Goal: Communication & Community: Answer question/provide support

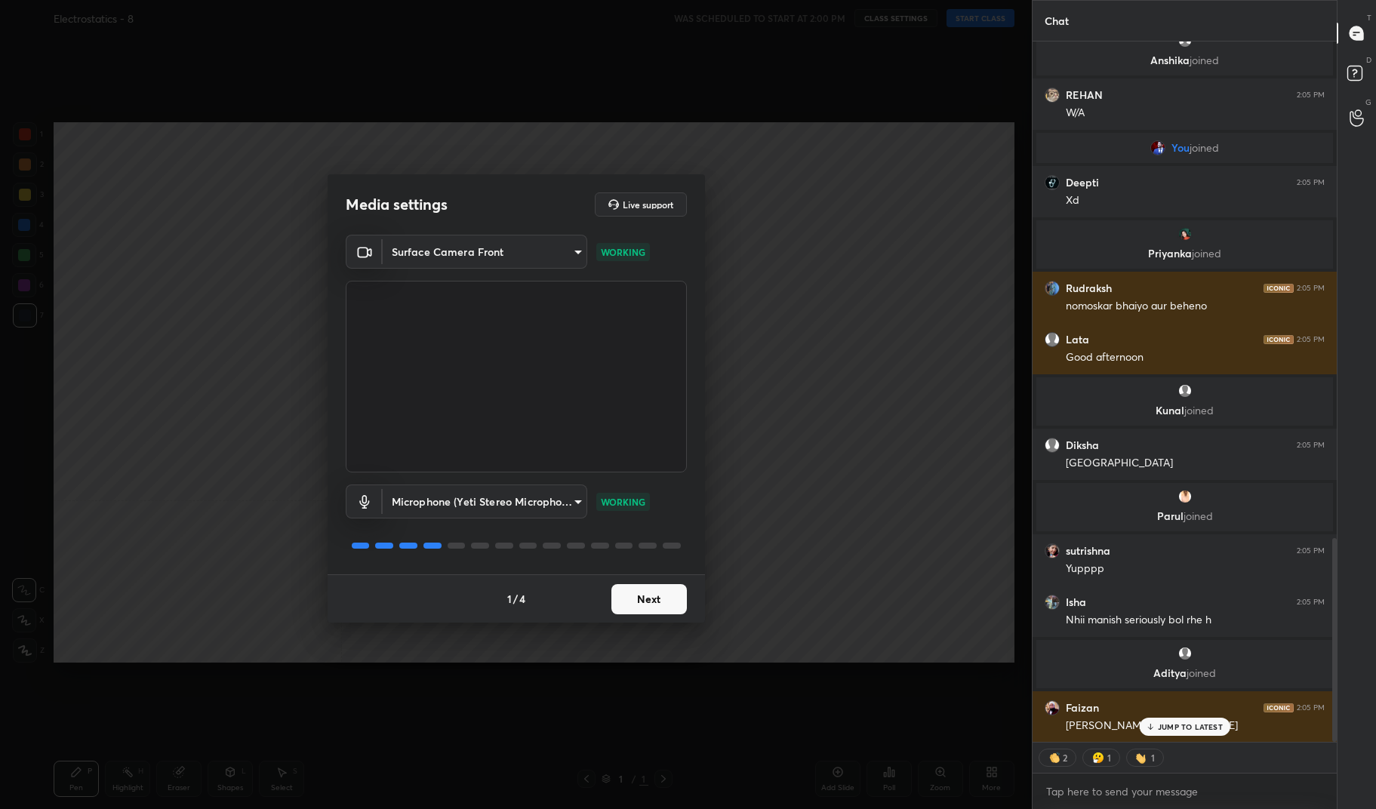
scroll to position [1709, 0]
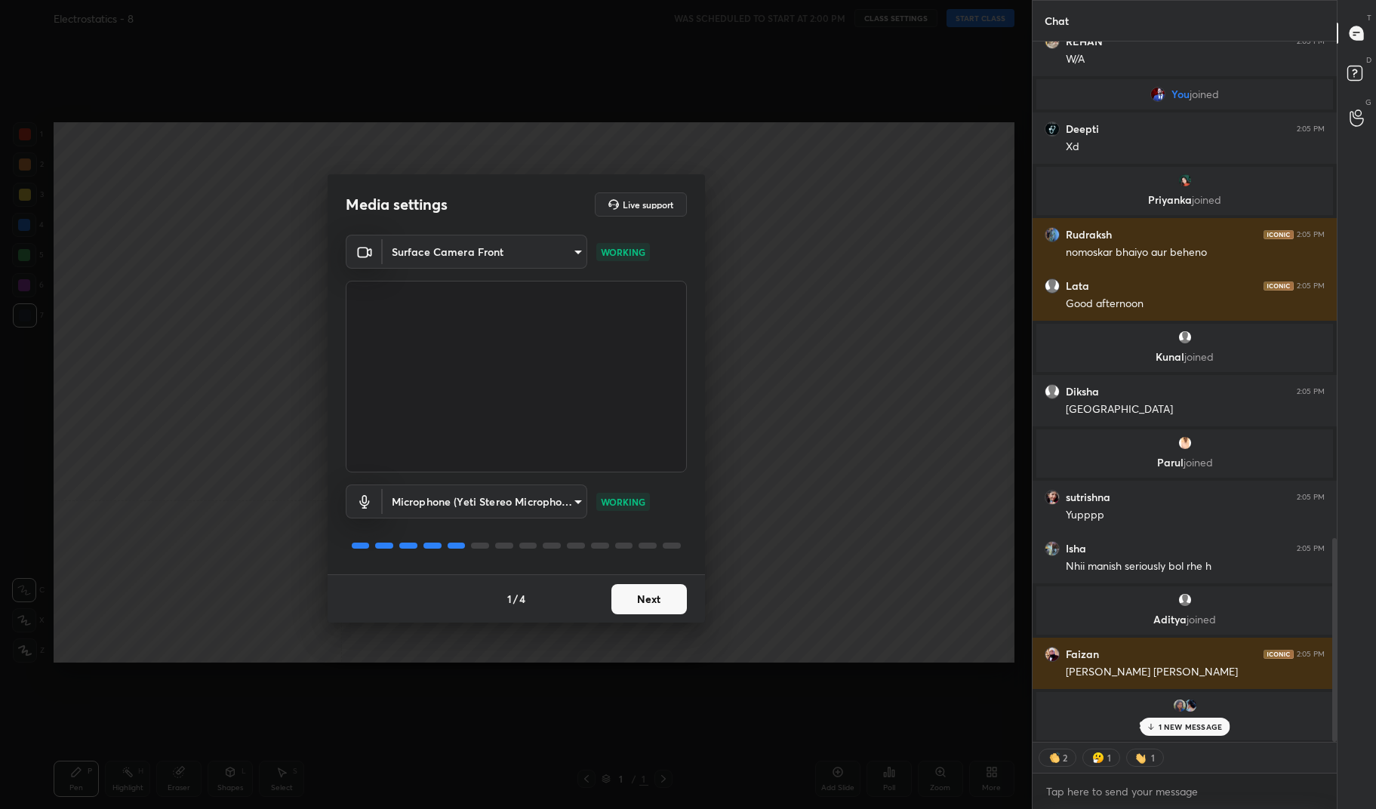
click at [528, 241] on body "1 2 3 4 5 6 7 C X Z C X Z E E Erase all H H Electrostatics - 8 WAS SCHEDULED TO…" at bounding box center [688, 404] width 1376 height 809
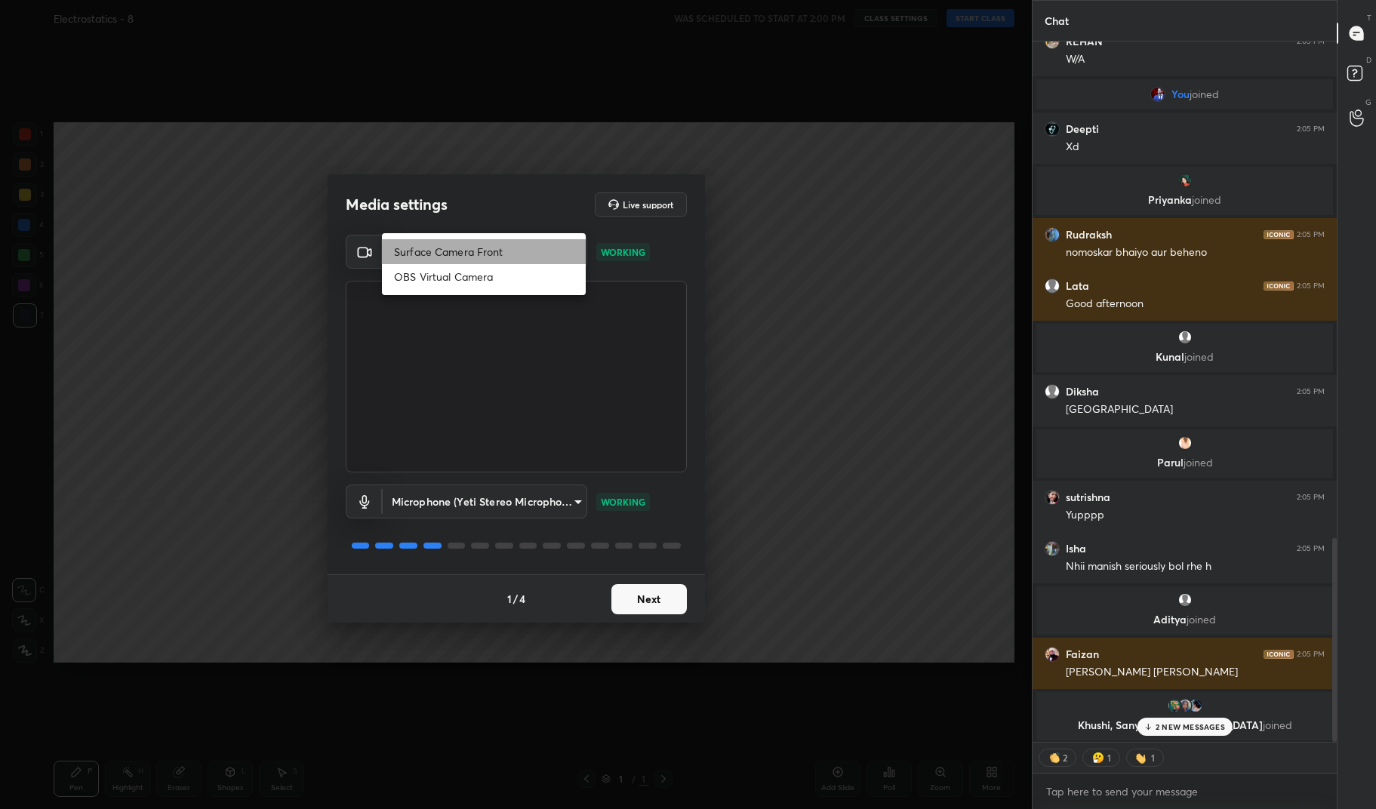
click at [528, 241] on li "Surface Camera Front" at bounding box center [484, 251] width 204 height 25
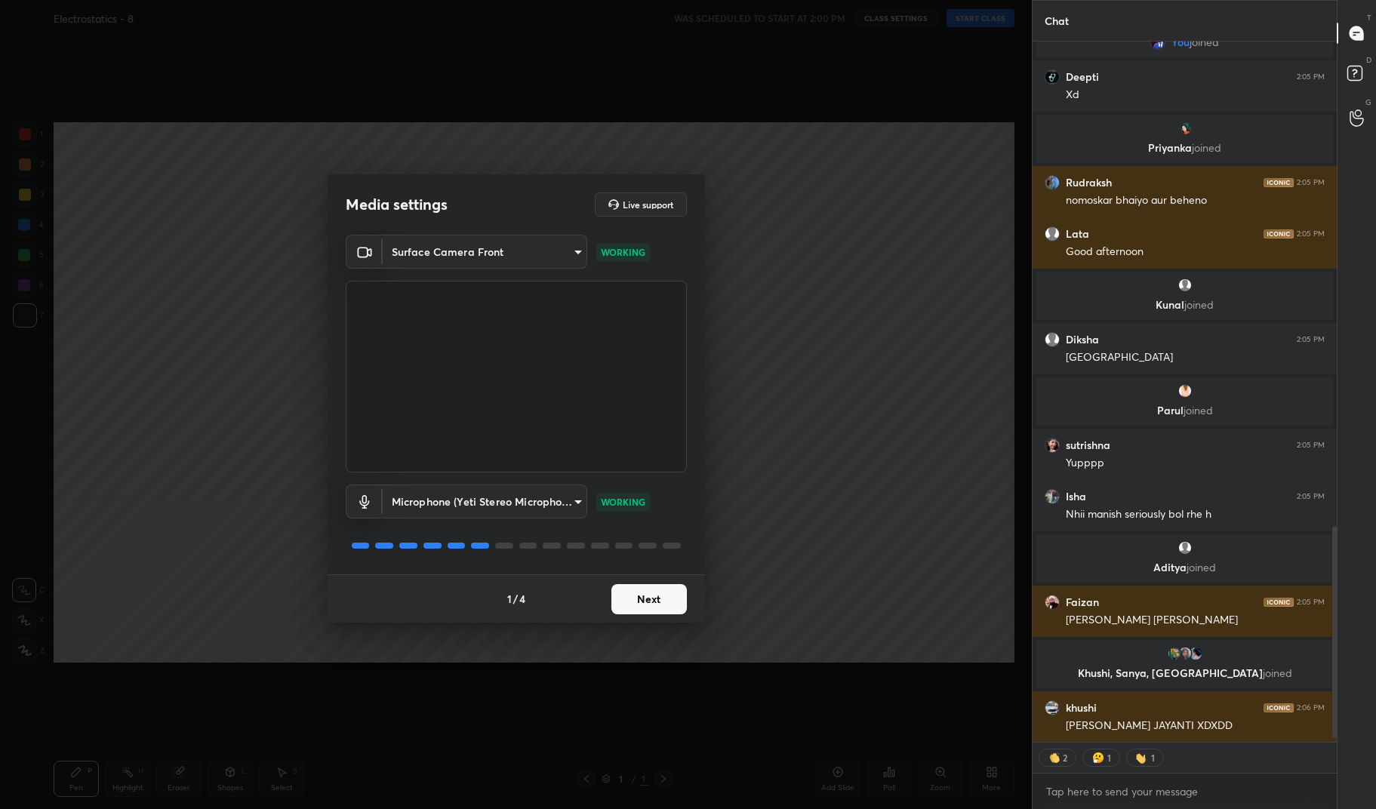
scroll to position [1623, 0]
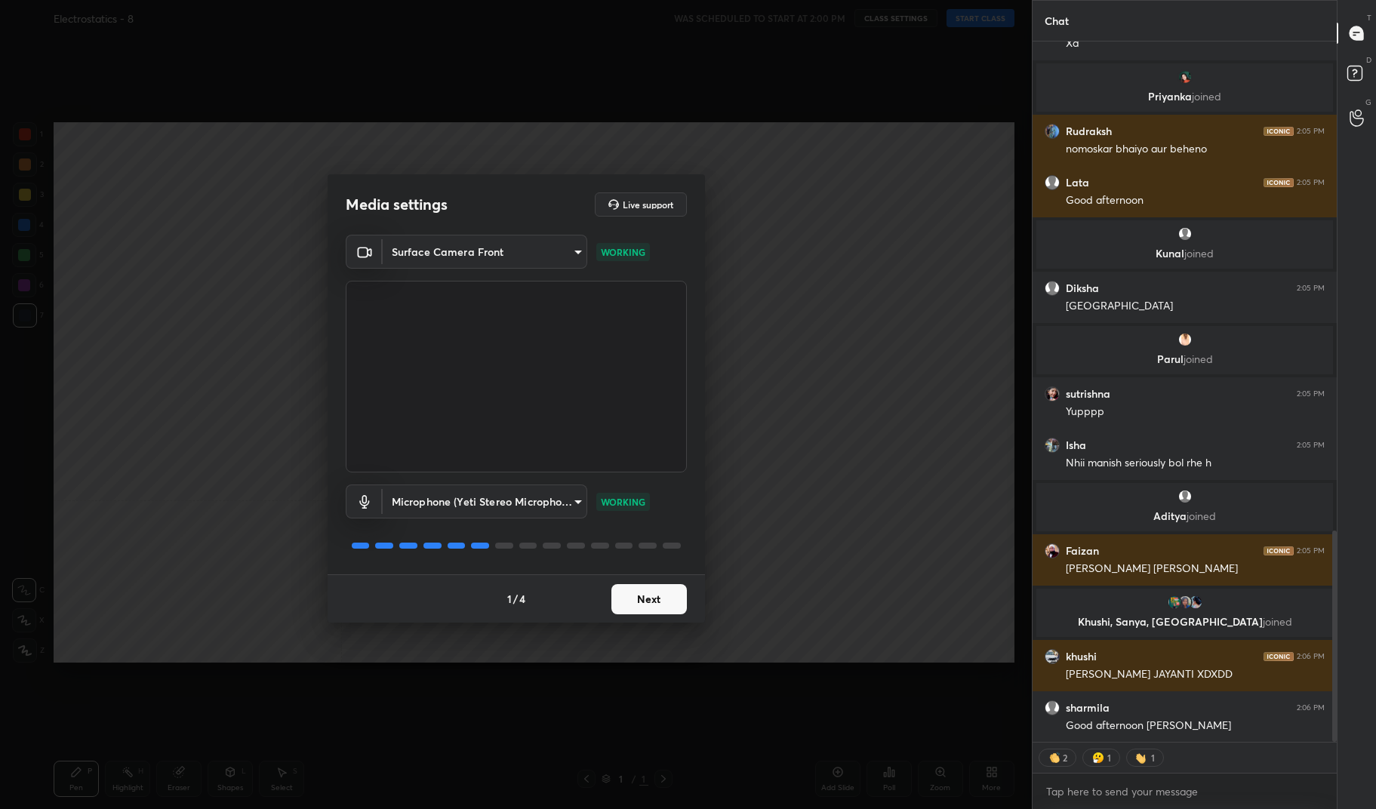
click at [647, 605] on button "Next" at bounding box center [648, 599] width 75 height 30
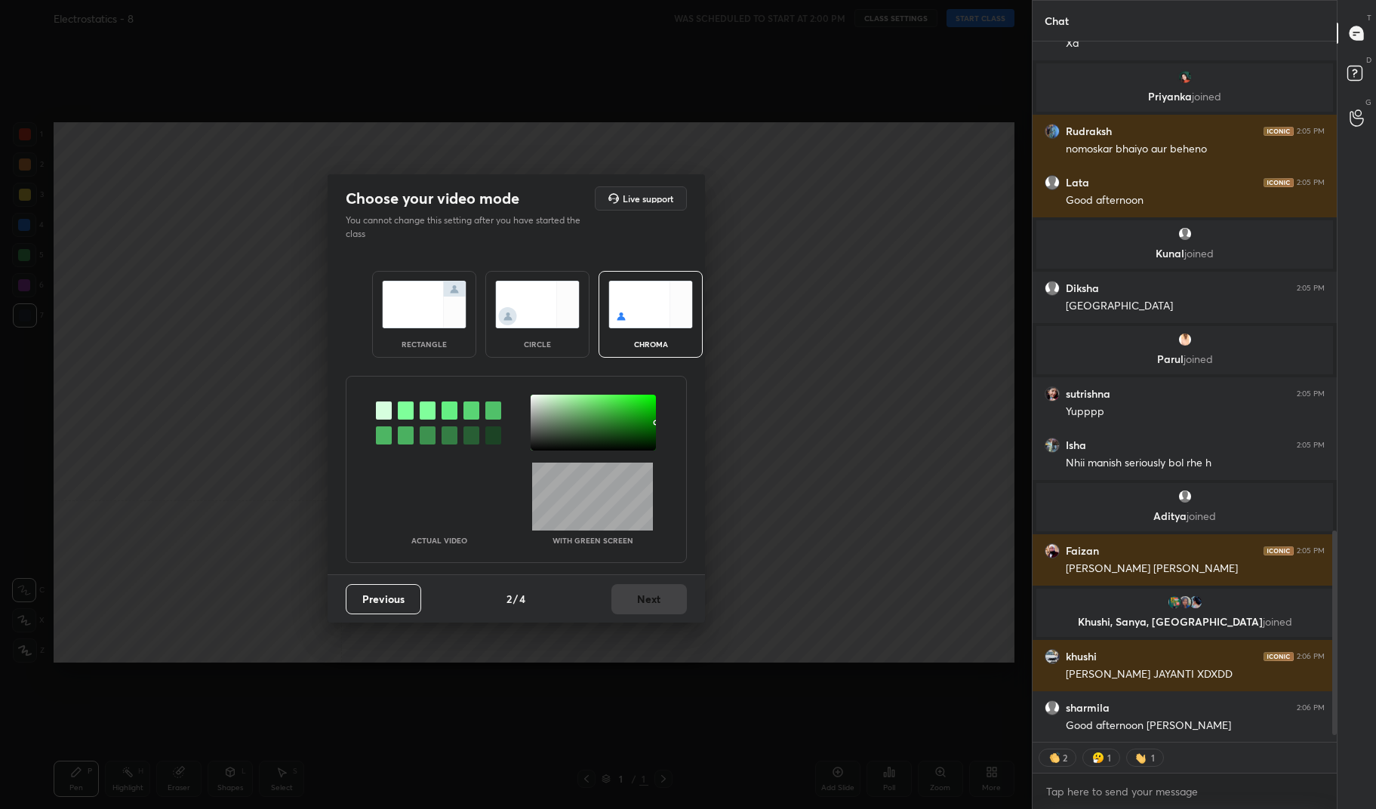
scroll to position [1728, 0]
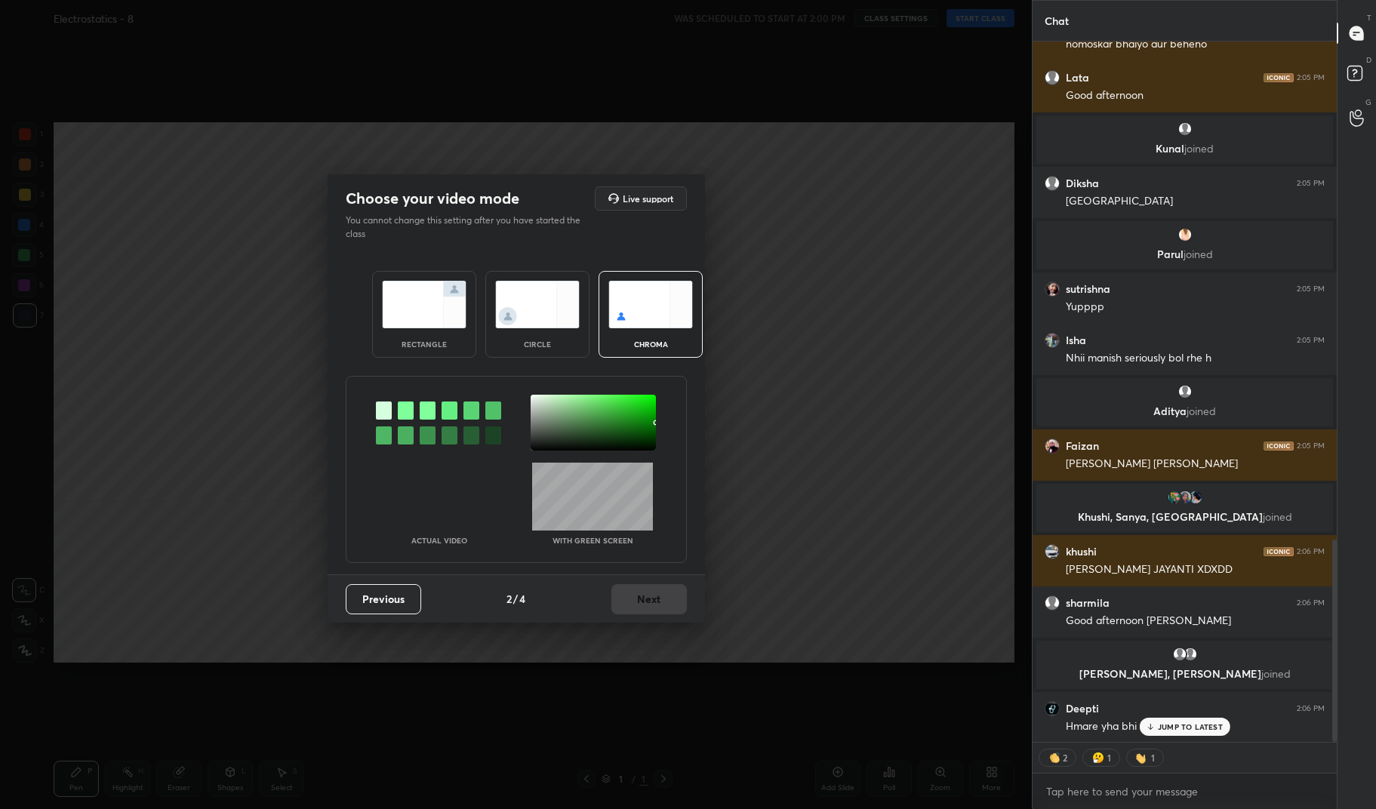
click at [418, 321] on img at bounding box center [424, 305] width 85 height 48
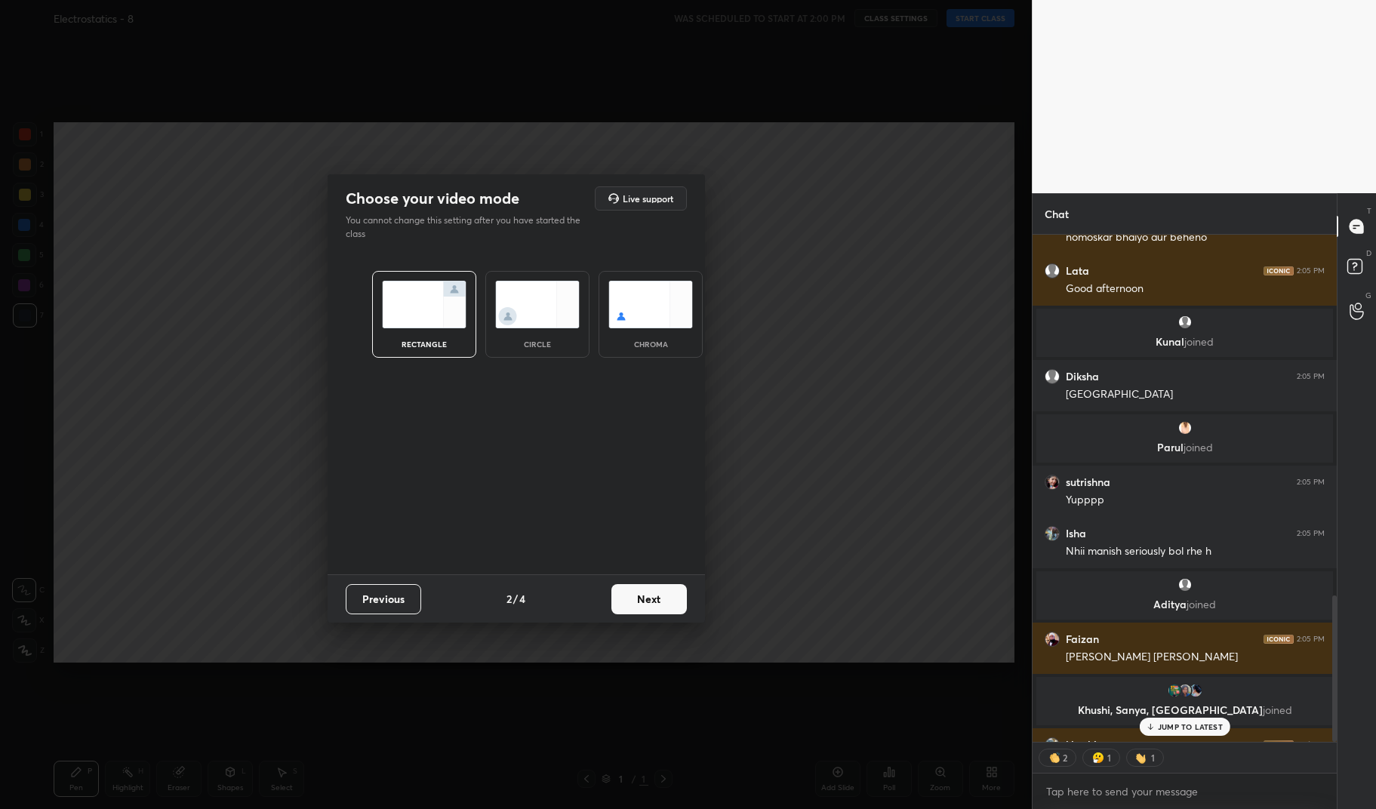
click at [672, 596] on button "Next" at bounding box center [648, 599] width 75 height 30
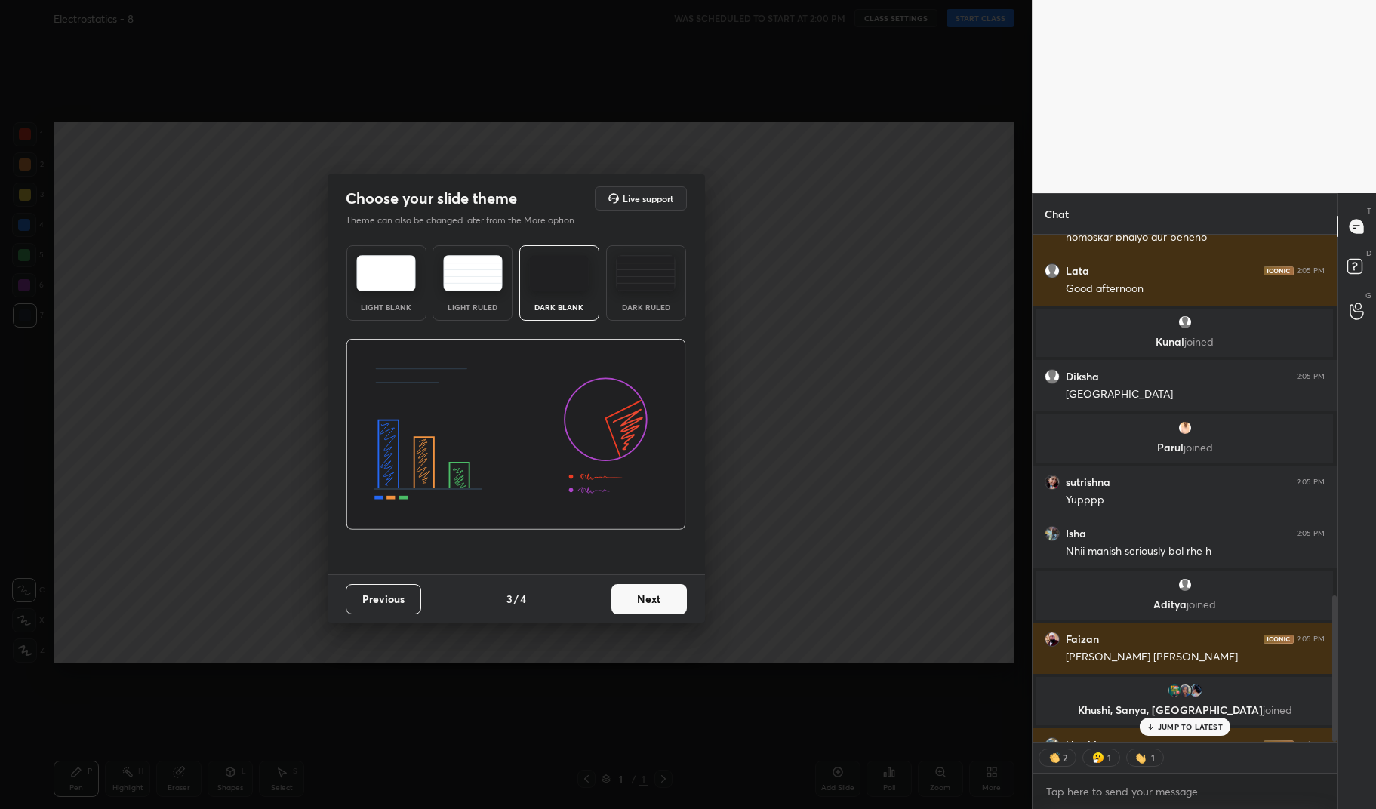
click at [672, 596] on button "Next" at bounding box center [648, 599] width 75 height 30
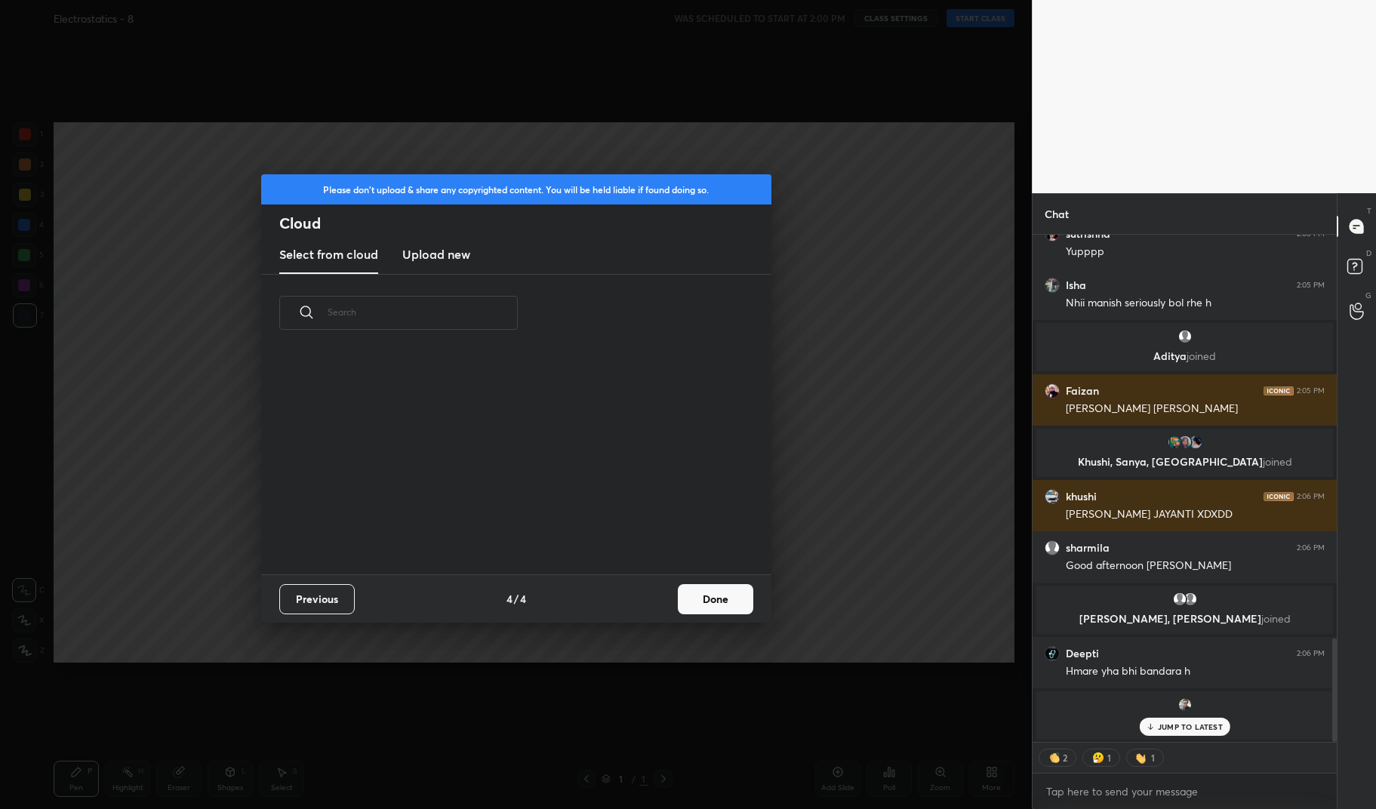
scroll to position [0, 0]
click at [731, 611] on button "Done" at bounding box center [715, 599] width 75 height 30
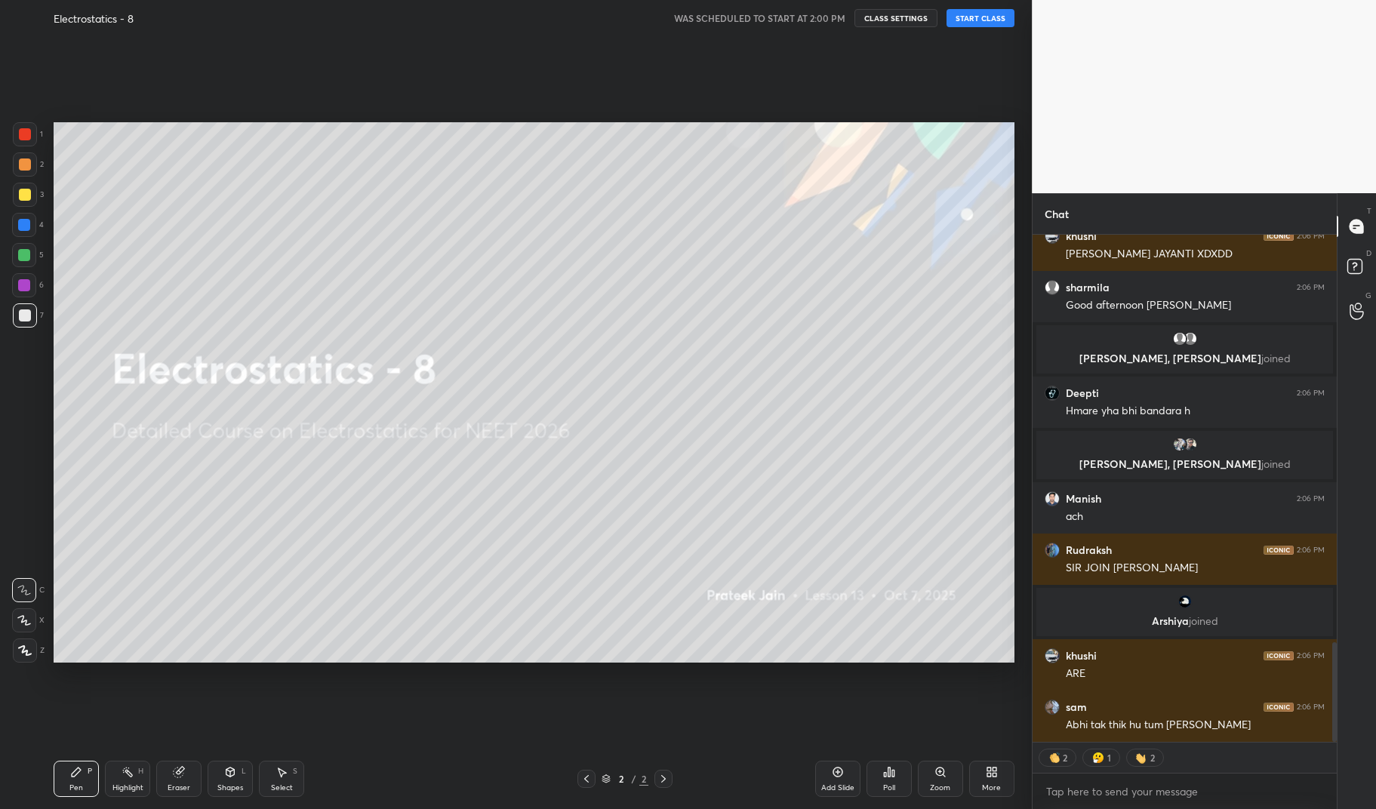
click at [21, 654] on icon at bounding box center [25, 650] width 14 height 11
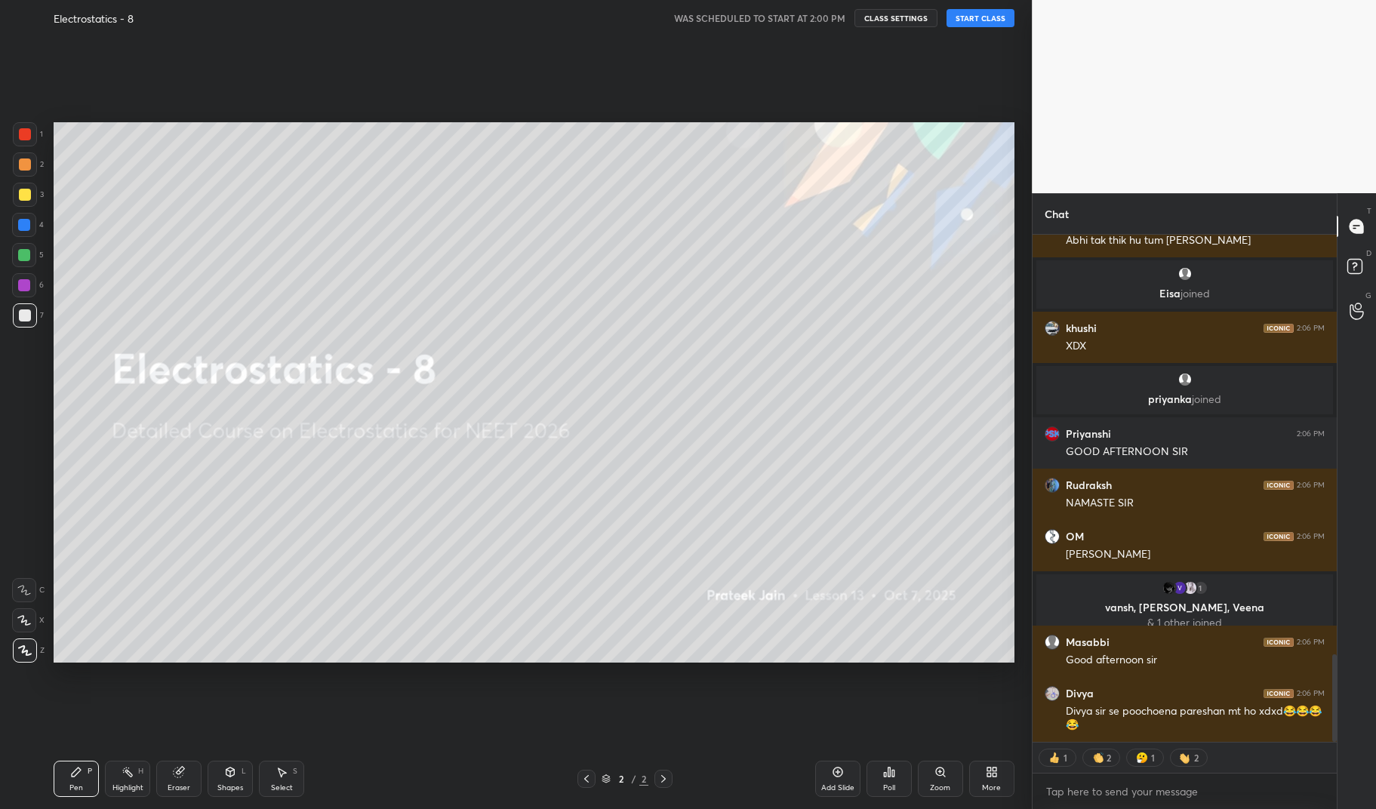
click at [986, 23] on button "START CLASS" at bounding box center [980, 18] width 68 height 18
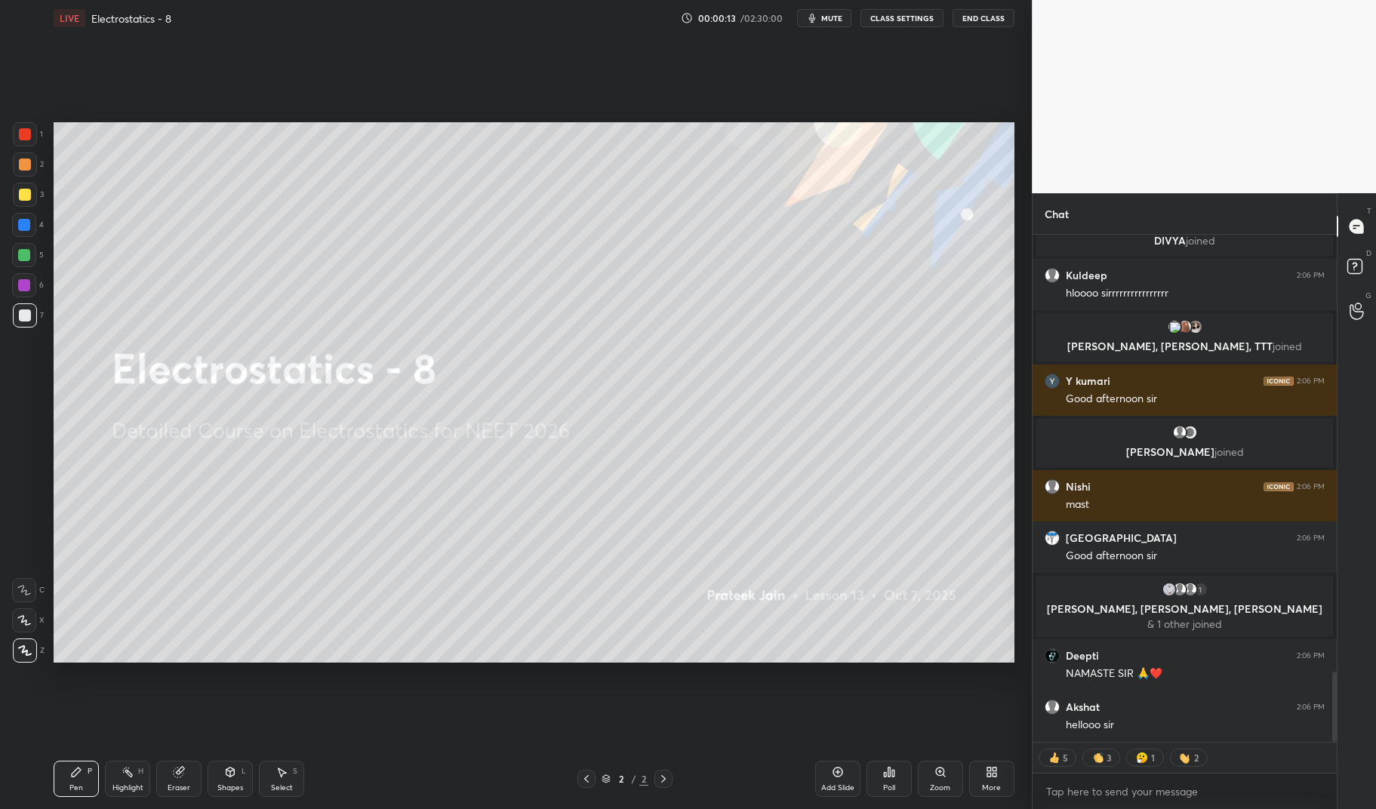
click at [842, 14] on span "mute" at bounding box center [831, 18] width 21 height 11
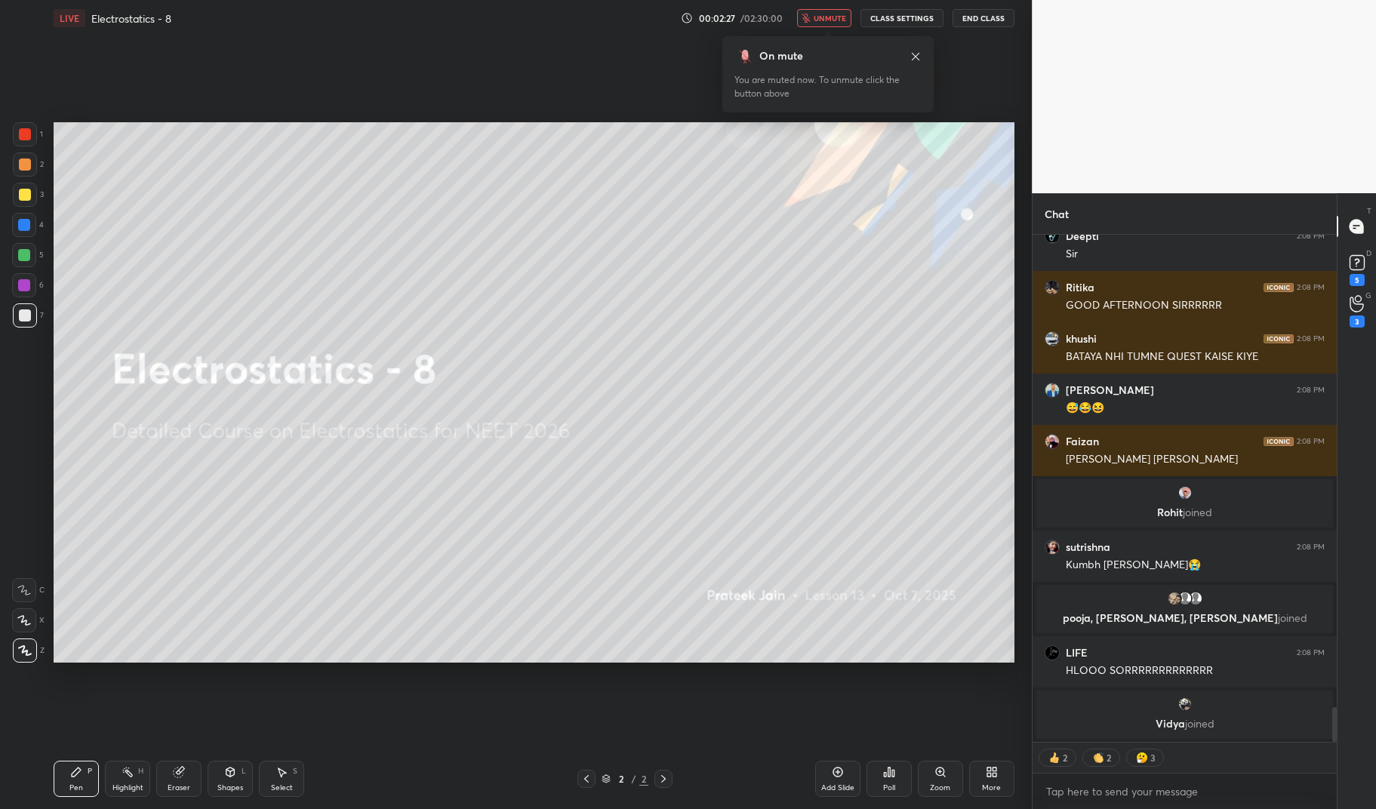
scroll to position [6994, 0]
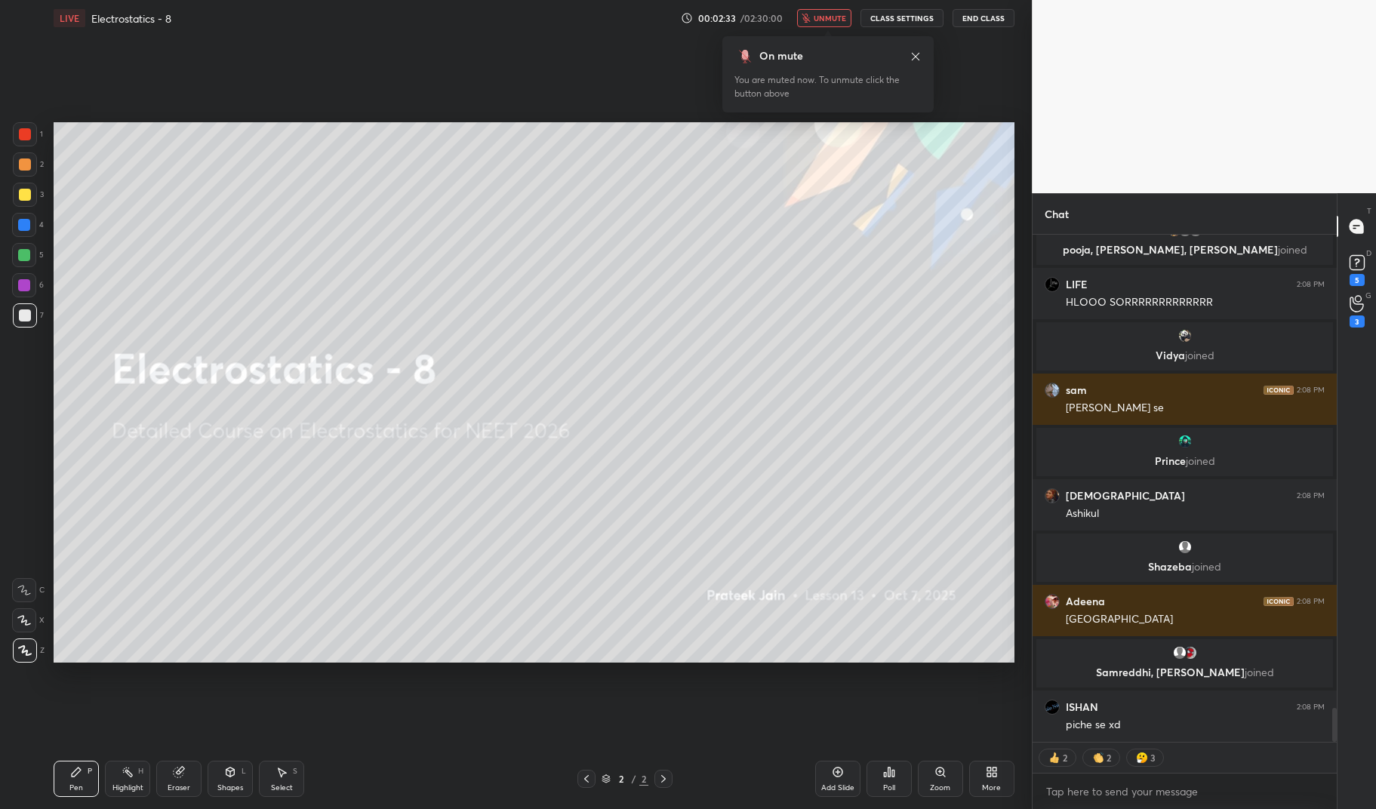
type textarea "x"
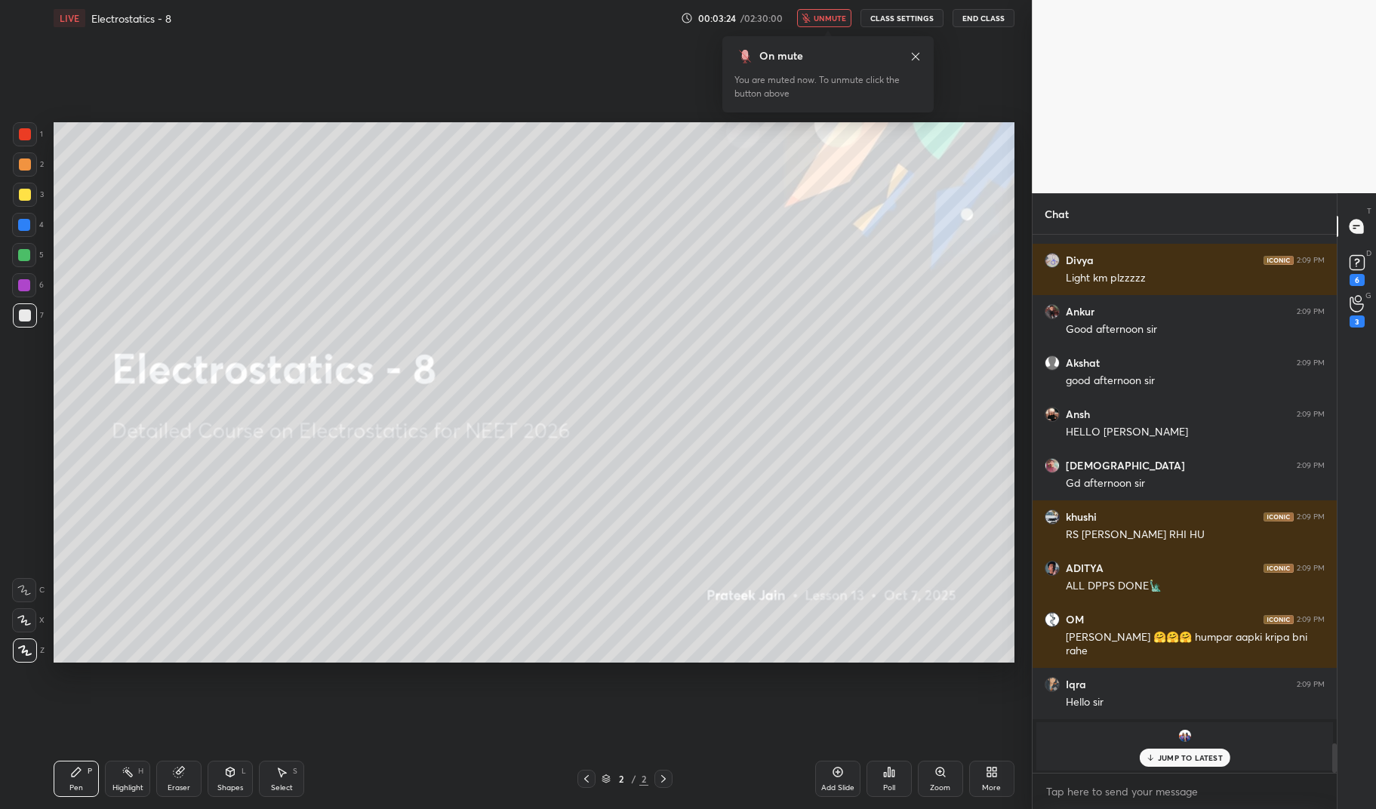
click at [881, 21] on button "CLASS SETTINGS" at bounding box center [901, 18] width 83 height 18
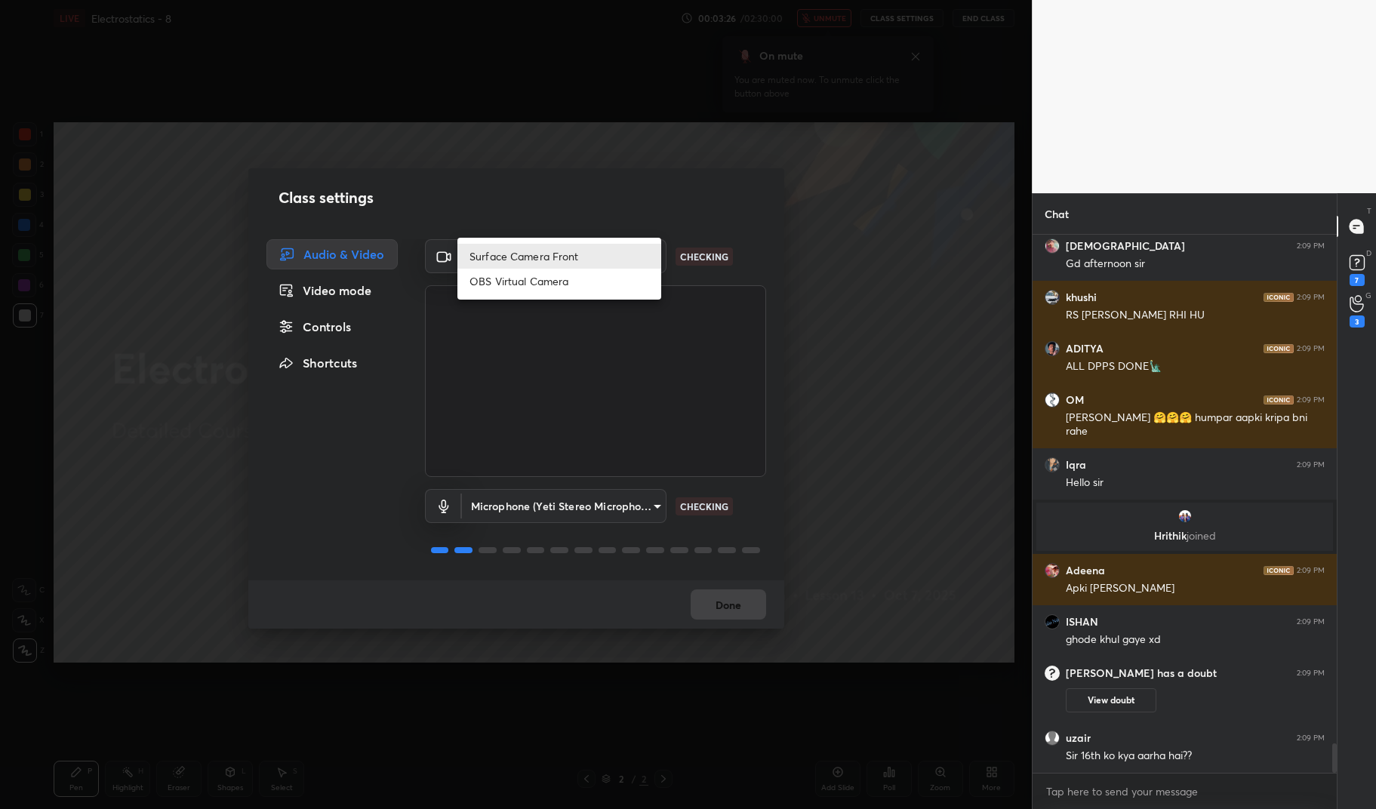
click at [534, 252] on body "1 2 3 4 5 6 7 C X Z C X Z E E Erase all H H LIVE Electrostatics - 8 00:03:26 / …" at bounding box center [688, 404] width 1376 height 809
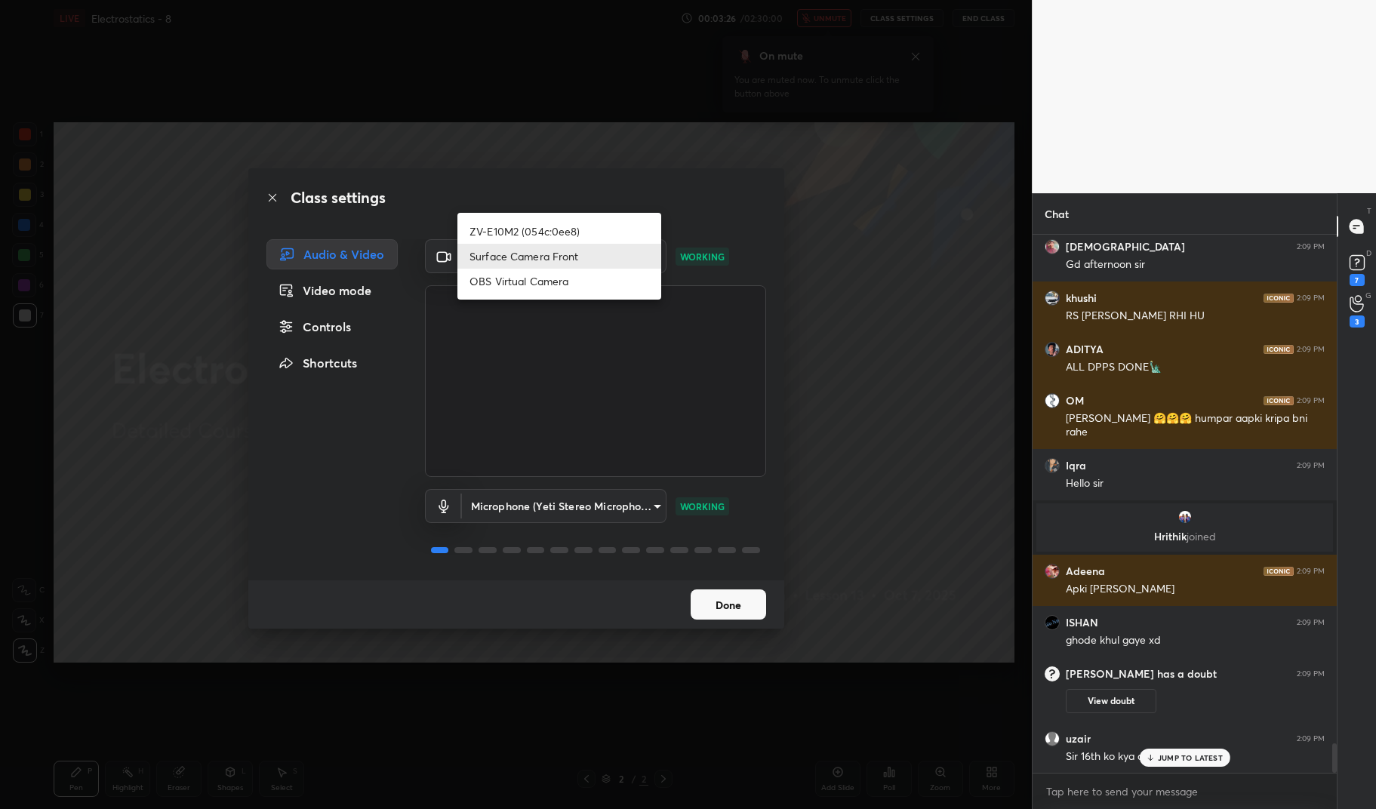
click at [534, 227] on li "ZV-E10M2 (054c:0ee8)" at bounding box center [559, 231] width 204 height 25
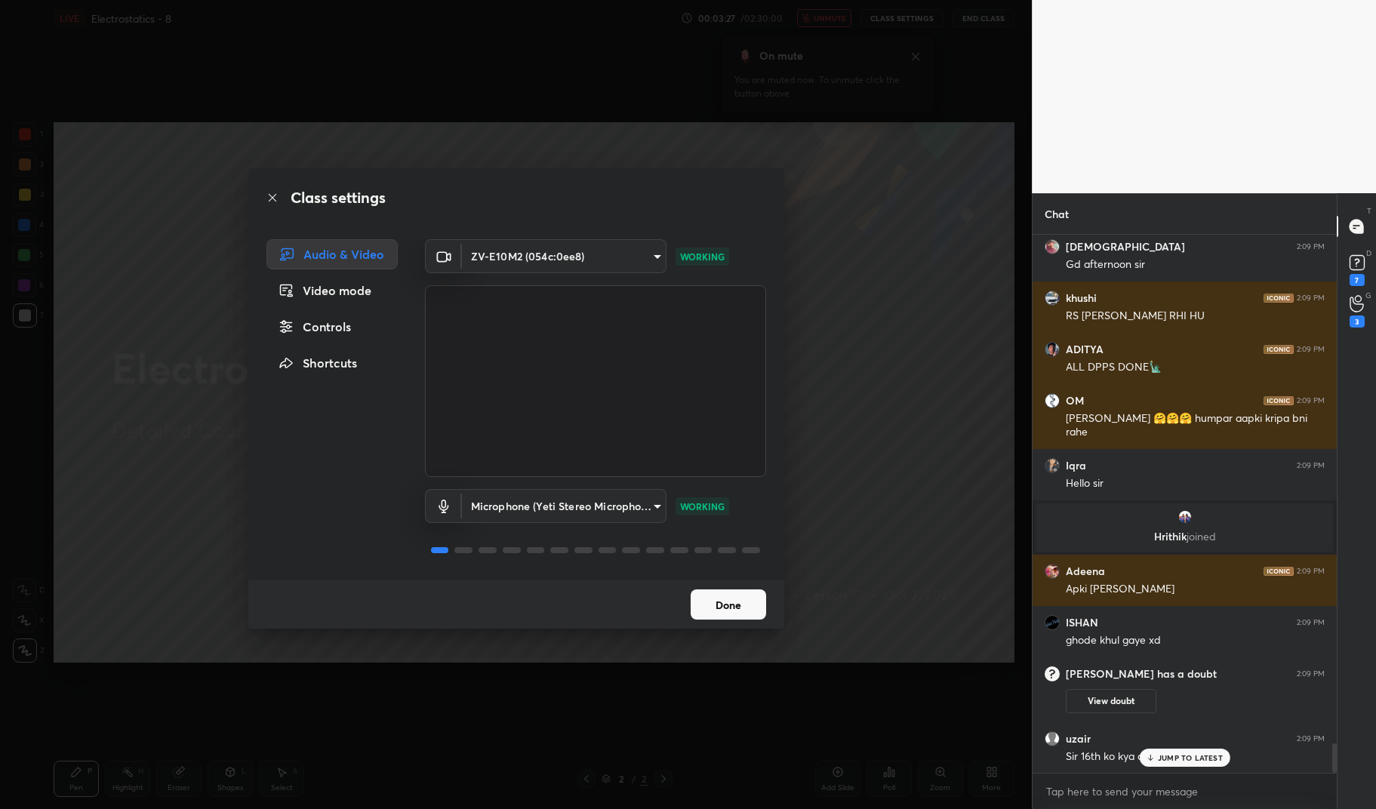
type input "37d5beaac07466201fa83db2c786347b214c78108732feddb30ebe05aa982fea"
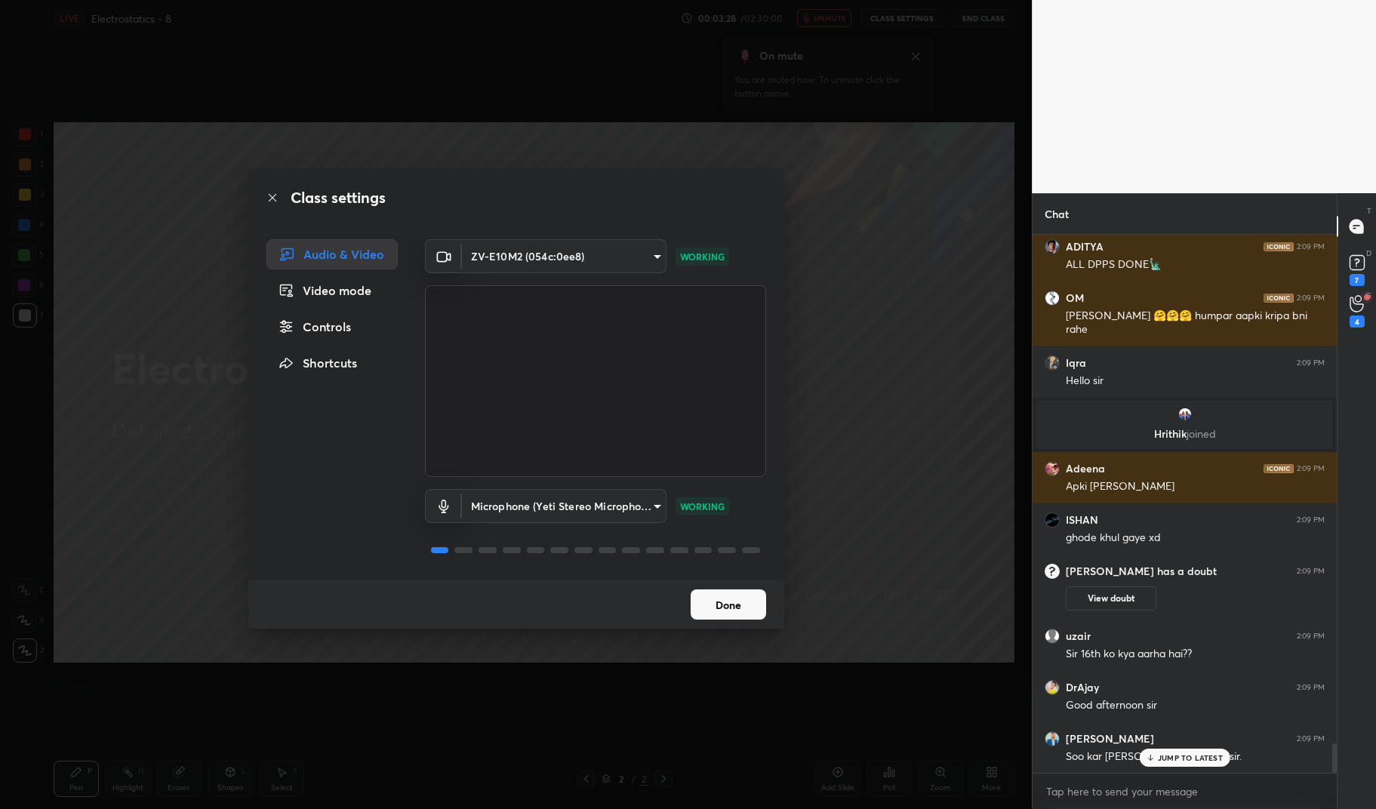
click at [339, 330] on div "Controls" at bounding box center [331, 327] width 131 height 30
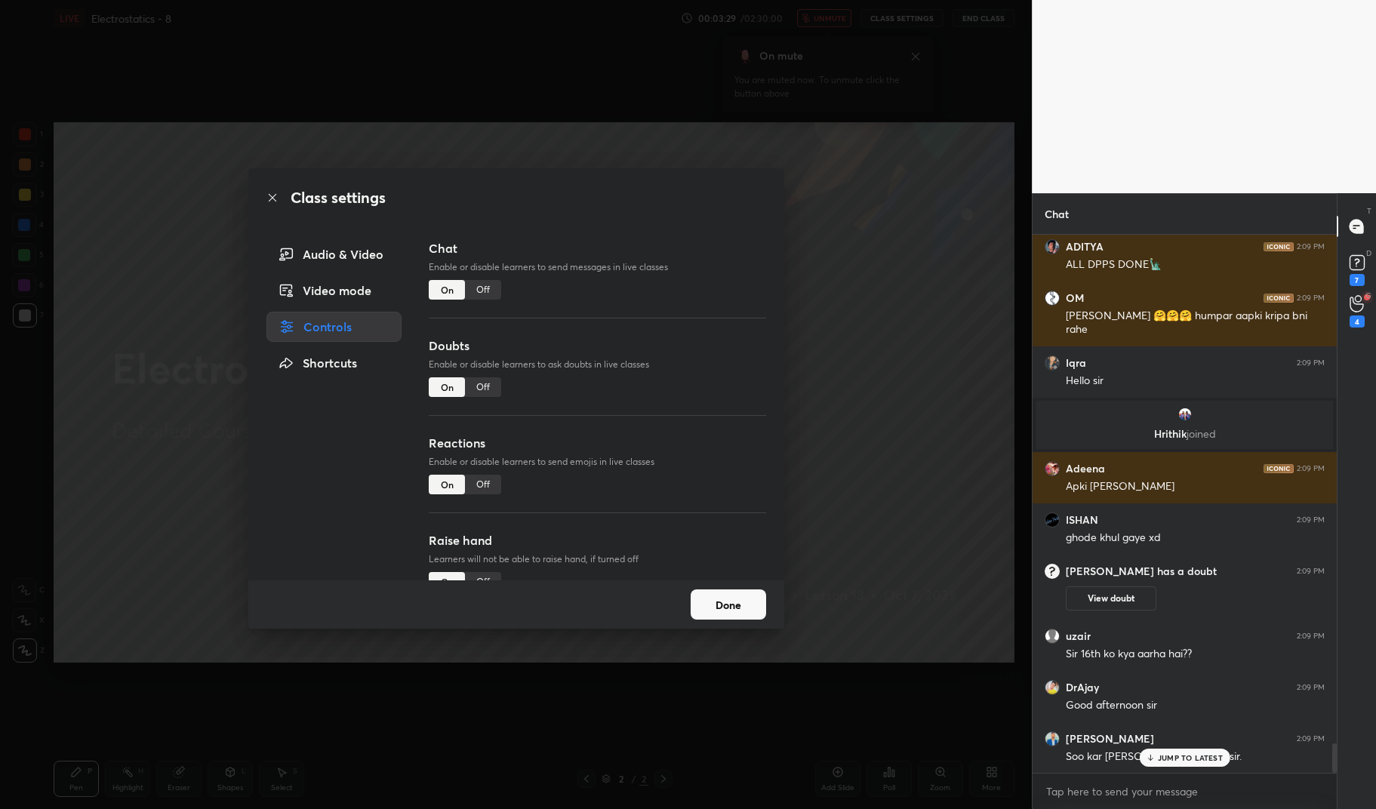
click at [486, 388] on div "Off" at bounding box center [483, 387] width 36 height 20
type textarea "x"
click at [481, 485] on div "Off" at bounding box center [483, 485] width 36 height 20
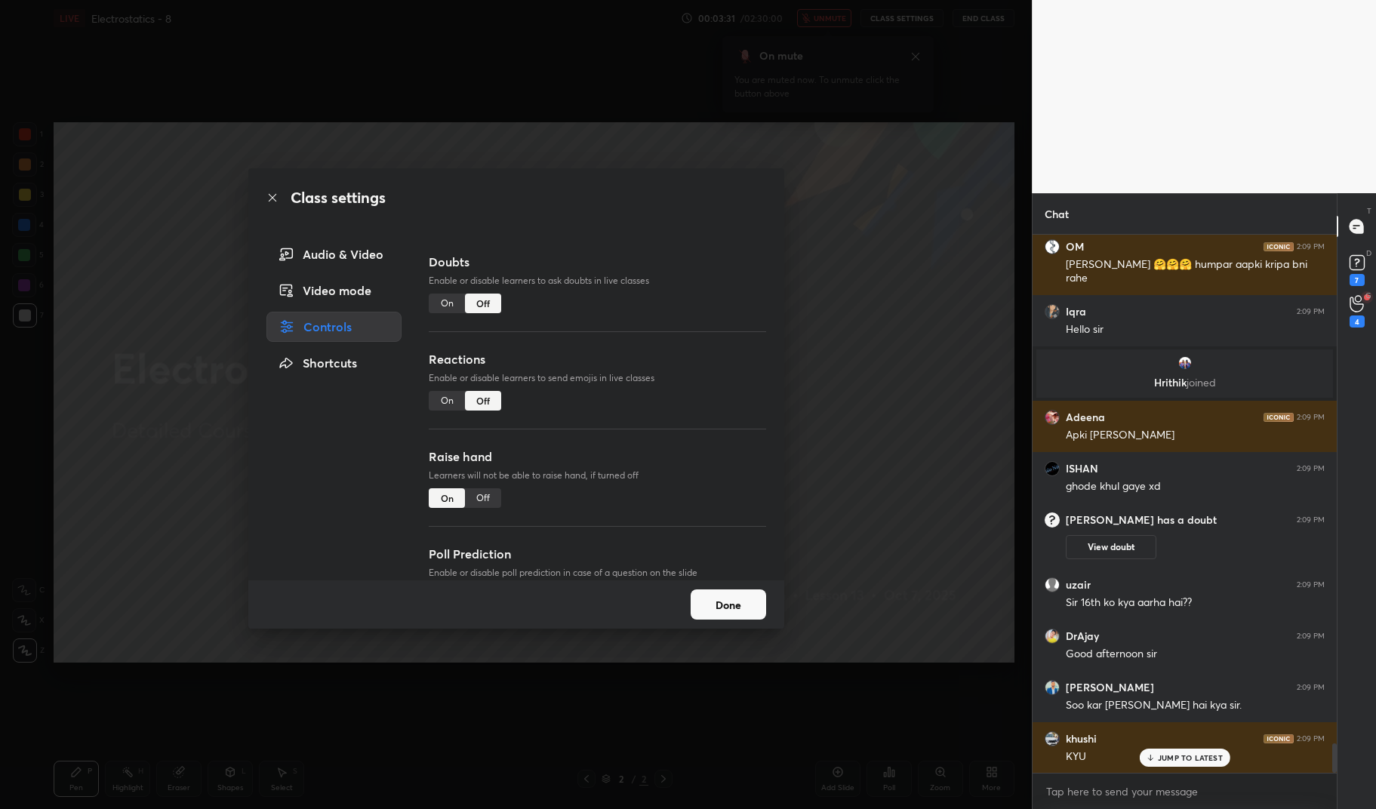
click at [484, 497] on div "Off" at bounding box center [483, 498] width 36 height 20
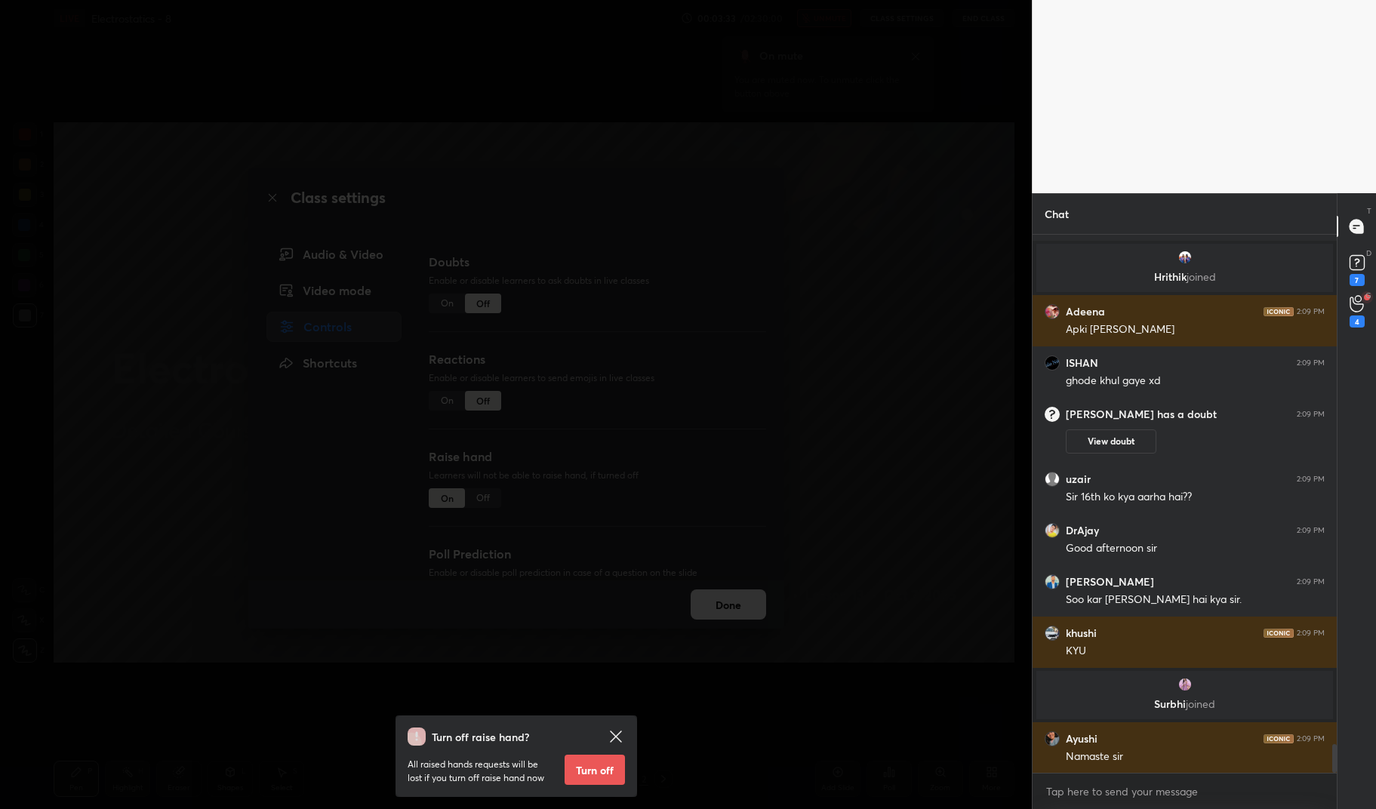
click at [601, 771] on button "Turn off" at bounding box center [595, 770] width 60 height 30
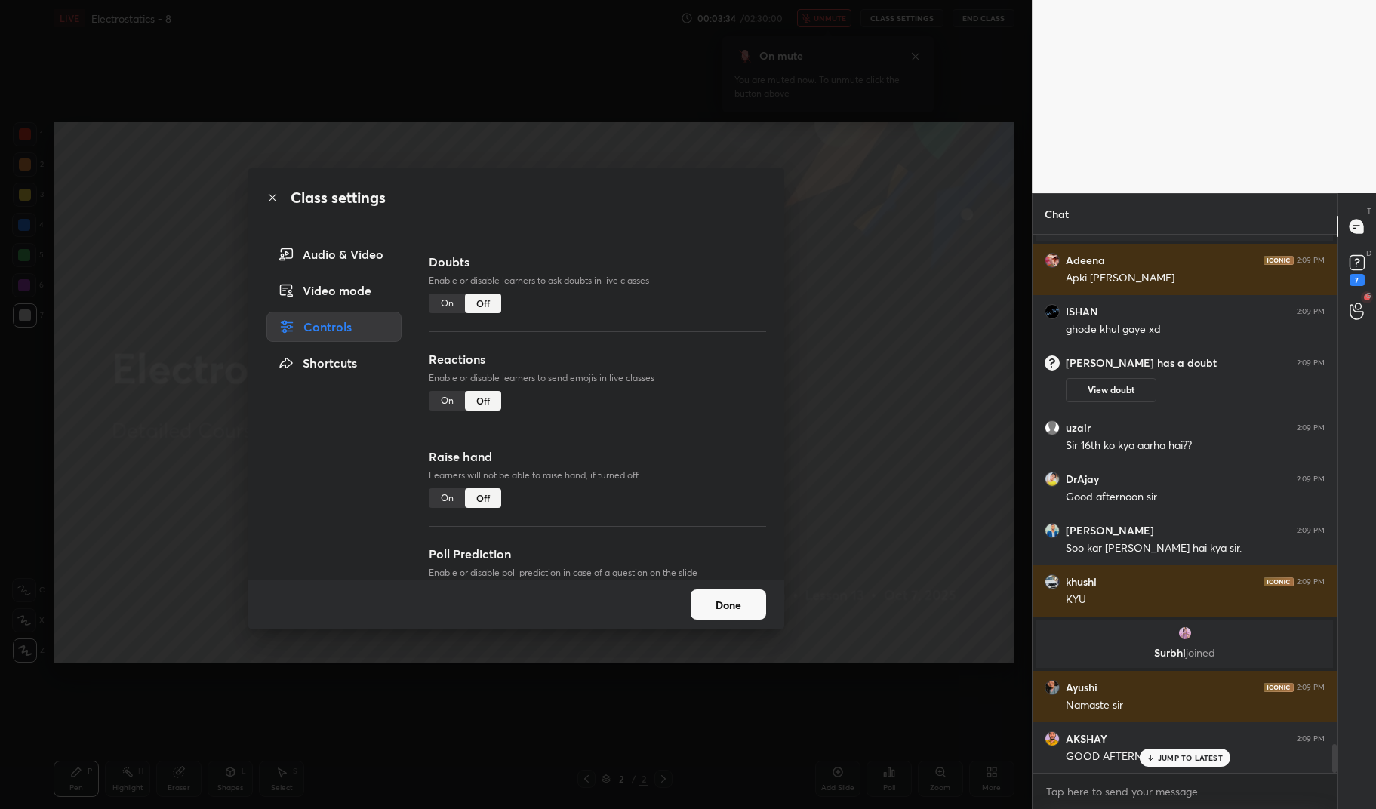
click at [715, 606] on button "Done" at bounding box center [728, 604] width 75 height 30
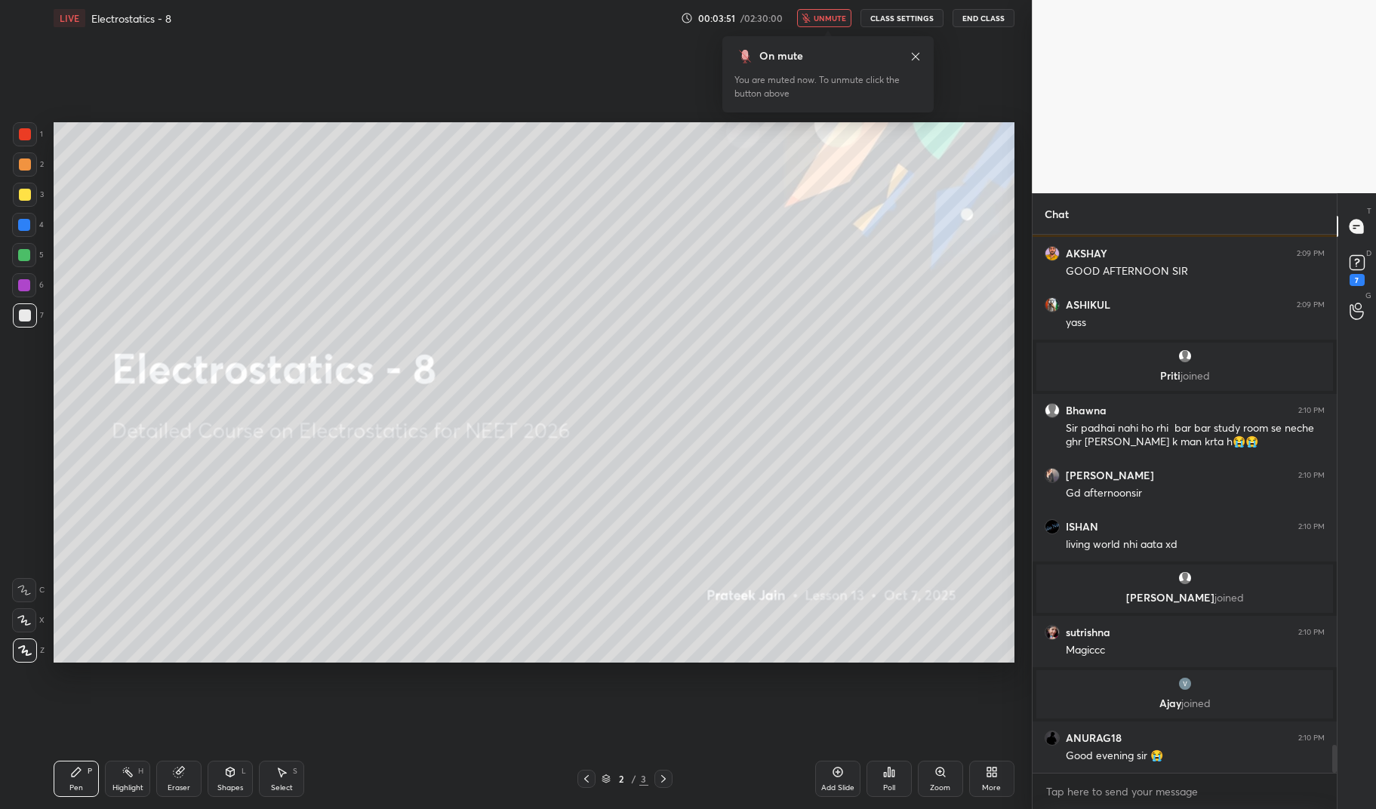
scroll to position [9854, 0]
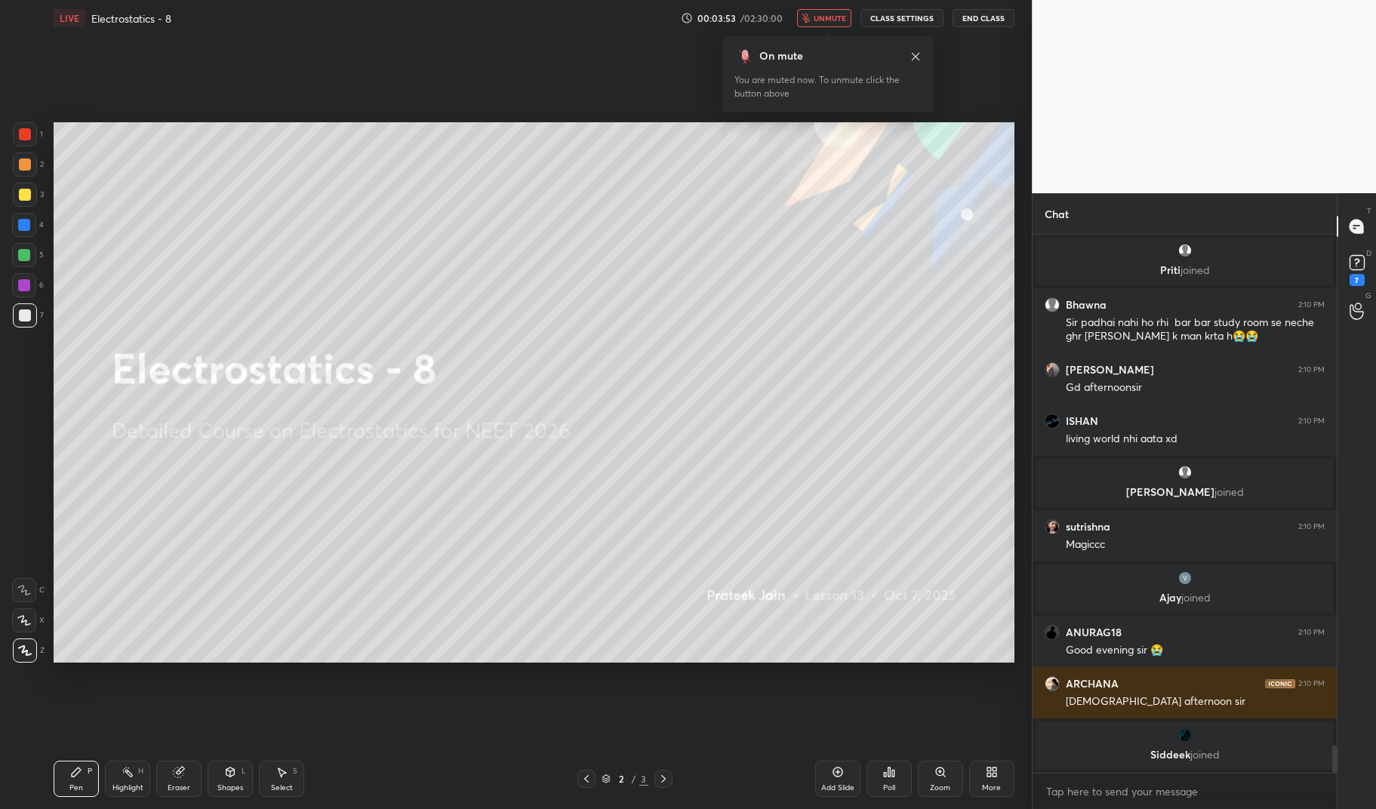
click at [821, 23] on button "unmute" at bounding box center [824, 18] width 54 height 18
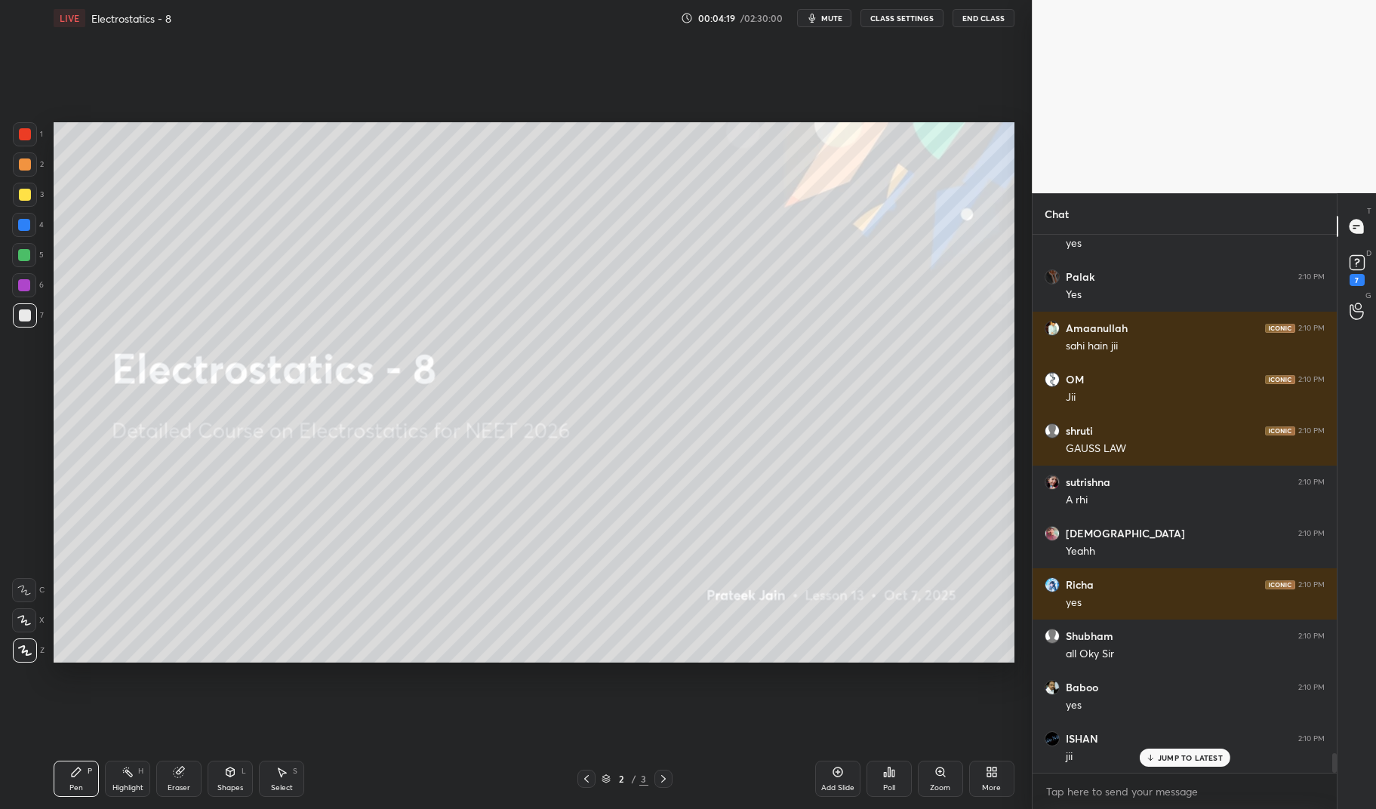
click at [834, 11] on button "mute" at bounding box center [824, 18] width 54 height 18
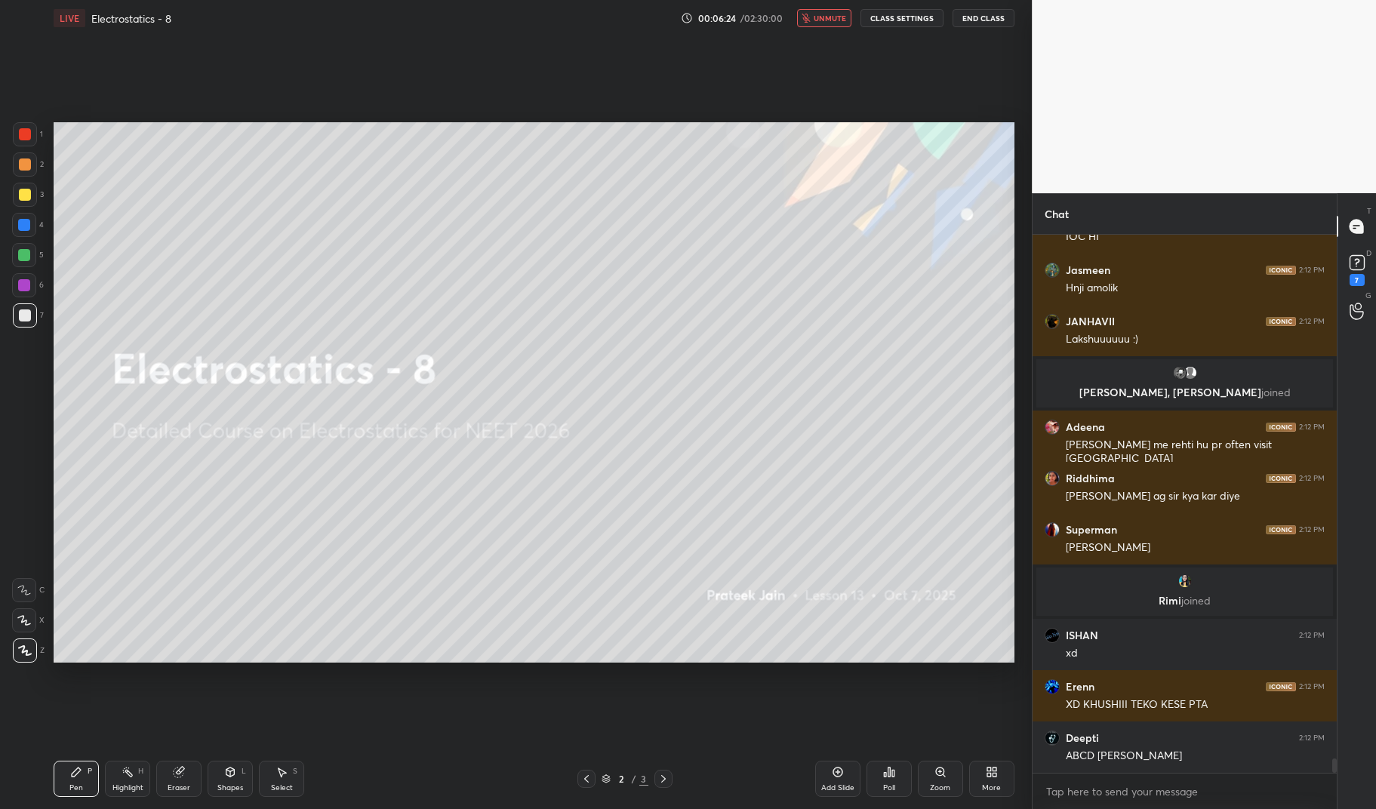
scroll to position [19569, 0]
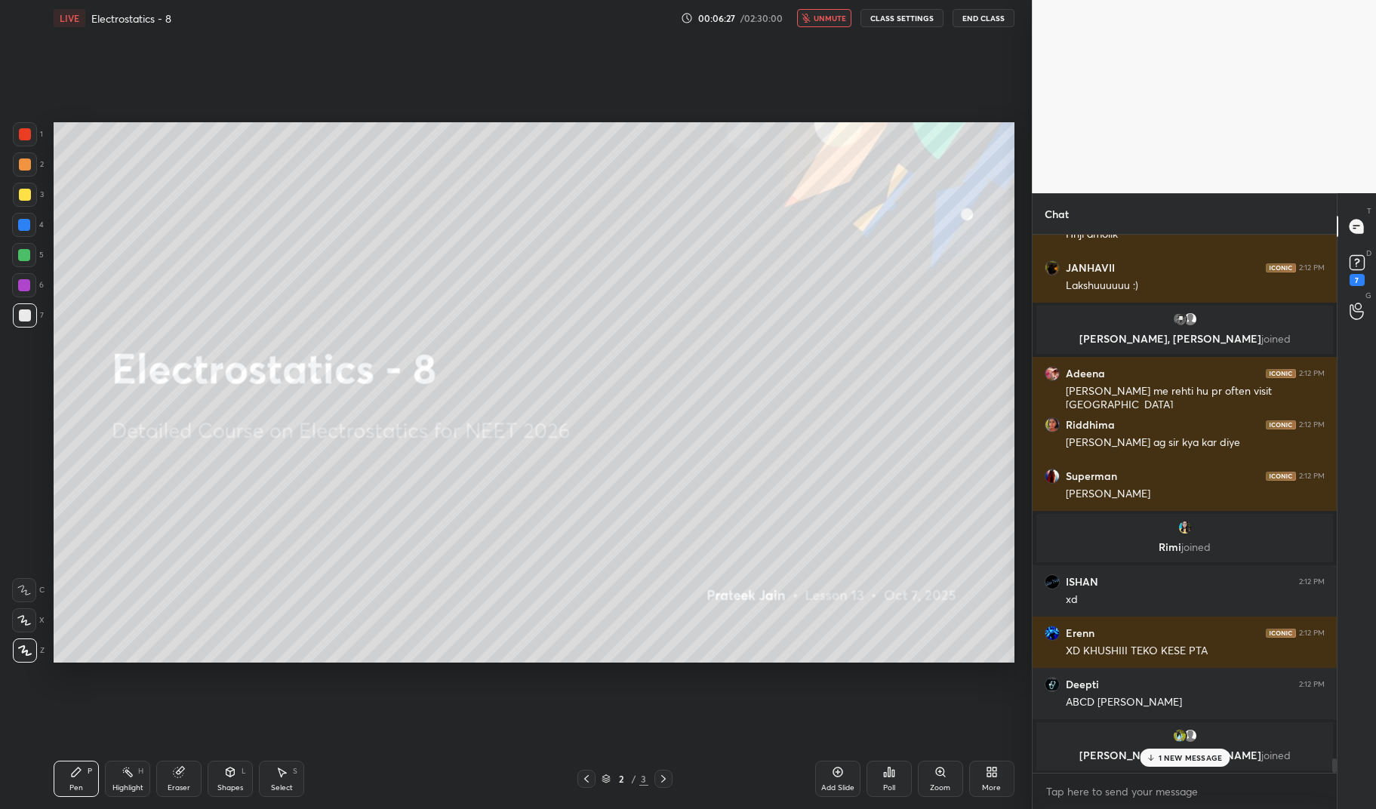
click at [995, 764] on div "More" at bounding box center [991, 779] width 45 height 36
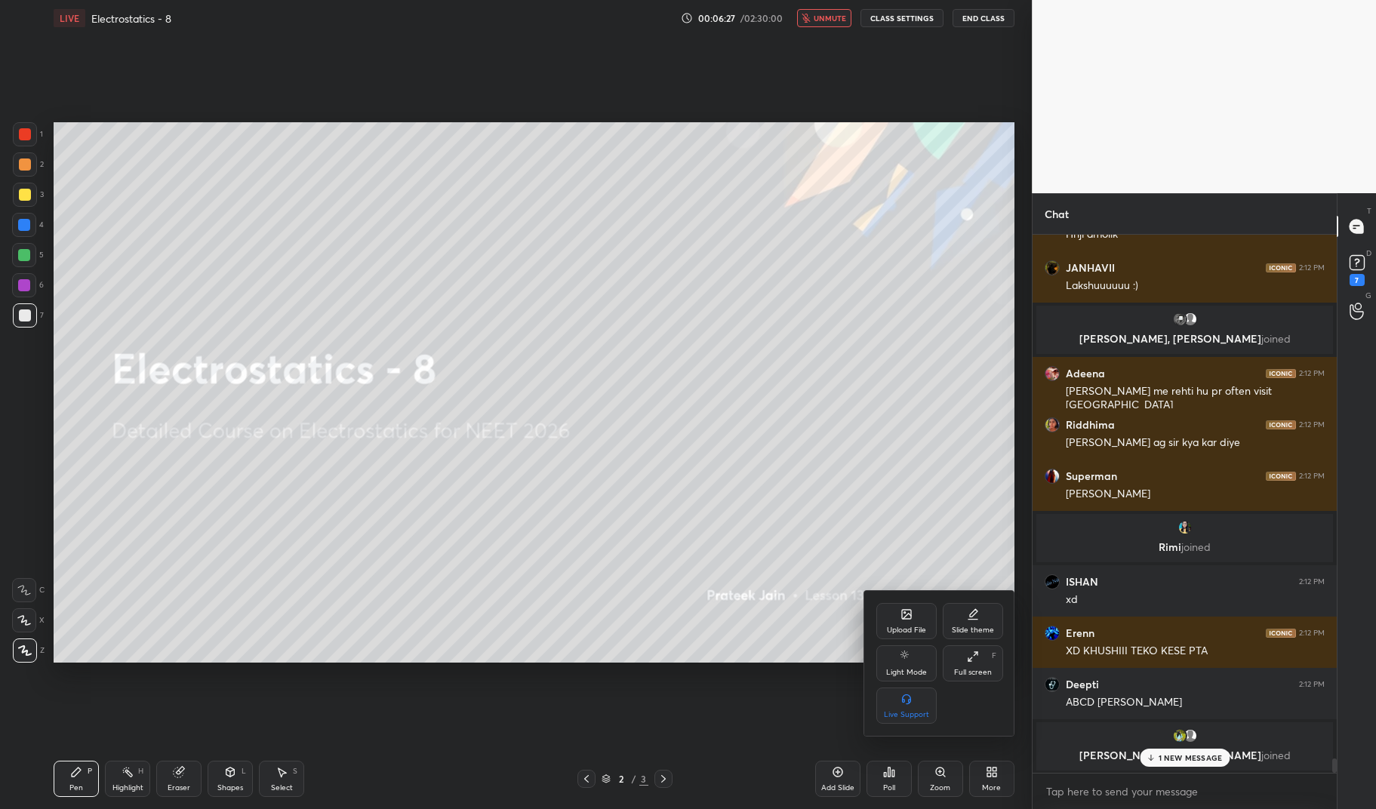
scroll to position [18145, 0]
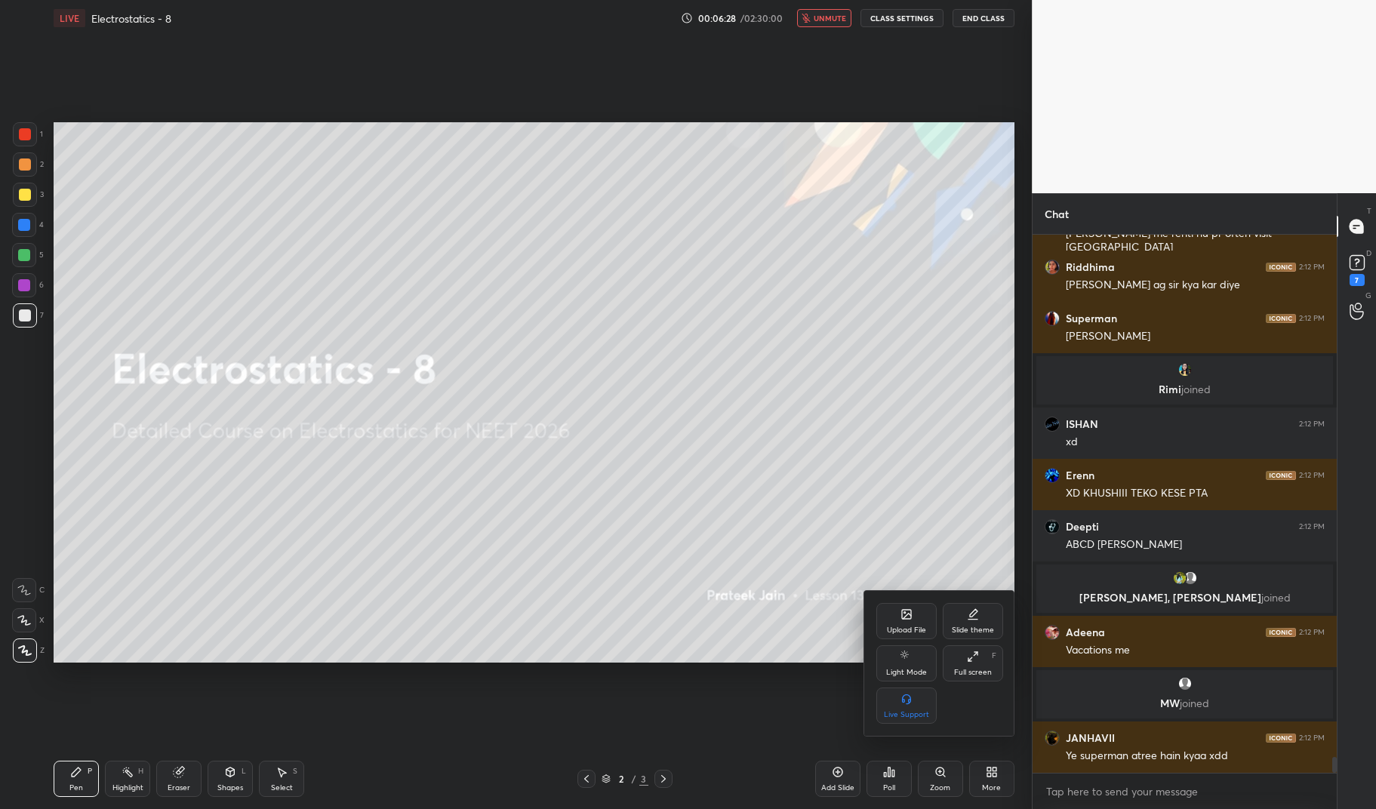
click at [910, 605] on div "Upload File" at bounding box center [906, 621] width 60 height 36
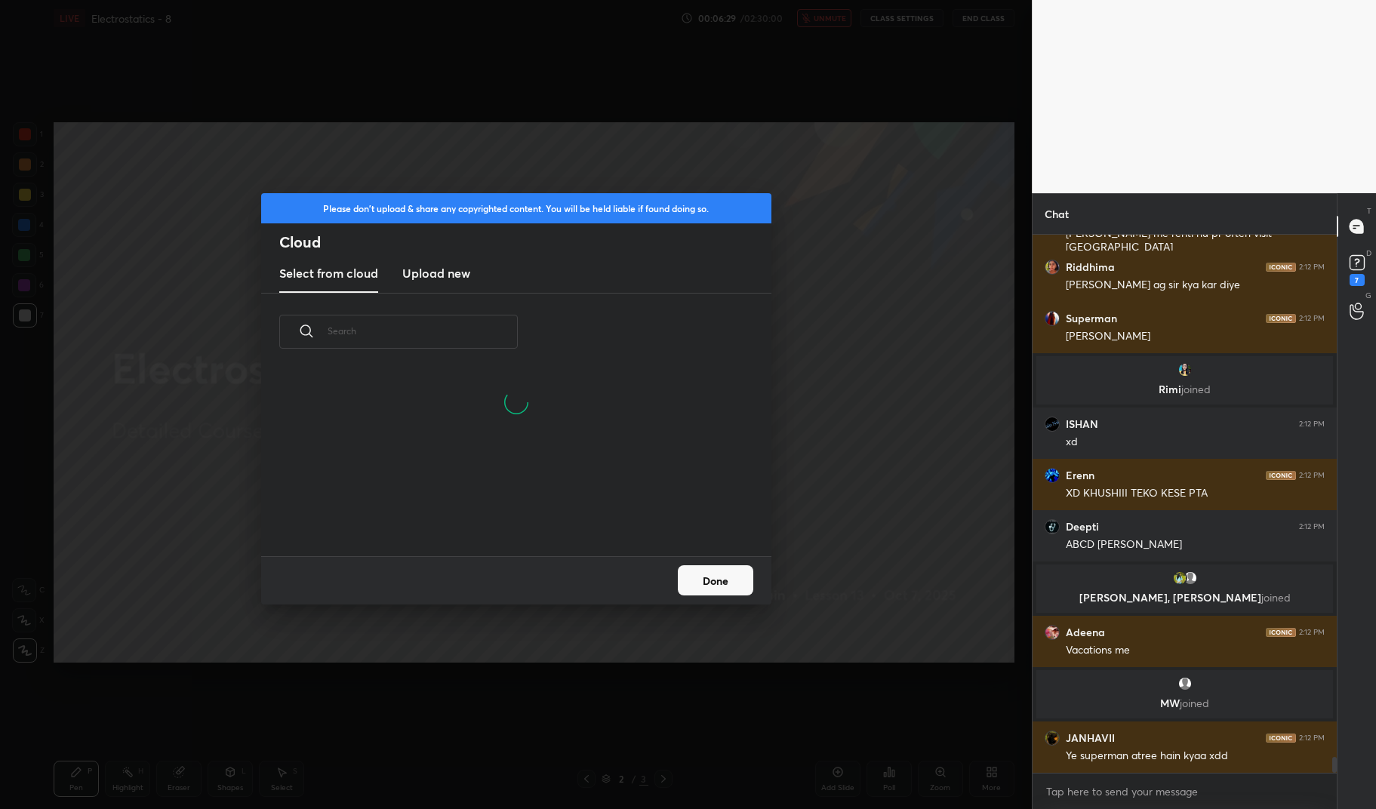
click at [432, 263] on new "Upload new" at bounding box center [436, 274] width 68 height 38
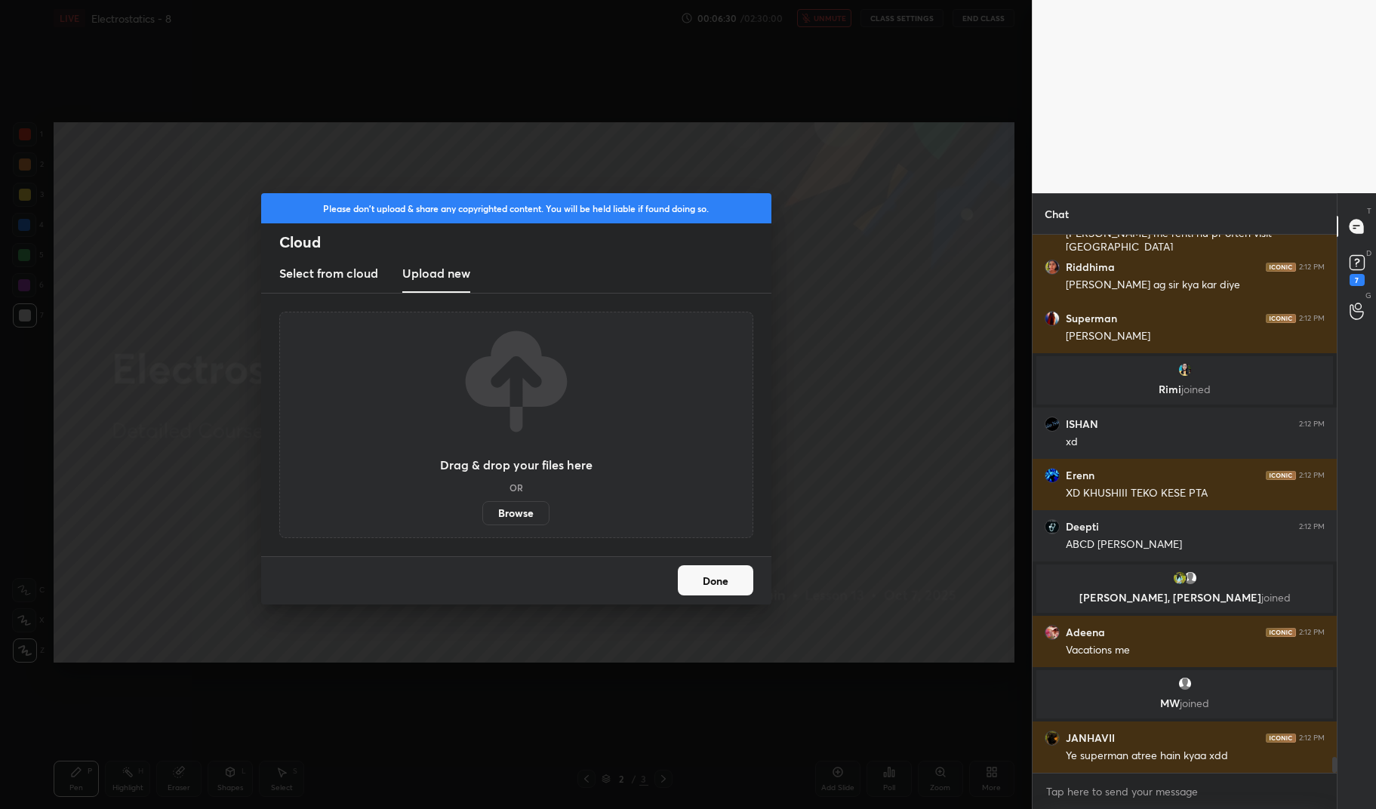
click at [512, 513] on label "Browse" at bounding box center [515, 513] width 67 height 24
click at [482, 513] on input "Browse" at bounding box center [482, 513] width 0 height 24
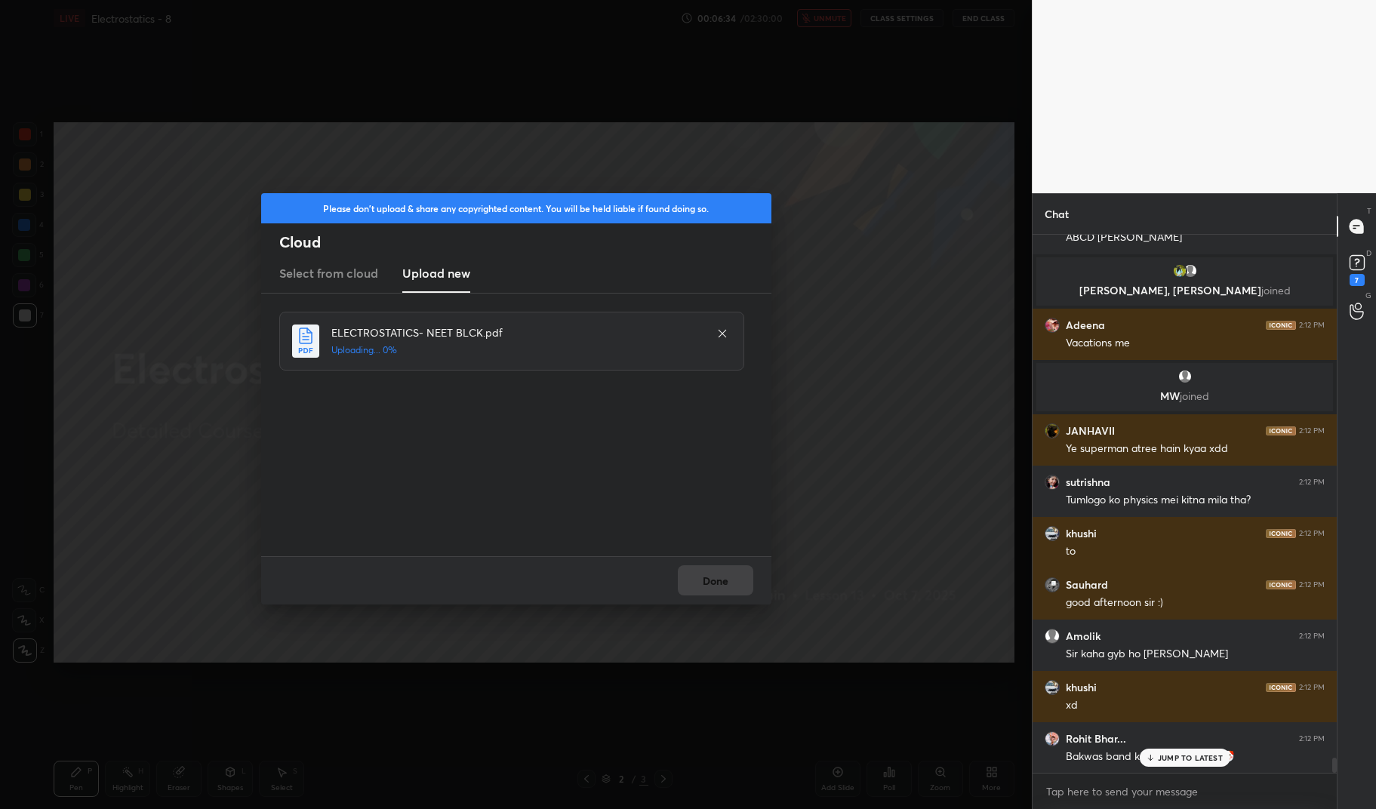
scroll to position [18507, 0]
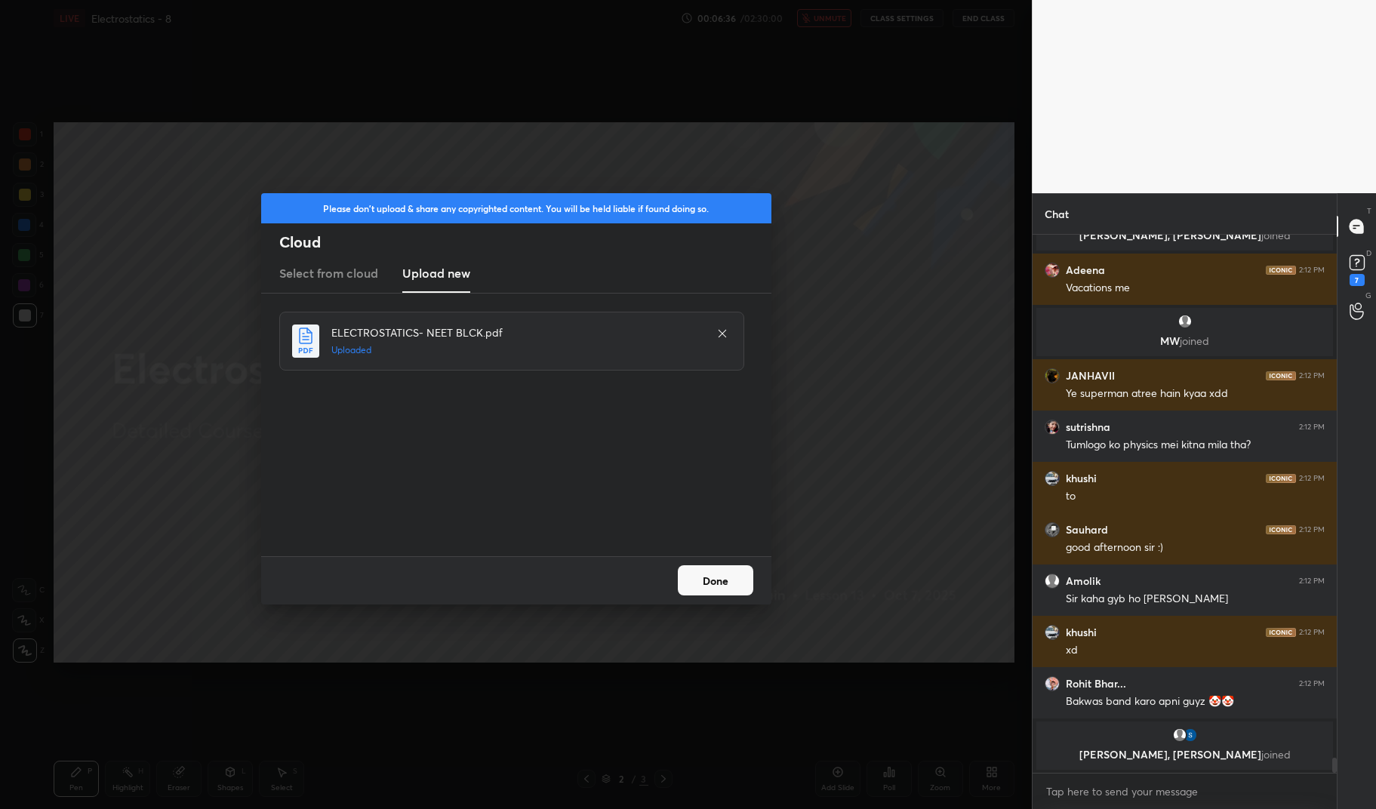
click at [729, 566] on button "Done" at bounding box center [715, 580] width 75 height 30
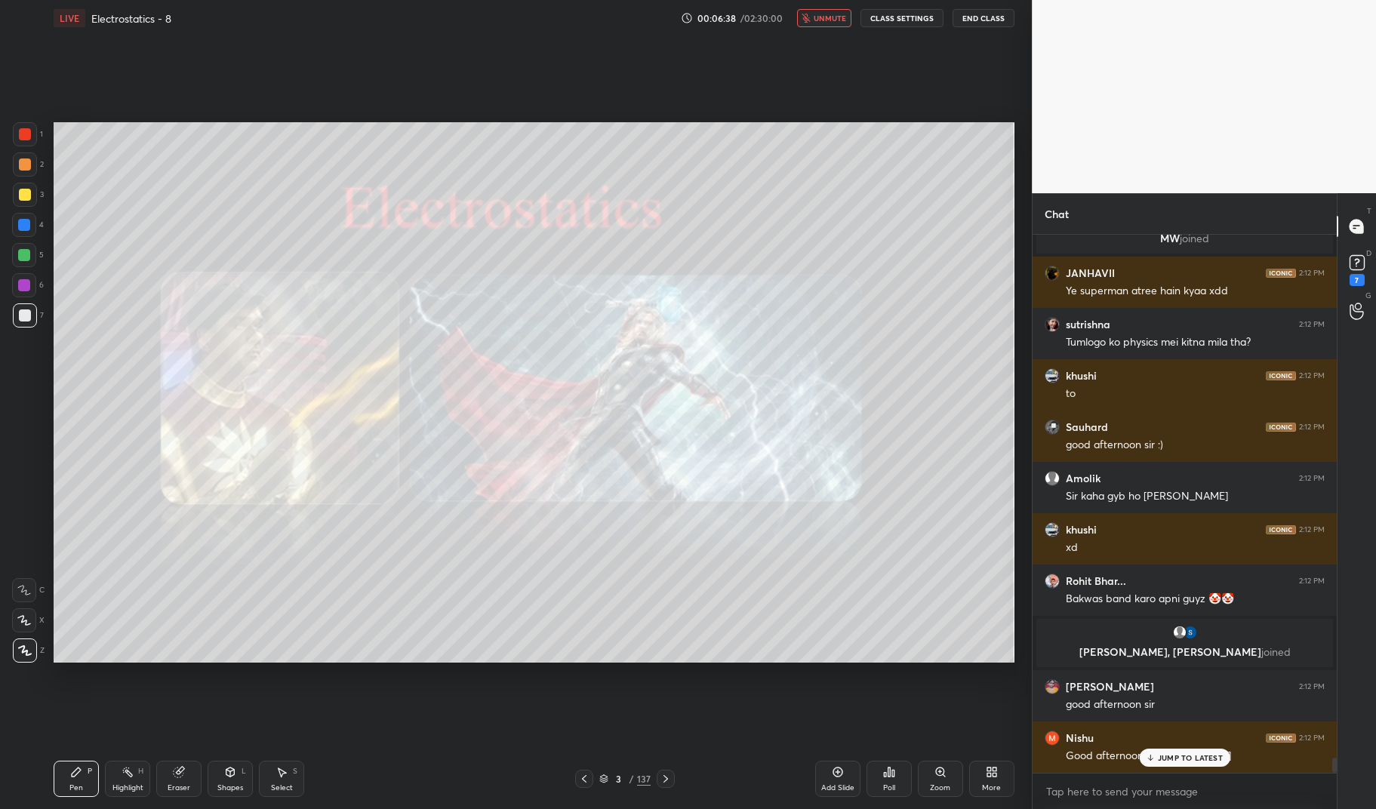
scroll to position [18663, 0]
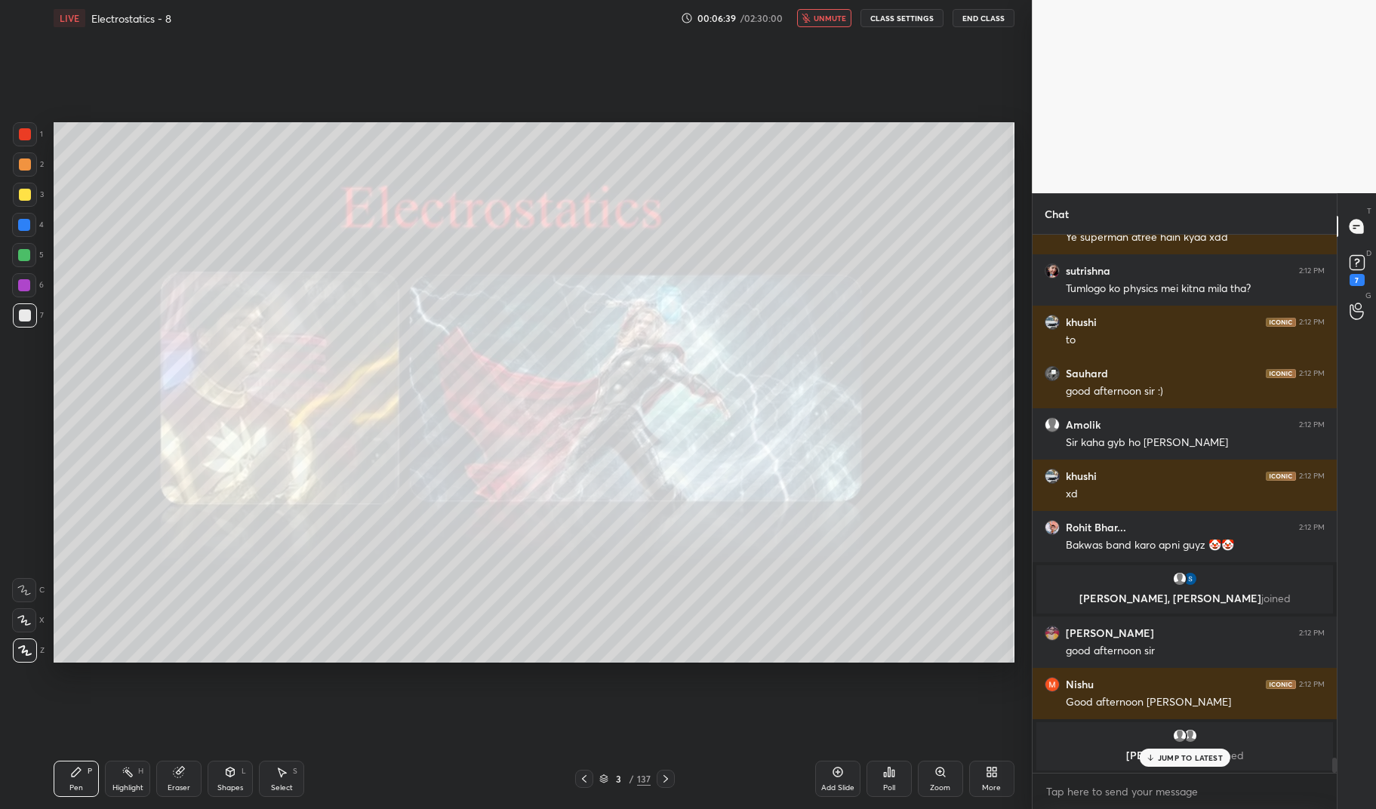
click at [835, 14] on span "unmute" at bounding box center [830, 18] width 32 height 11
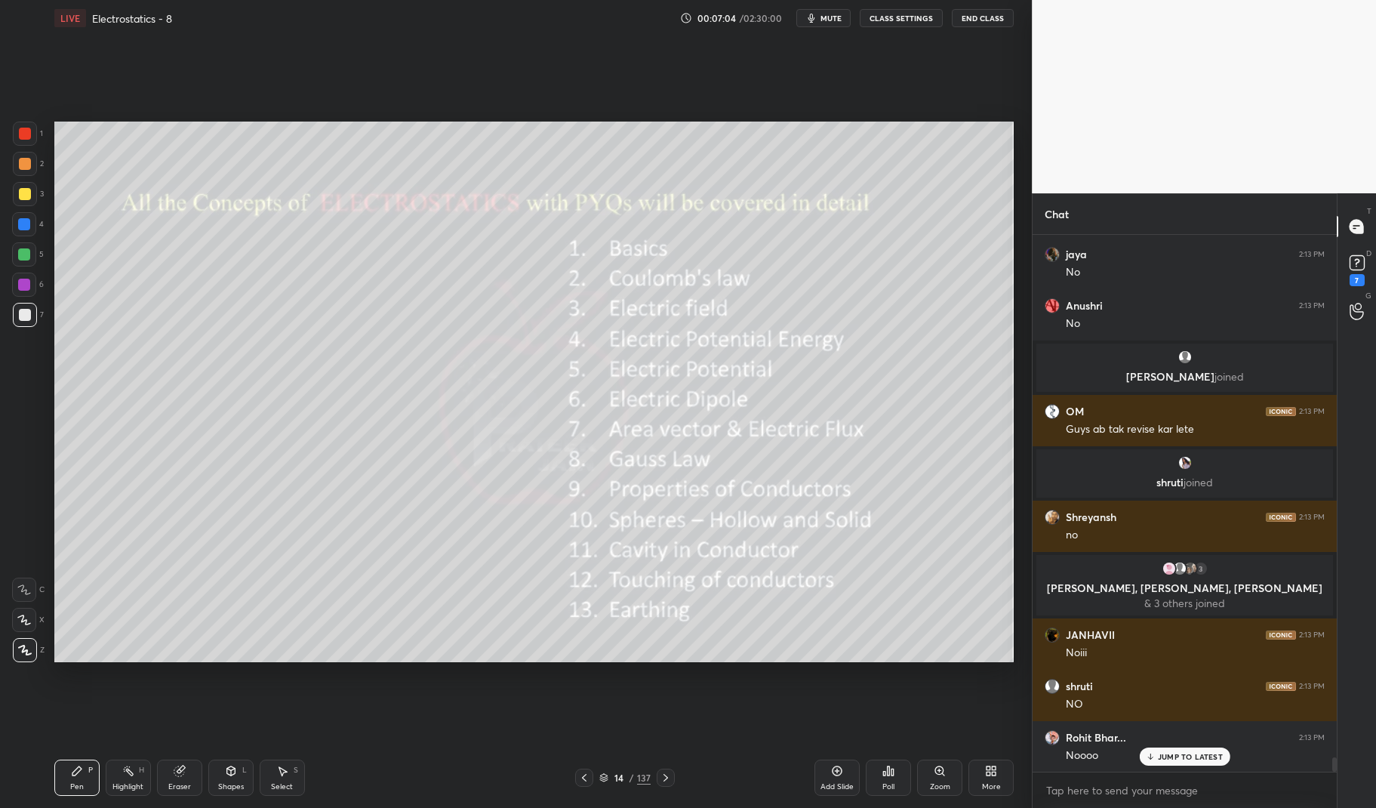
scroll to position [19258, 0]
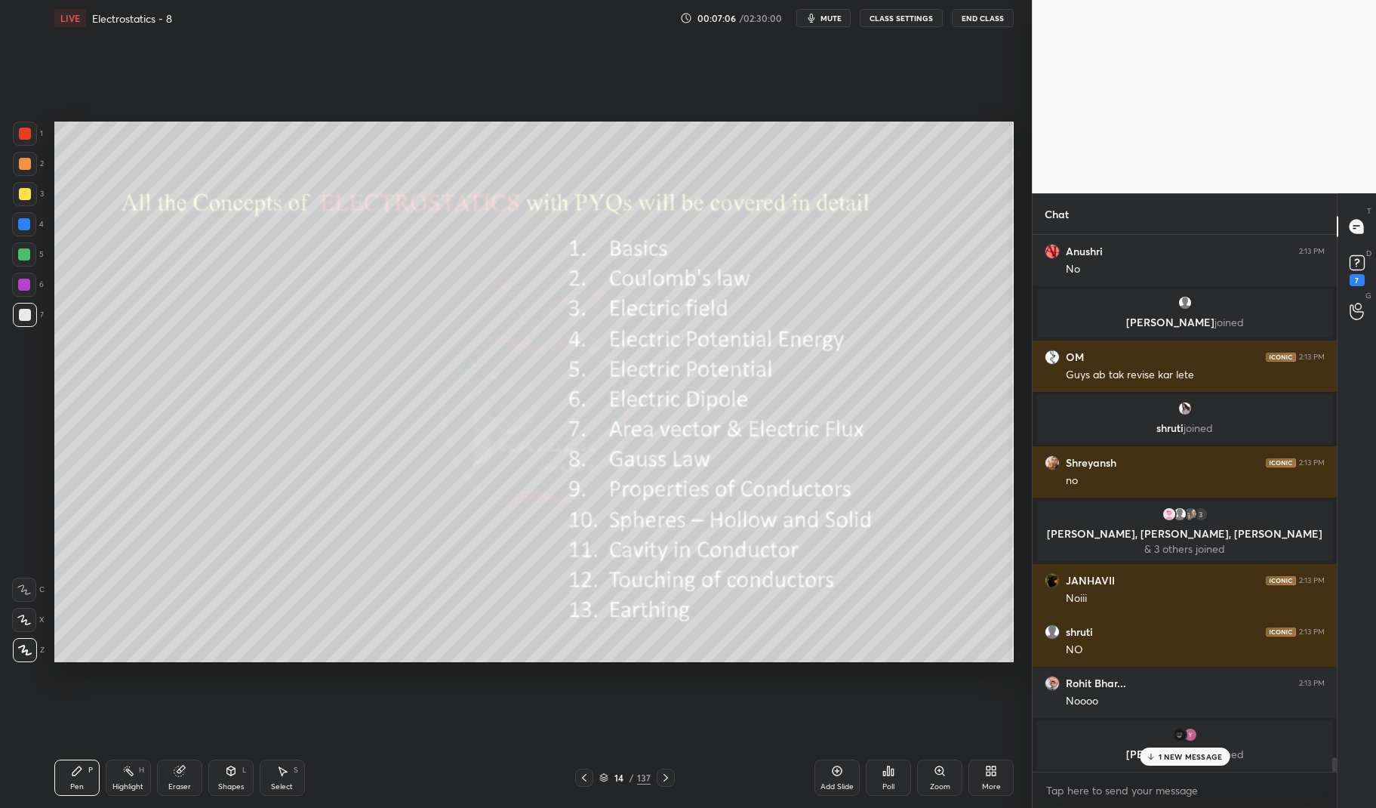
click at [19, 284] on div at bounding box center [24, 284] width 12 height 12
click at [16, 285] on div at bounding box center [24, 284] width 24 height 24
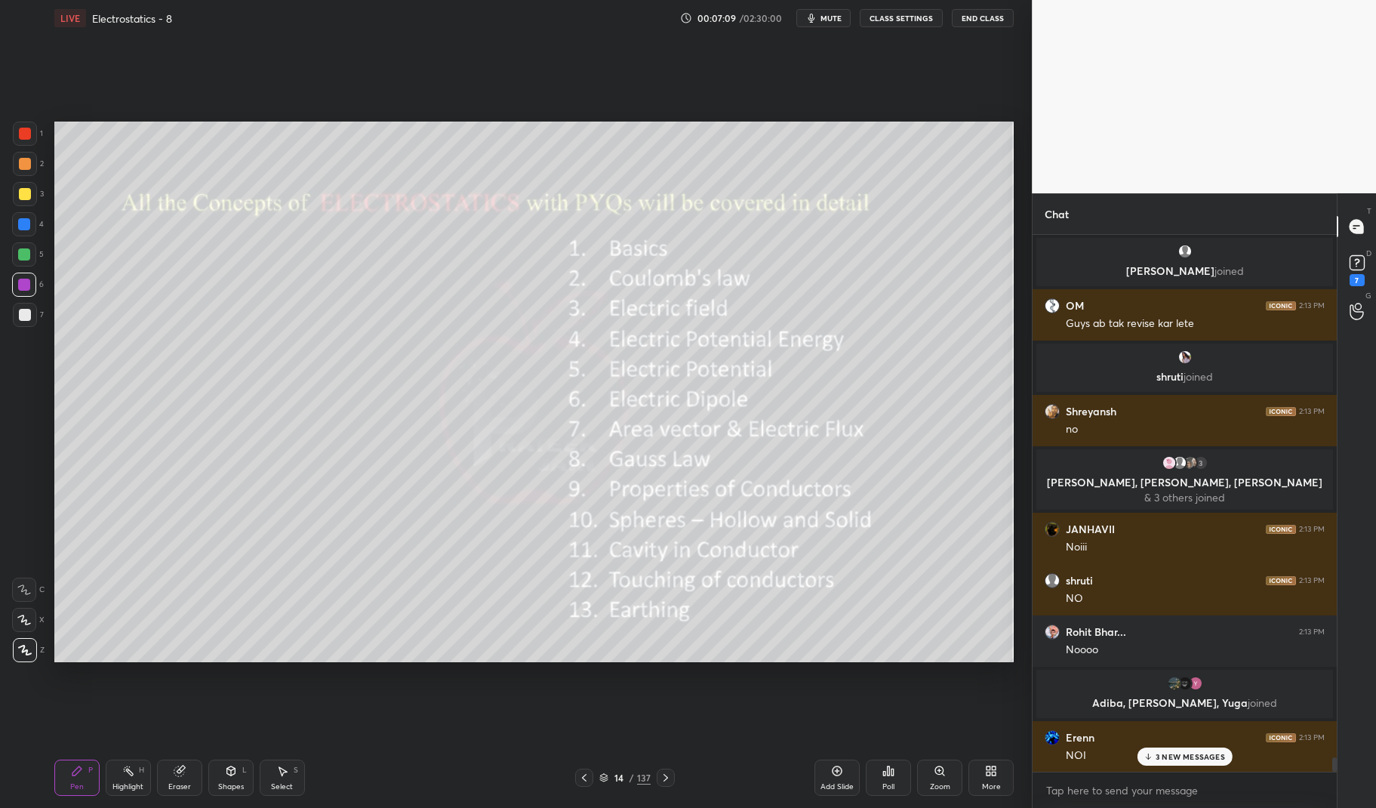
scroll to position [19469, 0]
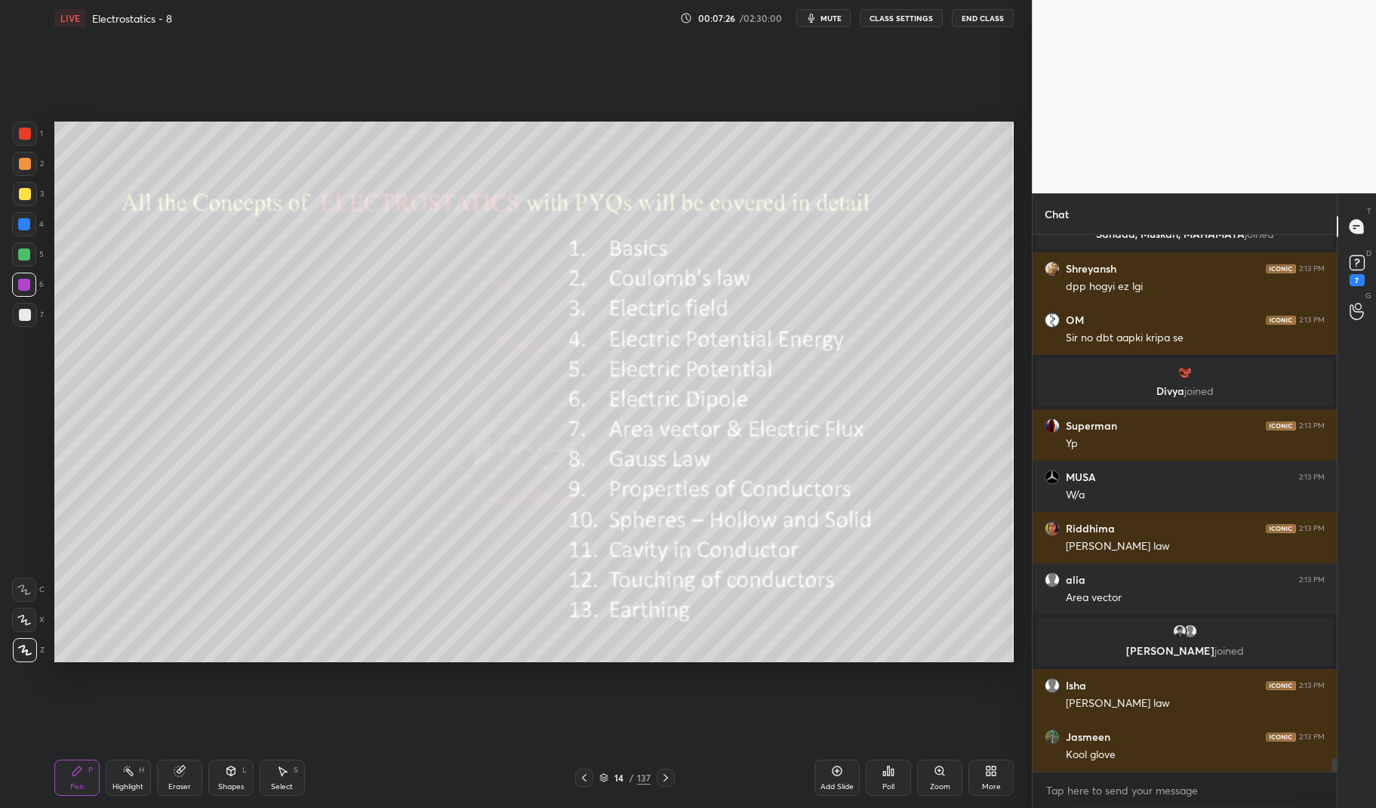
click at [97, 787] on div "Pen P" at bounding box center [76, 777] width 45 height 36
click at [90, 792] on div "Pen P" at bounding box center [76, 777] width 45 height 36
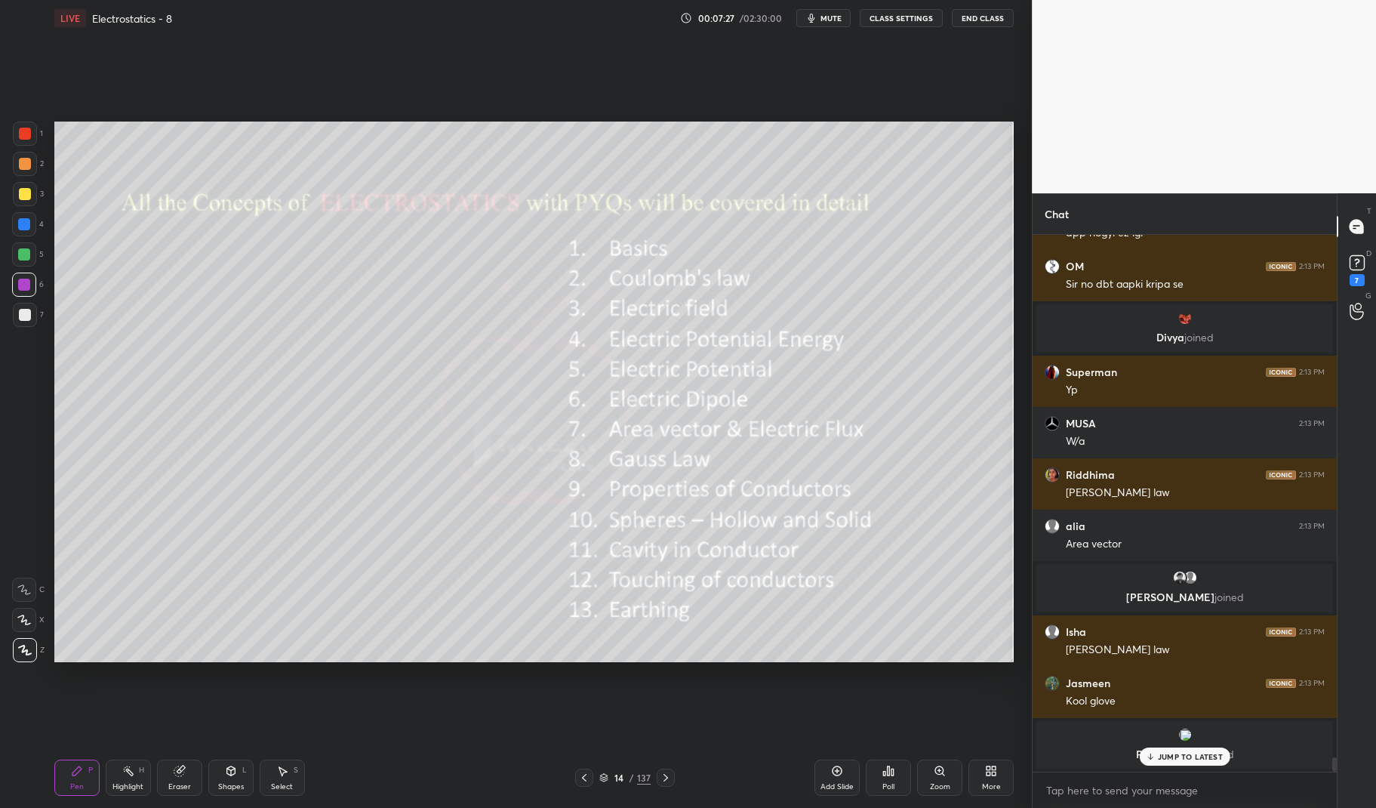
click at [27, 130] on div at bounding box center [25, 134] width 12 height 12
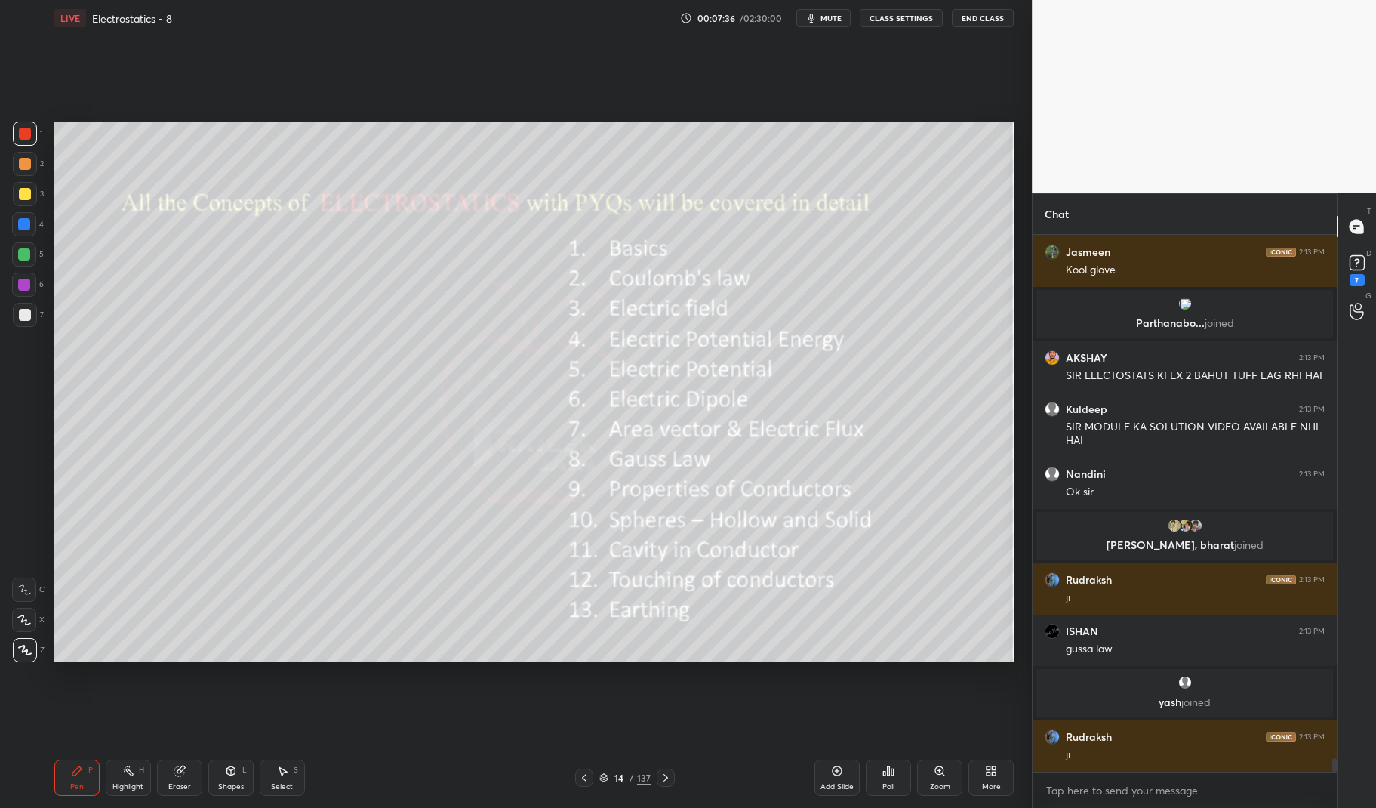
click at [673, 779] on div at bounding box center [666, 777] width 18 height 18
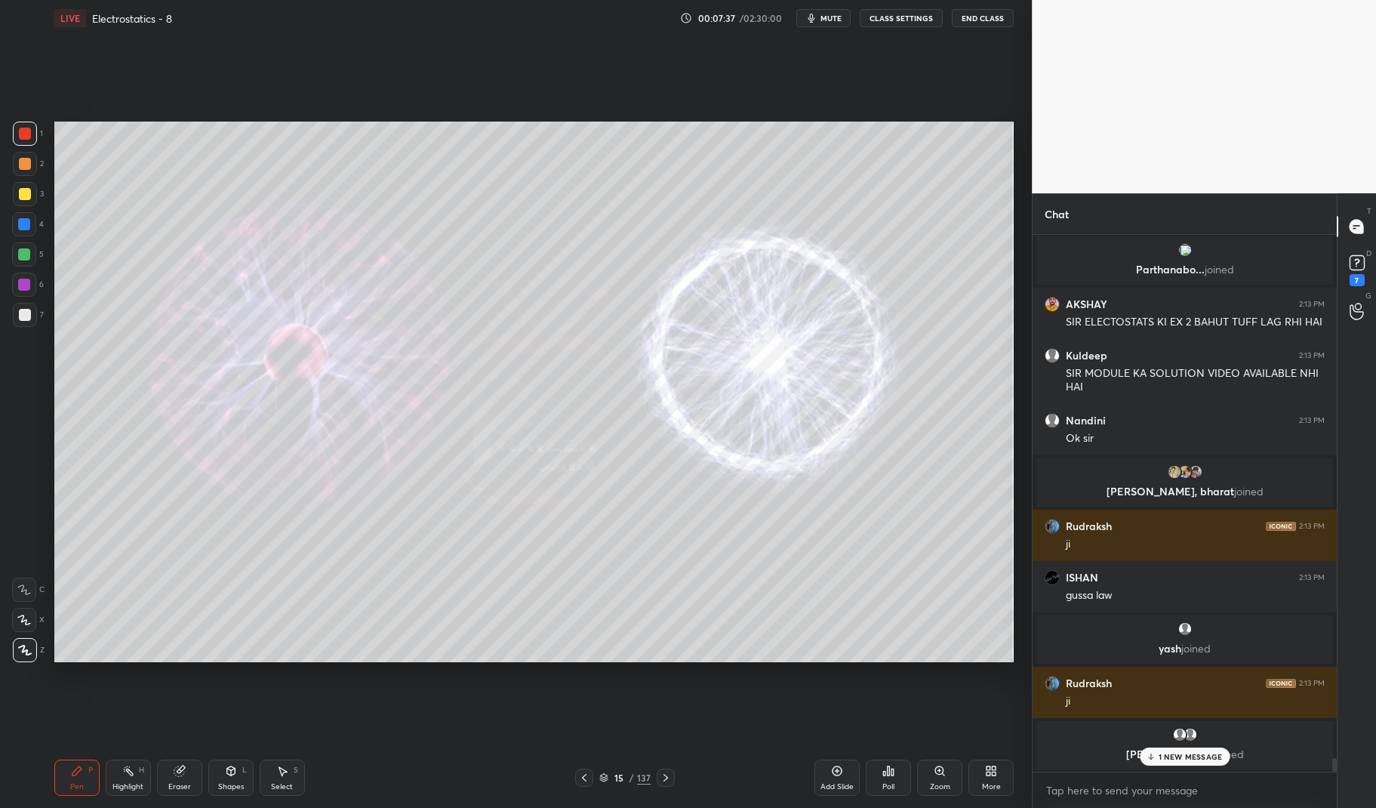
click at [667, 775] on icon at bounding box center [666, 777] width 12 height 12
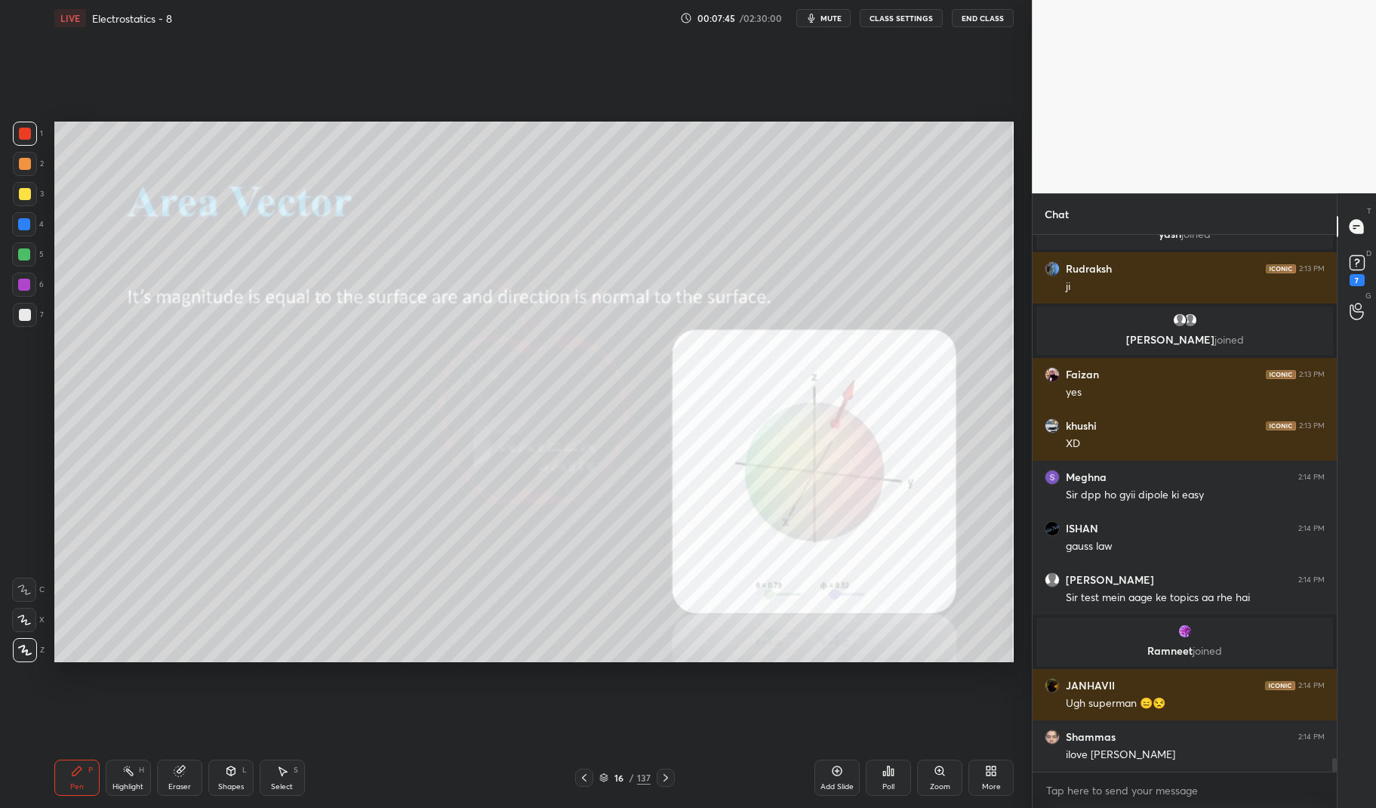
click at [22, 195] on div at bounding box center [25, 194] width 12 height 12
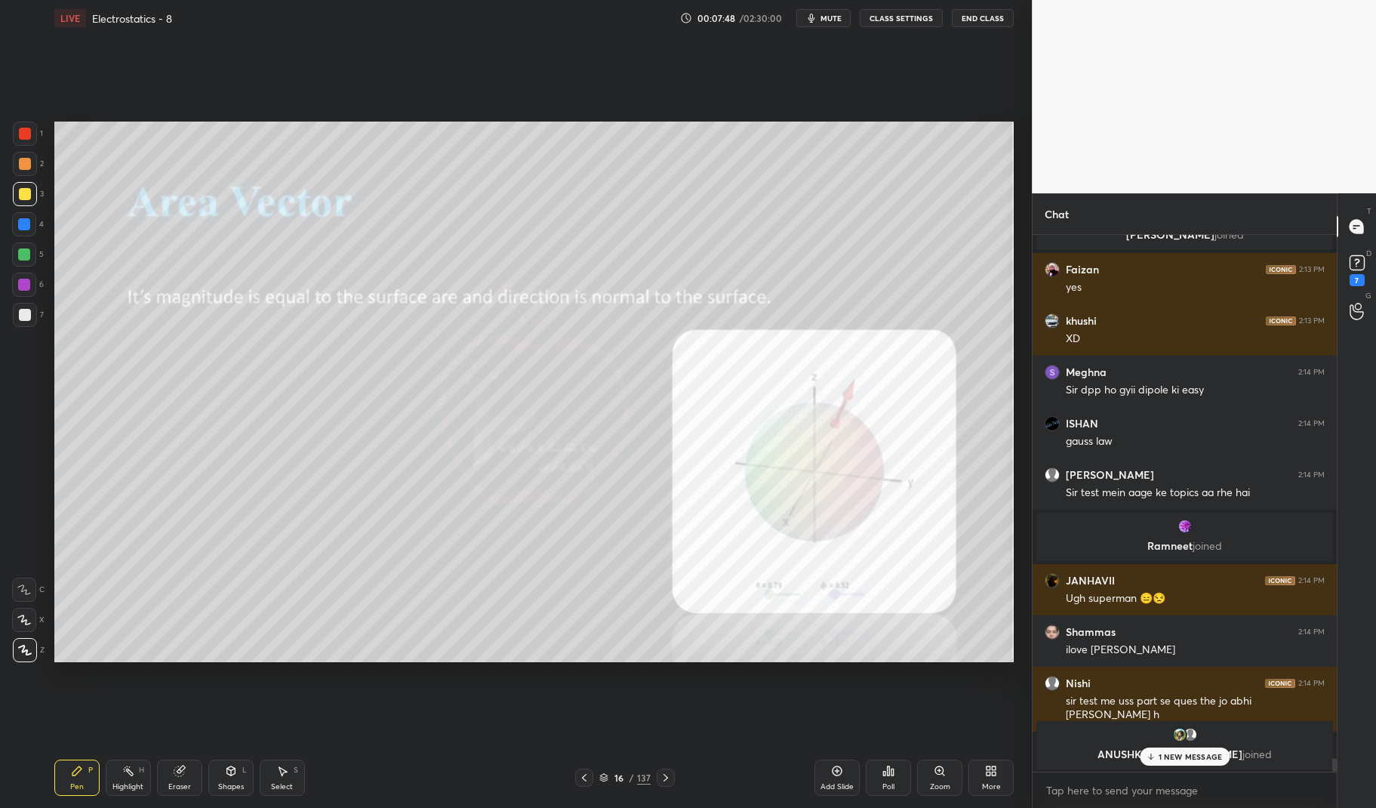
click at [88, 775] on div "Pen P" at bounding box center [76, 777] width 45 height 36
click at [71, 775] on icon at bounding box center [77, 770] width 12 height 12
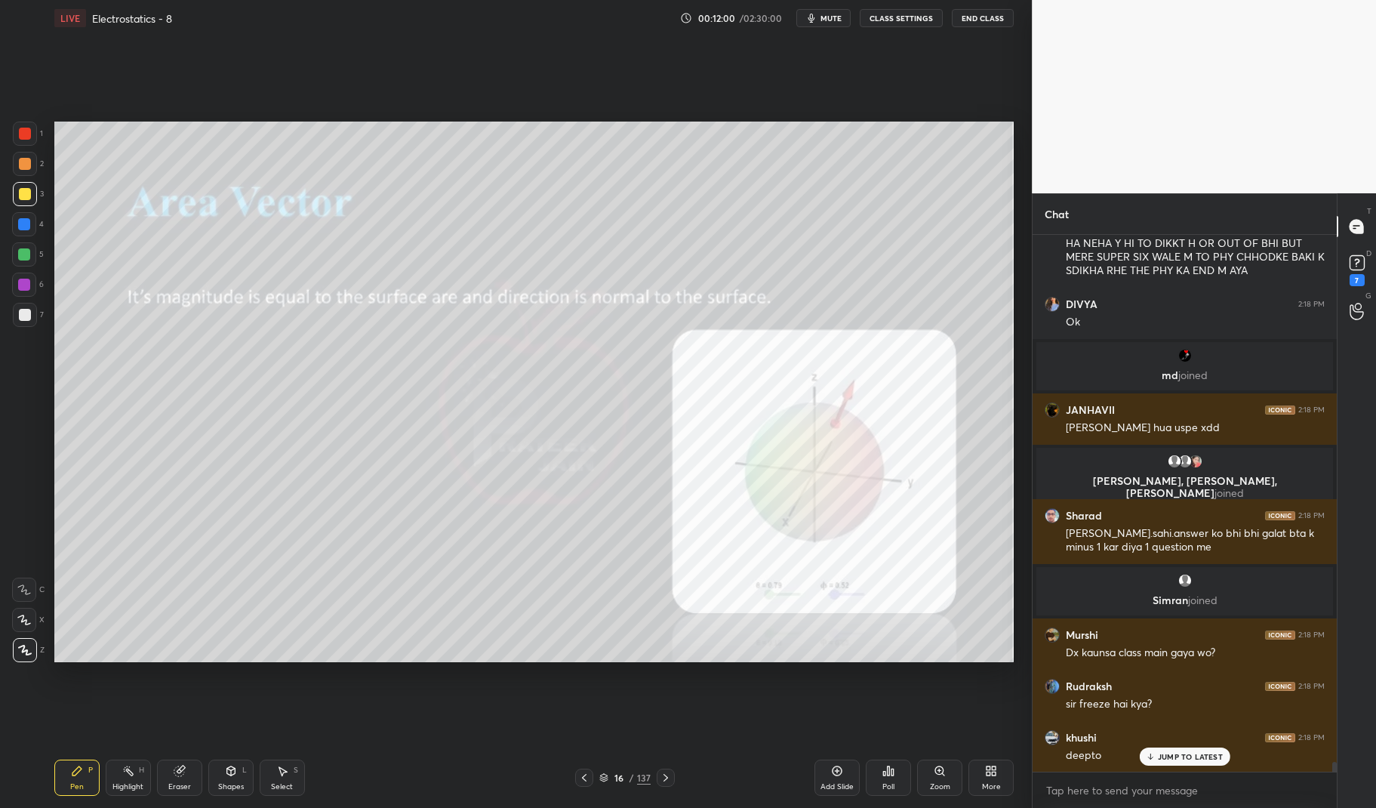
scroll to position [28950, 0]
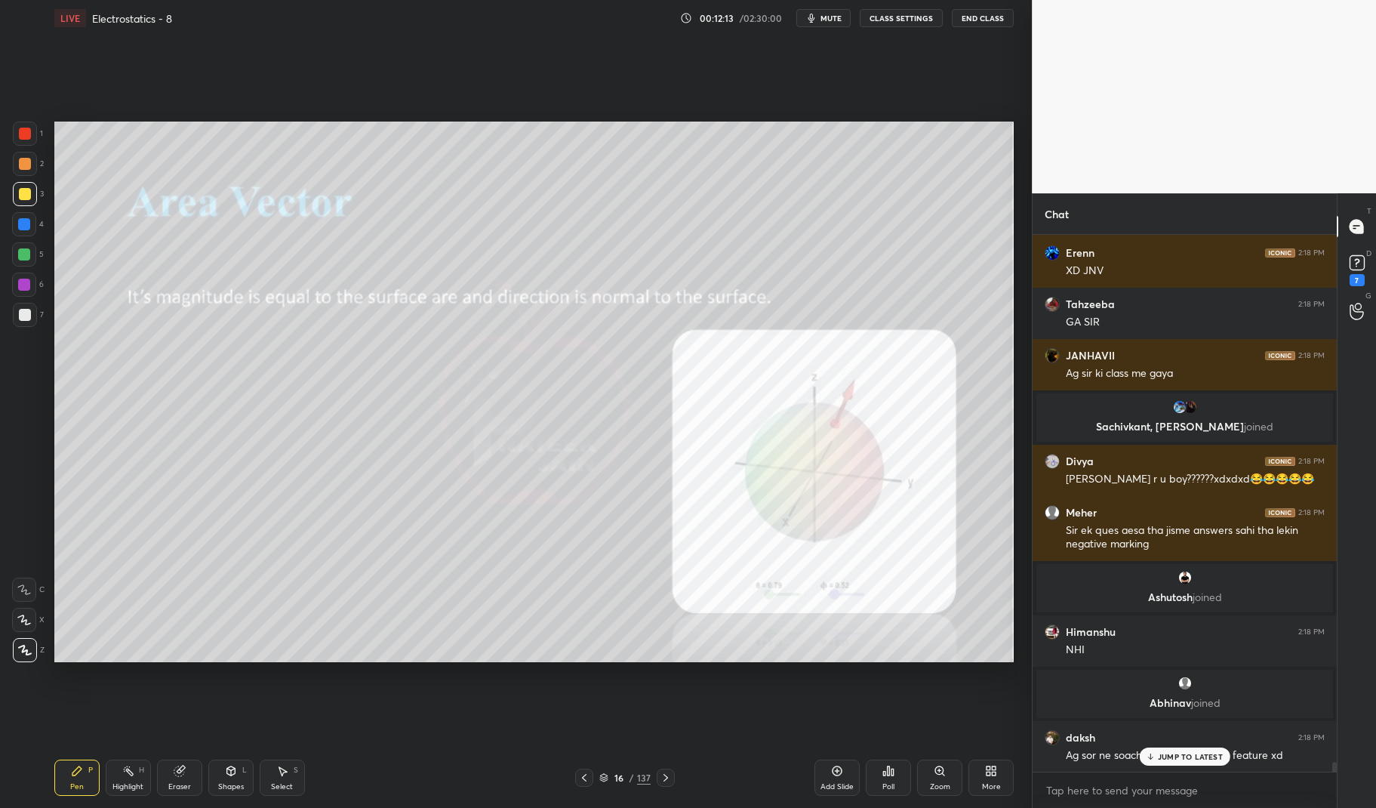
click at [1171, 585] on div "[PERSON_NAME] joined" at bounding box center [1184, 588] width 297 height 48
click at [1199, 758] on p "JUMP TO LATEST" at bounding box center [1190, 756] width 65 height 9
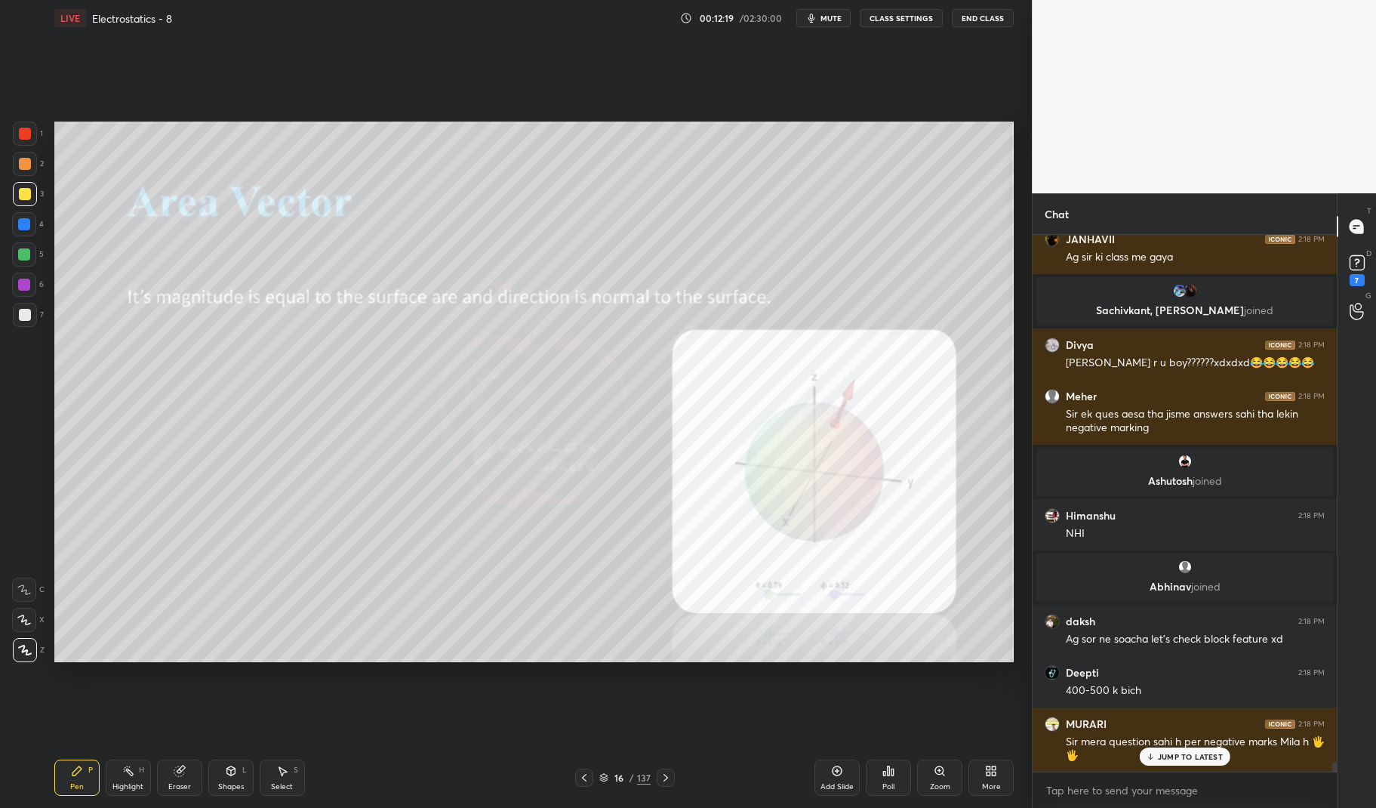
click at [1189, 753] on p "JUMP TO LATEST" at bounding box center [1190, 756] width 65 height 9
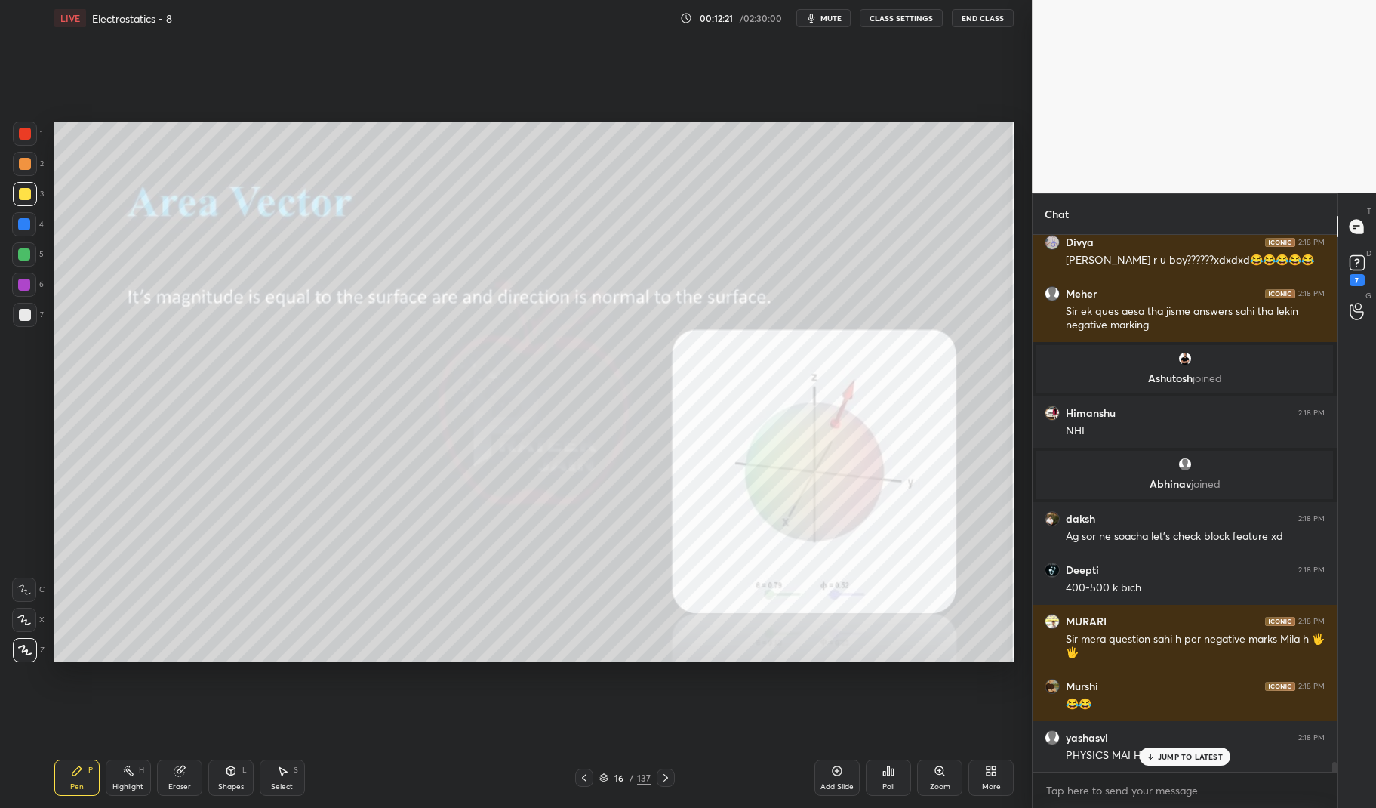
click at [180, 780] on div "Eraser" at bounding box center [179, 777] width 45 height 36
click at [179, 774] on icon at bounding box center [179, 771] width 10 height 10
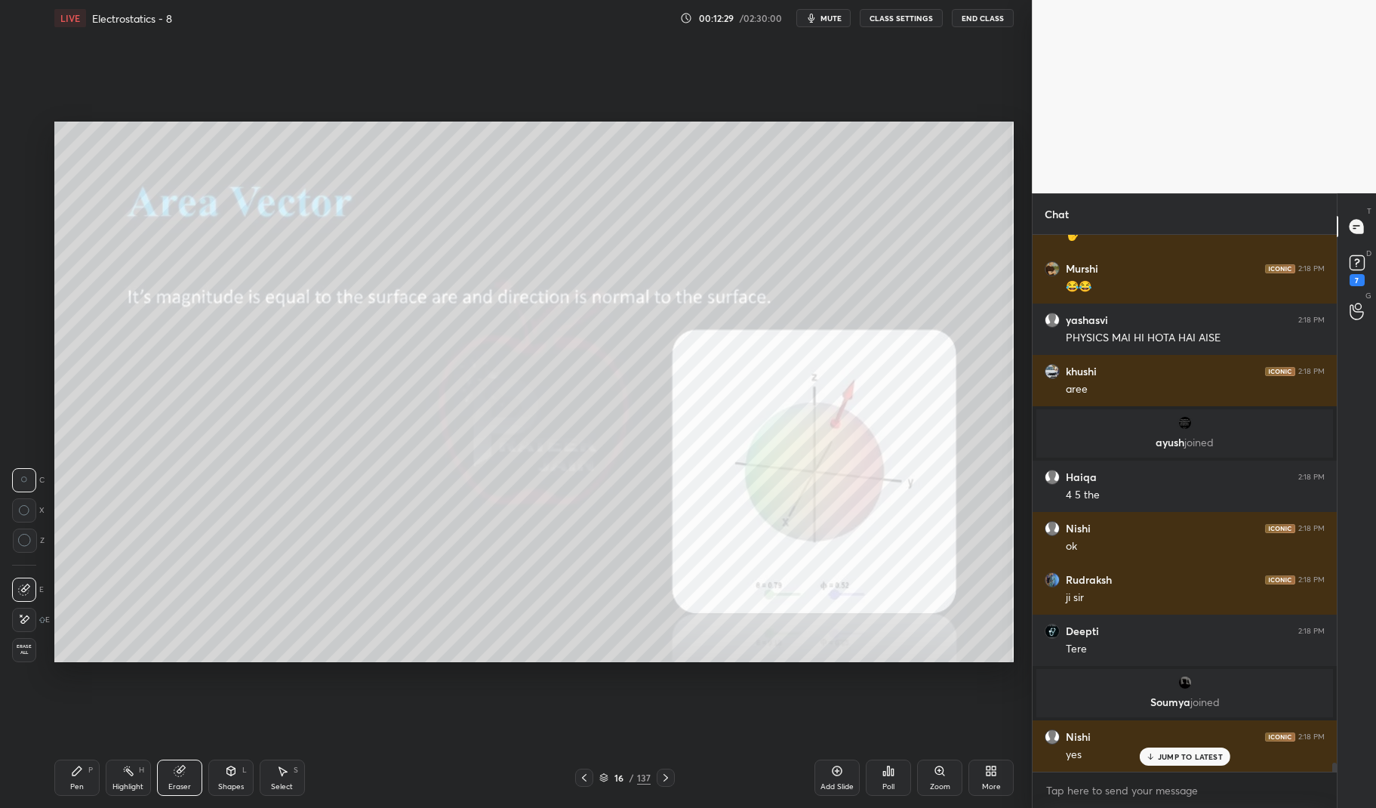
scroll to position [30296, 0]
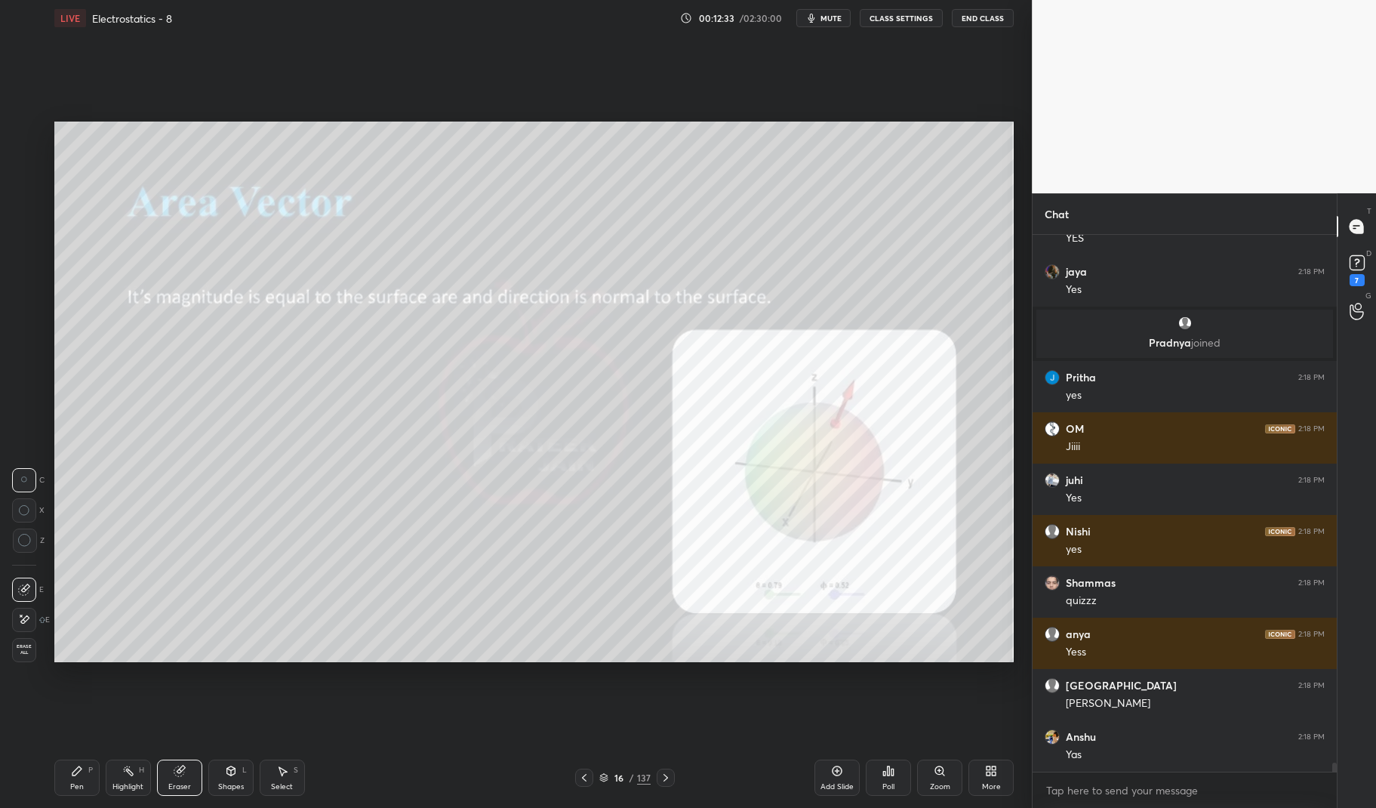
click at [85, 774] on div "Pen P" at bounding box center [76, 777] width 45 height 36
click at [78, 772] on icon at bounding box center [76, 770] width 9 height 9
click at [37, 134] on div "1" at bounding box center [28, 134] width 30 height 24
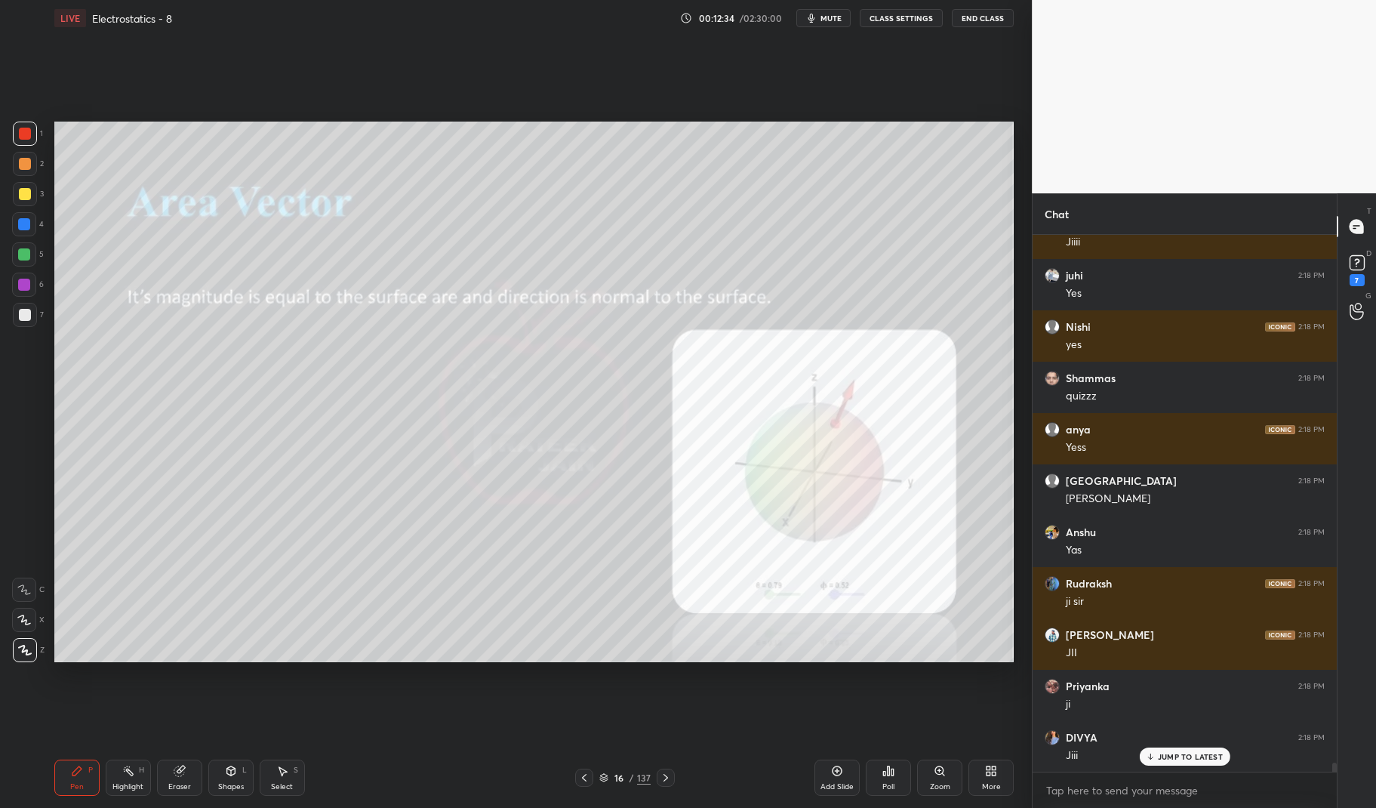
click at [14, 136] on div at bounding box center [25, 134] width 24 height 24
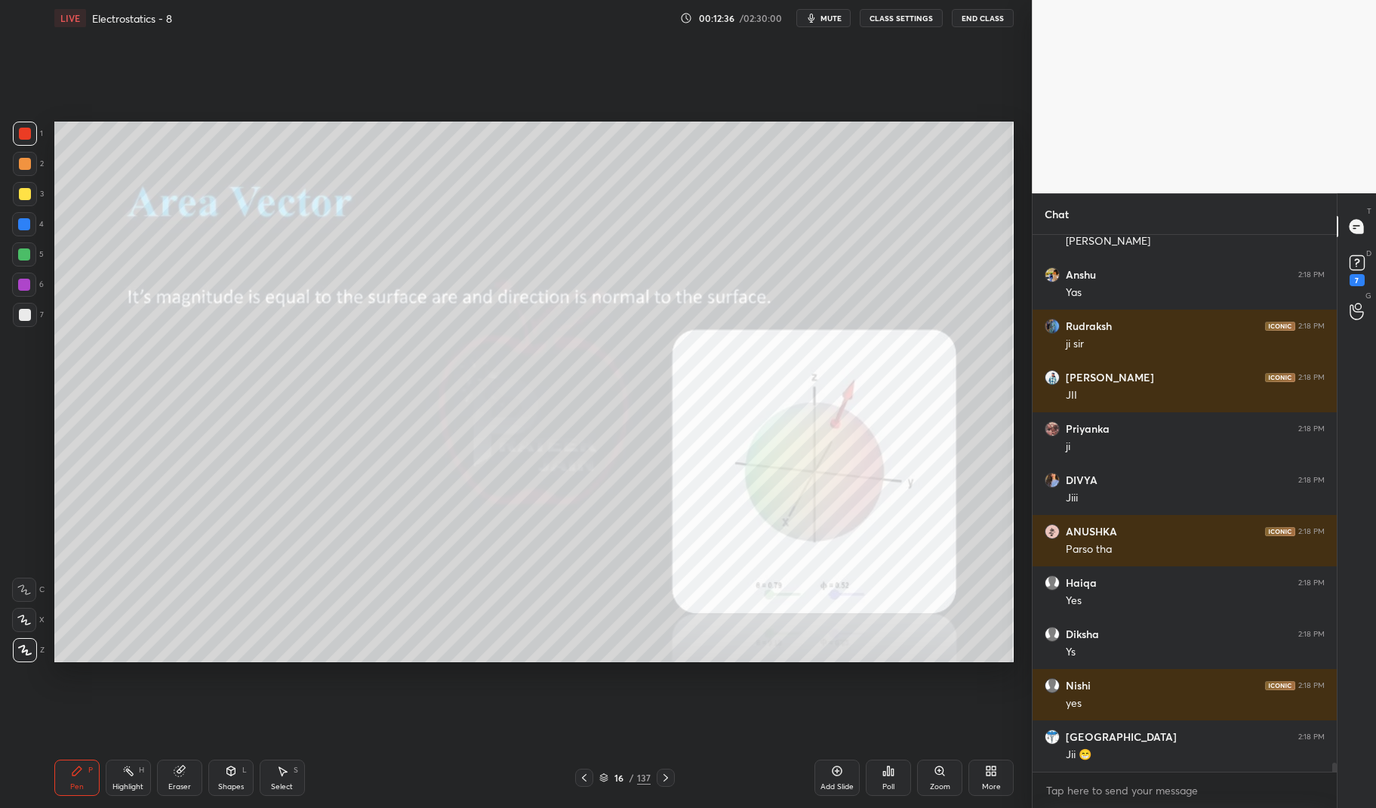
click at [168, 771] on div "Eraser" at bounding box center [179, 777] width 45 height 36
click at [174, 760] on div "Eraser" at bounding box center [179, 777] width 45 height 36
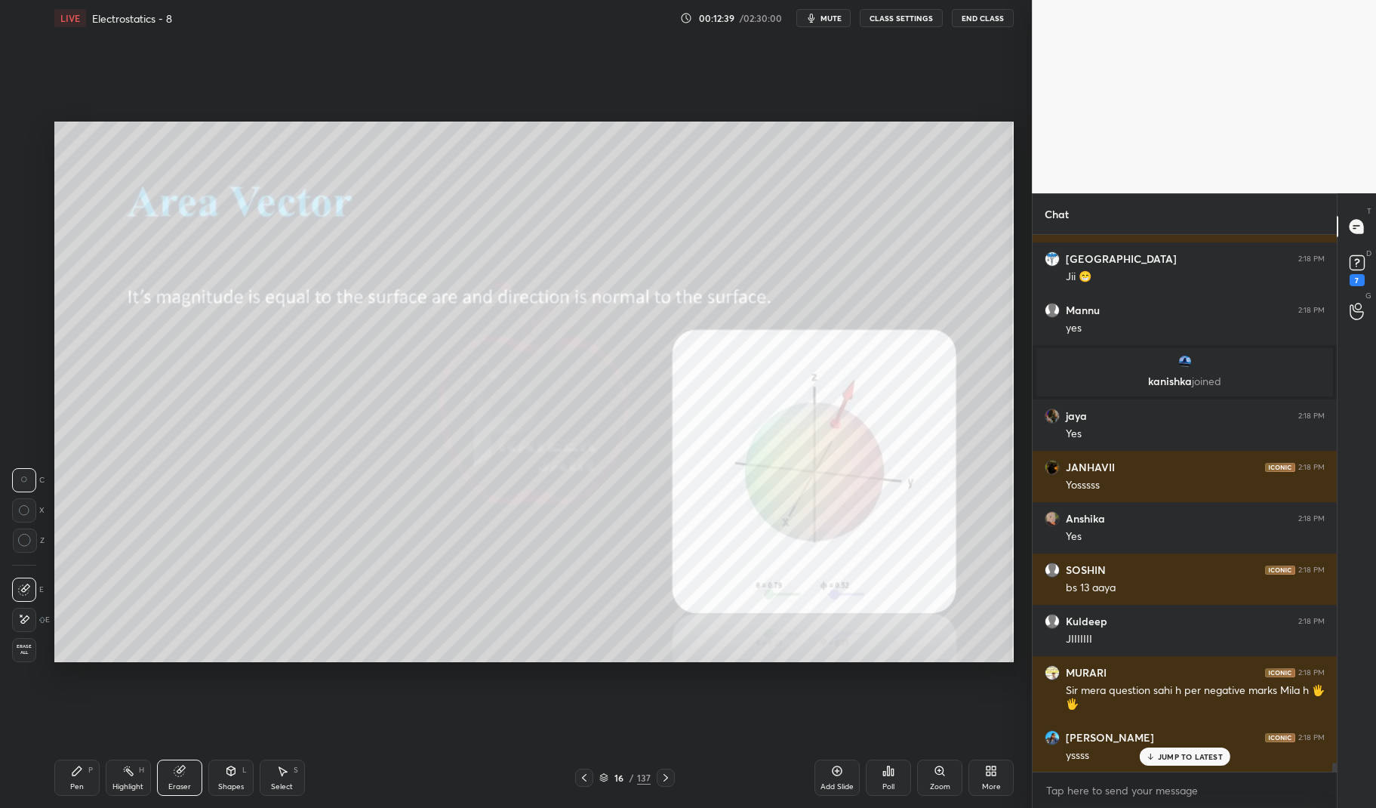
click at [66, 771] on div "Pen P" at bounding box center [76, 777] width 45 height 36
click at [68, 767] on div "Pen P" at bounding box center [76, 777] width 45 height 36
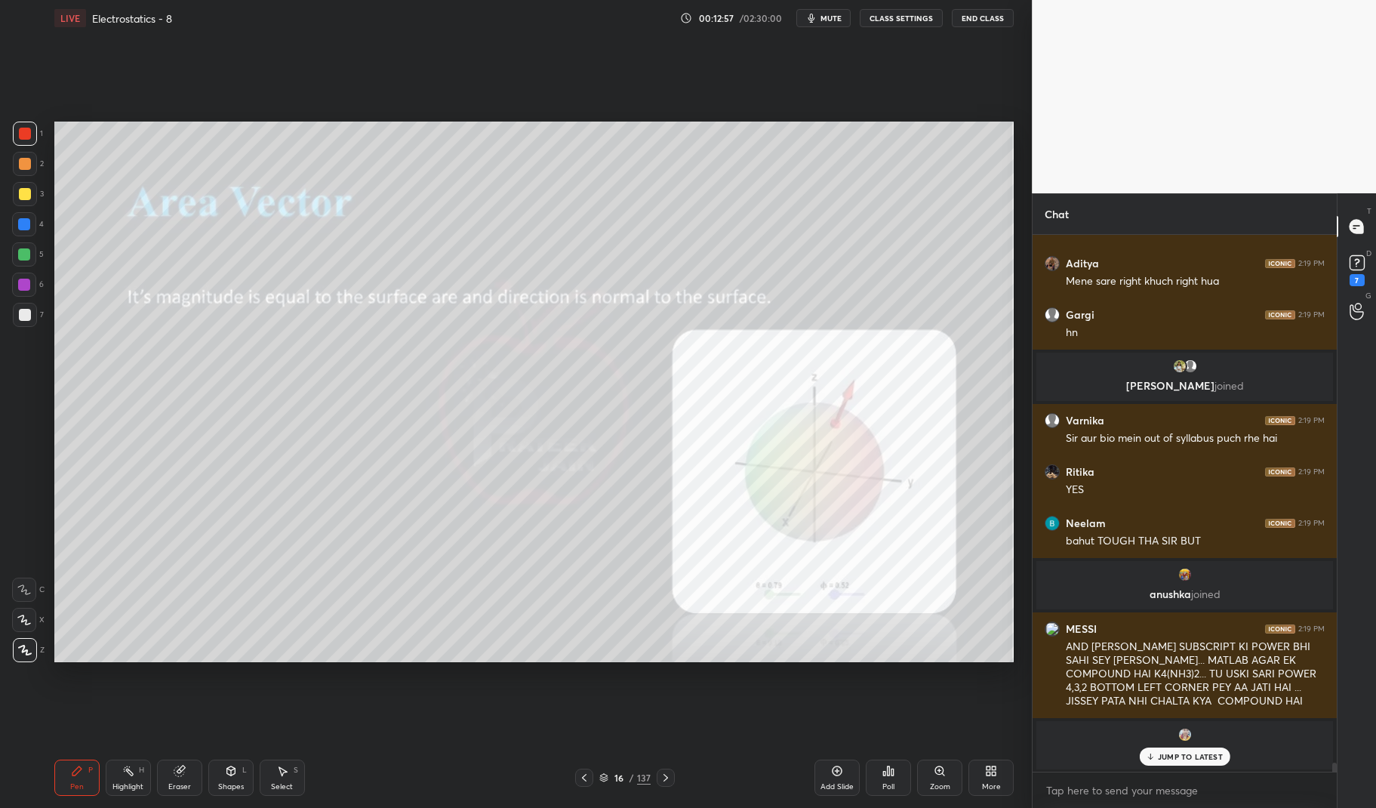
click at [29, 189] on div at bounding box center [25, 194] width 12 height 12
click at [1198, 755] on p "JUMP TO LATEST" at bounding box center [1190, 756] width 65 height 9
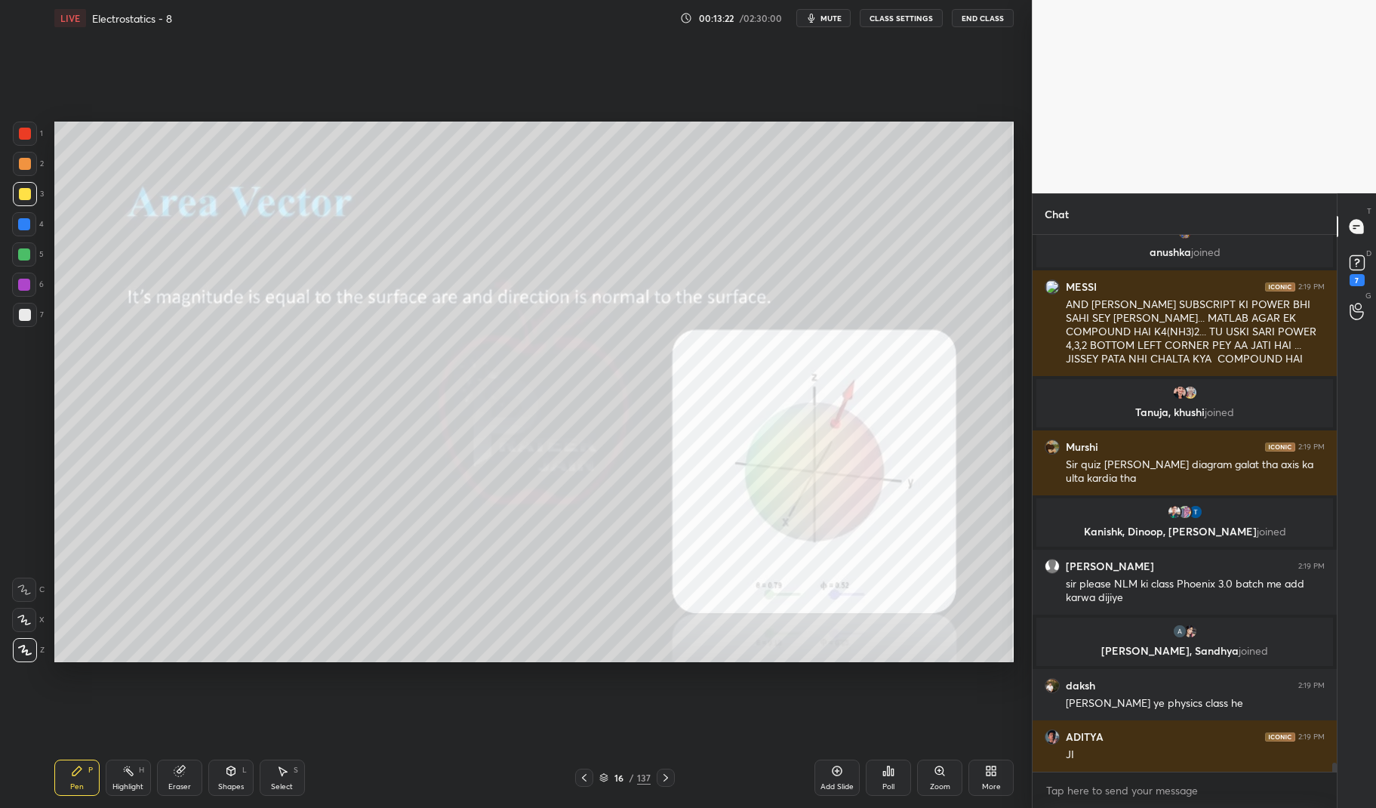
scroll to position [32203, 0]
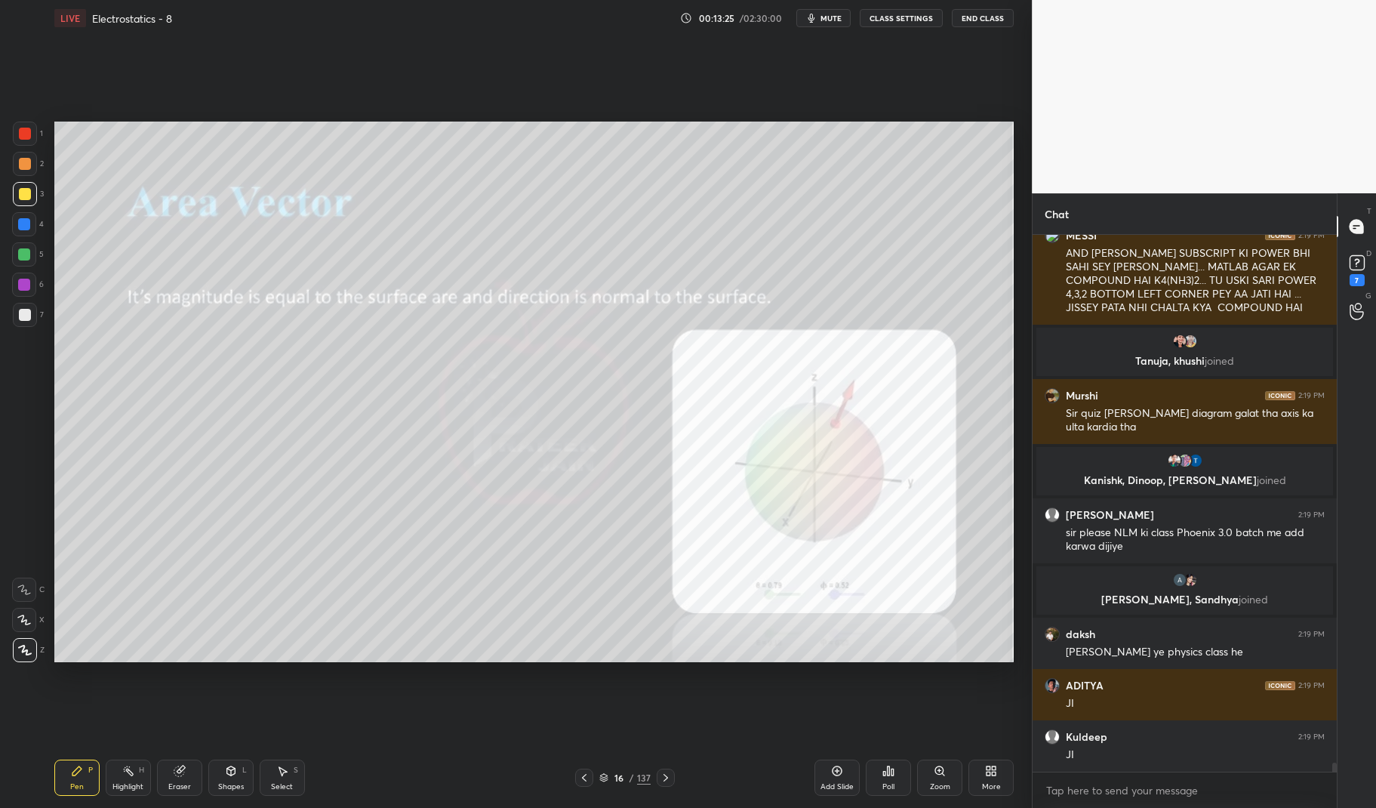
click at [35, 254] on div at bounding box center [24, 254] width 24 height 24
click at [31, 258] on div at bounding box center [24, 254] width 24 height 24
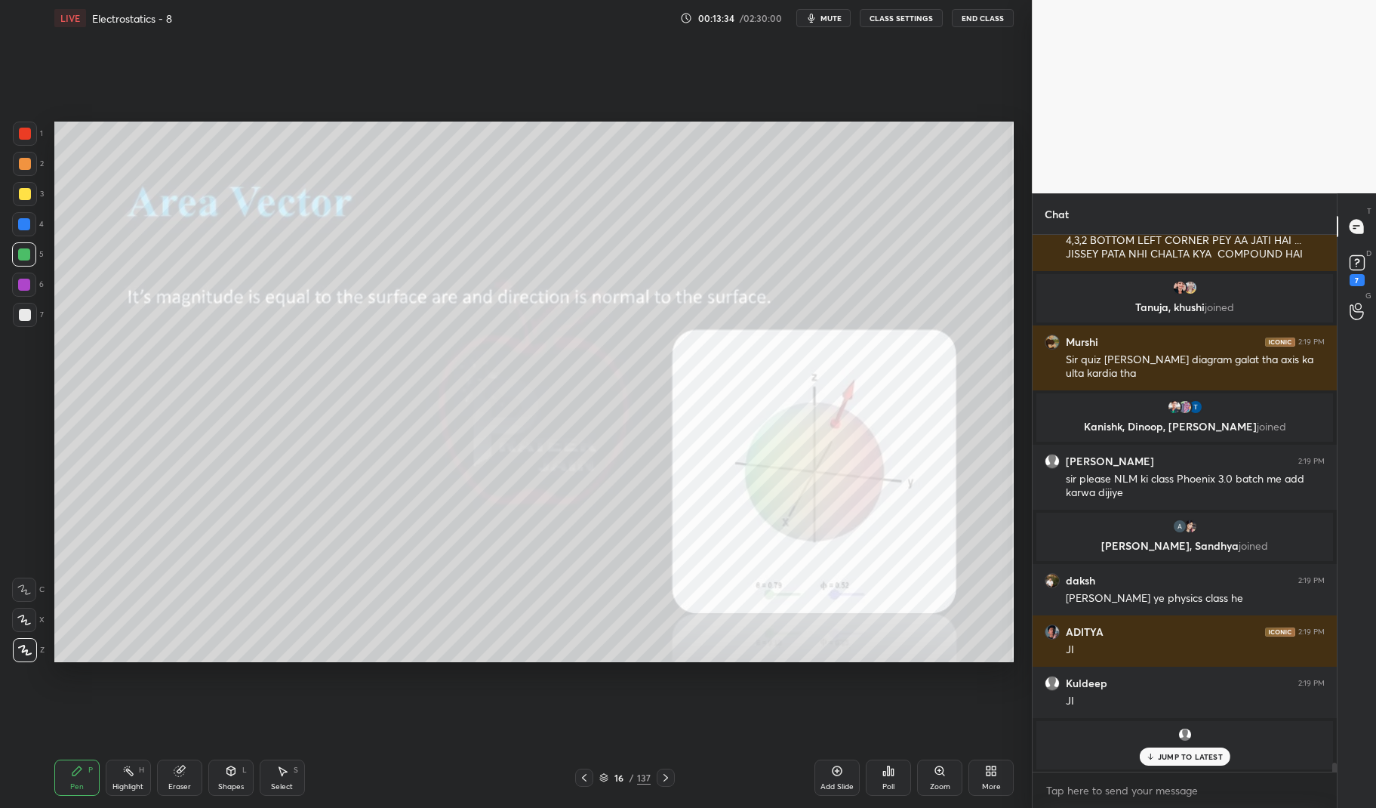
click at [17, 132] on div at bounding box center [25, 134] width 24 height 24
click at [17, 134] on div at bounding box center [25, 134] width 24 height 24
click at [1177, 753] on p "1 NEW MESSAGE" at bounding box center [1190, 756] width 64 height 9
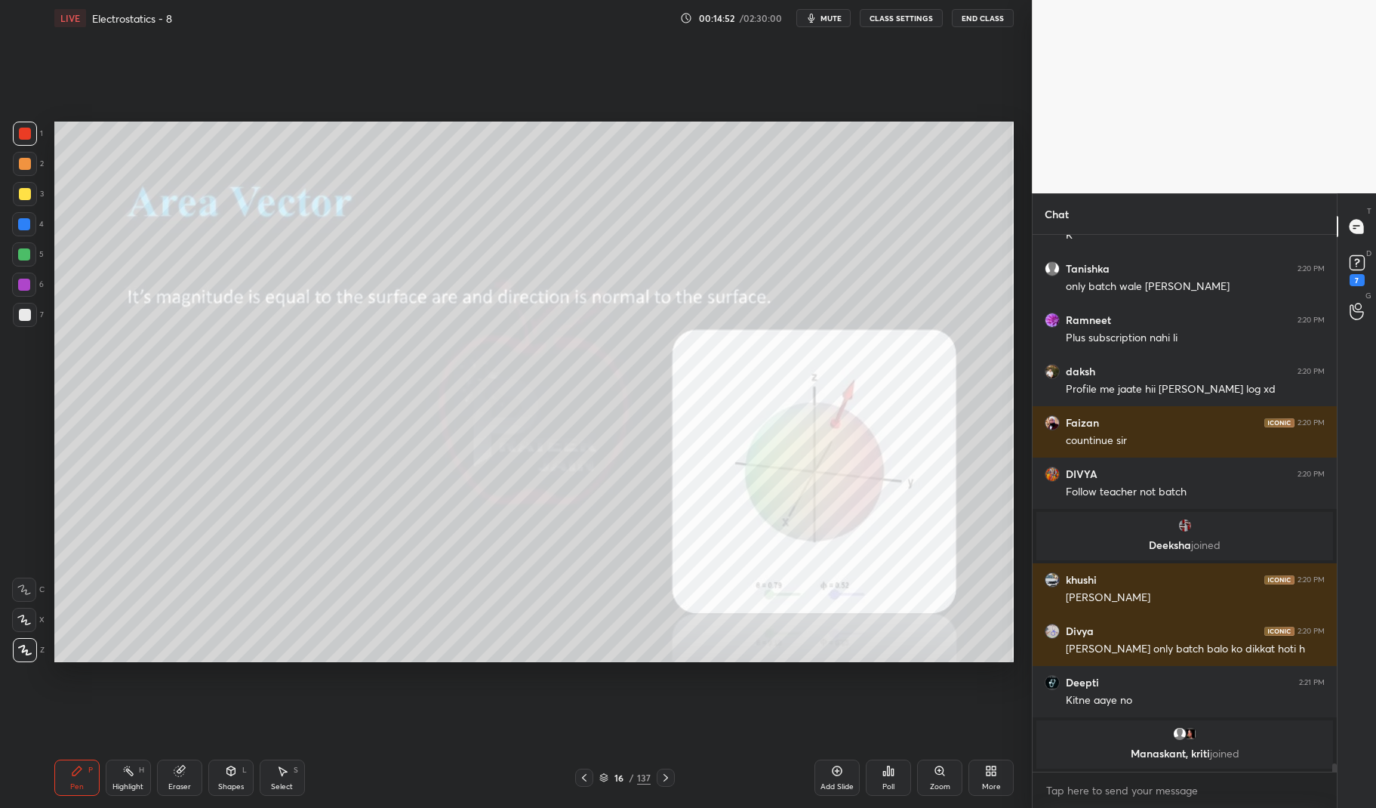
scroll to position [33512, 0]
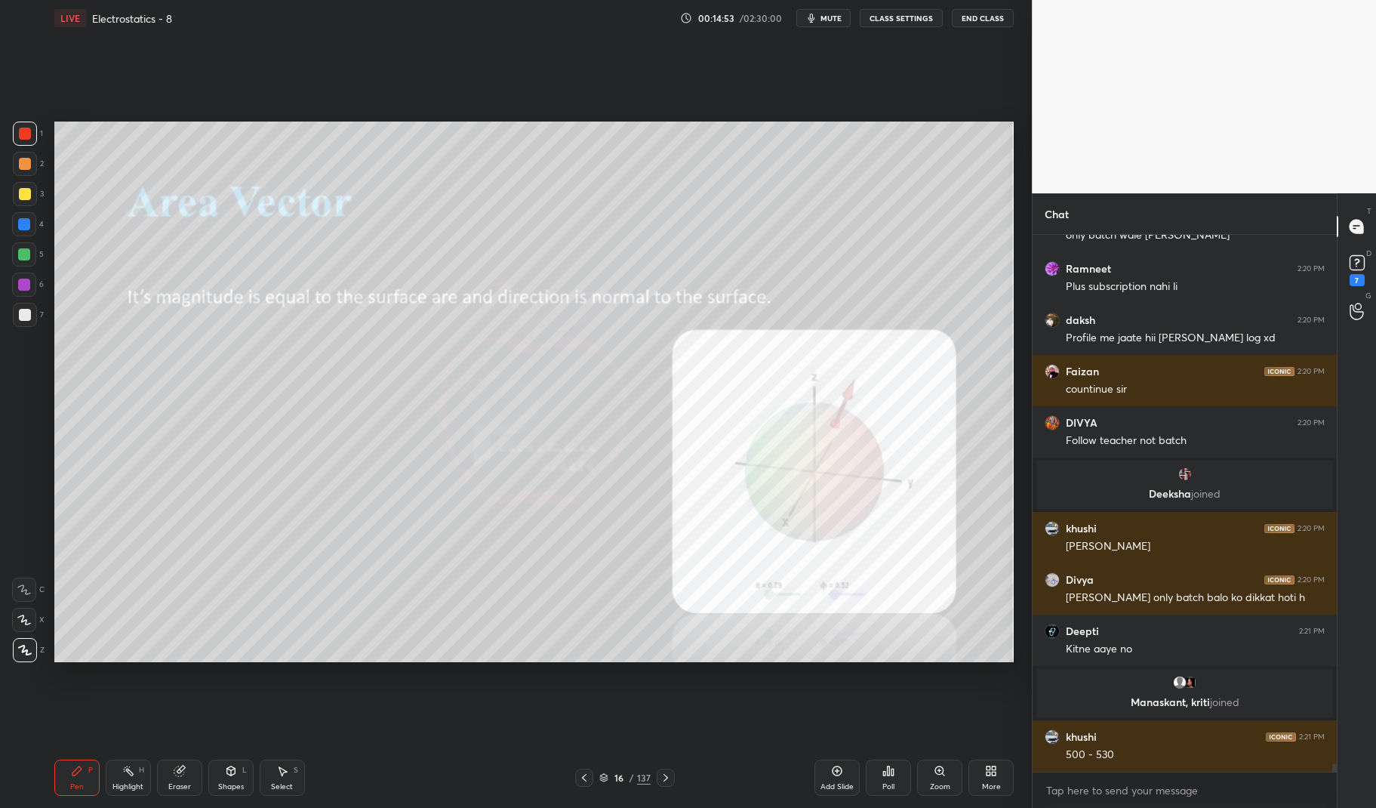
click at [75, 757] on div "Pen P Highlight H Eraser Shapes L Select S 16 / 137 Add Slide Poll Zoom More" at bounding box center [534, 777] width 960 height 60
click at [32, 144] on div at bounding box center [25, 134] width 24 height 24
click at [11, 133] on div "1 2 3 4 5 6 7 C X Z C X Z E E Erase all H H" at bounding box center [24, 392] width 48 height 540
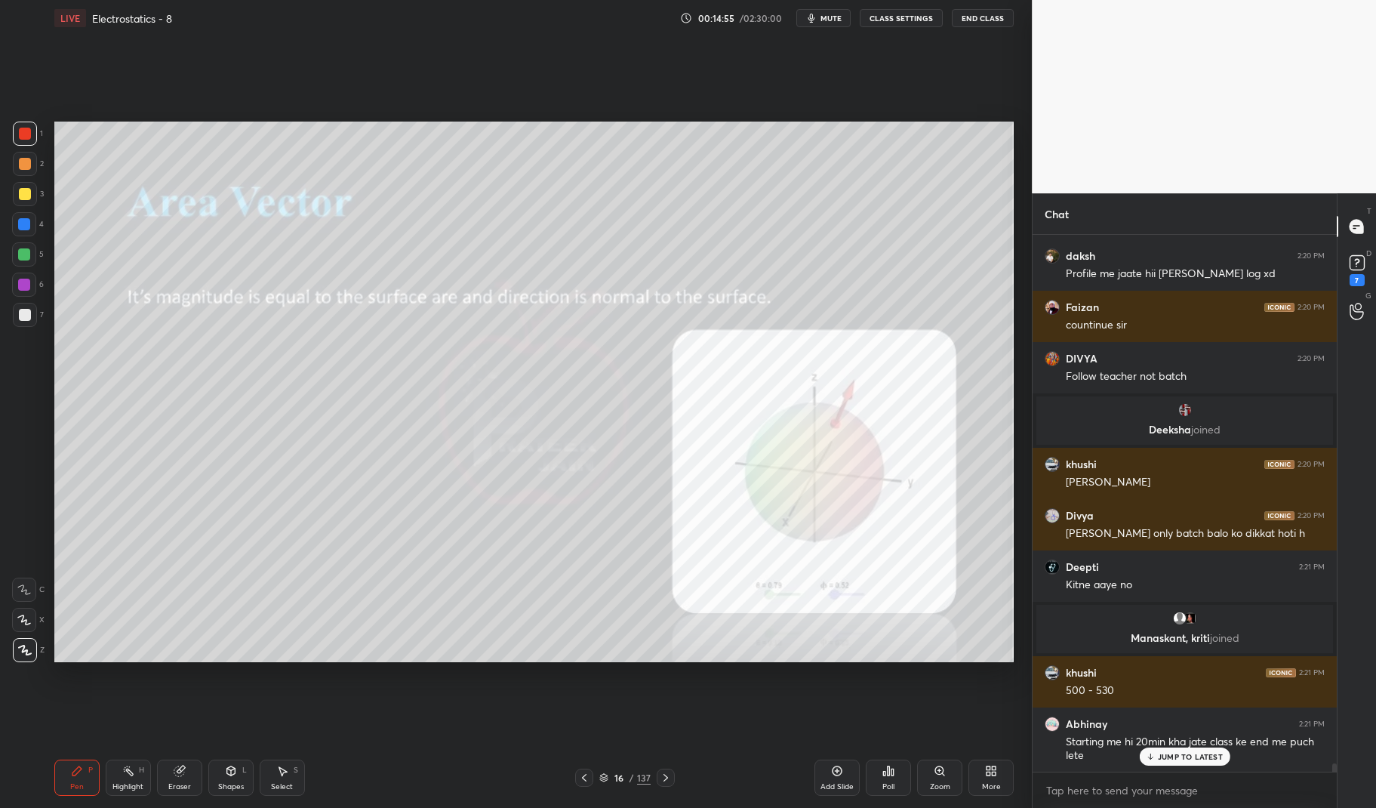
click at [1187, 757] on p "JUMP TO LATEST" at bounding box center [1190, 756] width 65 height 9
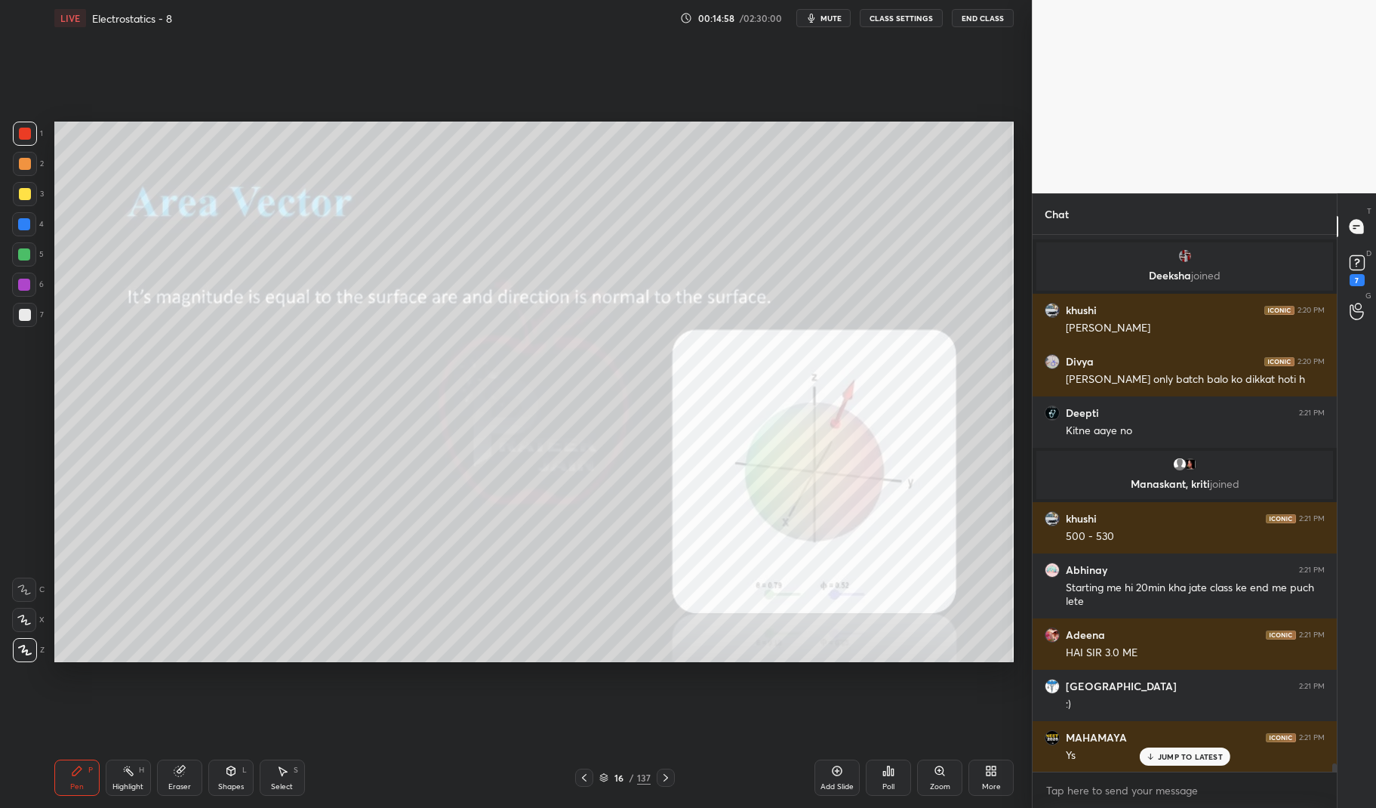
scroll to position [33784, 0]
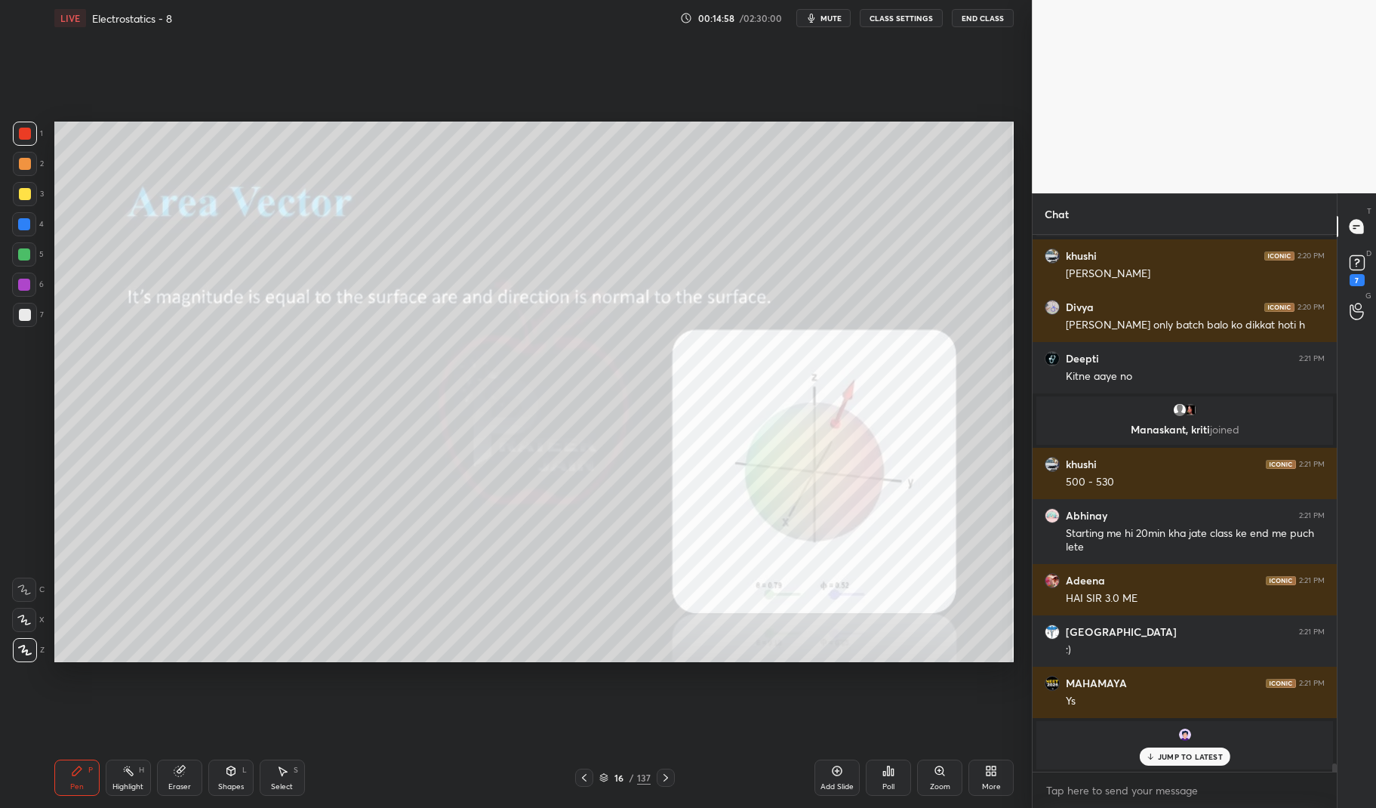
click at [1192, 756] on p "JUMP TO LATEST" at bounding box center [1190, 756] width 65 height 9
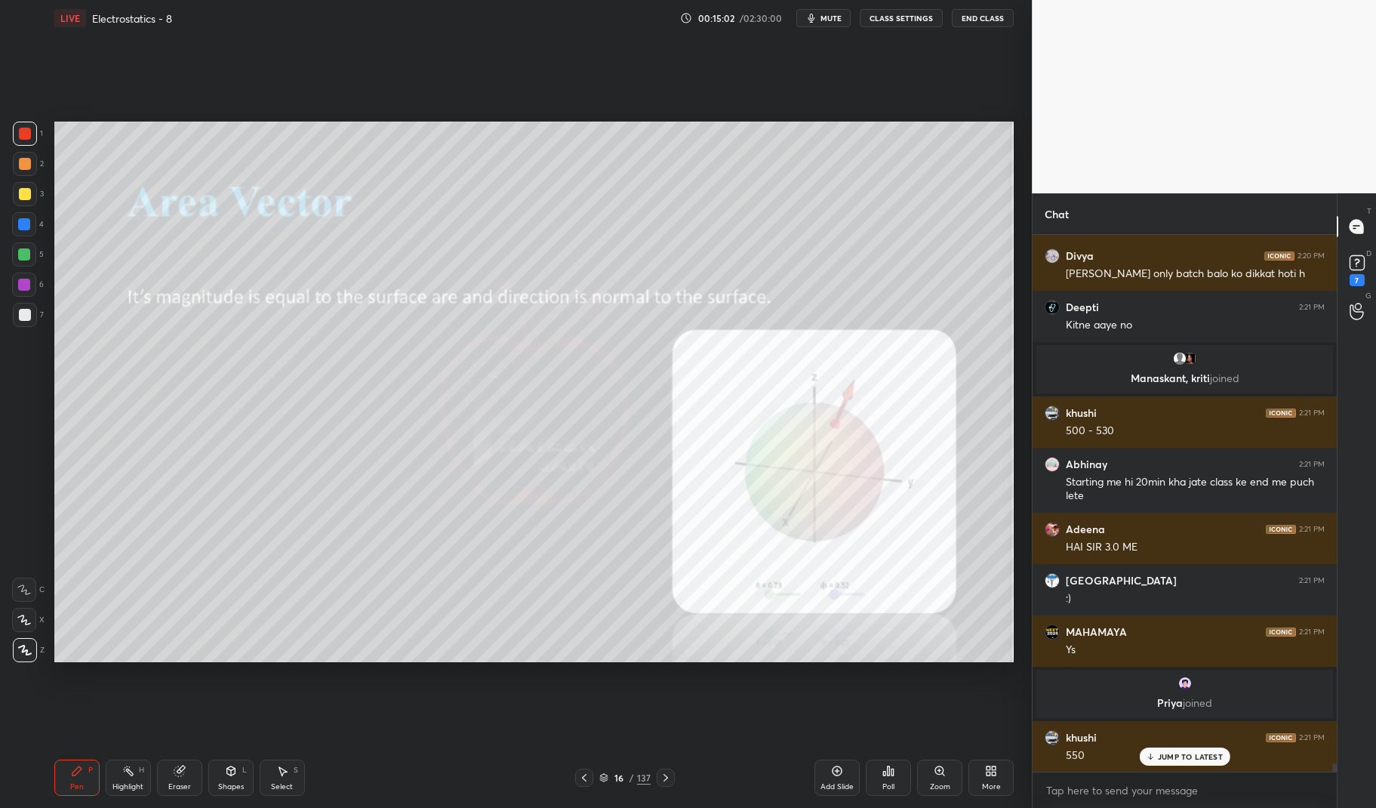
click at [1187, 757] on p "JUMP TO LATEST" at bounding box center [1190, 756] width 65 height 9
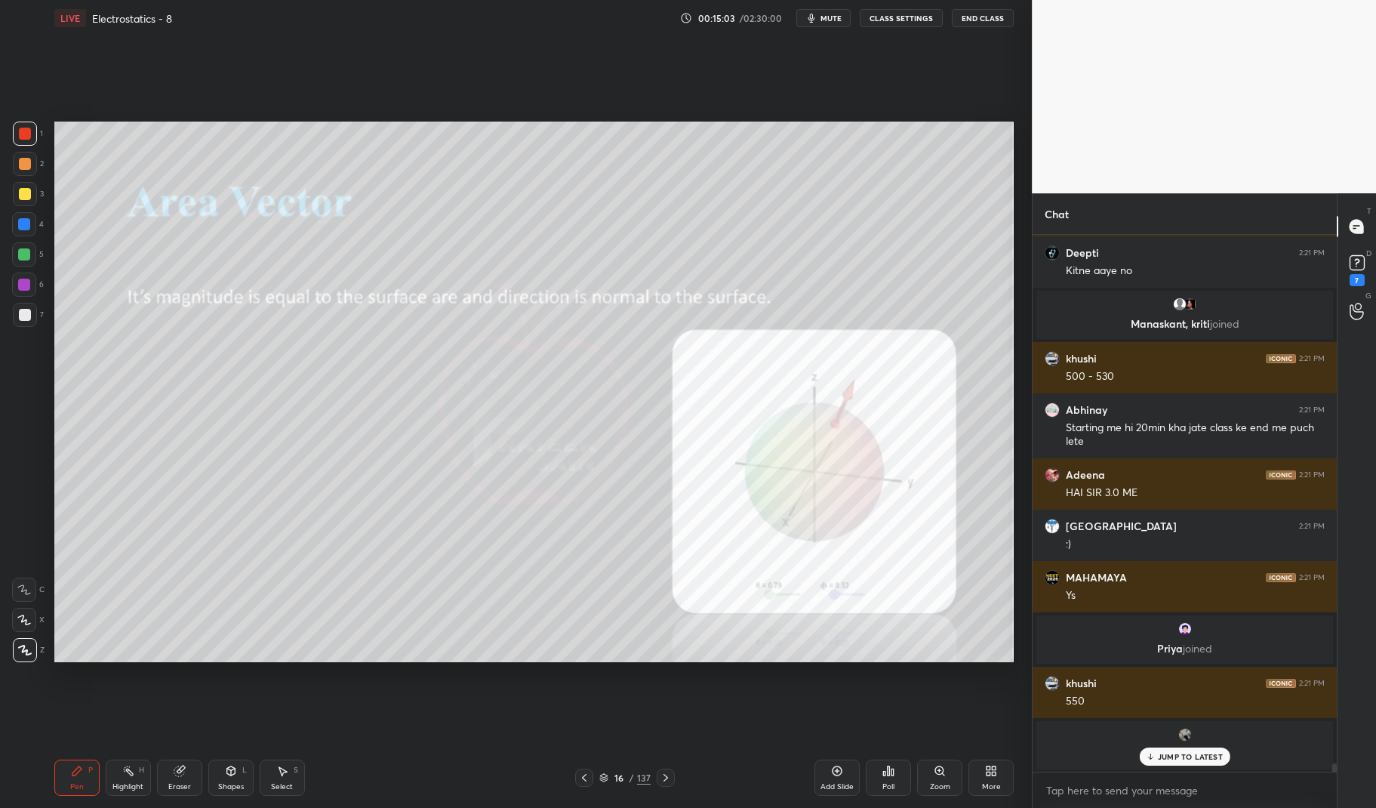
click at [65, 781] on div "Pen P" at bounding box center [76, 777] width 45 height 36
click at [57, 775] on div "Pen P" at bounding box center [76, 777] width 45 height 36
click at [134, 773] on icon at bounding box center [128, 770] width 12 height 12
click at [128, 771] on rect at bounding box center [130, 772] width 8 height 8
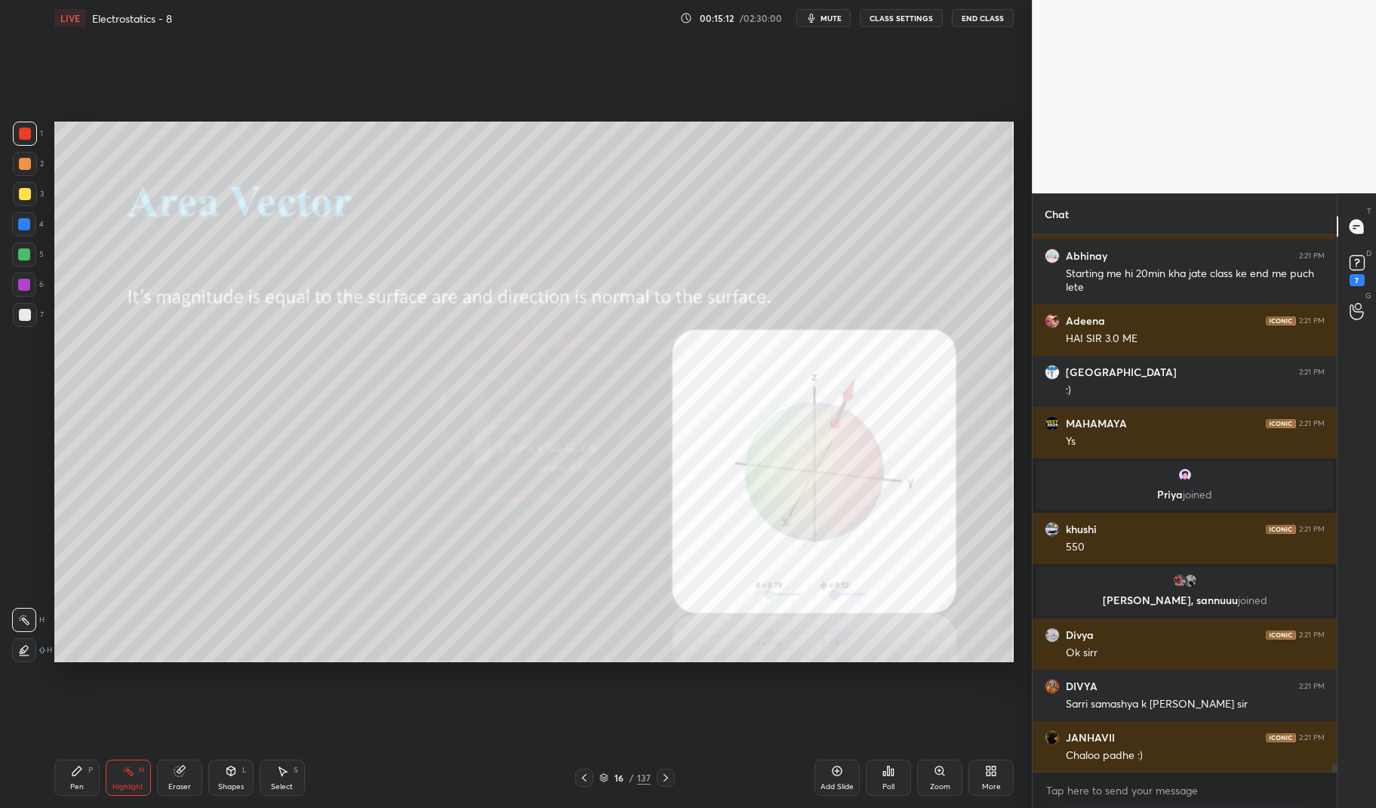
scroll to position [33642, 0]
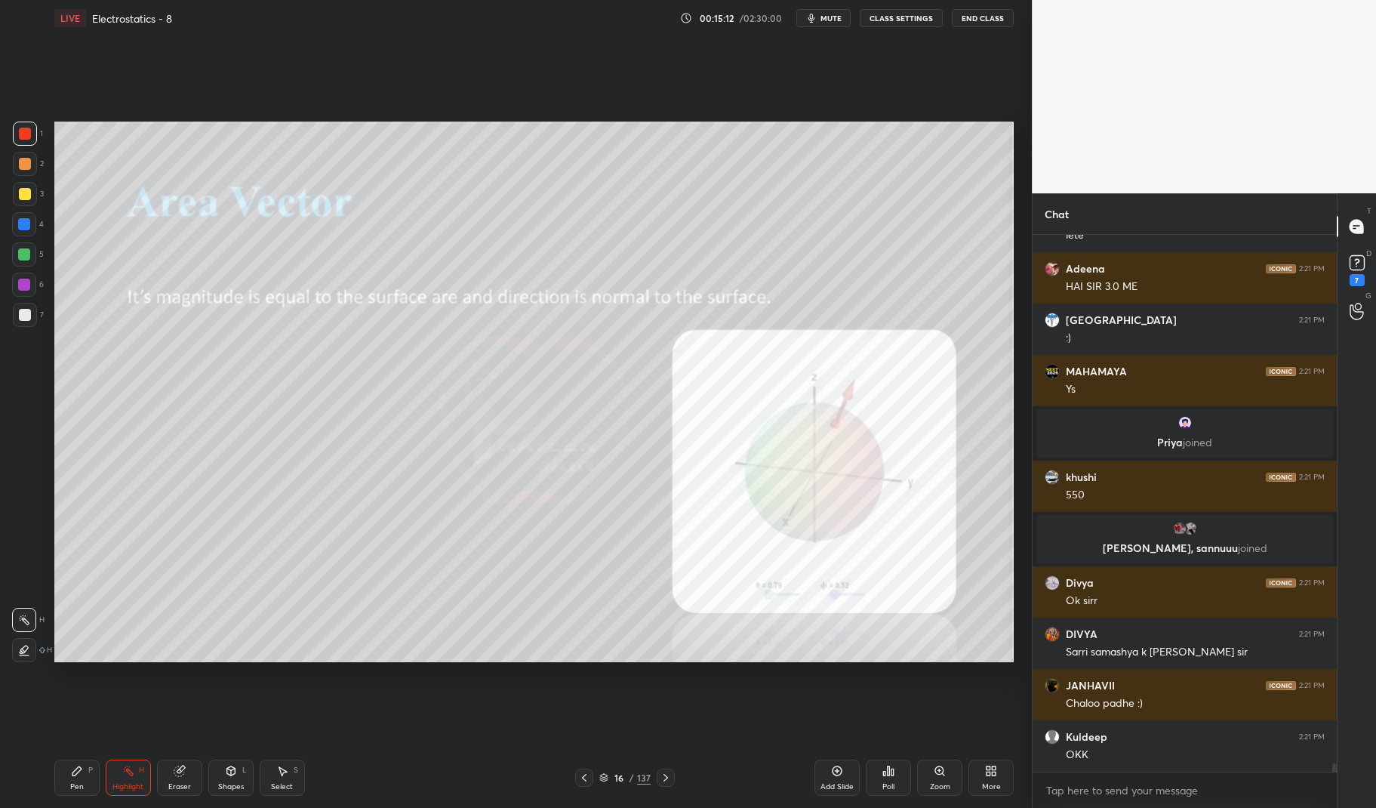
click at [32, 198] on div at bounding box center [25, 194] width 24 height 24
click at [22, 196] on div at bounding box center [25, 194] width 12 height 12
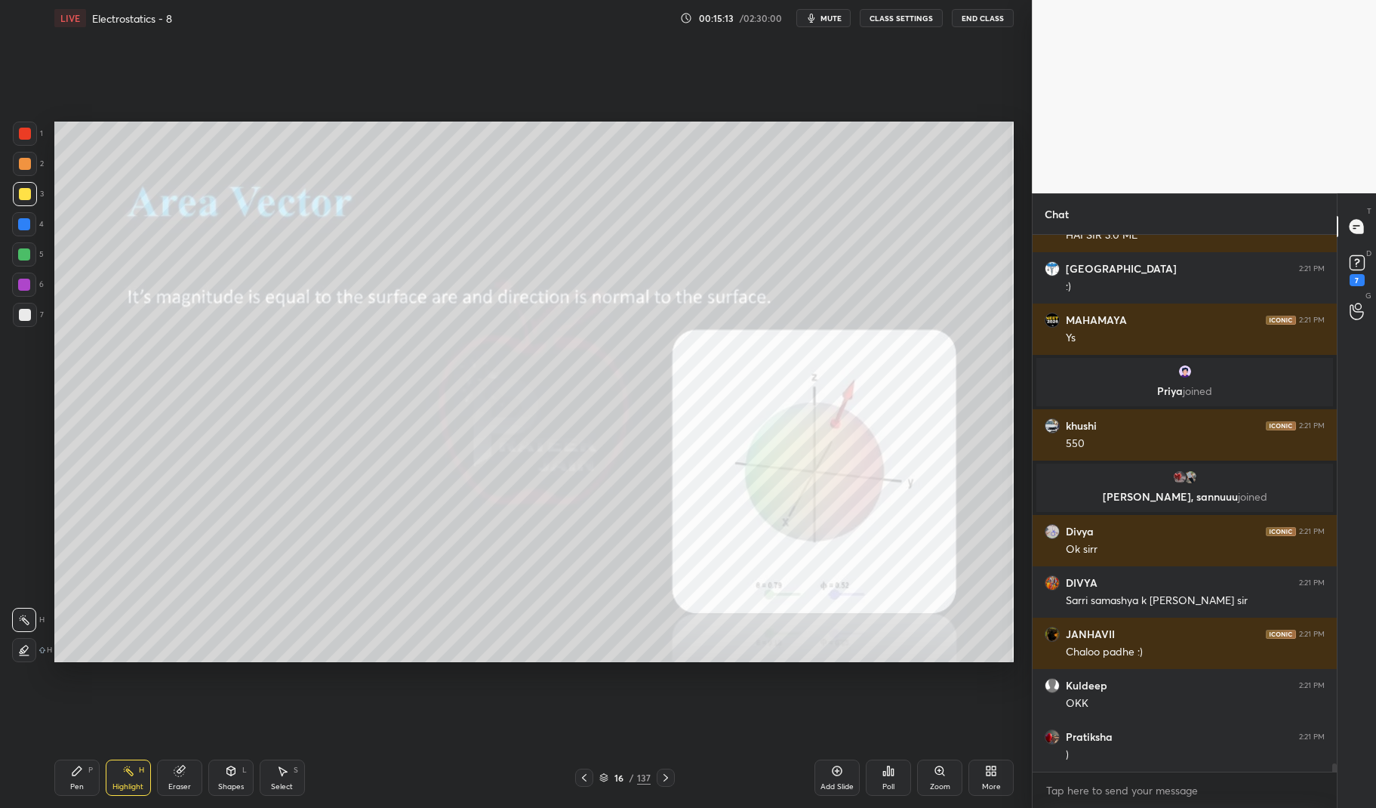
click at [837, 776] on icon at bounding box center [837, 771] width 10 height 10
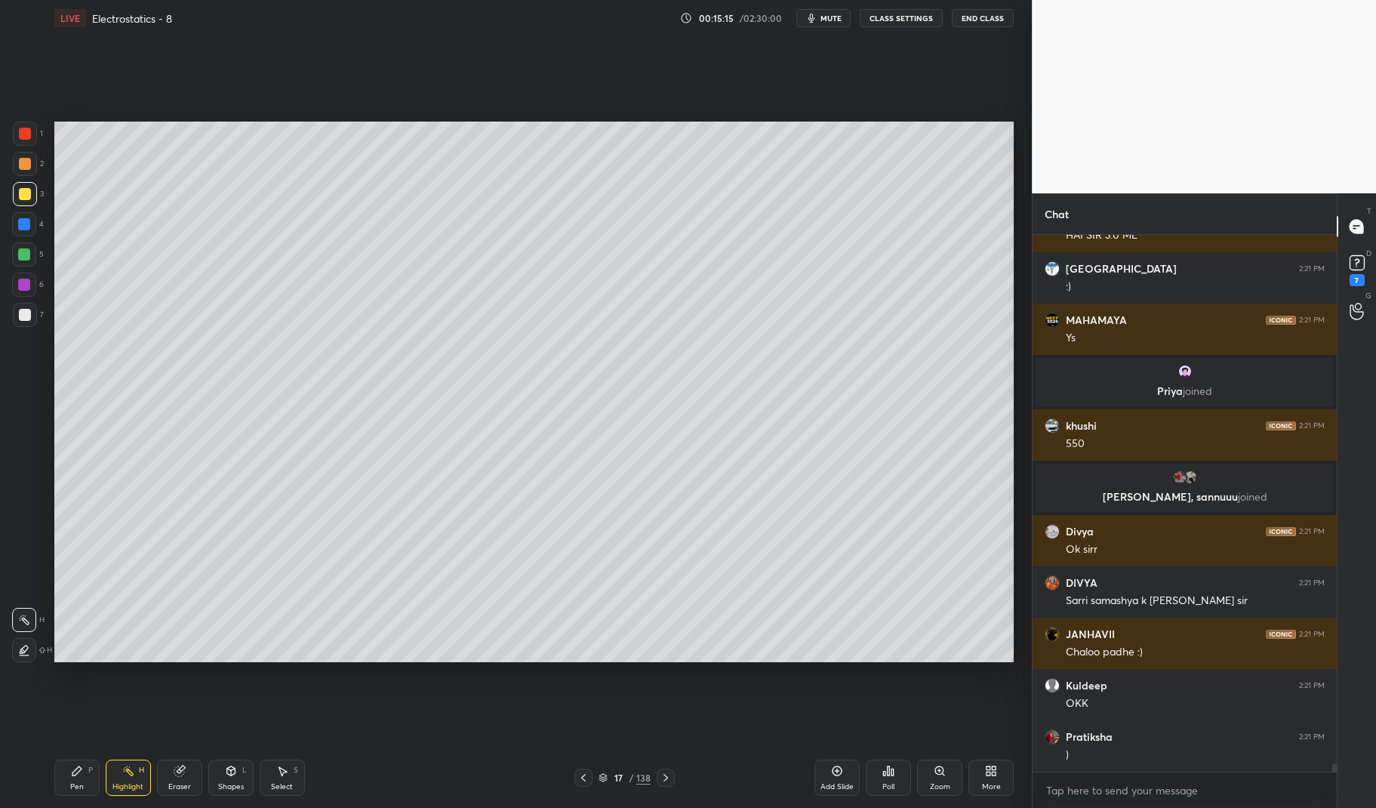
click at [71, 776] on icon at bounding box center [77, 770] width 12 height 12
click at [74, 762] on div "Pen P" at bounding box center [76, 777] width 45 height 36
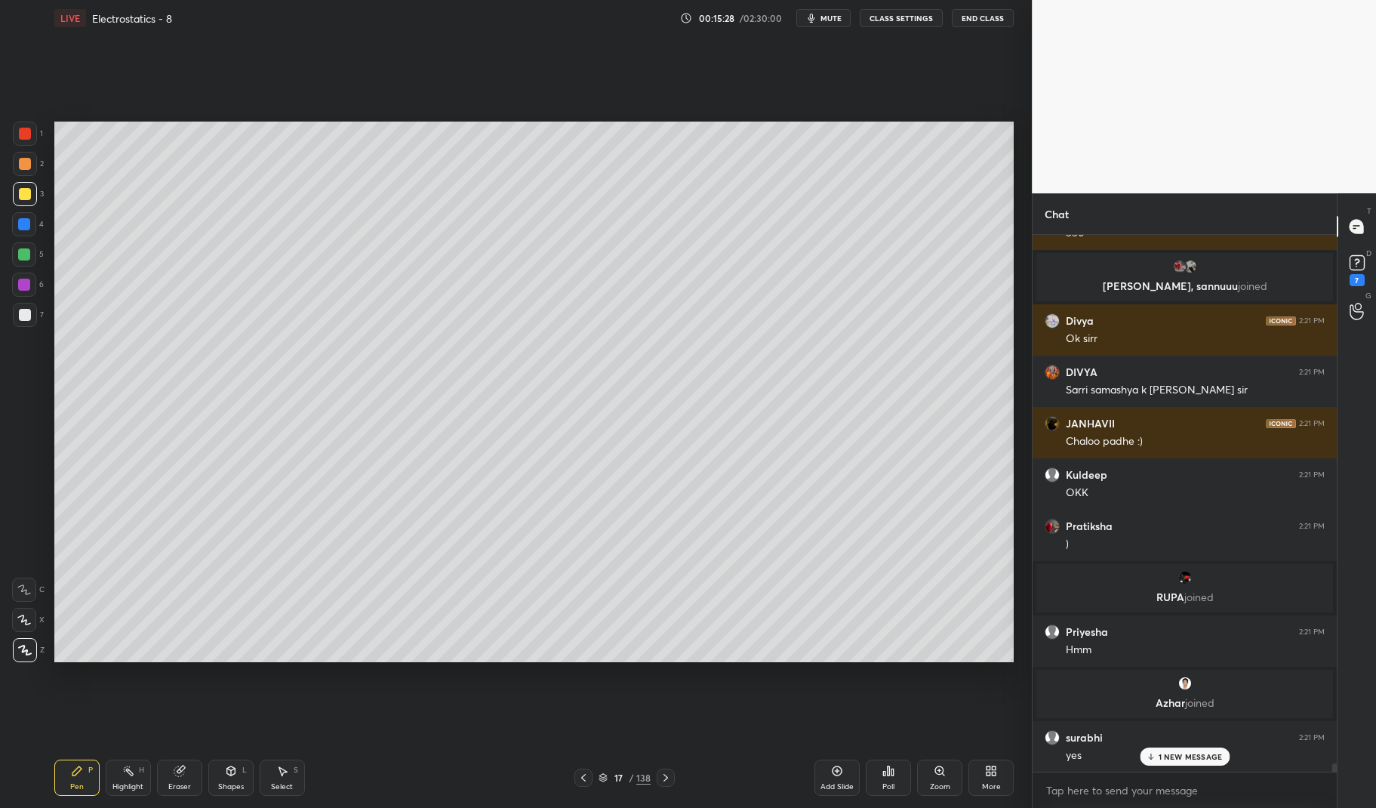
scroll to position [33860, 0]
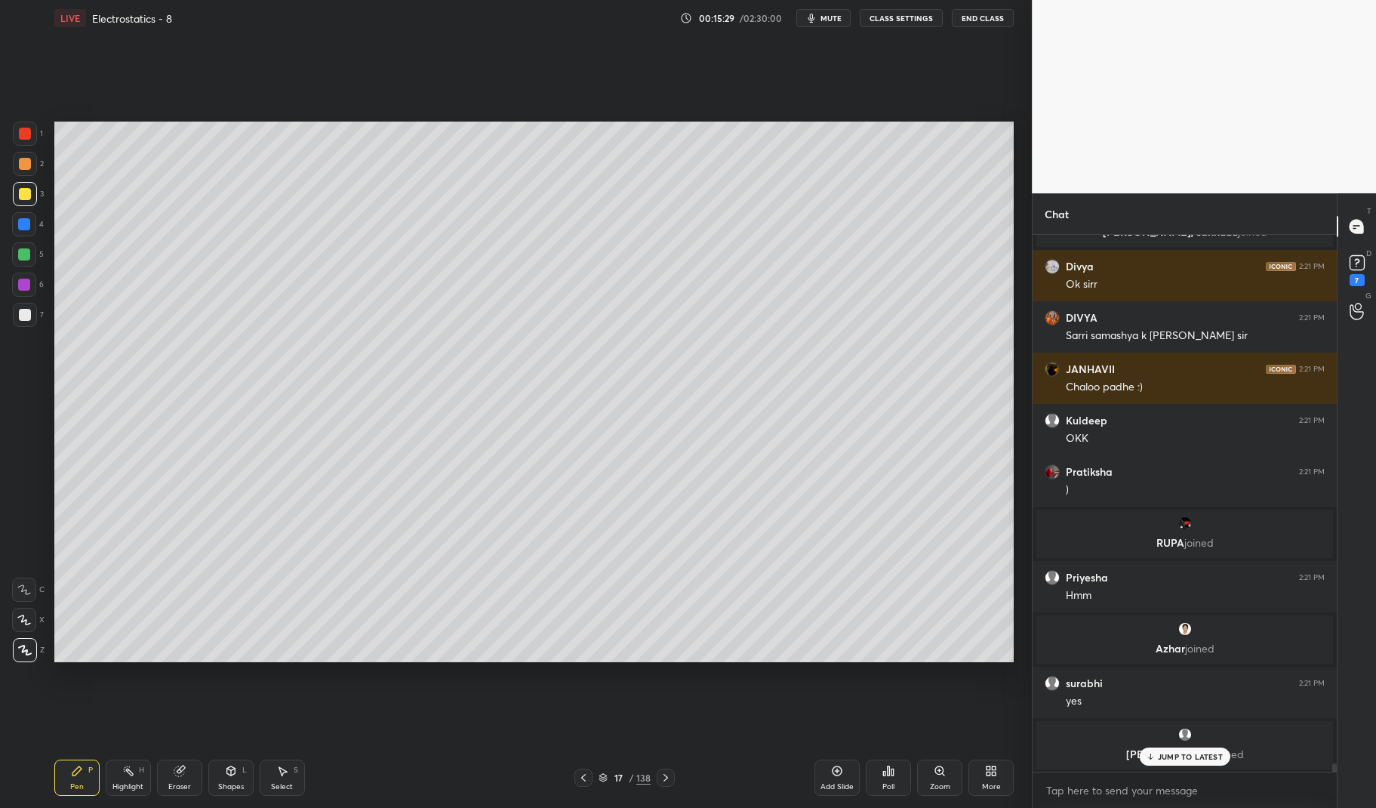
click at [18, 252] on div at bounding box center [24, 254] width 12 height 12
click at [17, 254] on div at bounding box center [24, 254] width 24 height 24
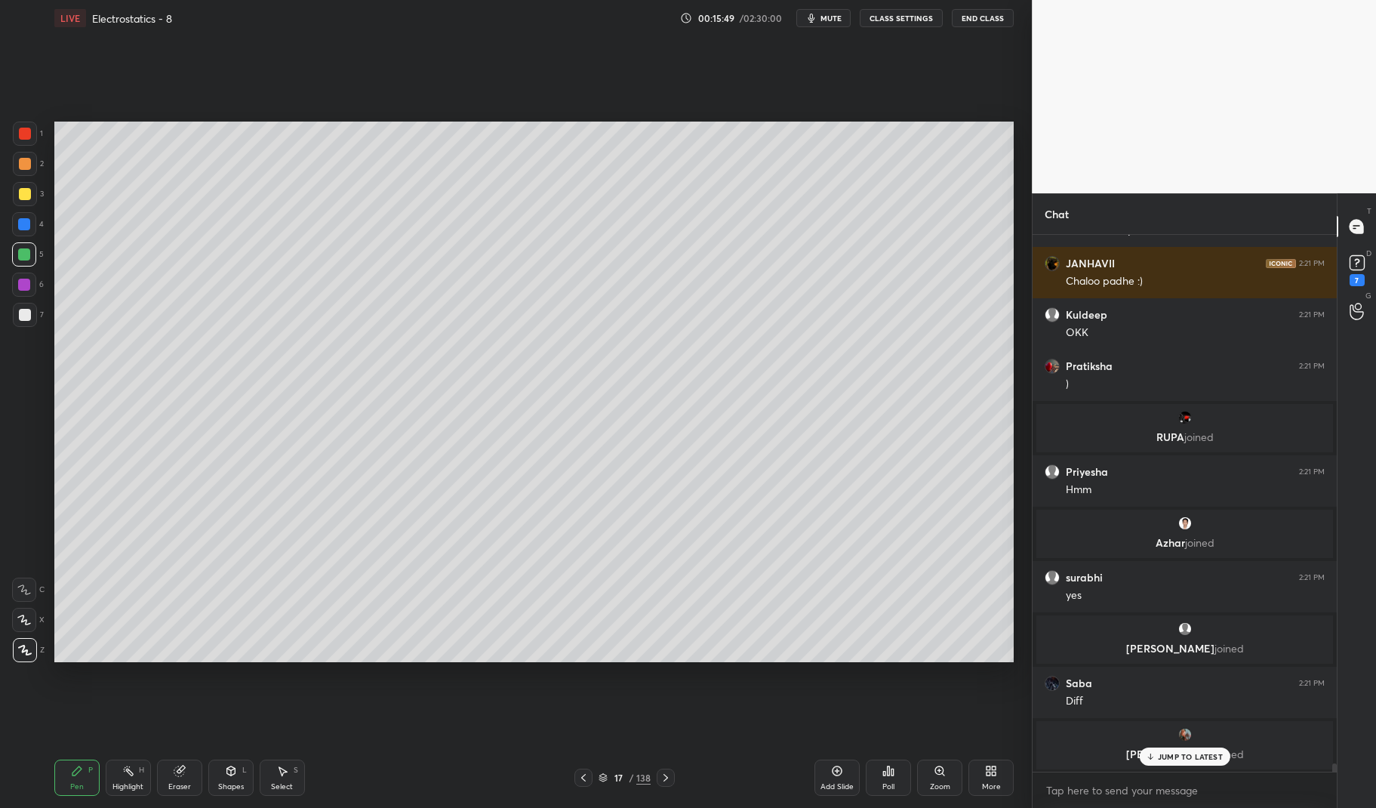
scroll to position [34017, 0]
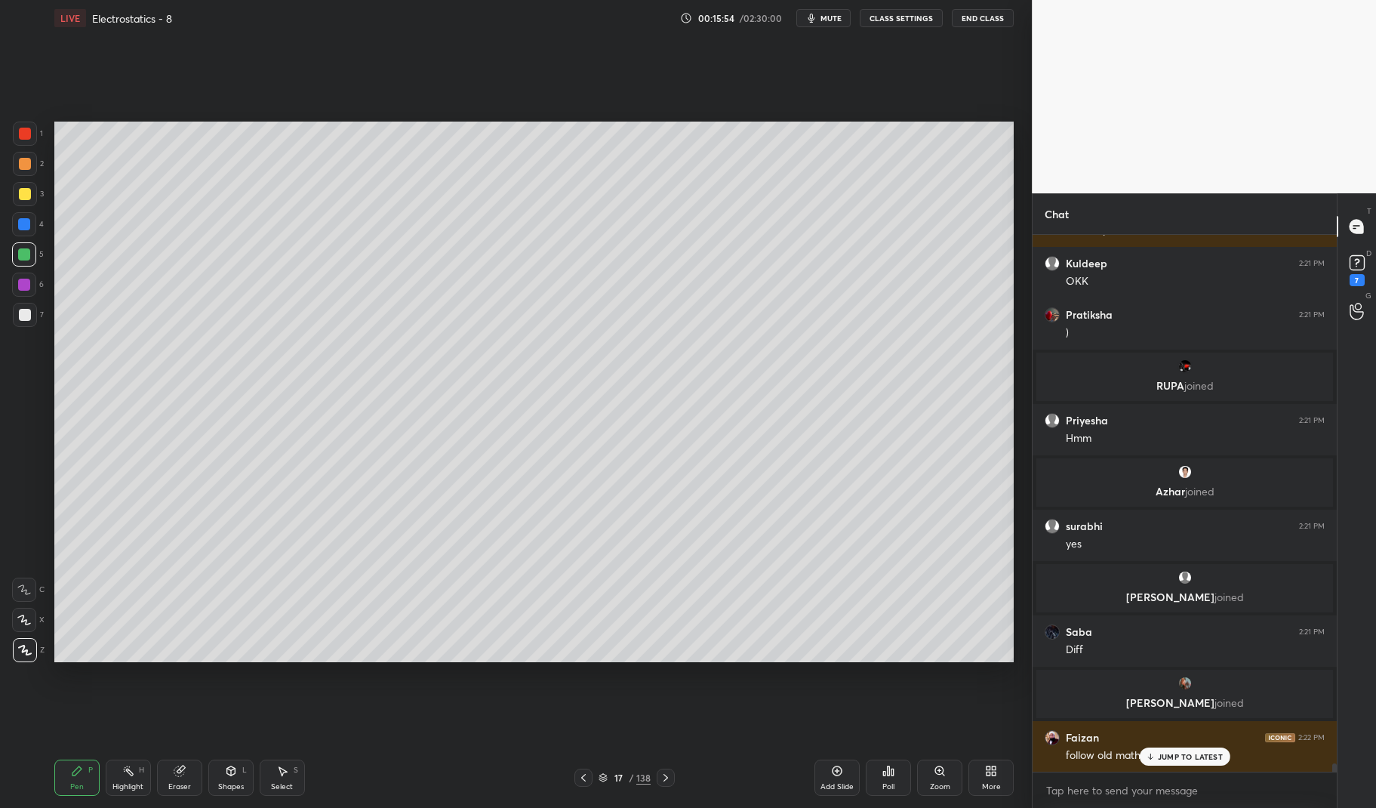
click at [1200, 759] on p "JUMP TO LATEST" at bounding box center [1190, 756] width 65 height 9
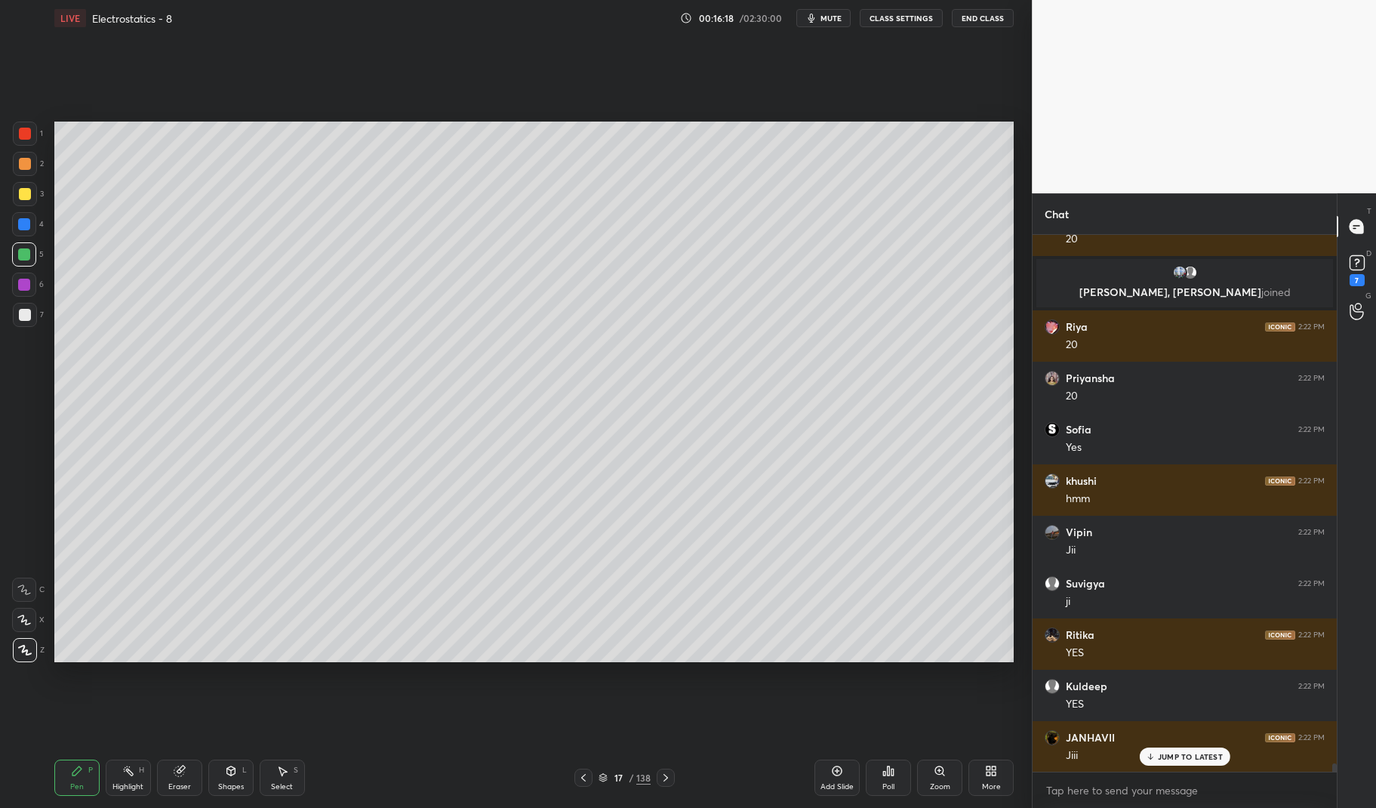
scroll to position [35067, 0]
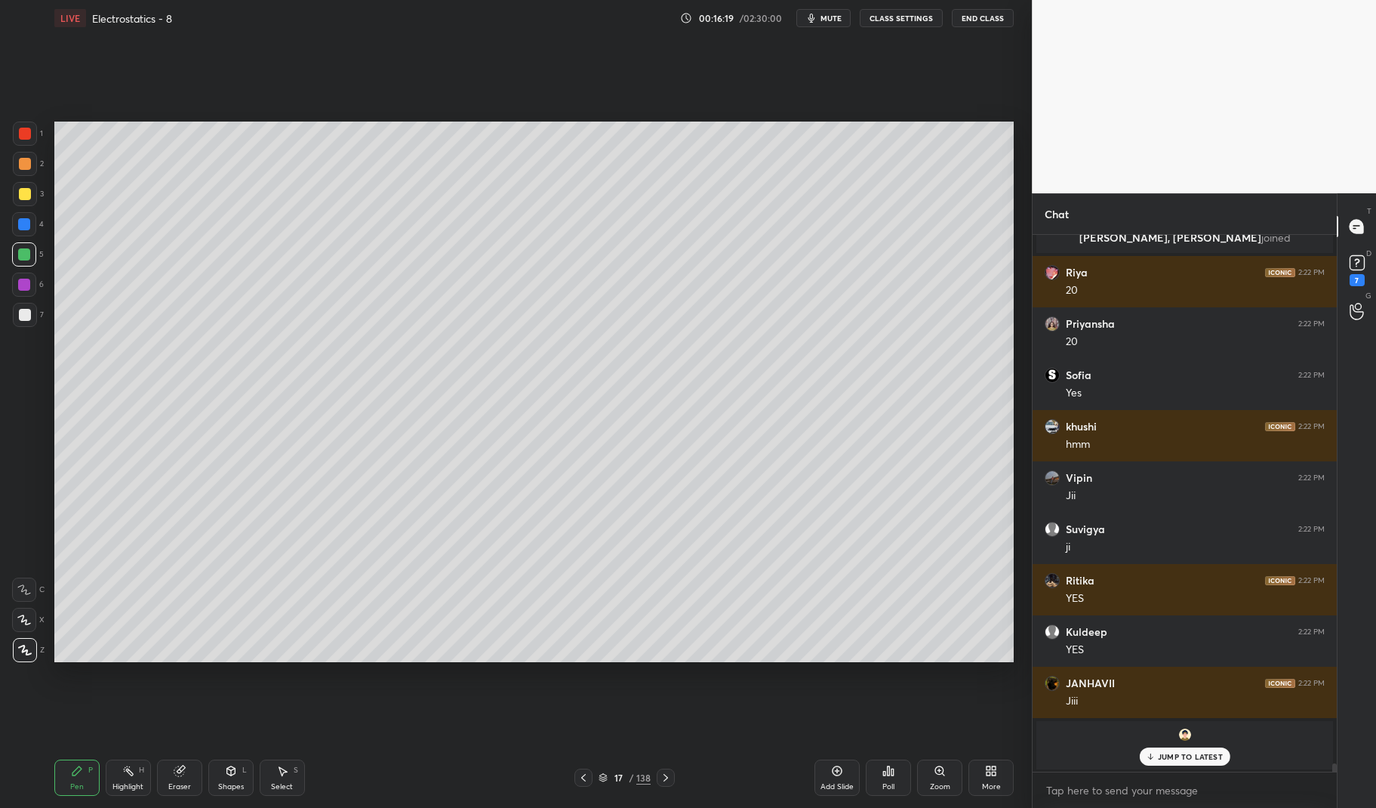
click at [1195, 760] on p "JUMP TO LATEST" at bounding box center [1190, 756] width 65 height 9
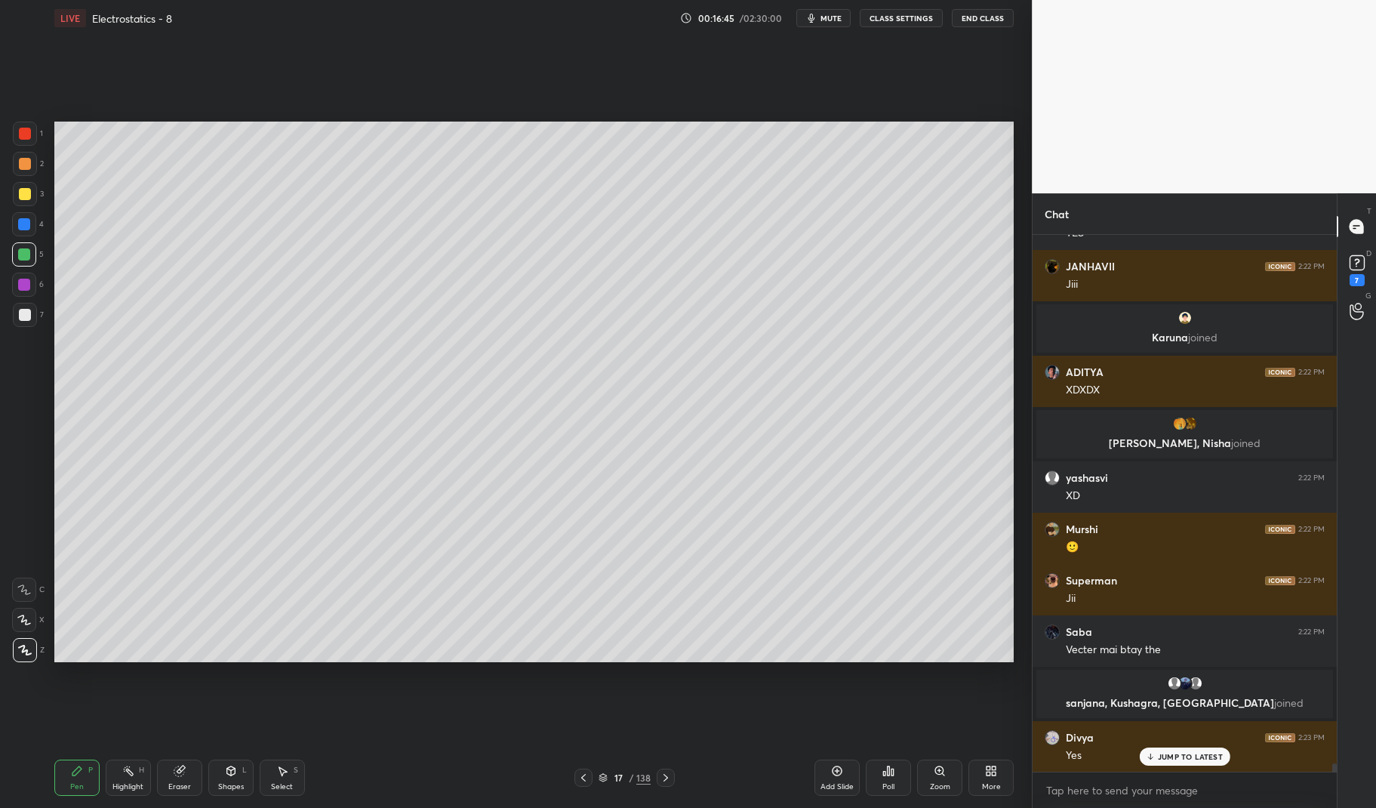
scroll to position [35369, 0]
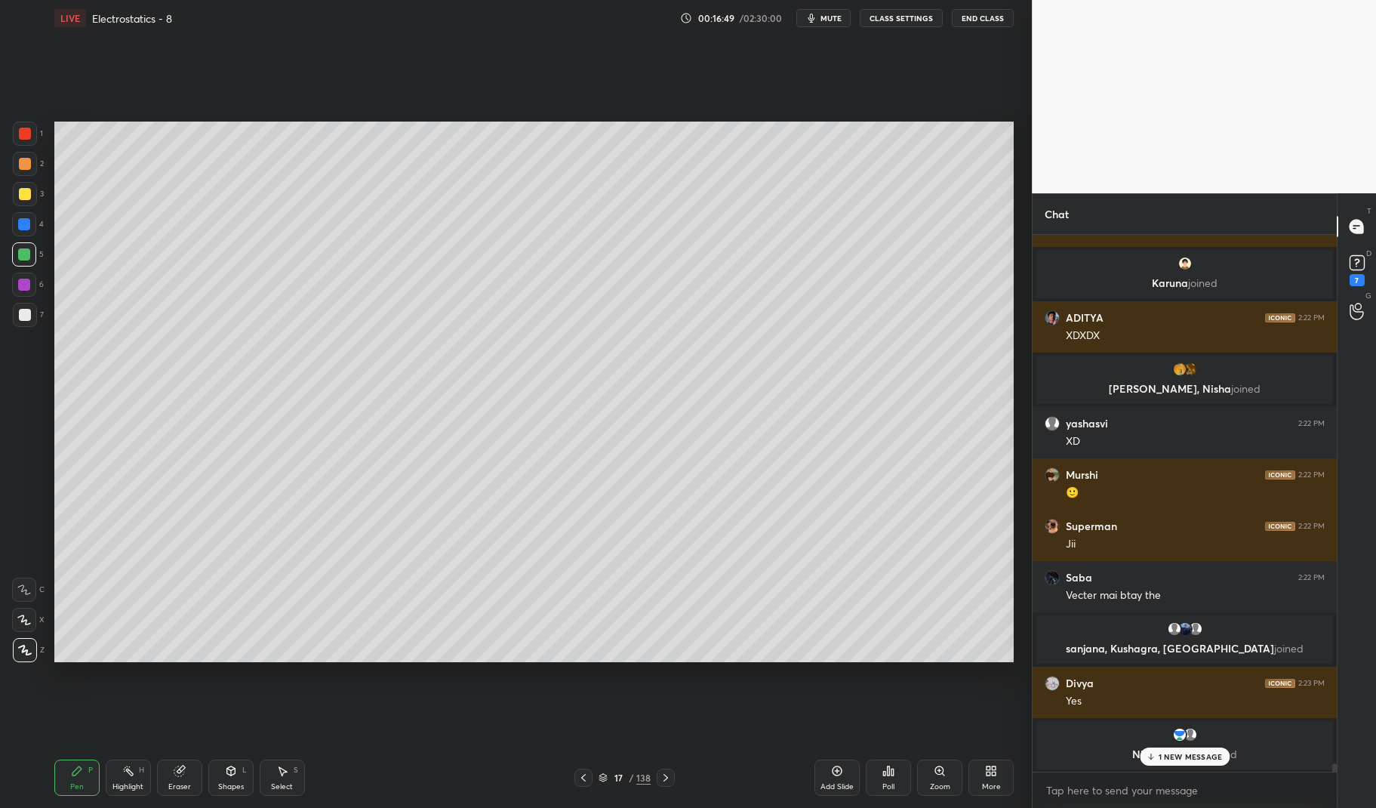
click at [588, 781] on icon at bounding box center [583, 777] width 12 height 12
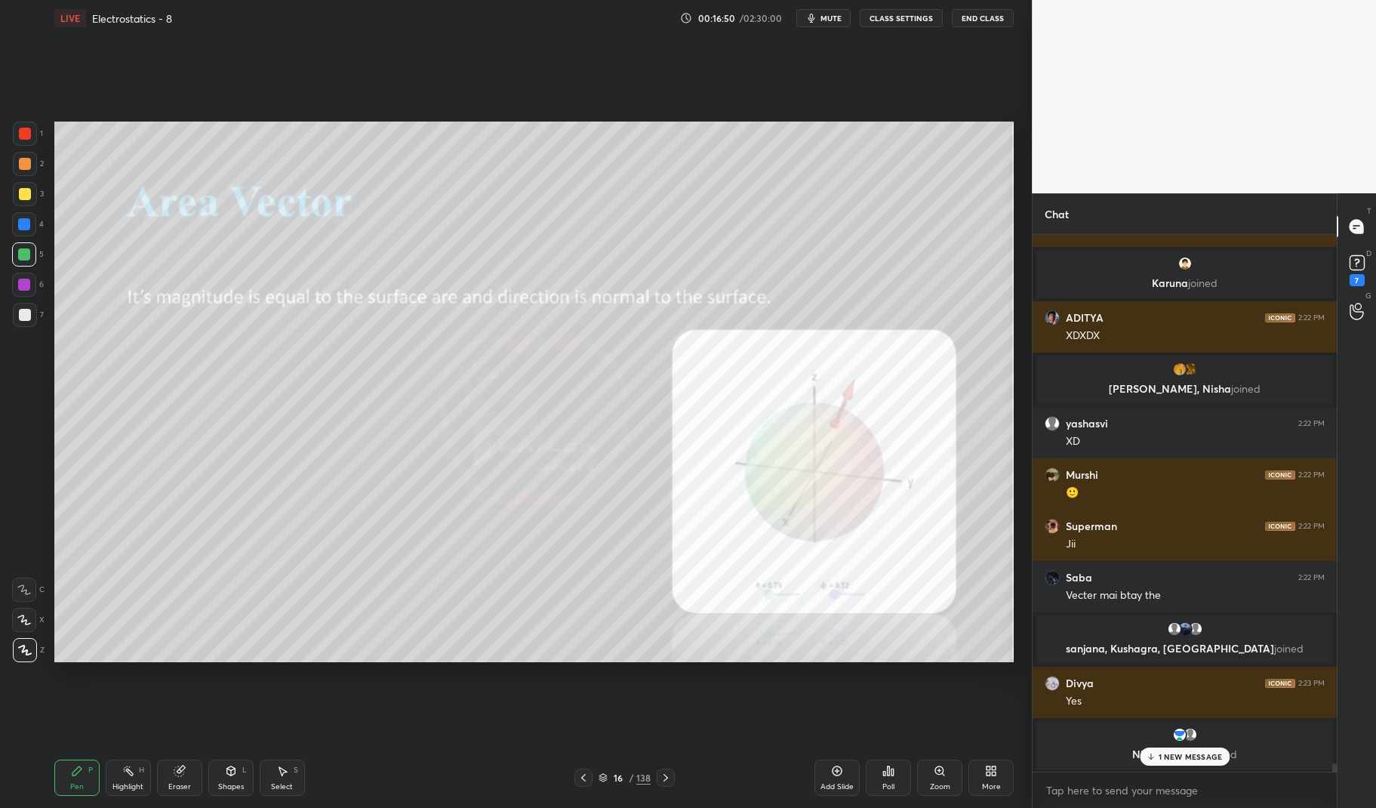
click at [117, 778] on div "Highlight H" at bounding box center [128, 777] width 45 height 36
click at [116, 775] on div "Highlight H" at bounding box center [128, 777] width 45 height 36
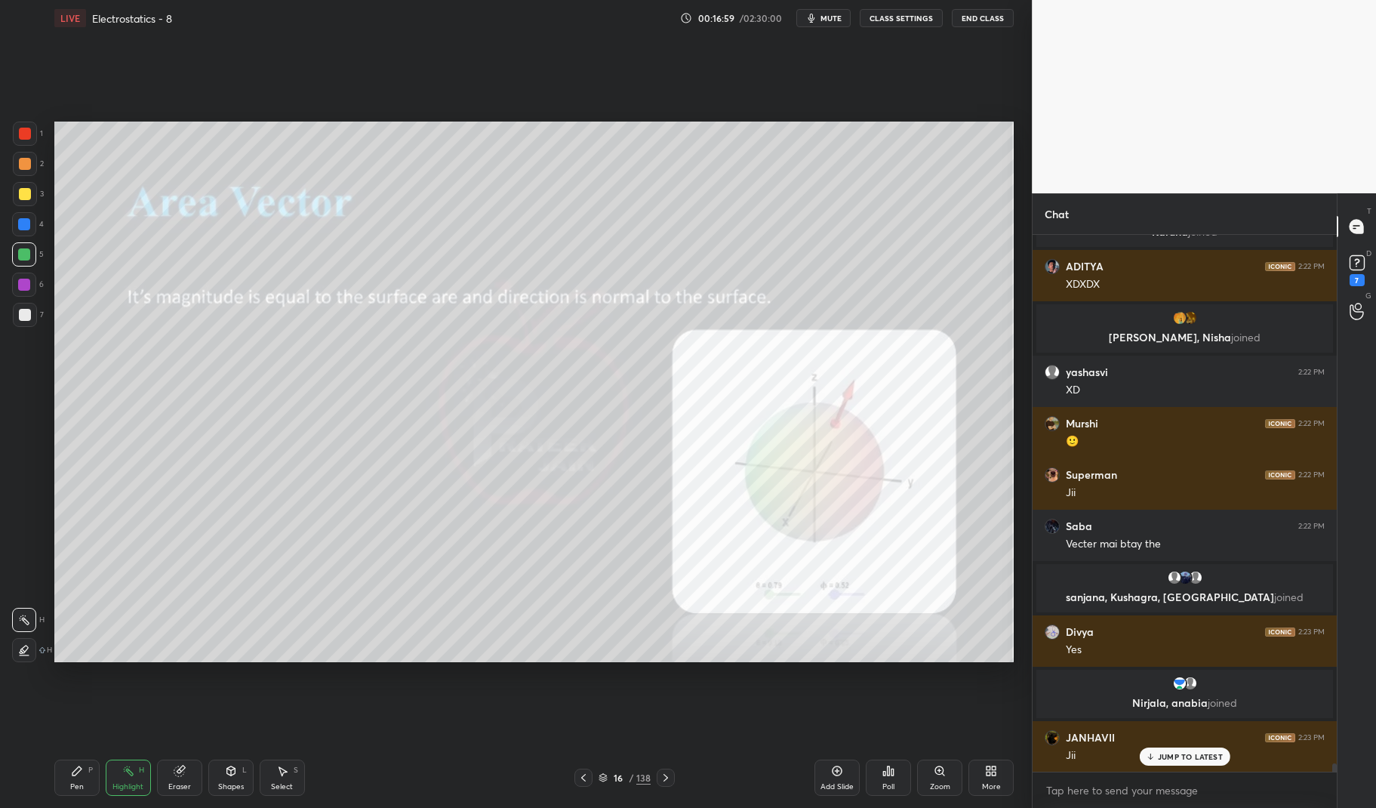
scroll to position [35475, 0]
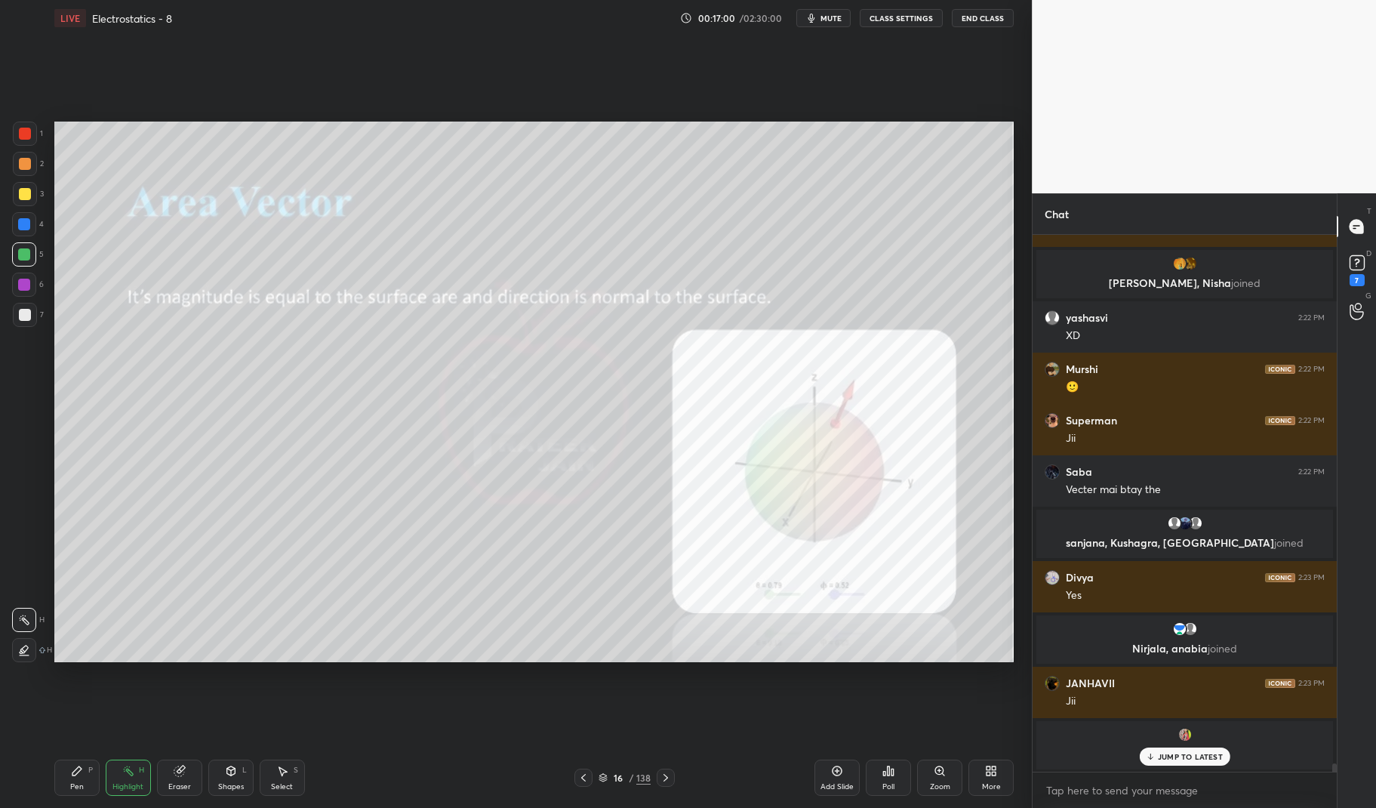
click at [669, 774] on icon at bounding box center [666, 777] width 12 height 12
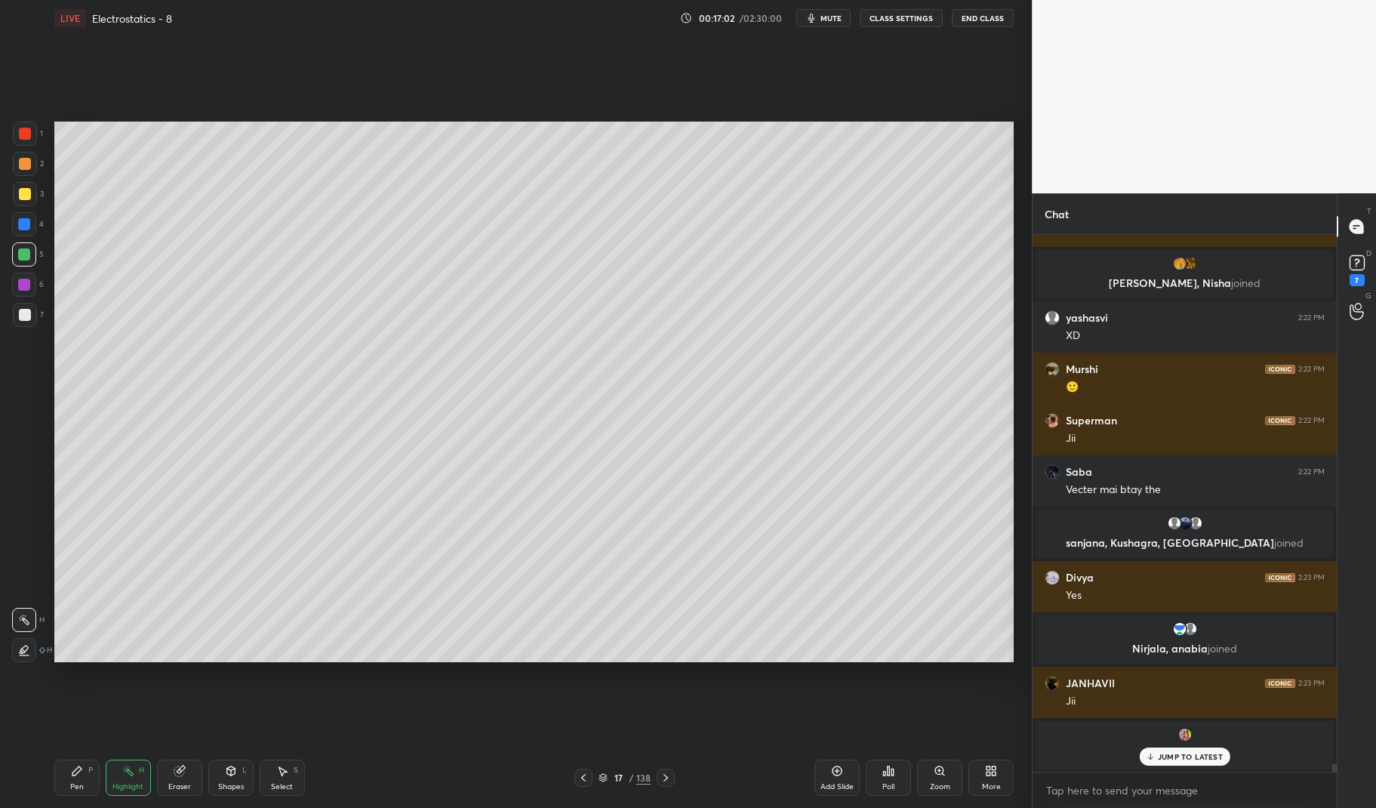
click at [668, 772] on icon at bounding box center [666, 777] width 12 height 12
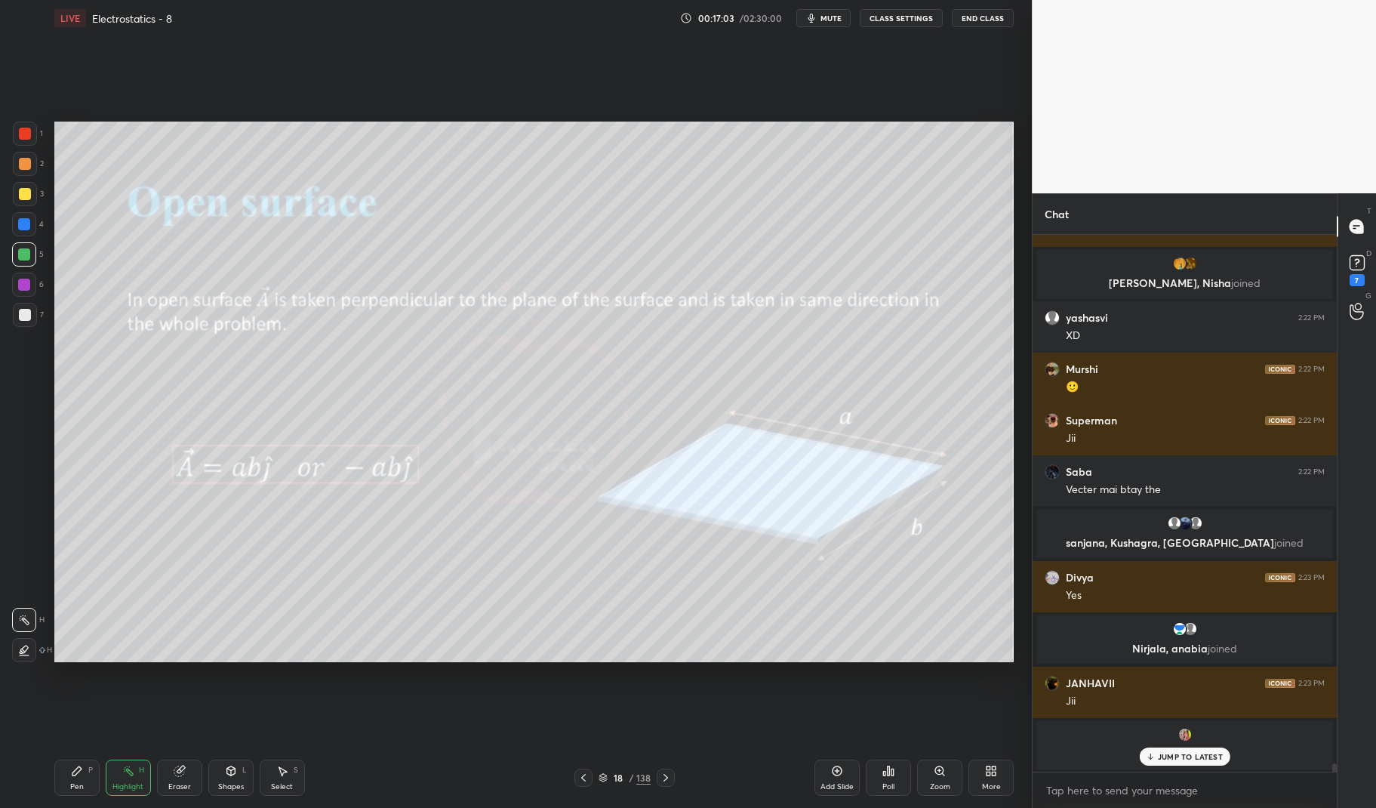
click at [14, 137] on div at bounding box center [25, 134] width 24 height 24
click at [28, 133] on div at bounding box center [25, 134] width 12 height 12
click at [89, 771] on div "P" at bounding box center [90, 770] width 5 height 8
click at [73, 777] on icon at bounding box center [77, 770] width 12 height 12
click at [1186, 754] on p "2 NEW MESSAGES" at bounding box center [1189, 756] width 69 height 9
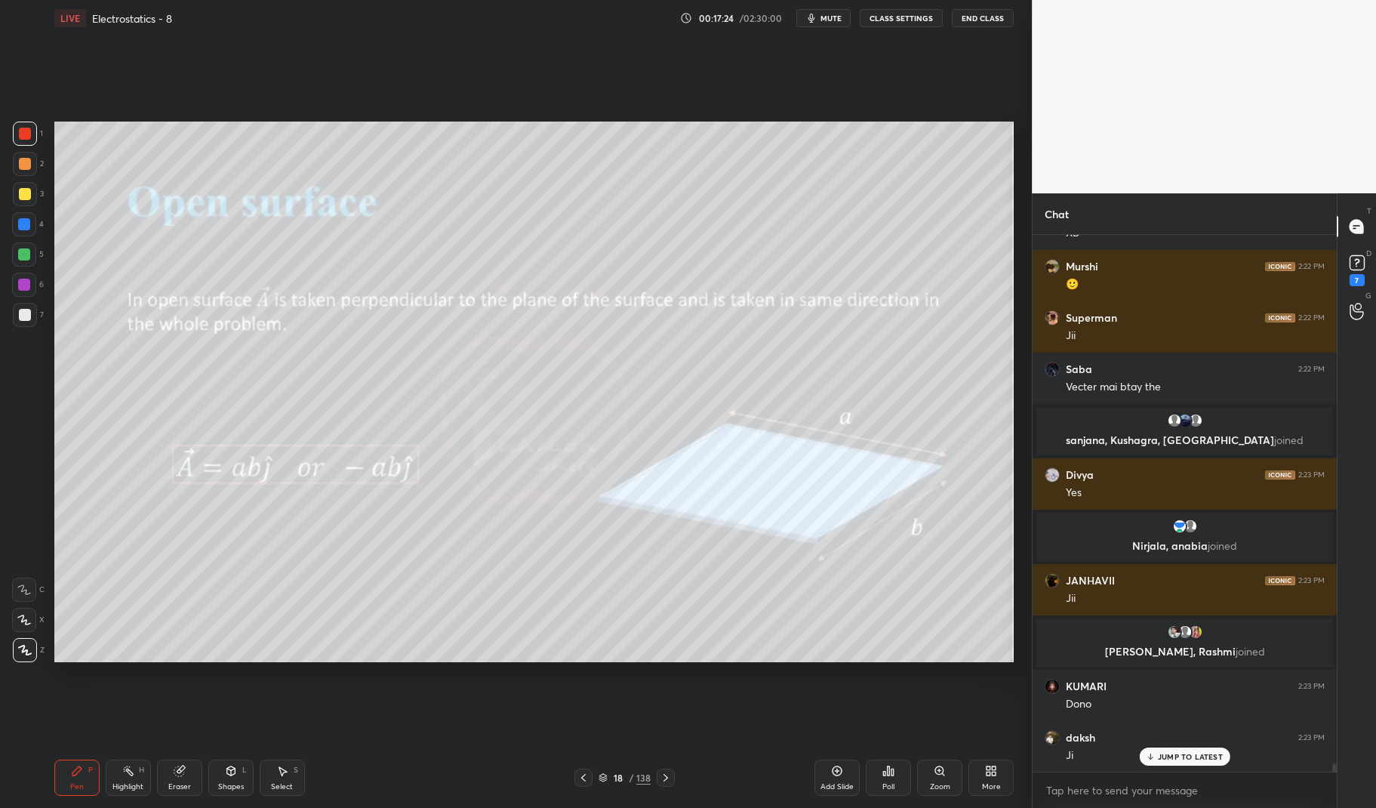
scroll to position [35632, 0]
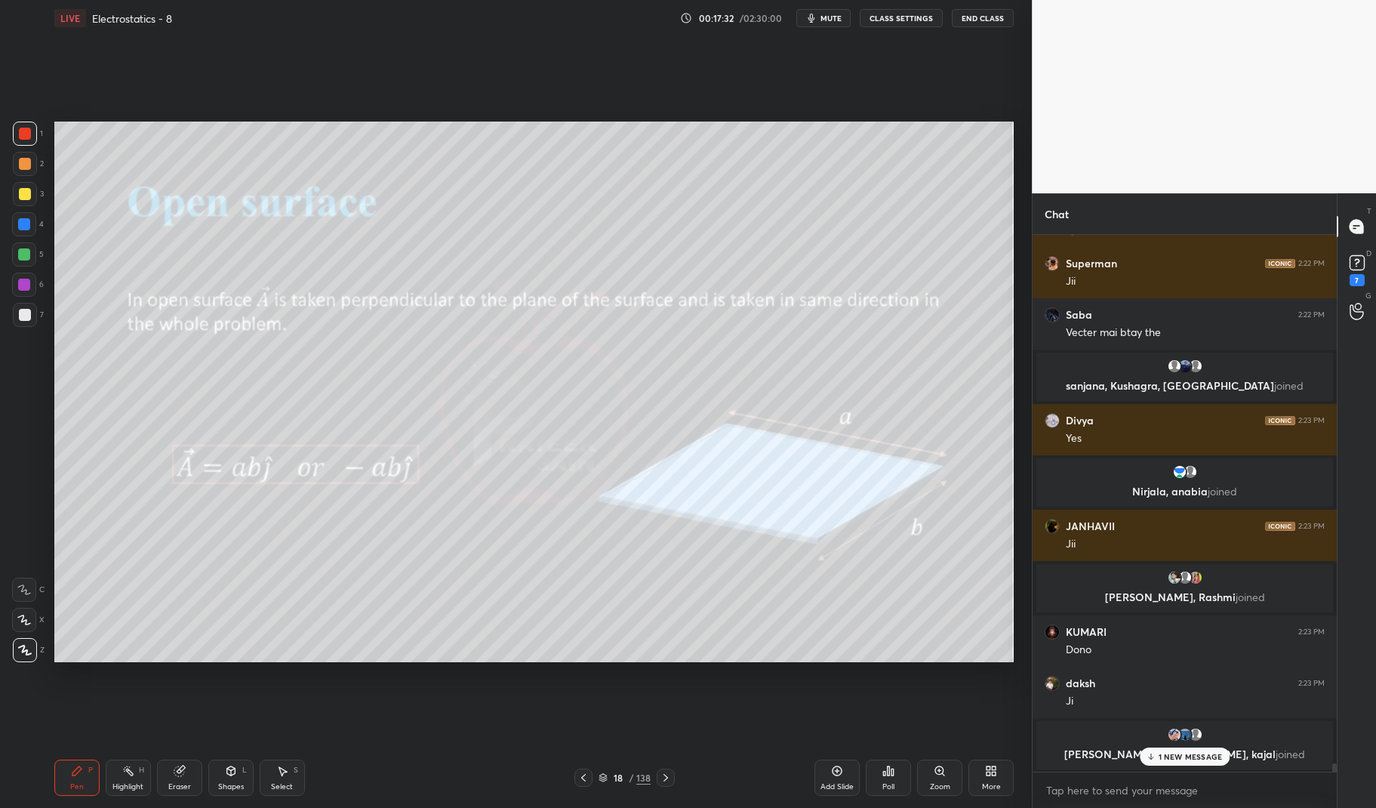
click at [128, 786] on div "Highlight" at bounding box center [127, 787] width 31 height 8
click at [118, 786] on div "Highlight" at bounding box center [127, 787] width 31 height 8
click at [70, 787] on div "Pen" at bounding box center [77, 787] width 14 height 8
click at [115, 789] on div "Highlight" at bounding box center [127, 787] width 31 height 8
click at [107, 779] on div "Highlight H" at bounding box center [128, 777] width 45 height 36
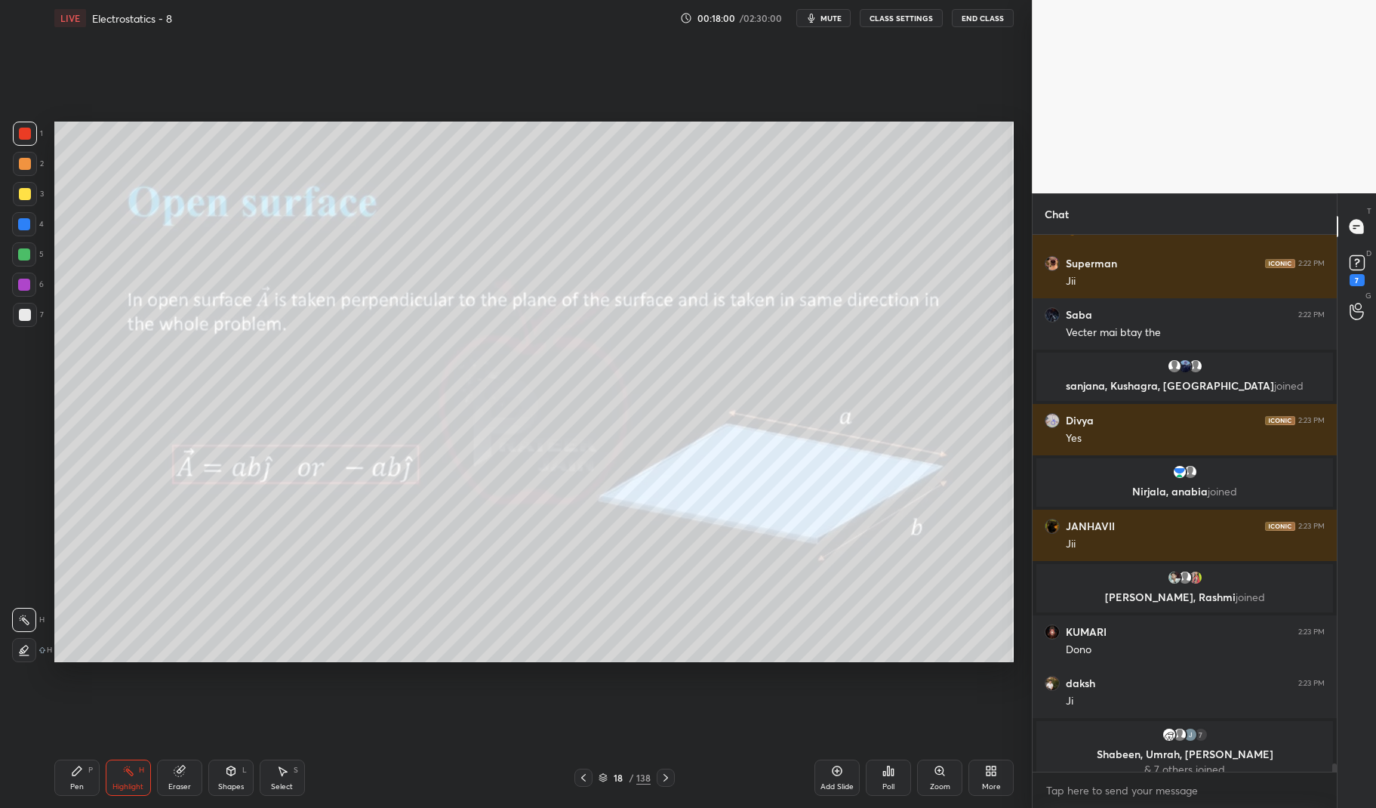
click at [81, 786] on div "Pen" at bounding box center [77, 787] width 14 height 8
click at [65, 770] on div "Pen P" at bounding box center [76, 777] width 45 height 36
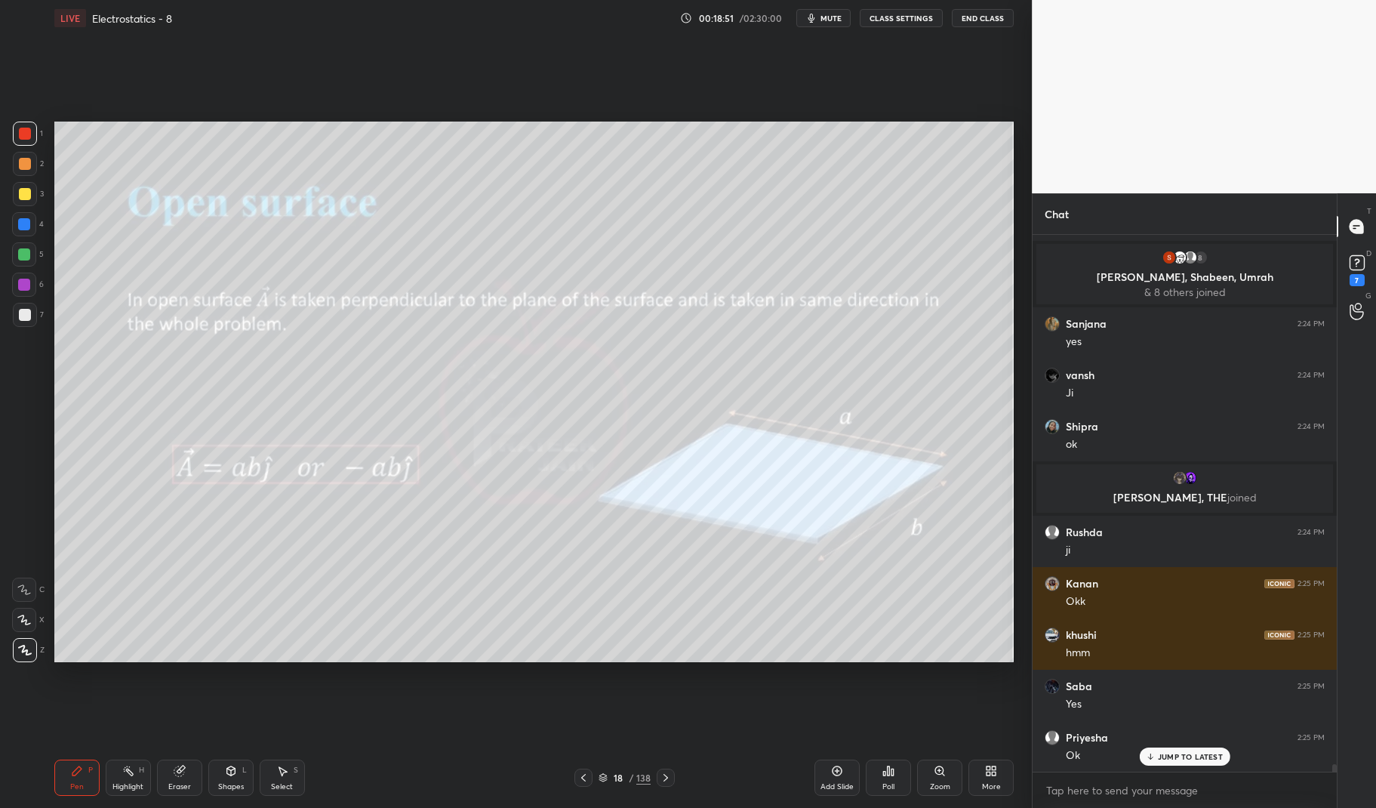
scroll to position [35923, 0]
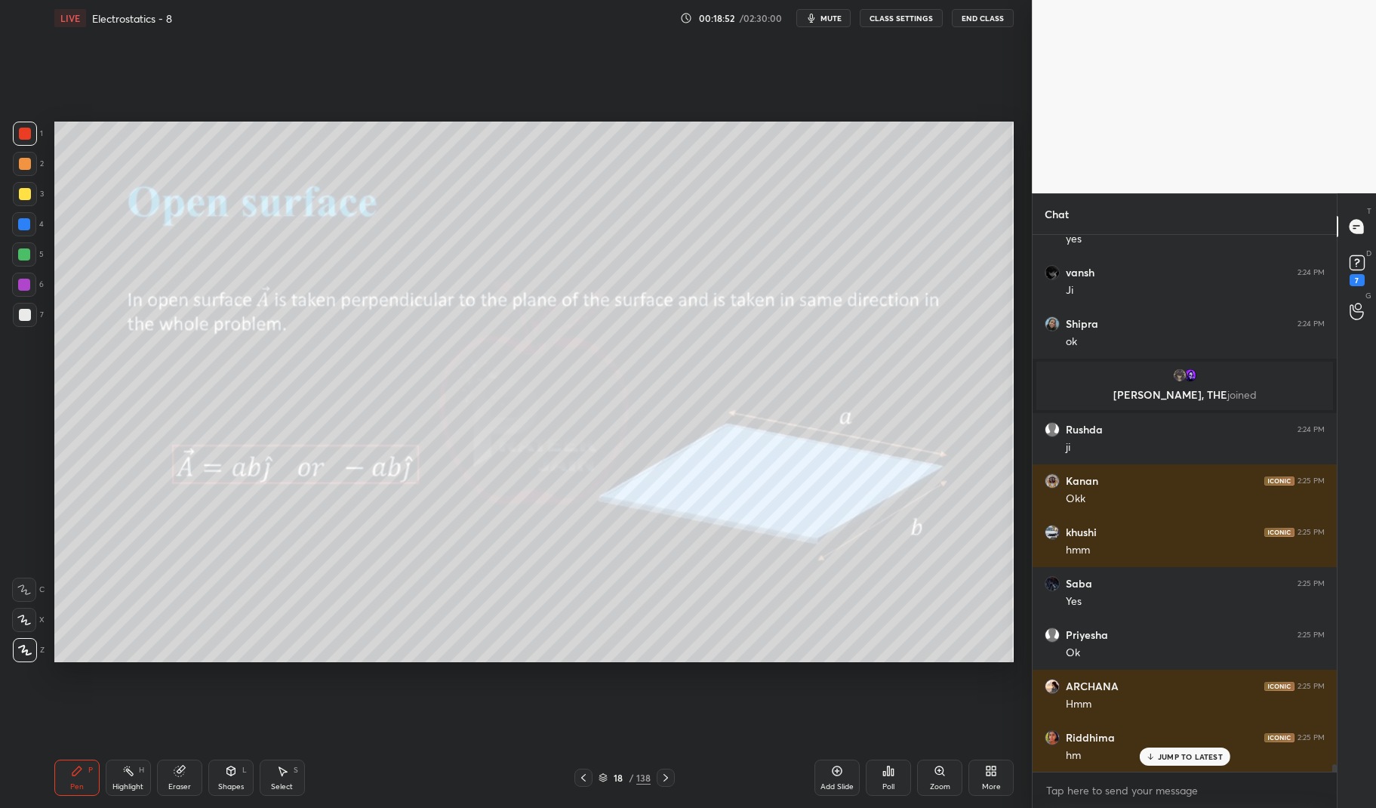
click at [1194, 754] on p "JUMP TO LATEST" at bounding box center [1190, 756] width 65 height 9
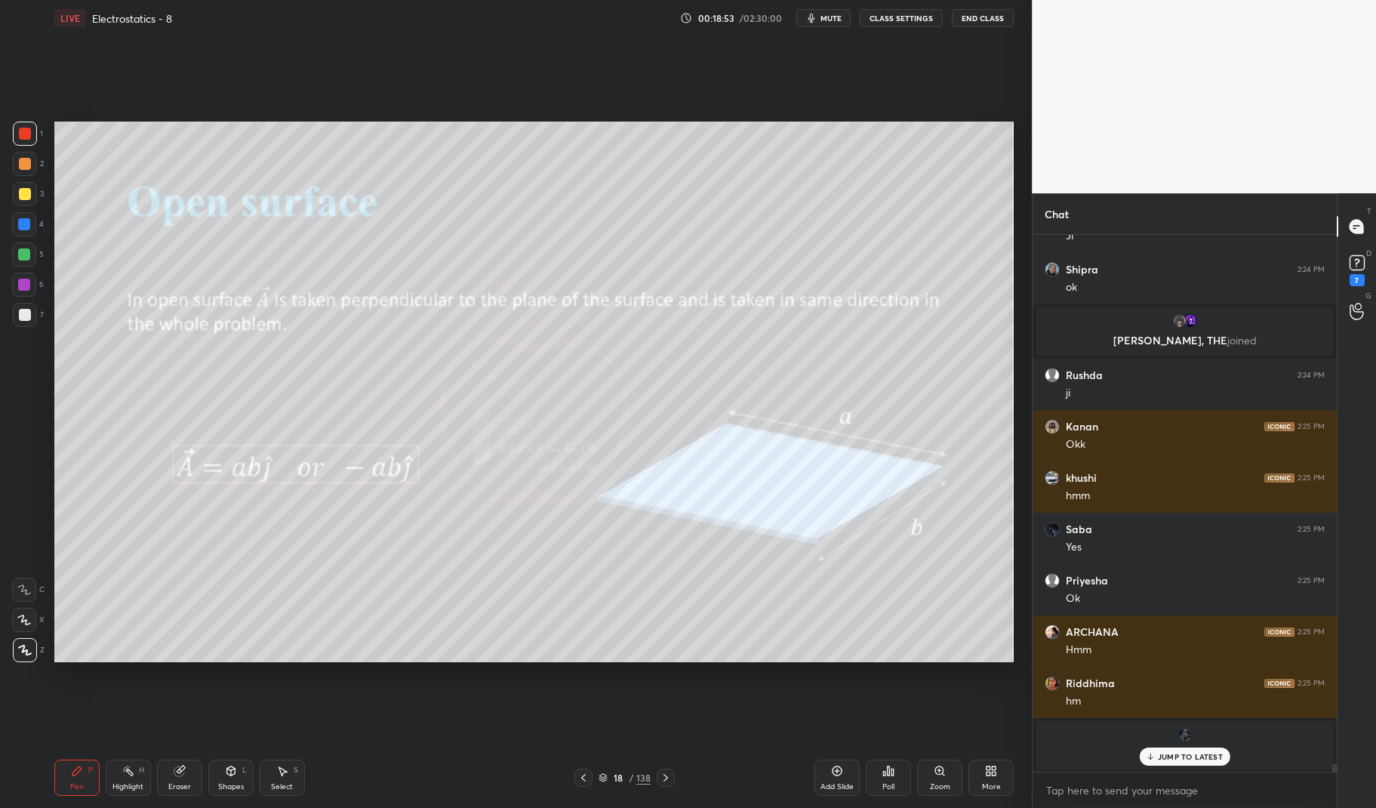
click at [669, 772] on icon at bounding box center [666, 777] width 12 height 12
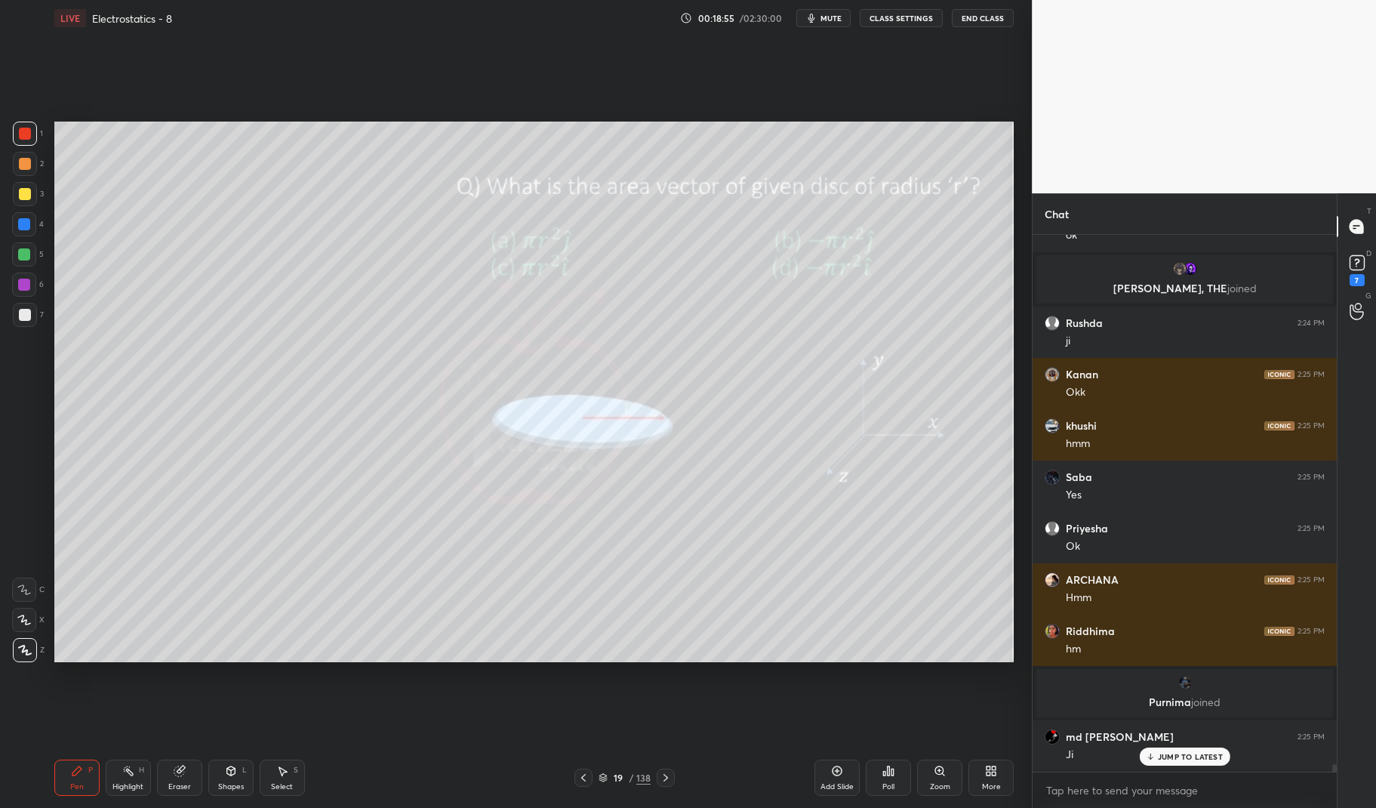
scroll to position [35979, 0]
click at [98, 777] on div "Pen P" at bounding box center [76, 777] width 45 height 36
click at [23, 123] on div at bounding box center [25, 134] width 24 height 24
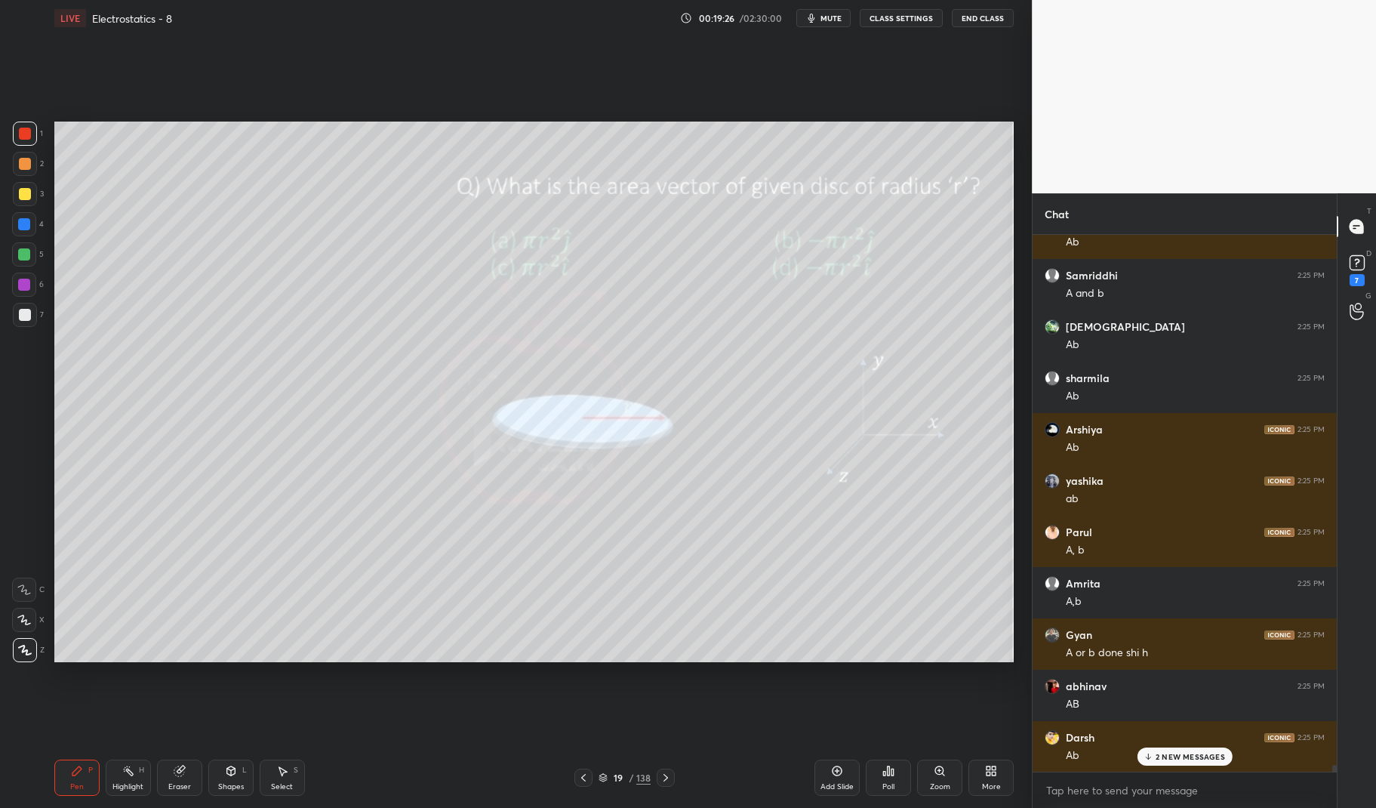
scroll to position [41856, 0]
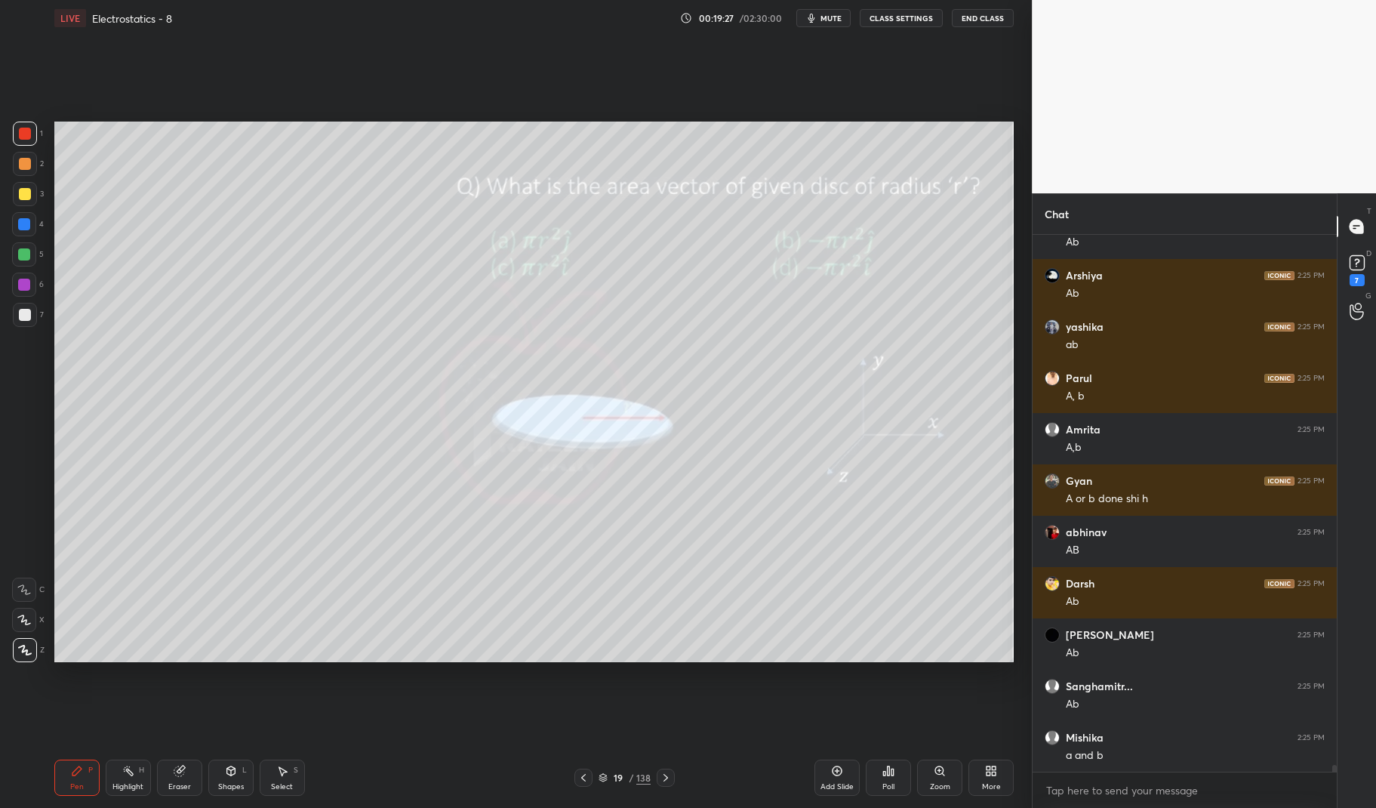
click at [665, 774] on icon at bounding box center [666, 777] width 12 height 12
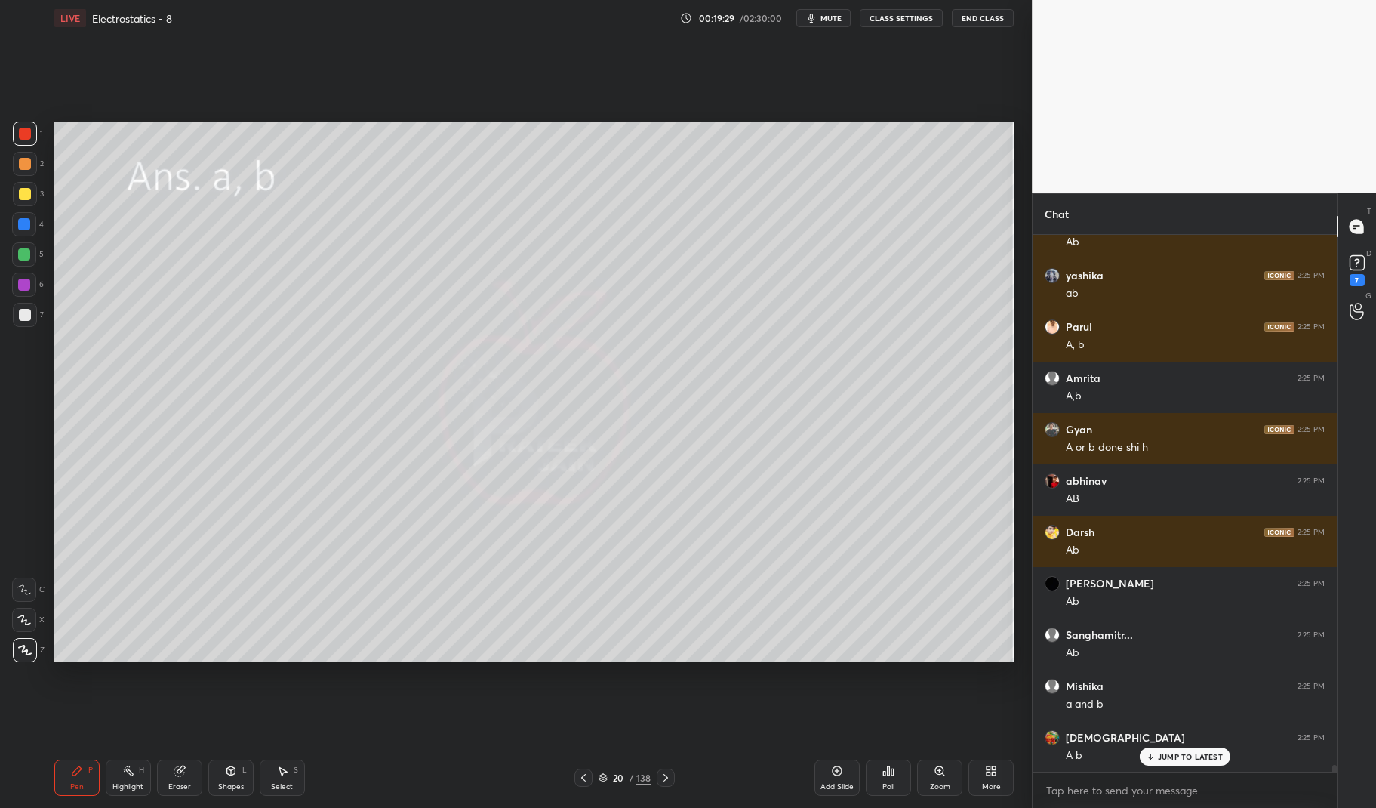
click at [663, 777] on icon at bounding box center [666, 777] width 12 height 12
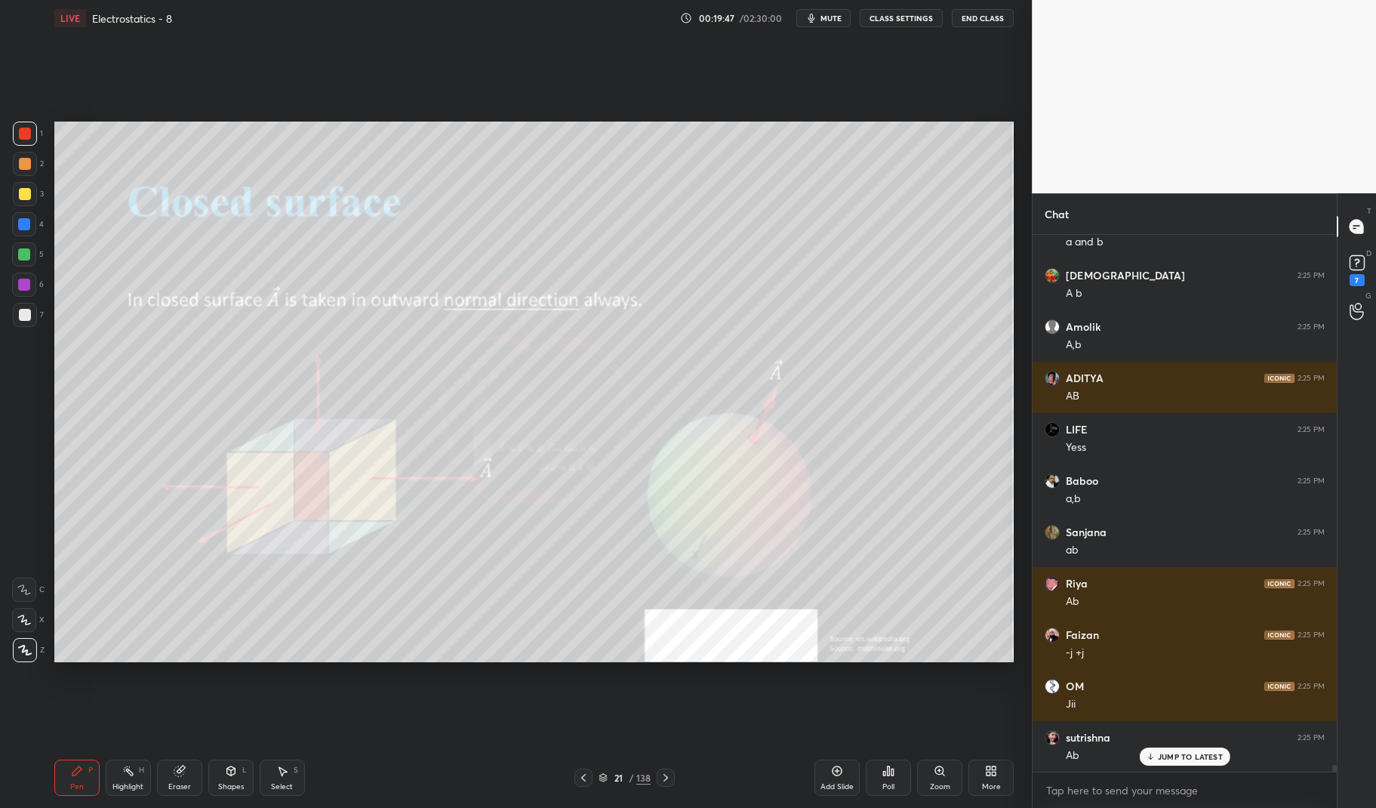
scroll to position [42476, 0]
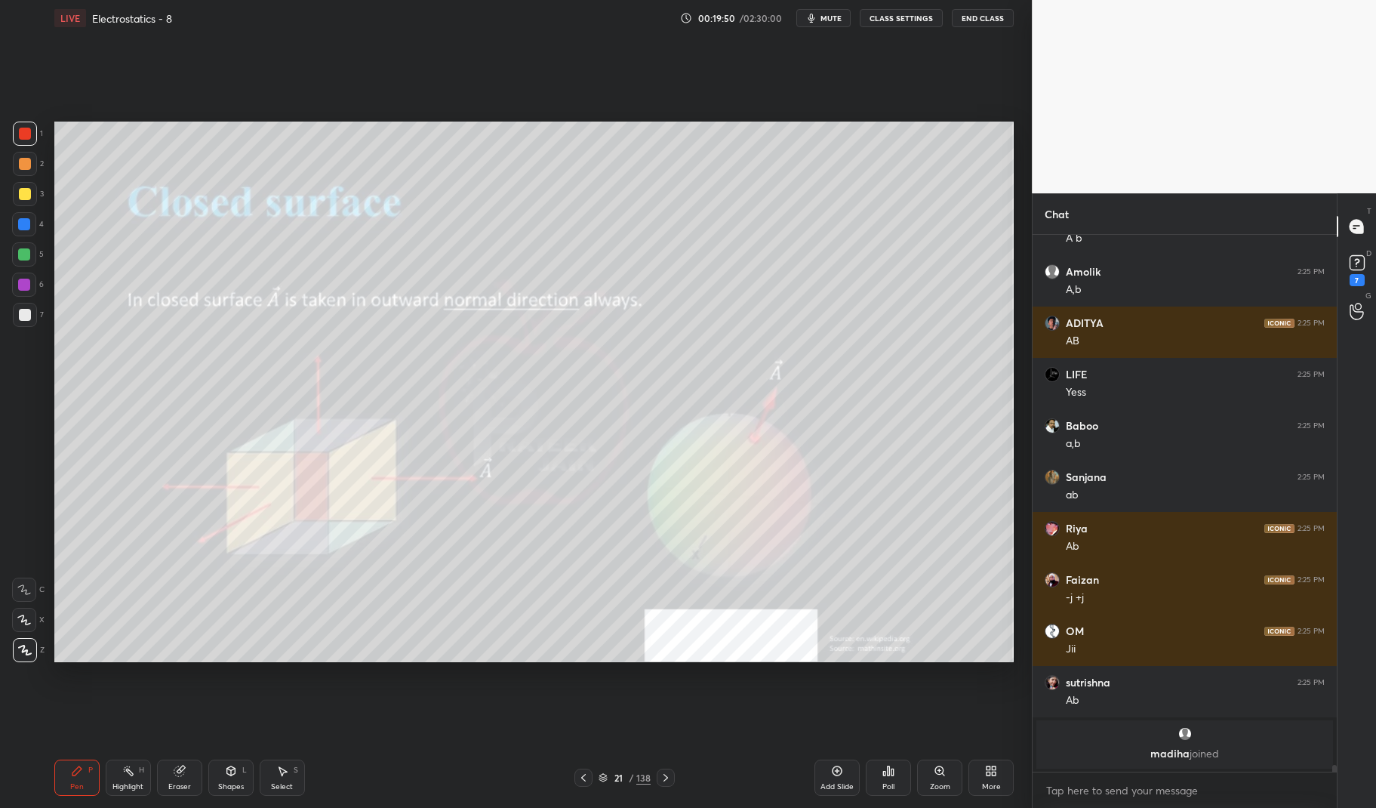
click at [27, 220] on div at bounding box center [24, 224] width 12 height 12
click at [22, 218] on div at bounding box center [24, 224] width 12 height 12
click at [21, 125] on div at bounding box center [25, 134] width 24 height 24
click at [13, 128] on div at bounding box center [25, 134] width 24 height 24
click at [22, 318] on div at bounding box center [25, 315] width 12 height 12
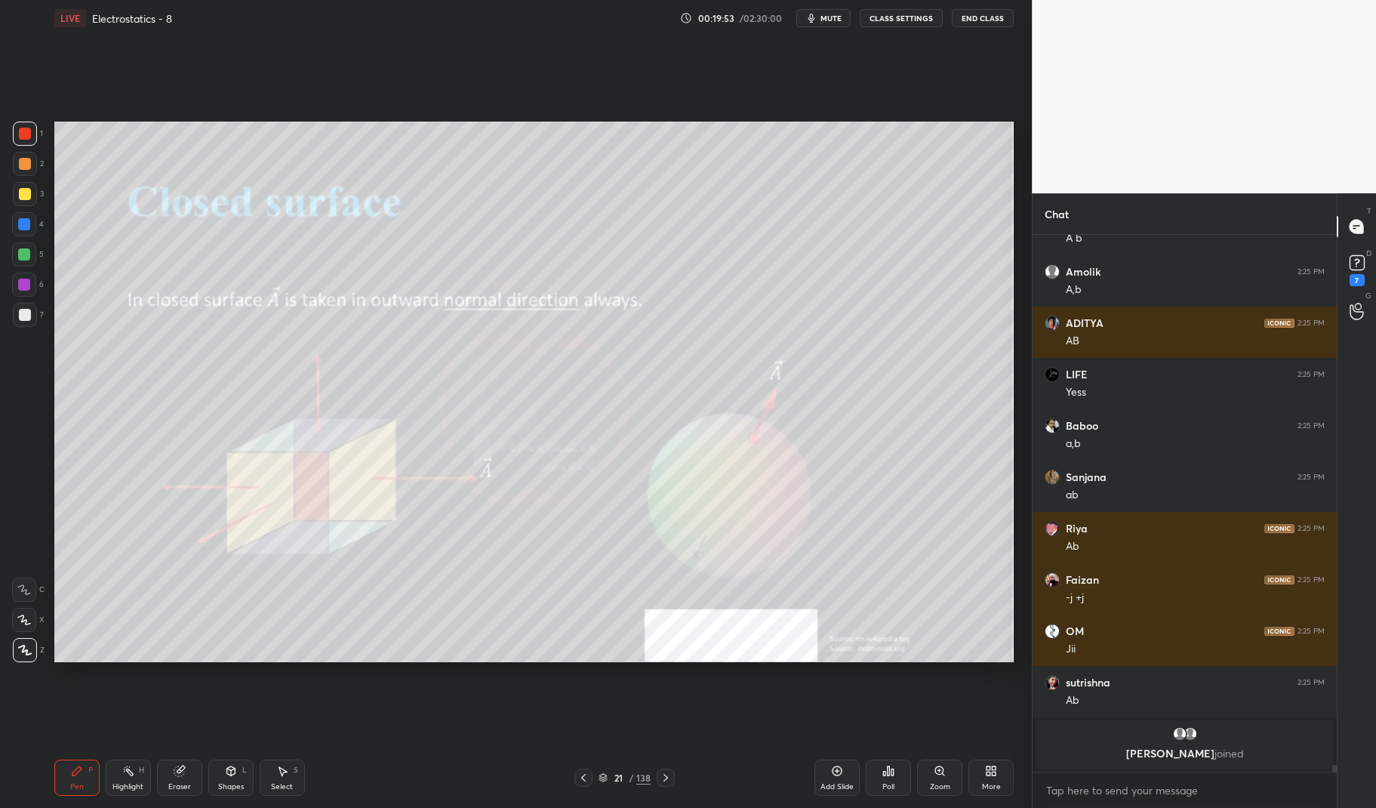
click at [13, 315] on div at bounding box center [25, 315] width 24 height 24
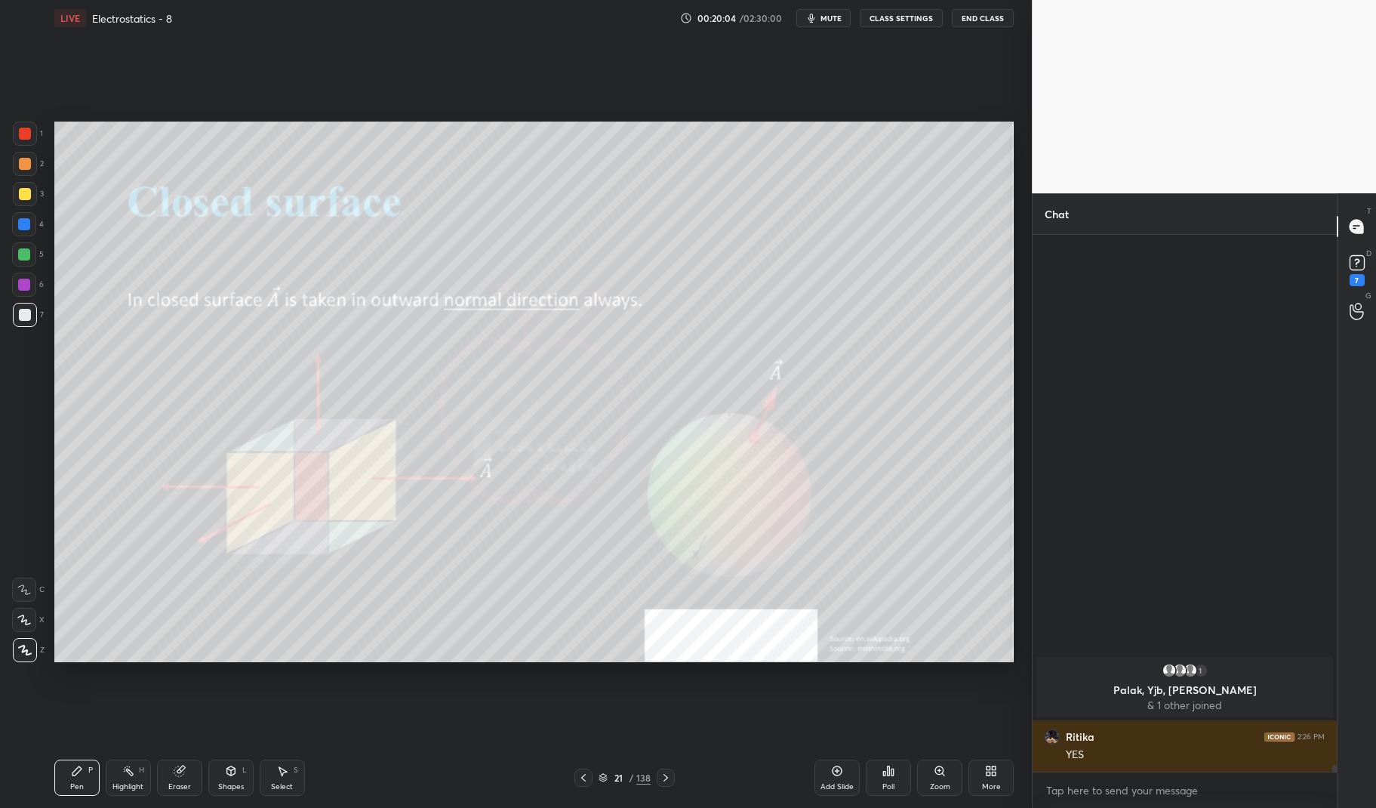
scroll to position [40808, 0]
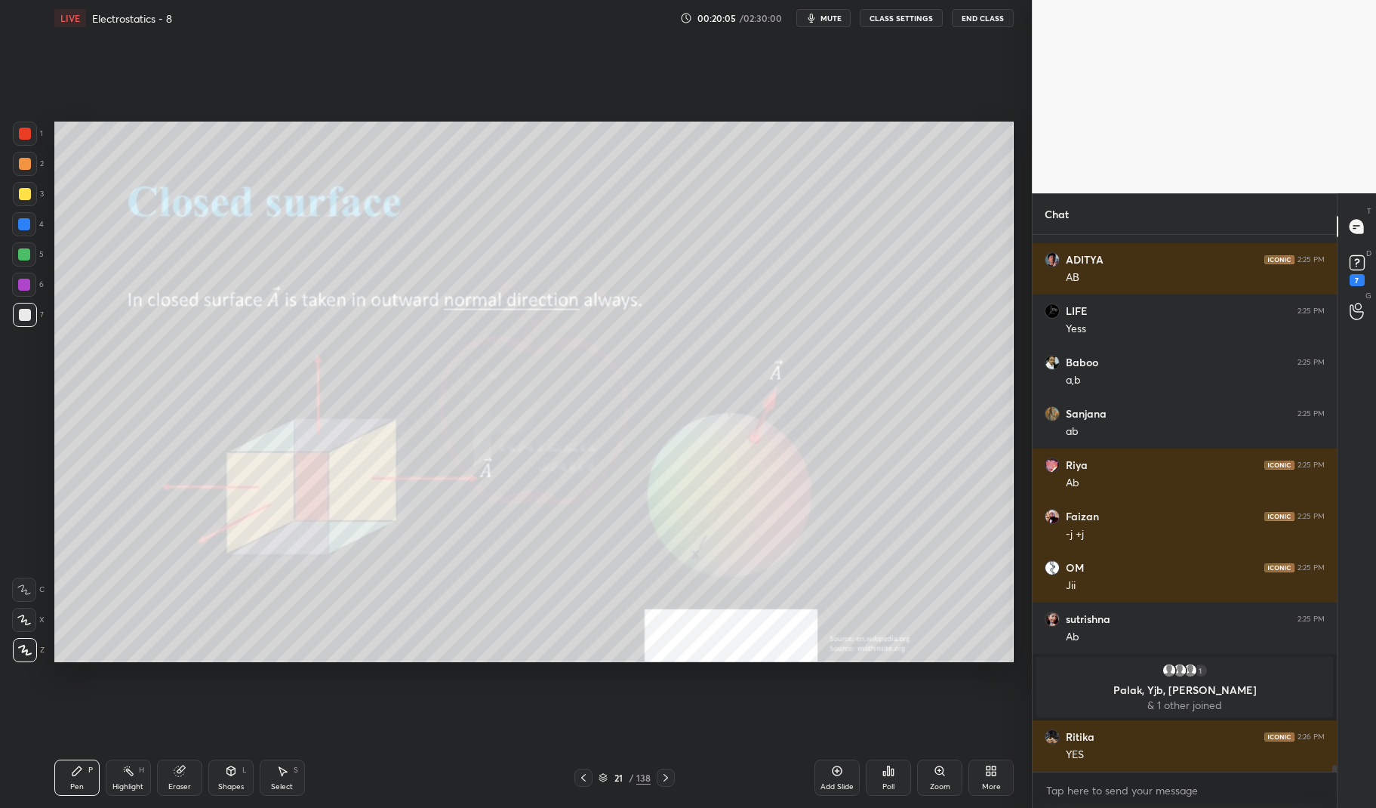
click at [29, 130] on div at bounding box center [25, 134] width 12 height 12
click at [34, 128] on div at bounding box center [25, 134] width 24 height 24
click at [25, 128] on div at bounding box center [25, 134] width 12 height 12
click at [69, 783] on div "Pen P" at bounding box center [76, 777] width 45 height 36
click at [12, 231] on div at bounding box center [24, 224] width 24 height 24
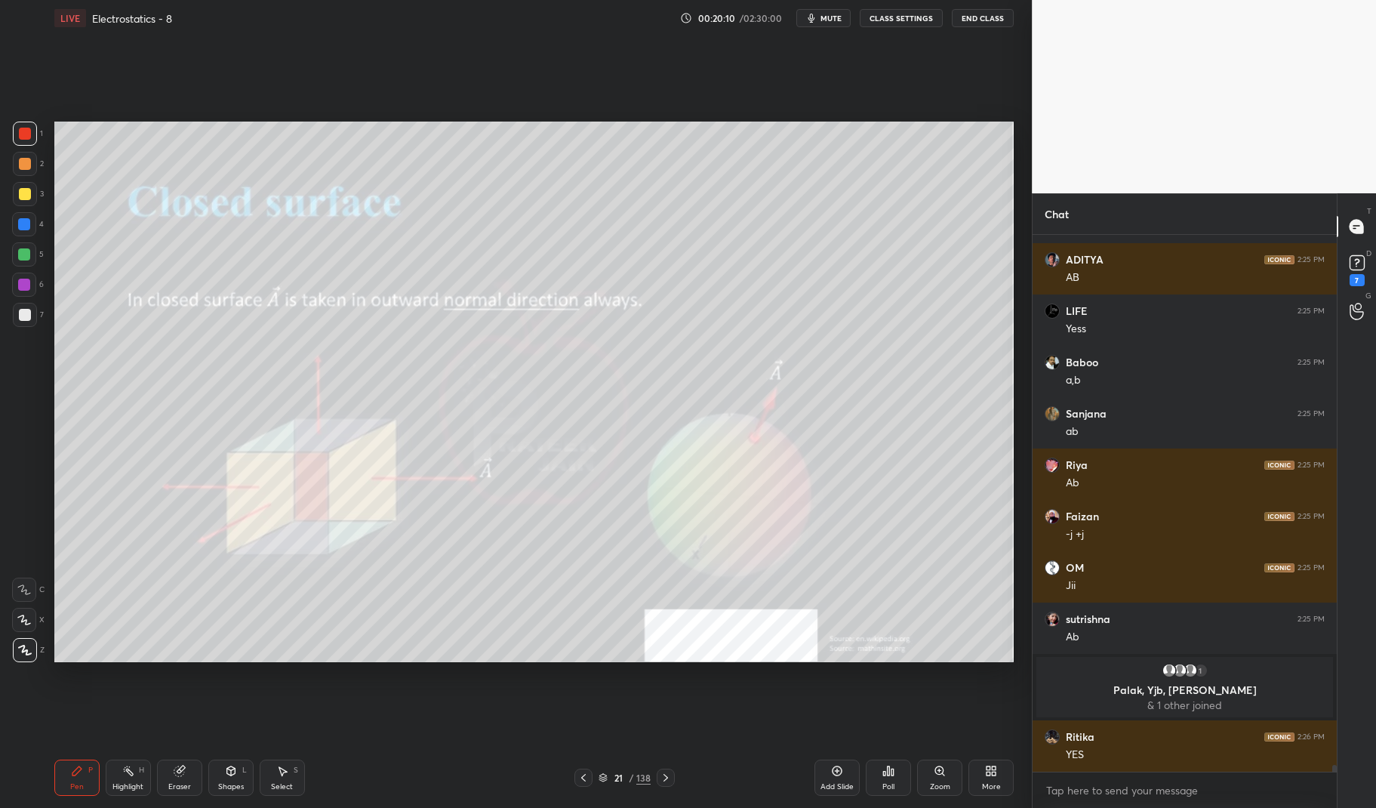
click at [29, 235] on div at bounding box center [24, 224] width 24 height 24
click at [126, 777] on icon at bounding box center [128, 770] width 12 height 12
click at [140, 756] on div "Pen P Highlight H Eraser Shapes L Select S 21 / 138 Add Slide Poll Zoom More" at bounding box center [534, 777] width 960 height 60
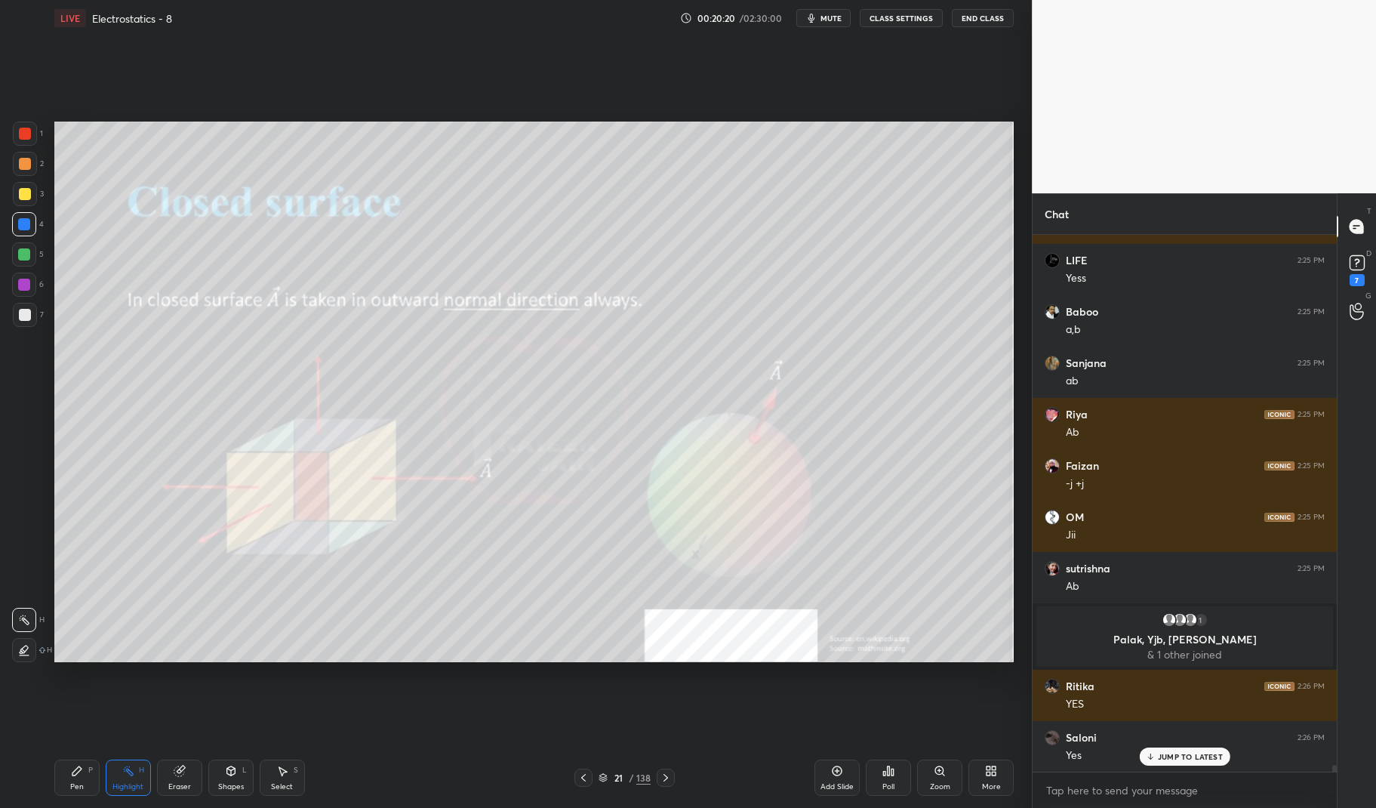
click at [78, 784] on div "Pen" at bounding box center [77, 787] width 14 height 8
click at [69, 777] on div "Pen P" at bounding box center [76, 777] width 45 height 36
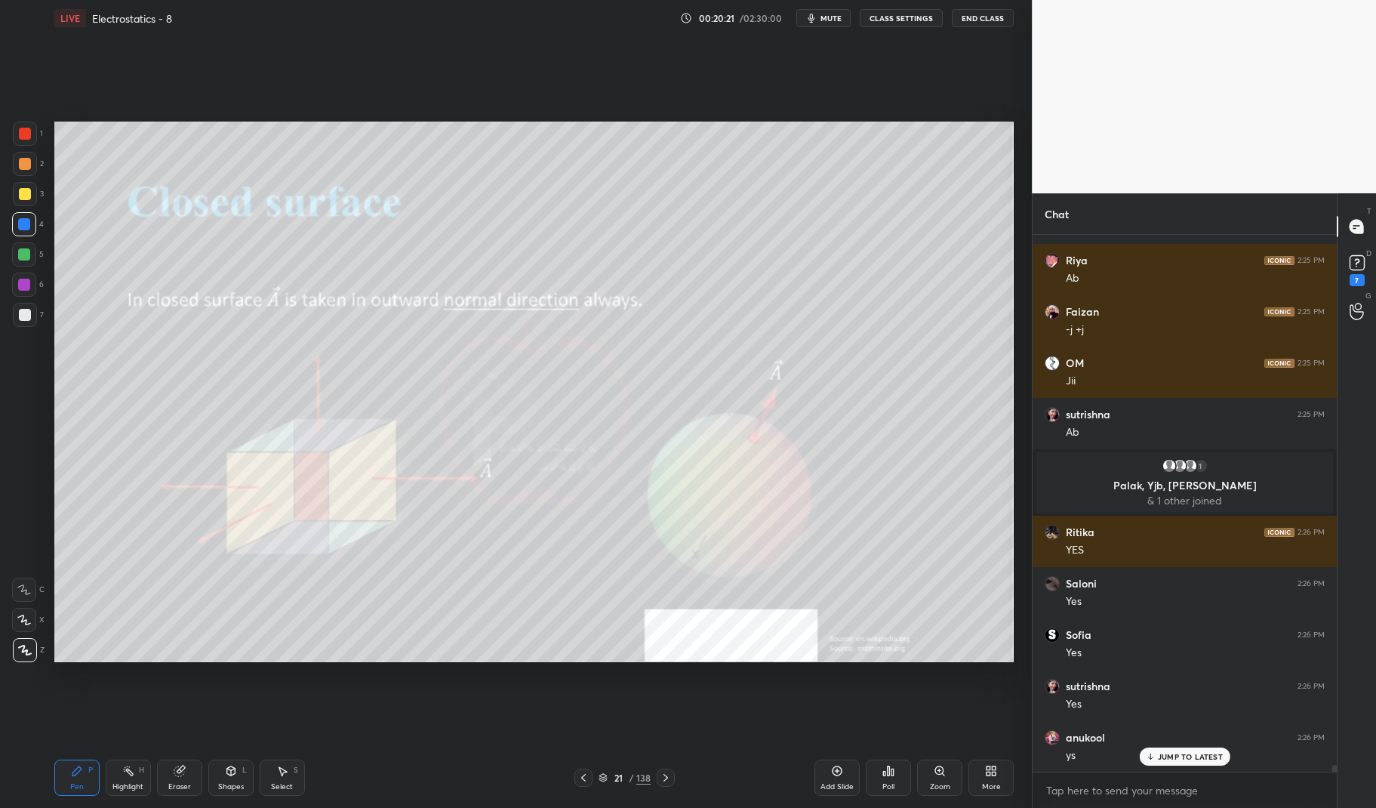
click at [22, 287] on div at bounding box center [24, 284] width 12 height 12
click at [18, 284] on div at bounding box center [24, 284] width 12 height 12
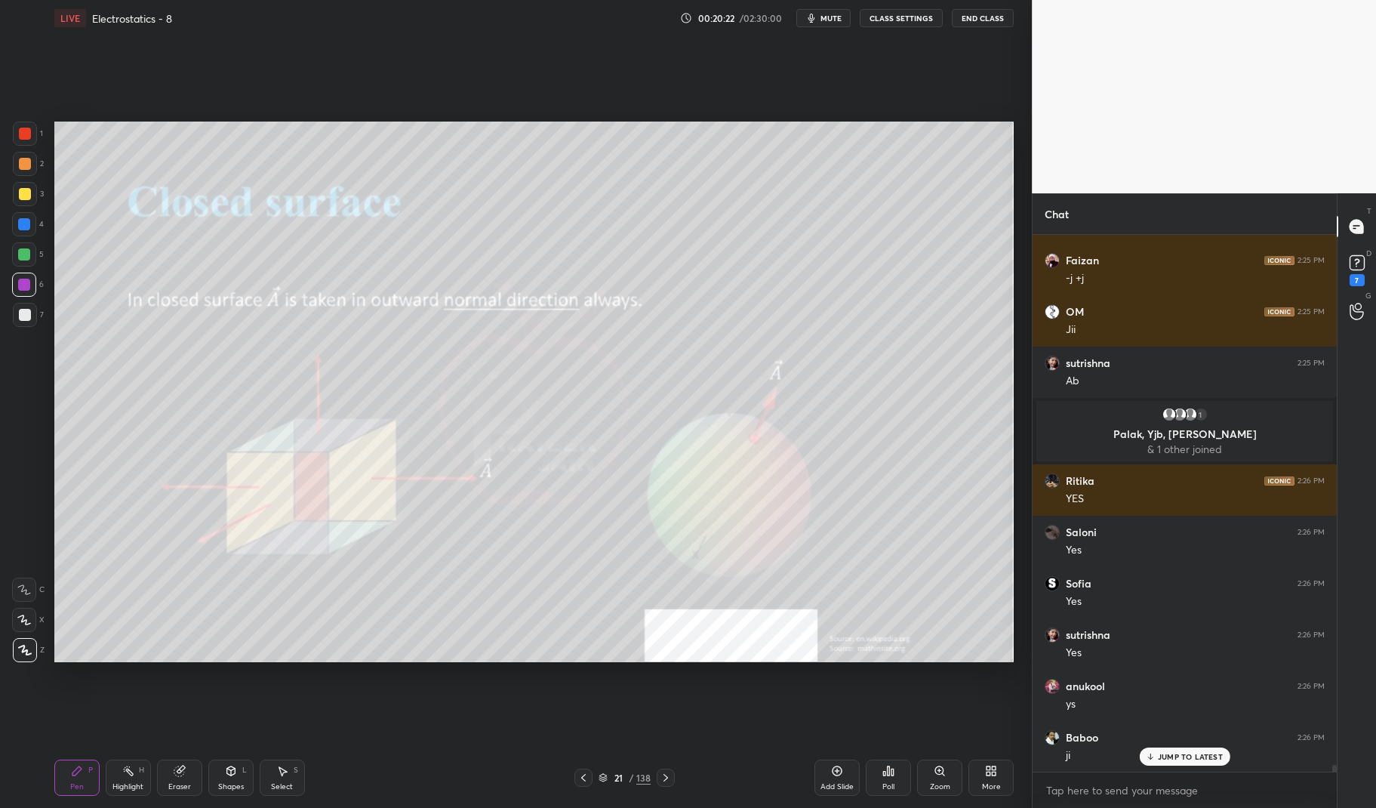
click at [27, 309] on div at bounding box center [25, 315] width 24 height 24
click at [18, 306] on div at bounding box center [25, 315] width 24 height 24
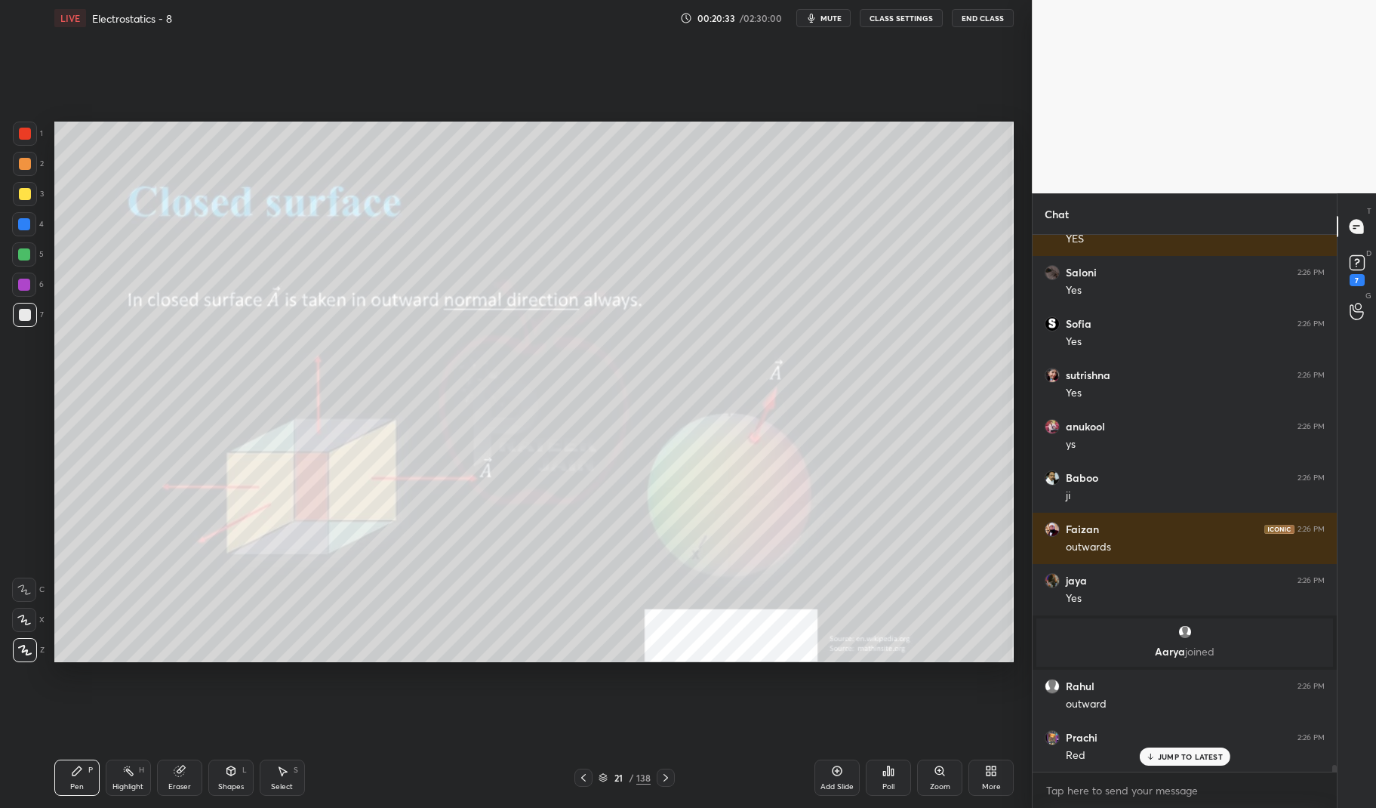
scroll to position [41375, 0]
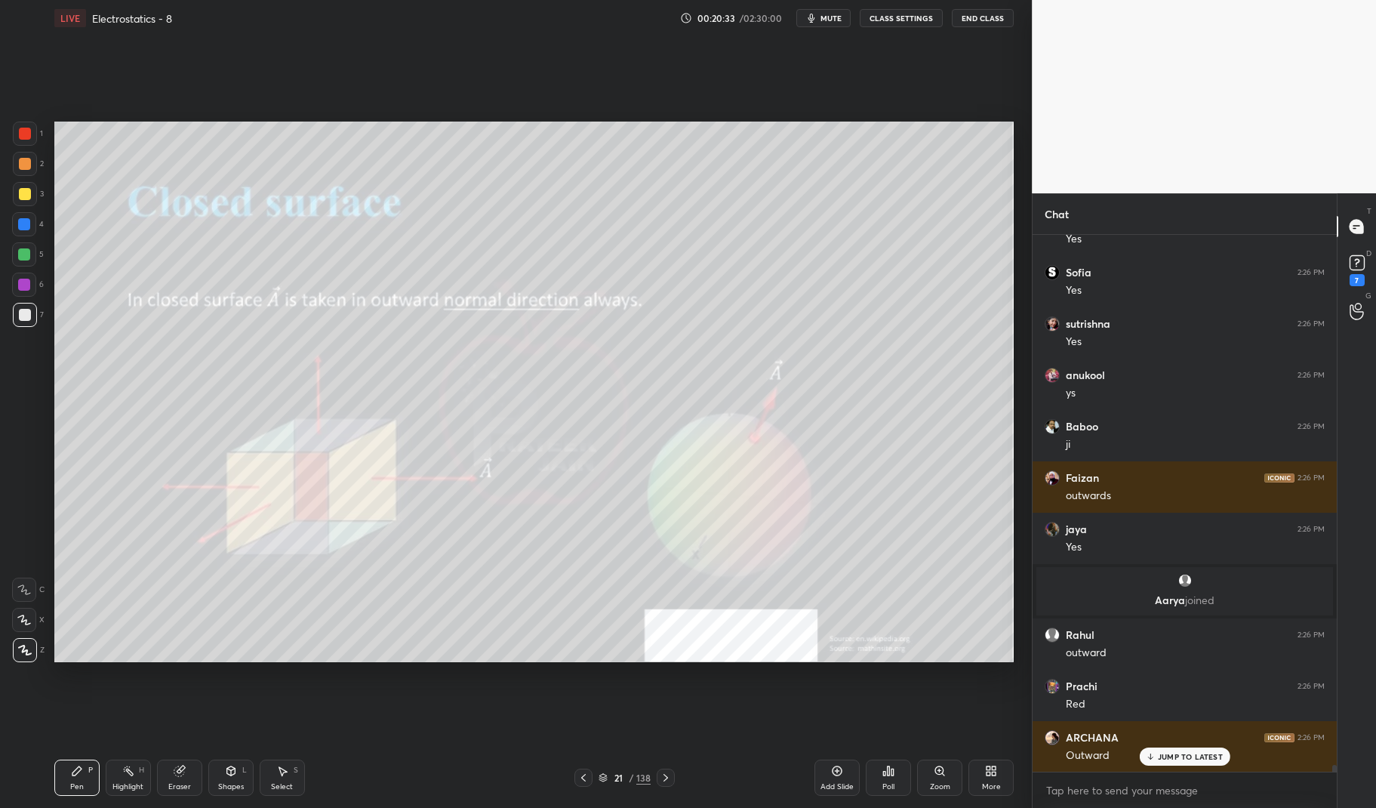
click at [134, 788] on div "Highlight" at bounding box center [127, 787] width 31 height 8
click at [129, 769] on icon at bounding box center [128, 770] width 12 height 12
click at [666, 776] on icon at bounding box center [666, 777] width 12 height 12
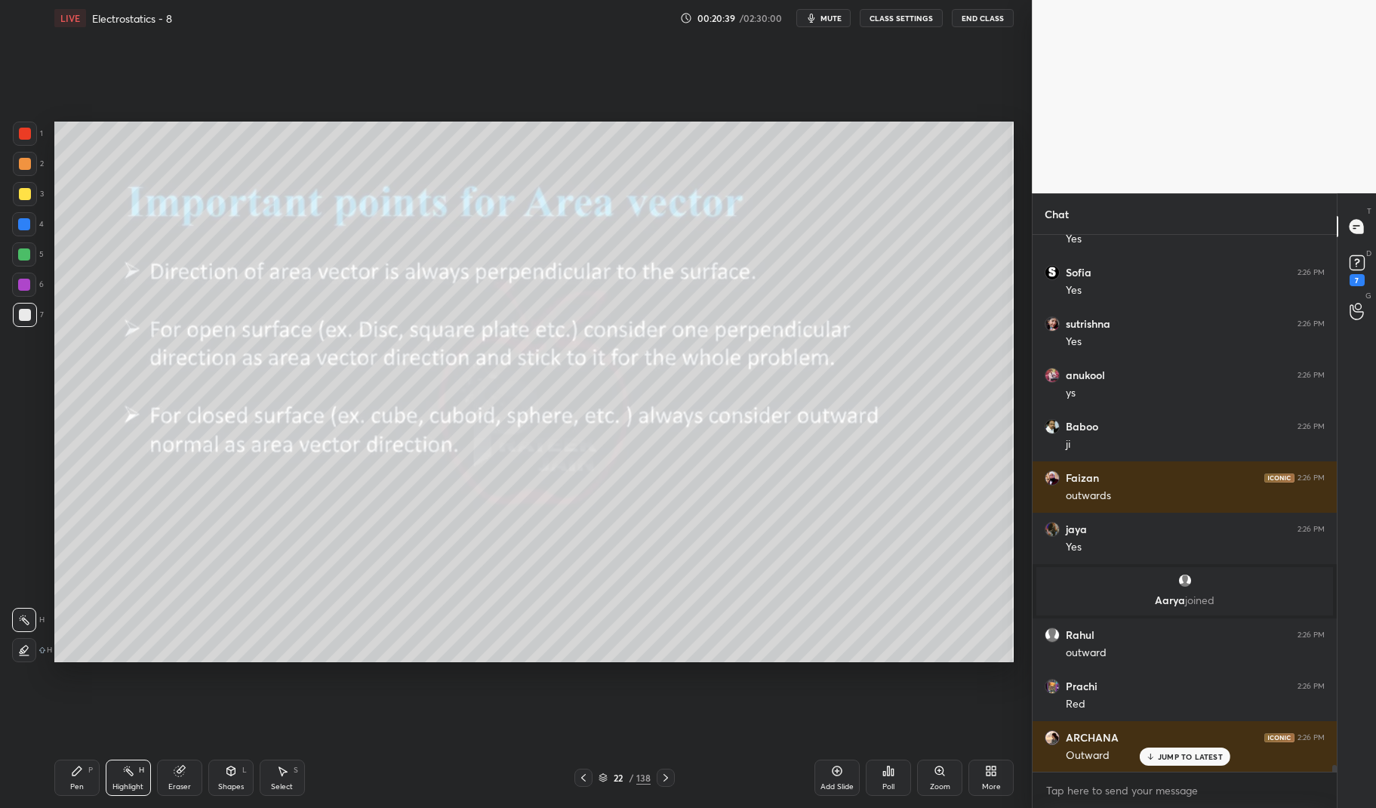
scroll to position [41426, 0]
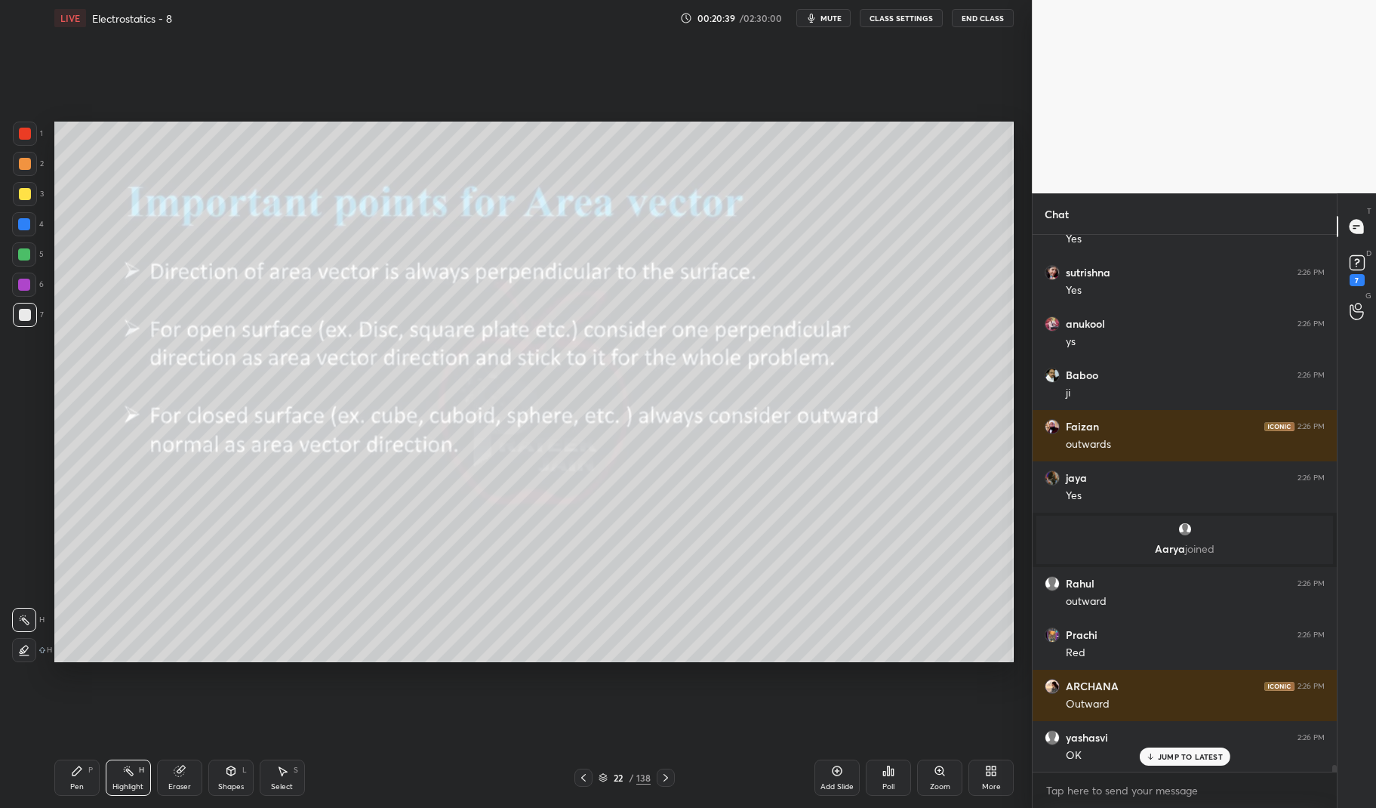
click at [84, 781] on div "Pen P" at bounding box center [76, 777] width 45 height 36
click at [86, 761] on div "Pen P" at bounding box center [76, 777] width 45 height 36
click at [28, 137] on div at bounding box center [25, 134] width 12 height 12
click at [16, 129] on div at bounding box center [25, 134] width 24 height 24
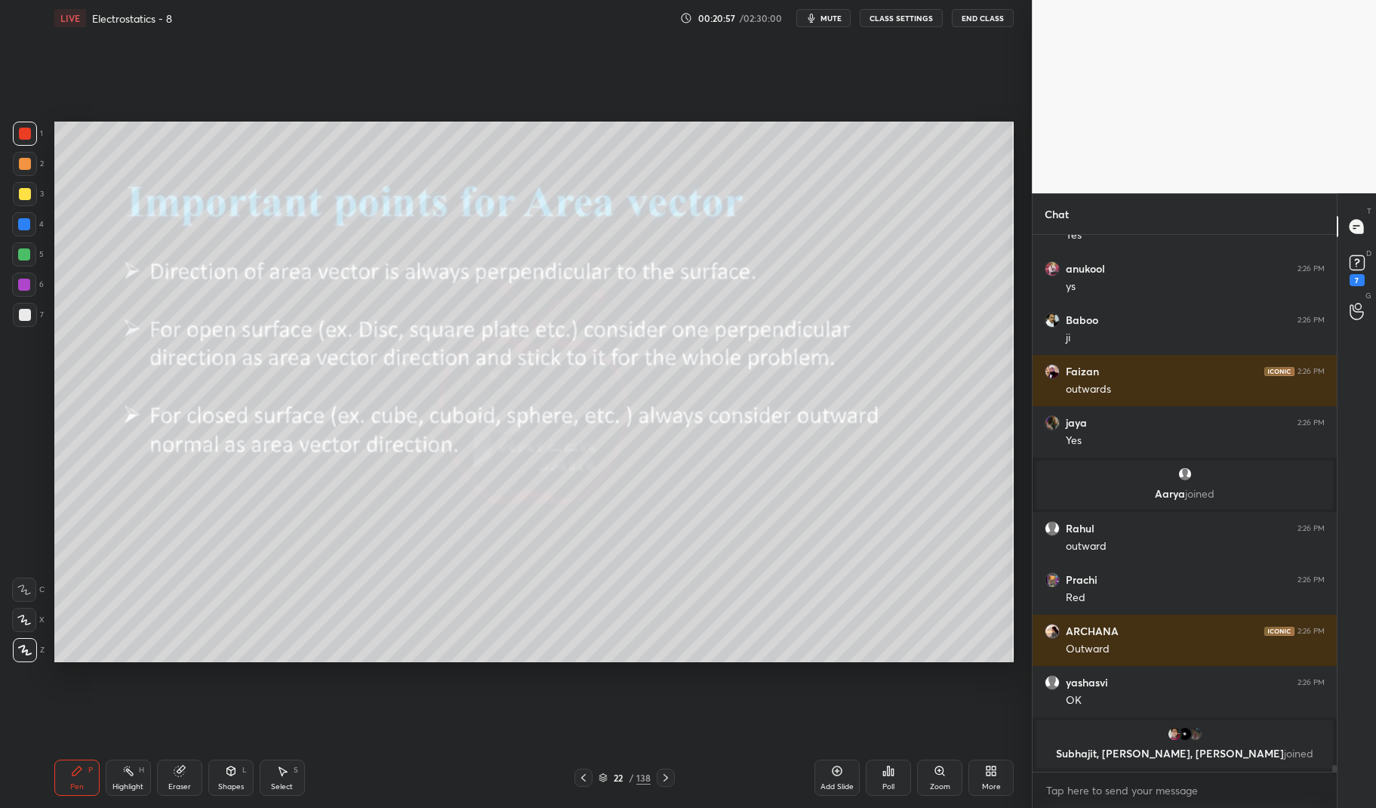
scroll to position [41533, 0]
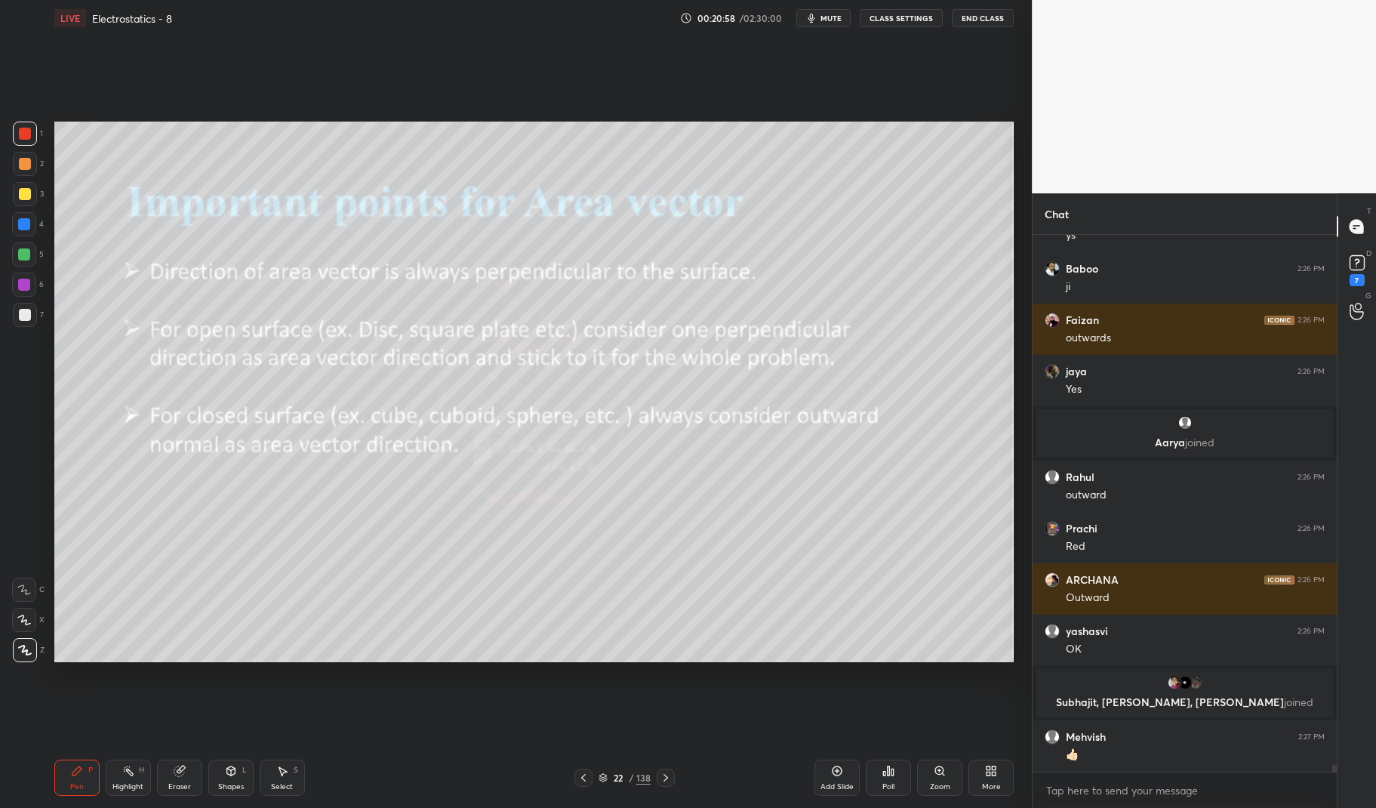
click at [665, 772] on icon at bounding box center [666, 777] width 12 height 12
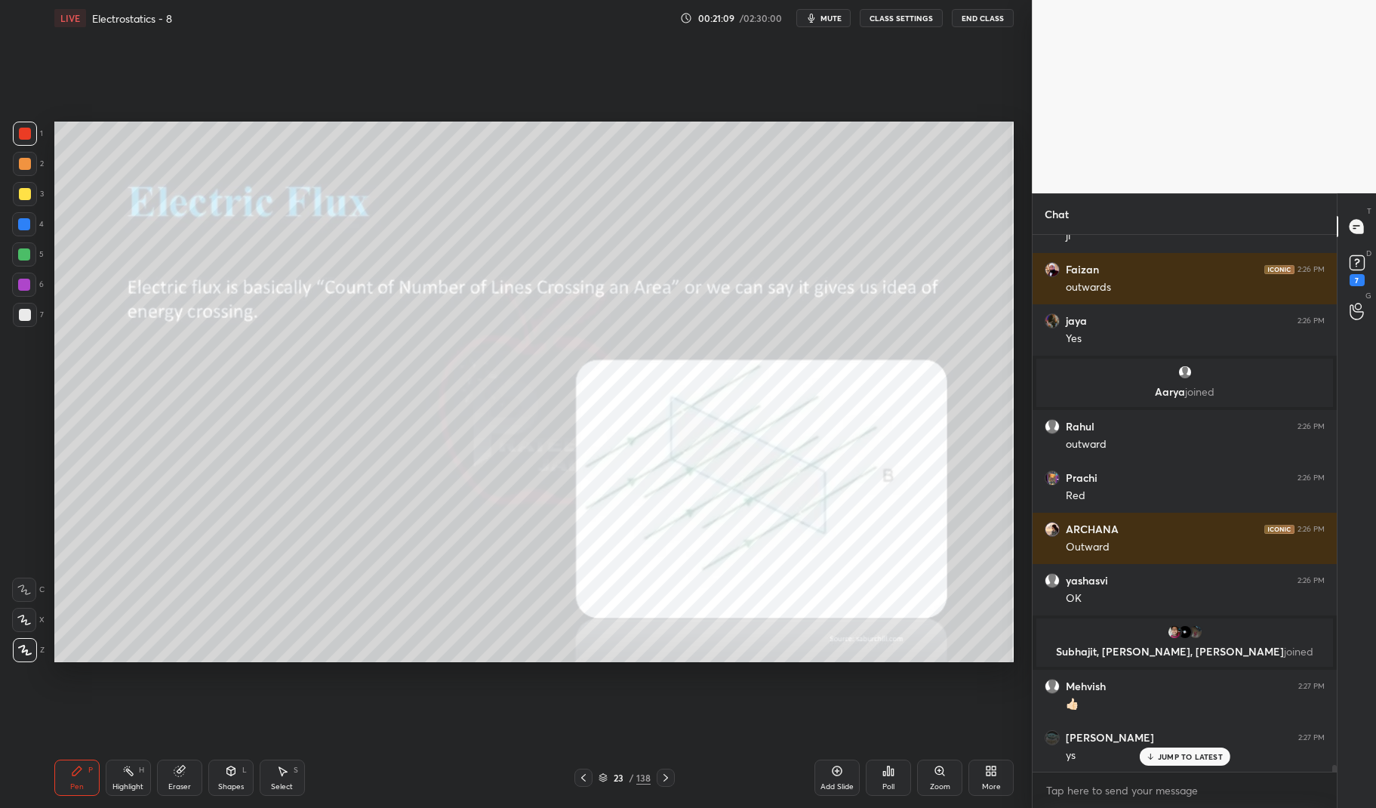
scroll to position [41637, 0]
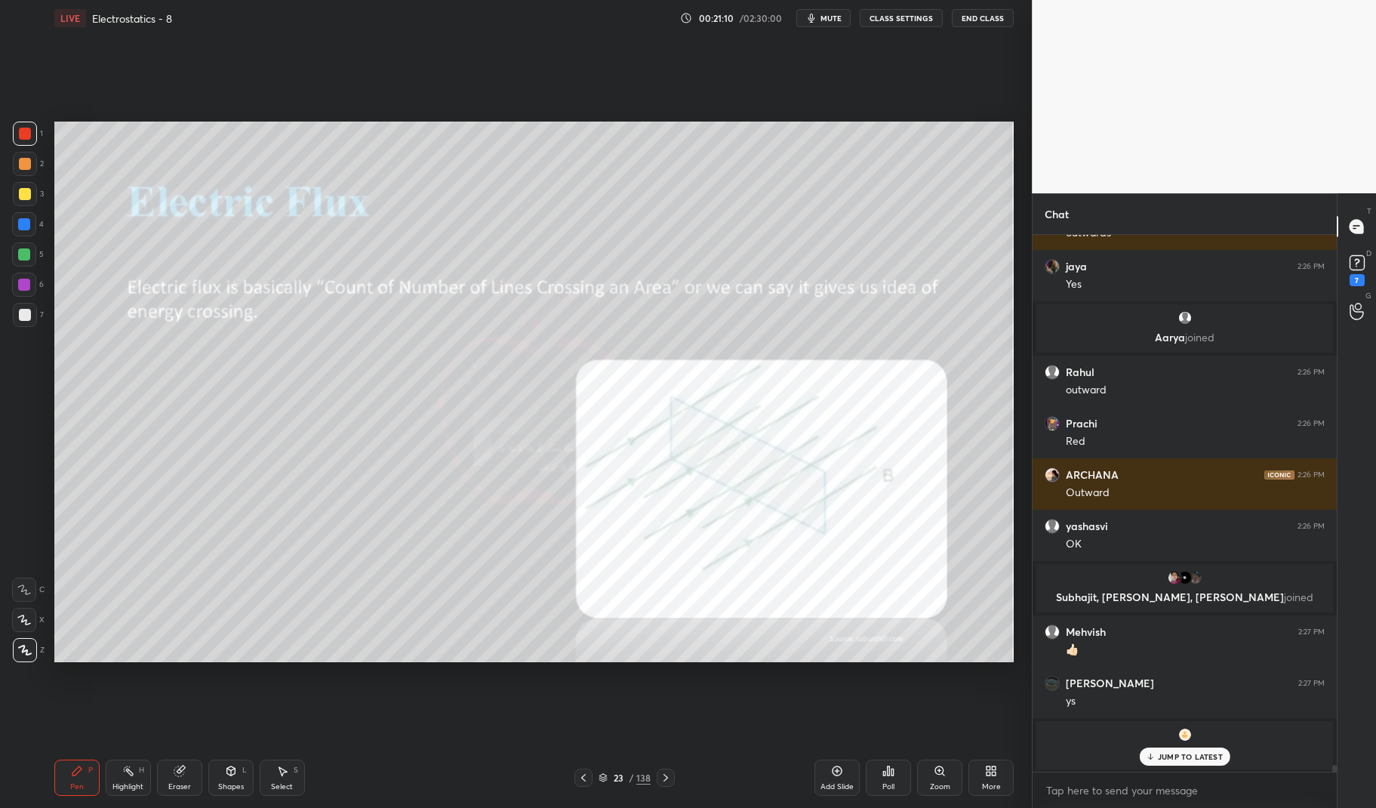
click at [180, 789] on div "Eraser" at bounding box center [179, 787] width 23 height 8
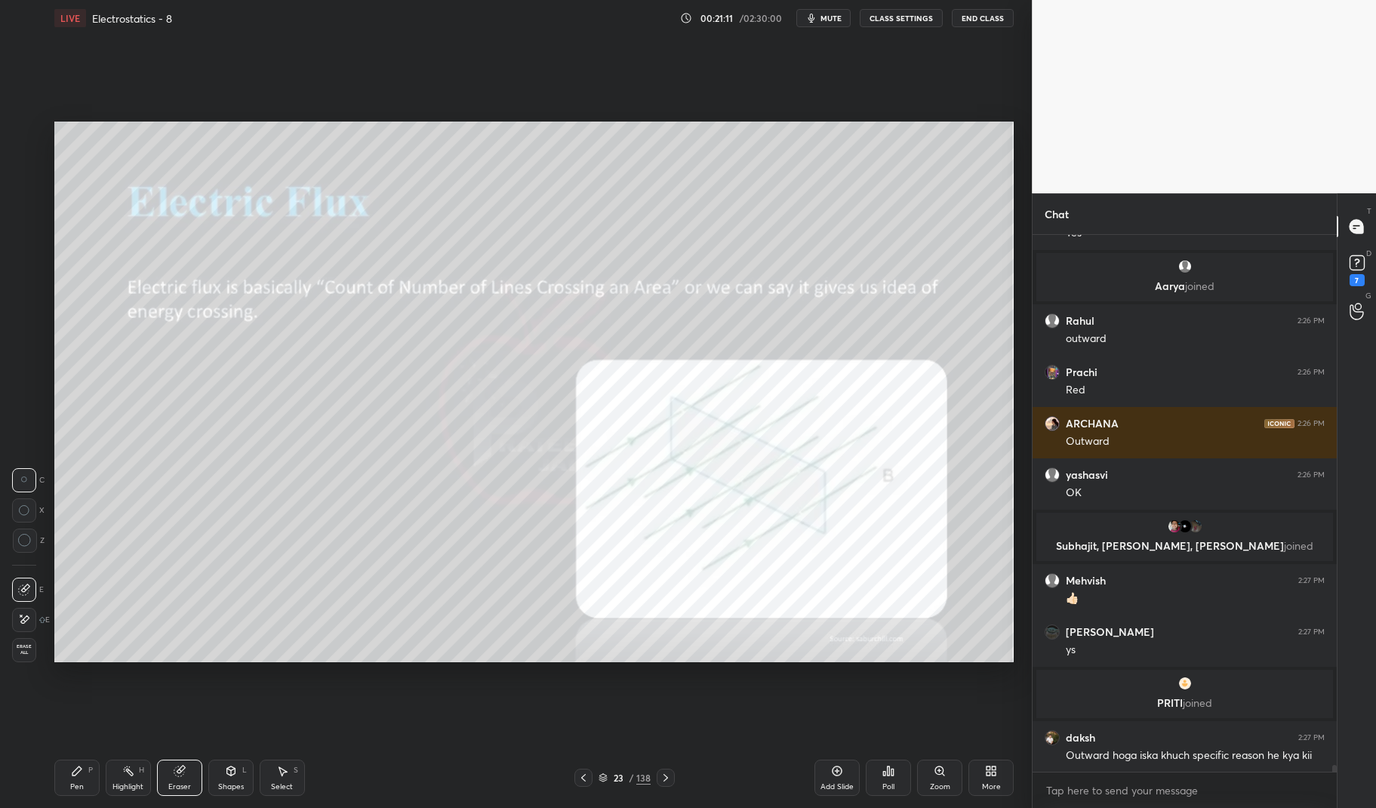
scroll to position [41744, 0]
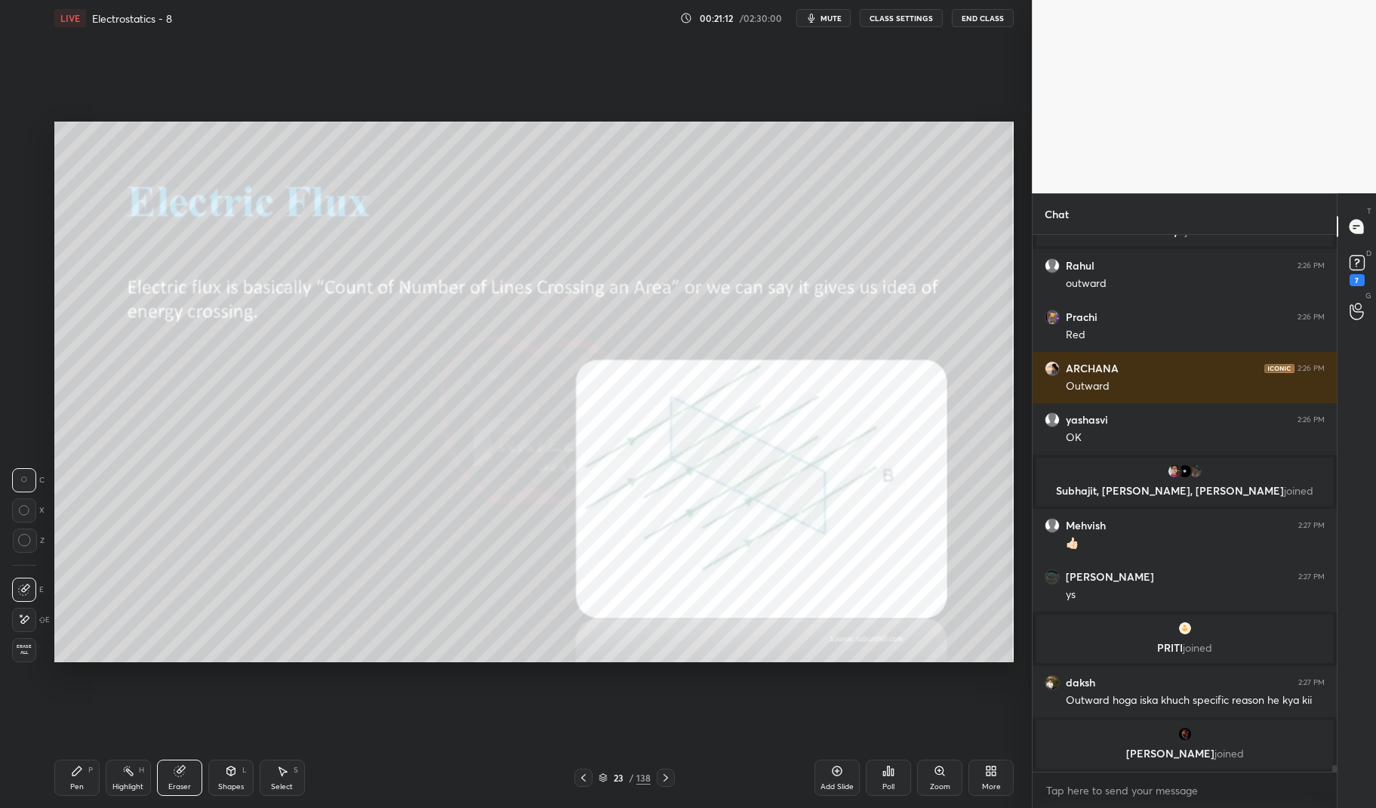
click at [78, 752] on div "Pen P Highlight H Eraser Shapes L Select S 23 / 138 Add Slide Poll Zoom More" at bounding box center [534, 777] width 960 height 60
click at [82, 765] on icon at bounding box center [77, 770] width 12 height 12
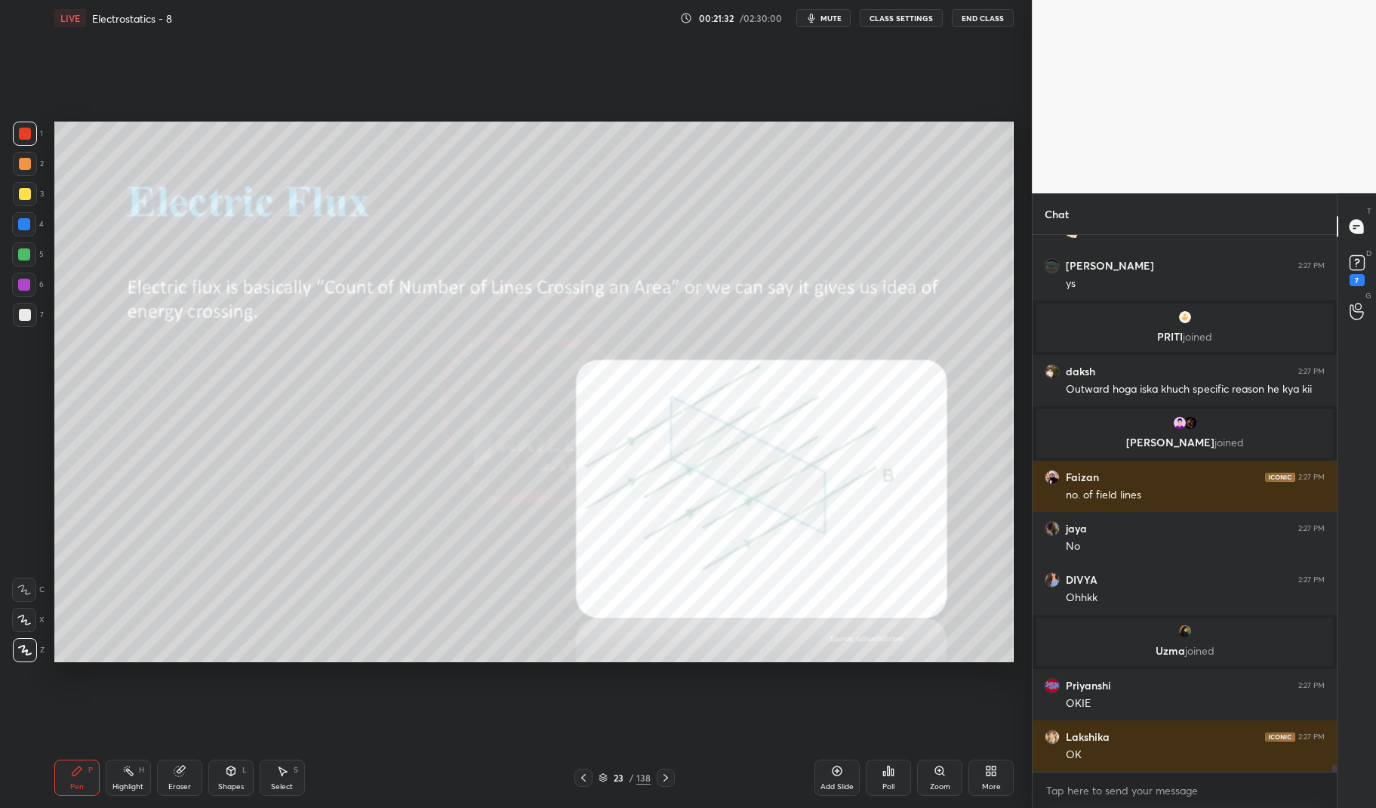
scroll to position [42108, 0]
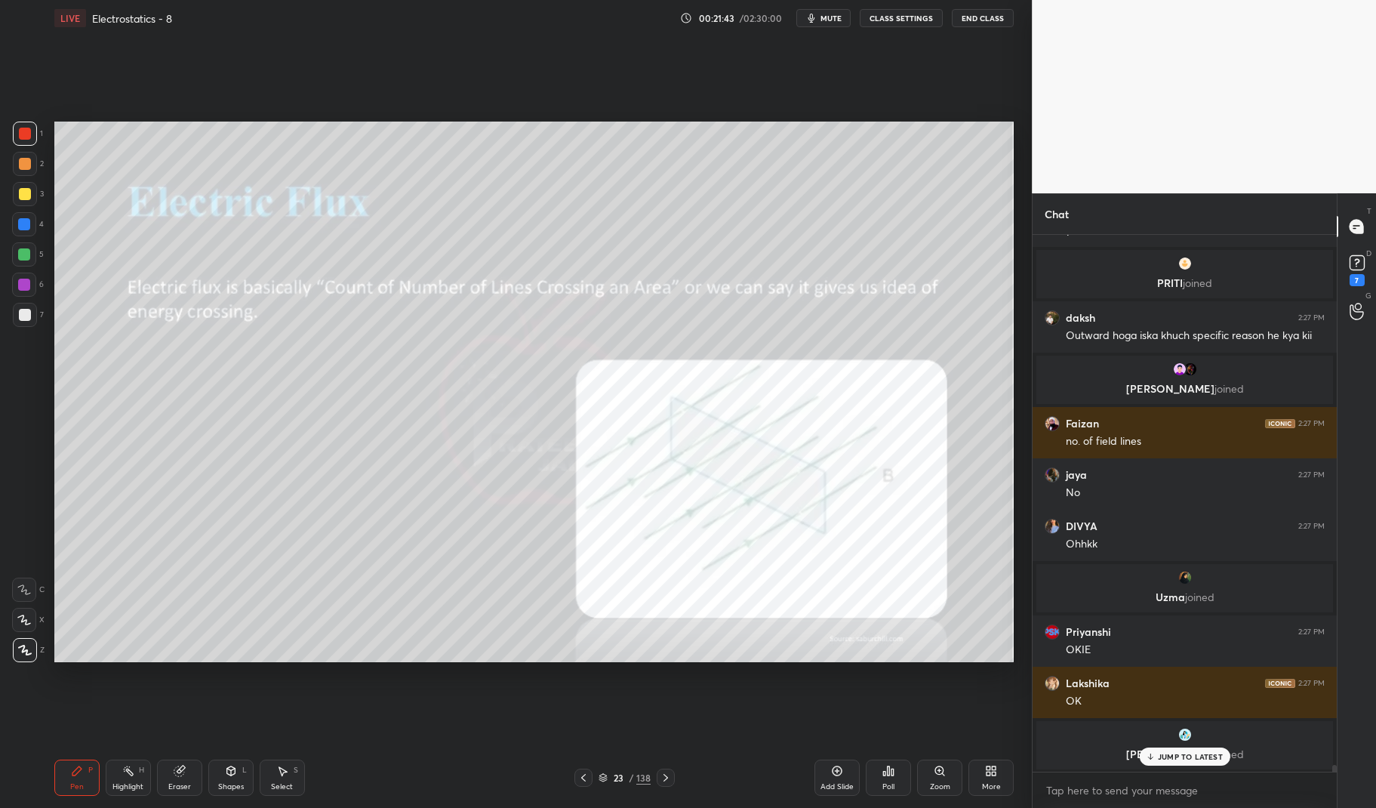
click at [138, 786] on div "Highlight" at bounding box center [127, 787] width 31 height 8
click at [125, 774] on icon at bounding box center [128, 770] width 12 height 12
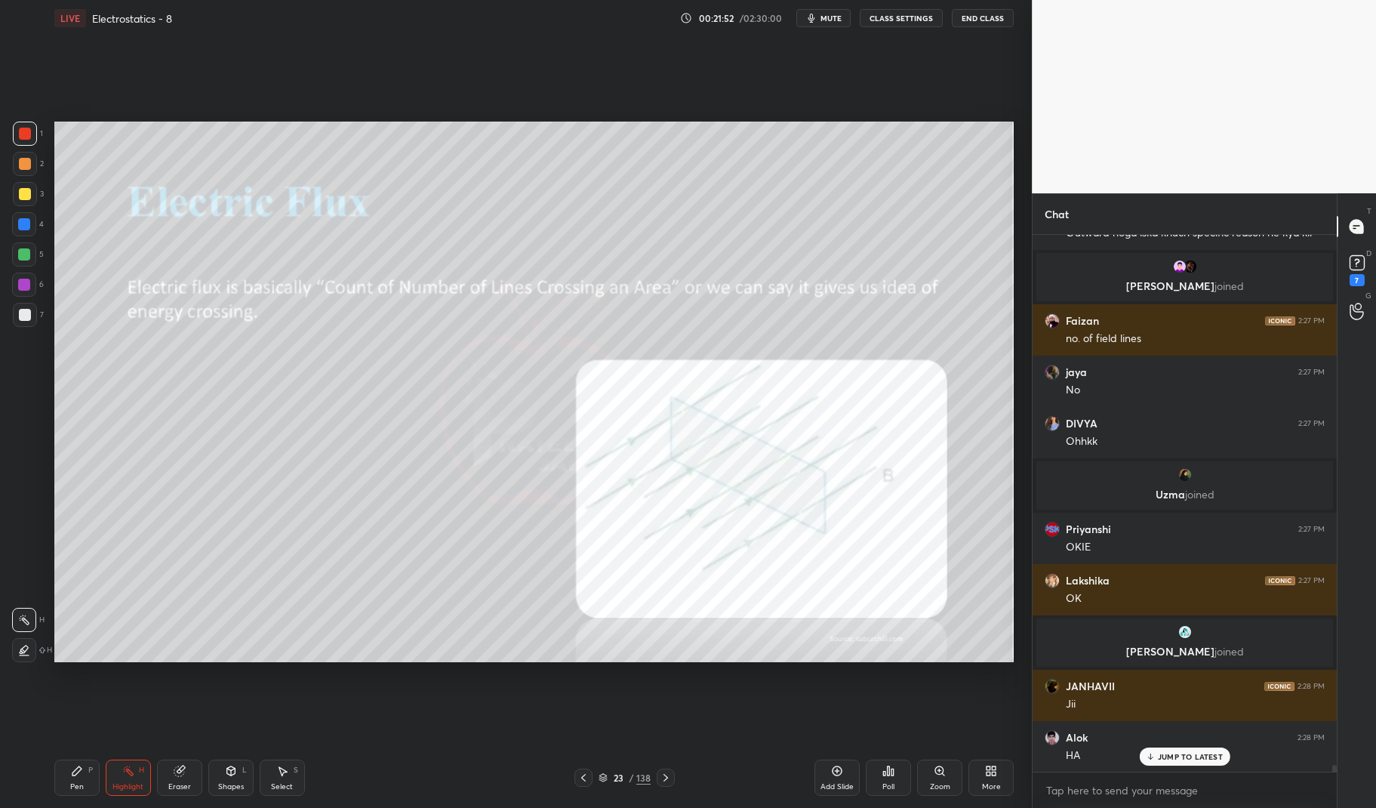
scroll to position [41880, 0]
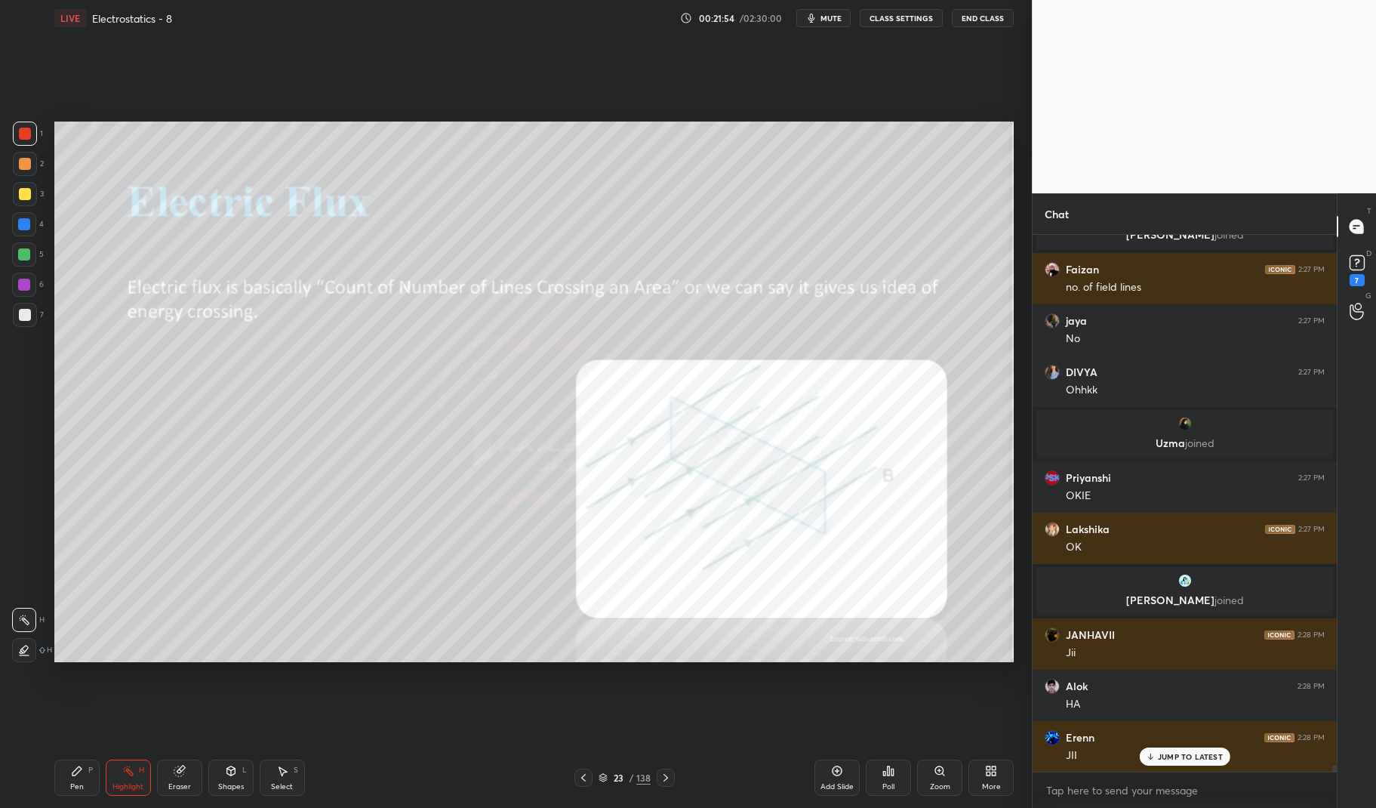
click at [73, 772] on icon at bounding box center [76, 770] width 9 height 9
click at [63, 774] on div "Pen P" at bounding box center [76, 777] width 45 height 36
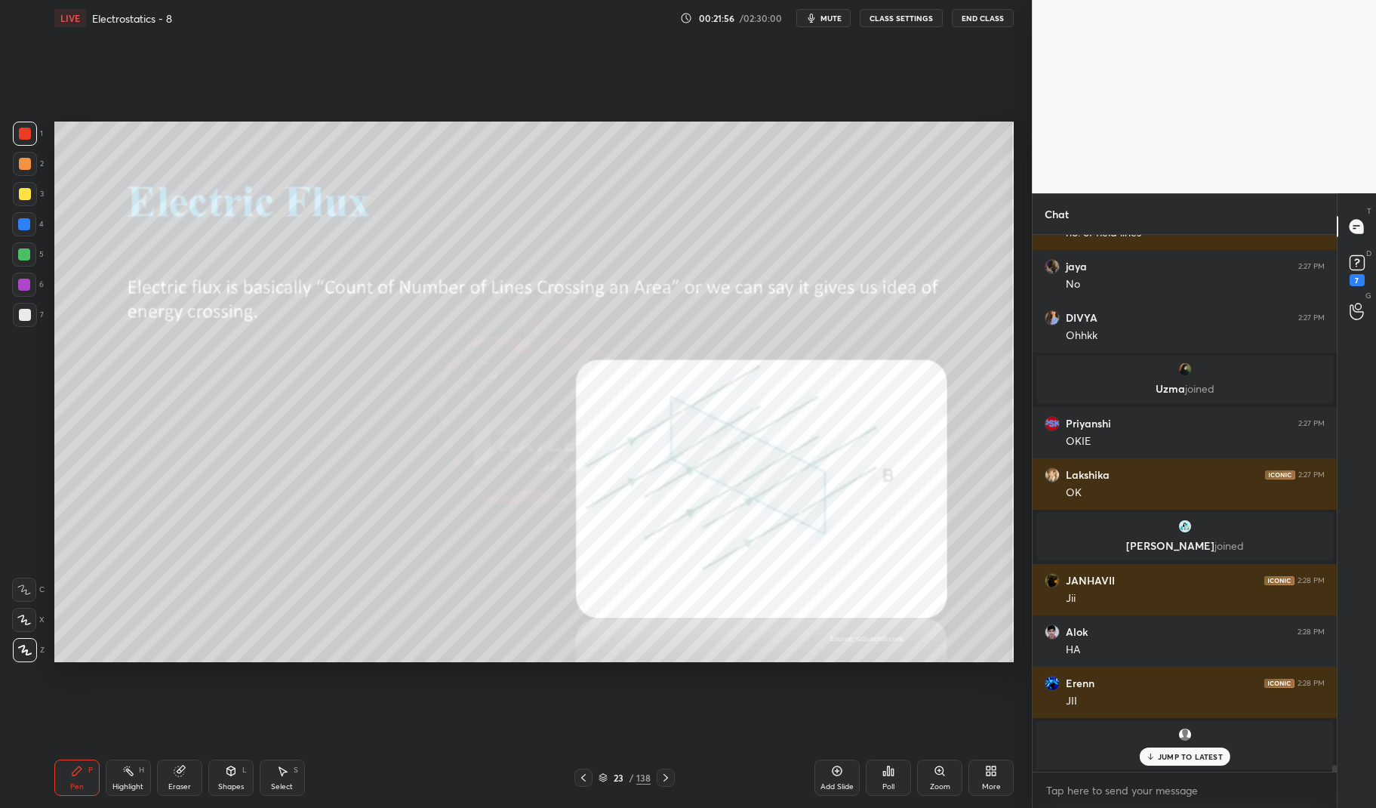
click at [23, 259] on div at bounding box center [24, 254] width 12 height 12
click at [22, 256] on div at bounding box center [24, 254] width 12 height 12
click at [131, 783] on div "Highlight" at bounding box center [127, 787] width 31 height 8
click at [119, 772] on div "Highlight H" at bounding box center [128, 777] width 45 height 36
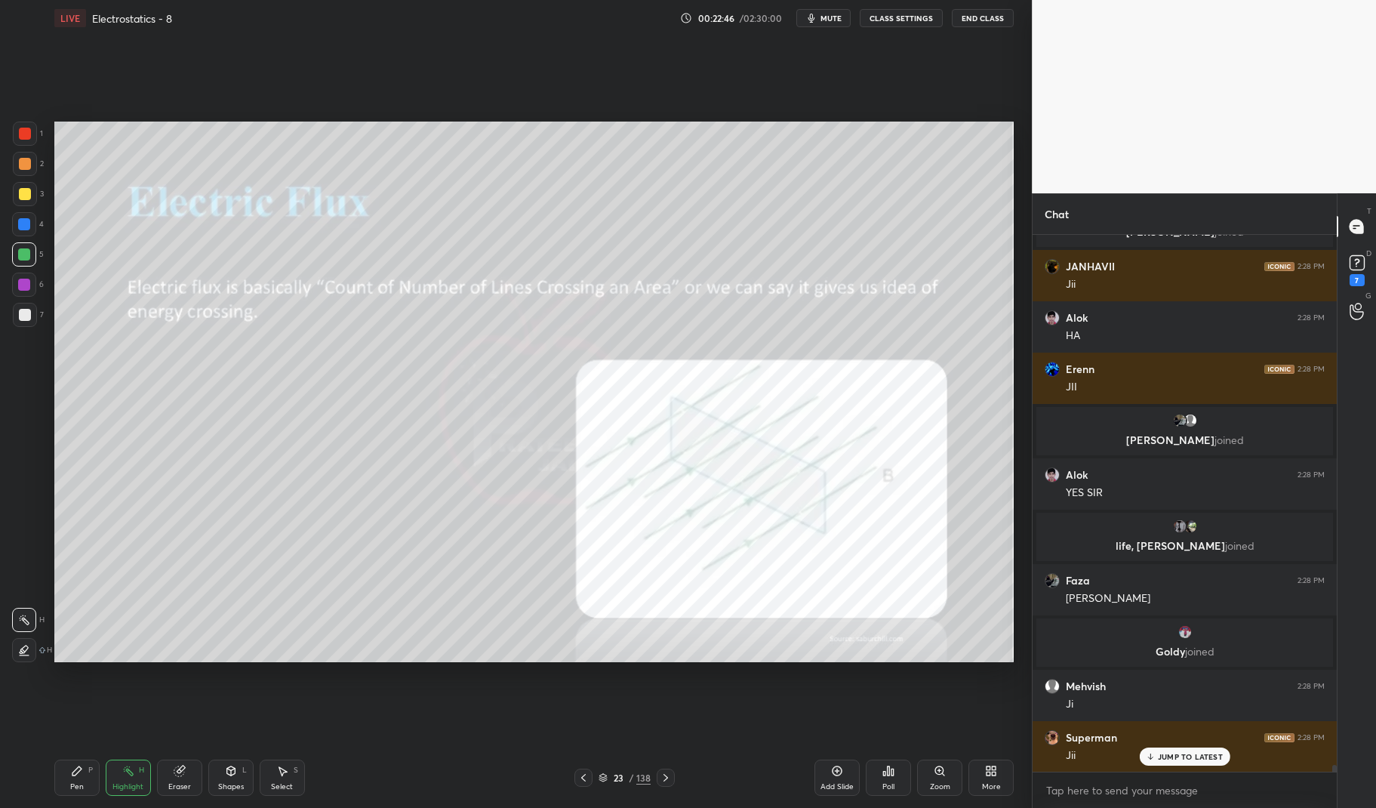
scroll to position [42300, 0]
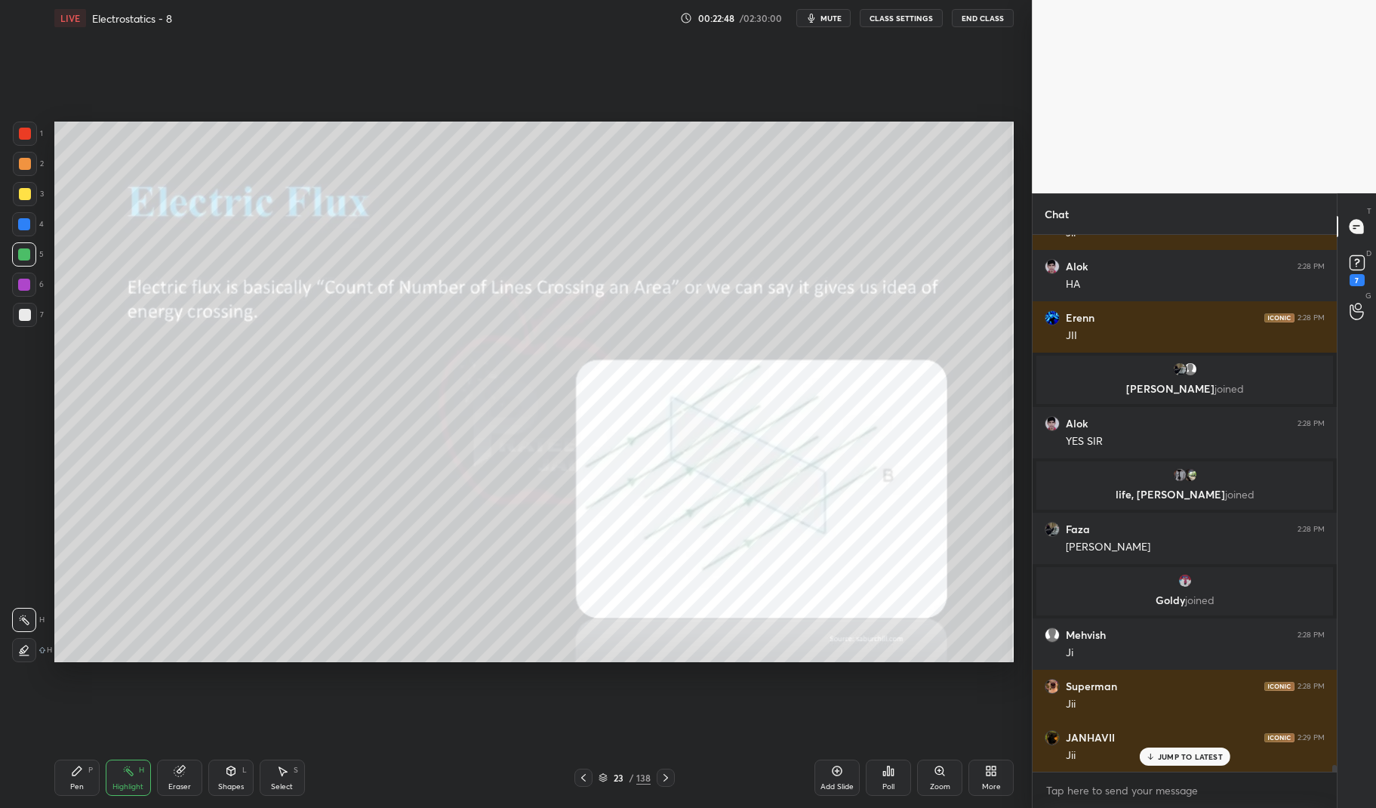
click at [72, 785] on div "Pen" at bounding box center [77, 787] width 14 height 8
click at [72, 774] on icon at bounding box center [76, 770] width 9 height 9
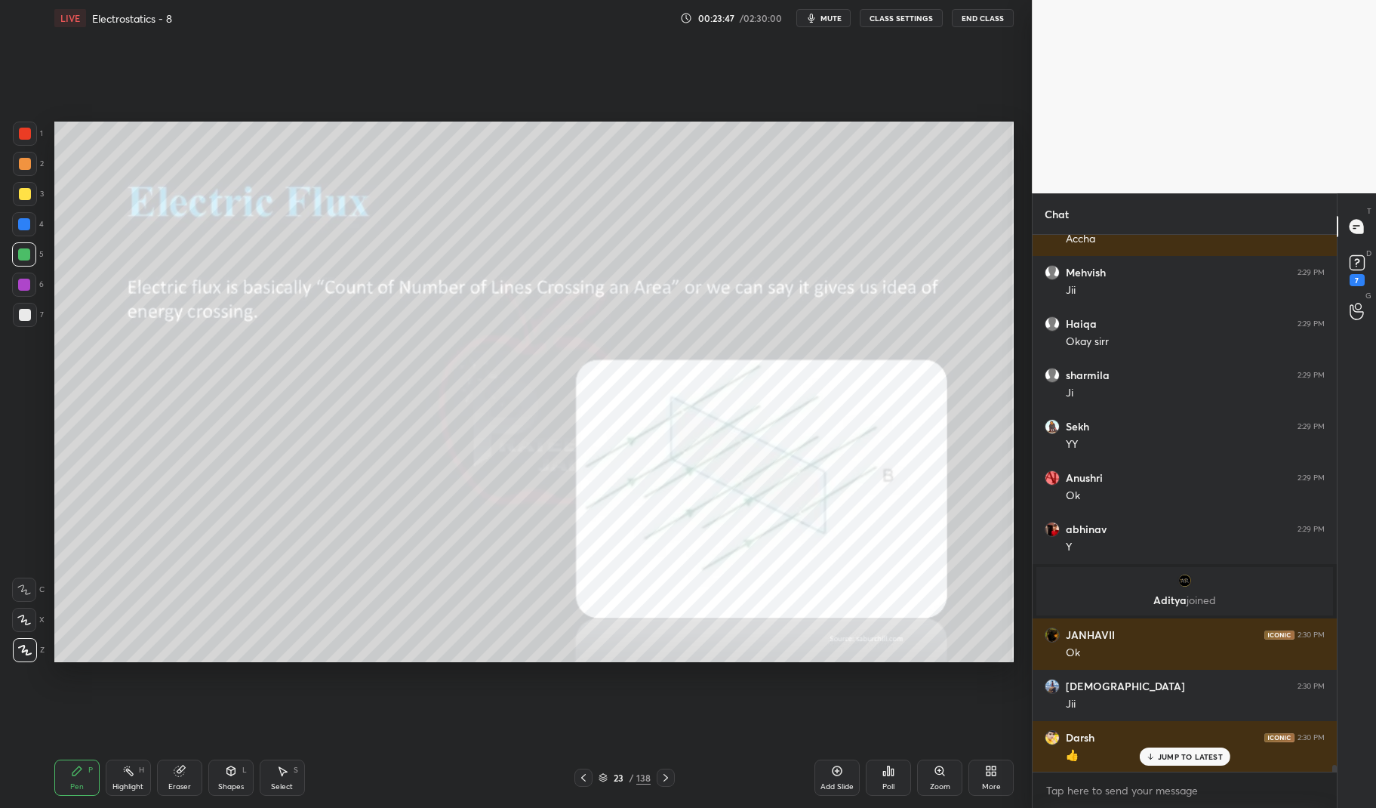
scroll to position [43227, 0]
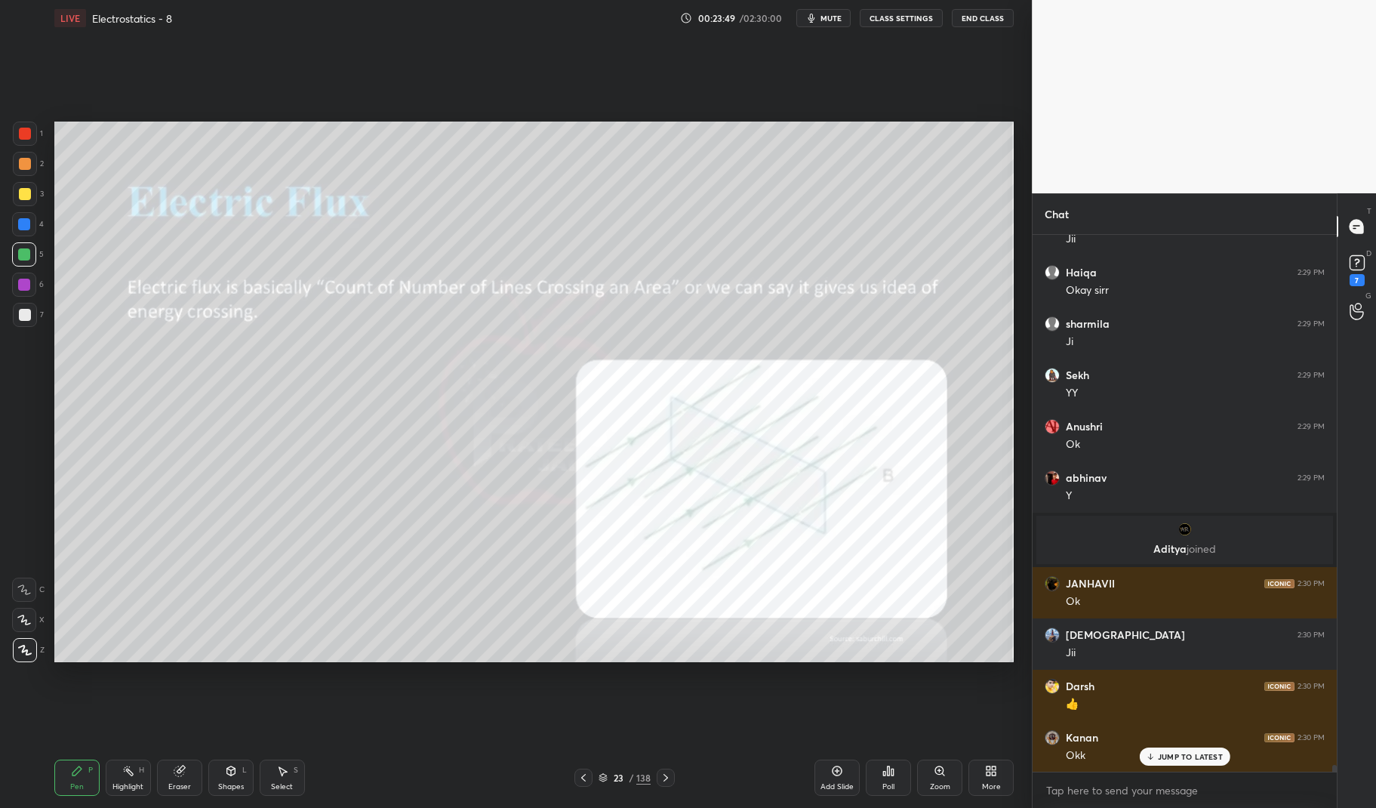
click at [1201, 749] on div "JUMP TO LATEST" at bounding box center [1184, 756] width 91 height 18
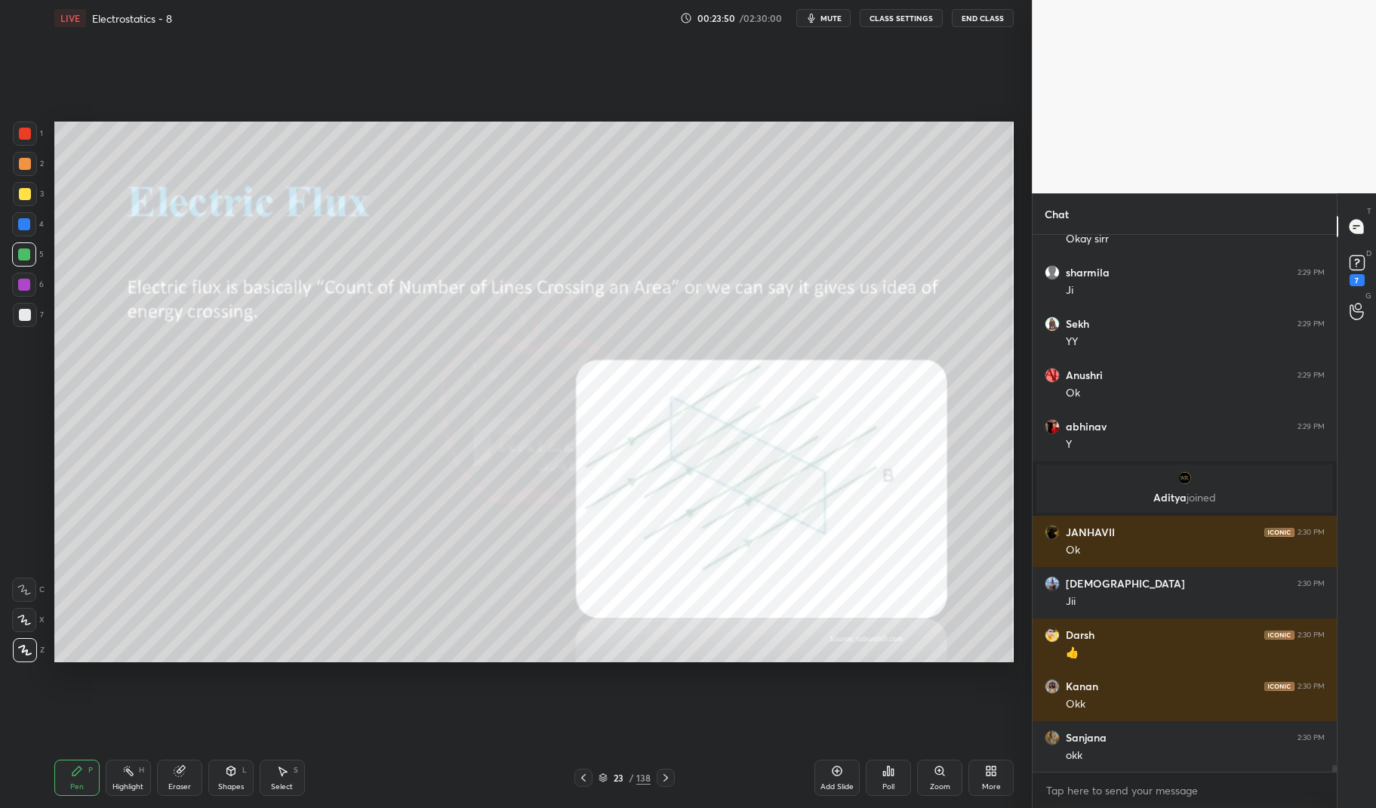
click at [20, 197] on div at bounding box center [25, 194] width 12 height 12
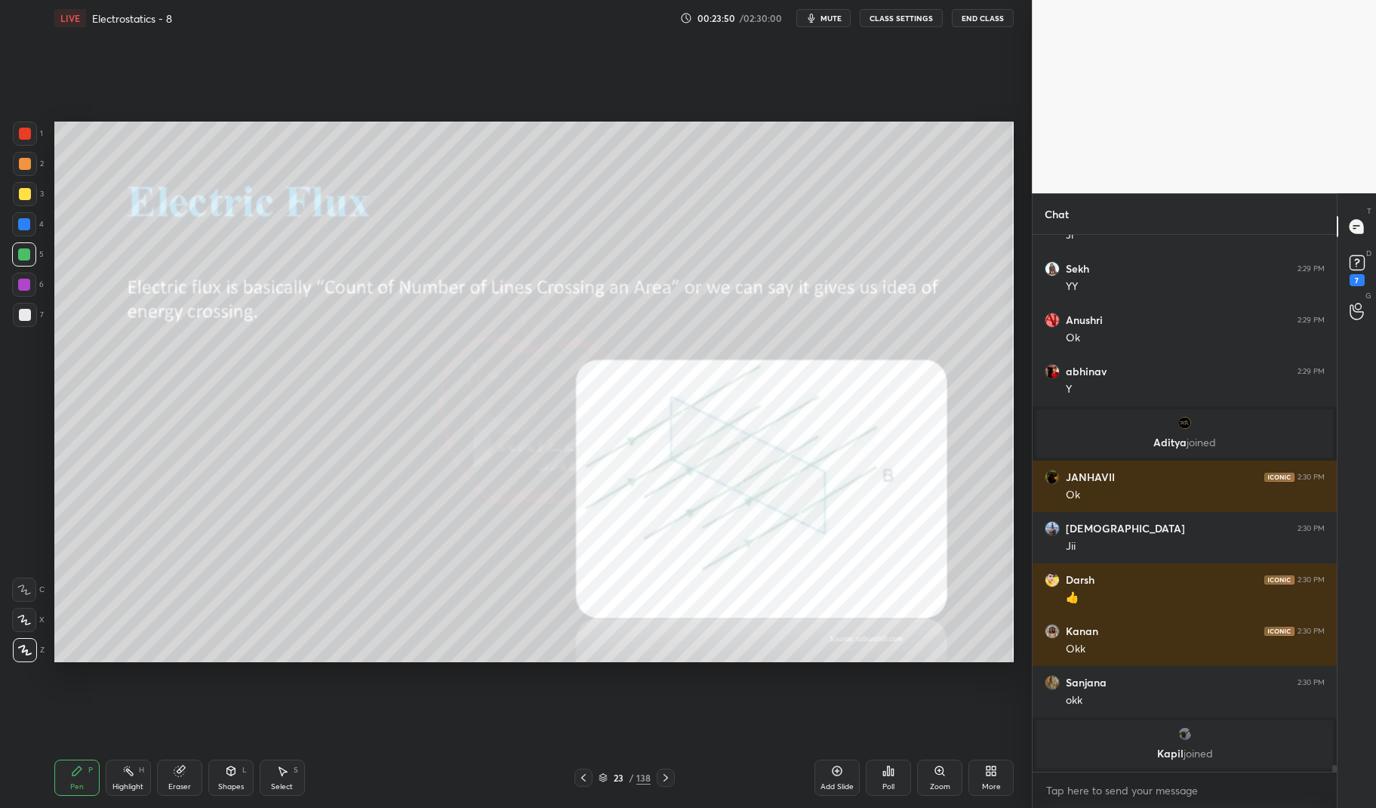
click at [34, 193] on div at bounding box center [25, 194] width 24 height 24
click at [57, 783] on div "Pen P" at bounding box center [76, 777] width 45 height 36
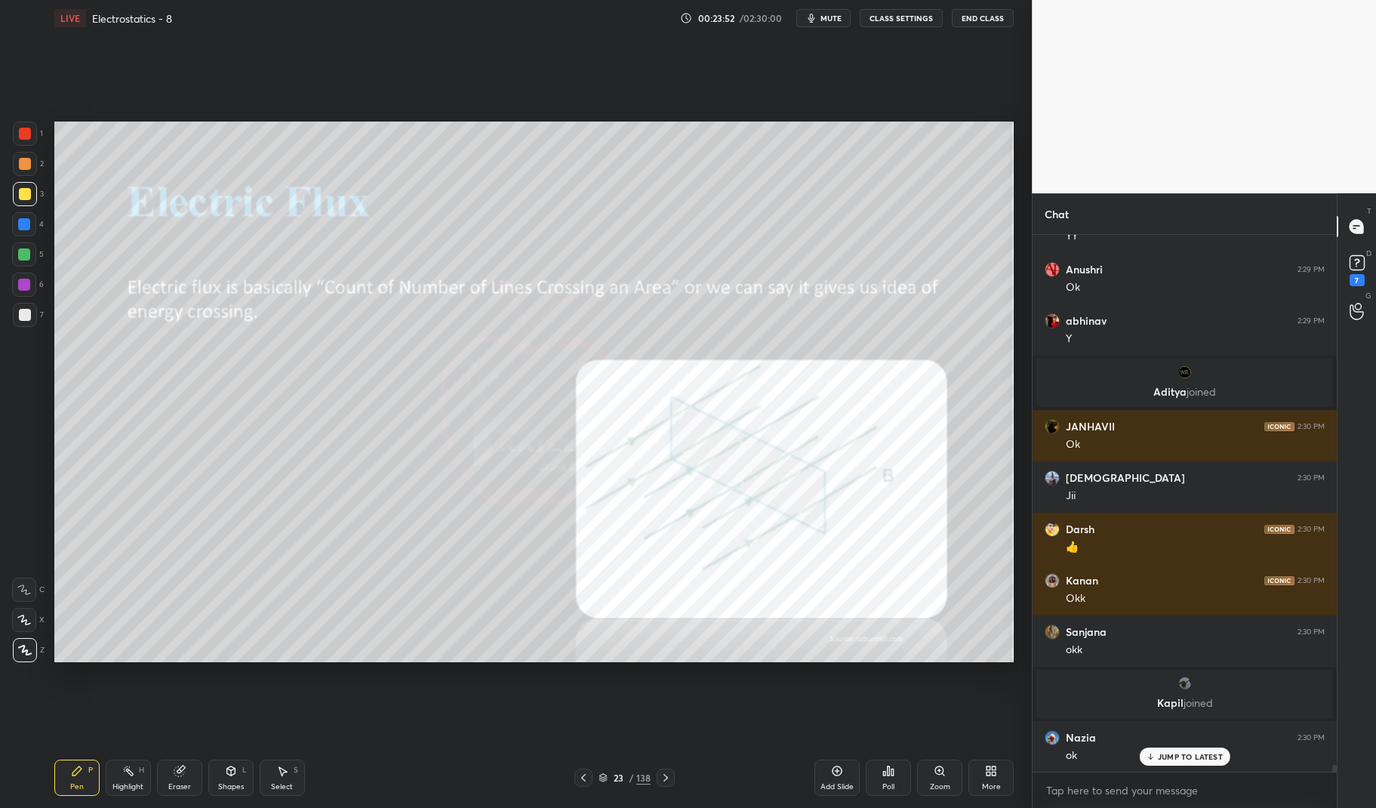
scroll to position [43438, 0]
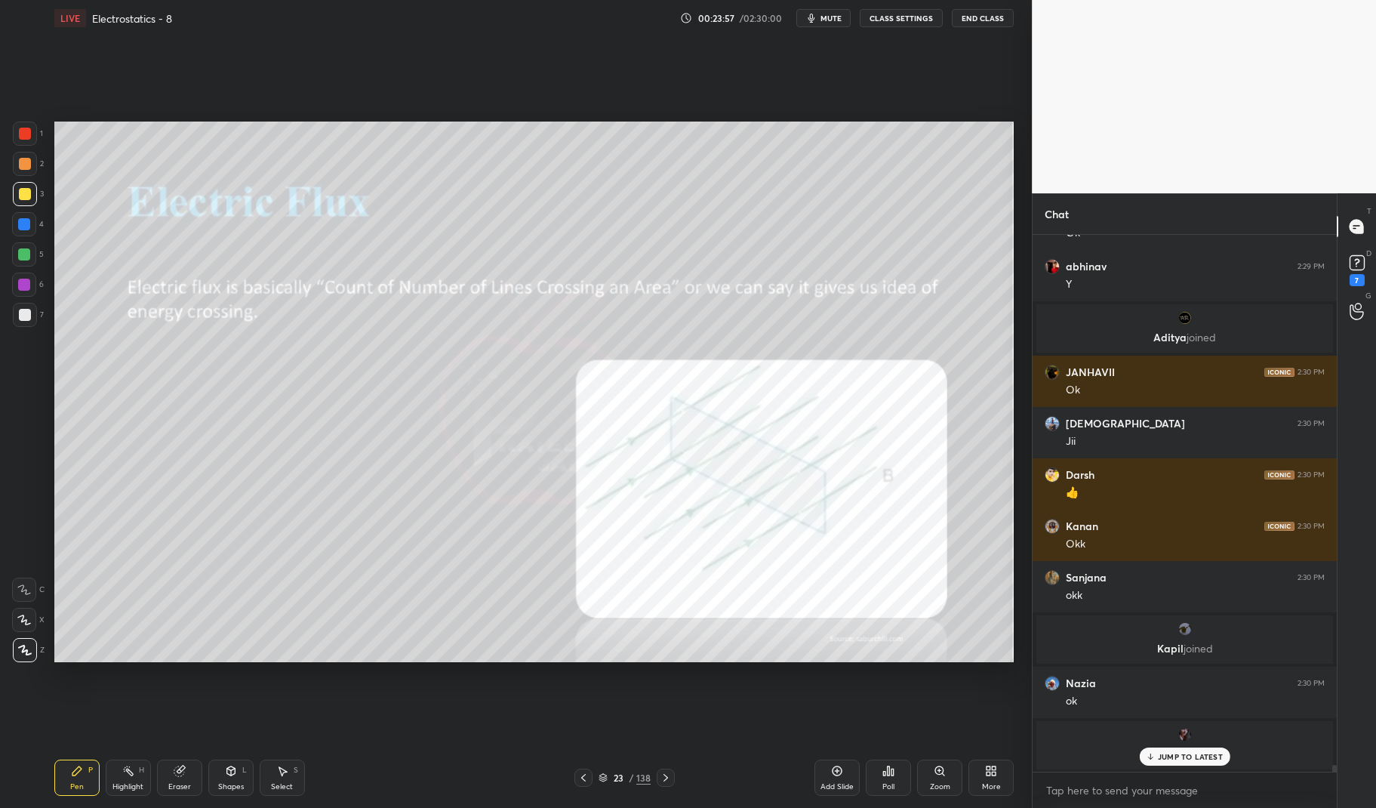
click at [57, 785] on div "Pen P" at bounding box center [76, 777] width 45 height 36
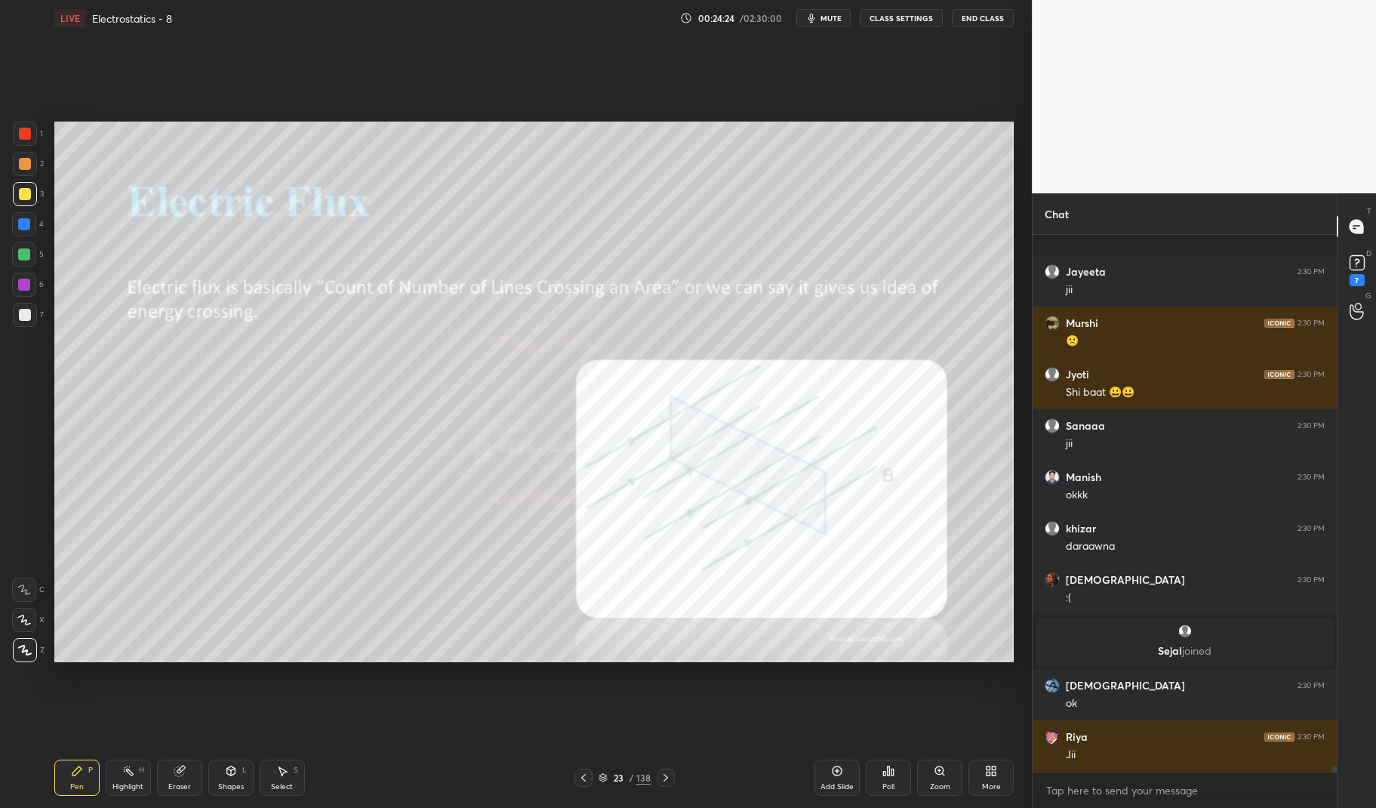
scroll to position [44656, 0]
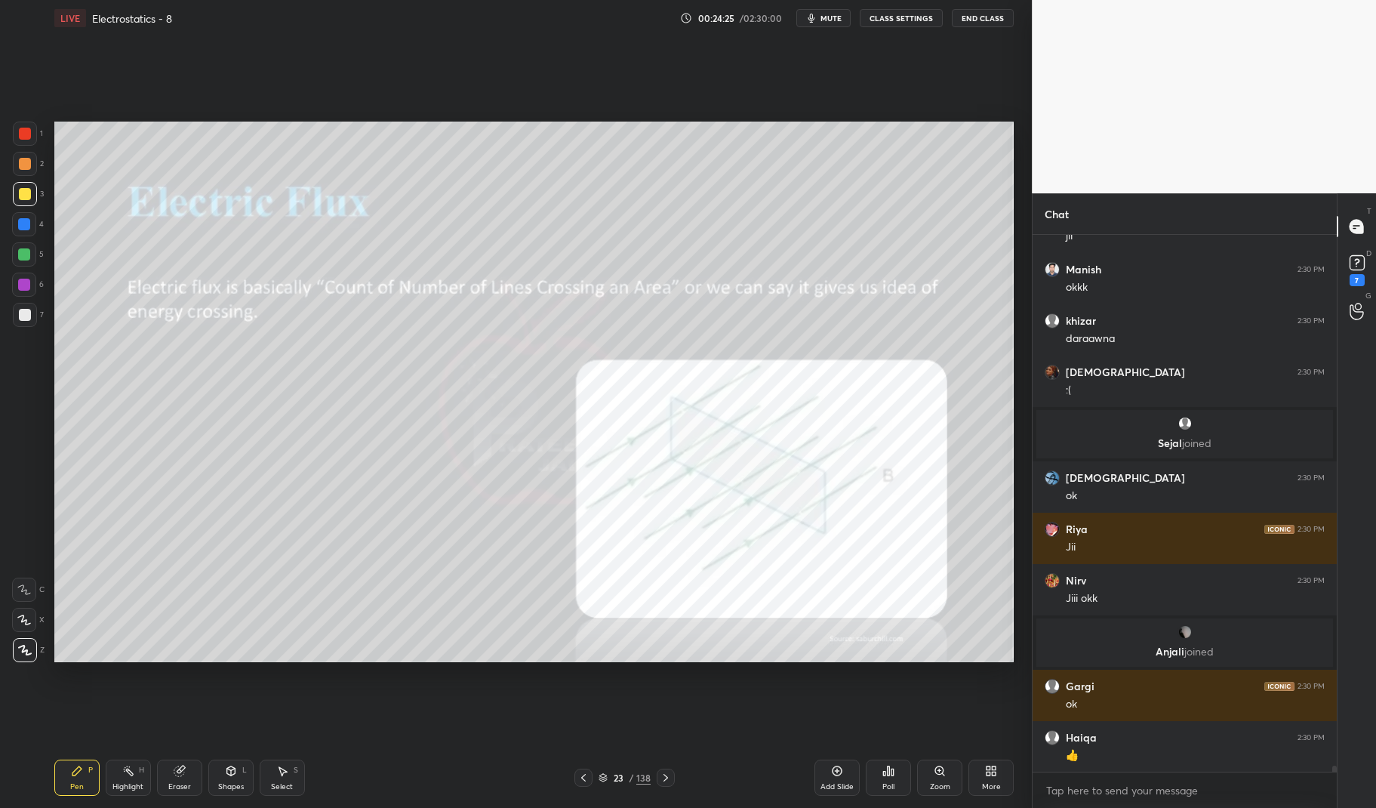
click at [838, 776] on icon at bounding box center [837, 770] width 12 height 12
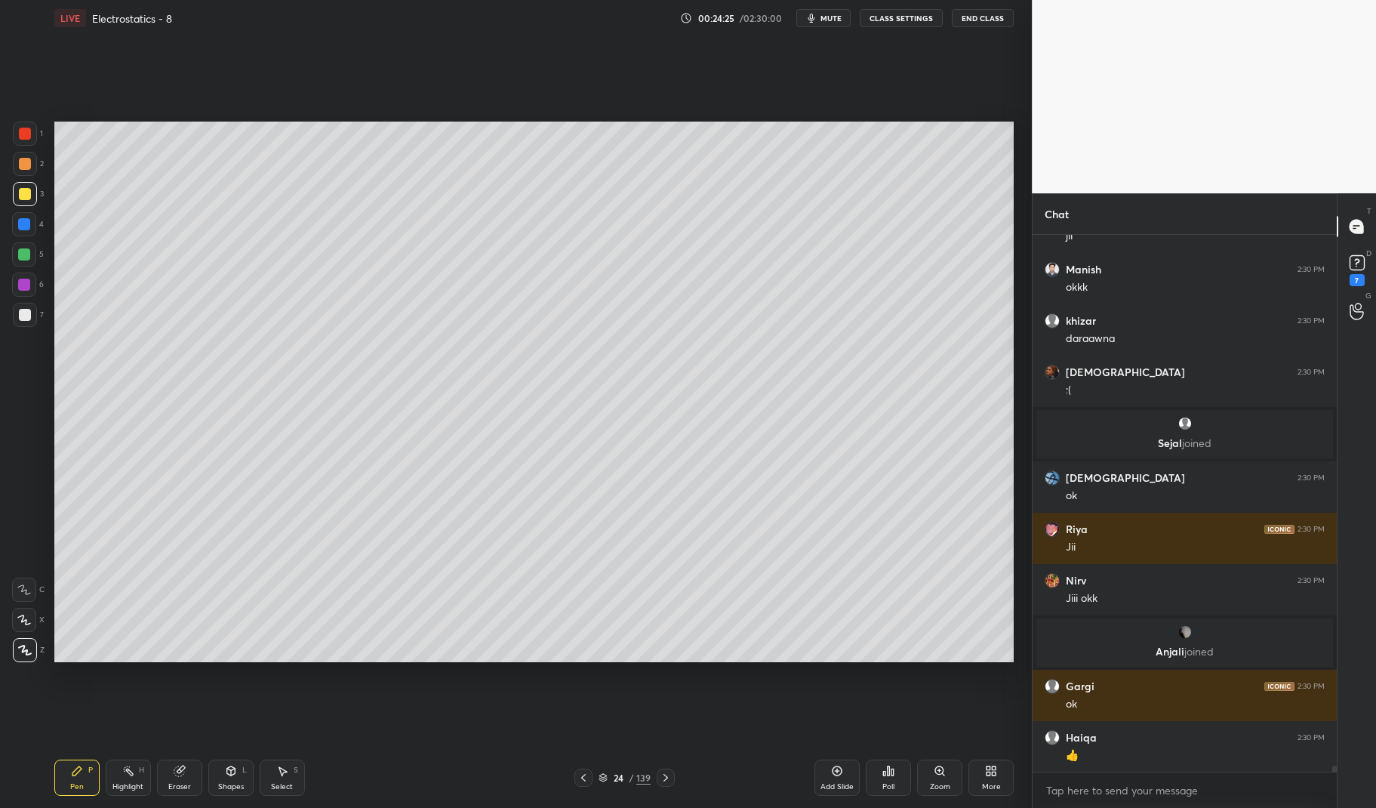
scroll to position [44698, 0]
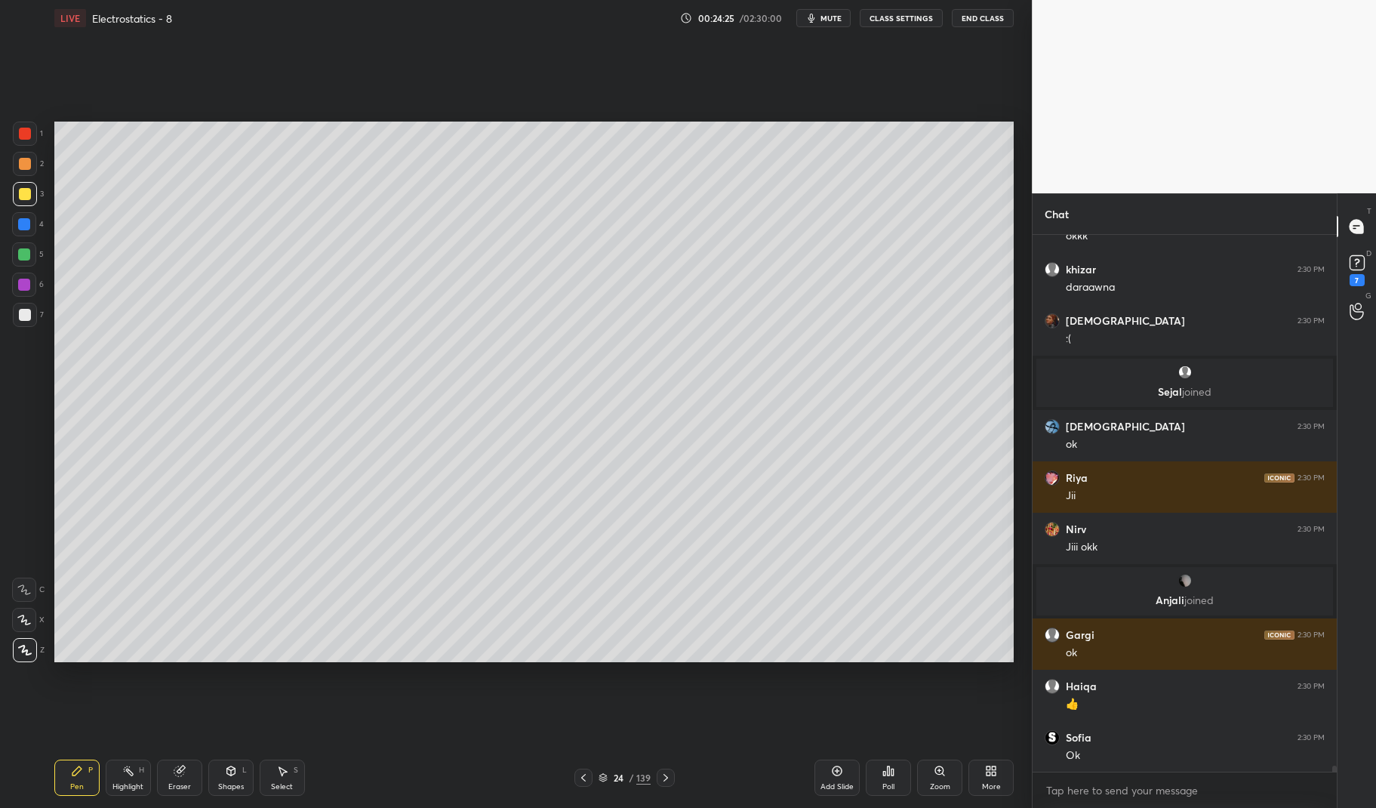
click at [75, 777] on div "Pen P" at bounding box center [76, 777] width 45 height 36
click at [66, 756] on div "Pen P Highlight H Eraser Shapes L Select S 24 / 139 Add Slide Poll Zoom More" at bounding box center [534, 777] width 960 height 60
click at [22, 143] on div at bounding box center [25, 134] width 24 height 24
click at [23, 140] on div at bounding box center [25, 134] width 24 height 24
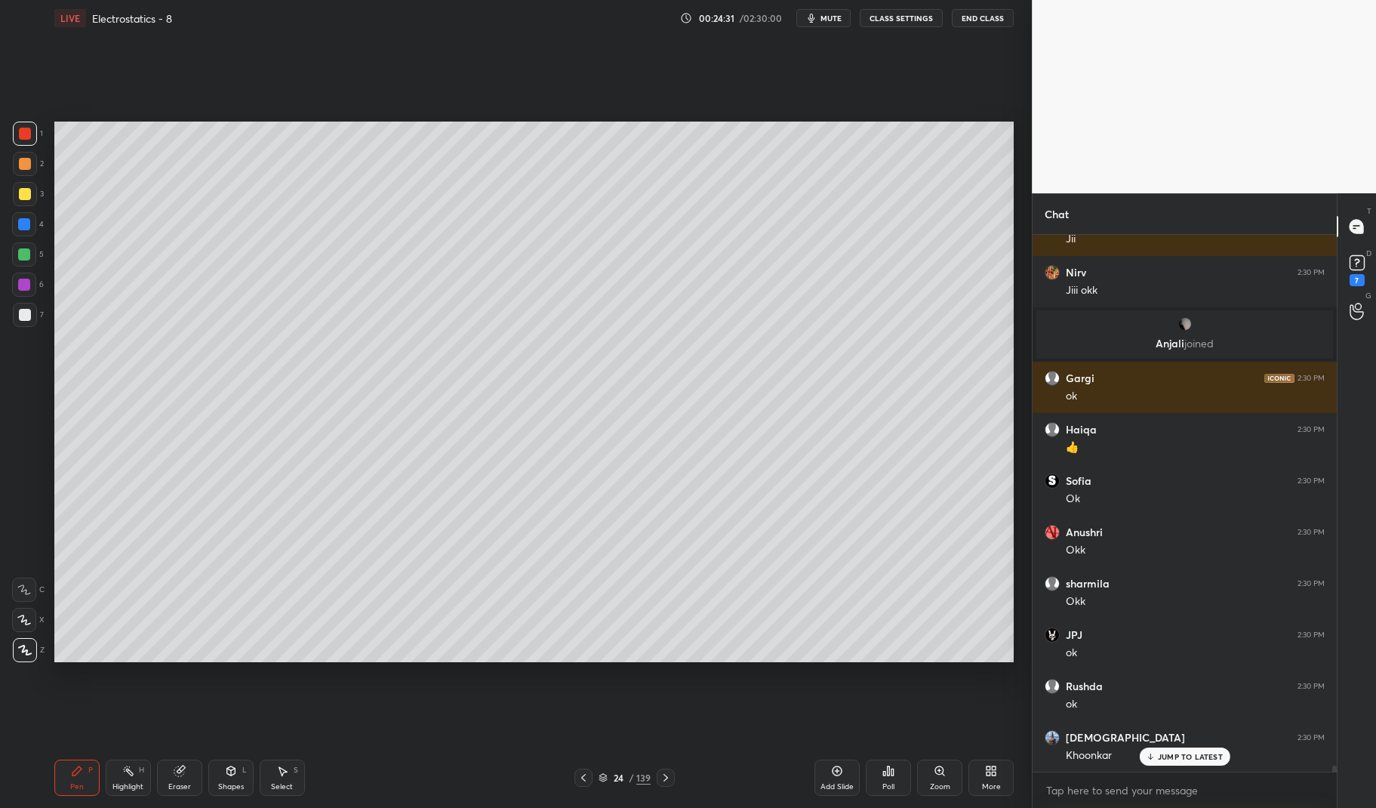
scroll to position [45009, 0]
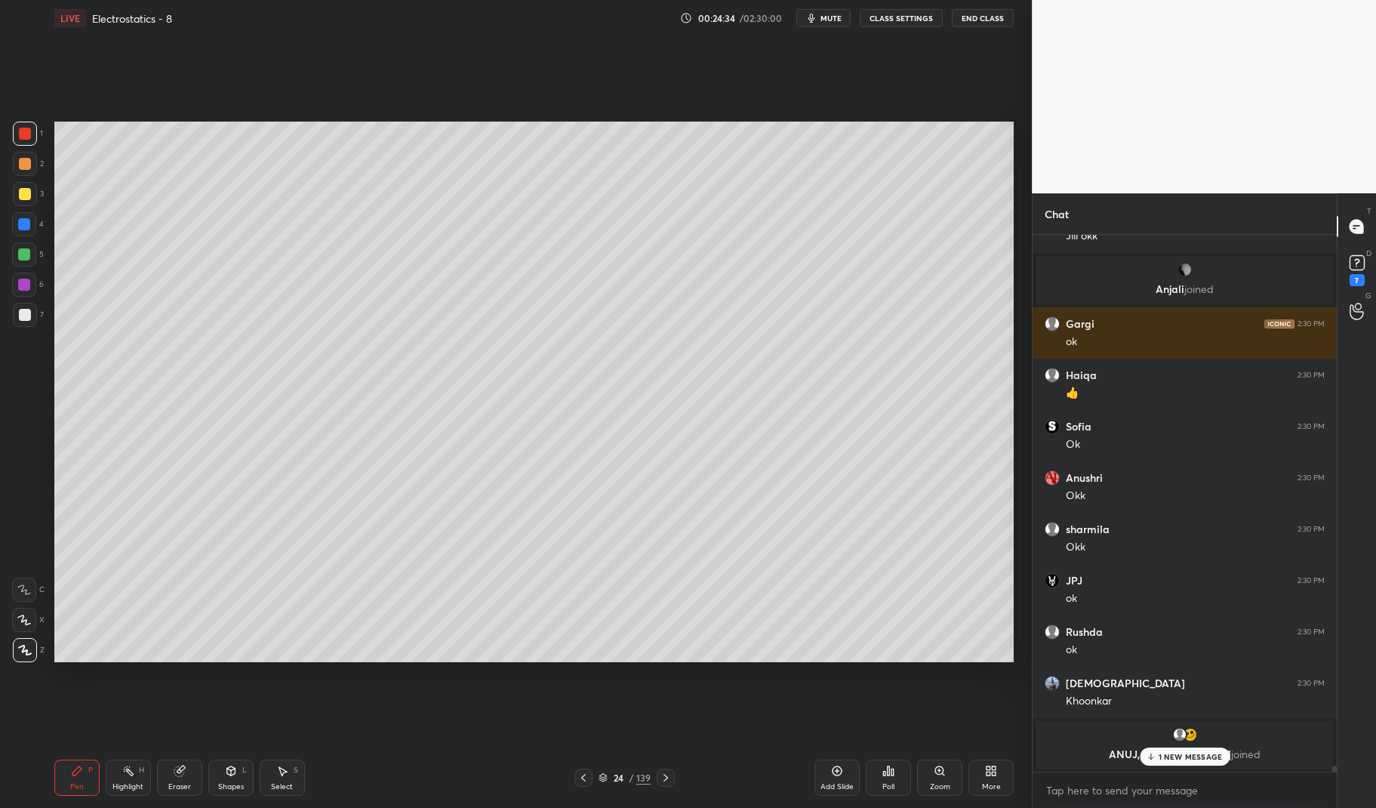
click at [31, 204] on div at bounding box center [25, 194] width 24 height 24
click at [27, 195] on div at bounding box center [25, 194] width 12 height 12
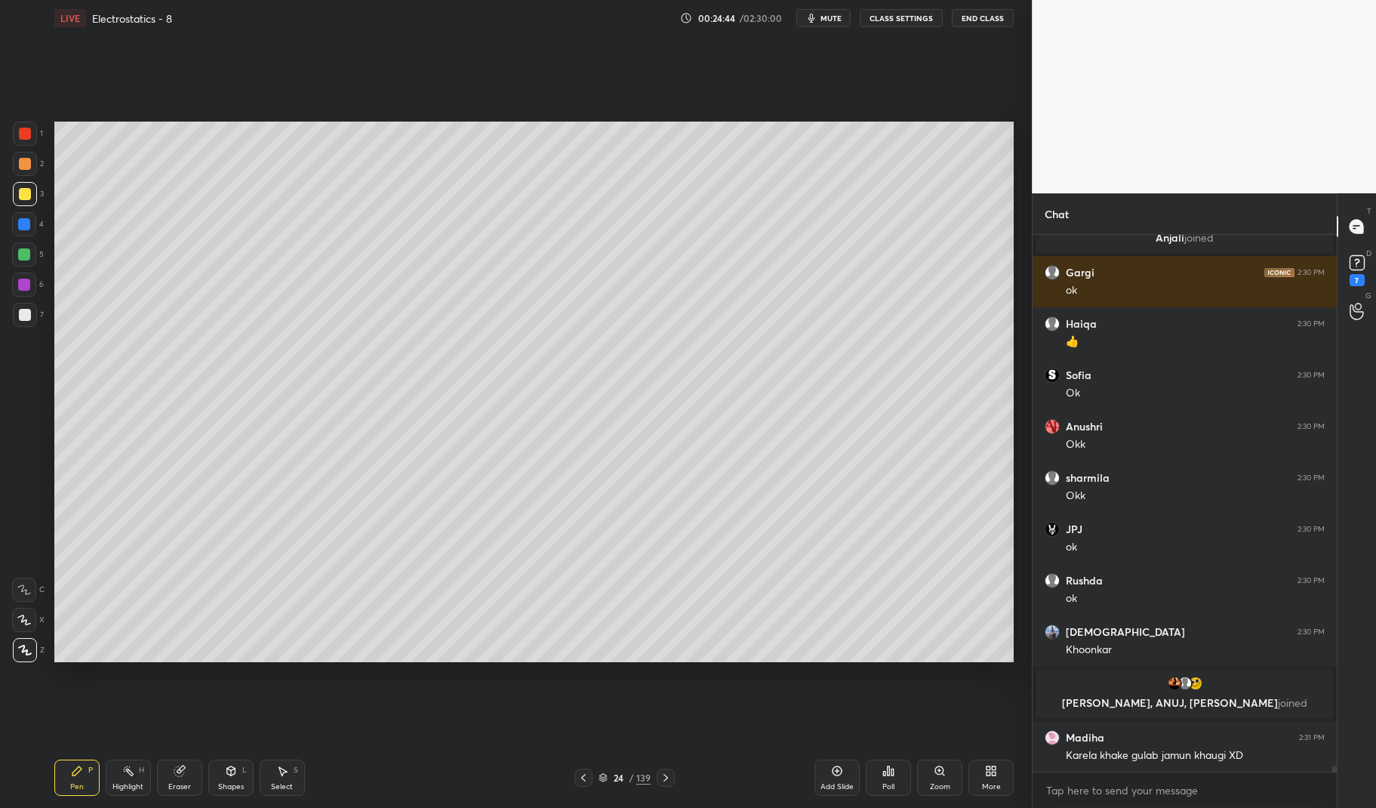
scroll to position [45113, 0]
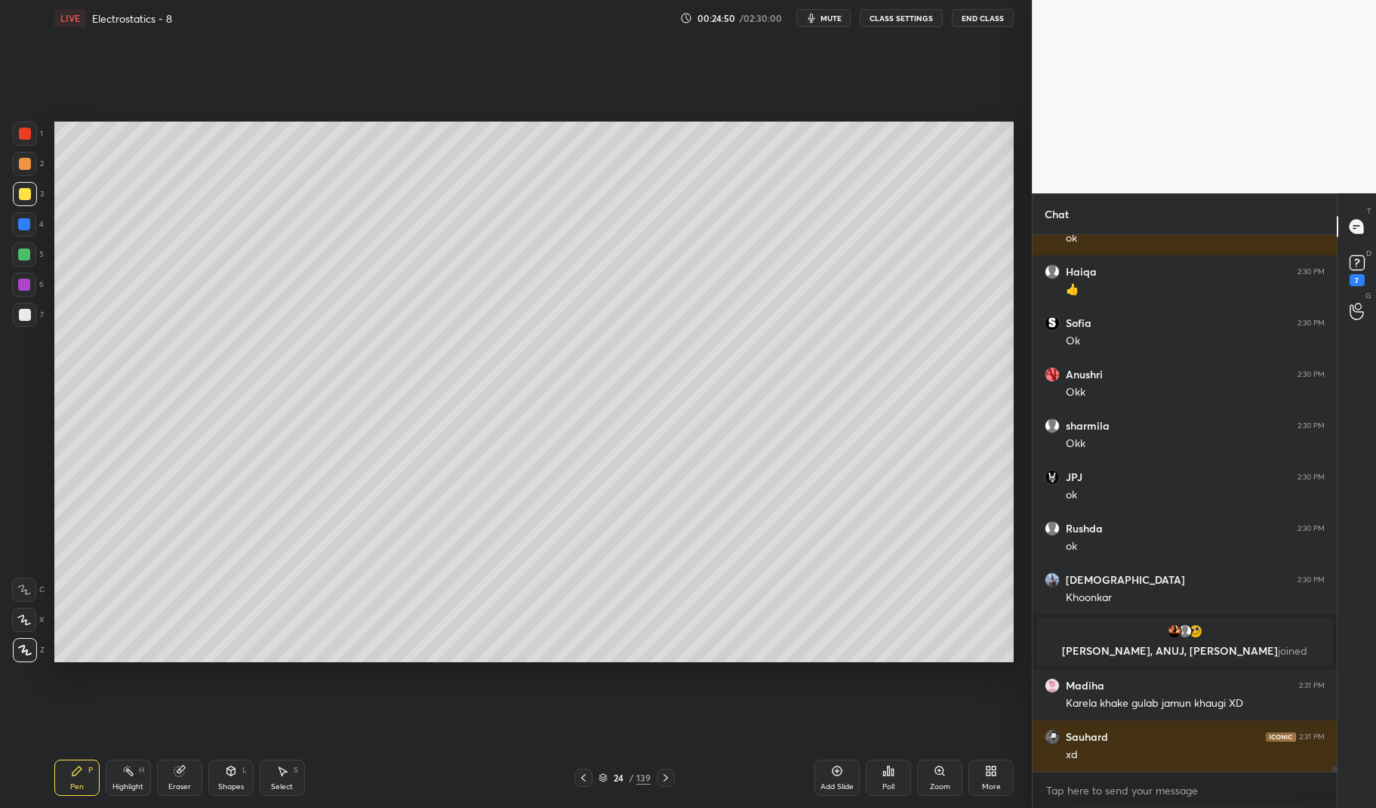
click at [20, 195] on div at bounding box center [25, 194] width 12 height 12
click at [20, 193] on div at bounding box center [25, 194] width 12 height 12
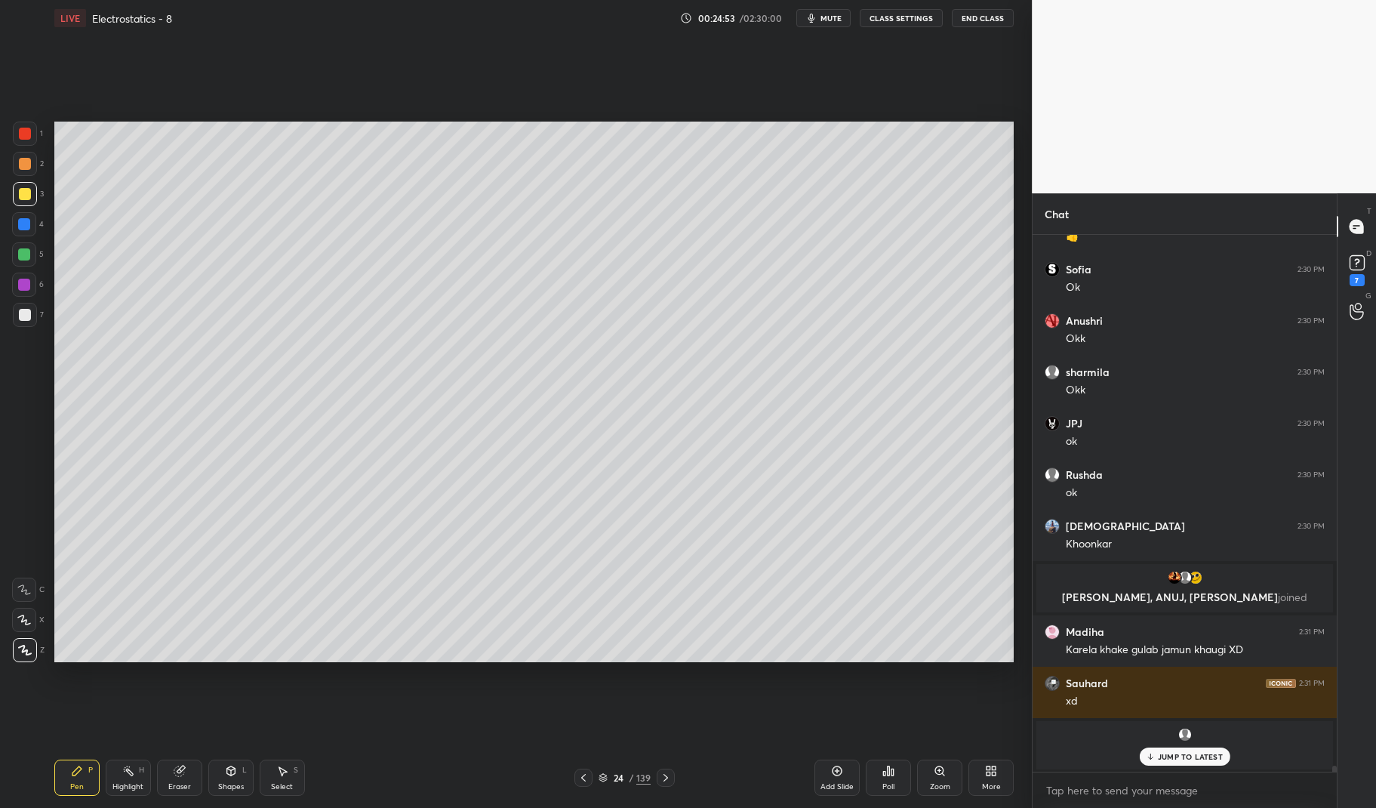
scroll to position [45055, 0]
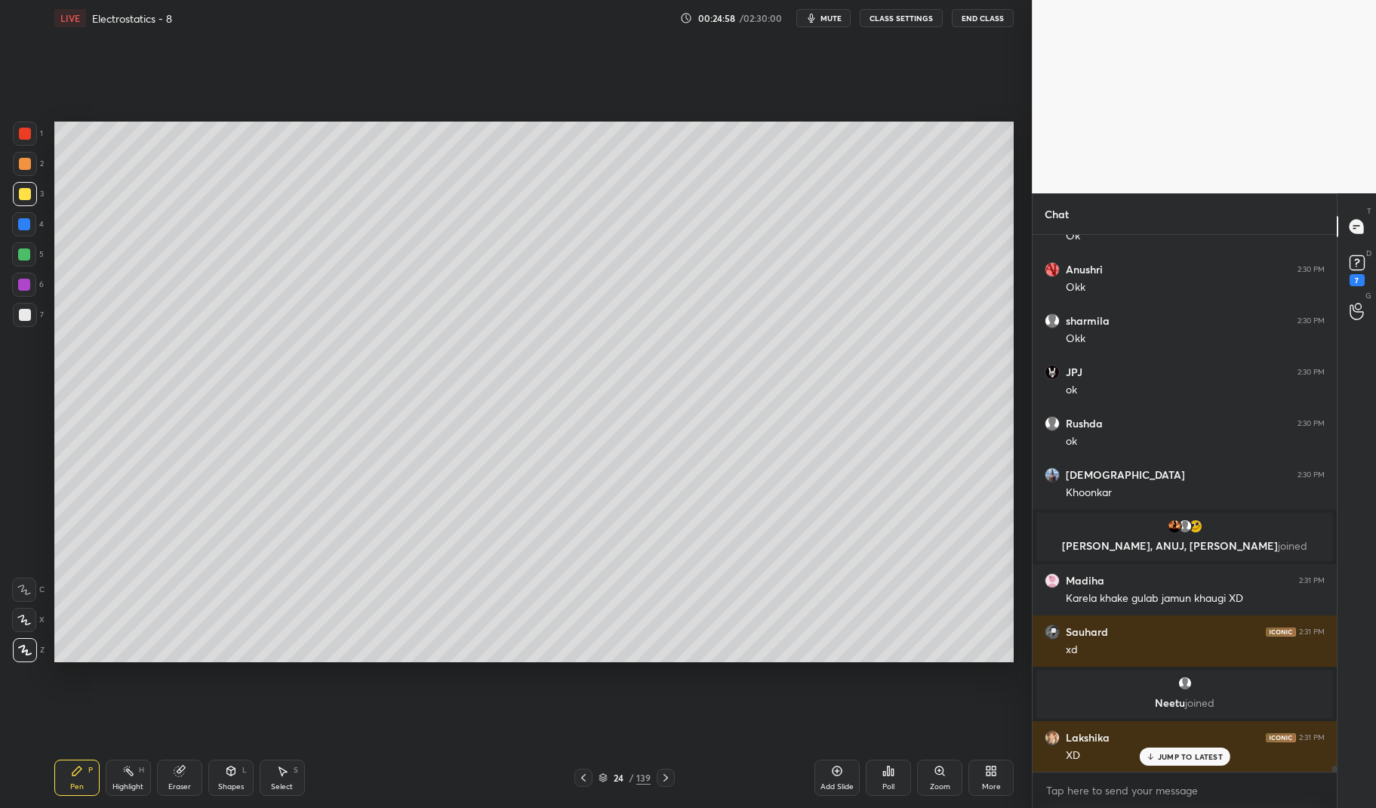
click at [20, 135] on div at bounding box center [25, 134] width 12 height 12
click at [22, 127] on div at bounding box center [25, 134] width 24 height 24
click at [17, 218] on div at bounding box center [24, 224] width 24 height 24
click at [15, 220] on div at bounding box center [24, 224] width 24 height 24
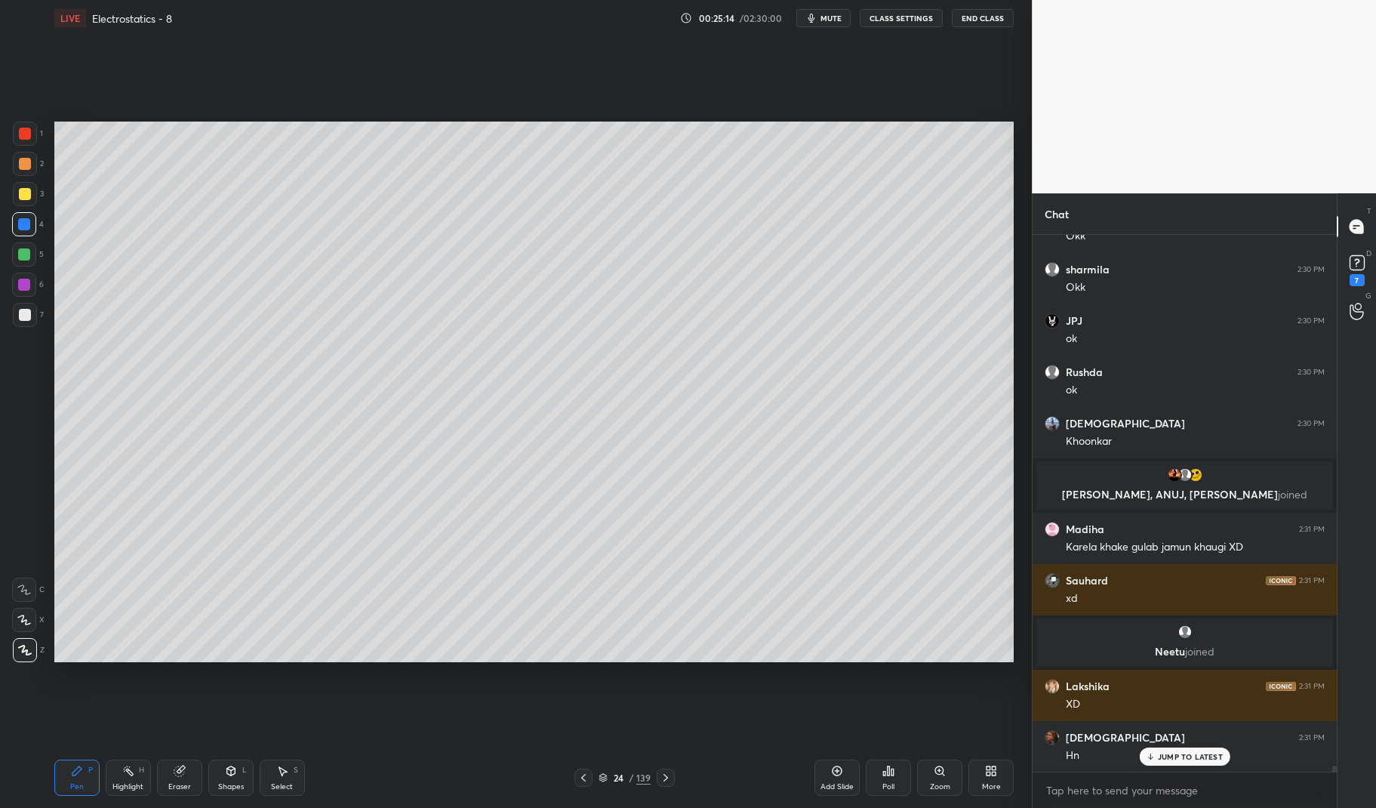
scroll to position [45157, 0]
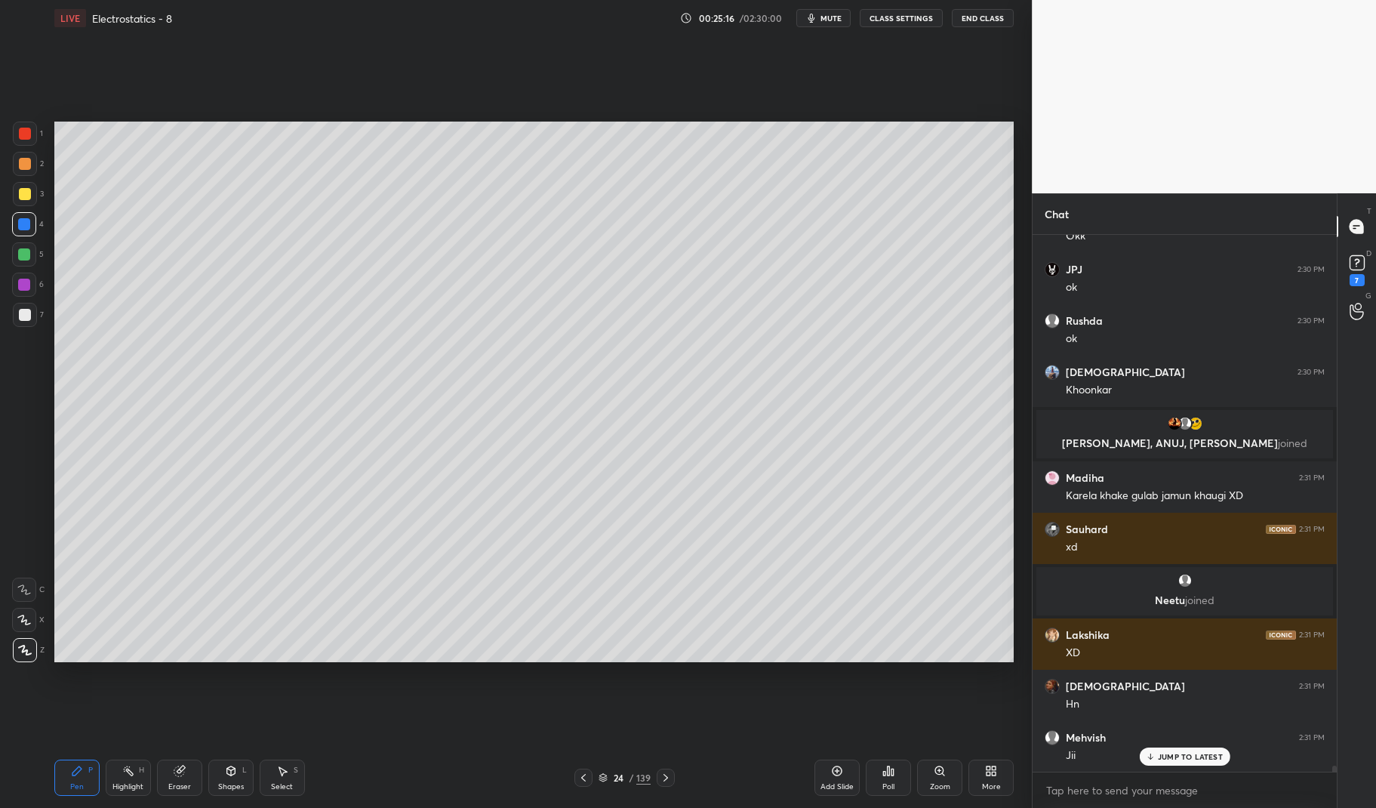
click at [130, 778] on div "Highlight H" at bounding box center [128, 777] width 45 height 36
click at [127, 777] on icon at bounding box center [128, 770] width 12 height 12
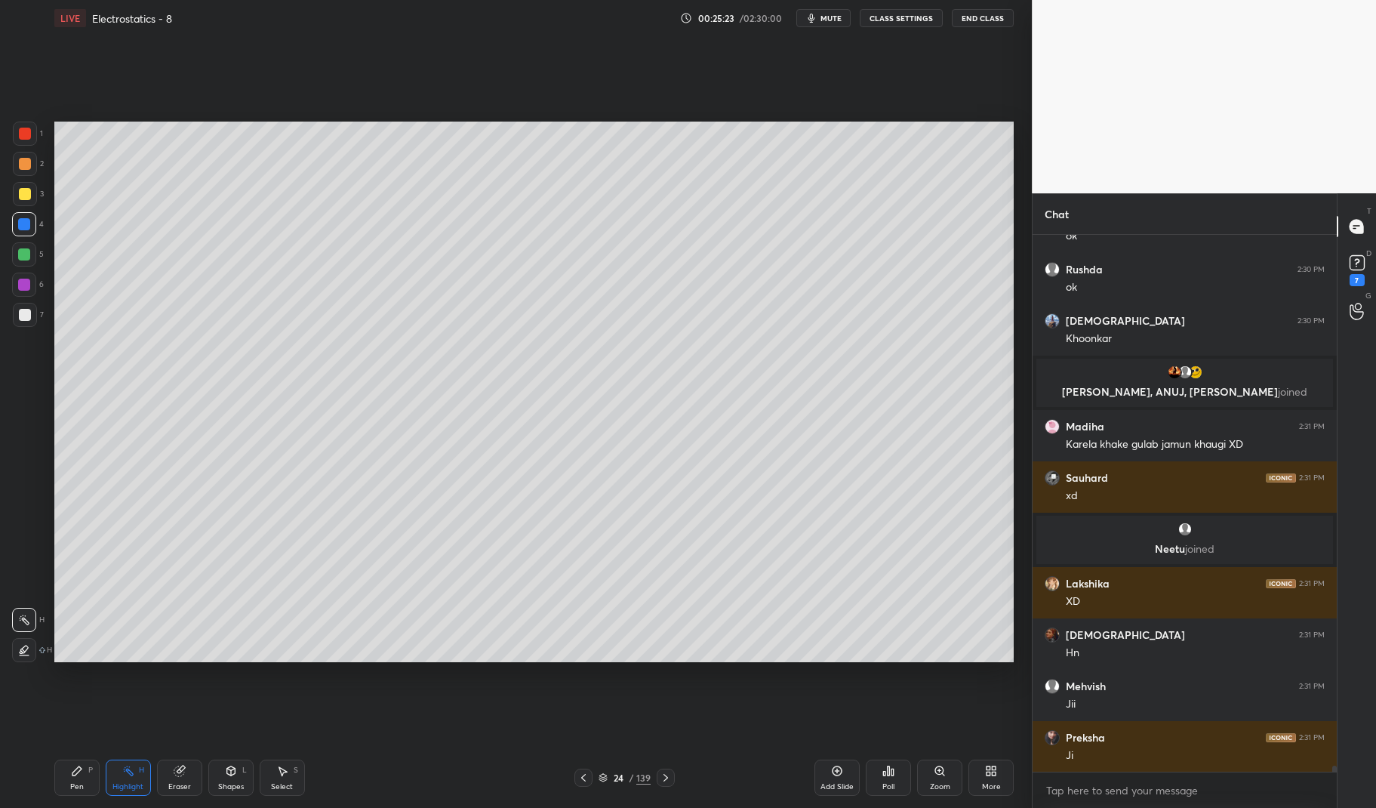
scroll to position [45260, 0]
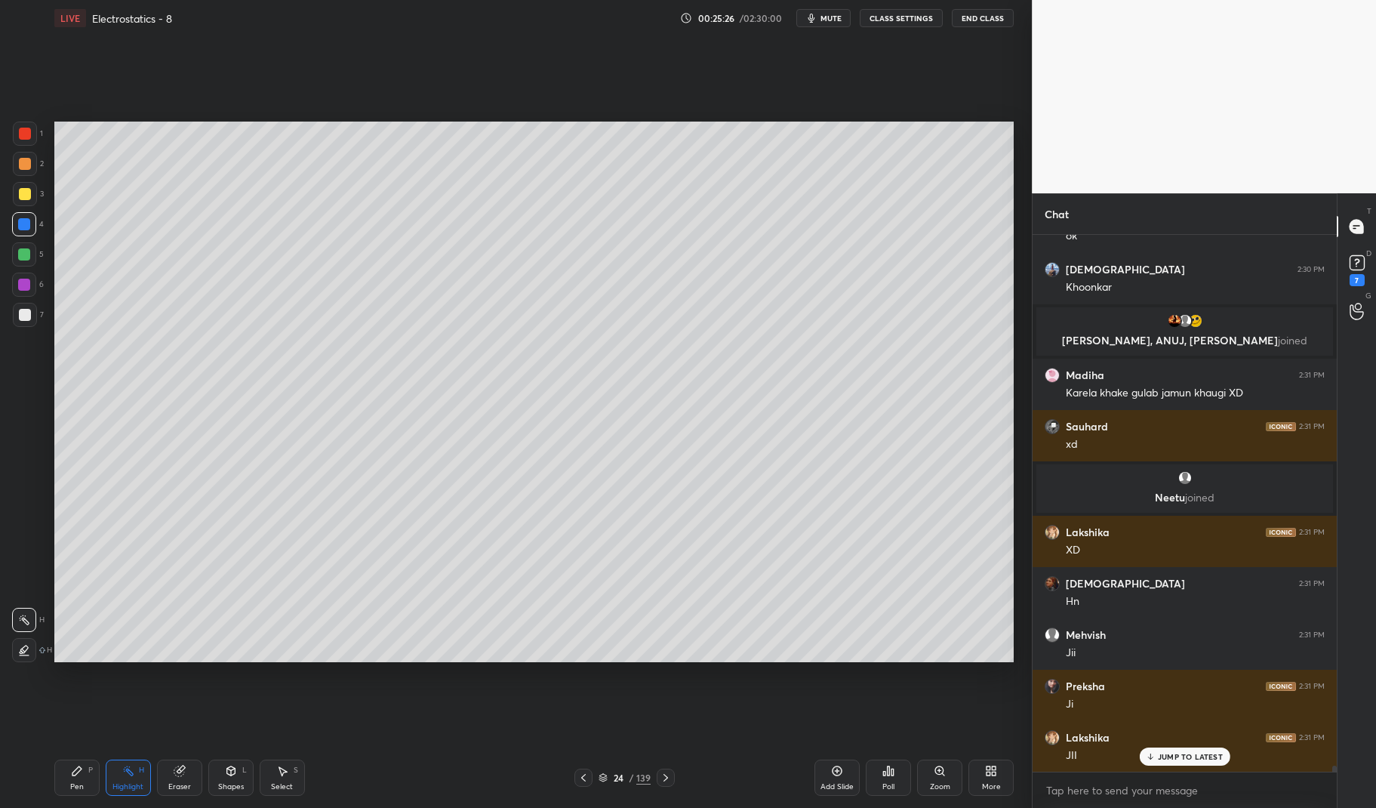
click at [70, 776] on div "Pen P" at bounding box center [76, 777] width 45 height 36
click at [63, 779] on div "Pen P" at bounding box center [76, 777] width 45 height 36
click at [131, 783] on div "Highlight" at bounding box center [127, 787] width 31 height 8
click at [126, 773] on icon at bounding box center [128, 770] width 12 height 12
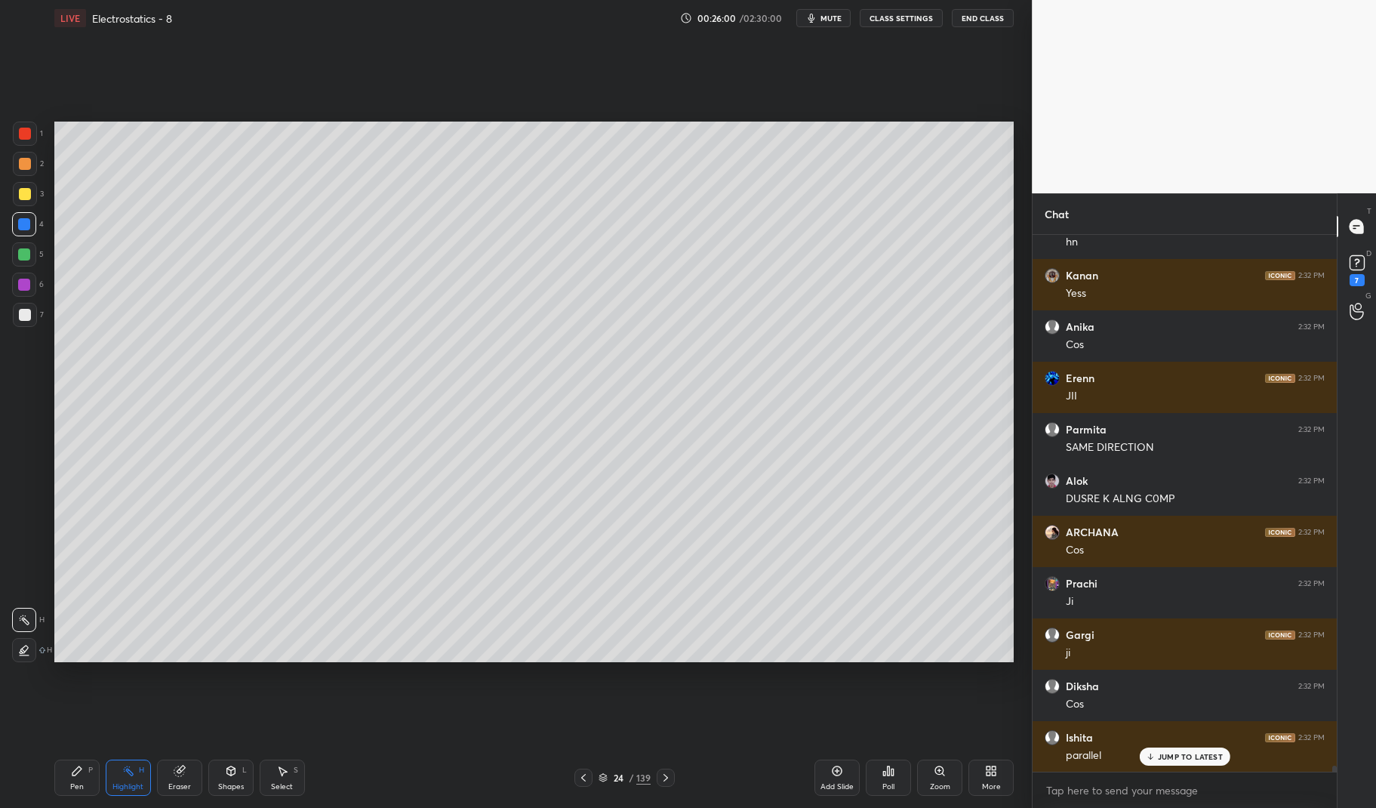
scroll to position [46084, 0]
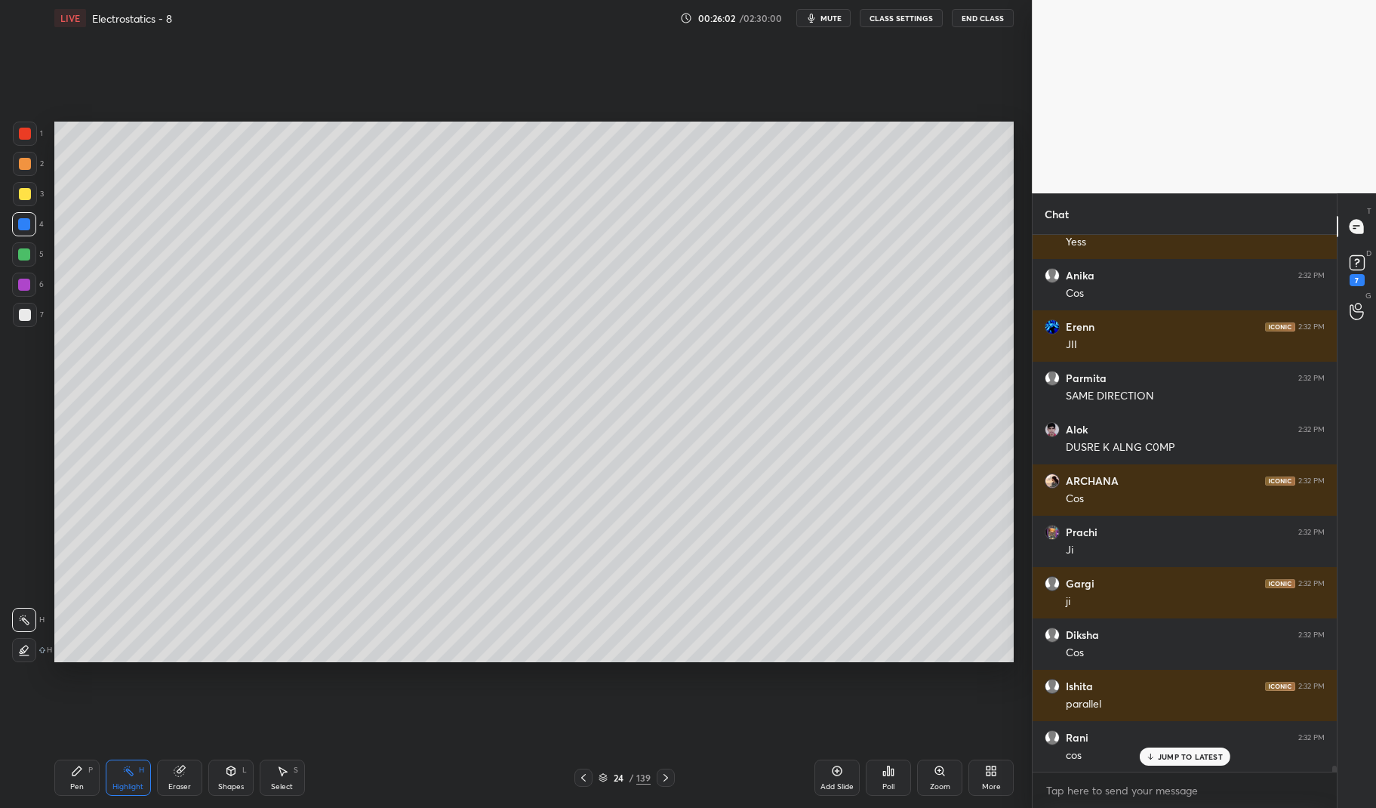
click at [20, 186] on div at bounding box center [25, 194] width 24 height 24
click at [29, 189] on div at bounding box center [25, 194] width 12 height 12
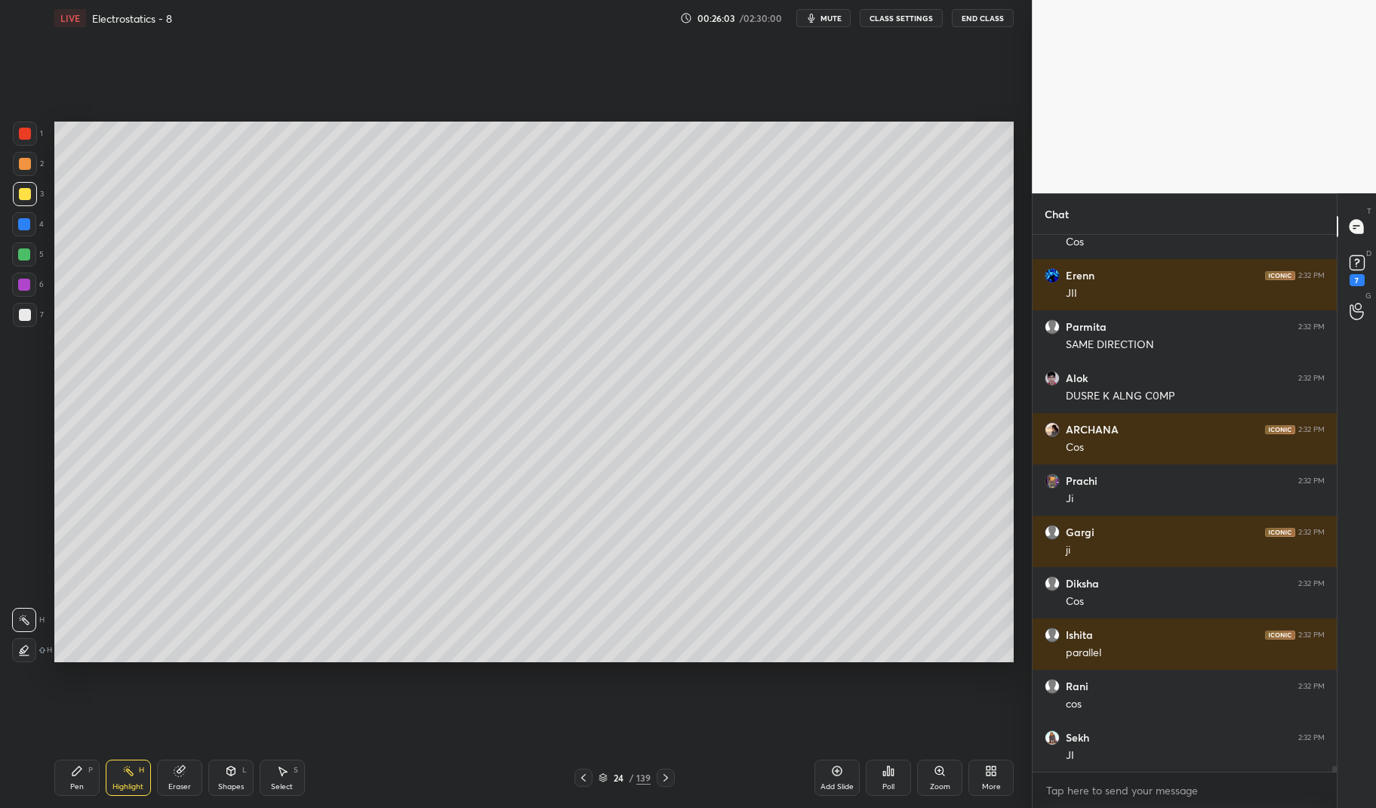
click at [82, 769] on icon at bounding box center [77, 770] width 12 height 12
click at [71, 773] on icon at bounding box center [77, 770] width 12 height 12
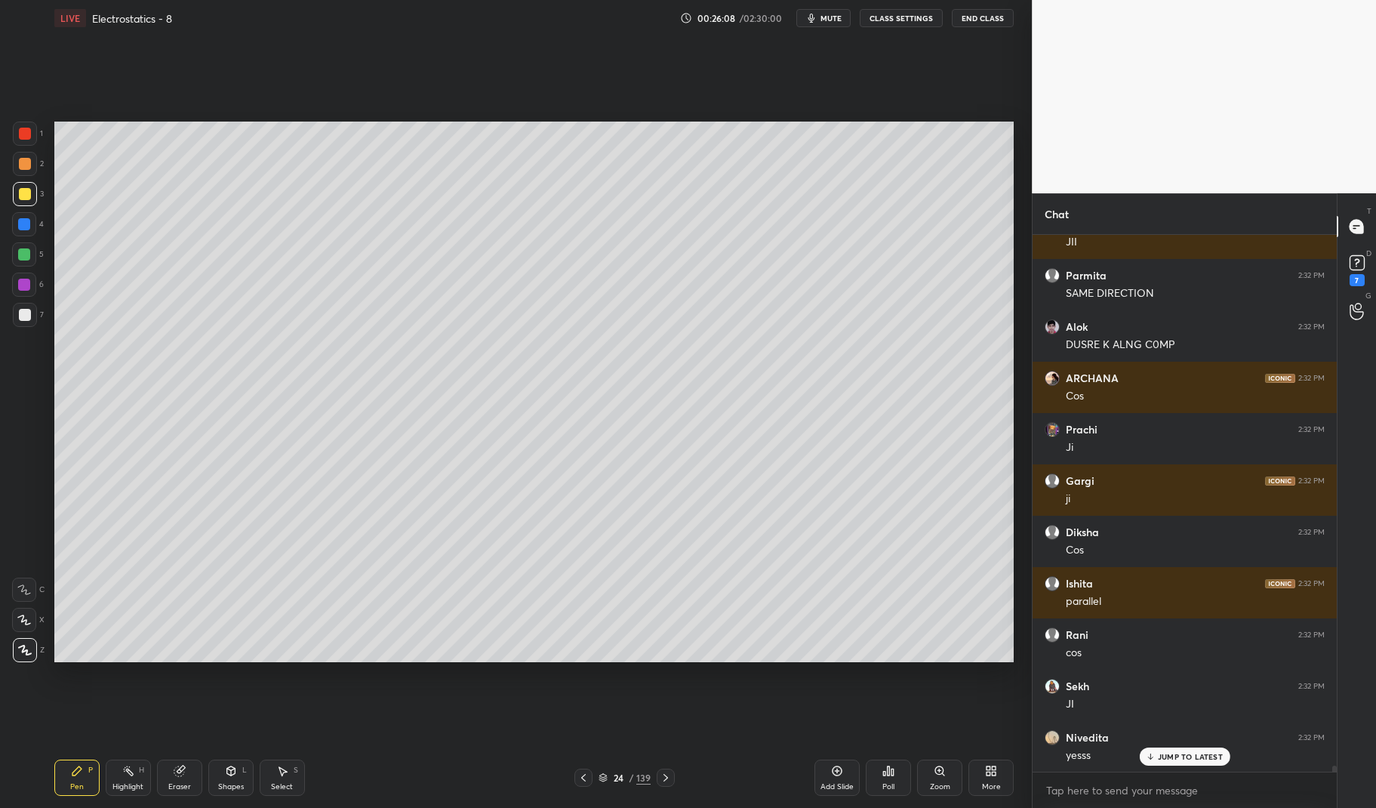
scroll to position [46238, 0]
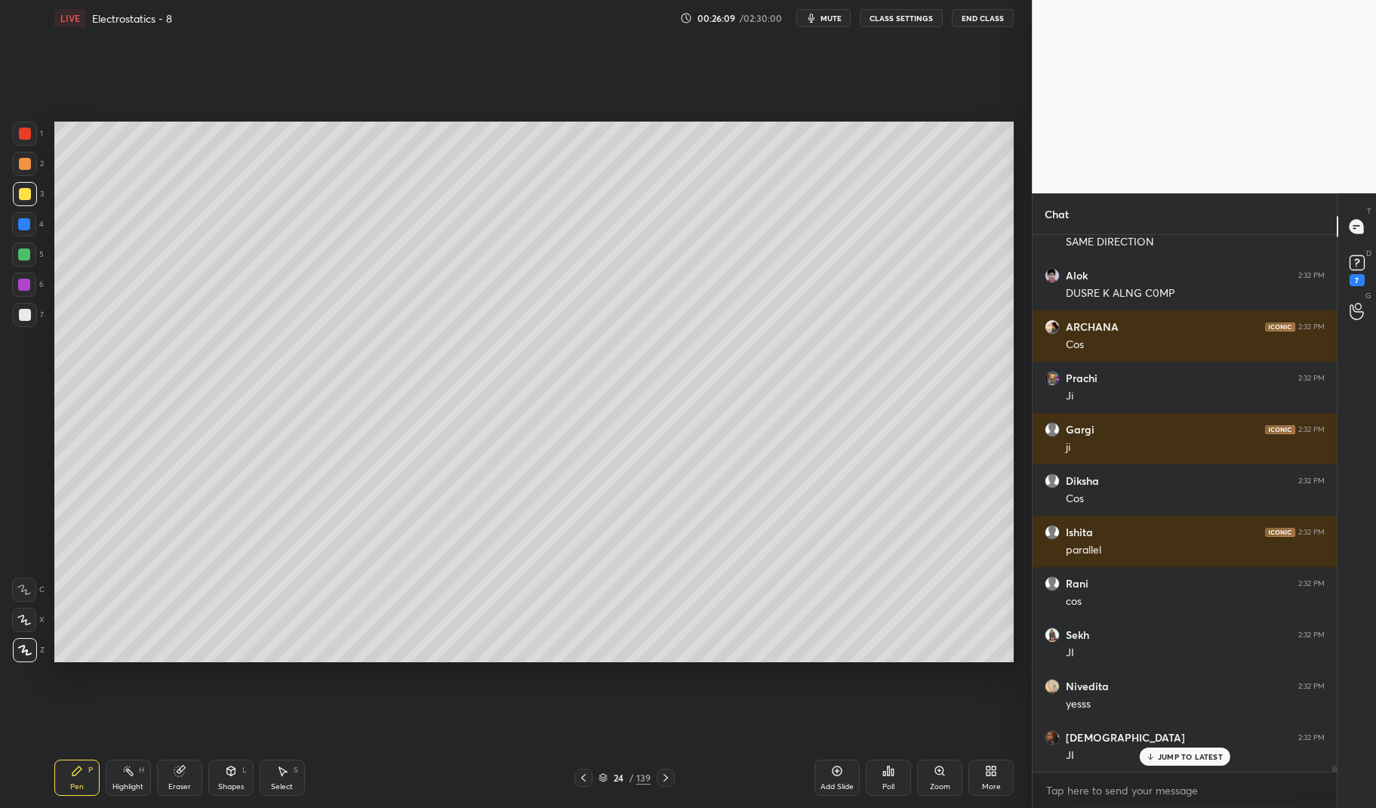
click at [17, 139] on div at bounding box center [25, 134] width 24 height 24
click at [20, 137] on div at bounding box center [25, 134] width 12 height 12
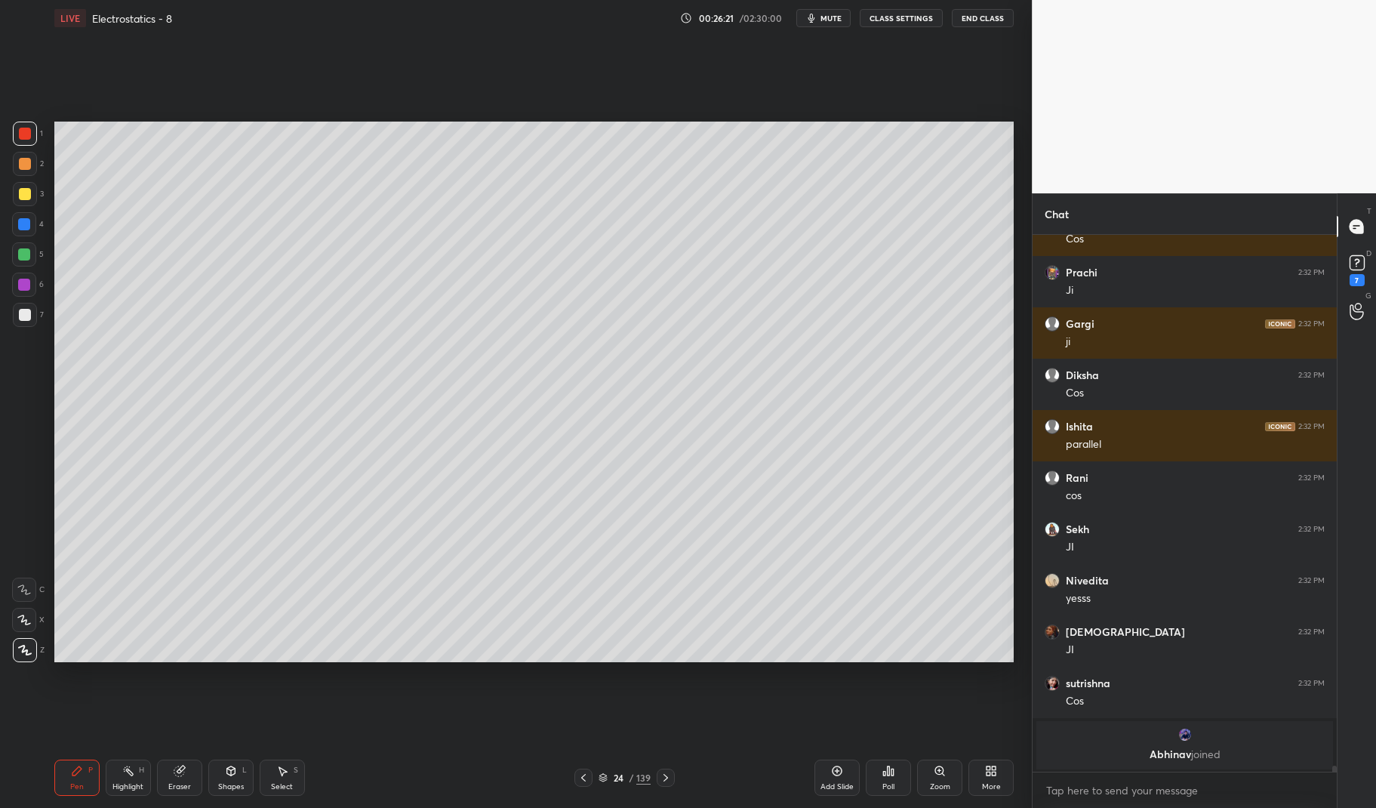
scroll to position [46057, 0]
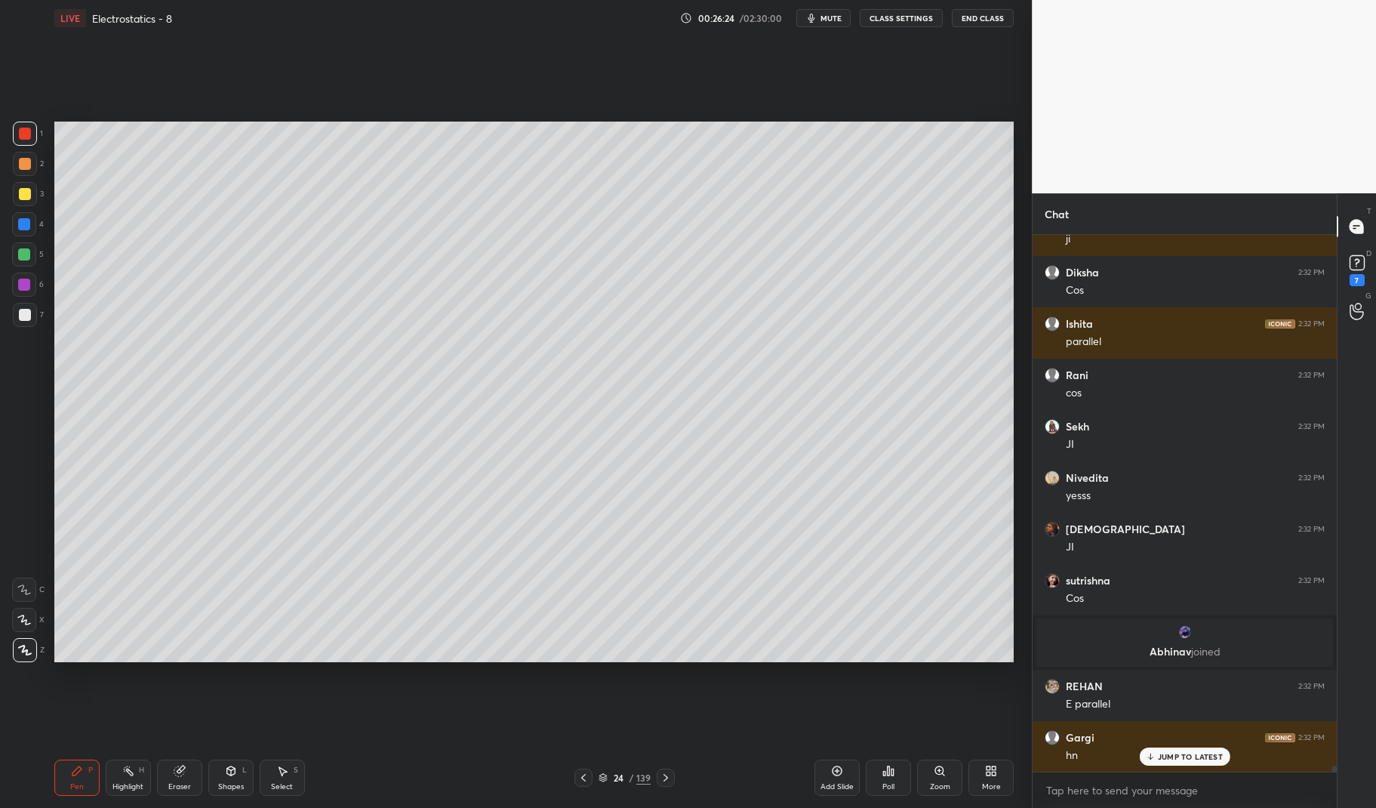
click at [141, 768] on div "H" at bounding box center [141, 770] width 5 height 8
click at [109, 780] on div "Highlight H" at bounding box center [128, 777] width 45 height 36
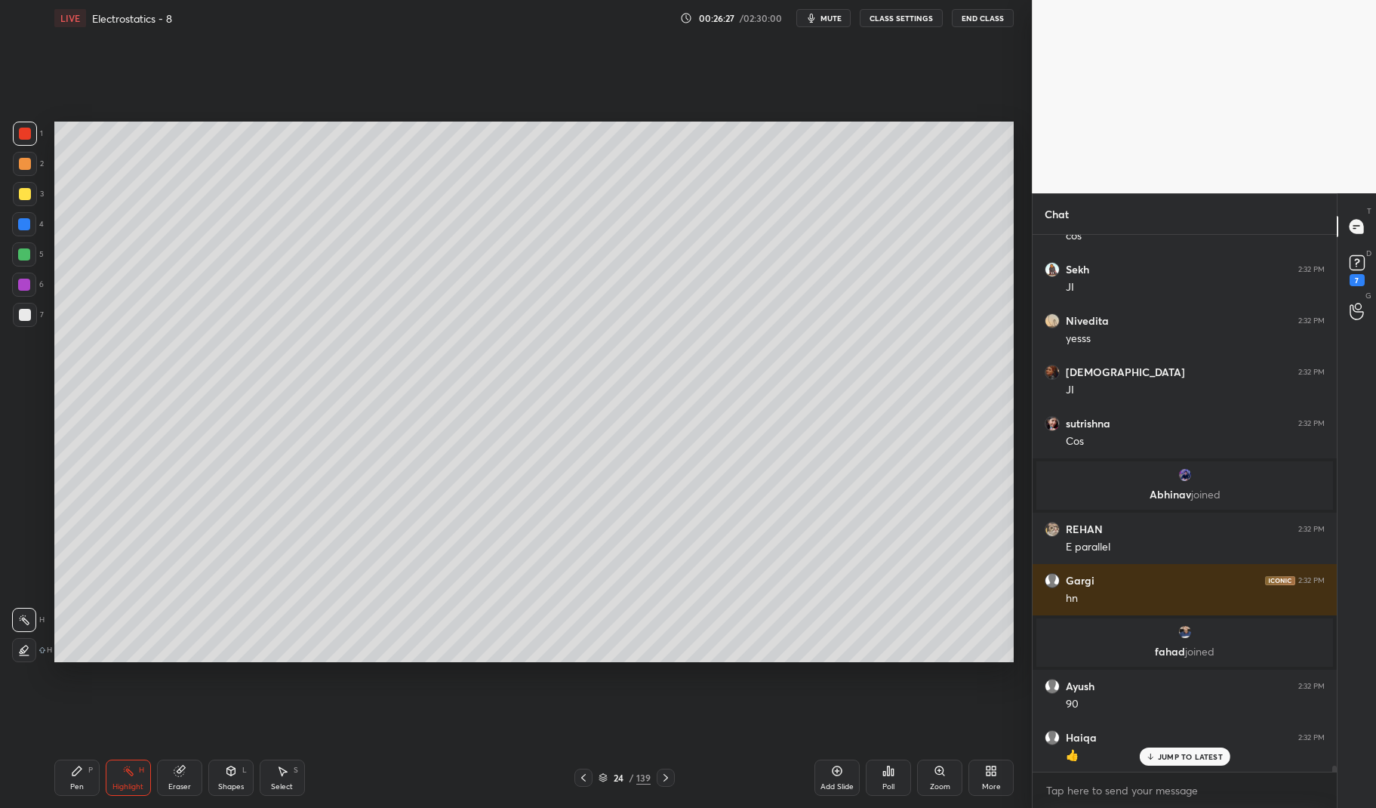
scroll to position [46306, 0]
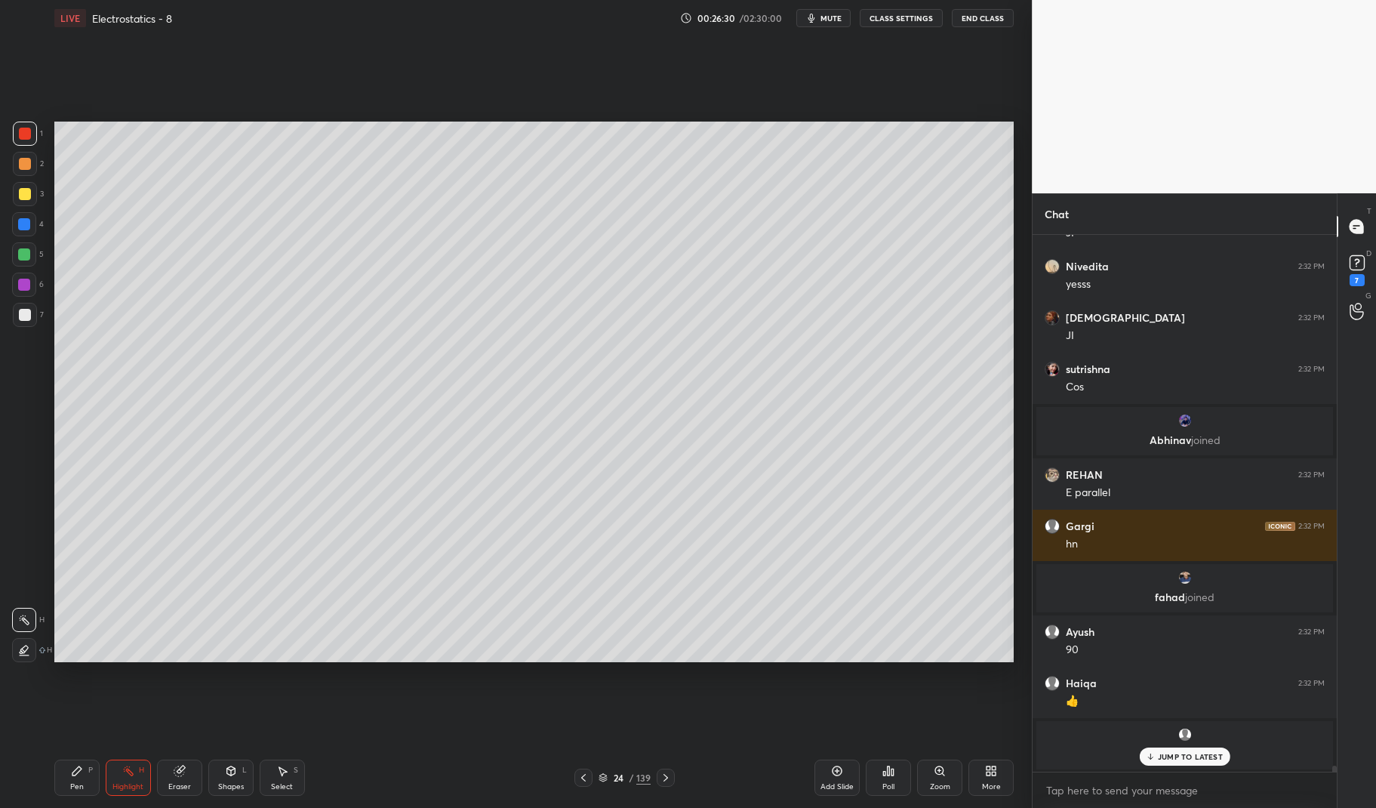
click at [70, 778] on div "Pen P" at bounding box center [76, 777] width 45 height 36
click at [23, 223] on div at bounding box center [24, 224] width 12 height 12
click at [26, 223] on div at bounding box center [24, 224] width 12 height 12
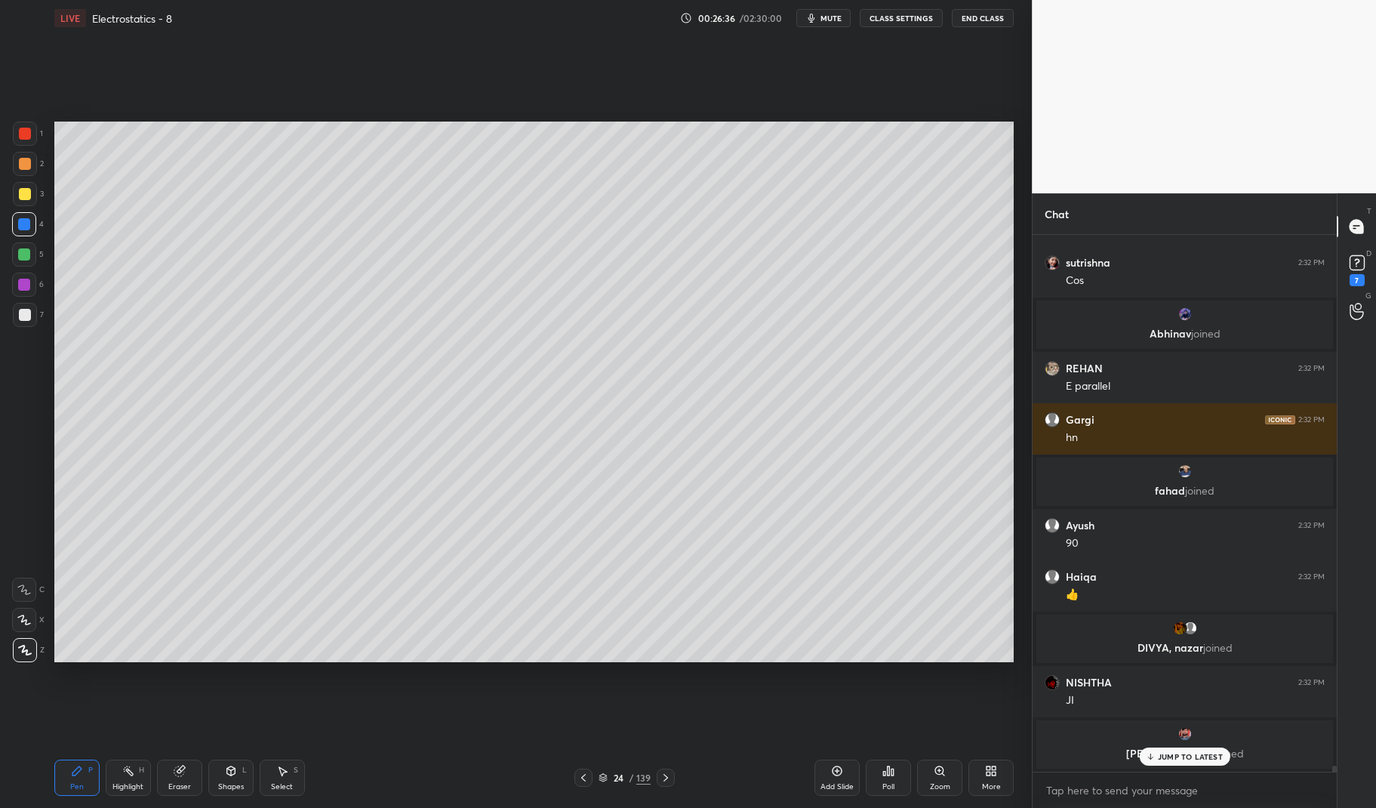
scroll to position [46463, 0]
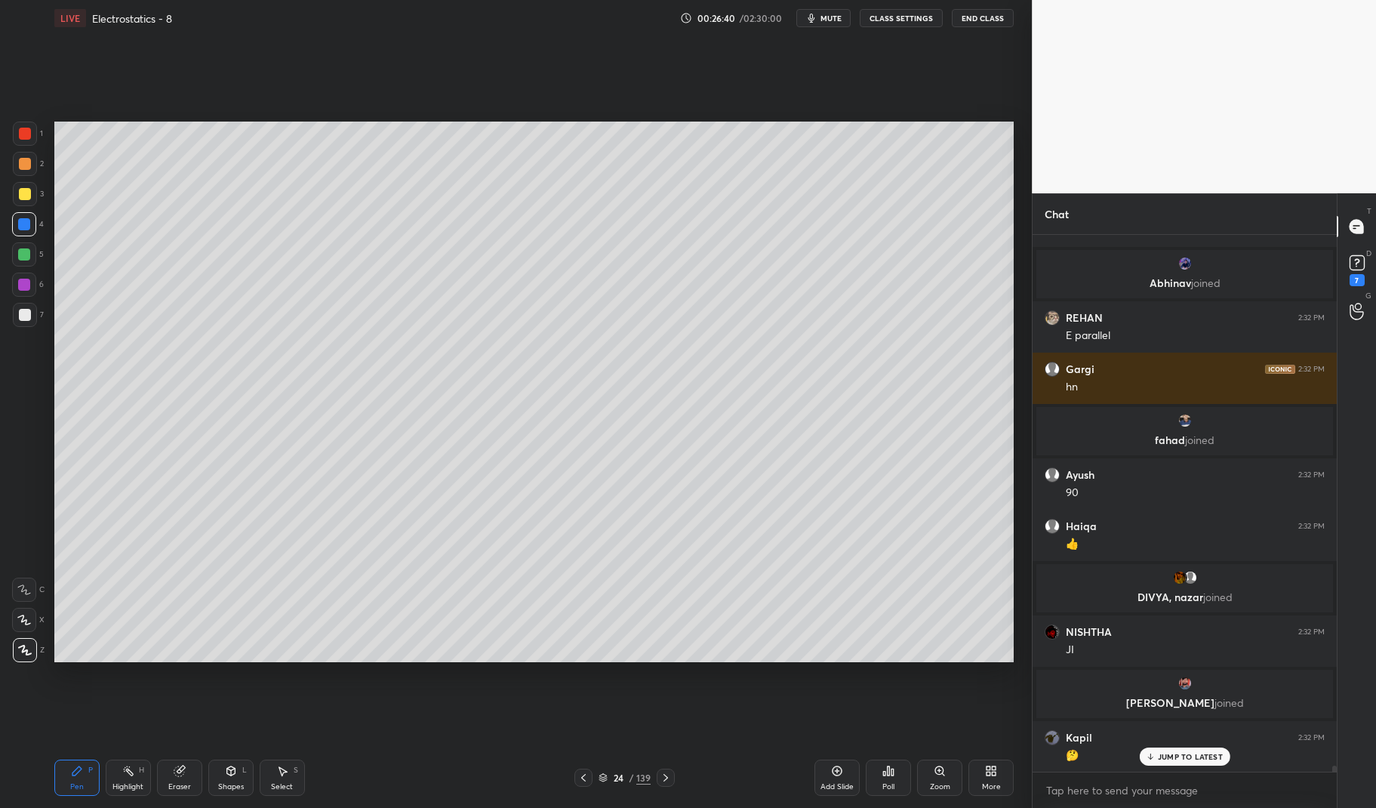
click at [137, 774] on div "Highlight H" at bounding box center [128, 777] width 45 height 36
click at [130, 774] on rect at bounding box center [130, 772] width 8 height 8
click at [88, 756] on div "Pen P Highlight H Eraser Shapes L Select S 24 / 139 Add Slide Poll Zoom More" at bounding box center [534, 777] width 960 height 60
click at [88, 758] on div "Pen P Highlight H Eraser Shapes L Select S 24 / 139 Add Slide Poll Zoom More" at bounding box center [534, 777] width 960 height 60
click at [69, 769] on div "Pen P" at bounding box center [76, 777] width 45 height 36
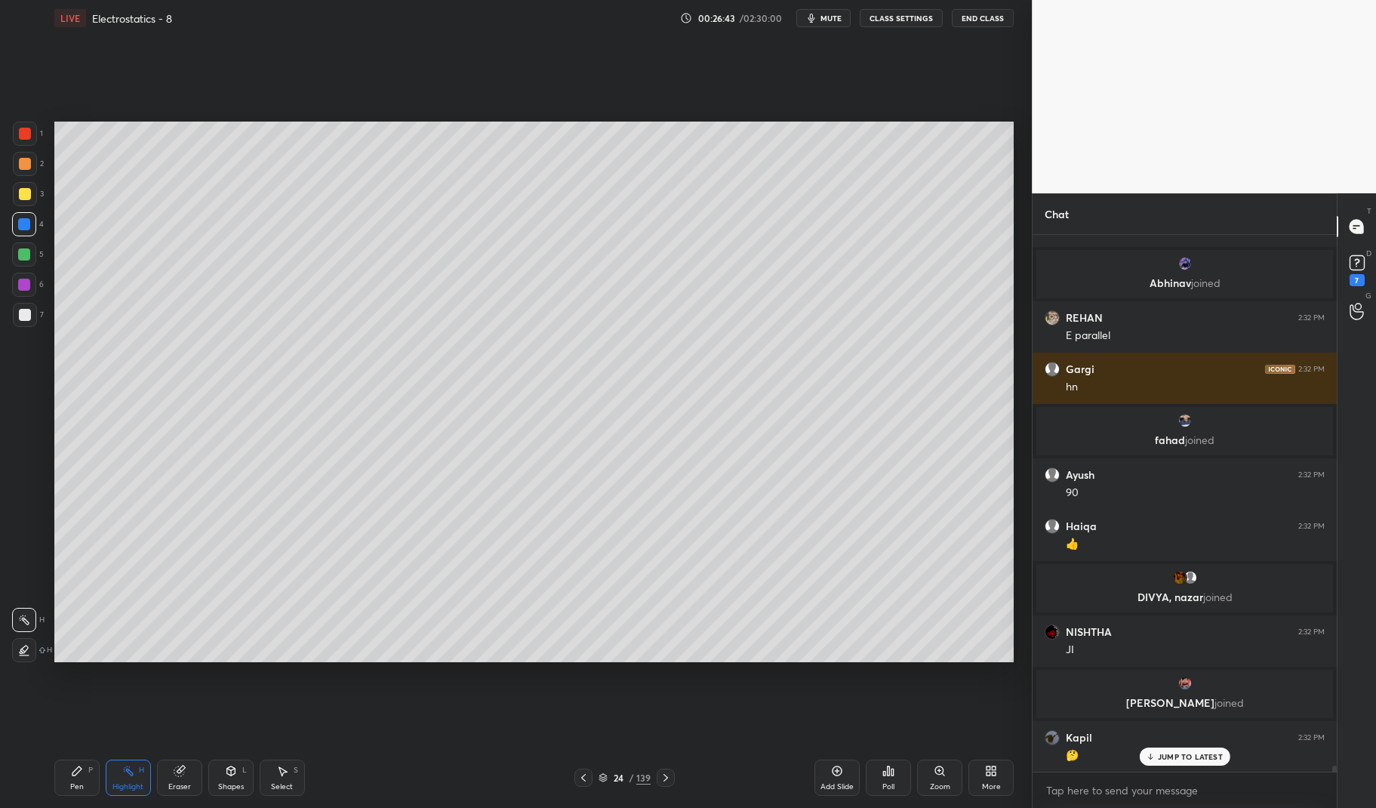
click at [85, 760] on div "Pen P" at bounding box center [76, 777] width 45 height 36
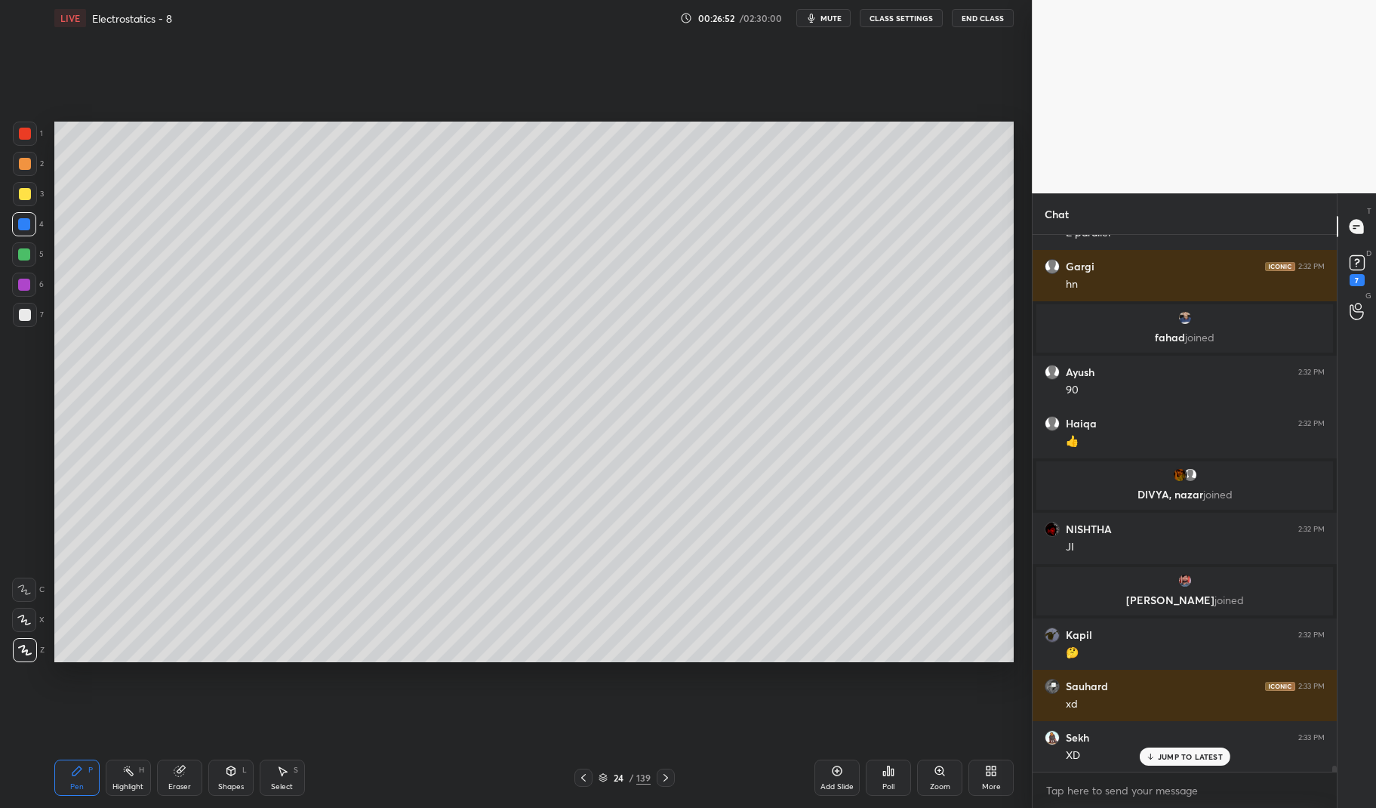
scroll to position [46617, 0]
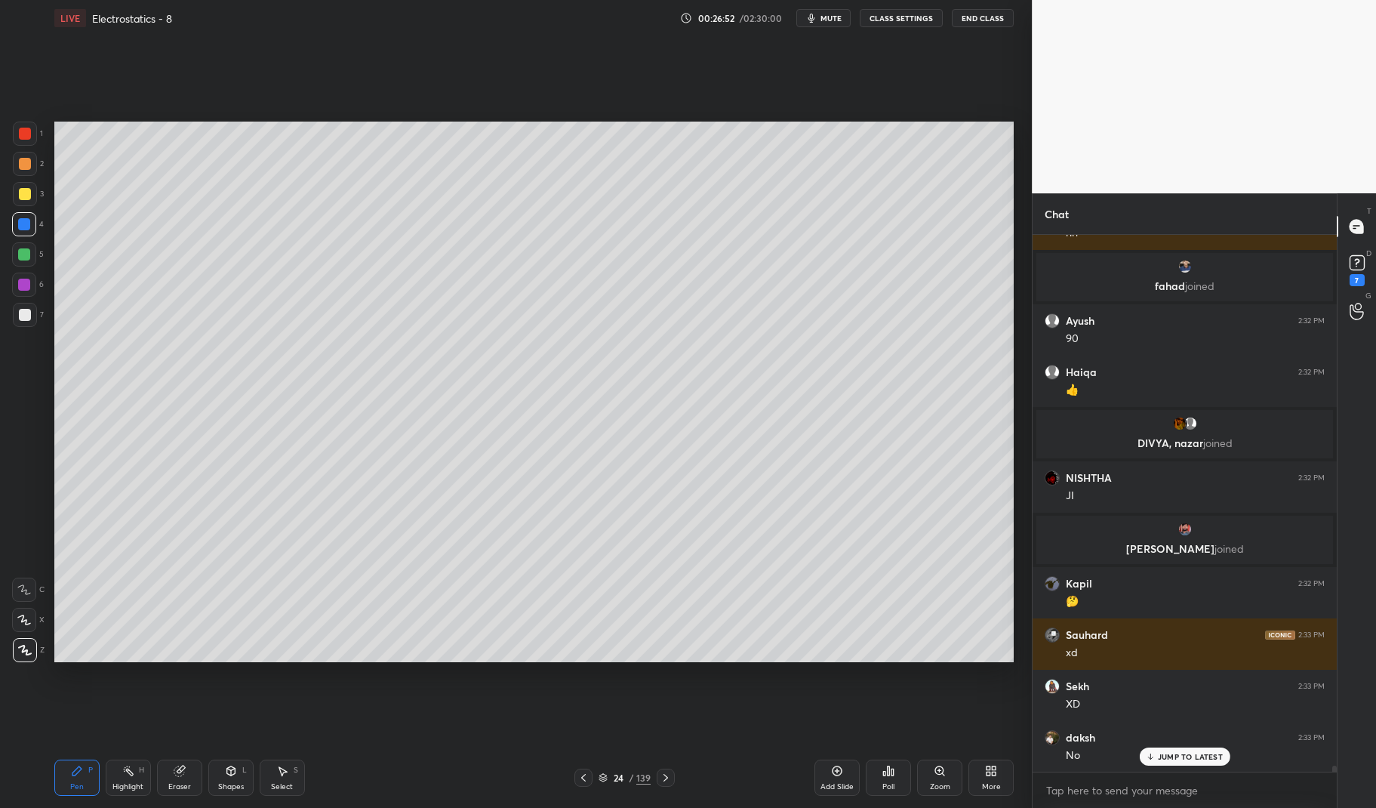
click at [26, 140] on div at bounding box center [25, 134] width 24 height 24
click at [21, 133] on div at bounding box center [25, 134] width 12 height 12
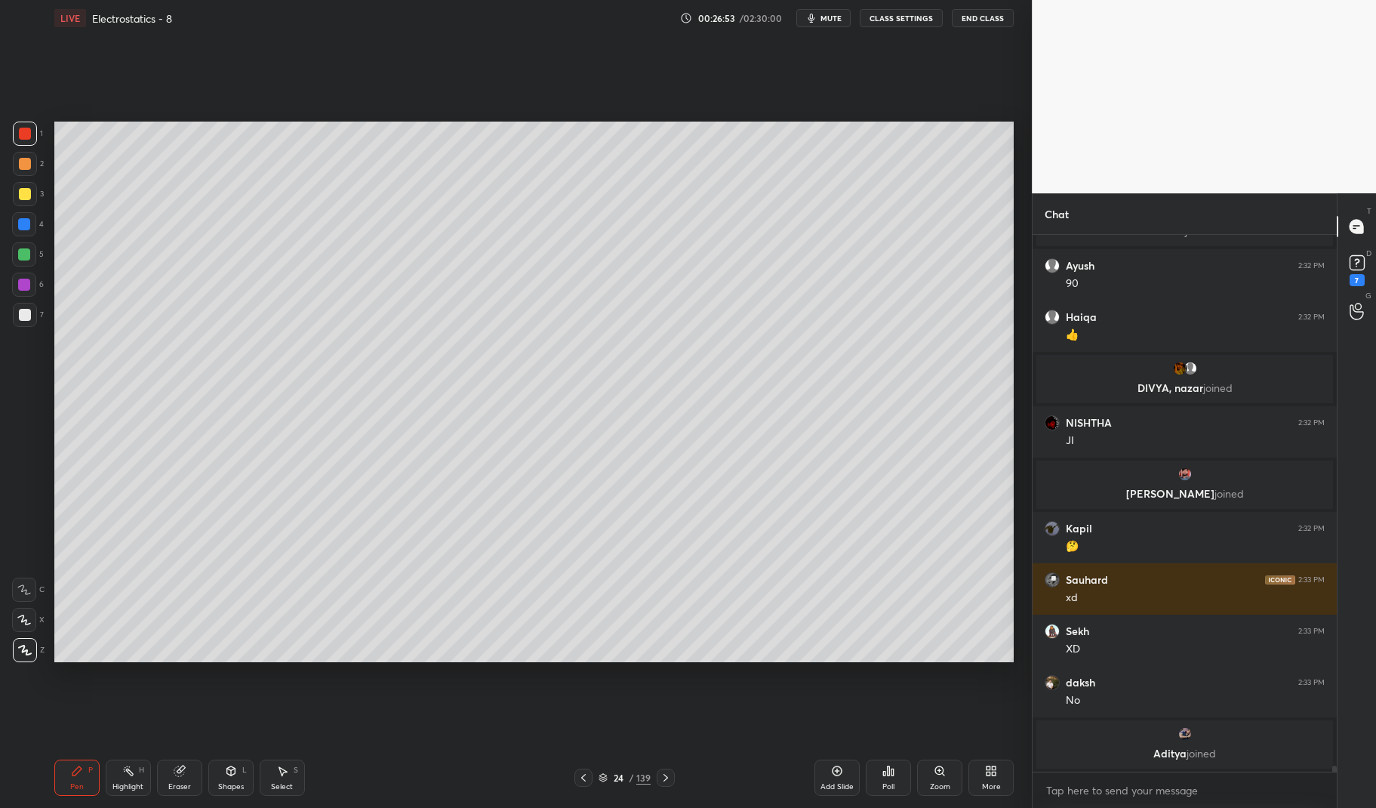
scroll to position [46723, 0]
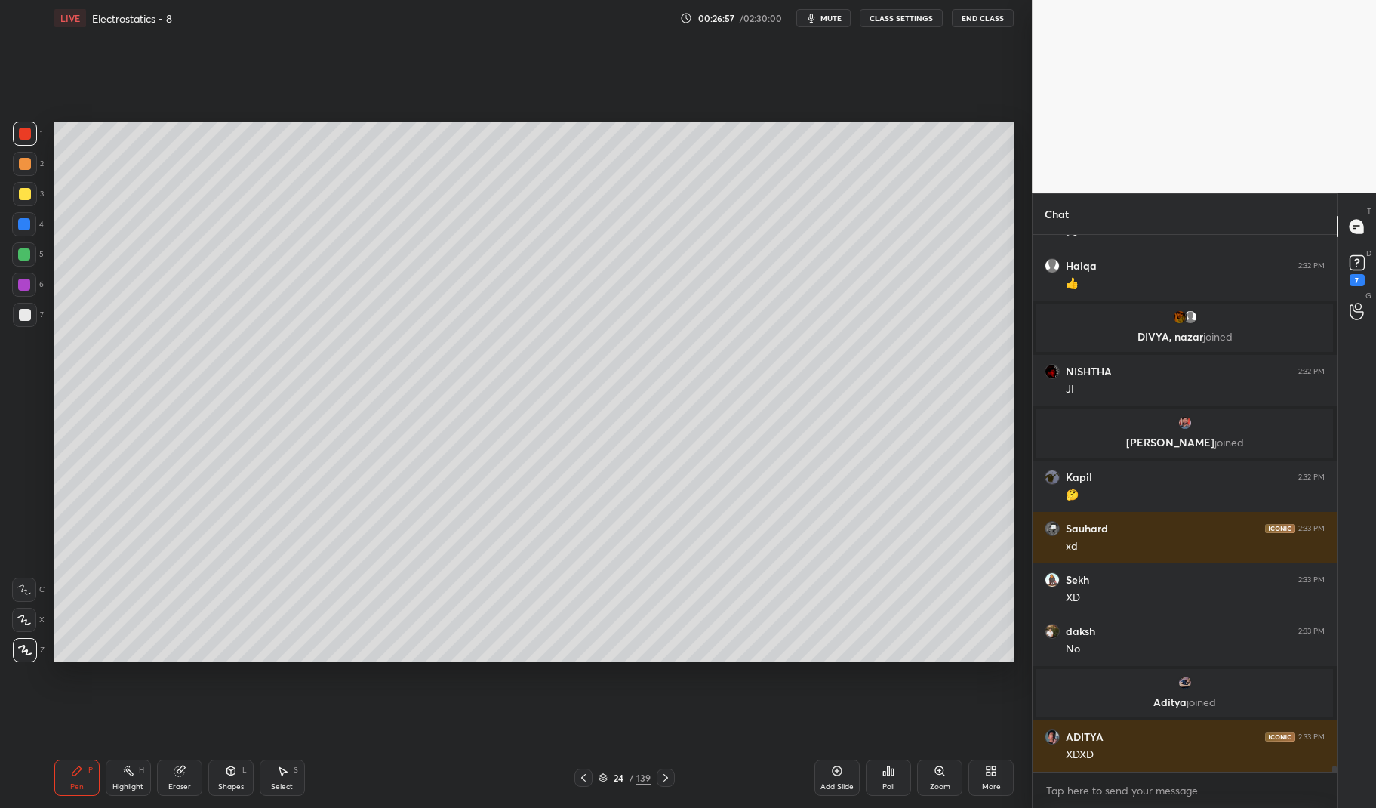
click at [125, 783] on div "Highlight" at bounding box center [127, 787] width 31 height 8
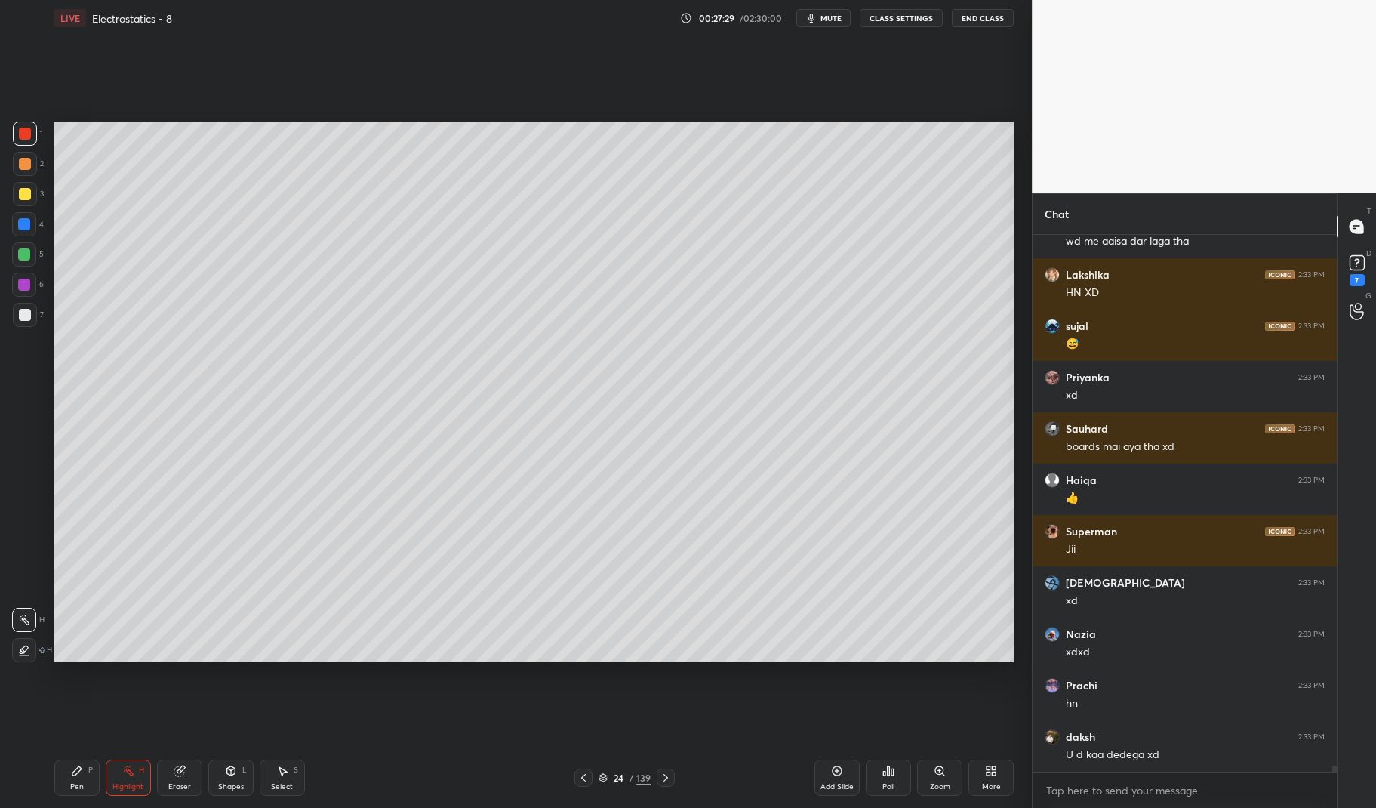
scroll to position [48032, 0]
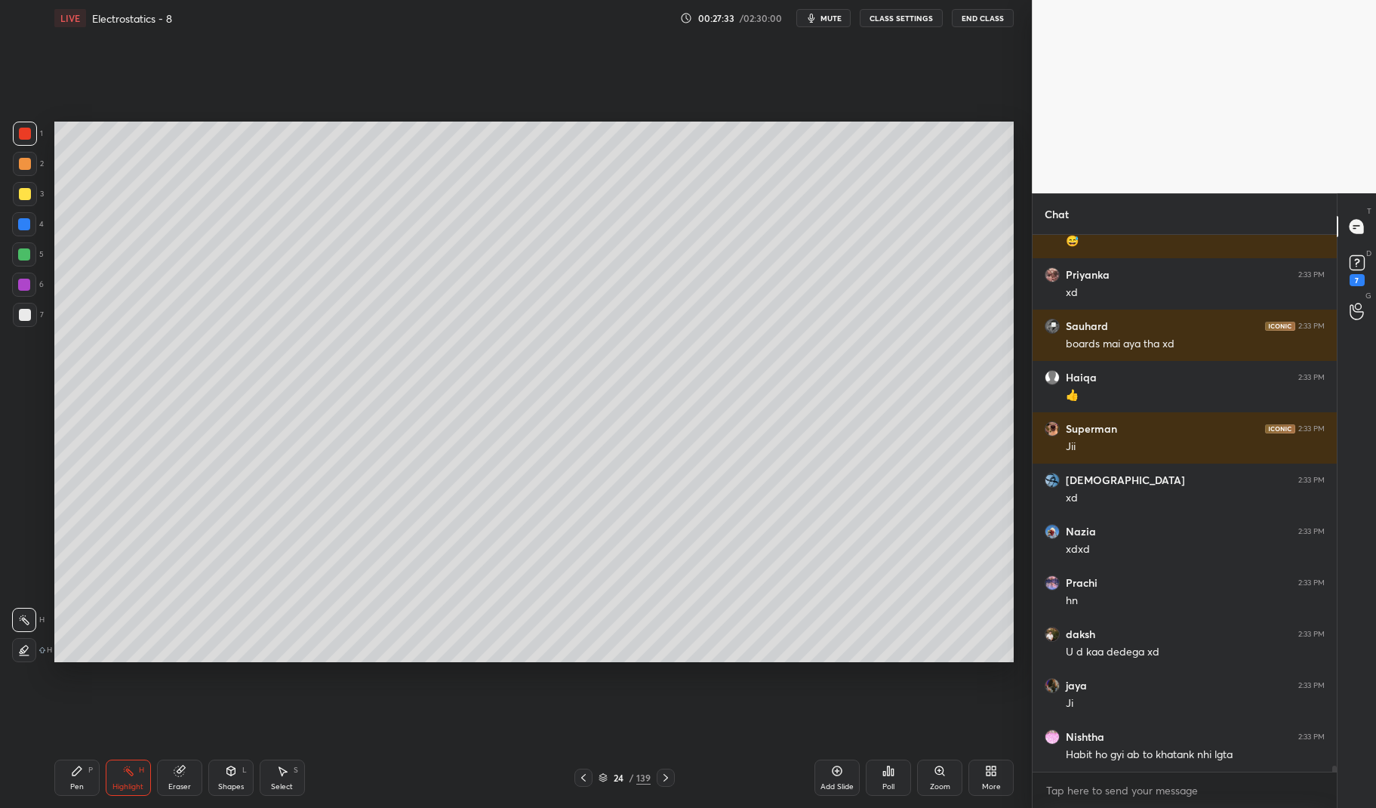
click at [846, 774] on div "Add Slide" at bounding box center [836, 777] width 45 height 36
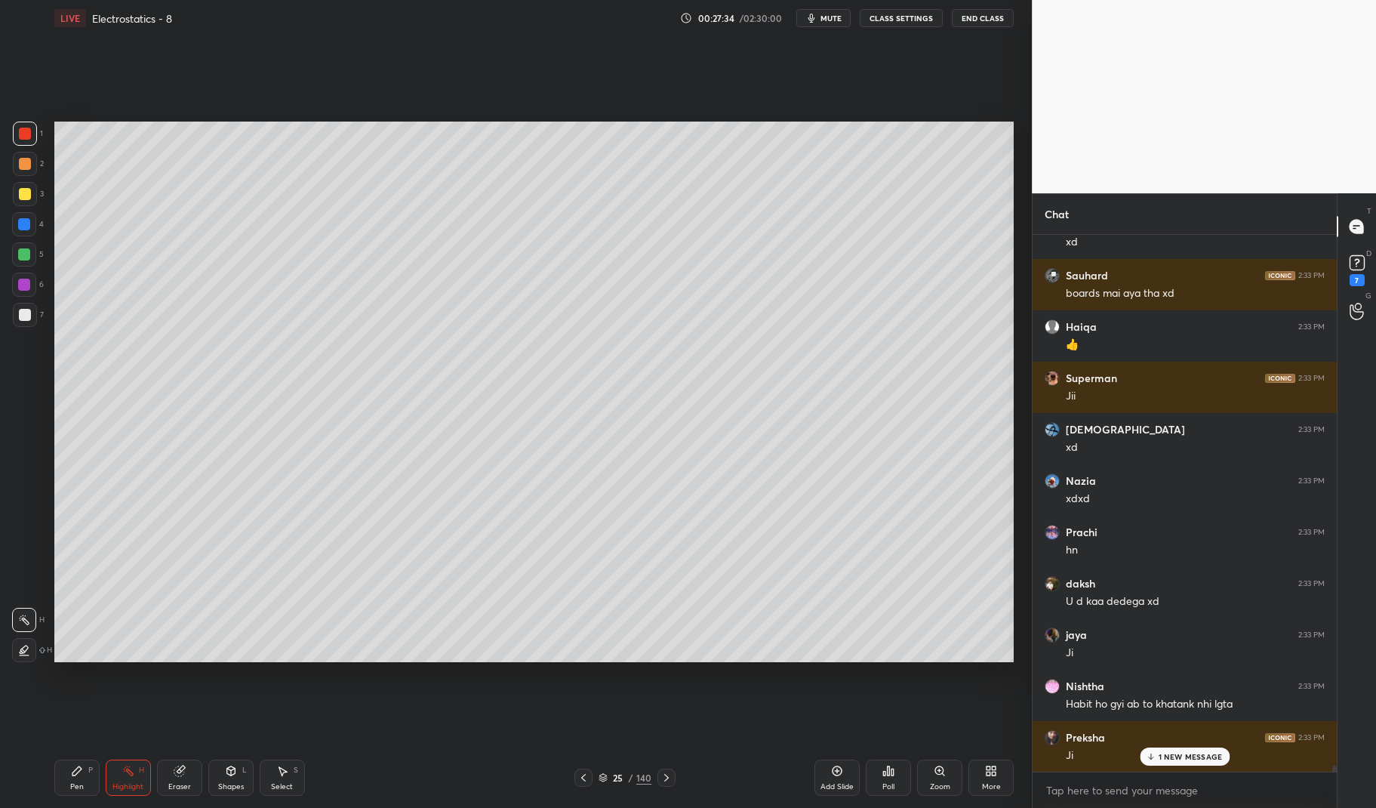
scroll to position [48185, 0]
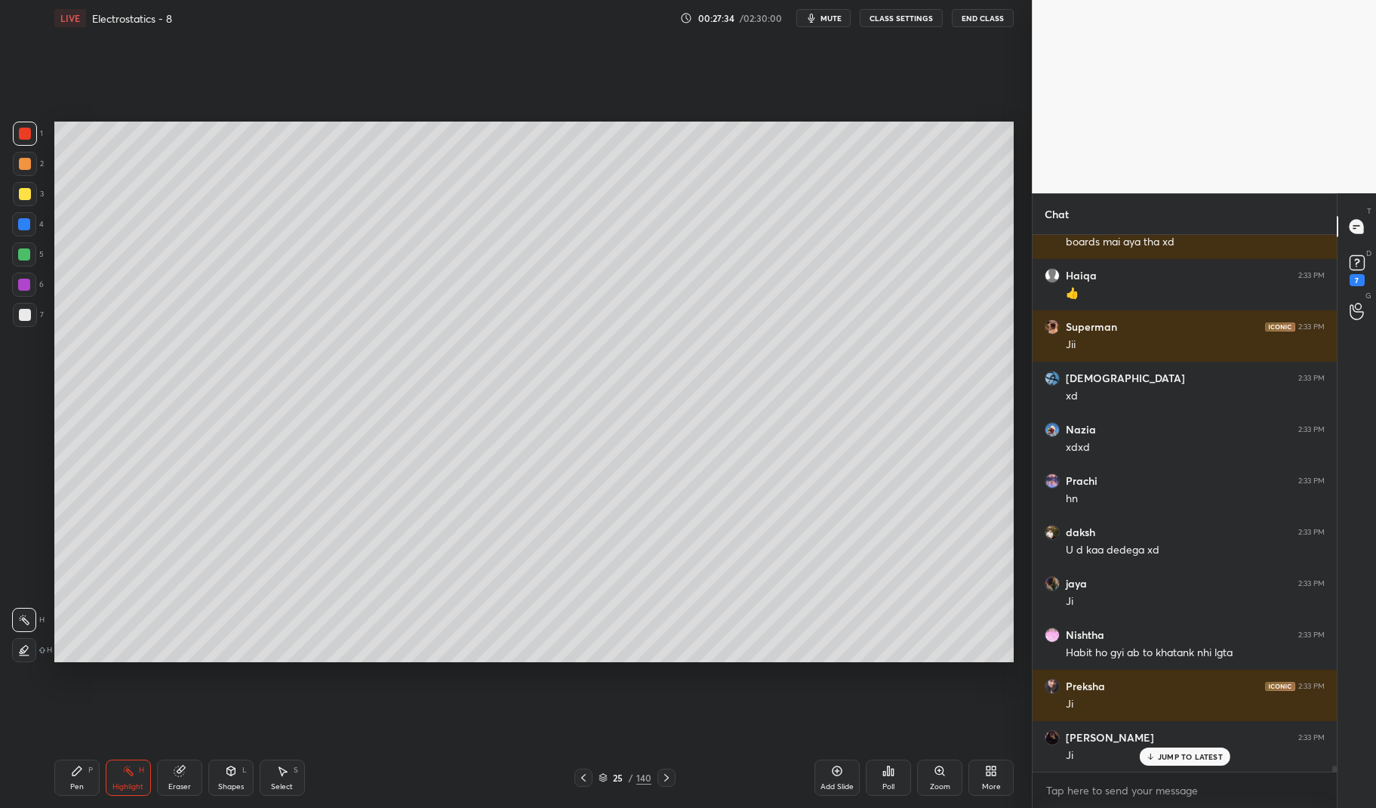
click at [77, 762] on div "Pen P" at bounding box center [76, 777] width 45 height 36
click at [61, 773] on div "Pen P" at bounding box center [76, 777] width 45 height 36
click at [22, 254] on div at bounding box center [24, 254] width 12 height 12
click at [20, 254] on div at bounding box center [24, 254] width 12 height 12
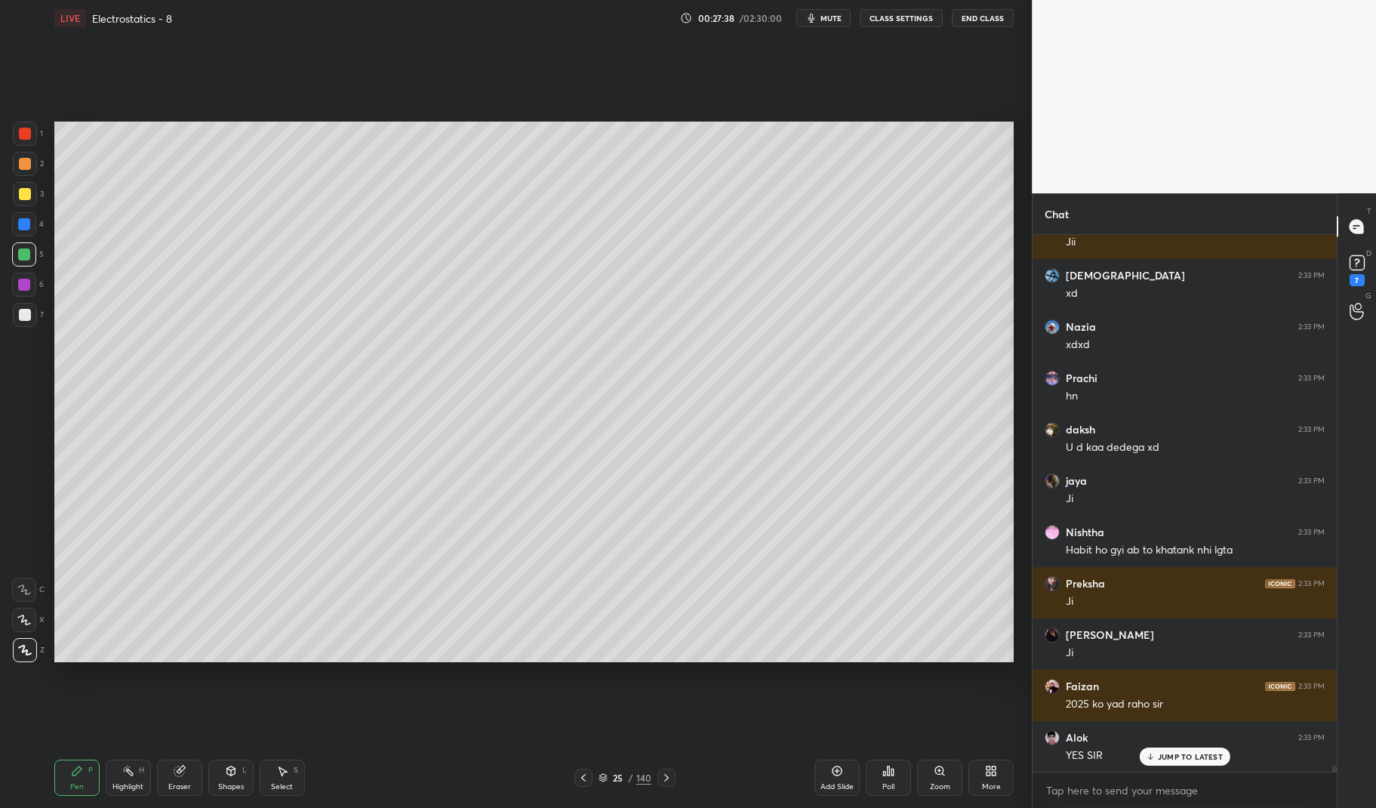
scroll to position [48343, 0]
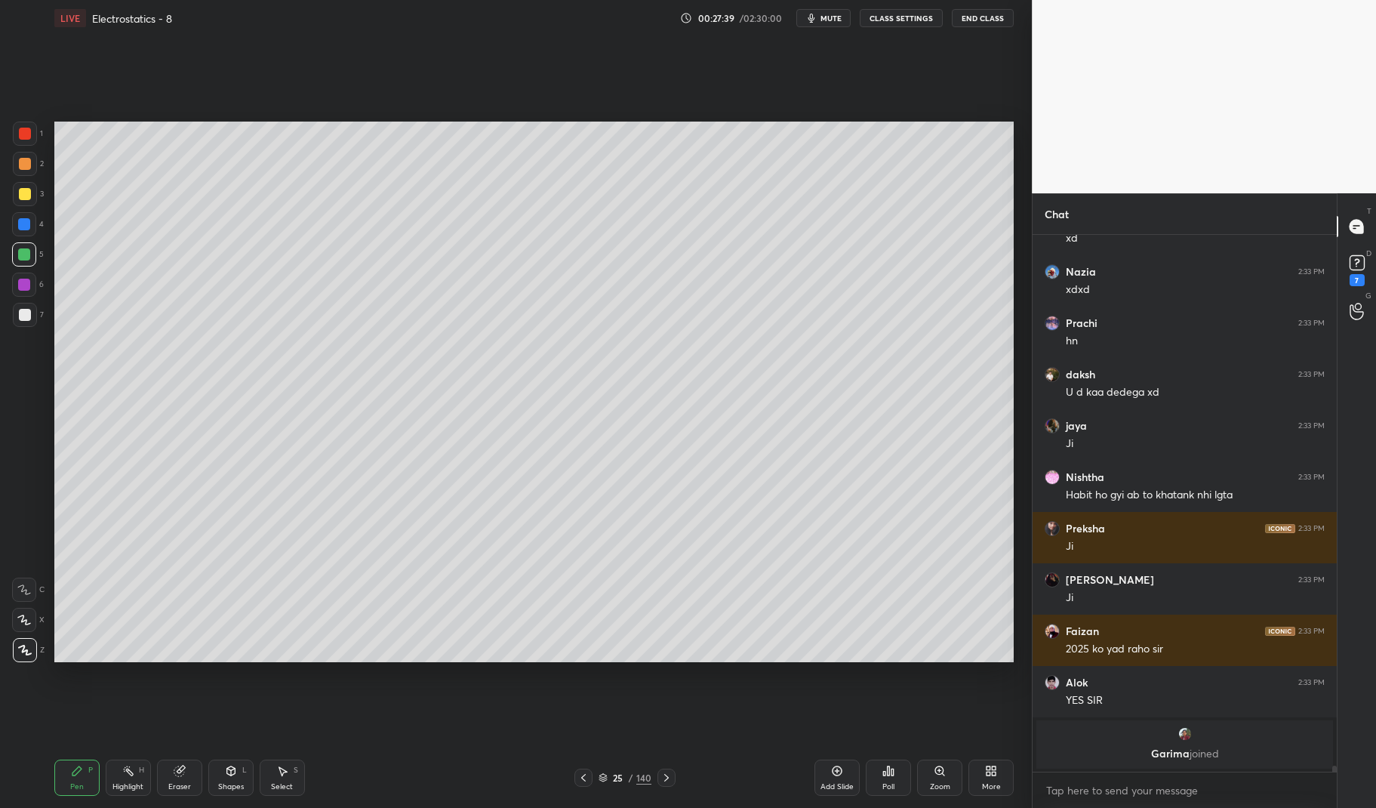
click at [24, 248] on div at bounding box center [24, 254] width 24 height 24
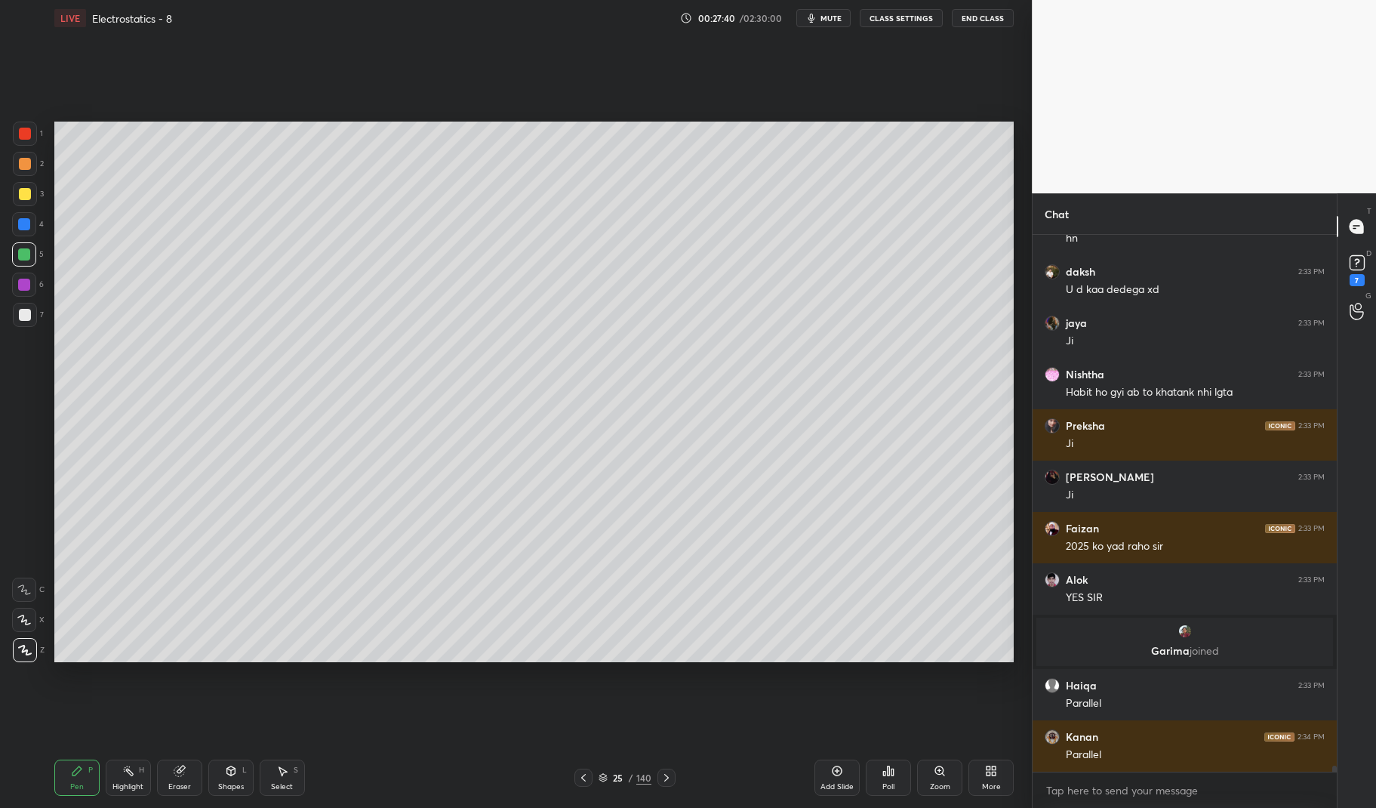
click at [180, 771] on icon at bounding box center [179, 771] width 10 height 10
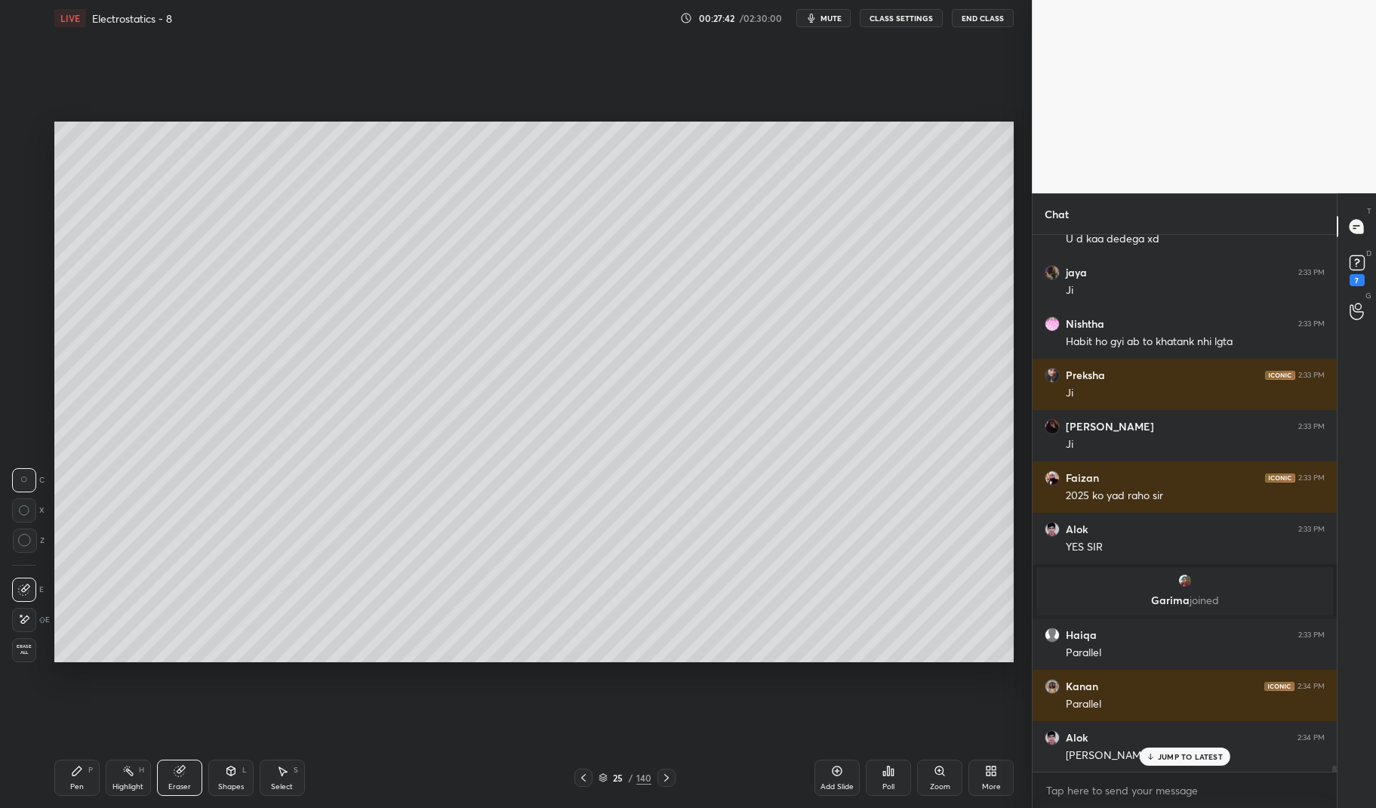
click at [82, 761] on div "Pen P" at bounding box center [76, 777] width 45 height 36
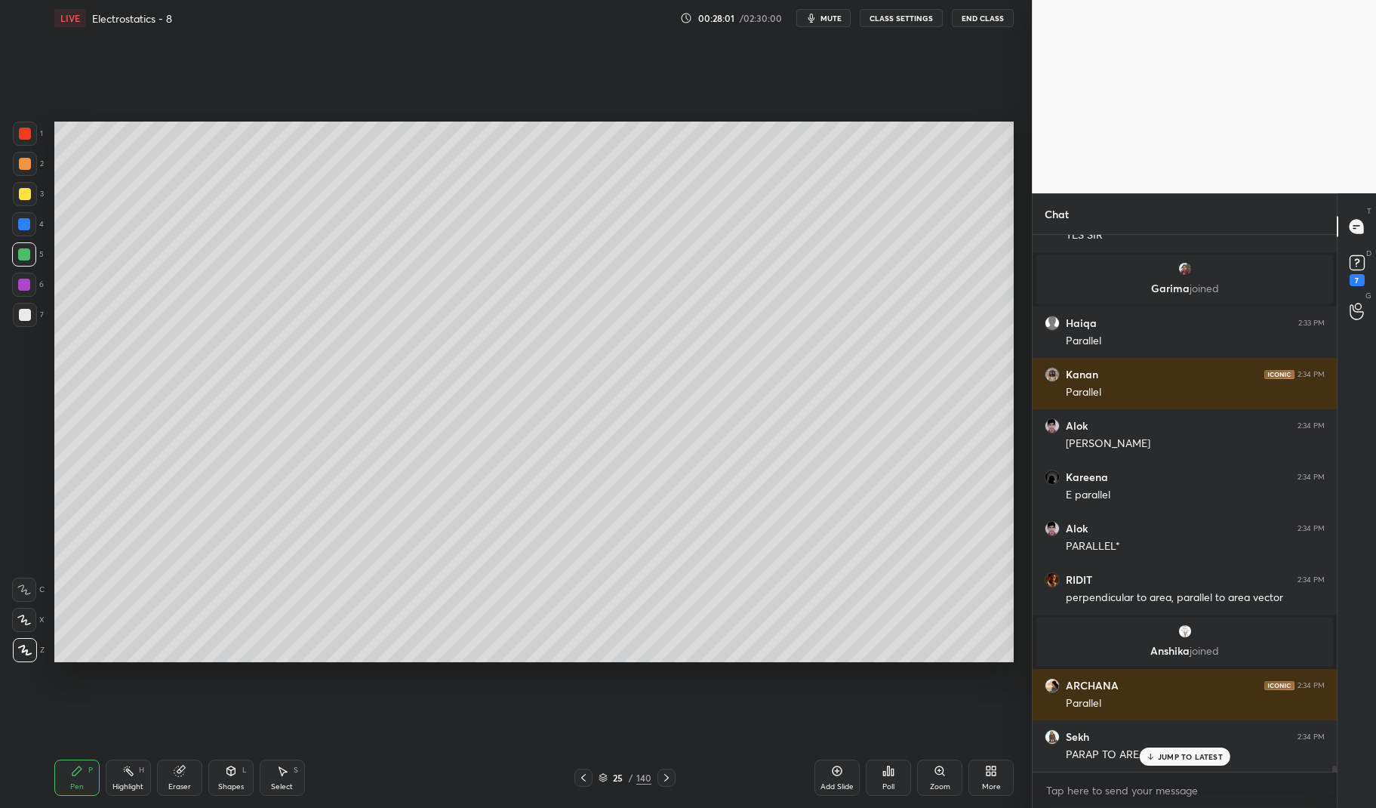
scroll to position [48858, 0]
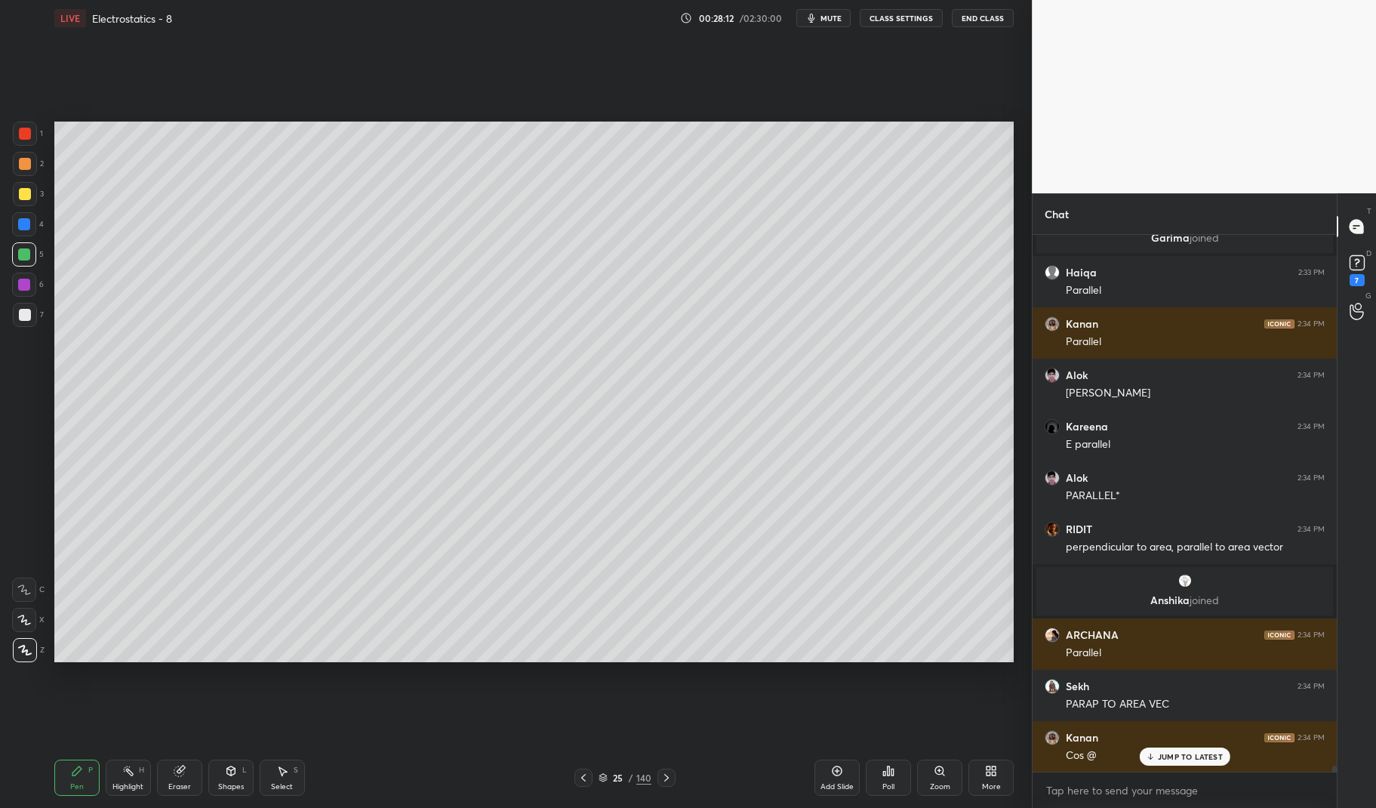
click at [20, 142] on div at bounding box center [25, 134] width 24 height 24
click at [21, 132] on div at bounding box center [25, 134] width 12 height 12
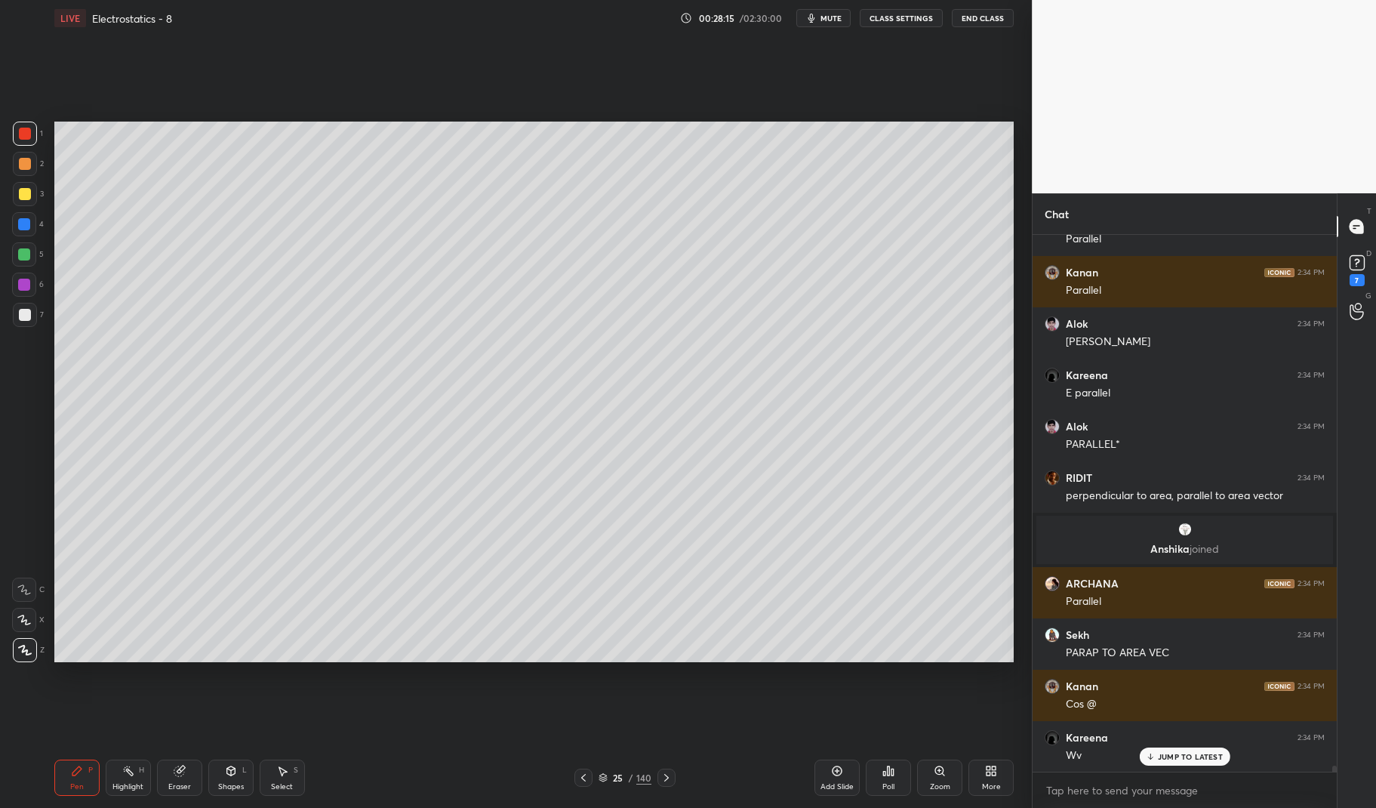
click at [21, 255] on div at bounding box center [24, 254] width 12 height 12
click at [19, 261] on div at bounding box center [24, 254] width 24 height 24
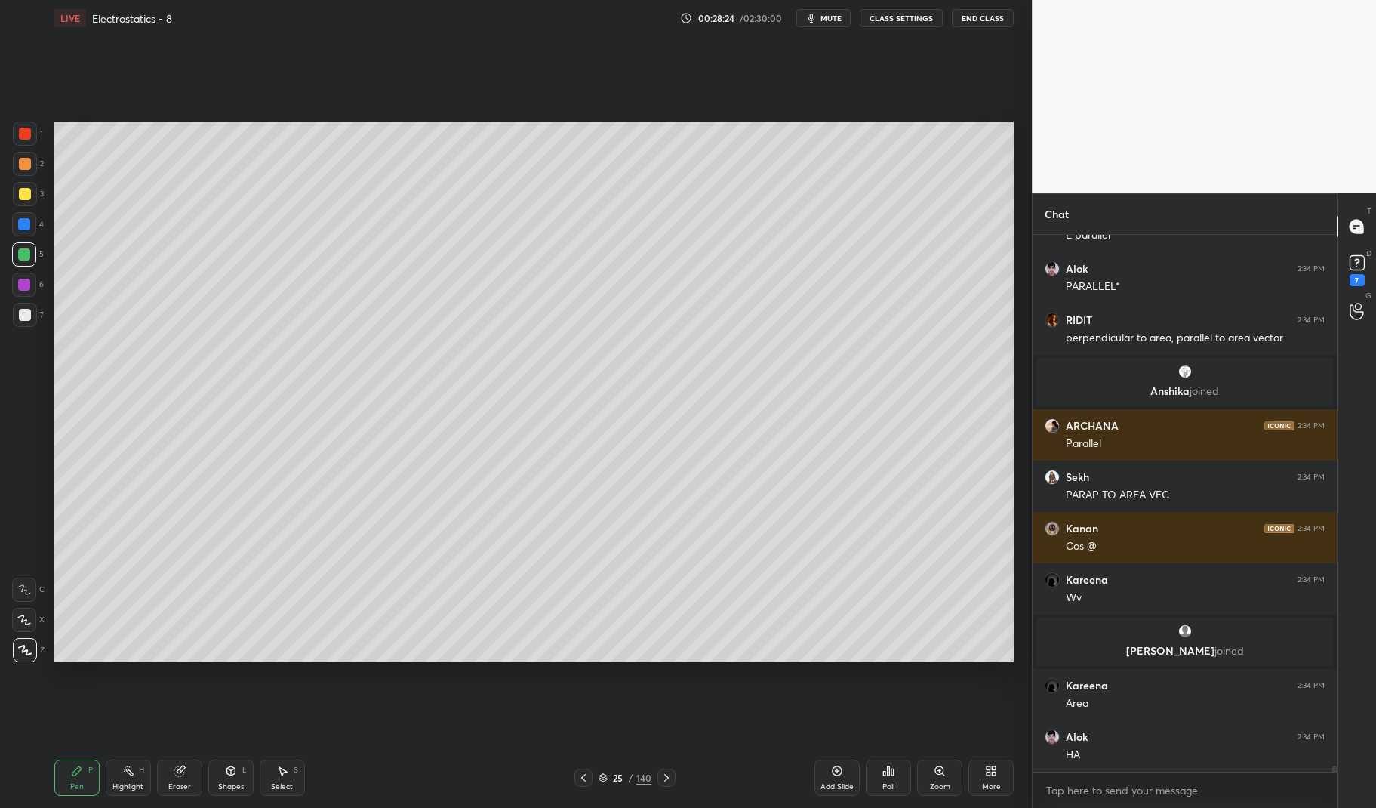
scroll to position [49119, 0]
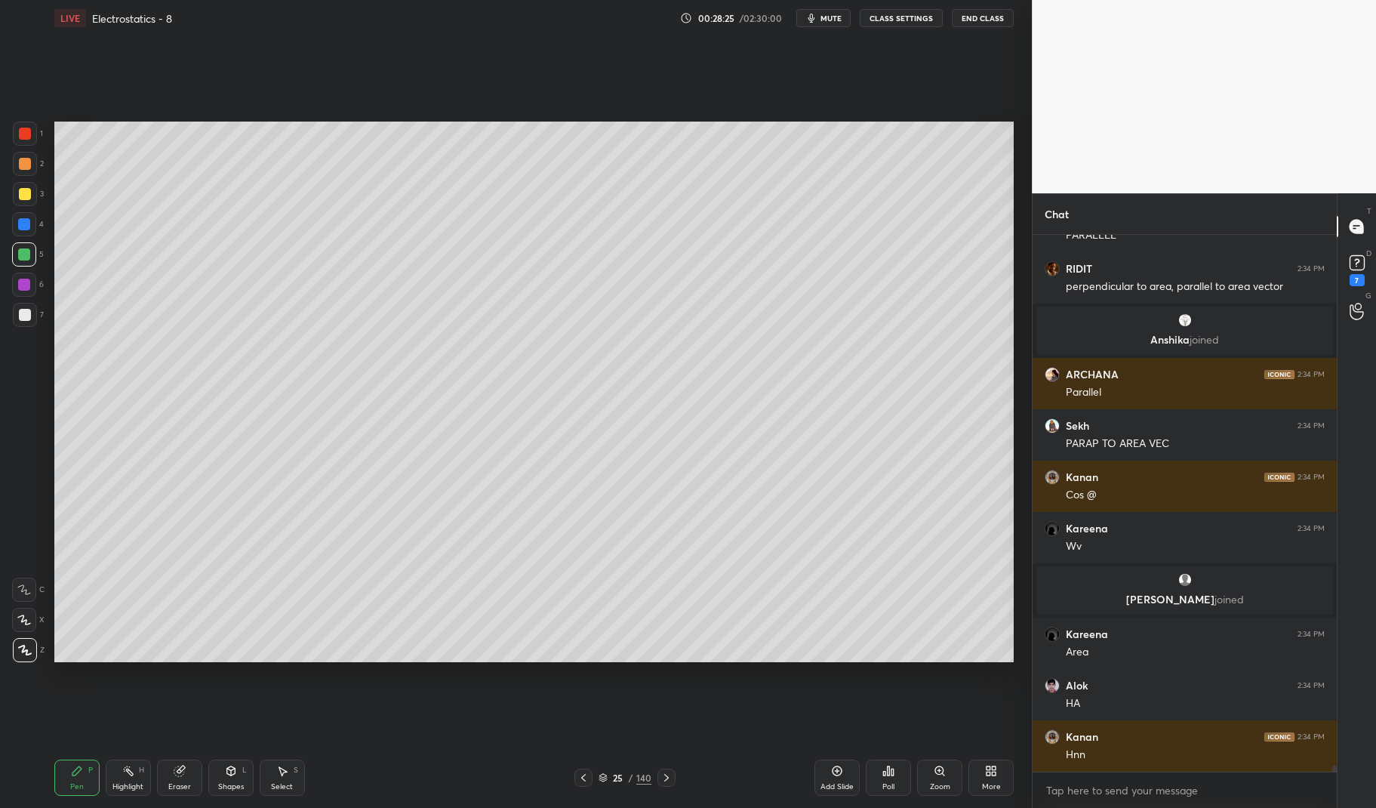
click at [17, 137] on div at bounding box center [25, 134] width 24 height 24
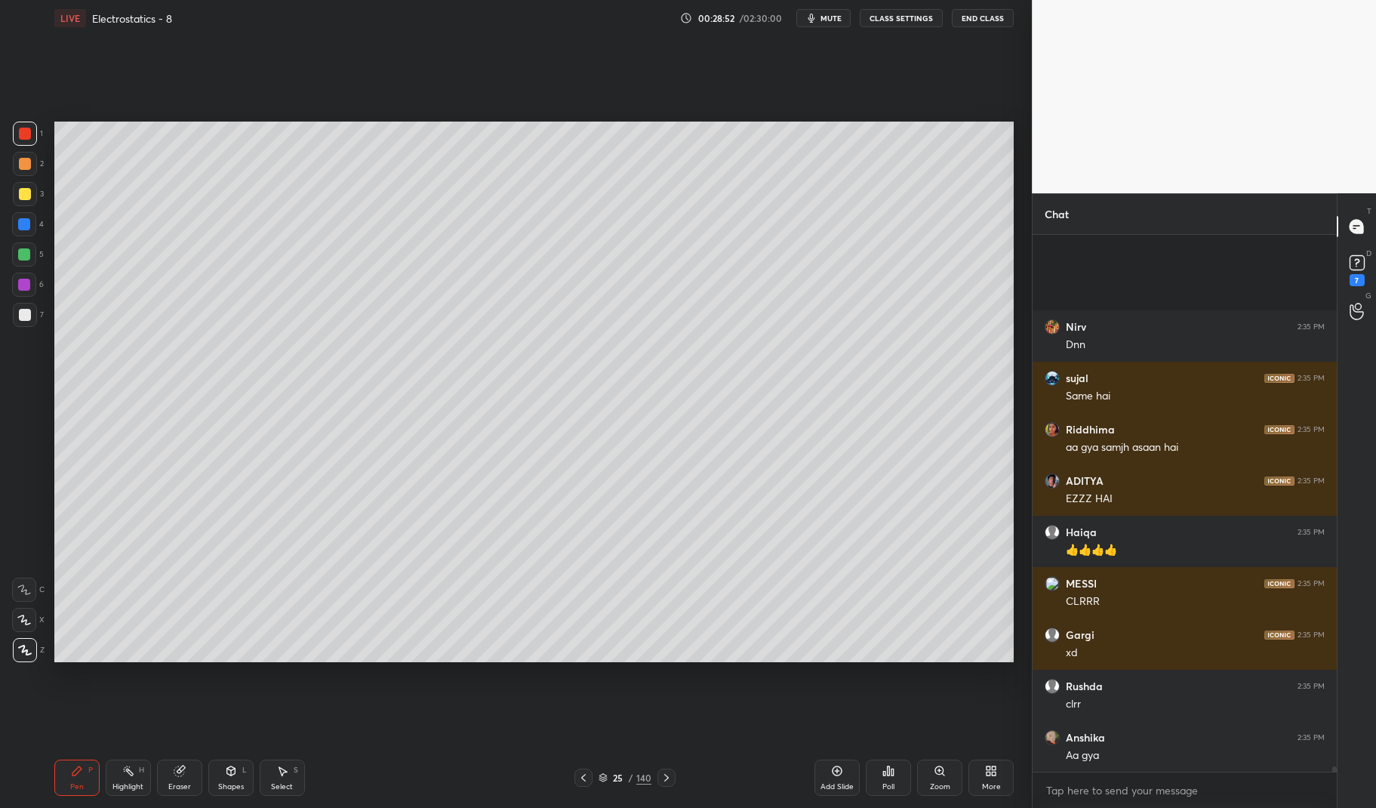
scroll to position [52420, 0]
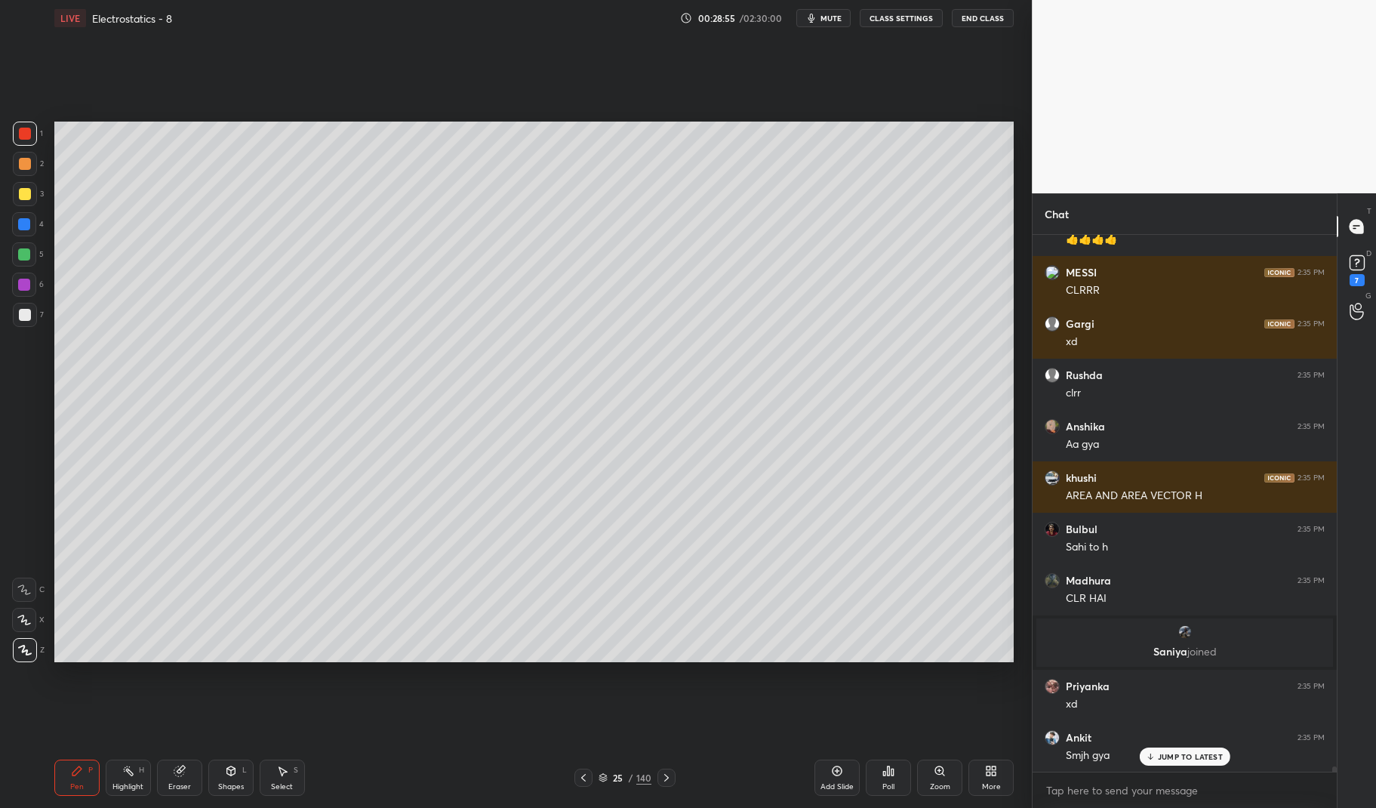
click at [22, 199] on div at bounding box center [25, 194] width 12 height 12
click at [17, 196] on div at bounding box center [25, 194] width 24 height 24
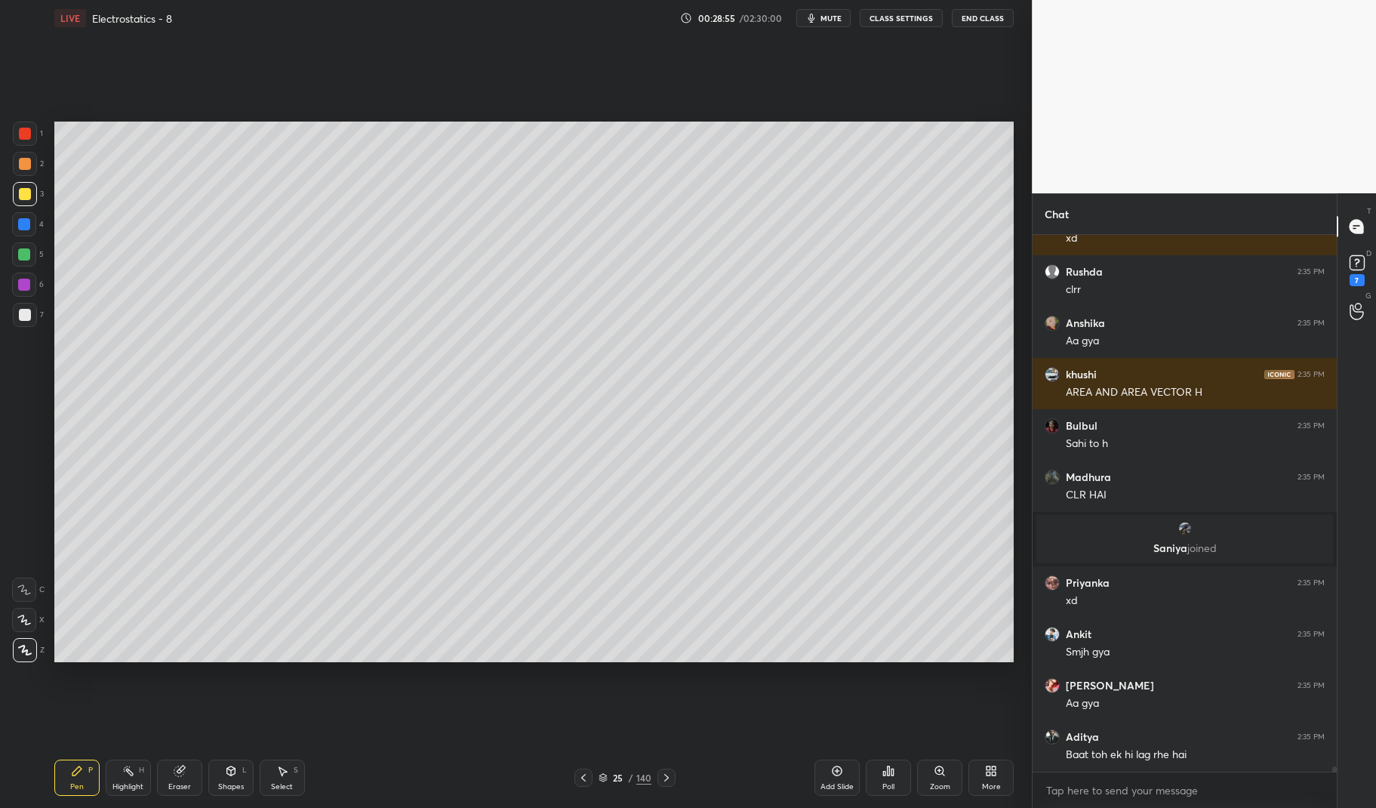
click at [30, 288] on div at bounding box center [24, 284] width 24 height 24
click at [23, 285] on div at bounding box center [24, 284] width 12 height 12
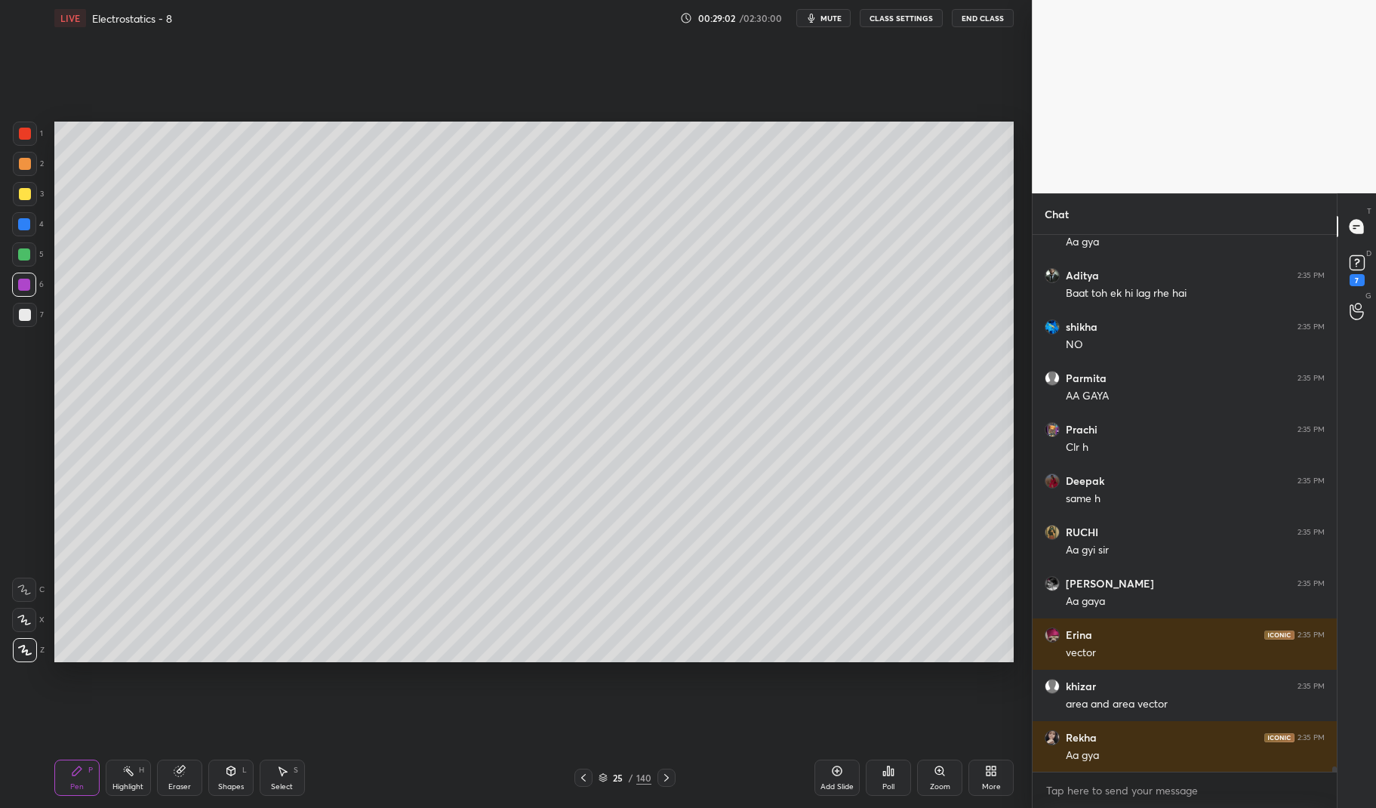
scroll to position [53192, 0]
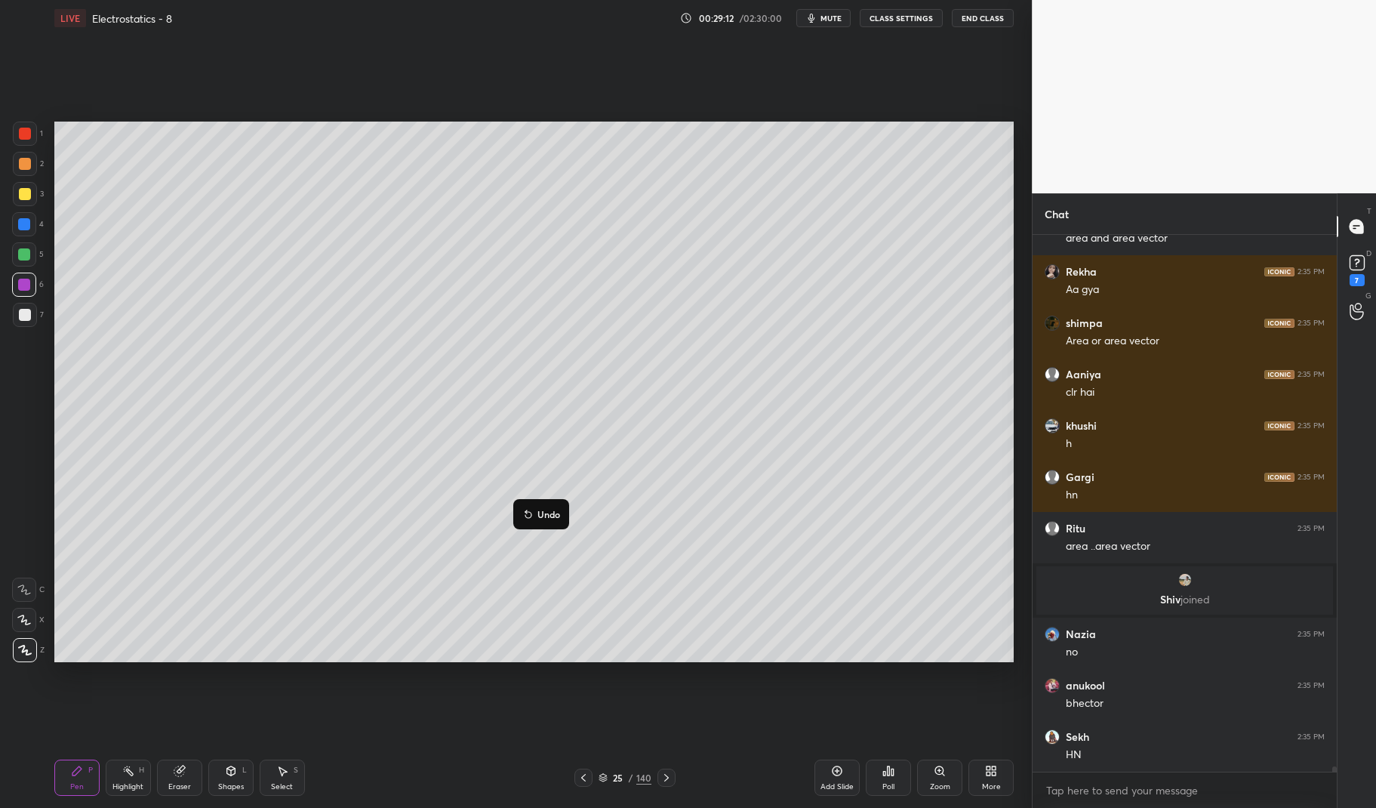
click at [543, 509] on p "Undo" at bounding box center [548, 514] width 23 height 12
click at [571, 529] on p "Undo" at bounding box center [579, 529] width 23 height 12
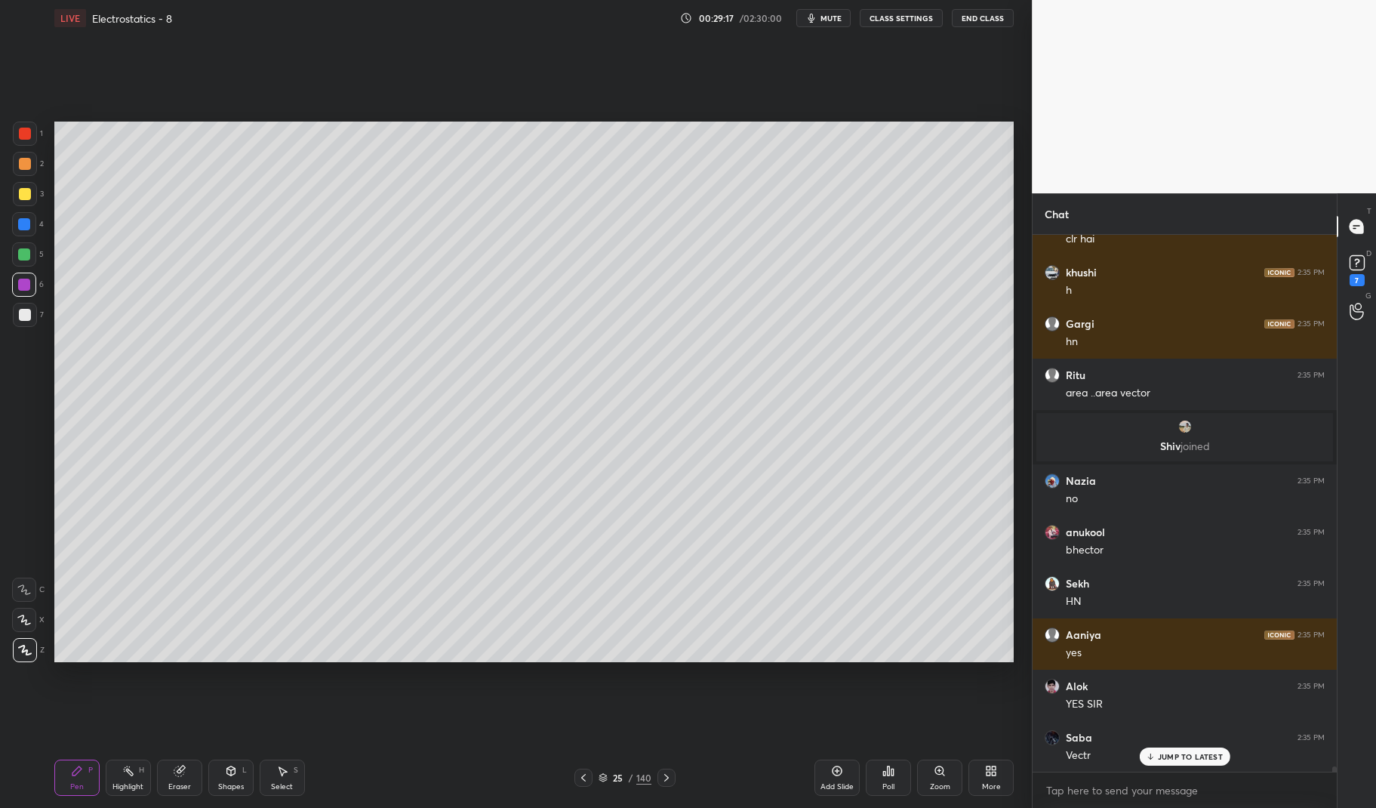
click at [140, 773] on div "H" at bounding box center [141, 770] width 5 height 8
click at [134, 774] on icon at bounding box center [128, 770] width 12 height 12
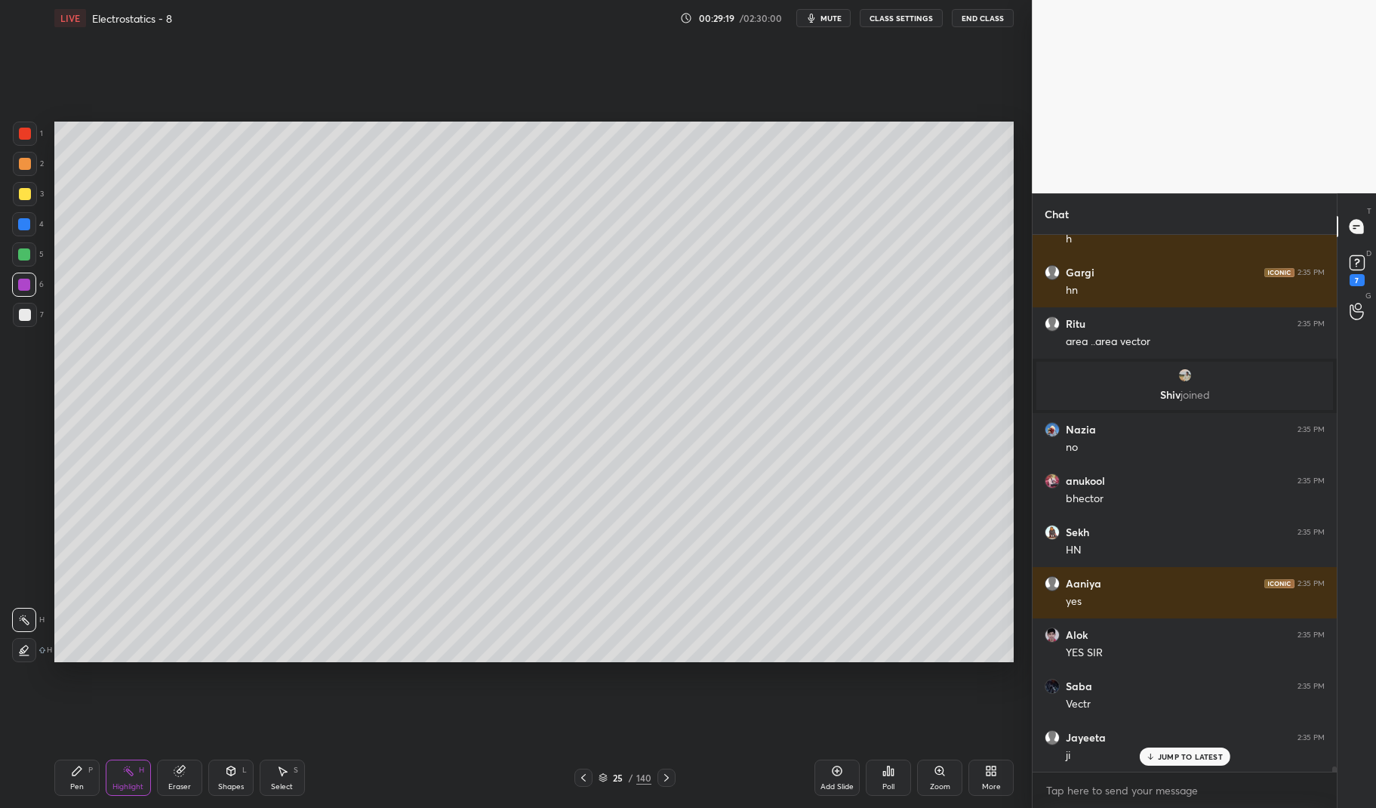
click at [580, 776] on icon at bounding box center [583, 777] width 12 height 12
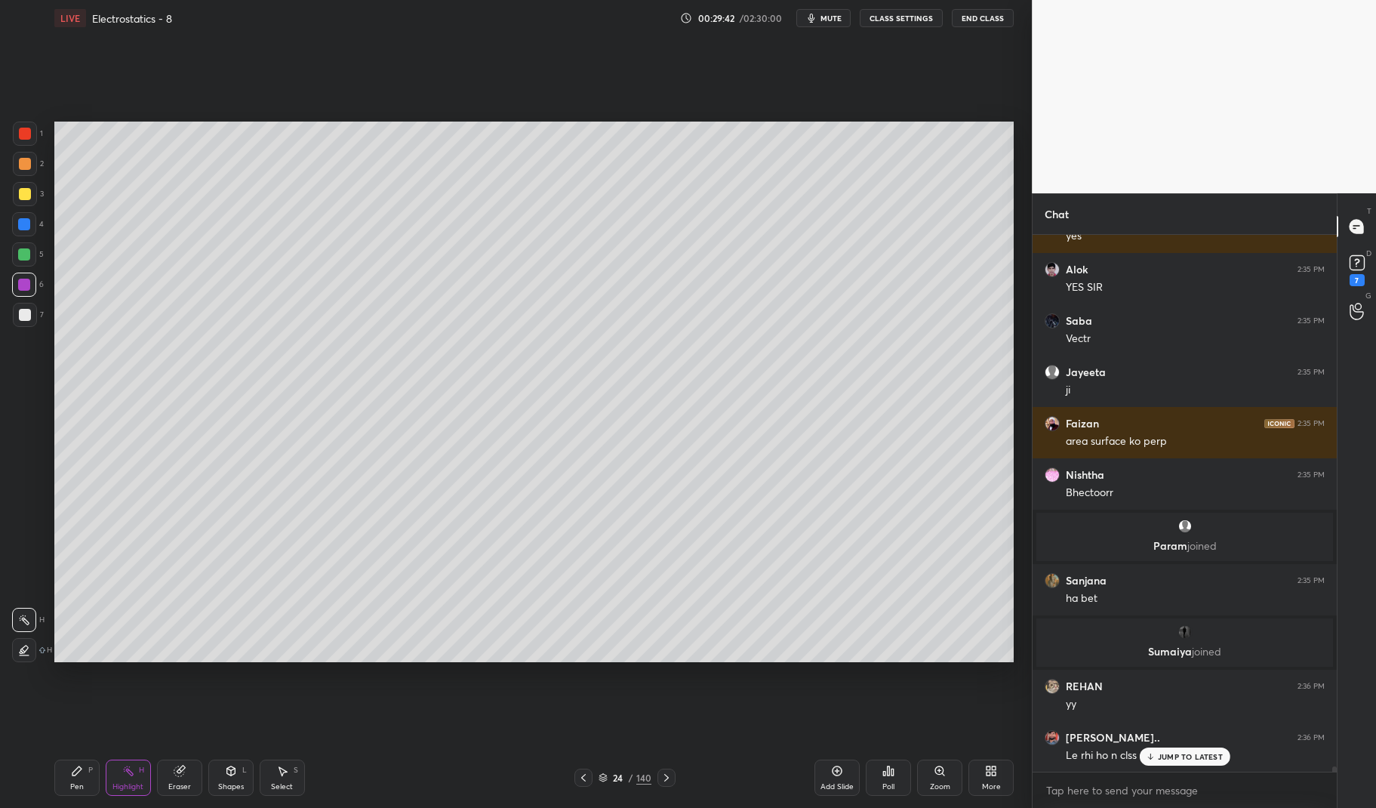
scroll to position [52313, 0]
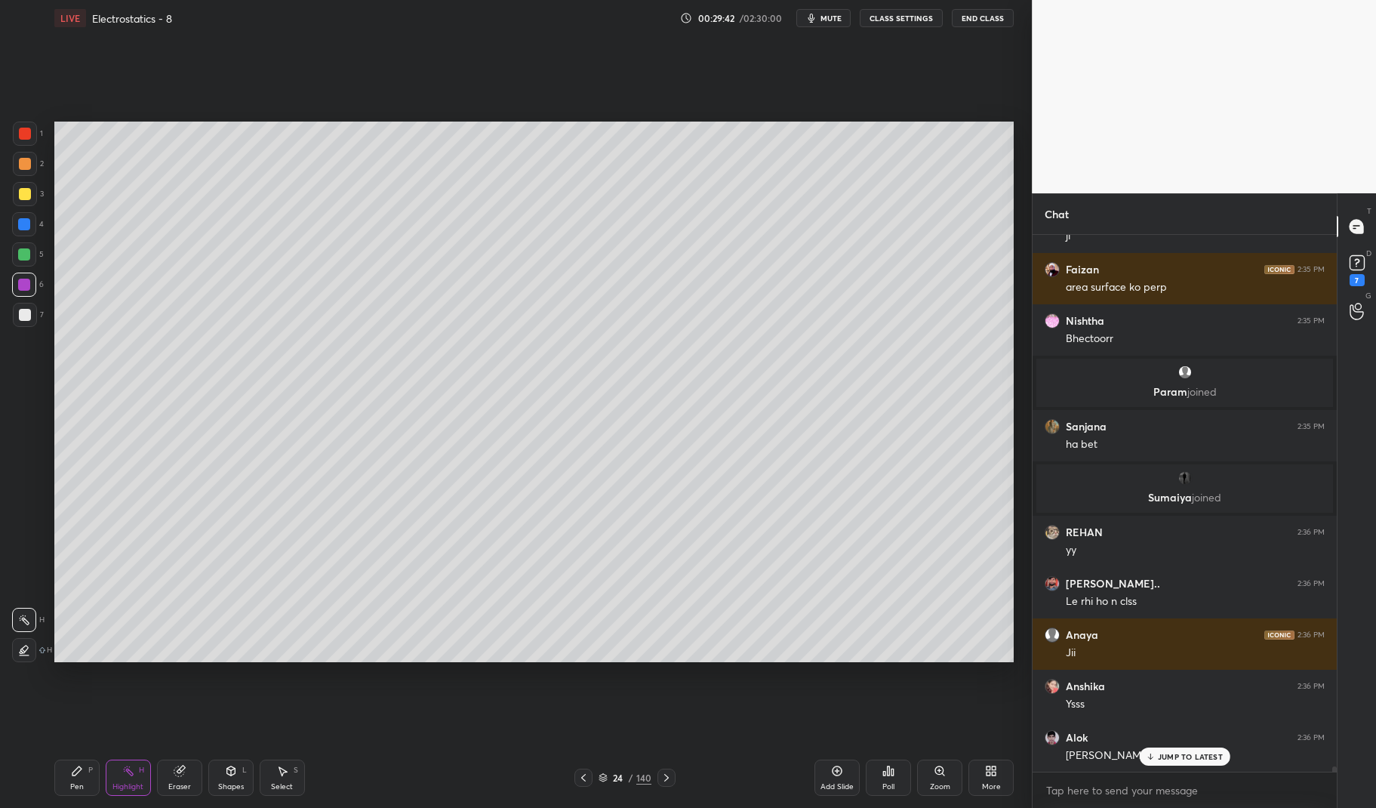
click at [1183, 760] on p "JUMP TO LATEST" at bounding box center [1190, 756] width 65 height 9
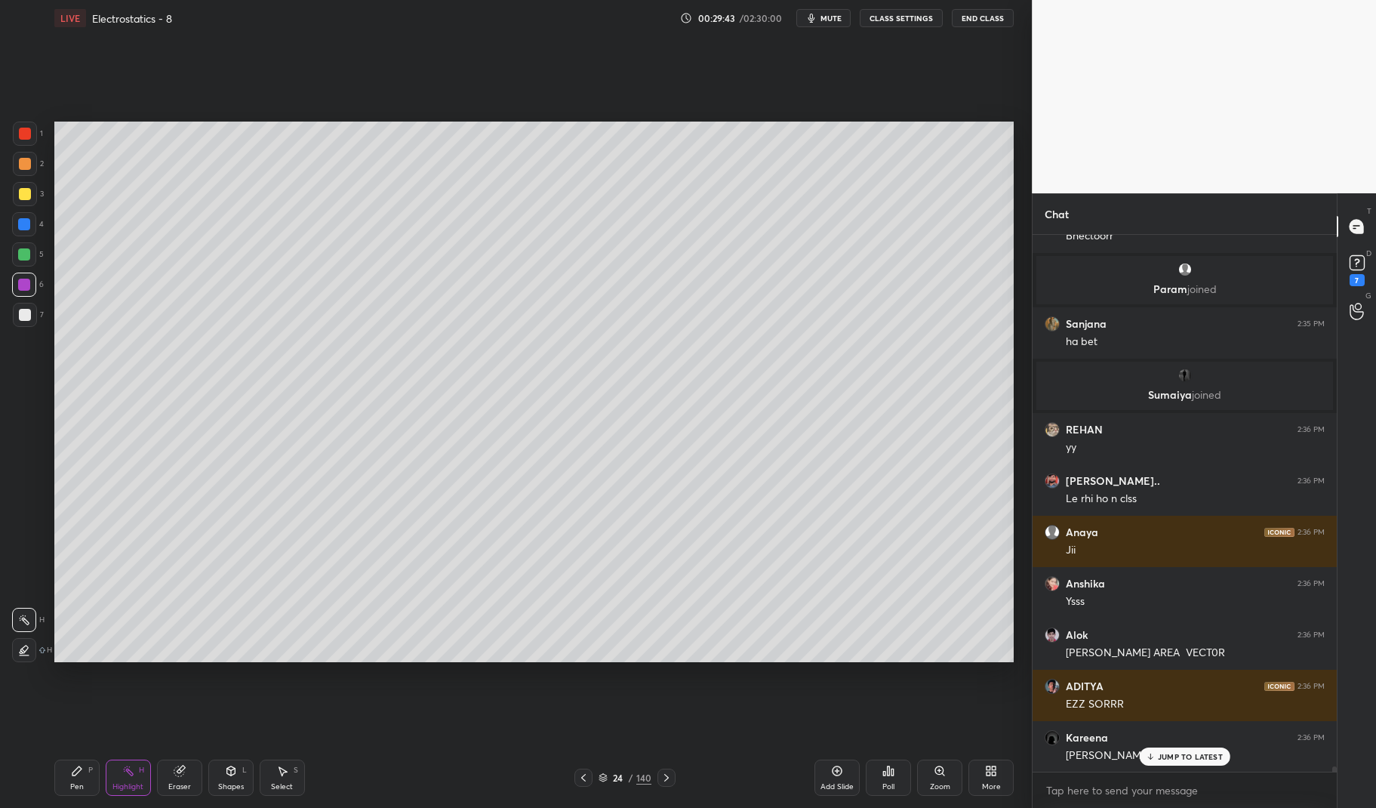
click at [669, 769] on div at bounding box center [666, 777] width 18 height 18
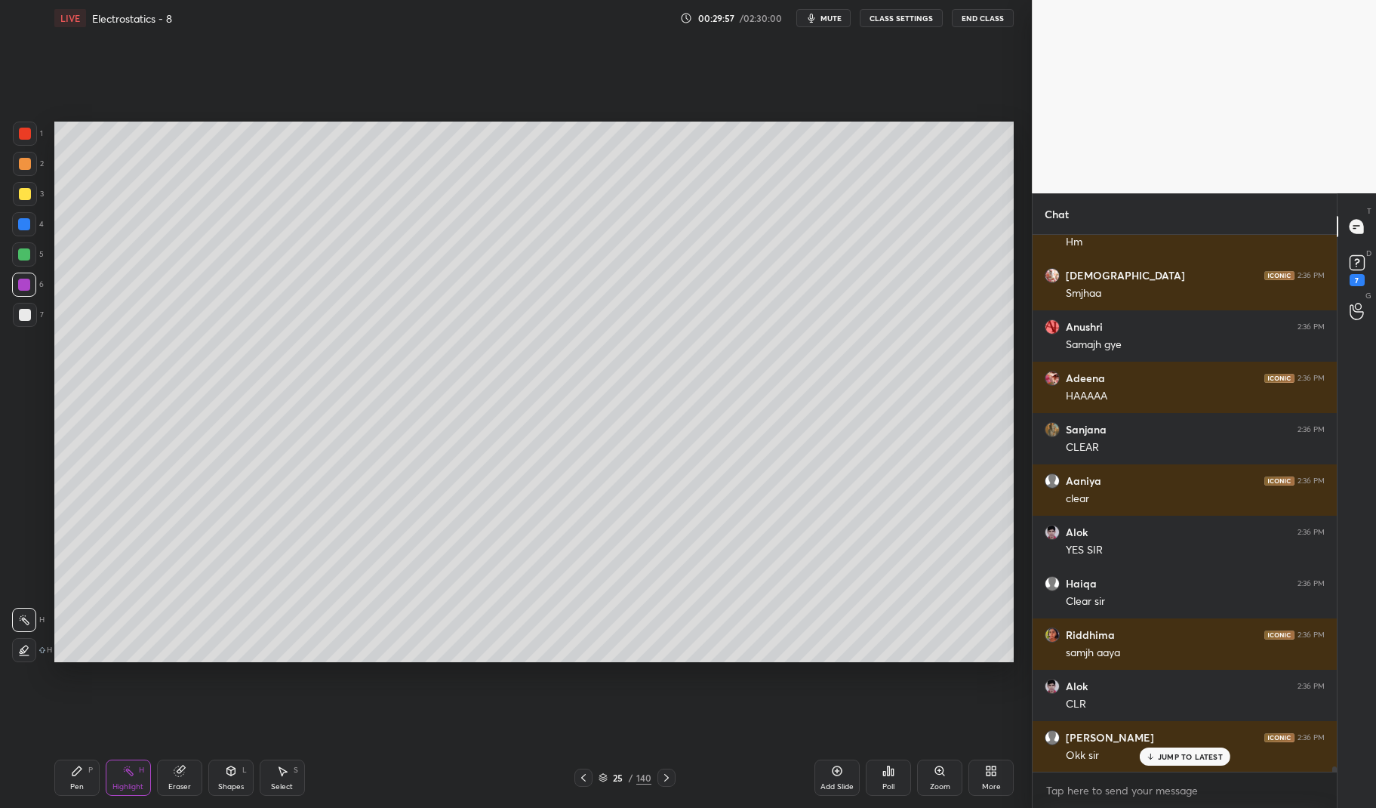
scroll to position [53288, 0]
click at [1192, 758] on p "JUMP TO LATEST" at bounding box center [1190, 756] width 65 height 9
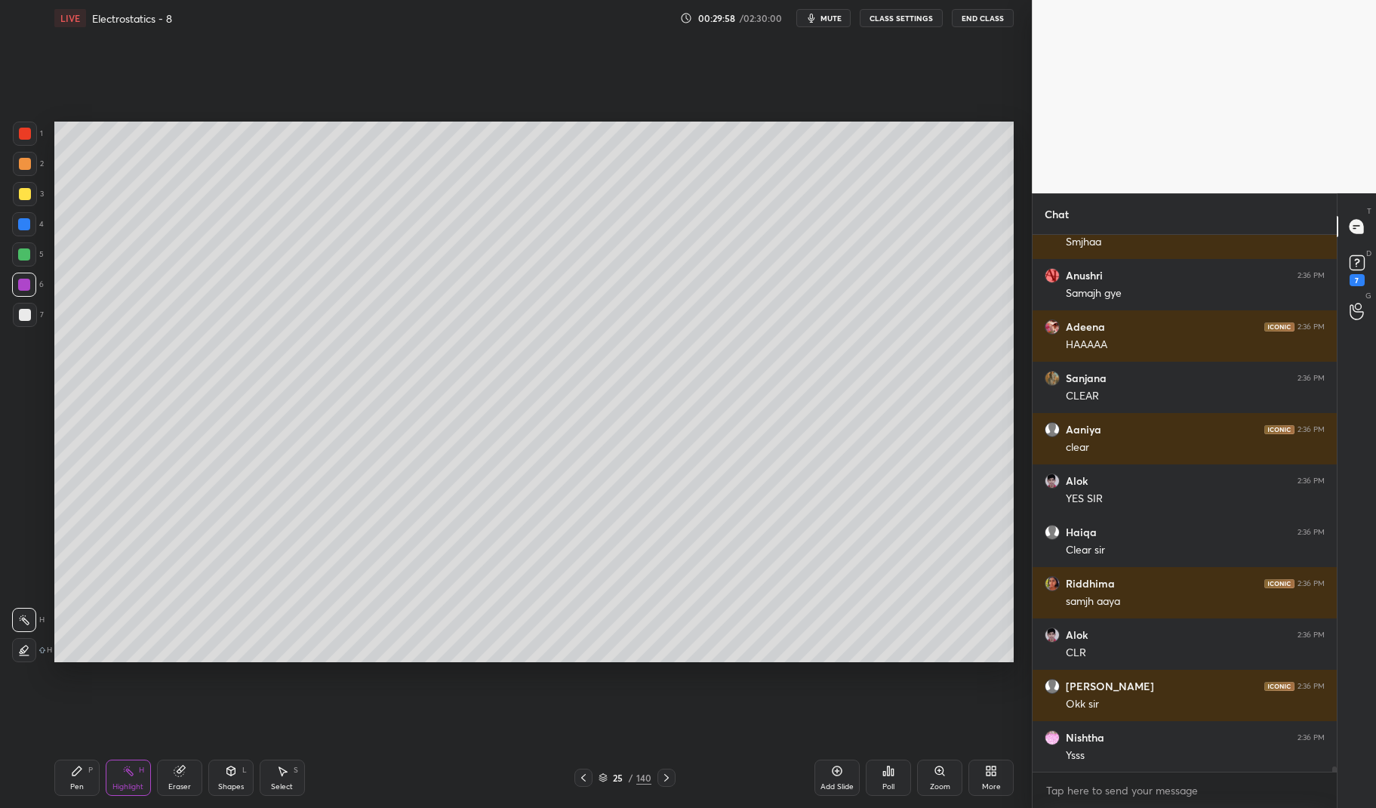
click at [94, 774] on div "Pen P" at bounding box center [76, 777] width 45 height 36
click at [63, 777] on div "Pen P" at bounding box center [76, 777] width 45 height 36
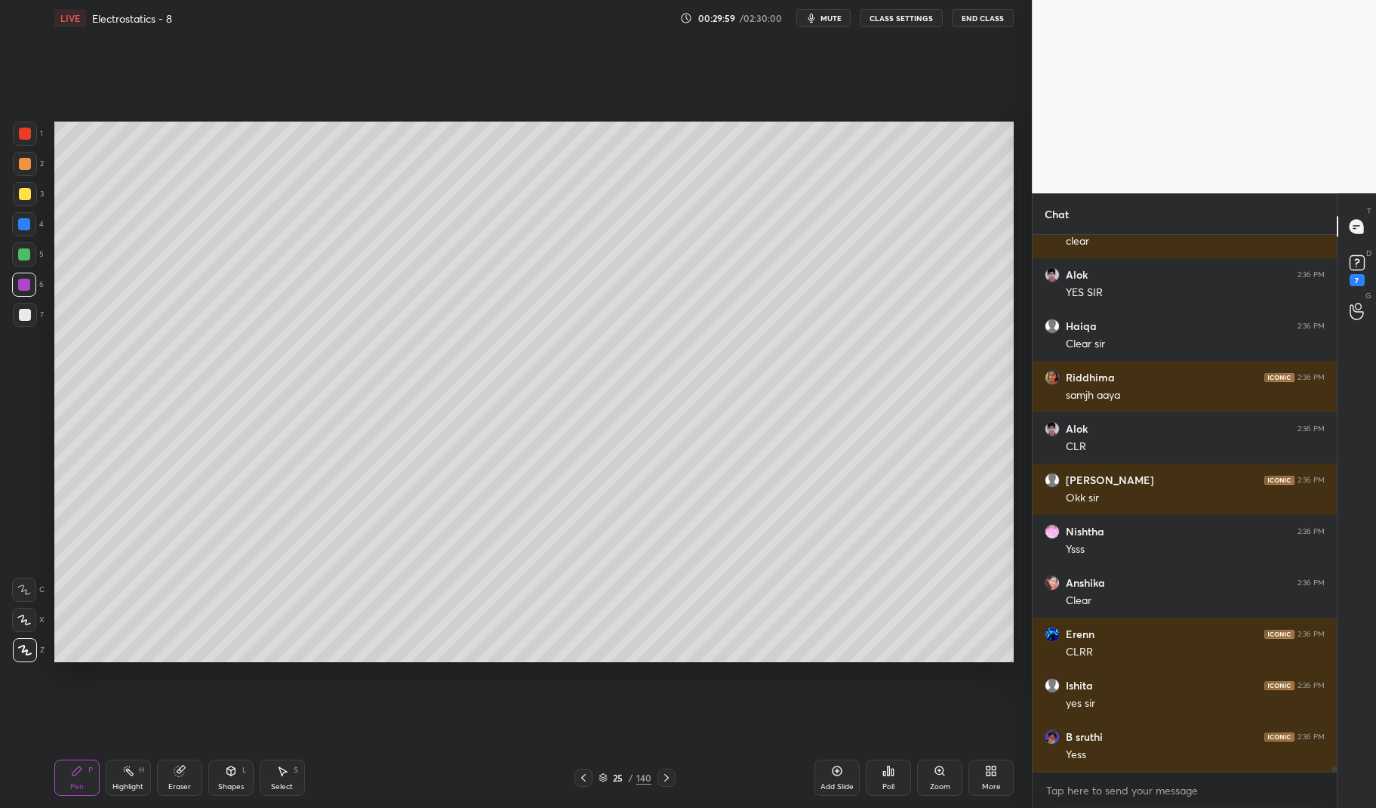
click at [27, 282] on div at bounding box center [24, 284] width 12 height 12
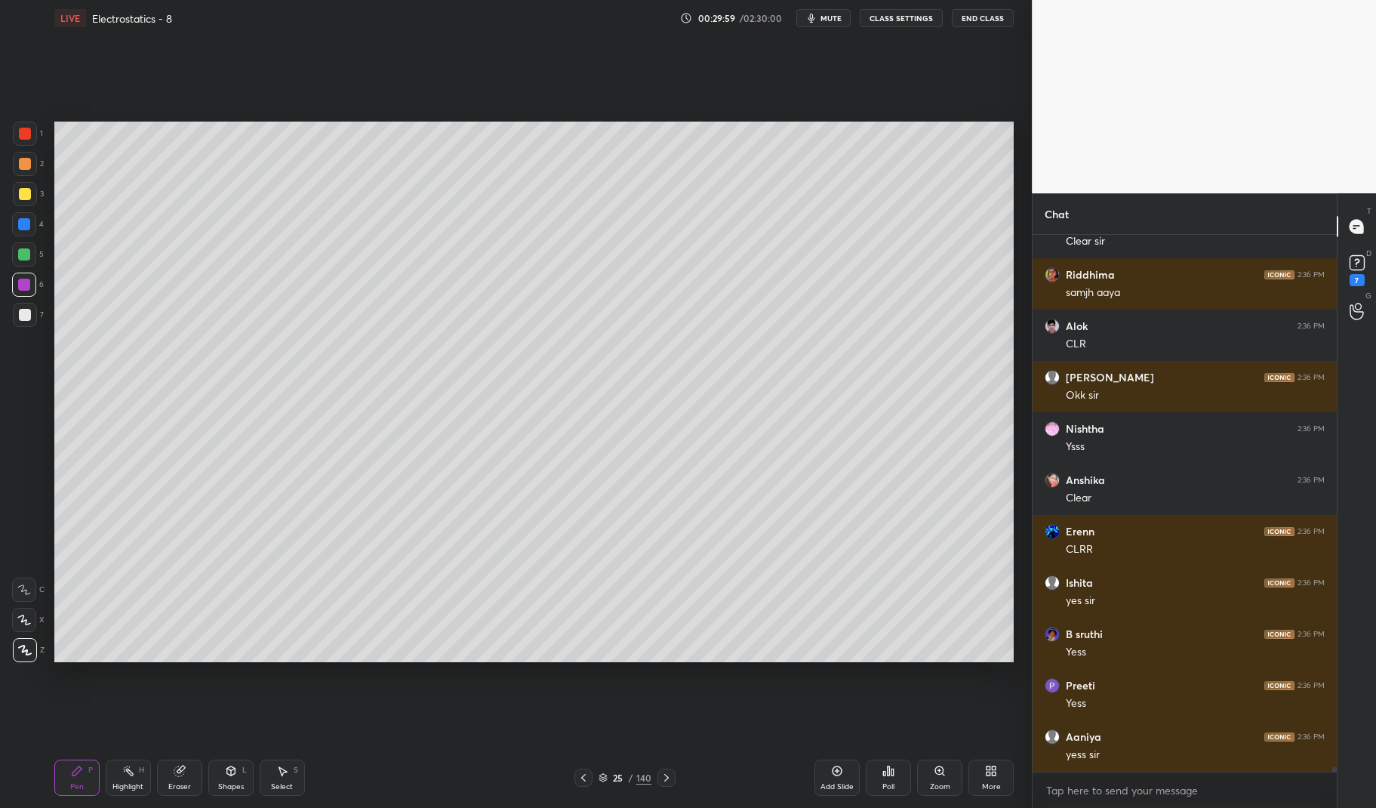
click at [21, 278] on div at bounding box center [24, 284] width 12 height 12
click at [21, 254] on div at bounding box center [24, 254] width 12 height 12
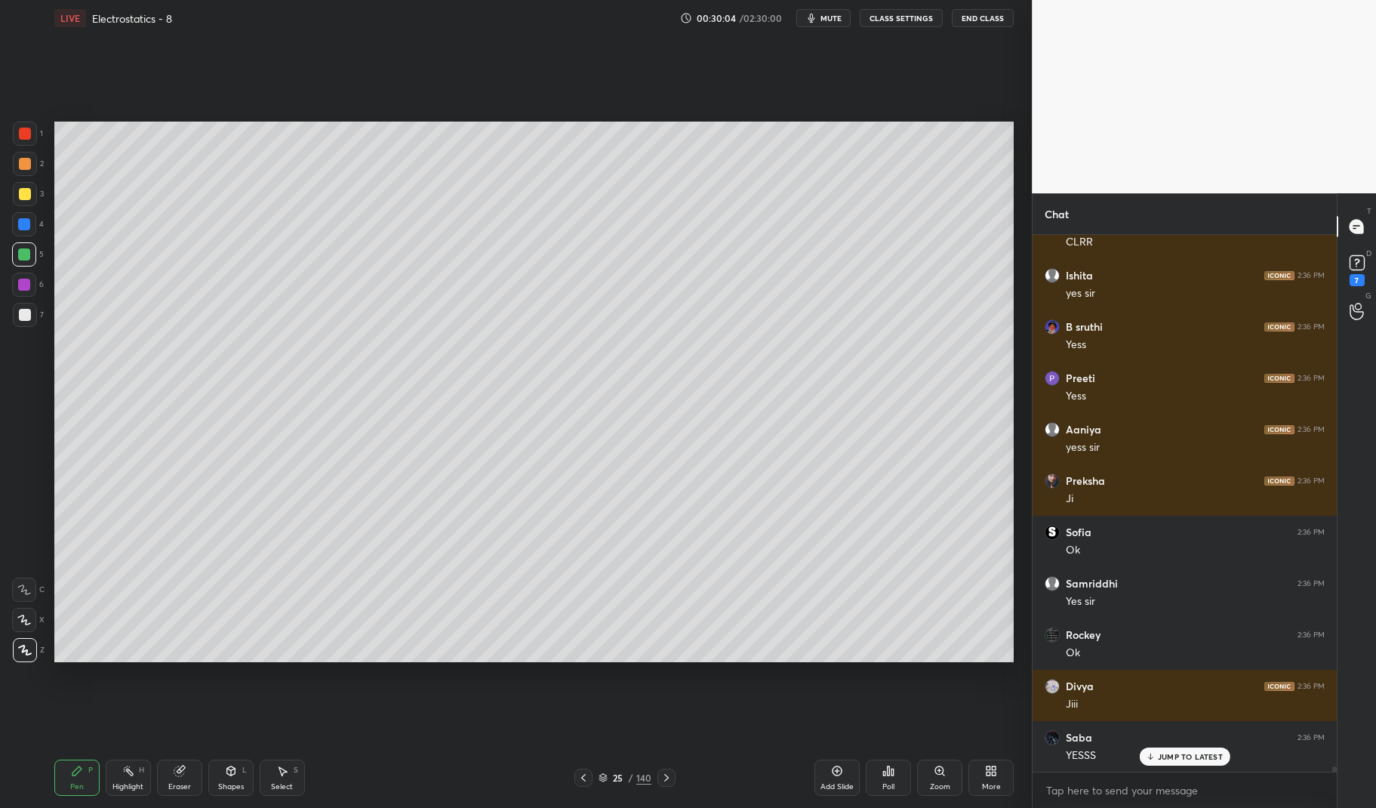
scroll to position [53955, 0]
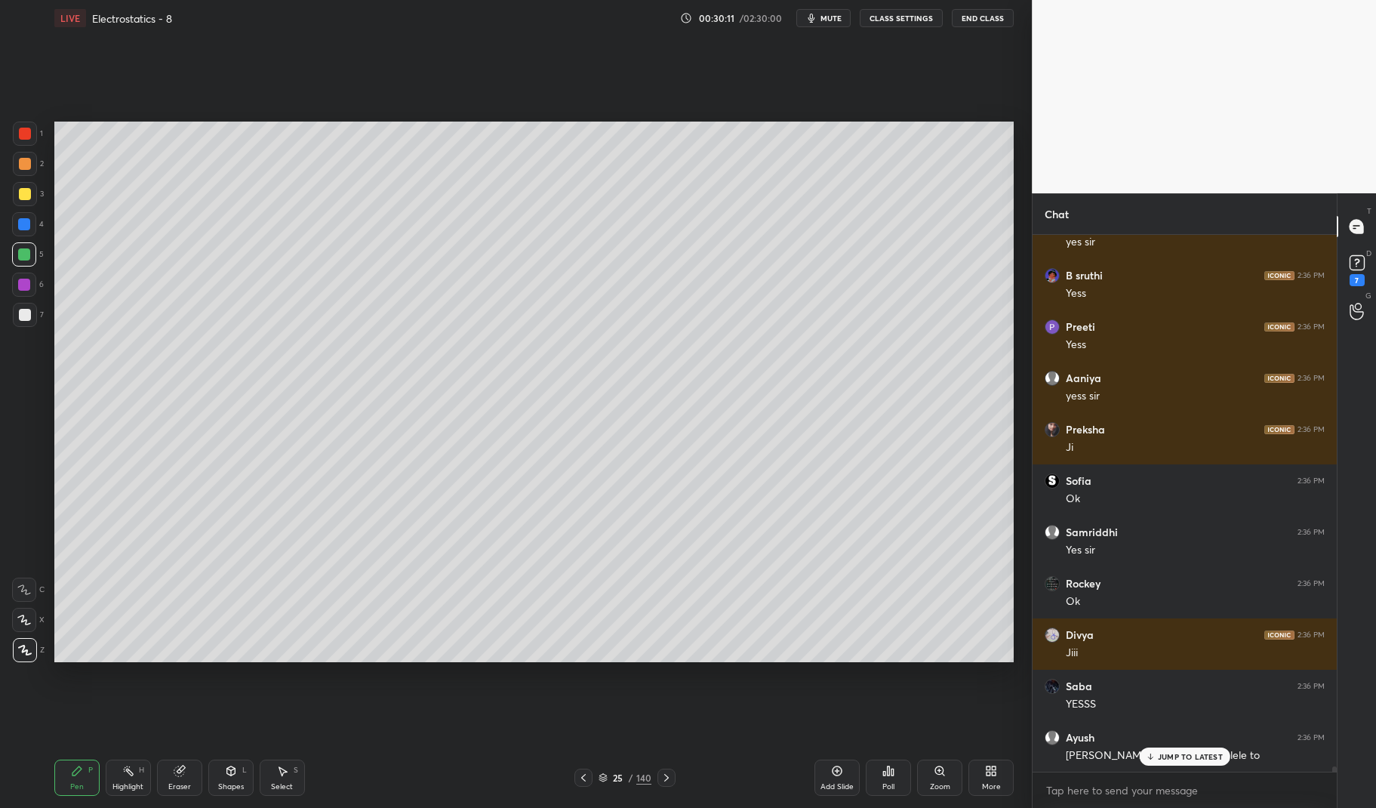
click at [171, 780] on div "Eraser" at bounding box center [179, 777] width 45 height 36
click at [21, 478] on circle at bounding box center [23, 479] width 5 height 5
click at [52, 792] on div "LIVE Electrostatics - 8 00:30:14 / 02:30:00 mute CLASS SETTINGS End Class Setti…" at bounding box center [533, 404] width 971 height 808
click at [63, 783] on div "Pen P" at bounding box center [76, 777] width 45 height 36
click at [226, 776] on icon at bounding box center [231, 770] width 12 height 12
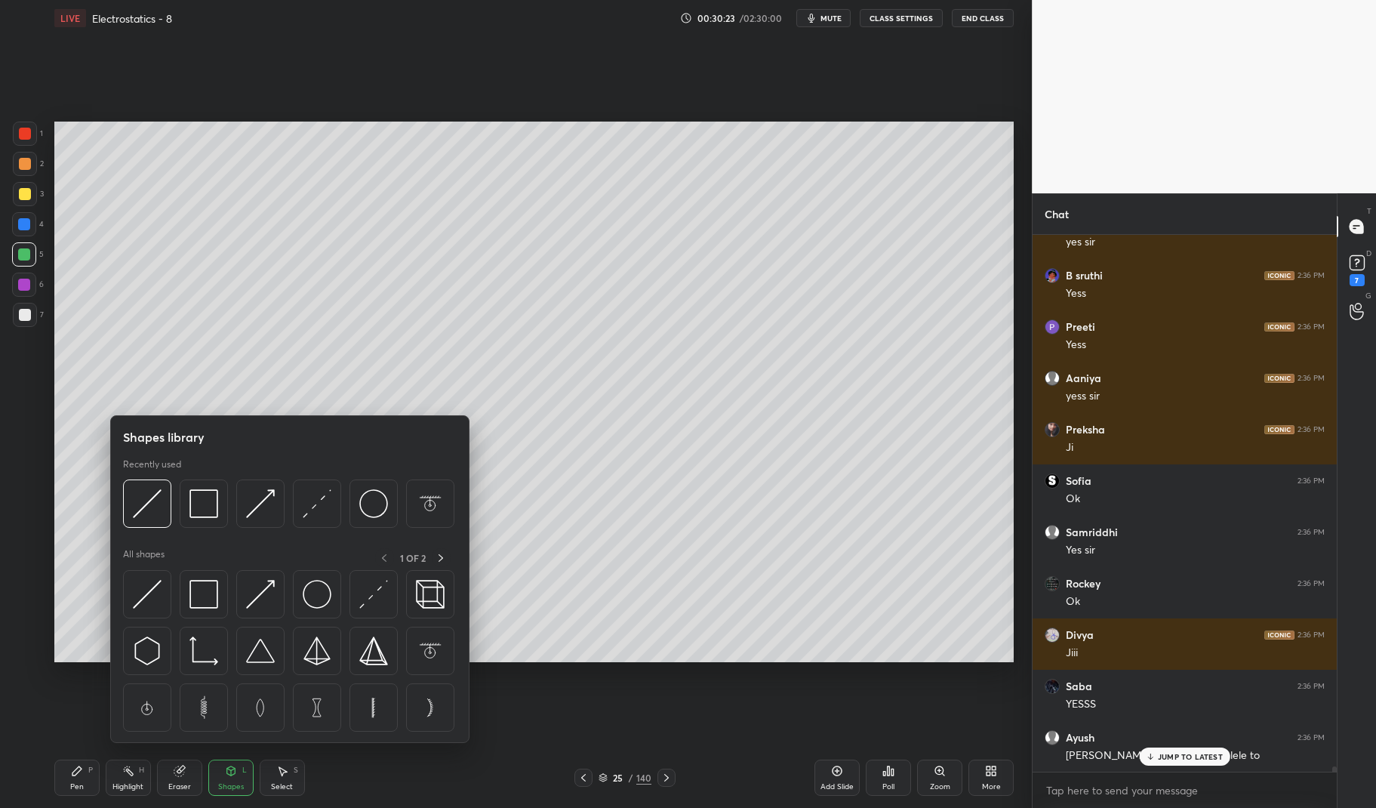
click at [190, 782] on div "Eraser" at bounding box center [179, 777] width 45 height 36
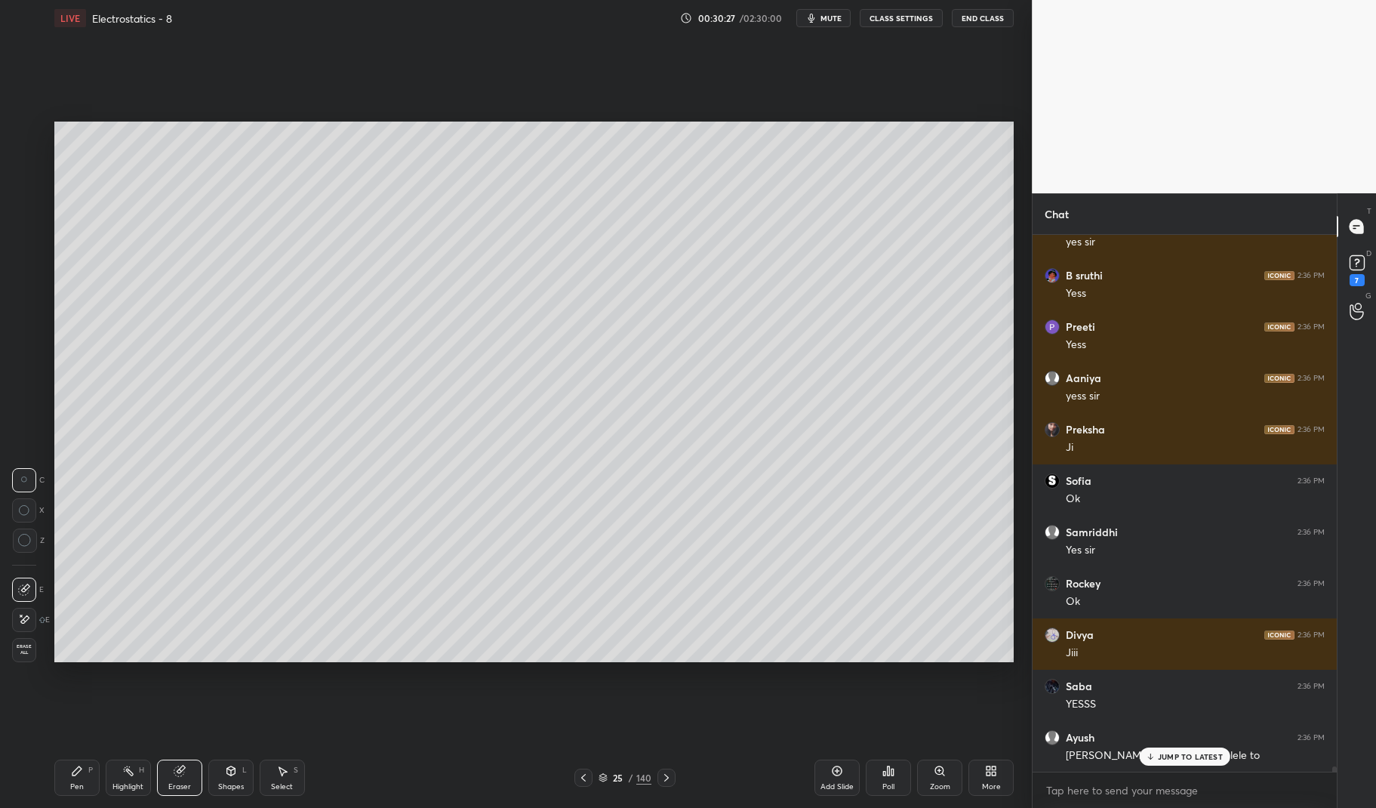
click at [77, 777] on div "Pen P" at bounding box center [76, 777] width 45 height 36
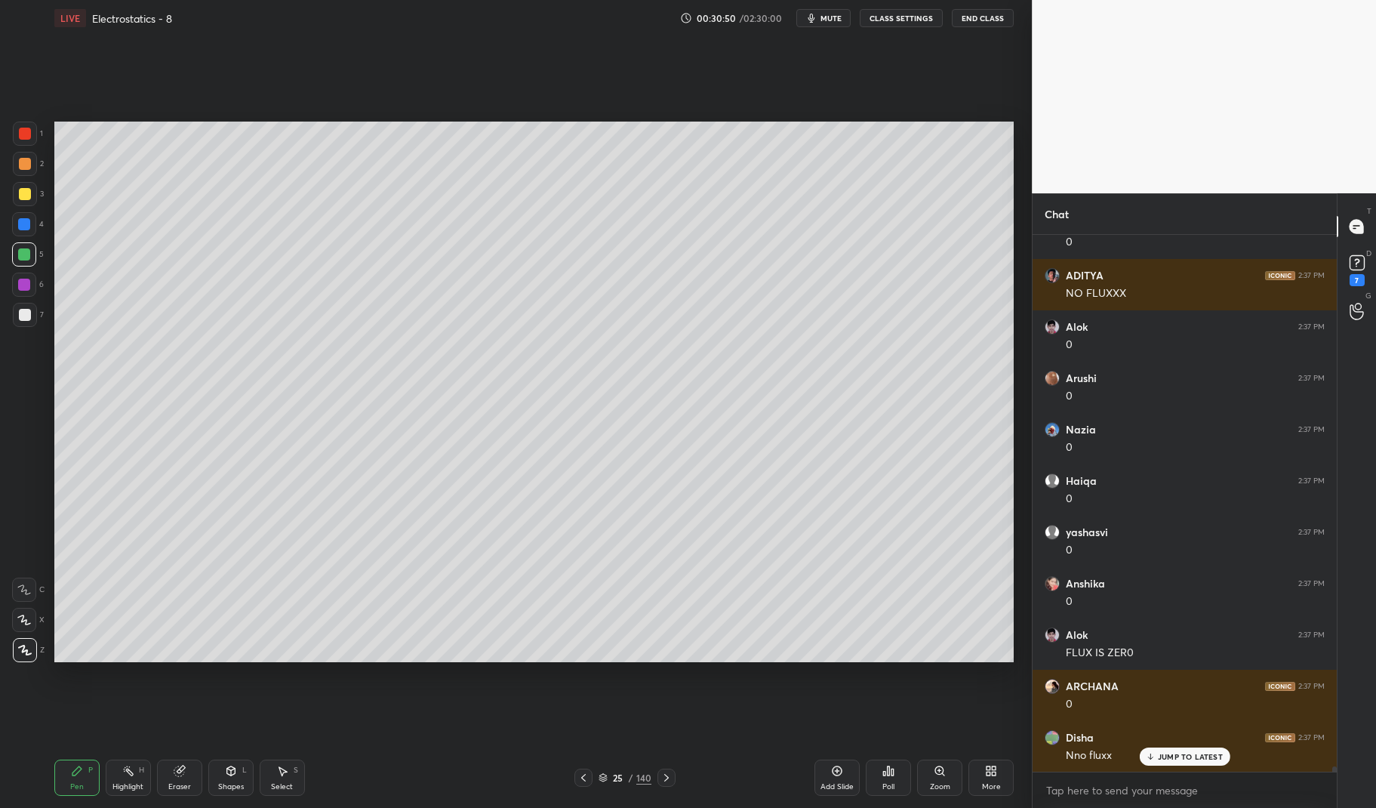
scroll to position [54330, 0]
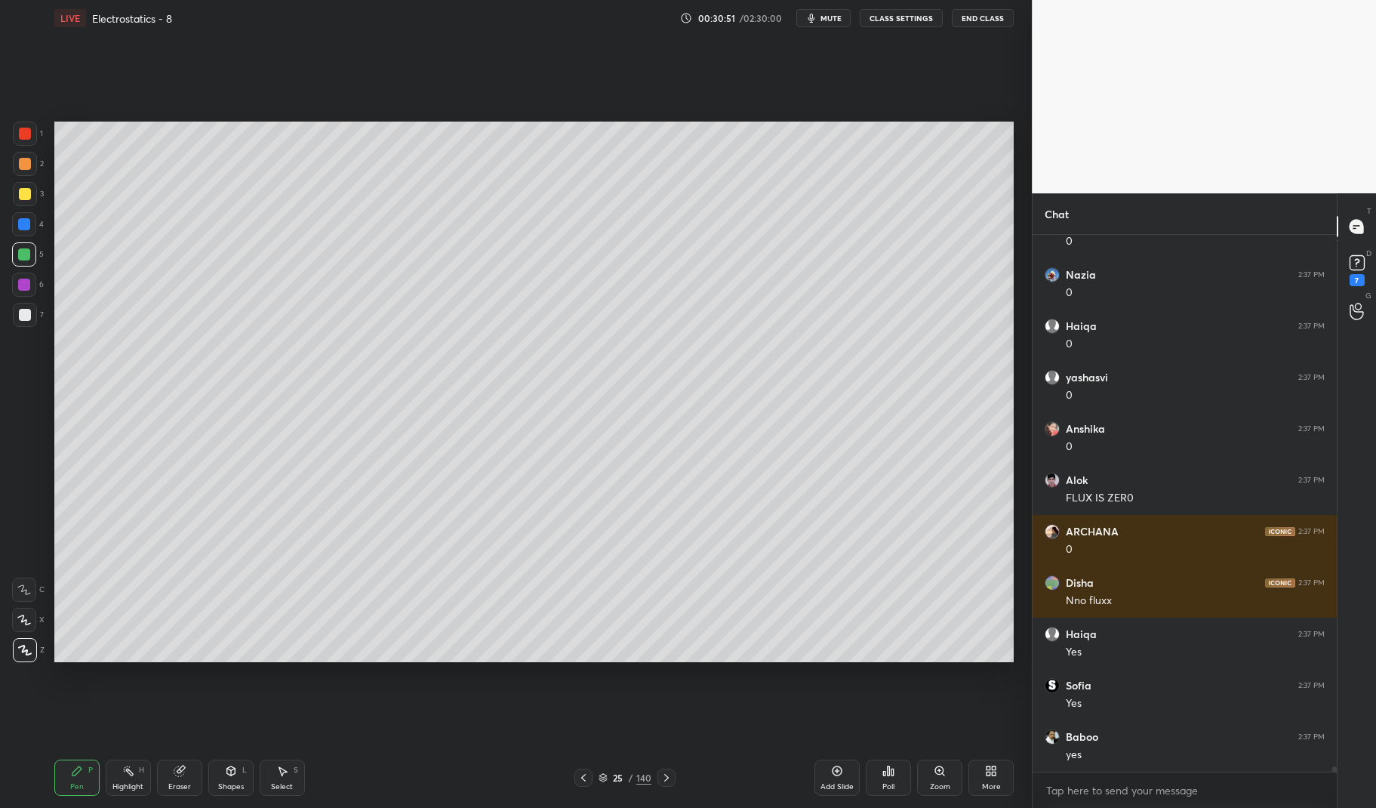
click at [24, 136] on div at bounding box center [25, 134] width 12 height 12
click at [19, 130] on div at bounding box center [25, 134] width 12 height 12
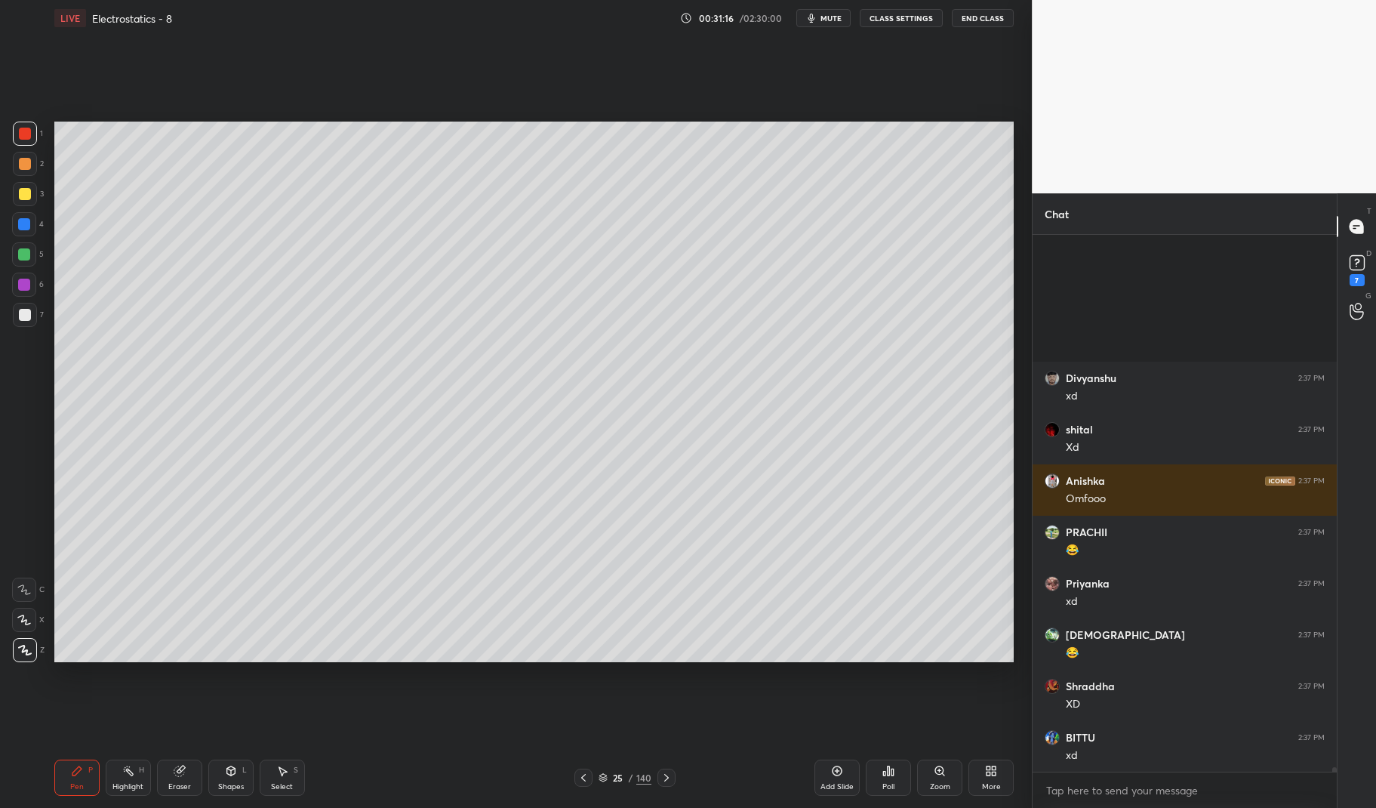
scroll to position [58436, 0]
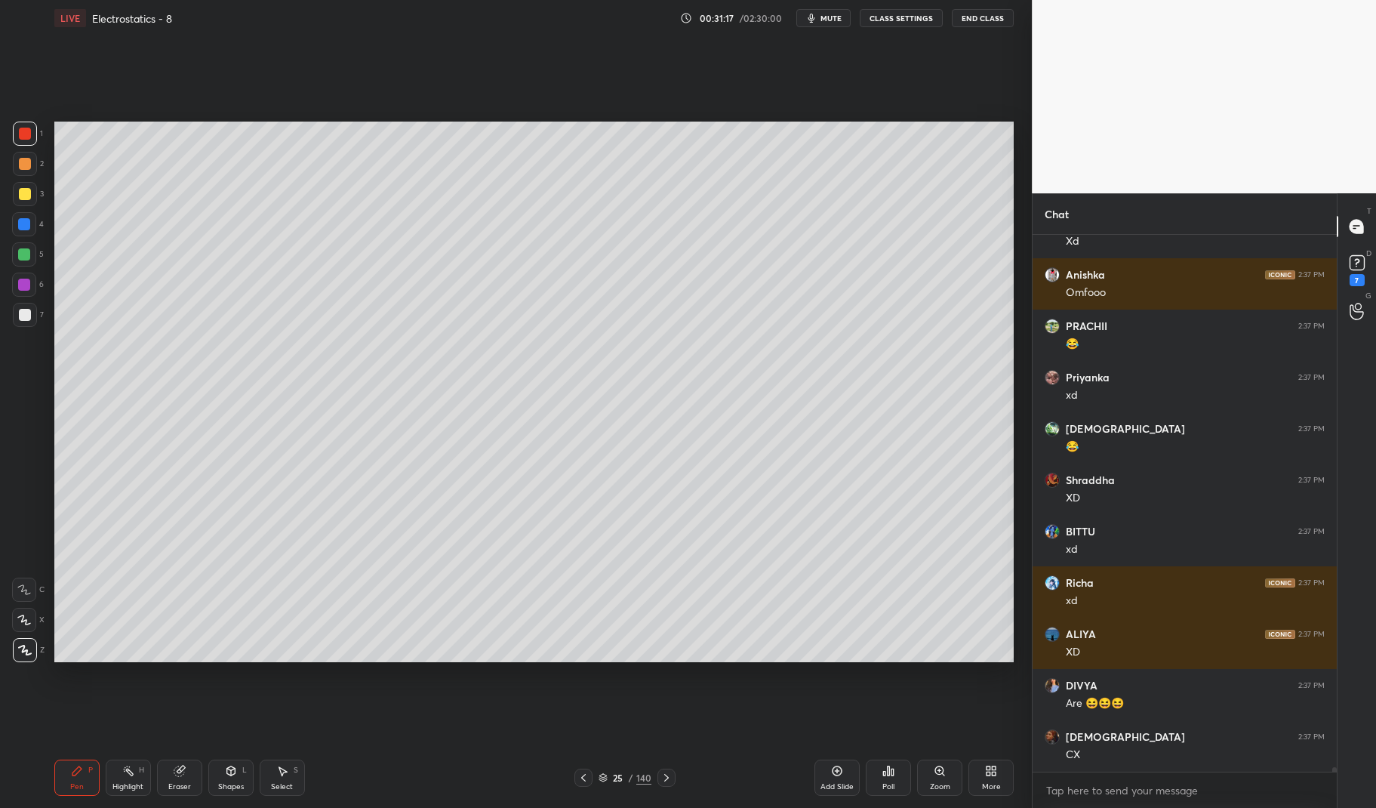
click at [583, 775] on icon at bounding box center [583, 777] width 12 height 12
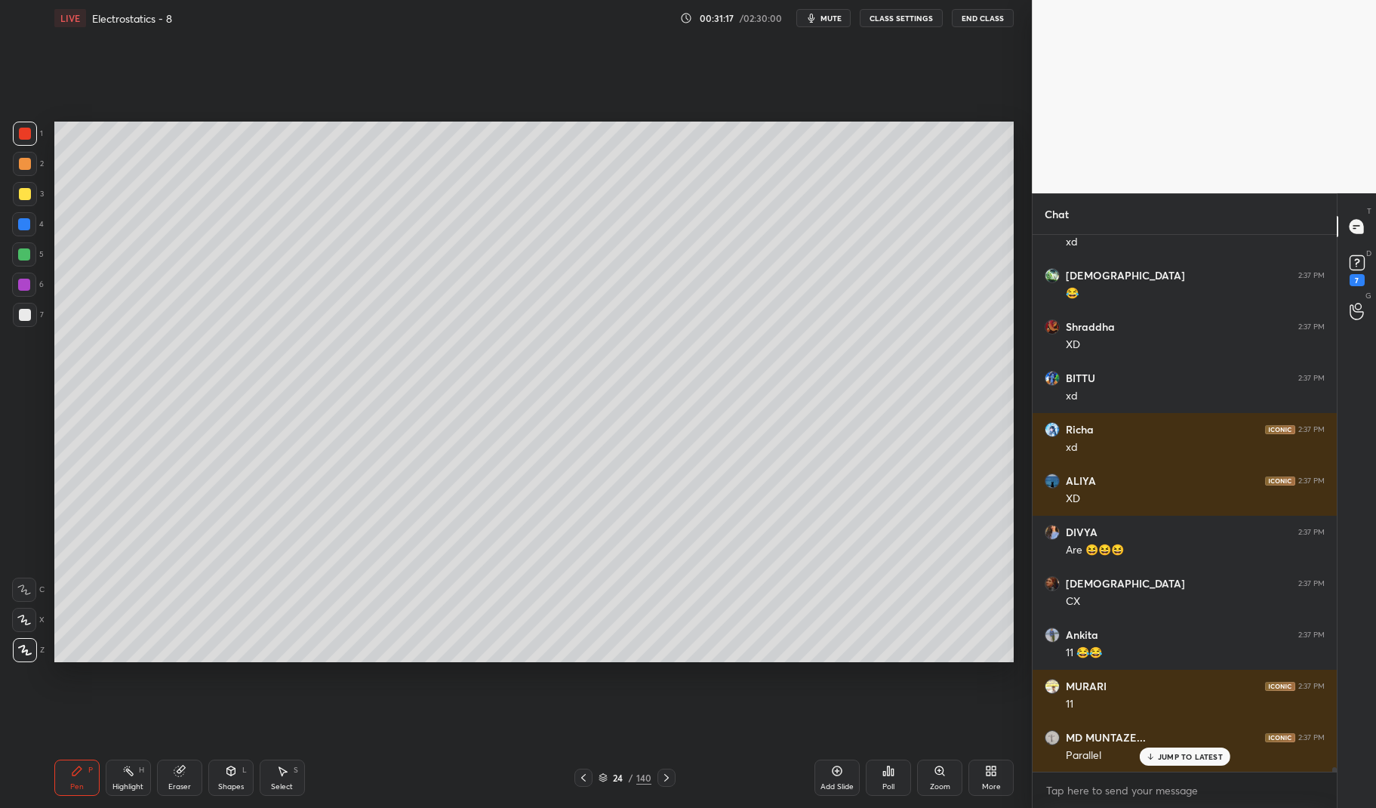
click at [125, 773] on icon at bounding box center [128, 770] width 12 height 12
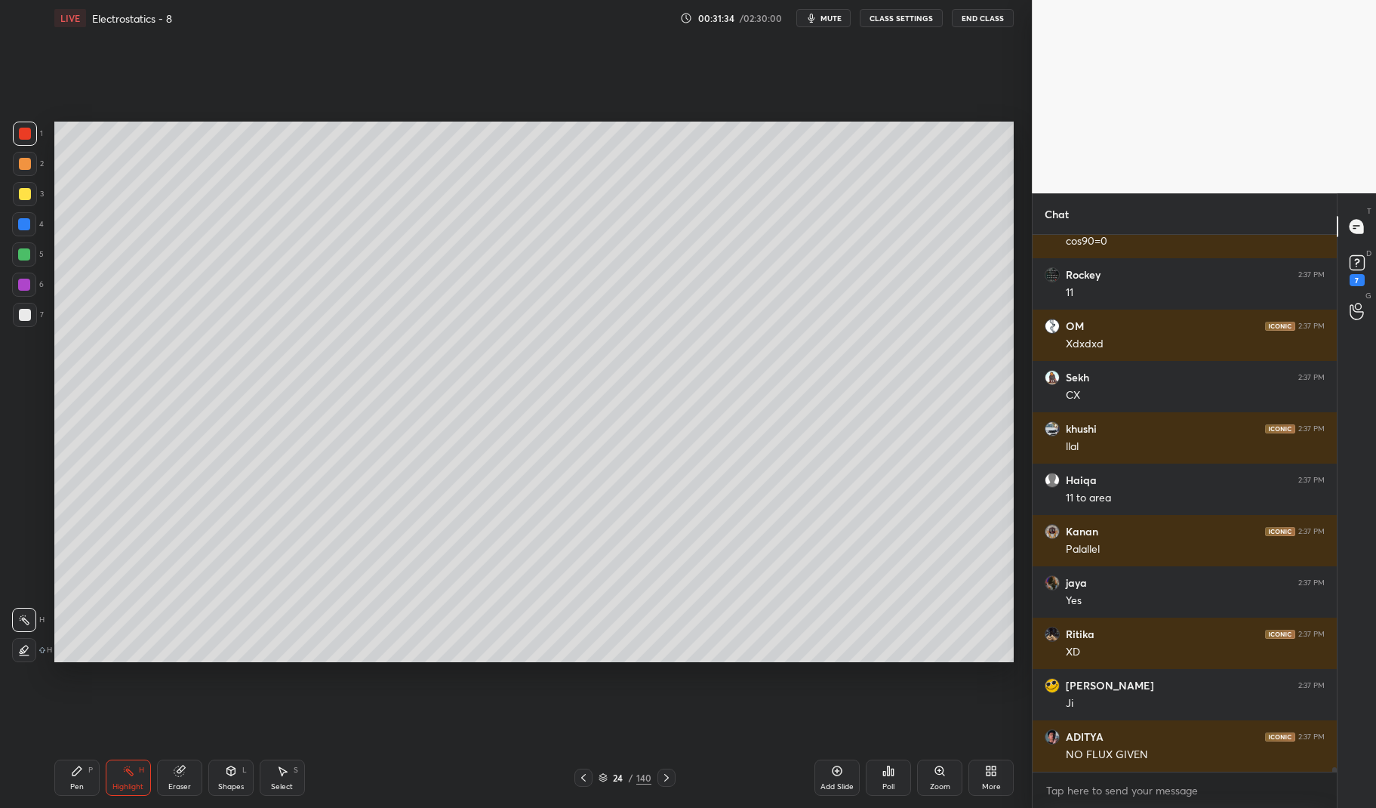
click at [666, 776] on icon at bounding box center [666, 777] width 12 height 12
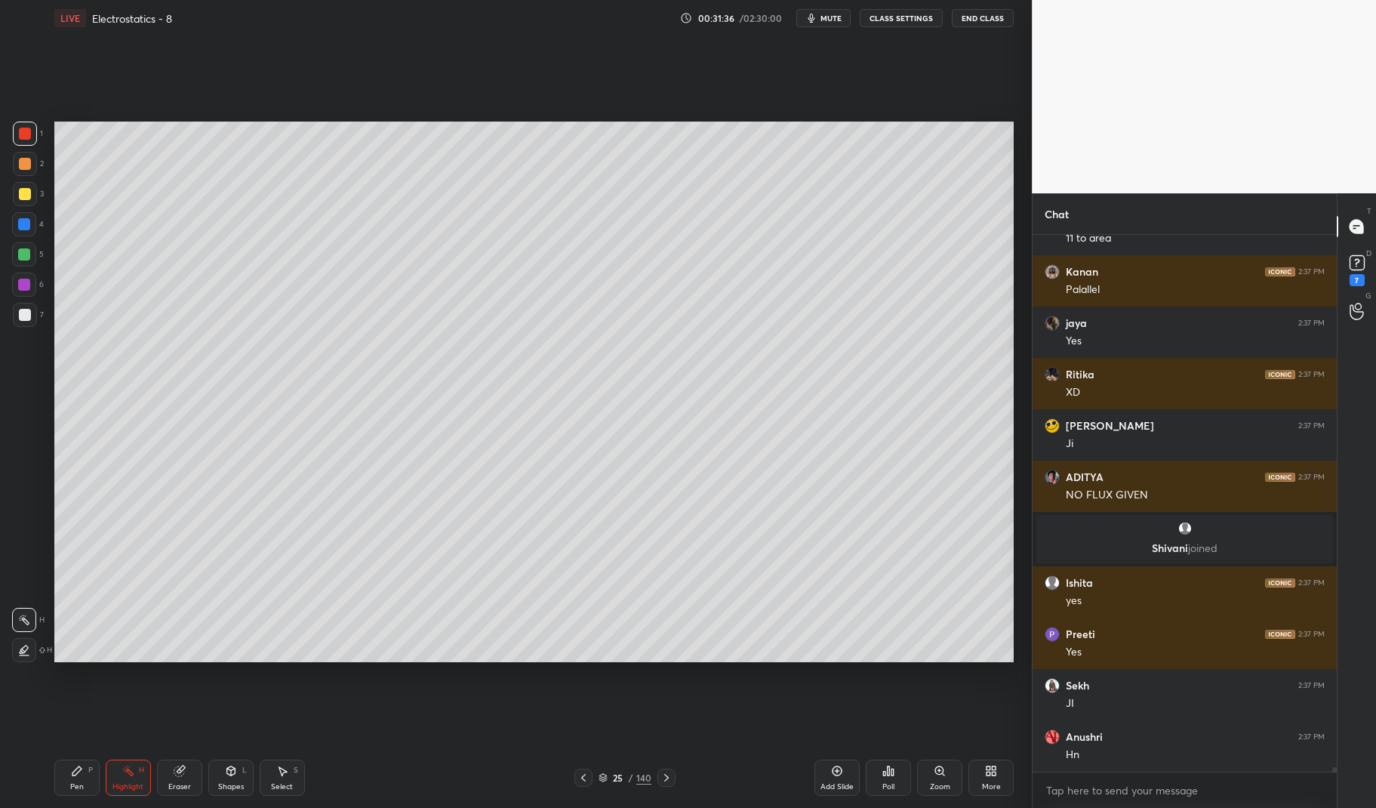
click at [589, 778] on icon at bounding box center [583, 777] width 12 height 12
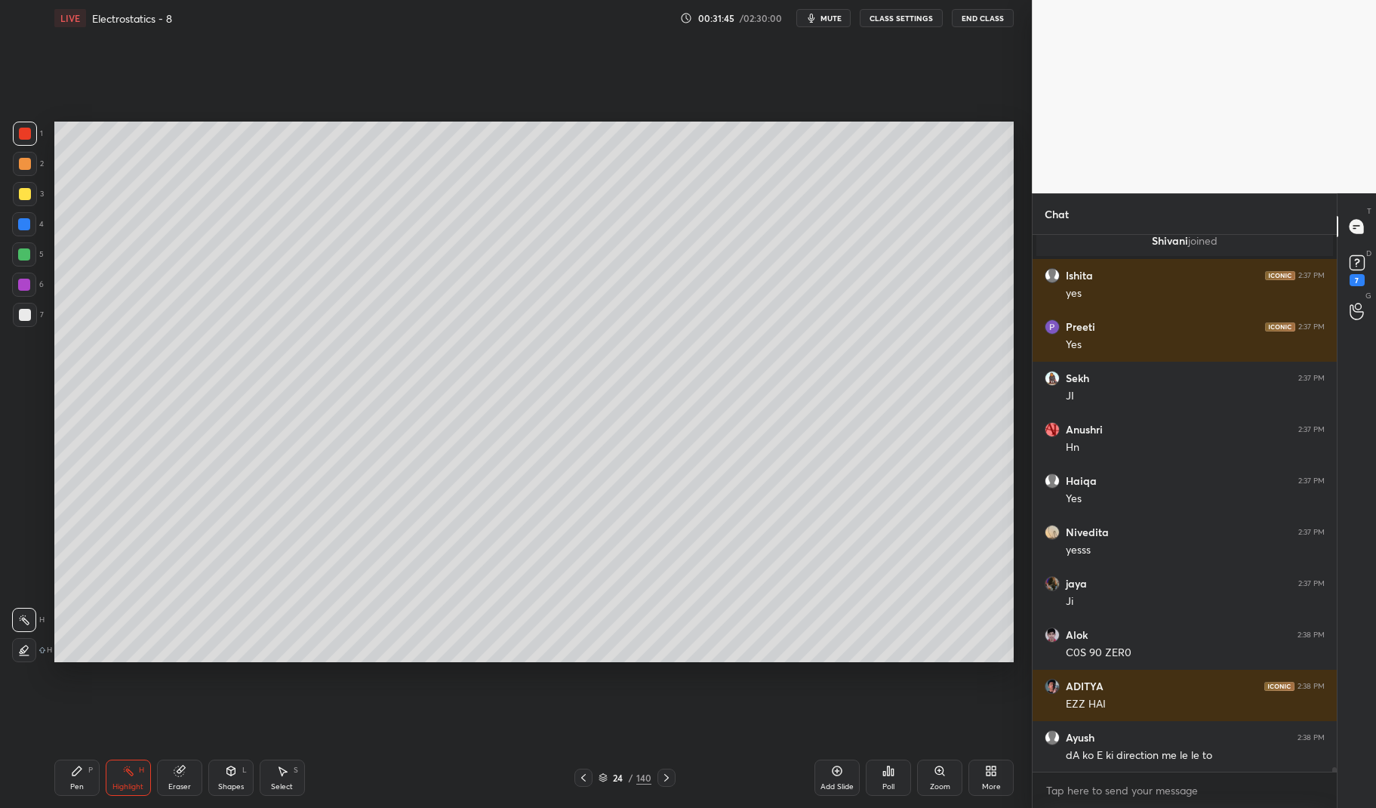
click at [659, 781] on div at bounding box center [666, 777] width 18 height 18
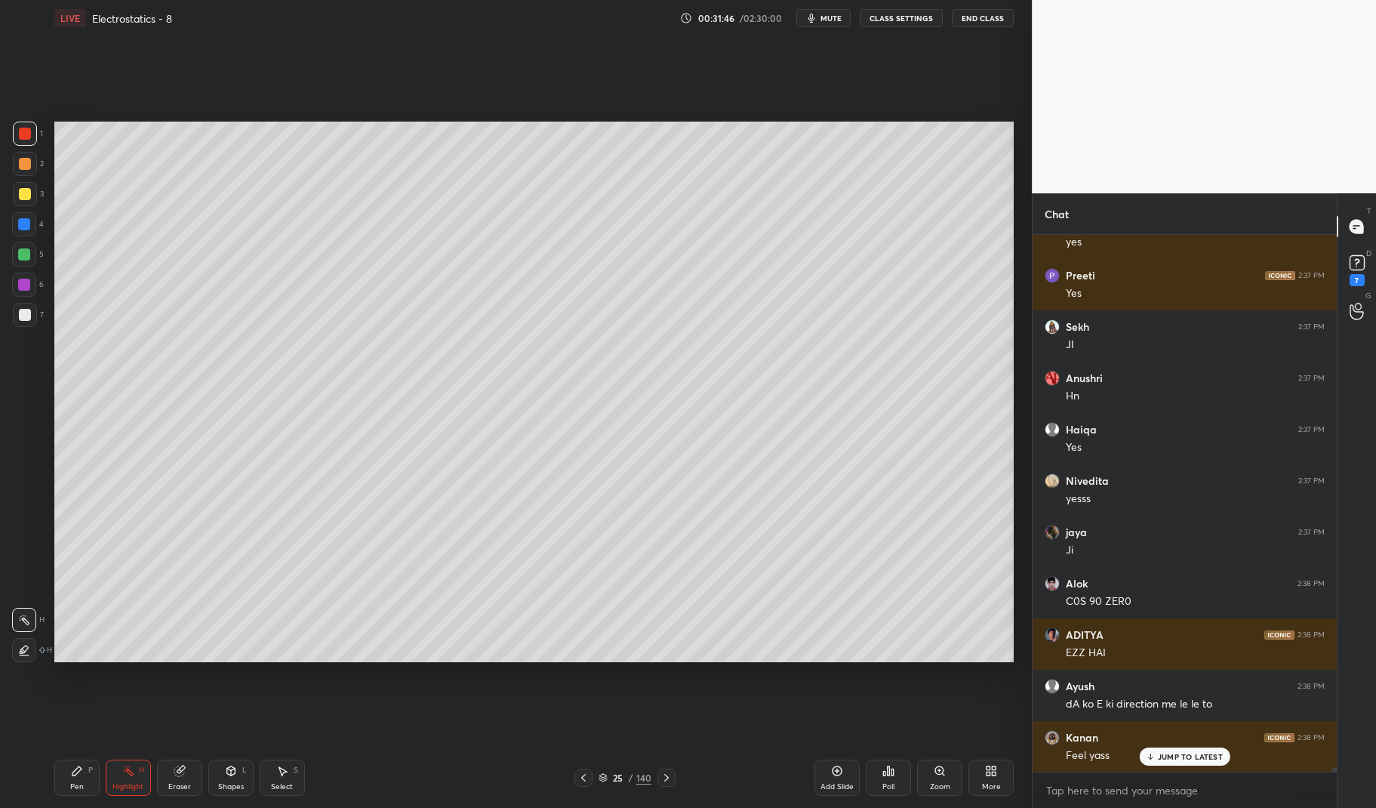
click at [1192, 752] on p "JUMP TO LATEST" at bounding box center [1190, 756] width 65 height 9
click at [583, 780] on icon at bounding box center [583, 777] width 12 height 12
click at [121, 777] on div "Highlight H" at bounding box center [128, 777] width 45 height 36
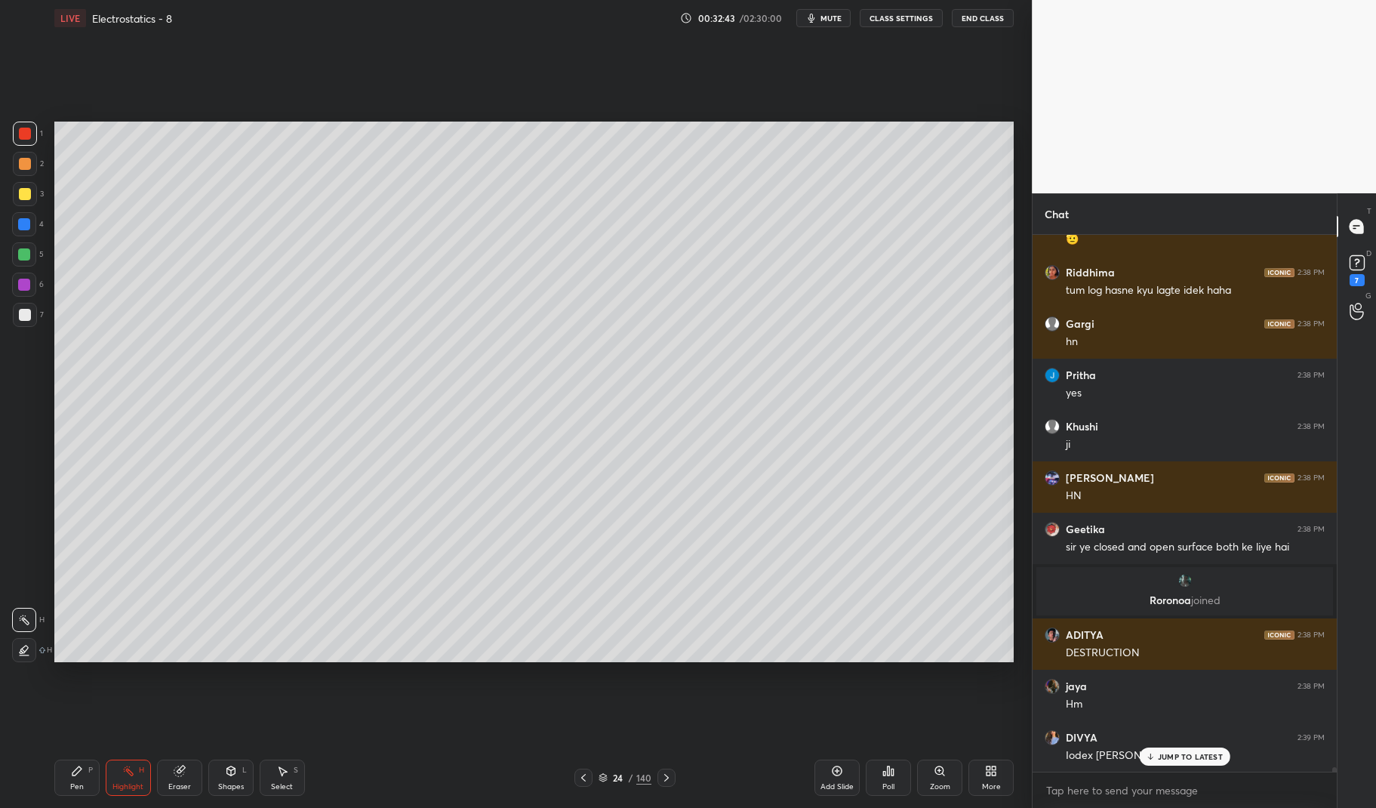
scroll to position [59502, 0]
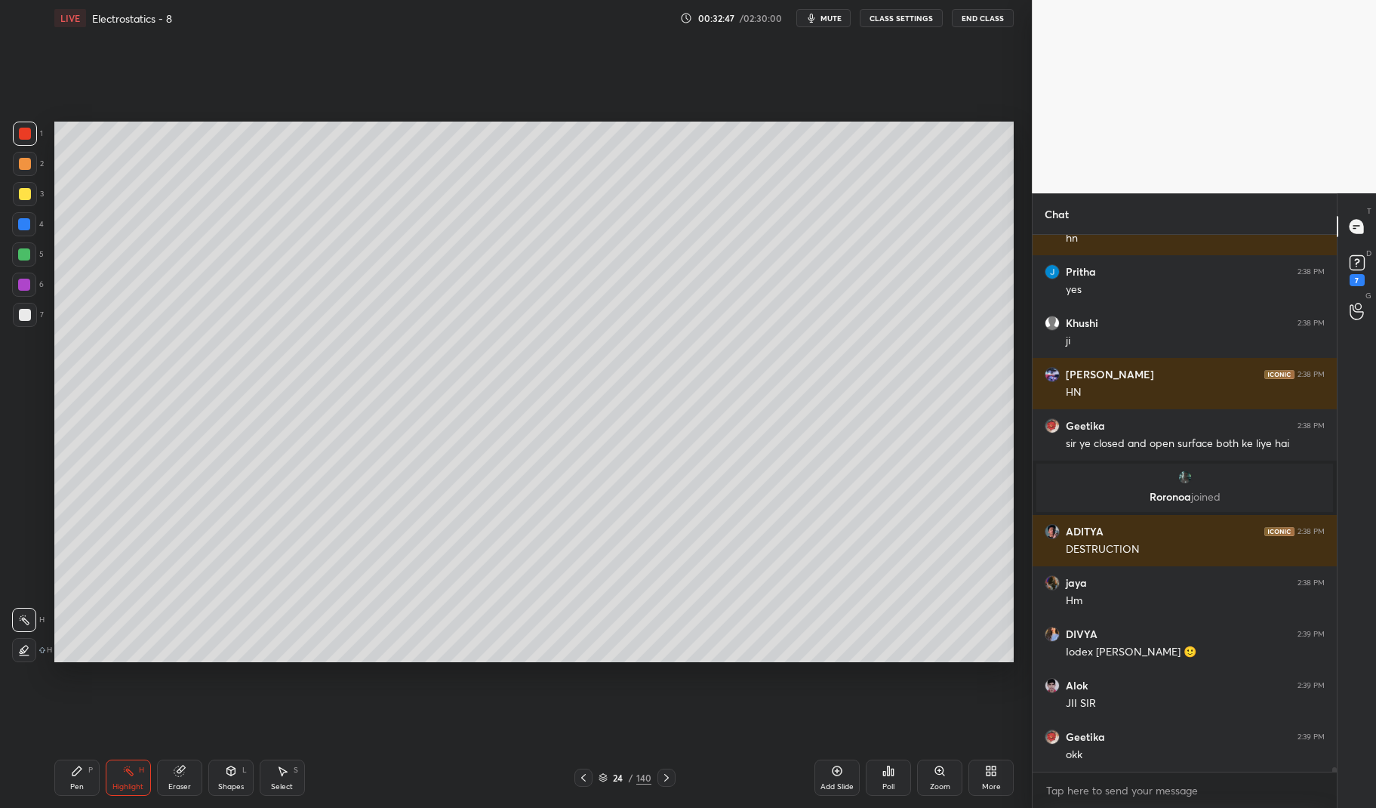
click at [665, 774] on icon at bounding box center [666, 777] width 12 height 12
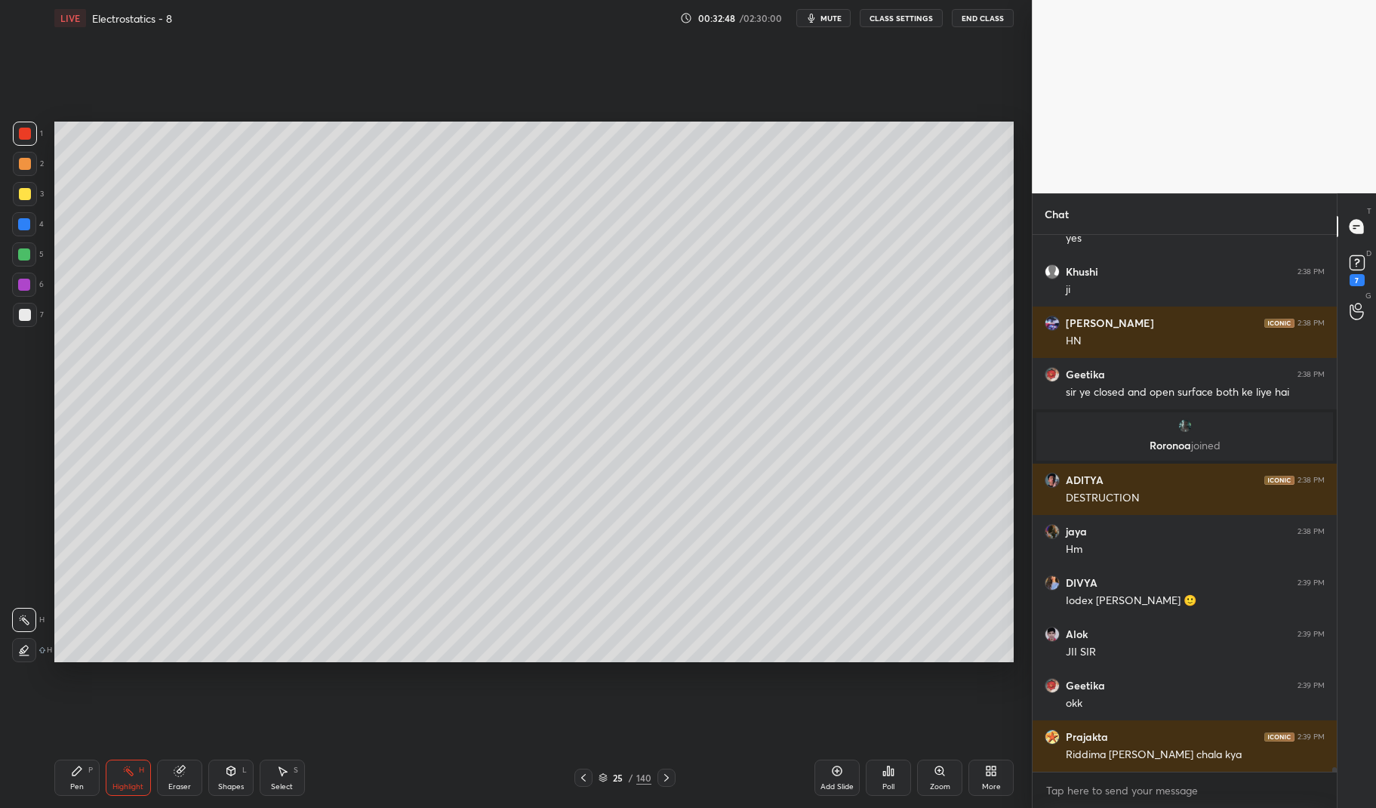
click at [838, 774] on icon at bounding box center [837, 771] width 10 height 10
click at [71, 777] on icon at bounding box center [77, 770] width 12 height 12
click at [66, 781] on div "Pen P" at bounding box center [76, 777] width 45 height 36
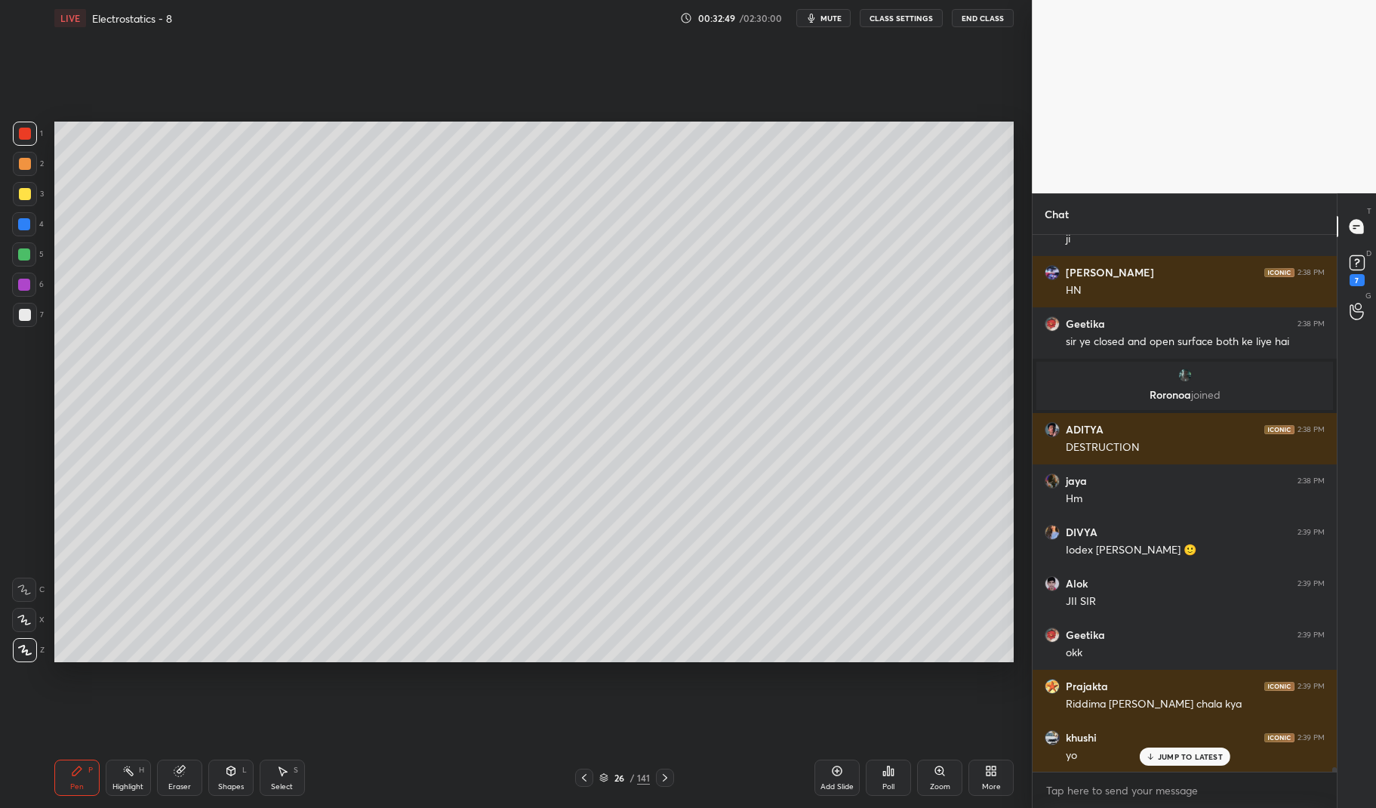
click at [28, 227] on div at bounding box center [24, 224] width 12 height 12
click at [23, 221] on div at bounding box center [24, 224] width 12 height 12
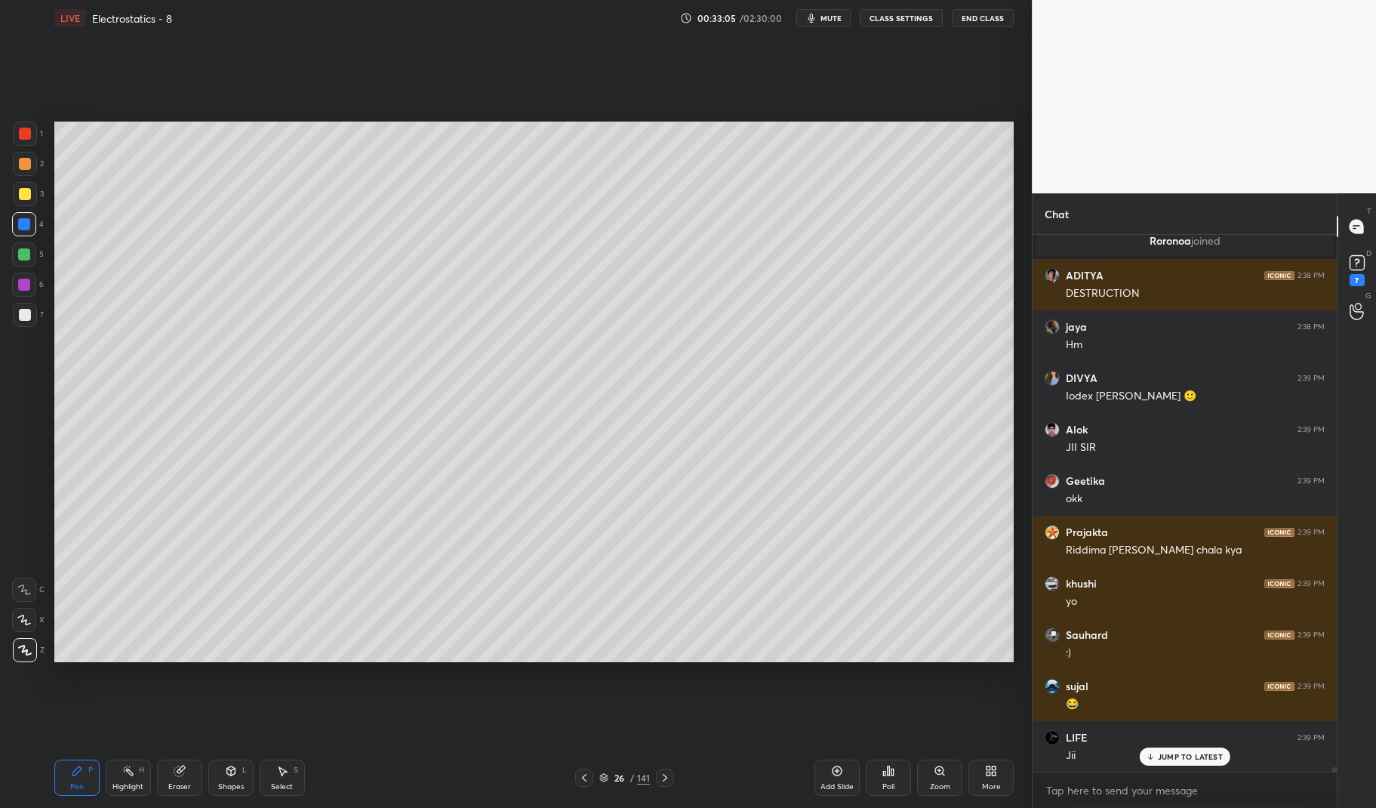
scroll to position [59864, 0]
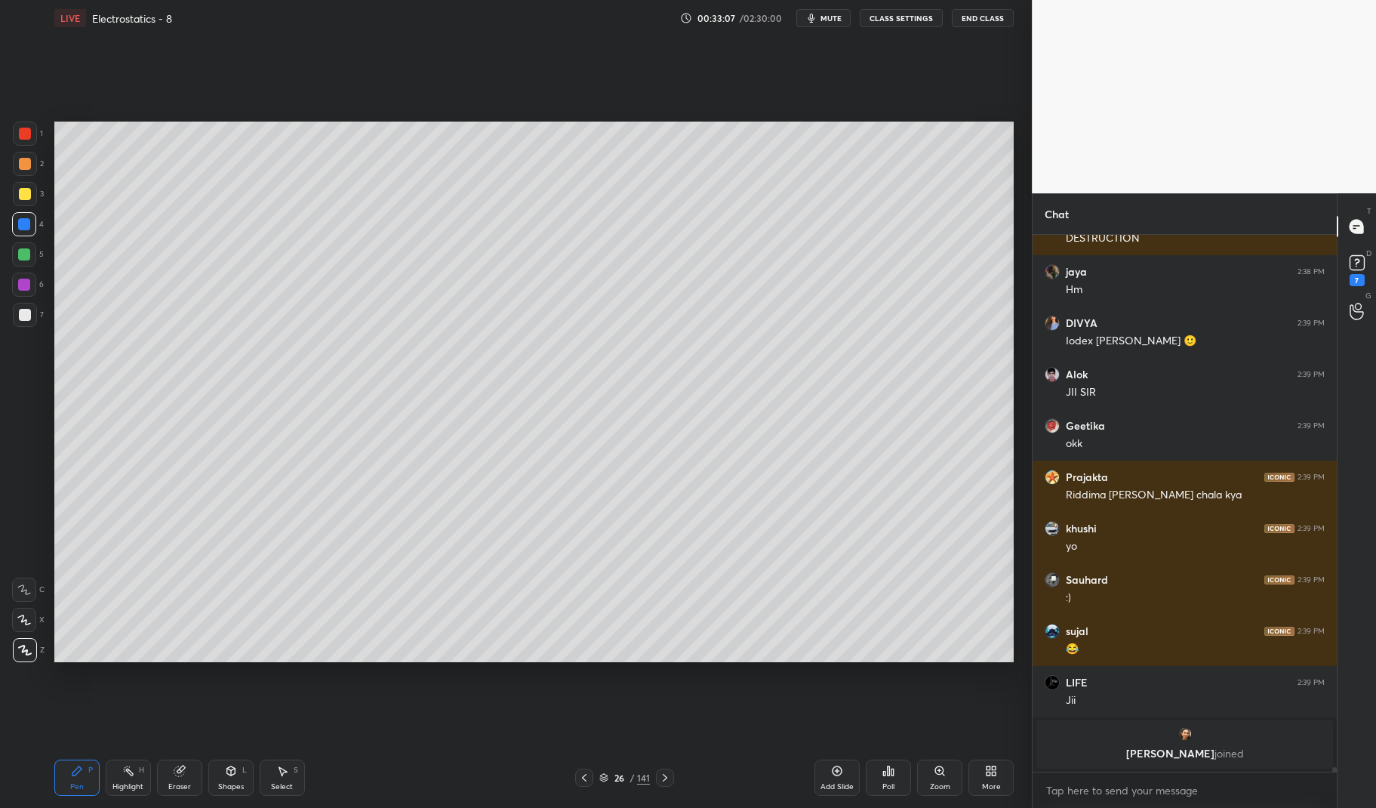
click at [23, 254] on div at bounding box center [24, 254] width 12 height 12
click at [232, 783] on div "Shapes" at bounding box center [231, 787] width 26 height 8
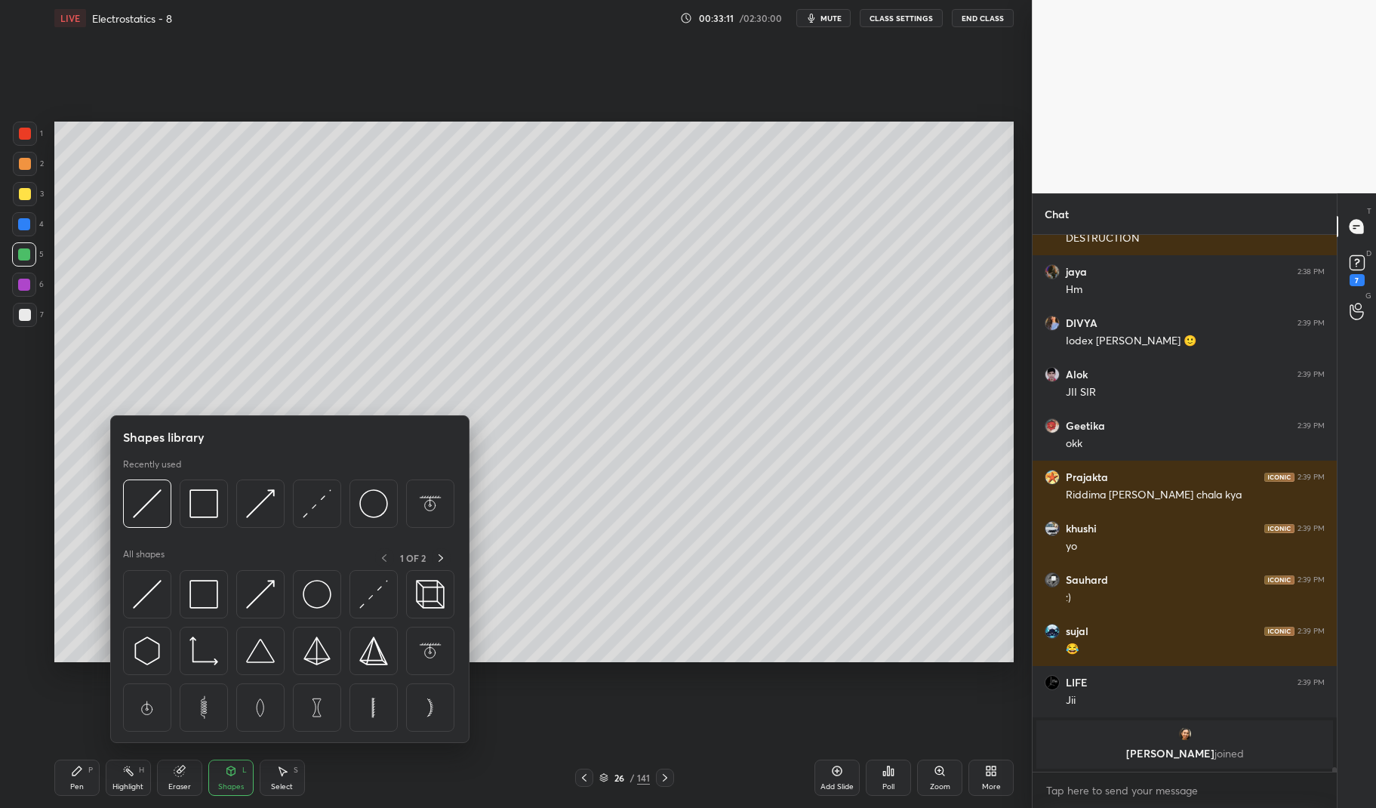
click at [216, 505] on img at bounding box center [203, 503] width 29 height 29
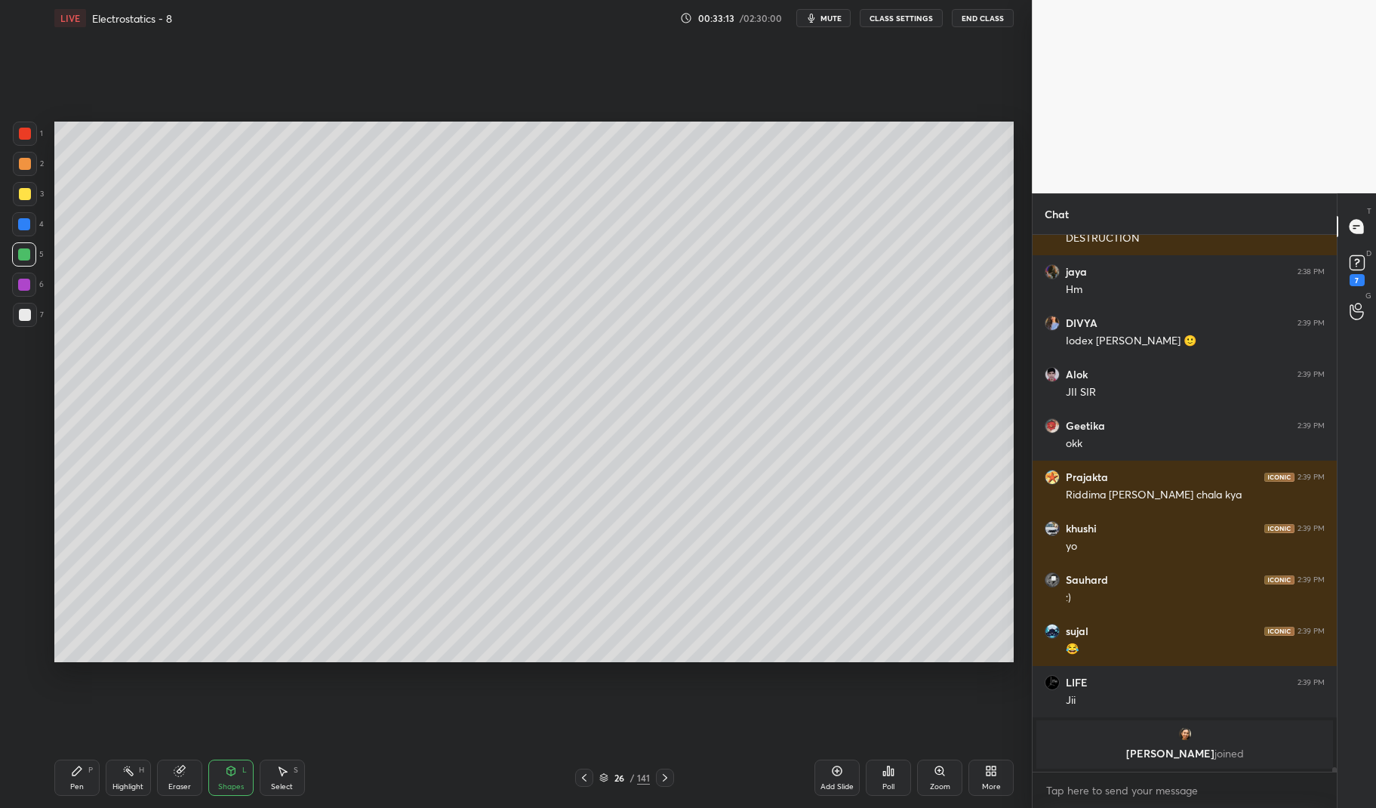
scroll to position [59915, 0]
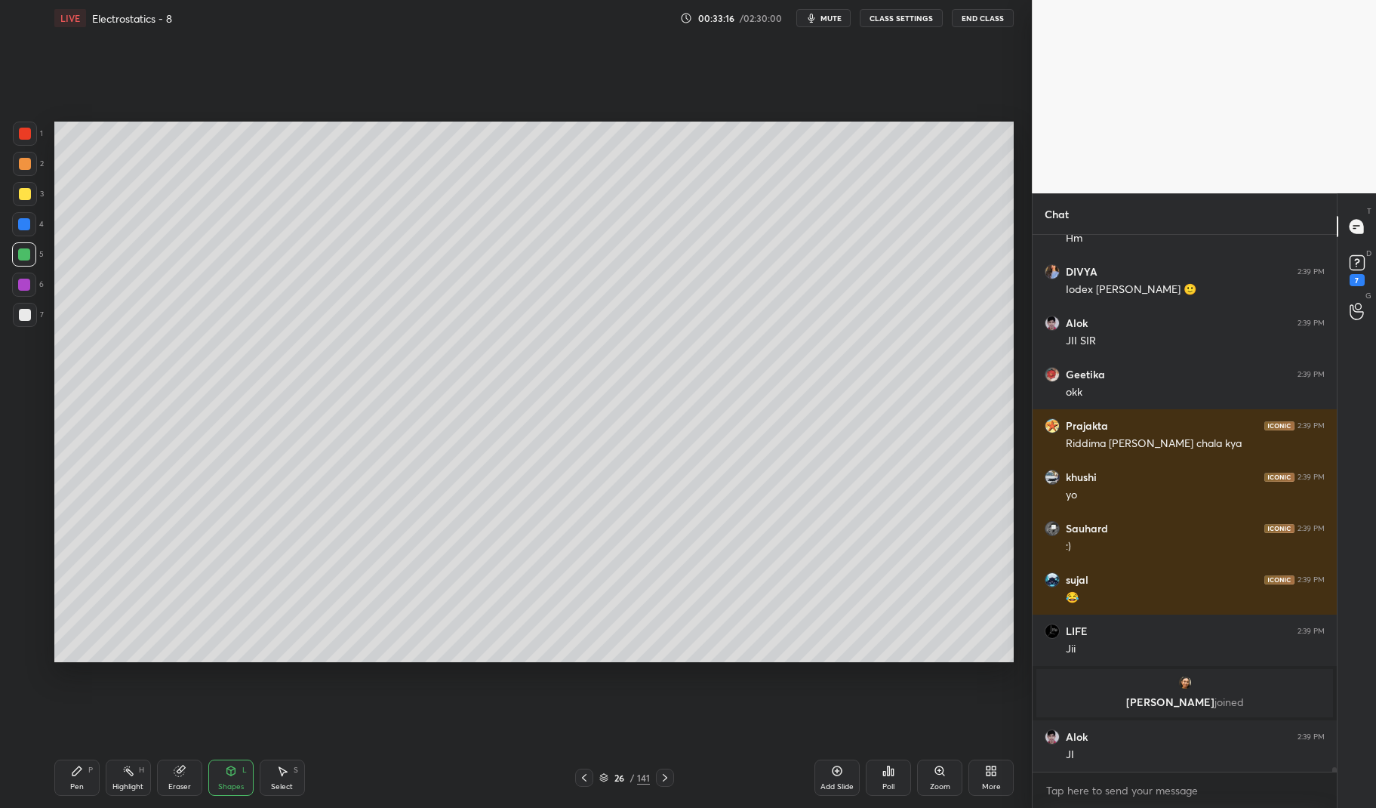
click at [229, 776] on icon at bounding box center [231, 770] width 12 height 12
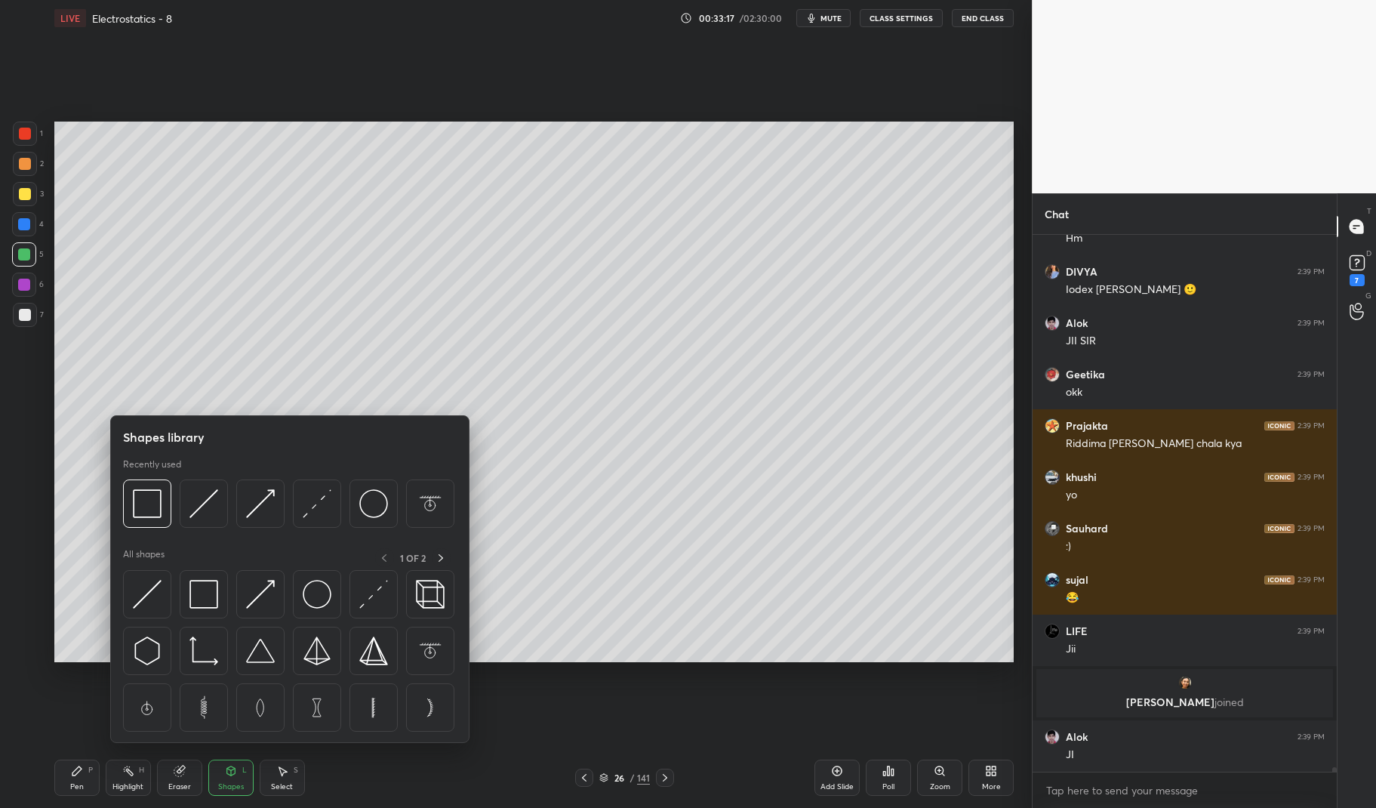
click at [266, 506] on img at bounding box center [260, 503] width 29 height 29
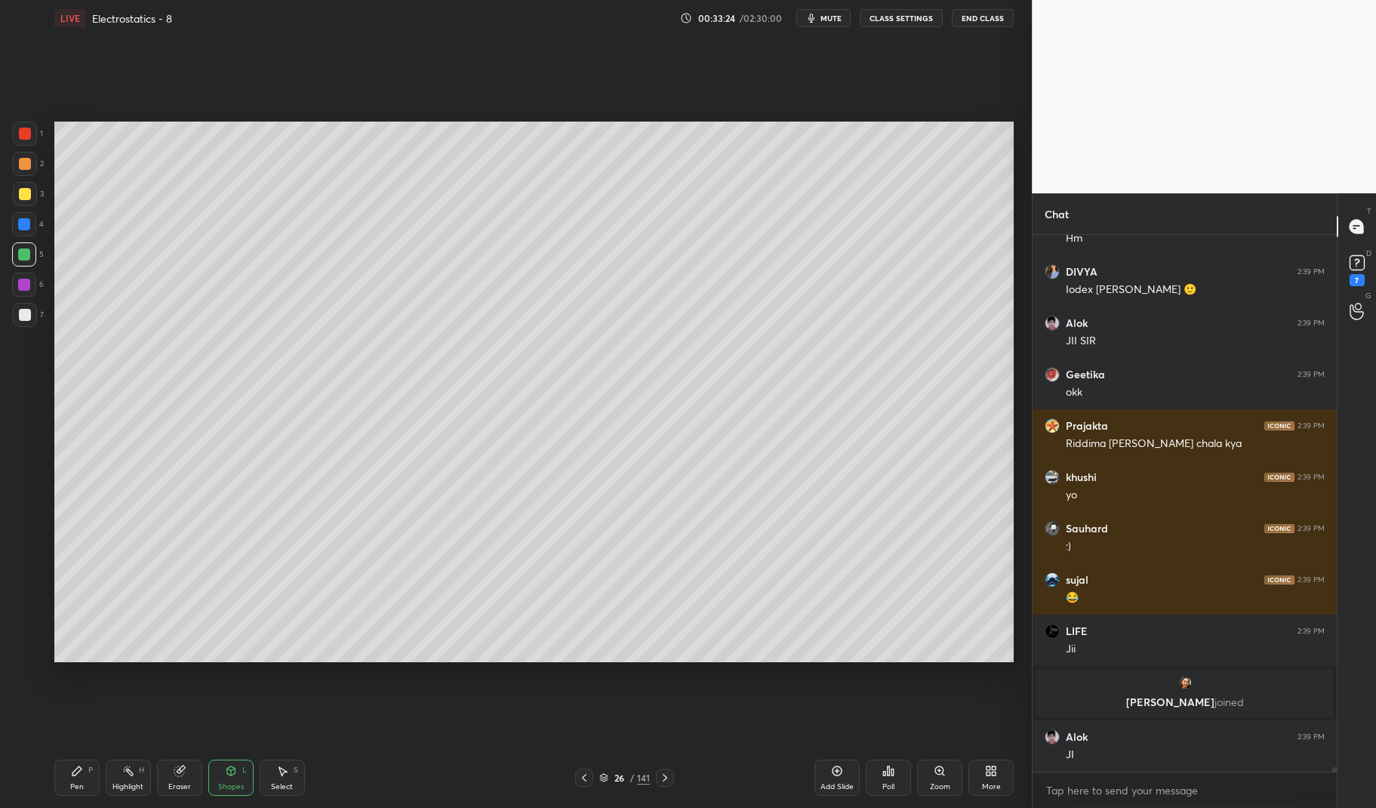
click at [60, 776] on div "Pen P" at bounding box center [76, 777] width 45 height 36
click at [51, 780] on div "LIVE Electrostatics - 8 00:33:24 / 02:30:00 mute CLASS SETTINGS End Class Setti…" at bounding box center [533, 404] width 971 height 808
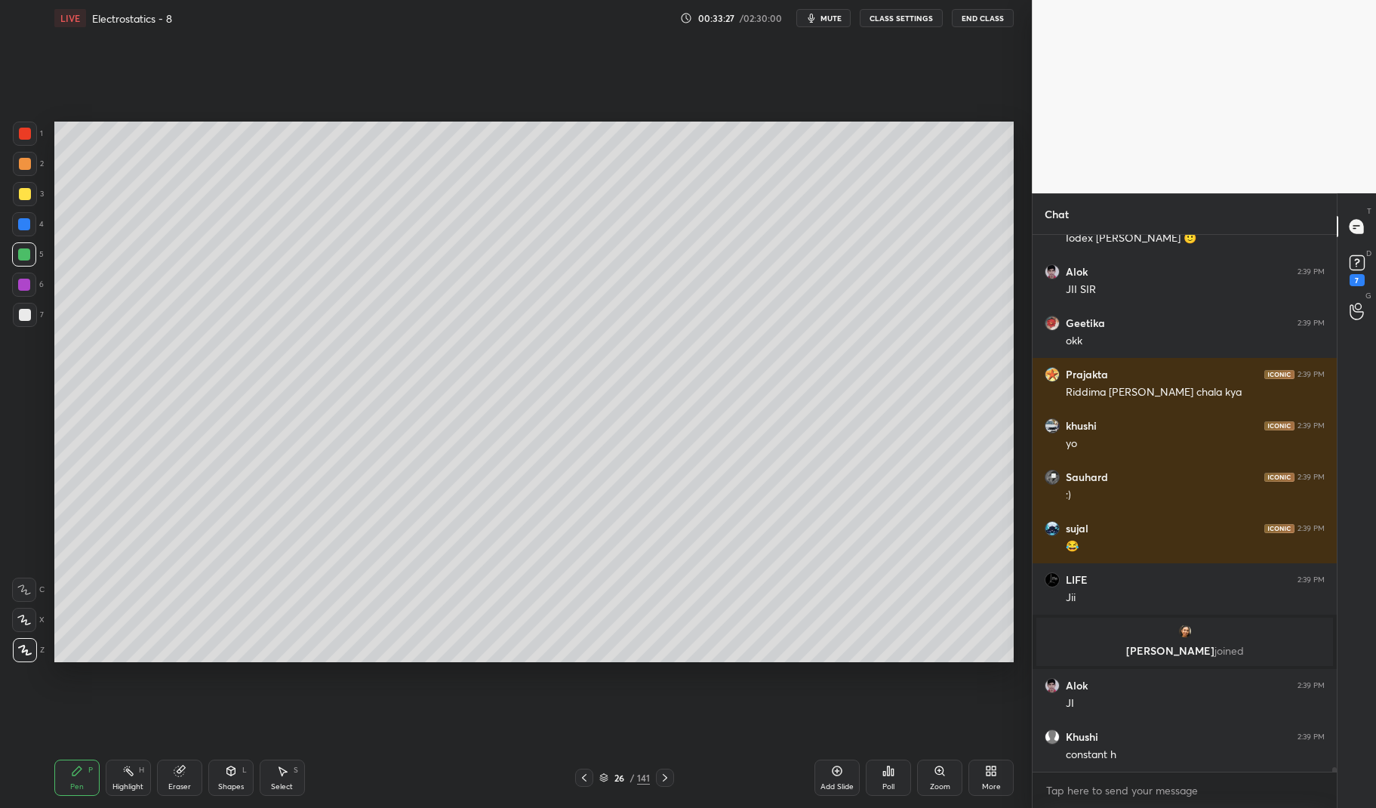
click at [30, 310] on div at bounding box center [25, 315] width 12 height 12
click at [30, 309] on div at bounding box center [25, 315] width 24 height 24
click at [21, 219] on div at bounding box center [24, 224] width 12 height 12
click at [21, 216] on div at bounding box center [24, 224] width 24 height 24
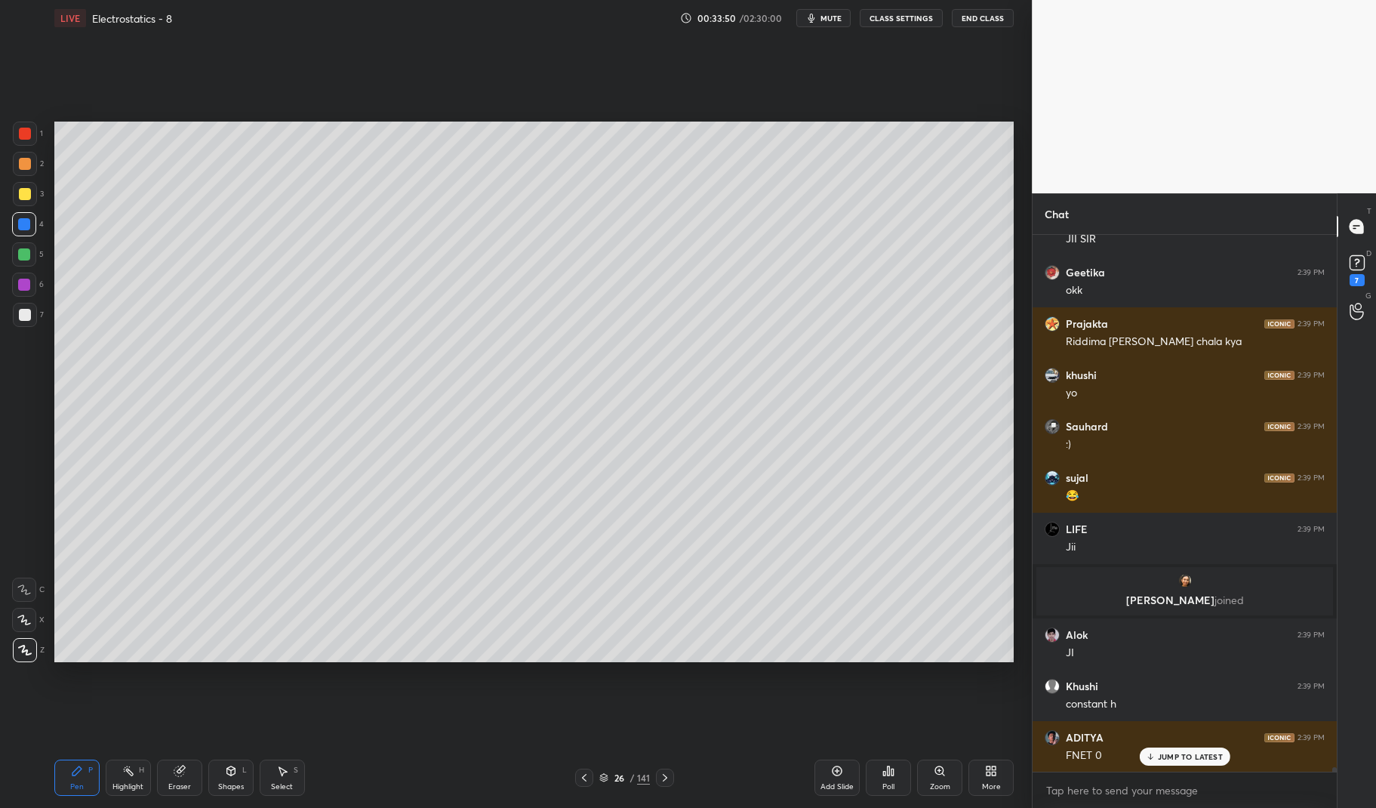
click at [1204, 757] on p "JUMP TO LATEST" at bounding box center [1190, 756] width 65 height 9
click at [22, 253] on div at bounding box center [24, 254] width 12 height 12
click at [13, 254] on div at bounding box center [24, 254] width 24 height 24
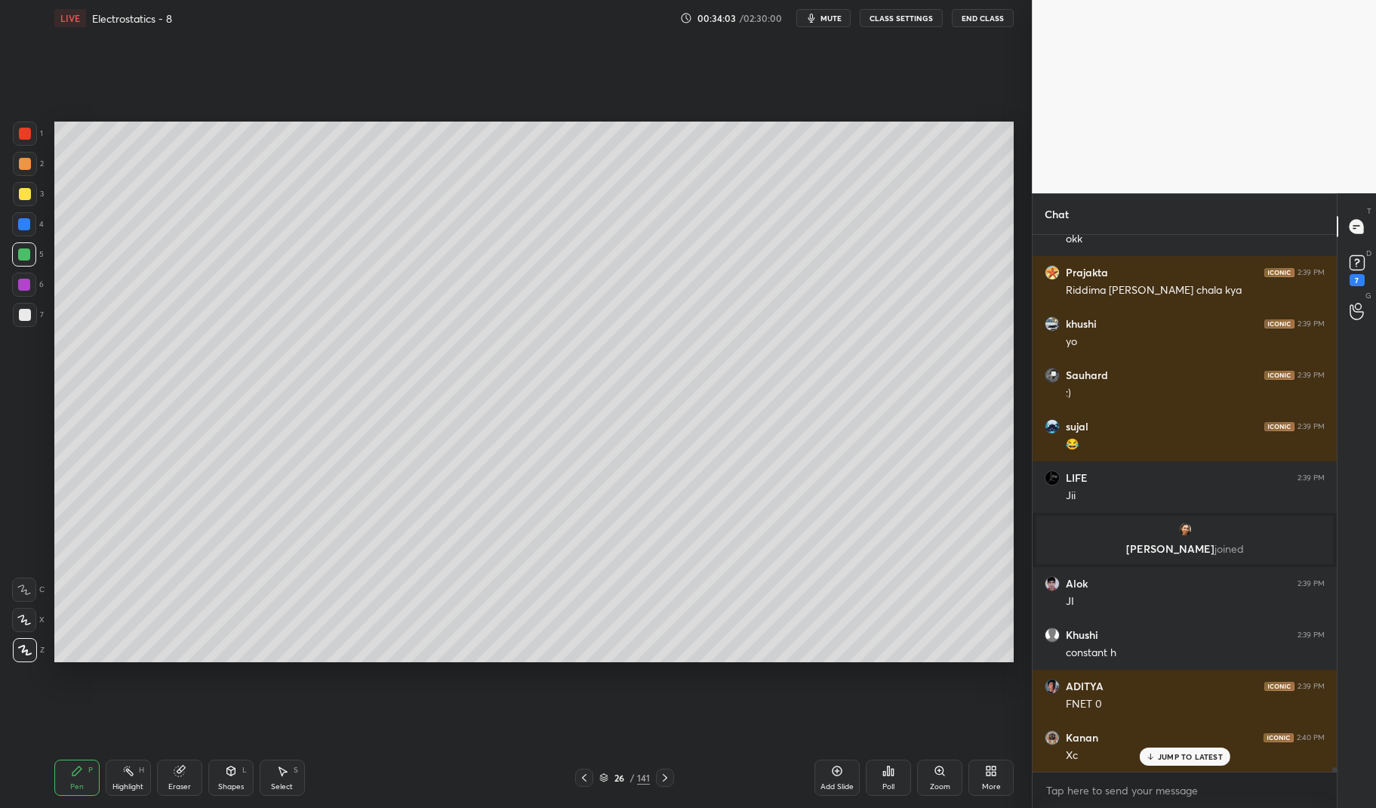
scroll to position [60120, 0]
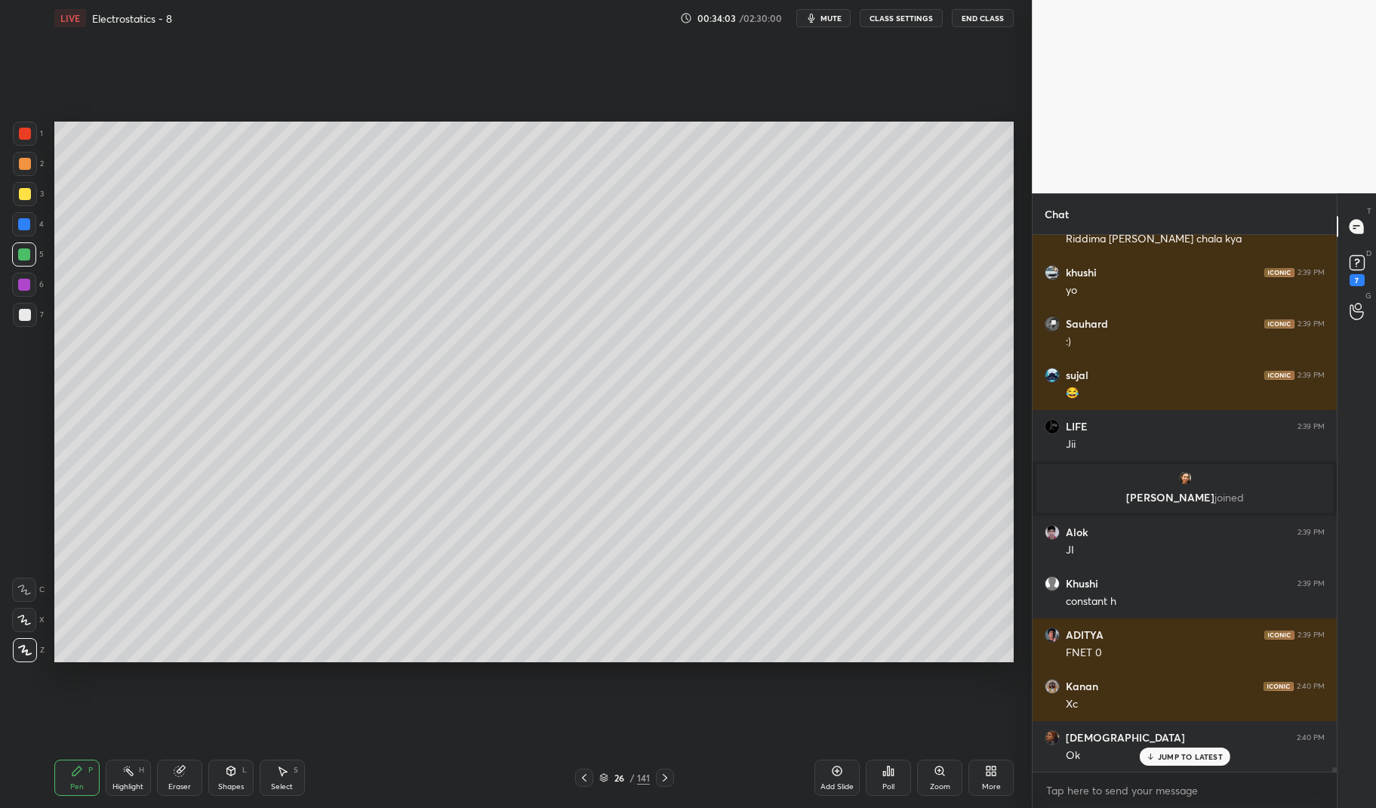
click at [23, 226] on div at bounding box center [24, 224] width 12 height 12
click at [18, 221] on div at bounding box center [24, 224] width 12 height 12
click at [23, 187] on div at bounding box center [25, 194] width 24 height 24
click at [14, 188] on div at bounding box center [25, 194] width 24 height 24
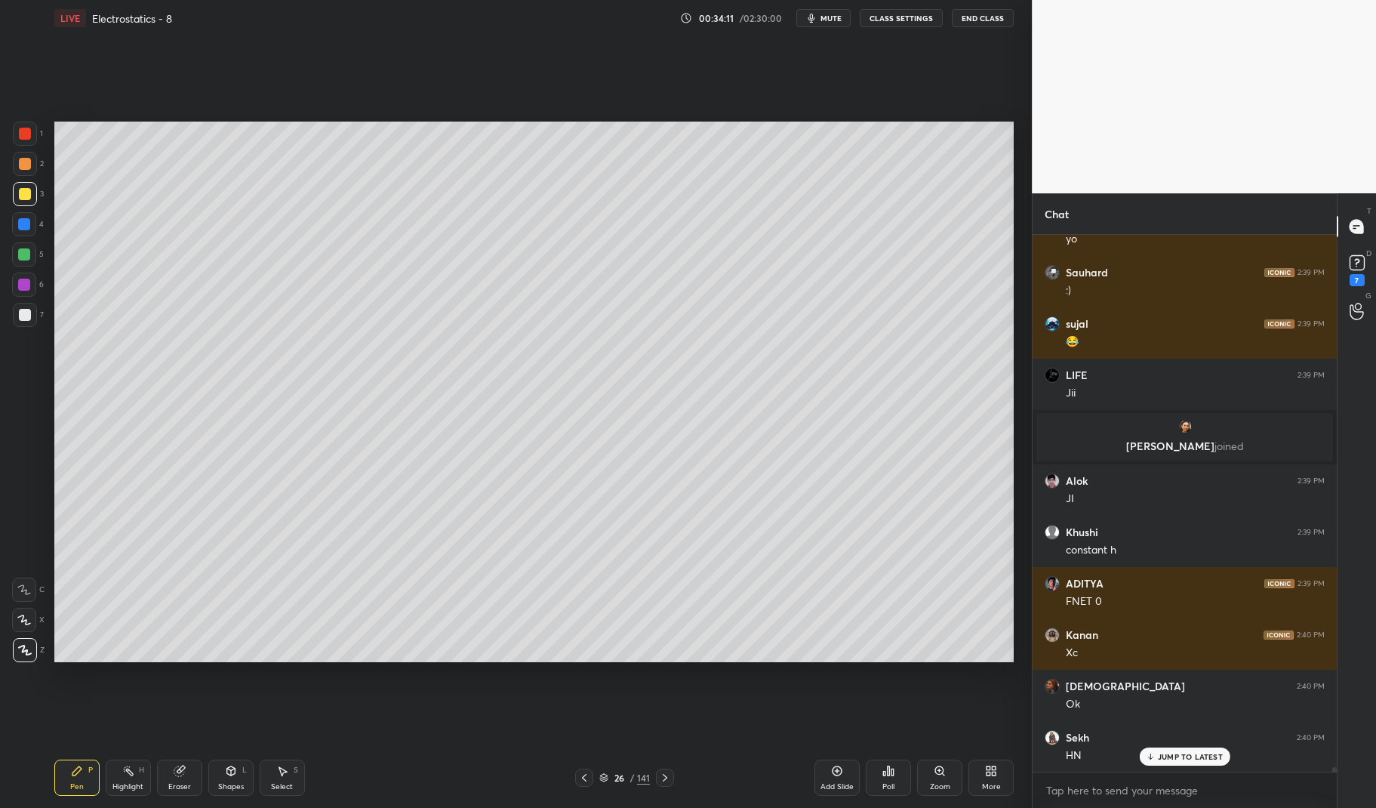
scroll to position [60329, 0]
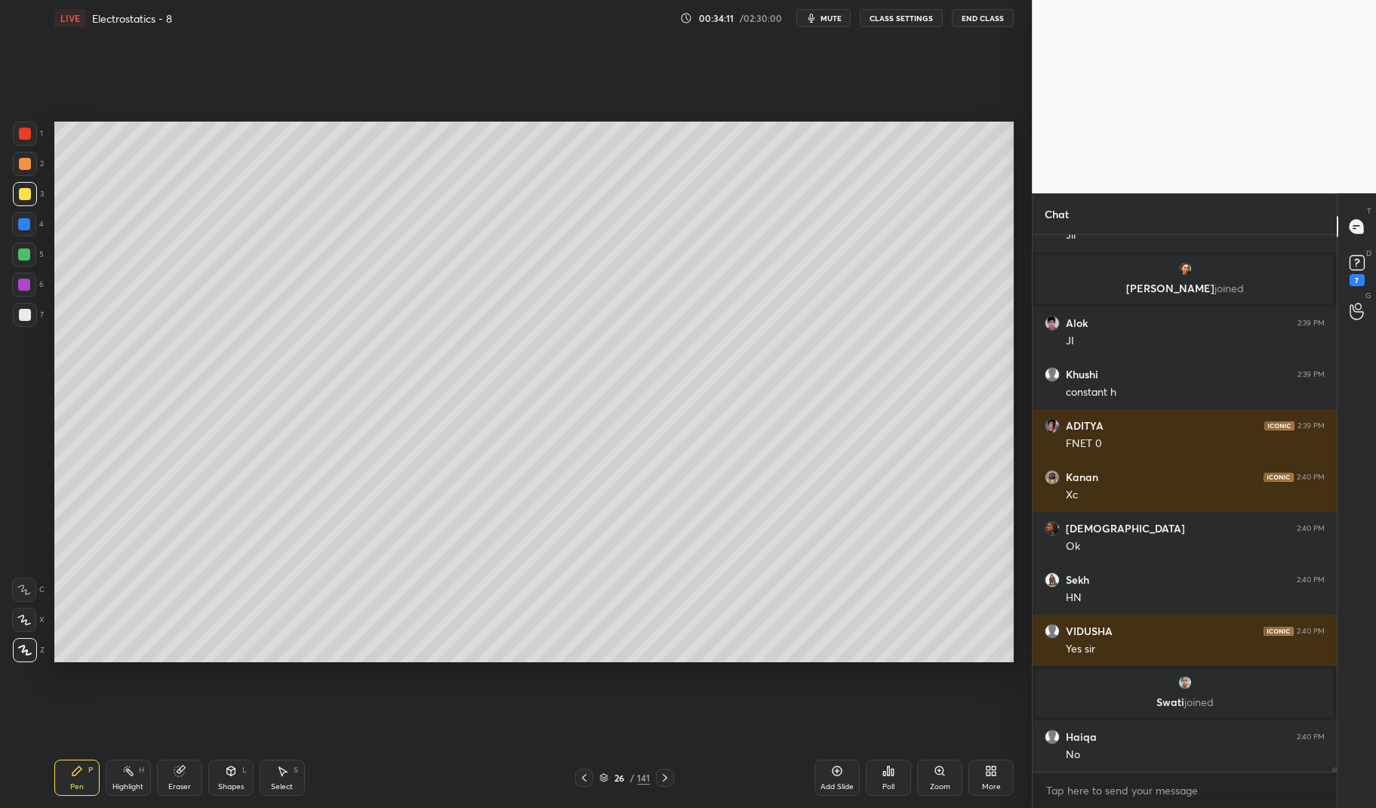
click at [135, 783] on div "Highlight" at bounding box center [127, 787] width 31 height 8
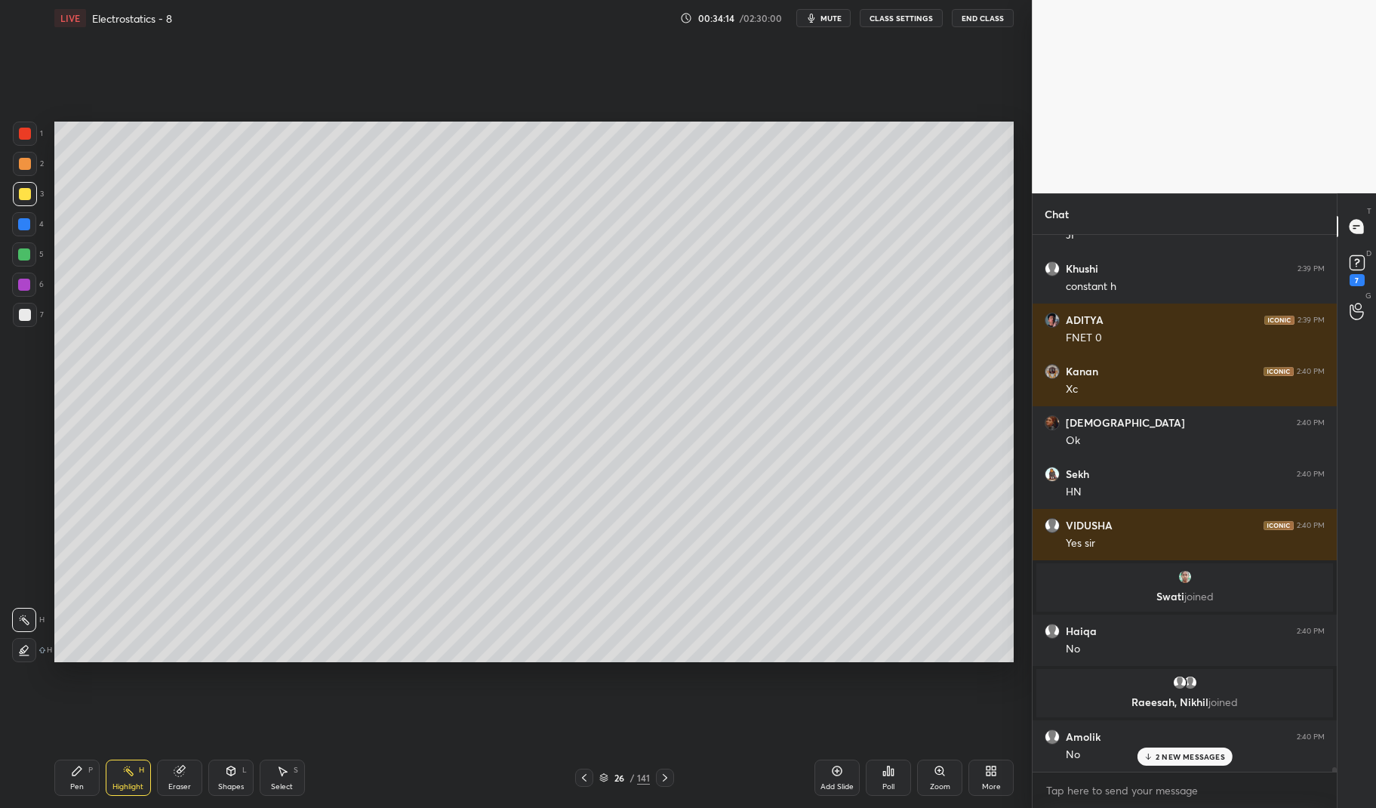
click at [75, 789] on div "Pen" at bounding box center [77, 787] width 14 height 8
click at [40, 795] on div "1 2 3 4 5 6 7 C X Z C X Z E E Erase all H H LIVE Electrostatics - 8 00:34:15 / …" at bounding box center [510, 404] width 1020 height 808
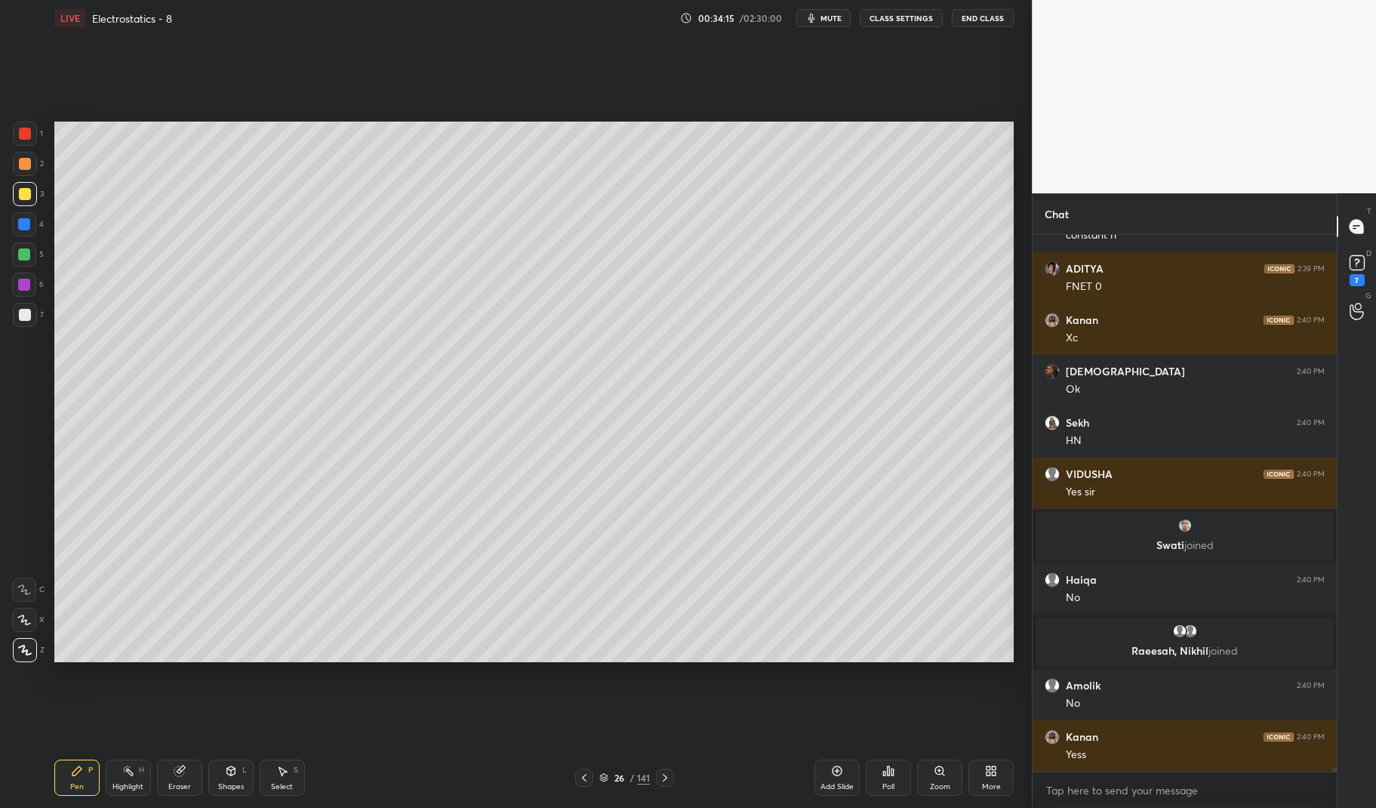
click at [22, 229] on div at bounding box center [24, 224] width 12 height 12
click at [16, 218] on div at bounding box center [24, 224] width 24 height 24
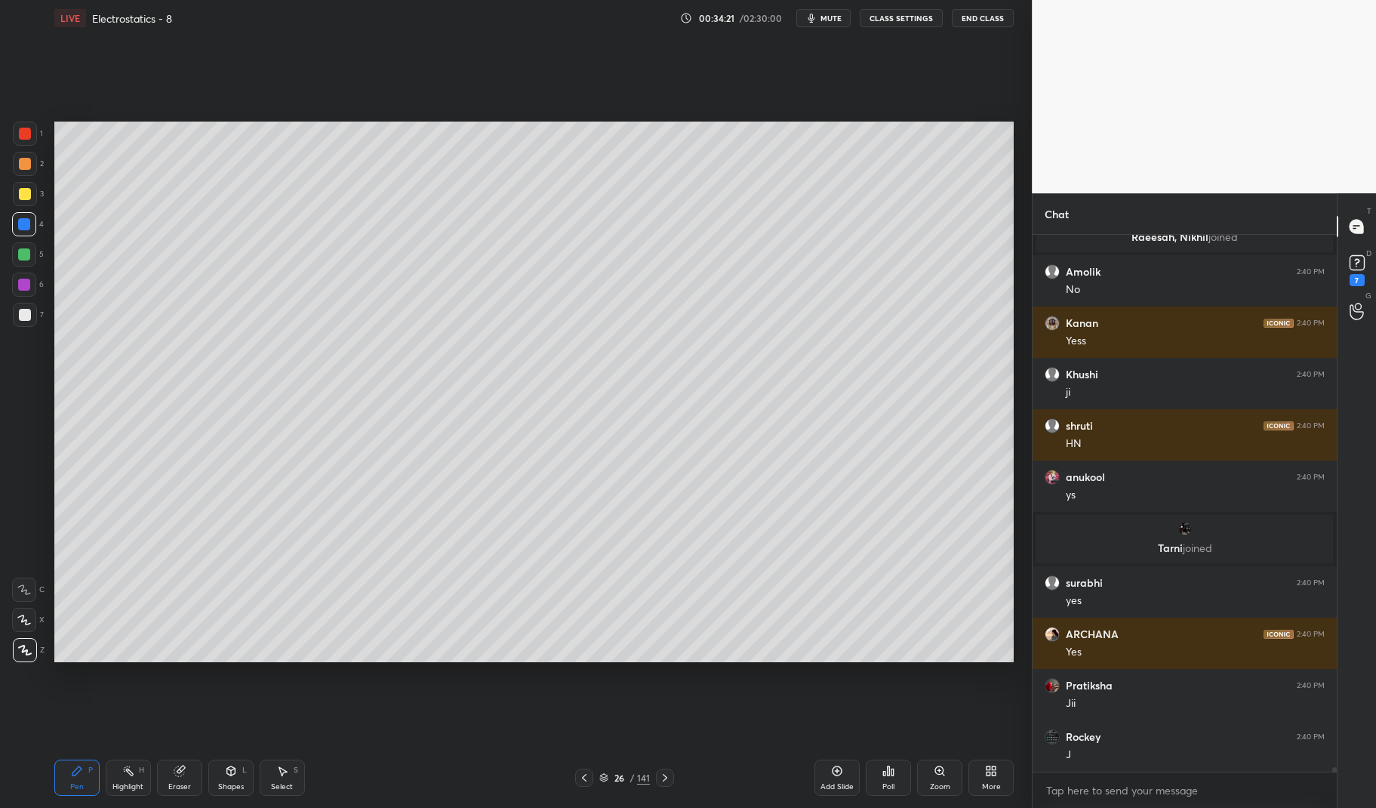
scroll to position [60662, 0]
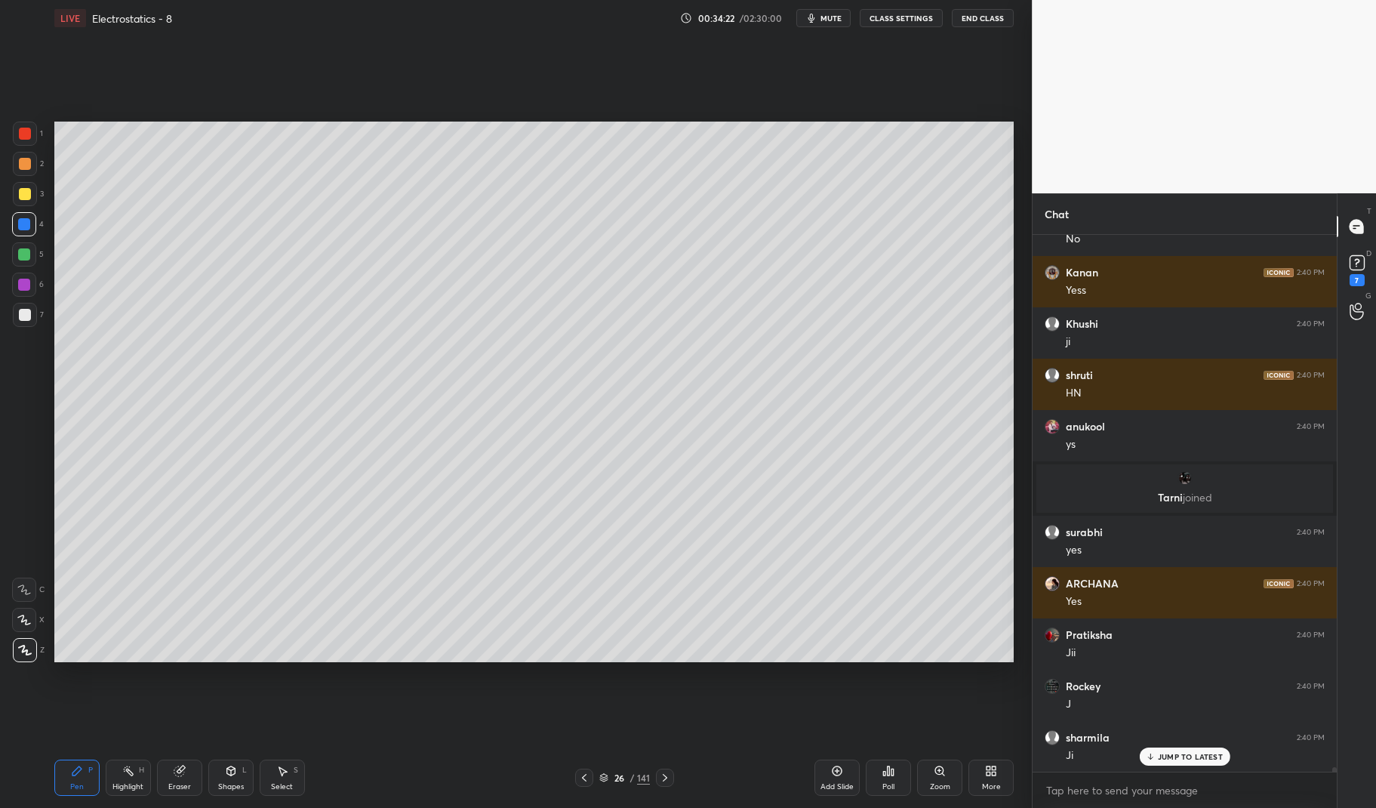
click at [20, 135] on div at bounding box center [25, 134] width 12 height 12
click at [19, 137] on div at bounding box center [25, 134] width 12 height 12
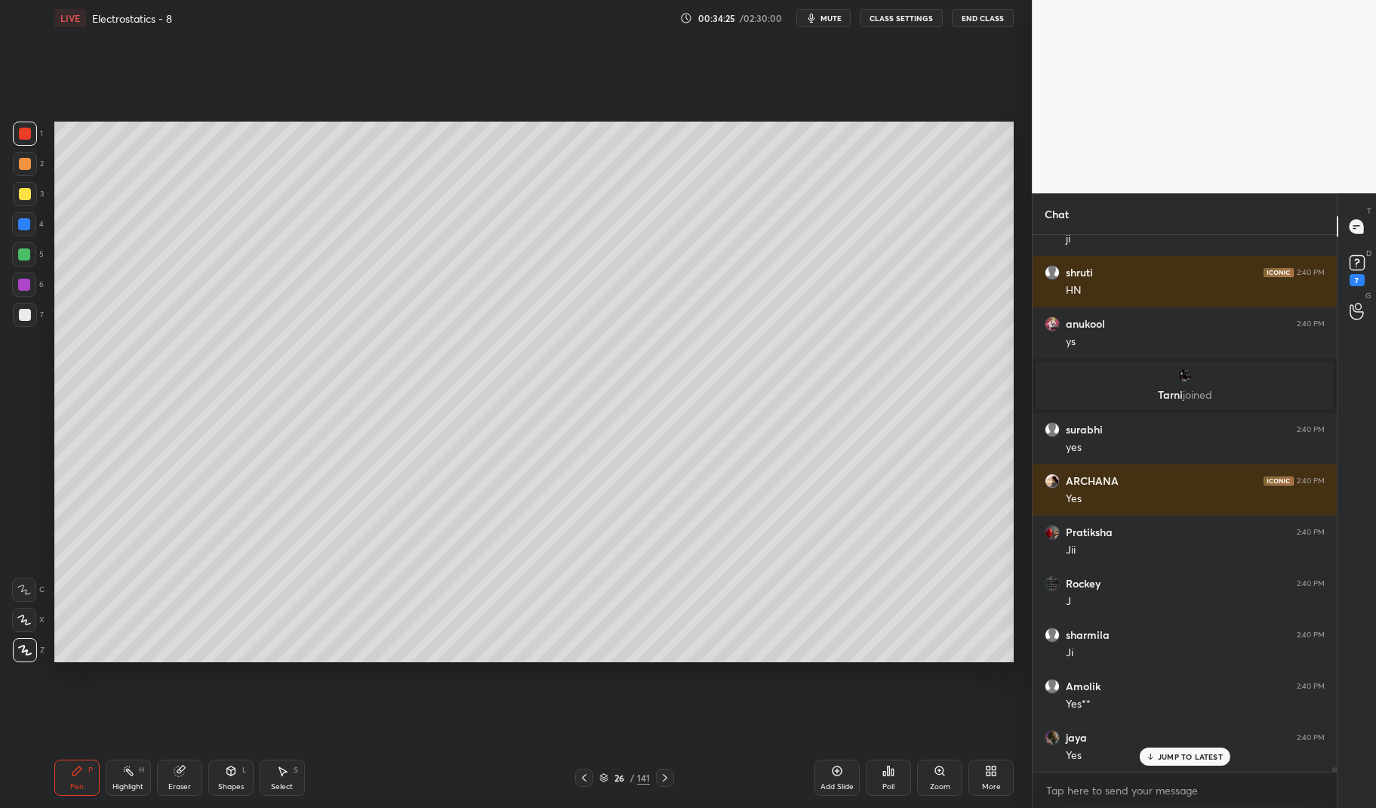
click at [587, 774] on icon at bounding box center [584, 777] width 12 height 12
click at [586, 774] on icon at bounding box center [584, 778] width 5 height 8
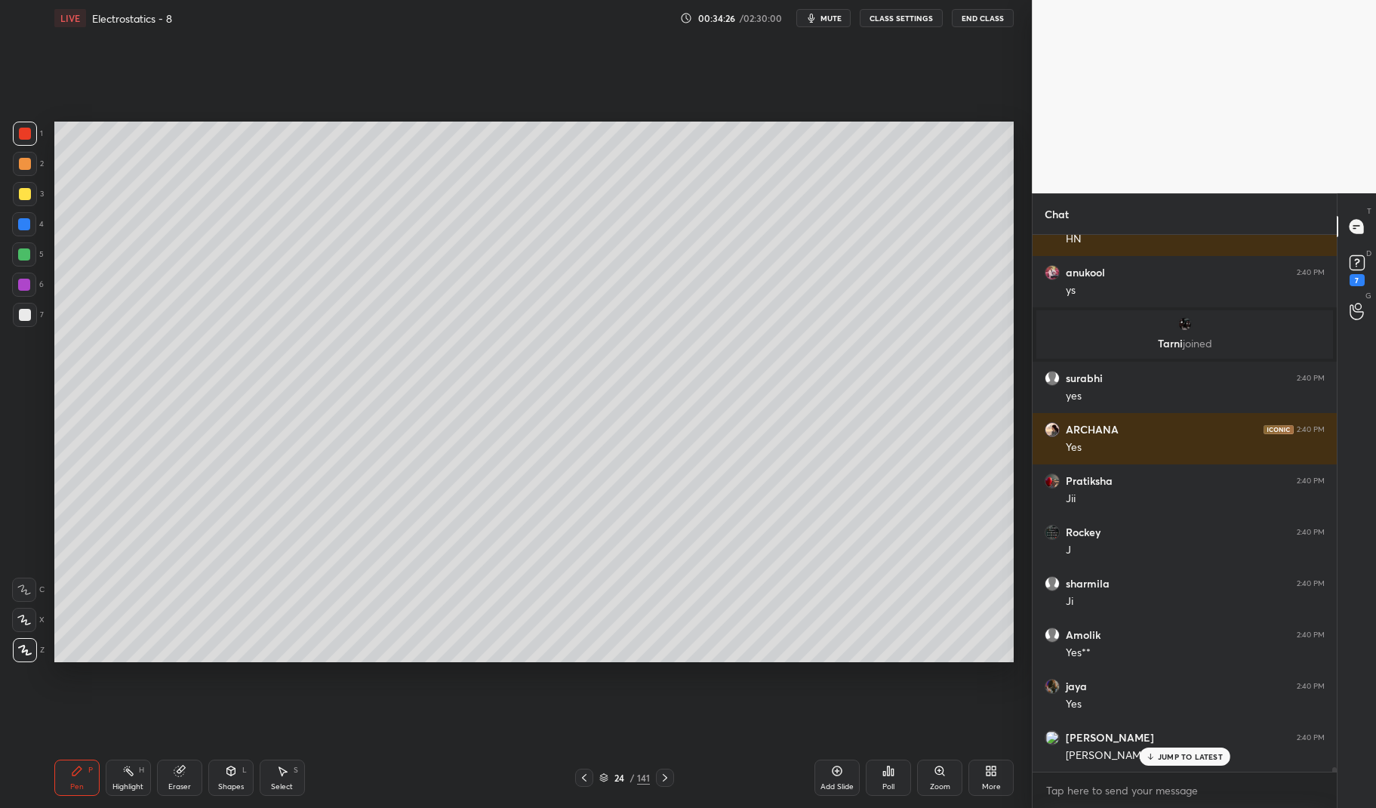
click at [130, 791] on div "Highlight H" at bounding box center [128, 777] width 45 height 36
click at [103, 774] on div "Pen P Highlight H Eraser Shapes L Select S" at bounding box center [244, 777] width 380 height 36
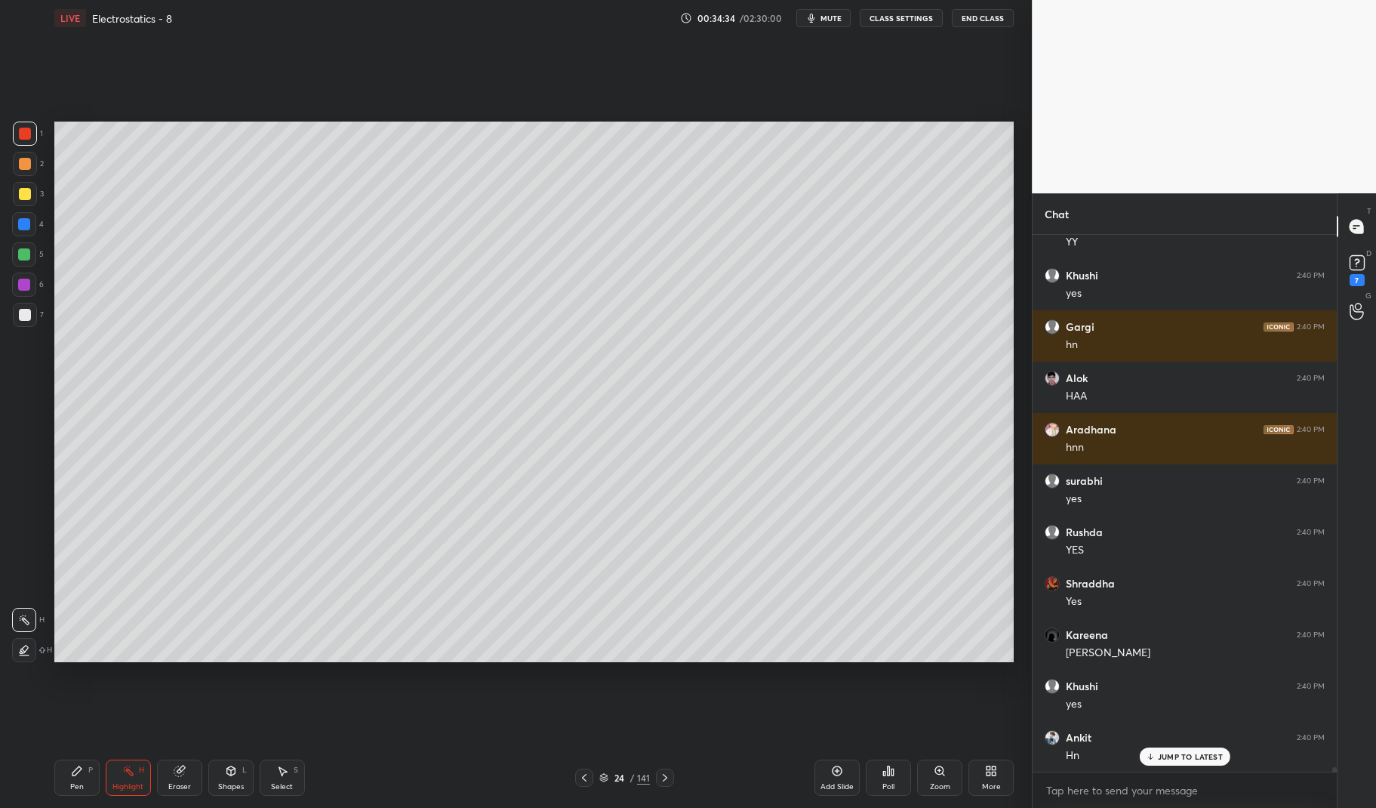
scroll to position [61739, 0]
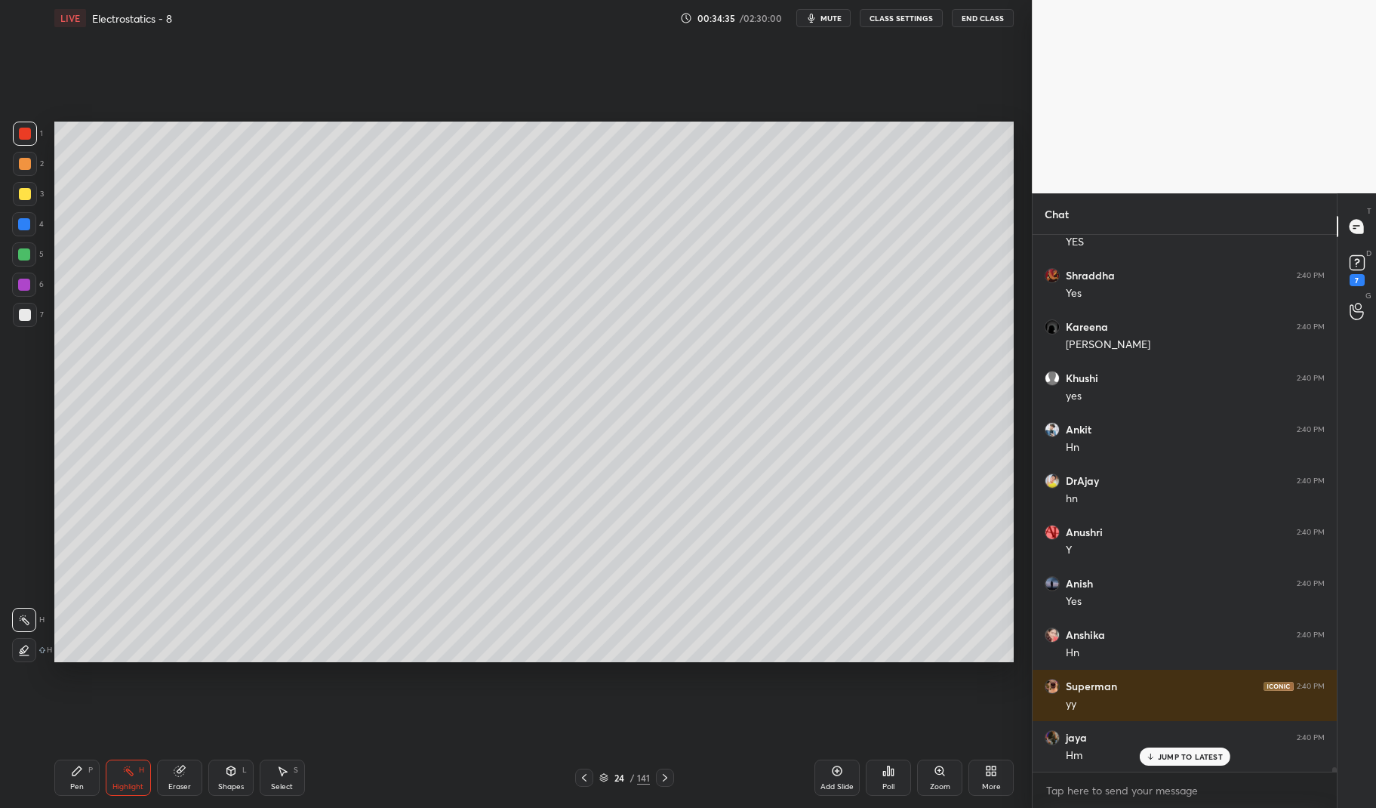
click at [665, 774] on icon at bounding box center [665, 777] width 12 height 12
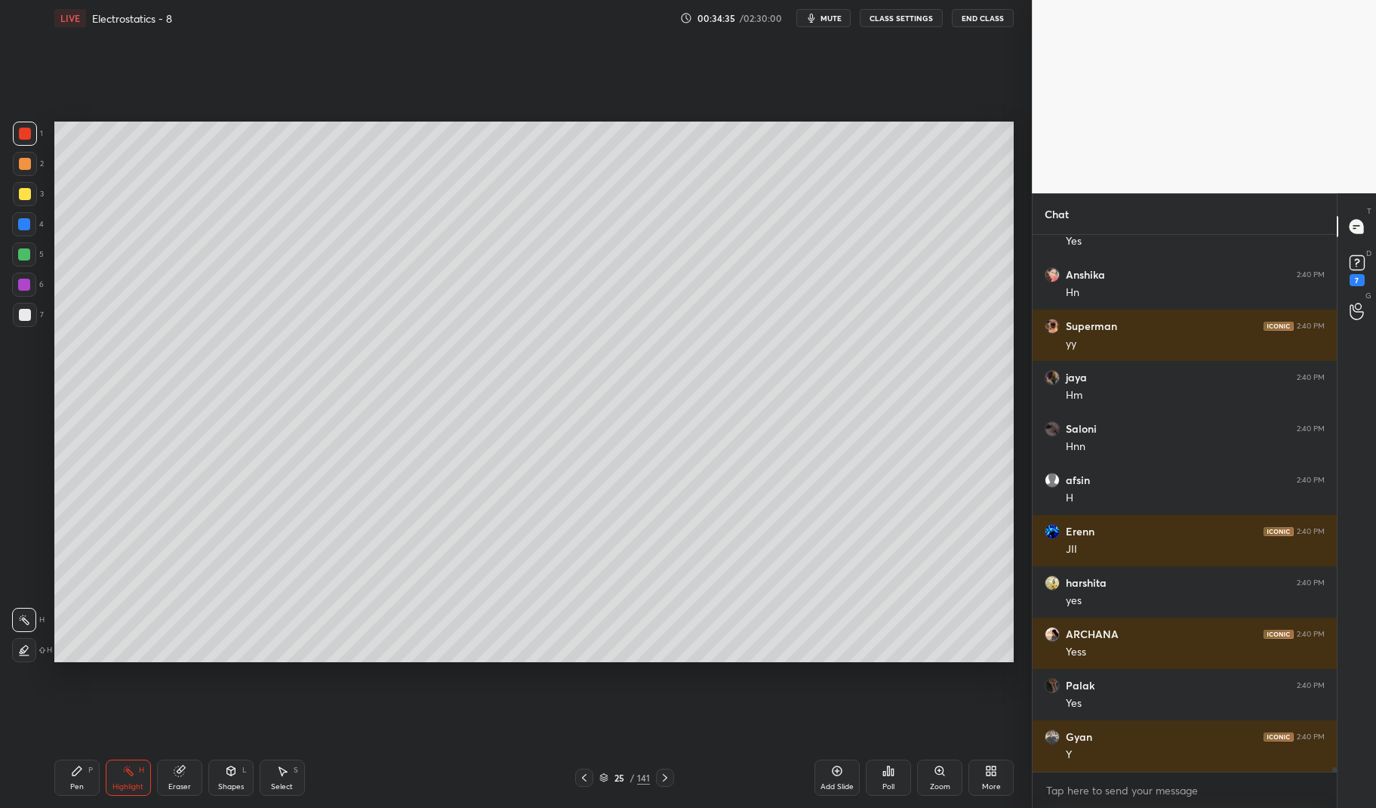
click at [668, 777] on icon at bounding box center [665, 777] width 12 height 12
click at [68, 783] on div "Pen P" at bounding box center [76, 777] width 45 height 36
click at [66, 782] on div "Pen P" at bounding box center [76, 777] width 45 height 36
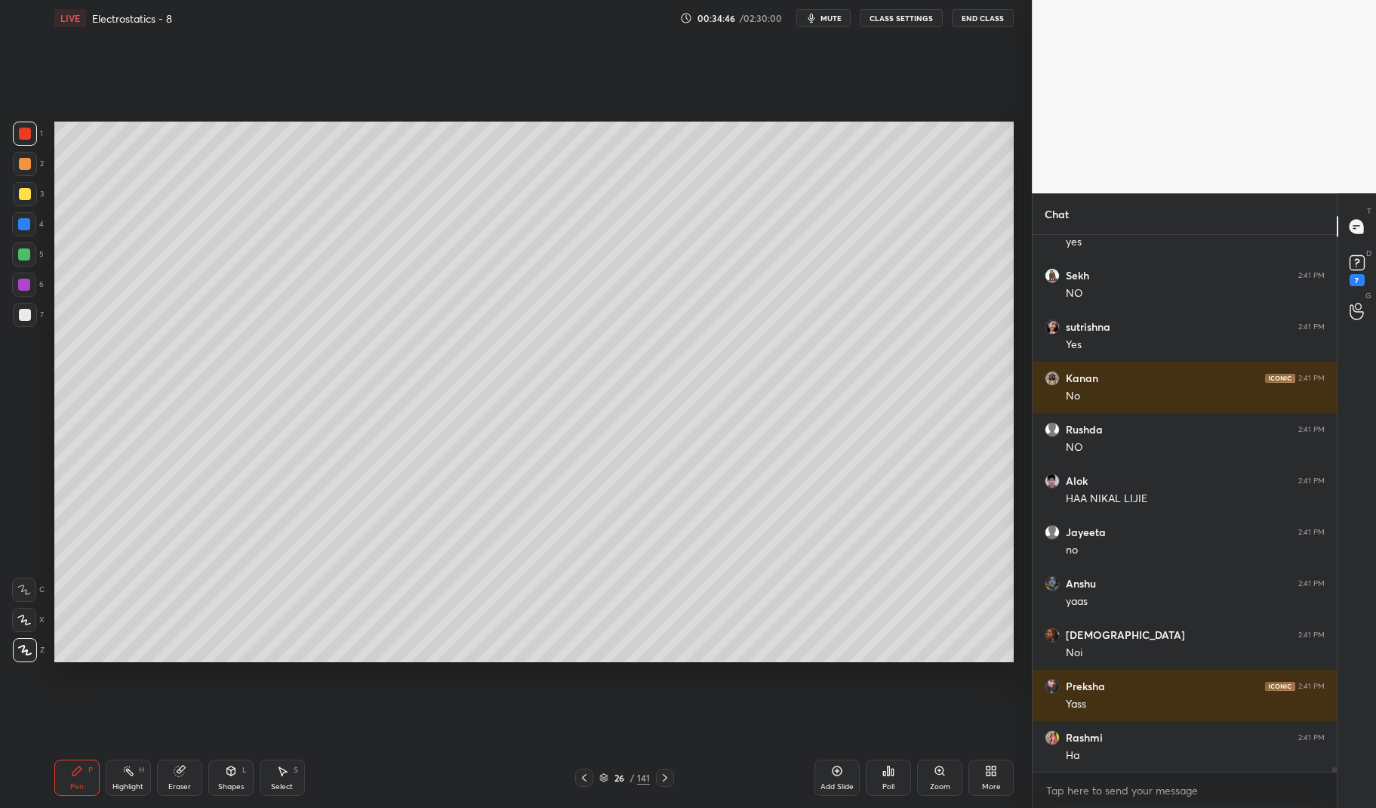
scroll to position [63843, 0]
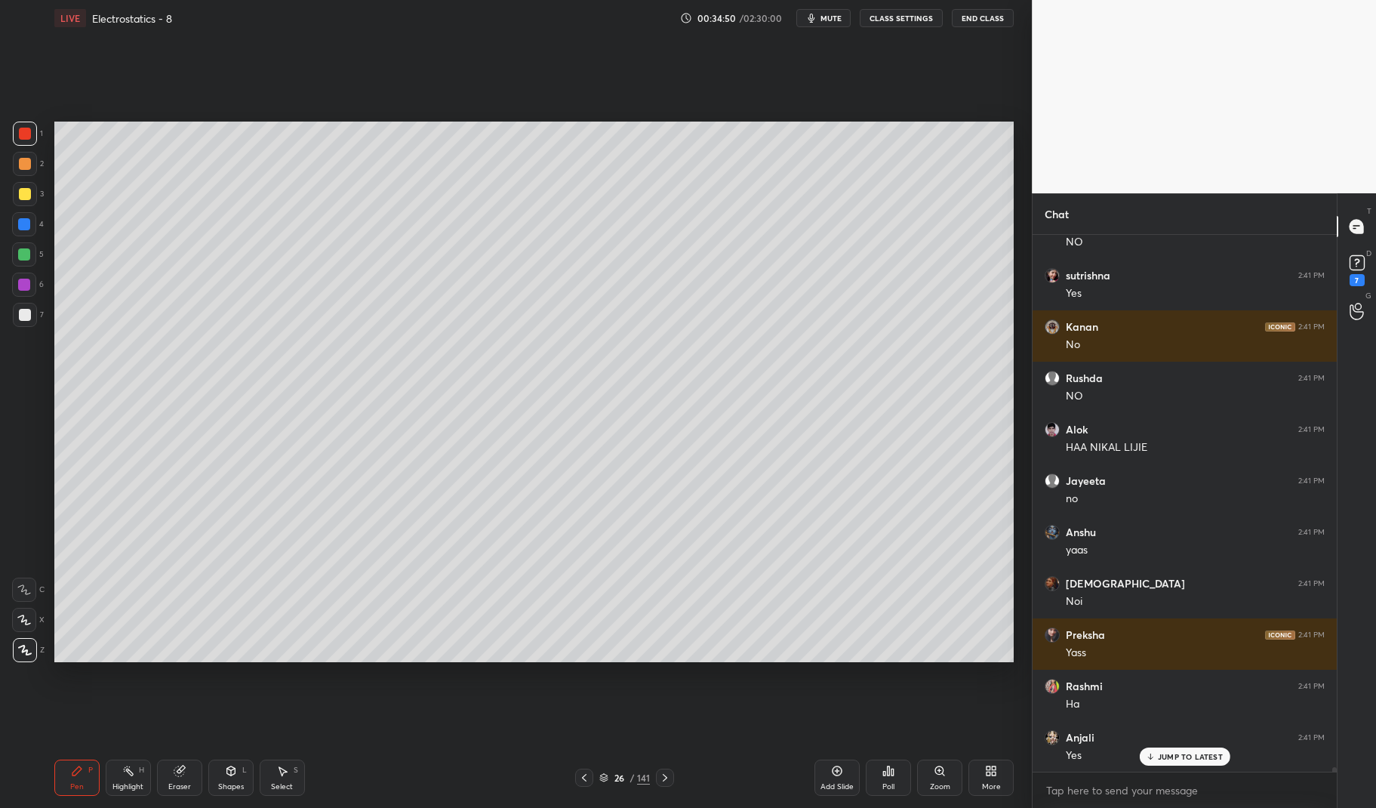
click at [132, 779] on div "Highlight H" at bounding box center [128, 777] width 45 height 36
click at [131, 766] on icon at bounding box center [128, 770] width 12 height 12
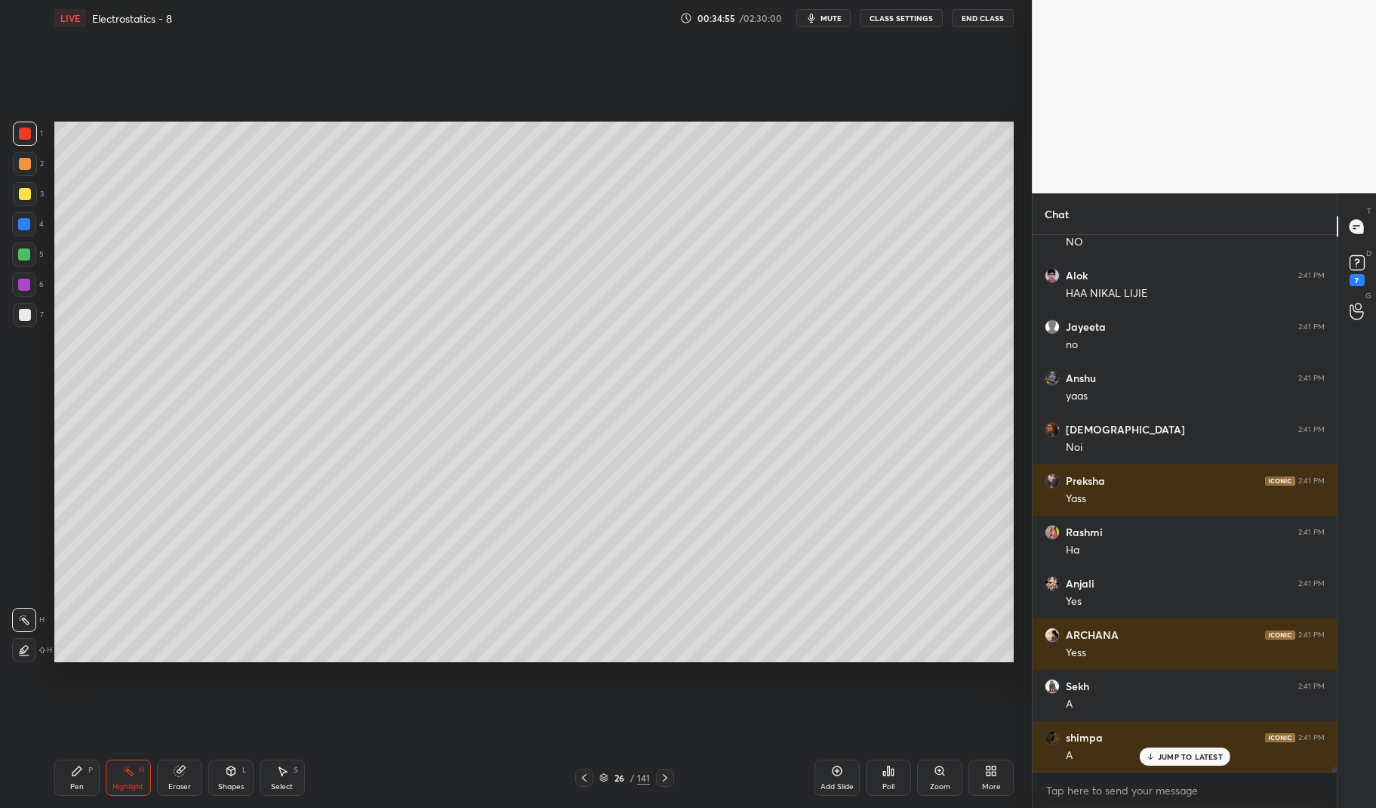
scroll to position [64049, 0]
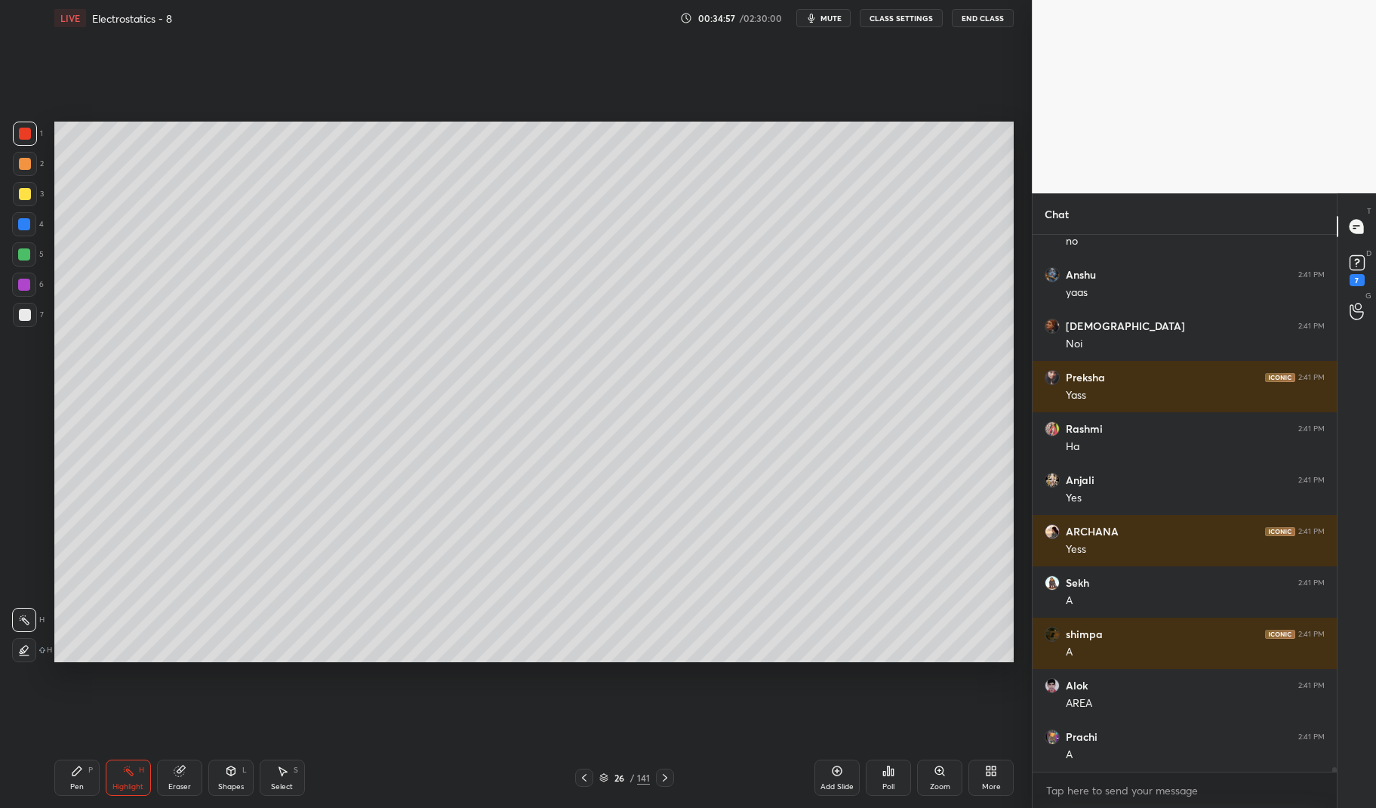
click at [72, 785] on div "Pen" at bounding box center [77, 787] width 14 height 8
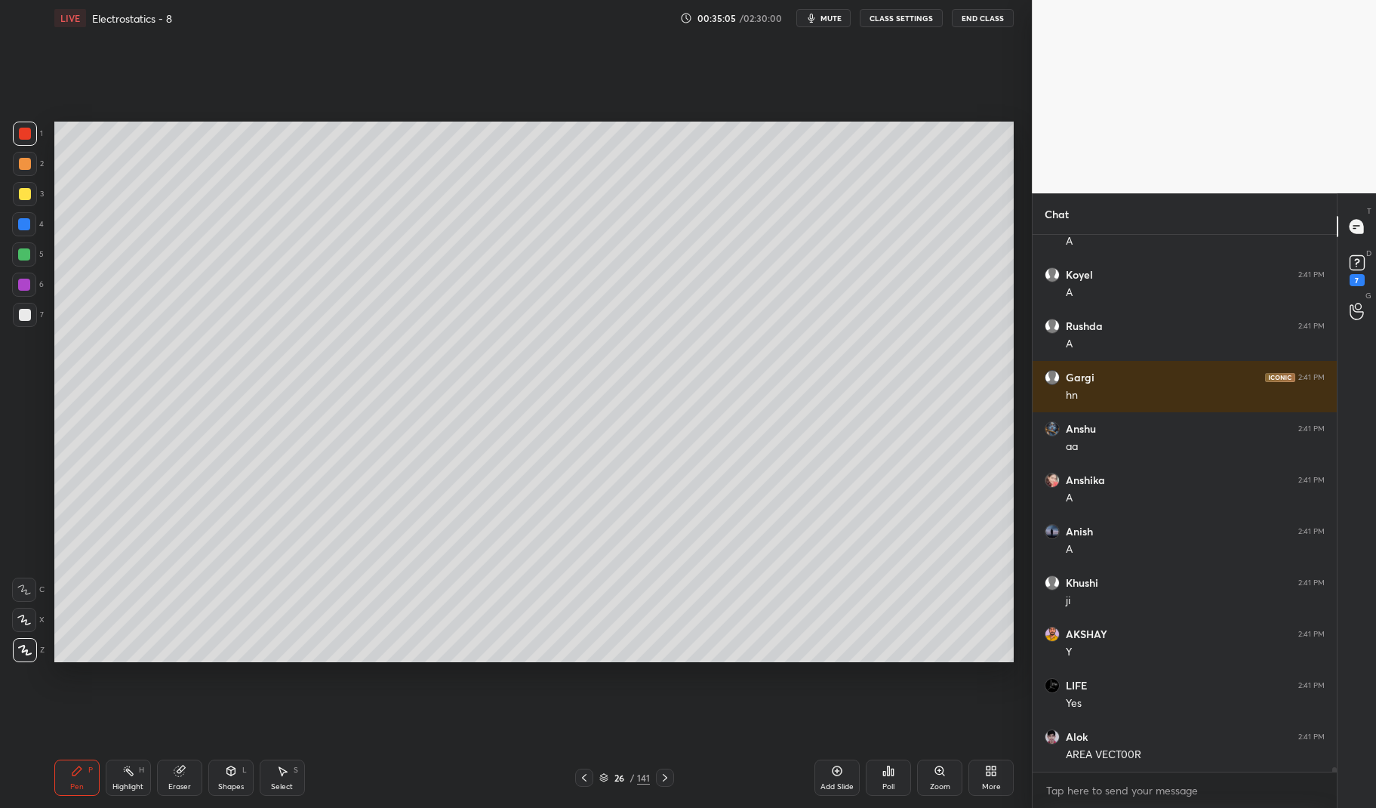
click at [29, 186] on div at bounding box center [25, 194] width 24 height 24
click at [28, 191] on div at bounding box center [25, 194] width 12 height 12
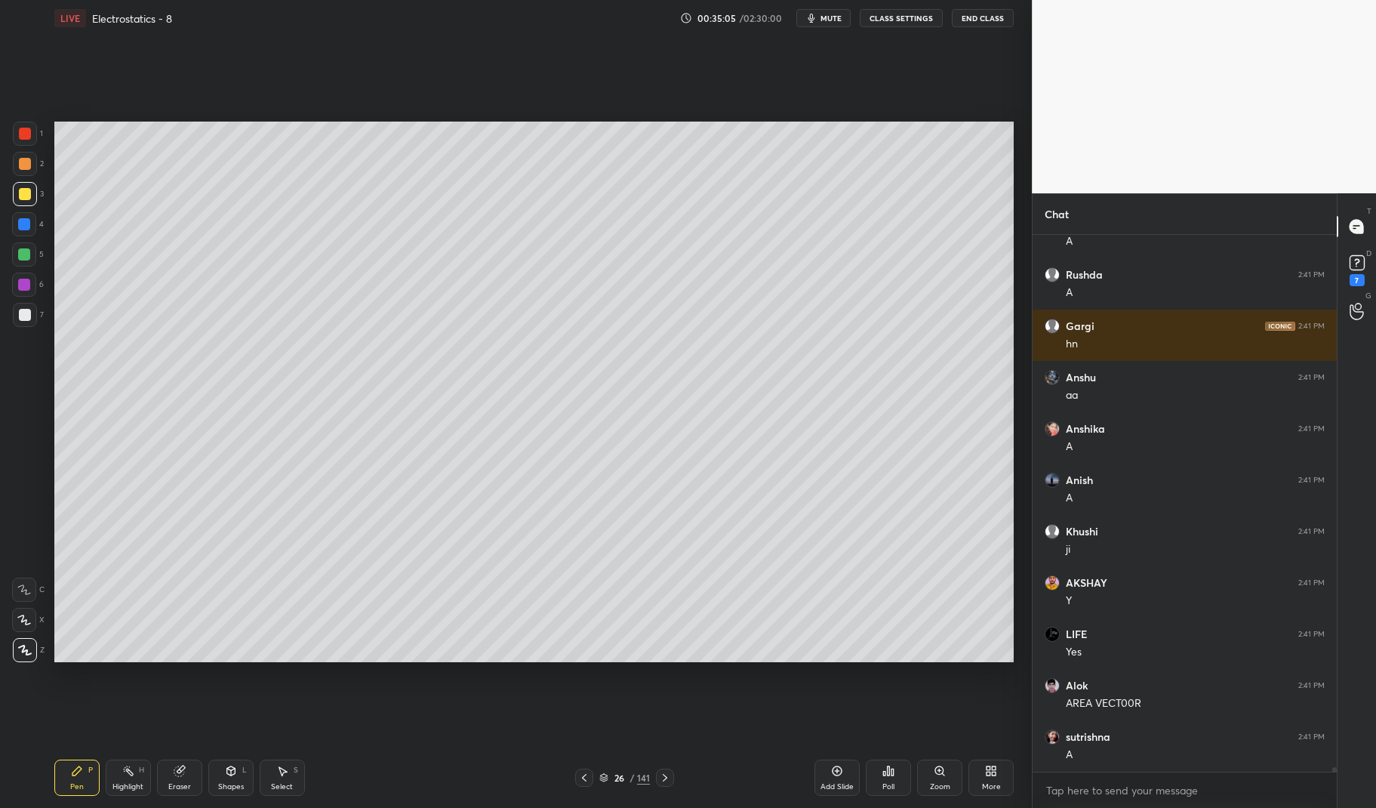
click at [229, 774] on icon at bounding box center [230, 770] width 8 height 9
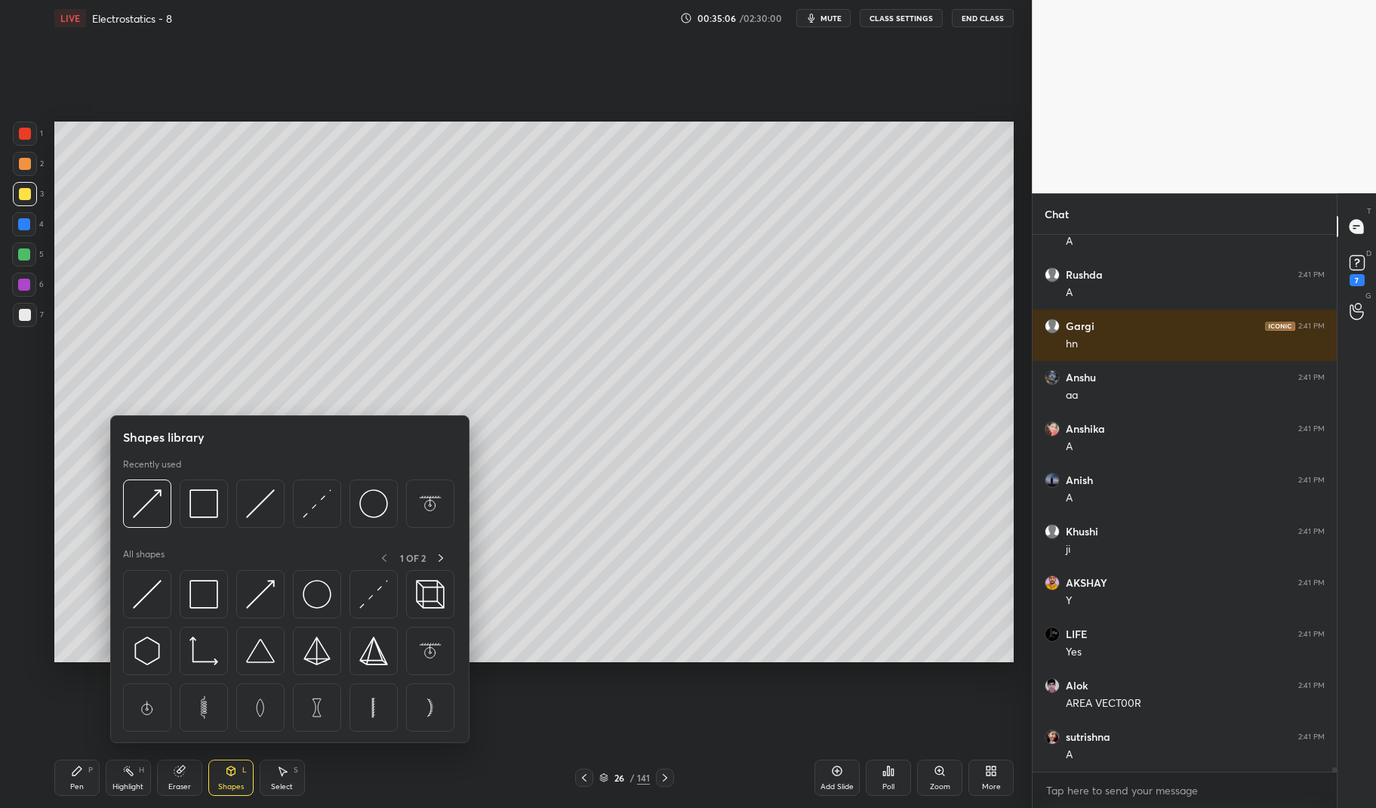
click at [206, 590] on img at bounding box center [203, 594] width 29 height 29
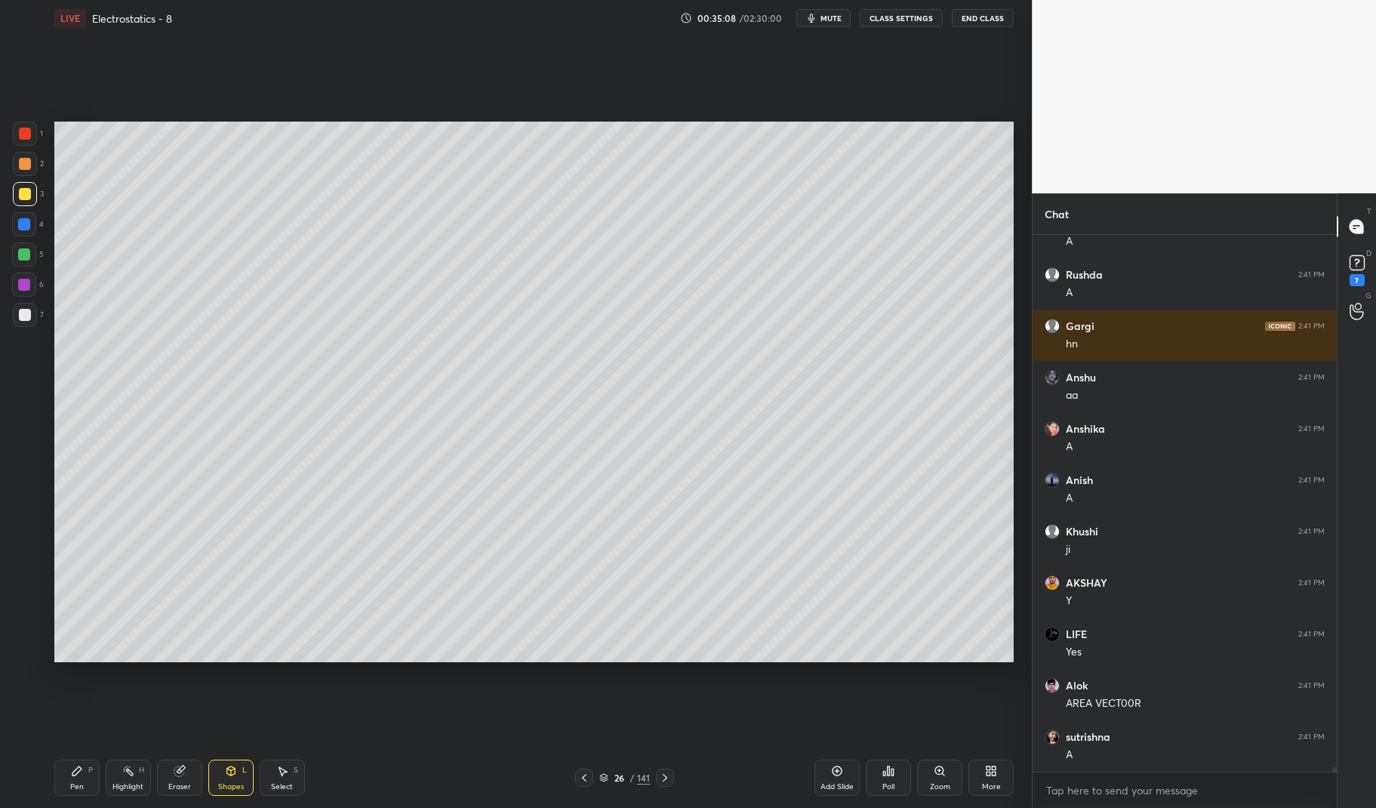
click at [844, 24] on button "mute" at bounding box center [823, 18] width 54 height 18
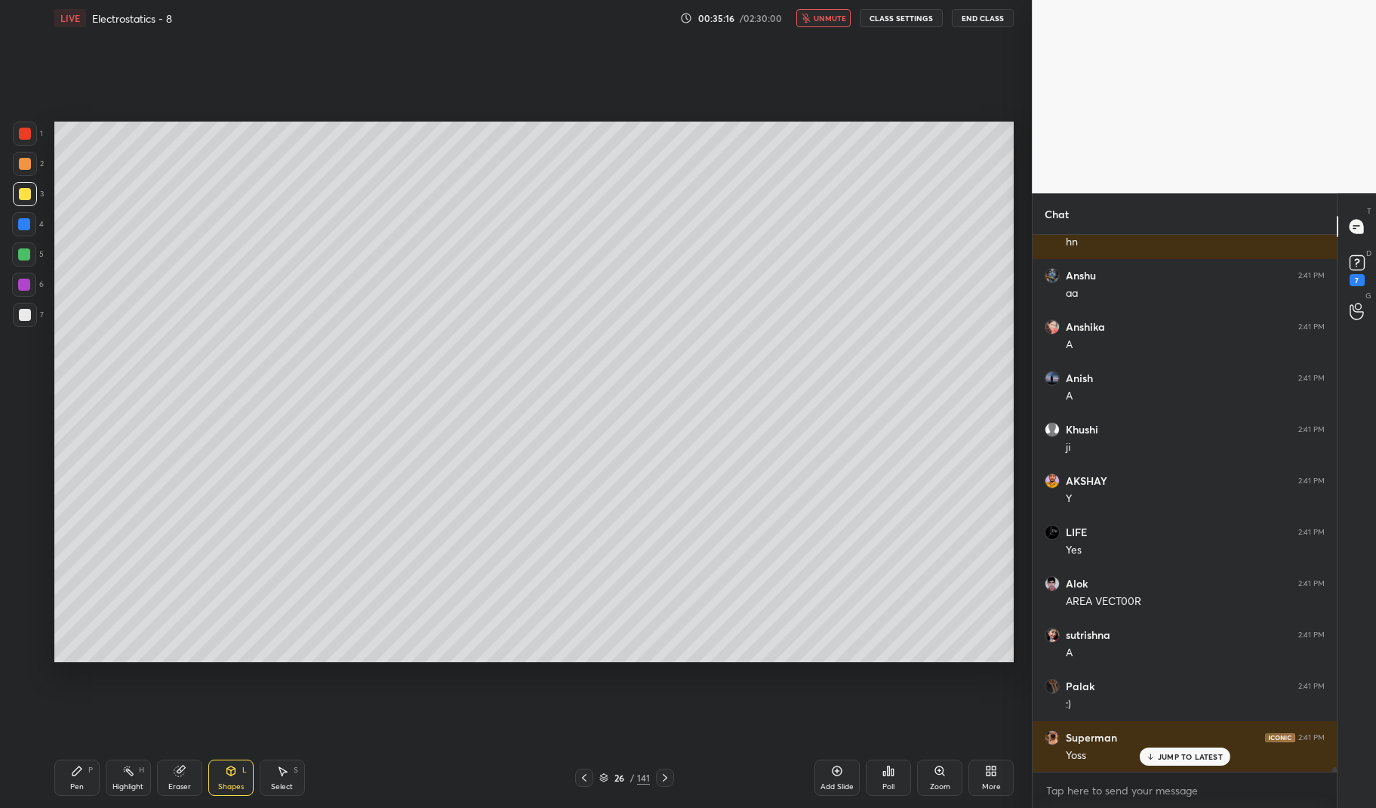
click at [830, 16] on span "unmute" at bounding box center [830, 18] width 32 height 11
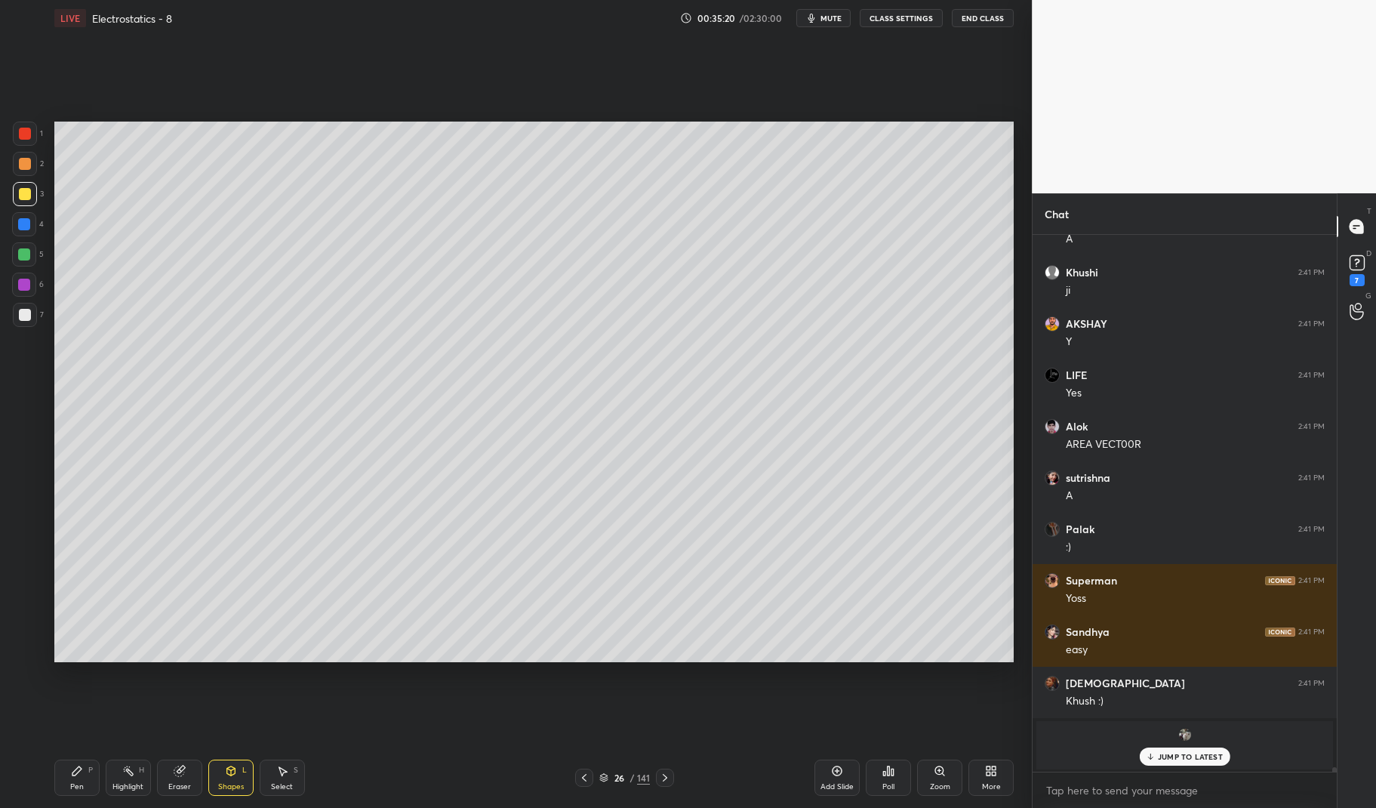
click at [128, 780] on div "Highlight H" at bounding box center [128, 777] width 45 height 36
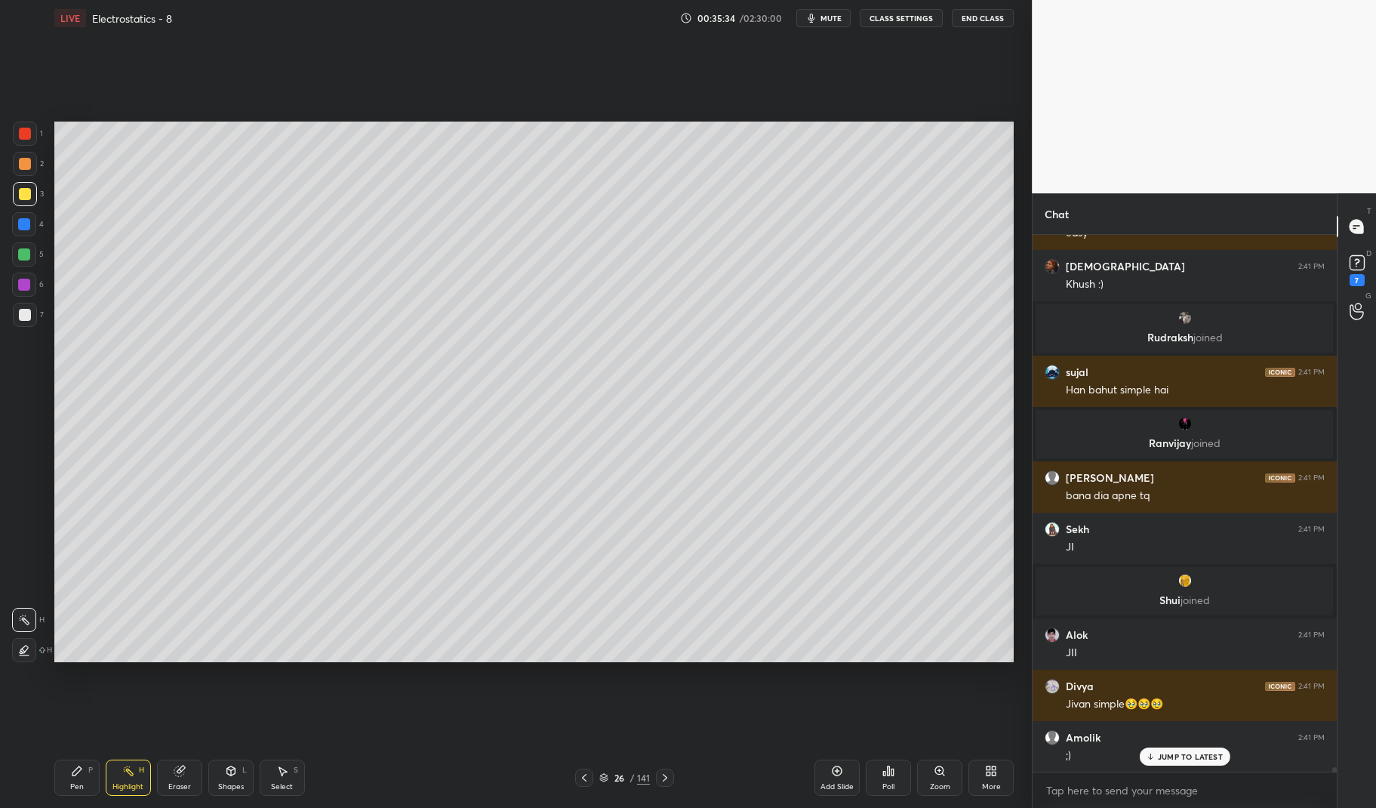
scroll to position [64076, 0]
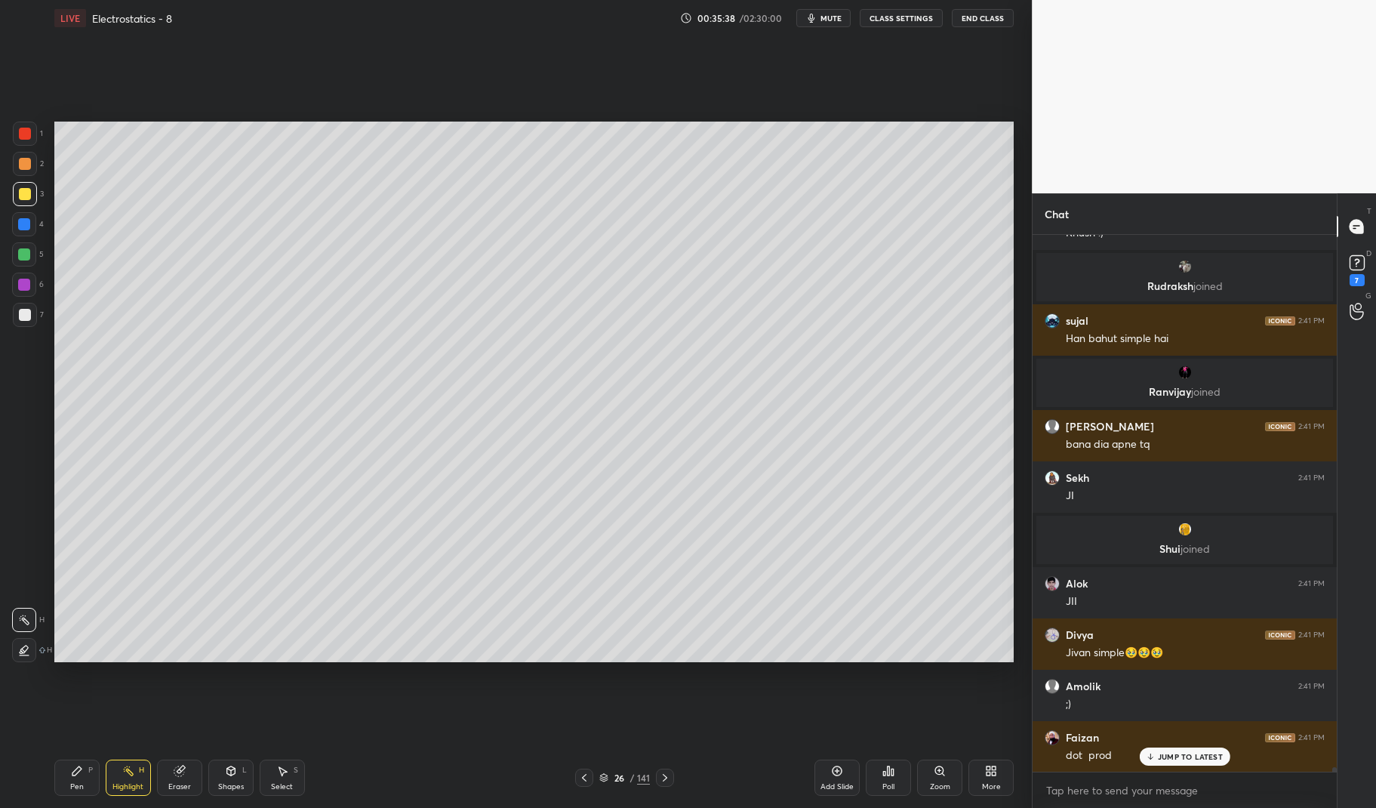
click at [70, 780] on div "Pen P" at bounding box center [76, 777] width 45 height 36
click at [56, 776] on div "Pen P" at bounding box center [76, 777] width 45 height 36
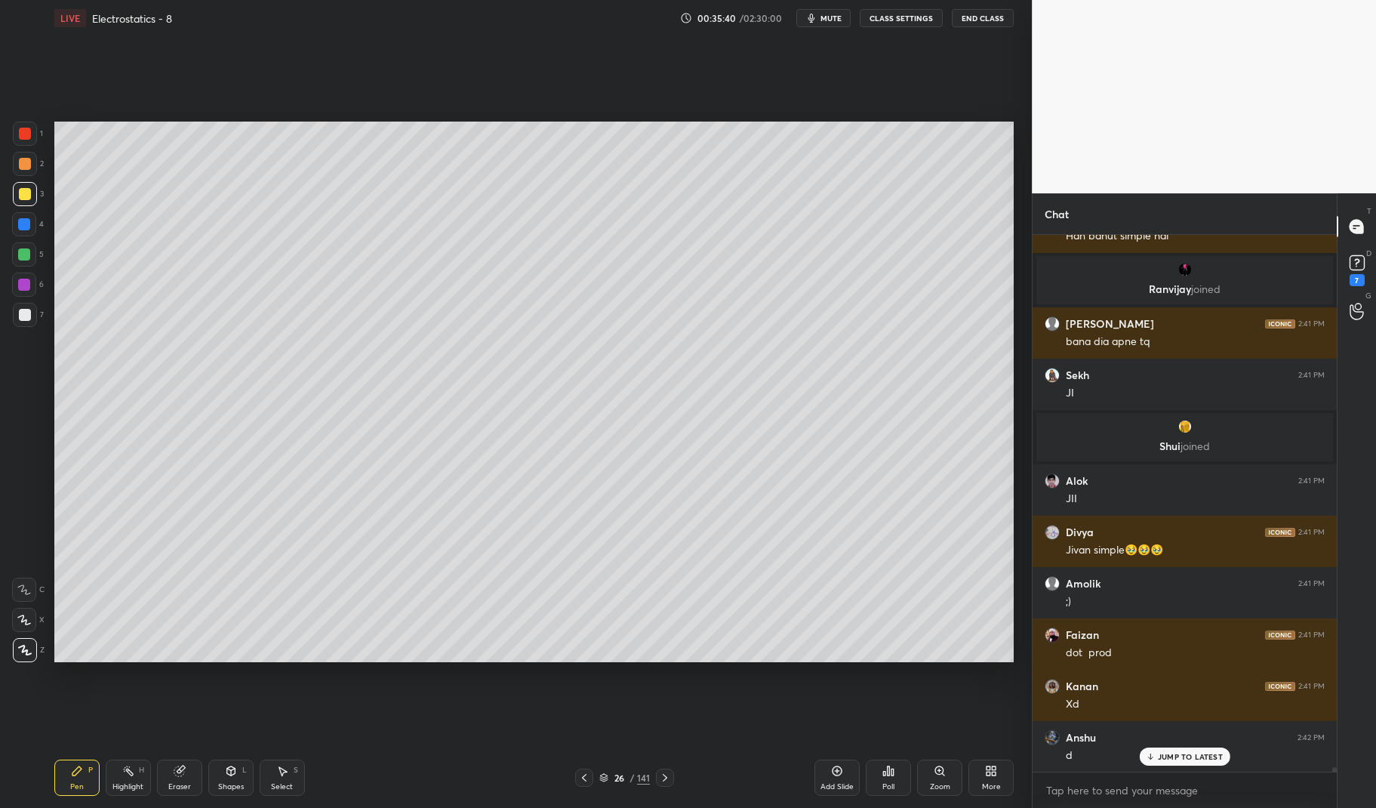
click at [27, 254] on div at bounding box center [24, 254] width 12 height 12
click at [20, 251] on div at bounding box center [24, 254] width 12 height 12
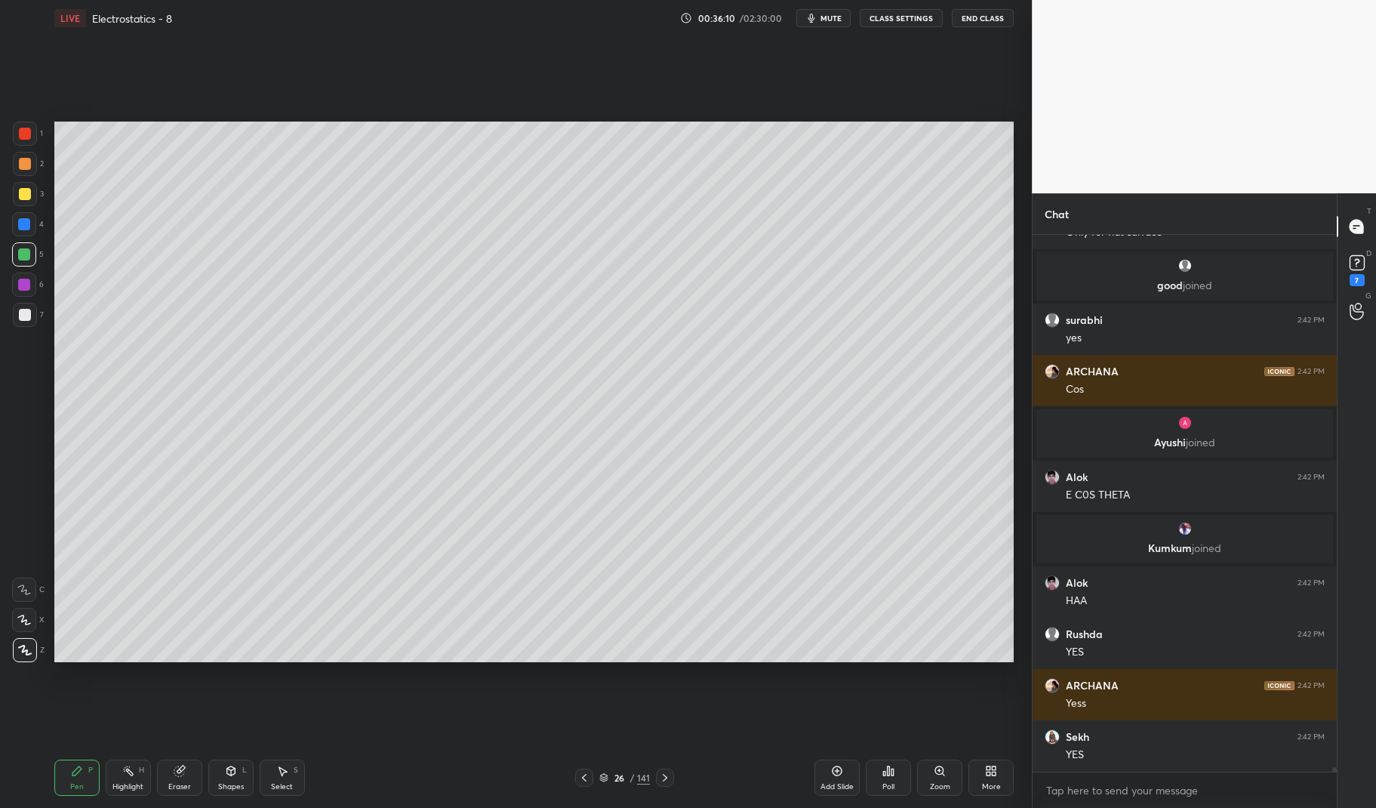
scroll to position [64586, 0]
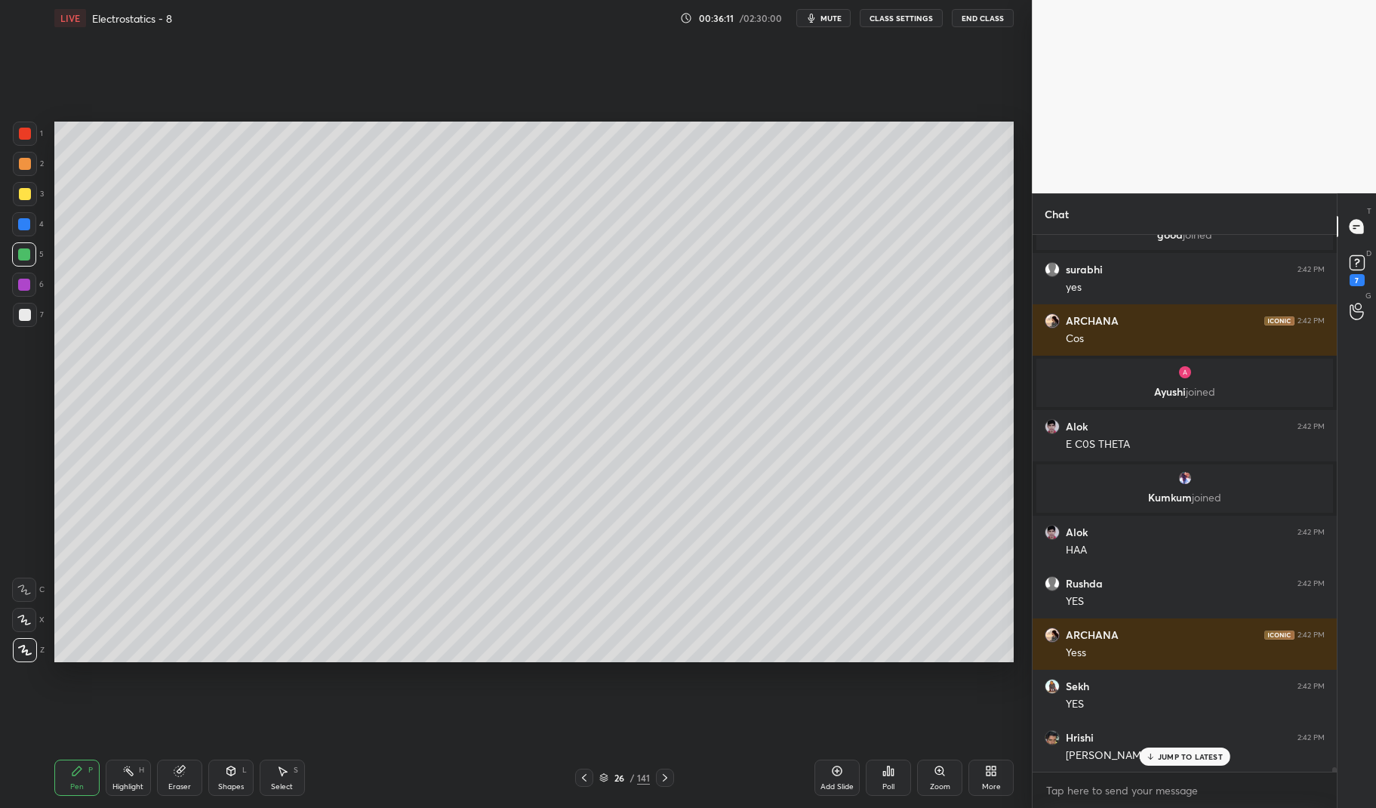
click at [131, 783] on div "Highlight" at bounding box center [127, 787] width 31 height 8
click at [135, 756] on div "Pen P Highlight H Eraser Shapes L Select S 26 / 141 Add Slide Poll Zoom More" at bounding box center [534, 777] width 960 height 60
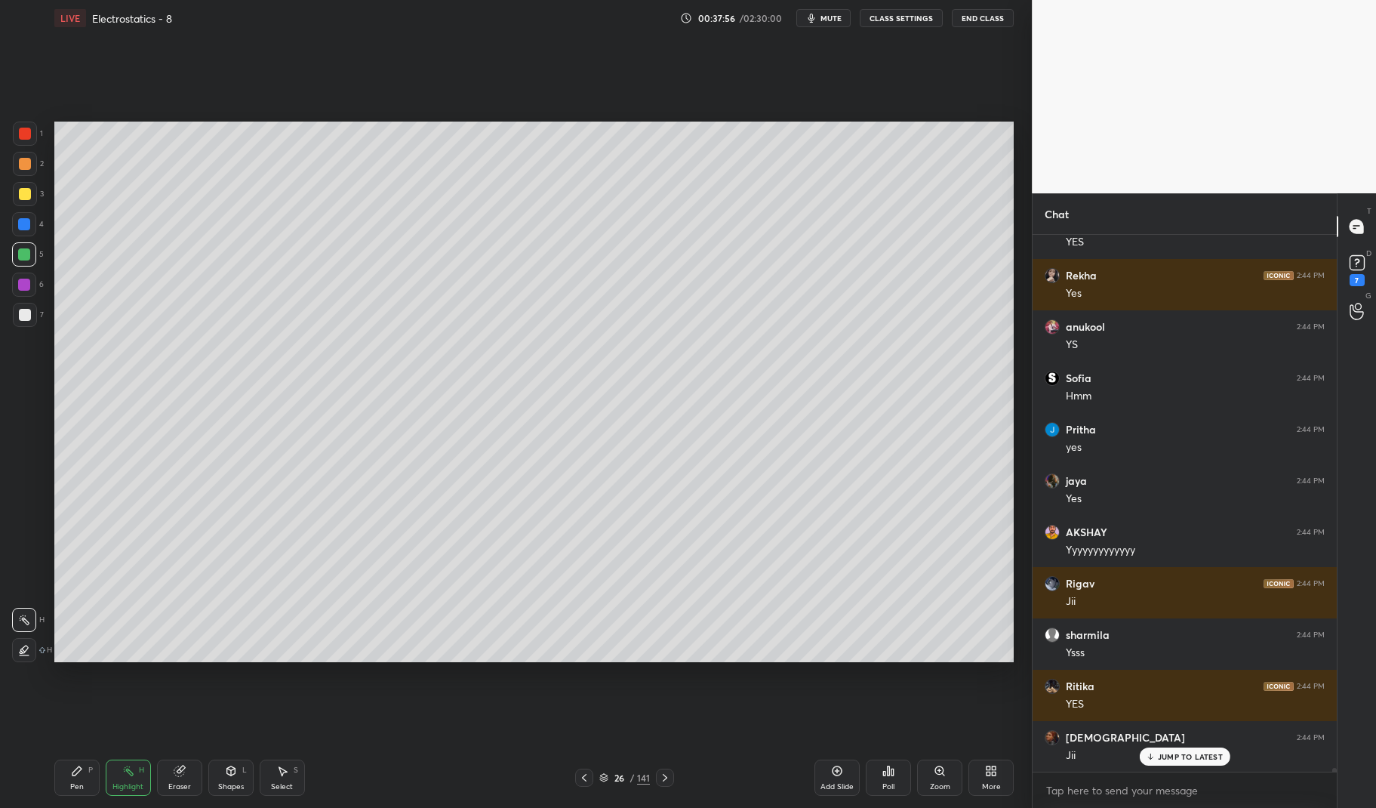
scroll to position [69248, 0]
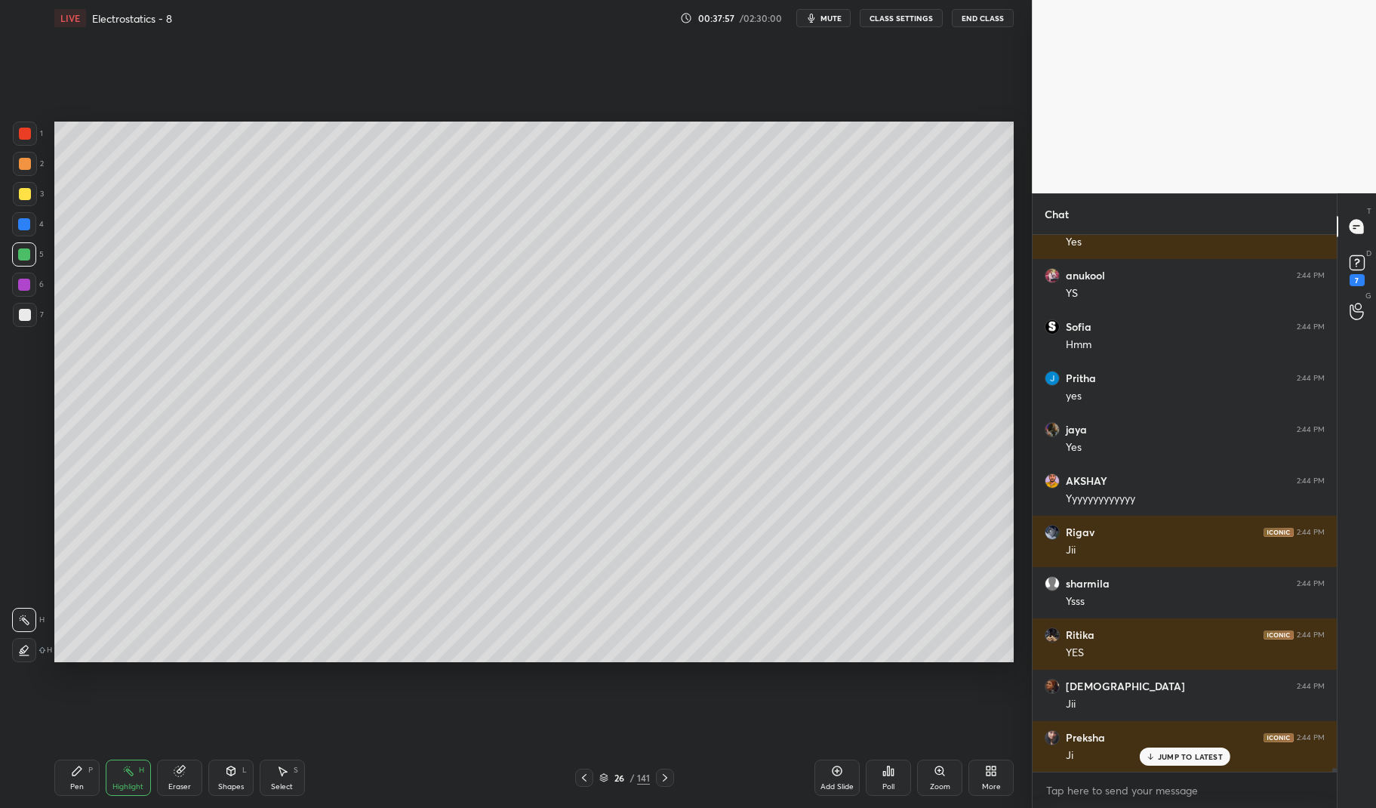
click at [1192, 752] on p "JUMP TO LATEST" at bounding box center [1190, 756] width 65 height 9
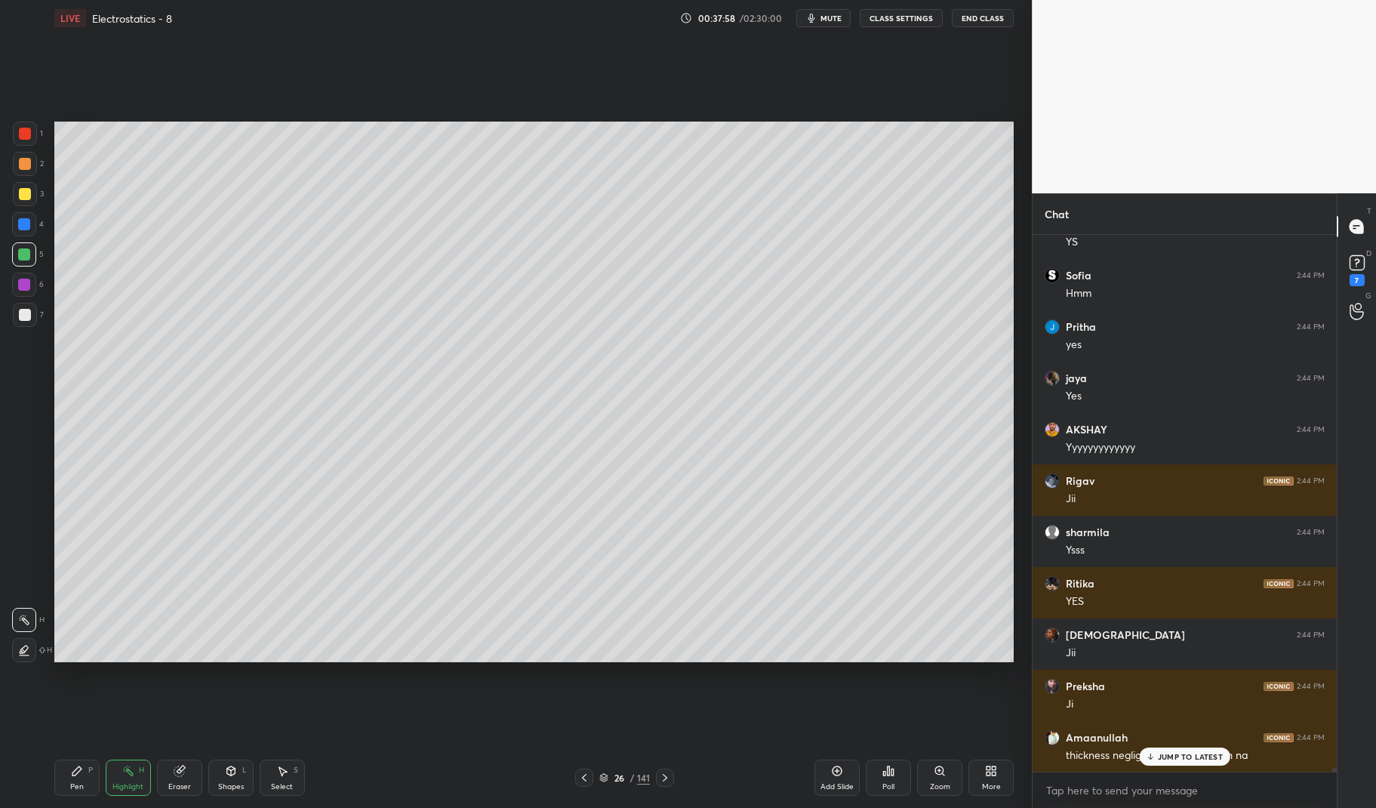
click at [842, 772] on icon at bounding box center [837, 770] width 12 height 12
click at [75, 775] on icon at bounding box center [76, 770] width 9 height 9
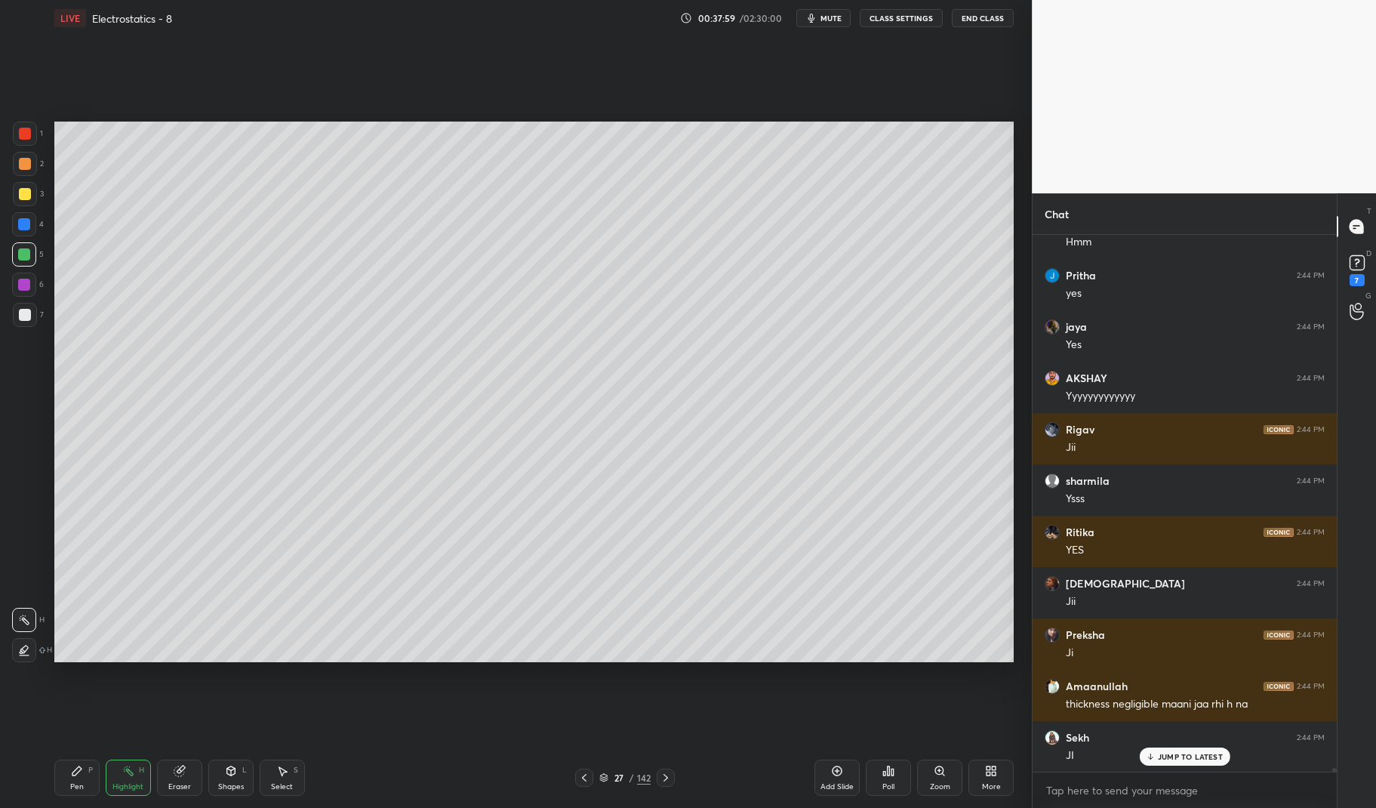
click at [65, 781] on div "Pen P" at bounding box center [76, 777] width 45 height 36
click at [15, 309] on div at bounding box center [25, 315] width 24 height 24
click at [18, 309] on div at bounding box center [25, 315] width 24 height 24
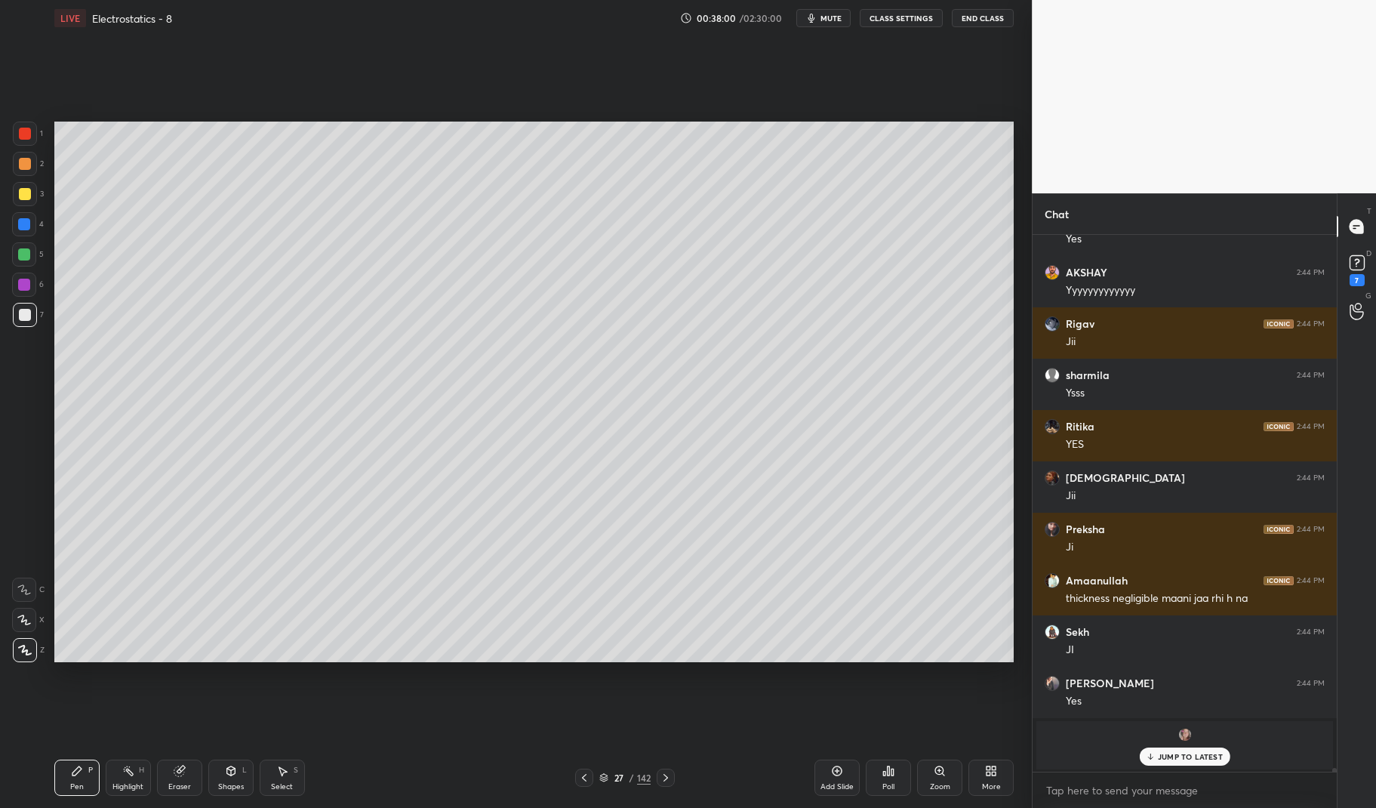
click at [27, 214] on div at bounding box center [24, 224] width 24 height 24
click at [16, 224] on div at bounding box center [24, 224] width 24 height 24
click at [75, 778] on div "Pen P" at bounding box center [76, 777] width 45 height 36
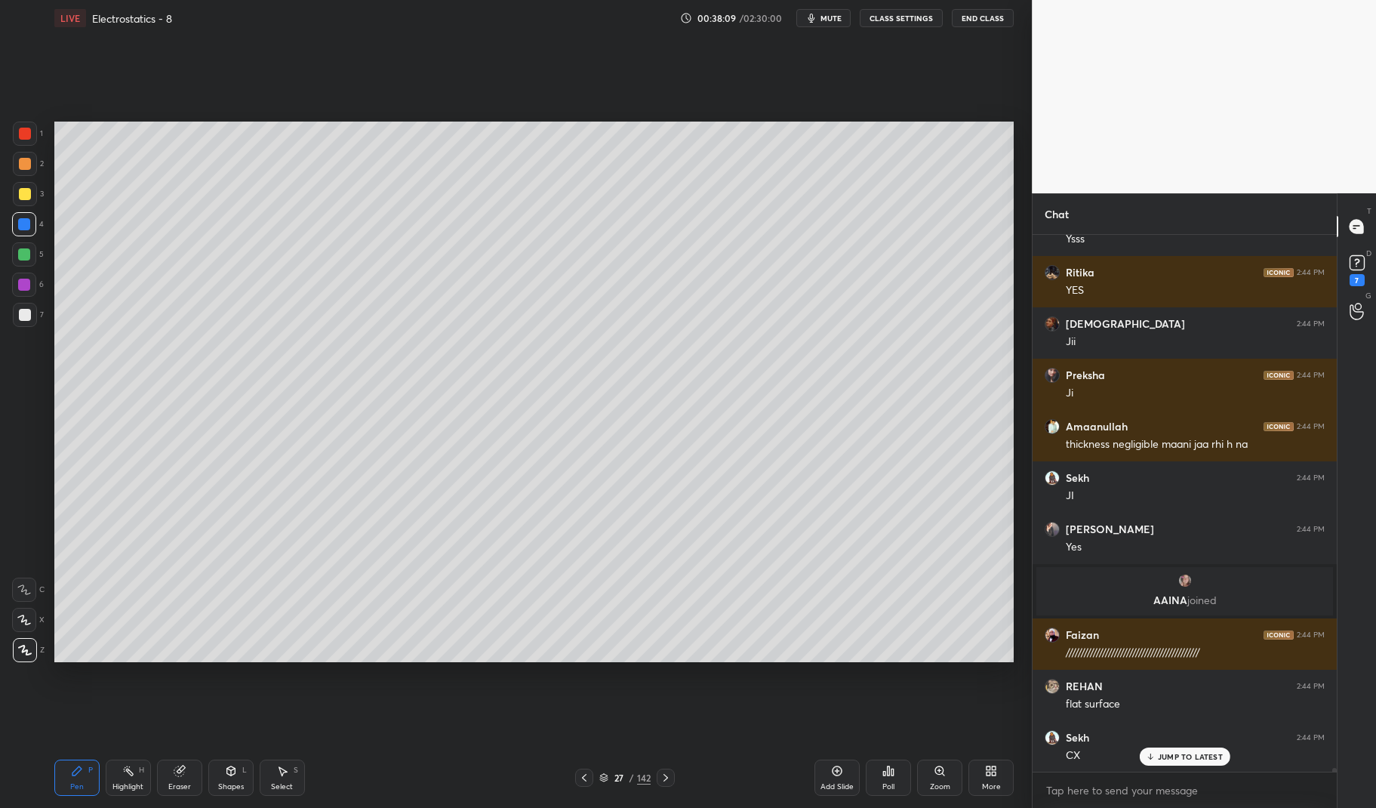
click at [20, 325] on div at bounding box center [25, 315] width 24 height 24
click at [15, 321] on div at bounding box center [25, 315] width 24 height 24
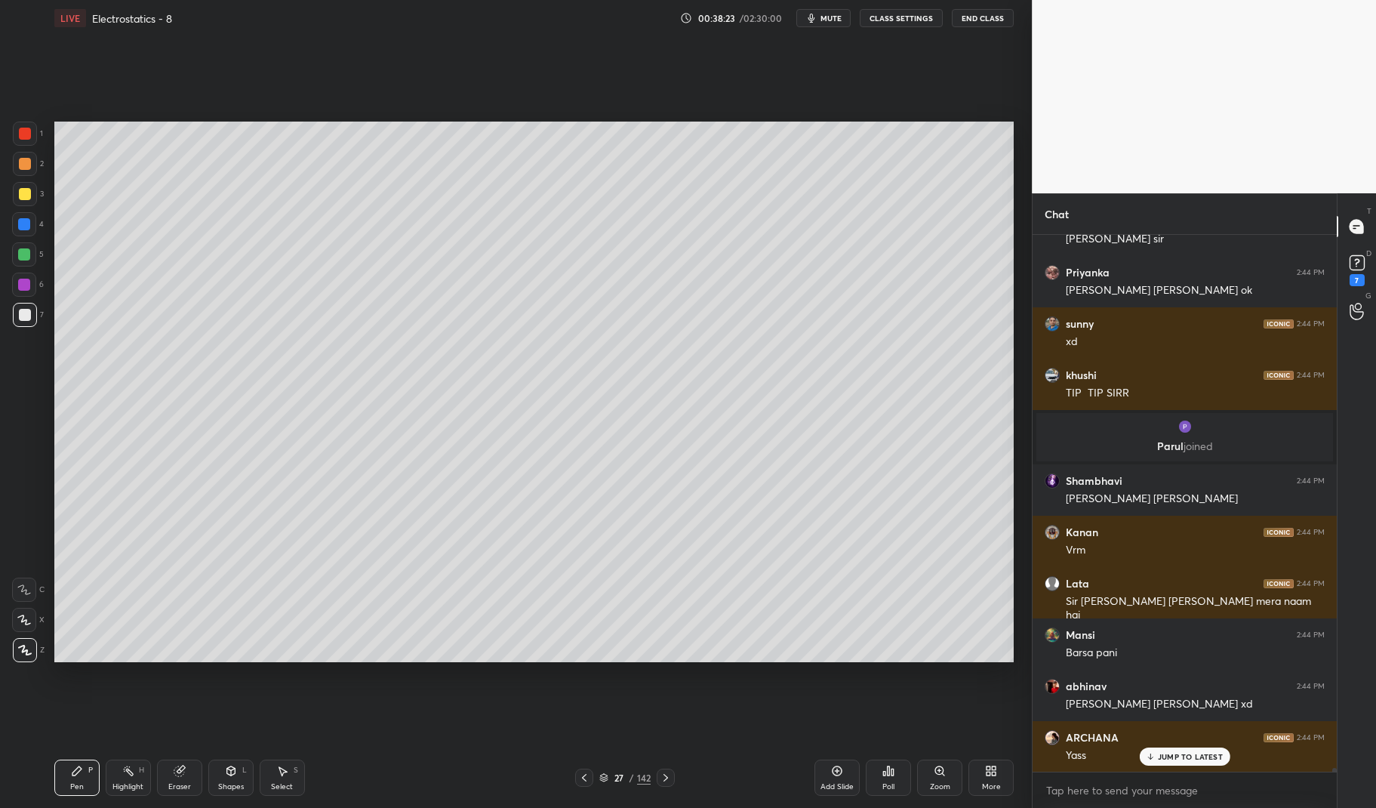
click at [29, 321] on div at bounding box center [25, 315] width 24 height 24
click at [22, 316] on div at bounding box center [25, 315] width 12 height 12
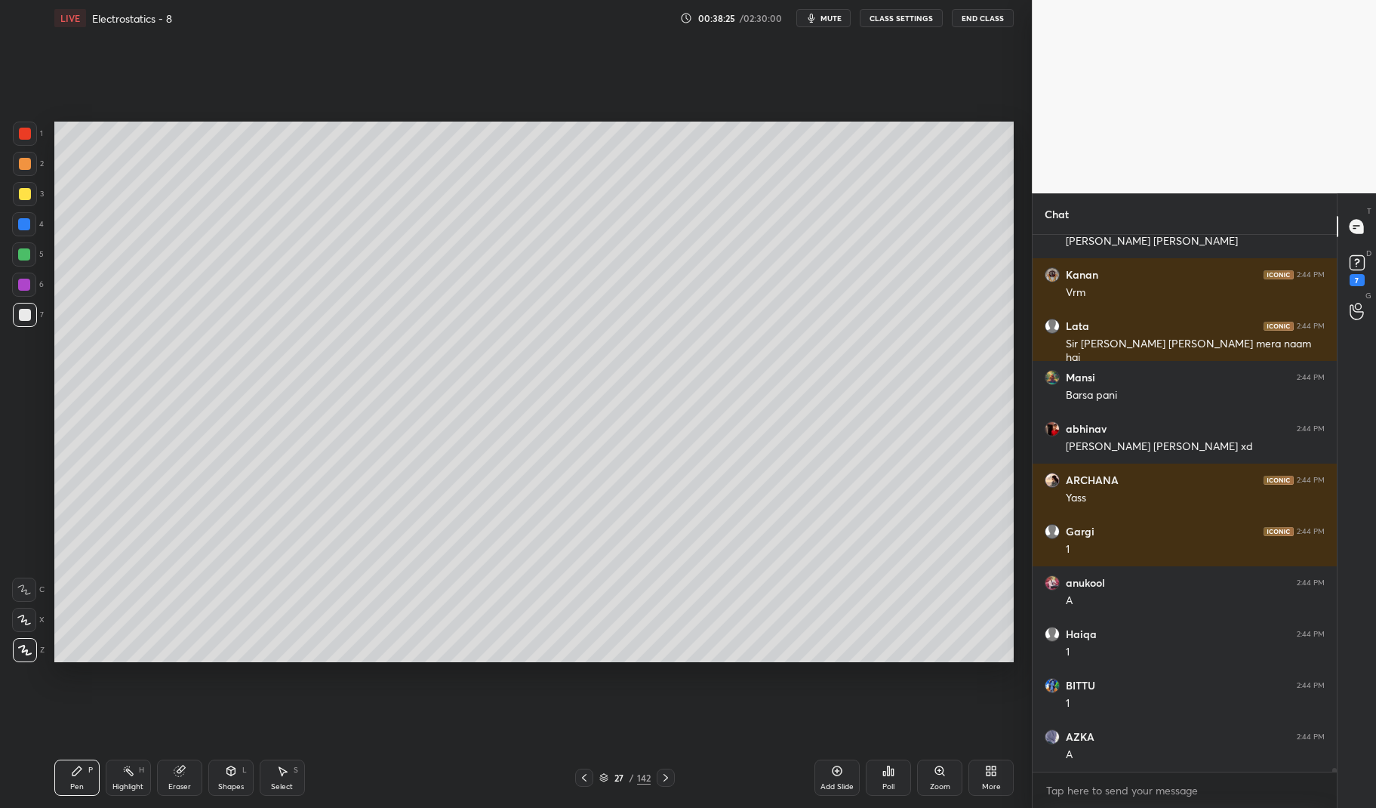
click at [23, 133] on div at bounding box center [25, 134] width 12 height 12
click at [22, 127] on div at bounding box center [25, 134] width 24 height 24
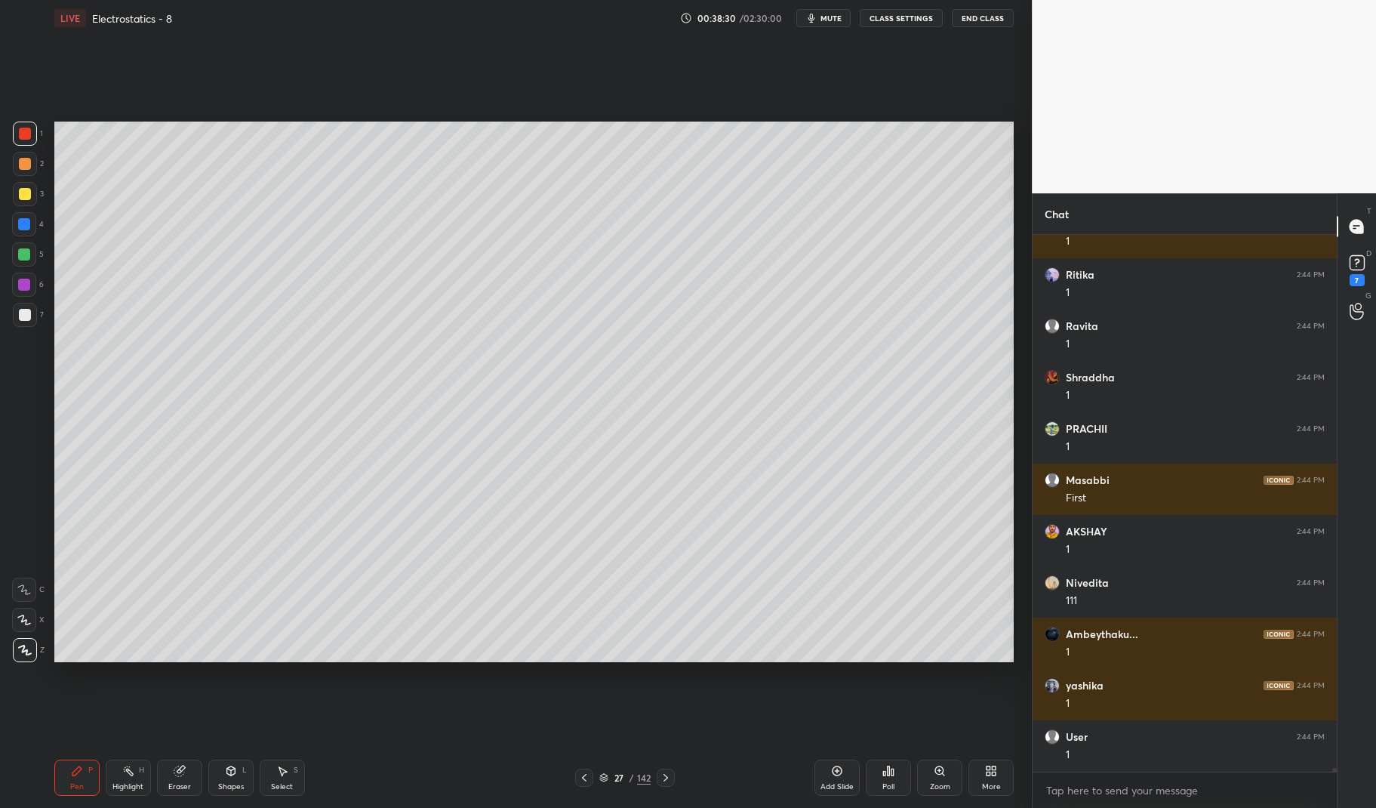
click at [122, 774] on div "Highlight H" at bounding box center [128, 777] width 45 height 36
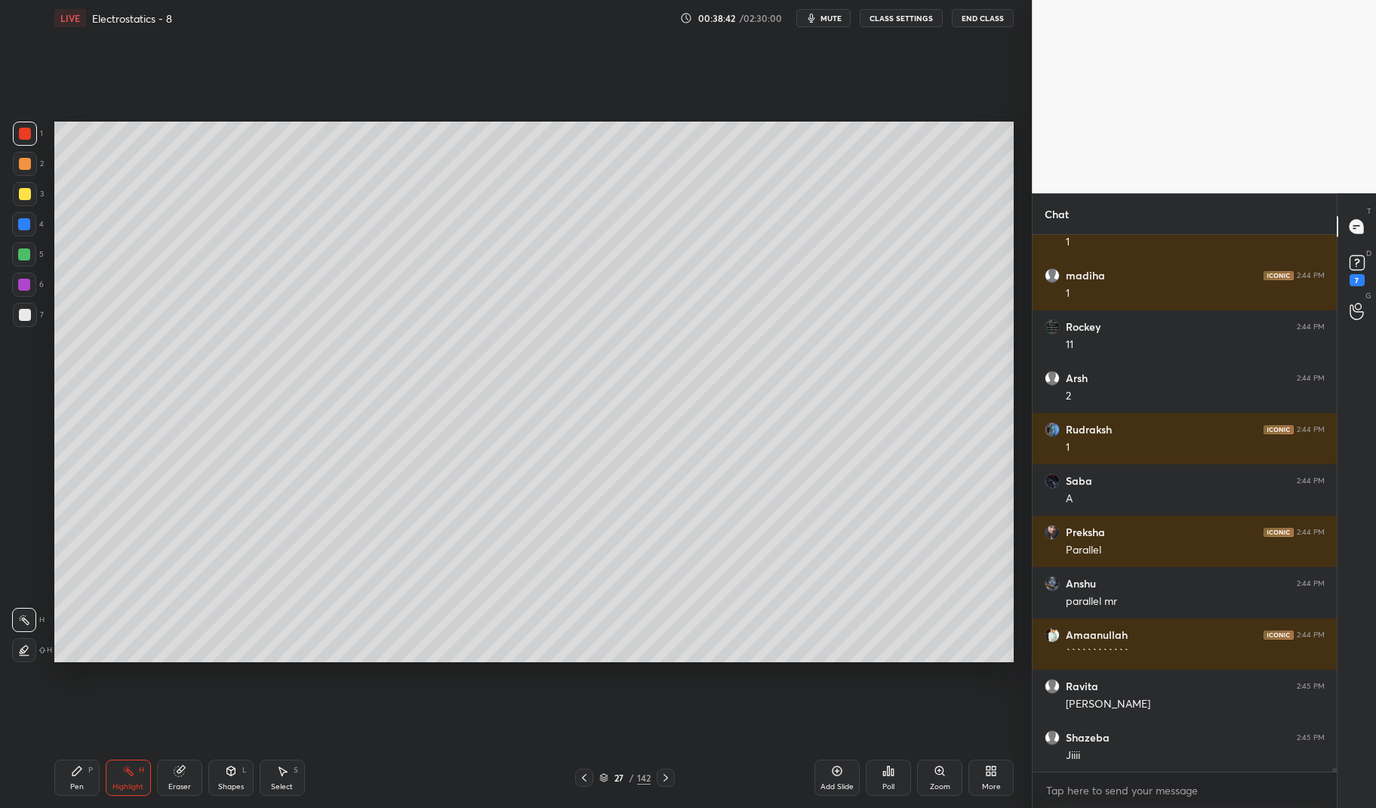
scroll to position [74082, 0]
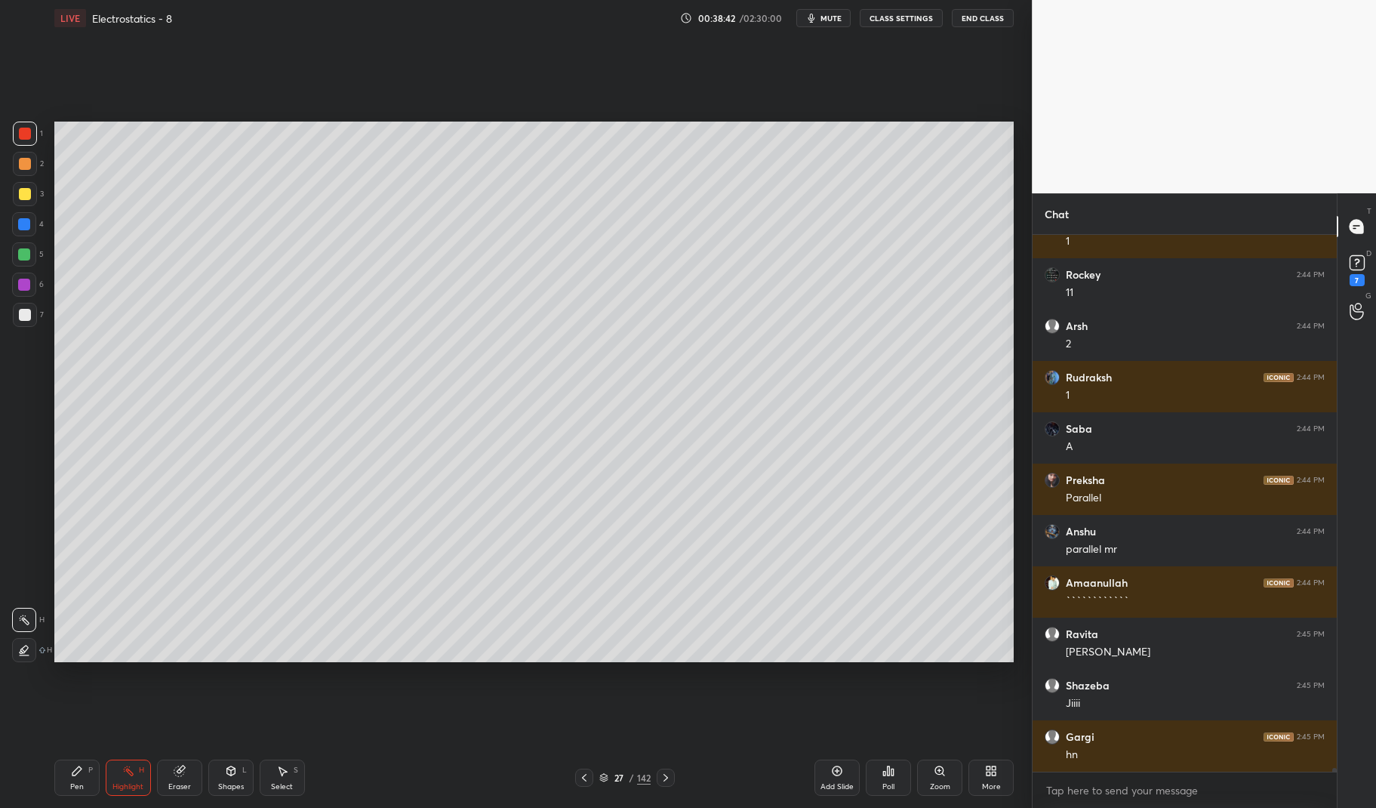
click at [81, 770] on icon at bounding box center [77, 770] width 12 height 12
click at [63, 789] on div "Pen P" at bounding box center [76, 777] width 45 height 36
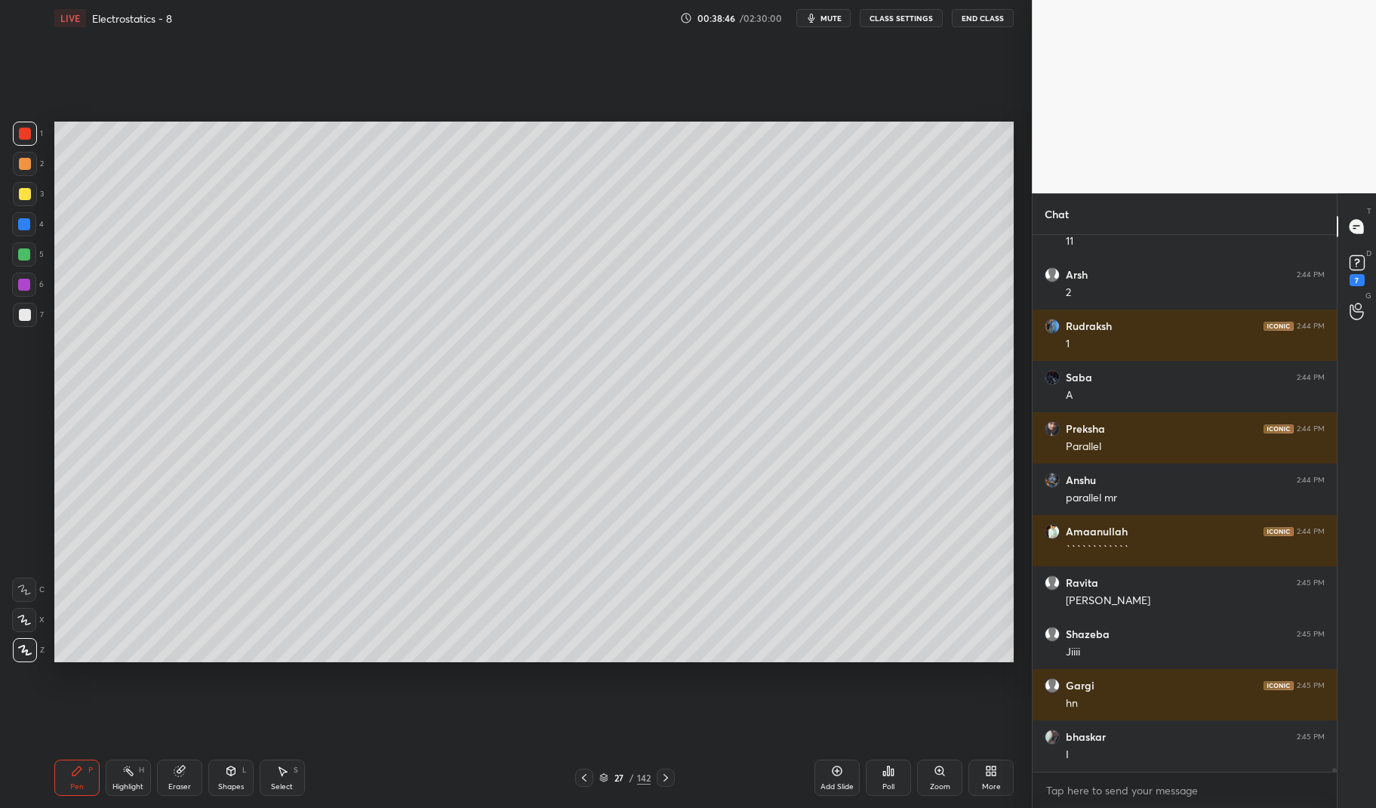
click at [112, 789] on div "Highlight" at bounding box center [127, 787] width 31 height 8
click at [117, 760] on div "Highlight H" at bounding box center [128, 777] width 45 height 36
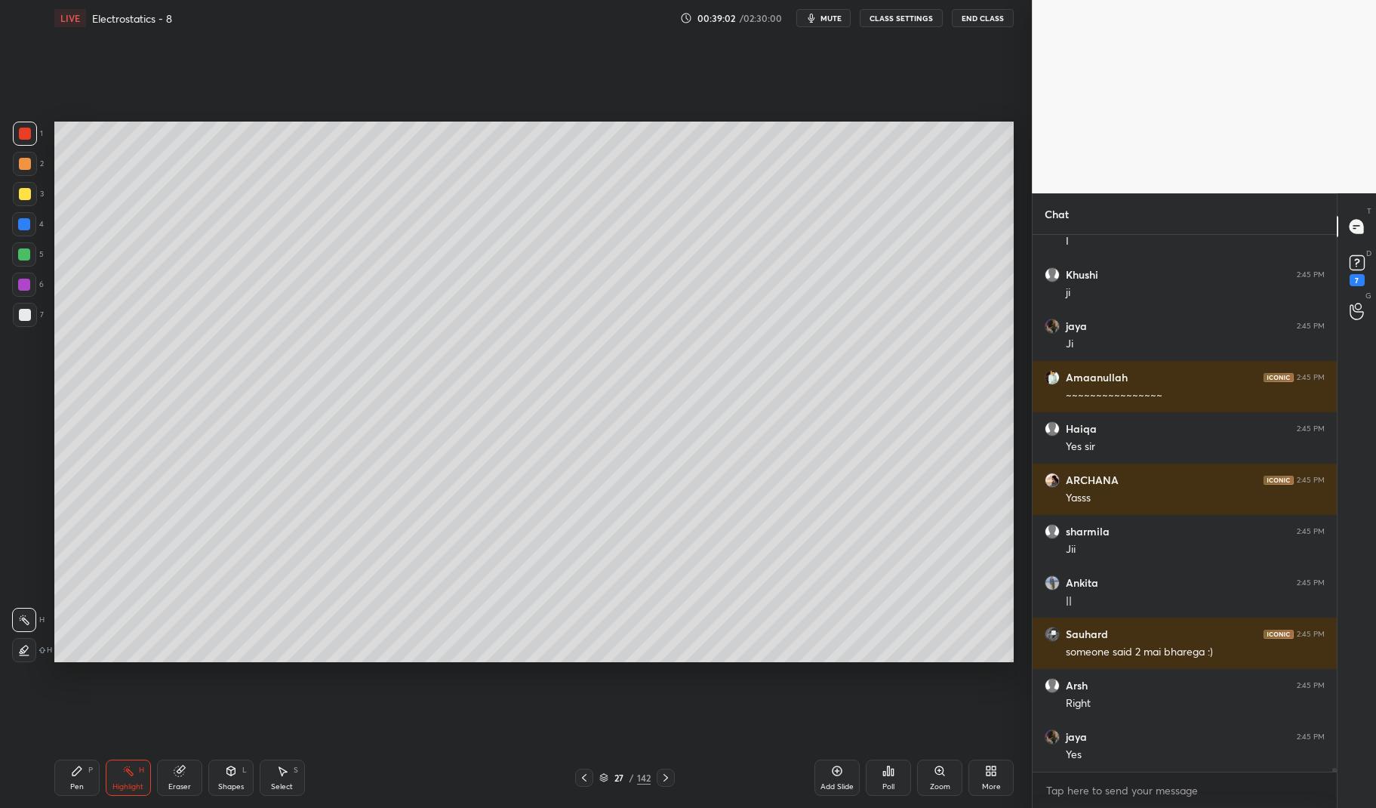
scroll to position [74698, 0]
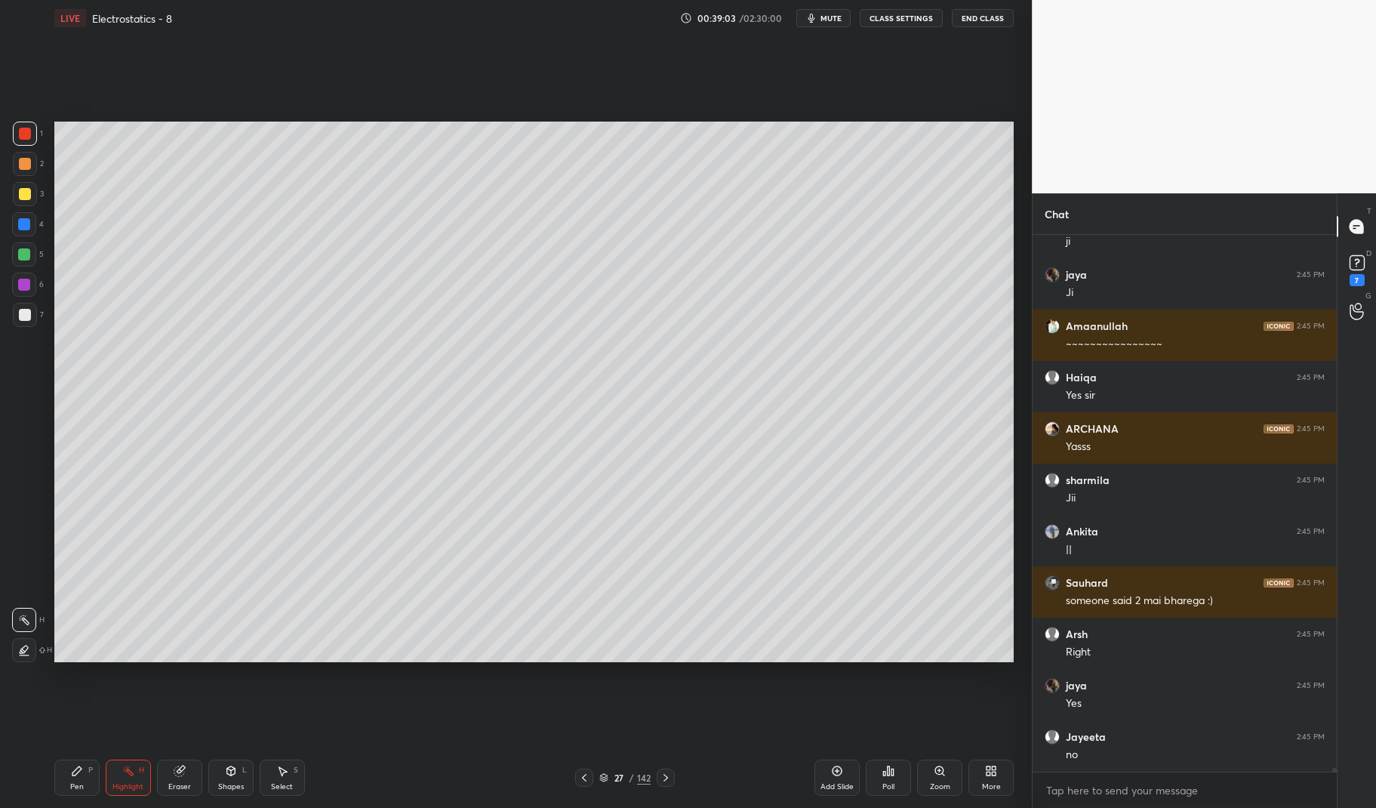
click at [593, 788] on div "Pen P Highlight H Eraser Shapes L Select S 27 / 142 Add Slide Poll Zoom More" at bounding box center [534, 777] width 960 height 60
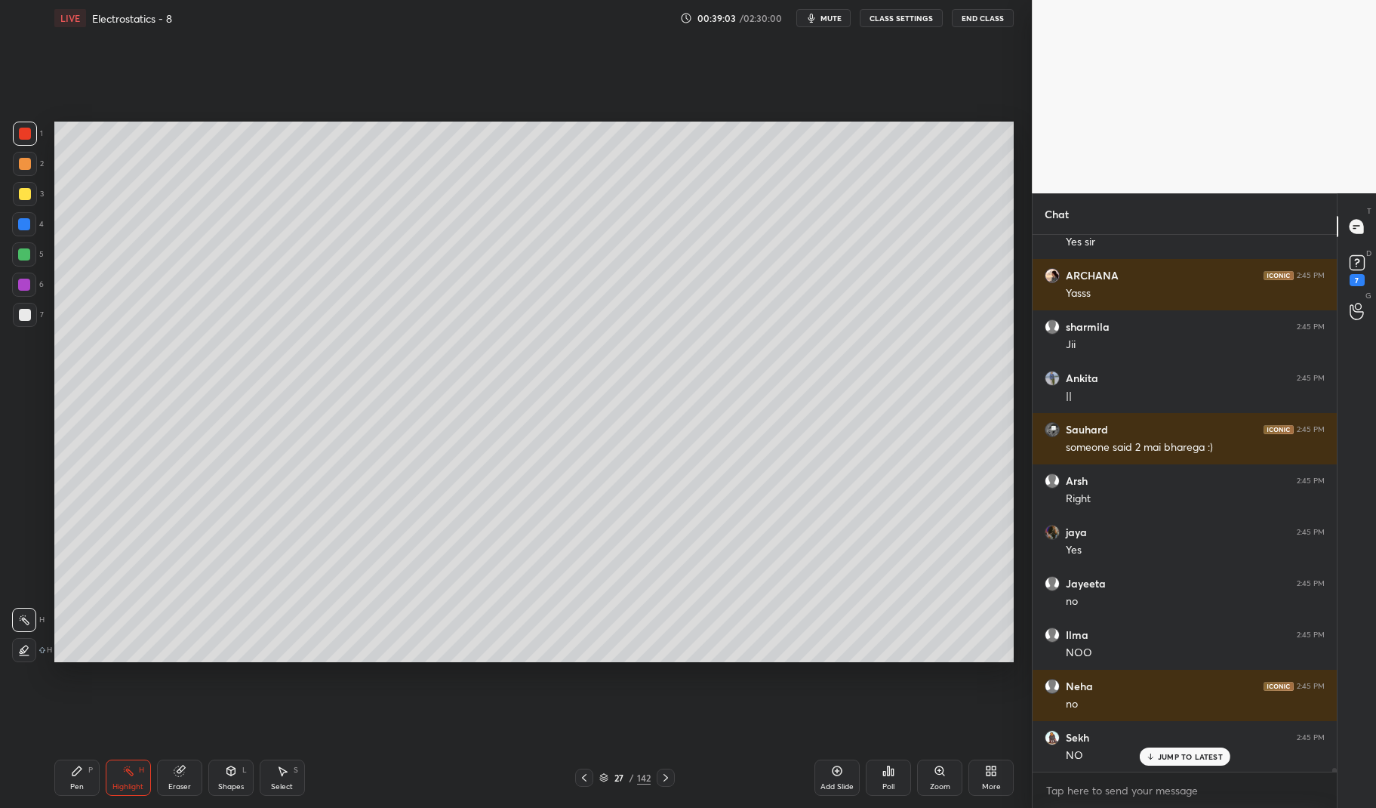
click at [590, 774] on div at bounding box center [584, 777] width 18 height 18
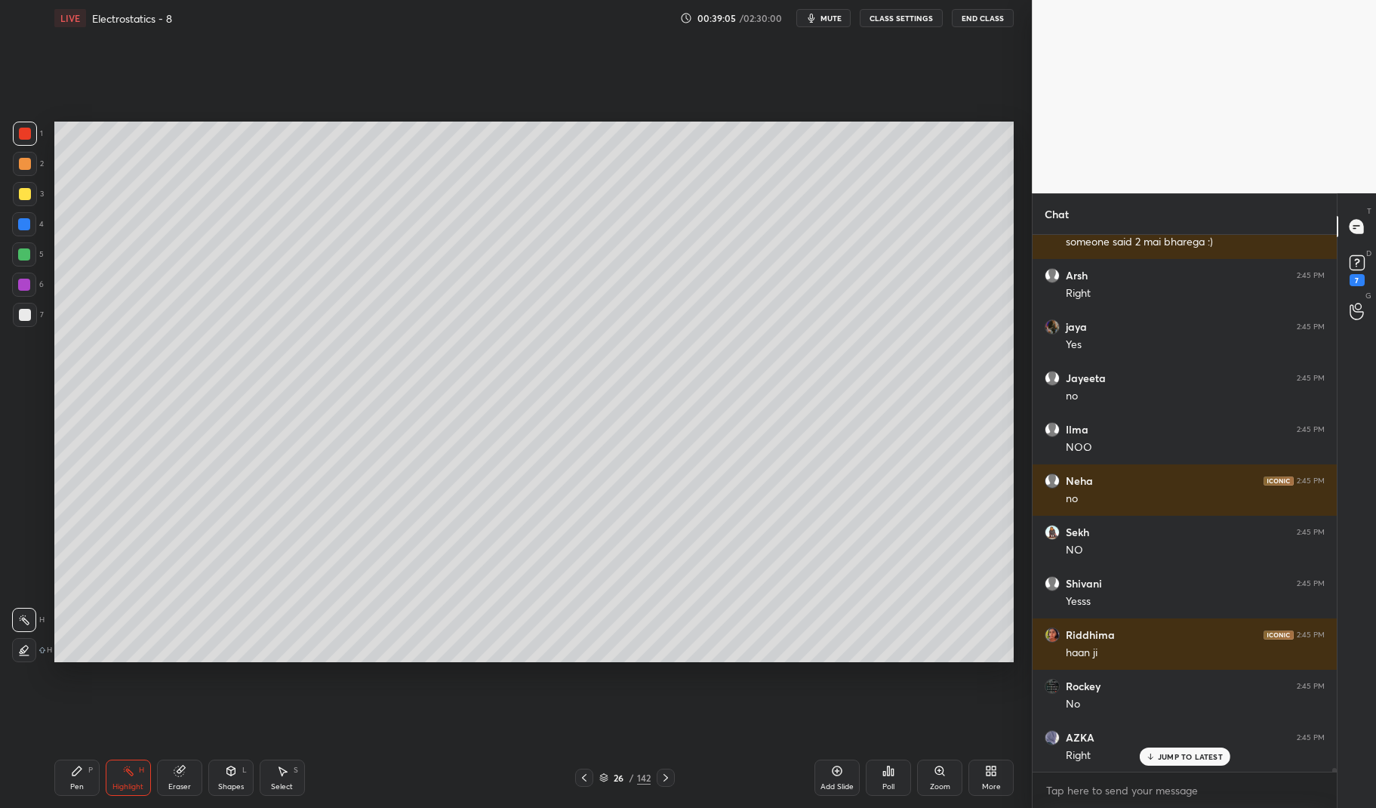
scroll to position [75416, 0]
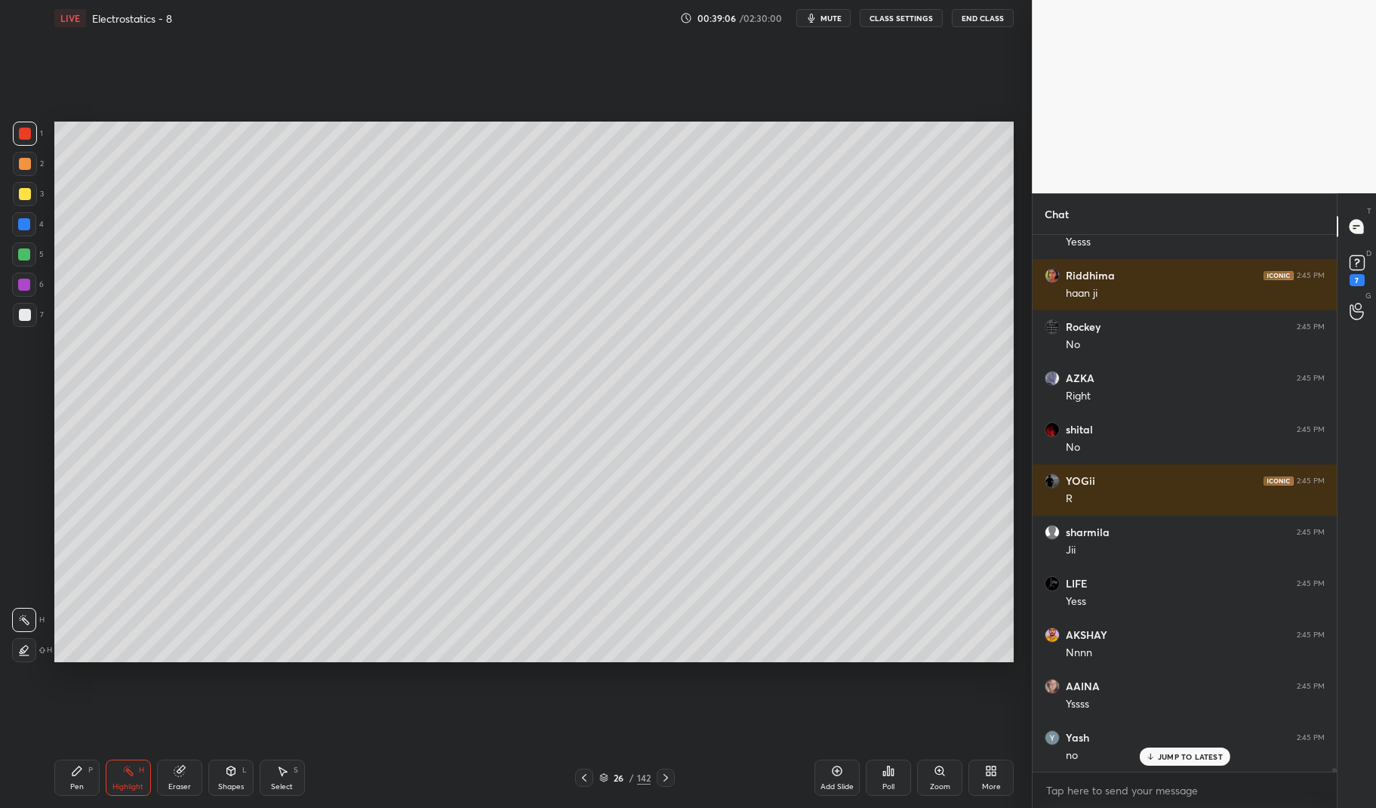
click at [70, 780] on div "Pen P" at bounding box center [76, 777] width 45 height 36
click at [65, 778] on div "Pen P" at bounding box center [76, 777] width 45 height 36
click at [20, 134] on div at bounding box center [25, 134] width 12 height 12
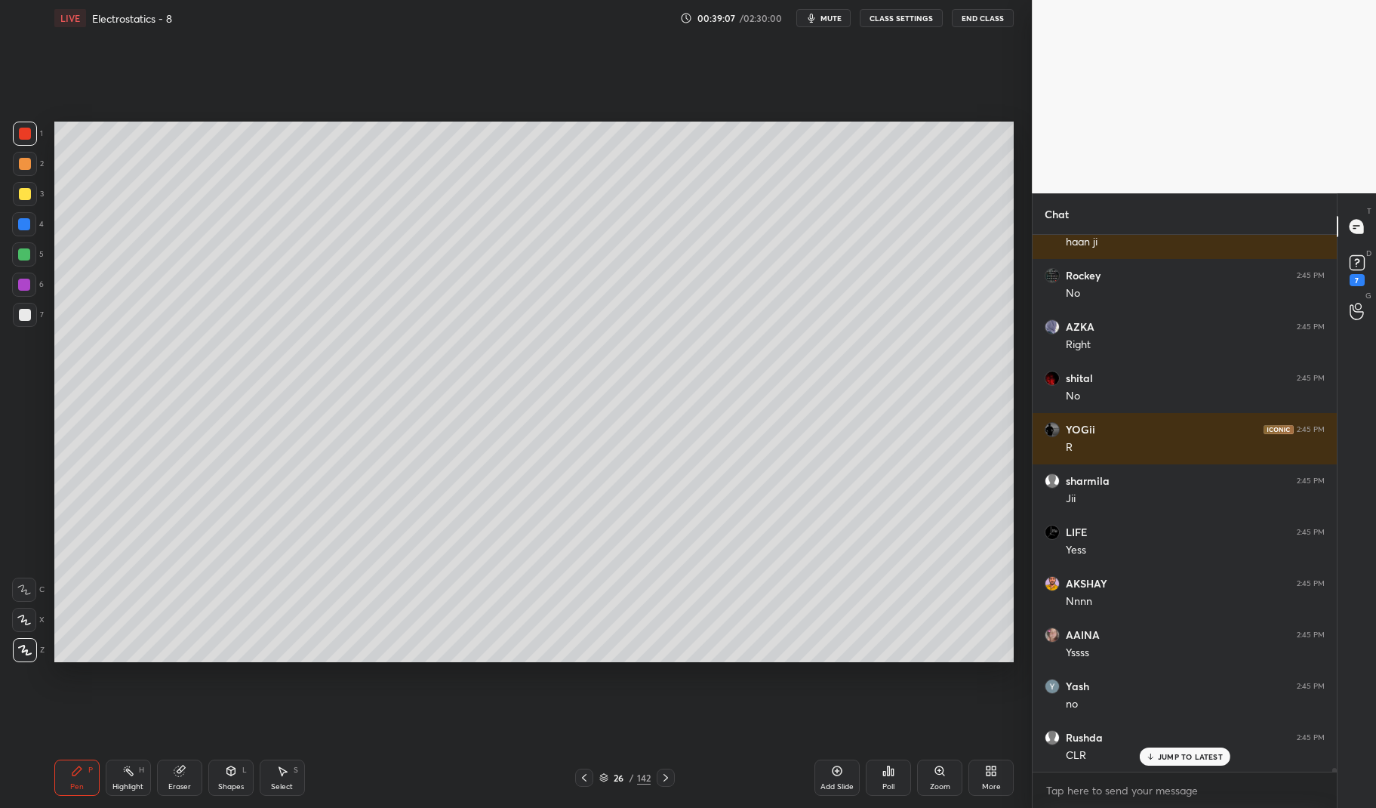
click at [7, 128] on div "1 2 3 4 5 6 7 C X Z C X Z E E Erase all H H" at bounding box center [24, 392] width 48 height 540
click at [1196, 755] on p "JUMP TO LATEST" at bounding box center [1190, 756] width 65 height 9
click at [665, 773] on icon at bounding box center [666, 777] width 12 height 12
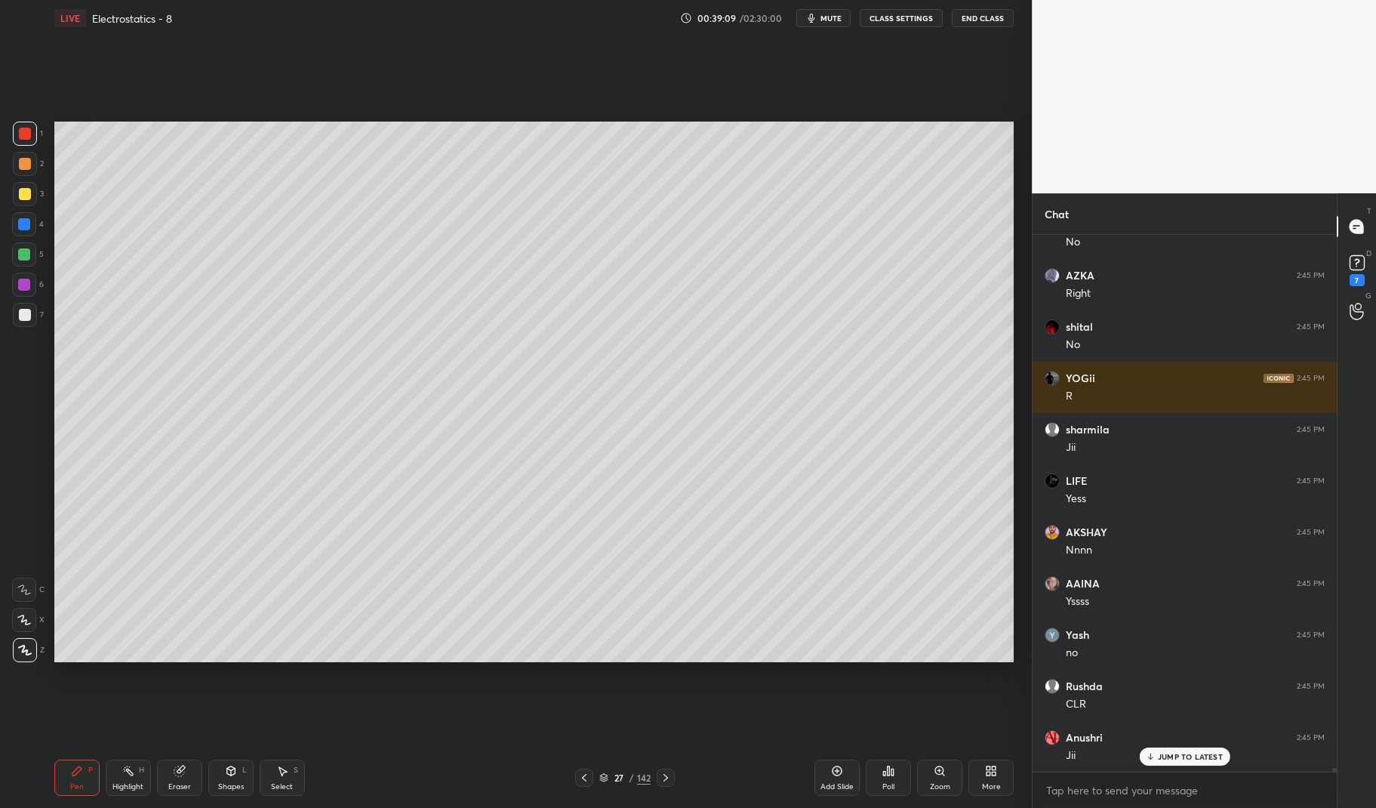
click at [669, 775] on icon at bounding box center [666, 777] width 12 height 12
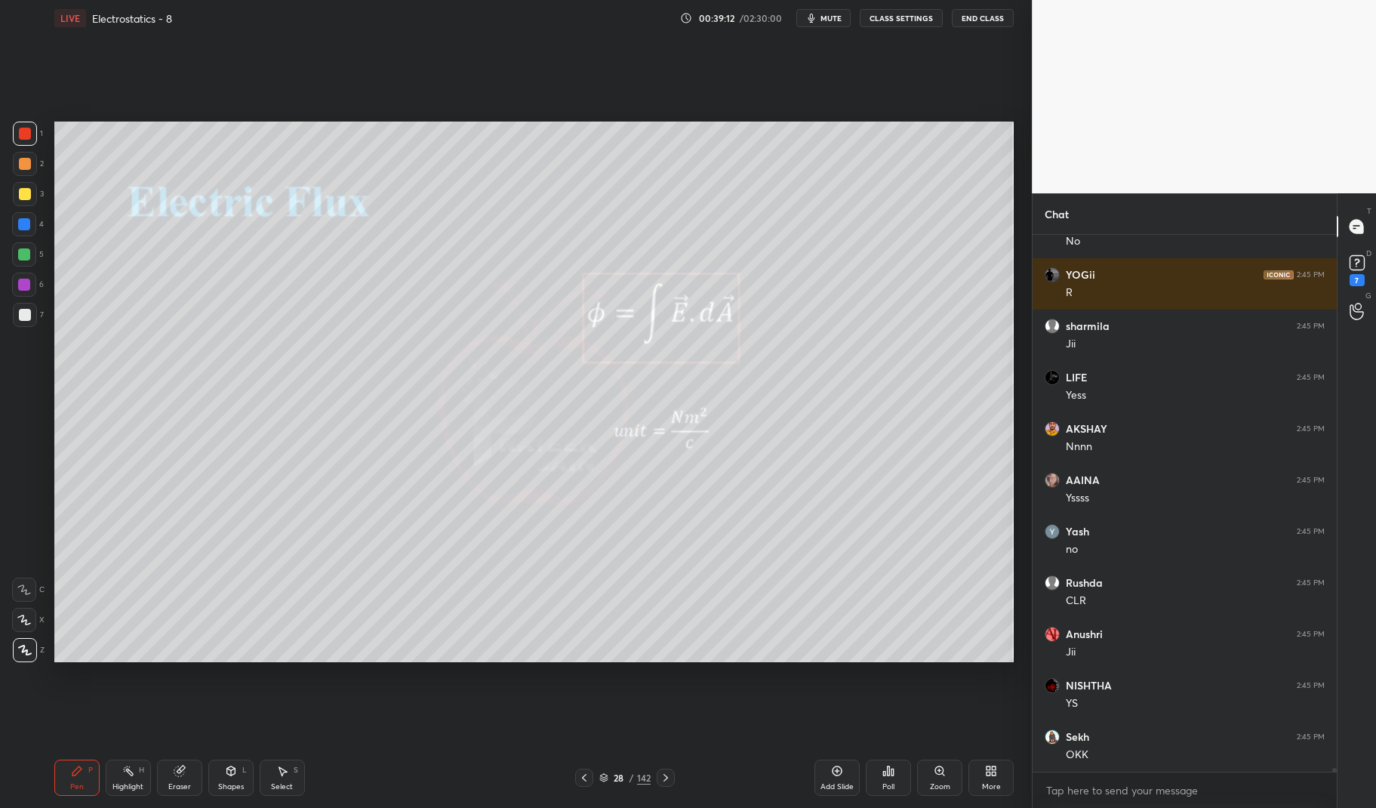
click at [58, 787] on div "Pen P" at bounding box center [76, 777] width 45 height 36
click at [57, 760] on div "Pen P" at bounding box center [76, 777] width 45 height 36
click at [20, 186] on div at bounding box center [25, 194] width 24 height 24
click at [17, 188] on div at bounding box center [25, 194] width 24 height 24
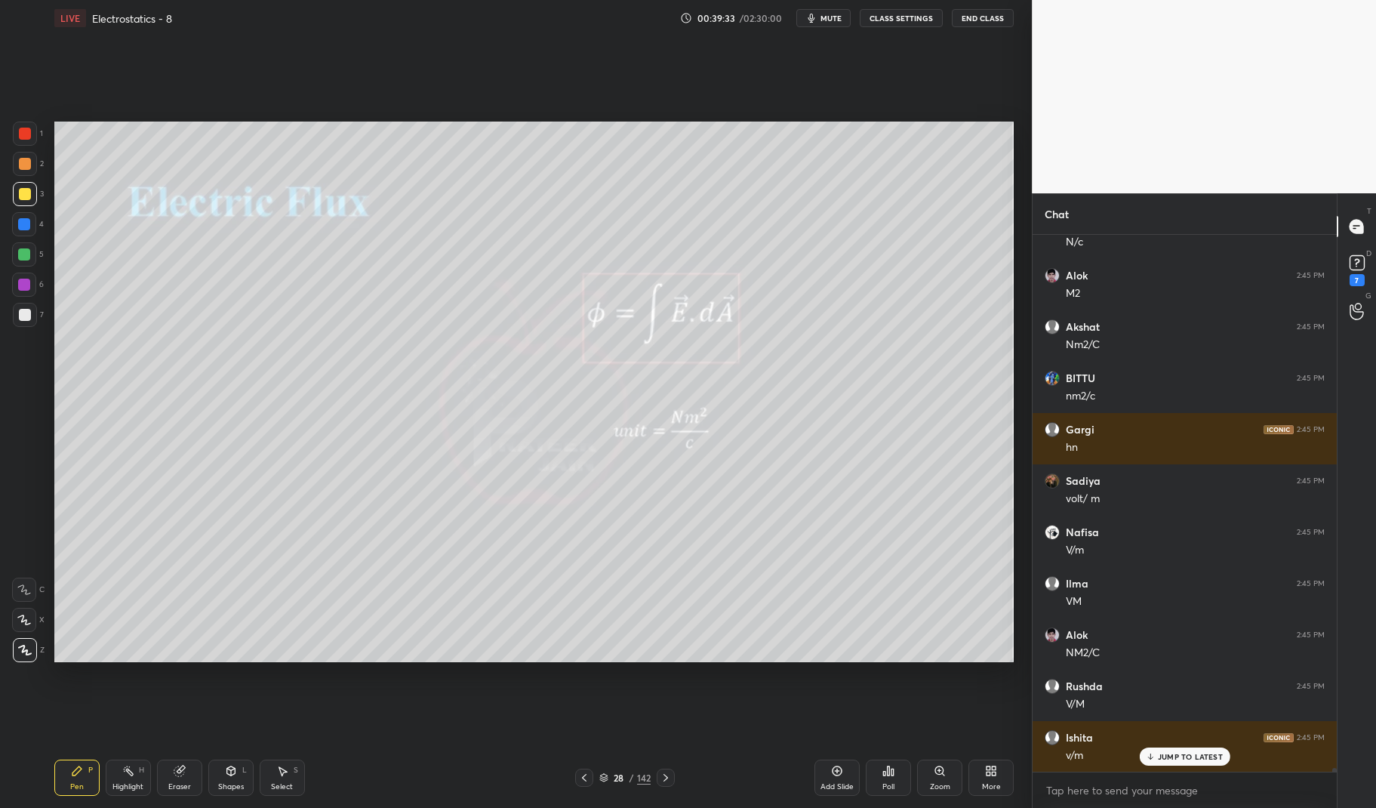
scroll to position [77007, 0]
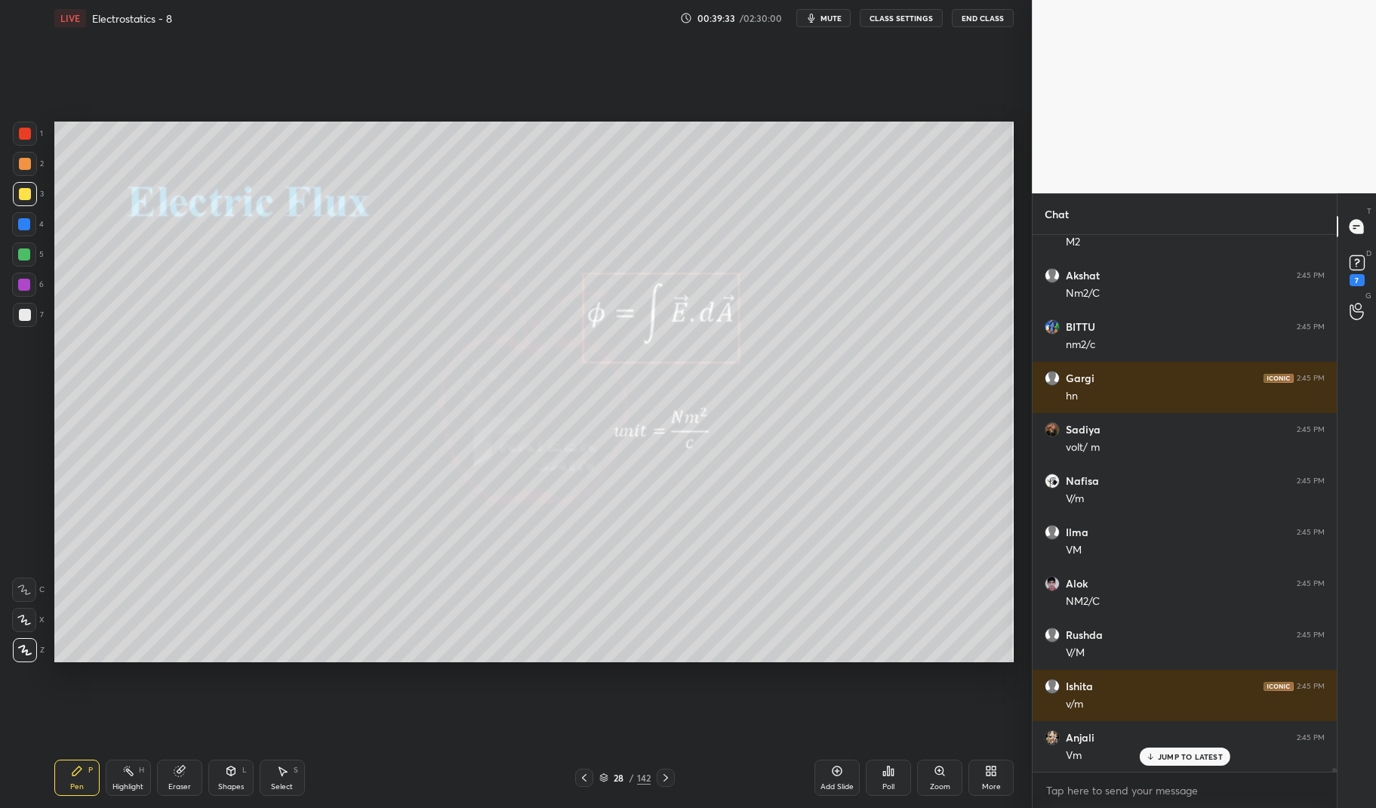
click at [22, 318] on div at bounding box center [25, 315] width 12 height 12
click at [19, 319] on div at bounding box center [25, 315] width 12 height 12
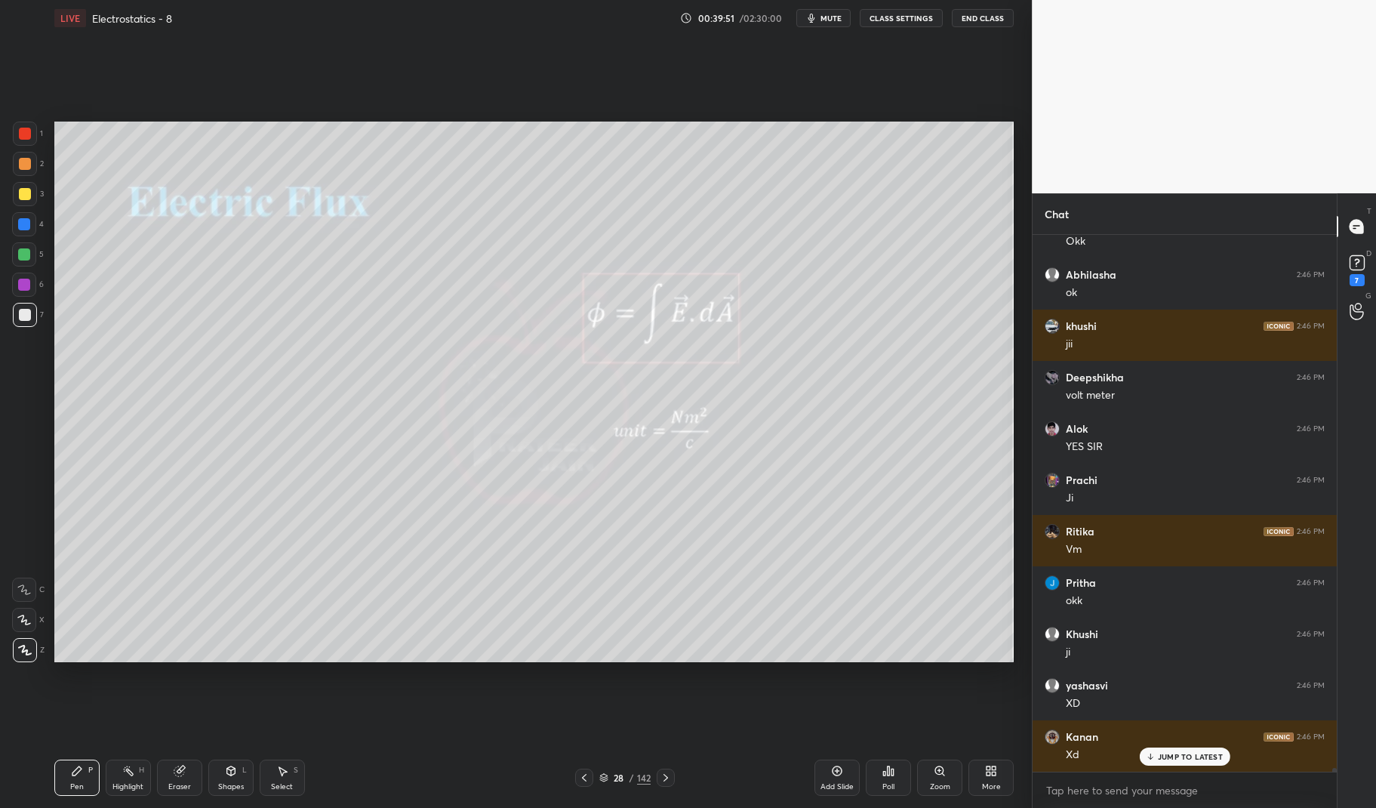
scroll to position [78392, 0]
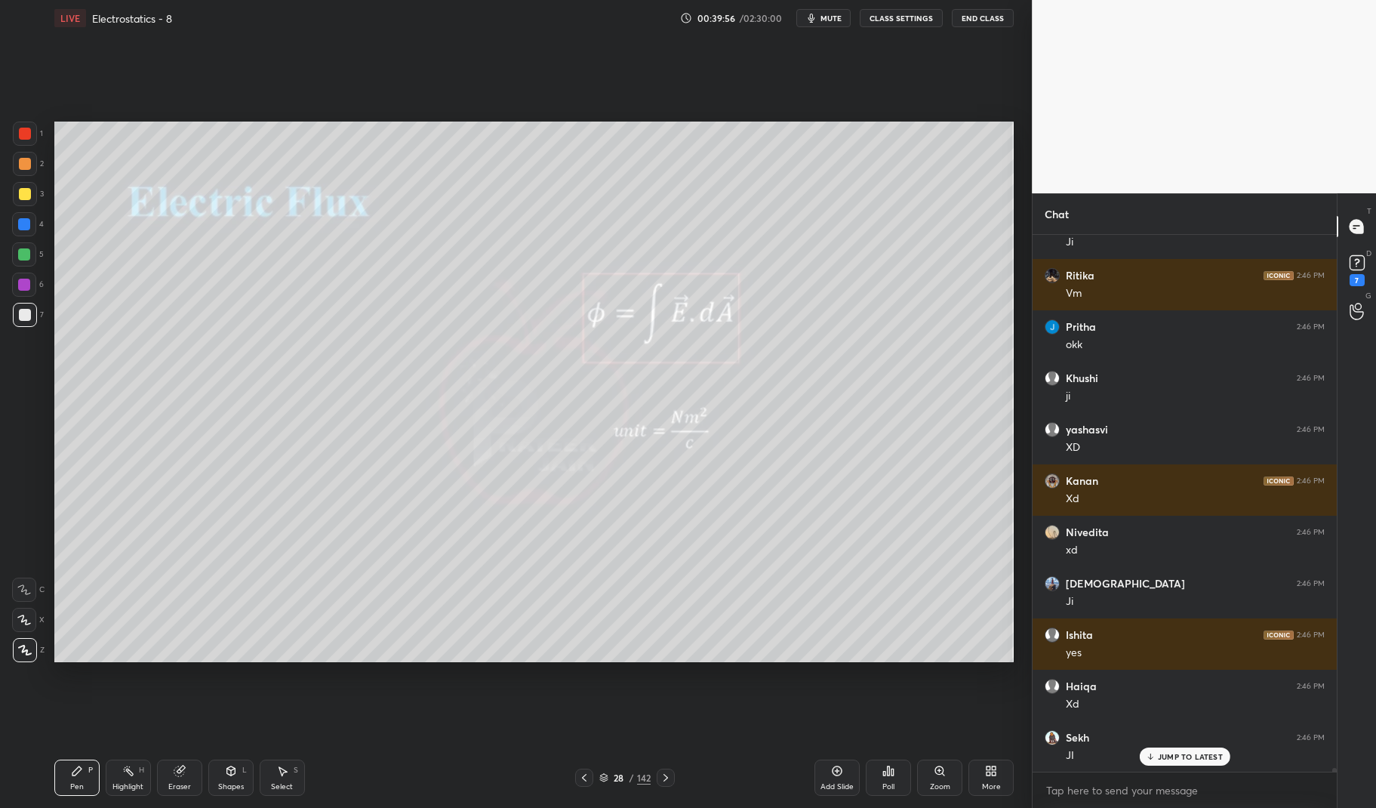
click at [137, 783] on div "Highlight" at bounding box center [127, 787] width 31 height 8
click at [132, 791] on div "Highlight H" at bounding box center [128, 777] width 45 height 36
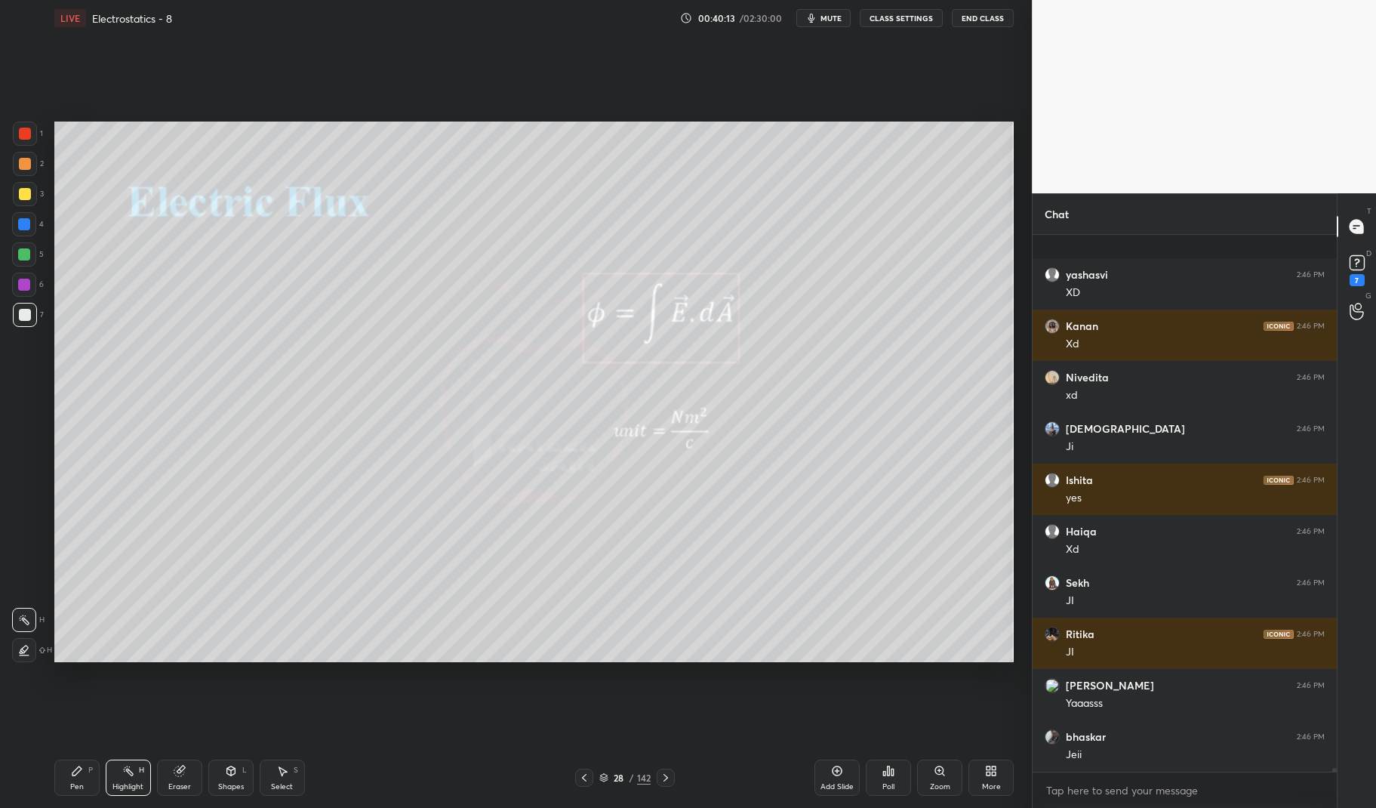
scroll to position [78855, 0]
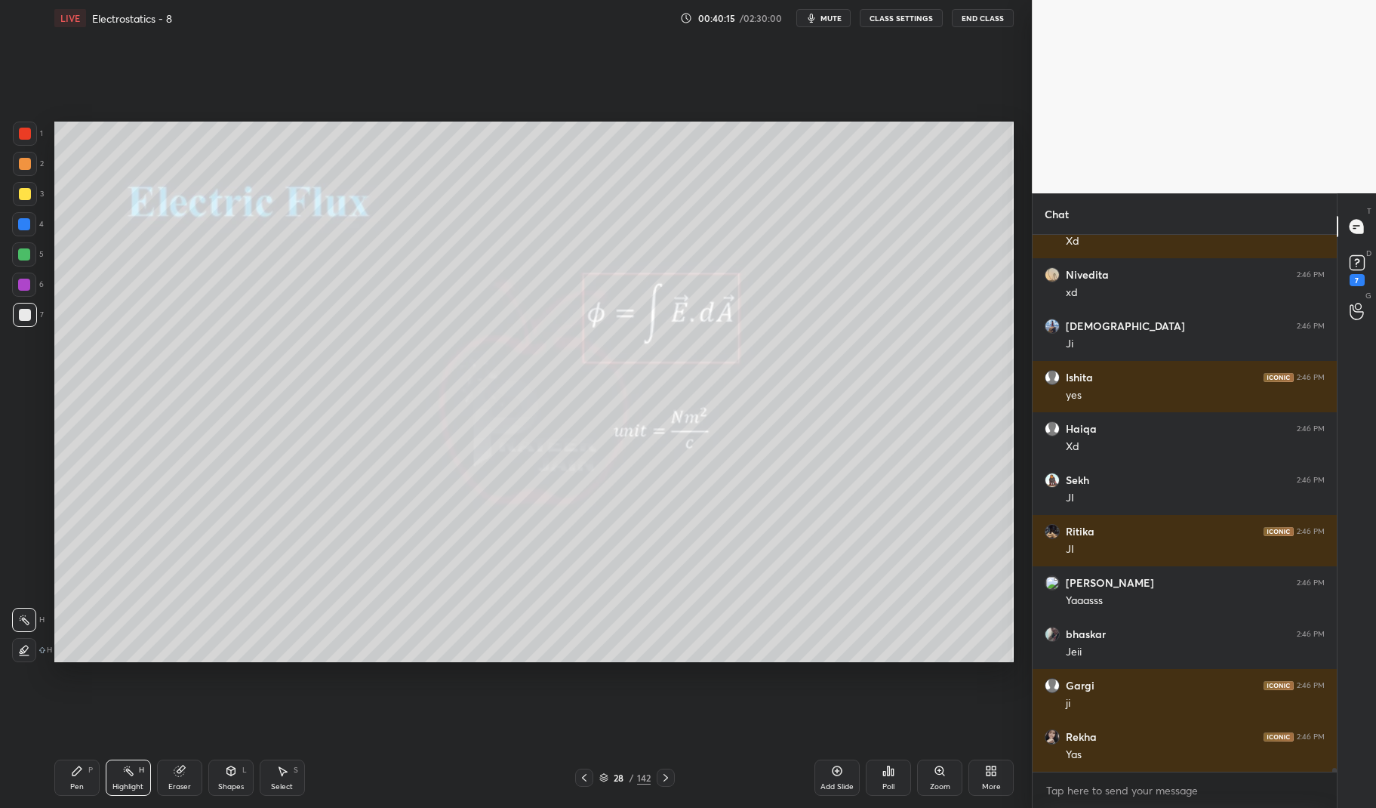
click at [80, 786] on div "Pen" at bounding box center [77, 787] width 14 height 8
click at [68, 777] on div "Pen P" at bounding box center [76, 777] width 45 height 36
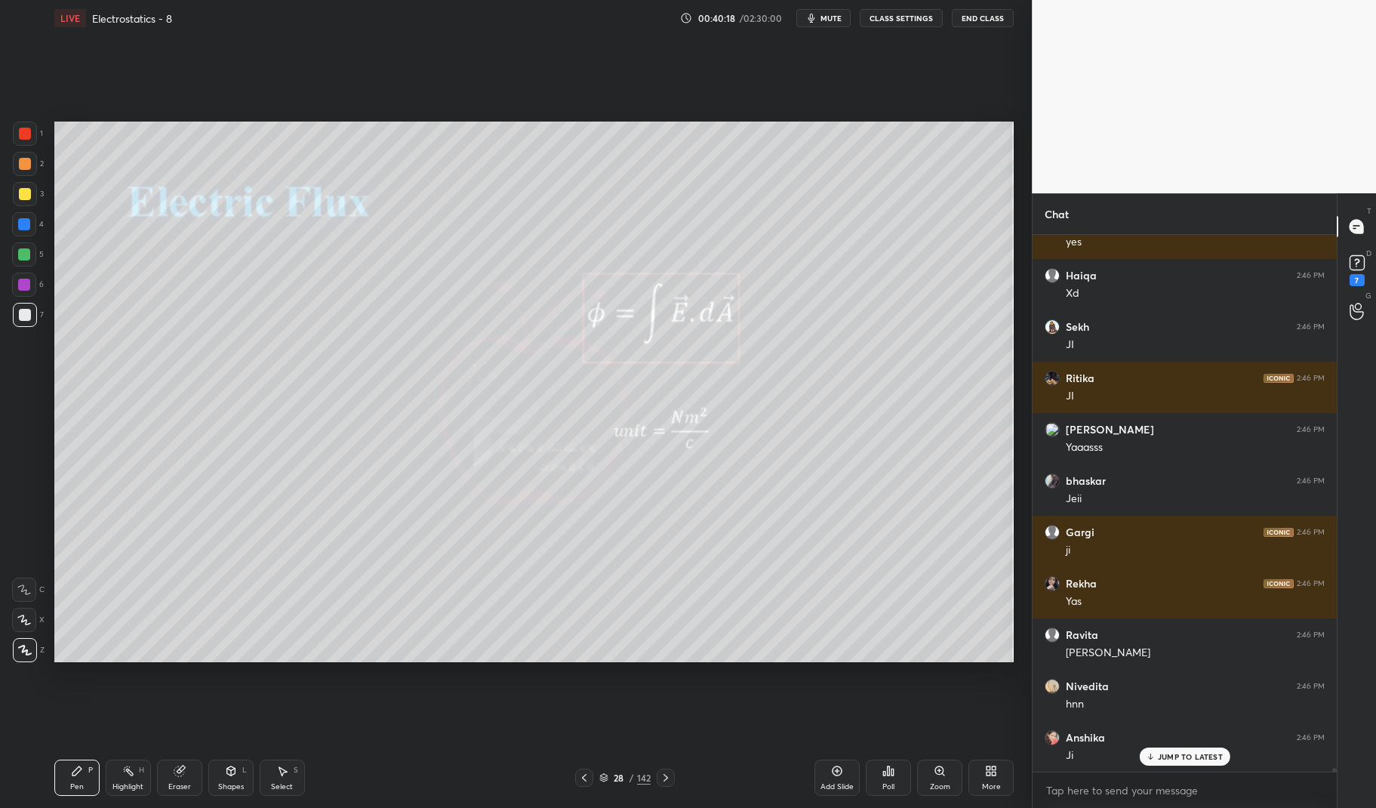
scroll to position [79059, 0]
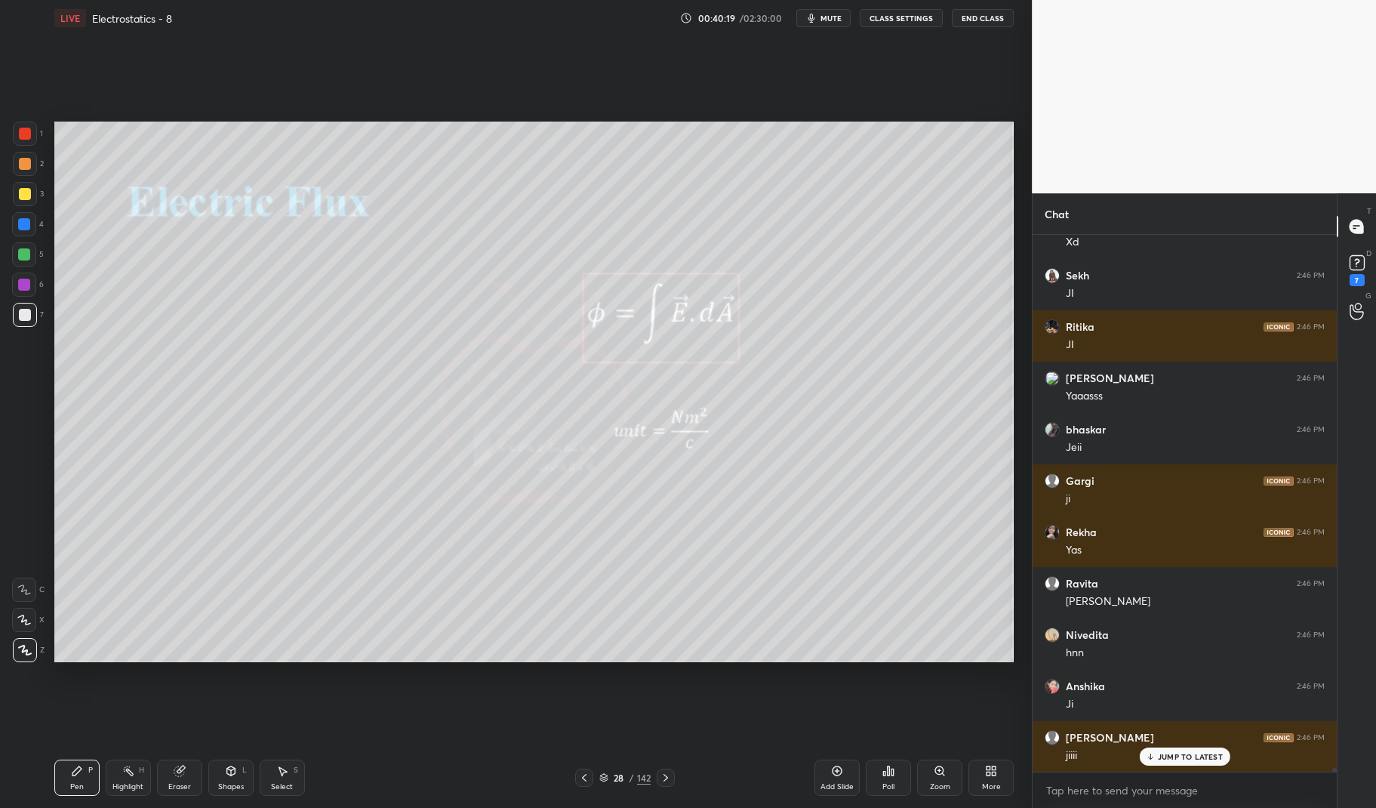
click at [840, 774] on icon at bounding box center [837, 771] width 10 height 10
click at [66, 777] on div "Pen P" at bounding box center [76, 777] width 45 height 36
click at [54, 773] on div "Pen P" at bounding box center [76, 777] width 45 height 36
click at [28, 223] on div at bounding box center [24, 224] width 12 height 12
click at [23, 231] on div at bounding box center [24, 224] width 24 height 24
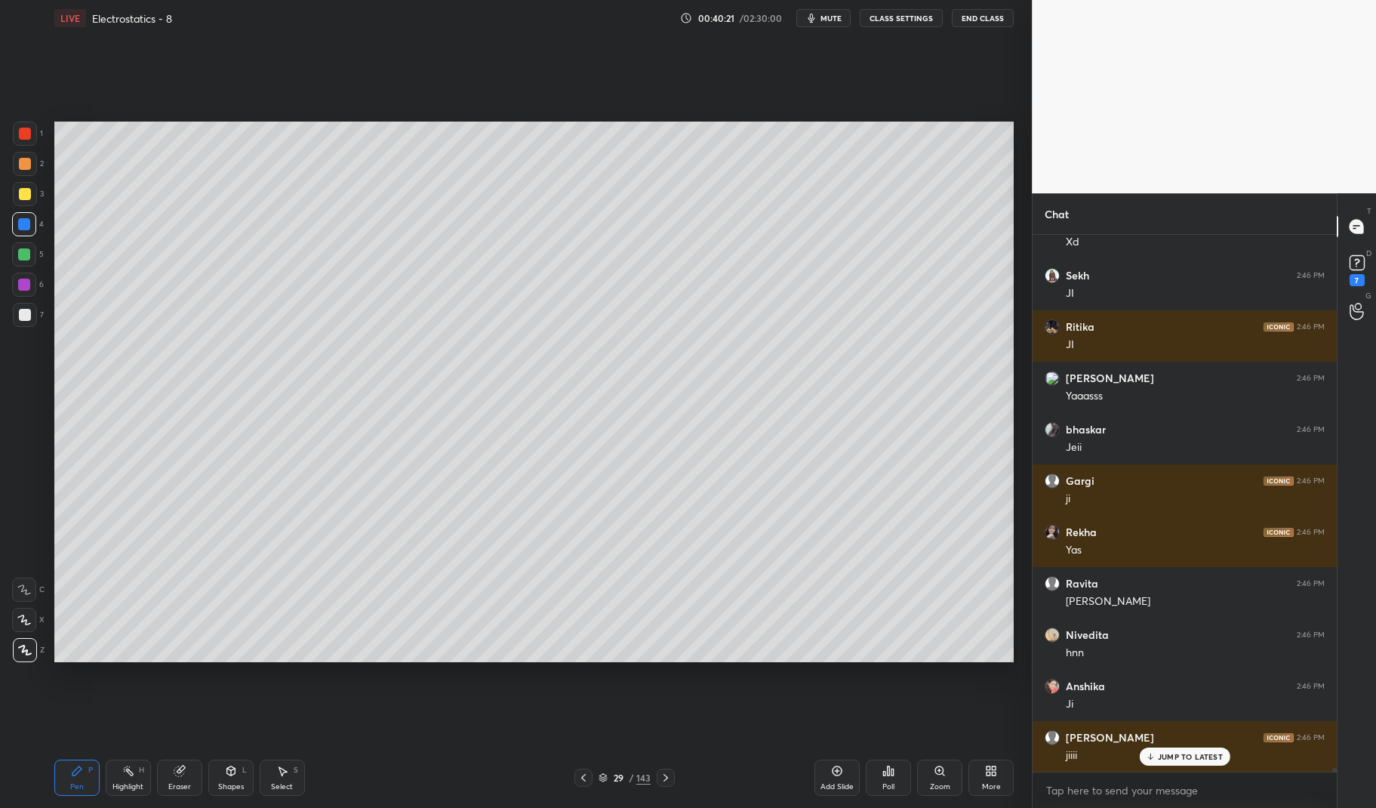
scroll to position [79111, 0]
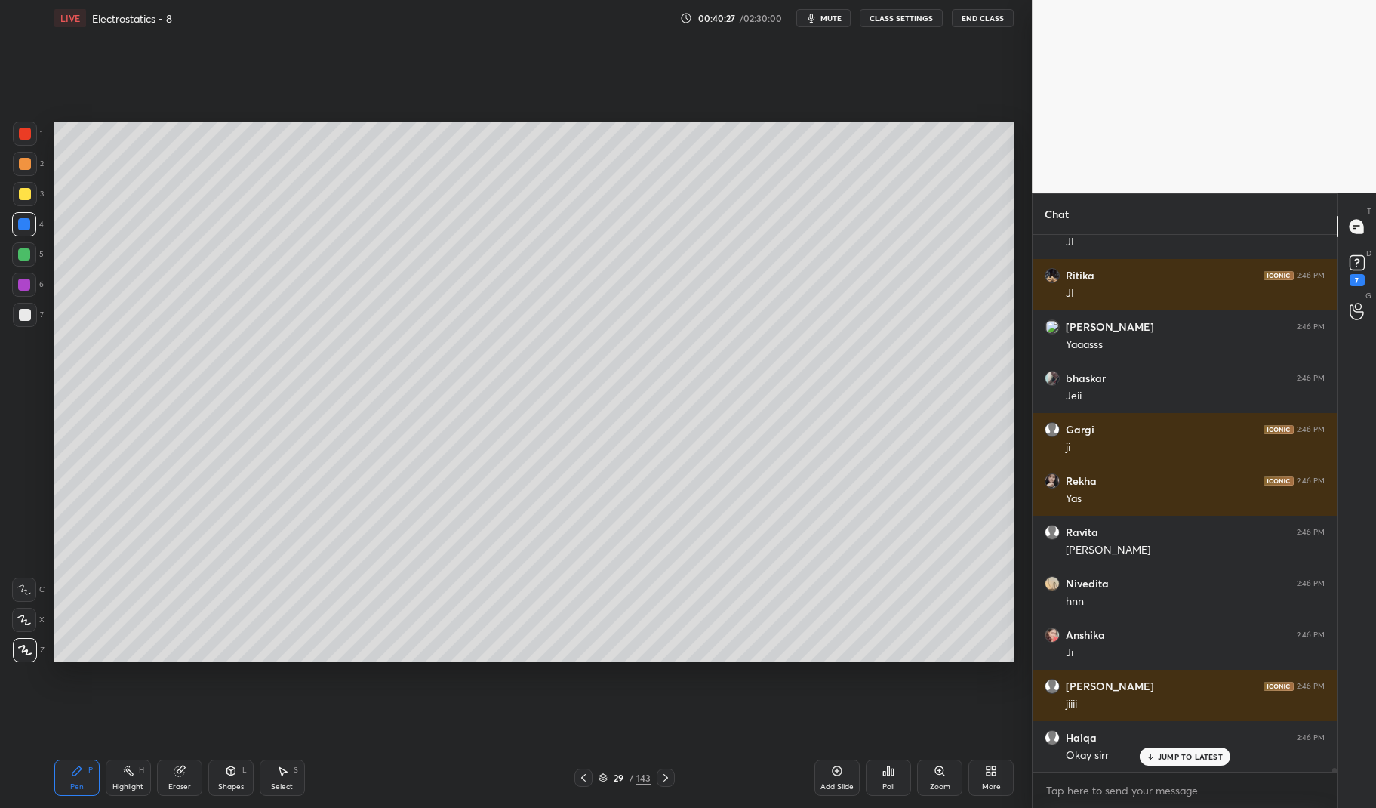
click at [25, 133] on div at bounding box center [25, 134] width 12 height 12
click at [23, 131] on div at bounding box center [25, 134] width 12 height 12
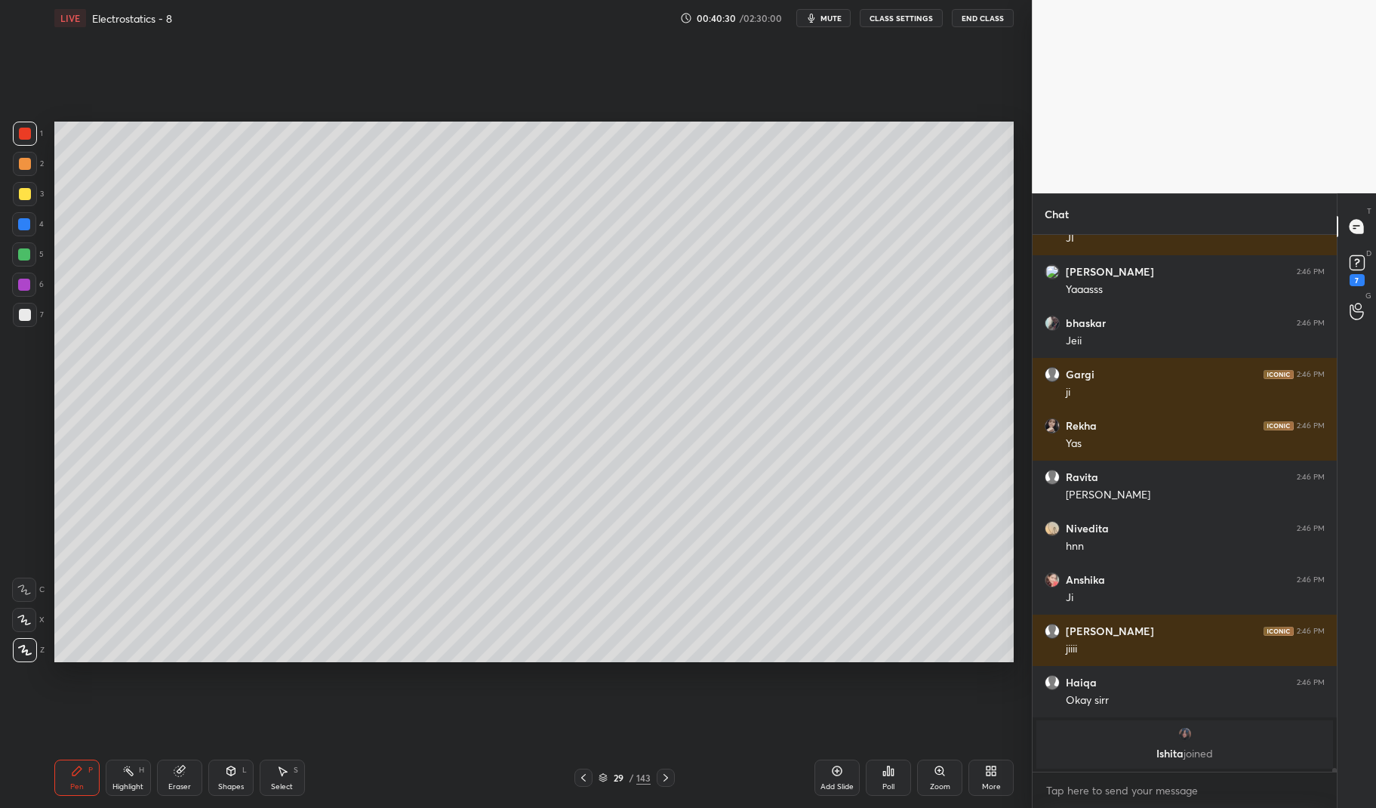
click at [28, 260] on div at bounding box center [24, 254] width 12 height 12
click at [25, 251] on div at bounding box center [24, 254] width 12 height 12
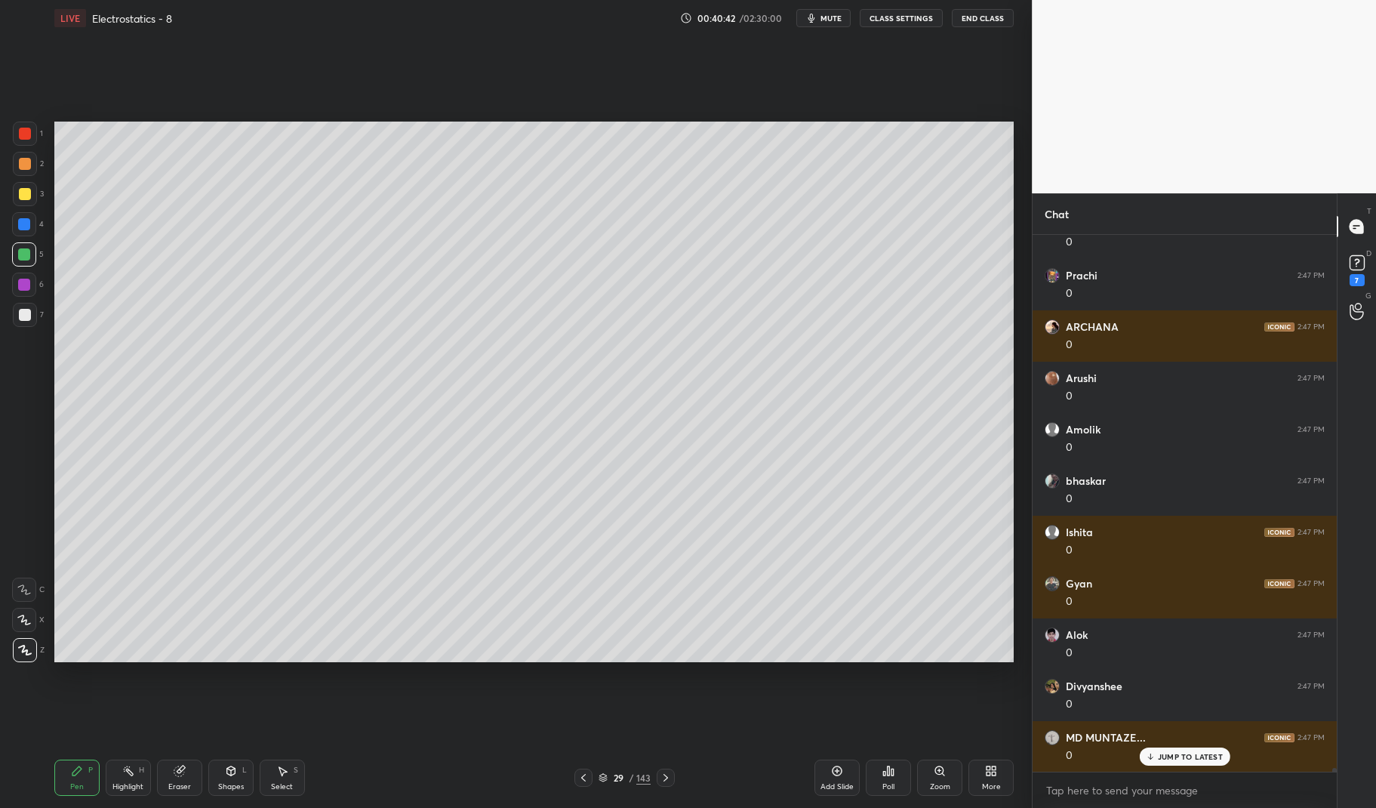
scroll to position [82347, 0]
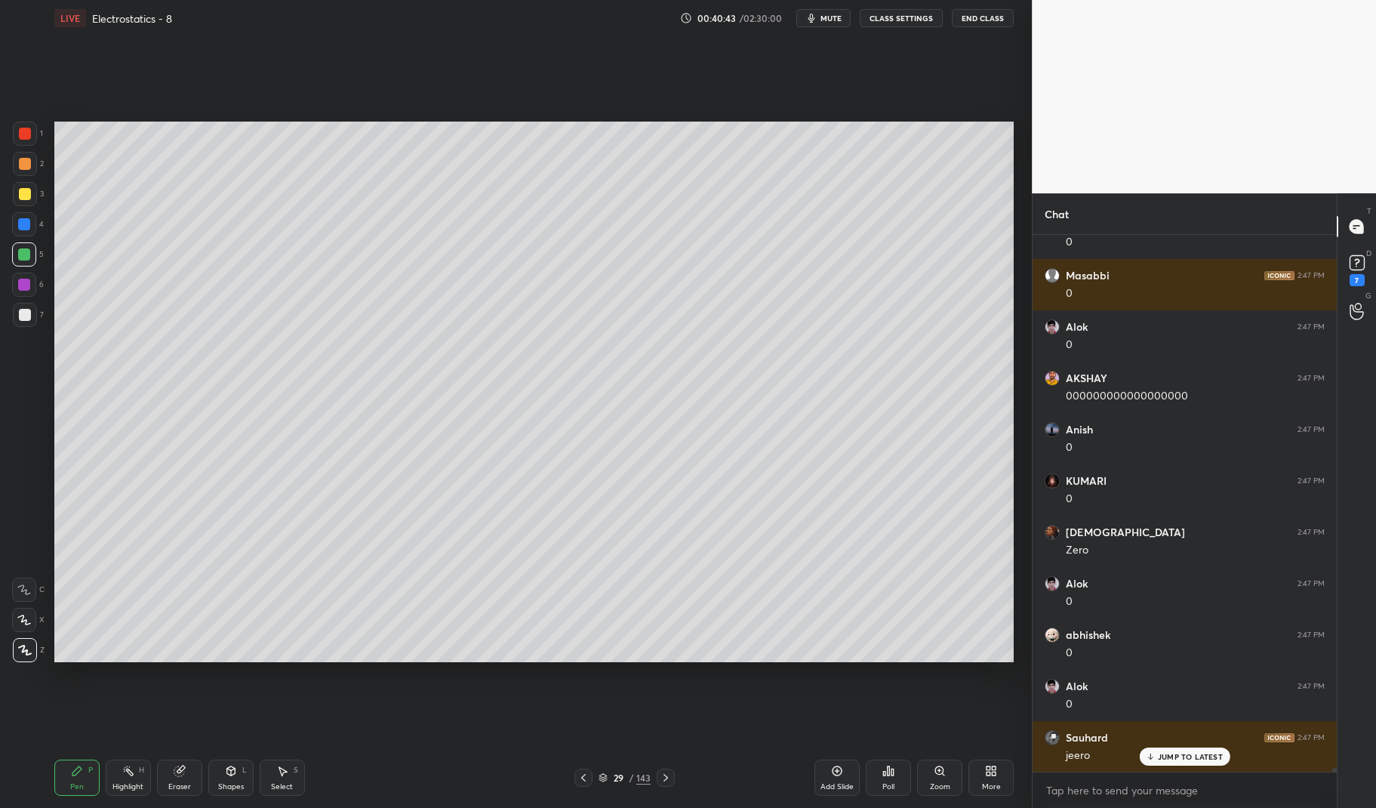
click at [27, 236] on div at bounding box center [24, 224] width 24 height 24
click at [20, 226] on div at bounding box center [24, 224] width 12 height 12
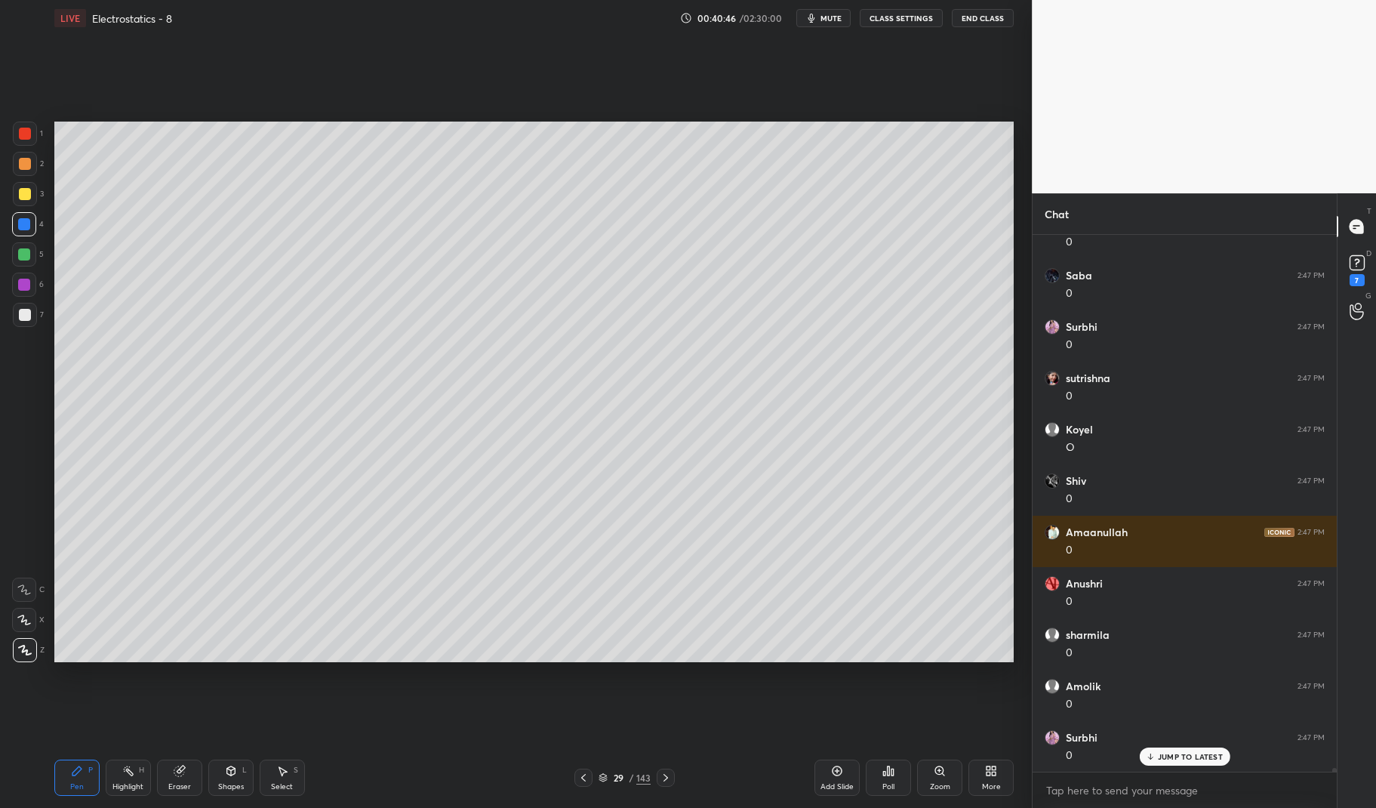
scroll to position [83476, 0]
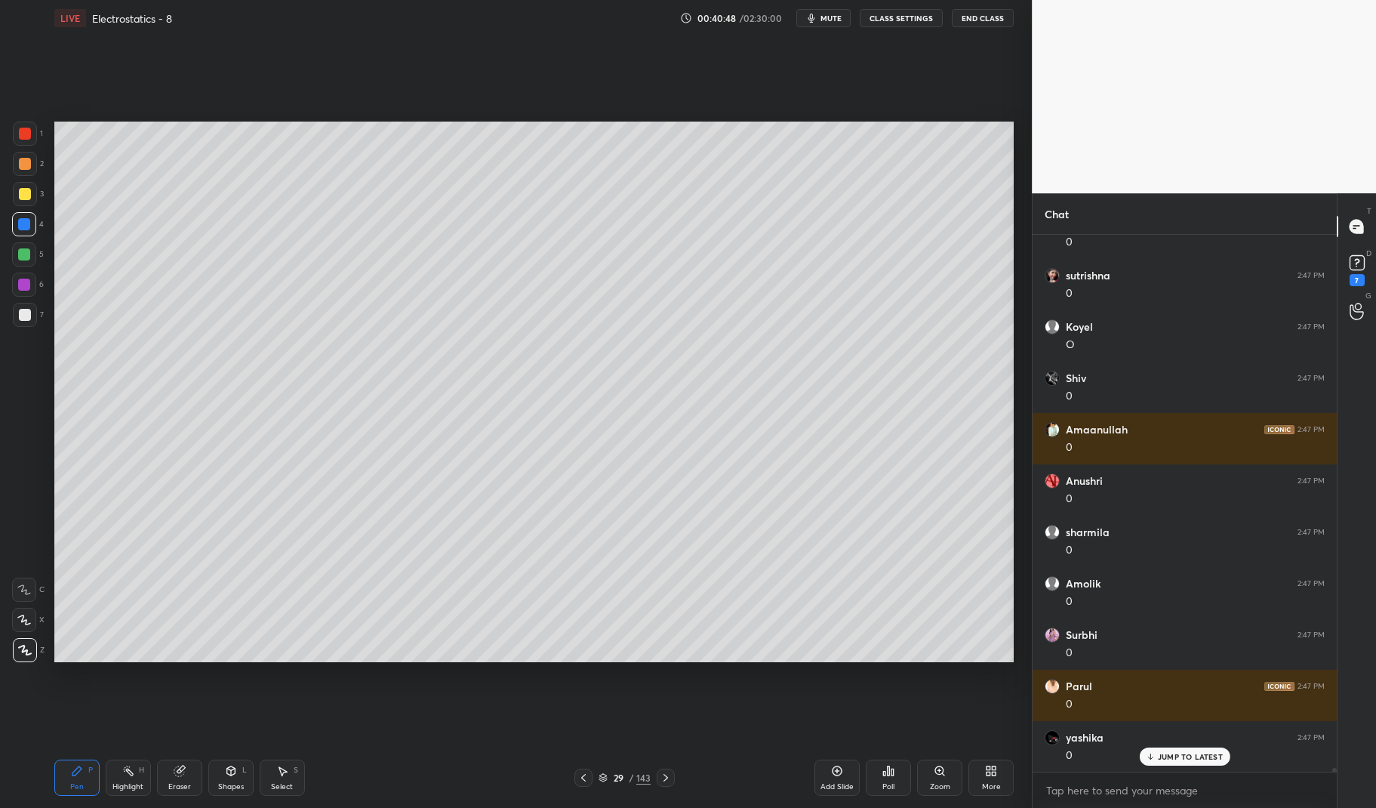
click at [23, 140] on div at bounding box center [25, 134] width 24 height 24
click at [20, 134] on div at bounding box center [25, 134] width 12 height 12
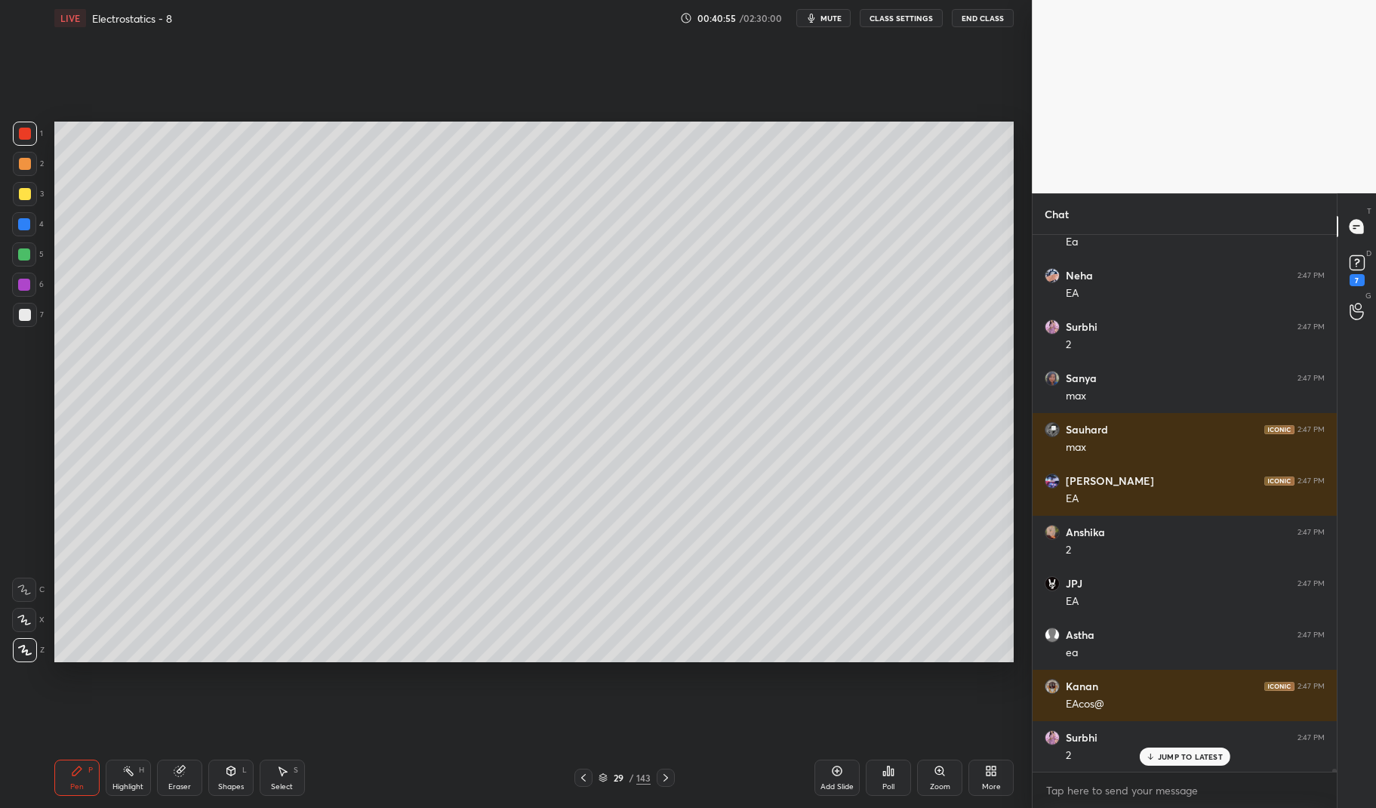
scroll to position [85734, 0]
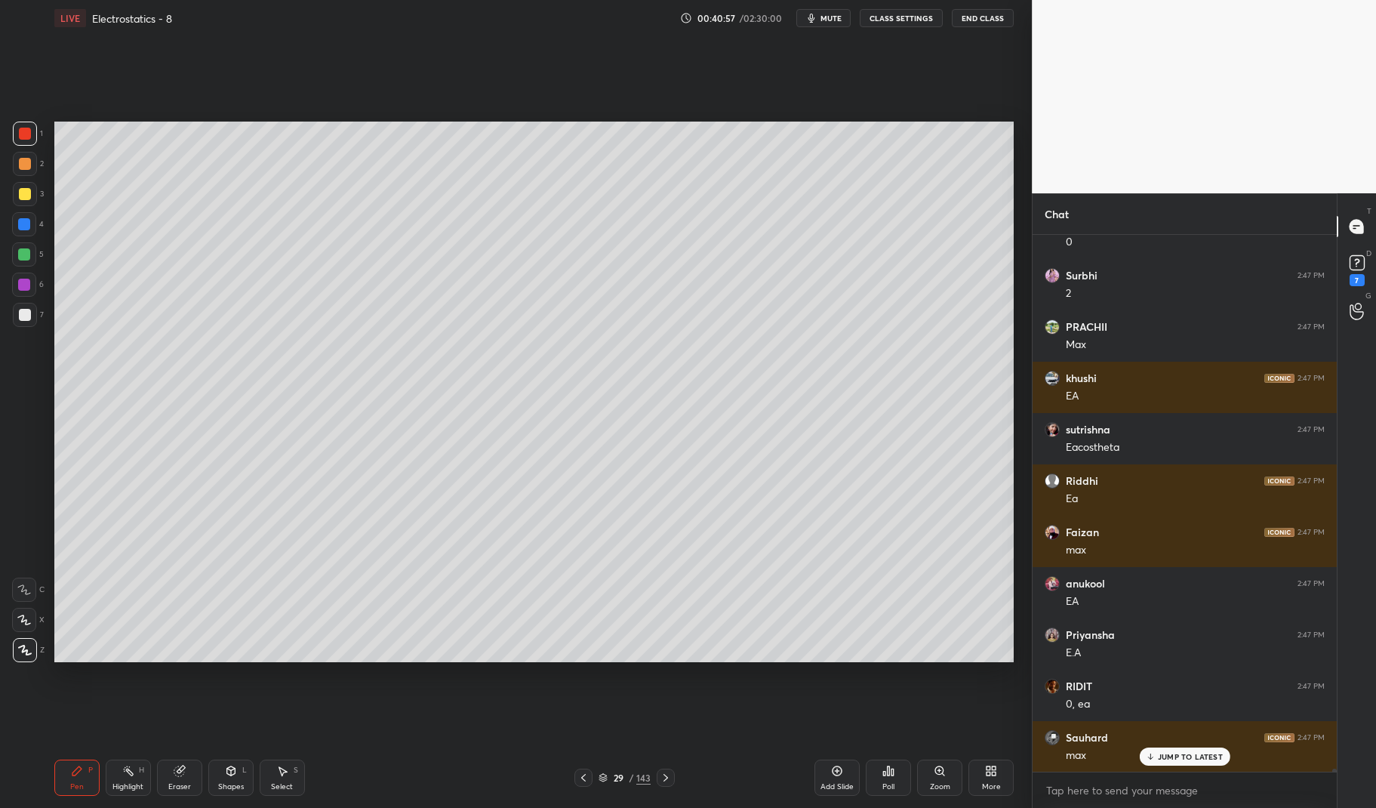
click at [19, 316] on div at bounding box center [25, 315] width 12 height 12
click at [20, 315] on div at bounding box center [25, 315] width 12 height 12
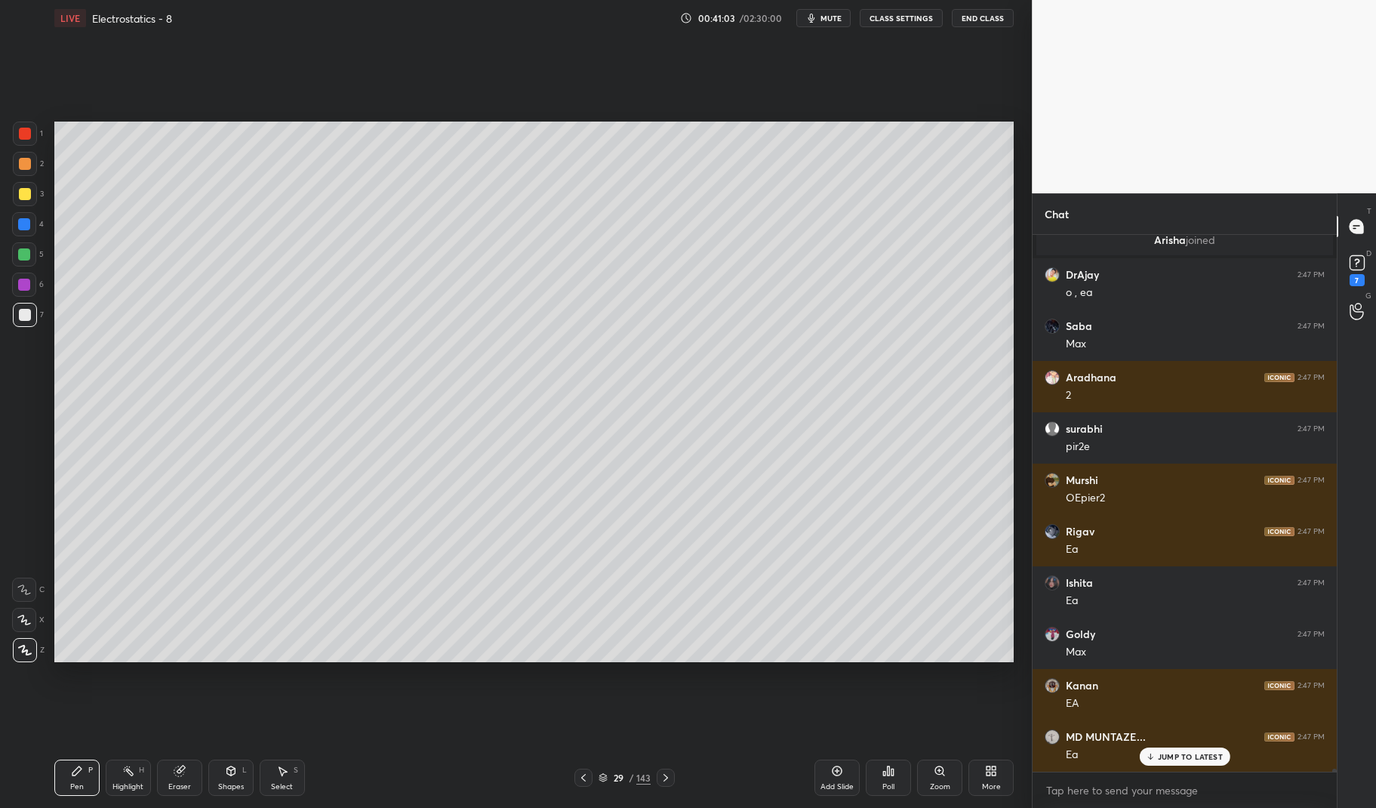
scroll to position [87379, 0]
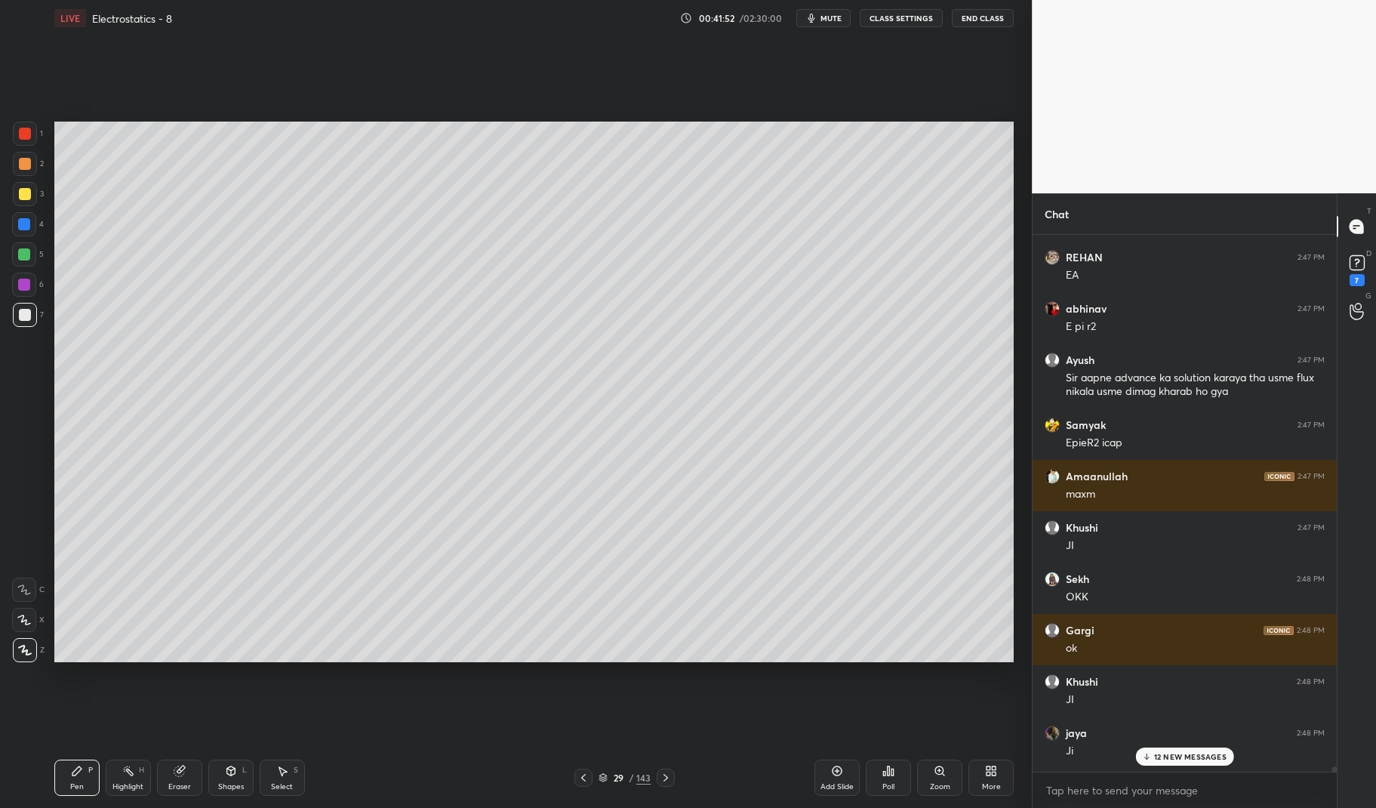
click at [1180, 755] on p "12 NEW MESSAGES" at bounding box center [1190, 756] width 72 height 9
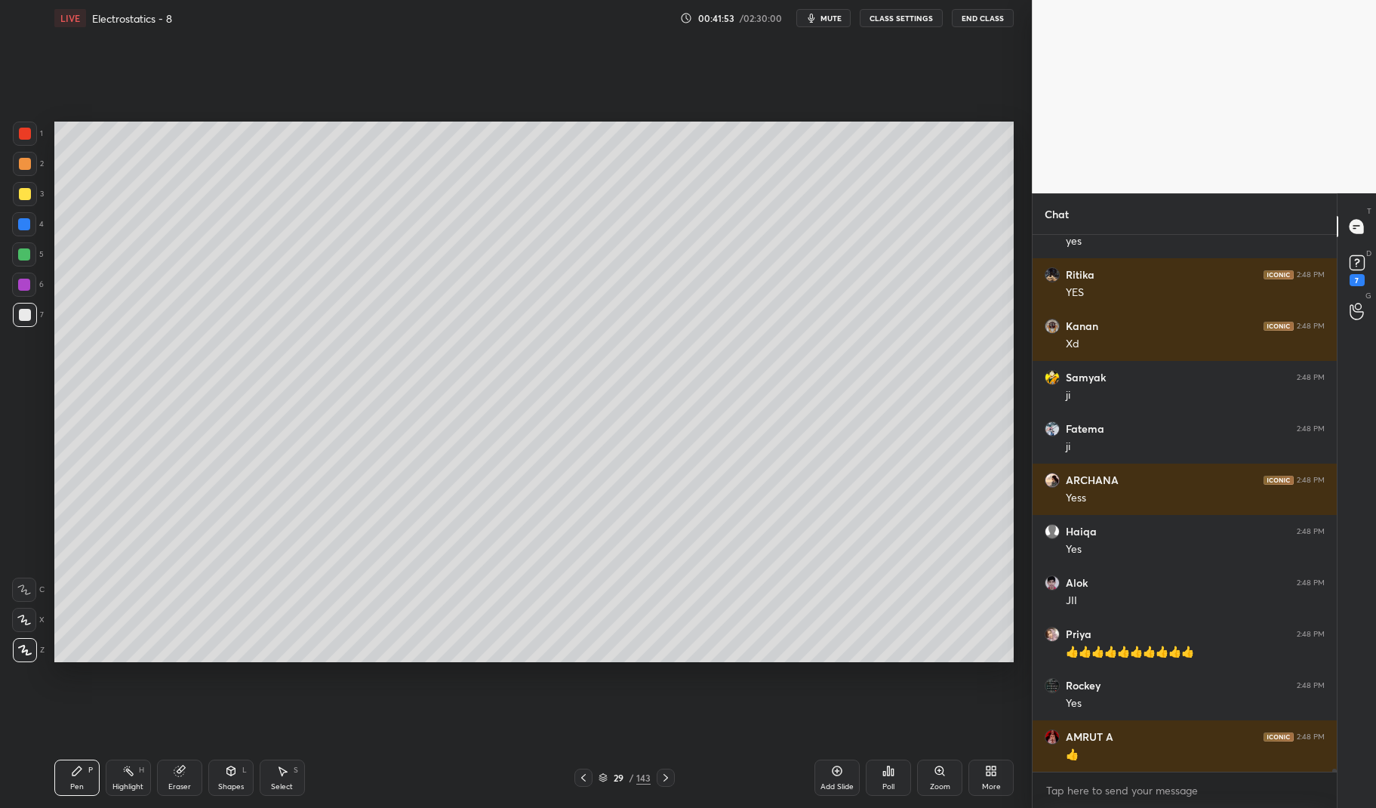
click at [69, 771] on div "Pen P" at bounding box center [76, 777] width 45 height 36
click at [59, 757] on div "Pen P Highlight H Eraser Shapes L Select S 29 / 143 Add Slide Poll Zoom More" at bounding box center [534, 777] width 960 height 60
click at [32, 148] on div "1" at bounding box center [28, 137] width 30 height 30
click at [19, 133] on div at bounding box center [25, 134] width 12 height 12
click at [844, 783] on div "Add Slide" at bounding box center [836, 787] width 33 height 8
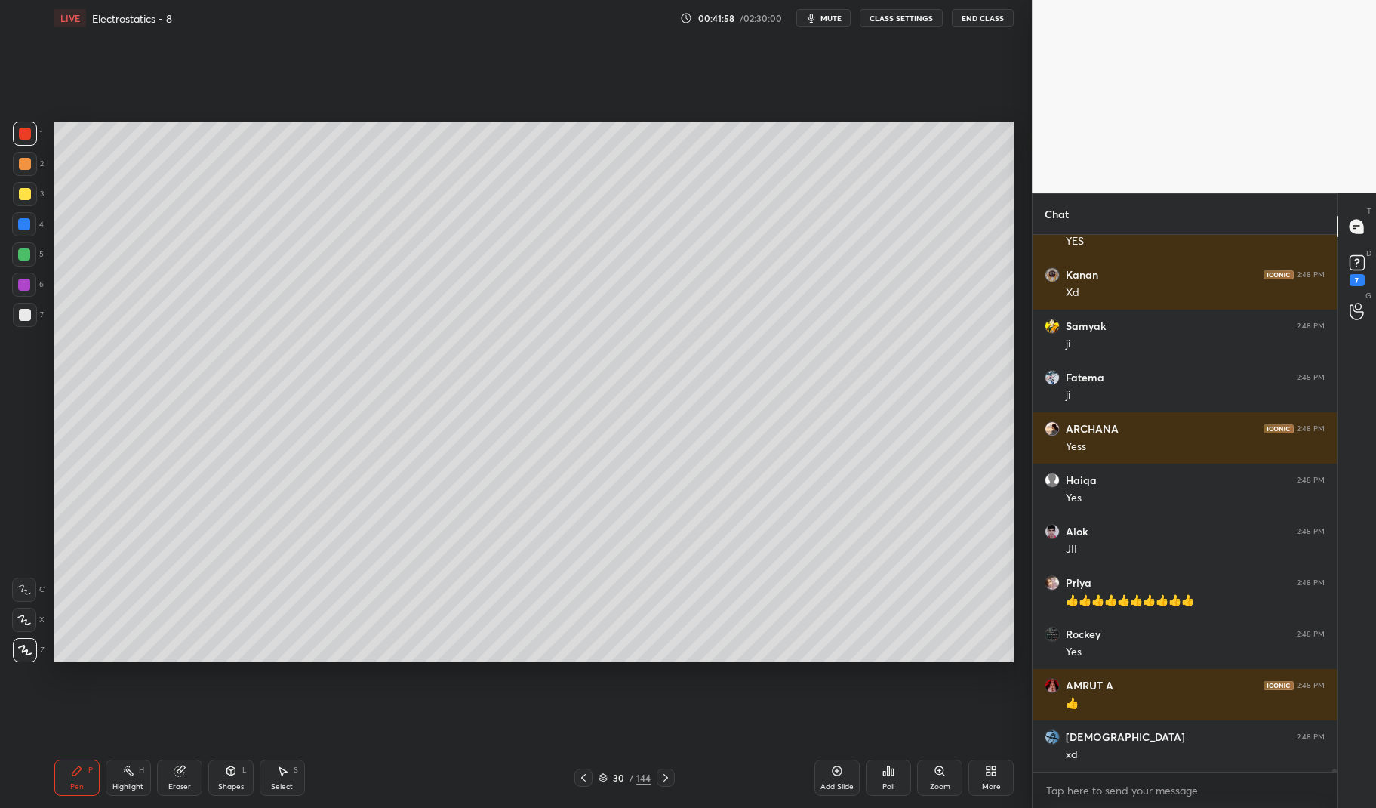
click at [80, 773] on icon at bounding box center [77, 770] width 12 height 12
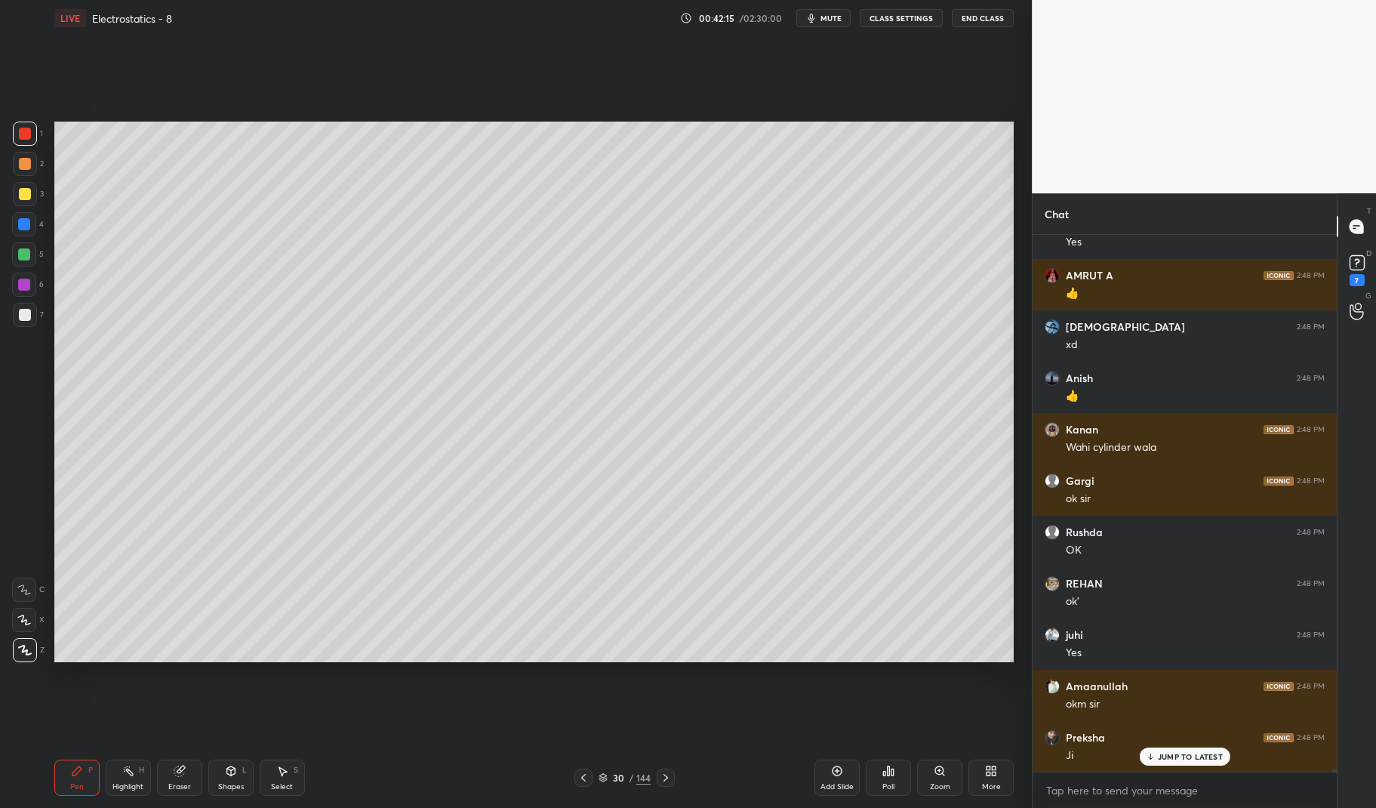
scroll to position [91088, 0]
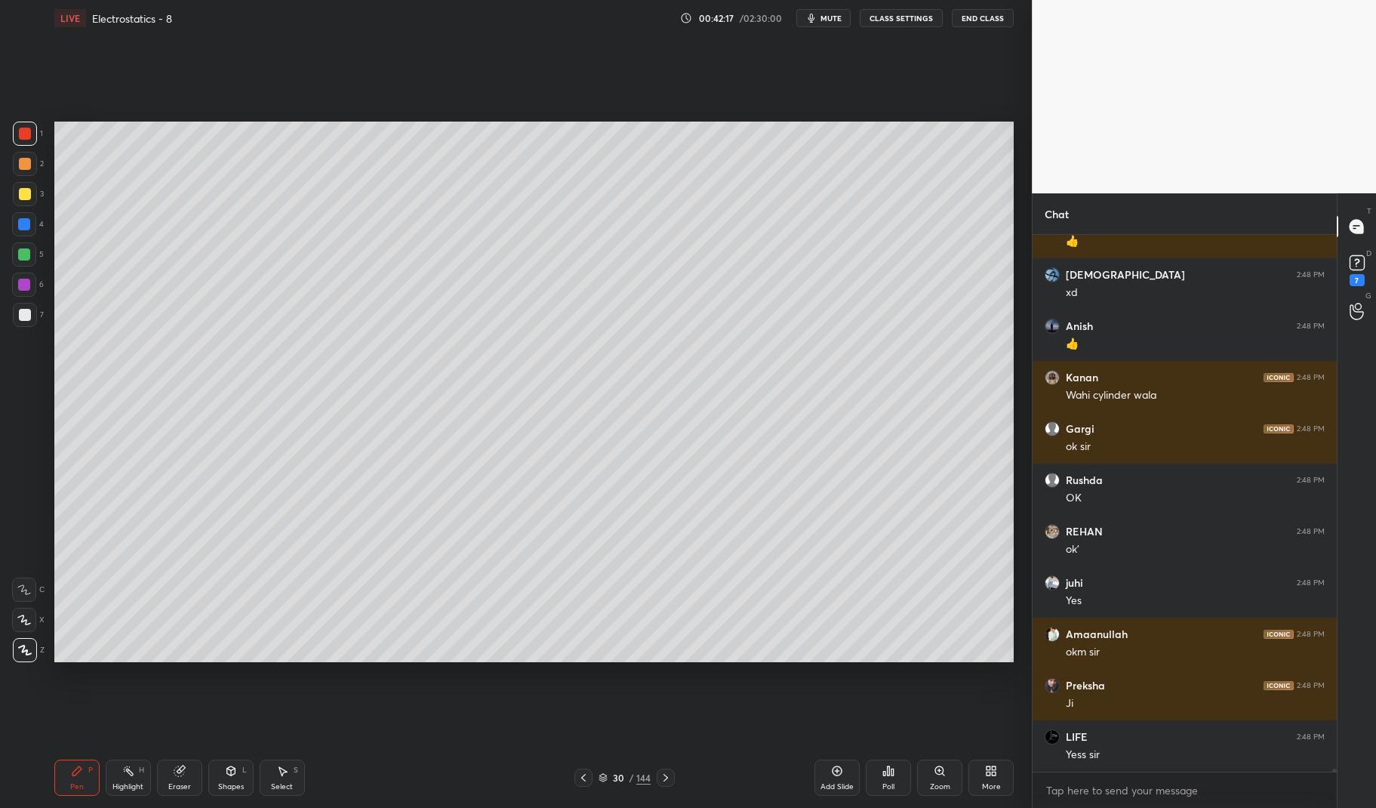
click at [17, 254] on div at bounding box center [24, 254] width 24 height 24
click at [17, 256] on div at bounding box center [24, 254] width 24 height 24
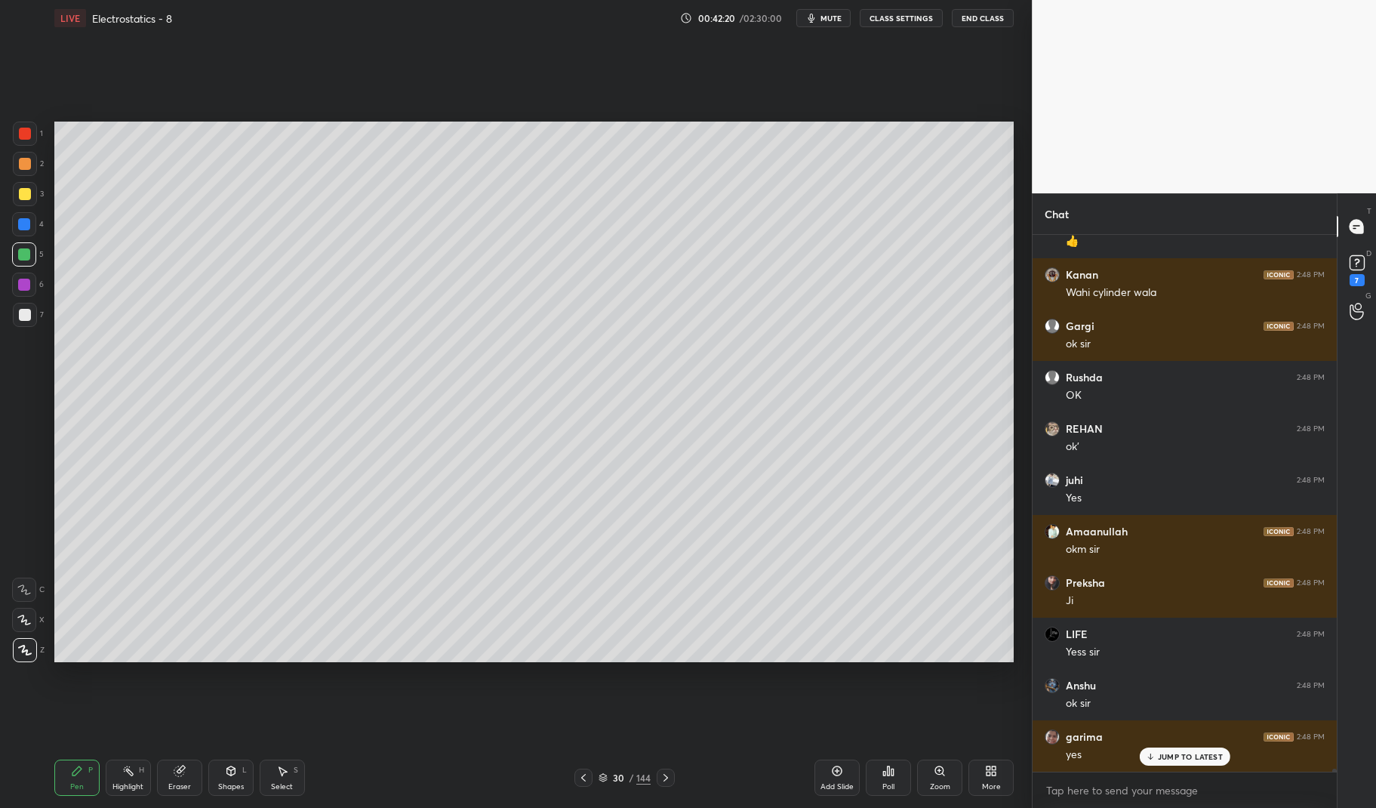
scroll to position [91241, 0]
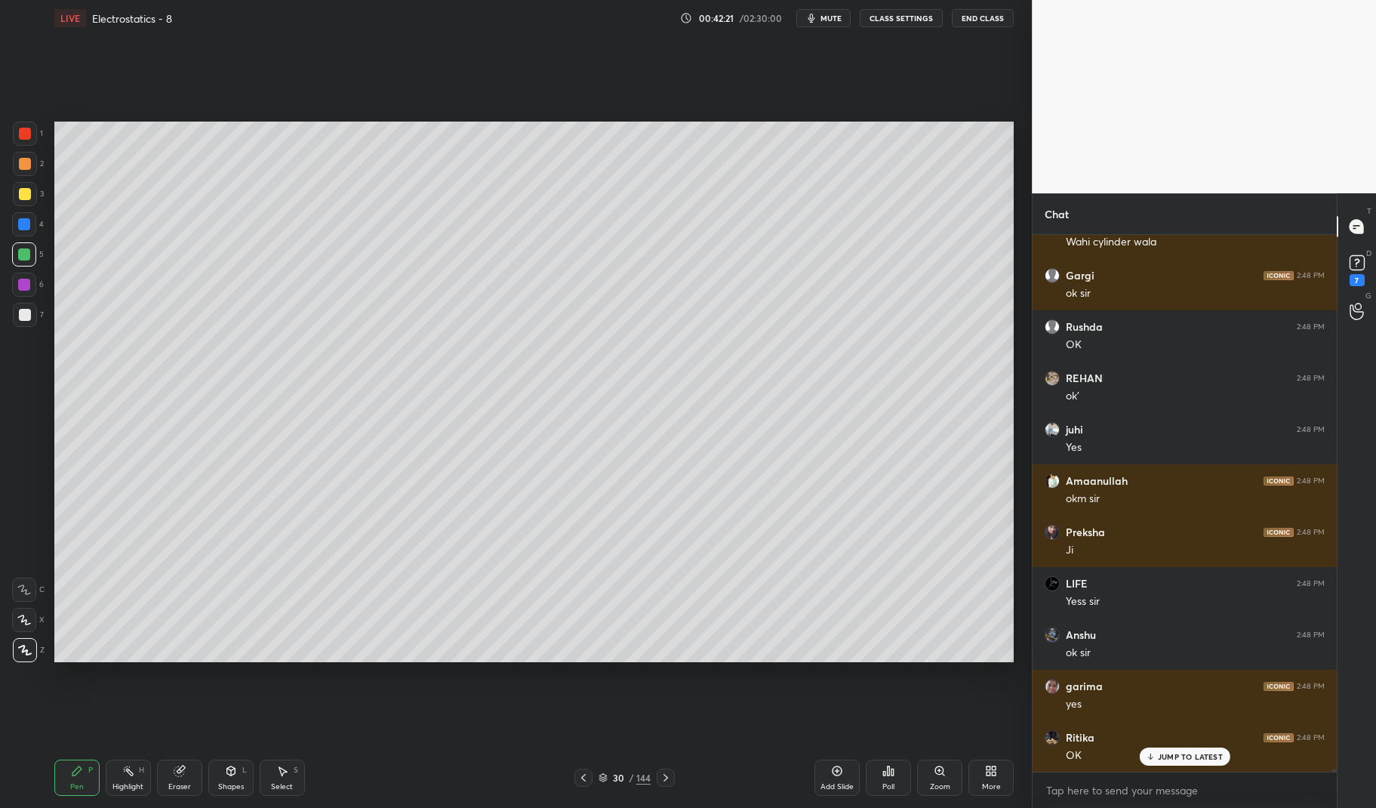
click at [10, 231] on div "1 2 3 4 5 6 7 C X Z C X Z E E Erase all H H" at bounding box center [24, 392] width 48 height 540
click at [11, 226] on div "1 2 3 4 5 6 7 C X Z C X Z E E Erase all H H" at bounding box center [24, 392] width 48 height 540
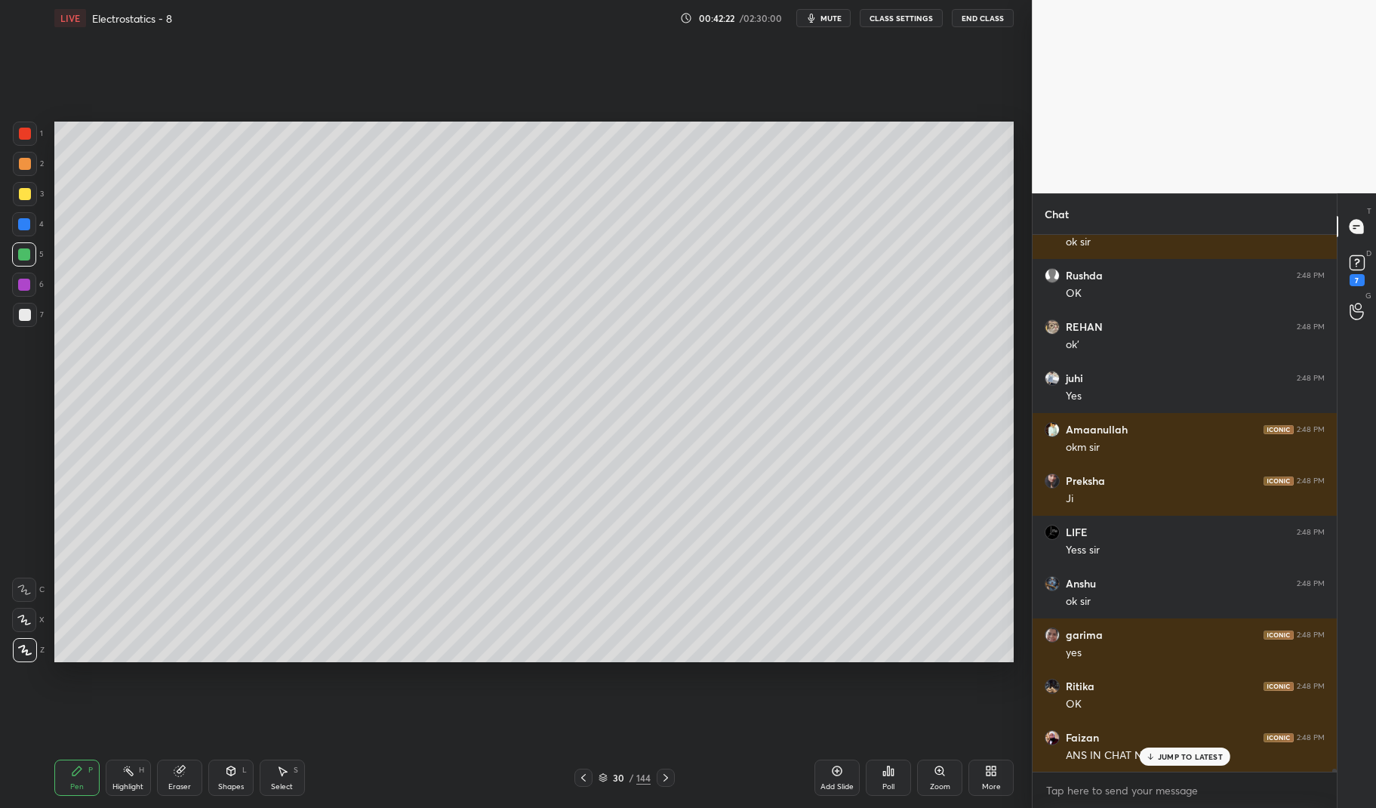
click at [23, 217] on div at bounding box center [24, 224] width 24 height 24
click at [13, 224] on div at bounding box center [24, 224] width 24 height 24
click at [226, 776] on icon at bounding box center [231, 770] width 12 height 12
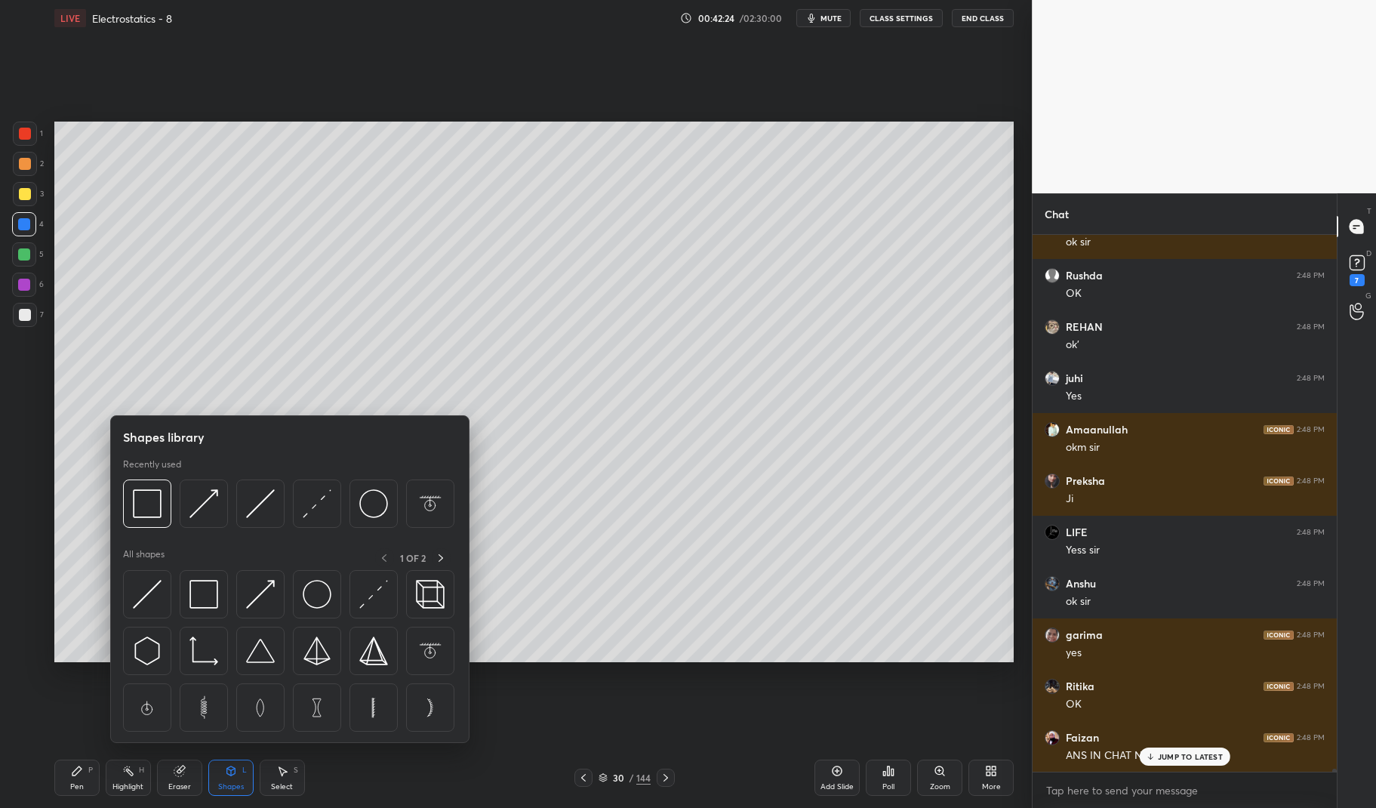
scroll to position [91344, 0]
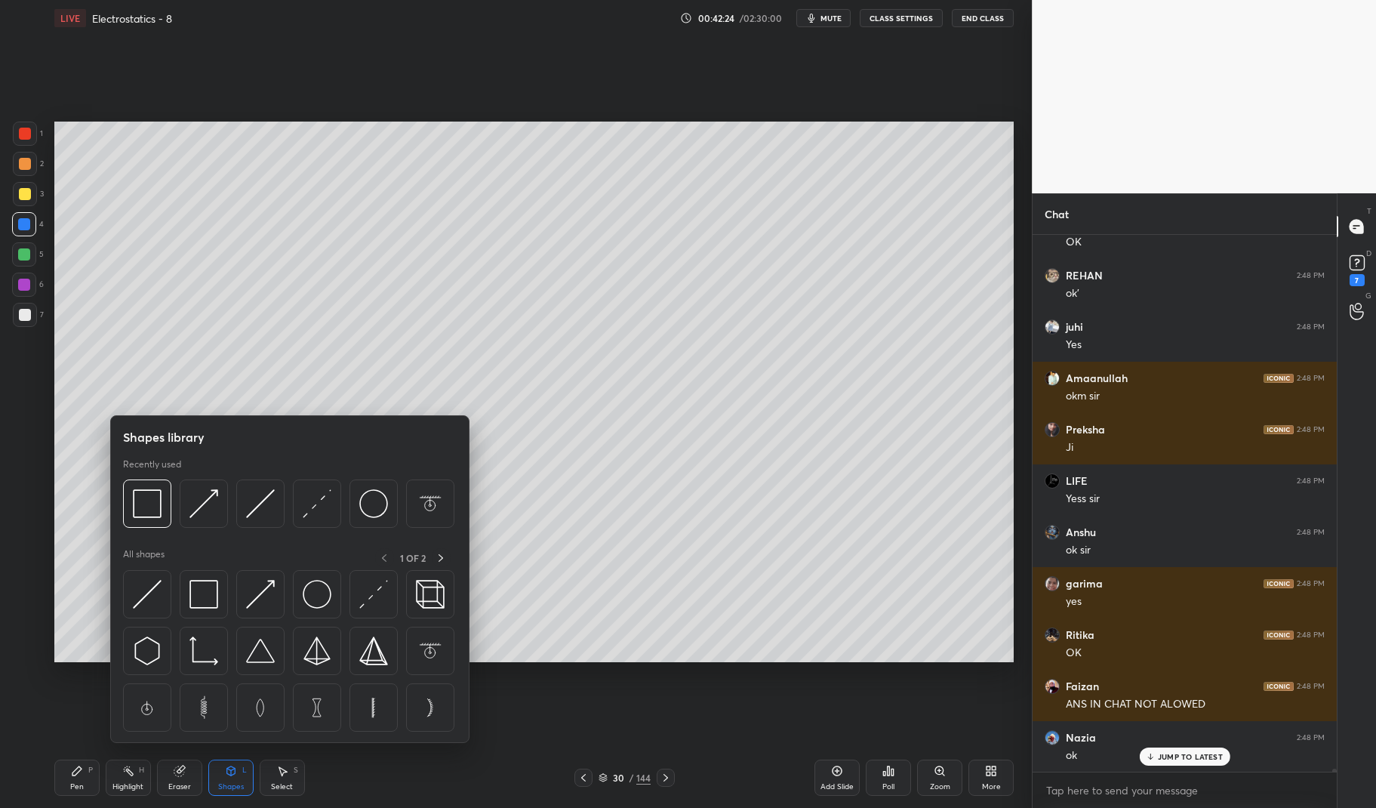
click at [217, 505] on div at bounding box center [204, 503] width 48 height 48
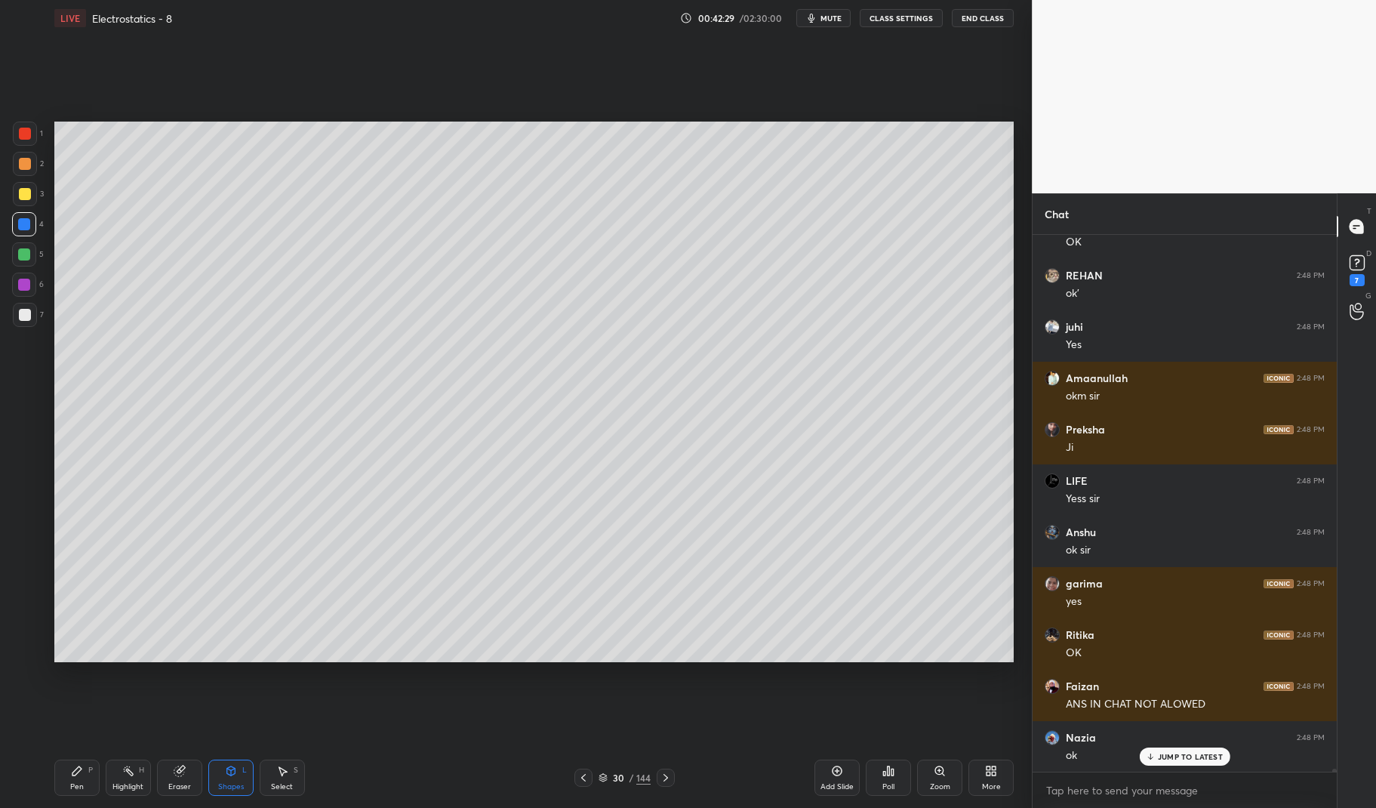
scroll to position [91395, 0]
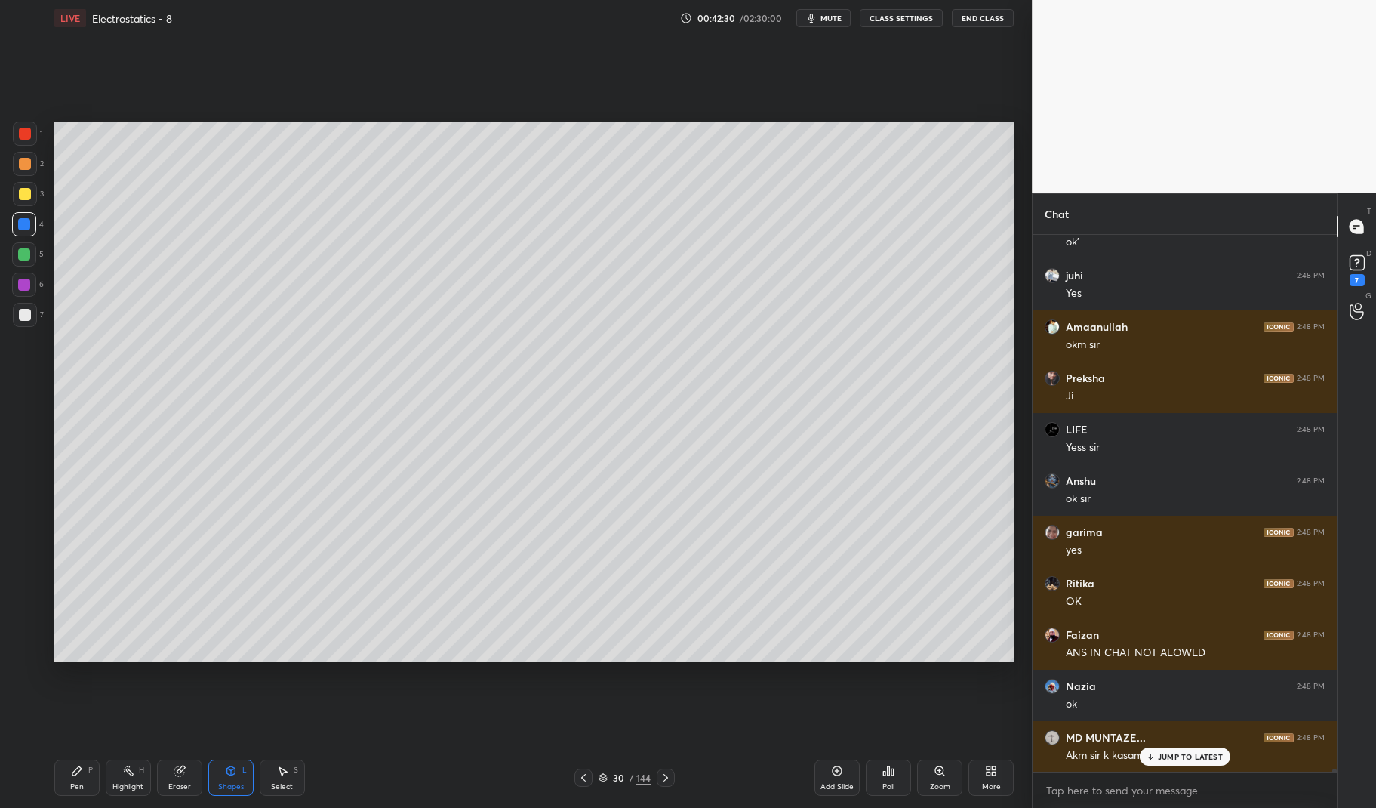
click at [132, 776] on icon at bounding box center [128, 770] width 12 height 12
click at [128, 772] on rect at bounding box center [130, 772] width 8 height 8
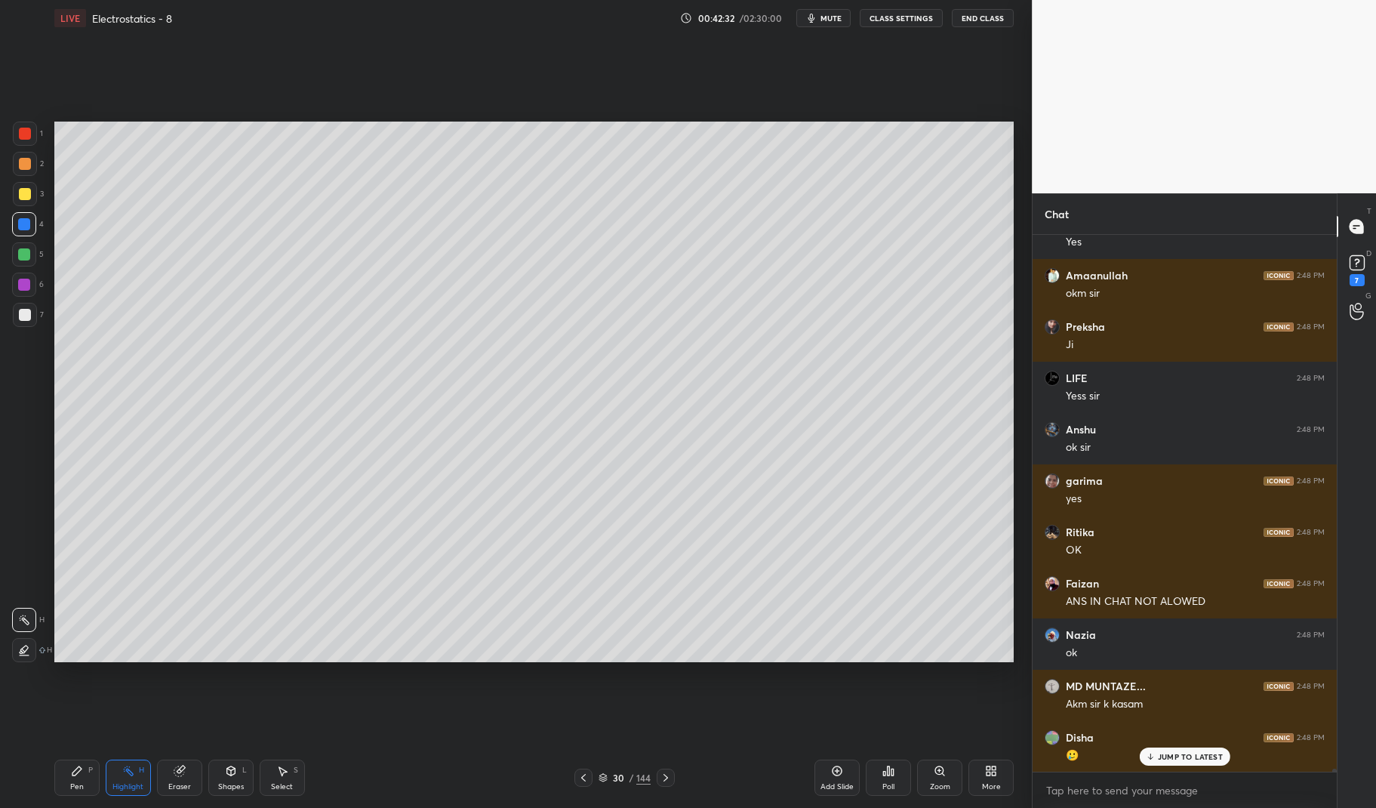
click at [27, 317] on div at bounding box center [25, 315] width 12 height 12
click at [29, 305] on div at bounding box center [25, 315] width 24 height 24
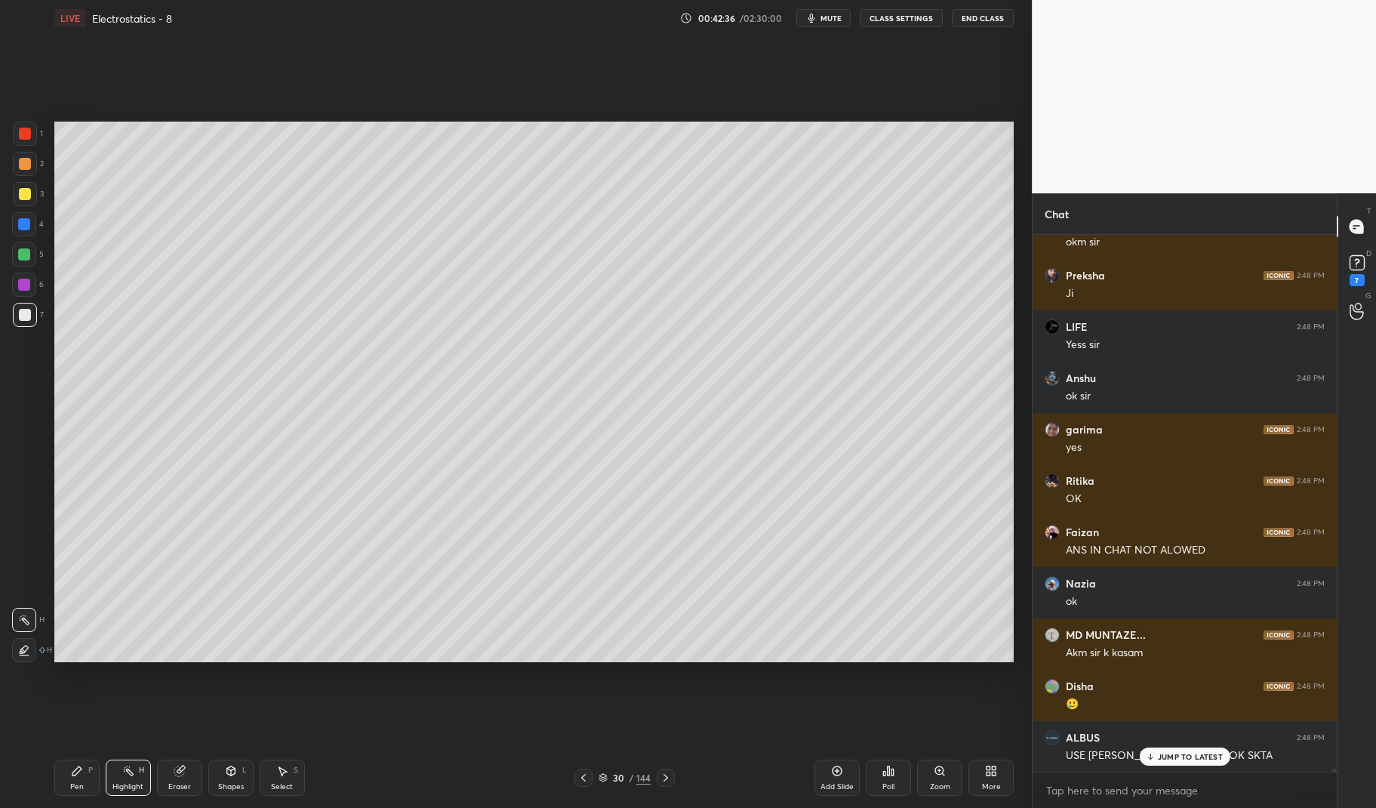
click at [73, 775] on icon at bounding box center [76, 770] width 9 height 9
click at [52, 781] on div "LIVE Electrostatics - 8 00:42:36 / 02:30:00 mute CLASS SETTINGS End Class Setti…" at bounding box center [533, 404] width 971 height 808
click at [24, 320] on div at bounding box center [25, 315] width 12 height 12
click at [27, 315] on div at bounding box center [25, 315] width 12 height 12
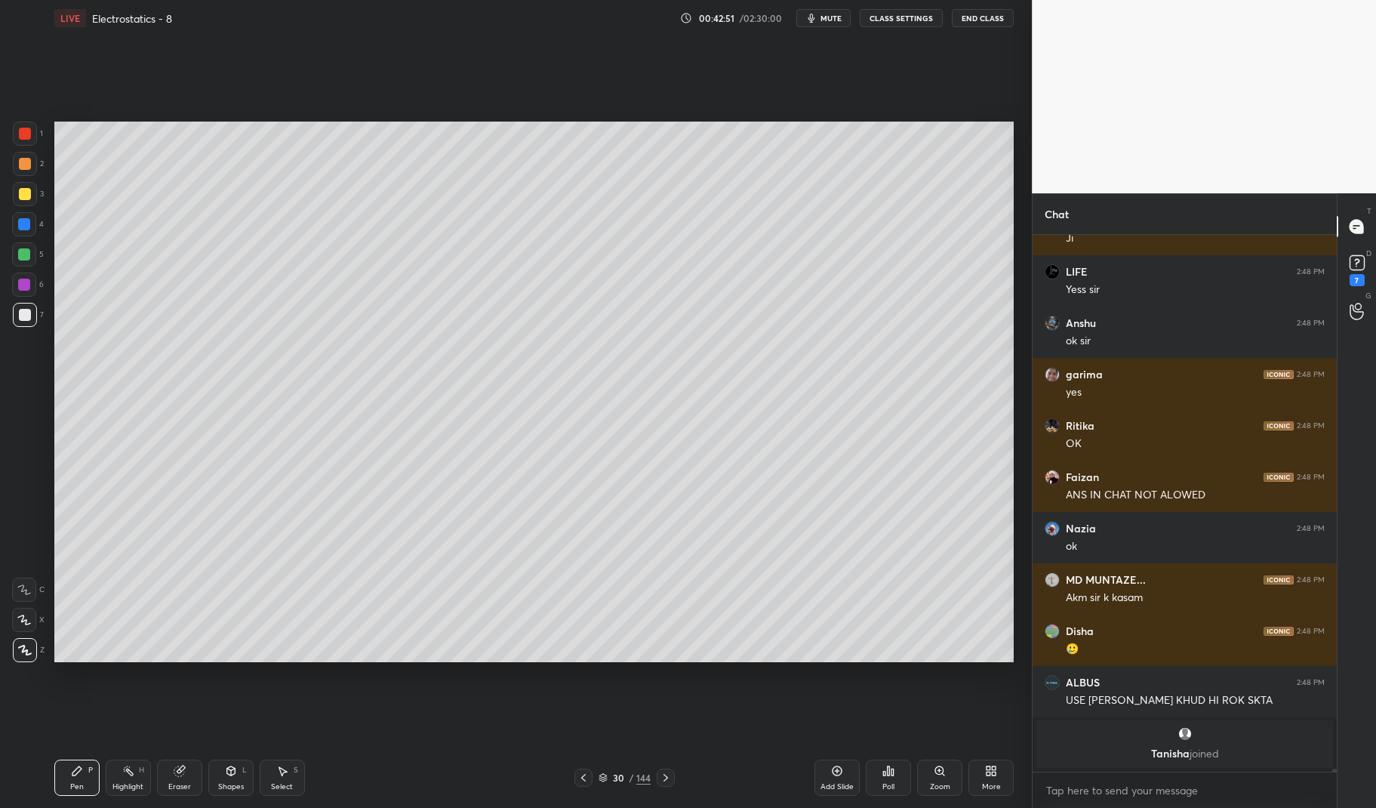
scroll to position [91604, 0]
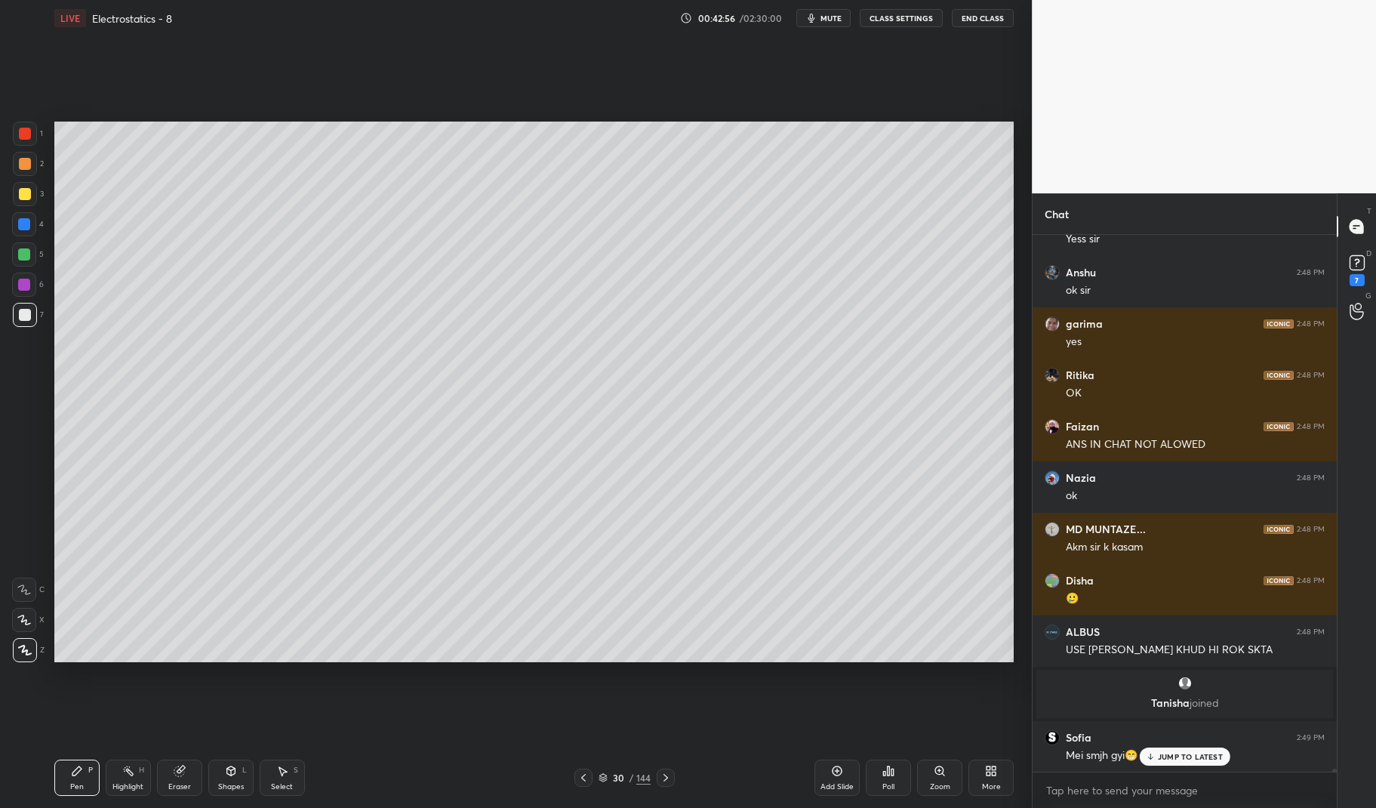
click at [23, 286] on div at bounding box center [24, 284] width 12 height 12
click at [23, 275] on div at bounding box center [24, 284] width 24 height 24
click at [13, 137] on div at bounding box center [25, 134] width 24 height 24
click at [18, 126] on div at bounding box center [25, 134] width 24 height 24
click at [25, 228] on div at bounding box center [24, 224] width 12 height 12
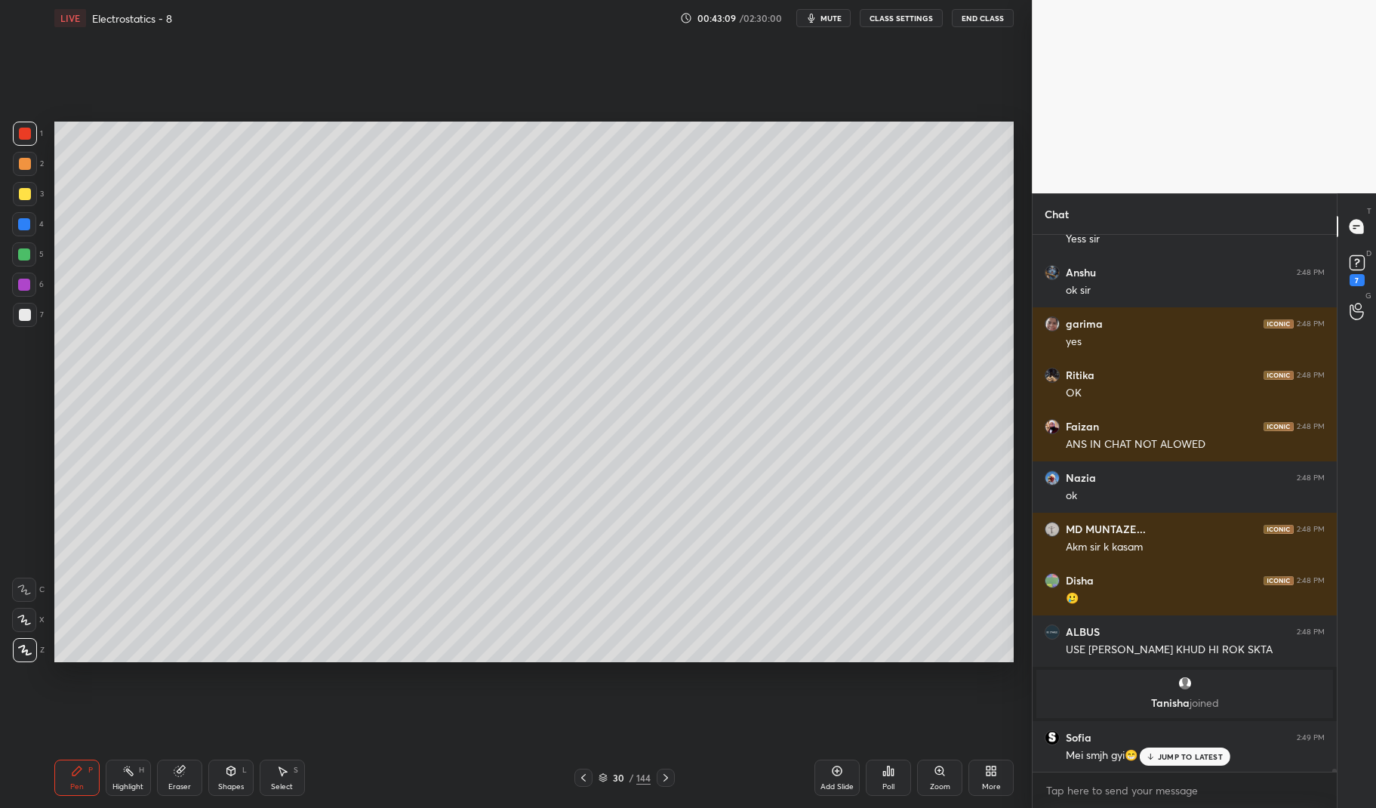
click at [20, 225] on div at bounding box center [24, 224] width 12 height 12
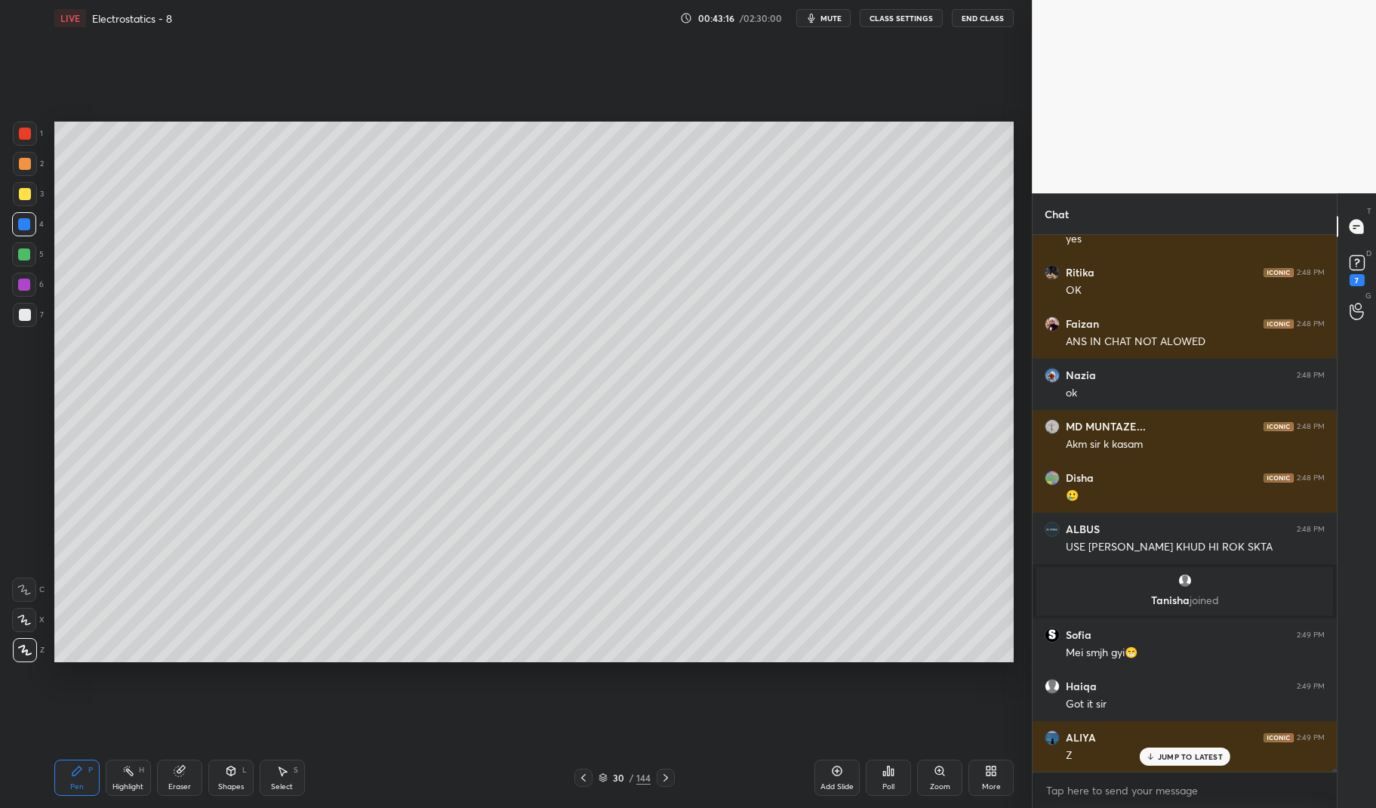
scroll to position [91758, 0]
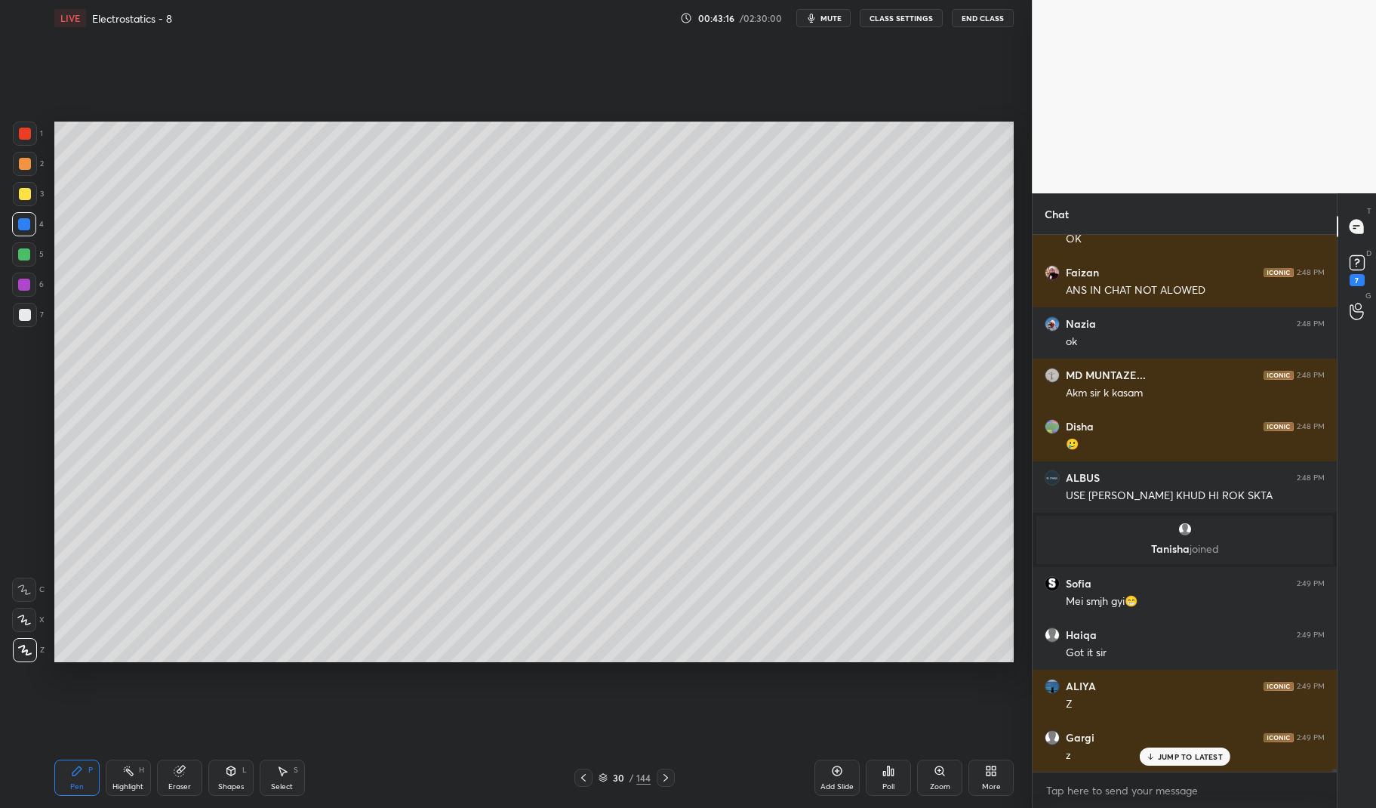
click at [184, 780] on div "Eraser" at bounding box center [179, 777] width 45 height 36
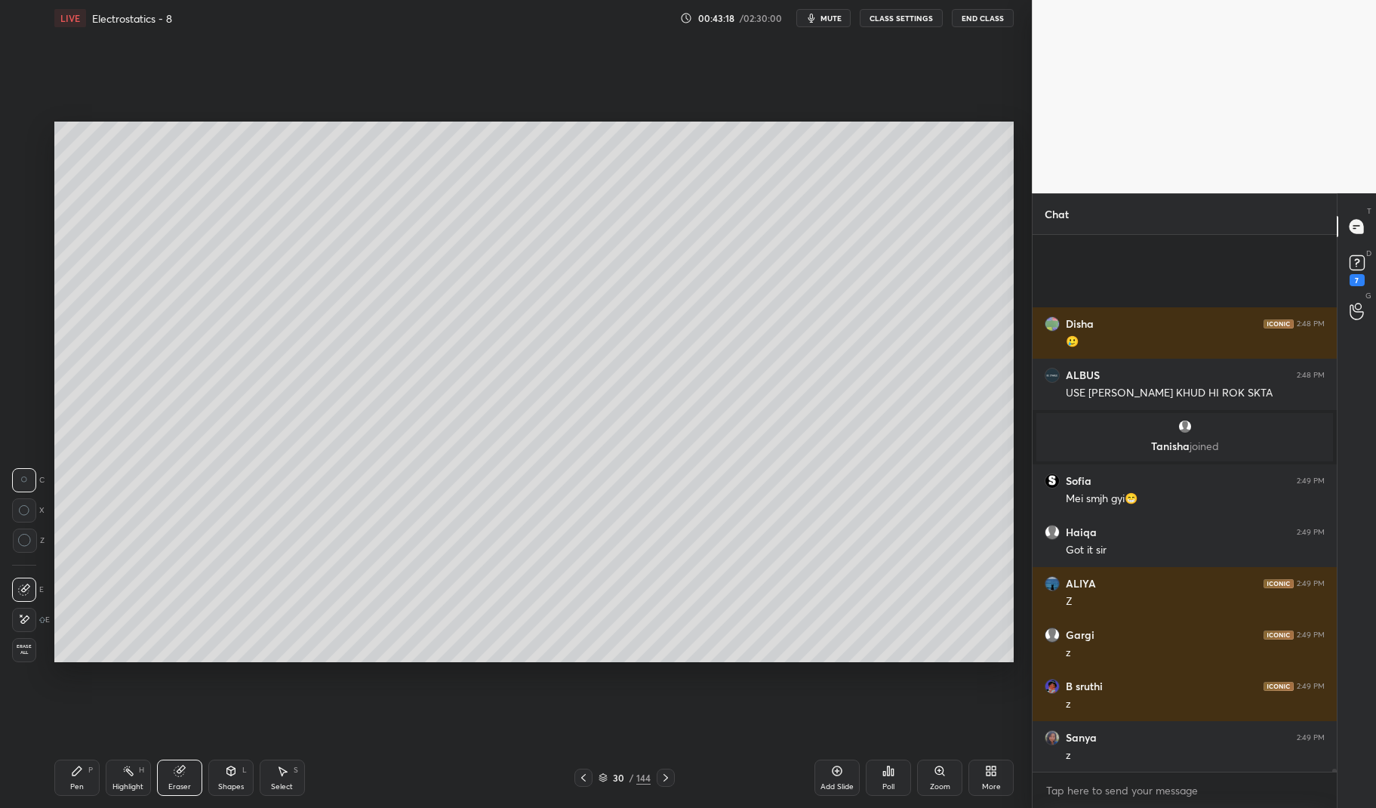
scroll to position [92015, 0]
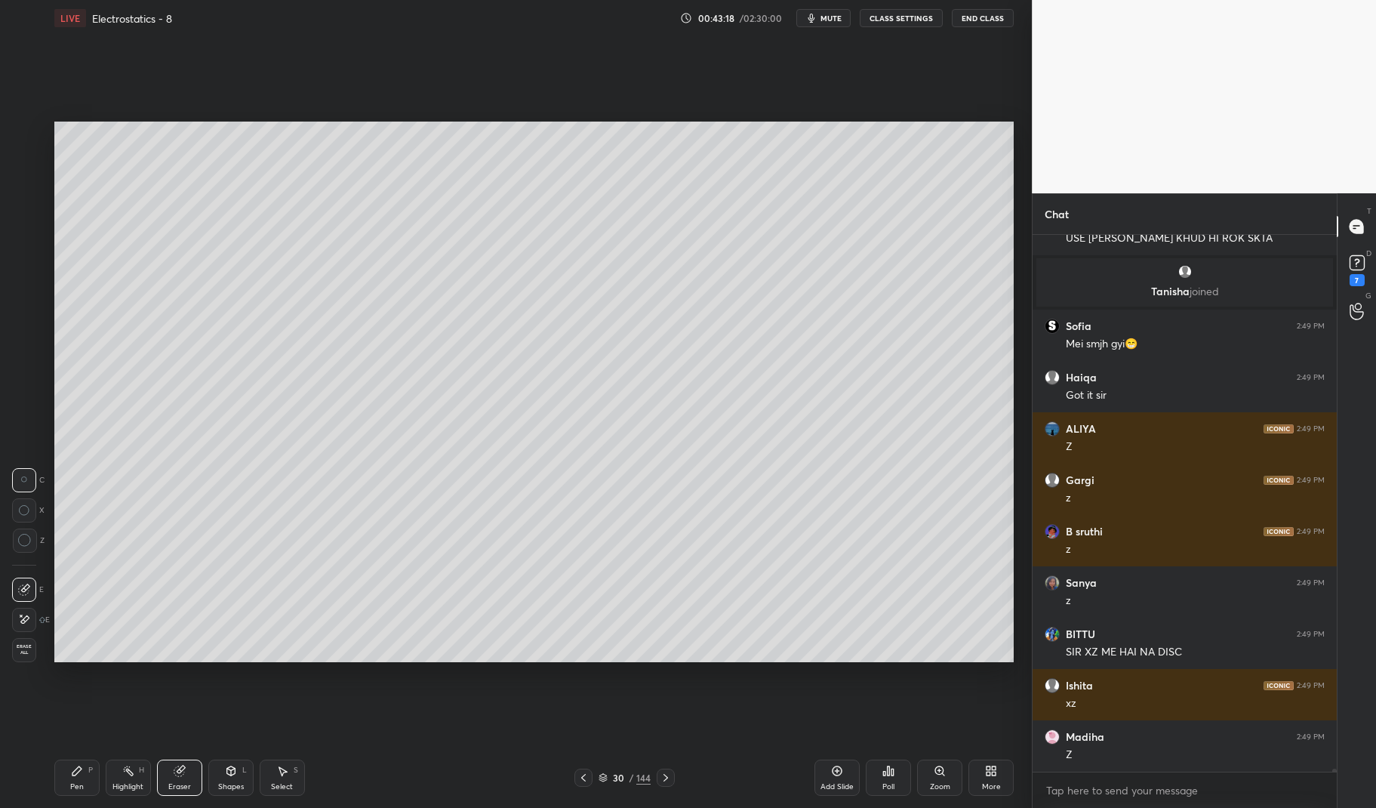
click at [53, 781] on div "LIVE Electrostatics - 8 00:43:18 / 02:30:00 mute CLASS SETTINGS End Class Setti…" at bounding box center [533, 404] width 971 height 808
click at [78, 771] on icon at bounding box center [76, 770] width 9 height 9
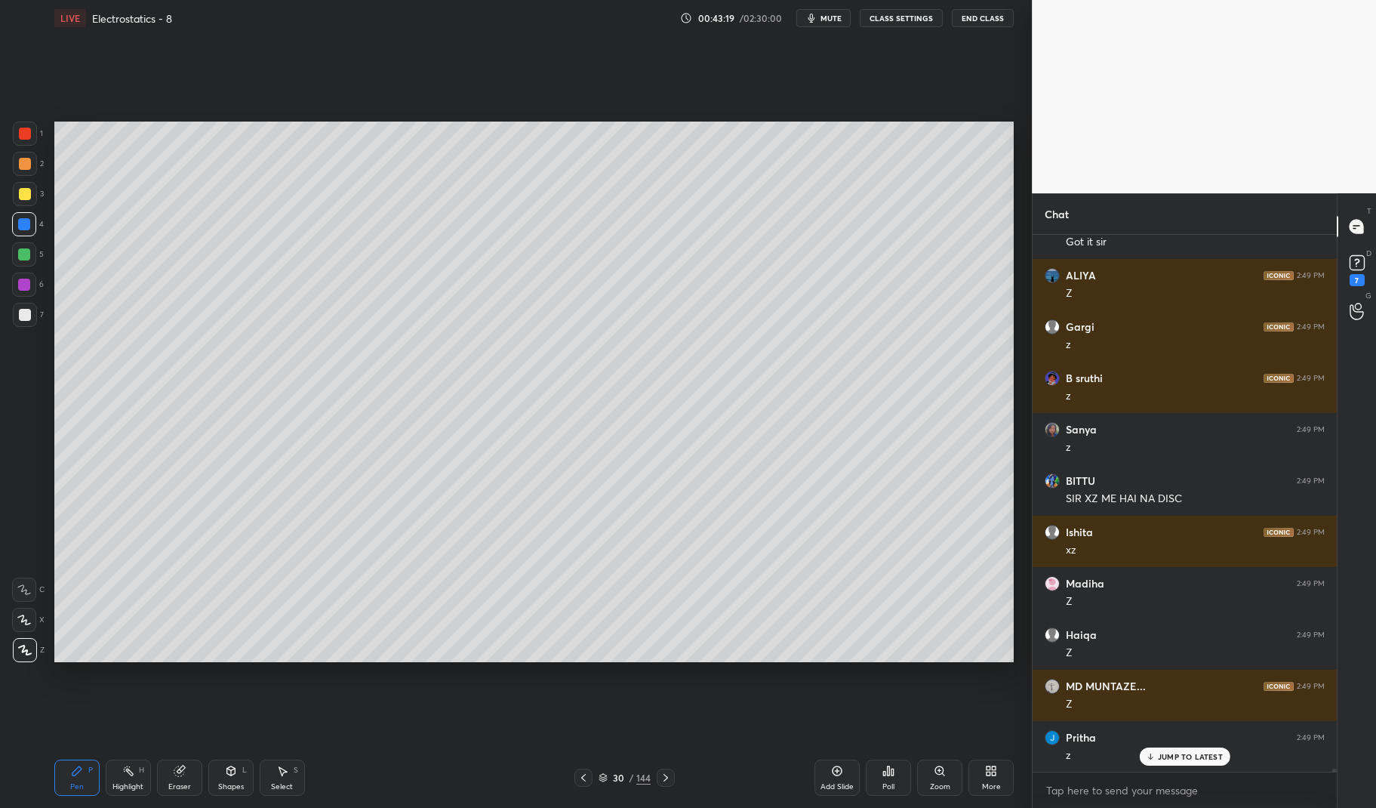
click at [23, 131] on div at bounding box center [25, 134] width 12 height 12
click at [19, 122] on div at bounding box center [25, 134] width 24 height 24
click at [31, 227] on div at bounding box center [24, 224] width 24 height 24
click at [26, 230] on div at bounding box center [24, 224] width 12 height 12
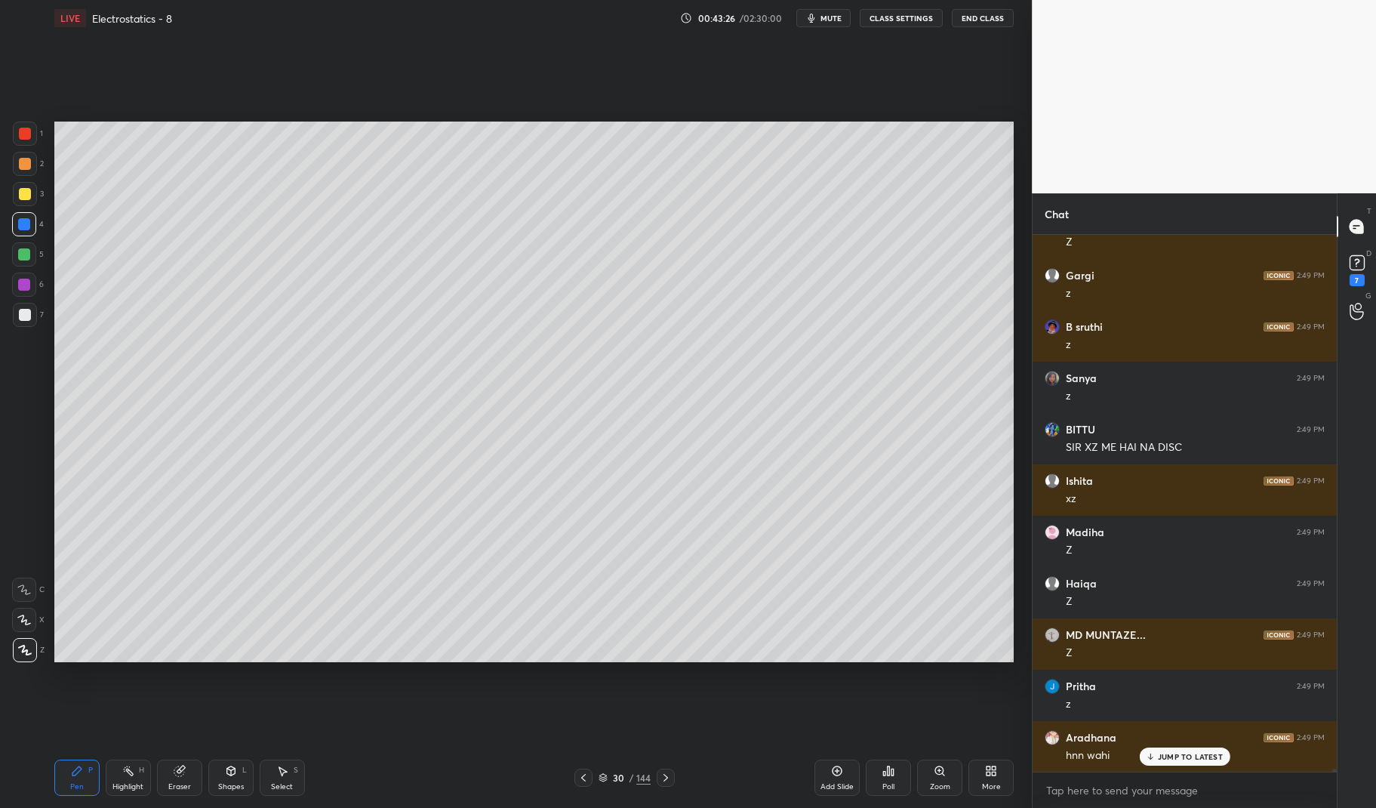
scroll to position [92271, 0]
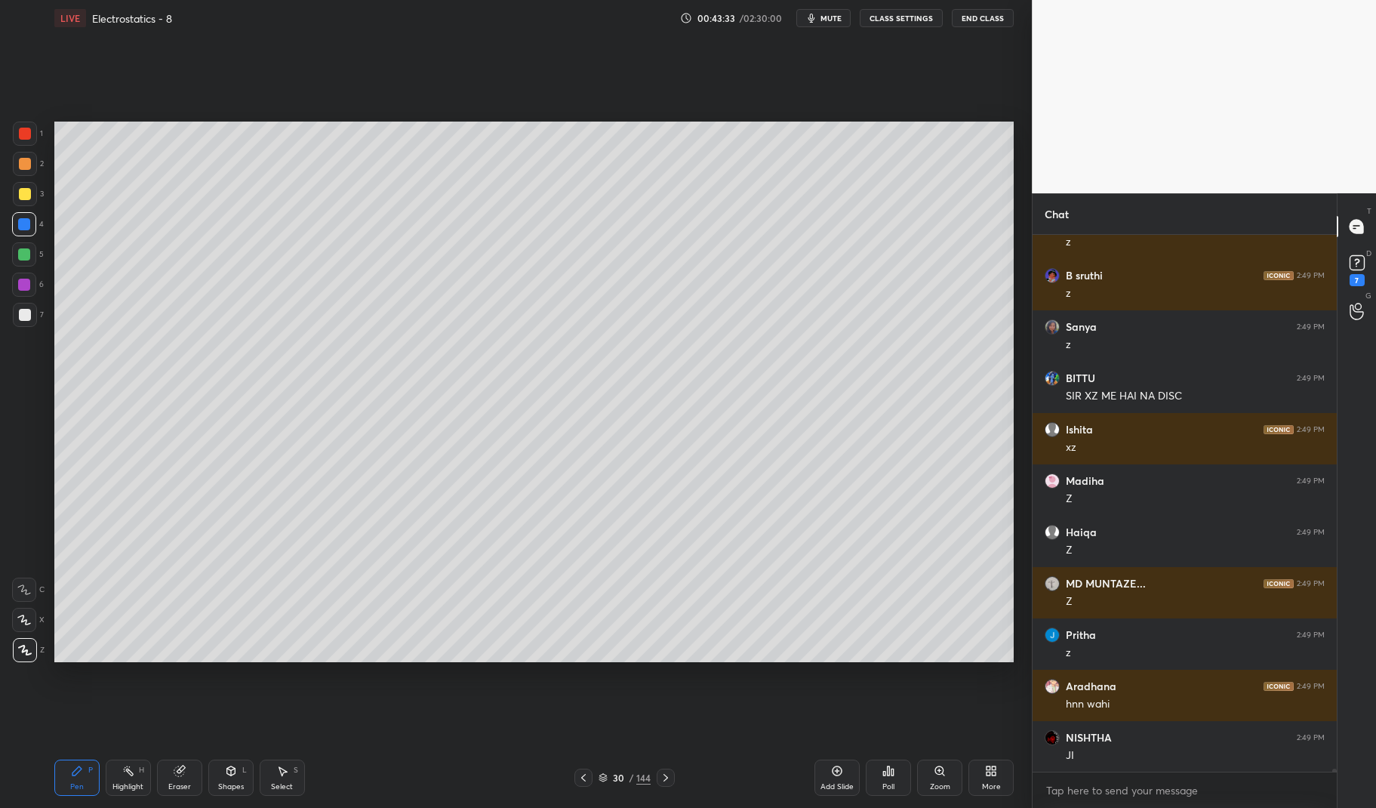
click at [180, 775] on icon at bounding box center [179, 771] width 10 height 10
click at [182, 762] on div "Eraser" at bounding box center [179, 777] width 45 height 36
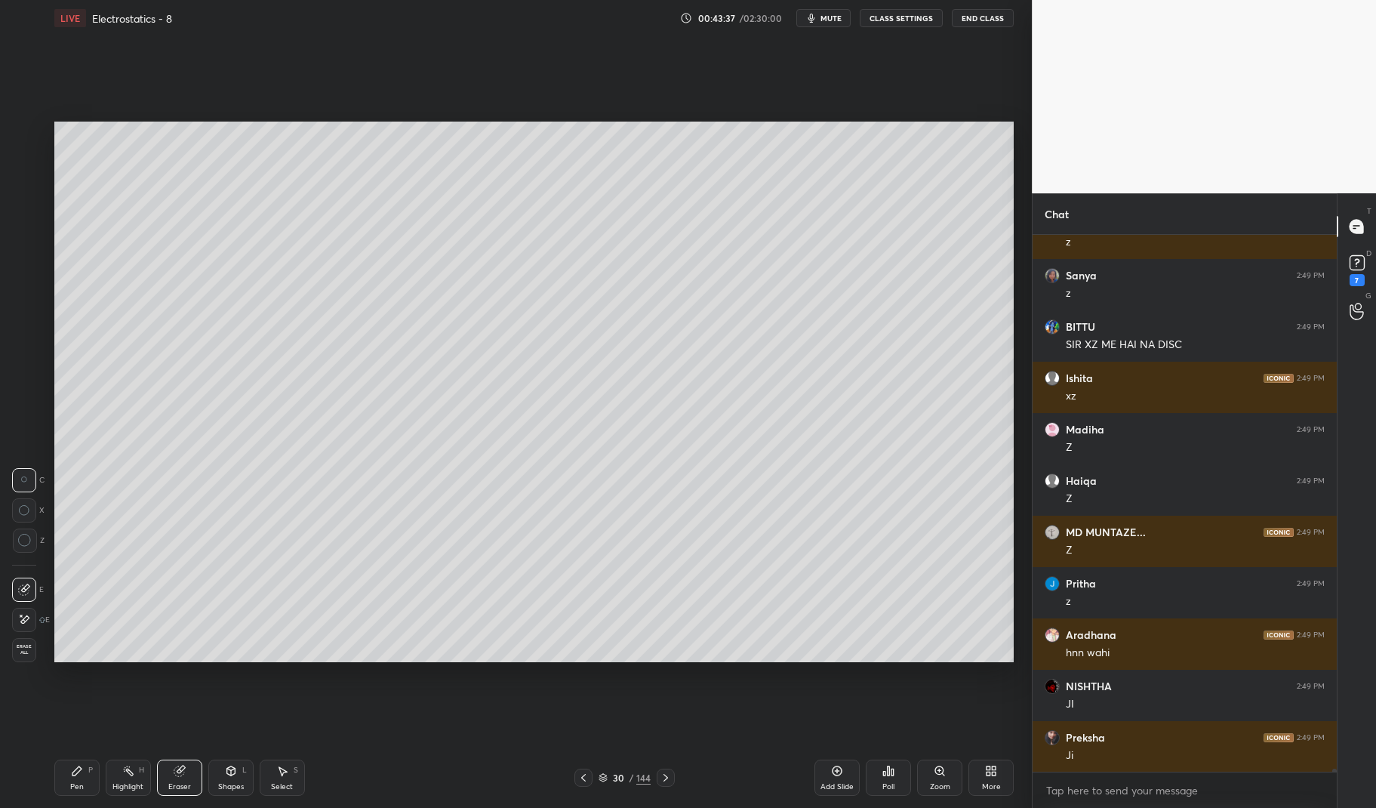
click at [71, 777] on div "Pen P" at bounding box center [76, 777] width 45 height 36
click at [63, 784] on div "Pen P" at bounding box center [76, 777] width 45 height 36
click at [26, 250] on div at bounding box center [24, 254] width 12 height 12
click at [22, 244] on div at bounding box center [24, 254] width 24 height 24
click at [14, 205] on div at bounding box center [25, 194] width 24 height 24
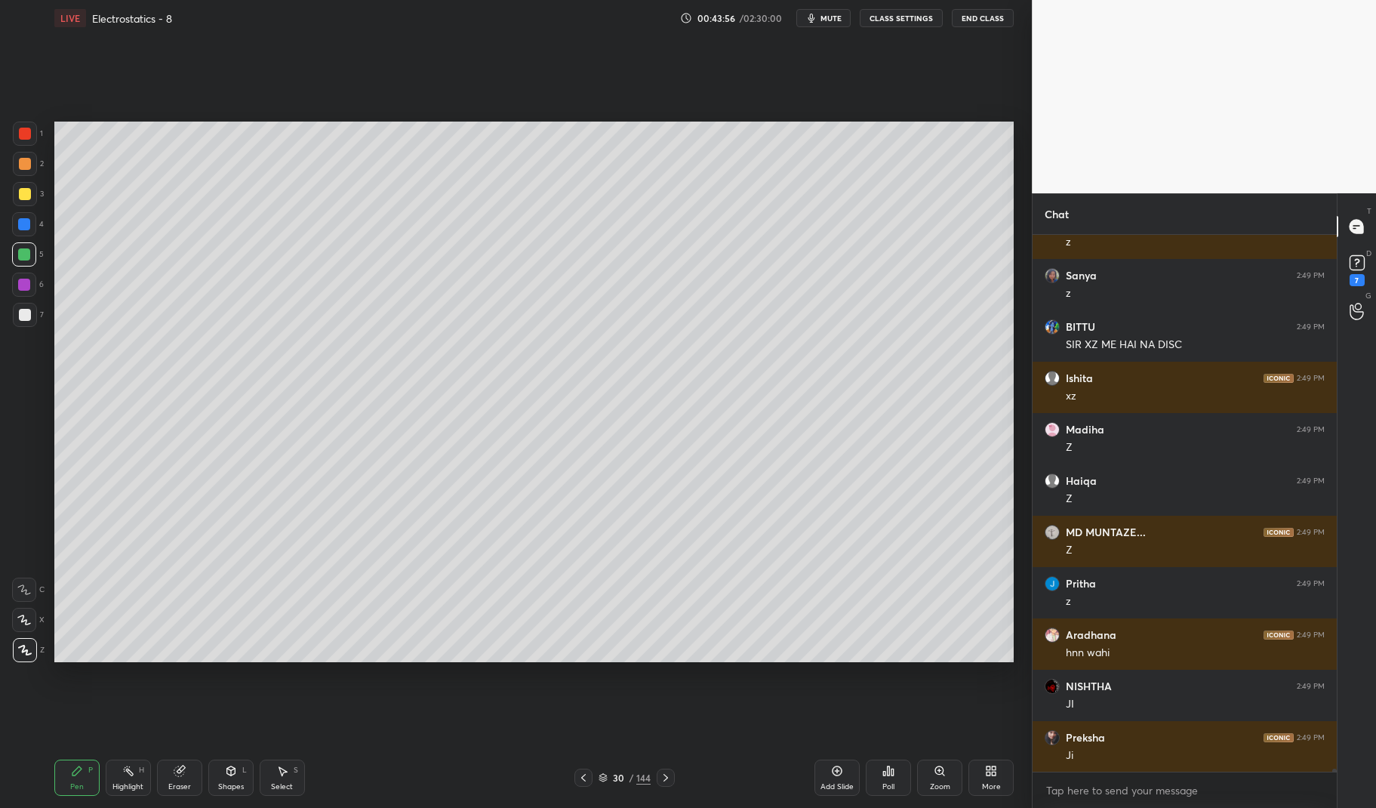
click at [2, 199] on div "1 2 3 4 5 6 7 C X Z C X Z E E Erase all H H" at bounding box center [24, 392] width 48 height 540
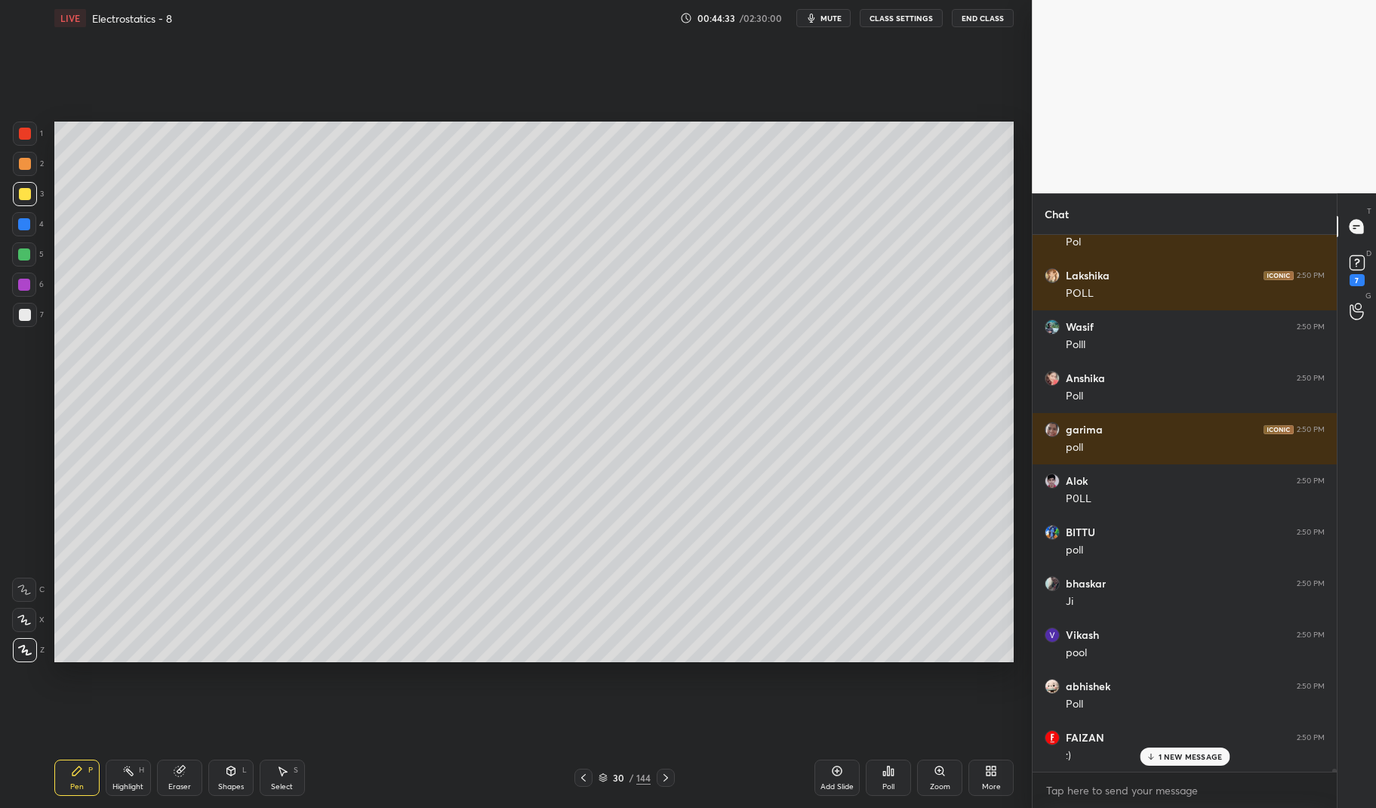
scroll to position [86819, 0]
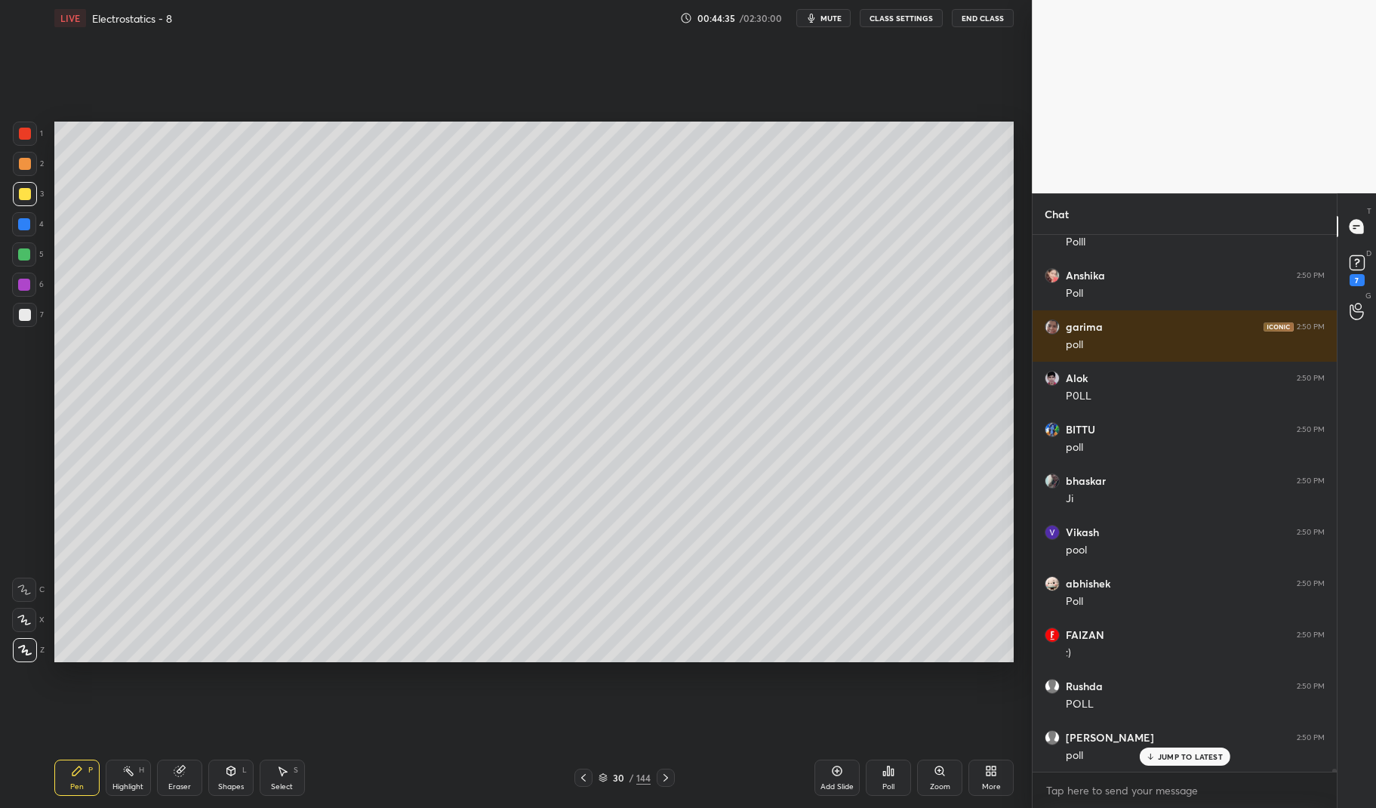
click at [888, 789] on div "Poll" at bounding box center [888, 787] width 12 height 8
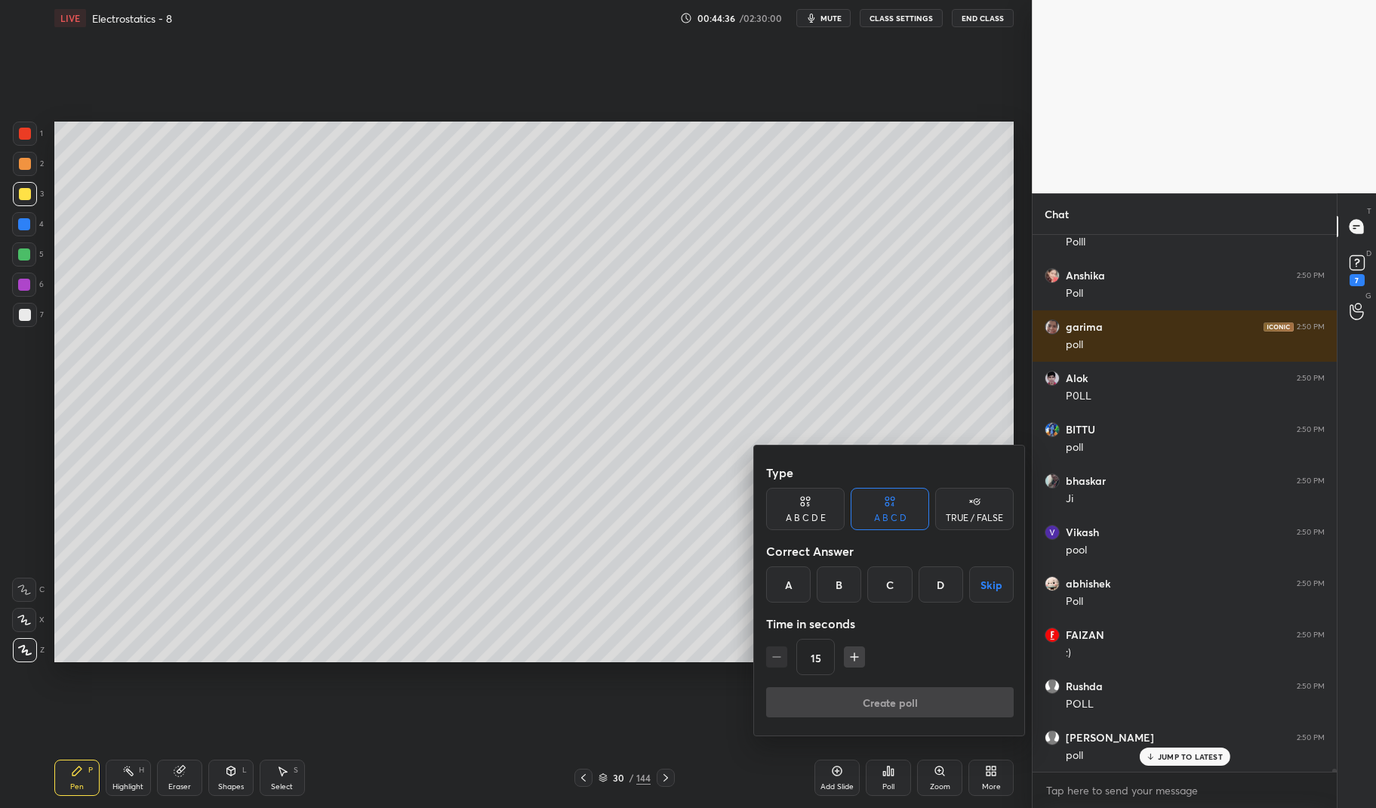
scroll to position [86974, 0]
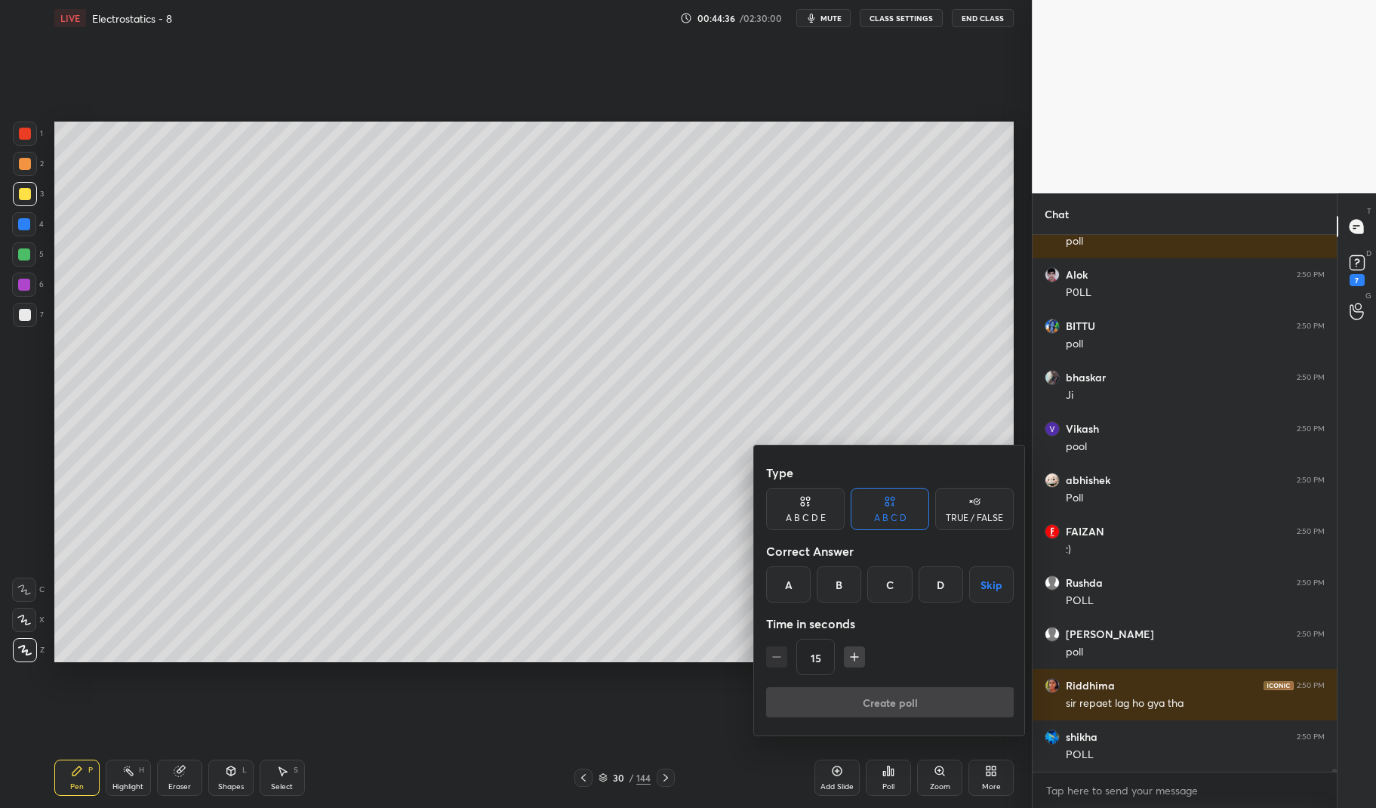
click at [842, 585] on div "B" at bounding box center [839, 584] width 45 height 36
click at [909, 708] on button "Create poll" at bounding box center [890, 702] width 248 height 30
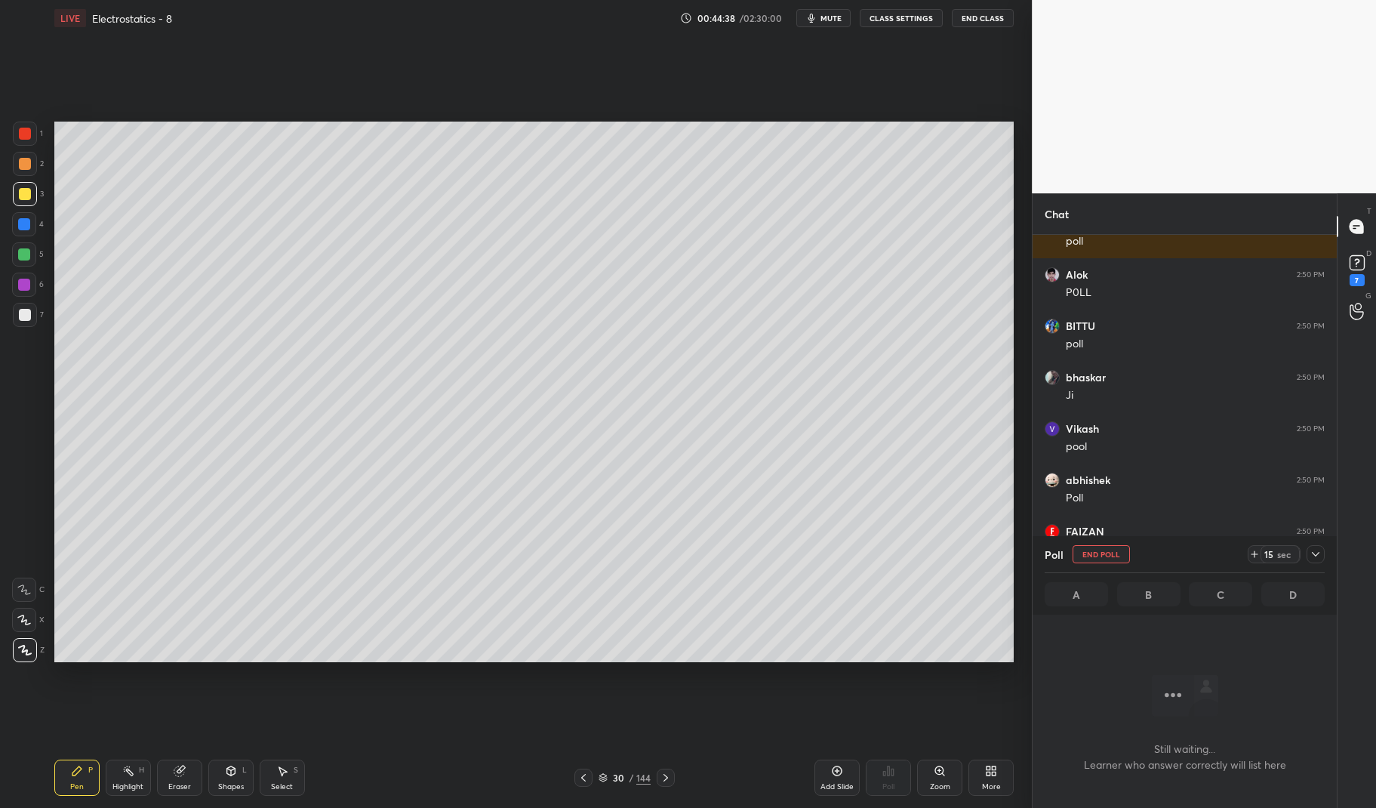
scroll to position [87103, 0]
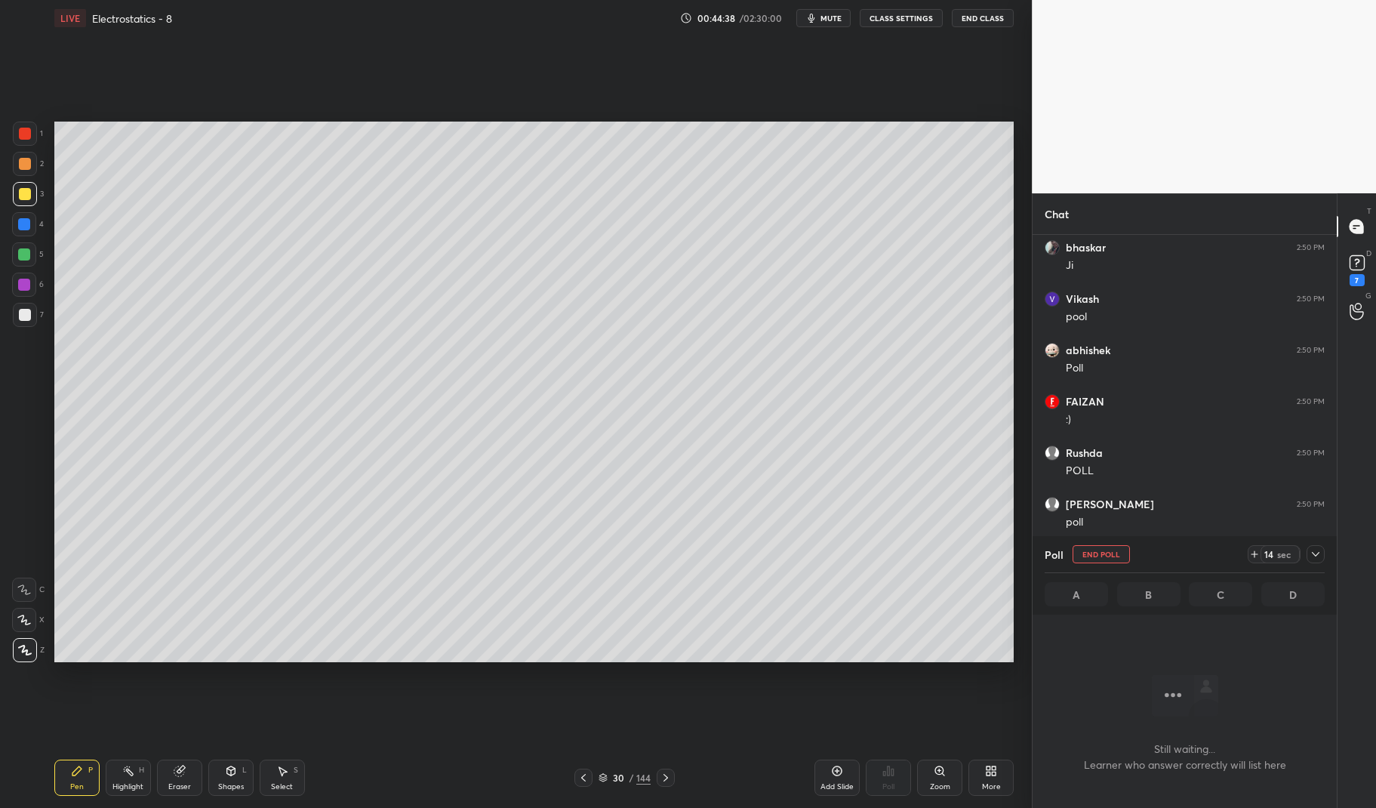
click at [1316, 555] on icon at bounding box center [1316, 554] width 8 height 5
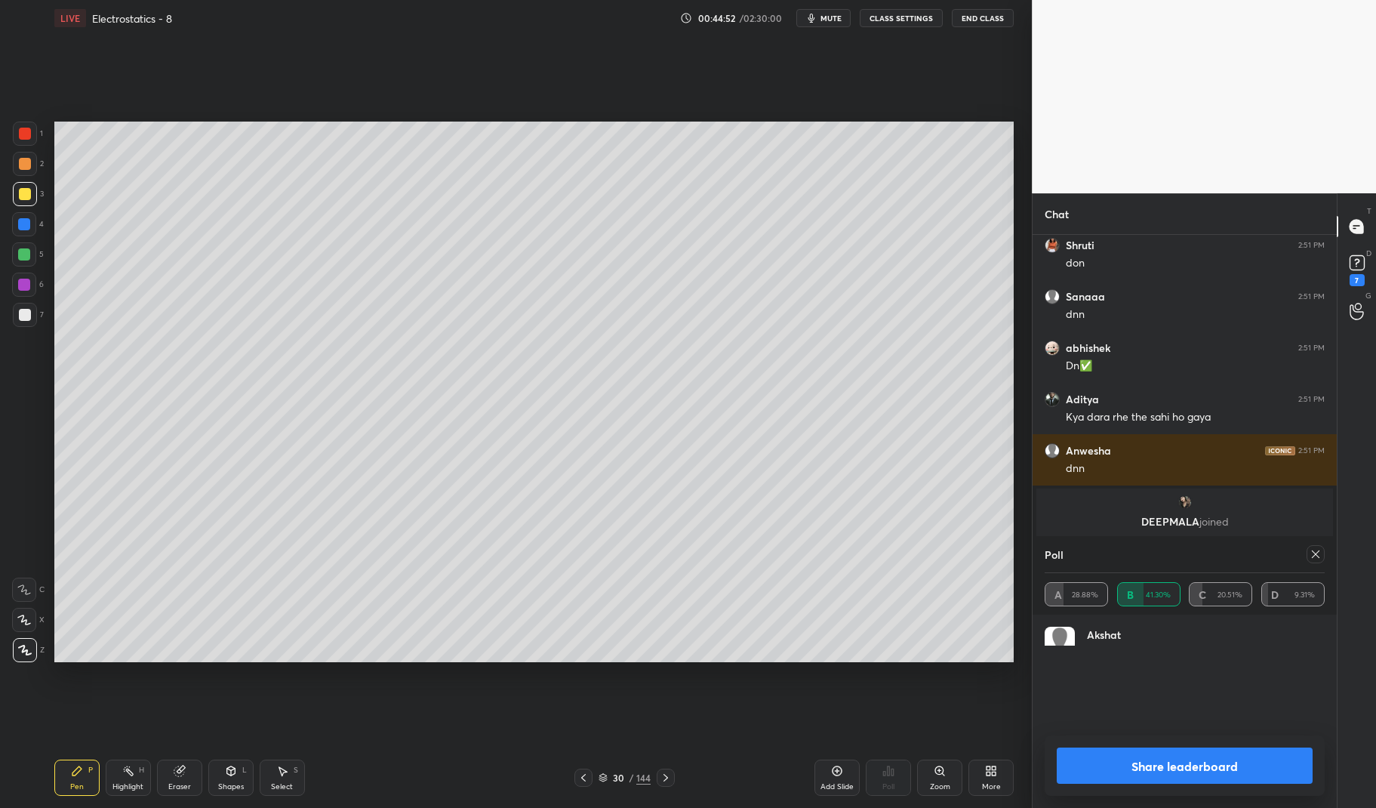
scroll to position [5, 5]
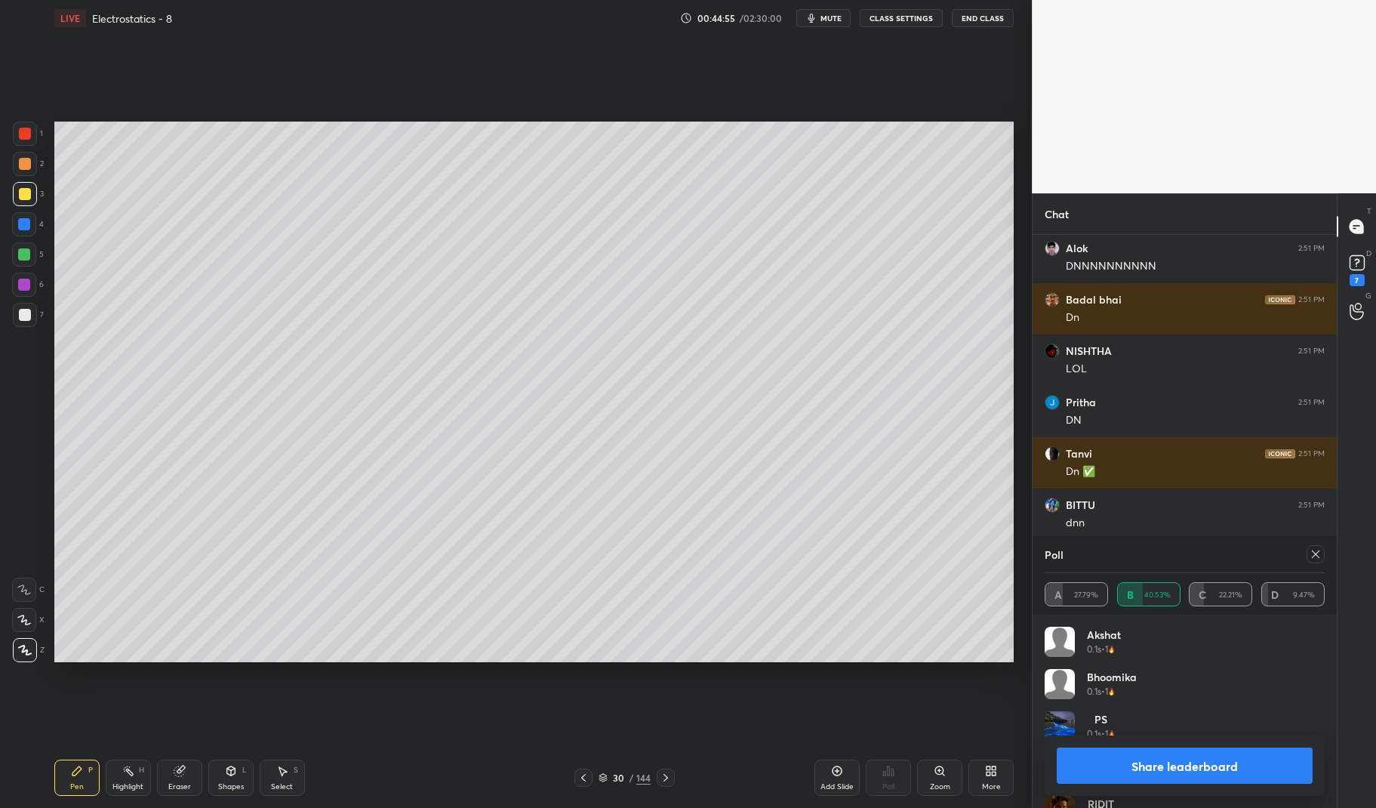
click at [1323, 554] on div at bounding box center [1315, 554] width 18 height 18
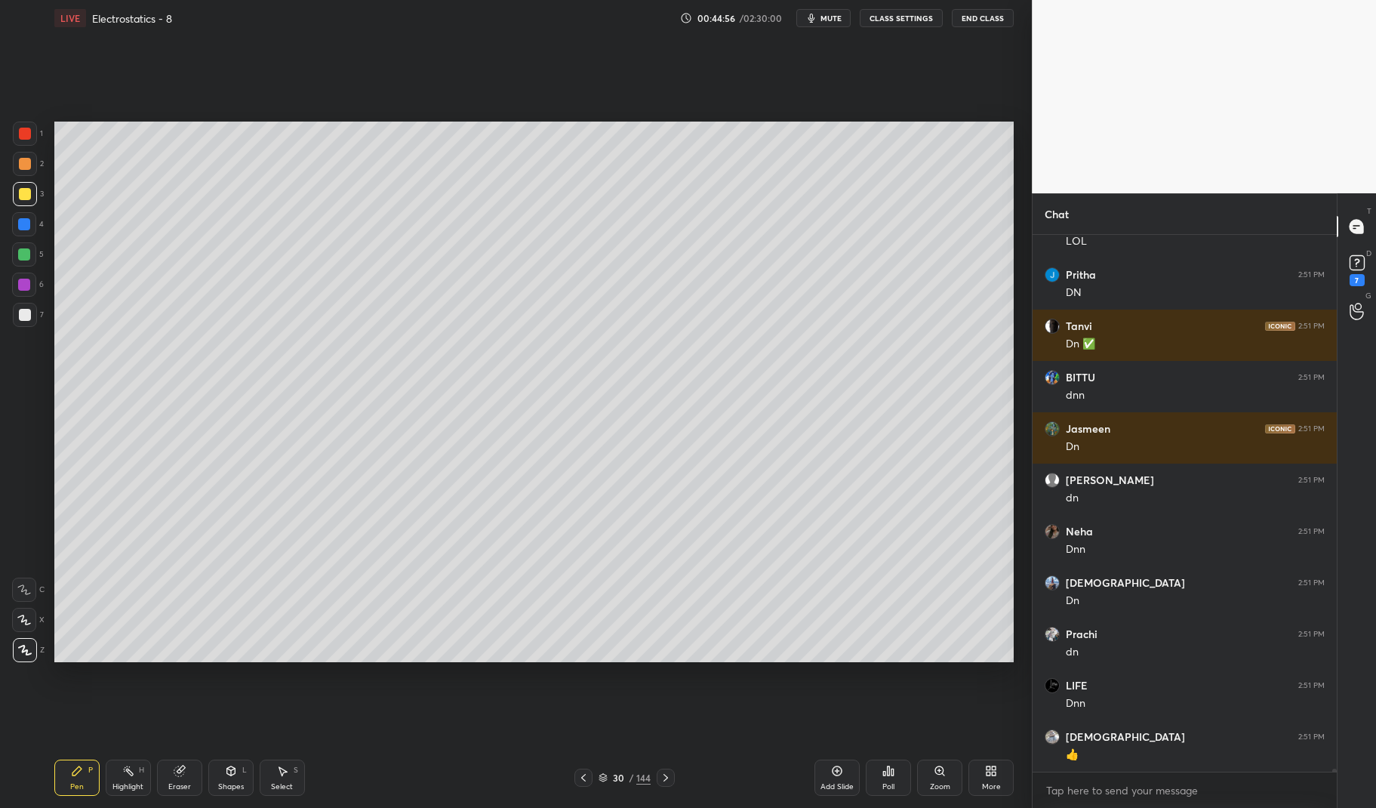
click at [66, 771] on div "Pen P" at bounding box center [76, 777] width 45 height 36
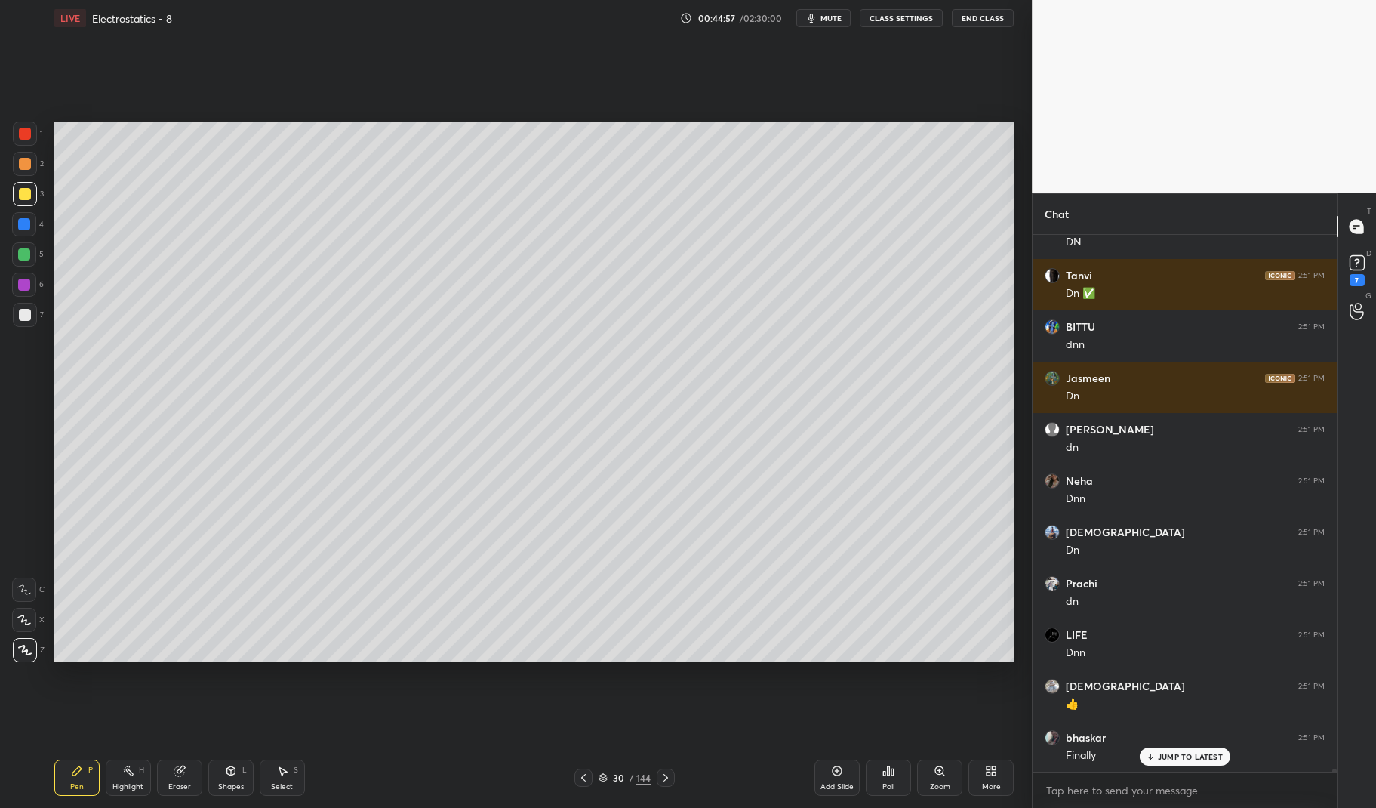
click at [63, 752] on div "Pen P Highlight H Eraser Shapes L Select S 30 / 144 Add Slide Poll Zoom More" at bounding box center [534, 777] width 960 height 60
click at [35, 318] on div at bounding box center [25, 315] width 24 height 24
click at [23, 311] on div at bounding box center [25, 315] width 12 height 12
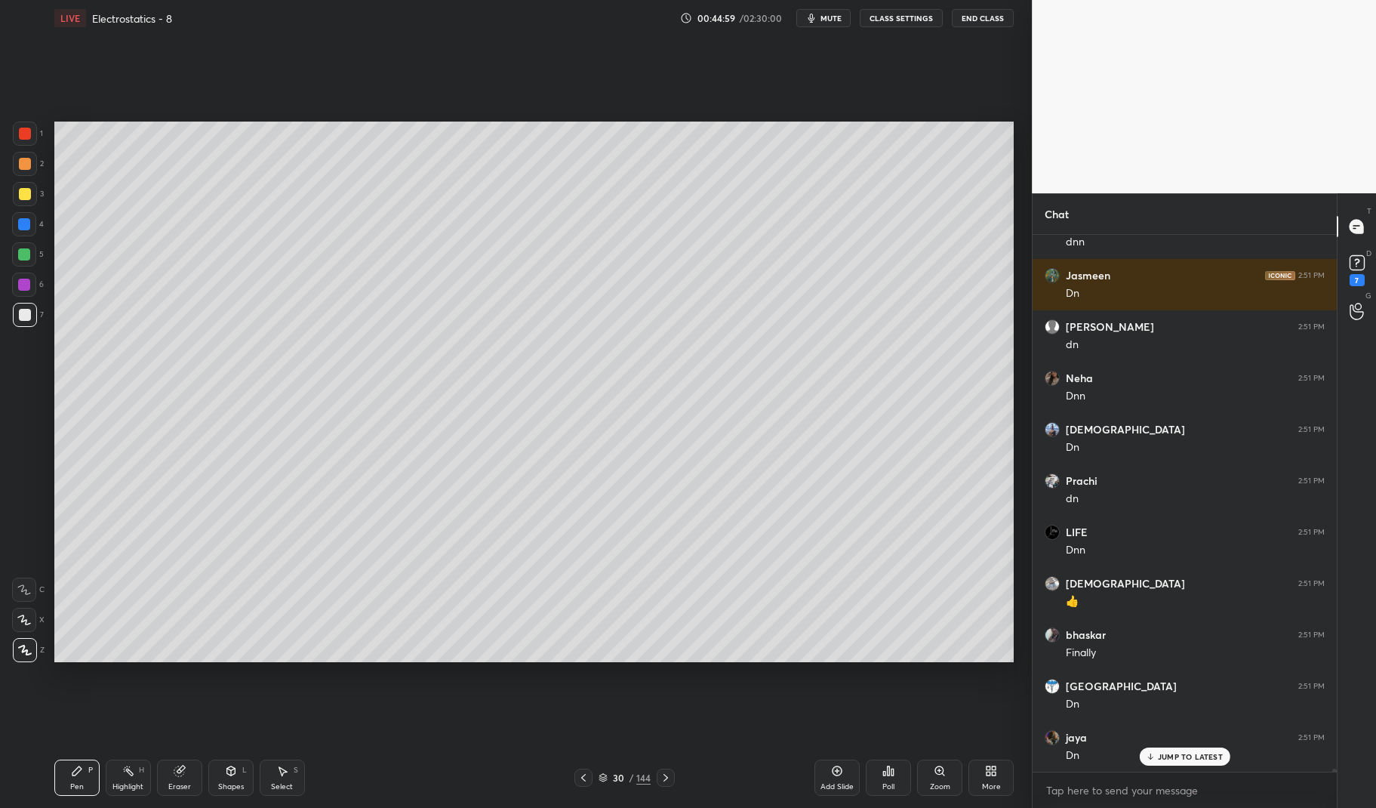
click at [23, 281] on div at bounding box center [24, 284] width 12 height 12
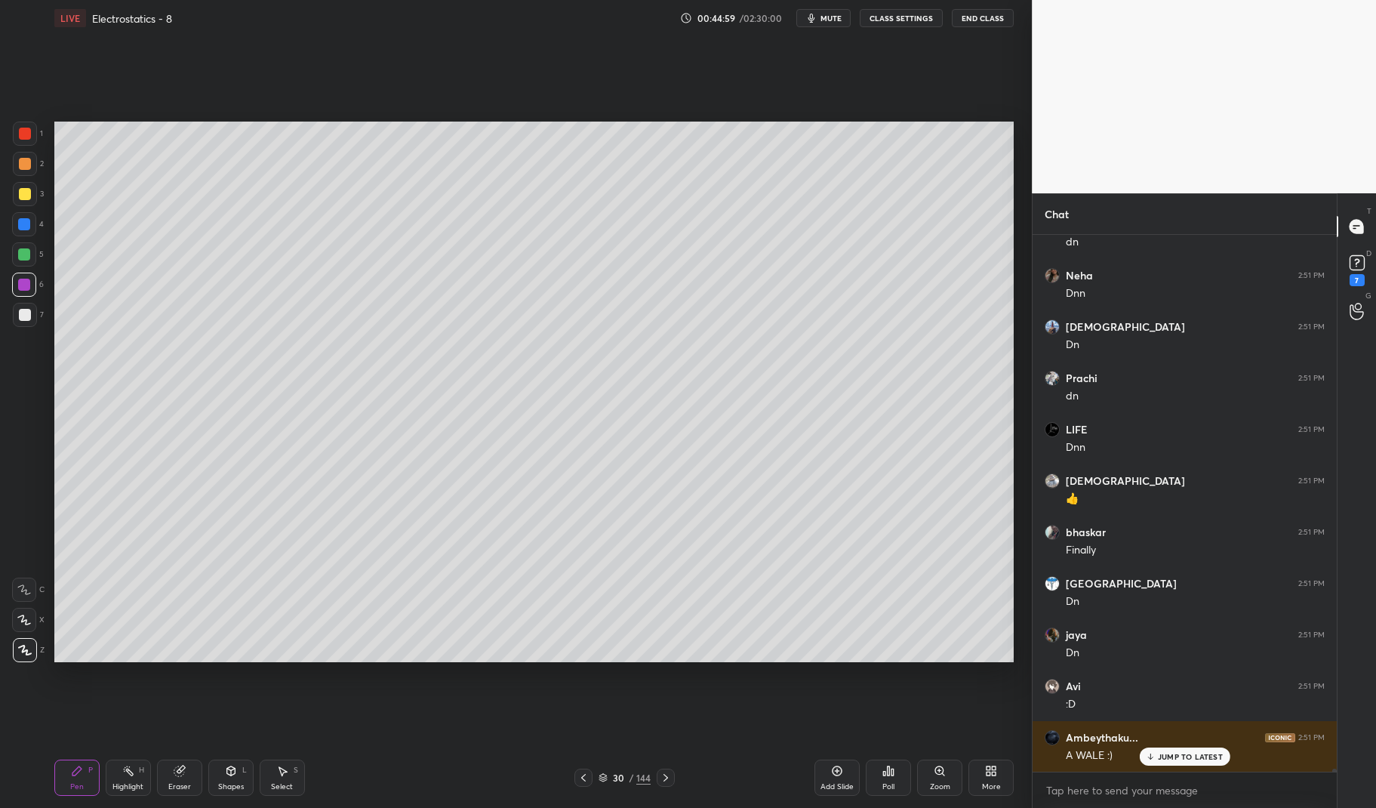
click at [25, 281] on div at bounding box center [24, 284] width 12 height 12
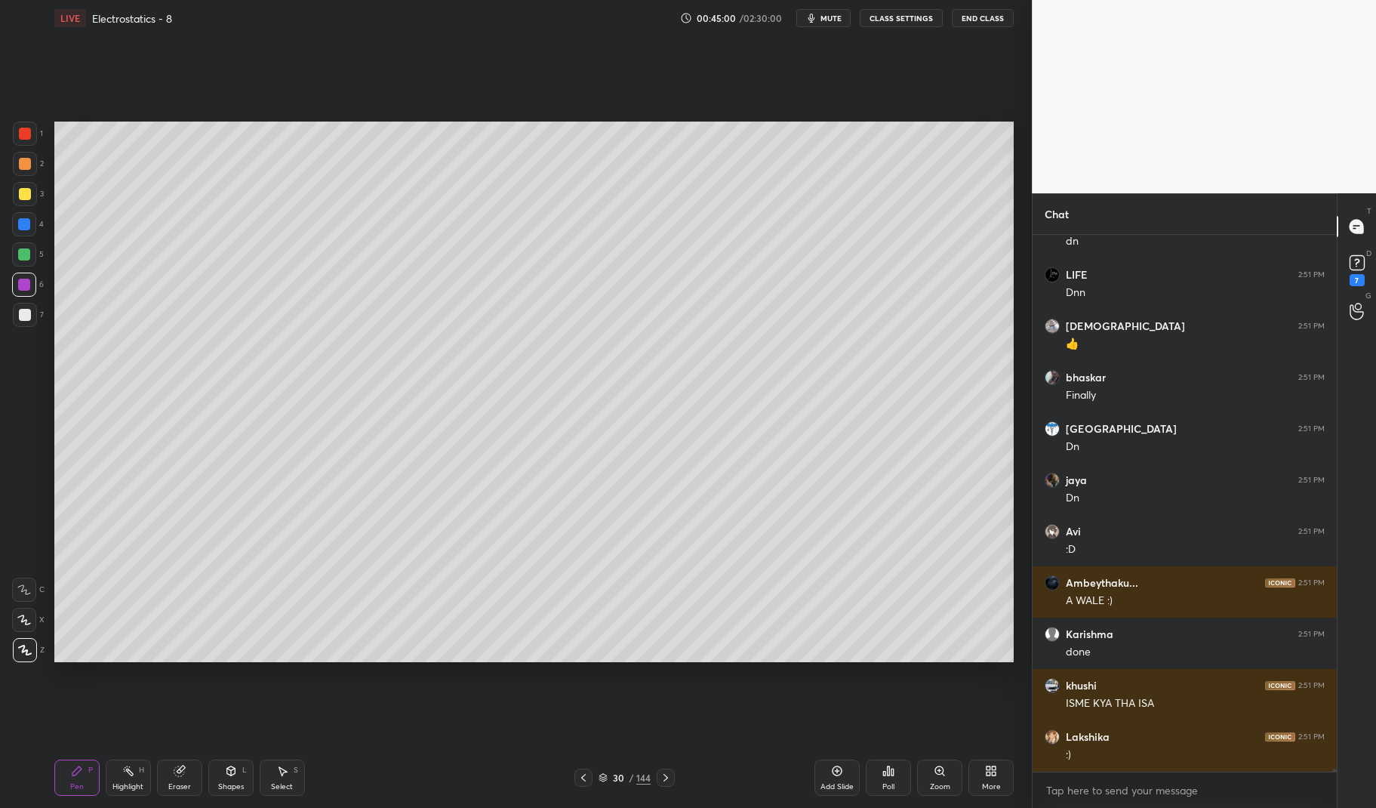
click at [844, 765] on div "Add Slide" at bounding box center [836, 777] width 45 height 36
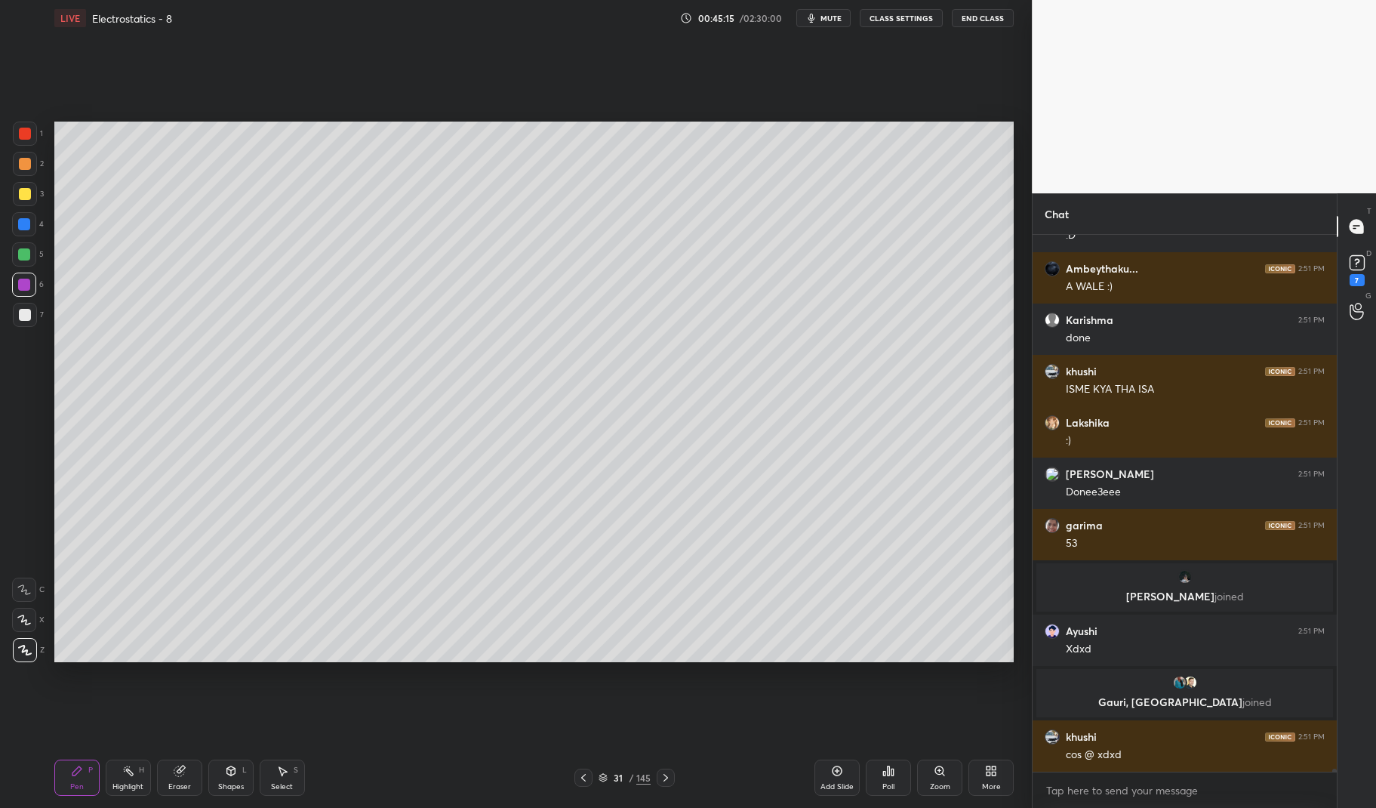
click at [29, 130] on div at bounding box center [25, 134] width 12 height 12
click at [12, 147] on div "1 2 3 4 5 6 7" at bounding box center [28, 227] width 32 height 211
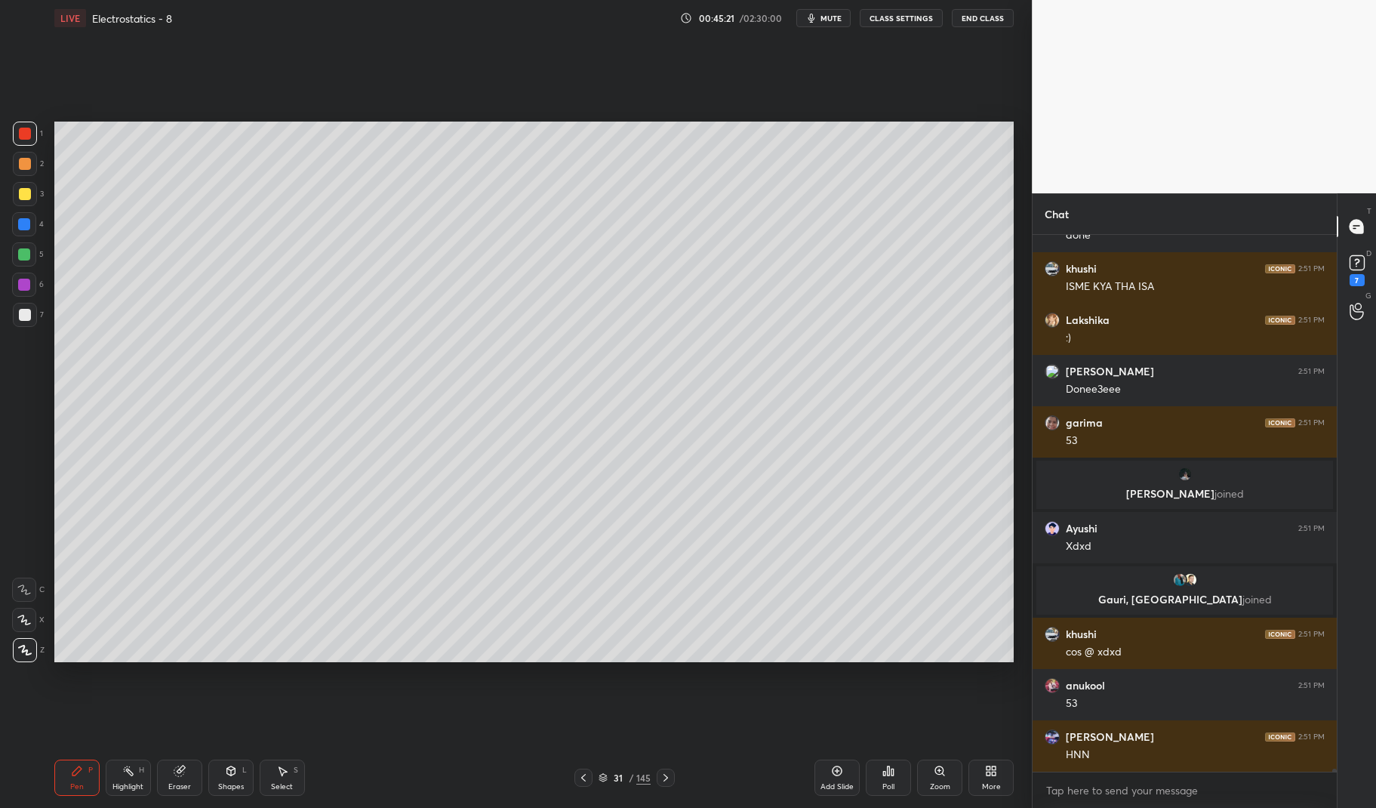
click at [22, 251] on div at bounding box center [24, 254] width 12 height 12
click at [20, 253] on div at bounding box center [24, 254] width 12 height 12
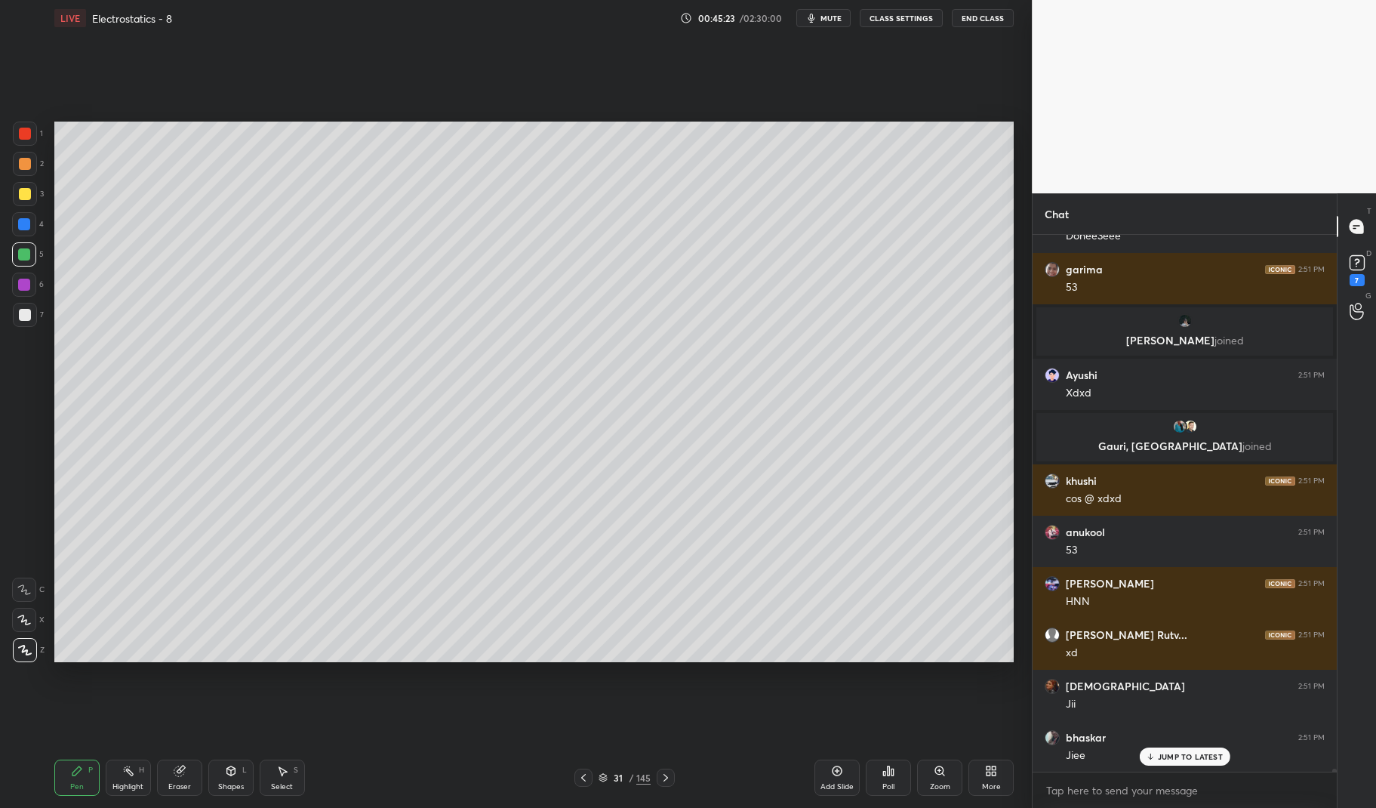
click at [15, 293] on div at bounding box center [24, 284] width 24 height 24
click at [13, 291] on div at bounding box center [24, 284] width 24 height 24
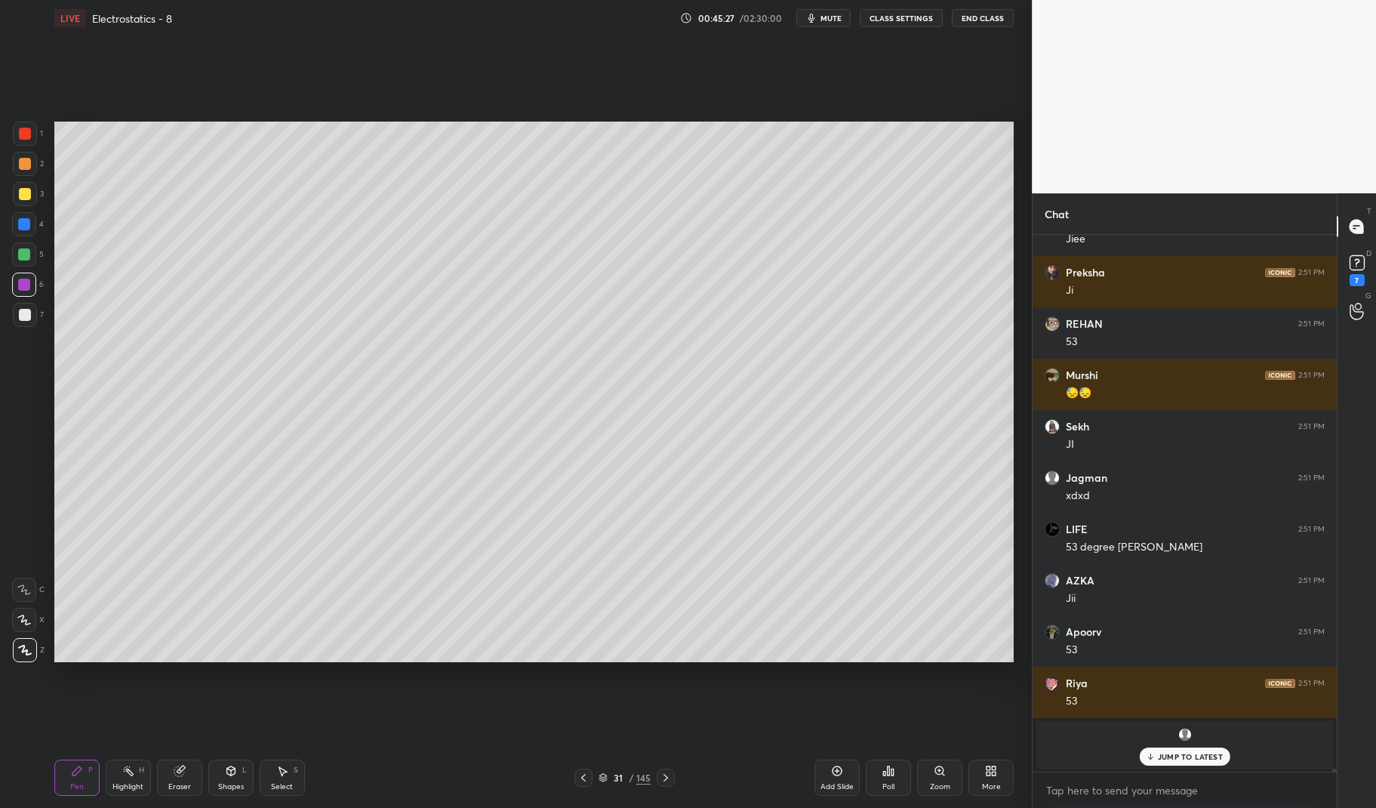
click at [122, 785] on div "Highlight" at bounding box center [127, 787] width 31 height 8
click at [123, 780] on div "Highlight H" at bounding box center [128, 777] width 45 height 36
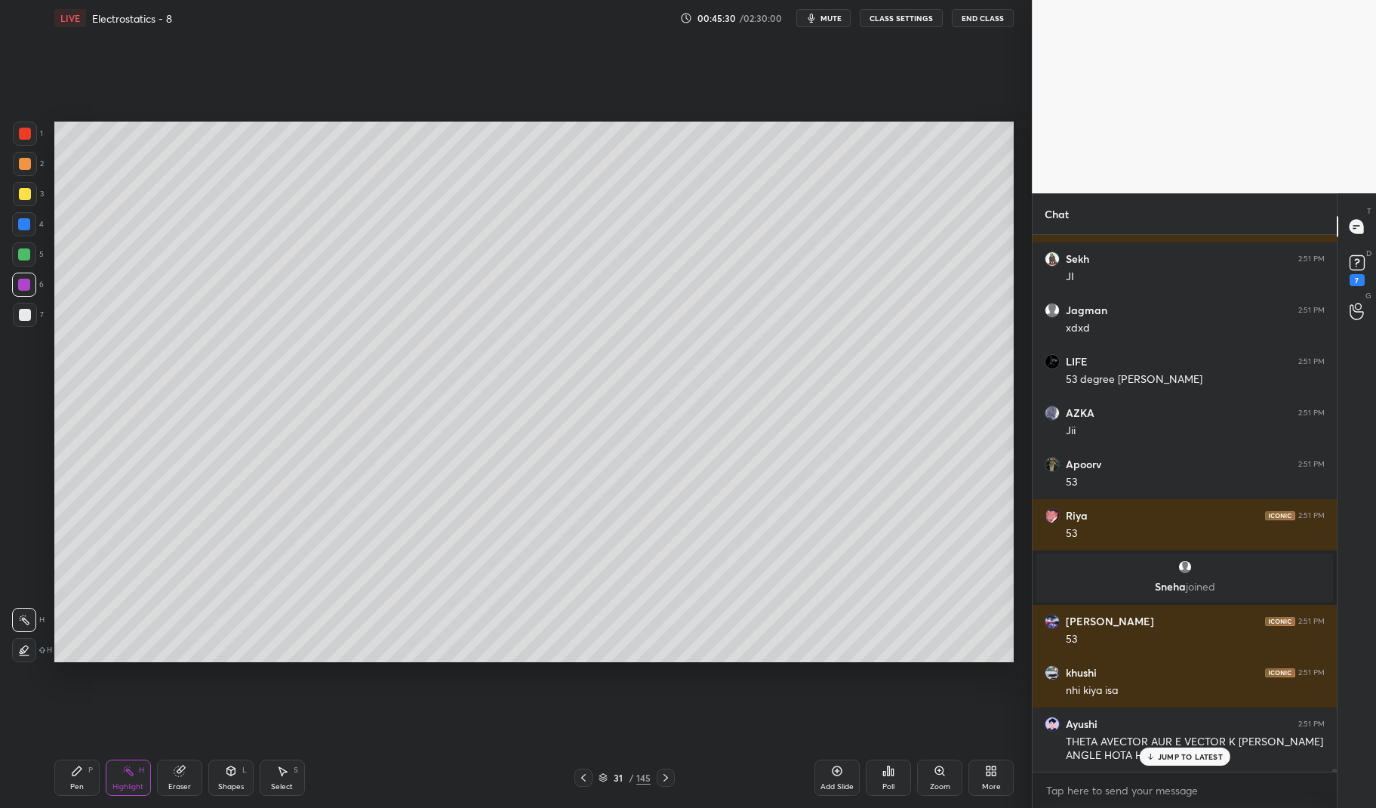
click at [591, 776] on div at bounding box center [583, 777] width 18 height 18
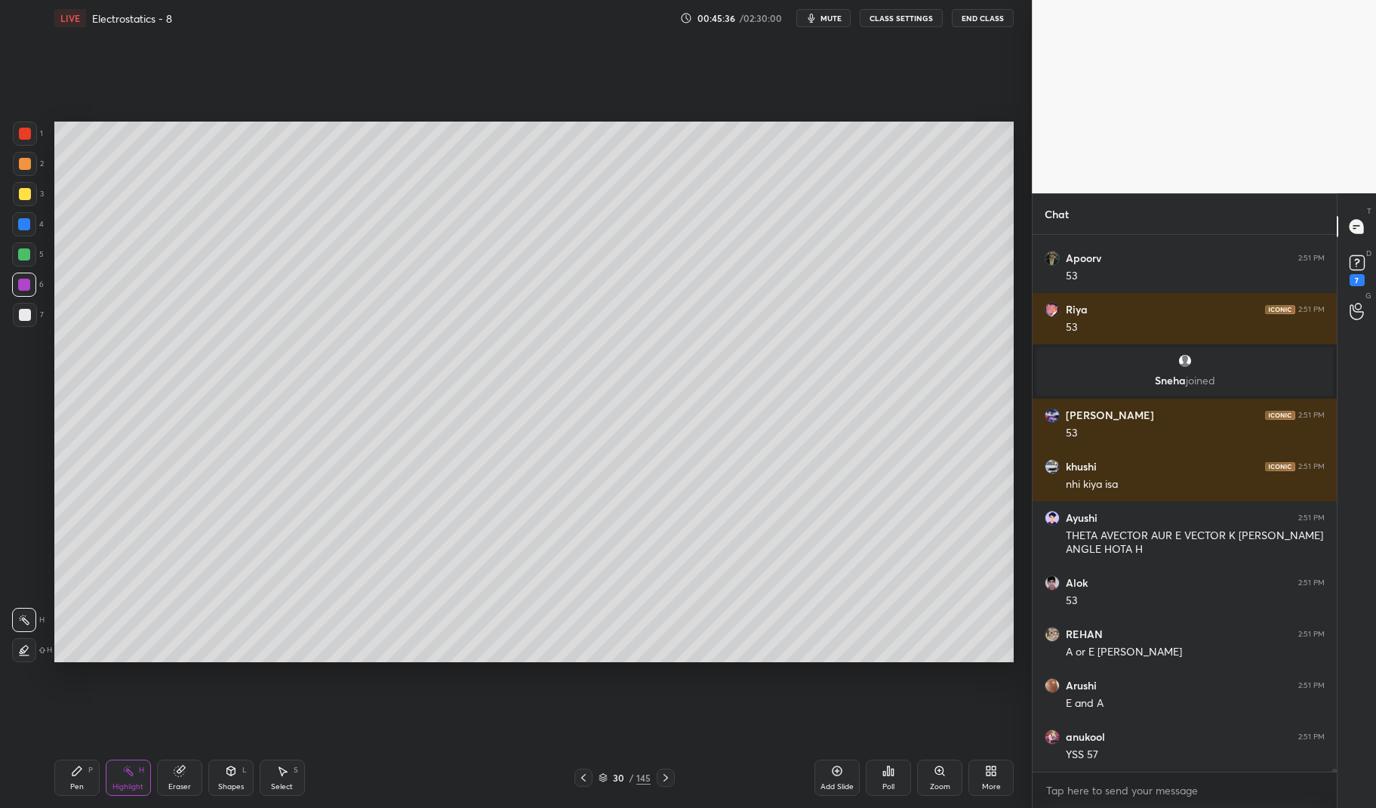
click at [24, 134] on div at bounding box center [25, 134] width 12 height 12
click at [17, 129] on div at bounding box center [25, 134] width 24 height 24
click at [26, 249] on div at bounding box center [24, 254] width 12 height 12
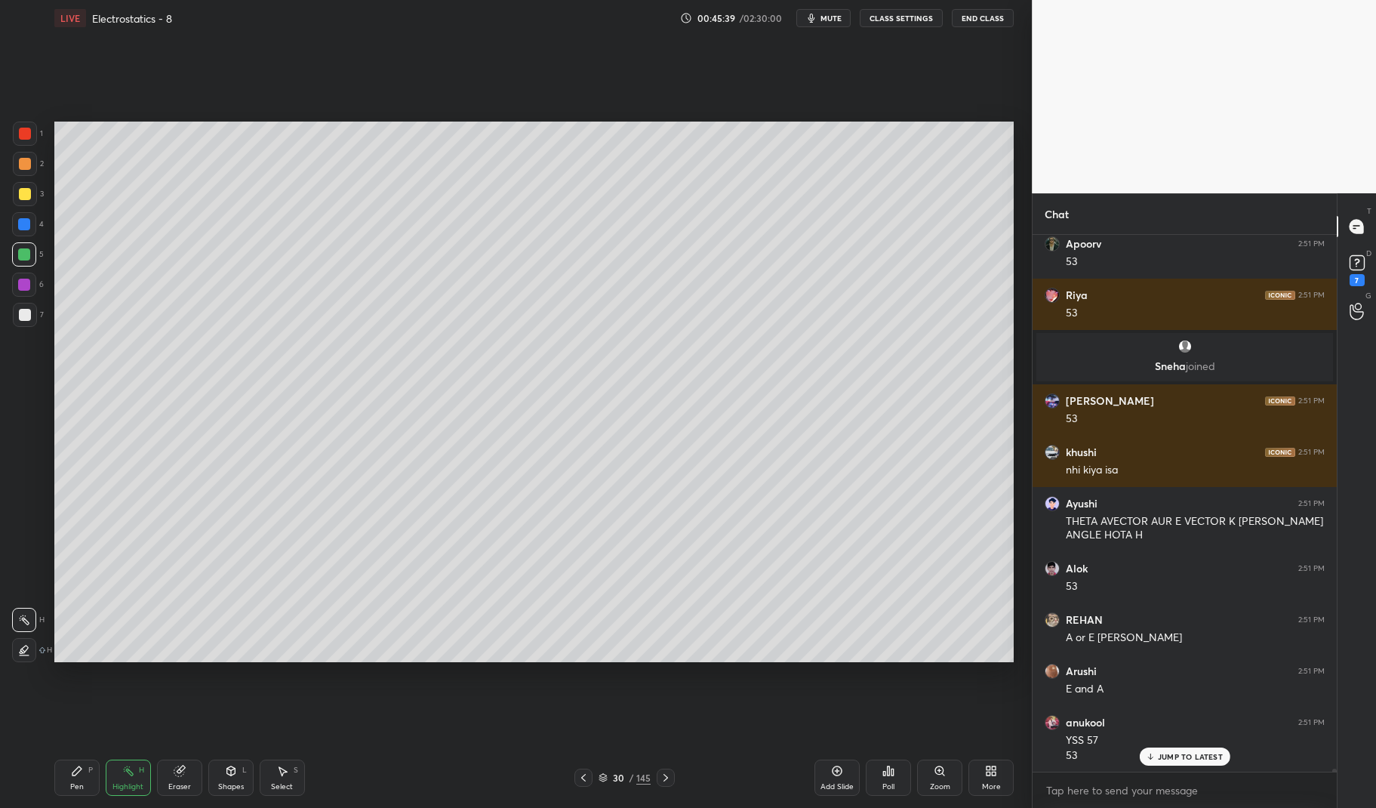
click at [94, 778] on div "Pen P" at bounding box center [76, 777] width 45 height 36
click at [94, 773] on div "Pen P" at bounding box center [76, 777] width 45 height 36
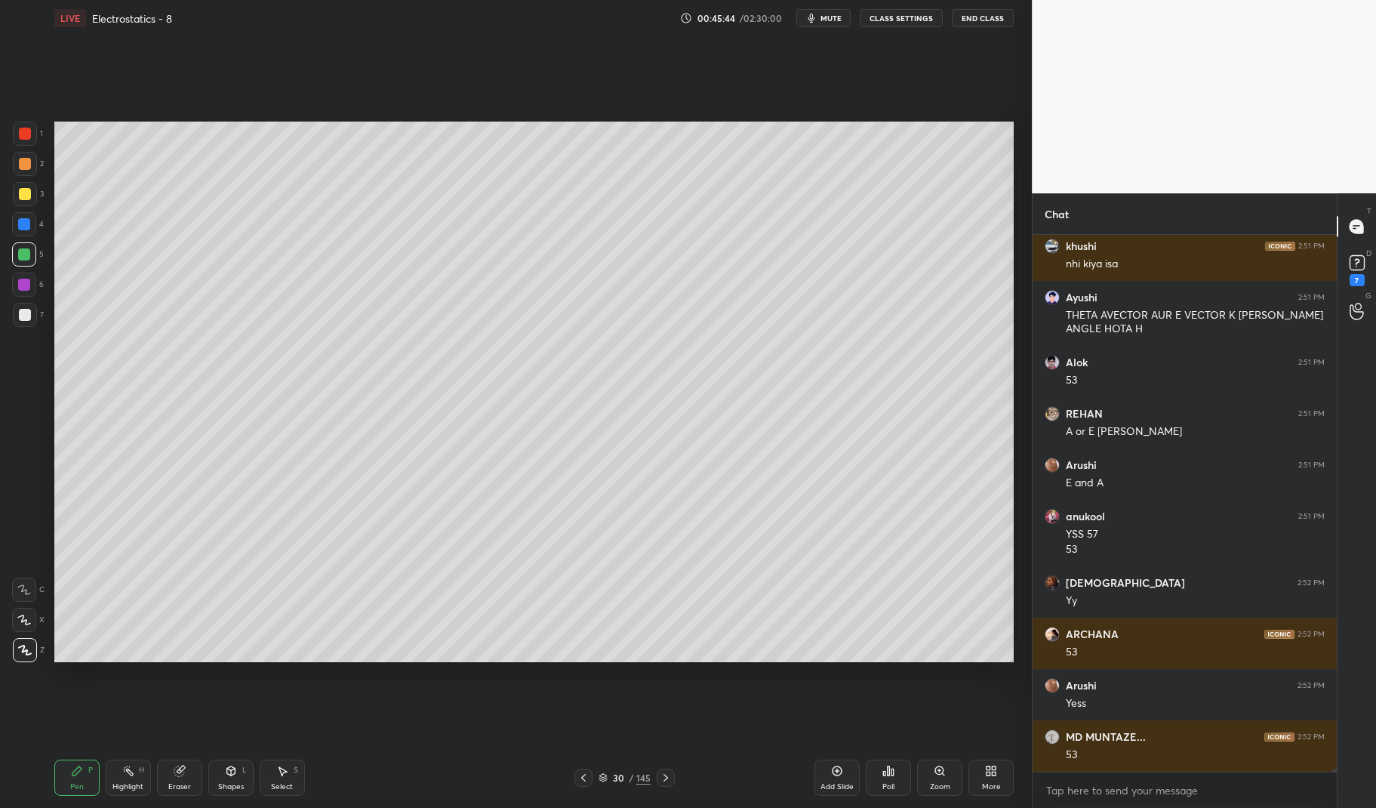
click at [24, 196] on div at bounding box center [25, 194] width 12 height 12
click at [17, 202] on div at bounding box center [25, 194] width 24 height 24
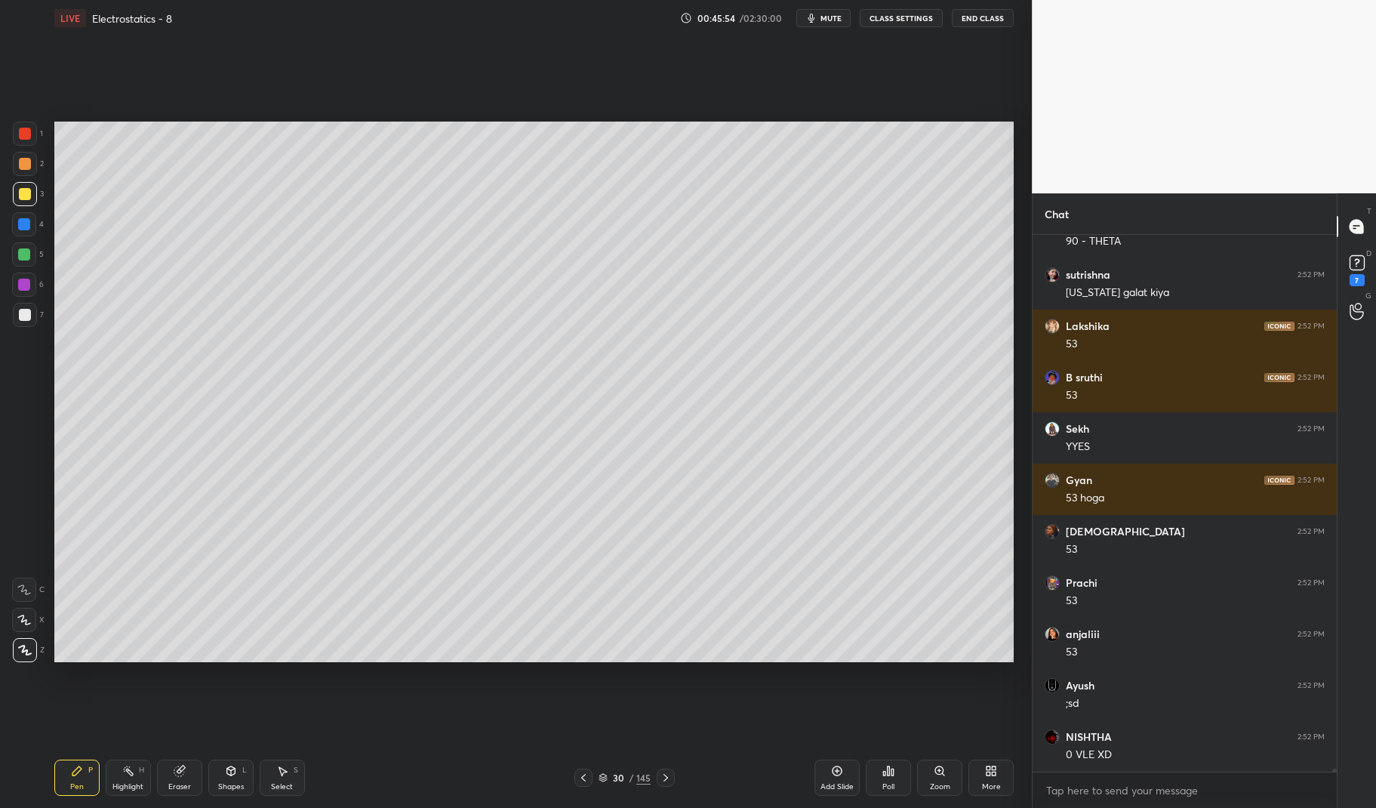
click at [665, 774] on icon at bounding box center [666, 777] width 12 height 12
click at [72, 778] on div "Pen P" at bounding box center [76, 777] width 45 height 36
click at [79, 776] on icon at bounding box center [77, 770] width 12 height 12
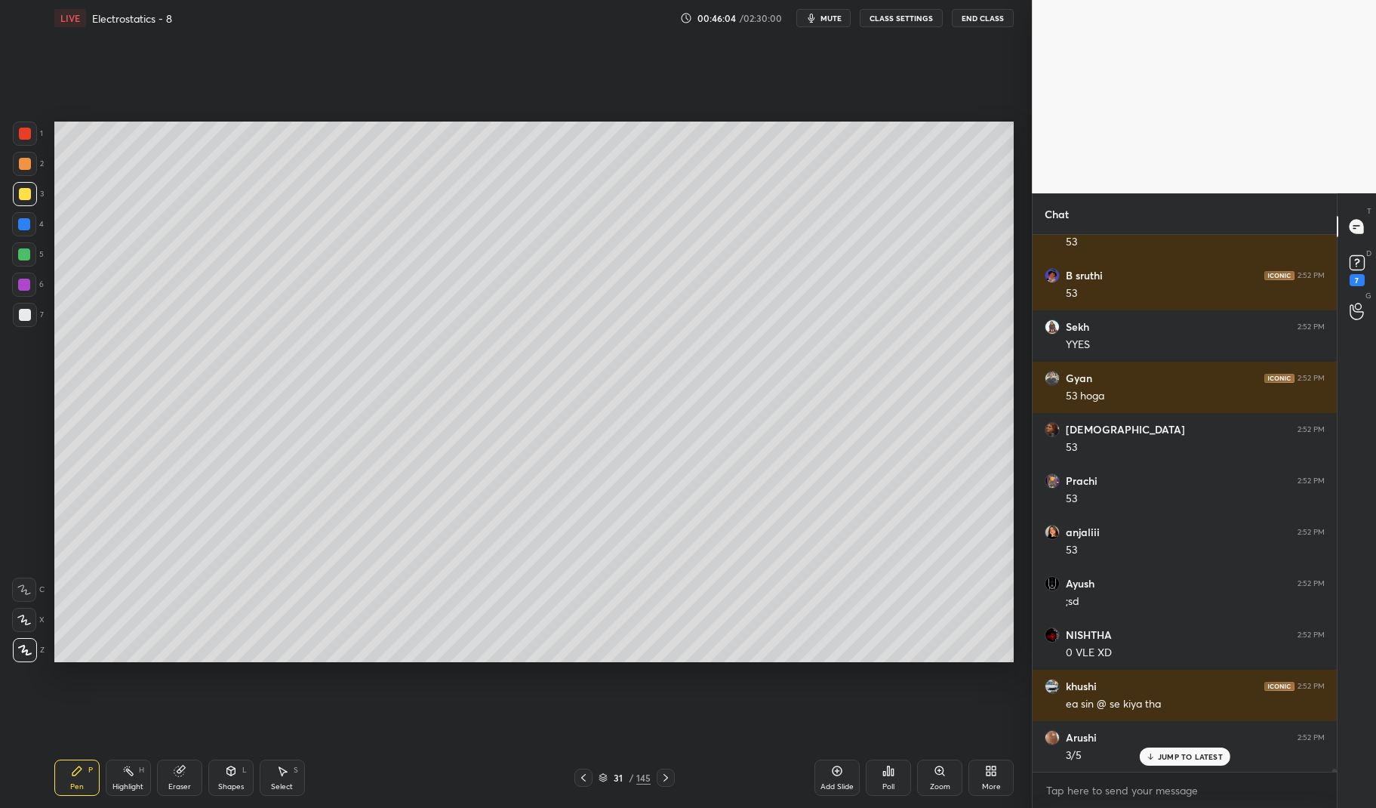
scroll to position [90952, 0]
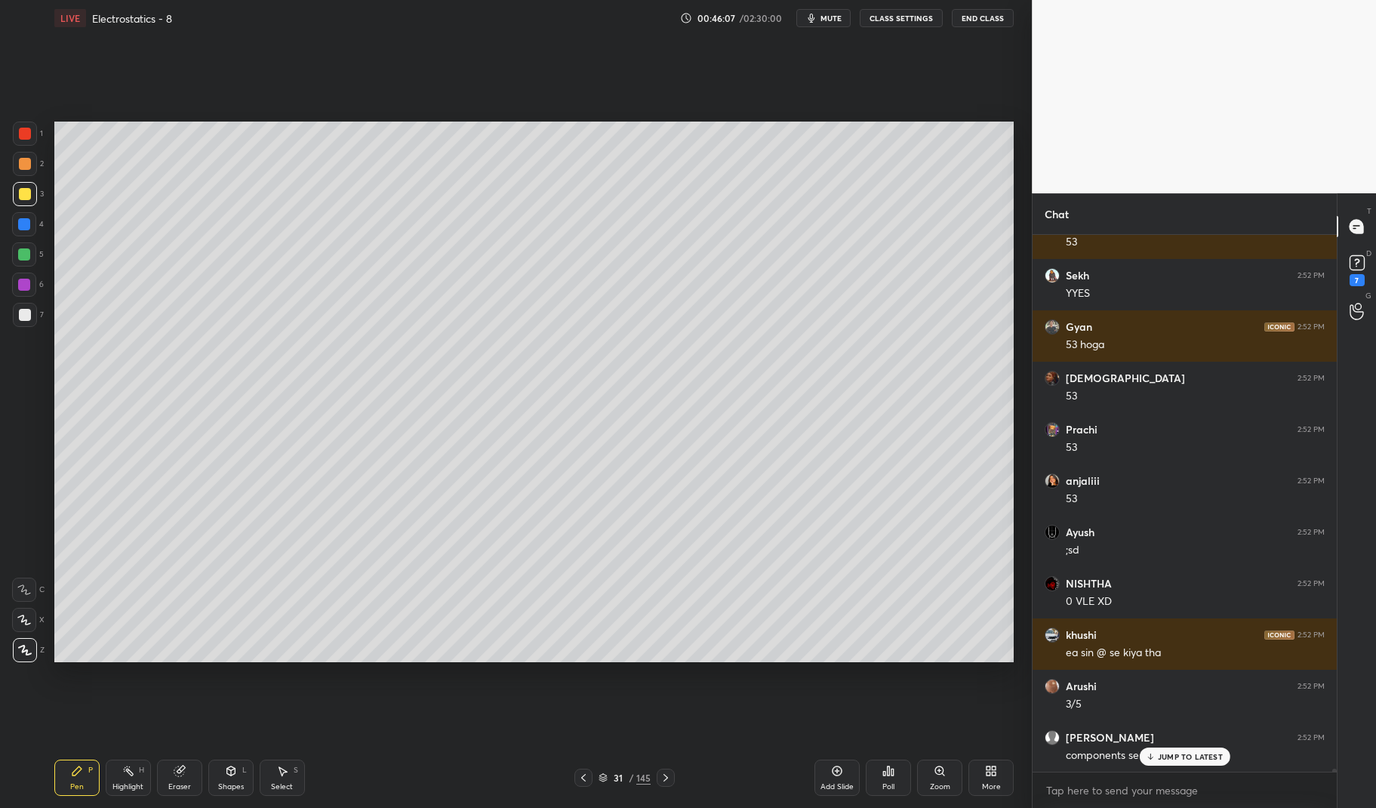
click at [580, 777] on icon at bounding box center [583, 777] width 12 height 12
click at [30, 282] on div at bounding box center [24, 284] width 24 height 24
click at [20, 283] on div at bounding box center [24, 284] width 12 height 12
click at [1168, 756] on p "JUMP TO LATEST" at bounding box center [1190, 756] width 65 height 9
click at [663, 776] on icon at bounding box center [666, 777] width 12 height 12
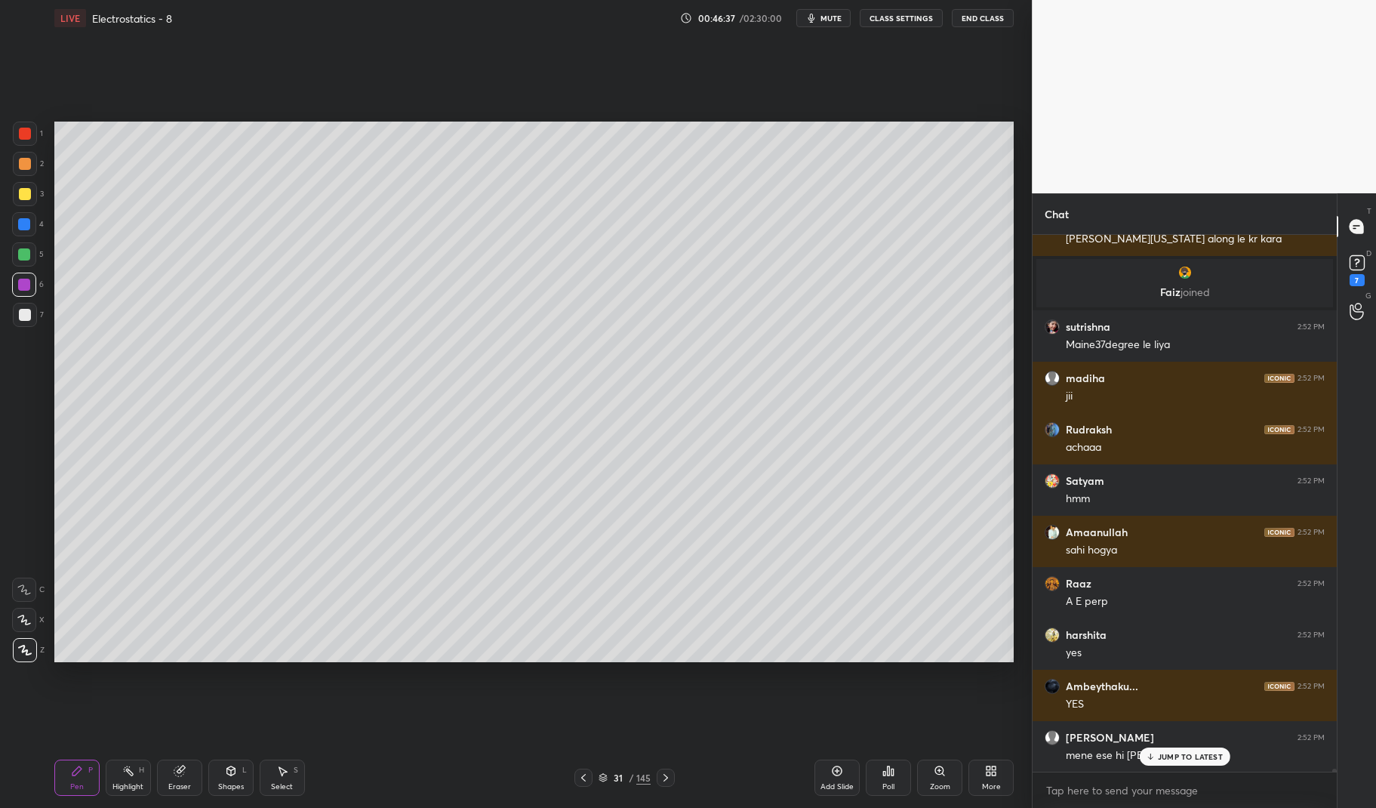
scroll to position [91571, 0]
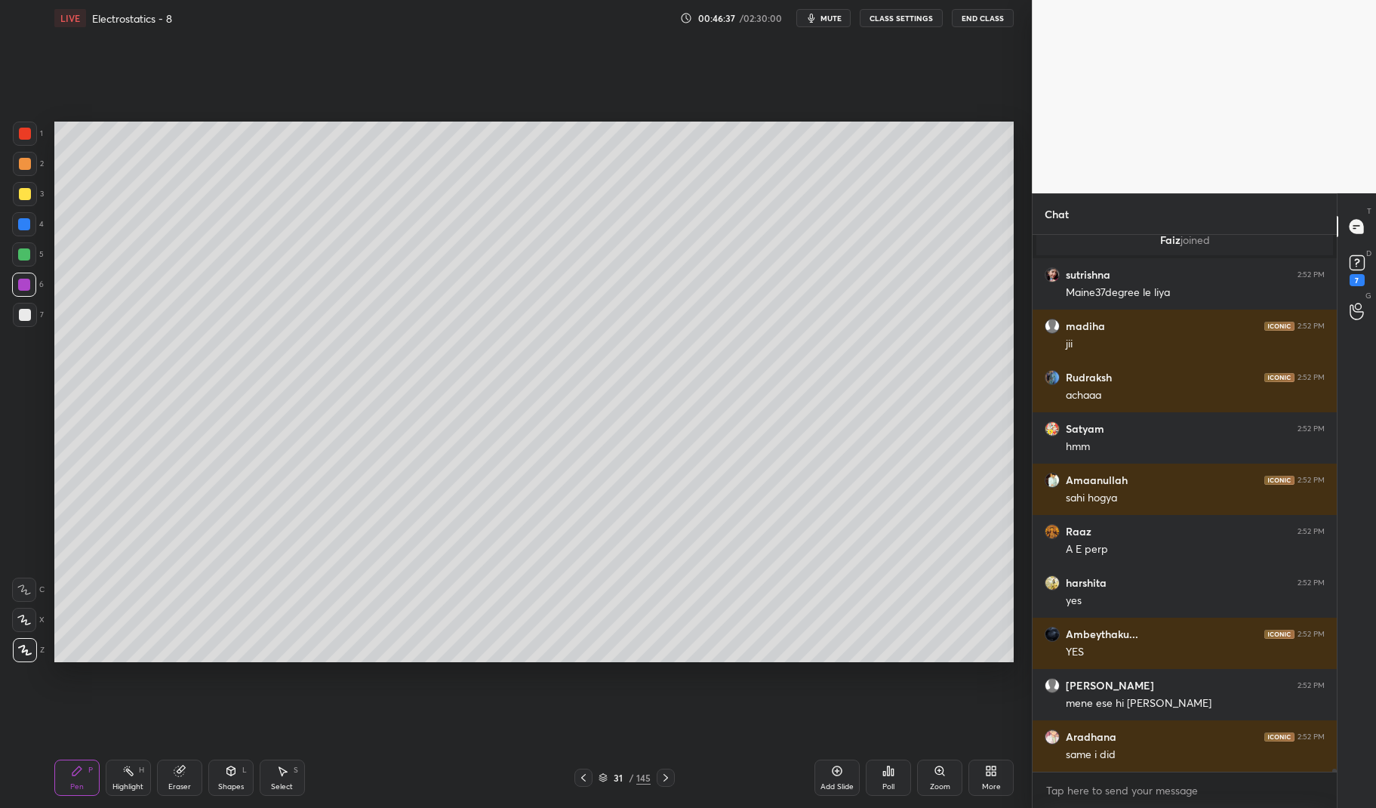
click at [583, 774] on icon at bounding box center [583, 777] width 12 height 12
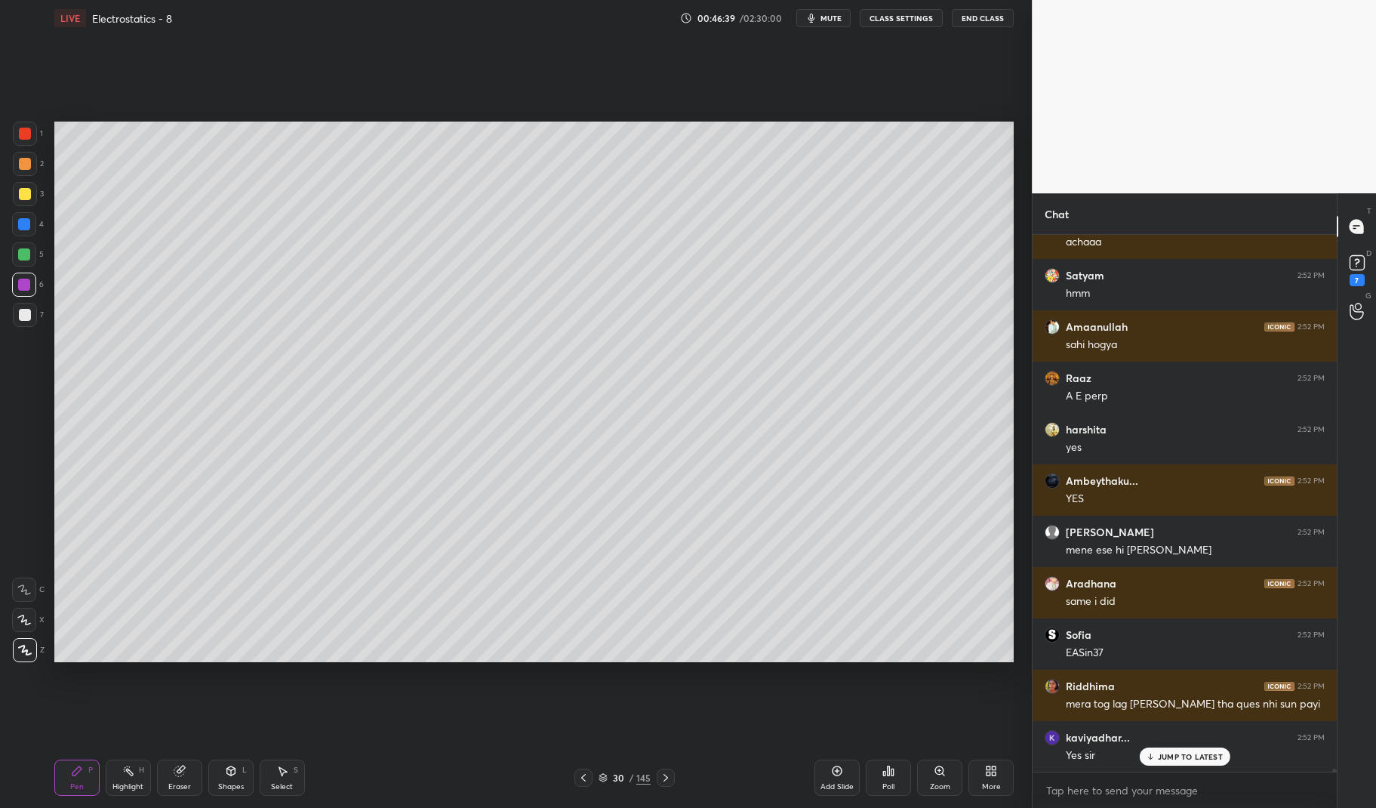
click at [13, 222] on div at bounding box center [24, 224] width 24 height 24
click at [2, 221] on div "1 2 3 4 5 6 7 C X Z C X Z E E Erase all H H" at bounding box center [24, 392] width 48 height 540
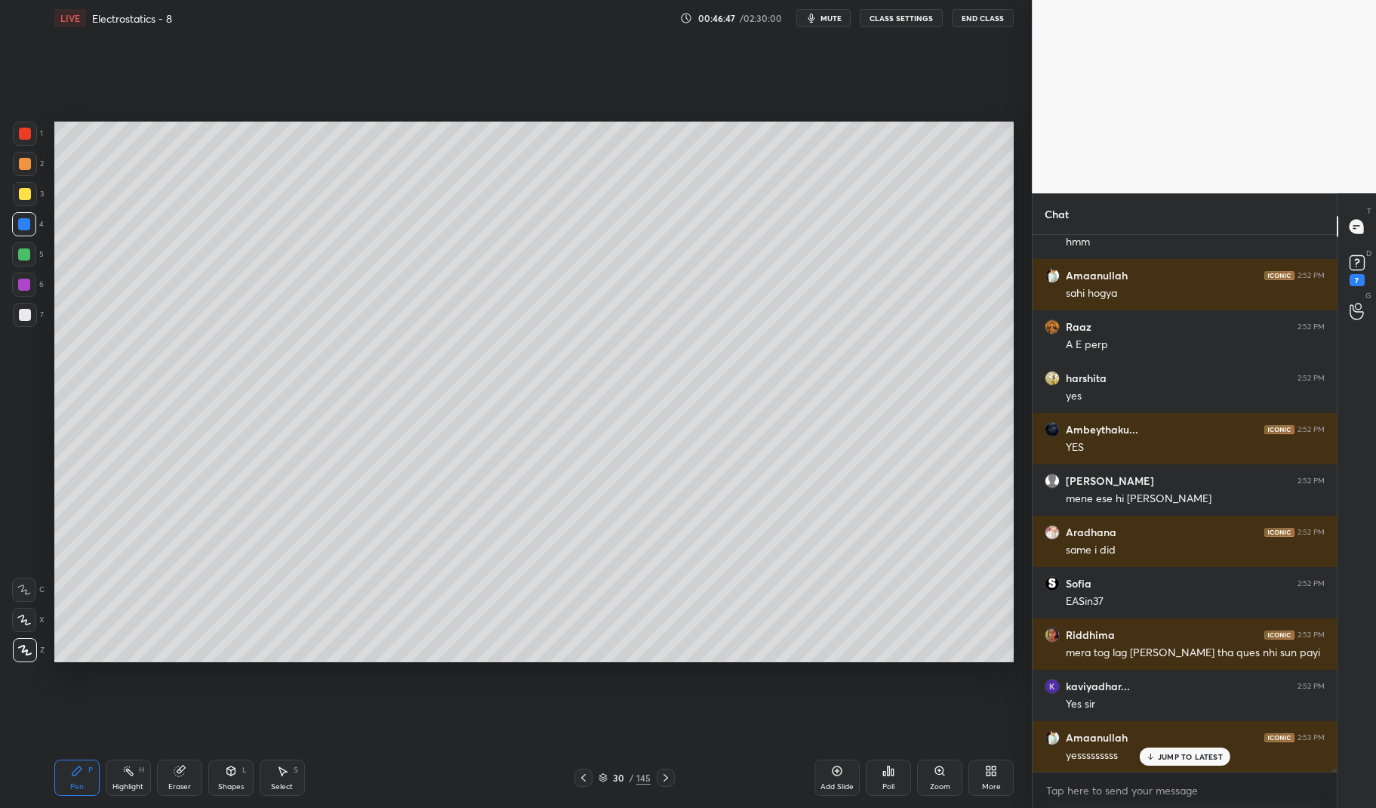
click at [139, 792] on div "Highlight H" at bounding box center [128, 777] width 45 height 36
click at [131, 789] on div "Highlight" at bounding box center [127, 787] width 31 height 8
click at [82, 794] on div "Pen P" at bounding box center [76, 777] width 45 height 36
click at [54, 795] on div "Pen P" at bounding box center [76, 777] width 45 height 36
click at [125, 780] on div "Highlight H" at bounding box center [128, 777] width 45 height 36
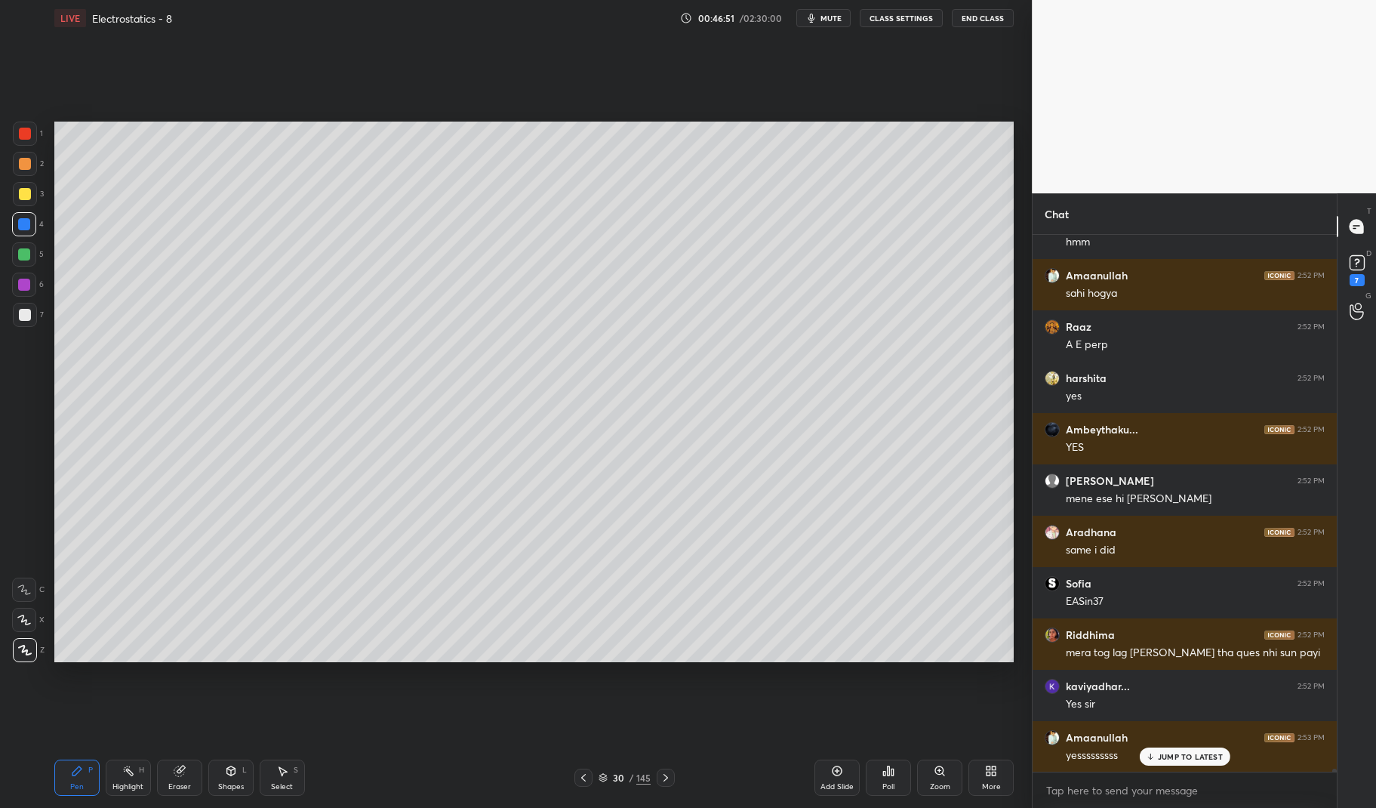
click at [122, 777] on div "Highlight H" at bounding box center [128, 777] width 45 height 36
click at [70, 785] on div "Pen" at bounding box center [77, 787] width 14 height 8
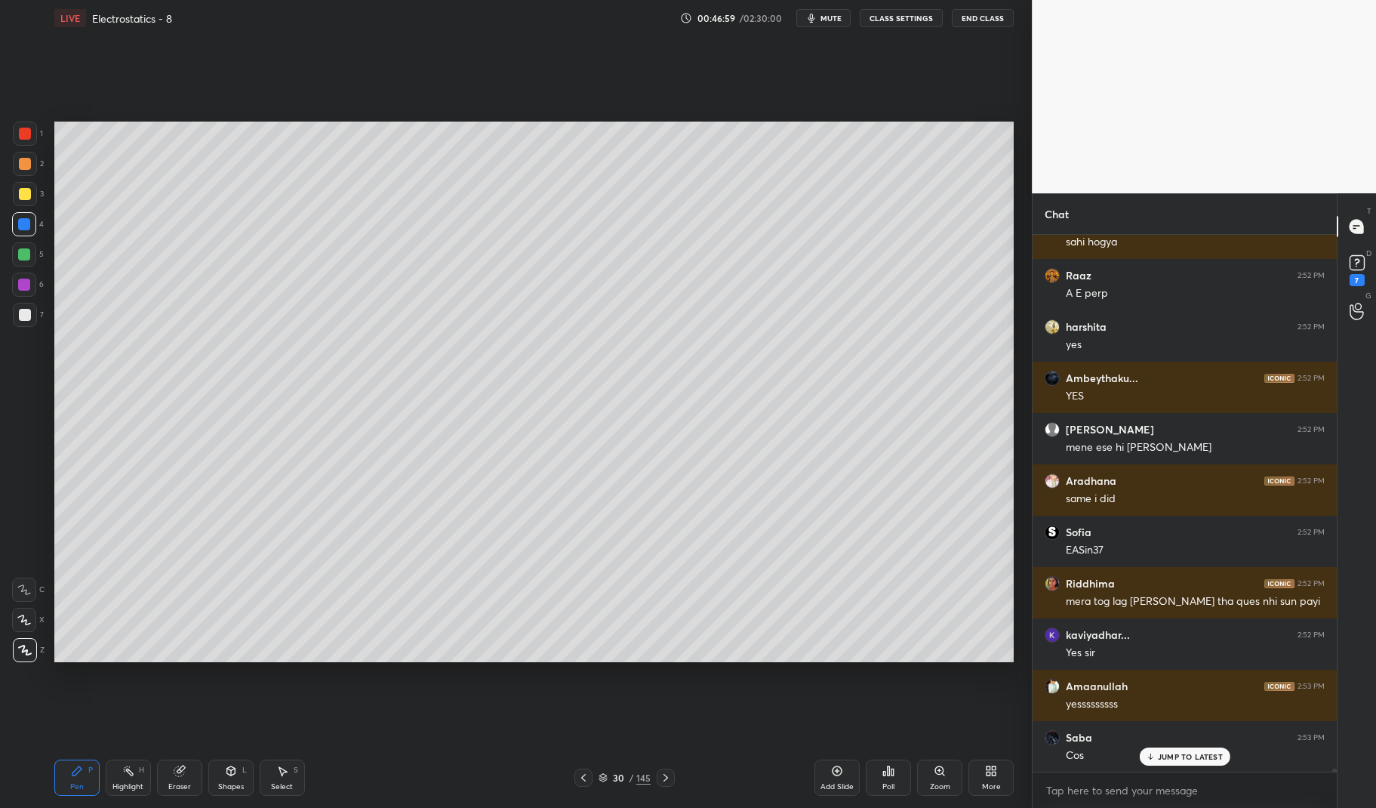
scroll to position [91878, 0]
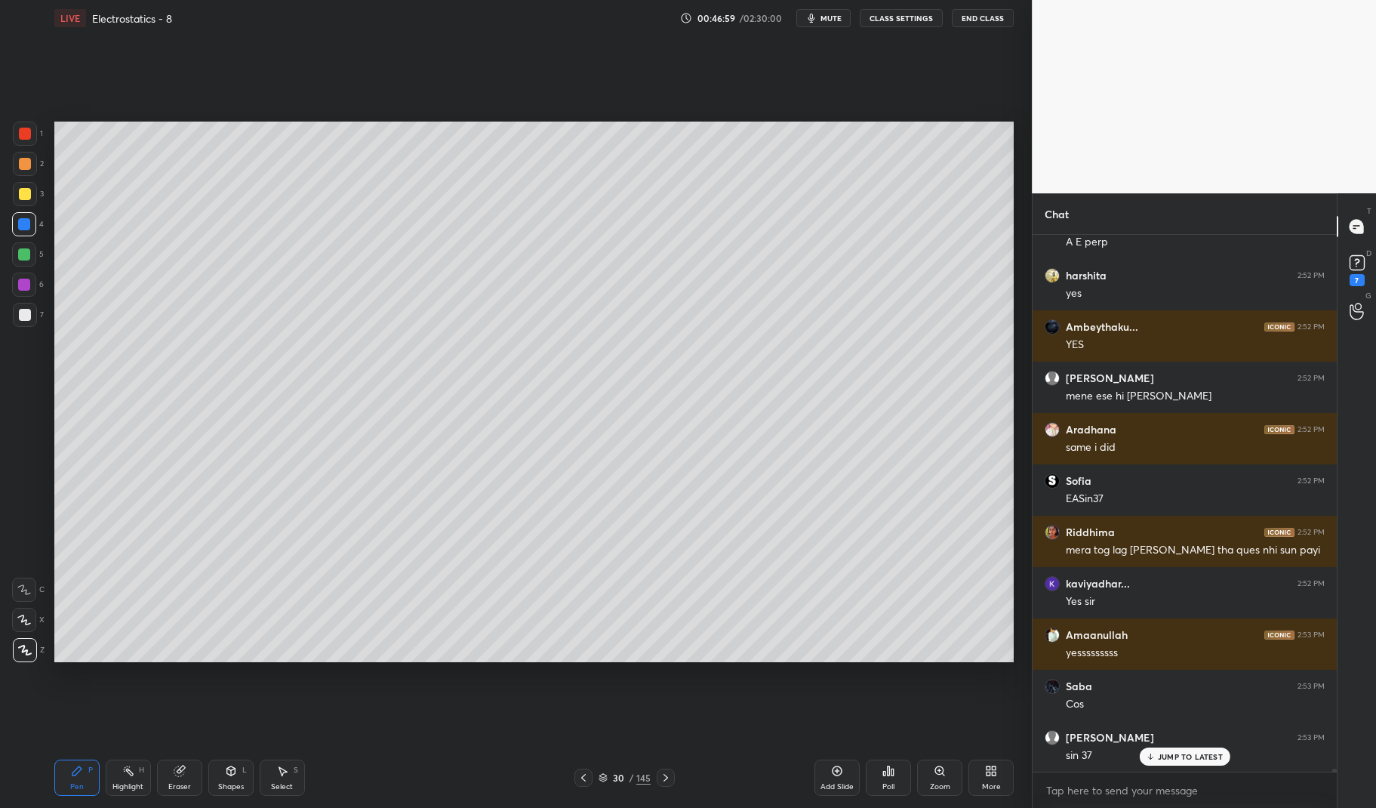
click at [671, 780] on icon at bounding box center [666, 777] width 12 height 12
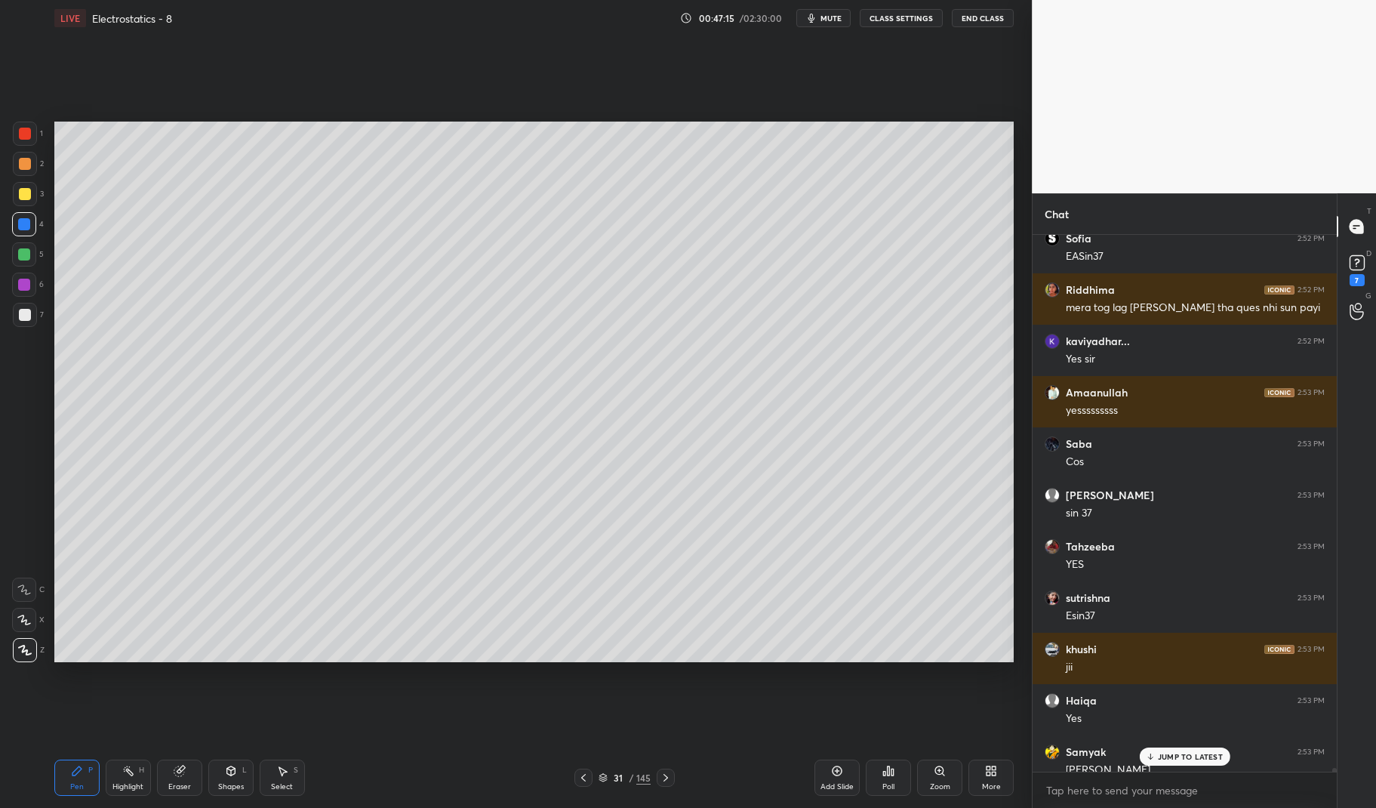
scroll to position [91429, 0]
click at [1173, 769] on div "[PERSON_NAME]" at bounding box center [1195, 768] width 259 height 15
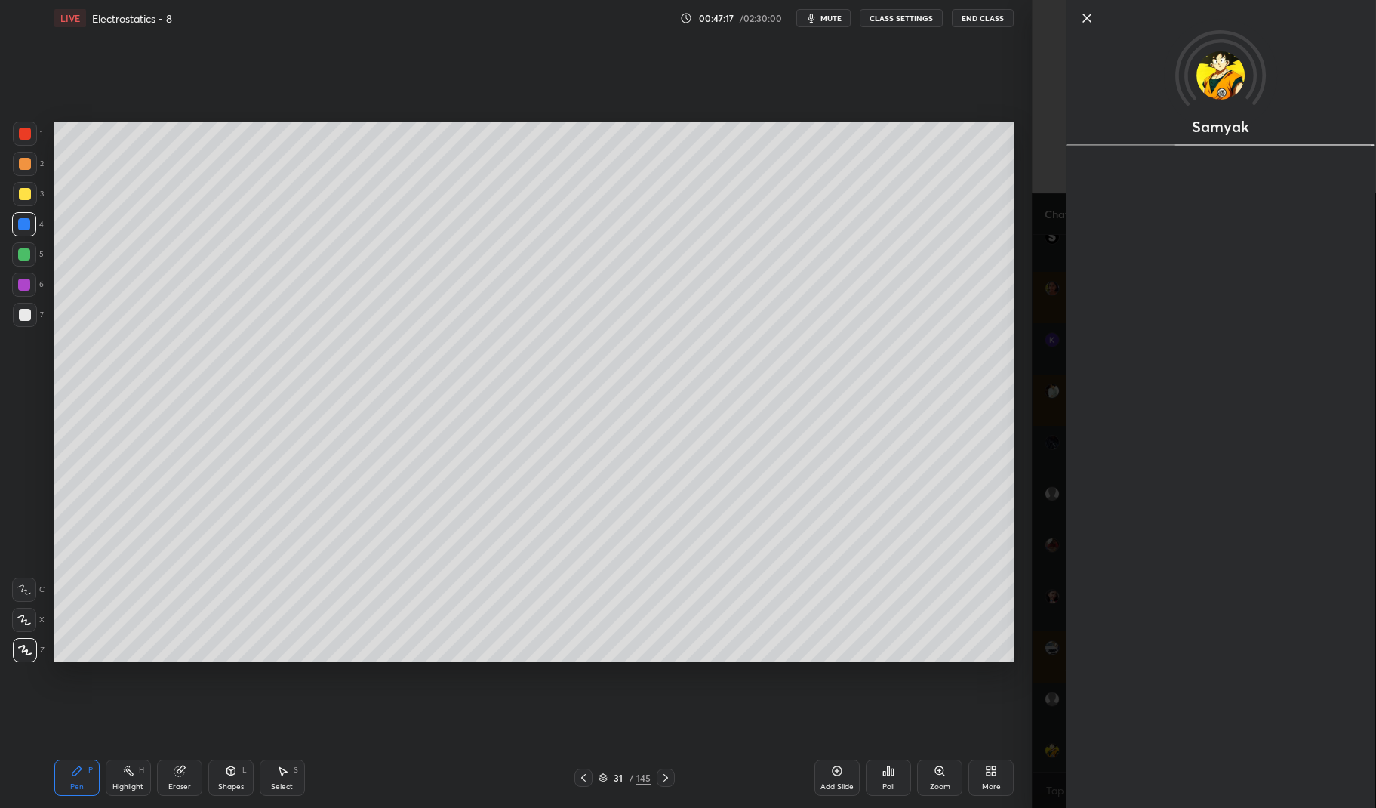
click at [948, 691] on div "Setting up your live class Poll for secs No correct answer Start poll" at bounding box center [533, 391] width 971 height 711
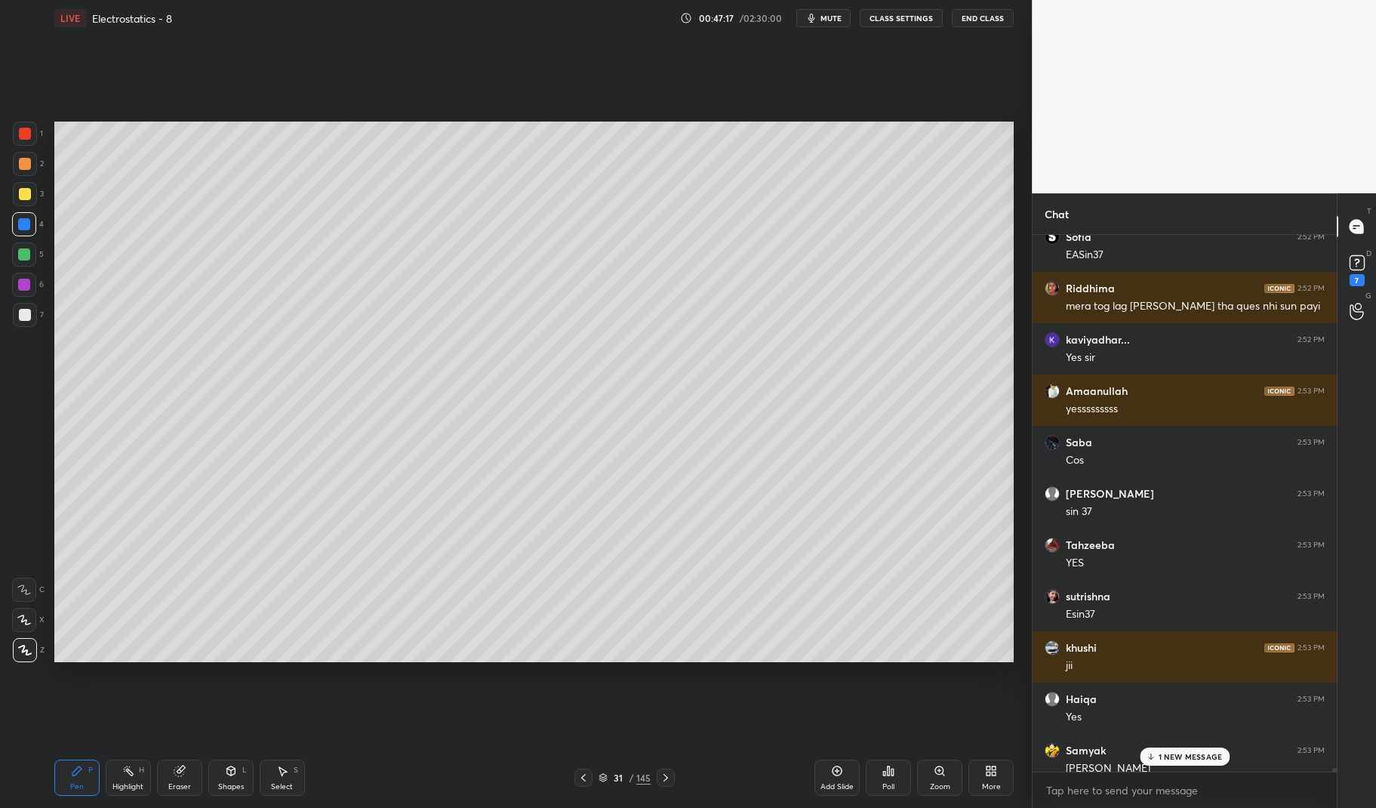
click at [1192, 761] on p "1 NEW MESSAGE" at bounding box center [1190, 756] width 64 height 9
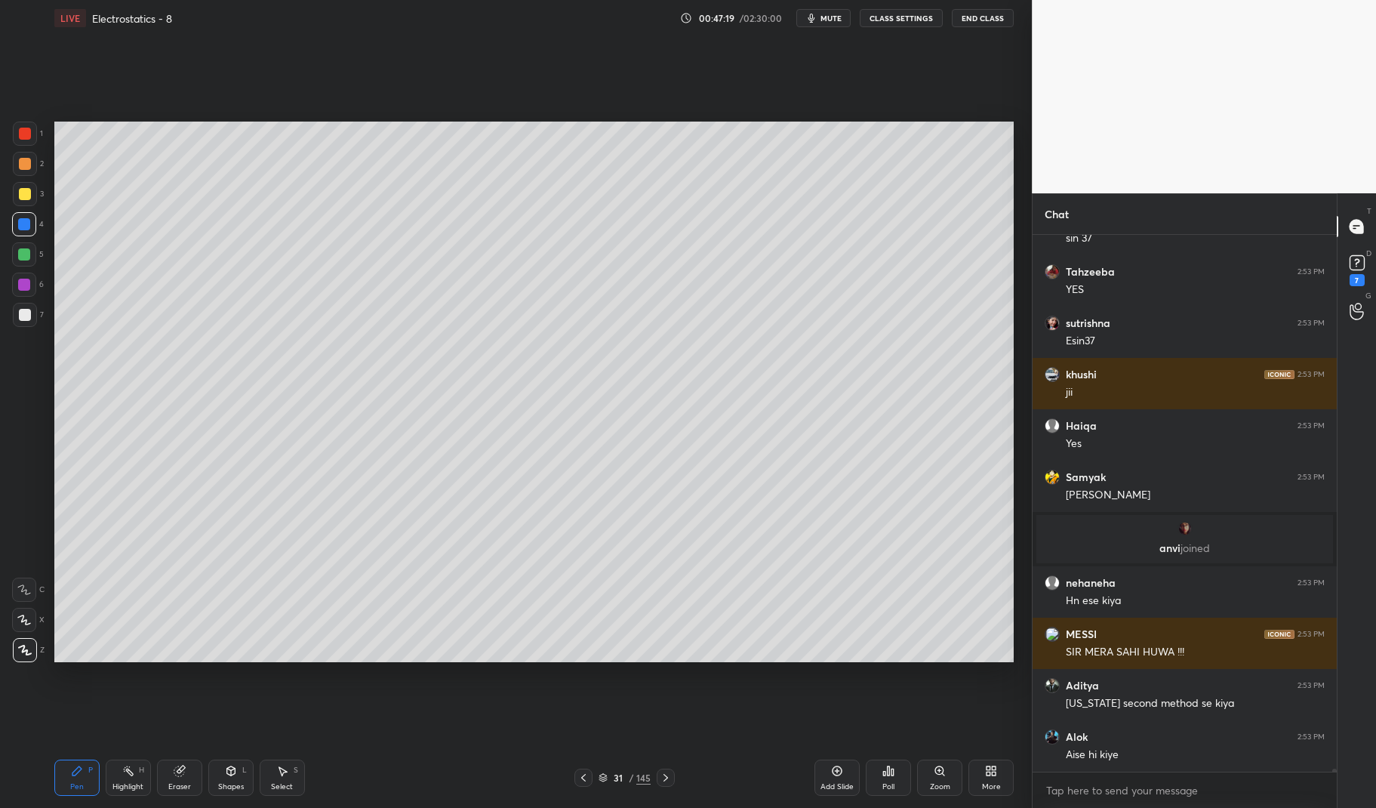
scroll to position [91754, 0]
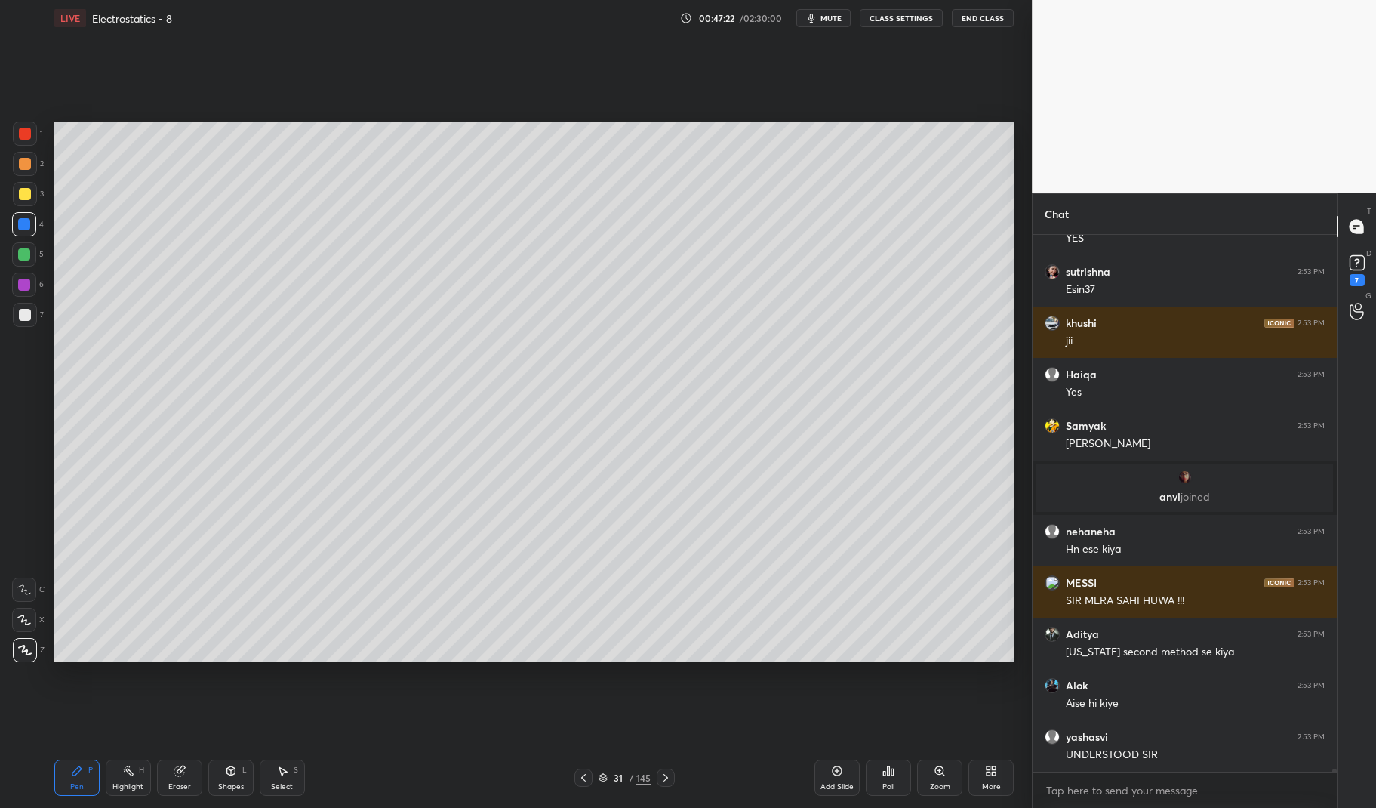
click at [134, 777] on icon at bounding box center [128, 770] width 12 height 12
click at [586, 778] on icon at bounding box center [583, 777] width 12 height 12
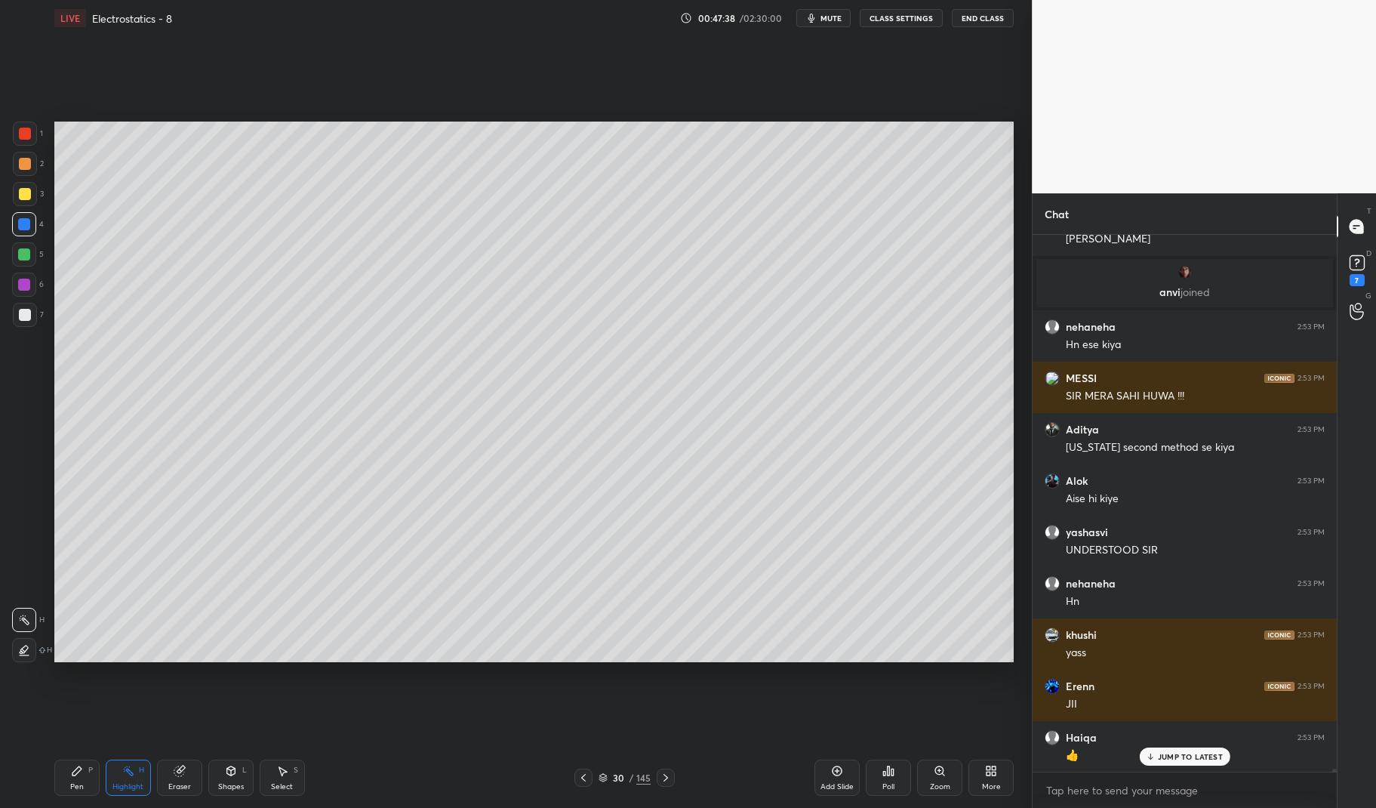
scroll to position [92013, 0]
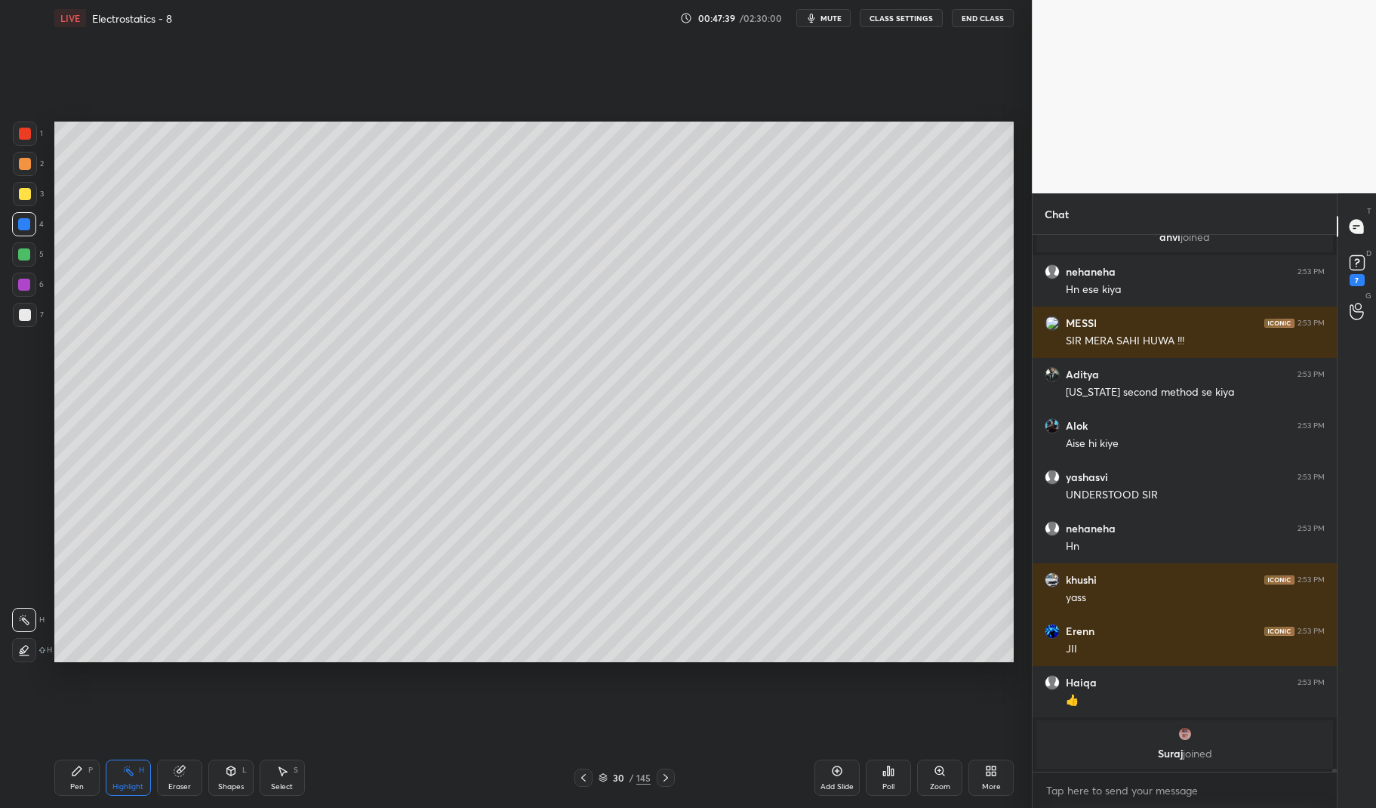
click at [669, 777] on icon at bounding box center [666, 777] width 12 height 12
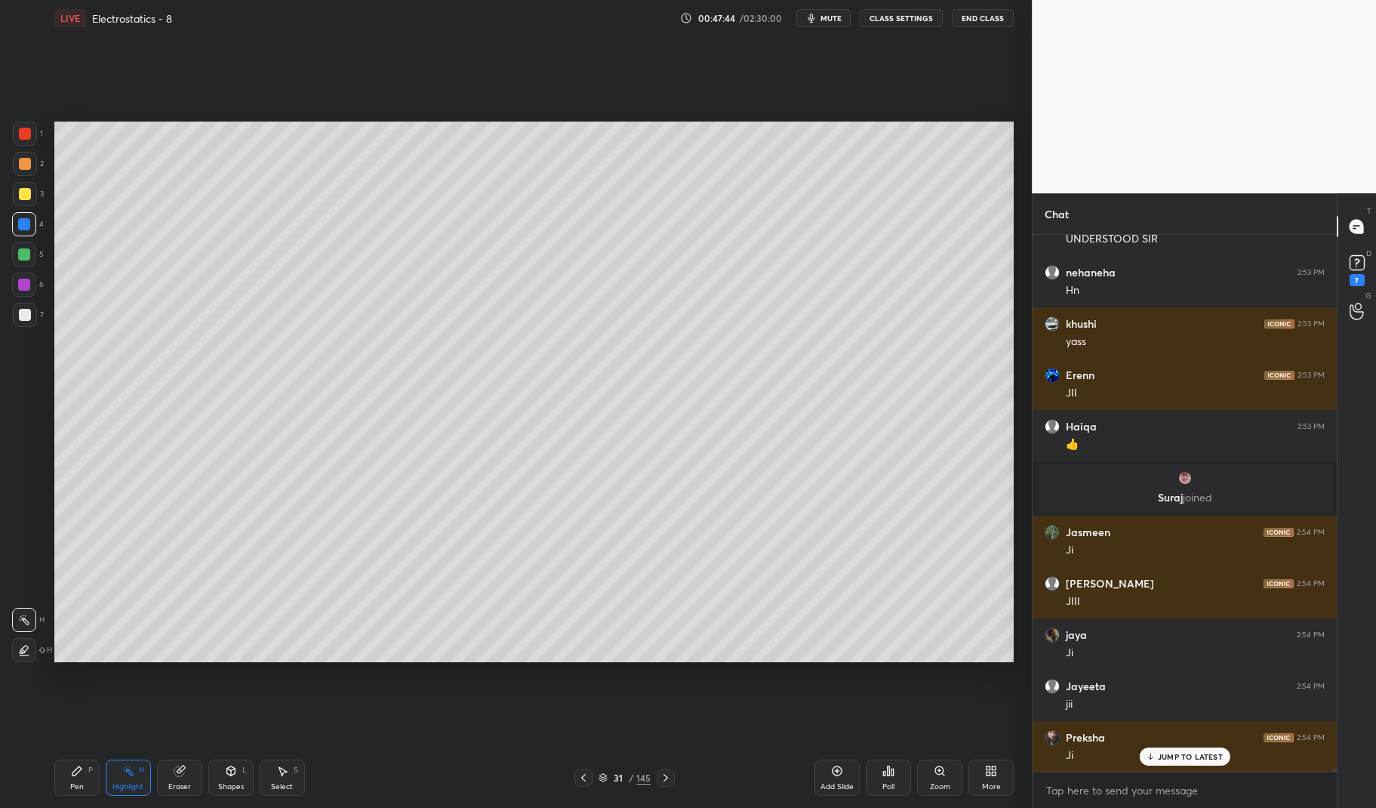
scroll to position [92321, 0]
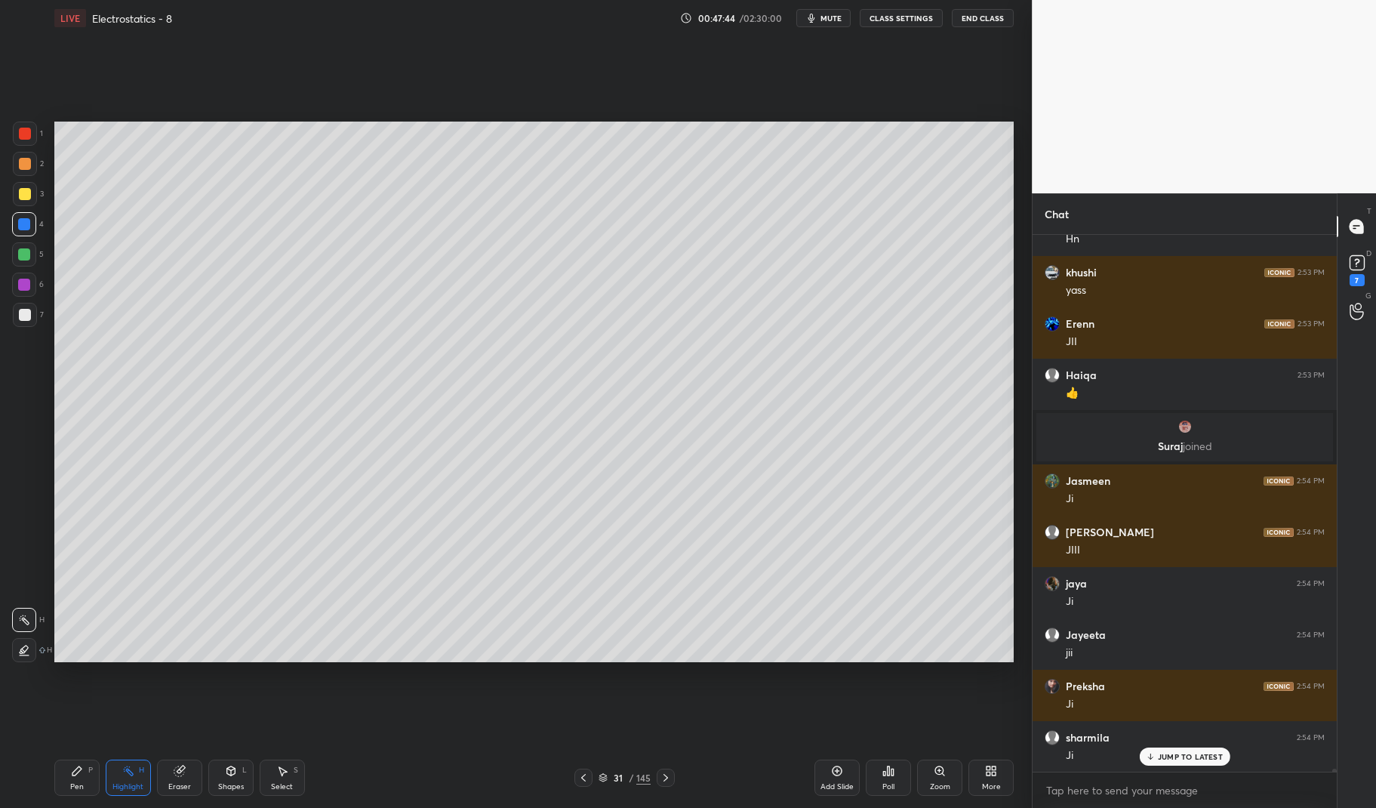
click at [585, 778] on icon at bounding box center [583, 777] width 12 height 12
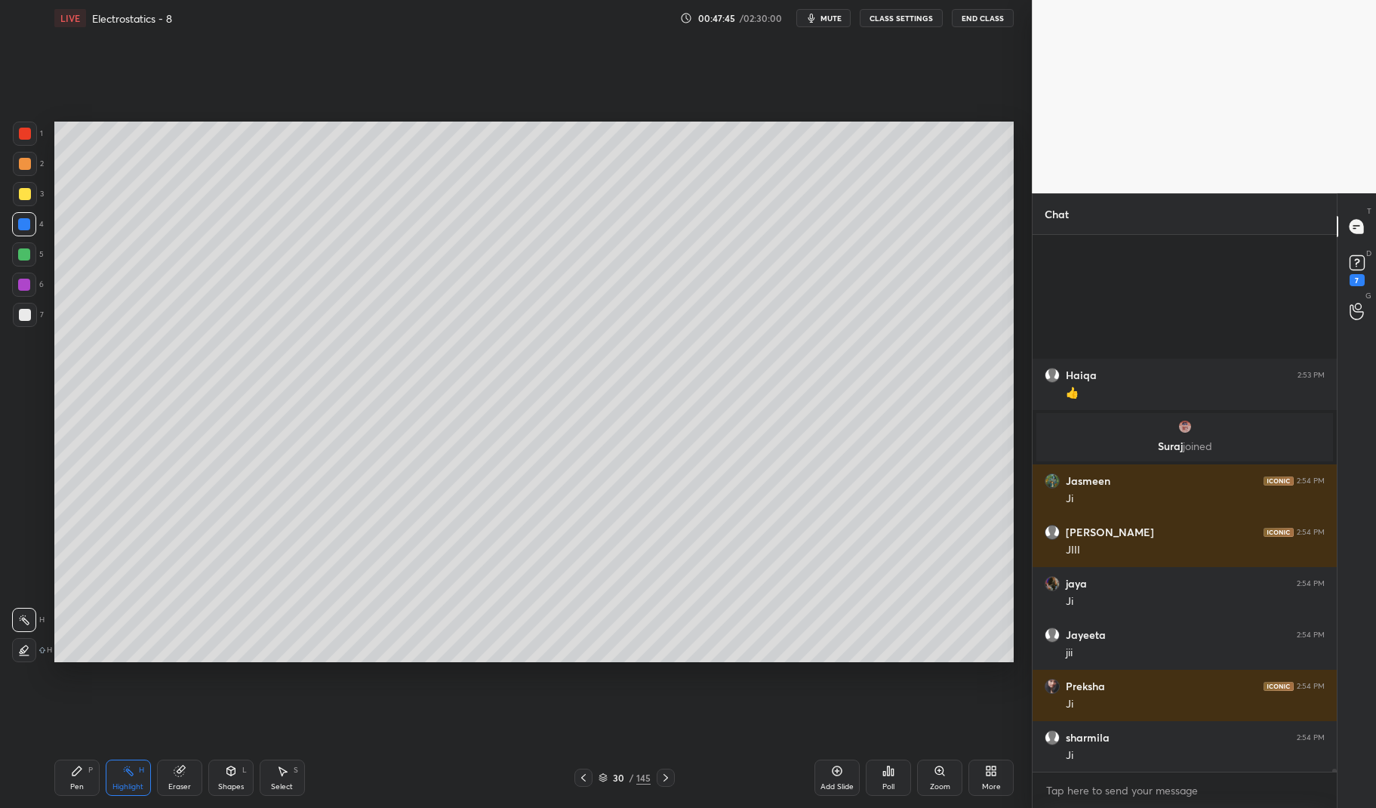
scroll to position [92527, 0]
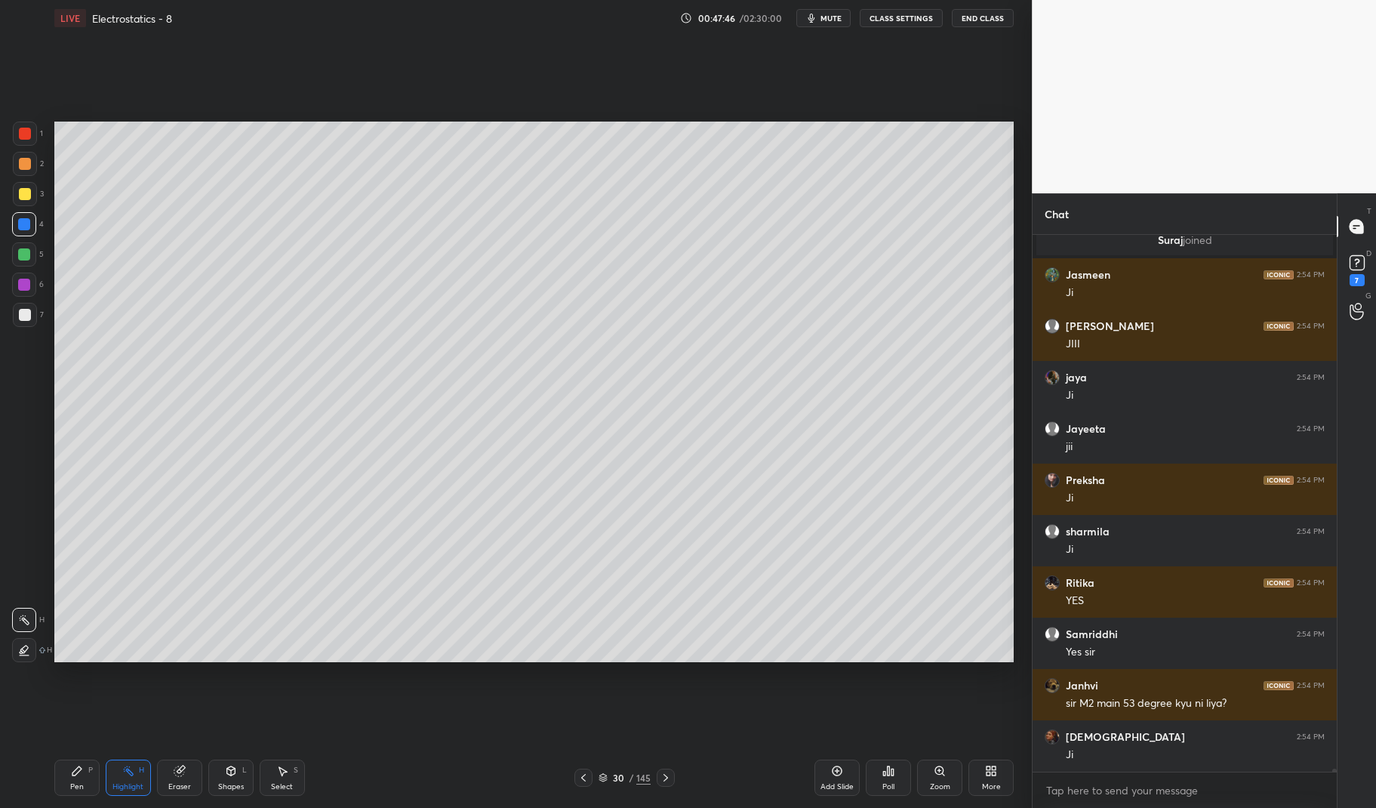
click at [675, 779] on div "30 / 145" at bounding box center [625, 777] width 380 height 18
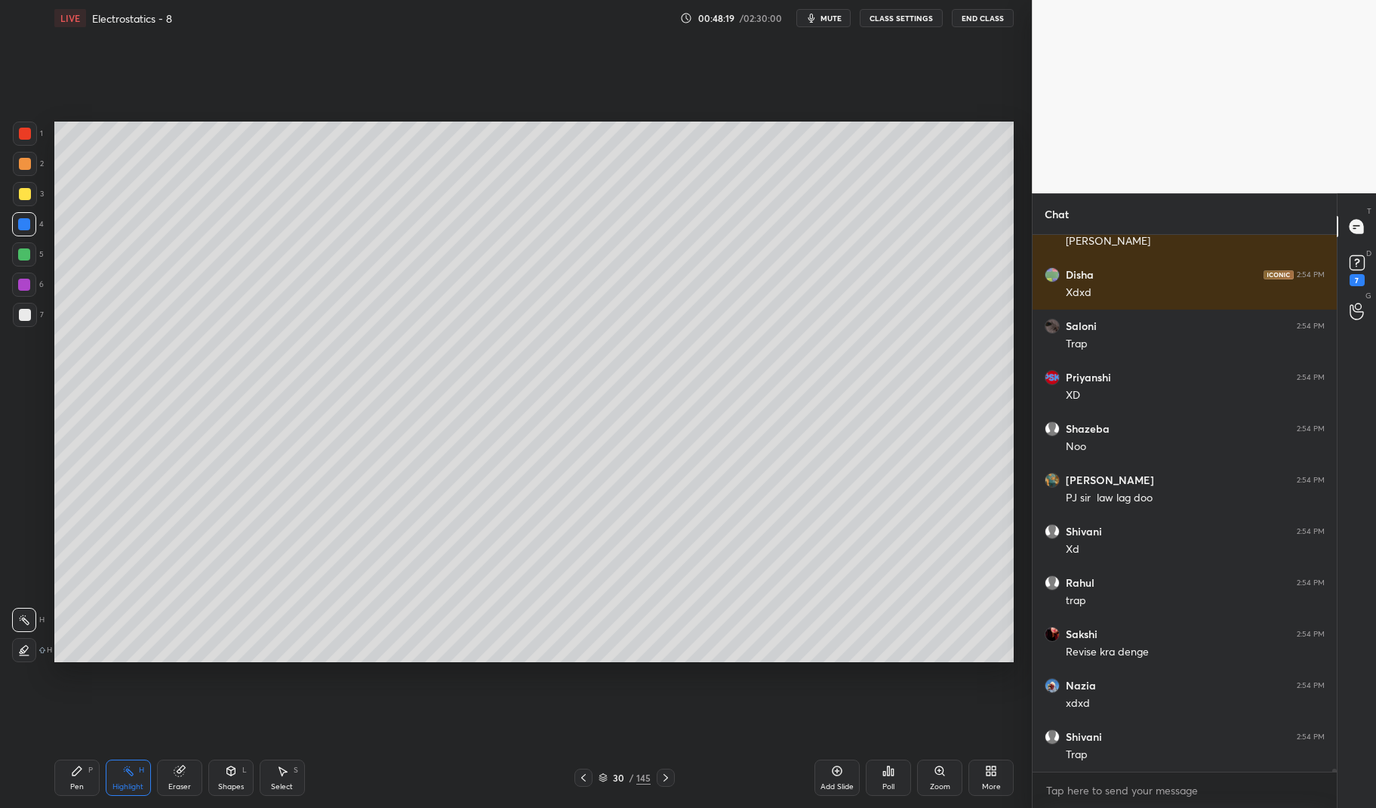
scroll to position [94633, 0]
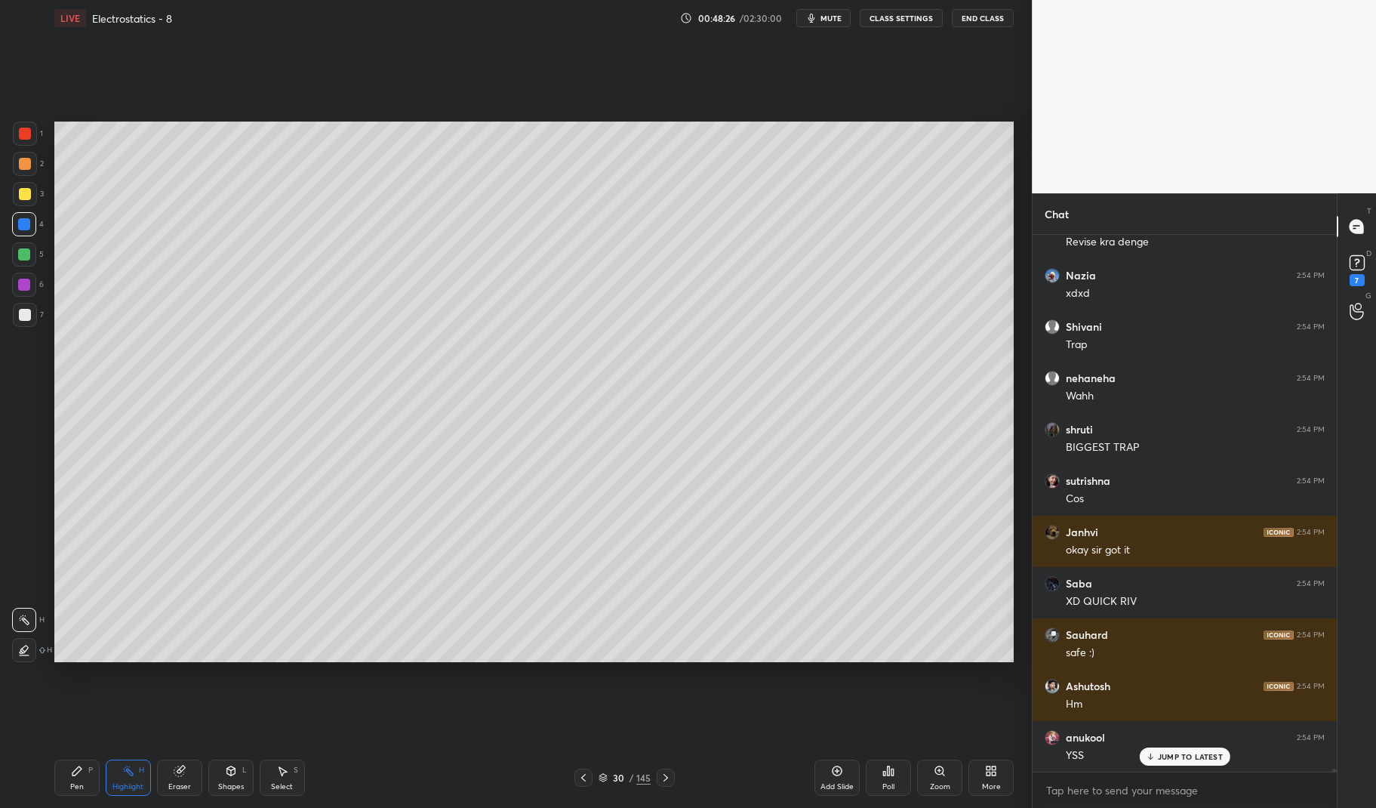
click at [663, 777] on icon at bounding box center [666, 777] width 12 height 12
click at [663, 779] on icon at bounding box center [666, 777] width 12 height 12
click at [661, 776] on icon at bounding box center [666, 777] width 12 height 12
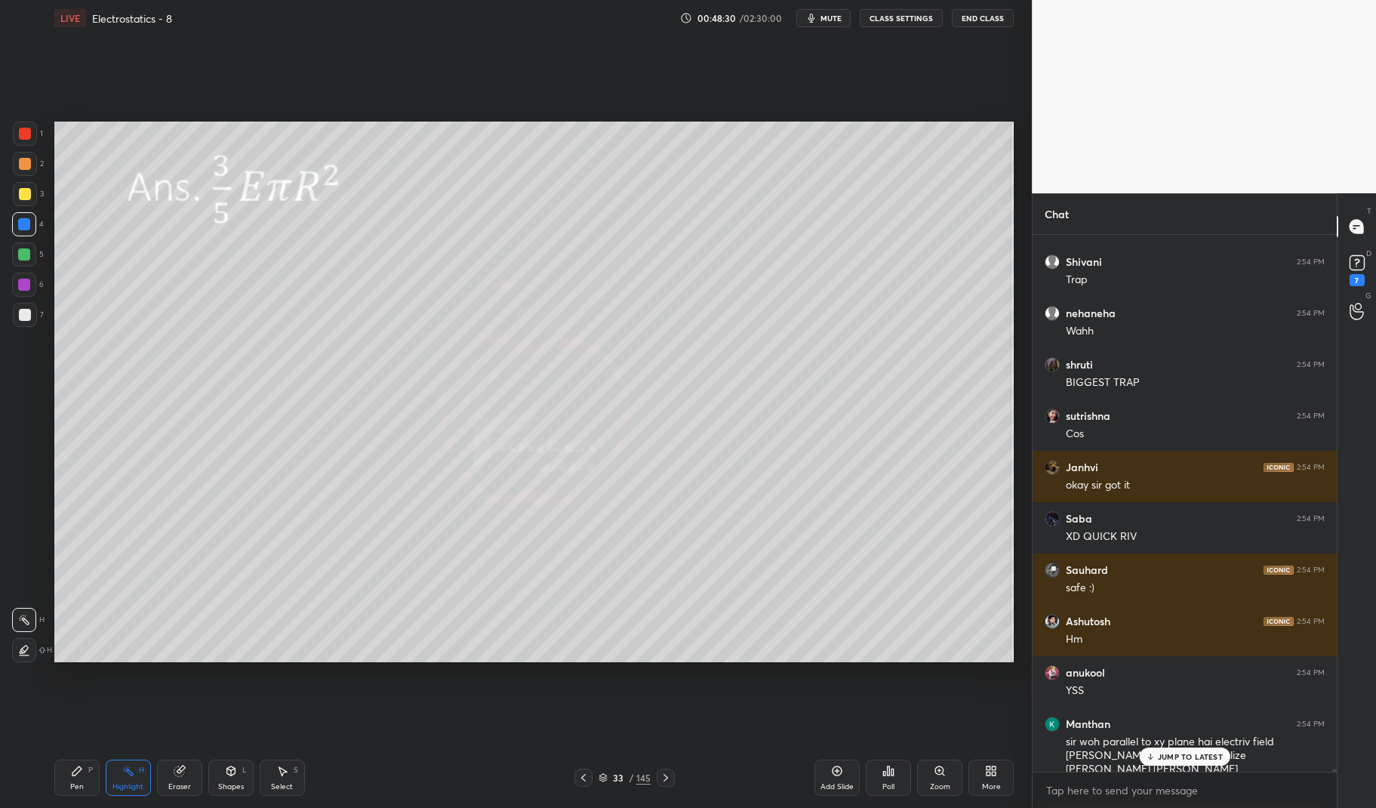
click at [669, 776] on icon at bounding box center [666, 777] width 12 height 12
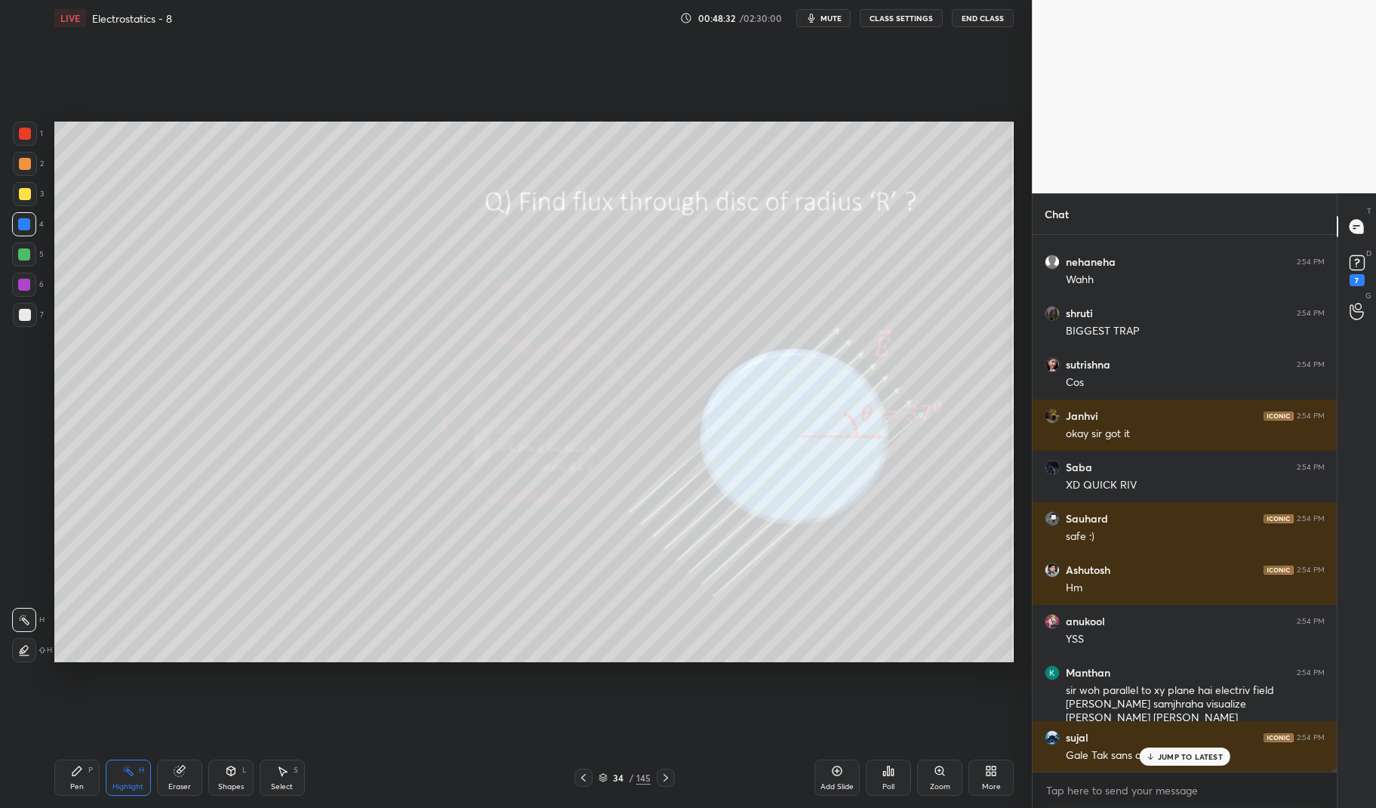
click at [77, 783] on div "Pen" at bounding box center [77, 787] width 14 height 8
click at [58, 779] on div "Pen P" at bounding box center [76, 777] width 45 height 36
click at [33, 135] on div at bounding box center [25, 134] width 24 height 24
click at [20, 133] on div at bounding box center [25, 134] width 12 height 12
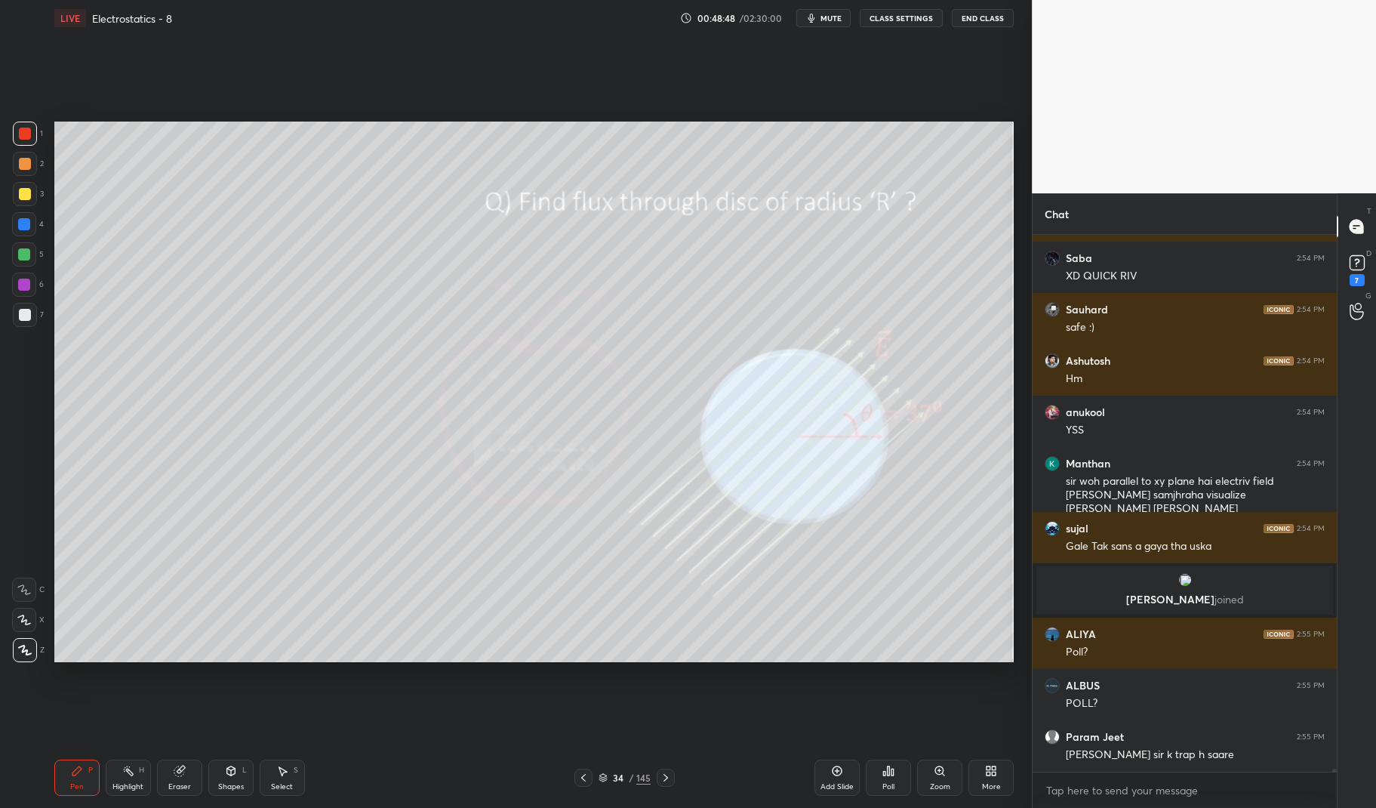
scroll to position [95266, 0]
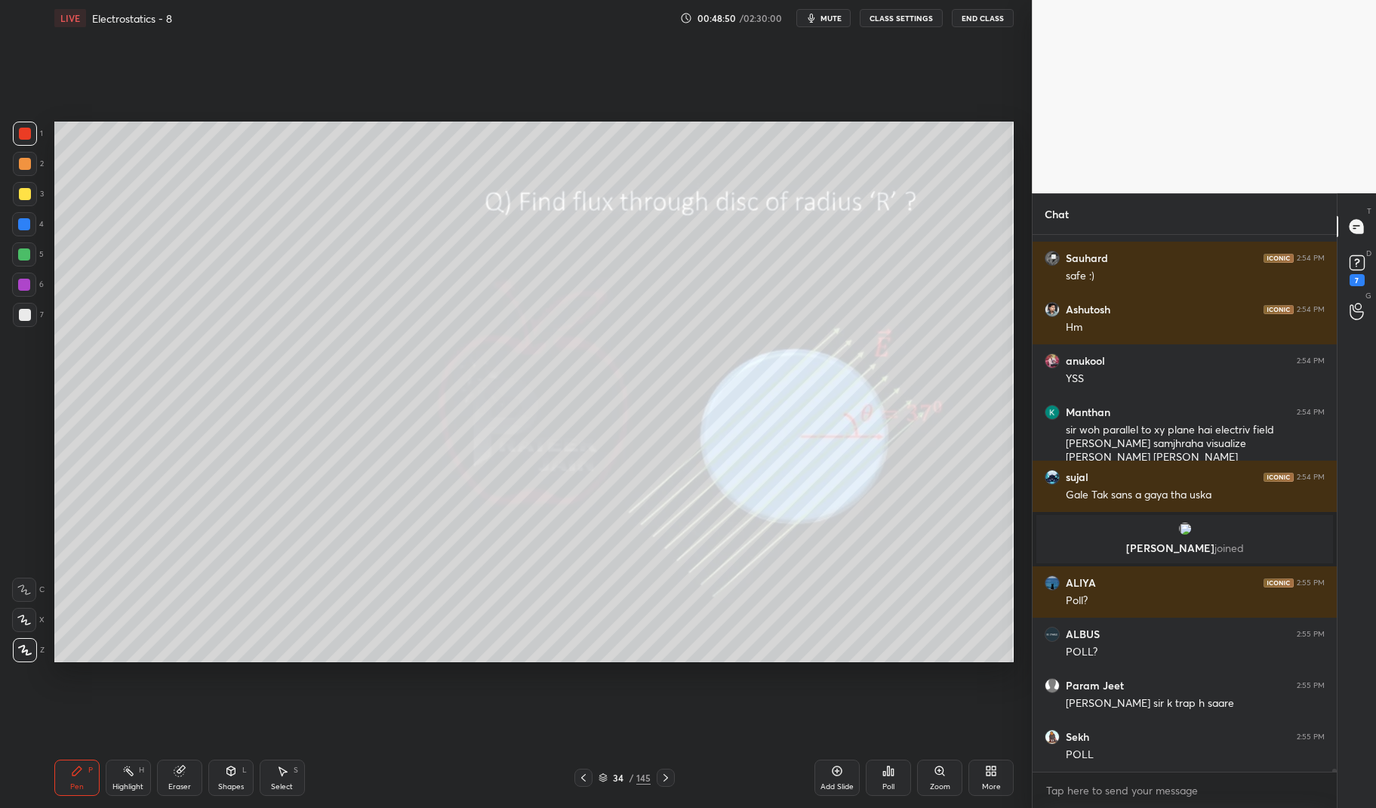
click at [29, 256] on div at bounding box center [24, 254] width 12 height 12
click at [24, 252] on div at bounding box center [24, 254] width 12 height 12
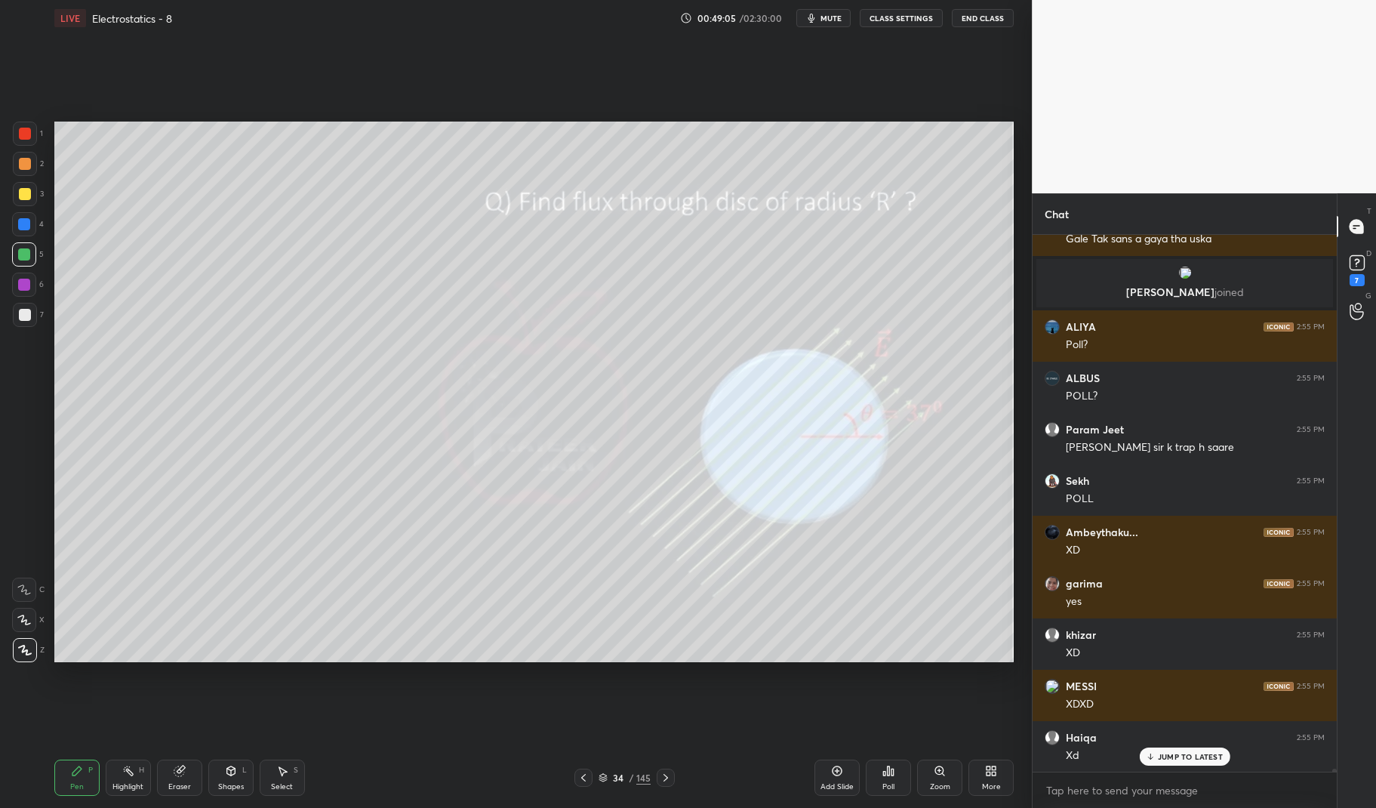
scroll to position [95573, 0]
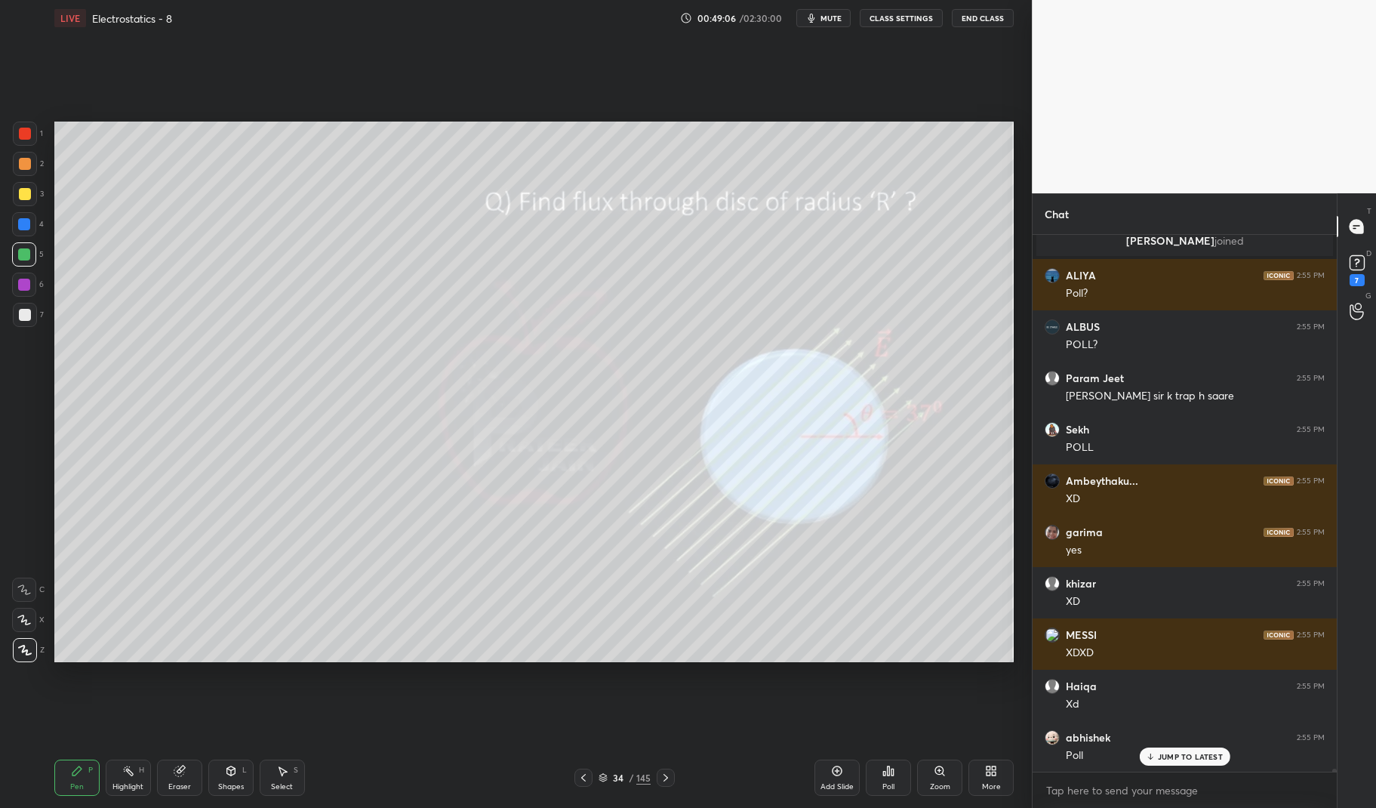
click at [888, 779] on div "Poll" at bounding box center [888, 777] width 45 height 36
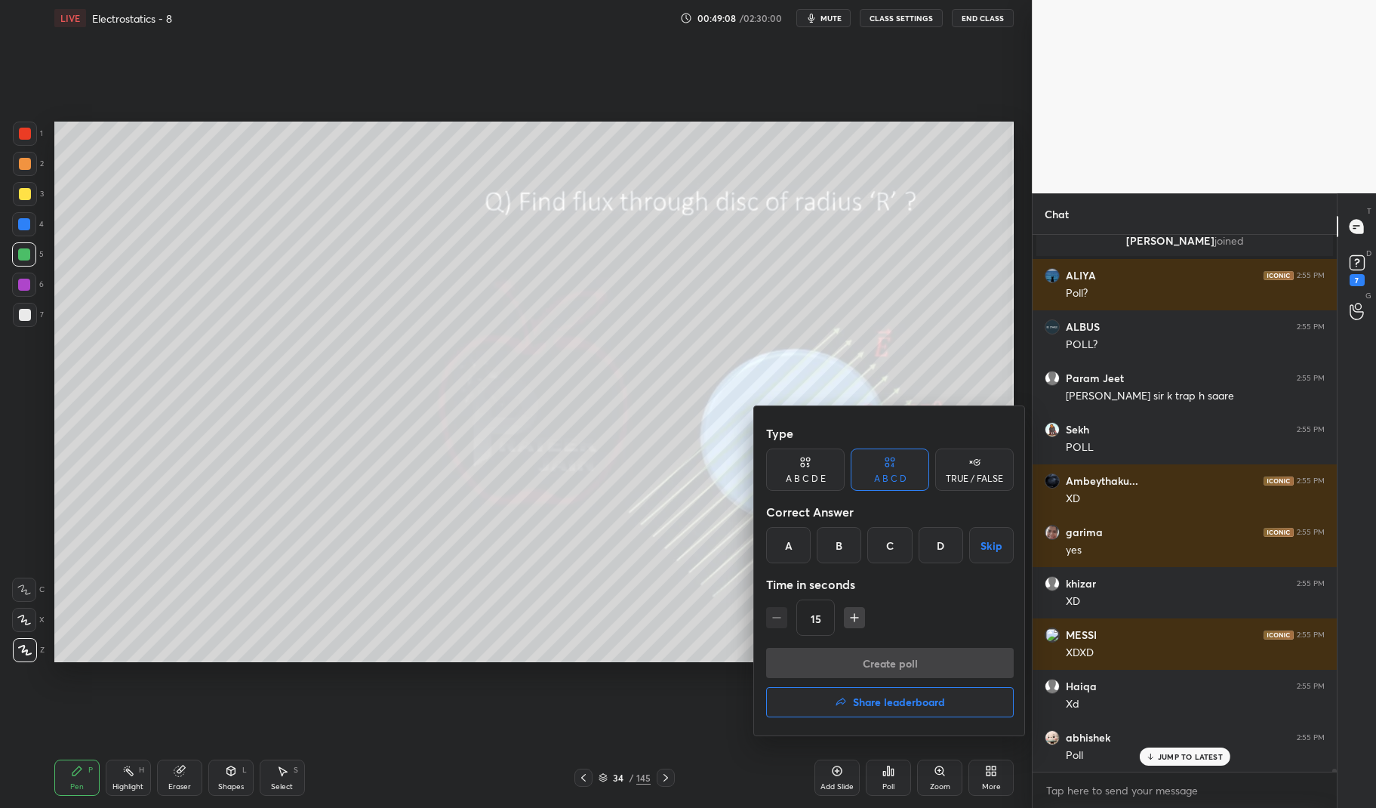
click at [786, 540] on div "A" at bounding box center [788, 545] width 45 height 36
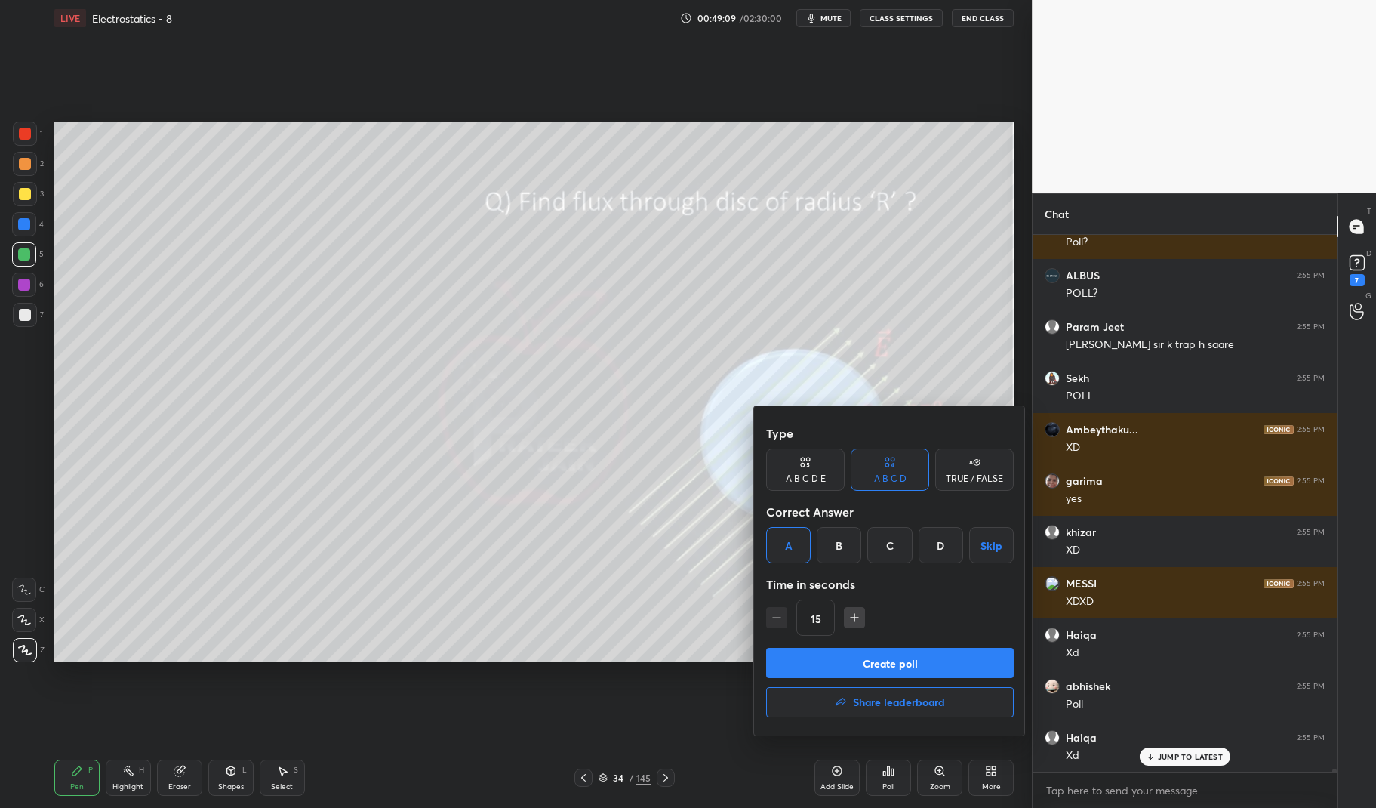
click at [853, 655] on button "Create poll" at bounding box center [890, 663] width 248 height 30
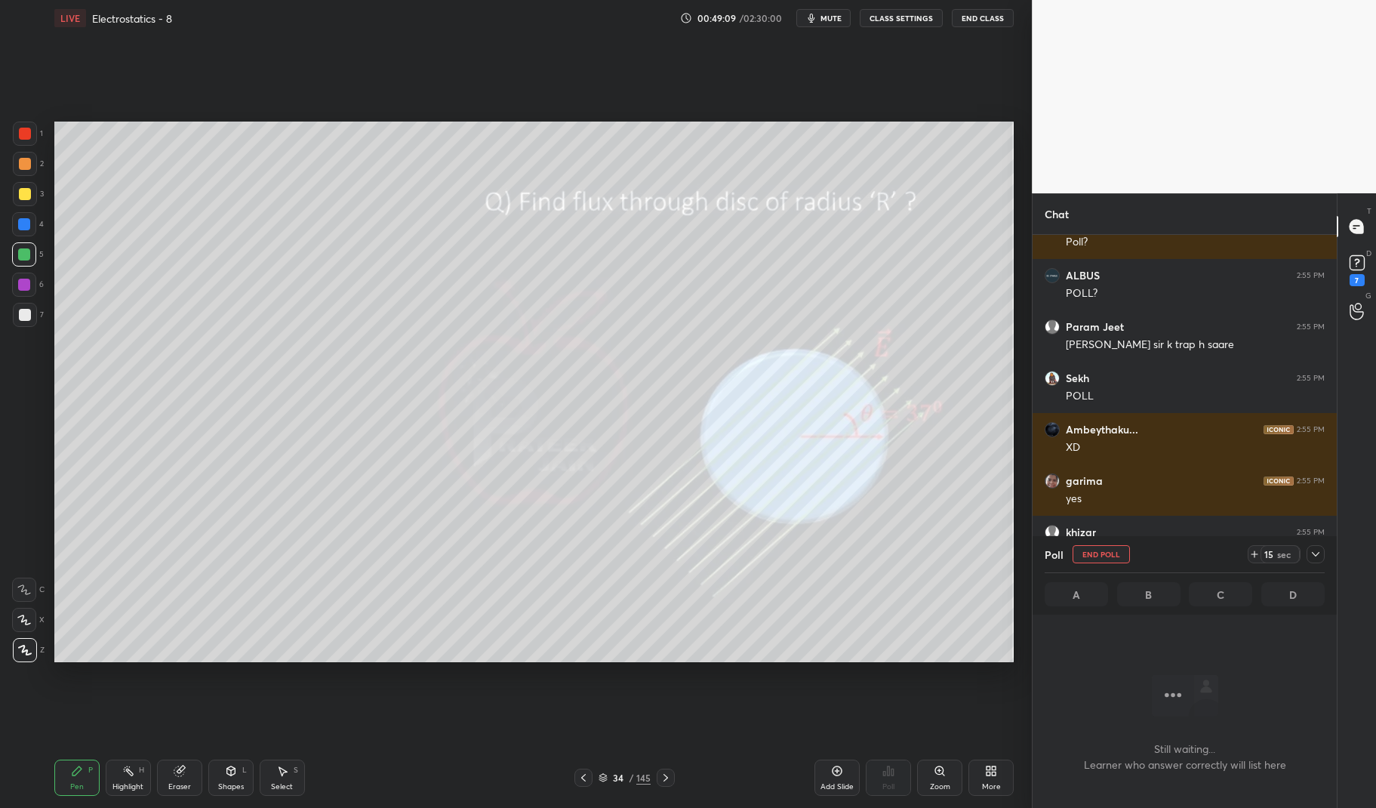
scroll to position [454, 300]
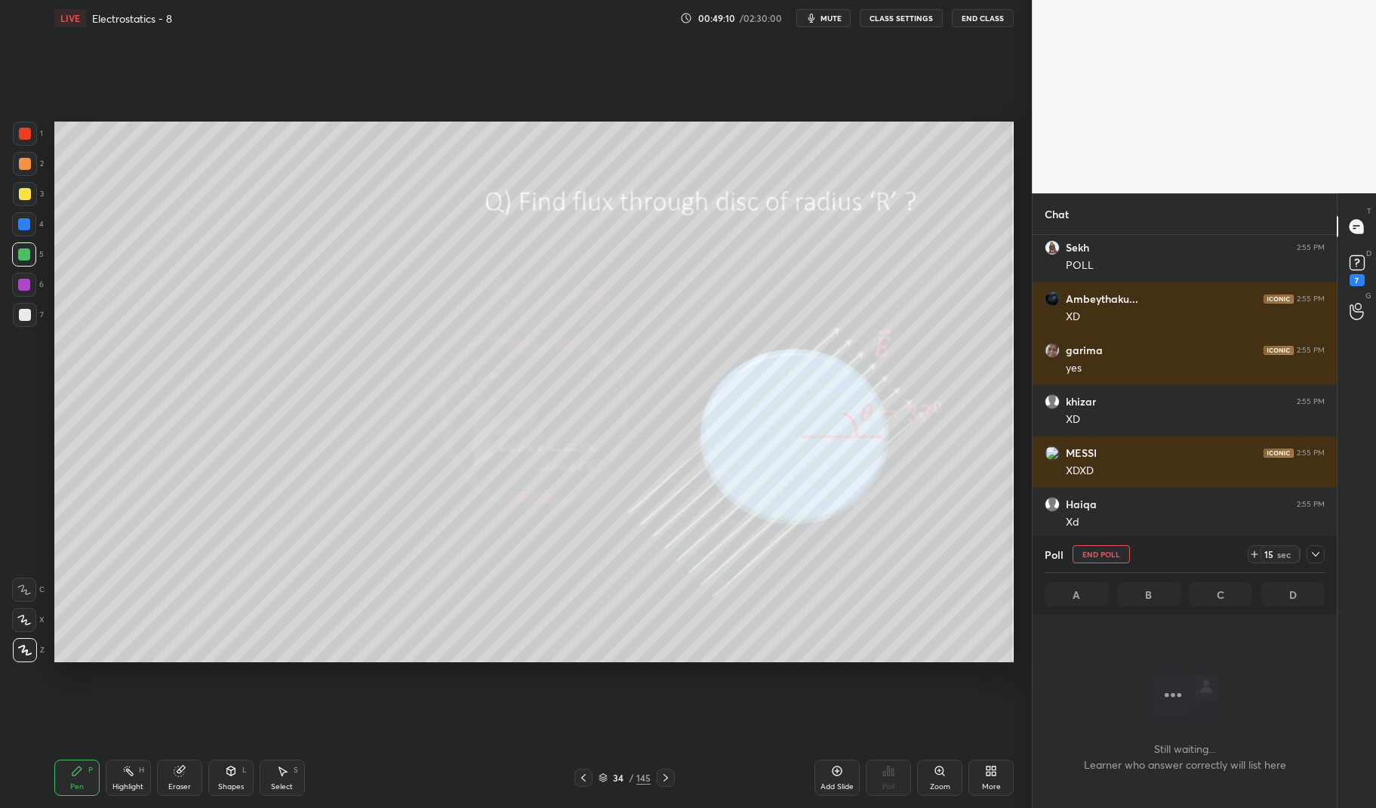
click at [1324, 546] on div "15 sec" at bounding box center [1285, 554] width 77 height 18
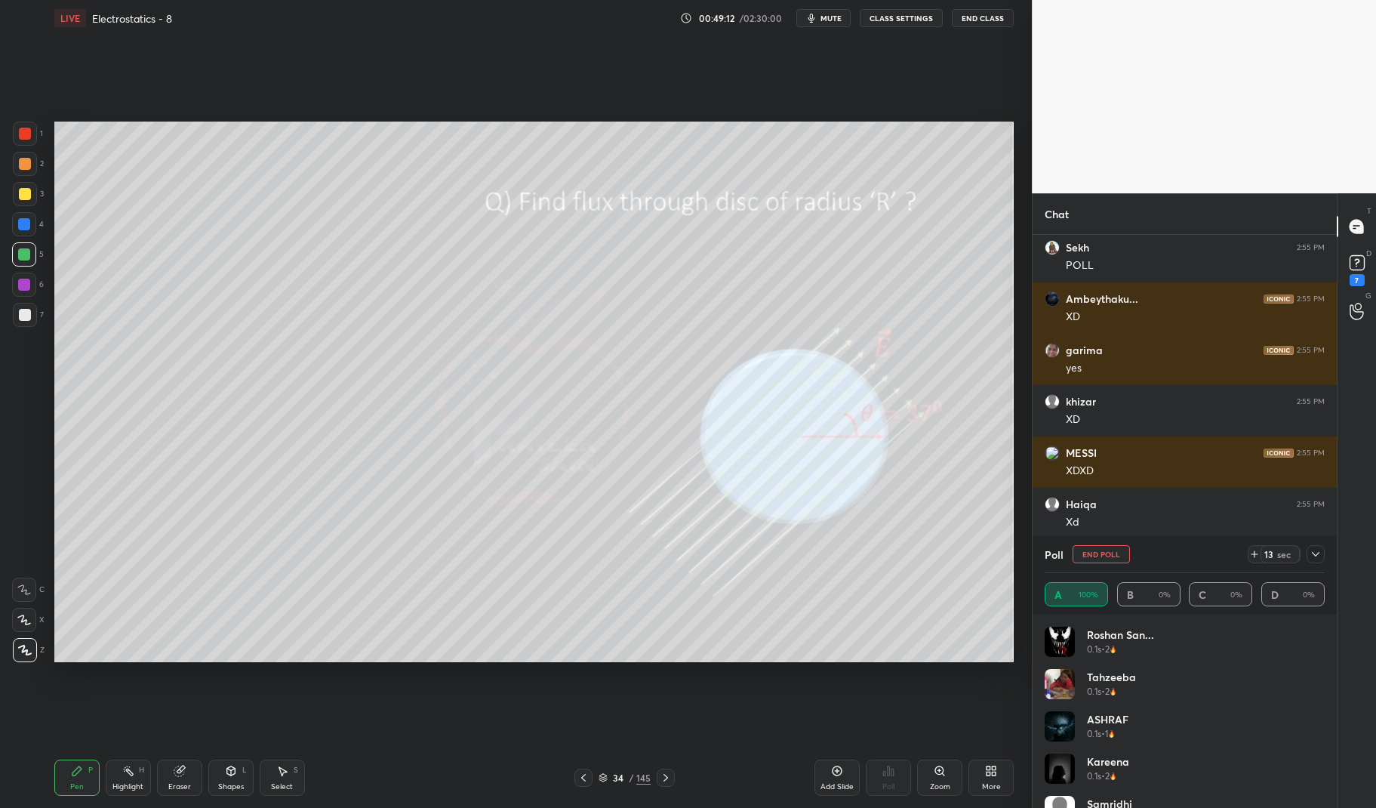
click at [1318, 555] on icon at bounding box center [1315, 554] width 12 height 12
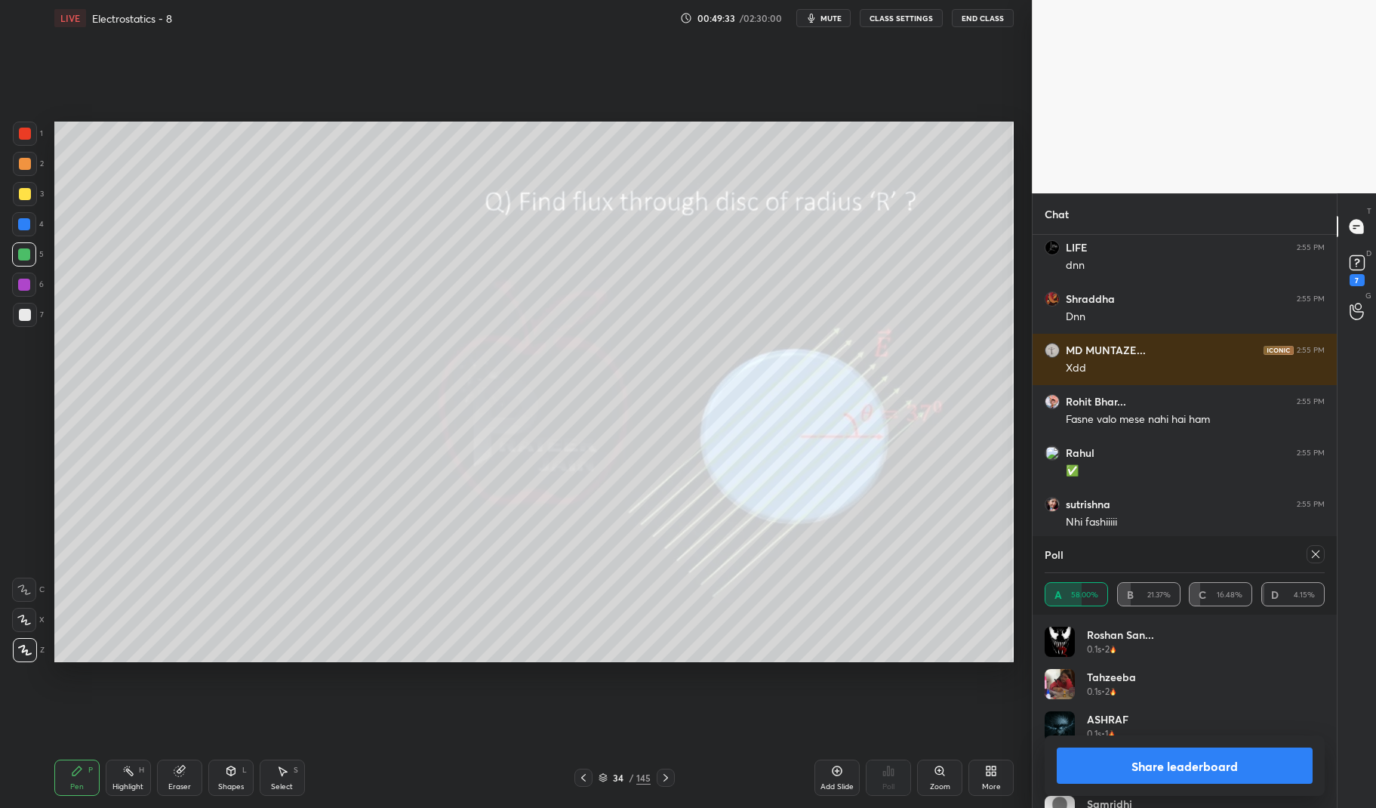
click at [1312, 561] on div at bounding box center [1315, 554] width 18 height 18
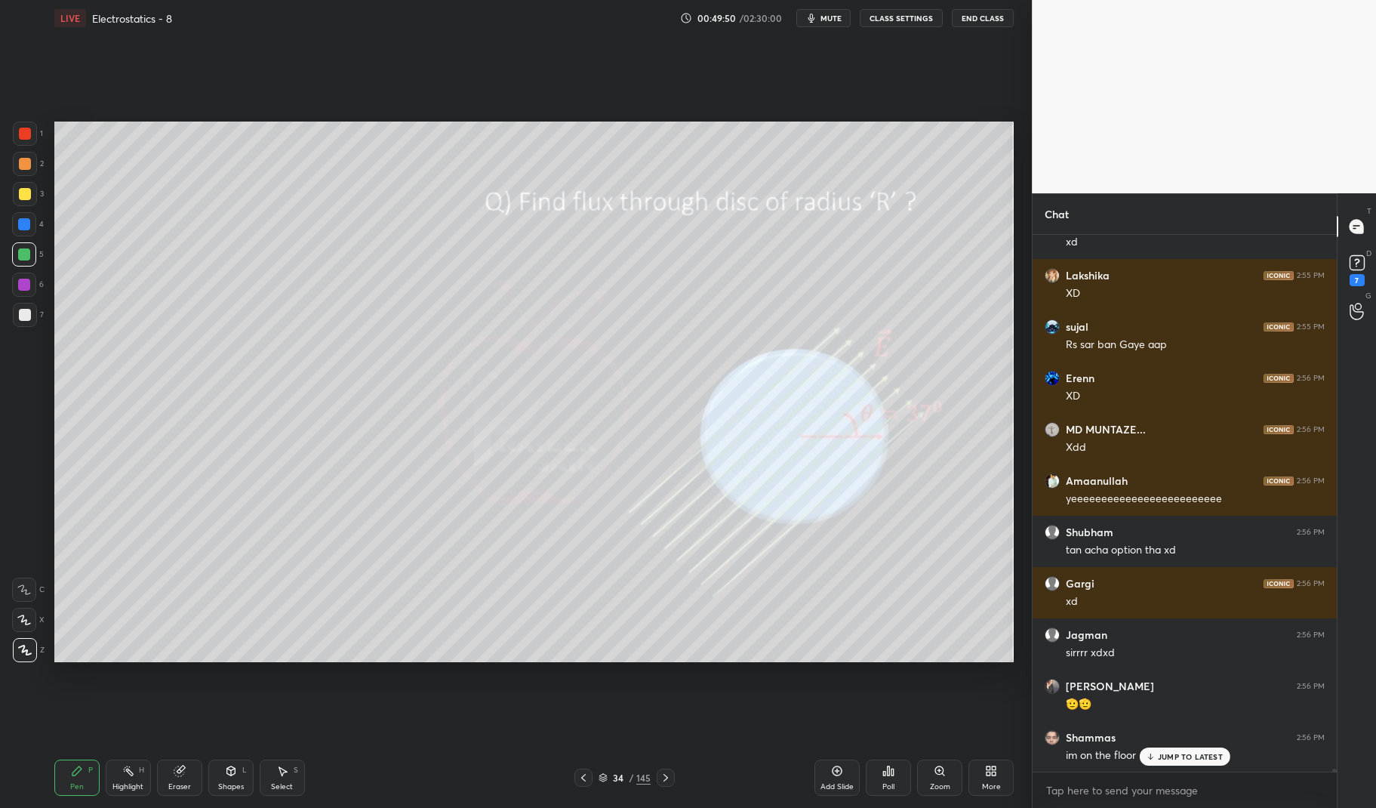
click at [1187, 760] on p "JUMP TO LATEST" at bounding box center [1190, 756] width 65 height 9
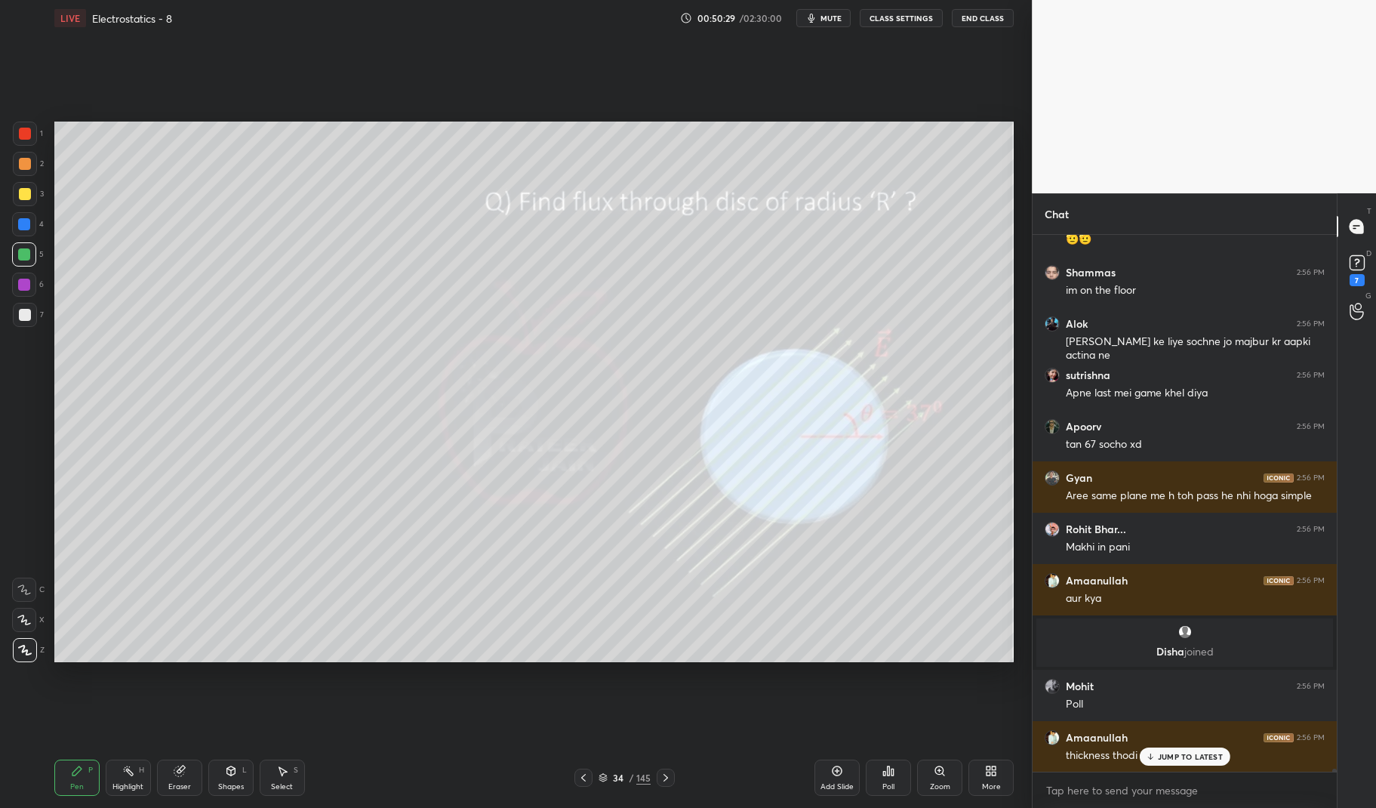
click at [82, 785] on div "Pen" at bounding box center [77, 787] width 14 height 8
click at [75, 769] on icon at bounding box center [76, 770] width 9 height 9
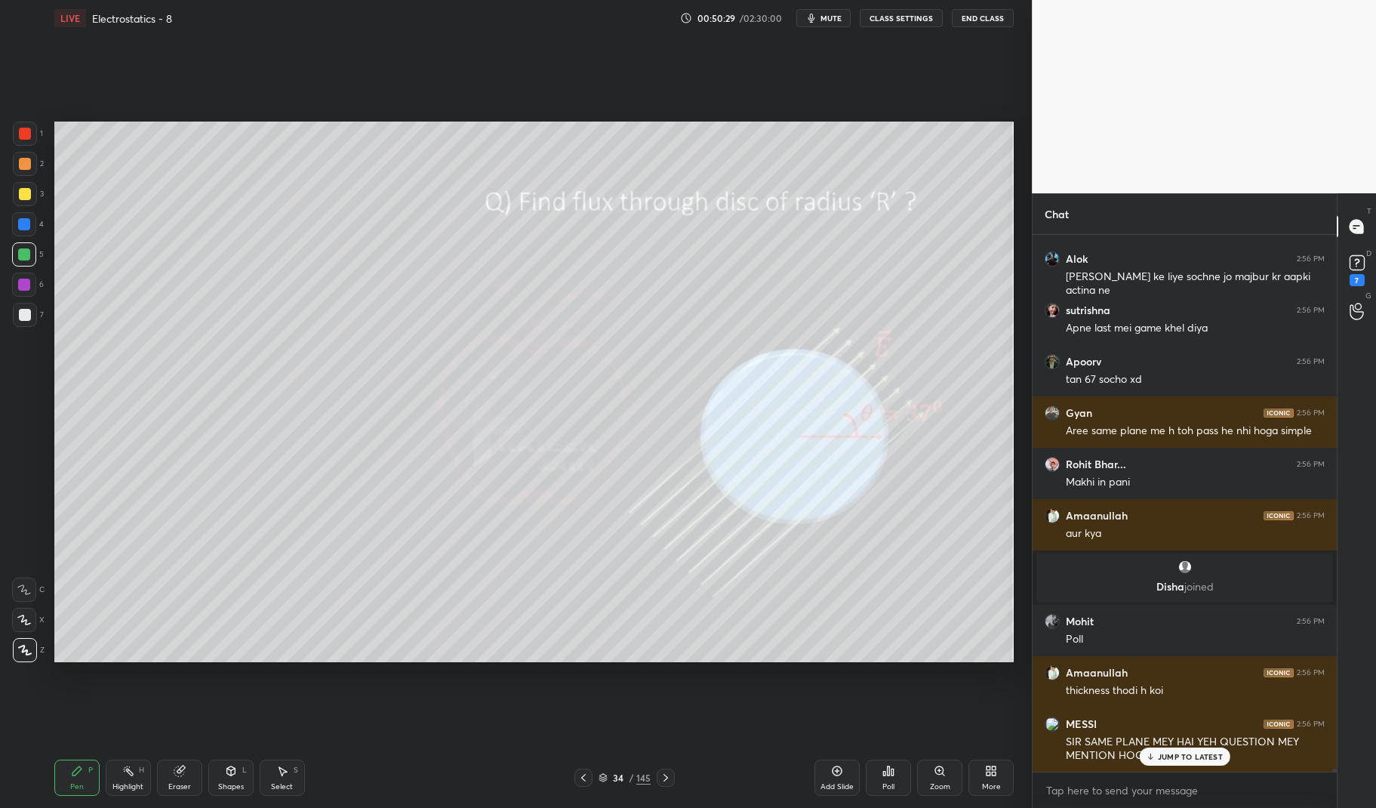
click at [25, 215] on div at bounding box center [24, 224] width 24 height 24
click at [12, 226] on div at bounding box center [24, 224] width 24 height 24
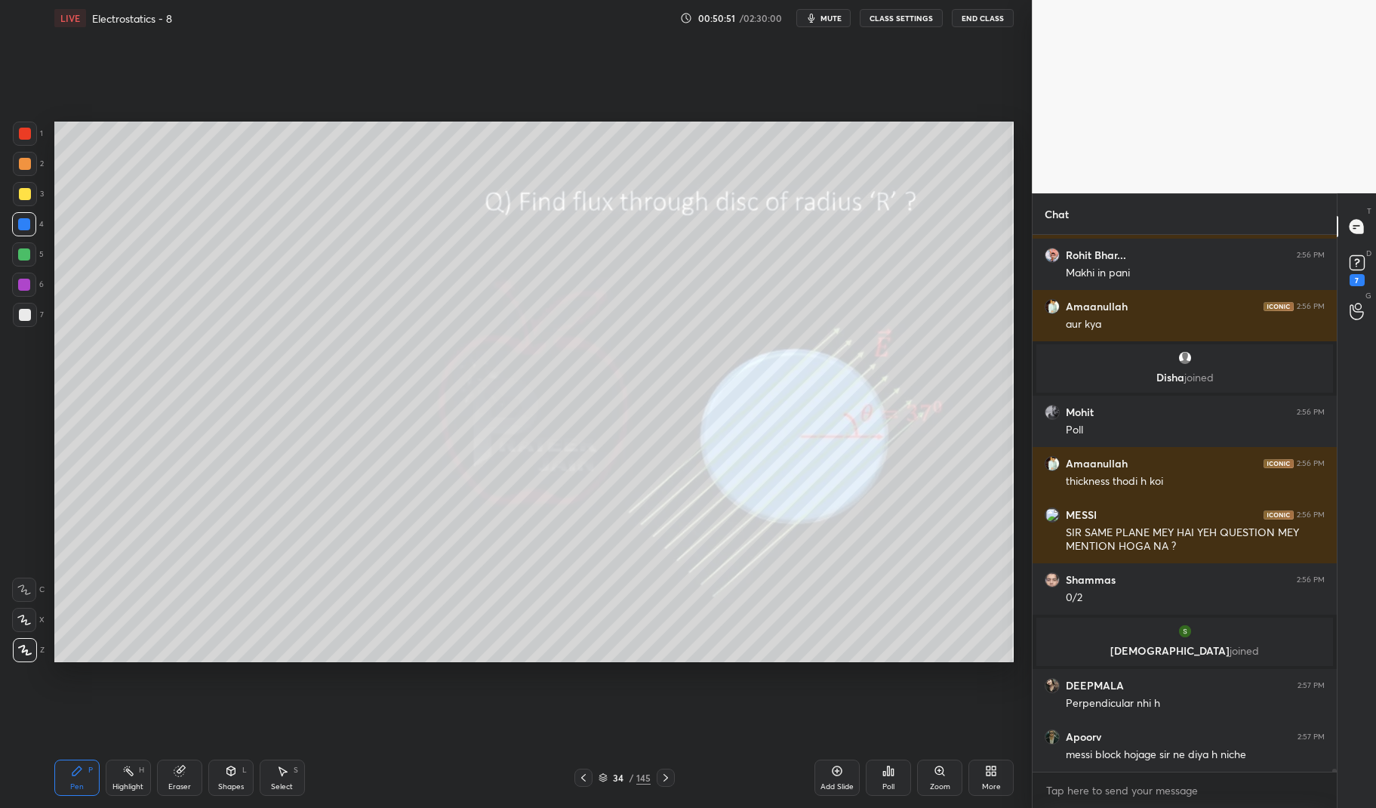
scroll to position [97962, 0]
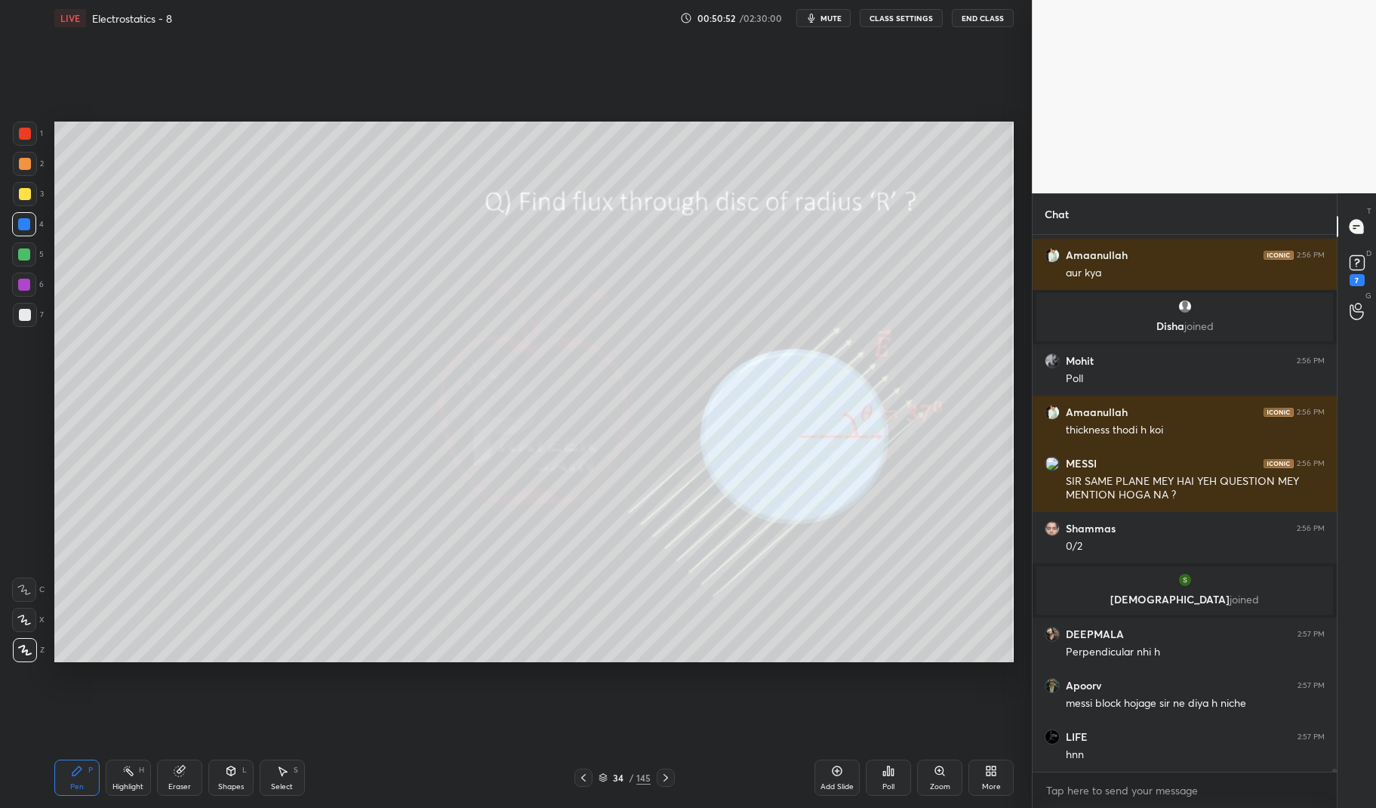
click at [181, 776] on icon at bounding box center [179, 771] width 10 height 10
click at [183, 773] on icon at bounding box center [179, 771] width 10 height 10
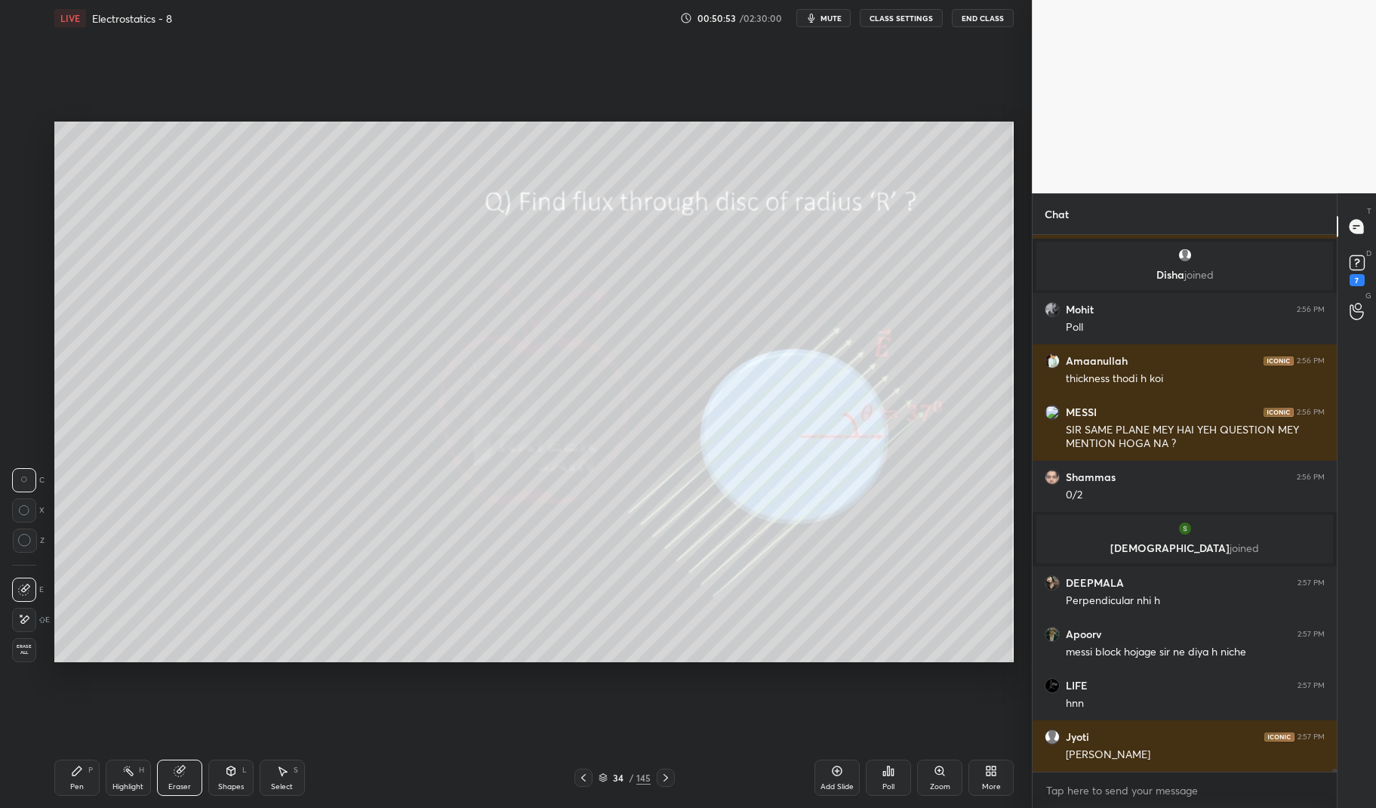
click at [143, 772] on div "H" at bounding box center [141, 770] width 5 height 8
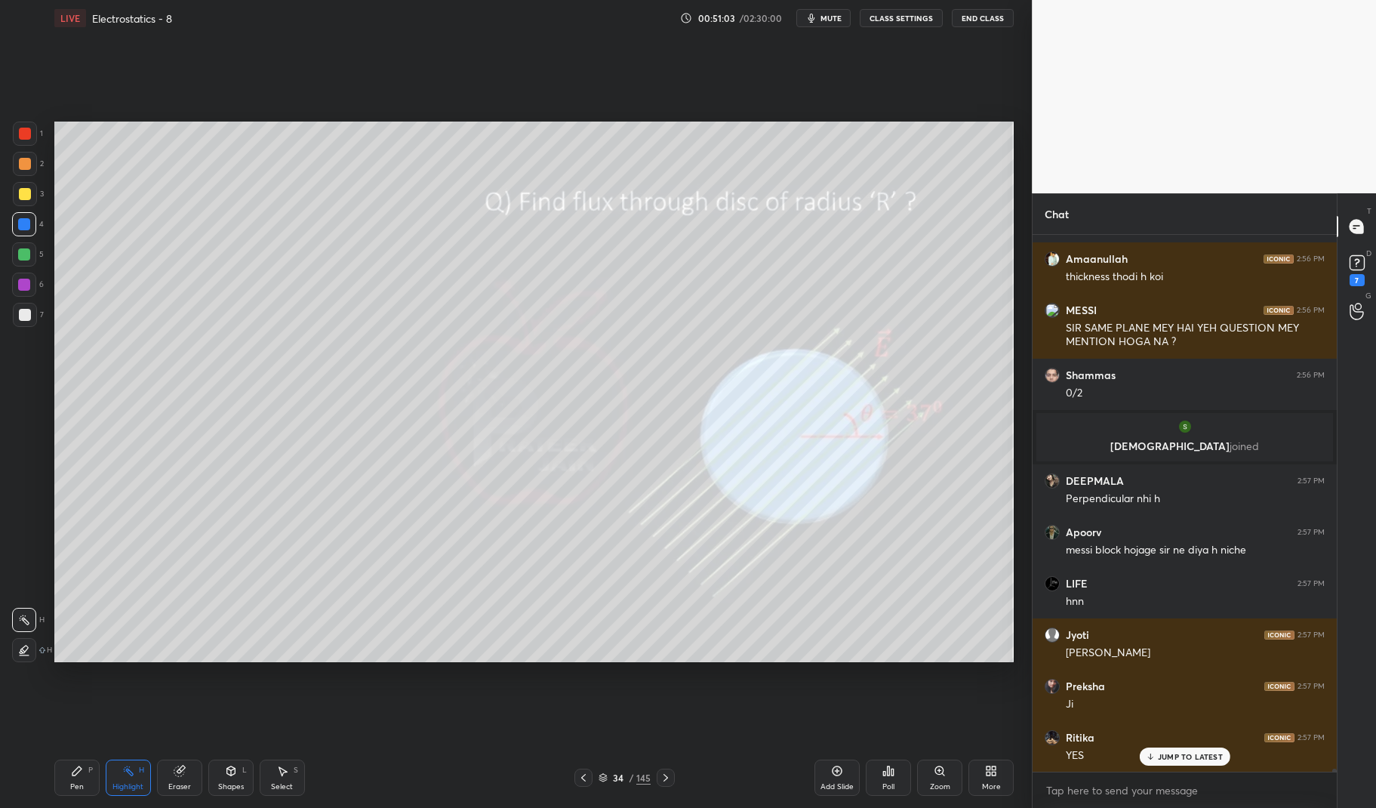
scroll to position [98166, 0]
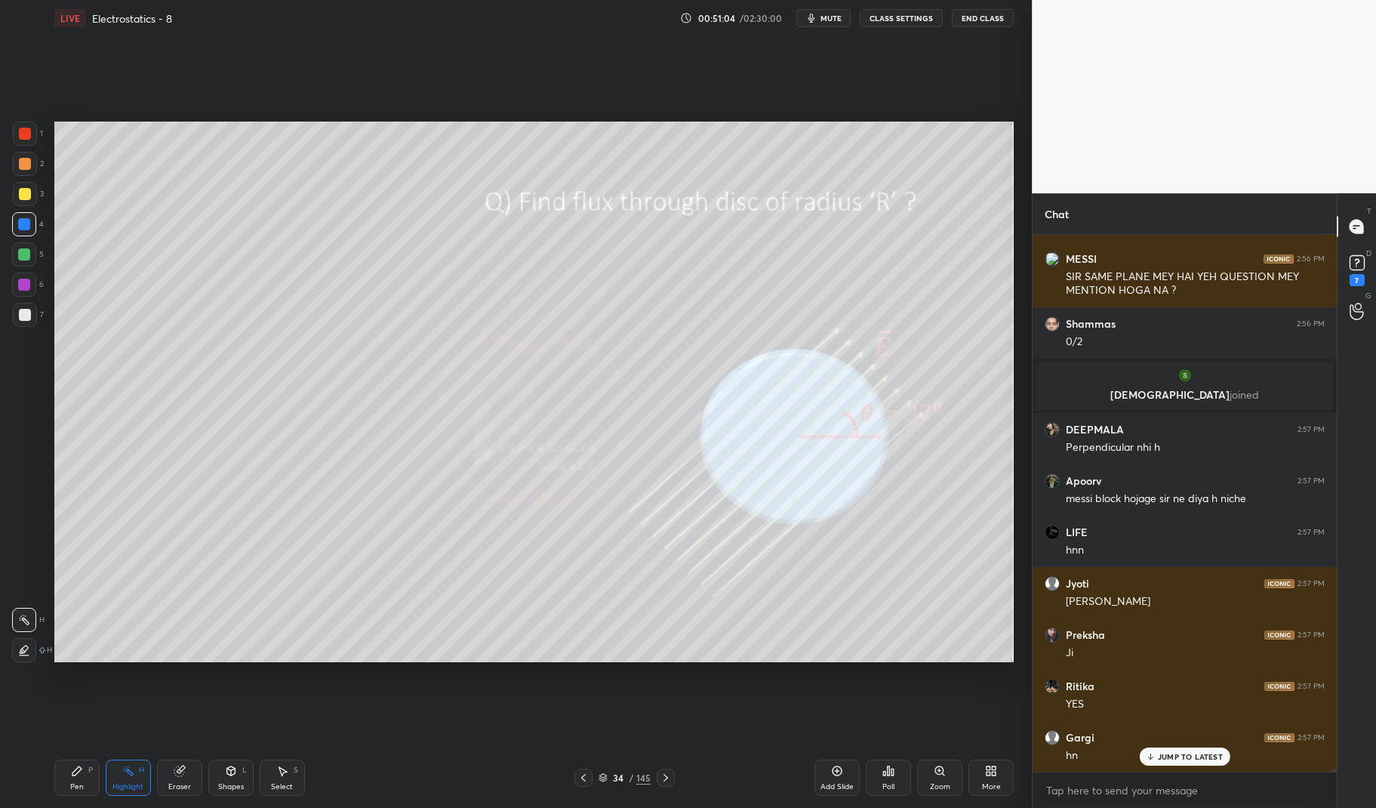
click at [1182, 755] on p "JUMP TO LATEST" at bounding box center [1190, 756] width 65 height 9
click at [664, 768] on div "Pen P Highlight H Eraser Shapes L Select S 34 / 145 Add Slide Poll Zoom More" at bounding box center [534, 777] width 960 height 60
click at [664, 774] on icon at bounding box center [666, 777] width 12 height 12
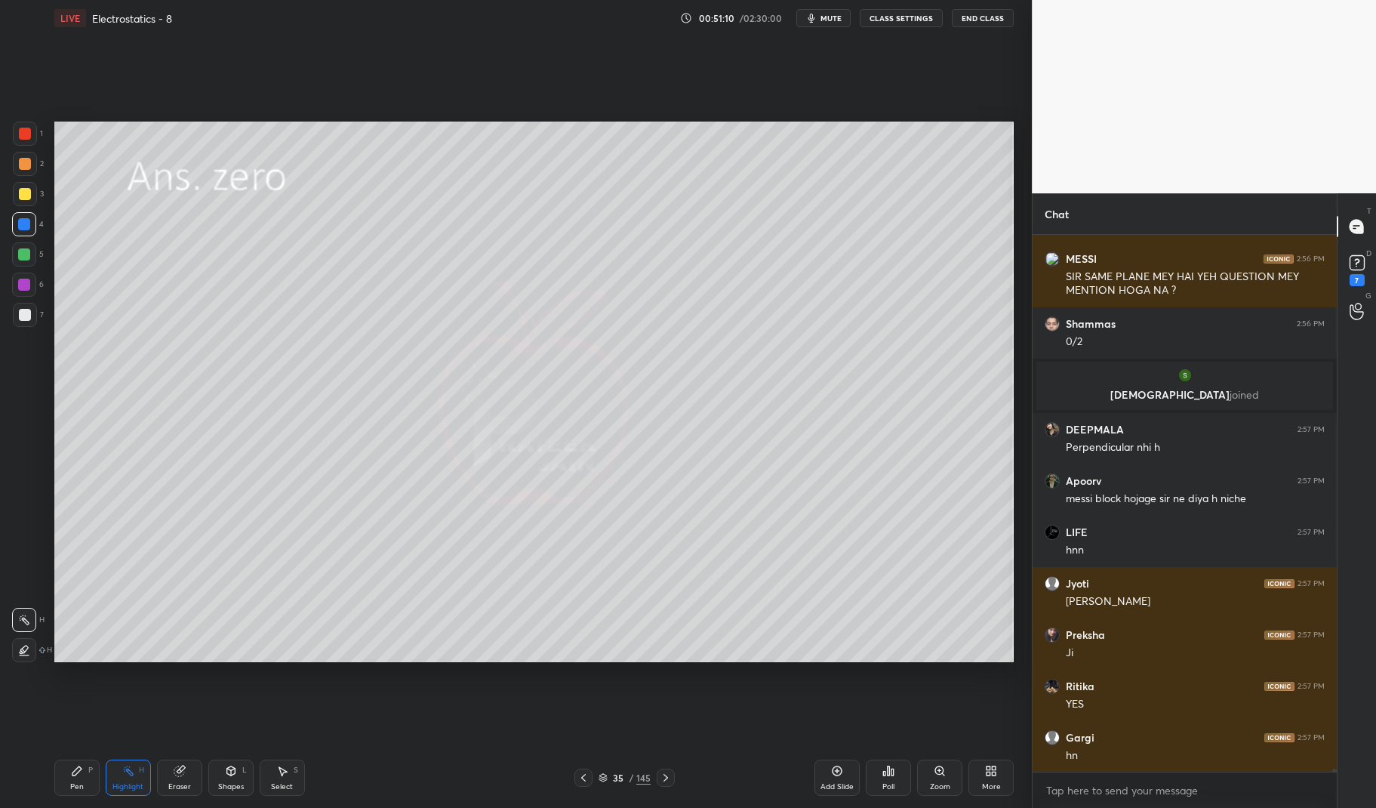
click at [669, 774] on icon at bounding box center [666, 777] width 12 height 12
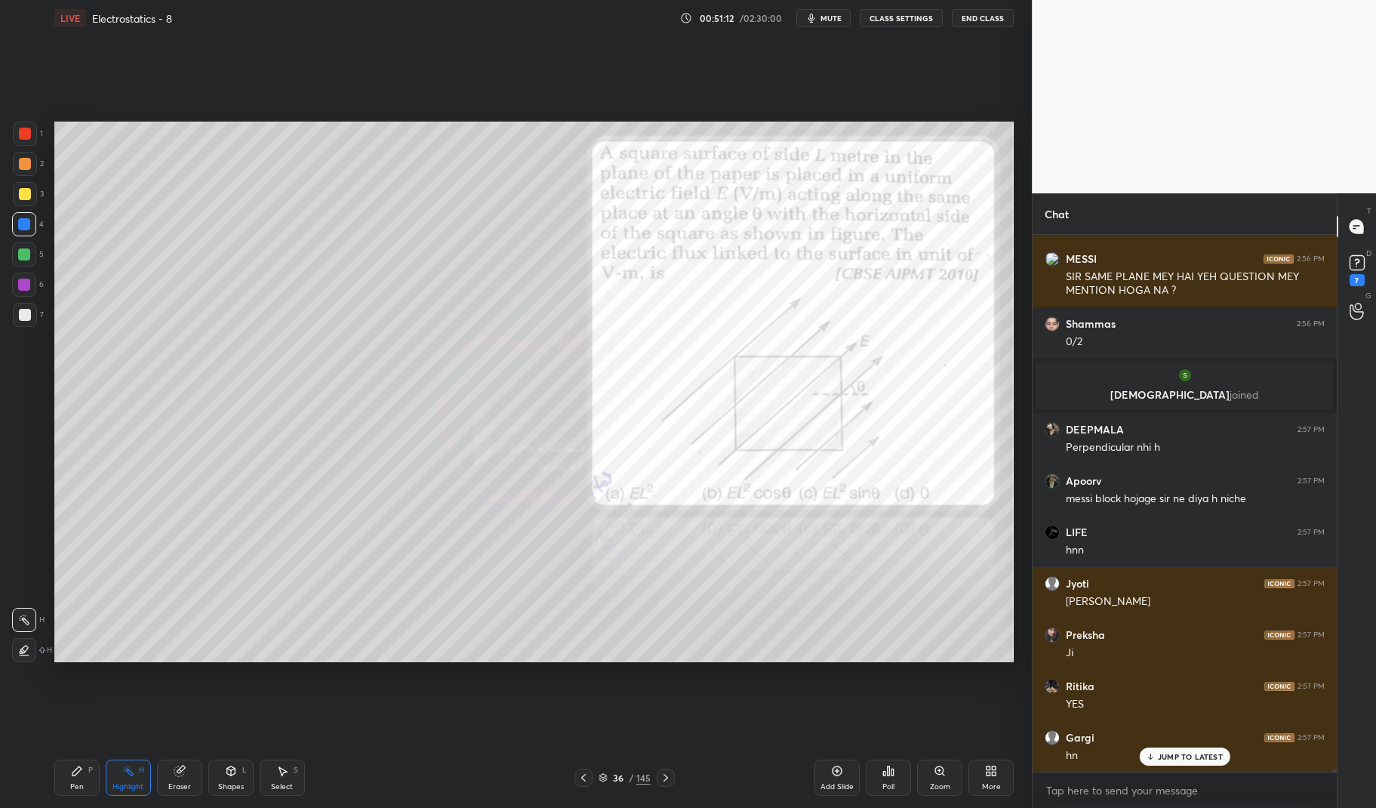
scroll to position [98218, 0]
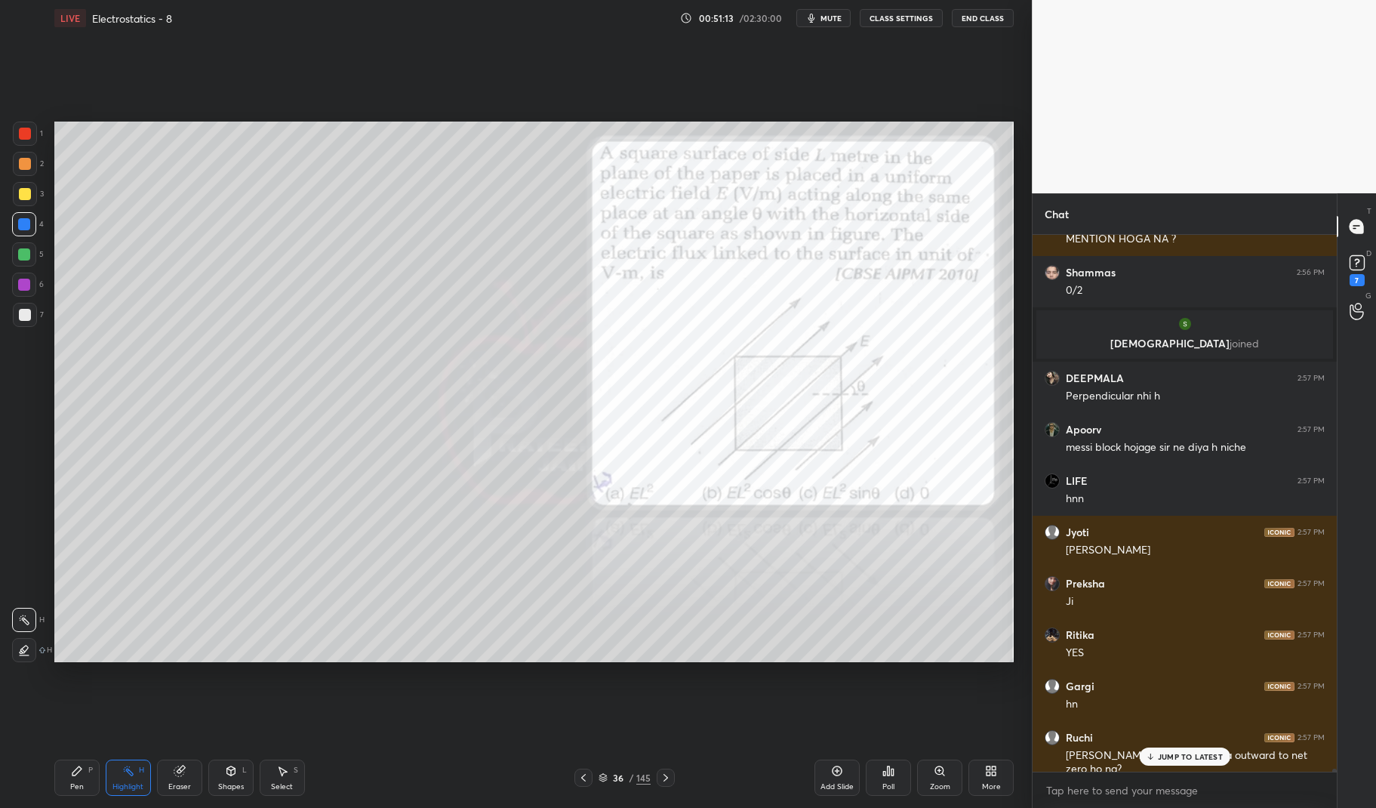
click at [1187, 761] on p "JUMP TO LATEST" at bounding box center [1190, 756] width 65 height 9
click at [17, 134] on div at bounding box center [25, 134] width 24 height 24
click at [35, 133] on div at bounding box center [25, 134] width 24 height 24
click at [86, 784] on div "Pen P" at bounding box center [76, 777] width 45 height 36
click at [80, 780] on div "Pen P" at bounding box center [76, 777] width 45 height 36
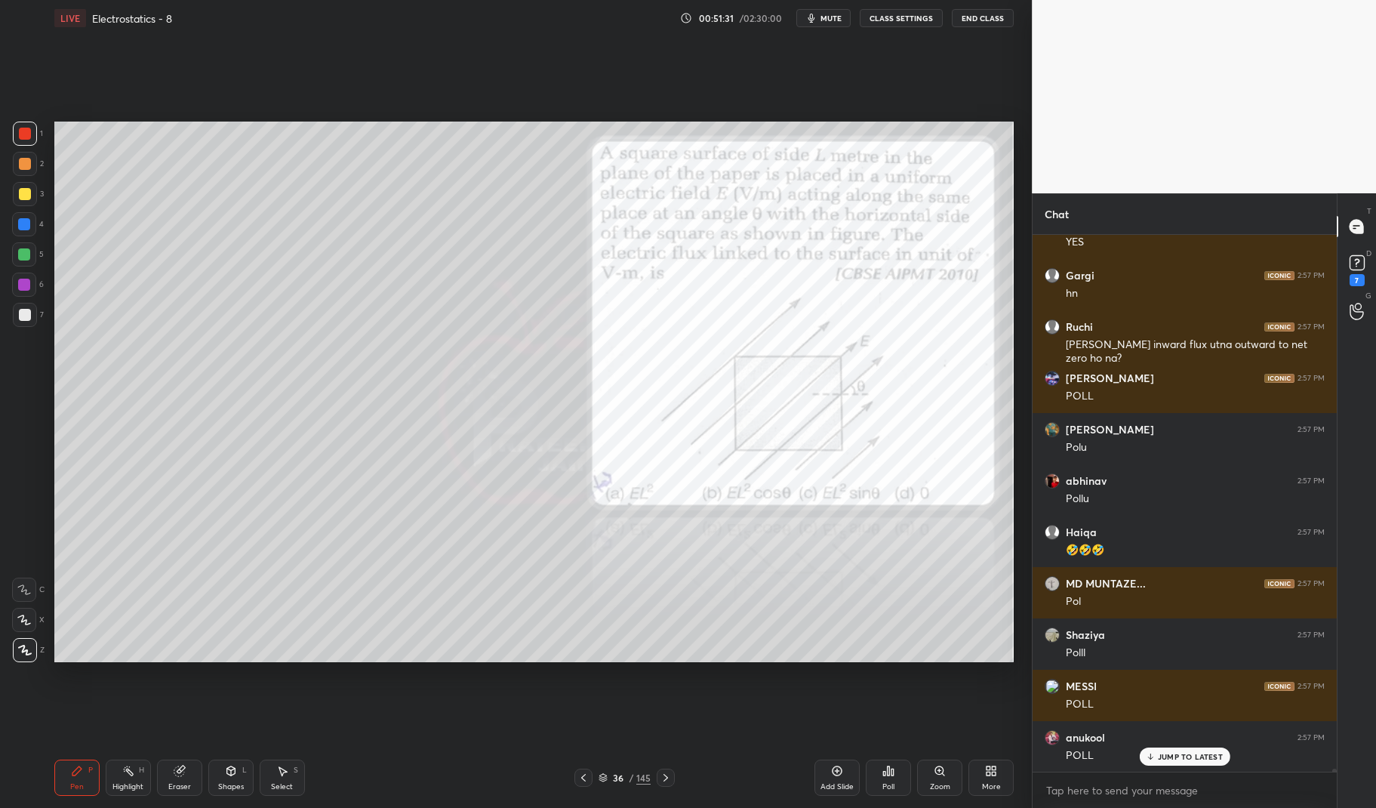
scroll to position [98680, 0]
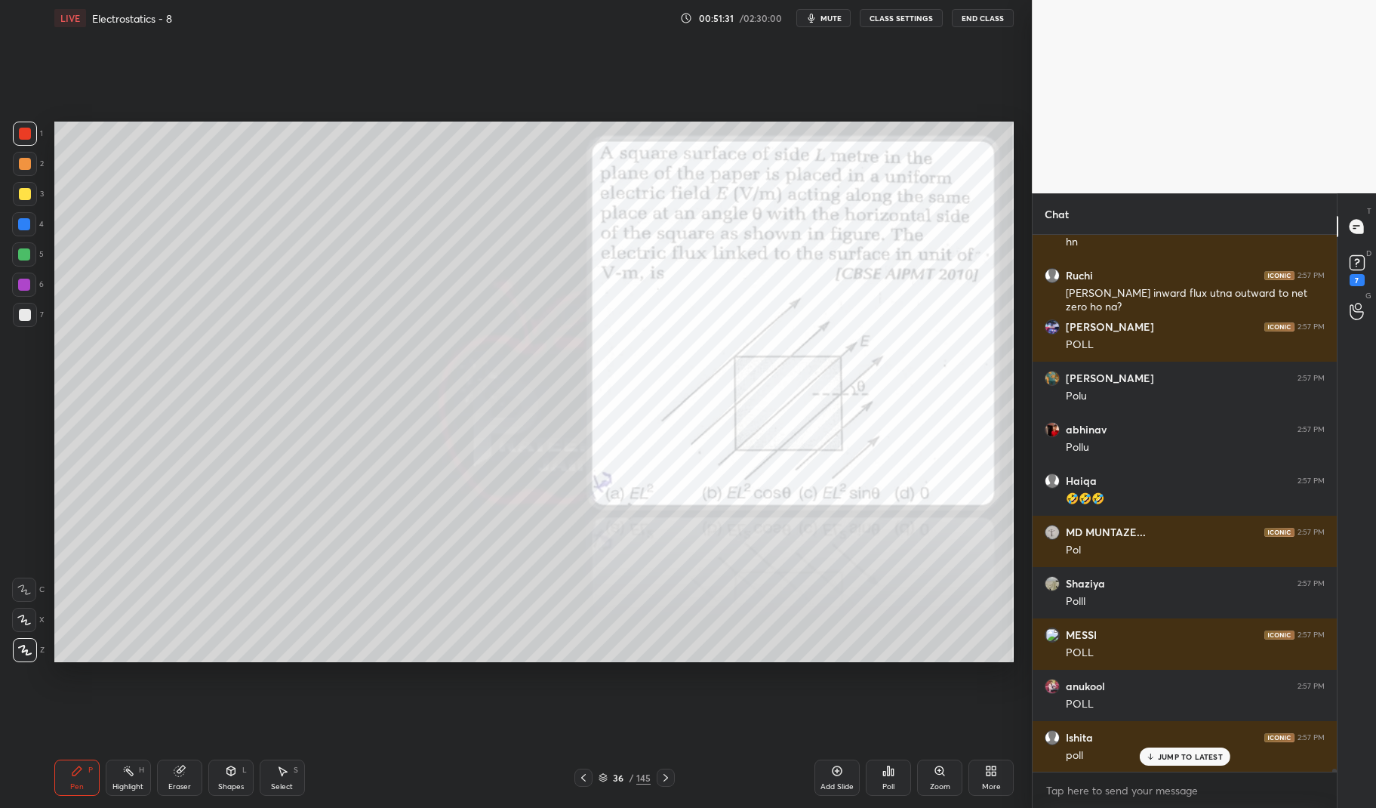
click at [605, 782] on icon at bounding box center [602, 777] width 9 height 9
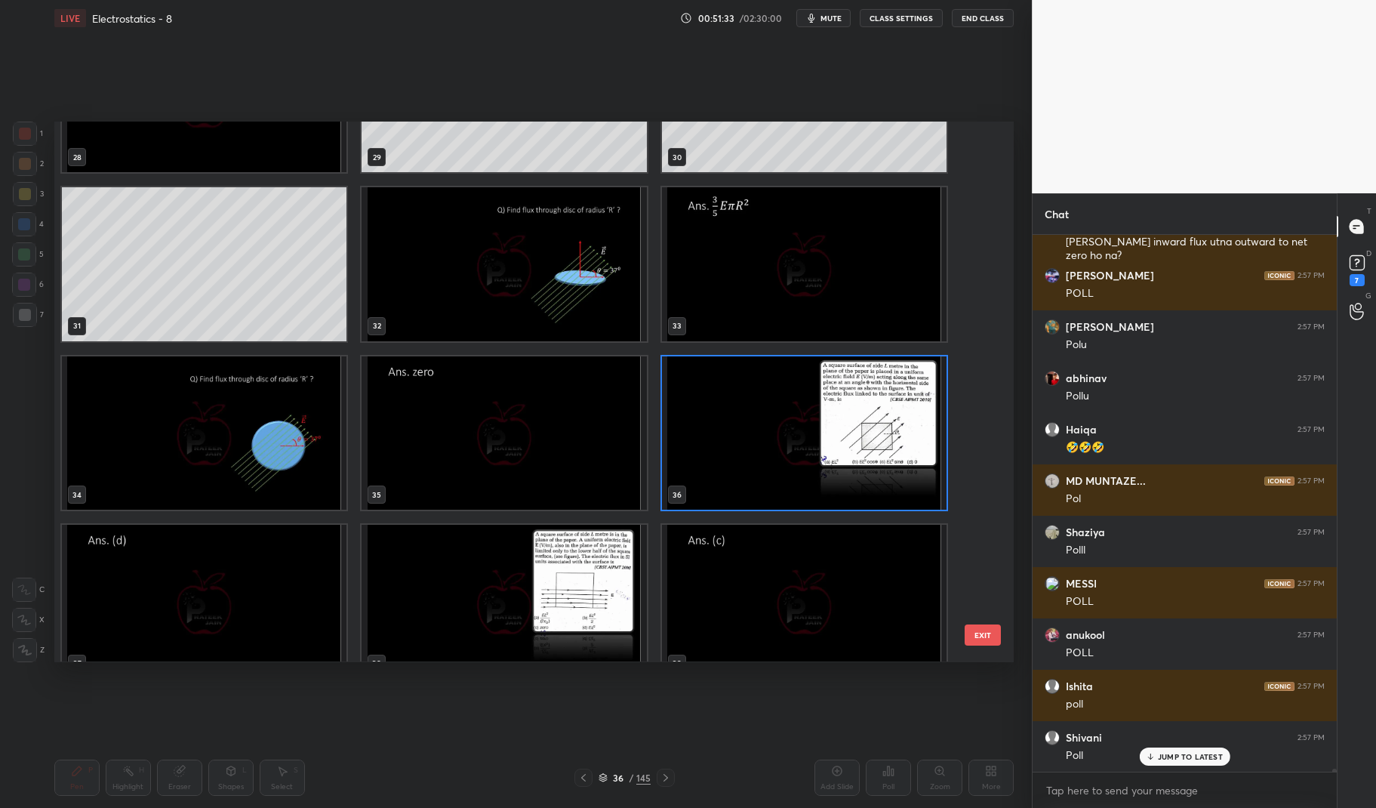
scroll to position [1680, 0]
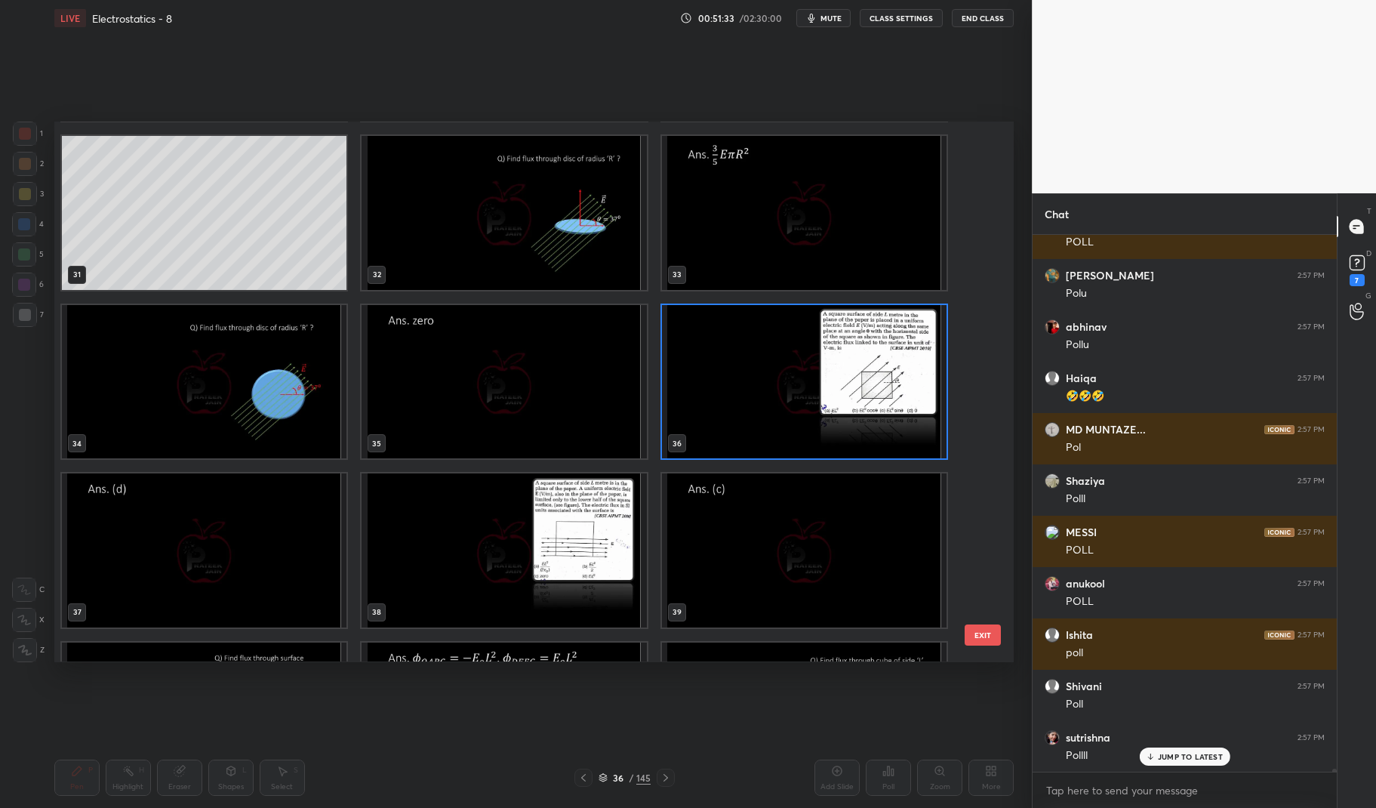
click at [752, 394] on img "grid" at bounding box center [803, 382] width 285 height 154
click at [741, 386] on img "grid" at bounding box center [803, 382] width 285 height 154
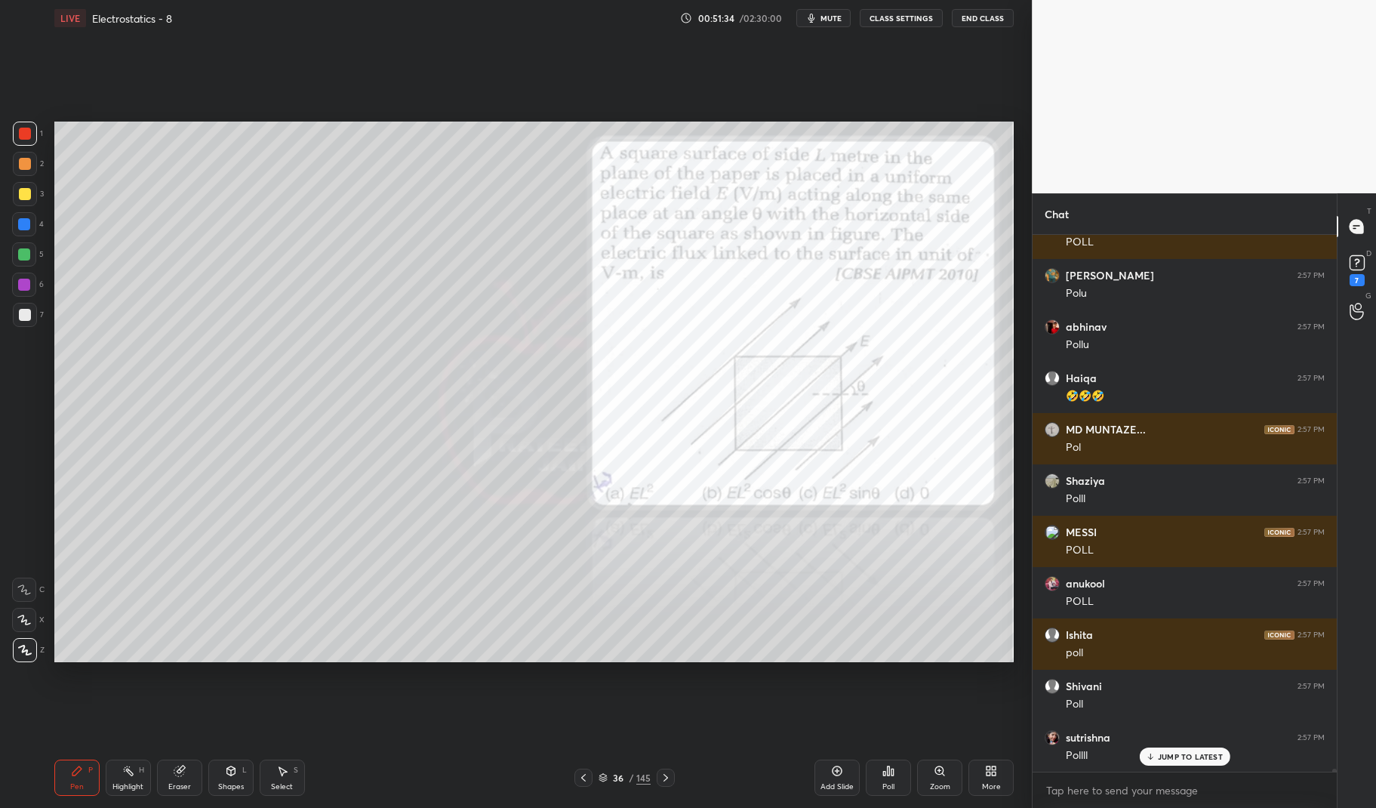
scroll to position [98833, 0]
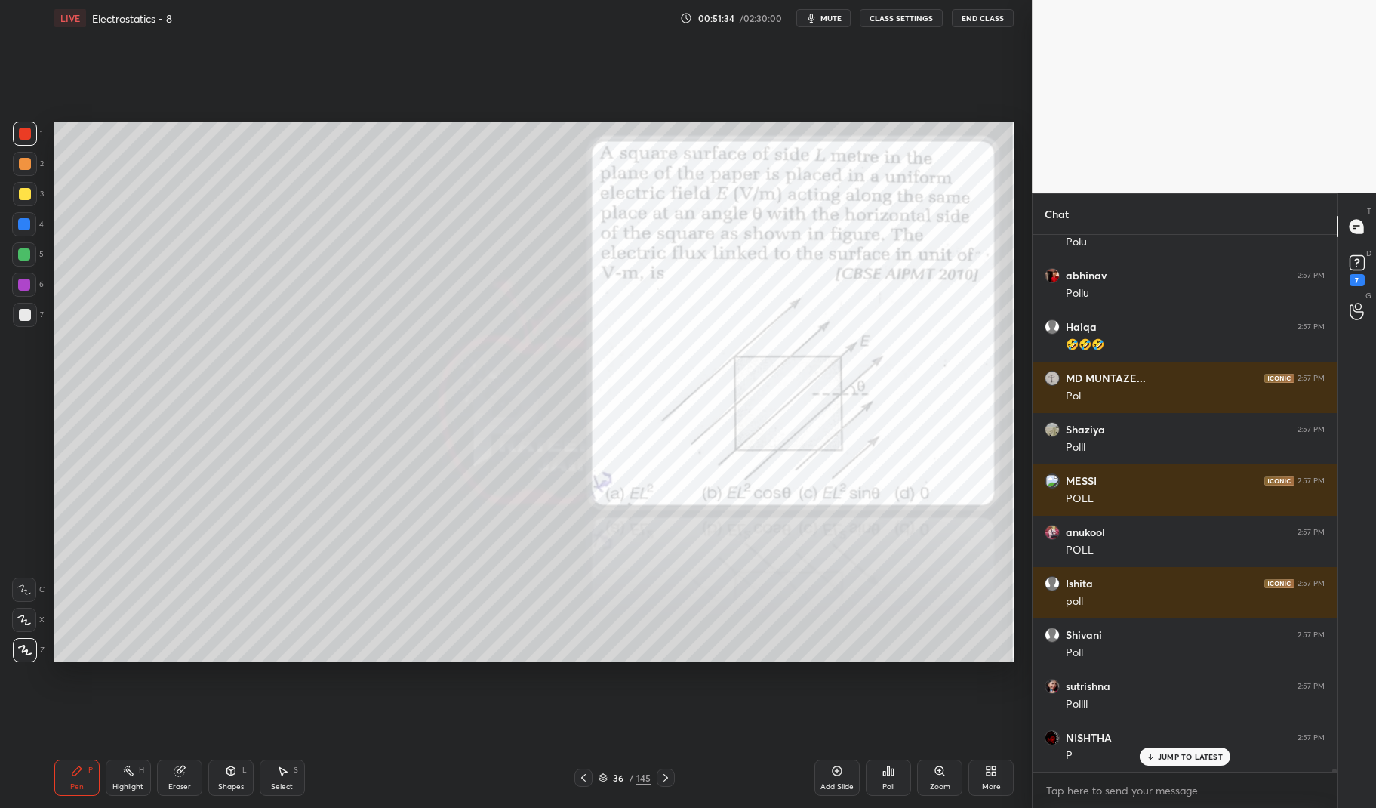
click at [888, 765] on icon at bounding box center [888, 770] width 12 height 12
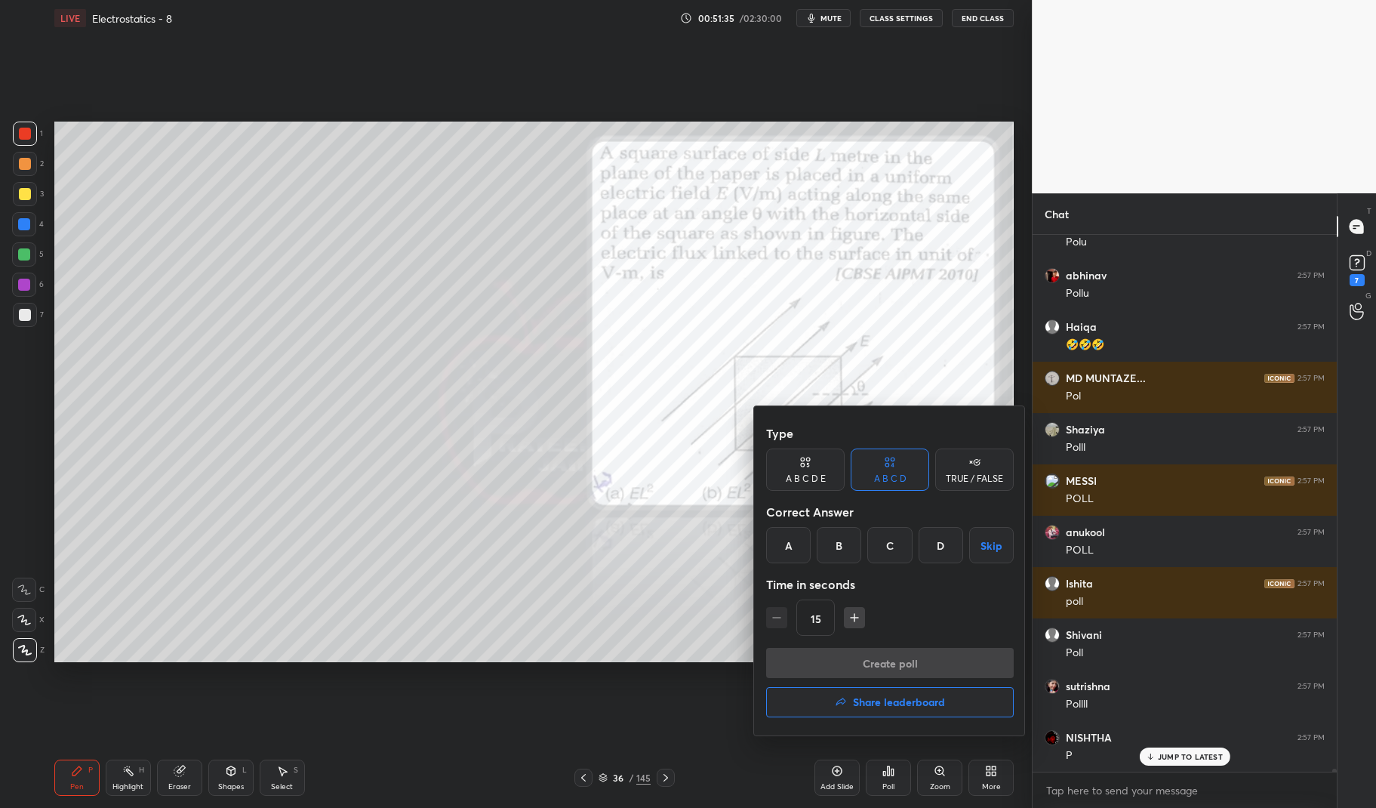
click at [946, 532] on div "D" at bounding box center [940, 545] width 45 height 36
click at [961, 650] on button "Create poll" at bounding box center [890, 663] width 248 height 30
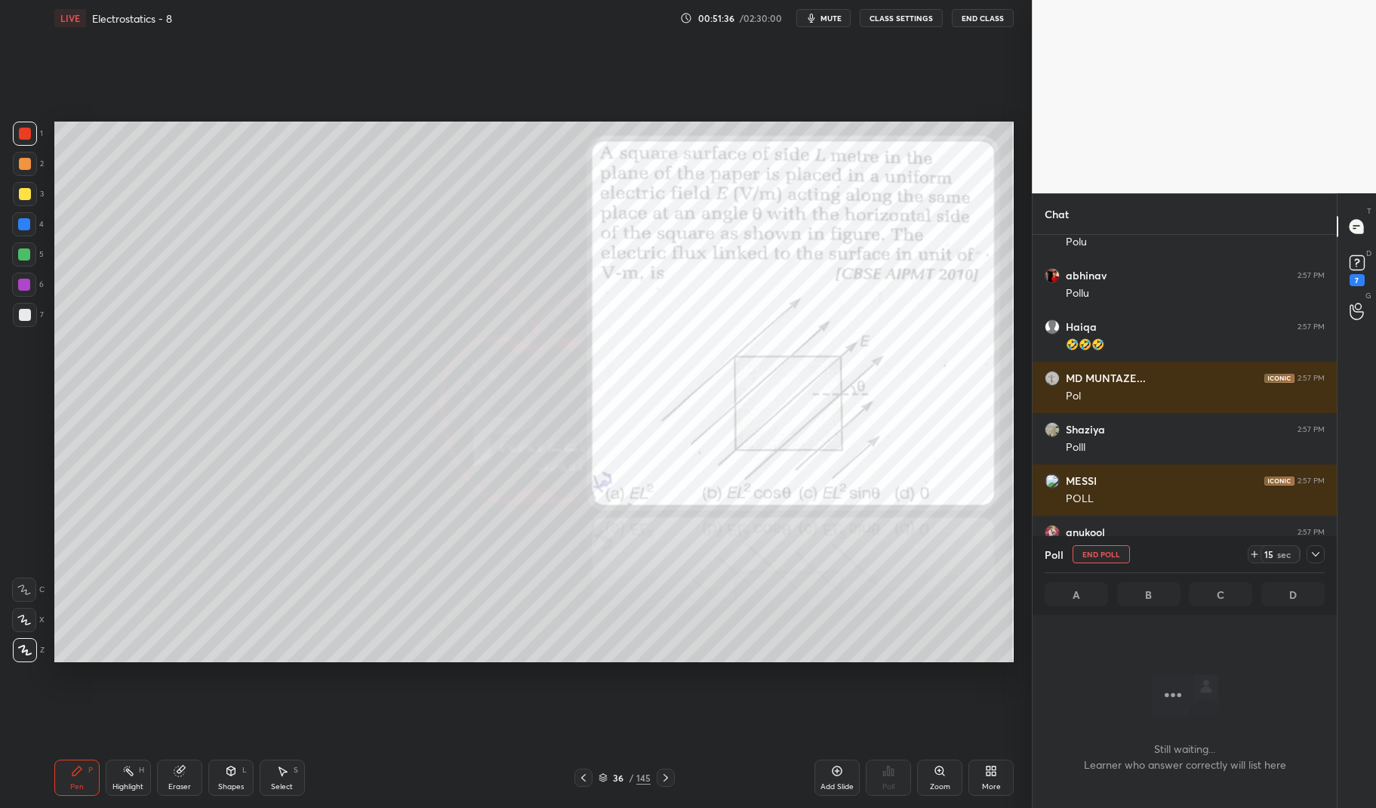
scroll to position [5, 5]
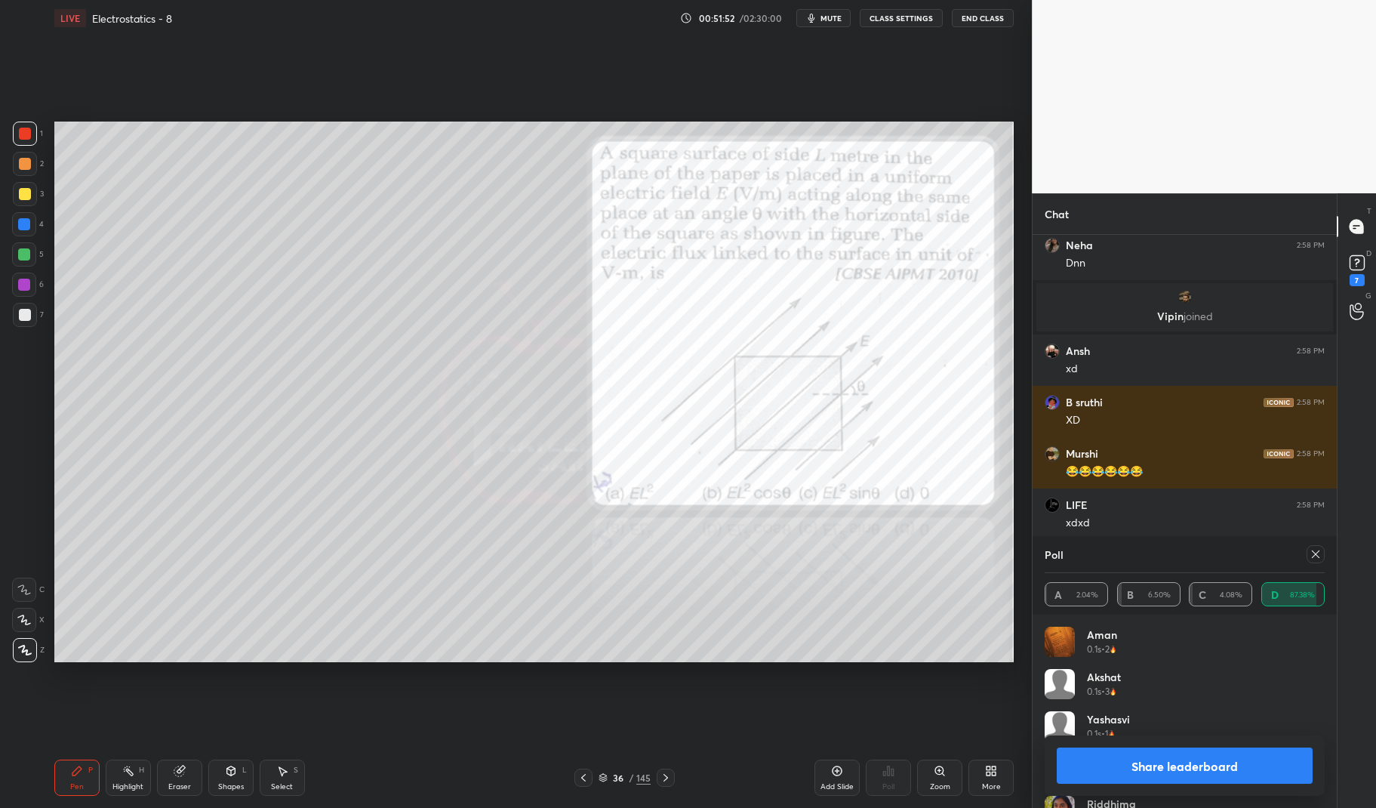
click at [1320, 556] on icon at bounding box center [1315, 554] width 12 height 12
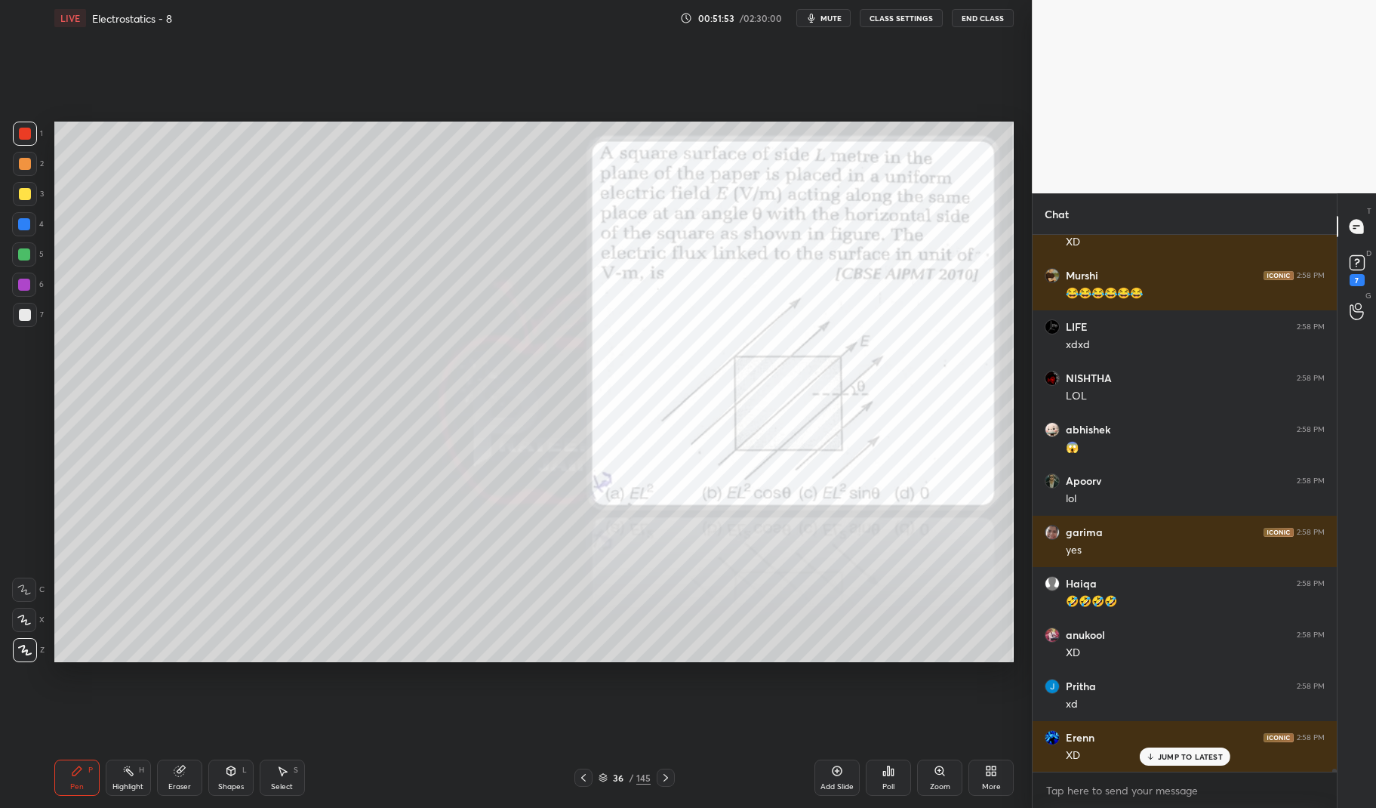
click at [75, 778] on div "Pen P" at bounding box center [76, 777] width 45 height 36
click at [62, 778] on div "Pen P" at bounding box center [76, 777] width 45 height 36
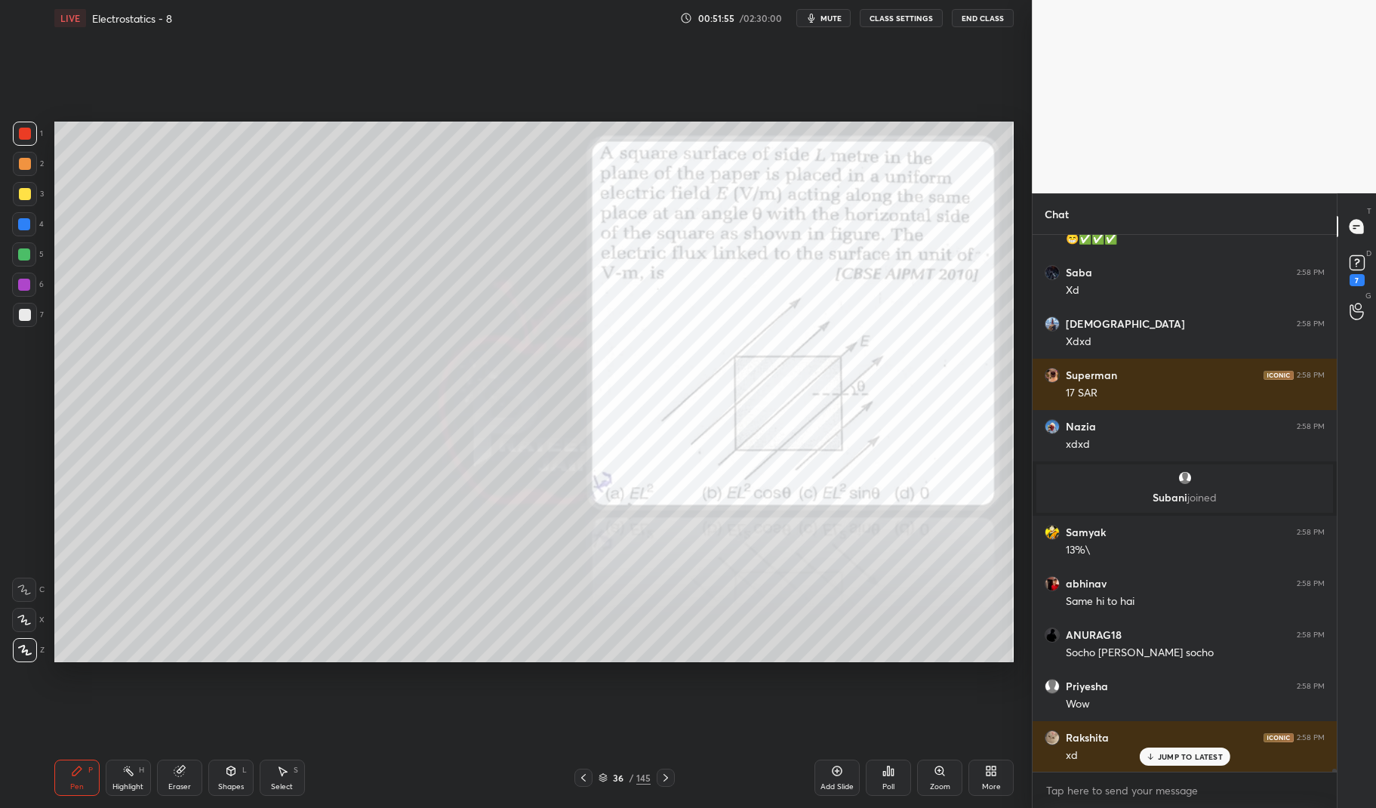
click at [666, 773] on icon at bounding box center [666, 777] width 12 height 12
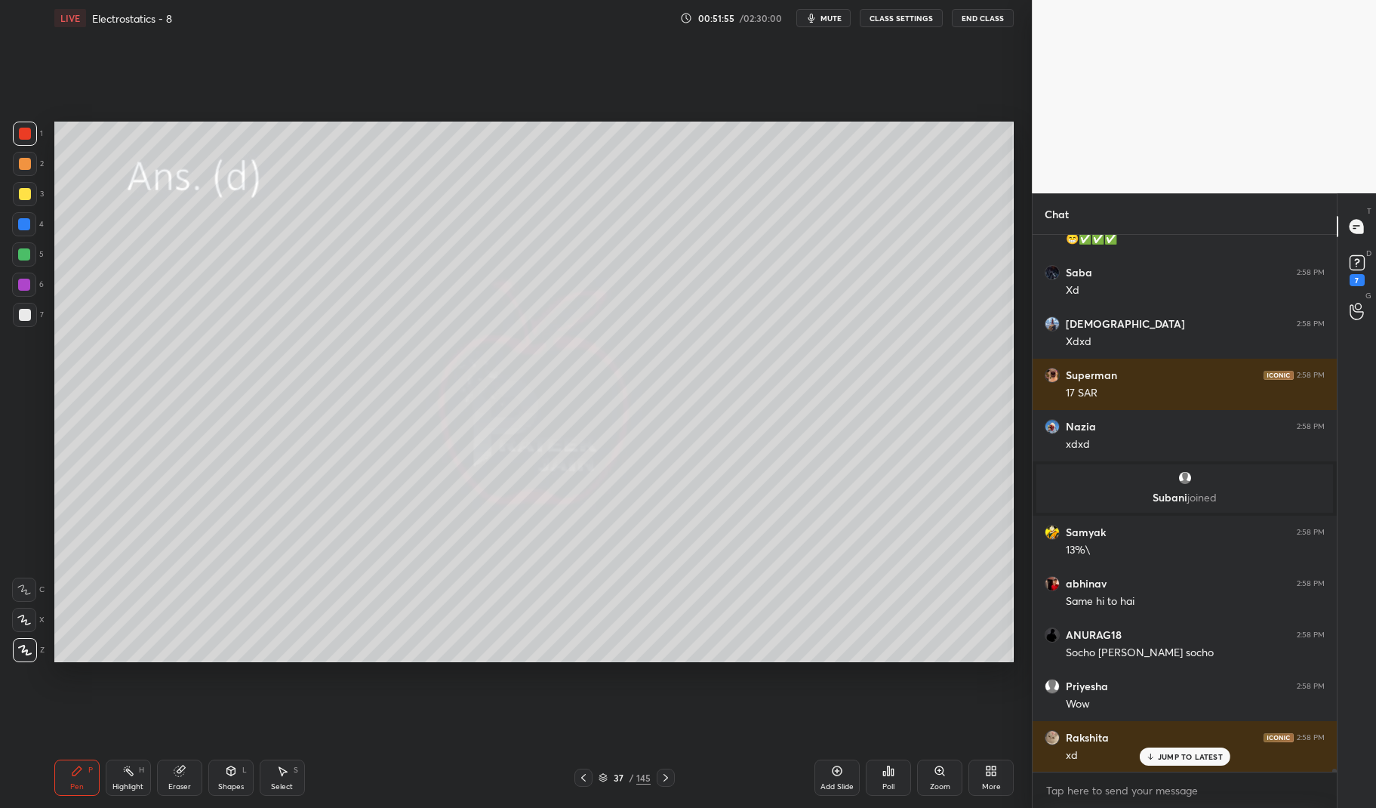
click at [670, 771] on div at bounding box center [666, 777] width 18 height 18
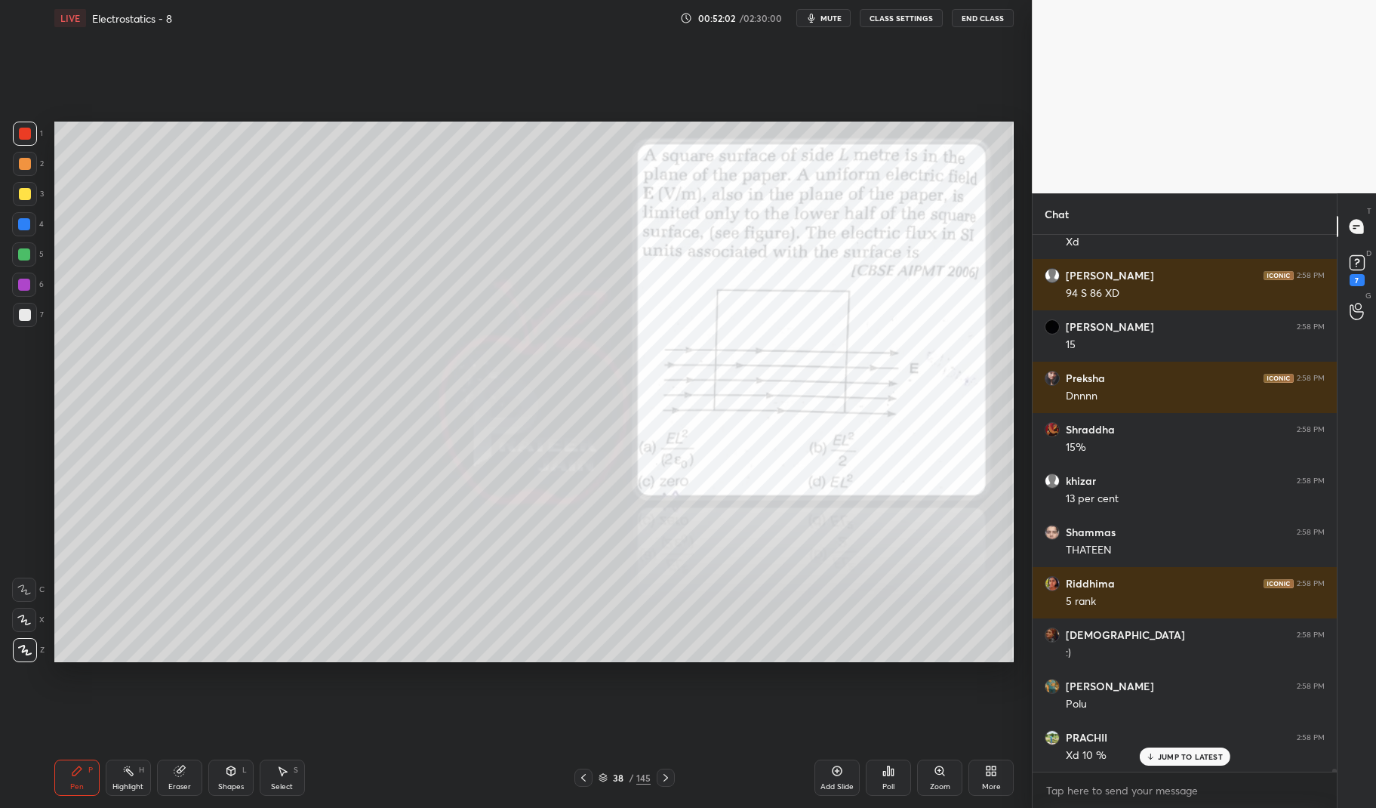
click at [125, 774] on icon at bounding box center [128, 770] width 12 height 12
click at [121, 786] on div "Highlight" at bounding box center [127, 787] width 31 height 8
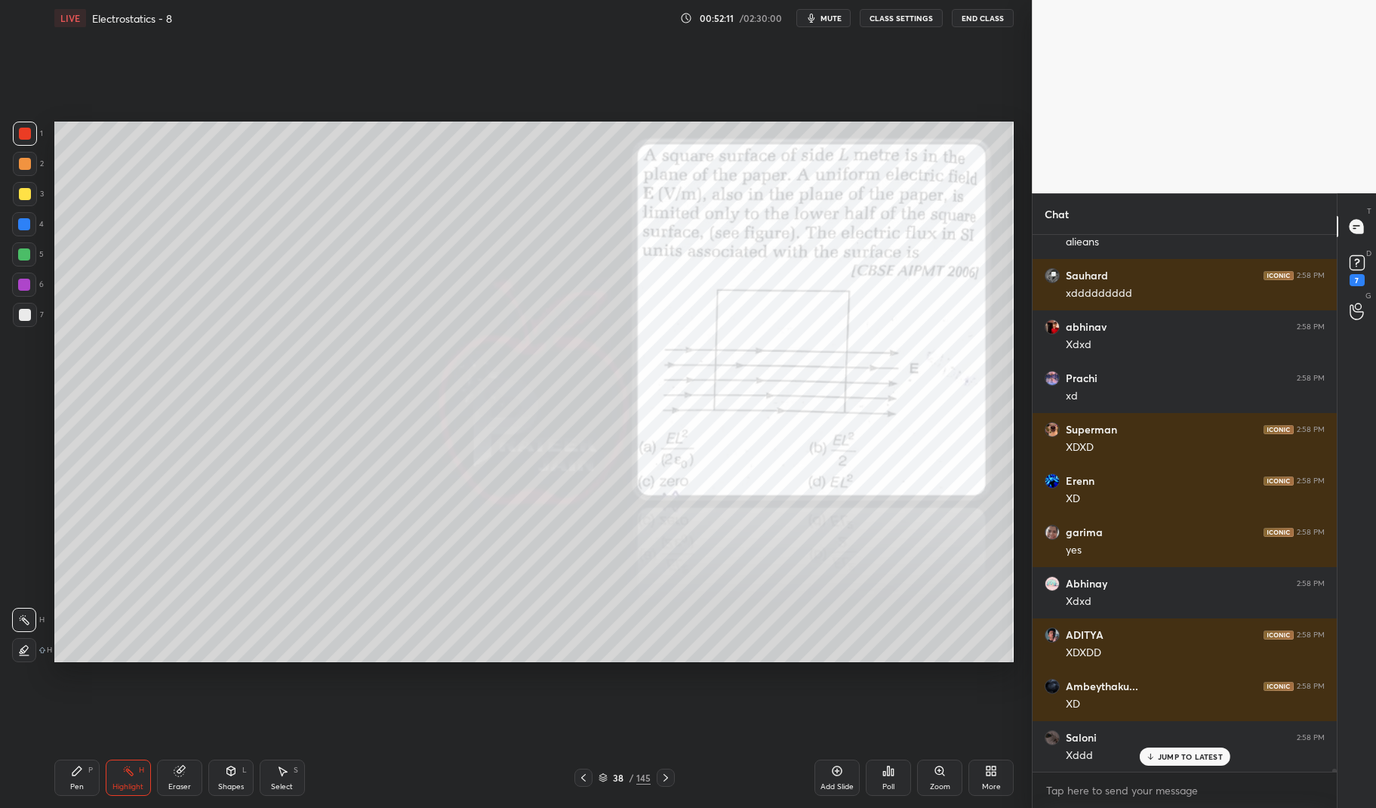
click at [1195, 755] on p "JUMP TO LATEST" at bounding box center [1190, 756] width 65 height 9
click at [666, 774] on icon at bounding box center [666, 777] width 12 height 12
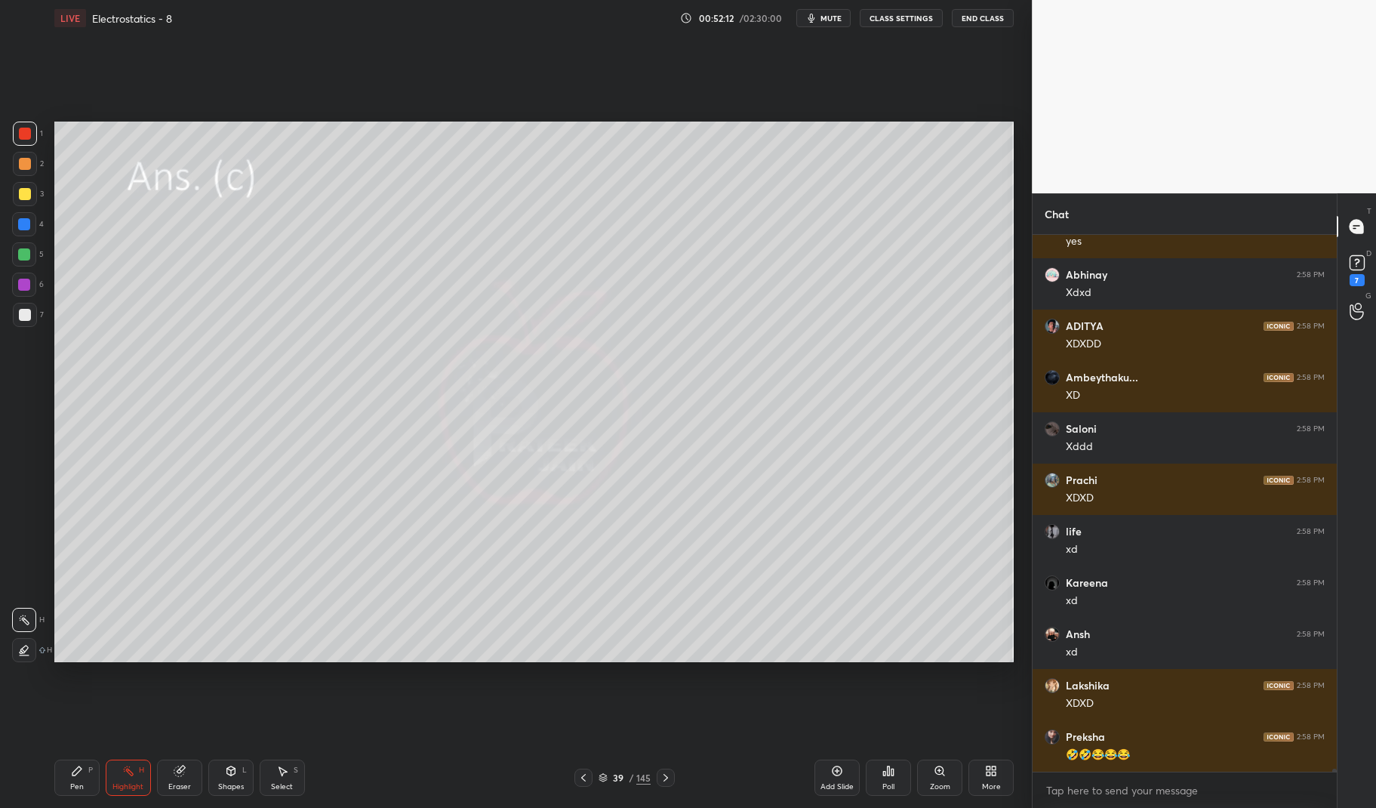
click at [666, 774] on icon at bounding box center [666, 777] width 12 height 12
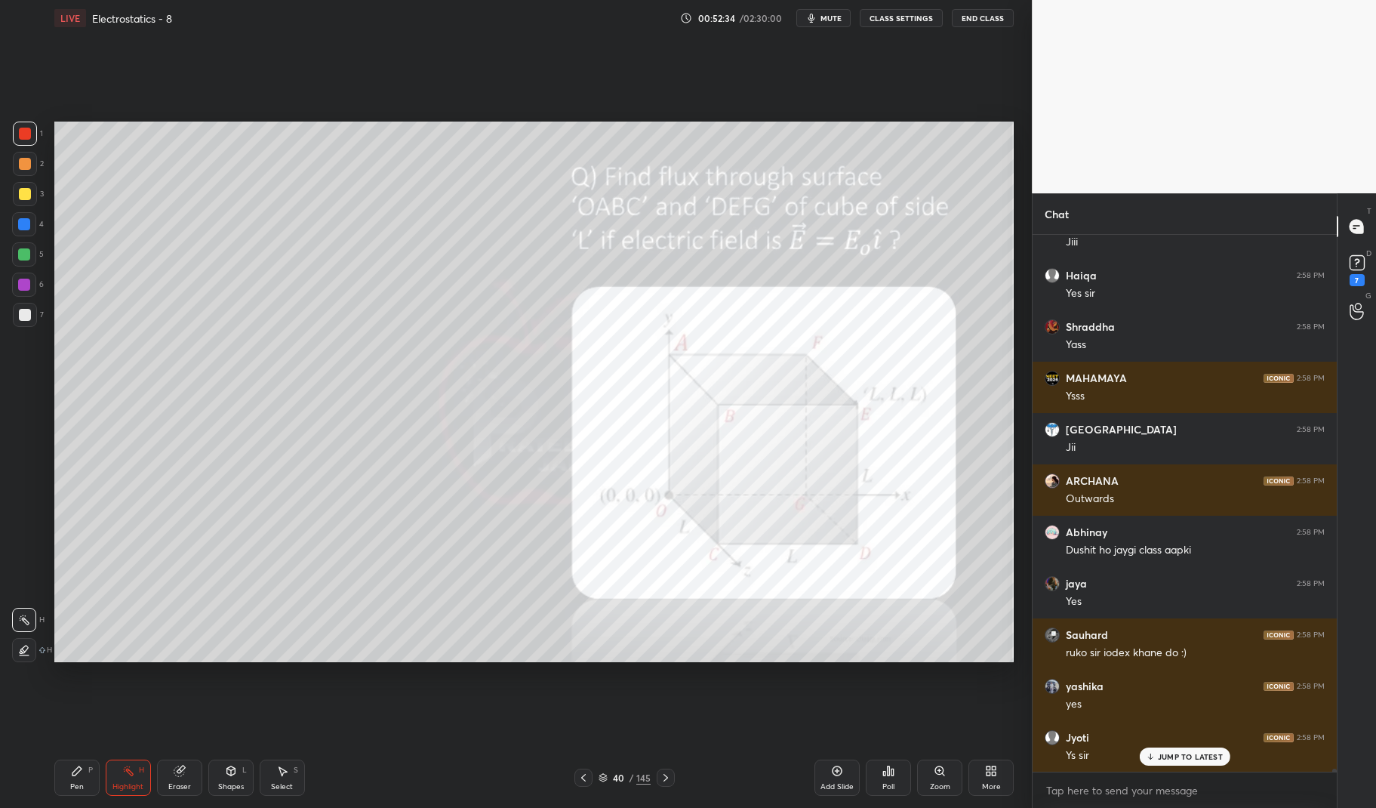
click at [125, 783] on div "Highlight" at bounding box center [127, 787] width 31 height 8
click at [115, 783] on div "Highlight" at bounding box center [127, 787] width 31 height 8
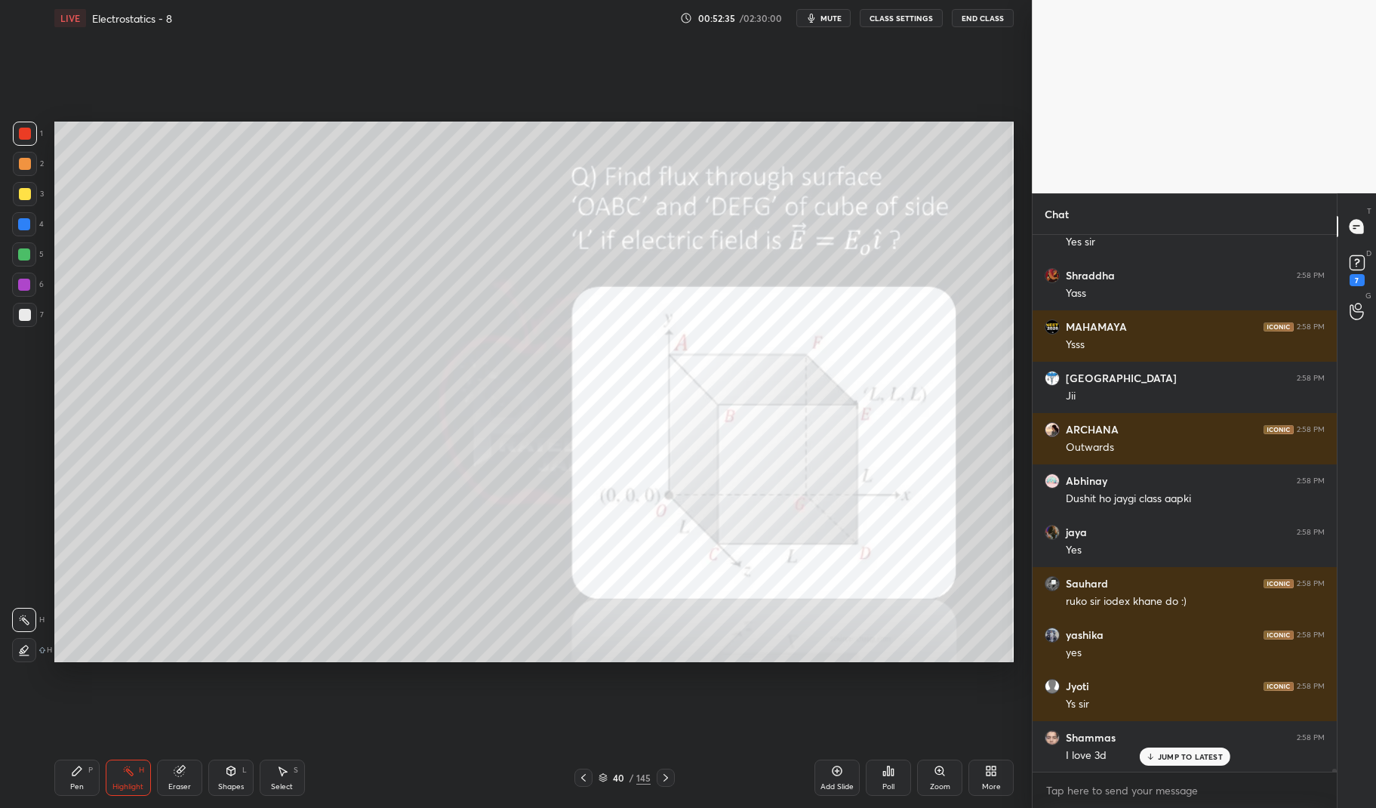
click at [26, 140] on div at bounding box center [25, 134] width 24 height 24
click at [14, 128] on div at bounding box center [25, 134] width 24 height 24
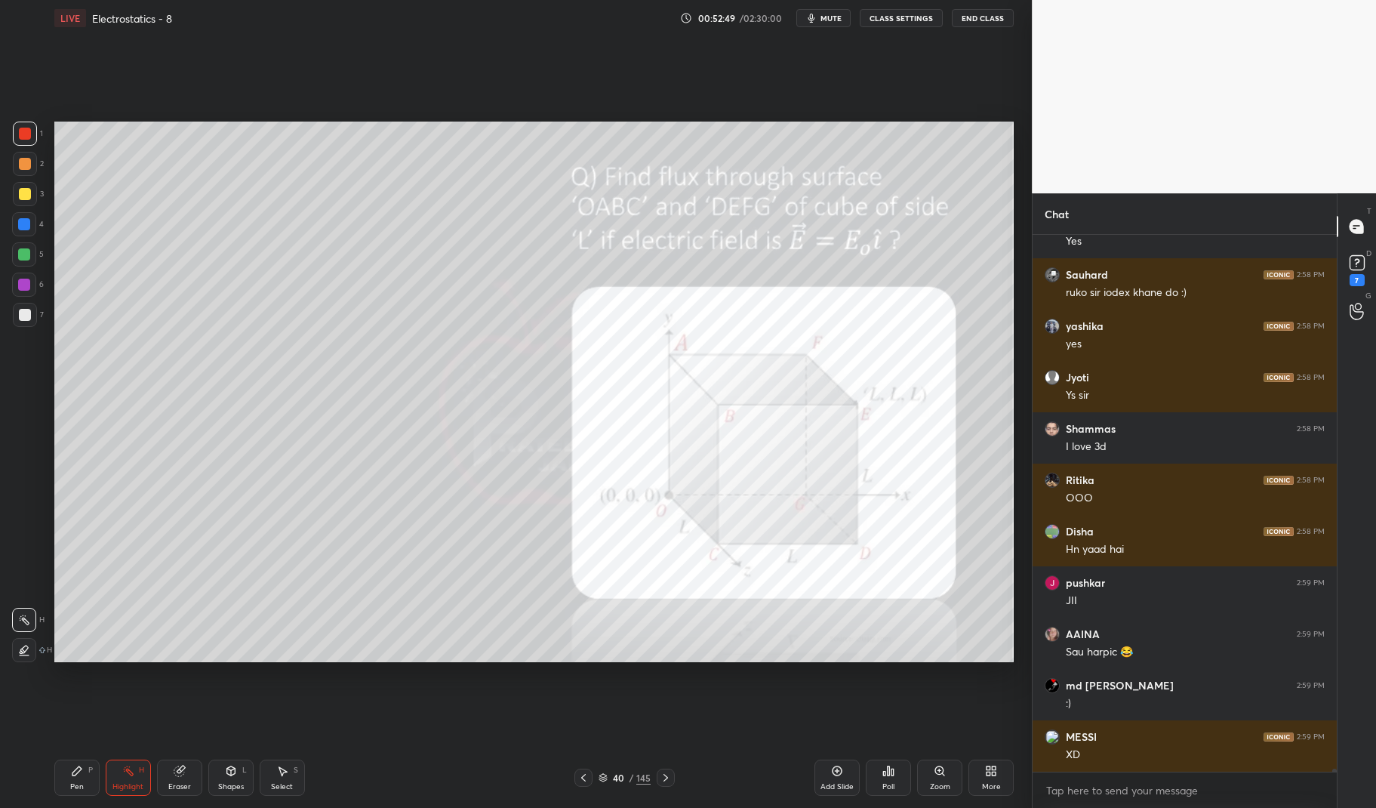
click at [73, 783] on div "Pen" at bounding box center [77, 787] width 14 height 8
click at [73, 773] on icon at bounding box center [76, 770] width 9 height 9
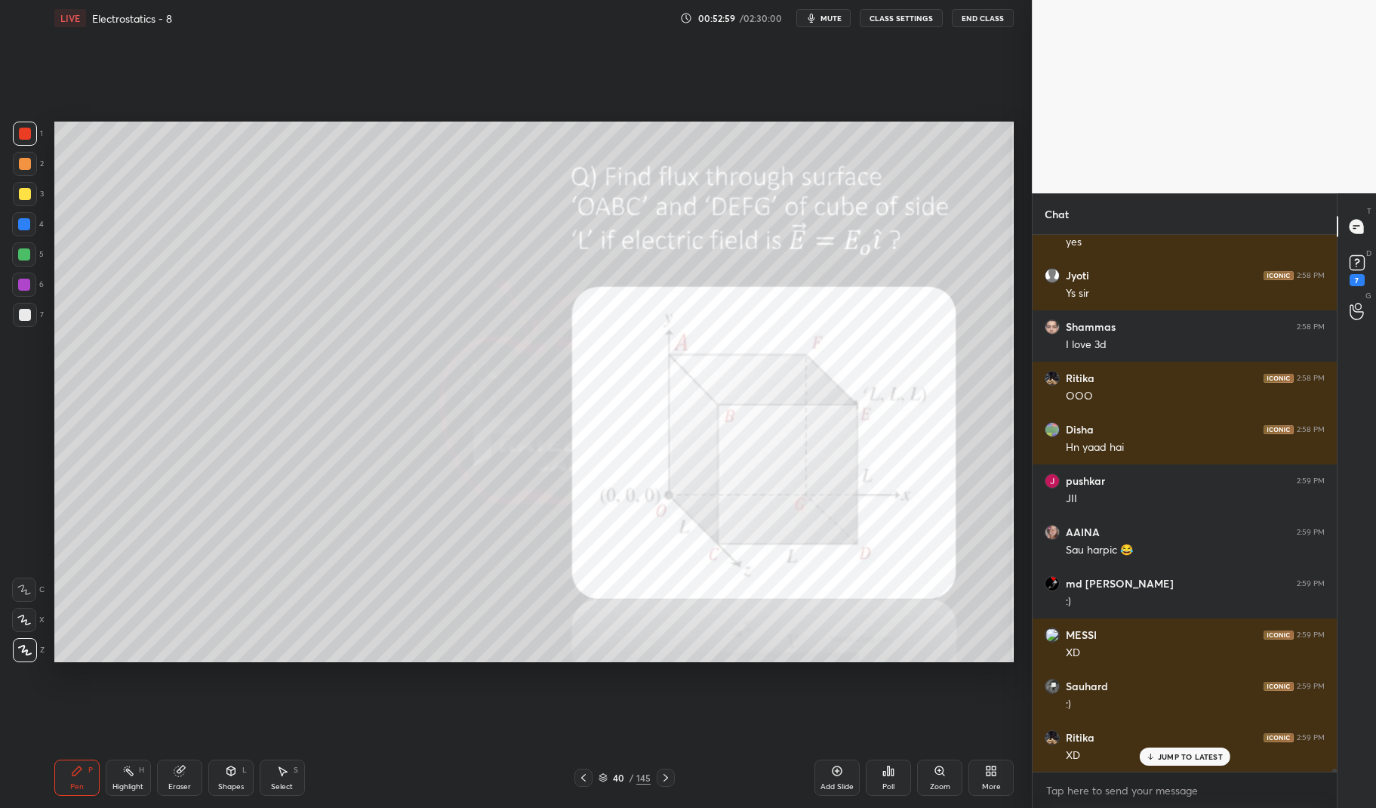
click at [27, 238] on div "4" at bounding box center [28, 227] width 32 height 30
click at [18, 223] on div at bounding box center [24, 224] width 12 height 12
click at [236, 771] on icon at bounding box center [231, 770] width 12 height 12
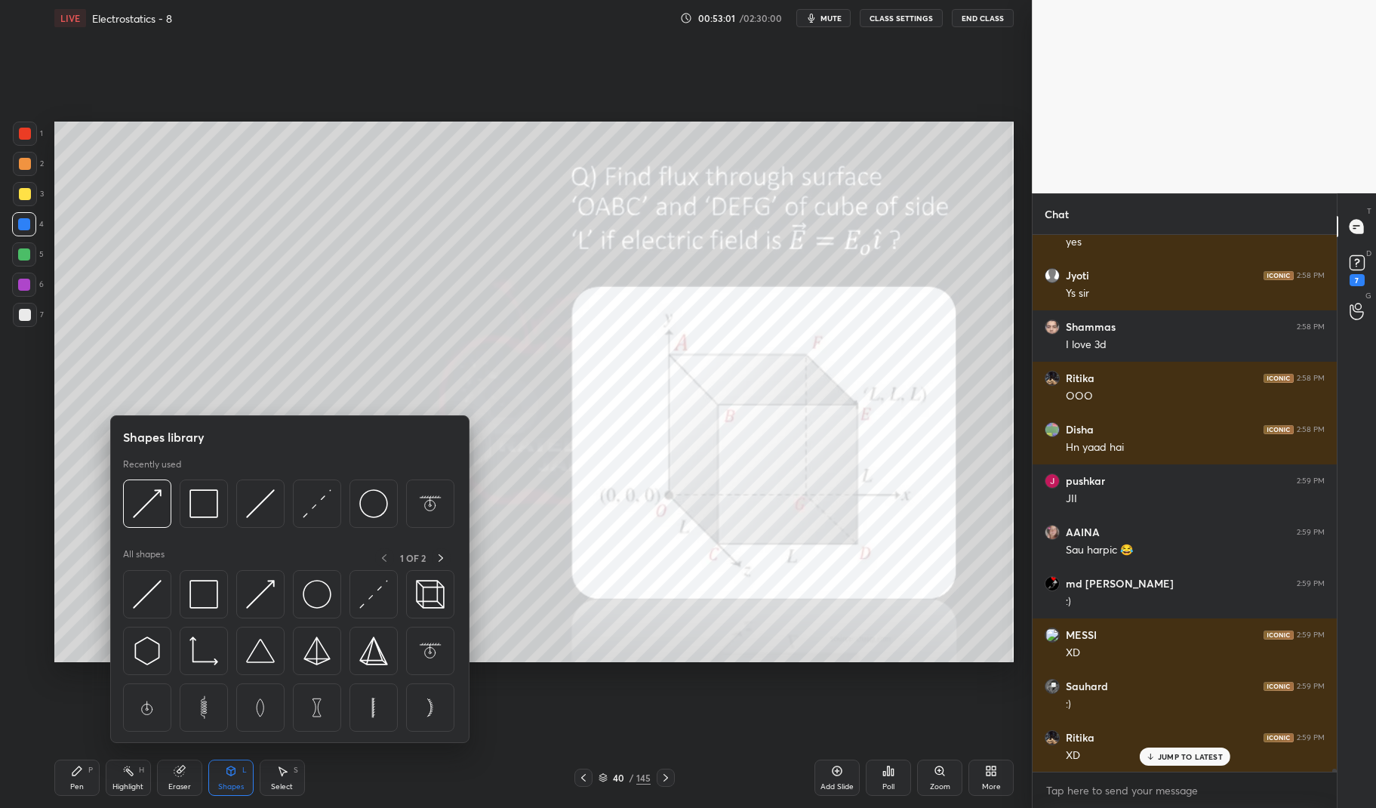
click at [153, 515] on img at bounding box center [147, 503] width 29 height 29
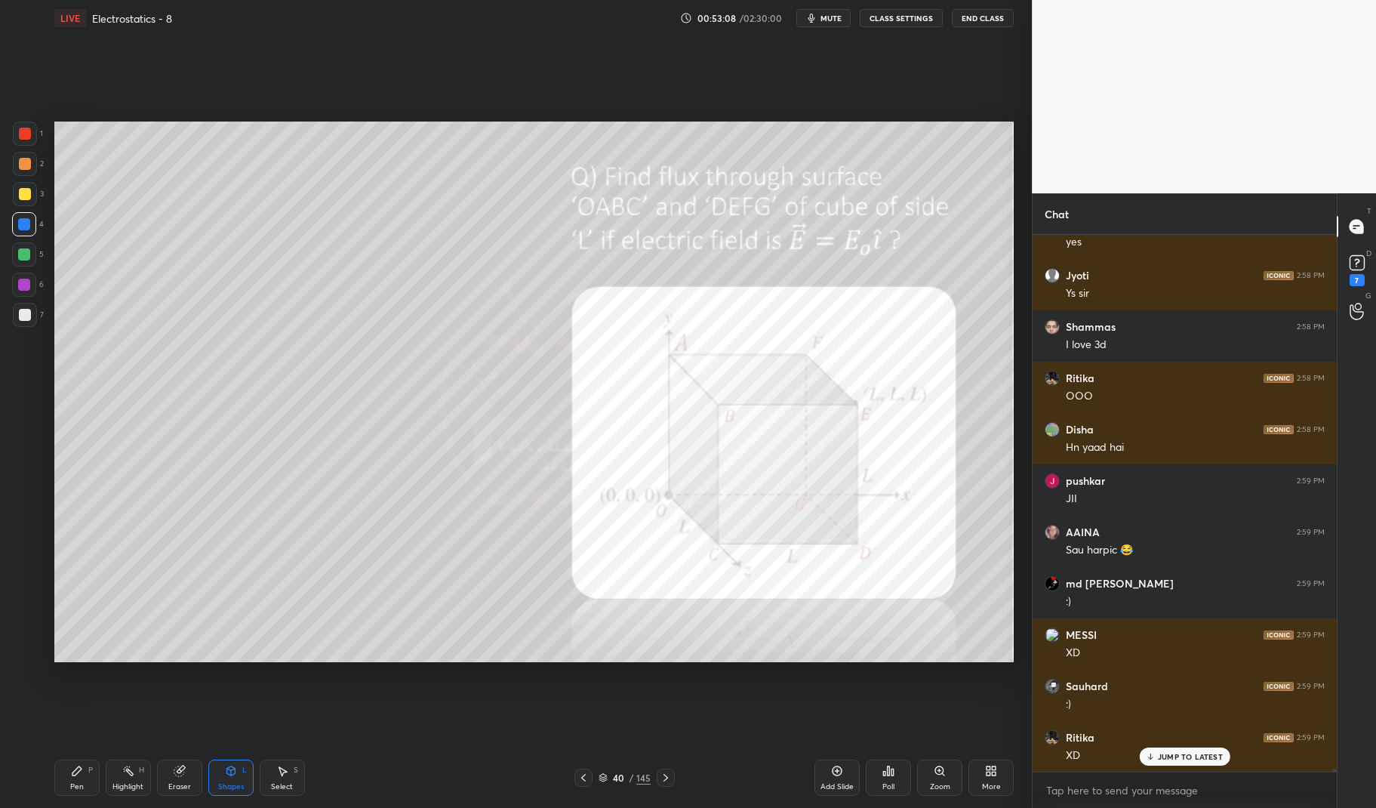
scroll to position [107775, 0]
click at [82, 778] on div "Pen P" at bounding box center [76, 777] width 45 height 36
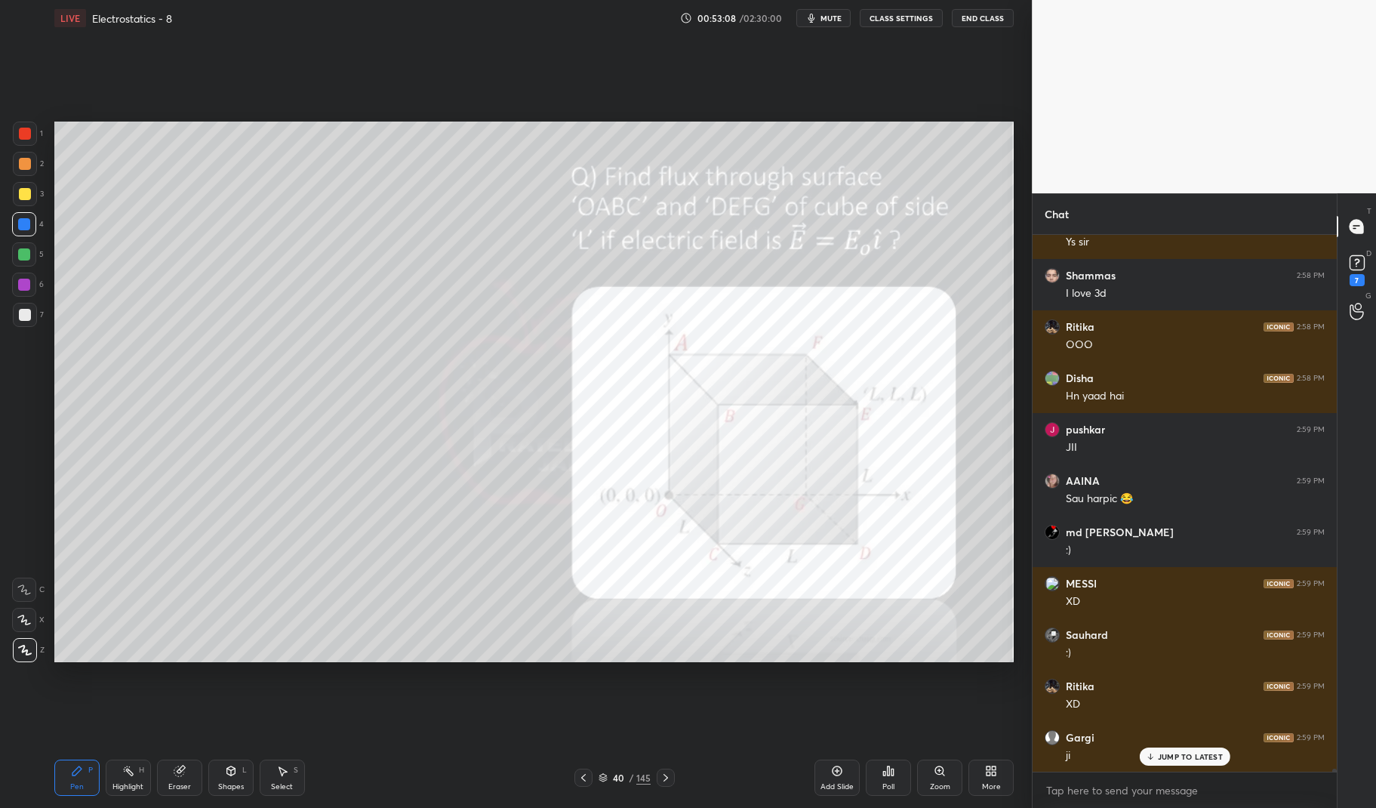
click at [75, 783] on div "Pen" at bounding box center [77, 787] width 14 height 8
click at [115, 764] on div "Highlight H" at bounding box center [128, 777] width 45 height 36
click at [121, 780] on div "Highlight H" at bounding box center [128, 777] width 45 height 36
click at [117, 783] on div "Highlight" at bounding box center [127, 787] width 31 height 8
click at [82, 771] on icon at bounding box center [77, 770] width 12 height 12
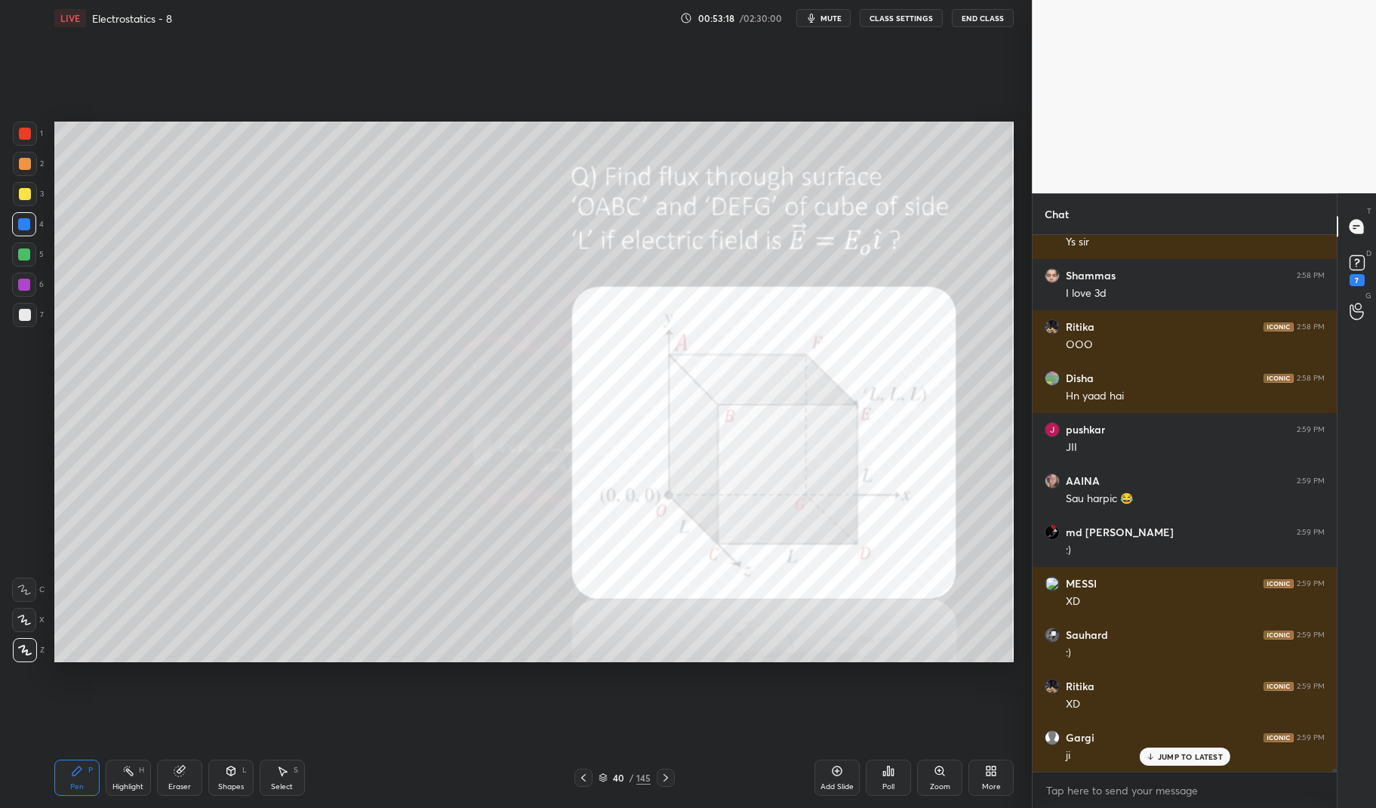
click at [31, 194] on div at bounding box center [25, 194] width 24 height 24
click at [19, 189] on div at bounding box center [25, 194] width 12 height 12
click at [17, 198] on div at bounding box center [25, 194] width 24 height 24
click at [13, 197] on div at bounding box center [25, 194] width 24 height 24
click at [180, 783] on div "Eraser" at bounding box center [179, 787] width 23 height 8
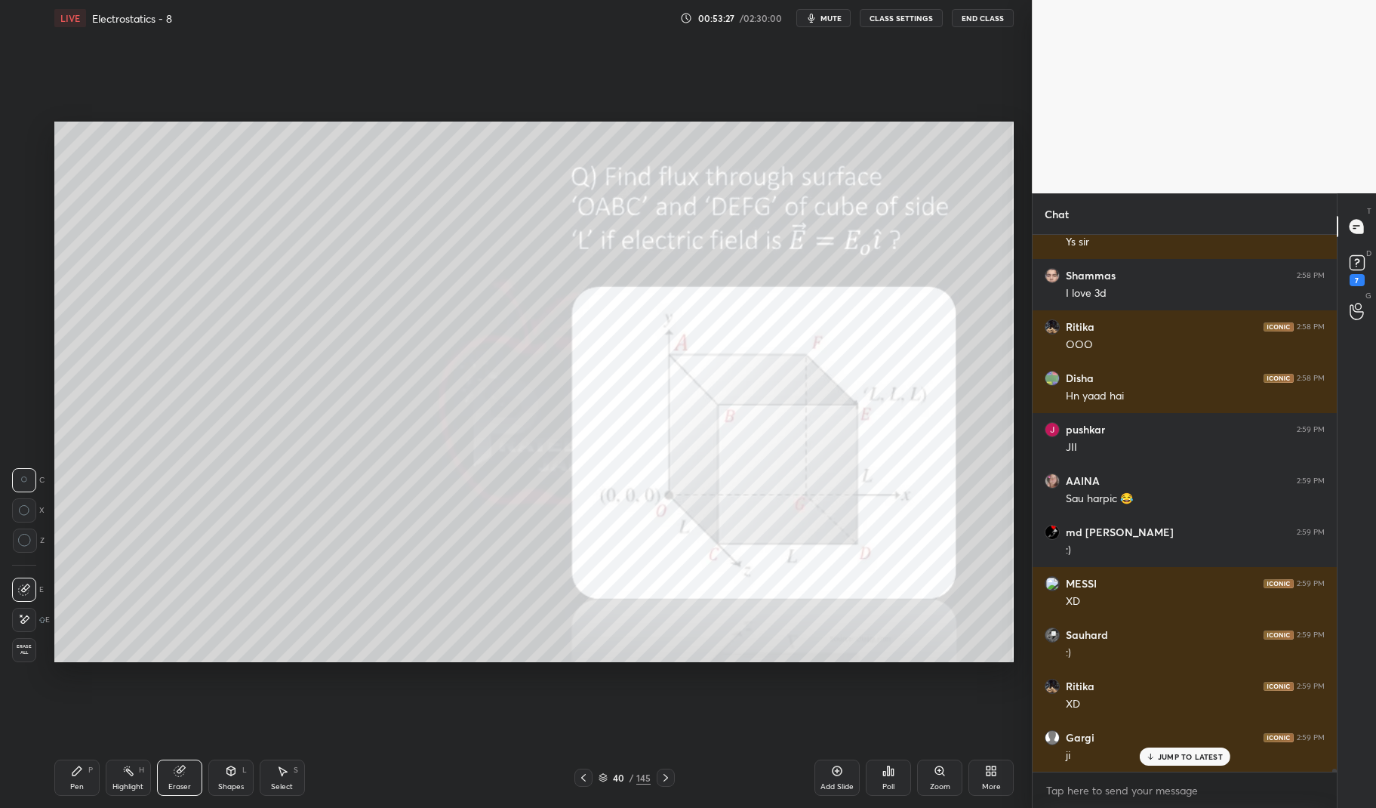
click at [185, 778] on div "Eraser" at bounding box center [179, 777] width 45 height 36
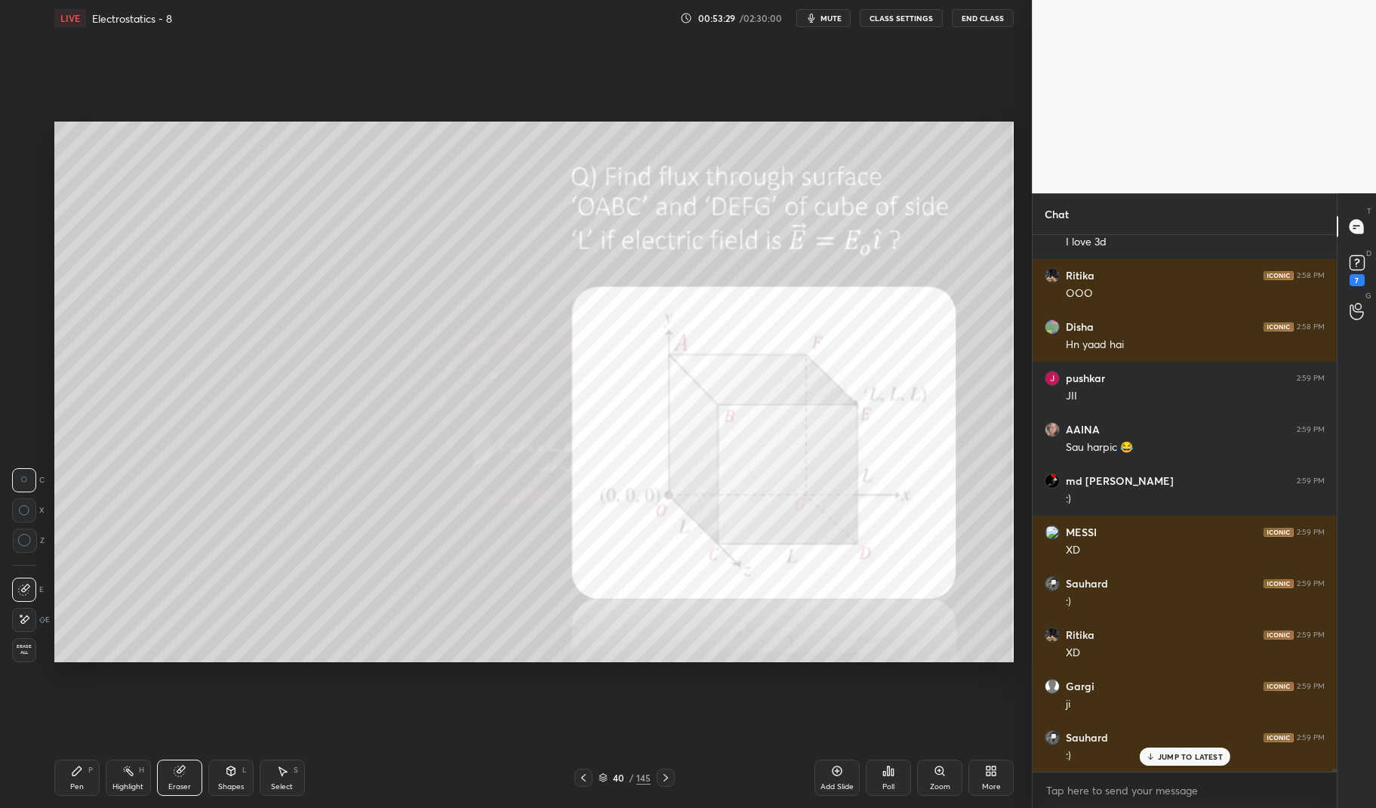
click at [93, 786] on div "Pen P" at bounding box center [76, 777] width 45 height 36
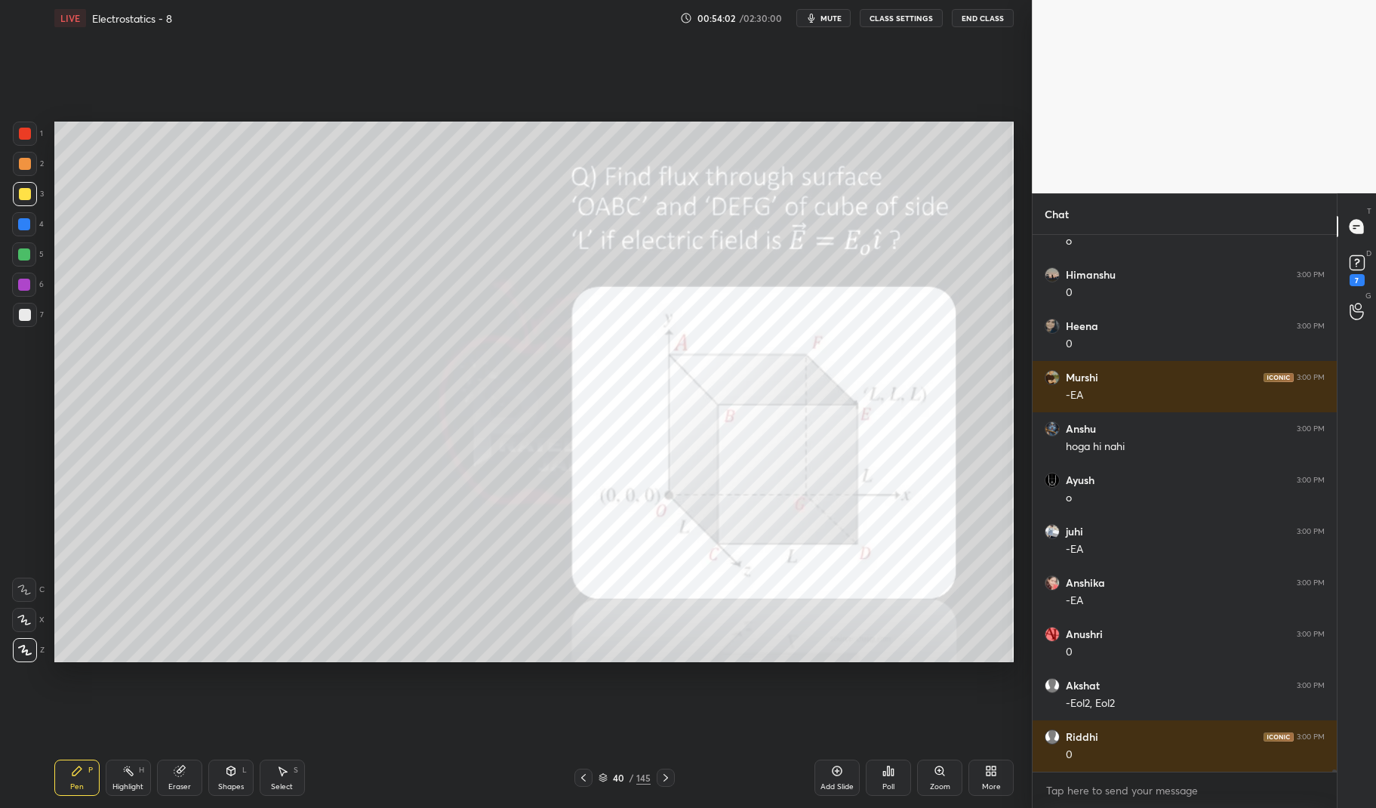
scroll to position [110293, 0]
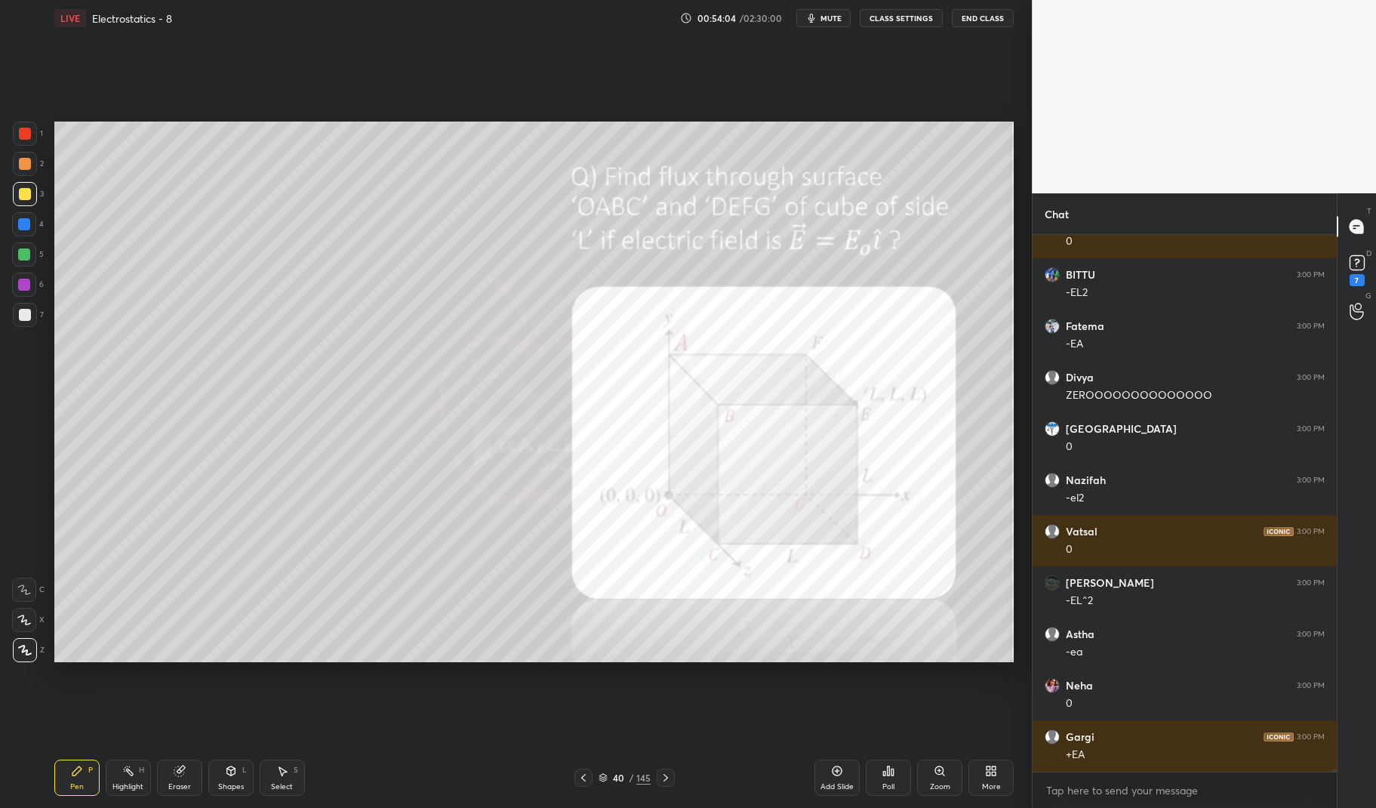
click at [33, 290] on div at bounding box center [24, 284] width 24 height 24
click at [15, 285] on div at bounding box center [24, 284] width 24 height 24
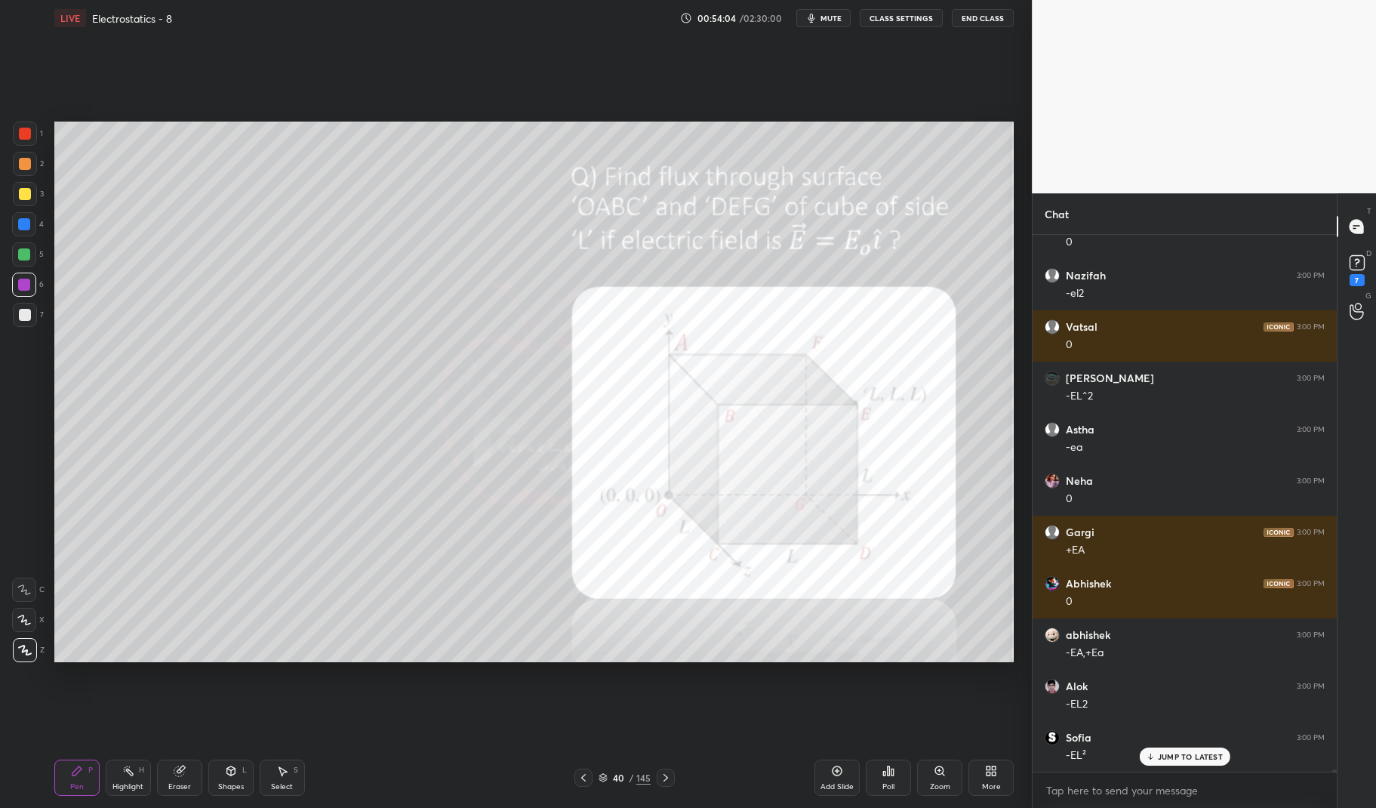
click at [80, 789] on div "Pen" at bounding box center [77, 787] width 14 height 8
click at [75, 786] on div "Pen" at bounding box center [77, 787] width 14 height 8
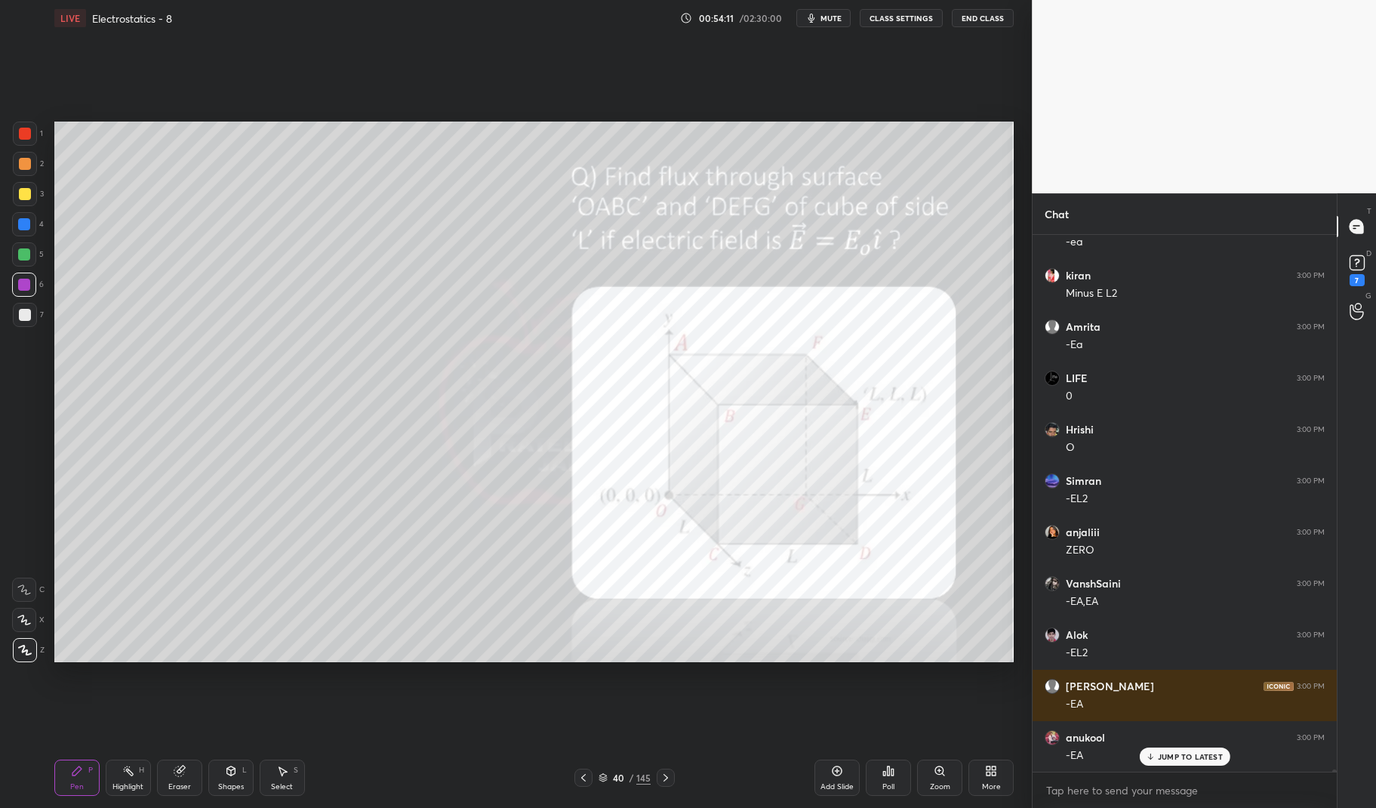
scroll to position [111781, 0]
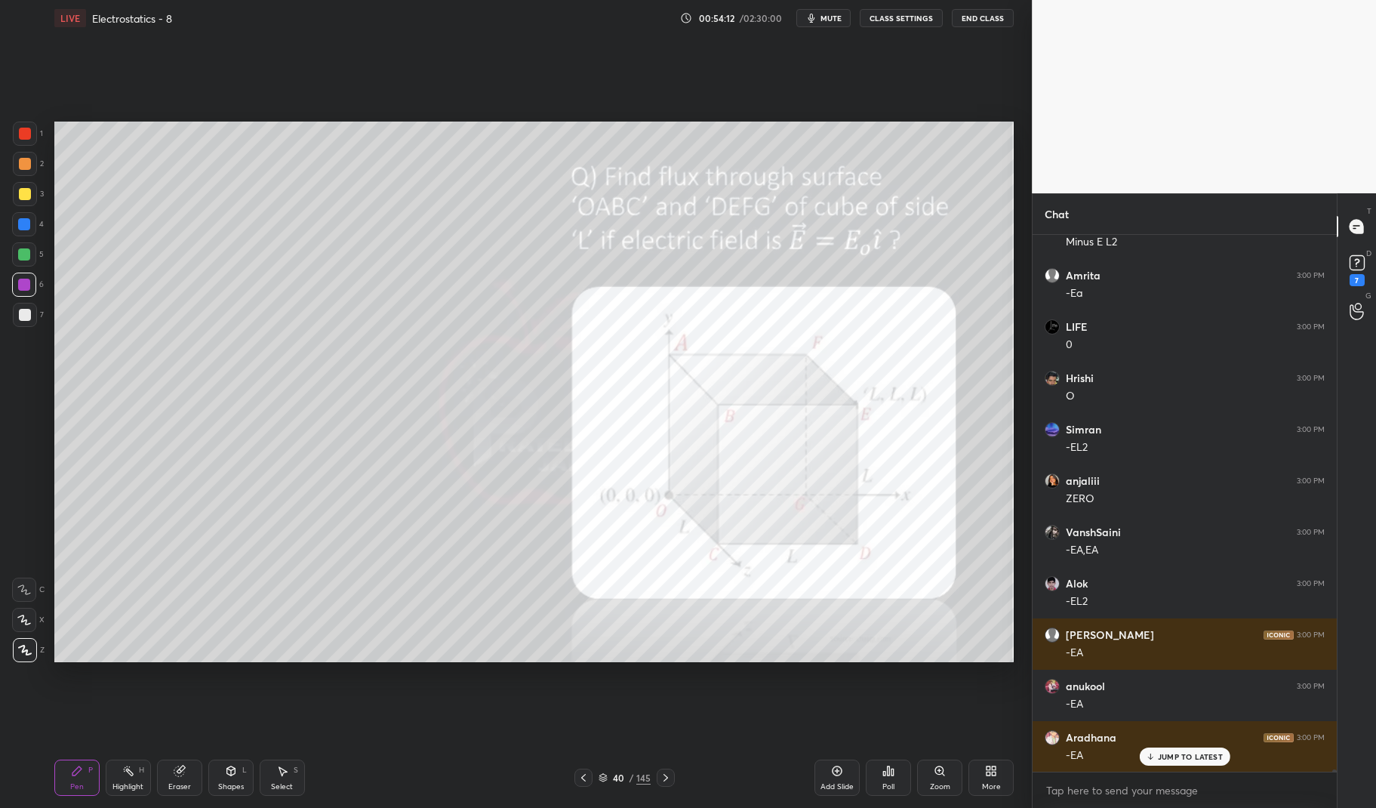
click at [123, 783] on div "Highlight" at bounding box center [127, 787] width 31 height 8
click at [121, 783] on div "Highlight" at bounding box center [127, 787] width 31 height 8
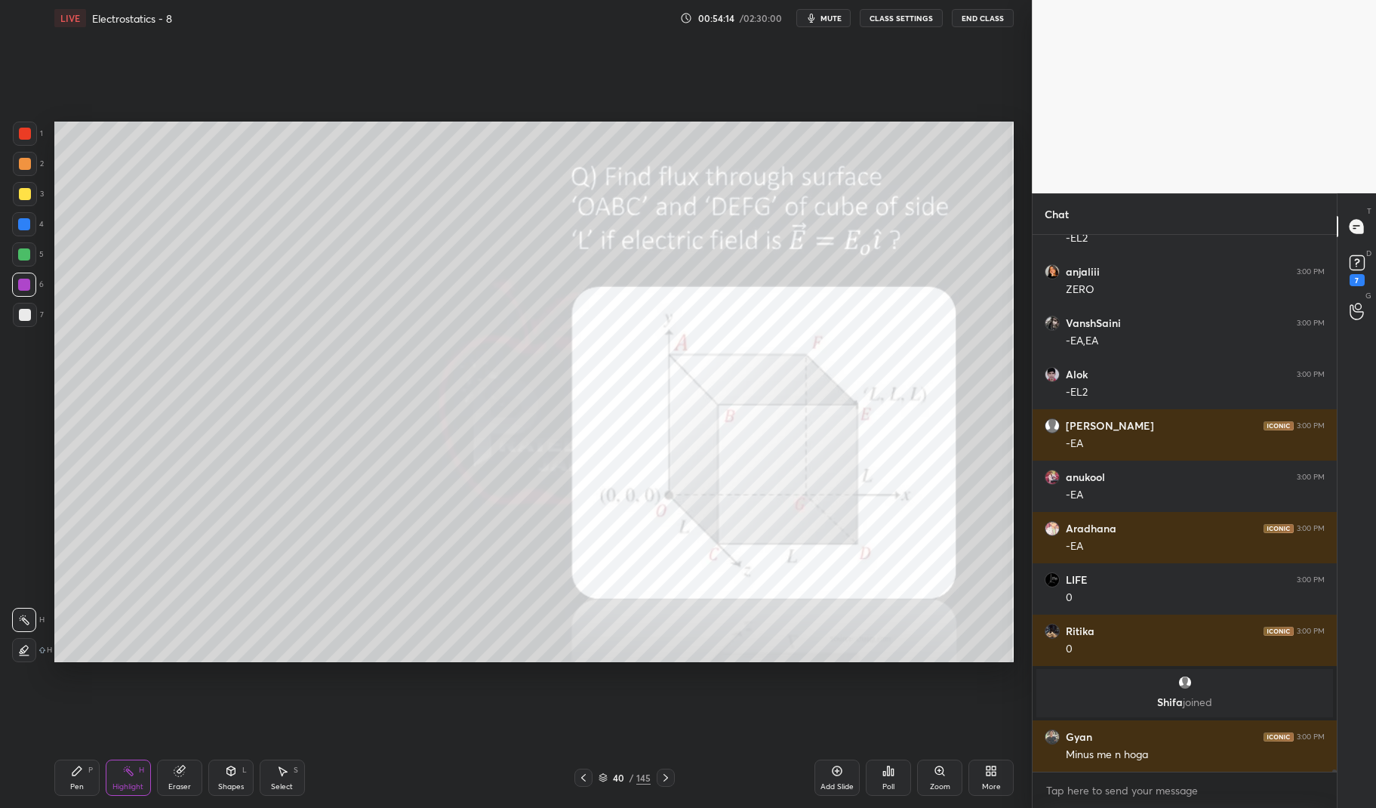
scroll to position [112040, 0]
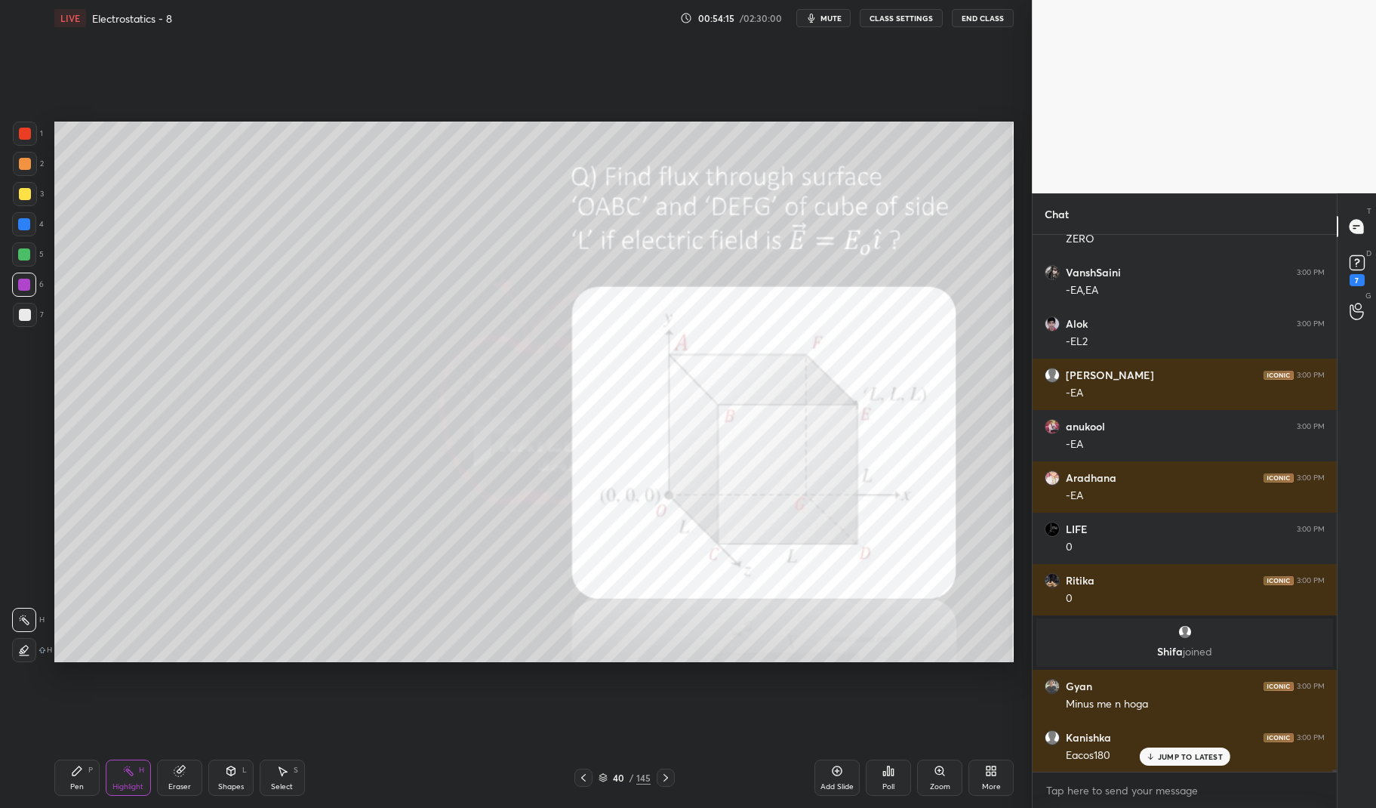
click at [70, 790] on div "Pen" at bounding box center [77, 787] width 14 height 8
click at [71, 775] on icon at bounding box center [77, 770] width 12 height 12
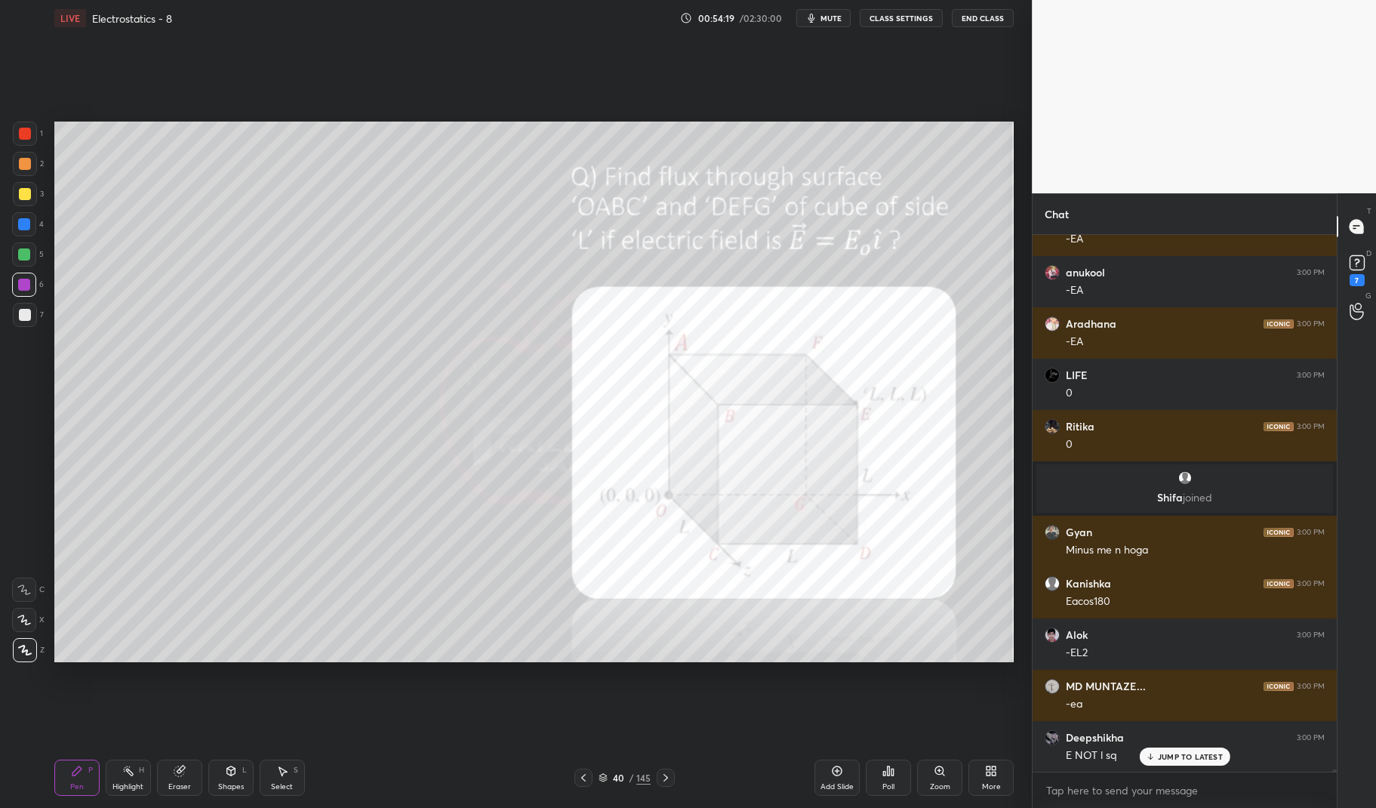
scroll to position [112246, 0]
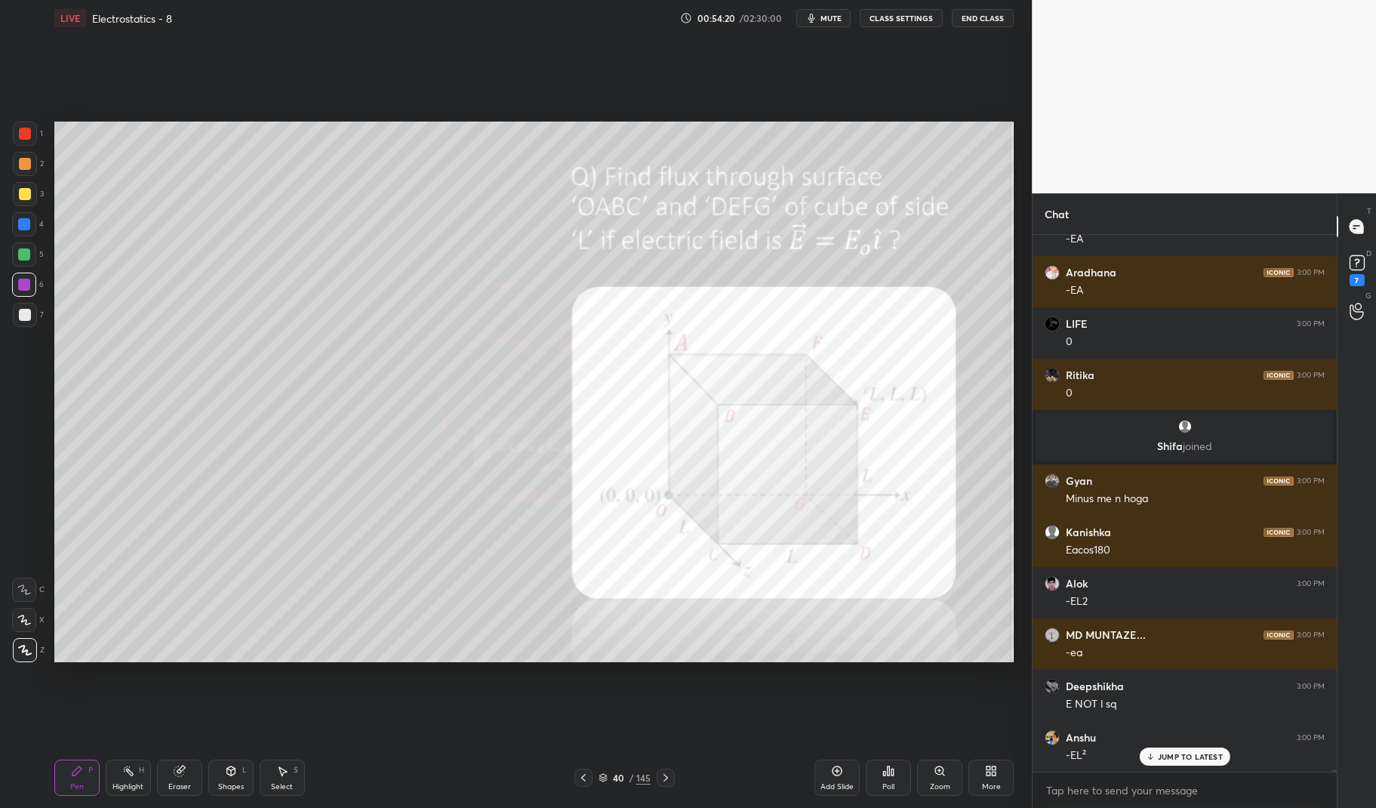
click at [118, 780] on div "Highlight H" at bounding box center [128, 777] width 45 height 36
click at [122, 780] on div "Highlight H" at bounding box center [128, 777] width 45 height 36
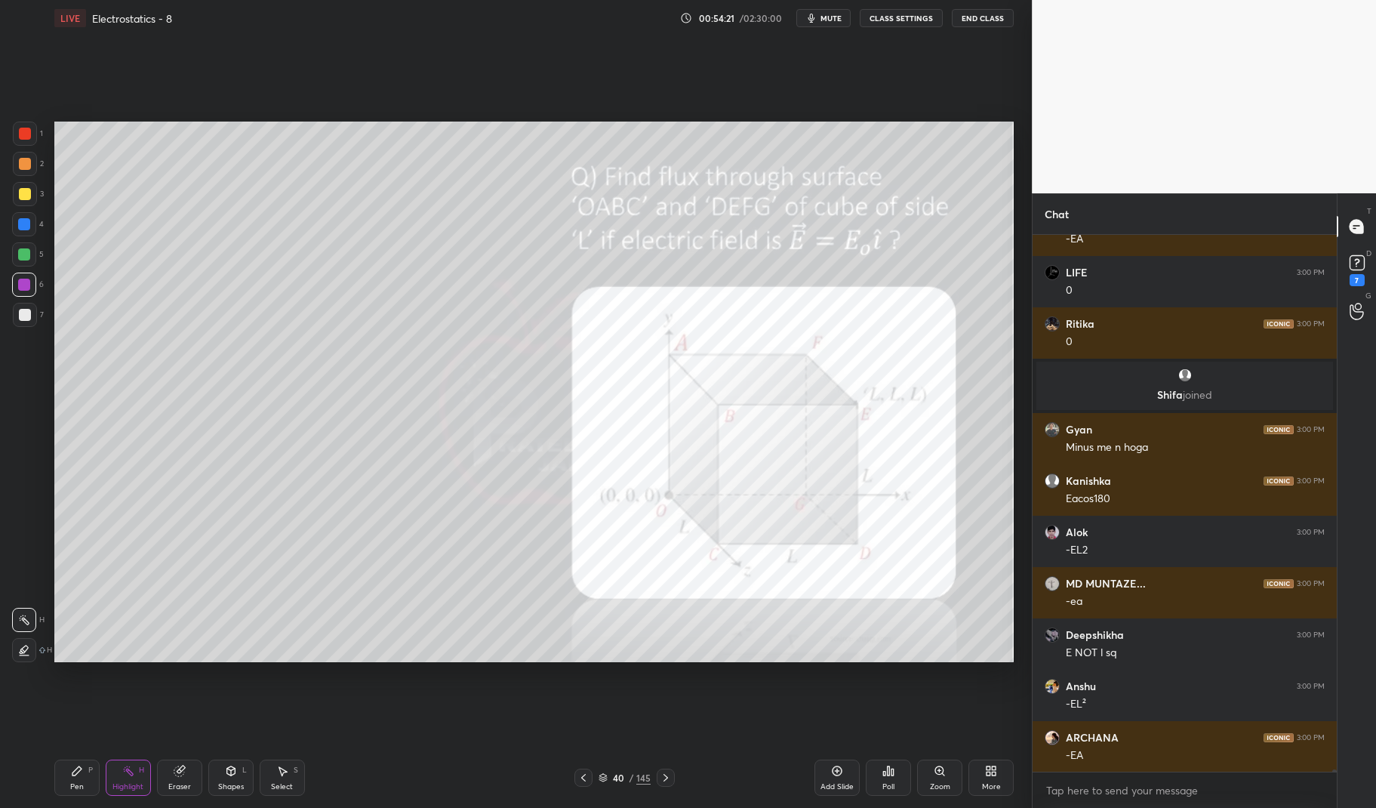
scroll to position [112348, 0]
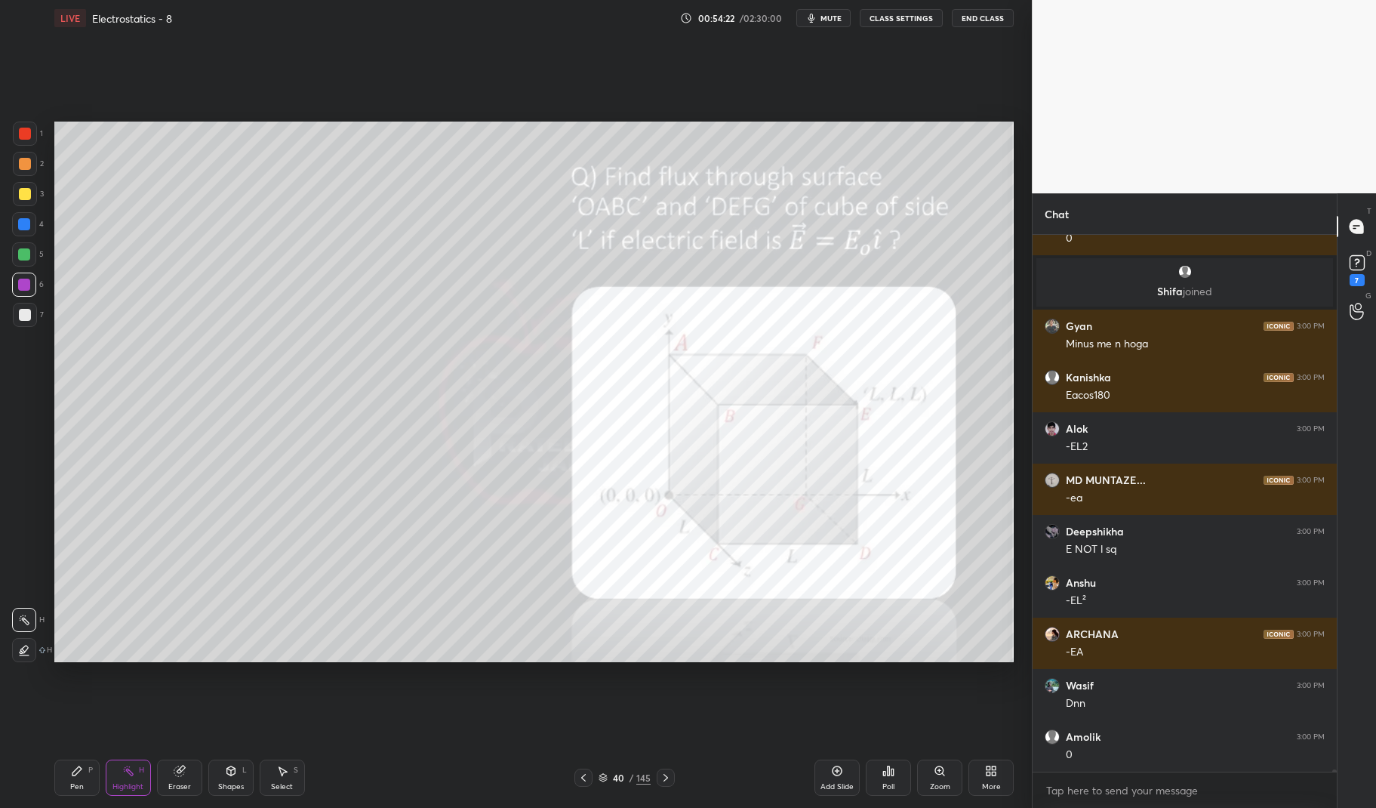
click at [56, 783] on div "Pen P" at bounding box center [76, 777] width 45 height 36
click at [64, 789] on div "Pen P" at bounding box center [76, 777] width 45 height 36
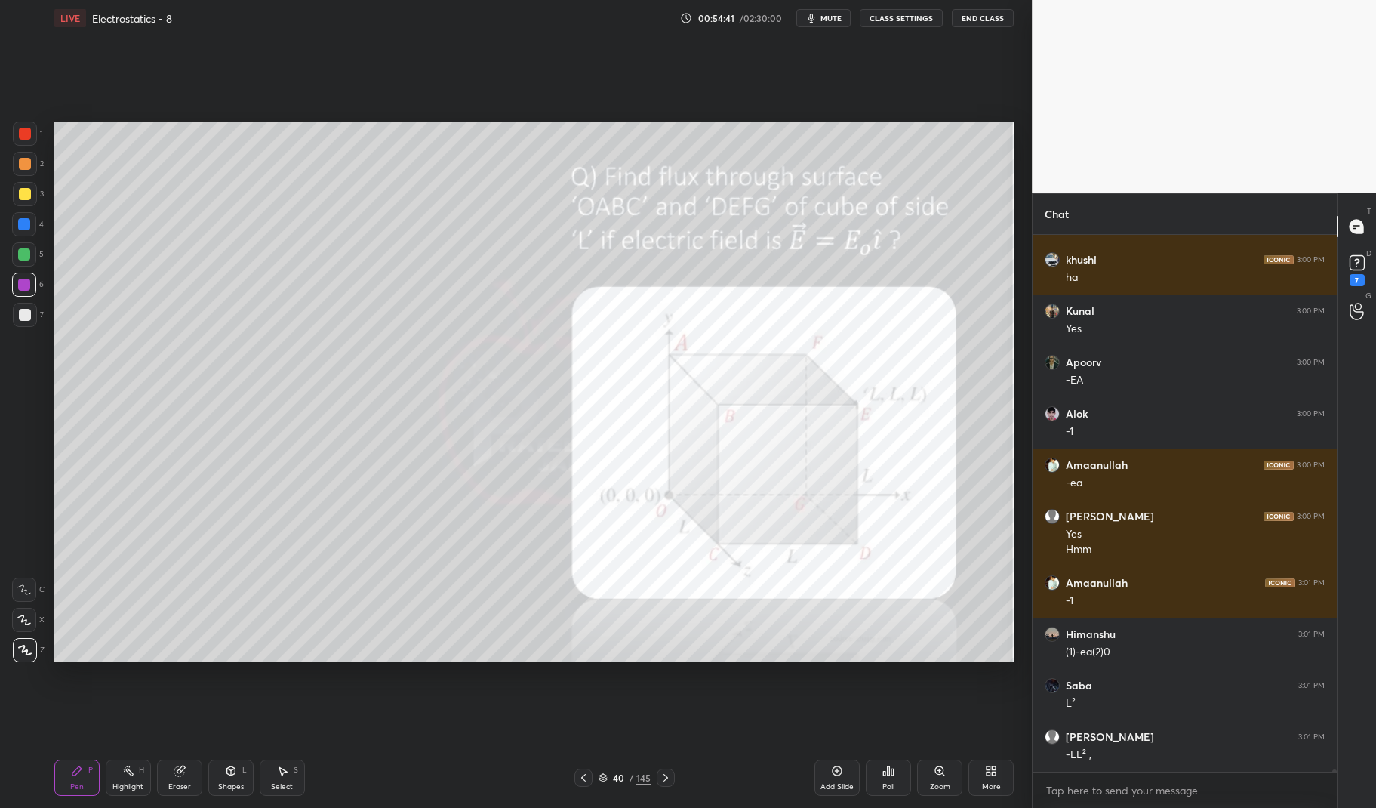
click at [143, 788] on div "Highlight" at bounding box center [127, 787] width 31 height 8
click at [122, 772] on icon at bounding box center [128, 770] width 12 height 12
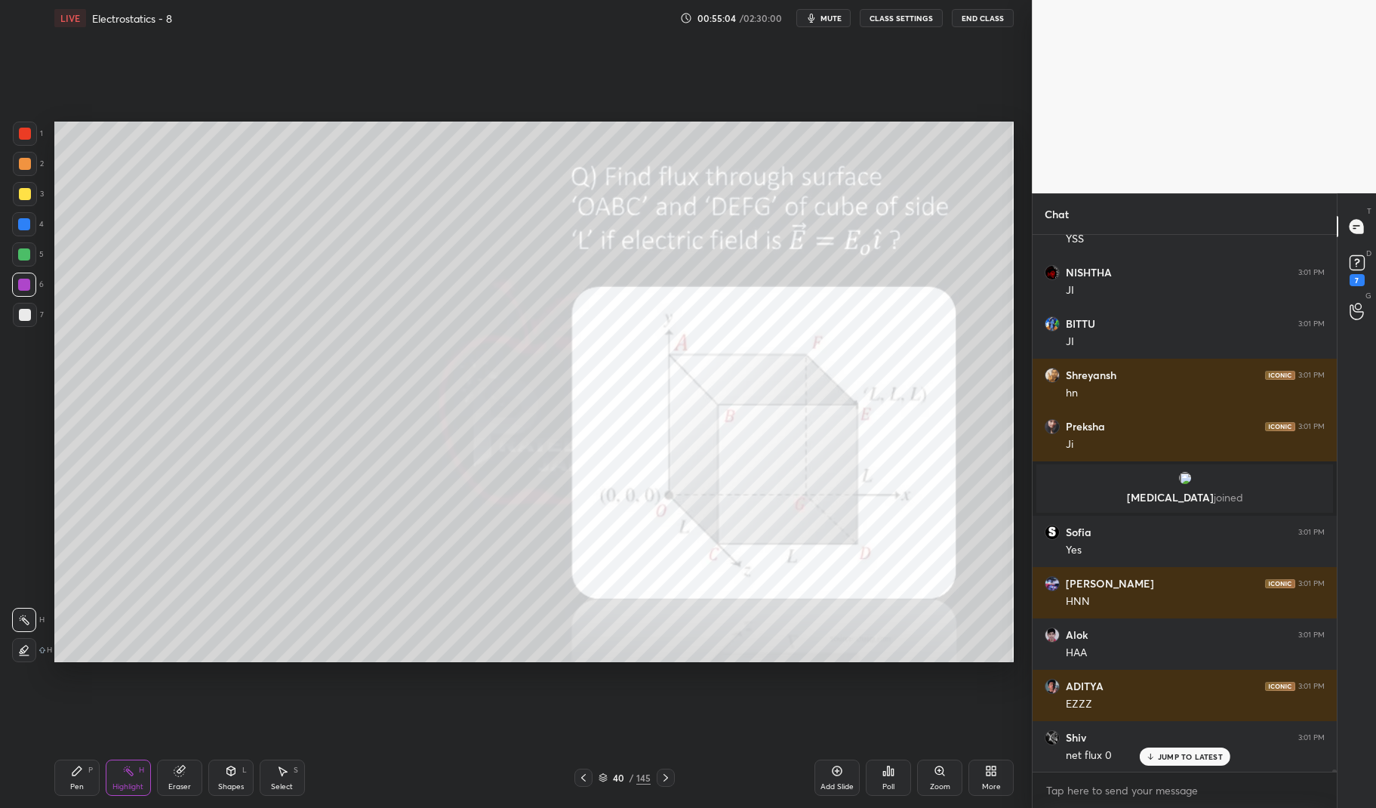
click at [89, 782] on div "Pen P" at bounding box center [76, 777] width 45 height 36
click at [75, 780] on div "Pen P" at bounding box center [76, 777] width 45 height 36
click at [25, 289] on div at bounding box center [24, 284] width 12 height 12
click at [14, 284] on div at bounding box center [24, 284] width 24 height 24
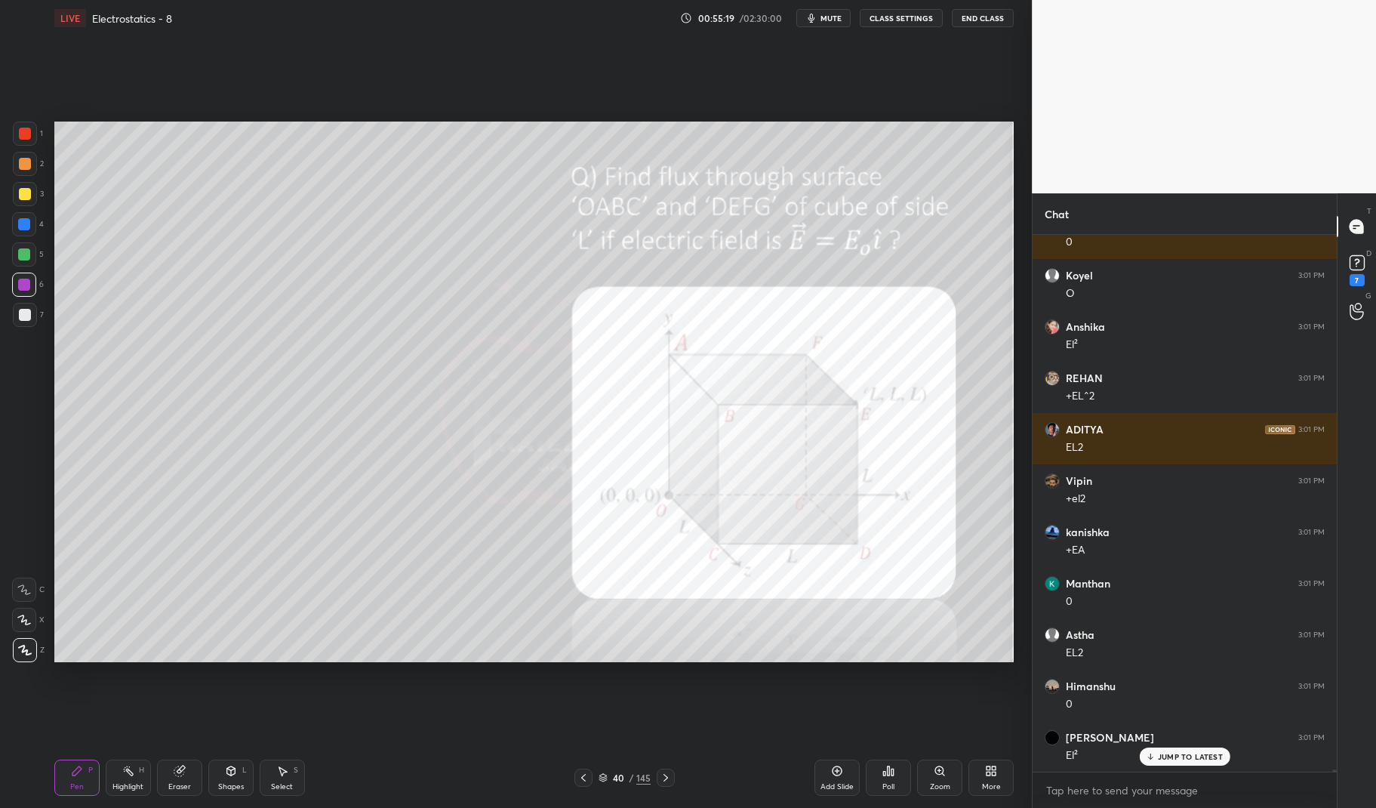
click at [132, 776] on icon at bounding box center [128, 770] width 12 height 12
click at [129, 769] on icon at bounding box center [128, 770] width 12 height 12
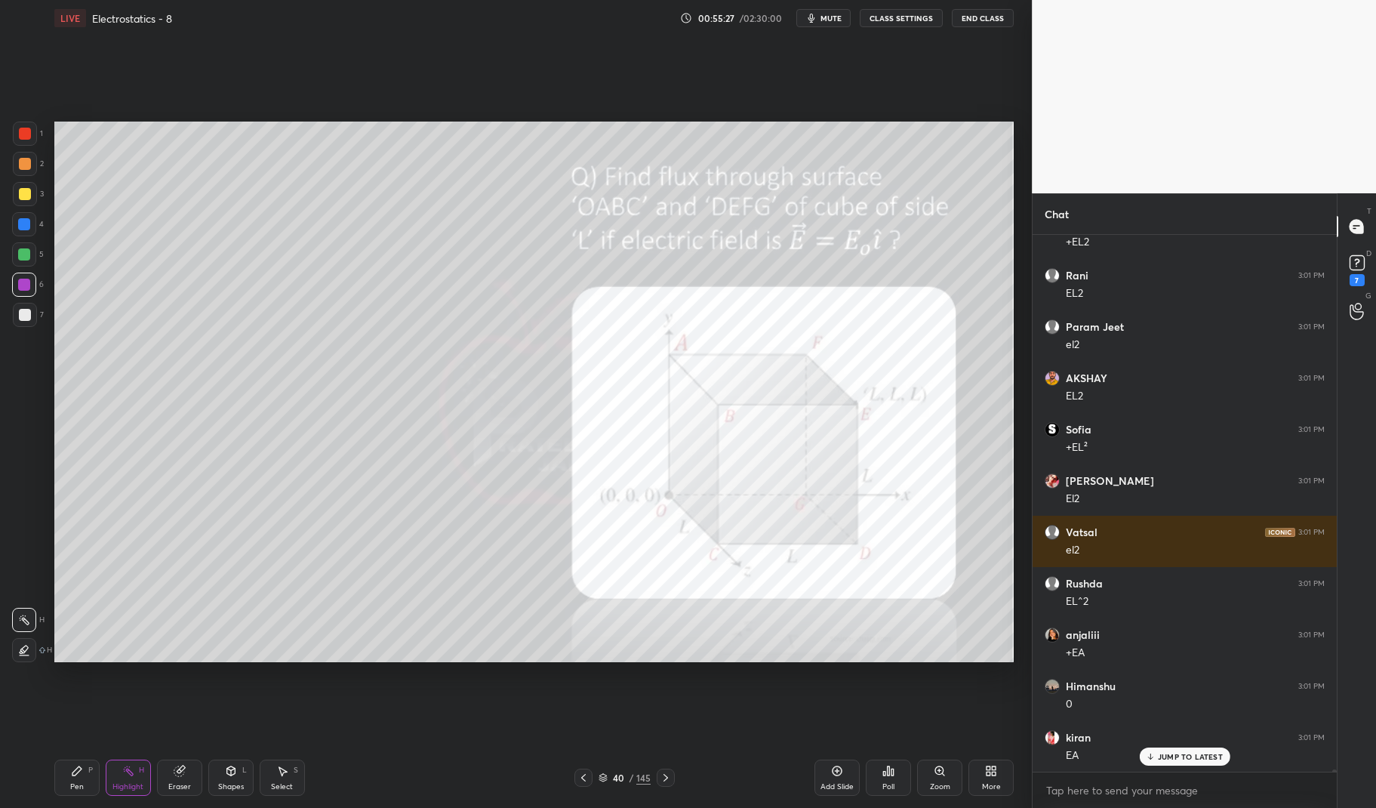
click at [78, 792] on div "Pen P" at bounding box center [76, 777] width 45 height 36
click at [75, 773] on icon at bounding box center [76, 770] width 9 height 9
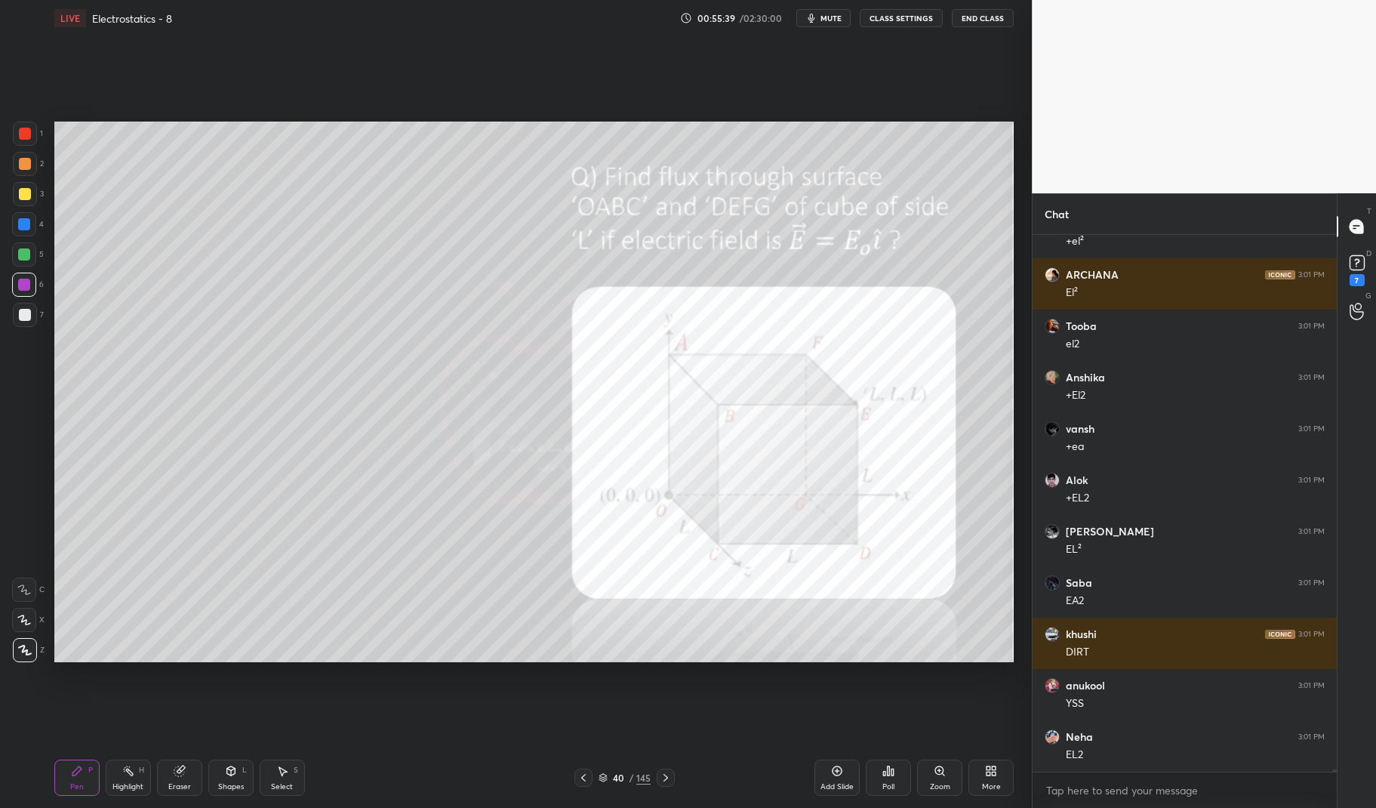
click at [131, 783] on div "Highlight" at bounding box center [127, 787] width 31 height 8
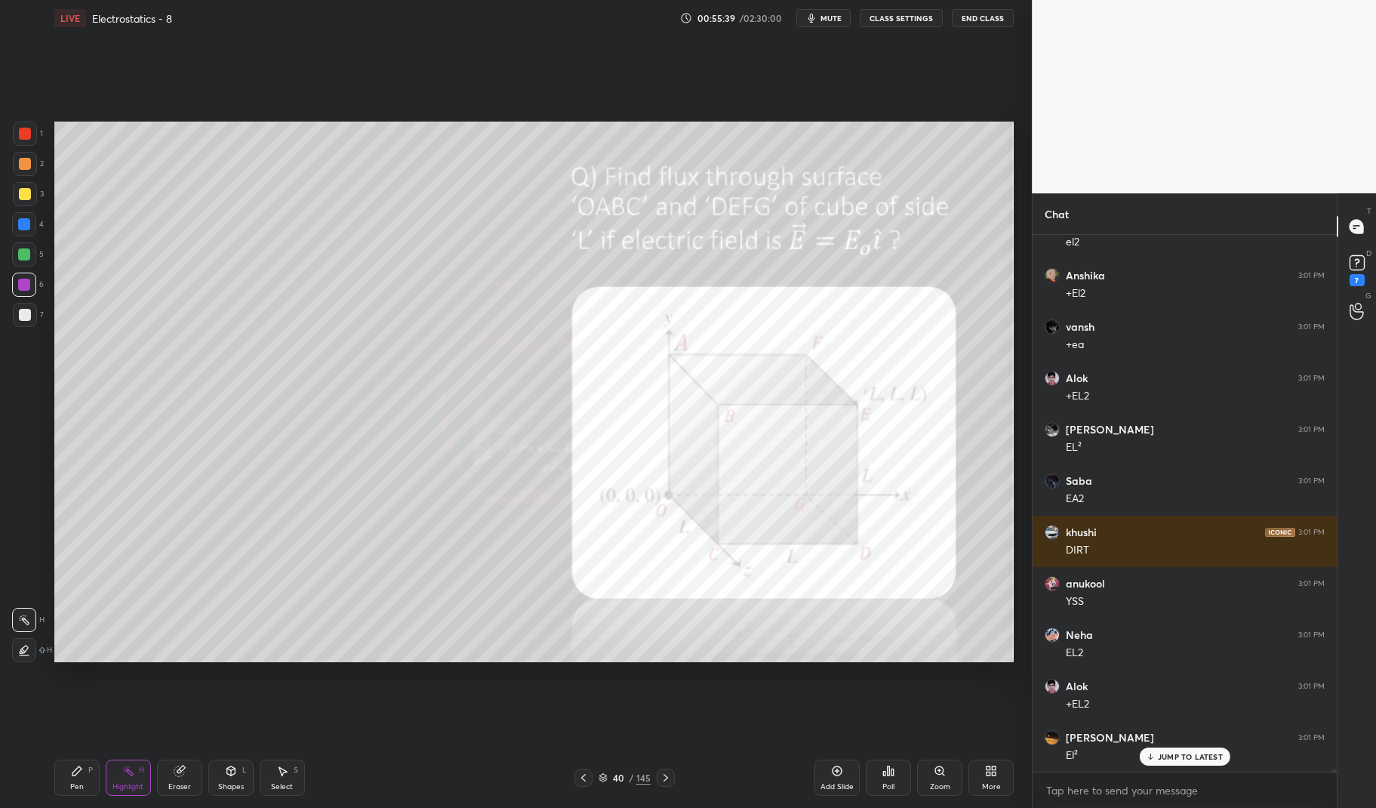
click at [127, 771] on rect at bounding box center [130, 772] width 8 height 8
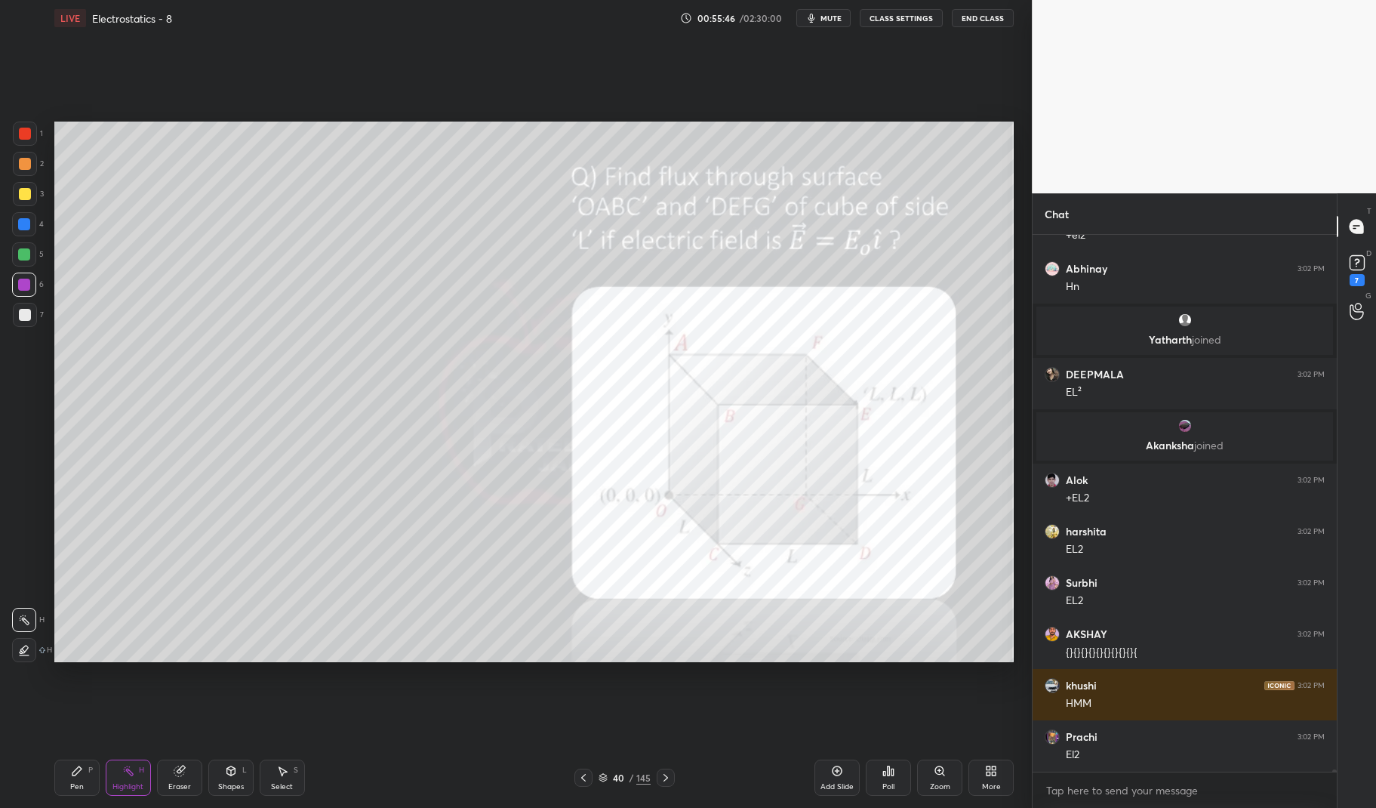
click at [125, 769] on icon at bounding box center [128, 770] width 12 height 12
click at [133, 764] on div "Highlight H" at bounding box center [128, 777] width 45 height 36
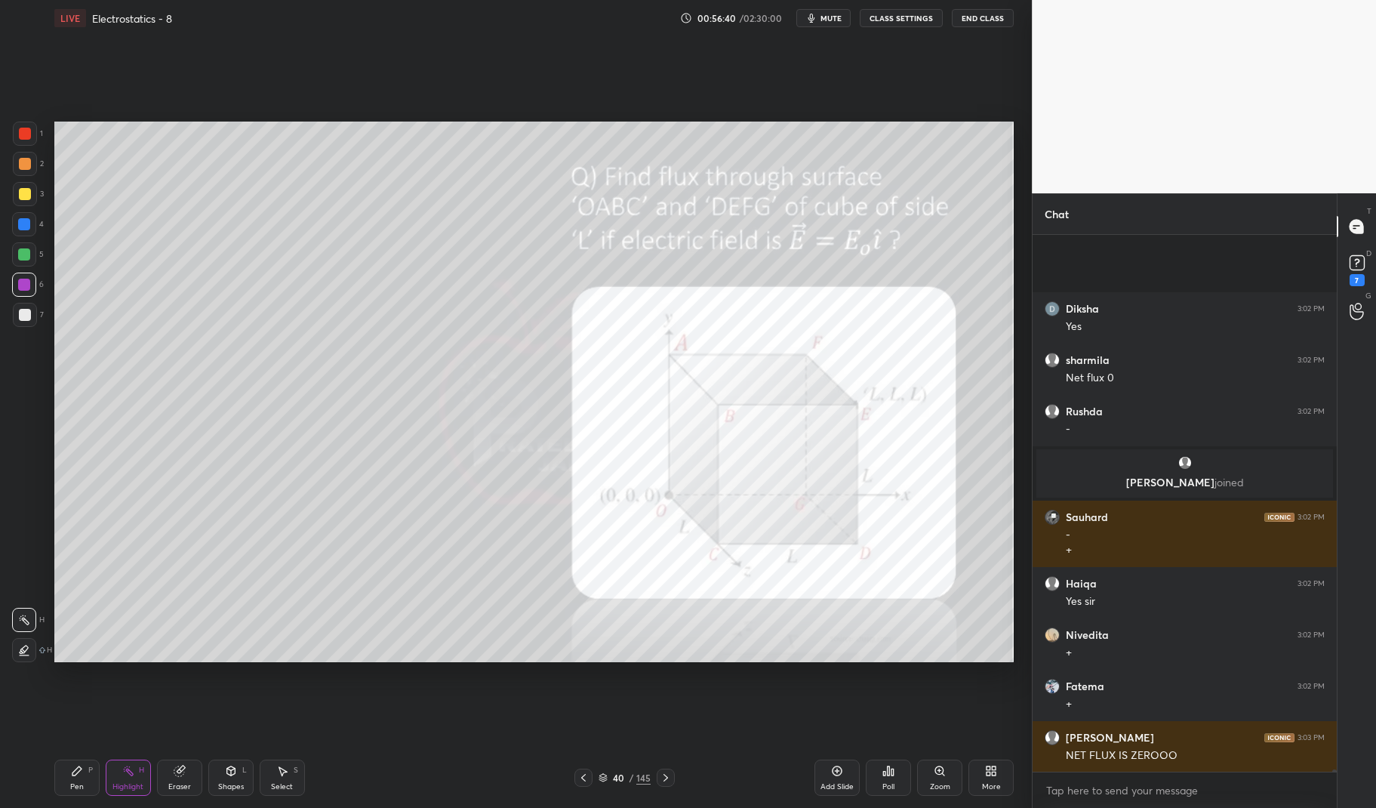
scroll to position [117356, 0]
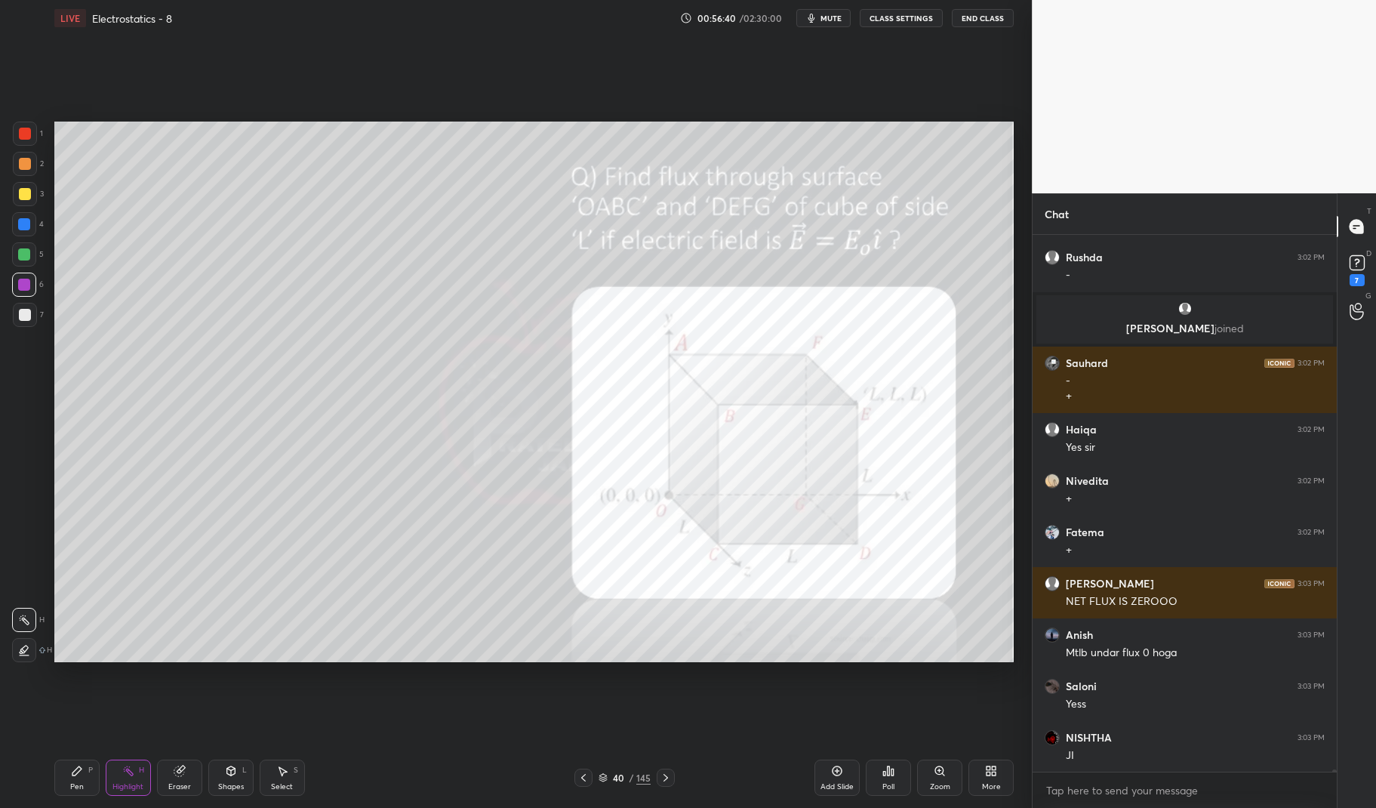
click at [1176, 800] on p "JUMP TO LATEST" at bounding box center [1190, 804] width 65 height 9
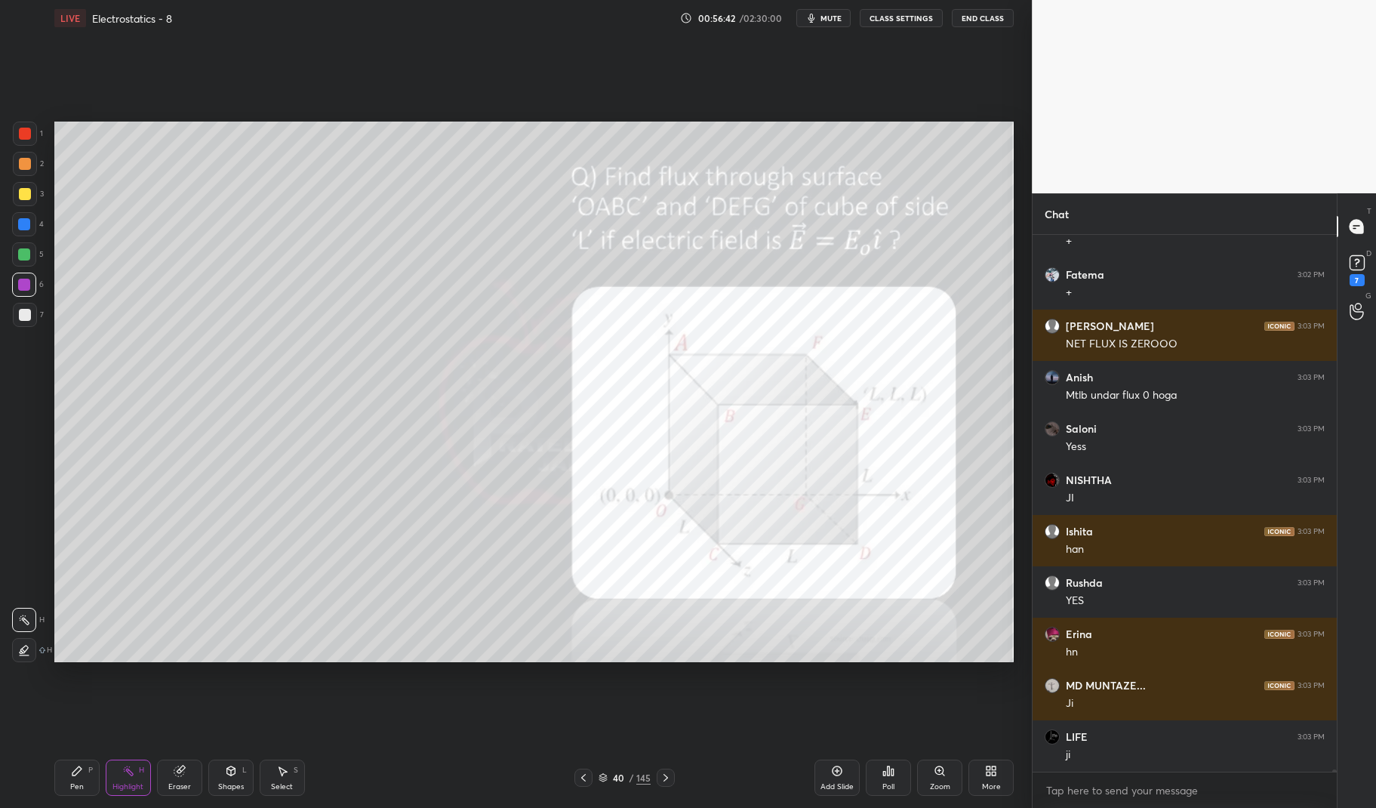
click at [844, 768] on div "Add Slide" at bounding box center [836, 777] width 45 height 36
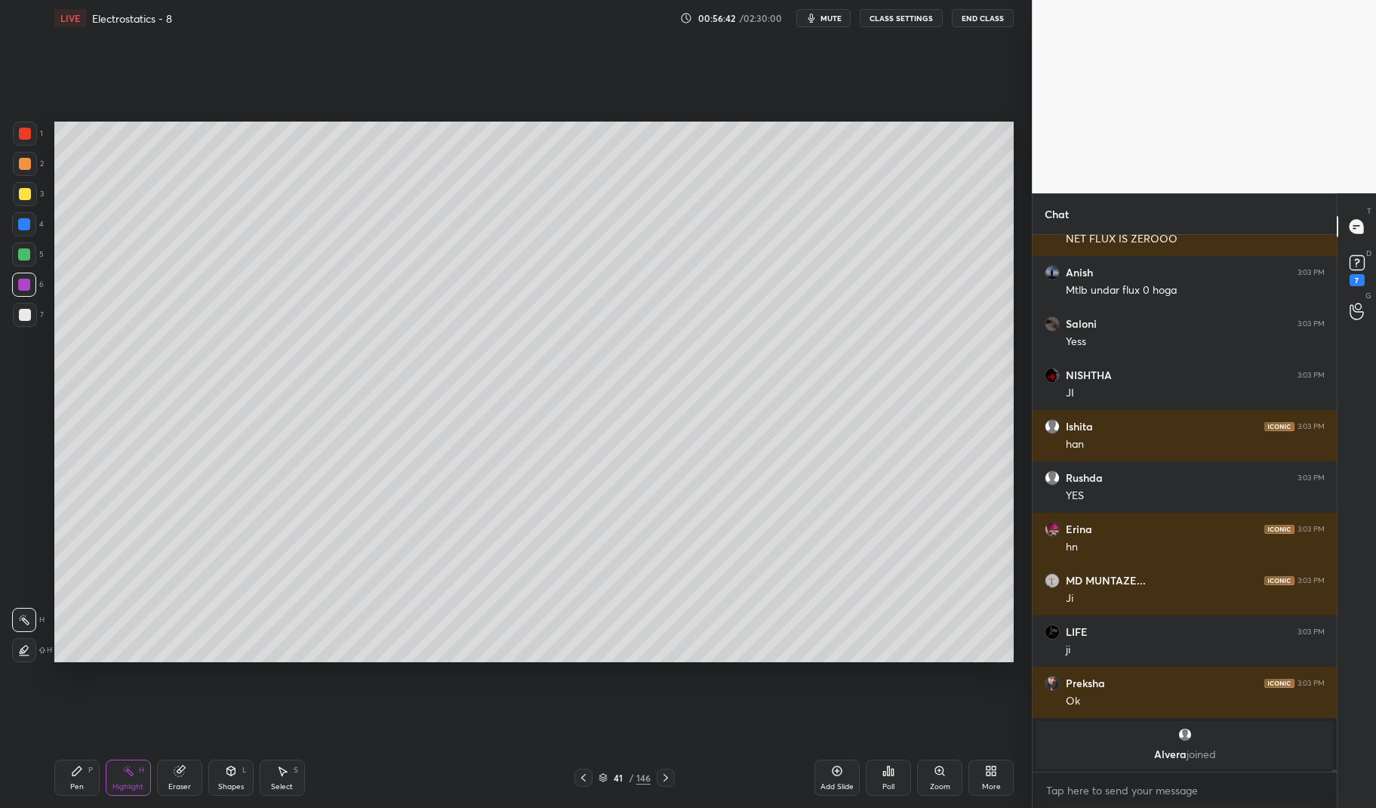
click at [73, 777] on icon at bounding box center [77, 770] width 12 height 12
click at [73, 772] on icon at bounding box center [76, 770] width 9 height 9
click at [25, 224] on div at bounding box center [24, 224] width 12 height 12
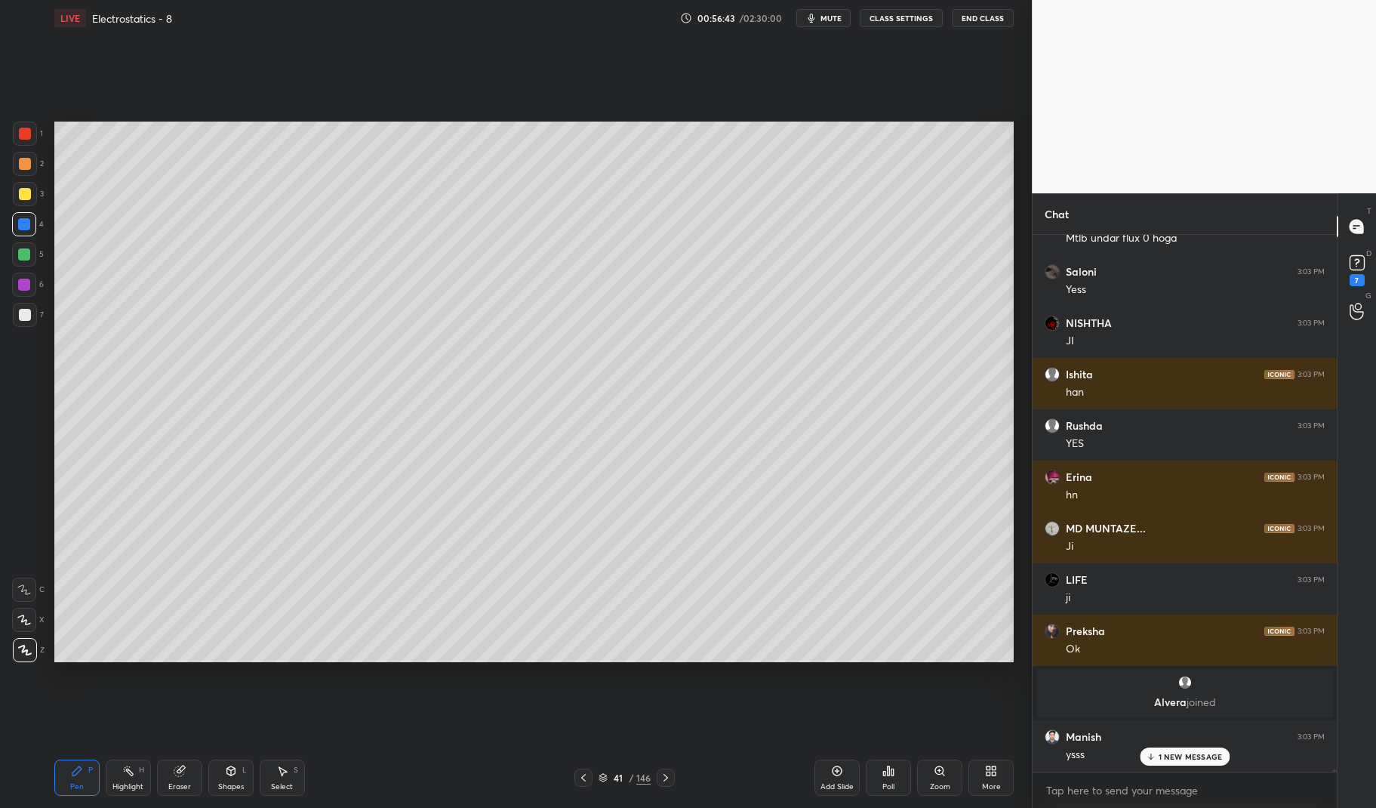
click at [20, 223] on div at bounding box center [24, 224] width 12 height 12
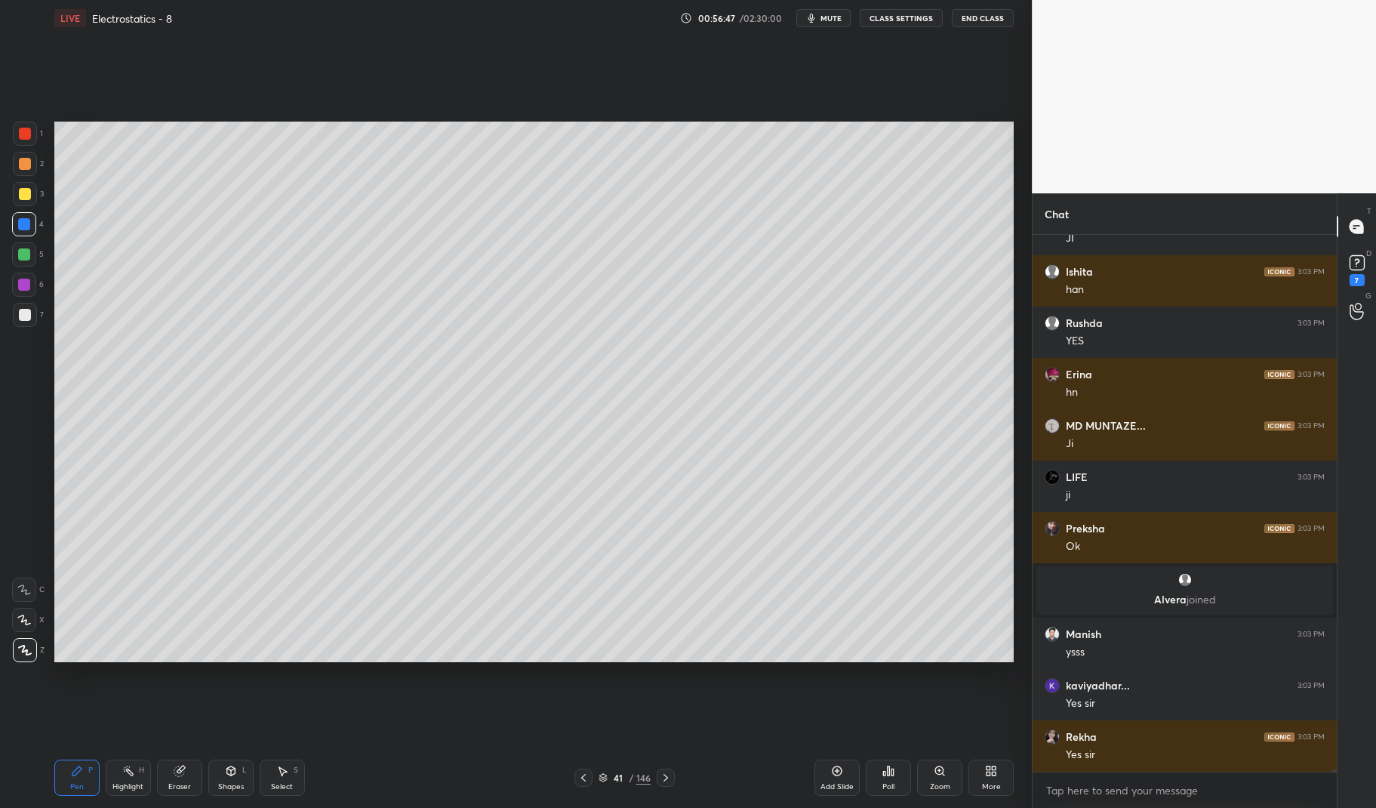
scroll to position [117404, 0]
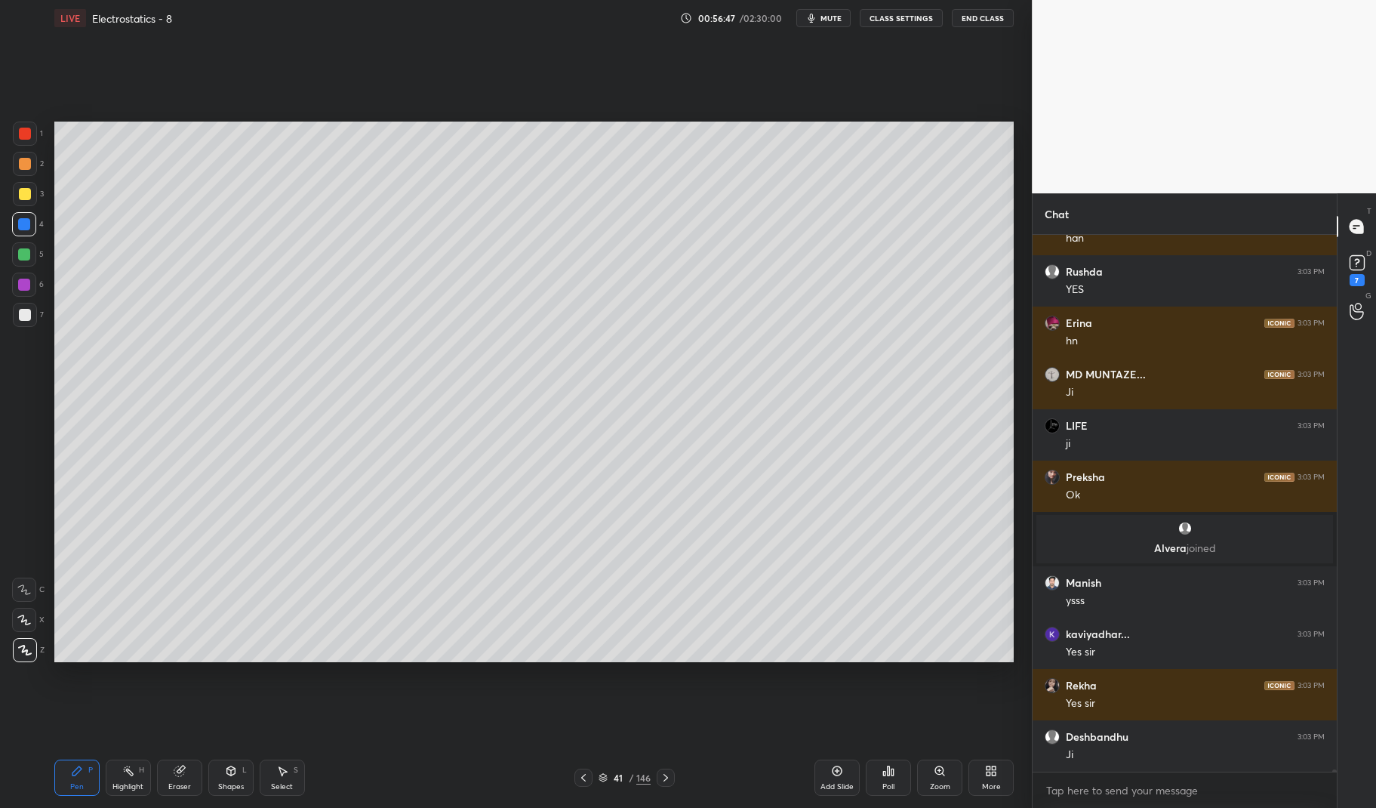
click at [15, 137] on div at bounding box center [25, 134] width 24 height 24
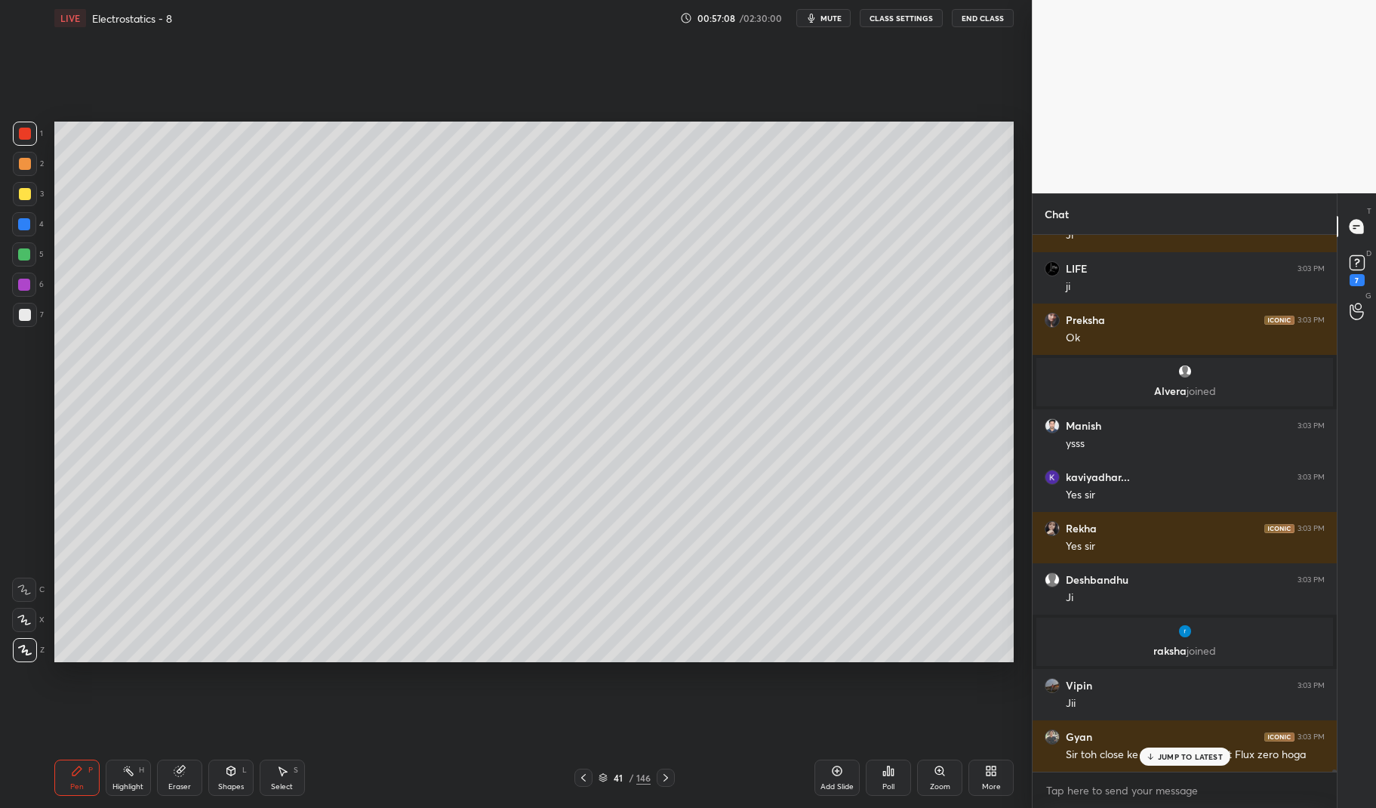
scroll to position [117595, 0]
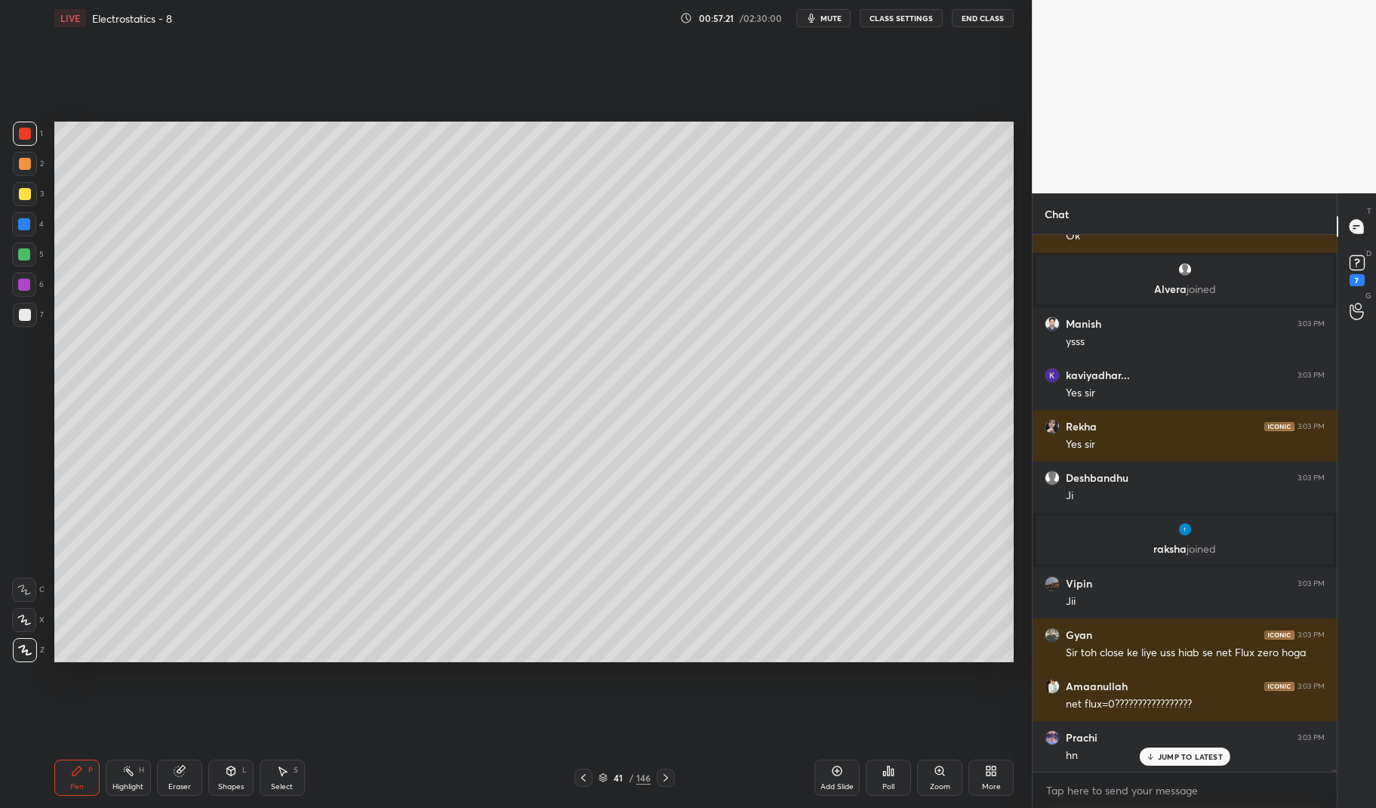
click at [206, 776] on div "Pen P Highlight H Eraser Shapes L Select S" at bounding box center [244, 777] width 380 height 36
click at [177, 778] on div "Eraser" at bounding box center [179, 777] width 45 height 36
click at [63, 786] on div "Pen P" at bounding box center [76, 777] width 45 height 36
click at [59, 781] on div "Pen P" at bounding box center [76, 777] width 45 height 36
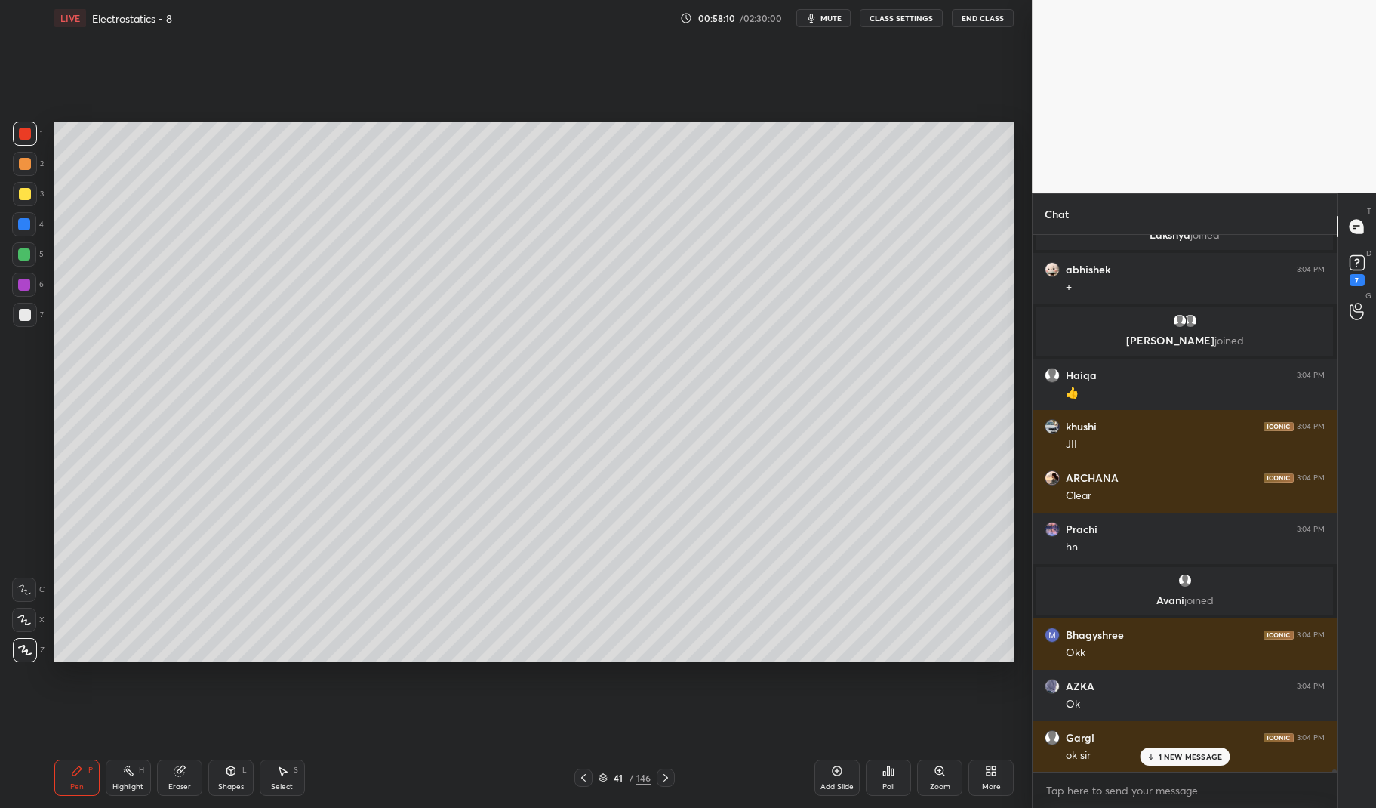
scroll to position [118182, 0]
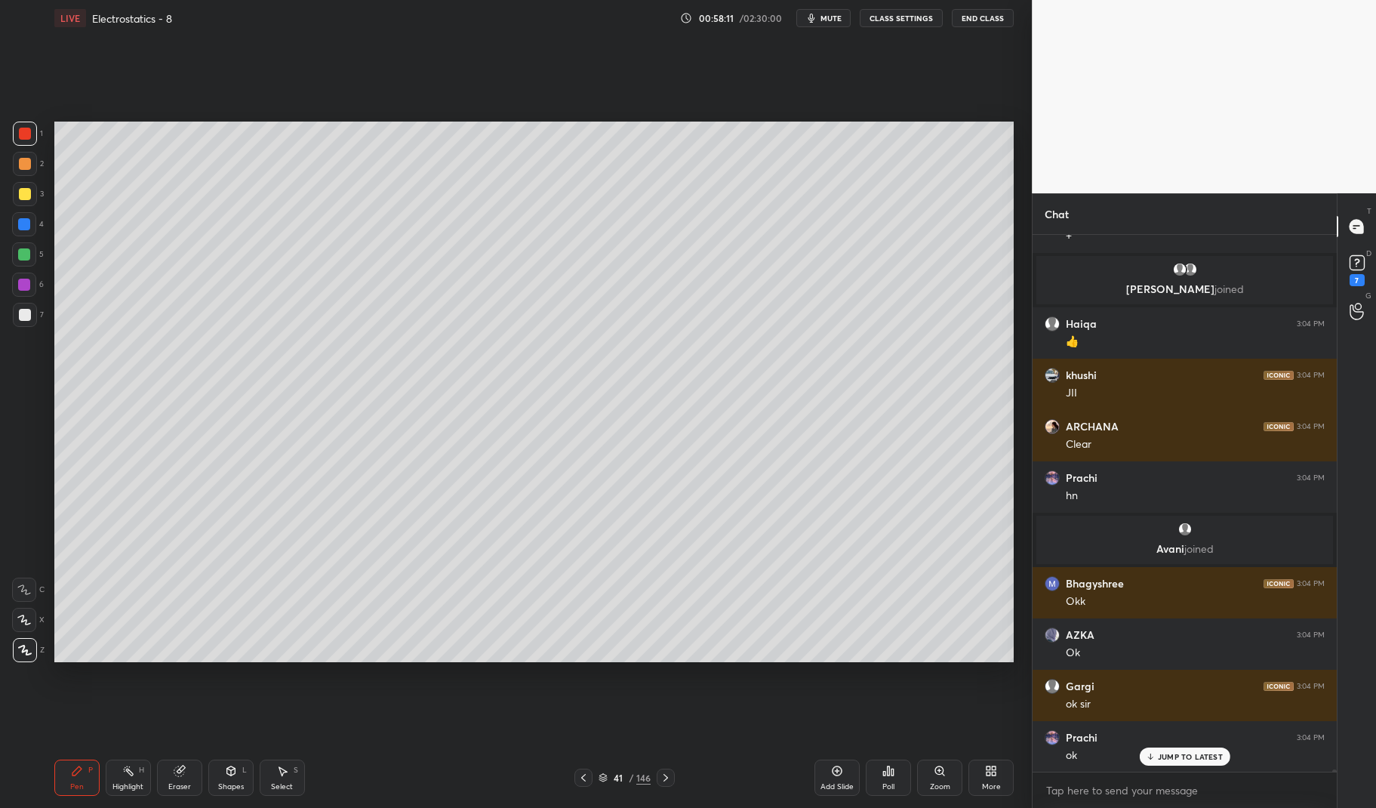
click at [589, 780] on icon at bounding box center [583, 777] width 12 height 12
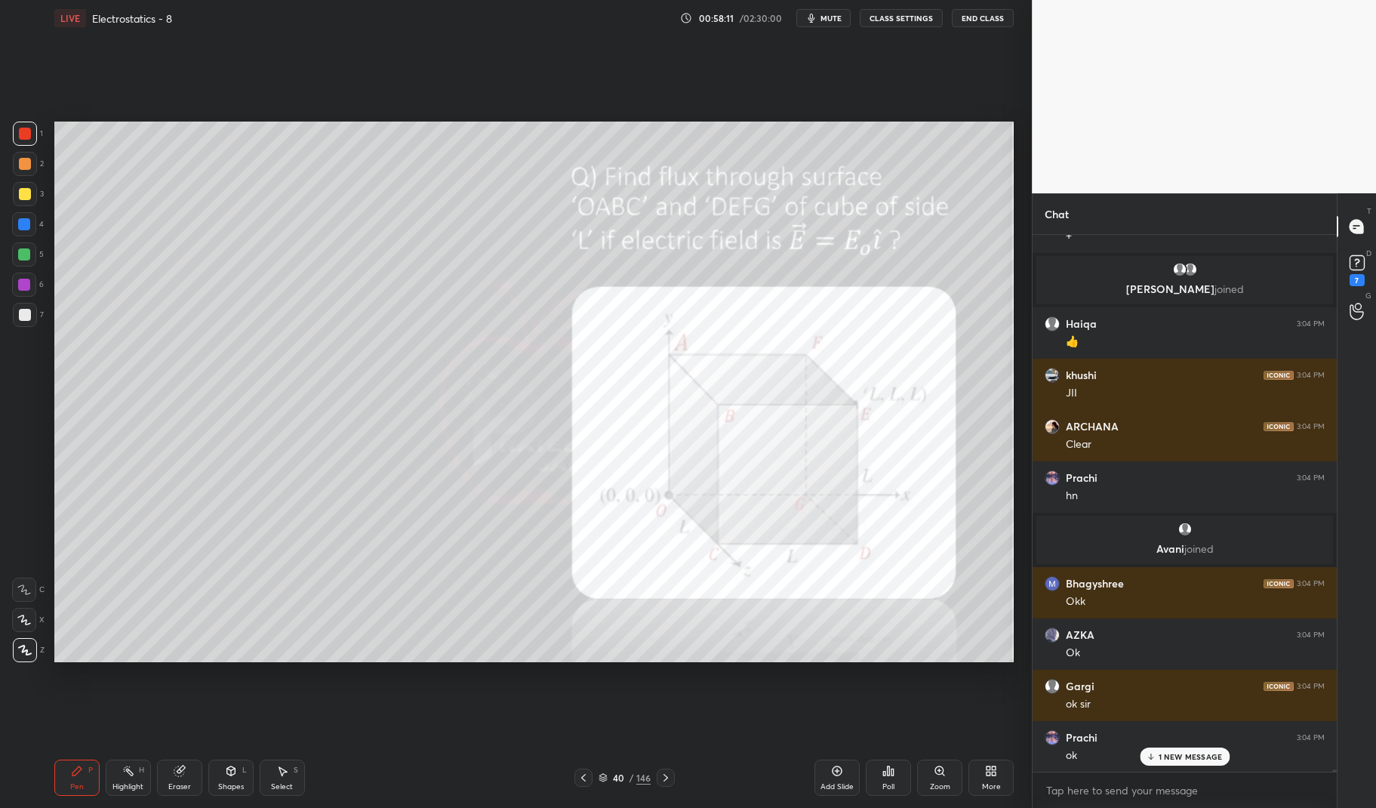
scroll to position [118233, 0]
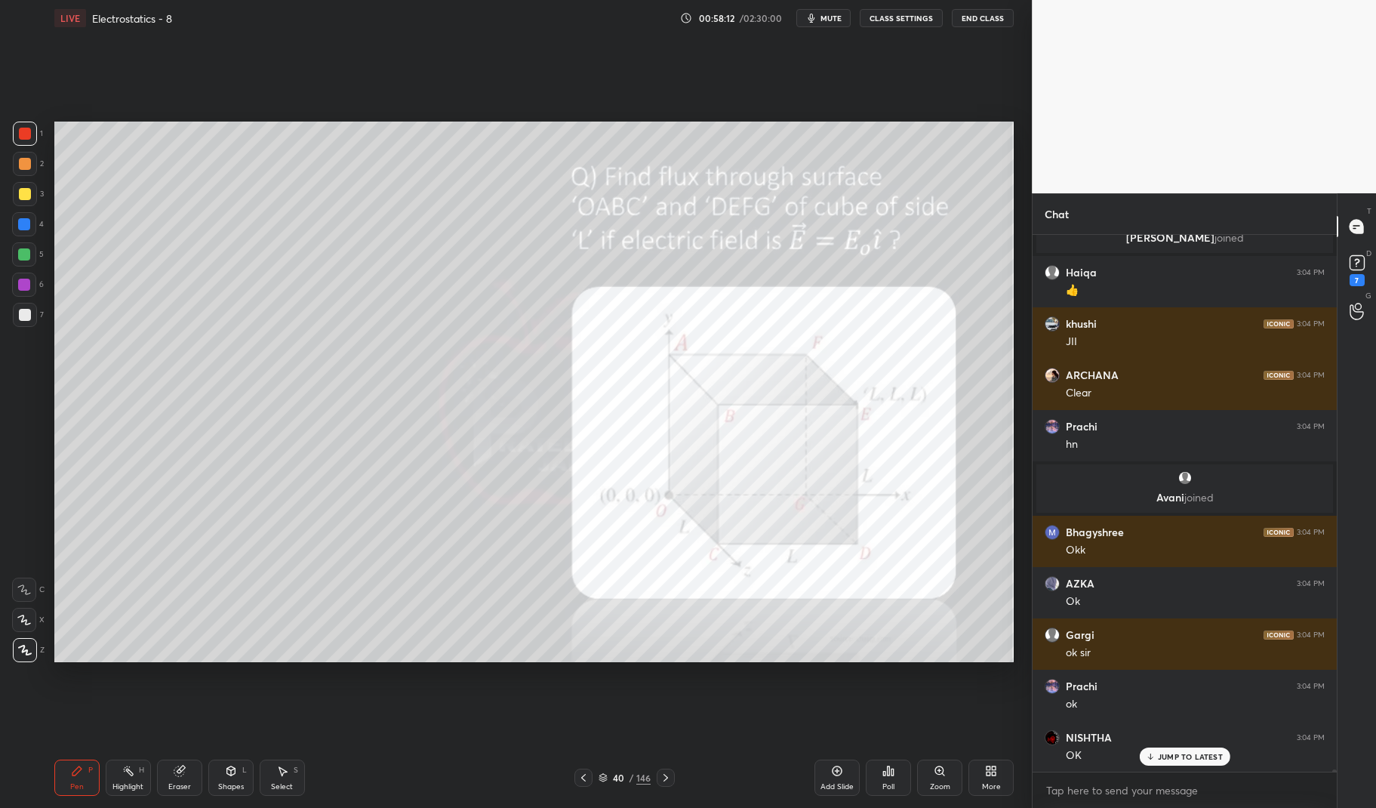
click at [135, 787] on div "Highlight" at bounding box center [127, 787] width 31 height 8
click at [115, 765] on div "Highlight H" at bounding box center [128, 777] width 45 height 36
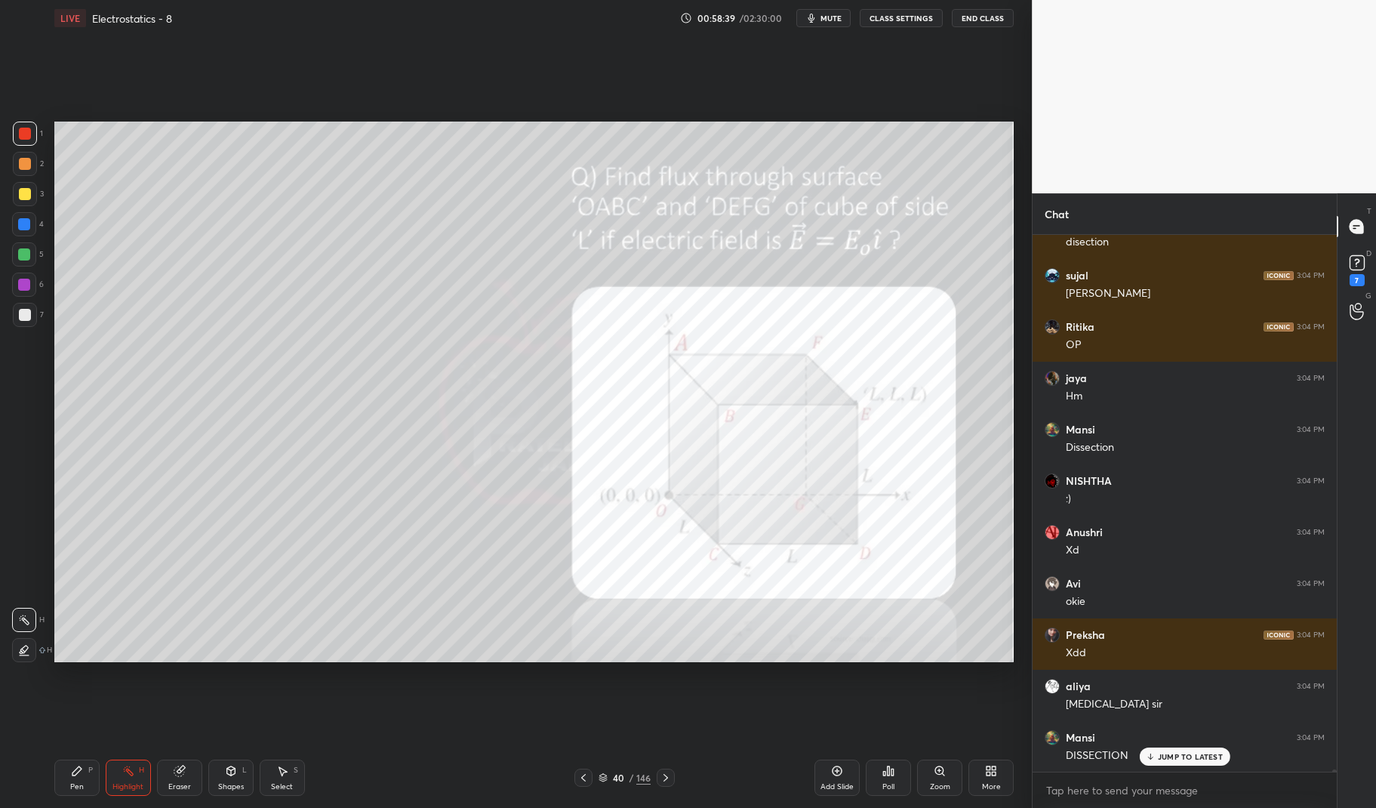
scroll to position [119791, 0]
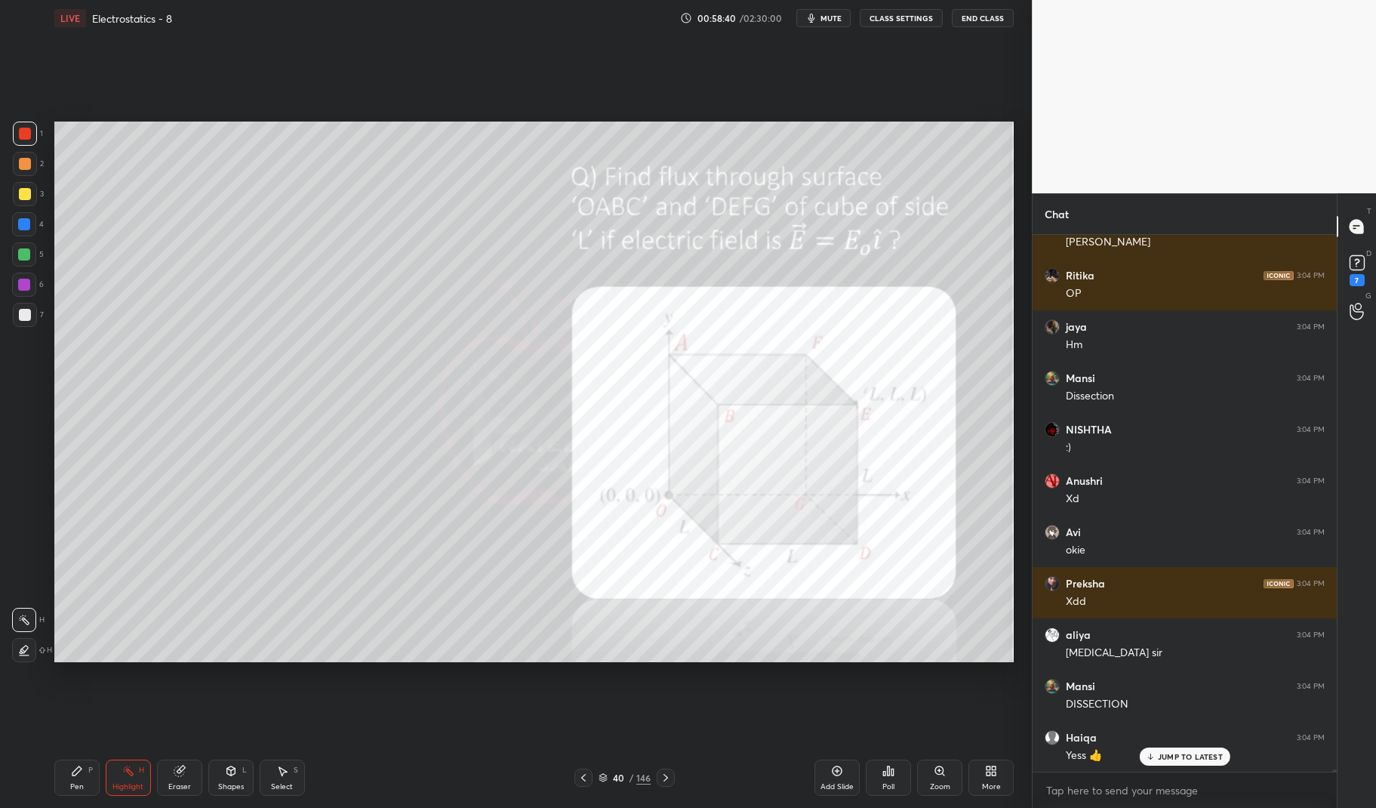
click at [1176, 755] on p "JUMP TO LATEST" at bounding box center [1190, 756] width 65 height 9
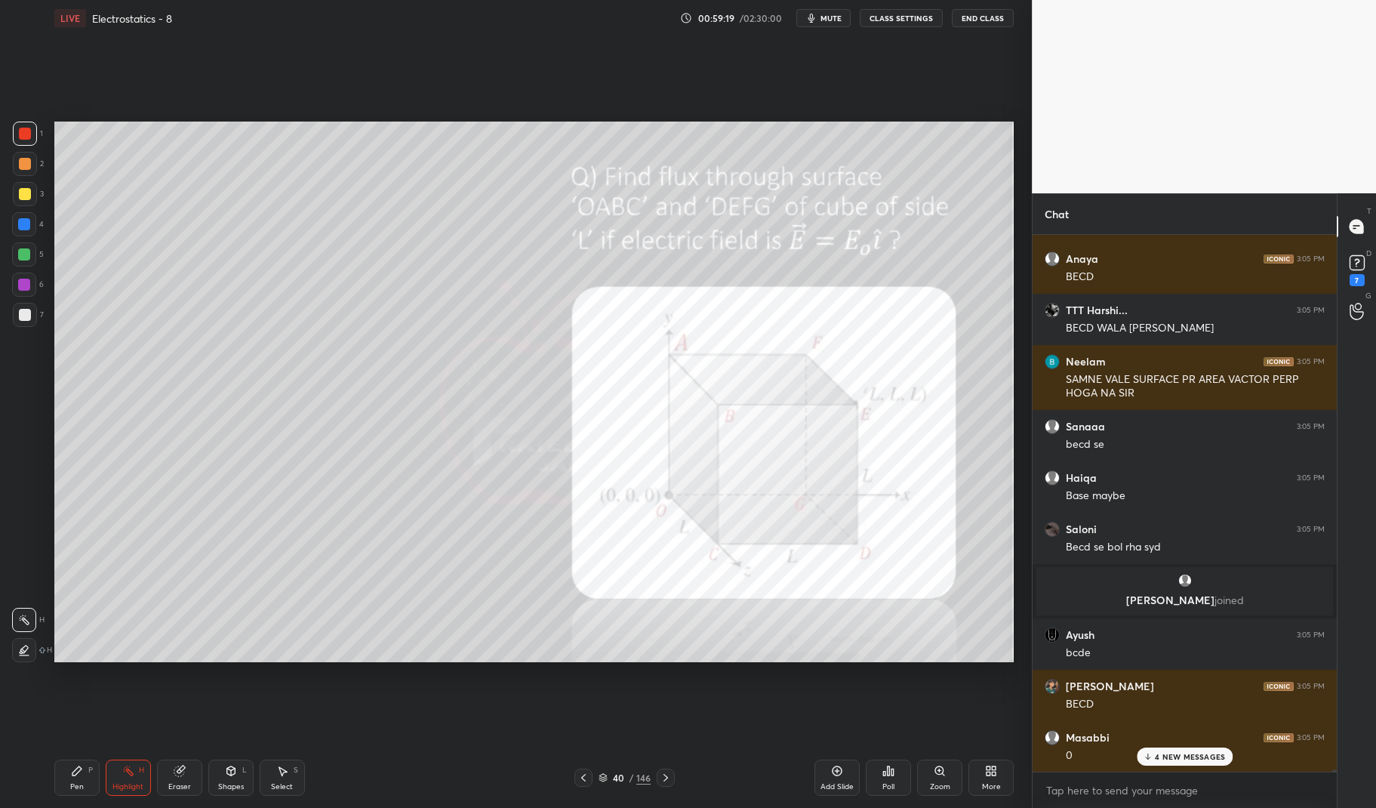
scroll to position [122028, 0]
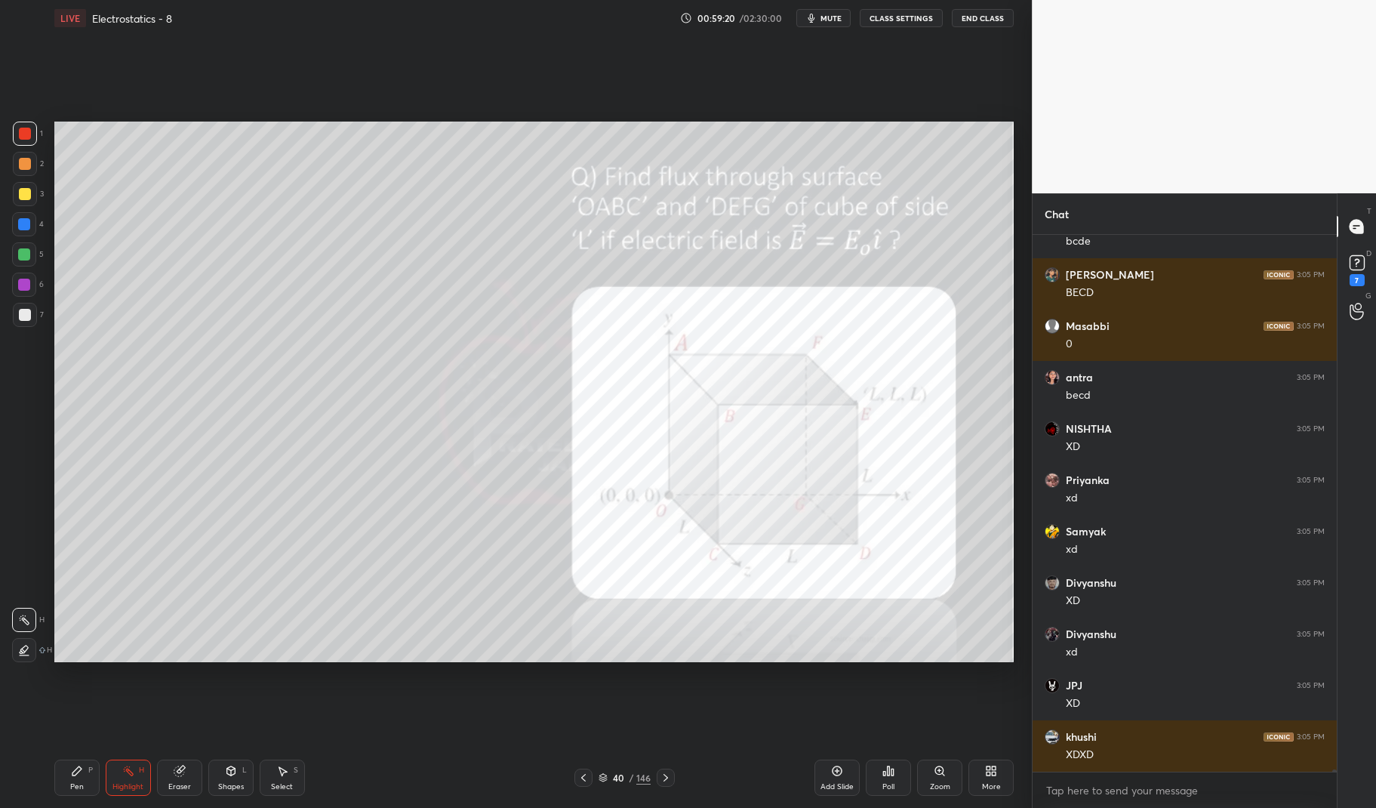
click at [82, 790] on div "Pen" at bounding box center [77, 787] width 14 height 8
click at [66, 771] on div "Pen P" at bounding box center [76, 777] width 45 height 36
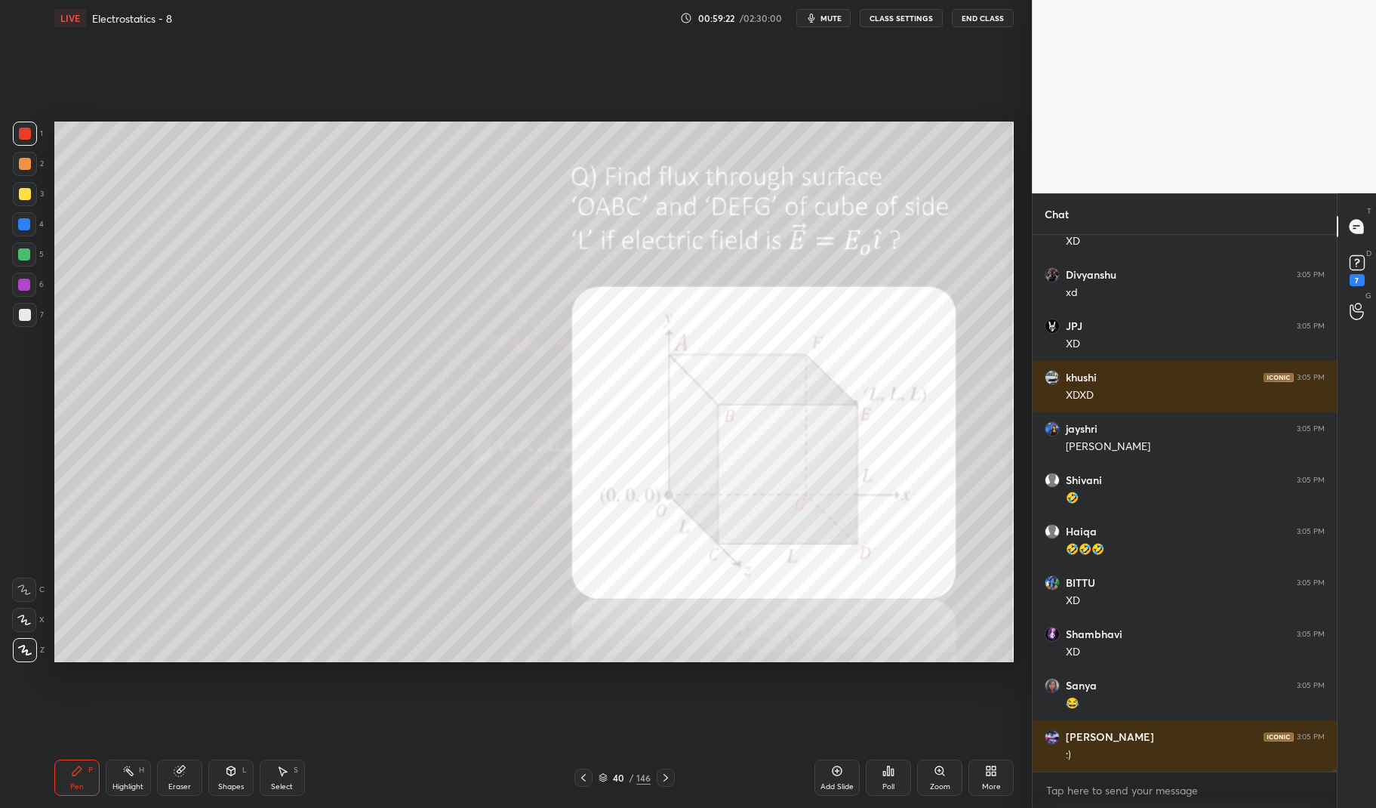
click at [17, 253] on div at bounding box center [24, 254] width 24 height 24
click at [13, 246] on div at bounding box center [24, 254] width 24 height 24
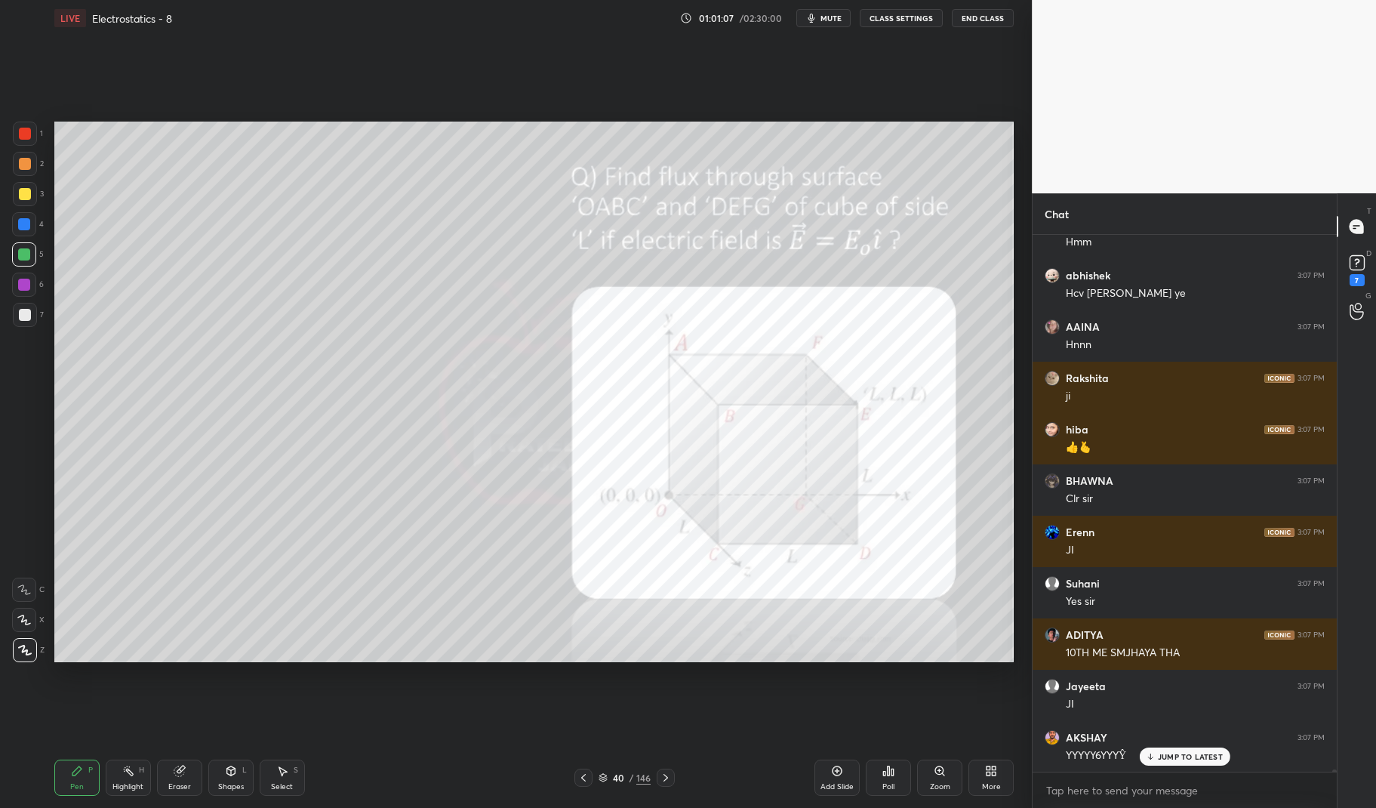
click at [1198, 753] on p "JUMP TO LATEST" at bounding box center [1190, 756] width 65 height 9
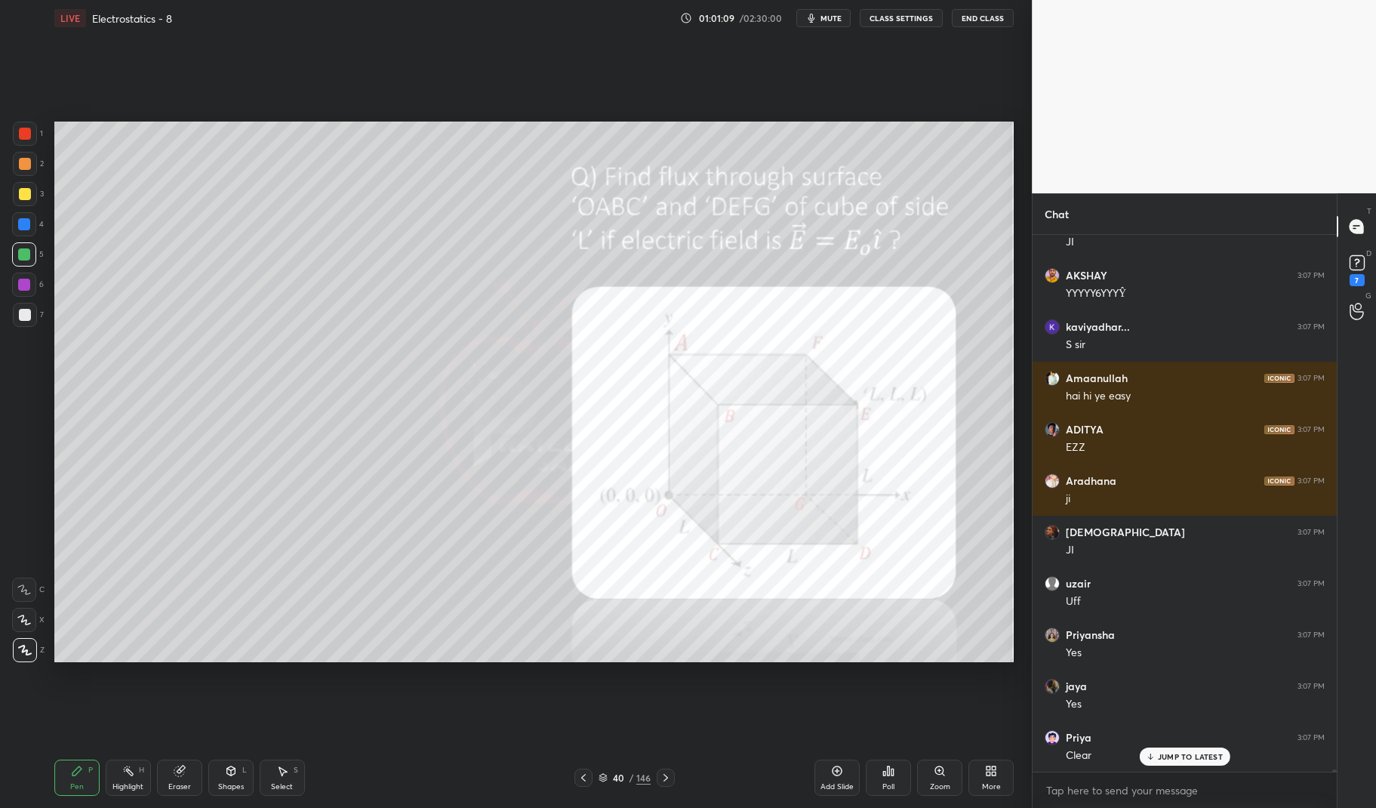
click at [67, 776] on div "Pen P" at bounding box center [76, 777] width 45 height 36
click at [72, 768] on icon at bounding box center [77, 770] width 12 height 12
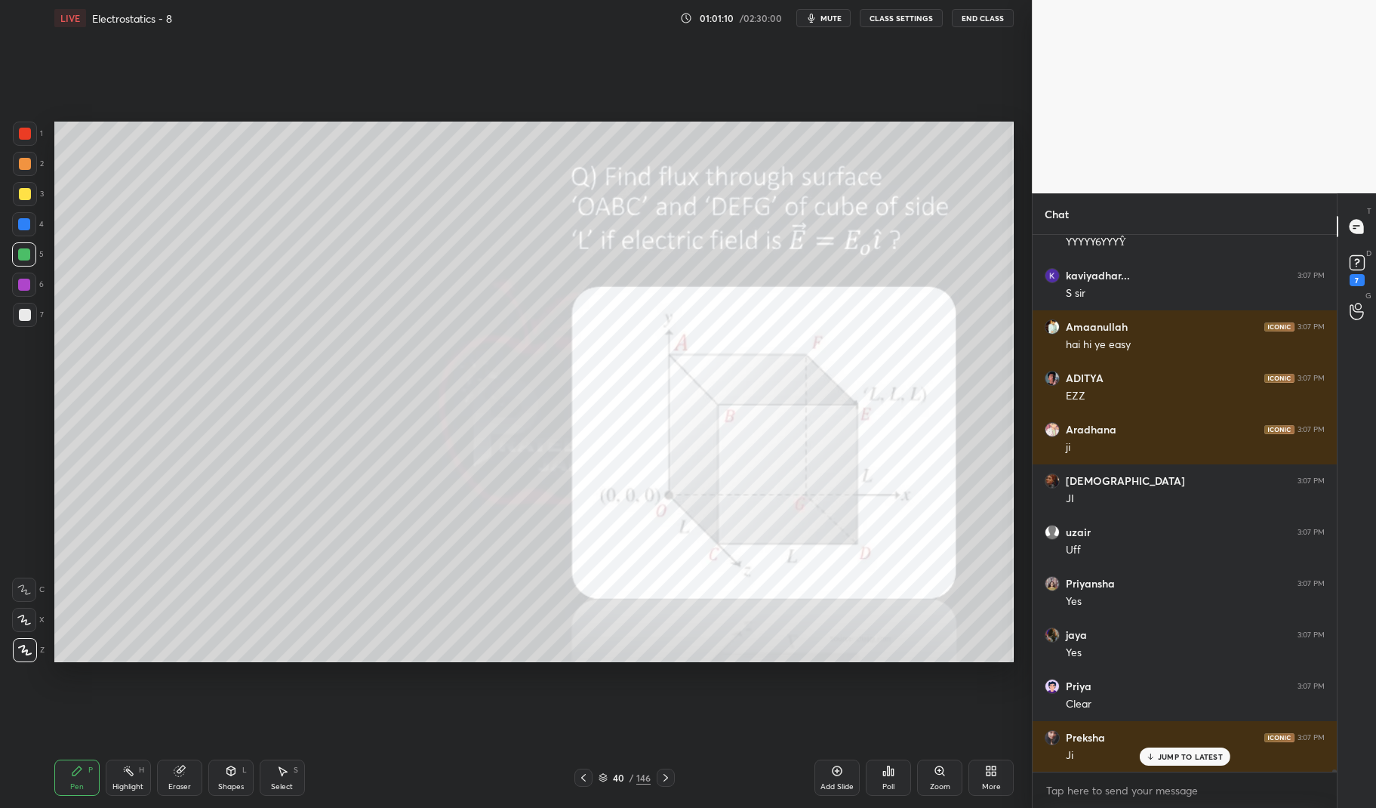
click at [26, 318] on div at bounding box center [25, 315] width 12 height 12
click at [21, 315] on div at bounding box center [25, 315] width 12 height 12
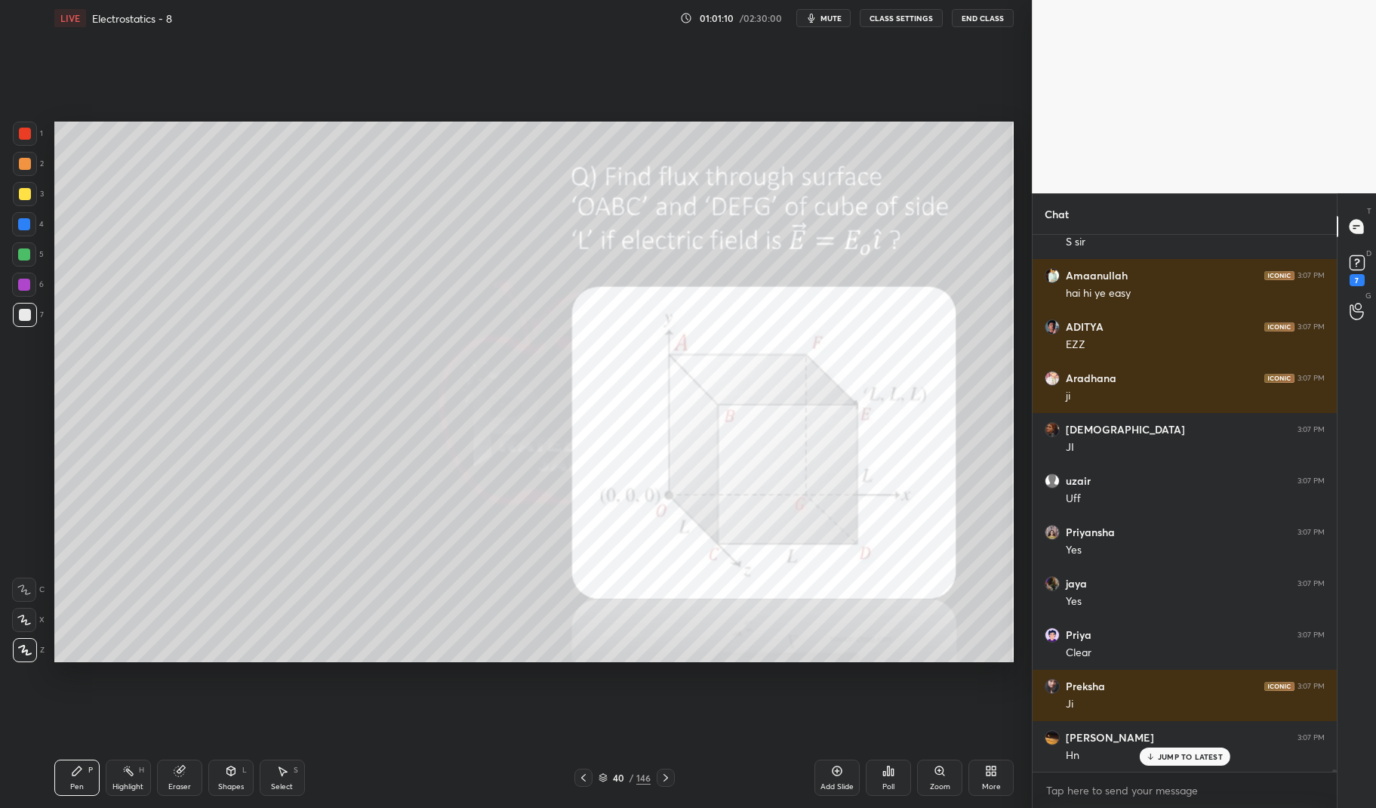
click at [29, 146] on div at bounding box center [25, 134] width 24 height 24
click at [29, 138] on div at bounding box center [25, 134] width 12 height 12
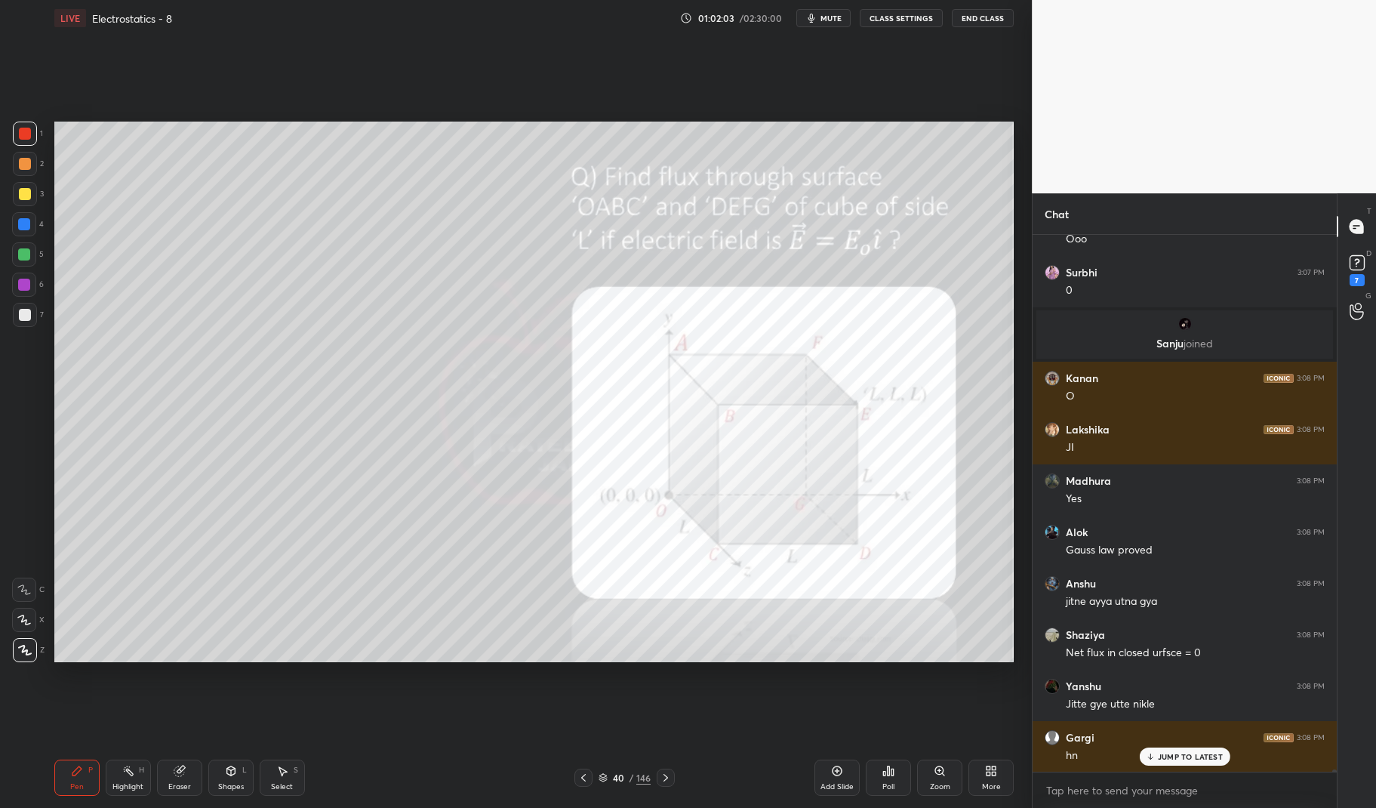
click at [119, 783] on div "Highlight" at bounding box center [127, 787] width 31 height 8
click at [117, 776] on div "Highlight H" at bounding box center [128, 777] width 45 height 36
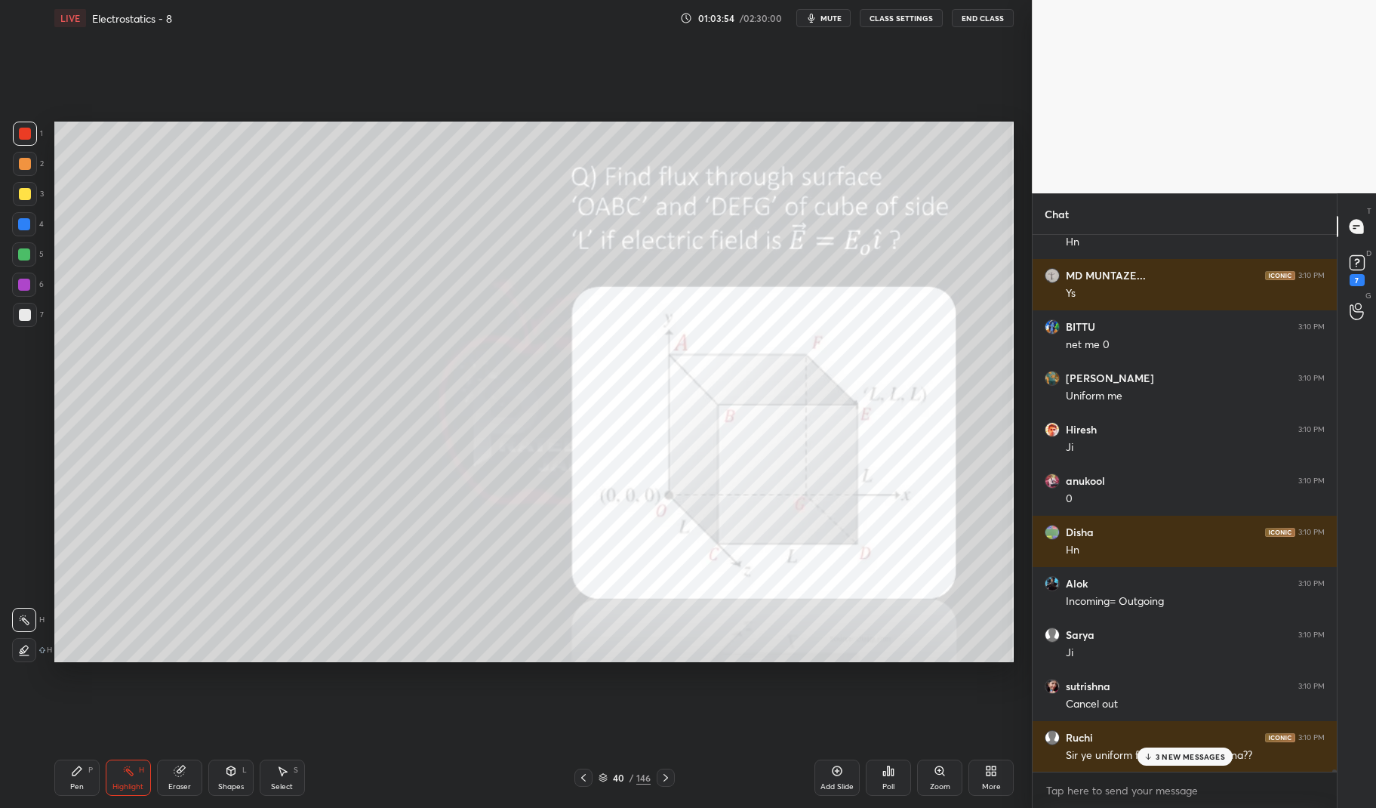
scroll to position [142987, 0]
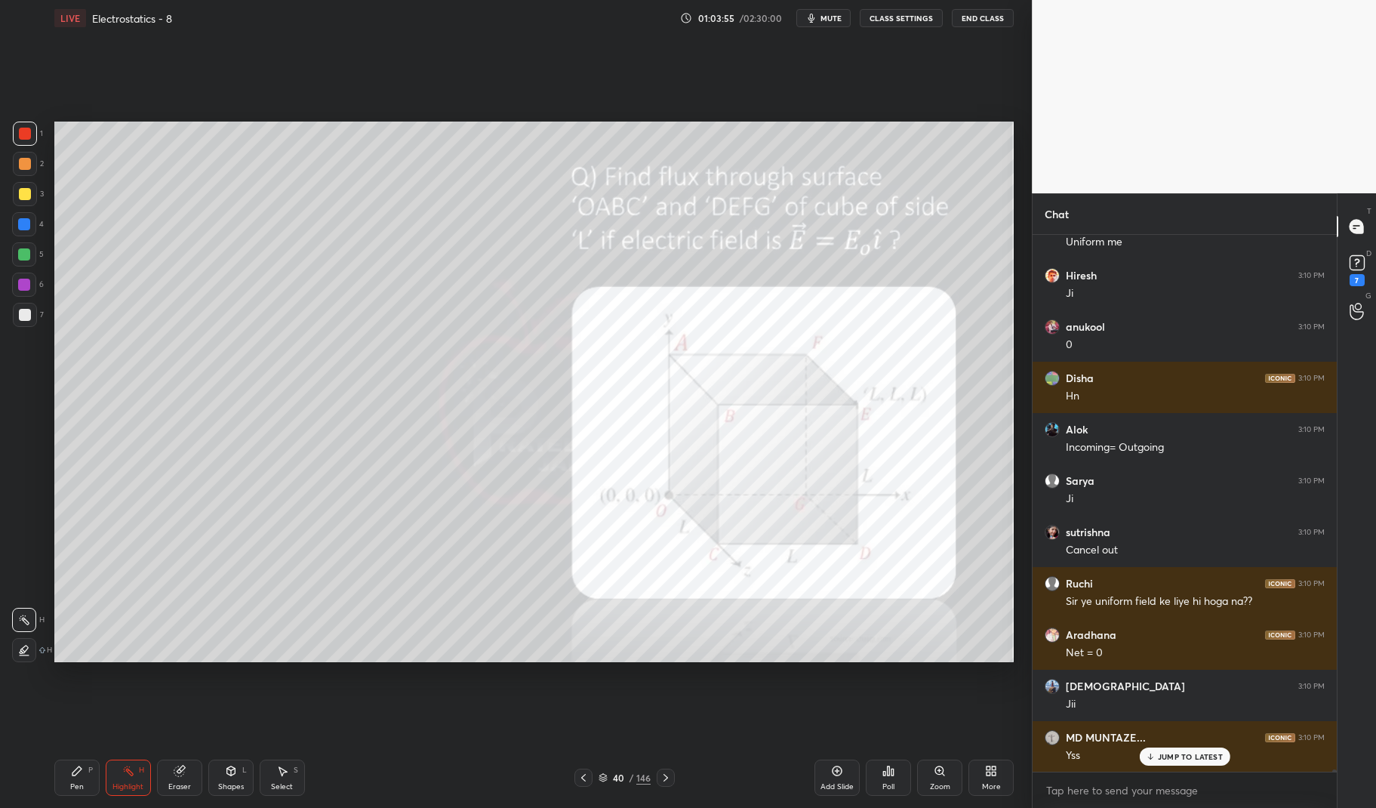
click at [1179, 753] on p "JUMP TO LATEST" at bounding box center [1190, 756] width 65 height 9
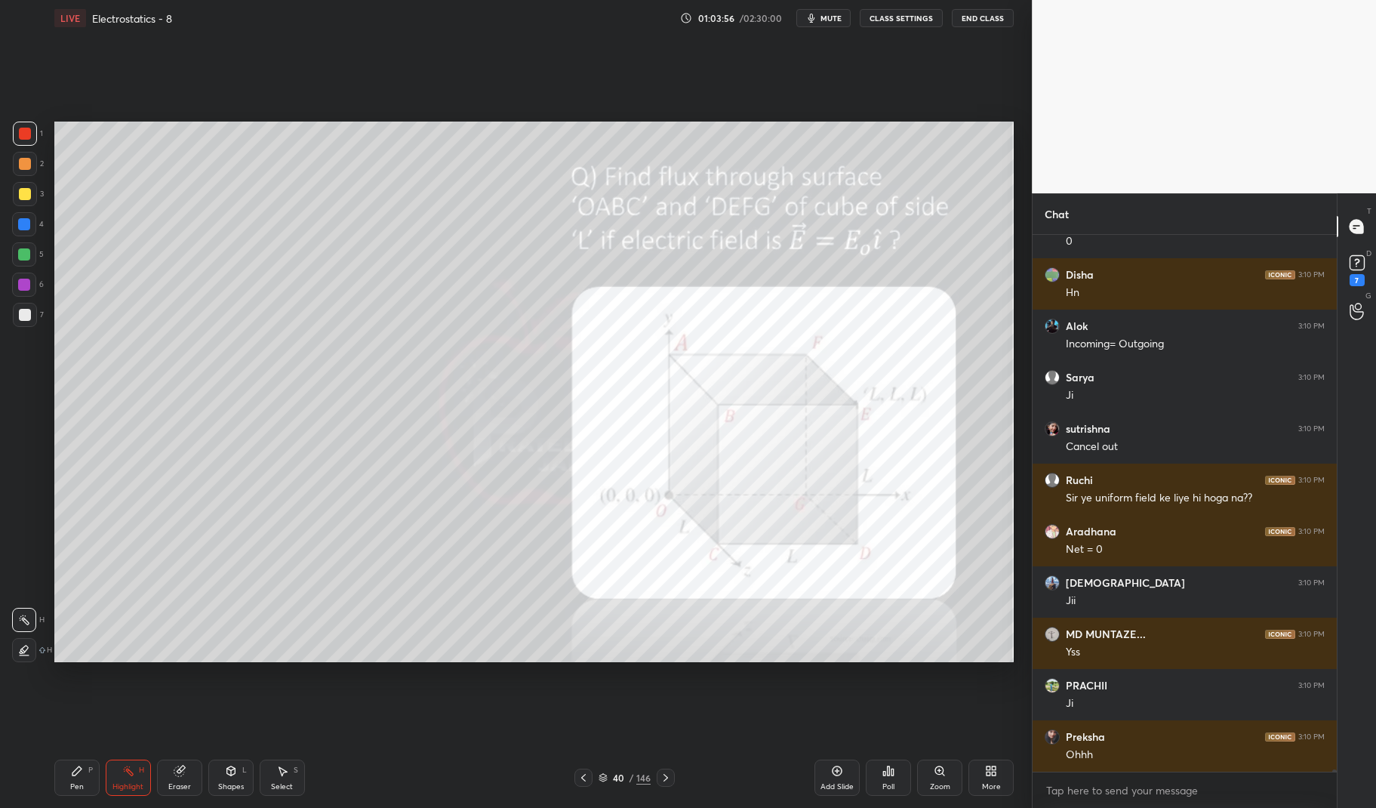
click at [662, 777] on icon at bounding box center [666, 777] width 12 height 12
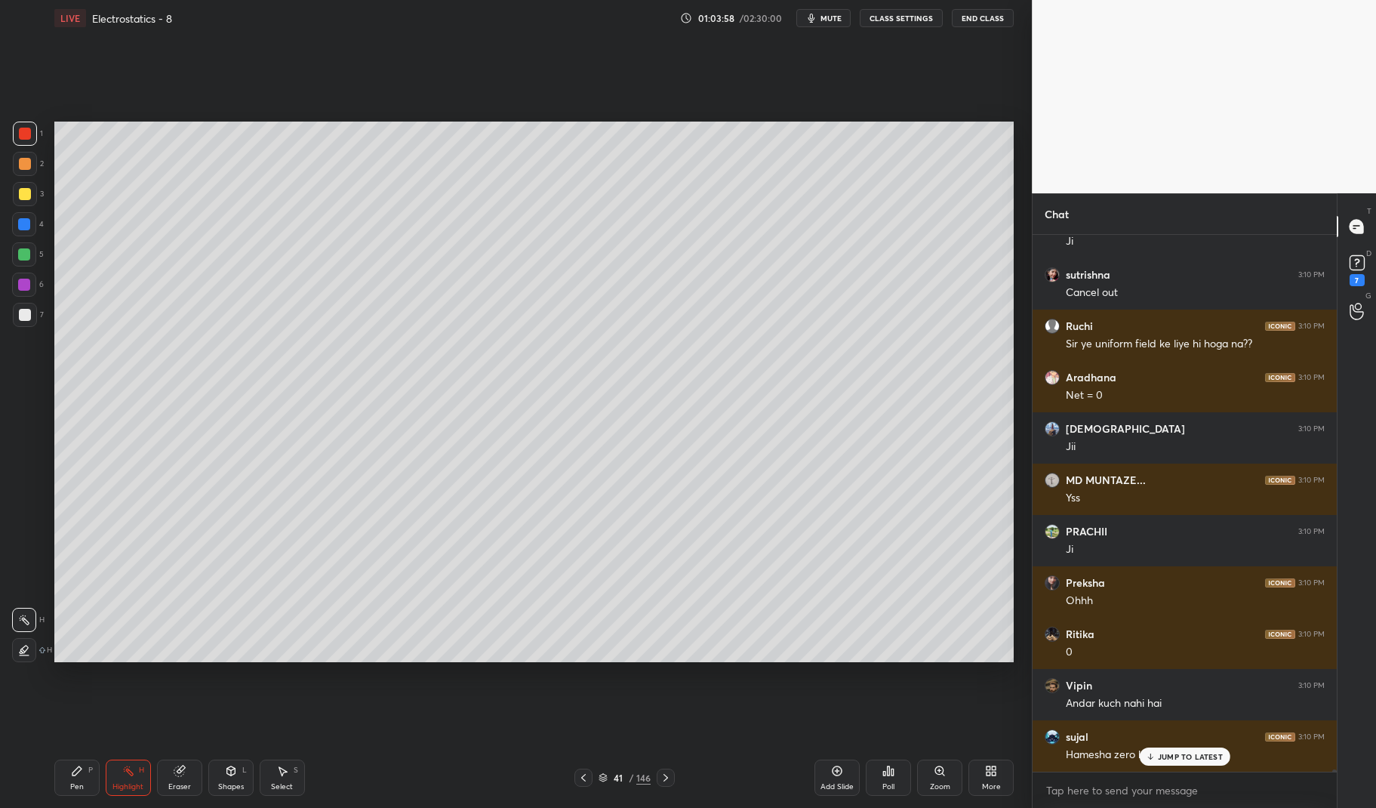
scroll to position [143295, 0]
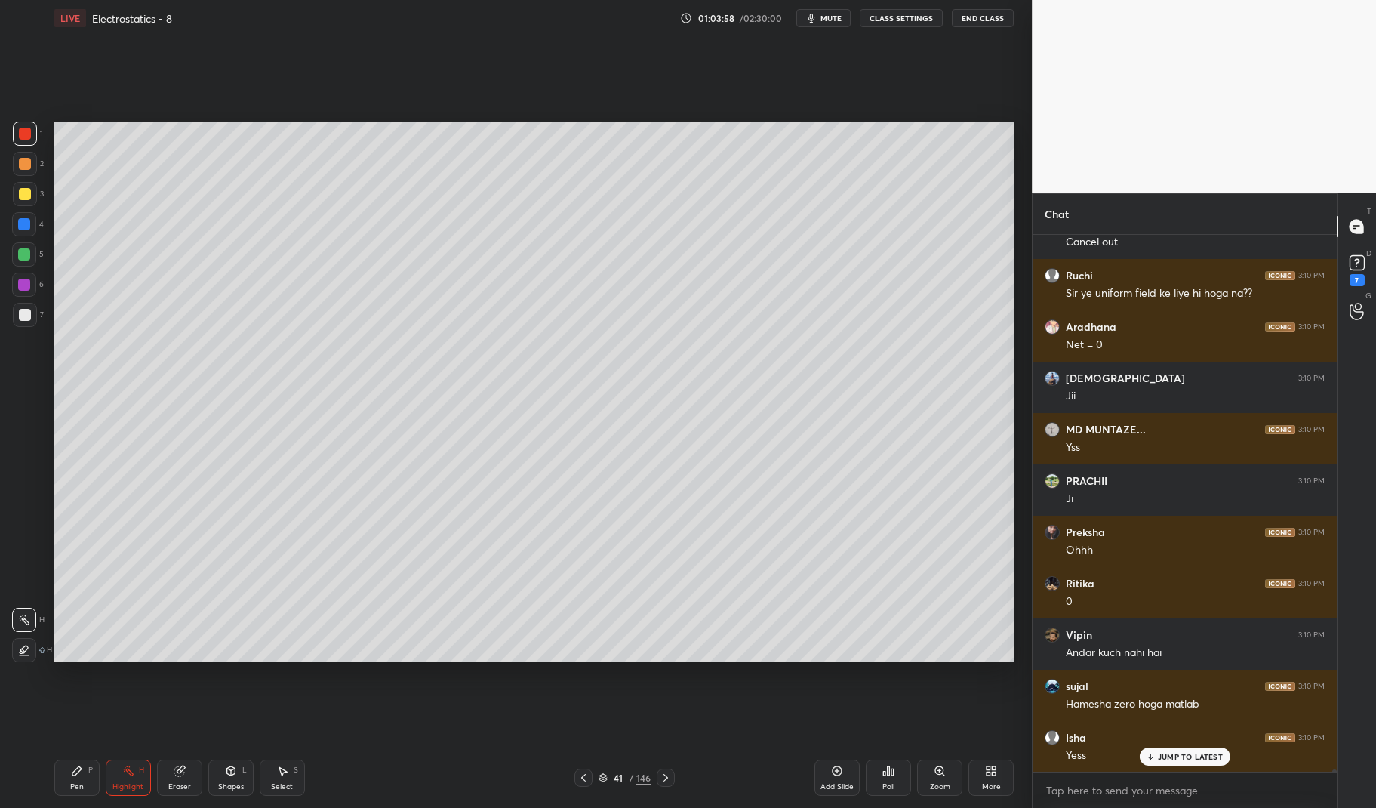
click at [175, 774] on icon at bounding box center [179, 771] width 10 height 10
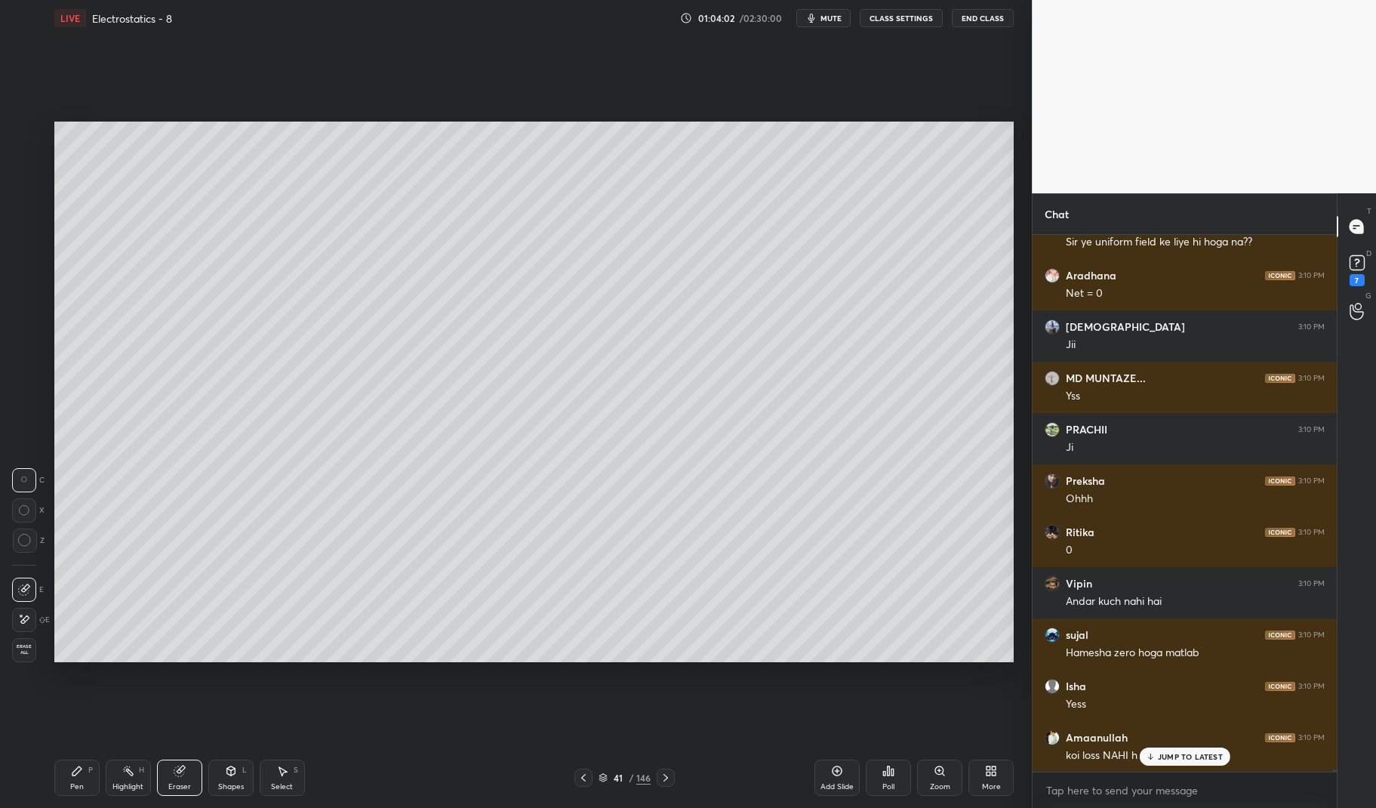
click at [846, 768] on div "Add Slide" at bounding box center [836, 777] width 45 height 36
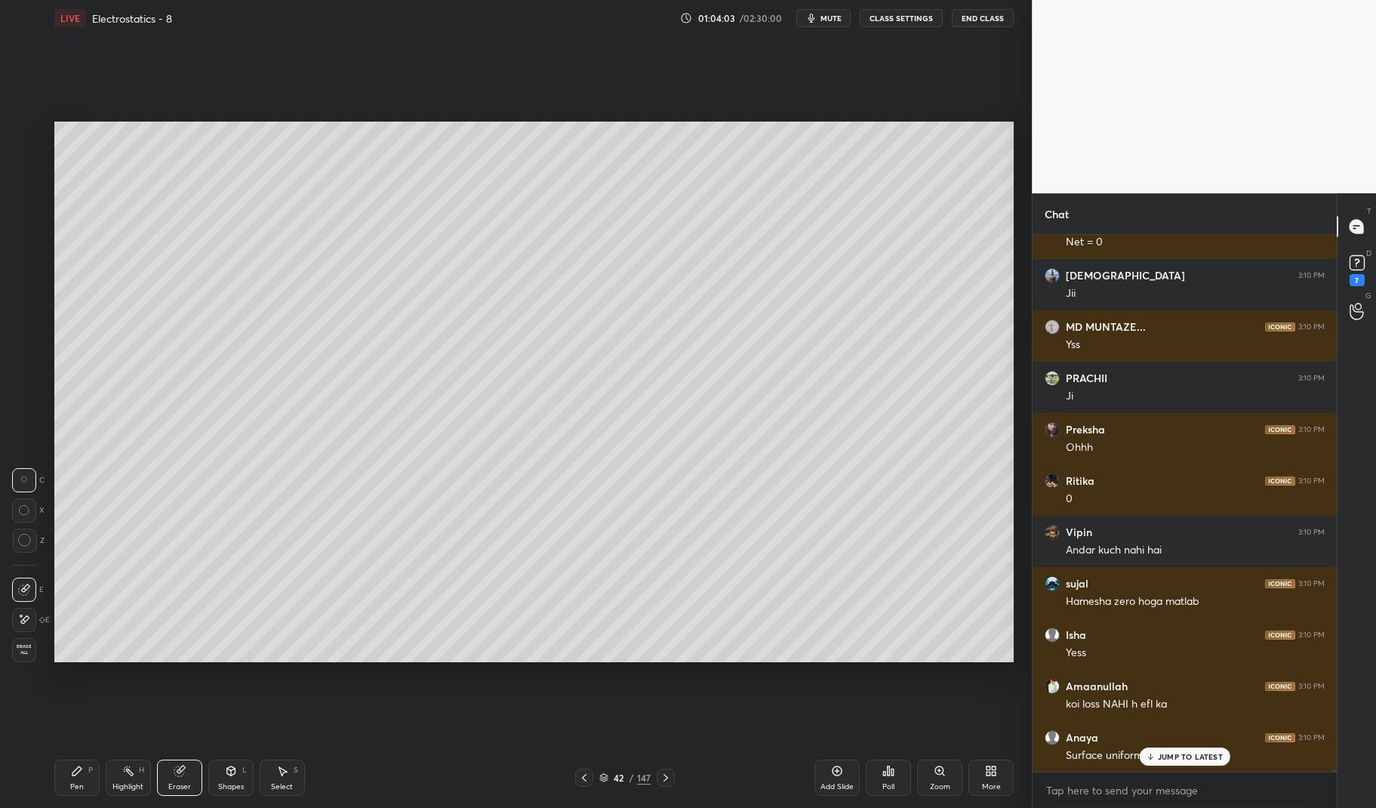
click at [56, 773] on div "Pen P" at bounding box center [76, 777] width 45 height 36
click at [30, 134] on div at bounding box center [25, 134] width 12 height 12
click at [29, 132] on div at bounding box center [25, 134] width 12 height 12
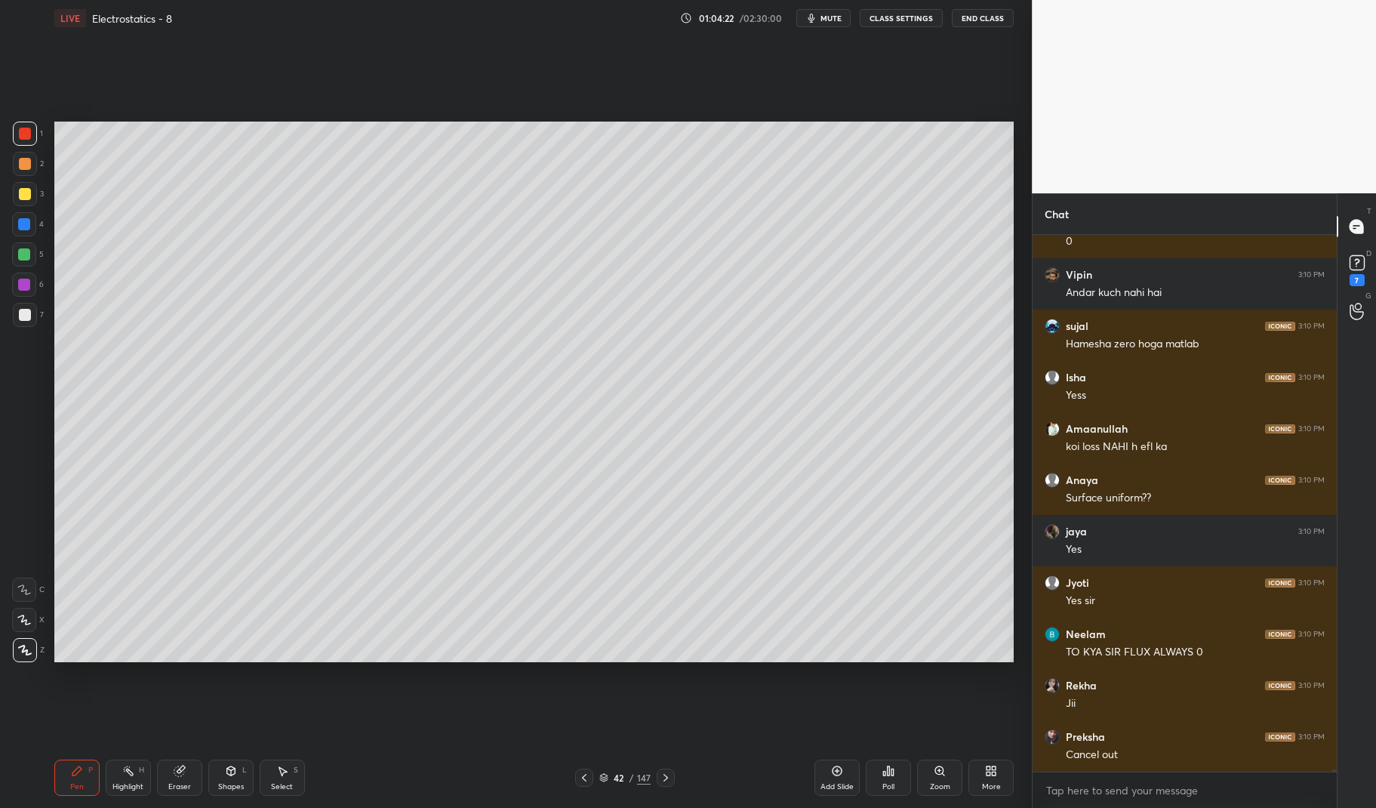
scroll to position [143706, 0]
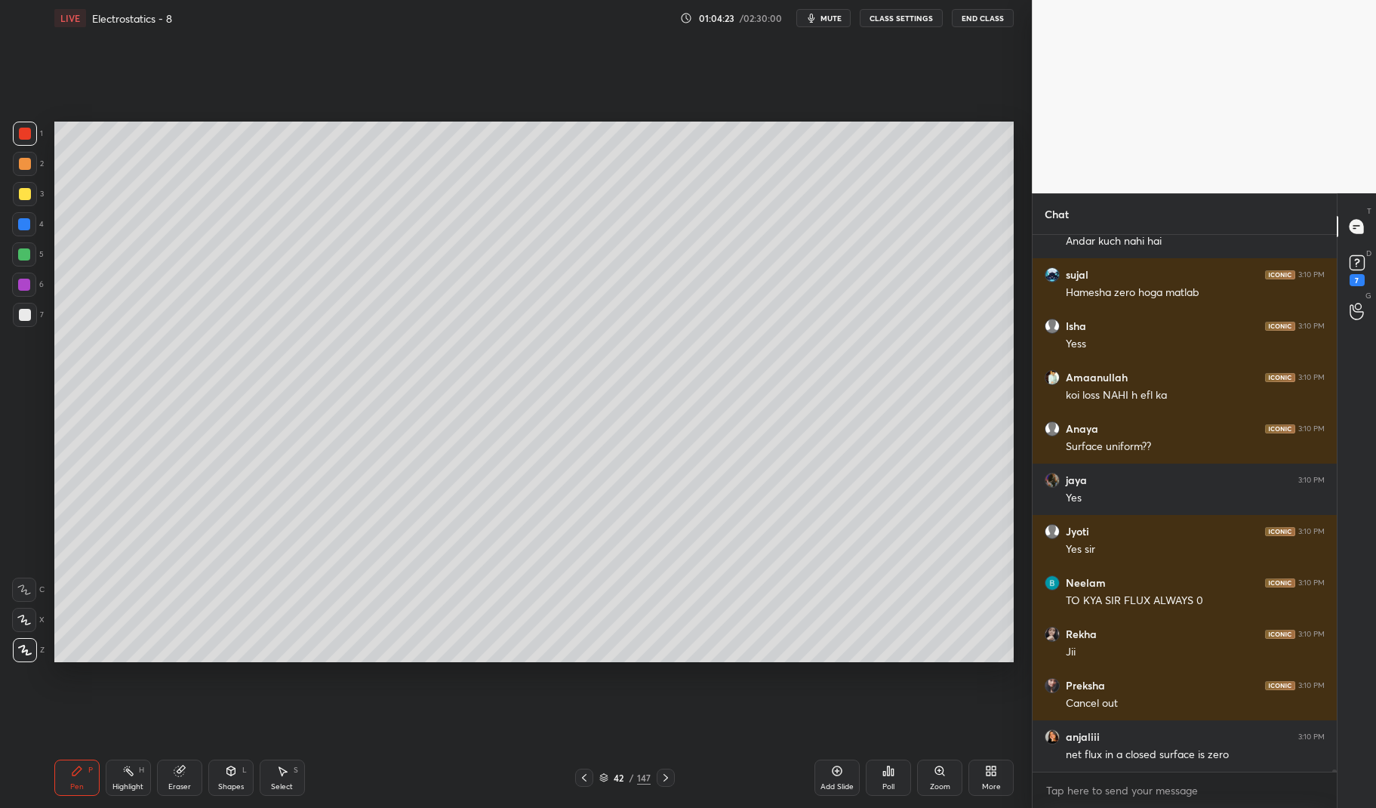
click at [186, 773] on div "Eraser" at bounding box center [179, 777] width 45 height 36
click at [25, 616] on icon at bounding box center [24, 619] width 12 height 13
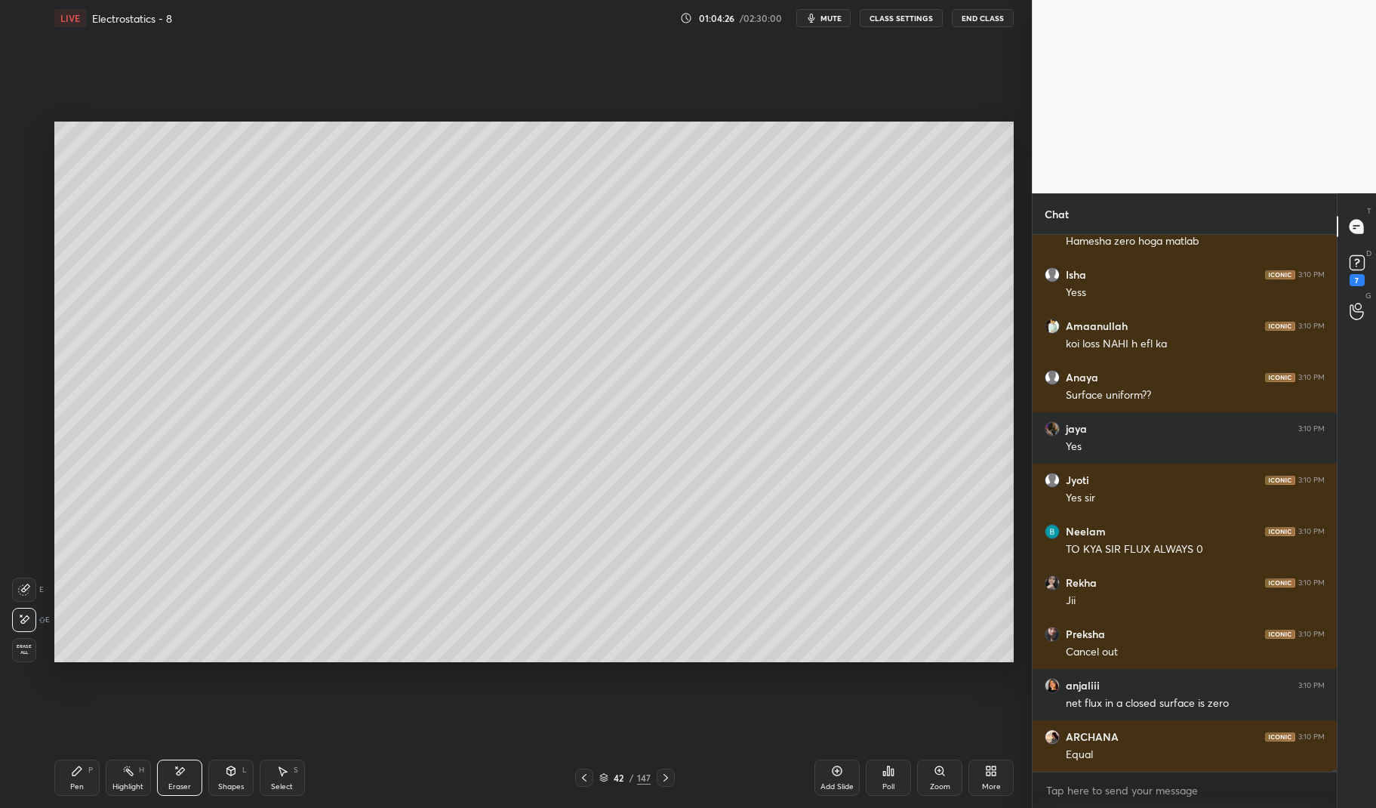
click at [80, 774] on icon at bounding box center [77, 770] width 12 height 12
click at [75, 762] on div "Pen P" at bounding box center [76, 777] width 45 height 36
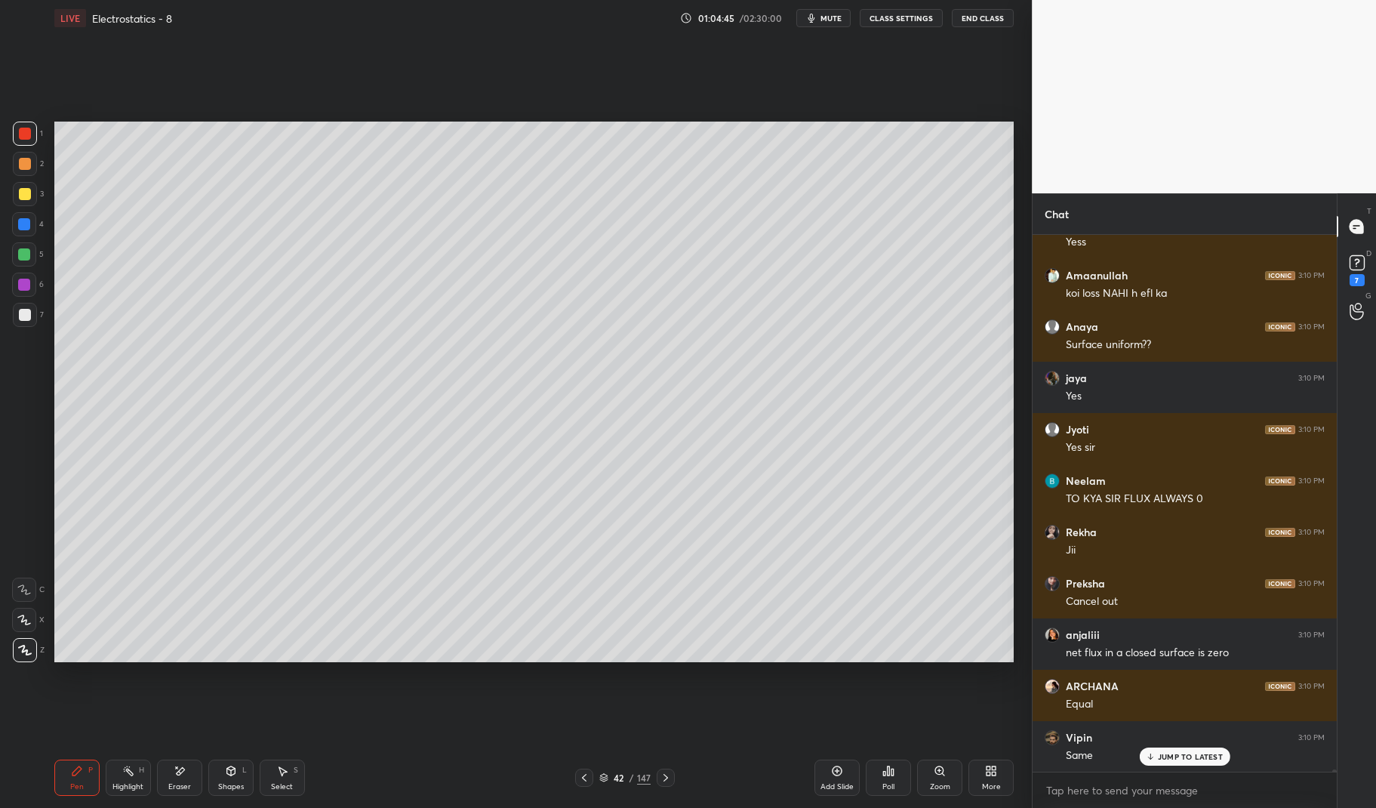
scroll to position [143859, 0]
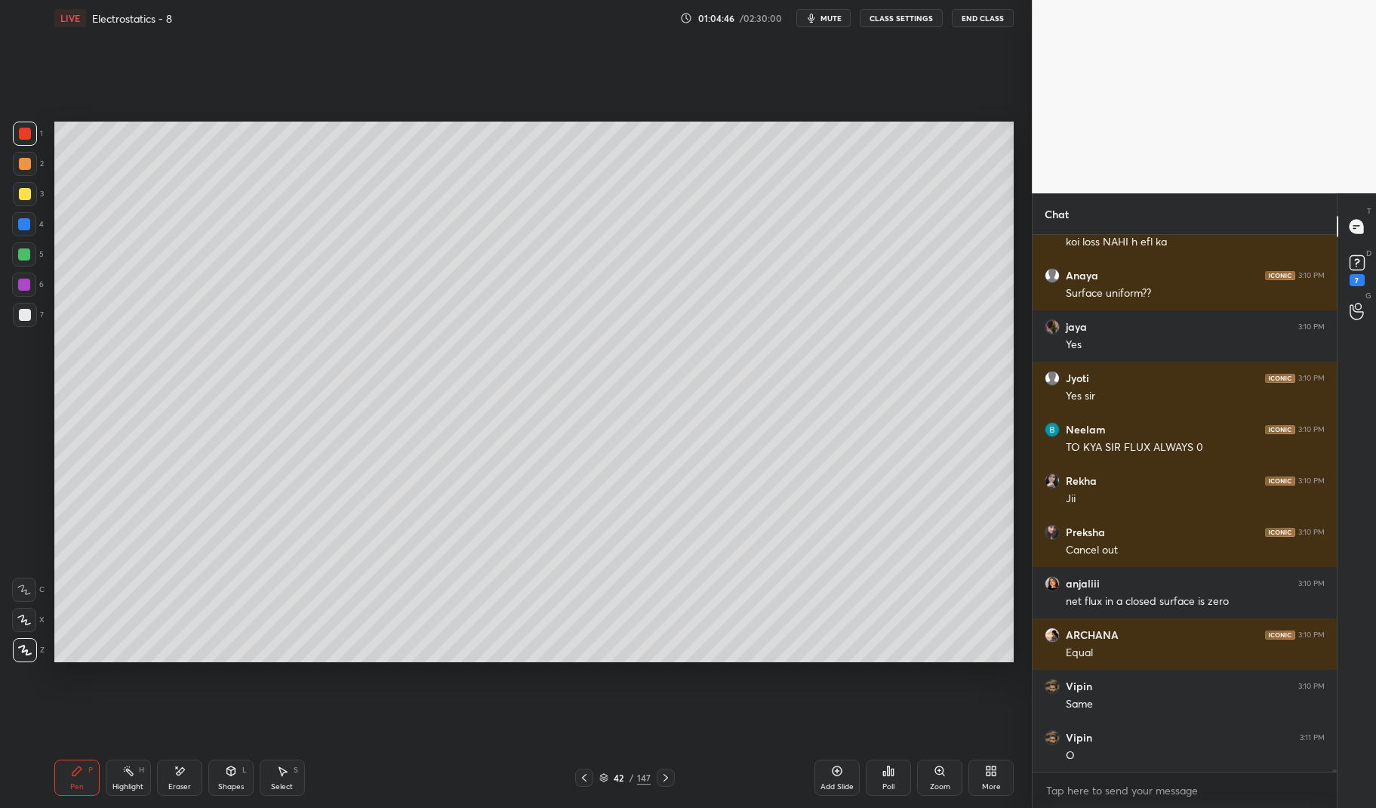
click at [27, 254] on div at bounding box center [24, 254] width 12 height 12
click at [17, 254] on div at bounding box center [24, 254] width 24 height 24
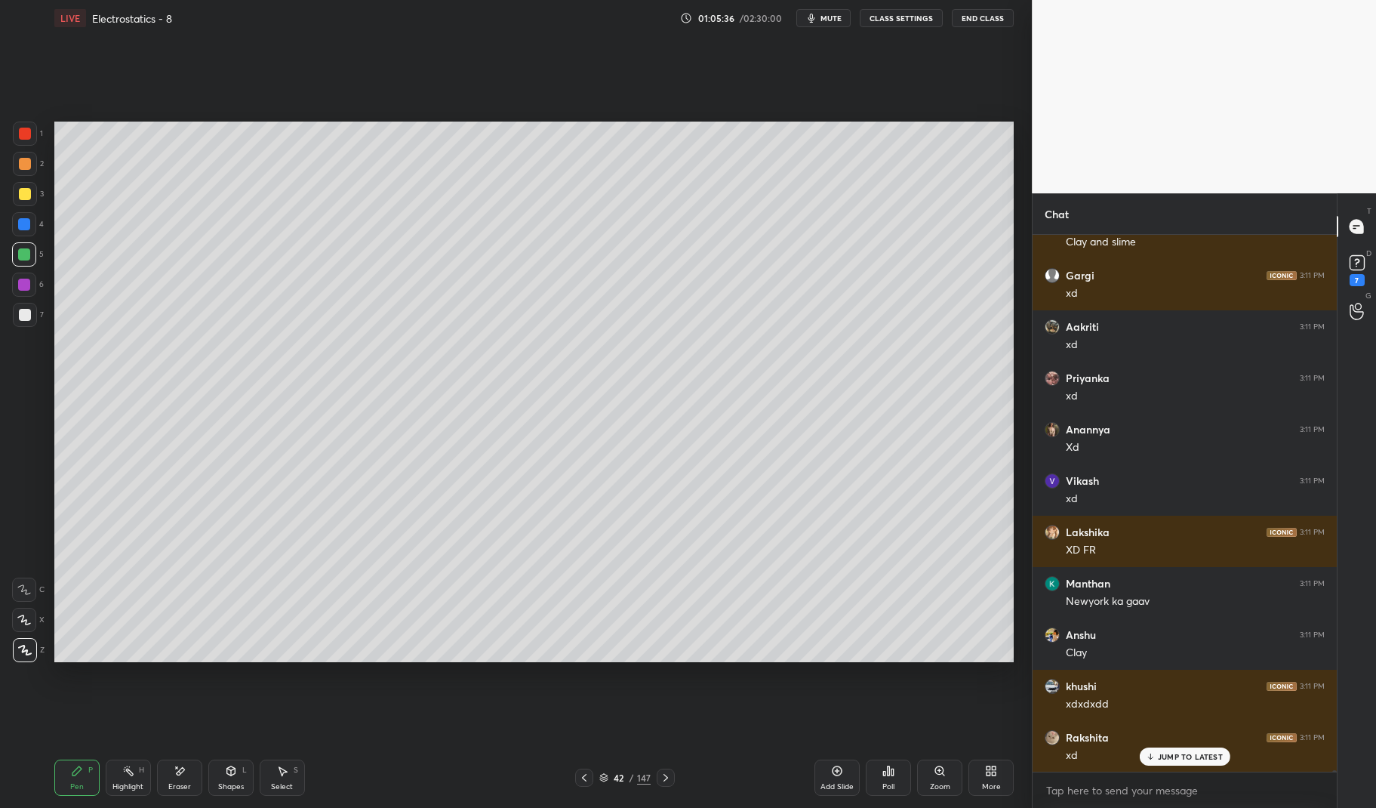
scroll to position [153781, 0]
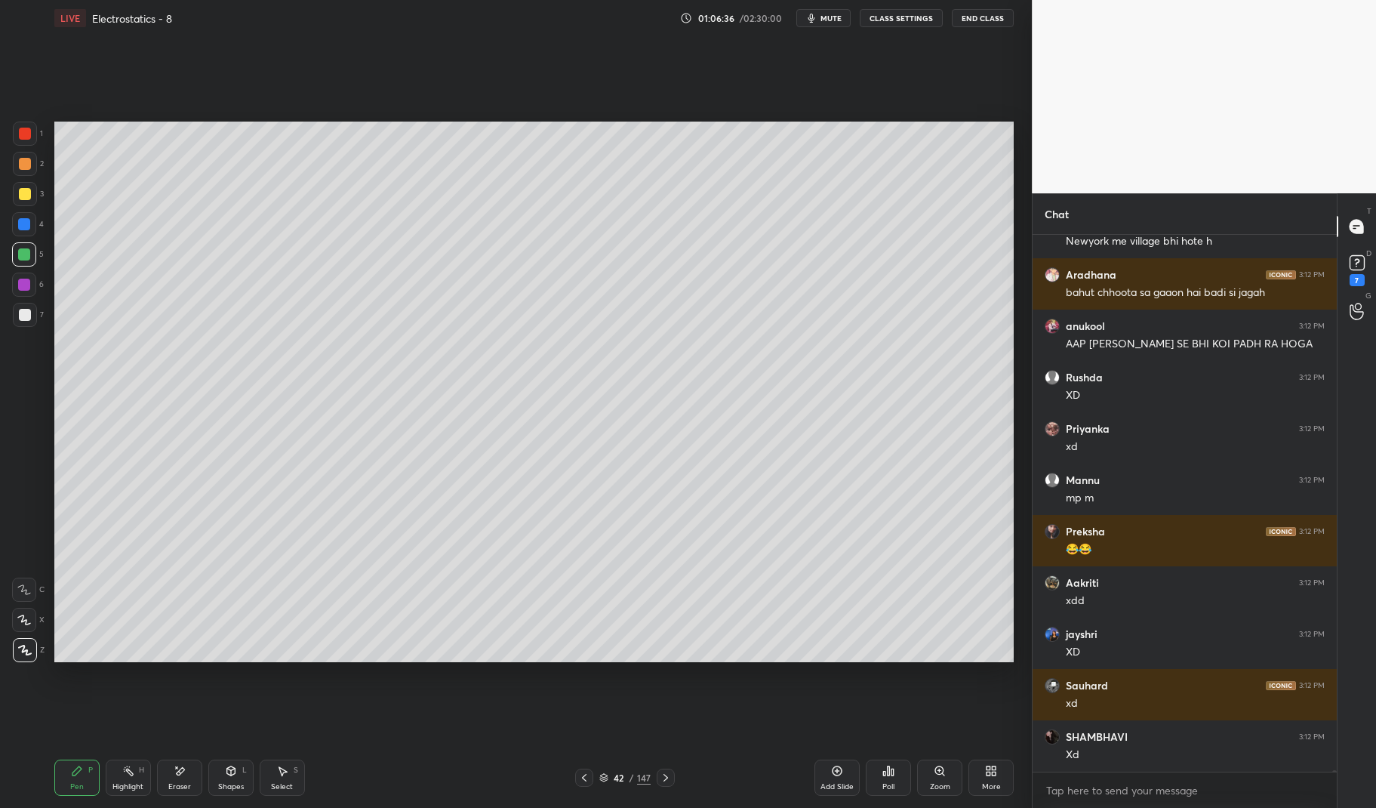
click at [17, 226] on div at bounding box center [24, 224] width 24 height 24
click at [29, 223] on div at bounding box center [24, 224] width 12 height 12
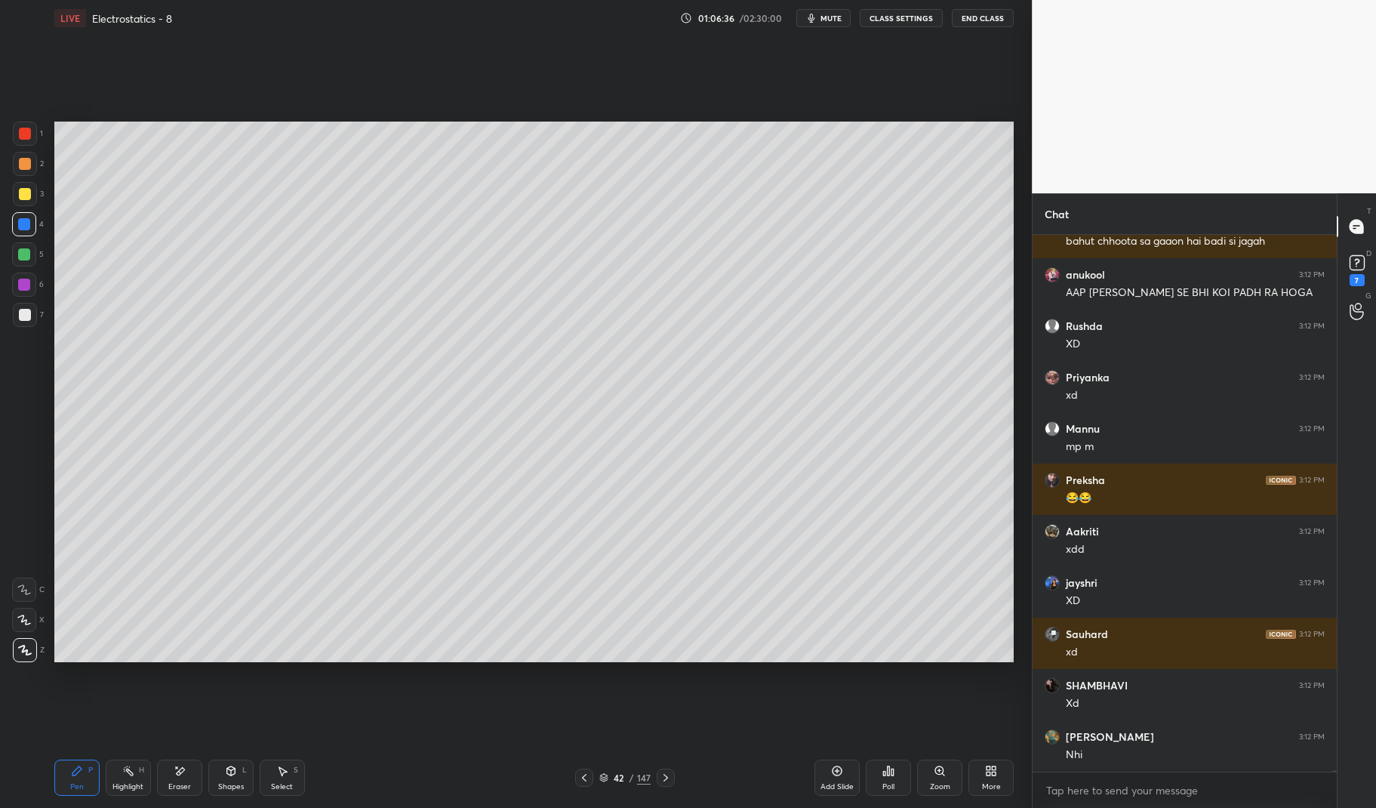
click at [64, 767] on div "Pen P" at bounding box center [76, 777] width 45 height 36
click at [56, 773] on div "Pen P" at bounding box center [76, 777] width 45 height 36
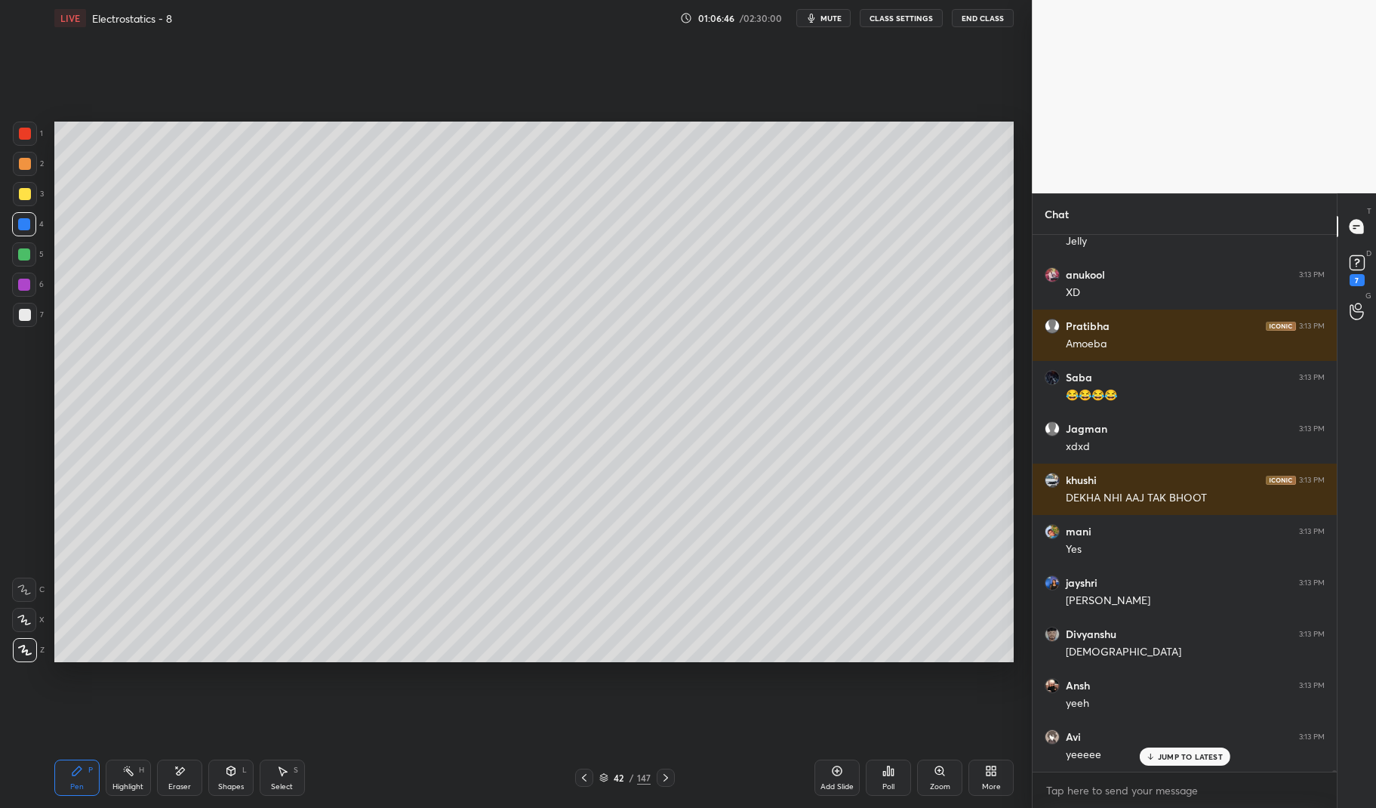
click at [29, 320] on div at bounding box center [25, 315] width 12 height 12
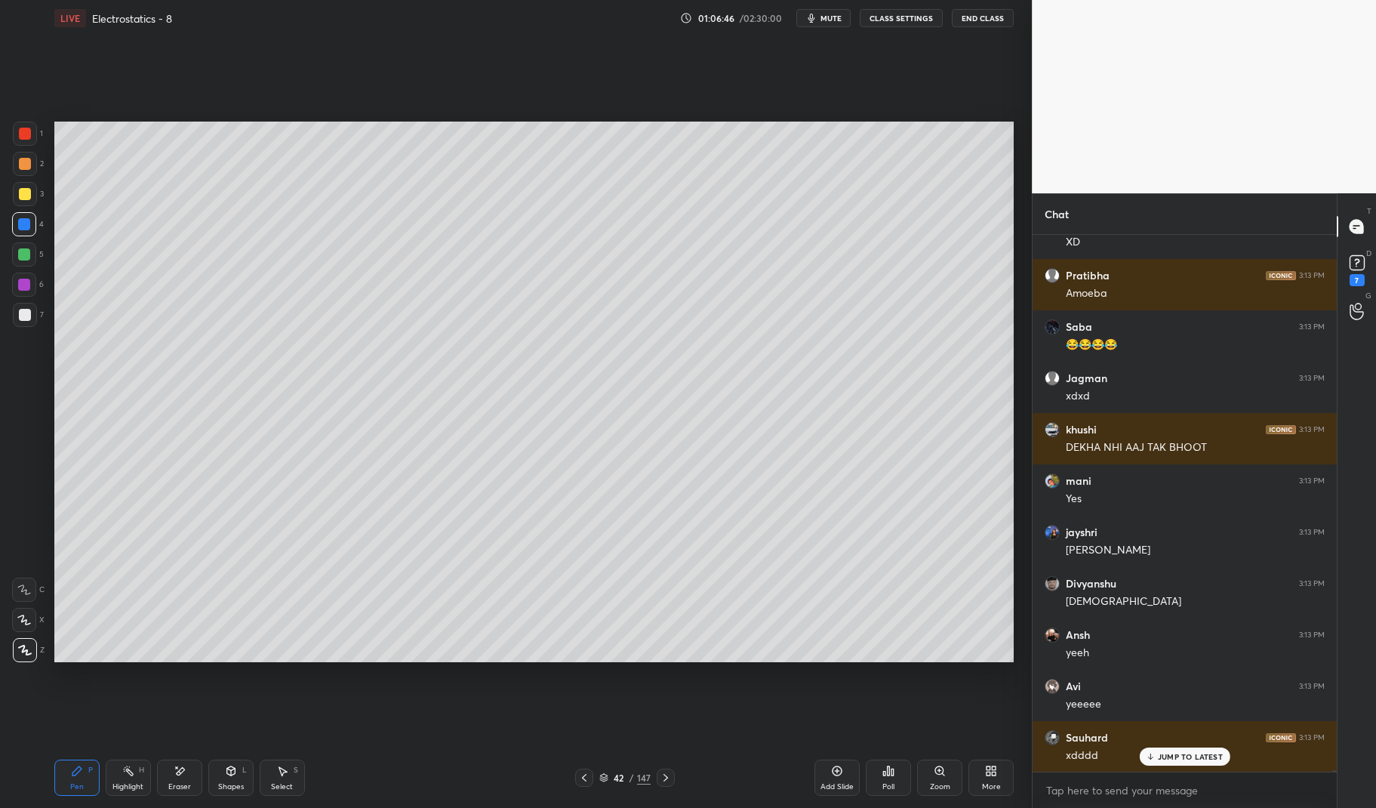
click at [26, 312] on div at bounding box center [25, 315] width 12 height 12
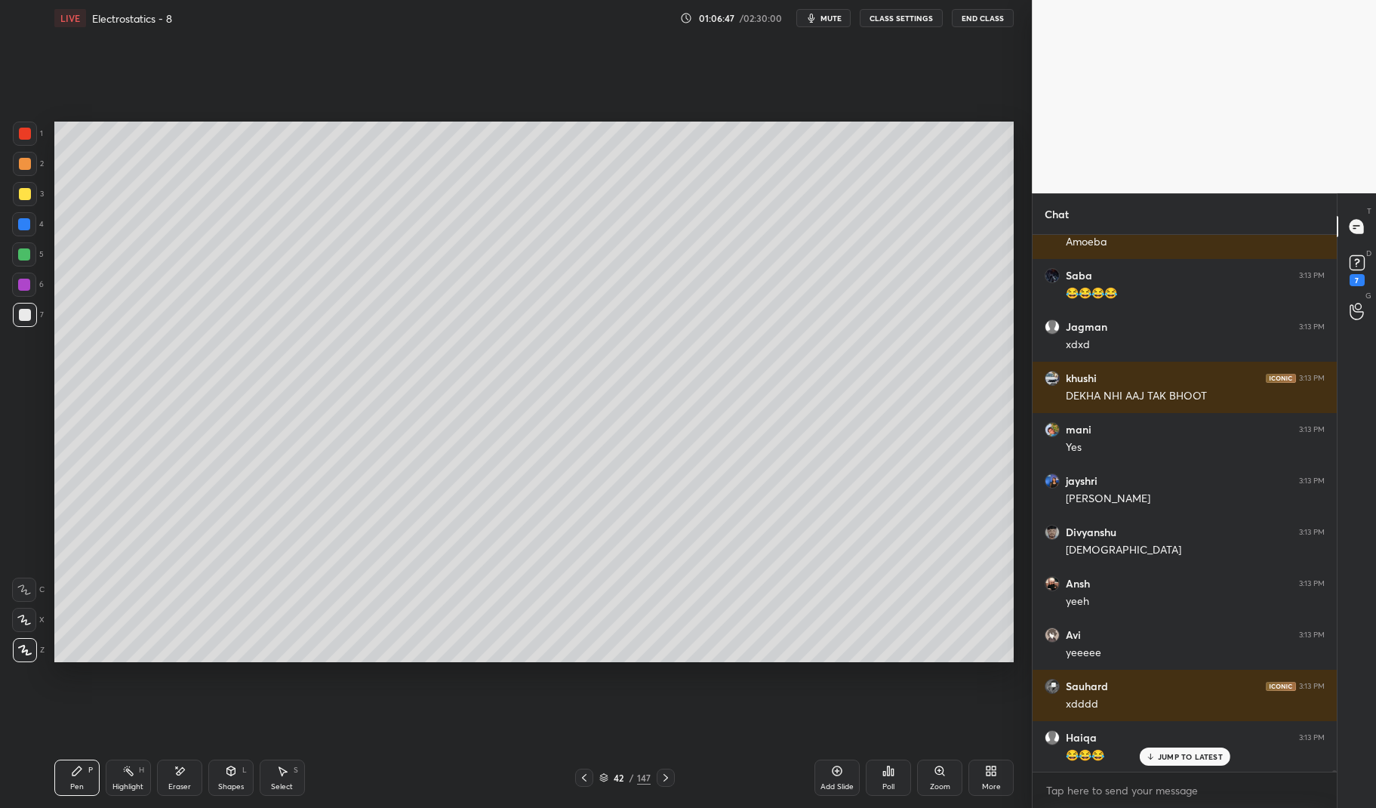
click at [71, 774] on icon at bounding box center [77, 770] width 12 height 12
click at [65, 771] on div "Pen P" at bounding box center [76, 777] width 45 height 36
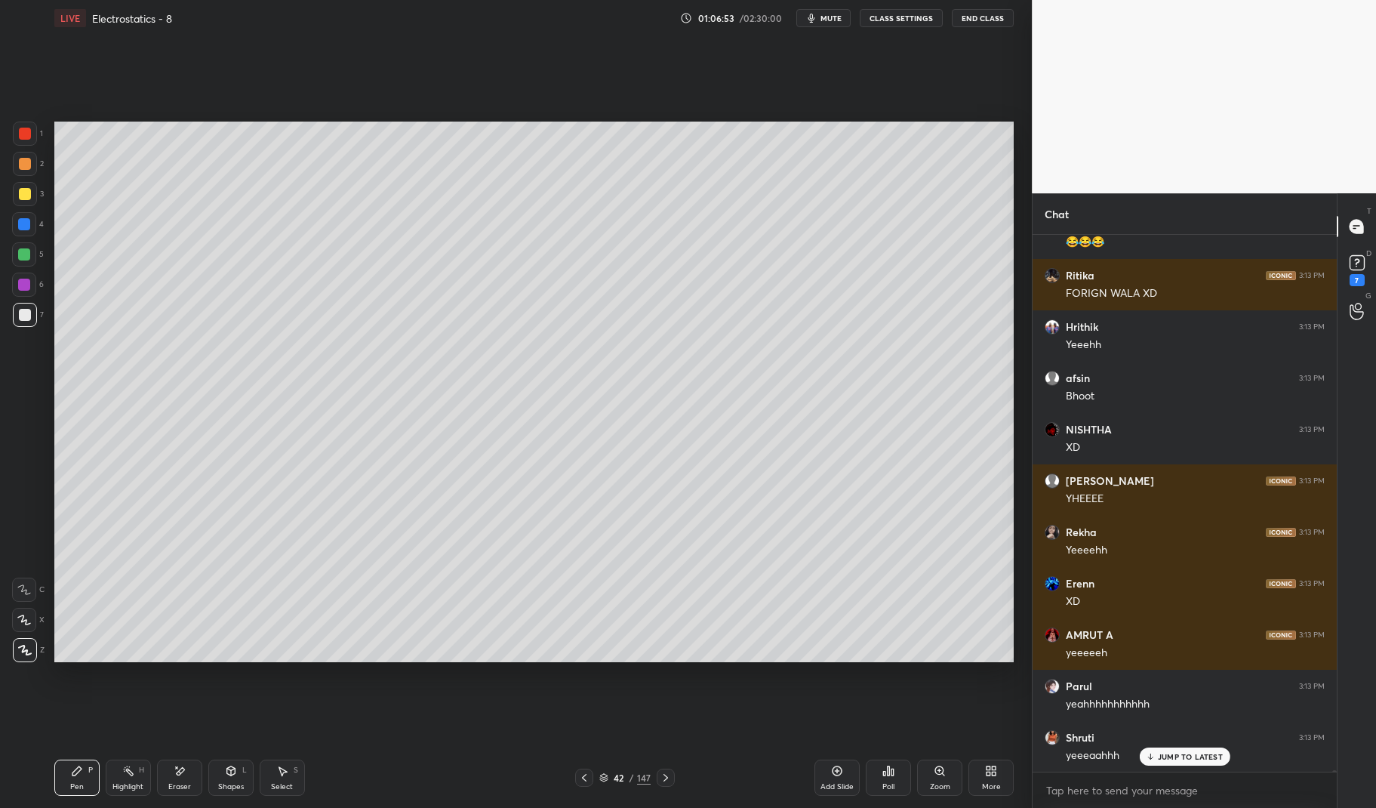
click at [114, 783] on div "Highlight" at bounding box center [127, 787] width 31 height 8
click at [152, 774] on div "Pen P Highlight H Eraser Shapes L Select S" at bounding box center [244, 777] width 380 height 36
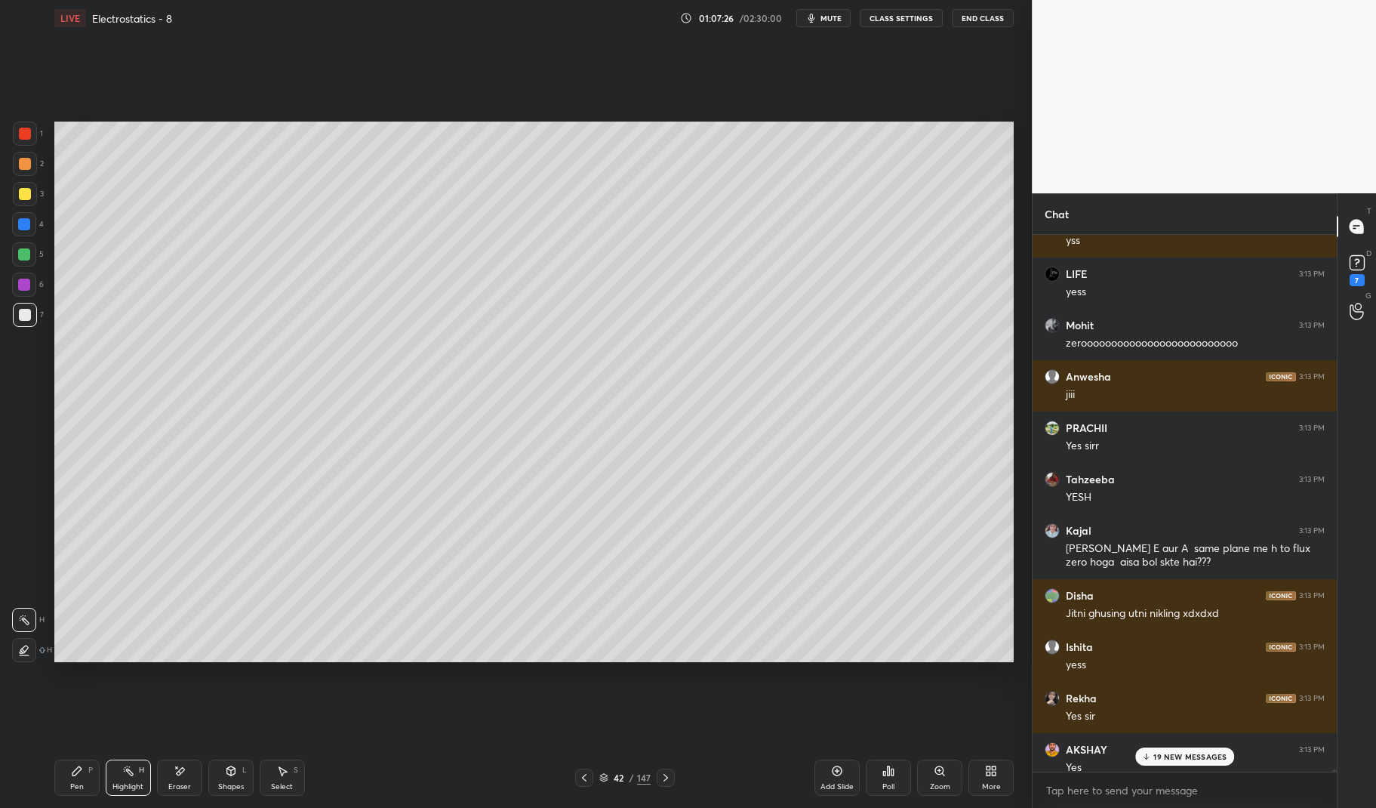
click at [1211, 755] on p "19 NEW MESSAGES" at bounding box center [1189, 756] width 73 height 9
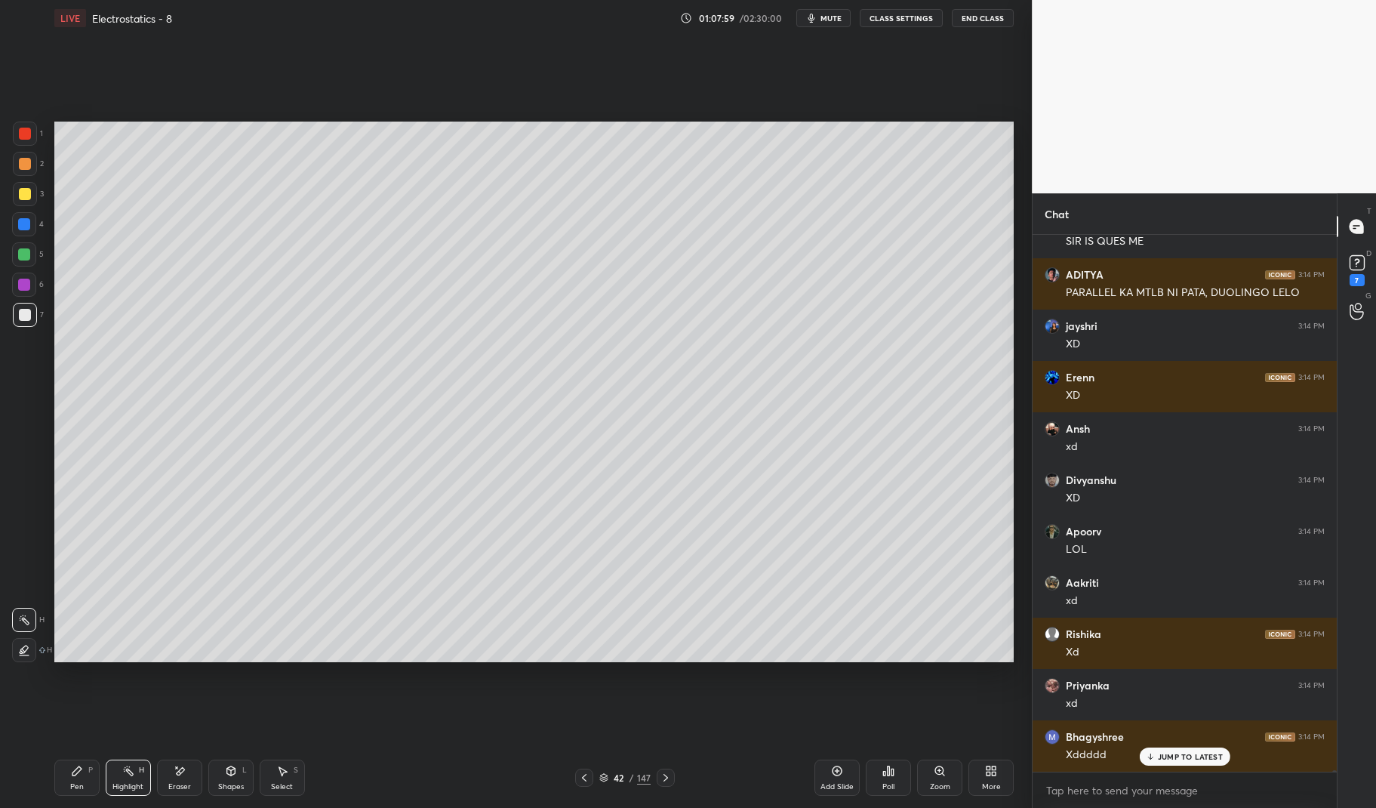
click at [1178, 752] on p "JUMP TO LATEST" at bounding box center [1190, 756] width 65 height 9
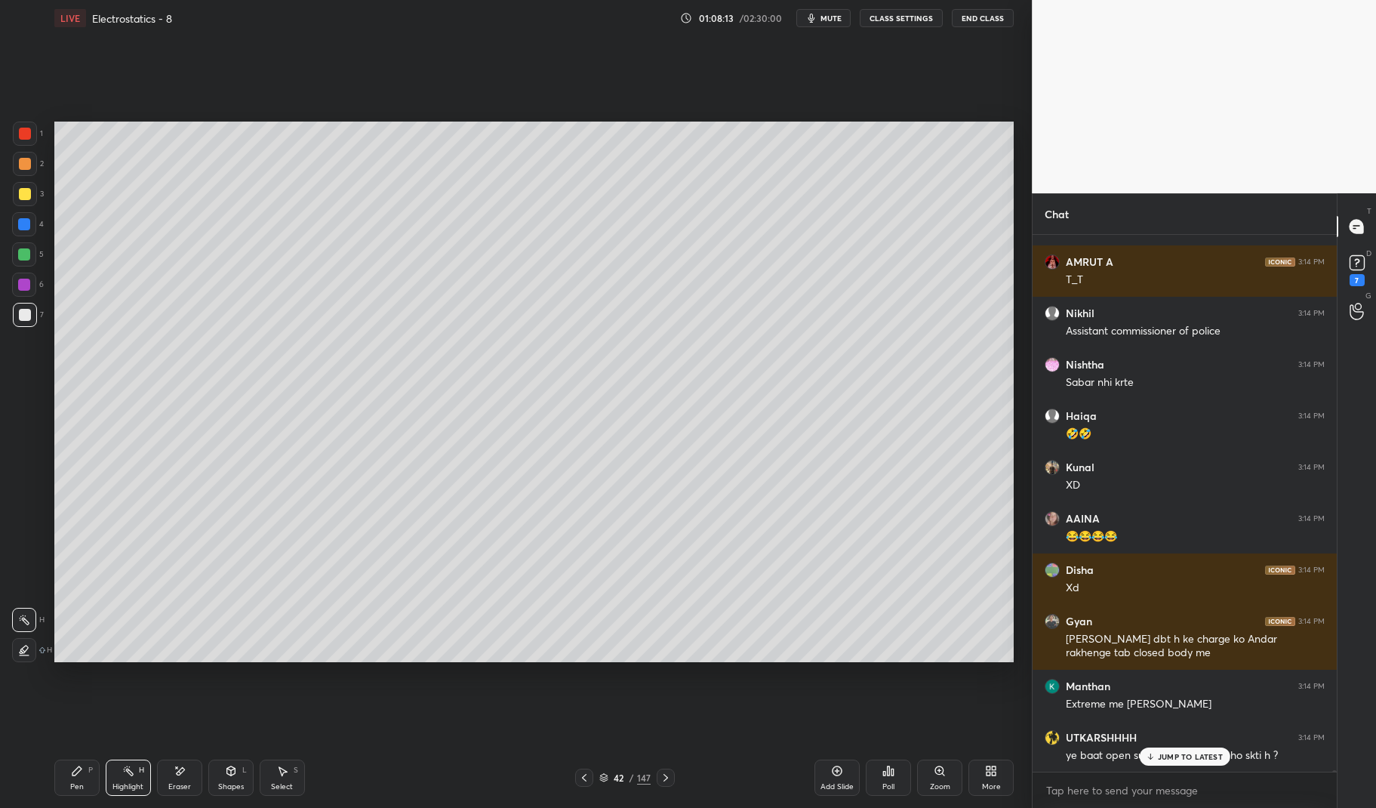
click at [660, 773] on icon at bounding box center [666, 777] width 12 height 12
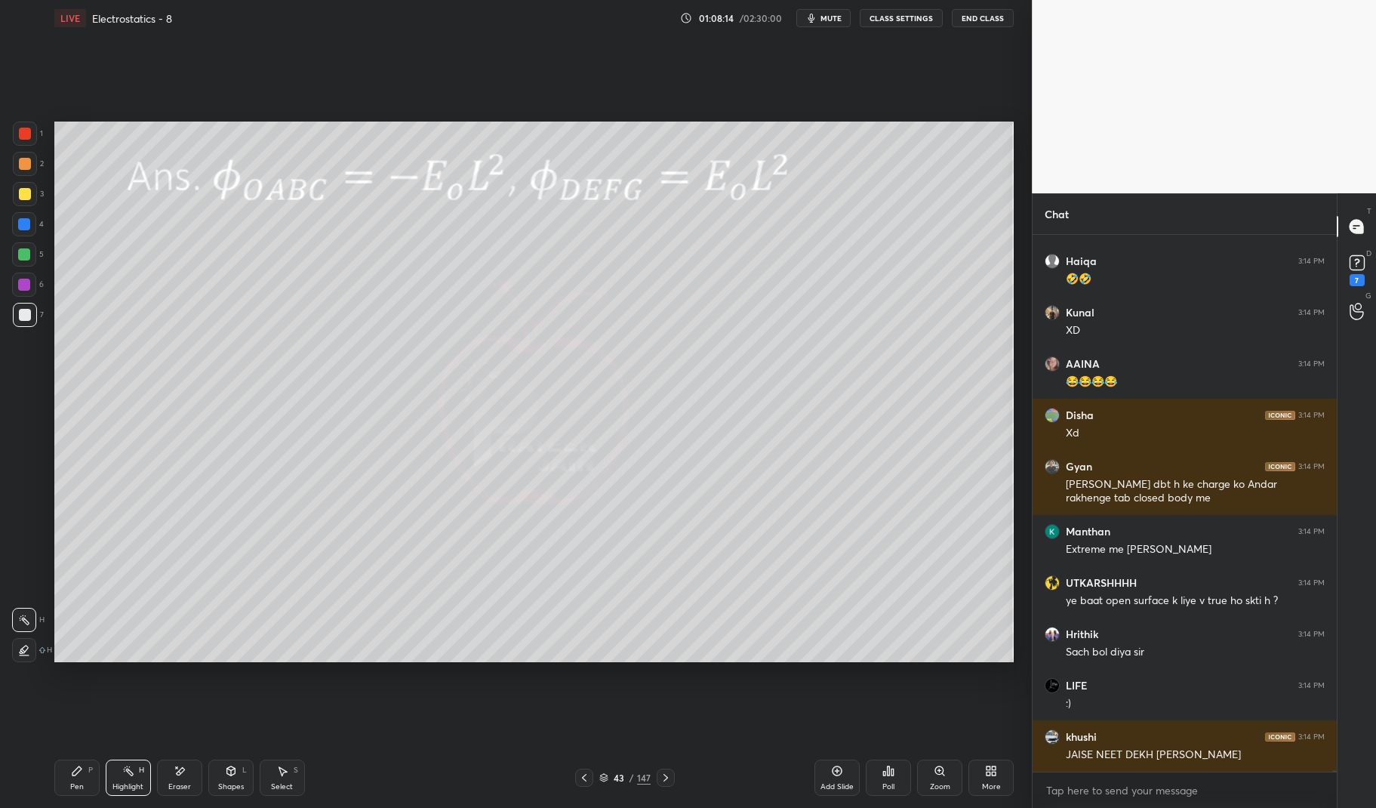
click at [661, 771] on icon at bounding box center [666, 777] width 12 height 12
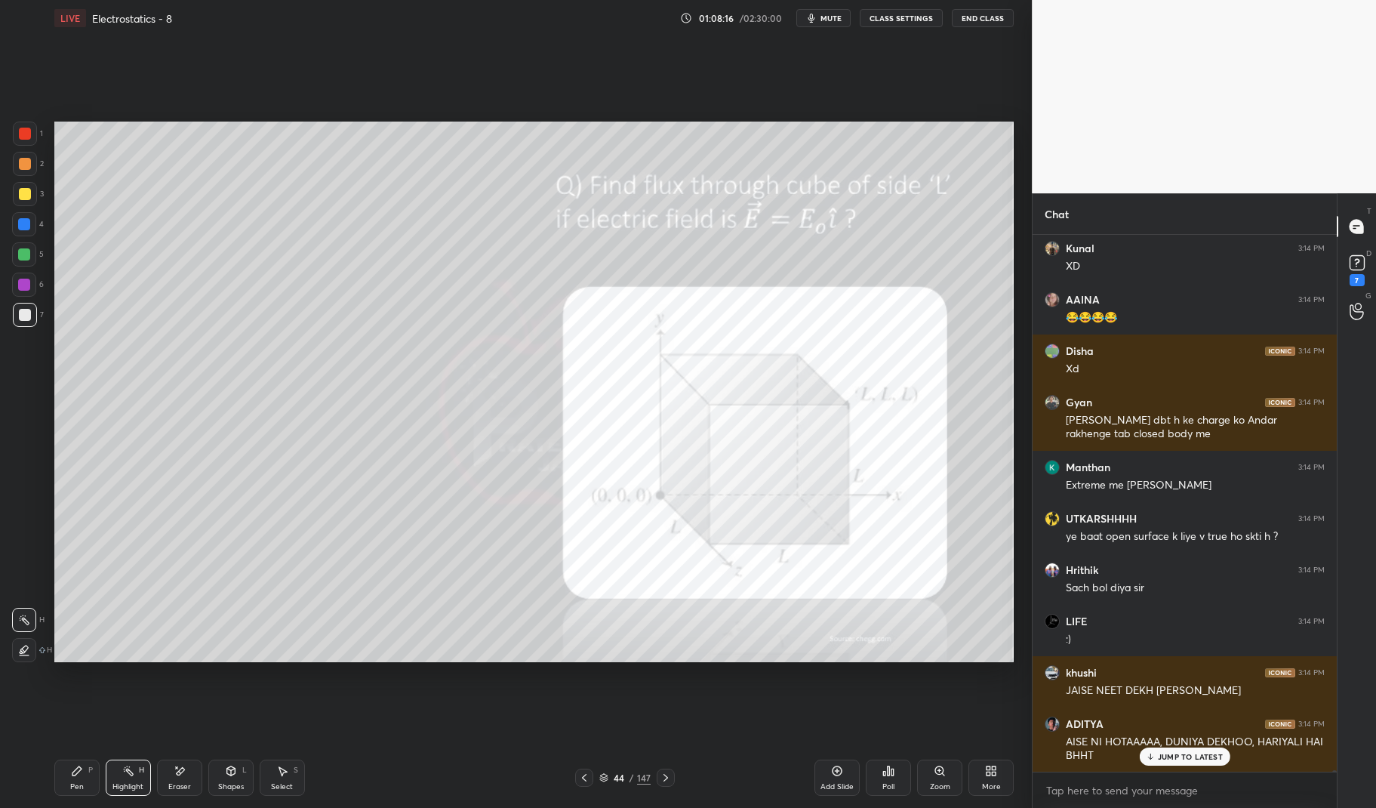
click at [20, 135] on div at bounding box center [25, 134] width 12 height 12
click at [13, 128] on div at bounding box center [25, 134] width 24 height 24
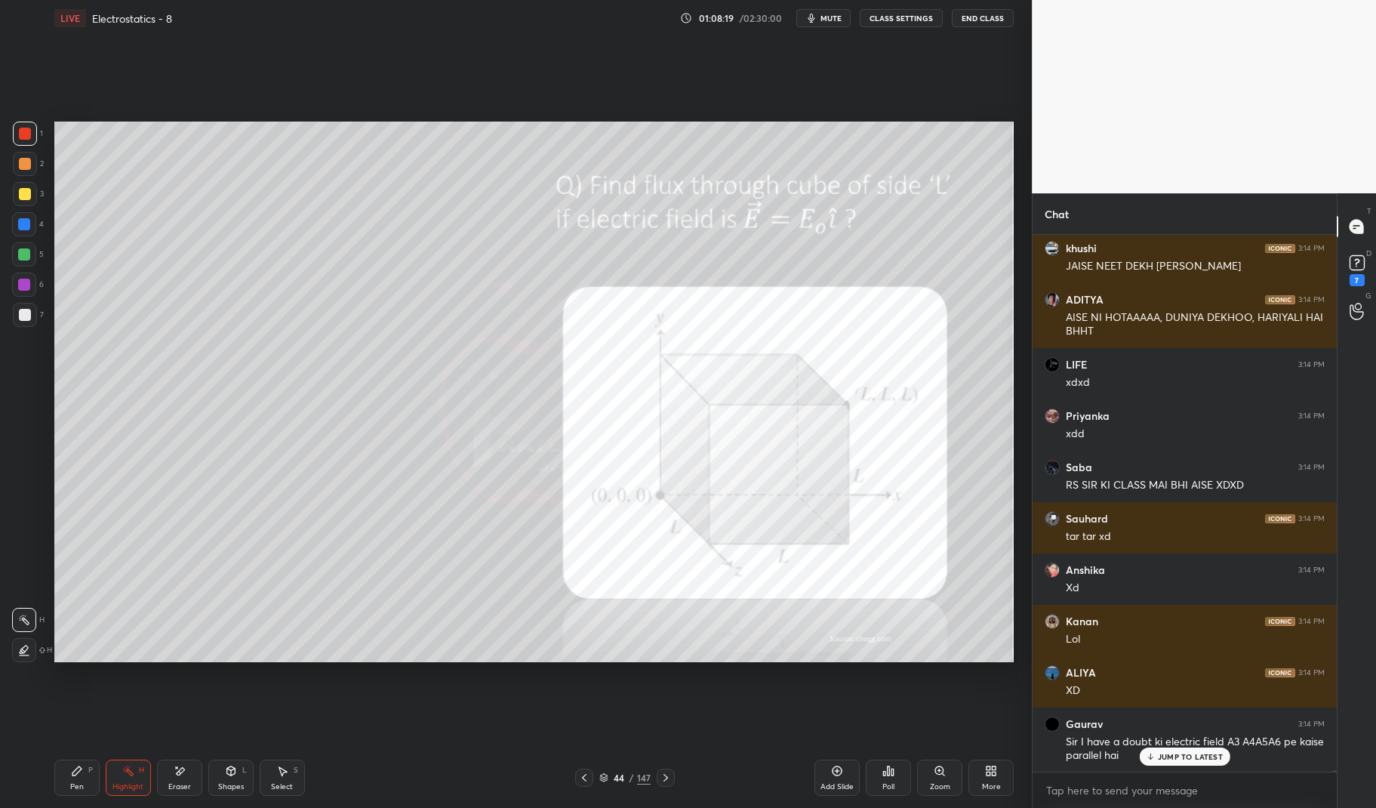
click at [666, 778] on icon at bounding box center [665, 778] width 5 height 8
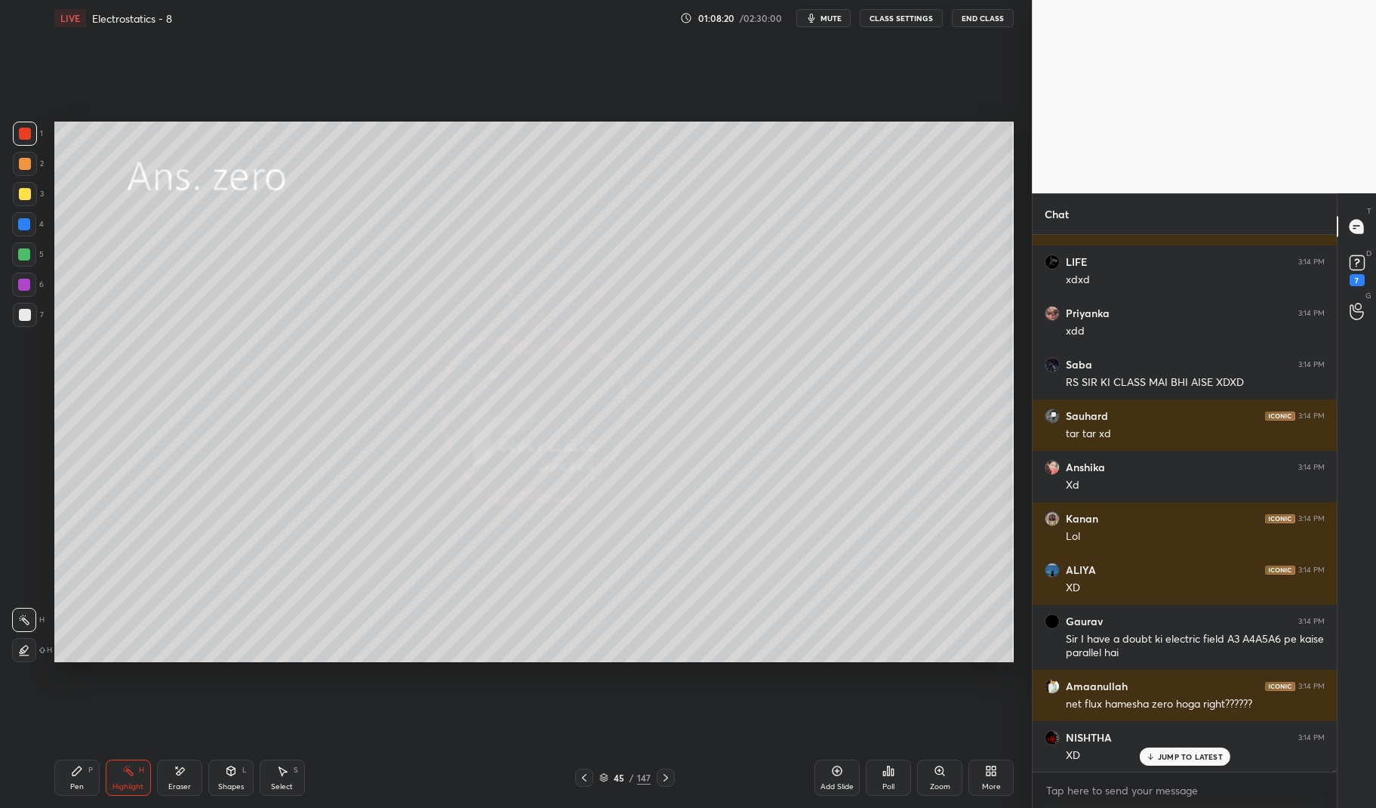
click at [668, 776] on icon at bounding box center [666, 777] width 12 height 12
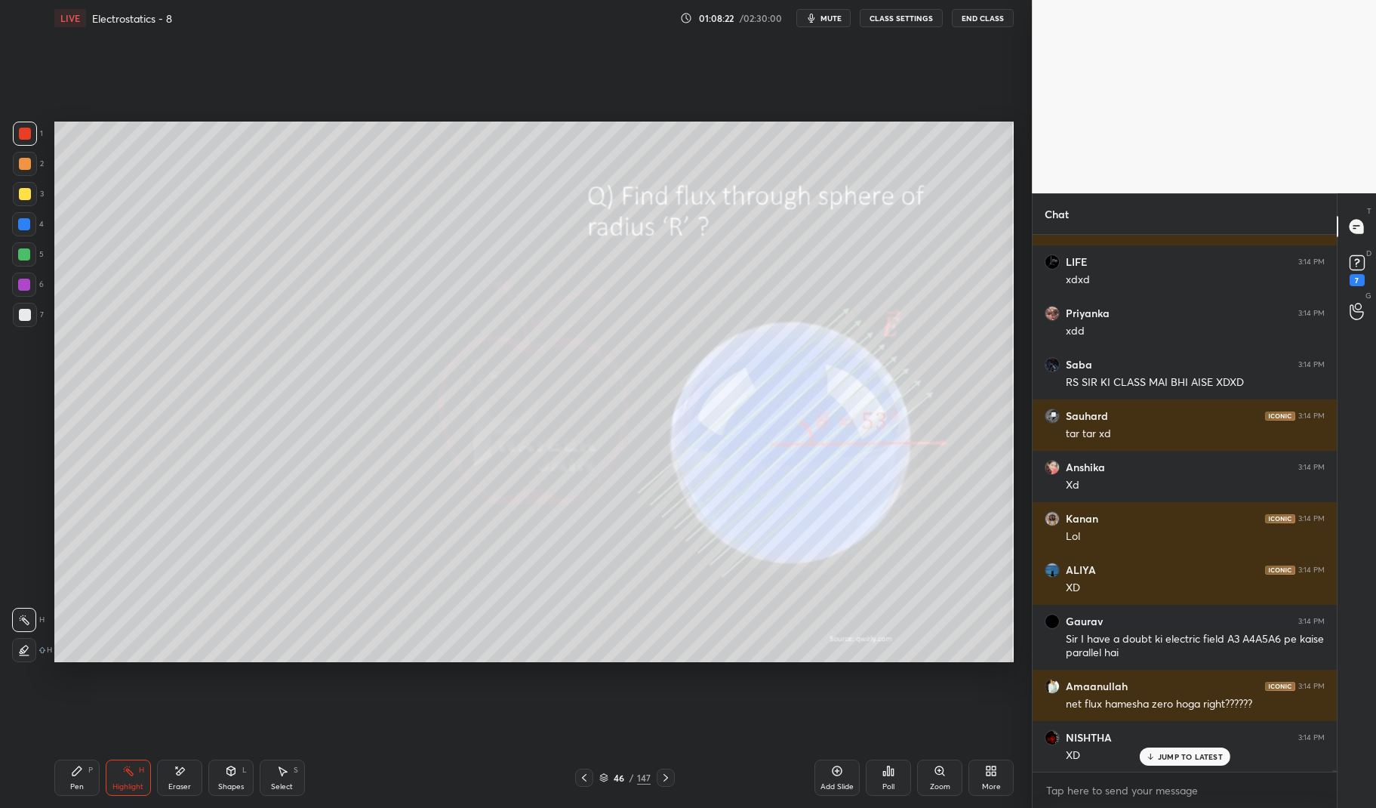
click at [59, 768] on div "Pen P" at bounding box center [76, 777] width 45 height 36
click at [56, 768] on div "Pen P" at bounding box center [76, 777] width 45 height 36
click at [18, 134] on div at bounding box center [25, 134] width 24 height 24
click at [11, 135] on div "1 2 3 4 5 6 7 C X Z E E Erase all H H" at bounding box center [24, 392] width 48 height 540
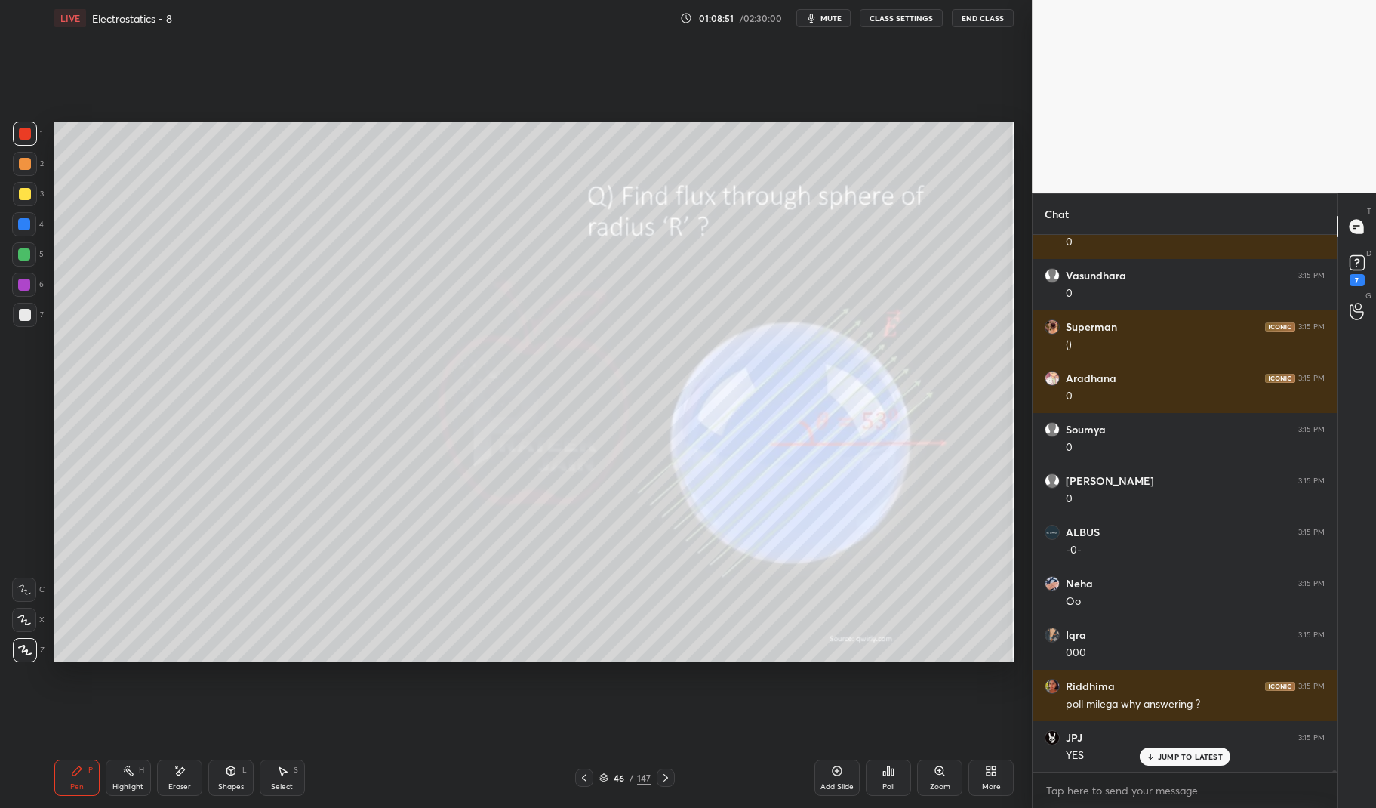
click at [115, 778] on div "Highlight H" at bounding box center [128, 777] width 45 height 36
click at [125, 783] on div "Highlight" at bounding box center [127, 787] width 31 height 8
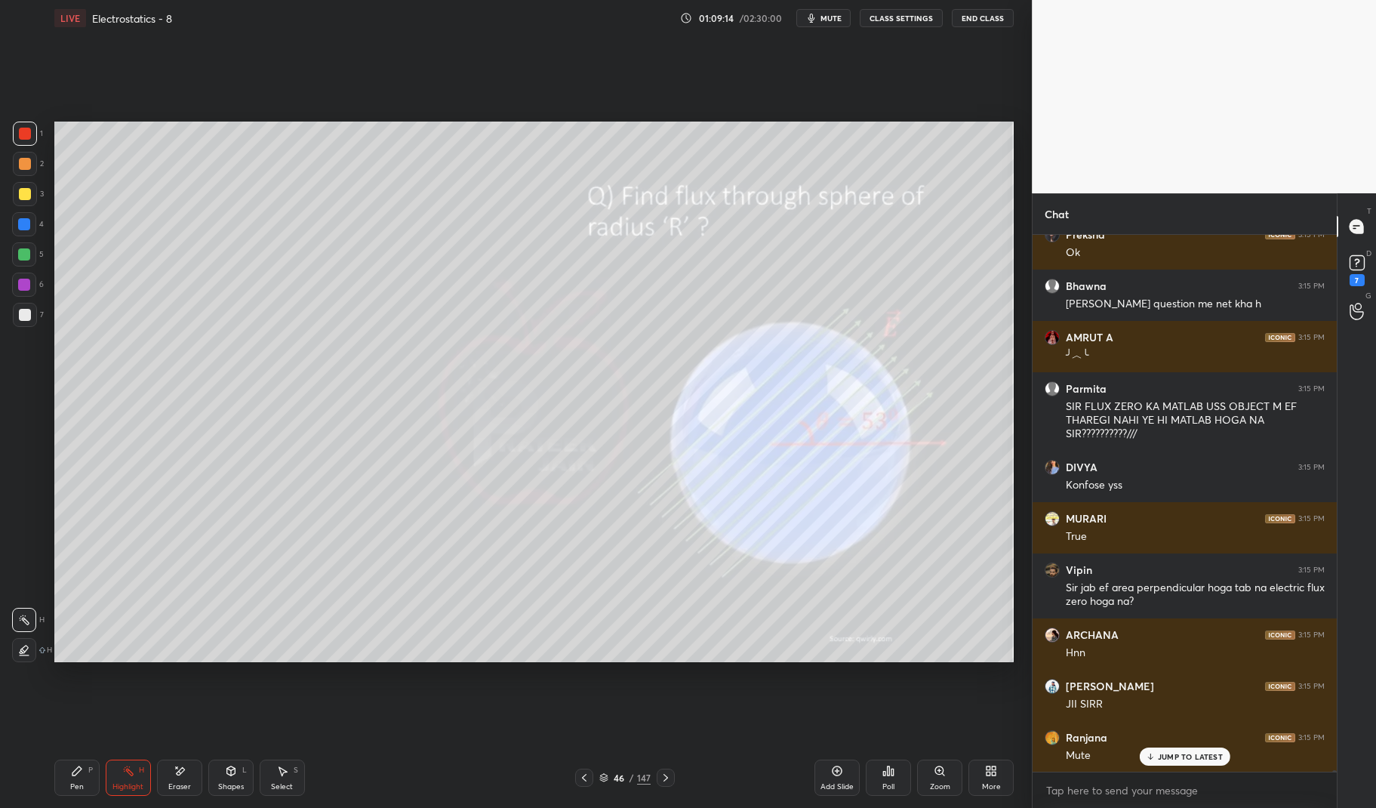
click at [1183, 757] on p "JUMP TO LATEST" at bounding box center [1190, 756] width 65 height 9
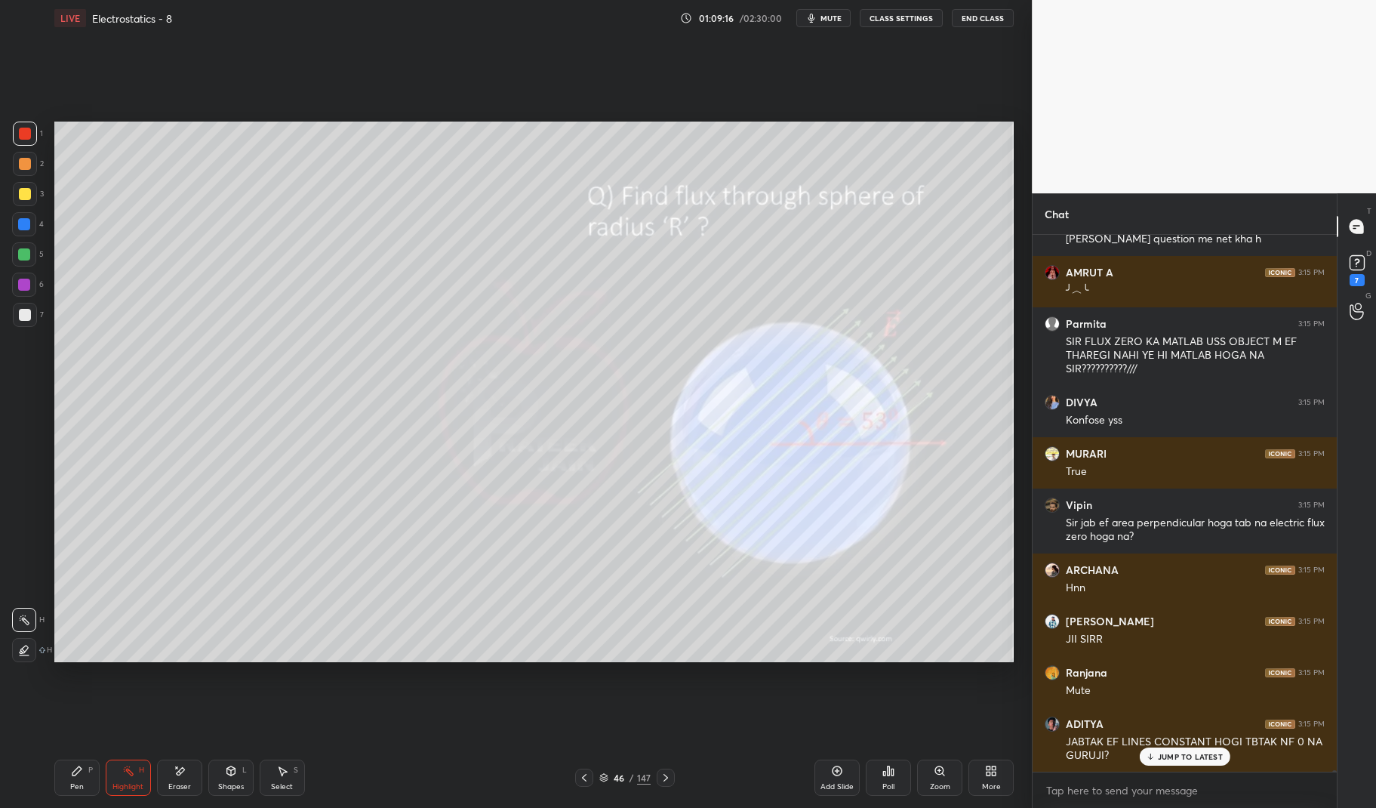
click at [664, 775] on icon at bounding box center [665, 778] width 5 height 8
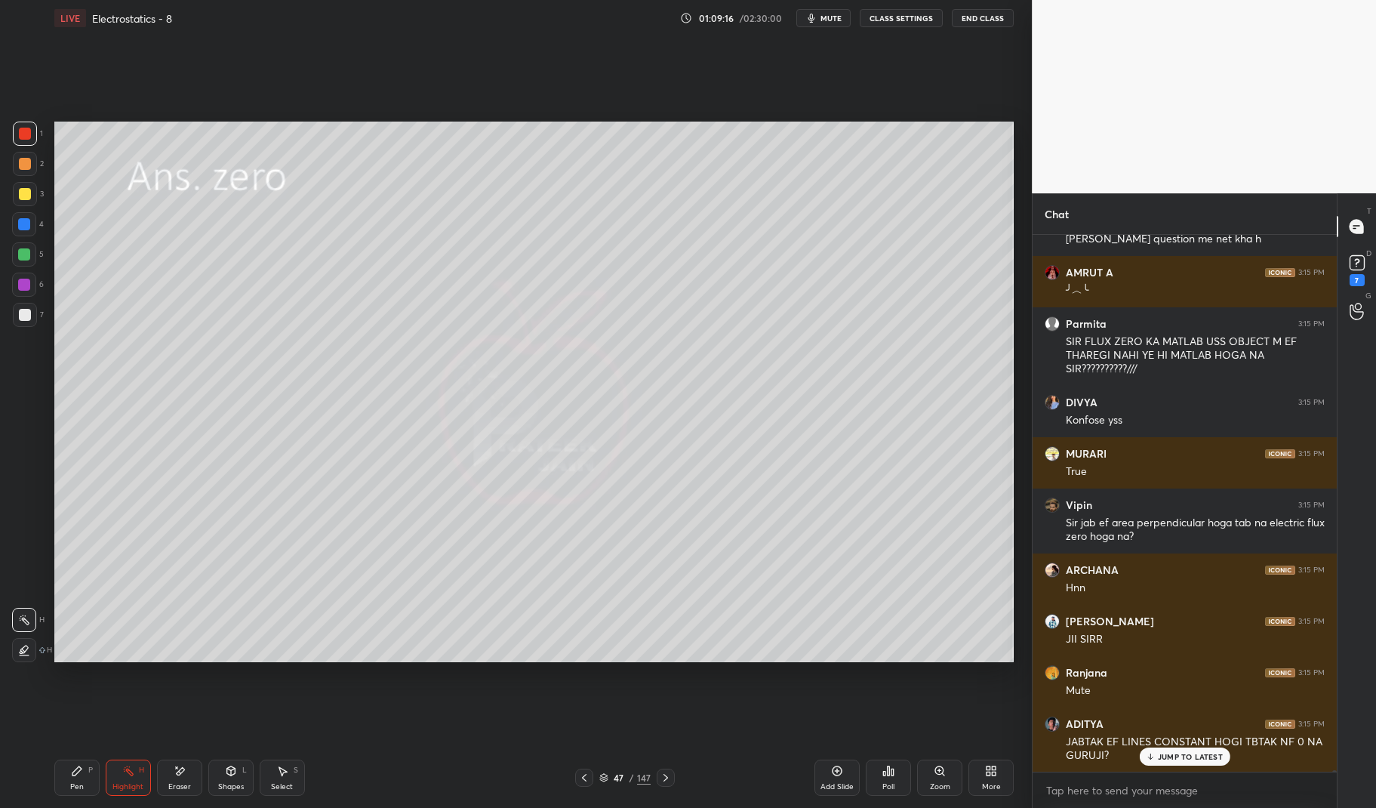
click at [664, 771] on icon at bounding box center [666, 777] width 12 height 12
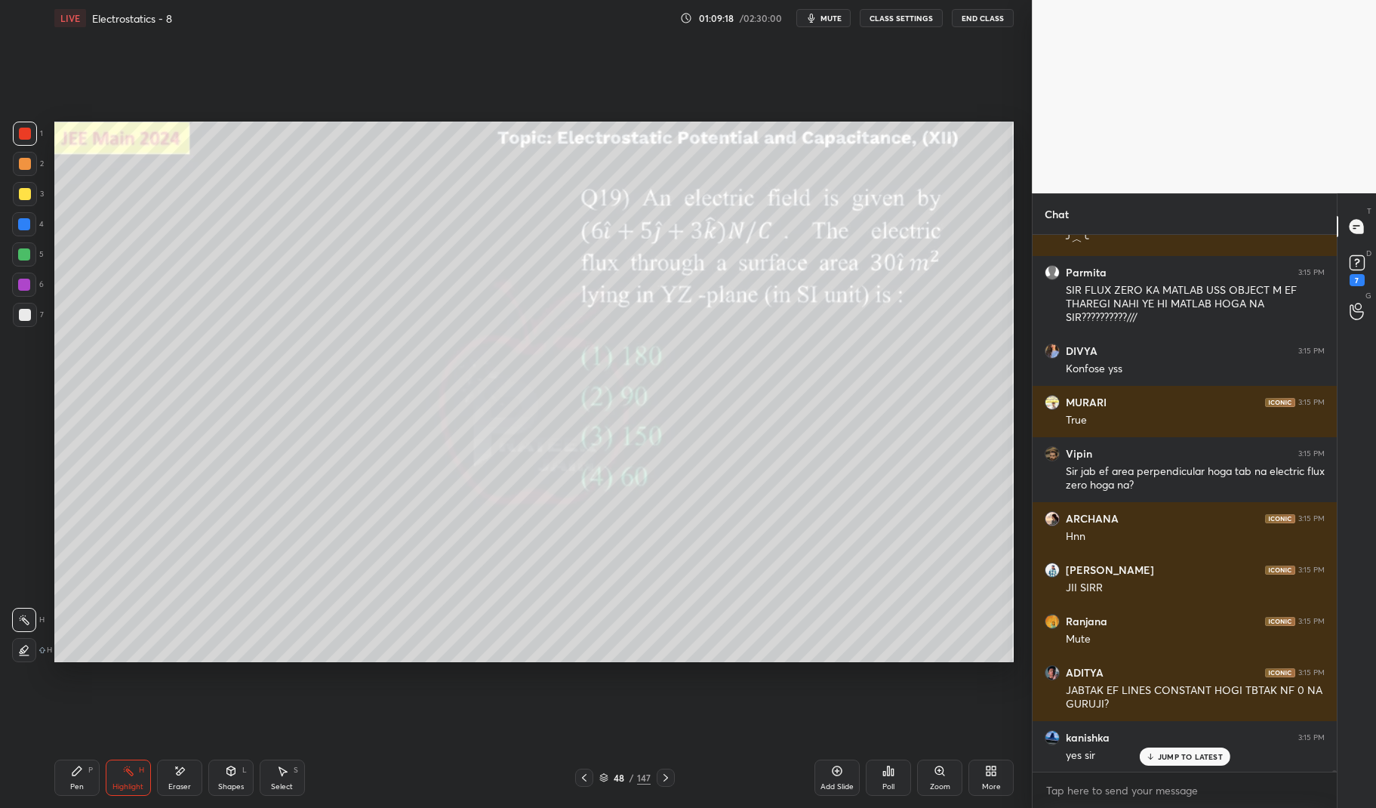
click at [31, 189] on div at bounding box center [25, 194] width 24 height 24
click at [32, 181] on div "2" at bounding box center [28, 167] width 31 height 30
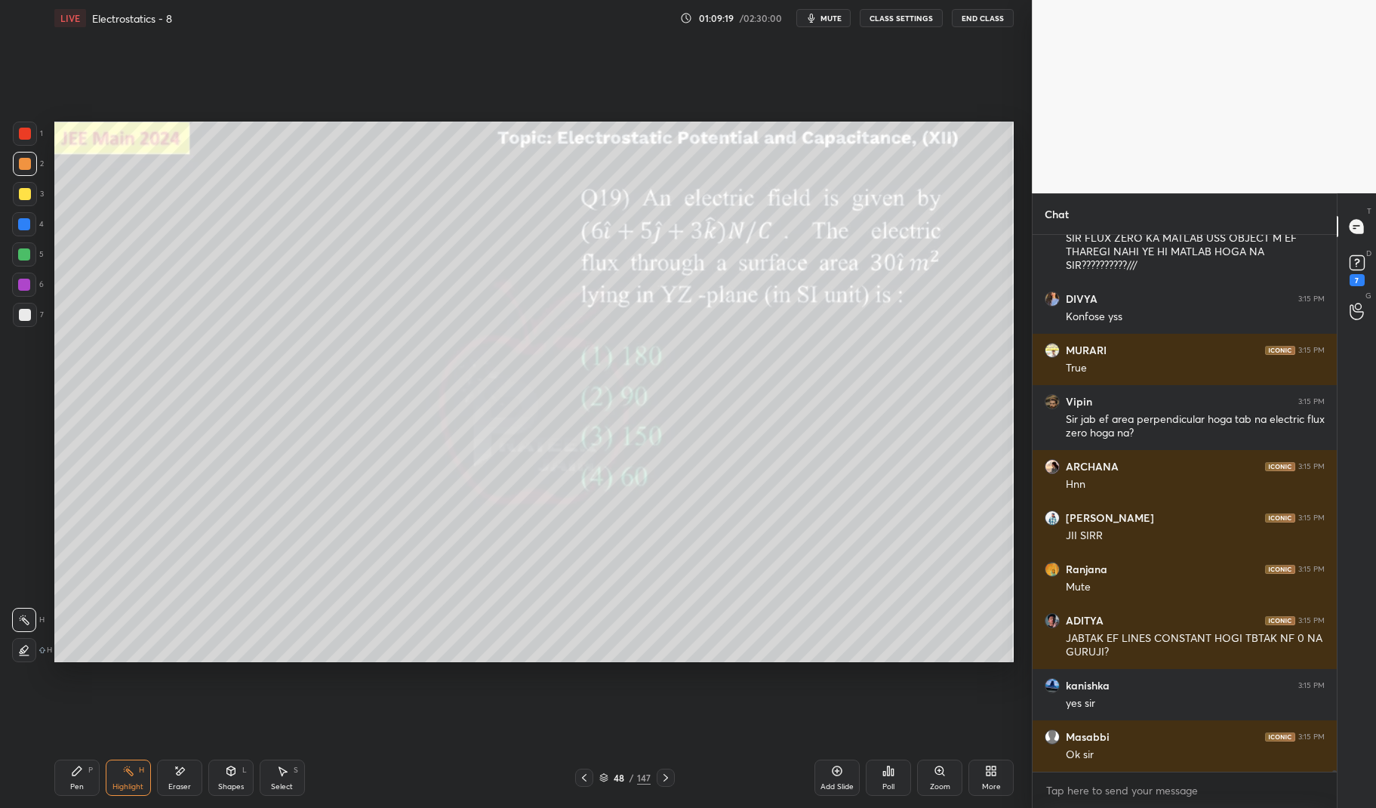
click at [26, 158] on div at bounding box center [25, 164] width 24 height 24
click at [23, 163] on div at bounding box center [25, 164] width 12 height 12
click at [39, 229] on div "4" at bounding box center [28, 224] width 32 height 24
click at [32, 226] on div at bounding box center [24, 224] width 24 height 24
click at [62, 781] on div "Pen P" at bounding box center [76, 777] width 45 height 36
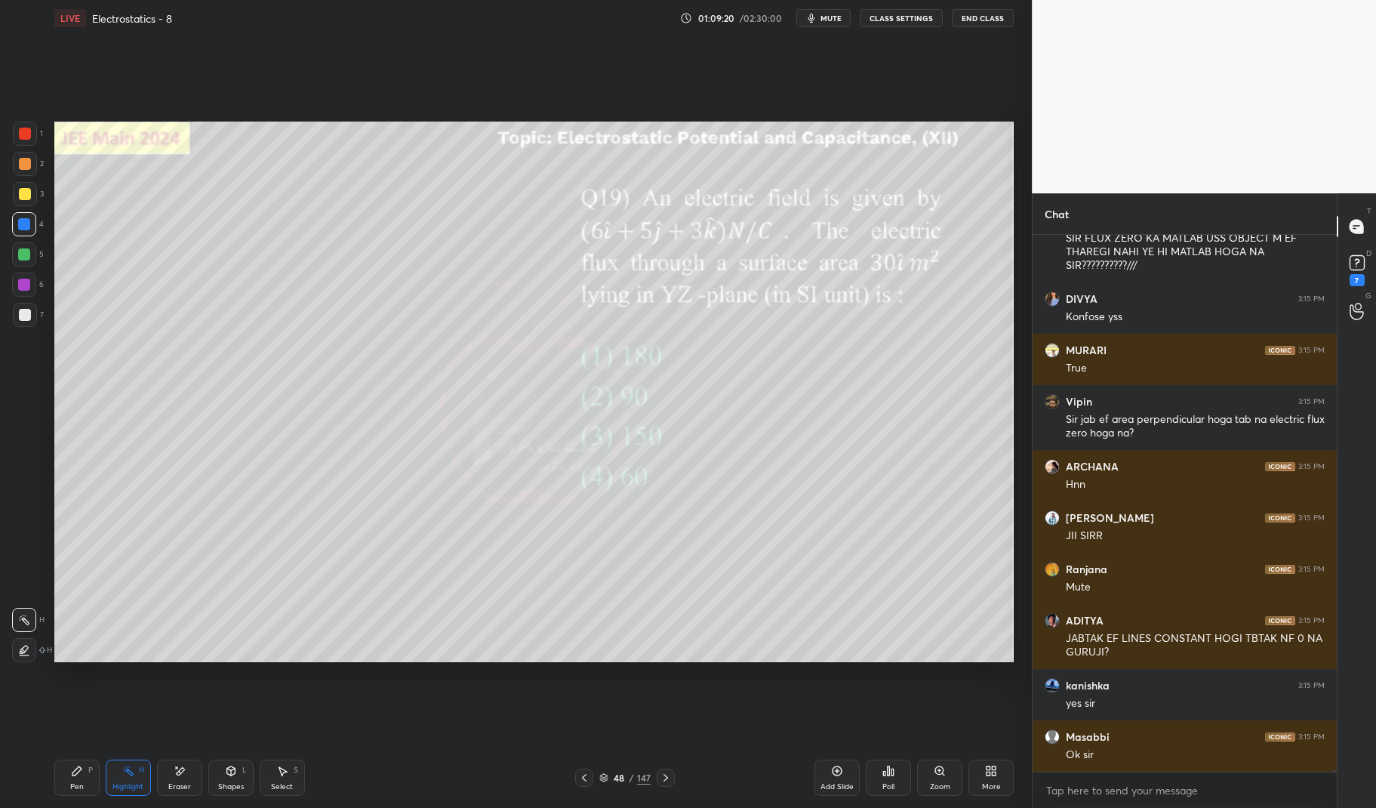
click at [65, 799] on div "Pen P Highlight H Eraser Shapes L Select S 48 / 147 Add Slide Poll Zoom More" at bounding box center [534, 777] width 960 height 60
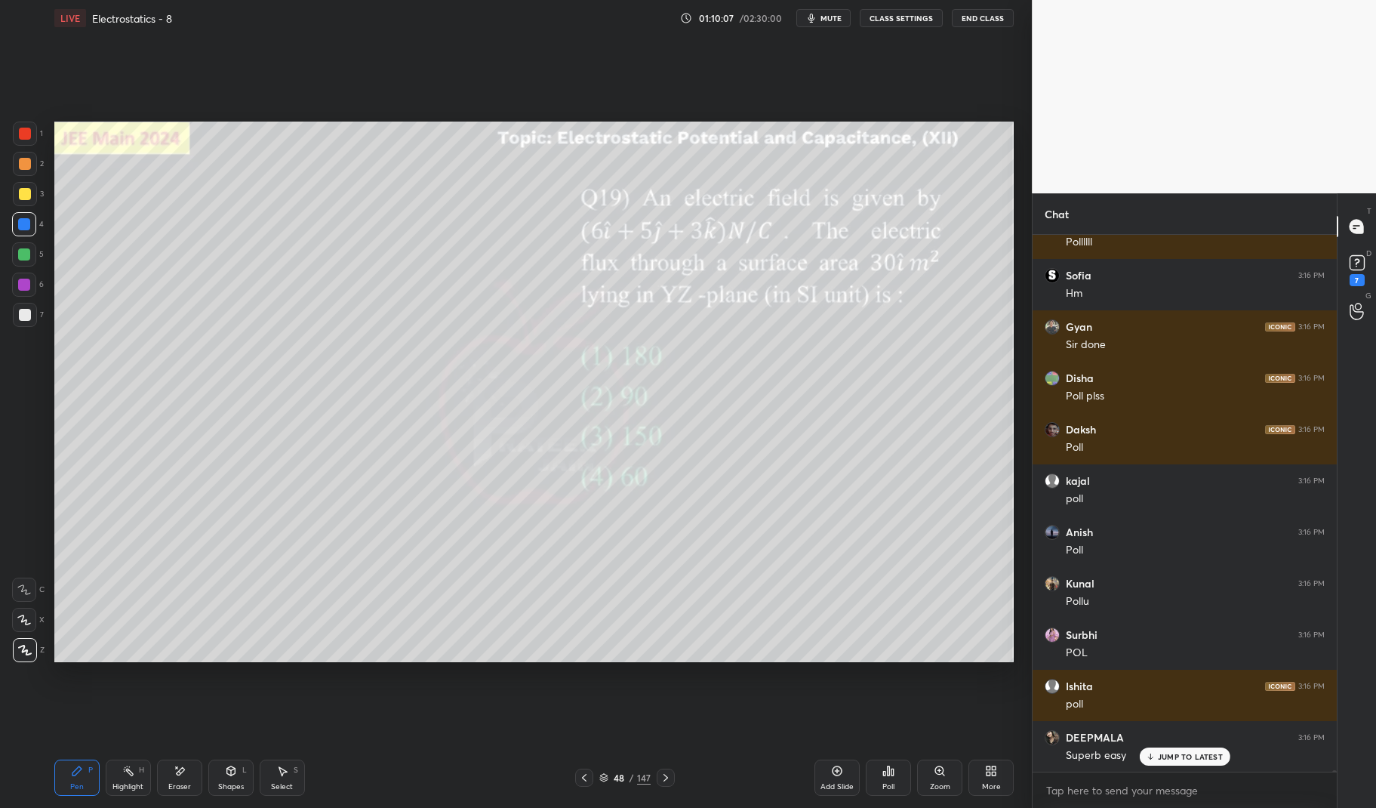
click at [605, 780] on icon at bounding box center [604, 780] width 8 height 2
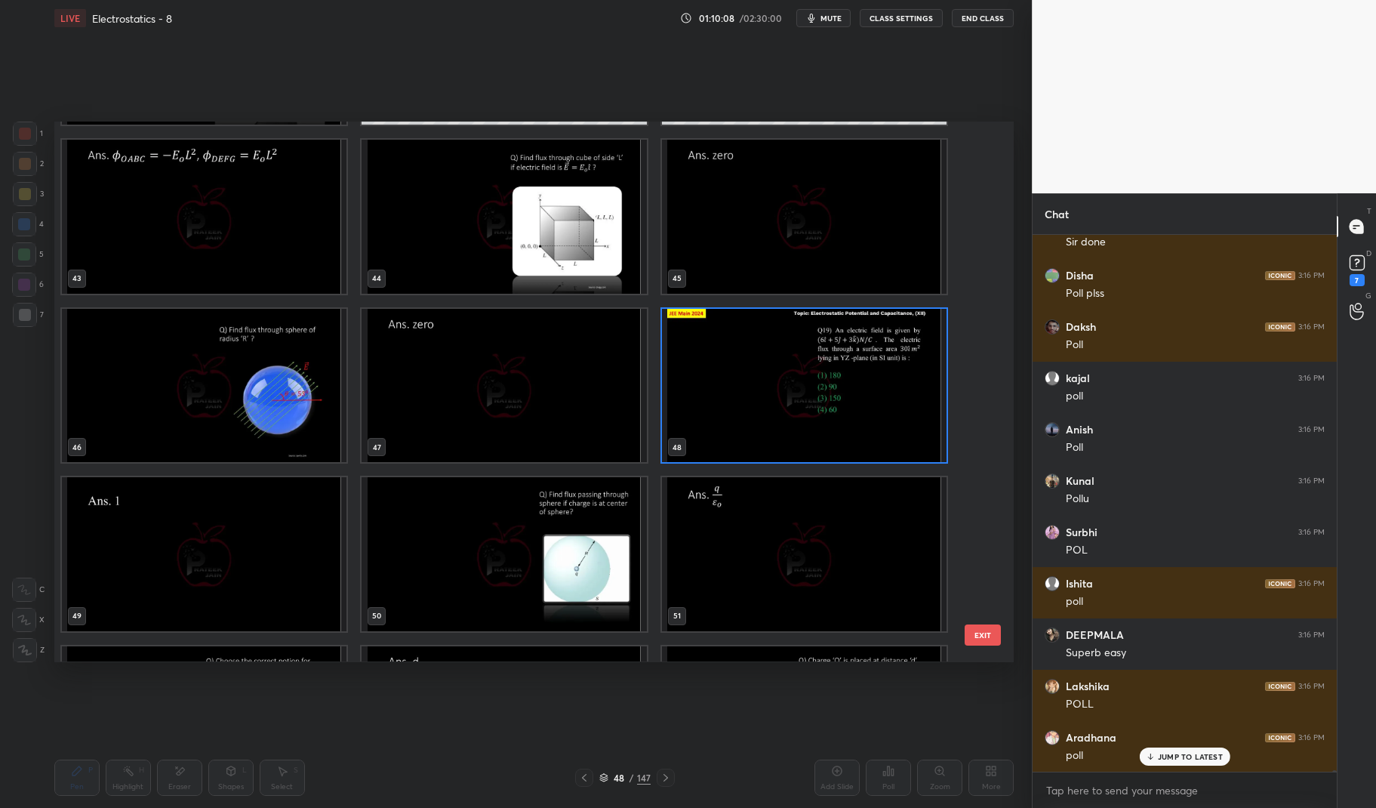
click at [778, 380] on img "grid" at bounding box center [803, 386] width 285 height 154
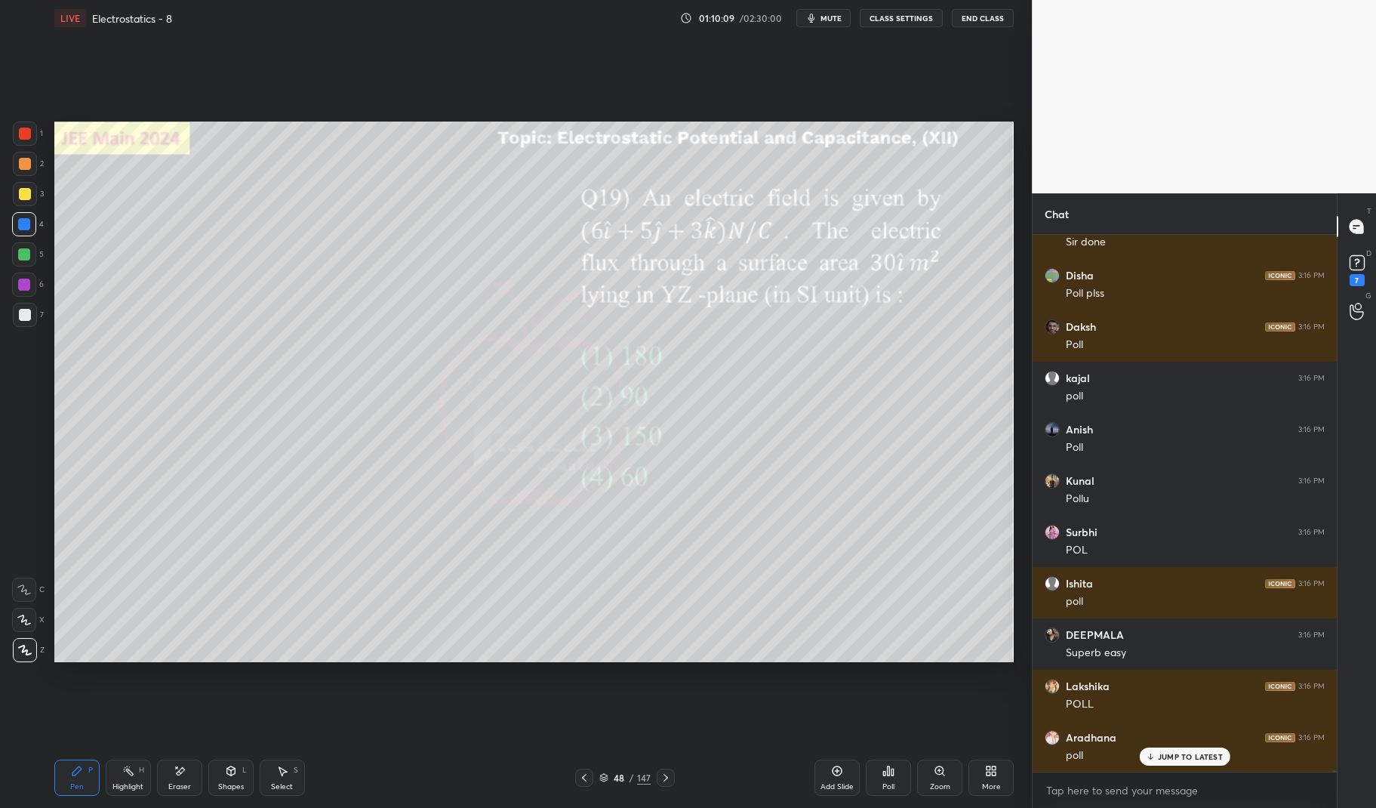
click at [891, 771] on icon at bounding box center [892, 771] width 2 height 7
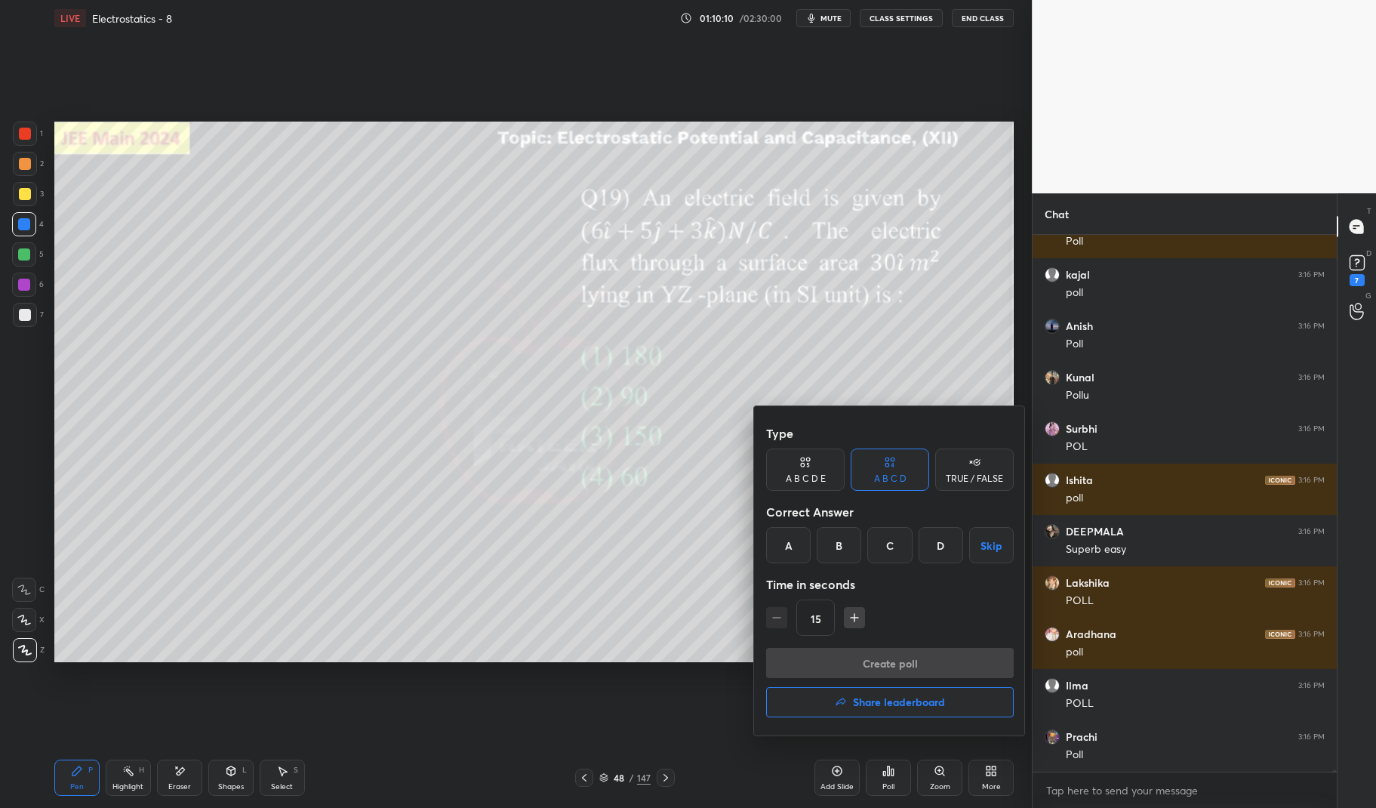
click at [780, 542] on div "A" at bounding box center [788, 545] width 45 height 36
click at [841, 664] on button "Create poll" at bounding box center [890, 663] width 248 height 30
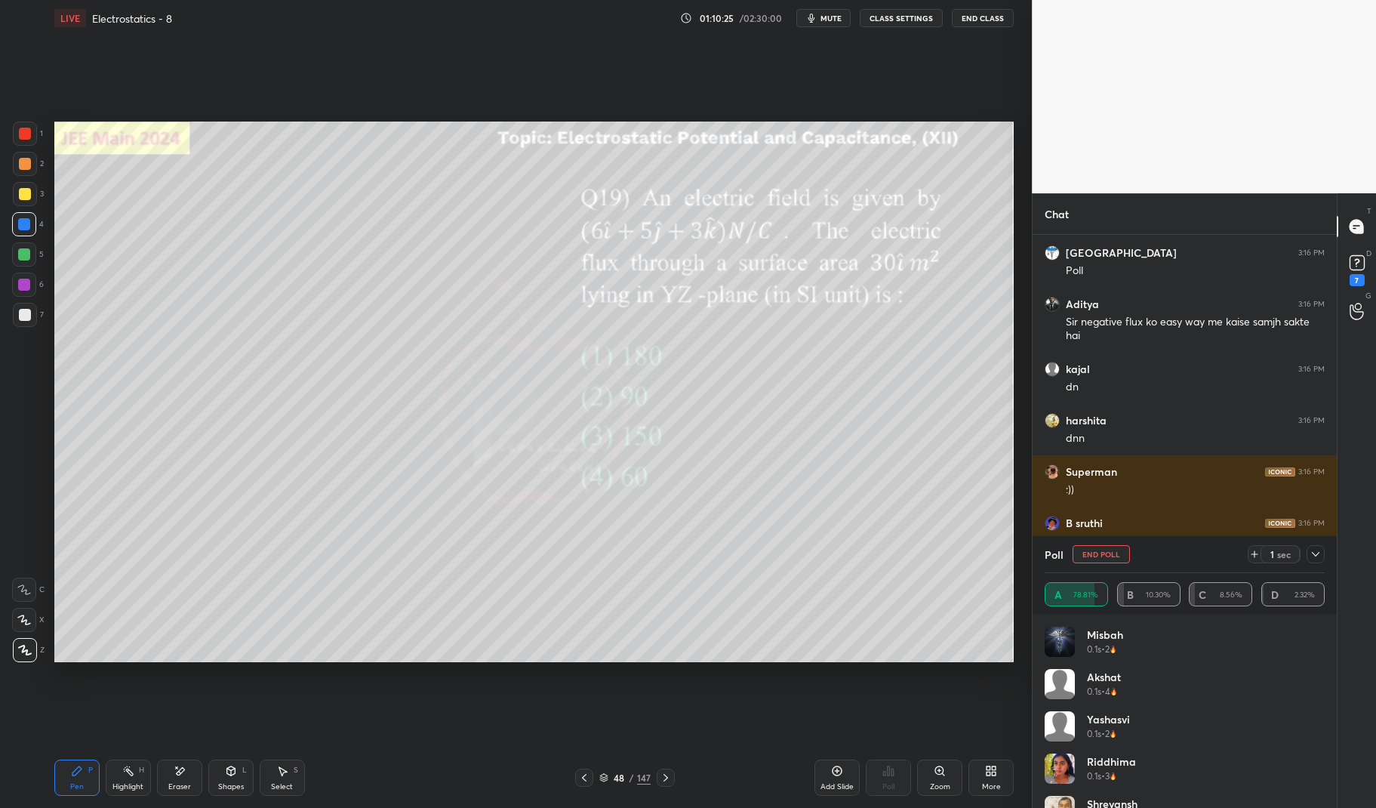
click at [1113, 551] on button "End Poll" at bounding box center [1100, 554] width 57 height 18
type textarea "x"
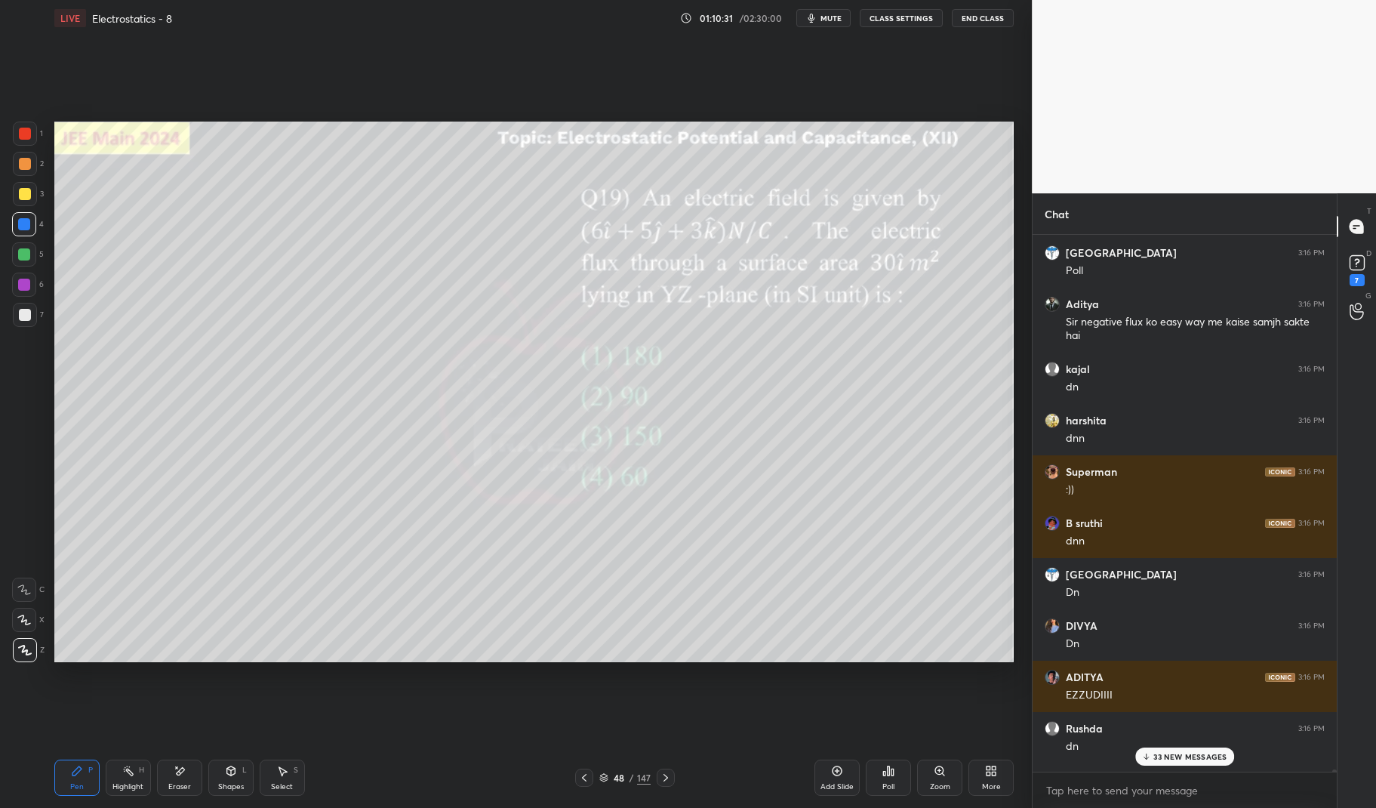
click at [1202, 752] on p "33 NEW MESSAGES" at bounding box center [1189, 756] width 73 height 9
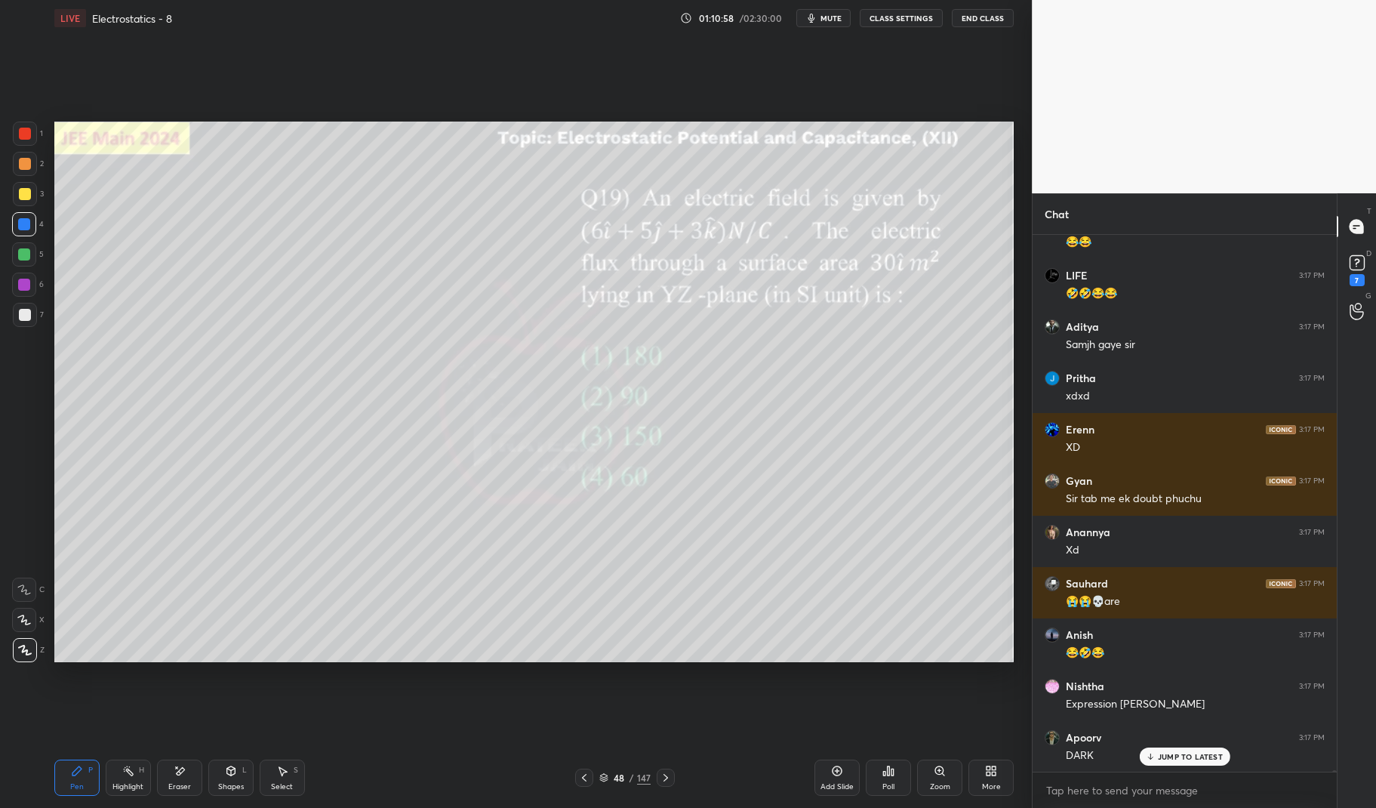
click at [1189, 750] on div "JUMP TO LATEST" at bounding box center [1184, 756] width 91 height 18
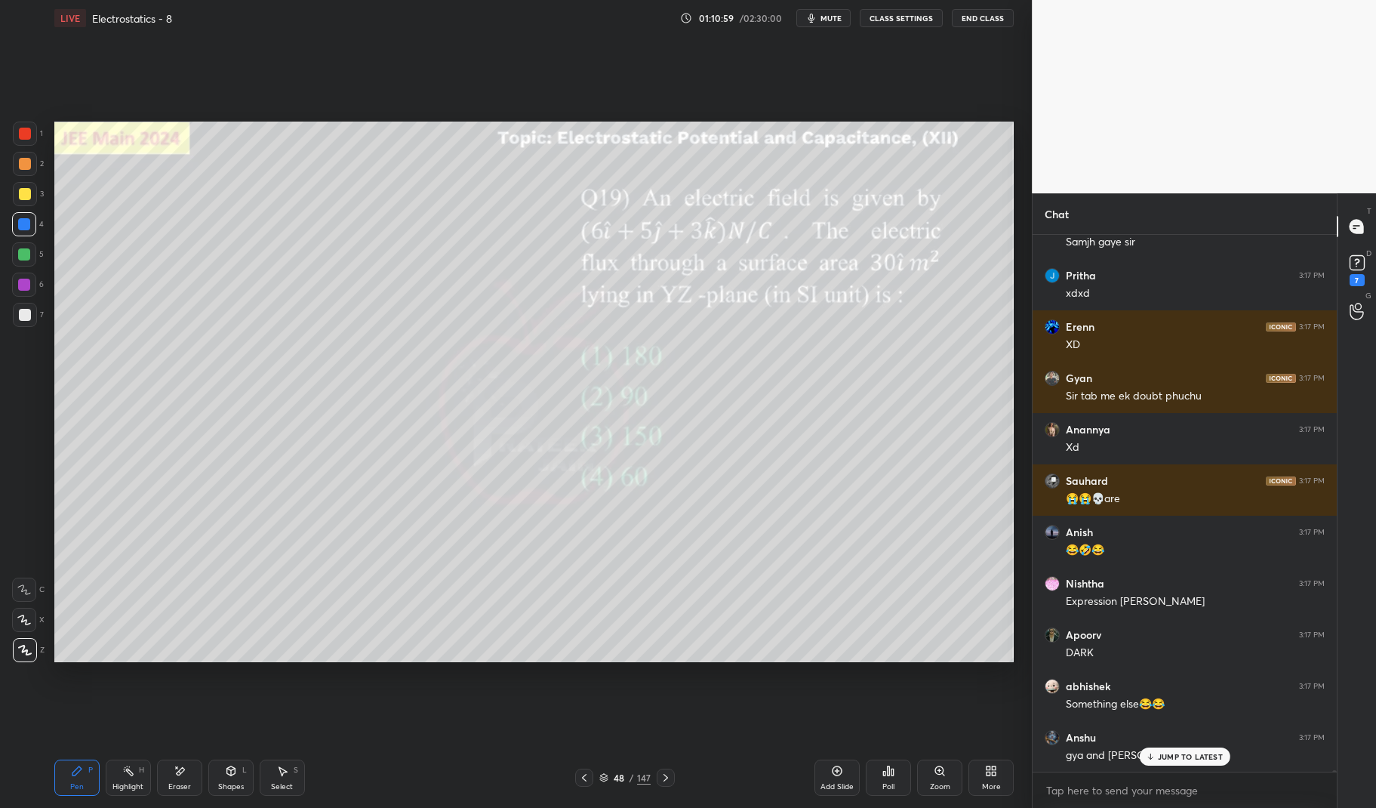
click at [82, 777] on div "Pen P" at bounding box center [76, 777] width 45 height 36
click at [65, 771] on div "Pen P" at bounding box center [76, 777] width 45 height 36
click at [23, 225] on div at bounding box center [24, 224] width 12 height 12
click at [20, 220] on div at bounding box center [24, 224] width 12 height 12
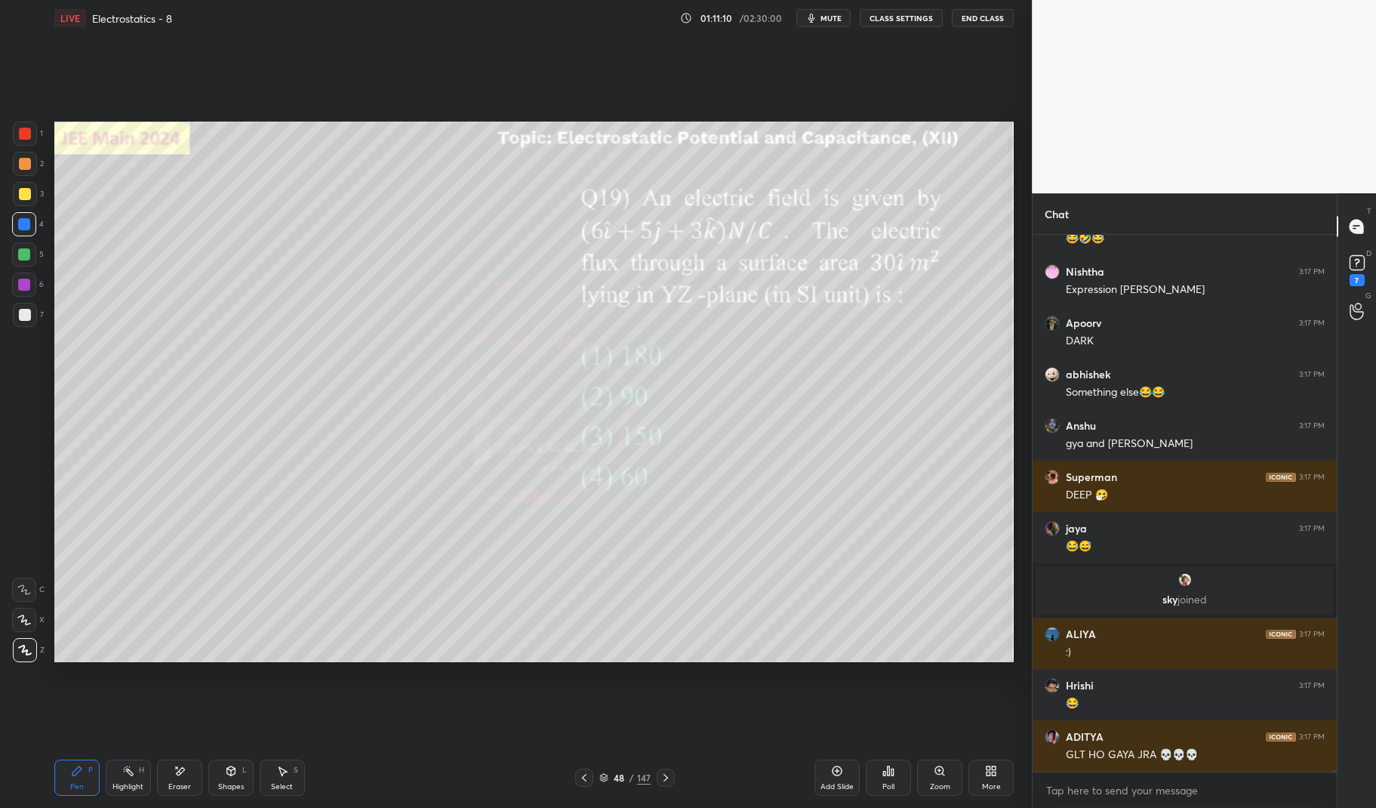
click at [20, 140] on div at bounding box center [25, 134] width 24 height 24
click at [17, 139] on div at bounding box center [25, 134] width 24 height 24
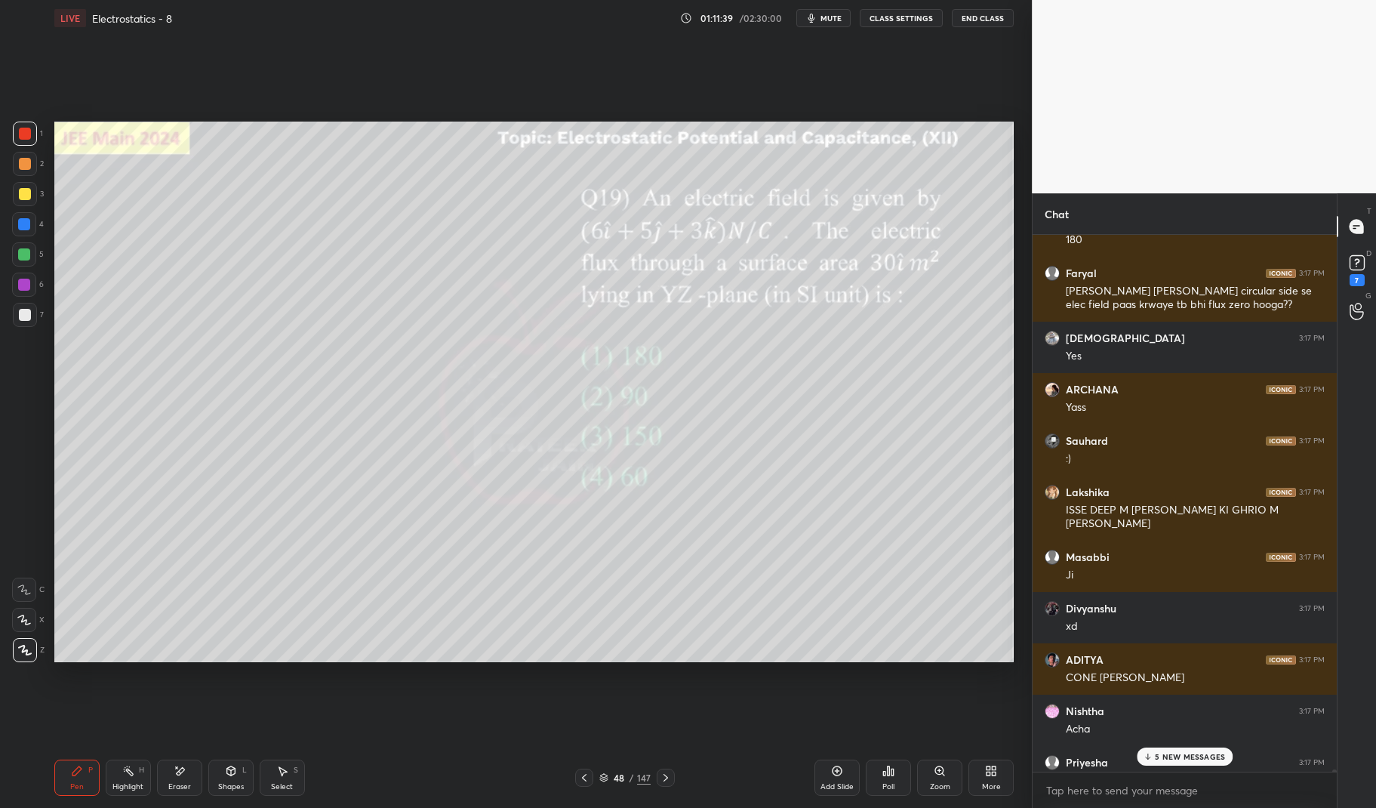
scroll to position [178930, 0]
click at [1196, 755] on p "10 NEW MESSAGES" at bounding box center [1189, 756] width 73 height 9
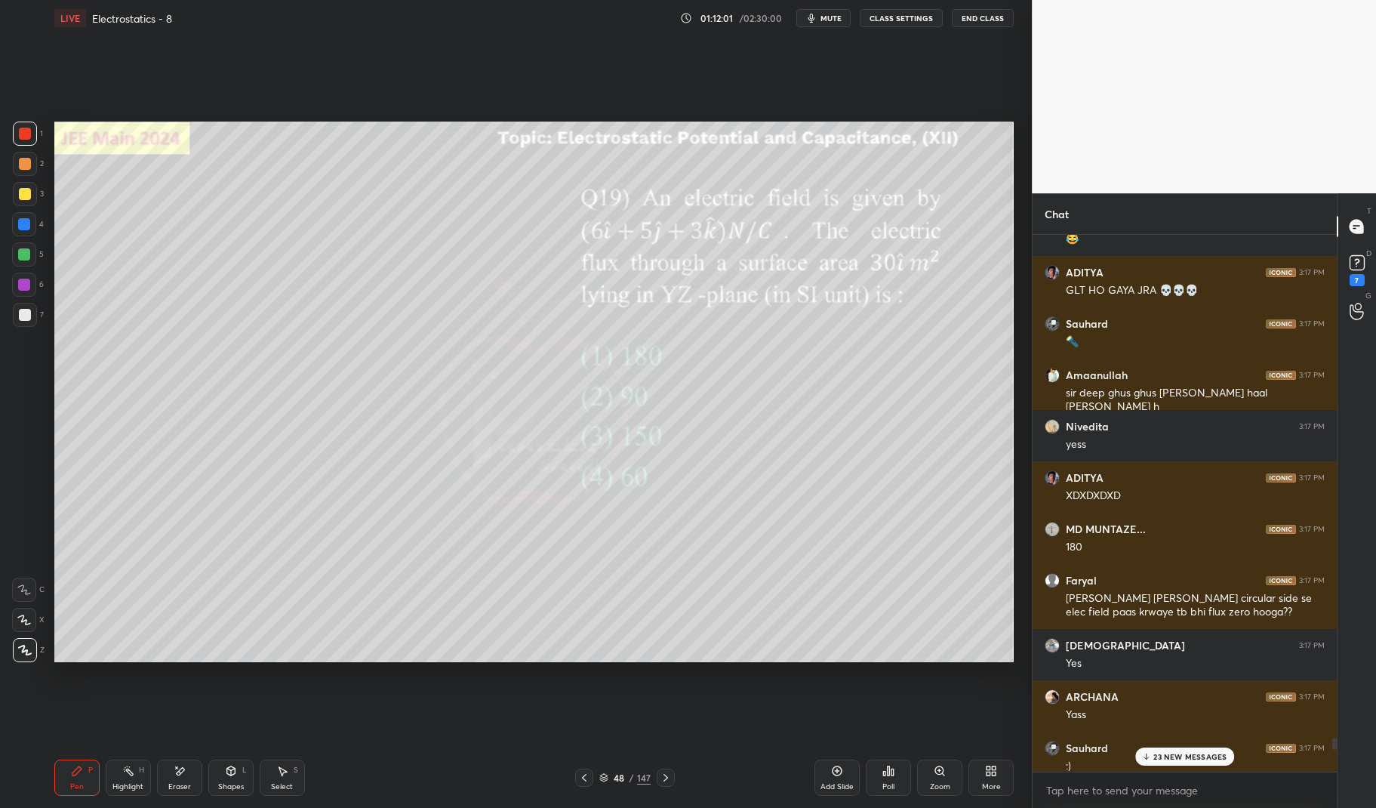
scroll to position [44053, 0]
click at [845, 786] on div "Add Slide" at bounding box center [836, 787] width 33 height 8
click at [24, 260] on div at bounding box center [24, 254] width 12 height 12
click at [1208, 756] on p "67 NEW MESSAGES" at bounding box center [1190, 756] width 74 height 9
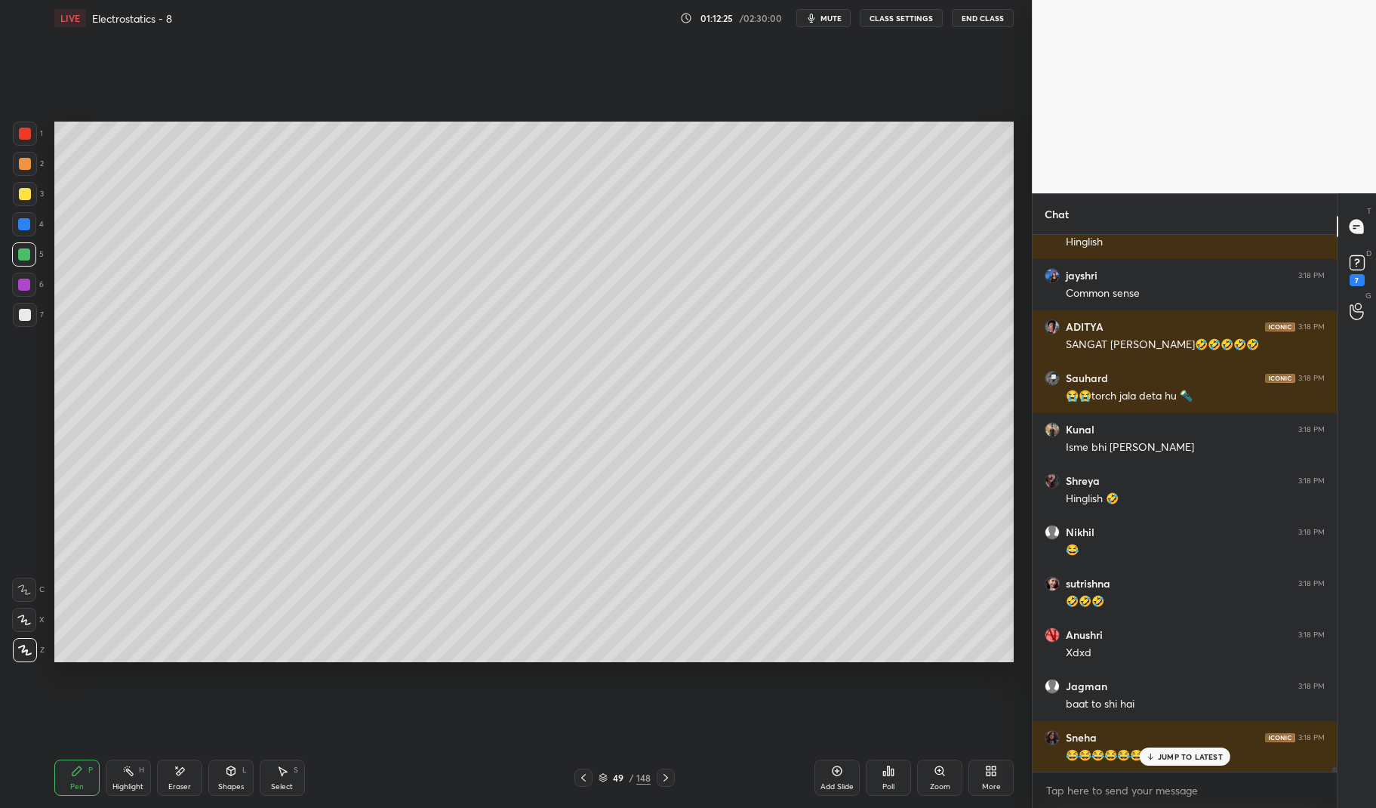
scroll to position [51349, 0]
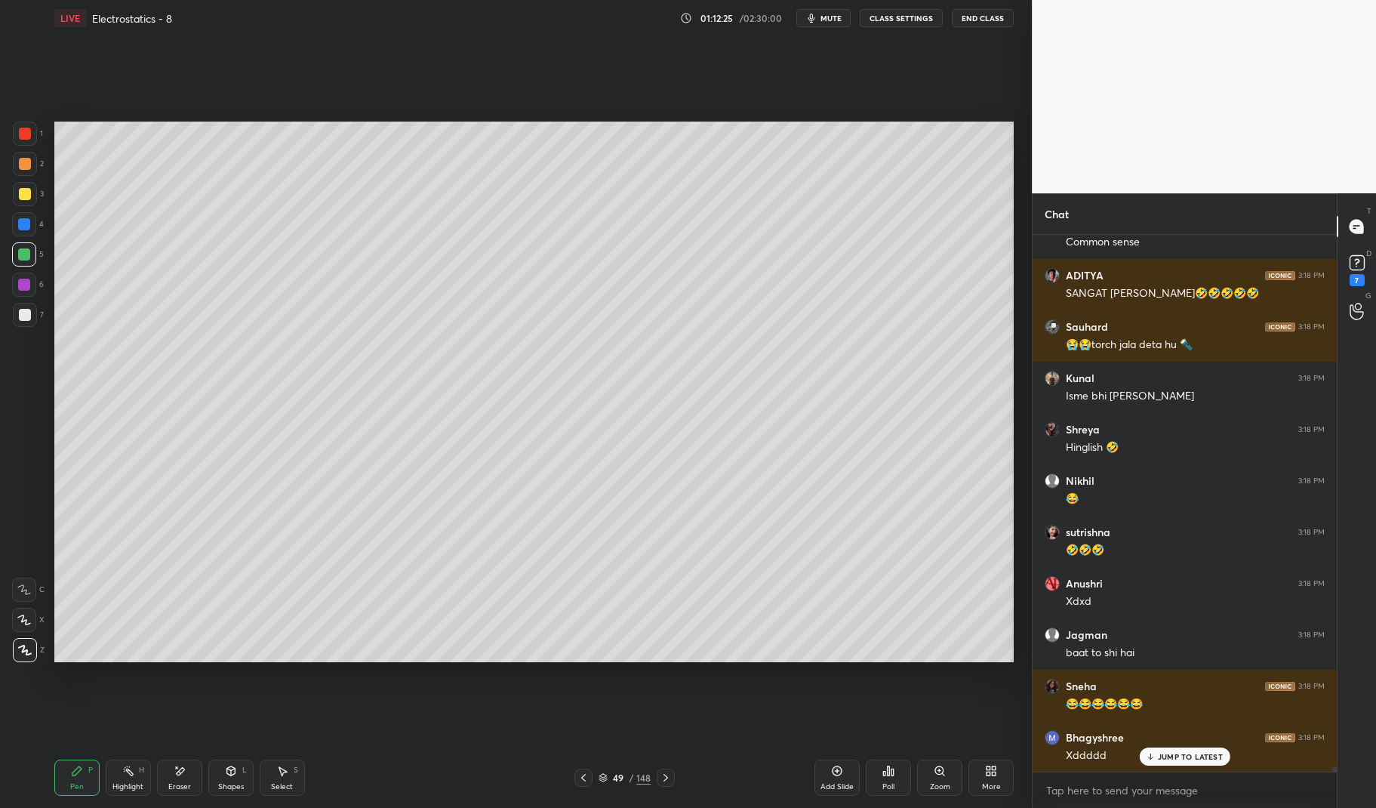
click at [25, 234] on div at bounding box center [24, 224] width 24 height 24
click at [25, 220] on div at bounding box center [24, 224] width 12 height 12
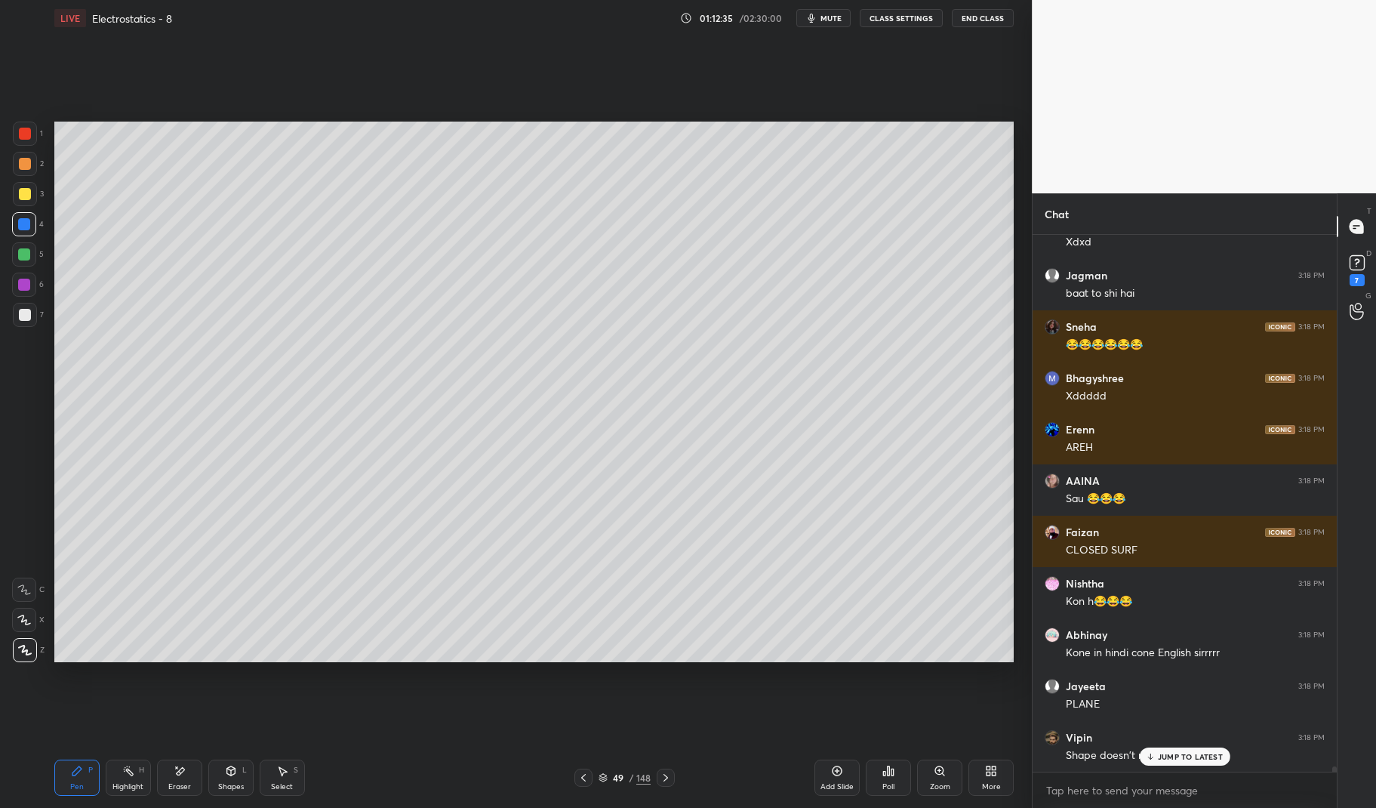
scroll to position [51862, 0]
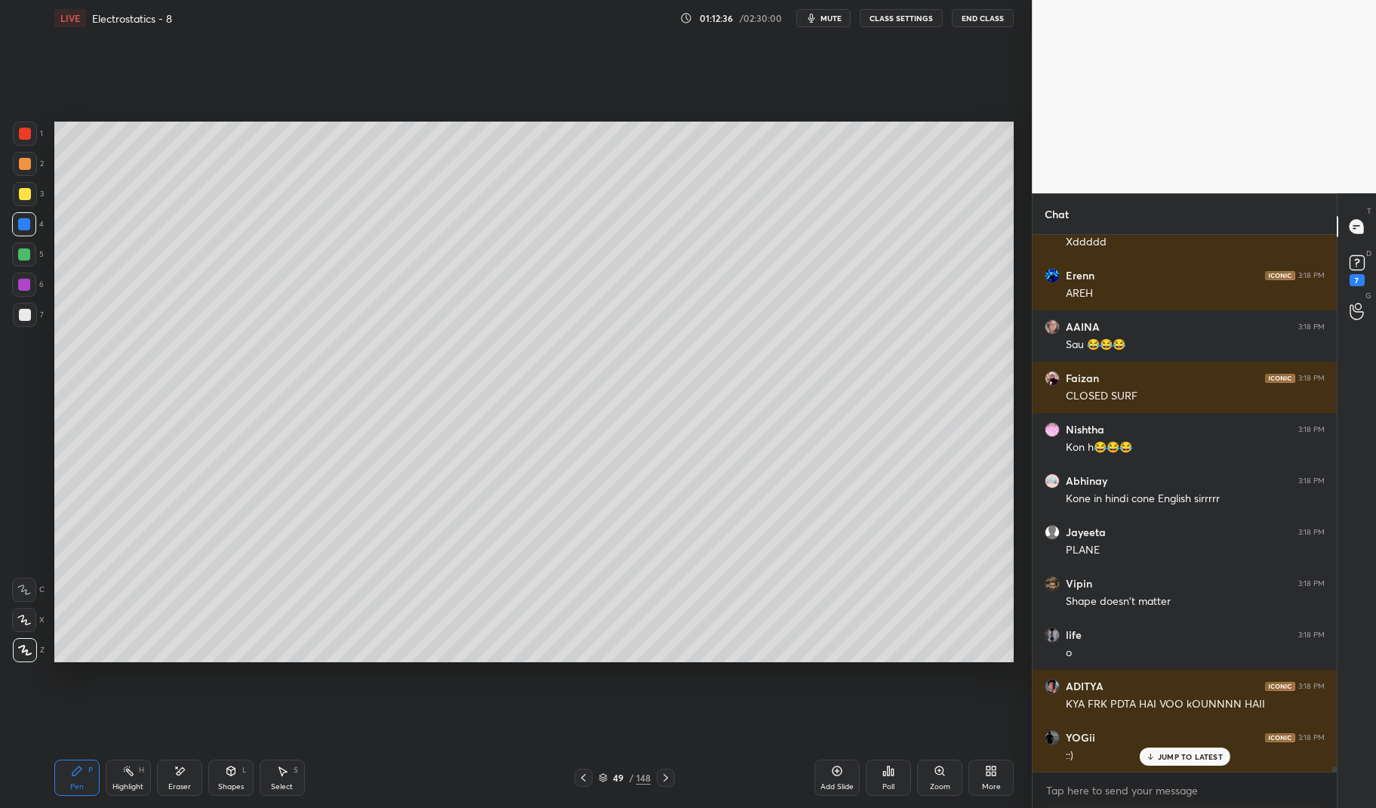
click at [123, 781] on div "Highlight H" at bounding box center [128, 777] width 45 height 36
click at [117, 769] on div "Highlight H" at bounding box center [128, 777] width 45 height 36
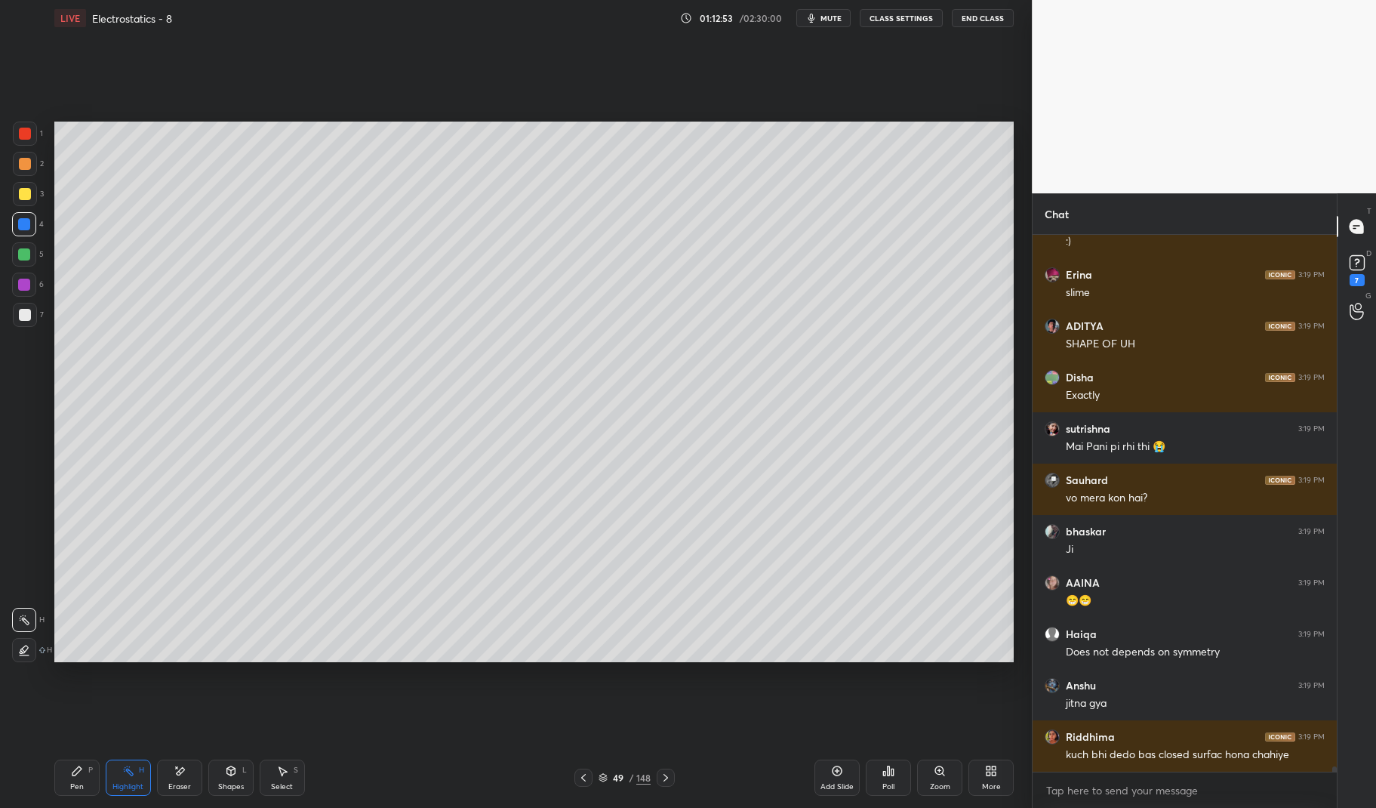
scroll to position [52581, 0]
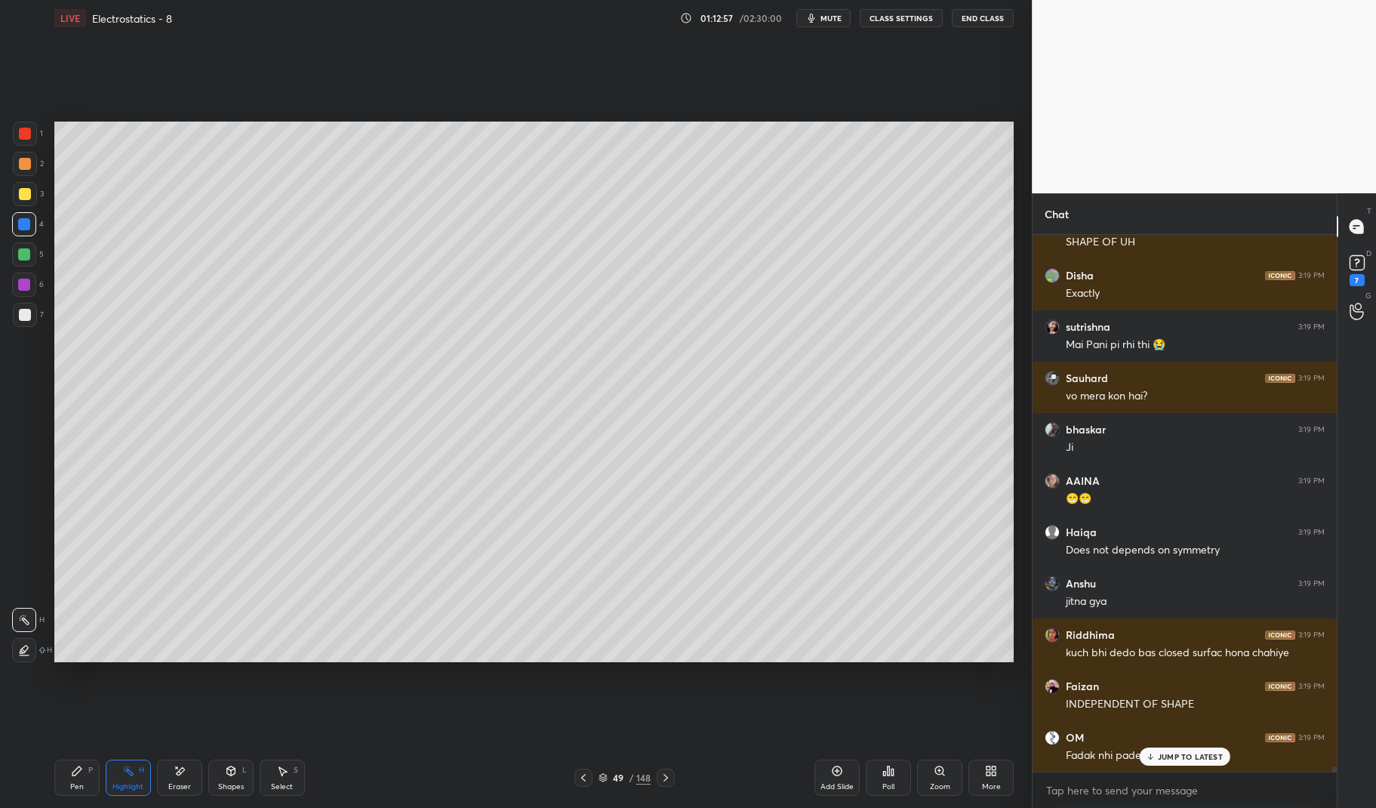
click at [665, 776] on icon at bounding box center [666, 777] width 12 height 12
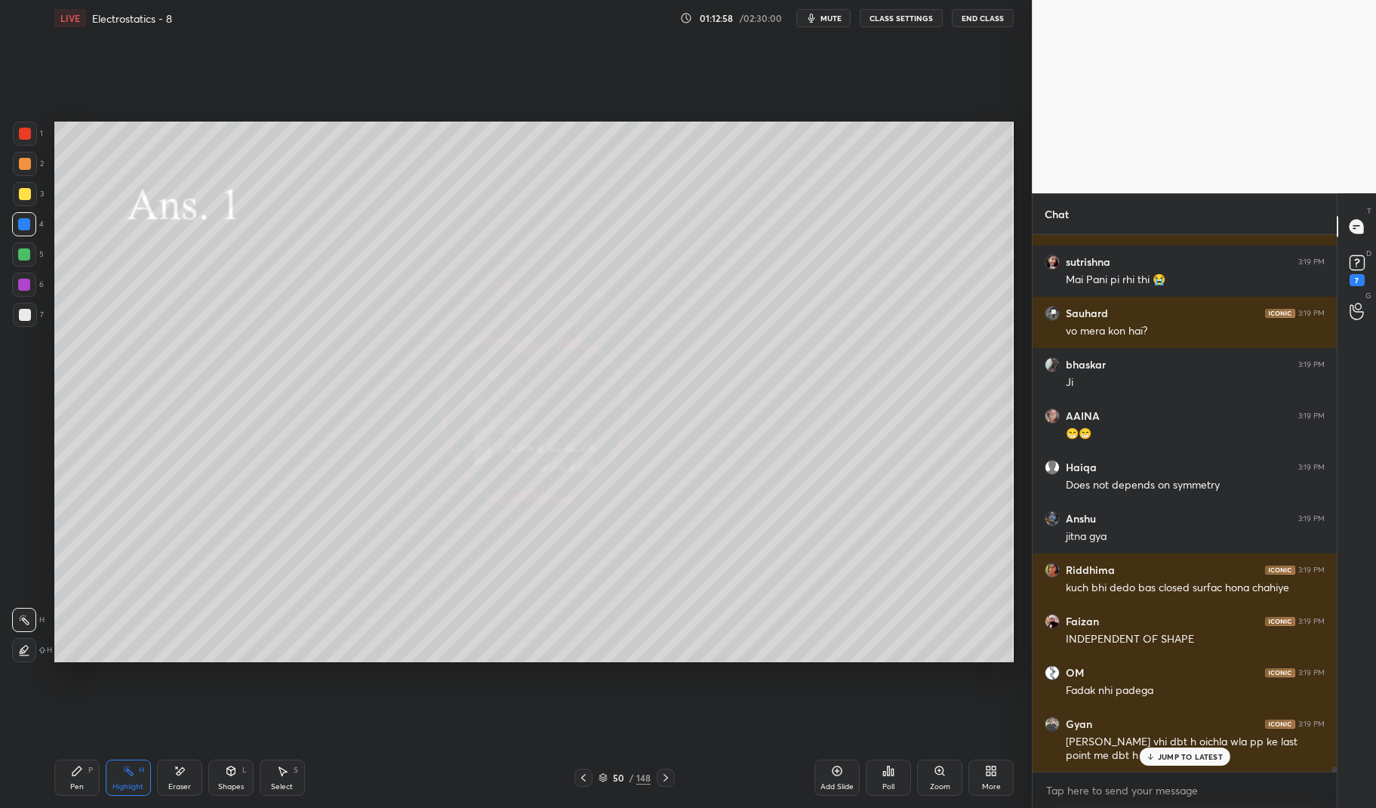
click at [1177, 752] on p "JUMP TO LATEST" at bounding box center [1190, 756] width 65 height 9
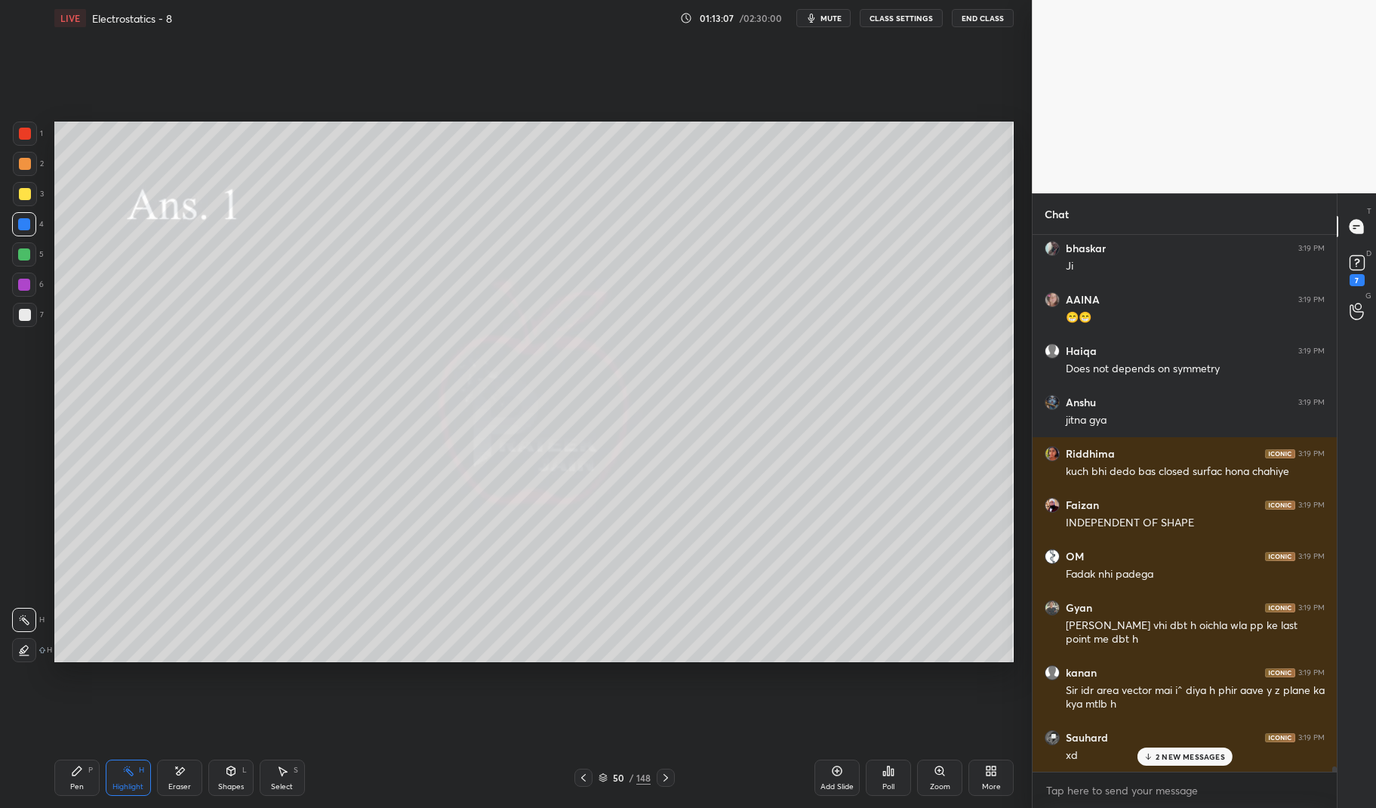
scroll to position [52918, 0]
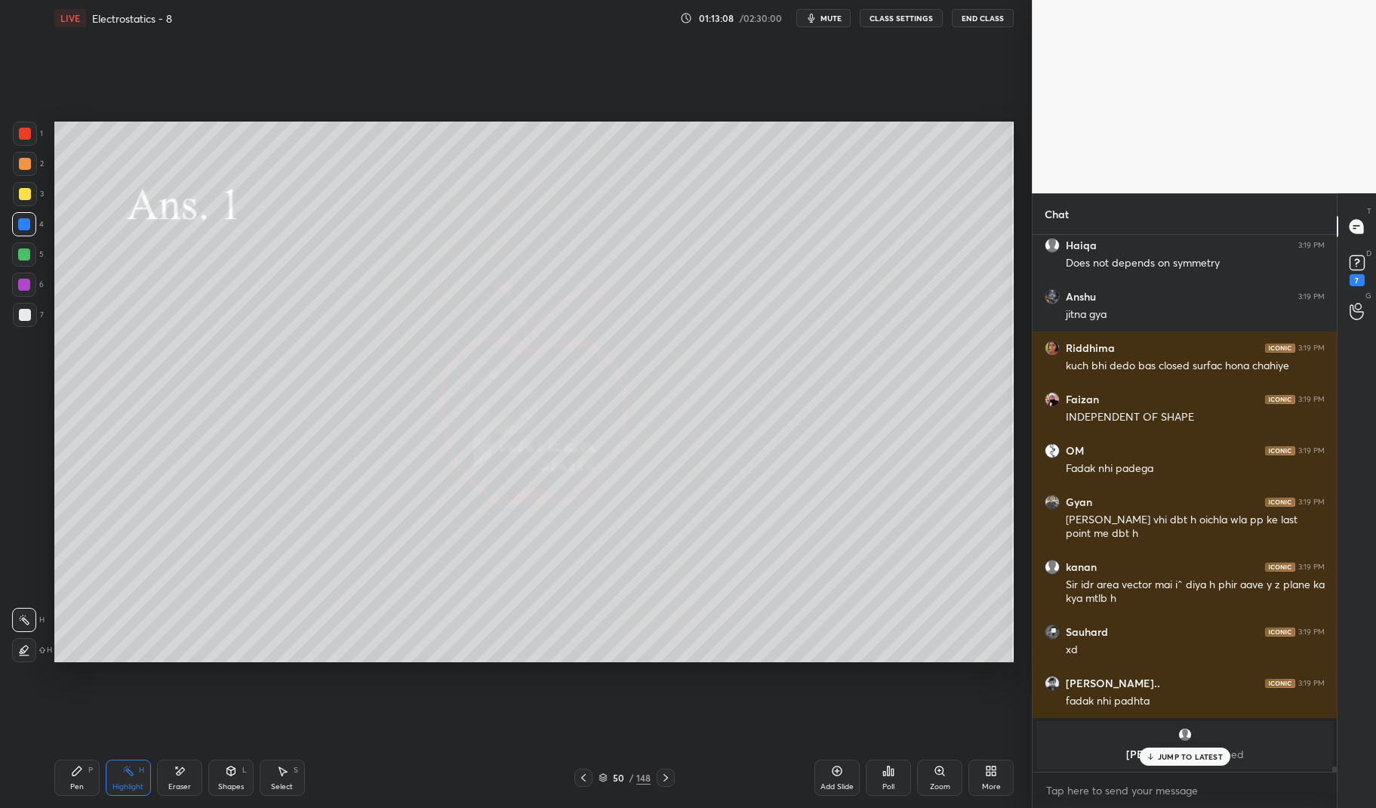
click at [585, 781] on icon at bounding box center [583, 777] width 12 height 12
click at [588, 780] on icon at bounding box center [583, 777] width 12 height 12
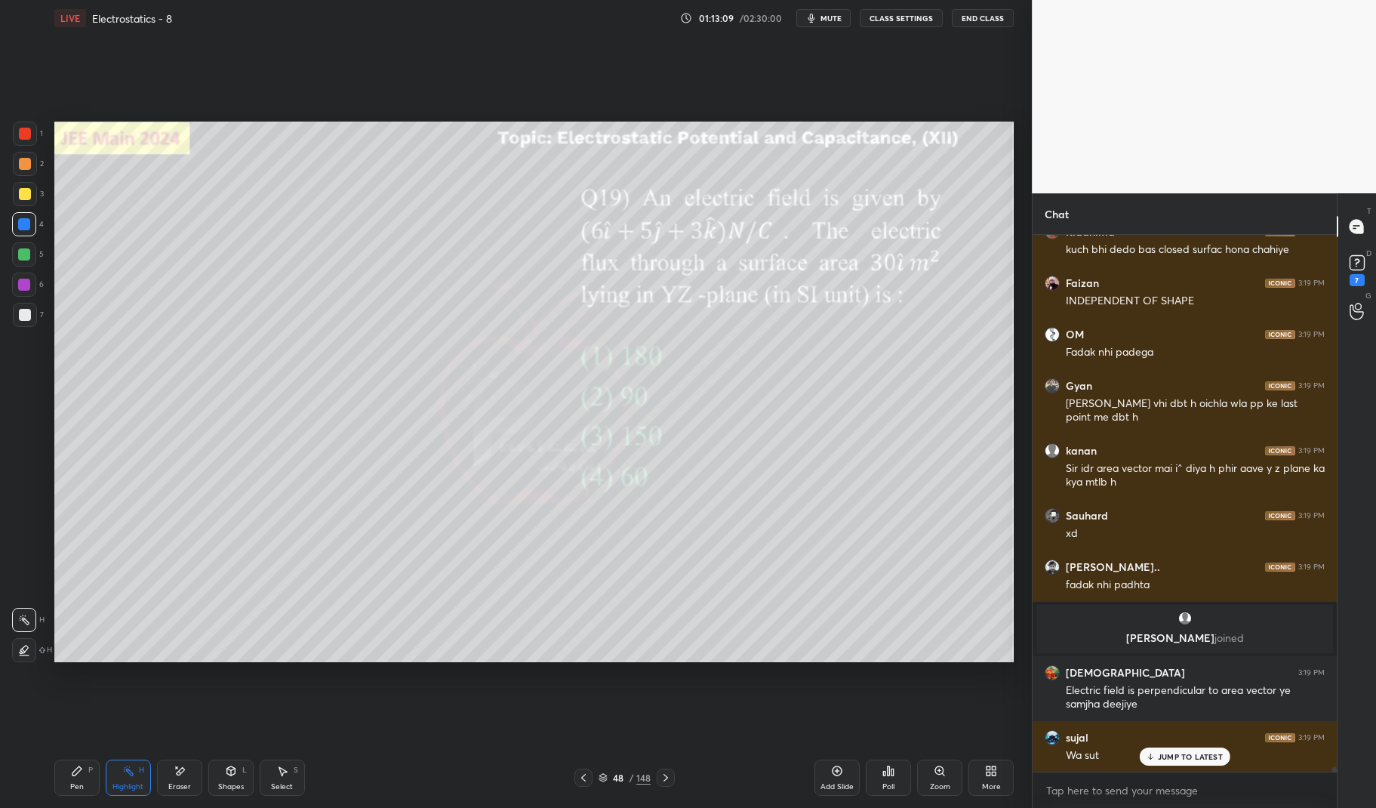
click at [586, 782] on icon at bounding box center [583, 777] width 12 height 12
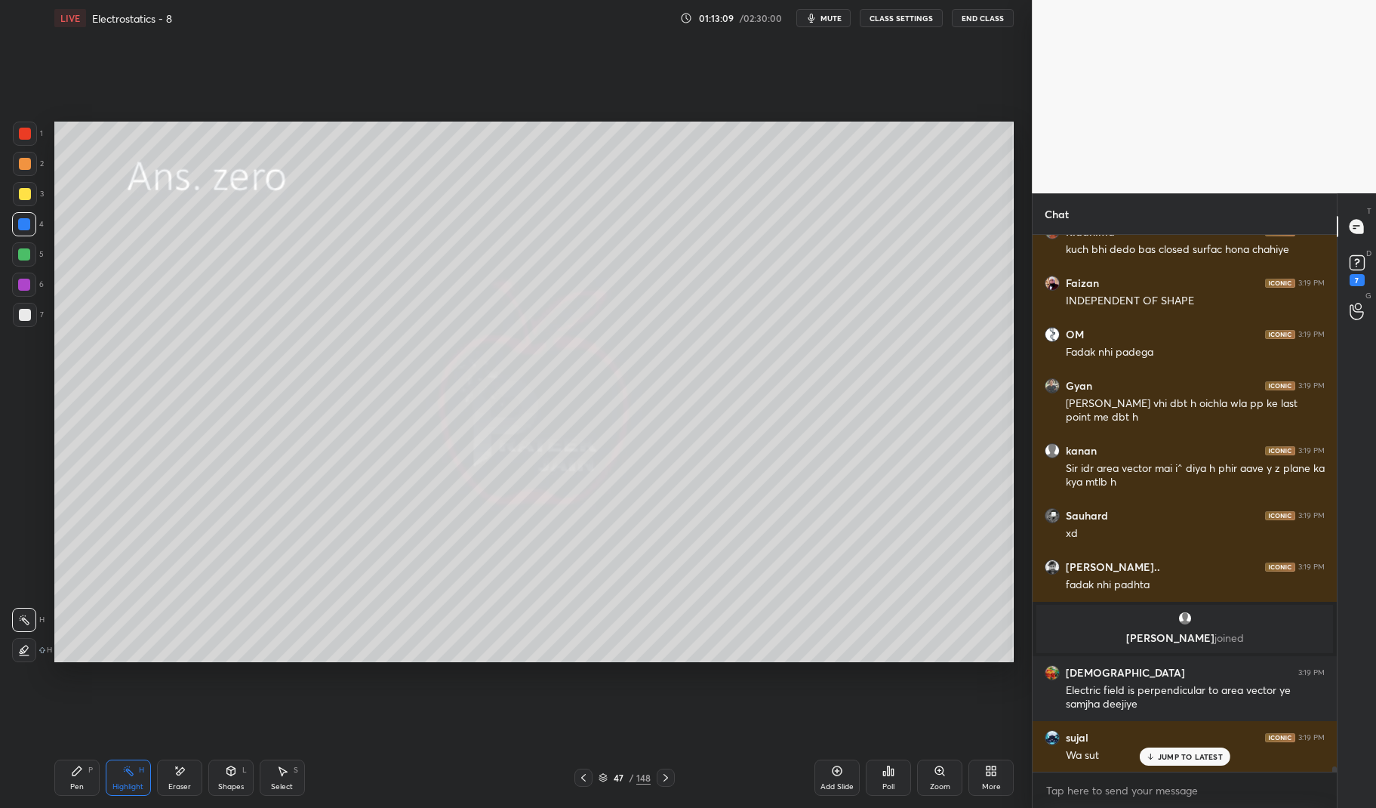
click at [585, 786] on div at bounding box center [583, 777] width 18 height 18
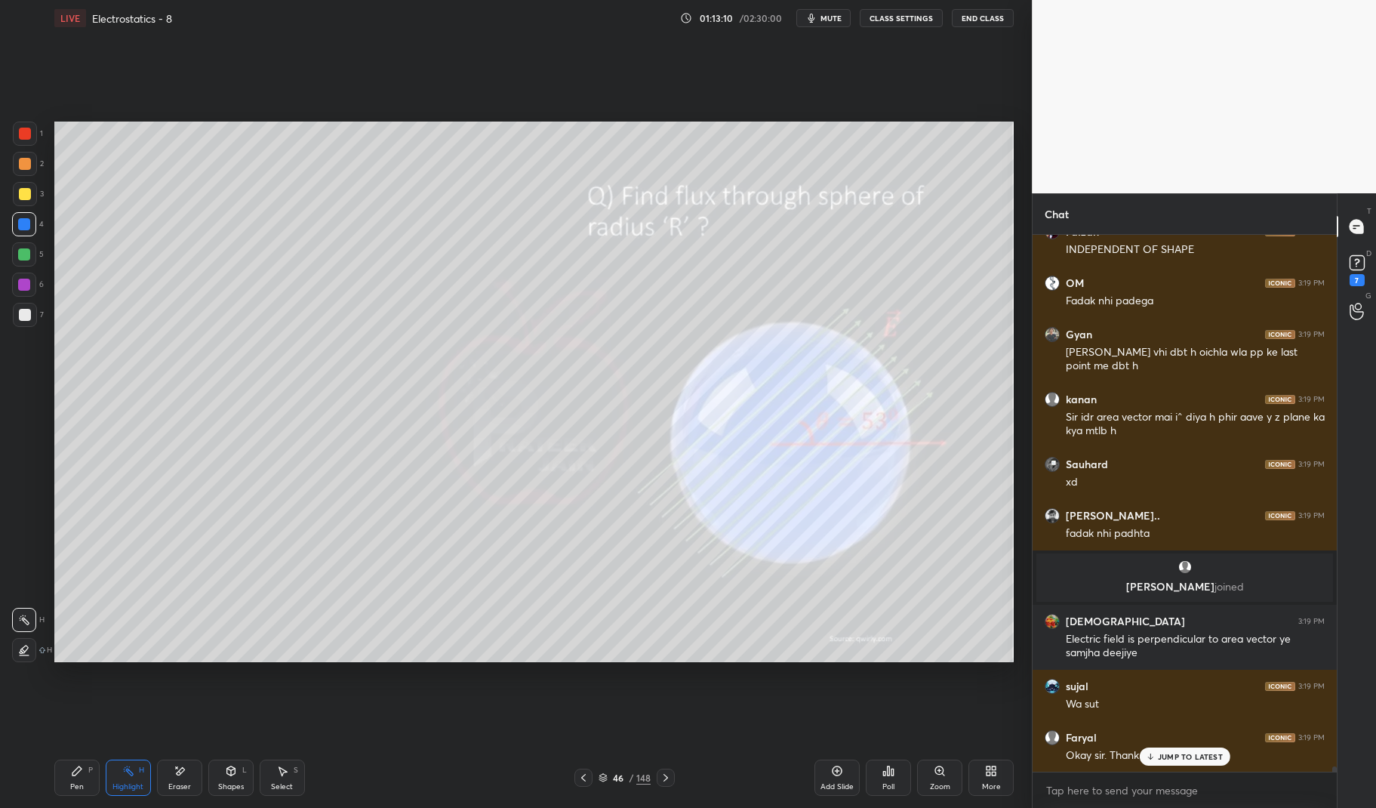
click at [583, 789] on div "Pen P Highlight H Eraser Shapes L Select S 46 / 148 Add Slide Poll Zoom More" at bounding box center [534, 777] width 960 height 60
click at [583, 788] on div "Pen P Highlight H Eraser Shapes L Select S 46 / 148 Add Slide Poll Zoom More" at bounding box center [534, 777] width 960 height 60
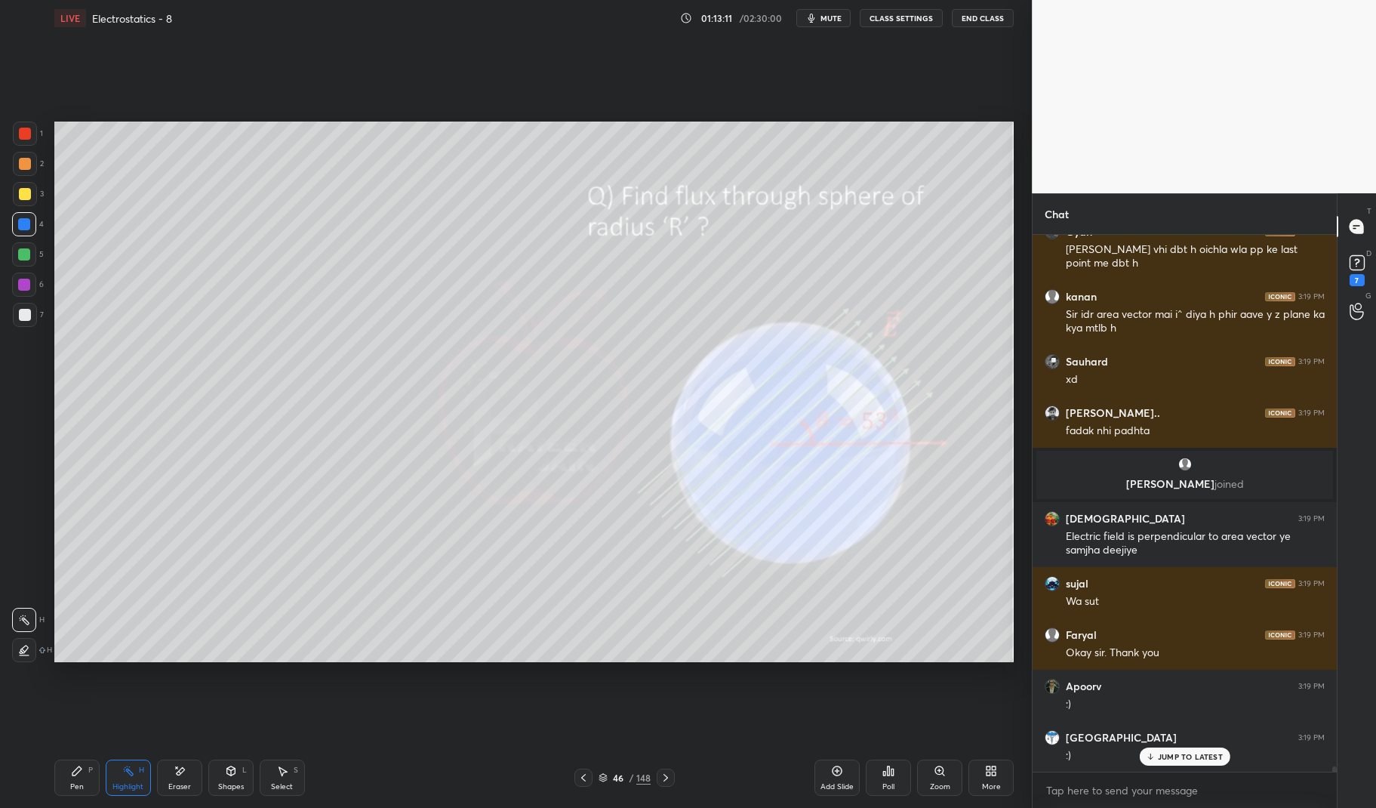
click at [589, 778] on icon at bounding box center [583, 777] width 12 height 12
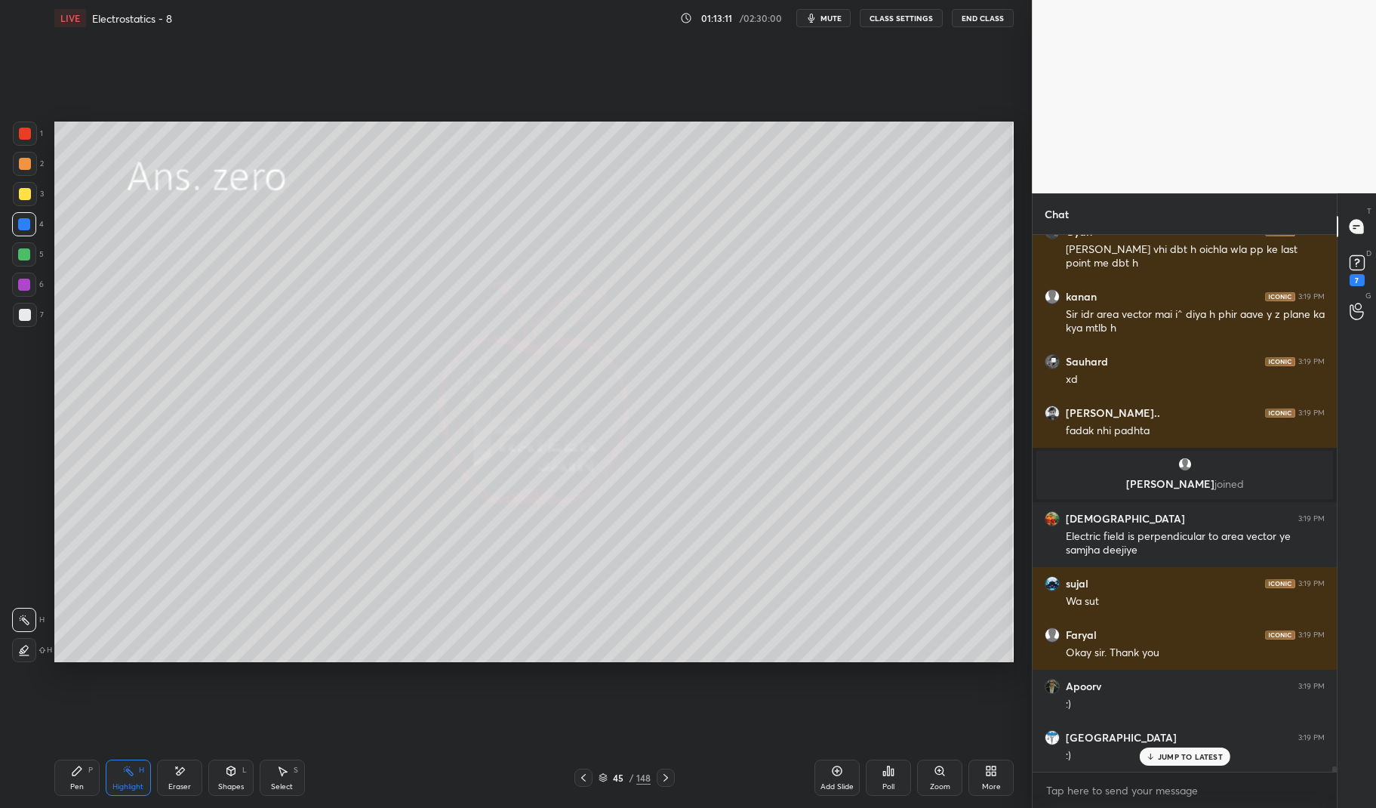
click at [586, 775] on icon at bounding box center [583, 777] width 12 height 12
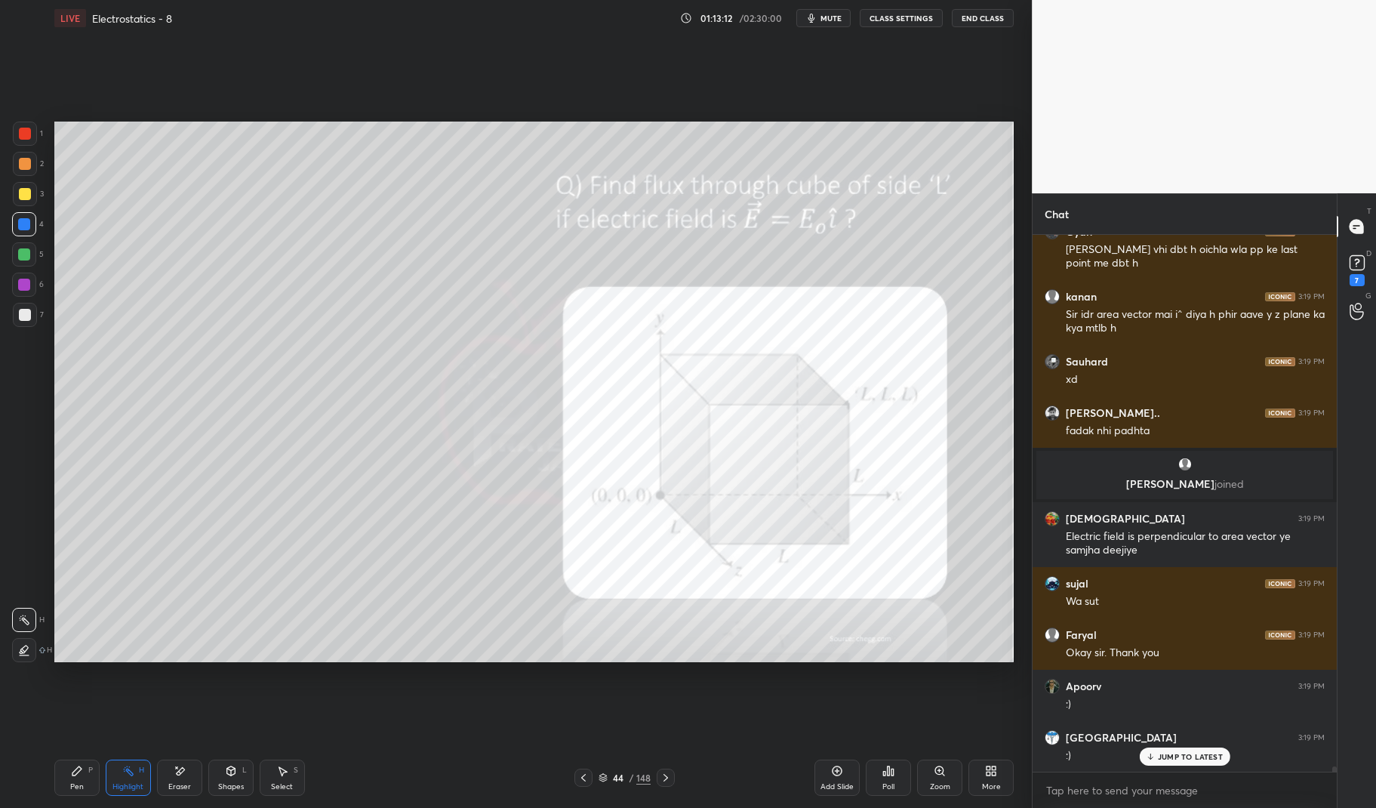
click at [586, 776] on icon at bounding box center [583, 777] width 12 height 12
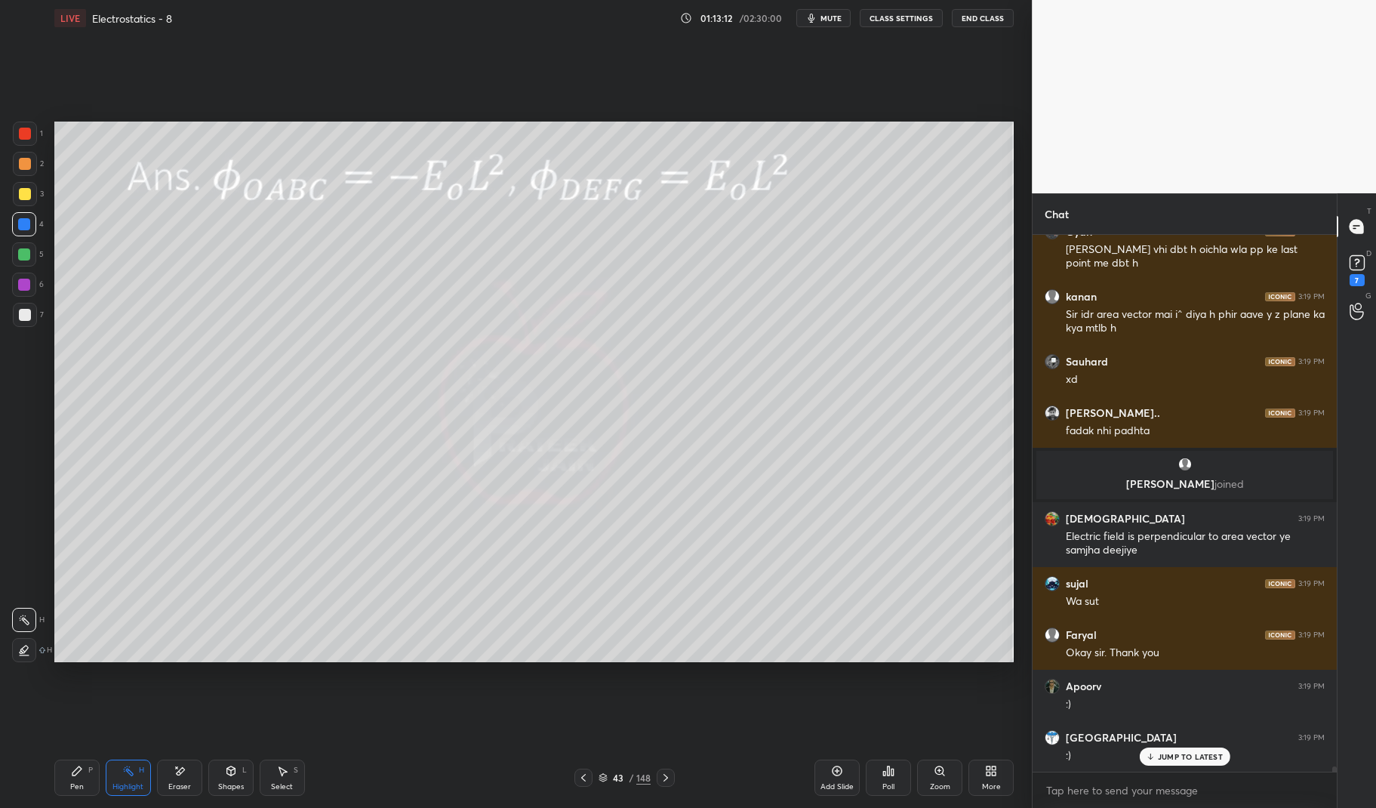
scroll to position [53240, 0]
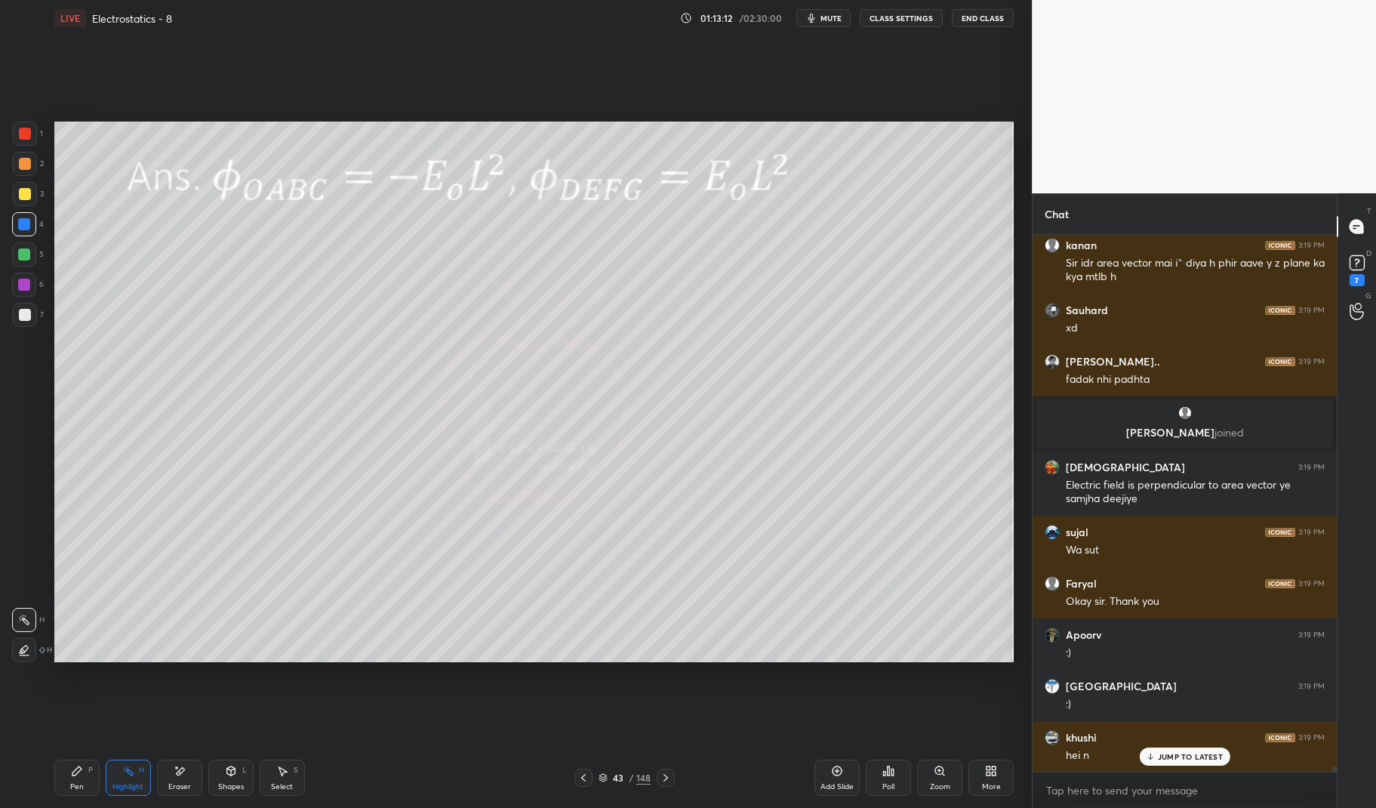
click at [585, 775] on icon at bounding box center [583, 777] width 12 height 12
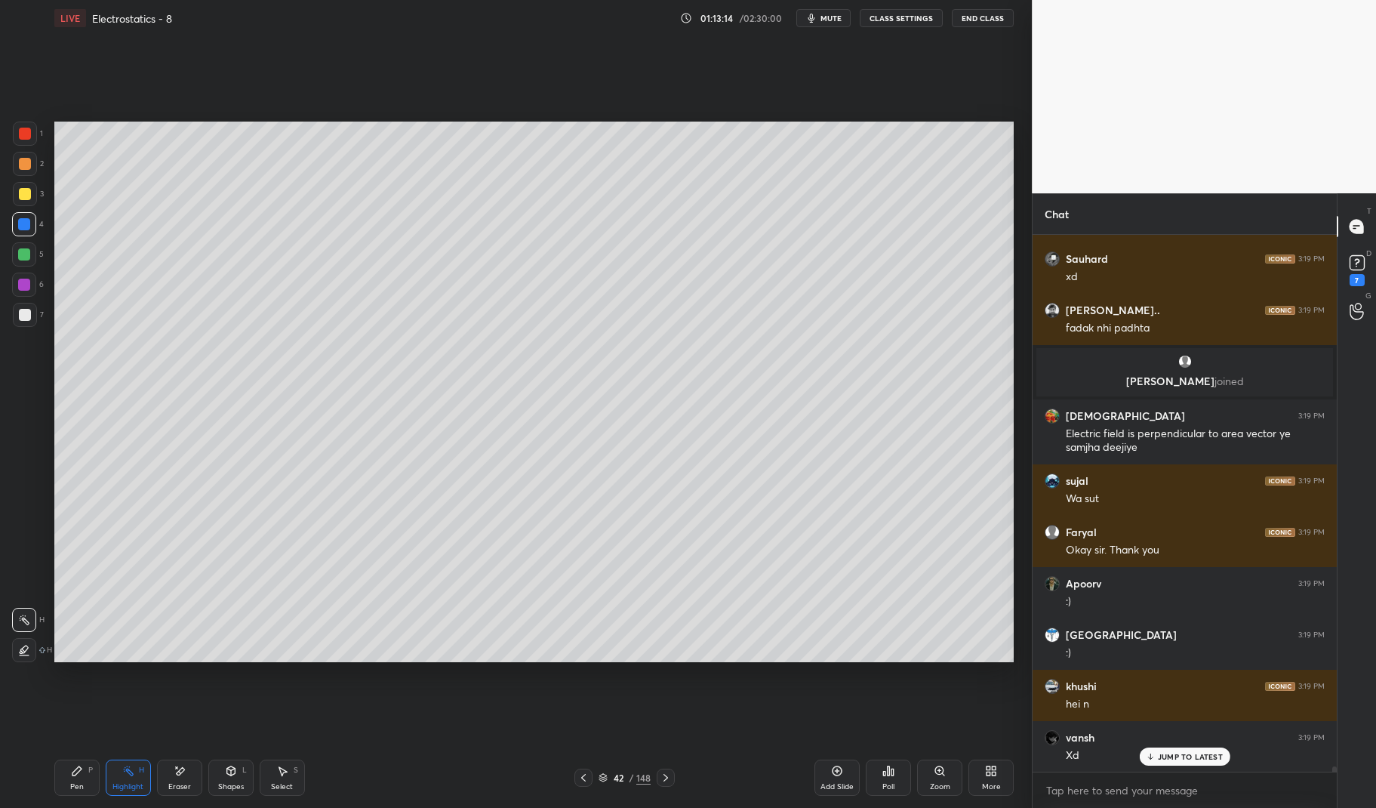
click at [137, 780] on div "Highlight H" at bounding box center [128, 777] width 45 height 36
click at [136, 786] on div "Highlight" at bounding box center [127, 787] width 31 height 8
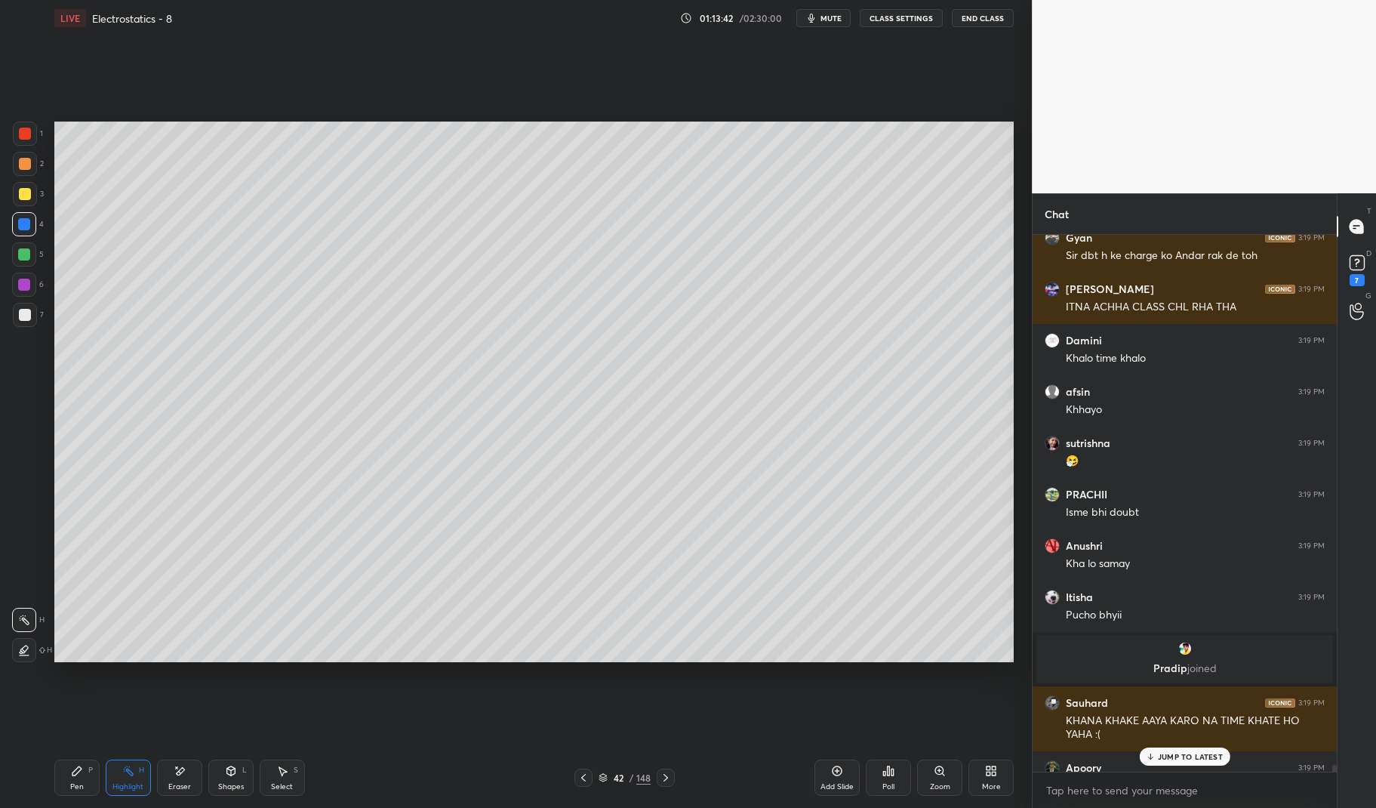
scroll to position [51827, 0]
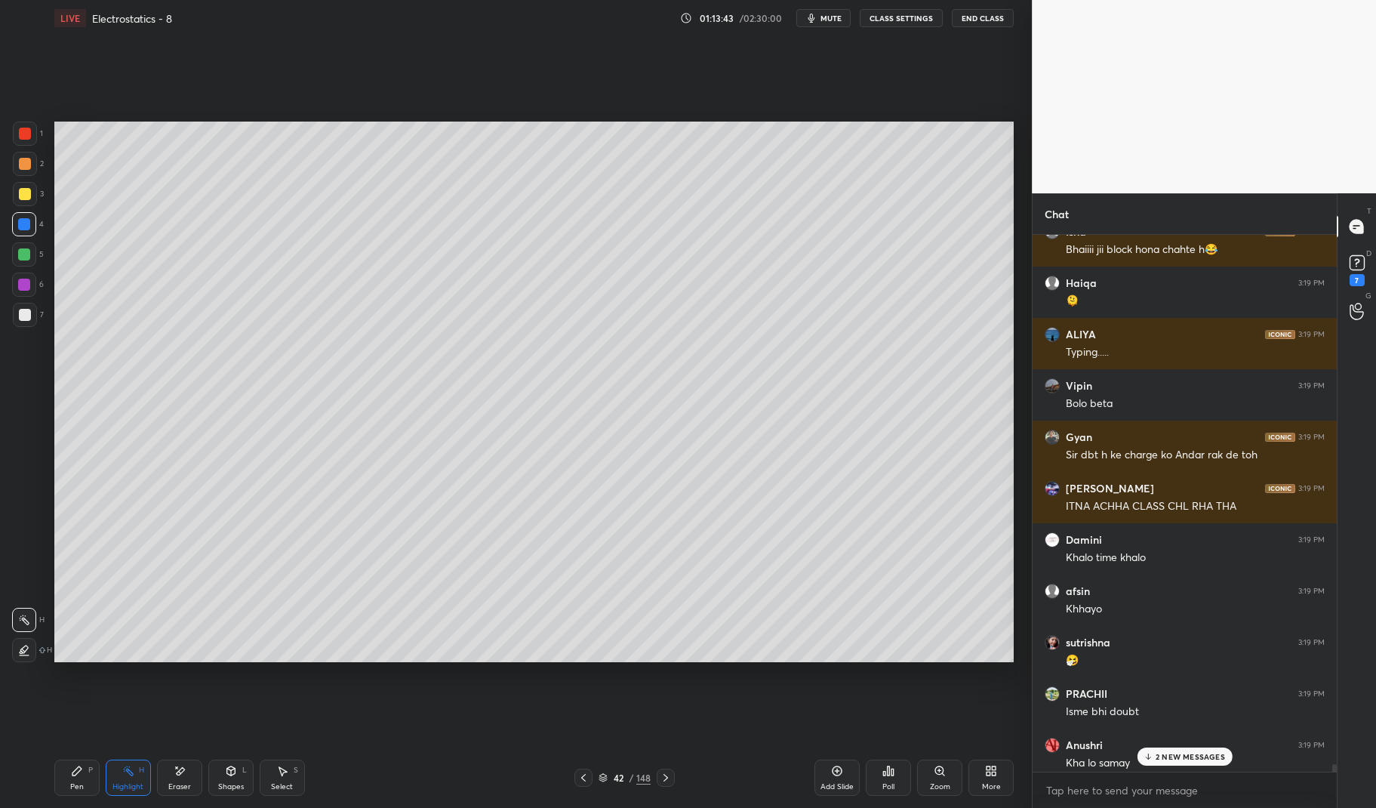
click at [1194, 451] on div "Sir dbt h ke charge ko Andar rak de toh" at bounding box center [1195, 455] width 259 height 15
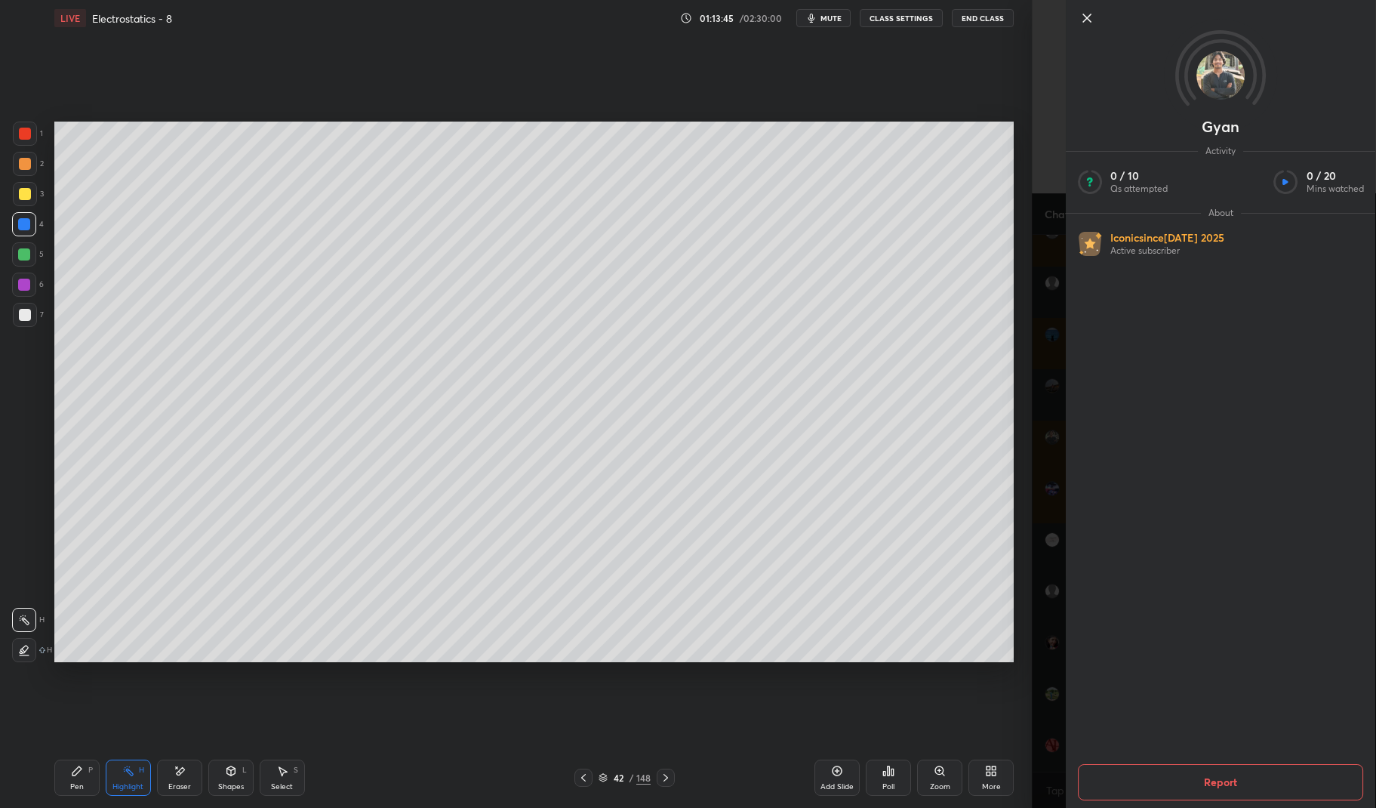
click at [1271, 778] on button "Report" at bounding box center [1220, 782] width 285 height 36
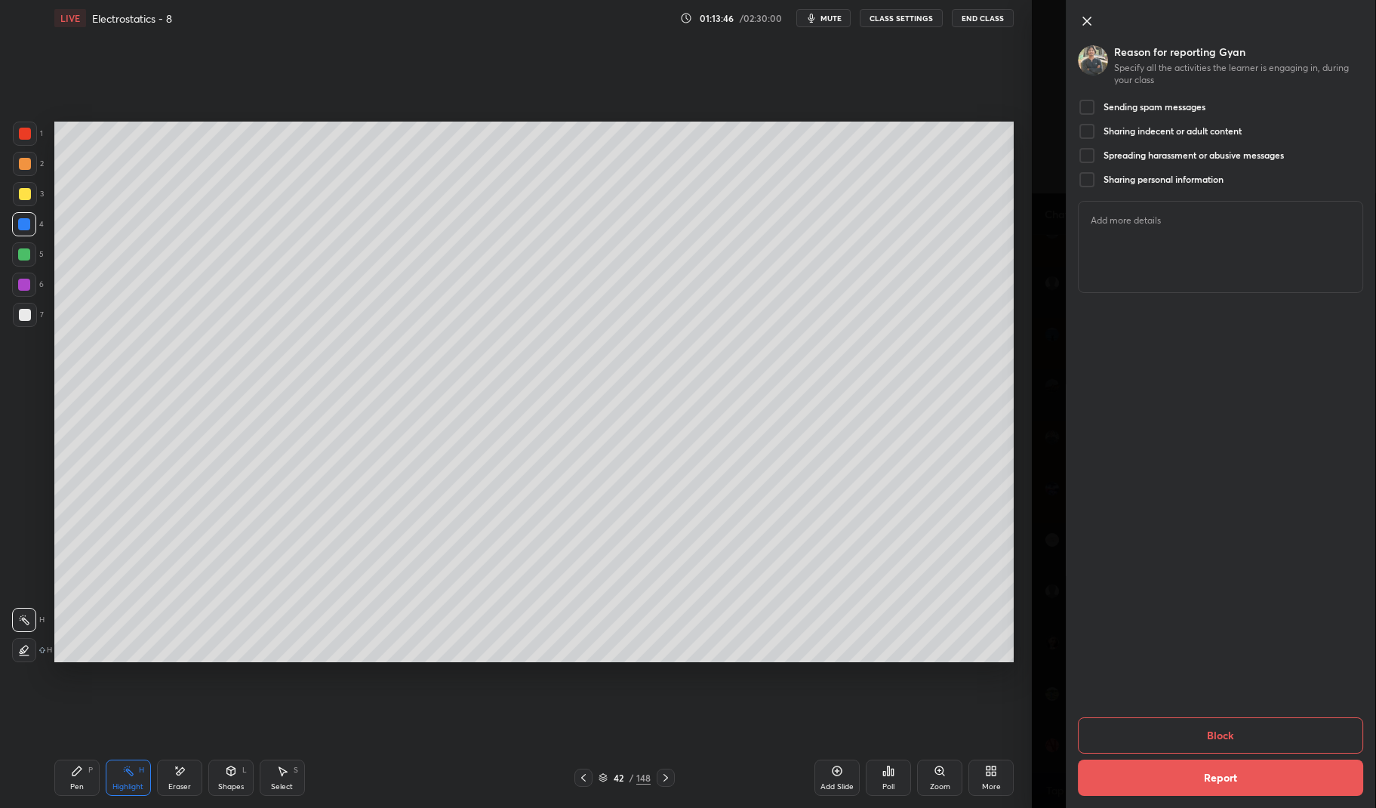
click at [1091, 106] on div at bounding box center [1087, 107] width 18 height 18
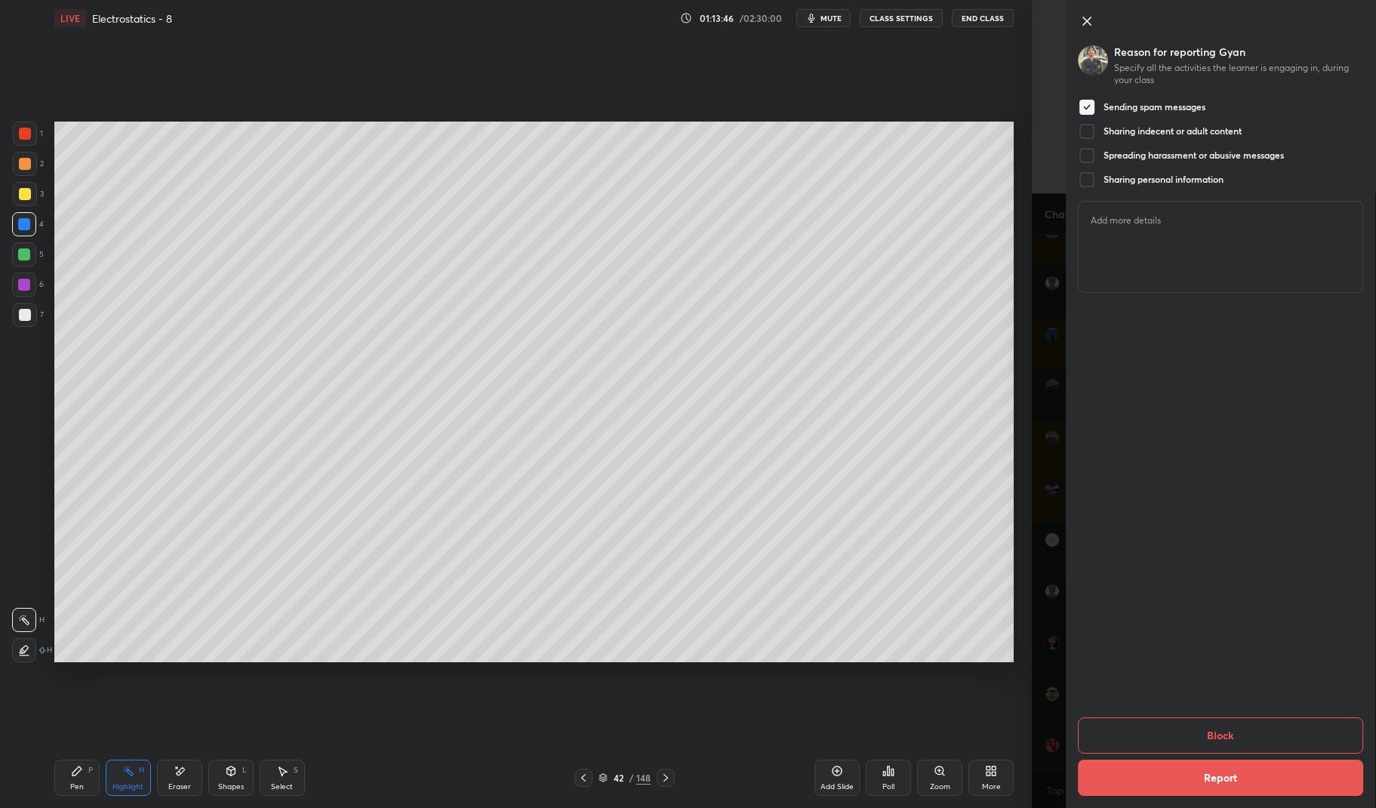
click at [1091, 128] on div at bounding box center [1087, 131] width 18 height 18
click at [1093, 155] on div at bounding box center [1087, 155] width 18 height 18
click at [1090, 177] on div at bounding box center [1087, 180] width 18 height 18
click at [1303, 724] on button "Block" at bounding box center [1220, 735] width 285 height 36
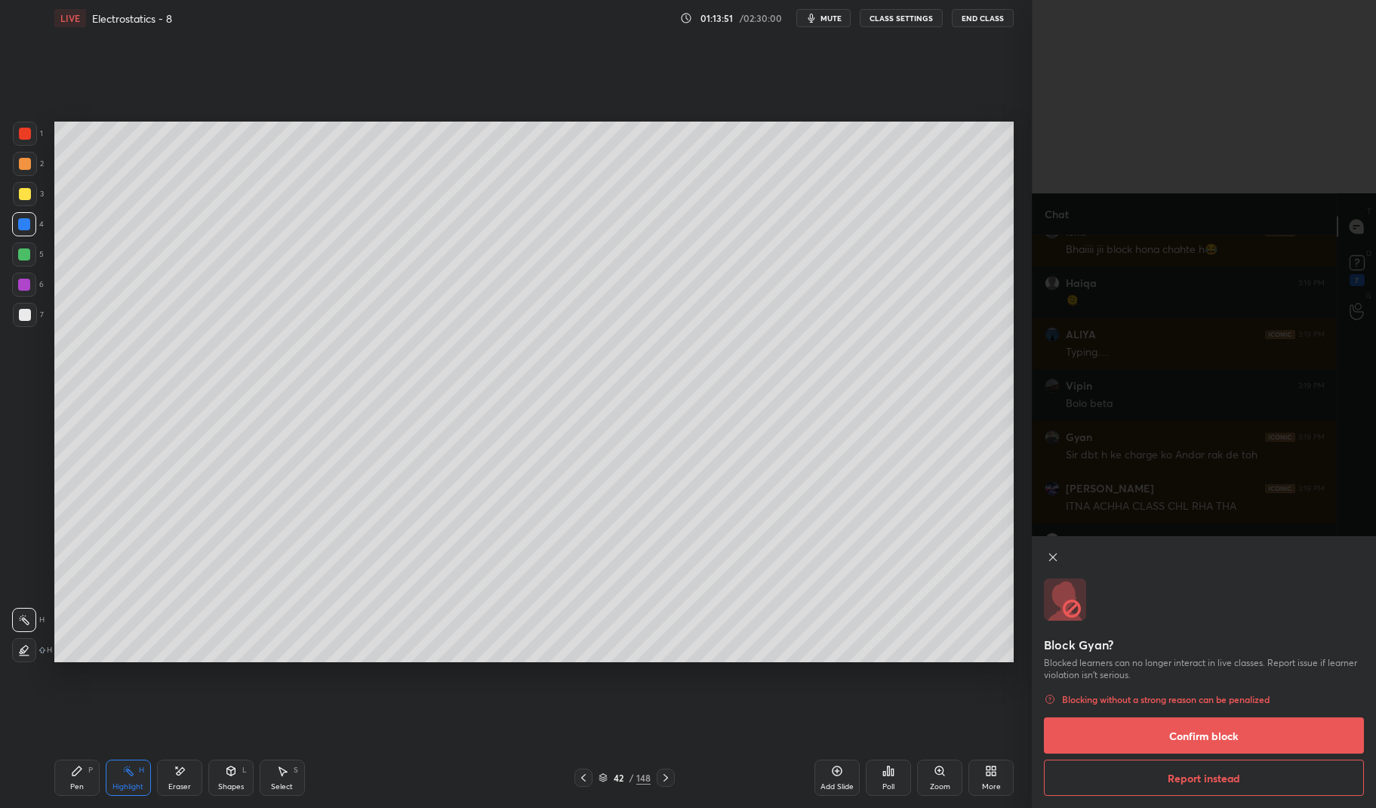
click at [1295, 734] on button "Confirm block" at bounding box center [1204, 735] width 320 height 36
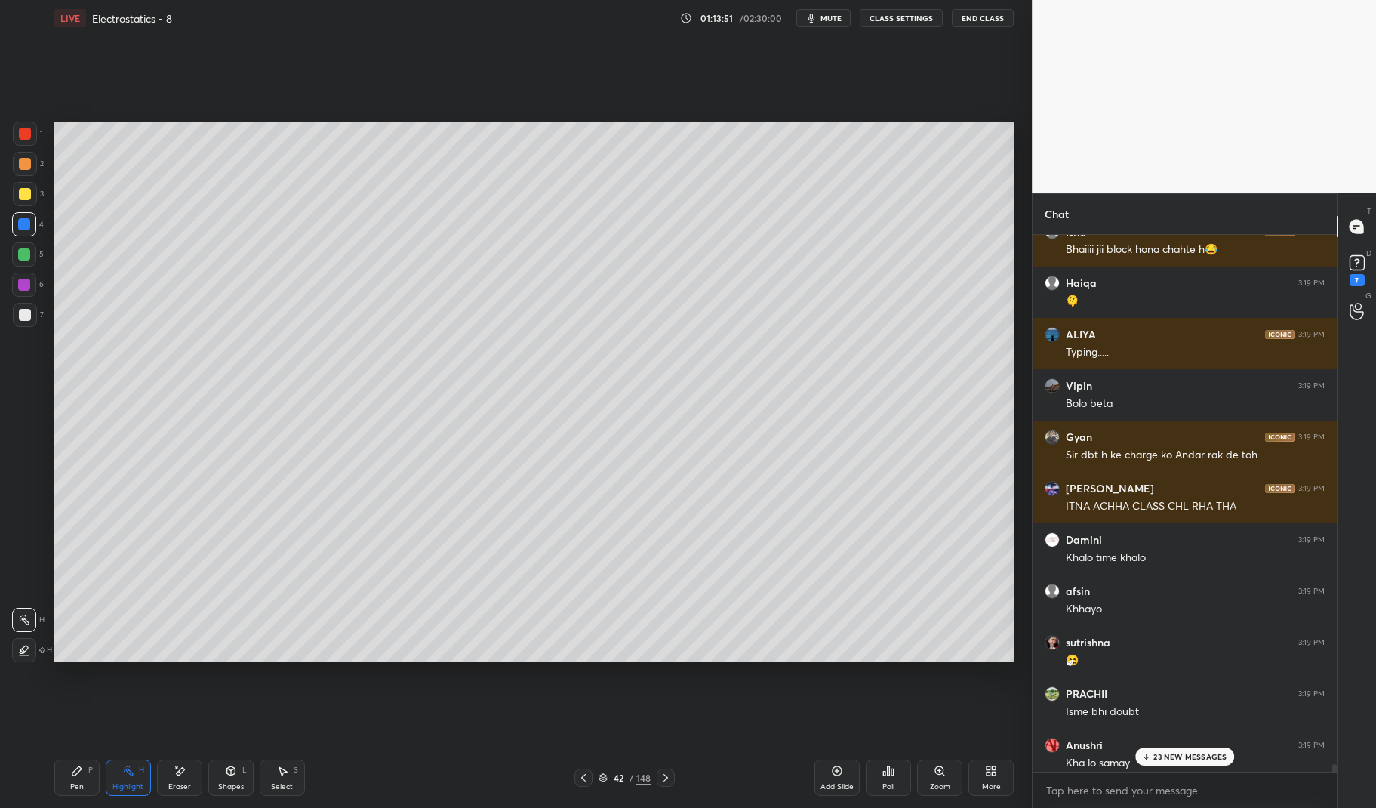
click at [1211, 755] on p "23 NEW MESSAGES" at bounding box center [1189, 756] width 73 height 9
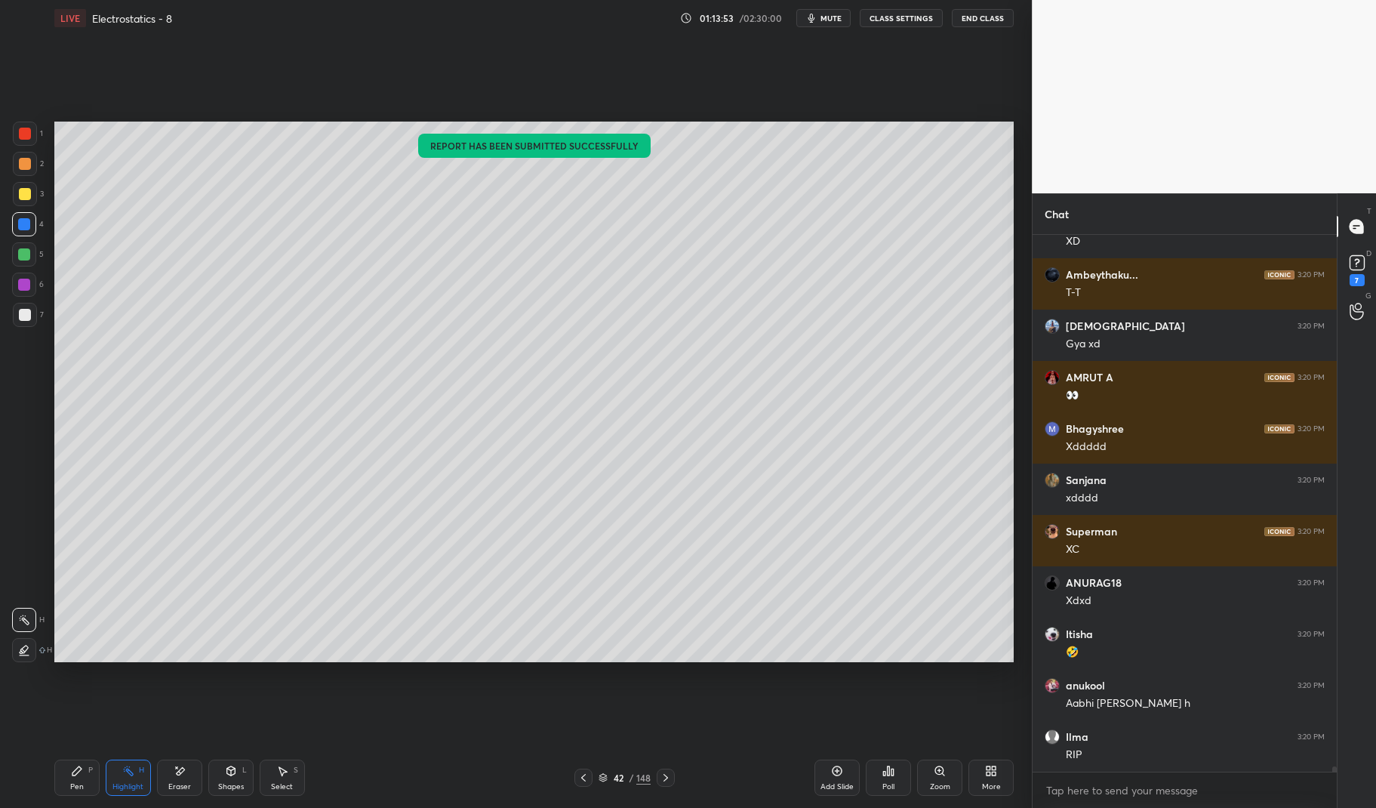
scroll to position [53804, 0]
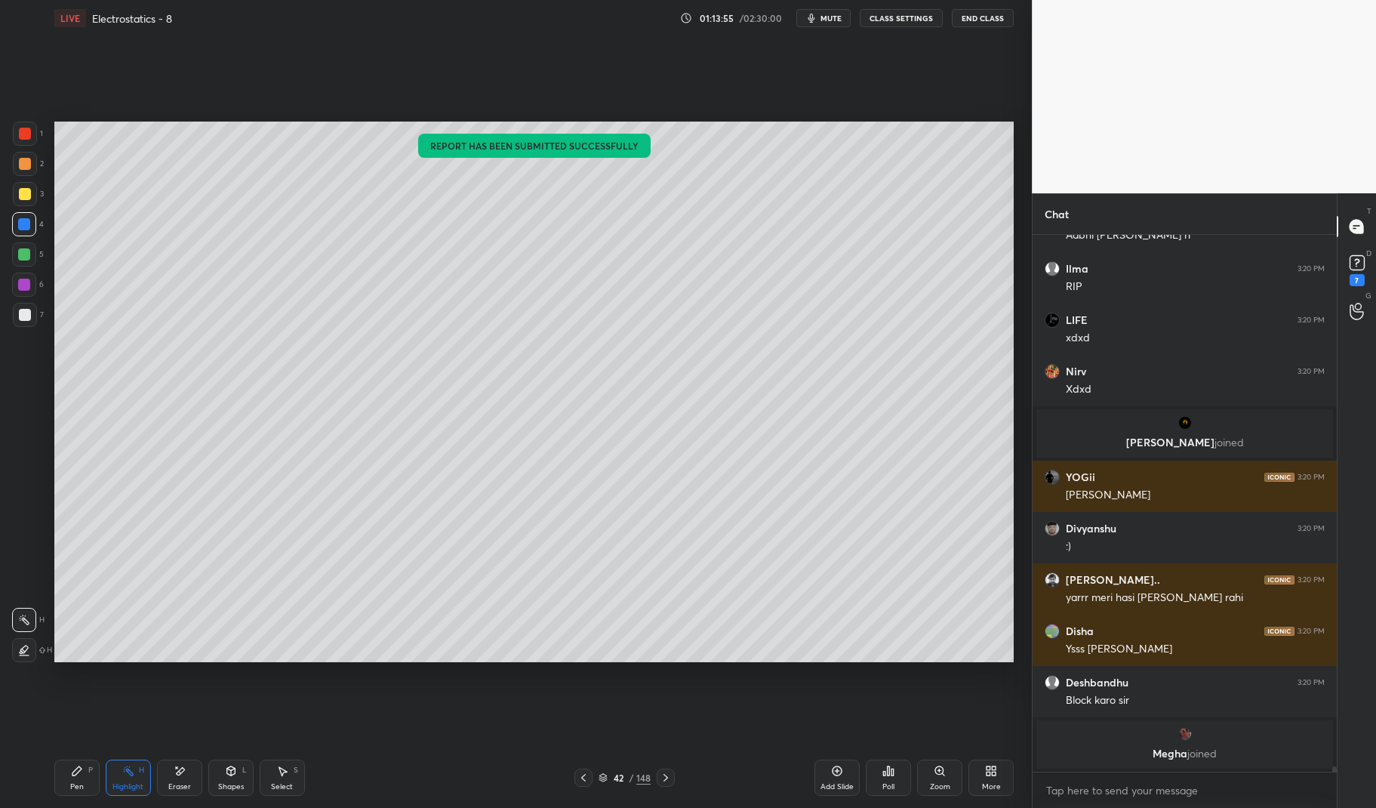
click at [1187, 749] on span "joined" at bounding box center [1201, 753] width 29 height 14
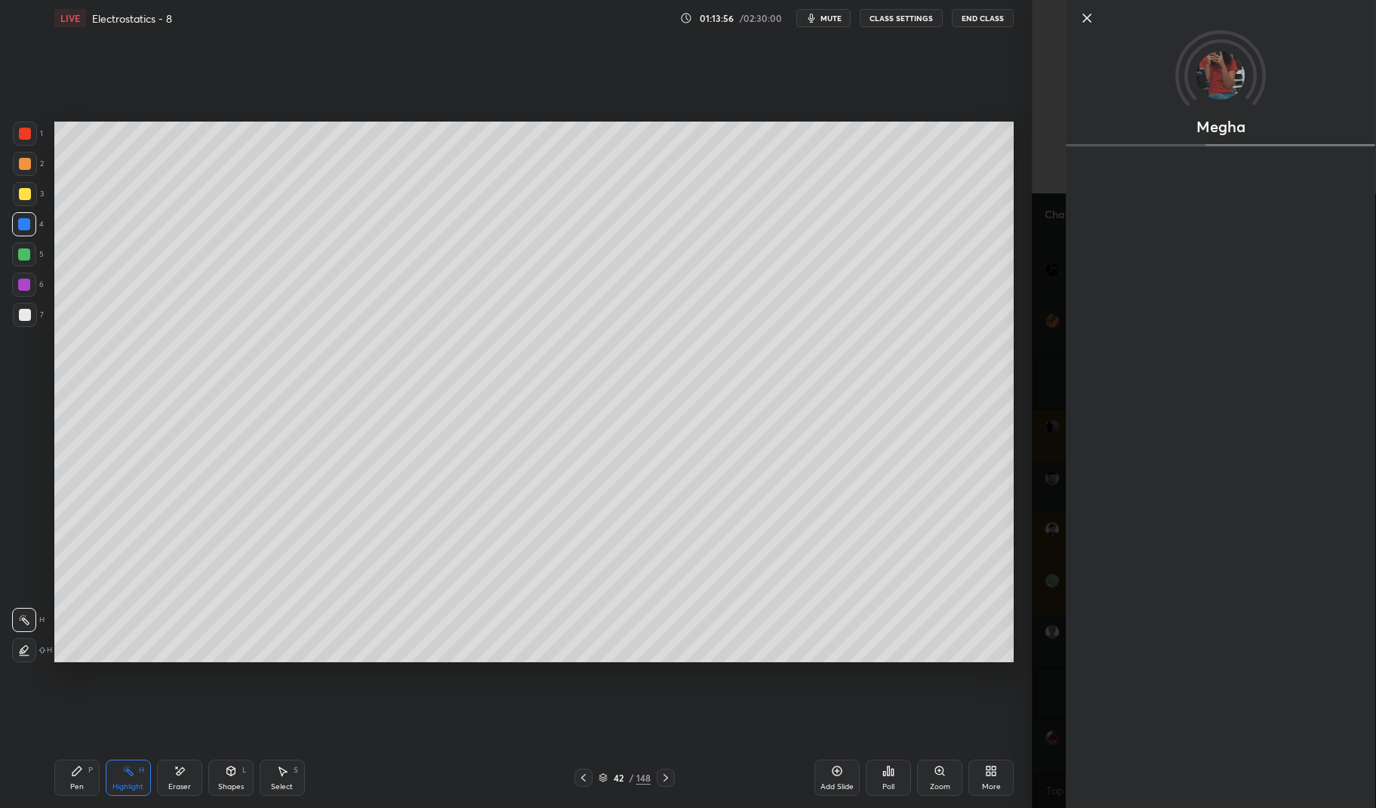
click at [672, 772] on div at bounding box center [666, 777] width 18 height 18
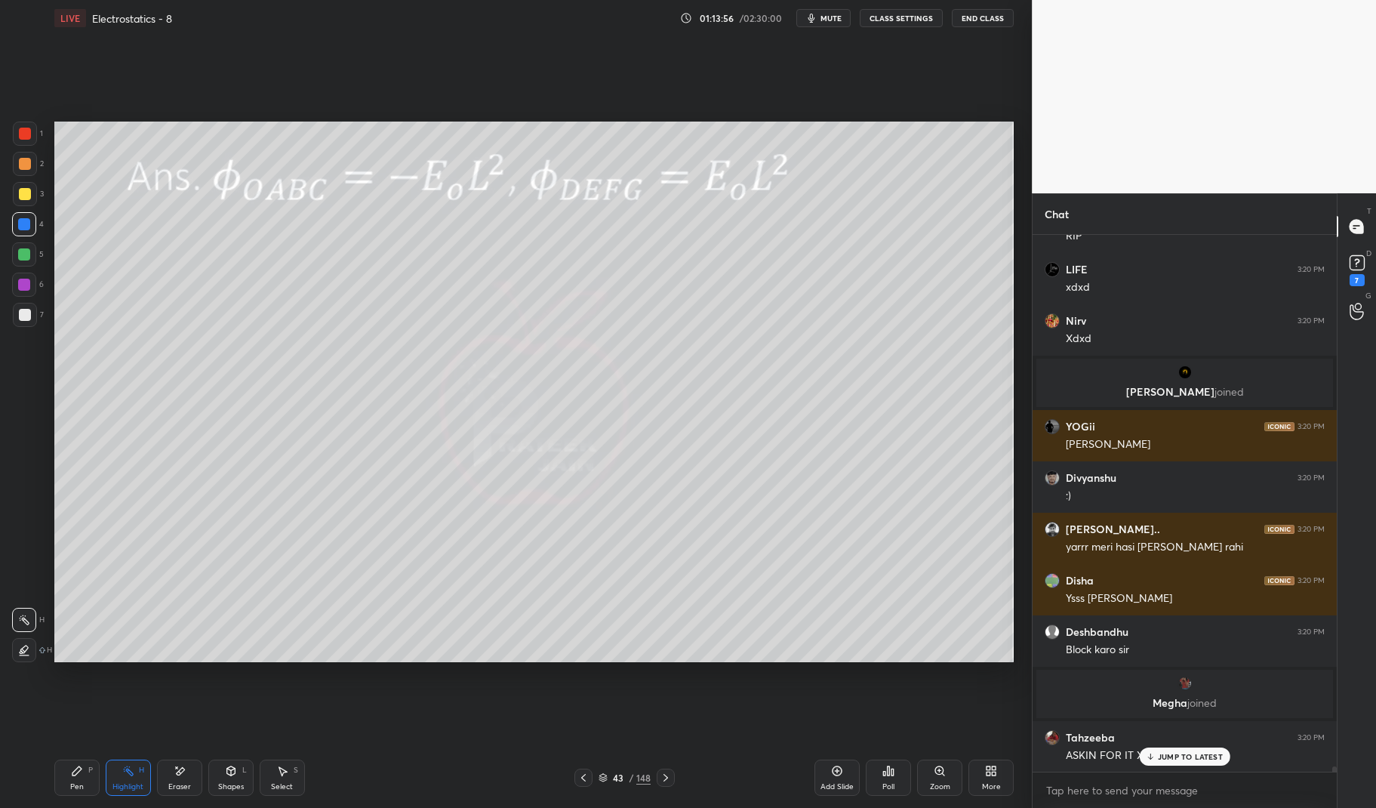
click at [665, 774] on icon at bounding box center [666, 777] width 12 height 12
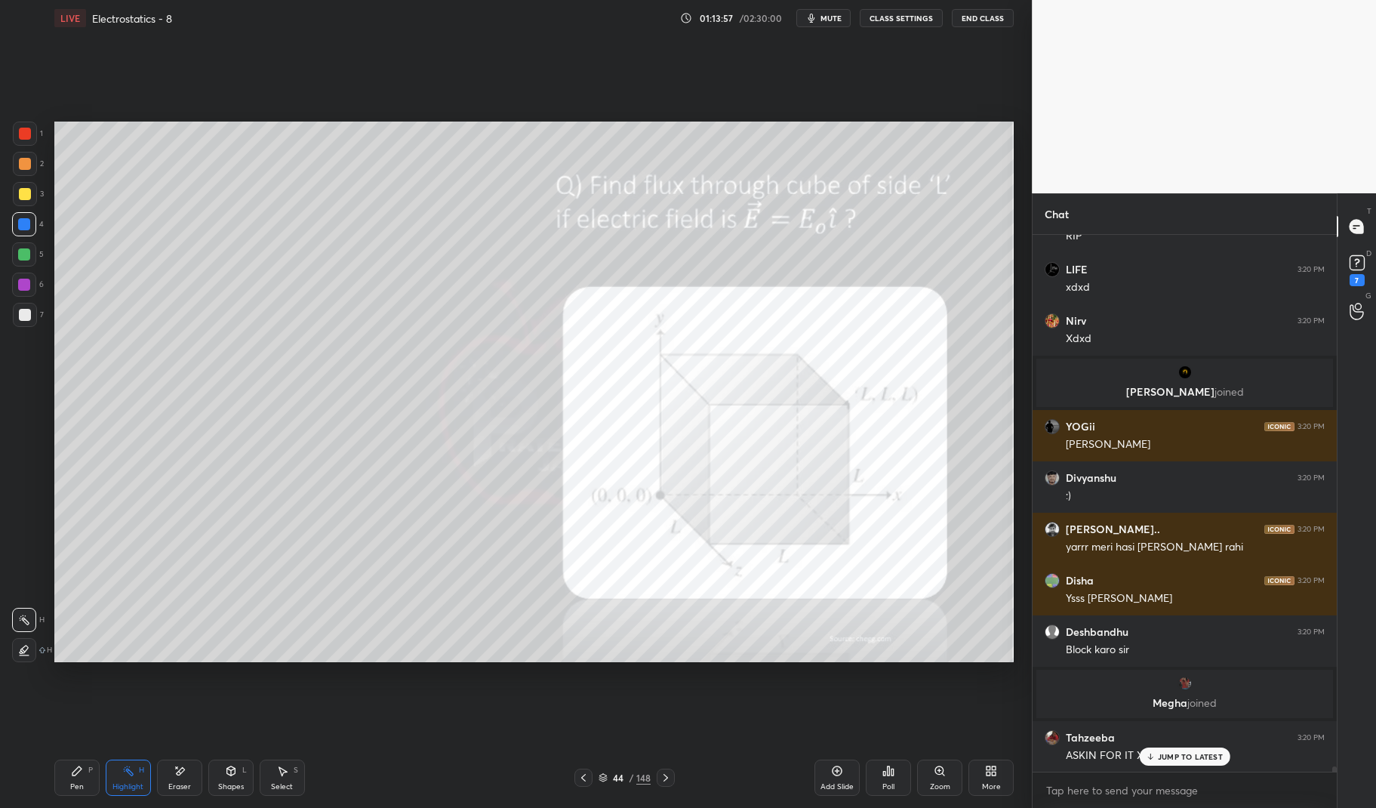
click at [664, 777] on icon at bounding box center [666, 777] width 12 height 12
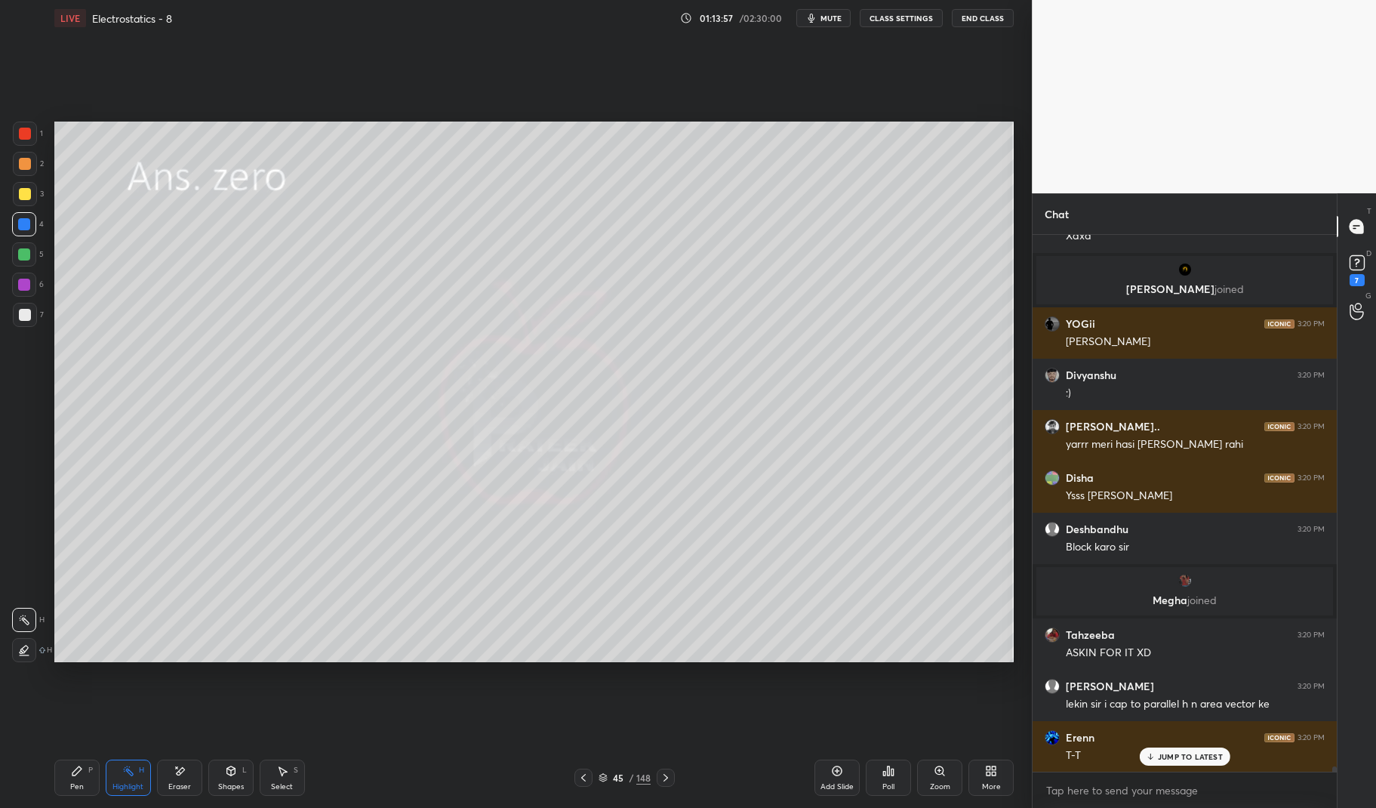
click at [664, 777] on icon at bounding box center [666, 777] width 12 height 12
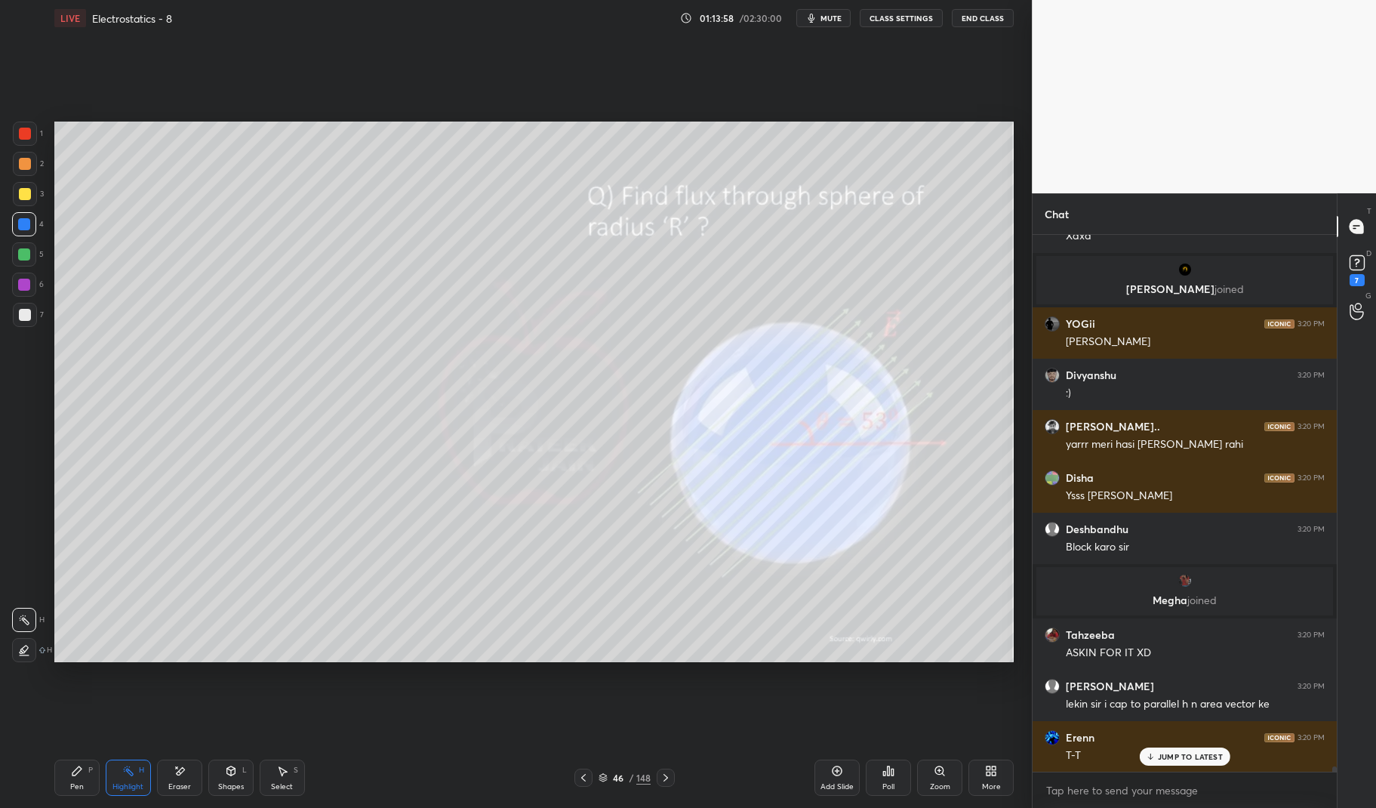
click at [664, 781] on icon at bounding box center [666, 777] width 12 height 12
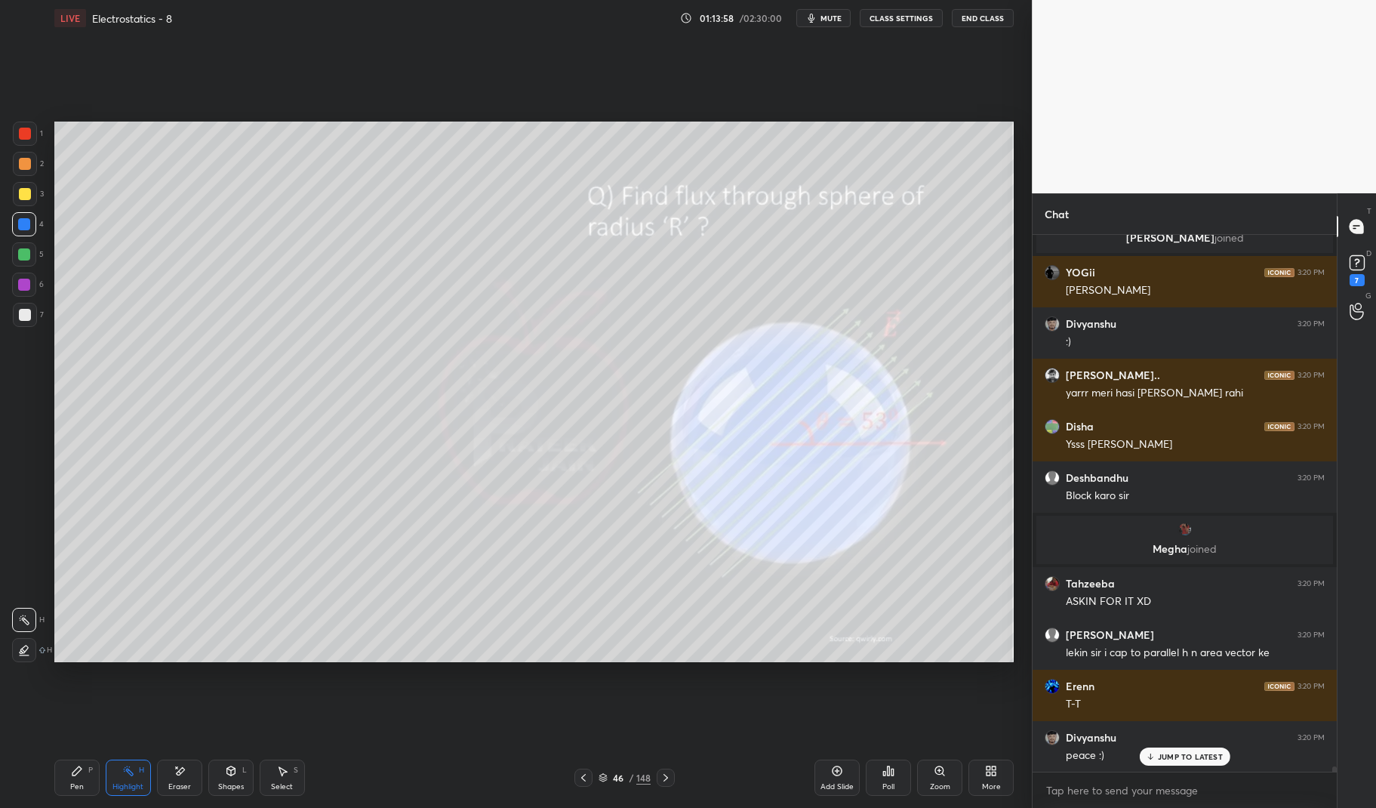
scroll to position [53249, 0]
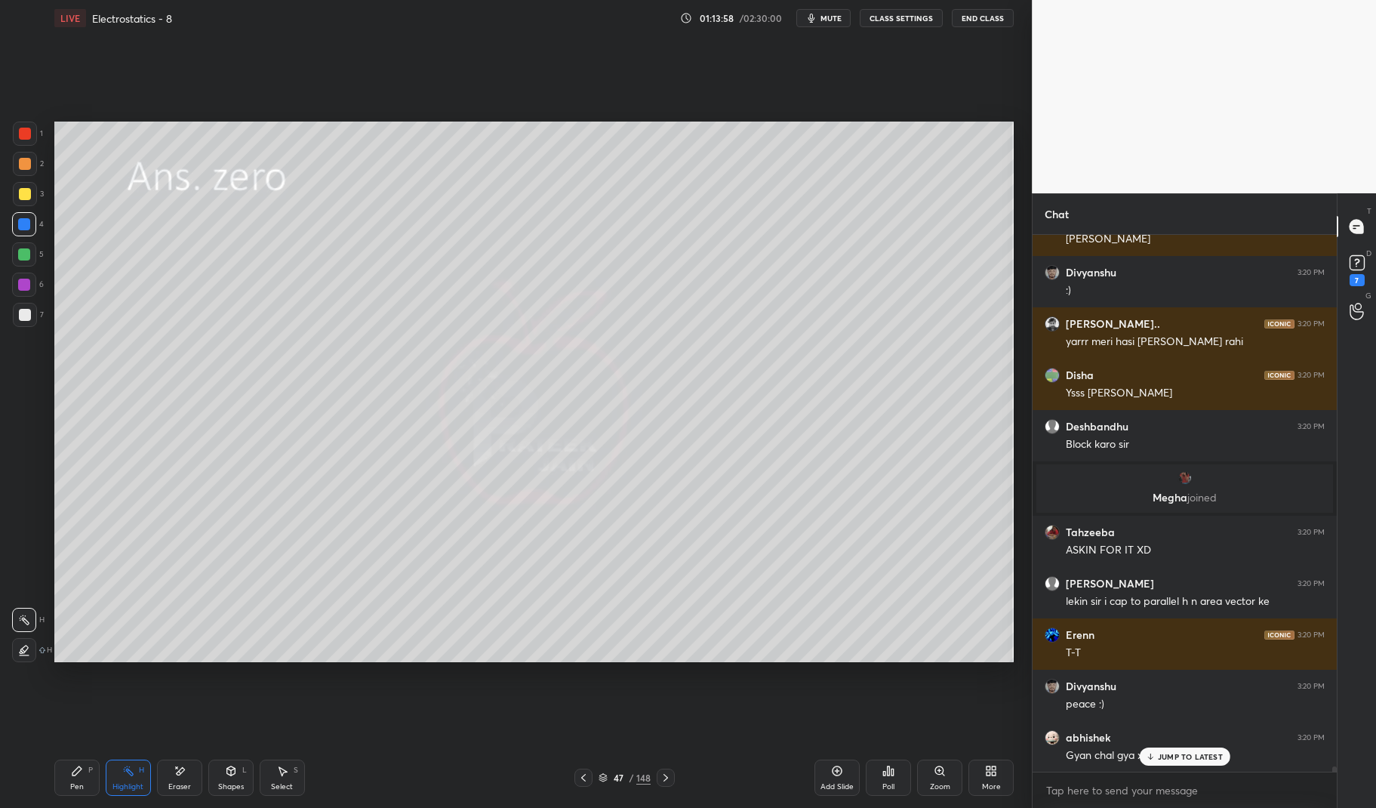
click at [664, 781] on icon at bounding box center [666, 777] width 12 height 12
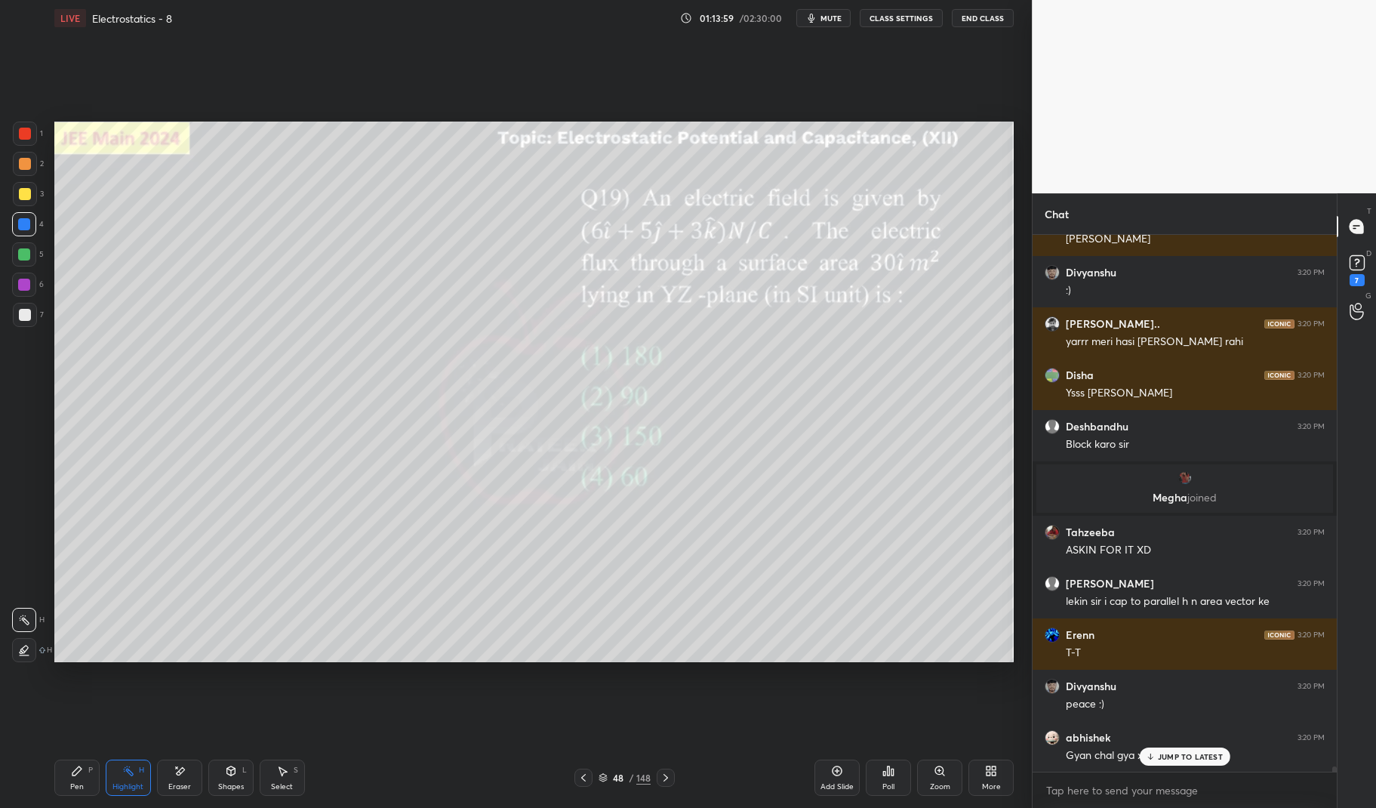
scroll to position [53352, 0]
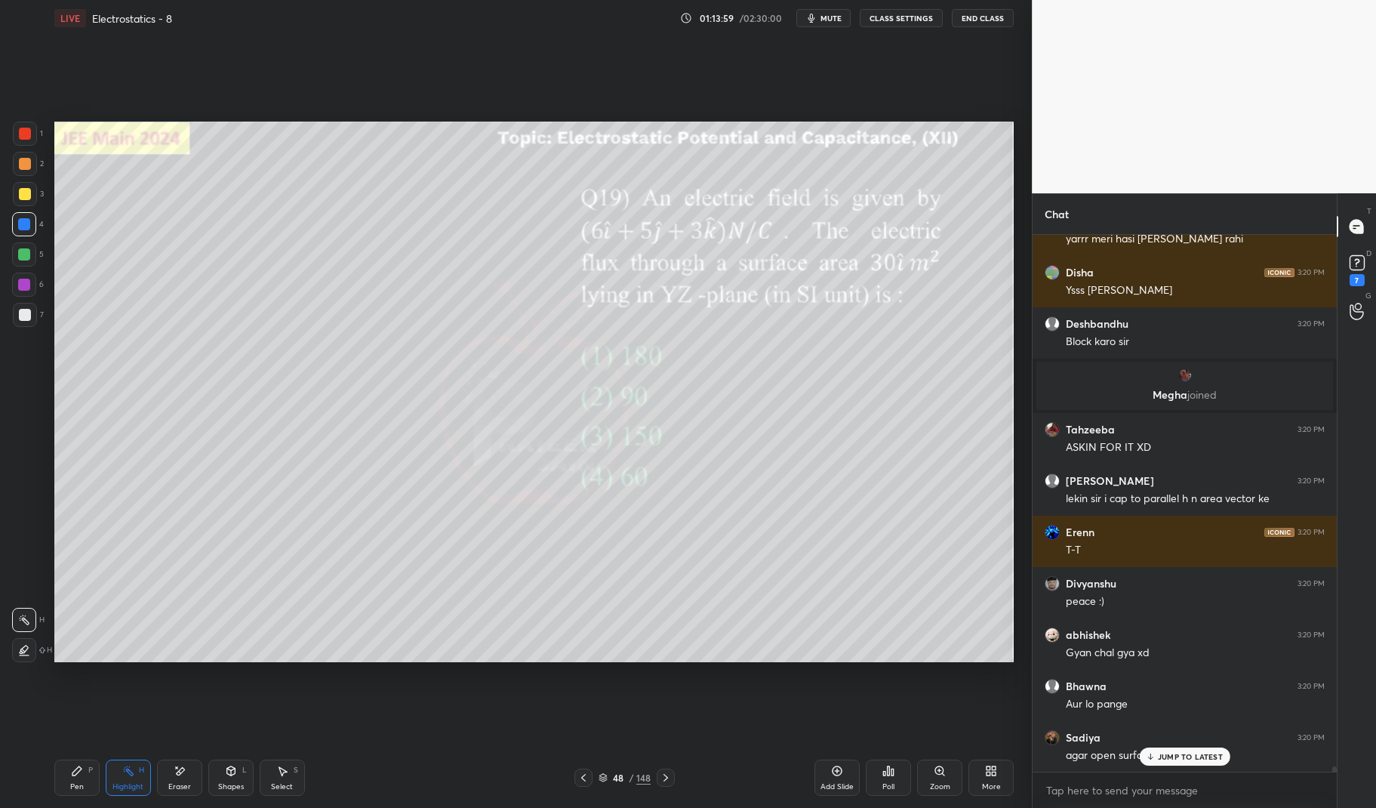
click at [667, 783] on icon at bounding box center [666, 777] width 12 height 12
click at [668, 783] on div at bounding box center [666, 777] width 18 height 18
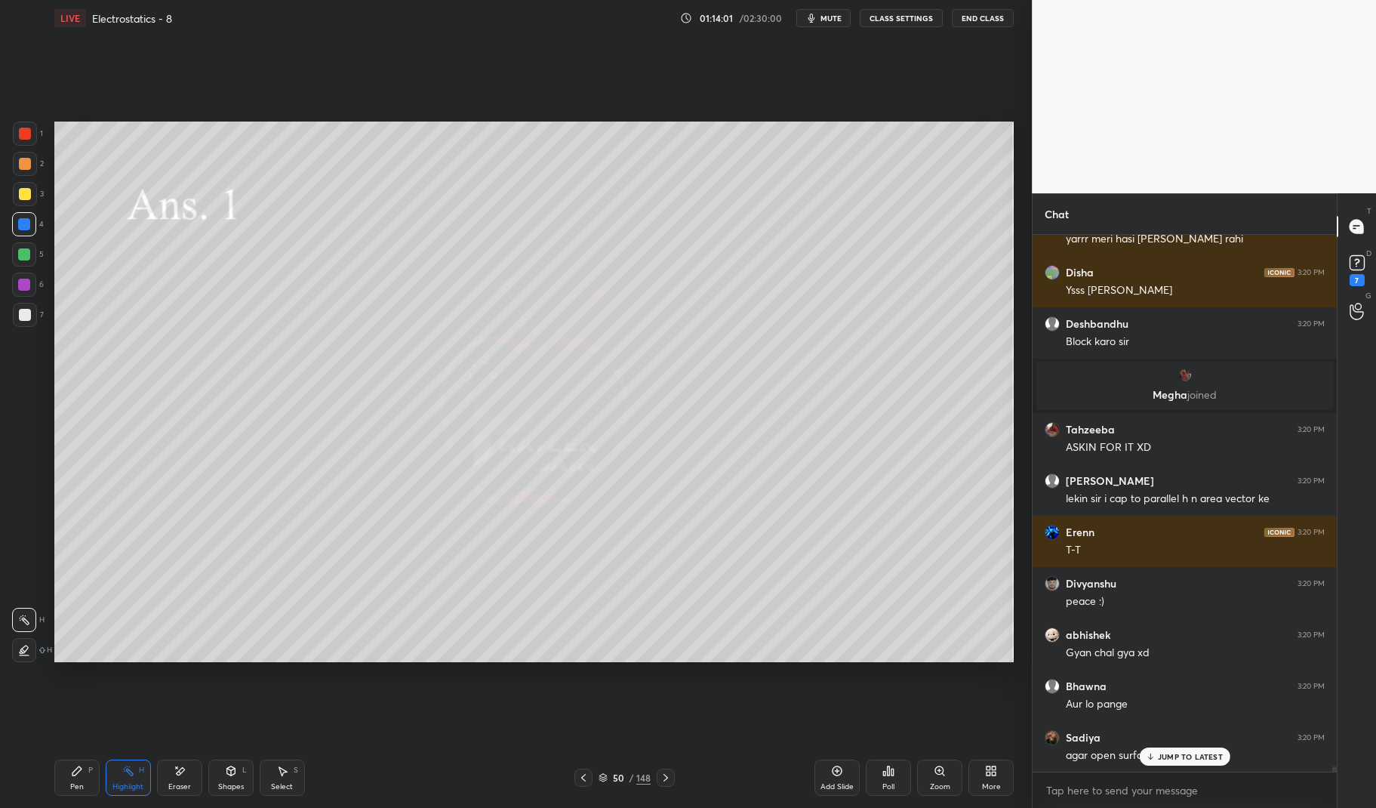
click at [669, 778] on icon at bounding box center [666, 777] width 12 height 12
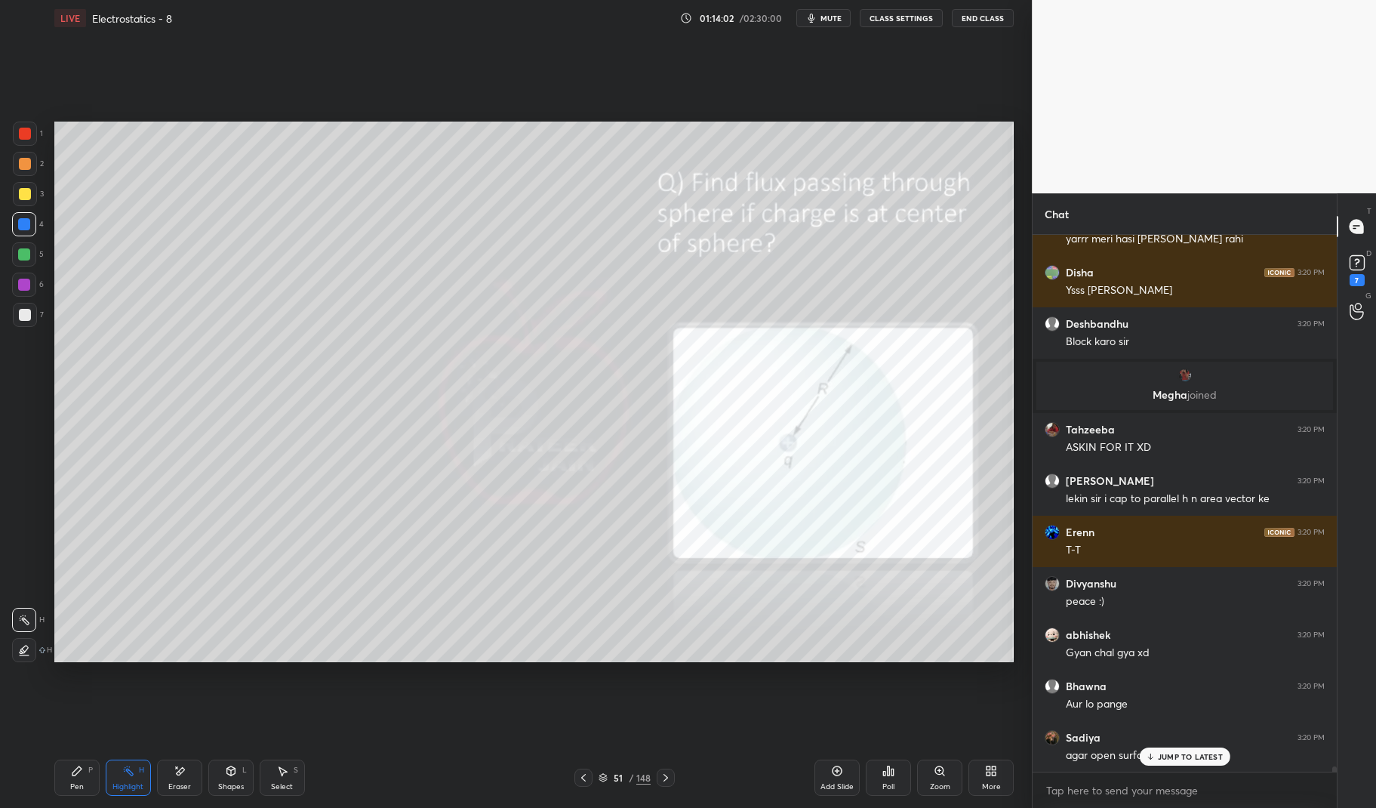
click at [665, 780] on icon at bounding box center [665, 778] width 5 height 8
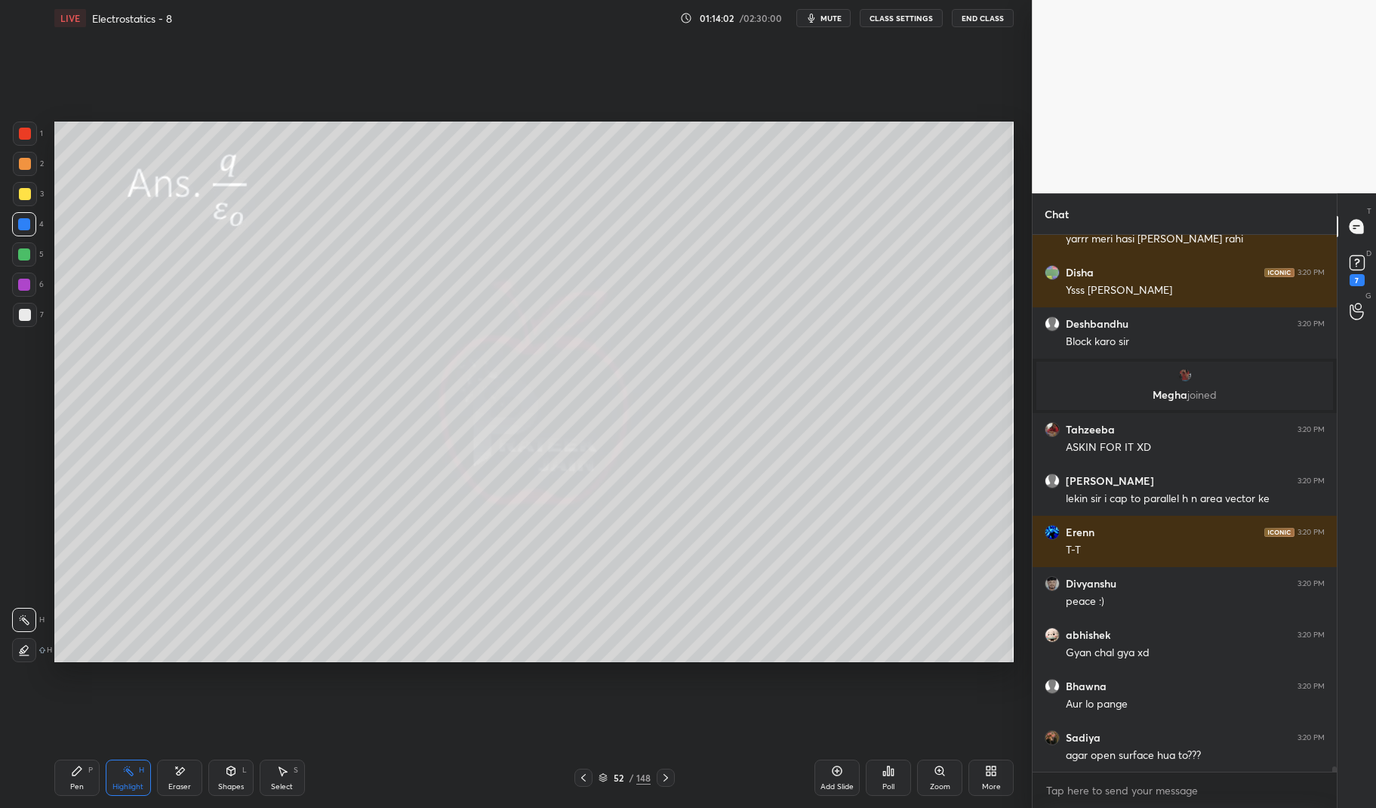
scroll to position [53404, 0]
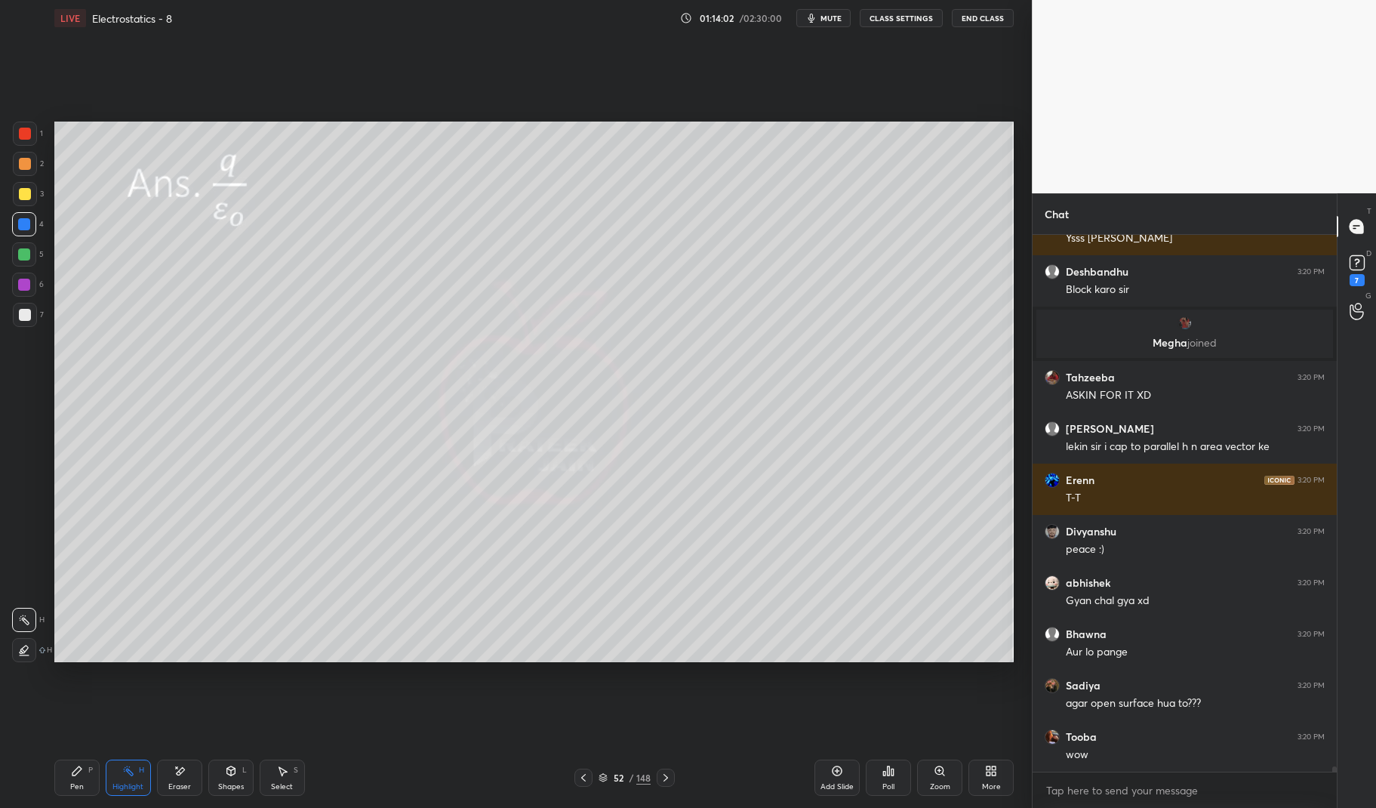
click at [663, 780] on icon at bounding box center [666, 777] width 12 height 12
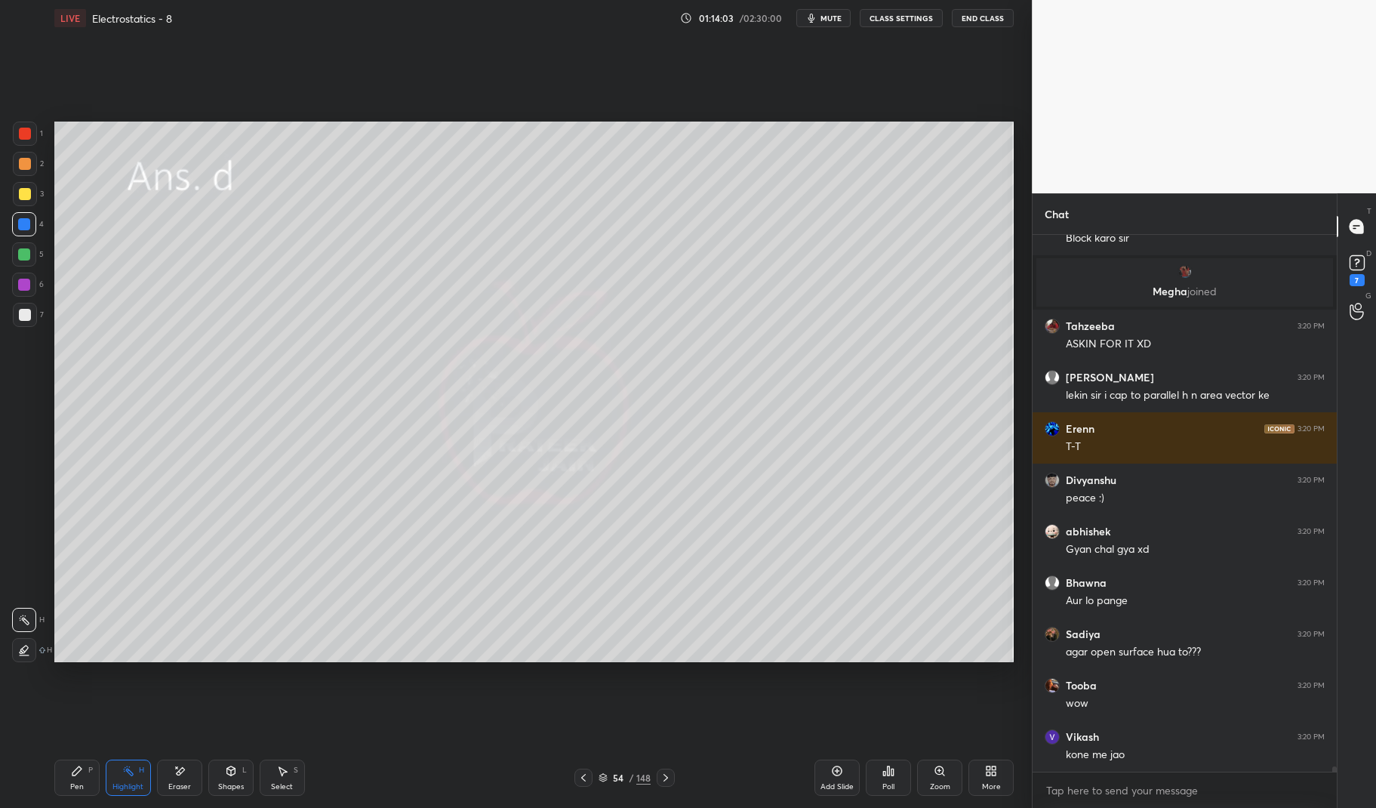
click at [589, 780] on icon at bounding box center [583, 777] width 12 height 12
click at [586, 778] on icon at bounding box center [583, 777] width 12 height 12
click at [586, 774] on icon at bounding box center [583, 777] width 12 height 12
click at [583, 775] on icon at bounding box center [583, 778] width 5 height 8
click at [582, 773] on icon at bounding box center [583, 777] width 12 height 12
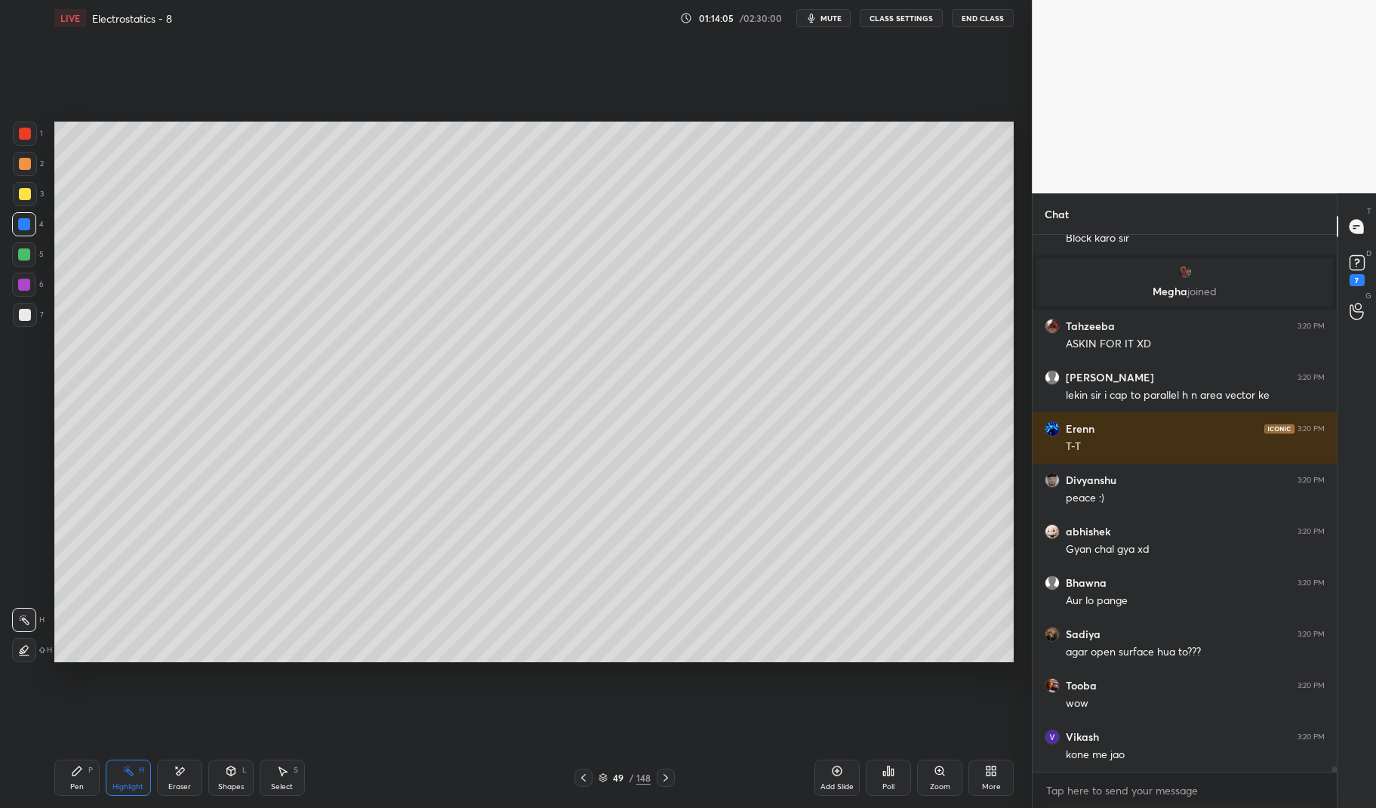
click at [577, 781] on icon at bounding box center [583, 777] width 12 height 12
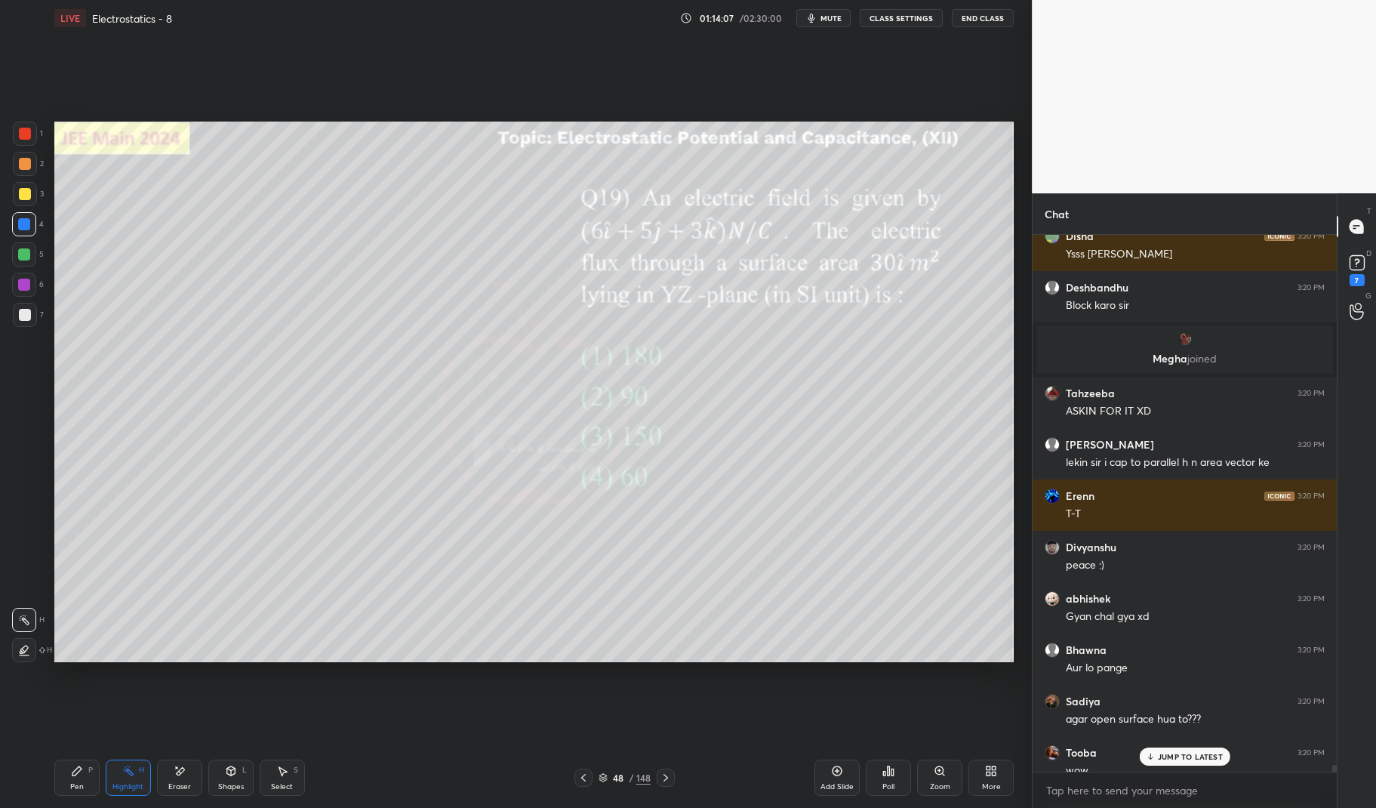
scroll to position [53381, 0]
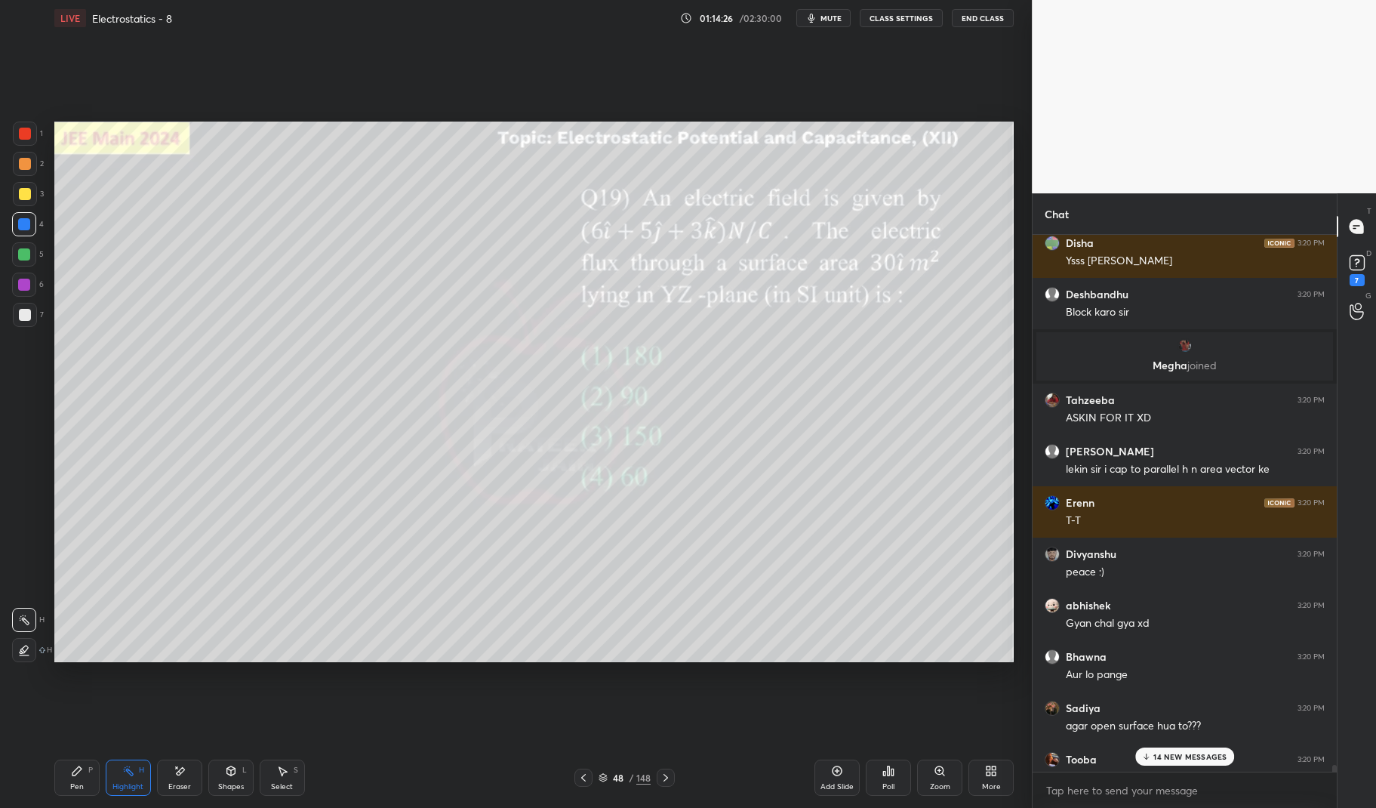
click at [1192, 753] on p "14 NEW MESSAGES" at bounding box center [1189, 756] width 73 height 9
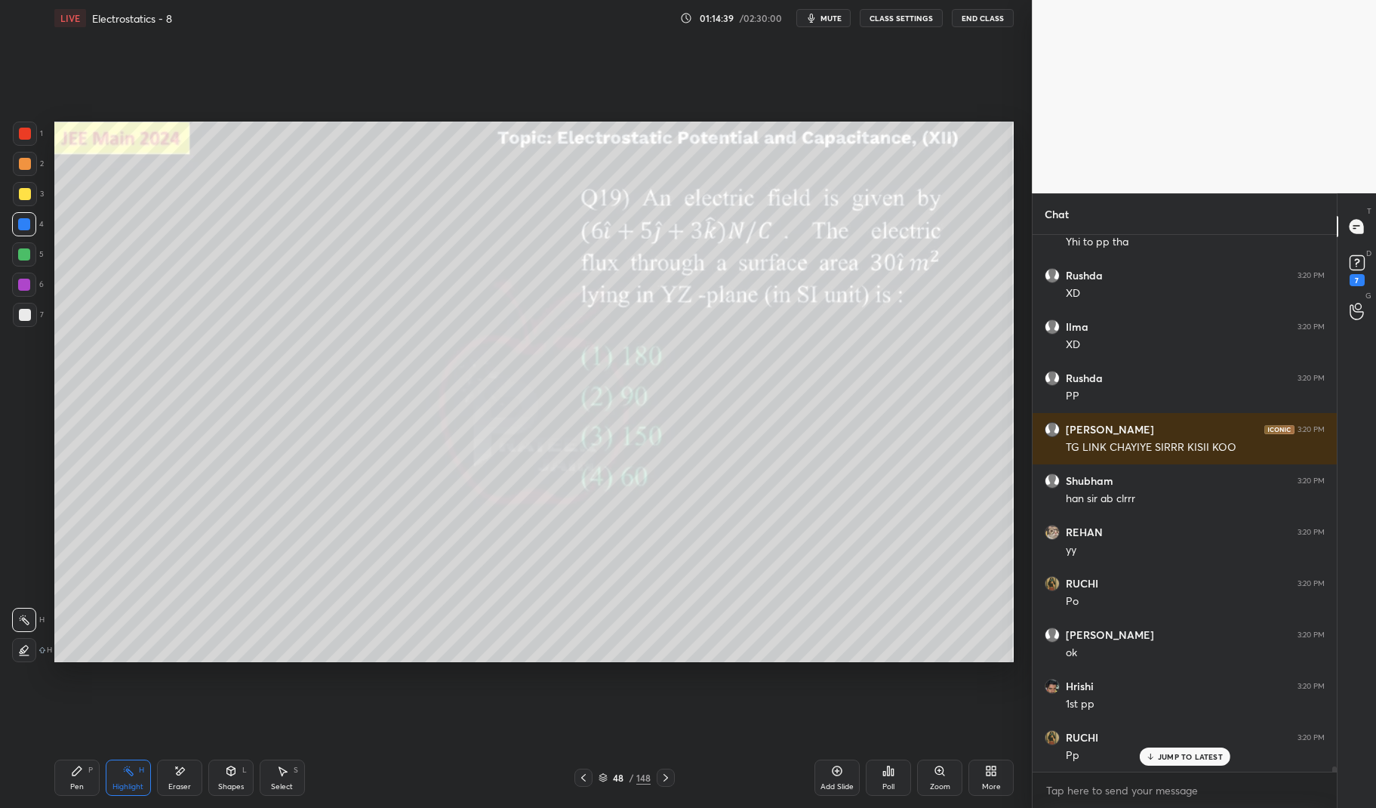
scroll to position [54737, 0]
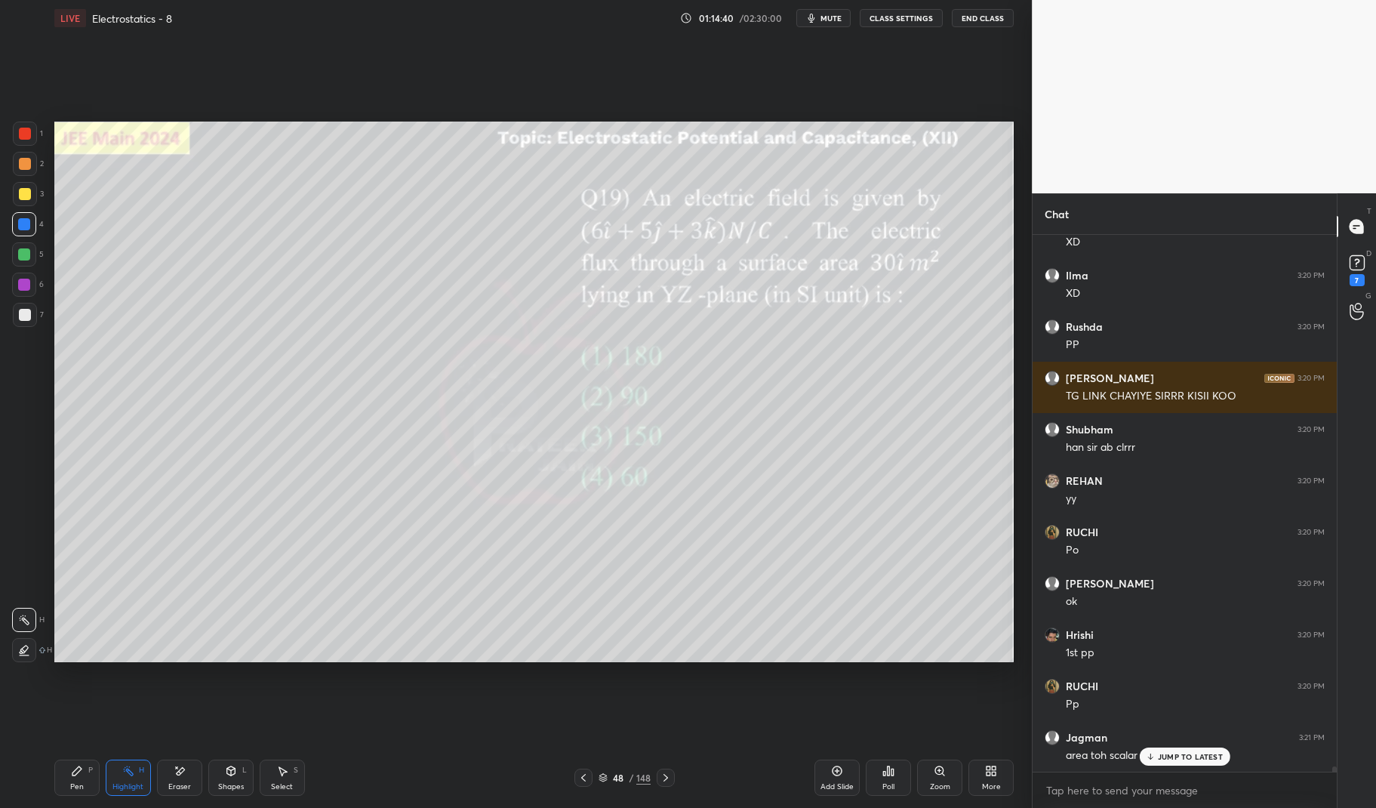
click at [1190, 757] on p "JUMP TO LATEST" at bounding box center [1190, 756] width 65 height 9
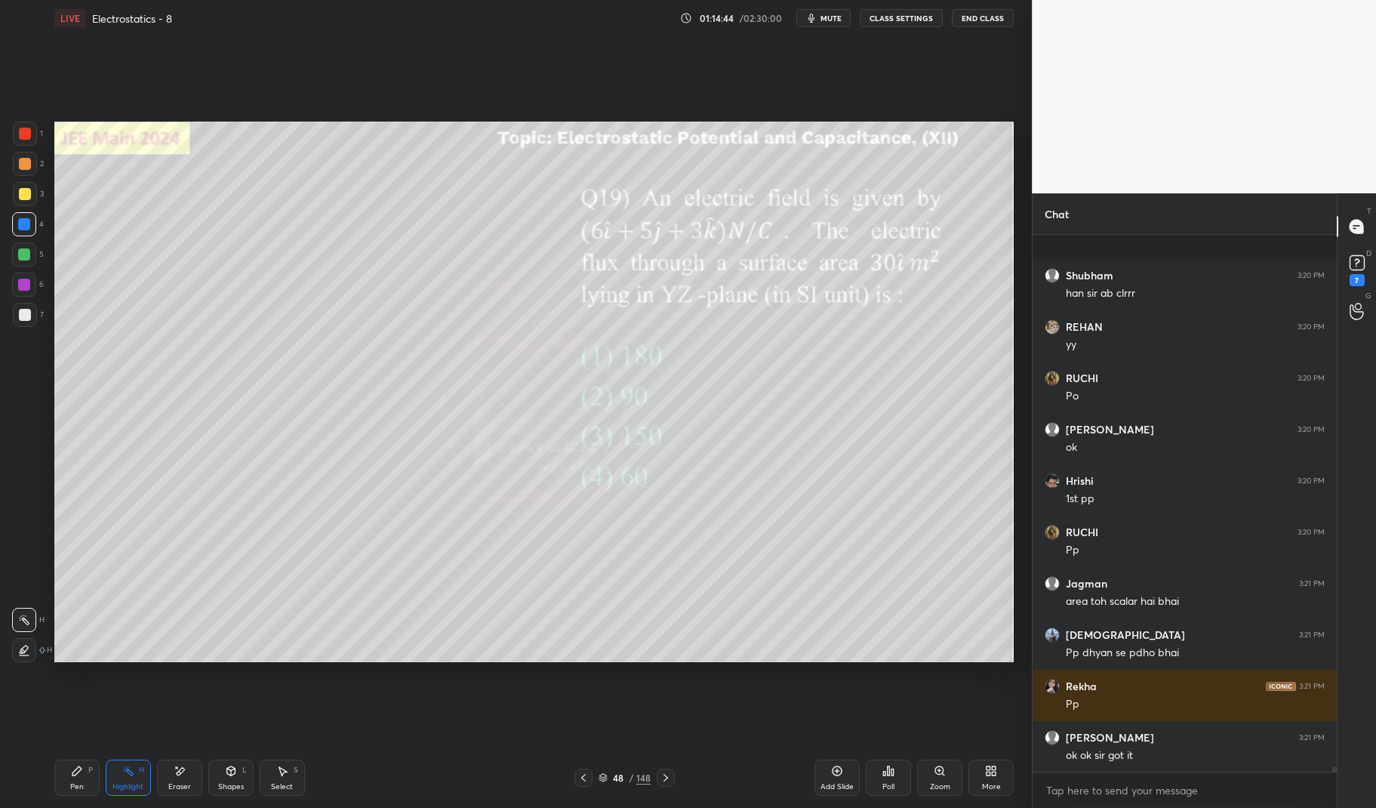
scroll to position [54995, 0]
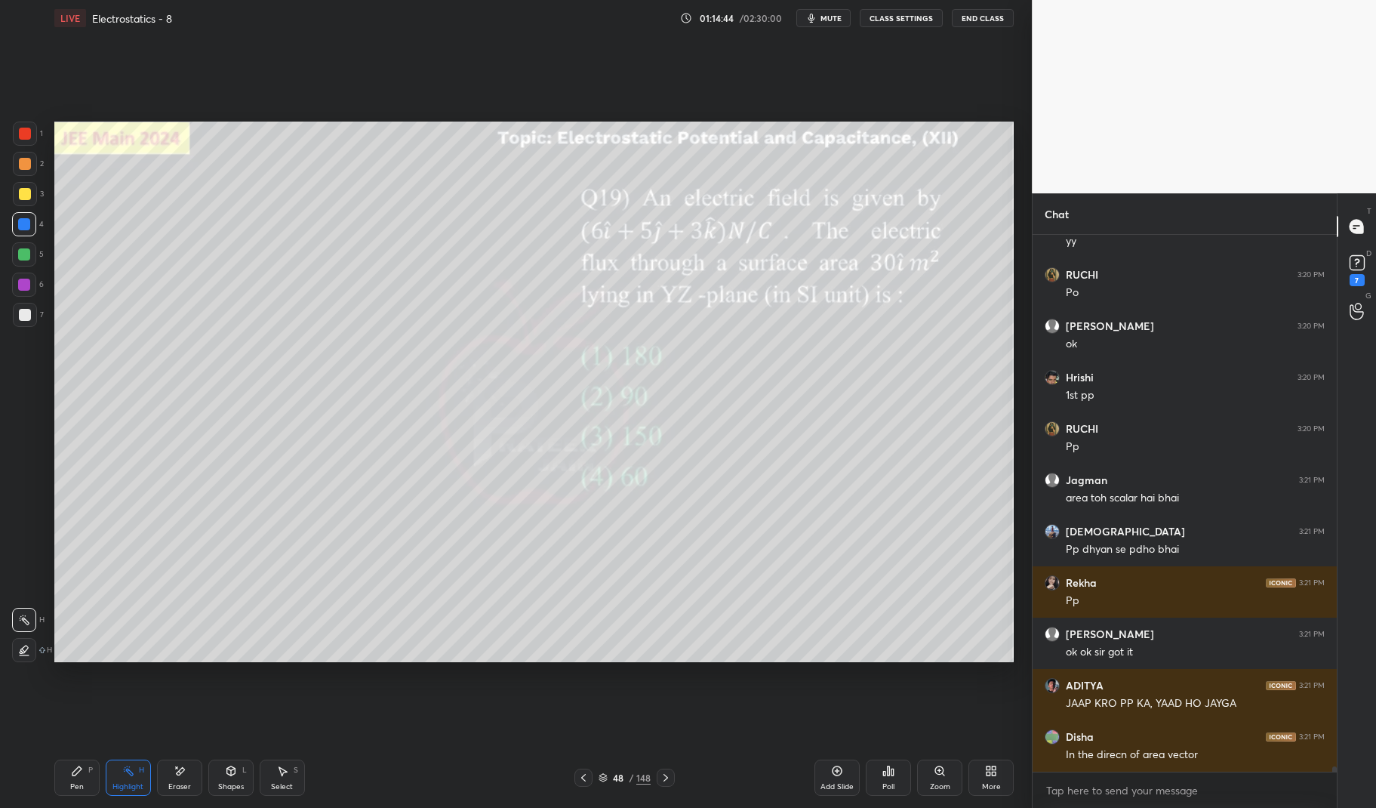
click at [1182, 753] on div "[PERSON_NAME] 3:20 PM han sir ab clrrr REHAN 3:20 PM yy [PERSON_NAME] 3:20 PM P…" at bounding box center [1184, 503] width 304 height 537
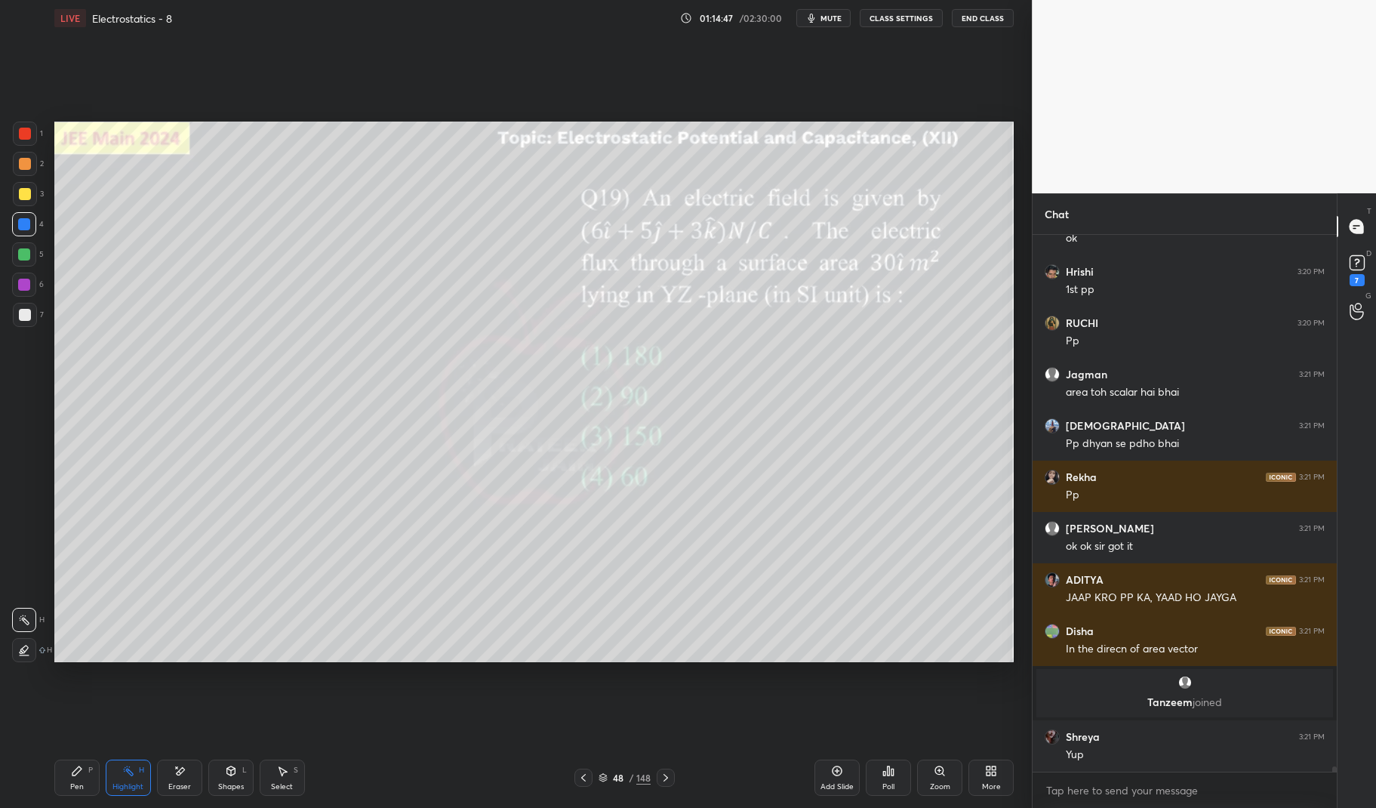
scroll to position [54442, 0]
click at [80, 774] on icon at bounding box center [77, 770] width 12 height 12
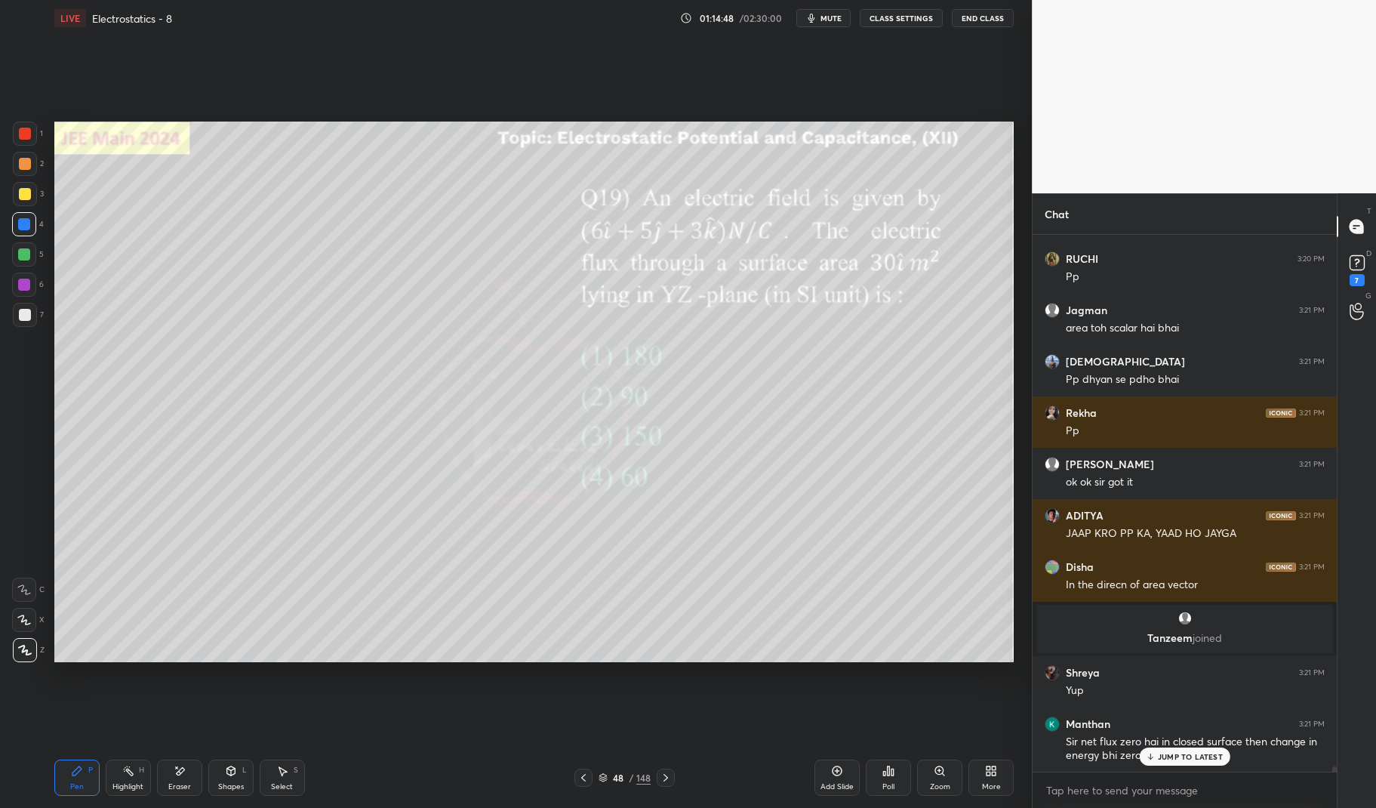
click at [78, 767] on icon at bounding box center [76, 770] width 9 height 9
click at [22, 131] on div at bounding box center [25, 134] width 12 height 12
click at [14, 142] on div at bounding box center [25, 134] width 24 height 24
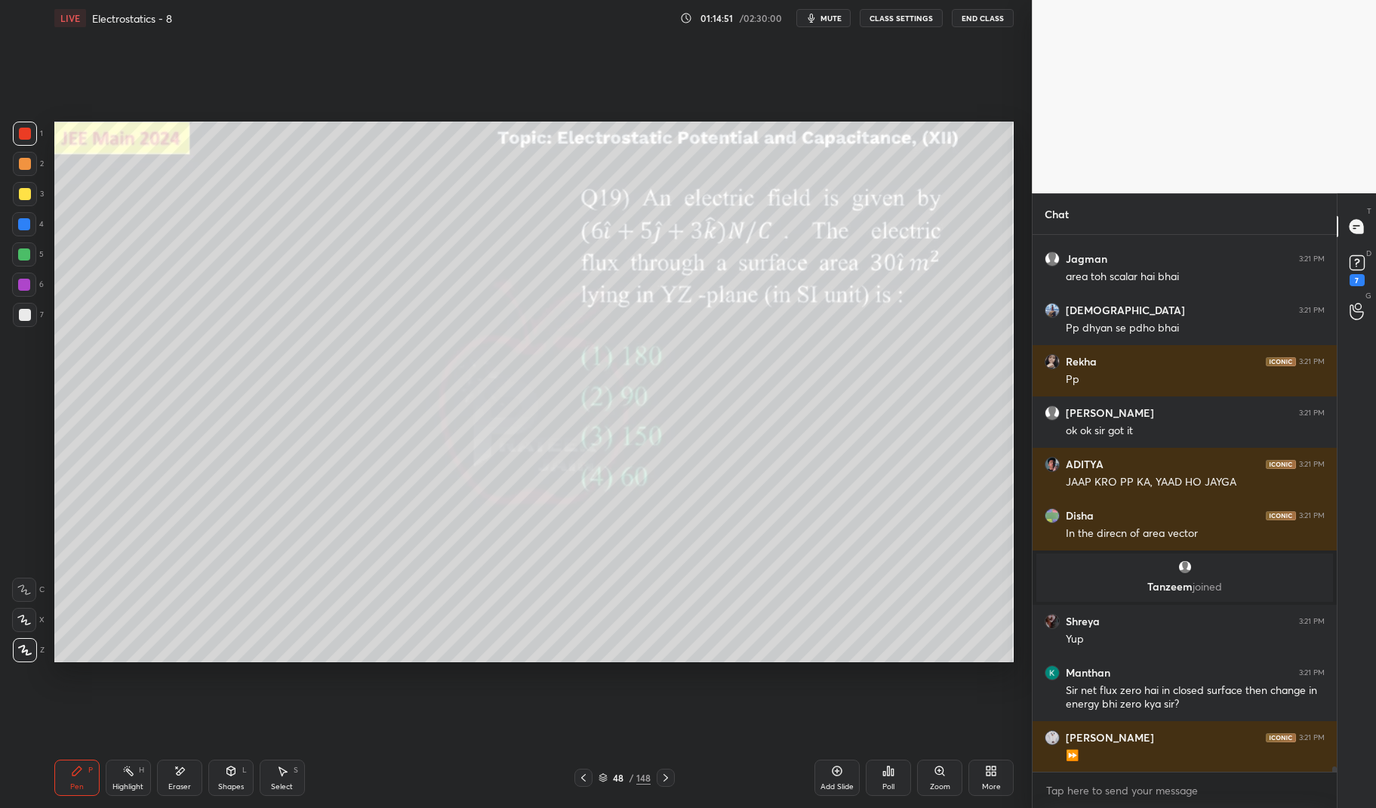
scroll to position [54609, 0]
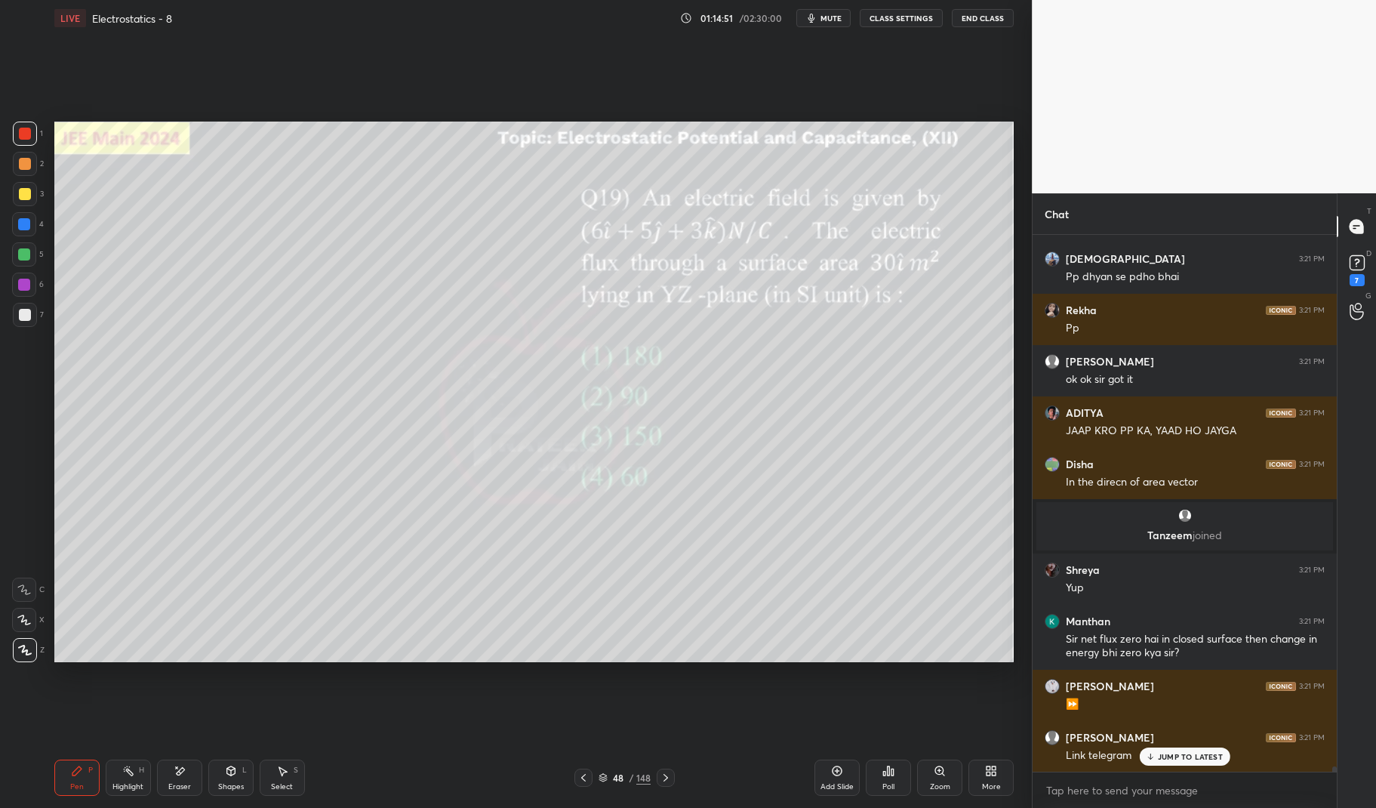
click at [106, 792] on div "Highlight H" at bounding box center [128, 777] width 45 height 36
click at [114, 792] on div "Highlight H" at bounding box center [128, 777] width 45 height 36
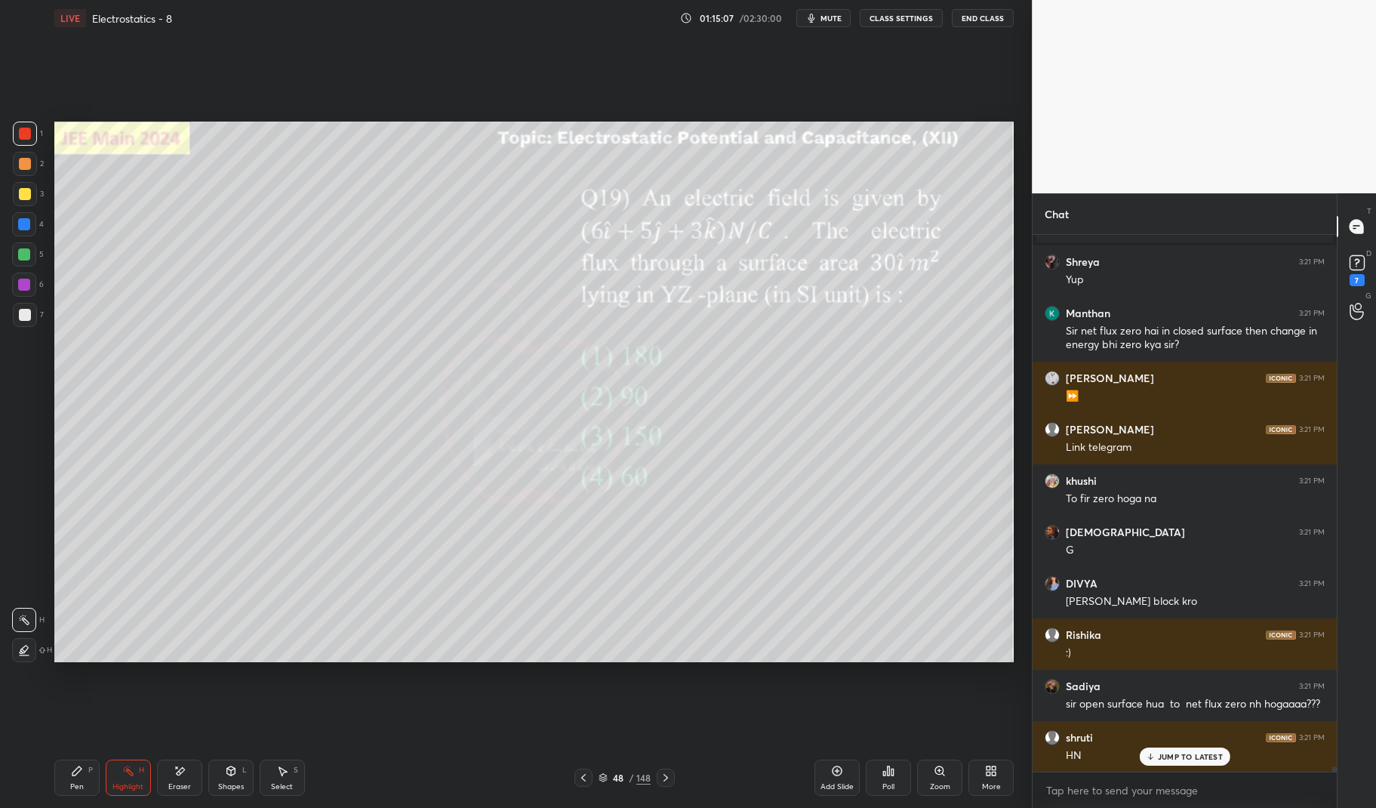
scroll to position [54968, 0]
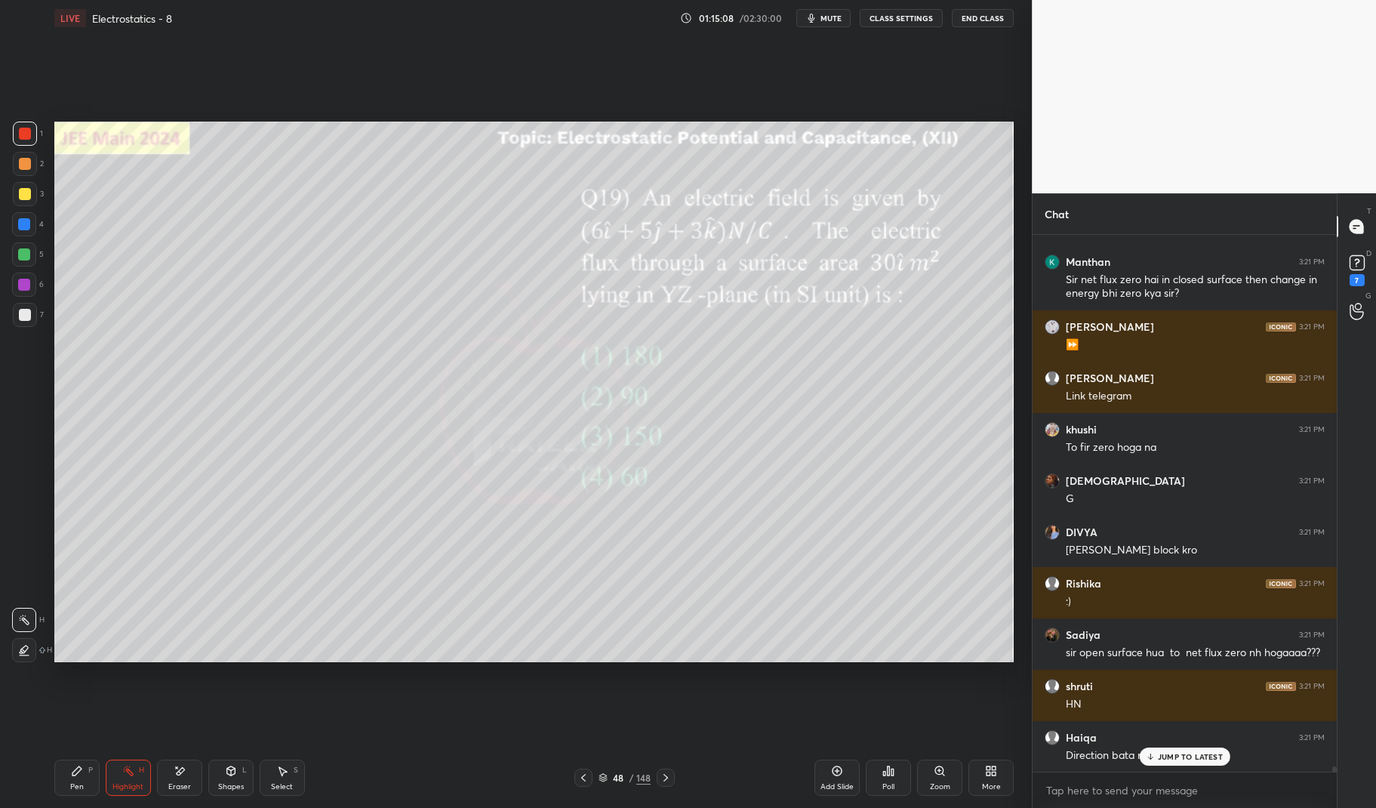
click at [1192, 743] on div "Haiqa 3:21 PM" at bounding box center [1184, 737] width 280 height 15
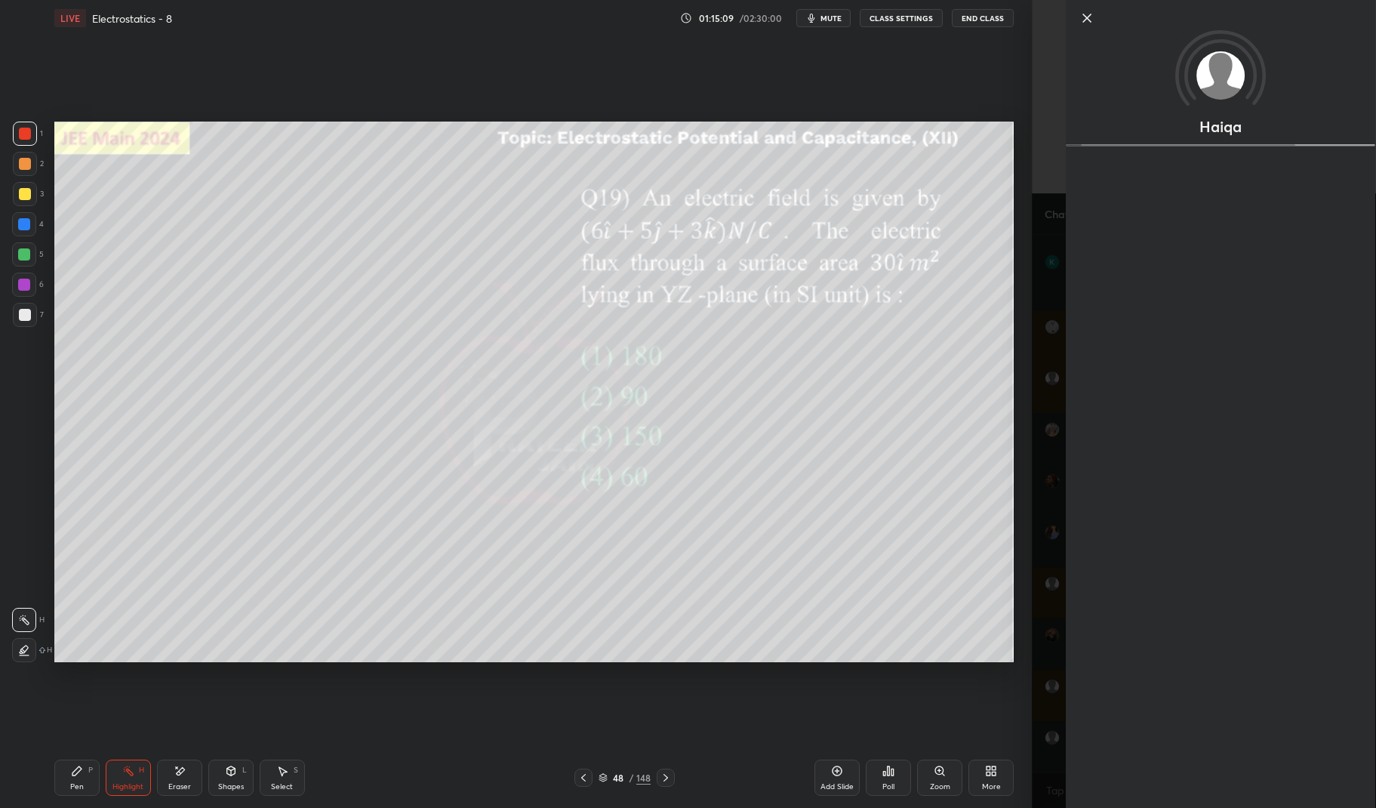
click at [666, 771] on icon at bounding box center [666, 777] width 12 height 12
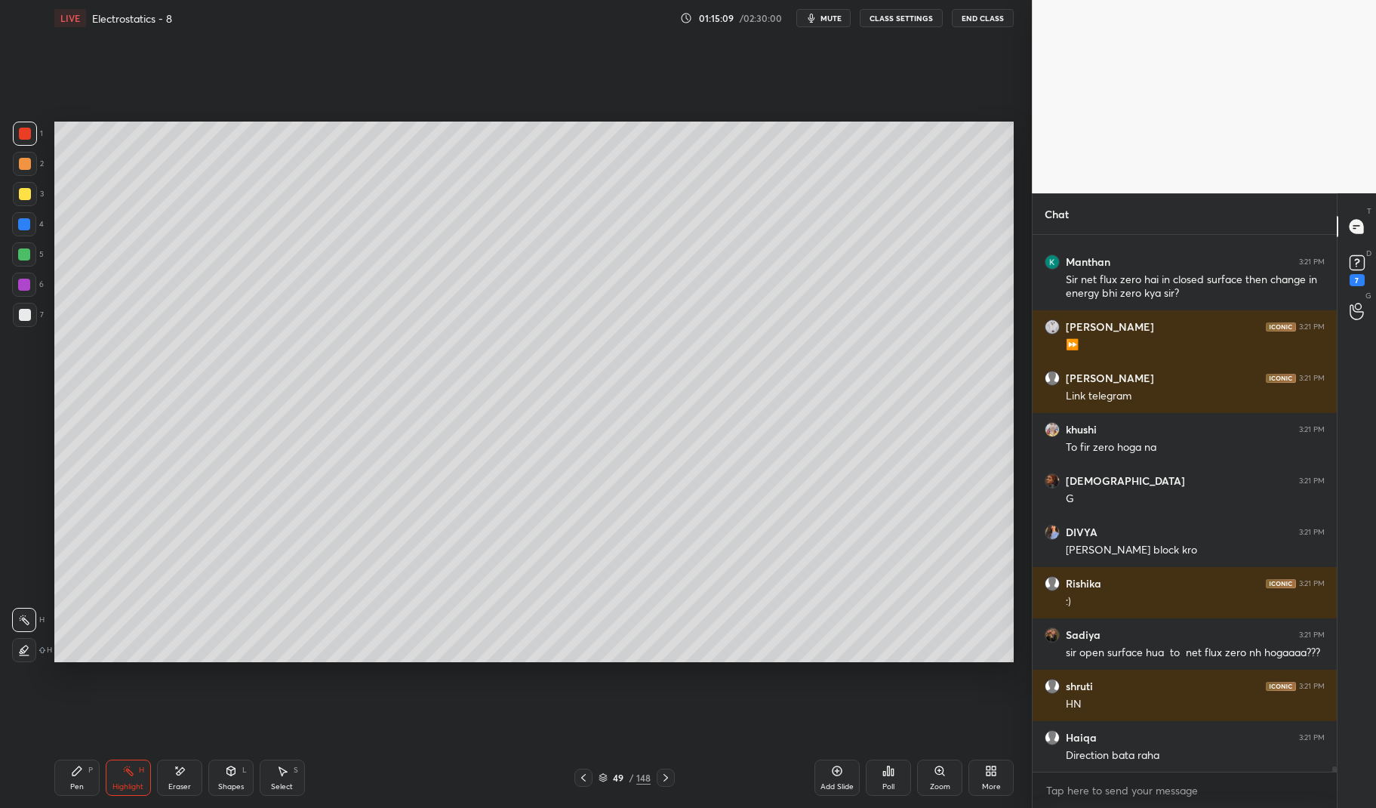
scroll to position [55020, 0]
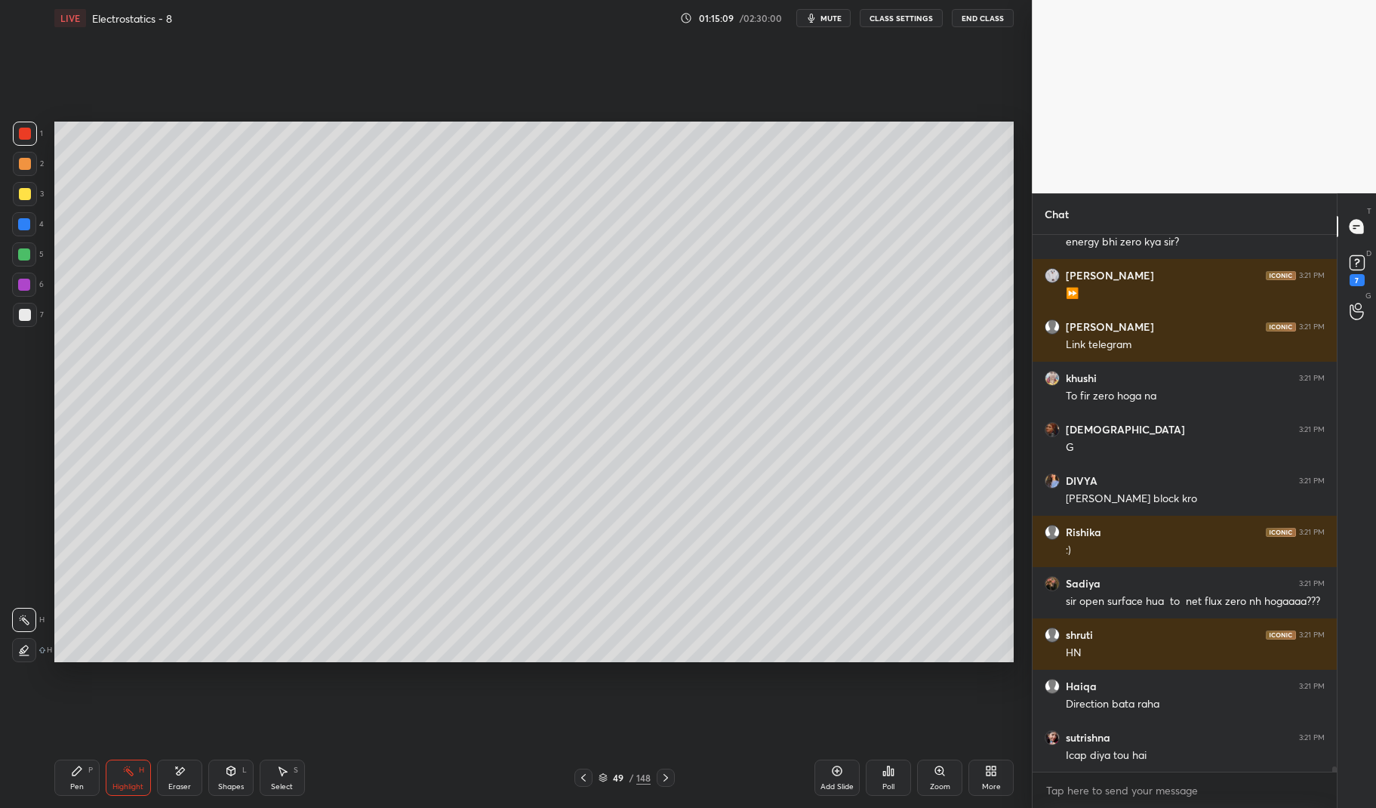
click at [660, 776] on icon at bounding box center [666, 777] width 12 height 12
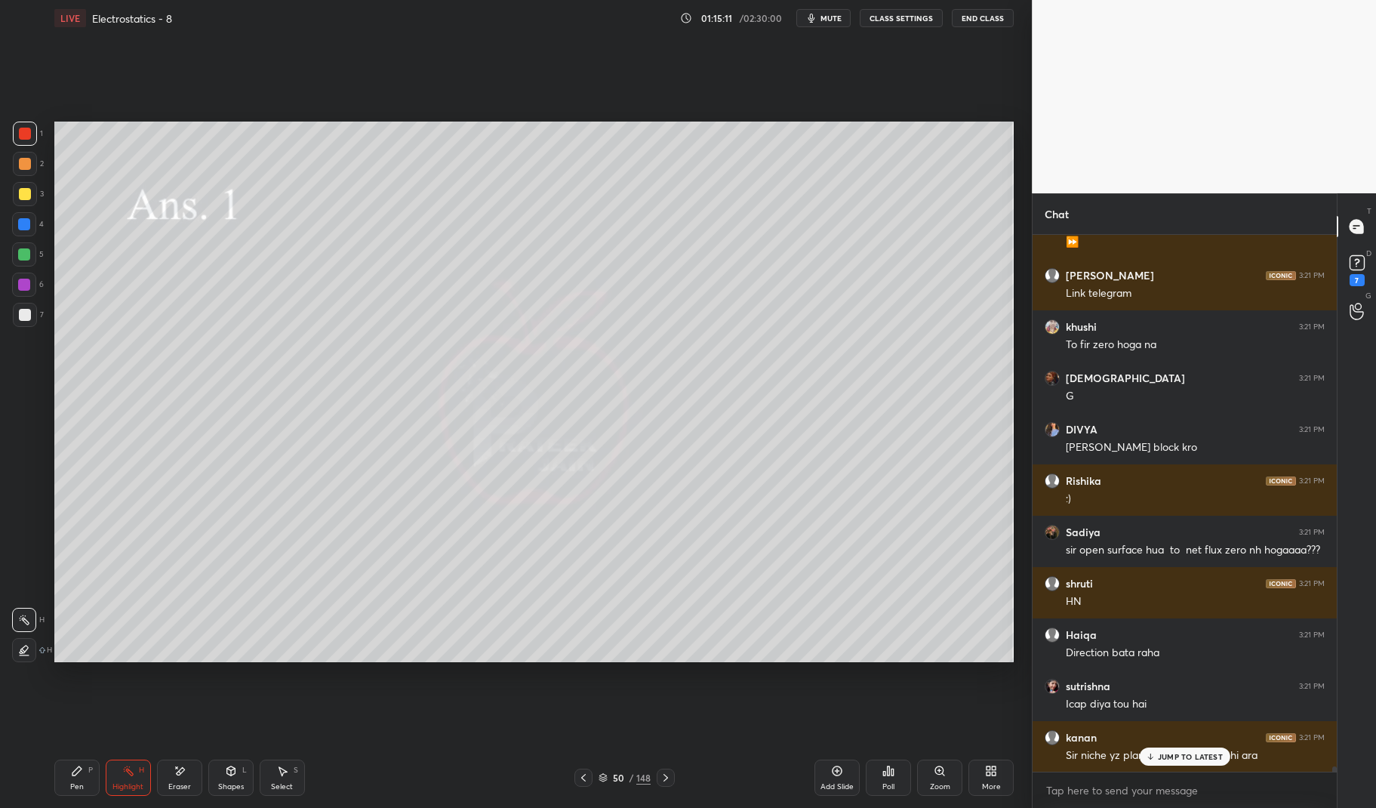
click at [660, 780] on icon at bounding box center [666, 777] width 12 height 12
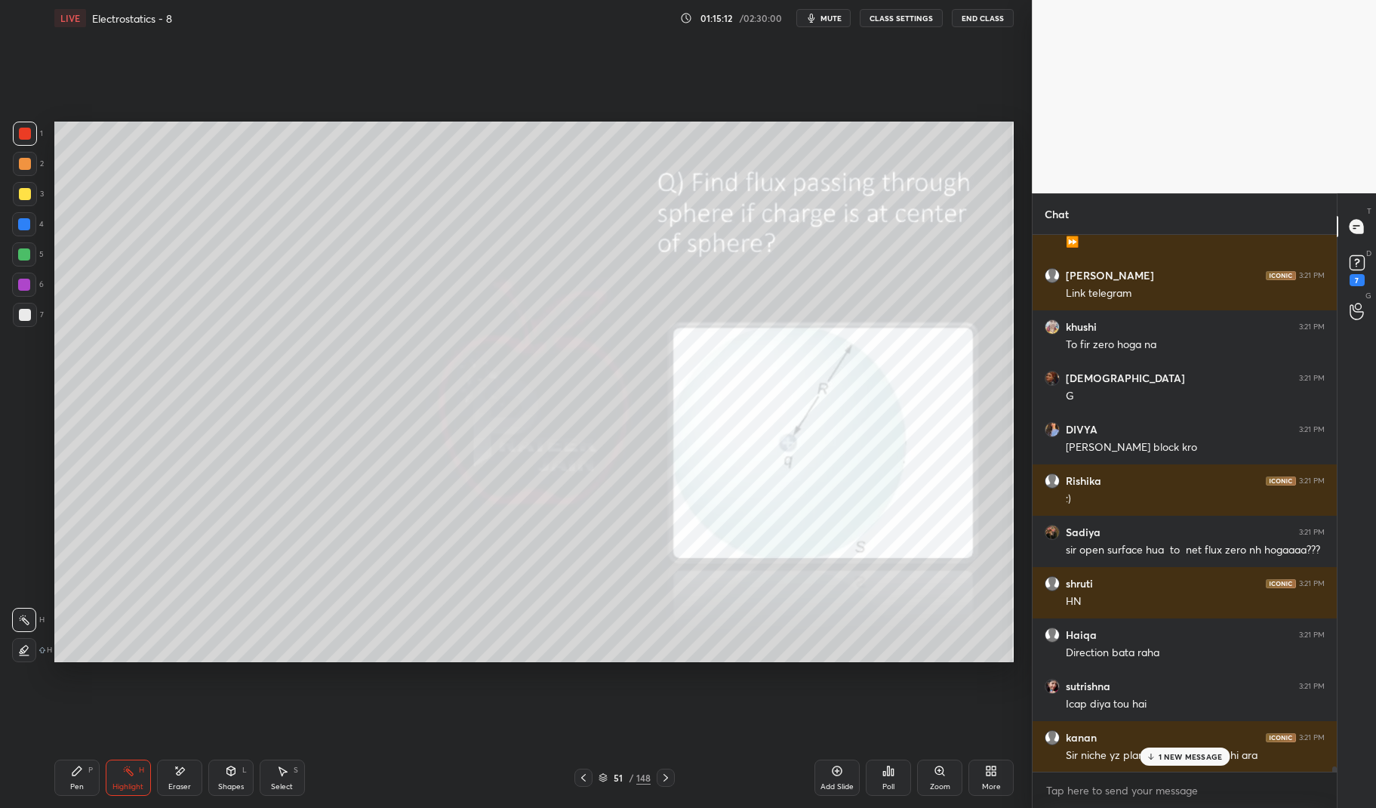
scroll to position [55122, 0]
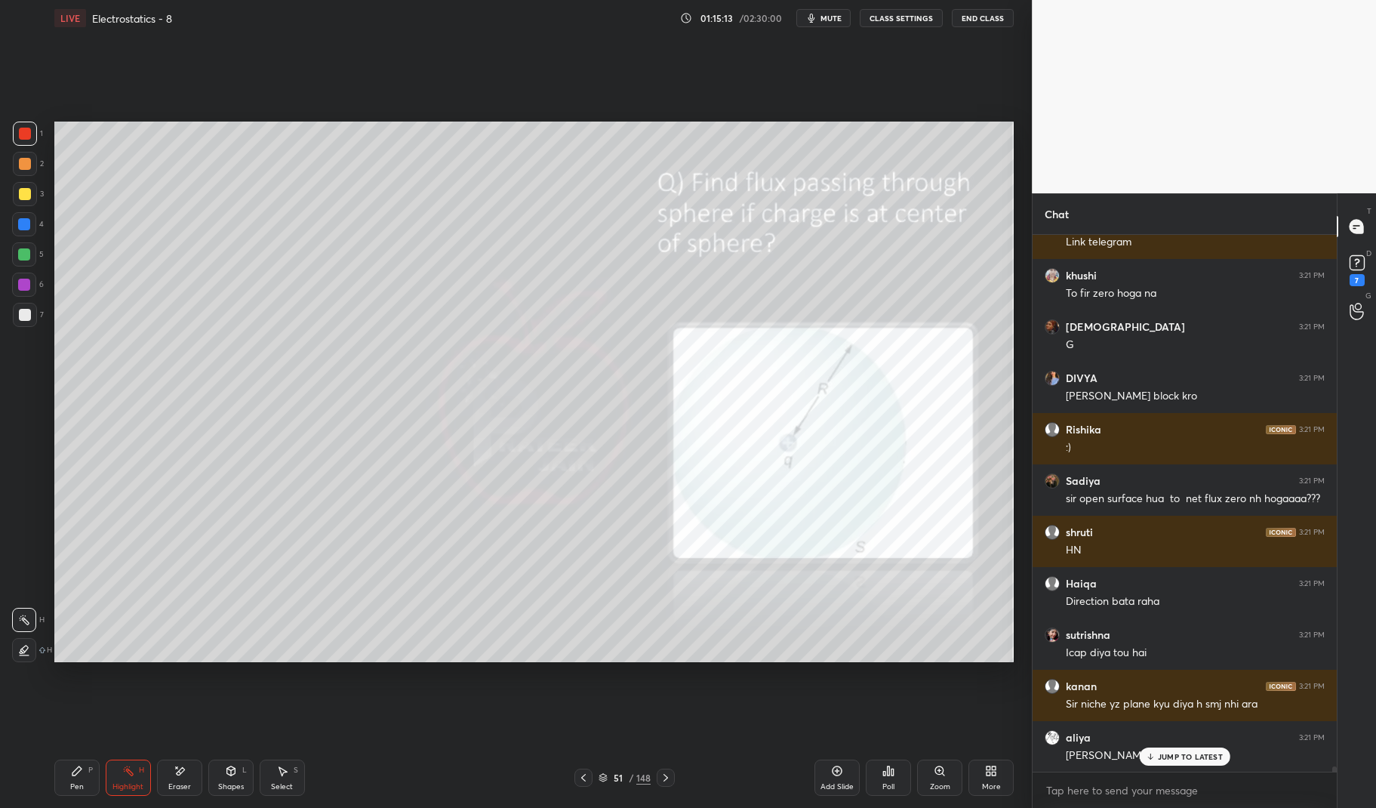
click at [13, 134] on div at bounding box center [25, 134] width 24 height 24
click at [26, 127] on div at bounding box center [25, 134] width 24 height 24
click at [81, 779] on div "Pen P" at bounding box center [76, 777] width 45 height 36
click at [78, 774] on icon at bounding box center [77, 770] width 12 height 12
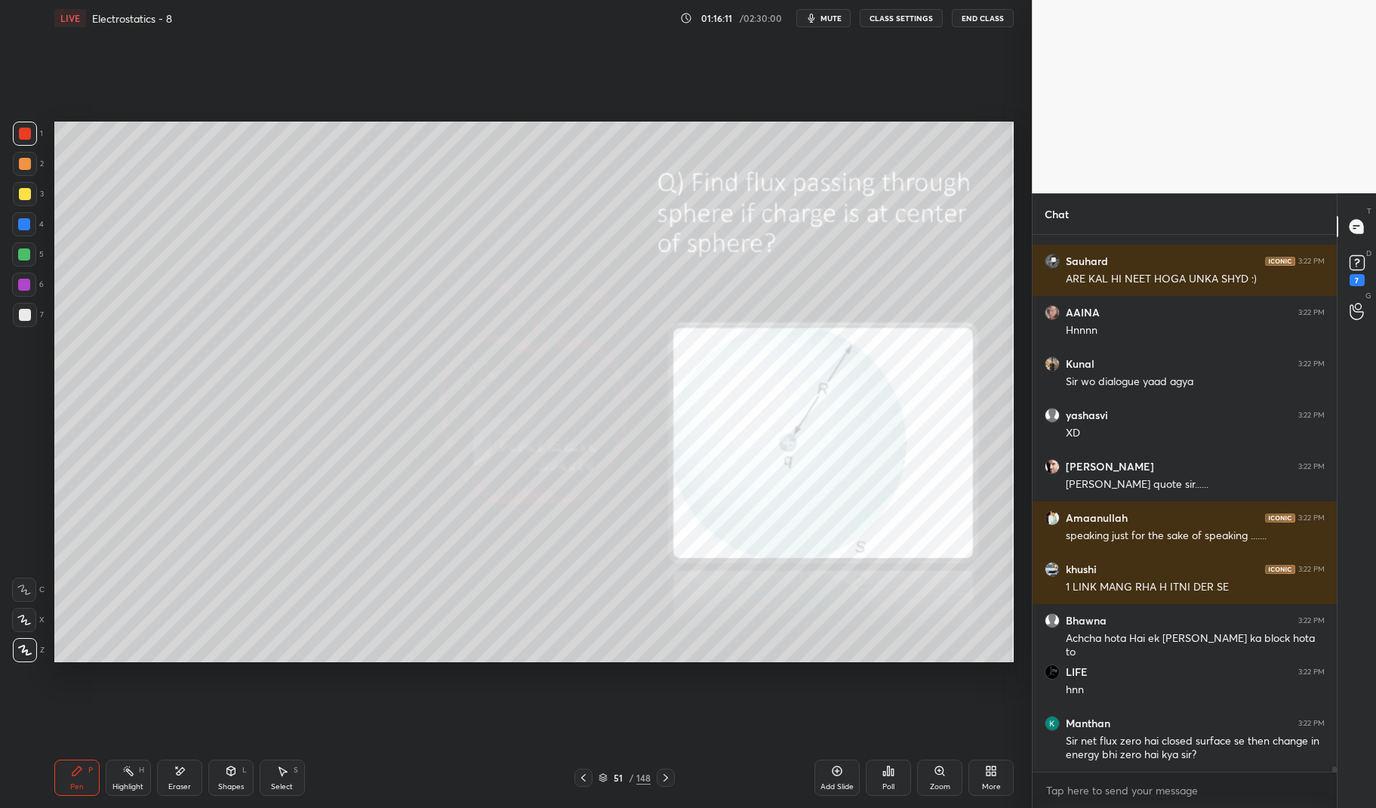
scroll to position [58026, 0]
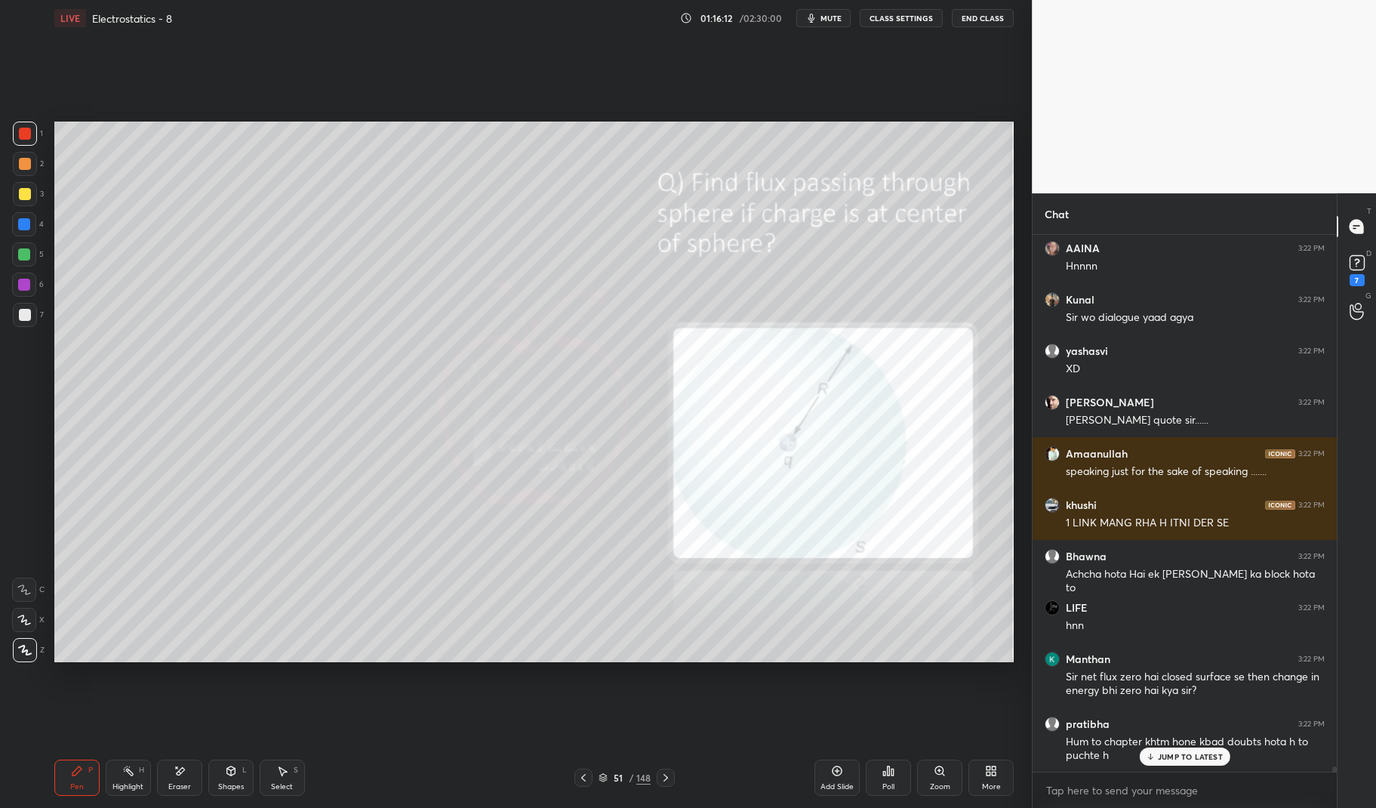
click at [14, 193] on div at bounding box center [25, 194] width 24 height 24
click at [19, 197] on div at bounding box center [25, 194] width 12 height 12
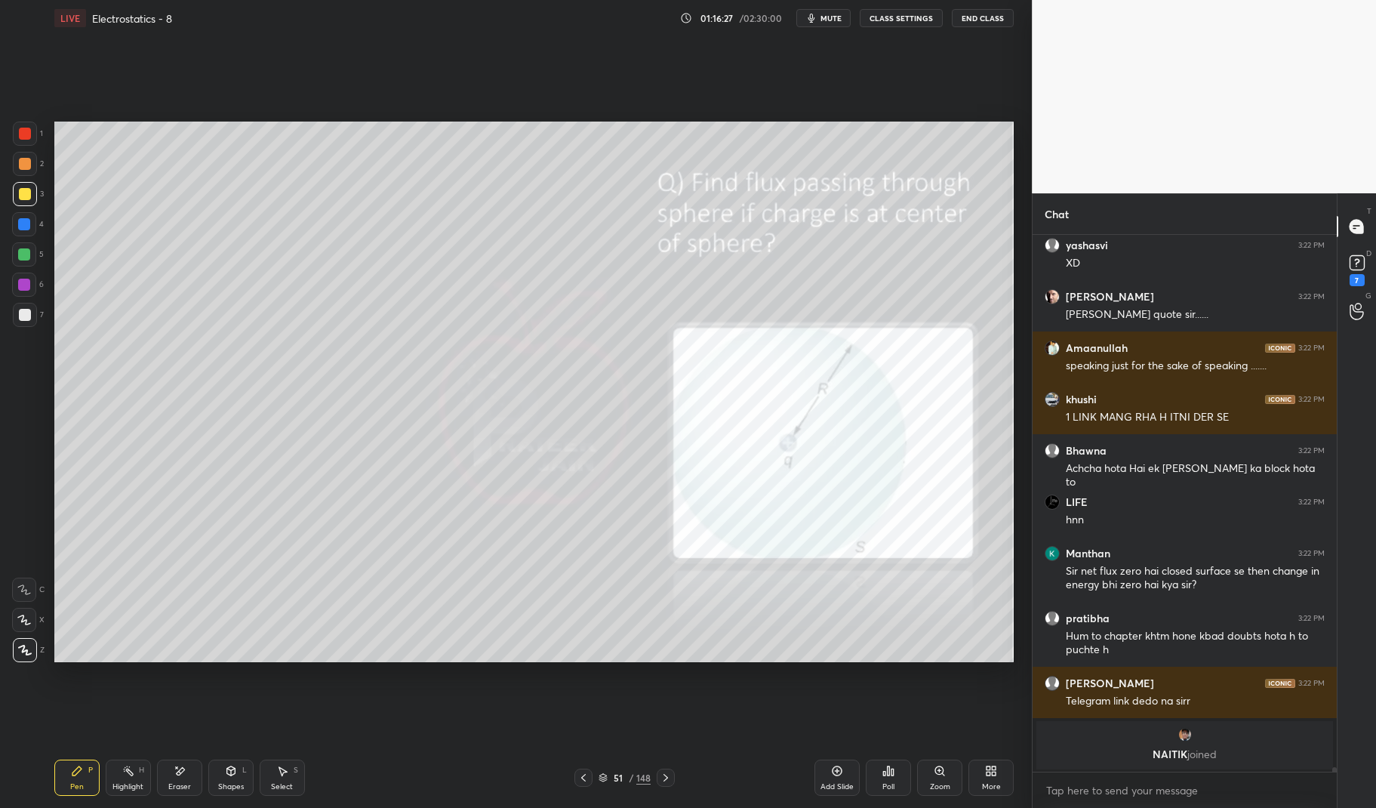
scroll to position [58184, 0]
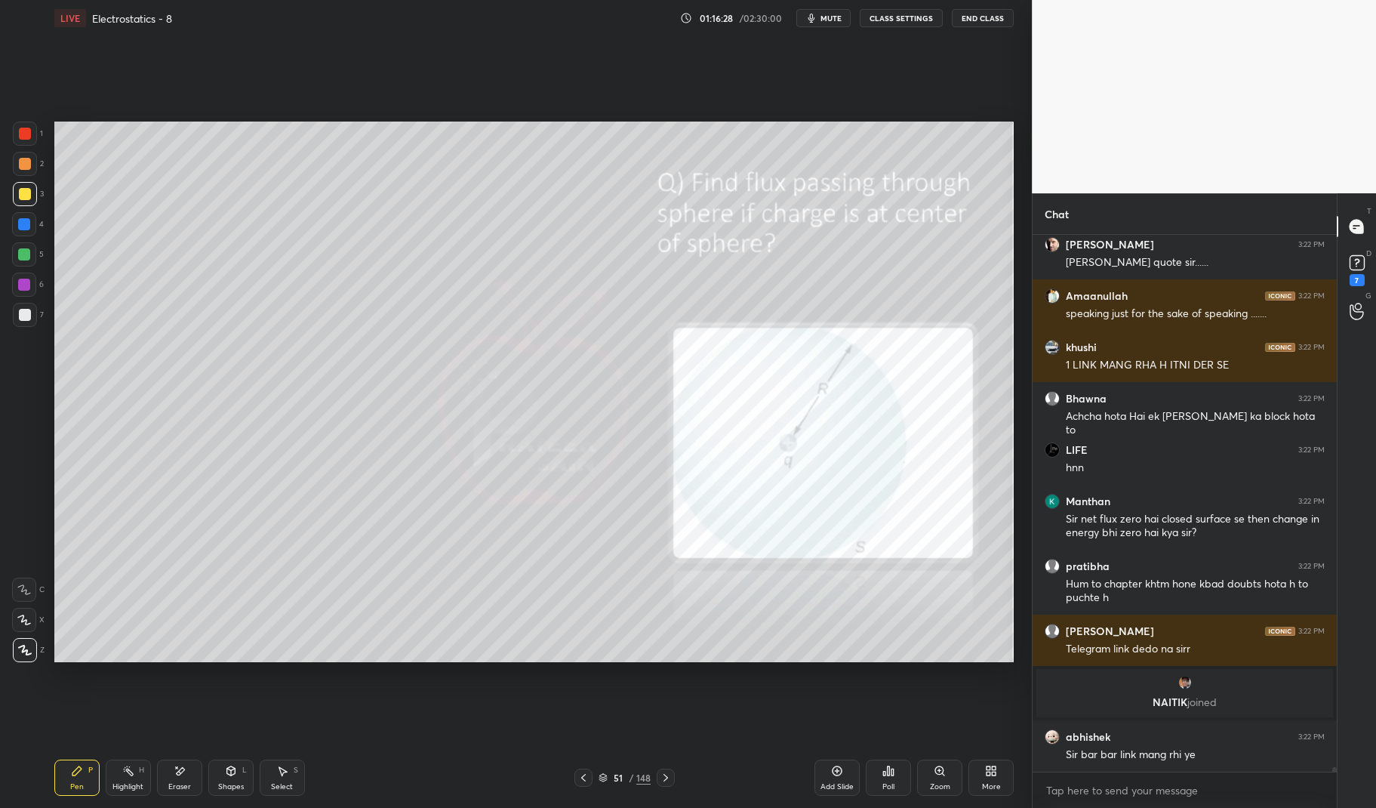
click at [66, 781] on div "Pen P" at bounding box center [76, 777] width 45 height 36
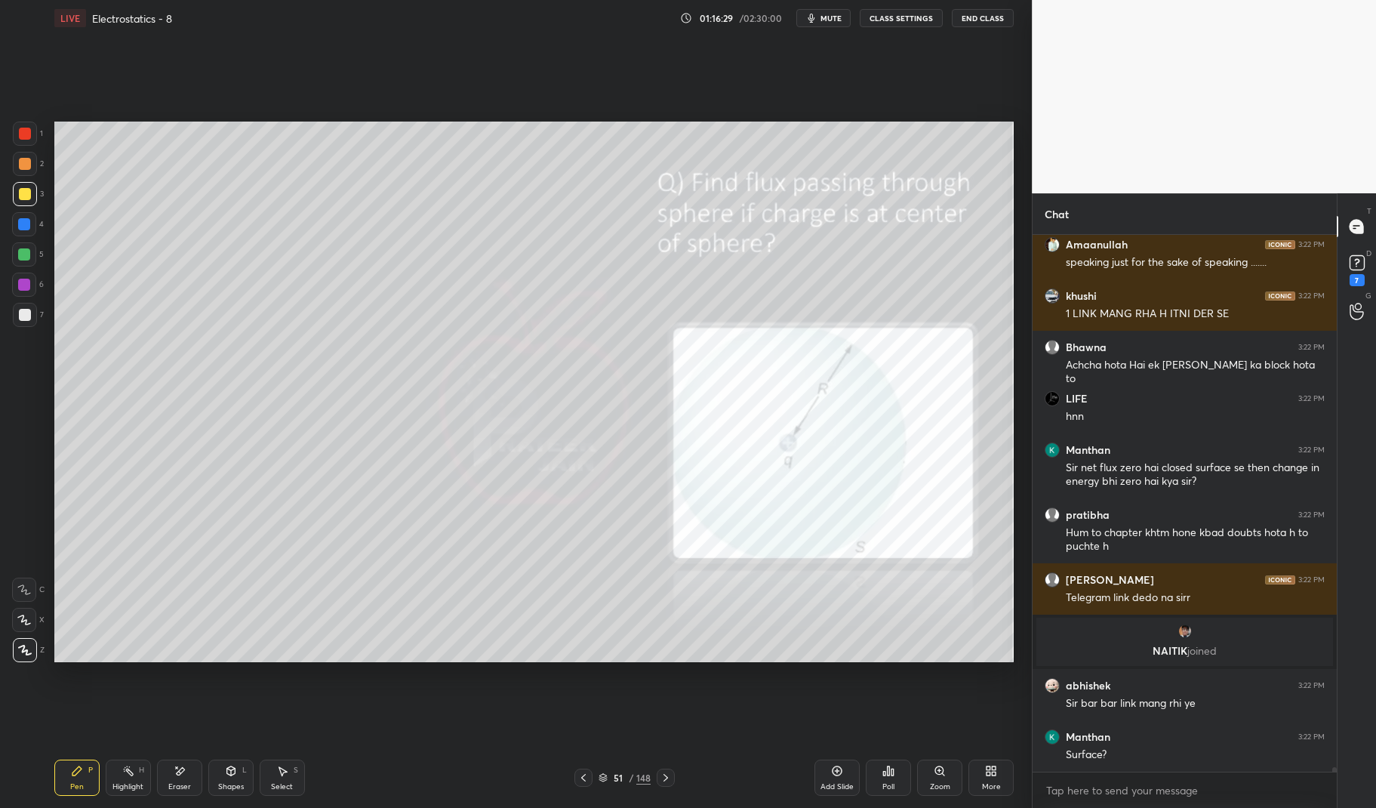
click at [60, 777] on div "Pen P" at bounding box center [76, 777] width 45 height 36
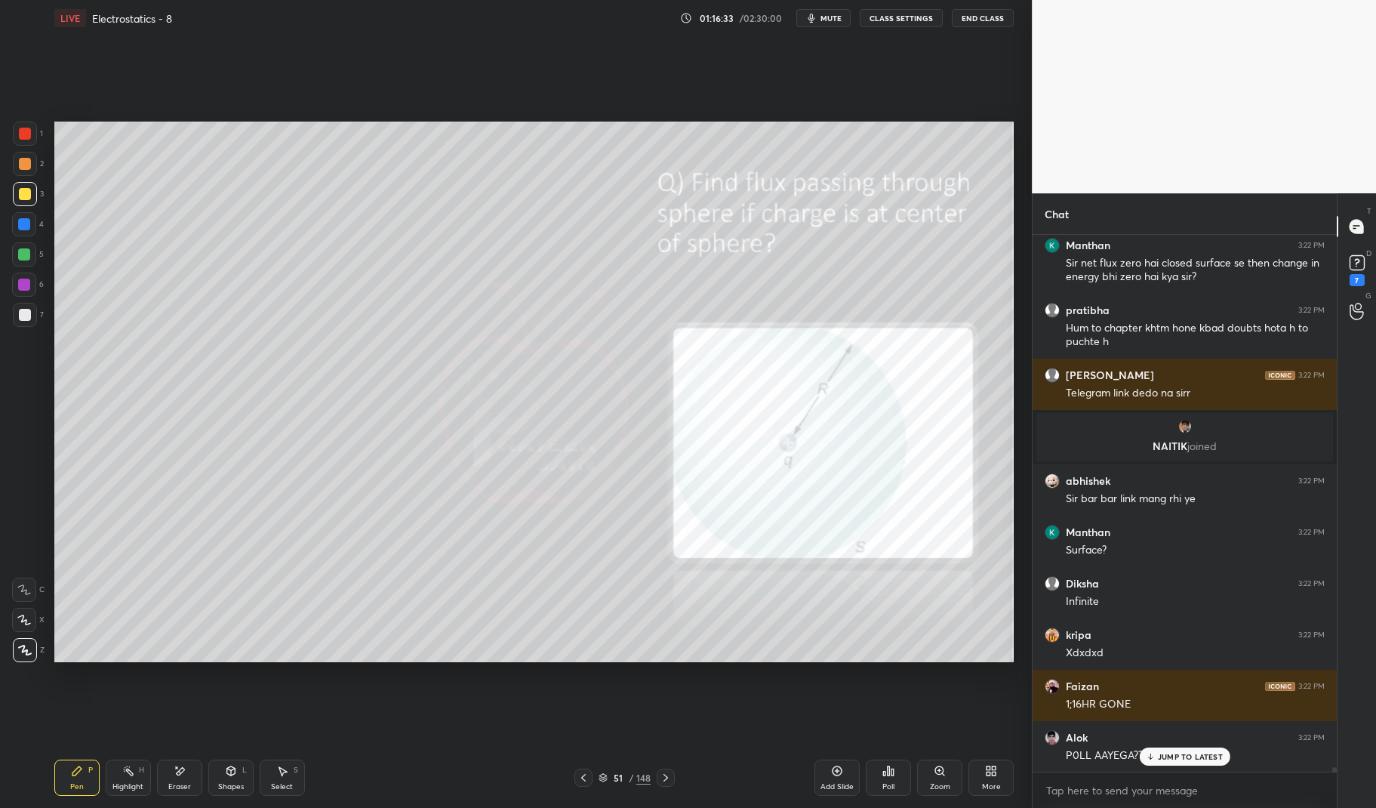
scroll to position [58491, 0]
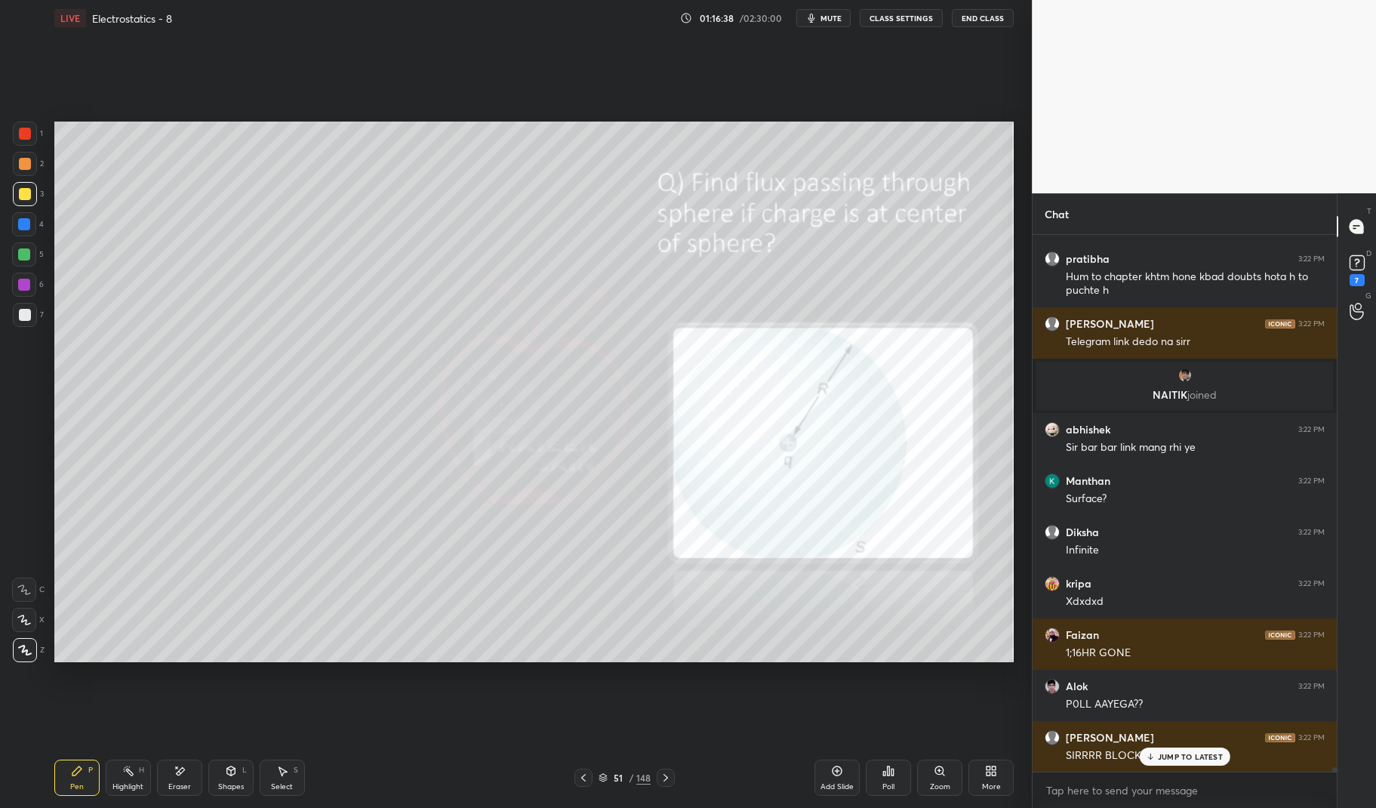
click at [23, 229] on div at bounding box center [24, 224] width 12 height 12
click at [26, 224] on div at bounding box center [24, 224] width 12 height 12
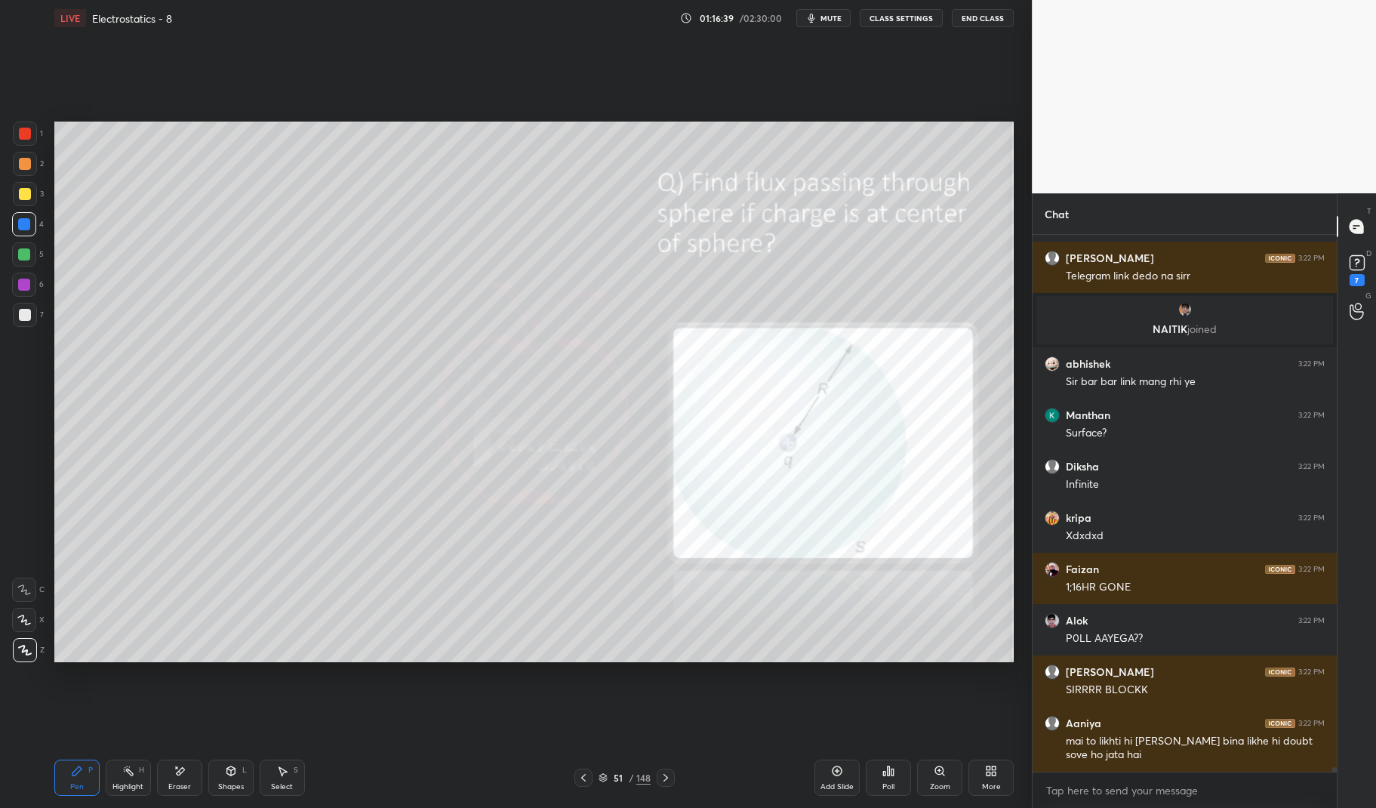
click at [69, 779] on div "Pen P" at bounding box center [76, 777] width 45 height 36
click at [74, 771] on icon at bounding box center [76, 770] width 9 height 9
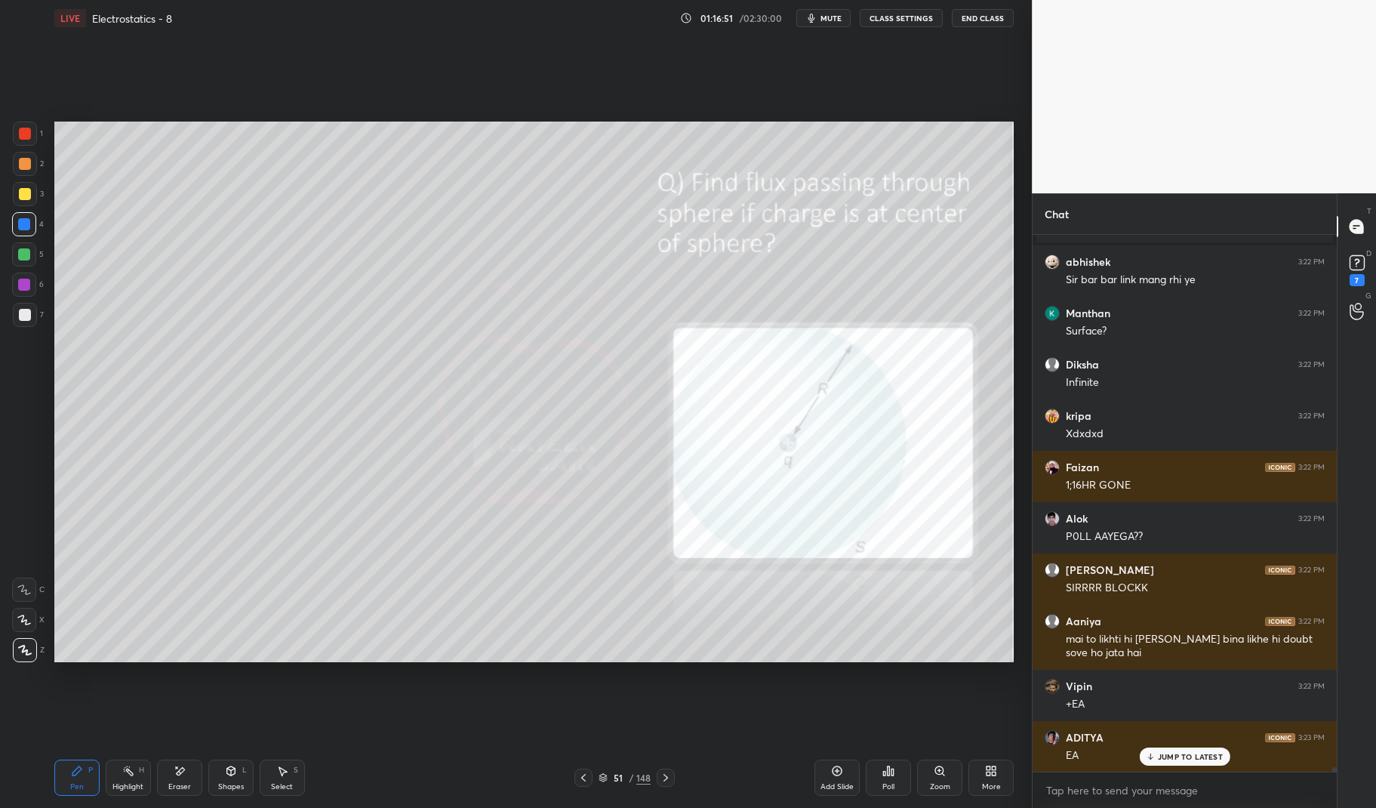
scroll to position [58710, 0]
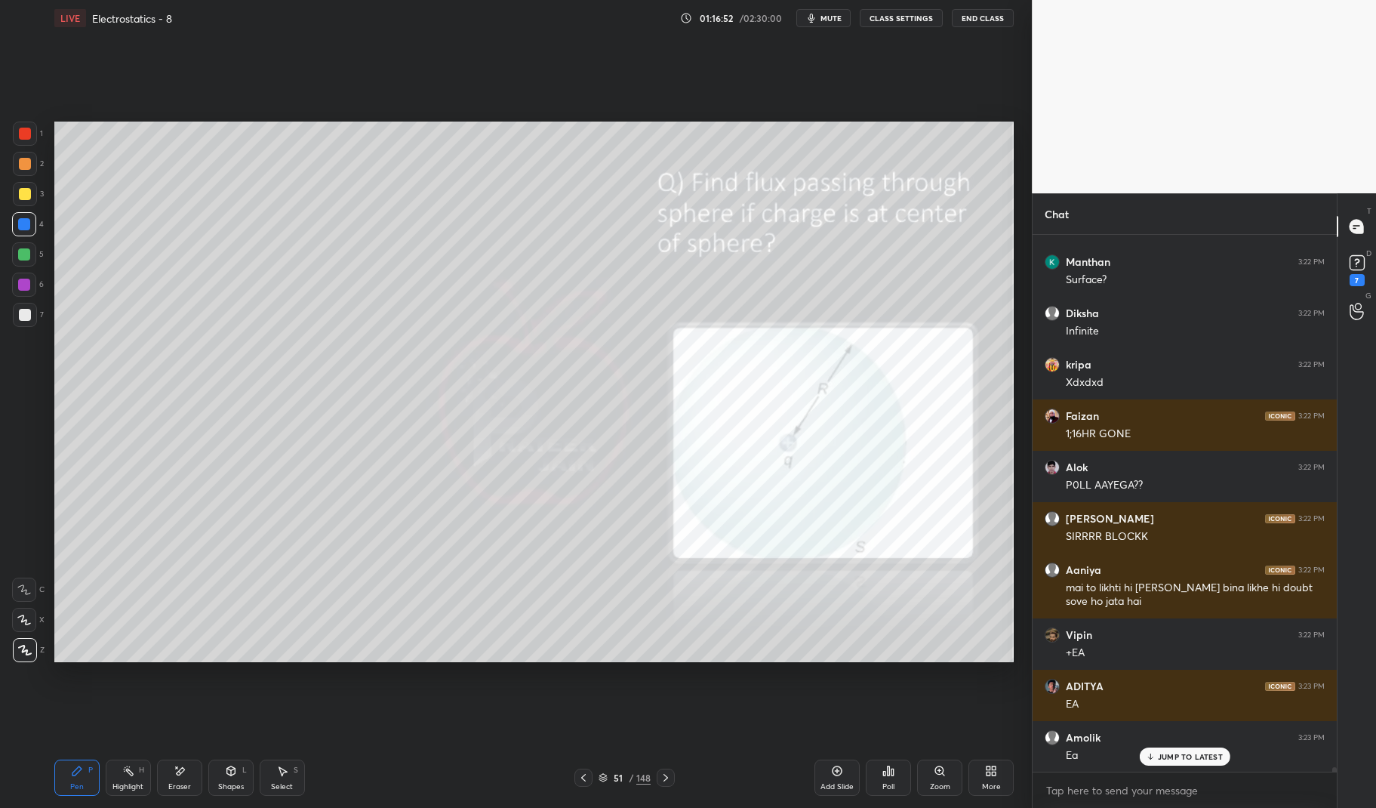
click at [25, 284] on div at bounding box center [24, 284] width 12 height 12
click at [19, 282] on div at bounding box center [24, 284] width 12 height 12
click at [68, 767] on div "Pen P" at bounding box center [76, 777] width 45 height 36
click at [61, 772] on div "Pen P" at bounding box center [76, 777] width 45 height 36
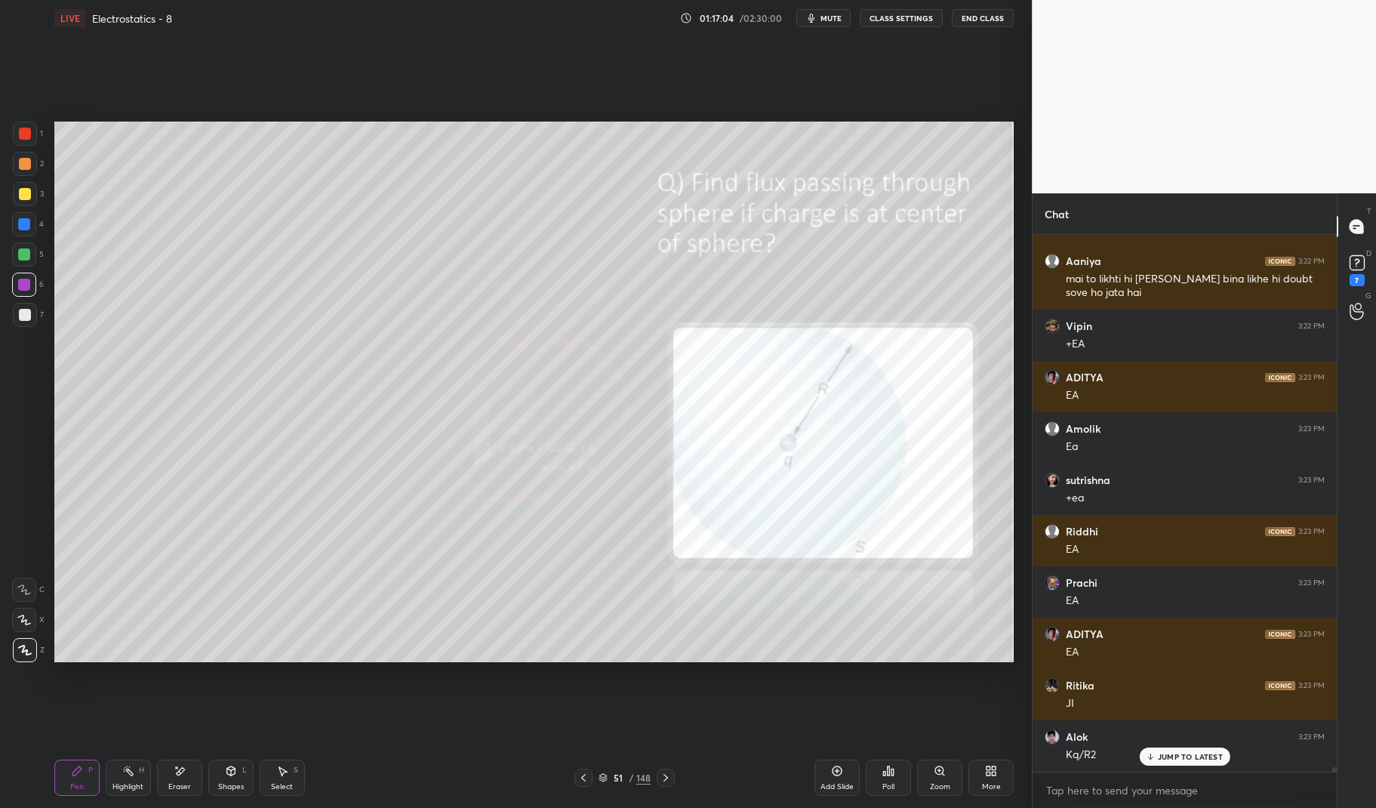
scroll to position [59072, 0]
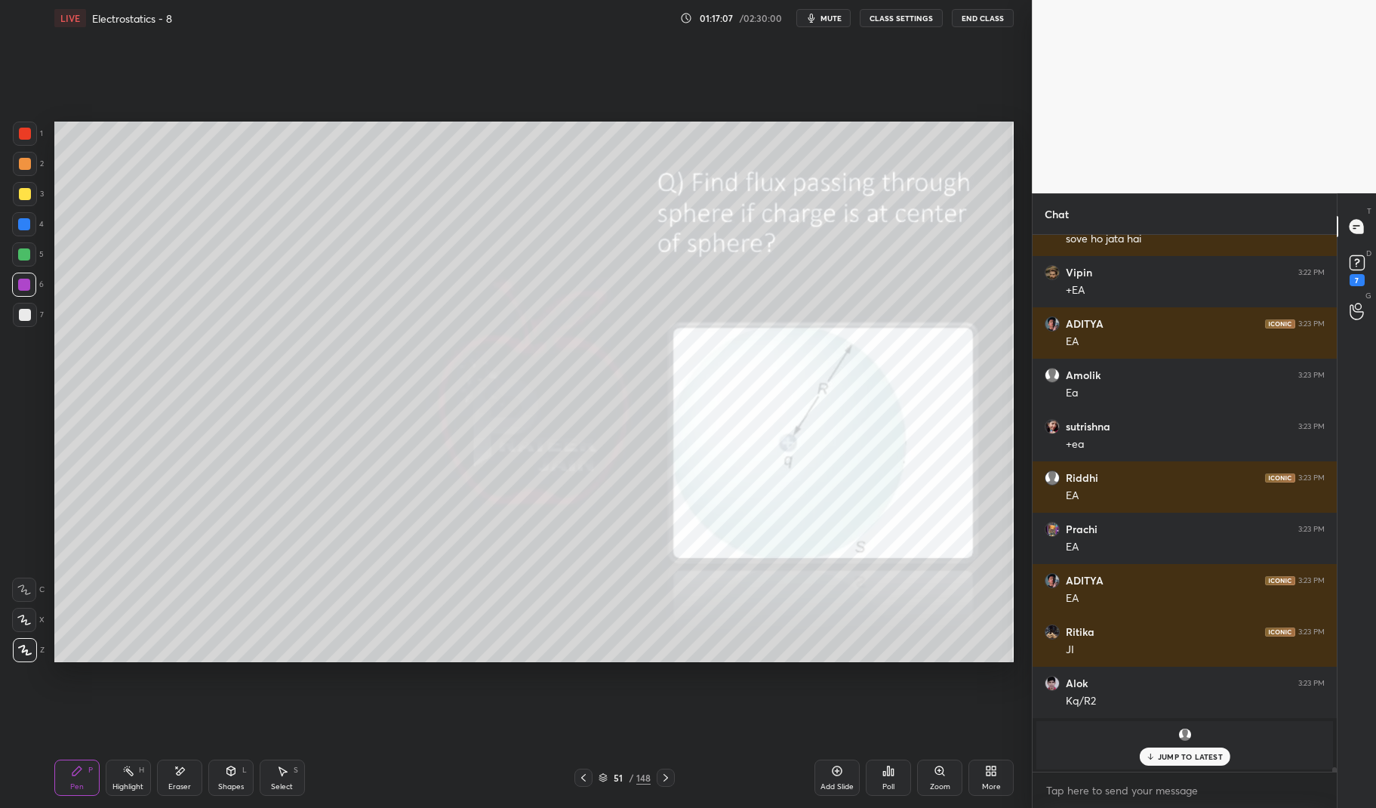
click at [184, 779] on div "Eraser" at bounding box center [179, 777] width 45 height 36
click at [87, 765] on div "Pen P" at bounding box center [76, 777] width 45 height 36
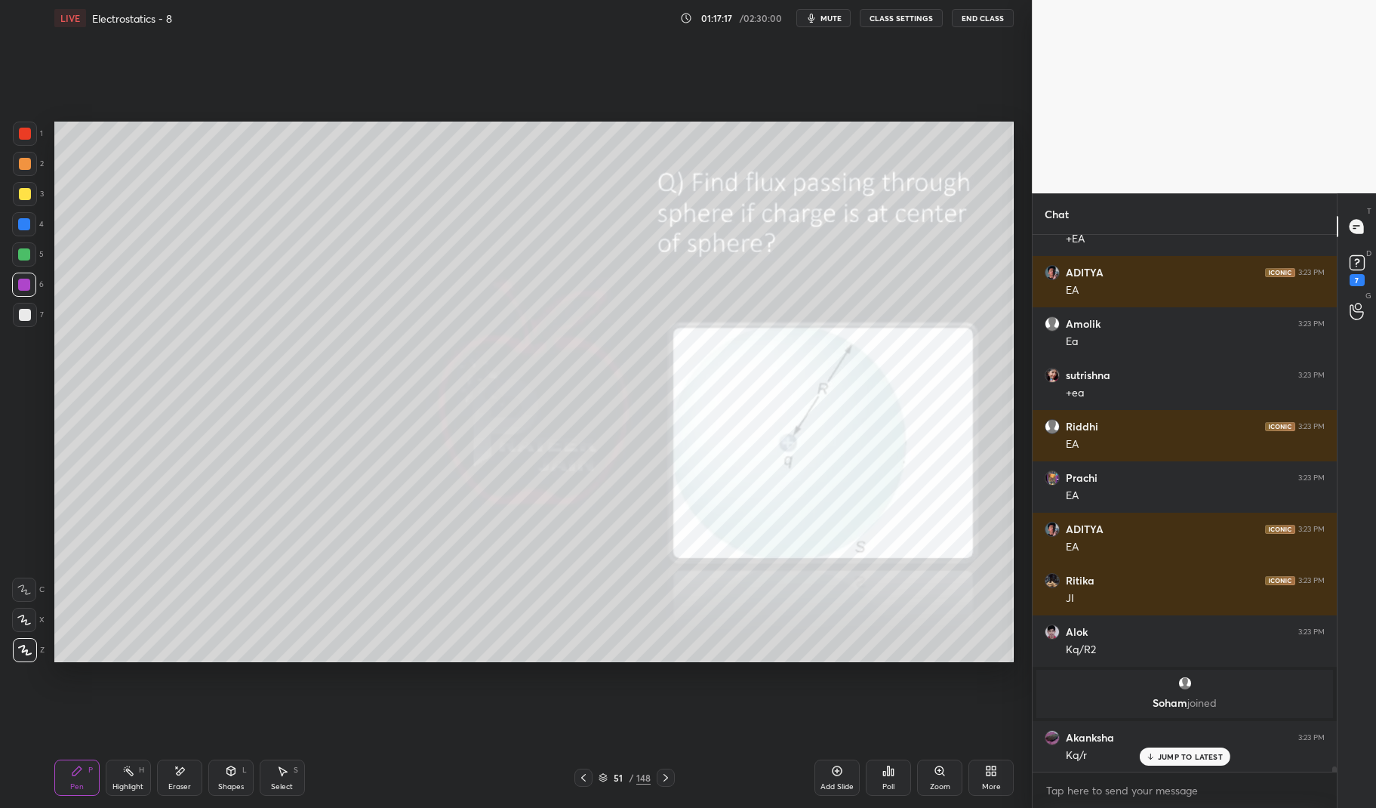
click at [21, 231] on div at bounding box center [24, 224] width 24 height 24
click at [25, 226] on div at bounding box center [24, 224] width 12 height 12
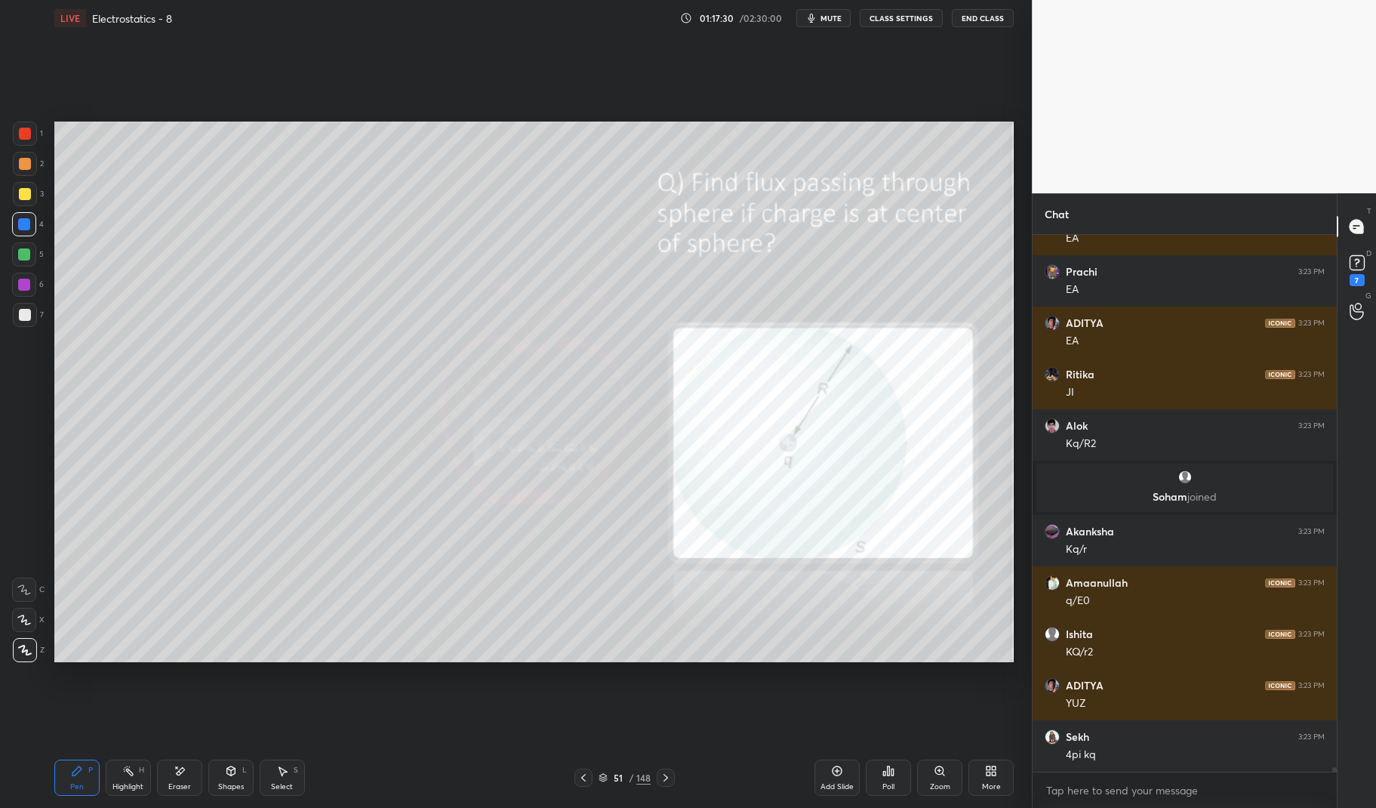
scroll to position [58125, 0]
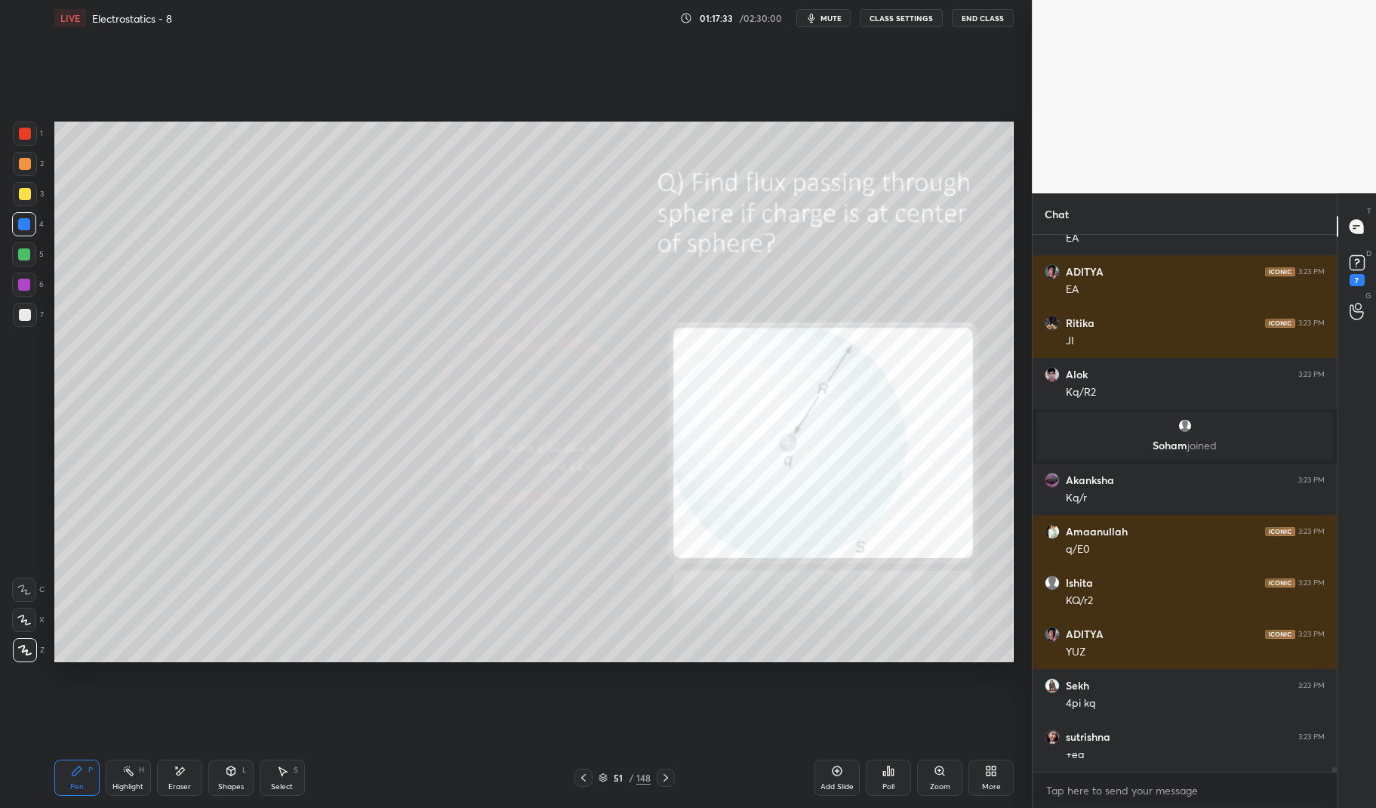
click at [125, 779] on div "Highlight H" at bounding box center [128, 777] width 45 height 36
click at [128, 783] on div "Highlight" at bounding box center [127, 787] width 31 height 8
click at [71, 784] on div "Pen" at bounding box center [77, 787] width 14 height 8
click at [60, 774] on div "Pen P" at bounding box center [76, 777] width 45 height 36
click at [18, 224] on div at bounding box center [24, 224] width 12 height 12
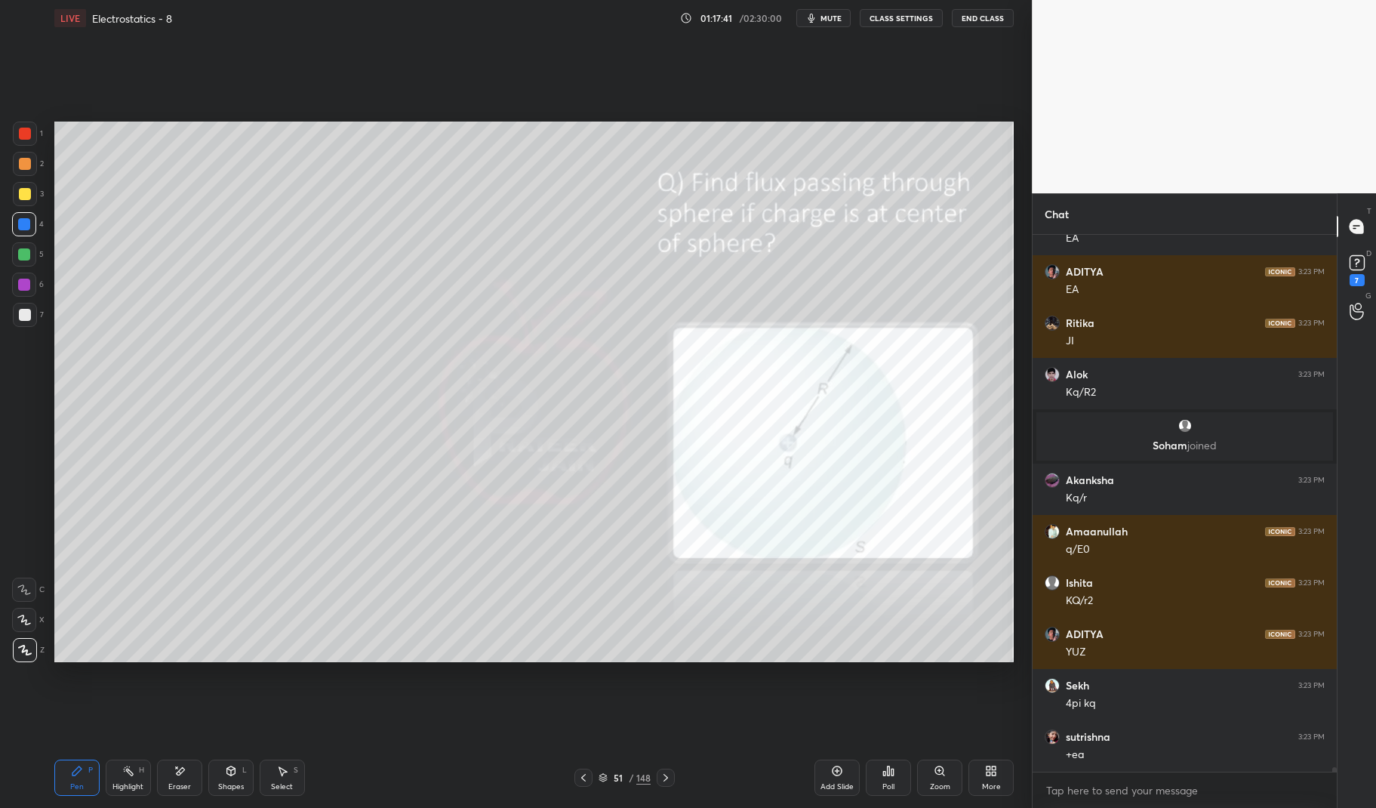
click at [14, 234] on div at bounding box center [24, 224] width 24 height 24
click at [18, 289] on div at bounding box center [24, 284] width 12 height 12
click at [12, 291] on div at bounding box center [24, 284] width 24 height 24
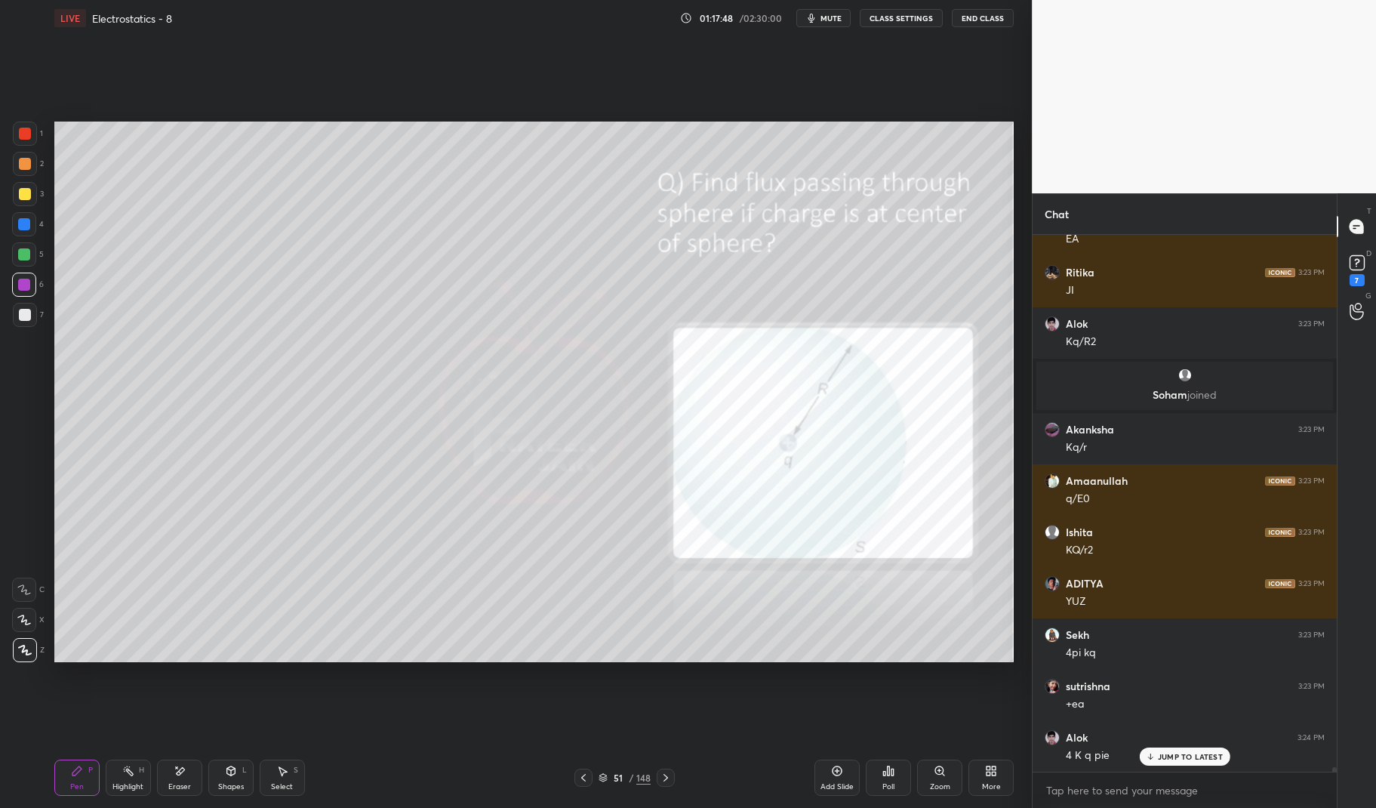
scroll to position [58227, 0]
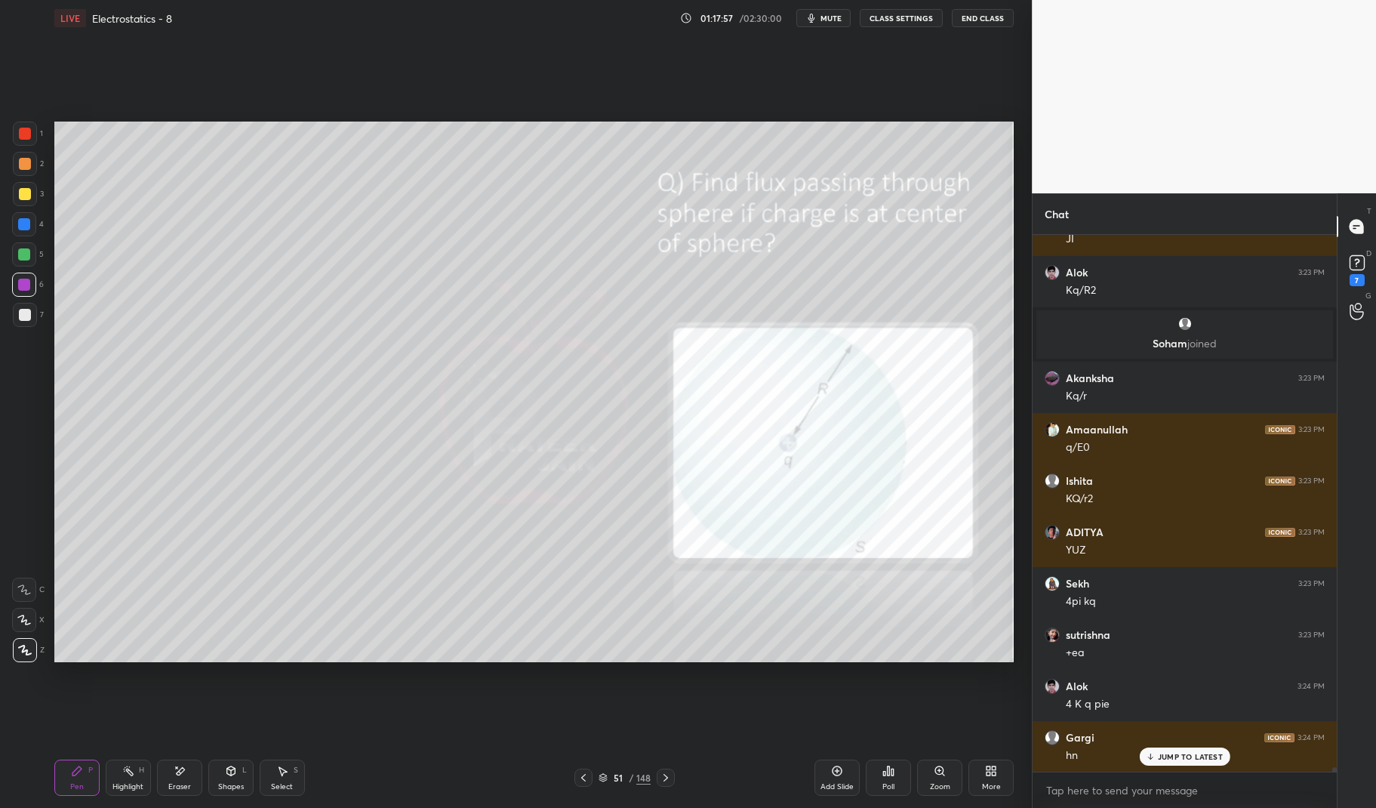
click at [20, 285] on div at bounding box center [24, 284] width 12 height 12
click at [17, 275] on div at bounding box center [24, 284] width 24 height 24
click at [114, 790] on div "Highlight" at bounding box center [127, 787] width 31 height 8
click at [115, 780] on div "Highlight H" at bounding box center [128, 777] width 45 height 36
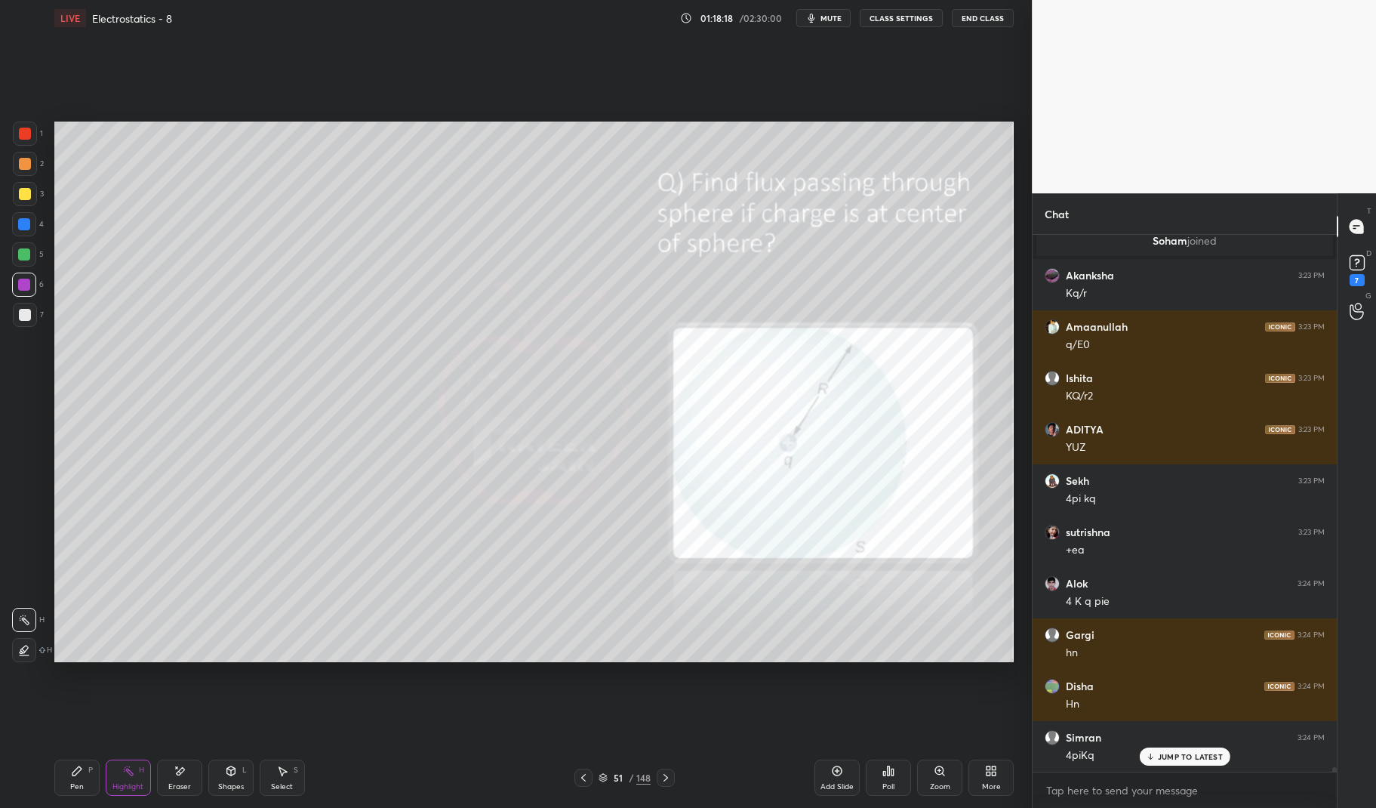
scroll to position [58381, 0]
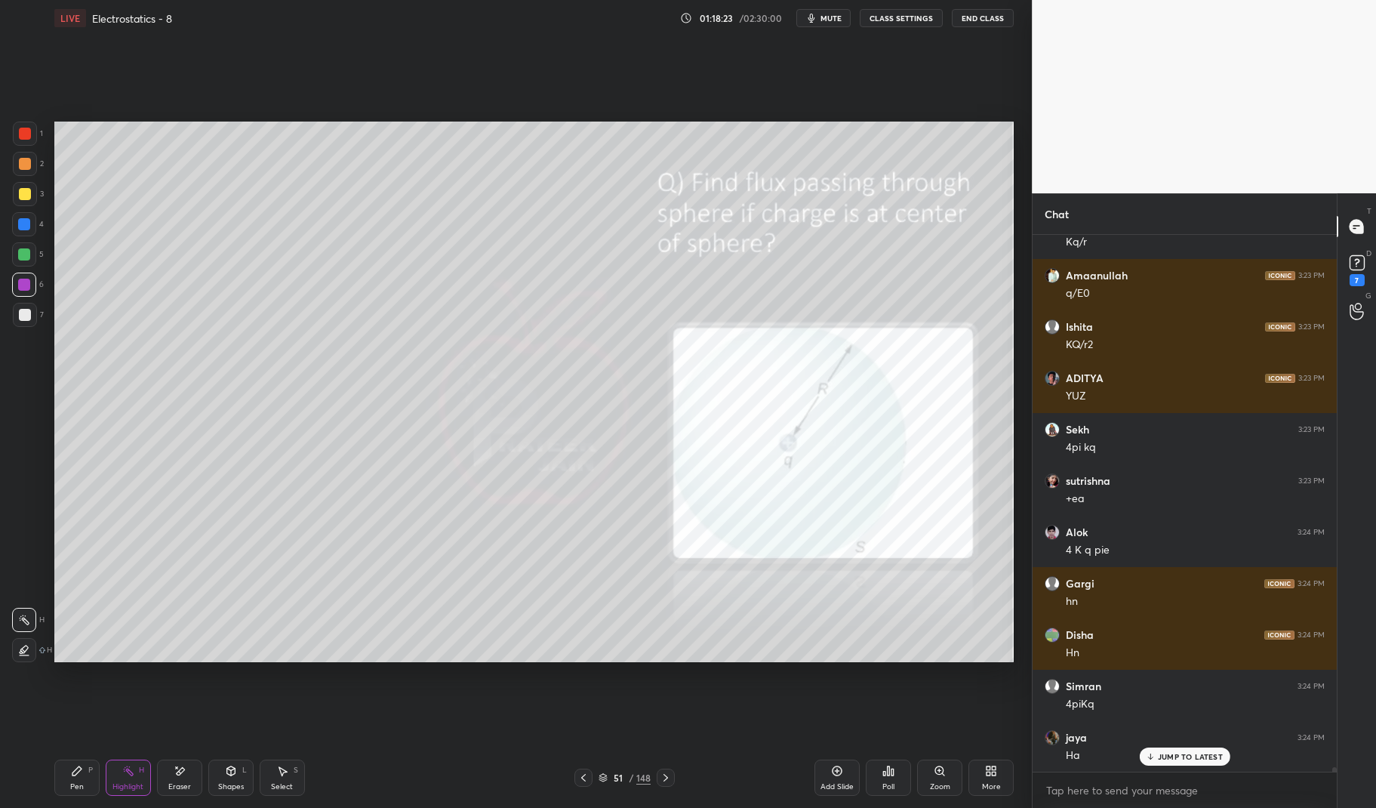
click at [91, 783] on div "Pen P" at bounding box center [76, 777] width 45 height 36
click at [78, 778] on div "Pen P" at bounding box center [76, 777] width 45 height 36
click at [20, 291] on div at bounding box center [24, 284] width 12 height 12
click at [15, 283] on div at bounding box center [24, 284] width 24 height 24
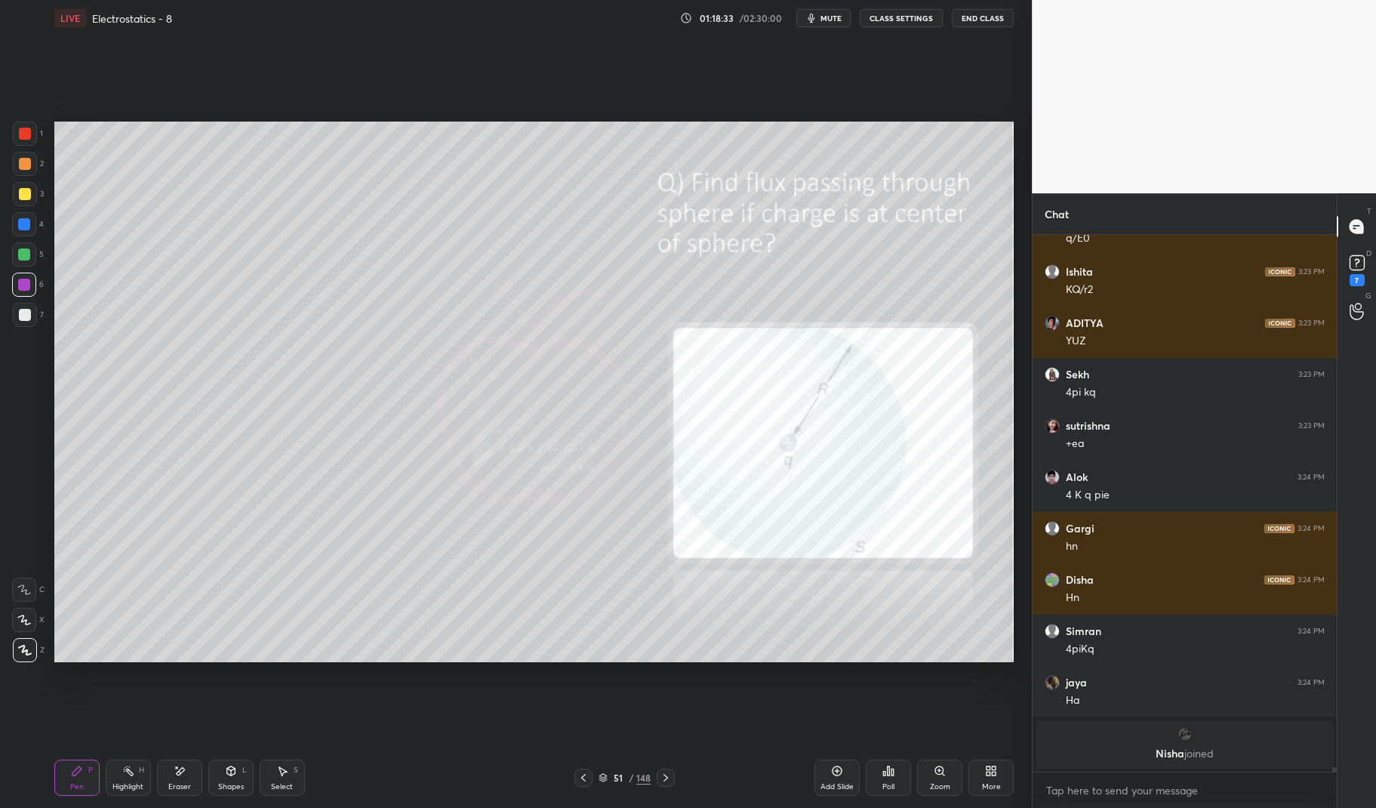
click at [21, 193] on div at bounding box center [25, 194] width 12 height 12
click at [20, 198] on div at bounding box center [25, 194] width 12 height 12
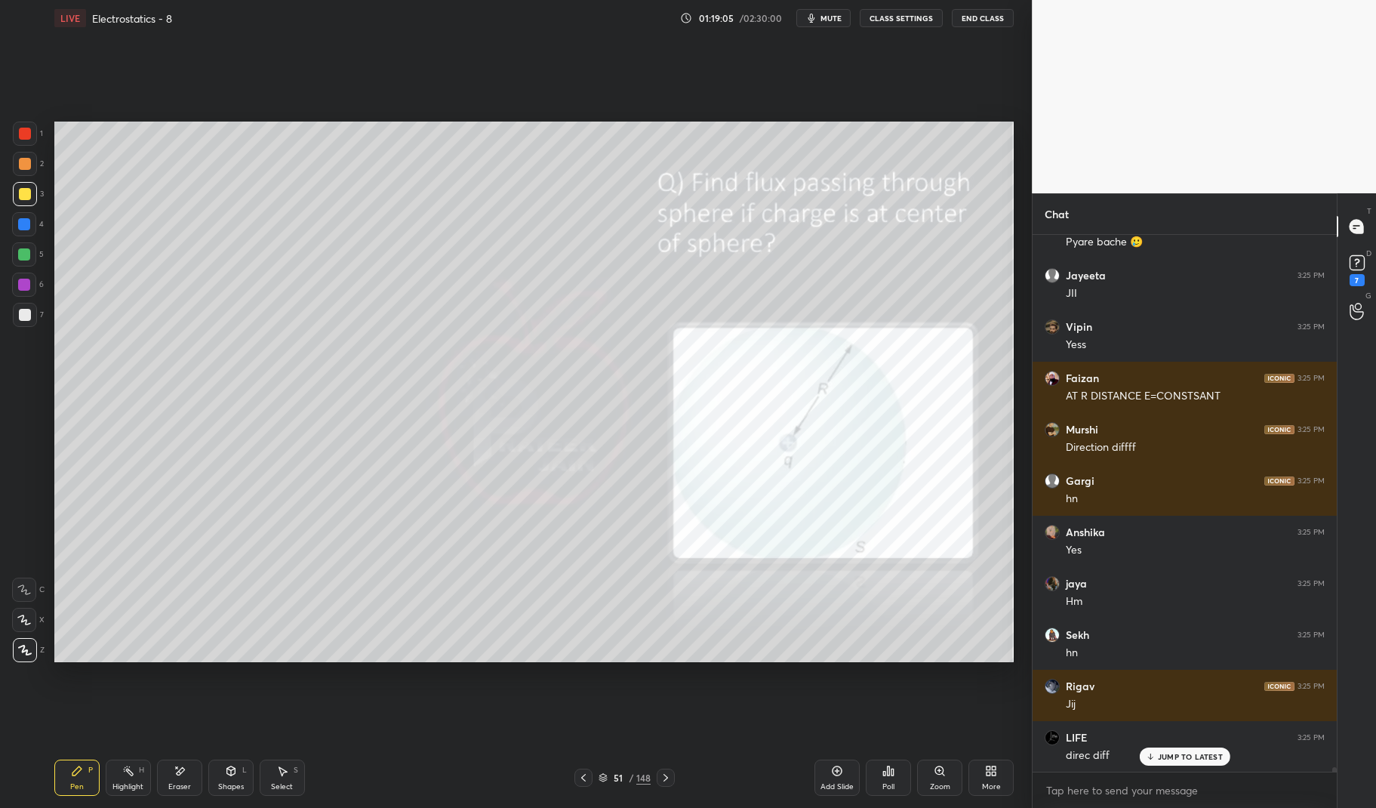
scroll to position [59359, 0]
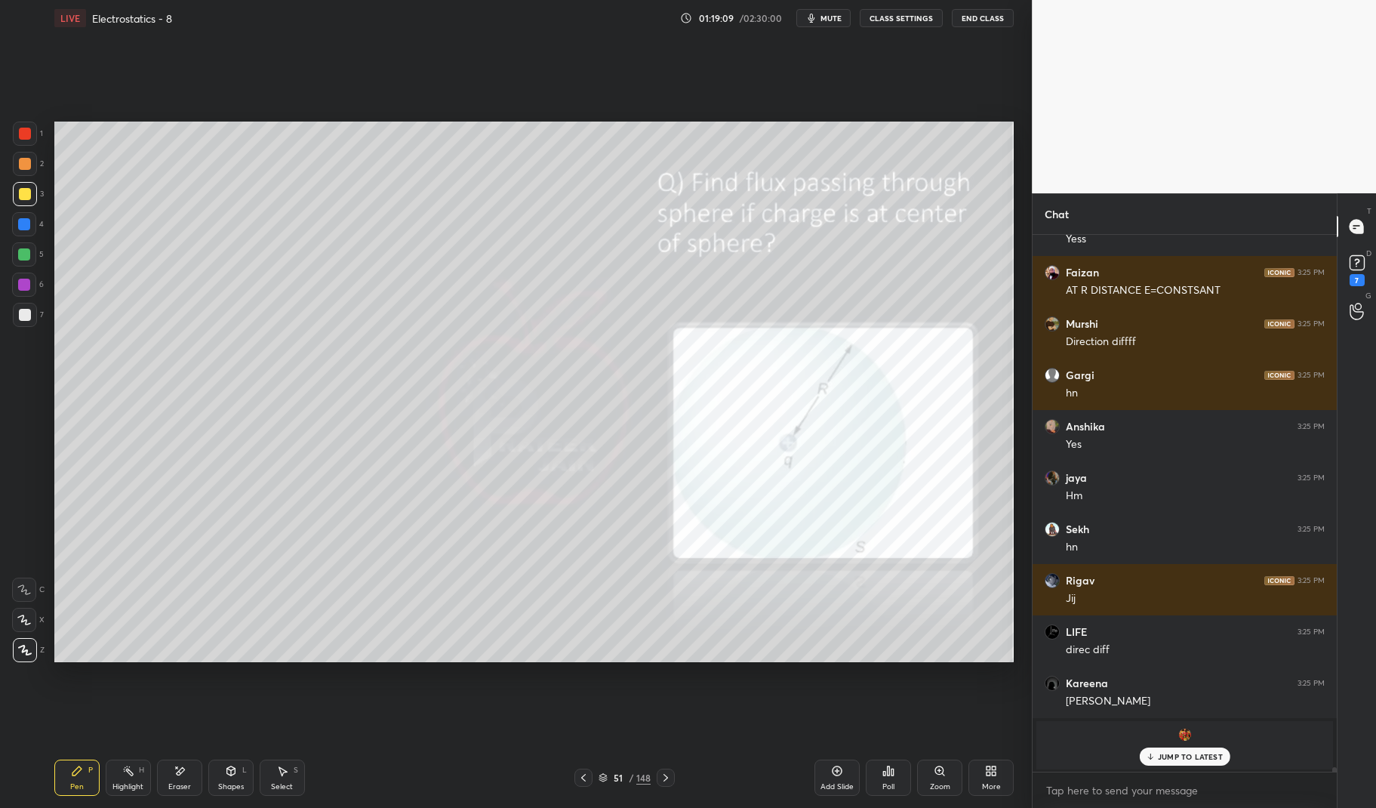
click at [127, 771] on rect at bounding box center [130, 772] width 8 height 8
click at [124, 764] on div "Highlight H" at bounding box center [128, 777] width 45 height 36
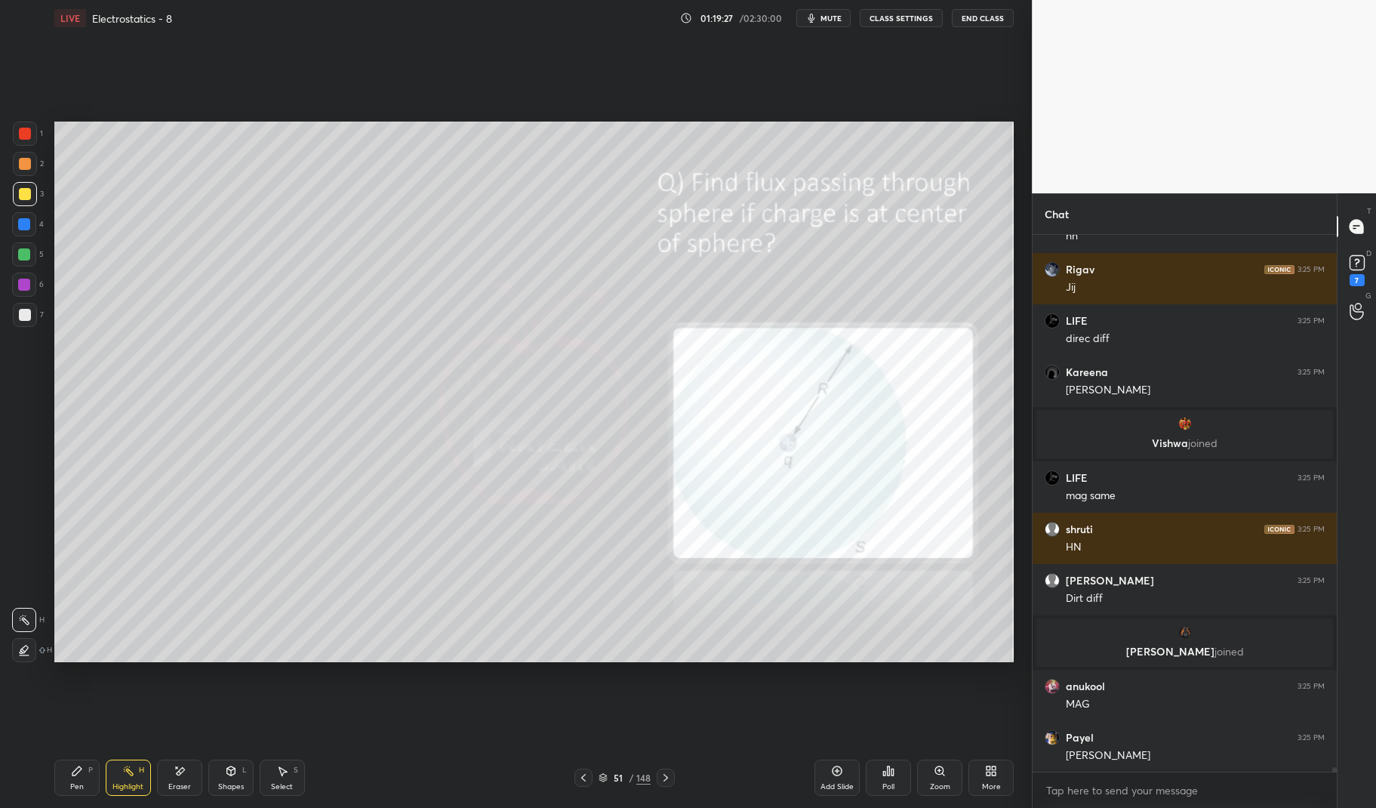
scroll to position [59277, 0]
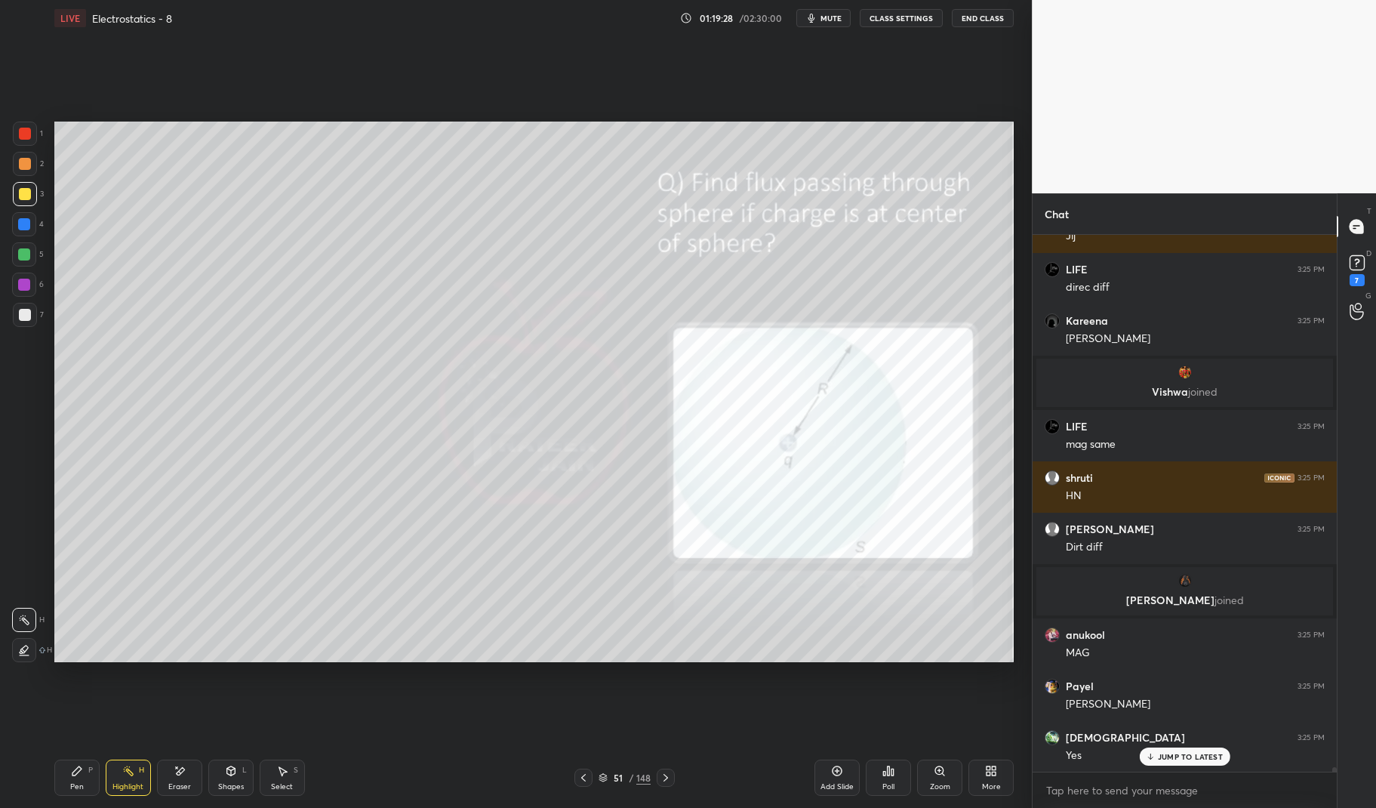
click at [30, 286] on div at bounding box center [24, 284] width 24 height 24
click at [34, 279] on div at bounding box center [24, 284] width 24 height 24
click at [60, 782] on div "Pen P" at bounding box center [76, 777] width 45 height 36
click at [64, 779] on div "Pen P" at bounding box center [76, 777] width 45 height 36
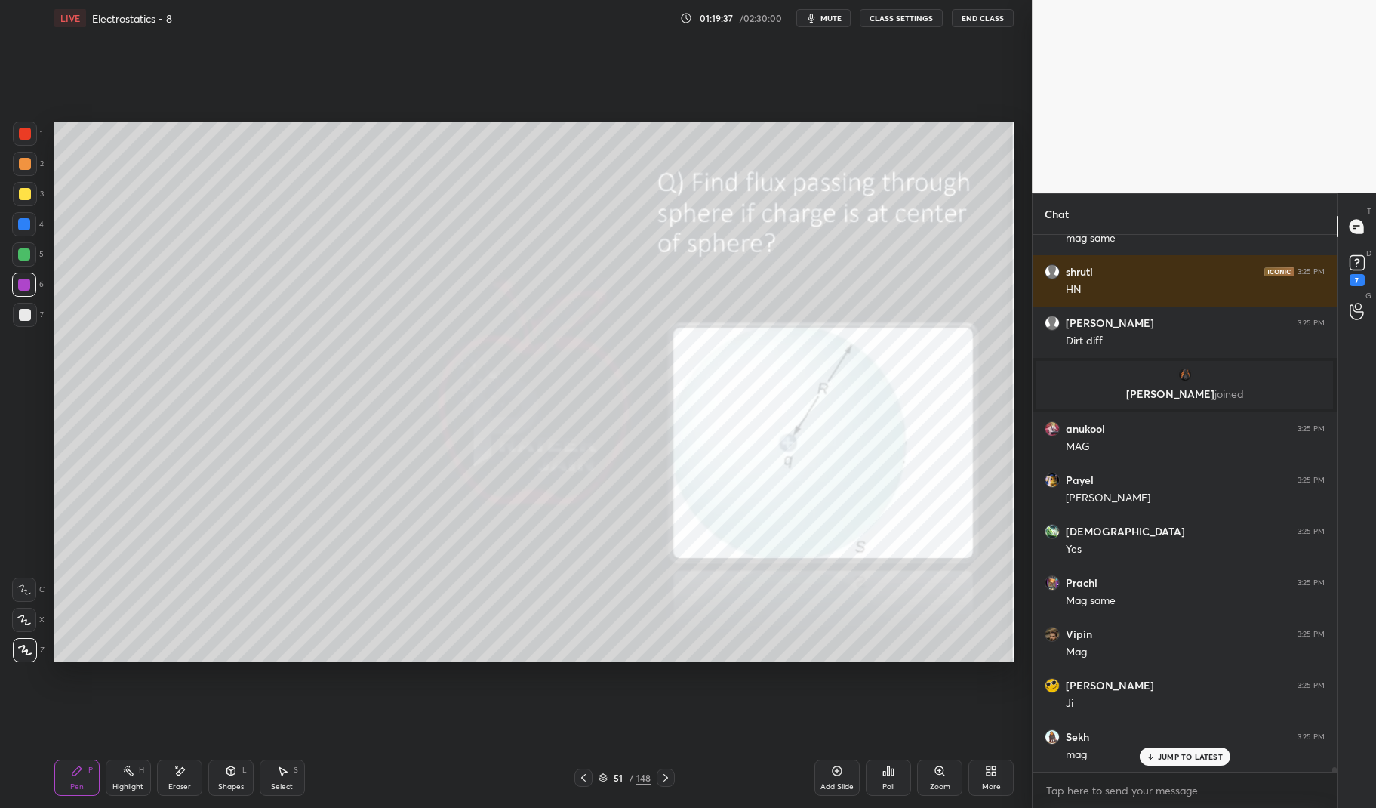
scroll to position [59534, 0]
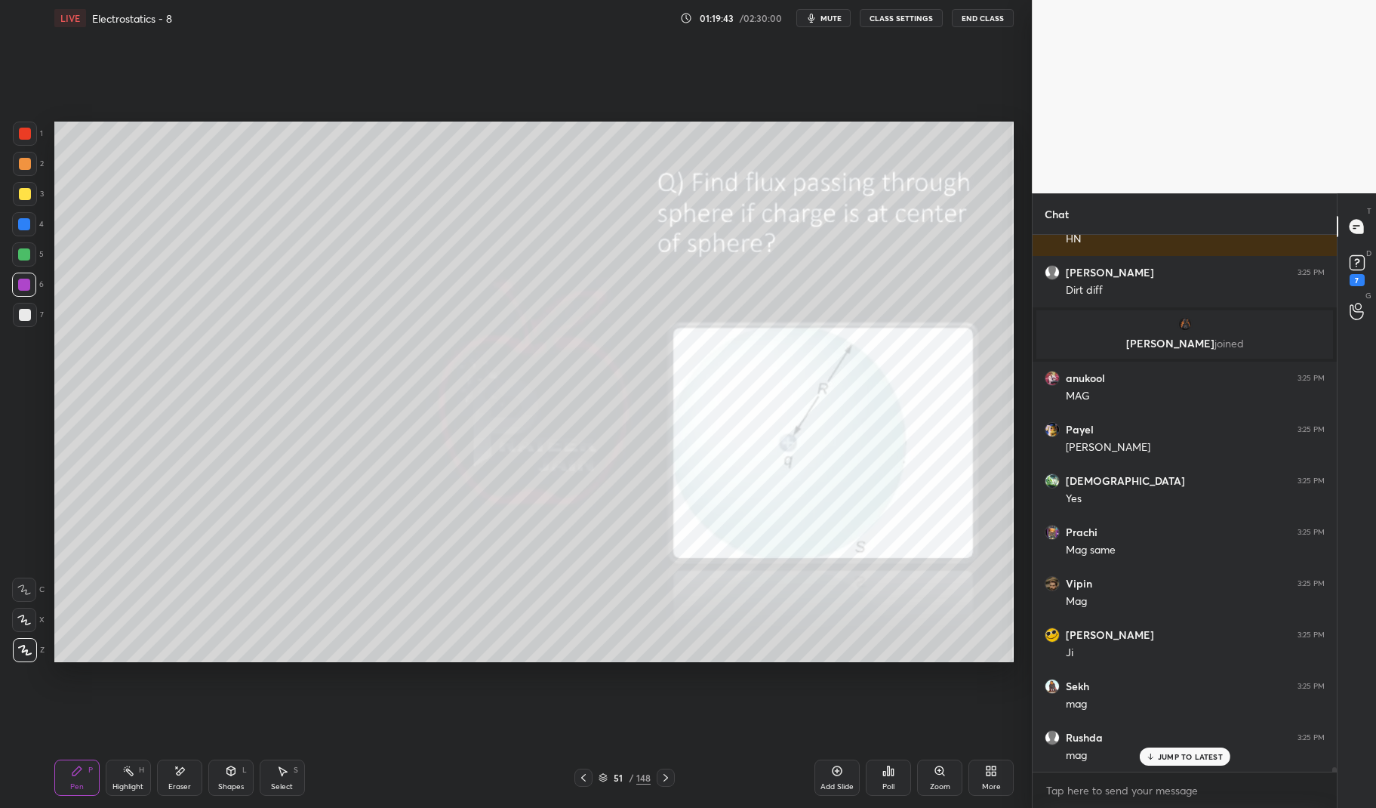
click at [103, 772] on div "Pen P Highlight H Eraser Shapes L Select S" at bounding box center [244, 777] width 380 height 36
click at [103, 755] on div "Pen P Highlight H Eraser Shapes L Select S 51 / 148 Add Slide Poll Zoom More" at bounding box center [534, 777] width 960 height 60
click at [30, 189] on div at bounding box center [25, 194] width 24 height 24
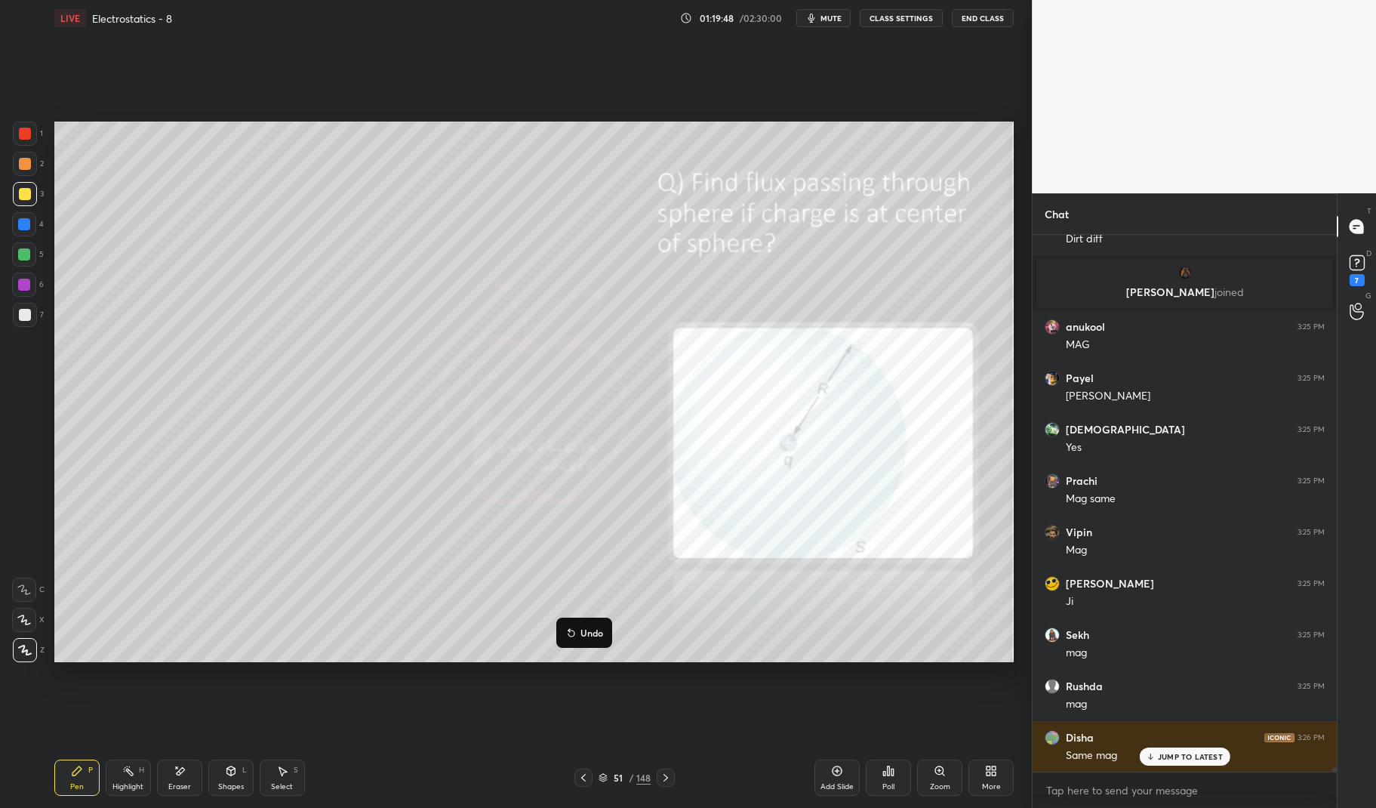
click at [584, 630] on p "Undo" at bounding box center [591, 632] width 23 height 12
click at [572, 632] on button "Undo" at bounding box center [574, 639] width 44 height 18
click at [124, 774] on icon at bounding box center [128, 770] width 12 height 12
click at [121, 768] on div "Highlight H" at bounding box center [128, 777] width 45 height 36
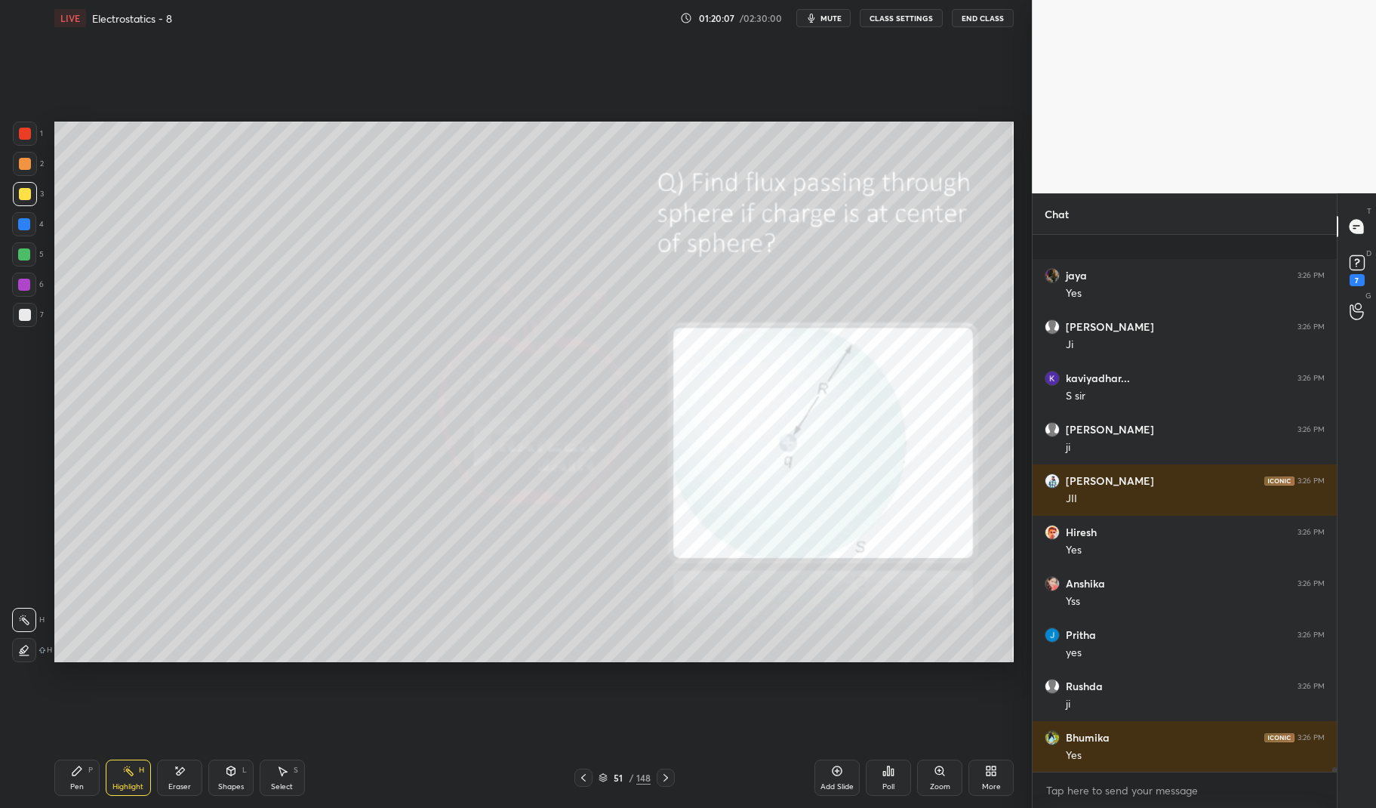
scroll to position [60663, 0]
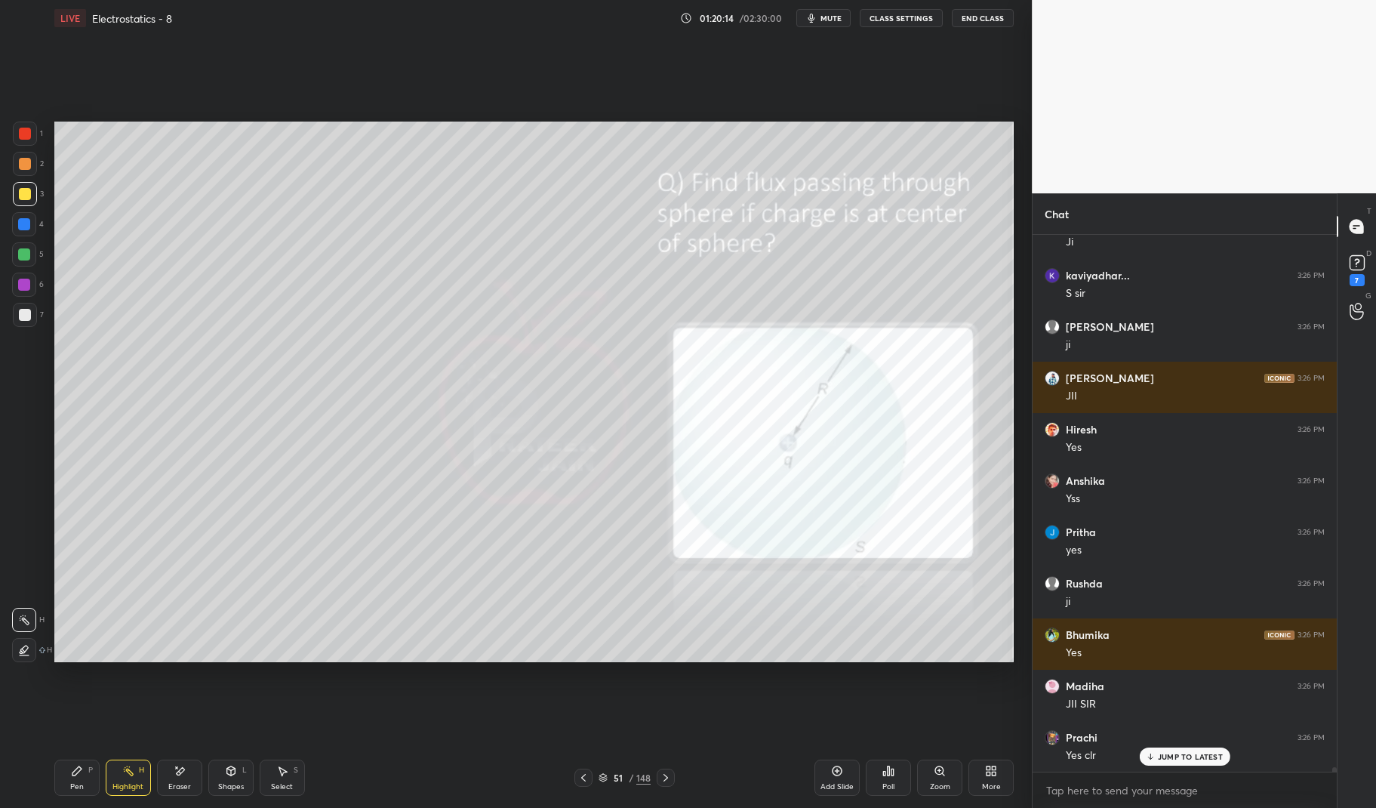
click at [64, 776] on div "Pen P" at bounding box center [76, 777] width 45 height 36
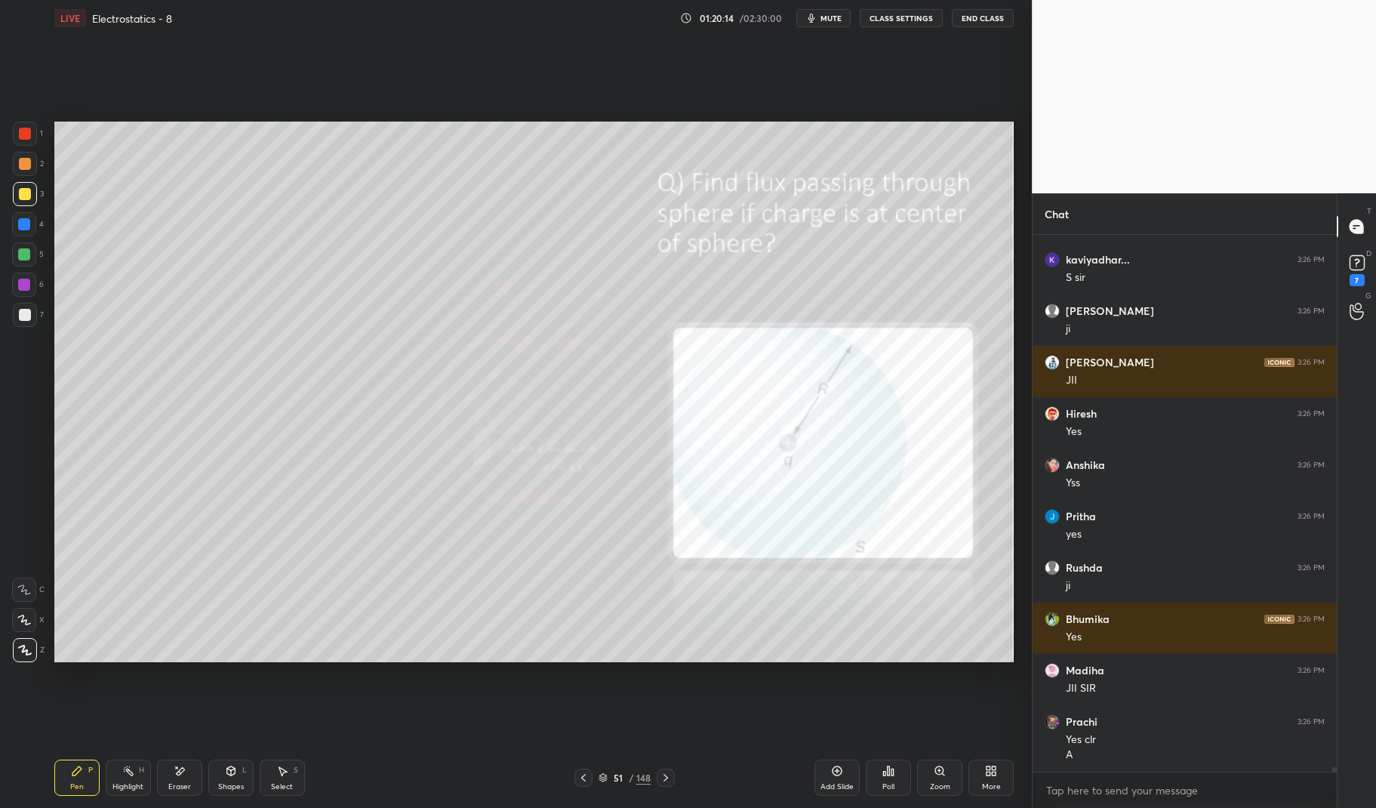
click at [27, 289] on div at bounding box center [24, 284] width 12 height 12
click at [17, 290] on div at bounding box center [24, 284] width 24 height 24
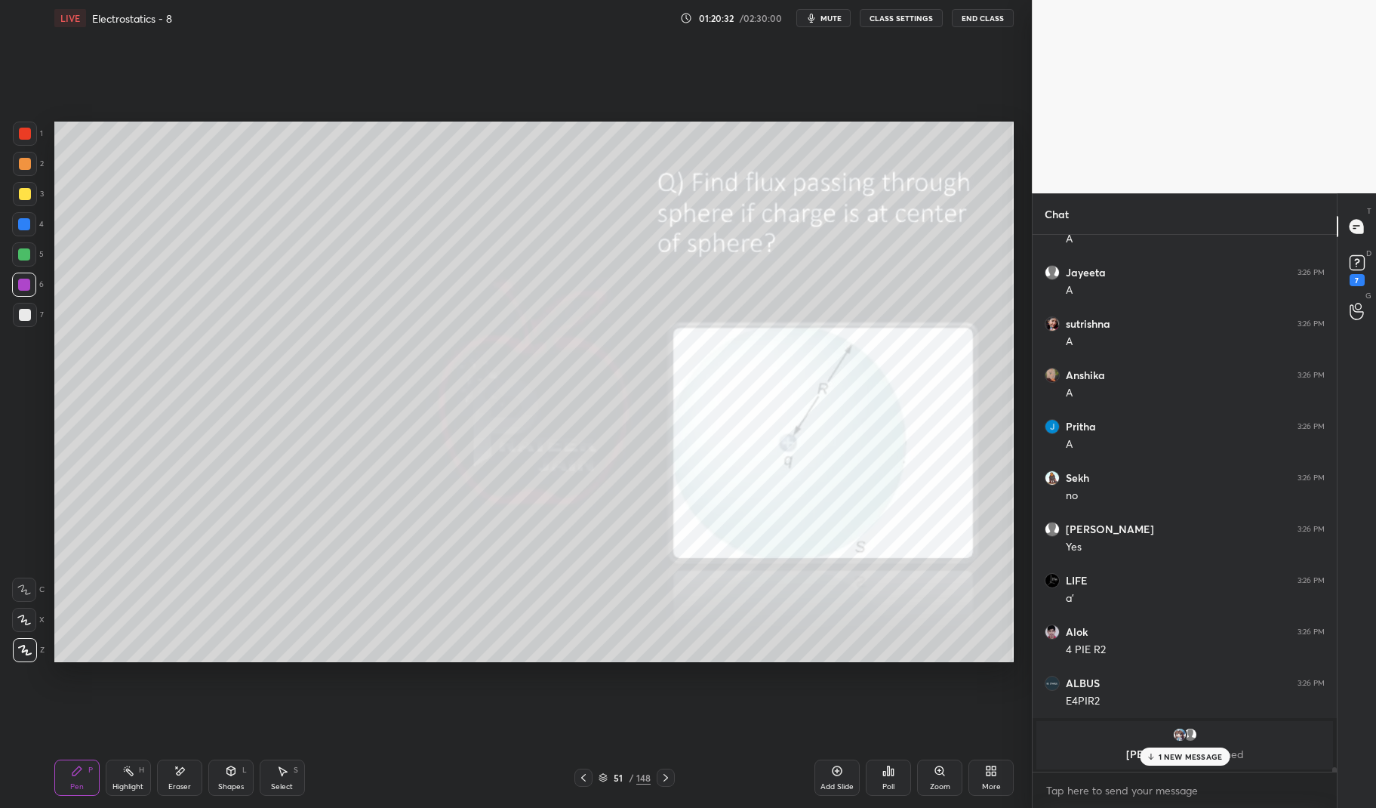
scroll to position [60796, 0]
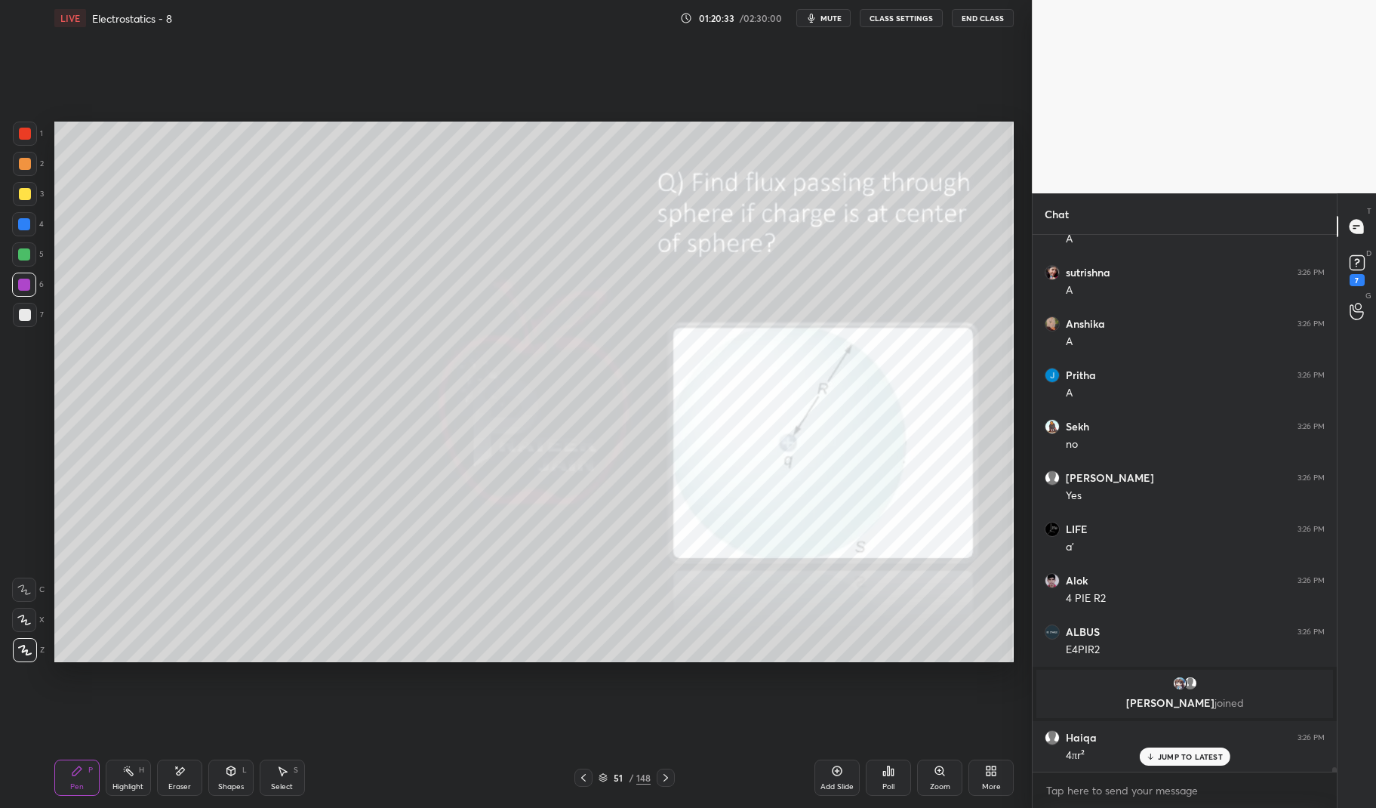
click at [181, 783] on div "Eraser" at bounding box center [179, 787] width 23 height 8
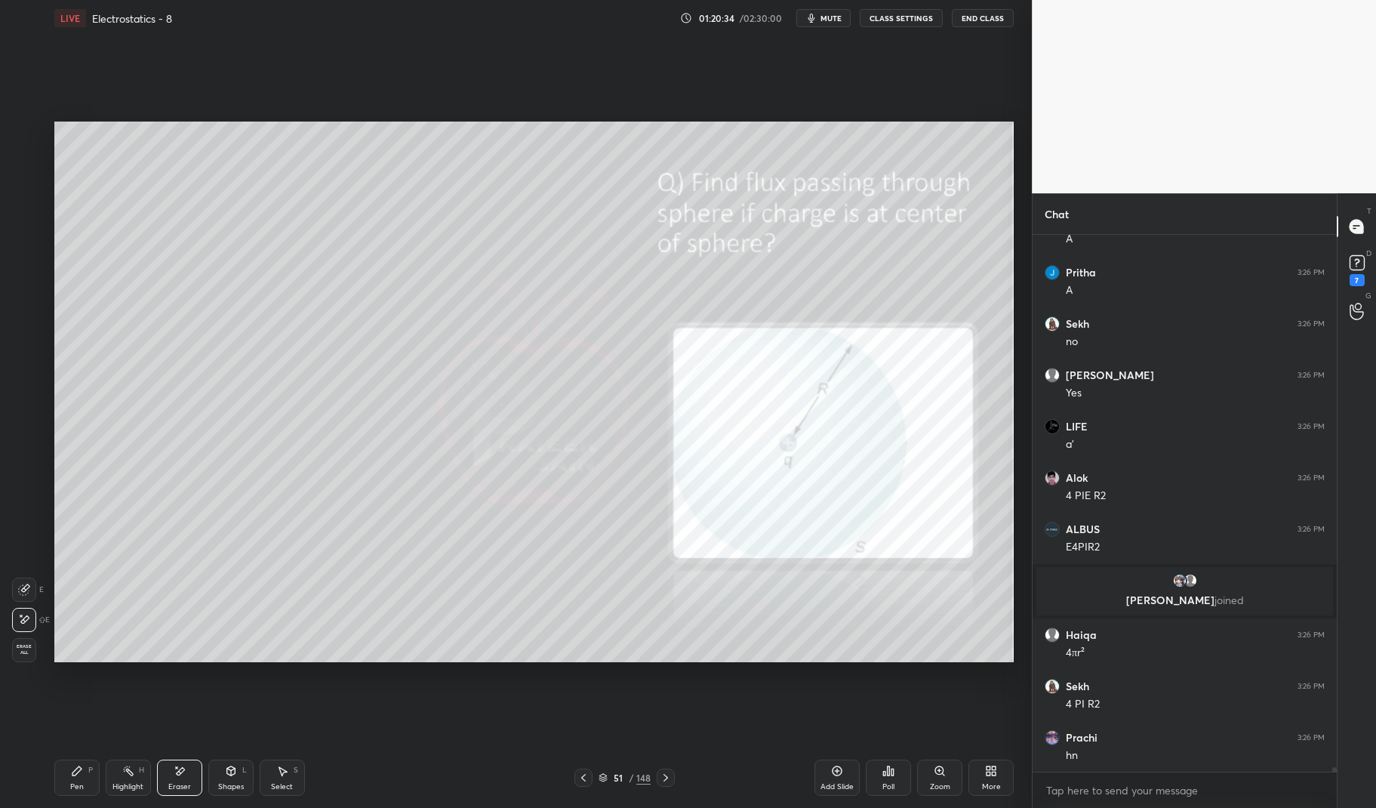
scroll to position [60951, 0]
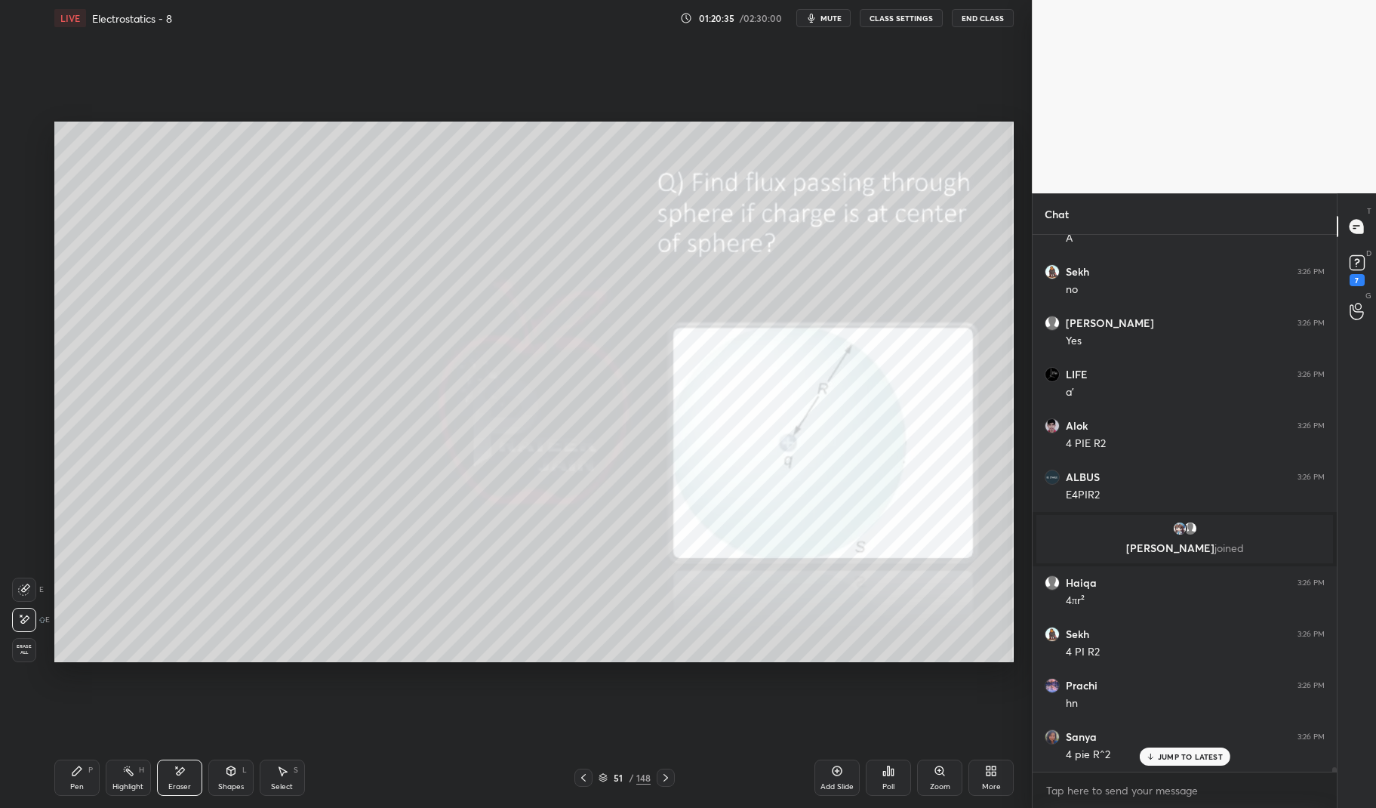
click at [833, 778] on div "Add Slide" at bounding box center [836, 777] width 45 height 36
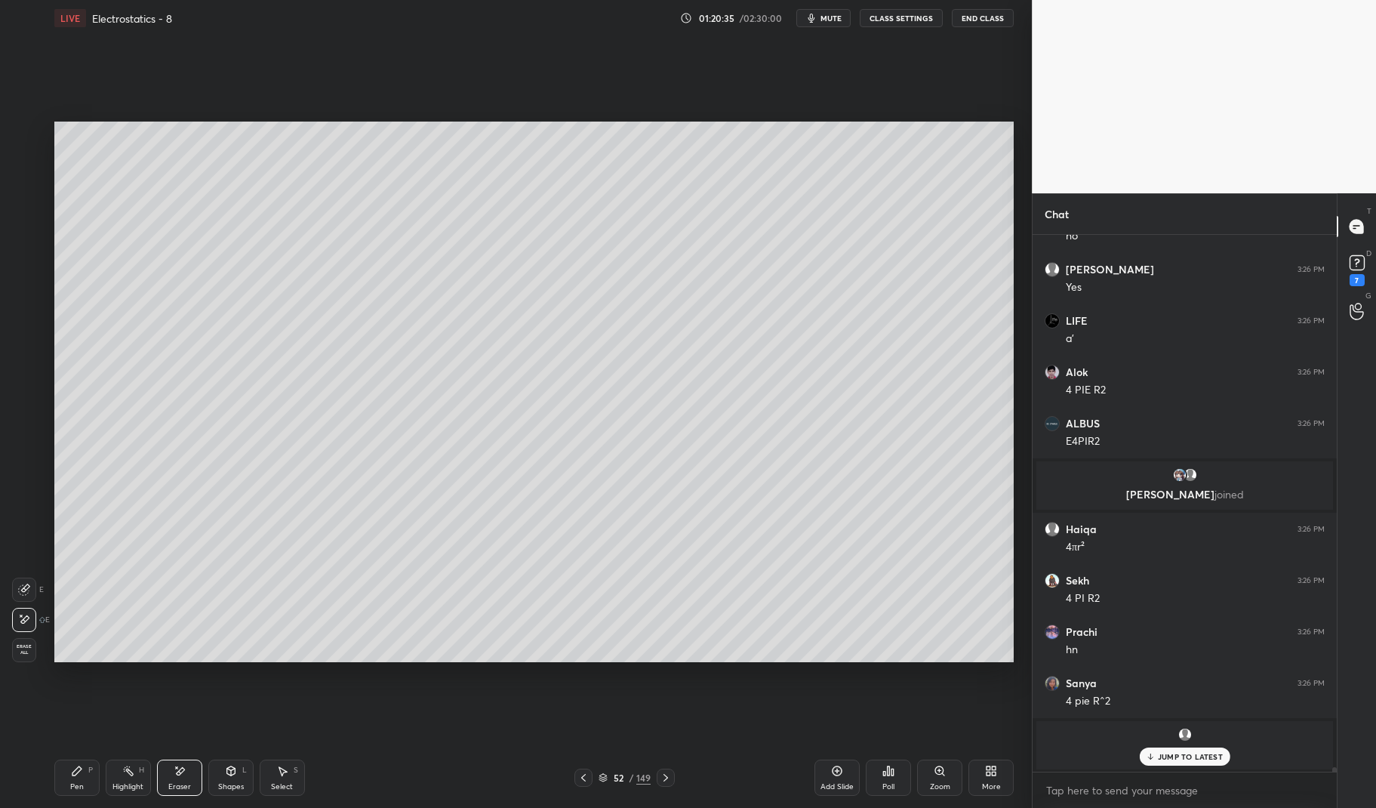
click at [51, 783] on div "LIVE Electrostatics - 8 01:20:35 / 02:30:00 mute CLASS SETTINGS End Class Setti…" at bounding box center [533, 404] width 971 height 808
click at [57, 782] on div "Pen P" at bounding box center [76, 777] width 45 height 36
click at [595, 778] on div "52 / 149" at bounding box center [624, 777] width 100 height 18
click at [585, 781] on icon at bounding box center [583, 777] width 12 height 12
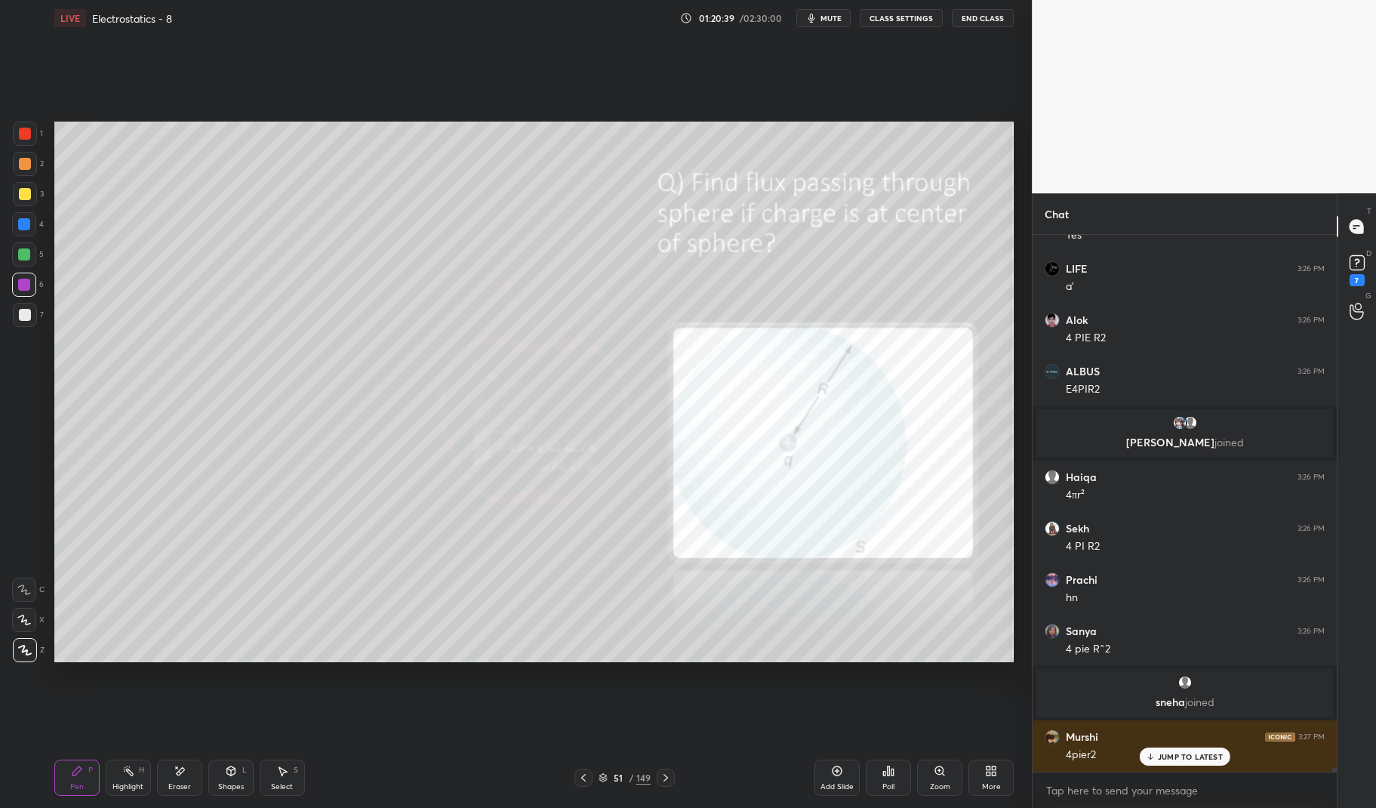
scroll to position [60988, 0]
click at [25, 131] on div at bounding box center [25, 134] width 12 height 12
click at [29, 138] on div at bounding box center [25, 134] width 12 height 12
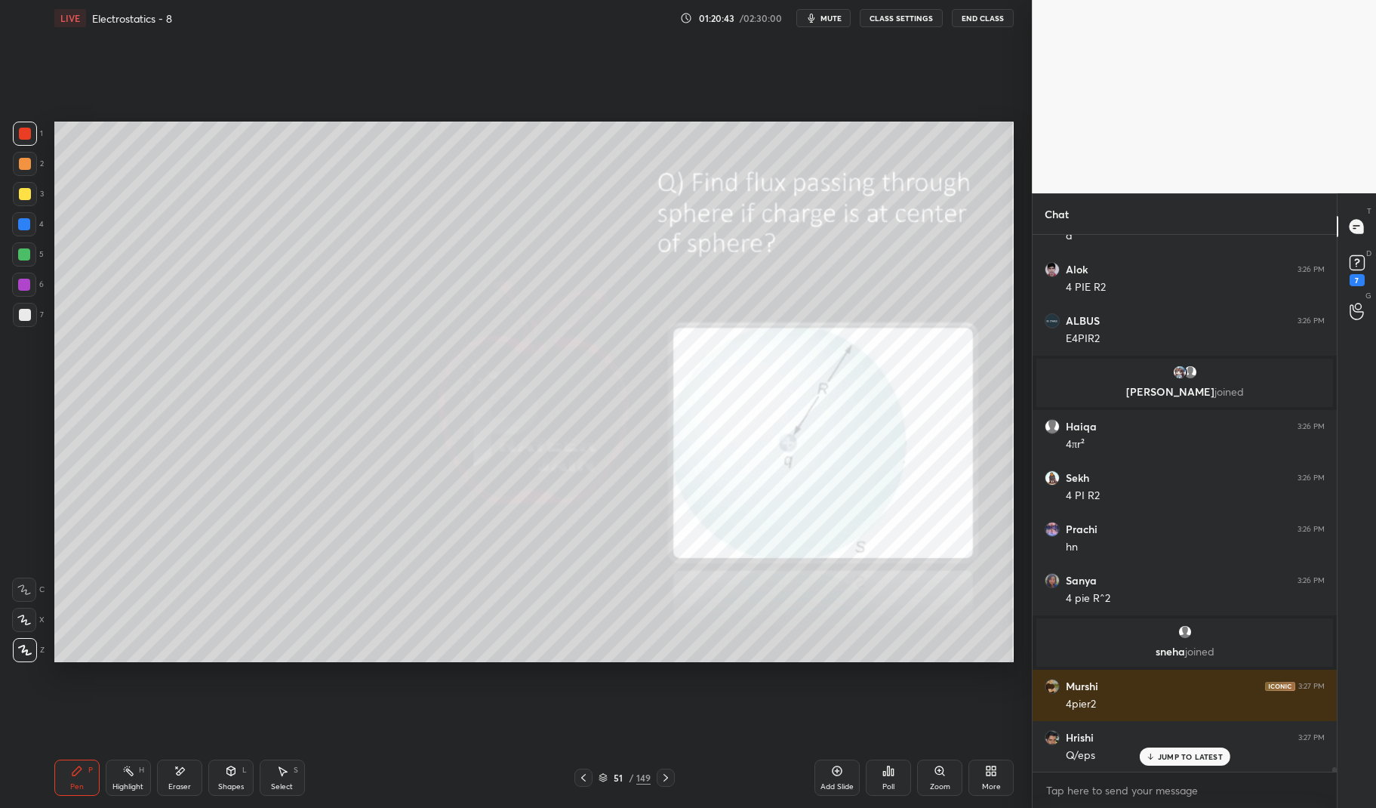
click at [663, 773] on icon at bounding box center [666, 777] width 12 height 12
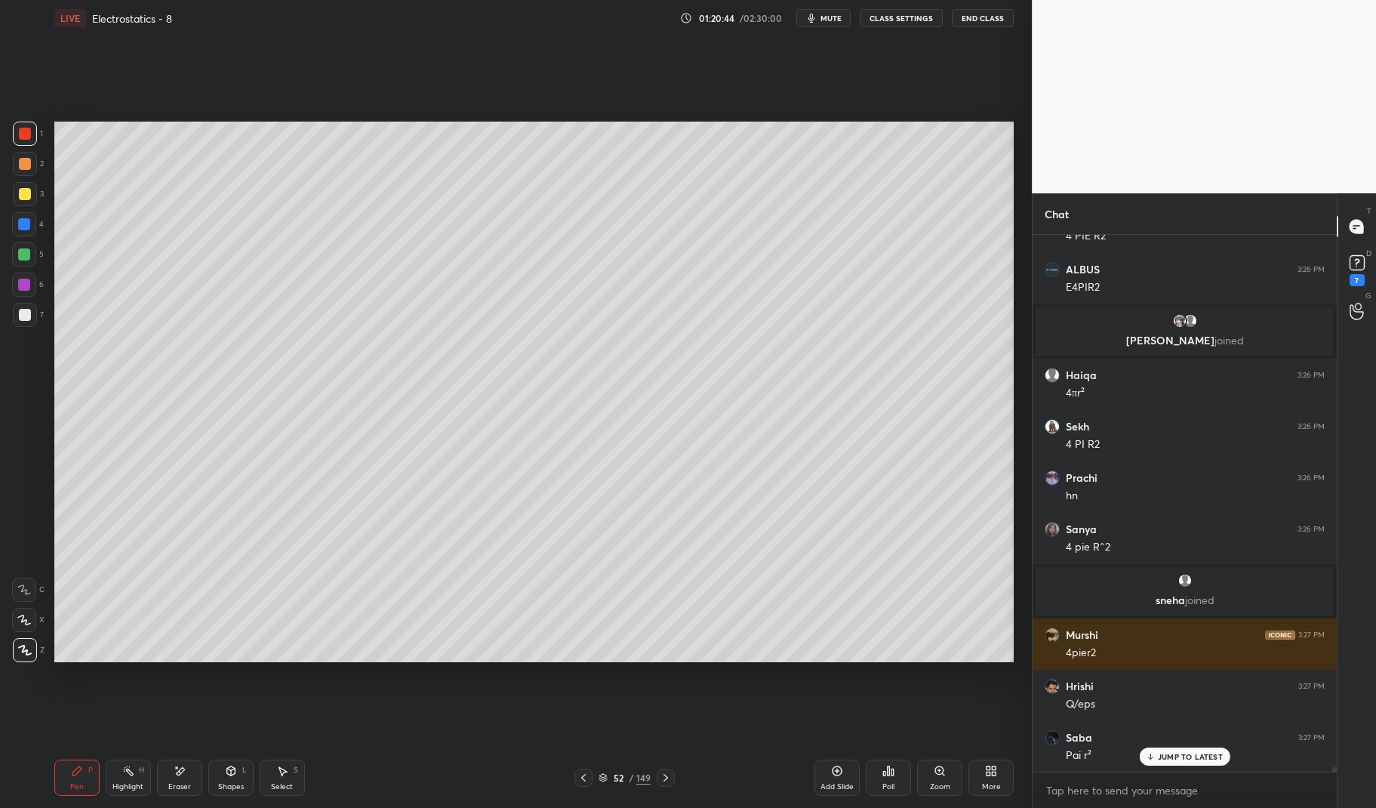
click at [71, 773] on icon at bounding box center [77, 770] width 12 height 12
click at [26, 283] on div at bounding box center [24, 284] width 12 height 12
click at [18, 283] on div at bounding box center [24, 284] width 12 height 12
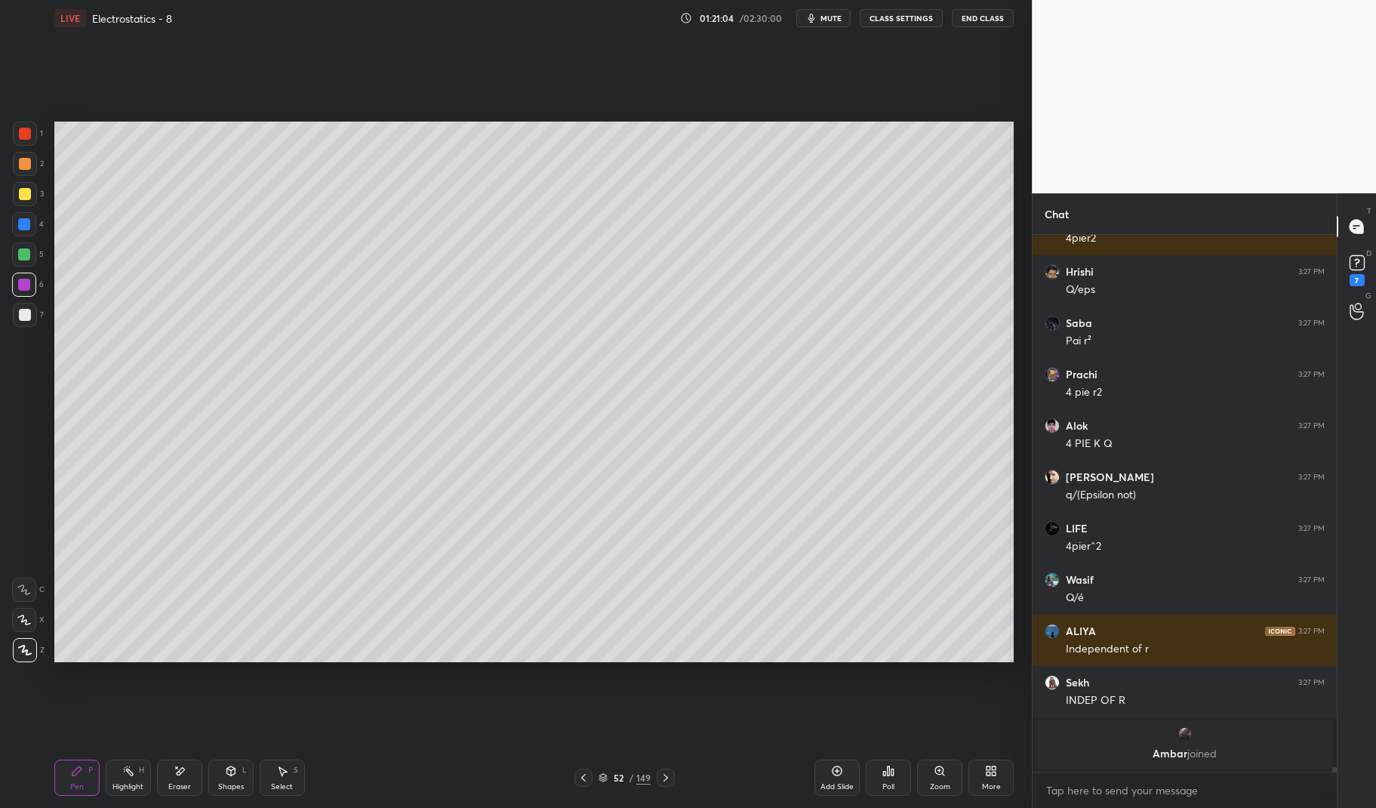
scroll to position [61556, 0]
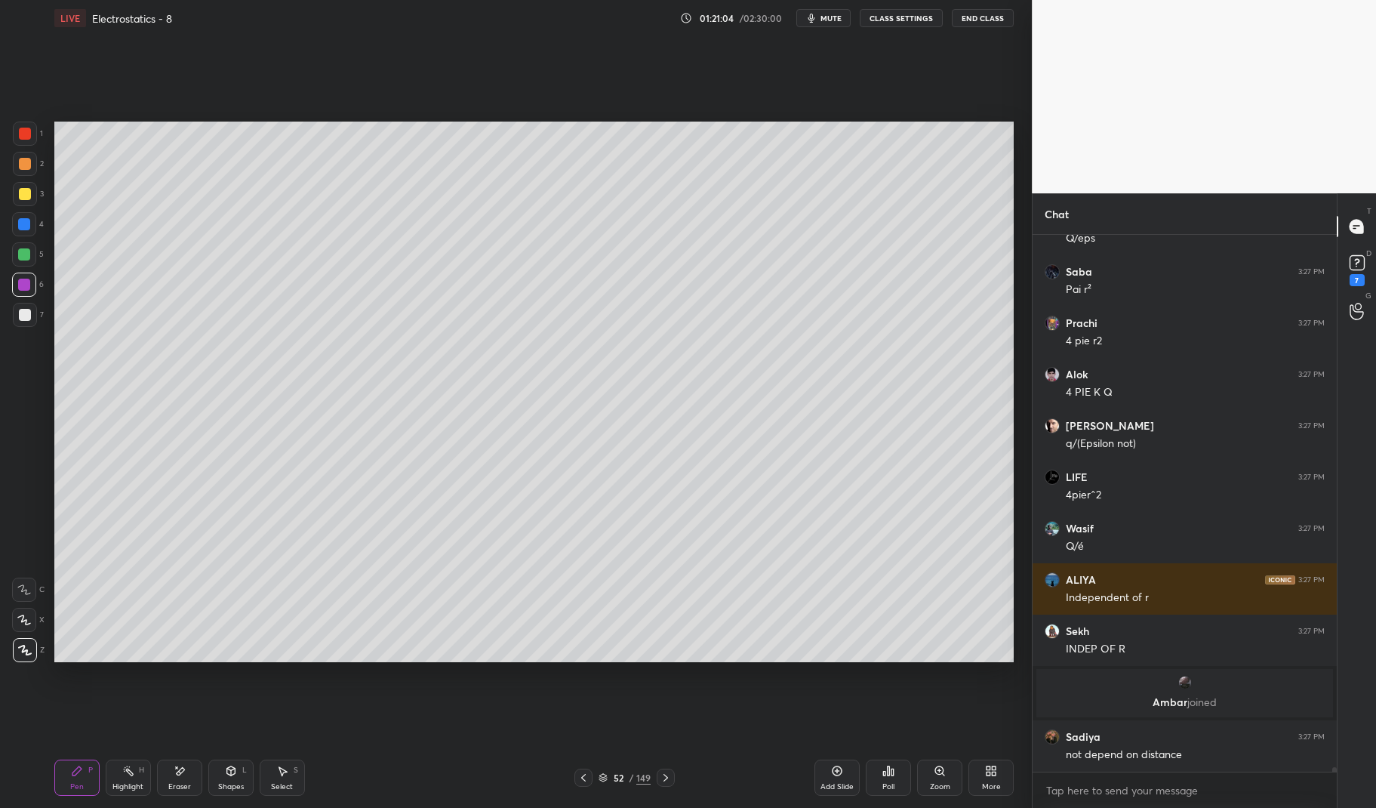
click at [22, 197] on div at bounding box center [25, 194] width 12 height 12
click at [18, 204] on div at bounding box center [25, 194] width 24 height 24
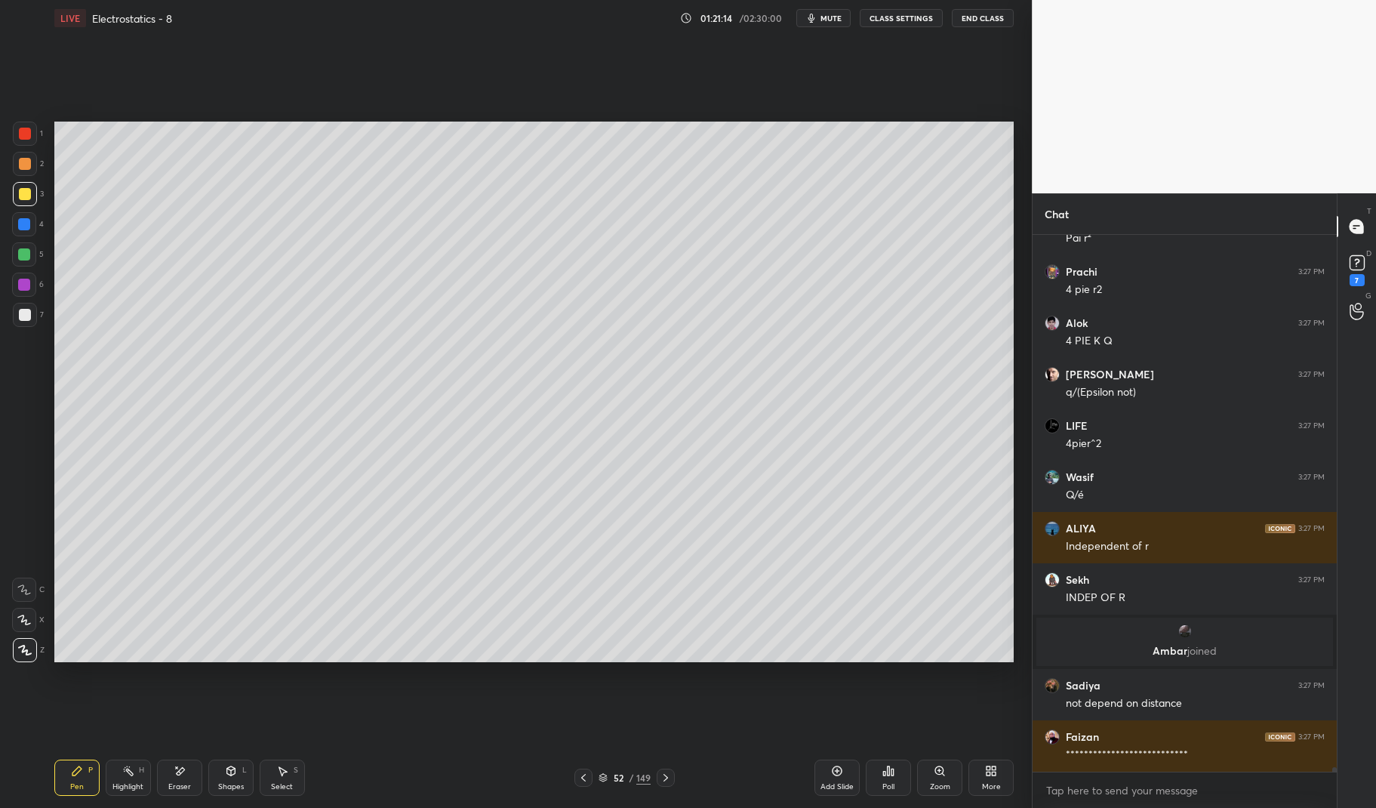
scroll to position [61658, 0]
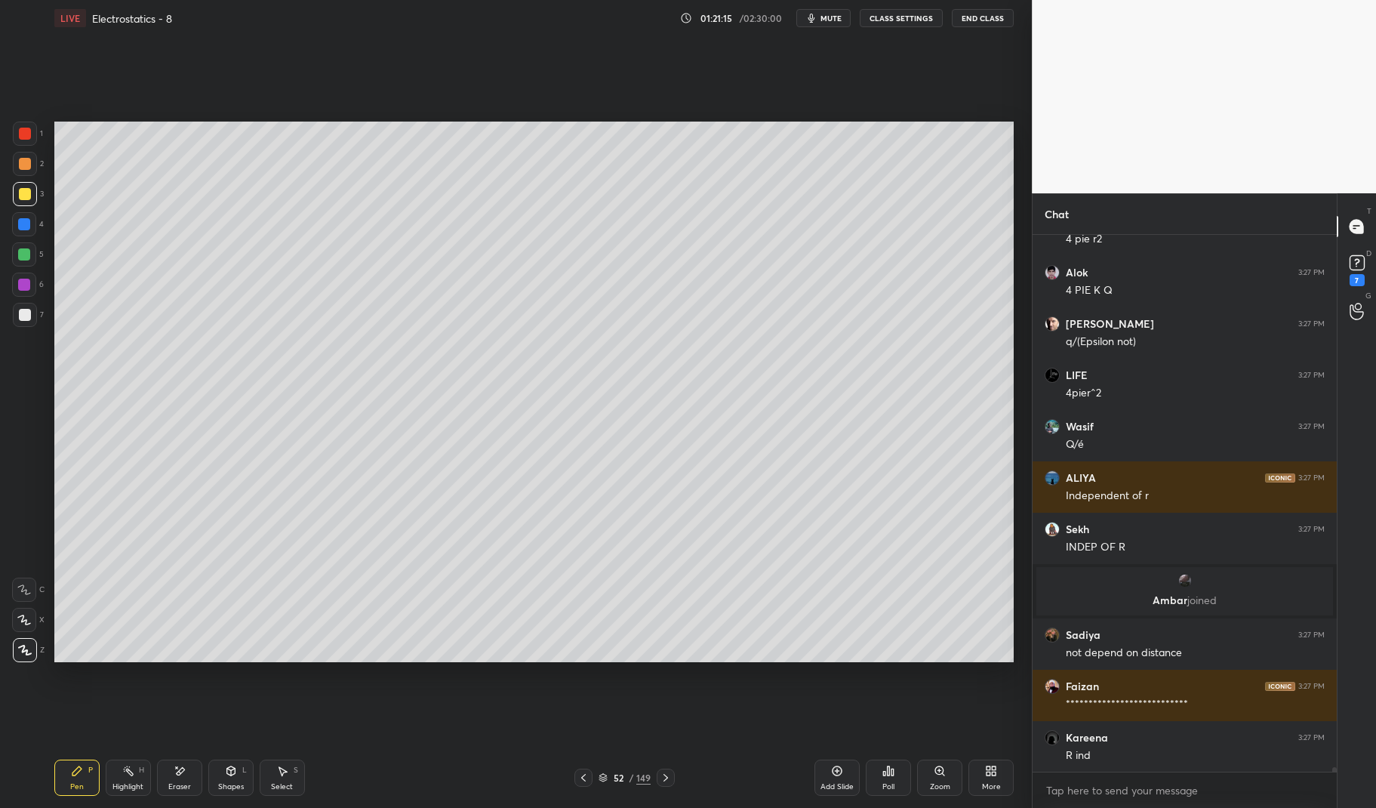
click at [25, 134] on div at bounding box center [25, 134] width 12 height 12
click at [27, 131] on div at bounding box center [25, 134] width 12 height 12
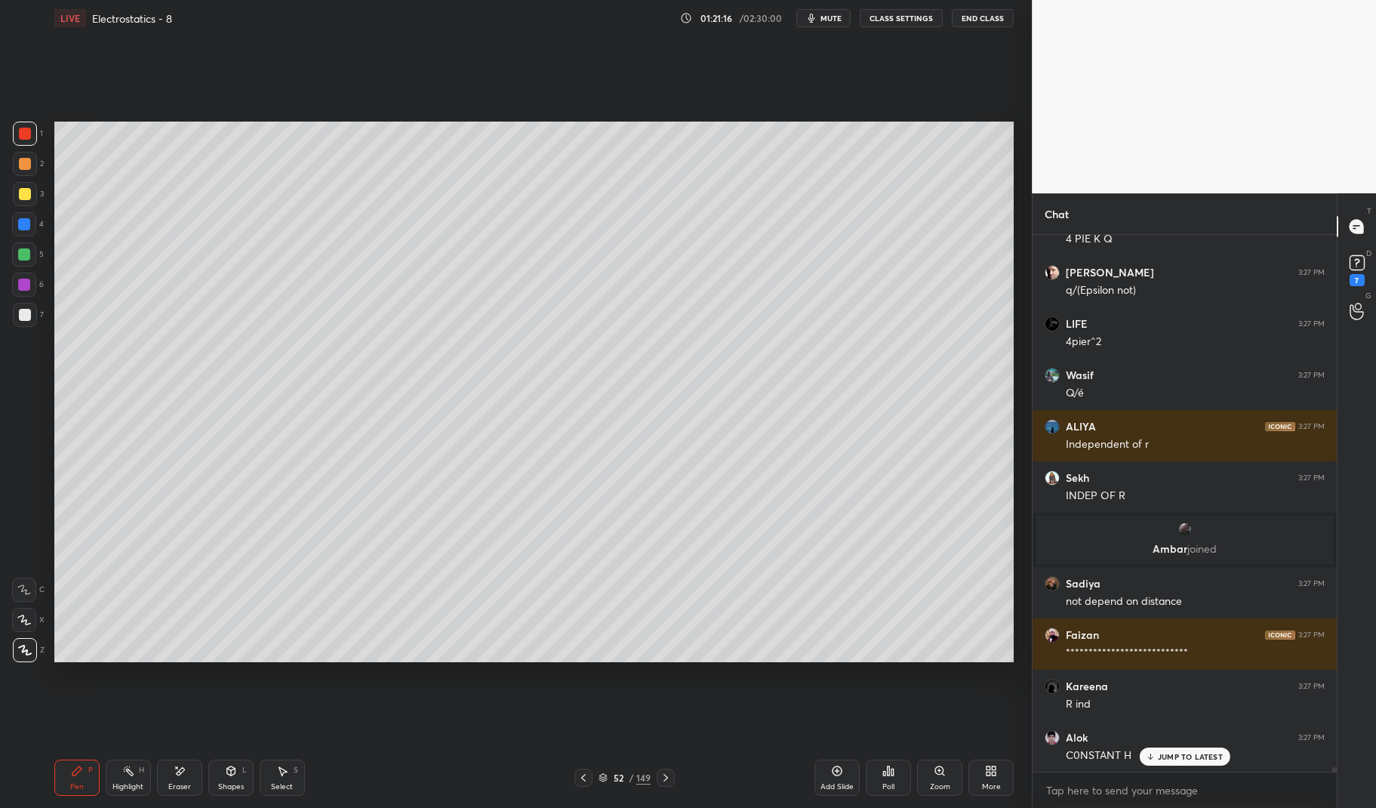
click at [228, 768] on icon at bounding box center [230, 770] width 8 height 9
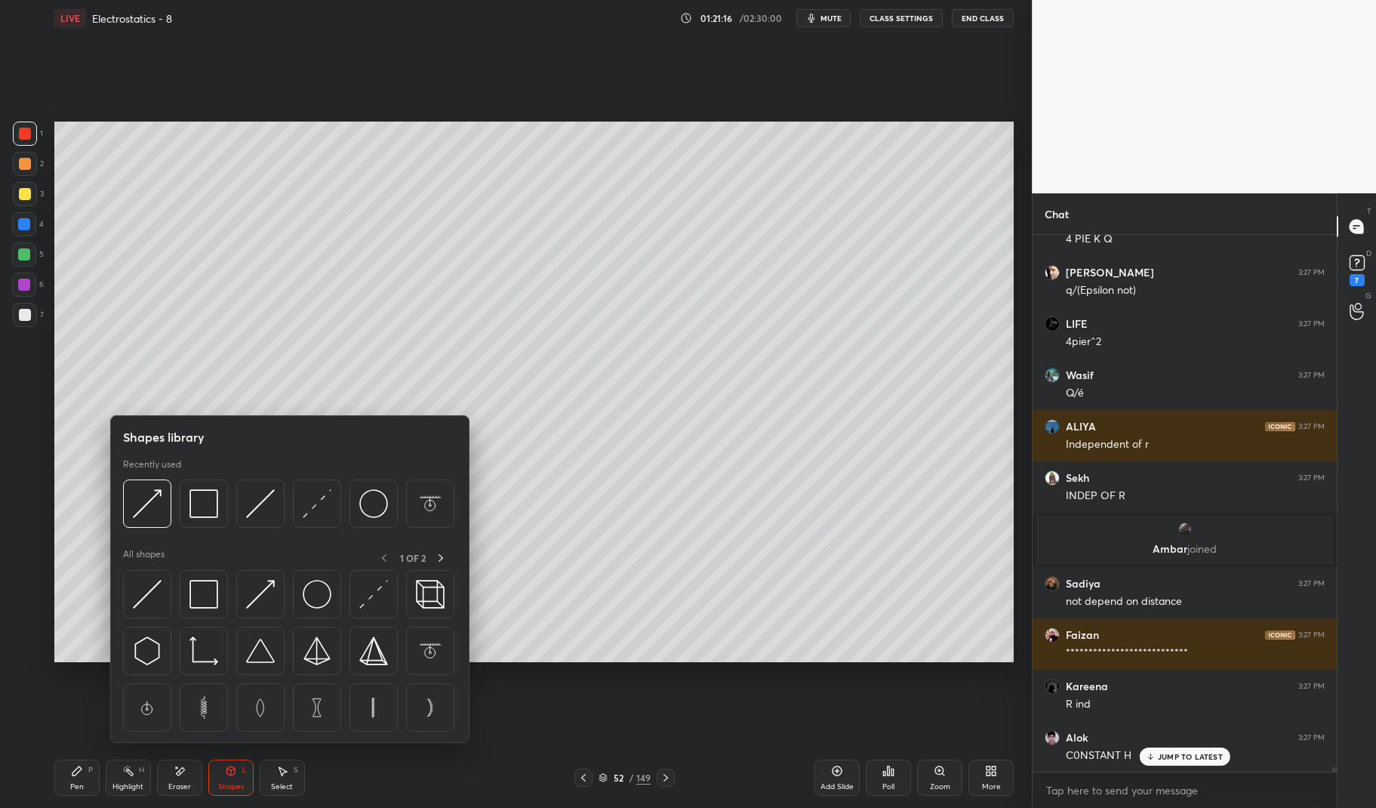
click at [198, 587] on img at bounding box center [203, 594] width 29 height 29
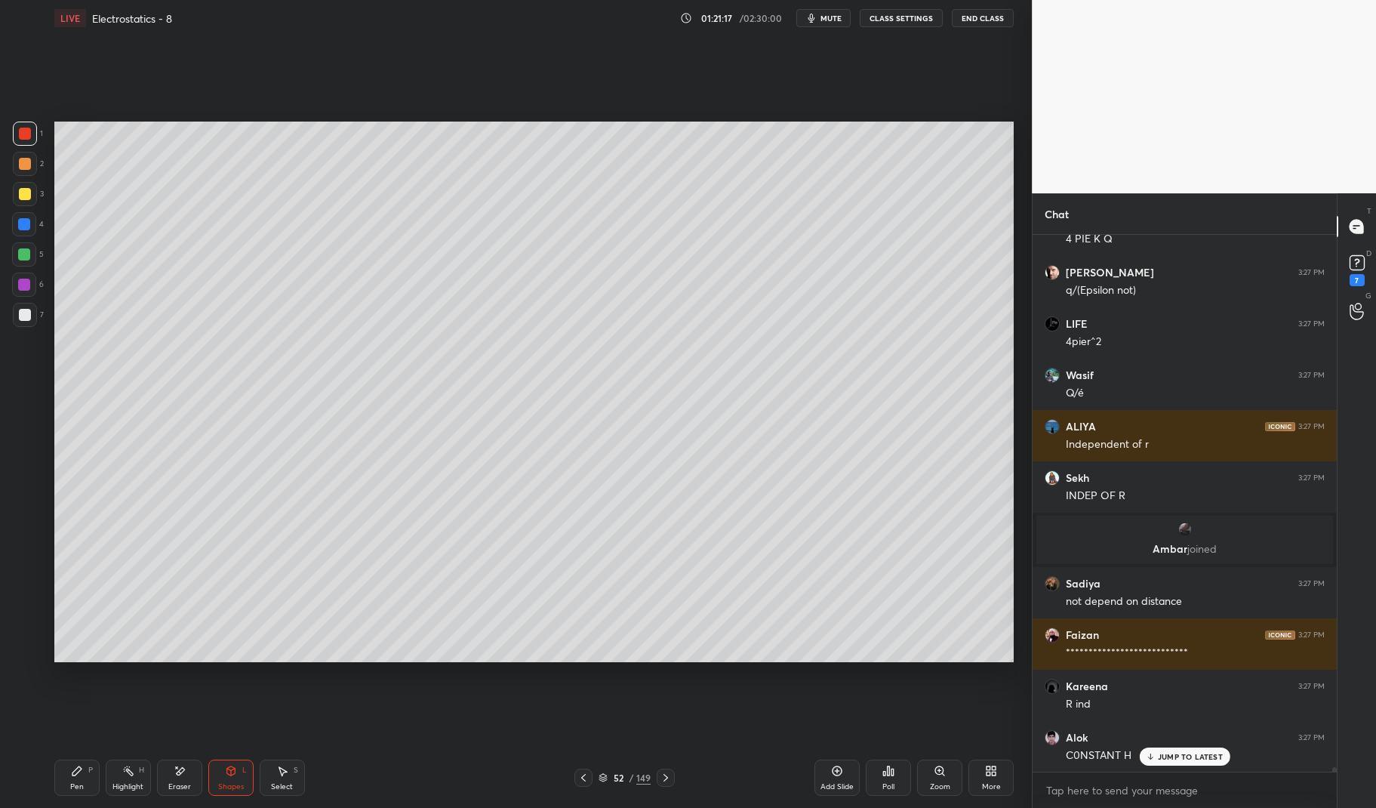
scroll to position [61760, 0]
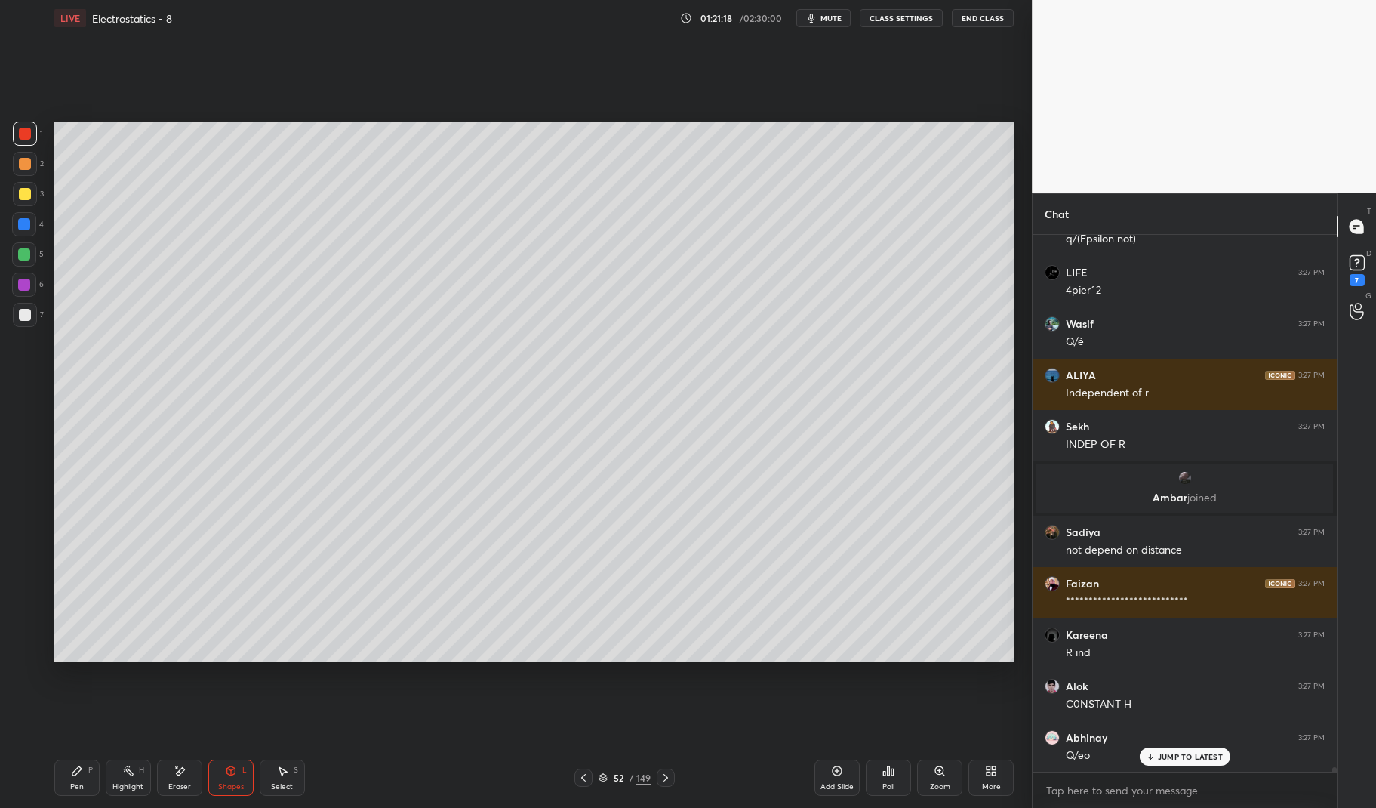
click at [27, 240] on div "4" at bounding box center [28, 227] width 32 height 30
click at [18, 254] on div at bounding box center [24, 254] width 12 height 12
click at [17, 255] on div at bounding box center [24, 254] width 24 height 24
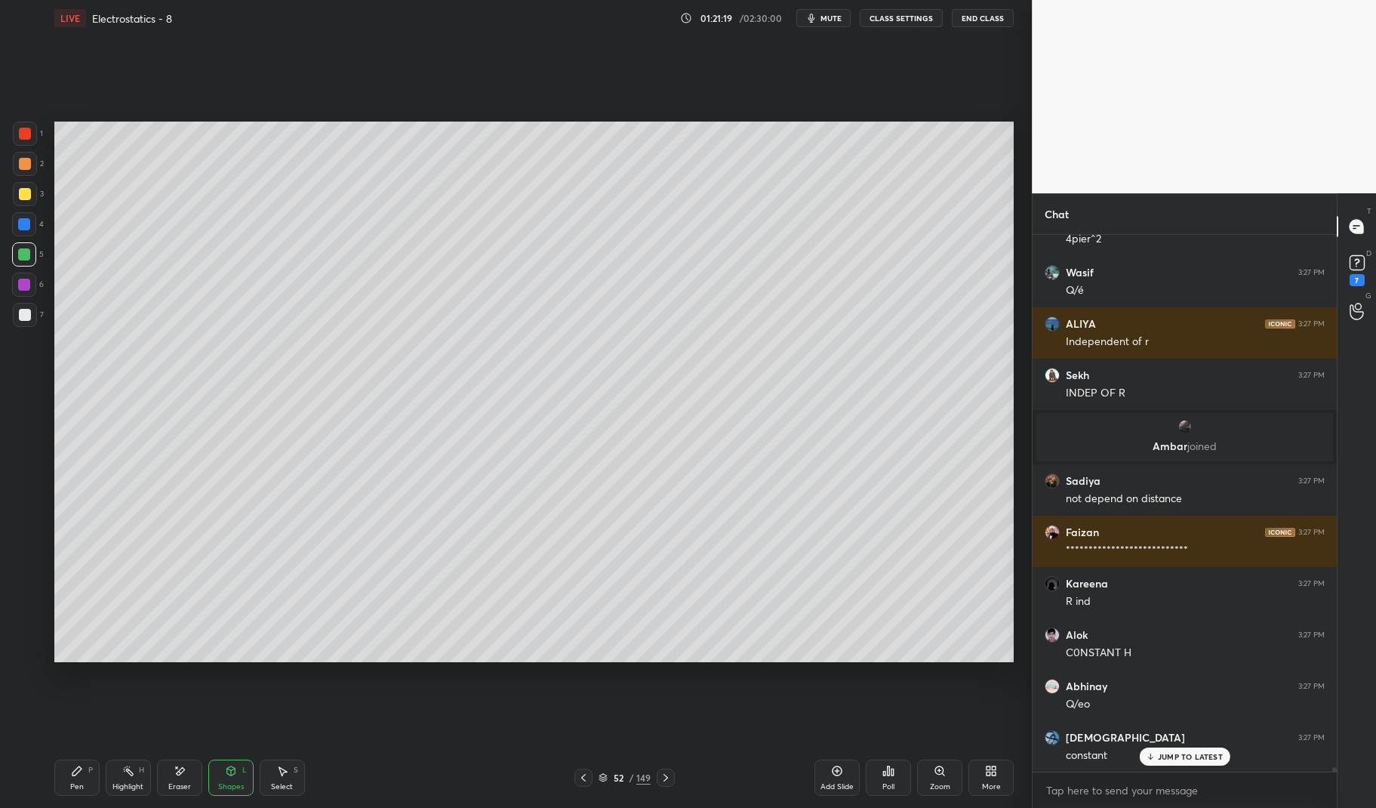
click at [61, 782] on div "Pen P" at bounding box center [76, 777] width 45 height 36
click at [66, 780] on div "Pen P" at bounding box center [76, 777] width 45 height 36
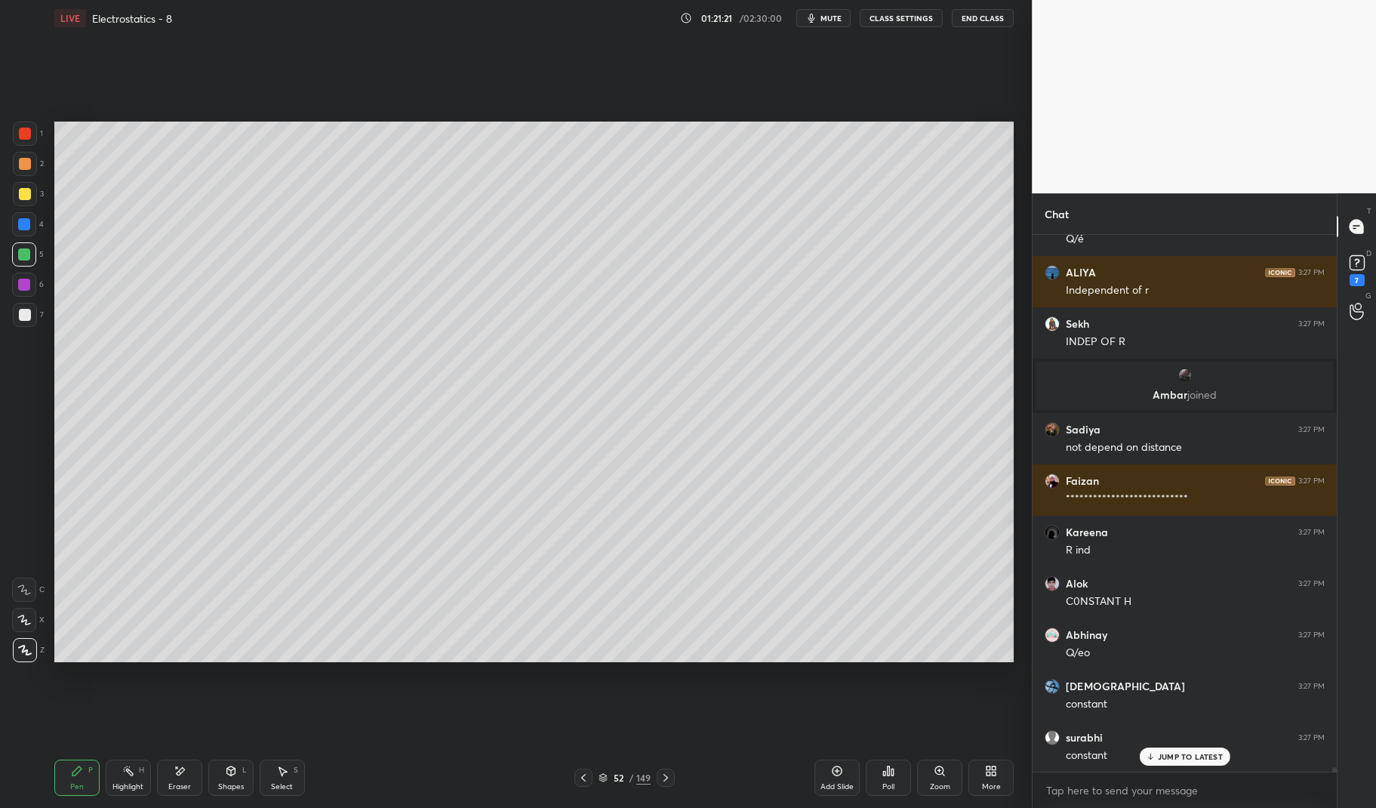
scroll to position [61914, 0]
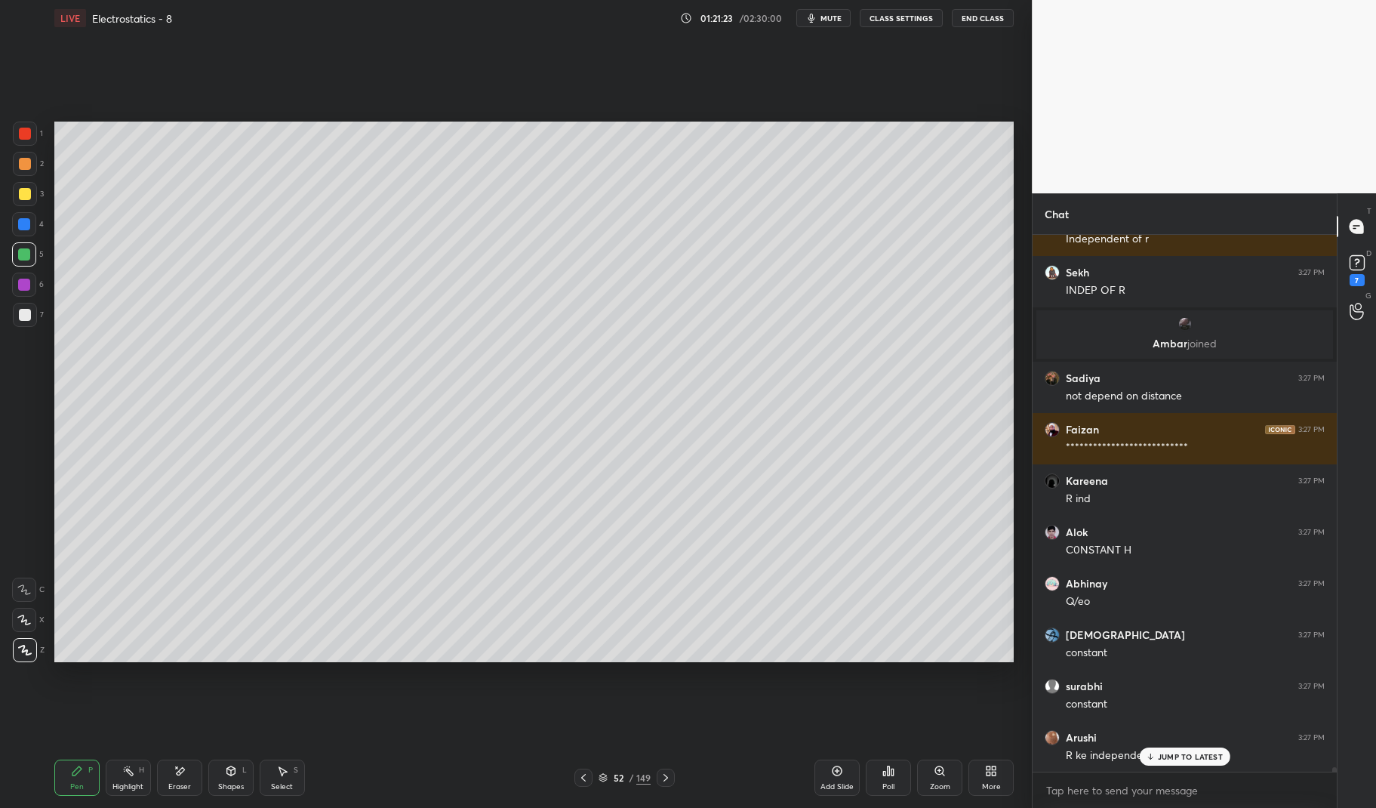
click at [182, 780] on div "Eraser" at bounding box center [179, 777] width 45 height 36
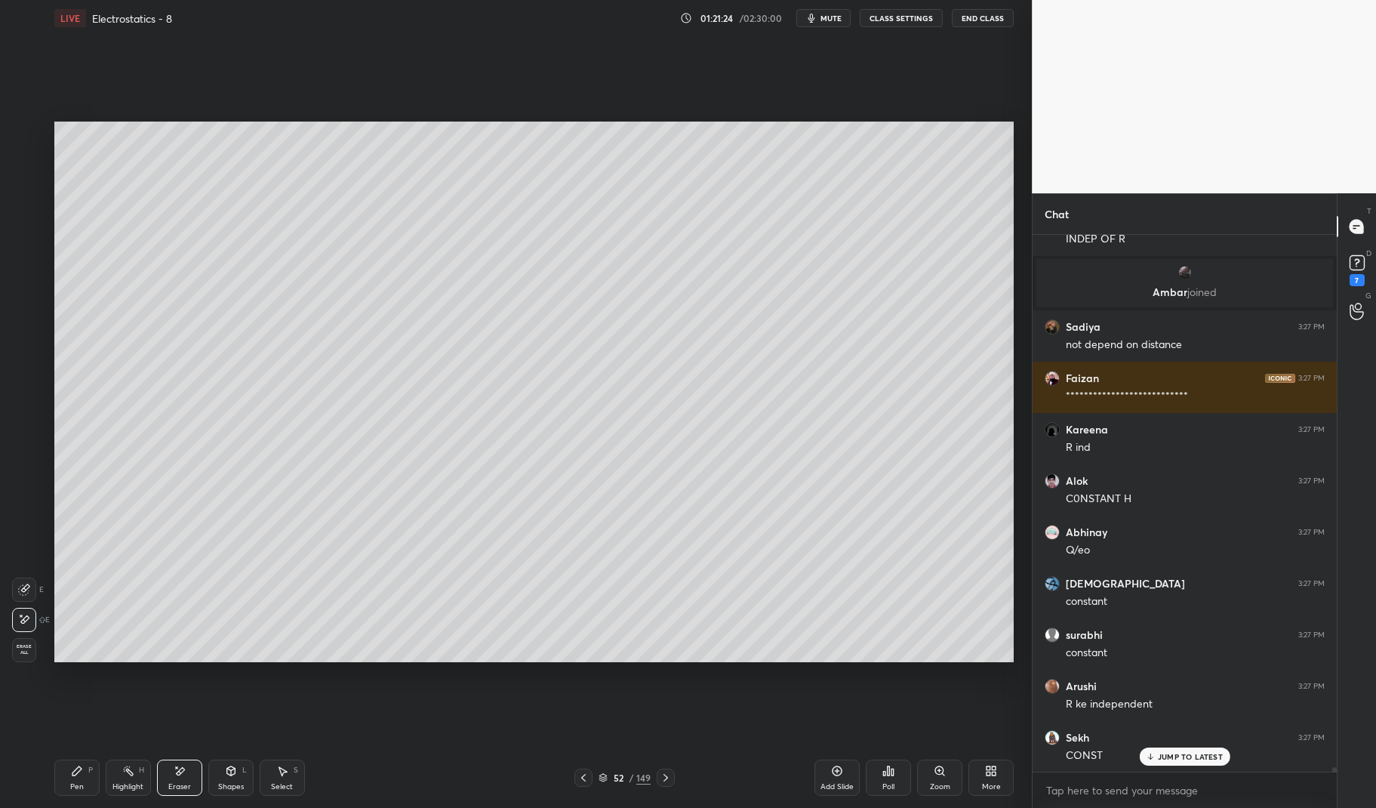
click at [79, 777] on div "Pen P" at bounding box center [76, 777] width 45 height 36
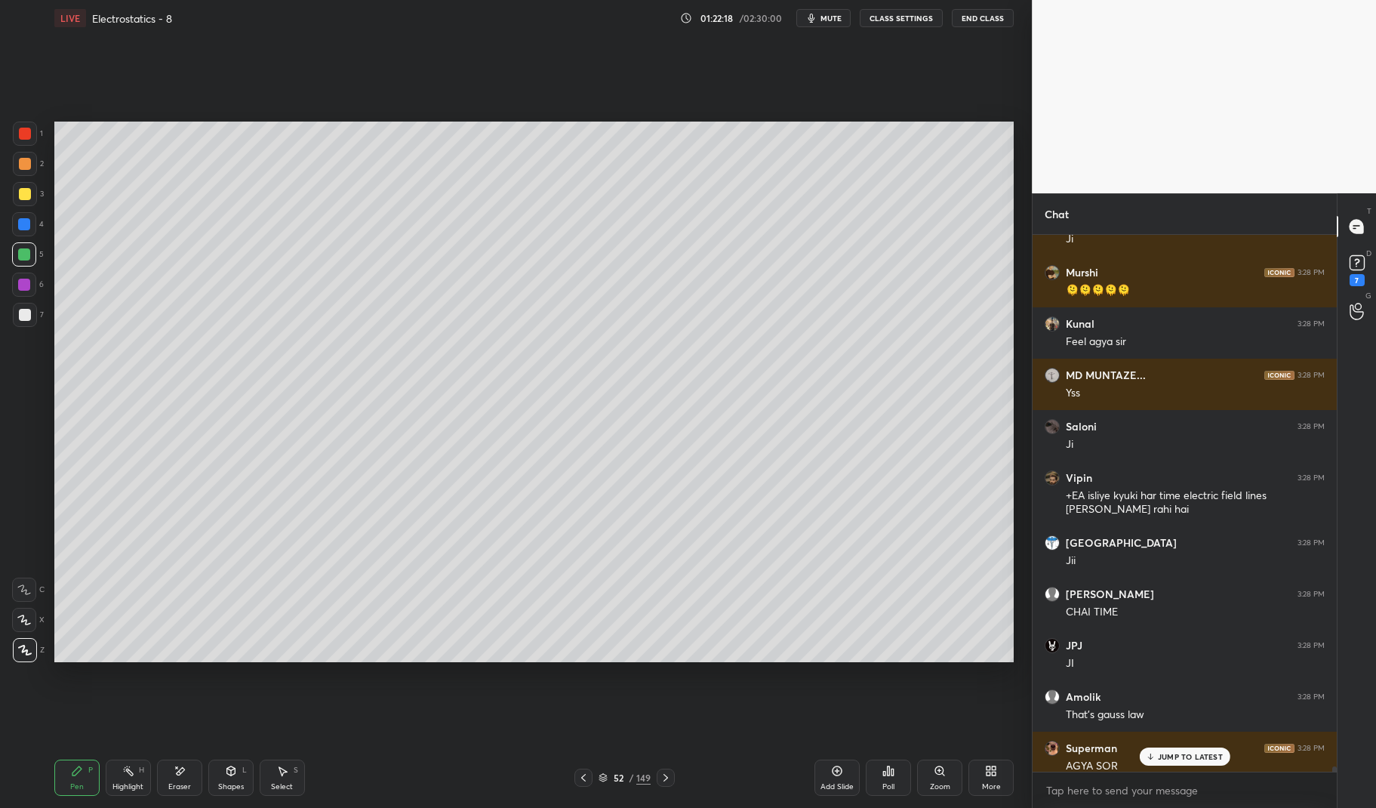
scroll to position [64289, 0]
click at [577, 780] on div at bounding box center [583, 777] width 18 height 18
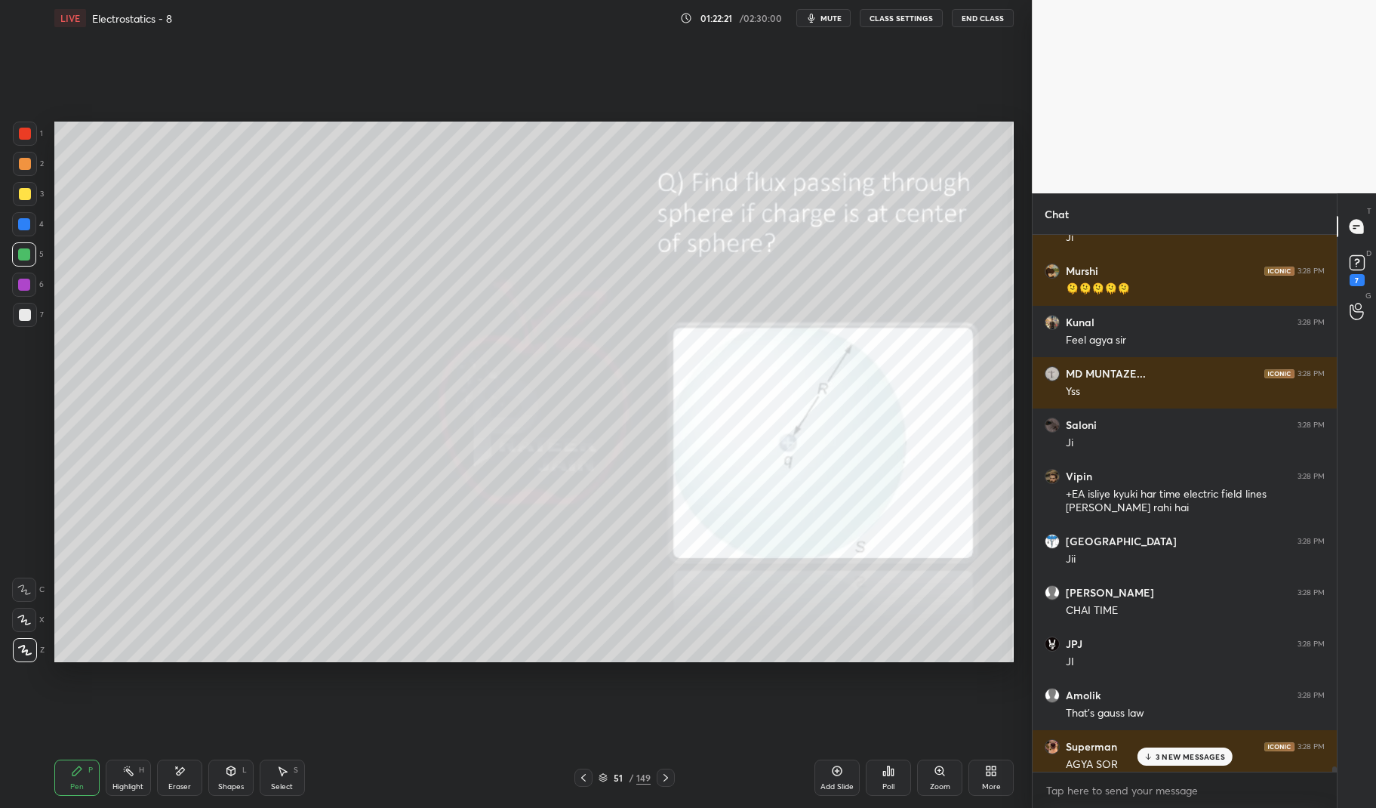
click at [129, 778] on div "Highlight H" at bounding box center [128, 777] width 45 height 36
click at [1206, 752] on p "5 NEW MESSAGES" at bounding box center [1190, 756] width 70 height 9
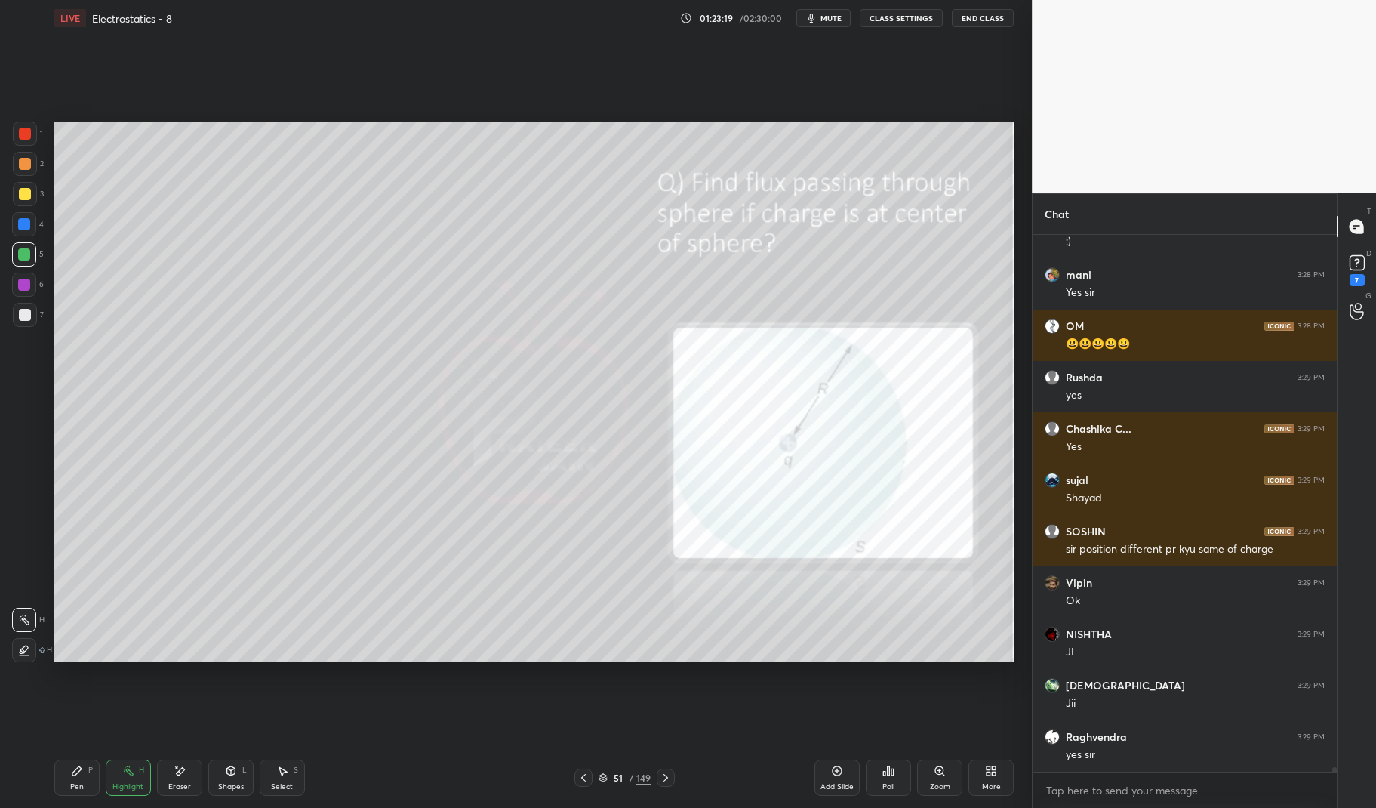
scroll to position [65068, 0]
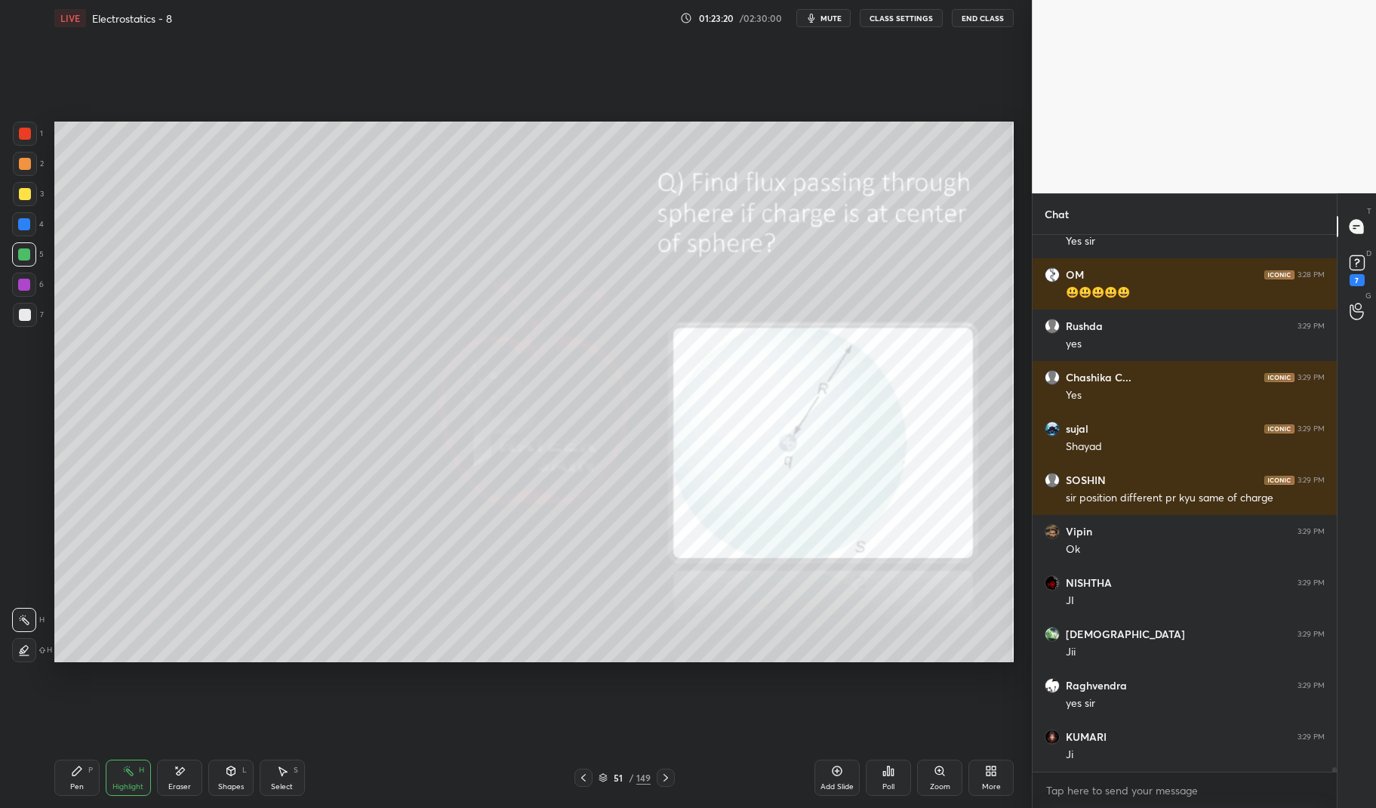
click at [665, 777] on icon at bounding box center [666, 777] width 12 height 12
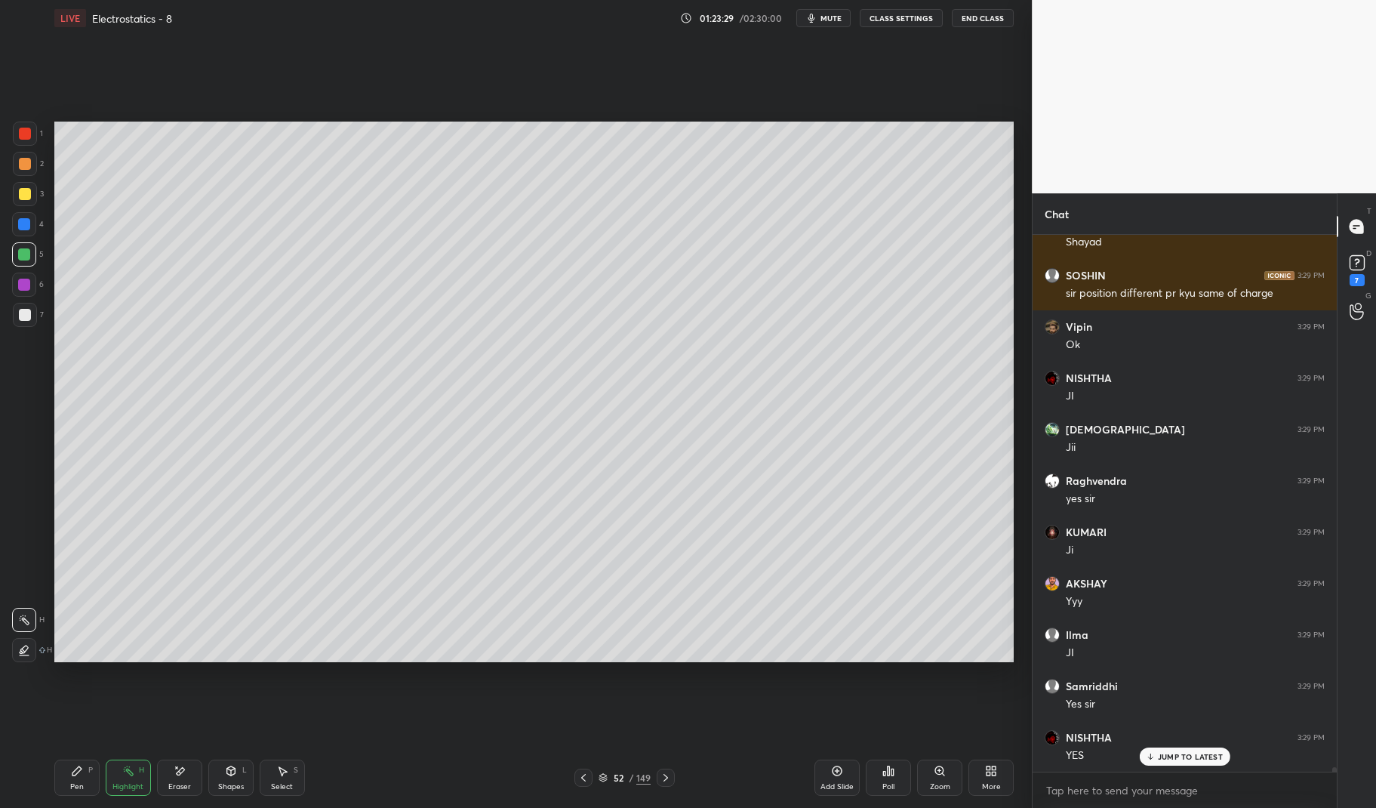
scroll to position [65324, 0]
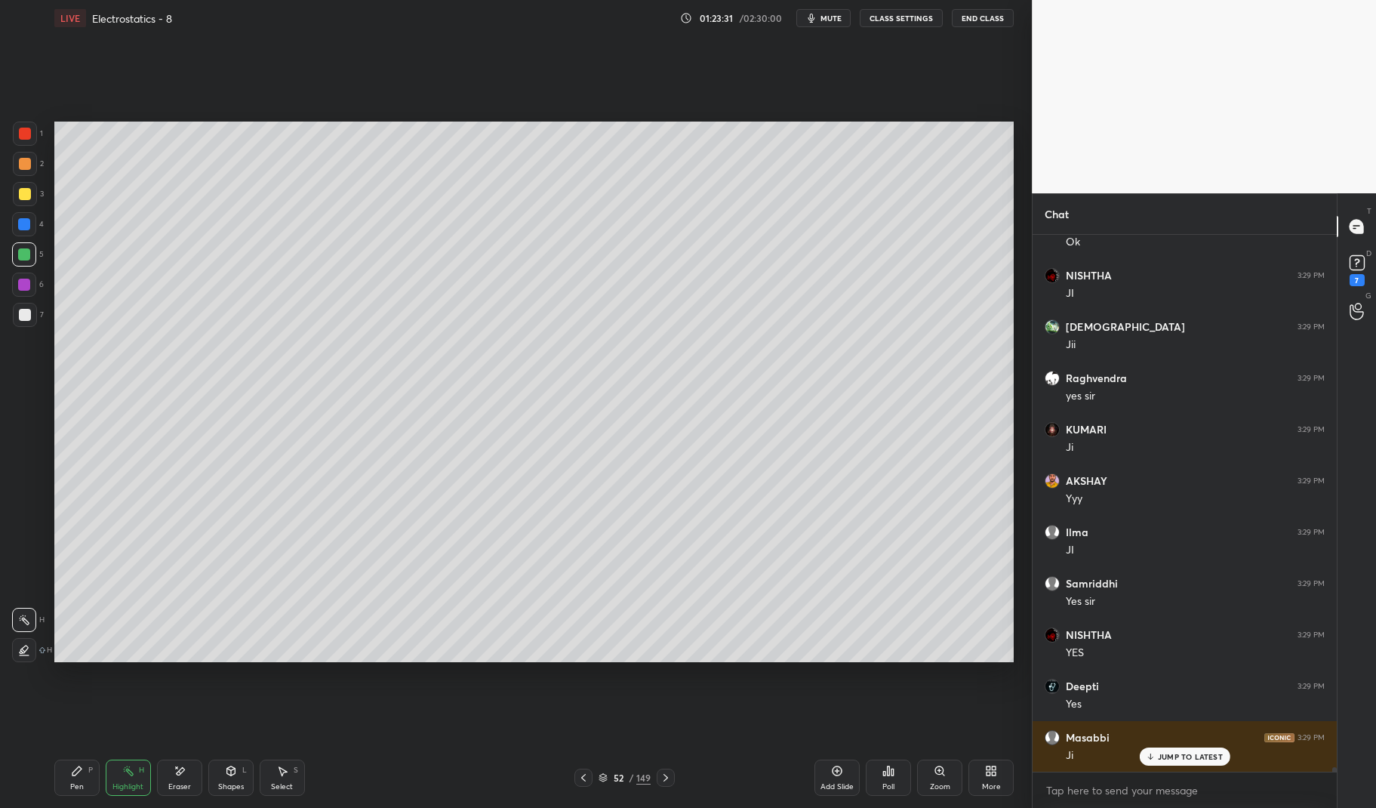
click at [585, 777] on icon at bounding box center [583, 777] width 12 height 12
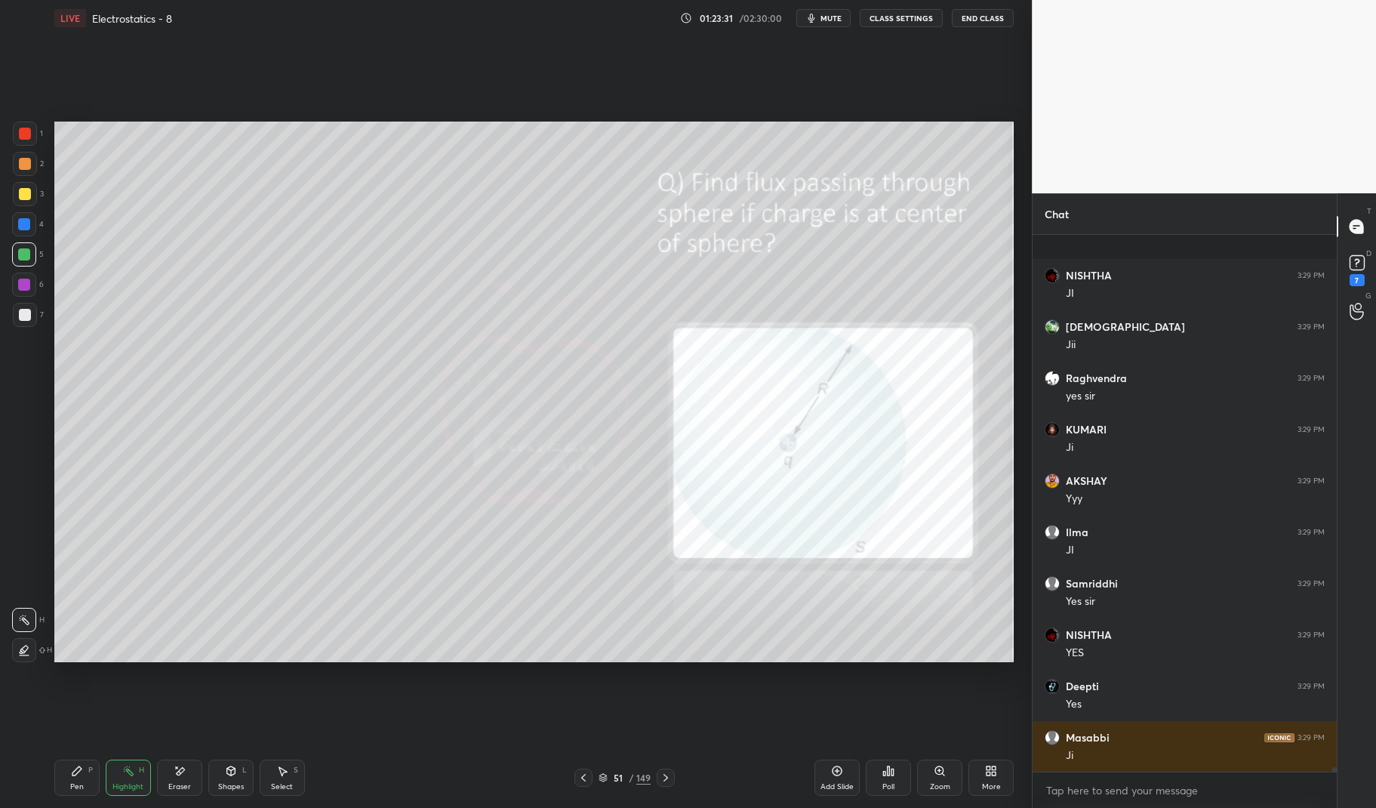
scroll to position [65479, 0]
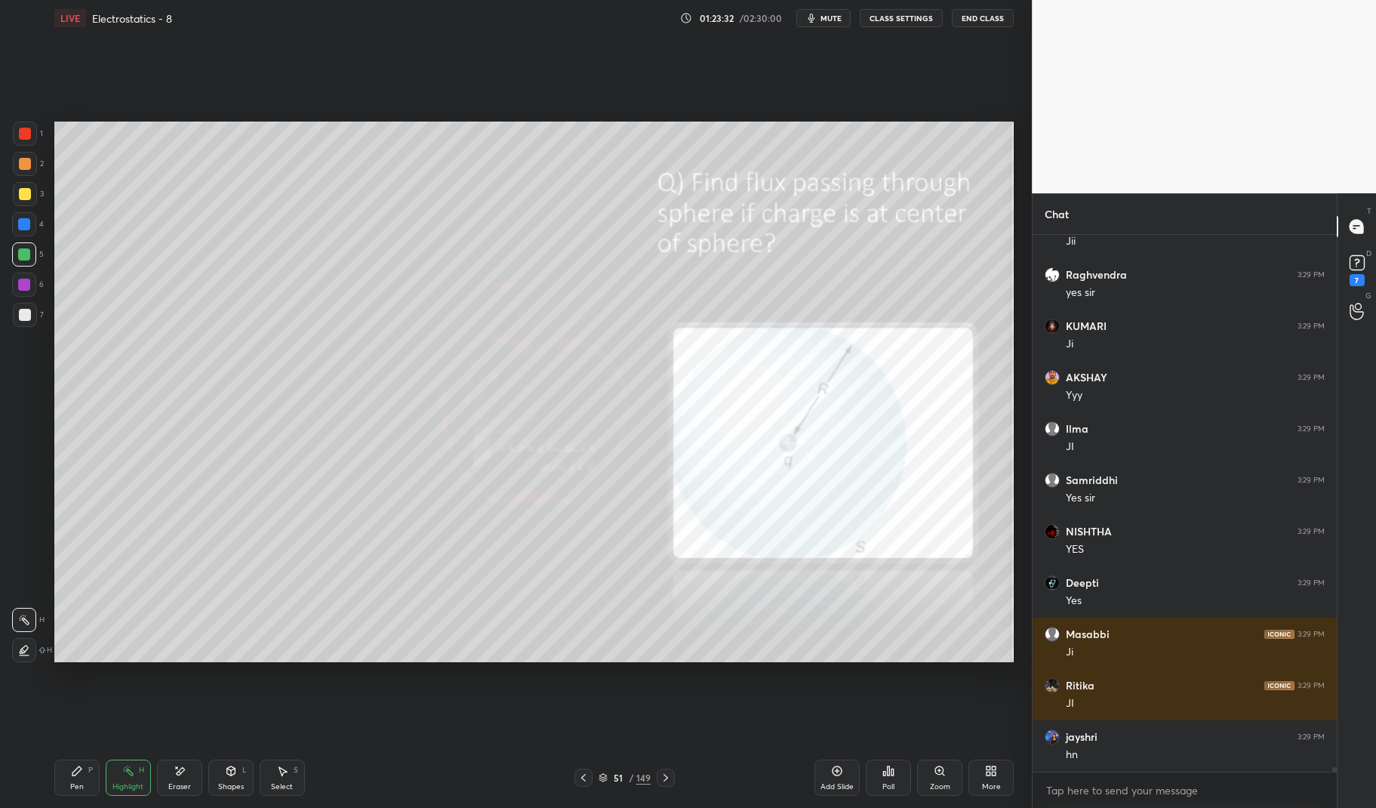
click at [131, 774] on rect at bounding box center [130, 772] width 8 height 8
click at [124, 765] on icon at bounding box center [128, 770] width 12 height 12
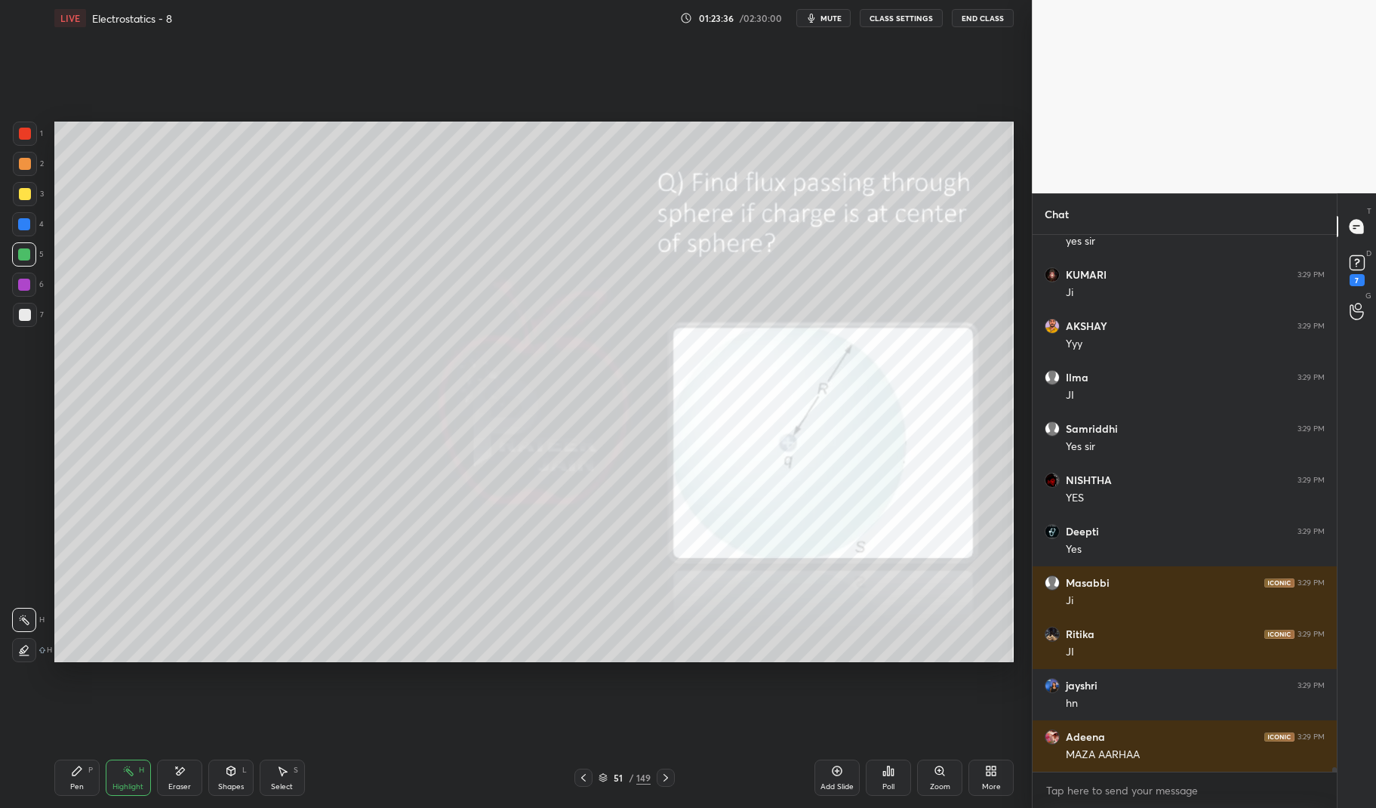
scroll to position [65581, 0]
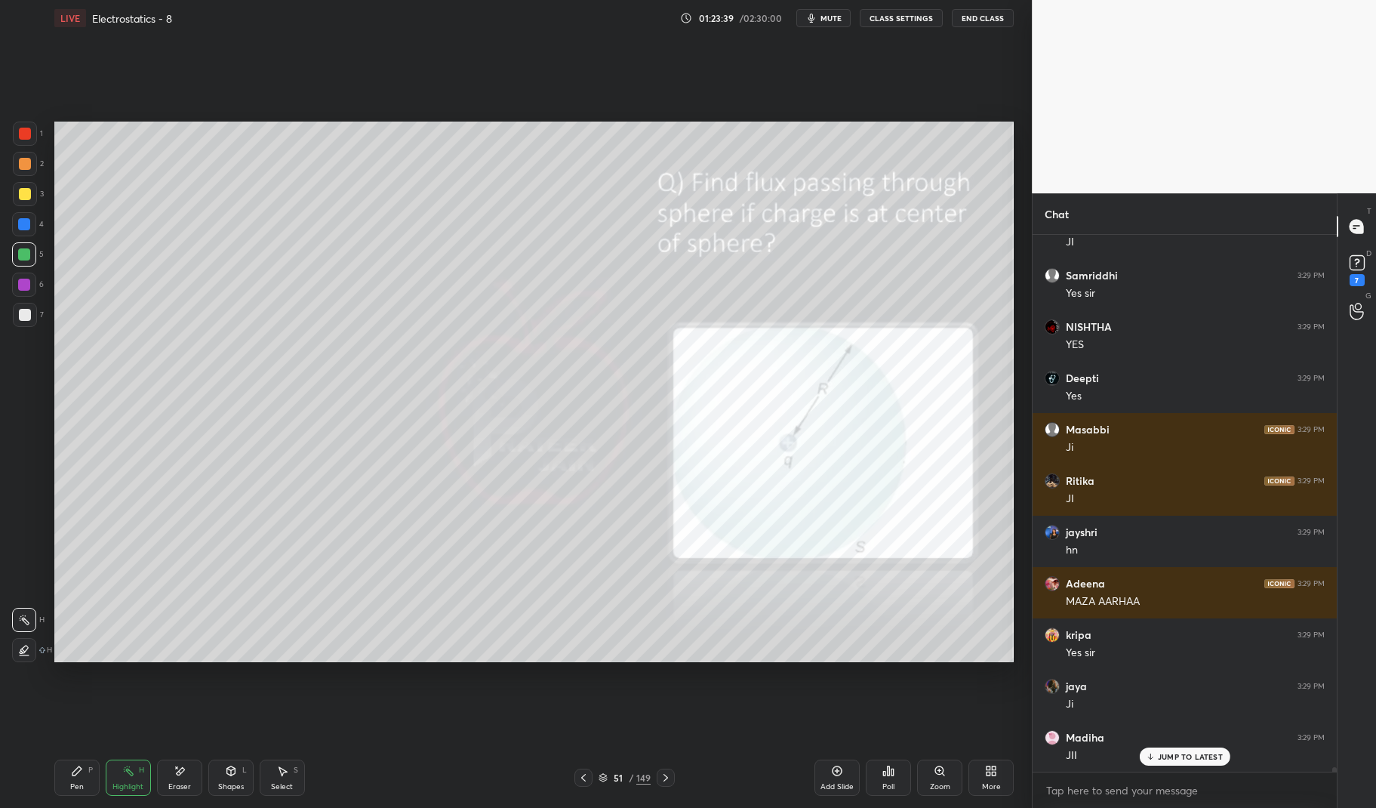
scroll to position [65735, 0]
click at [657, 781] on div at bounding box center [666, 777] width 18 height 18
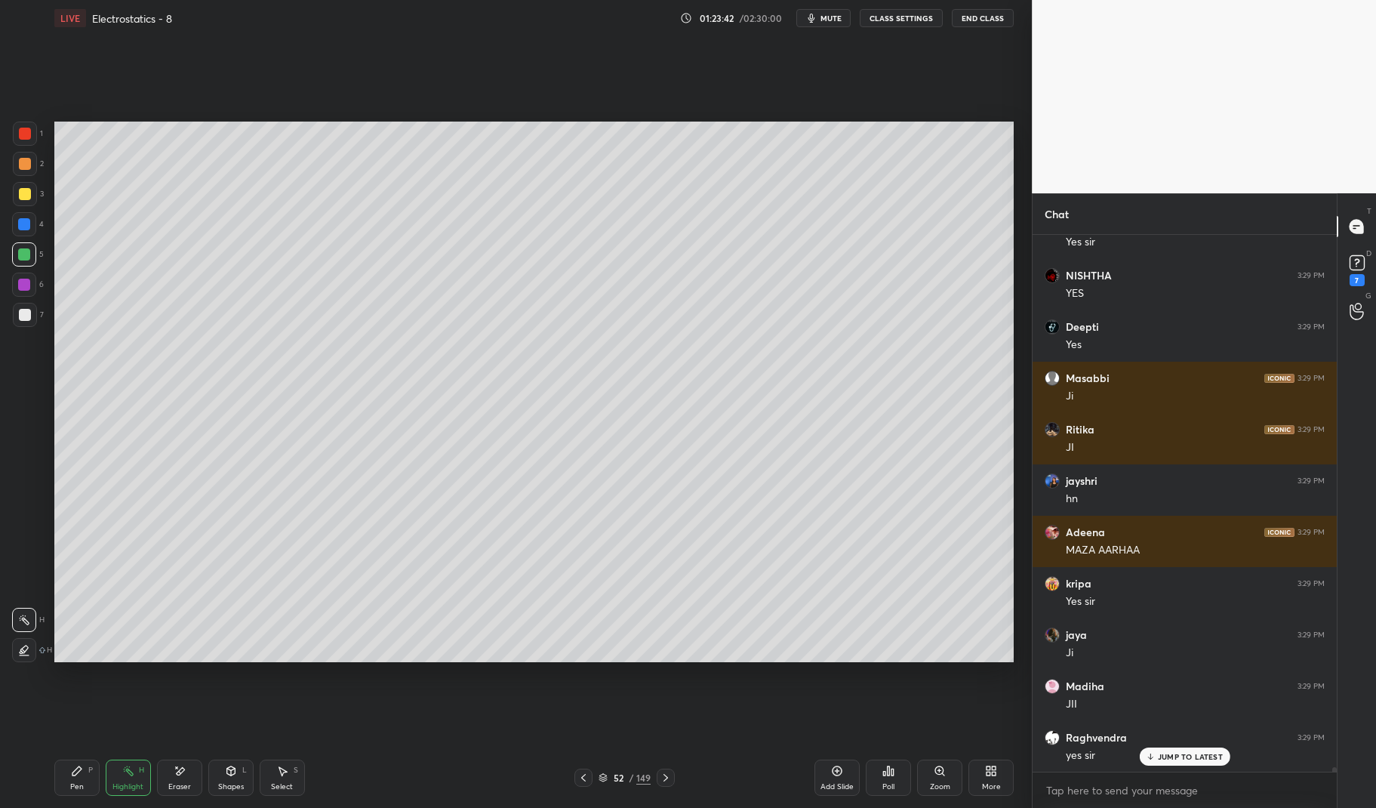
scroll to position [65786, 0]
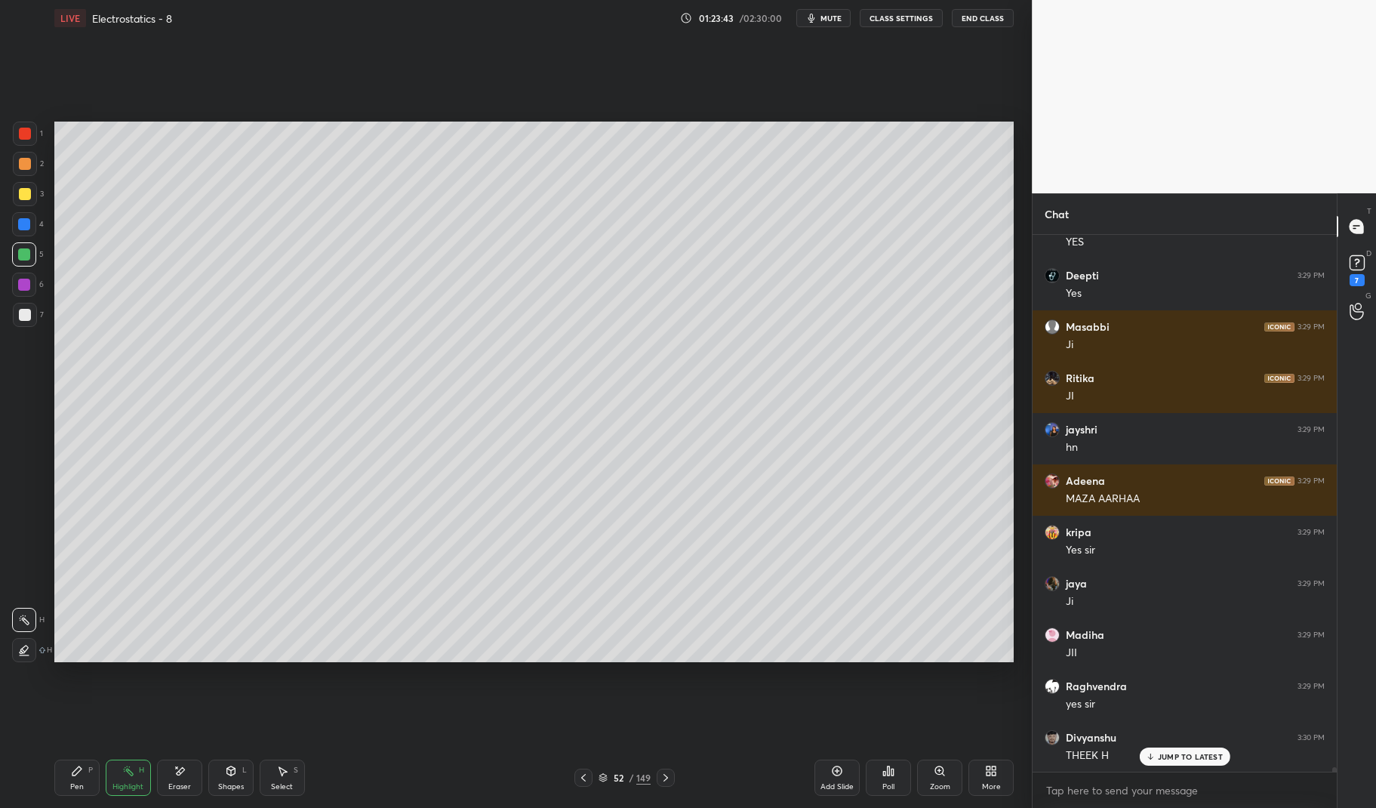
click at [583, 774] on icon at bounding box center [583, 777] width 12 height 12
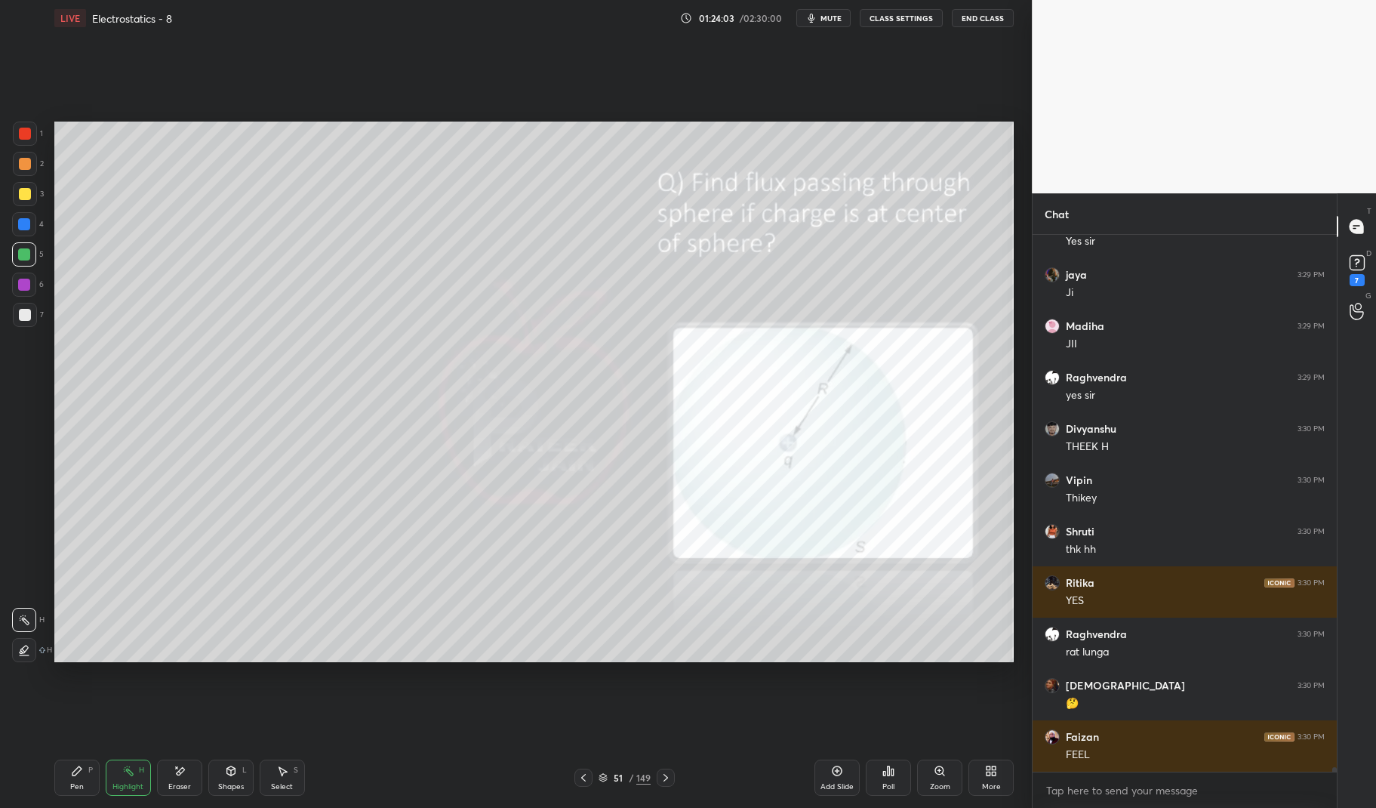
scroll to position [66145, 0]
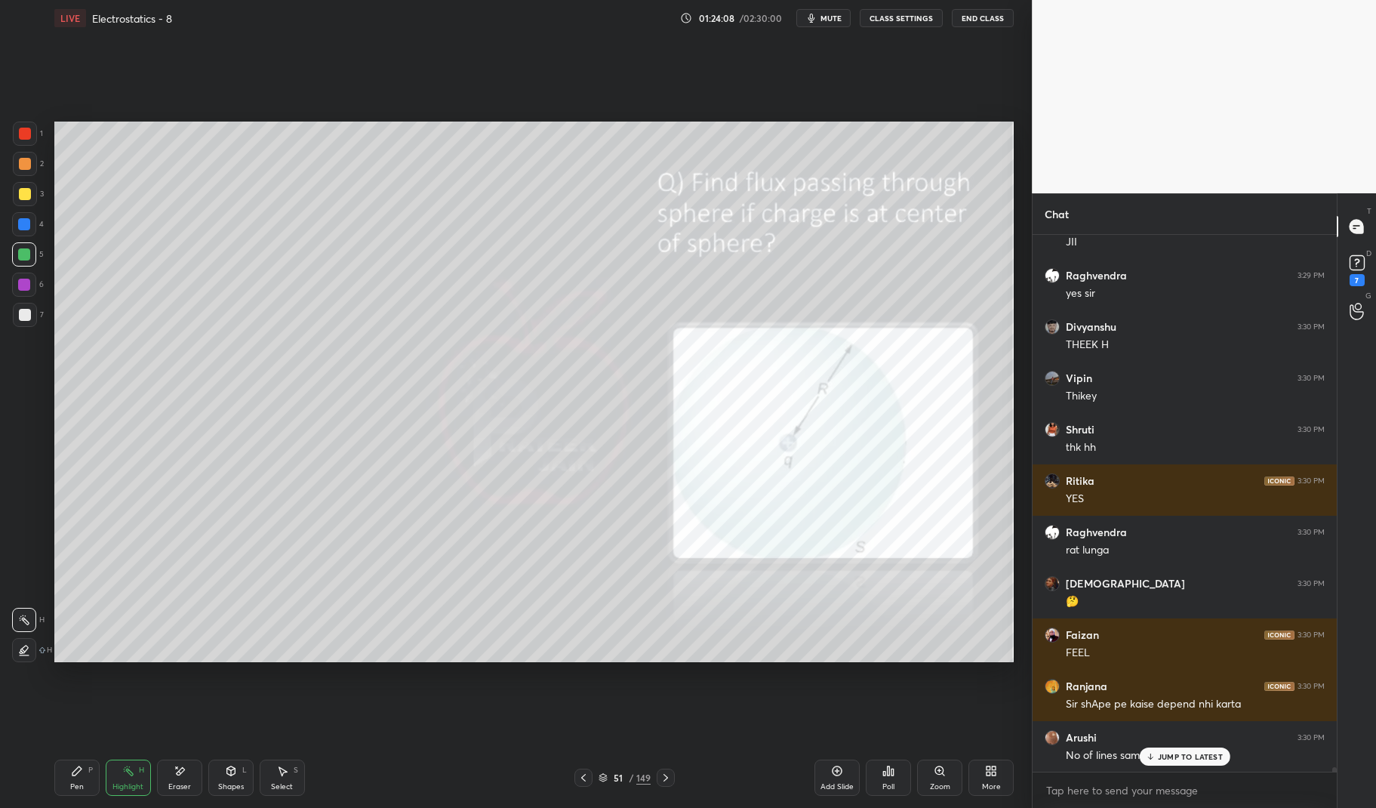
click at [1186, 755] on p "JUMP TO LATEST" at bounding box center [1190, 756] width 65 height 9
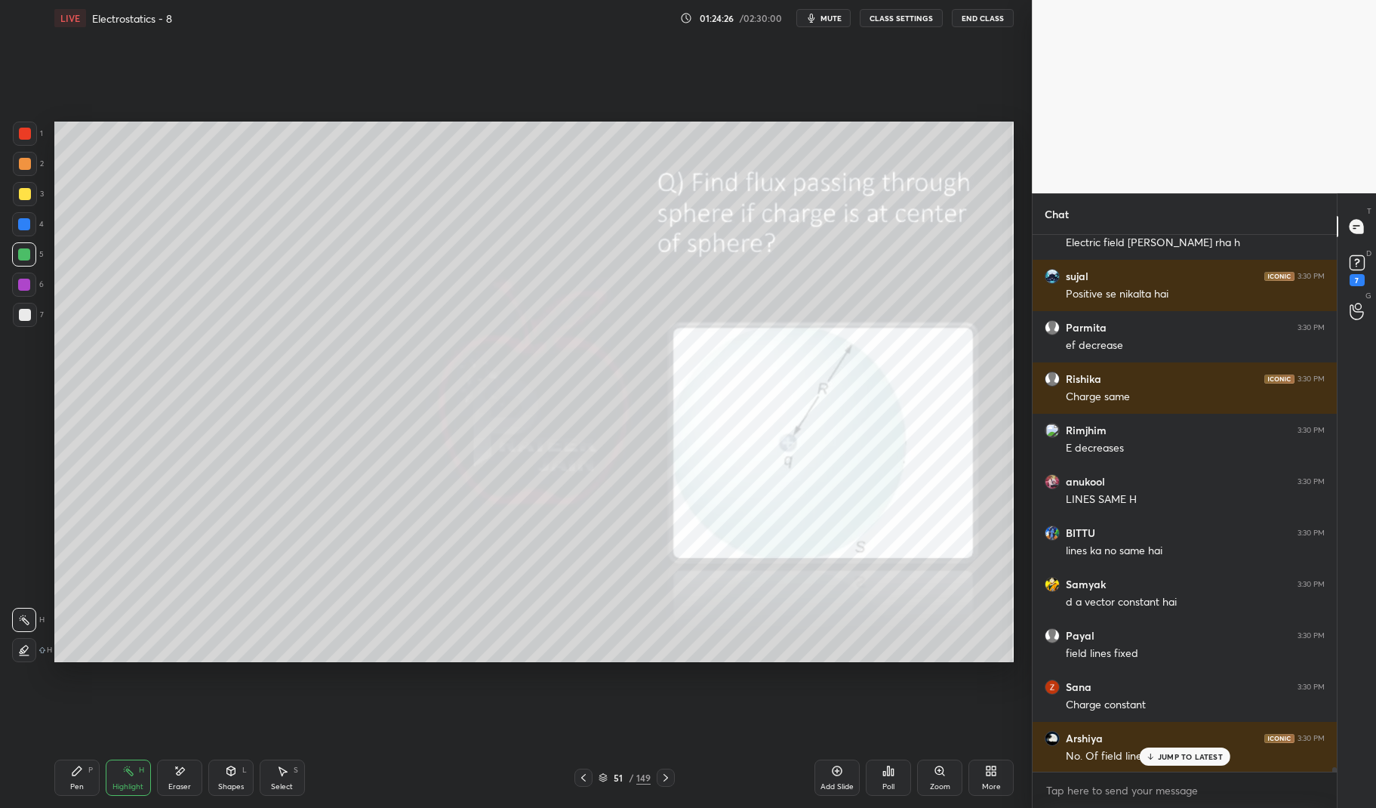
scroll to position [68928, 0]
click at [1192, 748] on div "20 NEW MESSAGES" at bounding box center [1184, 756] width 100 height 18
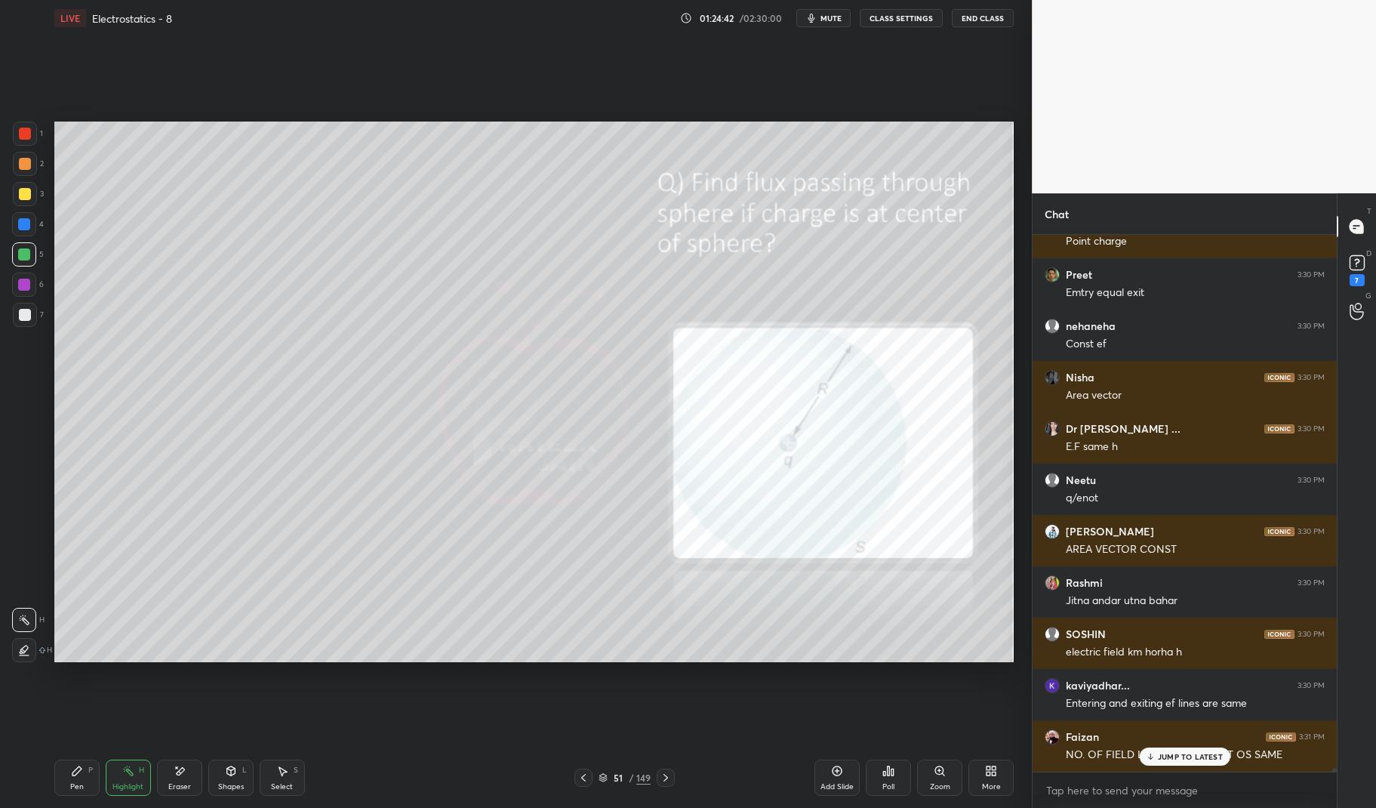
scroll to position [70110, 0]
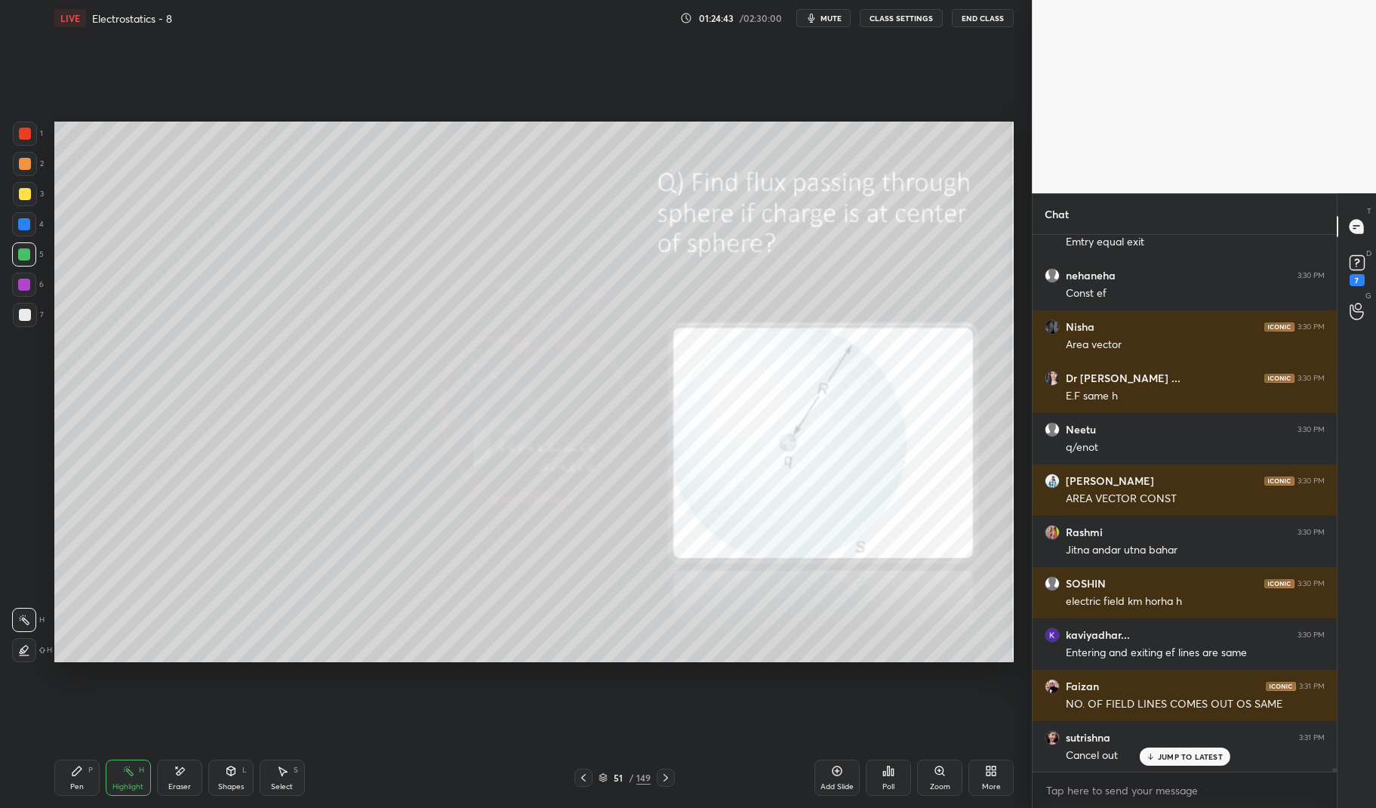
click at [123, 777] on icon at bounding box center [128, 770] width 12 height 12
click at [127, 764] on icon at bounding box center [128, 770] width 12 height 12
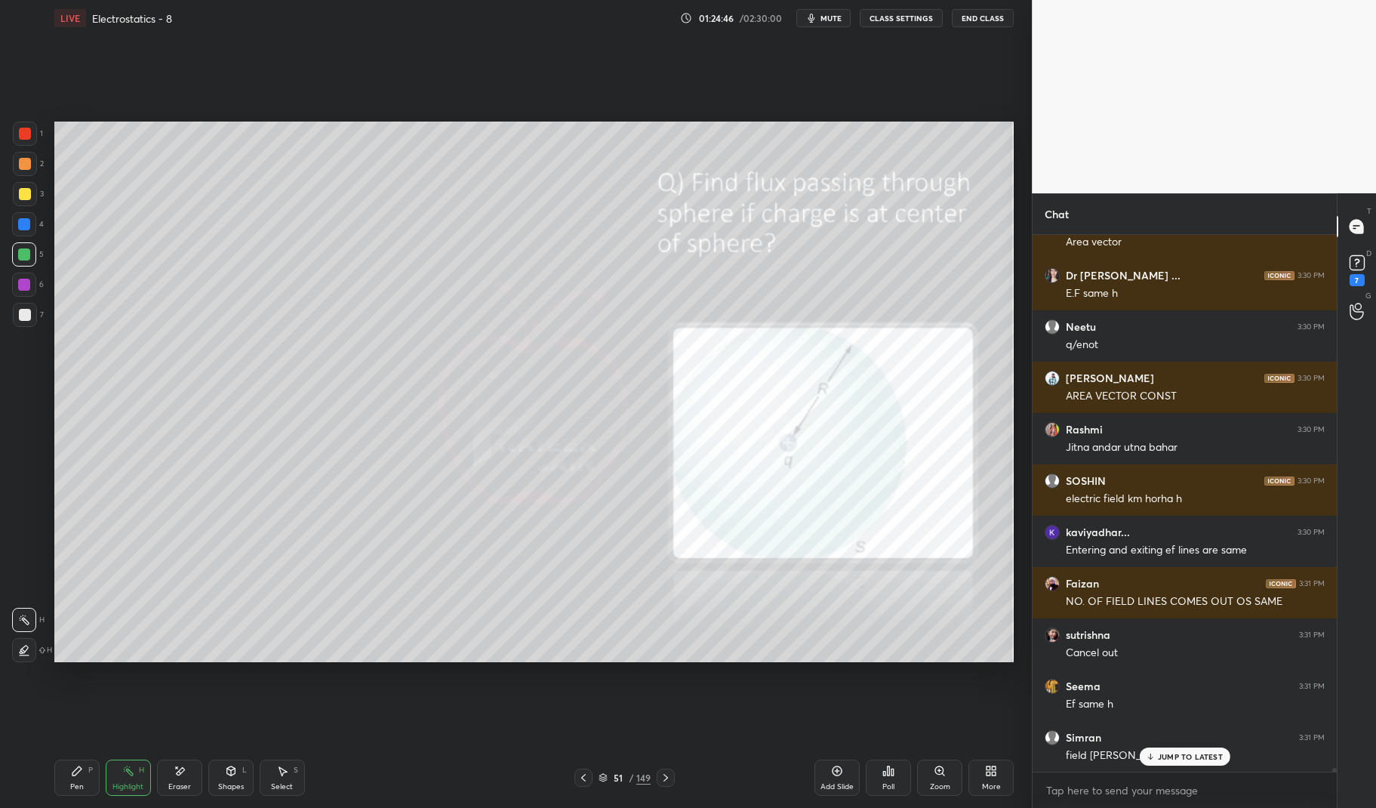
scroll to position [70264, 0]
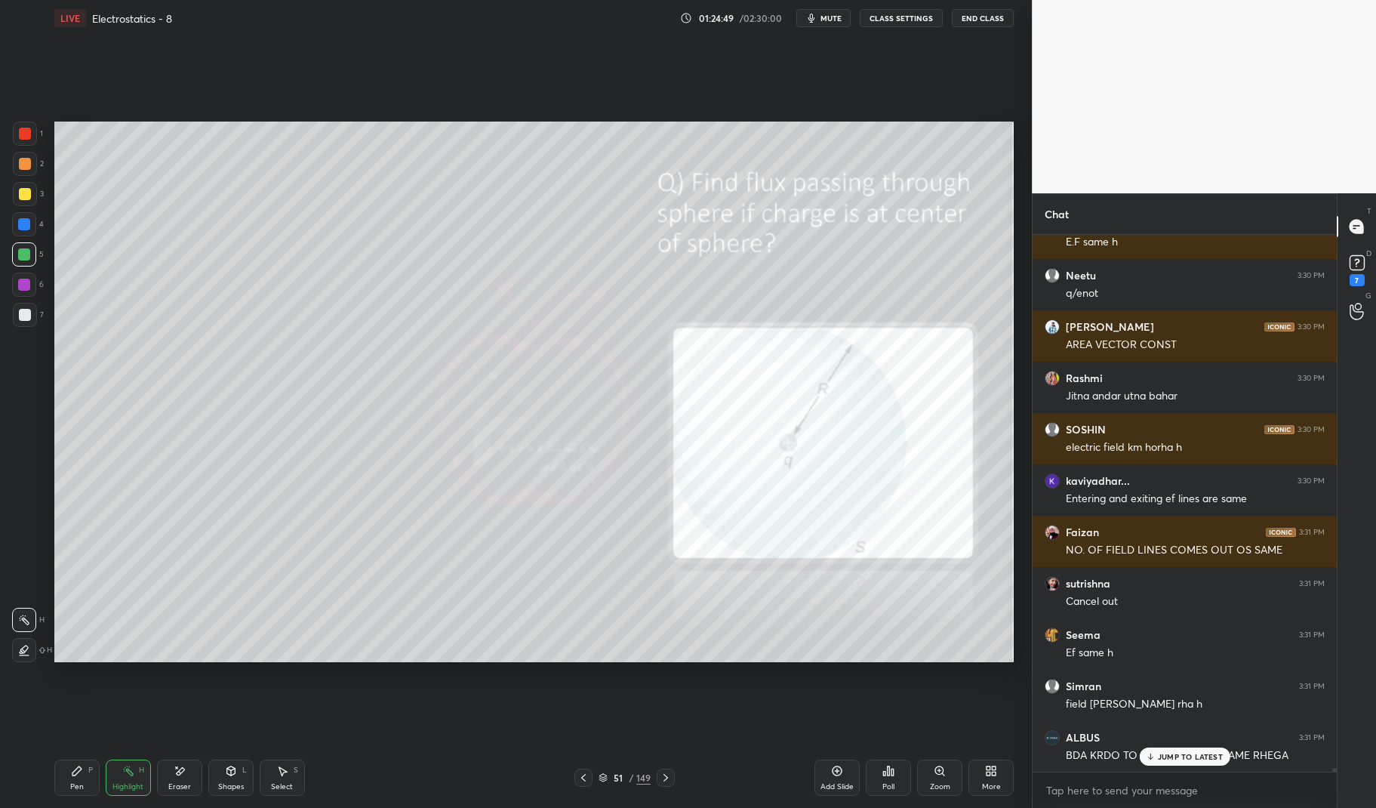
click at [835, 778] on div "Add Slide" at bounding box center [836, 777] width 45 height 36
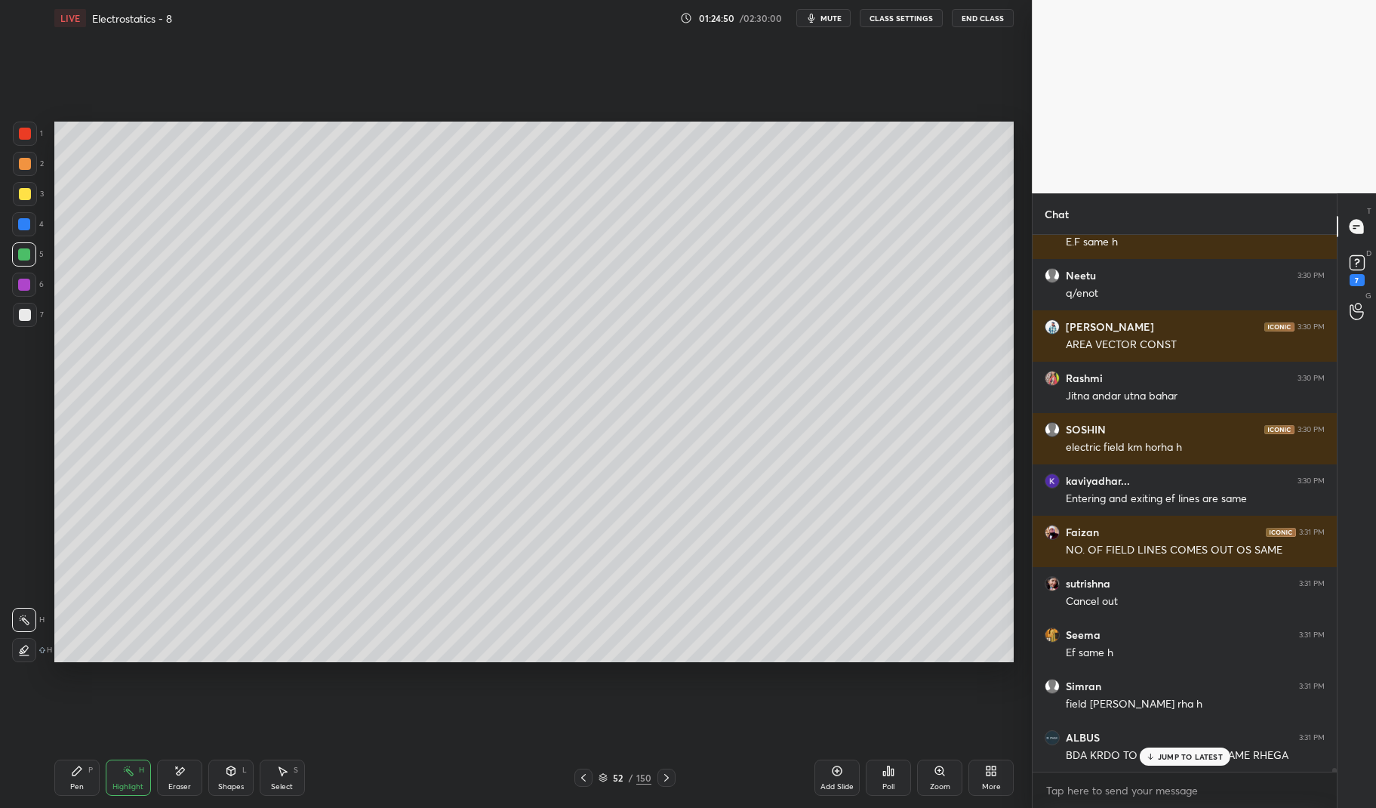
scroll to position [70315, 0]
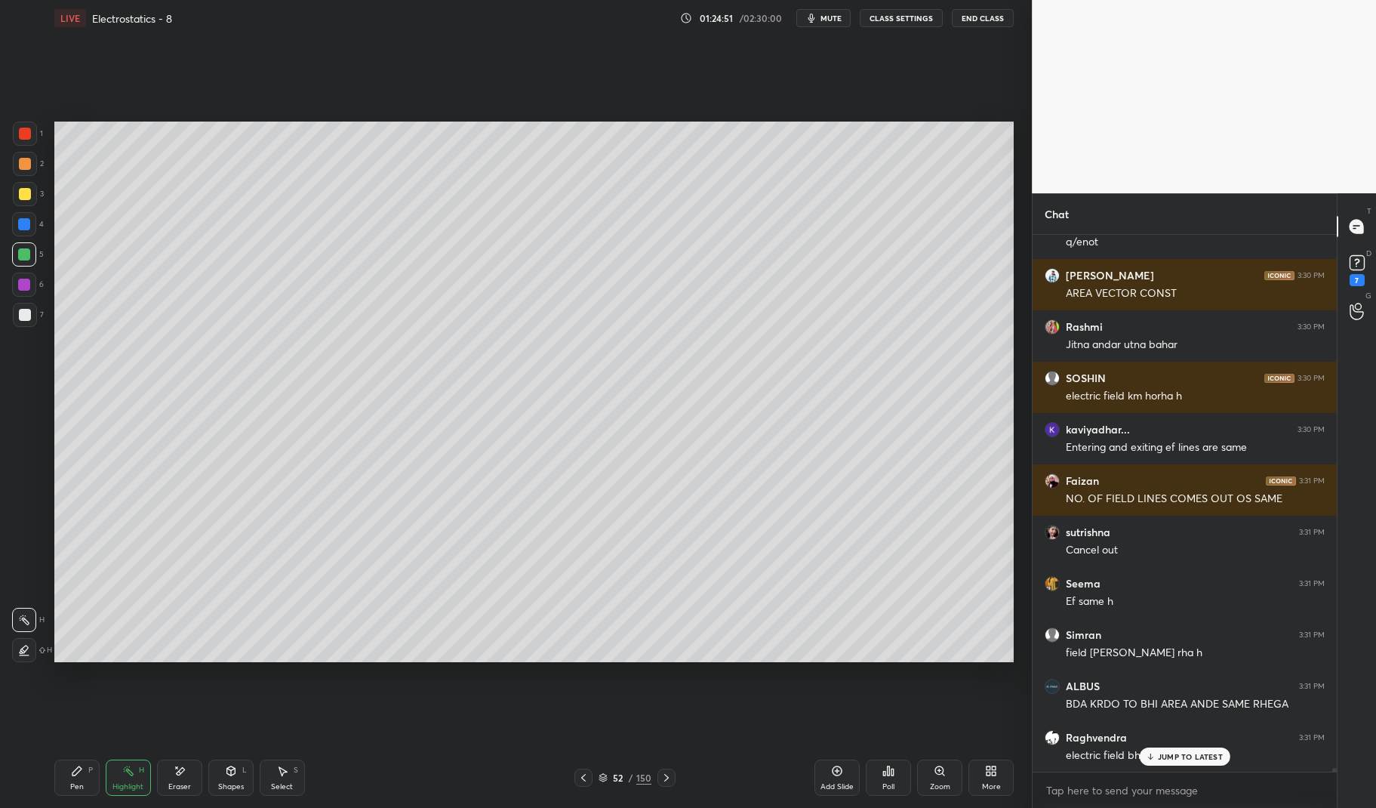
click at [657, 780] on div at bounding box center [666, 777] width 18 height 18
click at [828, 780] on div "Add Slide" at bounding box center [836, 777] width 45 height 36
click at [246, 773] on div "L" at bounding box center [244, 770] width 5 height 8
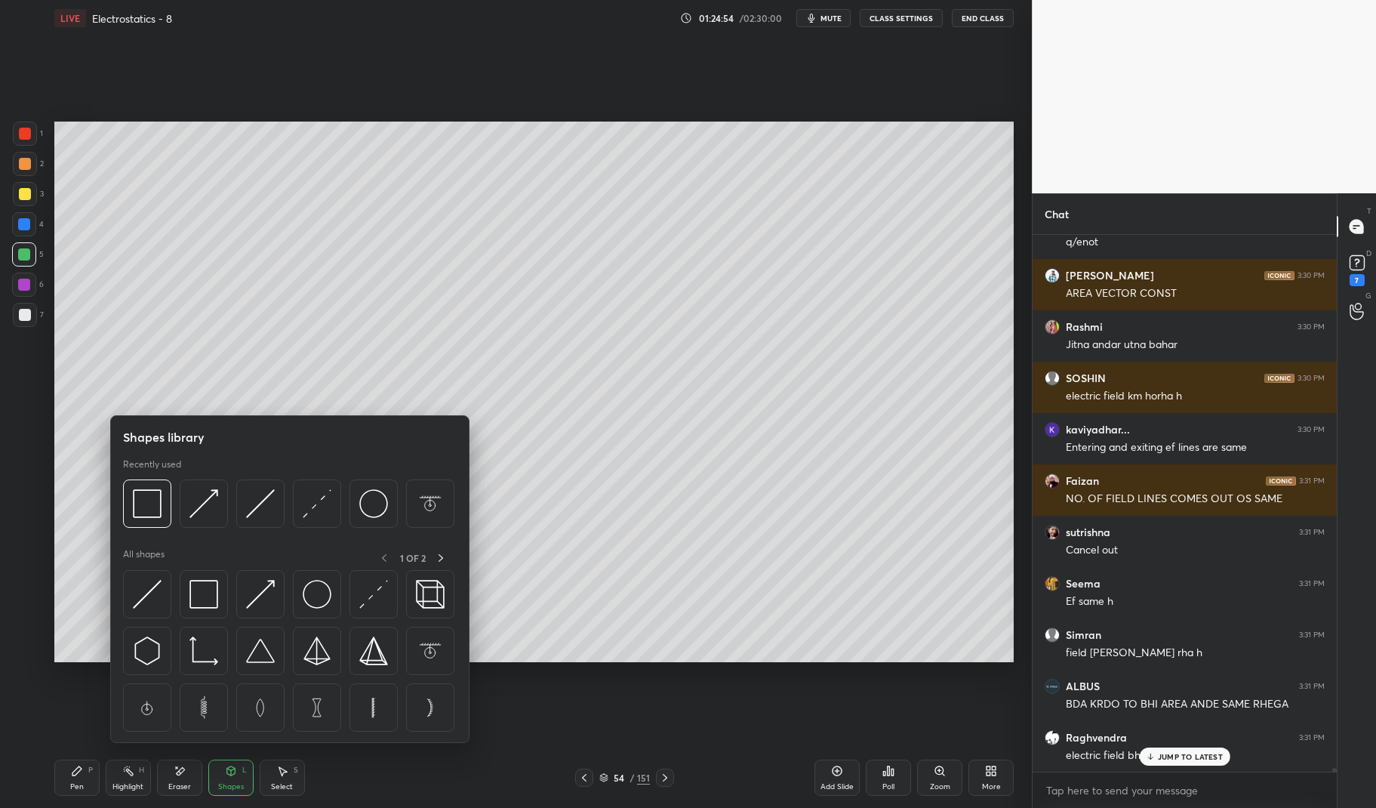
click at [26, 226] on div at bounding box center [24, 224] width 12 height 12
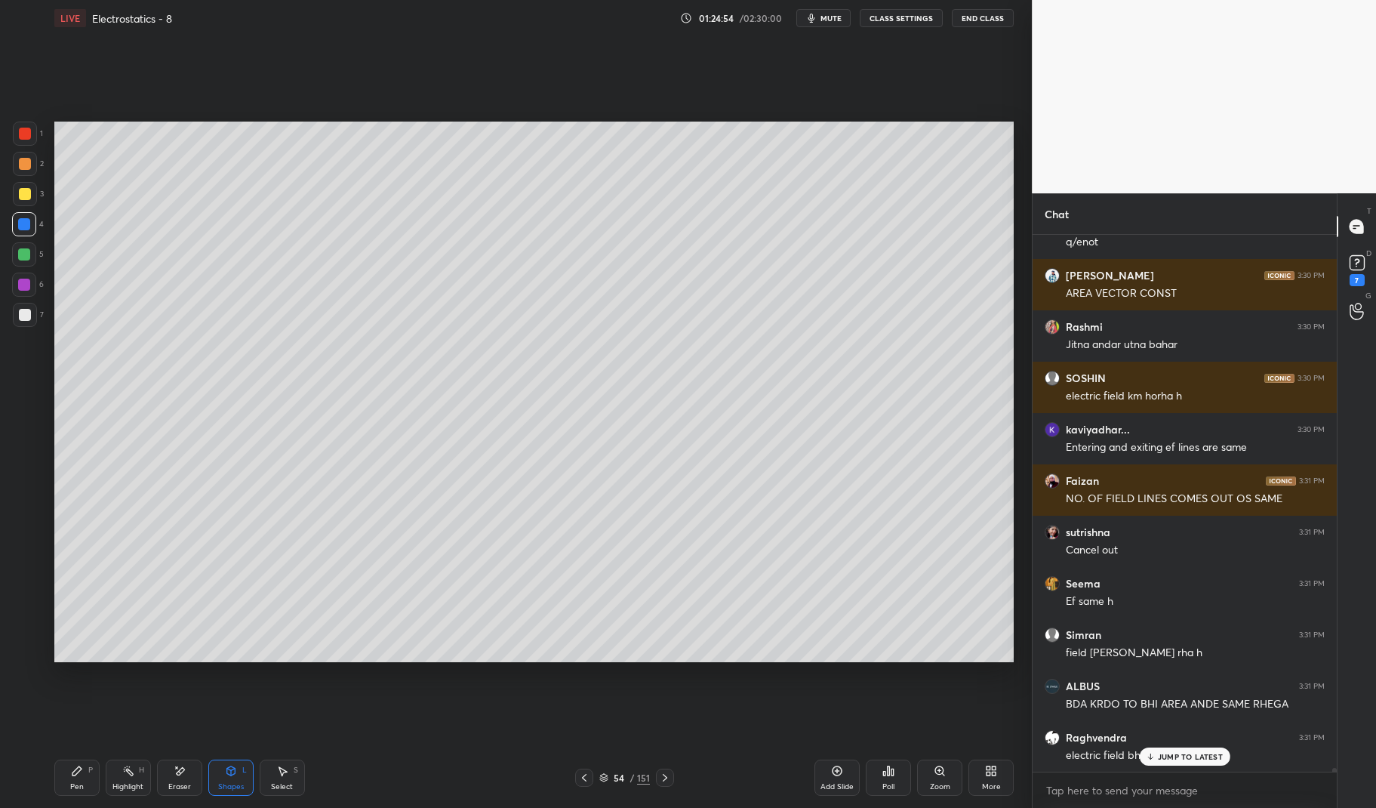
click at [20, 226] on div at bounding box center [24, 224] width 12 height 12
click at [81, 783] on div "Pen" at bounding box center [77, 787] width 14 height 8
click at [77, 775] on icon at bounding box center [77, 770] width 12 height 12
click at [243, 781] on div "Shapes L" at bounding box center [230, 777] width 45 height 36
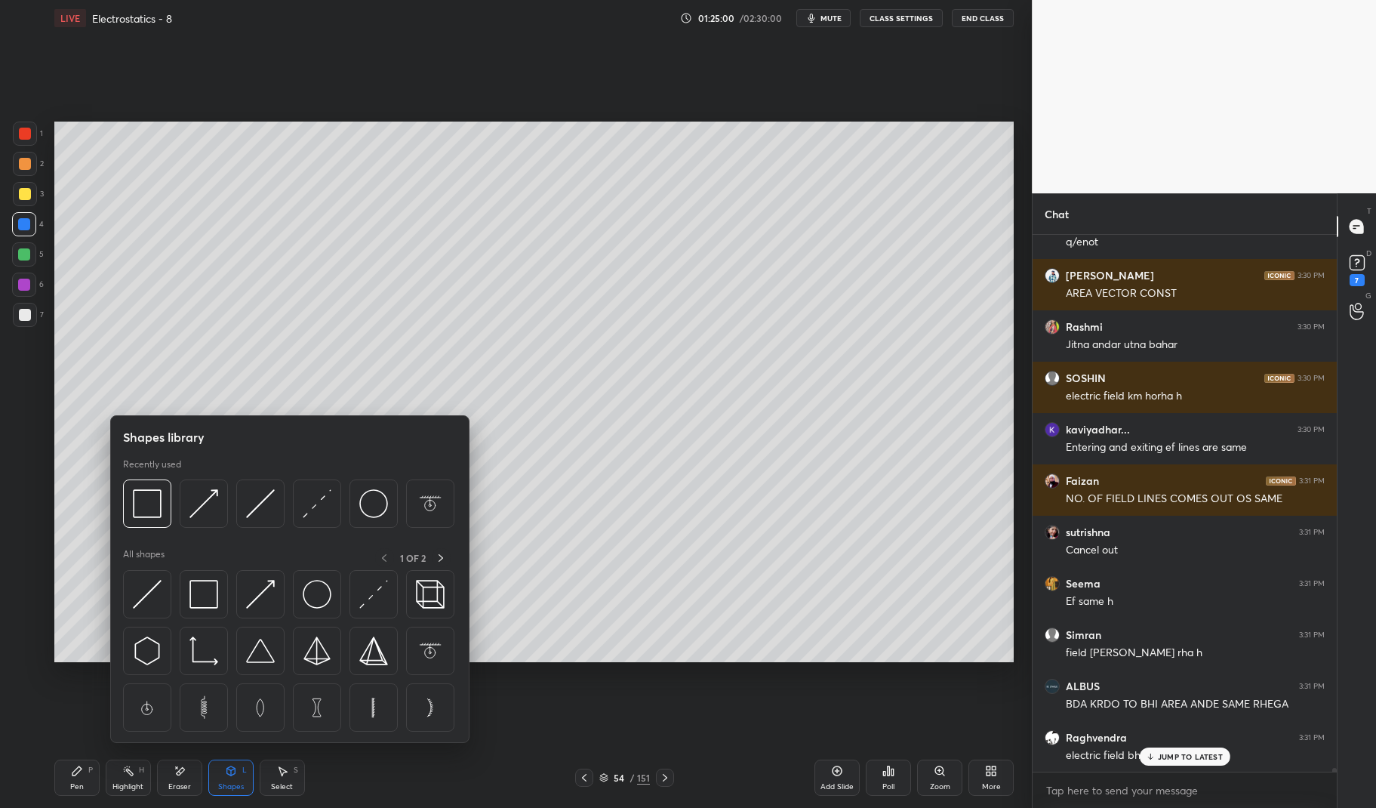
click at [370, 497] on img at bounding box center [373, 503] width 29 height 29
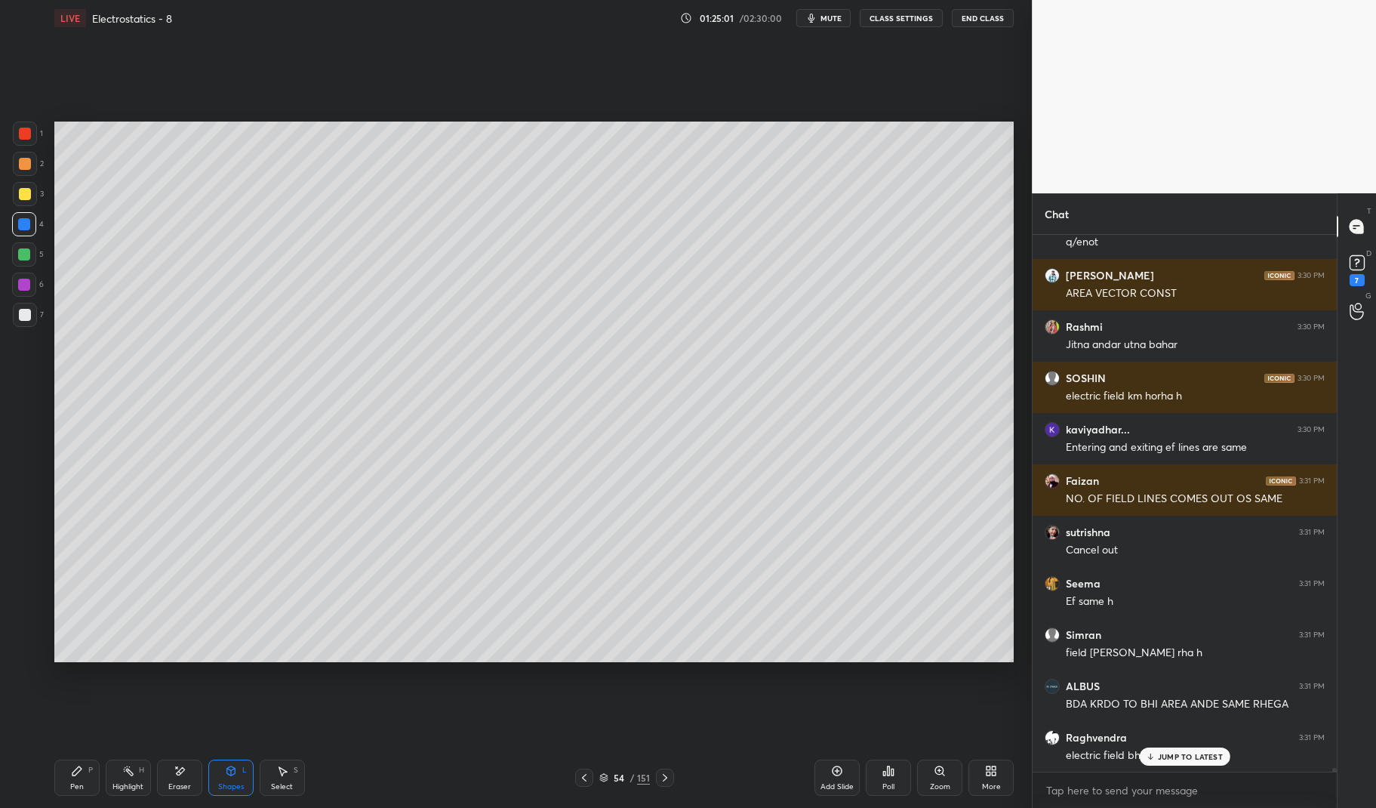
click at [22, 131] on div at bounding box center [25, 134] width 12 height 12
click at [19, 137] on div at bounding box center [25, 134] width 12 height 12
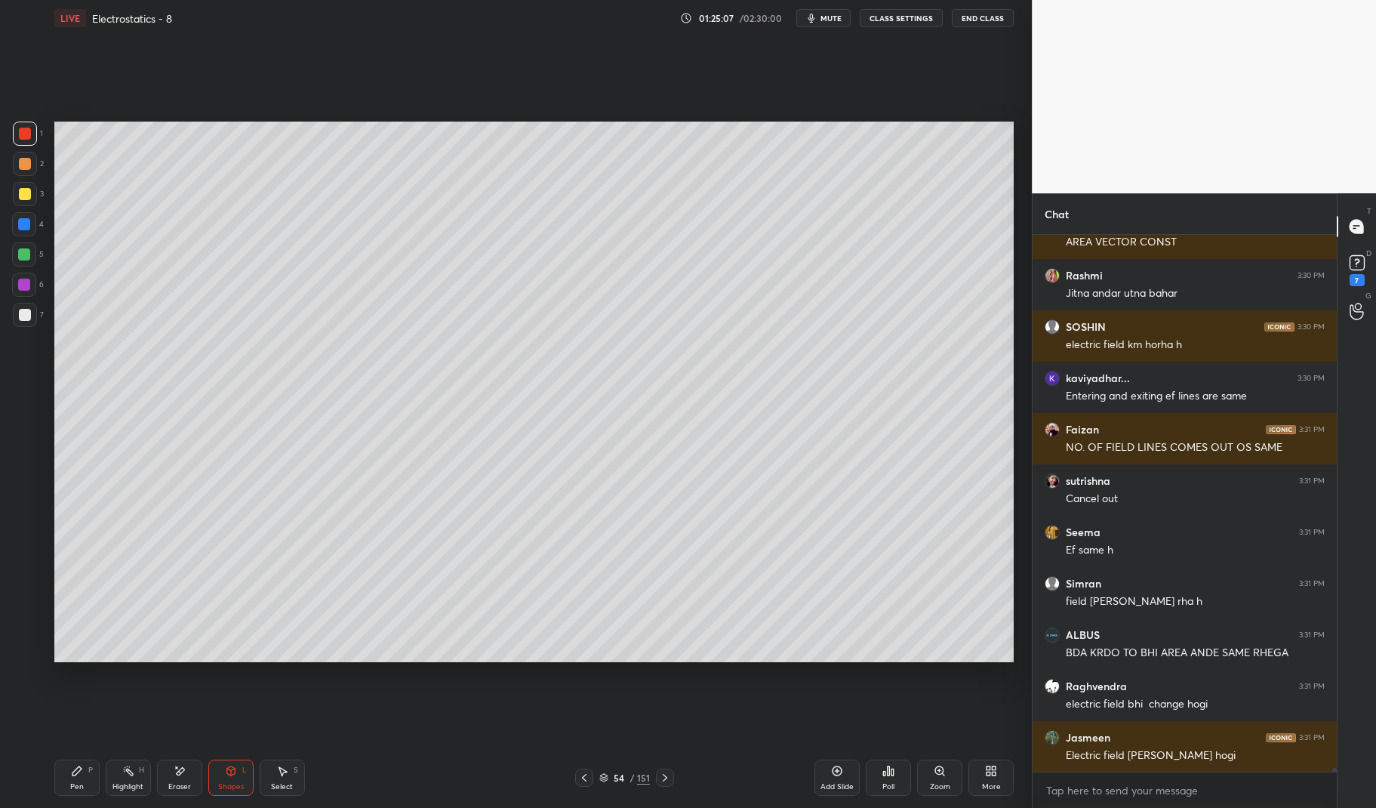
click at [295, 775] on div "Select S" at bounding box center [282, 777] width 45 height 36
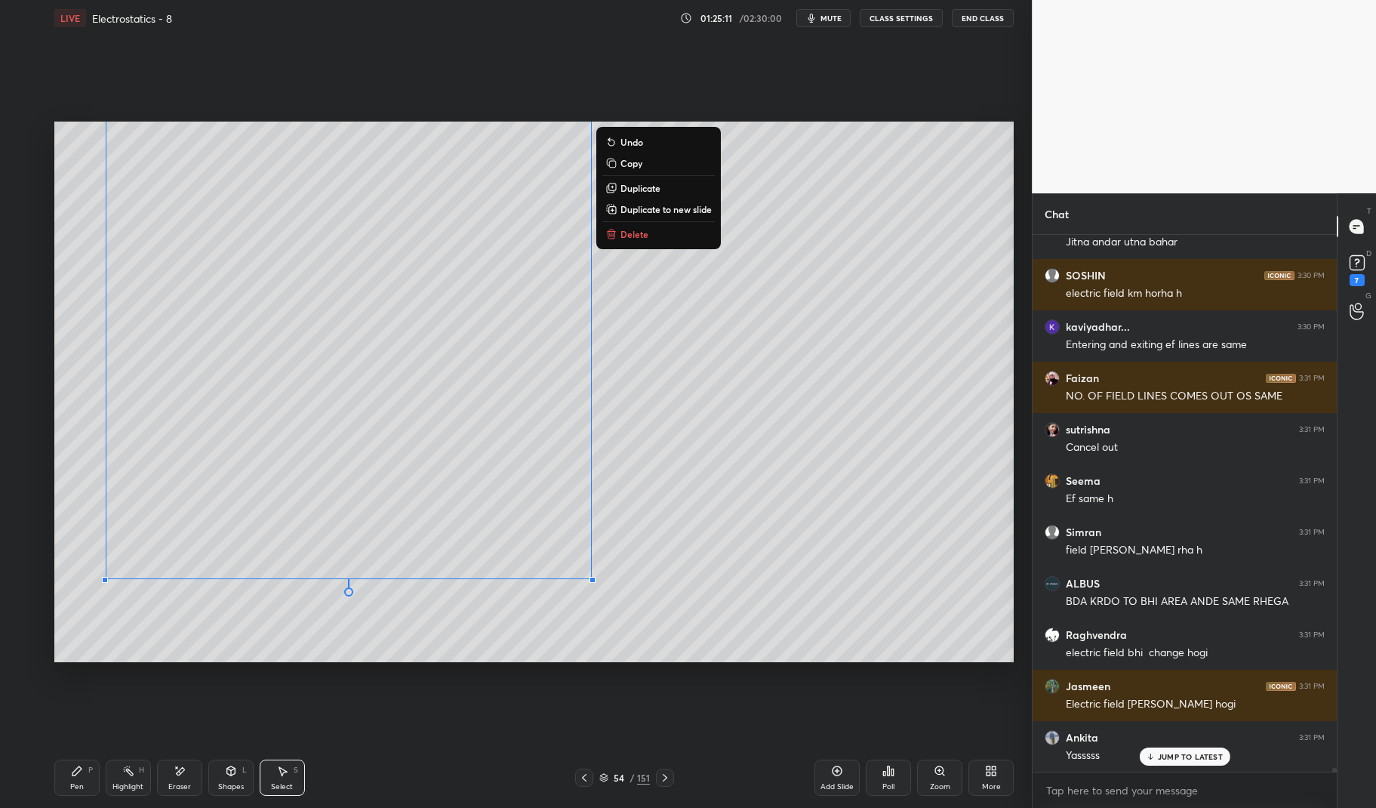
click at [445, 636] on div "0 ° Undo Copy Duplicate Duplicate to new slide Delete" at bounding box center [534, 392] width 960 height 540
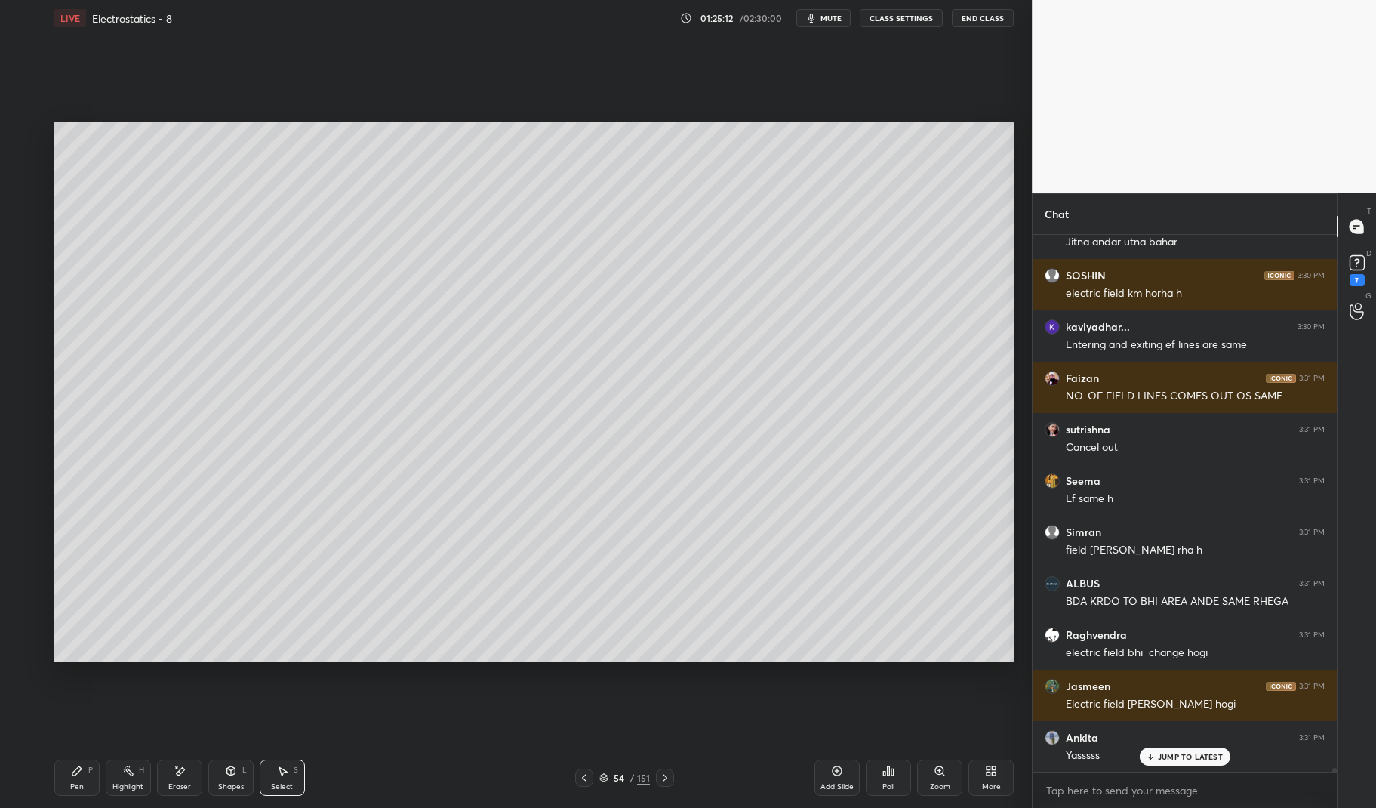
click at [85, 781] on div "Pen P" at bounding box center [76, 777] width 45 height 36
click at [75, 776] on icon at bounding box center [77, 770] width 12 height 12
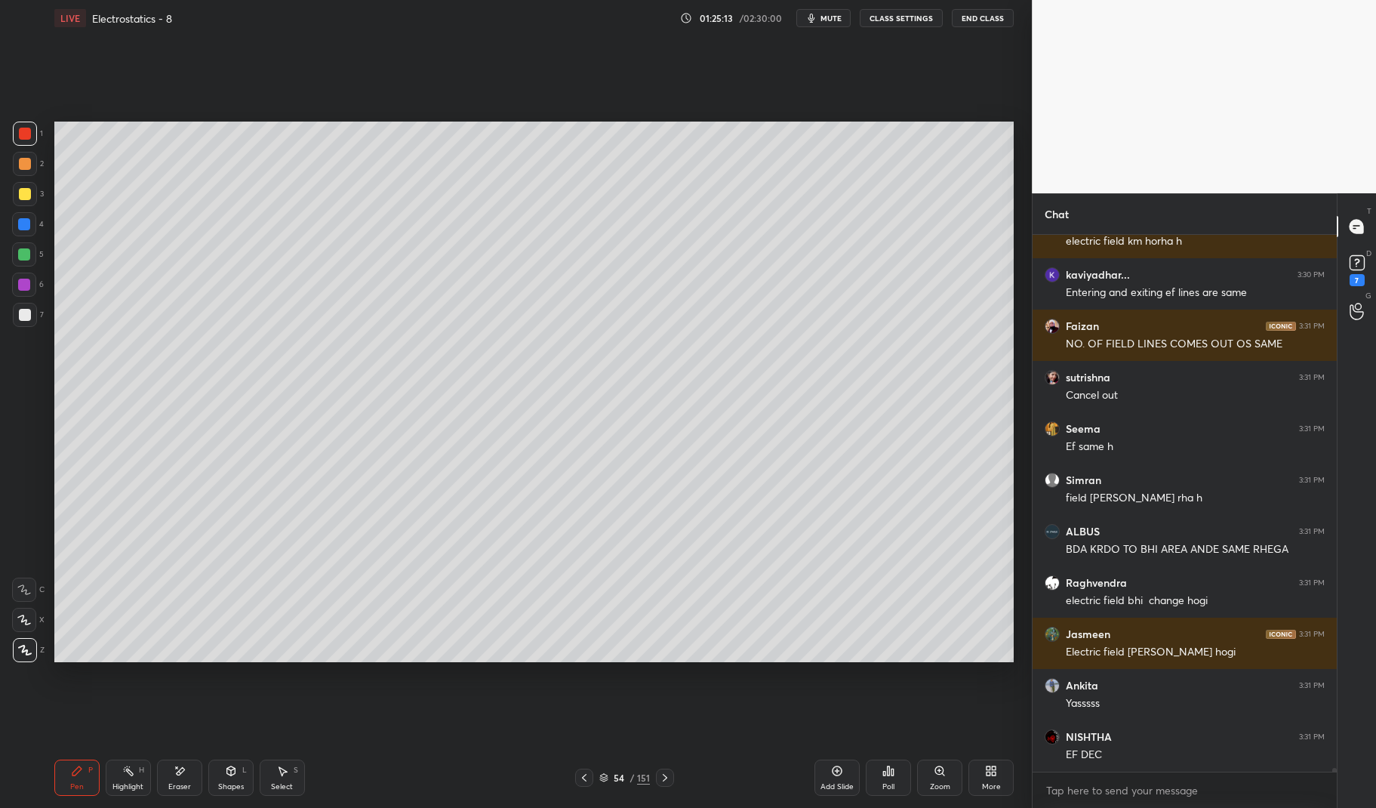
click at [24, 257] on div at bounding box center [24, 254] width 12 height 12
click at [19, 256] on div at bounding box center [24, 254] width 12 height 12
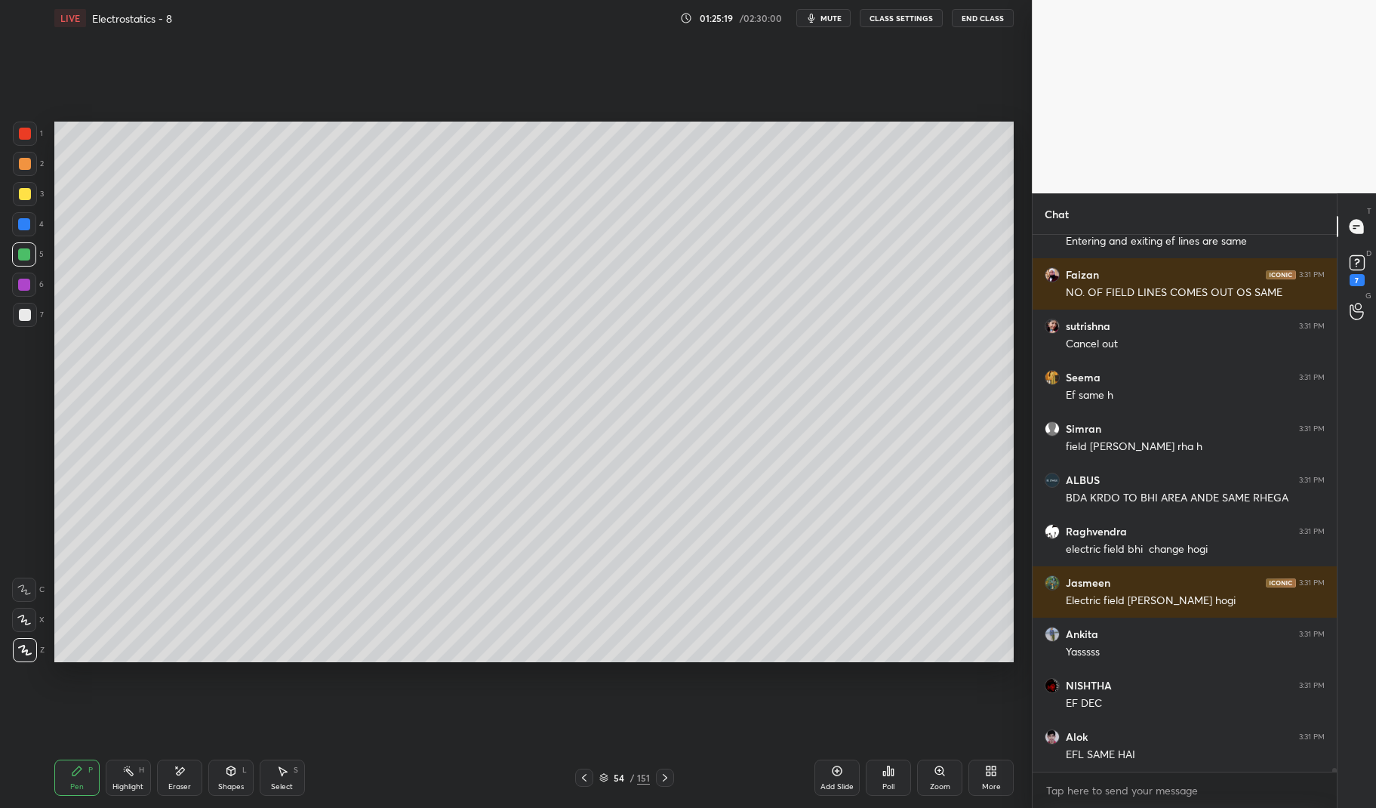
scroll to position [70573, 0]
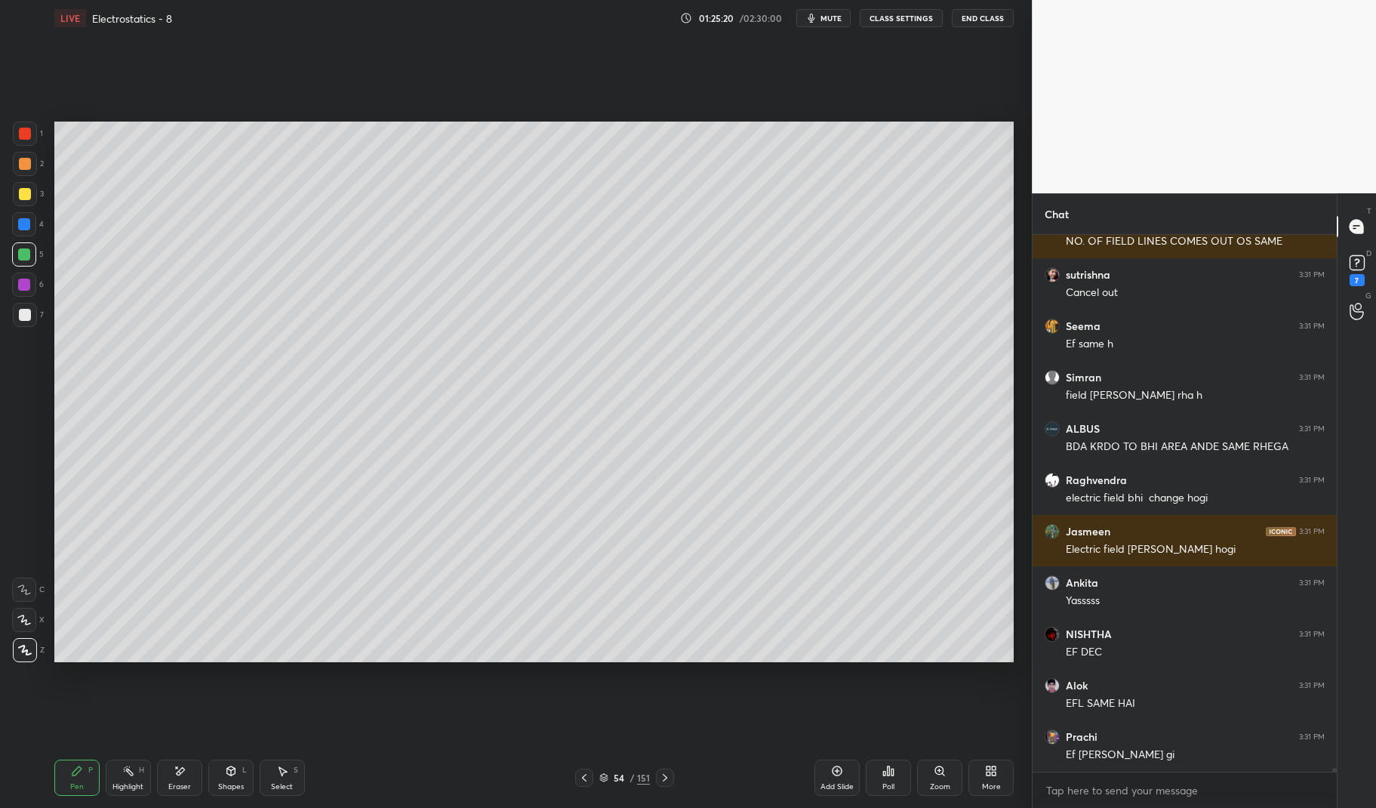
click at [13, 316] on div at bounding box center [25, 315] width 24 height 24
click at [2, 321] on div "1 2 3 4 5 6 7 C X Z E E Erase all H H" at bounding box center [24, 392] width 48 height 540
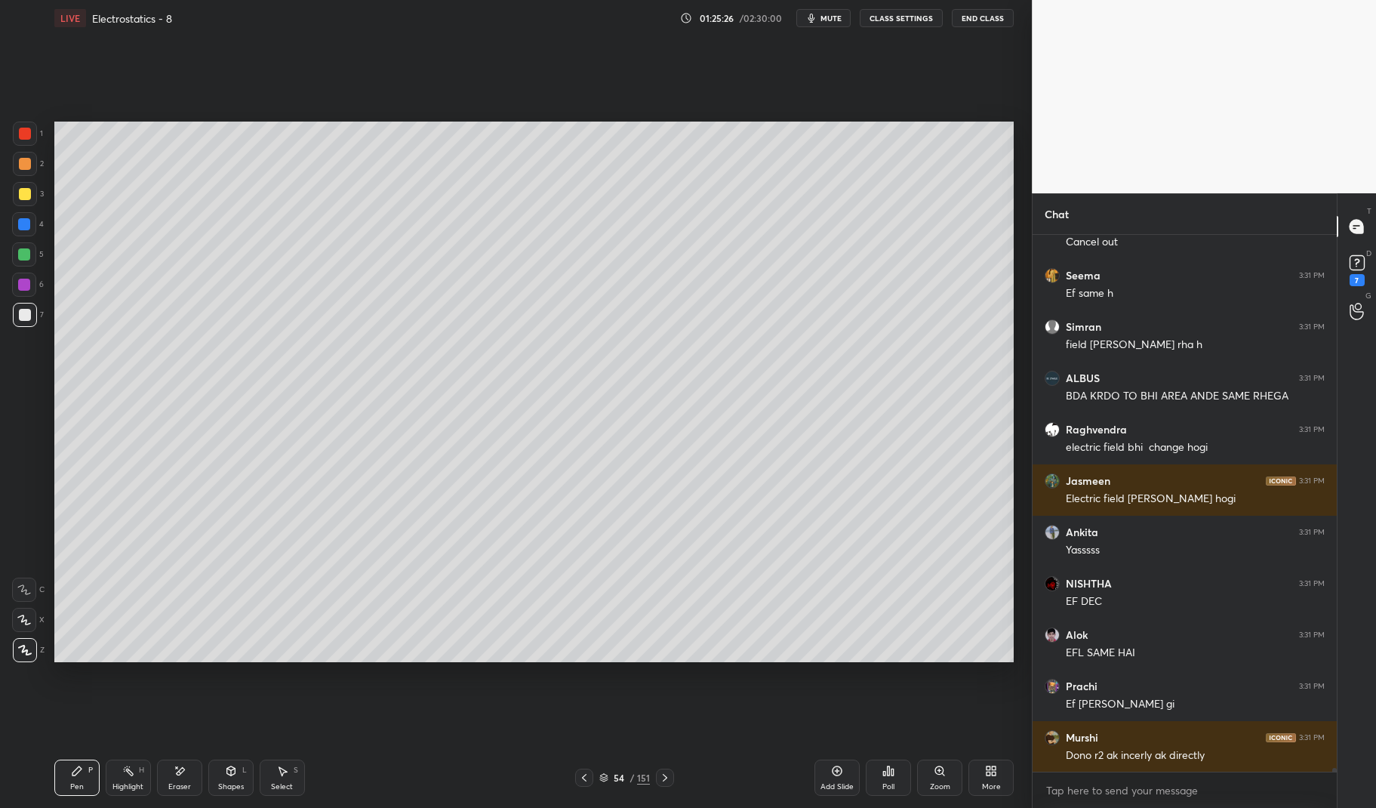
scroll to position [70675, 0]
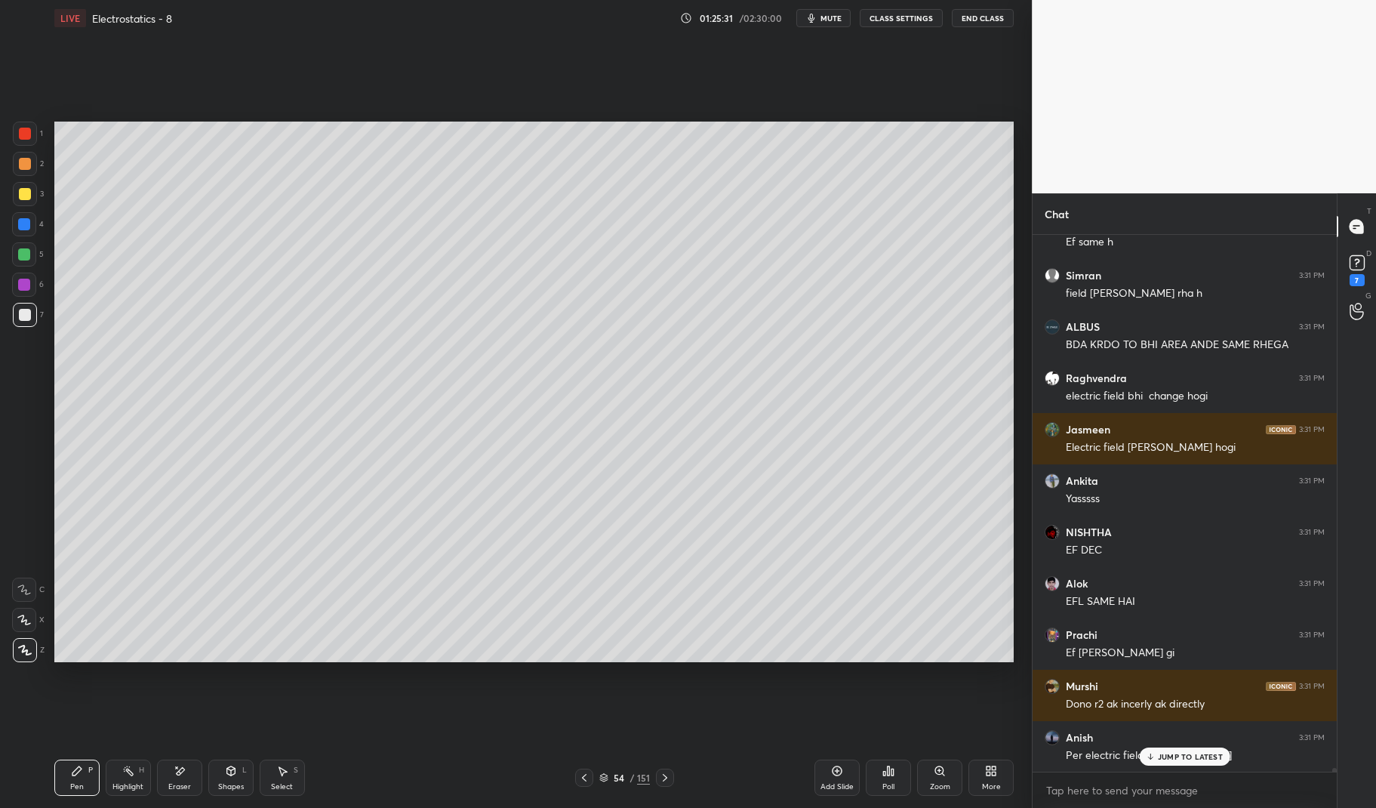
click at [132, 778] on div "Highlight H" at bounding box center [128, 777] width 45 height 36
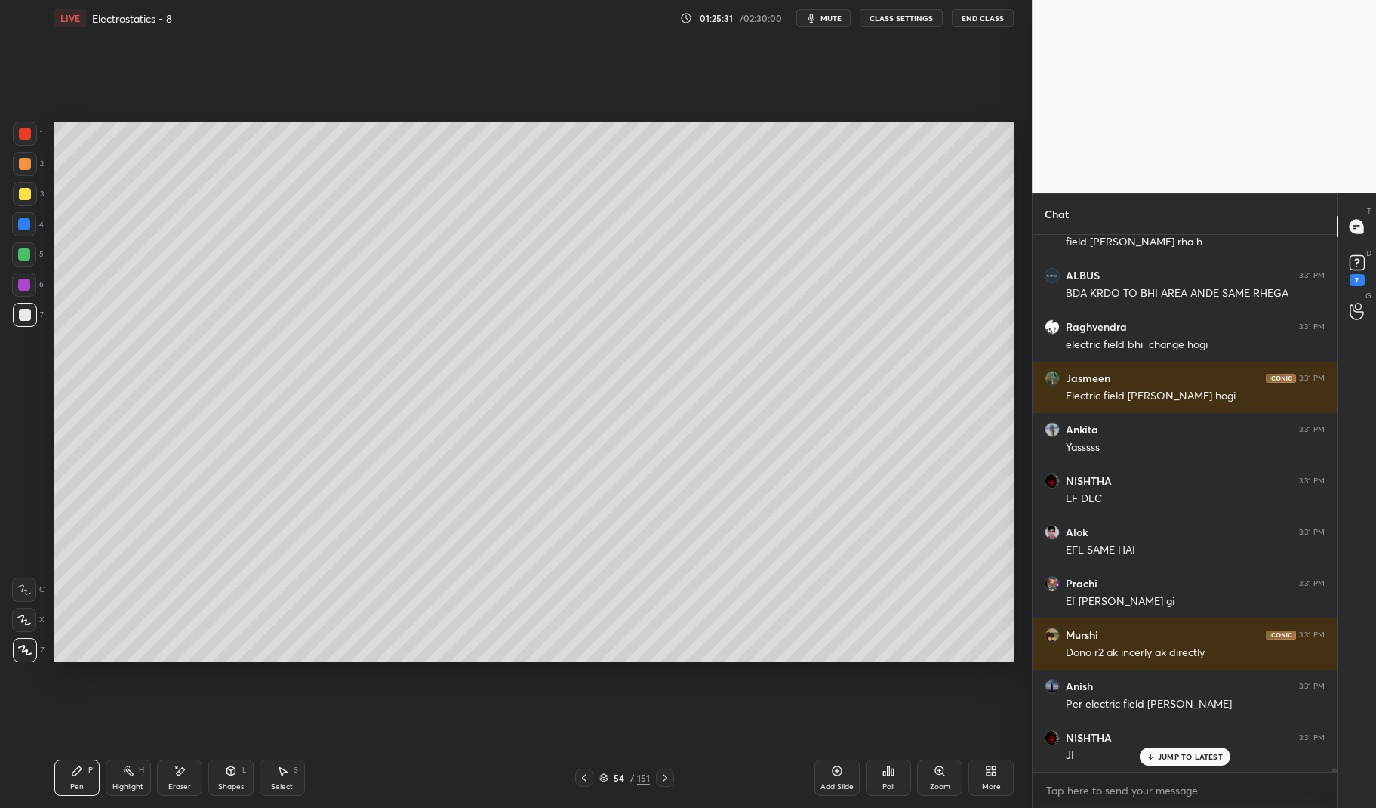
click at [113, 786] on div "Highlight" at bounding box center [127, 787] width 31 height 8
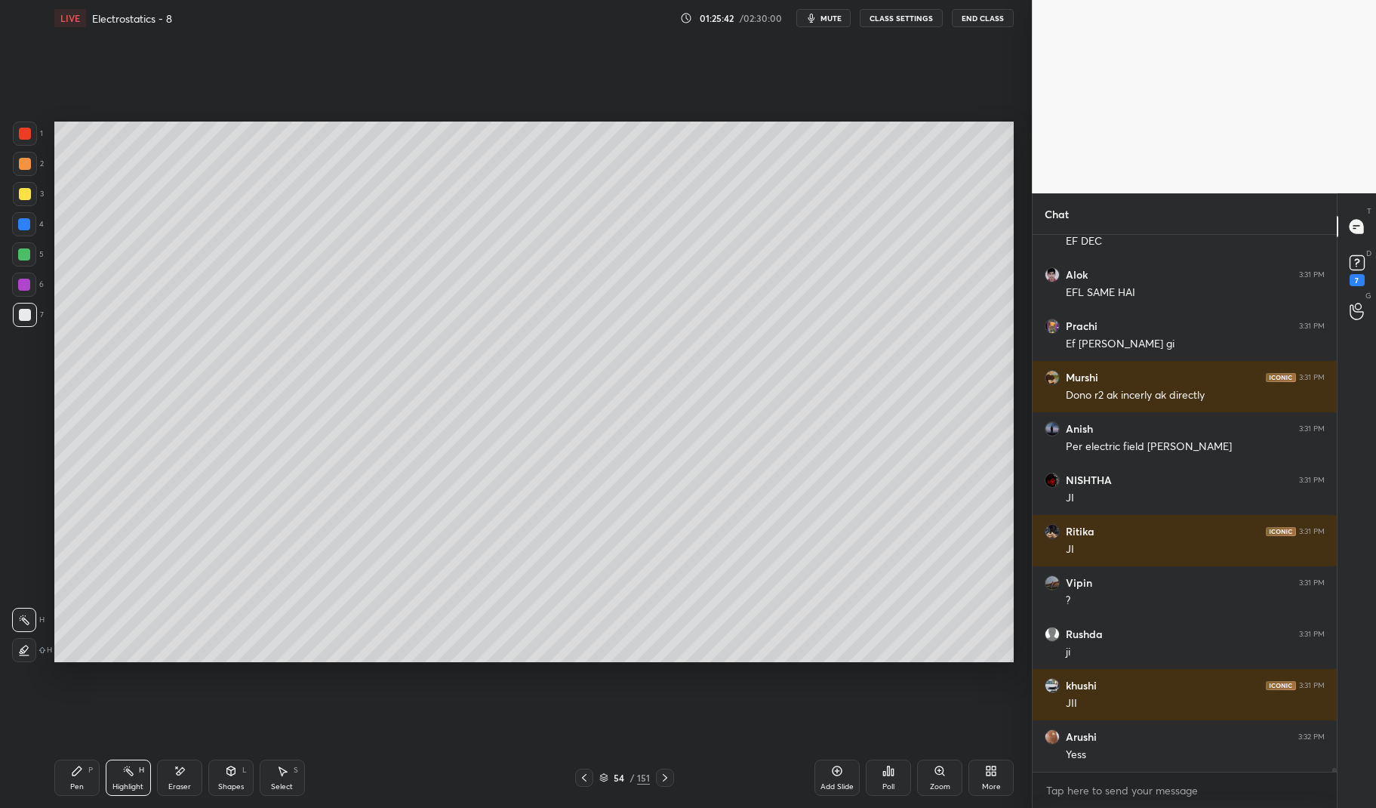
scroll to position [71035, 0]
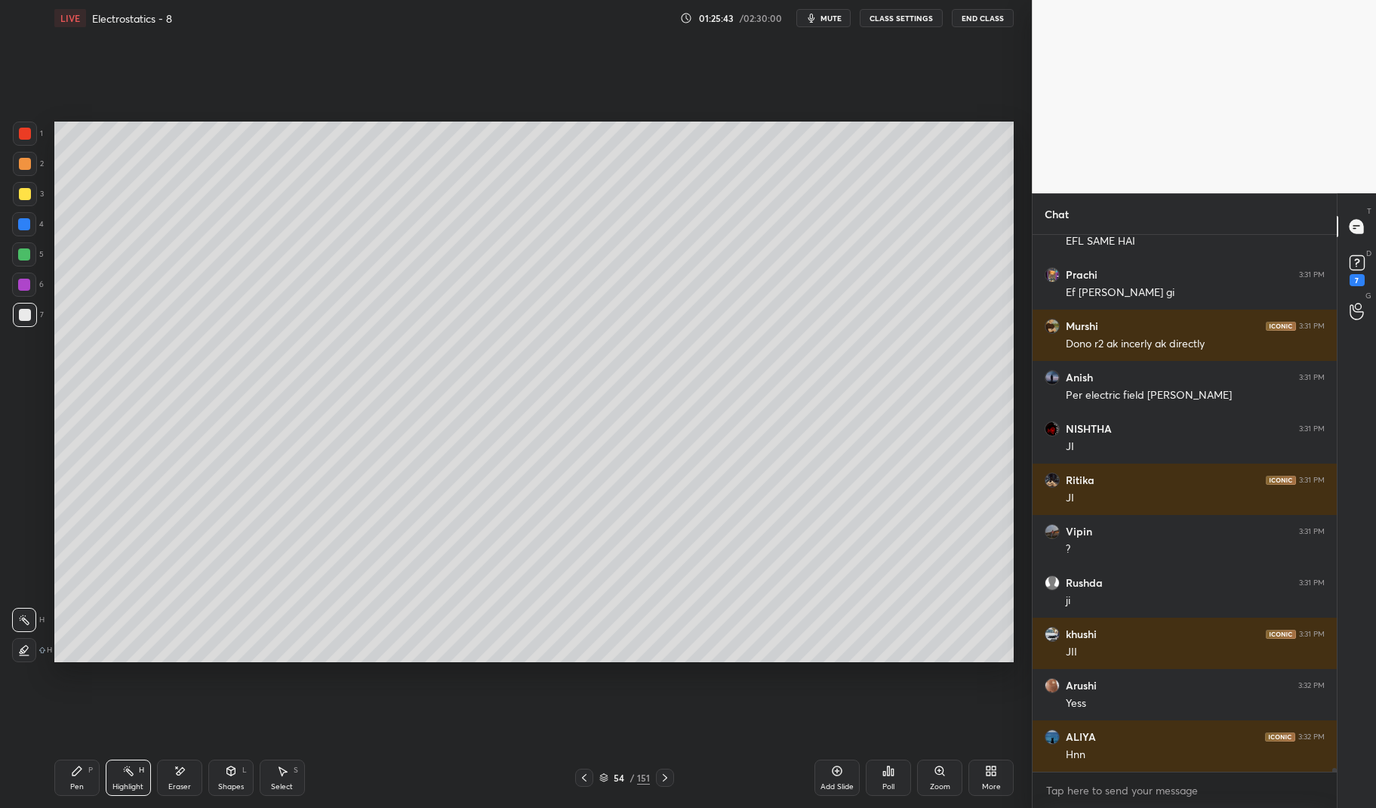
click at [583, 781] on icon at bounding box center [584, 777] width 12 height 12
click at [582, 776] on icon at bounding box center [584, 777] width 12 height 12
click at [665, 780] on icon at bounding box center [665, 777] width 12 height 12
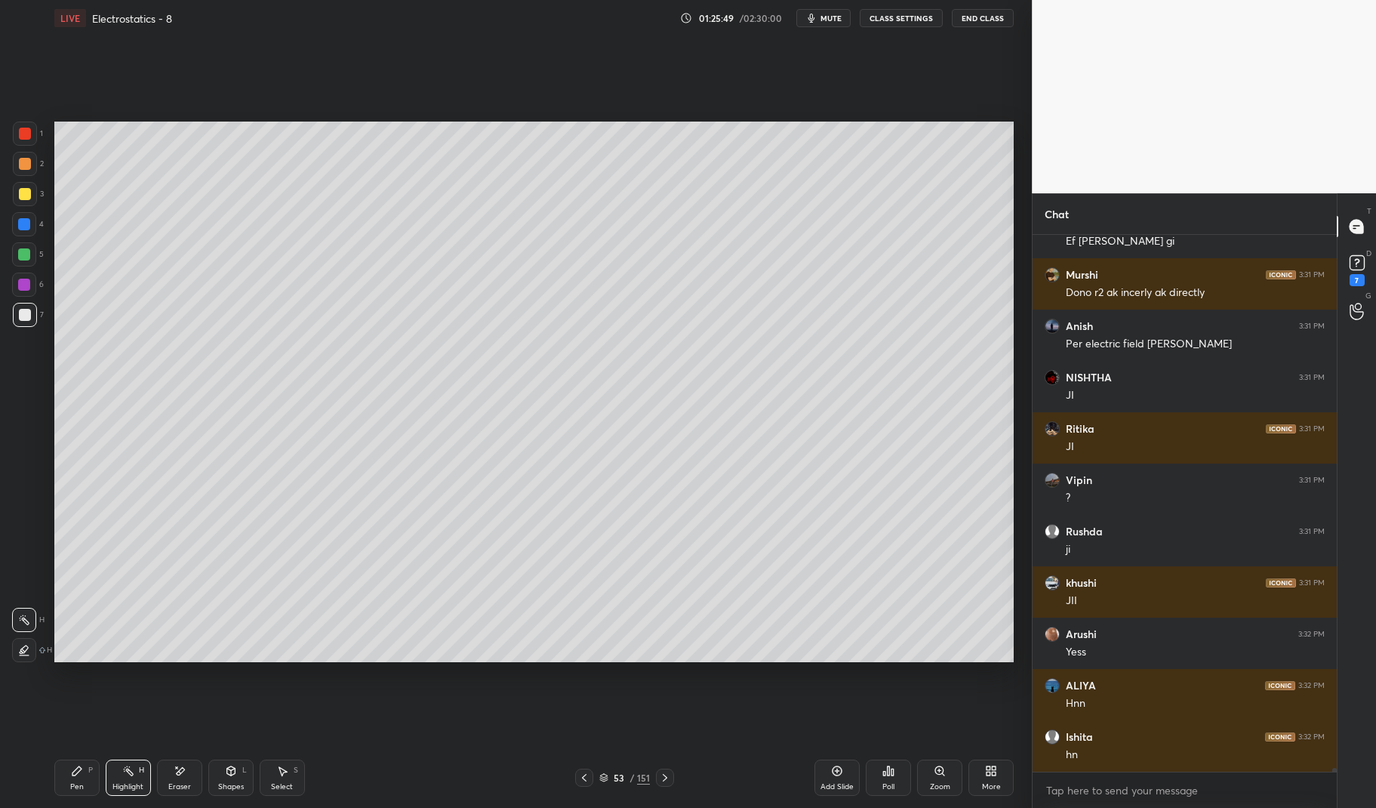
scroll to position [71137, 0]
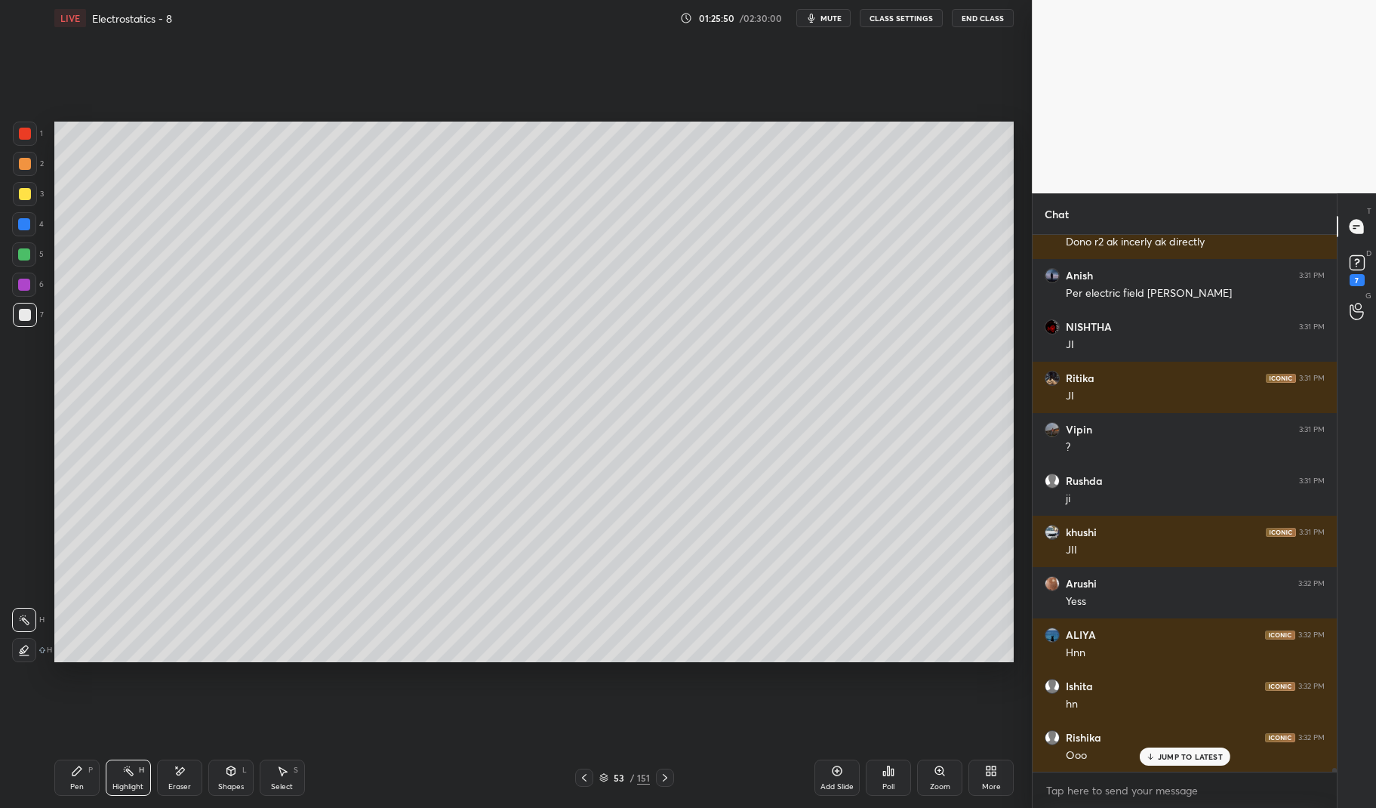
click at [668, 774] on icon at bounding box center [665, 777] width 12 height 12
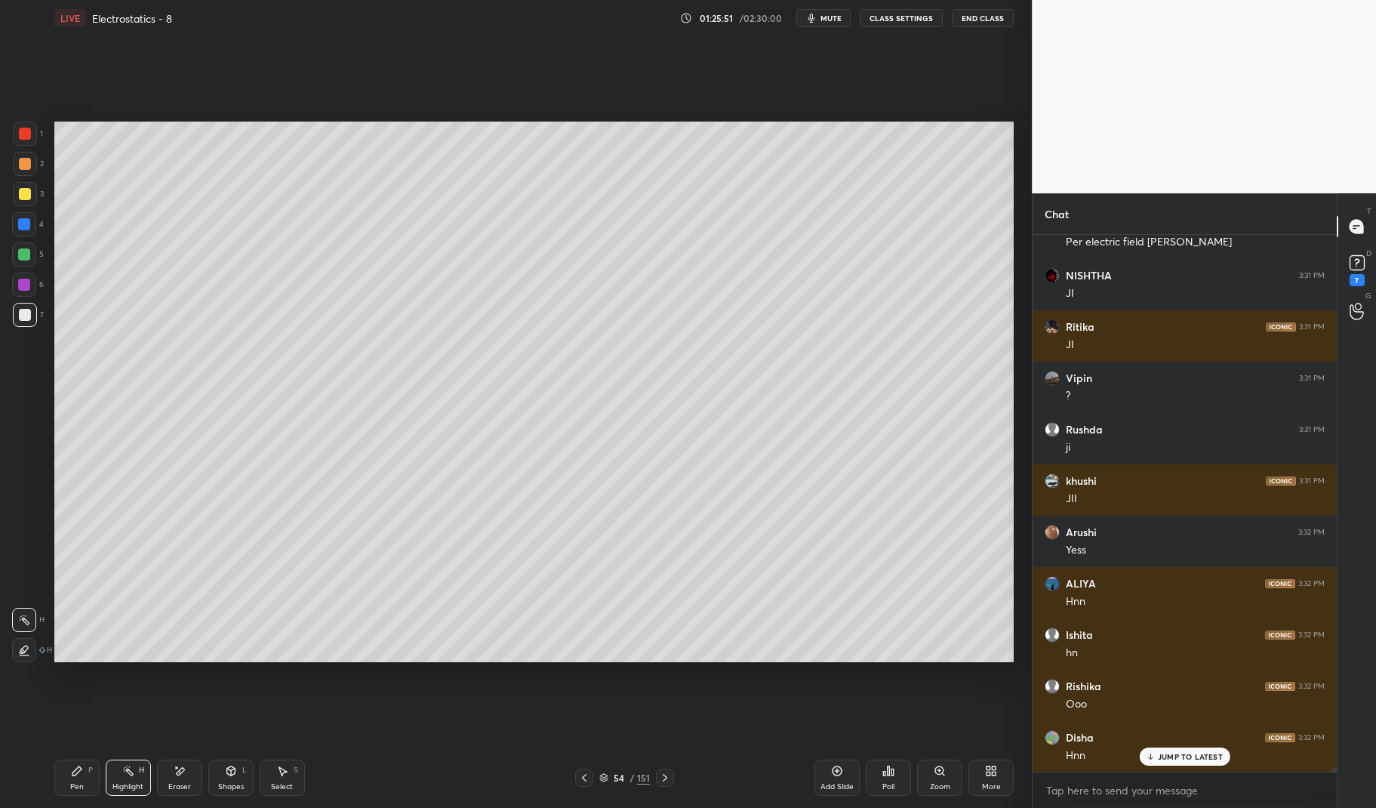
click at [590, 778] on icon at bounding box center [584, 777] width 12 height 12
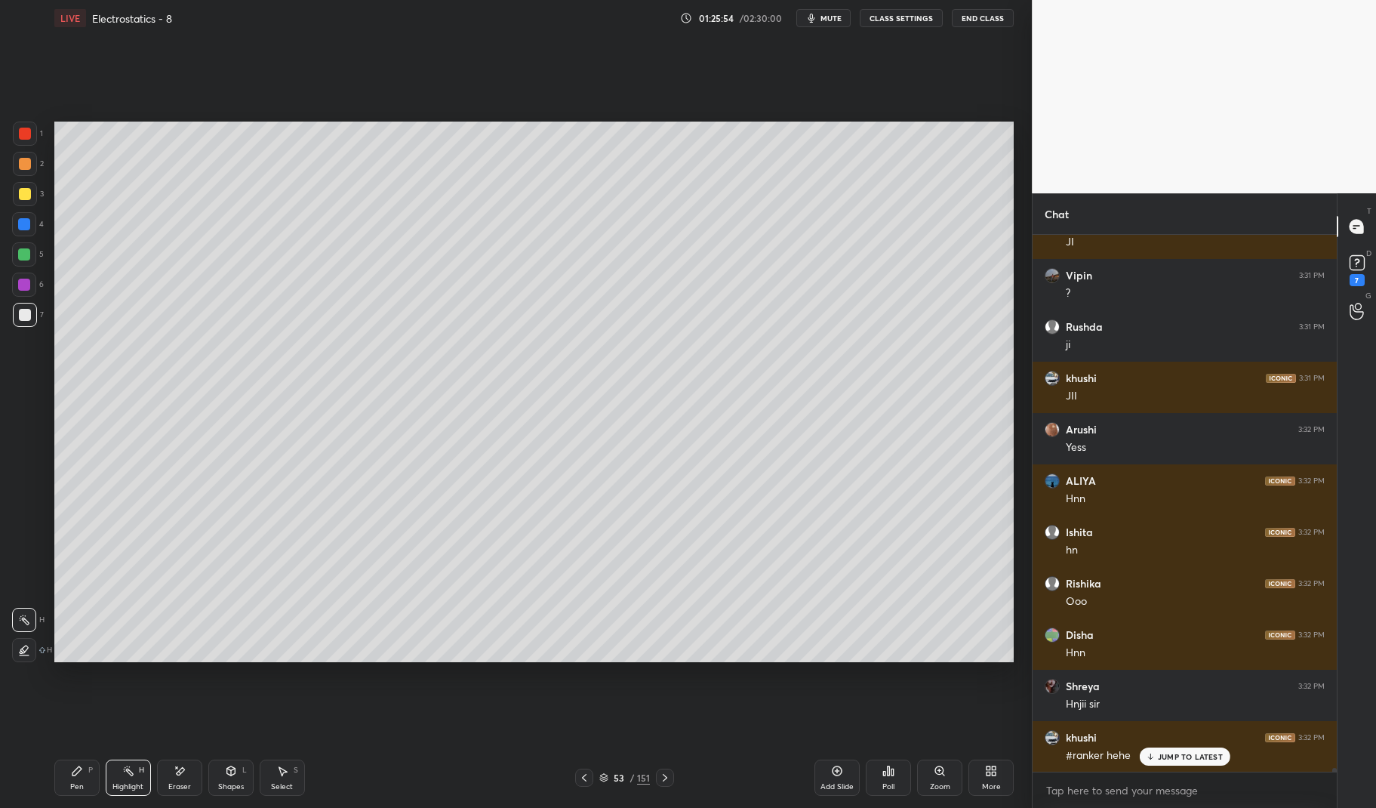
scroll to position [71397, 0]
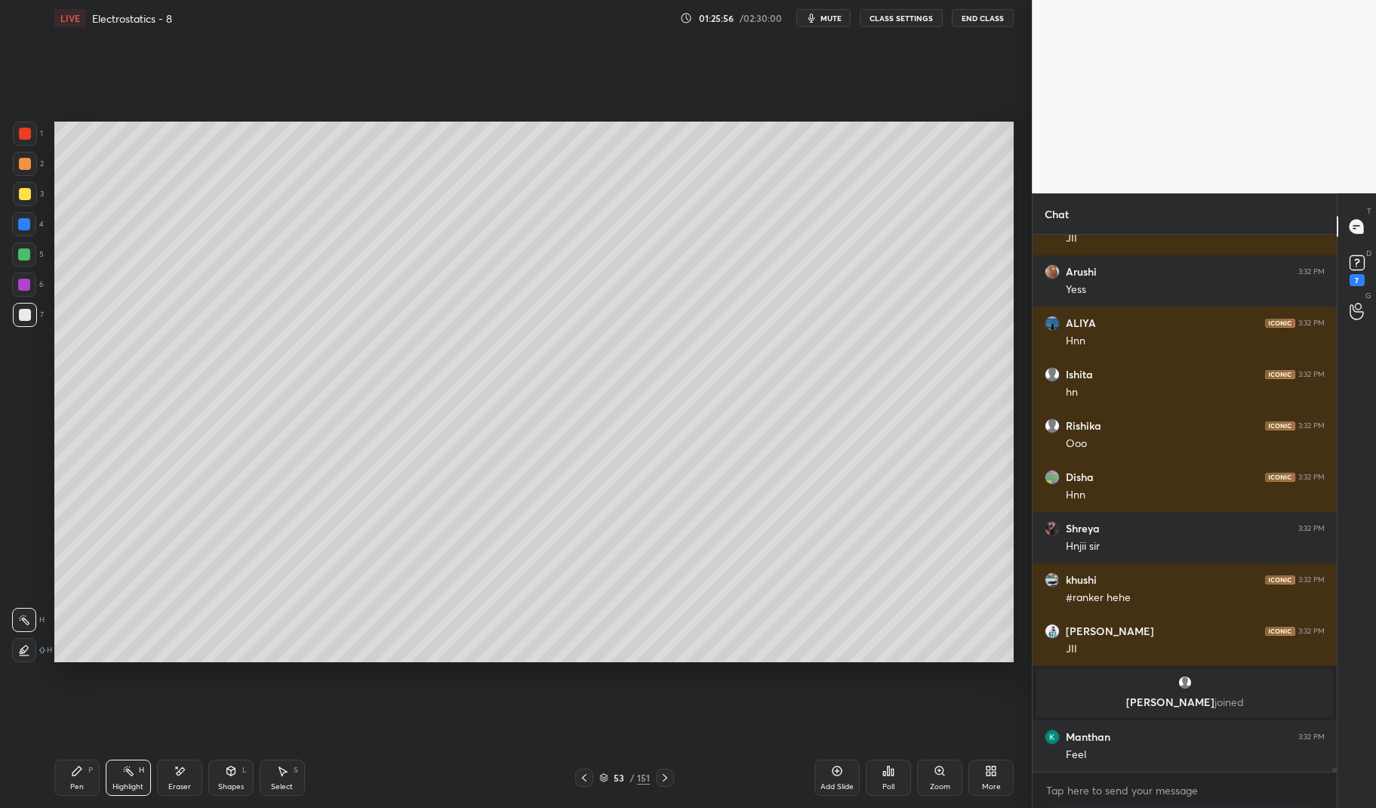
click at [663, 777] on icon at bounding box center [665, 777] width 12 height 12
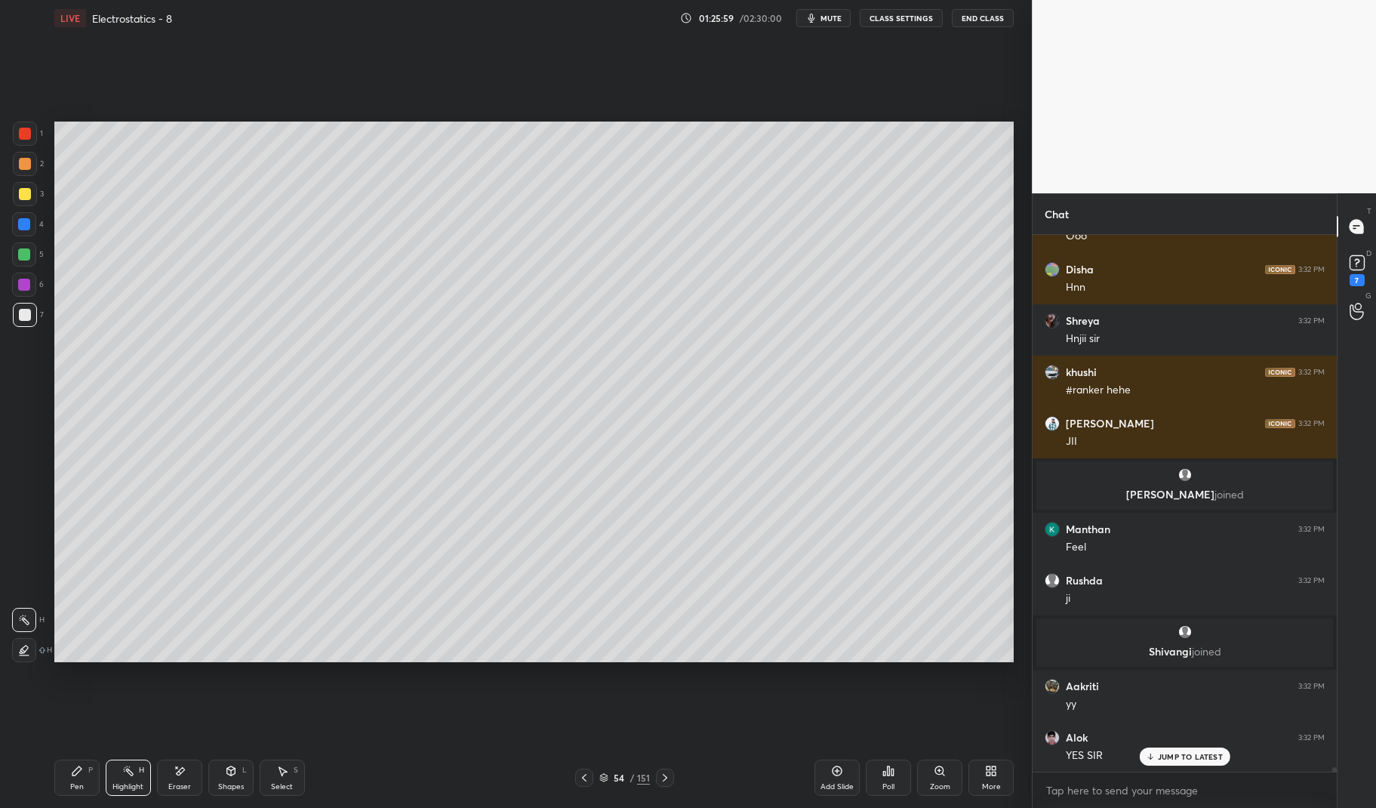
click at [21, 320] on div at bounding box center [25, 315] width 12 height 12
click at [14, 308] on div at bounding box center [25, 315] width 24 height 24
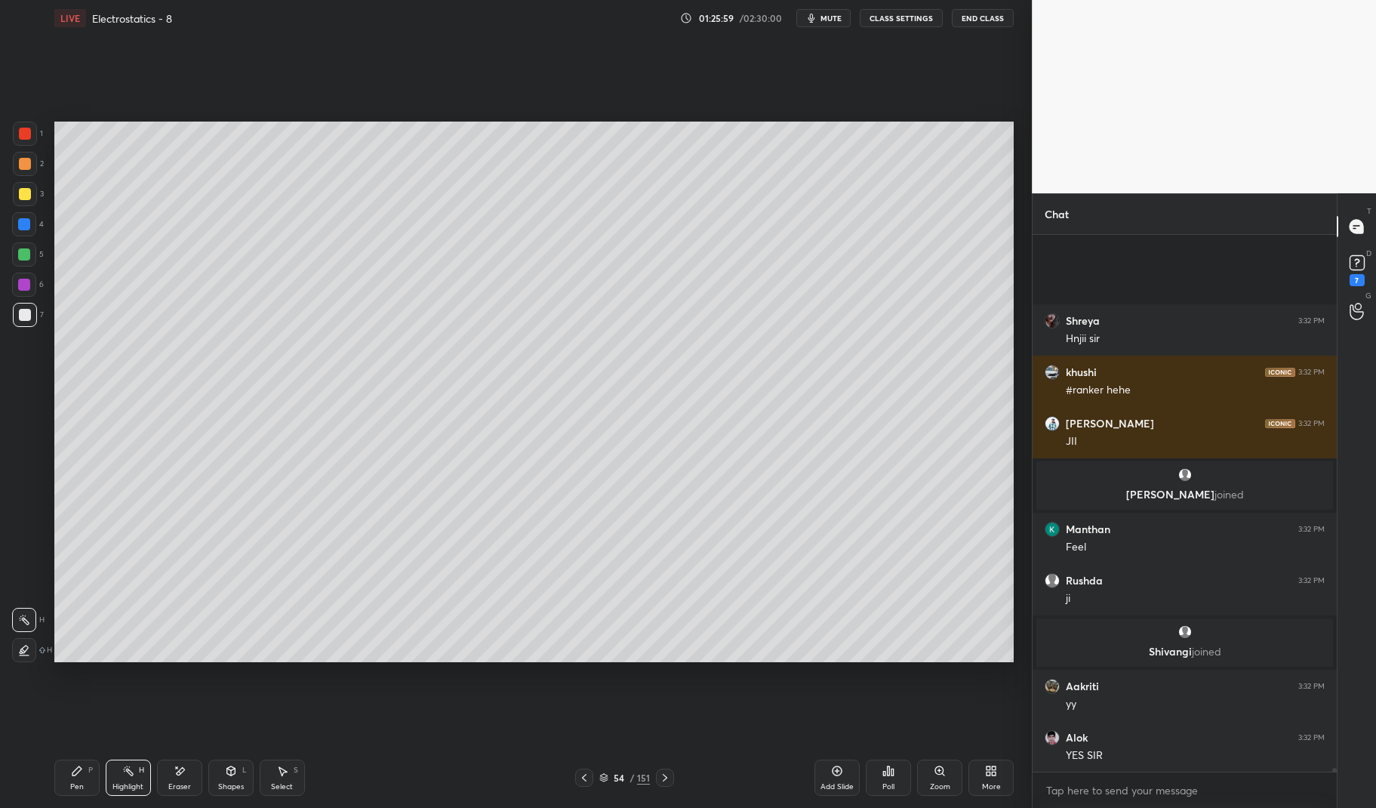
scroll to position [68952, 0]
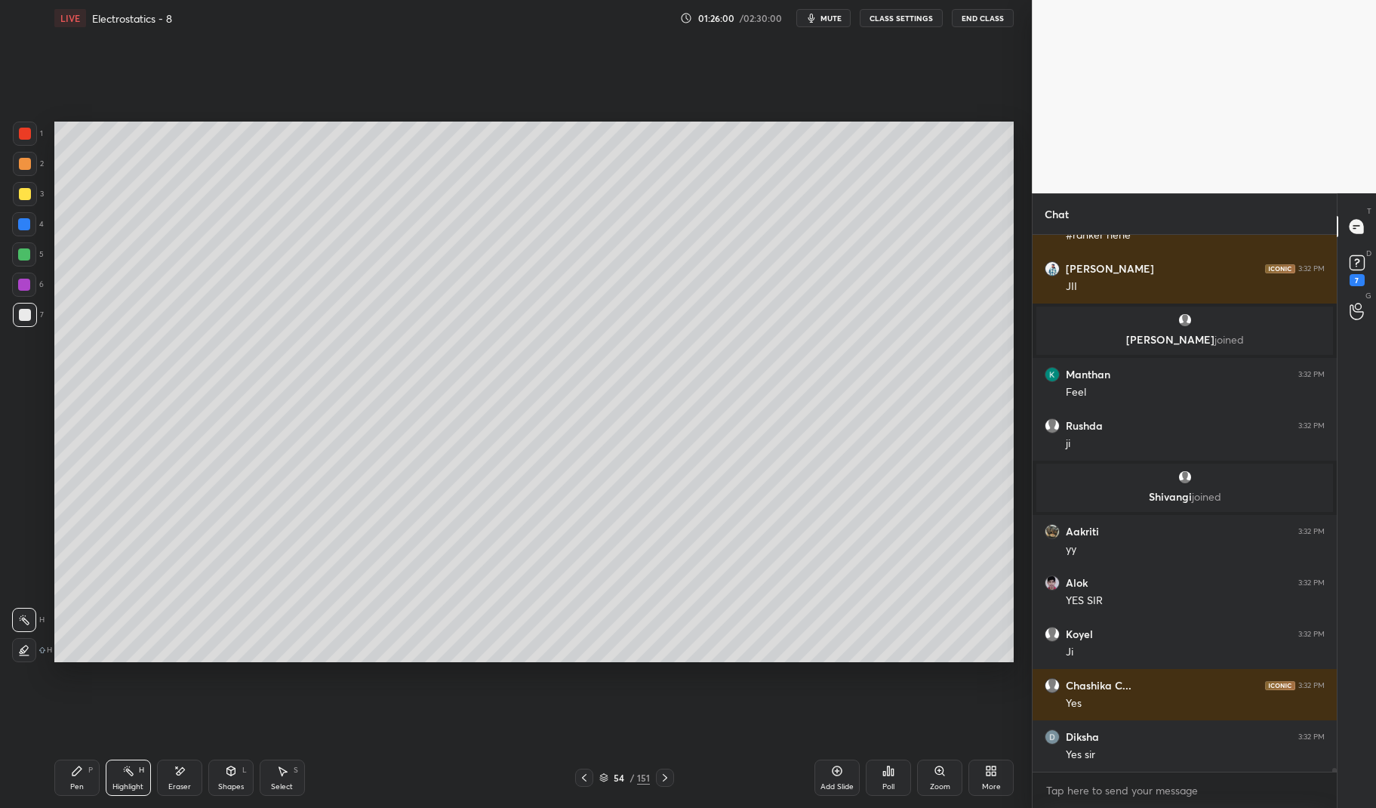
click at [235, 773] on icon at bounding box center [231, 770] width 12 height 12
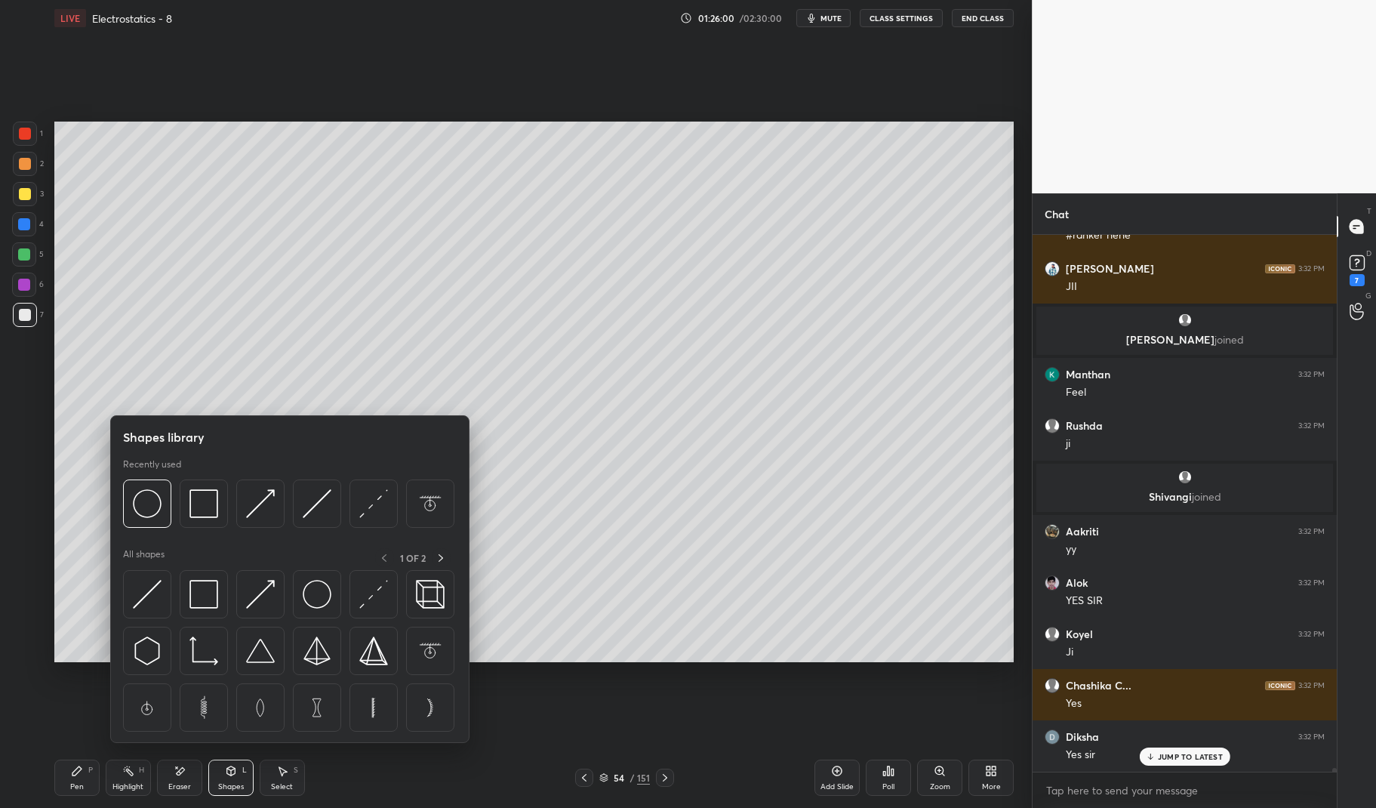
scroll to position [69054, 0]
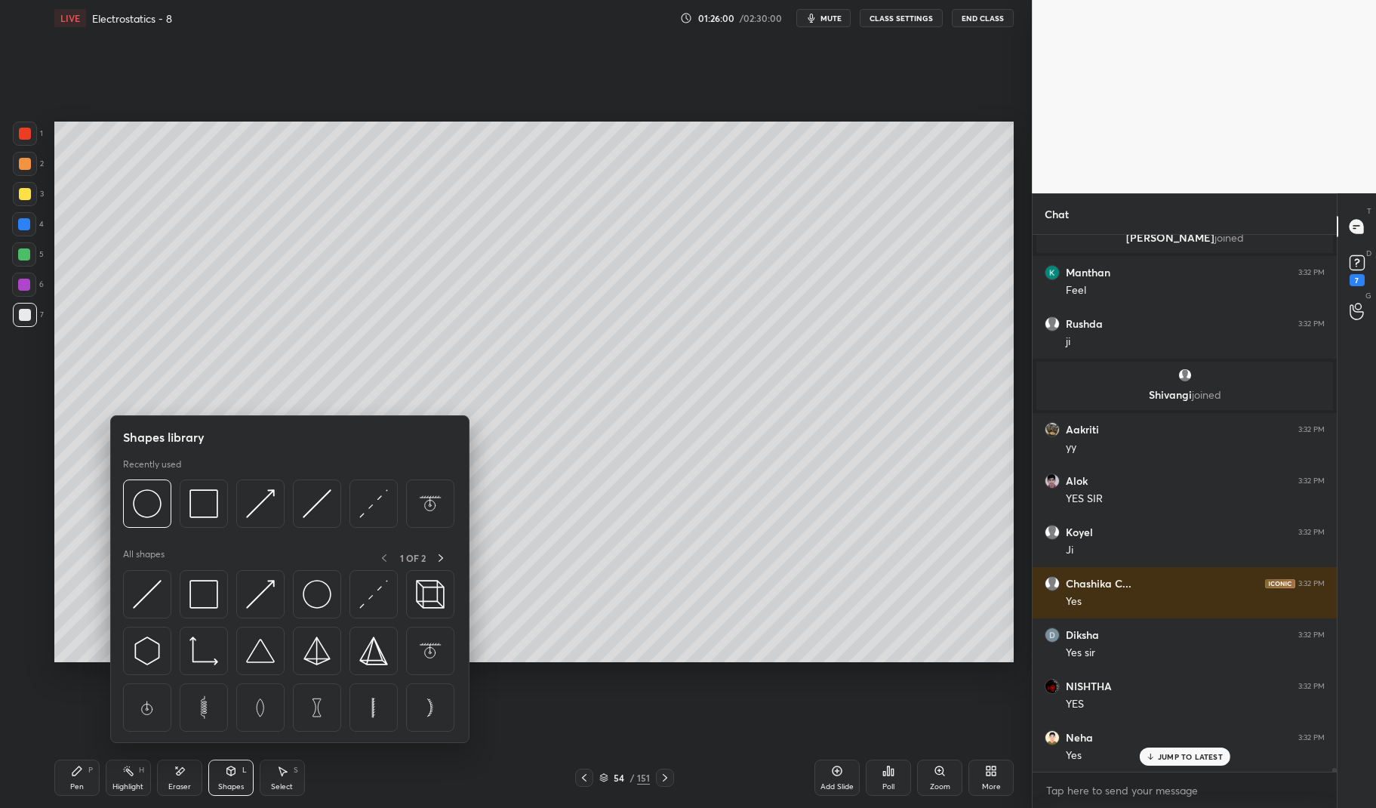
click at [260, 509] on img at bounding box center [260, 503] width 29 height 29
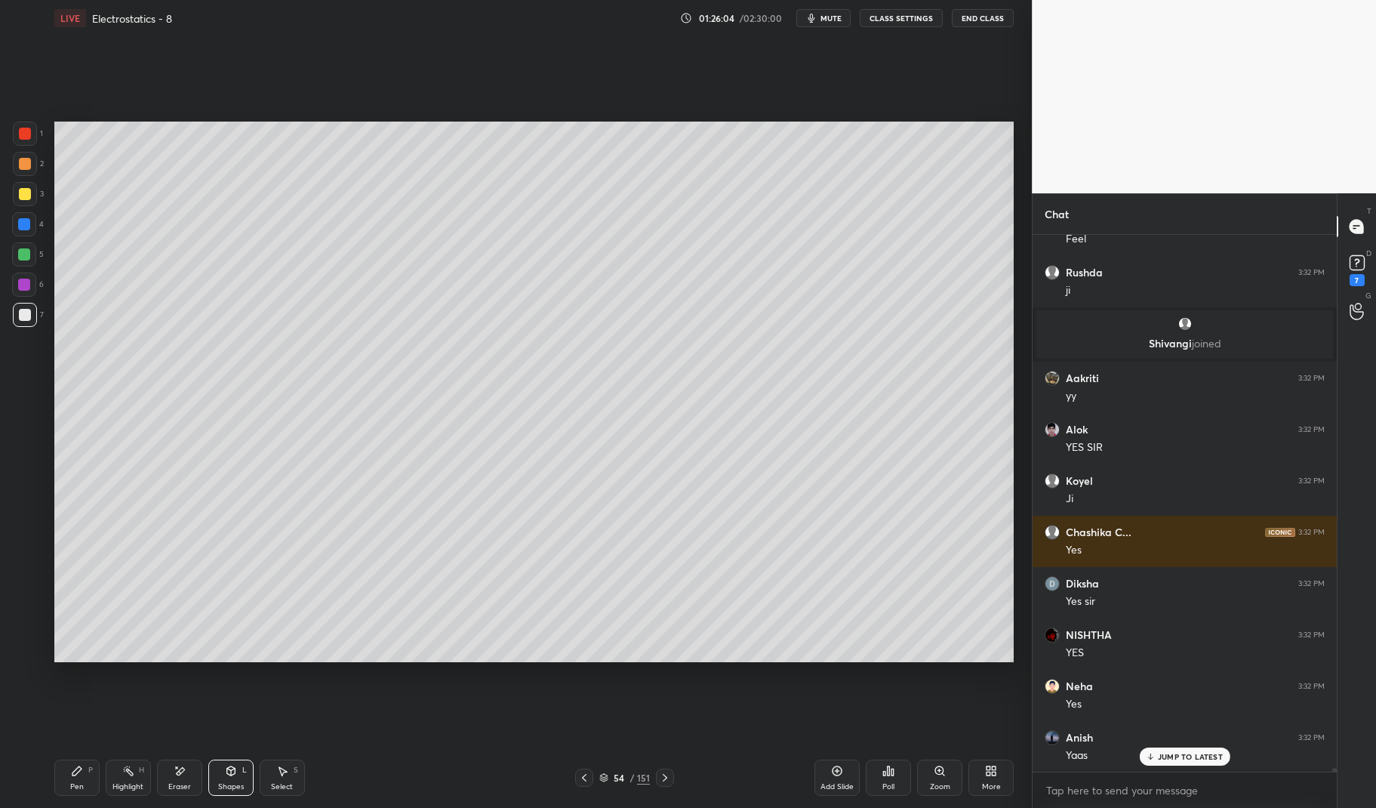
scroll to position [69159, 0]
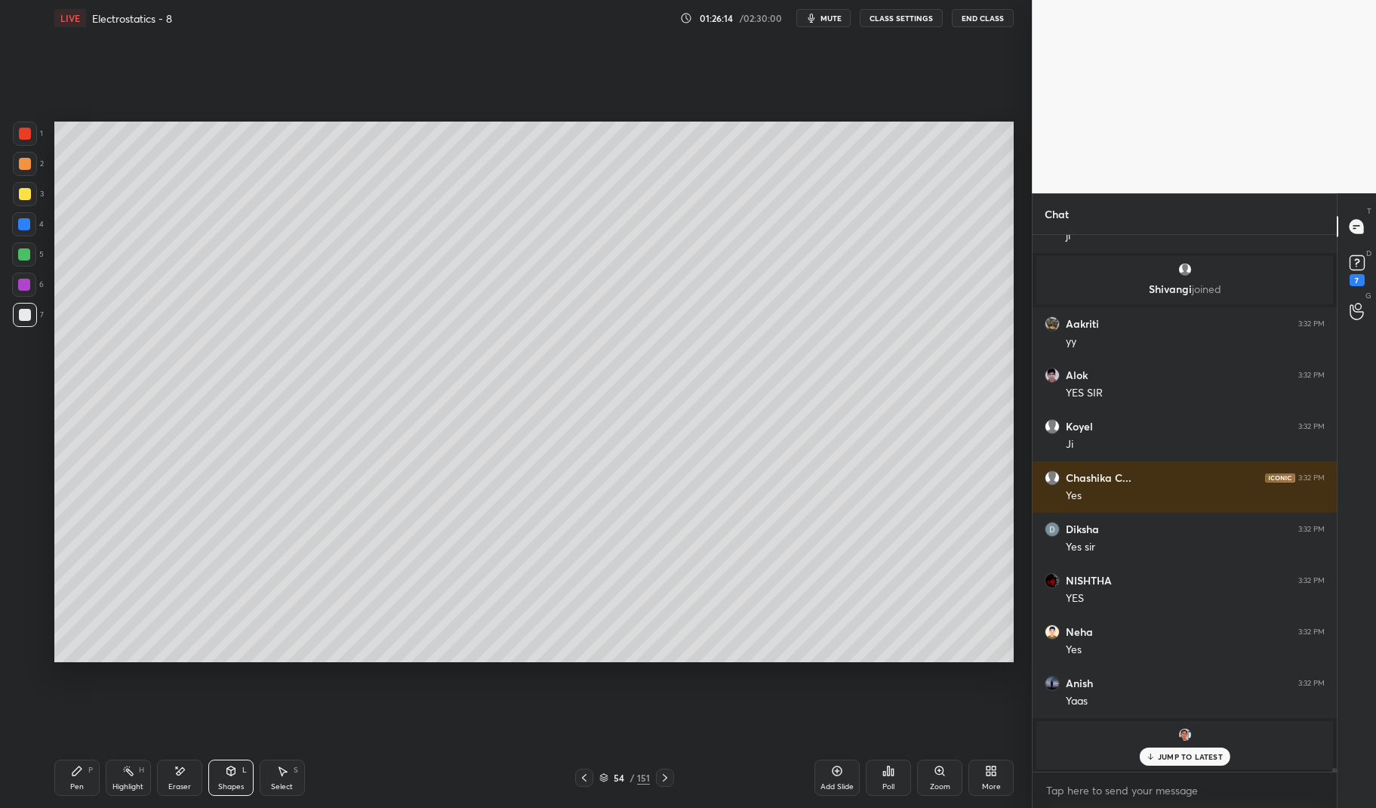
click at [139, 786] on div "Highlight" at bounding box center [127, 787] width 31 height 8
click at [127, 769] on rect at bounding box center [130, 772] width 8 height 8
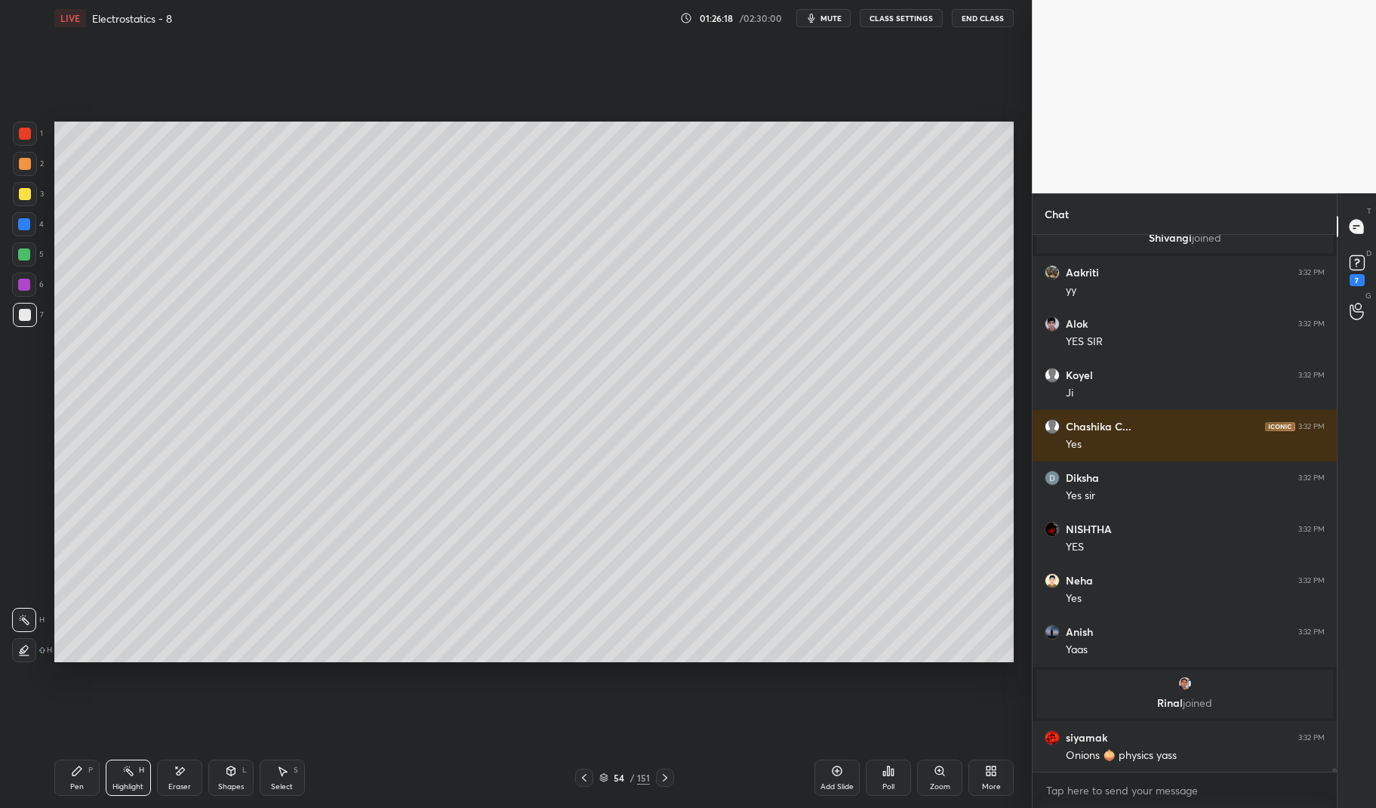
click at [35, 266] on div "5" at bounding box center [28, 254] width 32 height 24
click at [18, 255] on div at bounding box center [24, 254] width 12 height 12
click at [30, 273] on div at bounding box center [24, 284] width 24 height 24
click at [49, 790] on div "LIVE Electrostatics - 8 01:26:19 / 02:30:00 mute CLASS SETTINGS End Class Setti…" at bounding box center [533, 404] width 971 height 808
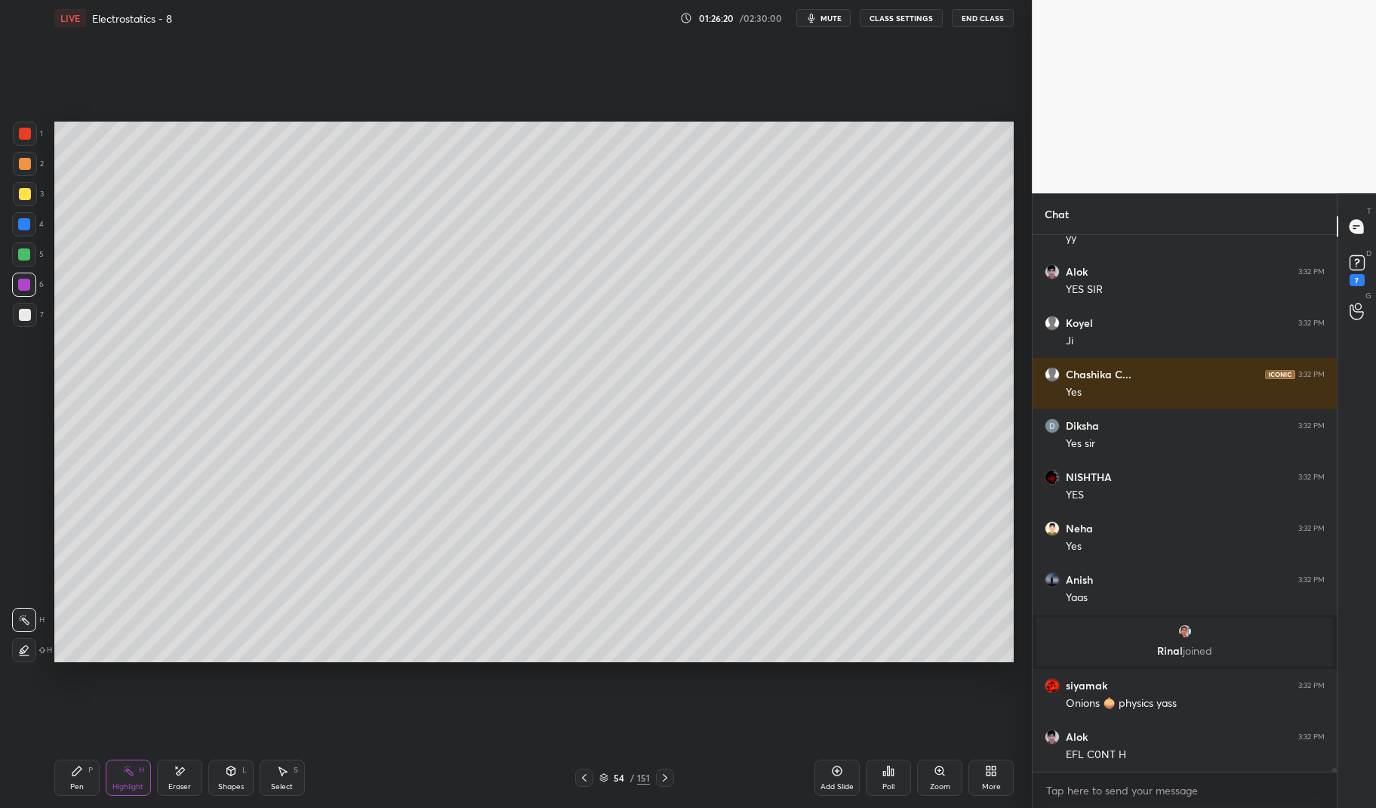
click at [61, 785] on div "Pen P" at bounding box center [76, 777] width 45 height 36
click at [59, 780] on div "Pen P" at bounding box center [76, 777] width 45 height 36
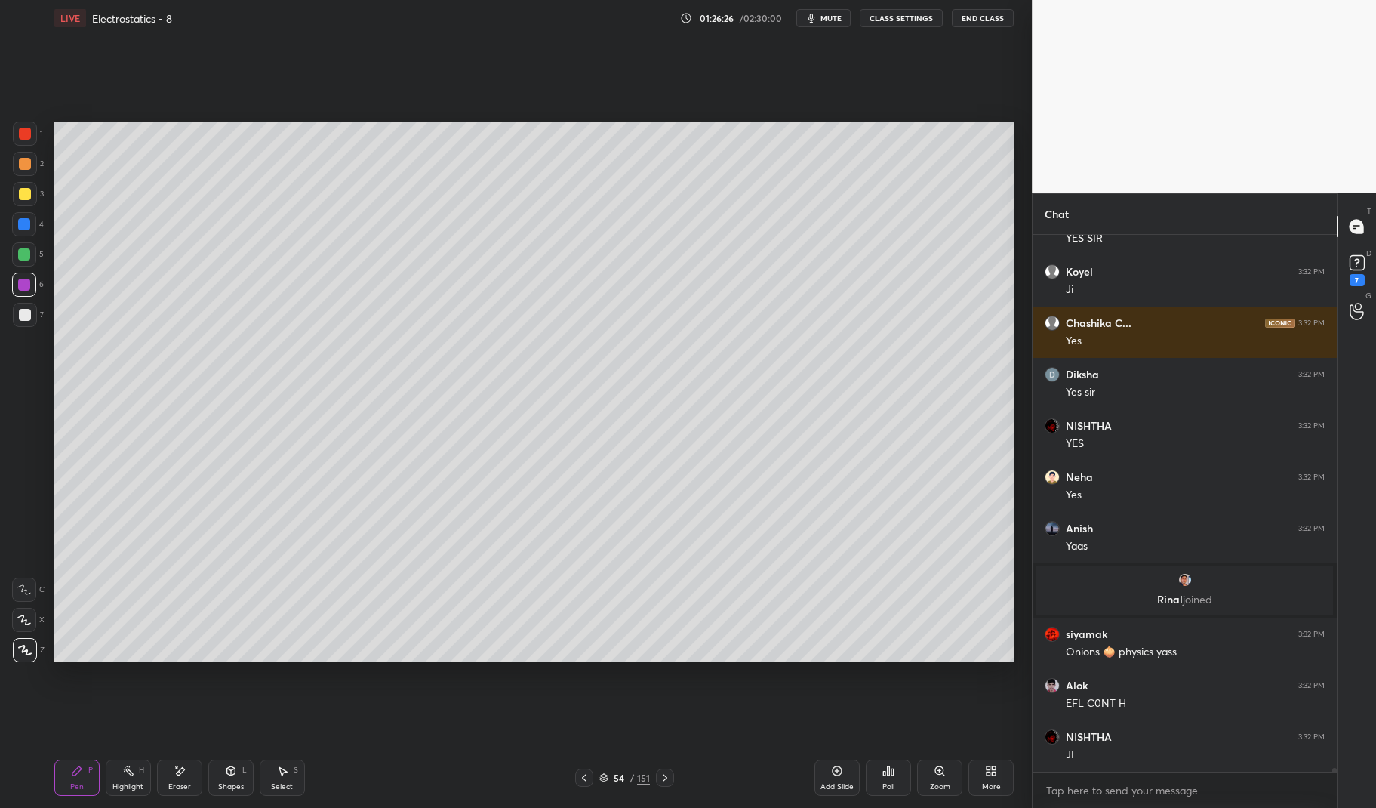
scroll to position [69365, 0]
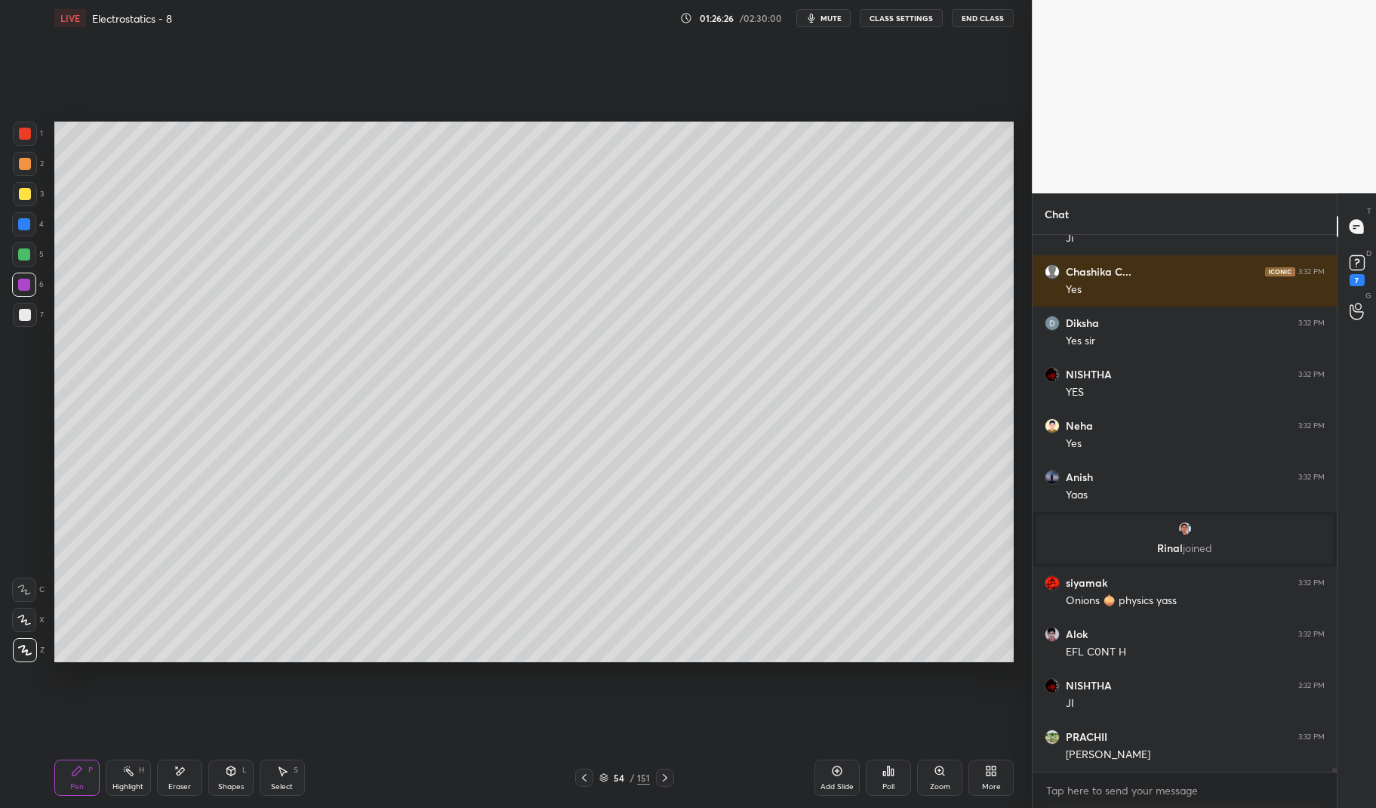
click at [135, 780] on div "Highlight H" at bounding box center [128, 777] width 45 height 36
click at [128, 762] on div "Highlight H" at bounding box center [128, 777] width 45 height 36
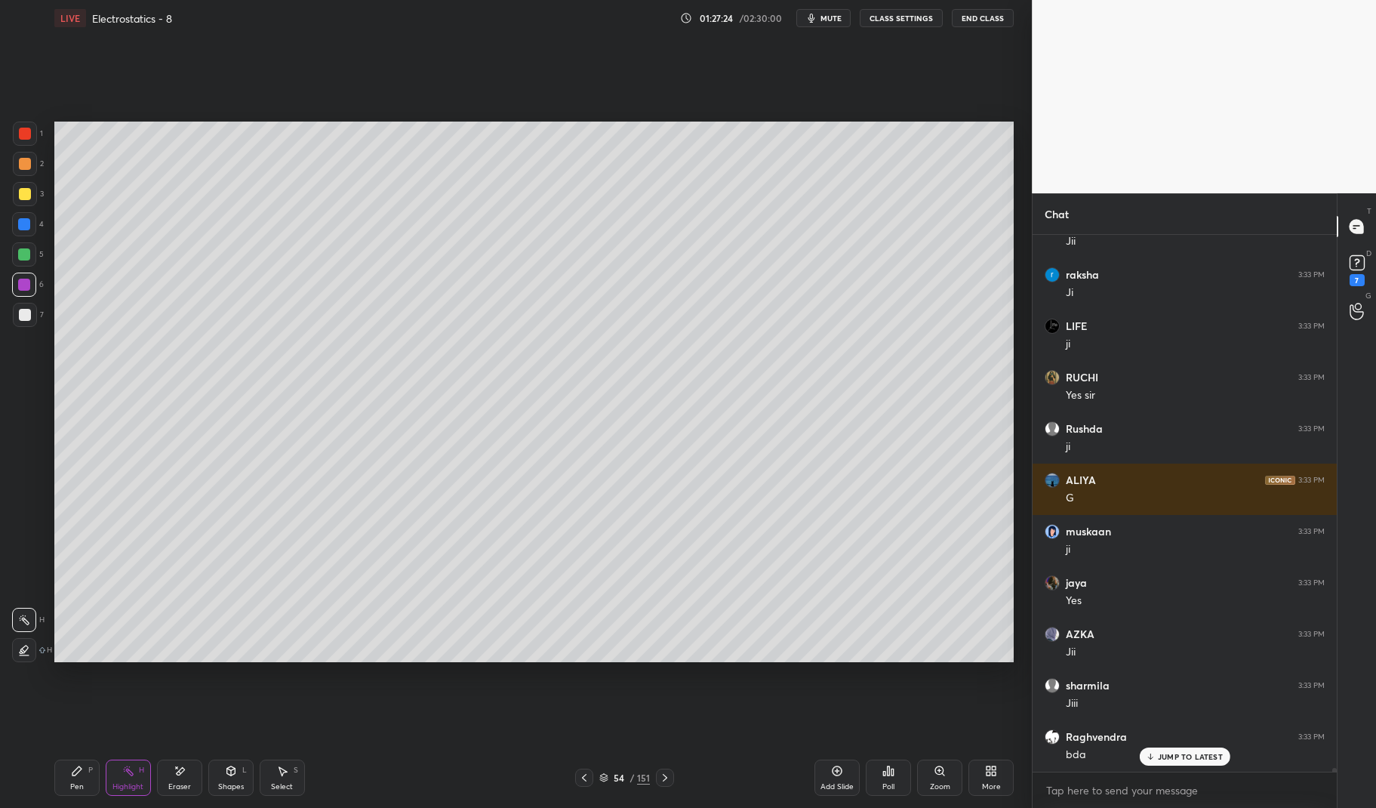
scroll to position [71300, 0]
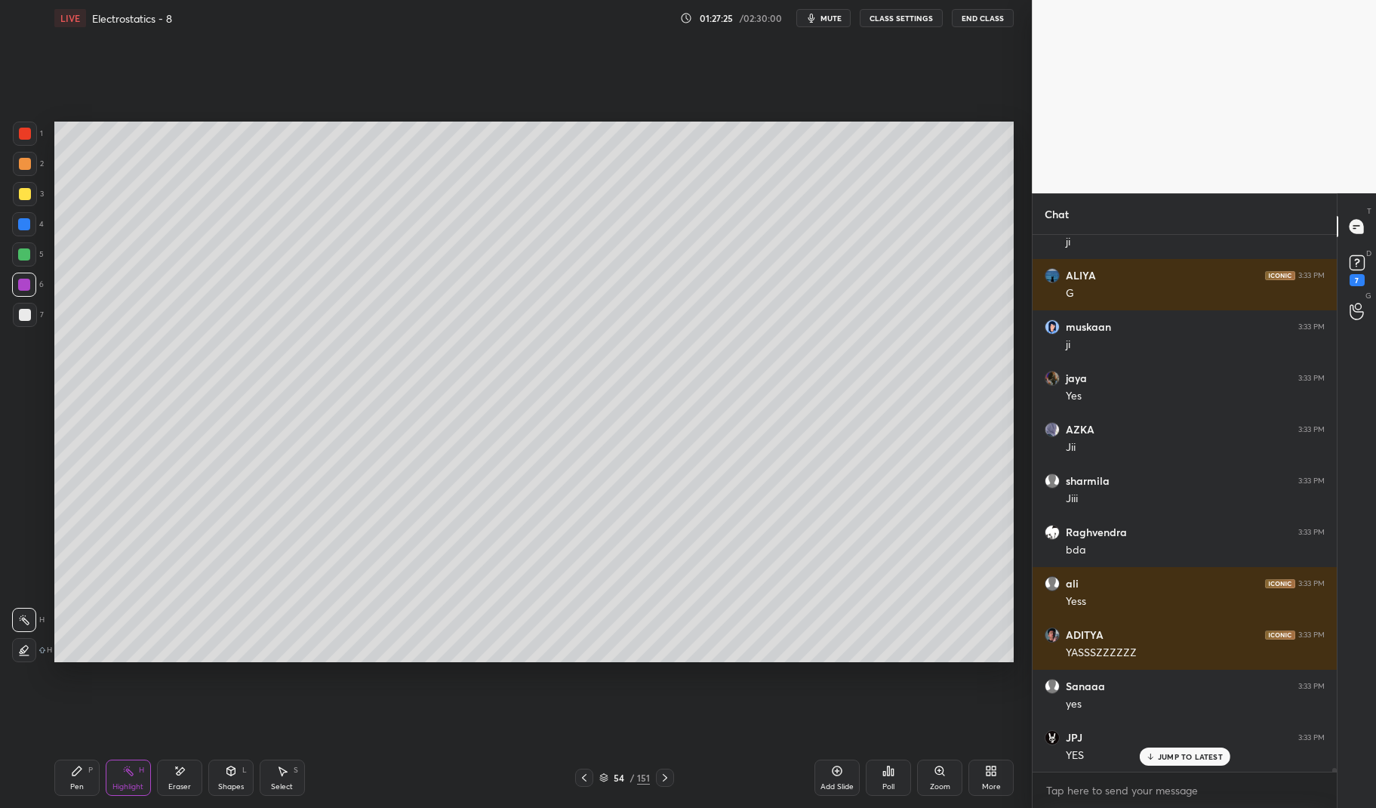
click at [835, 774] on icon at bounding box center [837, 771] width 10 height 10
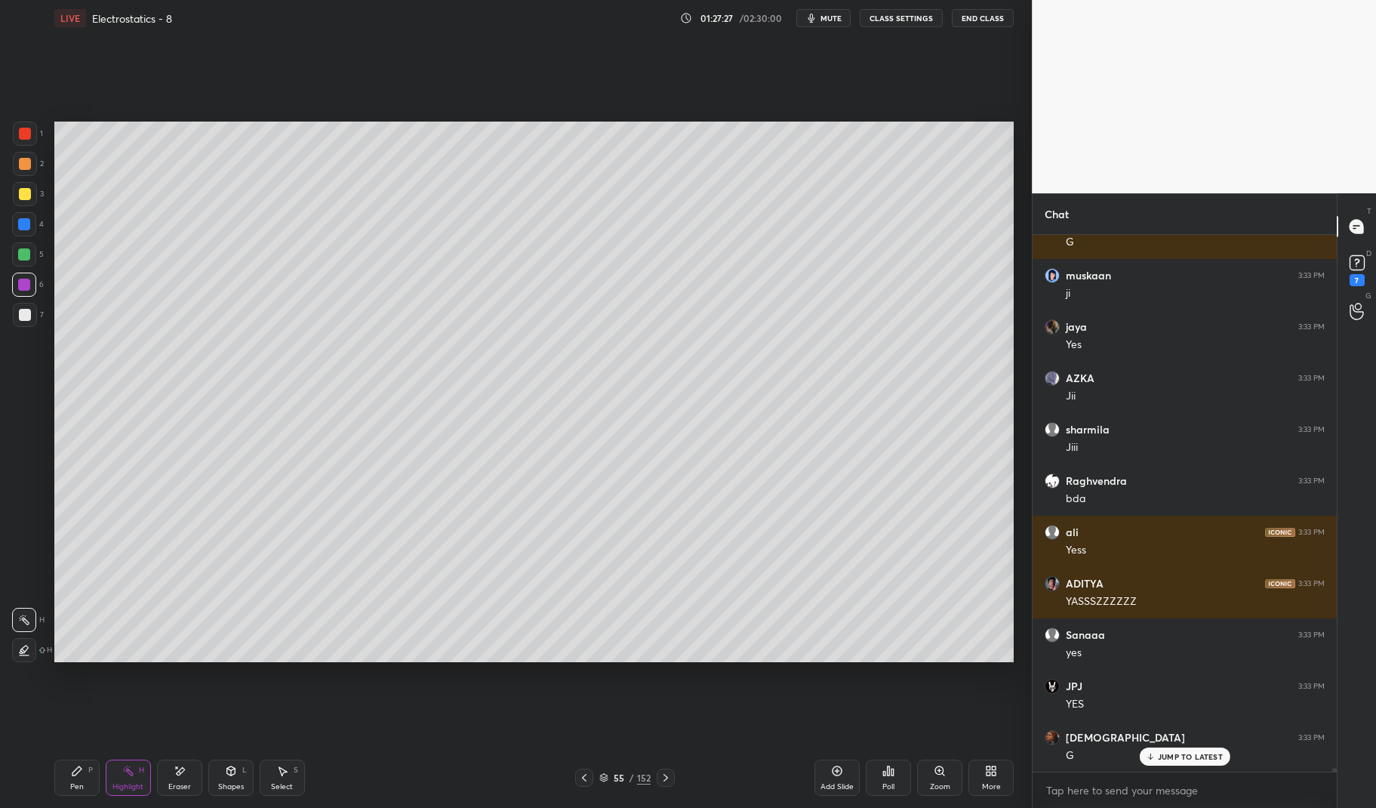
scroll to position [71454, 0]
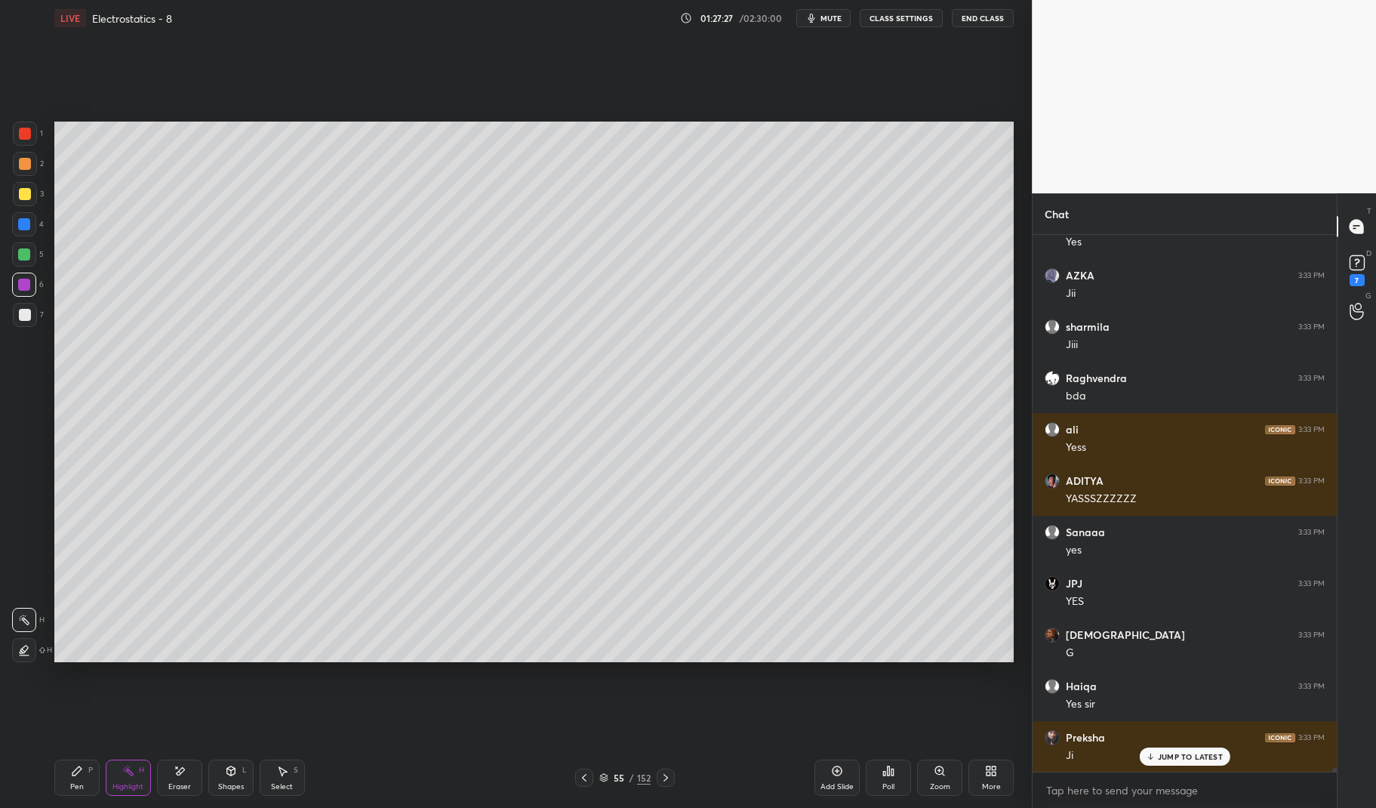
click at [22, 223] on div at bounding box center [24, 224] width 12 height 12
click at [14, 125] on div at bounding box center [25, 134] width 24 height 24
click at [18, 127] on div at bounding box center [25, 134] width 24 height 24
click at [223, 786] on div "Shapes" at bounding box center [231, 787] width 26 height 8
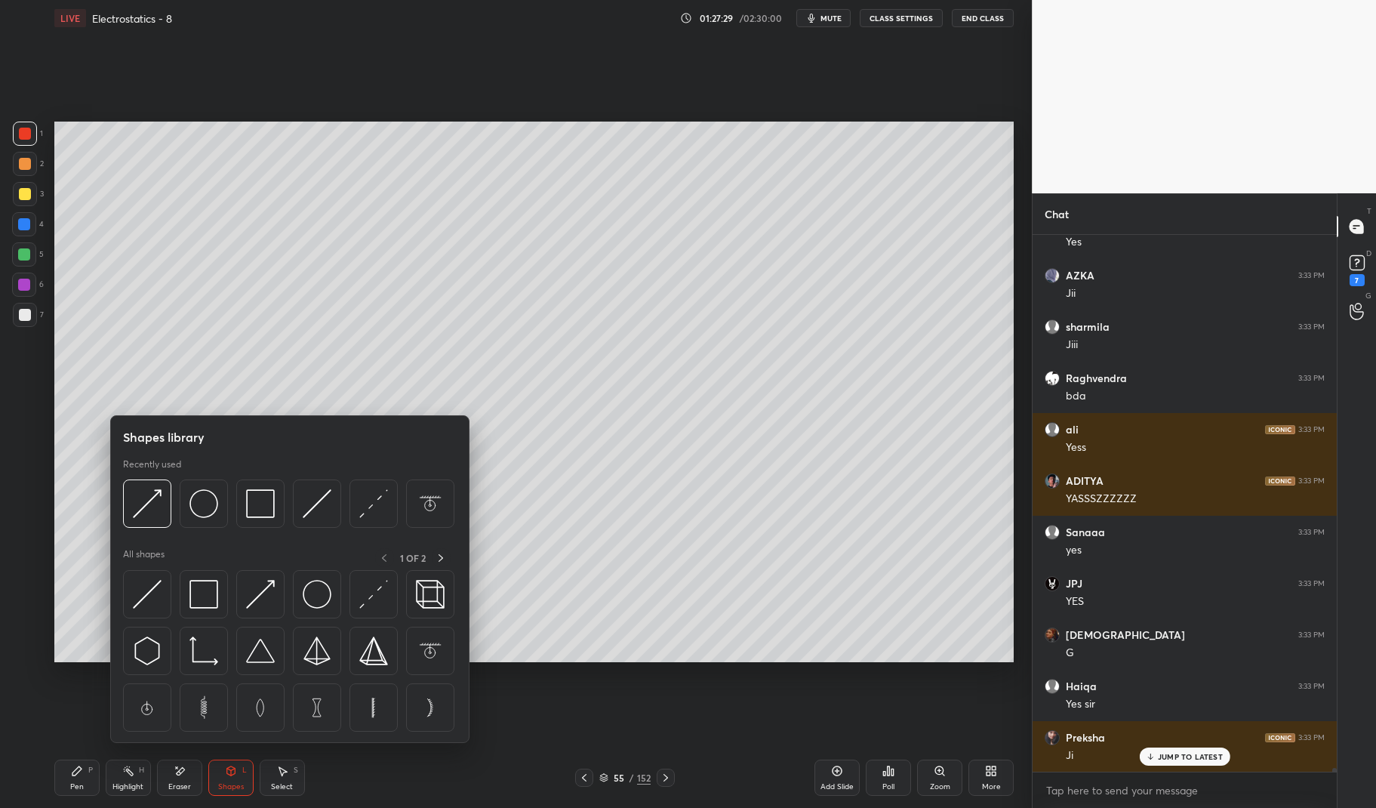
click at [205, 503] on img at bounding box center [203, 503] width 29 height 29
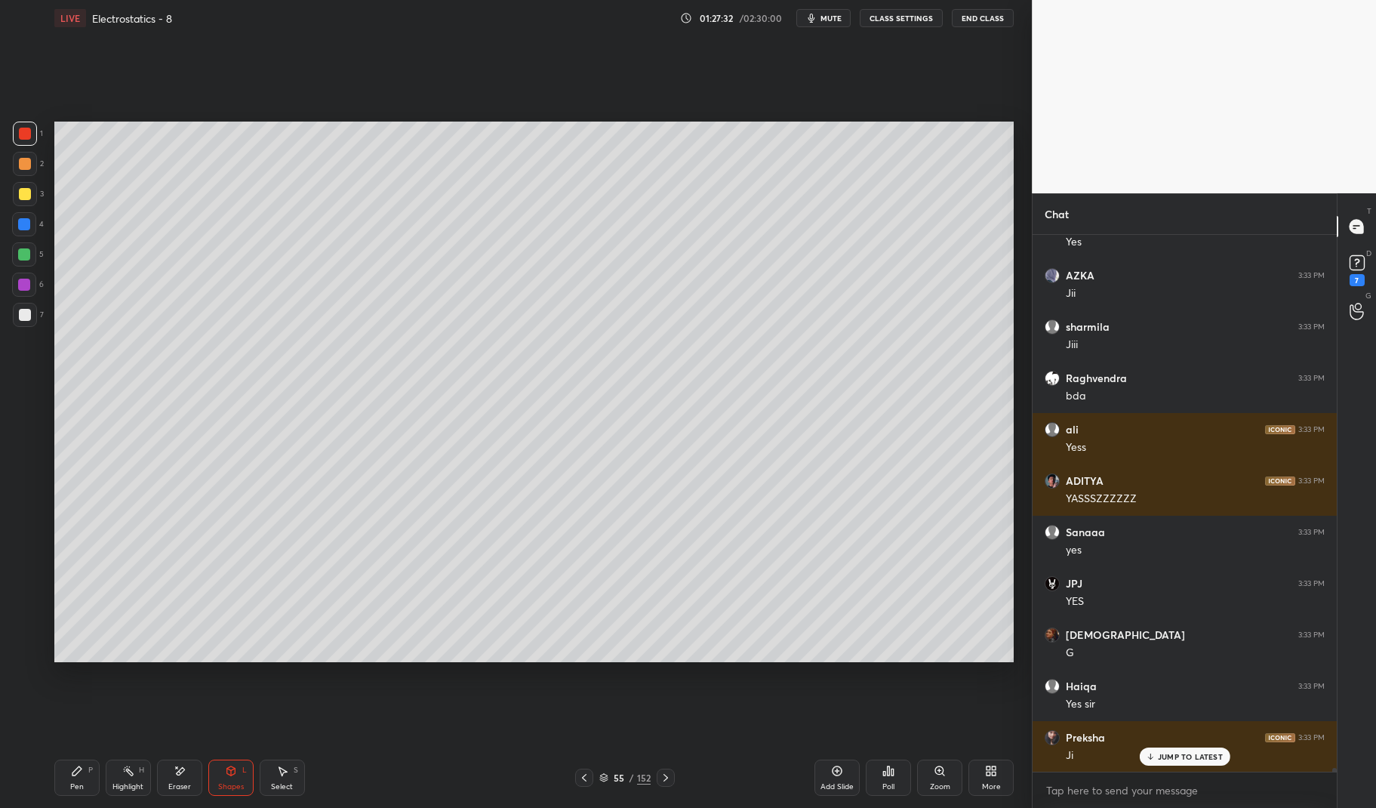
click at [17, 220] on div at bounding box center [24, 224] width 24 height 24
click at [9, 222] on div "1 2 3 4 5 6 7 C X Z E E Erase all H H" at bounding box center [24, 392] width 48 height 540
click at [232, 773] on icon at bounding box center [230, 770] width 8 height 9
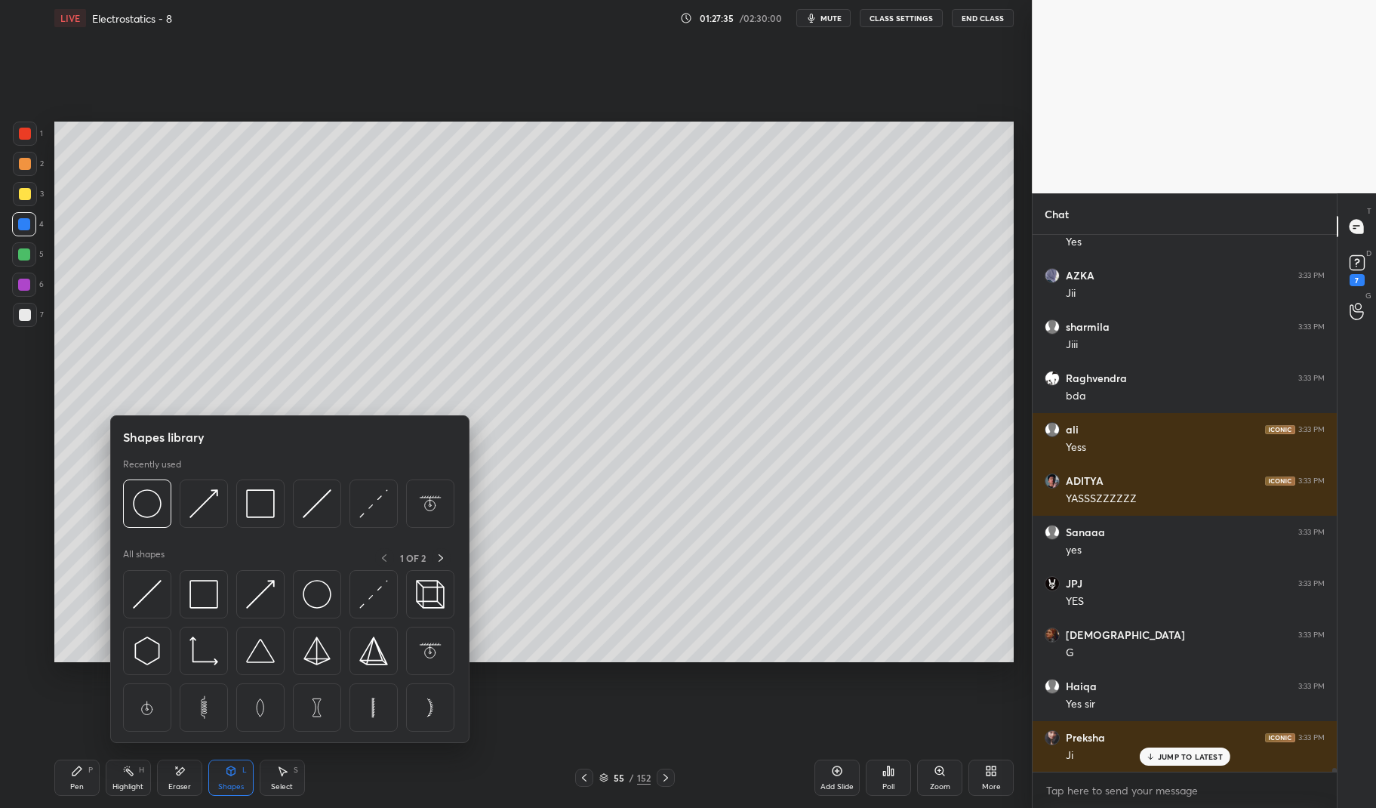
click at [20, 214] on div at bounding box center [24, 224] width 24 height 24
click at [14, 208] on div "3" at bounding box center [28, 197] width 31 height 30
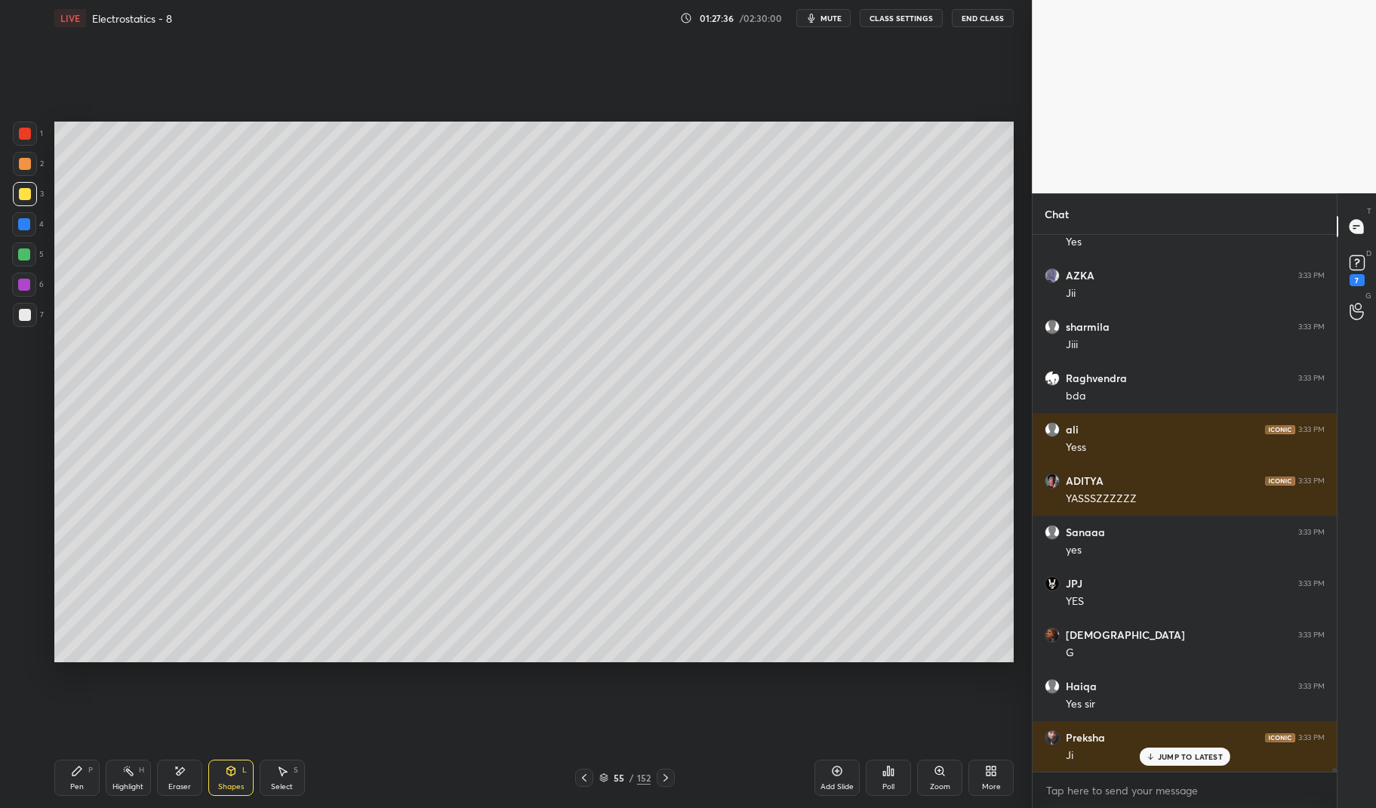
click at [30, 232] on div at bounding box center [24, 224] width 24 height 24
click at [23, 223] on div at bounding box center [24, 224] width 12 height 12
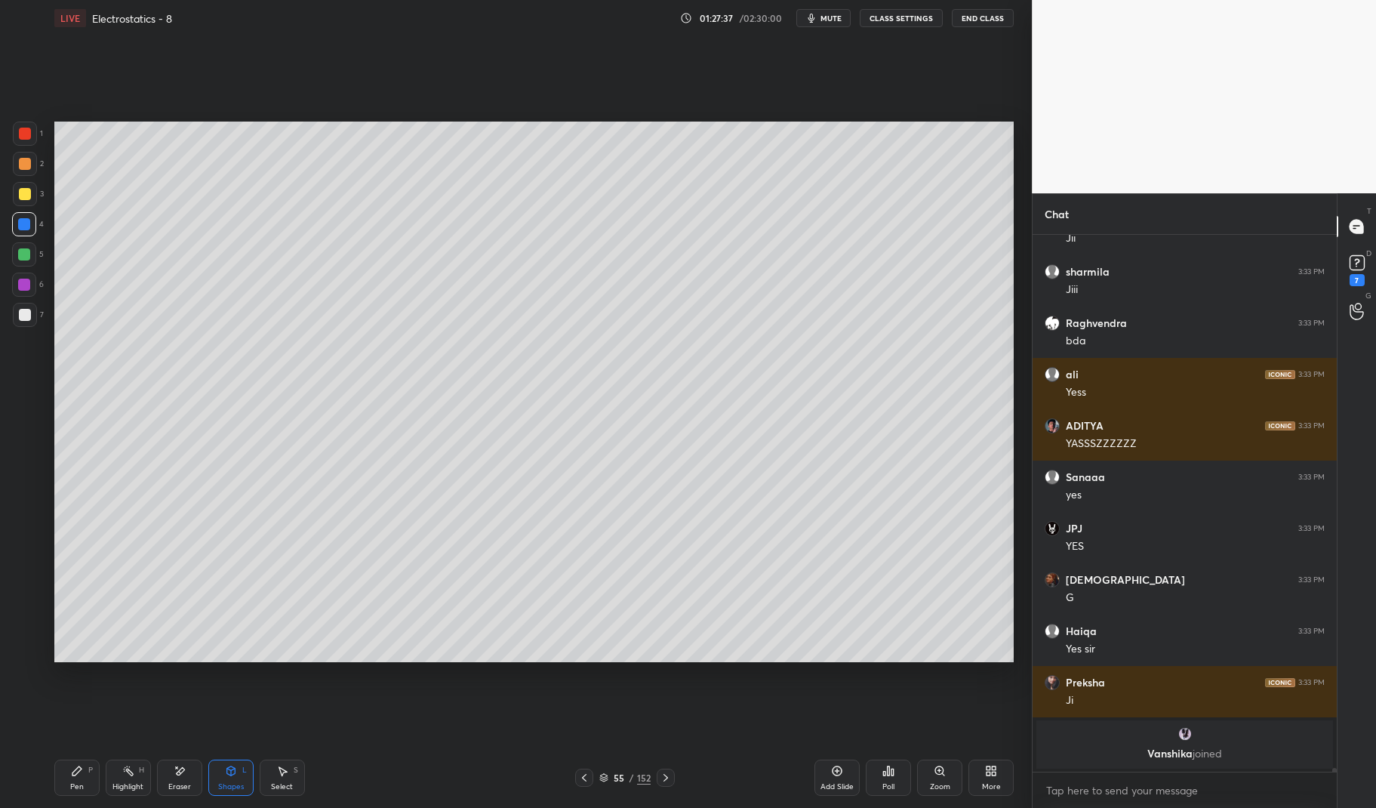
click at [78, 780] on div "Pen P" at bounding box center [76, 777] width 45 height 36
click at [71, 780] on div "Pen P" at bounding box center [76, 777] width 45 height 36
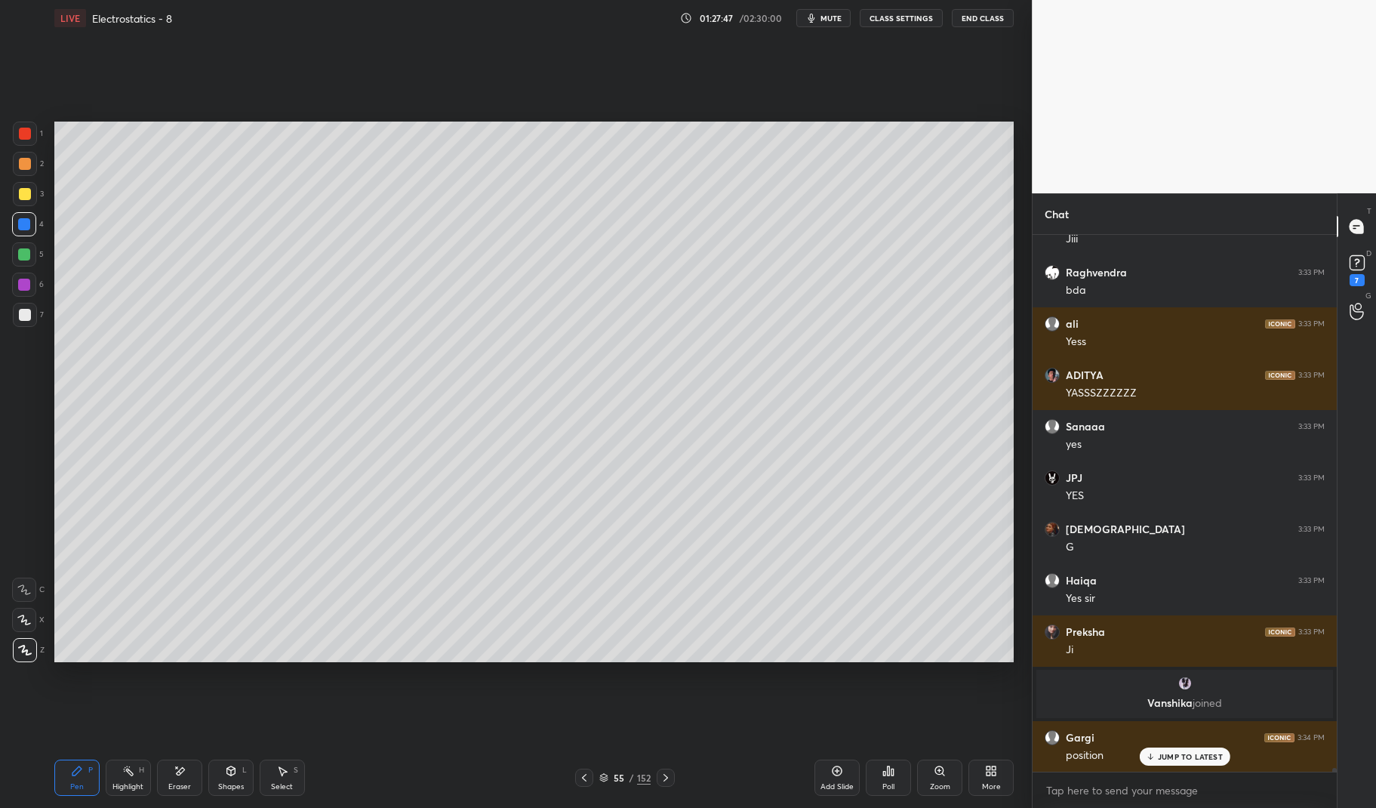
click at [183, 780] on div "Eraser" at bounding box center [179, 777] width 45 height 36
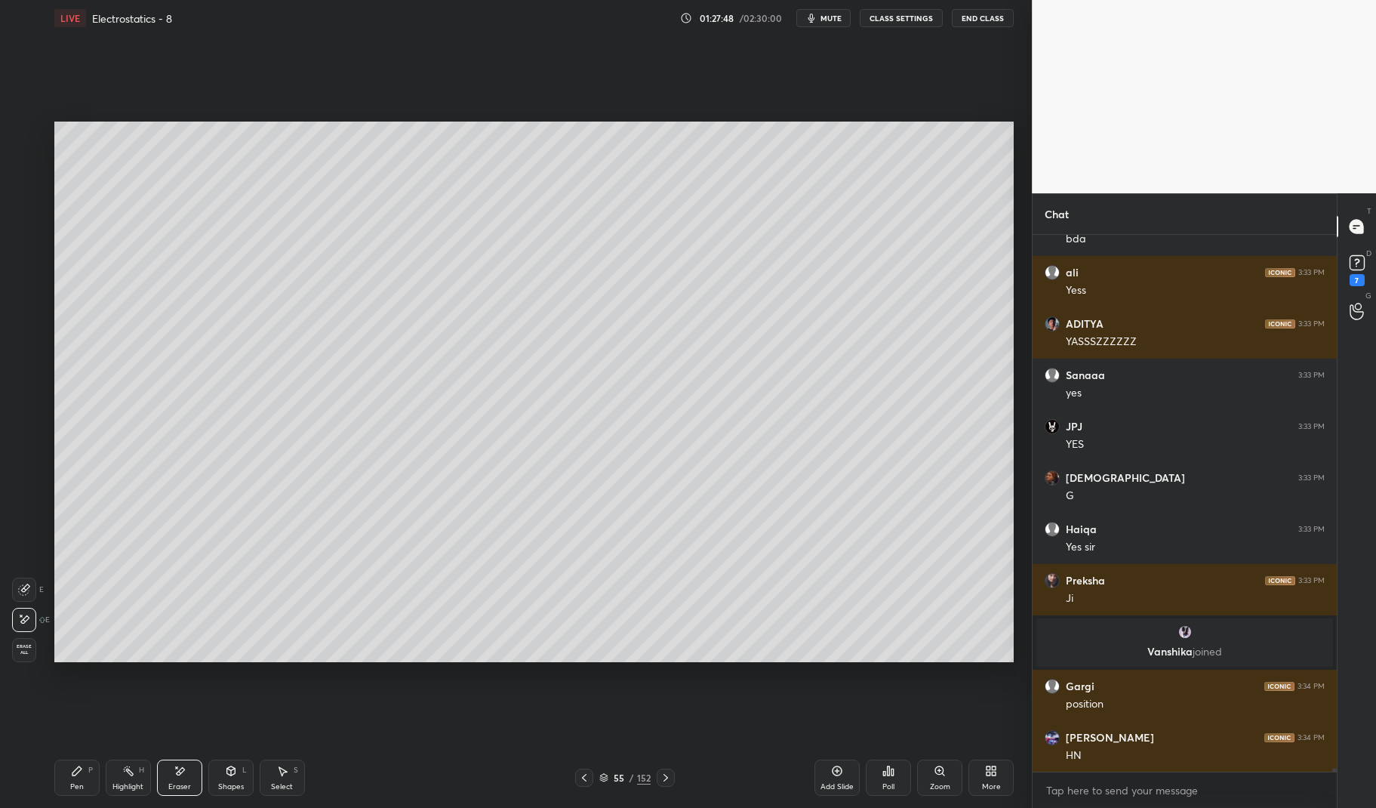
click at [83, 781] on div "Pen P" at bounding box center [76, 777] width 45 height 36
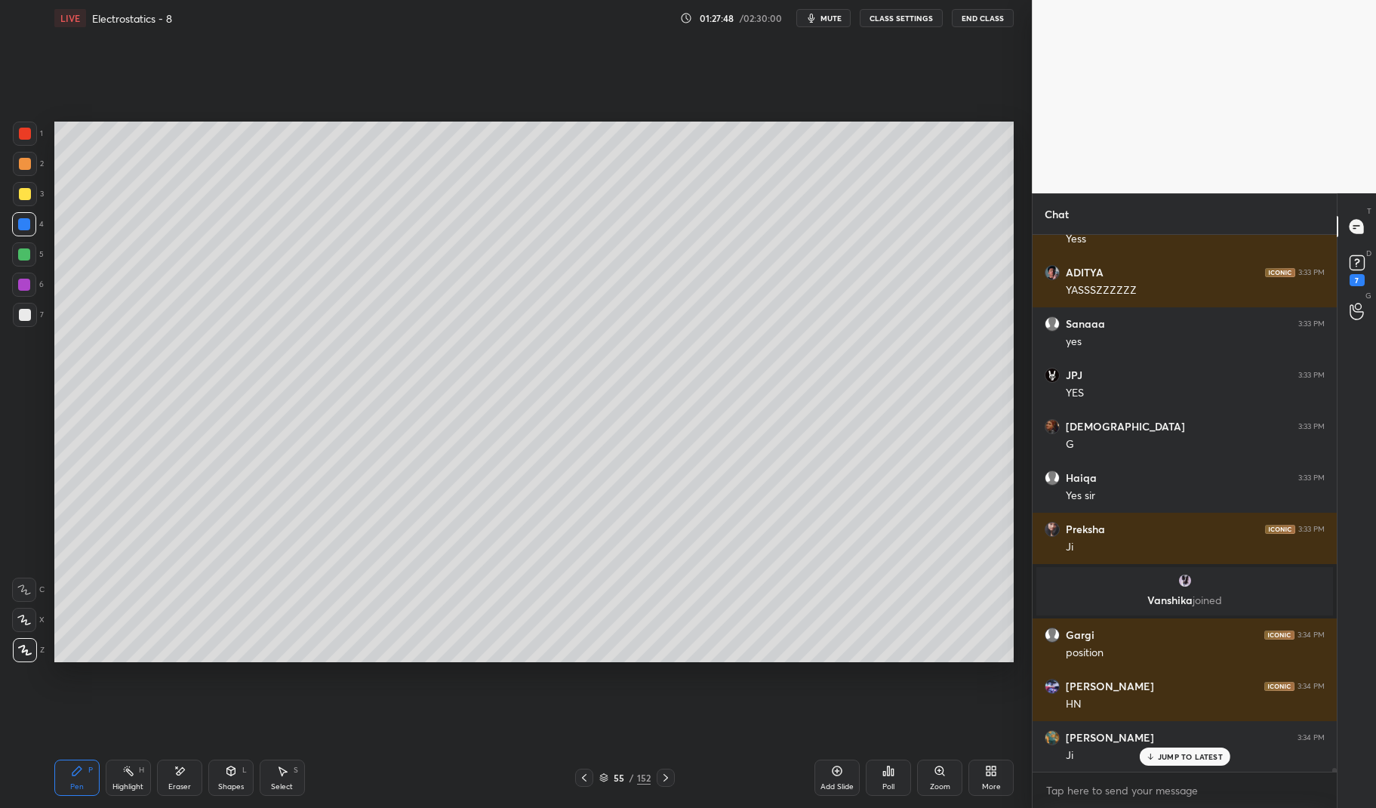
click at [75, 786] on div "Pen" at bounding box center [77, 787] width 14 height 8
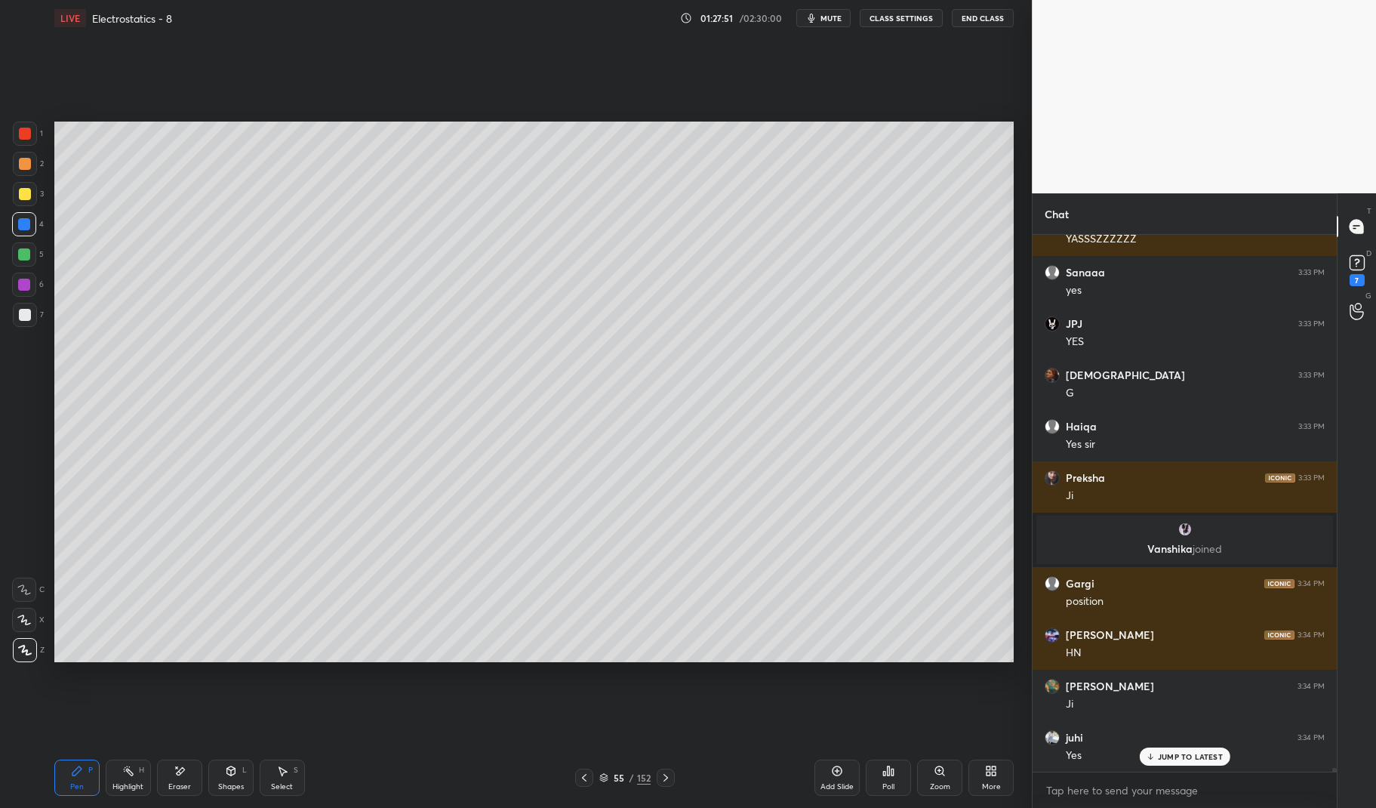
click at [25, 254] on div at bounding box center [24, 254] width 12 height 12
click at [25, 255] on div at bounding box center [24, 254] width 12 height 12
click at [220, 783] on div "Shapes" at bounding box center [231, 787] width 26 height 8
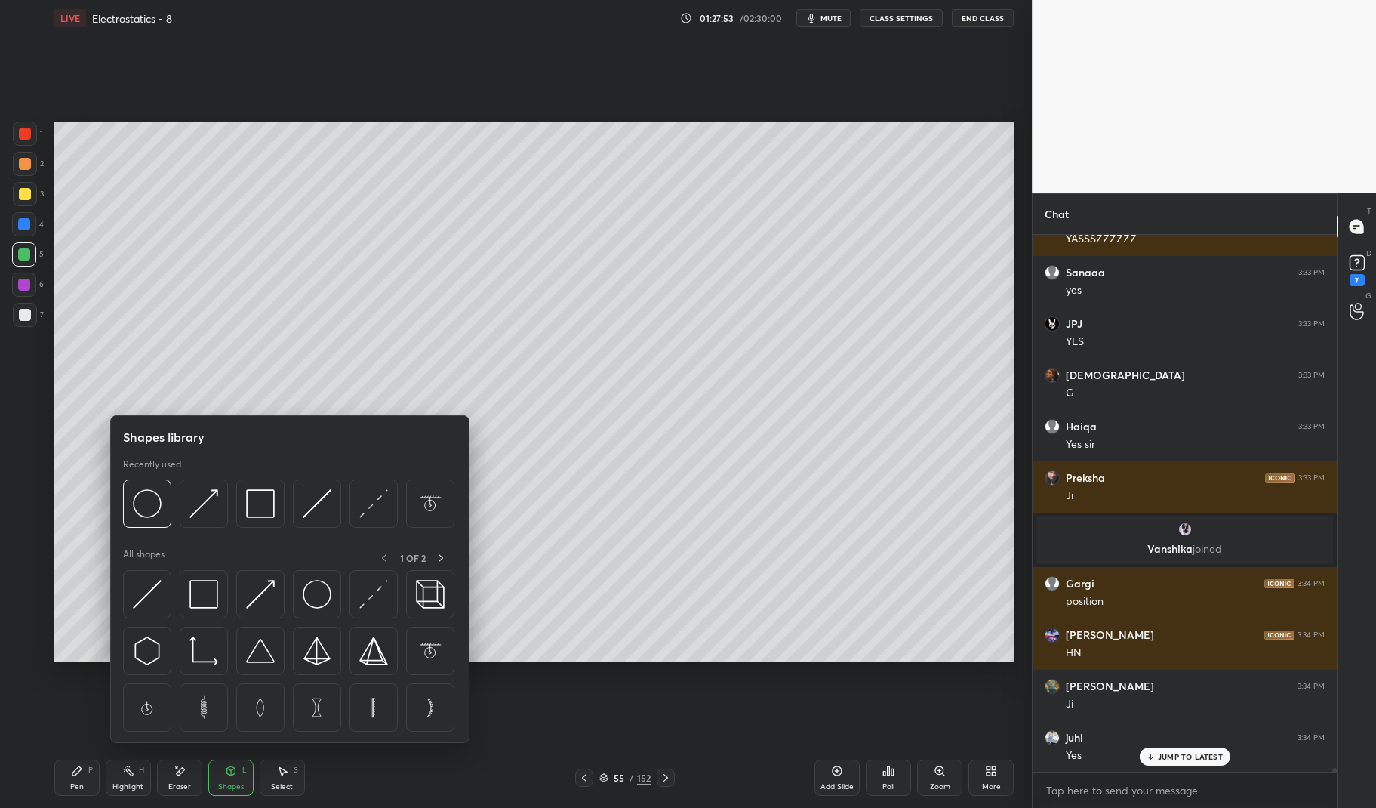
click at [206, 512] on img at bounding box center [203, 503] width 29 height 29
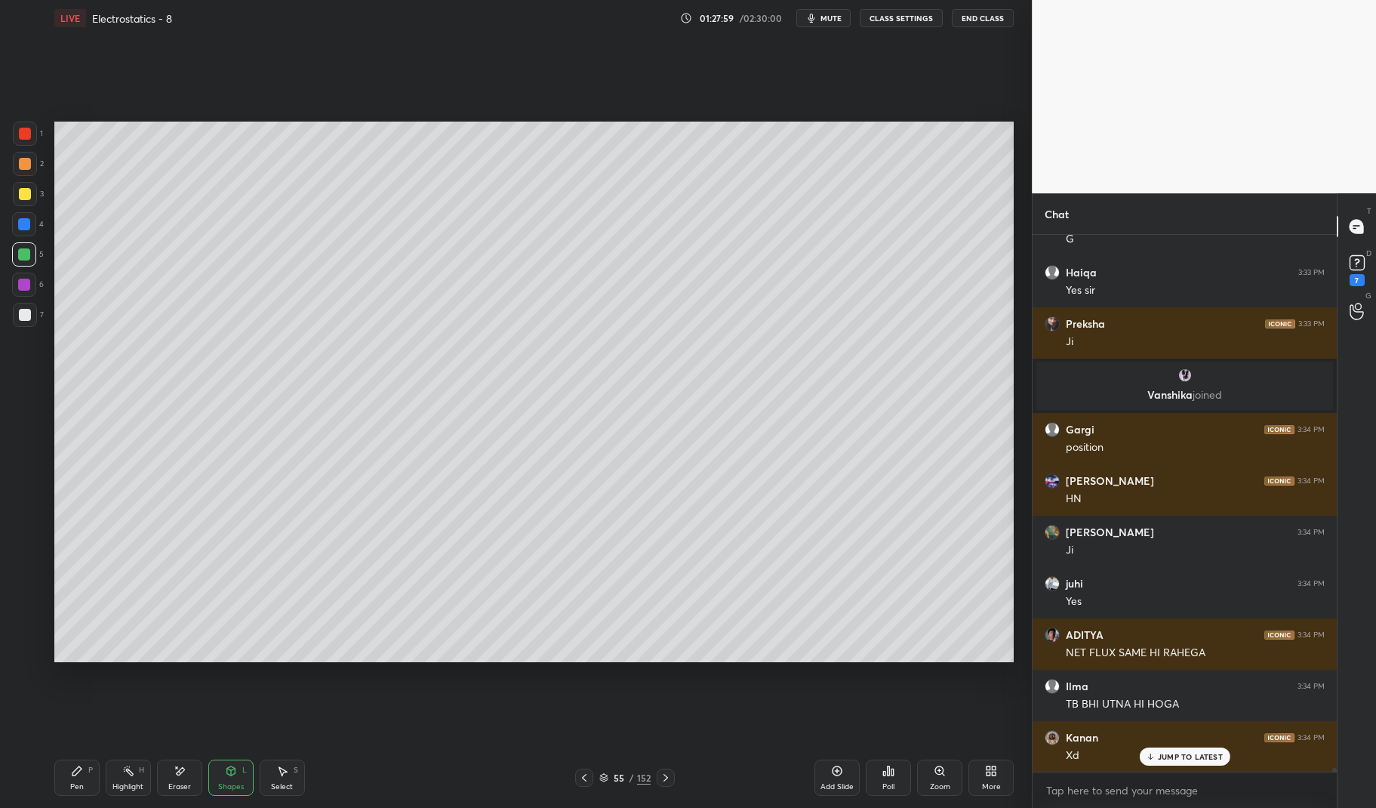
scroll to position [71921, 0]
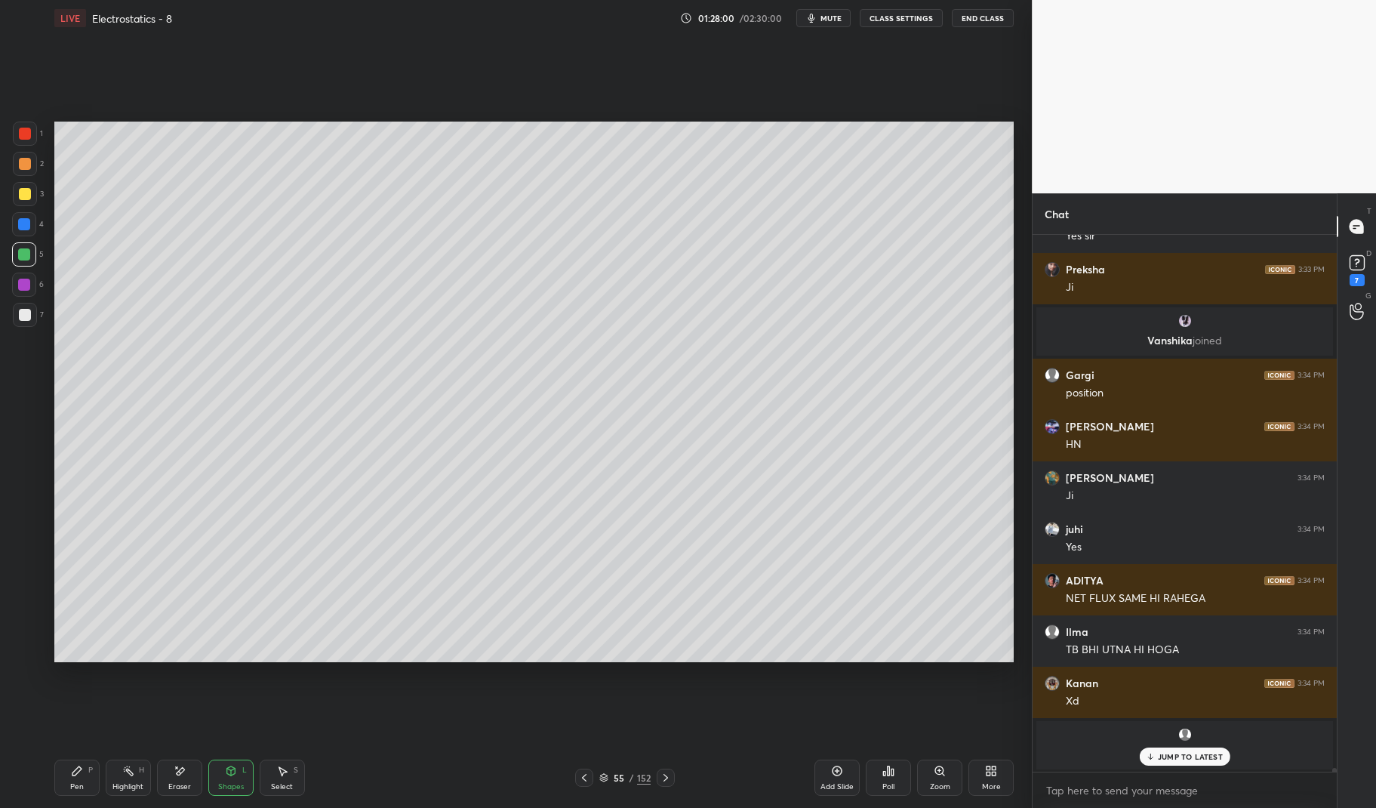
click at [32, 289] on div at bounding box center [24, 284] width 24 height 24
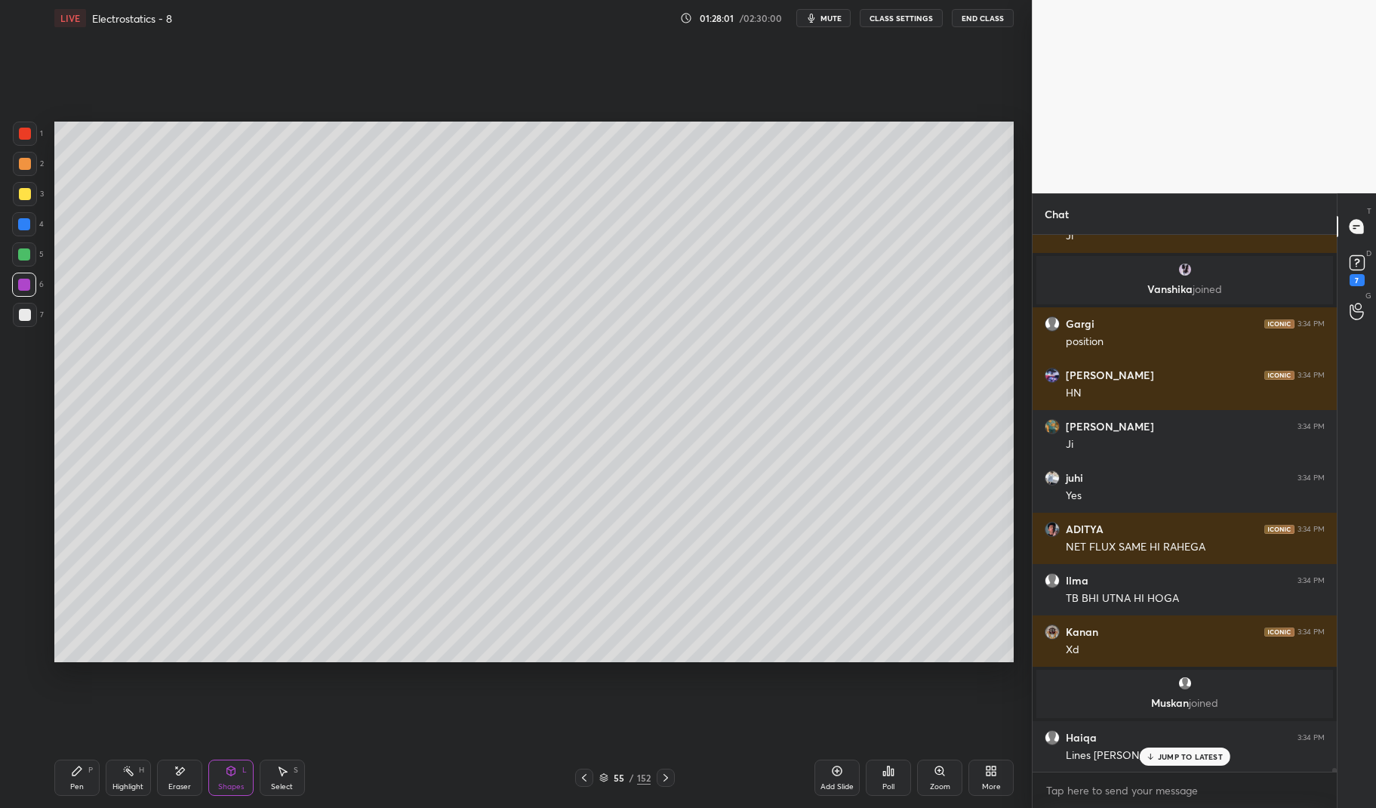
click at [84, 778] on div "Pen P" at bounding box center [76, 777] width 45 height 36
click at [68, 780] on div "Pen P" at bounding box center [76, 777] width 45 height 36
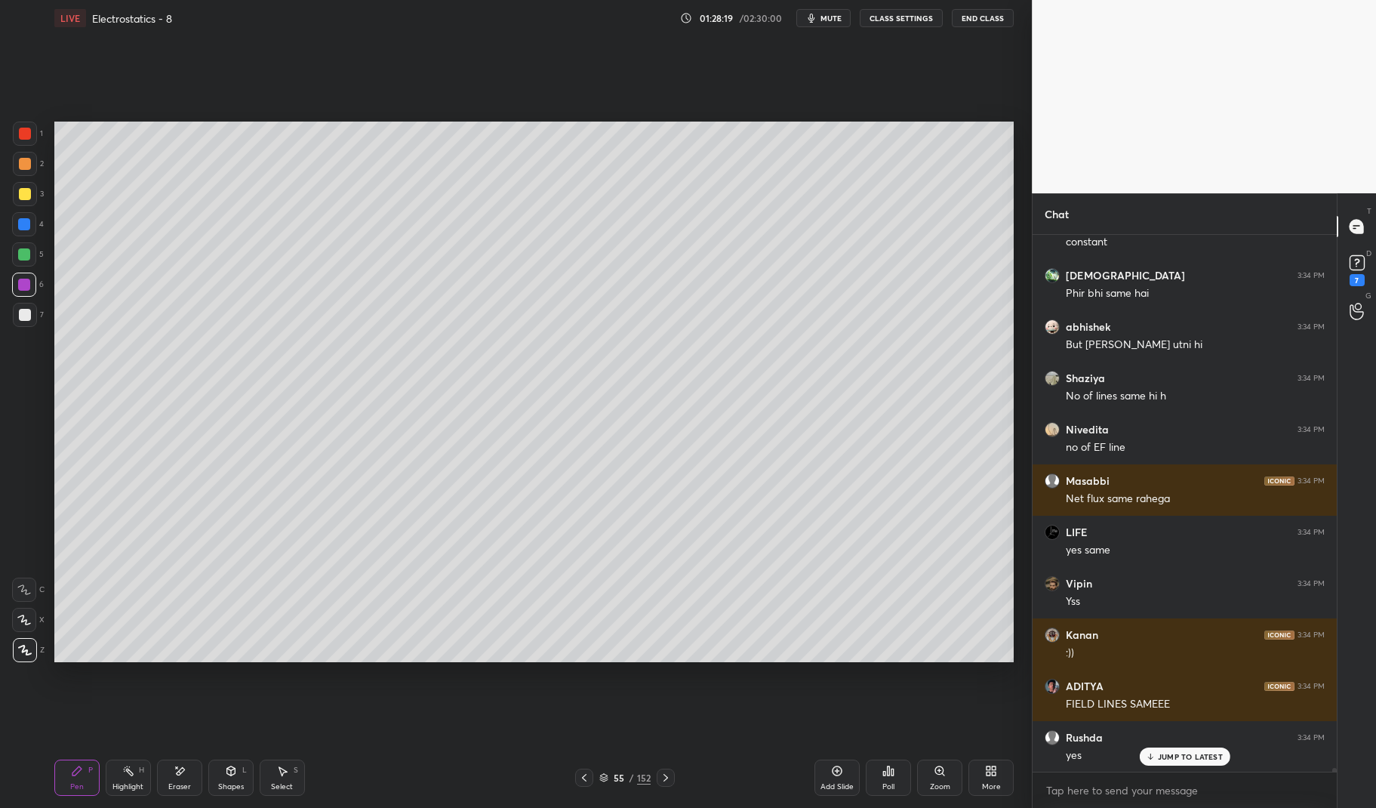
scroll to position [72851, 0]
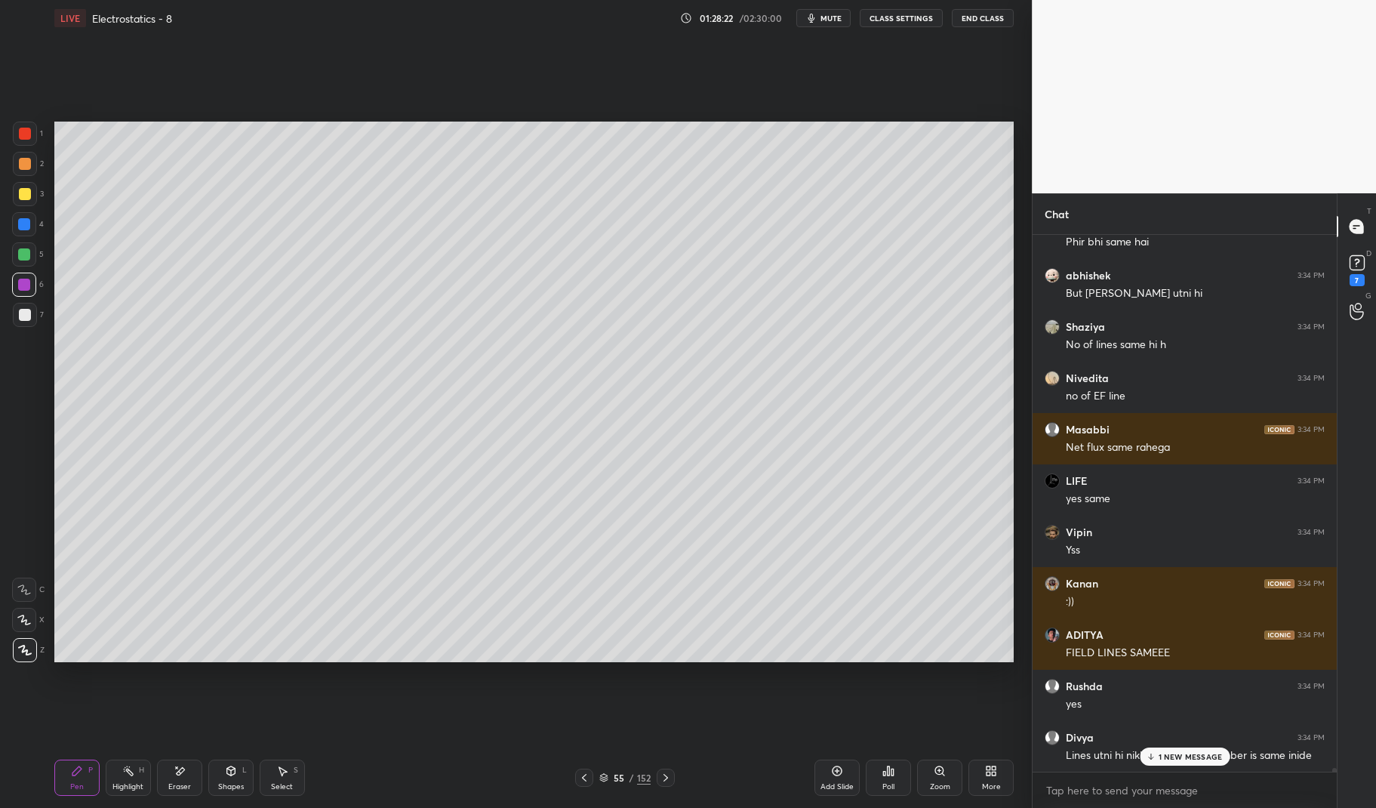
click at [129, 780] on div "Highlight H" at bounding box center [128, 777] width 45 height 36
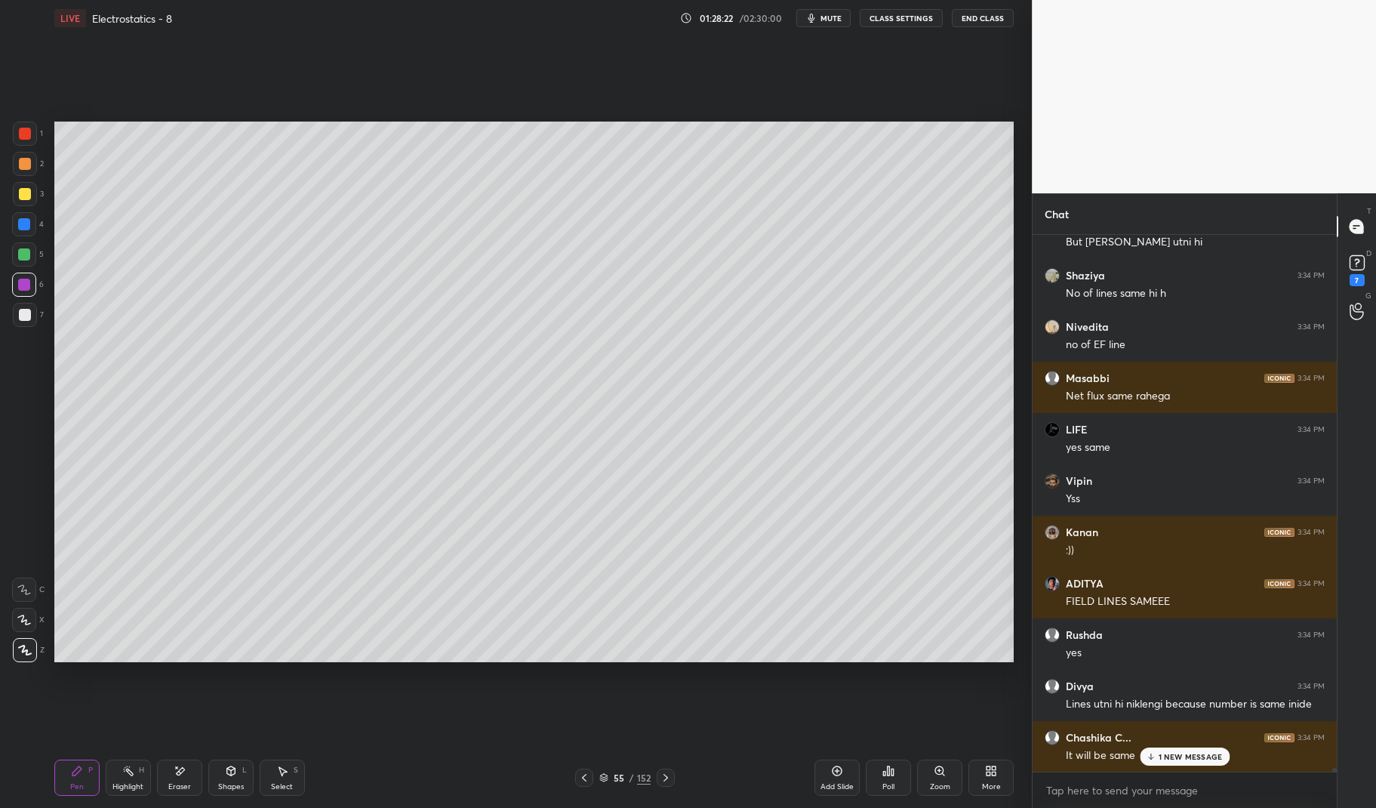
click at [125, 770] on icon at bounding box center [128, 770] width 12 height 12
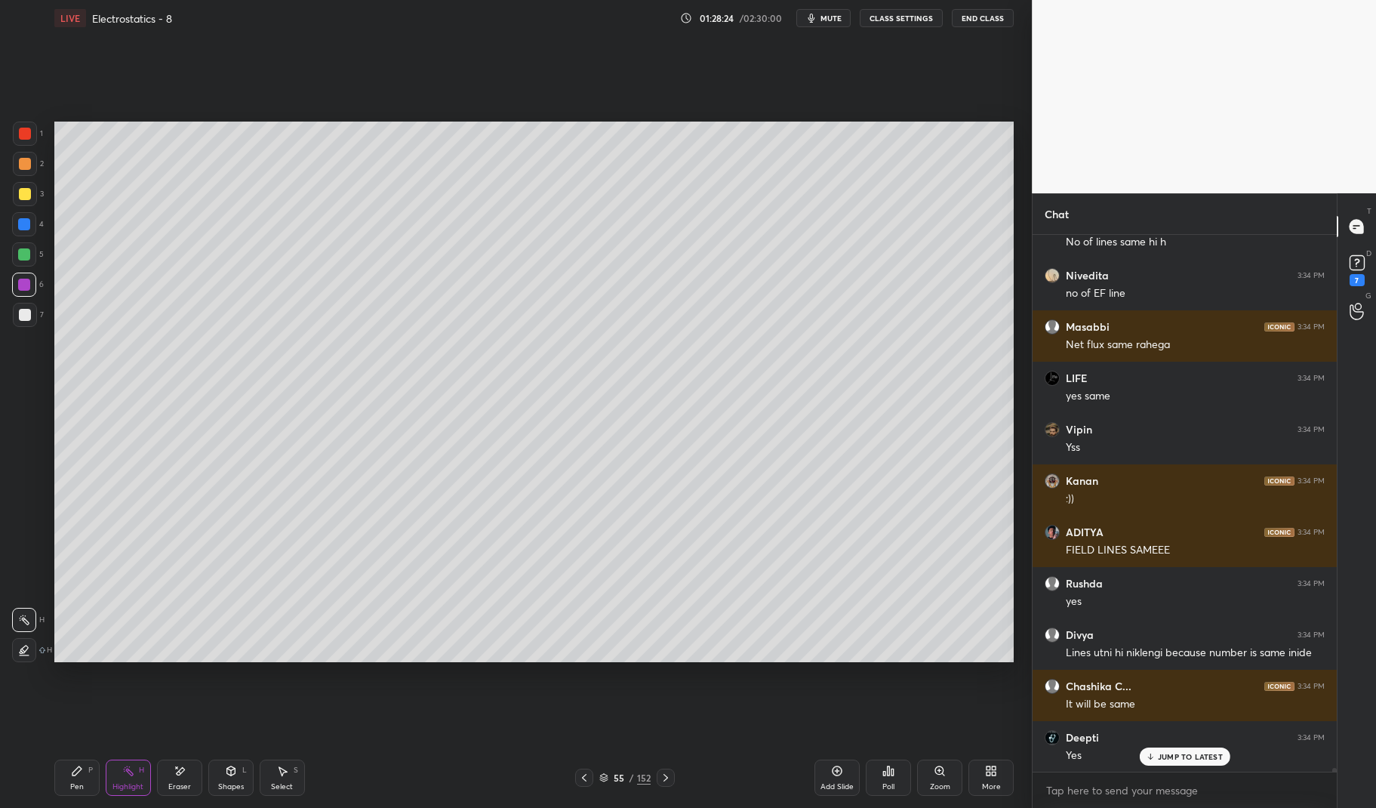
scroll to position [73008, 0]
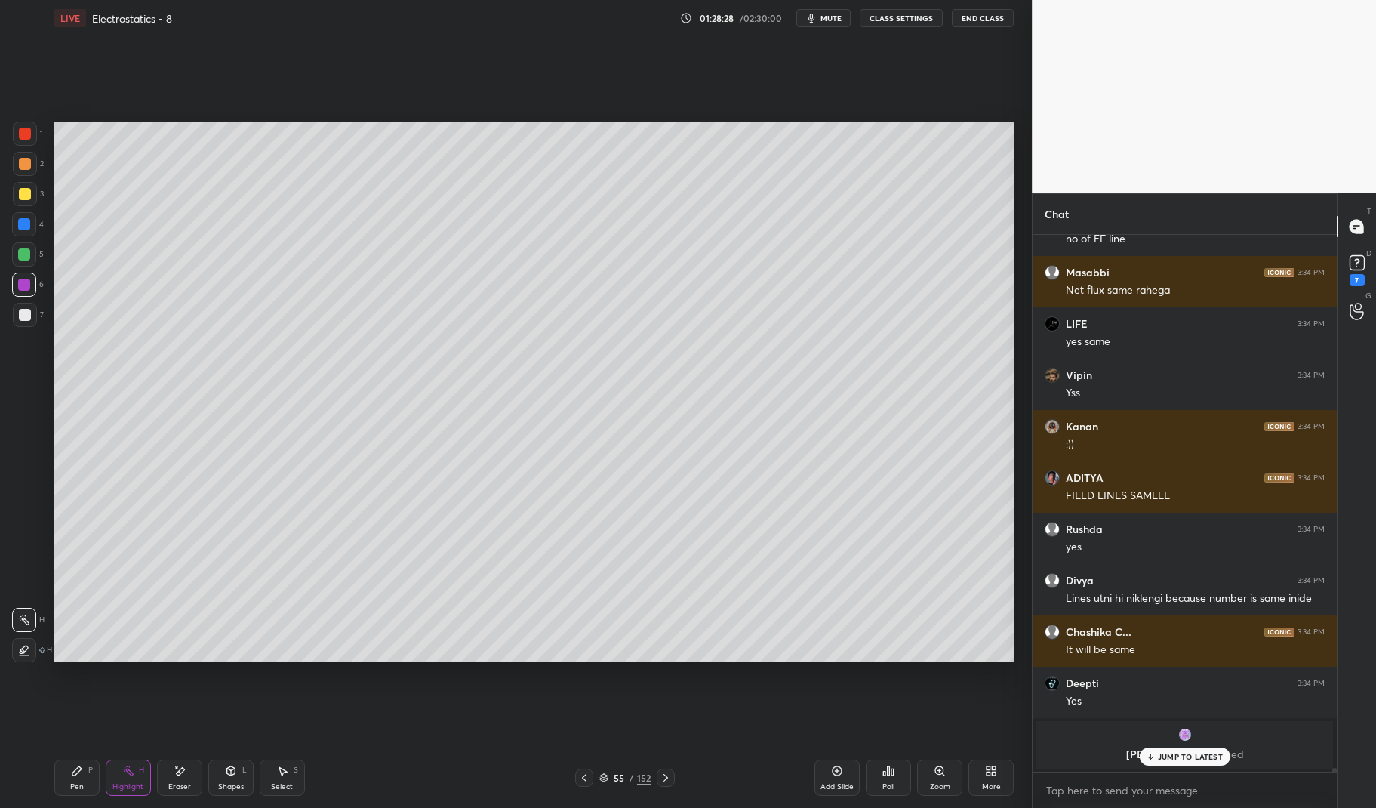
click at [79, 783] on div "Pen" at bounding box center [77, 787] width 14 height 8
click at [78, 774] on icon at bounding box center [77, 770] width 12 height 12
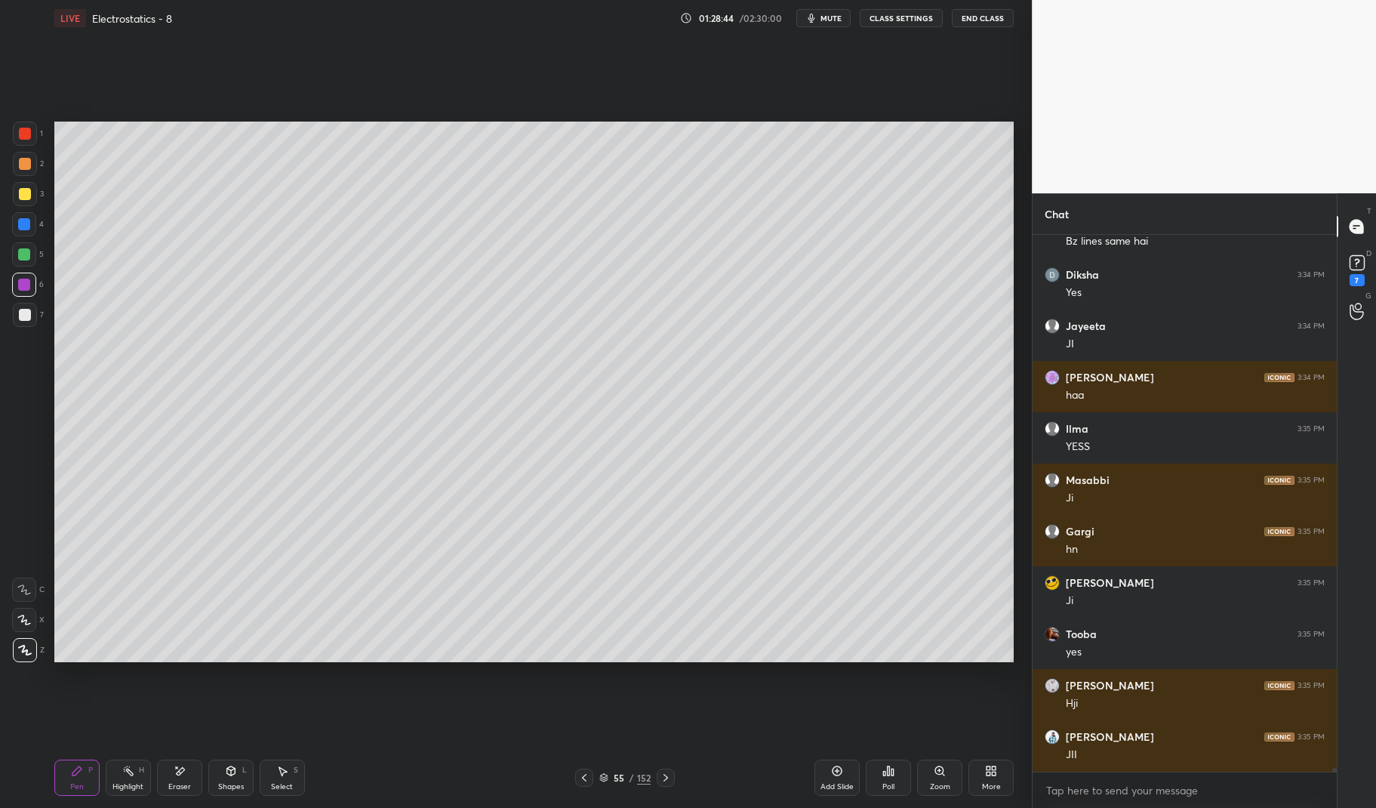
scroll to position [73259, 0]
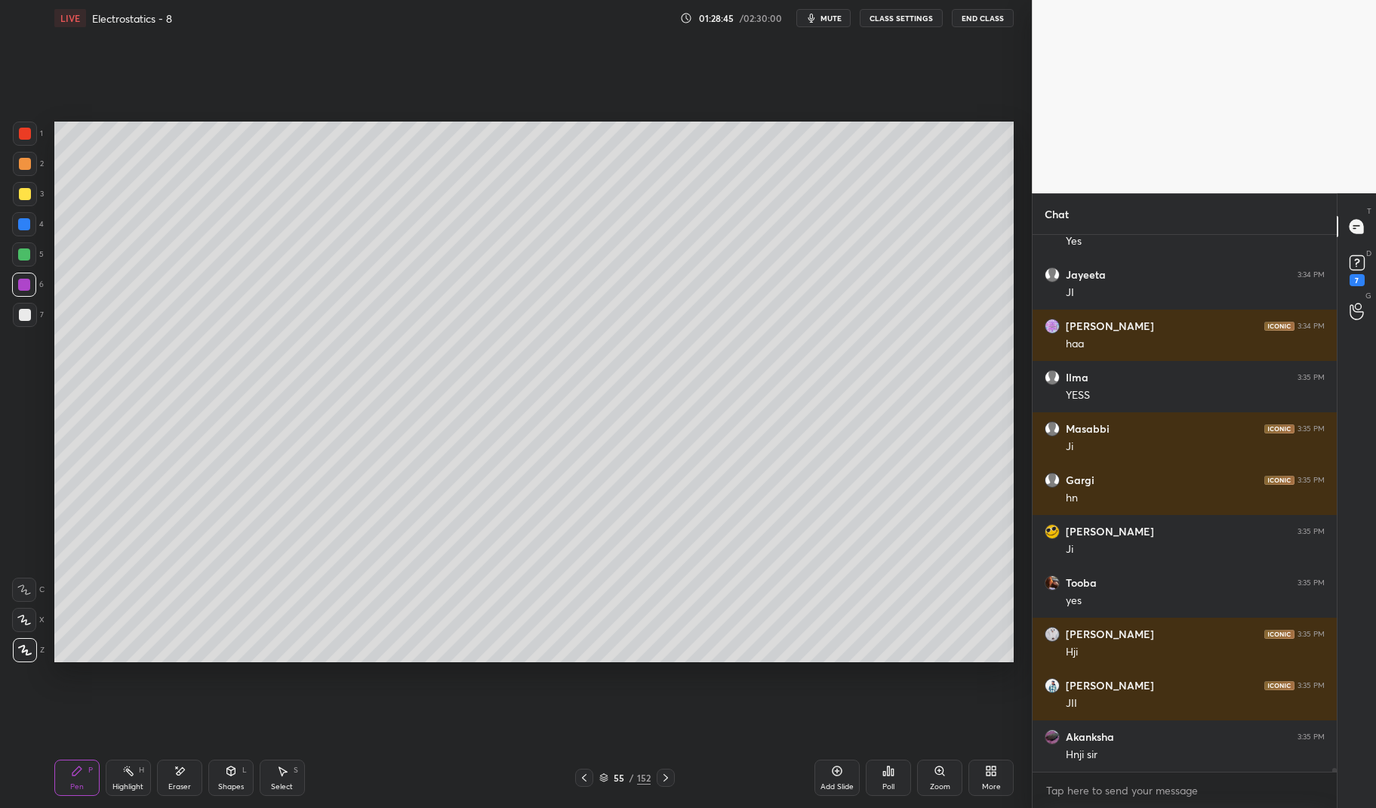
click at [833, 772] on icon at bounding box center [837, 771] width 10 height 10
click at [81, 778] on div "Pen P" at bounding box center [76, 777] width 45 height 36
click at [52, 756] on div "LIVE Electrostatics - 8 01:28:46 / 02:30:00 mute CLASS SETTINGS End Class Setti…" at bounding box center [533, 404] width 971 height 808
click at [13, 124] on div "1" at bounding box center [28, 134] width 30 height 24
click at [8, 134] on div "1 2 3 4 5 6 7 C X Z E E Erase all H H" at bounding box center [24, 392] width 48 height 540
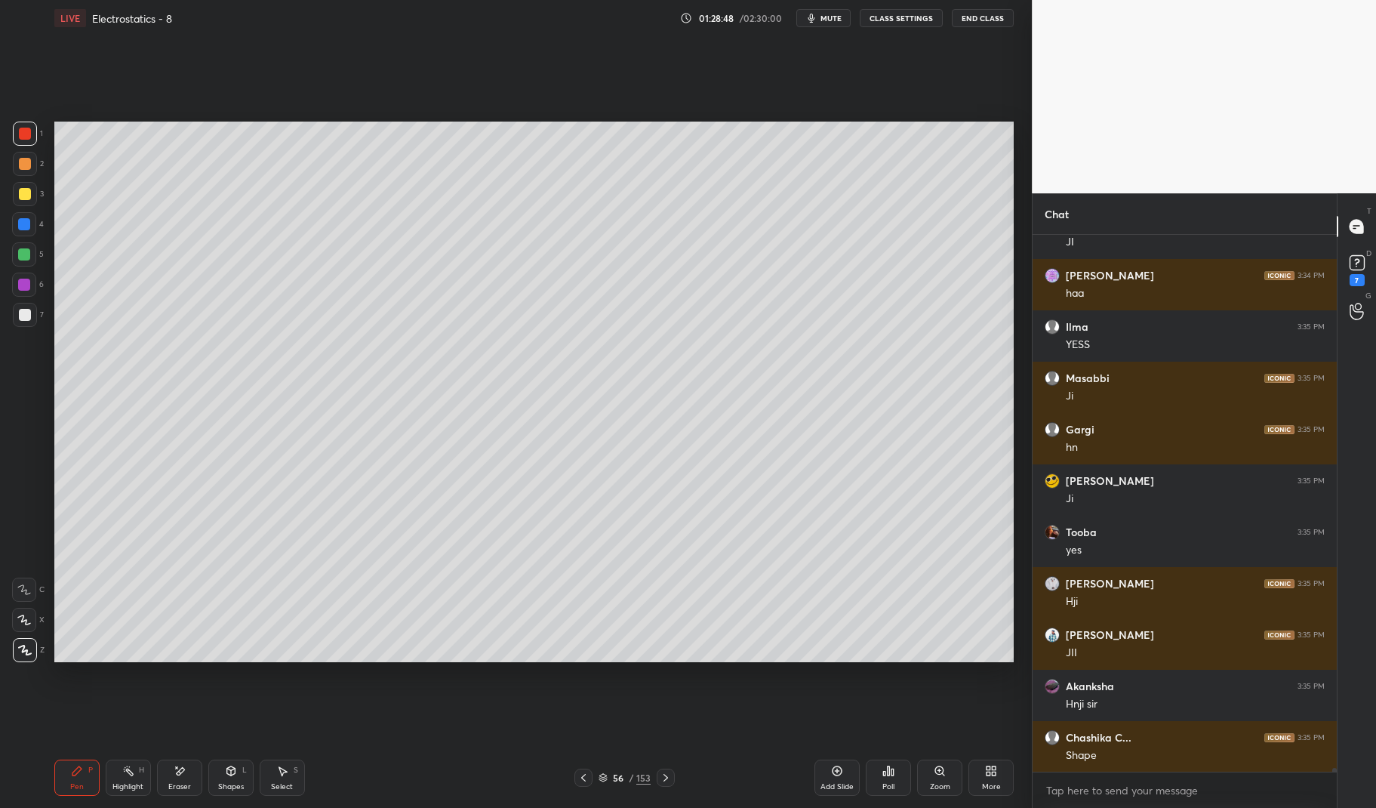
scroll to position [0, 0]
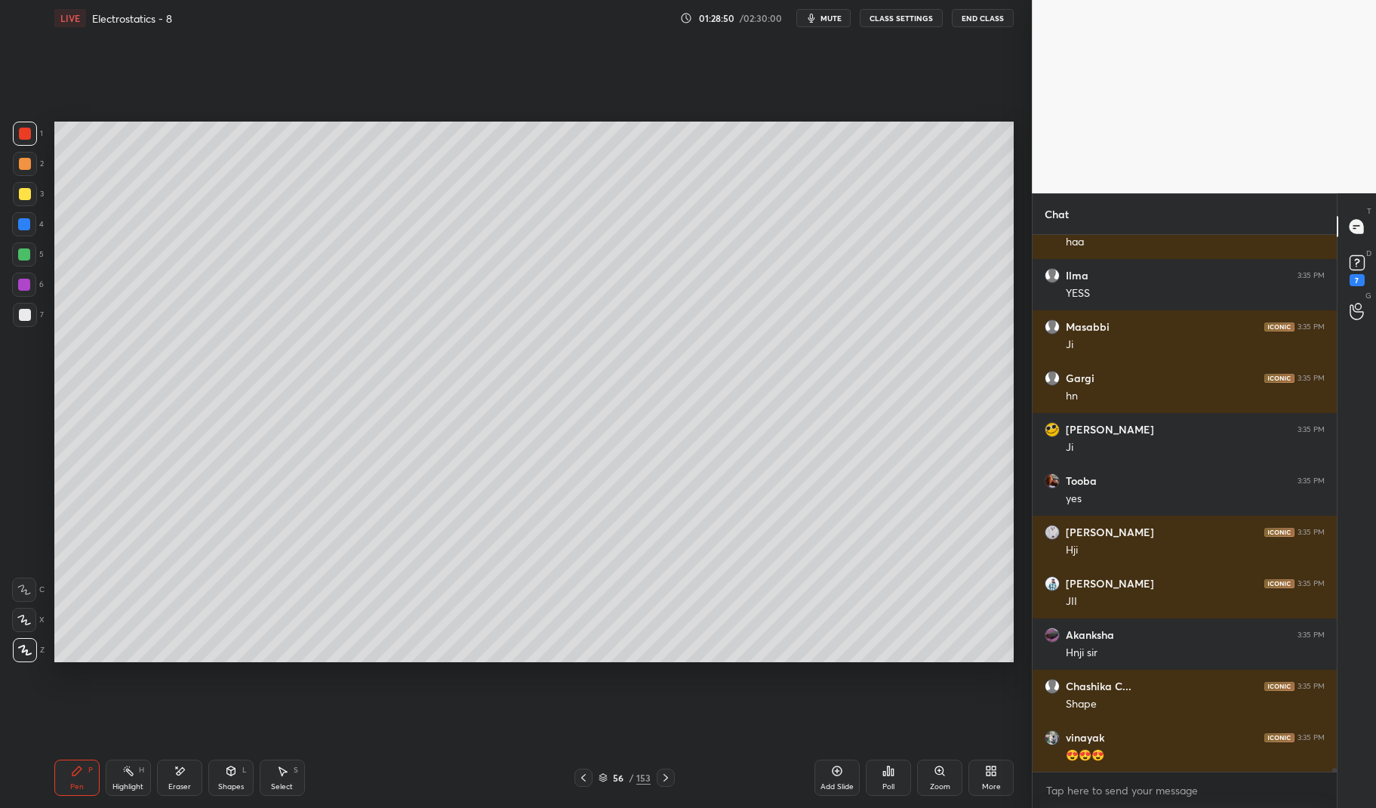
click at [20, 223] on div at bounding box center [24, 224] width 12 height 12
click at [20, 222] on div at bounding box center [24, 224] width 12 height 12
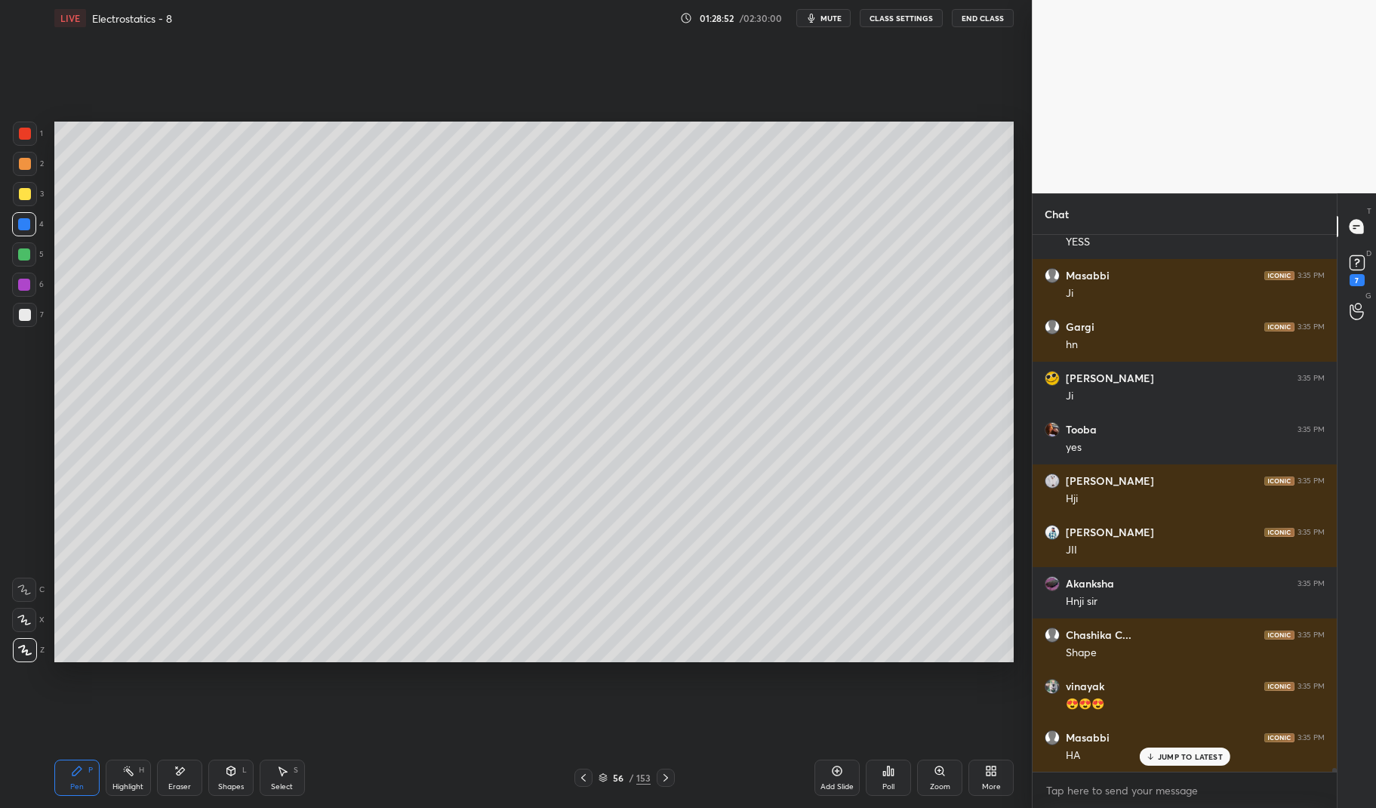
scroll to position [73515, 0]
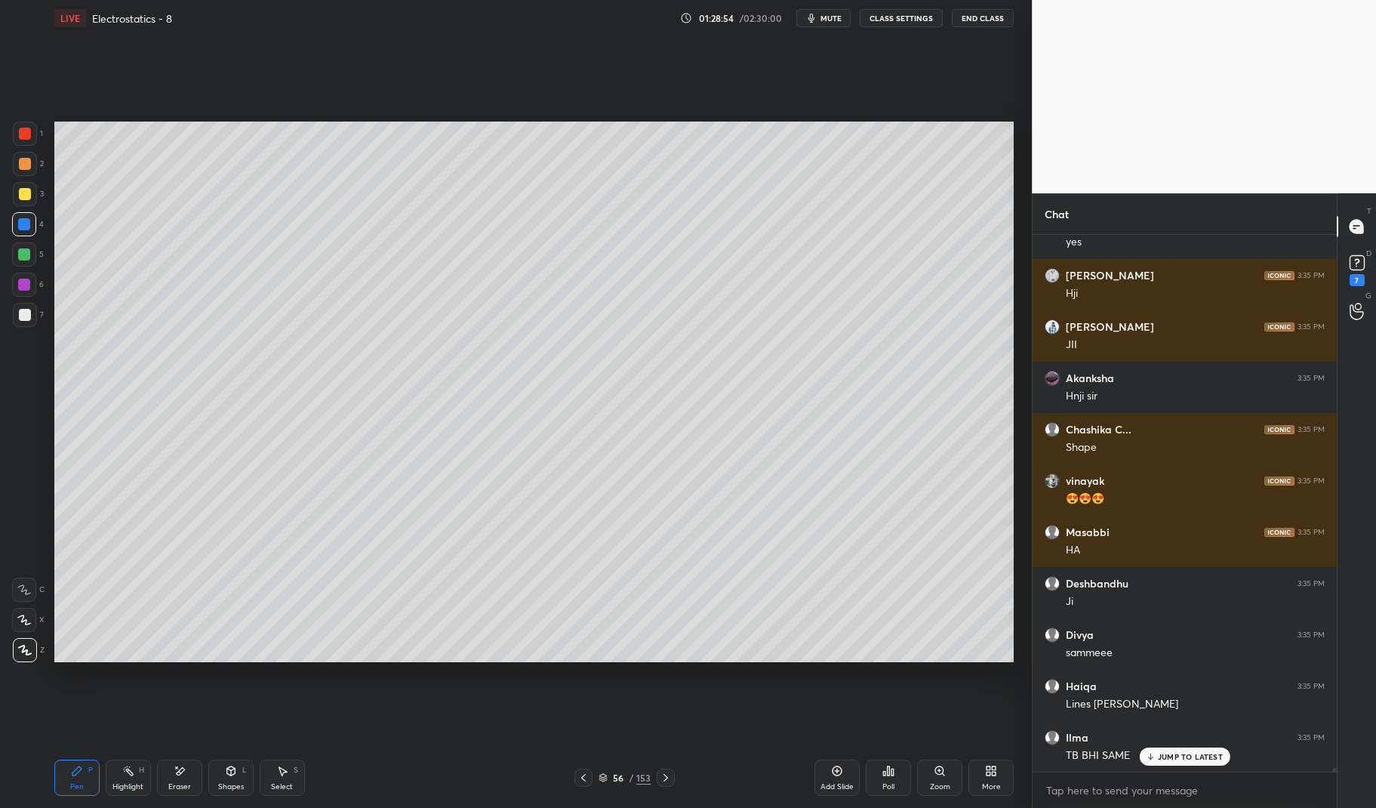
click at [34, 292] on div at bounding box center [24, 284] width 24 height 24
click at [26, 293] on div at bounding box center [24, 284] width 24 height 24
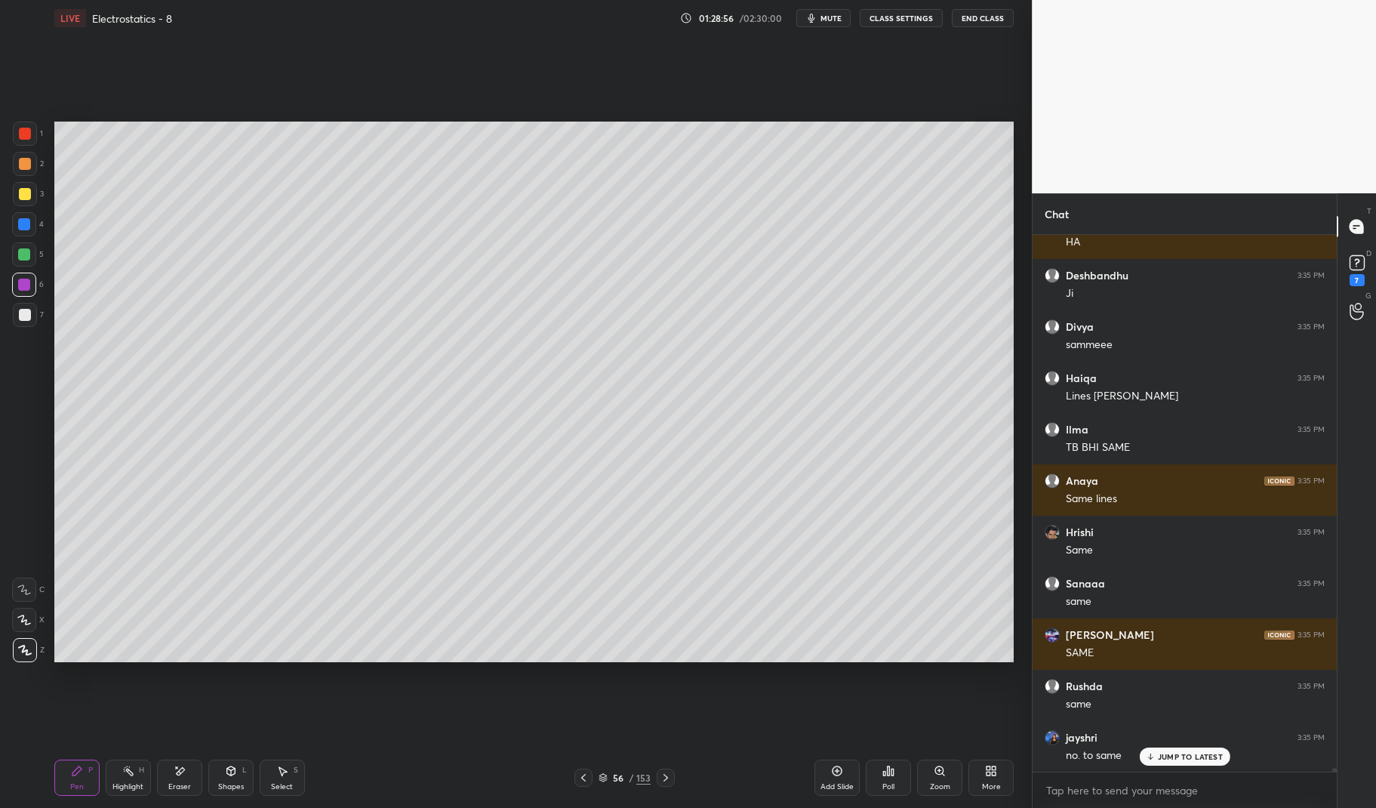
click at [228, 777] on div "Shapes L" at bounding box center [230, 777] width 45 height 36
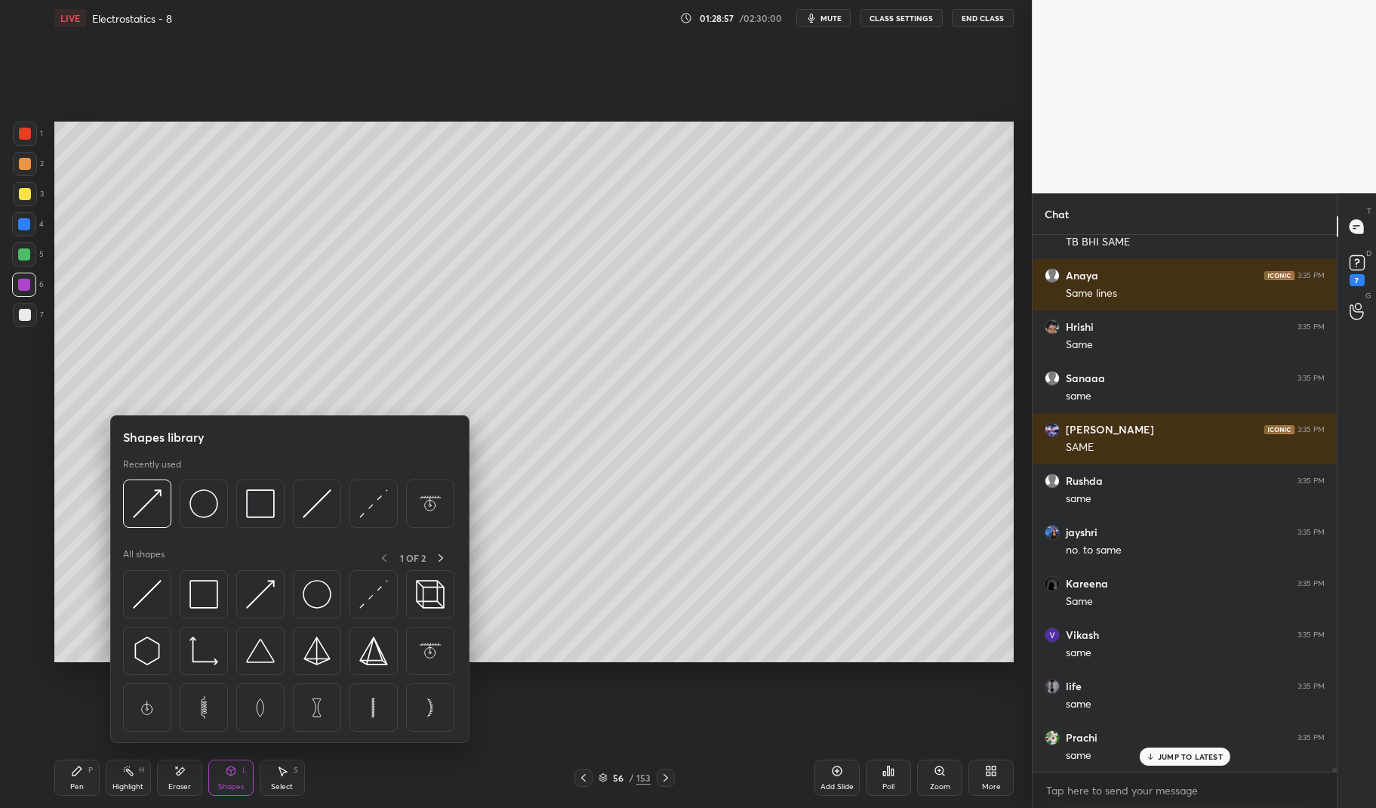
click at [159, 501] on img at bounding box center [147, 503] width 29 height 29
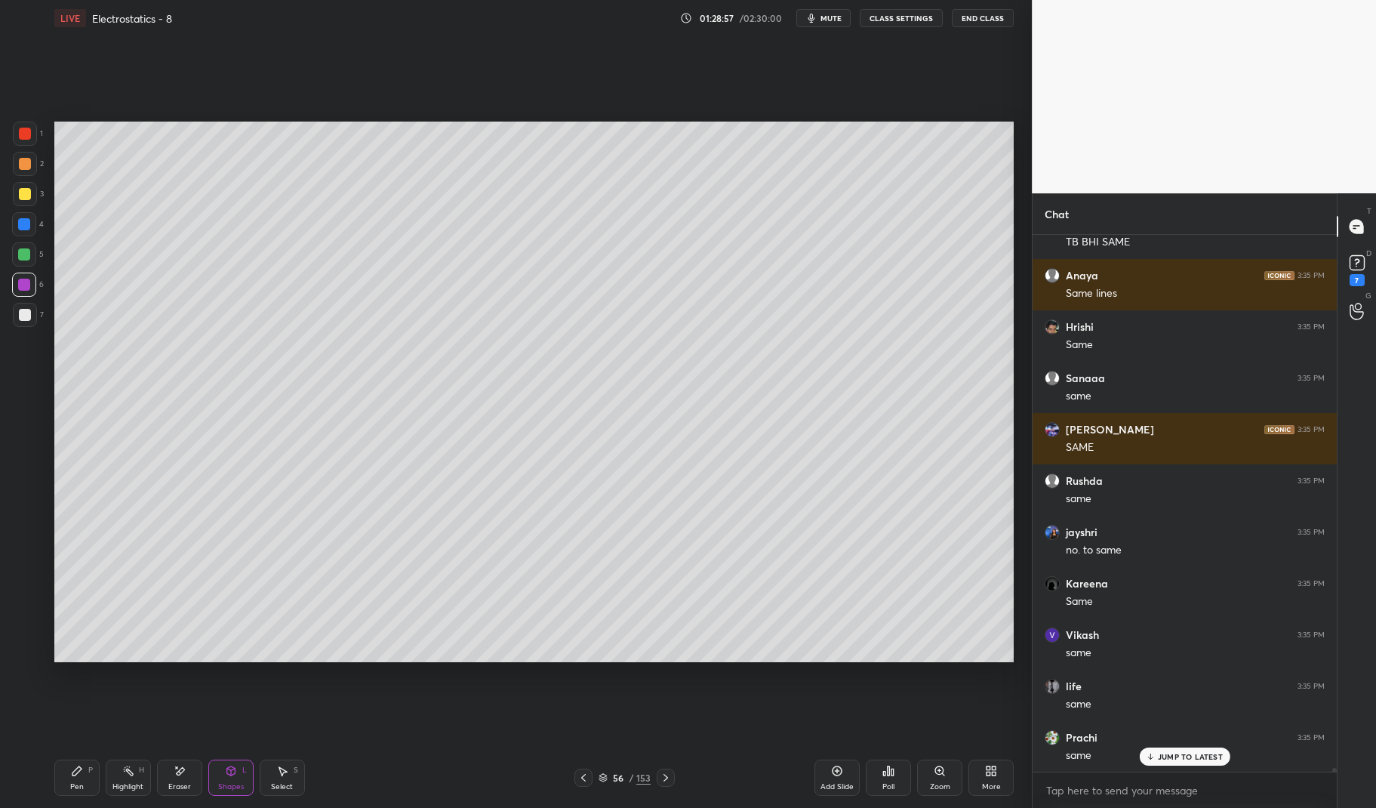
click at [23, 227] on div at bounding box center [24, 224] width 12 height 12
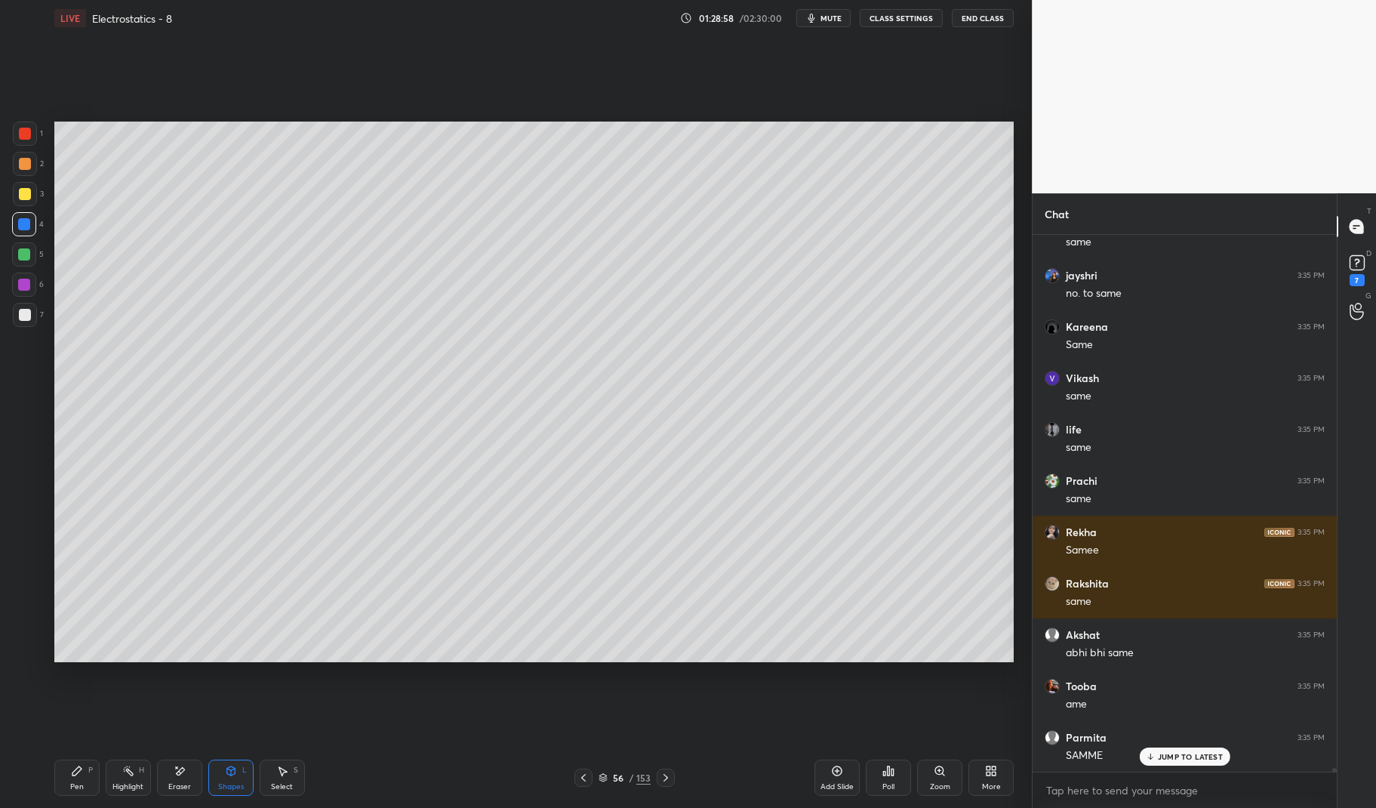
click at [222, 783] on div "Shapes" at bounding box center [231, 787] width 26 height 8
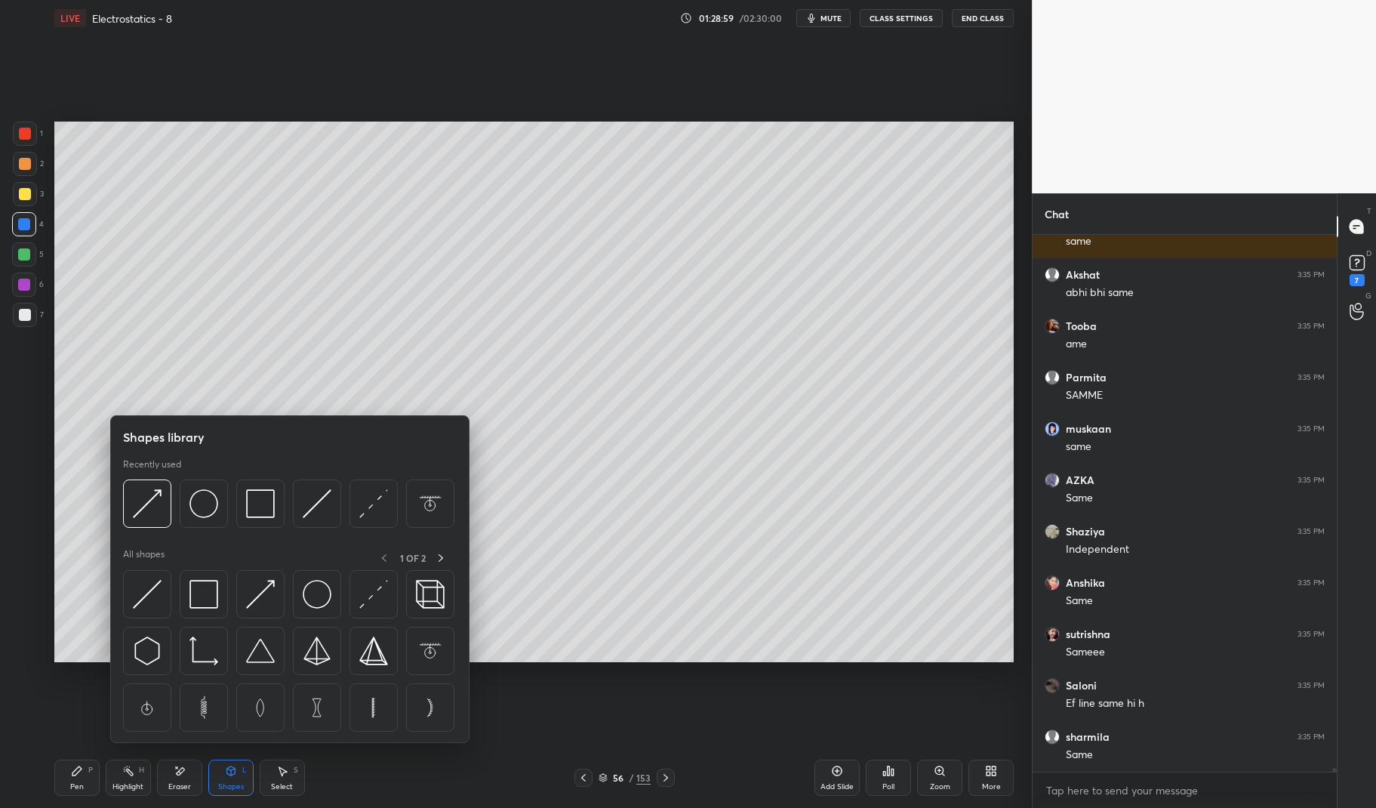
click at [152, 491] on img at bounding box center [147, 503] width 29 height 29
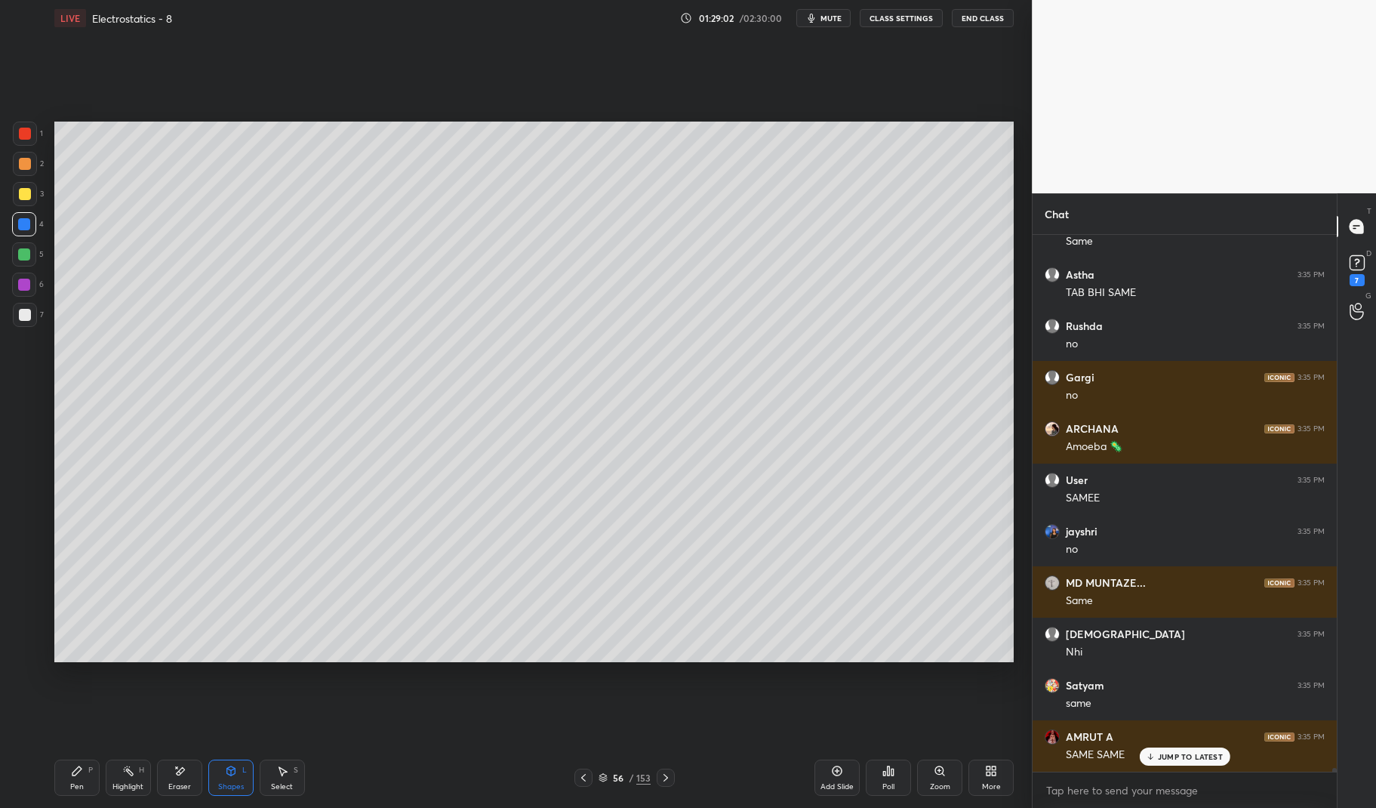
scroll to position [76030, 0]
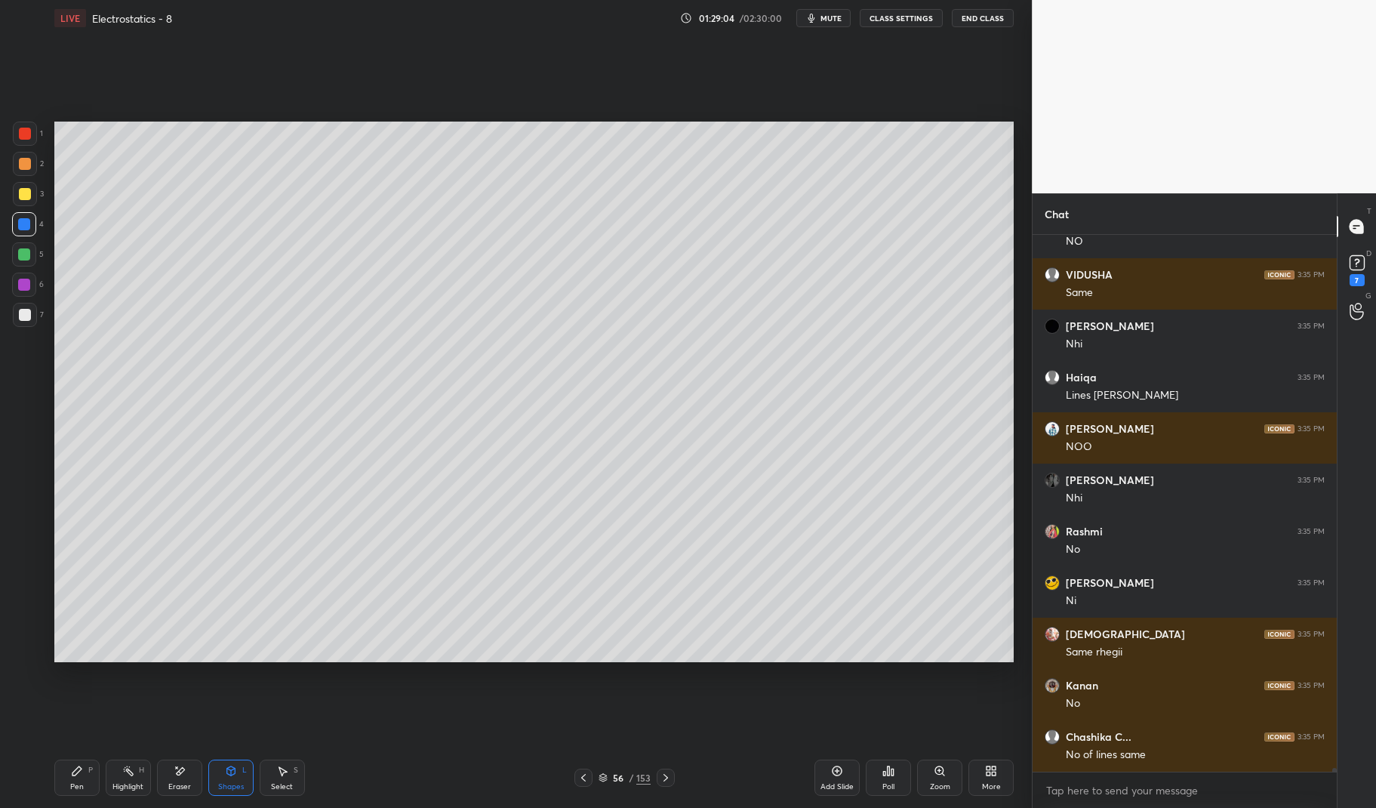
click at [89, 789] on div "Pen P" at bounding box center [76, 777] width 45 height 36
click at [72, 774] on icon at bounding box center [76, 770] width 9 height 9
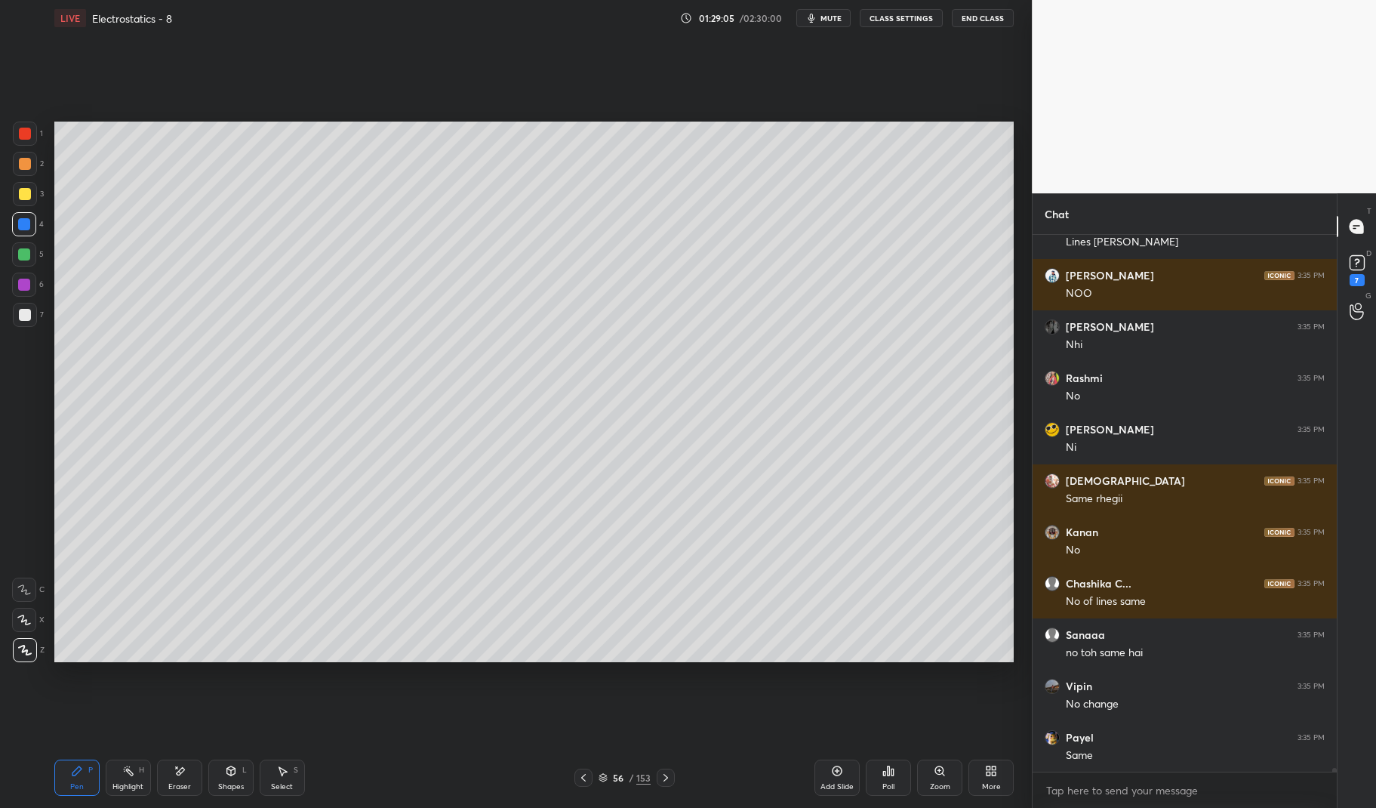
click at [22, 285] on div at bounding box center [24, 284] width 12 height 12
click at [25, 288] on div at bounding box center [24, 284] width 12 height 12
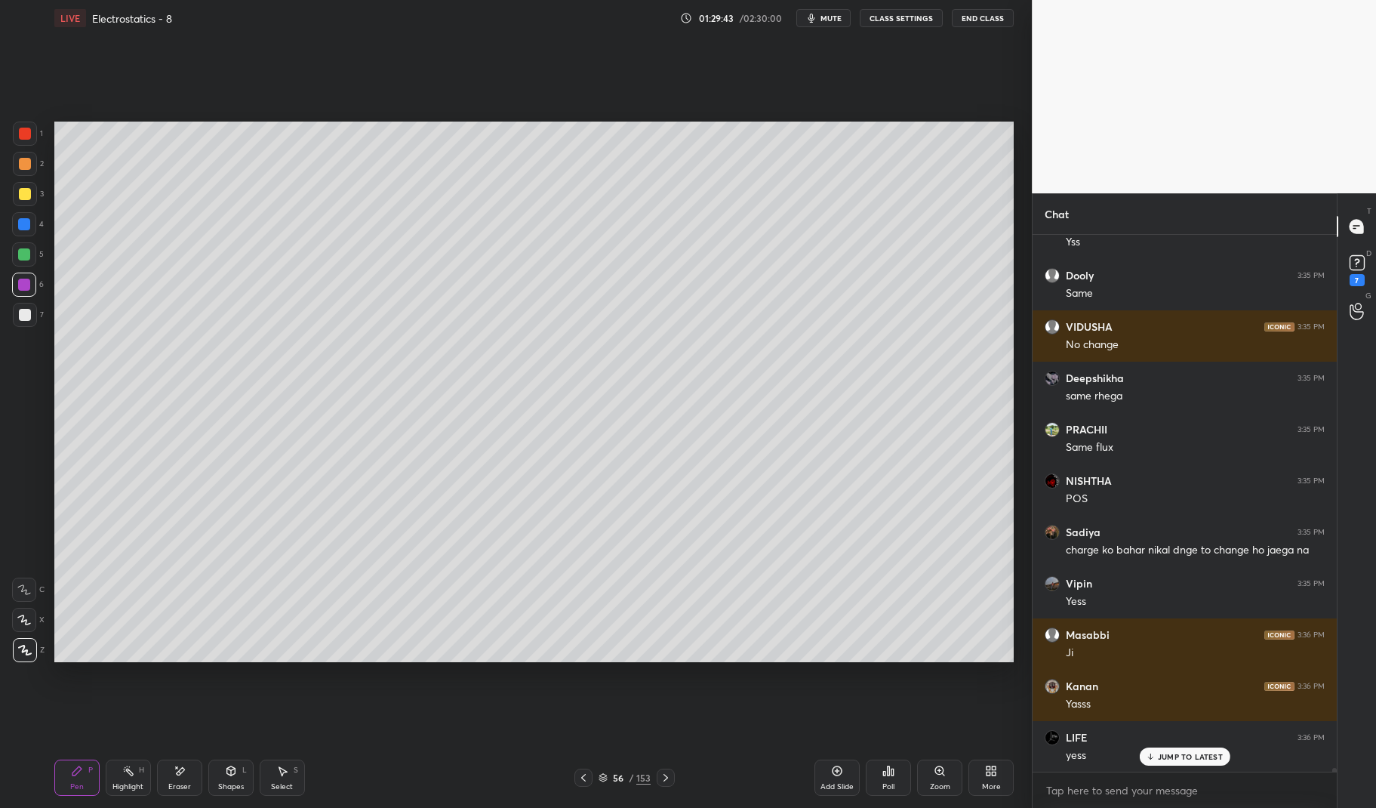
scroll to position [78391, 0]
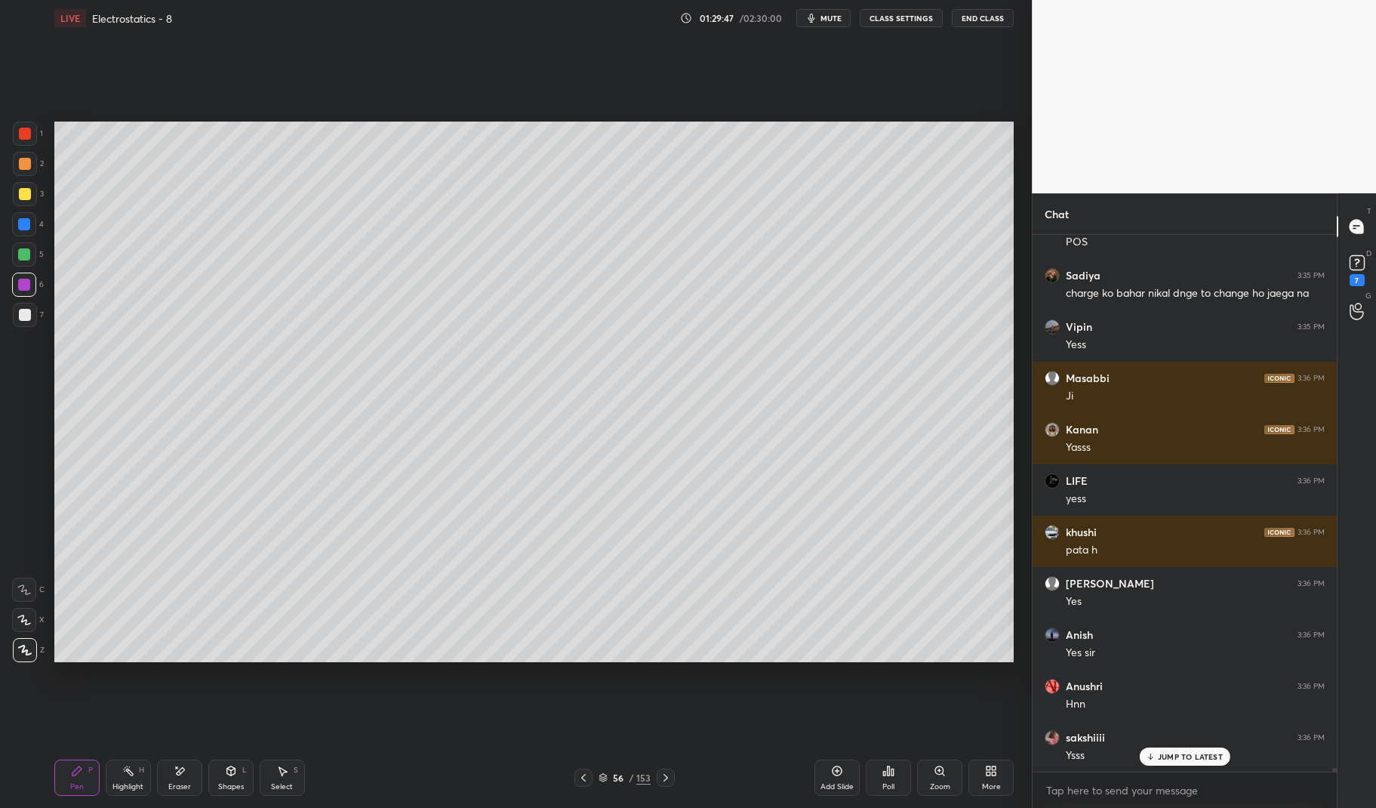
click at [125, 783] on div "Highlight" at bounding box center [127, 787] width 31 height 8
click at [128, 770] on icon at bounding box center [129, 771] width 2 height 2
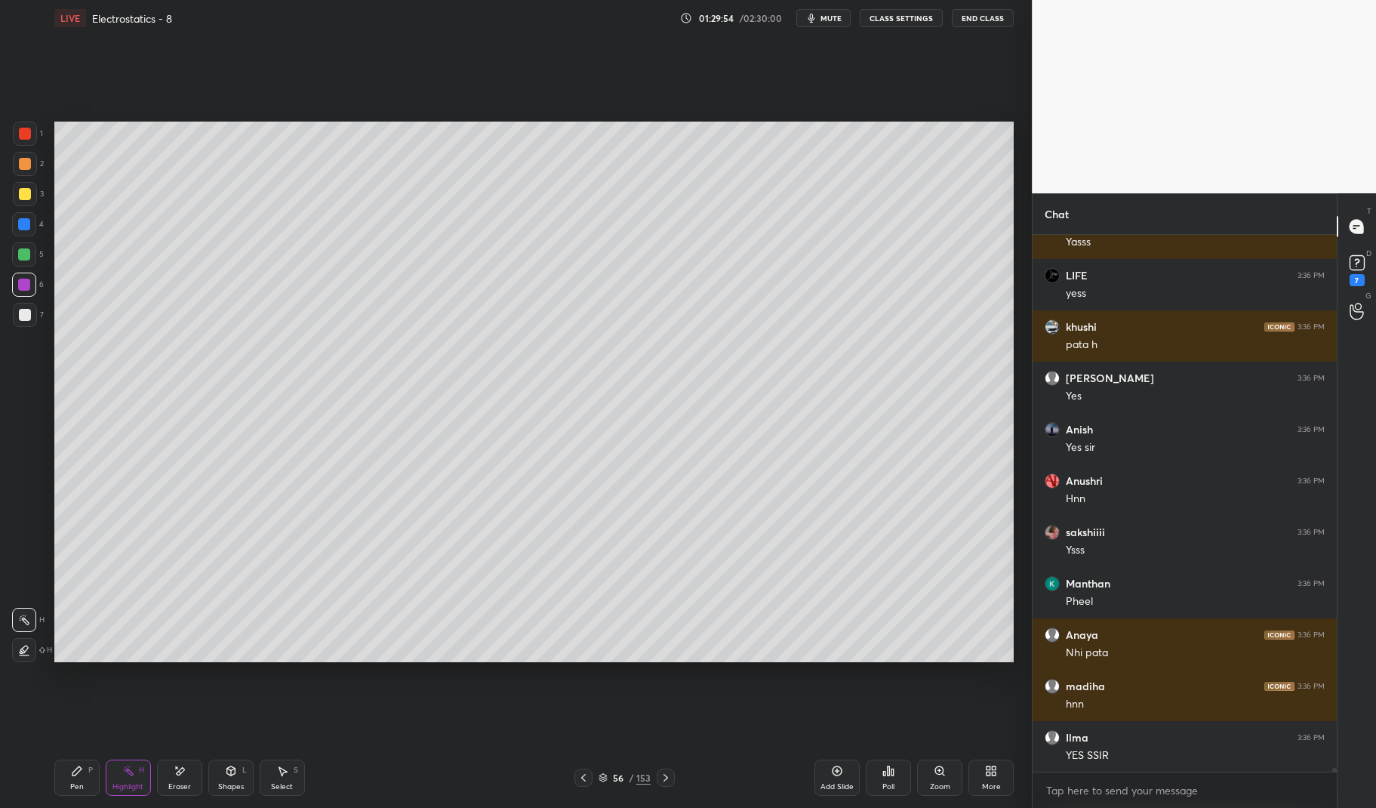
scroll to position [78699, 0]
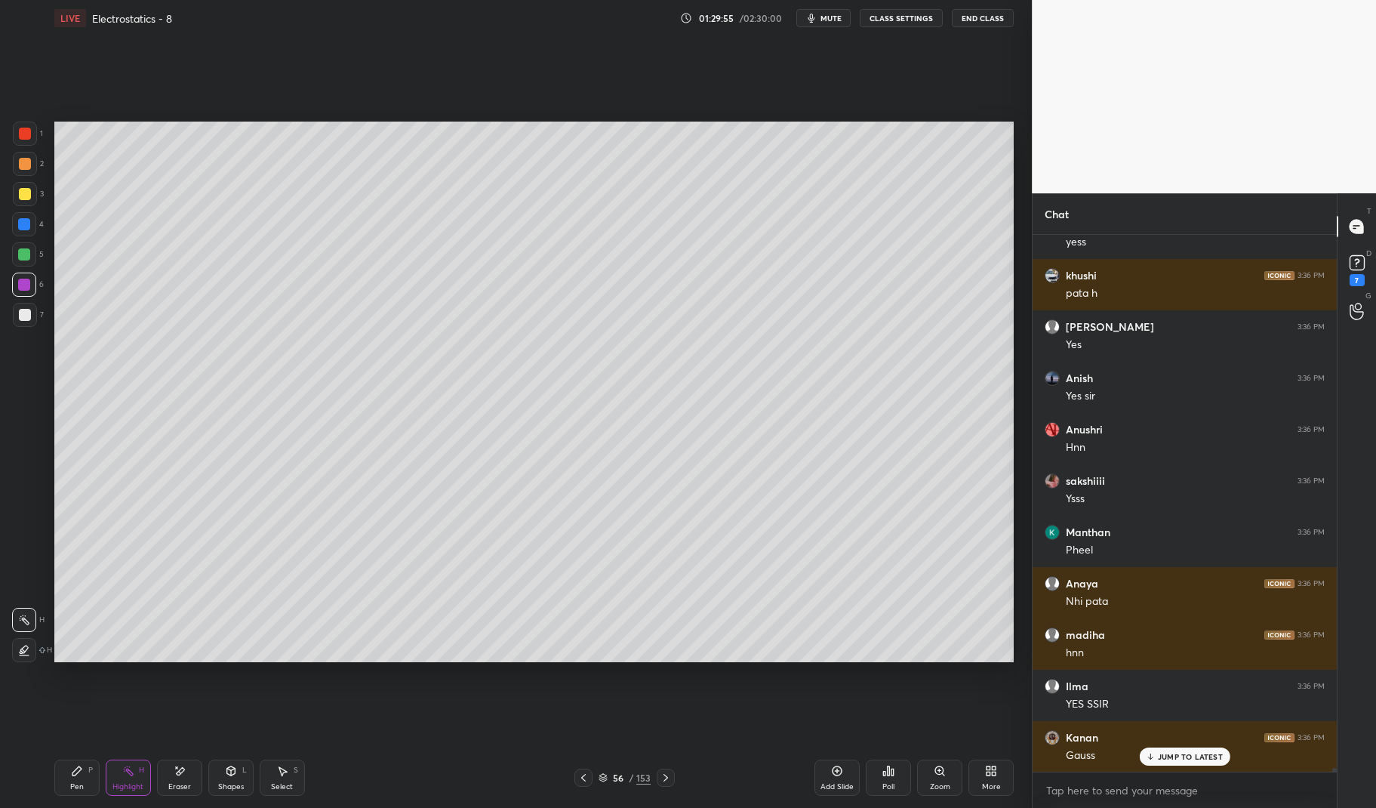
click at [84, 780] on div "Pen P" at bounding box center [76, 777] width 45 height 36
click at [66, 768] on div "Pen P" at bounding box center [76, 777] width 45 height 36
click at [22, 251] on div at bounding box center [24, 254] width 12 height 12
click at [15, 257] on div at bounding box center [24, 254] width 24 height 24
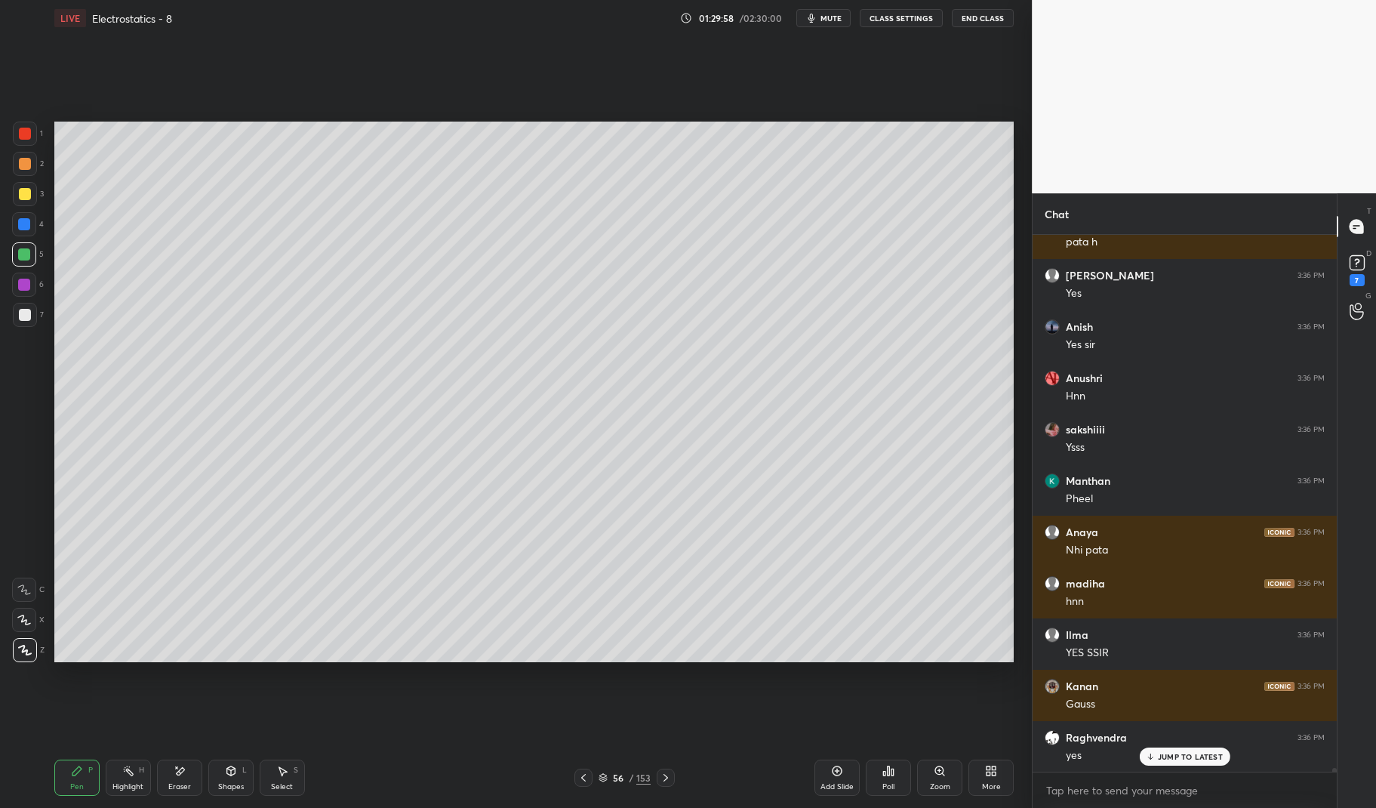
scroll to position [78853, 0]
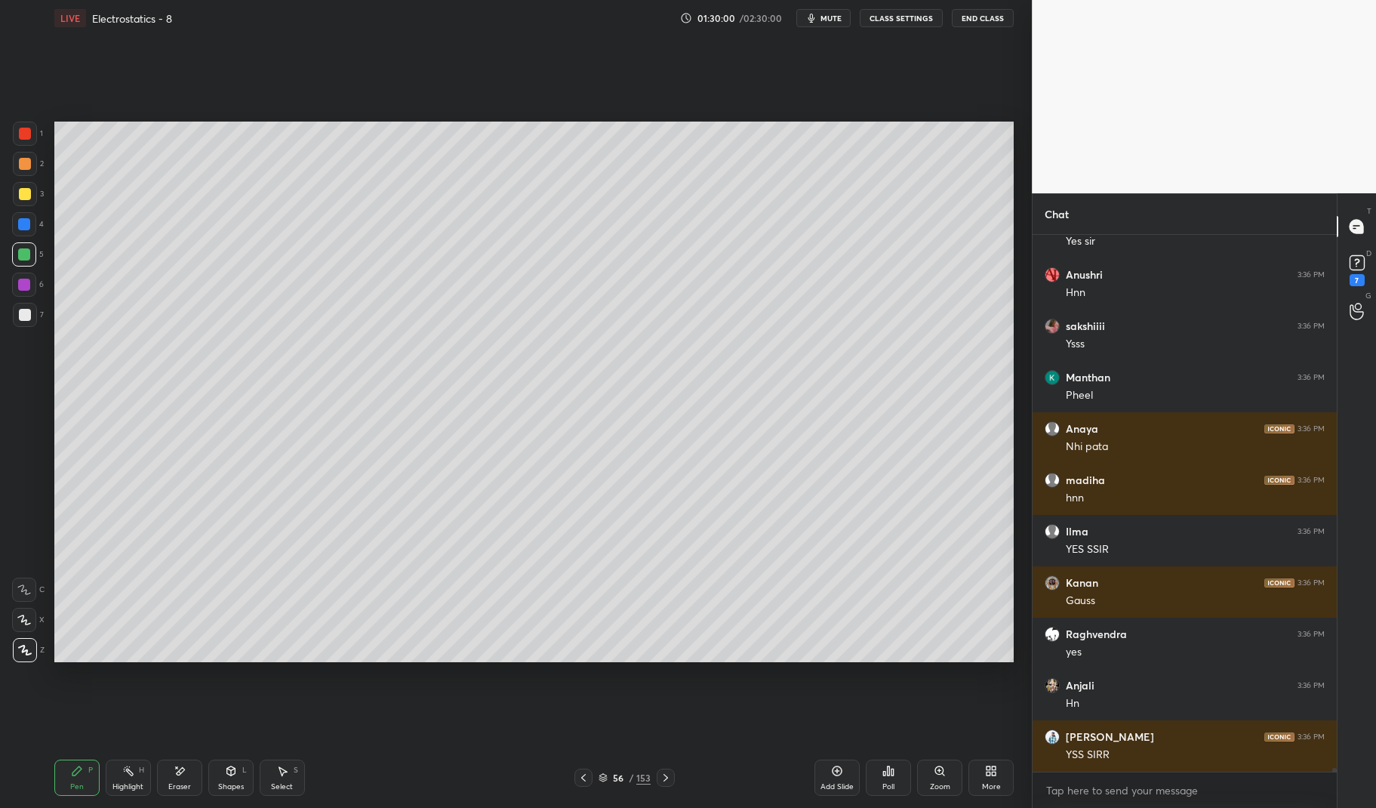
click at [17, 229] on div at bounding box center [24, 224] width 24 height 24
click at [17, 221] on div at bounding box center [24, 224] width 24 height 24
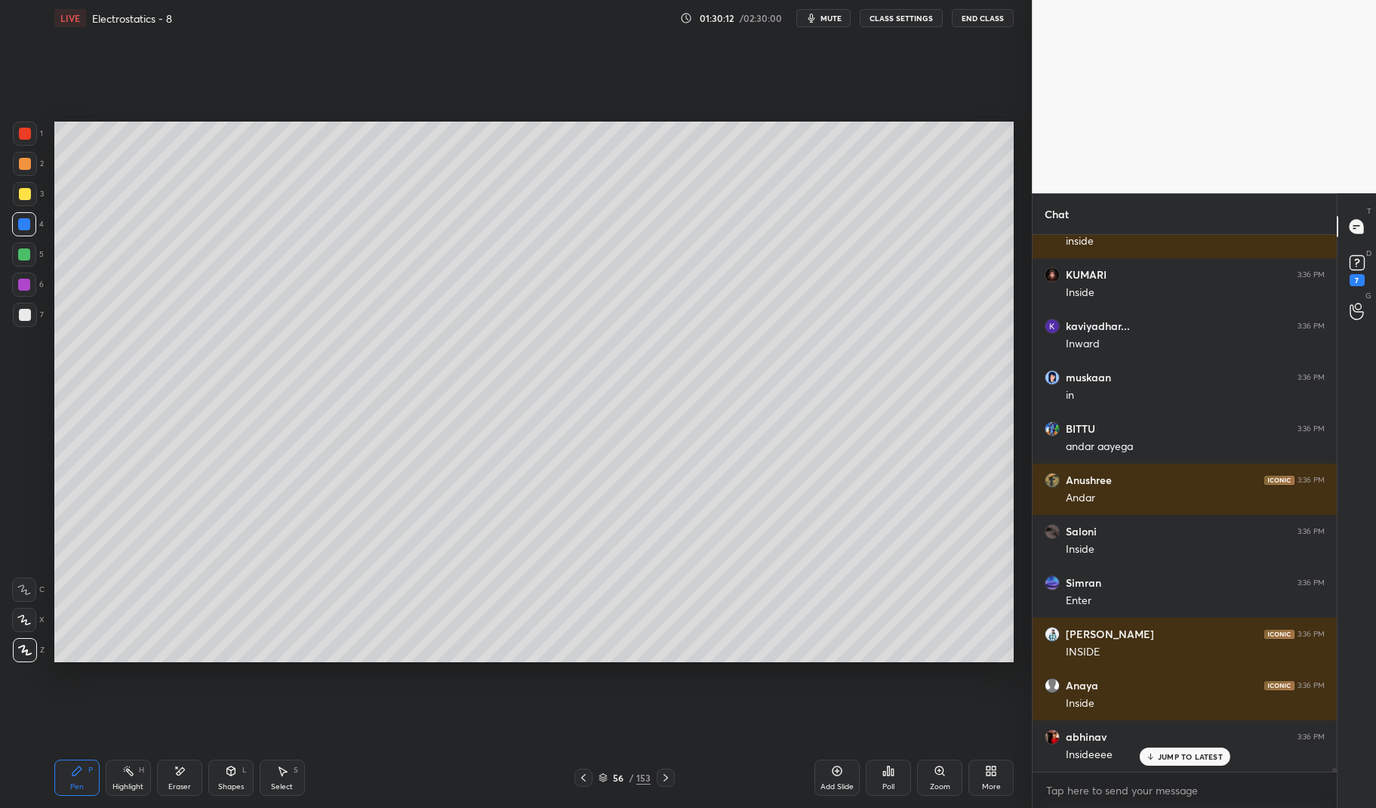
scroll to position [80238, 0]
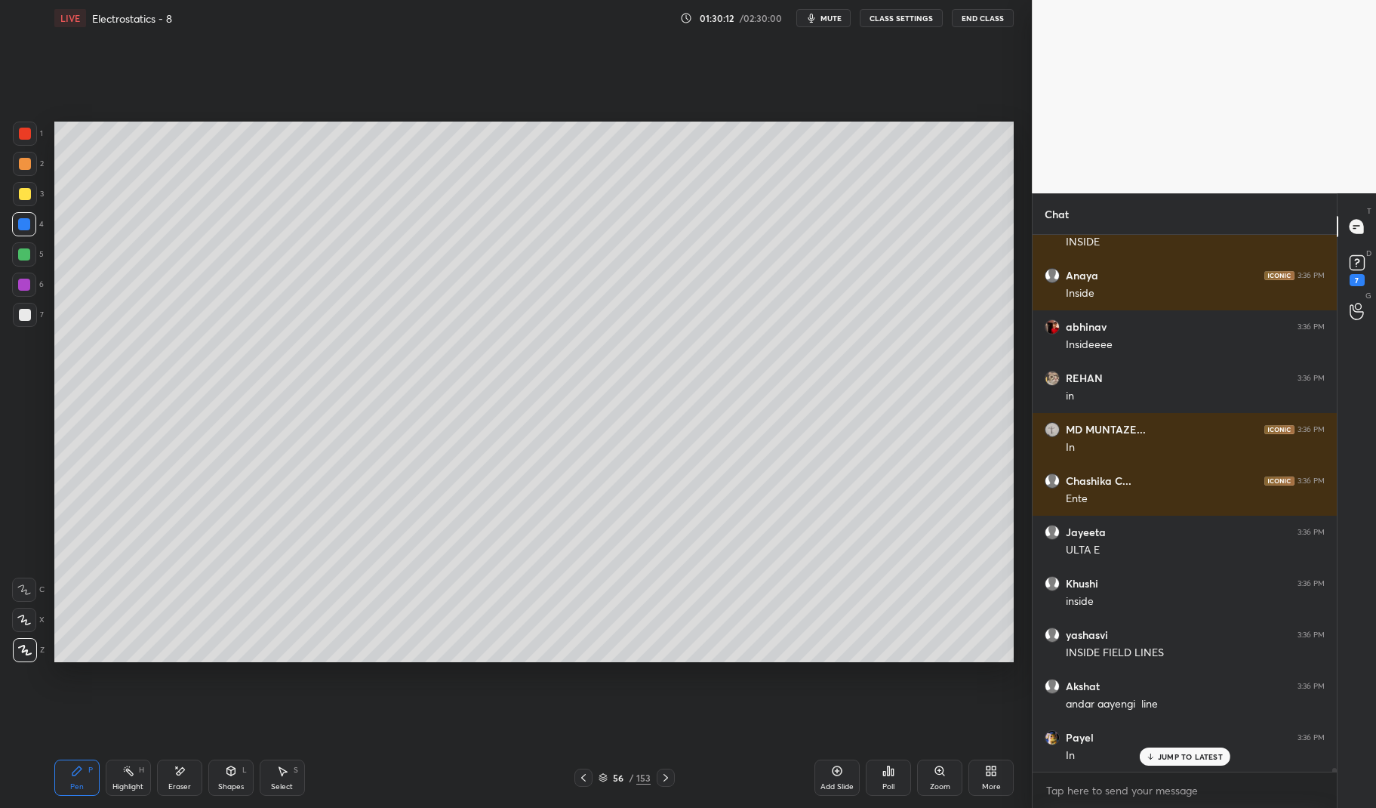
click at [14, 257] on div at bounding box center [24, 254] width 24 height 24
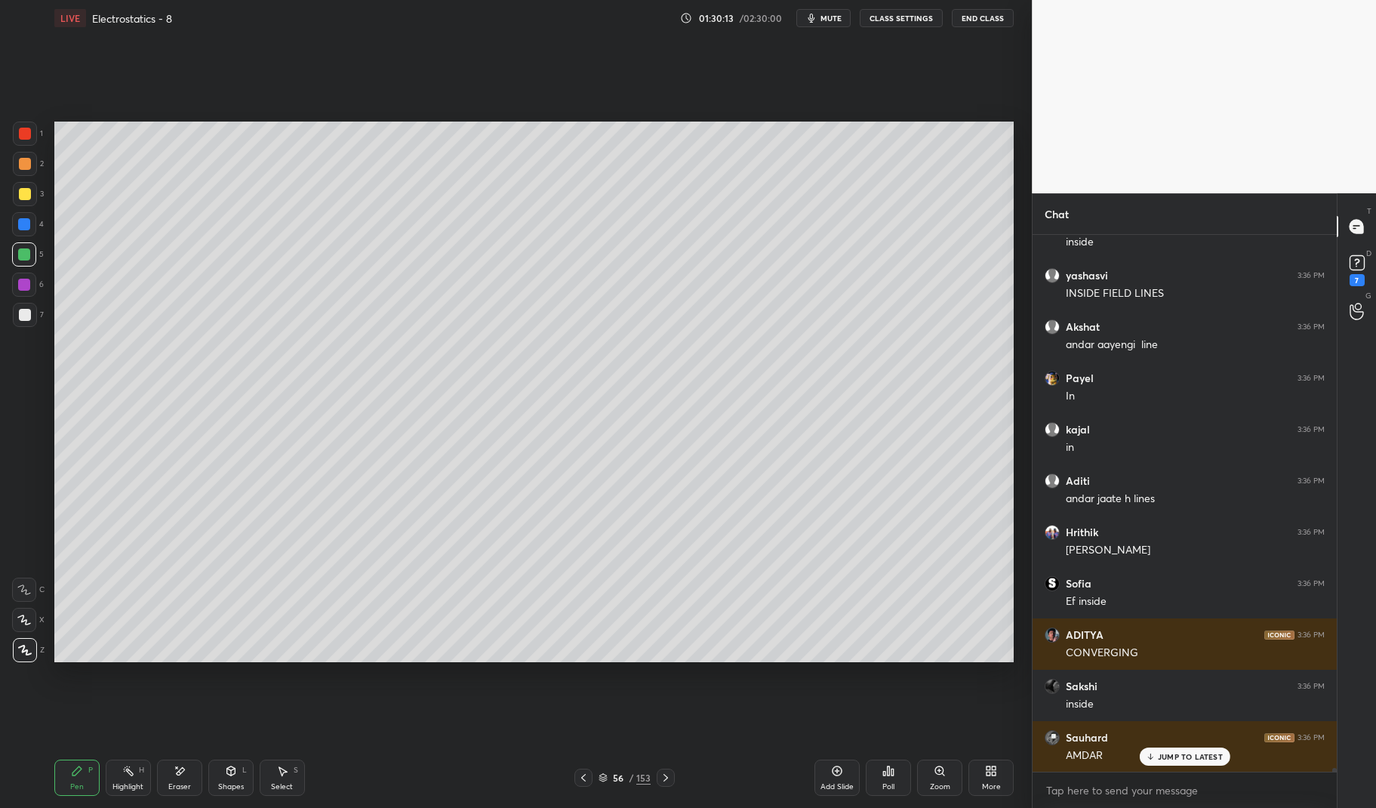
click at [238, 773] on div "Shapes L" at bounding box center [230, 777] width 45 height 36
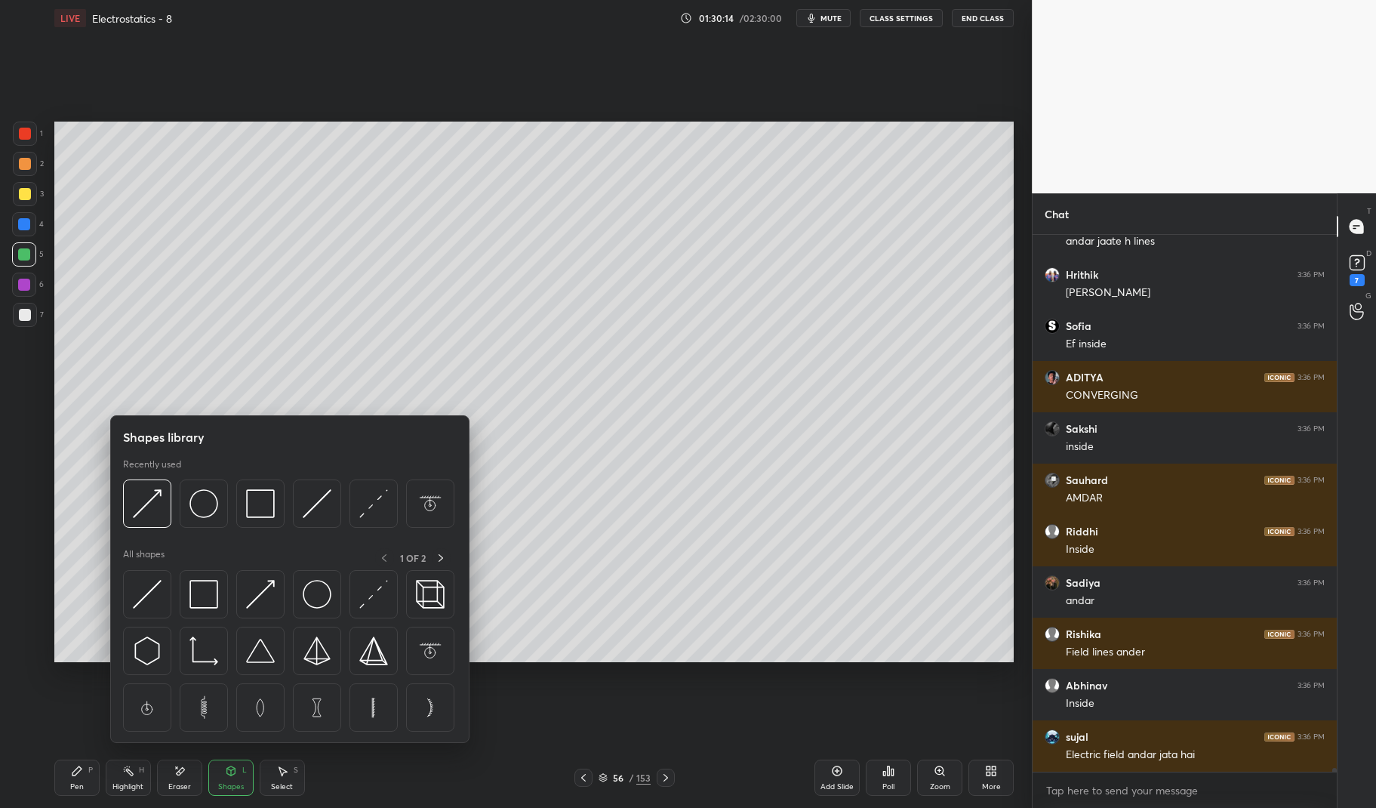
click at [149, 528] on div at bounding box center [288, 507] width 331 height 57
click at [152, 504] on img at bounding box center [147, 503] width 29 height 29
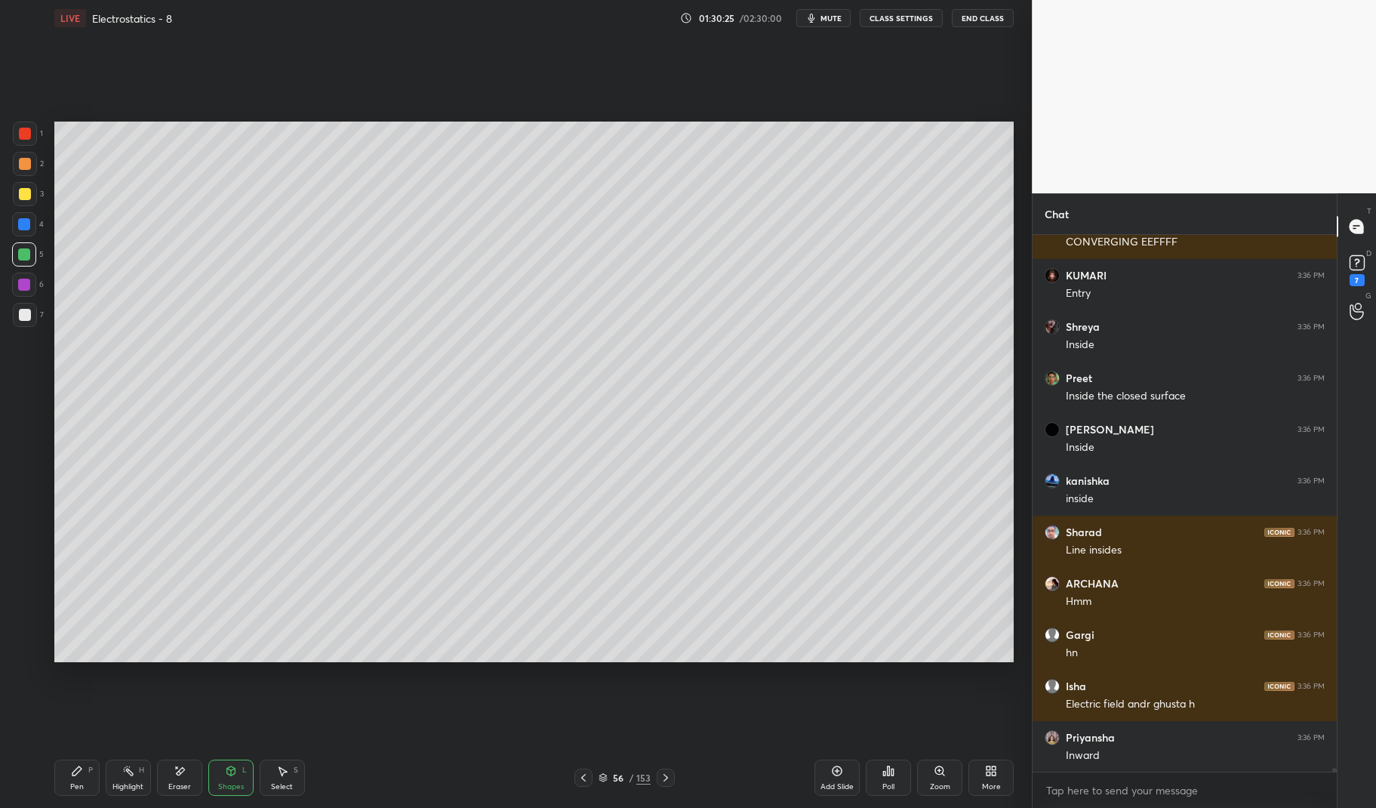
scroll to position [83676, 0]
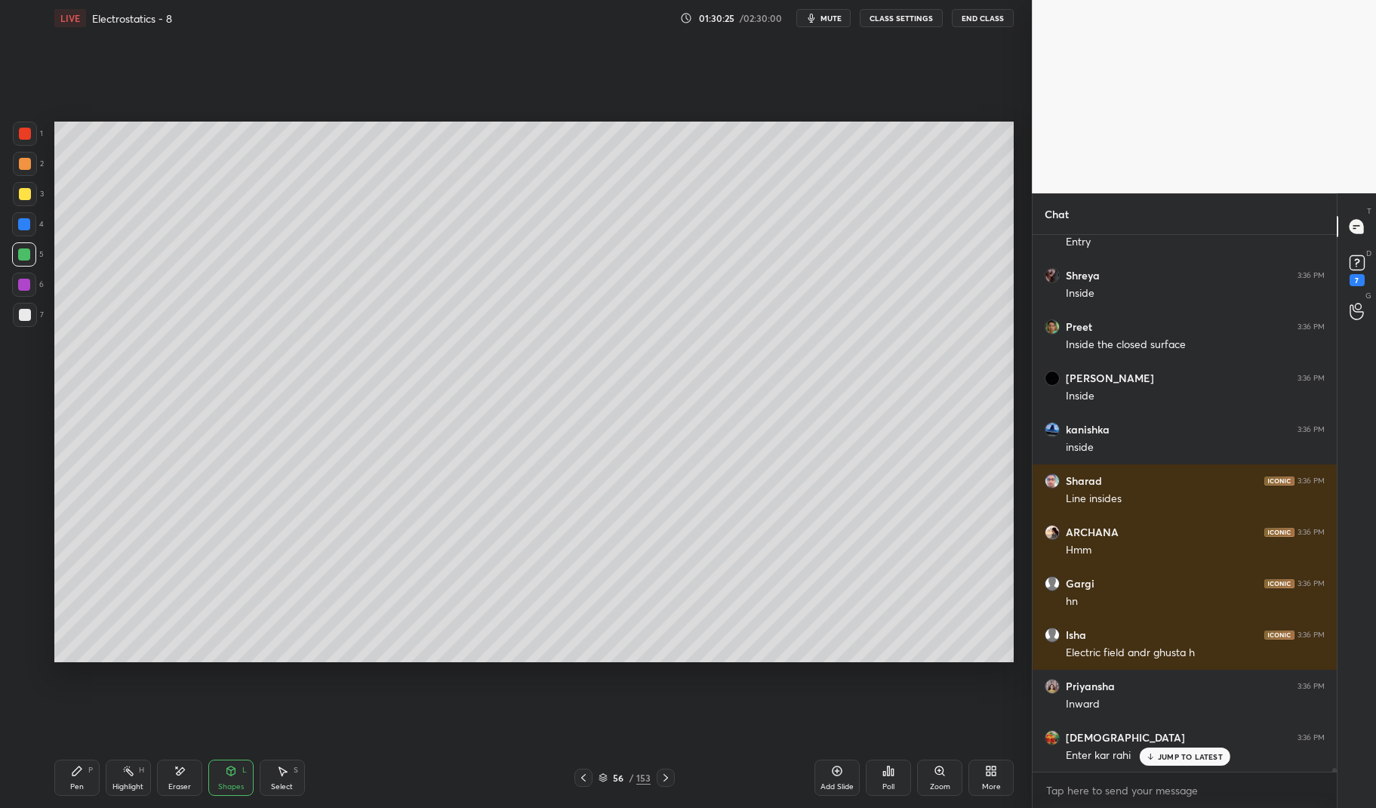
click at [115, 783] on div "Highlight" at bounding box center [127, 787] width 31 height 8
click at [118, 781] on div "Highlight H" at bounding box center [128, 777] width 45 height 36
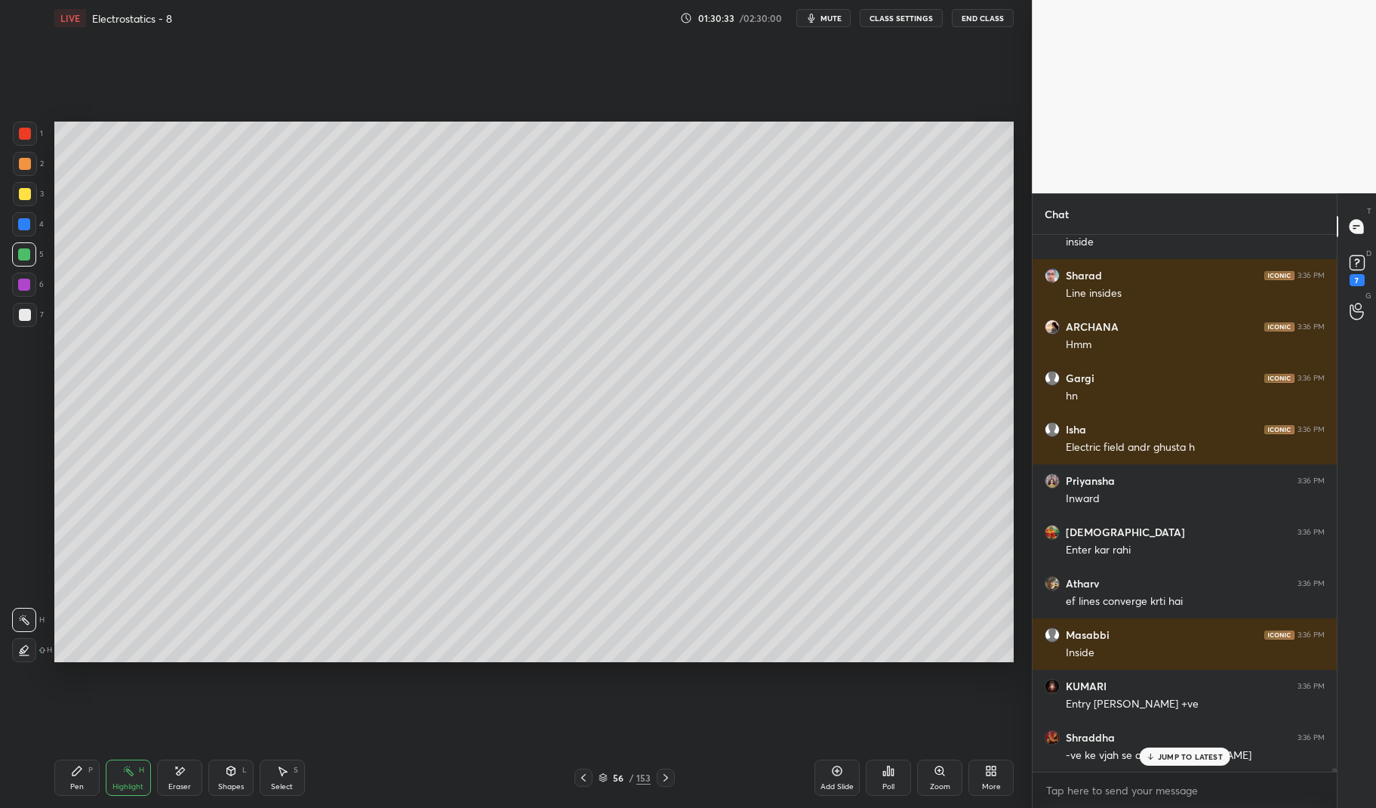
scroll to position [83934, 0]
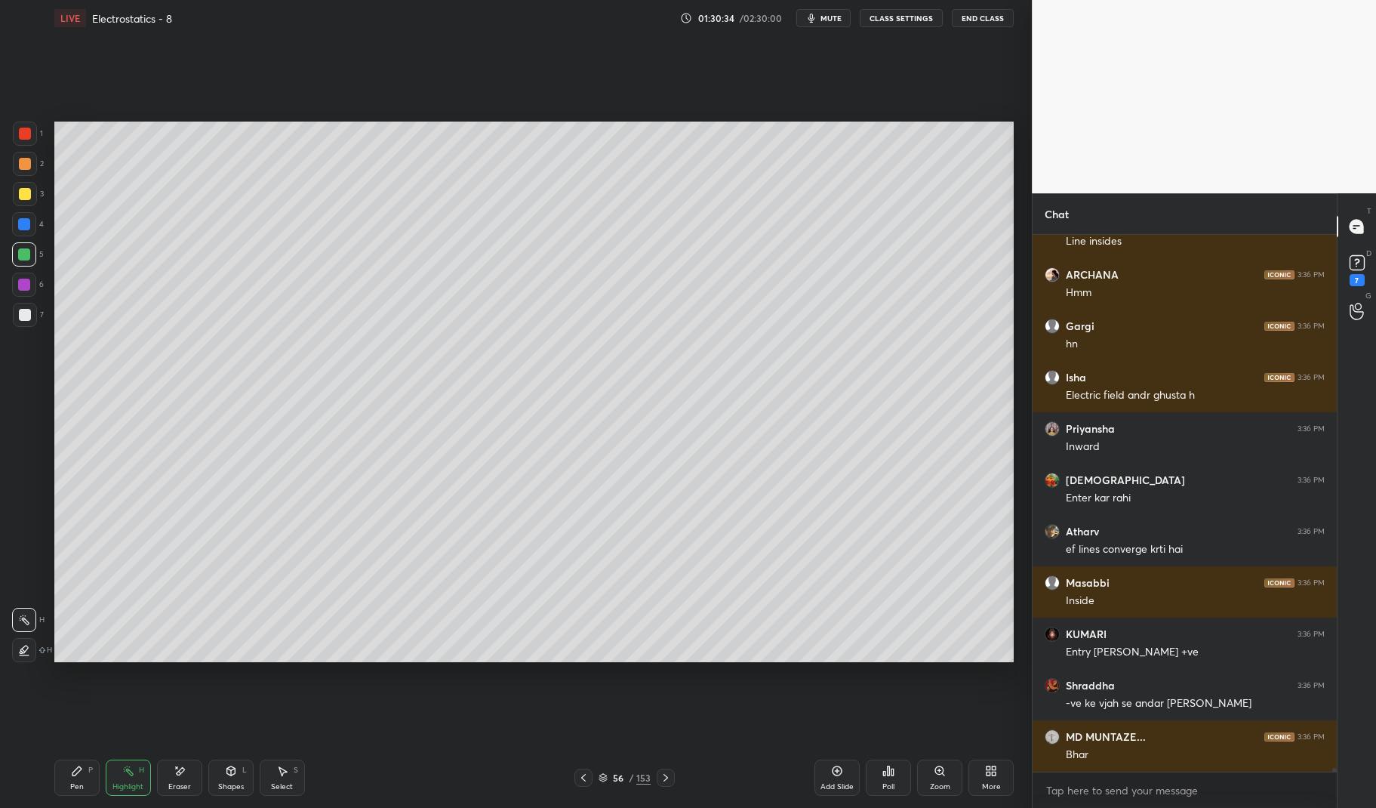
click at [69, 778] on div "Pen P" at bounding box center [76, 777] width 45 height 36
click at [35, 761] on div "1 2 3 4 5 6 7 C X Z E E Erase all H H LIVE Electrostatics - 8 01:30:35 / 02:30:…" at bounding box center [510, 404] width 1020 height 808
click at [25, 299] on div "6" at bounding box center [28, 287] width 32 height 30
click at [26, 286] on div at bounding box center [24, 284] width 12 height 12
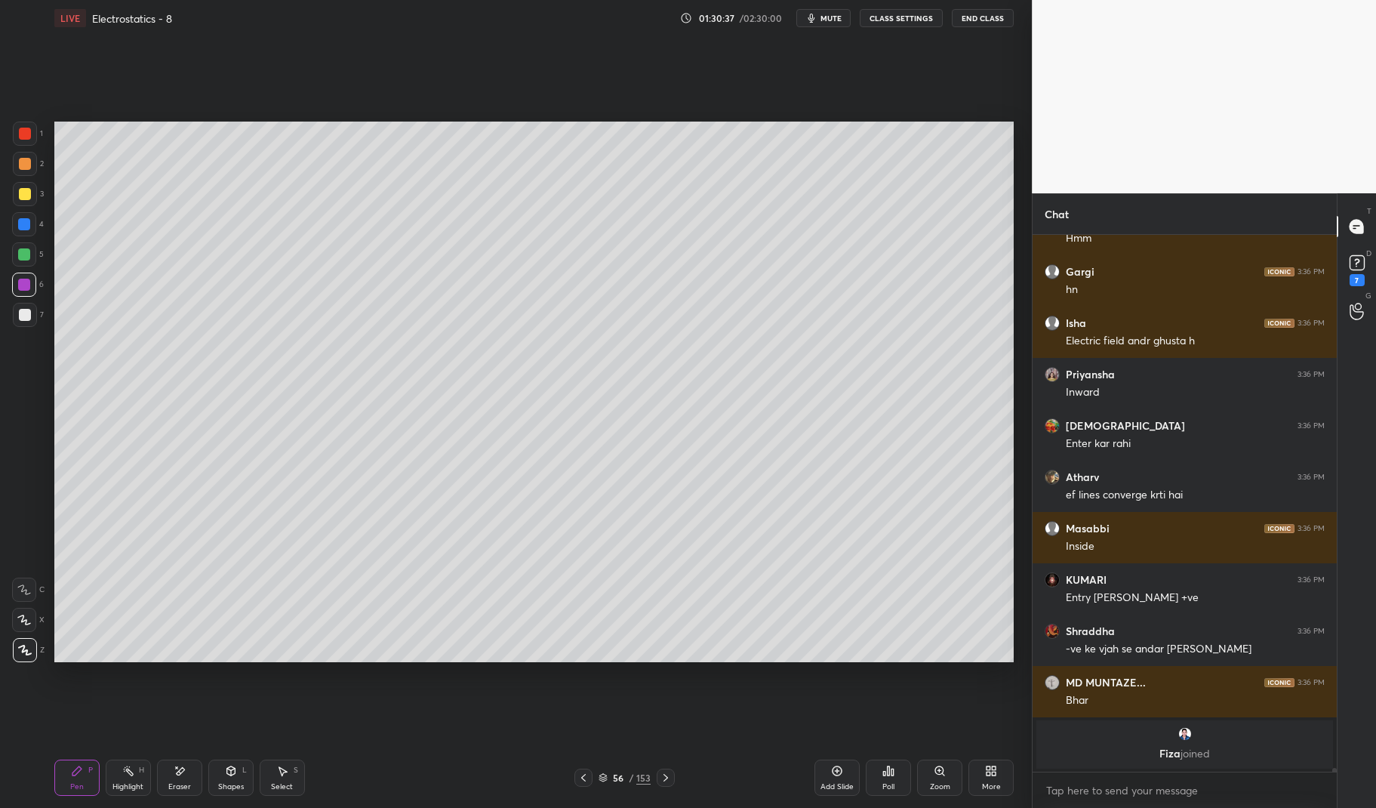
scroll to position [81048, 0]
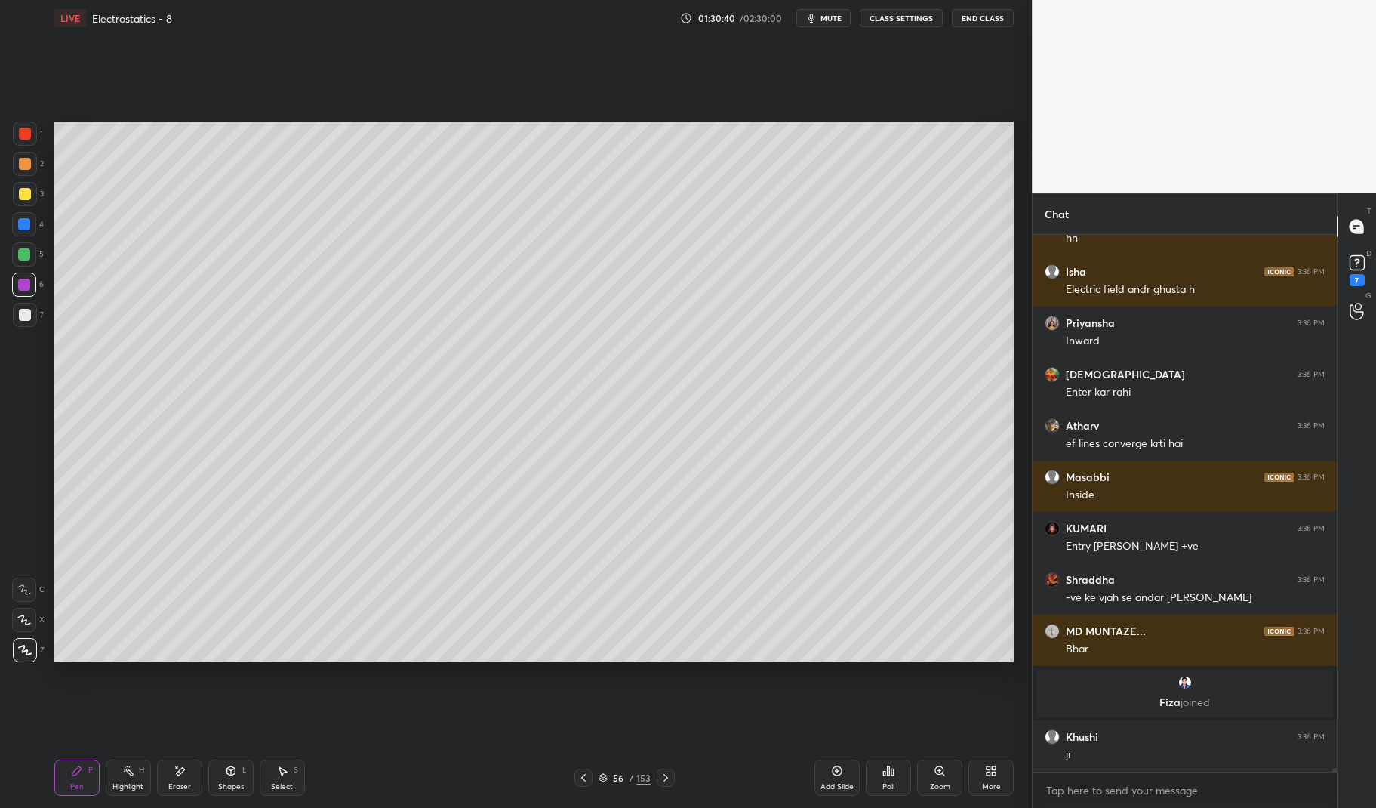
click at [119, 774] on div "Highlight H" at bounding box center [128, 777] width 45 height 36
click at [113, 771] on div "Highlight H" at bounding box center [128, 777] width 45 height 36
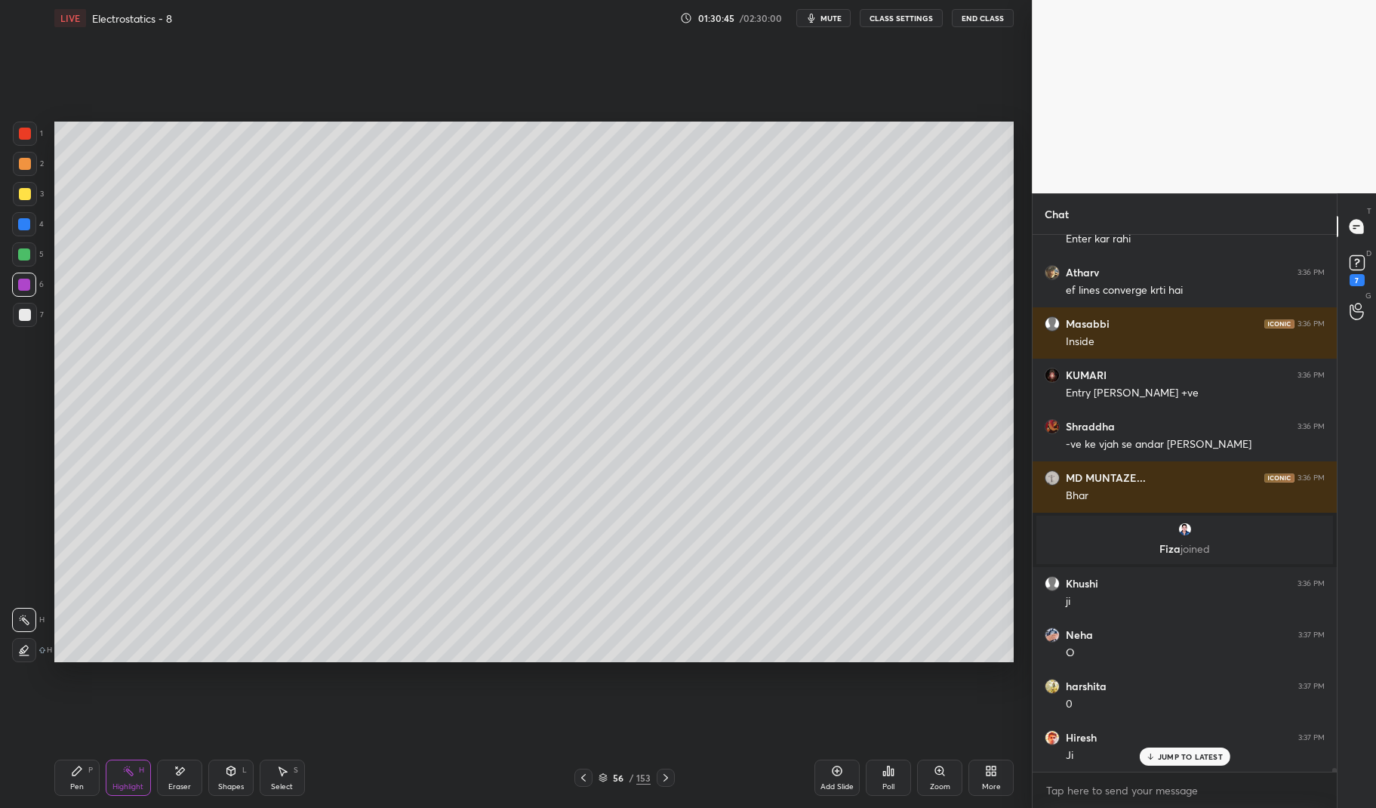
scroll to position [81252, 0]
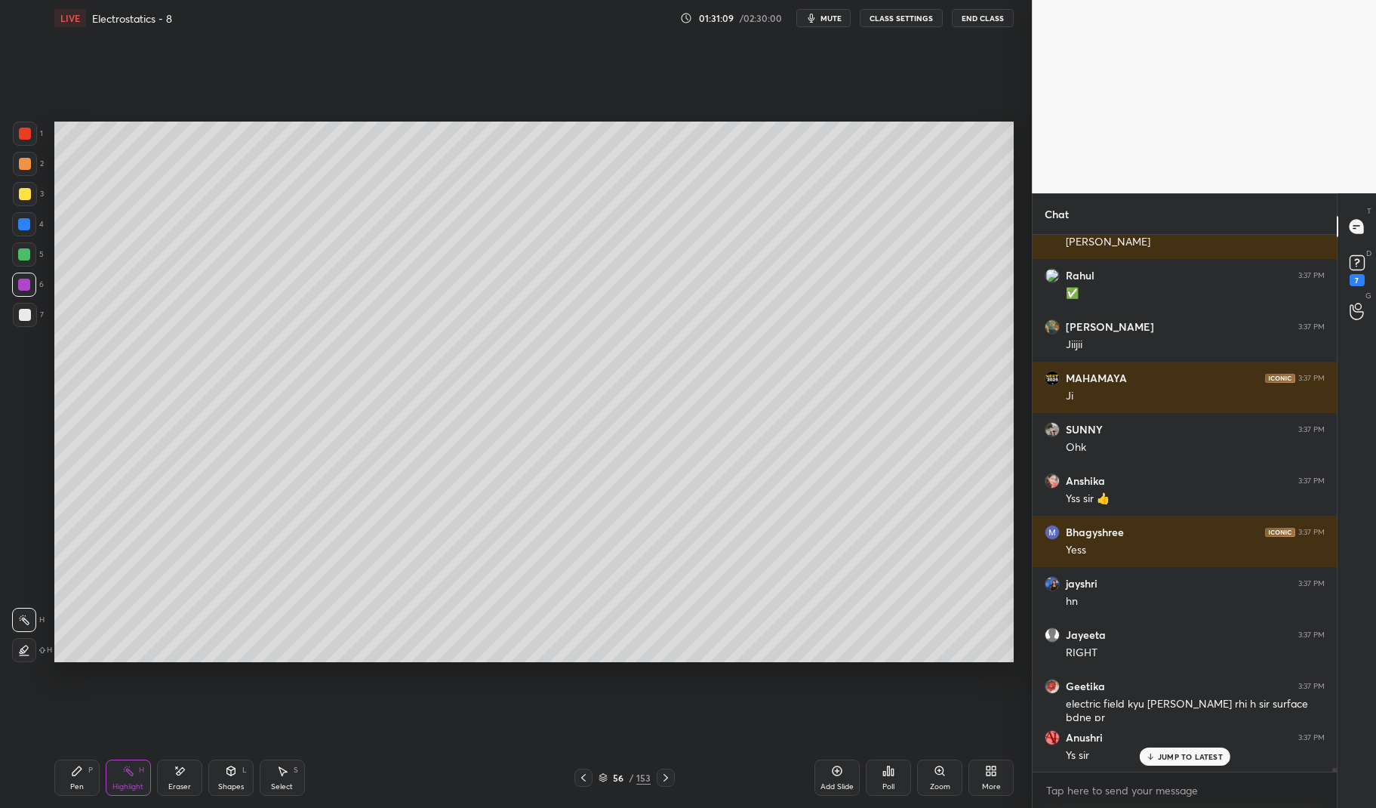
click at [581, 771] on div at bounding box center [583, 777] width 18 height 18
click at [588, 772] on icon at bounding box center [583, 777] width 12 height 12
click at [588, 774] on icon at bounding box center [583, 777] width 12 height 12
click at [587, 774] on icon at bounding box center [583, 777] width 12 height 12
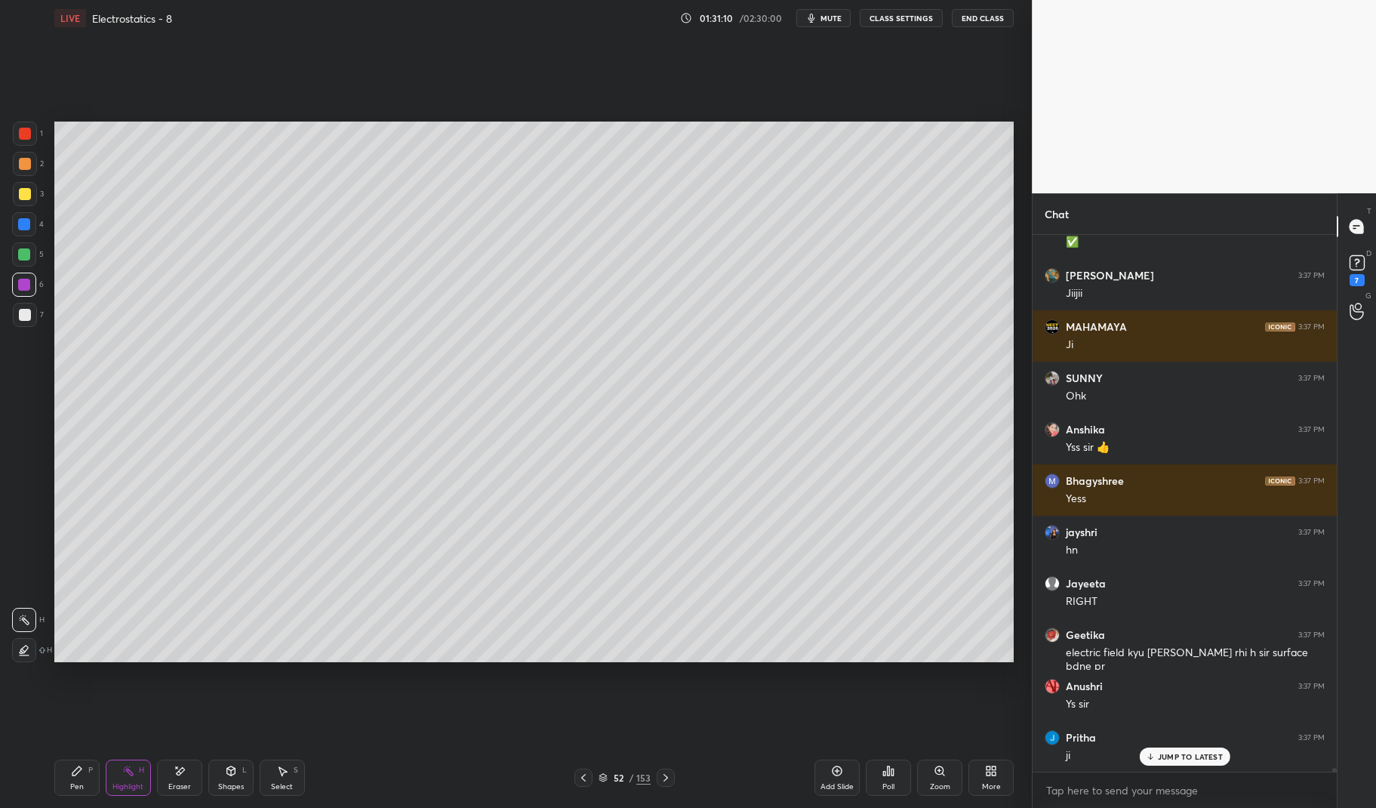
click at [590, 771] on div at bounding box center [583, 777] width 18 height 18
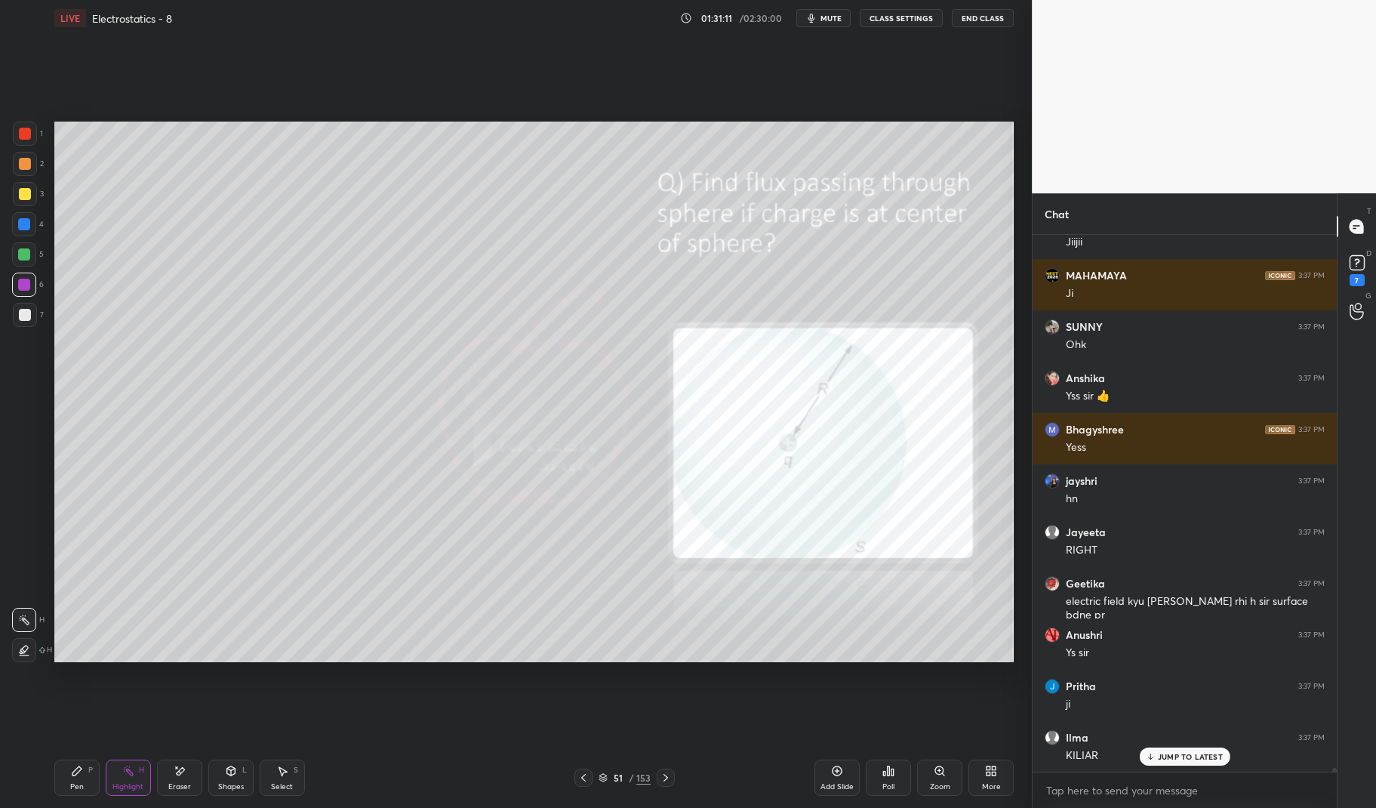
click at [132, 785] on div "Highlight" at bounding box center [127, 787] width 31 height 8
click at [131, 777] on icon at bounding box center [128, 770] width 12 height 12
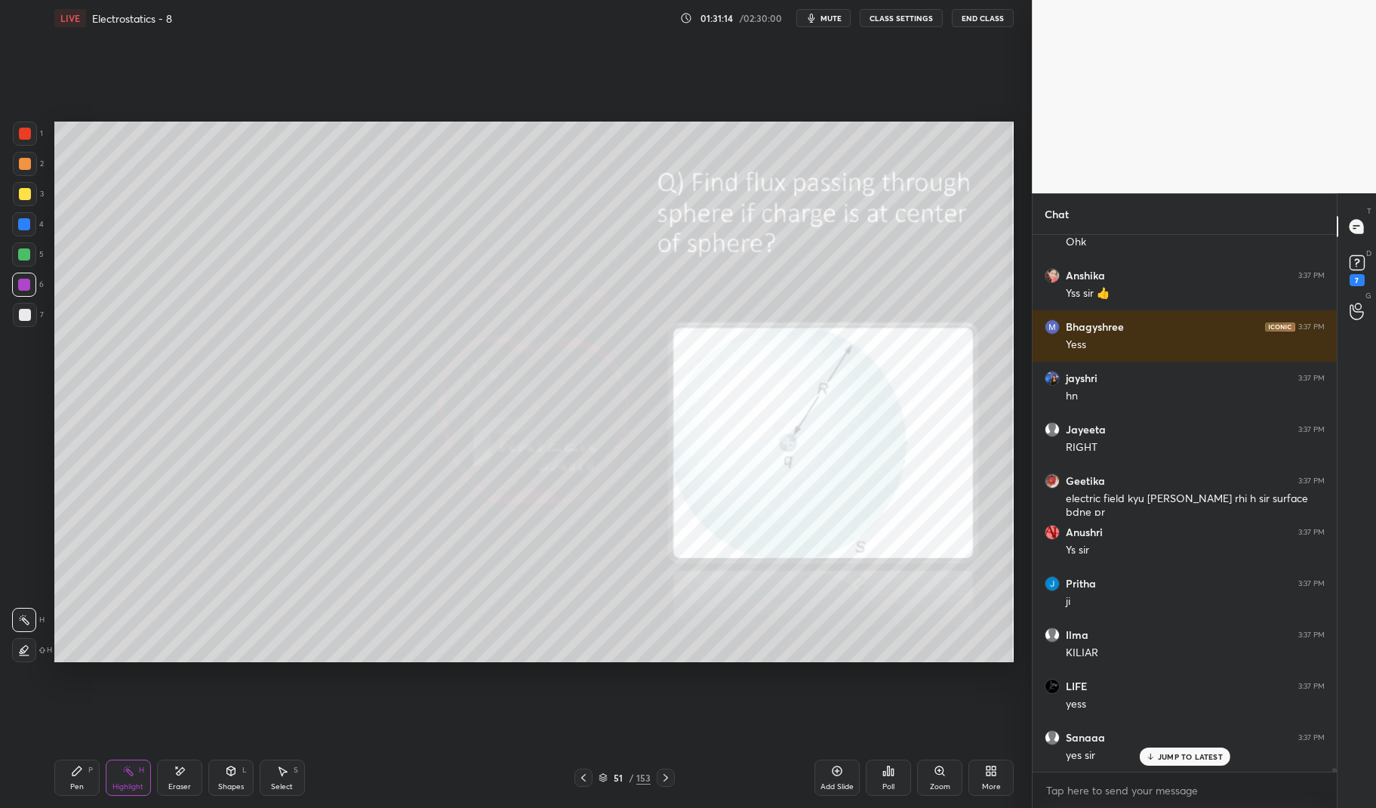
click at [664, 771] on div at bounding box center [666, 777] width 18 height 18
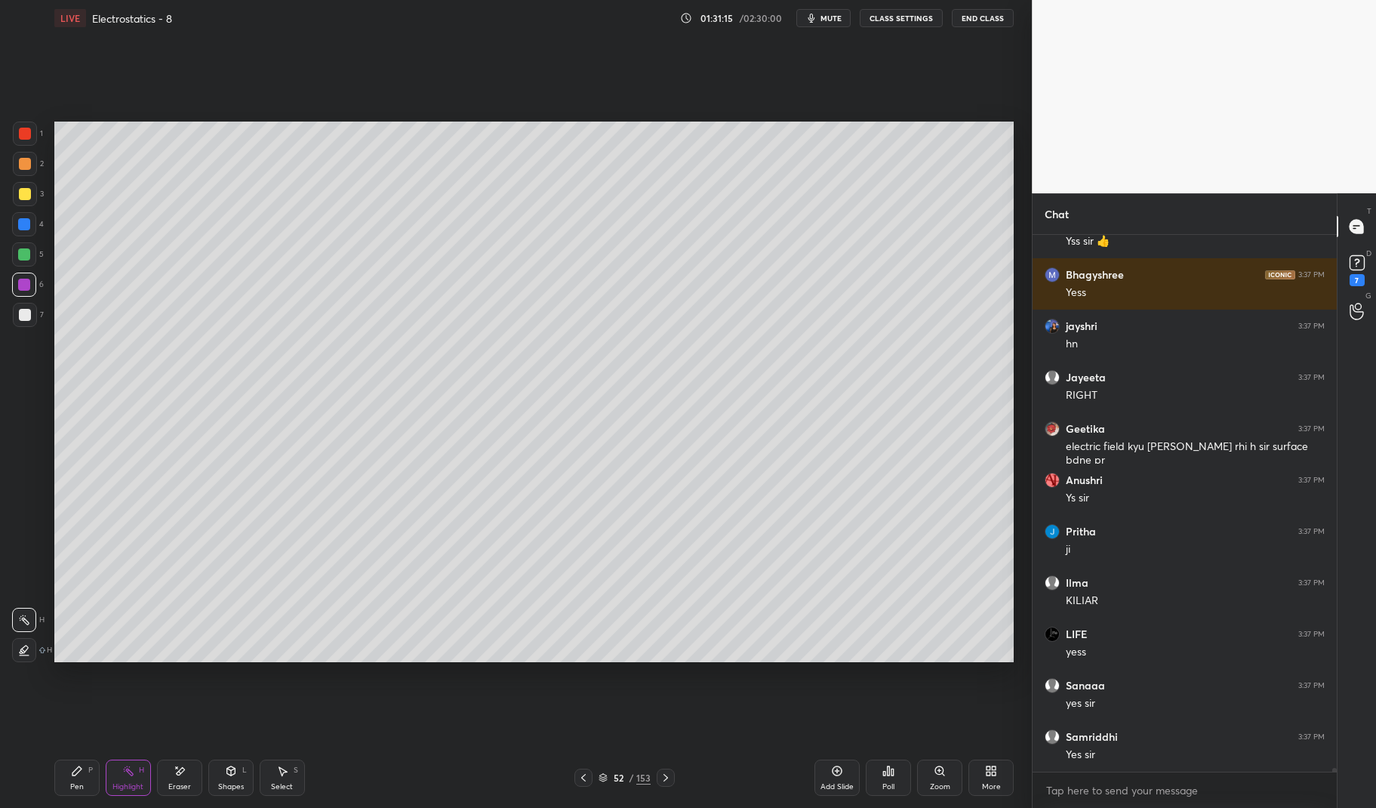
click at [666, 769] on div at bounding box center [666, 777] width 18 height 18
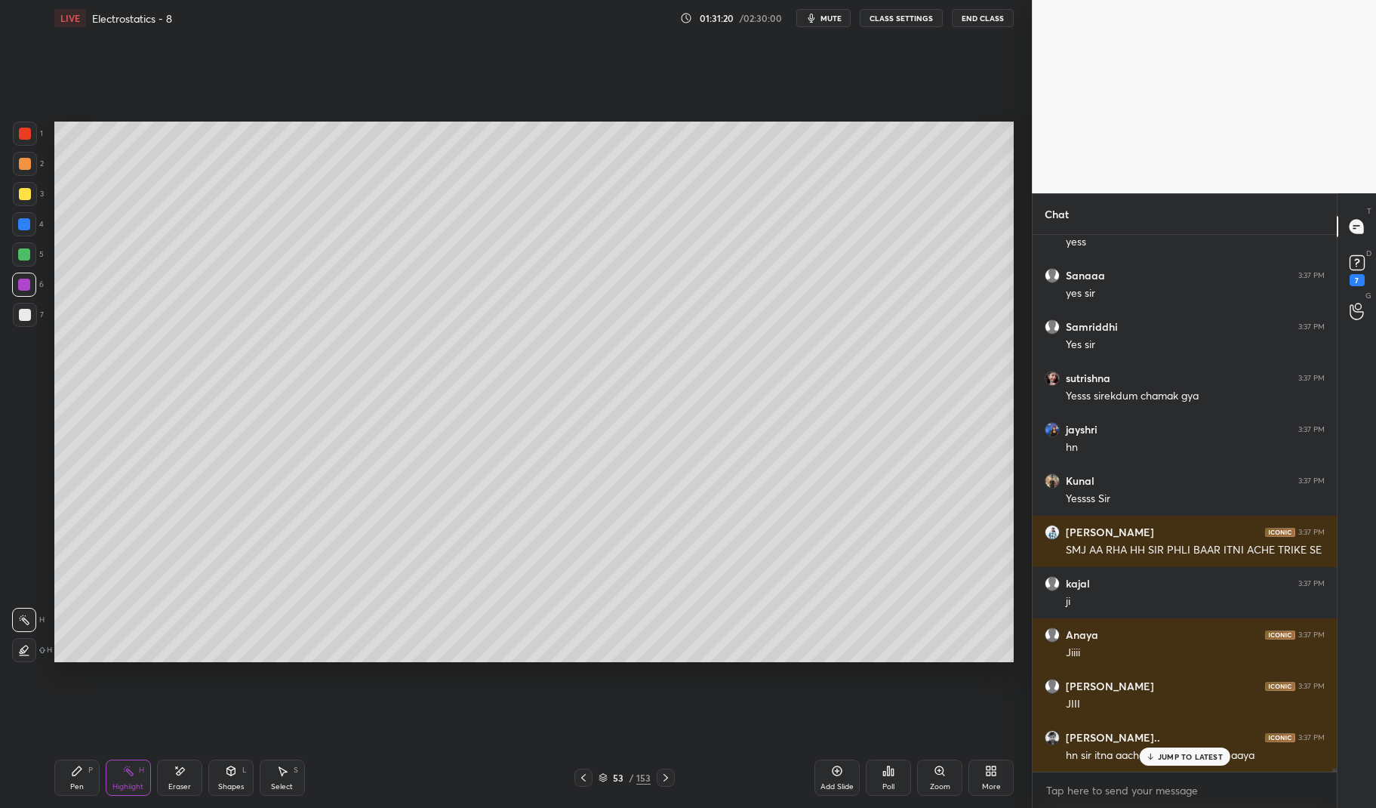
click at [664, 774] on icon at bounding box center [665, 778] width 5 height 8
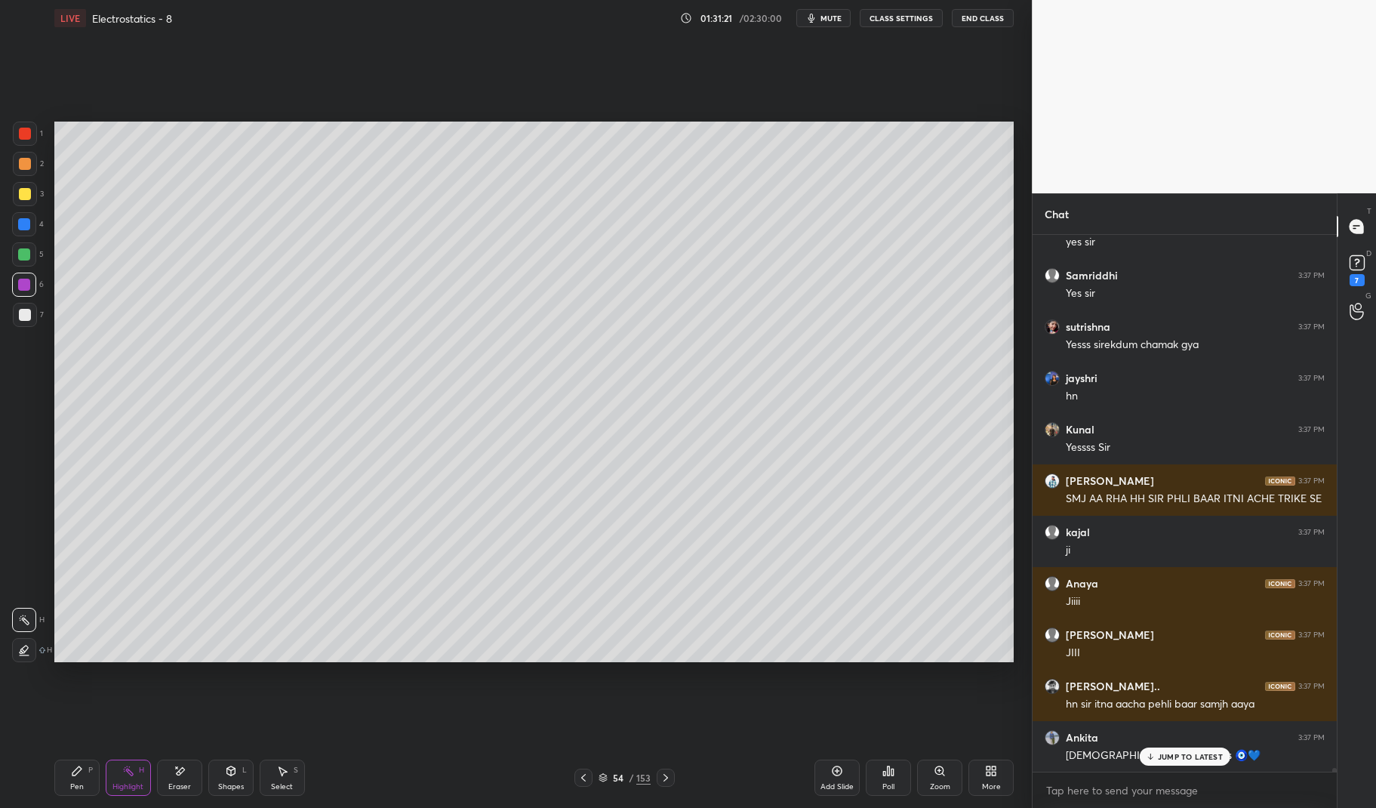
click at [666, 776] on icon at bounding box center [666, 777] width 12 height 12
click at [666, 772] on icon at bounding box center [666, 777] width 12 height 12
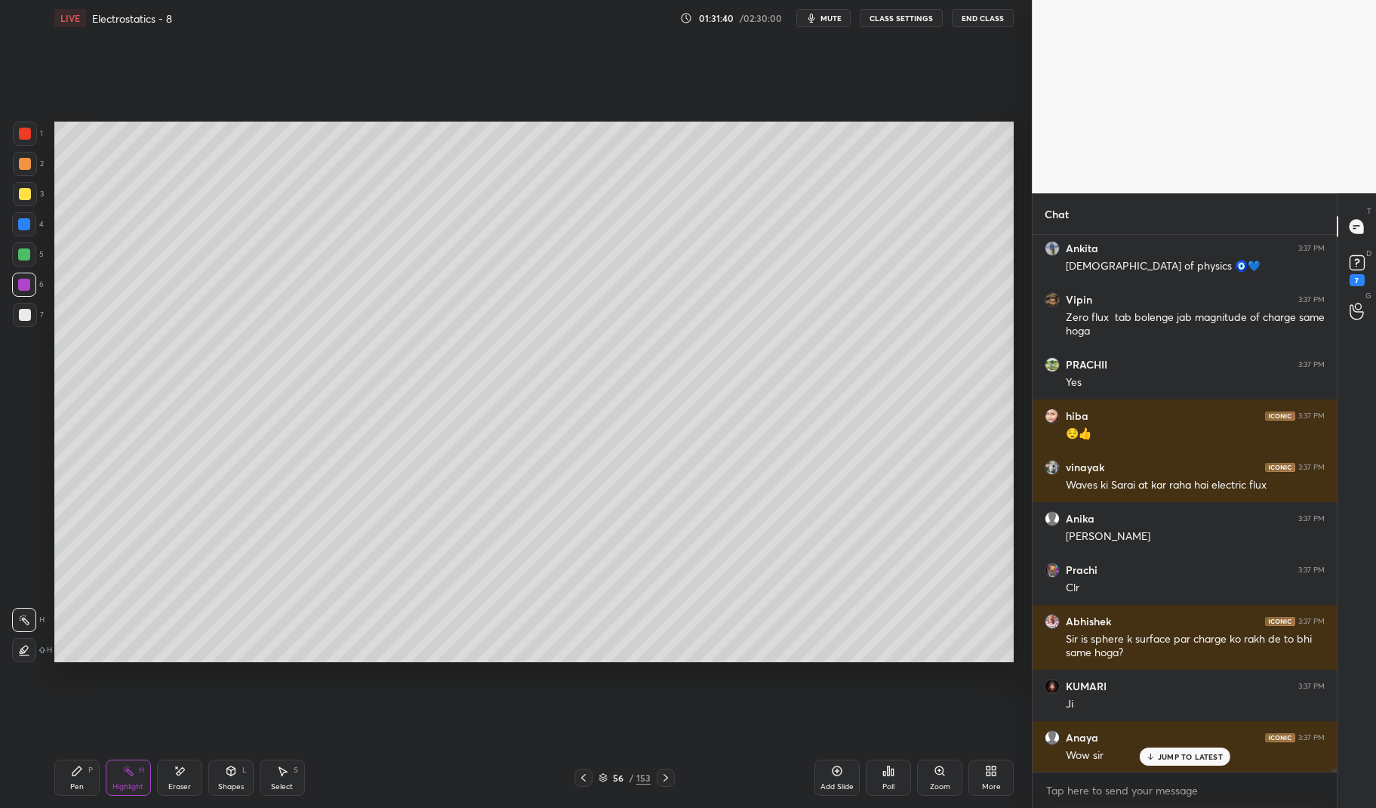
click at [854, 770] on div "Add Slide" at bounding box center [836, 777] width 45 height 36
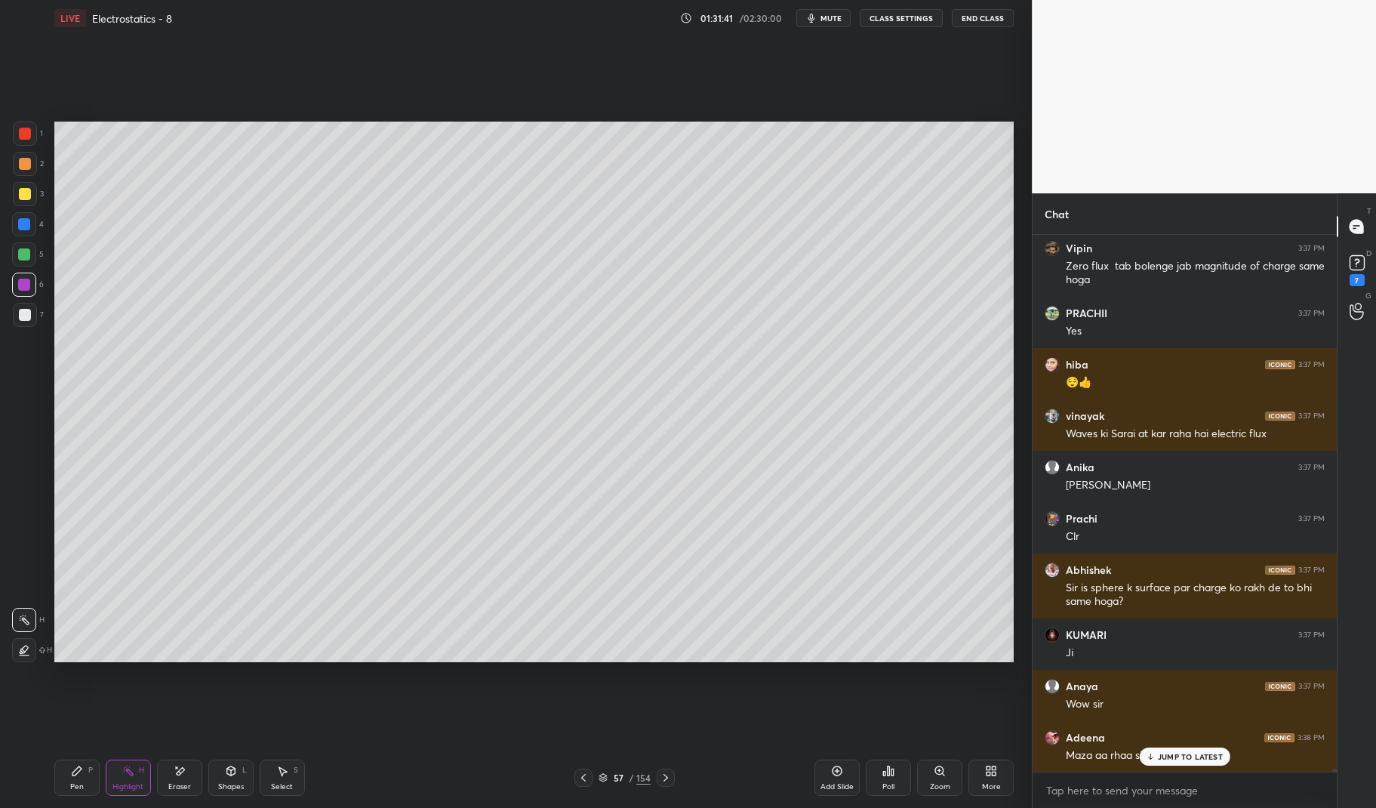
click at [73, 773] on icon at bounding box center [76, 770] width 9 height 9
click at [71, 755] on div "Pen P Highlight H Eraser Shapes L Select S 57 / 154 Add Slide Poll Zoom More" at bounding box center [534, 777] width 960 height 60
click at [26, 251] on div at bounding box center [24, 254] width 12 height 12
click at [24, 246] on div at bounding box center [24, 254] width 24 height 24
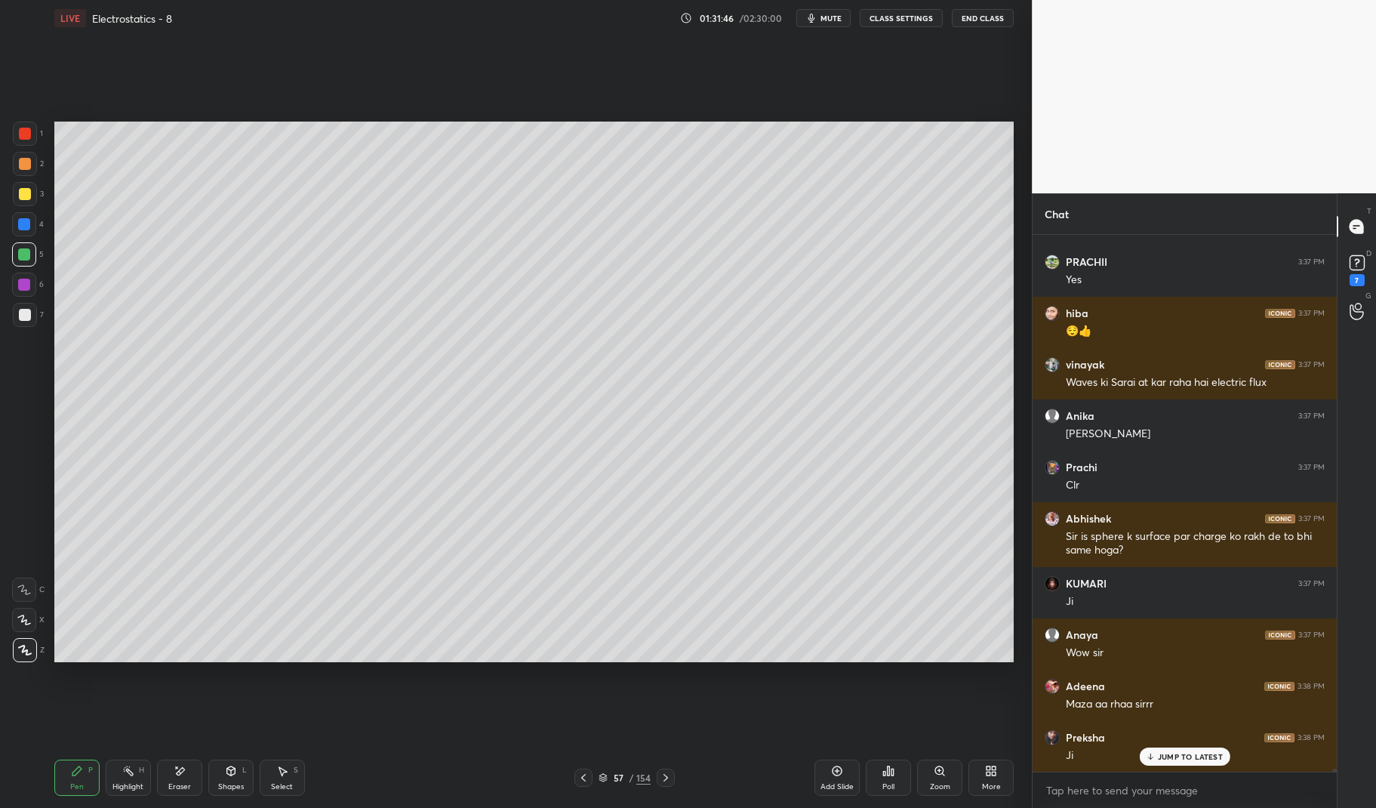
click at [24, 133] on div at bounding box center [25, 134] width 12 height 12
click at [20, 126] on div at bounding box center [25, 134] width 24 height 24
click at [79, 771] on icon at bounding box center [76, 770] width 9 height 9
click at [71, 772] on icon at bounding box center [77, 770] width 12 height 12
click at [604, 776] on icon at bounding box center [602, 777] width 9 height 9
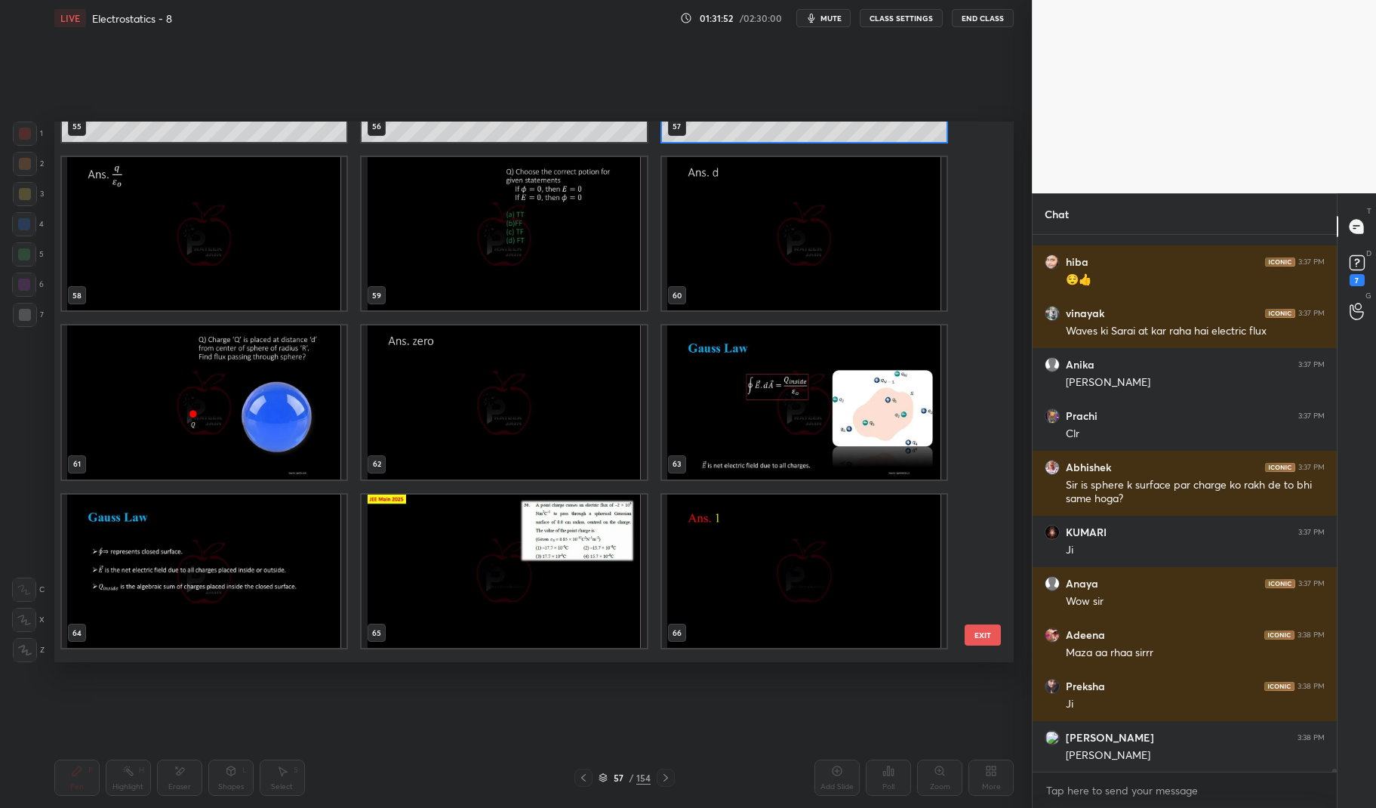
click at [268, 442] on img "grid" at bounding box center [204, 402] width 285 height 154
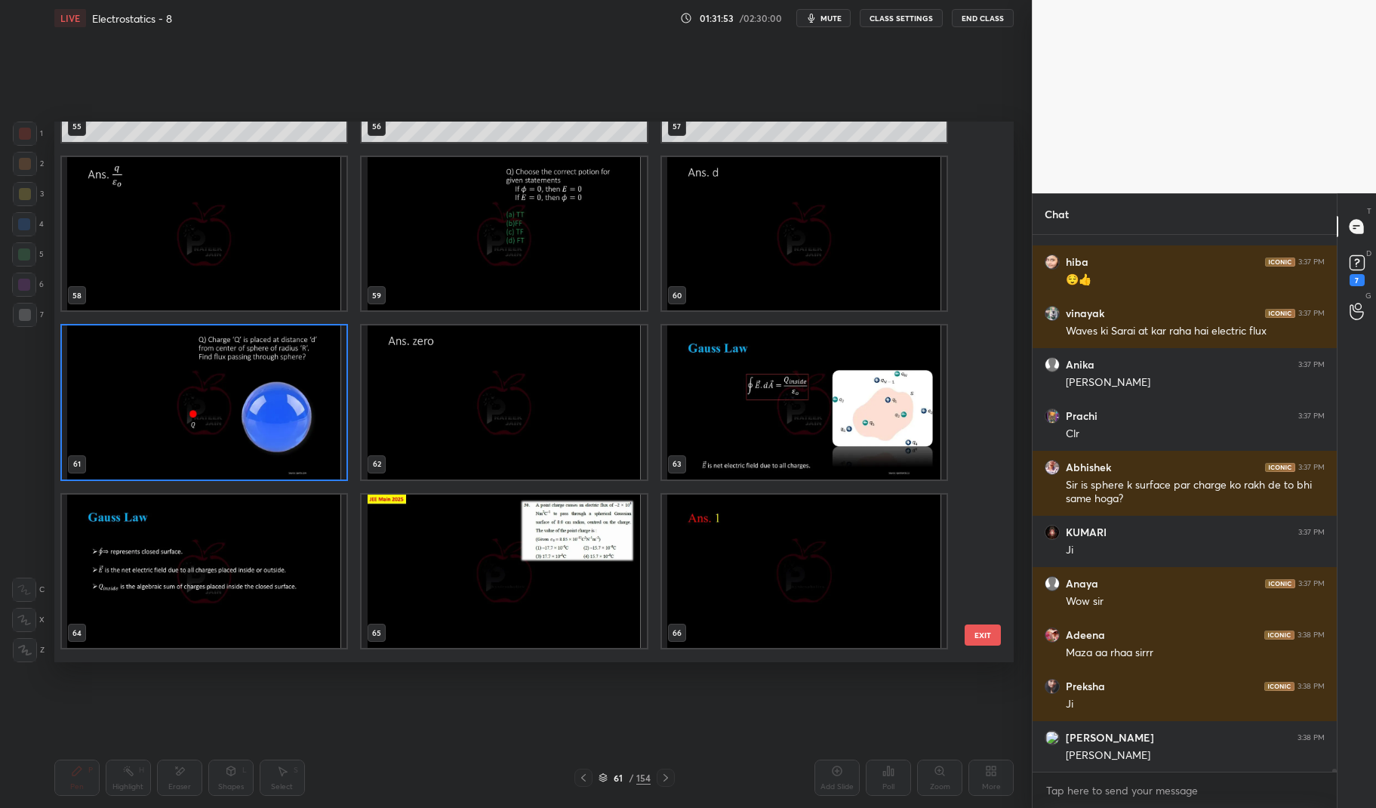
click at [275, 438] on img "grid" at bounding box center [204, 402] width 285 height 154
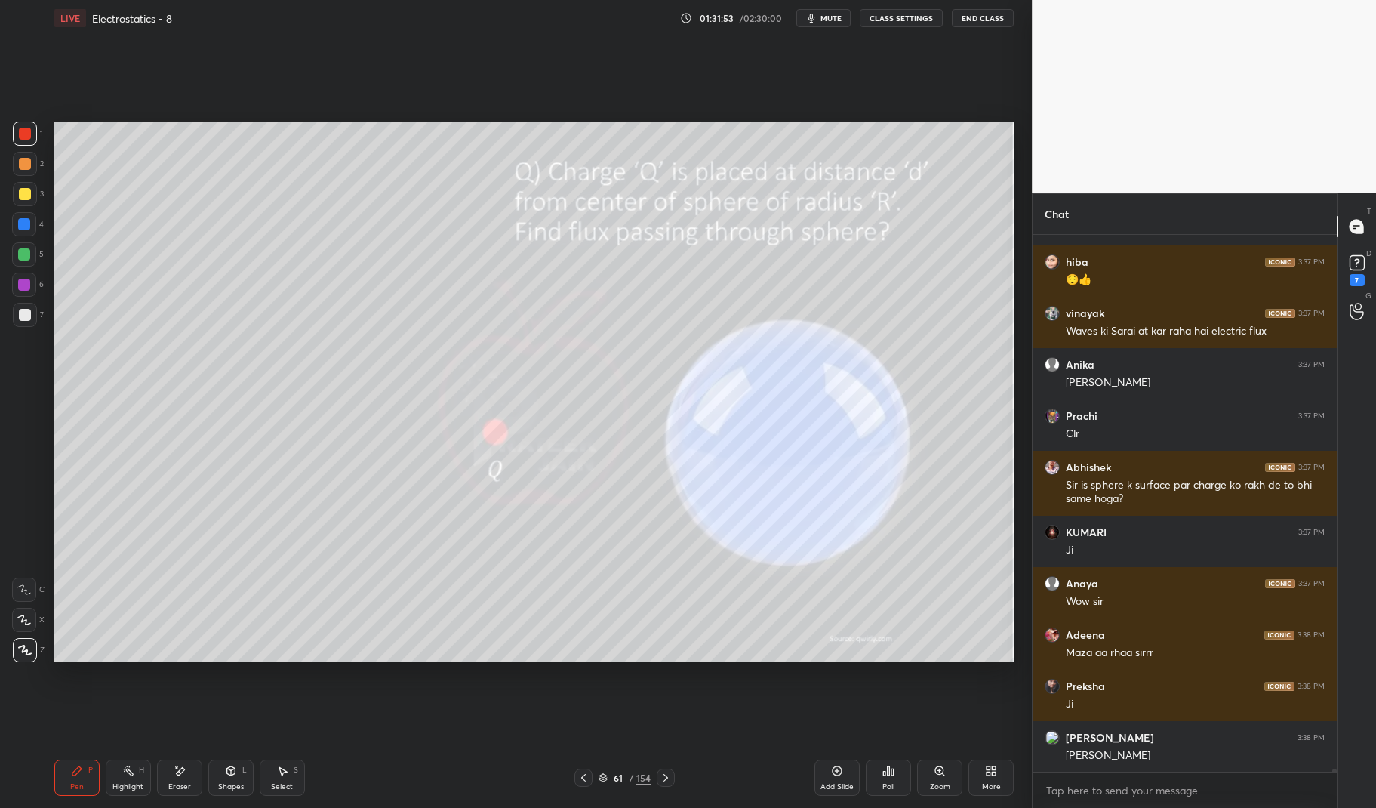
click at [270, 434] on img "grid" at bounding box center [204, 402] width 285 height 154
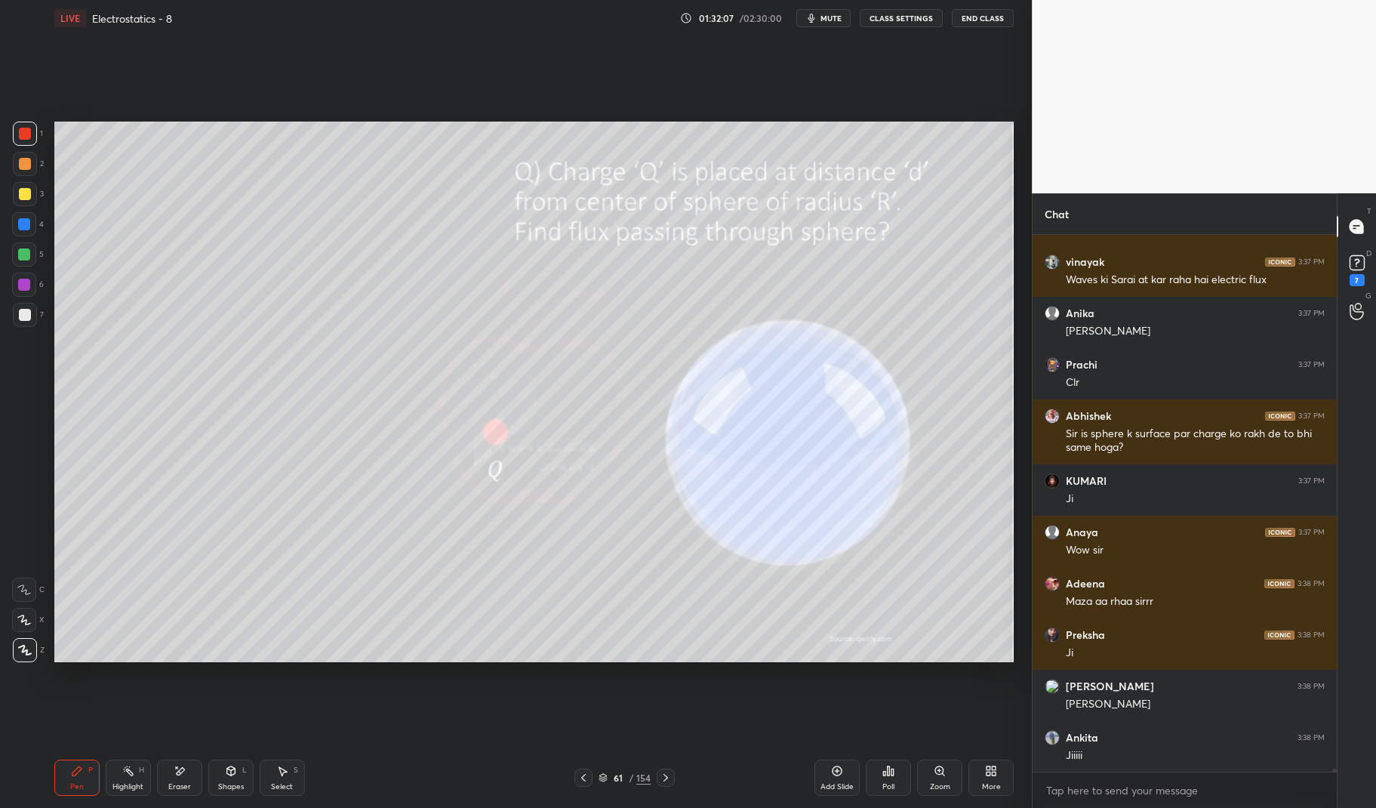
scroll to position [84719, 0]
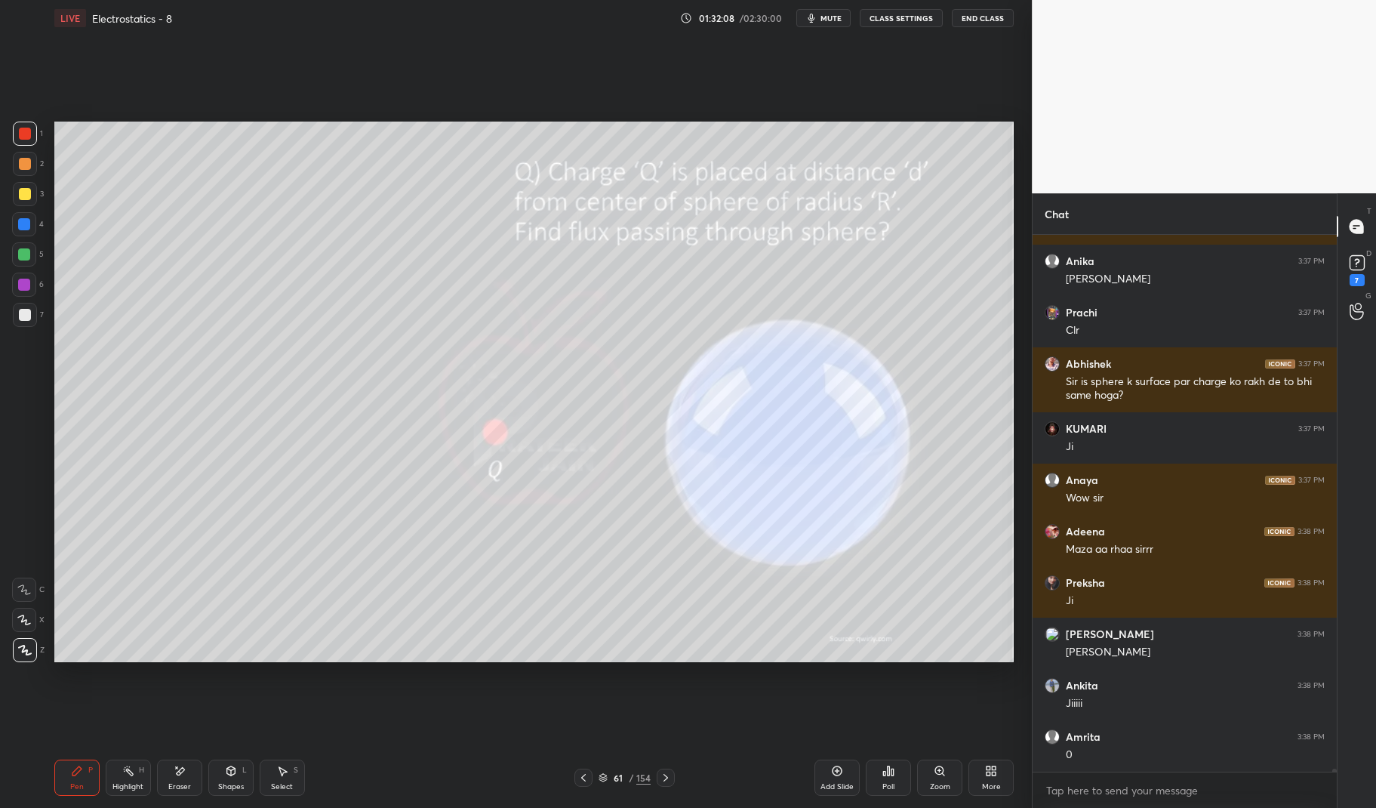
click at [27, 251] on div at bounding box center [24, 254] width 12 height 12
click at [20, 255] on div at bounding box center [24, 254] width 12 height 12
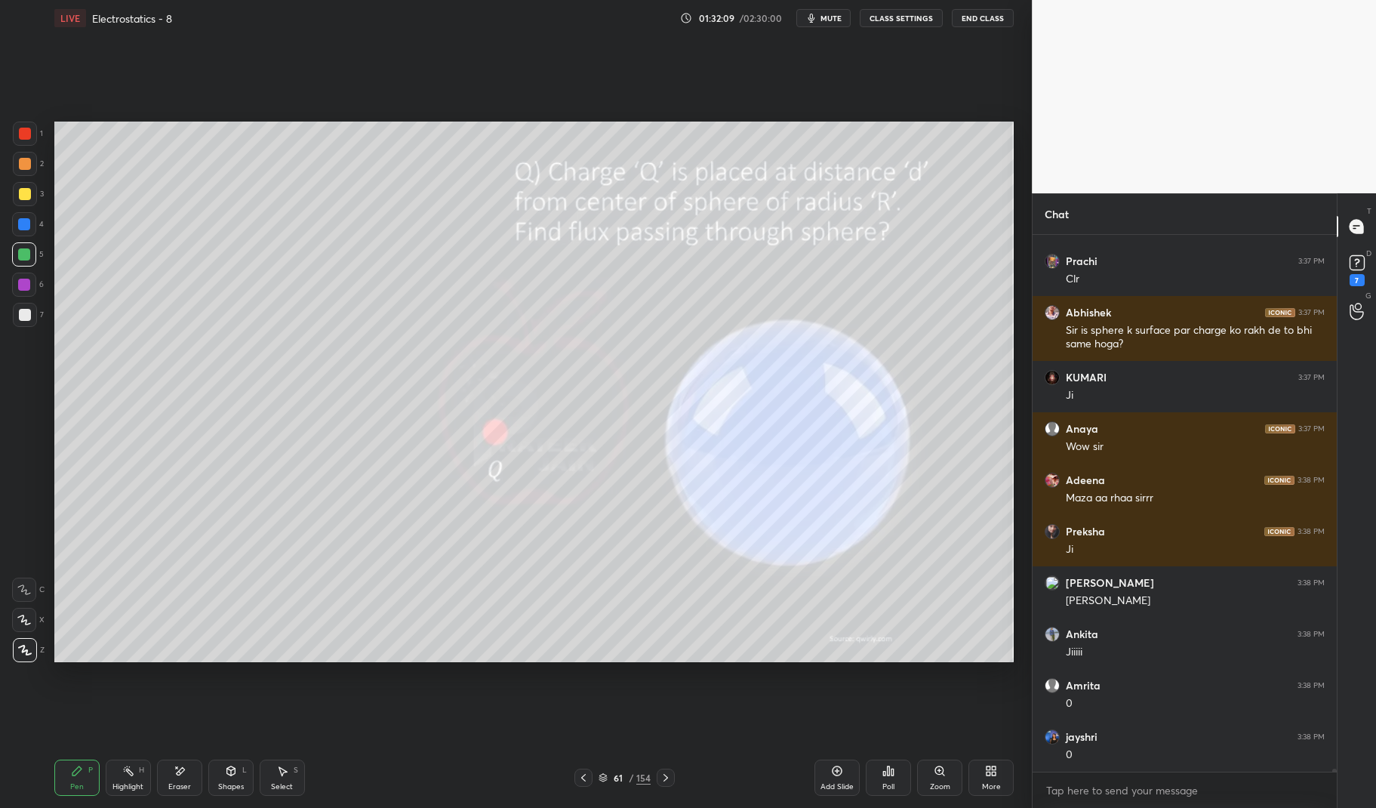
click at [226, 776] on icon at bounding box center [231, 770] width 12 height 12
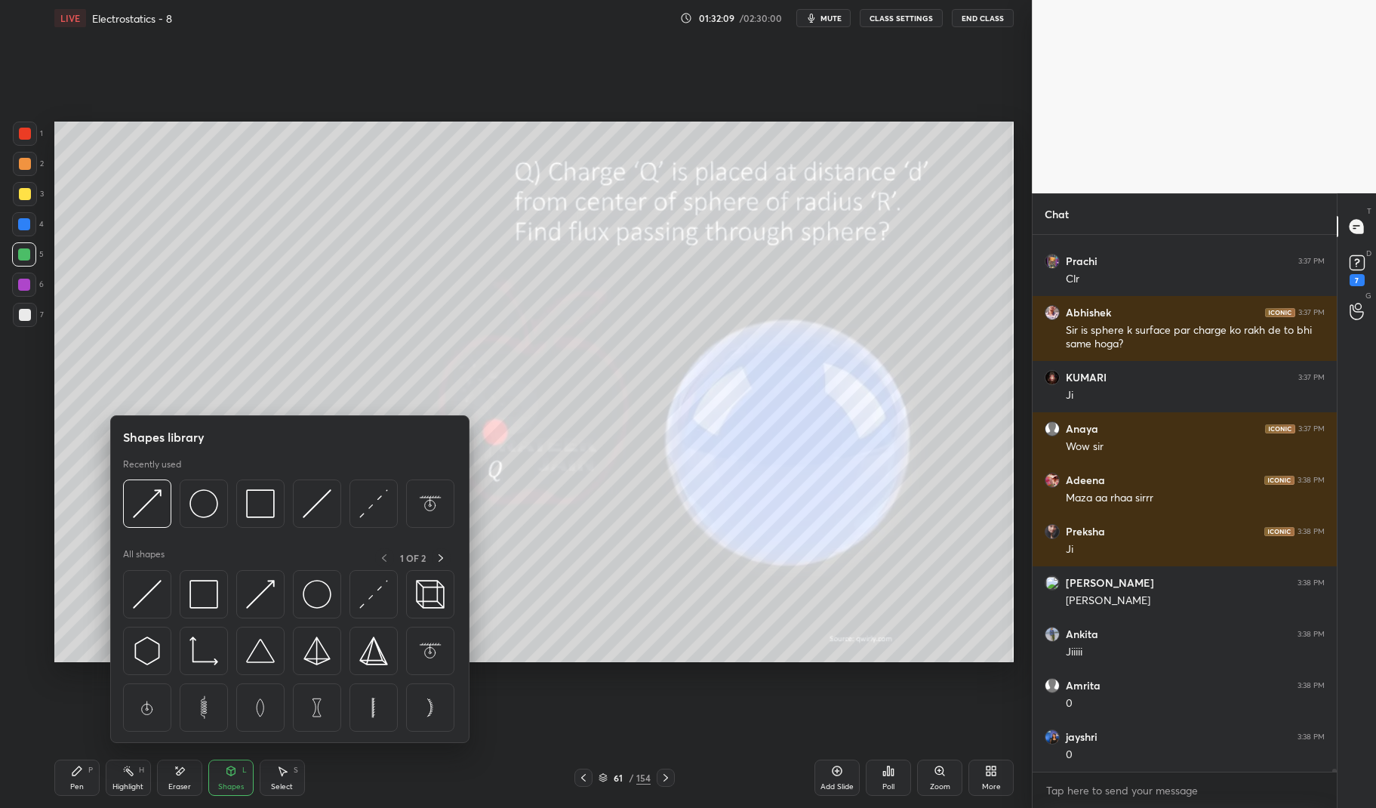
scroll to position [85128, 0]
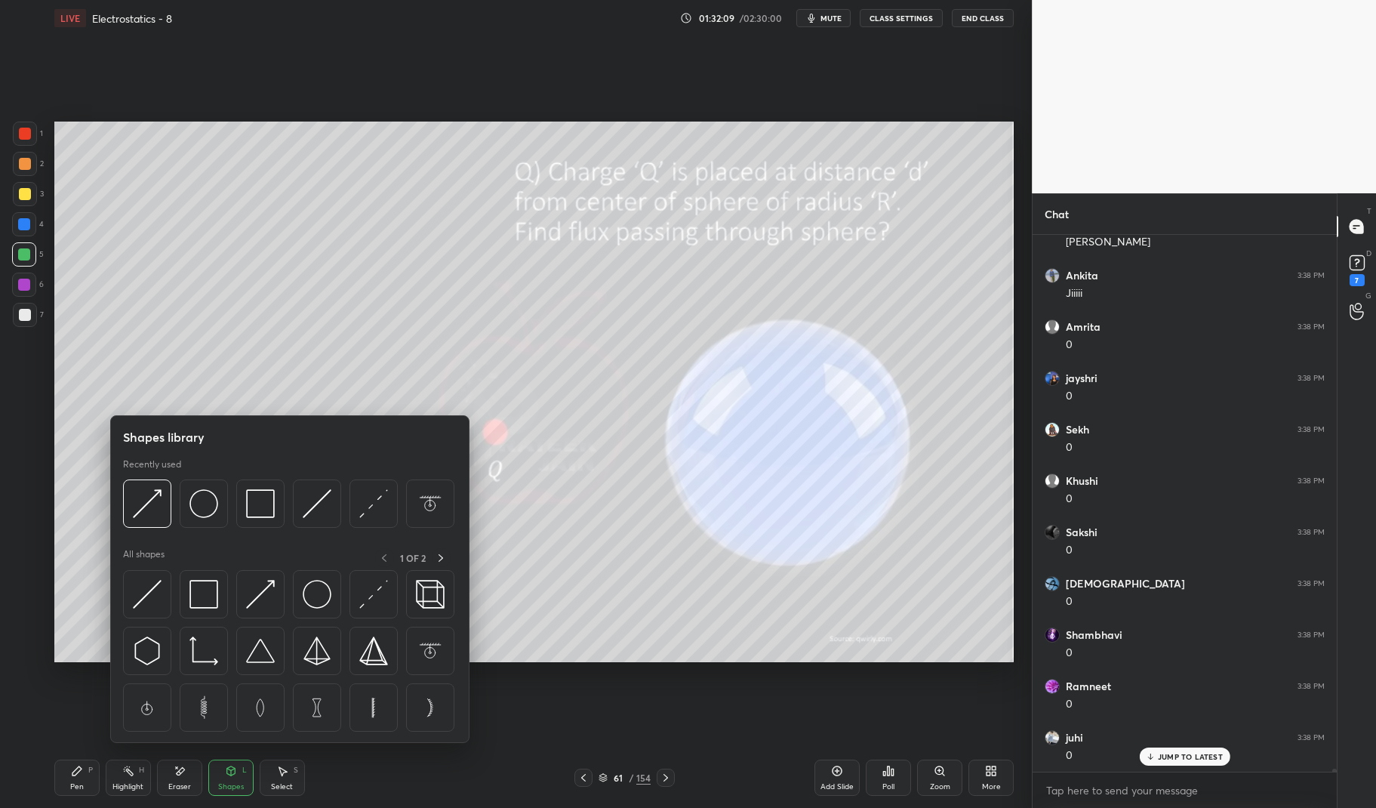
click at [258, 596] on img at bounding box center [260, 594] width 29 height 29
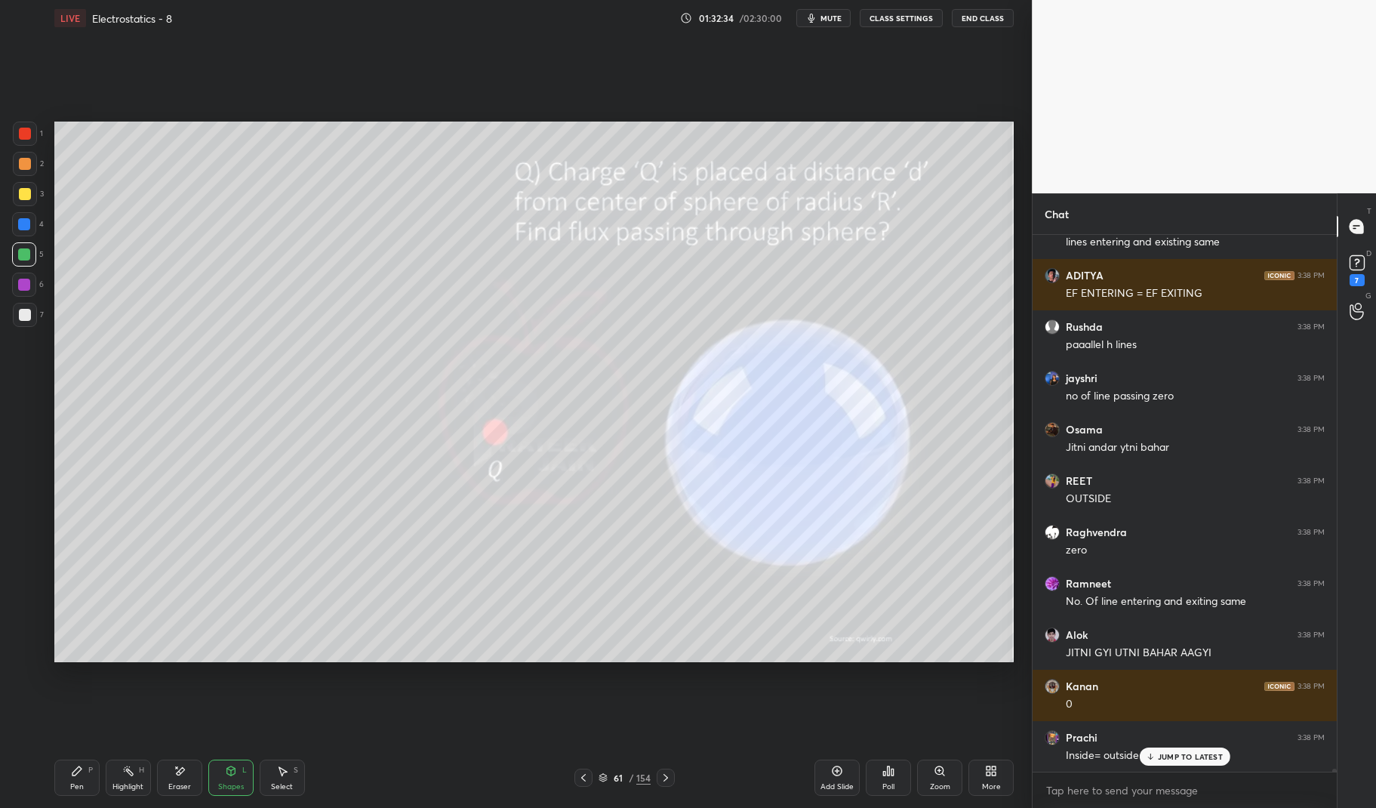
scroll to position [88105, 0]
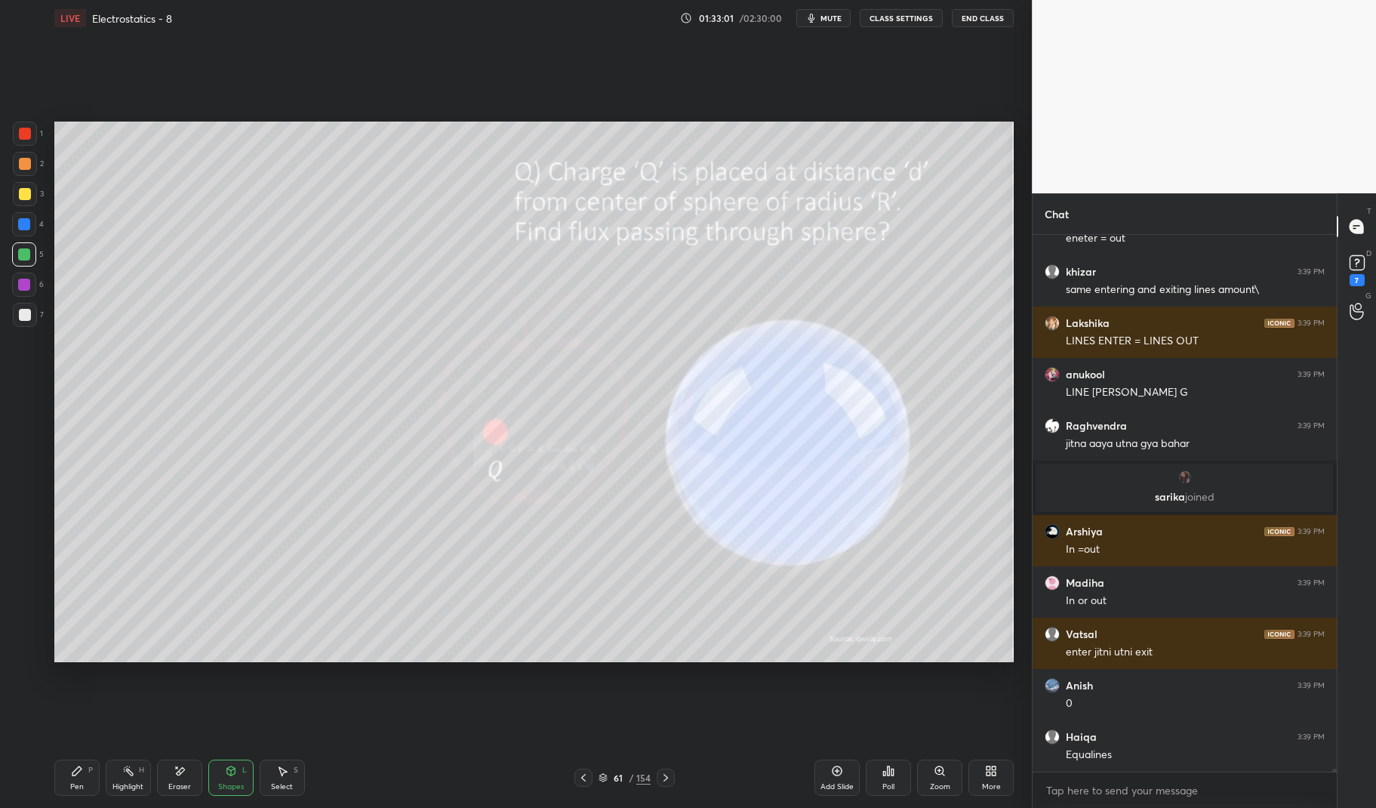
click at [20, 318] on div at bounding box center [25, 315] width 12 height 12
click at [16, 314] on div at bounding box center [25, 315] width 24 height 24
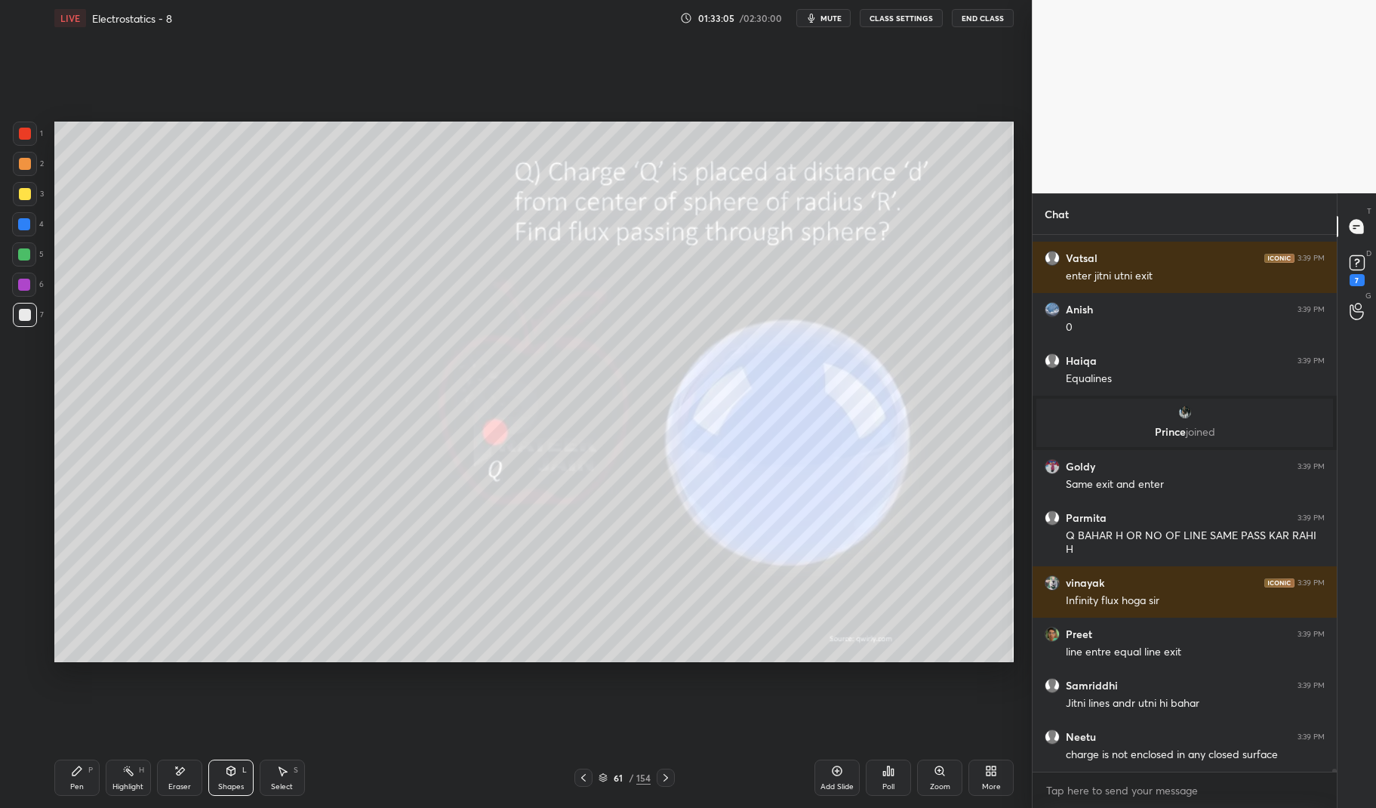
click at [68, 769] on div "Pen P" at bounding box center [76, 777] width 45 height 36
click at [54, 763] on div "Pen P" at bounding box center [76, 777] width 45 height 36
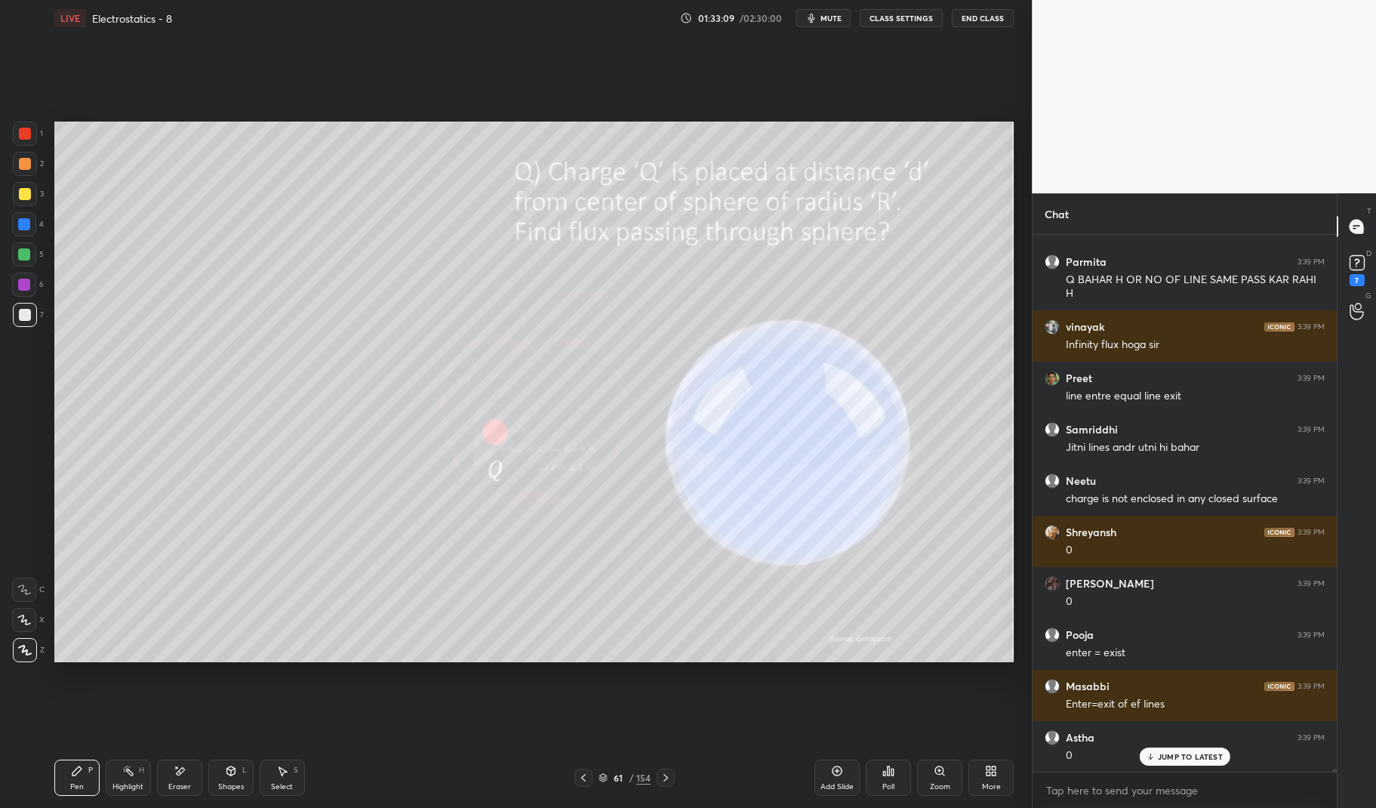
click at [129, 767] on circle at bounding box center [129, 767] width 2 height 2
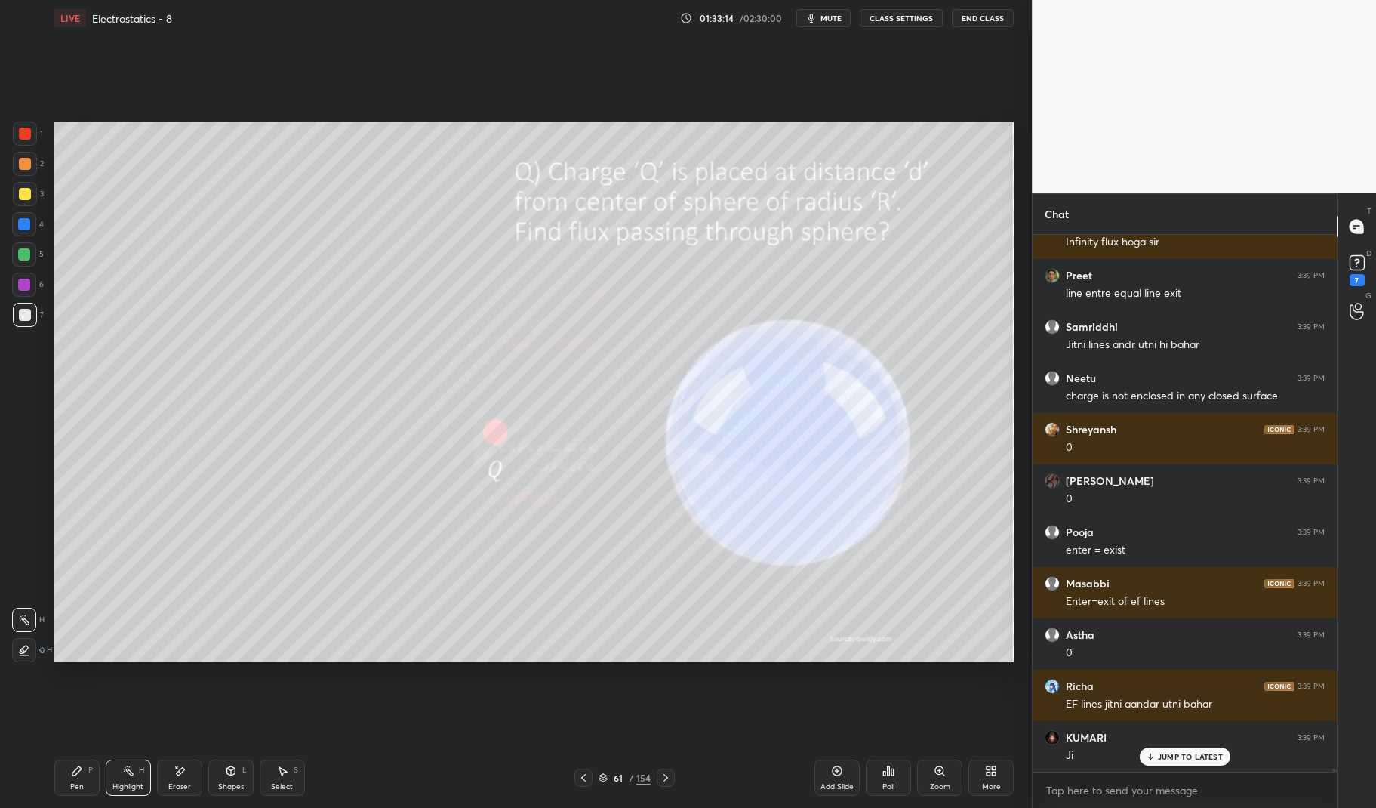
click at [1185, 753] on p "JUMP TO LATEST" at bounding box center [1190, 756] width 65 height 9
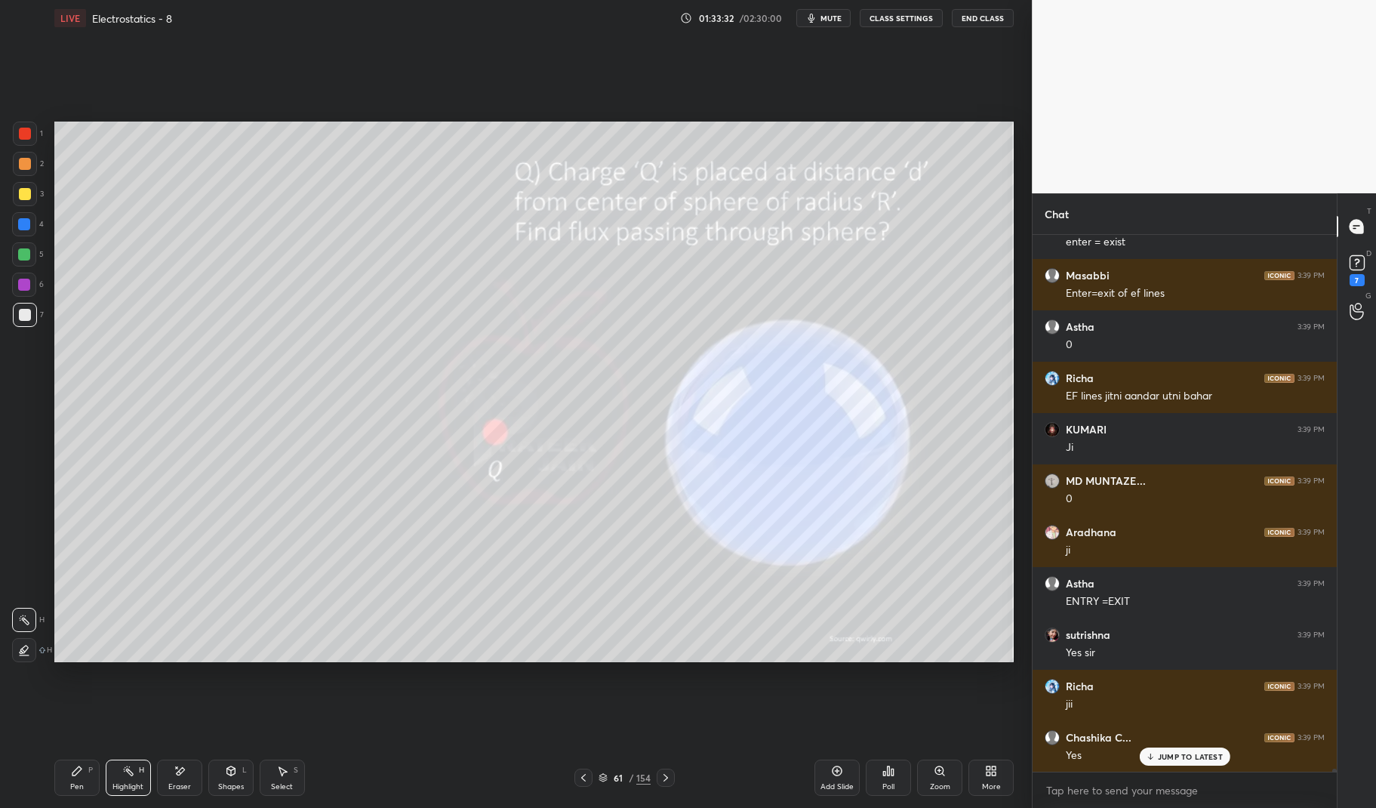
click at [201, 786] on div "Eraser" at bounding box center [179, 777] width 45 height 36
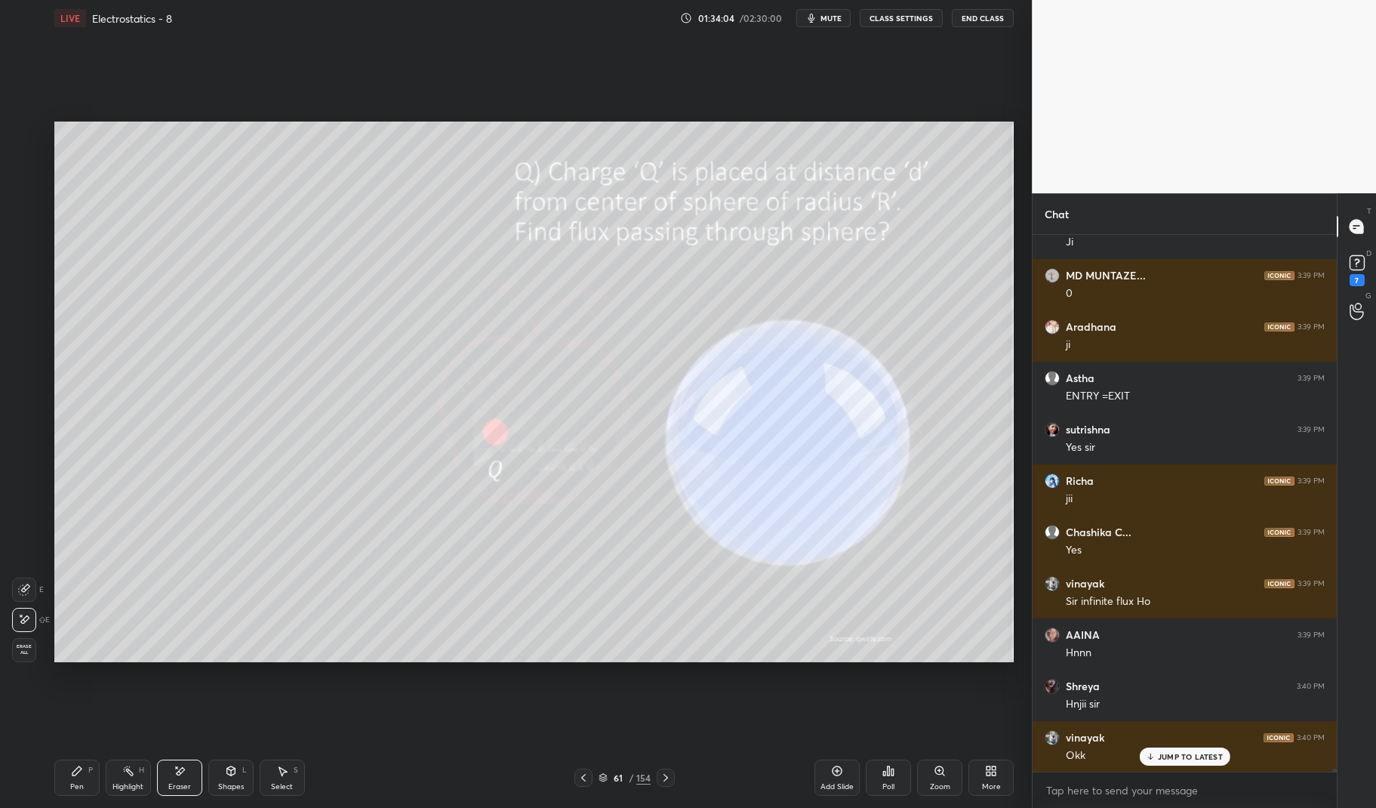
scroll to position [89188, 0]
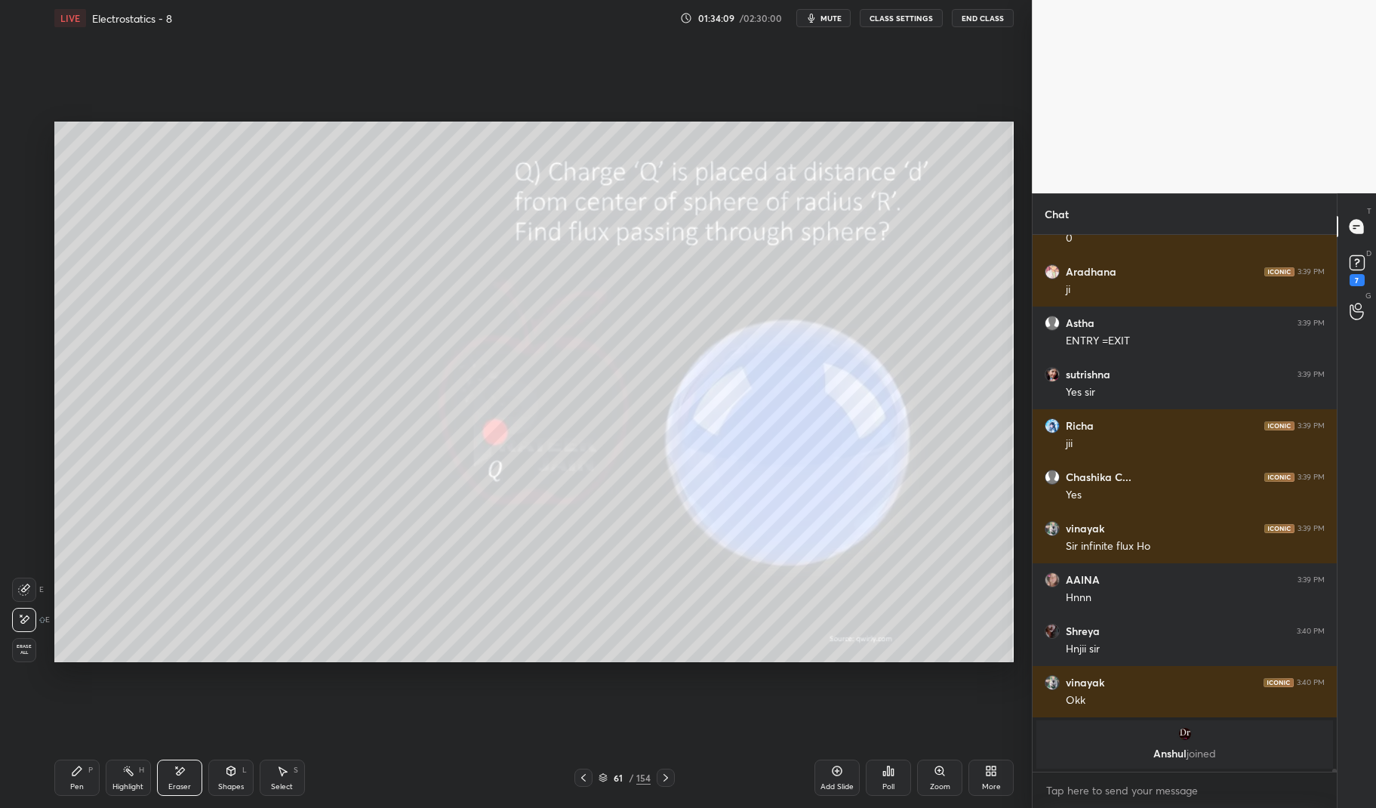
click at [836, 772] on icon at bounding box center [837, 770] width 12 height 12
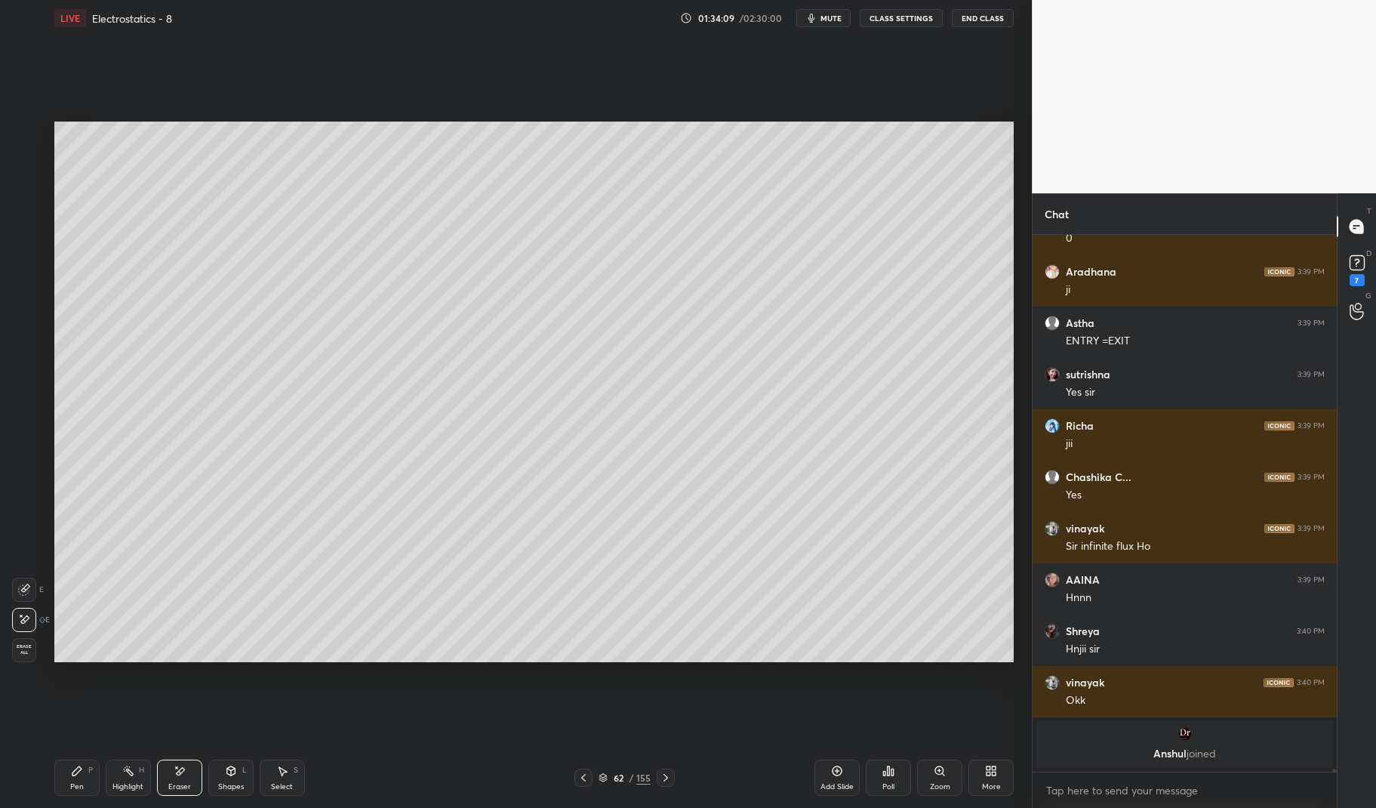
click at [74, 776] on icon at bounding box center [77, 770] width 12 height 12
click at [68, 761] on div "Pen P" at bounding box center [76, 777] width 45 height 36
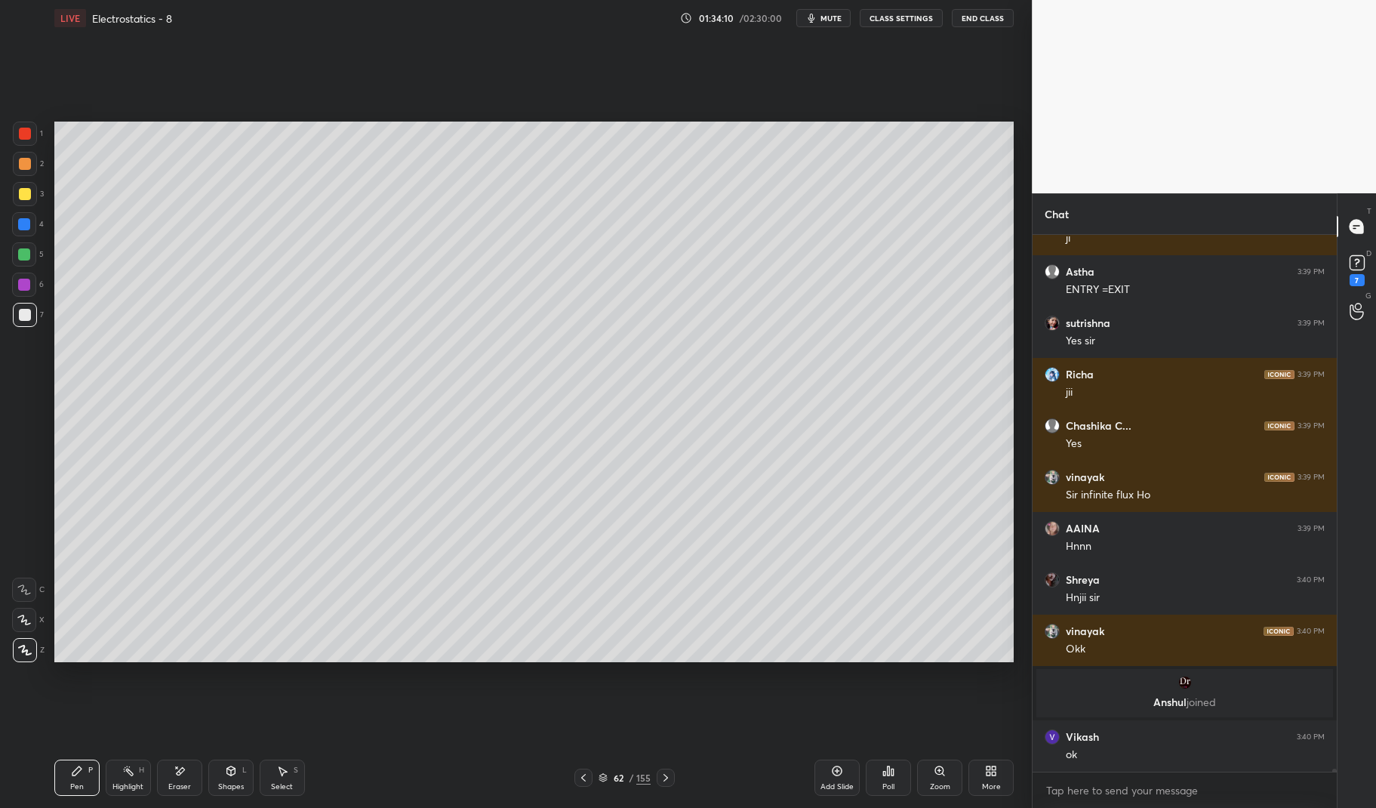
click at [18, 321] on div at bounding box center [25, 315] width 24 height 24
click at [13, 318] on div at bounding box center [25, 315] width 24 height 24
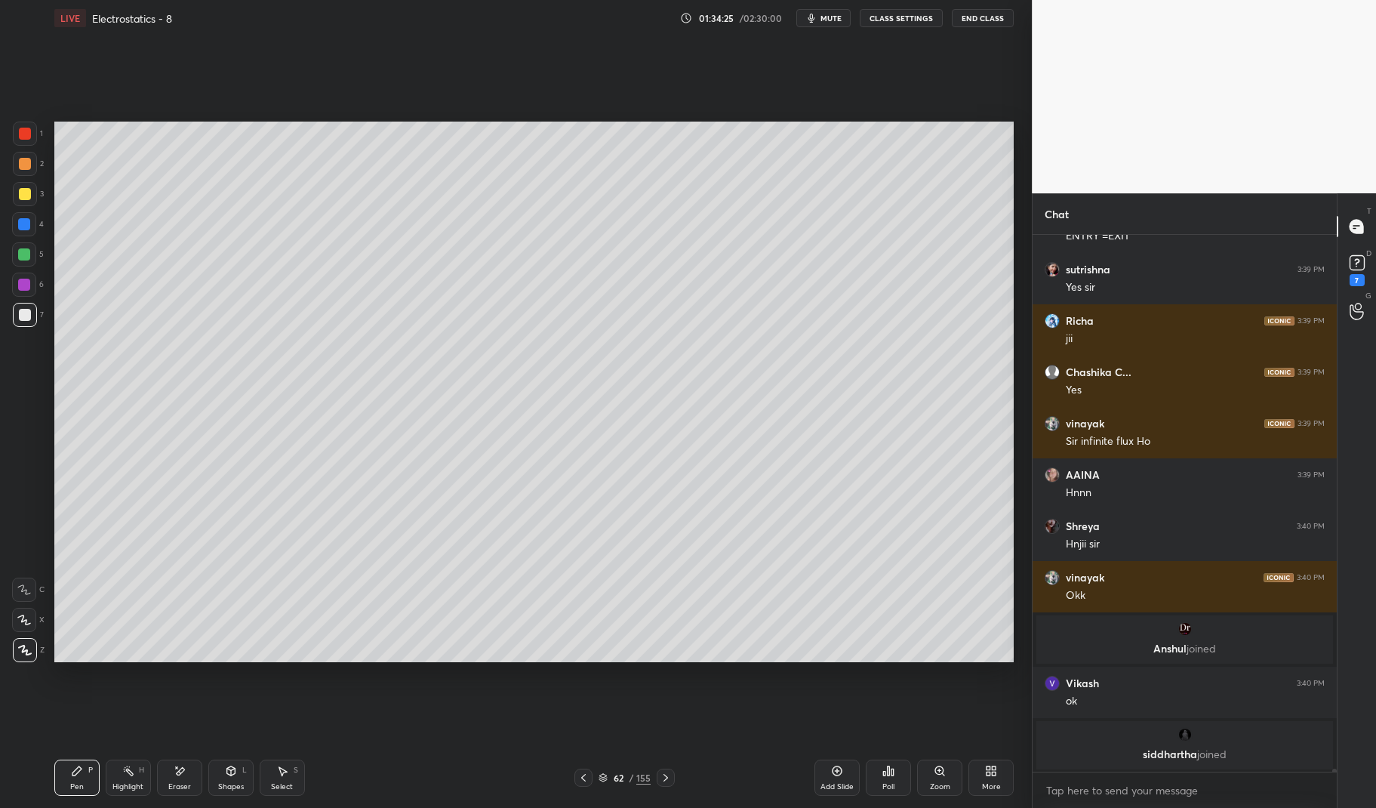
click at [175, 780] on div "Eraser" at bounding box center [179, 777] width 45 height 36
click at [53, 779] on div "LIVE Electrostatics - 8 01:34:26 / 02:30:00 mute CLASS SETTINGS End Class Setti…" at bounding box center [533, 404] width 971 height 808
click at [61, 783] on div "Pen P" at bounding box center [76, 777] width 45 height 36
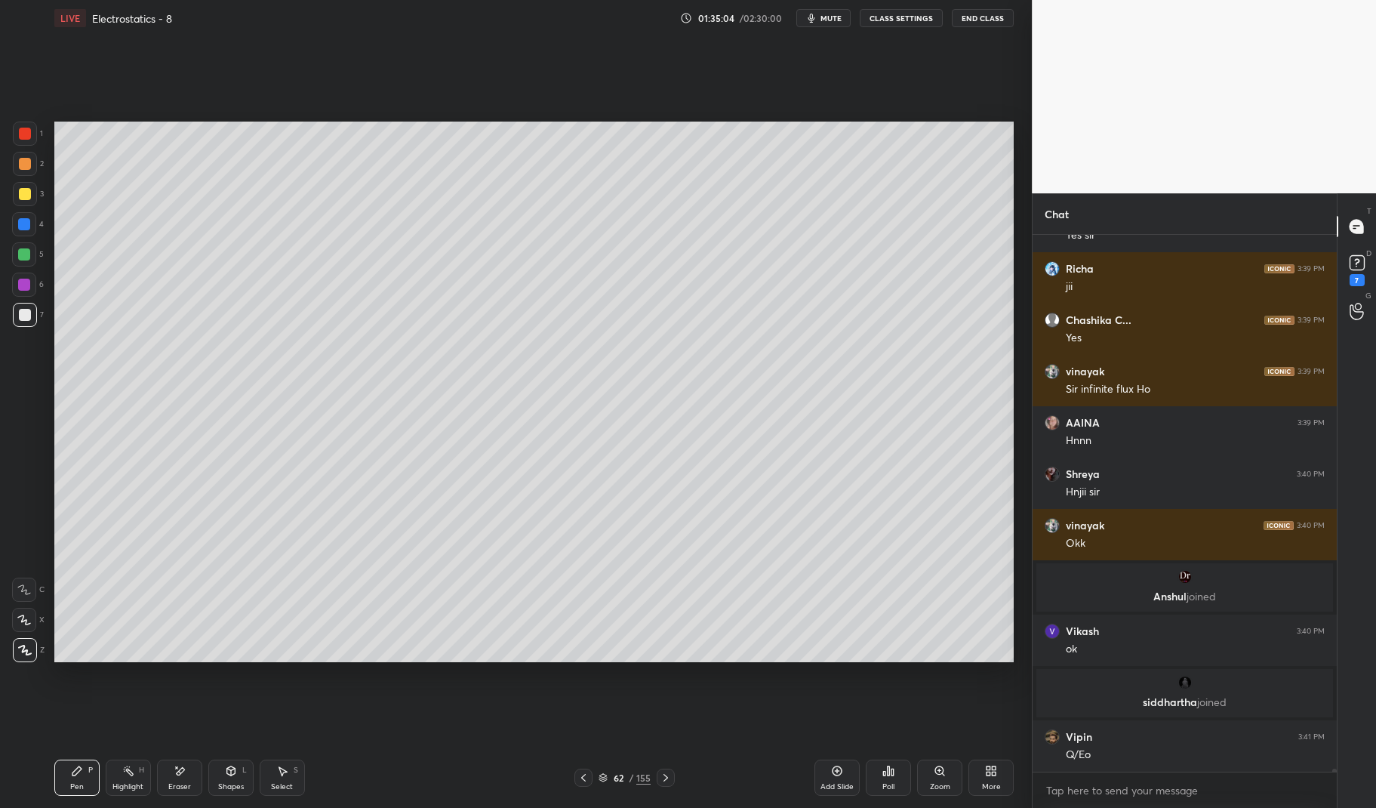
click at [136, 774] on div "Highlight H" at bounding box center [128, 777] width 45 height 36
click at [136, 767] on div "Highlight H" at bounding box center [128, 777] width 45 height 36
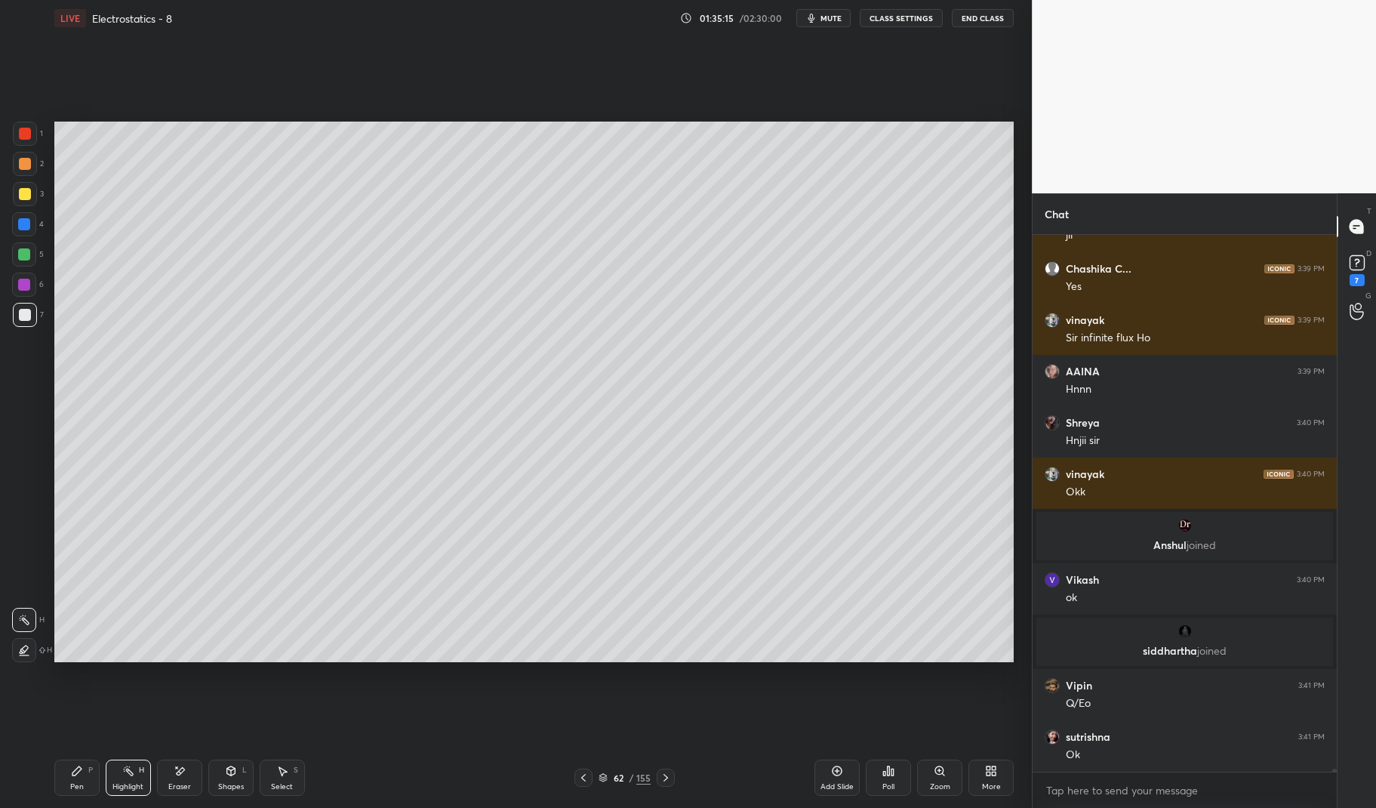
scroll to position [89088, 0]
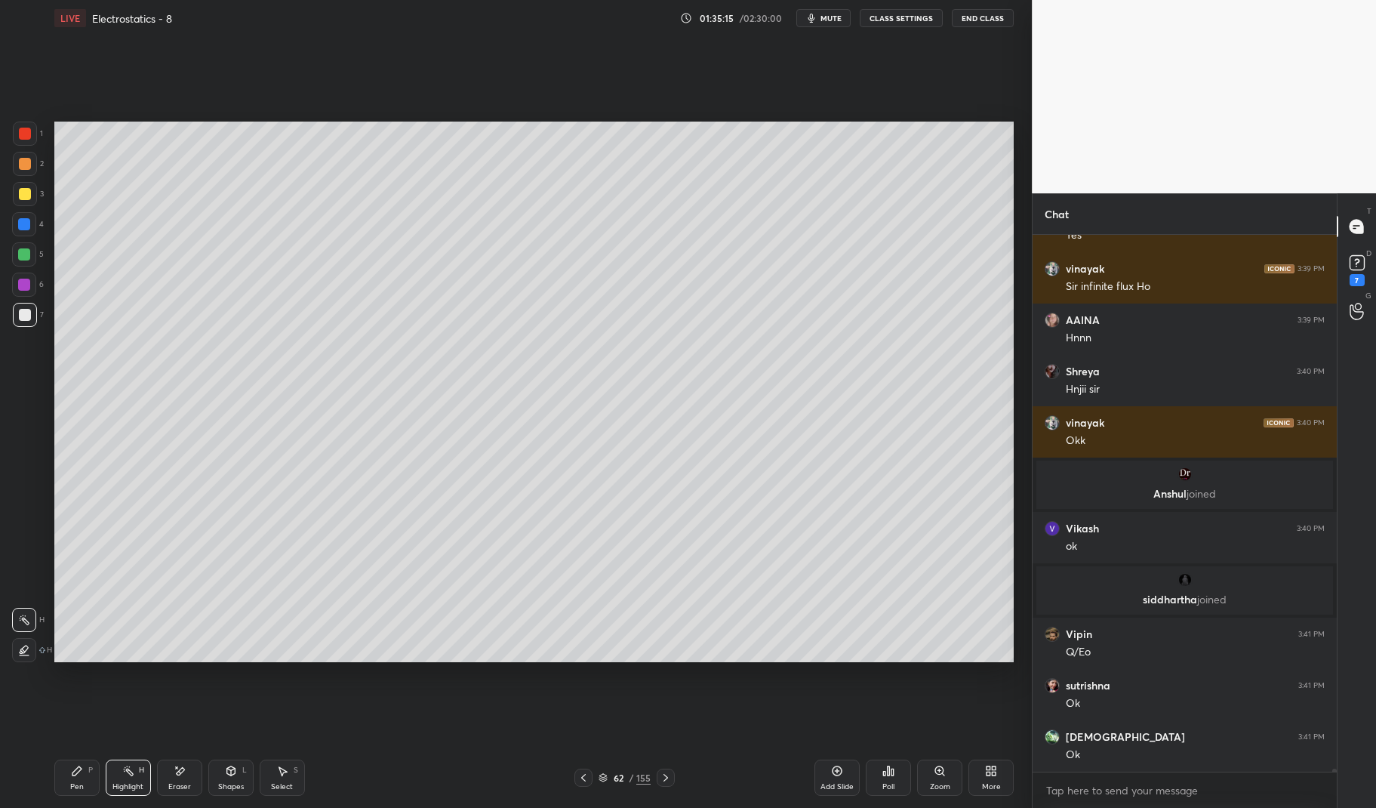
click at [60, 777] on div "Pen P" at bounding box center [76, 777] width 45 height 36
click at [60, 769] on div "Pen P" at bounding box center [76, 777] width 45 height 36
click at [19, 321] on div at bounding box center [25, 315] width 24 height 24
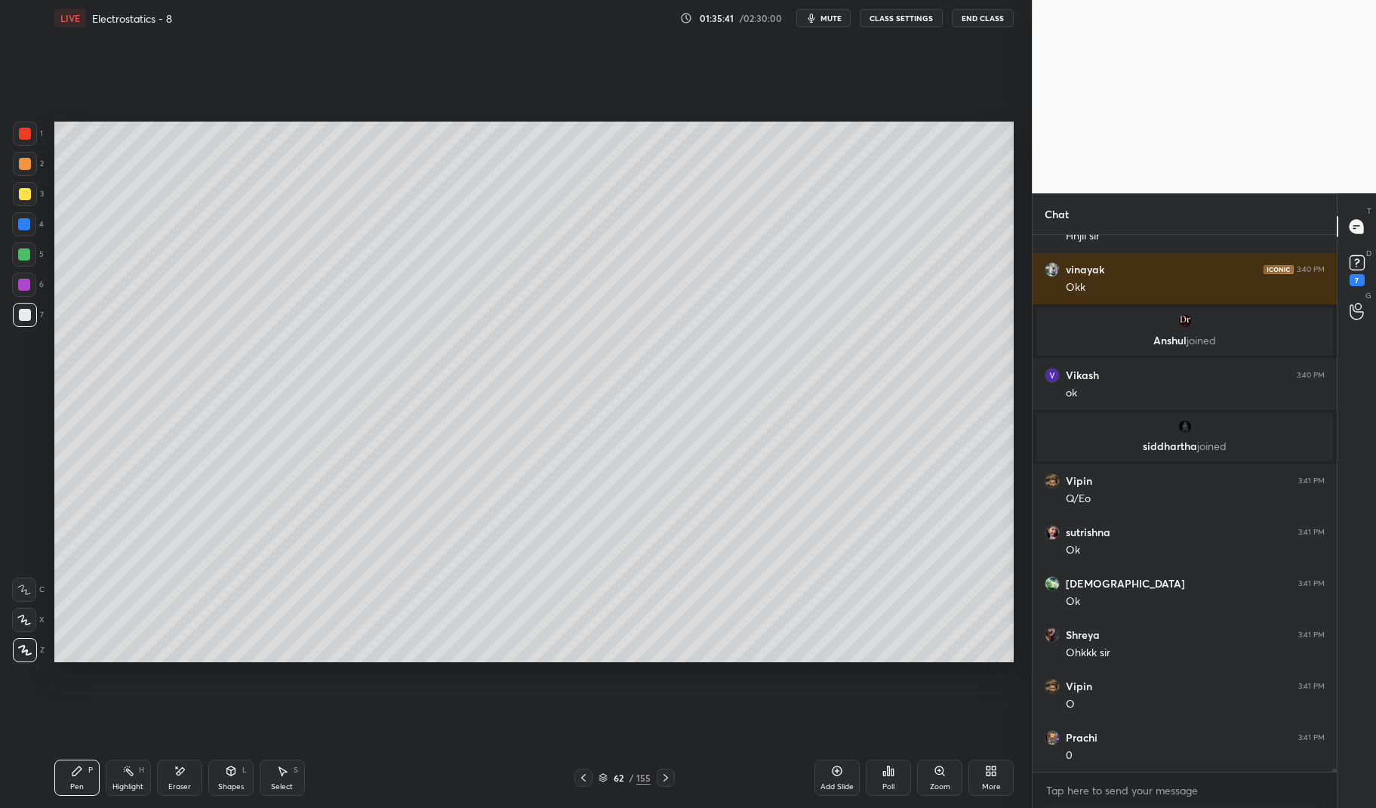
scroll to position [89211, 0]
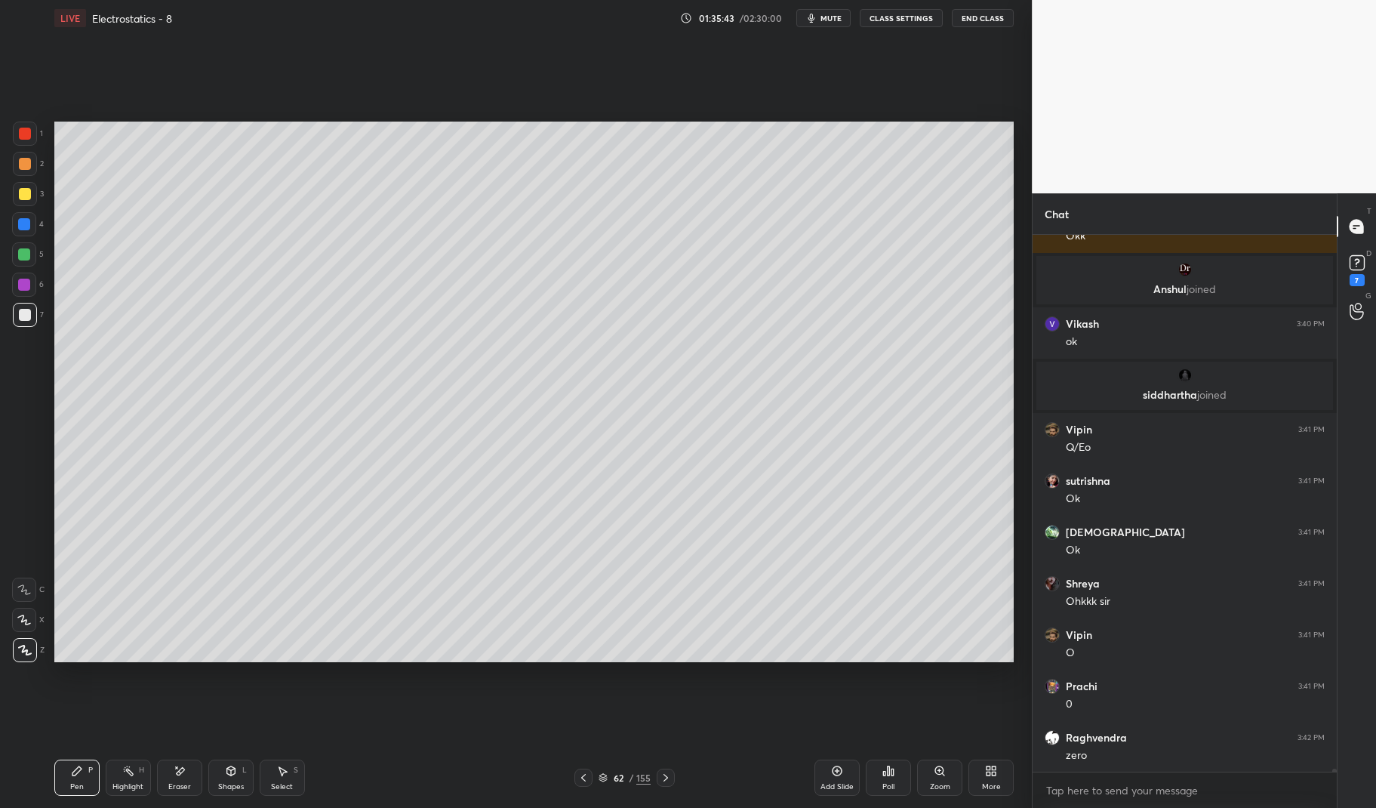
click at [29, 262] on div at bounding box center [24, 254] width 24 height 24
click at [18, 260] on div at bounding box center [24, 254] width 24 height 24
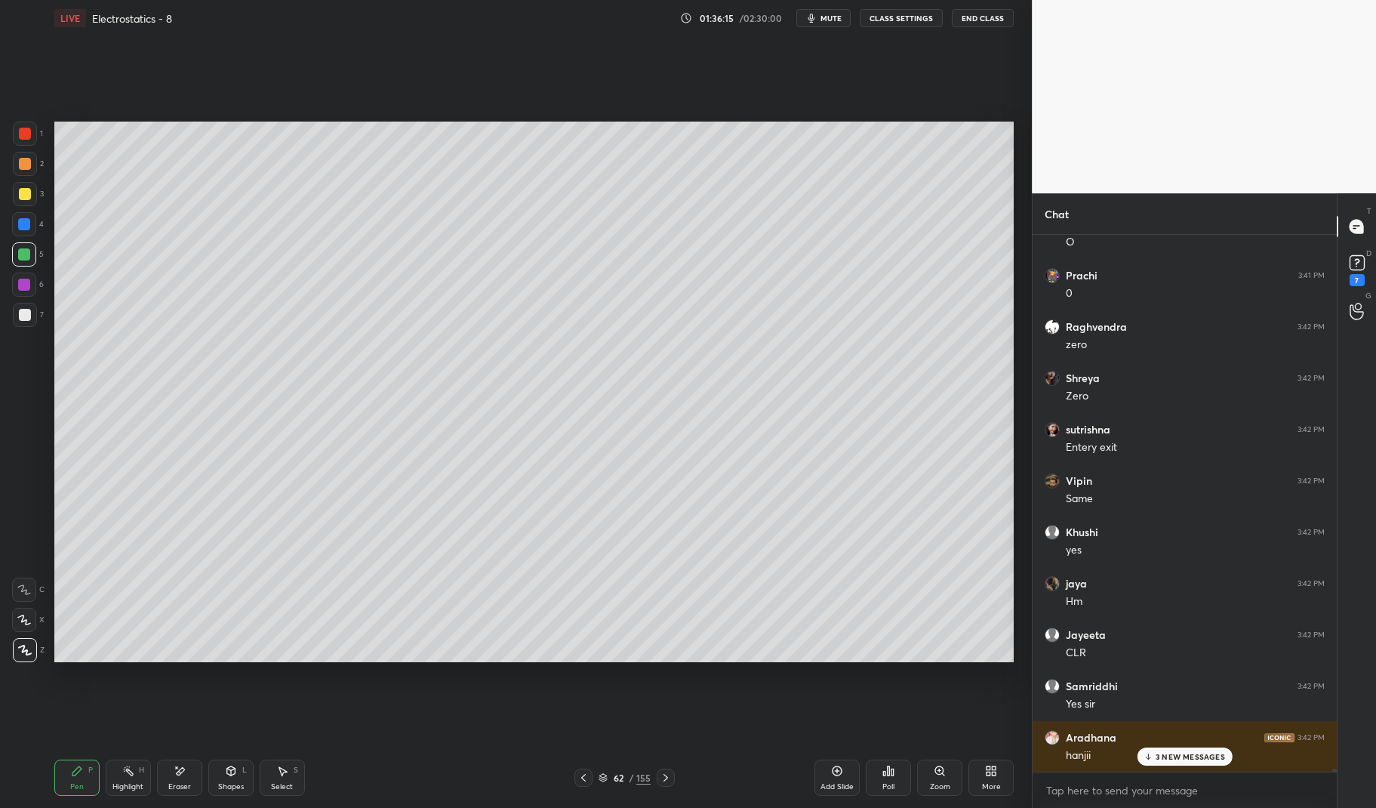
scroll to position [89776, 0]
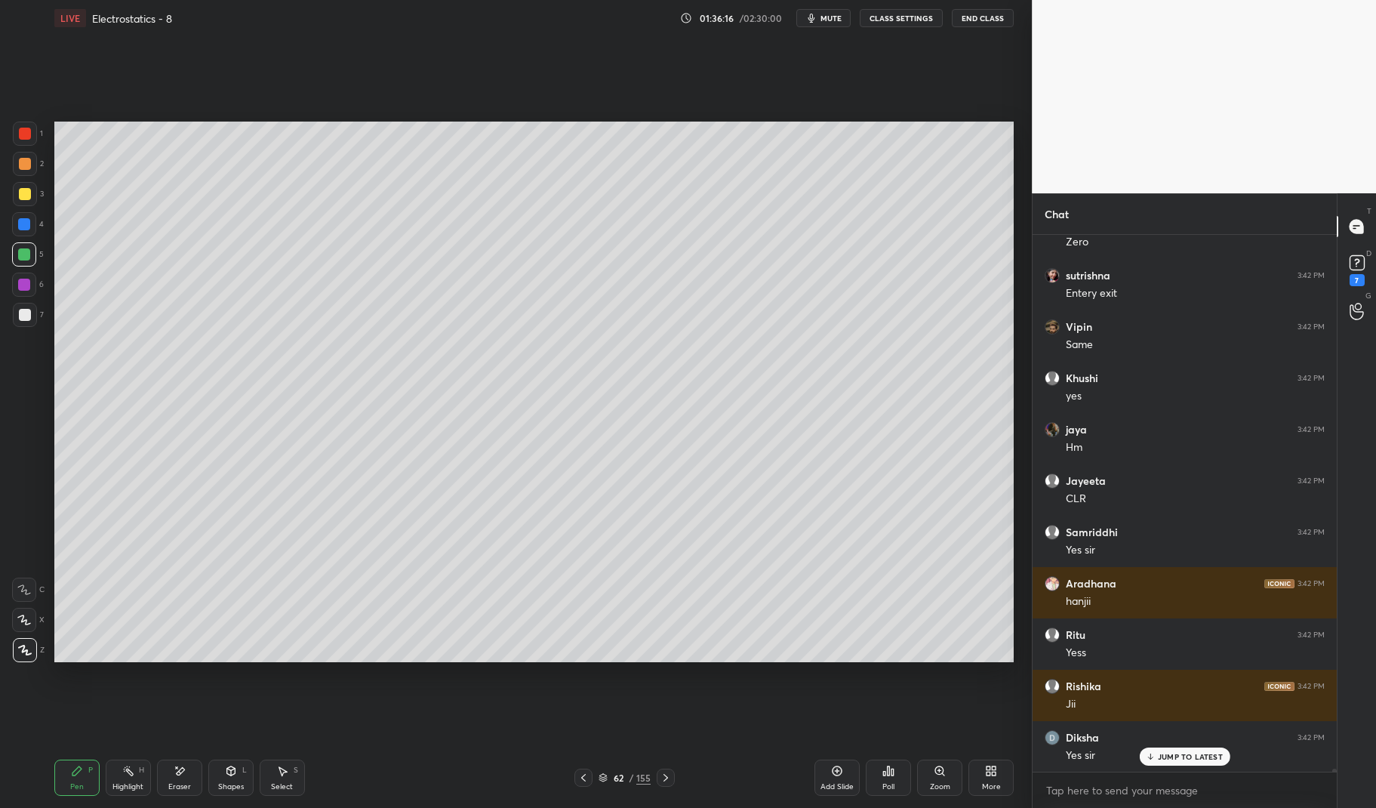
click at [22, 131] on div at bounding box center [25, 134] width 12 height 12
click at [34, 125] on div at bounding box center [25, 134] width 24 height 24
click at [57, 768] on div "Pen P" at bounding box center [76, 777] width 45 height 36
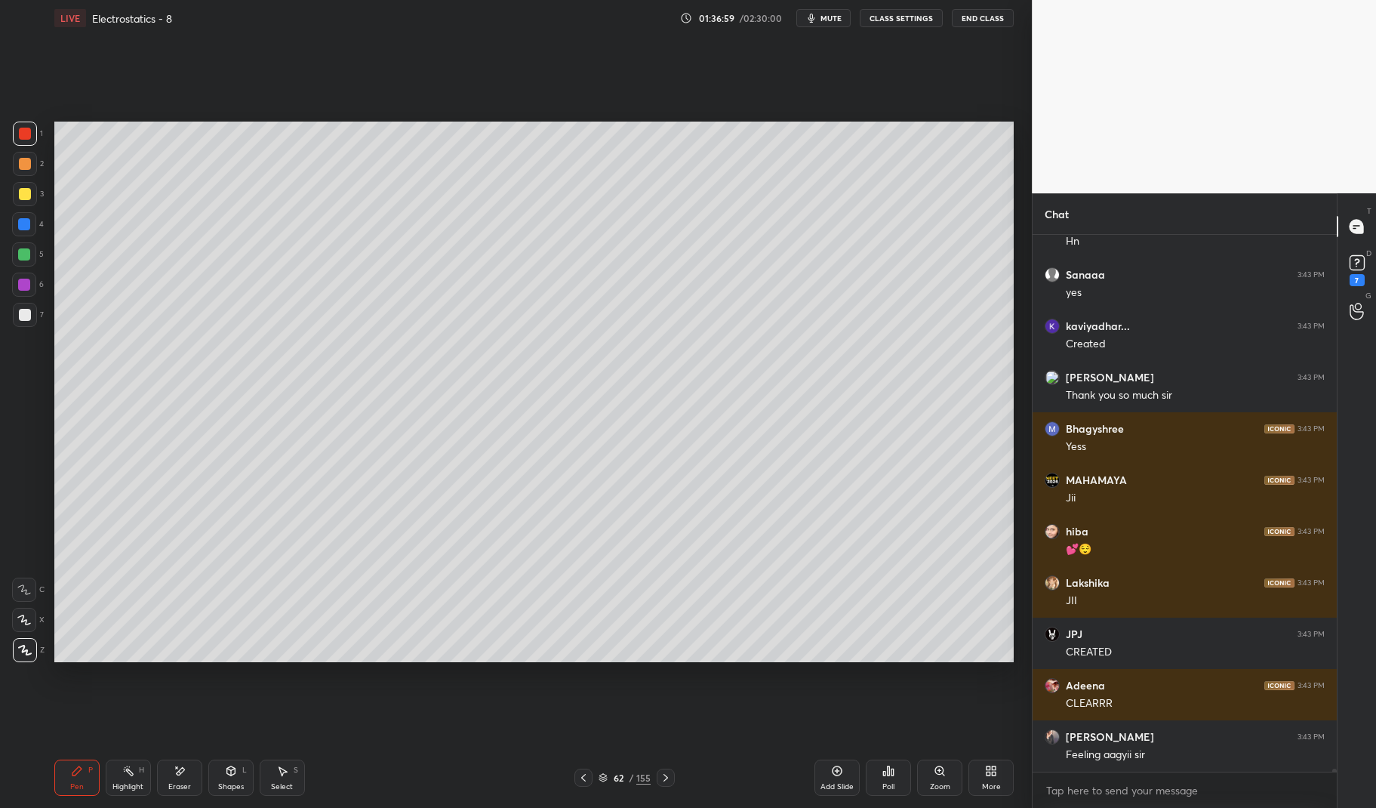
scroll to position [91996, 0]
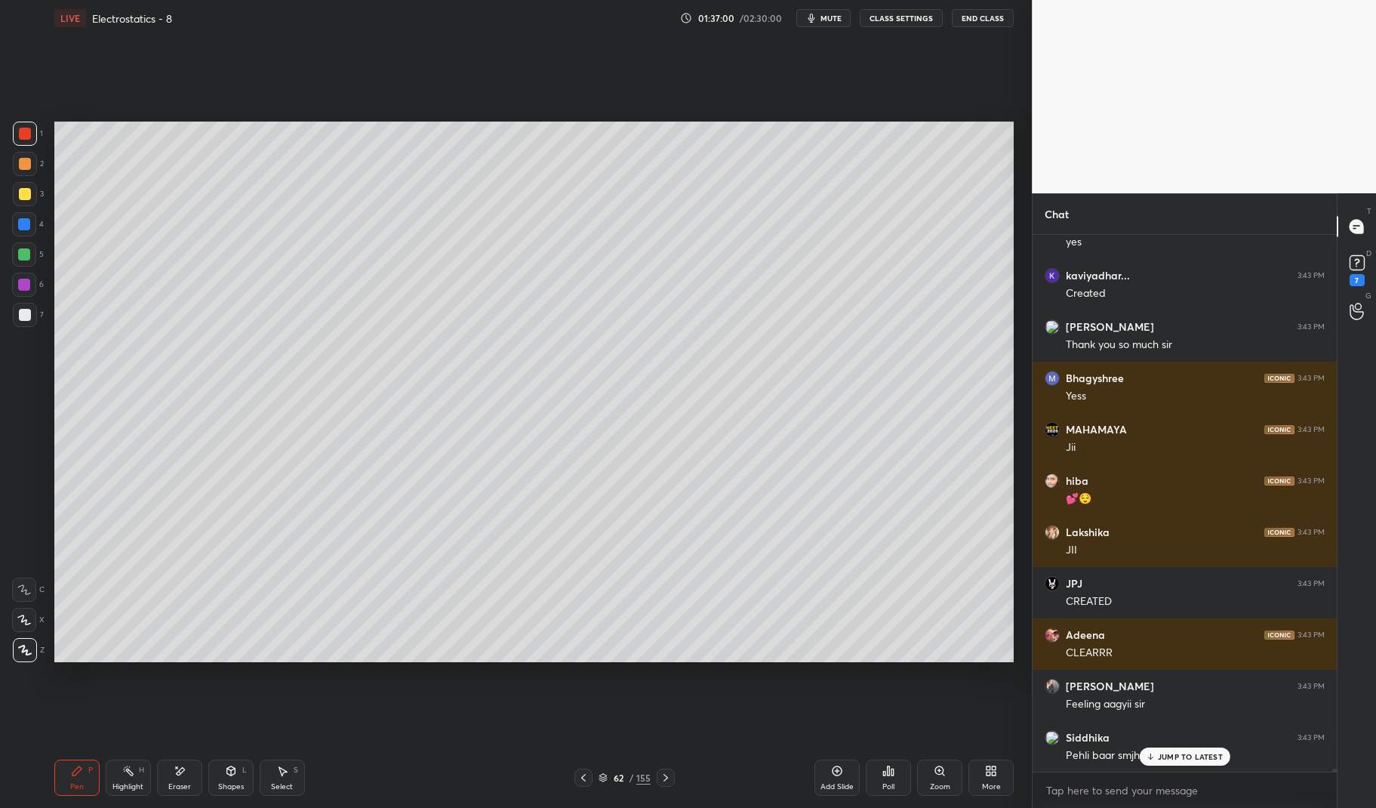
click at [662, 774] on icon at bounding box center [666, 777] width 12 height 12
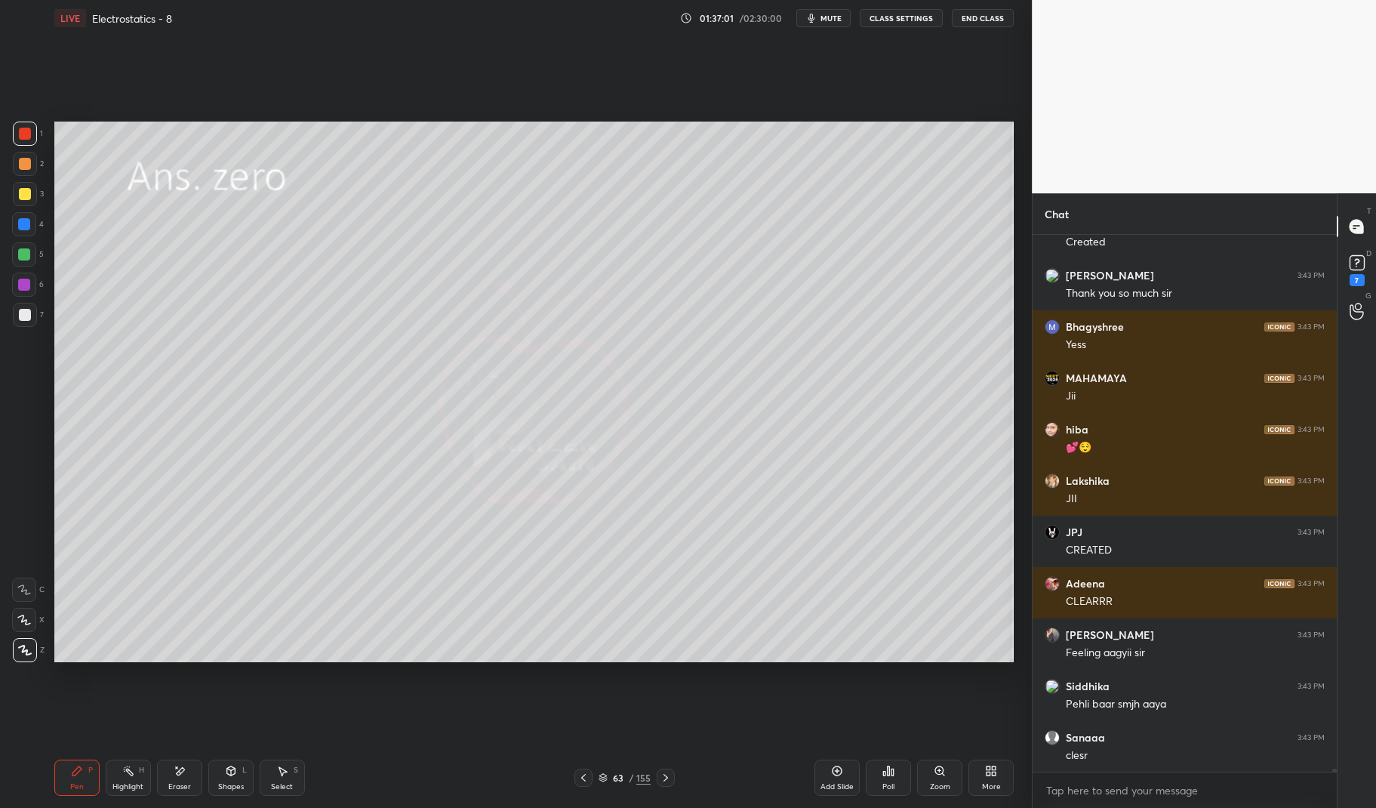
click at [664, 777] on icon at bounding box center [666, 777] width 12 height 12
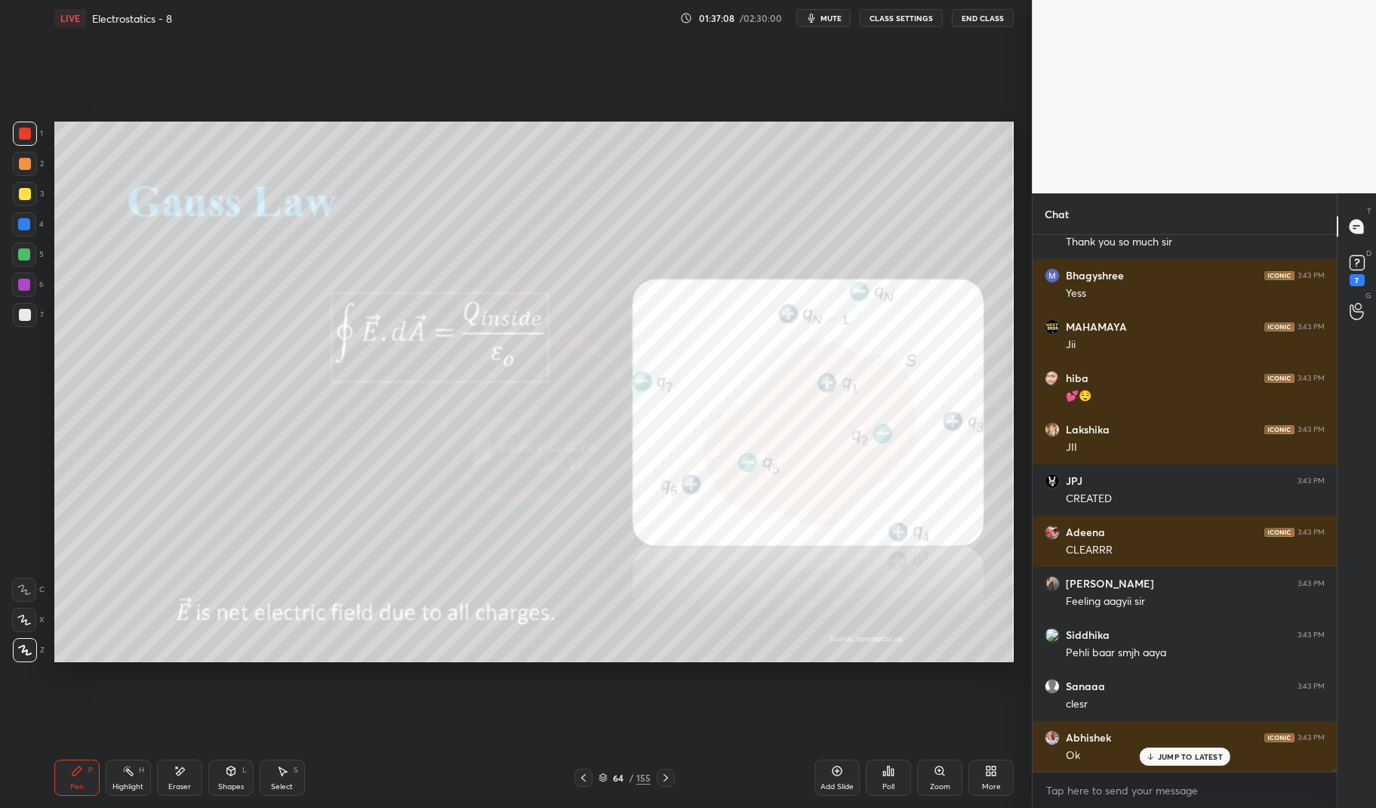
click at [840, 781] on div "Add Slide" at bounding box center [836, 777] width 45 height 36
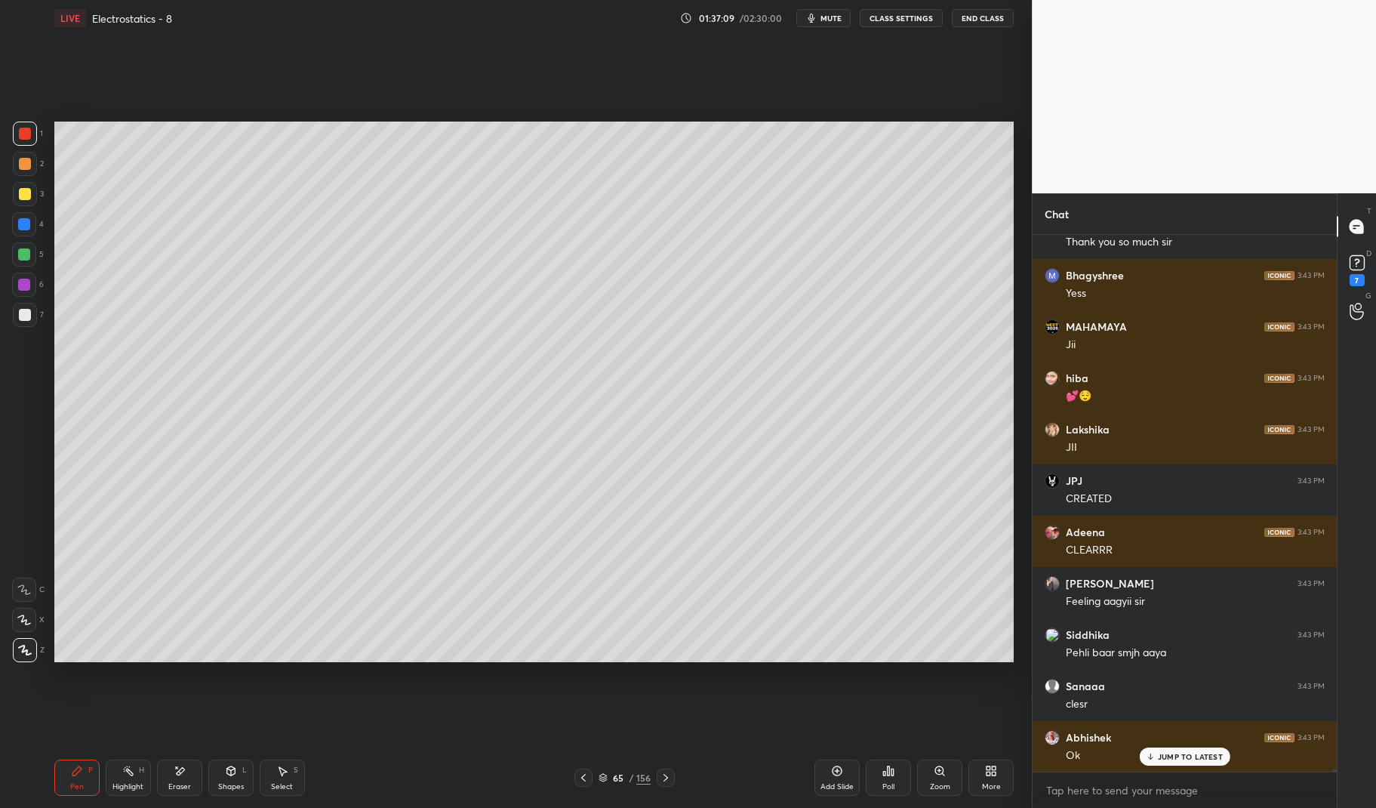
click at [11, 251] on div "1 2 3 4 5 6 7 C X Z E E Erase all H H" at bounding box center [24, 392] width 48 height 540
click at [12, 255] on div at bounding box center [24, 254] width 24 height 24
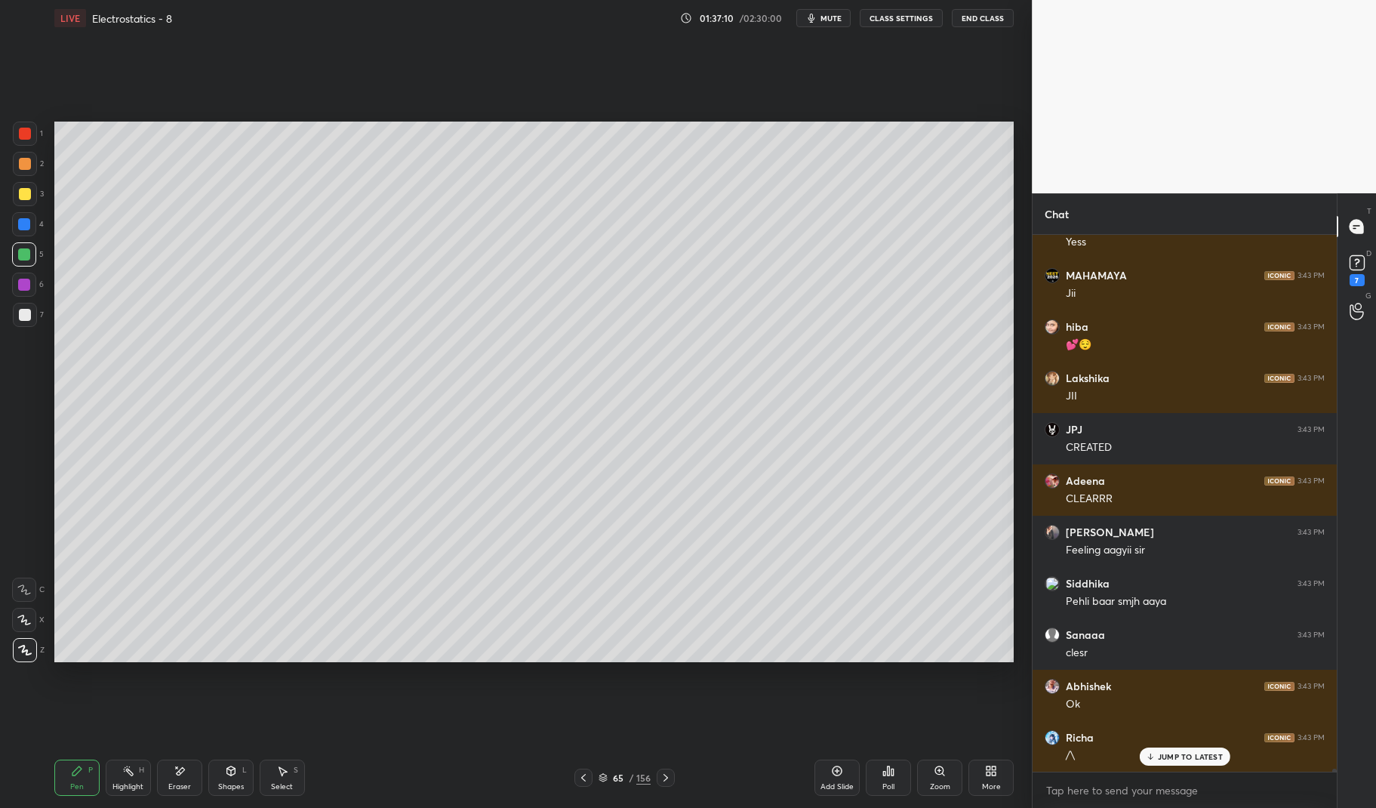
click at [69, 778] on div "Pen P" at bounding box center [76, 777] width 45 height 36
click at [55, 774] on div "Pen P" at bounding box center [76, 777] width 45 height 36
click at [48, 772] on div "LIVE Electrostatics - 8 01:37:14 / 02:30:00 mute CLASS SETTINGS End Class Setti…" at bounding box center [533, 404] width 971 height 808
click at [20, 218] on div at bounding box center [24, 224] width 12 height 12
click at [11, 229] on div "1 2 3 4 5 6 7 C X Z E E Erase all H H" at bounding box center [24, 392] width 48 height 540
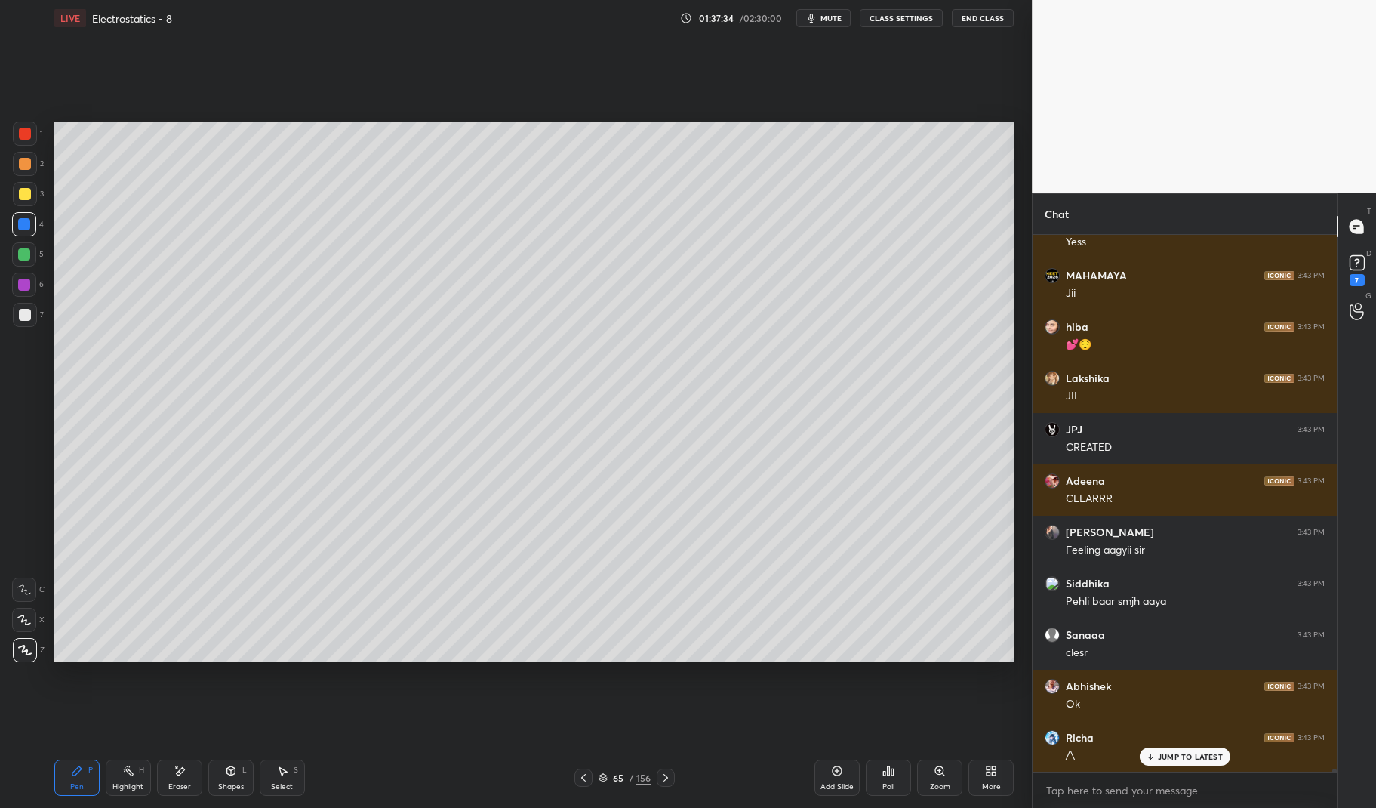
scroll to position [92201, 0]
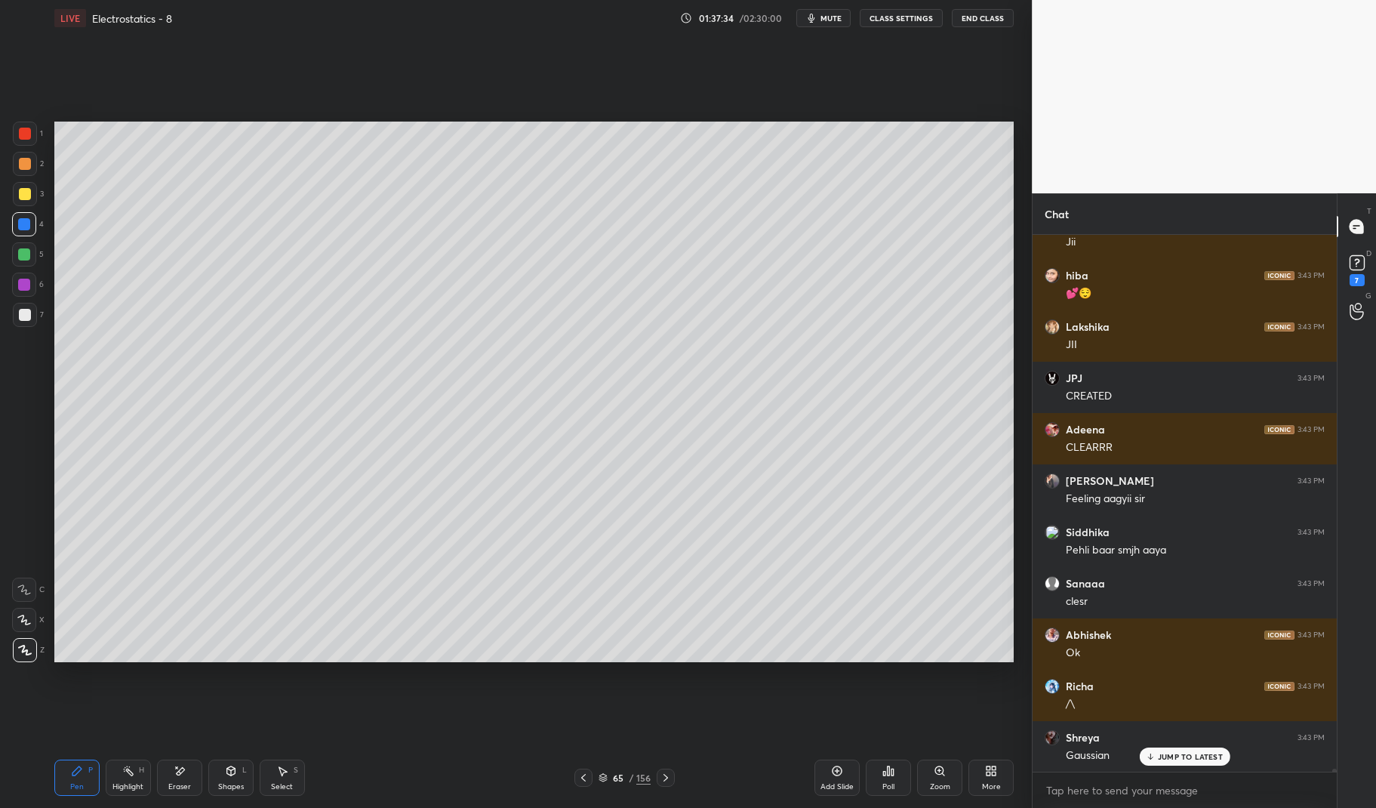
click at [1192, 755] on p "JUMP TO LATEST" at bounding box center [1190, 756] width 65 height 9
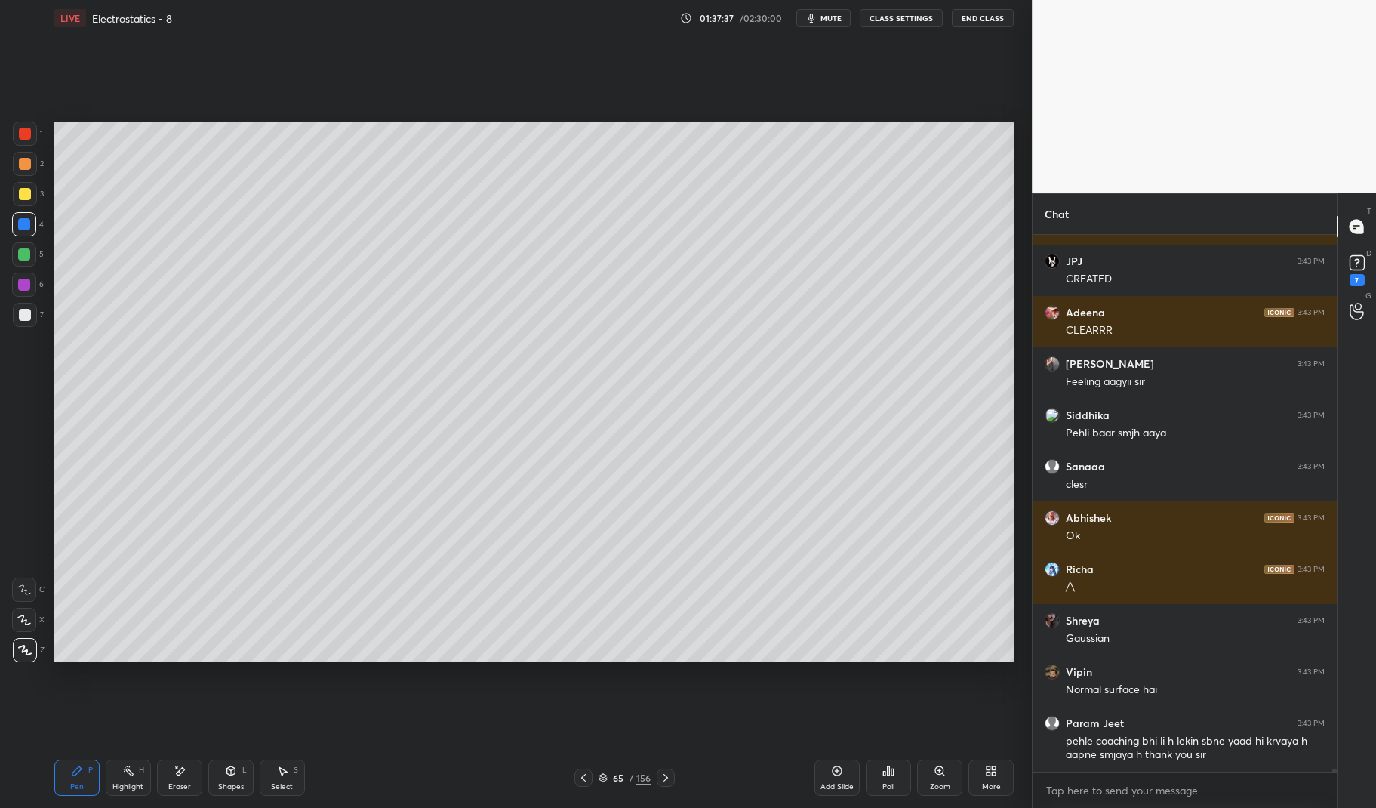
scroll to position [92369, 0]
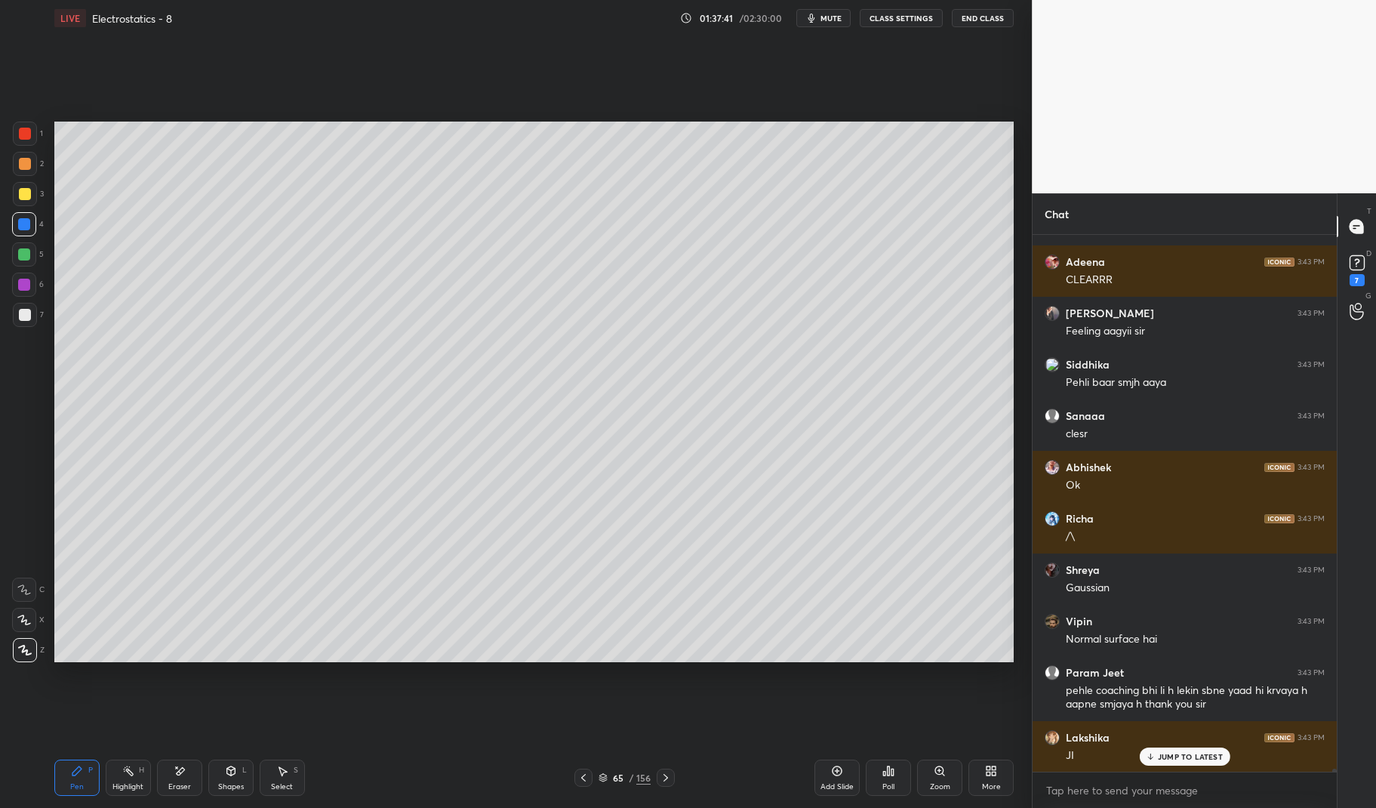
click at [1196, 755] on div "abhinav 3:43 PM Jiiii Anushri 3:43 PM Create kiya abhishek 3:43 PM Hn Sanaaa 3:…" at bounding box center [1184, 503] width 304 height 537
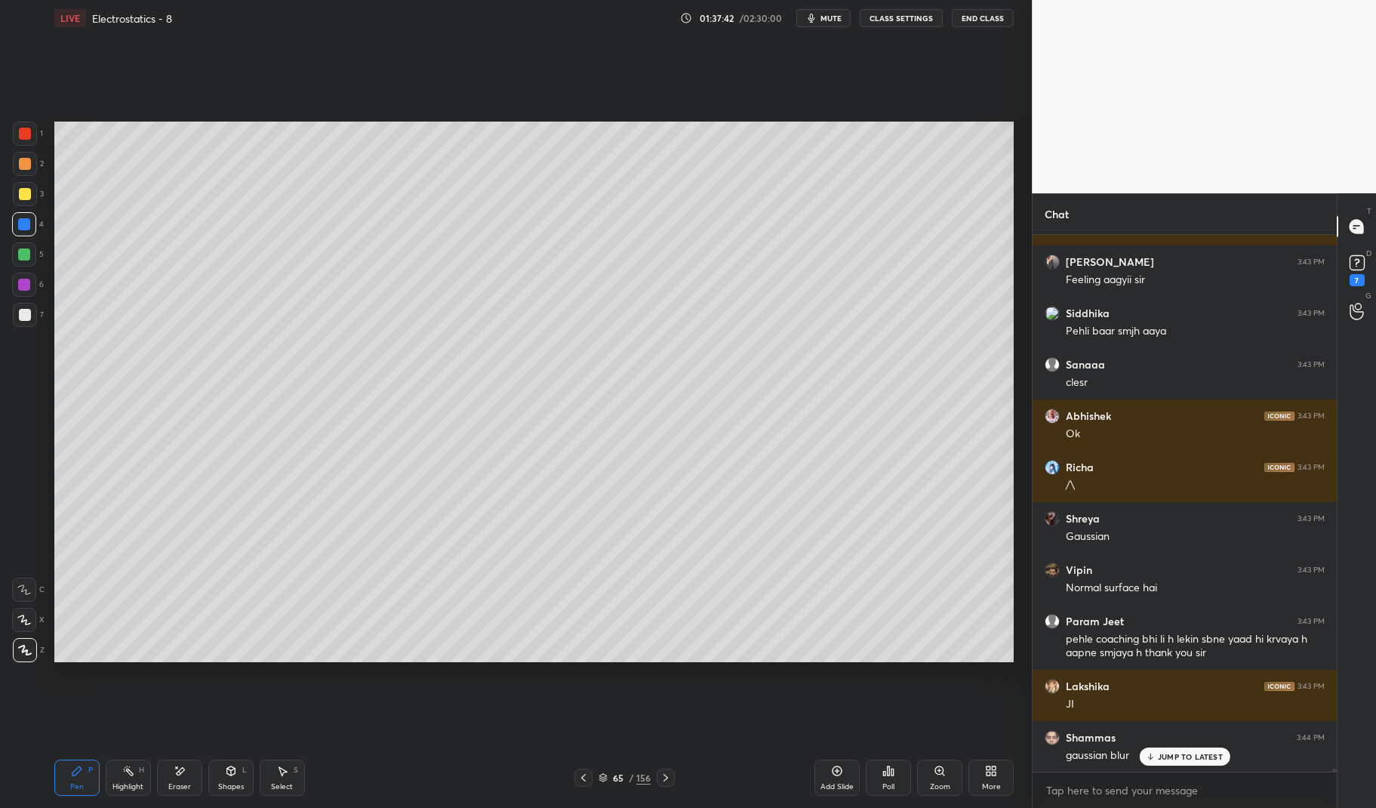
scroll to position [92471, 0]
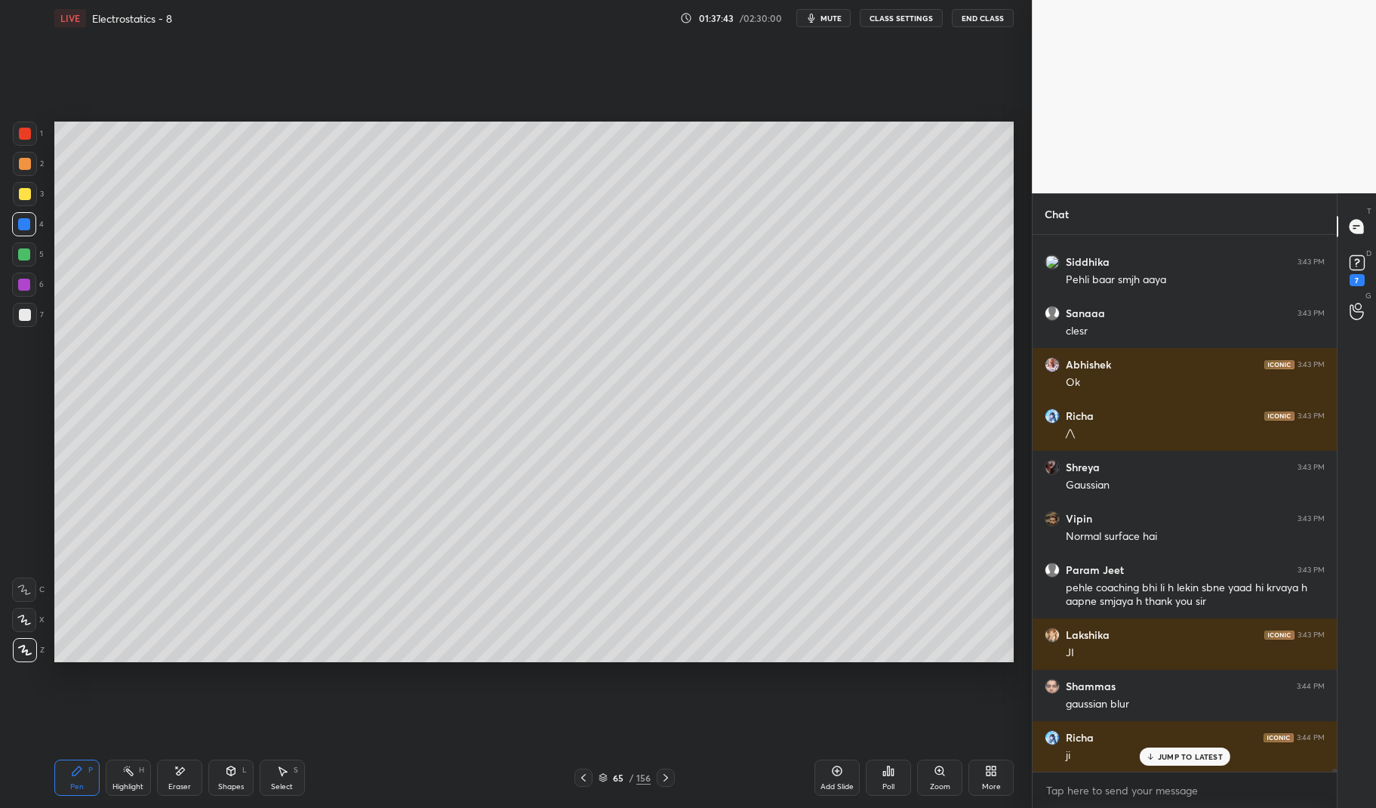
click at [30, 203] on div at bounding box center [25, 194] width 24 height 24
click at [19, 202] on div at bounding box center [25, 194] width 24 height 24
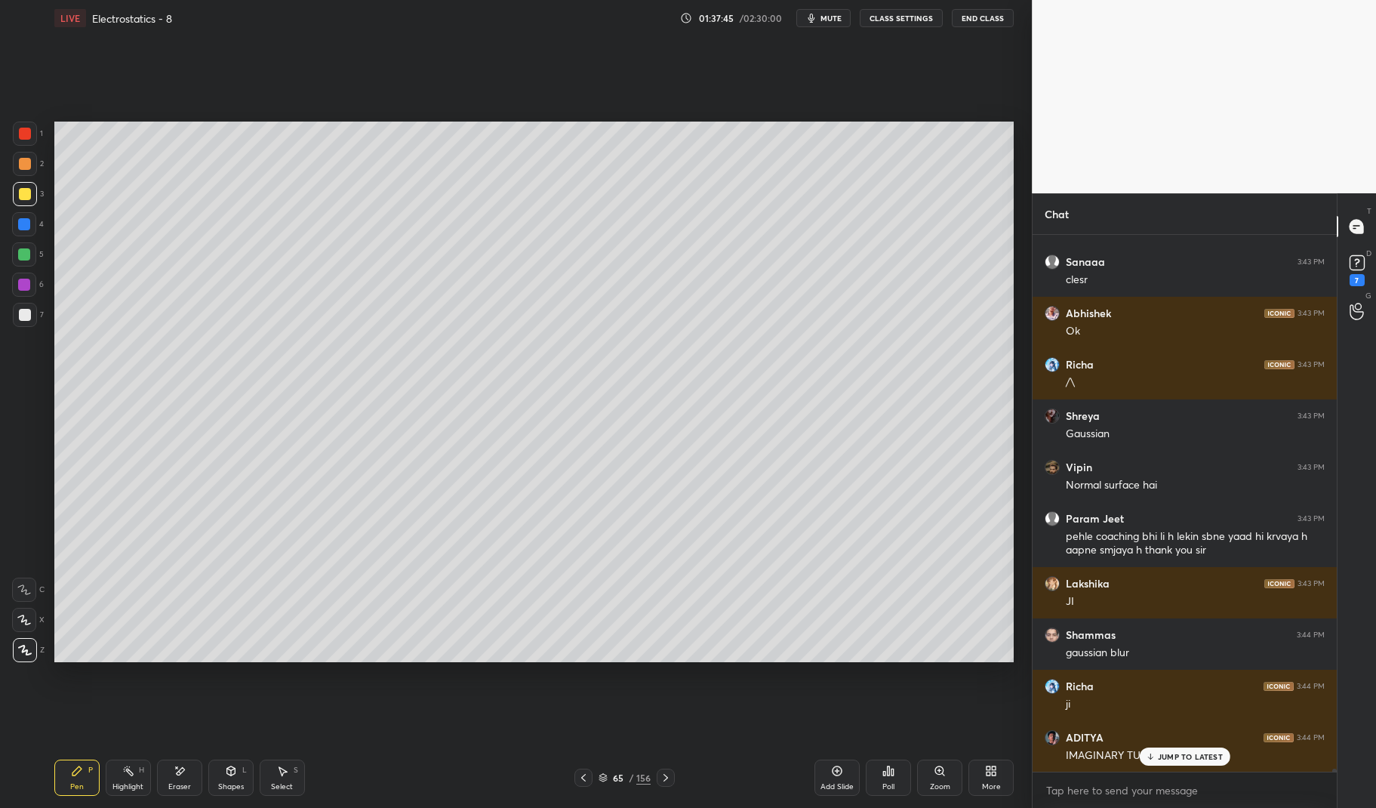
click at [89, 772] on div "P" at bounding box center [90, 770] width 5 height 8
click at [81, 780] on div "Pen P" at bounding box center [76, 777] width 45 height 36
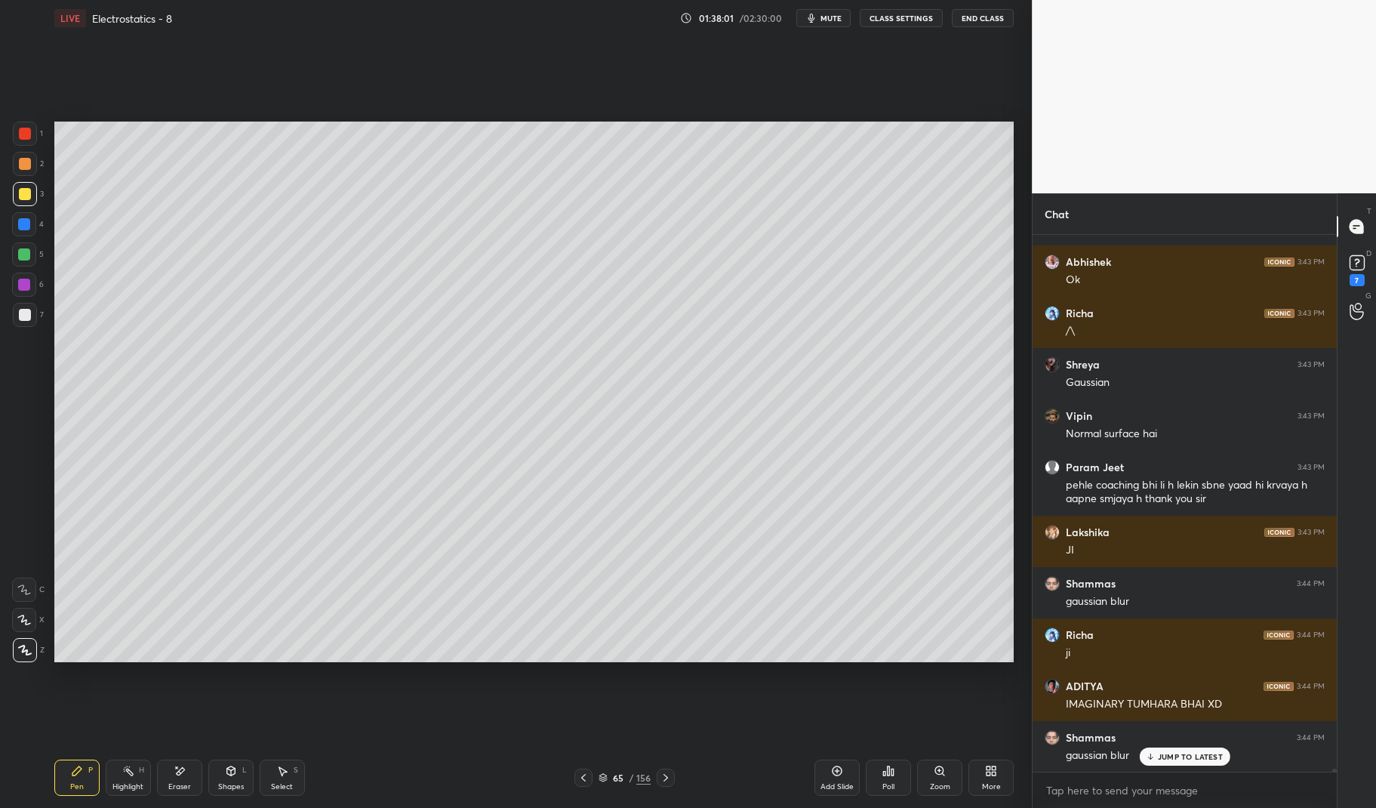
scroll to position [92629, 0]
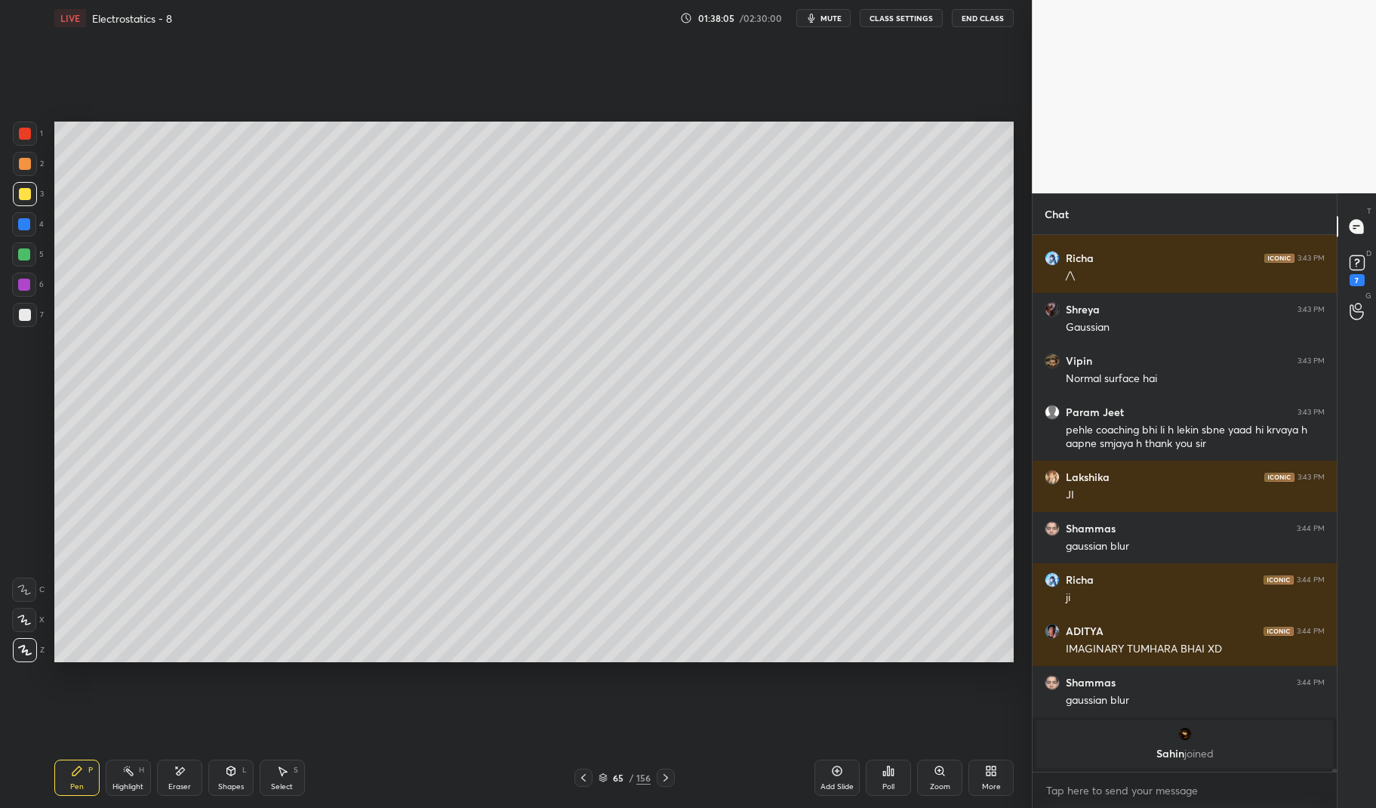
click at [128, 778] on div "Highlight H" at bounding box center [128, 777] width 45 height 36
click at [121, 768] on div "Highlight H" at bounding box center [128, 777] width 45 height 36
click at [64, 775] on div "Pen P" at bounding box center [76, 777] width 45 height 36
click at [13, 312] on div at bounding box center [25, 315] width 24 height 24
click at [21, 315] on div at bounding box center [25, 315] width 12 height 12
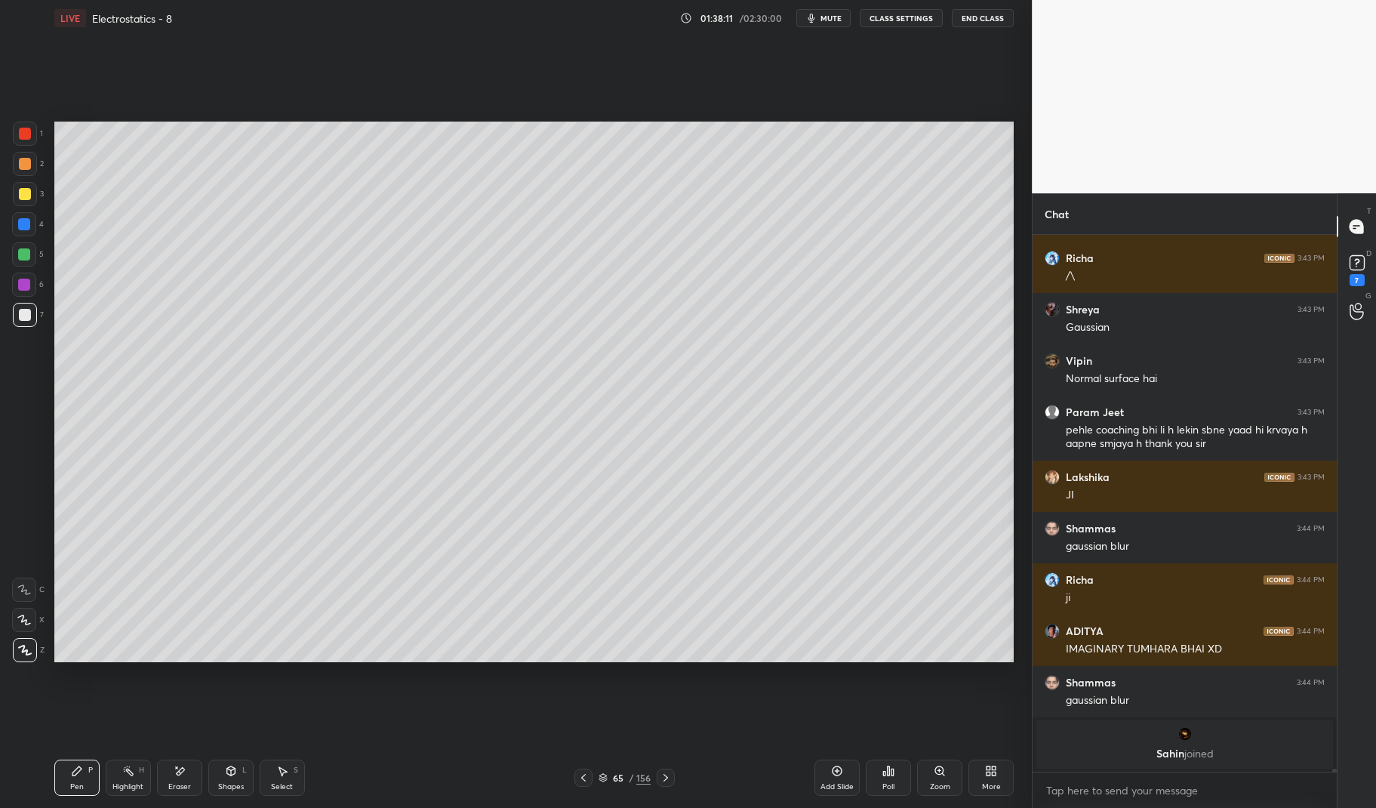
click at [20, 313] on div at bounding box center [25, 315] width 12 height 12
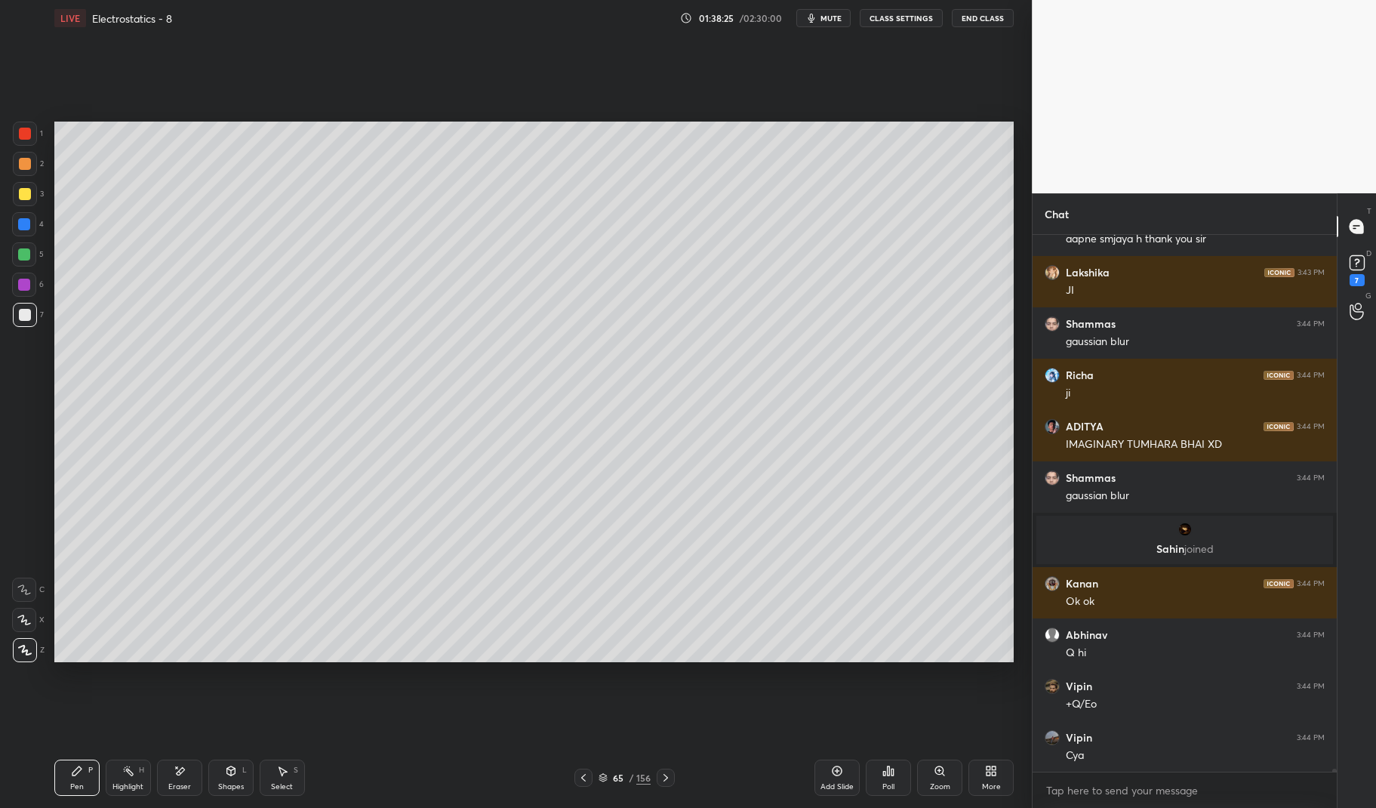
scroll to position [92885, 0]
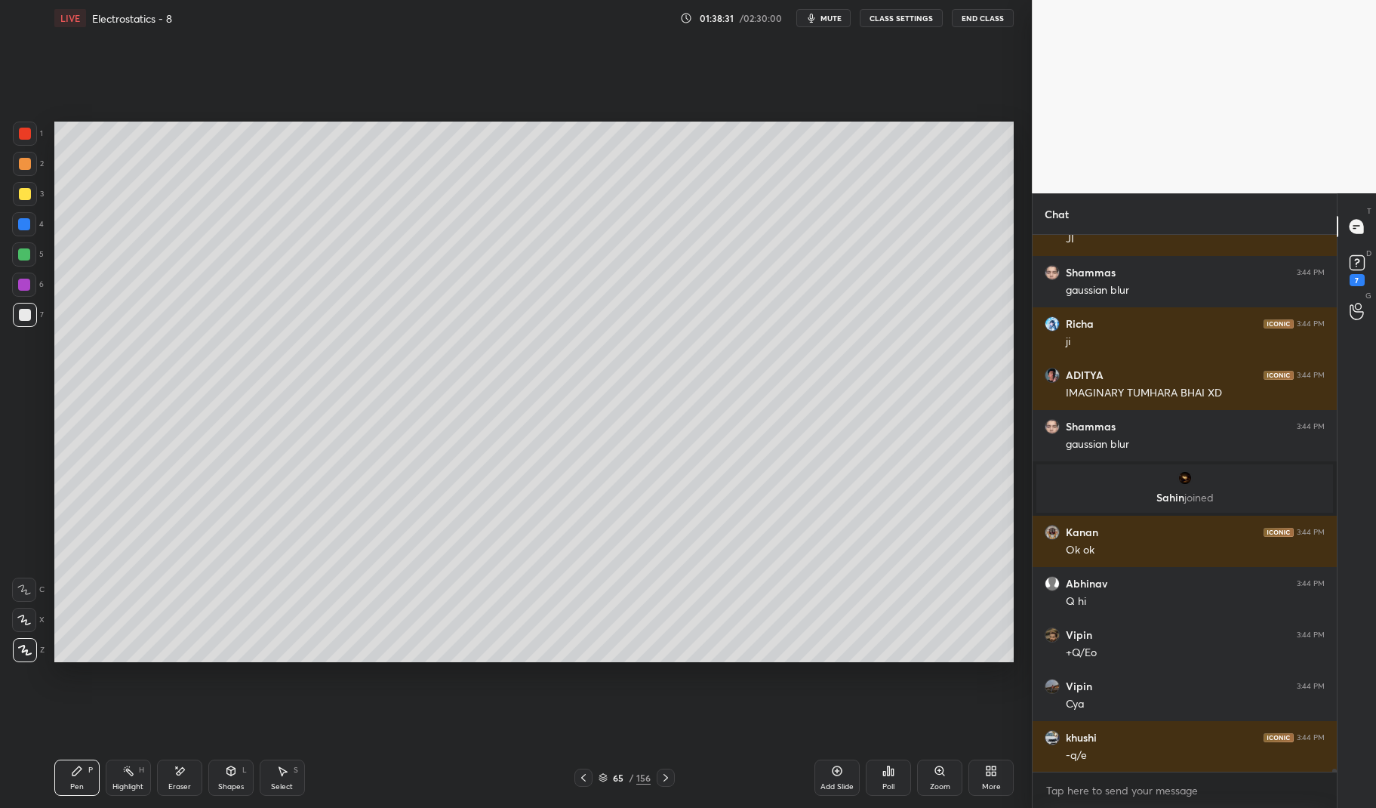
click at [231, 771] on icon at bounding box center [231, 772] width 0 height 5
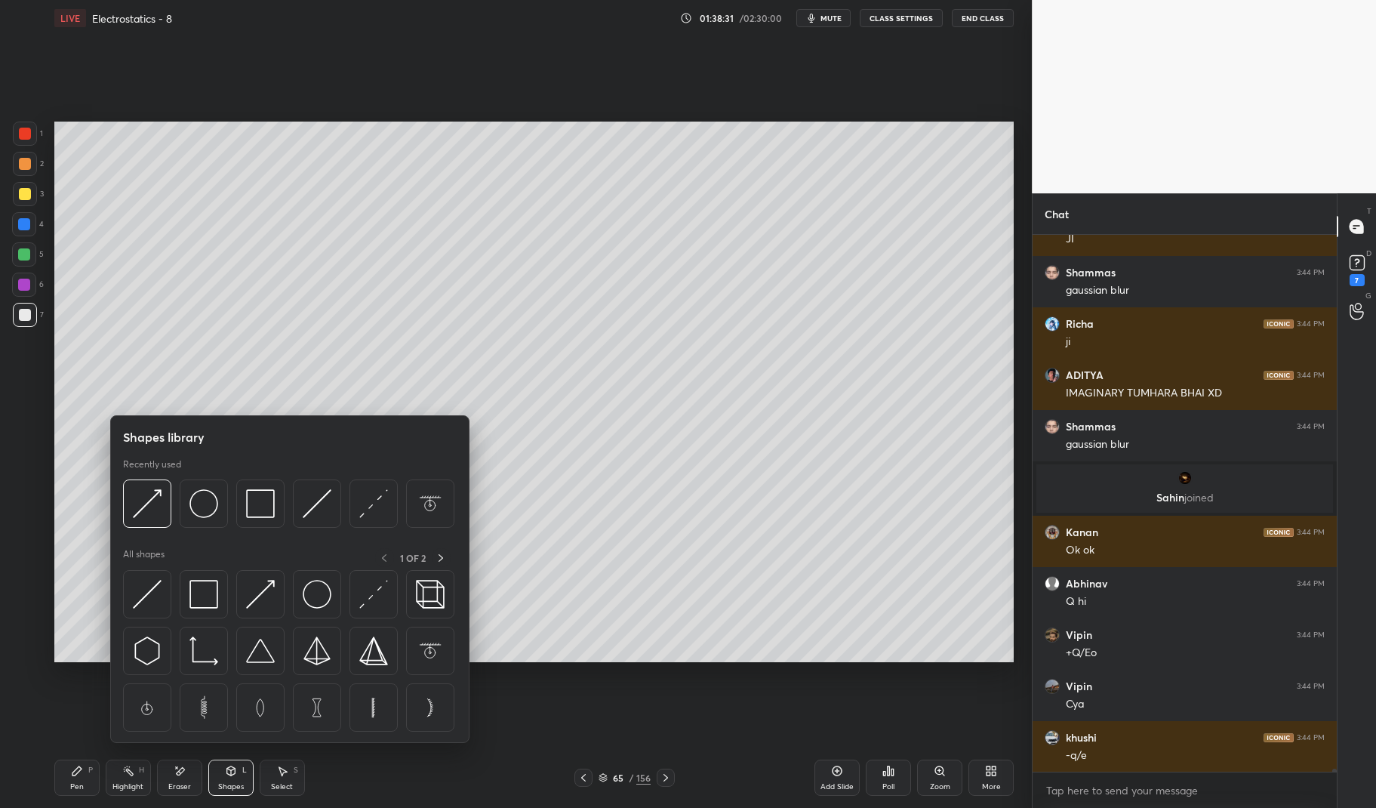
scroll to position [92936, 0]
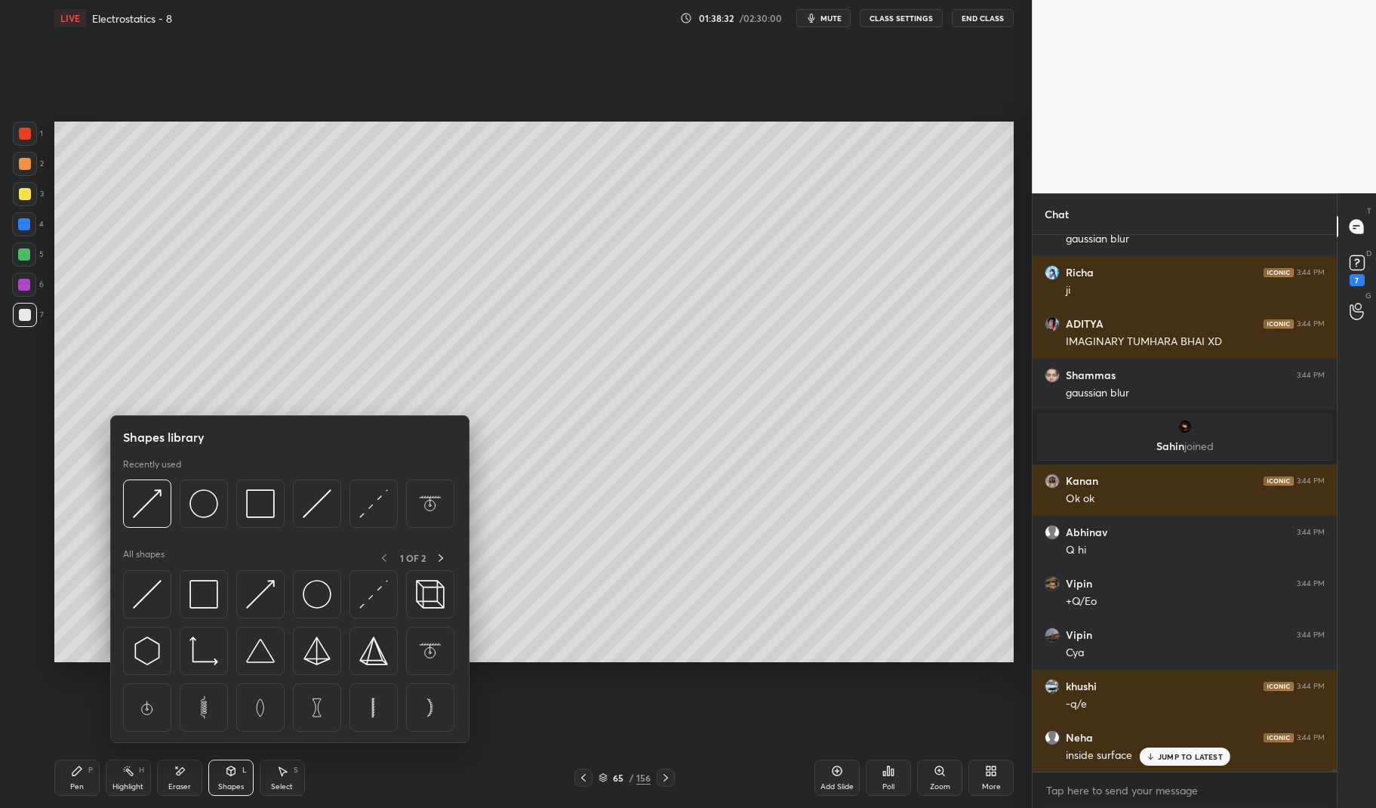
click at [212, 598] on img at bounding box center [203, 594] width 29 height 29
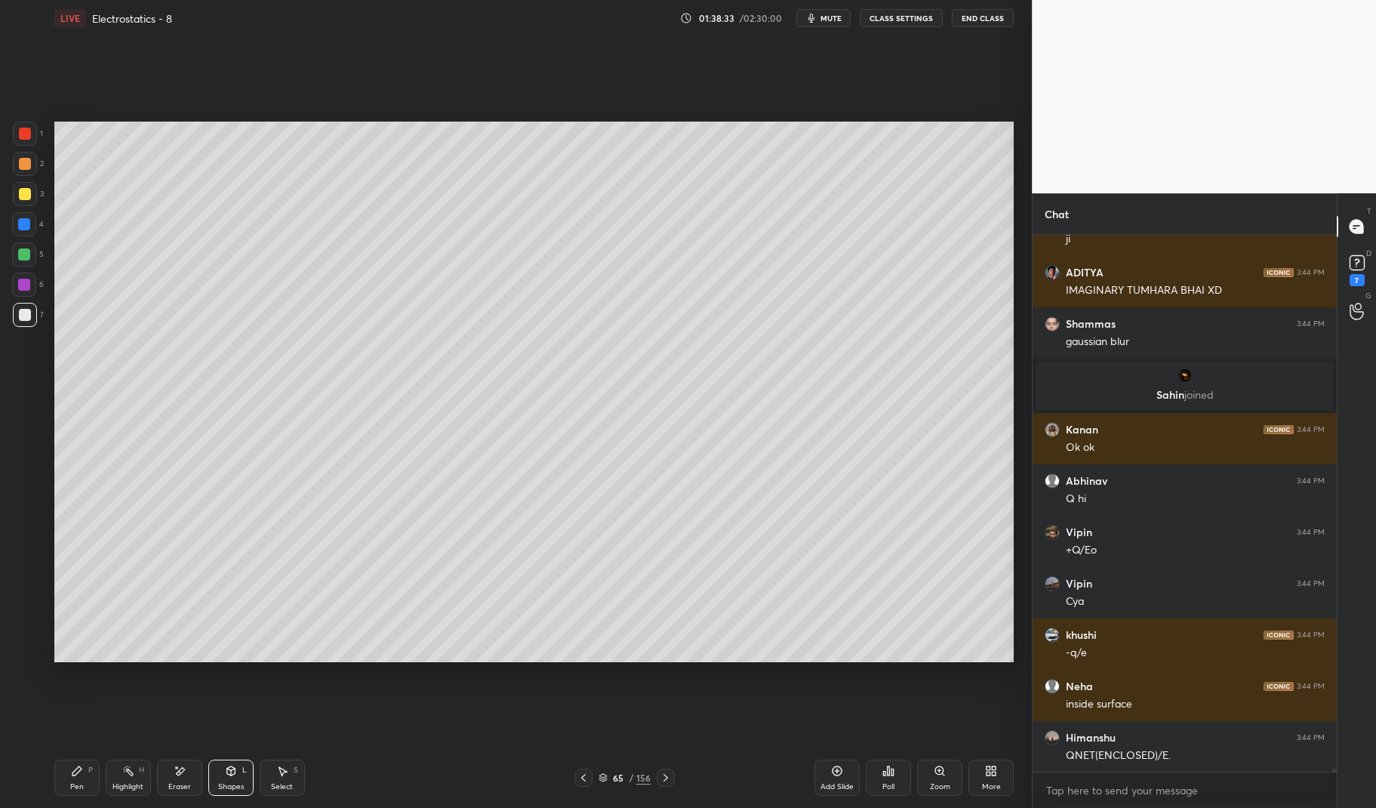
click at [30, 134] on div at bounding box center [25, 134] width 12 height 12
click at [25, 133] on div at bounding box center [25, 134] width 12 height 12
click at [131, 770] on icon at bounding box center [128, 770] width 12 height 12
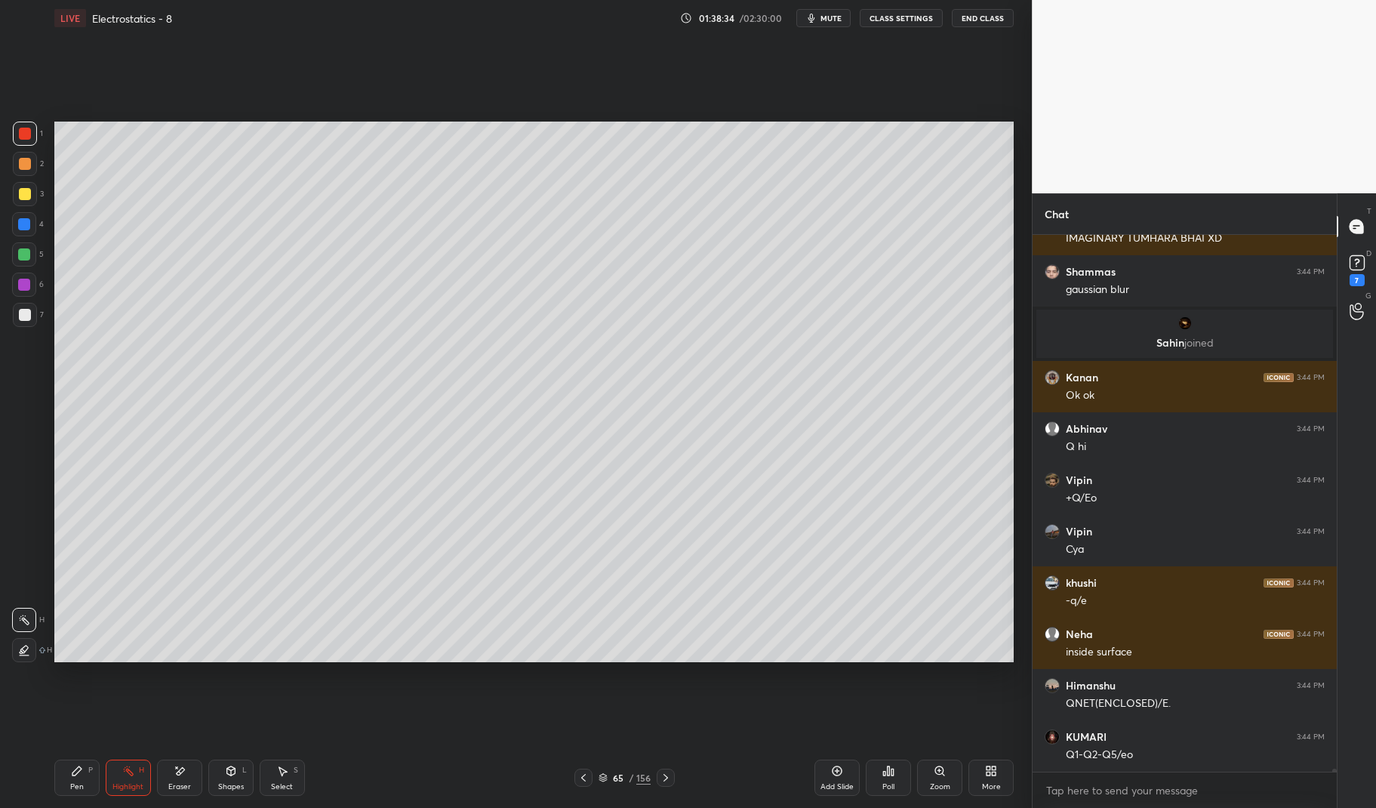
click at [120, 761] on div "Highlight H" at bounding box center [128, 777] width 45 height 36
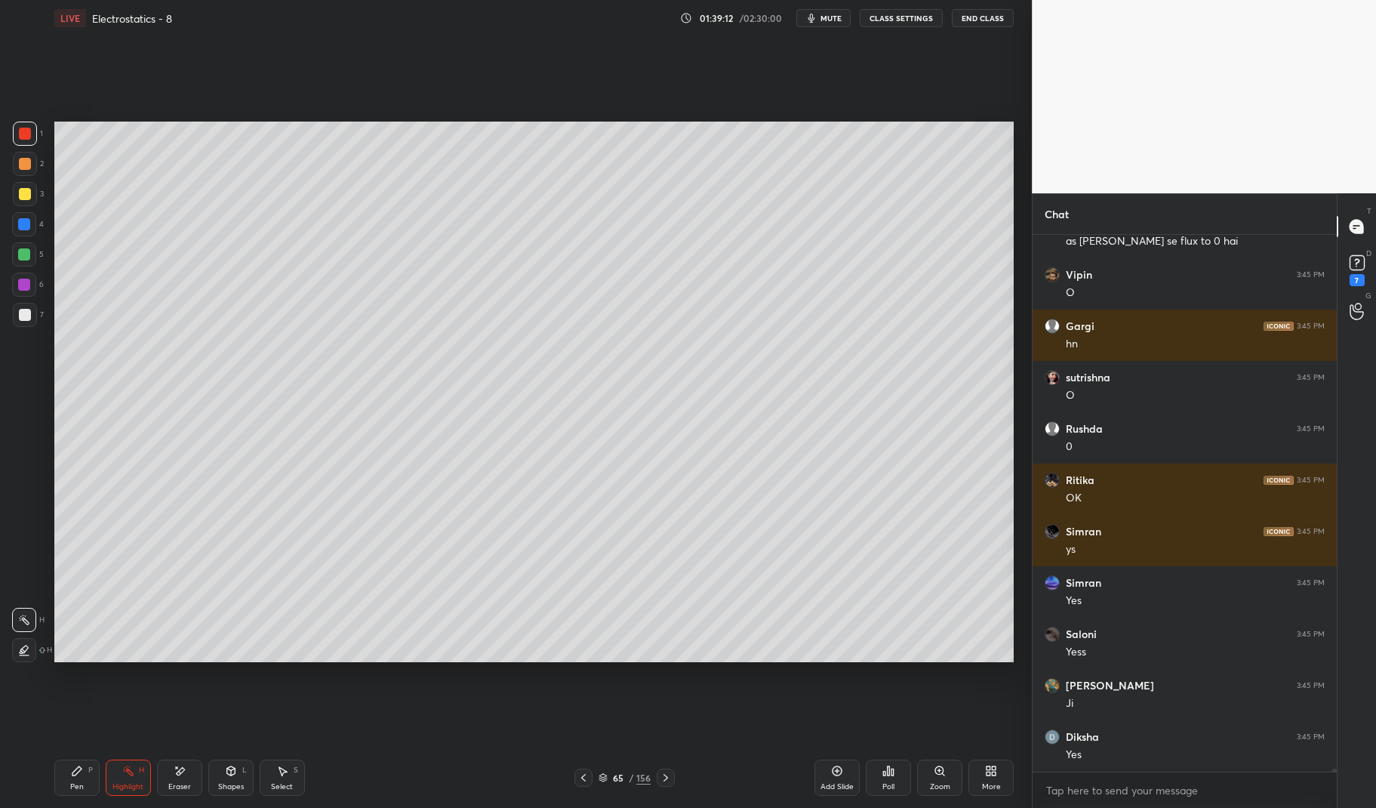
scroll to position [93033, 0]
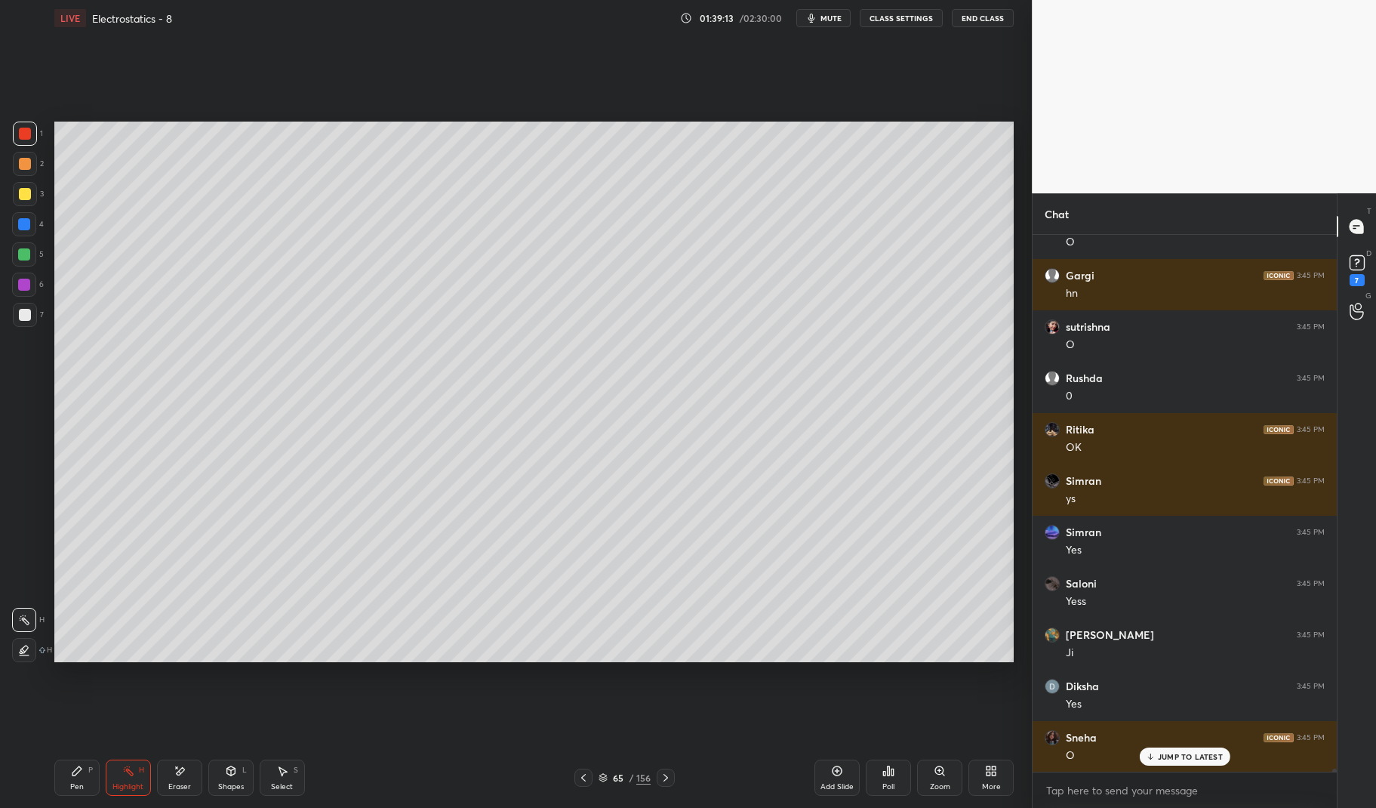
click at [71, 781] on div "Pen P" at bounding box center [76, 777] width 45 height 36
click at [73, 775] on icon at bounding box center [76, 770] width 9 height 9
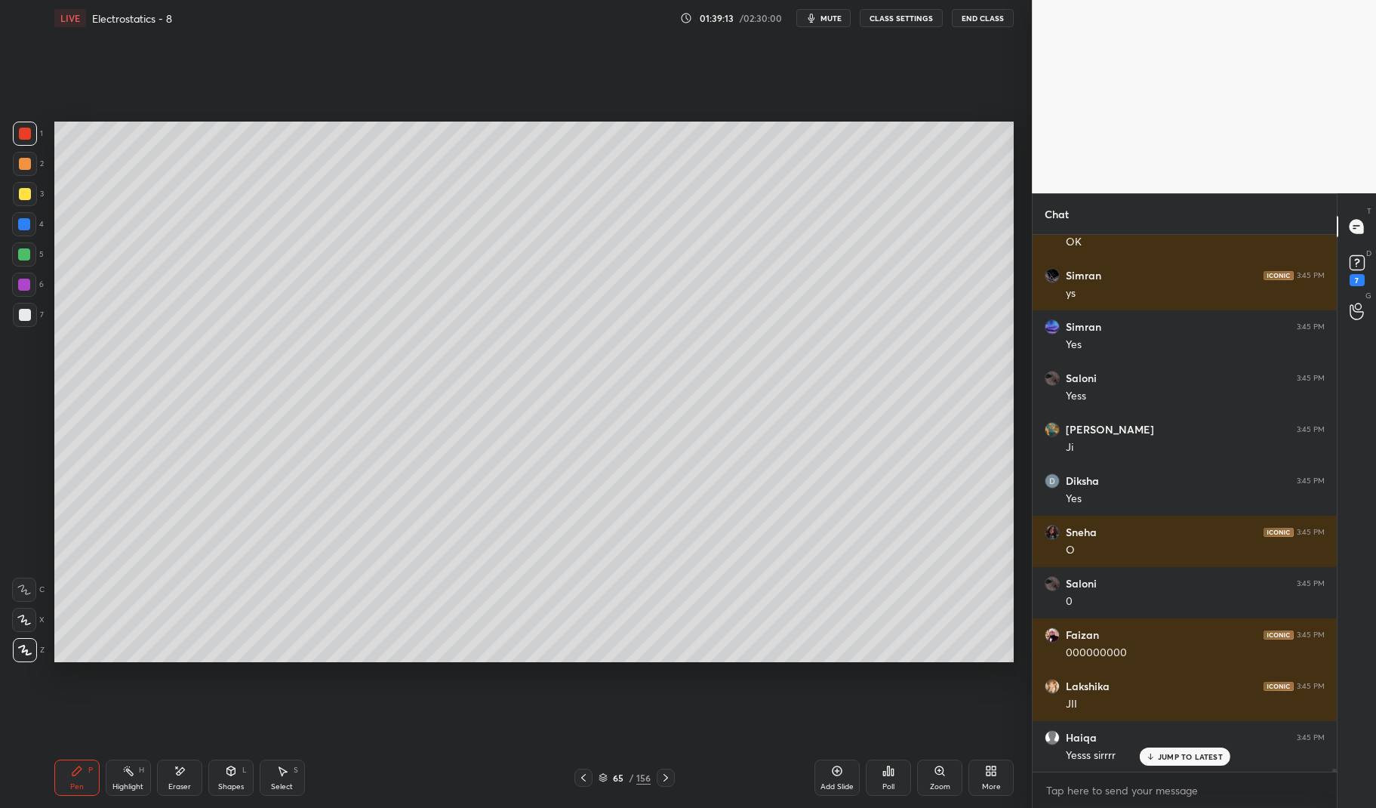
click at [27, 317] on div at bounding box center [25, 315] width 12 height 12
click at [13, 312] on div at bounding box center [25, 315] width 24 height 24
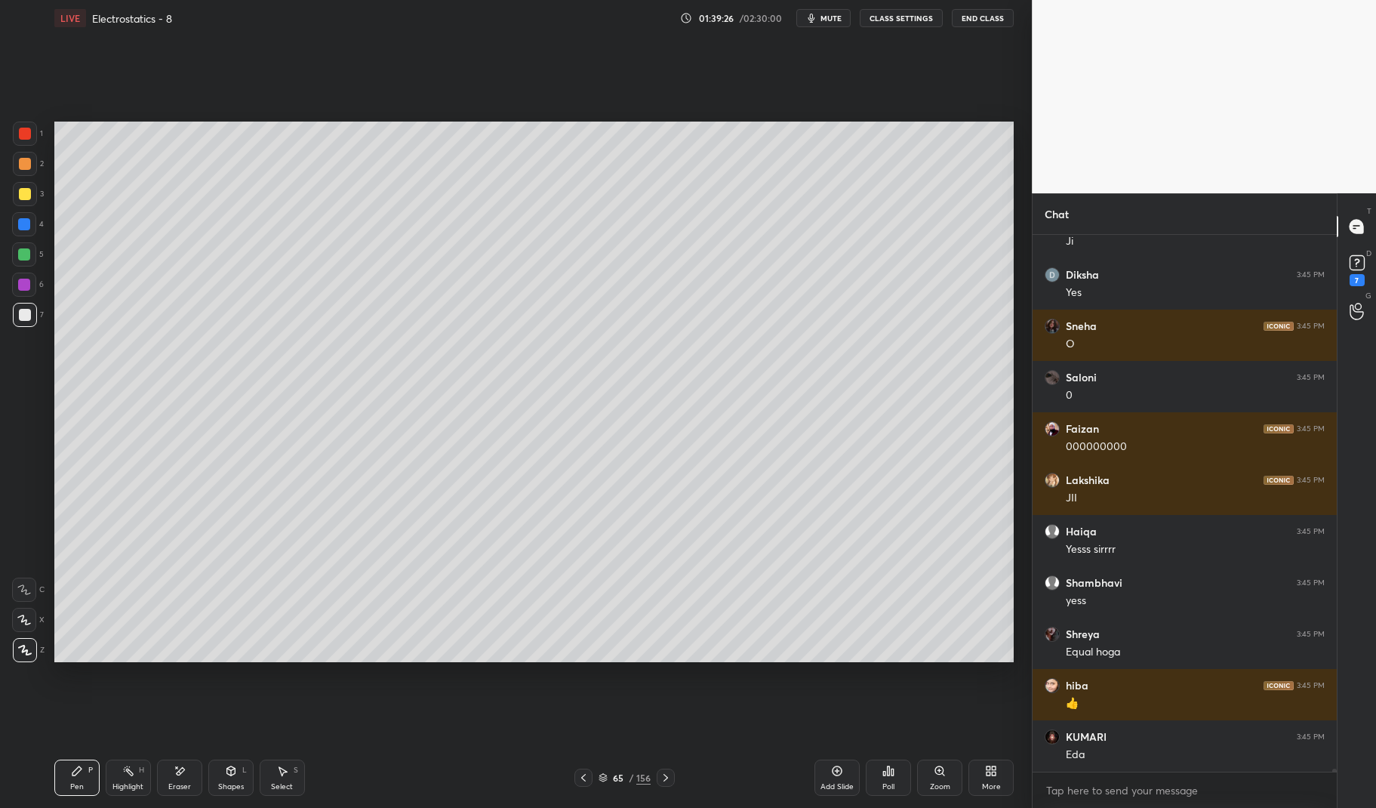
scroll to position [93496, 0]
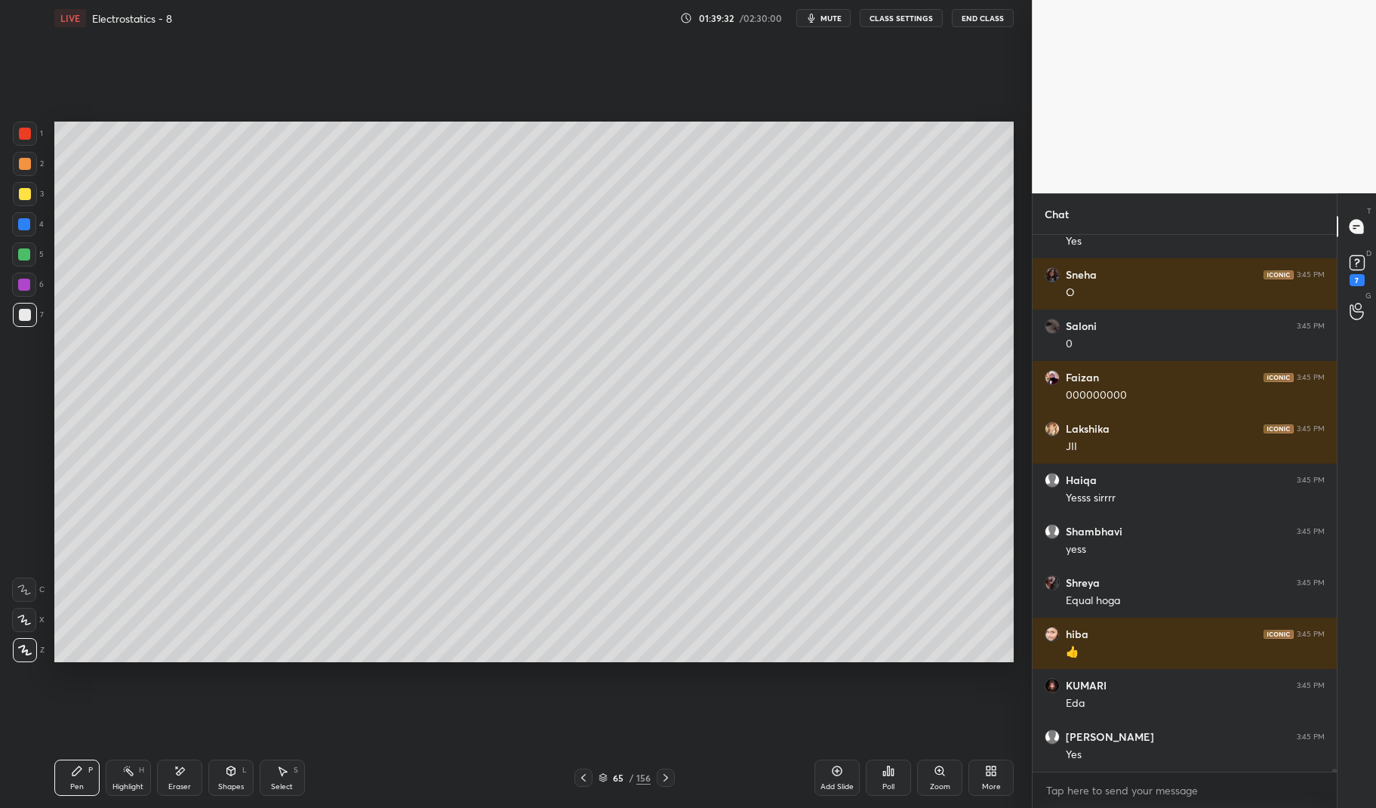
click at [40, 138] on div "1" at bounding box center [28, 134] width 30 height 24
click at [22, 133] on div at bounding box center [25, 134] width 12 height 12
click at [226, 777] on div "Shapes L" at bounding box center [230, 777] width 45 height 36
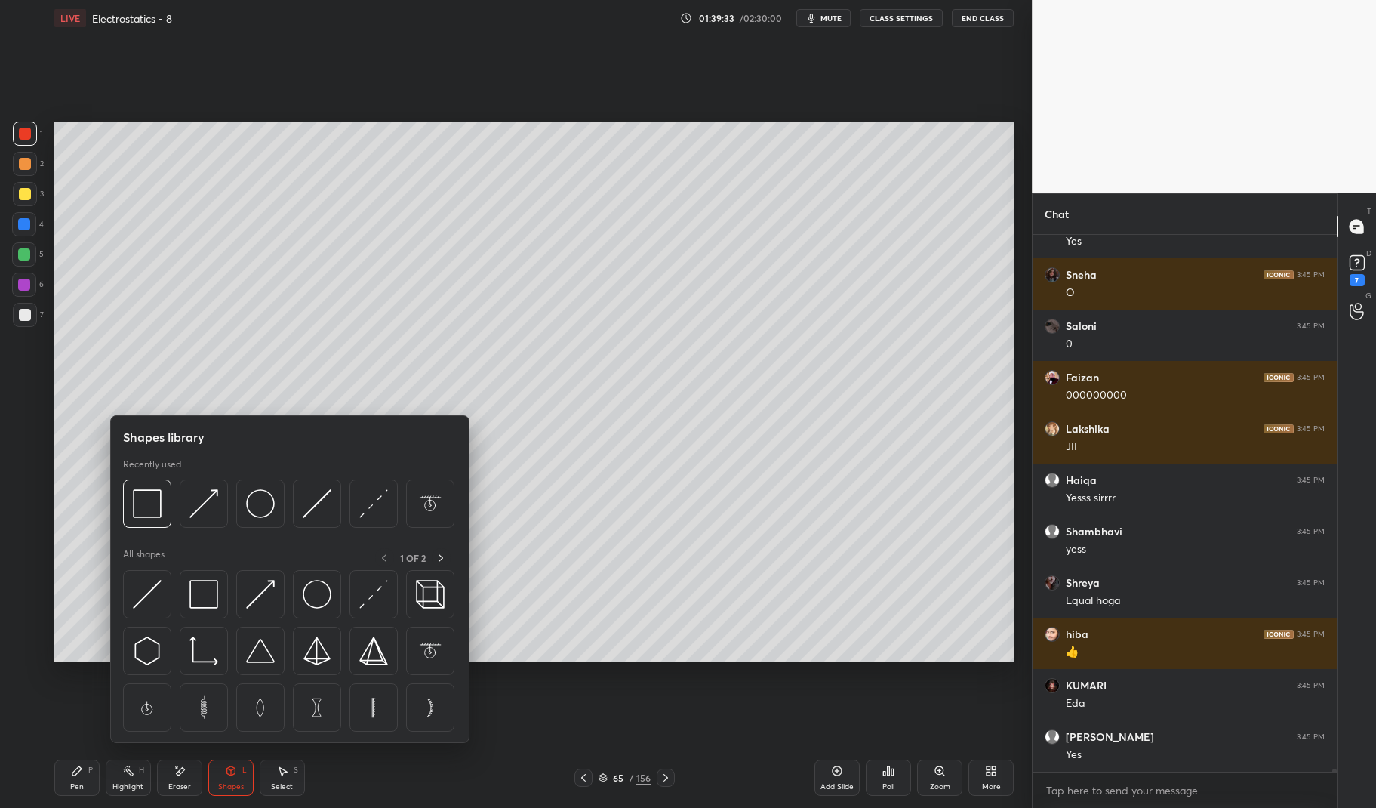
click at [207, 599] on img at bounding box center [203, 594] width 29 height 29
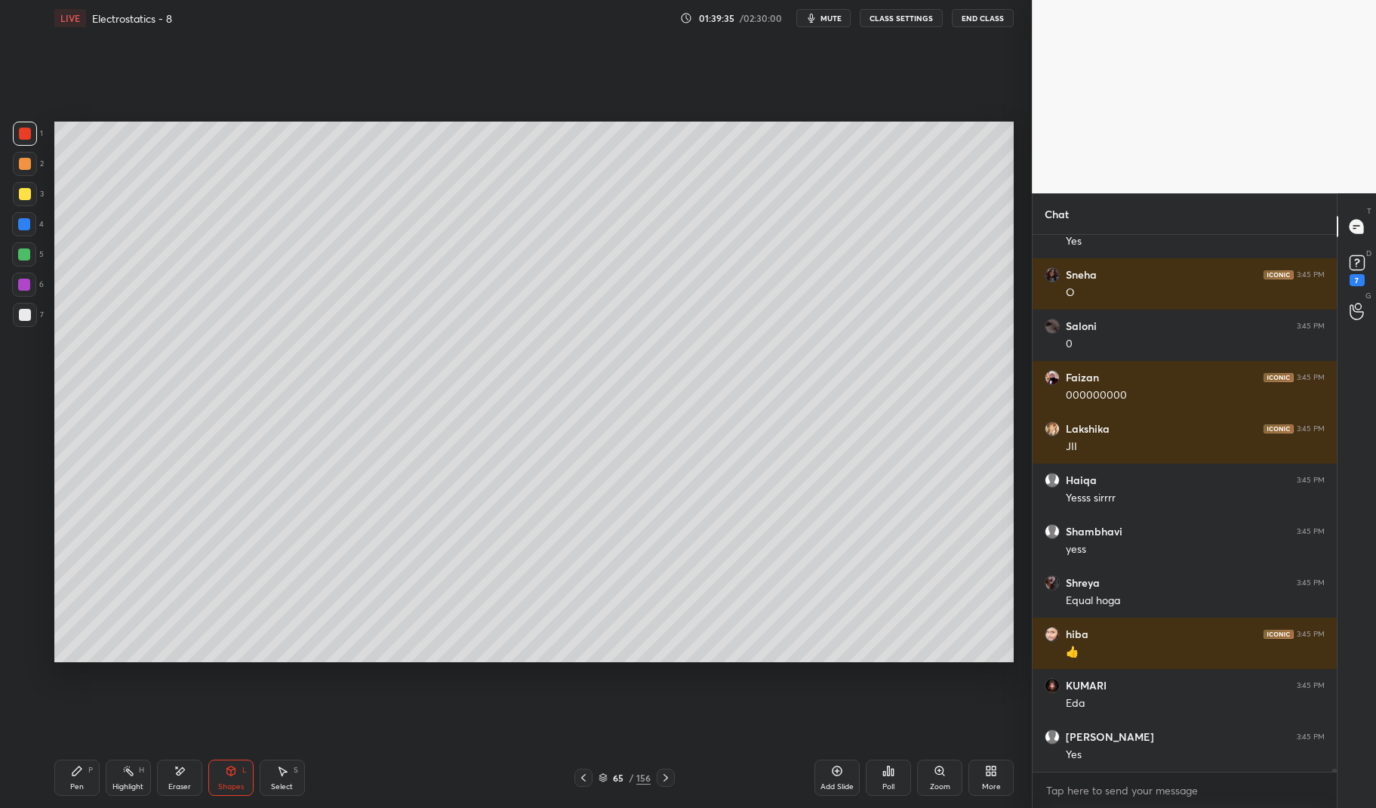
click at [109, 778] on div "Highlight H" at bounding box center [128, 777] width 45 height 36
click at [122, 768] on div "Highlight H" at bounding box center [128, 777] width 45 height 36
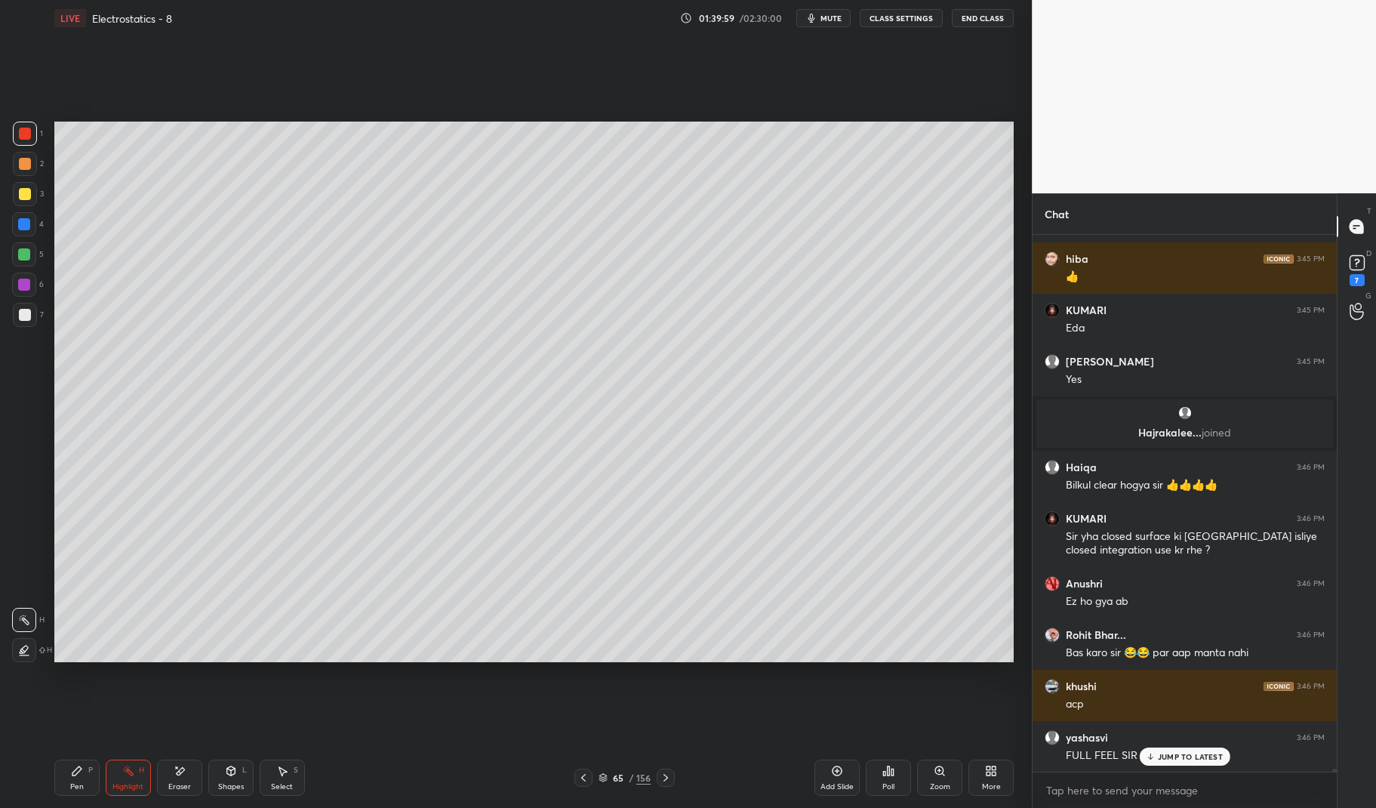
scroll to position [93742, 0]
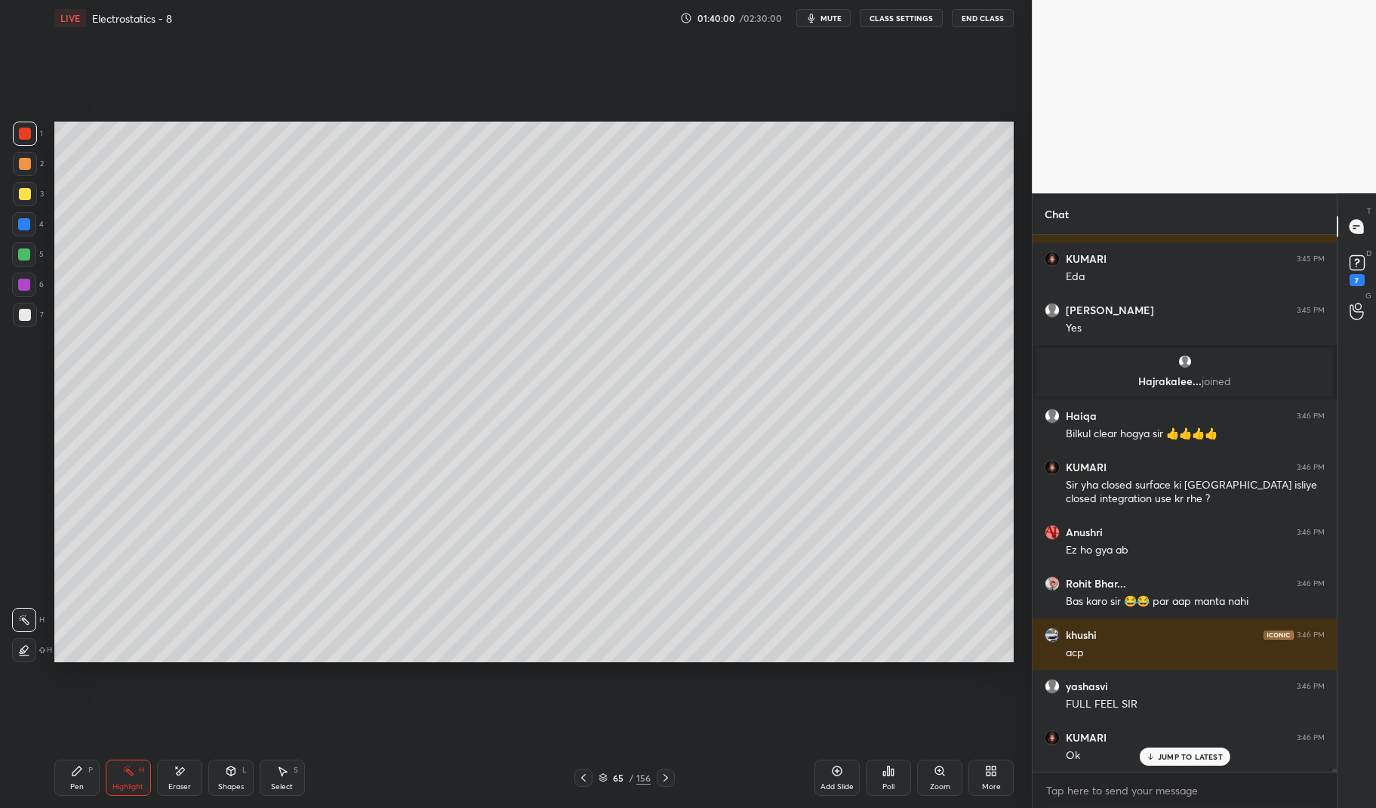
click at [581, 778] on icon at bounding box center [583, 777] width 12 height 12
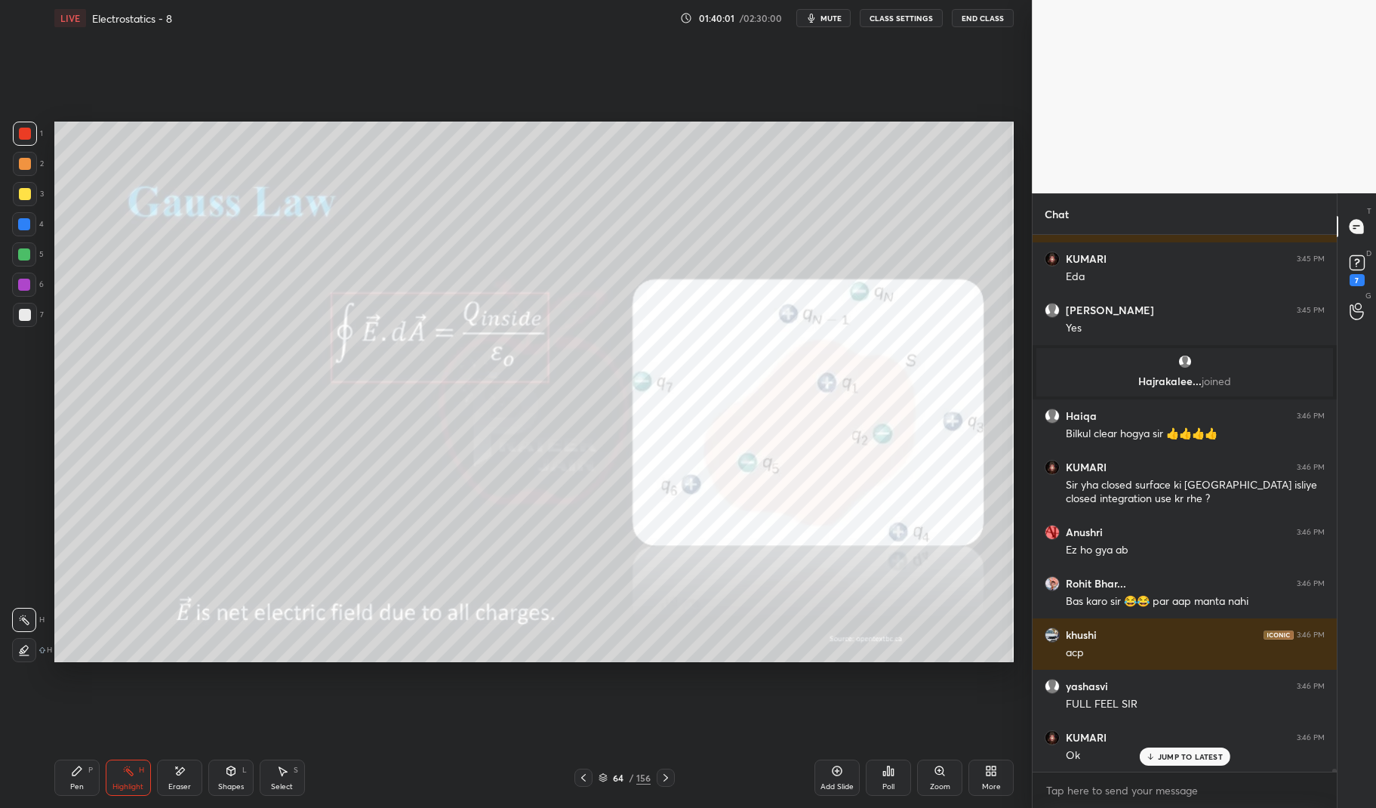
click at [580, 774] on icon at bounding box center [583, 777] width 12 height 12
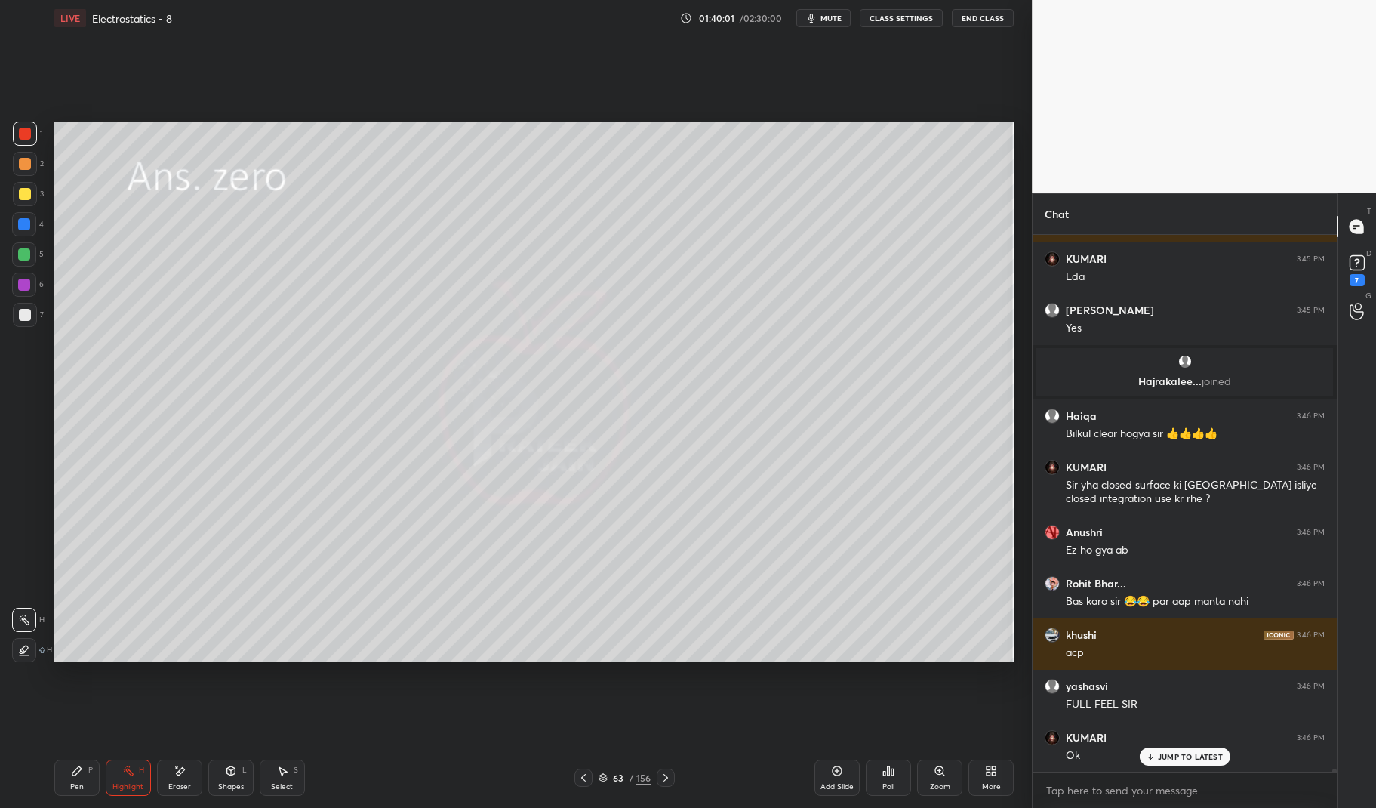
click at [583, 771] on div at bounding box center [583, 777] width 18 height 18
click at [73, 778] on div "Pen P" at bounding box center [76, 777] width 45 height 36
click at [64, 777] on div "Pen P" at bounding box center [76, 777] width 45 height 36
click at [25, 139] on div at bounding box center [25, 134] width 12 height 12
click at [14, 138] on div at bounding box center [25, 134] width 24 height 24
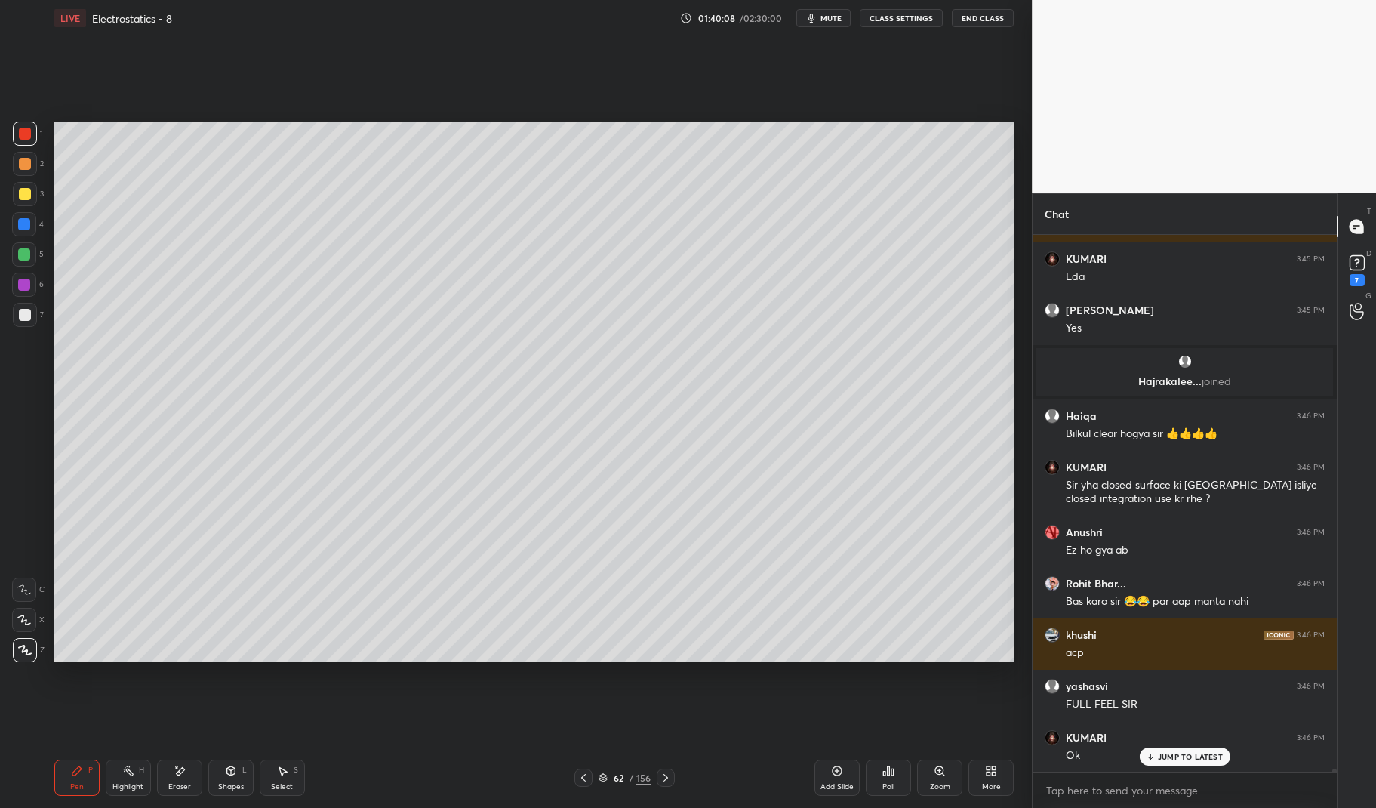
click at [1182, 754] on p "JUMP TO LATEST" at bounding box center [1190, 756] width 65 height 9
click at [670, 774] on icon at bounding box center [666, 777] width 12 height 12
click at [668, 774] on icon at bounding box center [666, 777] width 12 height 12
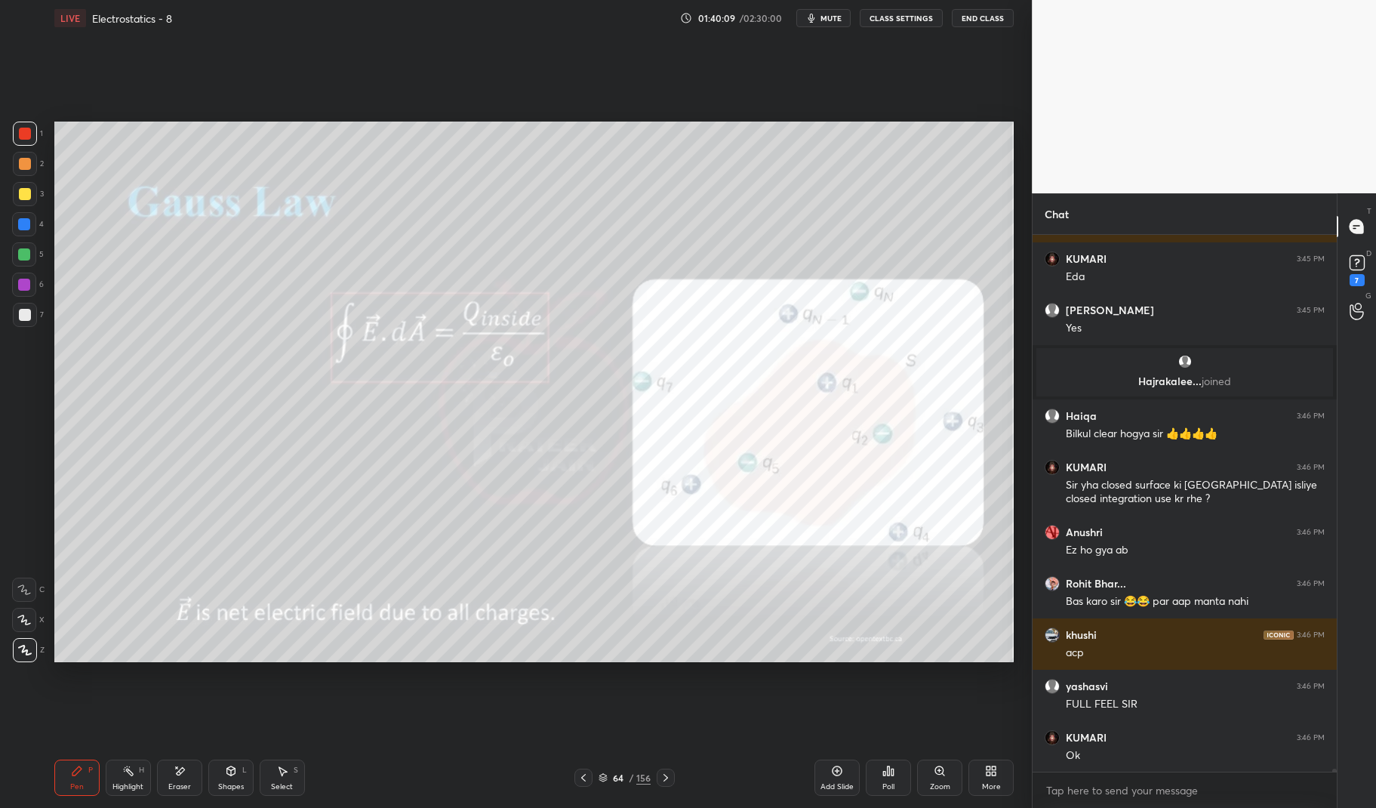
click at [666, 766] on div "Pen P Highlight H Eraser Shapes L Select S 64 / 156 Add Slide Poll Zoom More" at bounding box center [534, 777] width 960 height 60
click at [657, 774] on div at bounding box center [666, 777] width 18 height 18
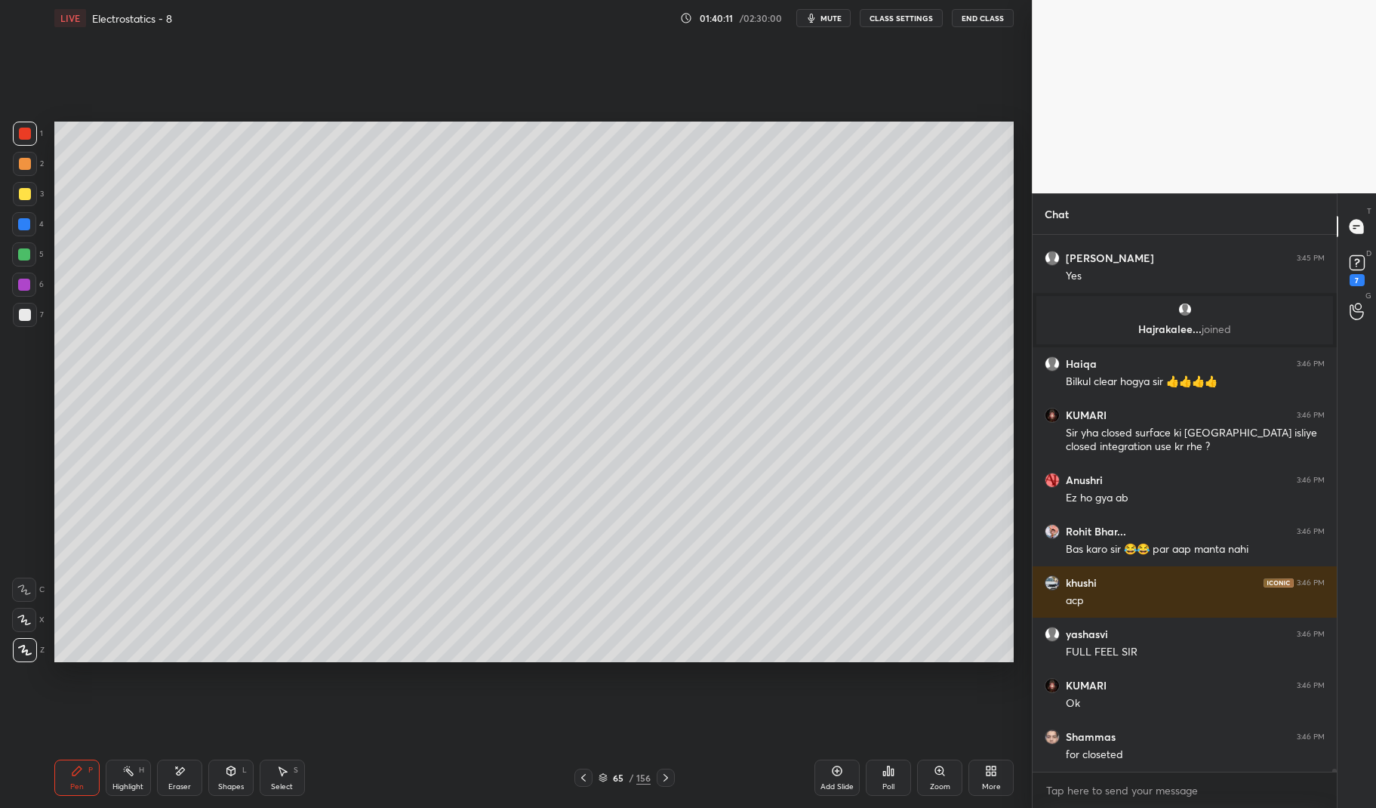
click at [67, 775] on div "Pen P" at bounding box center [76, 777] width 45 height 36
click at [29, 226] on div at bounding box center [24, 224] width 12 height 12
click at [29, 214] on div at bounding box center [24, 224] width 24 height 24
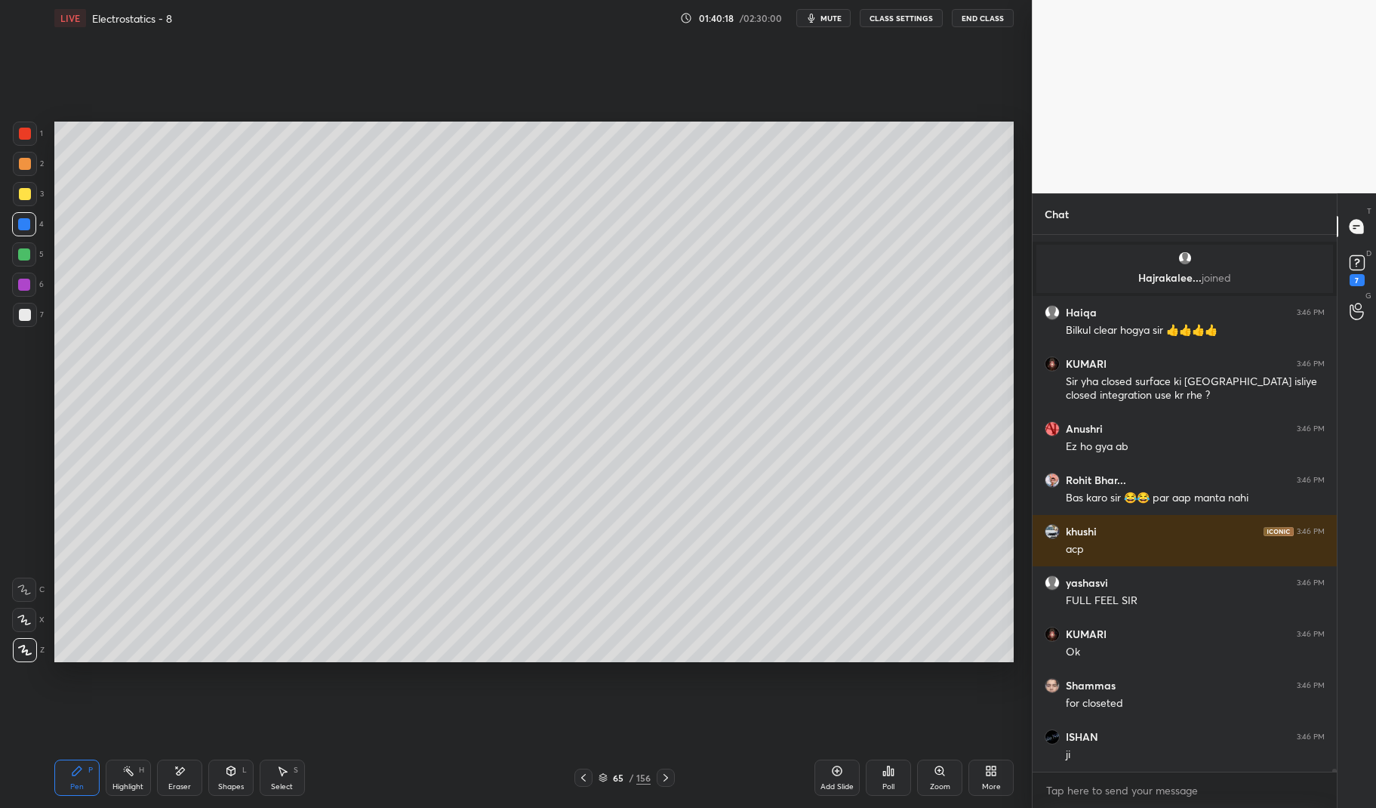
click at [844, 776] on div "Add Slide" at bounding box center [836, 777] width 45 height 36
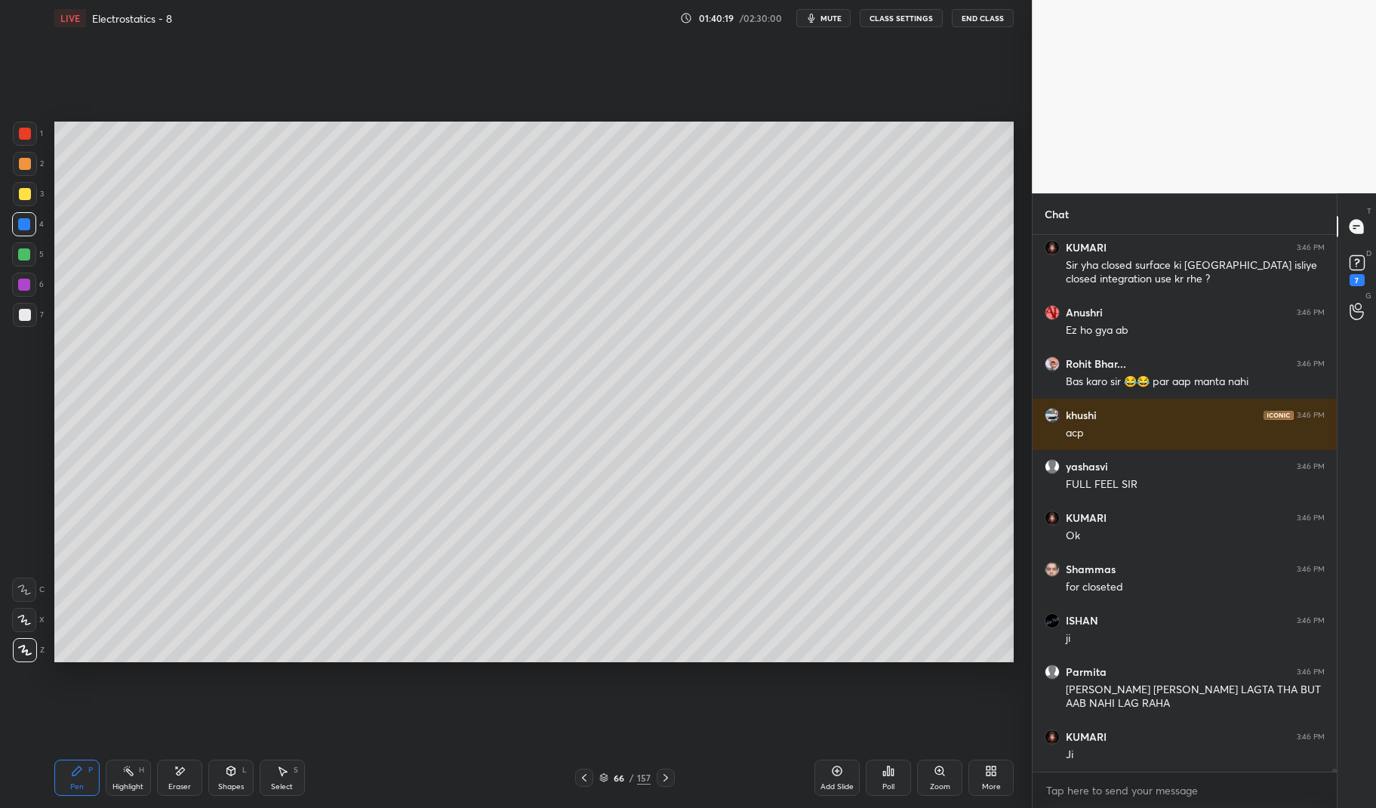
scroll to position [93877, 0]
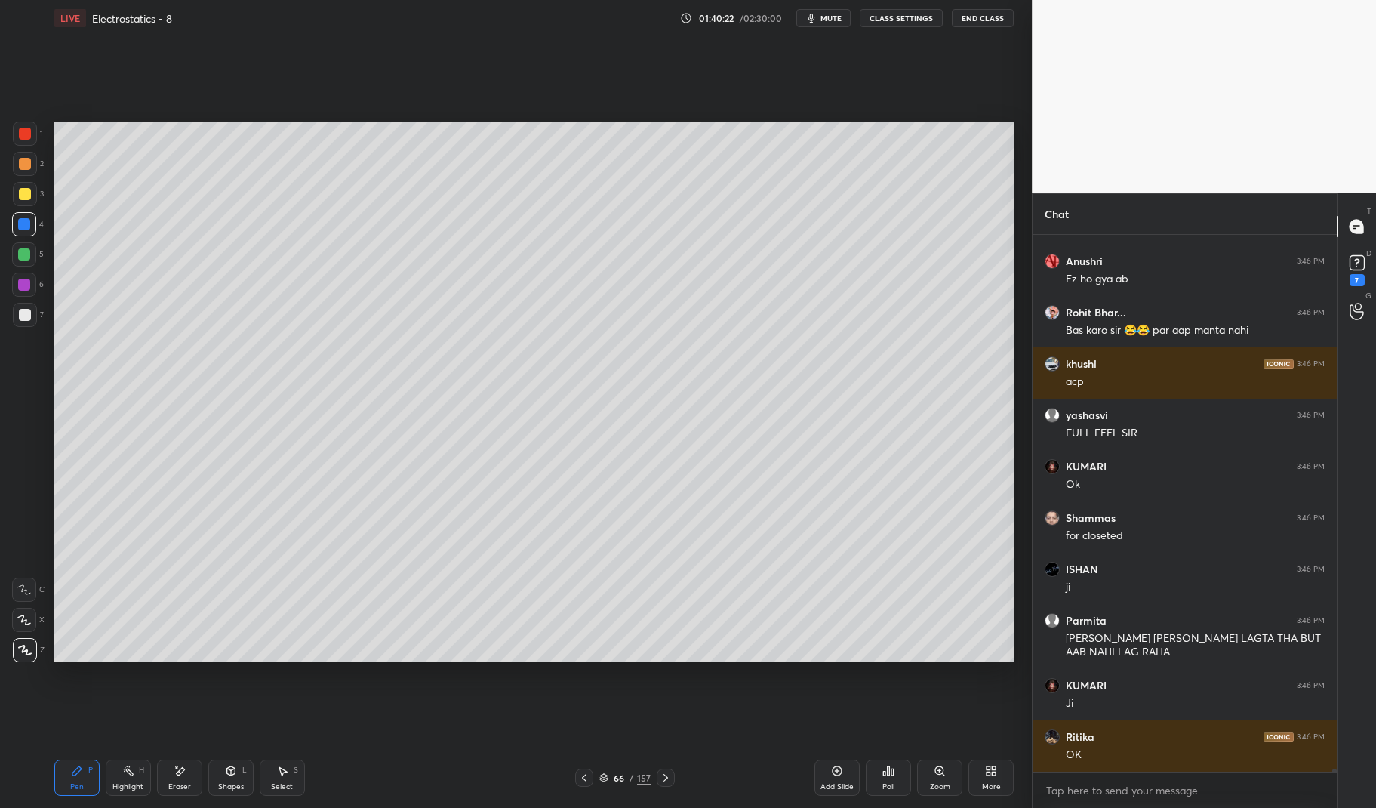
click at [20, 251] on div at bounding box center [24, 254] width 12 height 12
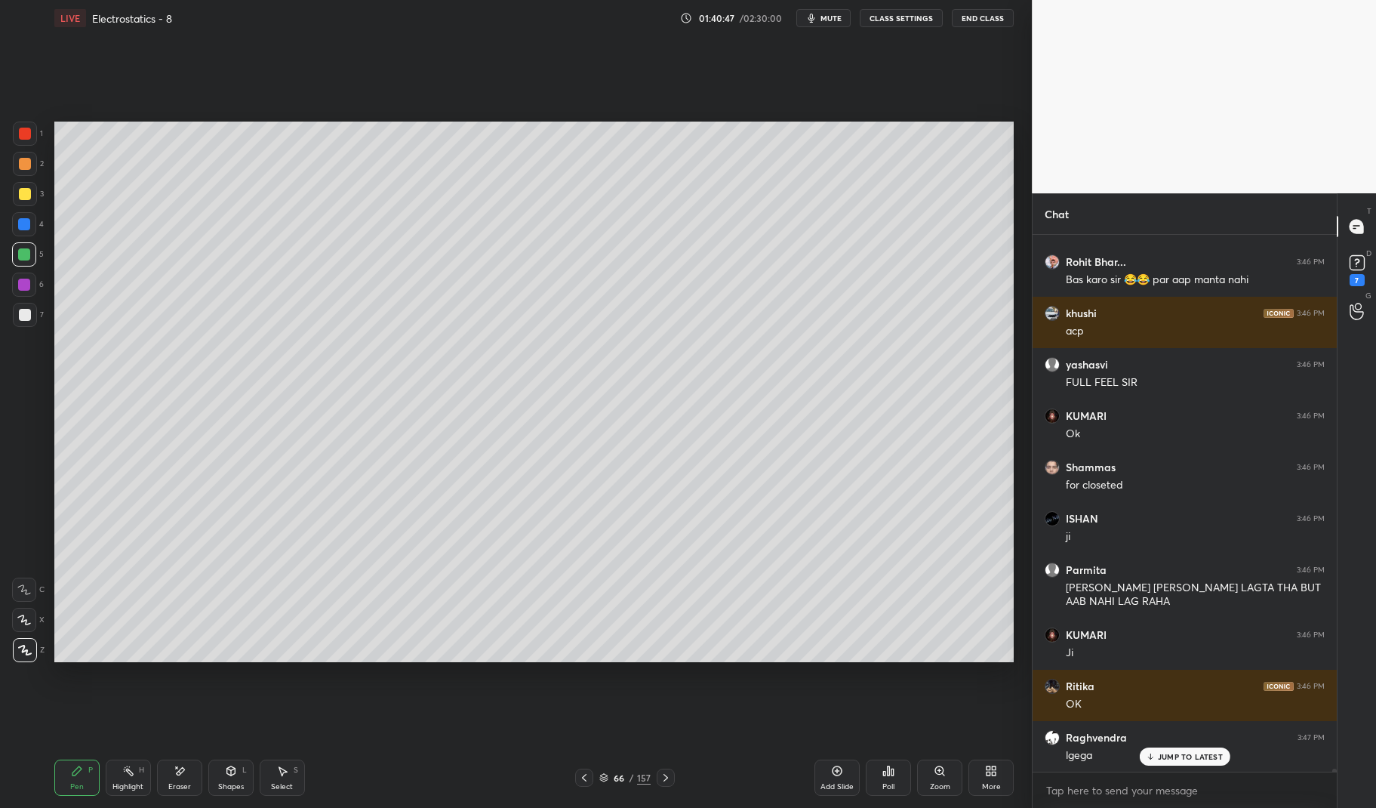
scroll to position [93979, 0]
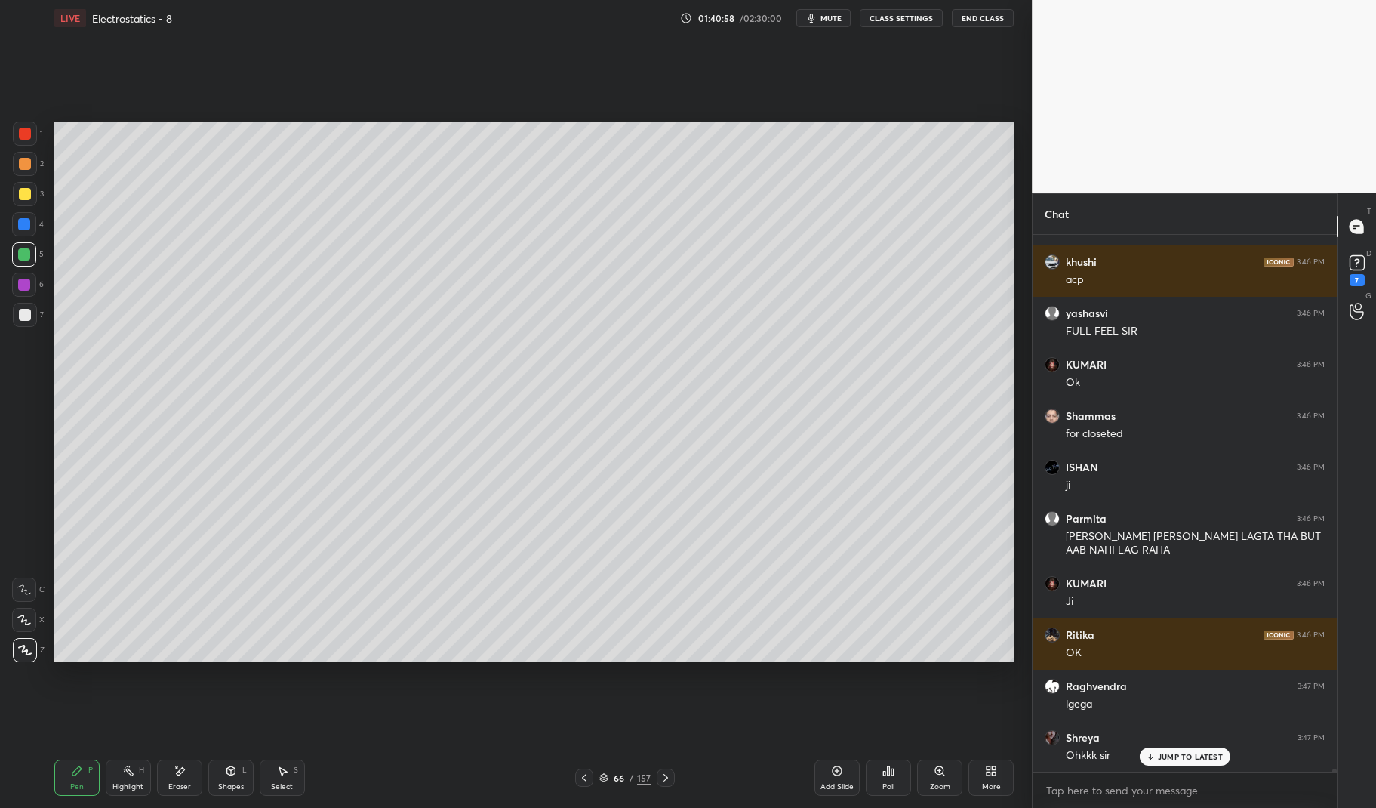
click at [1167, 748] on div "JUMP TO LATEST" at bounding box center [1184, 756] width 91 height 18
click at [583, 774] on icon at bounding box center [584, 777] width 12 height 12
click at [122, 780] on div "Highlight H" at bounding box center [128, 777] width 45 height 36
click at [121, 783] on div "Highlight" at bounding box center [127, 787] width 31 height 8
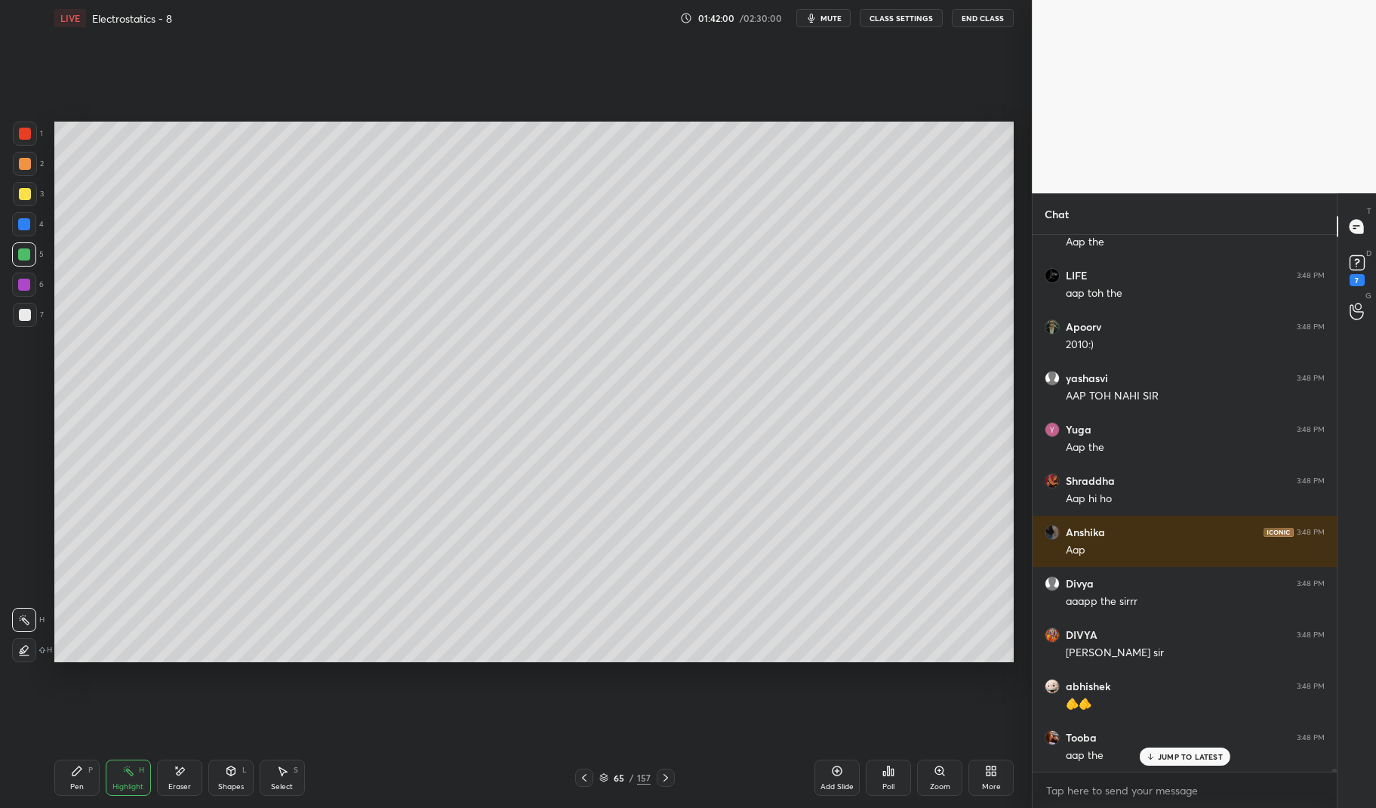
scroll to position [100549, 0]
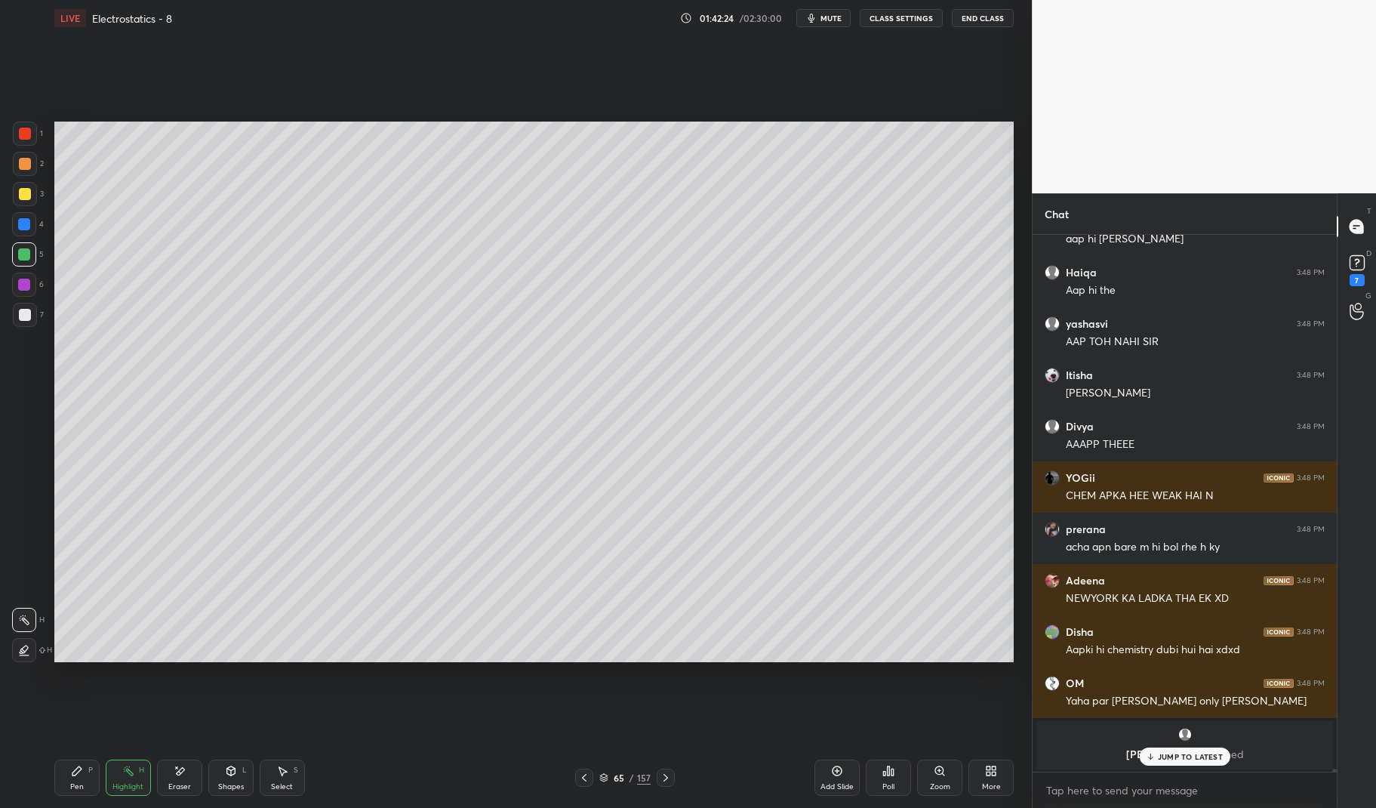
click at [20, 309] on div at bounding box center [25, 315] width 12 height 12
click at [82, 778] on div "Pen P" at bounding box center [76, 777] width 45 height 36
click at [80, 761] on div "Pen P" at bounding box center [76, 777] width 45 height 36
click at [18, 231] on div at bounding box center [24, 224] width 24 height 24
click at [18, 224] on div at bounding box center [24, 224] width 12 height 12
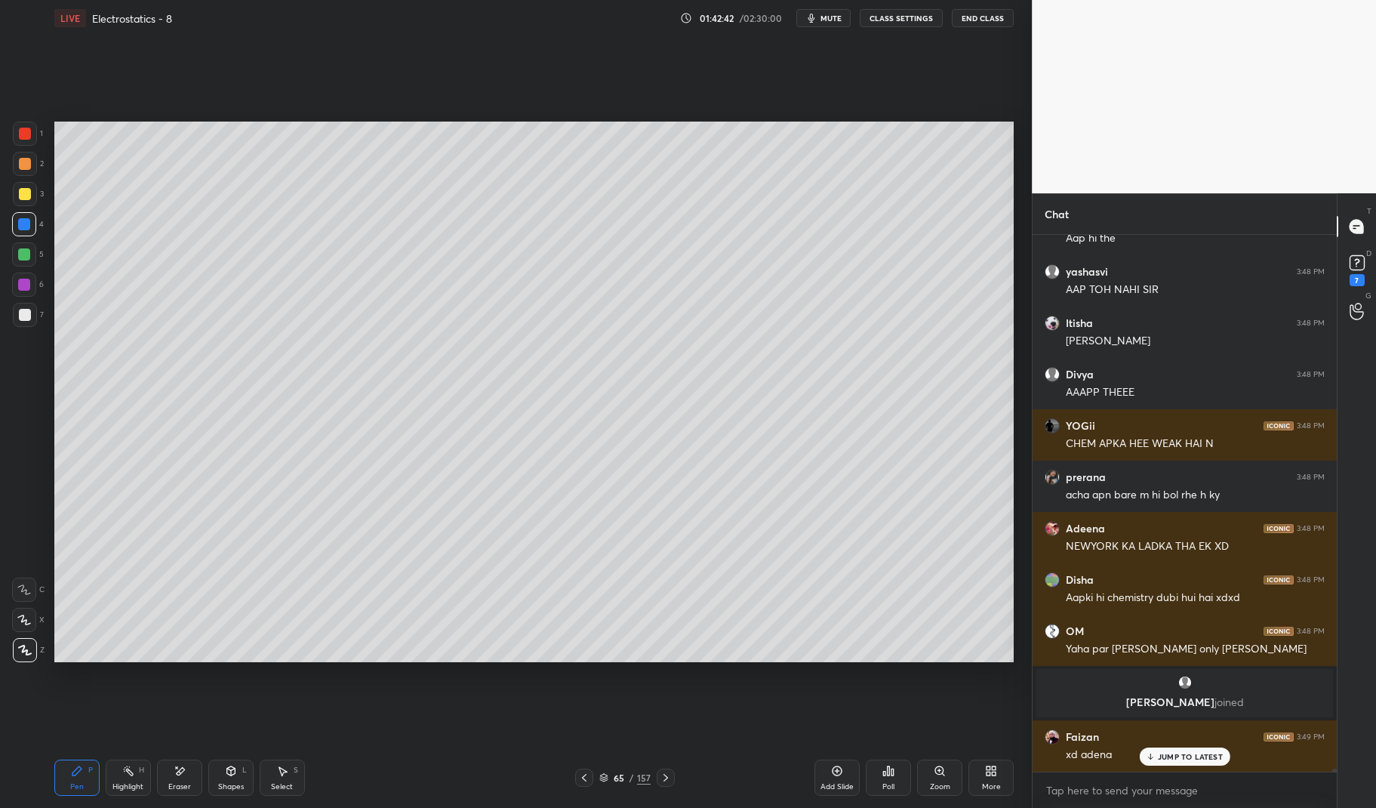
scroll to position [99194, 0]
click at [1167, 752] on p "JUMP TO LATEST" at bounding box center [1190, 756] width 65 height 9
click at [118, 780] on div "Highlight H" at bounding box center [128, 777] width 45 height 36
click at [122, 780] on div "Highlight H" at bounding box center [128, 777] width 45 height 36
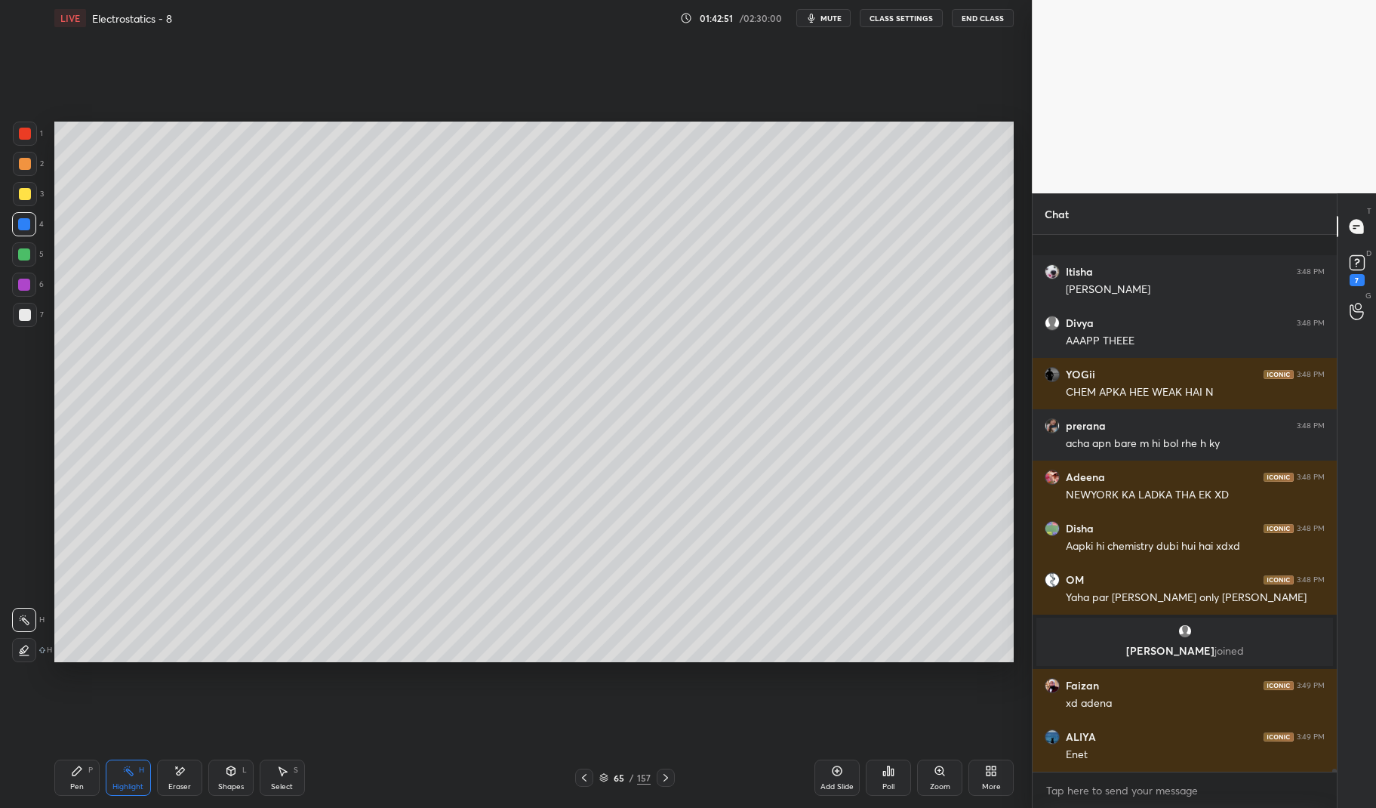
scroll to position [99260, 0]
click at [75, 783] on div "Pen" at bounding box center [77, 787] width 14 height 8
click at [33, 128] on div at bounding box center [25, 134] width 24 height 24
click at [11, 130] on div "1 2 3 4 5 6 7 C X Z E E Erase all H H" at bounding box center [24, 392] width 48 height 540
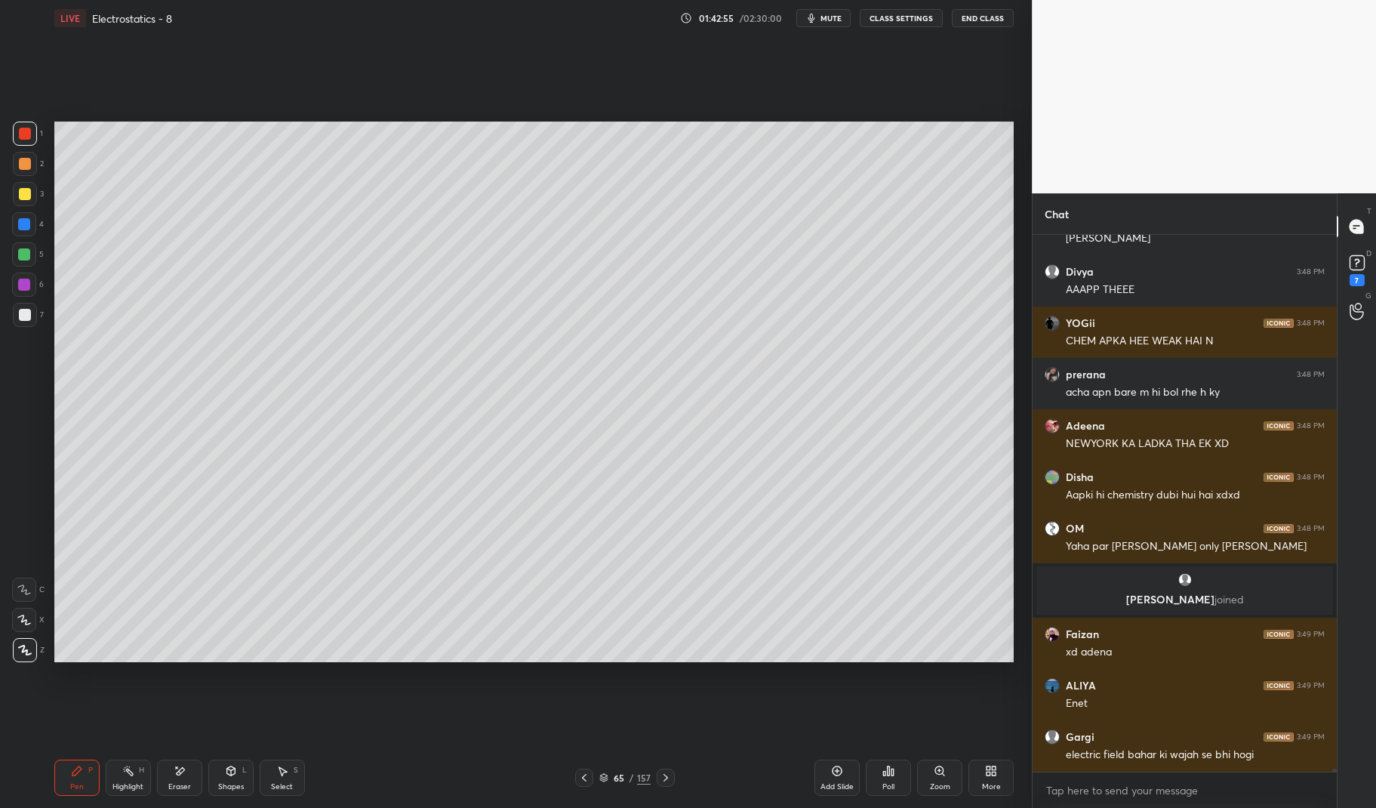
click at [16, 263] on div at bounding box center [24, 254] width 24 height 24
click at [17, 252] on div at bounding box center [24, 254] width 24 height 24
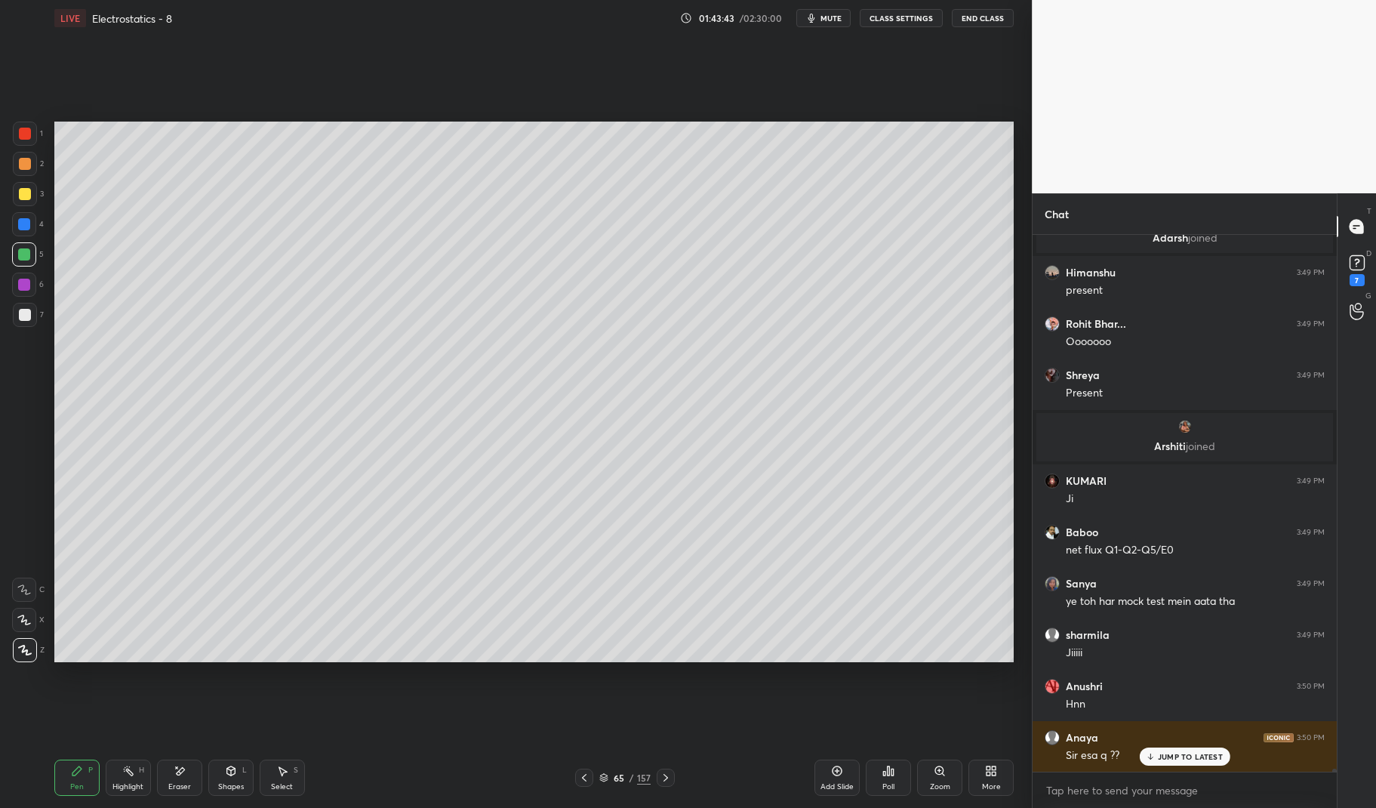
scroll to position [100091, 0]
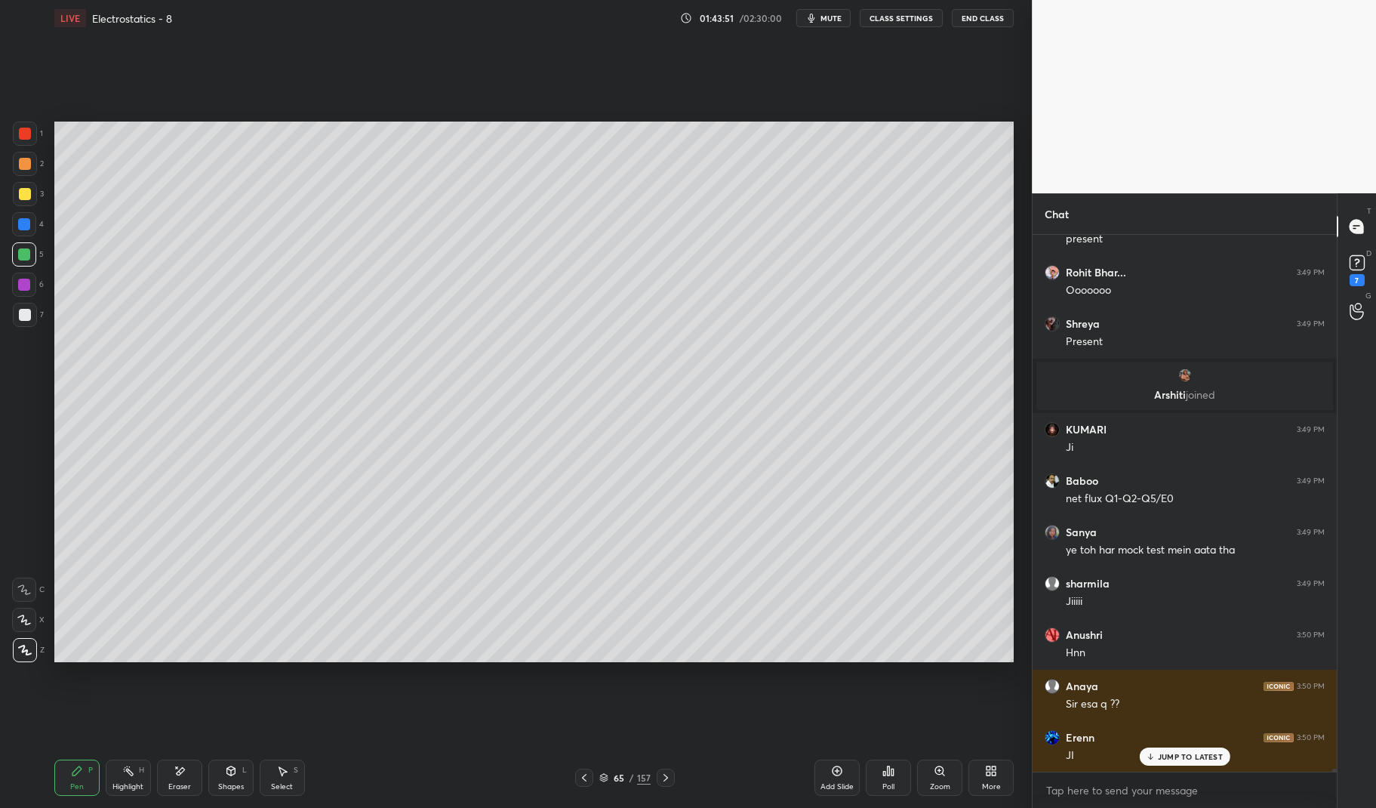
click at [1192, 740] on div "Erenn 3:50 PM" at bounding box center [1184, 737] width 280 height 15
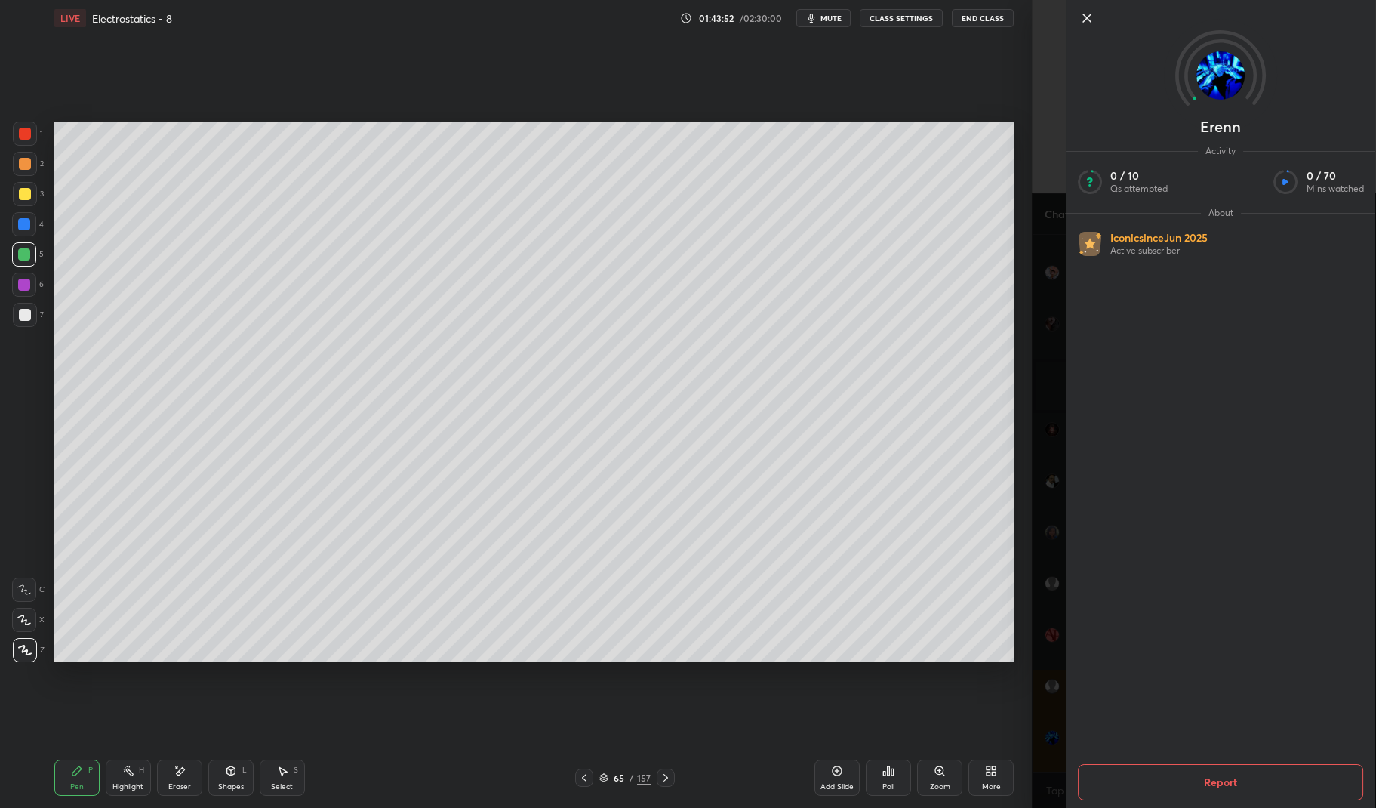
click at [87, 788] on div "Pen P" at bounding box center [76, 777] width 45 height 36
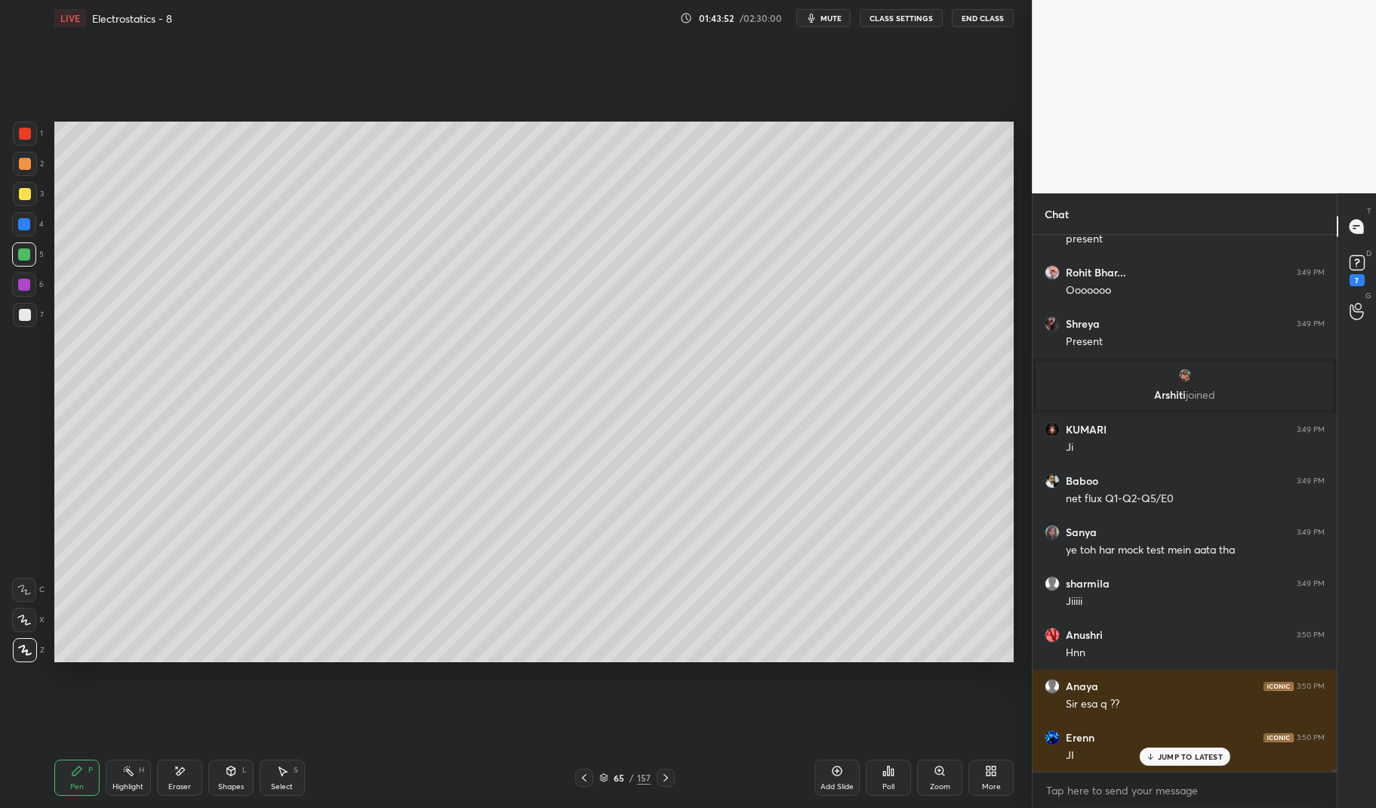
click at [77, 780] on div "Pen P" at bounding box center [76, 777] width 45 height 36
click at [17, 290] on div at bounding box center [24, 284] width 24 height 24
click at [8, 284] on div "1 2 3 4 5 6 7 C X Z E E Erase all H H" at bounding box center [24, 392] width 48 height 540
click at [75, 780] on div "Pen P" at bounding box center [76, 777] width 45 height 36
click at [59, 777] on div "Pen P" at bounding box center [76, 777] width 45 height 36
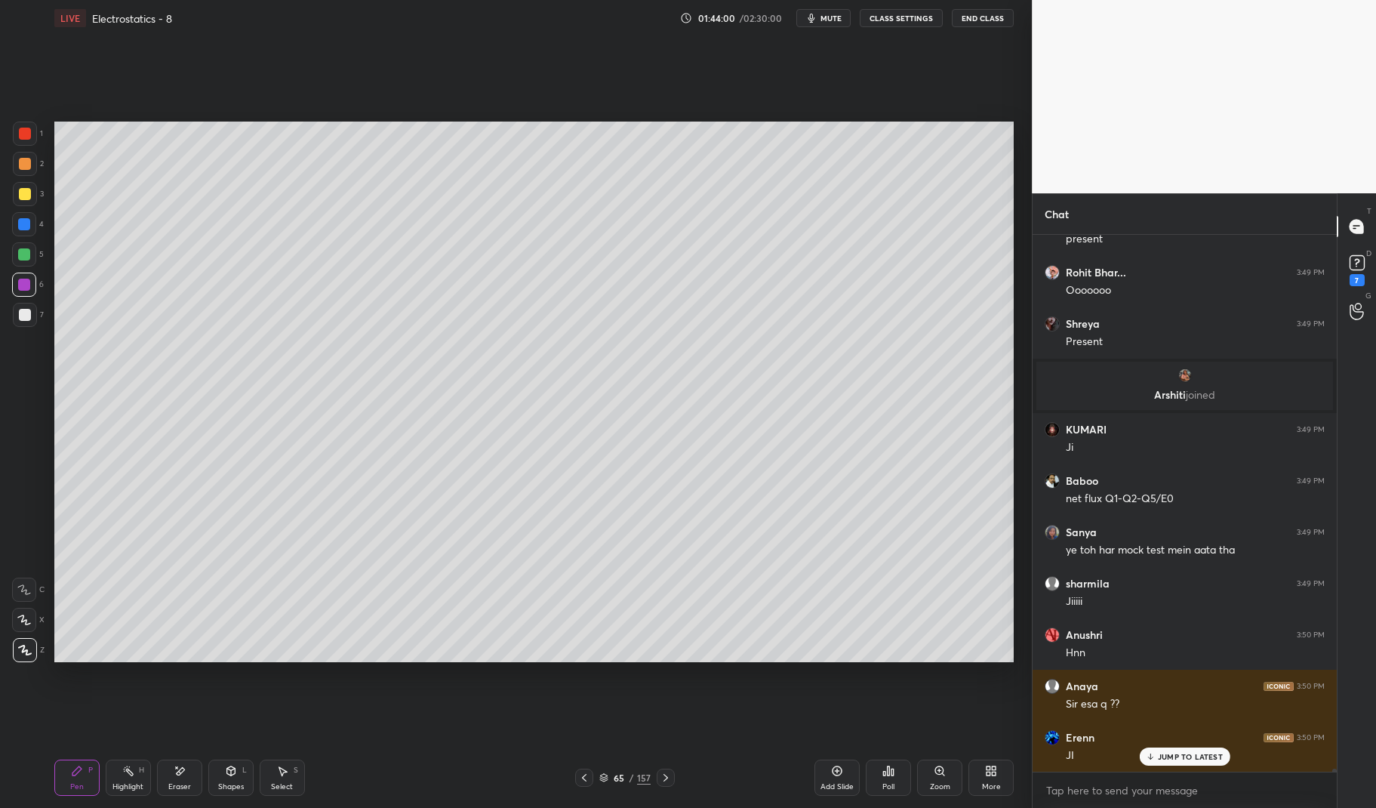
click at [128, 780] on div "Highlight H" at bounding box center [128, 777] width 45 height 36
click at [129, 783] on div "Highlight" at bounding box center [127, 787] width 31 height 8
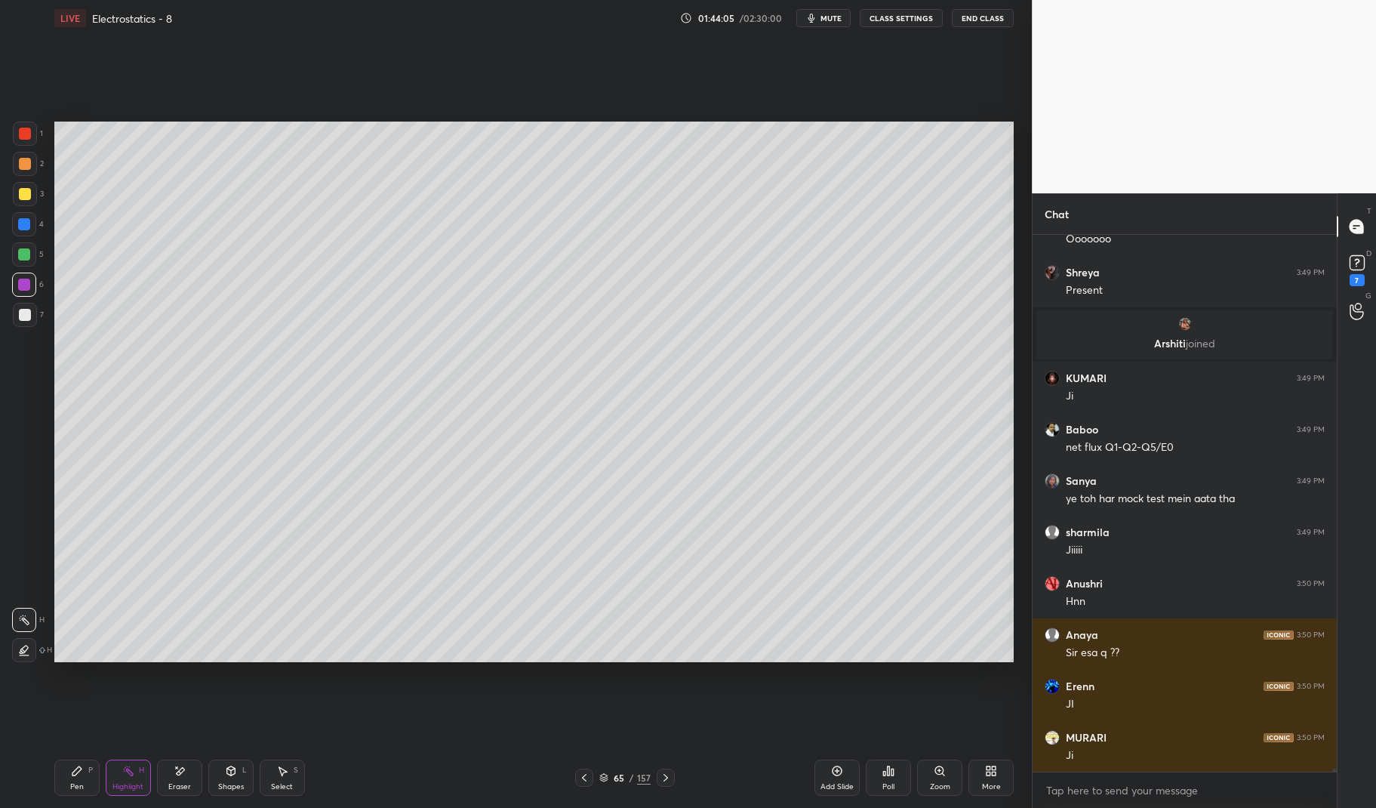
click at [73, 777] on div "Pen P" at bounding box center [76, 777] width 45 height 36
click at [60, 777] on div "Pen P" at bounding box center [76, 777] width 45 height 36
click at [128, 779] on div "Highlight H" at bounding box center [128, 777] width 45 height 36
click at [131, 775] on rect at bounding box center [130, 772] width 8 height 8
click at [26, 316] on div at bounding box center [25, 315] width 12 height 12
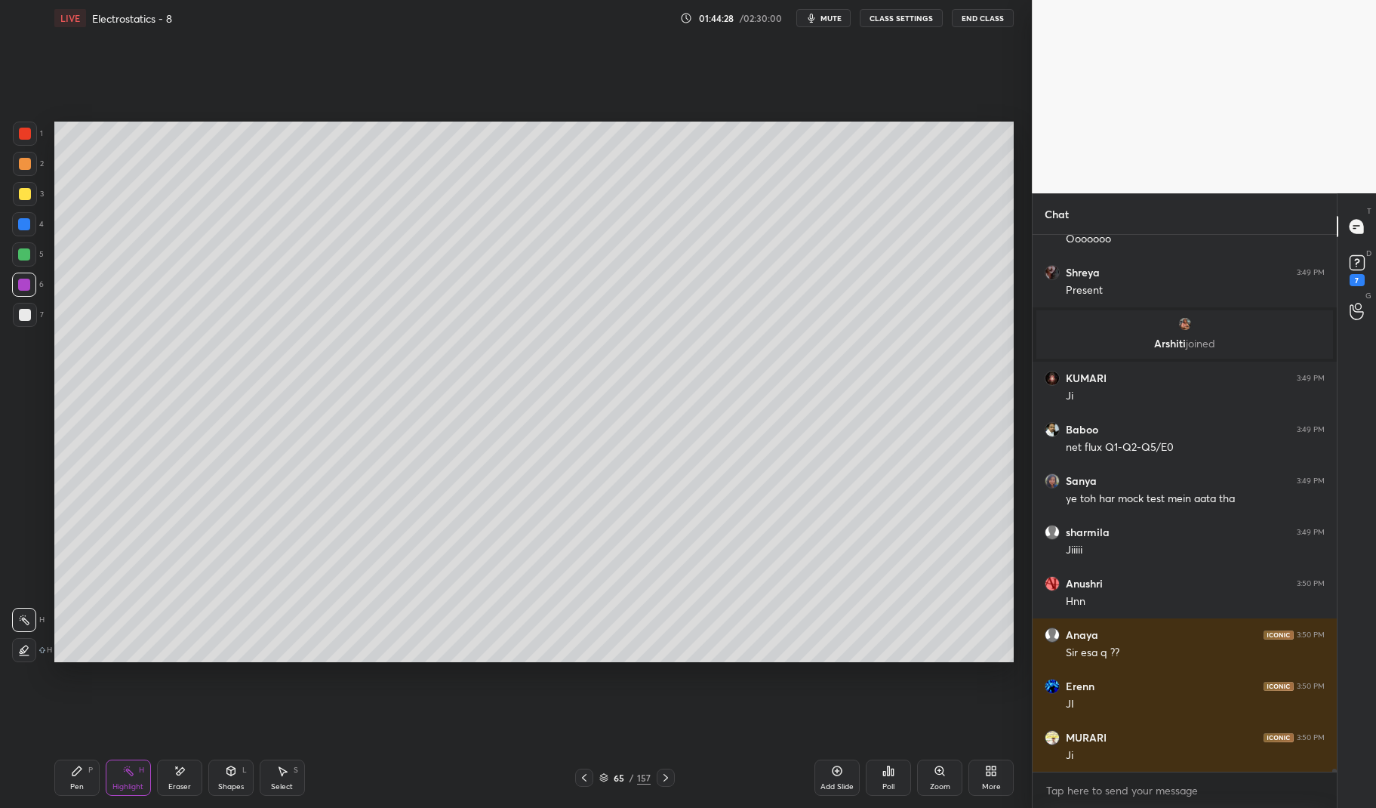
click at [29, 311] on div at bounding box center [25, 315] width 12 height 12
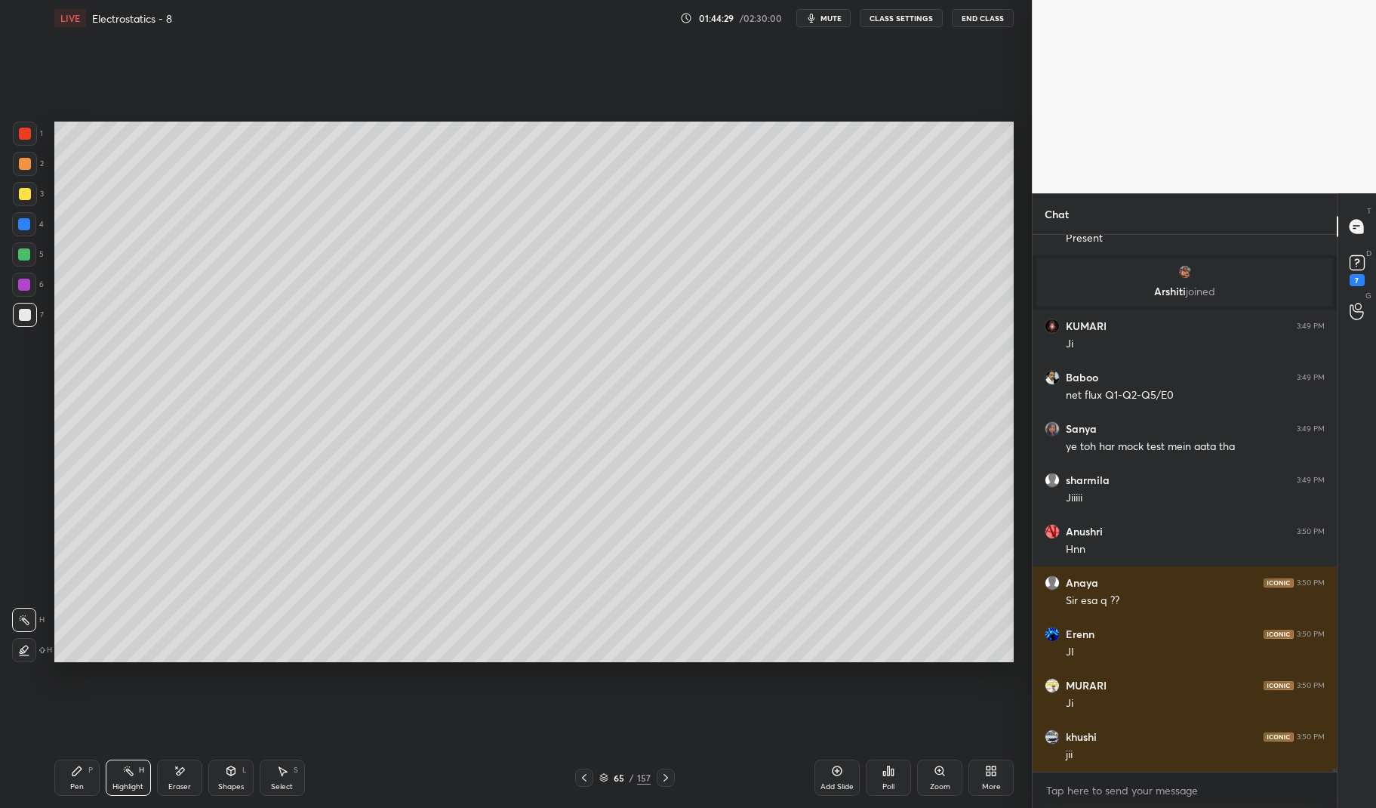
click at [23, 309] on div at bounding box center [25, 315] width 24 height 24
click at [70, 777] on div "Pen P" at bounding box center [76, 777] width 45 height 36
click at [56, 777] on div "Pen P" at bounding box center [76, 777] width 45 height 36
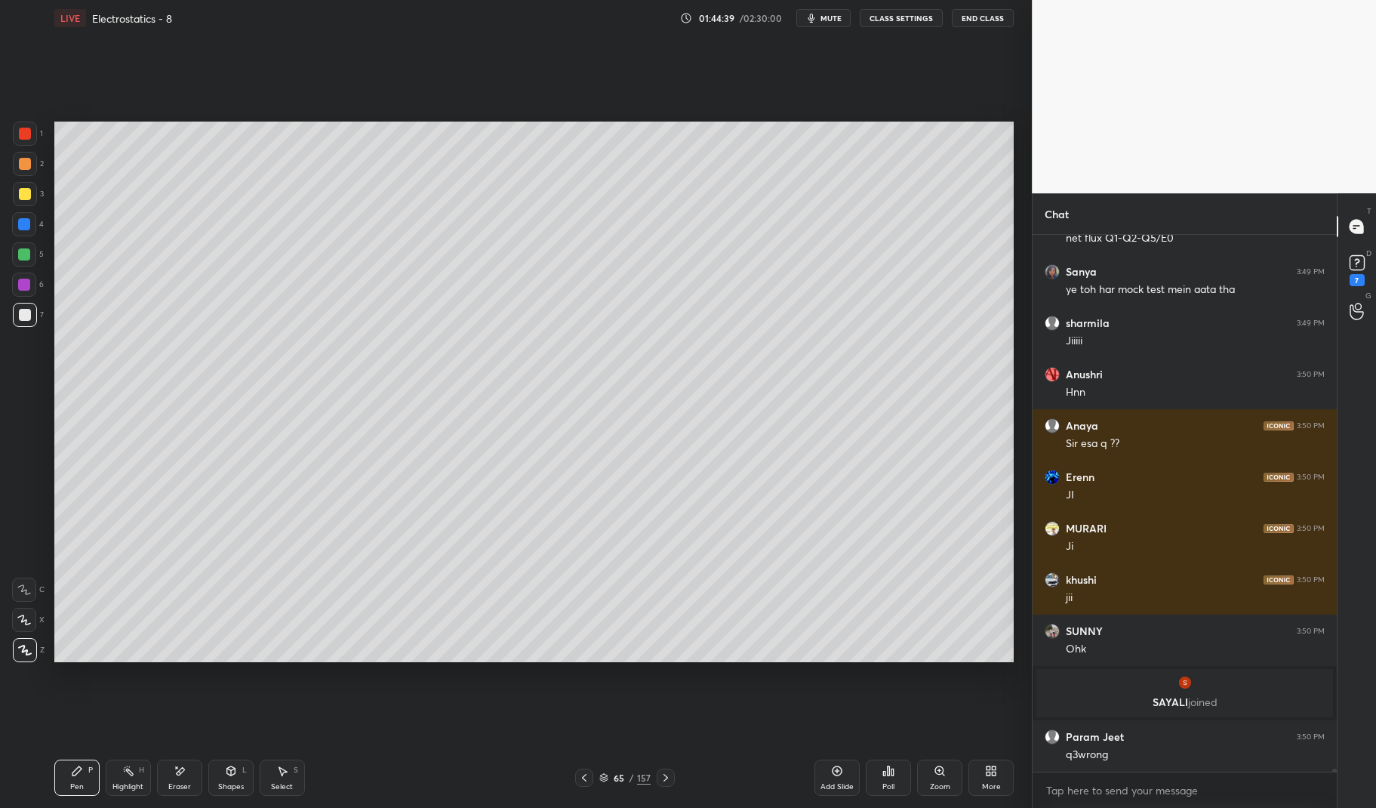
scroll to position [100196, 0]
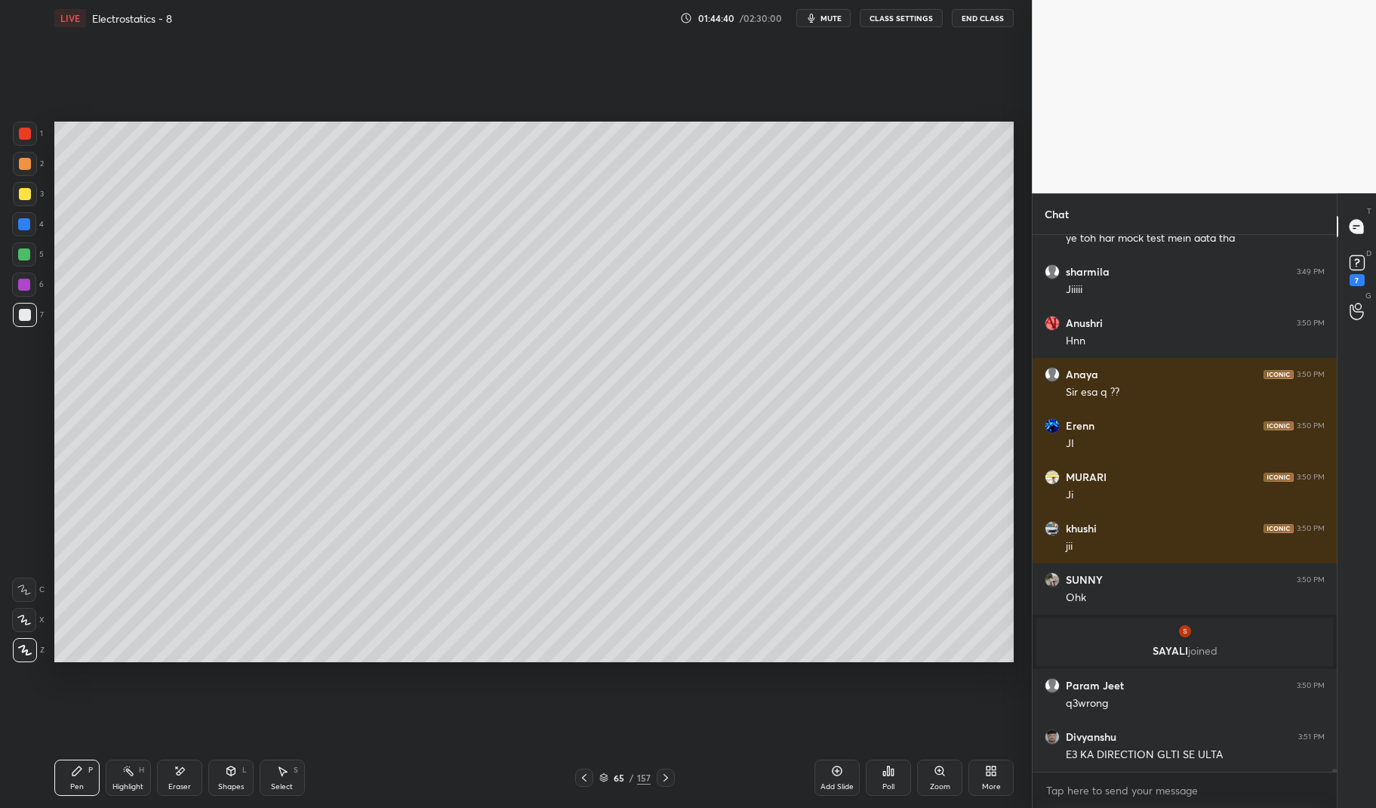
click at [116, 784] on div "Highlight" at bounding box center [127, 787] width 31 height 8
click at [107, 777] on div "Highlight H" at bounding box center [128, 777] width 45 height 36
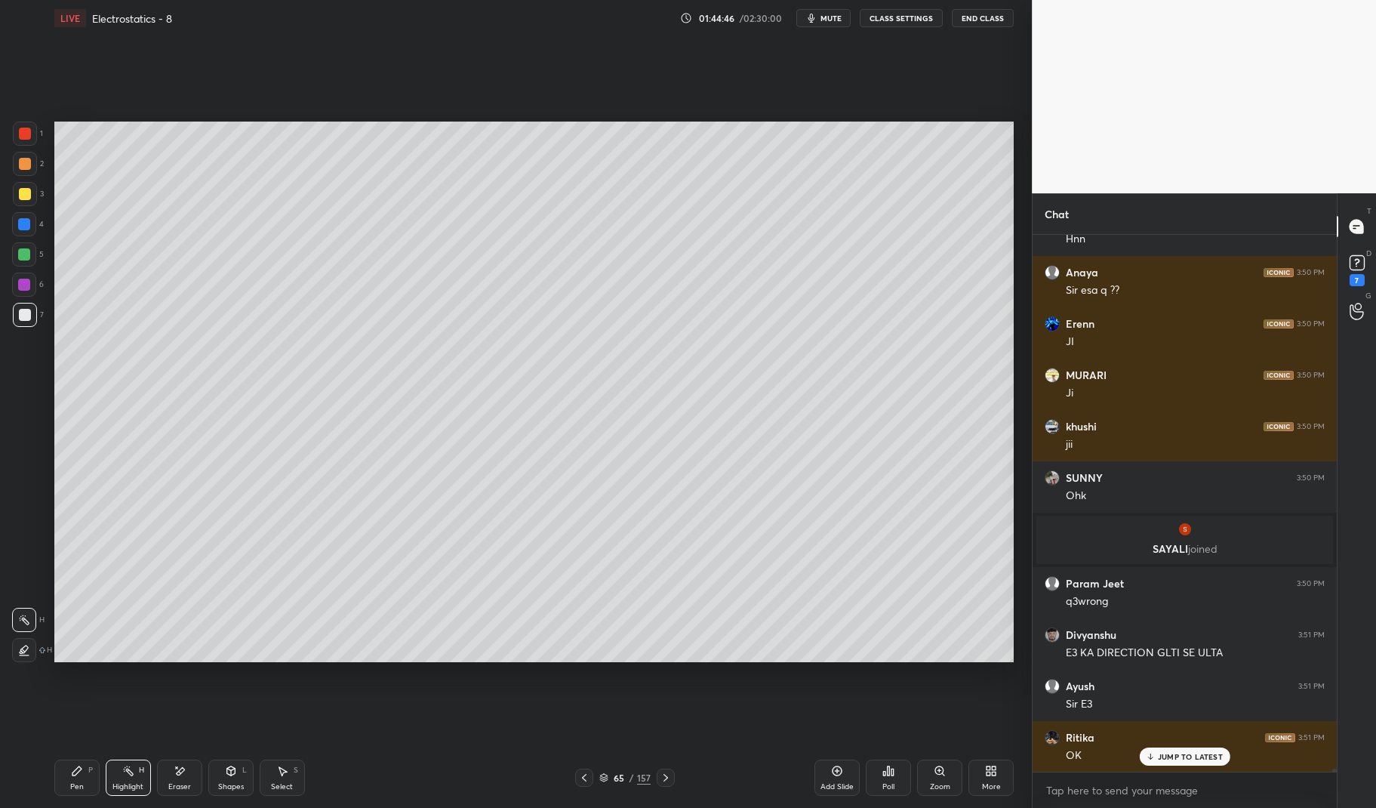
scroll to position [100349, 0]
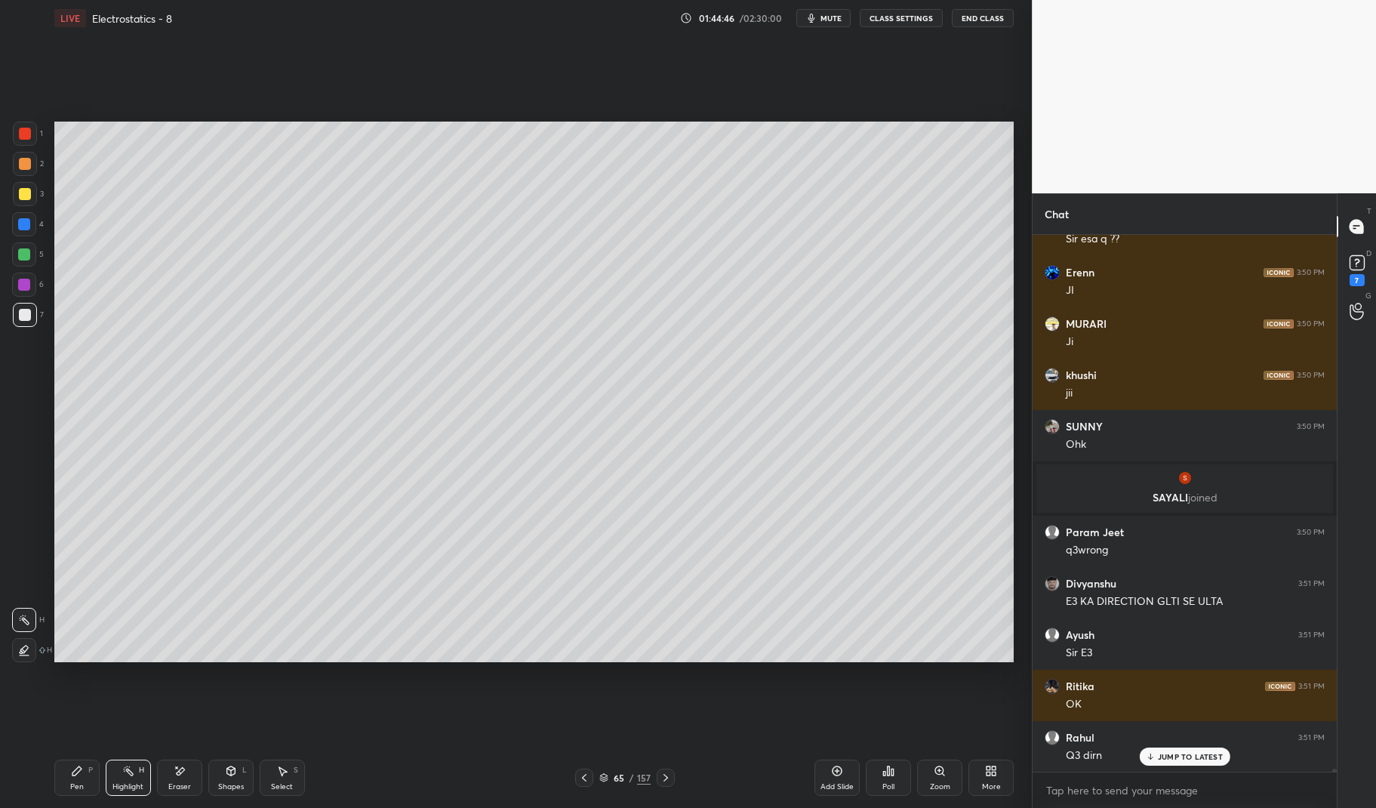
click at [183, 774] on icon at bounding box center [180, 770] width 12 height 13
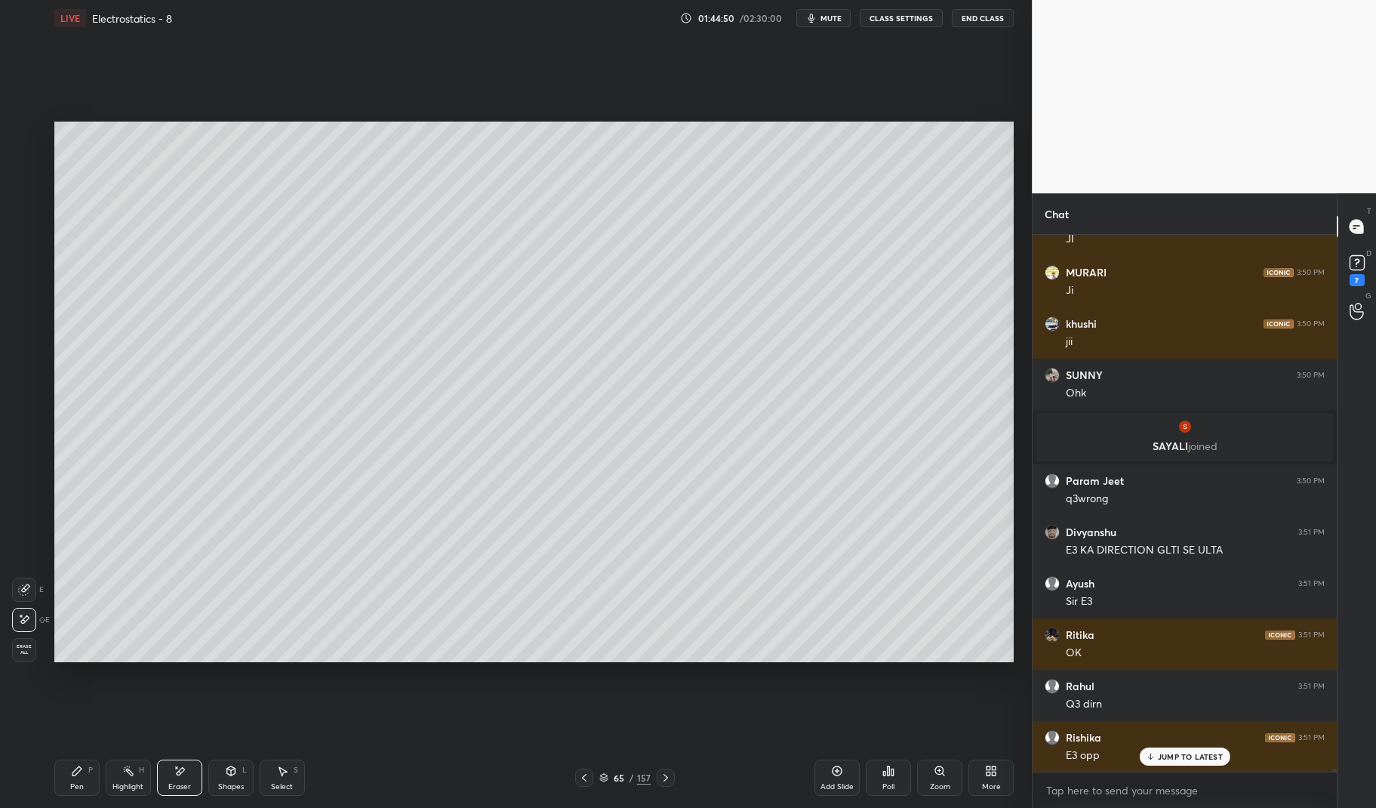
click at [82, 778] on div "Pen P" at bounding box center [76, 777] width 45 height 36
click at [63, 761] on div "Pen P" at bounding box center [76, 777] width 45 height 36
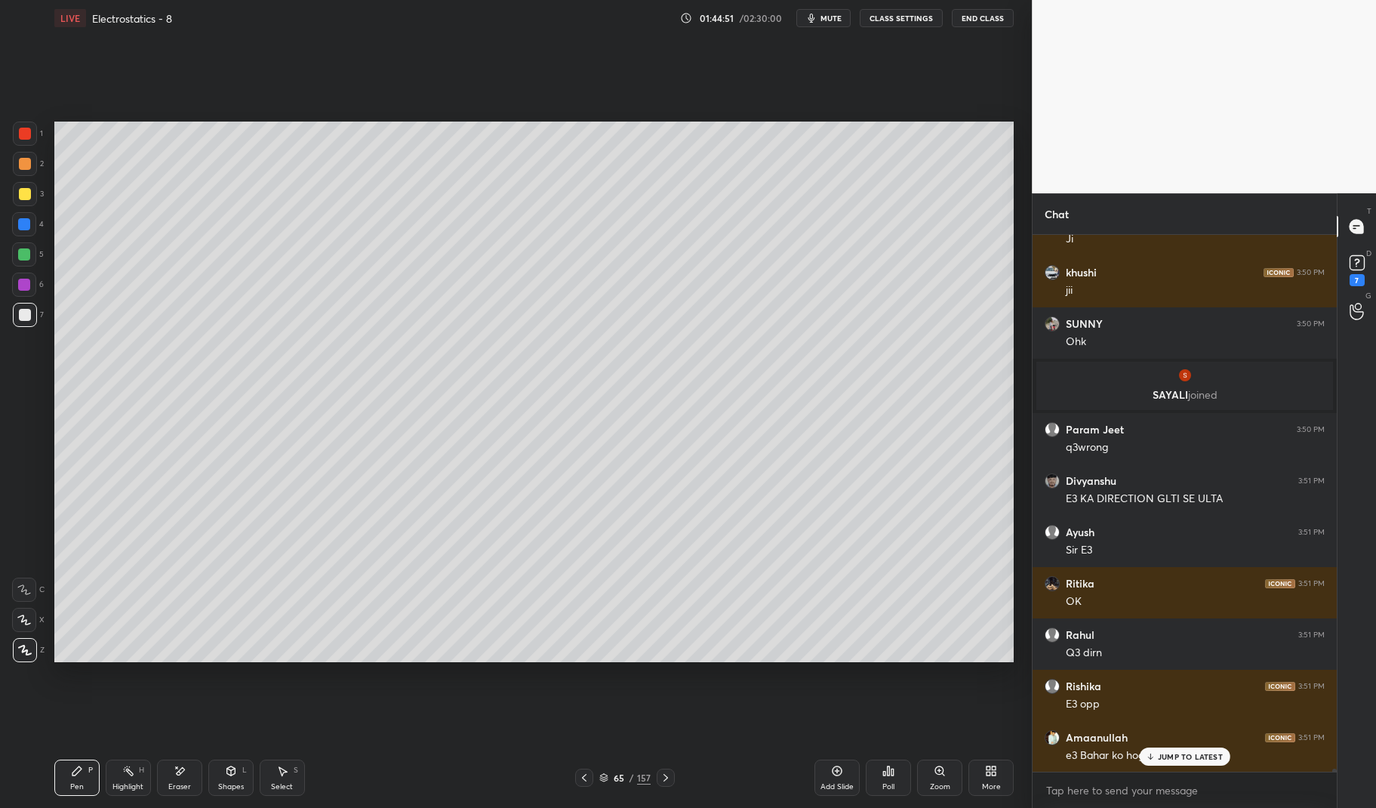
click at [20, 291] on div at bounding box center [24, 284] width 24 height 24
click at [29, 285] on div at bounding box center [24, 284] width 12 height 12
click at [24, 312] on div at bounding box center [25, 315] width 12 height 12
click at [19, 301] on div "6" at bounding box center [28, 287] width 32 height 30
click at [70, 777] on div "Pen P" at bounding box center [76, 777] width 45 height 36
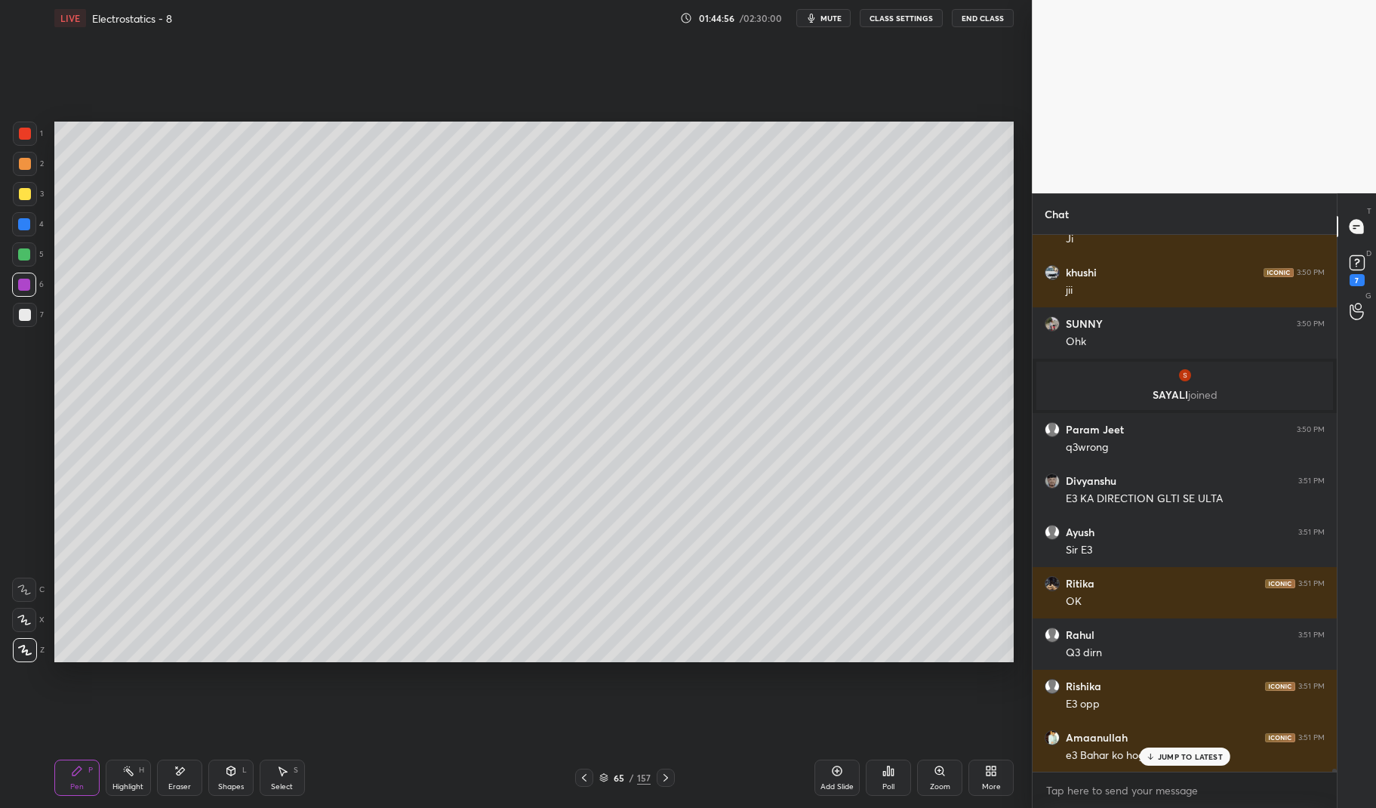
click at [66, 777] on div "Pen P" at bounding box center [76, 777] width 45 height 36
click at [180, 788] on div "Eraser" at bounding box center [179, 787] width 23 height 8
click at [85, 757] on div "Pen P Highlight H Eraser Shapes L Select S 65 / 157 Add Slide Poll Zoom More" at bounding box center [534, 777] width 960 height 60
click at [72, 772] on icon at bounding box center [77, 770] width 12 height 12
click at [35, 321] on div at bounding box center [25, 315] width 24 height 24
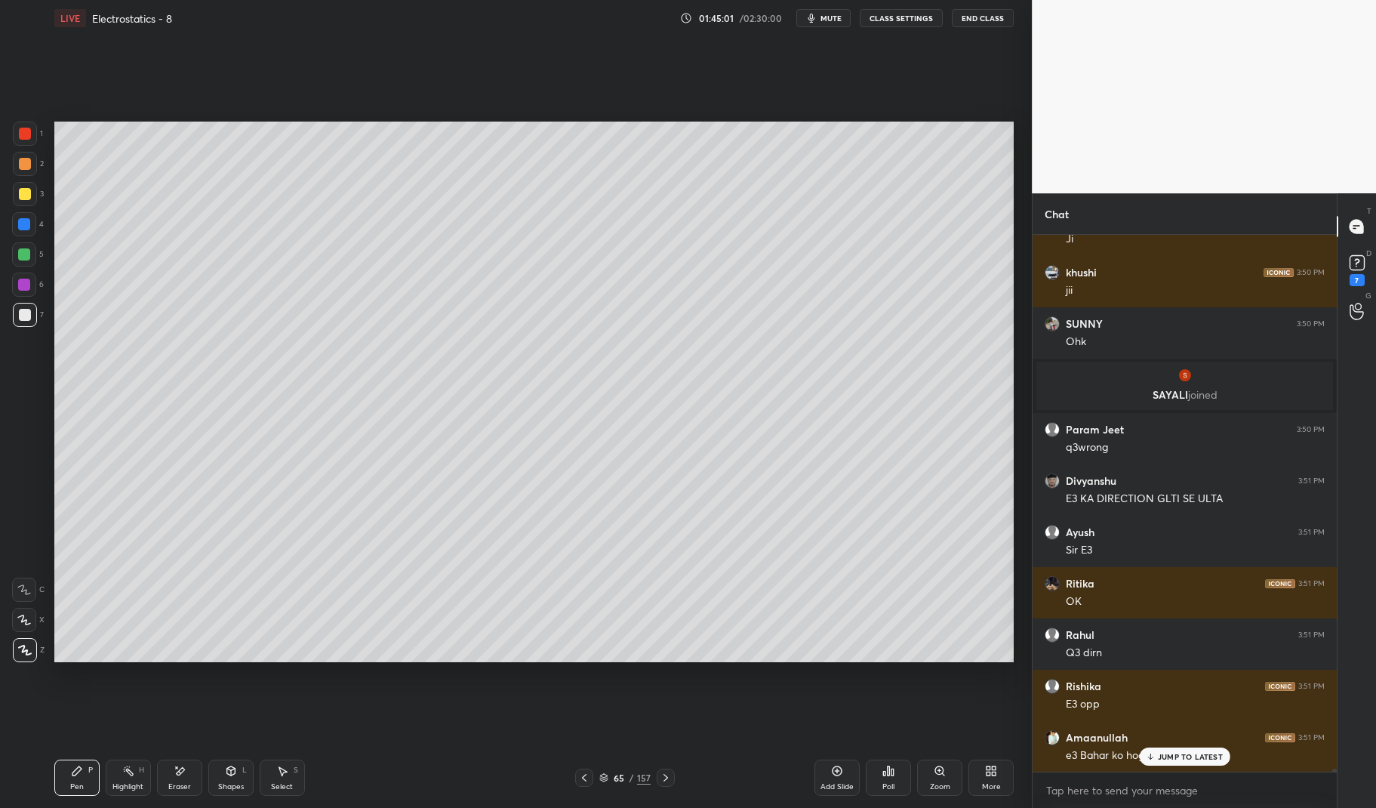
click at [21, 315] on div at bounding box center [25, 315] width 12 height 12
click at [122, 780] on div "Highlight H" at bounding box center [128, 777] width 45 height 36
click at [122, 776] on div "Highlight H" at bounding box center [128, 777] width 45 height 36
click at [62, 776] on div "Pen P" at bounding box center [76, 777] width 45 height 36
click at [63, 783] on div "Pen P" at bounding box center [76, 777] width 45 height 36
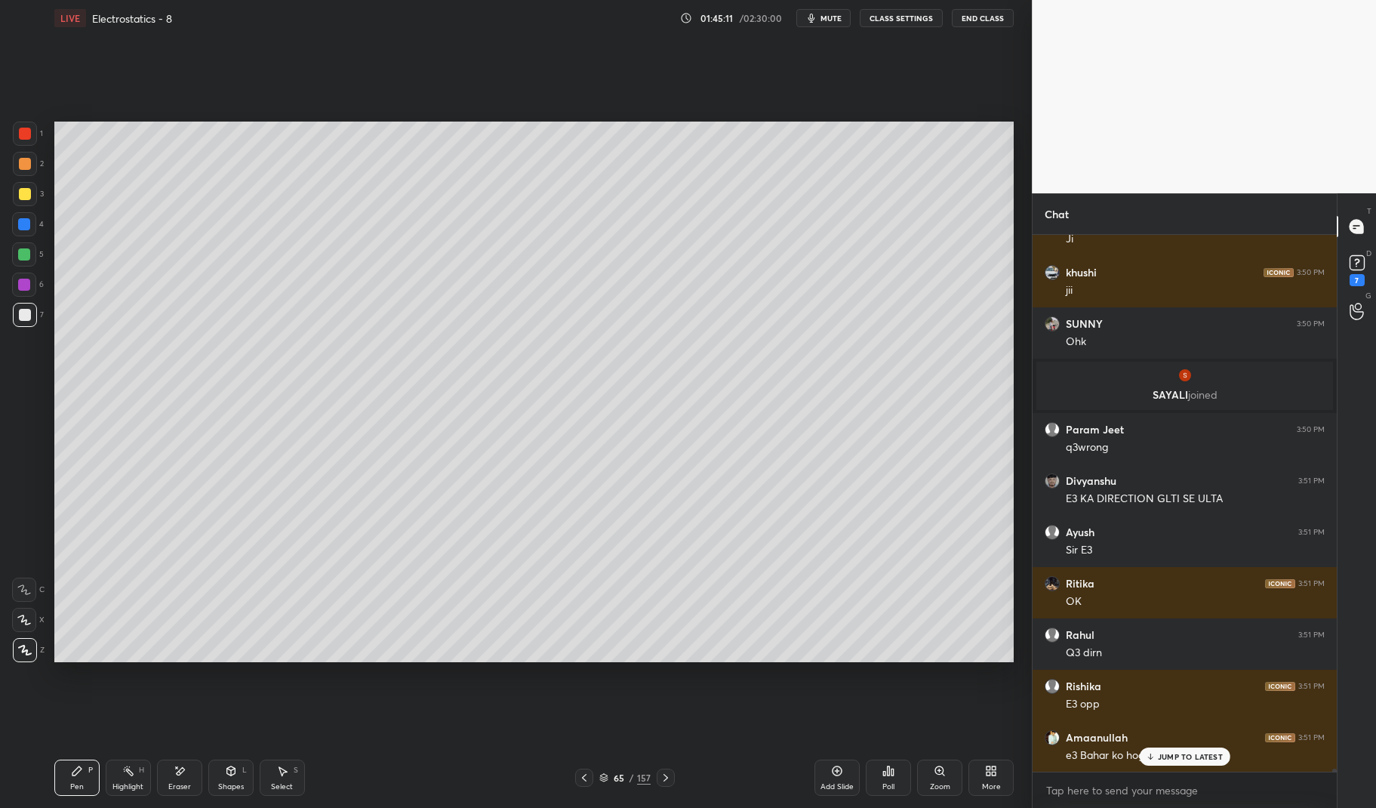
click at [125, 775] on icon at bounding box center [128, 770] width 12 height 12
click at [133, 770] on icon at bounding box center [128, 770] width 12 height 12
click at [1201, 753] on p "JUMP TO LATEST" at bounding box center [1190, 756] width 65 height 9
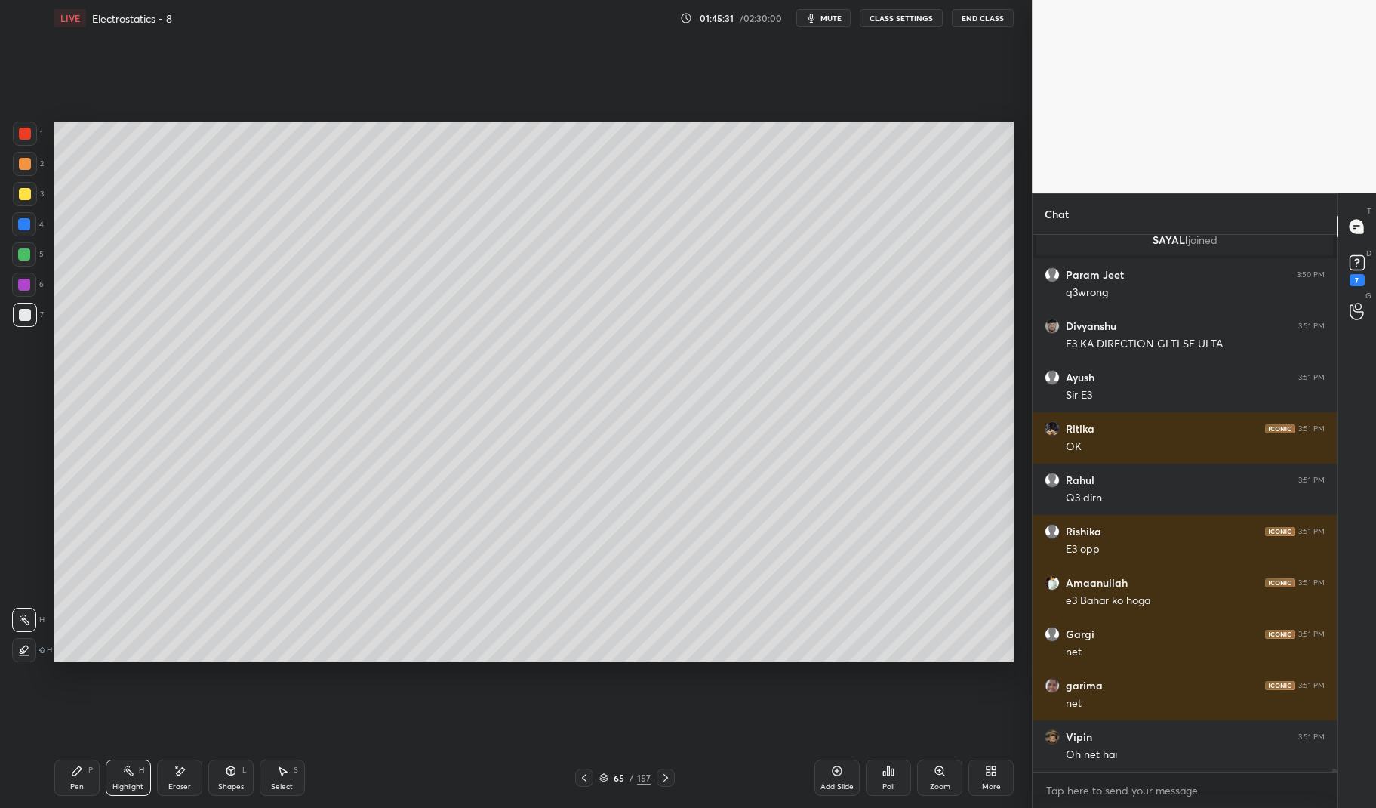
scroll to position [100508, 0]
click at [835, 777] on div "Add Slide" at bounding box center [836, 777] width 45 height 36
click at [81, 778] on div "Pen P" at bounding box center [76, 777] width 45 height 36
click at [574, 778] on div "66 / 158" at bounding box center [625, 777] width 380 height 18
click at [590, 774] on div at bounding box center [583, 777] width 18 height 18
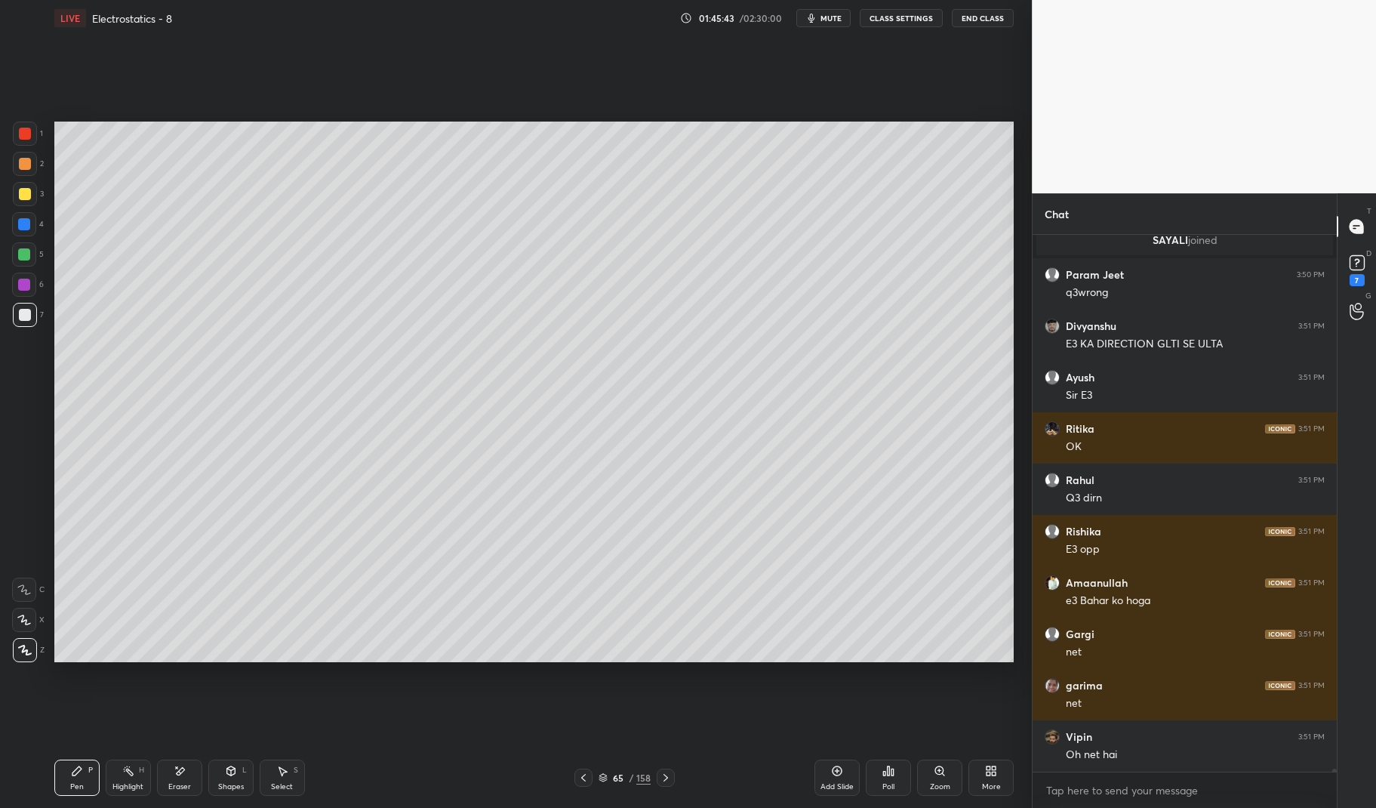
click at [663, 773] on icon at bounding box center [666, 777] width 12 height 12
click at [590, 774] on div at bounding box center [583, 777] width 18 height 18
click at [665, 777] on icon at bounding box center [666, 777] width 12 height 12
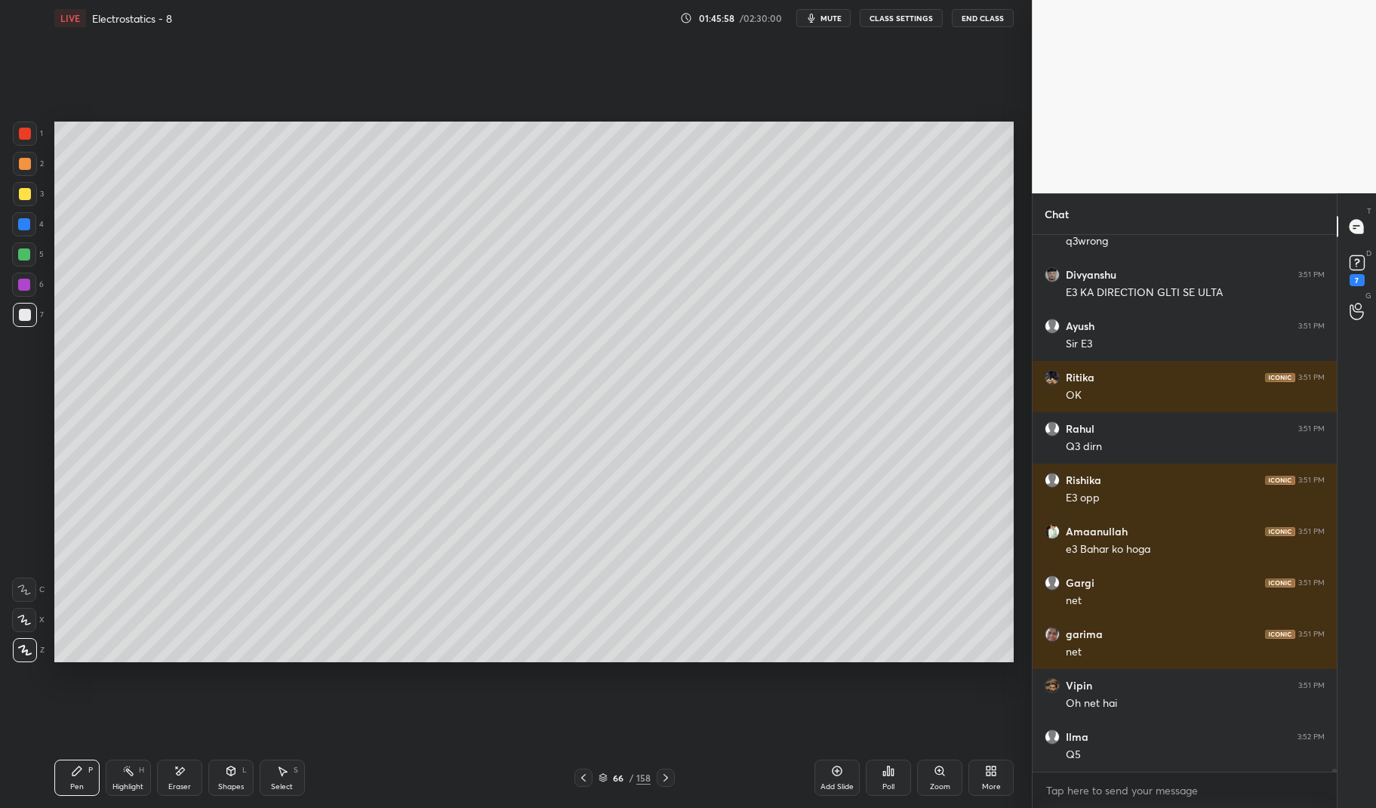
click at [583, 776] on icon at bounding box center [583, 778] width 5 height 8
click at [123, 774] on icon at bounding box center [128, 770] width 12 height 12
click at [123, 749] on div "Pen P Highlight H Eraser Shapes L Select S 65 / 158 Add Slide Poll Zoom More" at bounding box center [534, 777] width 960 height 60
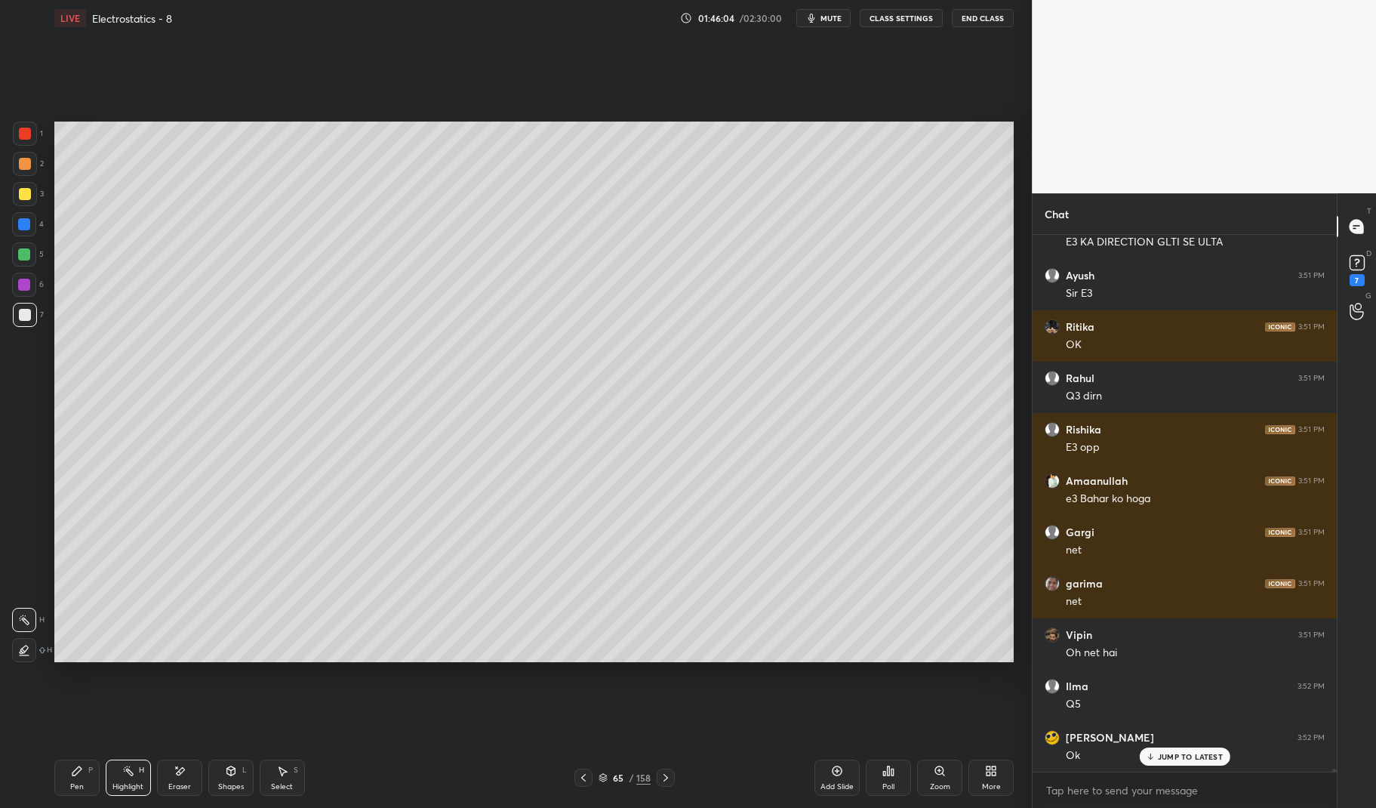
click at [20, 219] on div at bounding box center [24, 224] width 12 height 12
click at [1186, 715] on div "Ilma 3:52 PM Q5" at bounding box center [1184, 694] width 304 height 51
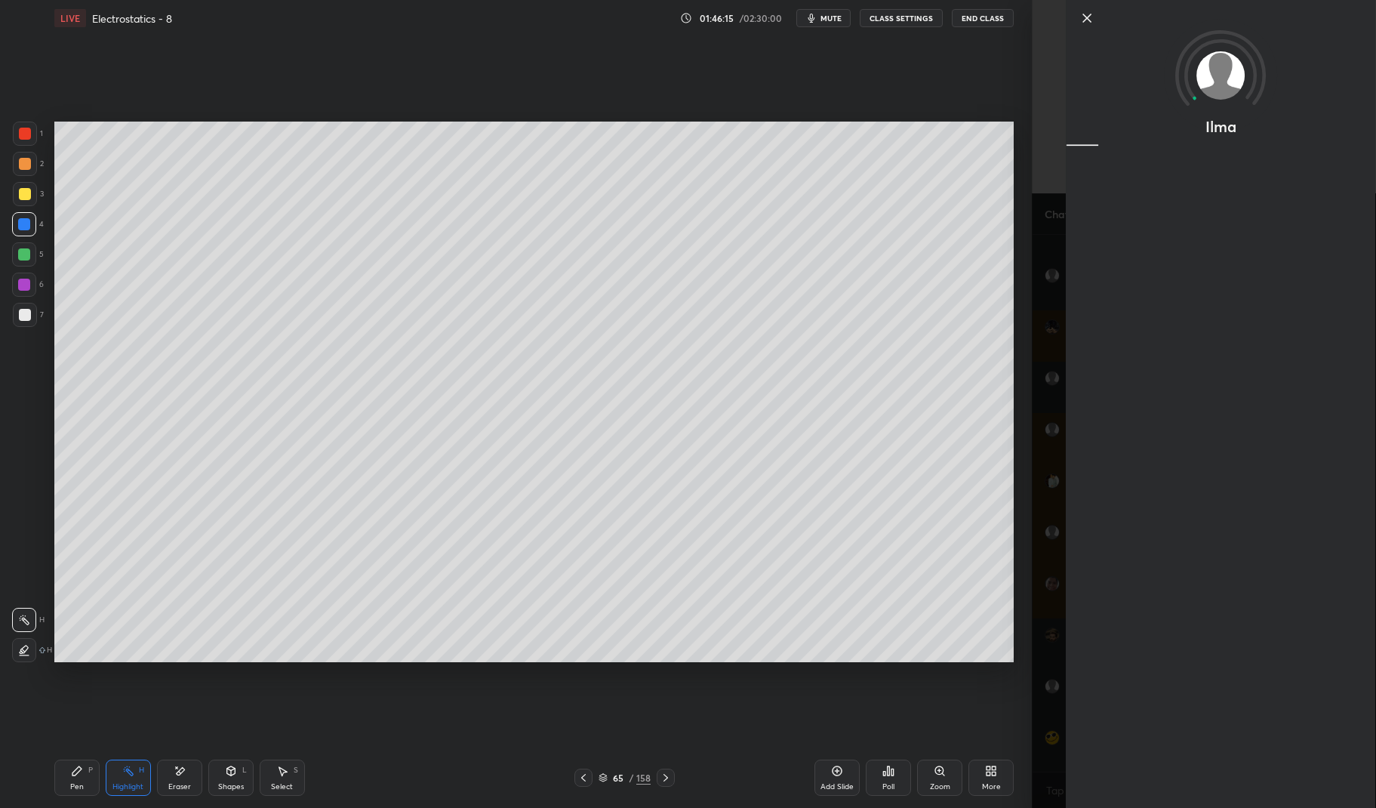
click at [1191, 752] on div "Ilma" at bounding box center [1220, 404] width 309 height 808
click at [582, 776] on icon at bounding box center [583, 777] width 12 height 12
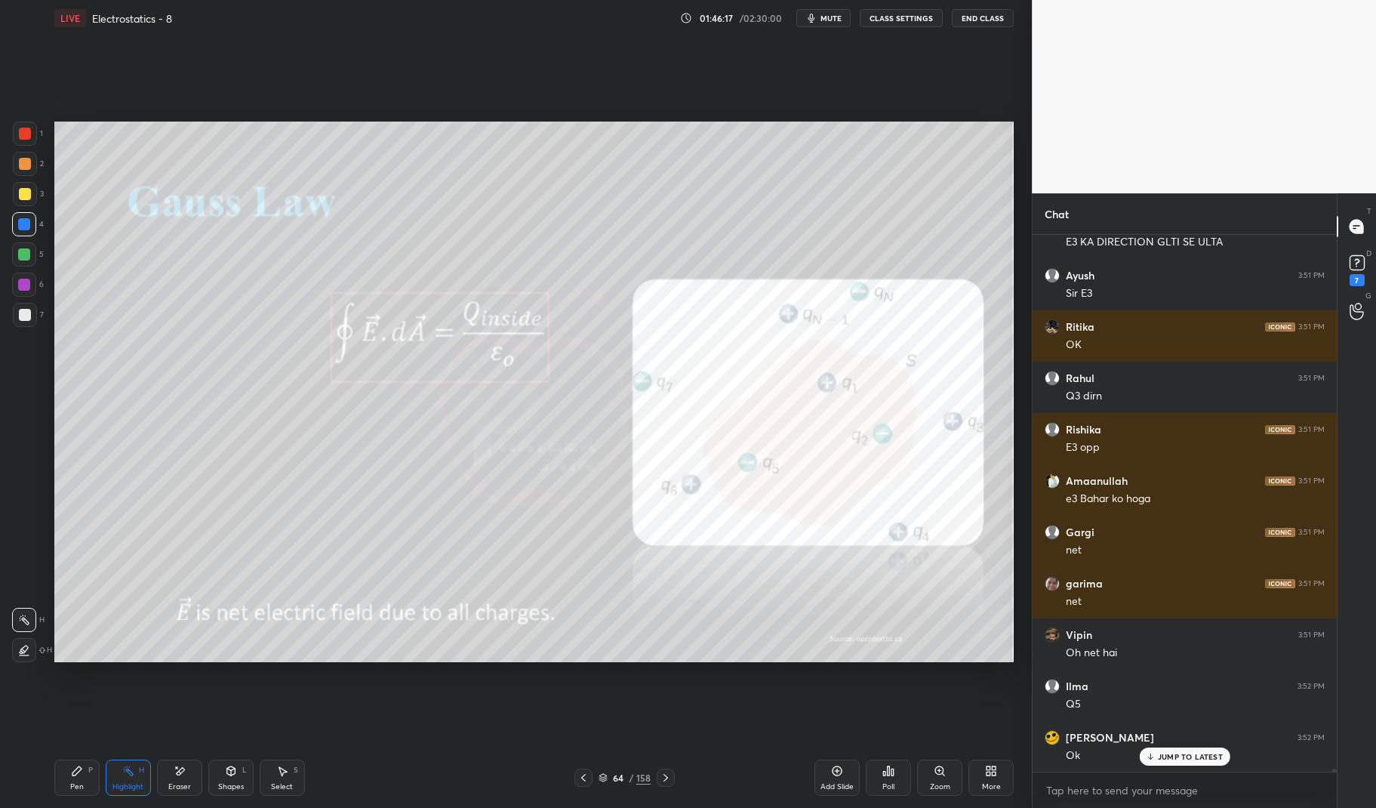
click at [583, 776] on icon at bounding box center [583, 778] width 5 height 8
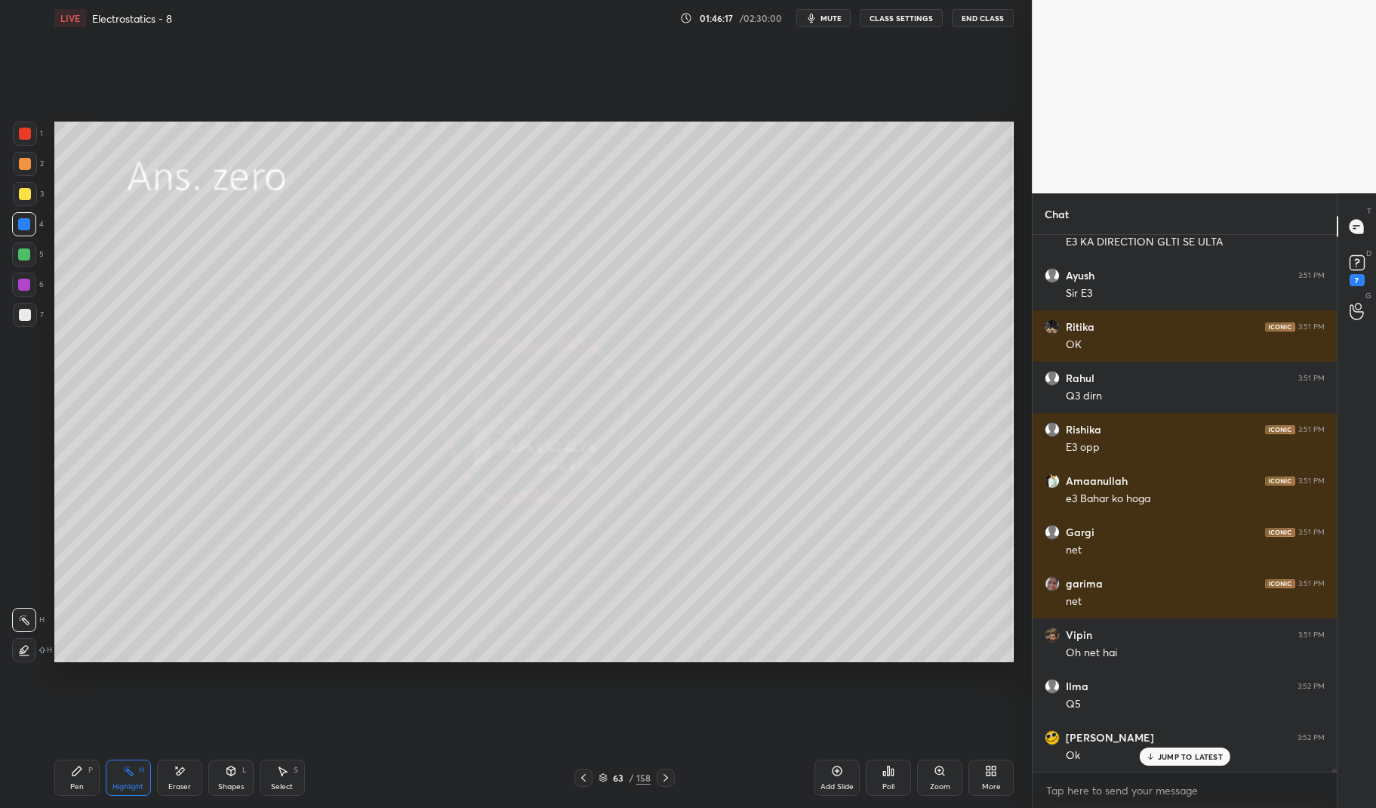
click at [582, 776] on icon at bounding box center [583, 777] width 12 height 12
click at [580, 774] on icon at bounding box center [583, 777] width 12 height 12
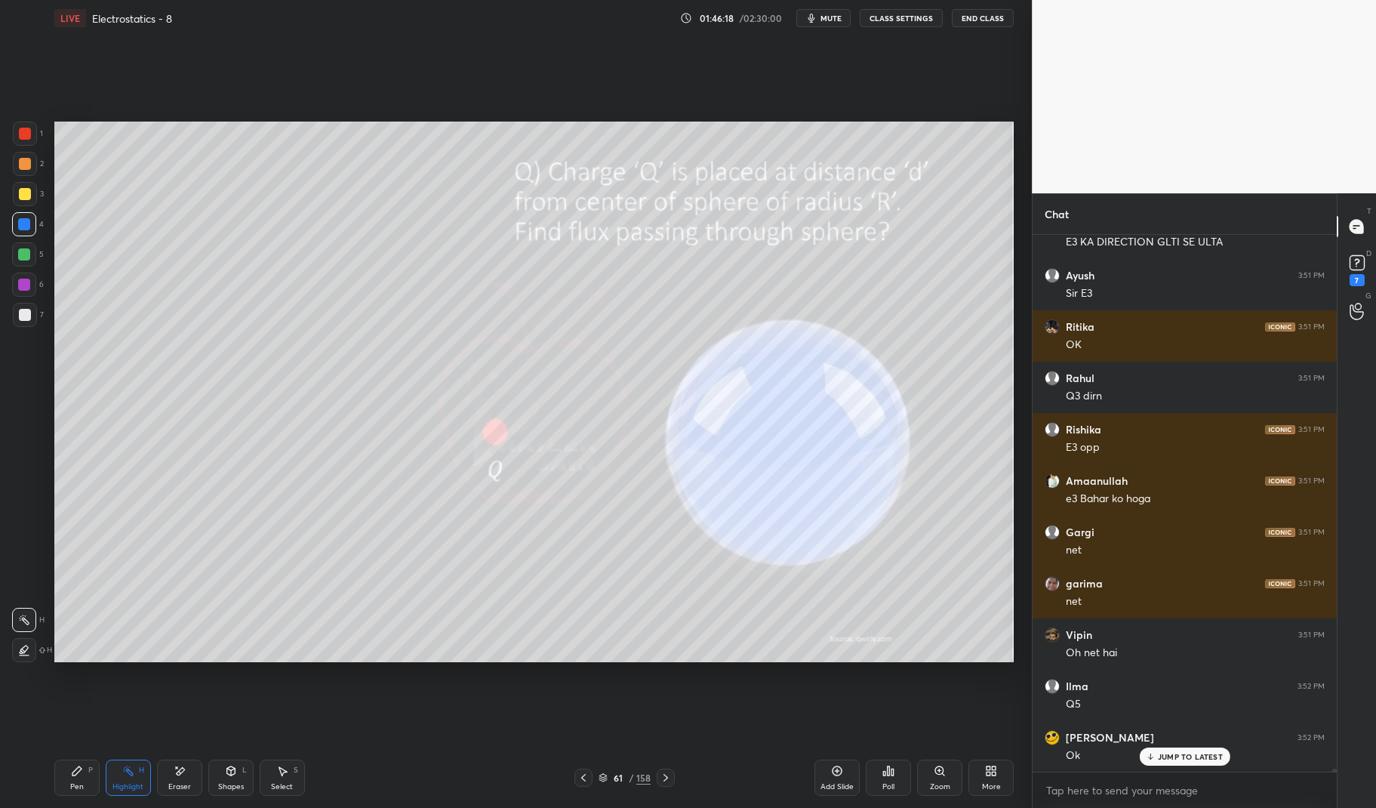
click at [577, 777] on div at bounding box center [583, 777] width 18 height 18
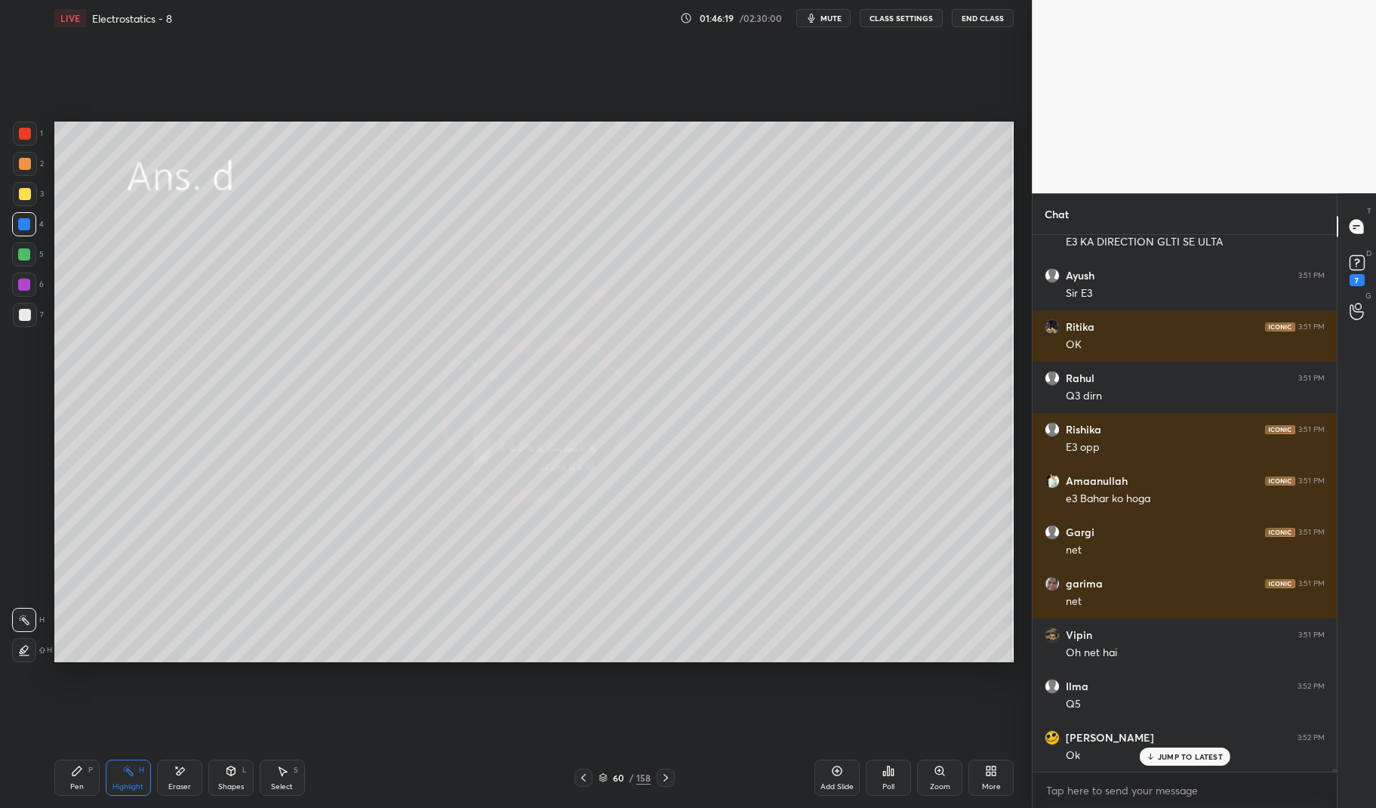
click at [662, 778] on icon at bounding box center [666, 777] width 12 height 12
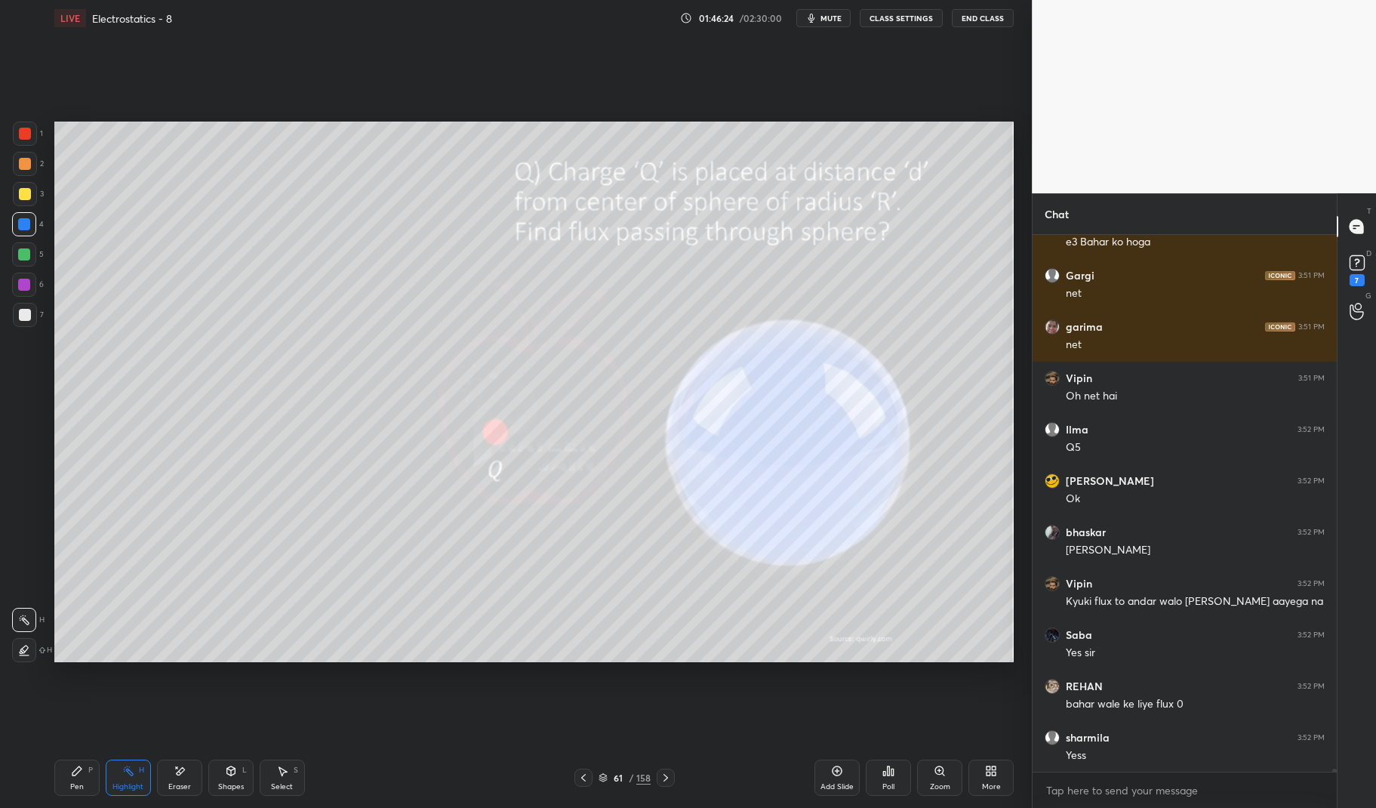
scroll to position [100919, 0]
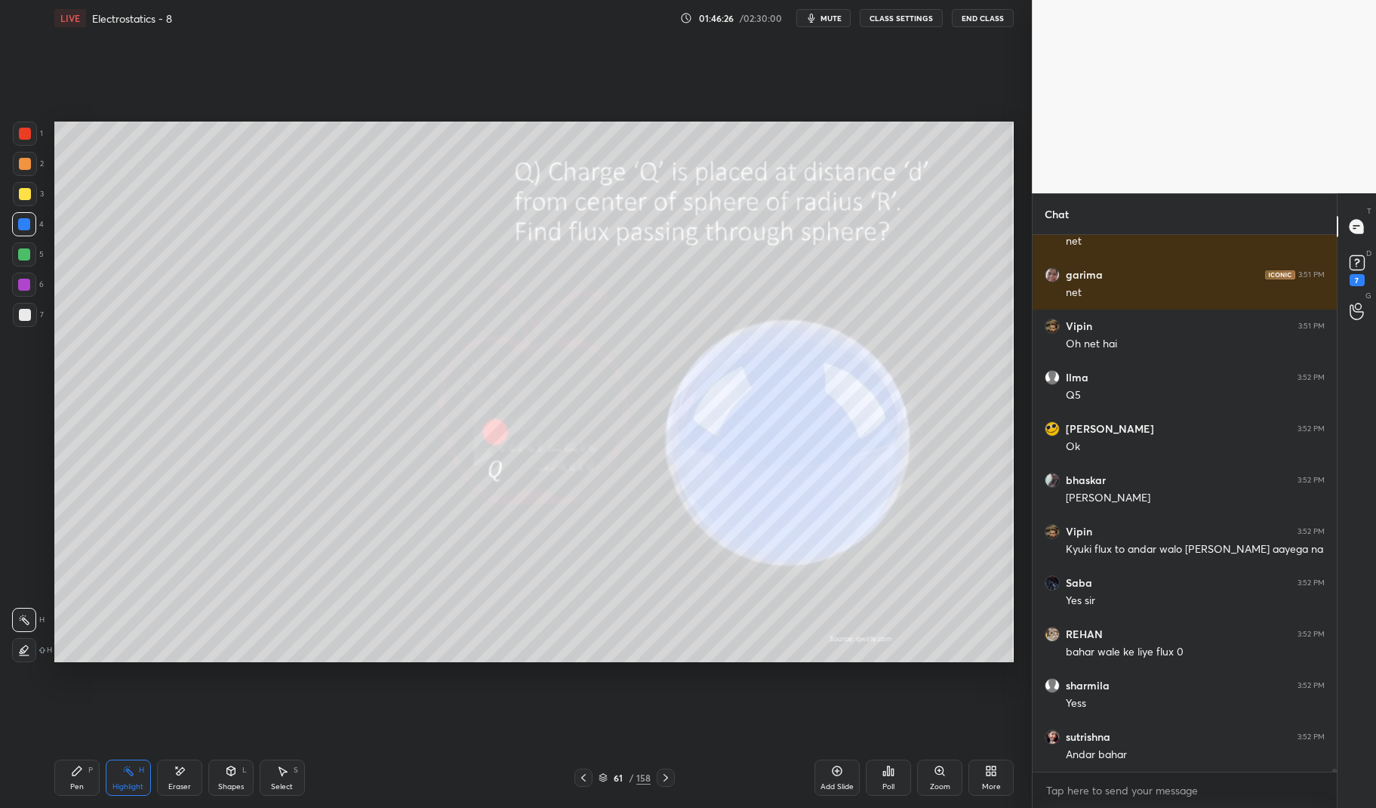
click at [11, 138] on div "1 2 3 4 5 6 7 C X Z E E Erase all H H" at bounding box center [24, 392] width 48 height 540
click at [13, 131] on div at bounding box center [25, 134] width 24 height 24
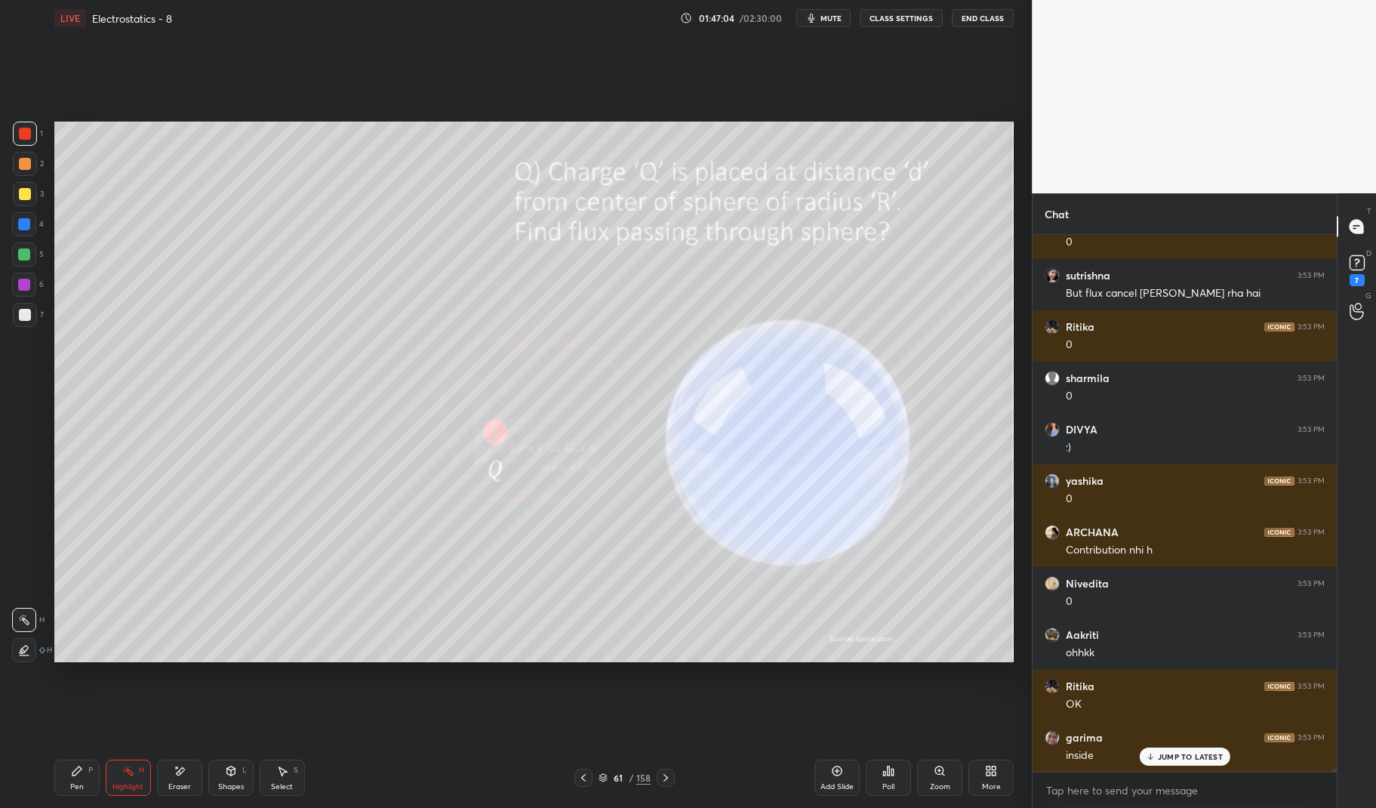
scroll to position [104818, 0]
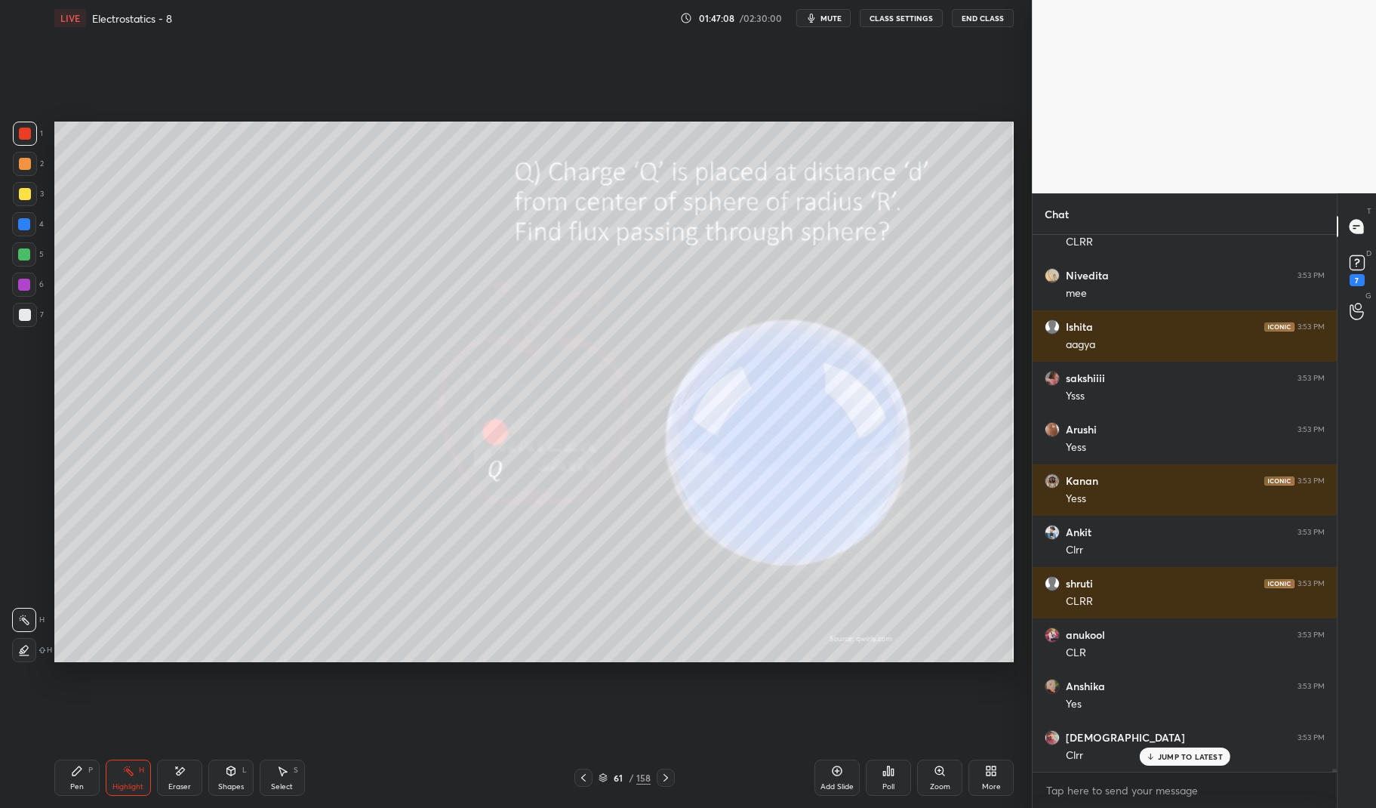
click at [817, 12] on icon "button" at bounding box center [811, 18] width 12 height 12
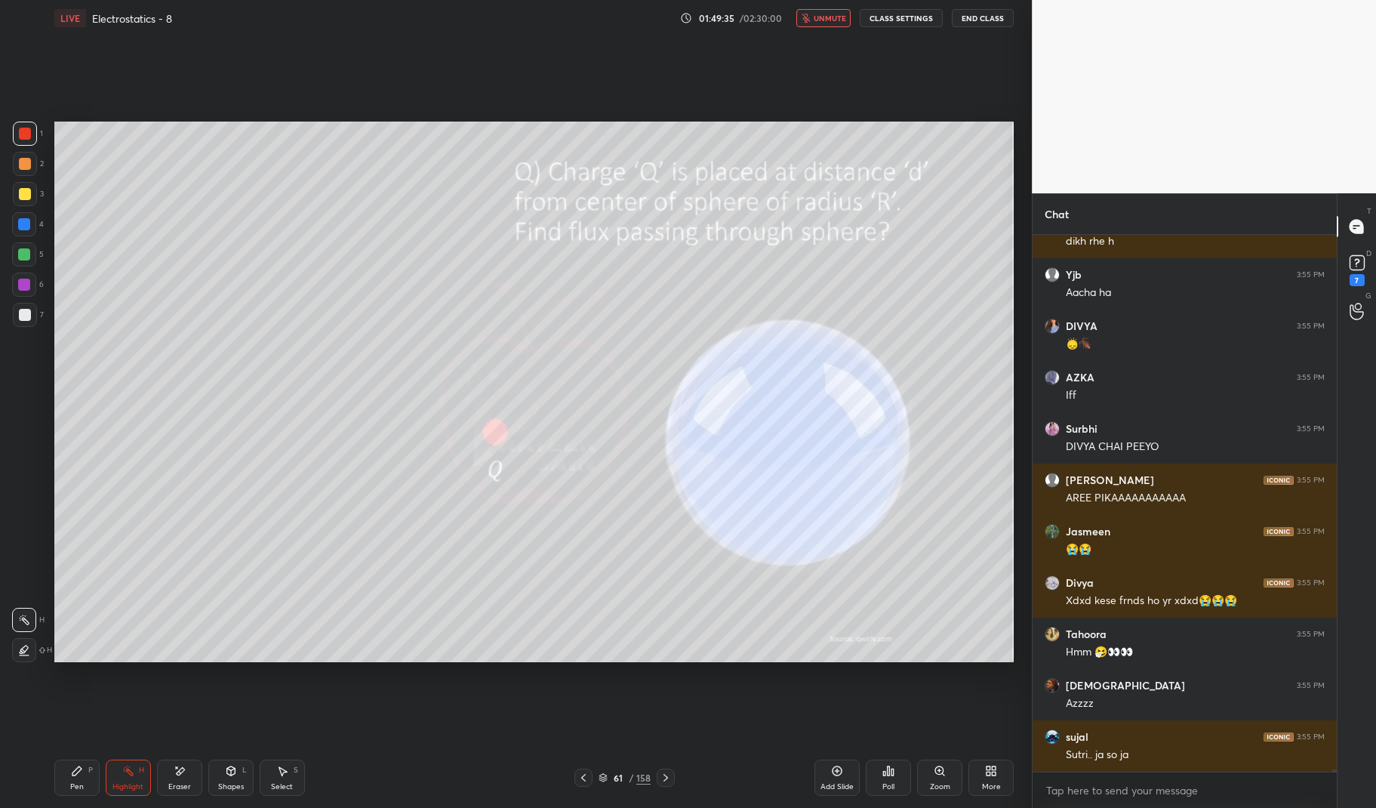
scroll to position [112403, 0]
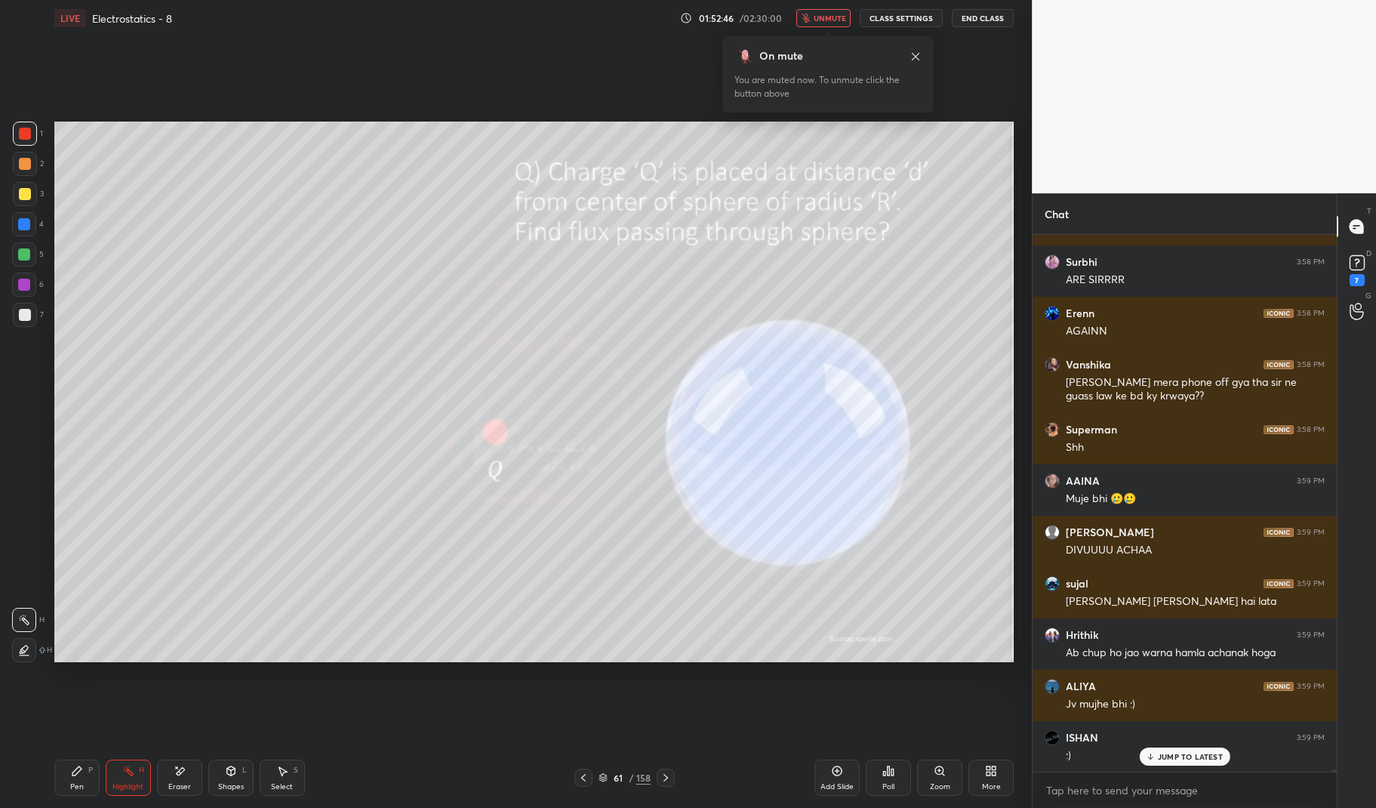
click at [832, 11] on button "unmute" at bounding box center [823, 18] width 54 height 18
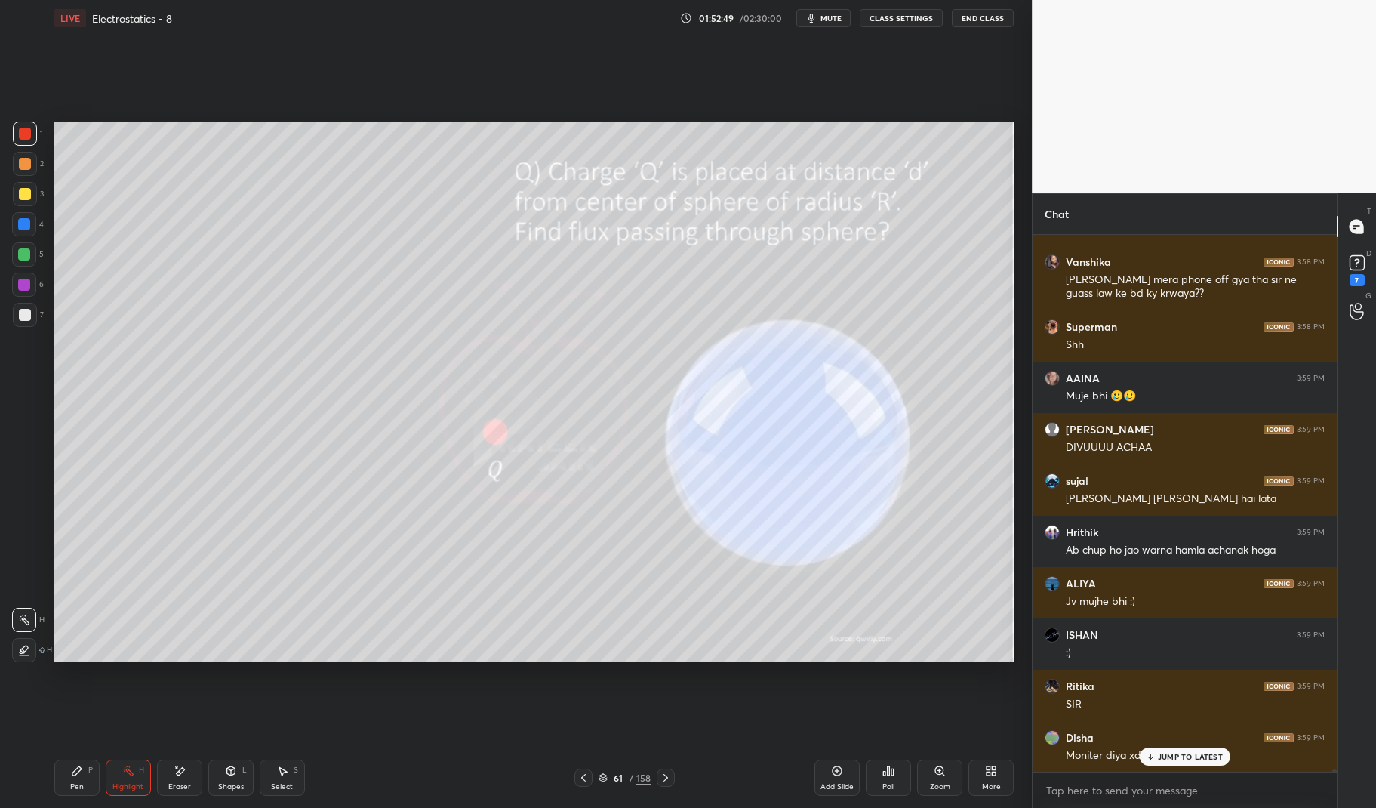
click at [1191, 749] on div "JUMP TO LATEST" at bounding box center [1184, 756] width 91 height 18
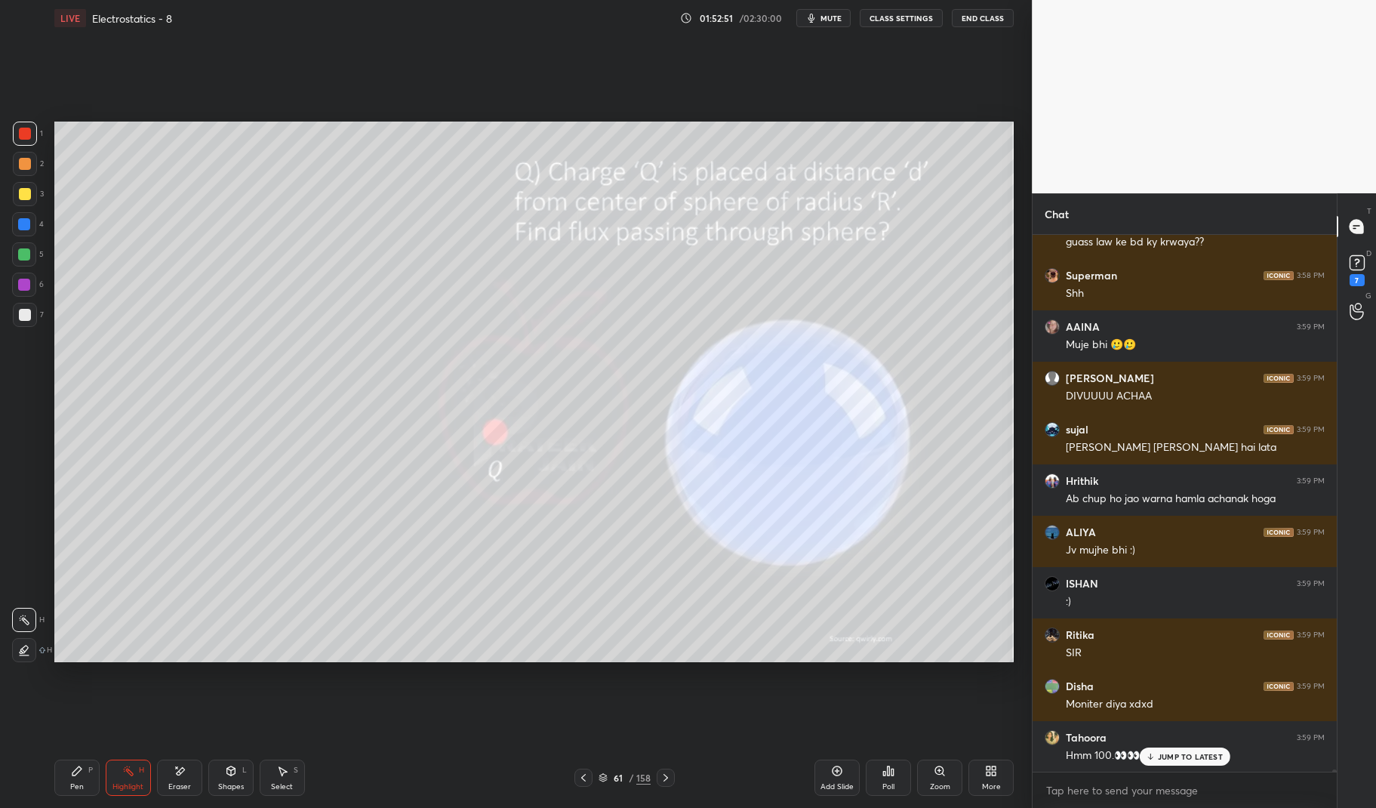
click at [1174, 747] on div "Hmm 100.👀👀🤧" at bounding box center [1195, 754] width 259 height 18
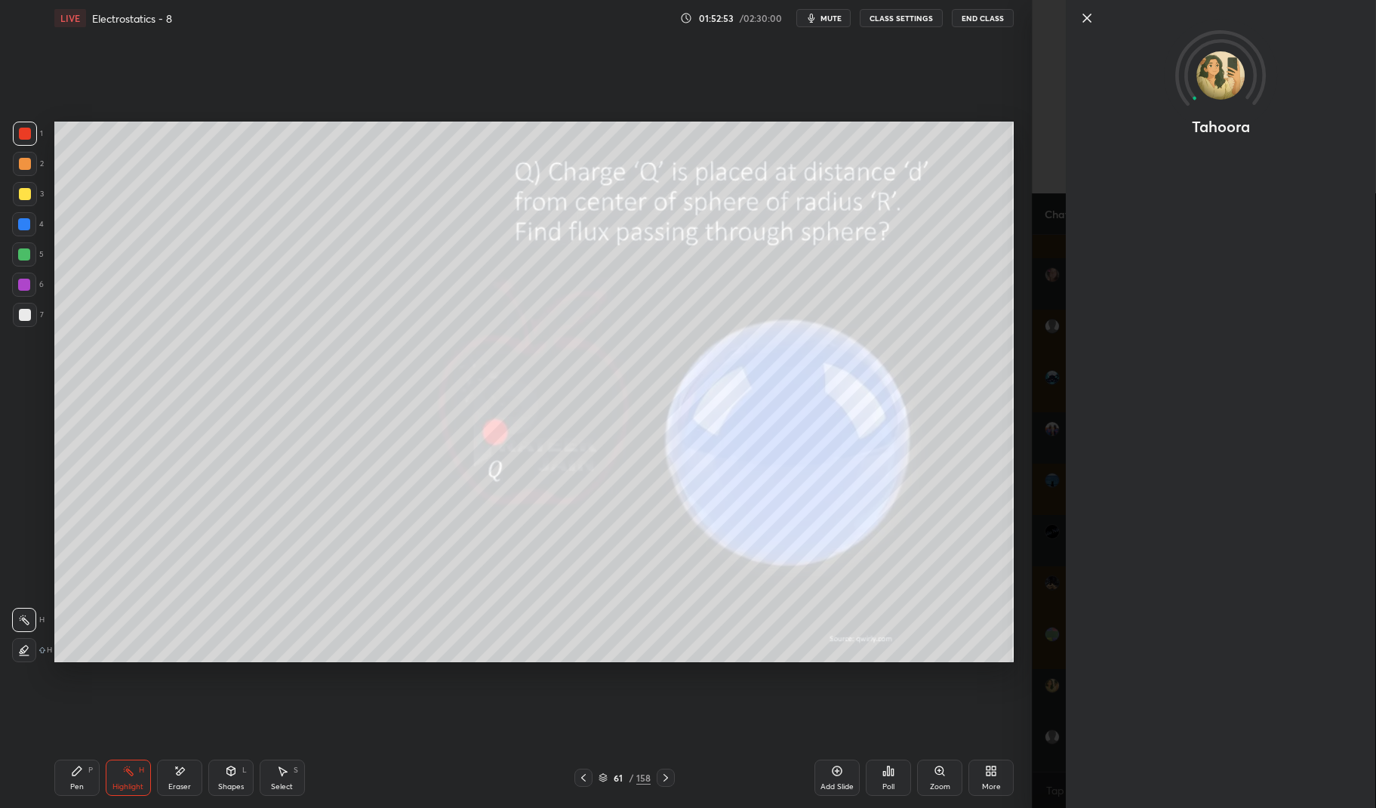
click at [663, 710] on div "Setting up your live class Poll for secs No correct answer Start poll" at bounding box center [533, 391] width 971 height 711
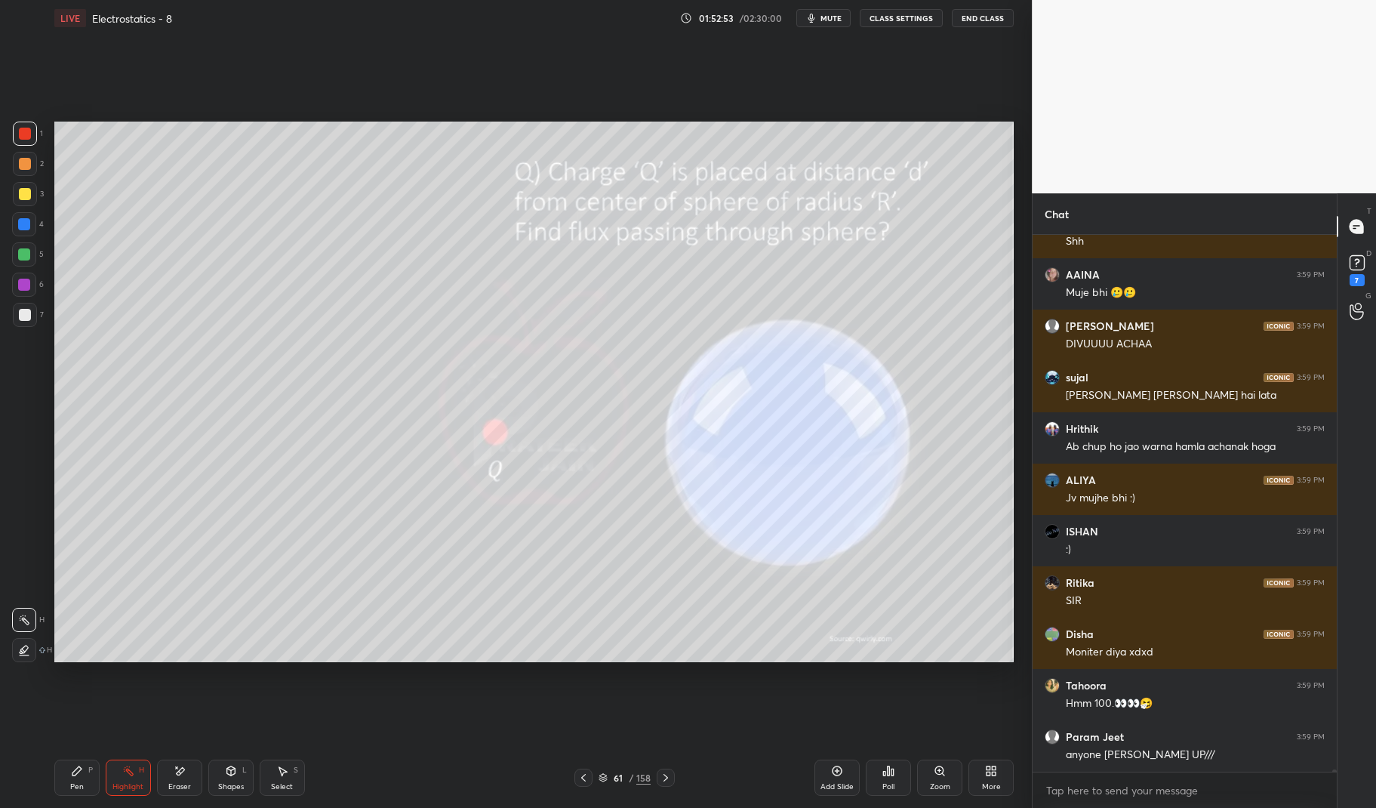
click at [660, 717] on div "Setting up your live class Poll for secs No correct answer Start poll" at bounding box center [533, 391] width 971 height 711
click at [605, 774] on icon at bounding box center [602, 777] width 9 height 9
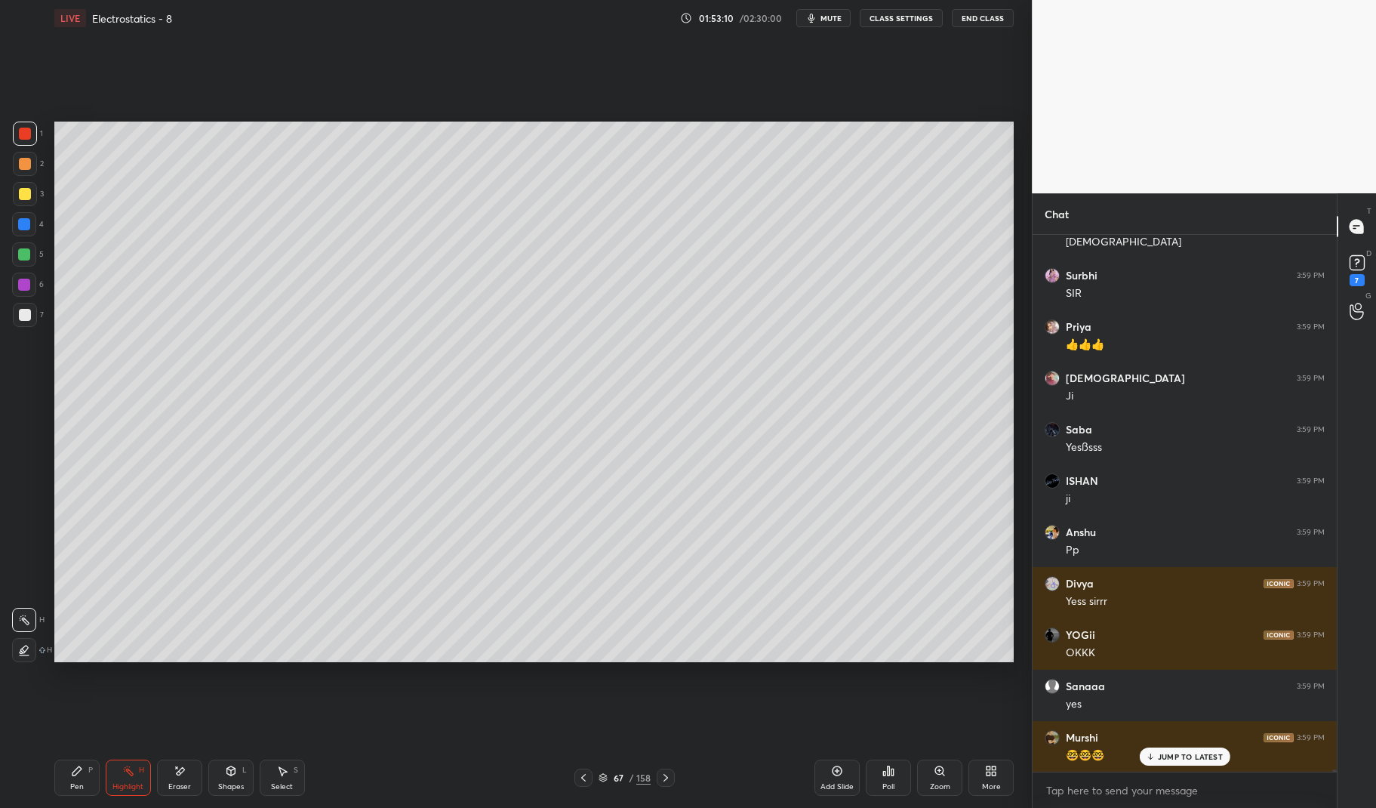
click at [1193, 752] on p "JUMP TO LATEST" at bounding box center [1190, 756] width 65 height 9
click at [666, 774] on icon at bounding box center [666, 777] width 12 height 12
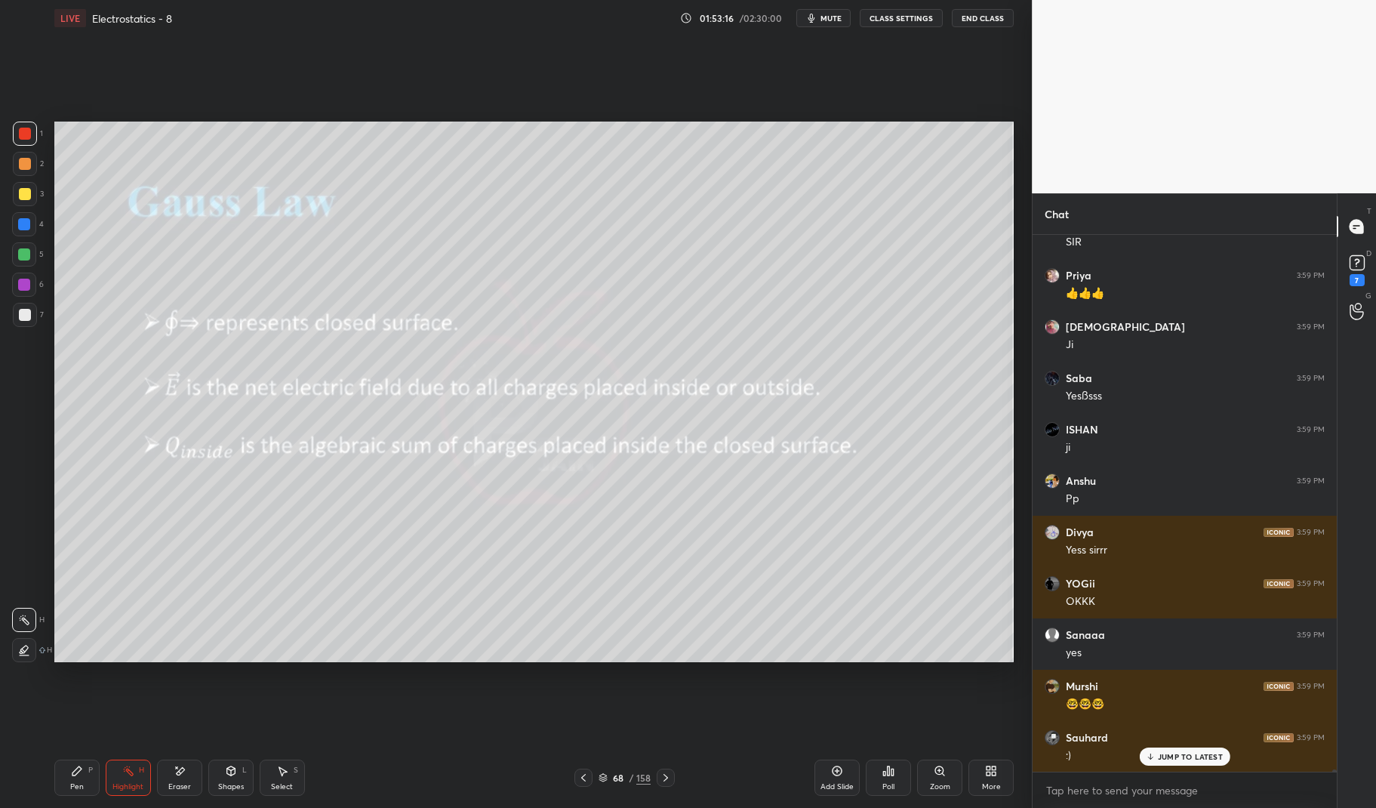
click at [61, 788] on div "Pen P" at bounding box center [76, 777] width 45 height 36
click at [65, 781] on div "Pen P" at bounding box center [76, 777] width 45 height 36
click at [660, 775] on icon at bounding box center [666, 777] width 12 height 12
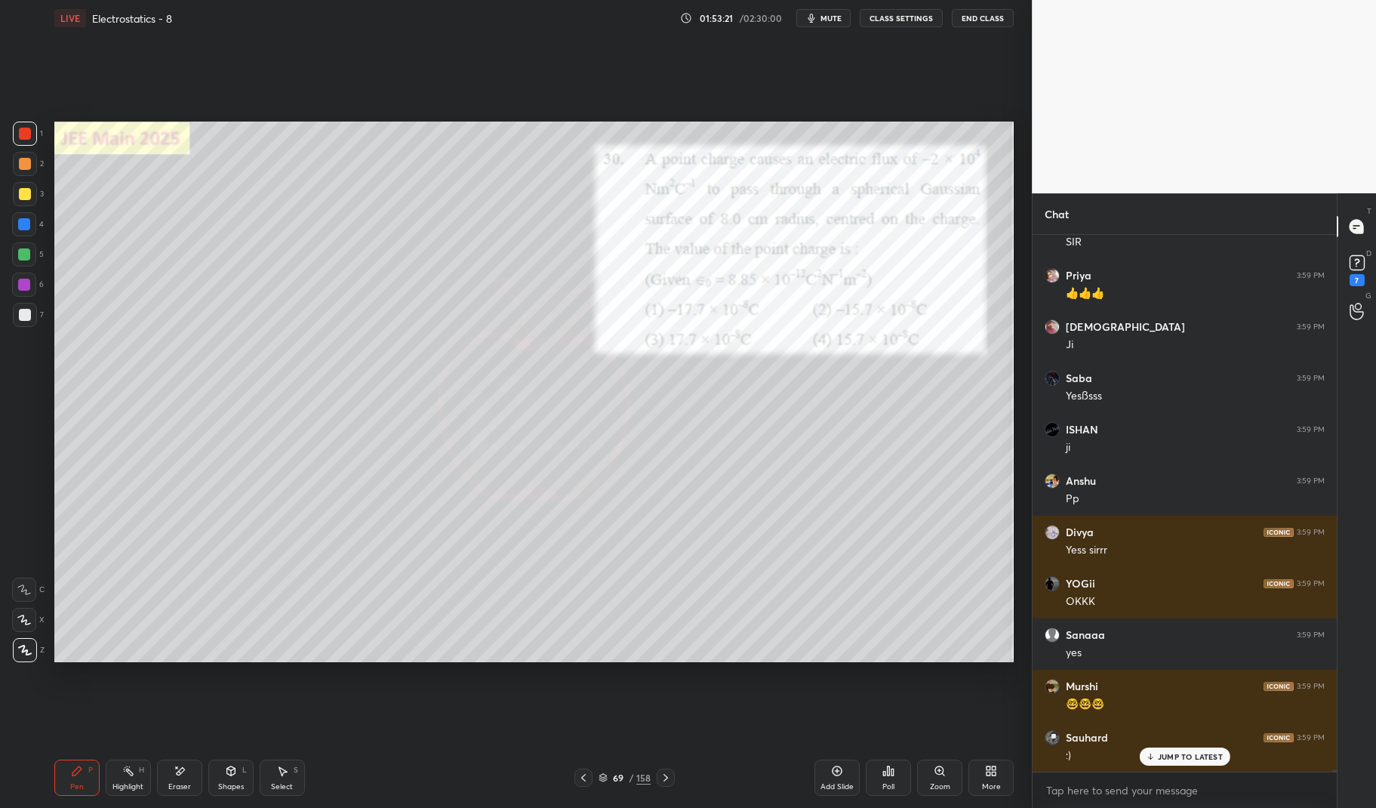
click at [22, 196] on div at bounding box center [25, 194] width 12 height 12
click at [16, 197] on div at bounding box center [25, 194] width 24 height 24
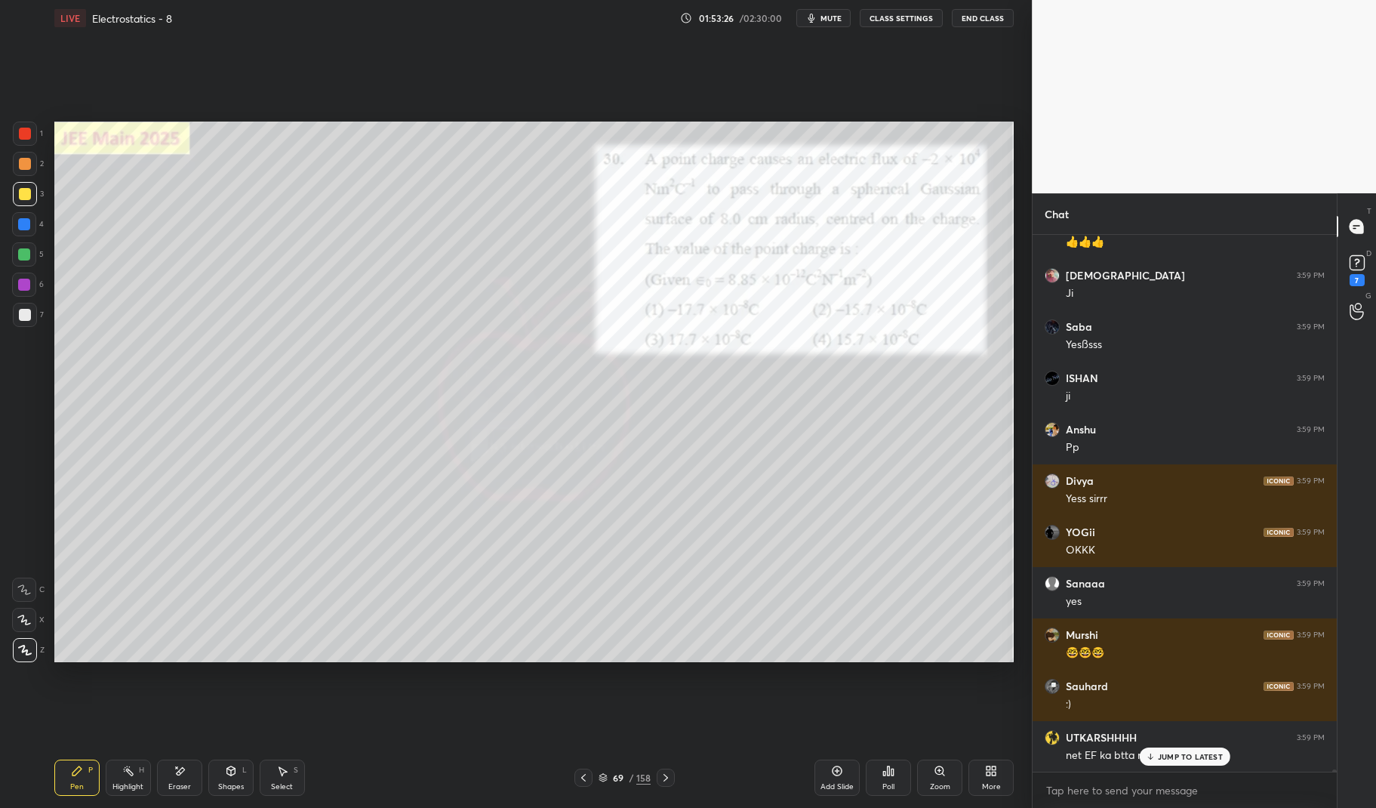
click at [1193, 755] on p "JUMP TO LATEST" at bounding box center [1190, 756] width 65 height 9
click at [25, 256] on div at bounding box center [24, 254] width 12 height 12
click at [24, 257] on div at bounding box center [24, 254] width 12 height 12
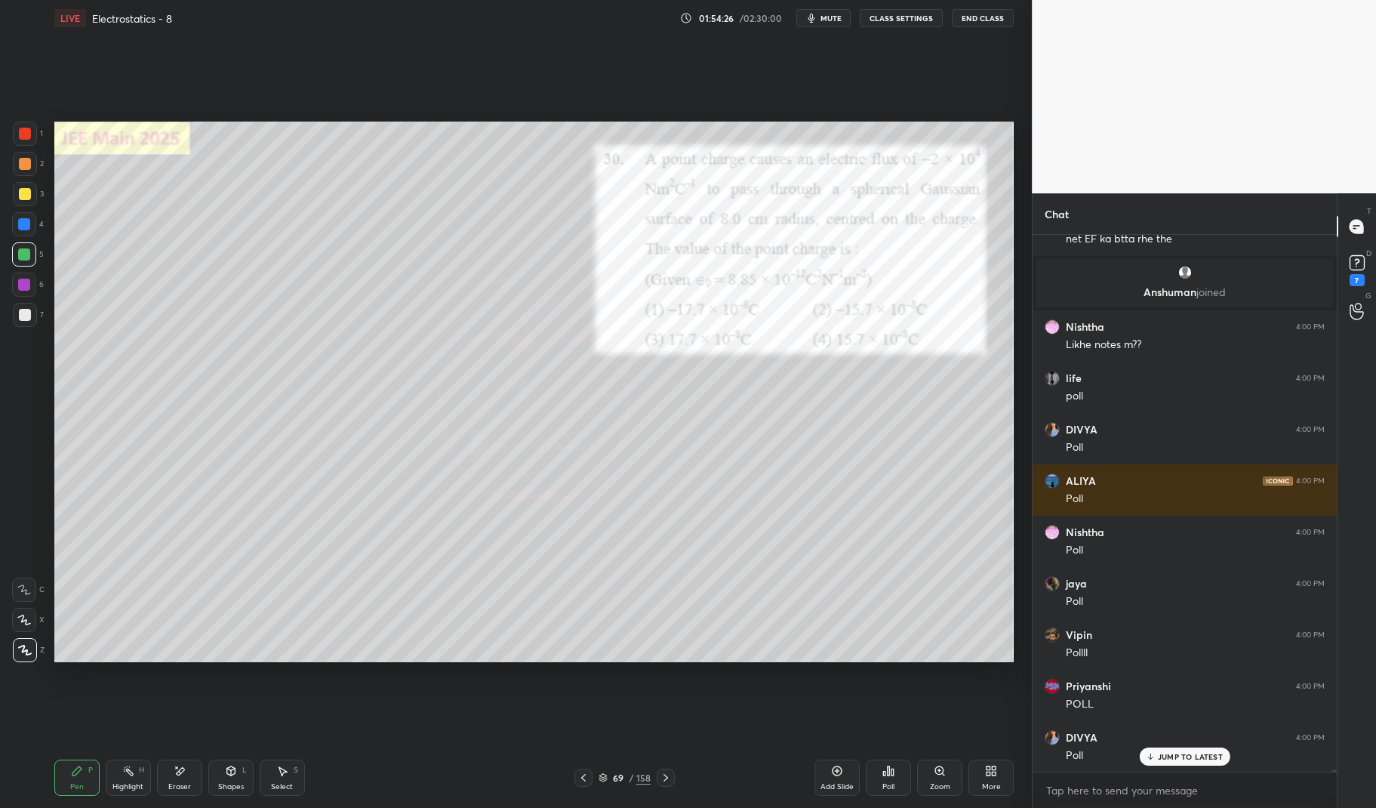
scroll to position [116876, 0]
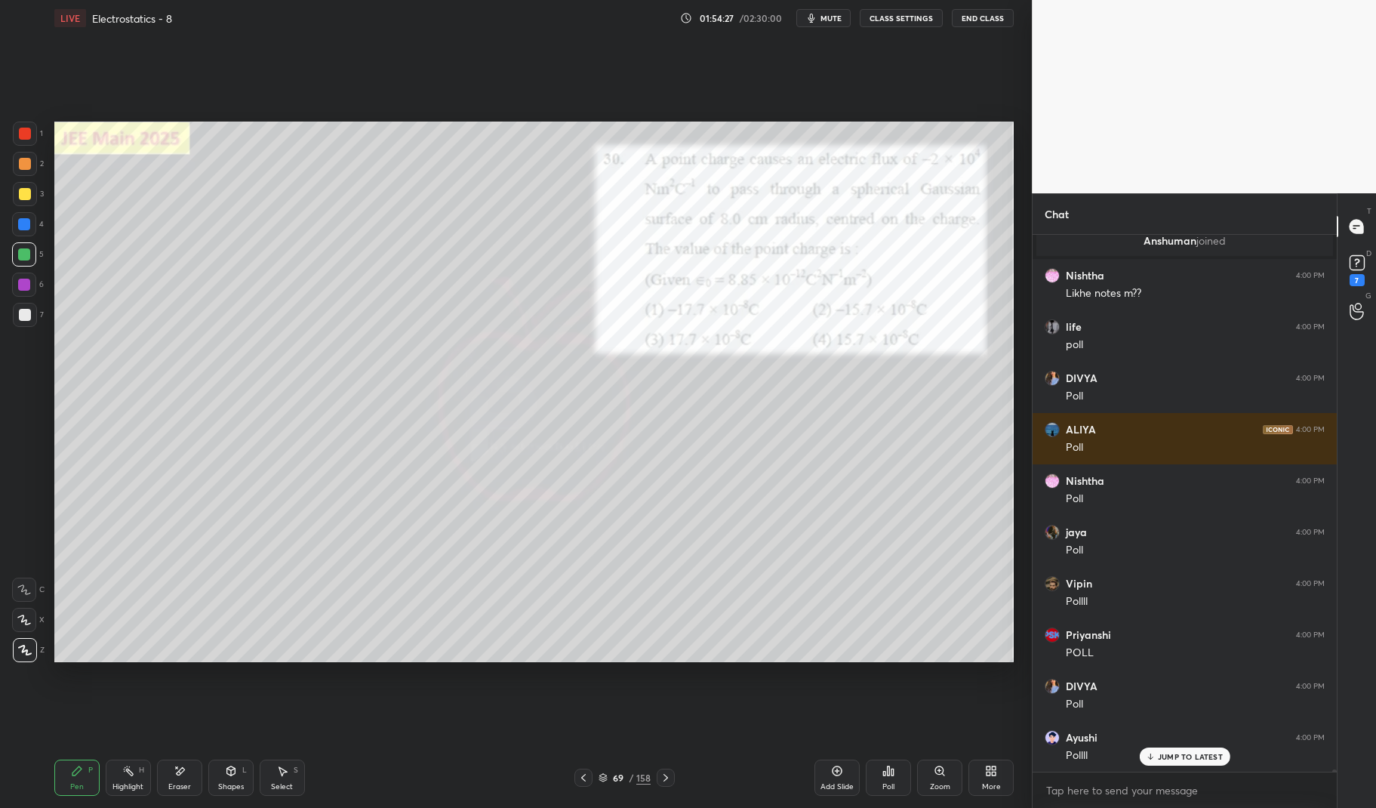
click at [1209, 758] on p "JUMP TO LATEST" at bounding box center [1190, 756] width 65 height 9
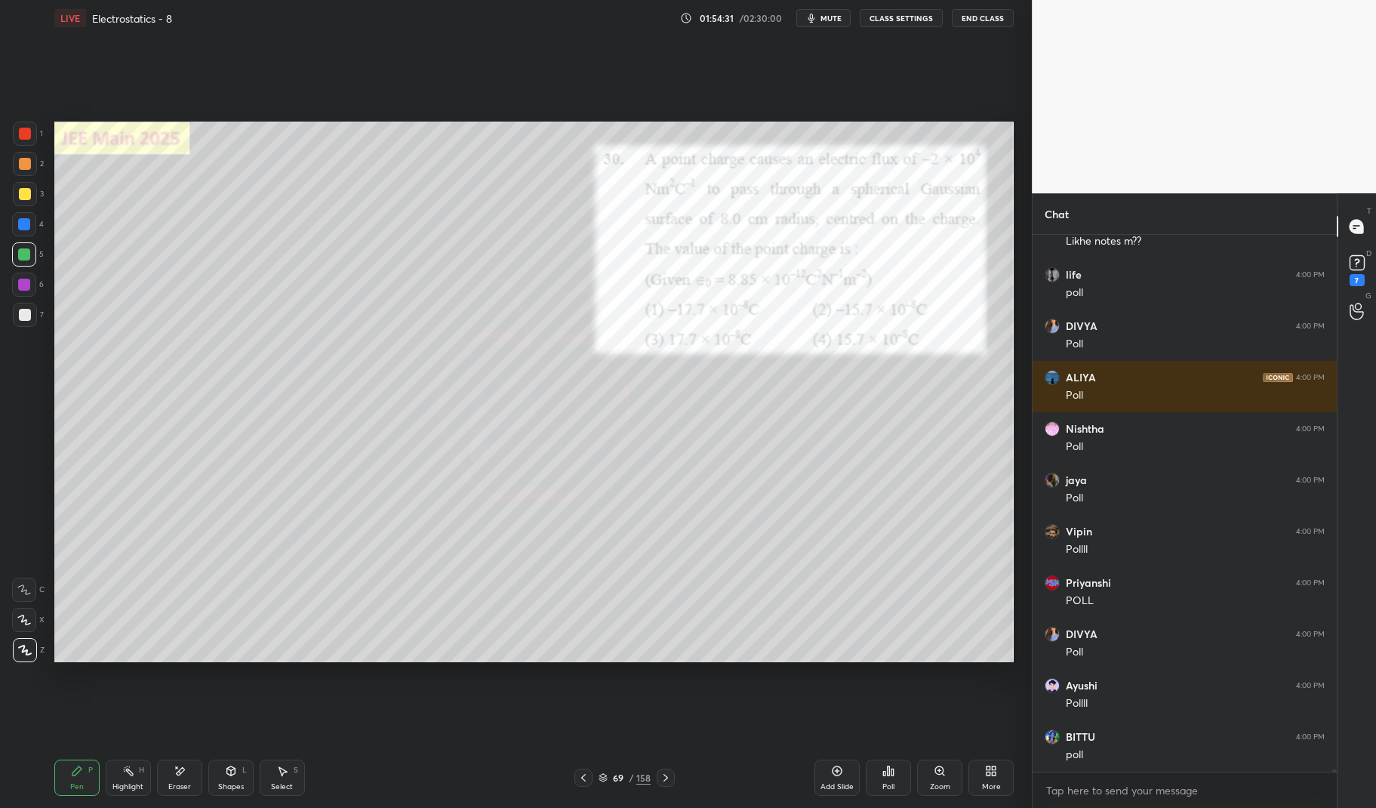
scroll to position [116980, 0]
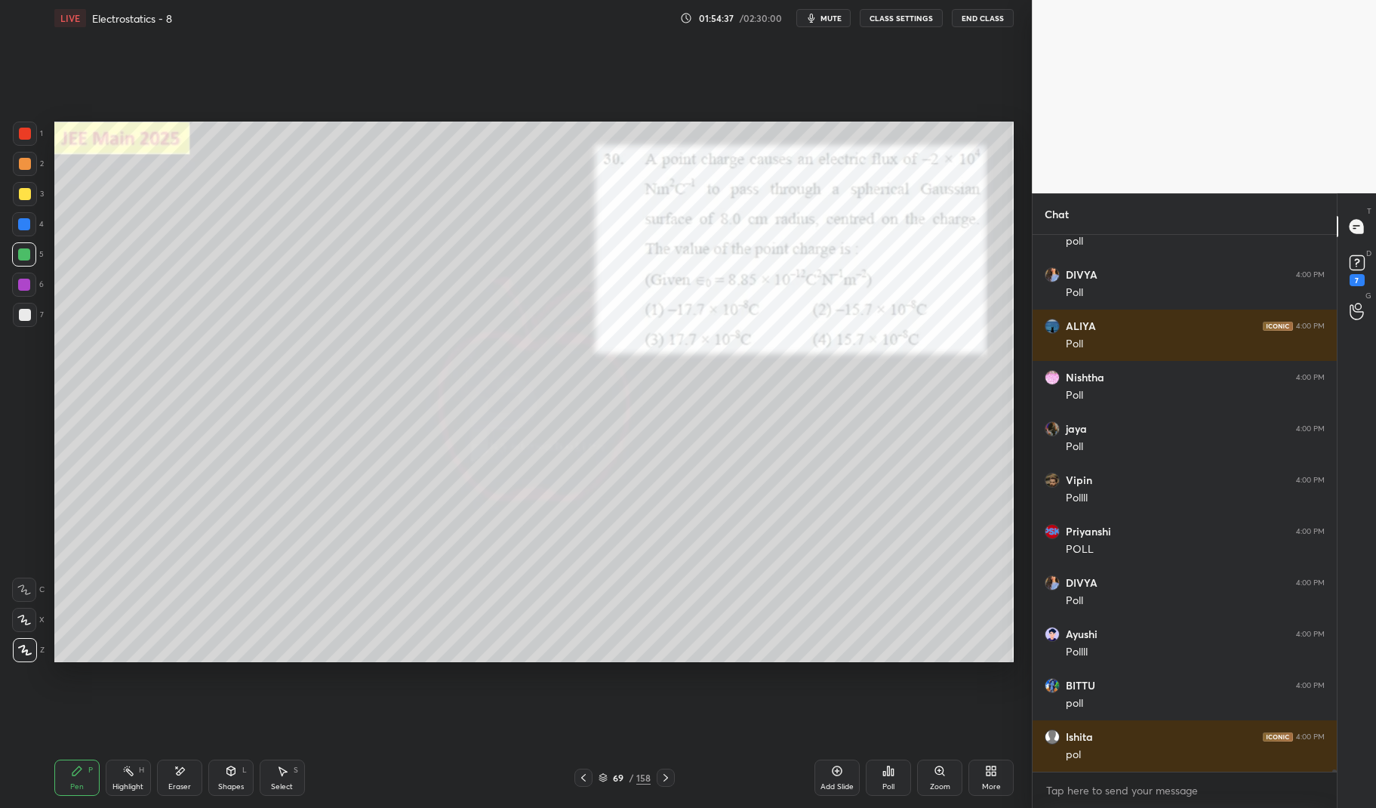
click at [605, 776] on icon at bounding box center [603, 776] width 8 height 4
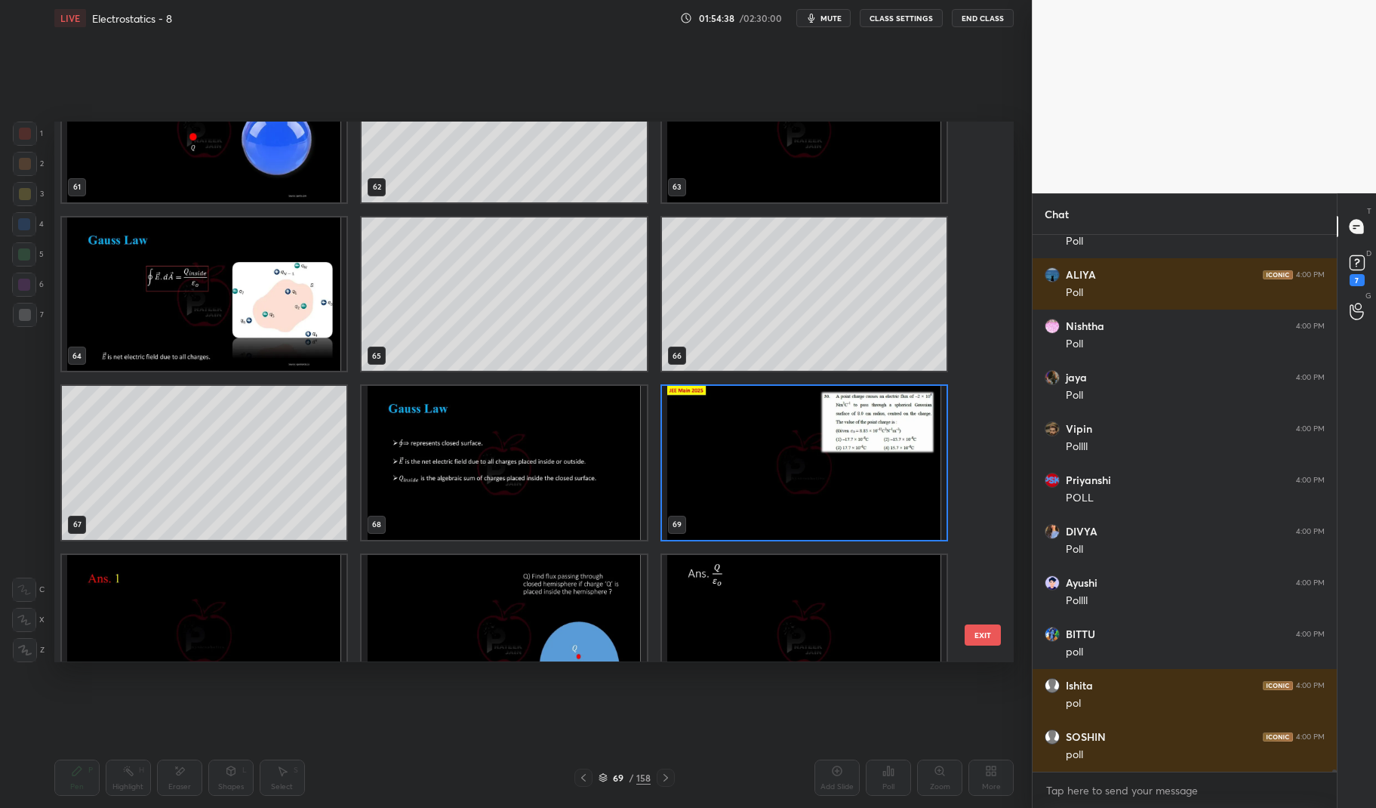
scroll to position [3454, 0]
click at [844, 471] on img "grid" at bounding box center [803, 463] width 285 height 154
click at [833, 472] on img "grid" at bounding box center [803, 463] width 285 height 154
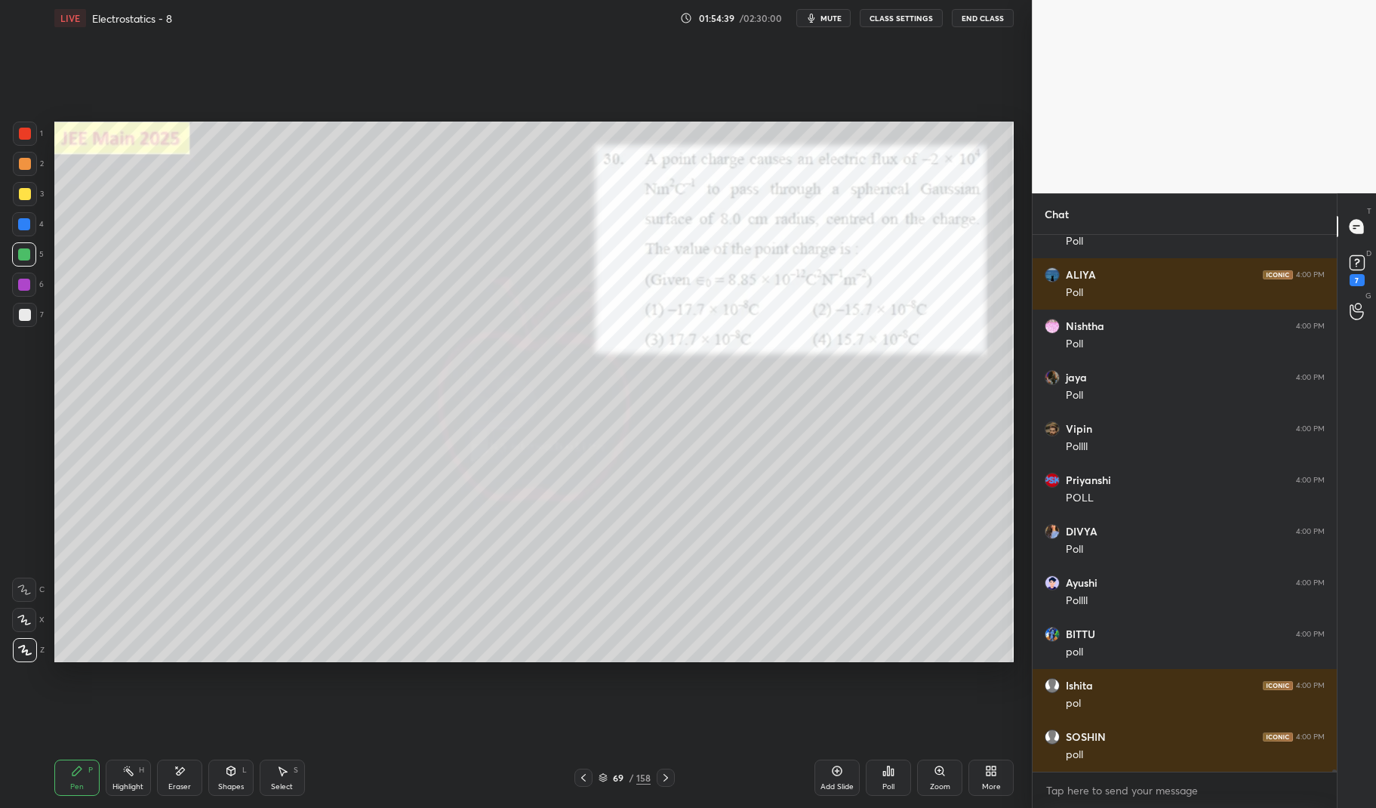
click at [890, 783] on div "Poll" at bounding box center [888, 787] width 12 height 8
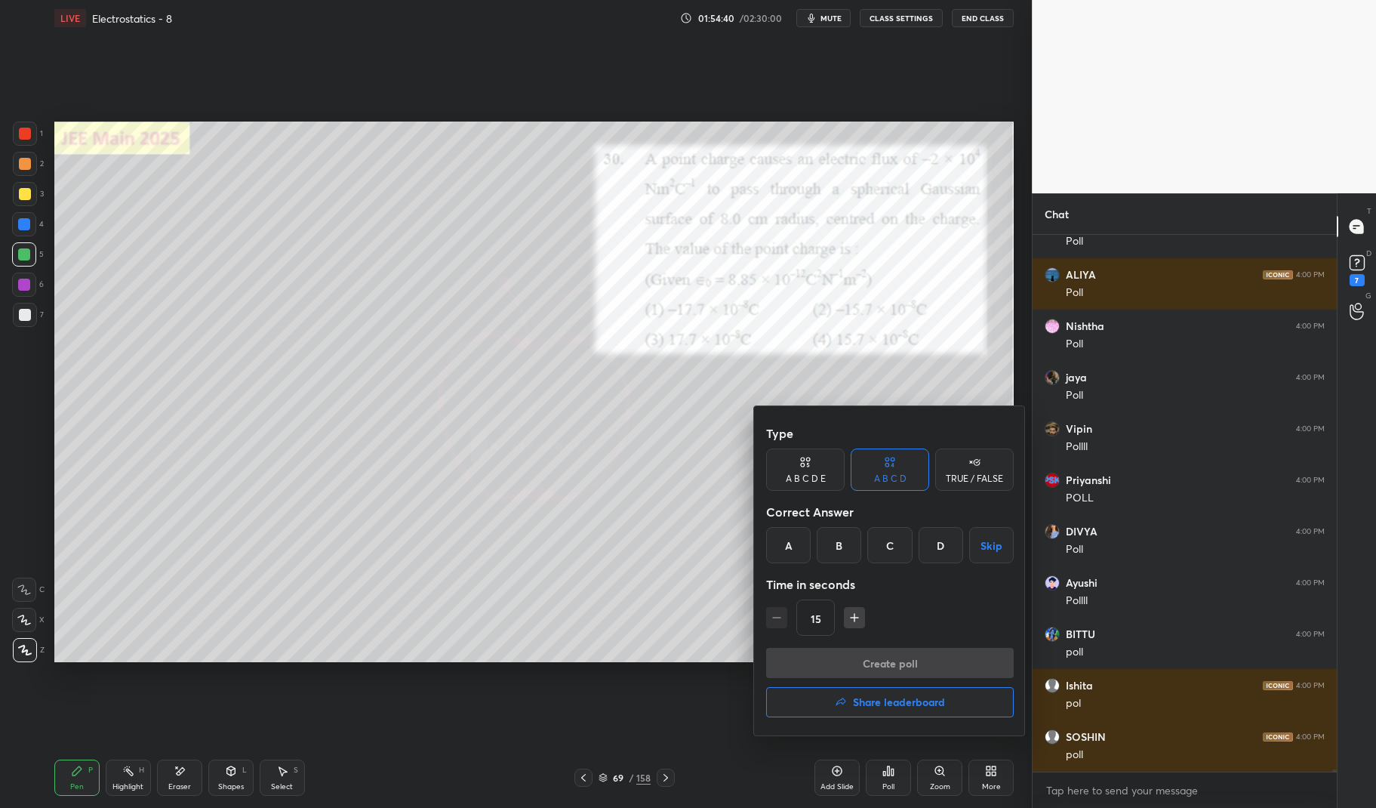
click at [785, 536] on div "A" at bounding box center [788, 545] width 45 height 36
click at [848, 651] on button "Create poll" at bounding box center [890, 663] width 248 height 30
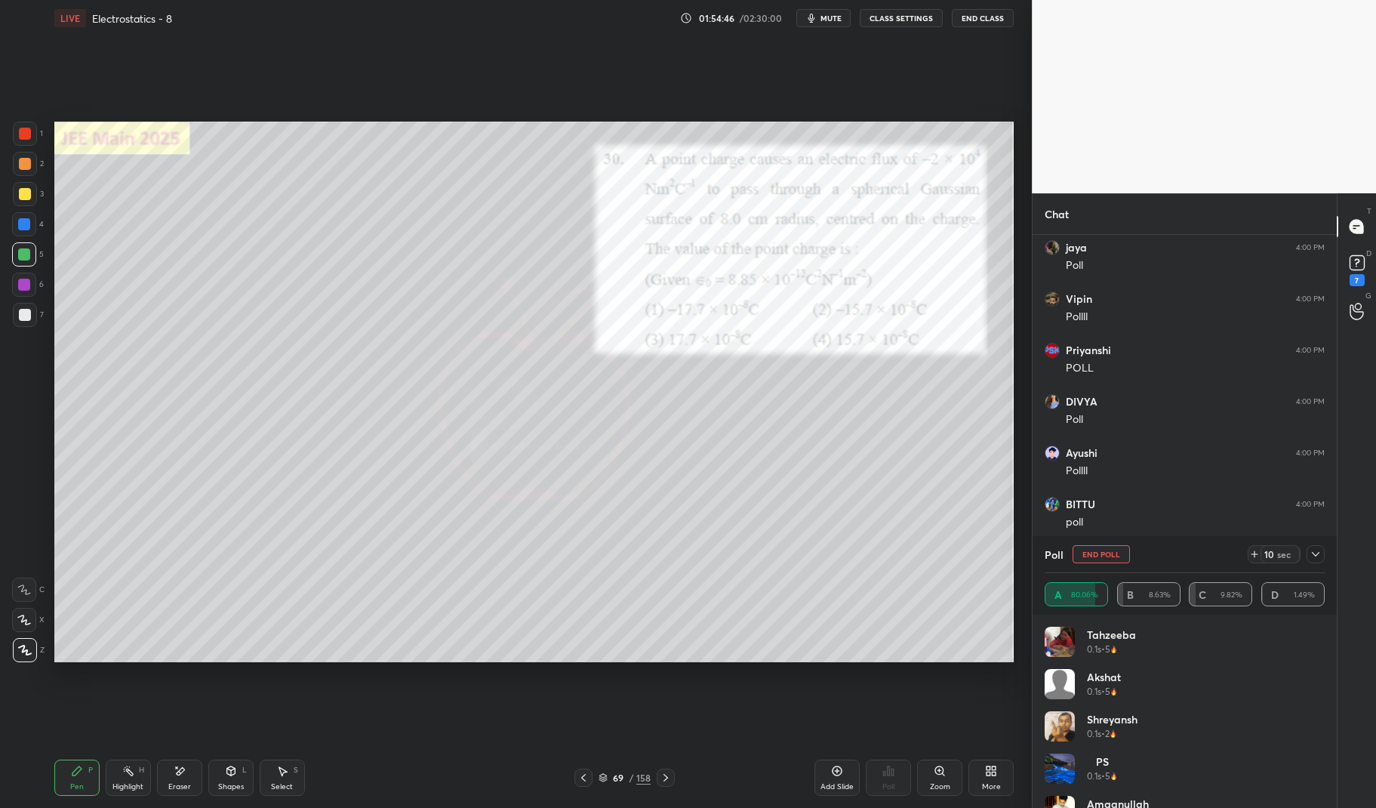
scroll to position [117366, 0]
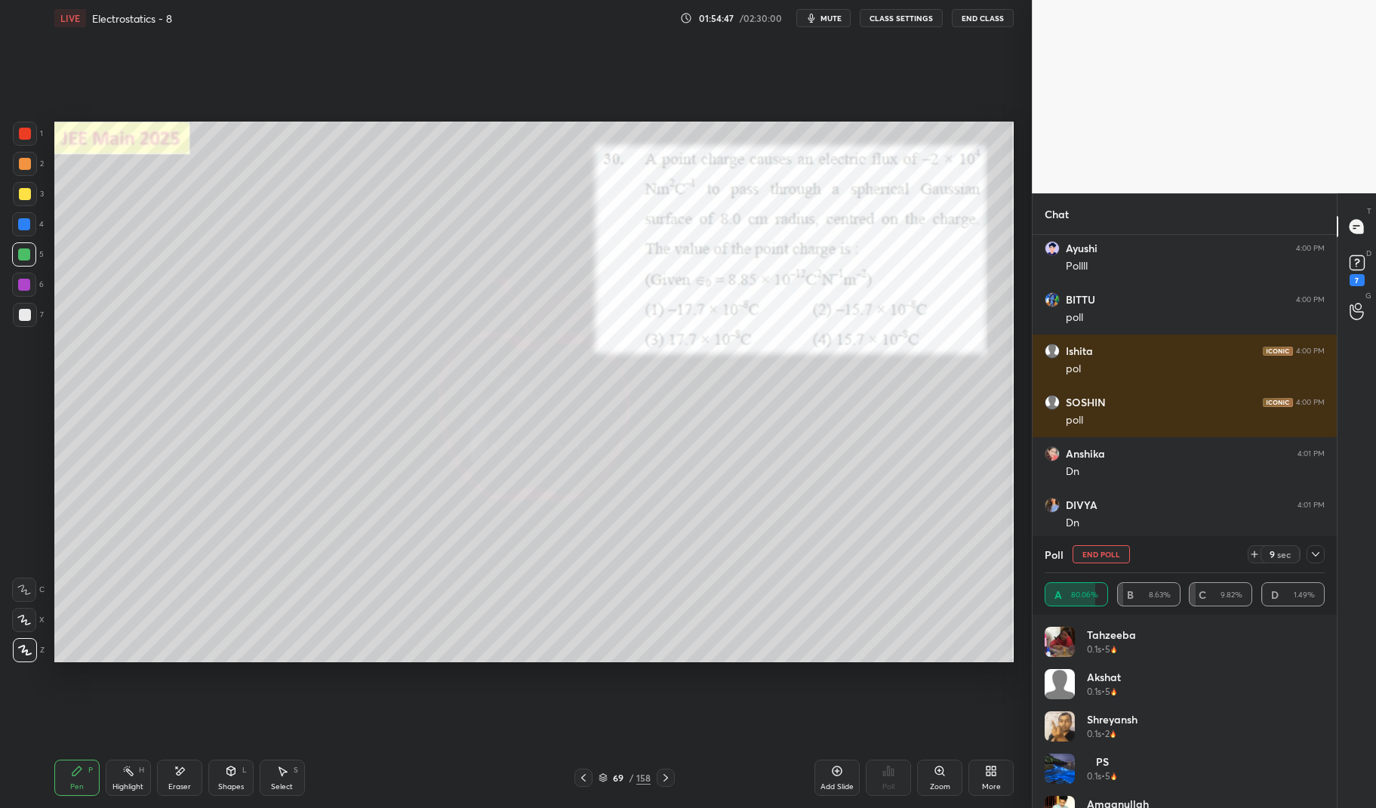
click at [73, 764] on div "Pen P" at bounding box center [76, 777] width 45 height 36
click at [71, 768] on icon at bounding box center [77, 770] width 12 height 12
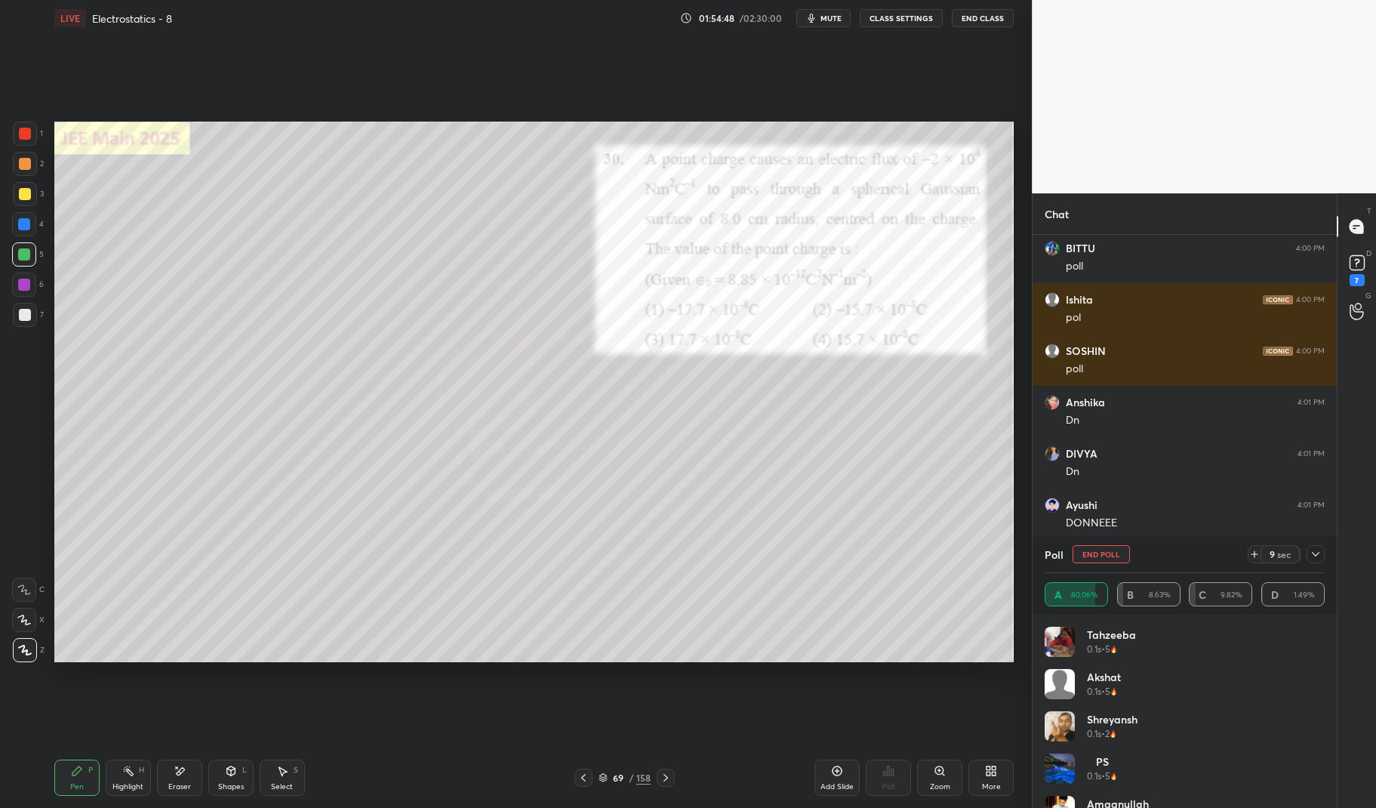
scroll to position [117468, 0]
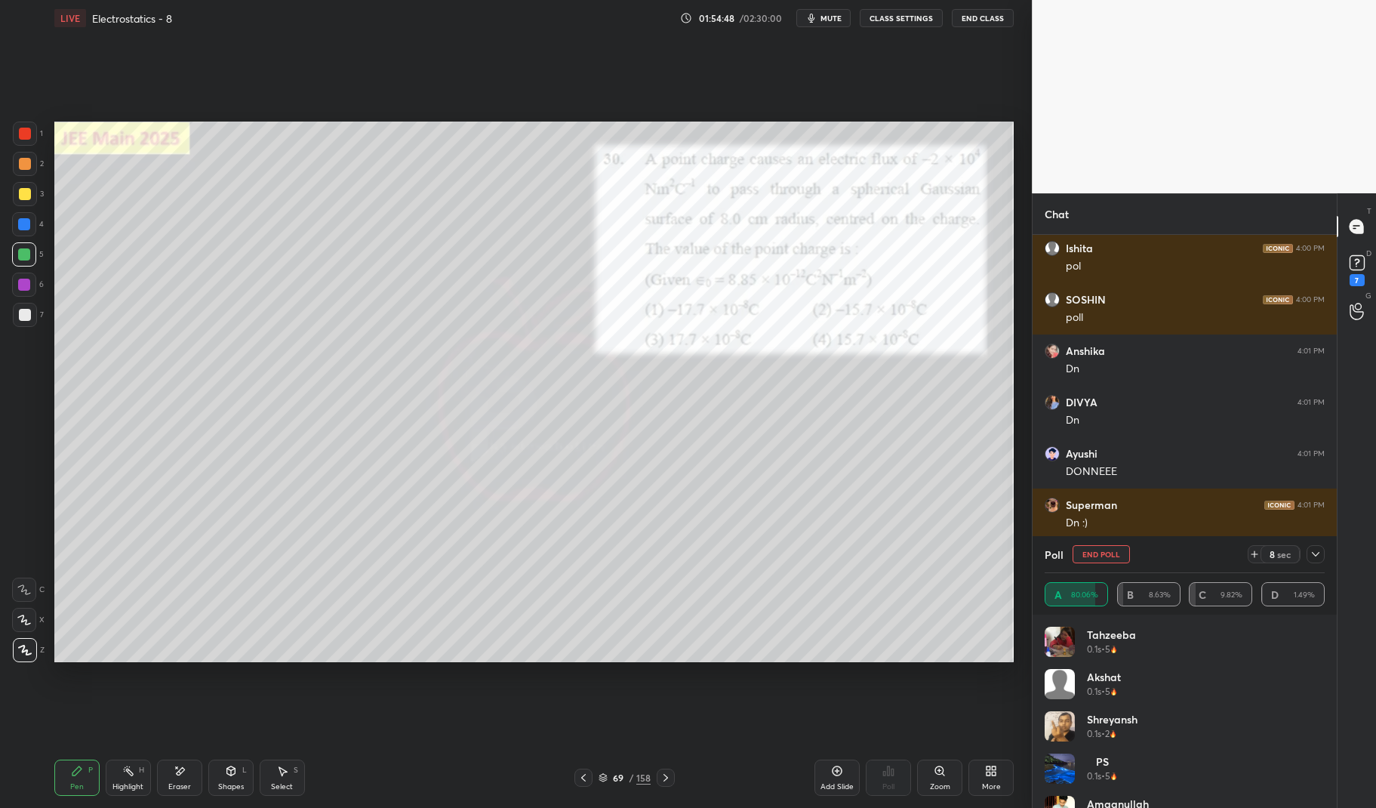
click at [29, 219] on div at bounding box center [24, 224] width 12 height 12
click at [13, 227] on div at bounding box center [24, 224] width 24 height 24
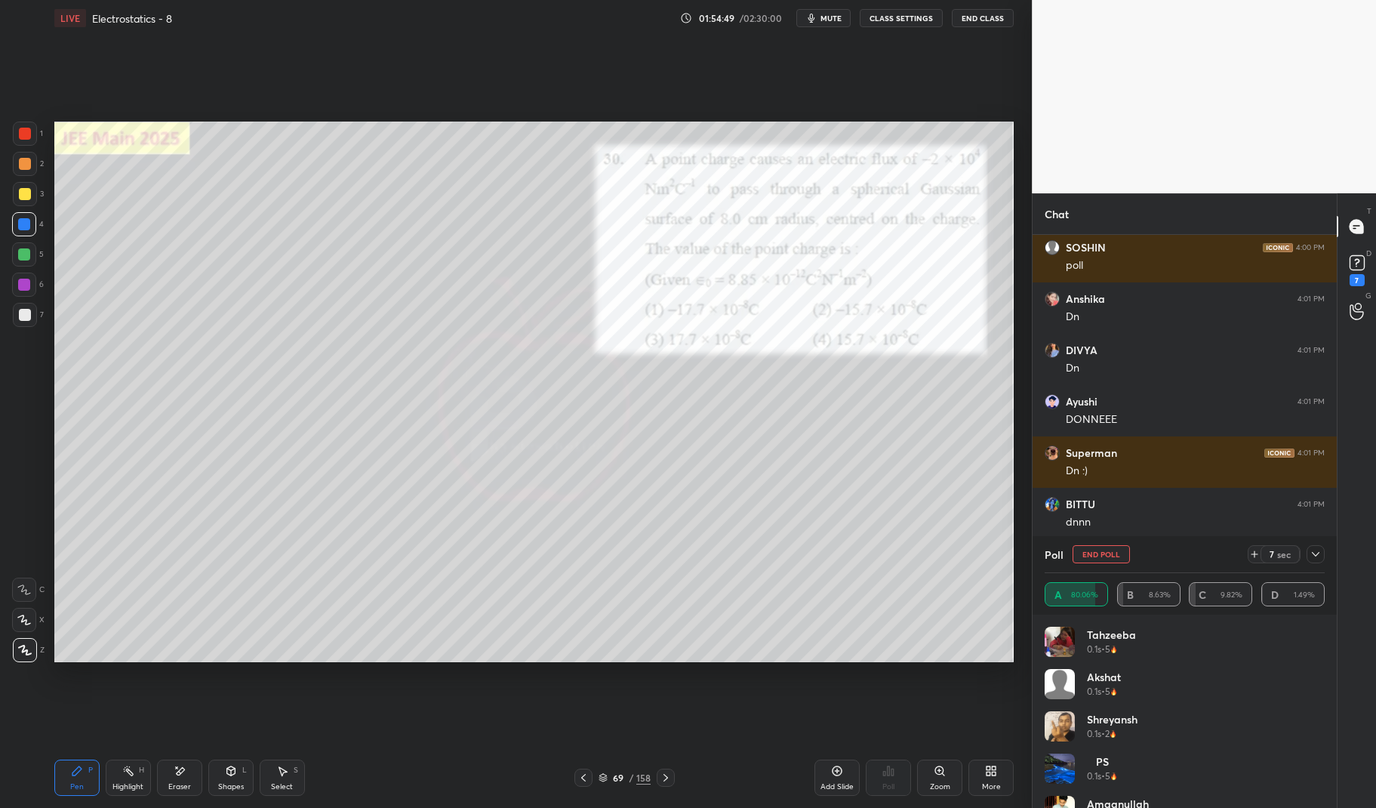
click at [63, 774] on div "Pen P" at bounding box center [76, 777] width 45 height 36
click at [57, 773] on div "Pen P" at bounding box center [76, 777] width 45 height 36
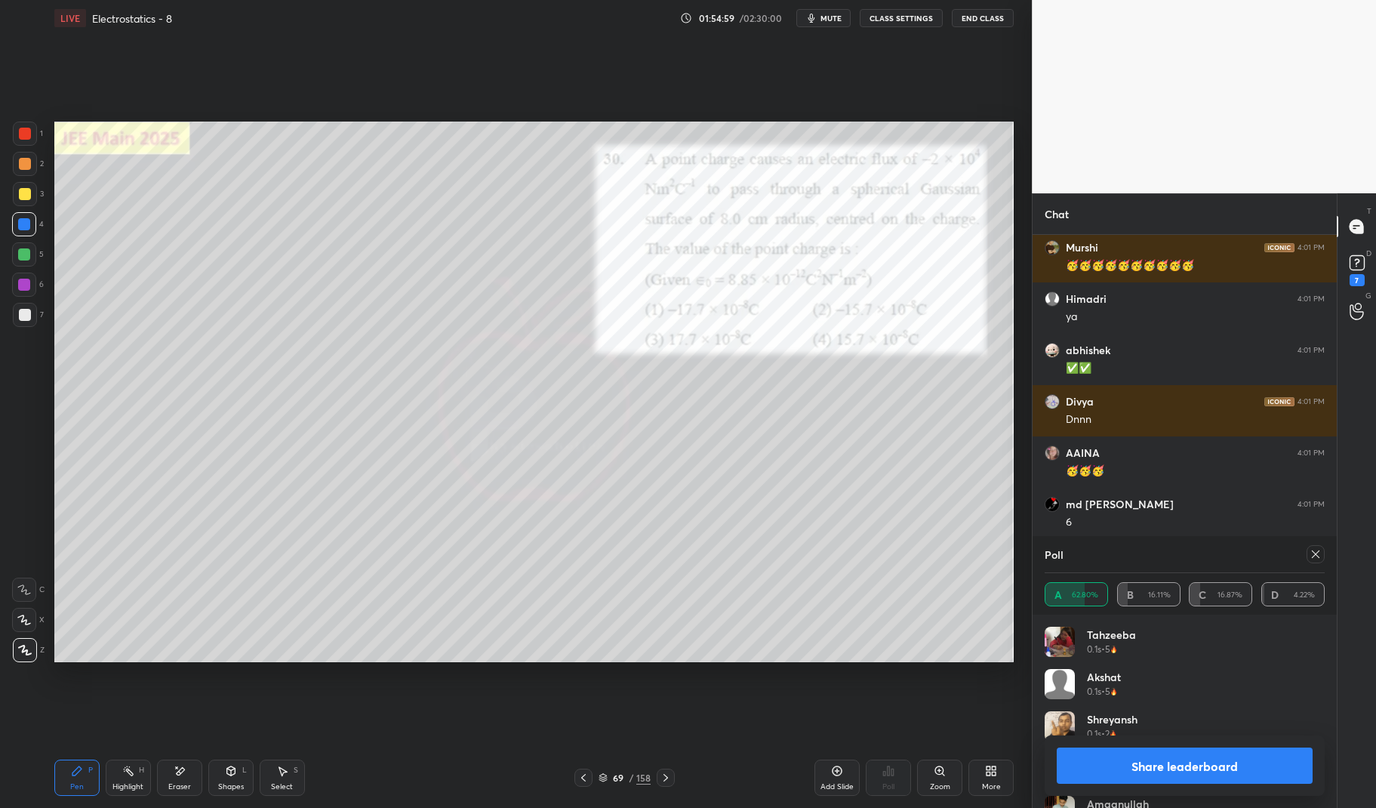
click at [1322, 550] on div at bounding box center [1315, 554] width 18 height 18
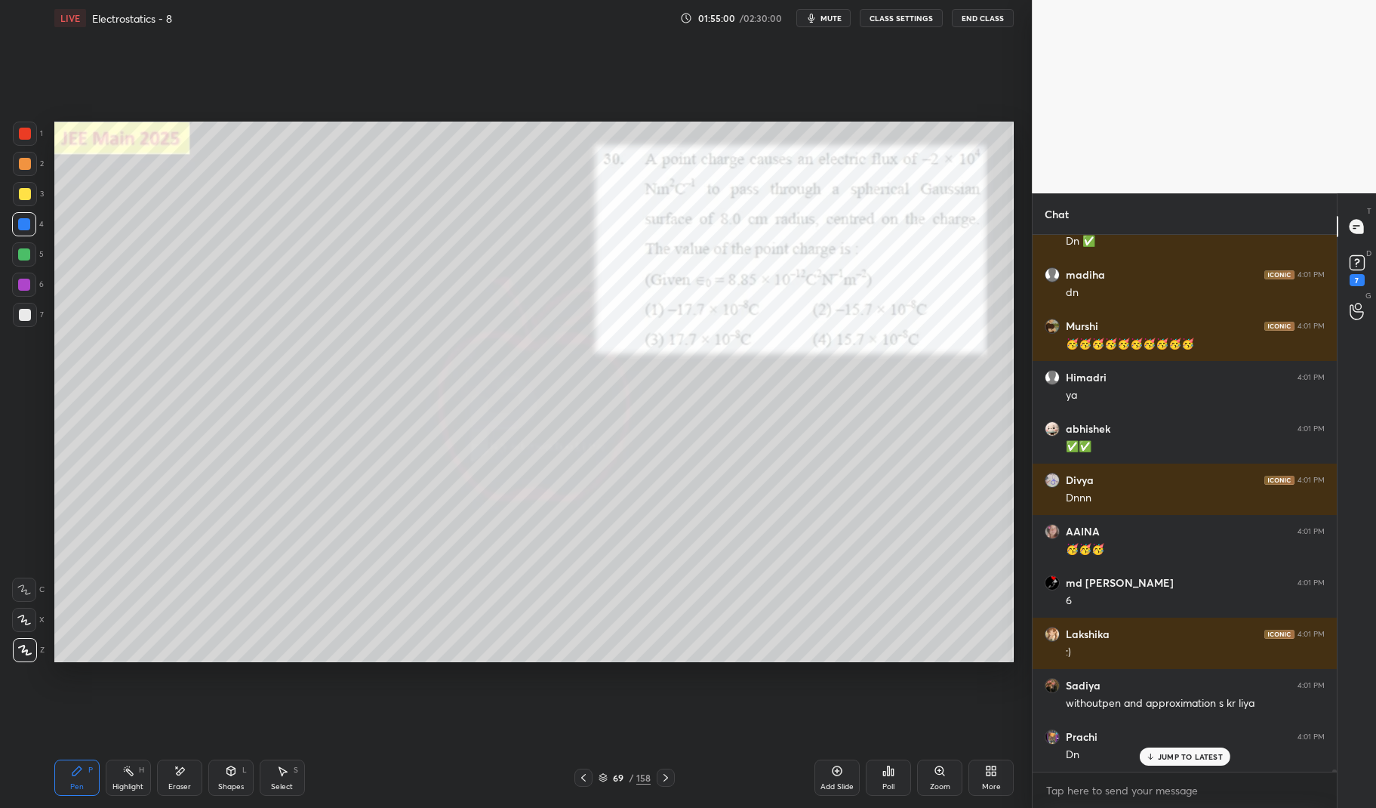
click at [63, 782] on div "Pen P" at bounding box center [76, 777] width 45 height 36
click at [63, 771] on div "Pen P" at bounding box center [76, 777] width 45 height 36
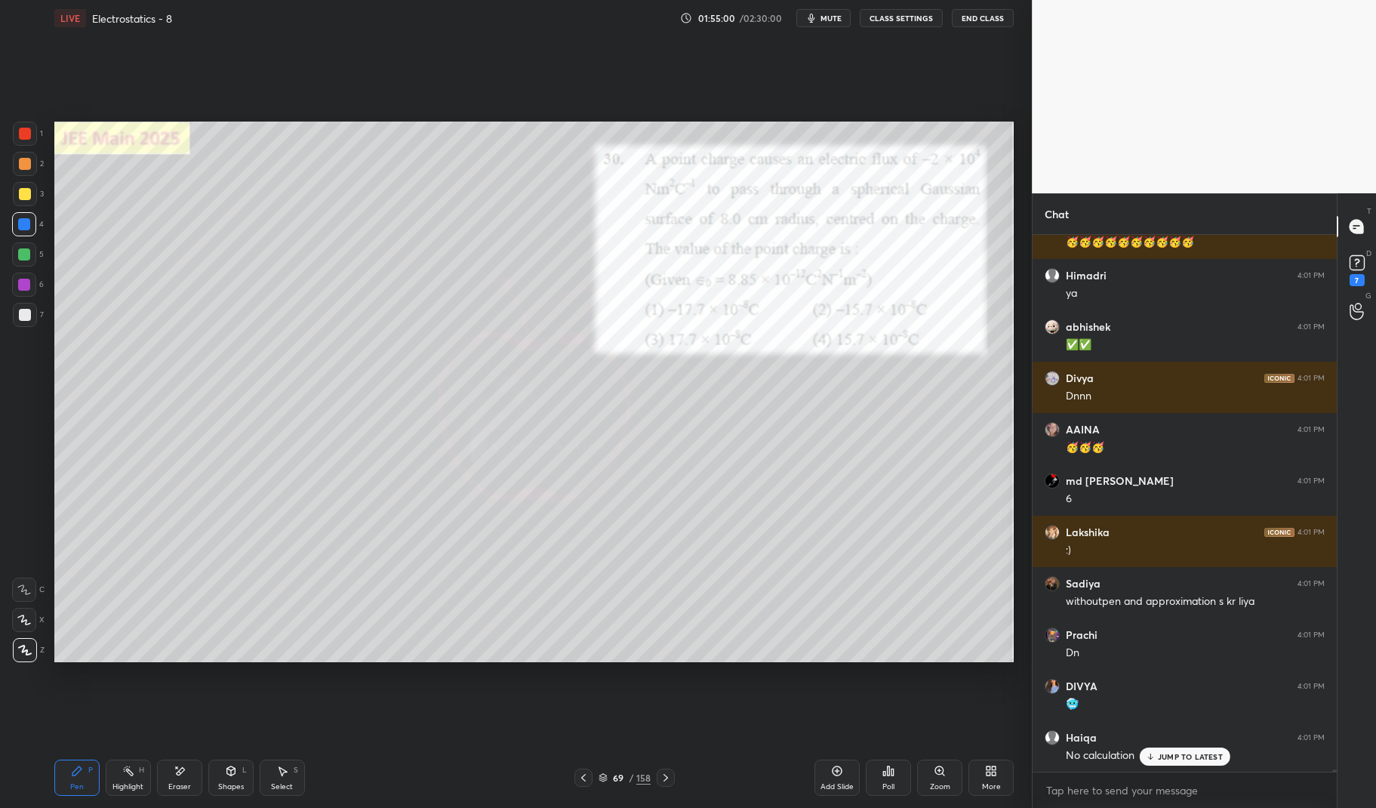
click at [35, 140] on div at bounding box center [25, 134] width 24 height 24
click at [35, 129] on div at bounding box center [25, 134] width 24 height 24
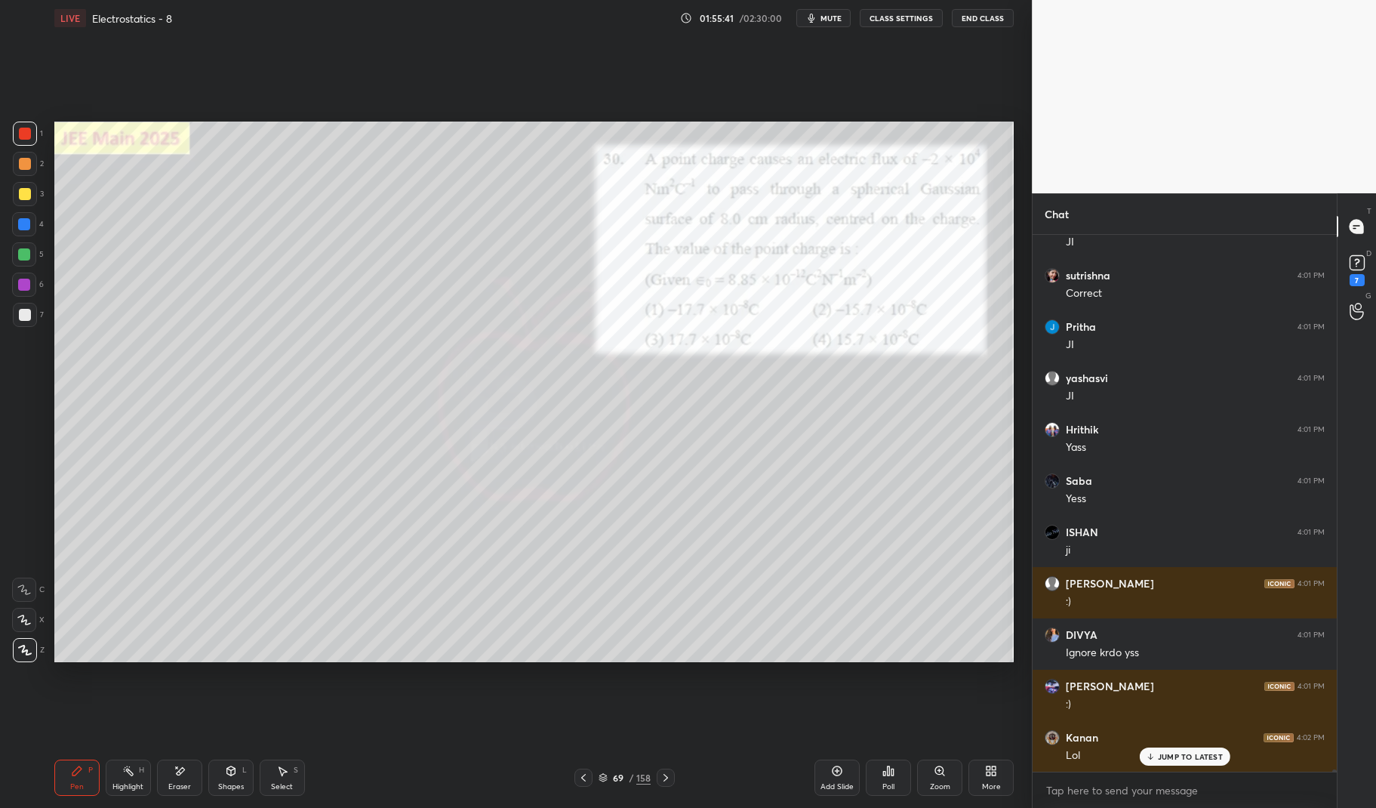
click at [168, 780] on div "Eraser" at bounding box center [179, 777] width 45 height 36
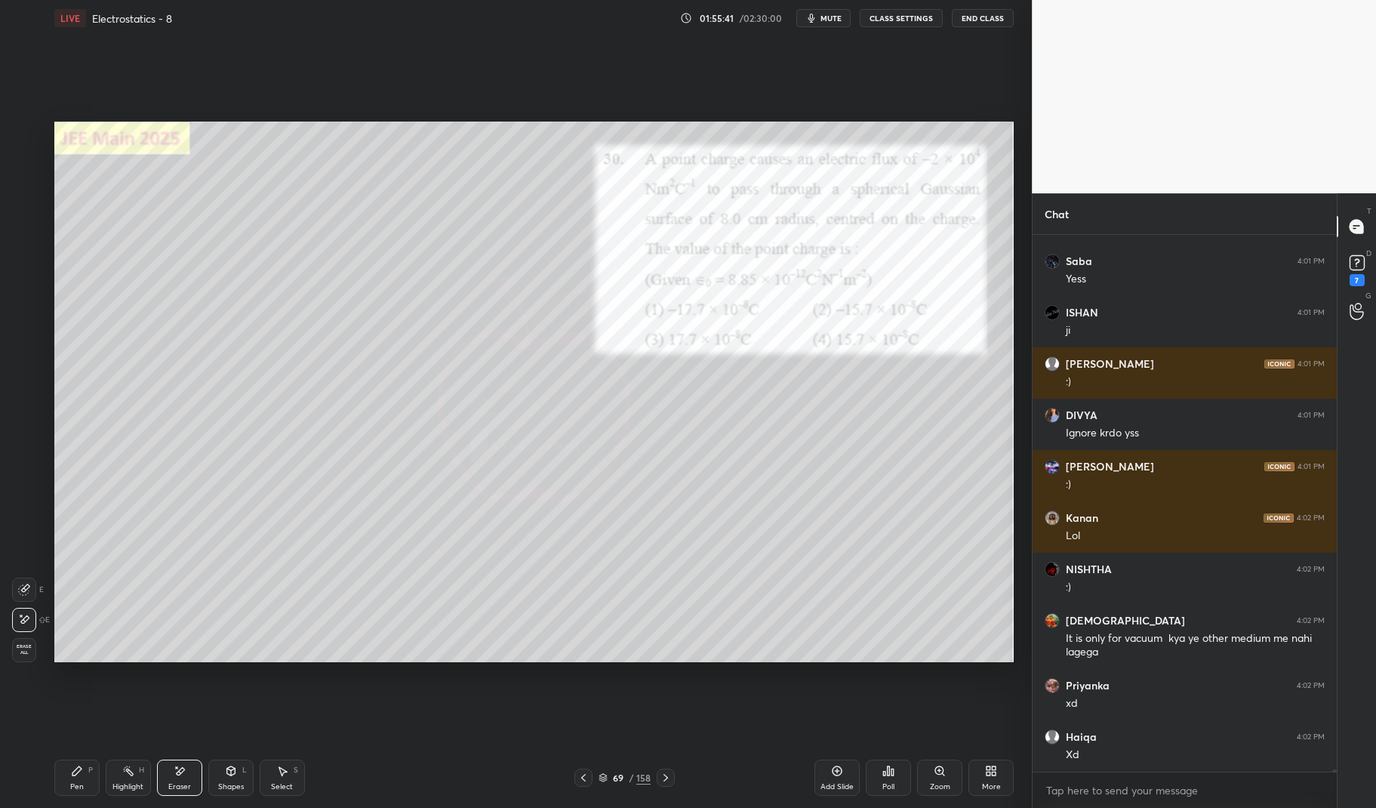
click at [137, 774] on div "Highlight H" at bounding box center [128, 777] width 45 height 36
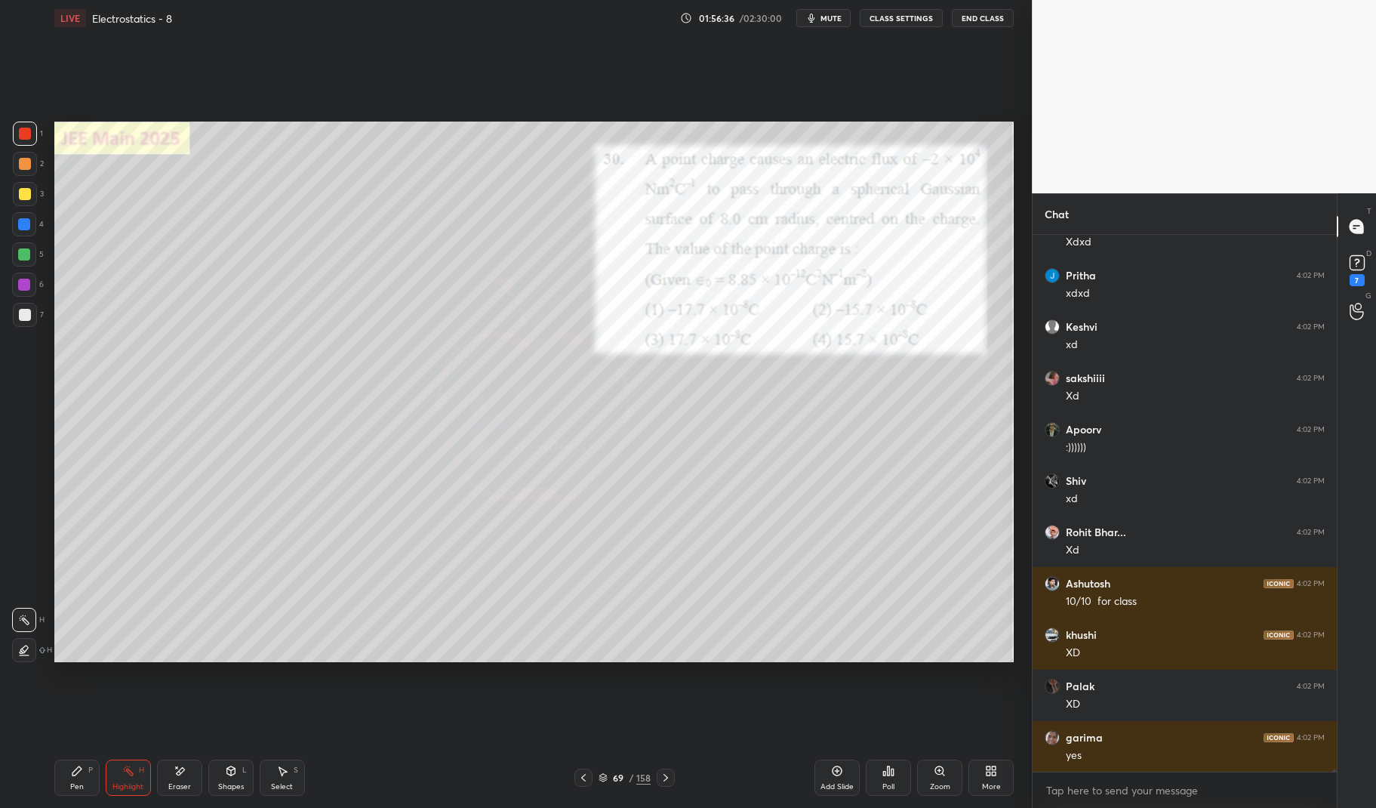
scroll to position [123533, 0]
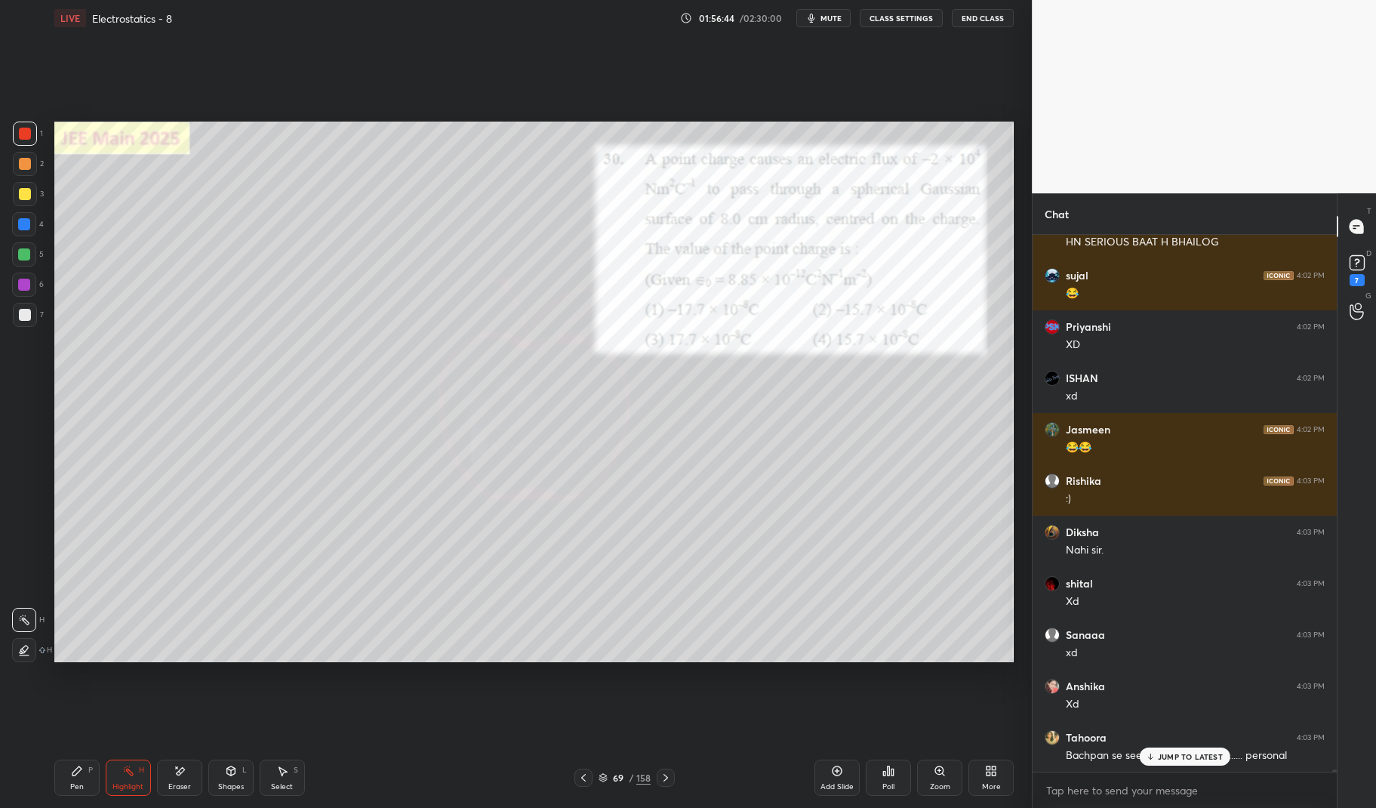
click at [77, 771] on icon at bounding box center [76, 770] width 9 height 9
click at [78, 768] on icon at bounding box center [76, 770] width 9 height 9
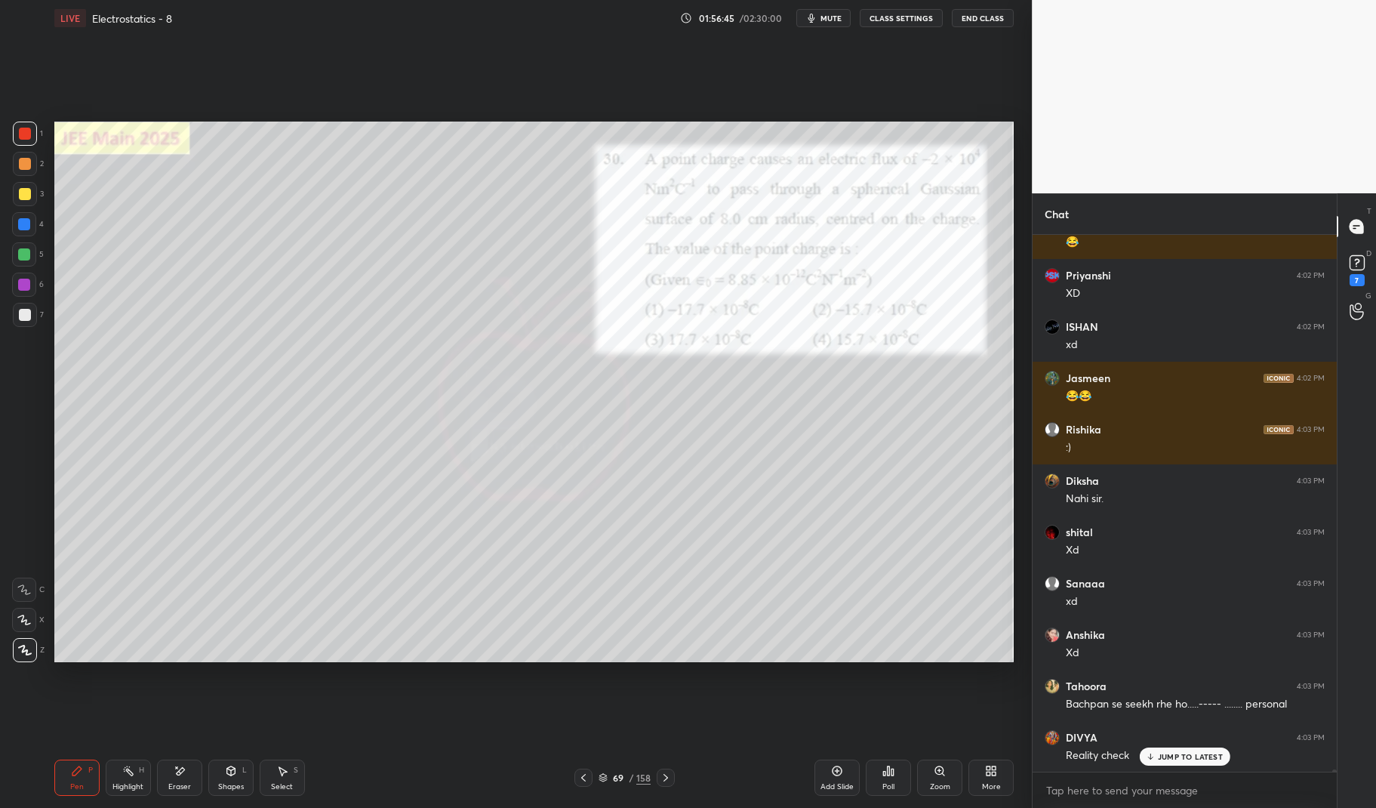
click at [26, 221] on div at bounding box center [24, 224] width 12 height 12
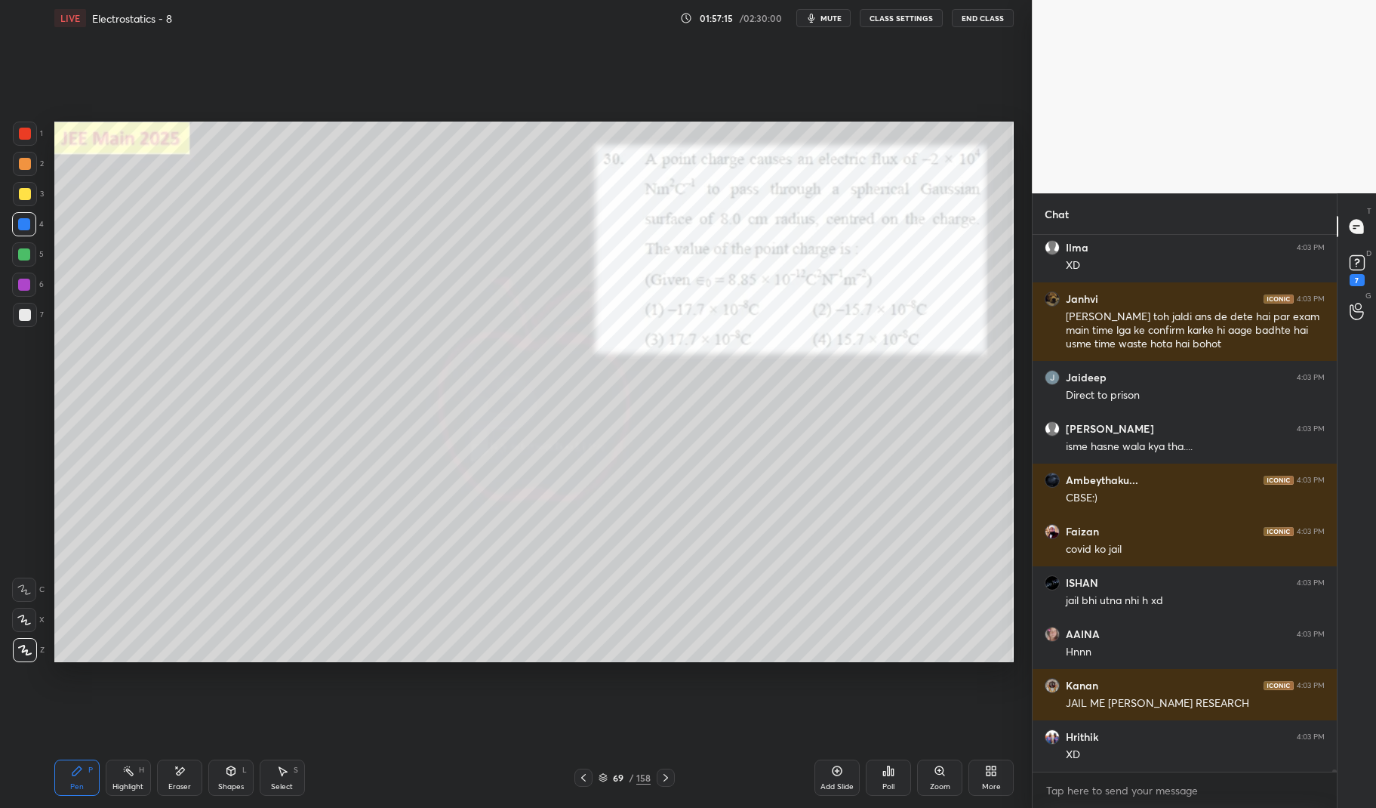
click at [72, 761] on div "Pen P" at bounding box center [76, 777] width 45 height 36
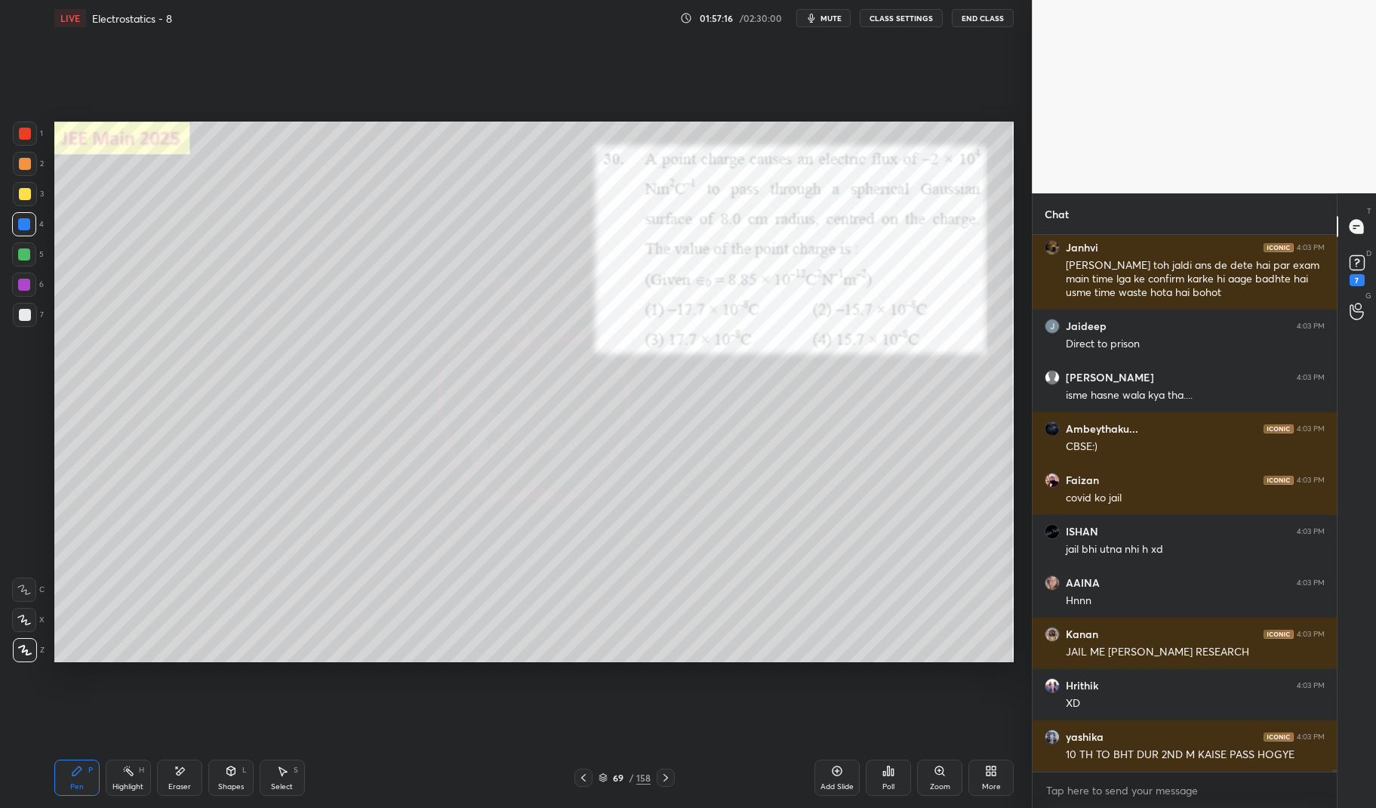
click at [20, 228] on div at bounding box center [24, 224] width 12 height 12
click at [13, 218] on div at bounding box center [24, 224] width 24 height 24
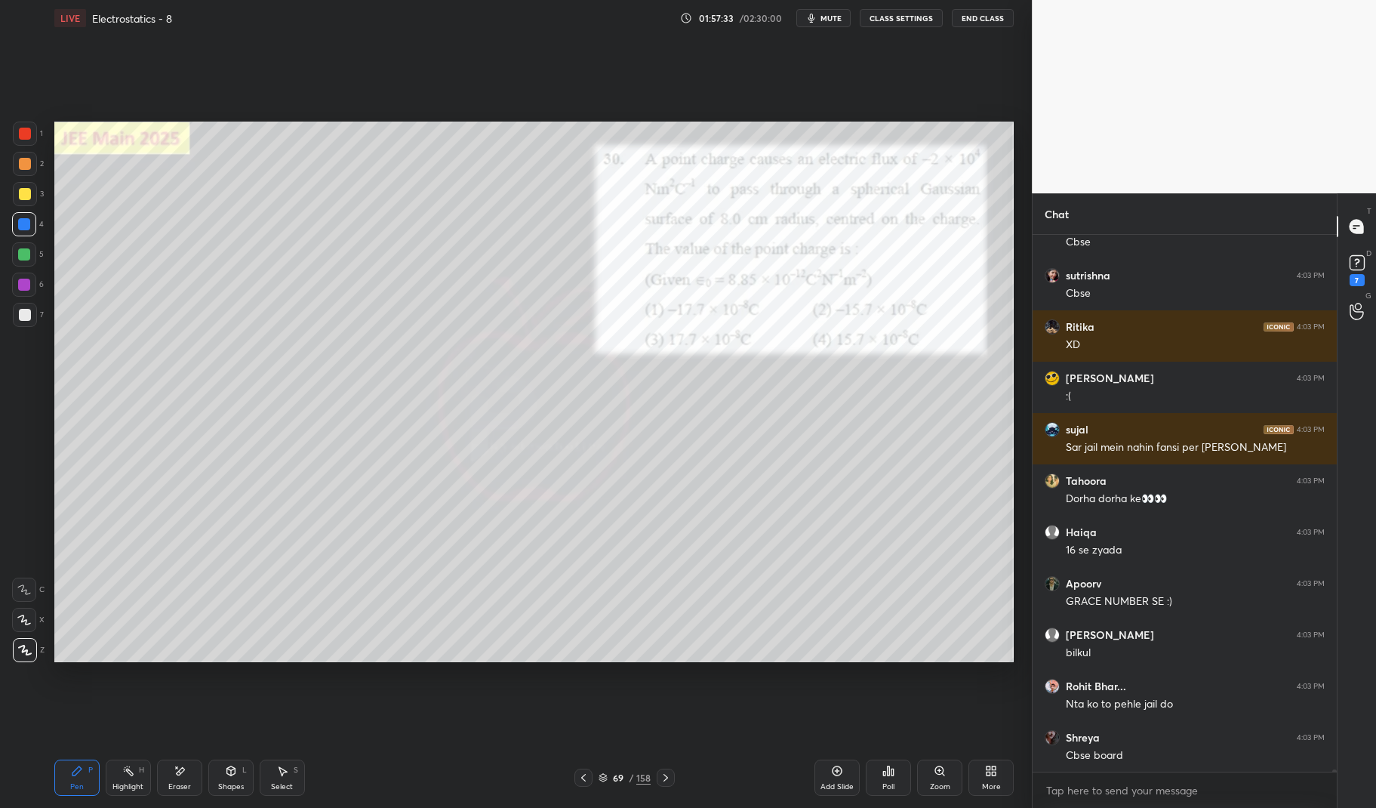
click at [22, 260] on div at bounding box center [24, 254] width 12 height 12
click at [20, 263] on div at bounding box center [24, 254] width 24 height 24
click at [23, 235] on div at bounding box center [24, 224] width 24 height 24
click at [24, 285] on div at bounding box center [24, 284] width 12 height 12
click at [29, 297] on div "6" at bounding box center [28, 287] width 32 height 30
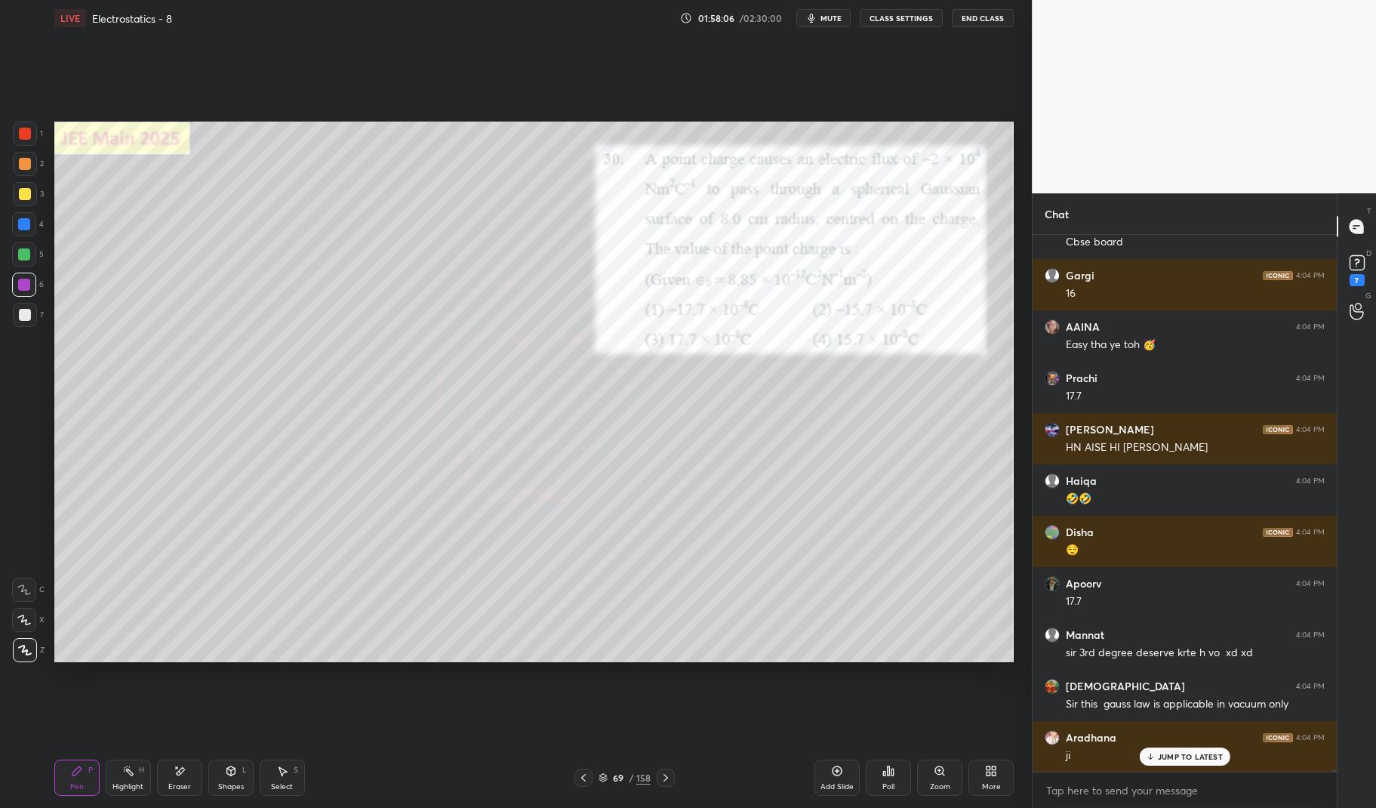
scroll to position [124674, 0]
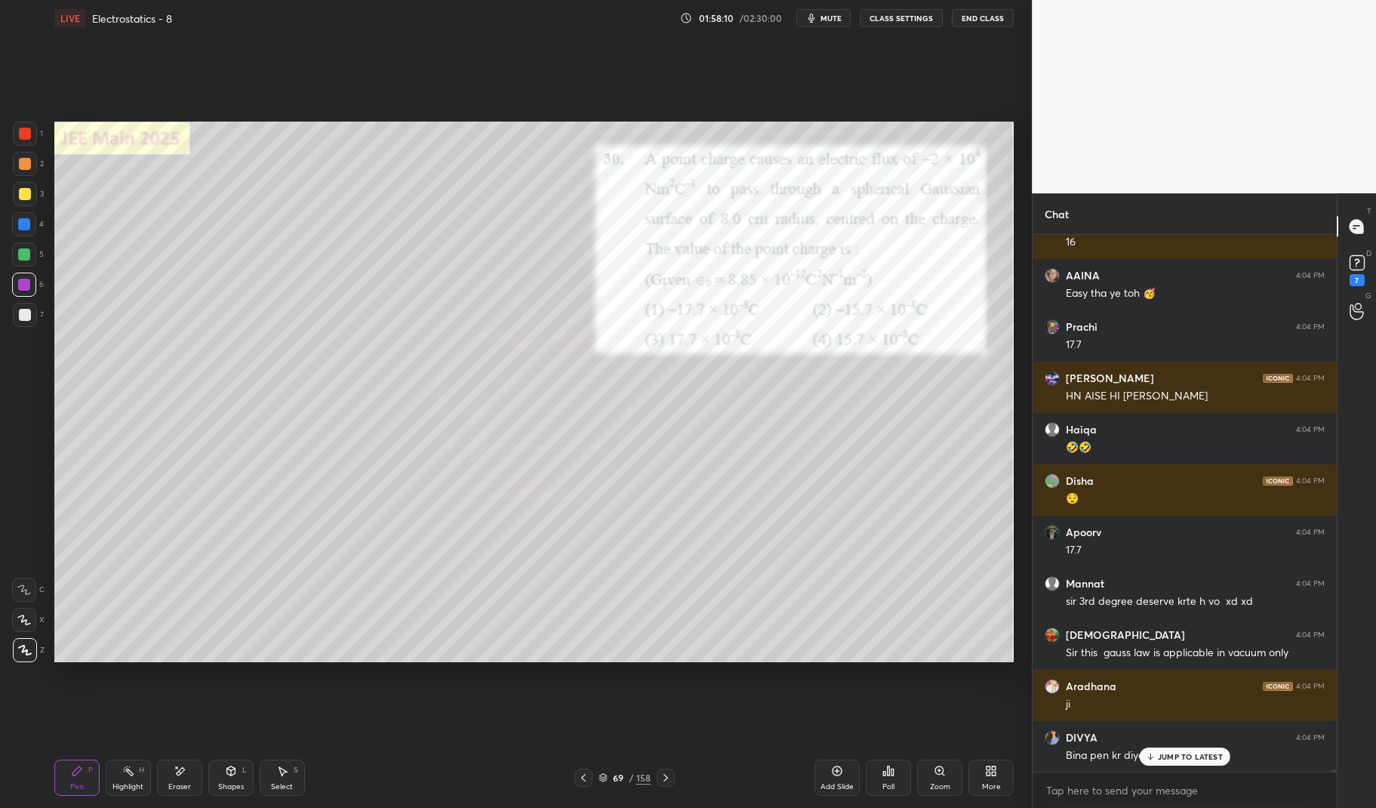
click at [1190, 753] on p "JUMP TO LATEST" at bounding box center [1190, 756] width 65 height 9
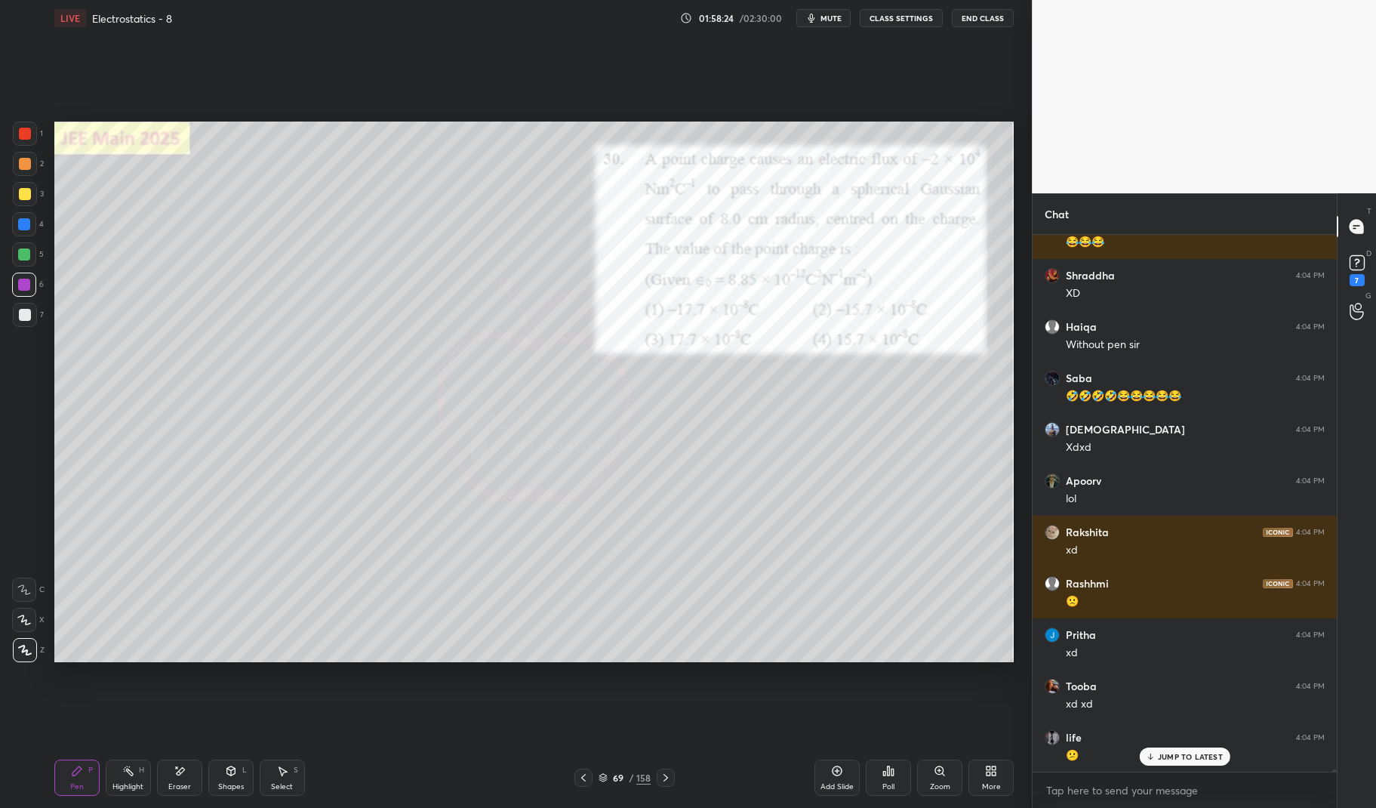
scroll to position [126111, 0]
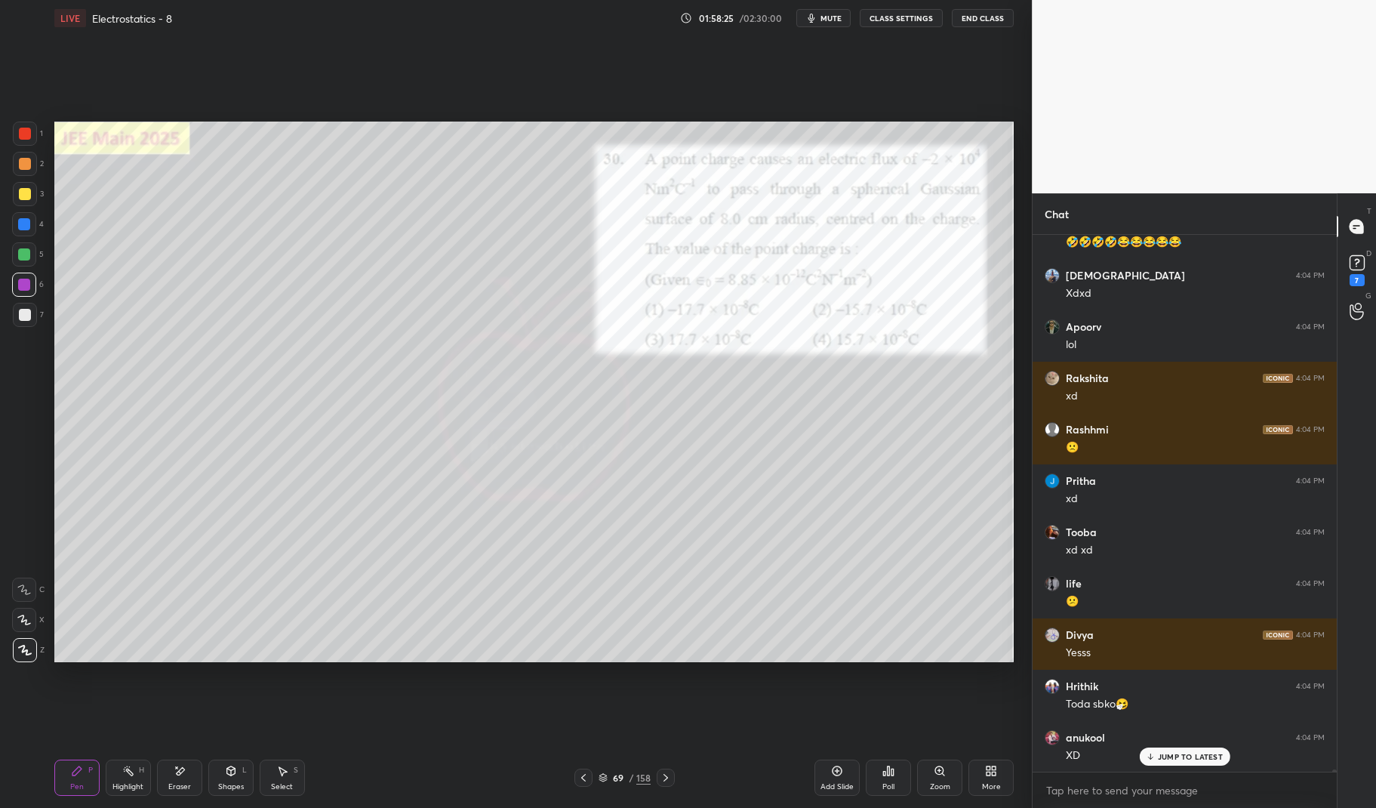
click at [1201, 748] on div "JUMP TO LATEST" at bounding box center [1184, 756] width 91 height 18
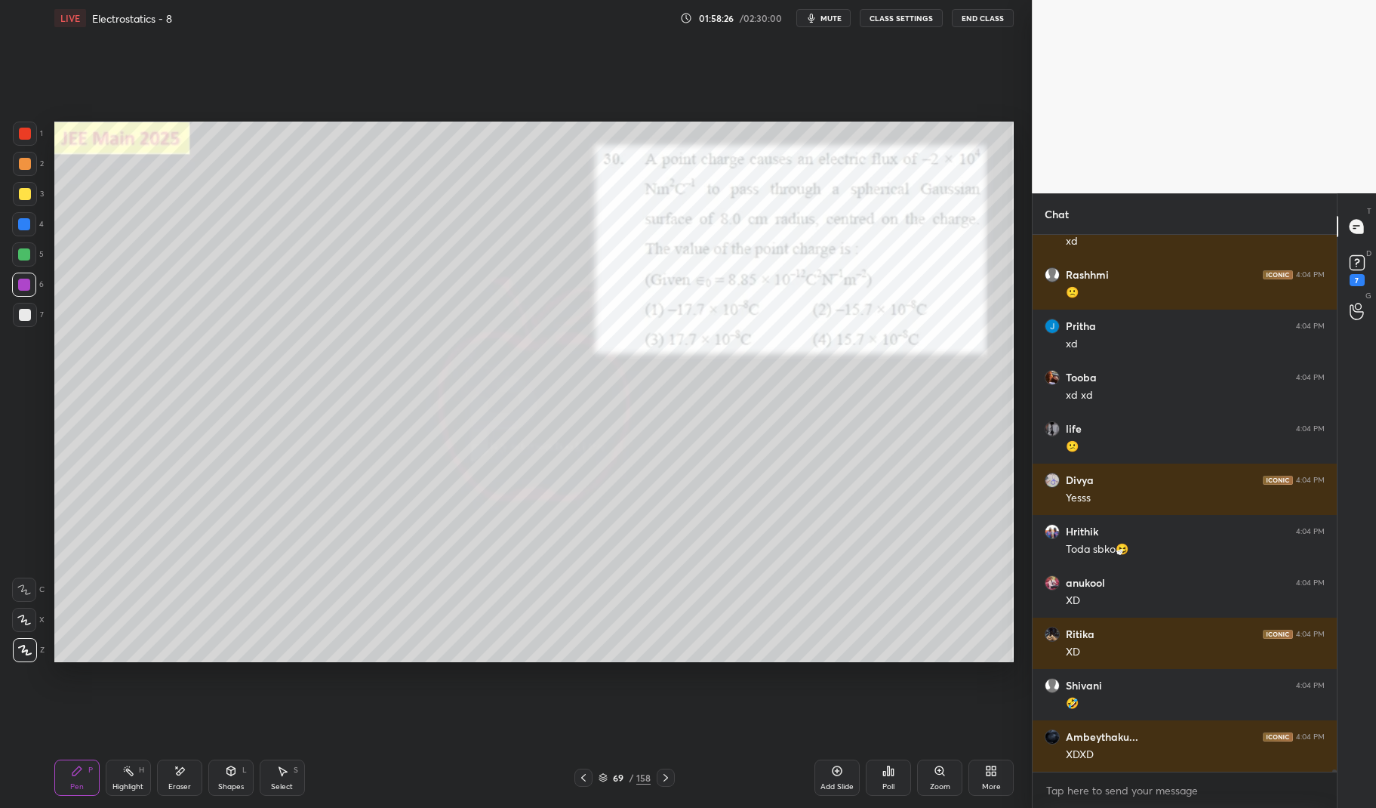
click at [80, 778] on div "Pen P" at bounding box center [76, 777] width 45 height 36
click at [77, 757] on div "Pen P Highlight H Eraser Shapes L Select S 69 / 158 Add Slide Poll Zoom More" at bounding box center [534, 777] width 960 height 60
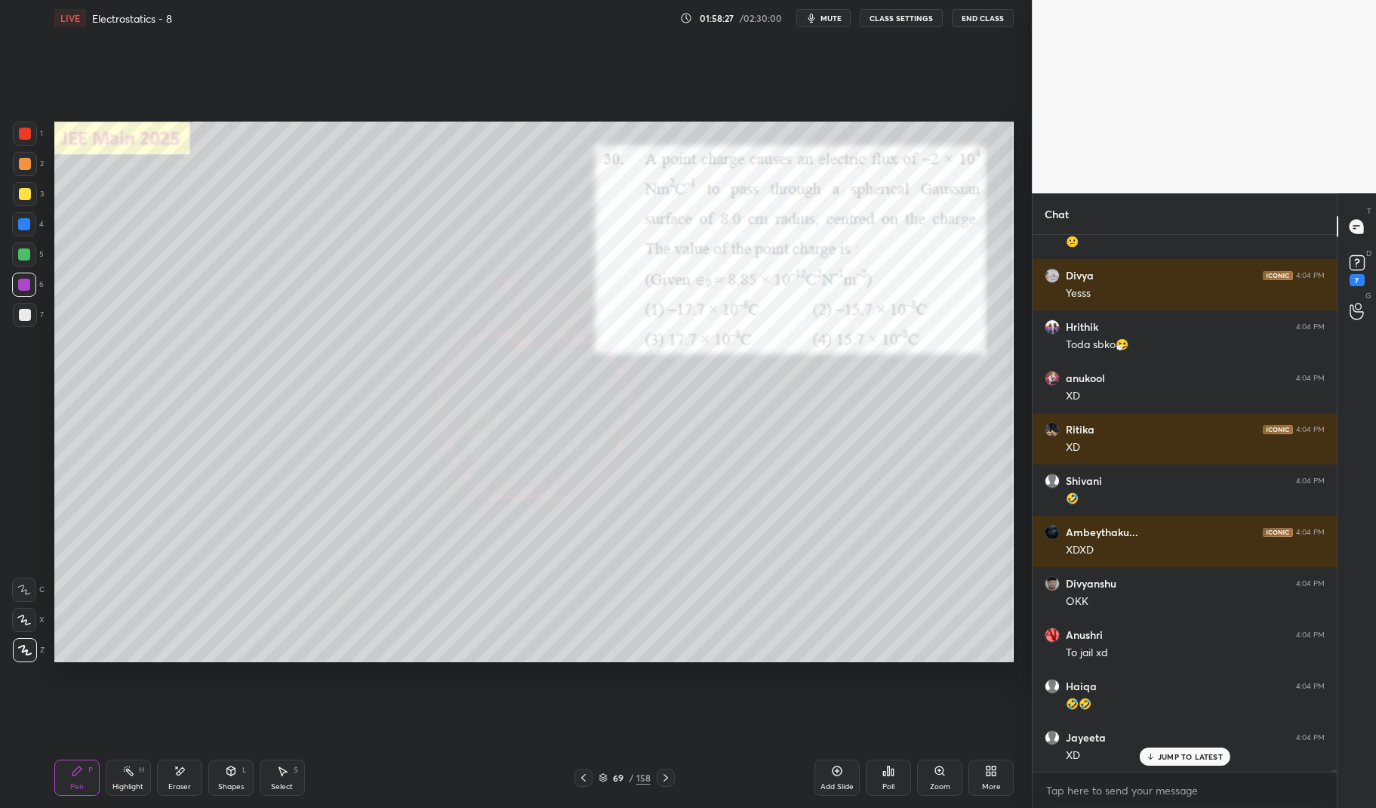
click at [26, 284] on div at bounding box center [24, 284] width 12 height 12
click at [20, 273] on div at bounding box center [24, 284] width 24 height 24
click at [1189, 748] on div "life 4:04 PM 😕 Divya 4:04 PM Yesss Hrithik 4:04 PM Toda sbko🤧 anukool 4:04 PM X…" at bounding box center [1184, 503] width 304 height 537
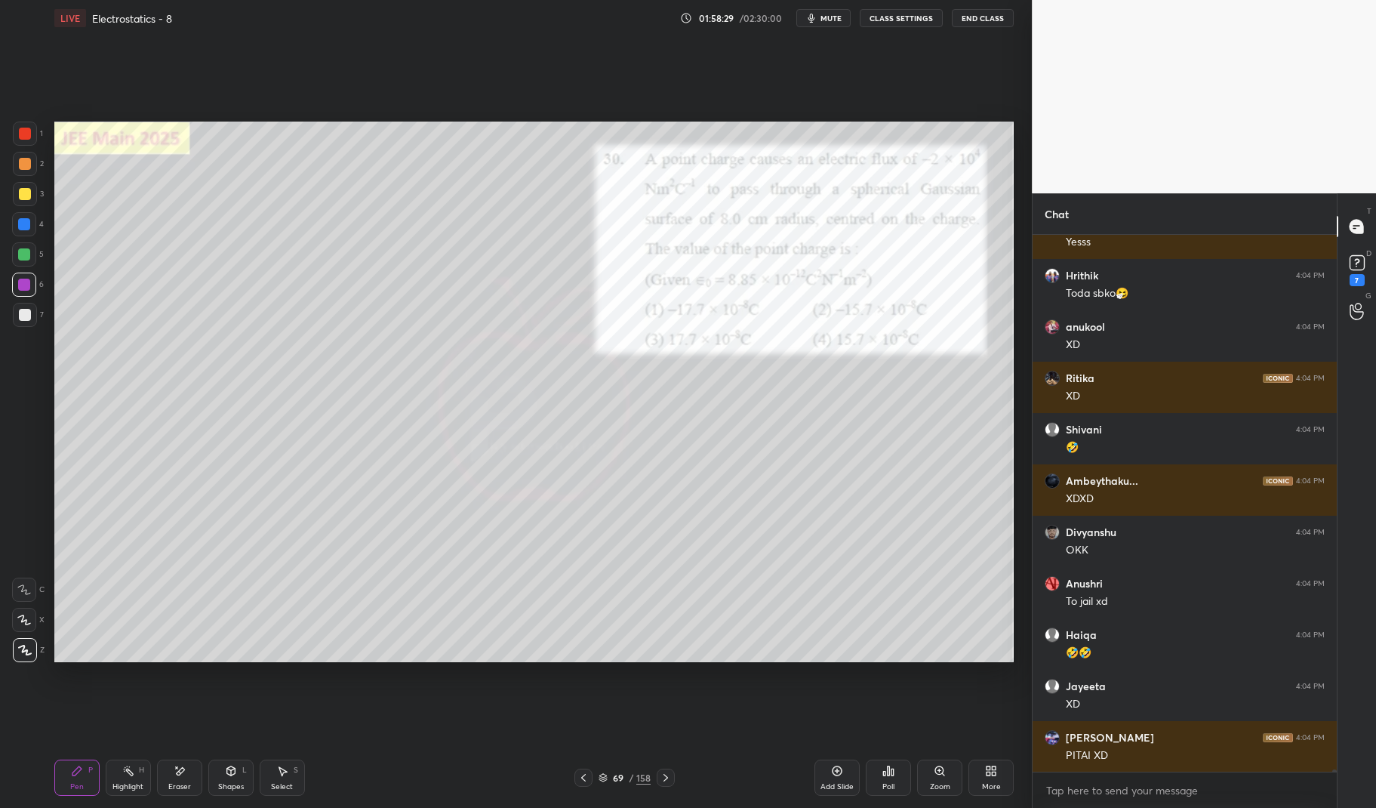
click at [665, 775] on icon at bounding box center [666, 777] width 12 height 12
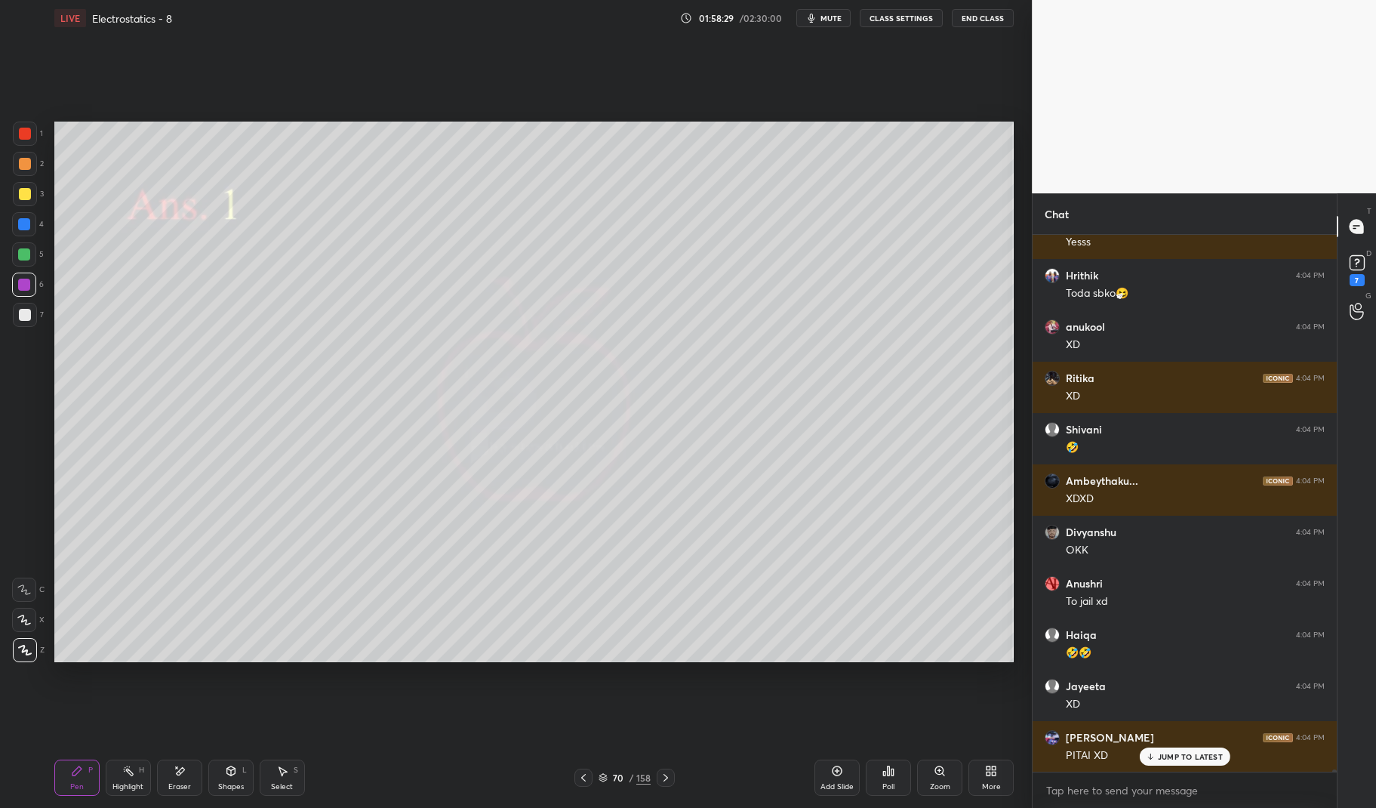
scroll to position [126624, 0]
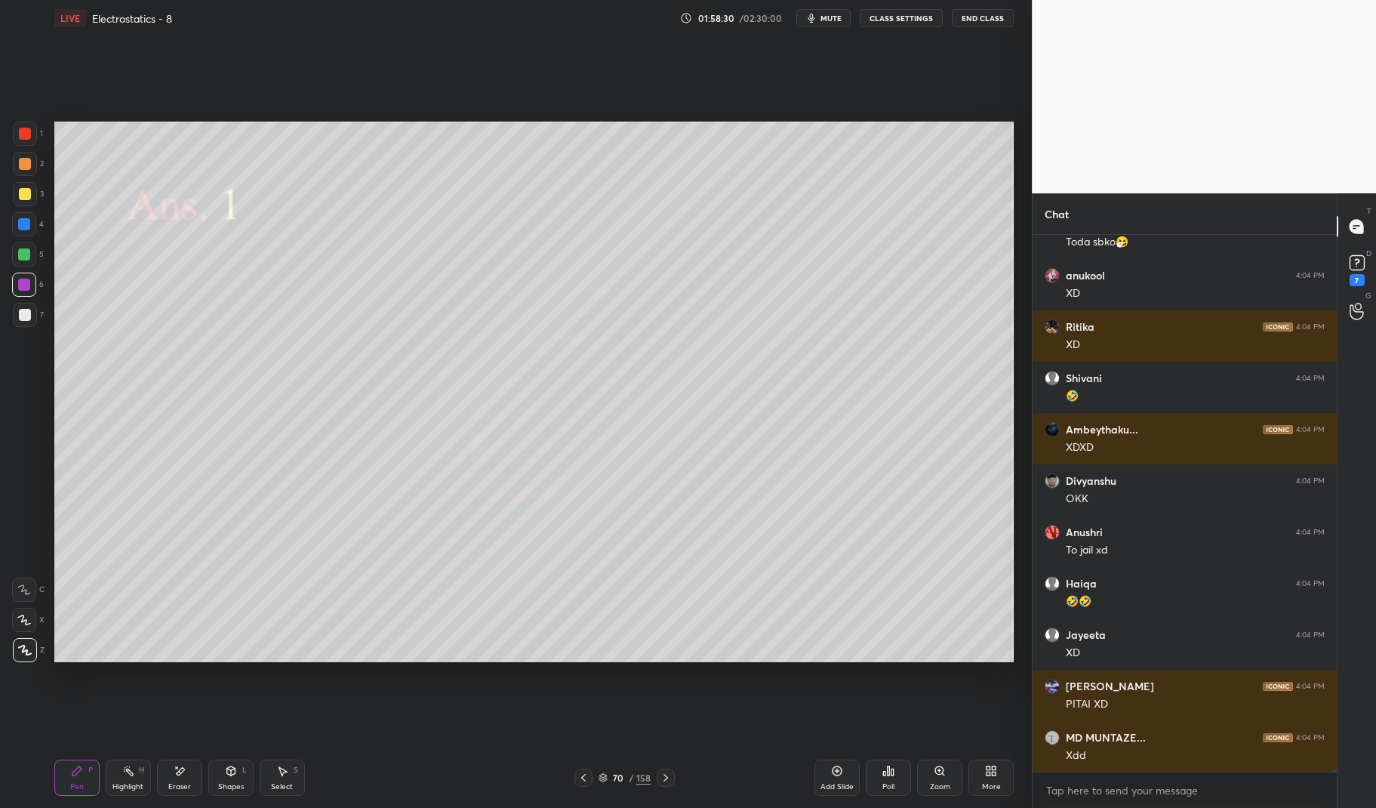
click at [660, 776] on icon at bounding box center [666, 777] width 12 height 12
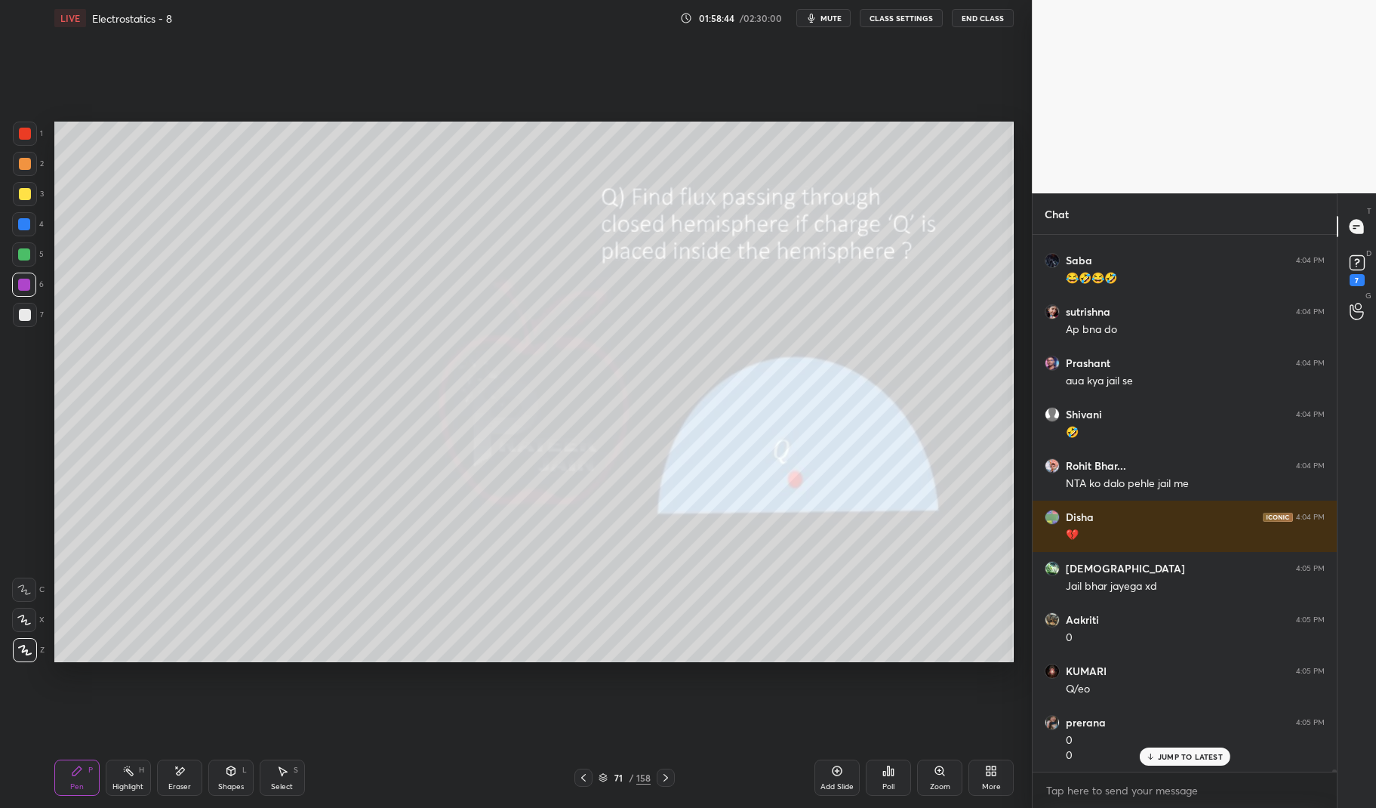
scroll to position [127358, 0]
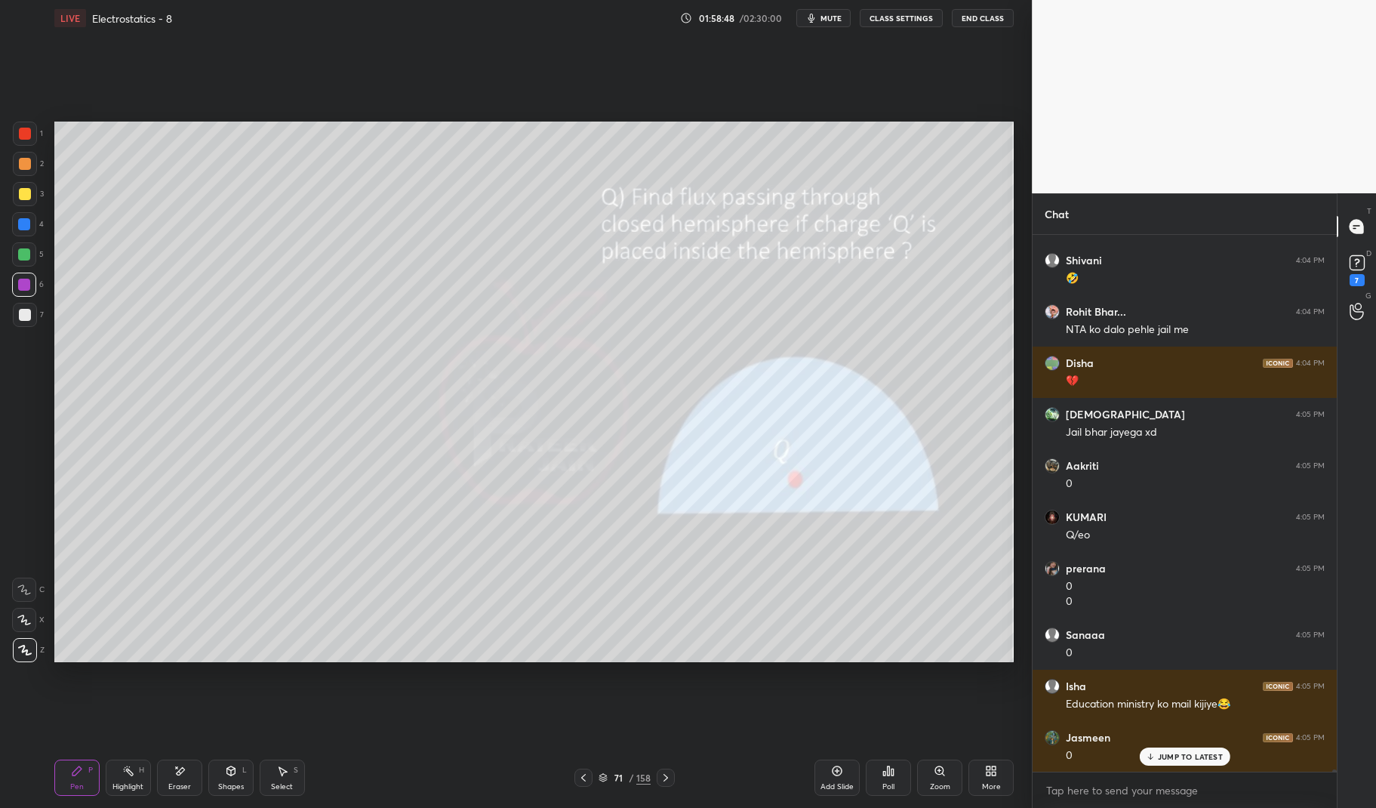
click at [1192, 754] on p "JUMP TO LATEST" at bounding box center [1190, 756] width 65 height 9
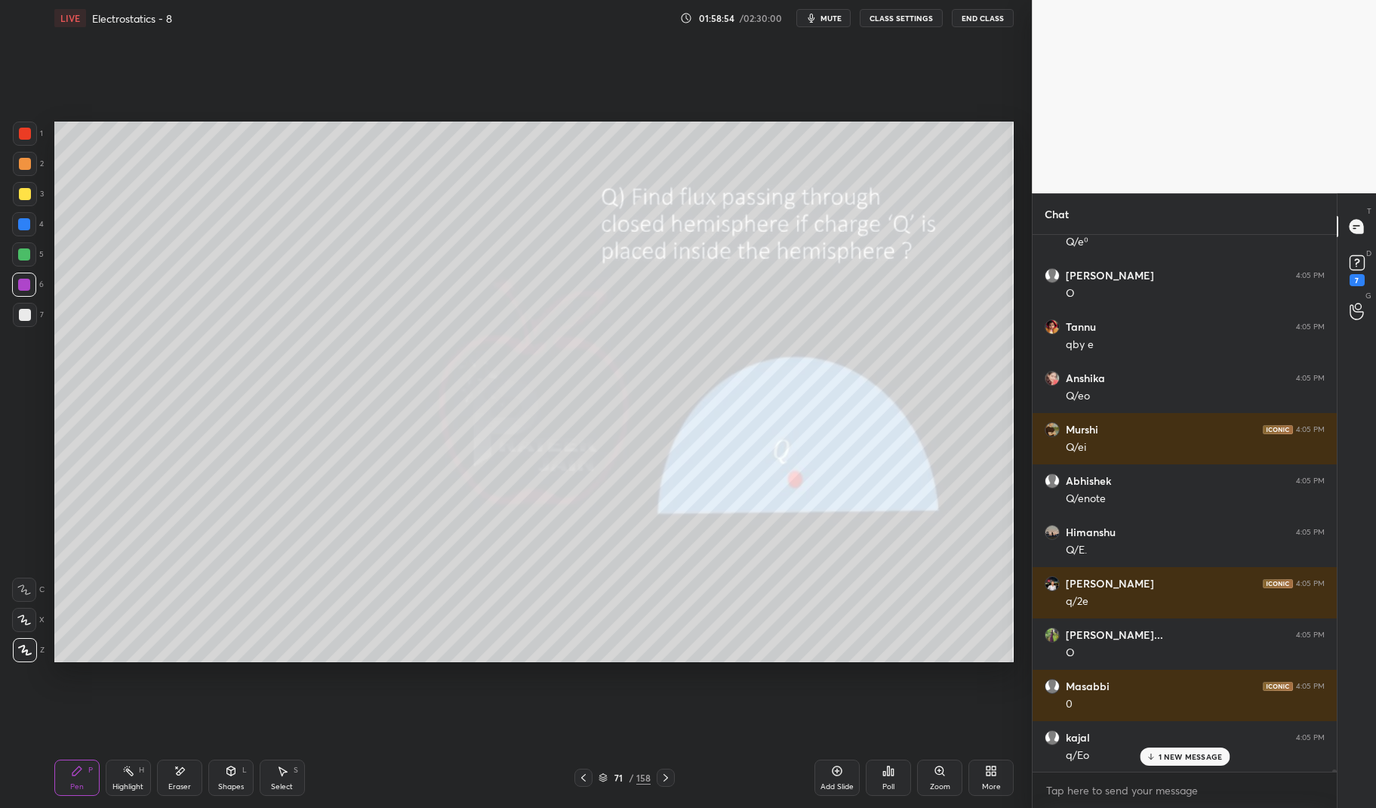
scroll to position [128435, 0]
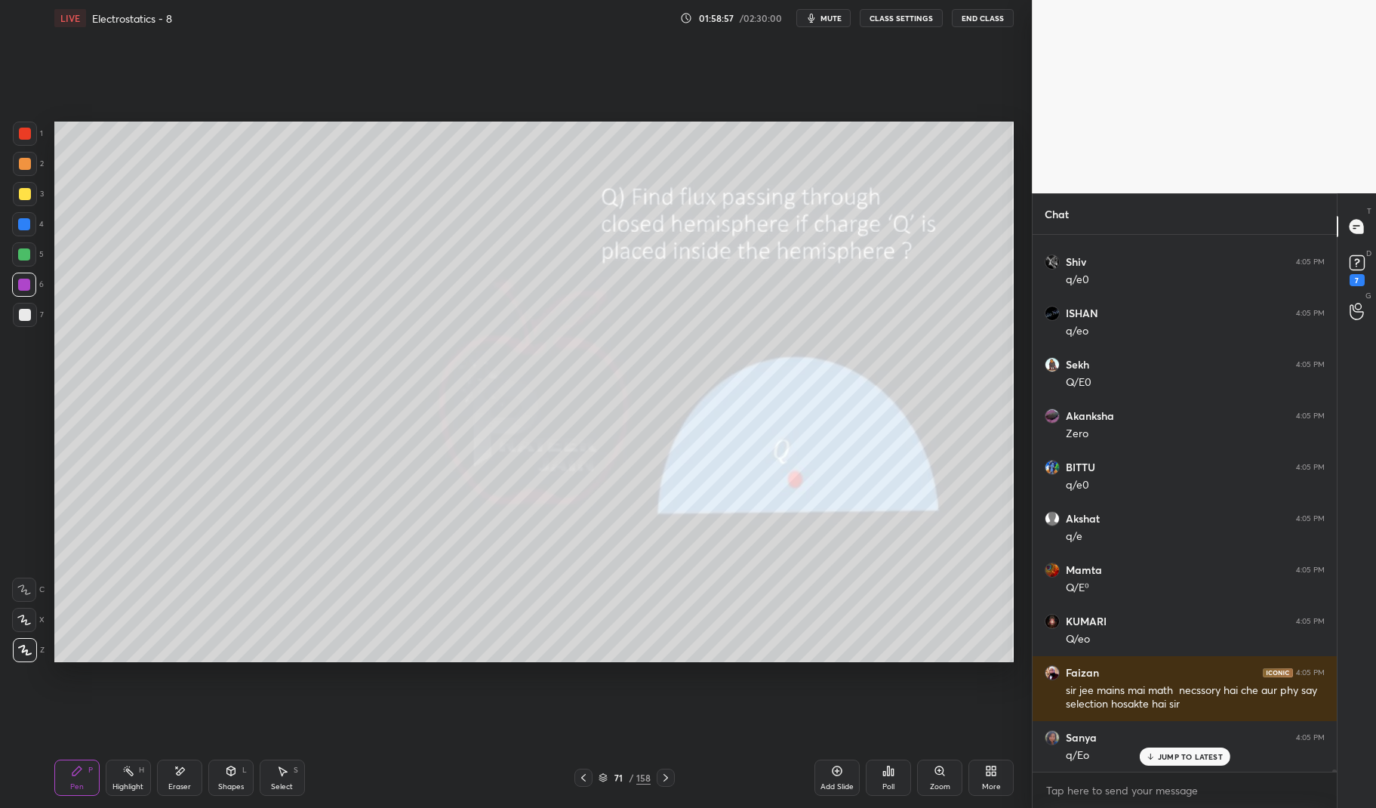
click at [132, 776] on icon at bounding box center [128, 770] width 12 height 12
click at [132, 771] on icon at bounding box center [128, 770] width 12 height 12
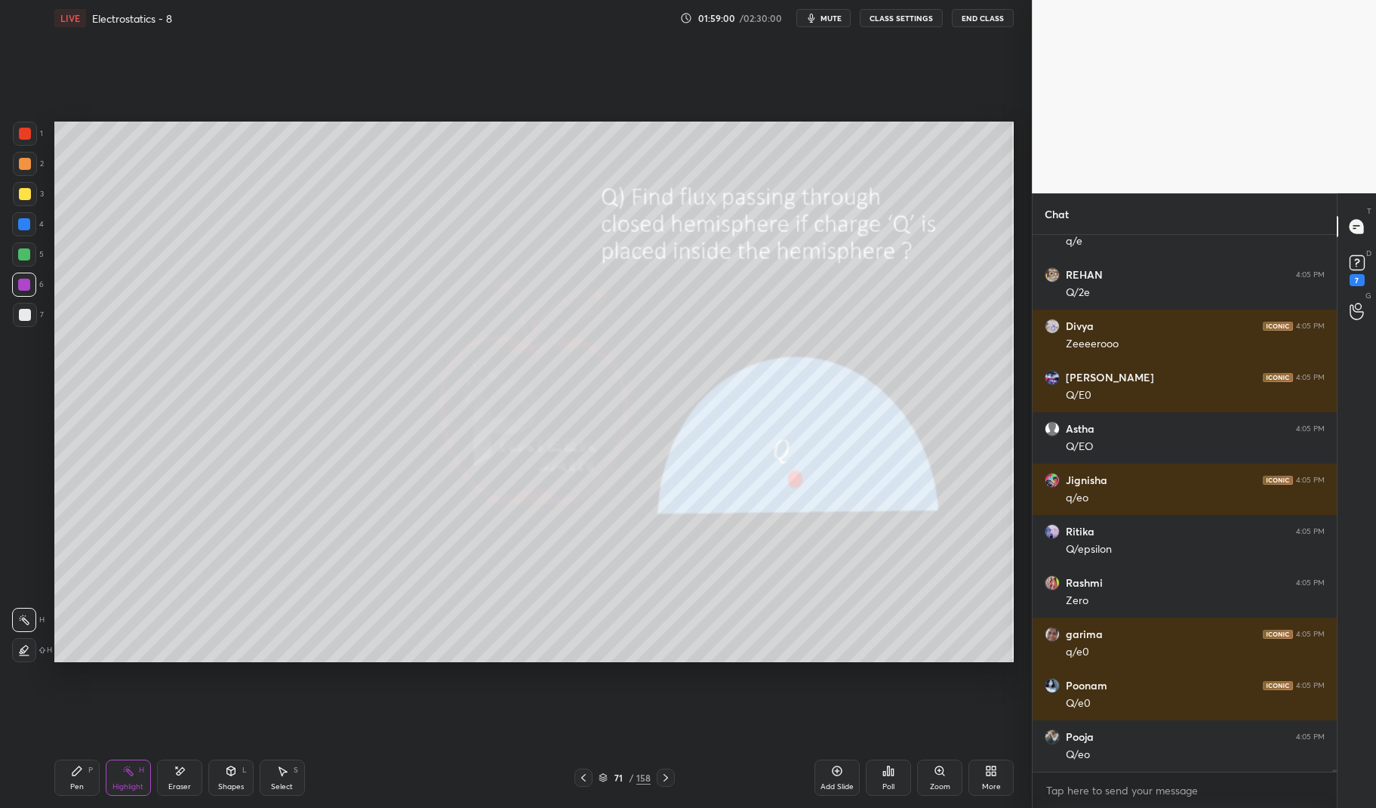
click at [66, 784] on div "Pen P" at bounding box center [76, 777] width 45 height 36
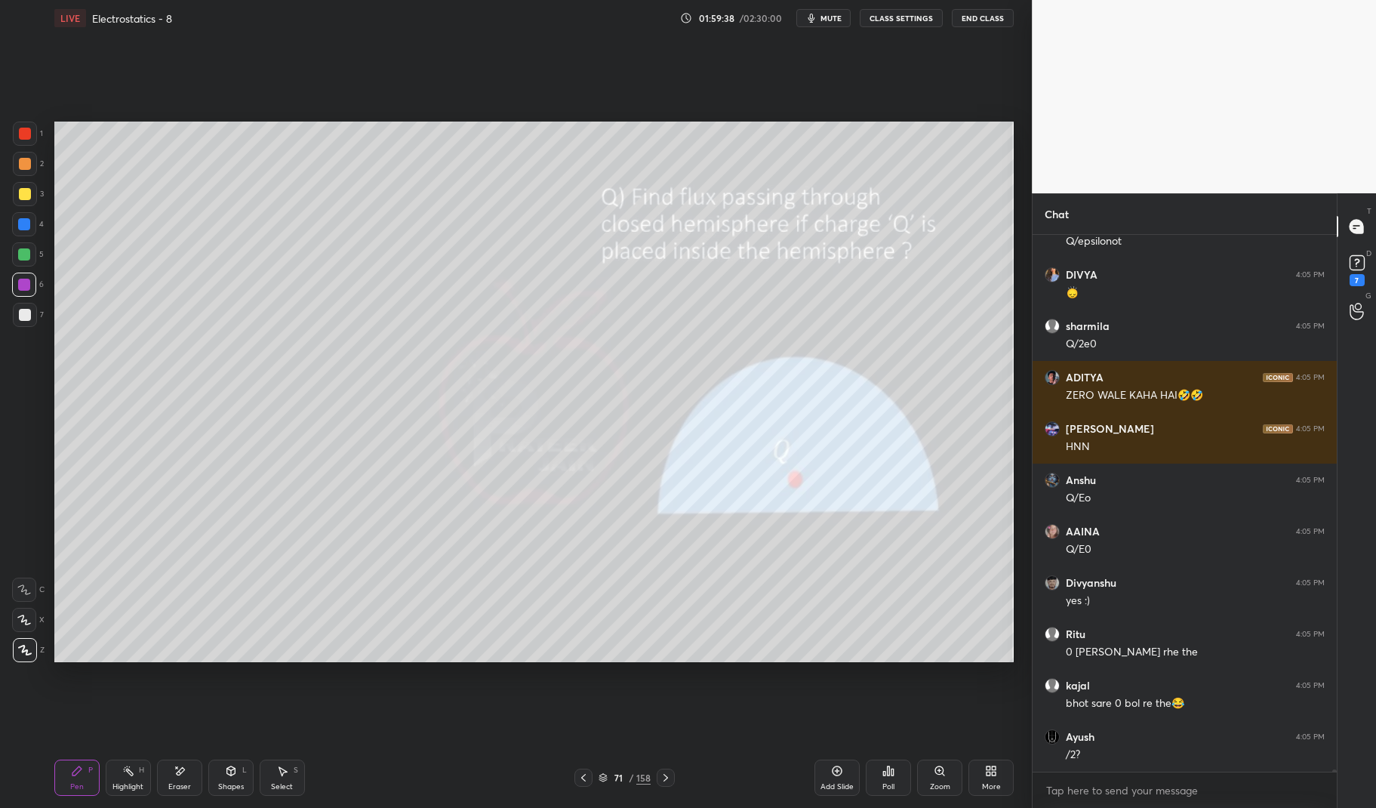
click at [663, 774] on icon at bounding box center [666, 777] width 12 height 12
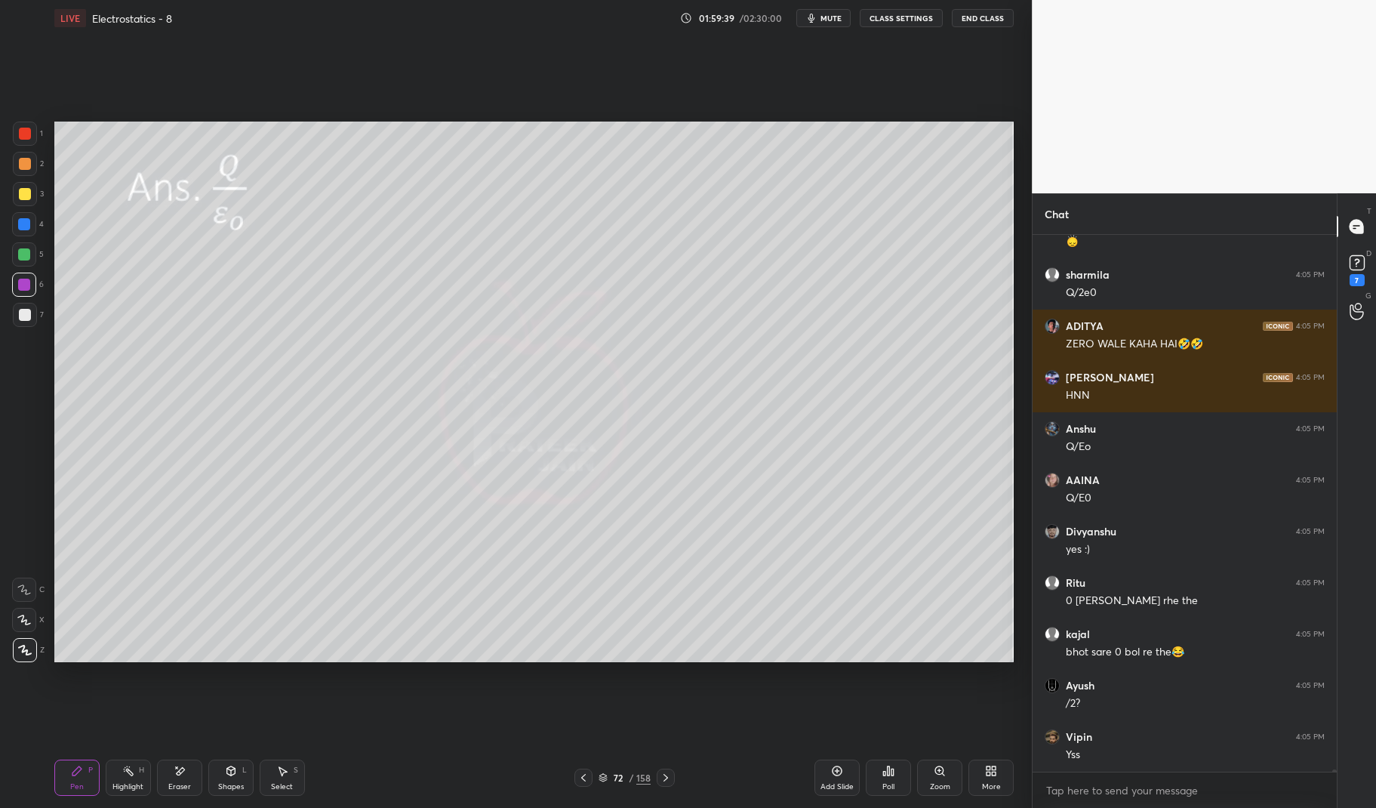
click at [664, 773] on icon at bounding box center [666, 777] width 12 height 12
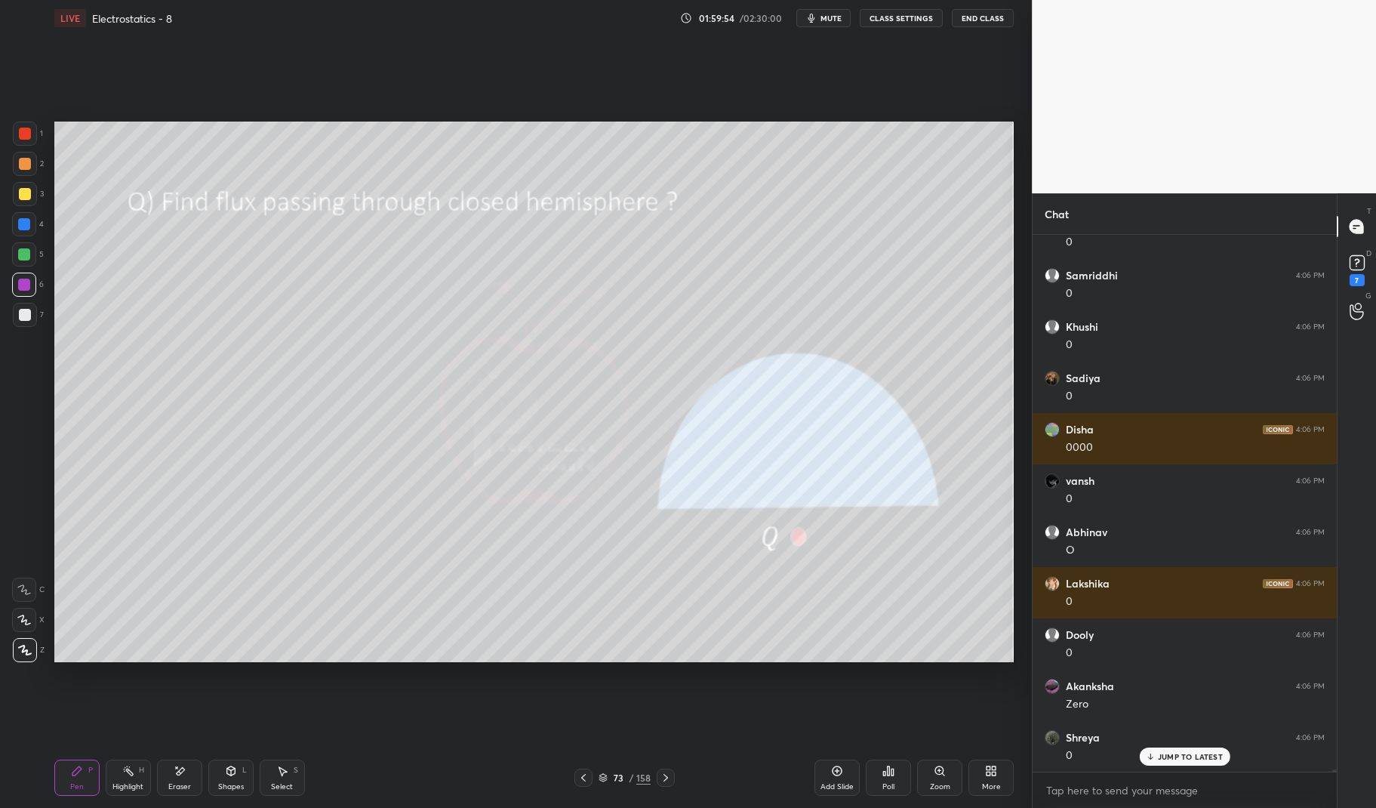
click at [132, 784] on div "Highlight" at bounding box center [127, 787] width 31 height 8
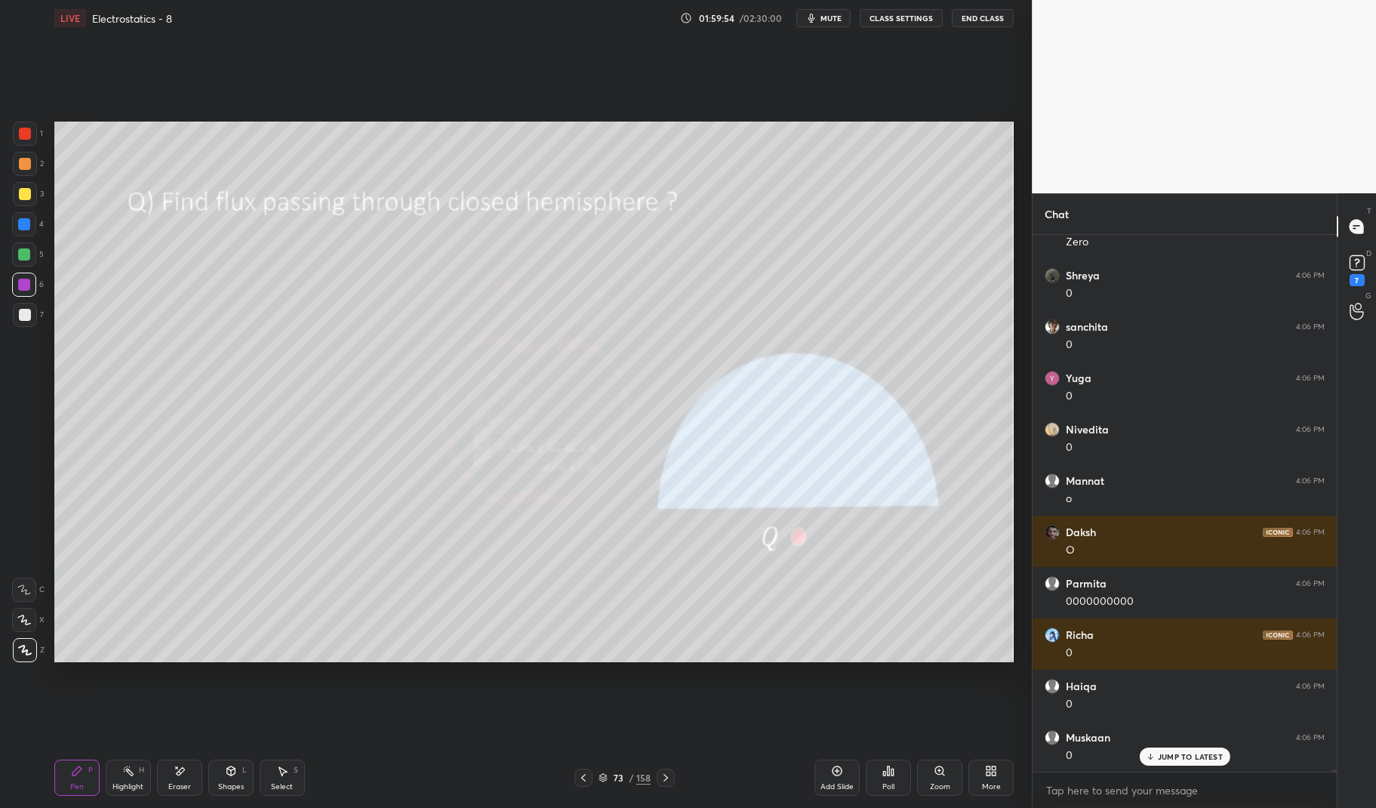
click at [113, 789] on div "Highlight" at bounding box center [127, 787] width 31 height 8
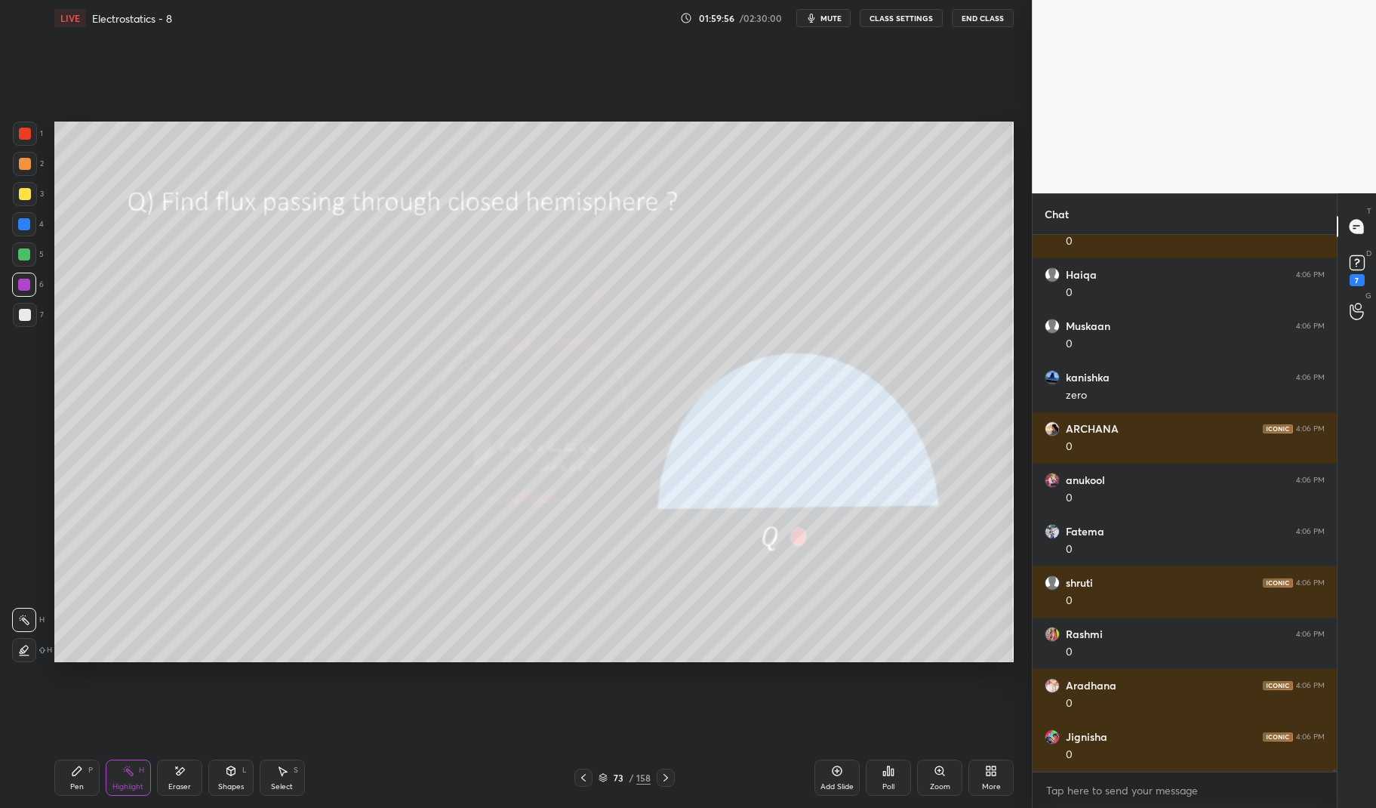
click at [68, 783] on div "Pen P" at bounding box center [76, 777] width 45 height 36
click at [55, 792] on div "Pen P" at bounding box center [76, 777] width 45 height 36
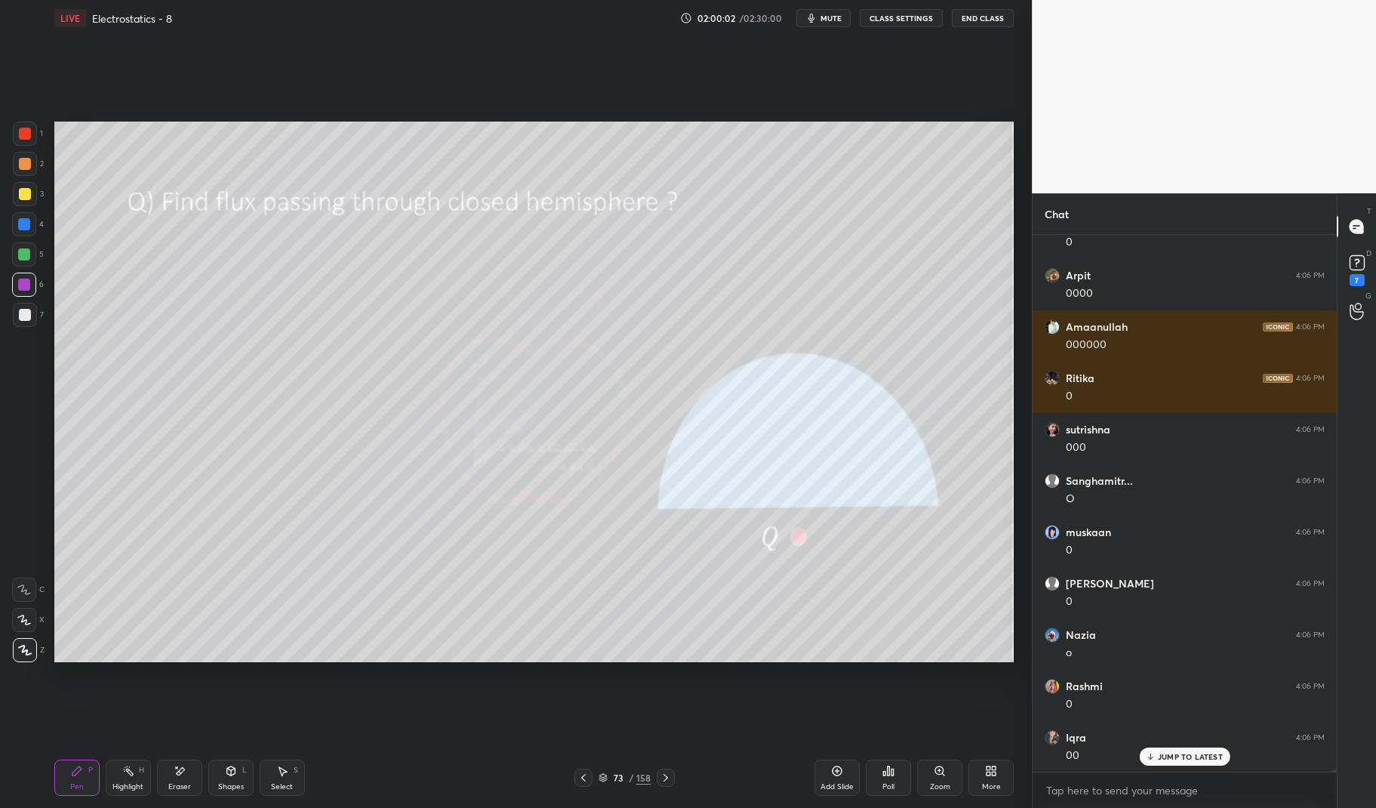
click at [668, 774] on icon at bounding box center [666, 777] width 12 height 12
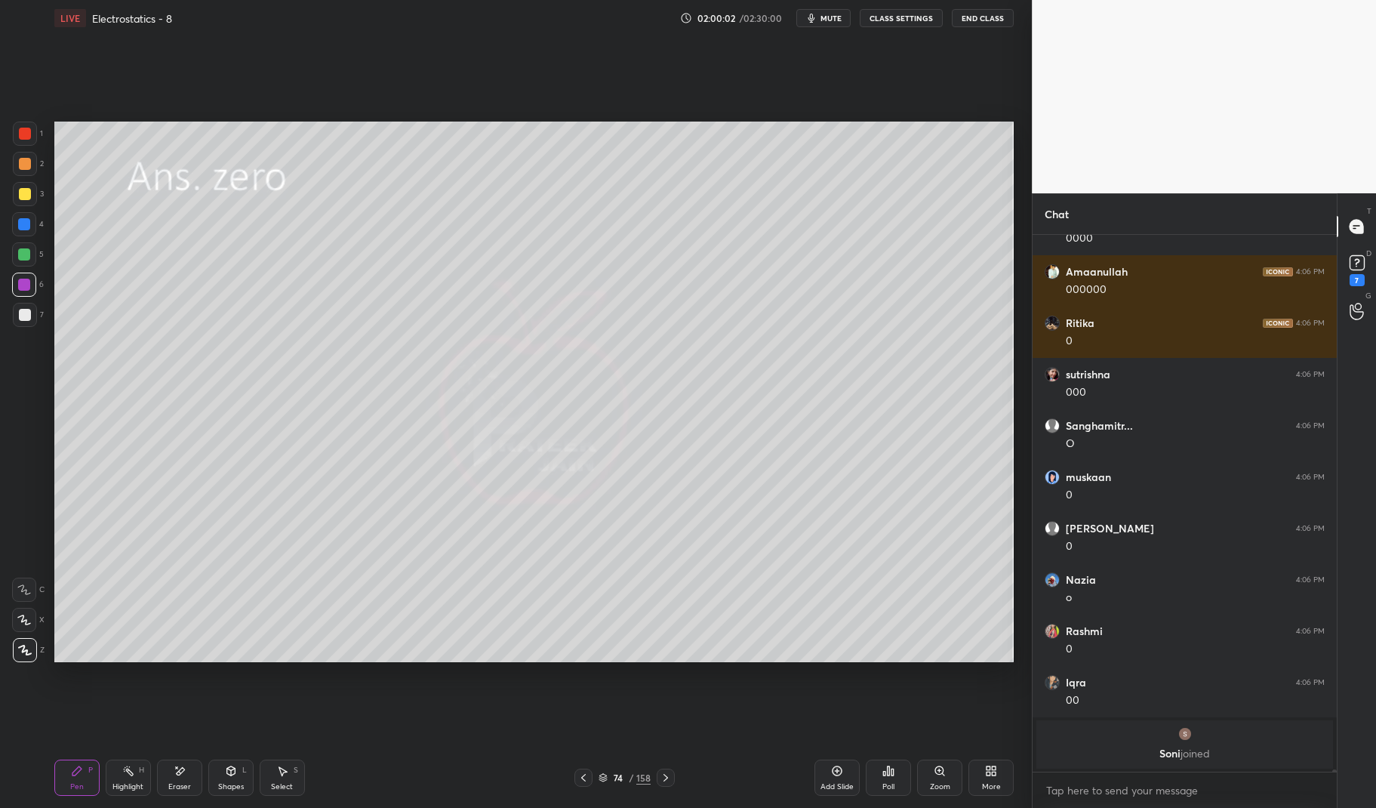
click at [664, 774] on icon at bounding box center [665, 778] width 5 height 8
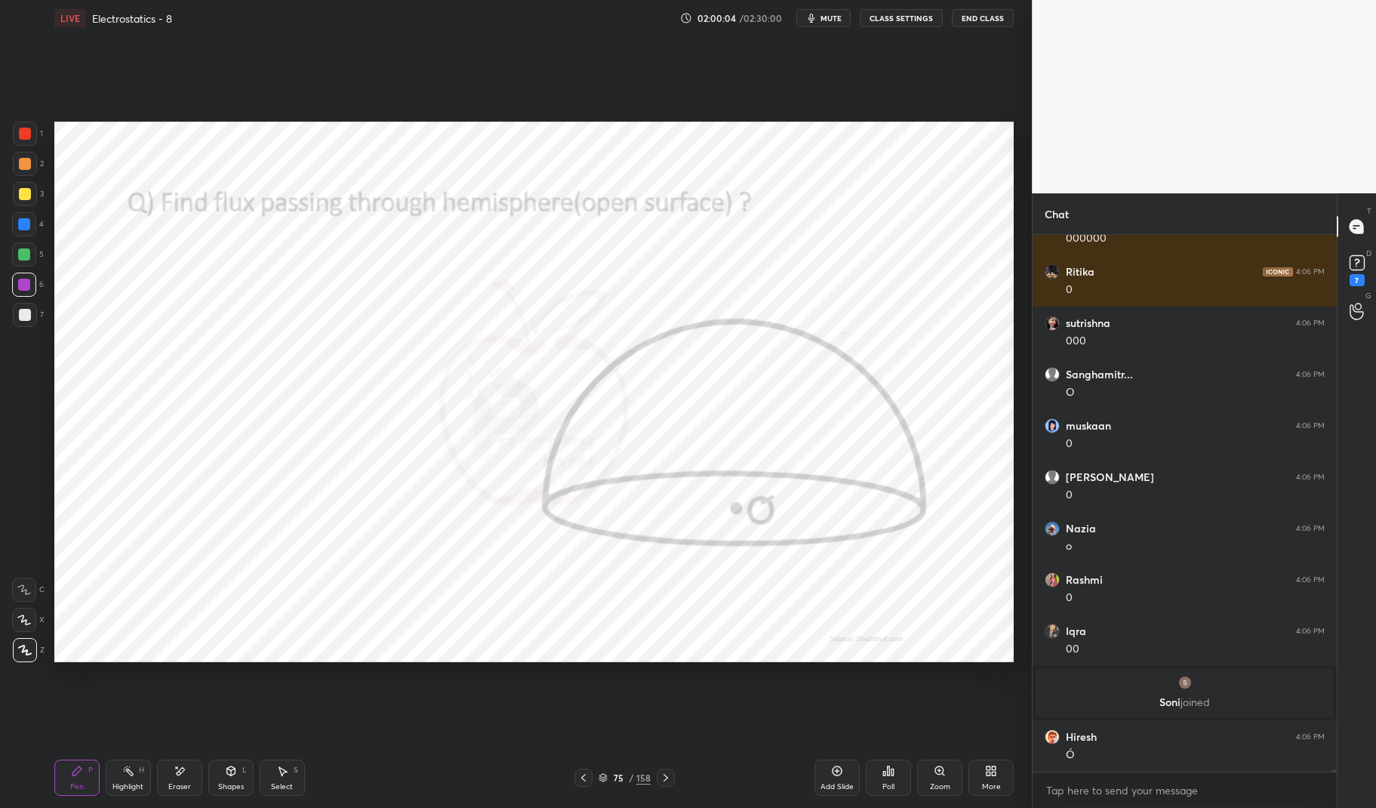
click at [18, 129] on div at bounding box center [25, 134] width 24 height 24
click at [17, 126] on div at bounding box center [25, 134] width 24 height 24
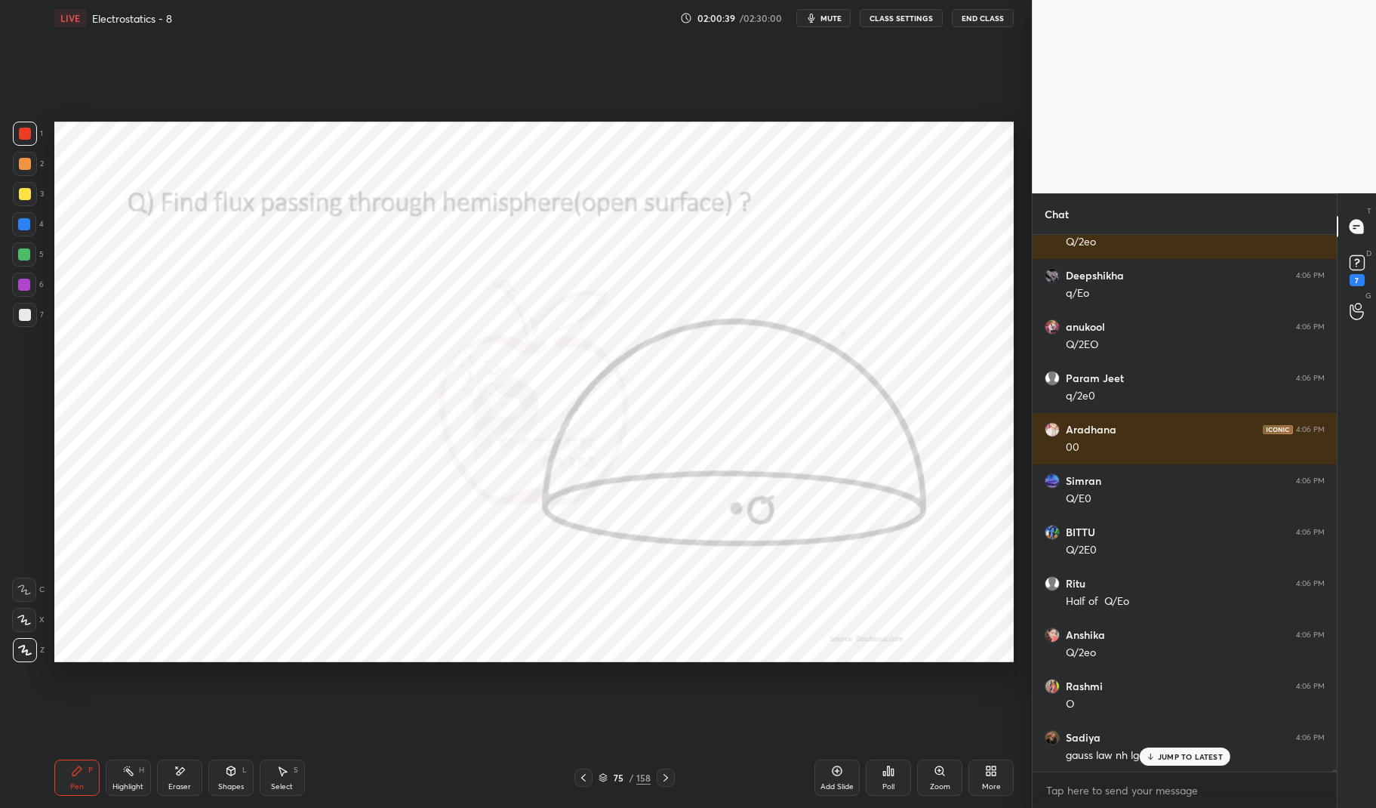
click at [26, 218] on div at bounding box center [24, 224] width 24 height 24
click at [20, 220] on div at bounding box center [24, 224] width 12 height 12
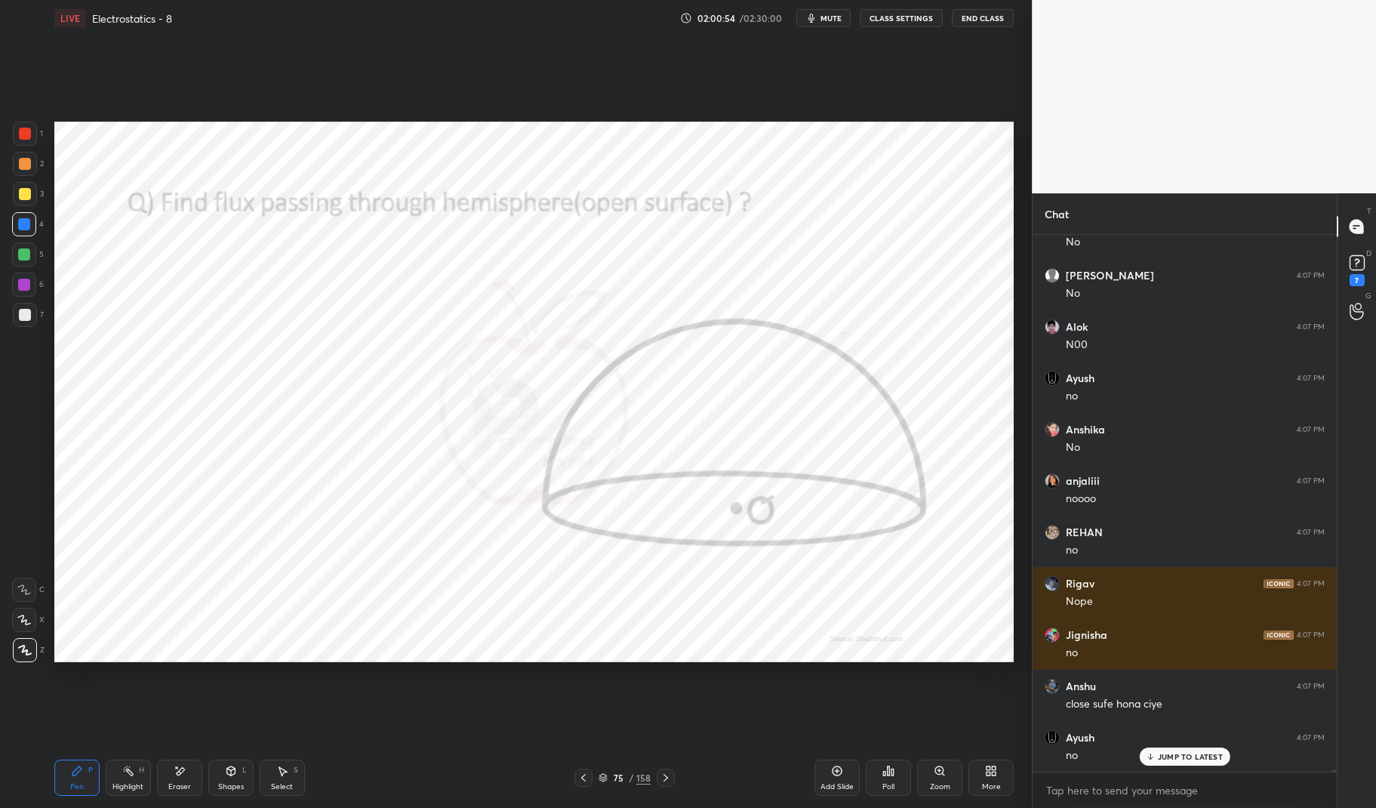
click at [22, 142] on div at bounding box center [25, 134] width 24 height 24
click at [23, 134] on div at bounding box center [25, 134] width 12 height 12
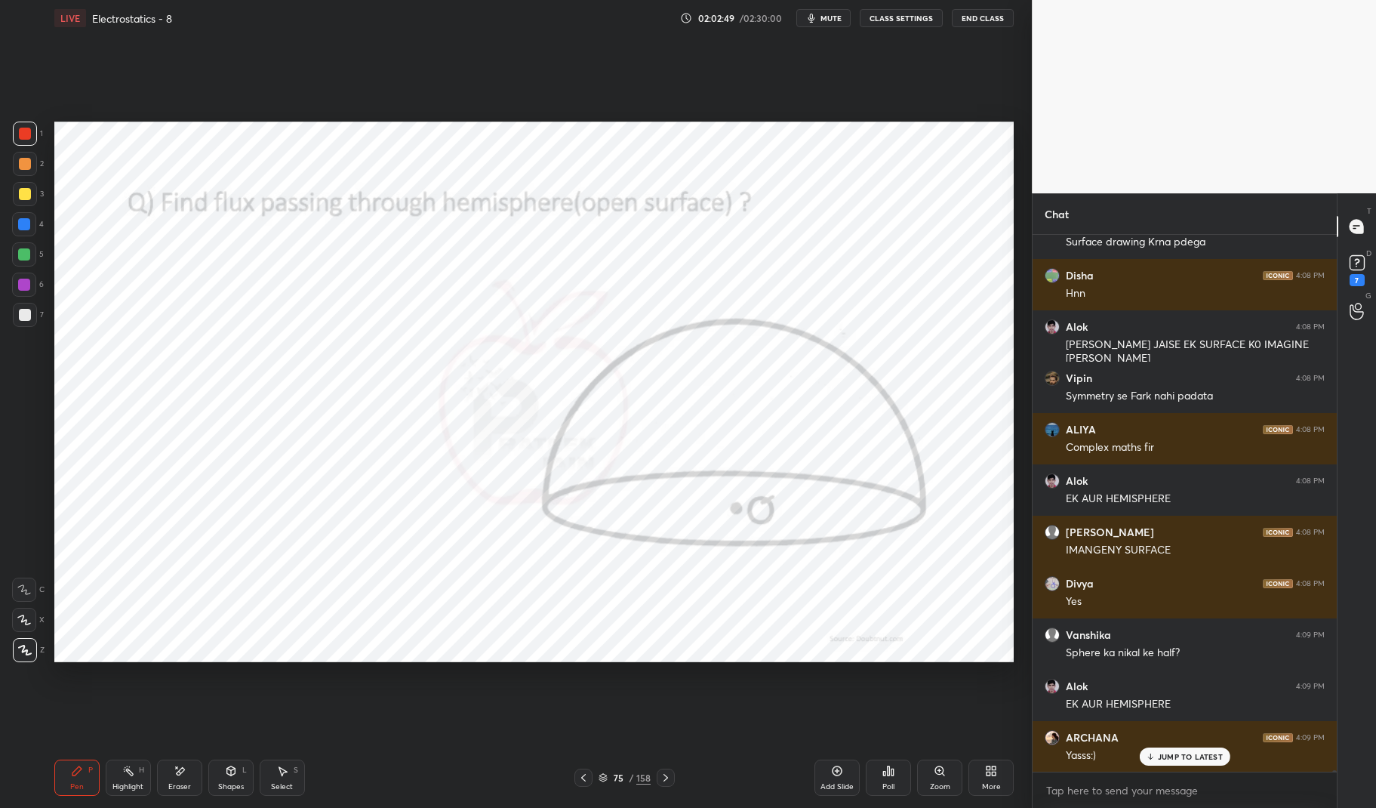
scroll to position [153613, 0]
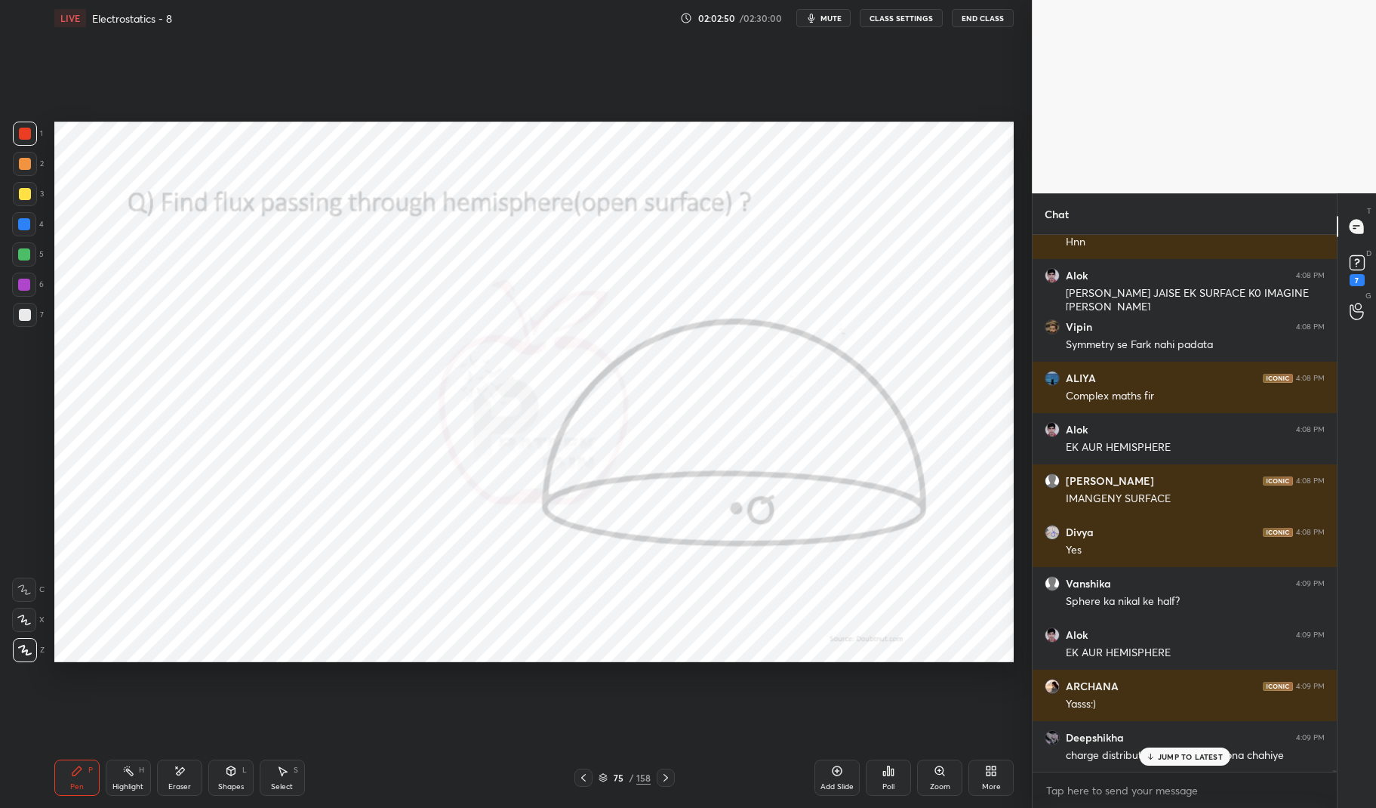
click at [1177, 756] on p "JUMP TO LATEST" at bounding box center [1190, 756] width 65 height 9
click at [129, 783] on div "Highlight" at bounding box center [127, 787] width 31 height 8
click at [135, 781] on div "Highlight H" at bounding box center [128, 777] width 45 height 36
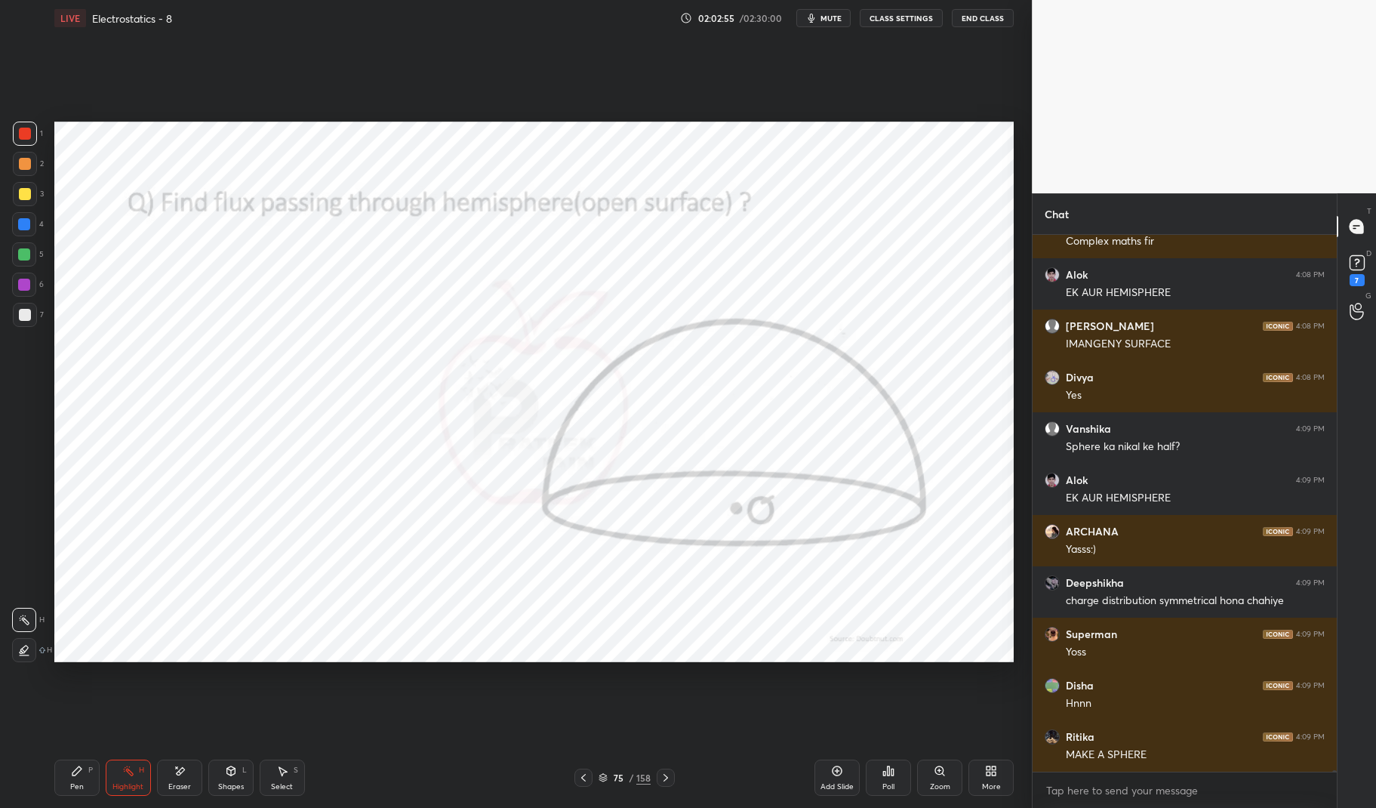
scroll to position [153819, 0]
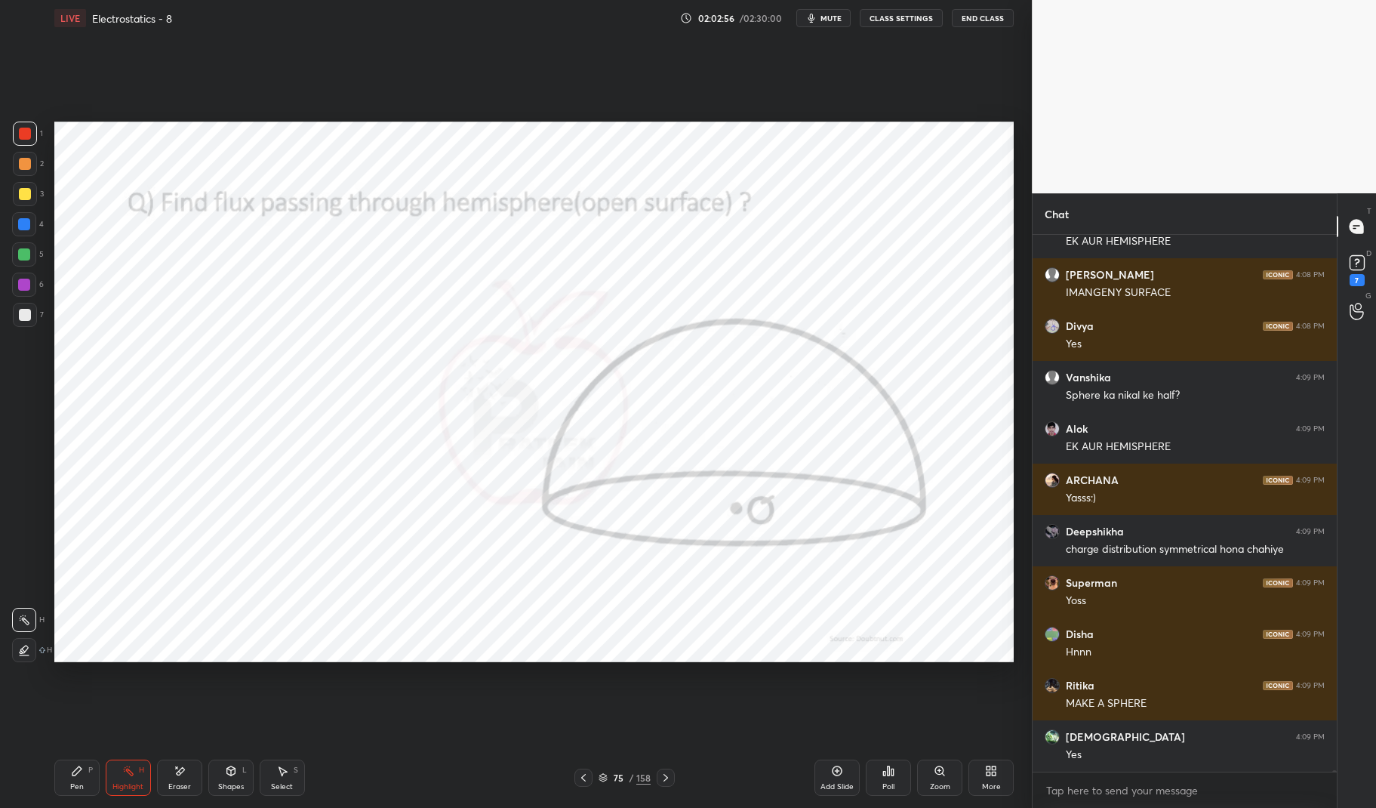
click at [18, 234] on div at bounding box center [24, 224] width 24 height 24
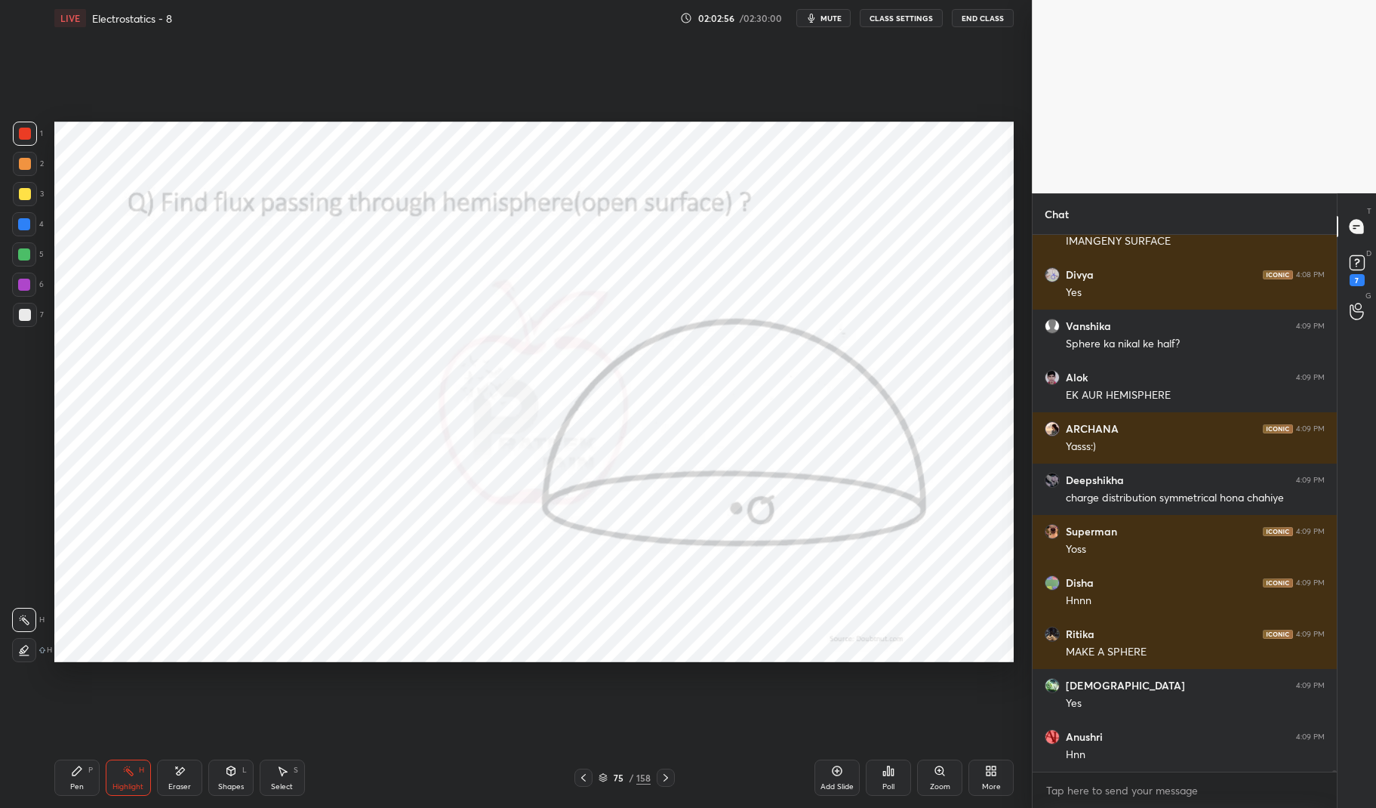
click at [20, 223] on div at bounding box center [24, 224] width 12 height 12
click at [67, 788] on div "Pen P" at bounding box center [76, 777] width 45 height 36
click at [64, 789] on div "Pen P" at bounding box center [76, 777] width 45 height 36
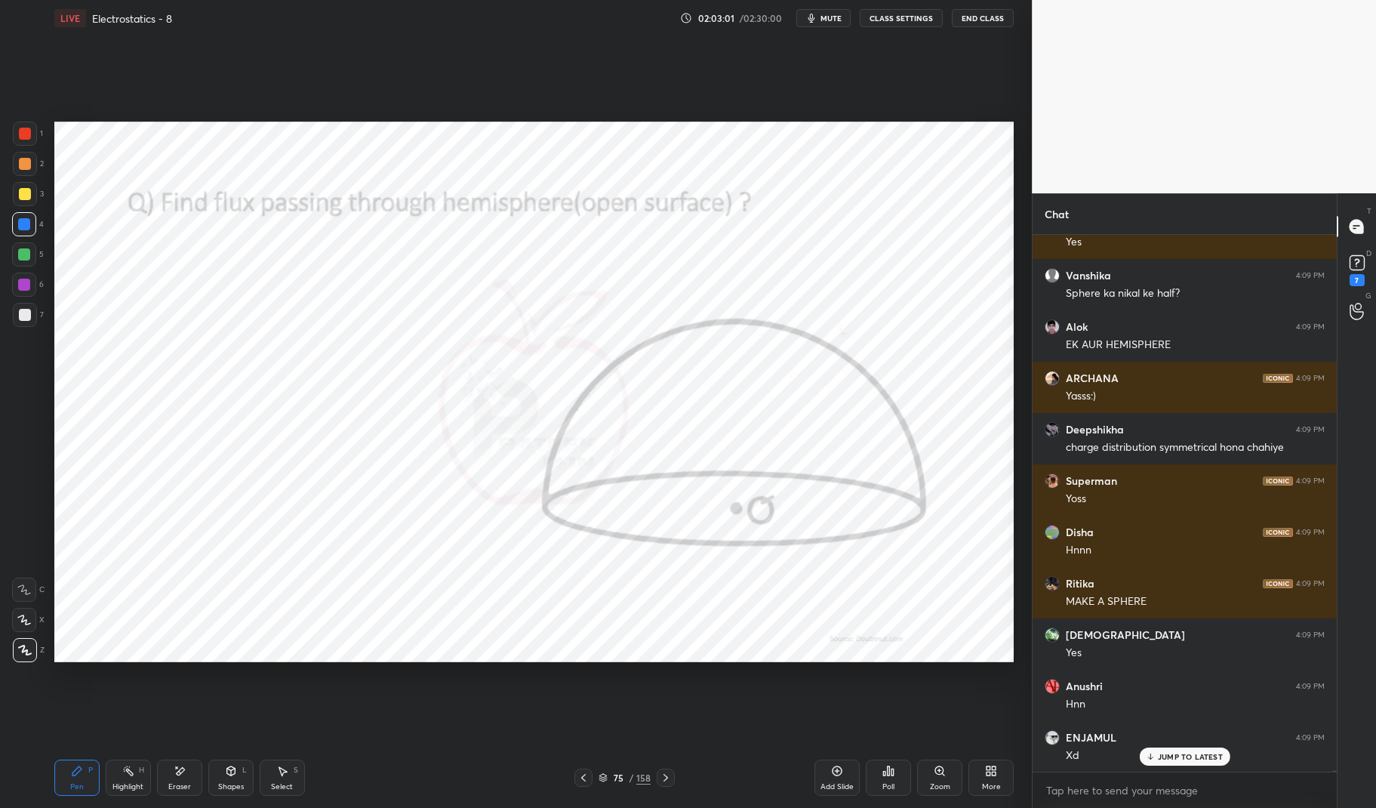
click at [728, 673] on div "Setting up your live class Poll for secs No correct answer Start poll" at bounding box center [533, 391] width 971 height 711
click at [706, 672] on div "Setting up your live class Poll for secs No correct answer Start poll" at bounding box center [533, 391] width 971 height 711
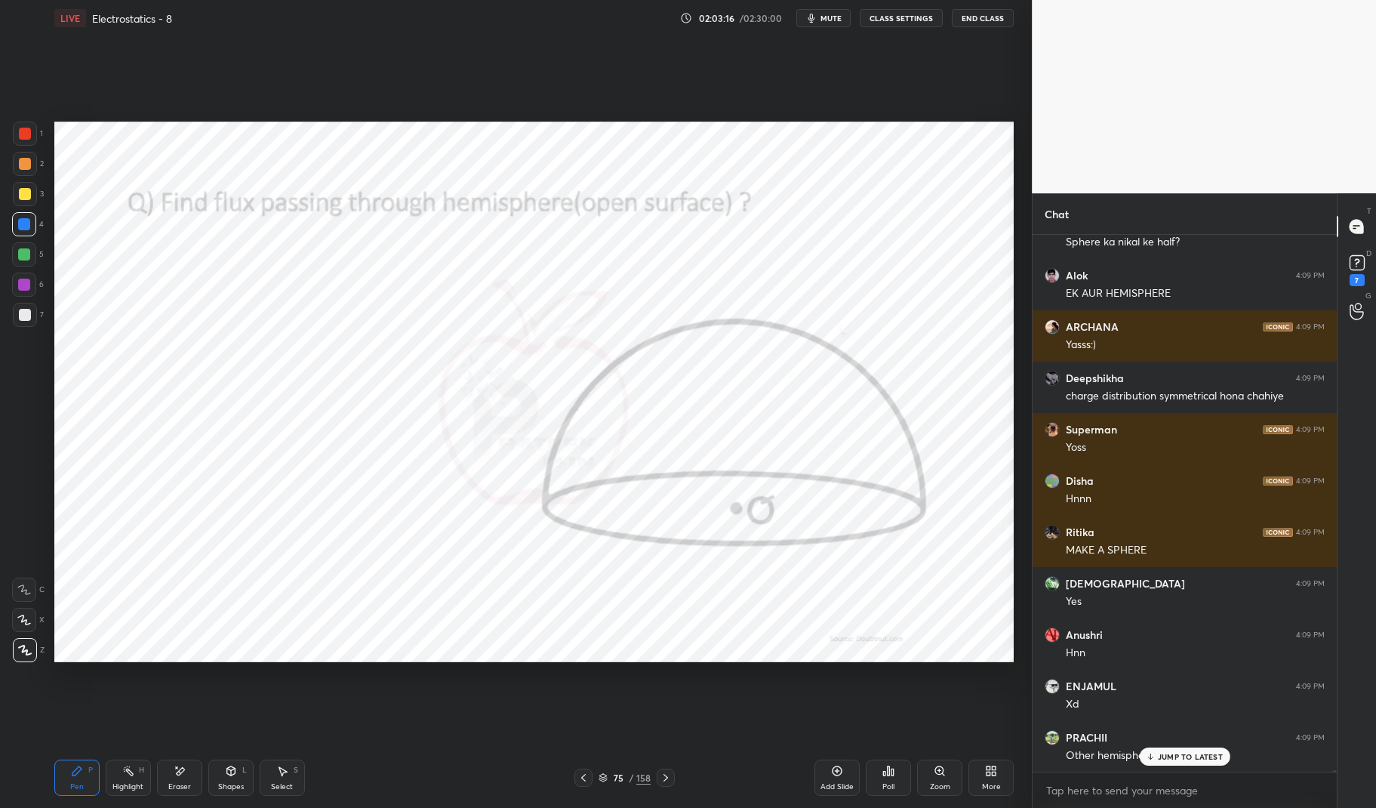
scroll to position [154024, 0]
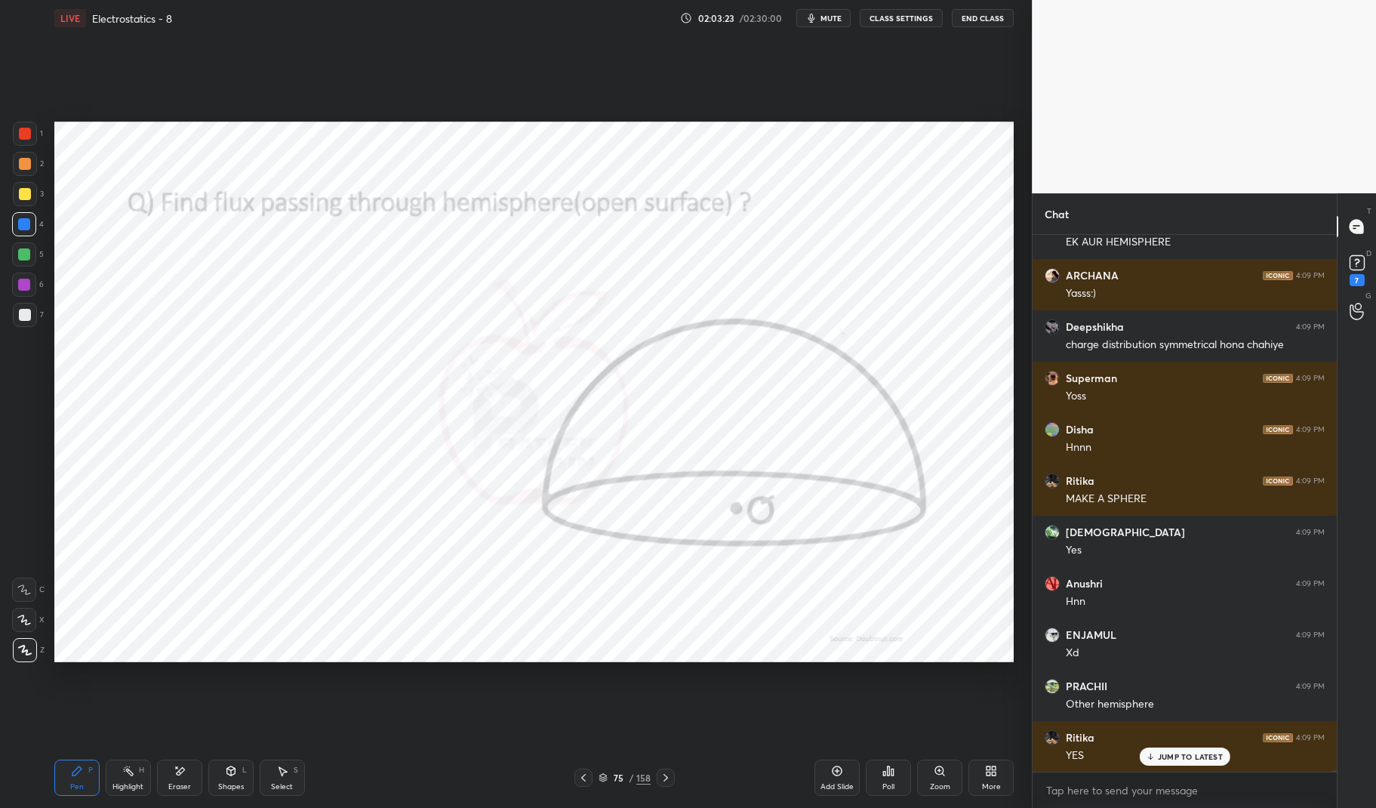
click at [181, 790] on div "Eraser" at bounding box center [179, 787] width 23 height 8
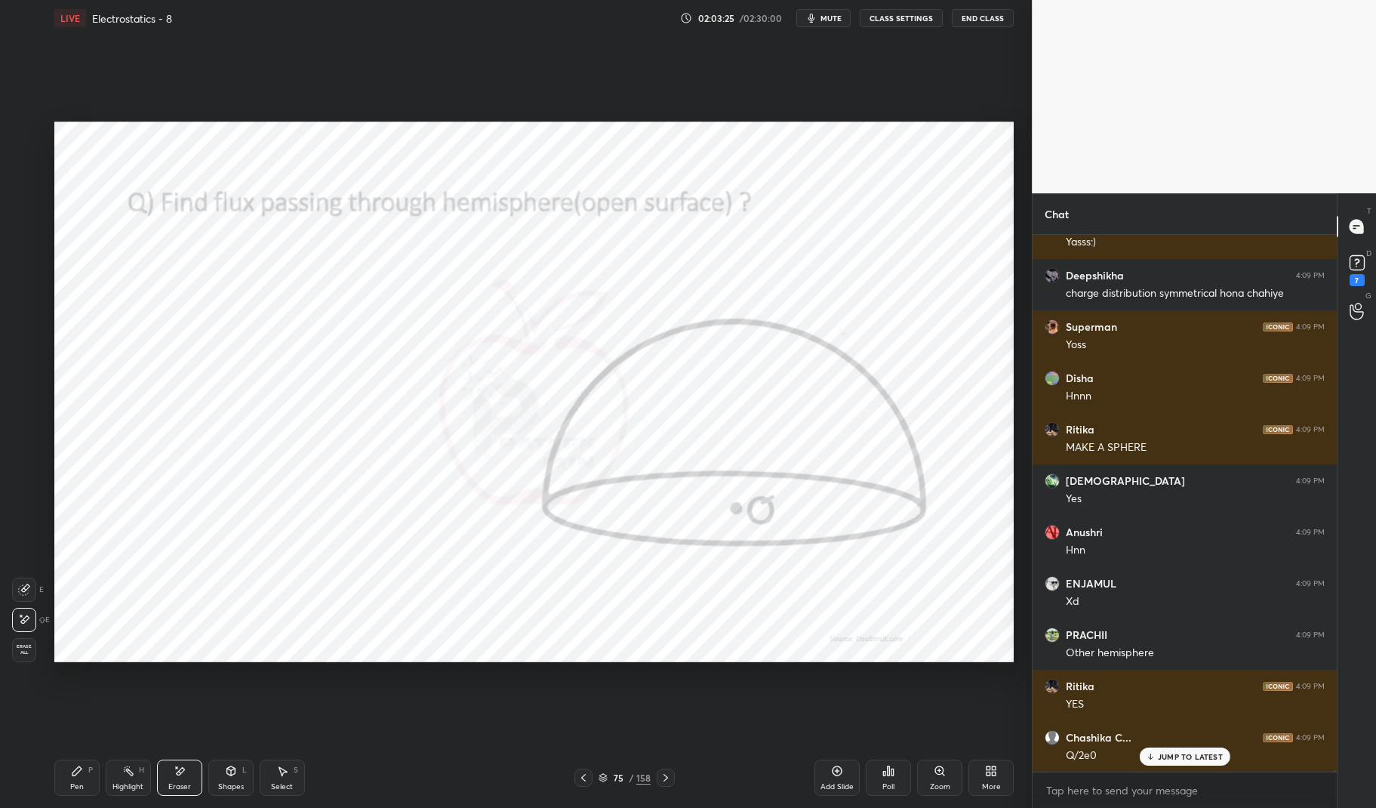
click at [124, 783] on div "Highlight" at bounding box center [127, 787] width 31 height 8
click at [135, 776] on div "Highlight H" at bounding box center [128, 777] width 45 height 36
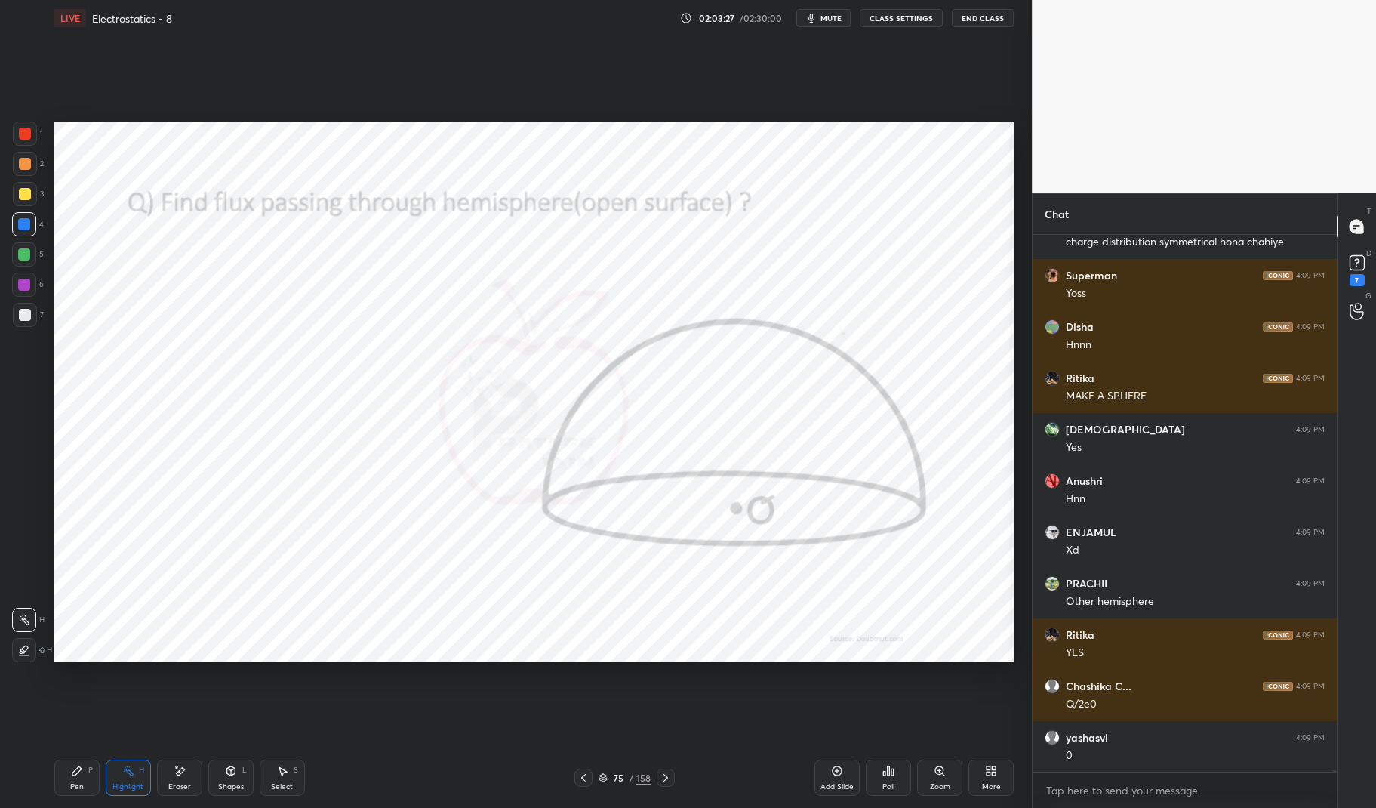
scroll to position [154230, 0]
click at [78, 775] on icon at bounding box center [77, 770] width 12 height 12
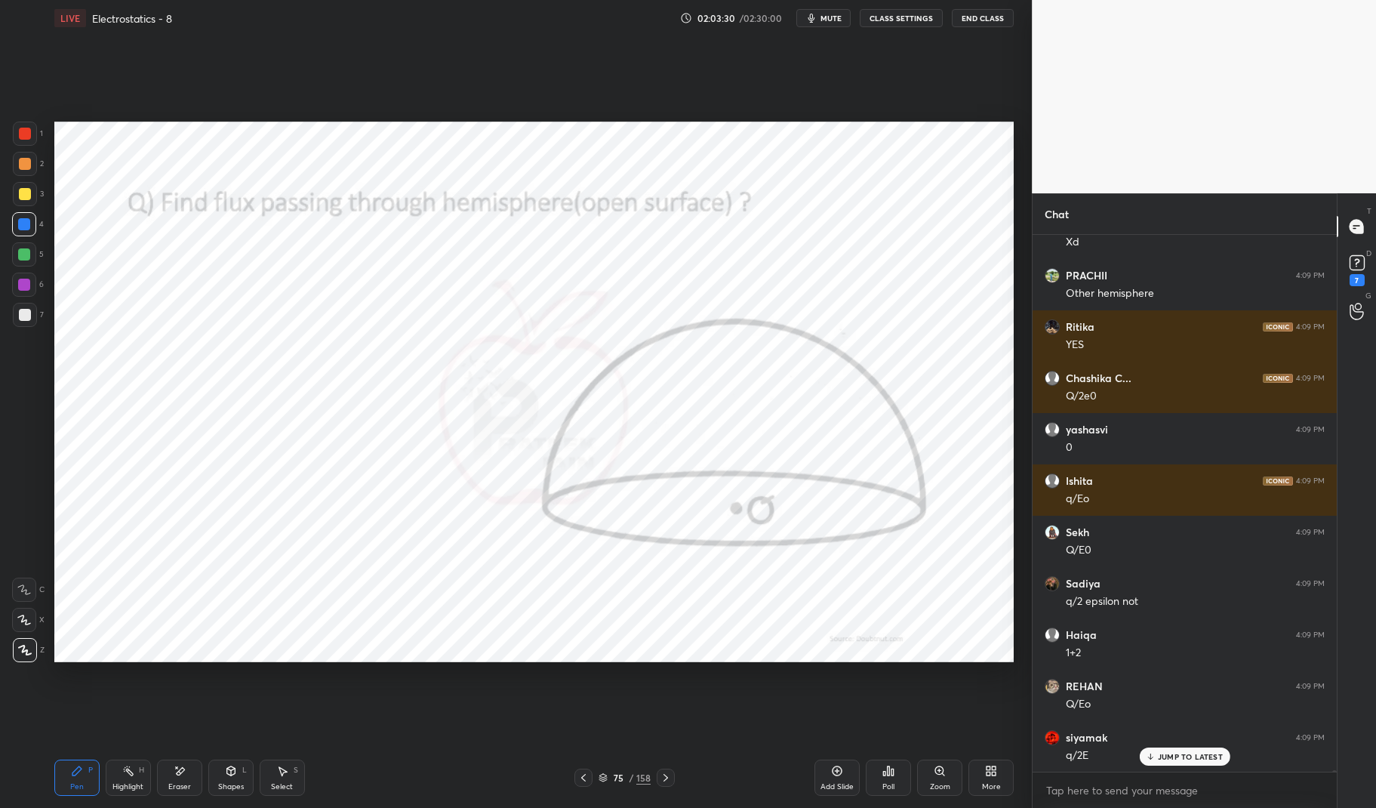
scroll to position [154588, 0]
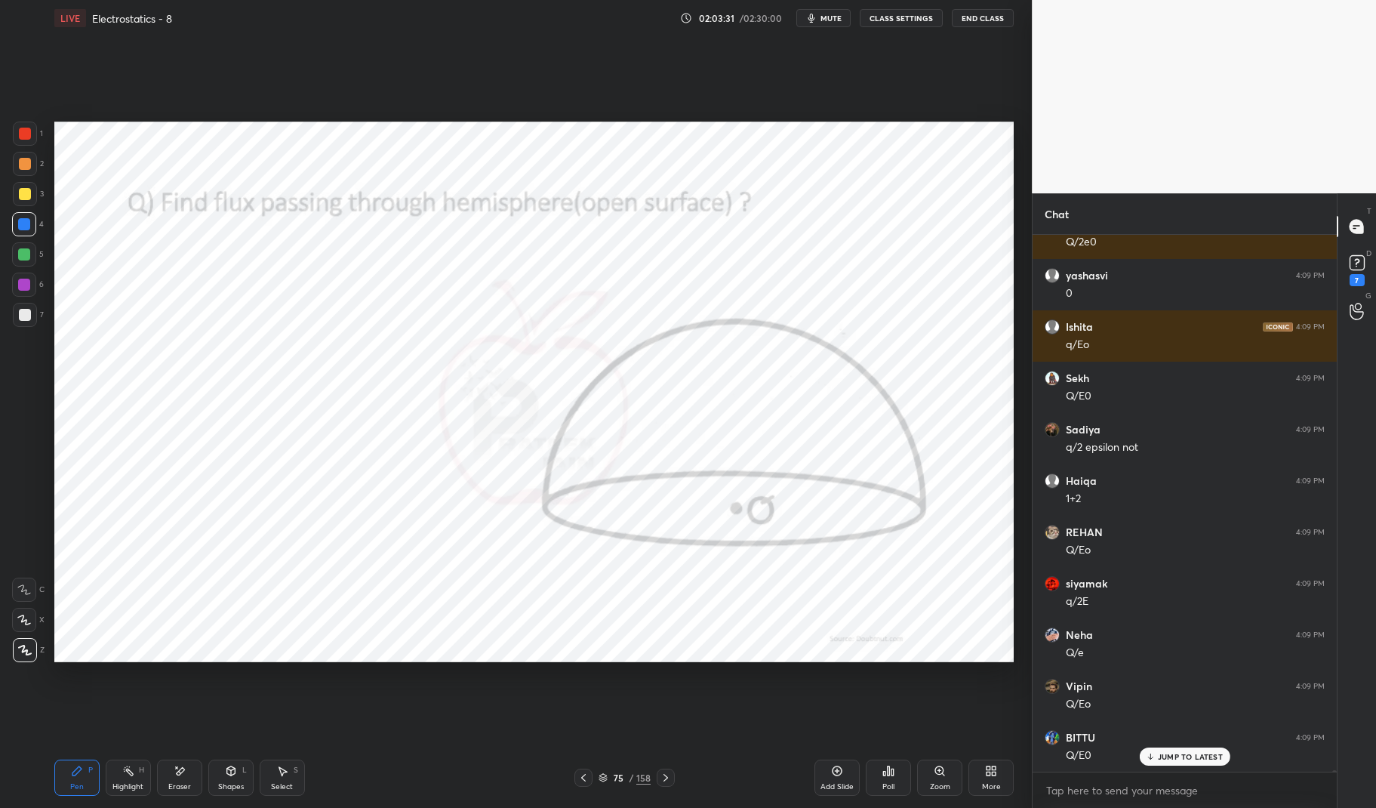
click at [30, 248] on div at bounding box center [24, 254] width 24 height 24
click at [27, 248] on div at bounding box center [24, 254] width 24 height 24
click at [26, 121] on div "1 2 3 4 5 6 7 C X Z E E Erase all H H LIVE Electrostatics - 8 02:03:31 / 02:30:…" at bounding box center [510, 404] width 1020 height 808
click at [25, 121] on div "1 2 3 4 5 6 7 C X Z E E Erase all H H LIVE Electrostatics - 8 02:03:31 / 02:30:…" at bounding box center [510, 404] width 1020 height 808
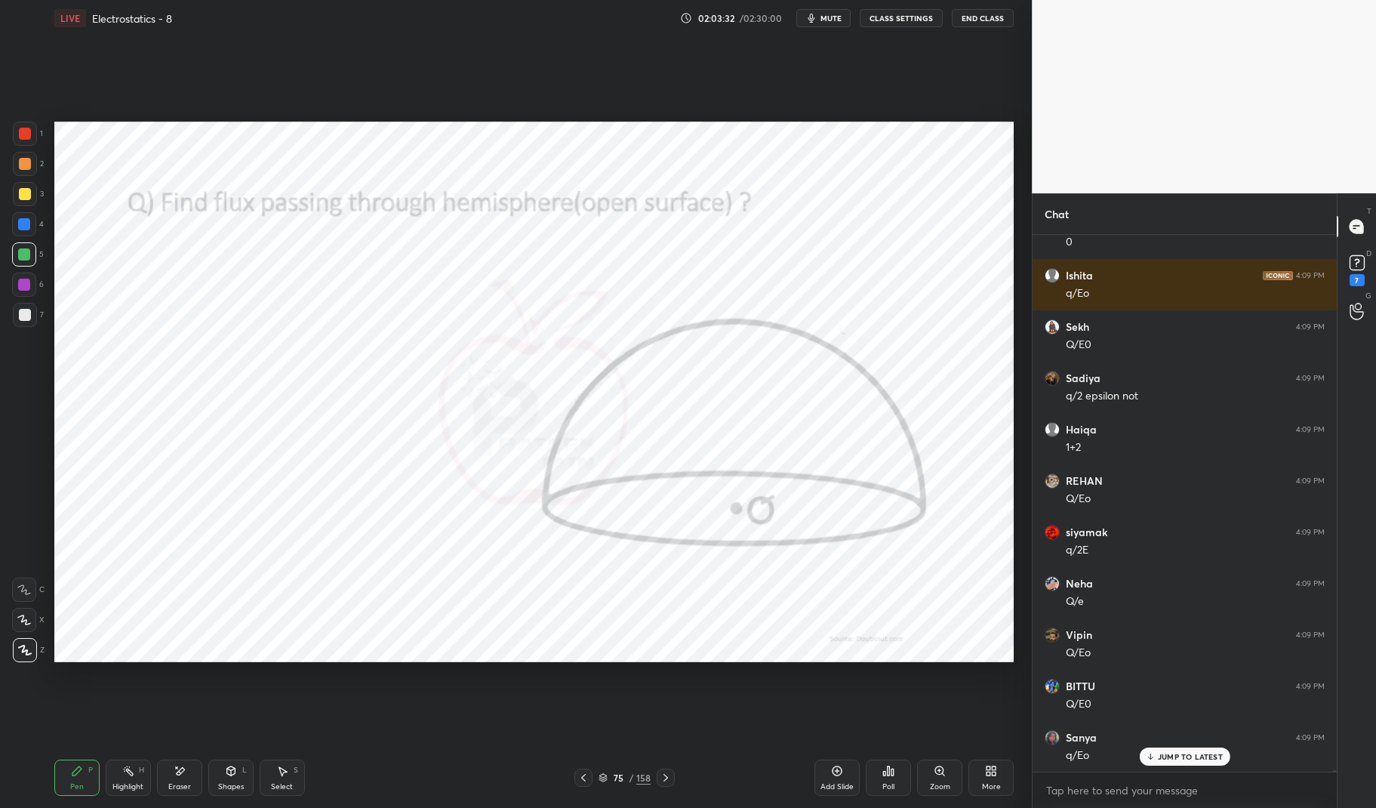
scroll to position [154691, 0]
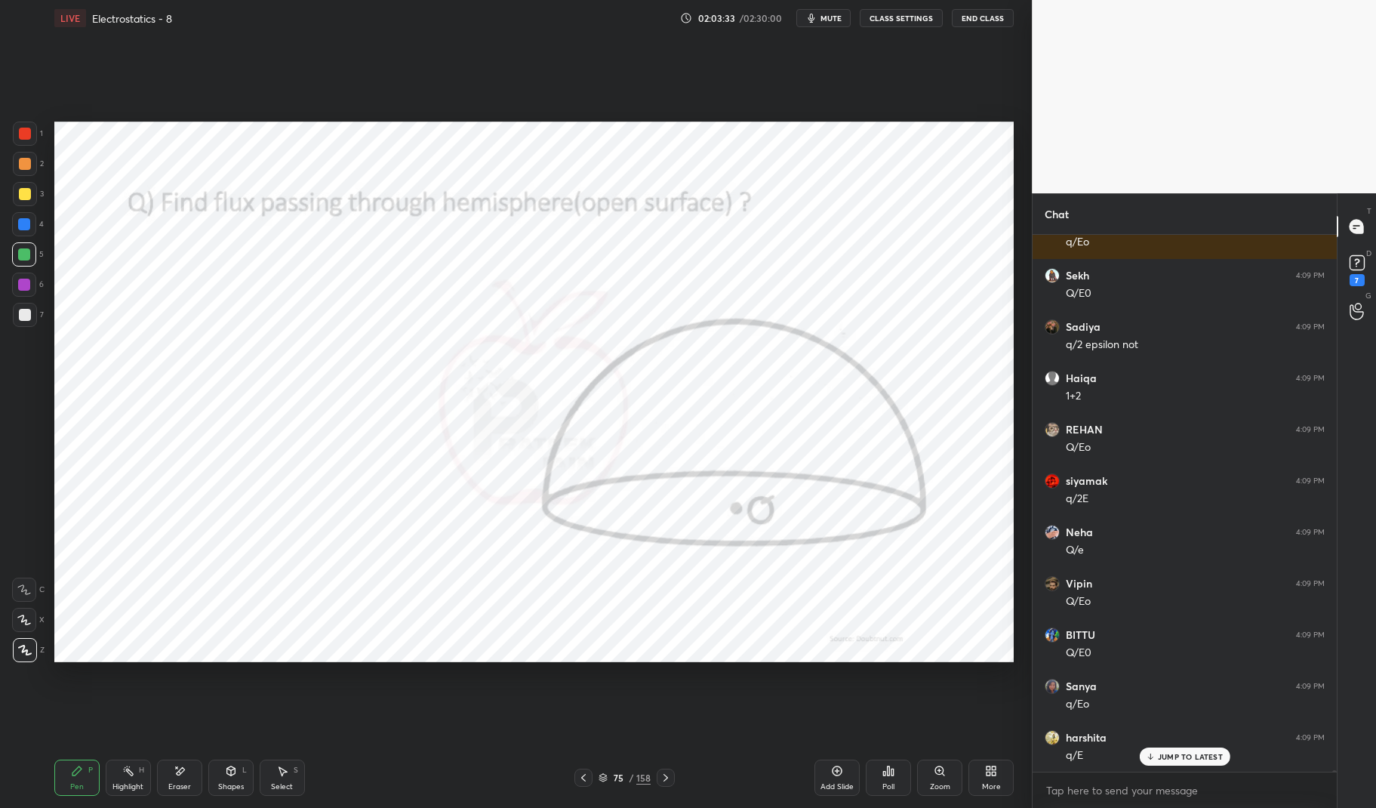
click at [25, 130] on div at bounding box center [25, 134] width 12 height 12
click at [18, 128] on div at bounding box center [25, 134] width 24 height 24
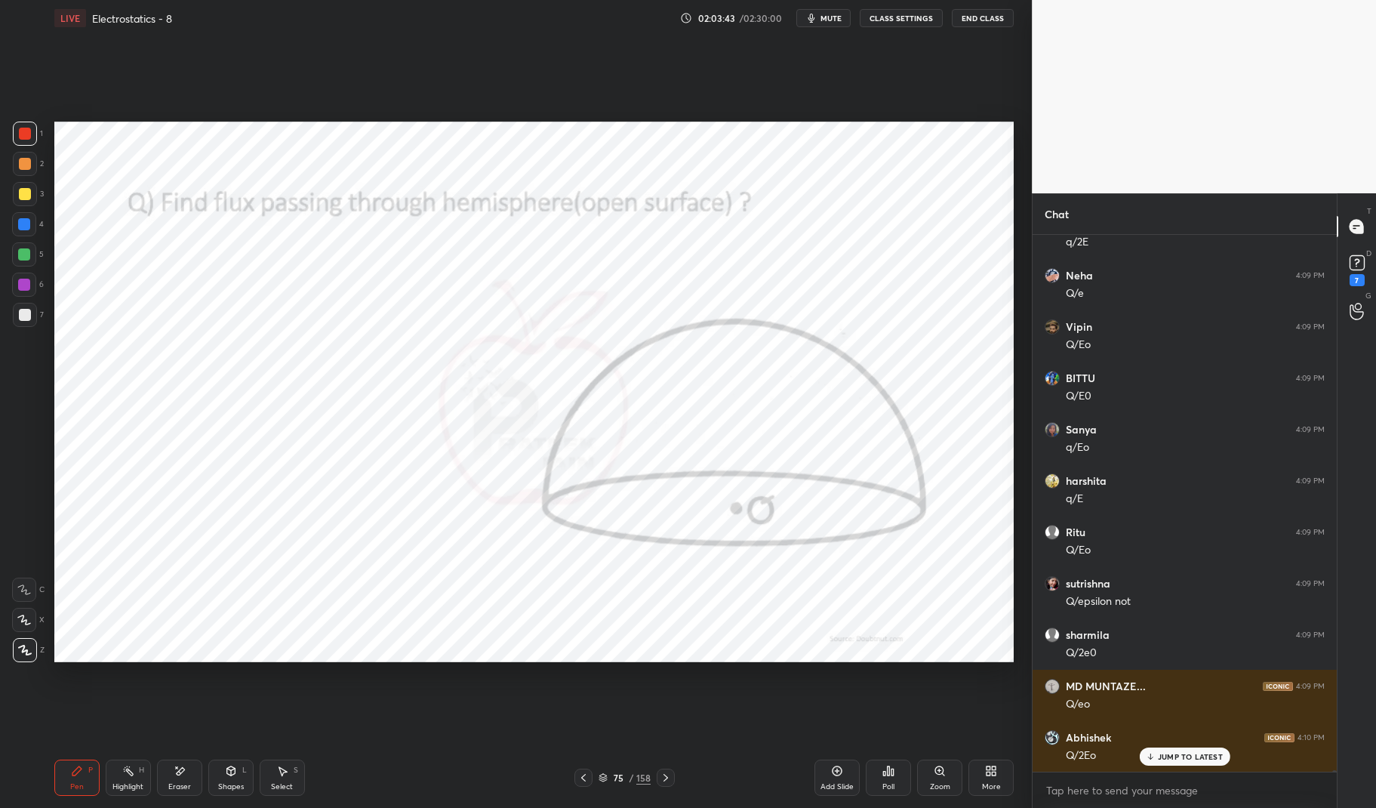
scroll to position [155050, 0]
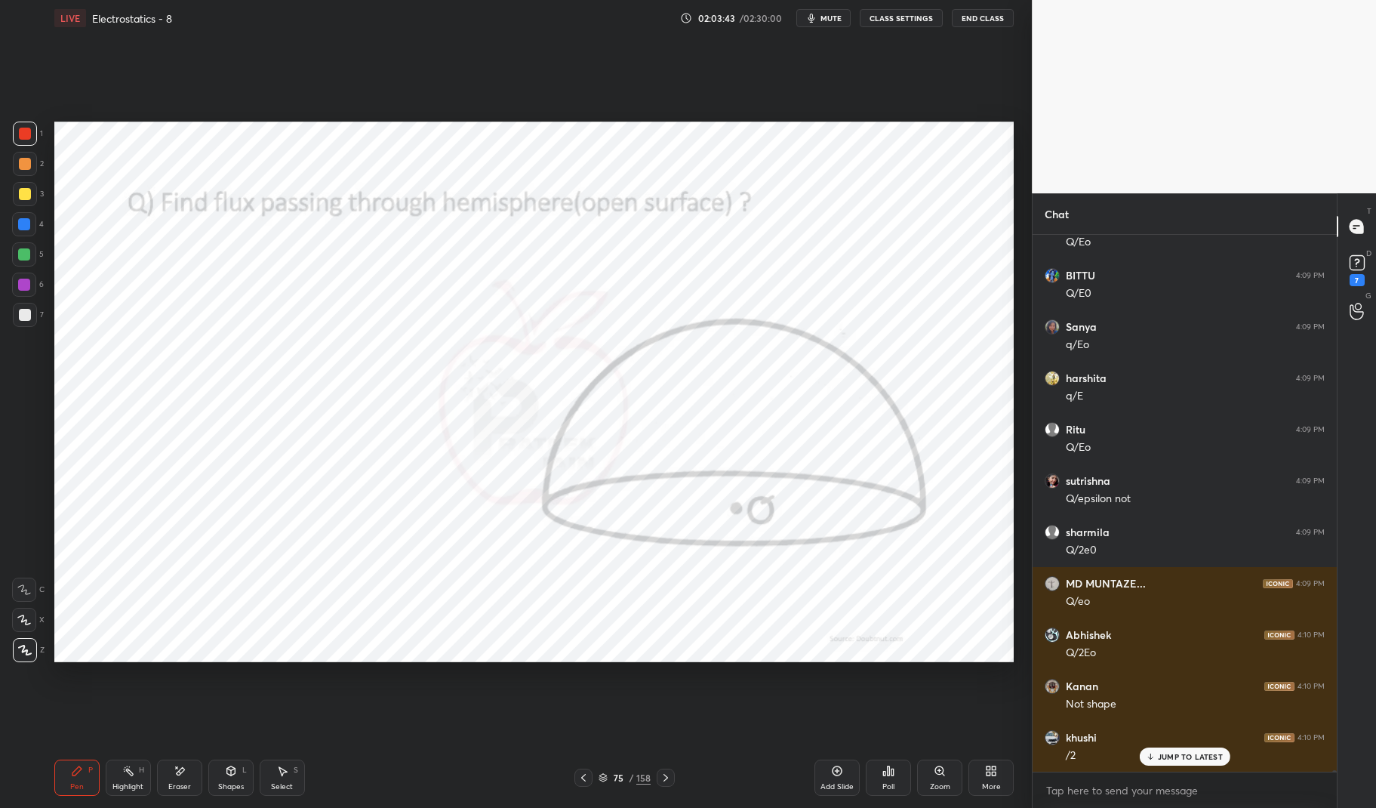
click at [178, 780] on div "Eraser" at bounding box center [179, 777] width 45 height 36
click at [180, 783] on div "Eraser" at bounding box center [179, 787] width 23 height 8
click at [86, 780] on div "Pen P" at bounding box center [76, 777] width 45 height 36
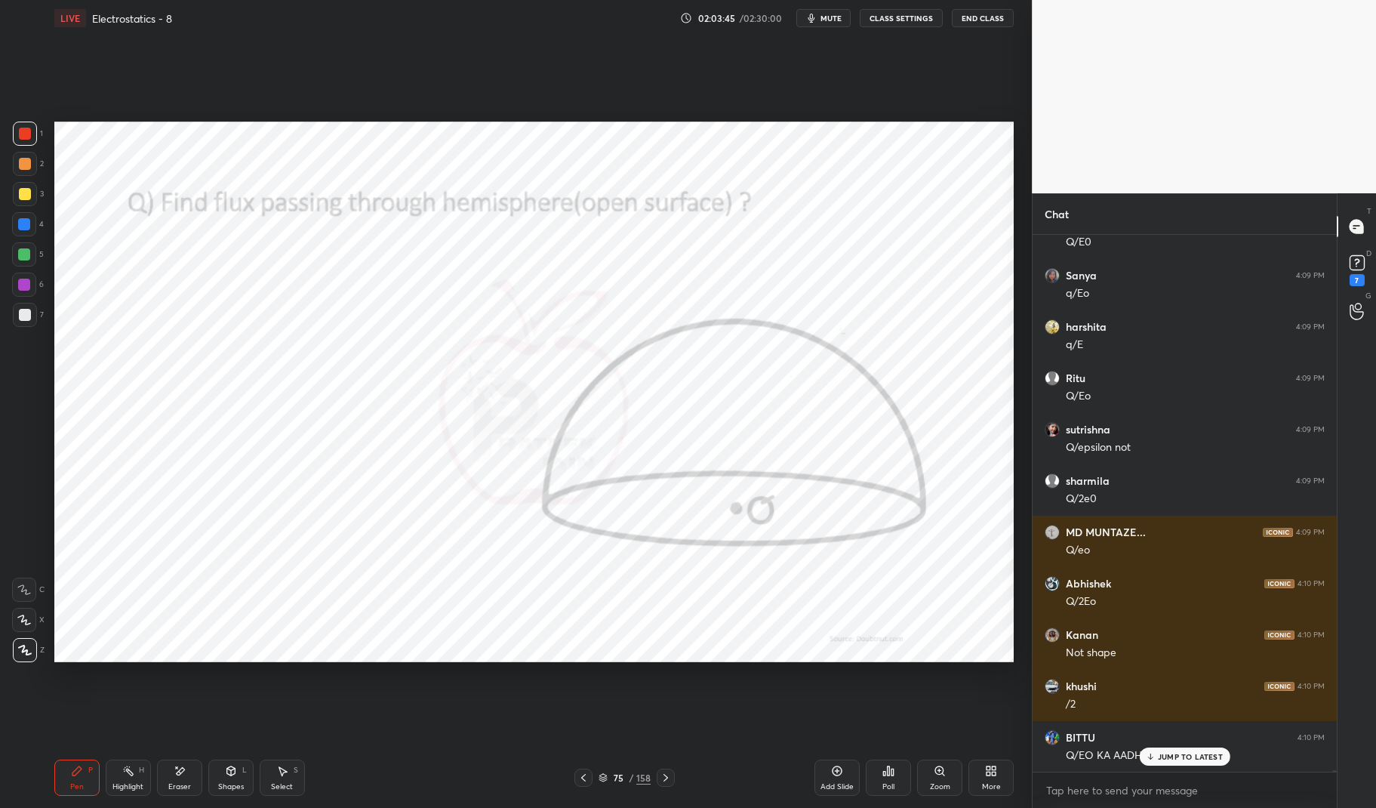
click at [78, 780] on div "Pen P" at bounding box center [76, 777] width 45 height 36
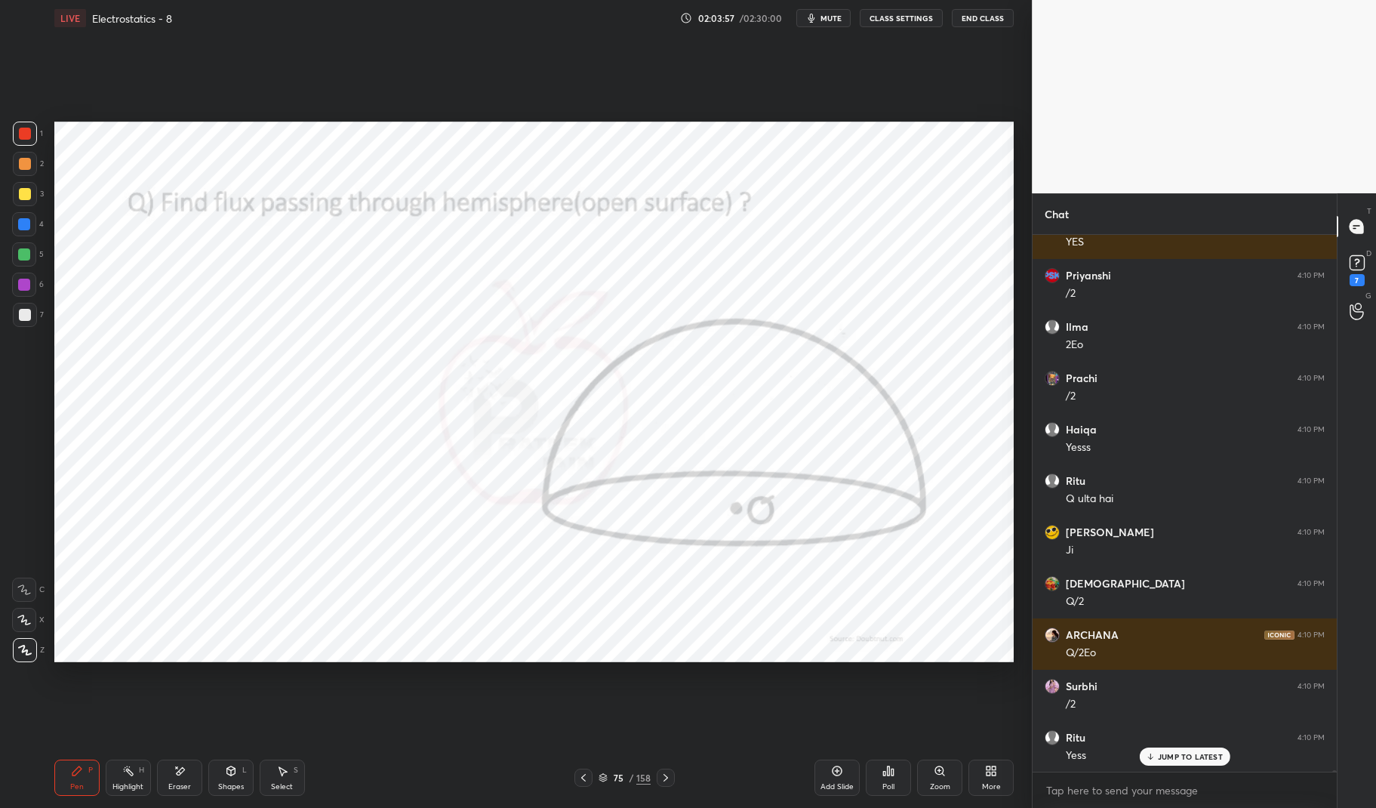
scroll to position [155717, 0]
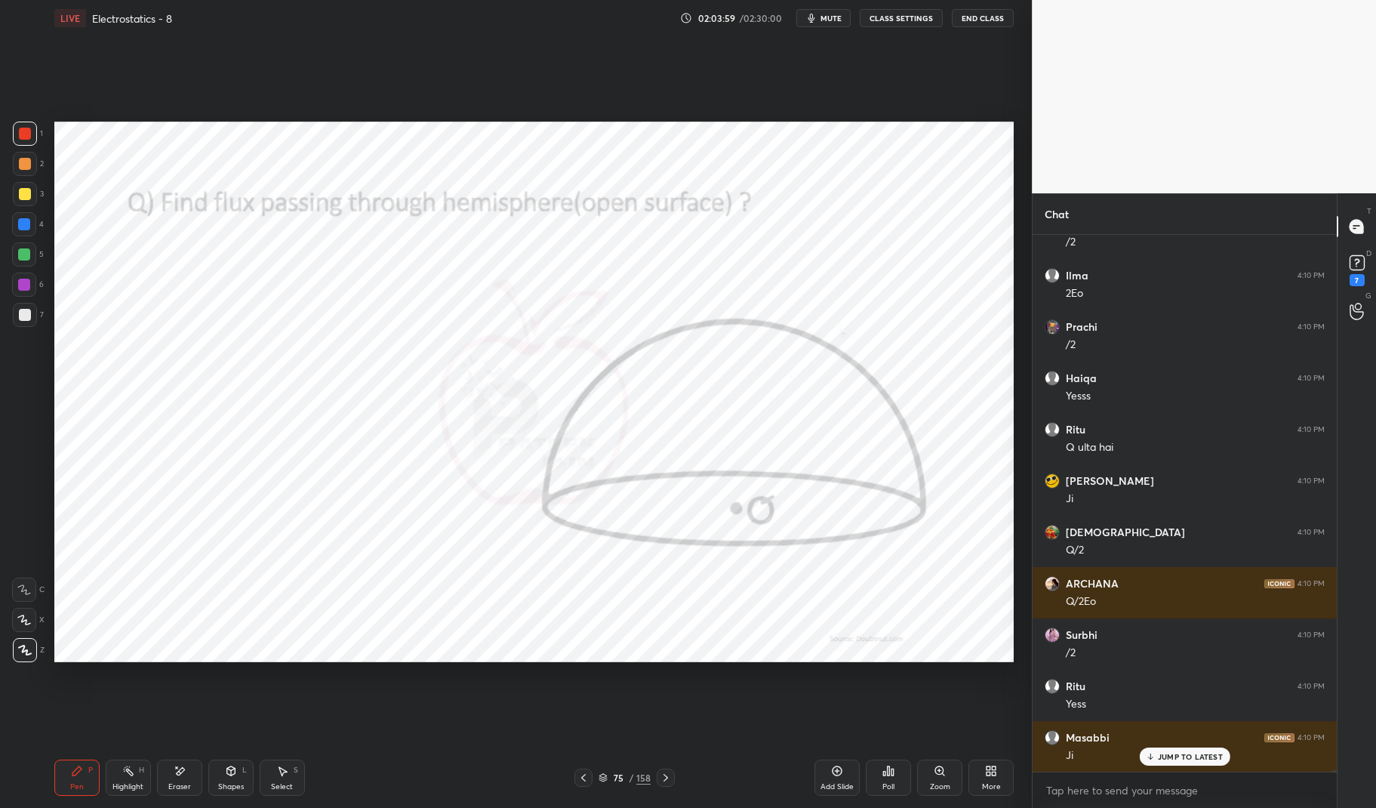
click at [74, 776] on icon at bounding box center [77, 770] width 12 height 12
click at [73, 771] on icon at bounding box center [77, 770] width 12 height 12
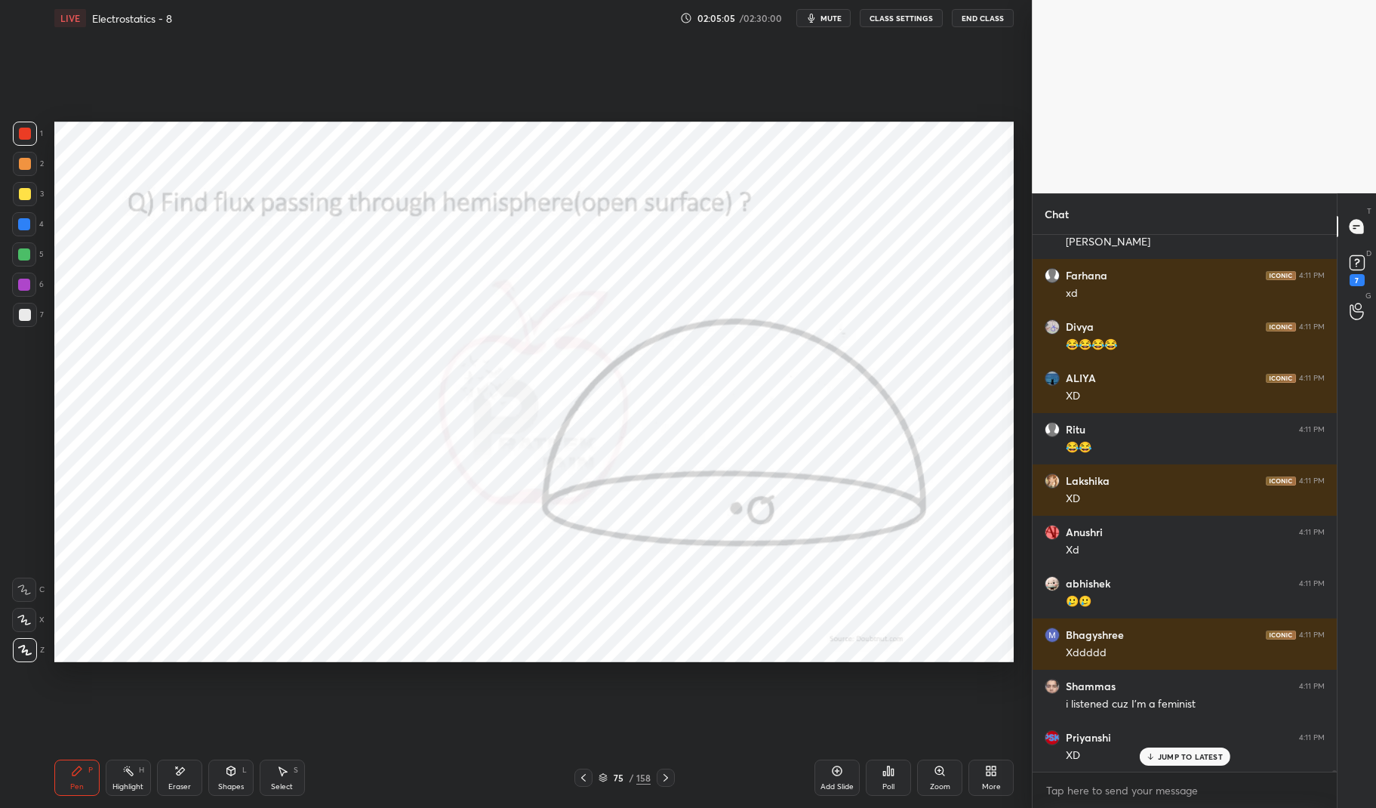
scroll to position [158912, 0]
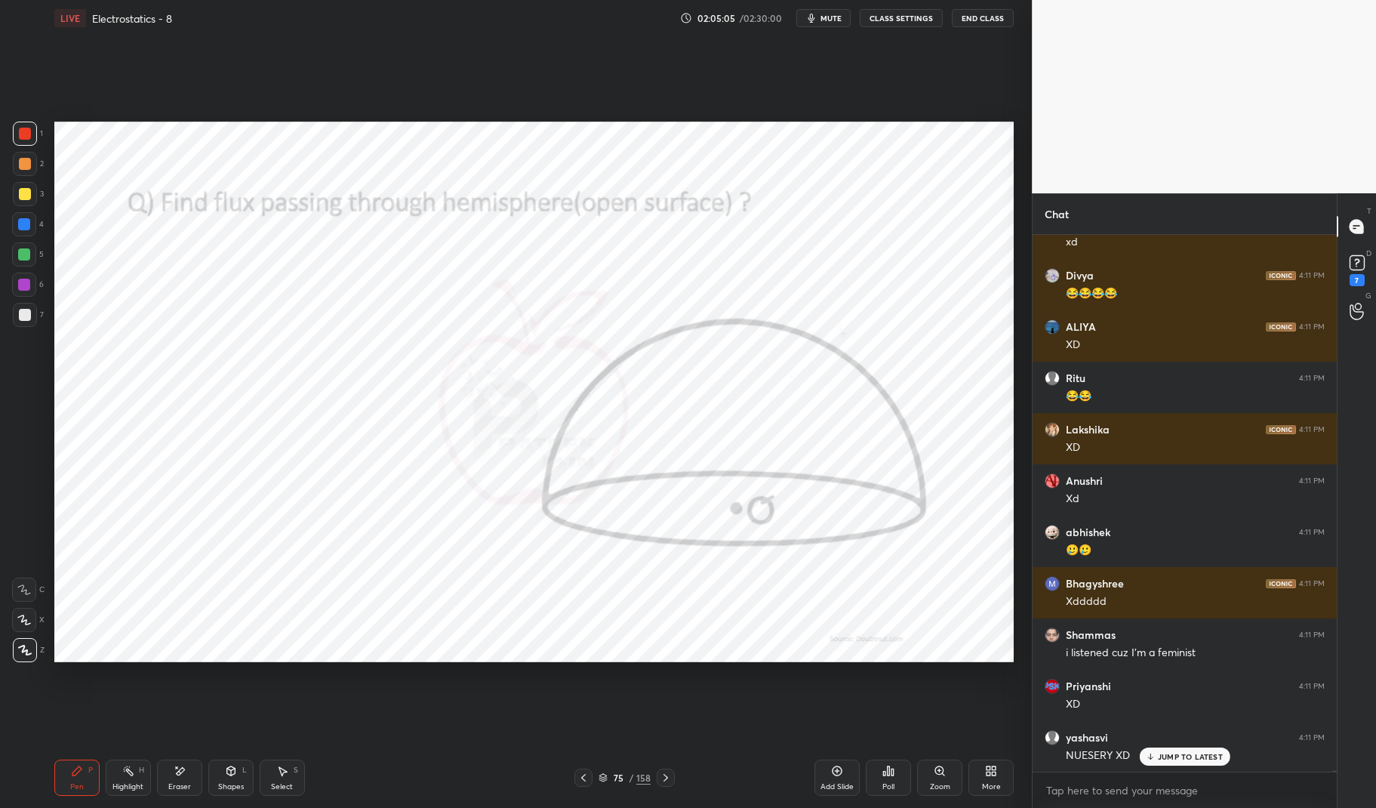
click at [136, 764] on div "Highlight H" at bounding box center [128, 777] width 45 height 36
click at [131, 777] on icon at bounding box center [128, 770] width 12 height 12
click at [125, 777] on icon at bounding box center [128, 770] width 12 height 12
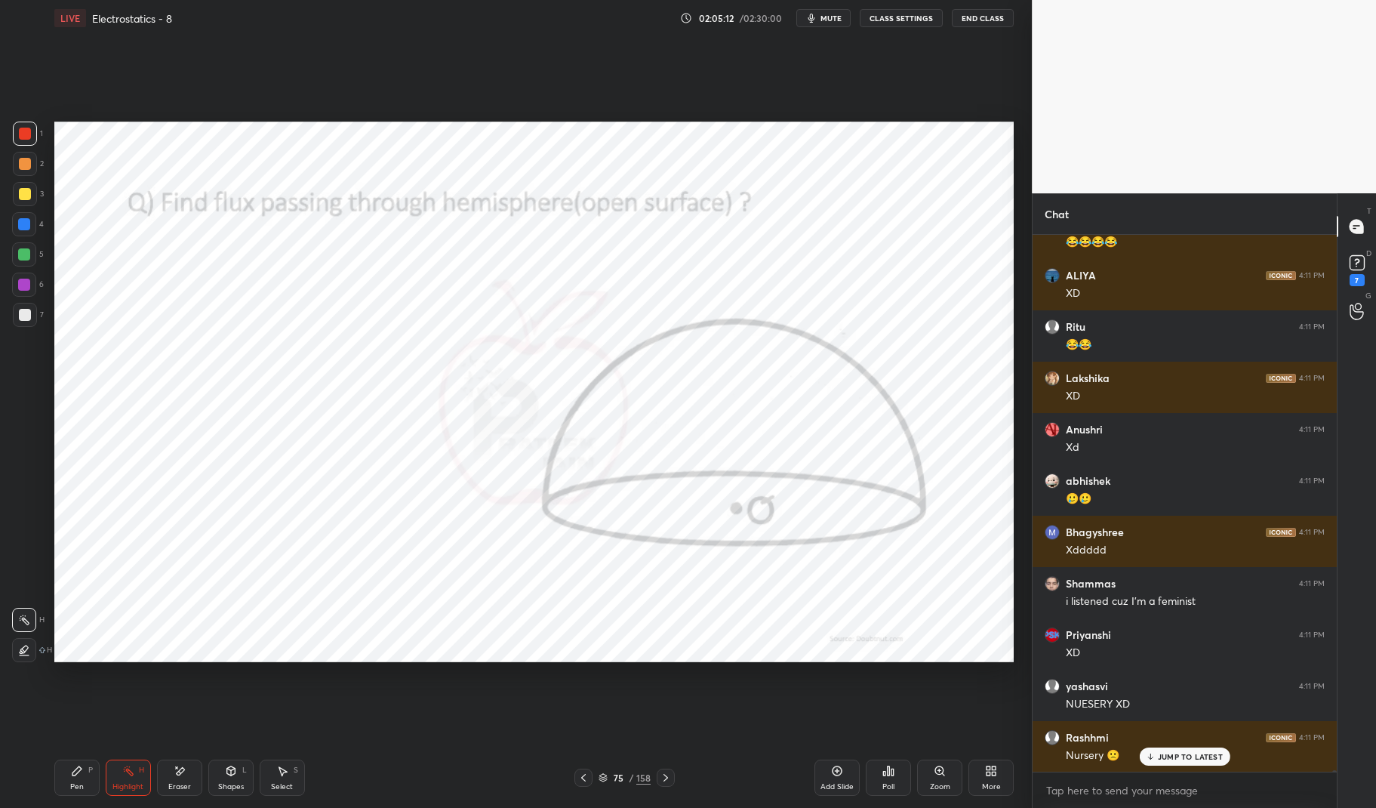
scroll to position [159015, 0]
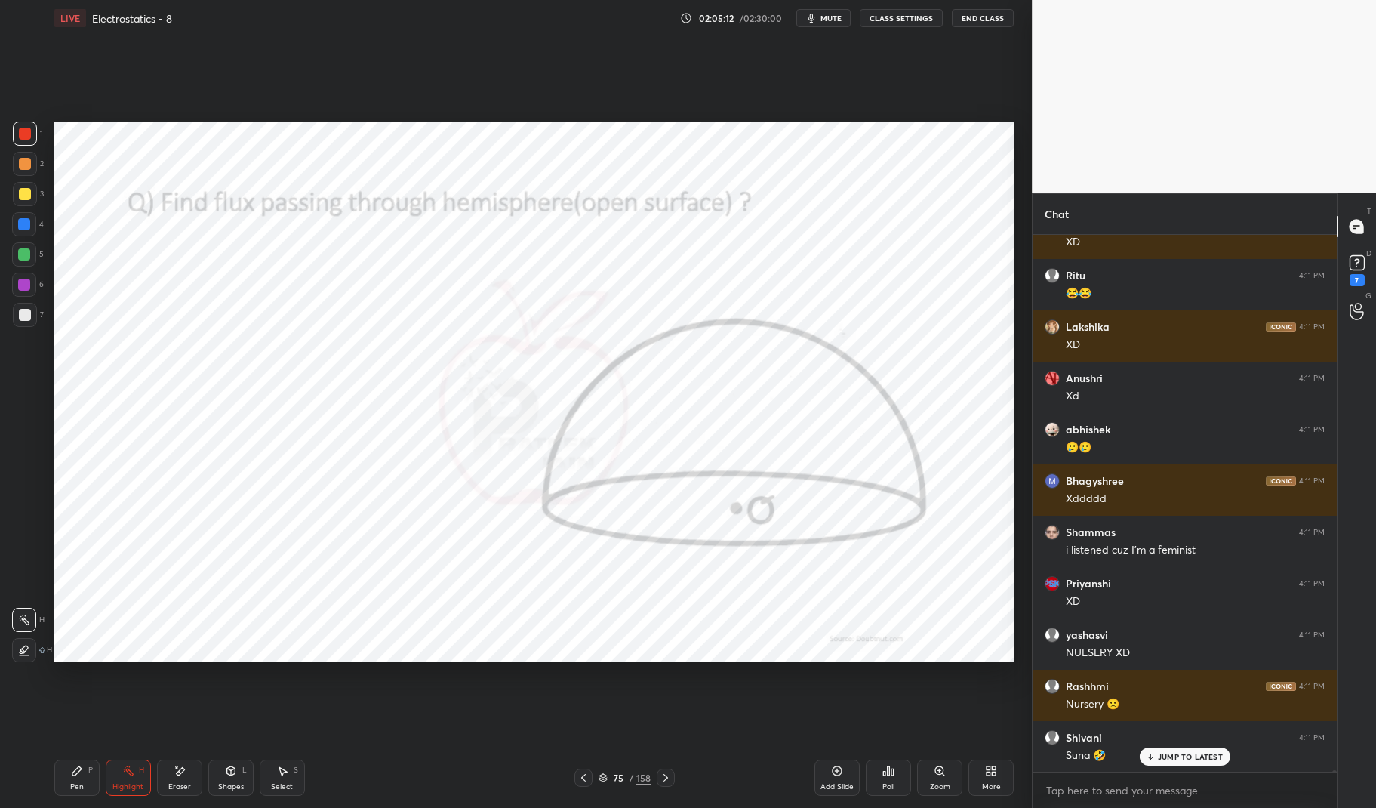
click at [1178, 749] on div "JUMP TO LATEST" at bounding box center [1184, 756] width 91 height 18
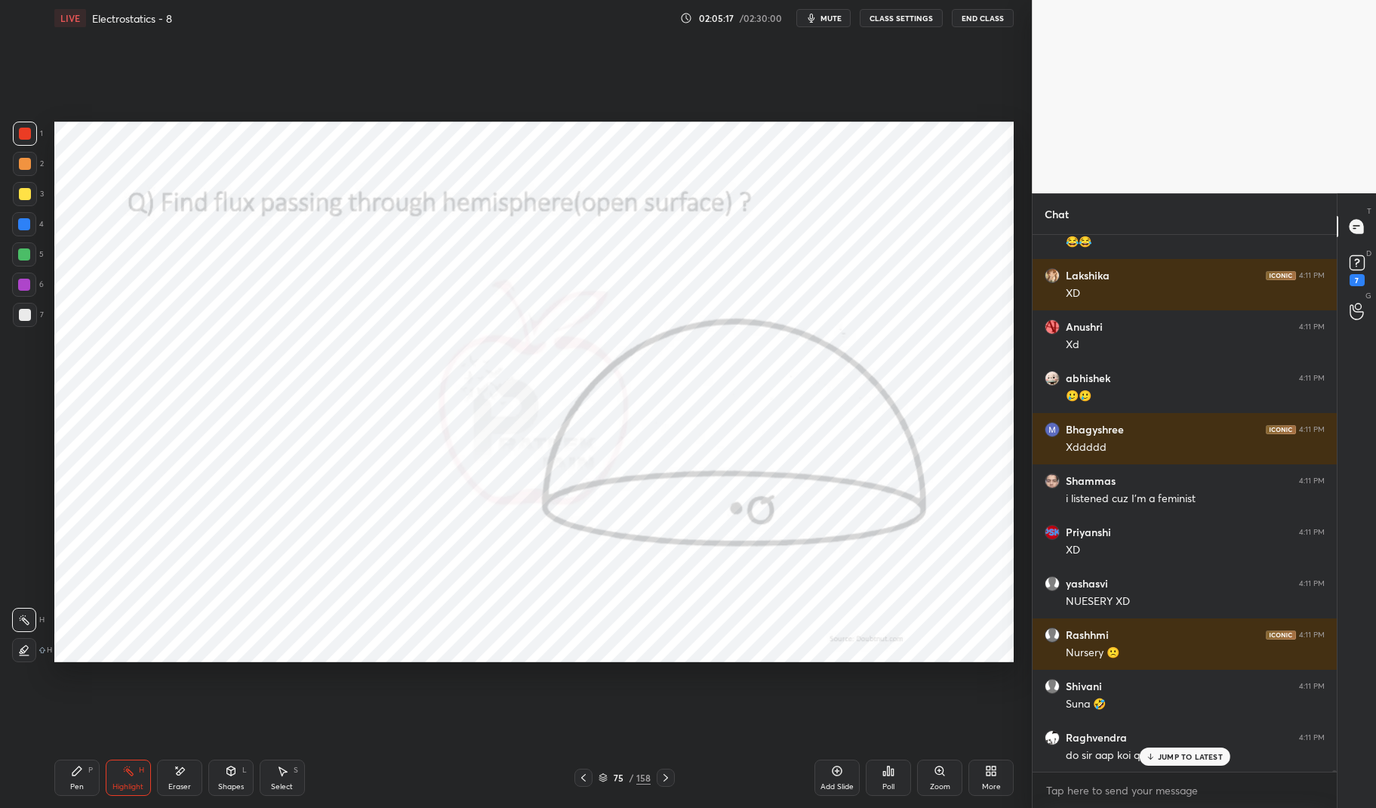
click at [1191, 762] on div "JUMP TO LATEST" at bounding box center [1184, 756] width 91 height 18
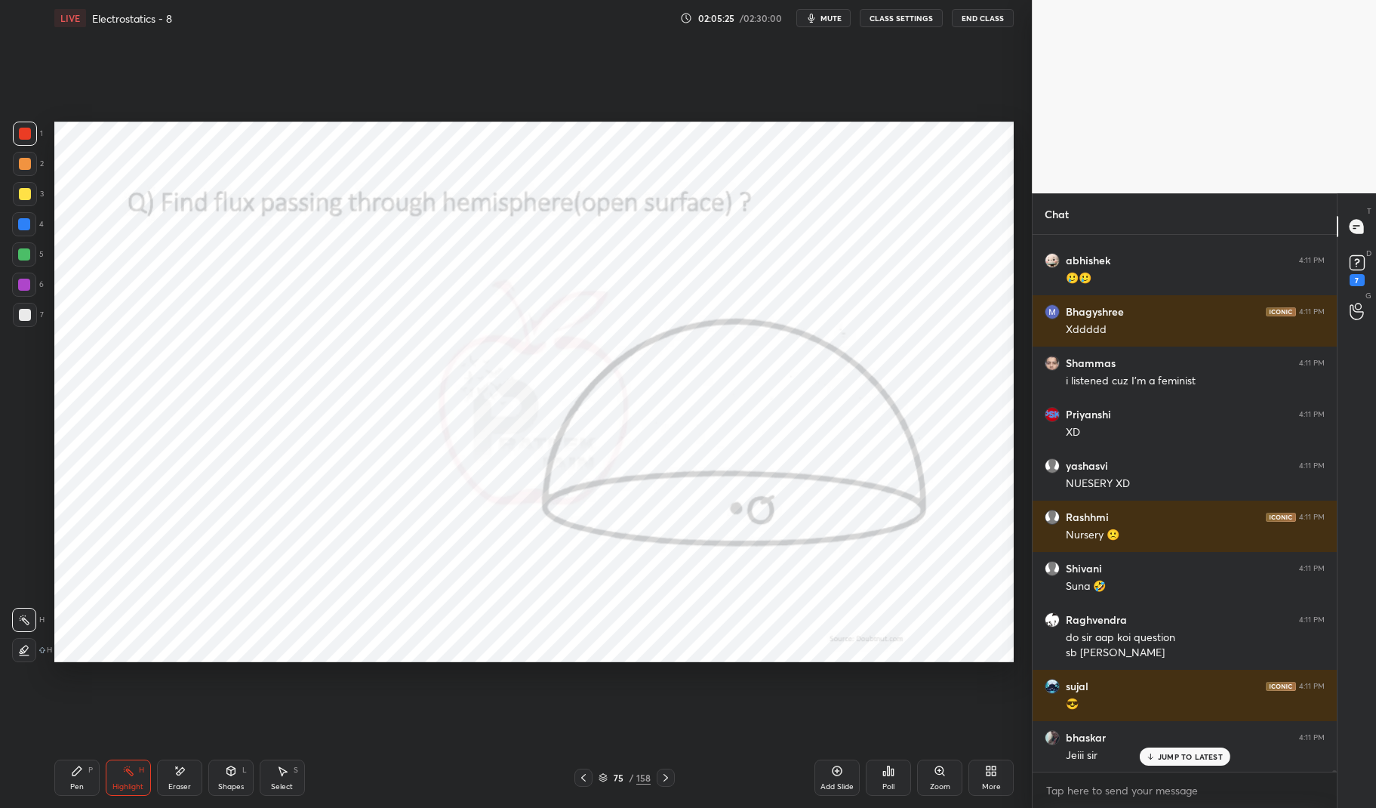
scroll to position [159287, 0]
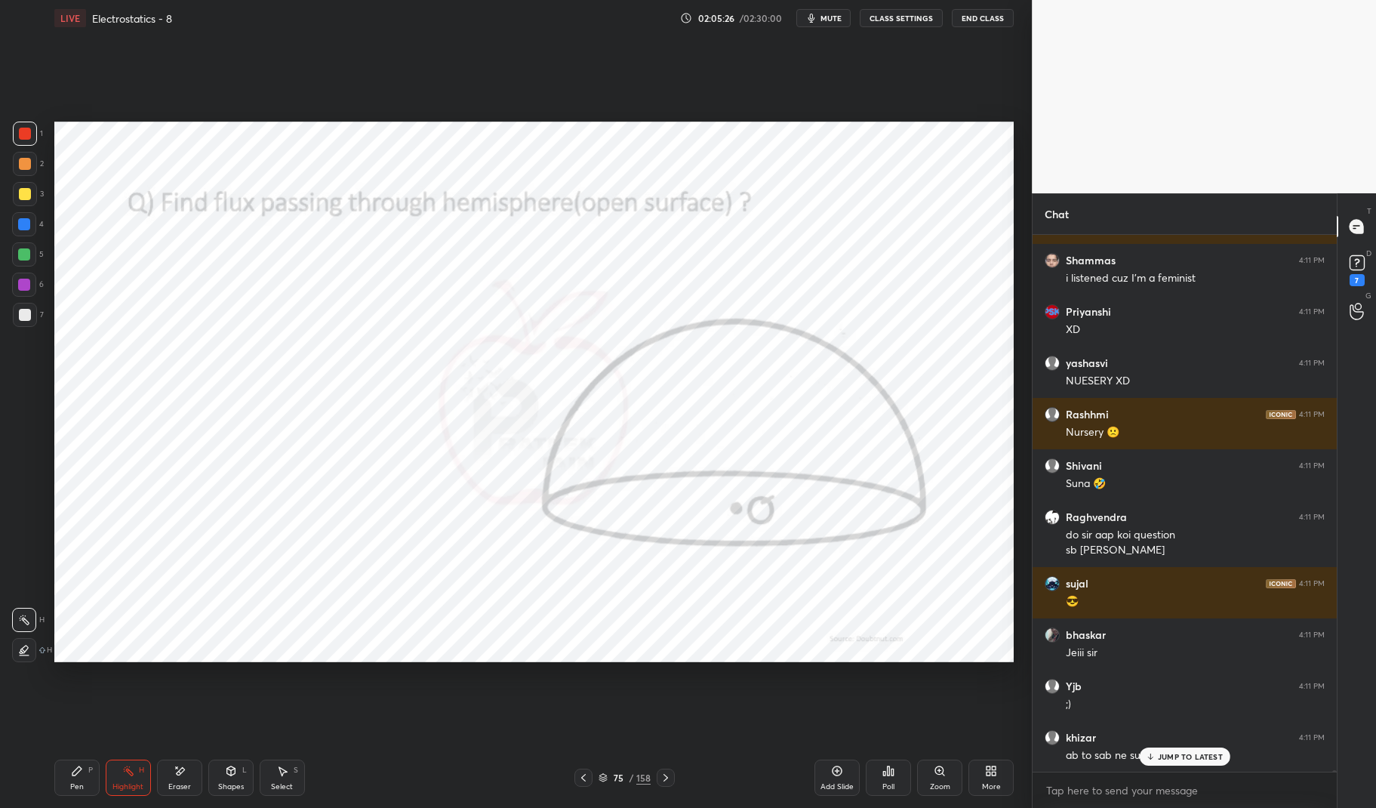
click at [1186, 755] on p "JUMP TO LATEST" at bounding box center [1190, 756] width 65 height 9
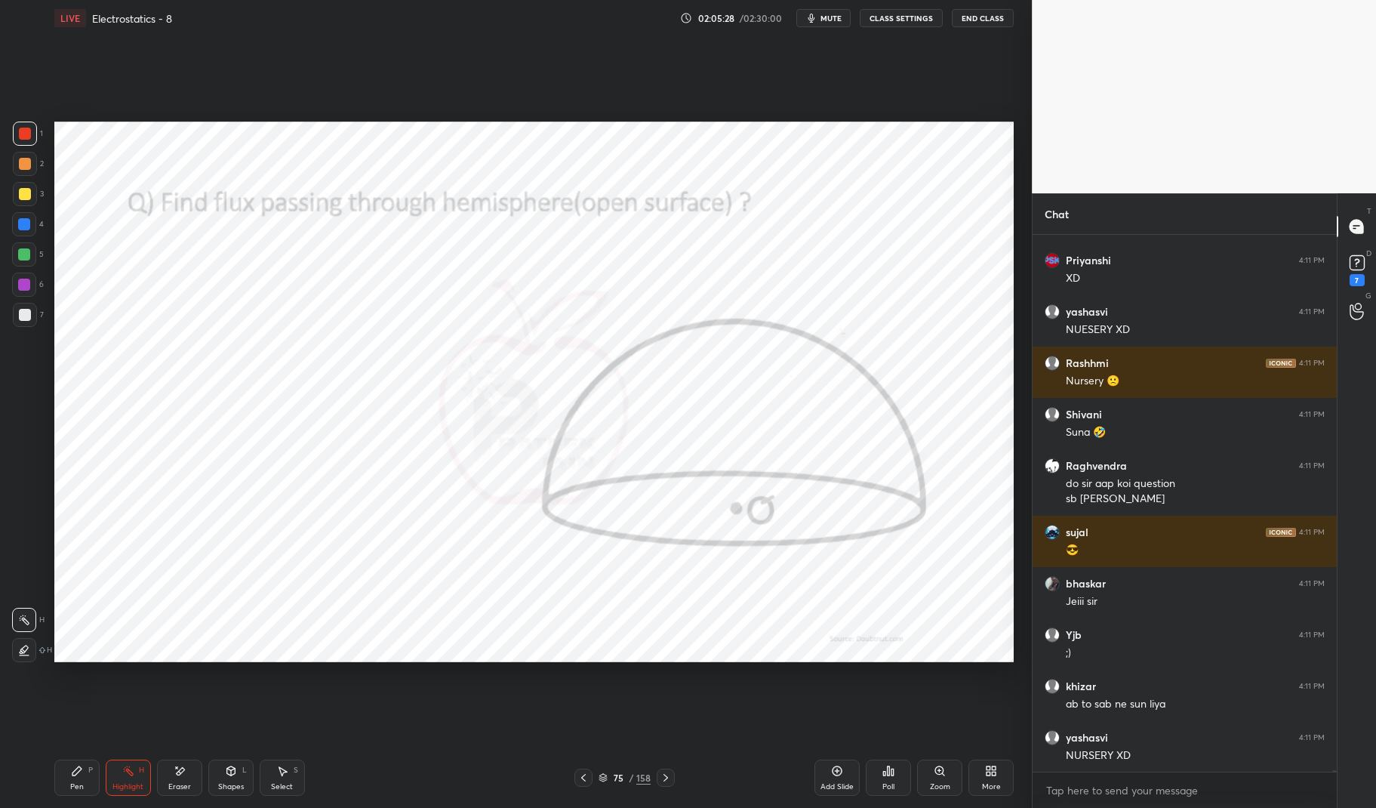
click at [617, 773] on div "75" at bounding box center [618, 777] width 15 height 9
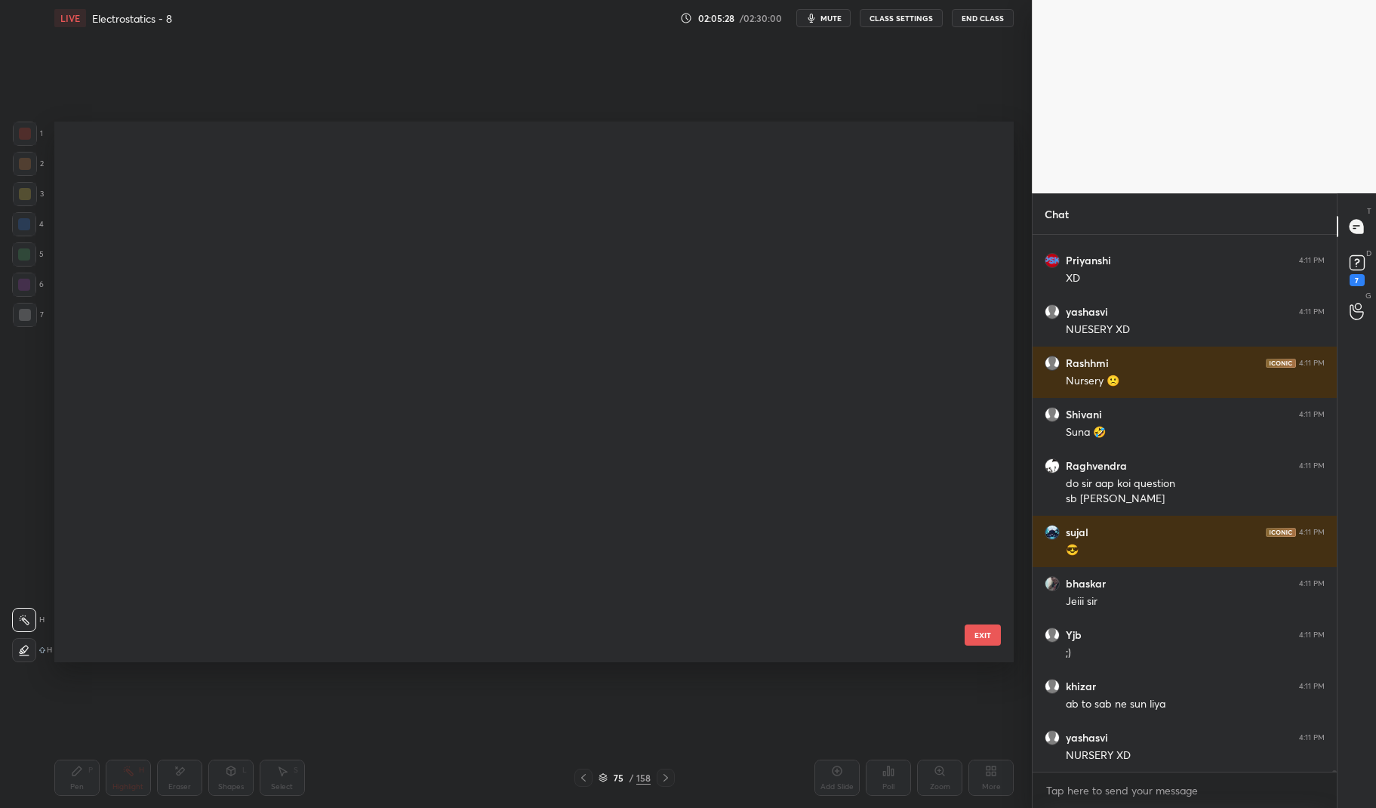
scroll to position [3677, 0]
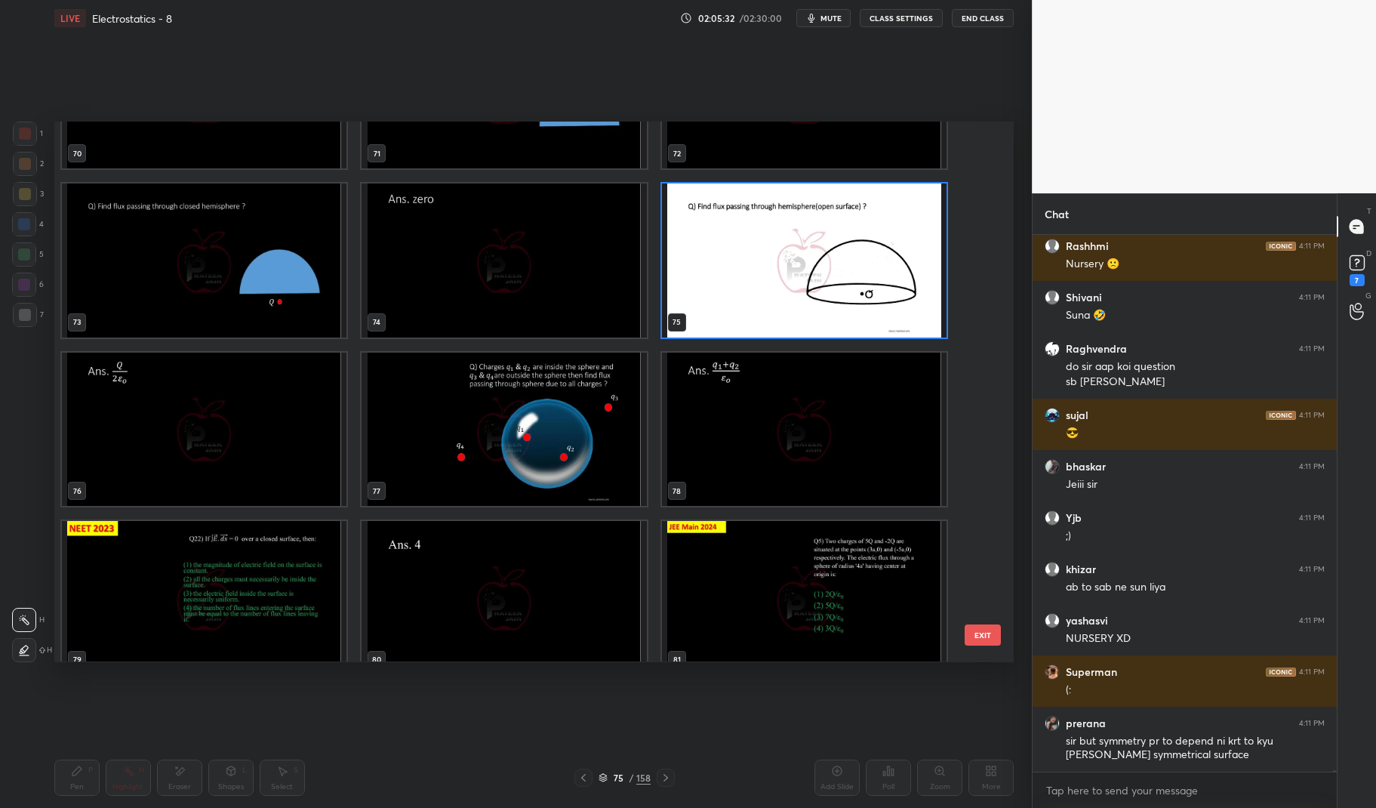
click at [753, 294] on img "grid" at bounding box center [803, 260] width 285 height 154
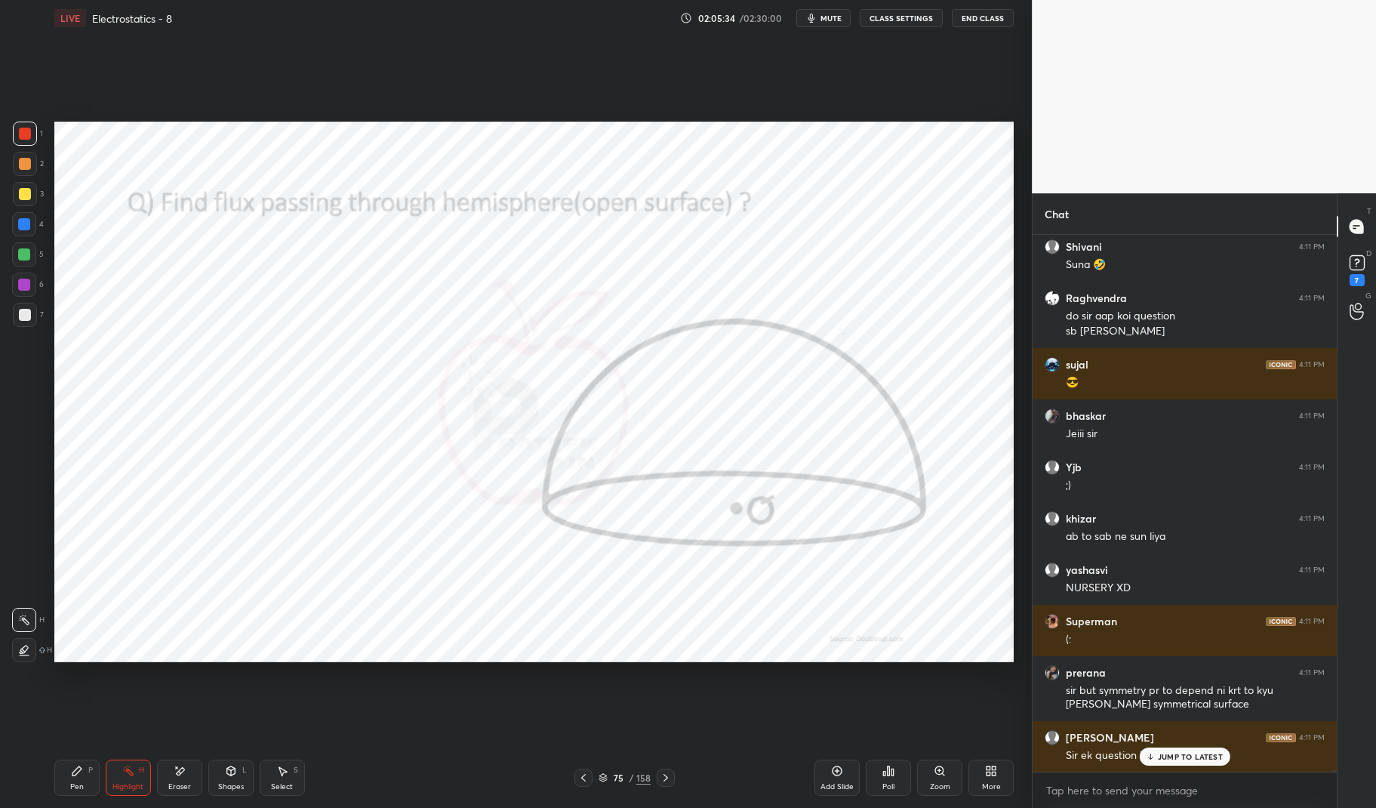
click at [666, 776] on icon at bounding box center [666, 777] width 12 height 12
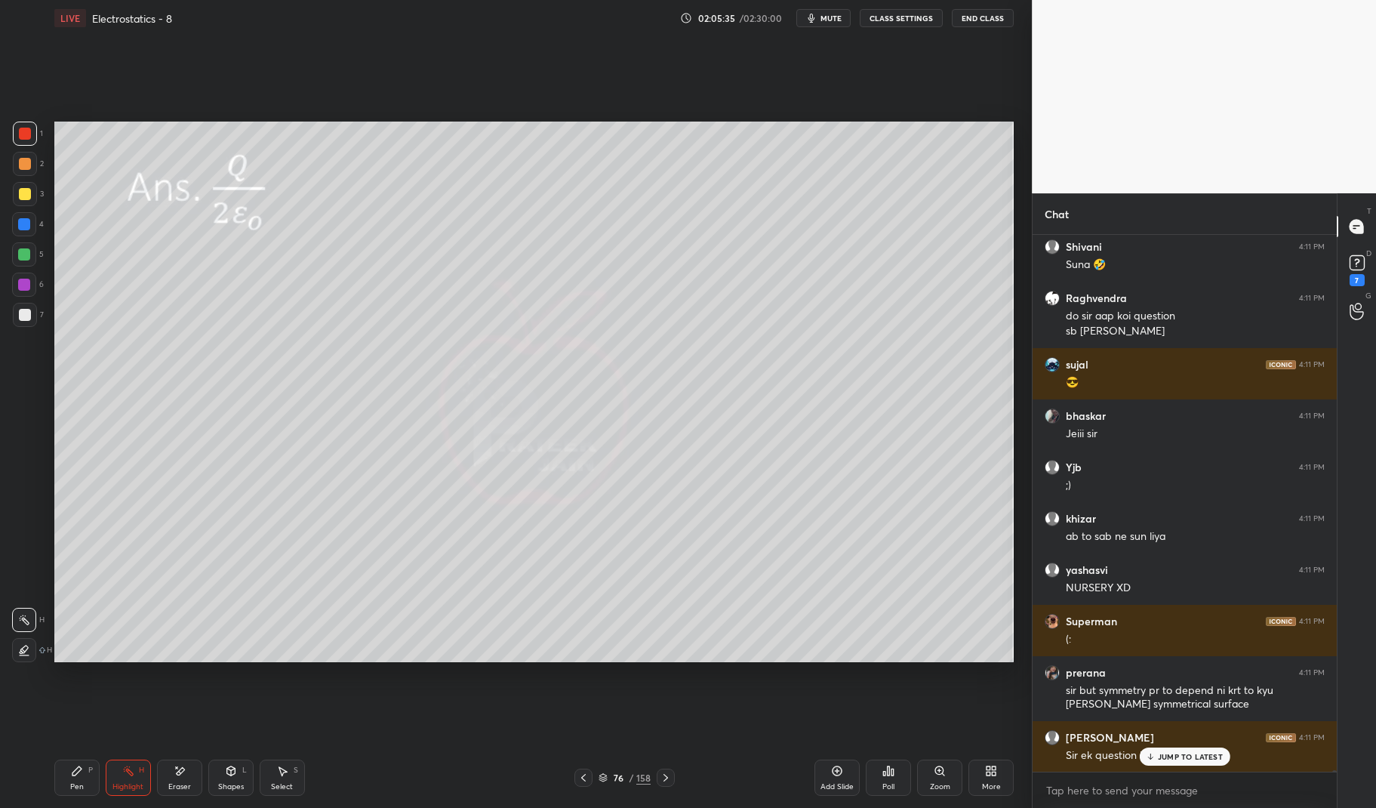
click at [665, 772] on icon at bounding box center [666, 777] width 12 height 12
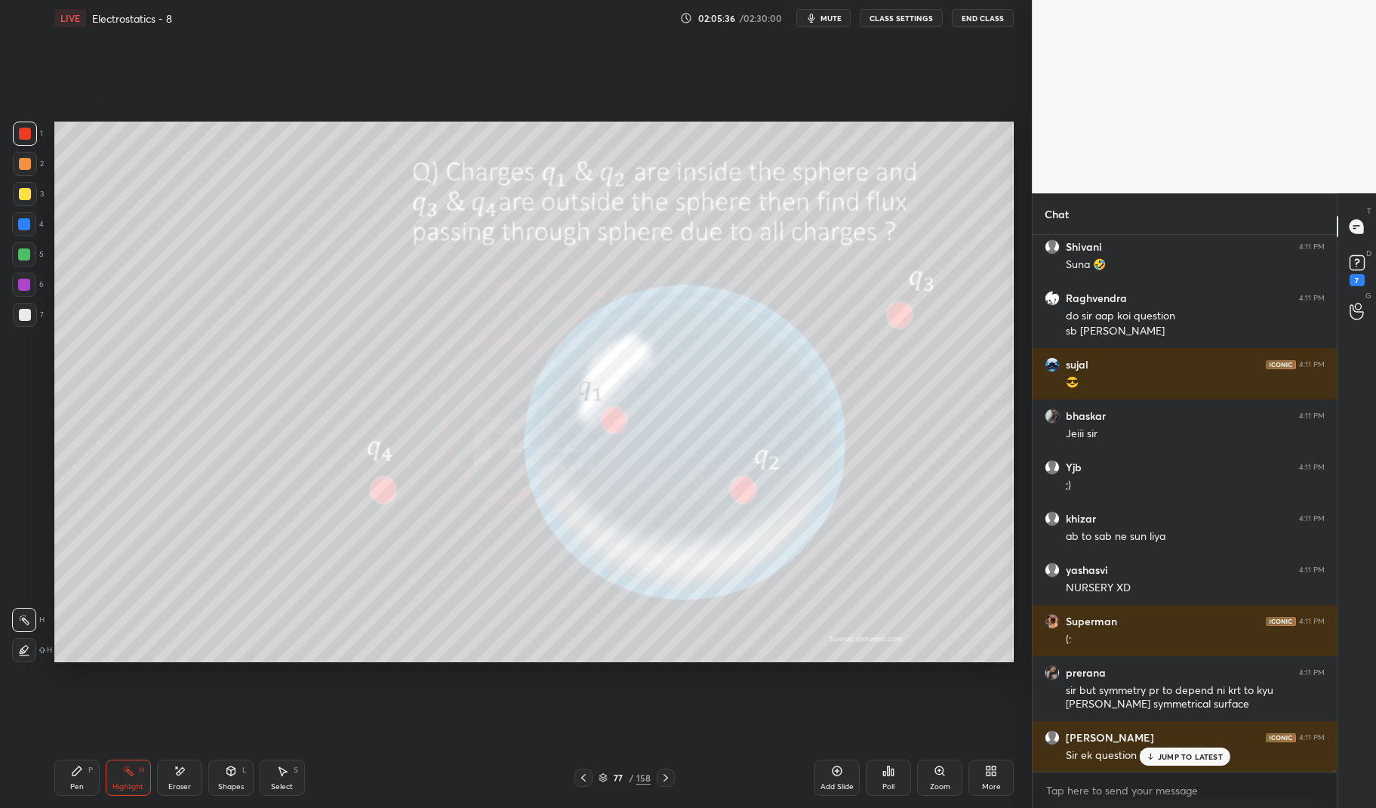
click at [663, 768] on div "Pen P Highlight H Eraser Shapes L Select S 77 / 158 Add Slide Poll Zoom More" at bounding box center [534, 777] width 960 height 60
click at [660, 772] on icon at bounding box center [666, 777] width 12 height 12
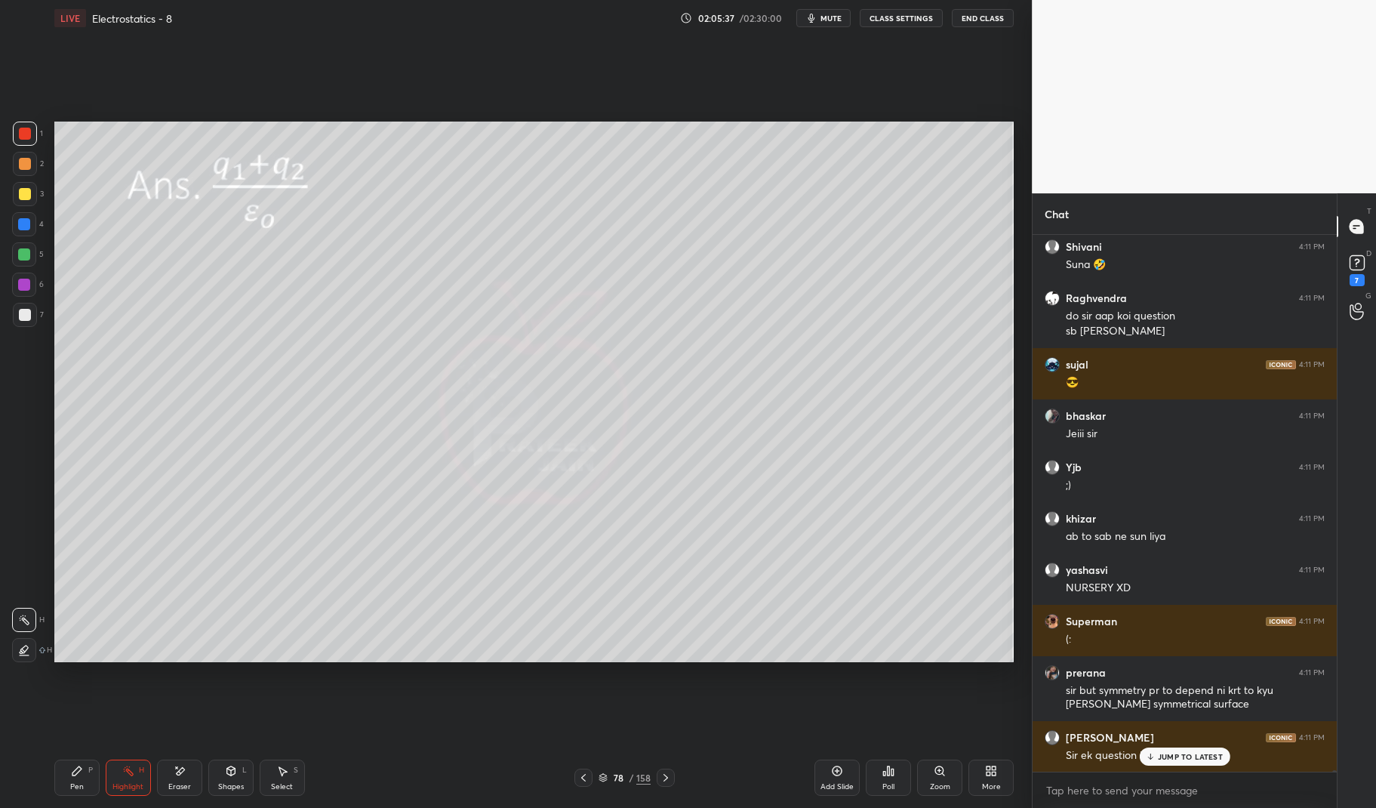
click at [670, 776] on icon at bounding box center [666, 777] width 12 height 12
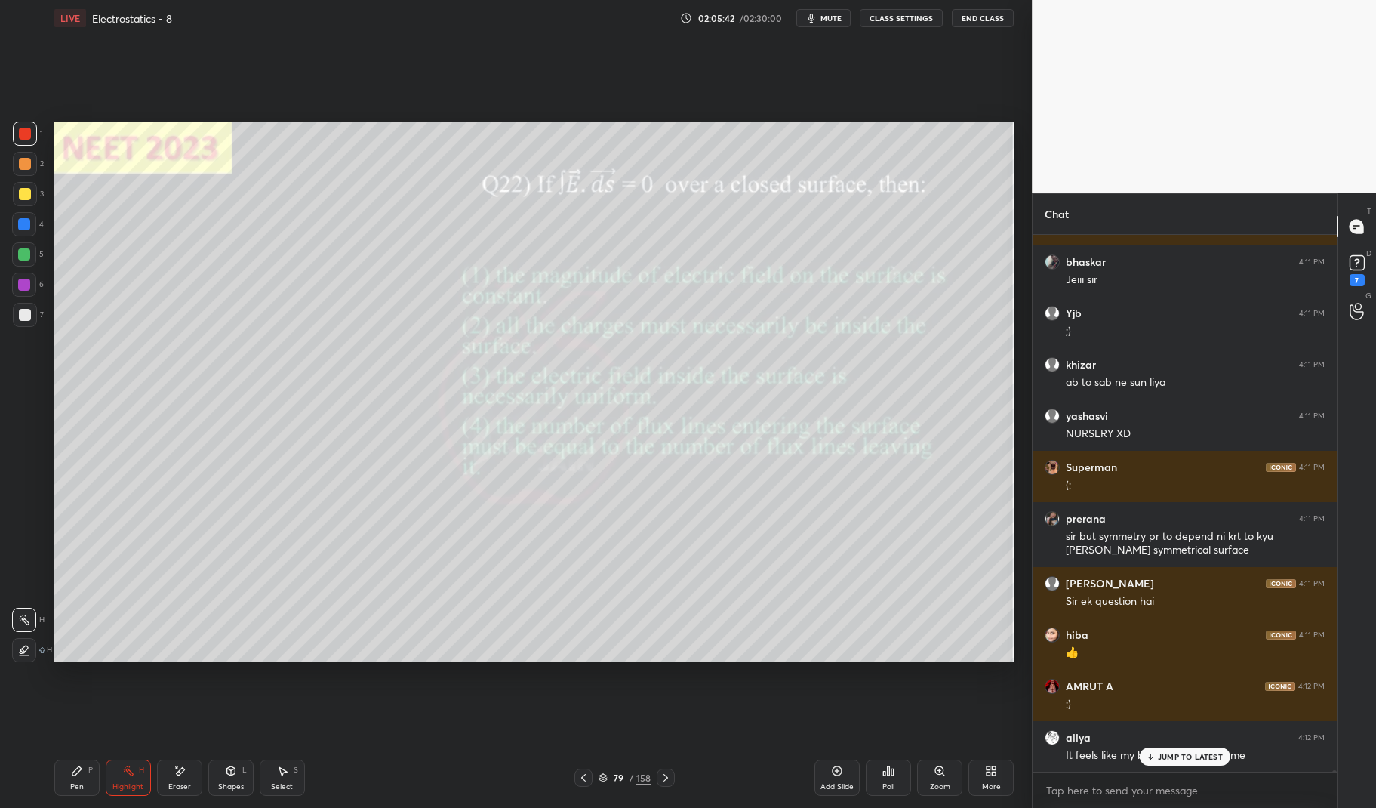
click at [20, 193] on div at bounding box center [25, 194] width 12 height 12
click at [17, 192] on div at bounding box center [25, 194] width 24 height 24
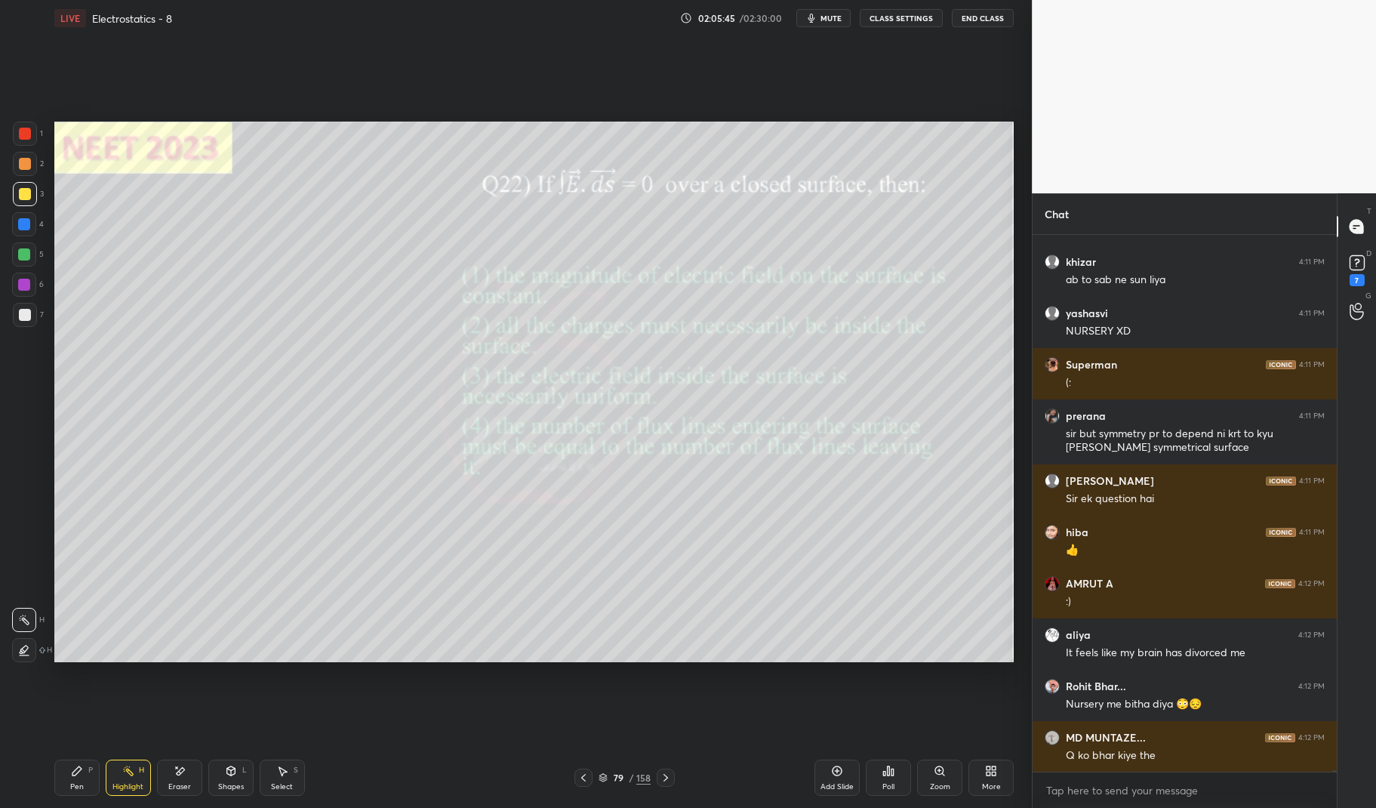
click at [61, 777] on div "Pen P" at bounding box center [76, 777] width 45 height 36
click at [57, 782] on div "Pen P" at bounding box center [76, 777] width 45 height 36
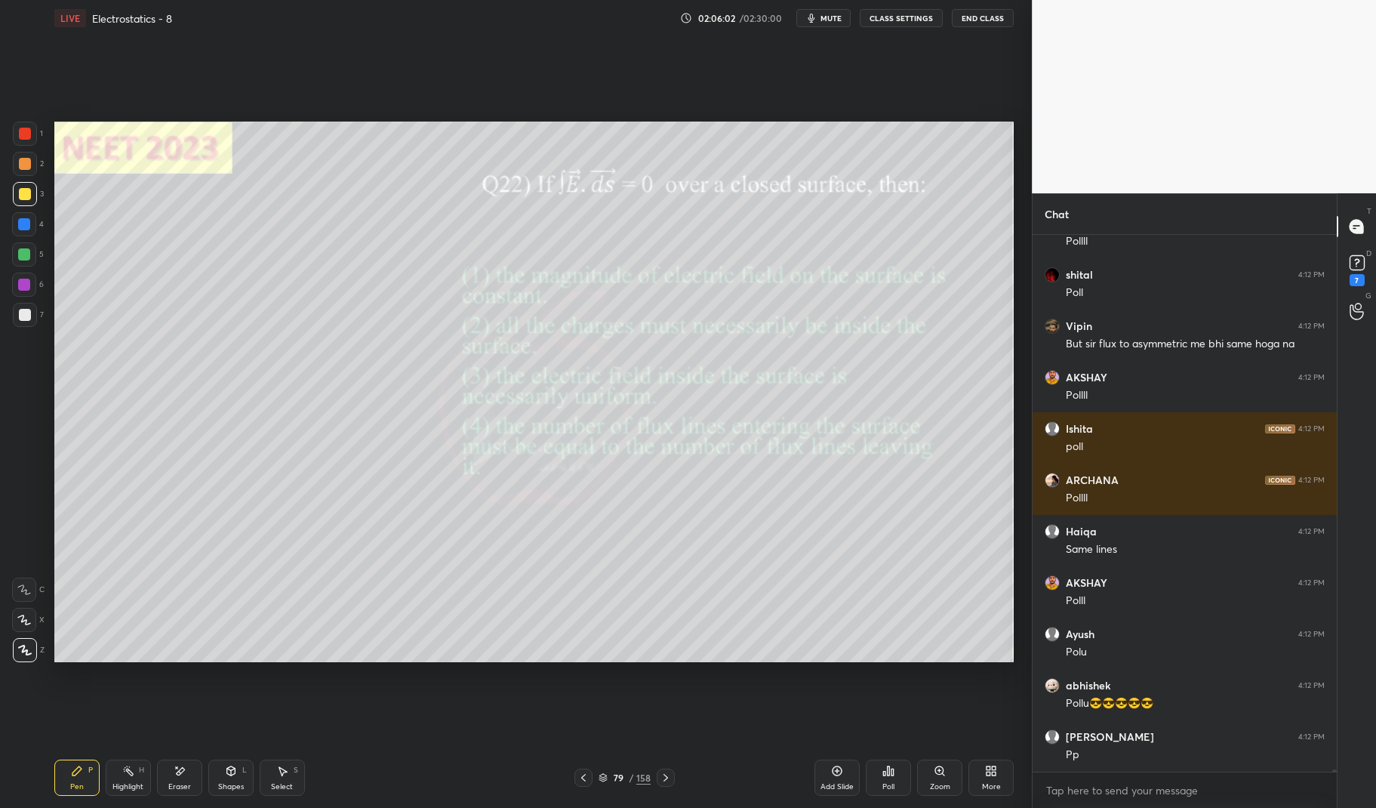
scroll to position [150971, 0]
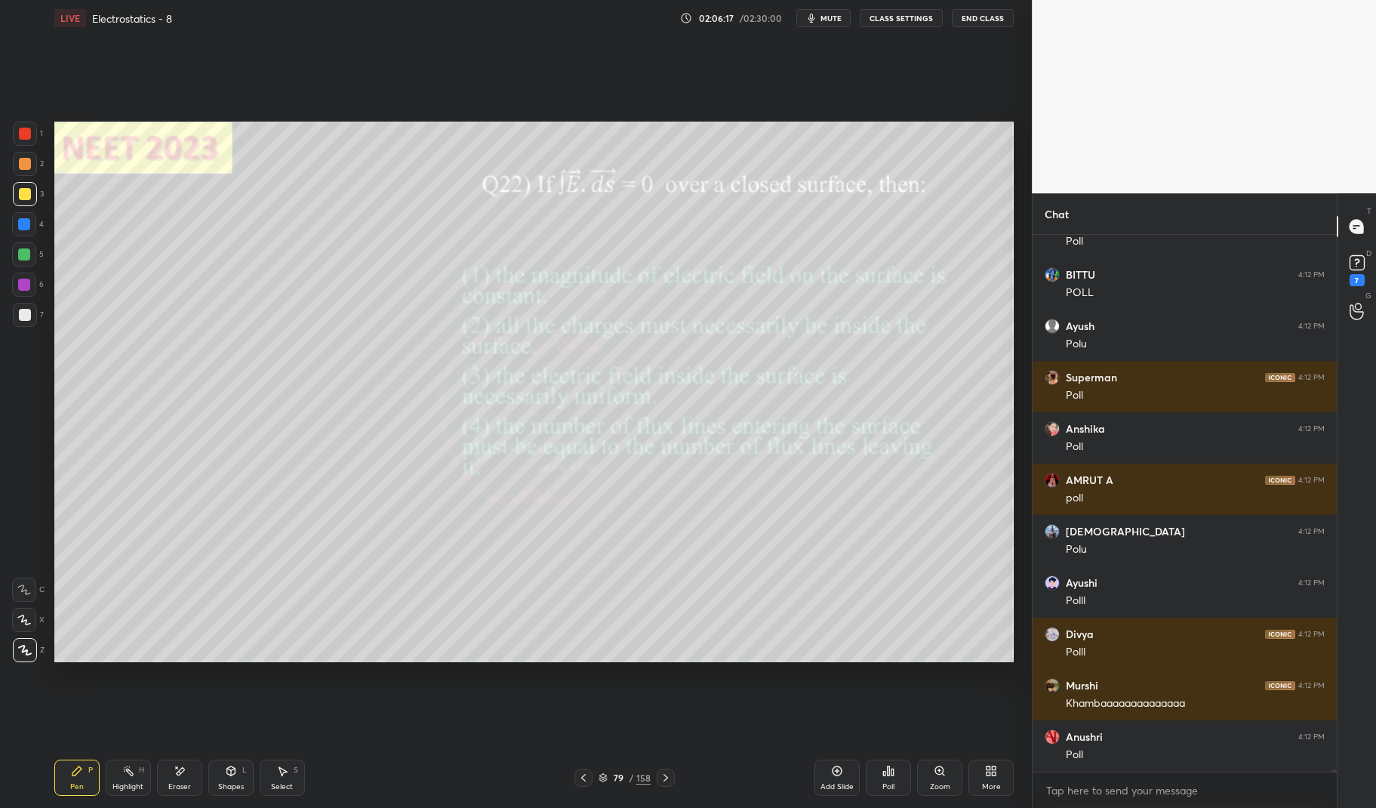
click at [891, 772] on icon at bounding box center [892, 771] width 2 height 7
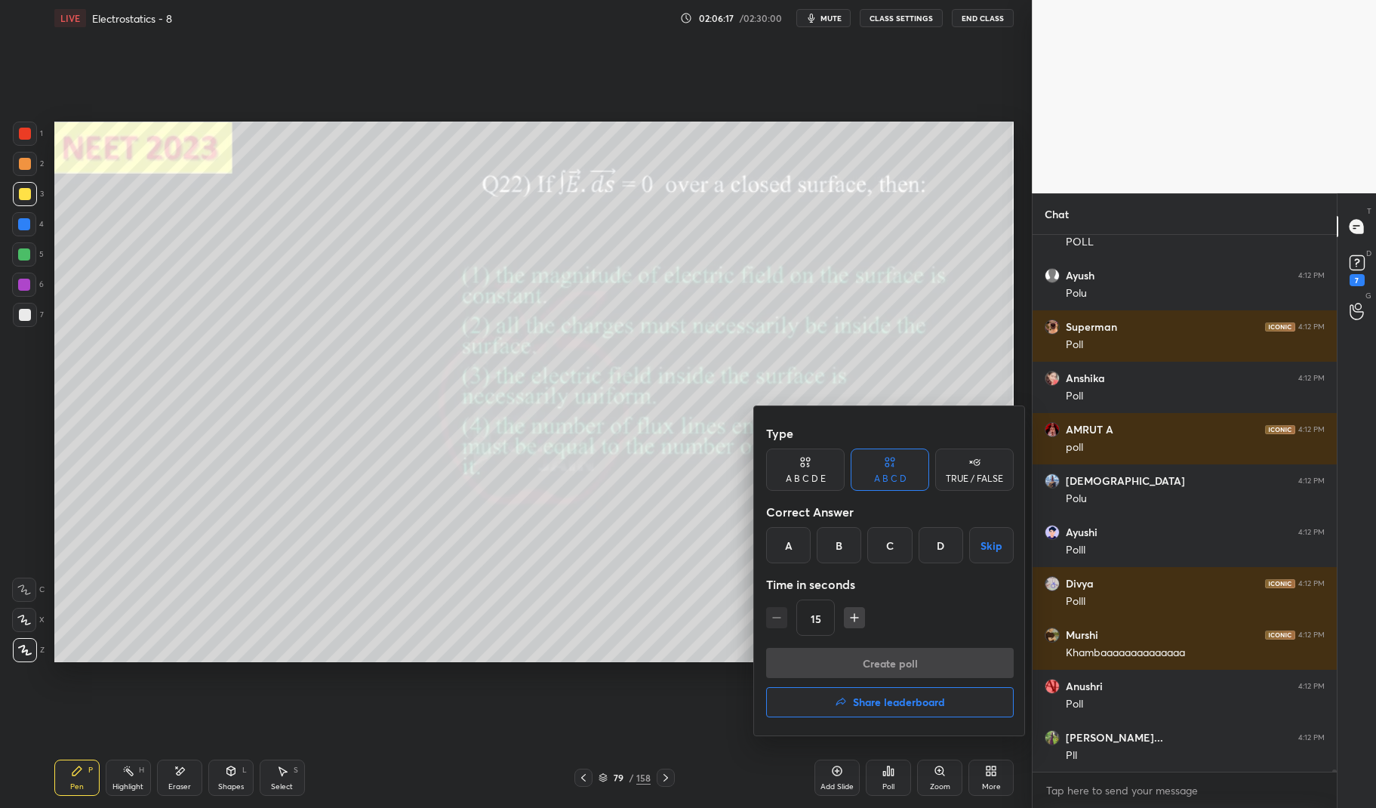
click at [949, 548] on div "D" at bounding box center [940, 545] width 45 height 36
click at [945, 657] on button "Create poll" at bounding box center [890, 663] width 248 height 30
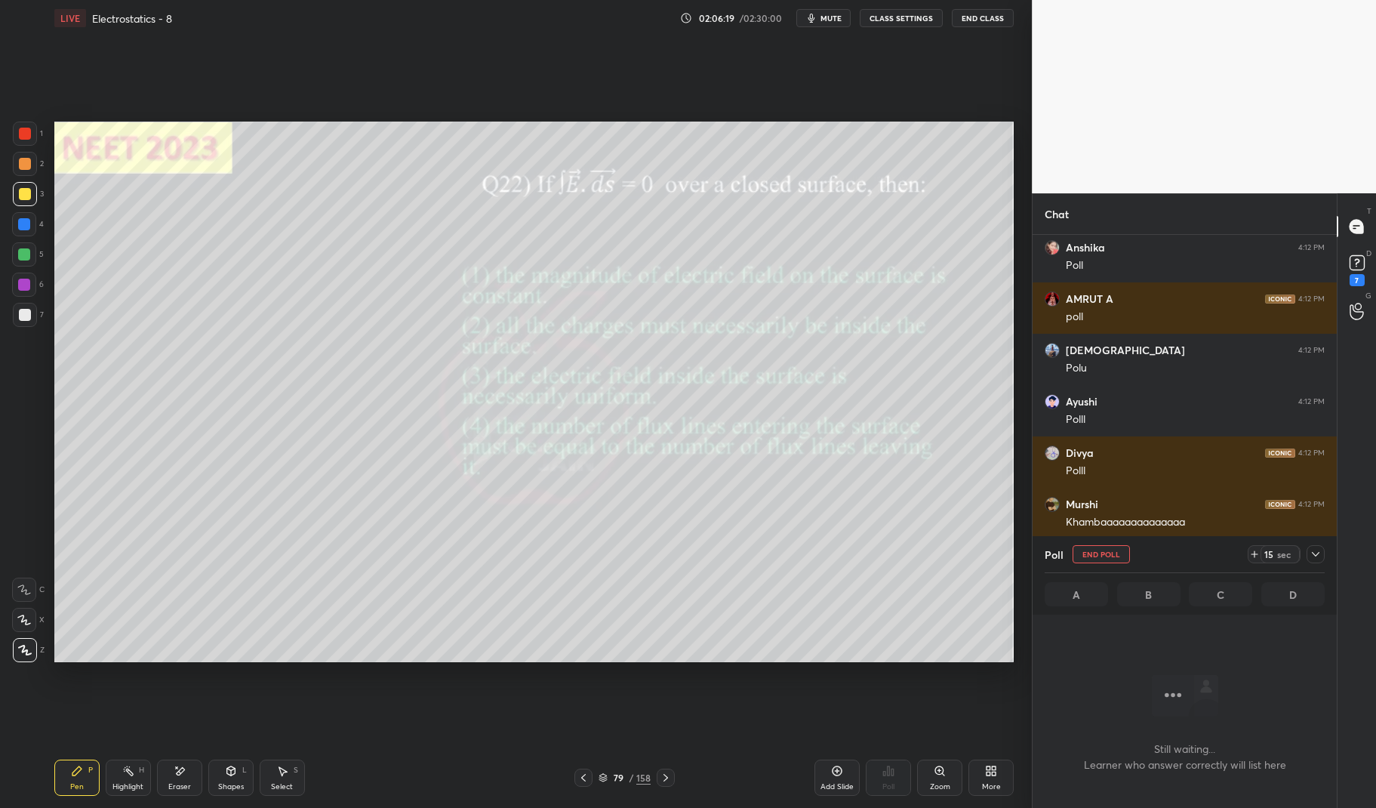
click at [1315, 561] on div at bounding box center [1315, 554] width 18 height 18
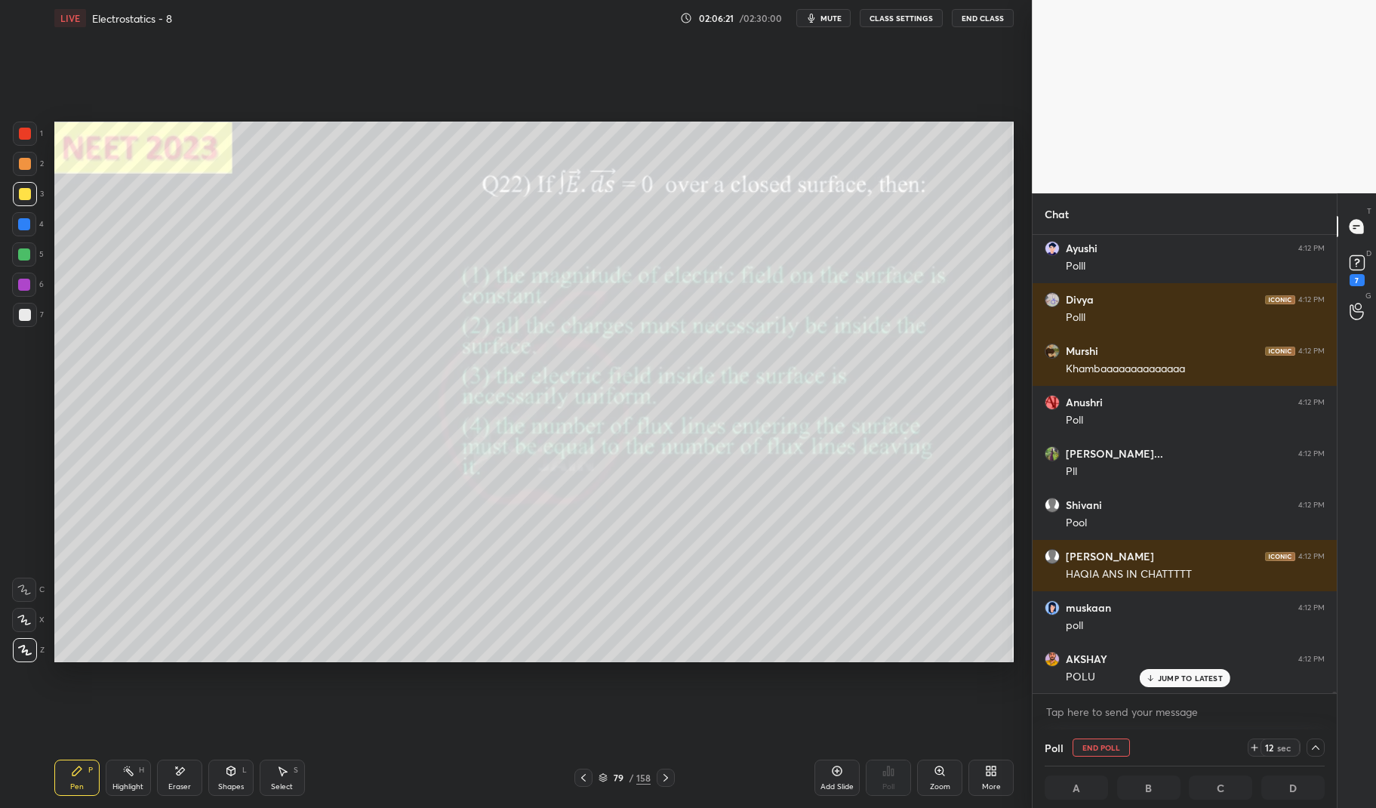
click at [1193, 673] on p "JUMP TO LATEST" at bounding box center [1190, 677] width 65 height 9
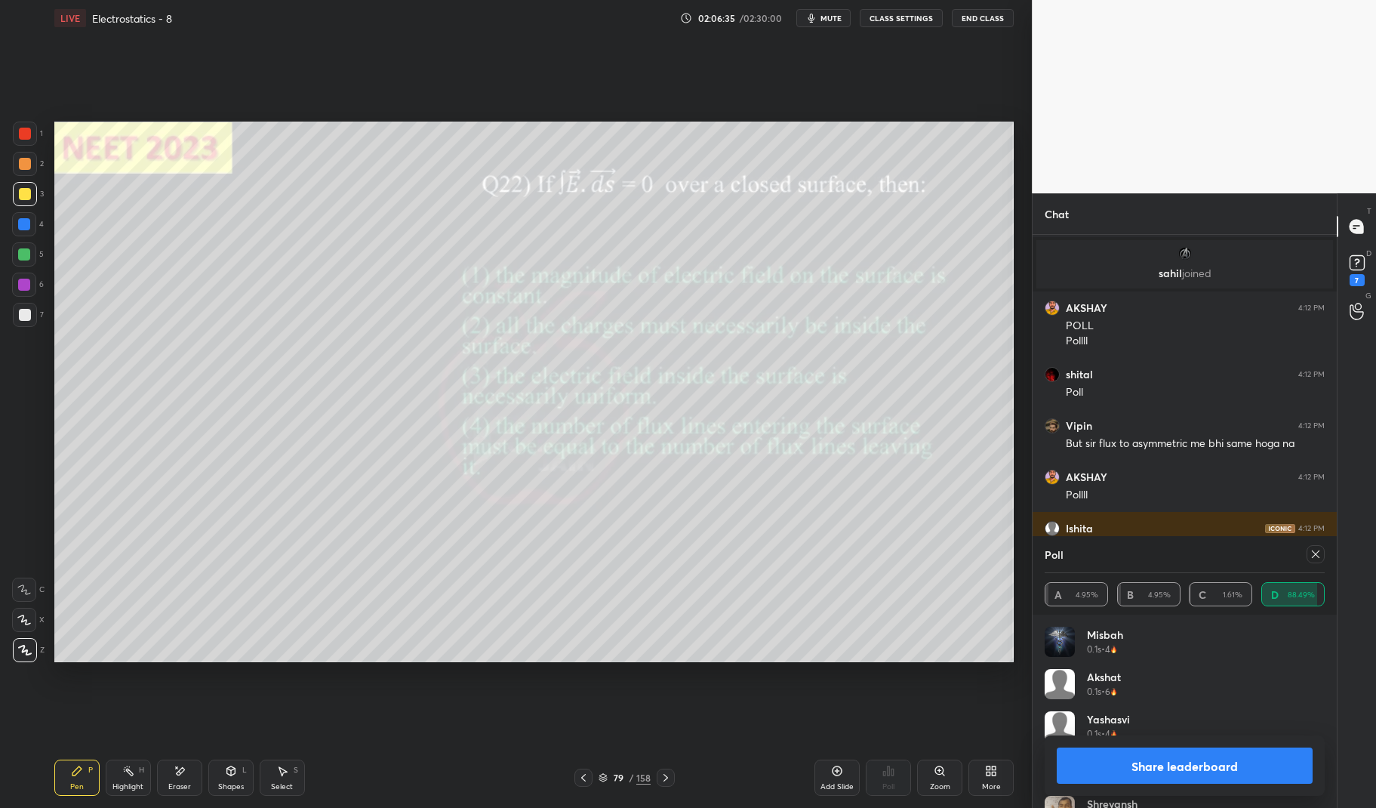
click at [1319, 552] on icon at bounding box center [1315, 554] width 12 height 12
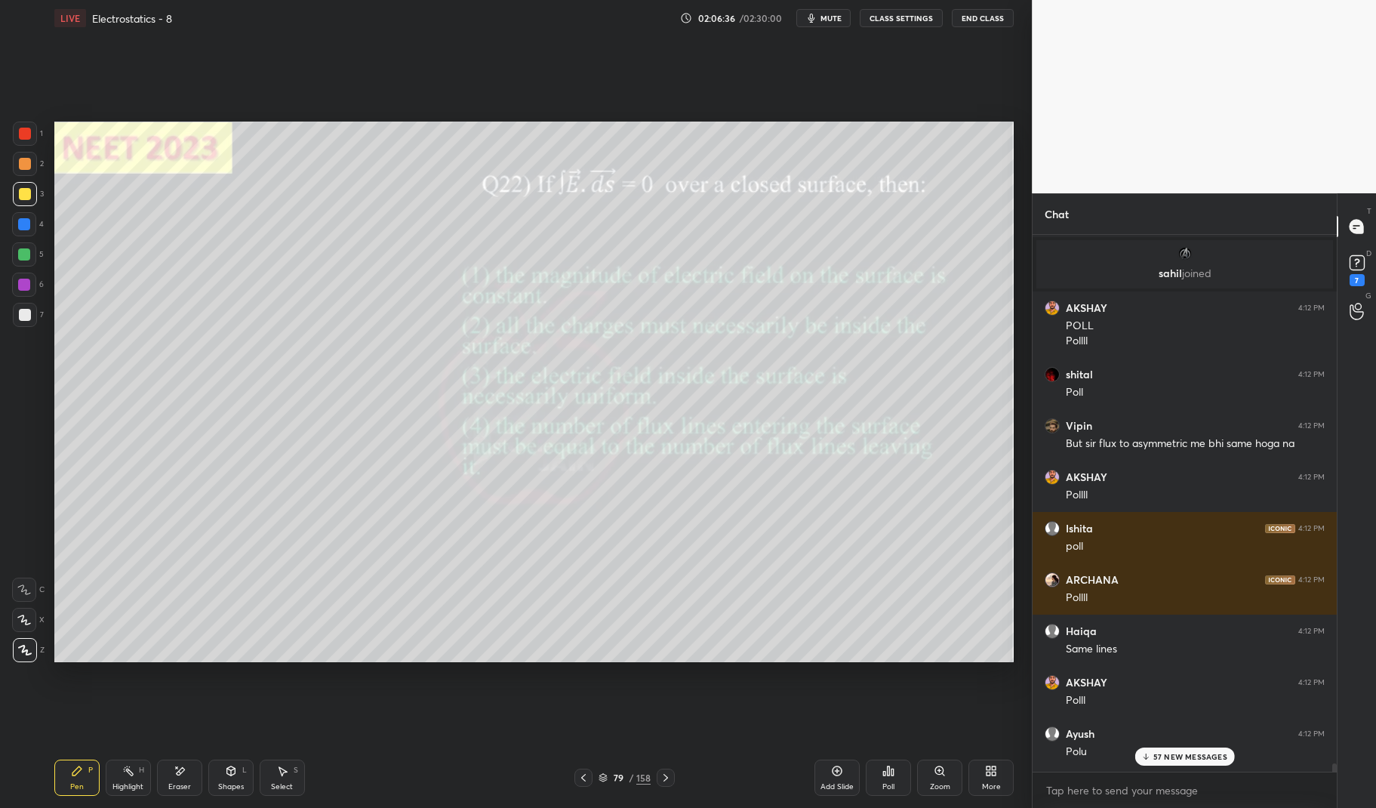
click at [54, 788] on div "LIVE Electrostatics - 8 02:06:36 / 02:30:00 mute CLASS SETTINGS End Class Setti…" at bounding box center [533, 404] width 971 height 808
click at [60, 772] on div "Pen P" at bounding box center [76, 777] width 45 height 36
click at [27, 136] on div at bounding box center [25, 134] width 12 height 12
click at [9, 126] on div "1 2 3 4 5 6 7 C X Z E E Erase all H H" at bounding box center [24, 392] width 48 height 540
click at [116, 780] on div "Highlight H" at bounding box center [128, 777] width 45 height 36
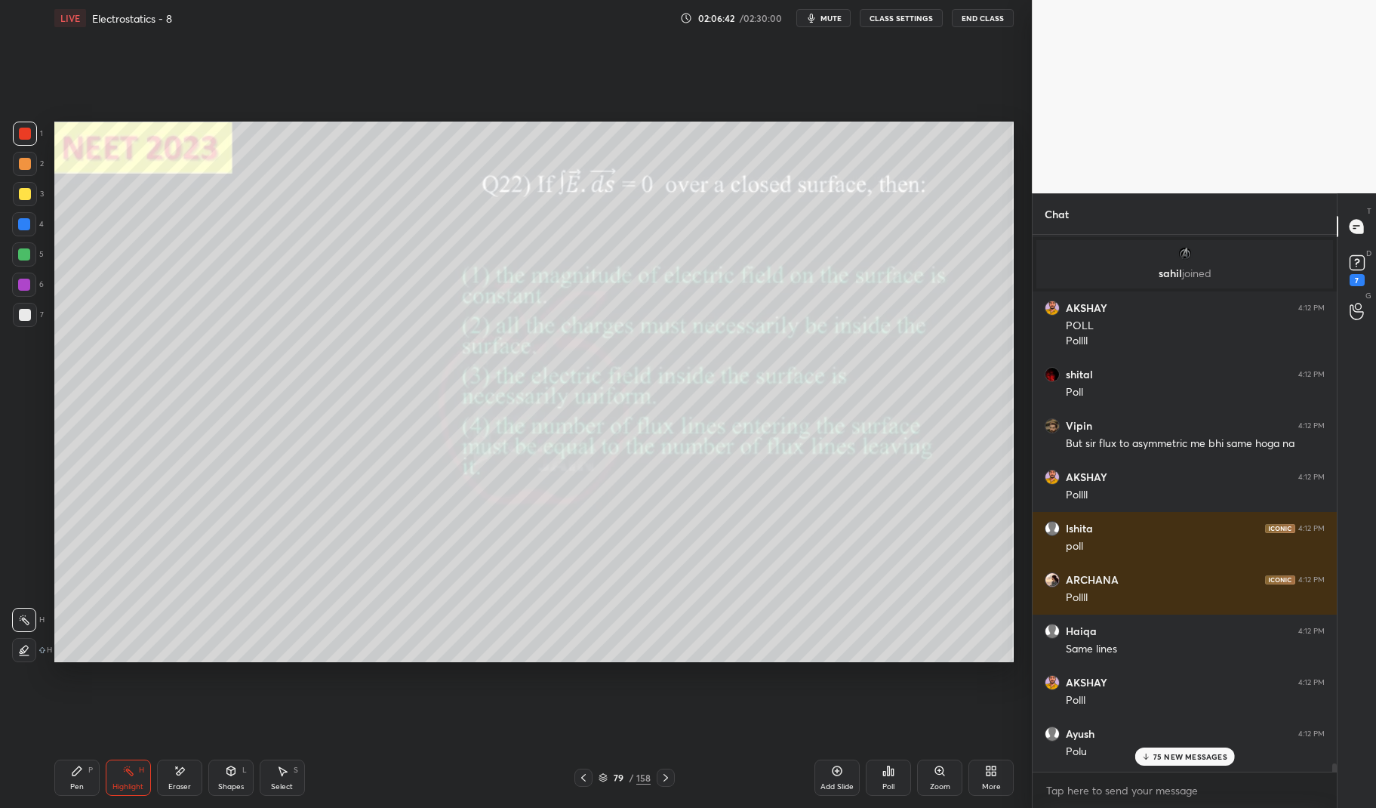
click at [131, 783] on div "Highlight" at bounding box center [127, 787] width 31 height 8
click at [68, 783] on div "Pen P" at bounding box center [76, 777] width 45 height 36
click at [73, 762] on div "Pen P" at bounding box center [76, 777] width 45 height 36
click at [1194, 752] on p "94 NEW MESSAGES" at bounding box center [1189, 756] width 75 height 9
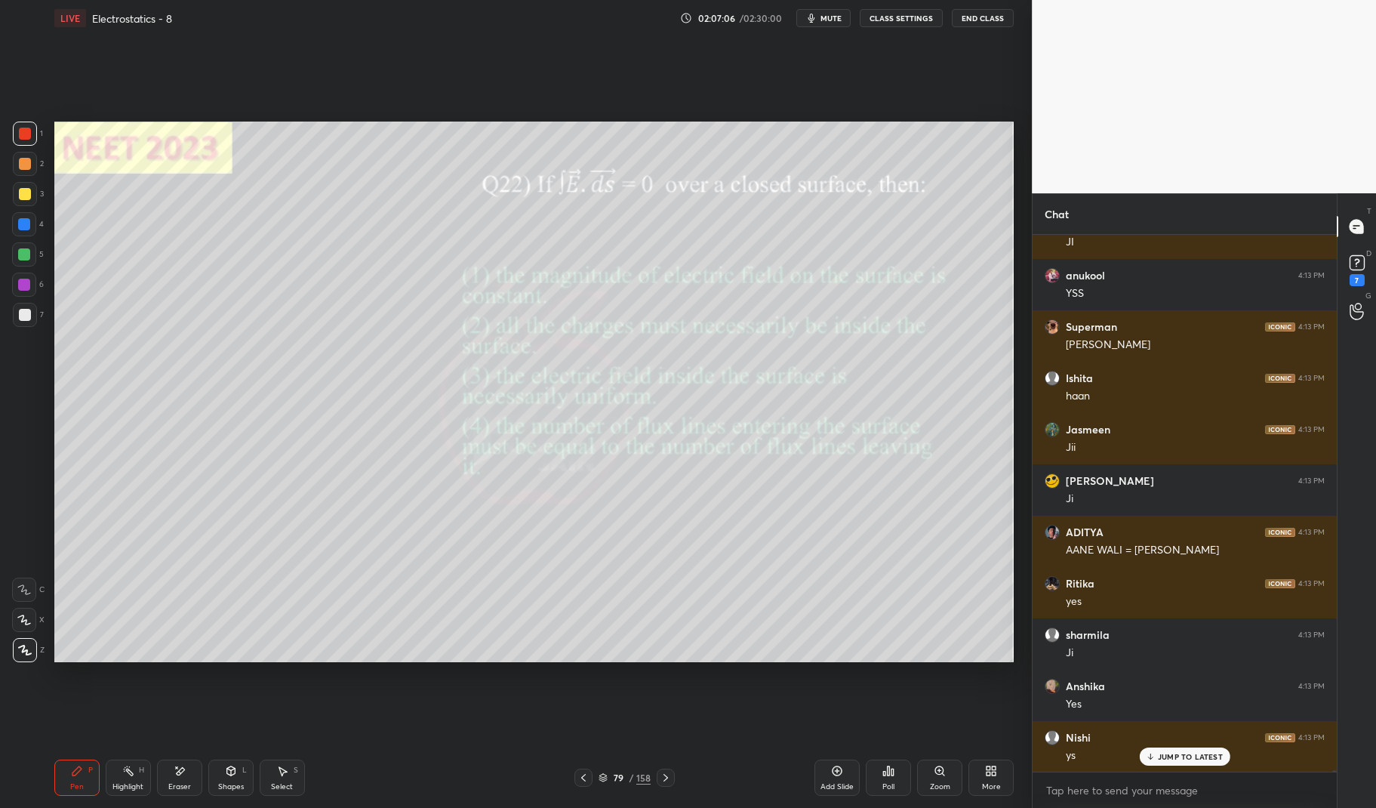
click at [669, 774] on icon at bounding box center [666, 777] width 12 height 12
click at [662, 776] on icon at bounding box center [666, 777] width 12 height 12
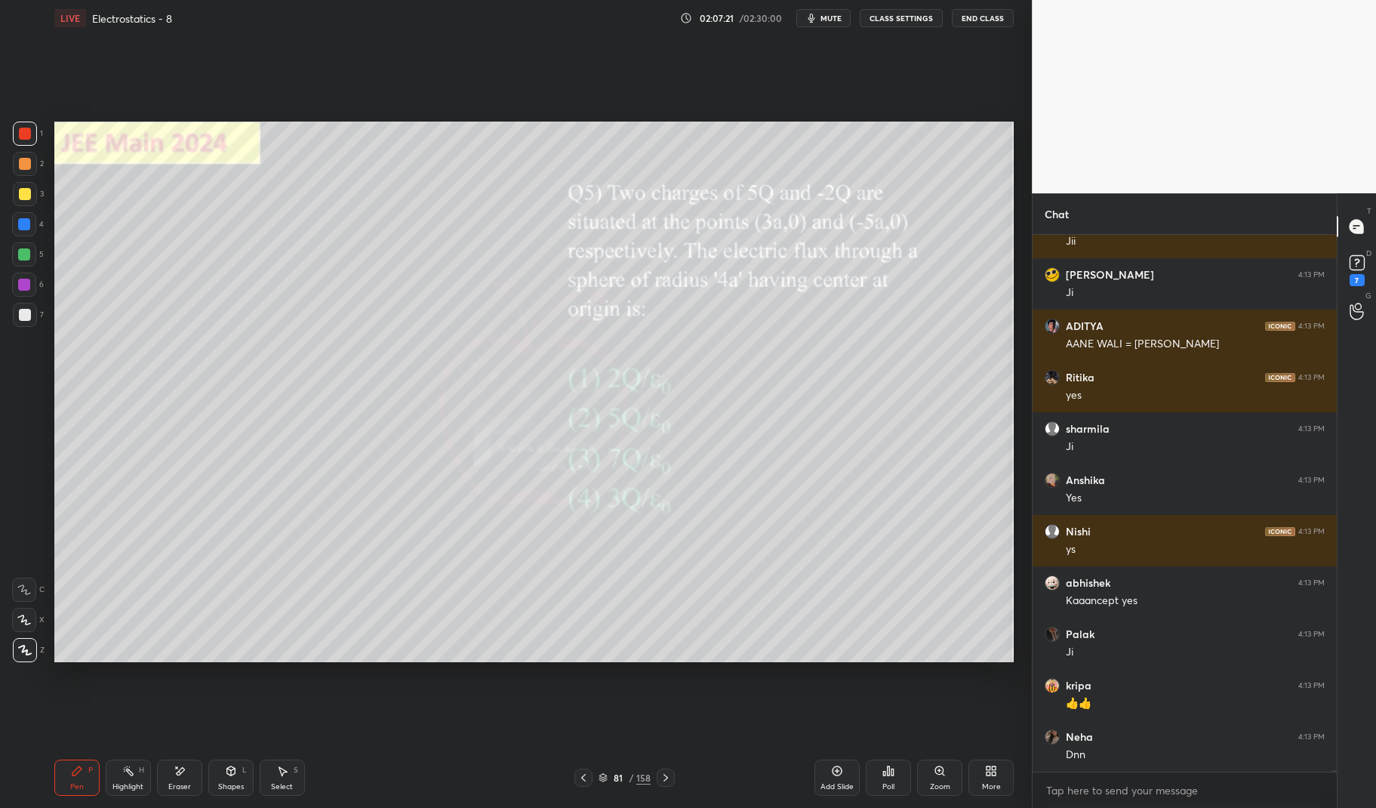
click at [181, 780] on div "Eraser" at bounding box center [179, 777] width 45 height 36
click at [183, 774] on icon at bounding box center [180, 770] width 12 height 13
click at [69, 780] on div "Pen P" at bounding box center [76, 777] width 45 height 36
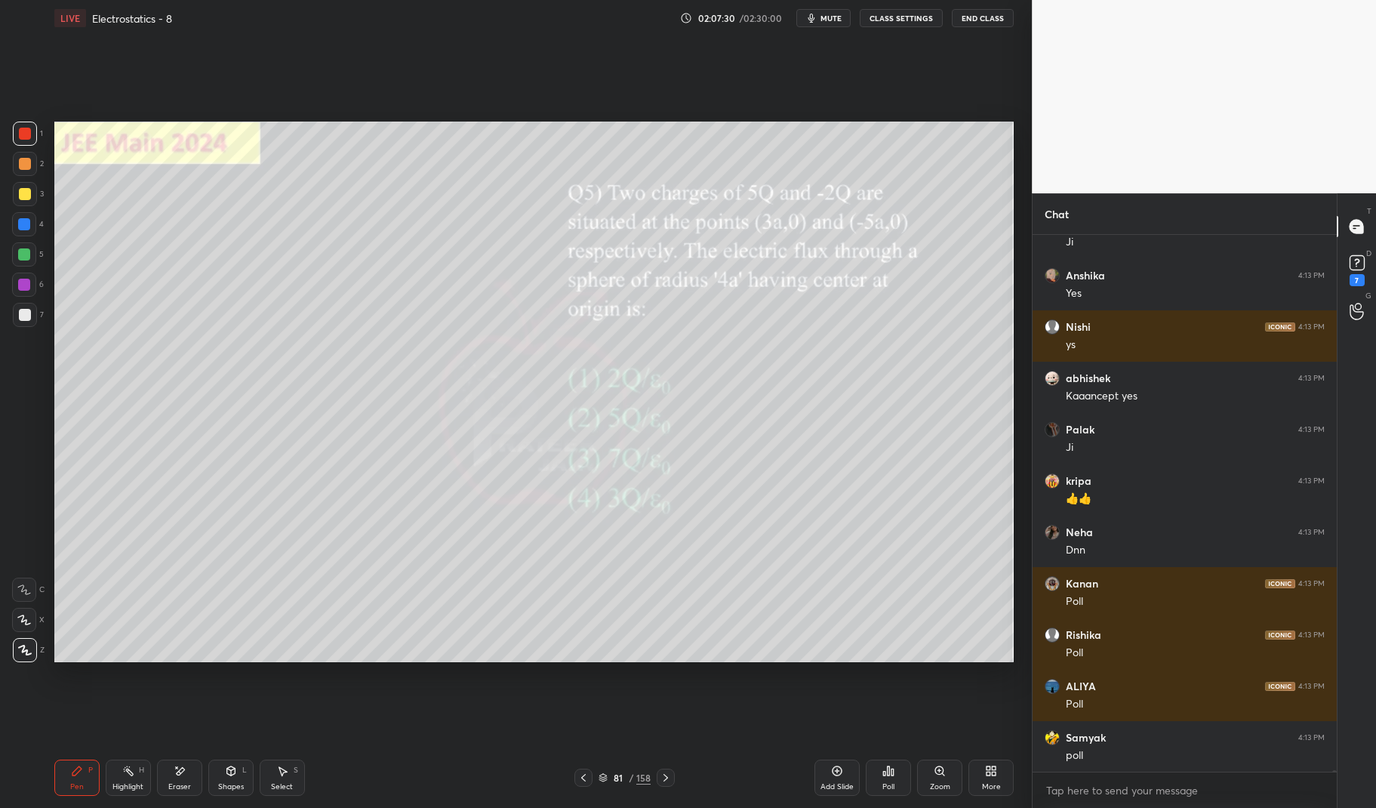
scroll to position [157596, 0]
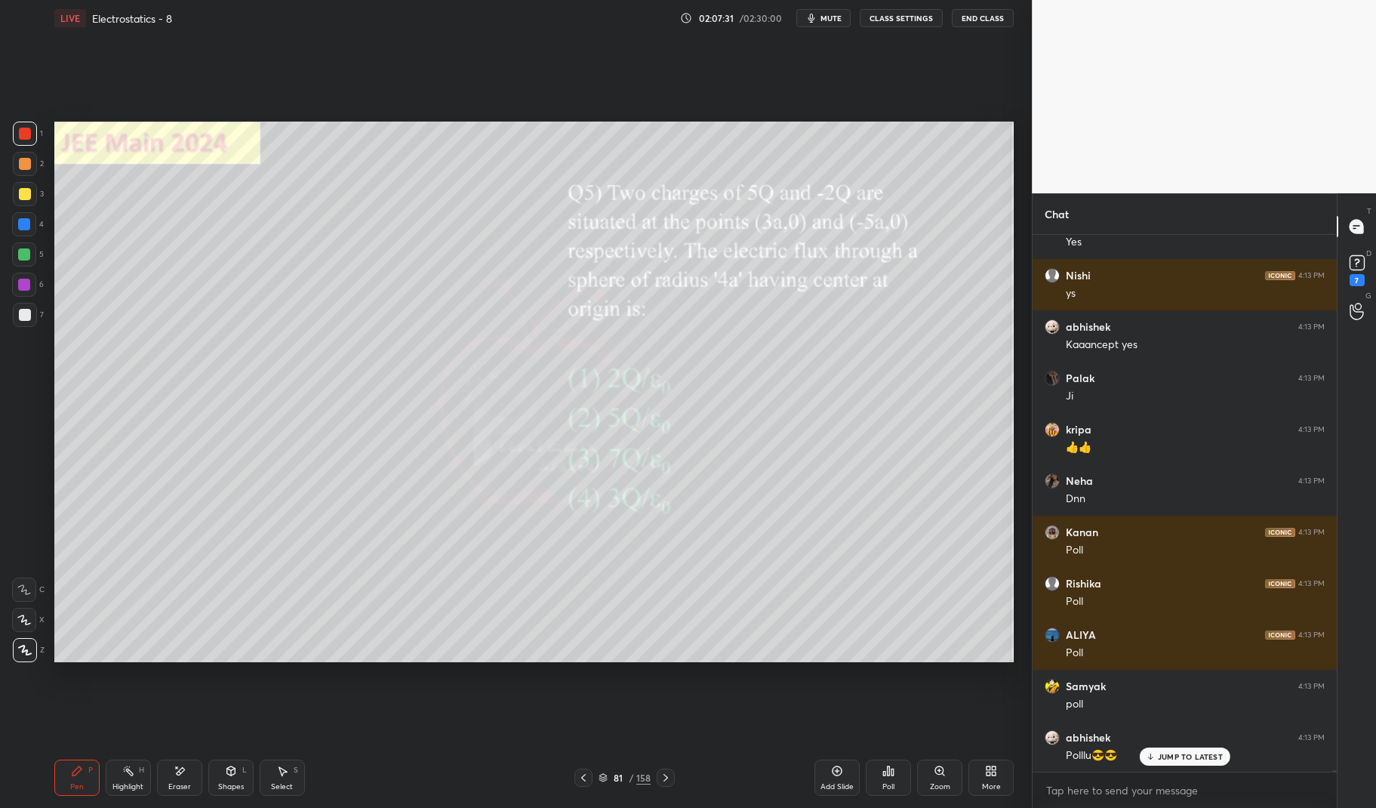
click at [25, 226] on div at bounding box center [24, 224] width 12 height 12
click at [27, 224] on div at bounding box center [24, 224] width 12 height 12
click at [229, 773] on icon at bounding box center [230, 770] width 8 height 9
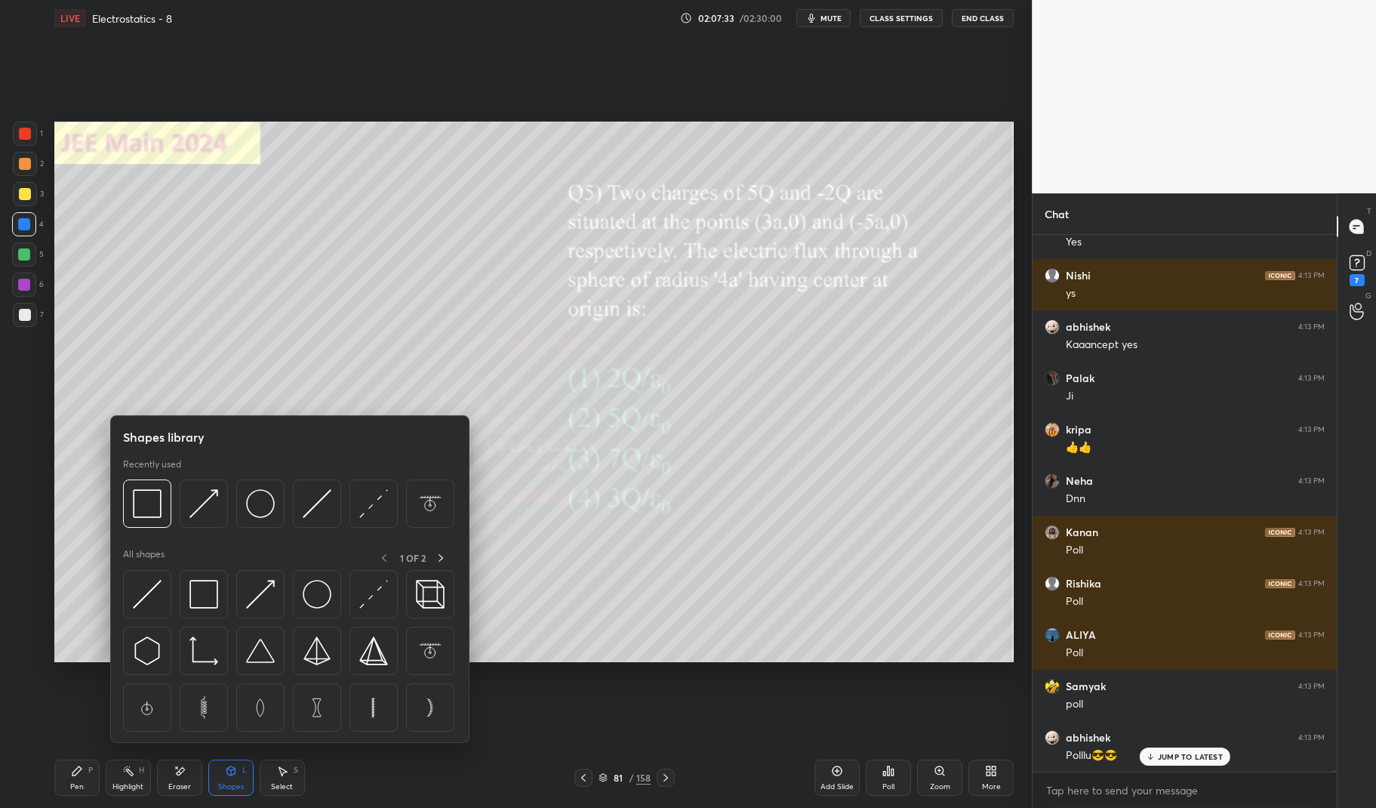
click at [251, 592] on img at bounding box center [260, 594] width 29 height 29
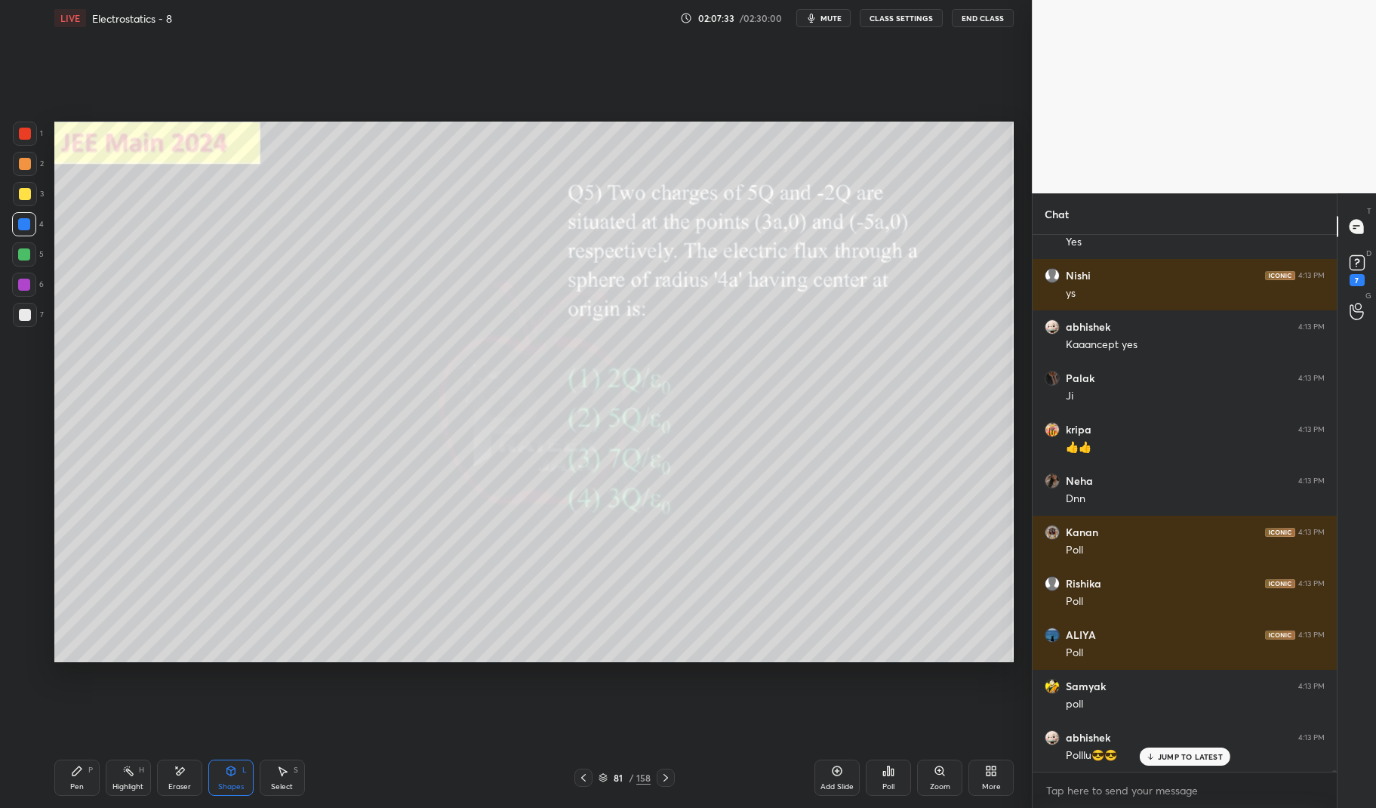
scroll to position [157648, 0]
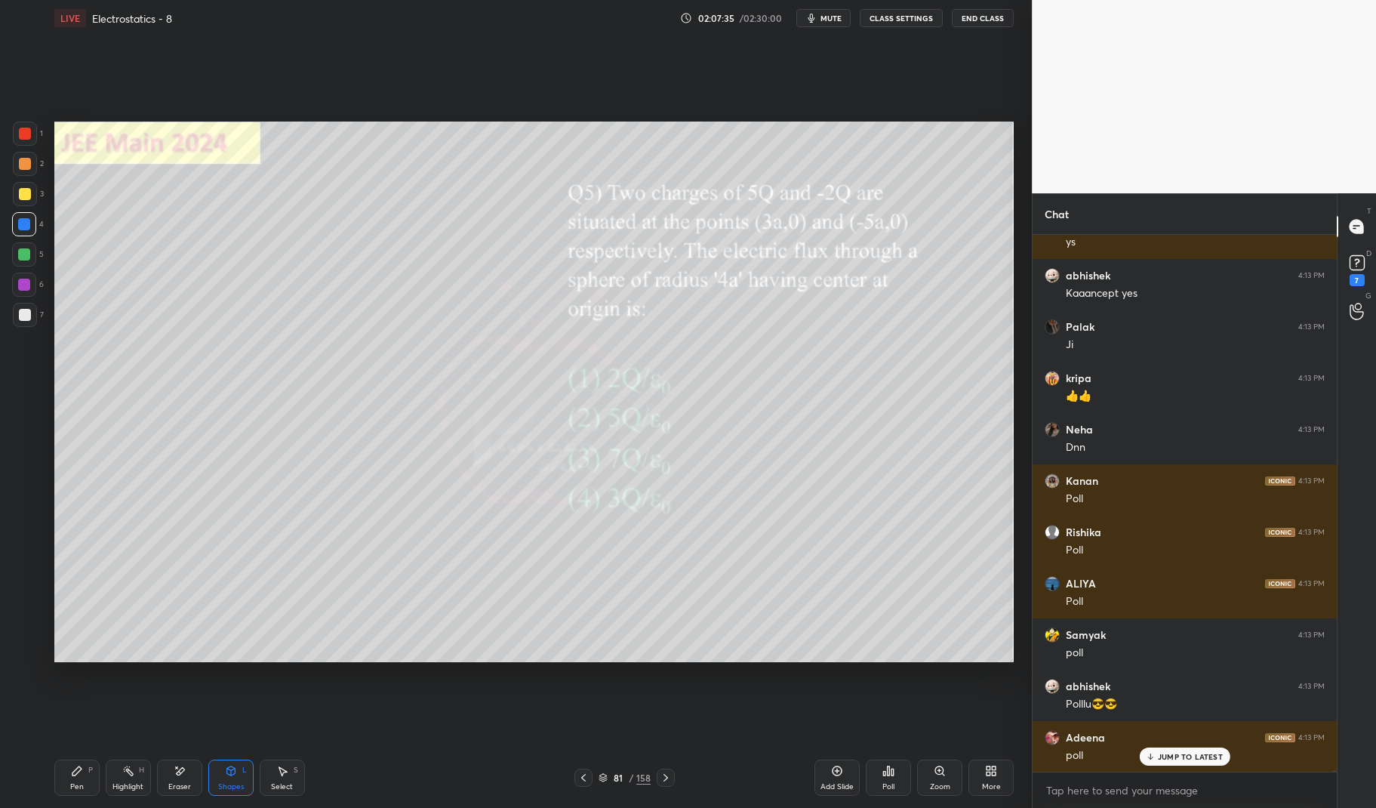
click at [80, 778] on div "Pen P" at bounding box center [76, 777] width 45 height 36
click at [73, 785] on div "Pen" at bounding box center [77, 787] width 14 height 8
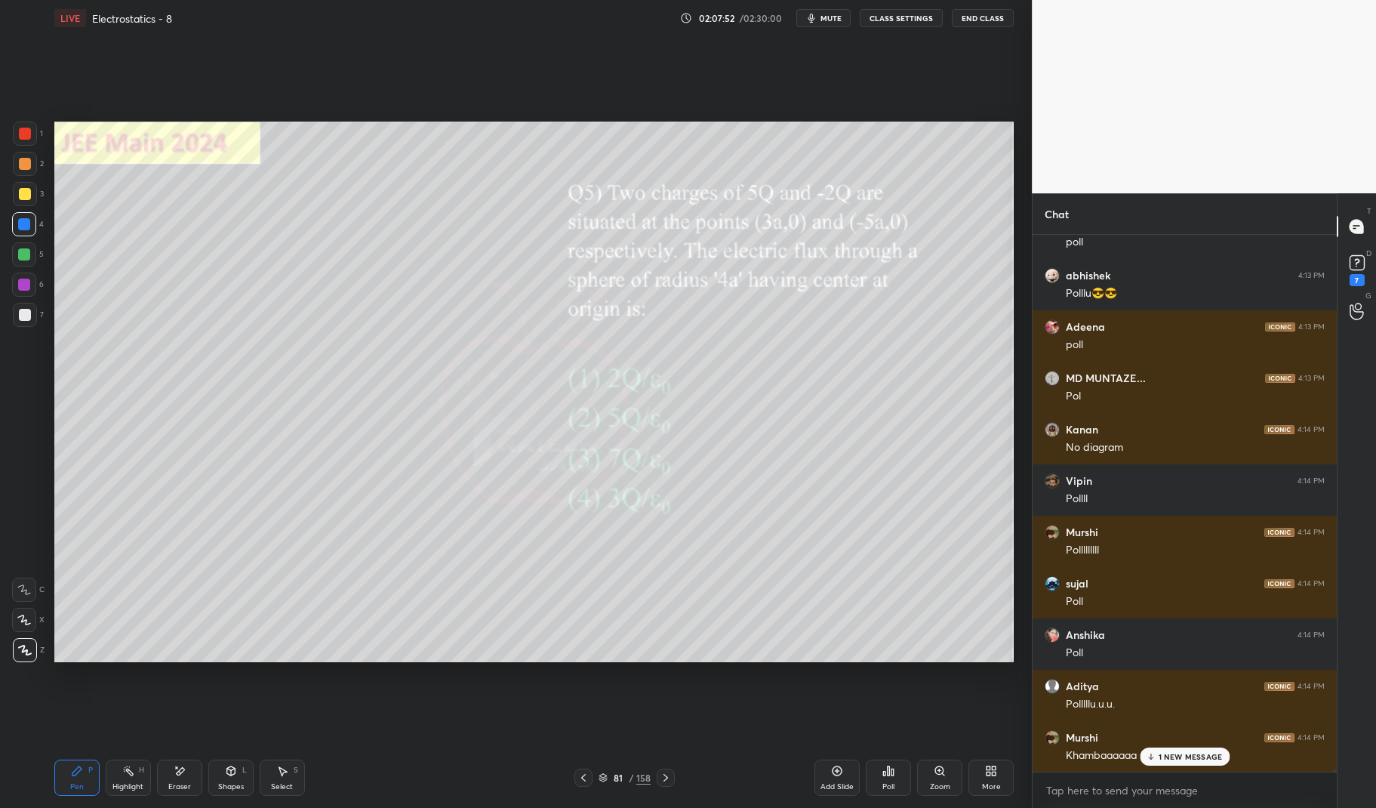
scroll to position [158109, 0]
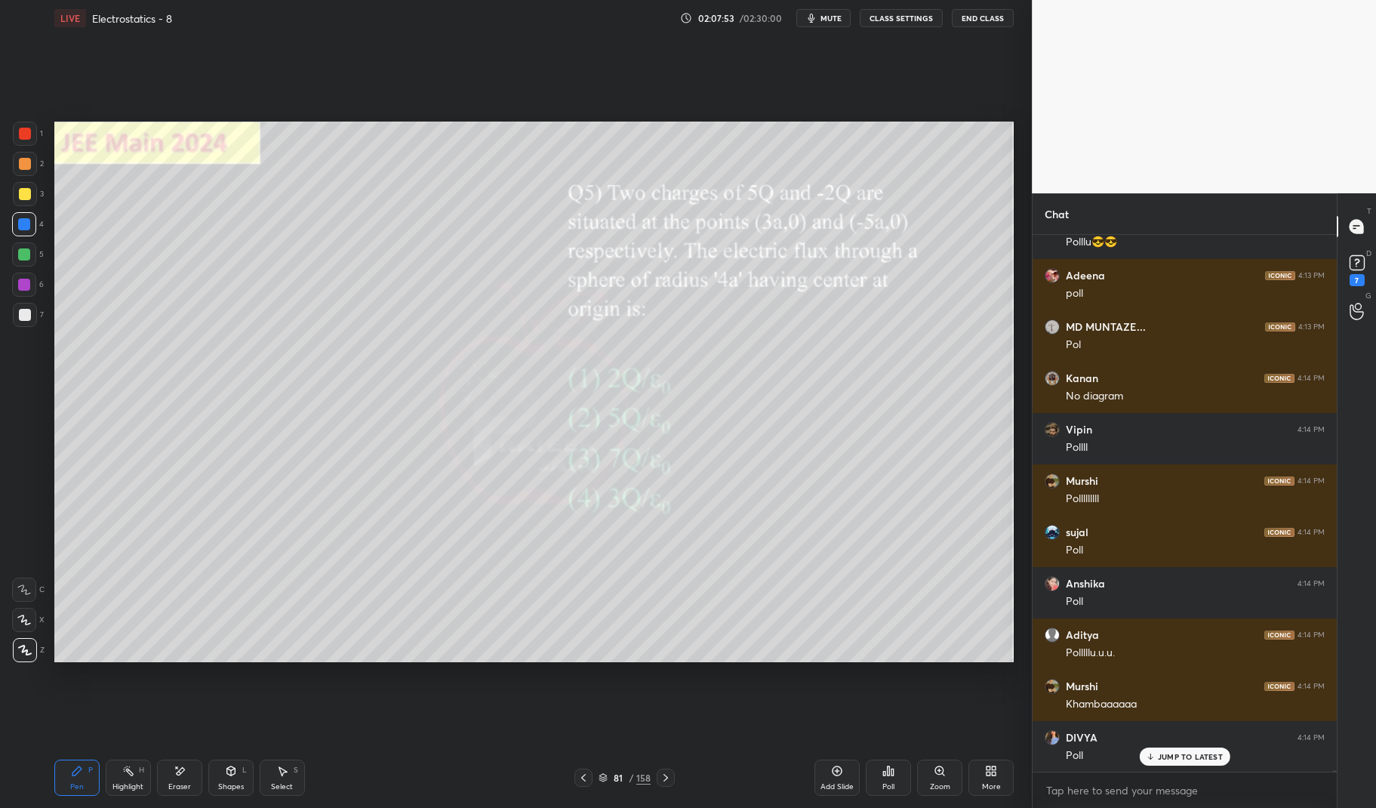
click at [26, 255] on div at bounding box center [24, 254] width 12 height 12
click at [23, 248] on div at bounding box center [24, 254] width 24 height 24
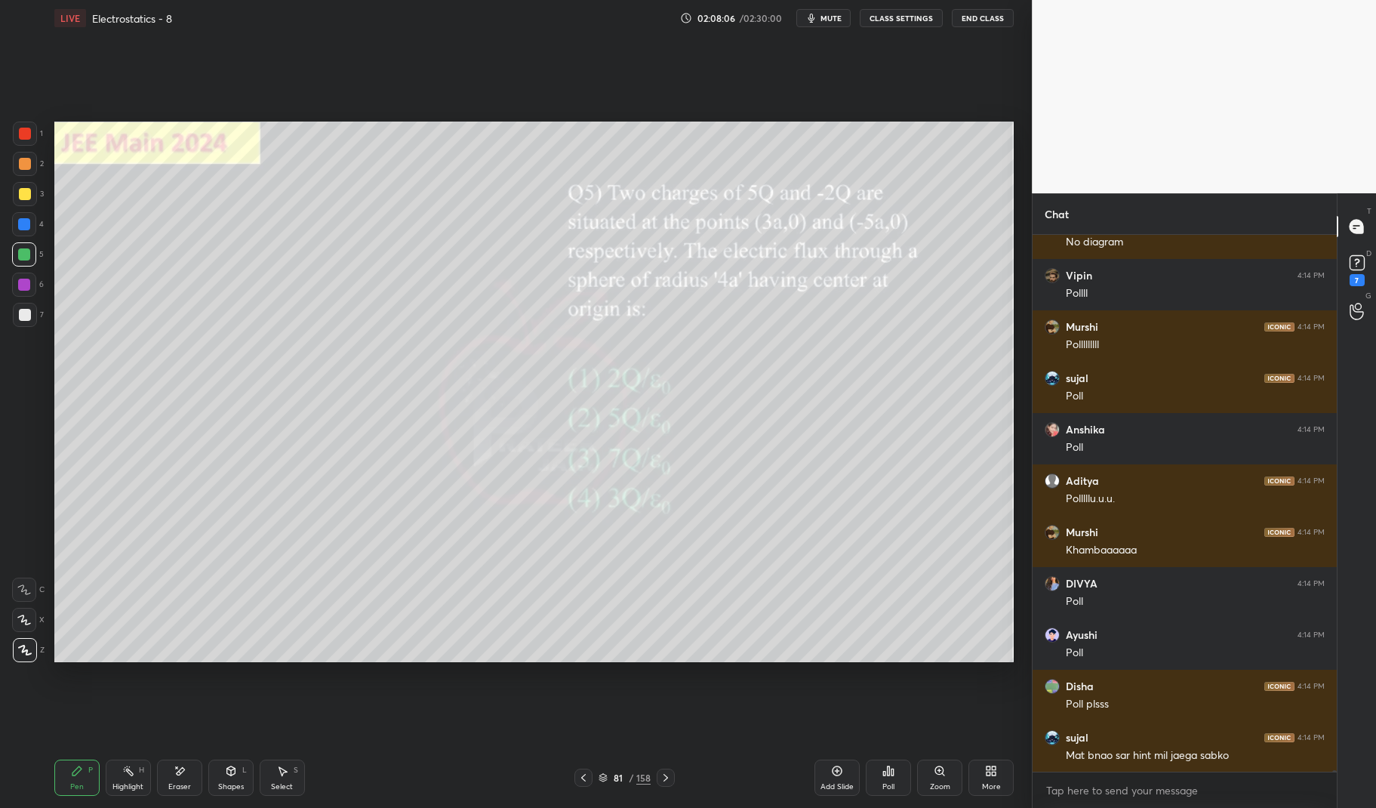
scroll to position [158315, 0]
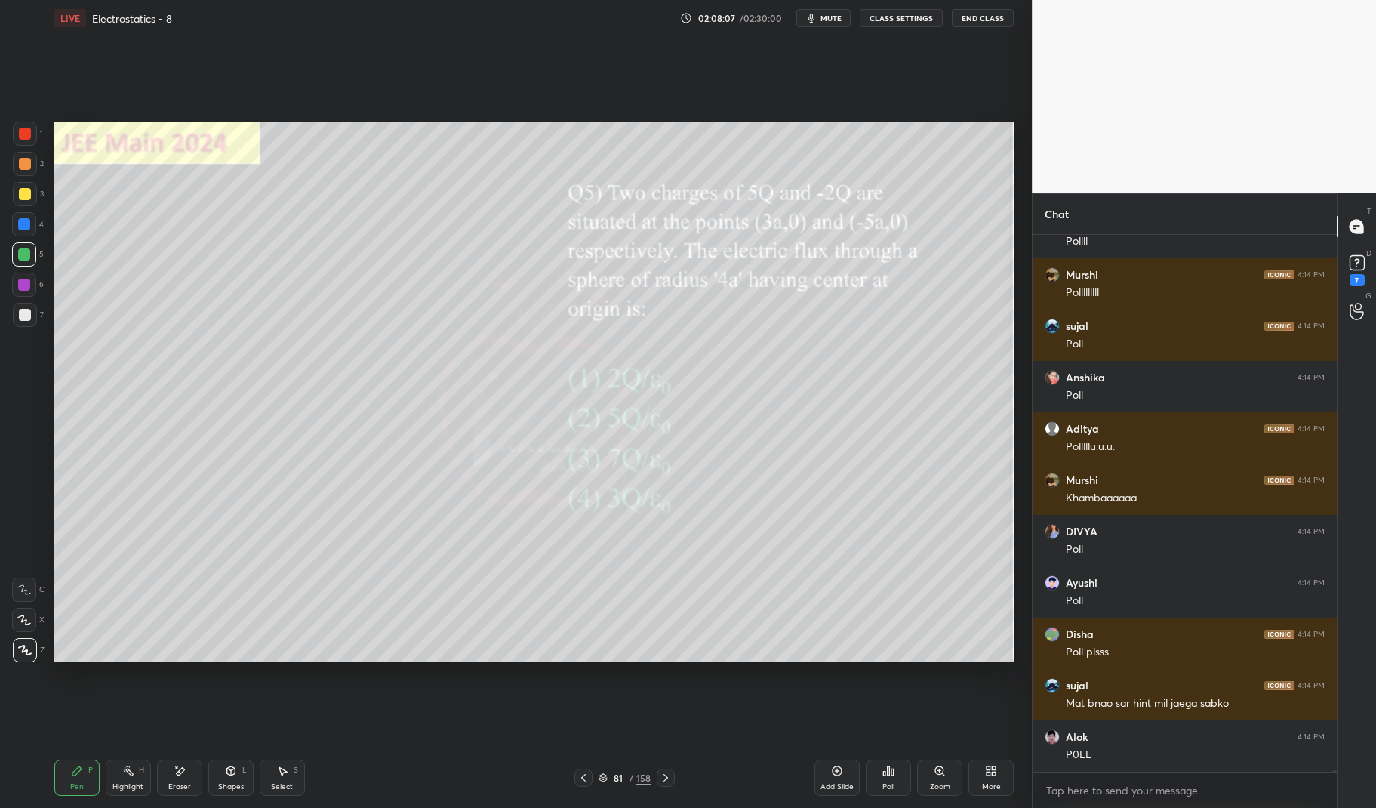
click at [235, 781] on div "Shapes L" at bounding box center [230, 777] width 45 height 36
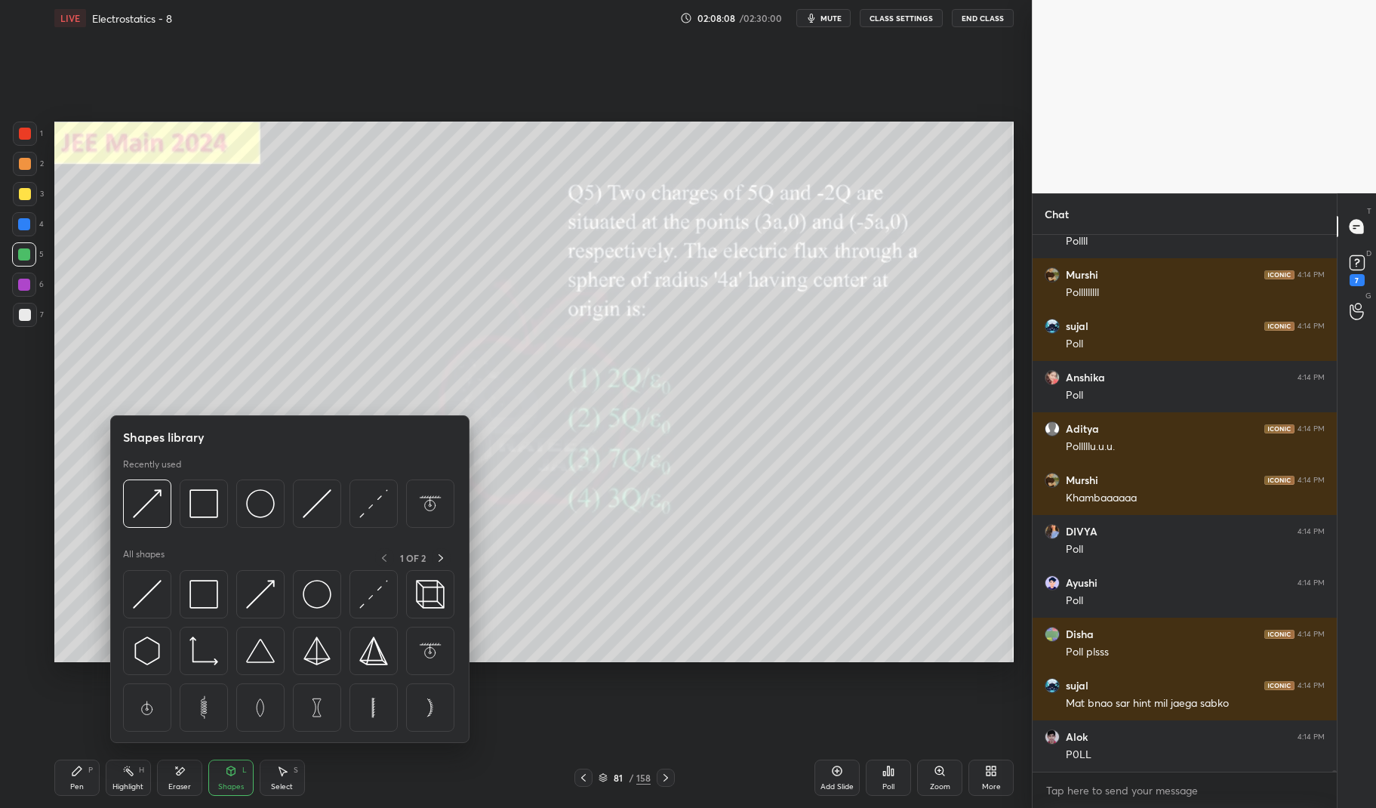
click at [255, 510] on img at bounding box center [260, 503] width 29 height 29
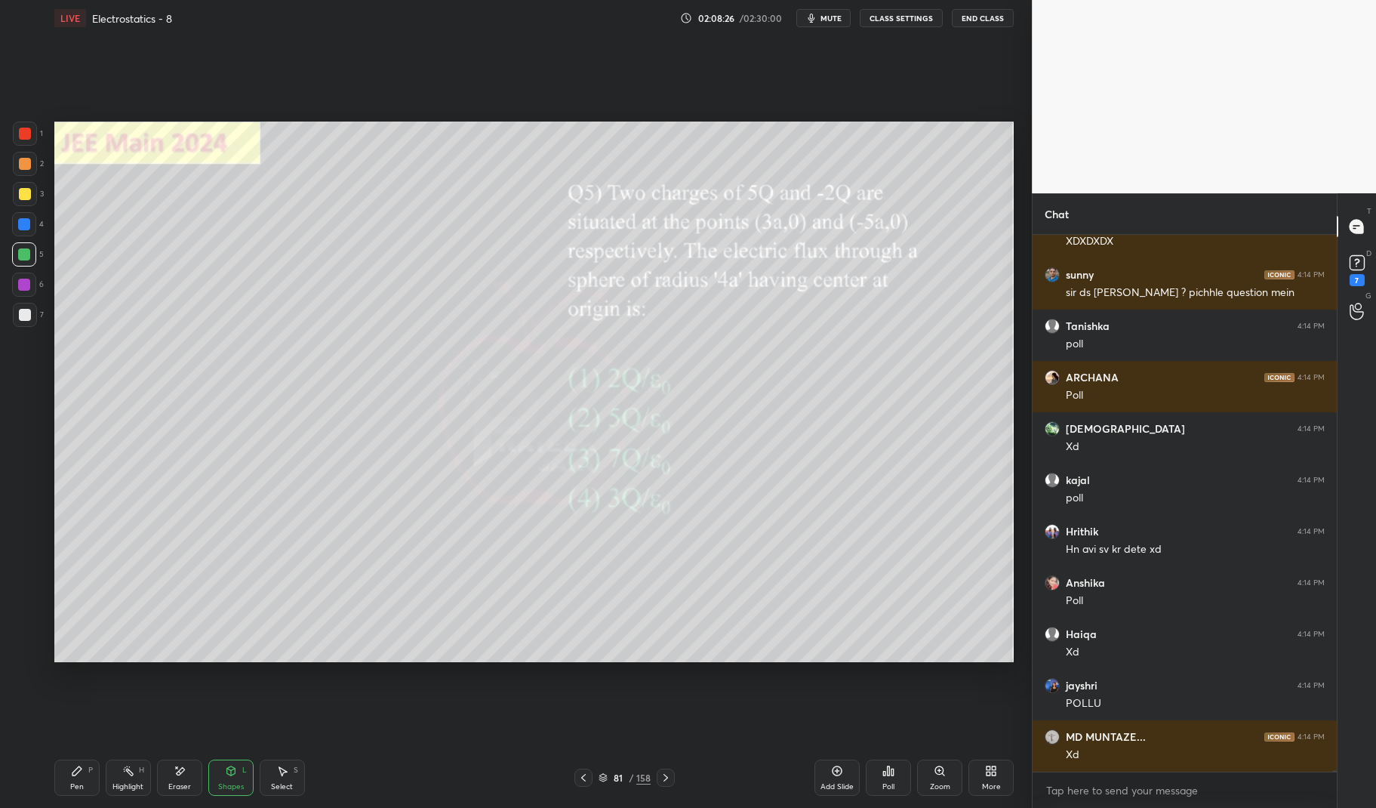
scroll to position [159495, 0]
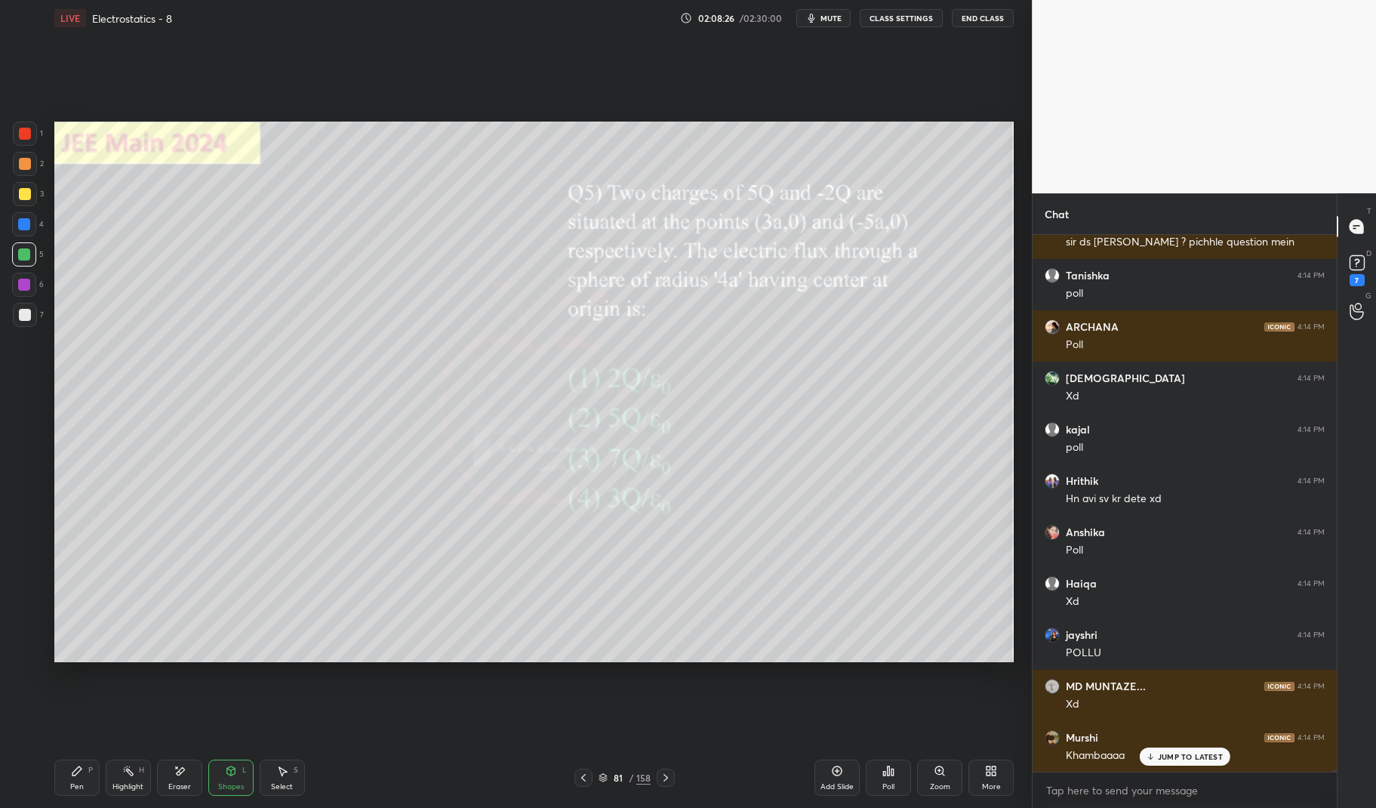
click at [586, 776] on icon at bounding box center [583, 777] width 12 height 12
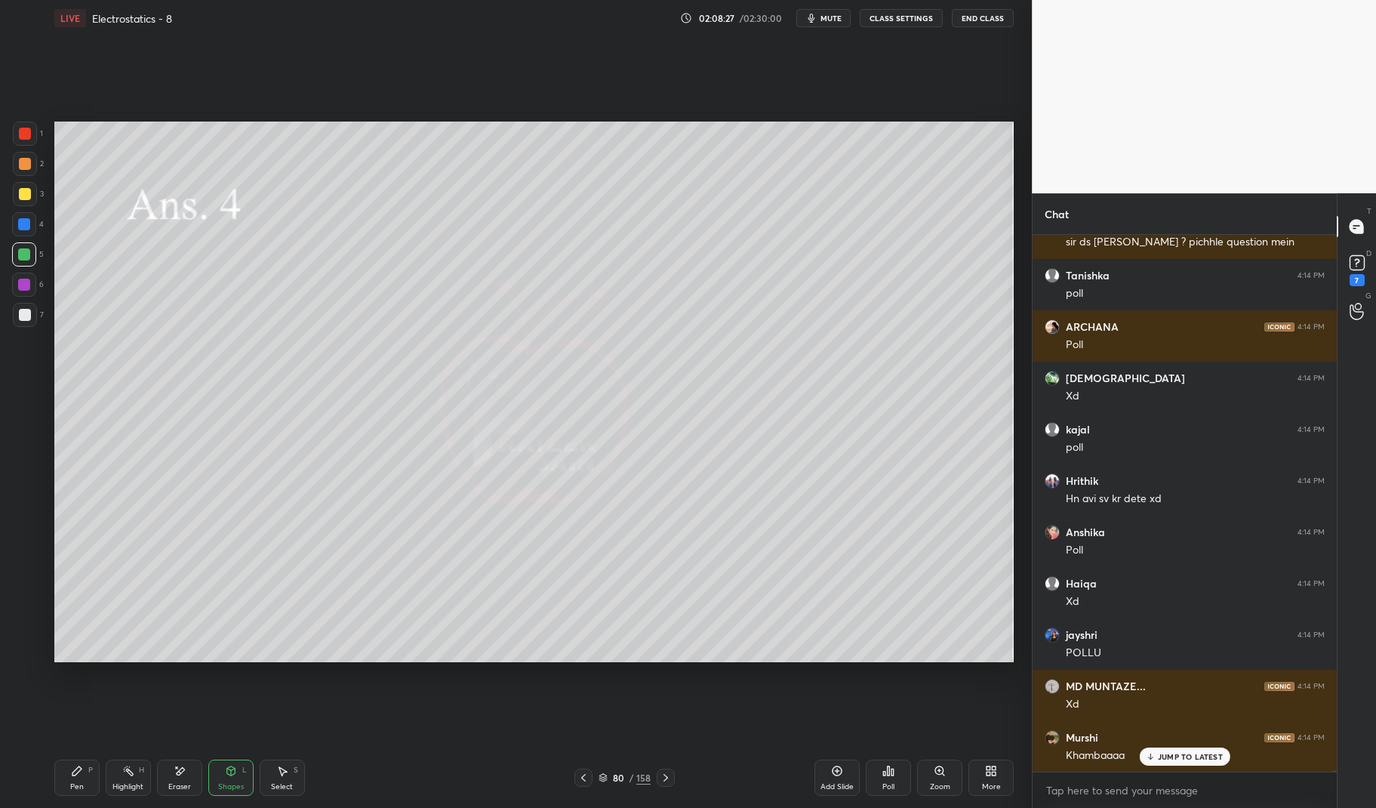
click at [586, 775] on icon at bounding box center [583, 777] width 12 height 12
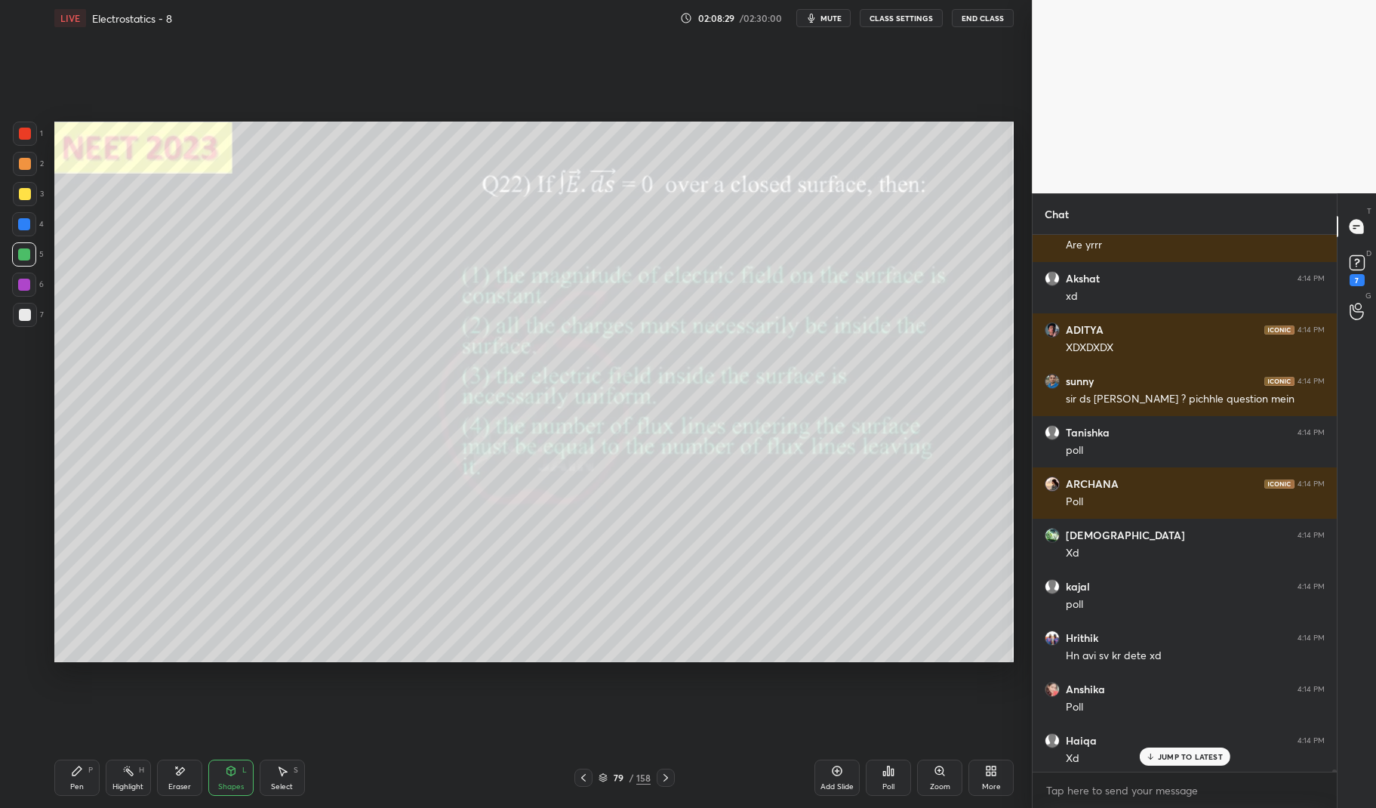
scroll to position [159340, 0]
click at [1203, 742] on div "Haiqa 4:14 PM" at bounding box center [1184, 738] width 280 height 15
click at [1195, 753] on p "2 NEW MESSAGES" at bounding box center [1189, 756] width 69 height 9
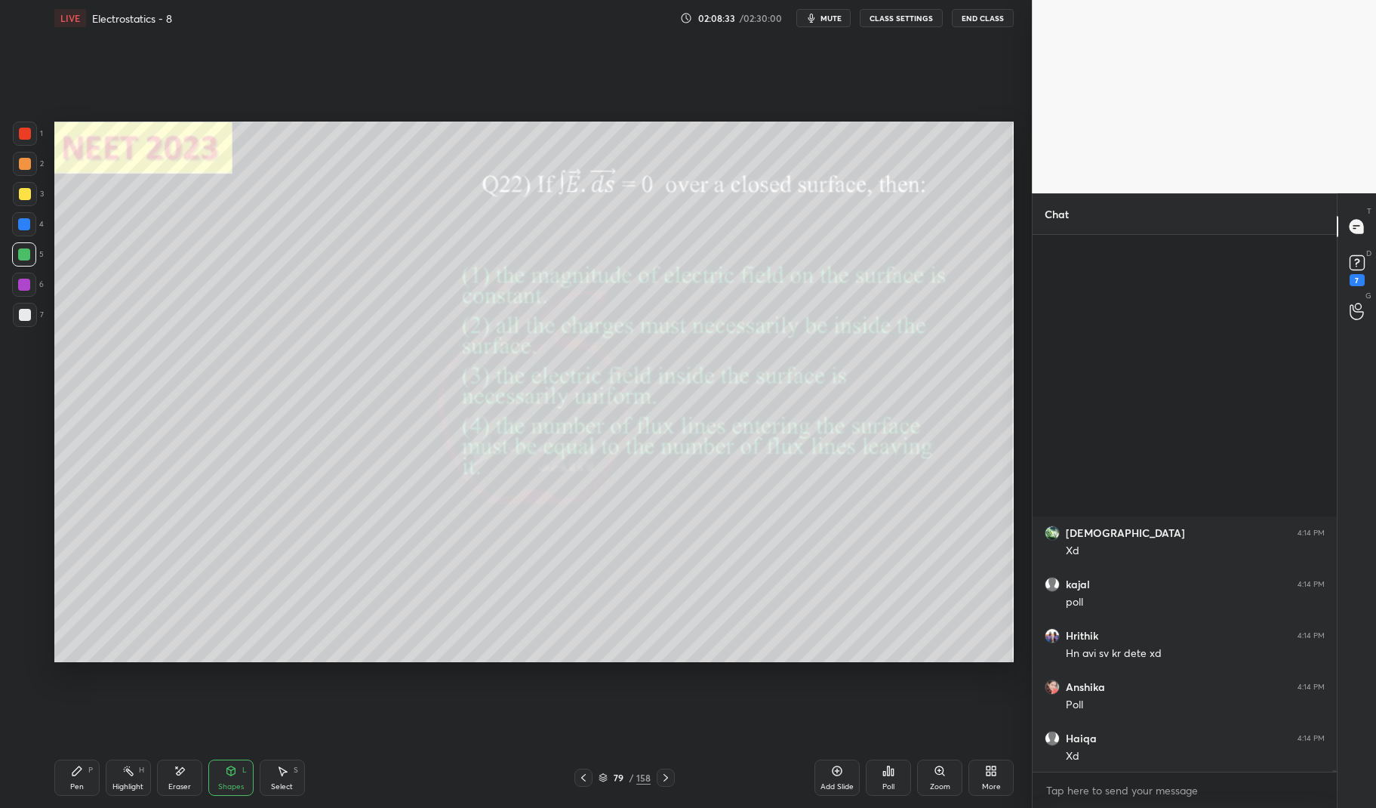
scroll to position [159700, 0]
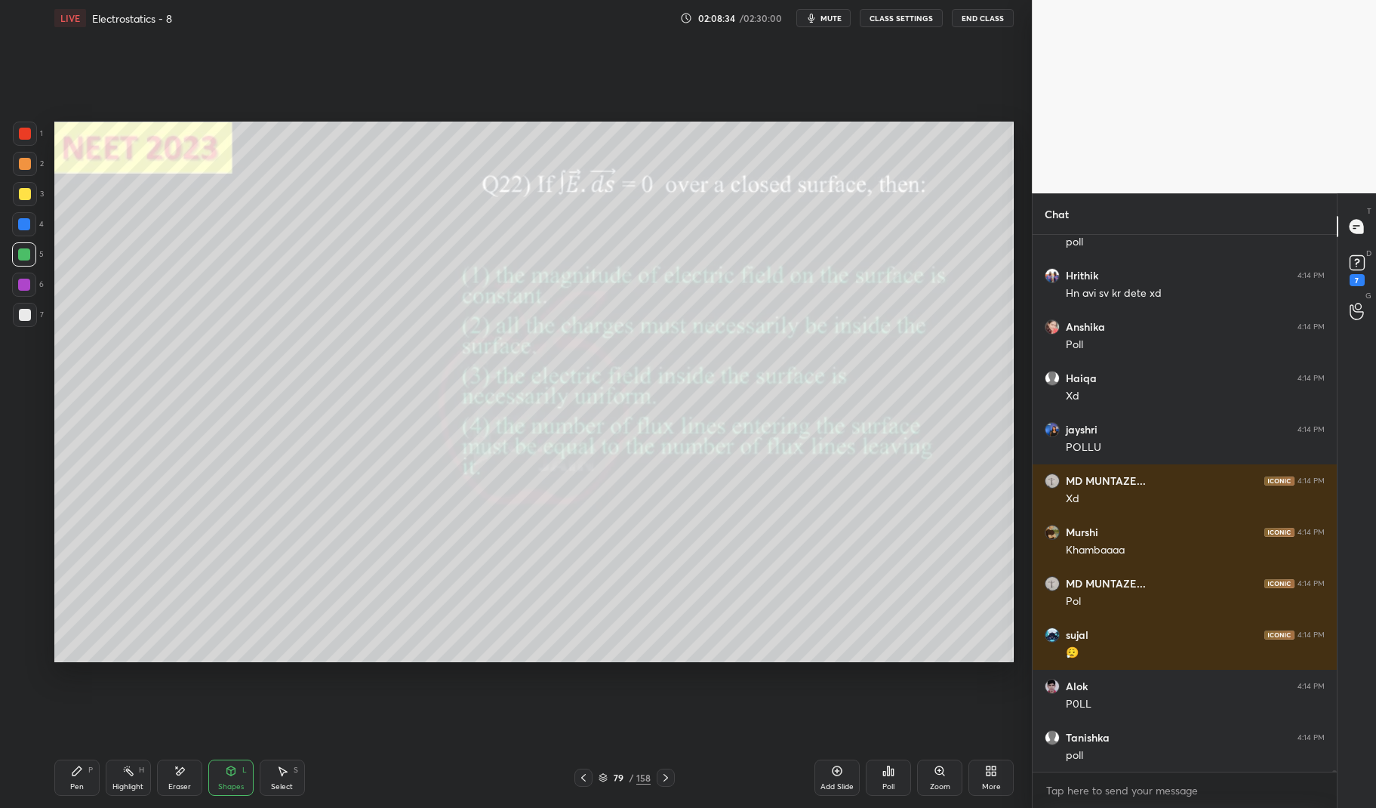
click at [139, 783] on div "Highlight" at bounding box center [127, 787] width 31 height 8
click at [128, 774] on icon at bounding box center [128, 770] width 12 height 12
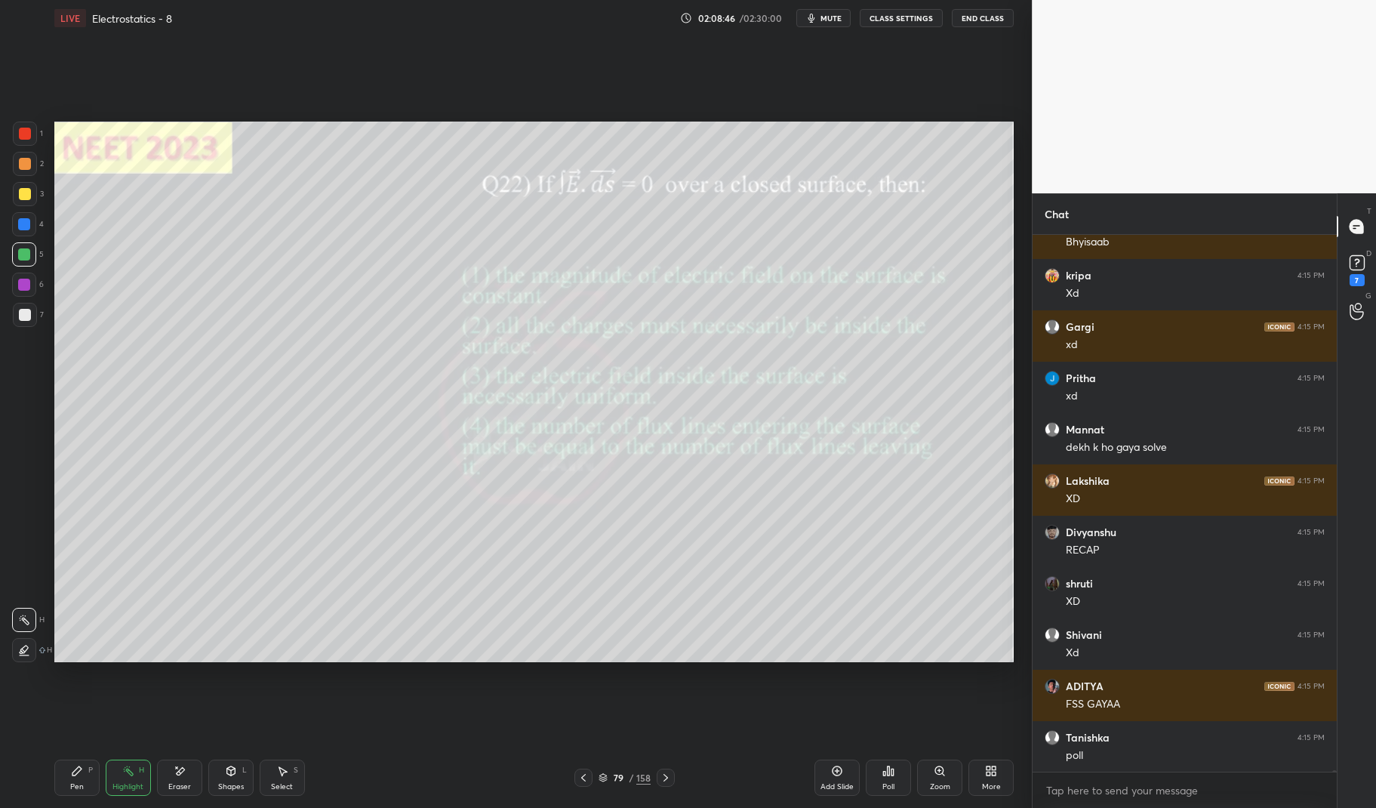
scroll to position [160675, 0]
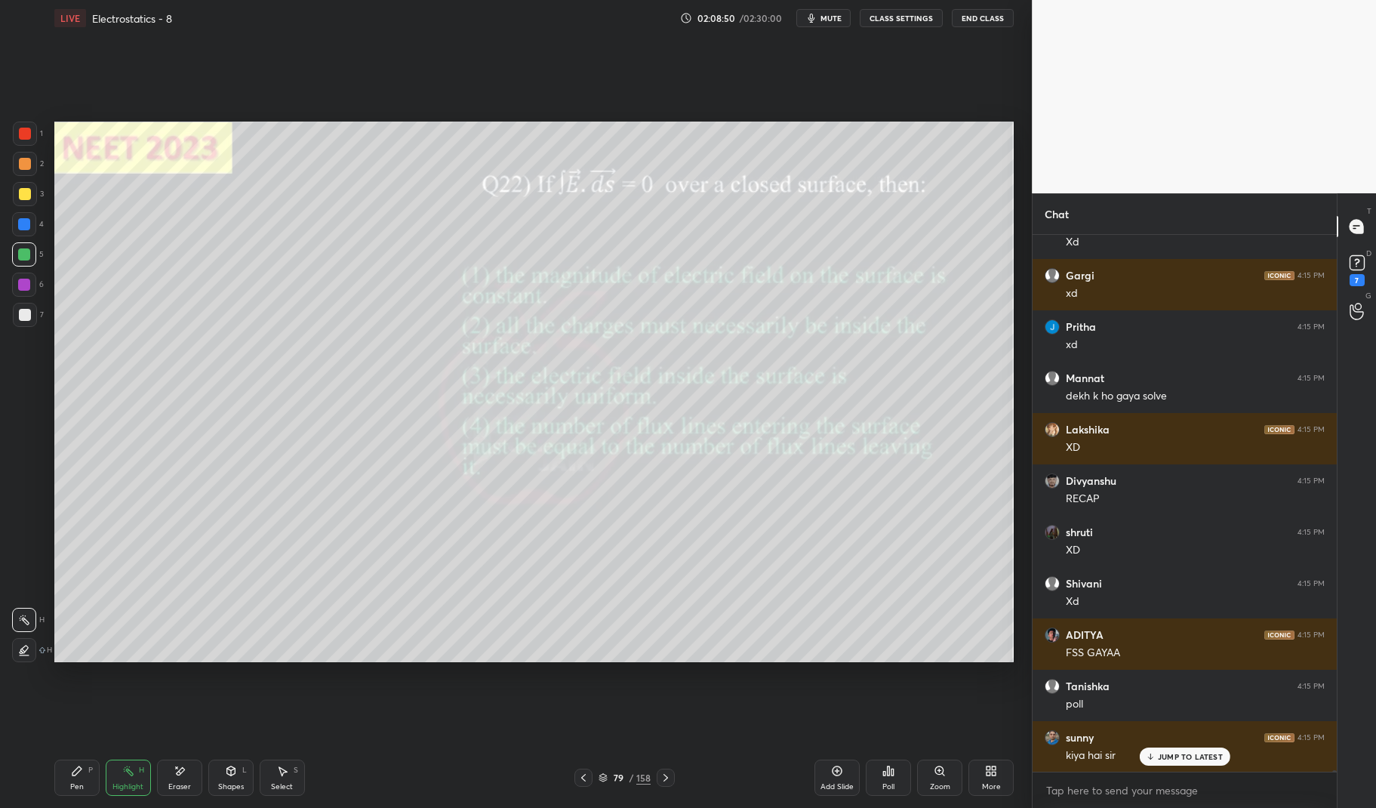
click at [1119, 751] on div "kiya hai sir" at bounding box center [1195, 755] width 259 height 15
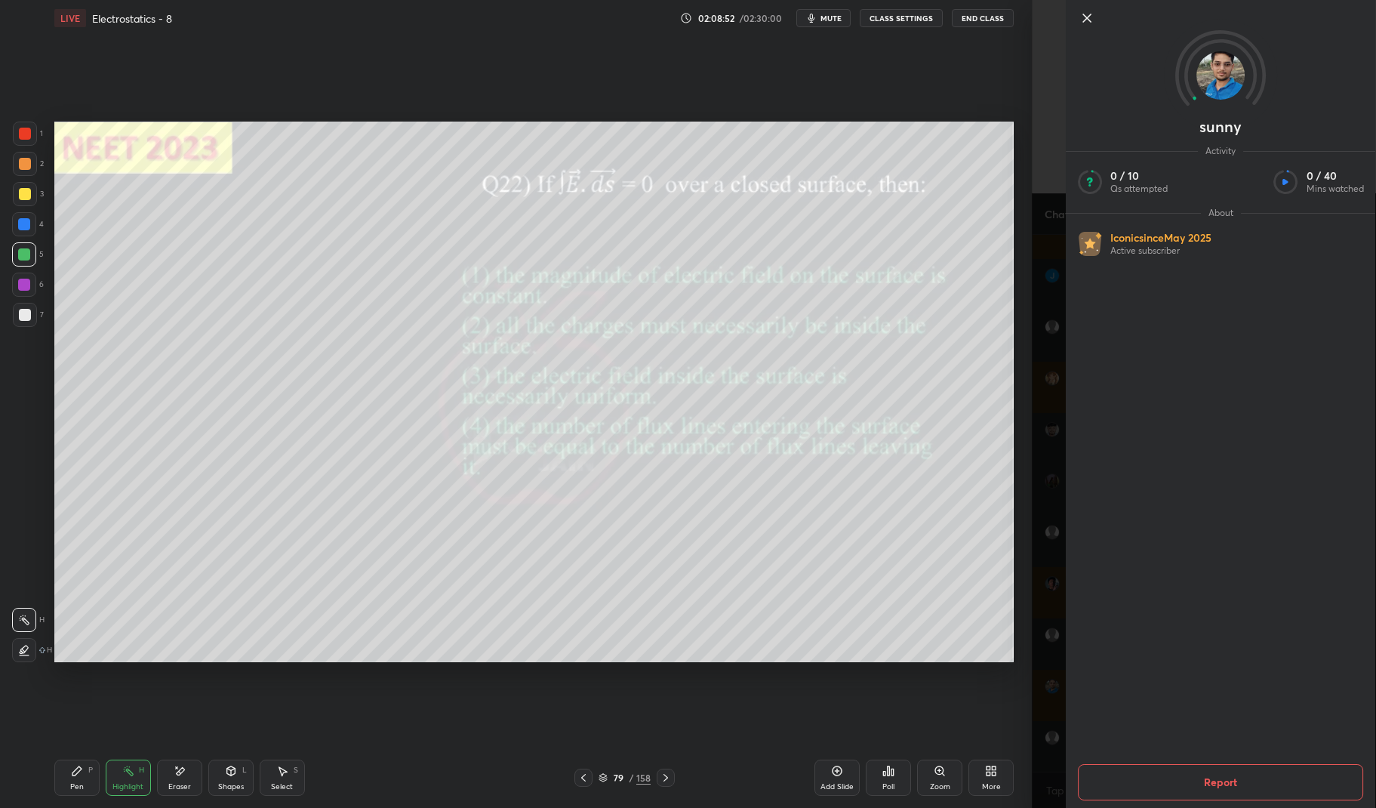
click at [919, 712] on div "Setting up your live class Poll for secs No correct answer Start poll" at bounding box center [533, 391] width 971 height 711
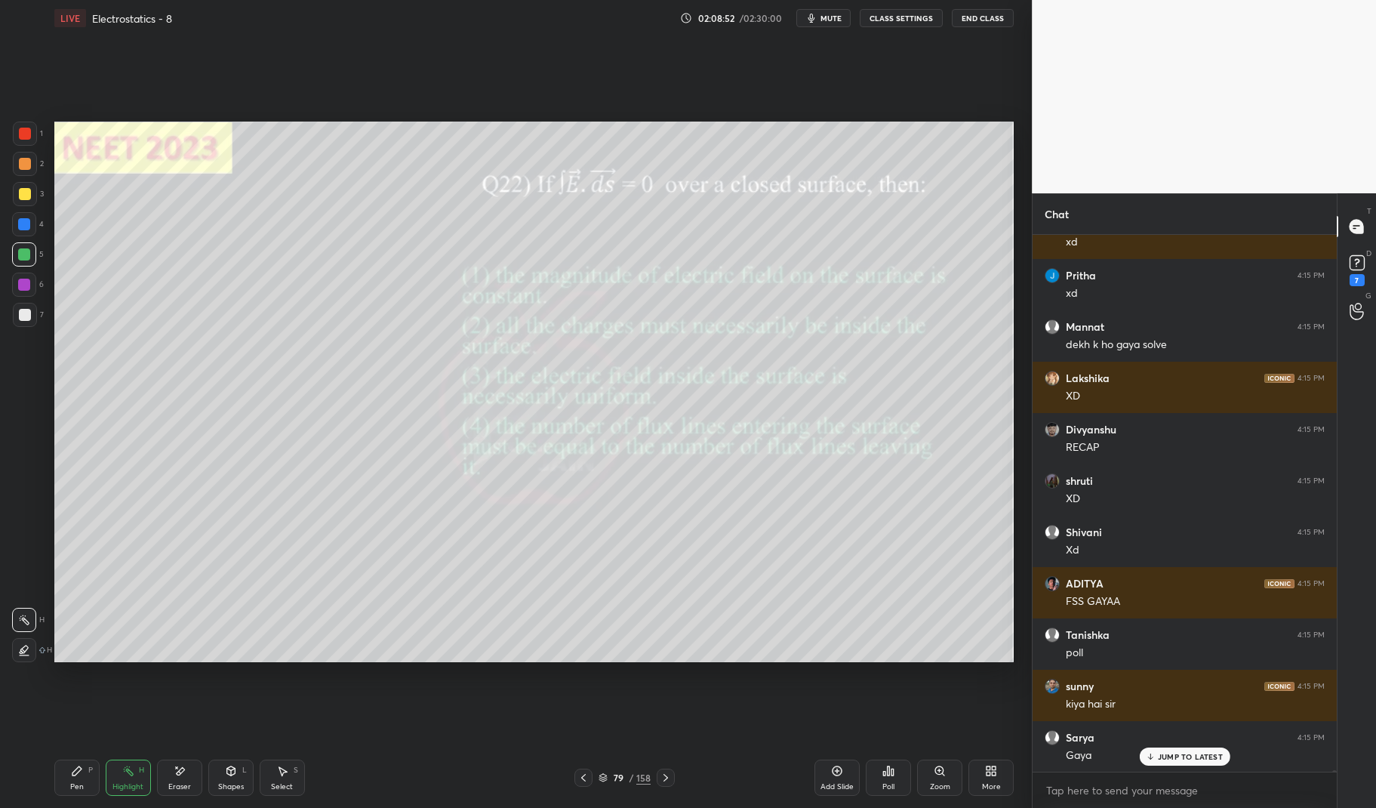
scroll to position [160778, 0]
click at [914, 697] on div "Setting up your live class Poll for secs No correct answer Start poll" at bounding box center [533, 391] width 971 height 711
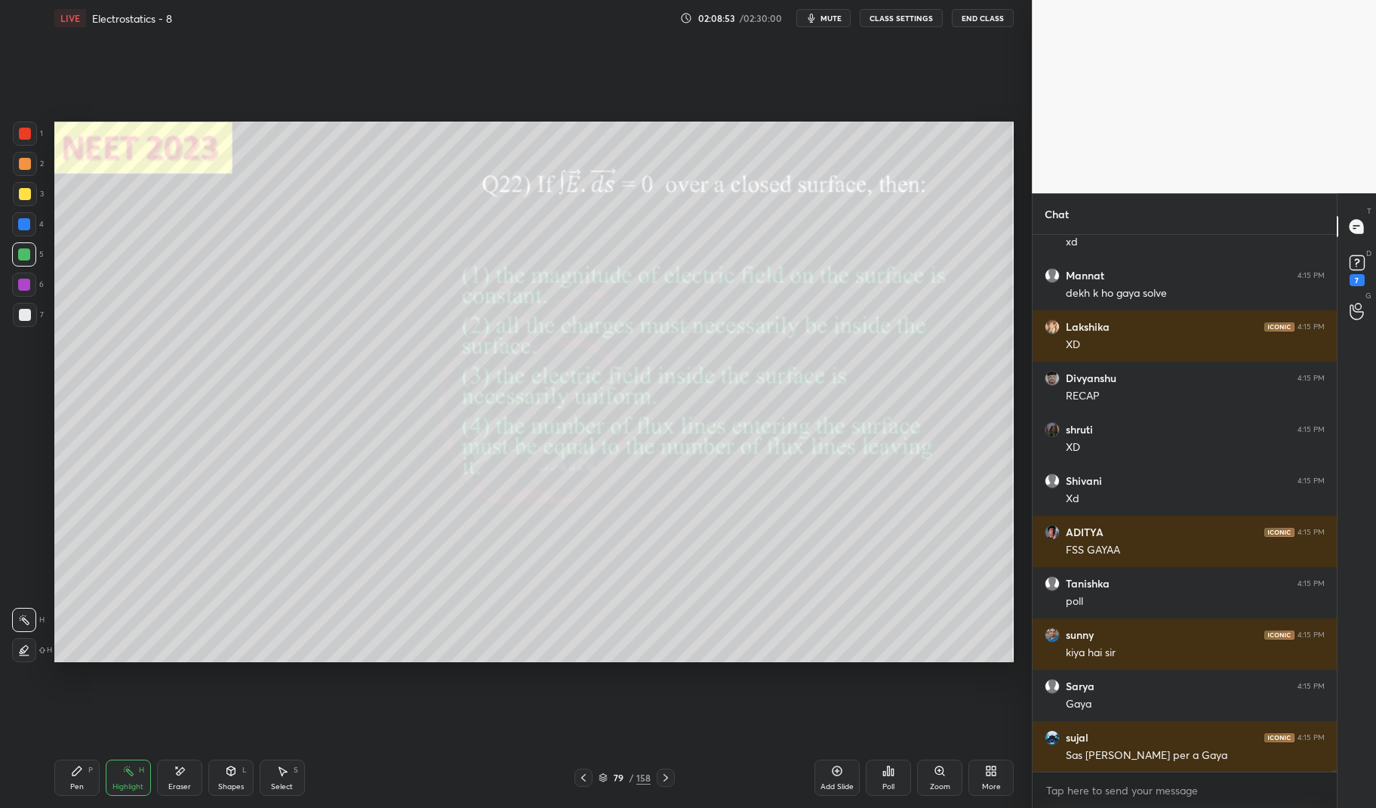
click at [63, 780] on div "Pen P" at bounding box center [76, 777] width 45 height 36
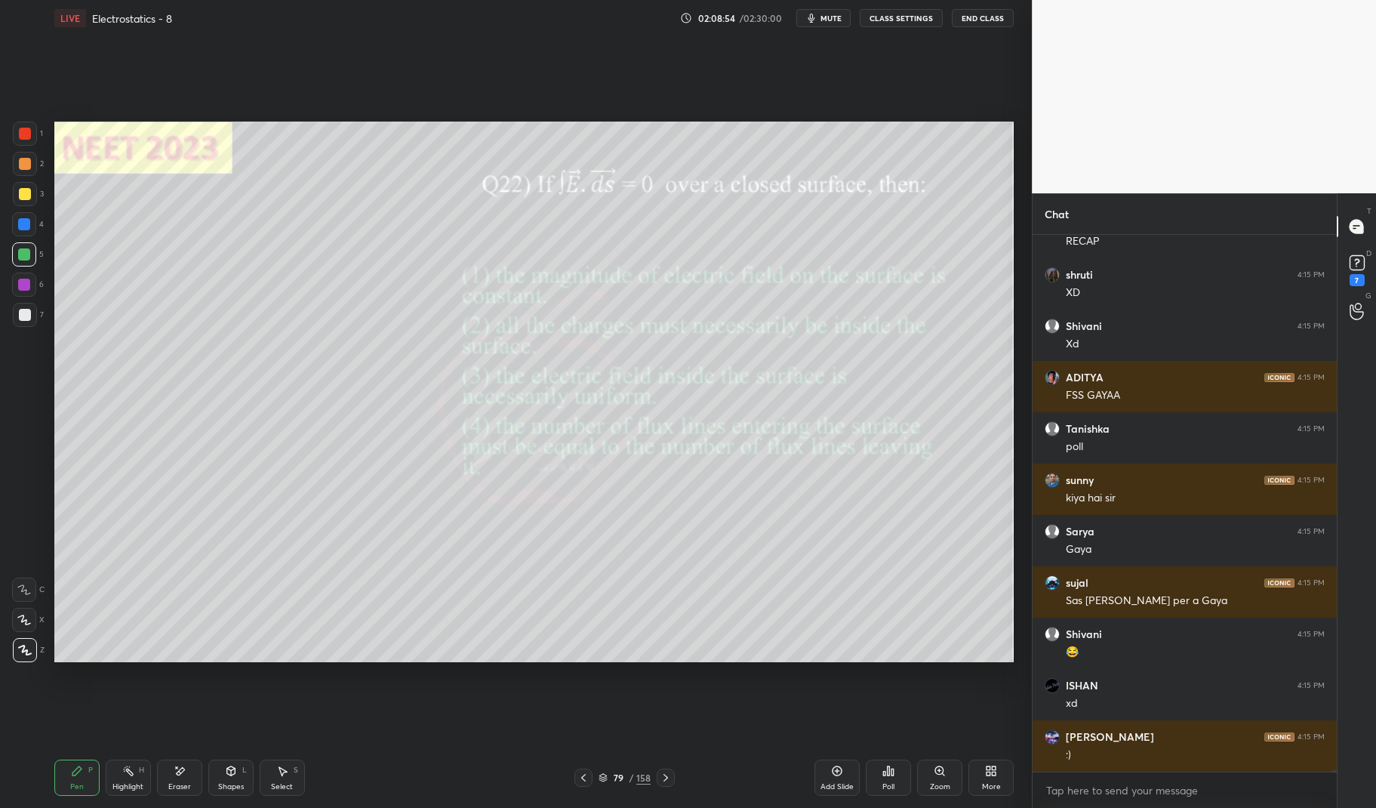
click at [71, 773] on icon at bounding box center [77, 770] width 12 height 12
click at [21, 222] on div at bounding box center [24, 224] width 12 height 12
click at [19, 222] on div at bounding box center [24, 224] width 12 height 12
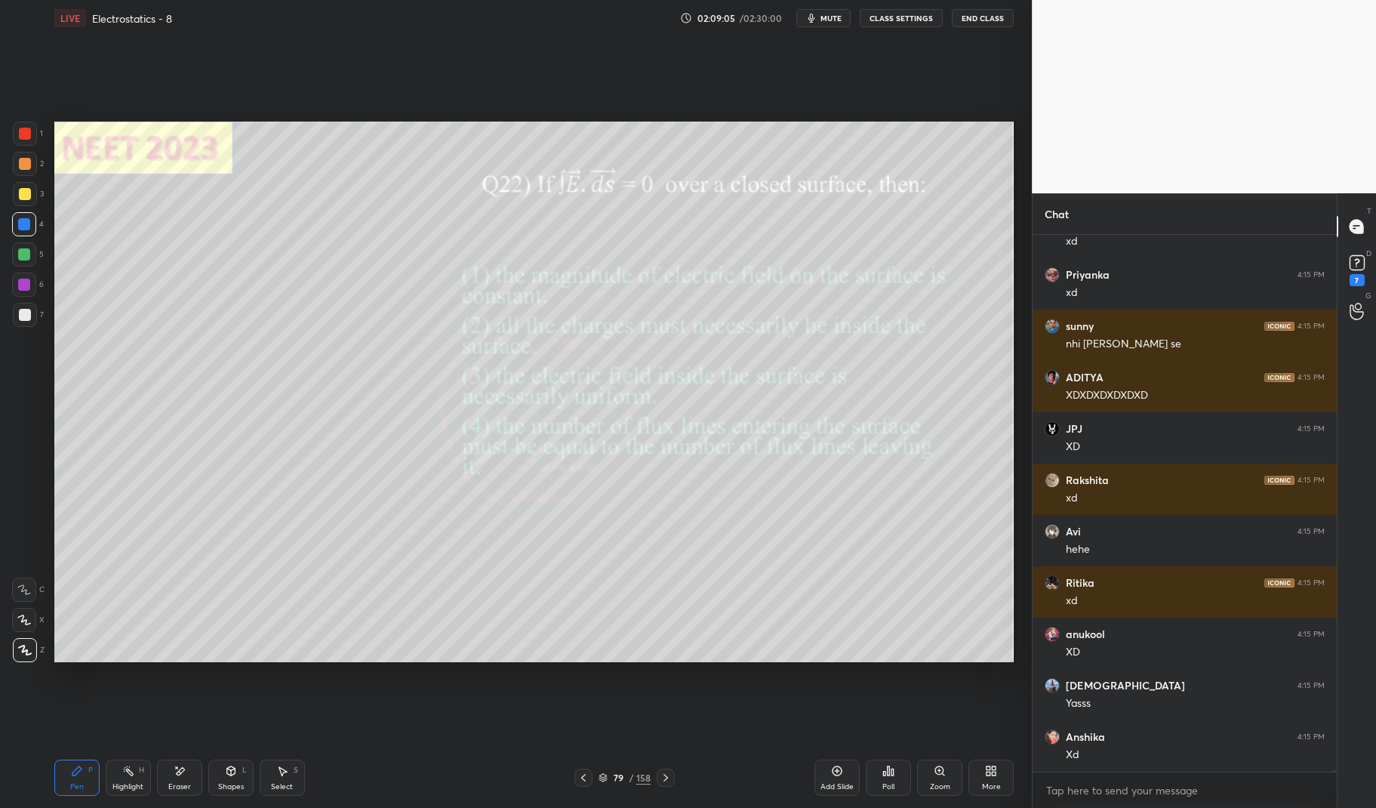
scroll to position [162164, 0]
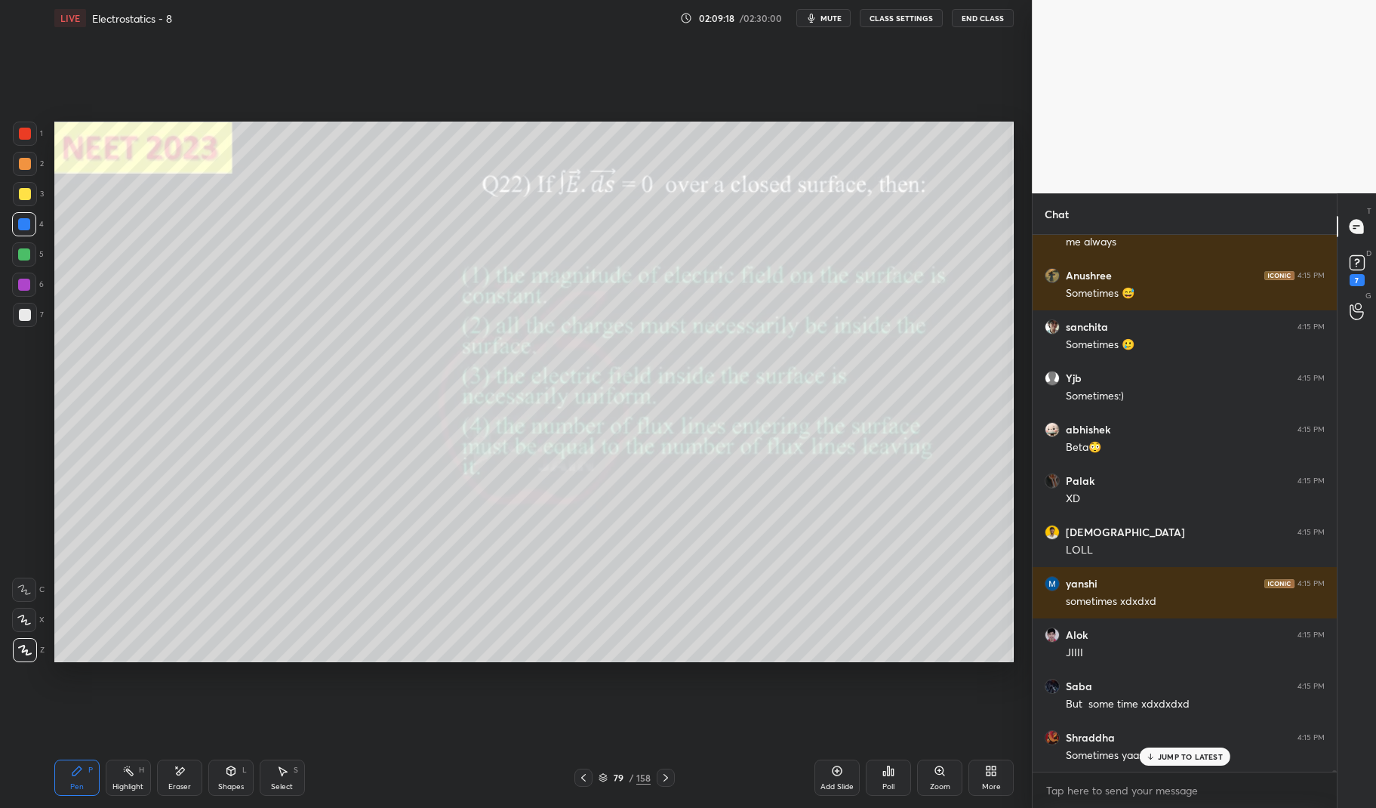
click at [134, 775] on icon at bounding box center [128, 770] width 12 height 12
click at [119, 775] on div "Highlight H" at bounding box center [128, 777] width 45 height 36
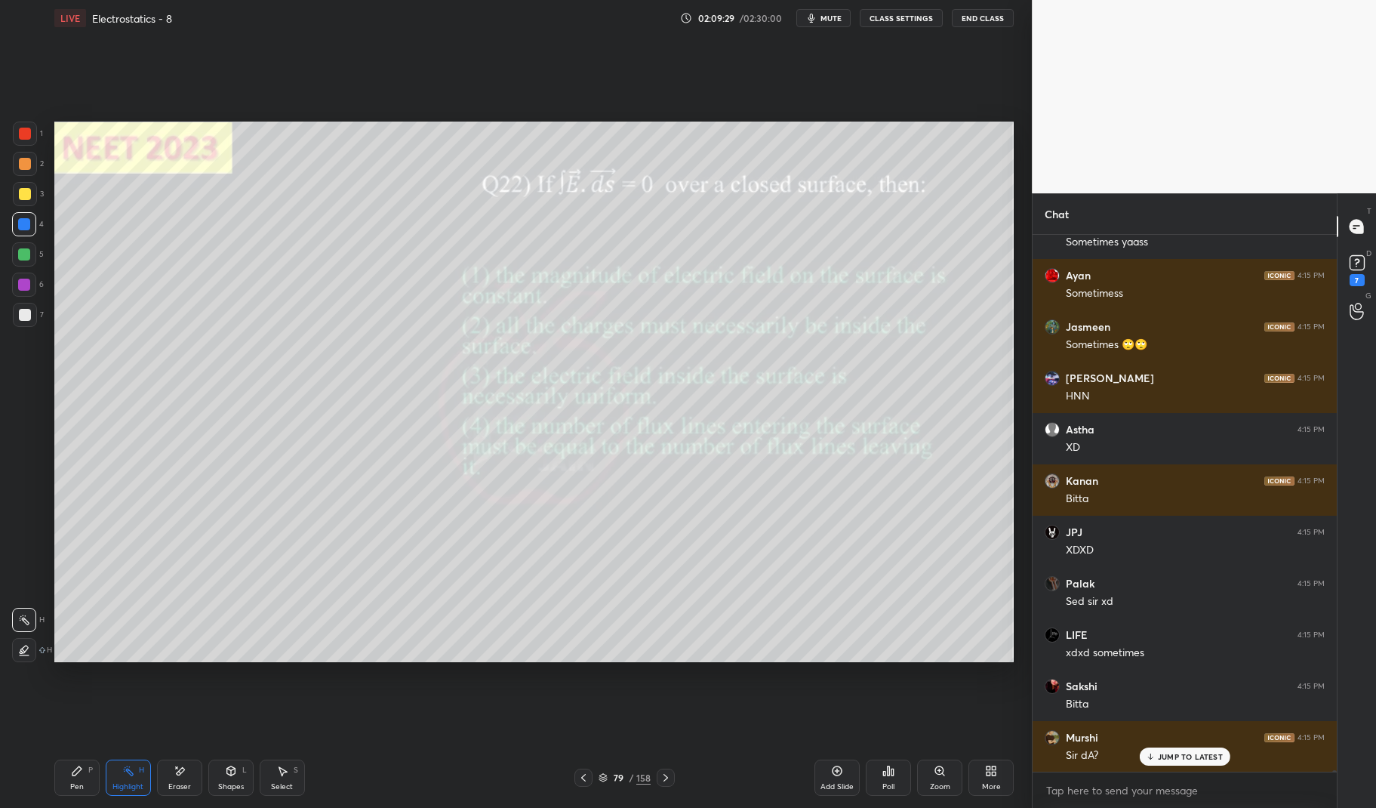
click at [1196, 761] on div "JUMP TO LATEST" at bounding box center [1184, 756] width 91 height 18
click at [943, 717] on div "Setting up your live class Poll for secs No correct answer Start poll" at bounding box center [533, 391] width 971 height 711
click at [944, 721] on div "Setting up your live class Poll for secs No correct answer Start poll" at bounding box center [533, 391] width 971 height 711
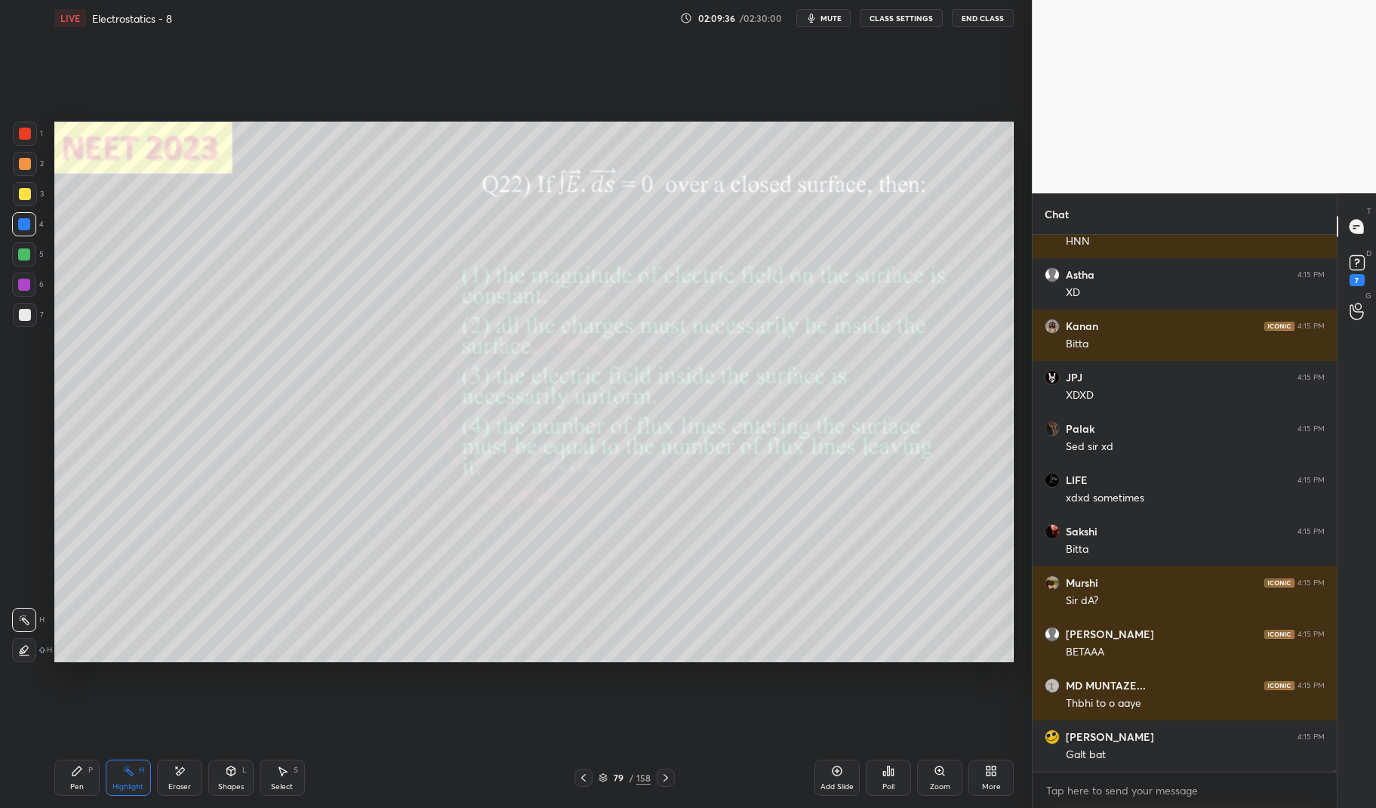
click at [183, 789] on div "Eraser" at bounding box center [179, 787] width 23 height 8
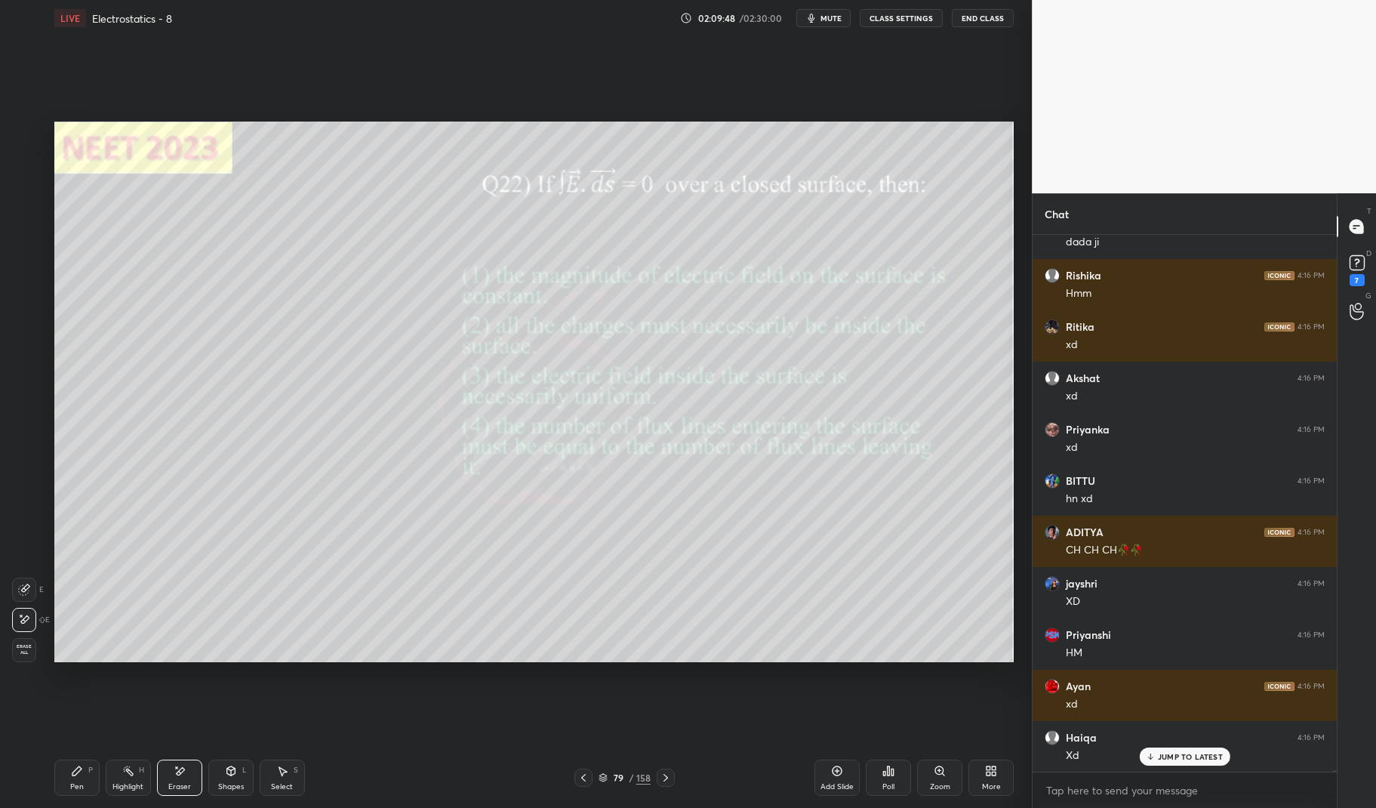
click at [78, 766] on icon at bounding box center [76, 770] width 9 height 9
click at [22, 315] on div at bounding box center [25, 315] width 12 height 12
click at [17, 316] on div at bounding box center [25, 315] width 24 height 24
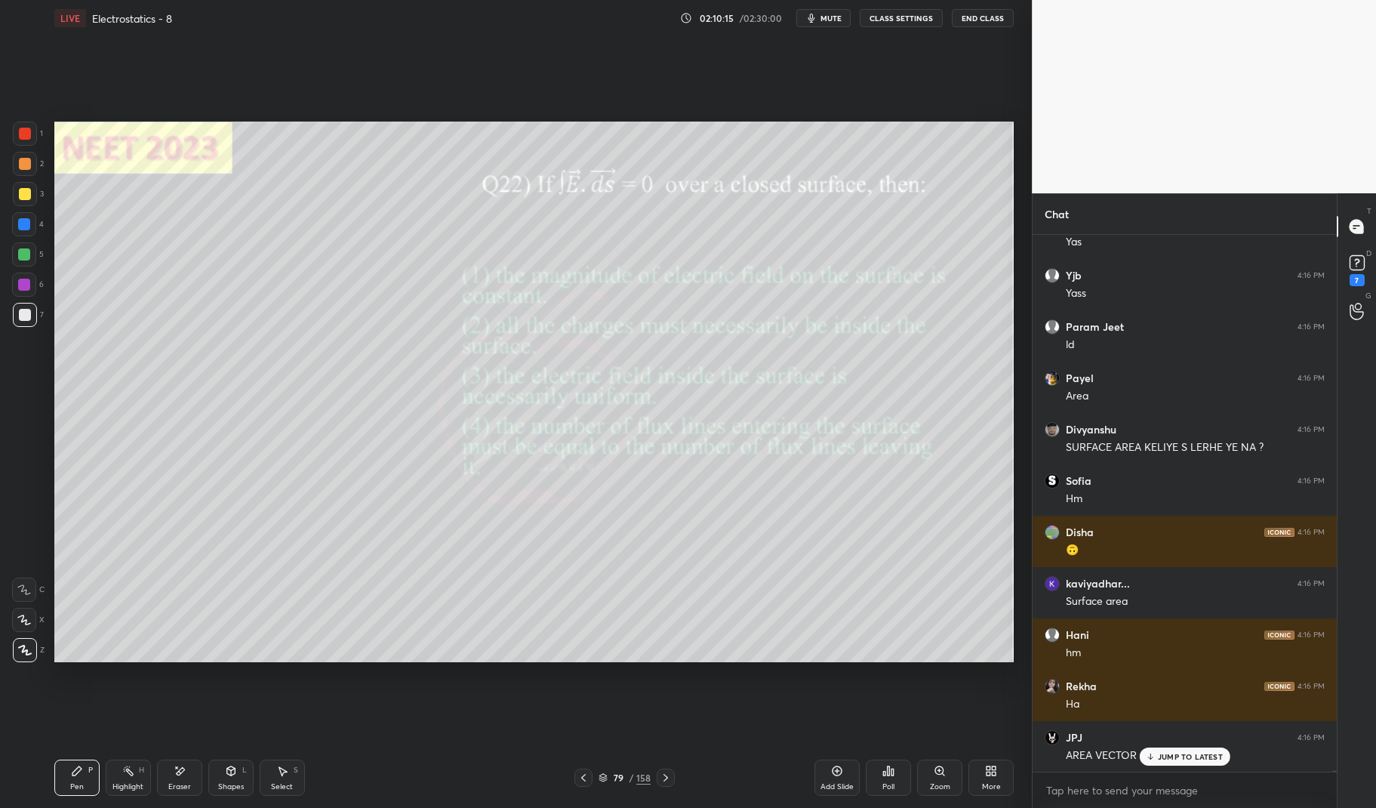
click at [23, 225] on div at bounding box center [24, 224] width 12 height 12
click at [24, 226] on div at bounding box center [24, 224] width 12 height 12
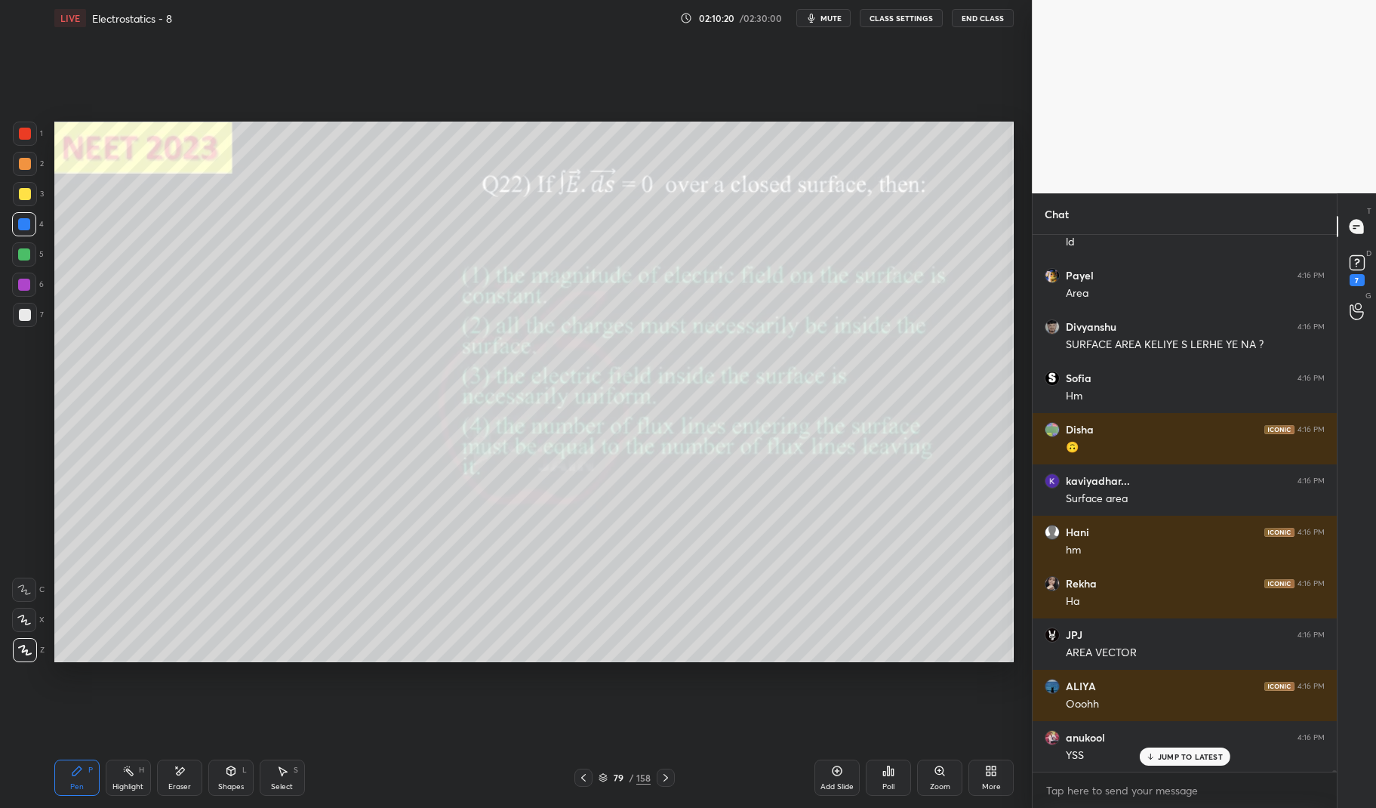
click at [125, 783] on div "Highlight" at bounding box center [127, 787] width 31 height 8
click at [134, 760] on div "Highlight H" at bounding box center [128, 777] width 45 height 36
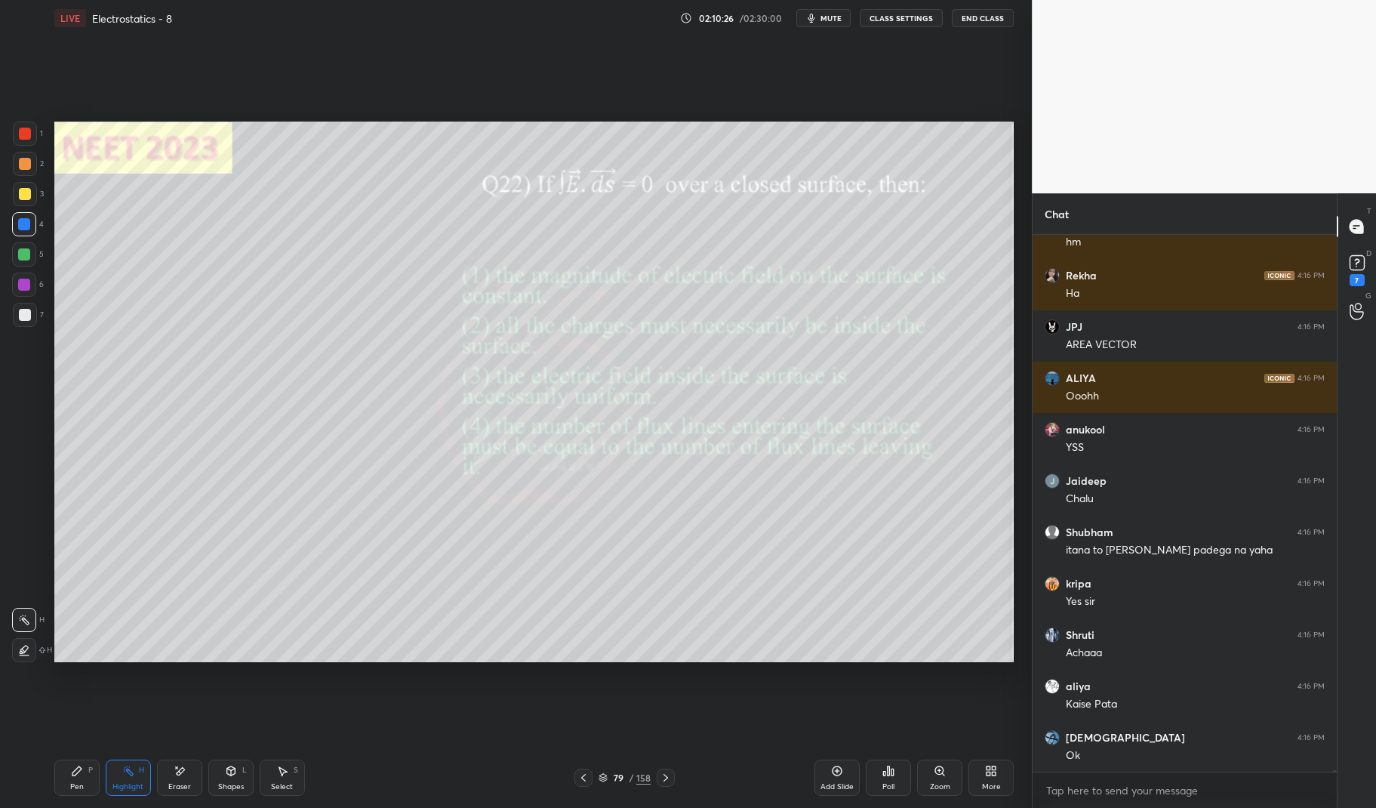
click at [71, 769] on icon at bounding box center [77, 770] width 12 height 12
click at [66, 765] on div "Pen P" at bounding box center [76, 777] width 45 height 36
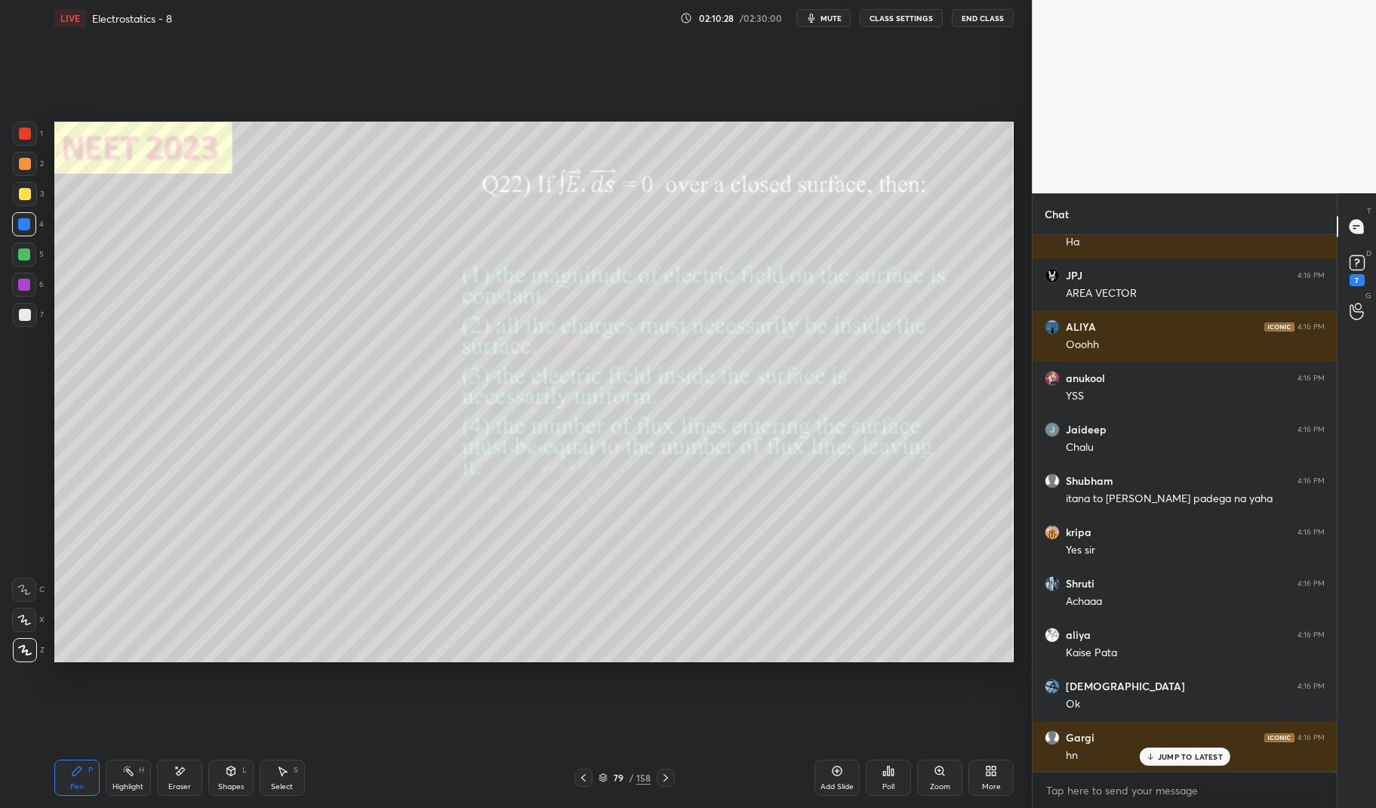
click at [23, 321] on div at bounding box center [25, 315] width 24 height 24
click at [23, 318] on div at bounding box center [25, 315] width 12 height 12
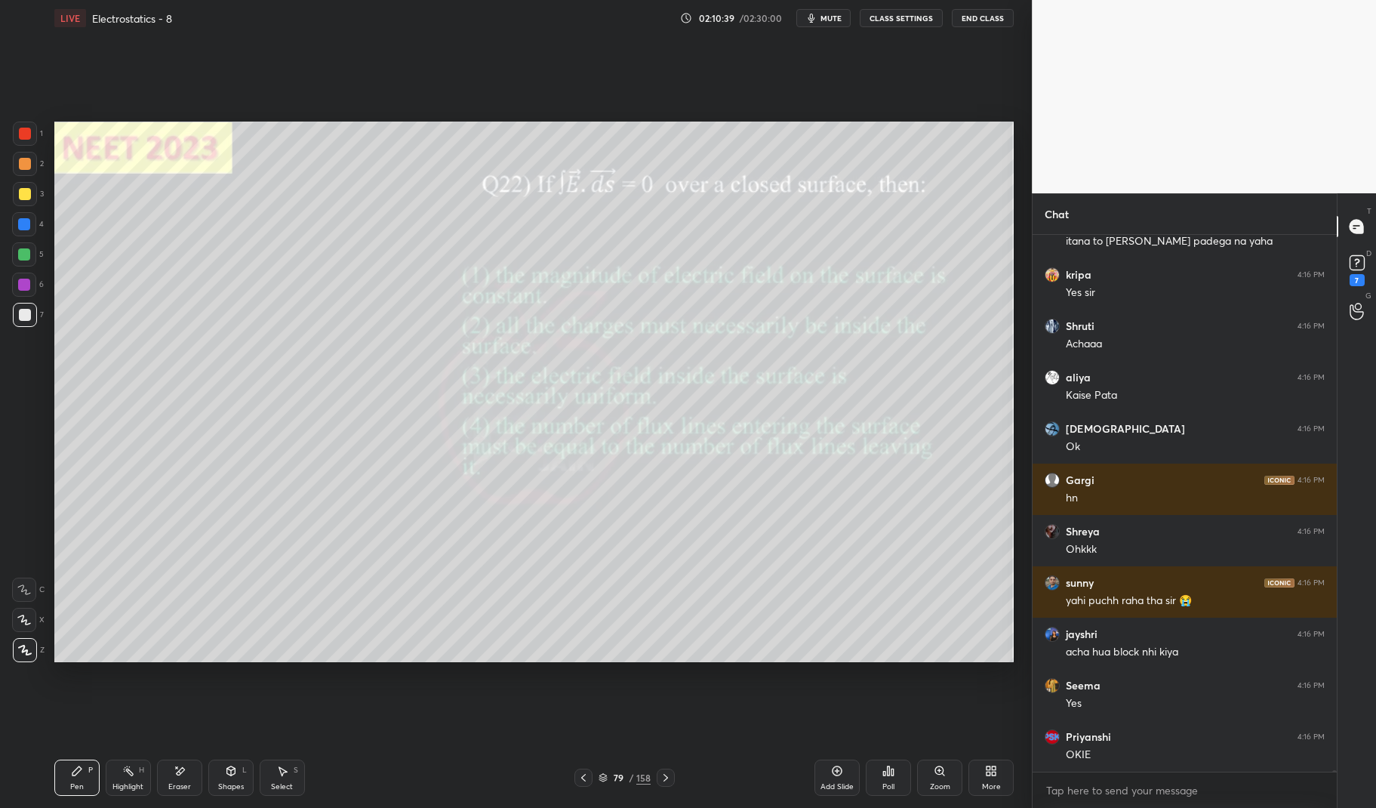
click at [123, 801] on div "Pen P Highlight H Eraser Shapes L Select S 79 / 158 Add Slide Poll Zoom More" at bounding box center [534, 777] width 960 height 60
click at [128, 774] on icon at bounding box center [128, 770] width 12 height 12
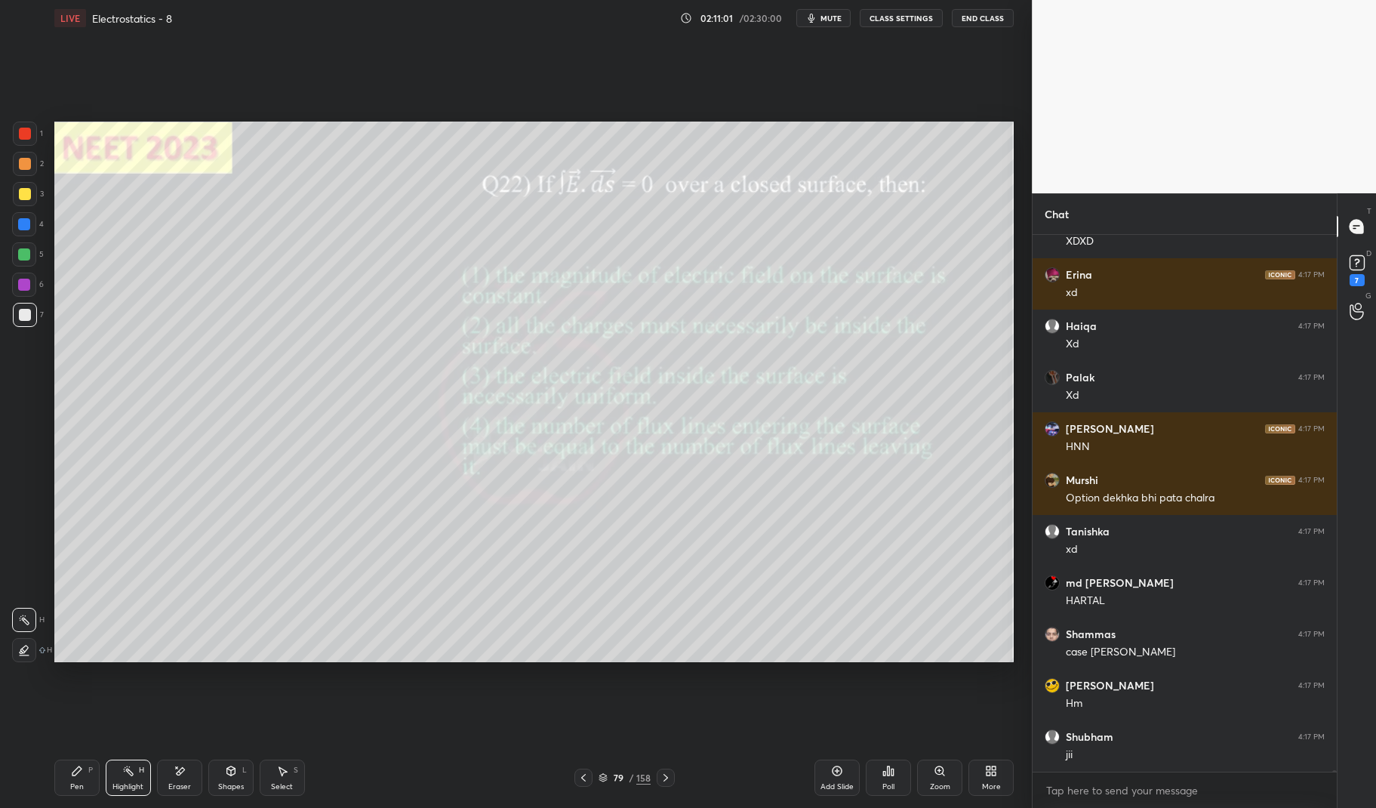
click at [88, 774] on div "Pen P" at bounding box center [76, 777] width 45 height 36
click at [73, 778] on div "Pen P" at bounding box center [76, 777] width 45 height 36
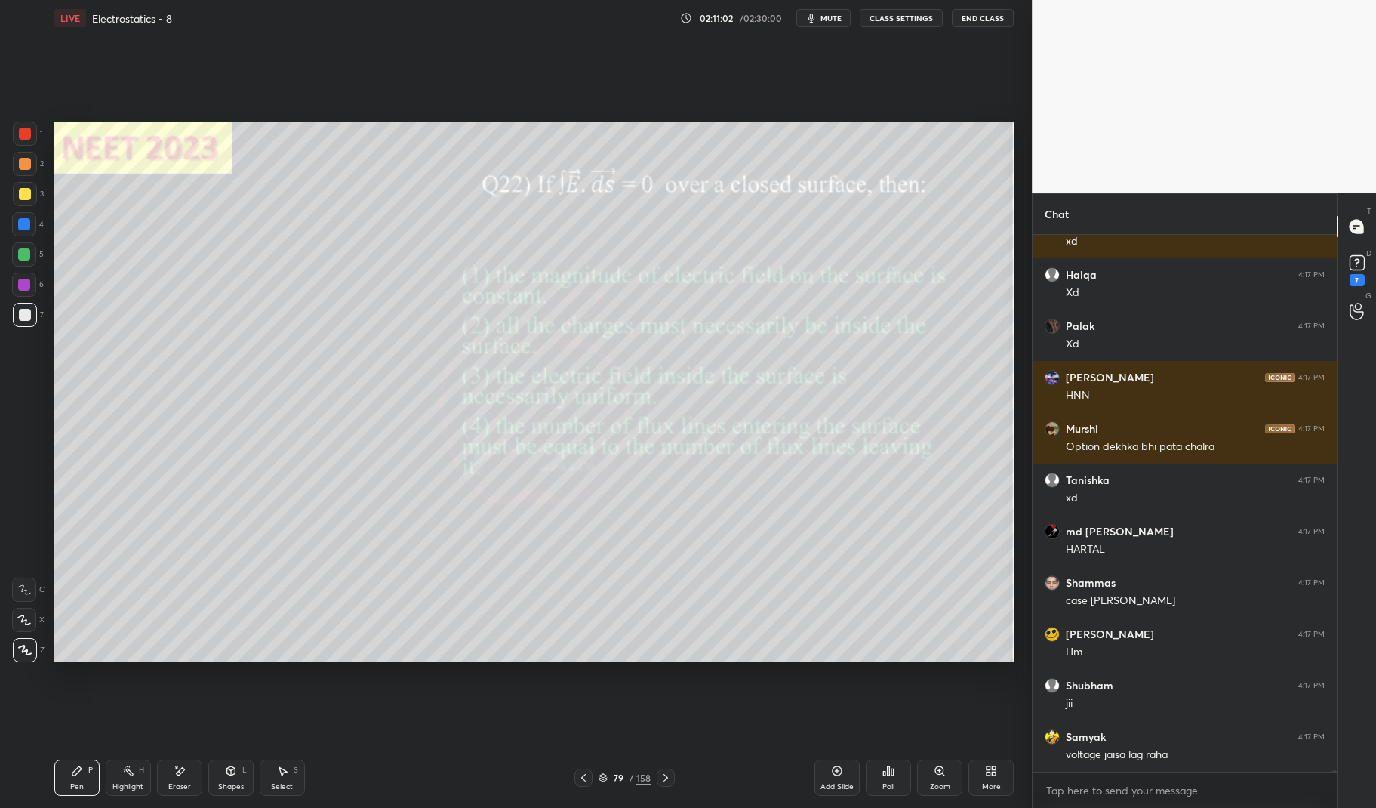
click at [26, 228] on div at bounding box center [24, 224] width 12 height 12
click at [8, 220] on div "1 2 3 4 5 6 7 C X Z E E Erase all H H" at bounding box center [24, 392] width 48 height 540
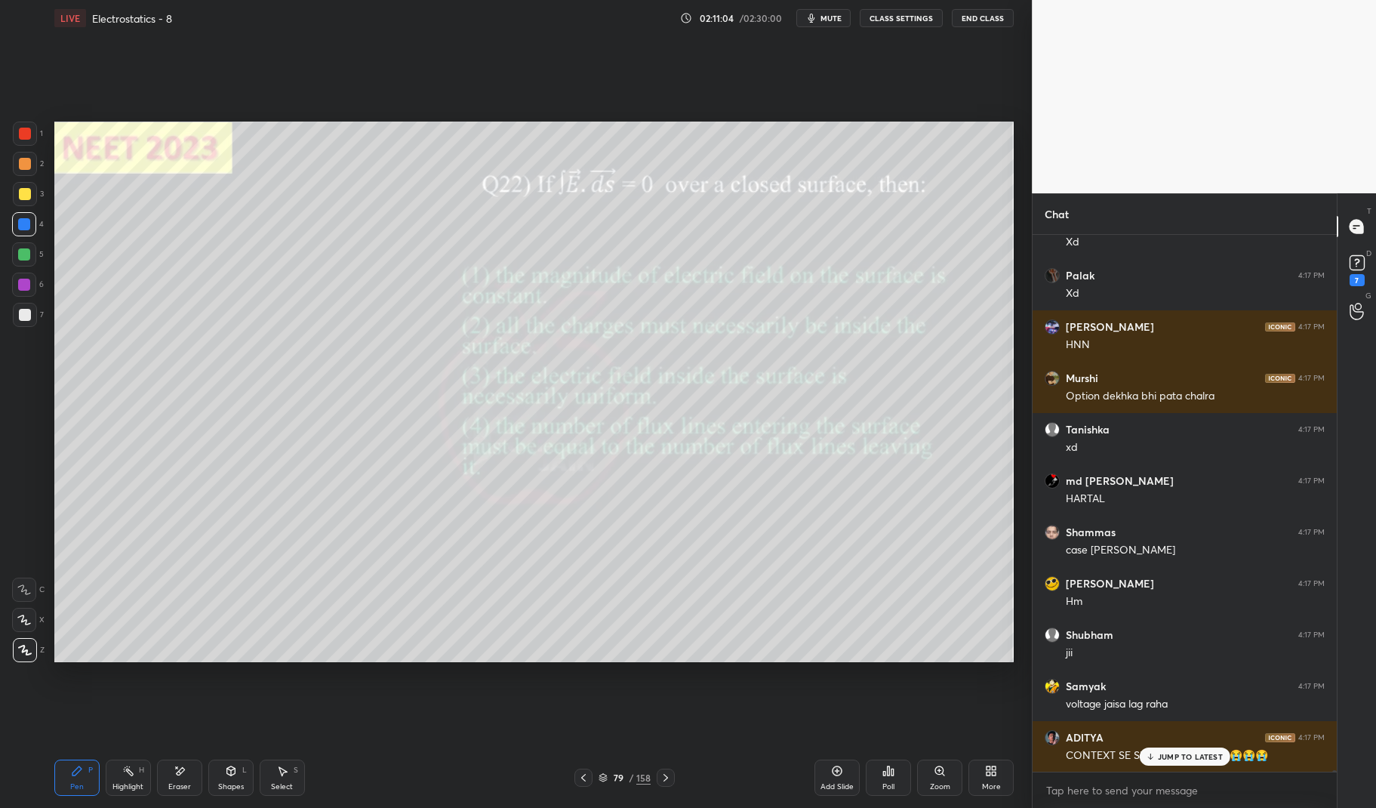
click at [660, 771] on icon at bounding box center [666, 777] width 12 height 12
click at [1186, 754] on p "JUMP TO LATEST" at bounding box center [1190, 756] width 65 height 9
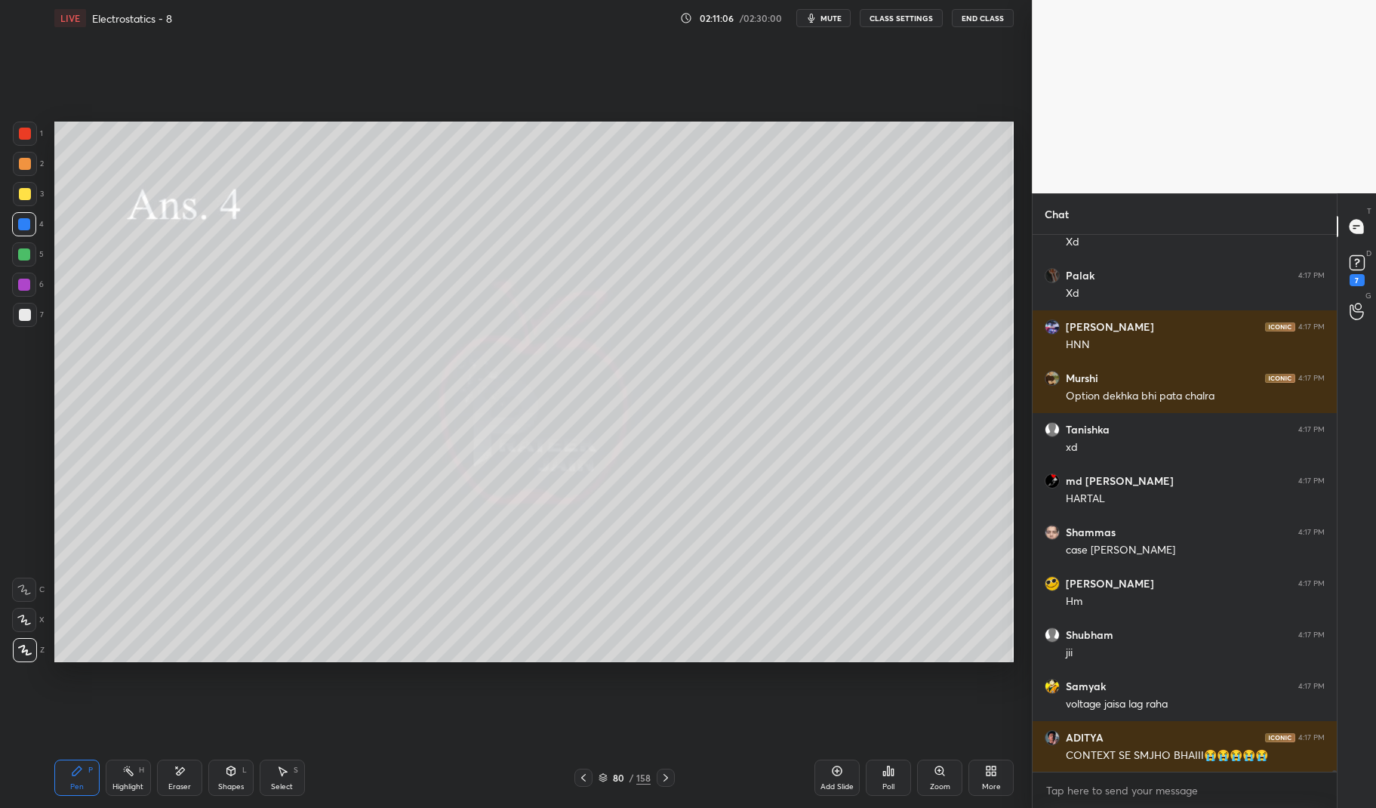
click at [663, 771] on icon at bounding box center [666, 777] width 12 height 12
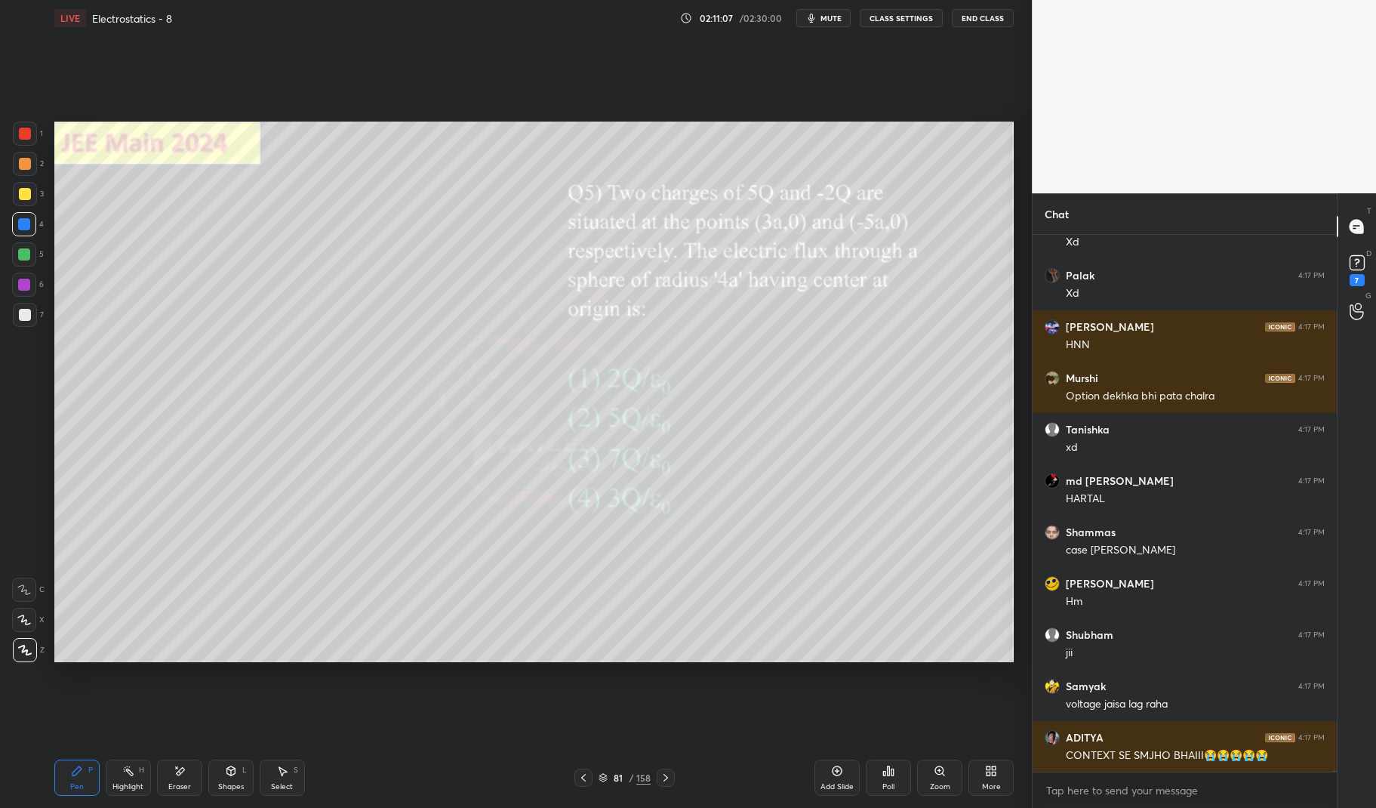
click at [667, 771] on div at bounding box center [666, 777] width 18 height 18
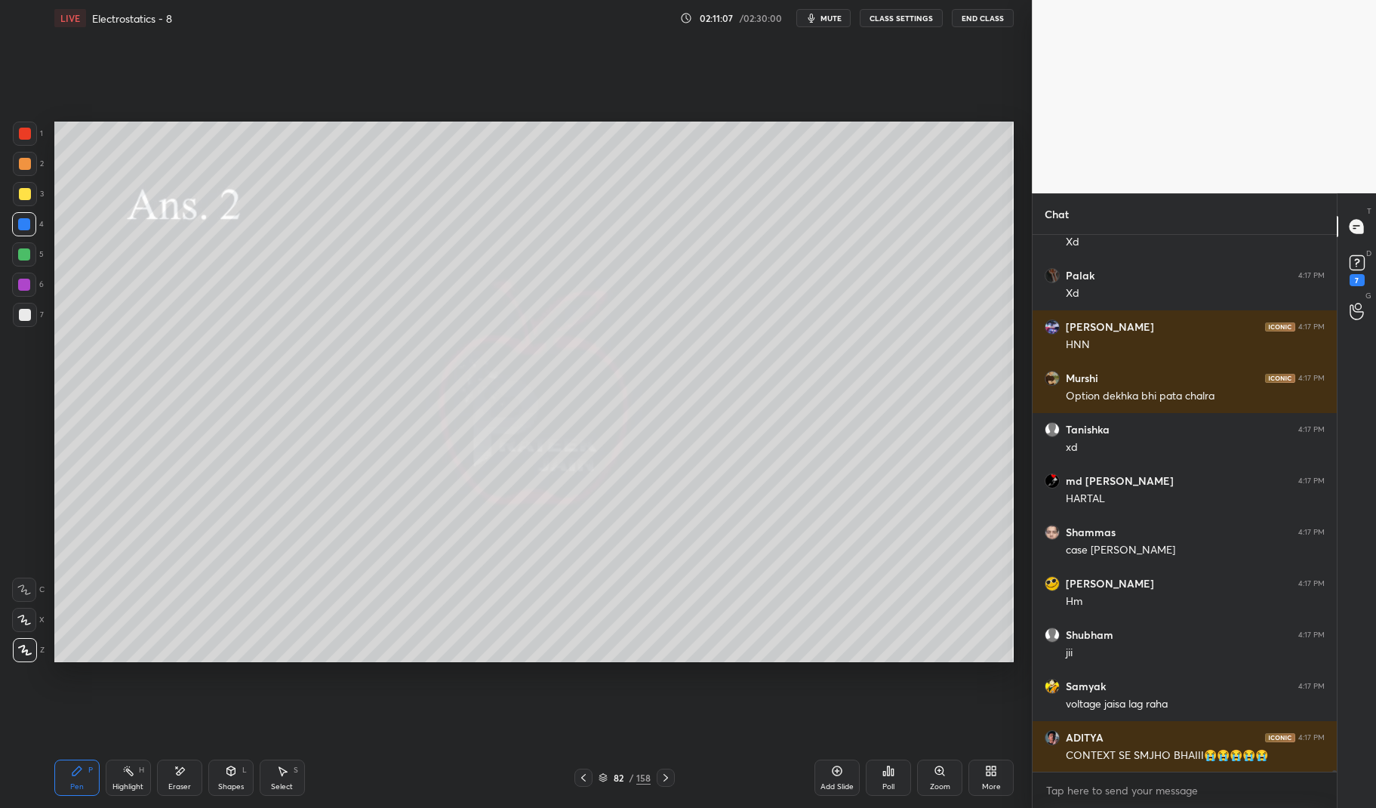
click at [586, 779] on icon at bounding box center [583, 777] width 12 height 12
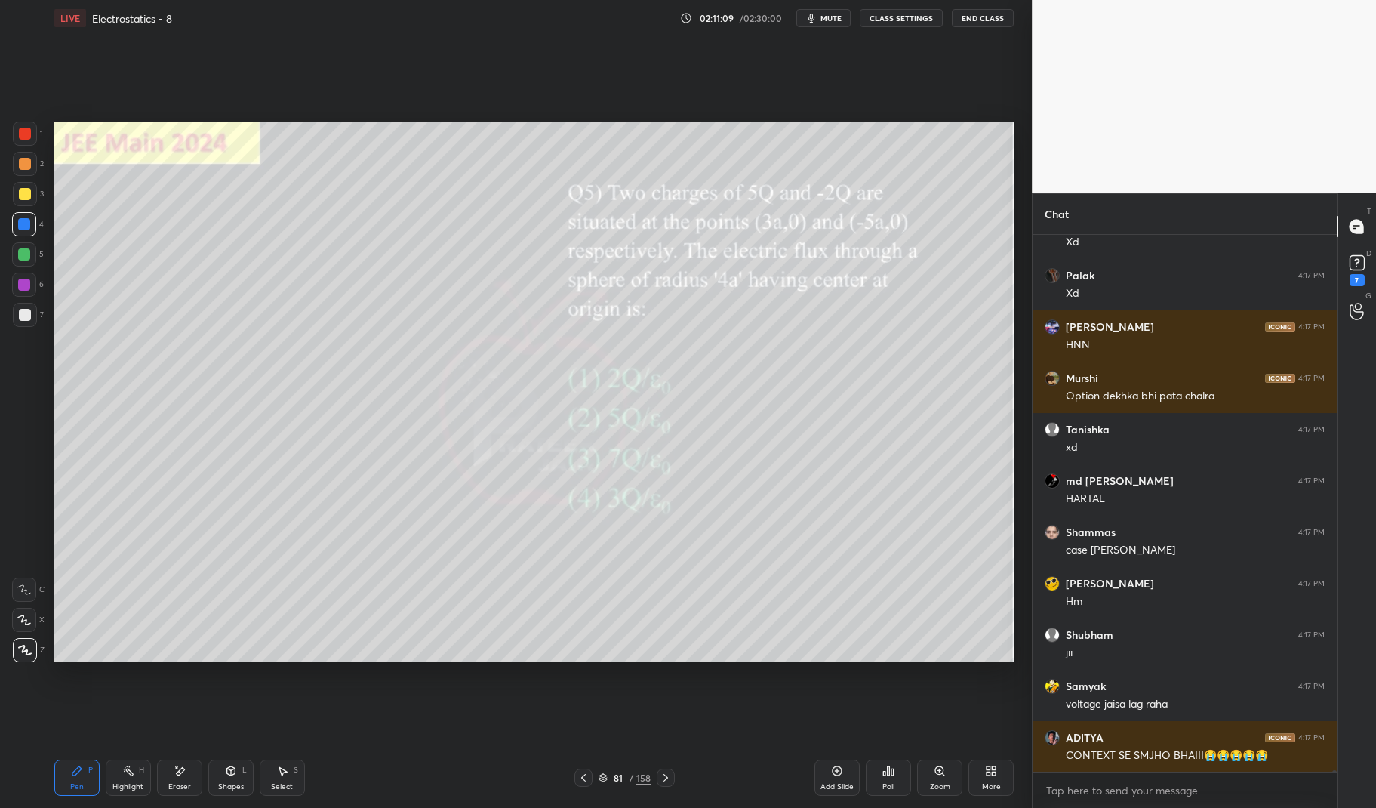
click at [662, 772] on icon at bounding box center [666, 777] width 12 height 12
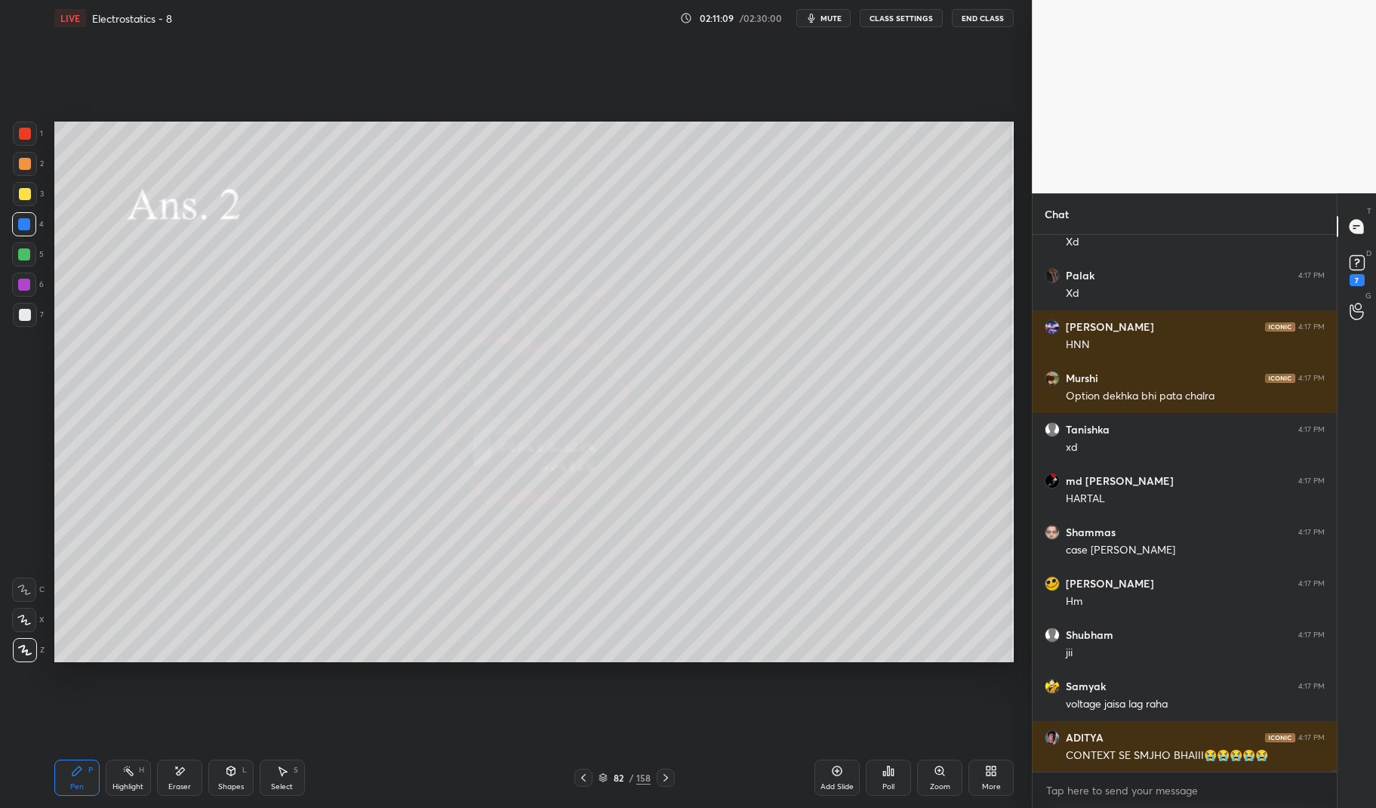
click at [58, 786] on div "Pen P" at bounding box center [76, 777] width 45 height 36
click at [57, 783] on div "Pen P" at bounding box center [76, 777] width 45 height 36
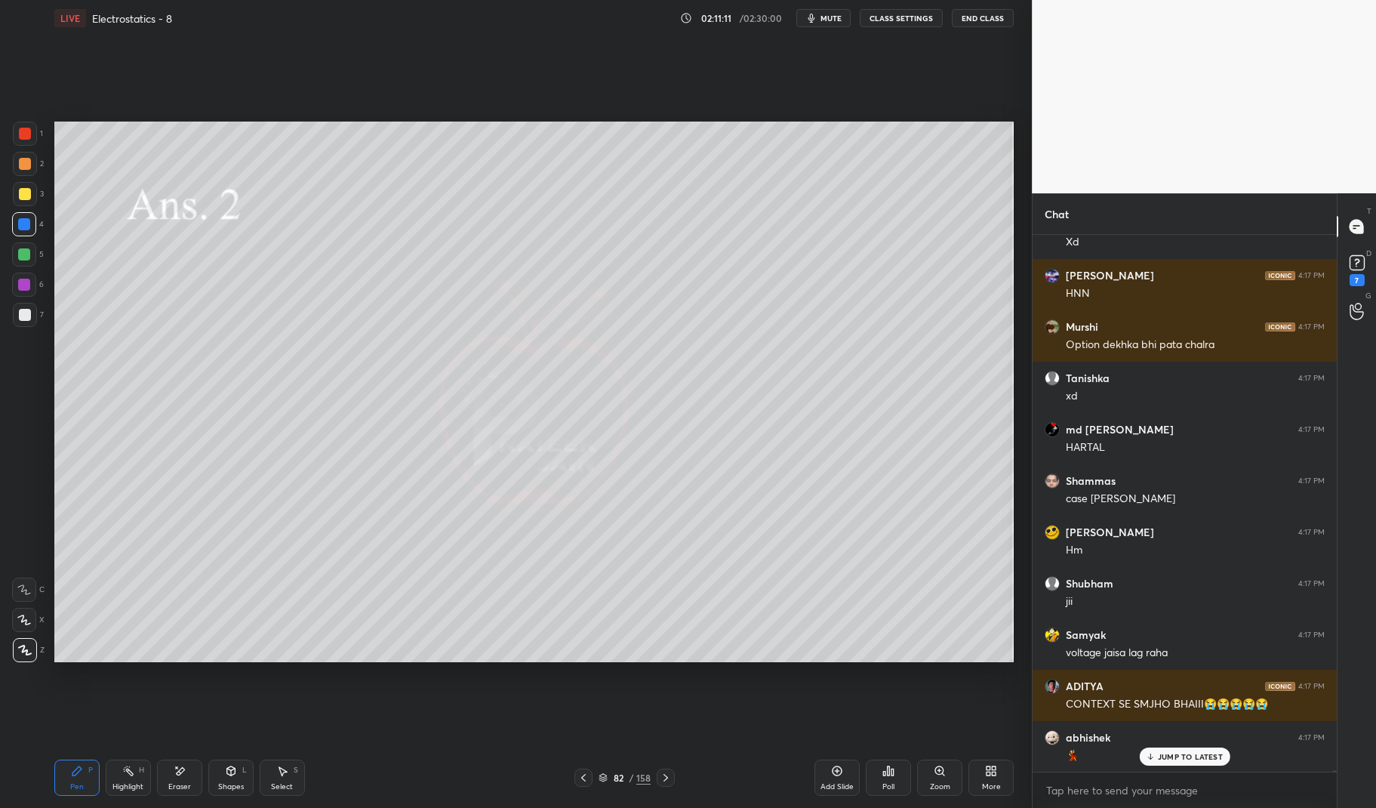
click at [577, 771] on icon at bounding box center [583, 777] width 12 height 12
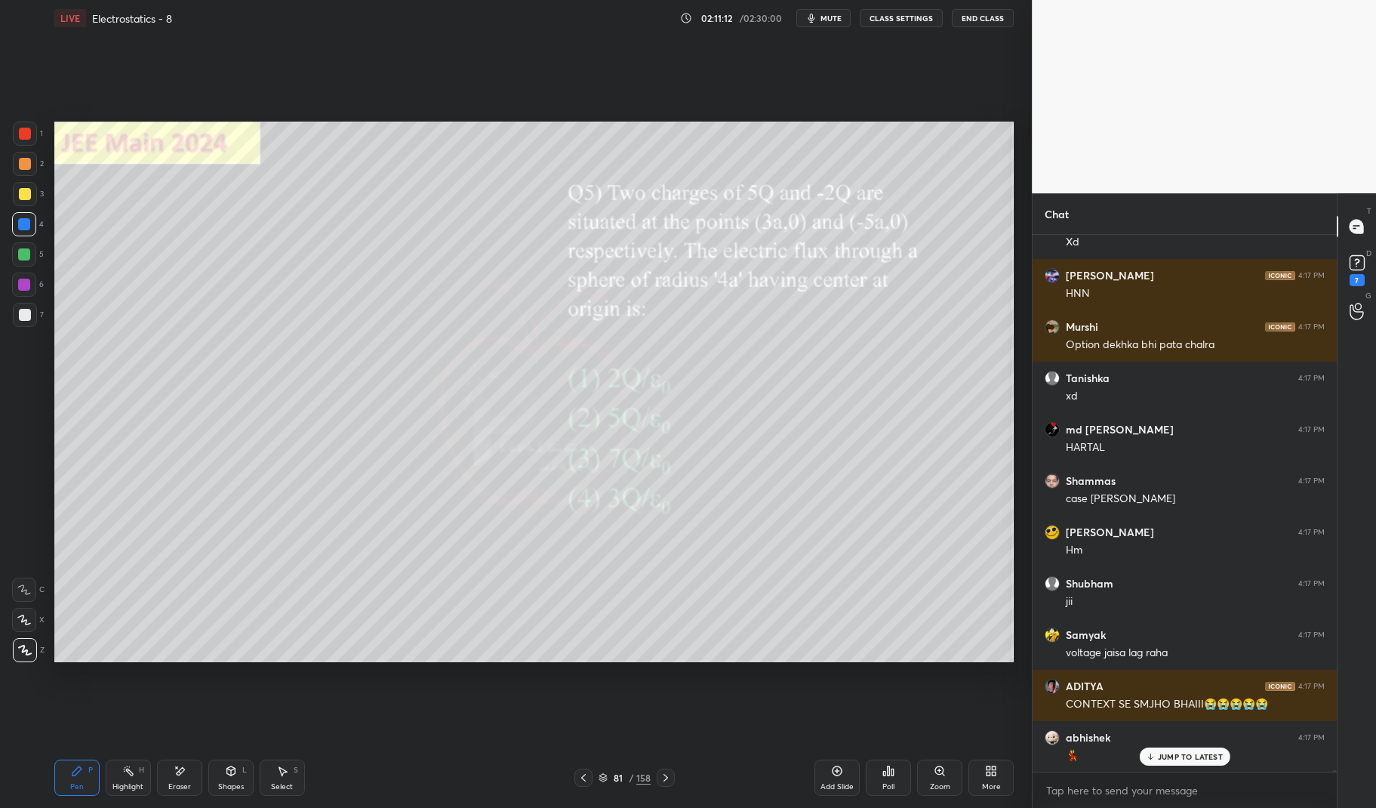
scroll to position [168181, 0]
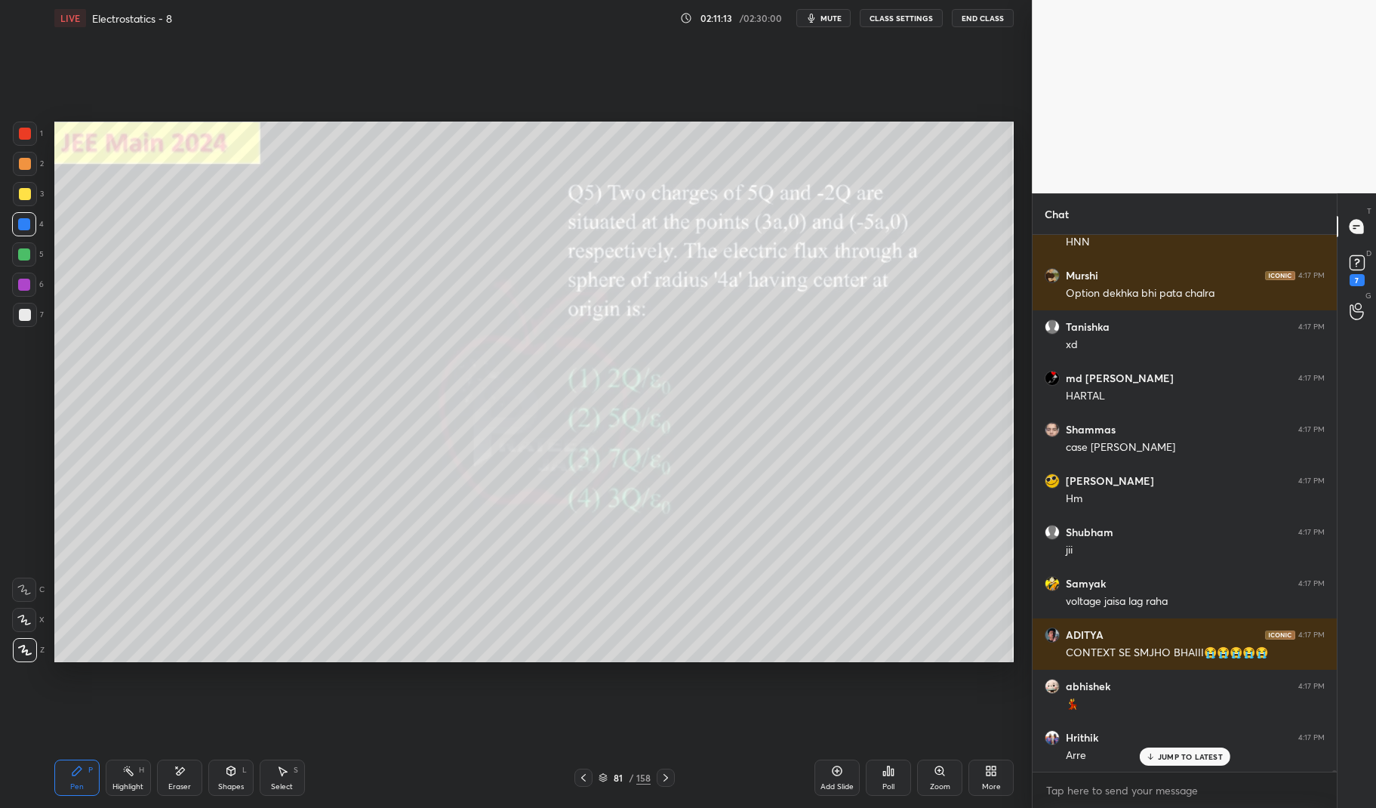
click at [1200, 752] on p "JUMP TO LATEST" at bounding box center [1190, 756] width 65 height 9
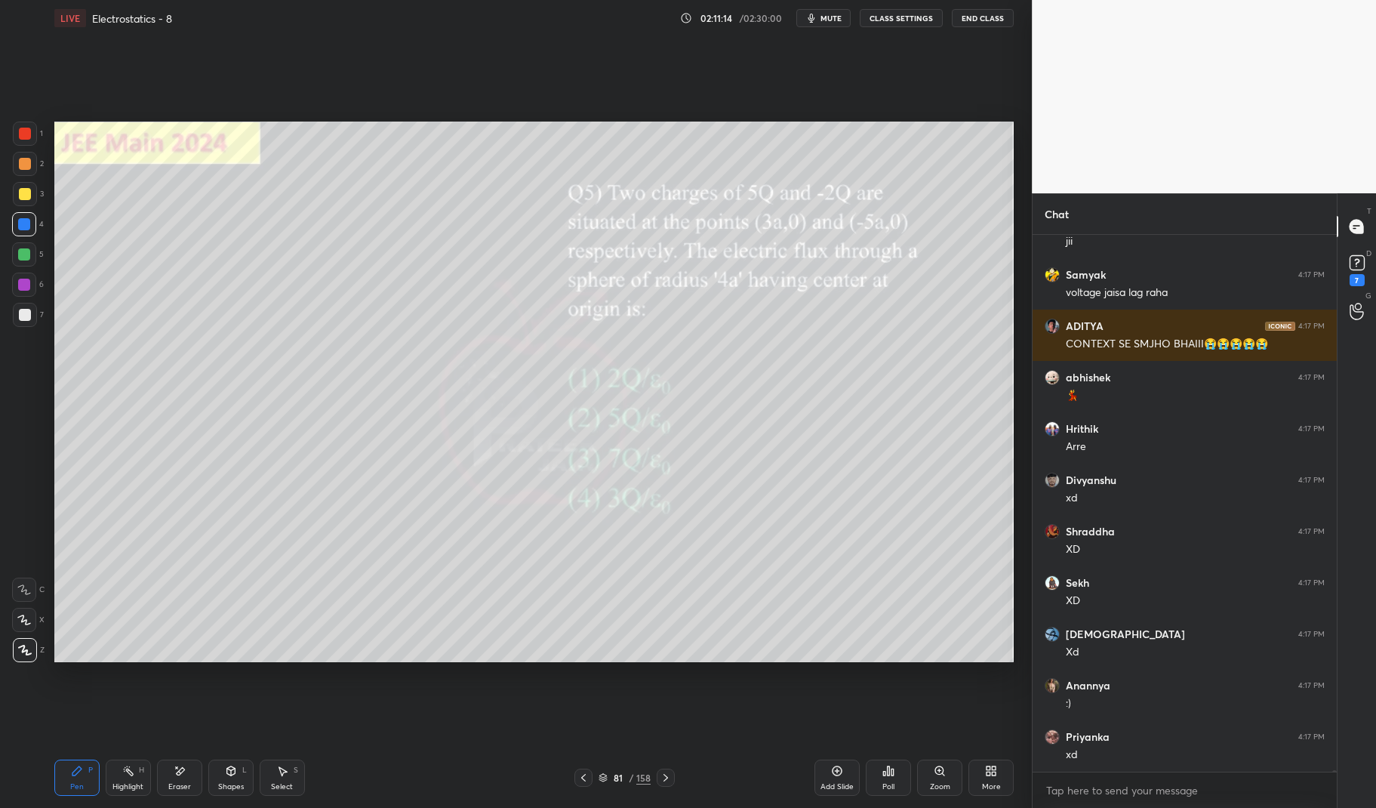
click at [71, 775] on icon at bounding box center [77, 770] width 12 height 12
click at [69, 773] on div "Pen P" at bounding box center [76, 777] width 45 height 36
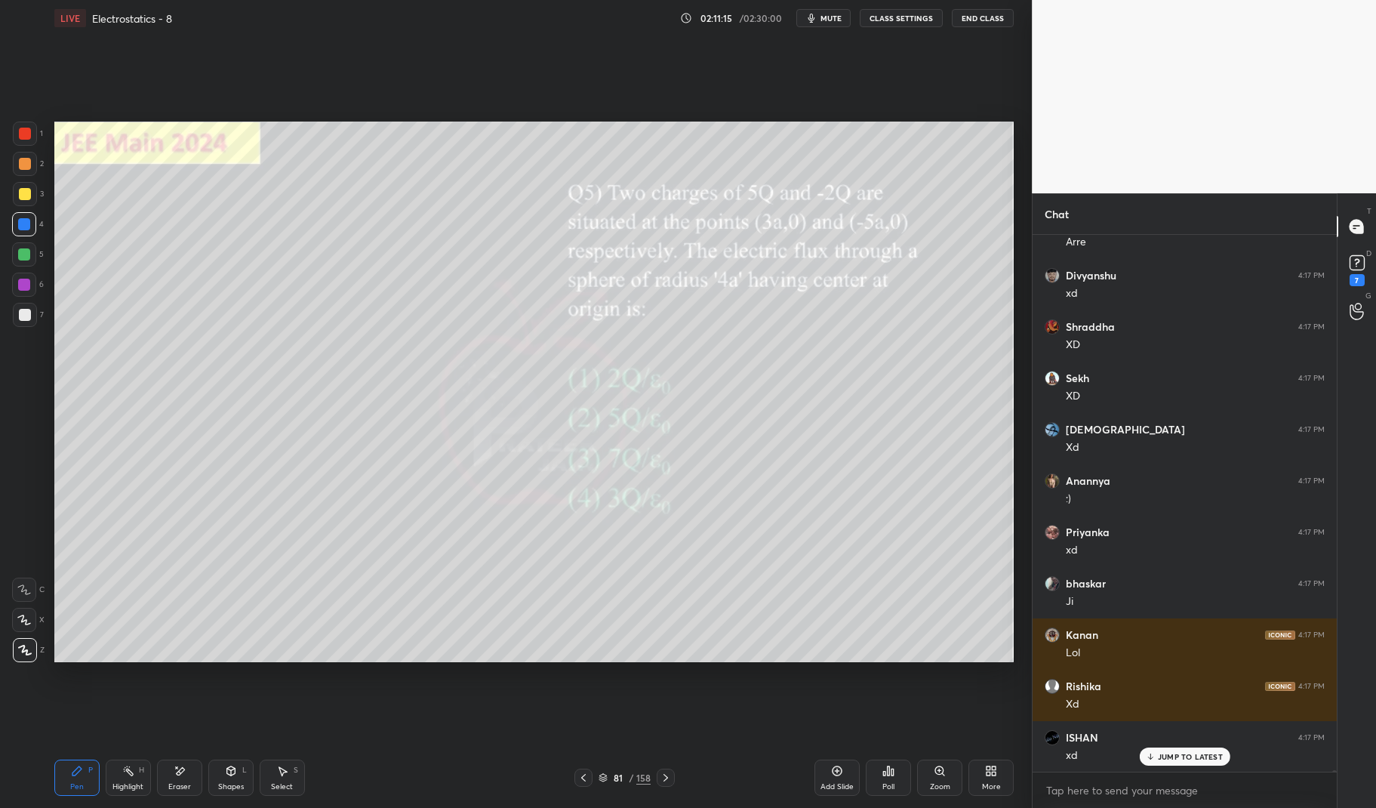
click at [28, 193] on div at bounding box center [25, 194] width 12 height 12
click at [31, 189] on div at bounding box center [25, 194] width 24 height 24
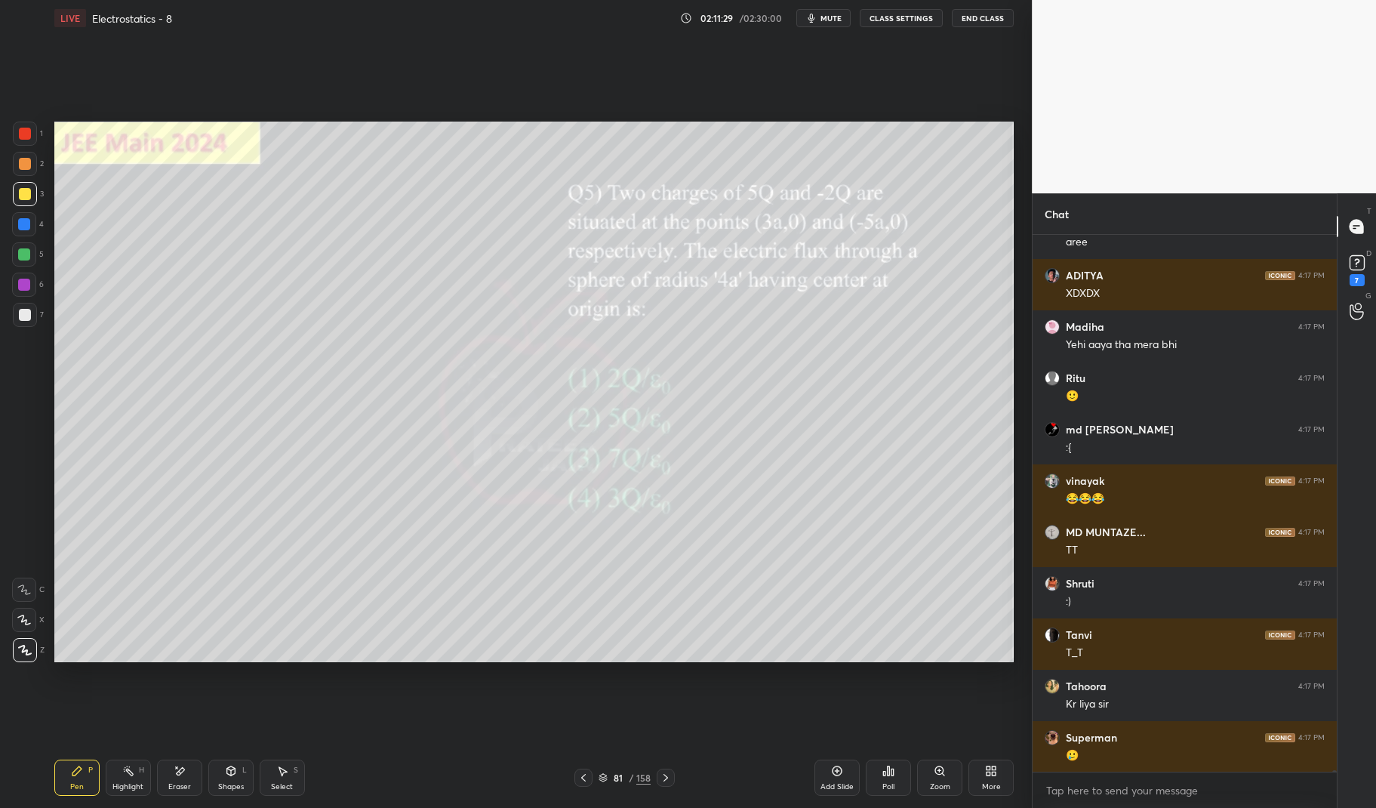
scroll to position [169875, 0]
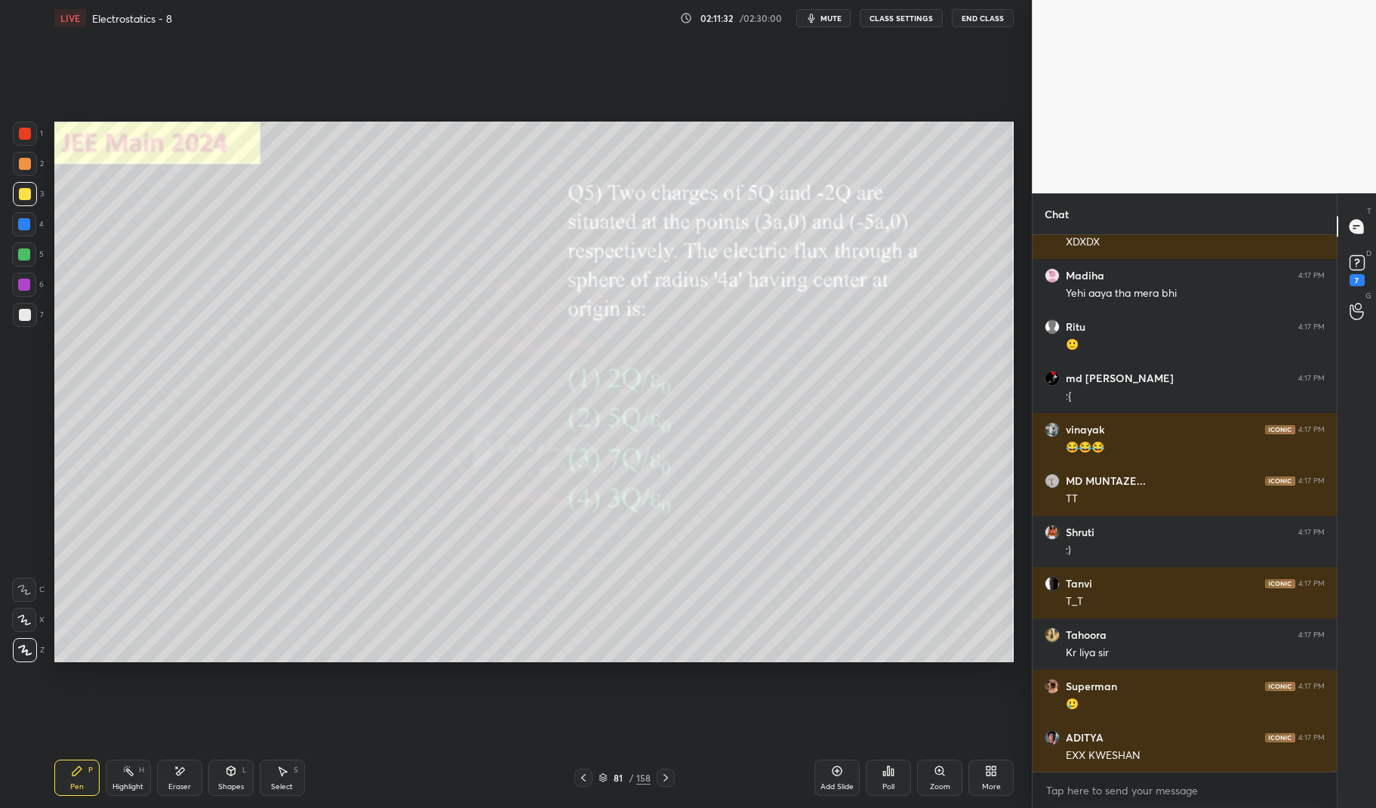
click at [137, 783] on div "Highlight" at bounding box center [127, 787] width 31 height 8
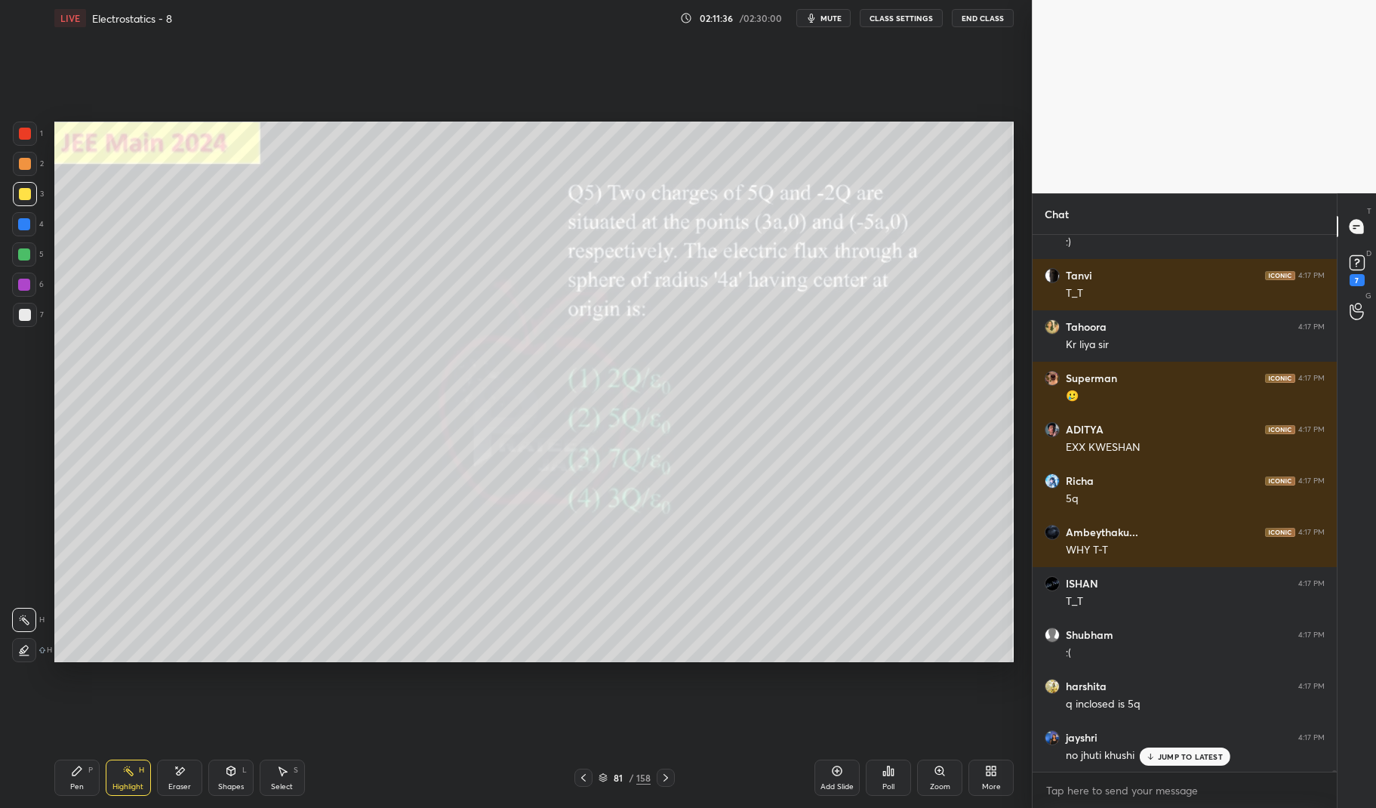
scroll to position [170234, 0]
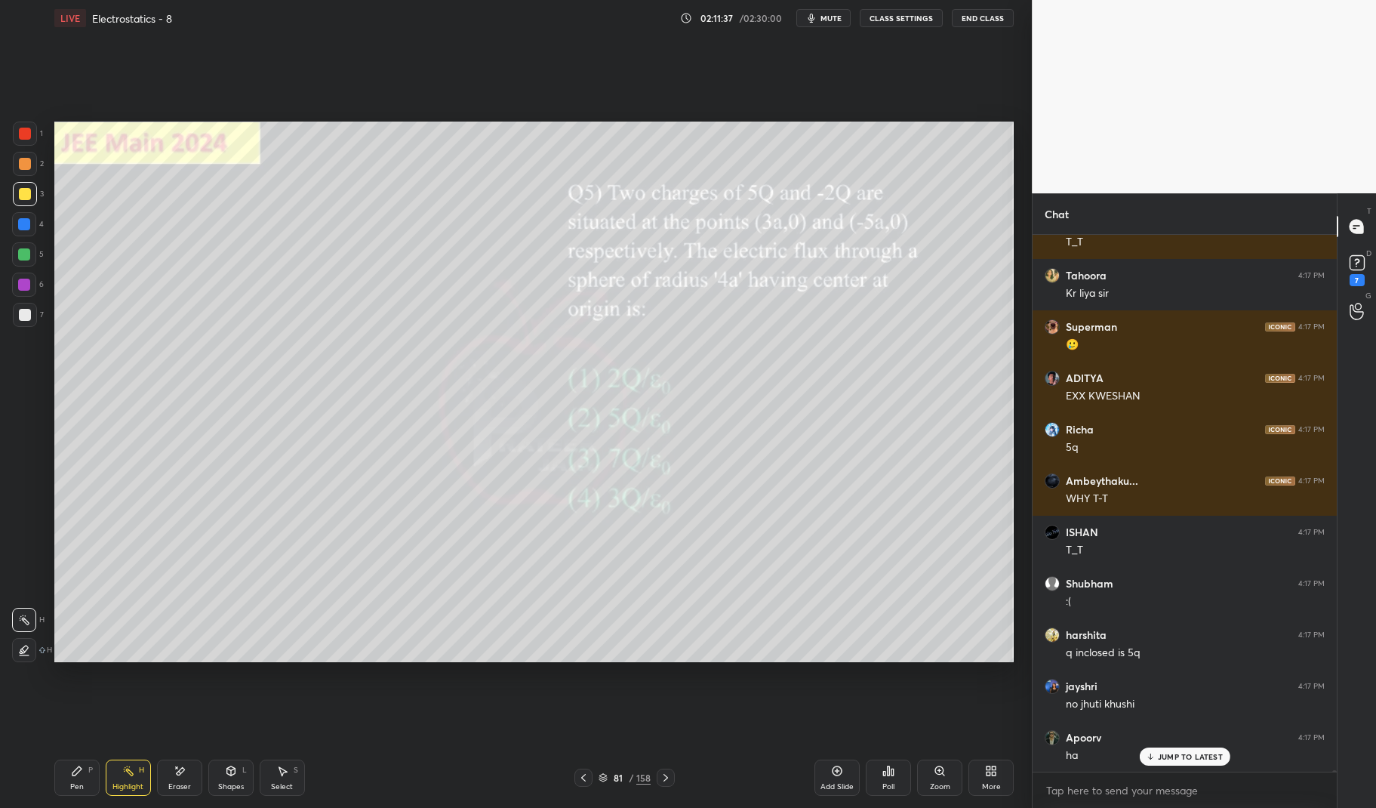
click at [118, 777] on div "Highlight H" at bounding box center [128, 777] width 45 height 36
click at [129, 776] on icon at bounding box center [128, 770] width 12 height 12
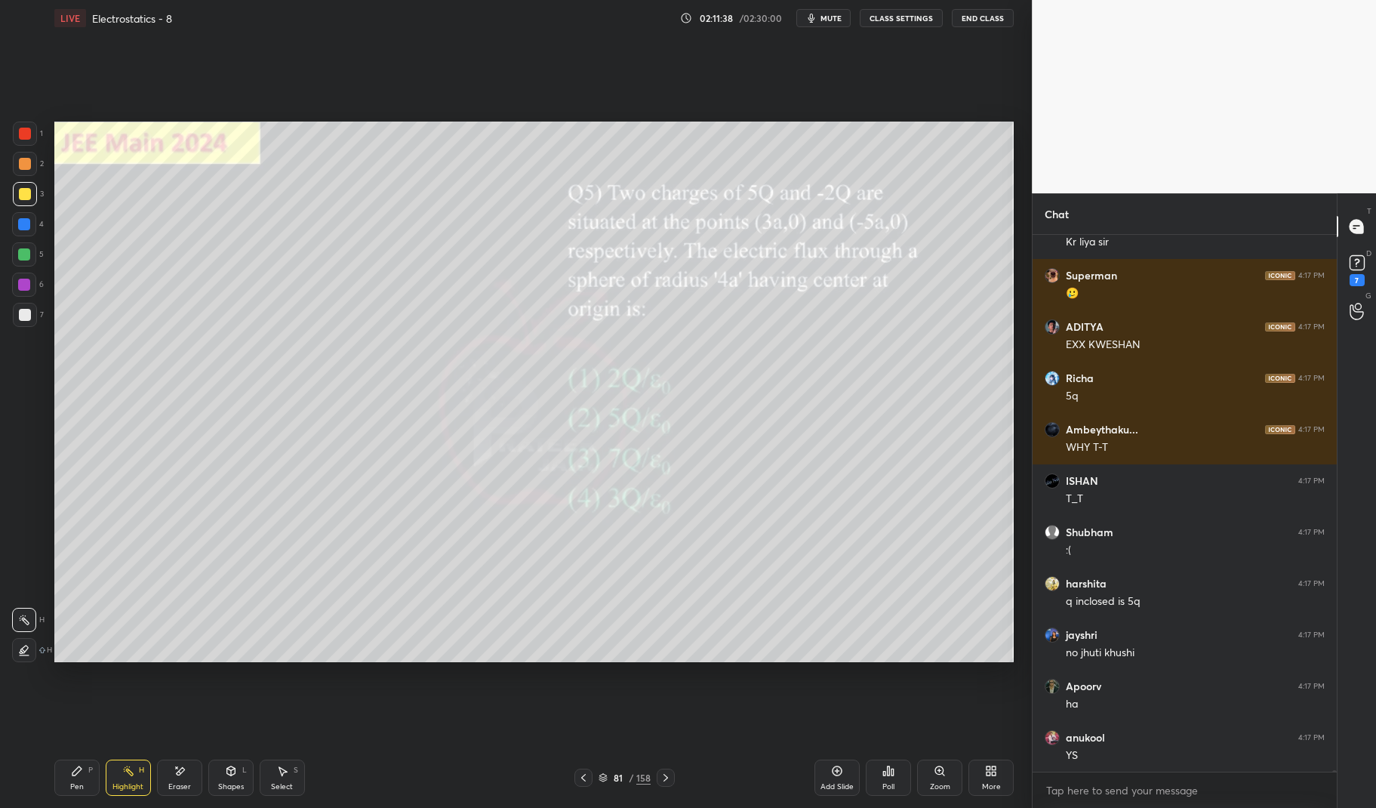
click at [82, 774] on icon at bounding box center [77, 770] width 12 height 12
click at [70, 783] on div "Pen" at bounding box center [77, 787] width 14 height 8
click at [68, 786] on div "Pen P" at bounding box center [76, 777] width 45 height 36
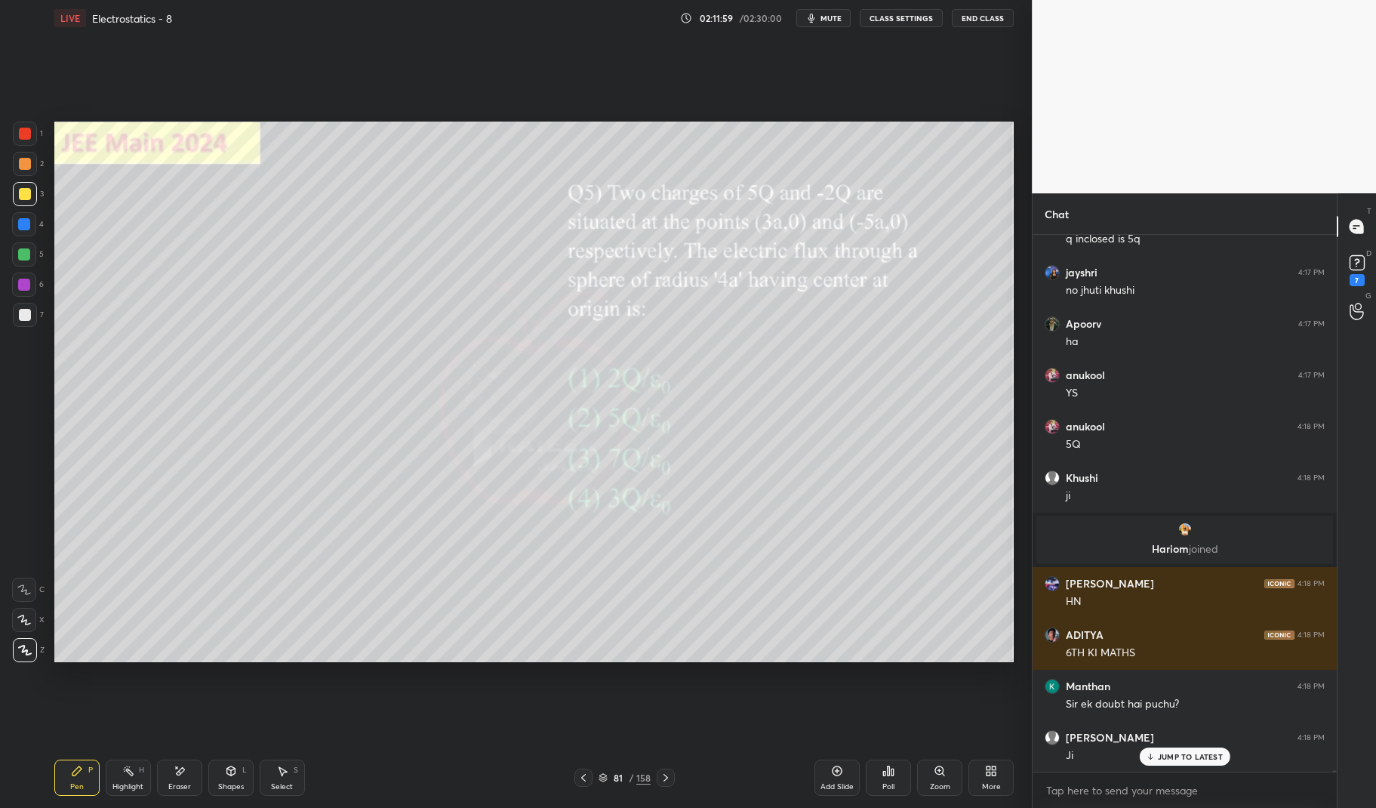
scroll to position [170699, 0]
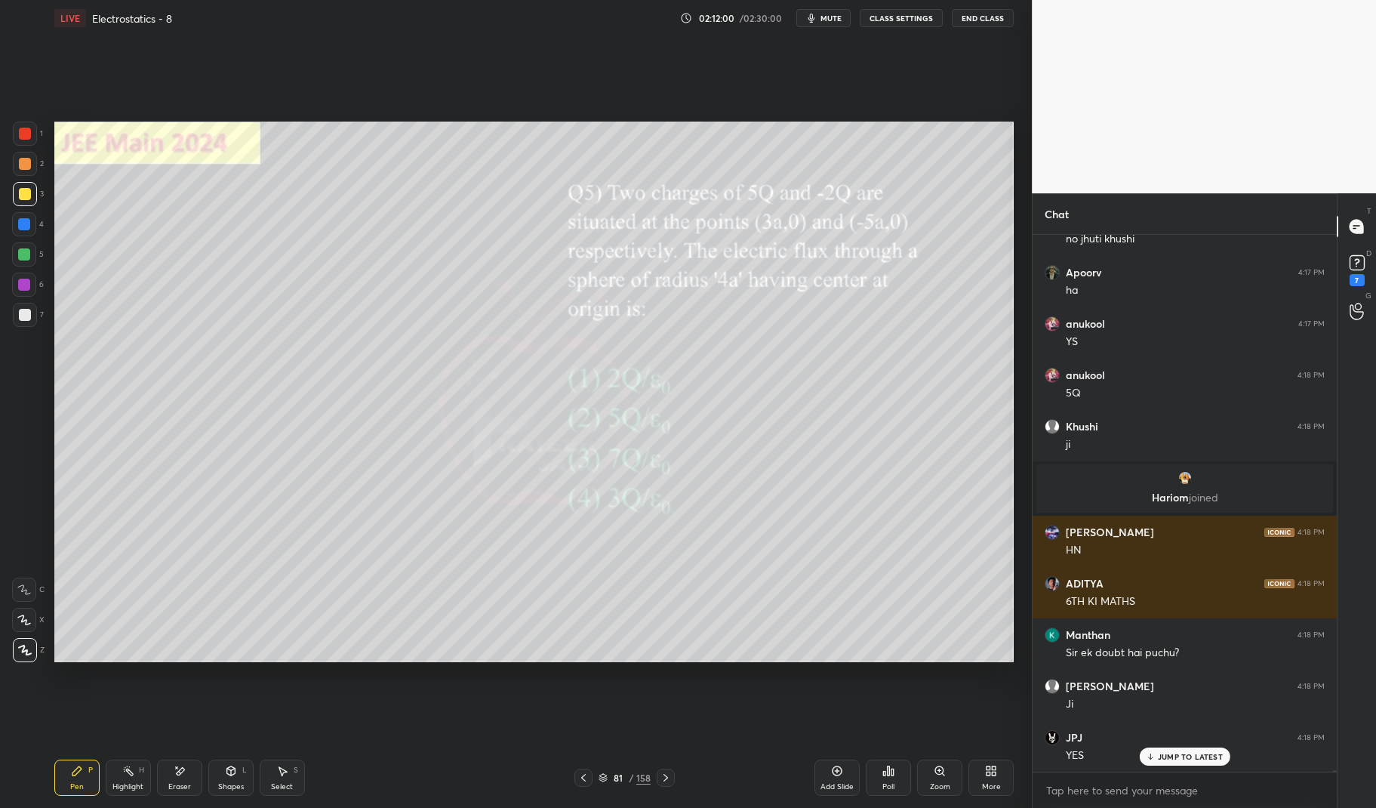
click at [669, 773] on icon at bounding box center [666, 777] width 12 height 12
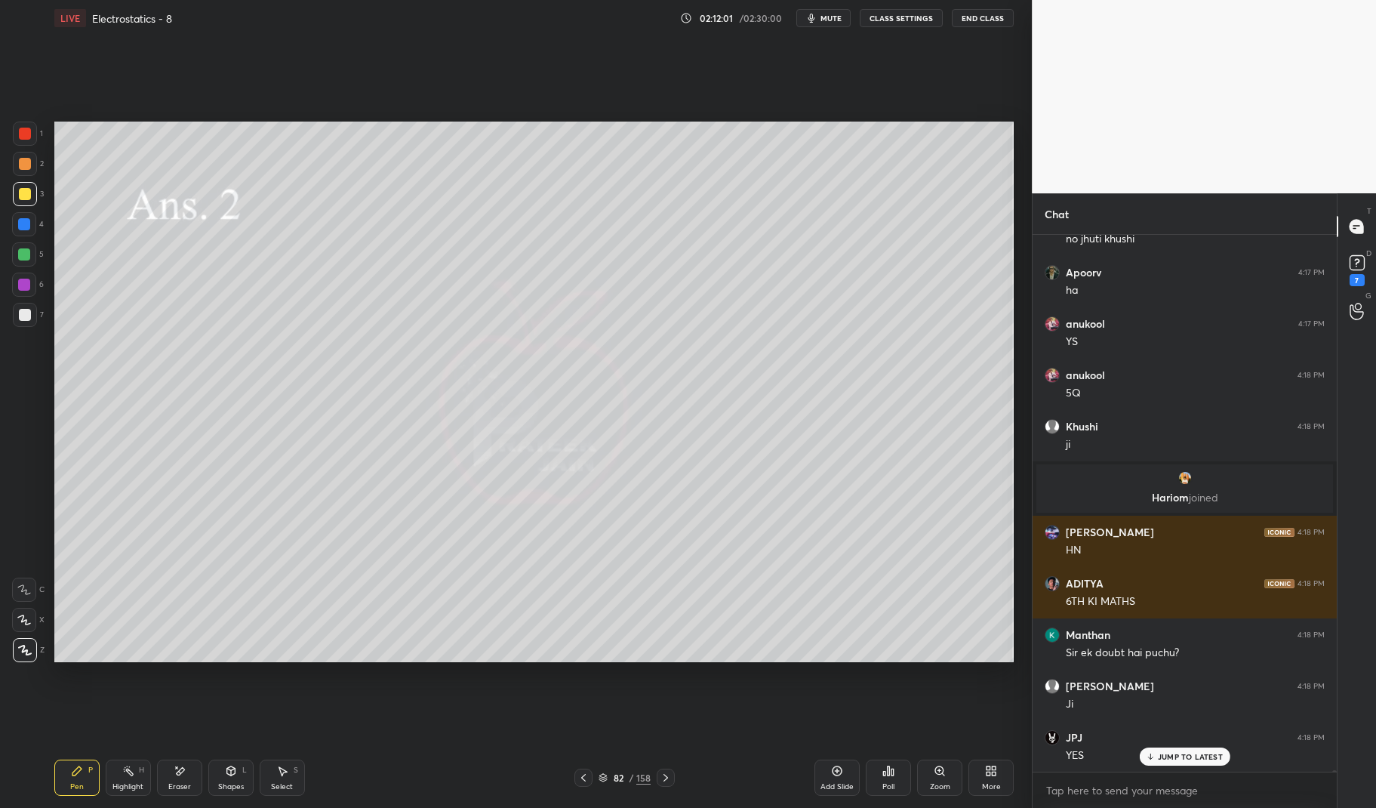
click at [672, 776] on div at bounding box center [666, 777] width 18 height 18
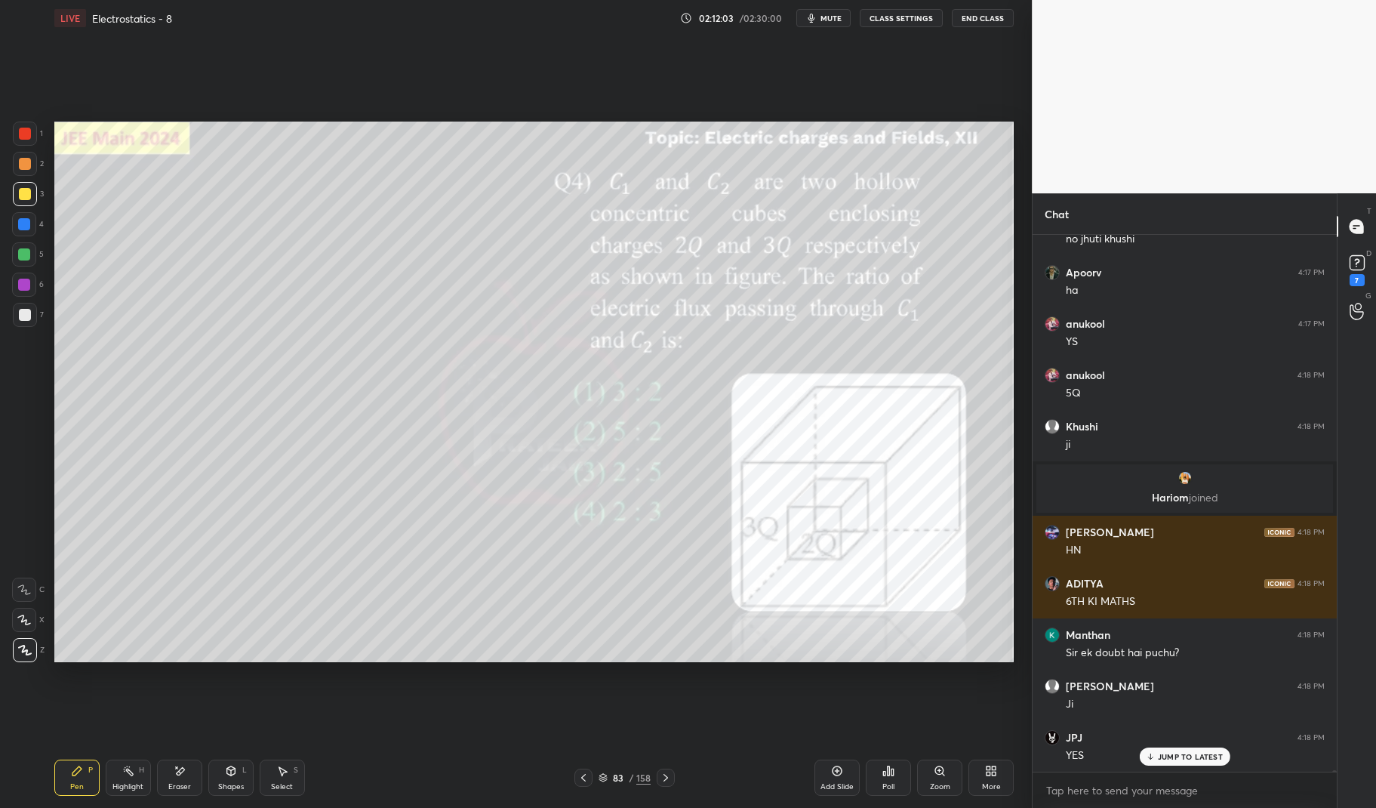
scroll to position [170750, 0]
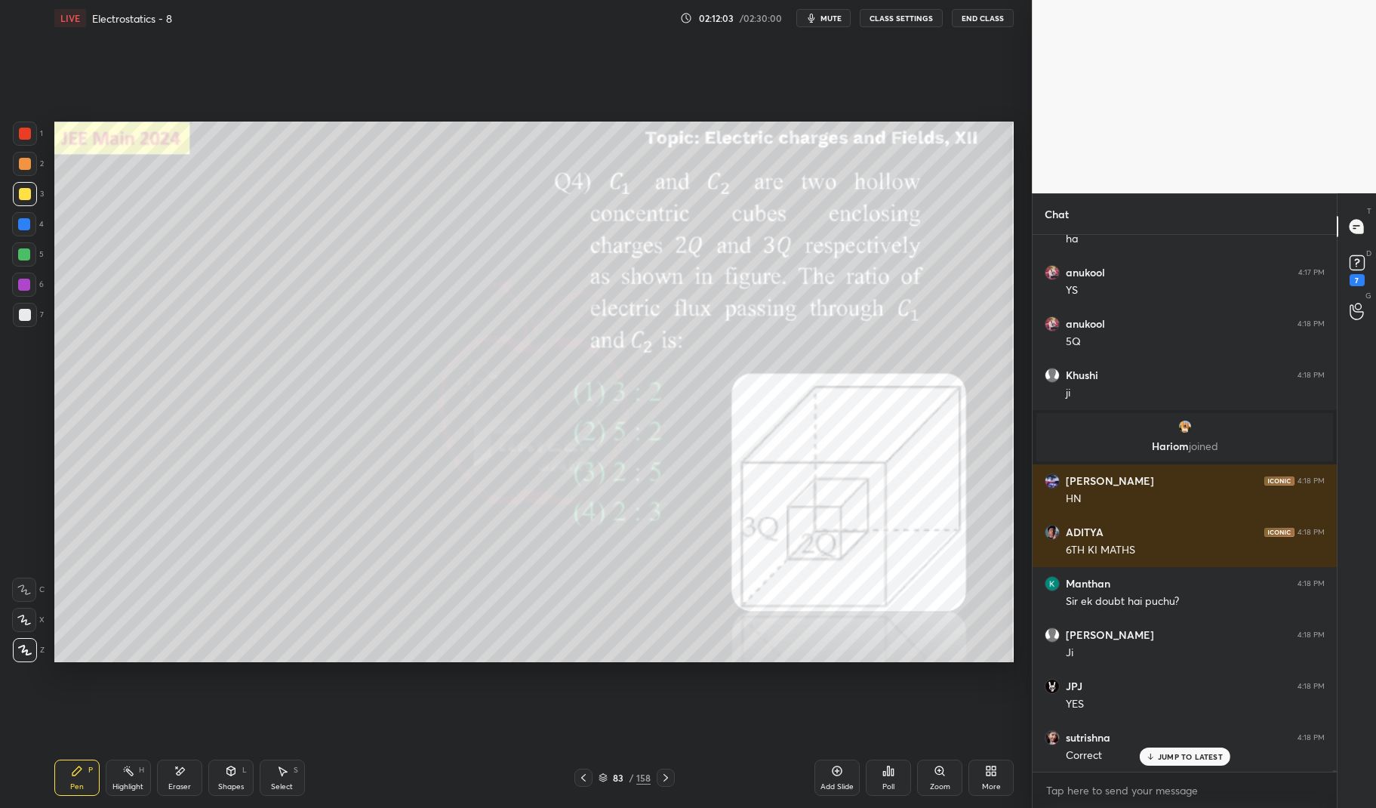
click at [71, 788] on div "Pen" at bounding box center [77, 787] width 14 height 8
click at [70, 777] on div "Pen P" at bounding box center [76, 777] width 45 height 36
click at [37, 140] on div "1" at bounding box center [28, 134] width 30 height 24
click at [22, 137] on div at bounding box center [25, 134] width 12 height 12
click at [668, 774] on icon at bounding box center [666, 777] width 12 height 12
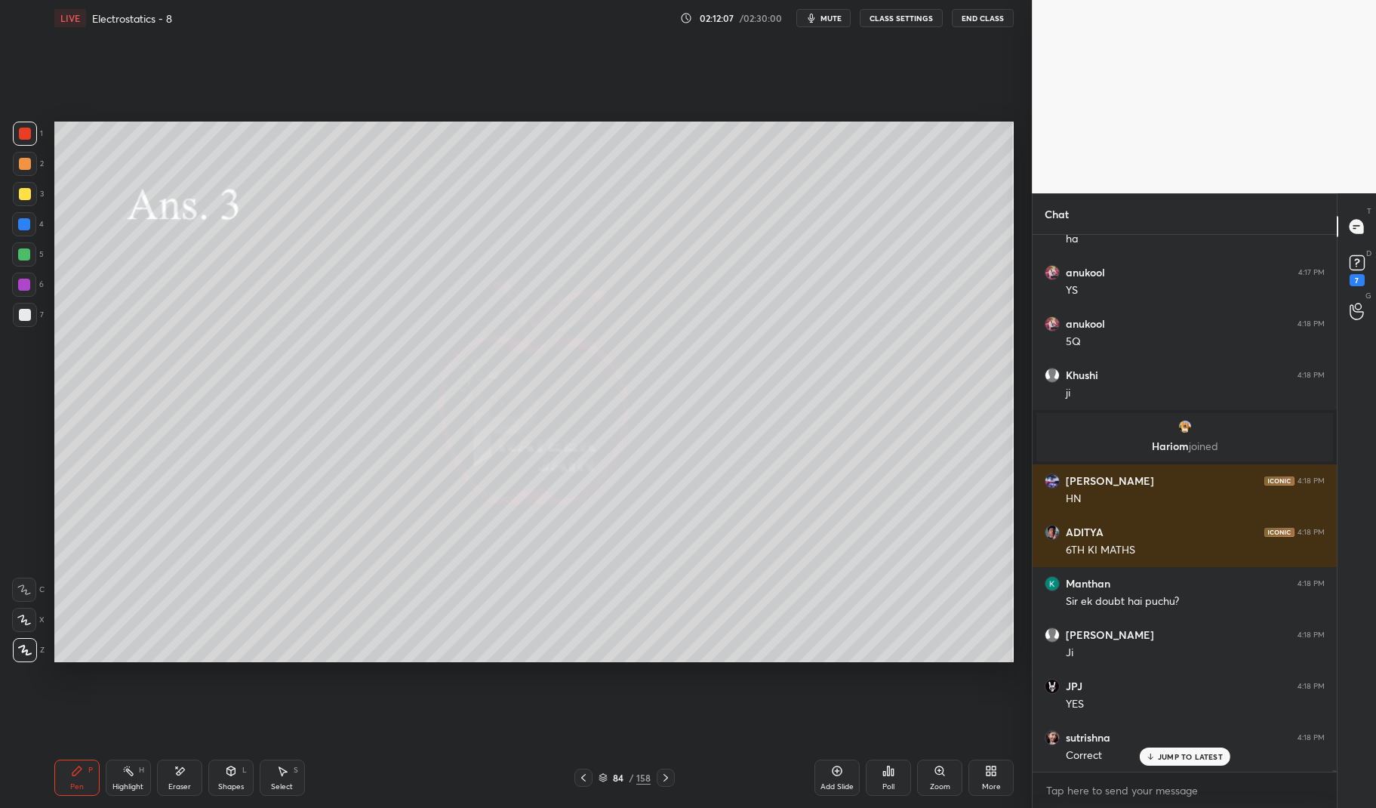
click at [602, 777] on icon at bounding box center [602, 777] width 9 height 9
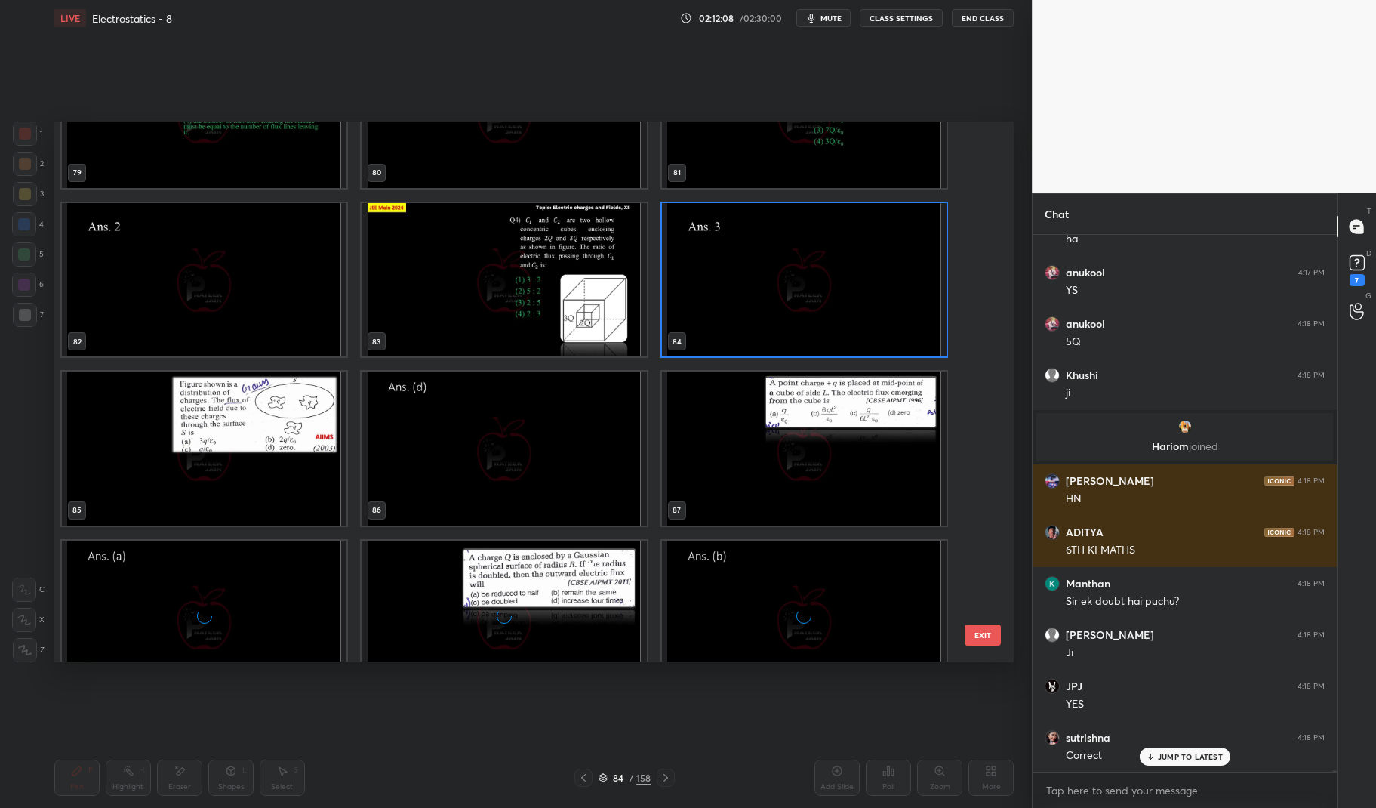
scroll to position [4481, 0]
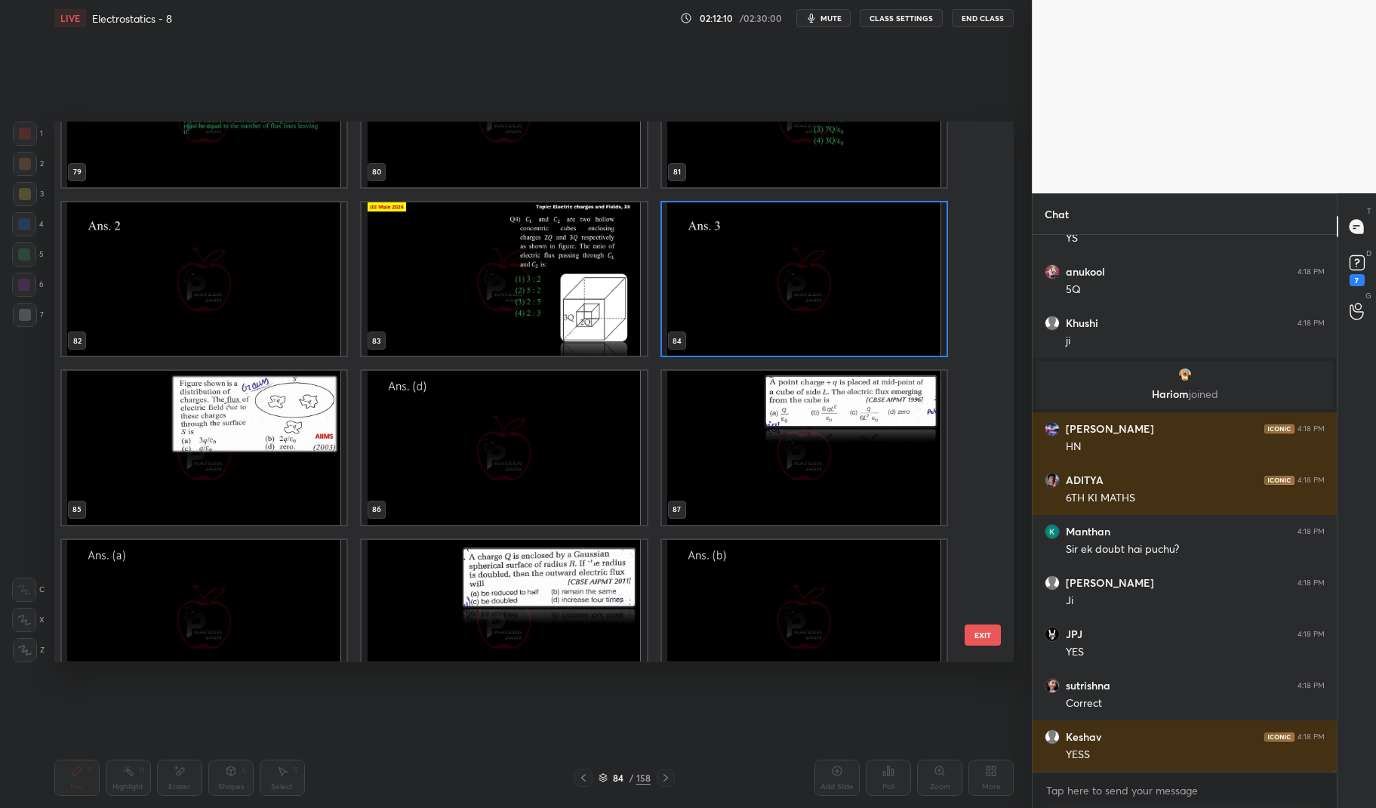
click at [249, 496] on img "grid" at bounding box center [204, 448] width 285 height 154
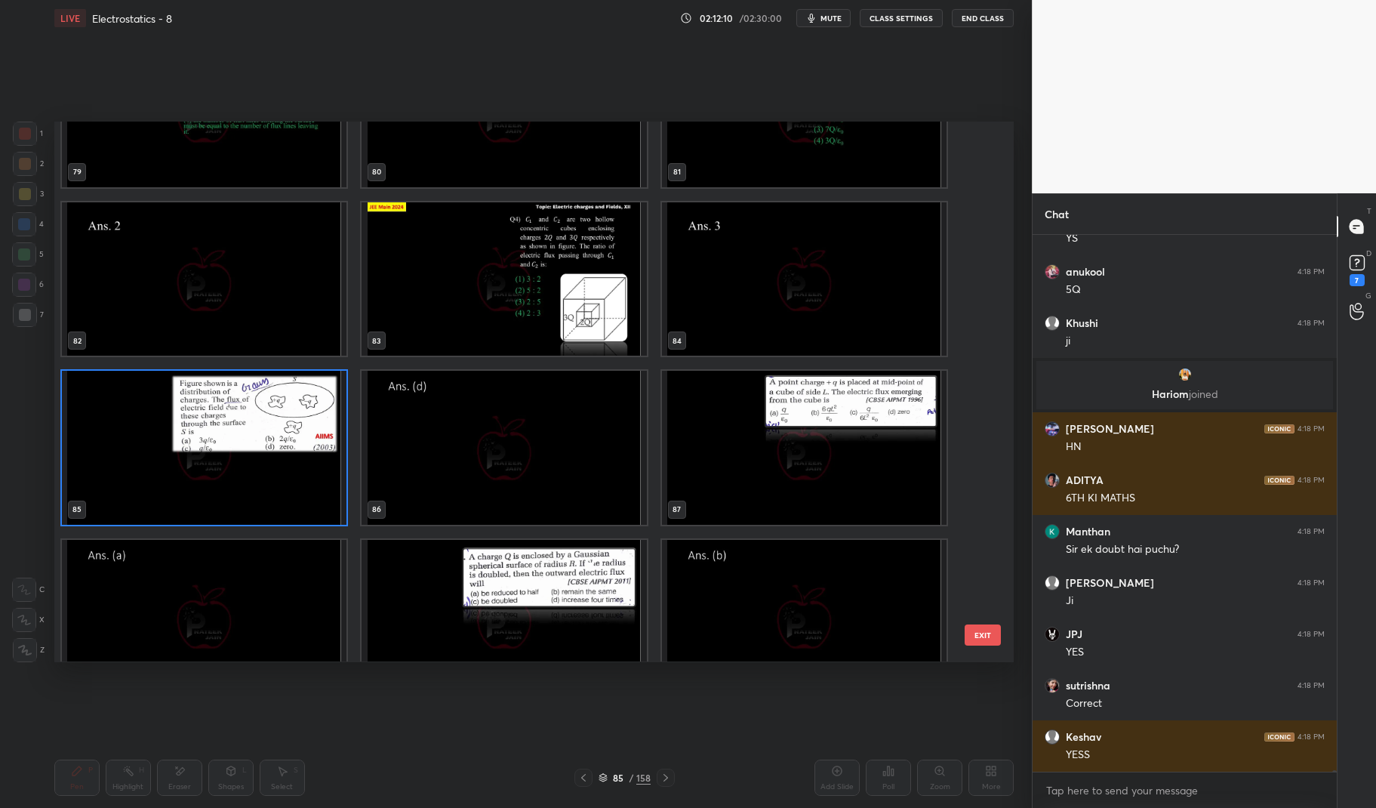
click at [251, 492] on img "grid" at bounding box center [204, 448] width 285 height 154
click at [267, 492] on img "grid" at bounding box center [204, 448] width 285 height 154
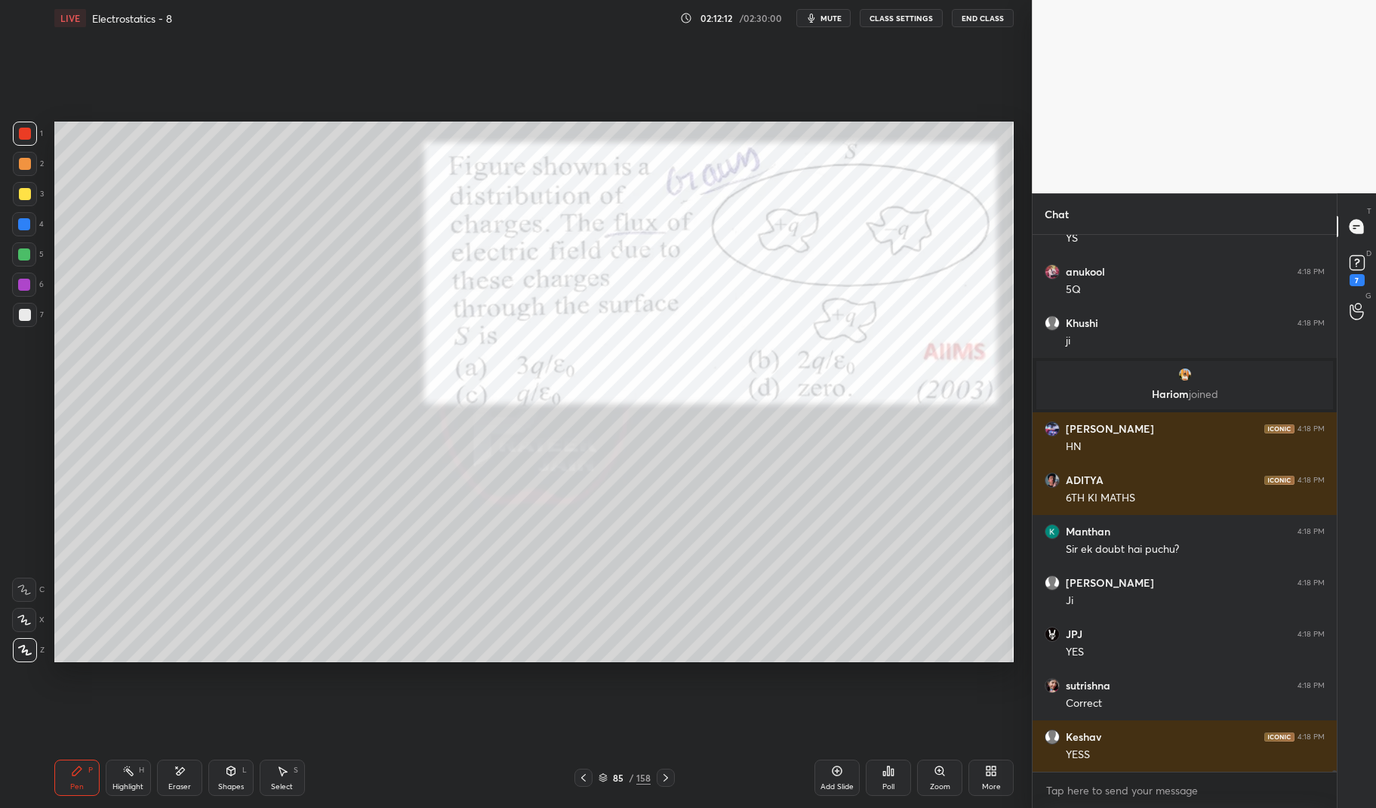
click at [58, 775] on div "Pen P" at bounding box center [76, 777] width 45 height 36
click at [78, 768] on icon at bounding box center [76, 770] width 9 height 9
click at [668, 774] on icon at bounding box center [666, 777] width 12 height 12
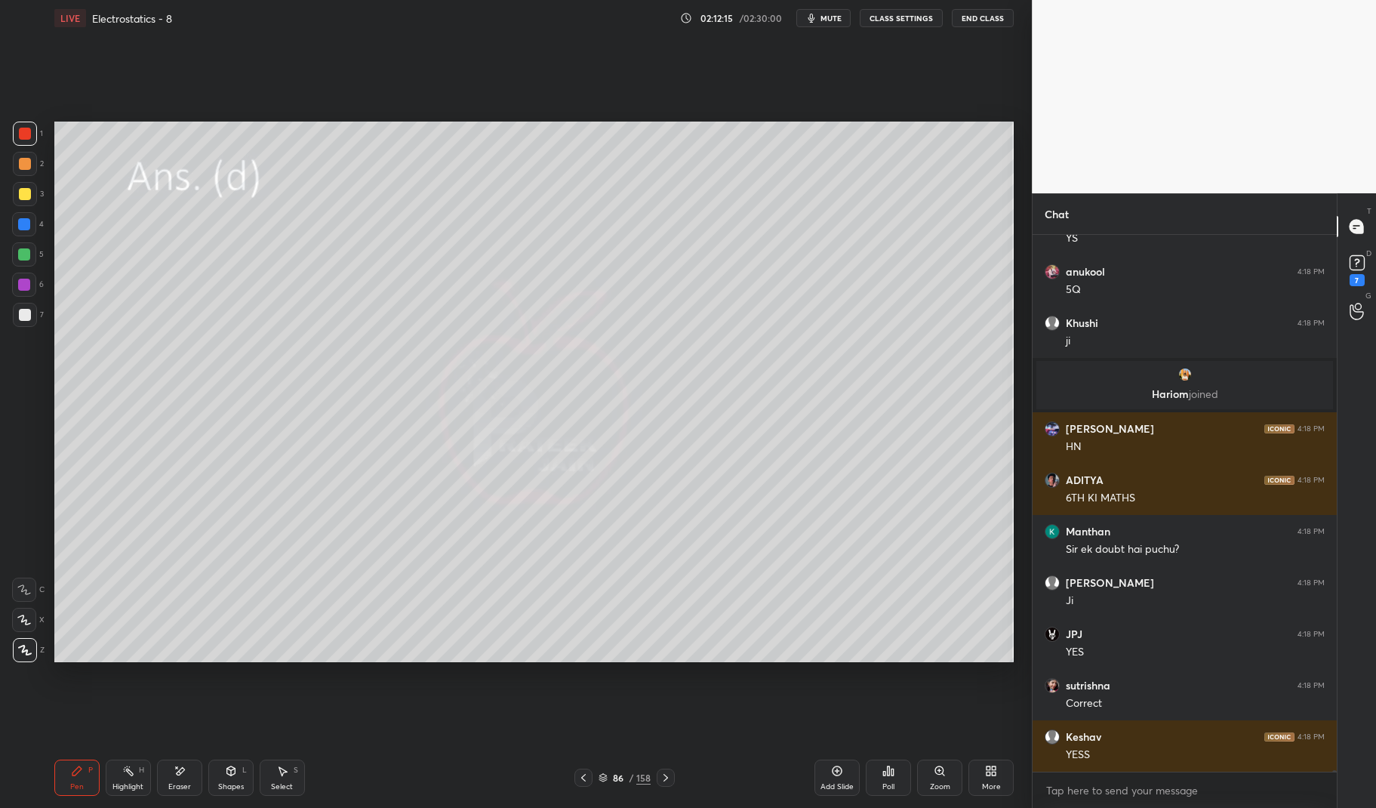
click at [664, 776] on icon at bounding box center [666, 777] width 12 height 12
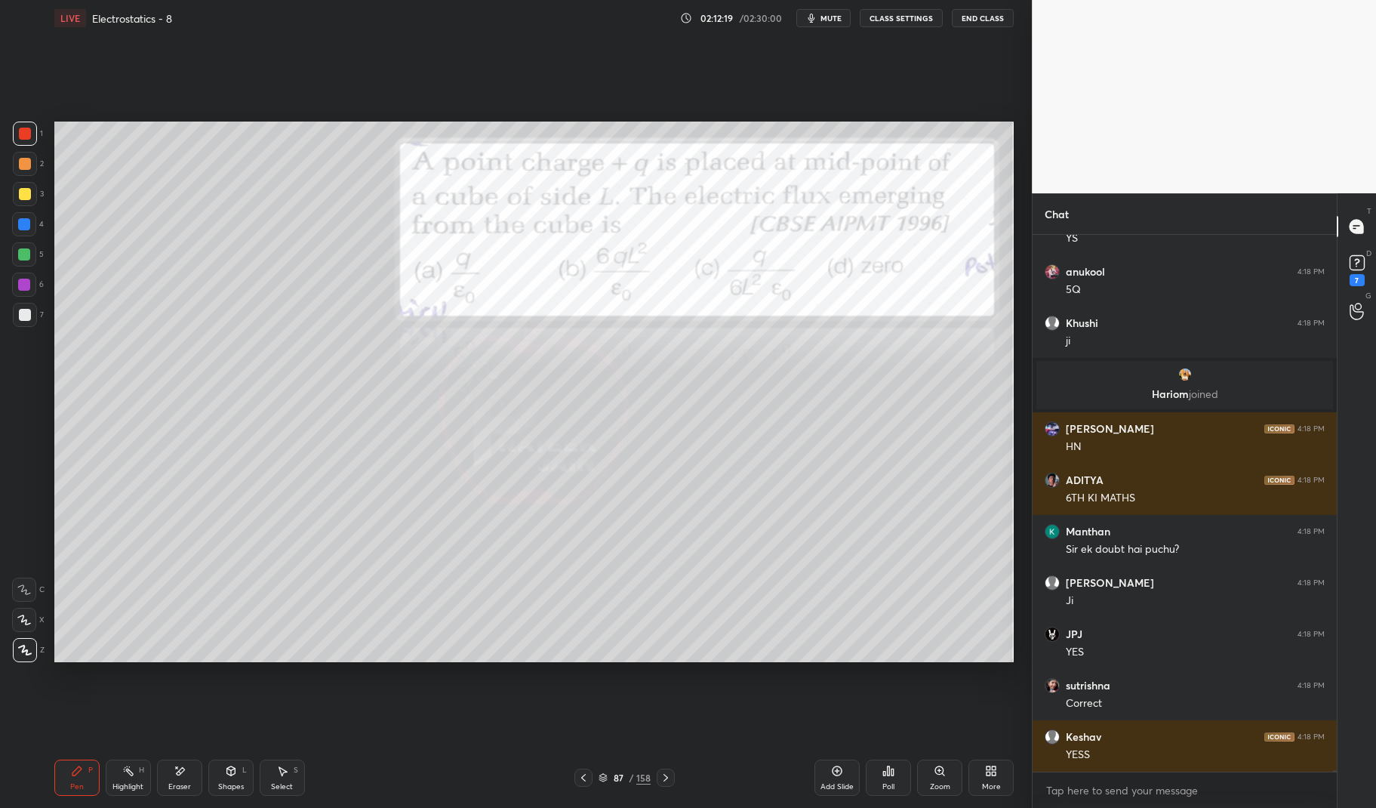
scroll to position [170854, 0]
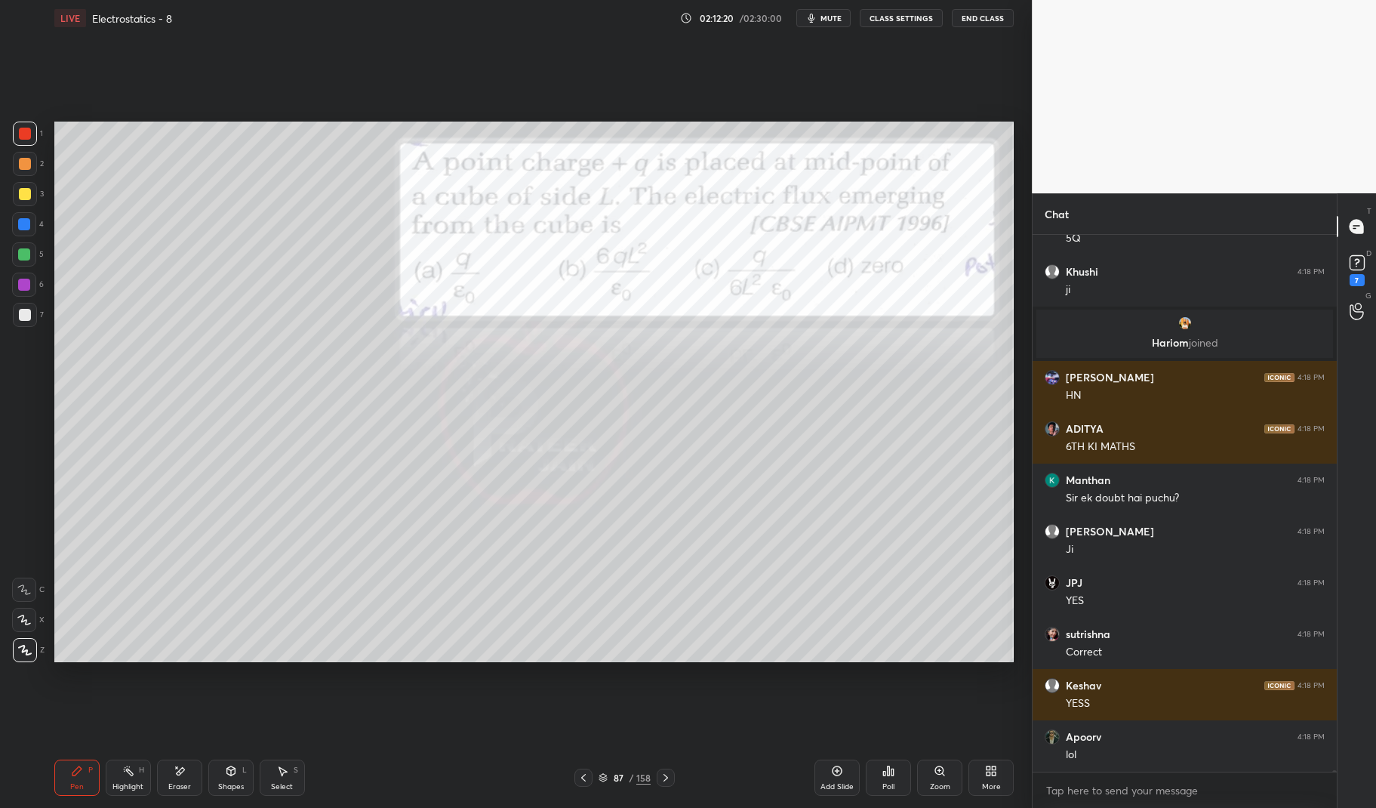
click at [664, 768] on div "Pen P Highlight H Eraser Shapes L Select S 87 / 158 Add Slide Poll Zoom More" at bounding box center [534, 777] width 960 height 60
click at [666, 770] on div at bounding box center [666, 777] width 18 height 18
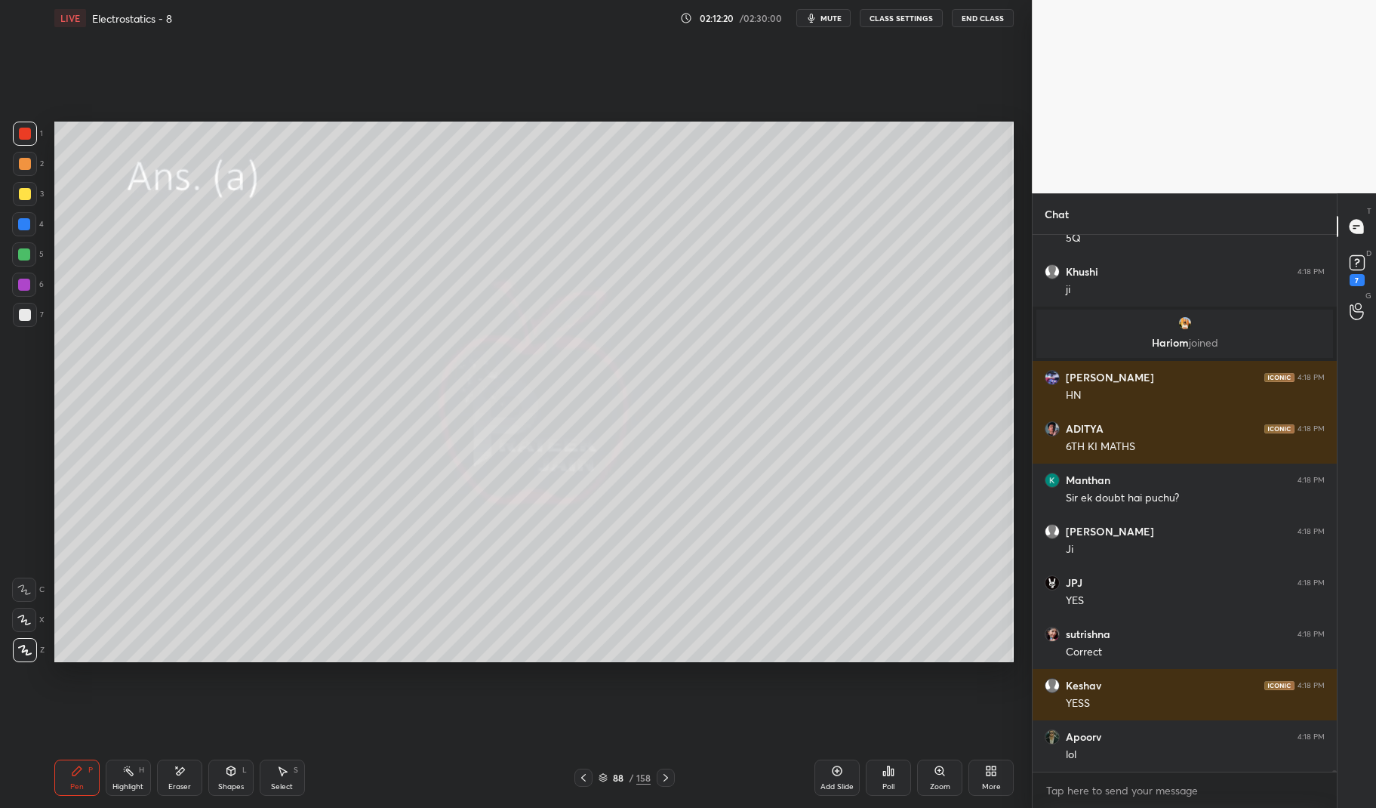
click at [662, 769] on div at bounding box center [666, 777] width 18 height 18
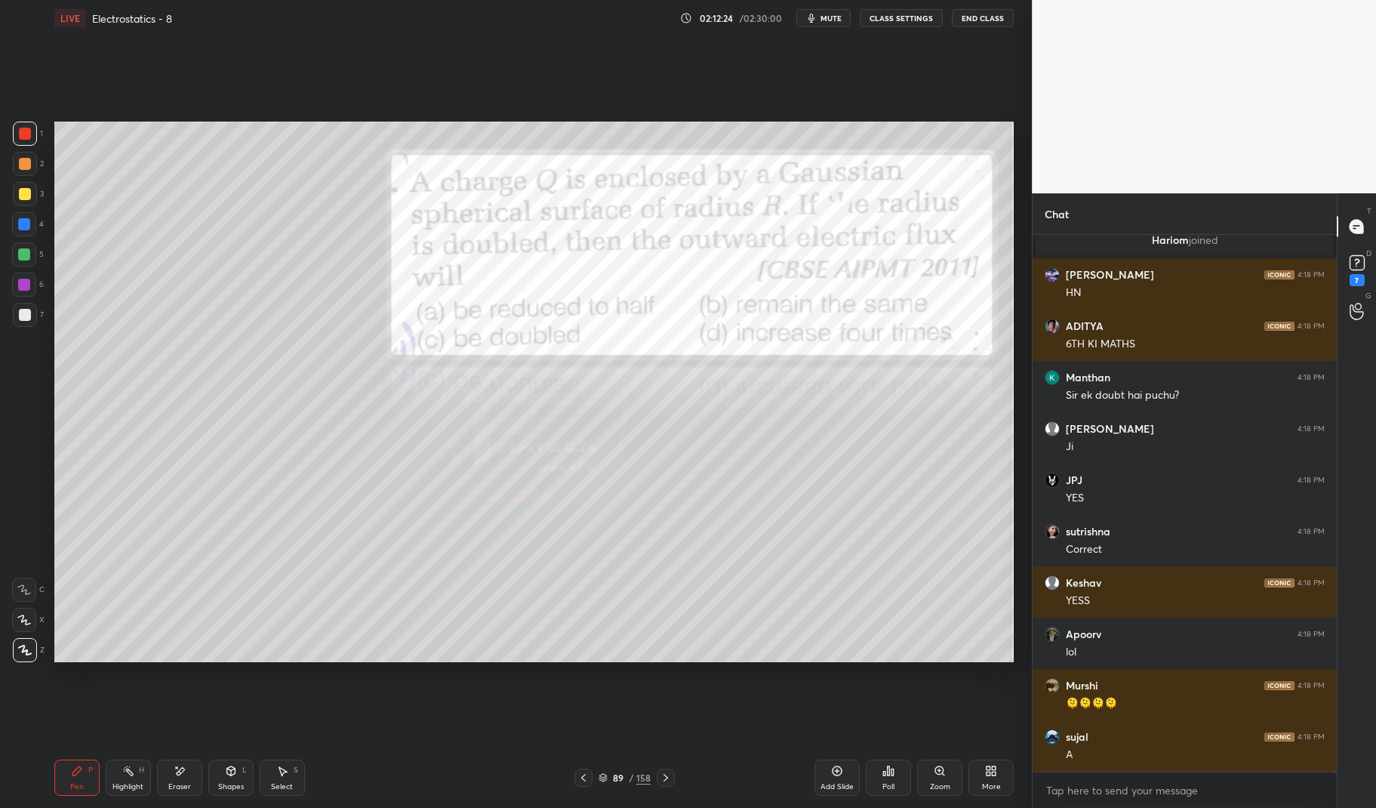
scroll to position [171058, 0]
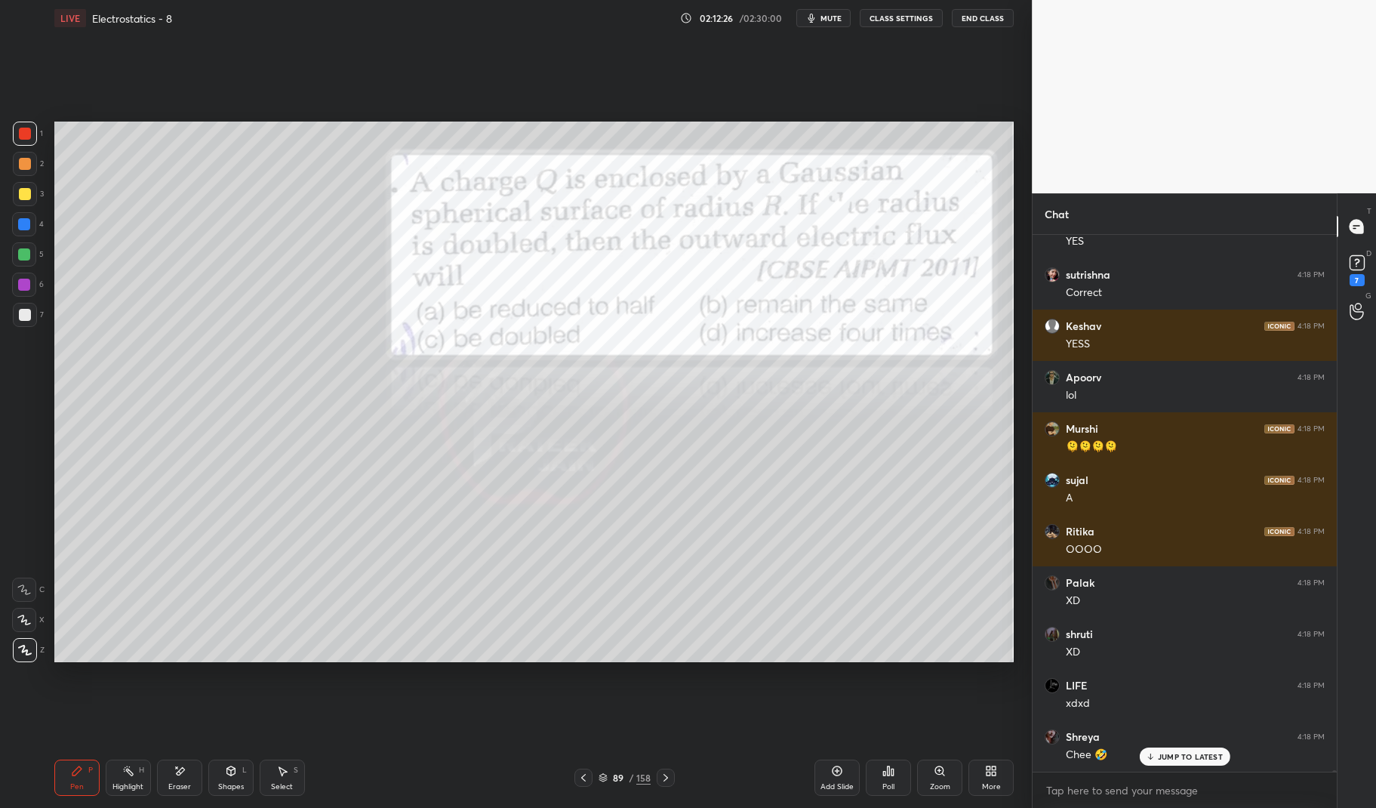
click at [664, 776] on icon at bounding box center [666, 777] width 12 height 12
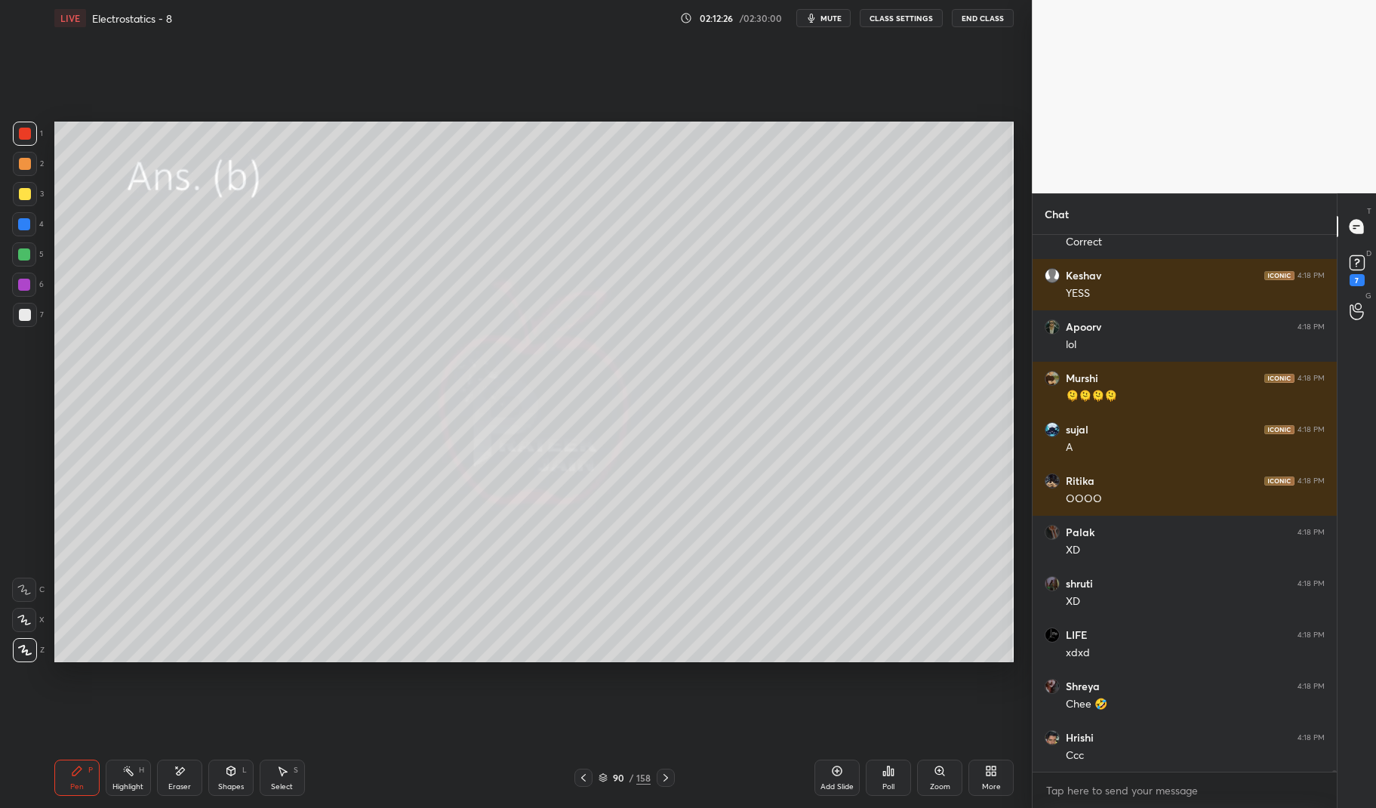
scroll to position [171316, 0]
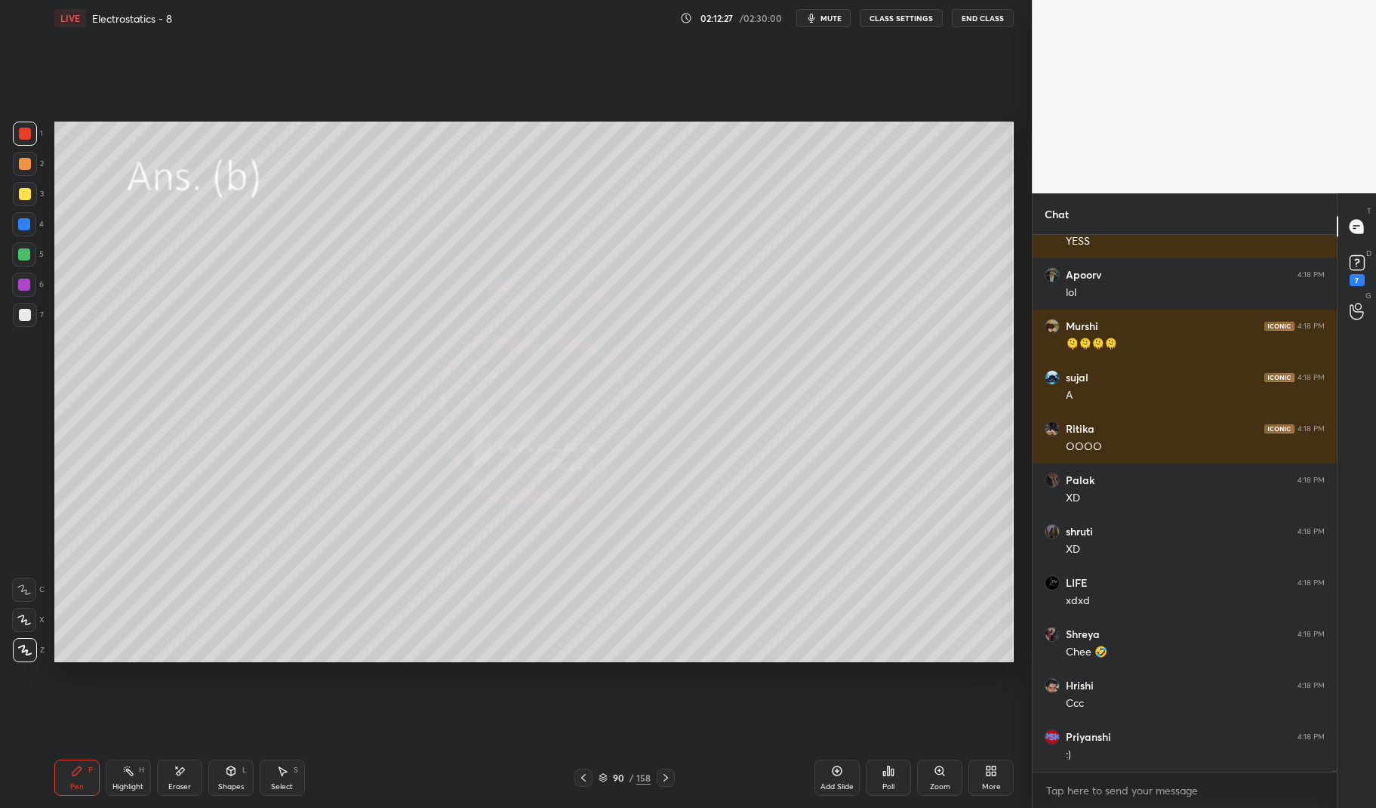
click at [666, 774] on icon at bounding box center [666, 777] width 12 height 12
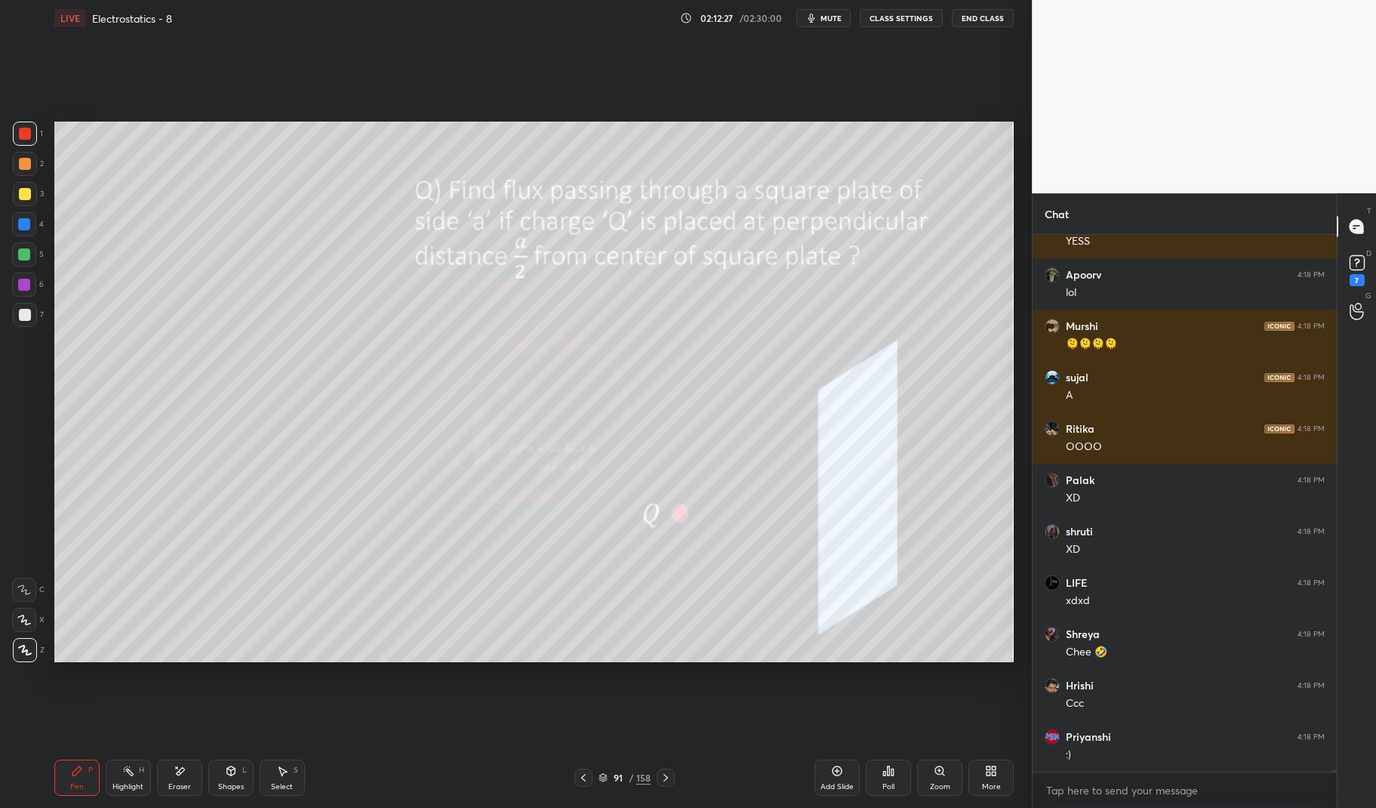
scroll to position [171367, 0]
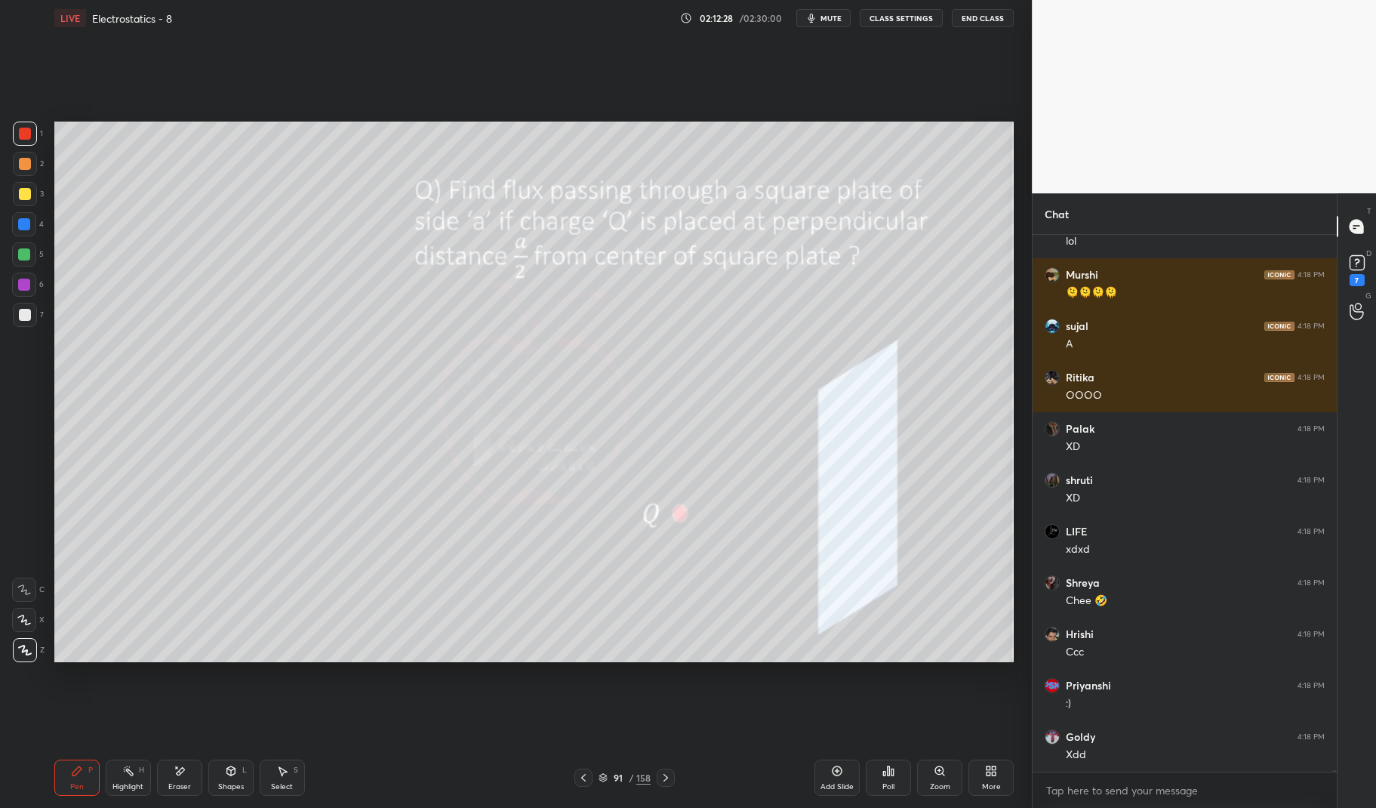
click at [575, 775] on div at bounding box center [583, 777] width 18 height 18
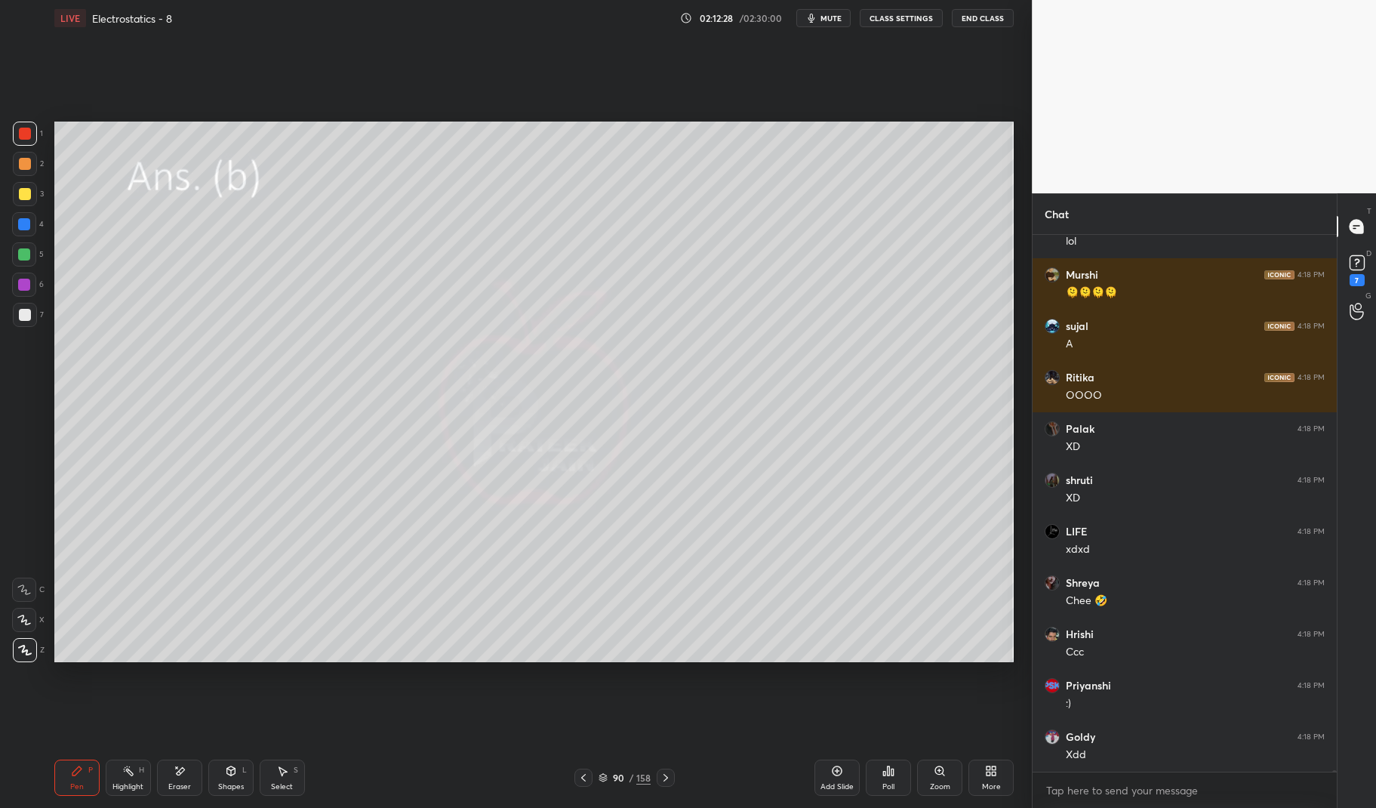
scroll to position [171520, 0]
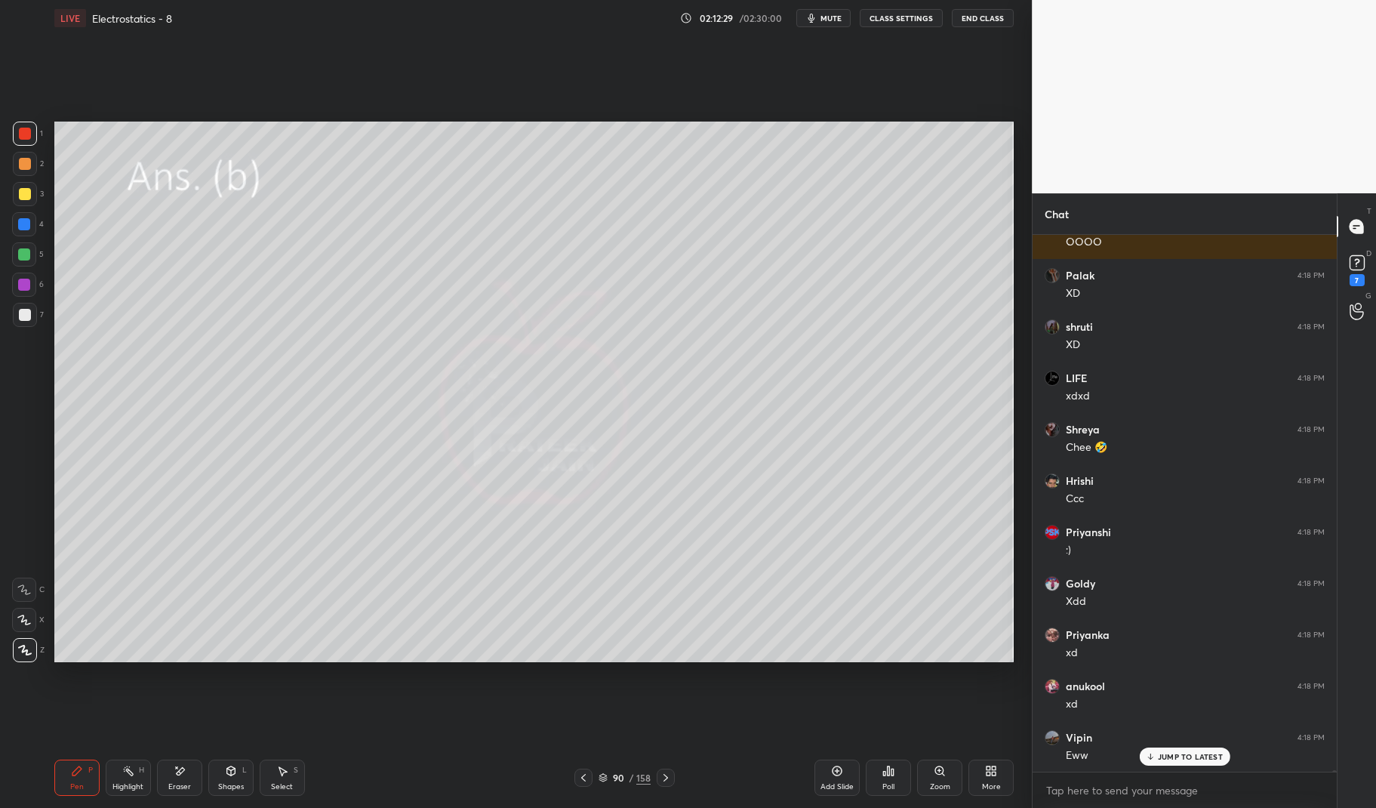
click at [613, 773] on div "90" at bounding box center [618, 777] width 15 height 9
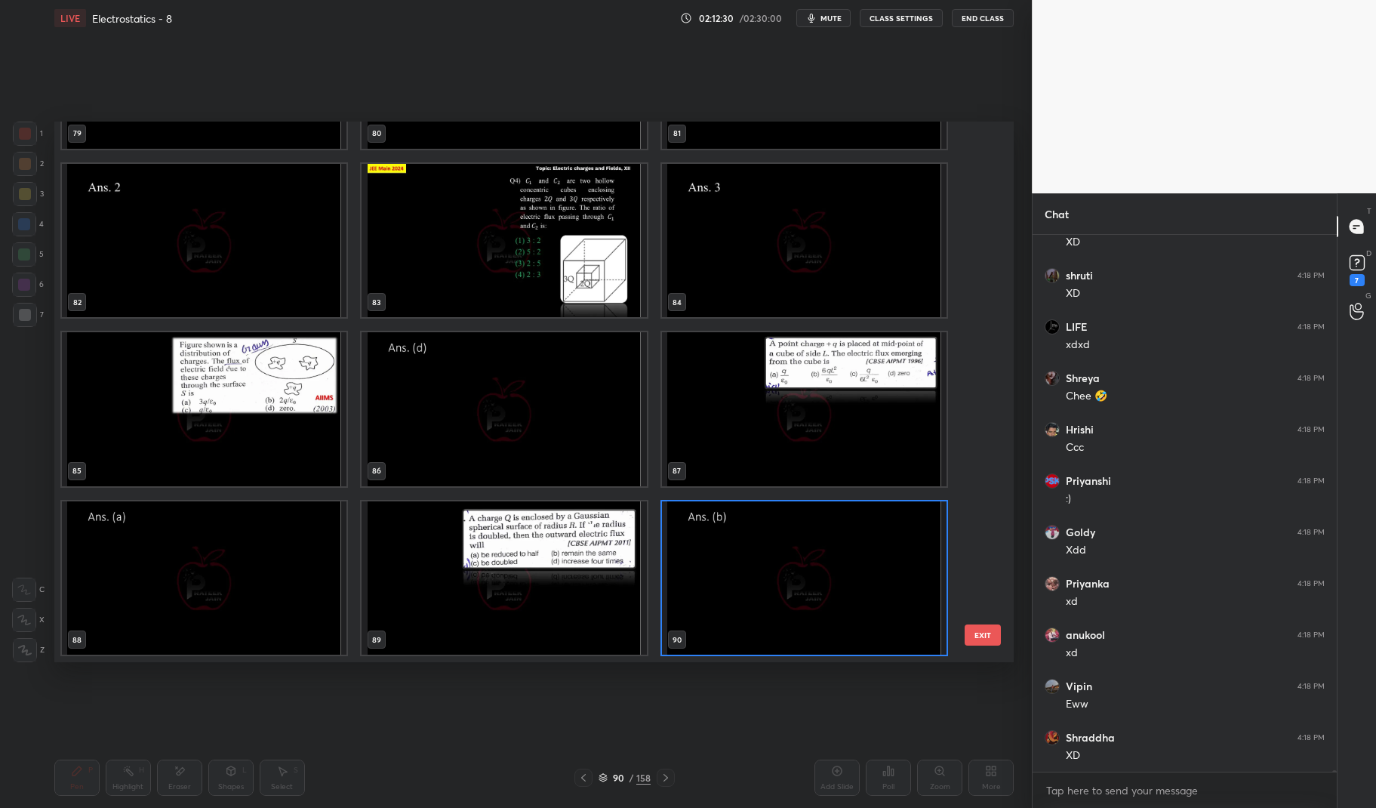
scroll to position [4223, 0]
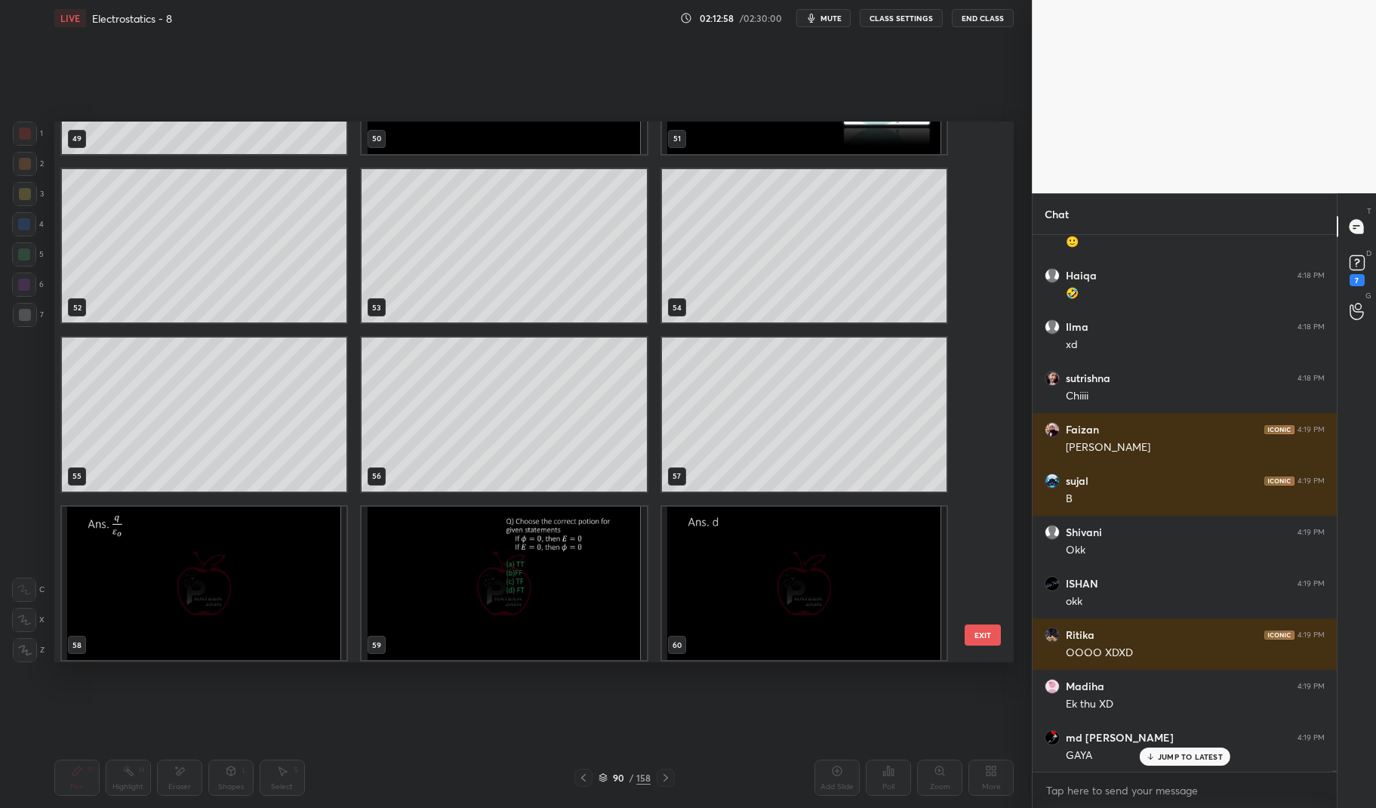
click at [563, 576] on img "grid" at bounding box center [503, 583] width 285 height 154
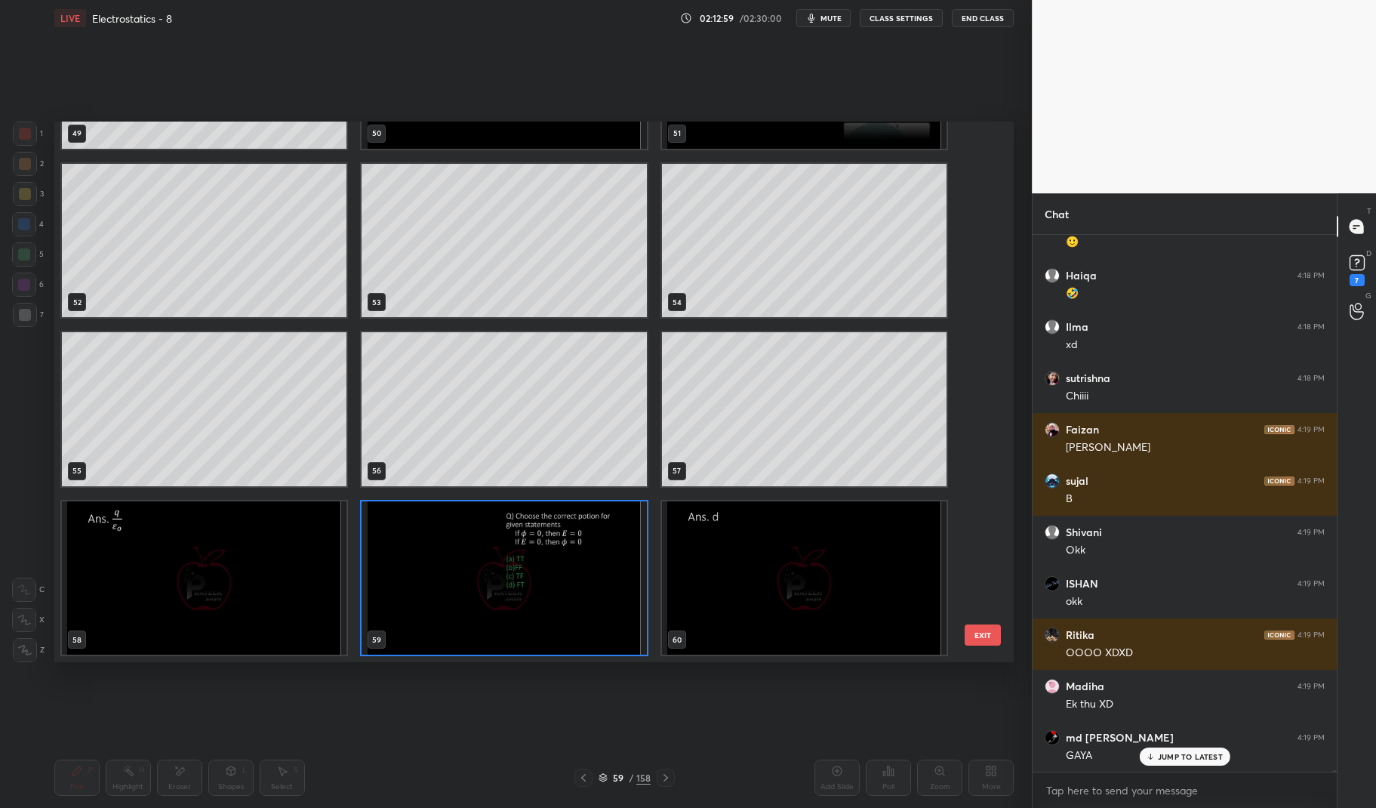
click at [568, 571] on img "grid" at bounding box center [503, 578] width 285 height 154
click at [576, 568] on img "grid" at bounding box center [503, 578] width 285 height 154
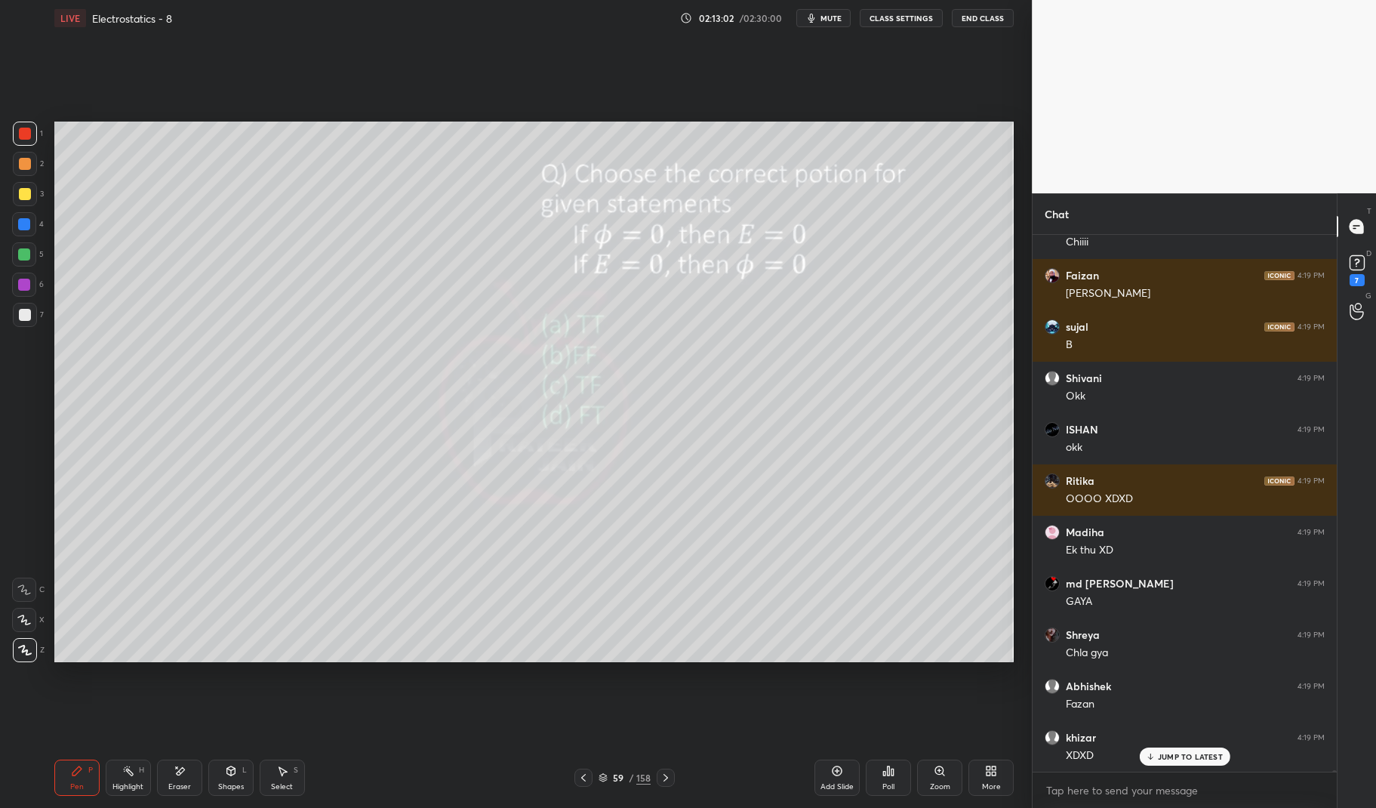
click at [68, 771] on div "Pen P" at bounding box center [76, 777] width 45 height 36
click at [68, 767] on div "Pen P" at bounding box center [76, 777] width 45 height 36
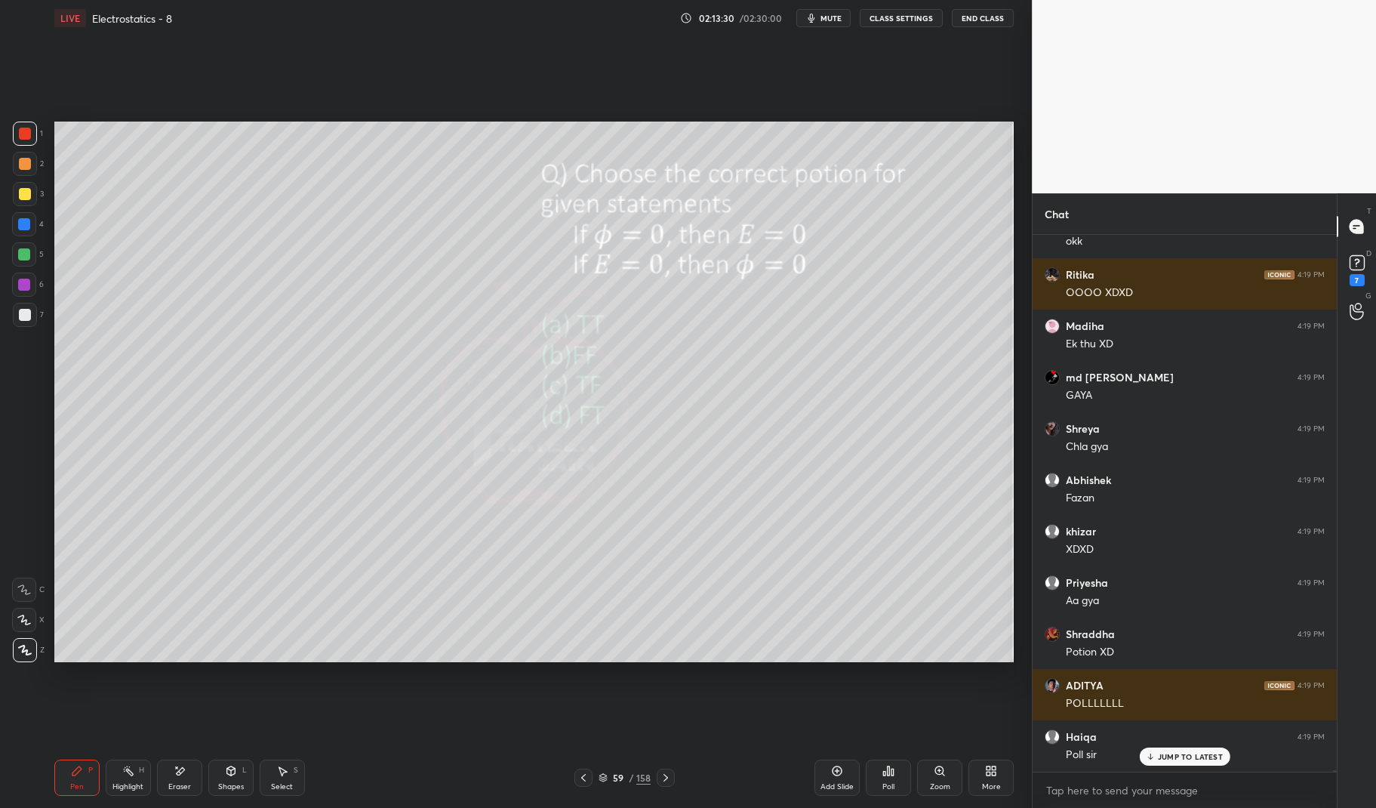
scroll to position [172547, 0]
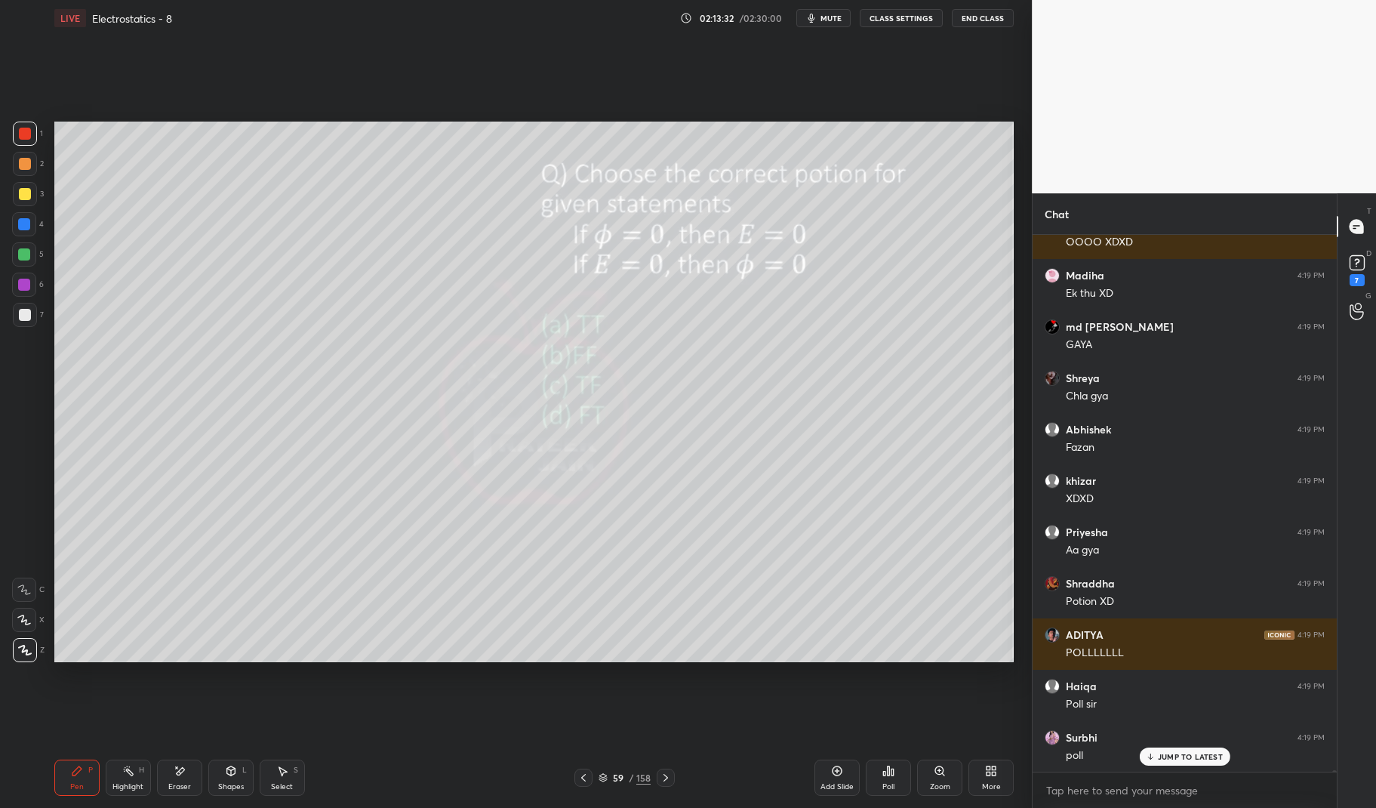
click at [186, 777] on div "Eraser" at bounding box center [179, 777] width 45 height 36
click at [180, 783] on div "Eraser" at bounding box center [179, 787] width 23 height 8
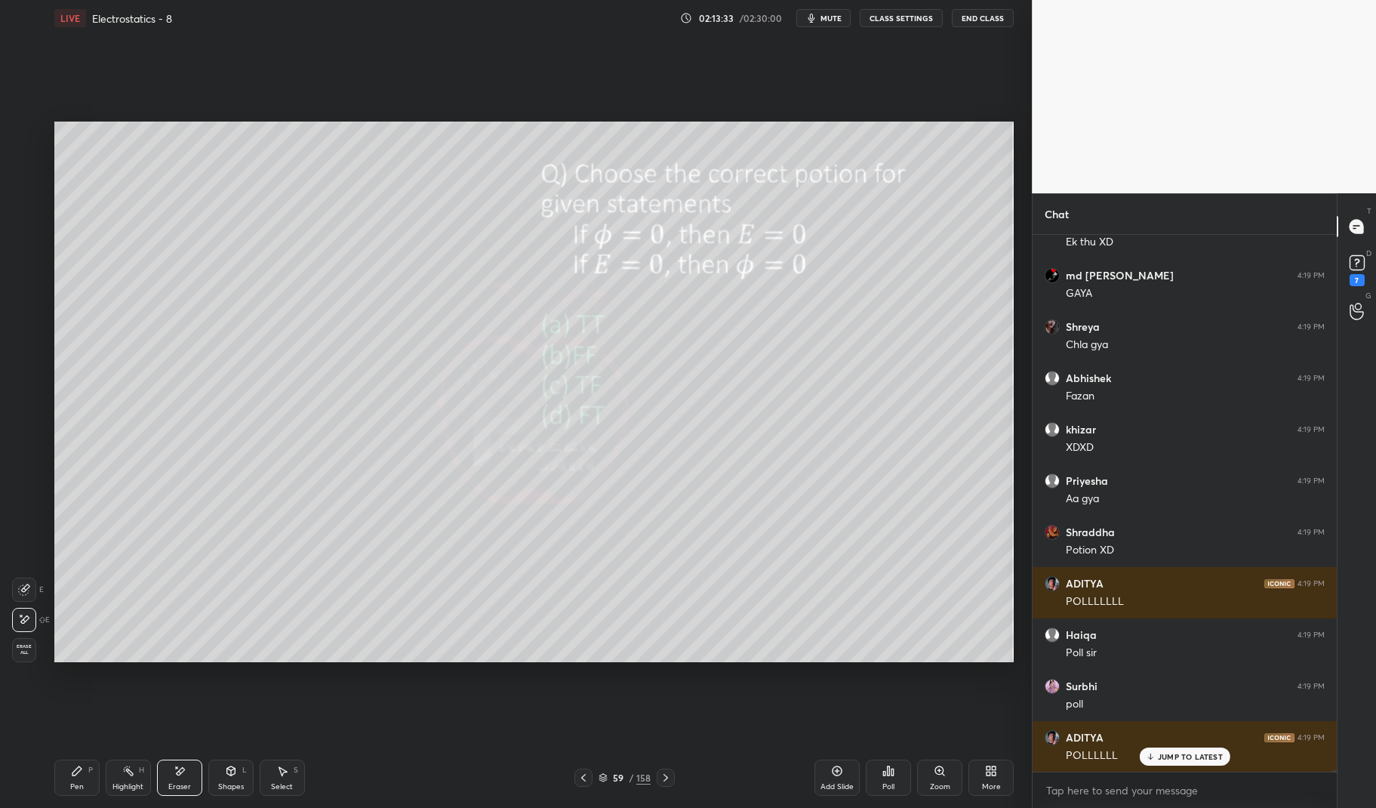
click at [69, 780] on div "Pen P" at bounding box center [76, 777] width 45 height 36
click at [68, 771] on div "Pen P" at bounding box center [76, 777] width 45 height 36
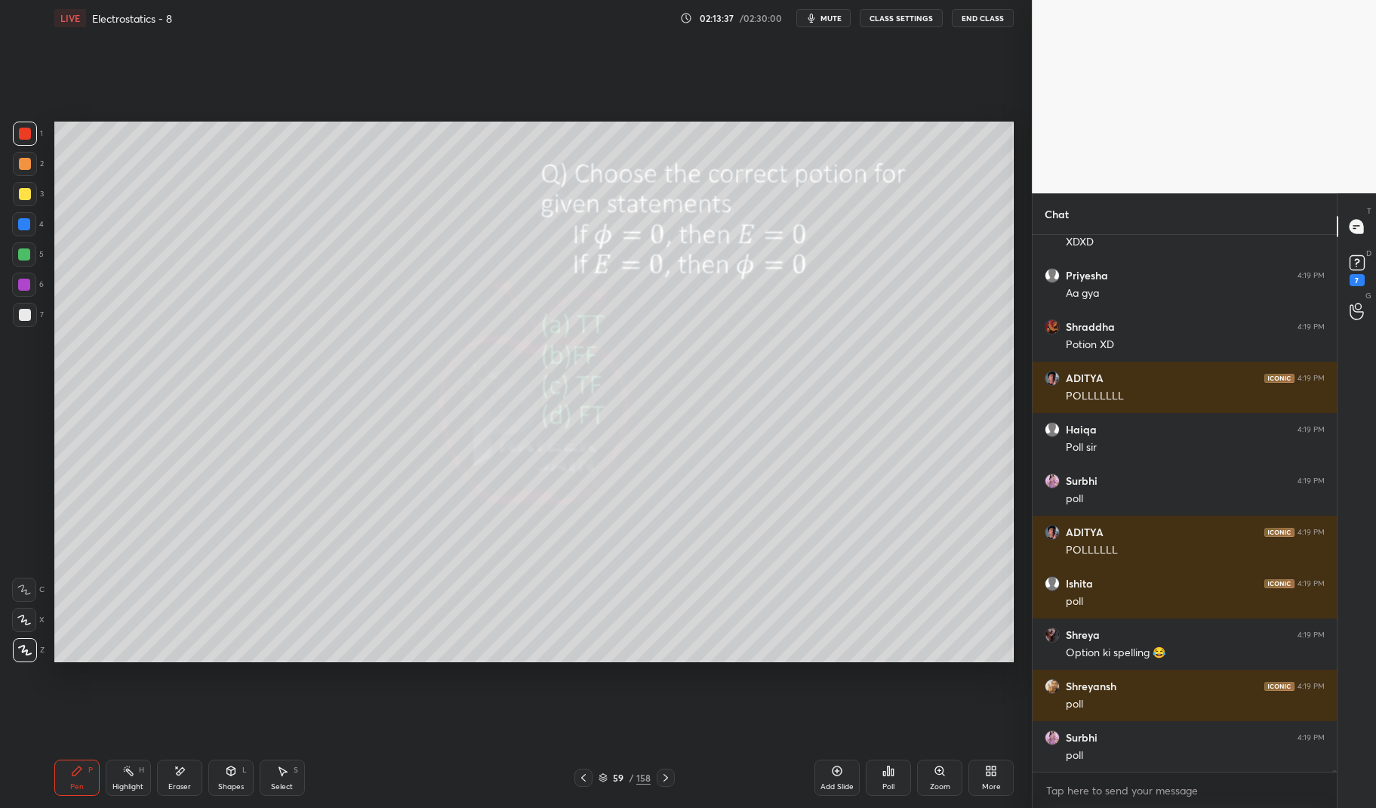
scroll to position [172855, 0]
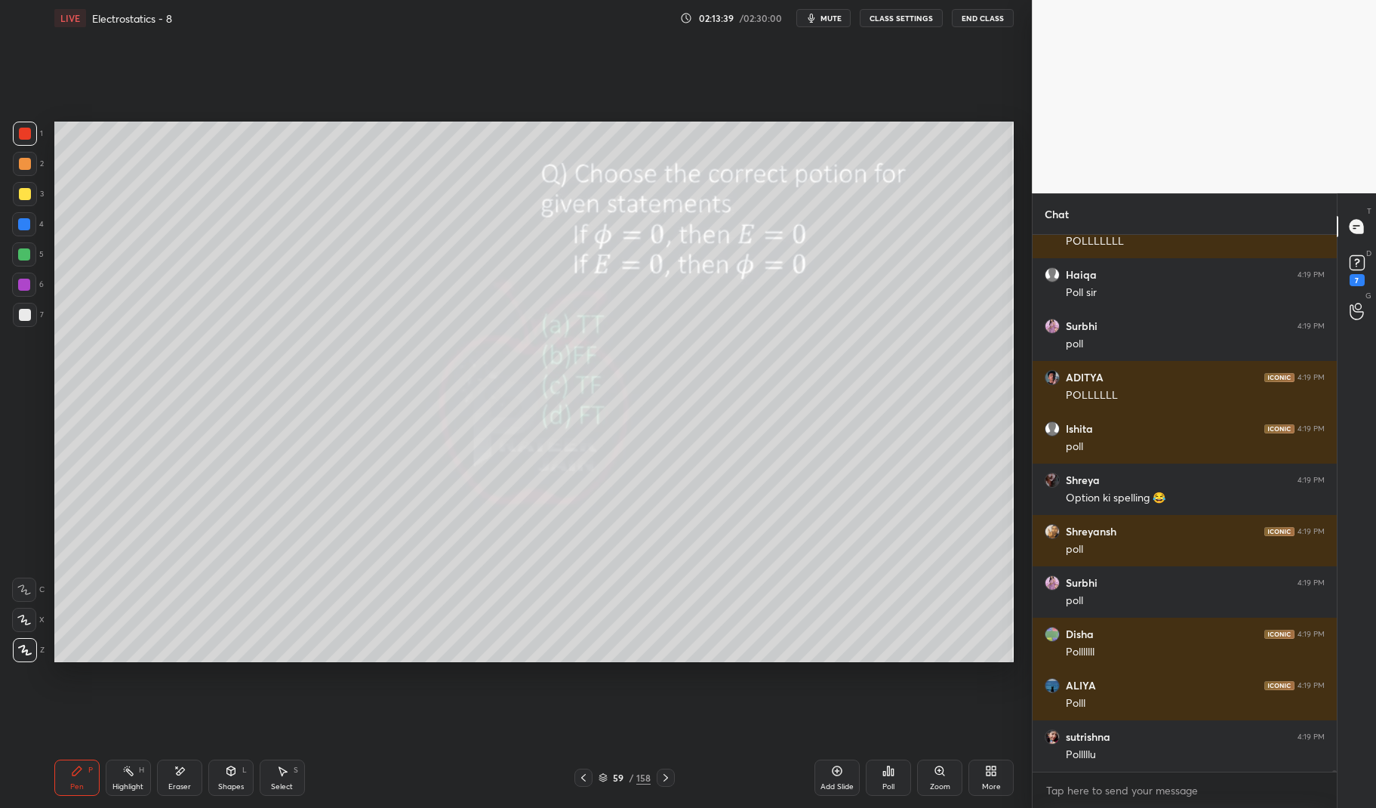
click at [185, 772] on icon at bounding box center [180, 770] width 12 height 13
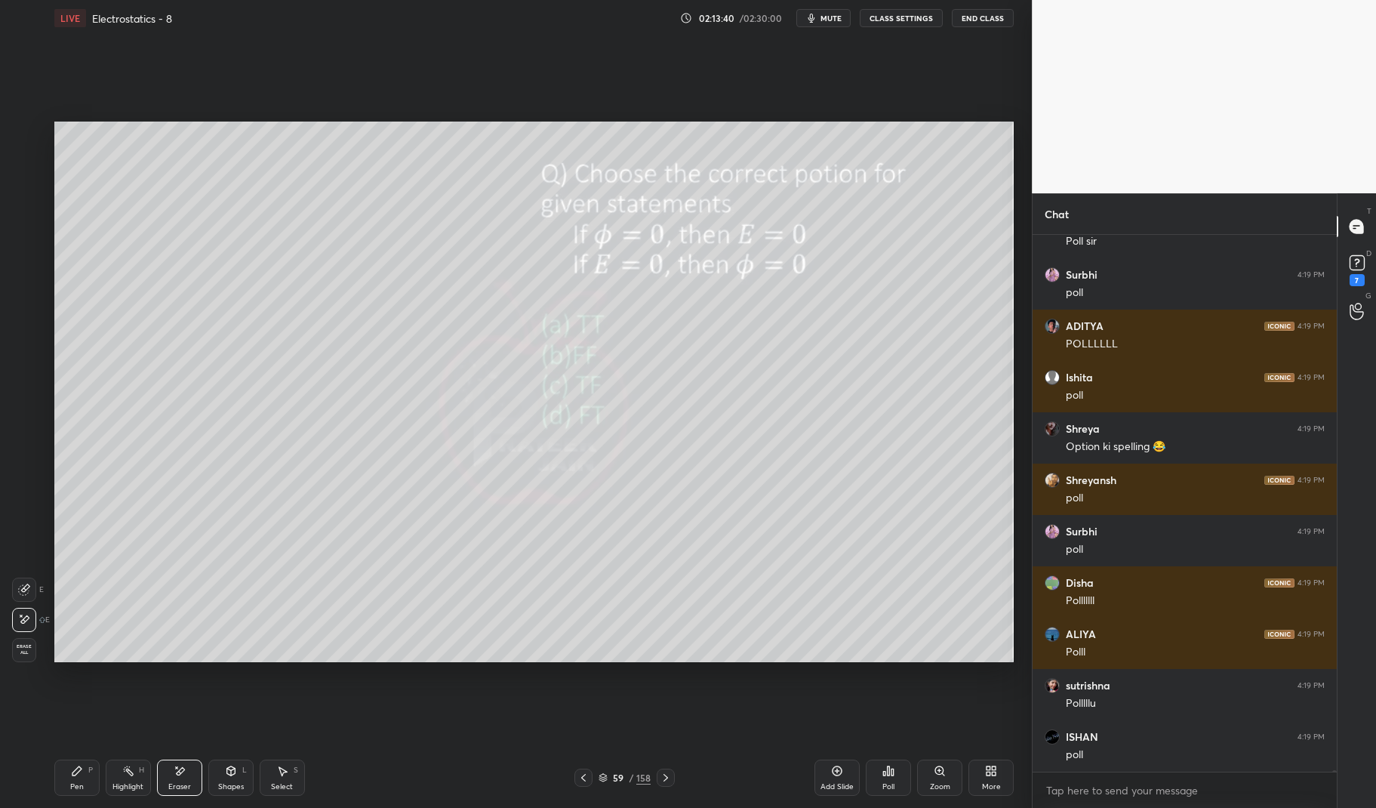
click at [73, 777] on icon at bounding box center [77, 770] width 12 height 12
click at [183, 778] on div "Eraser" at bounding box center [179, 777] width 45 height 36
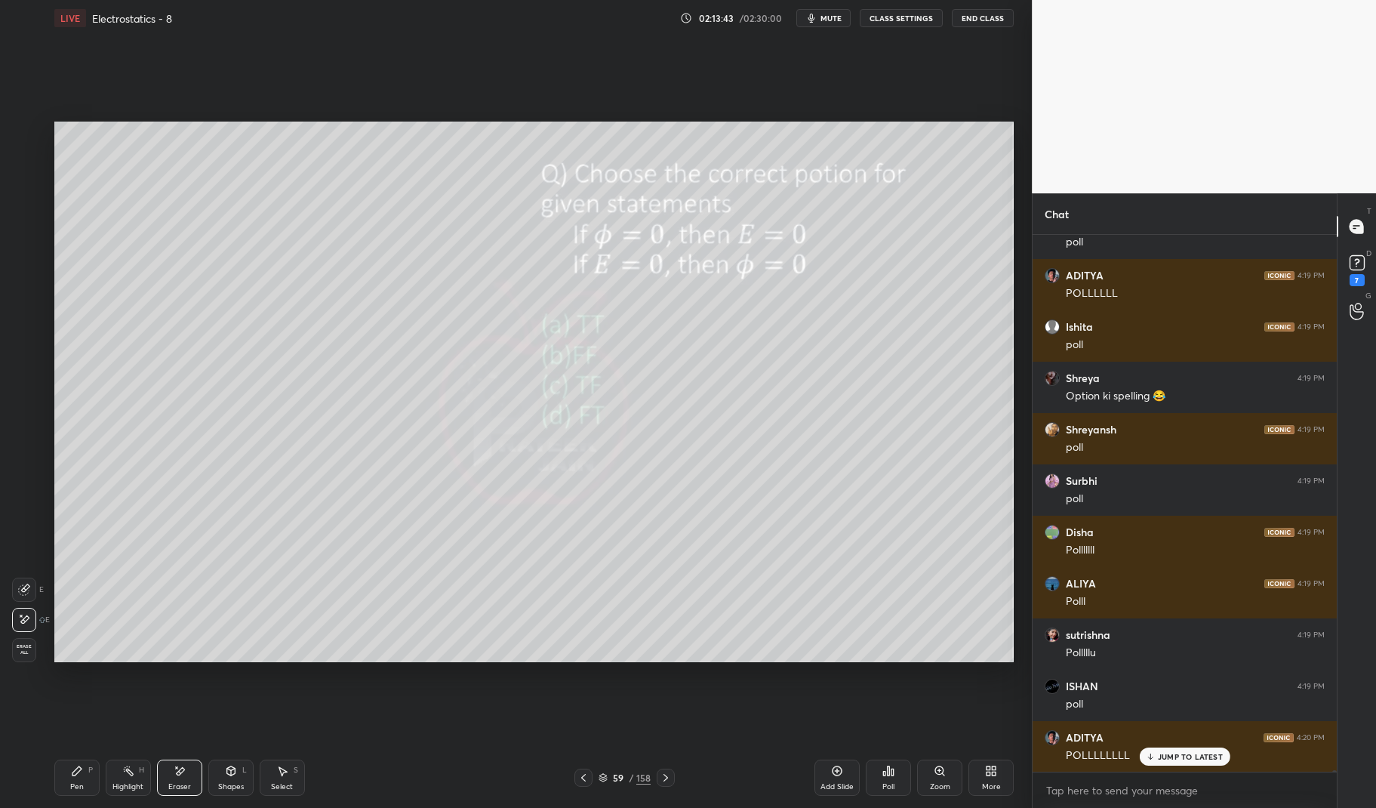
click at [72, 780] on div "Pen P" at bounding box center [76, 777] width 45 height 36
click at [94, 765] on div "Pen P" at bounding box center [76, 777] width 45 height 36
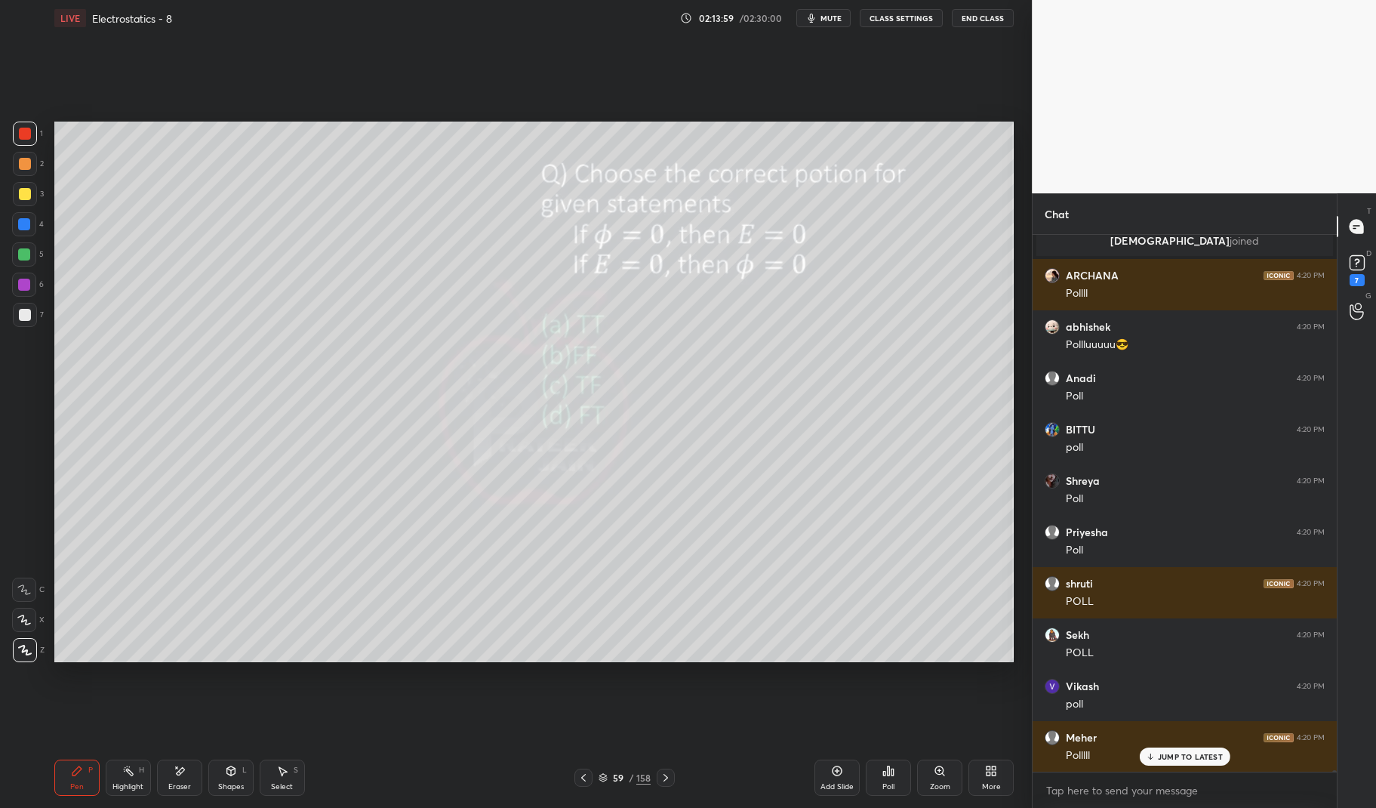
scroll to position [168233, 0]
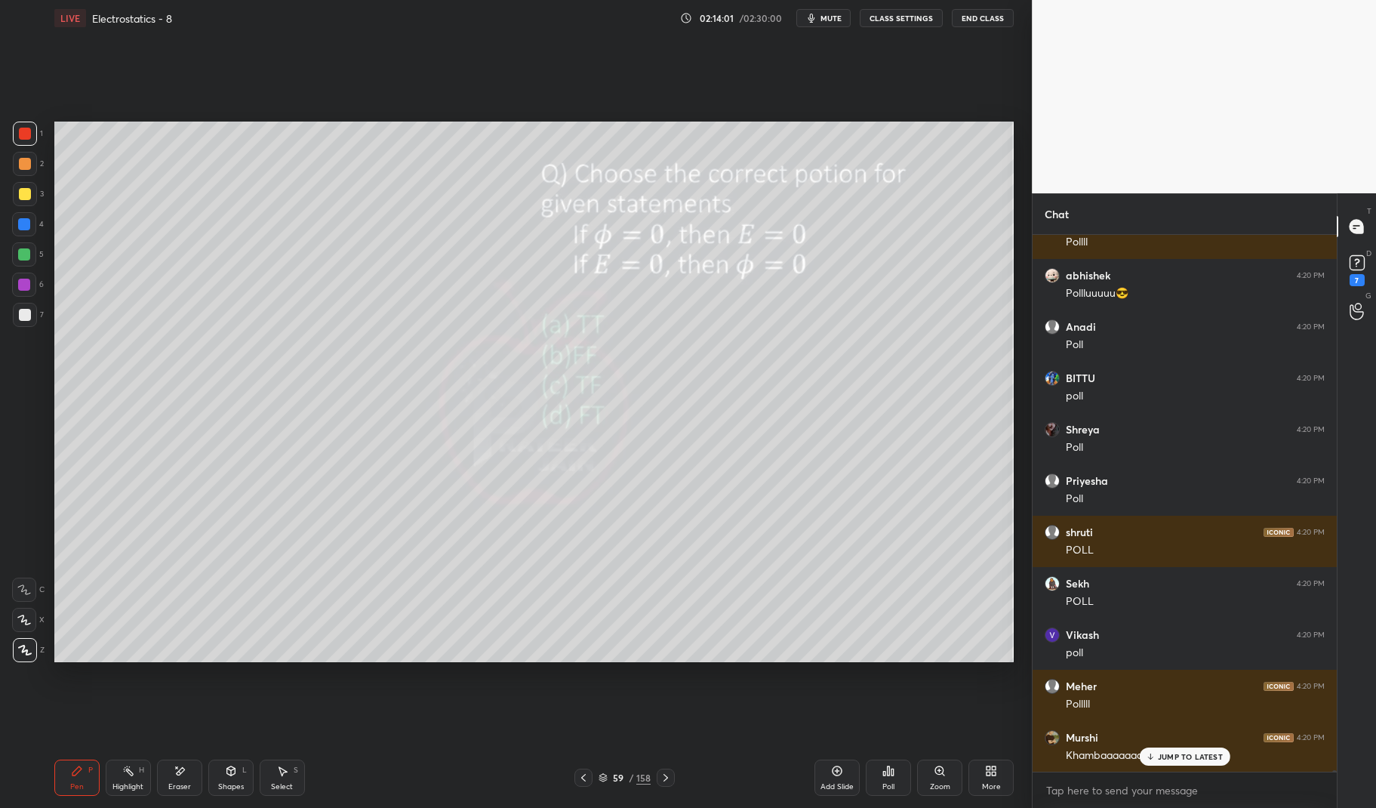
click at [1210, 749] on div "JUMP TO LATEST" at bounding box center [1184, 756] width 91 height 18
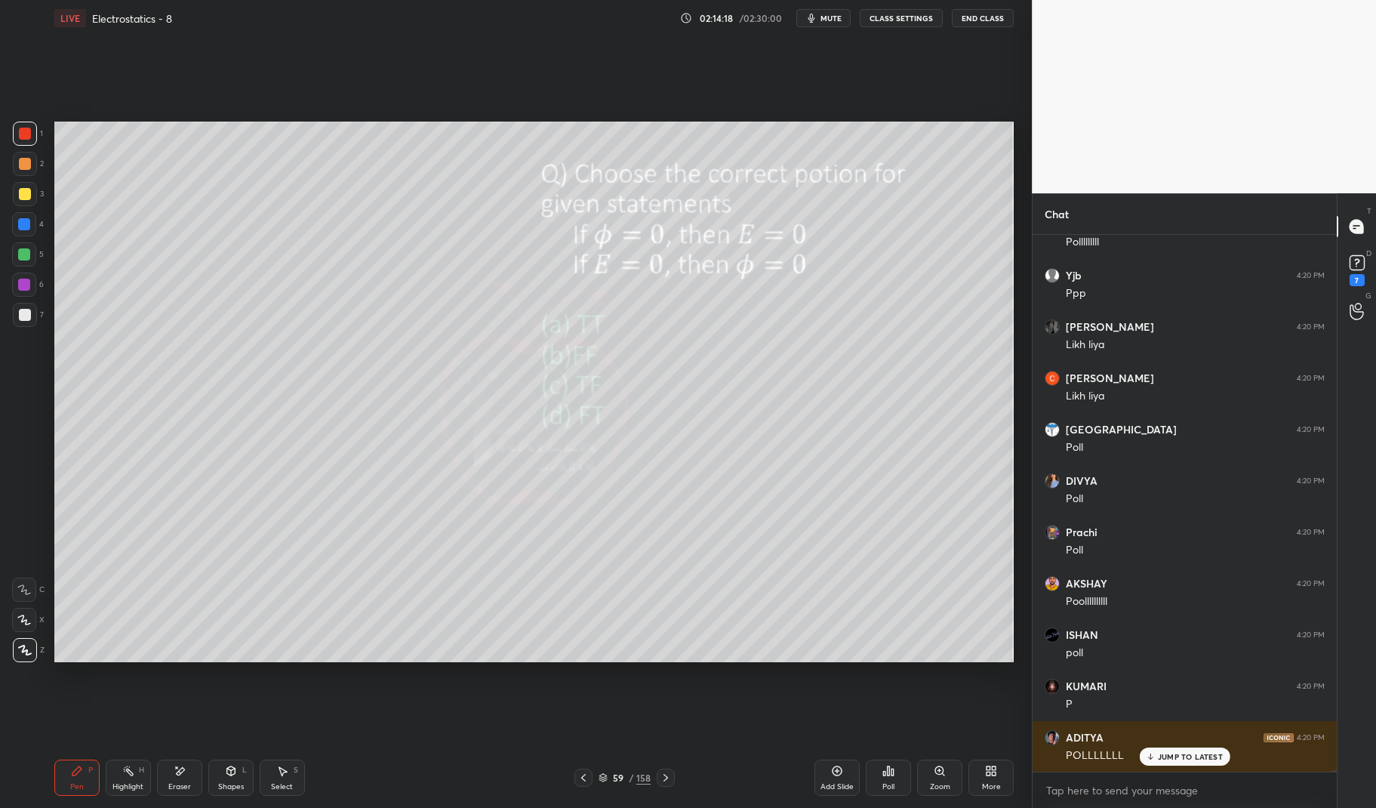
scroll to position [168814, 0]
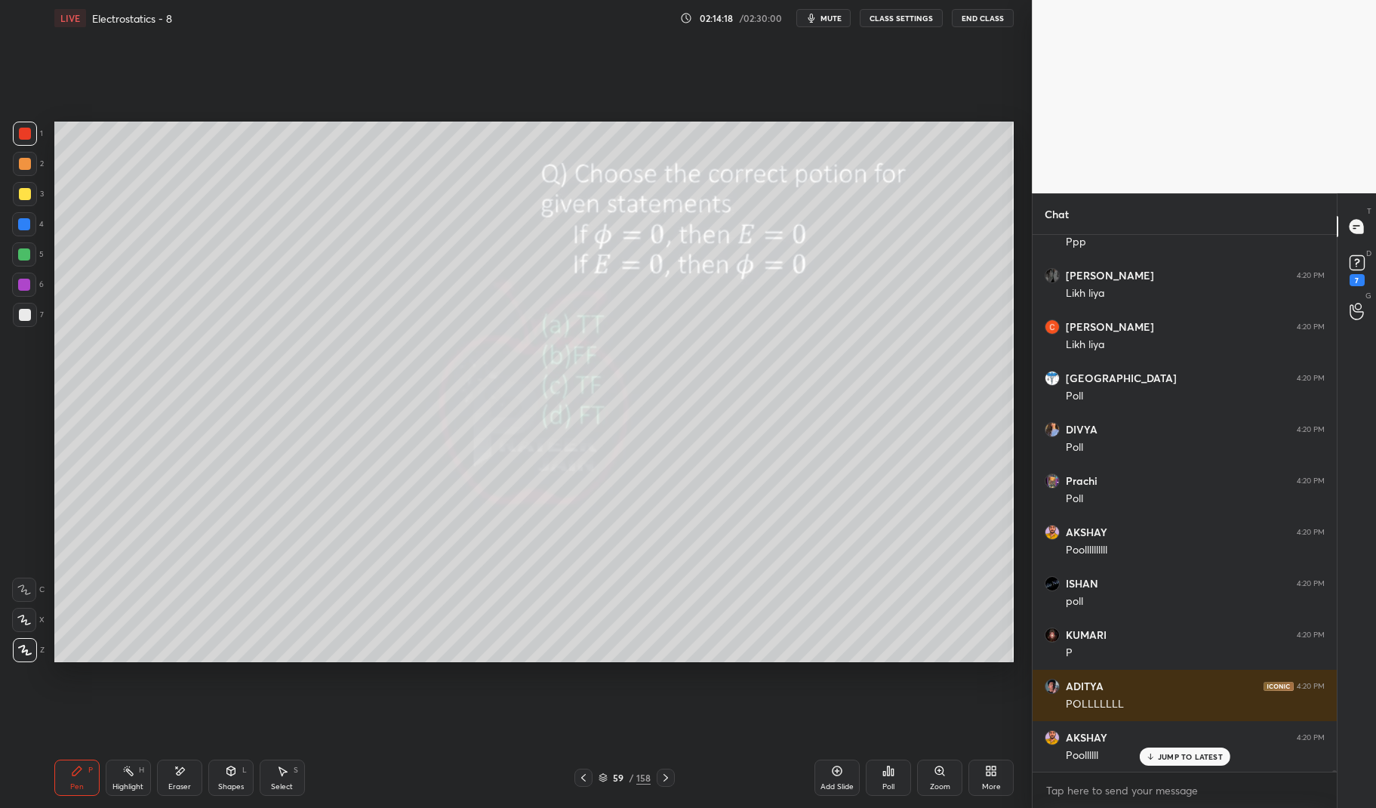
click at [130, 757] on div "Pen P Highlight H Eraser Shapes L Select S 59 / 158 Add Slide Poll Zoom More" at bounding box center [534, 777] width 960 height 60
click at [135, 767] on div "Highlight H" at bounding box center [128, 777] width 45 height 36
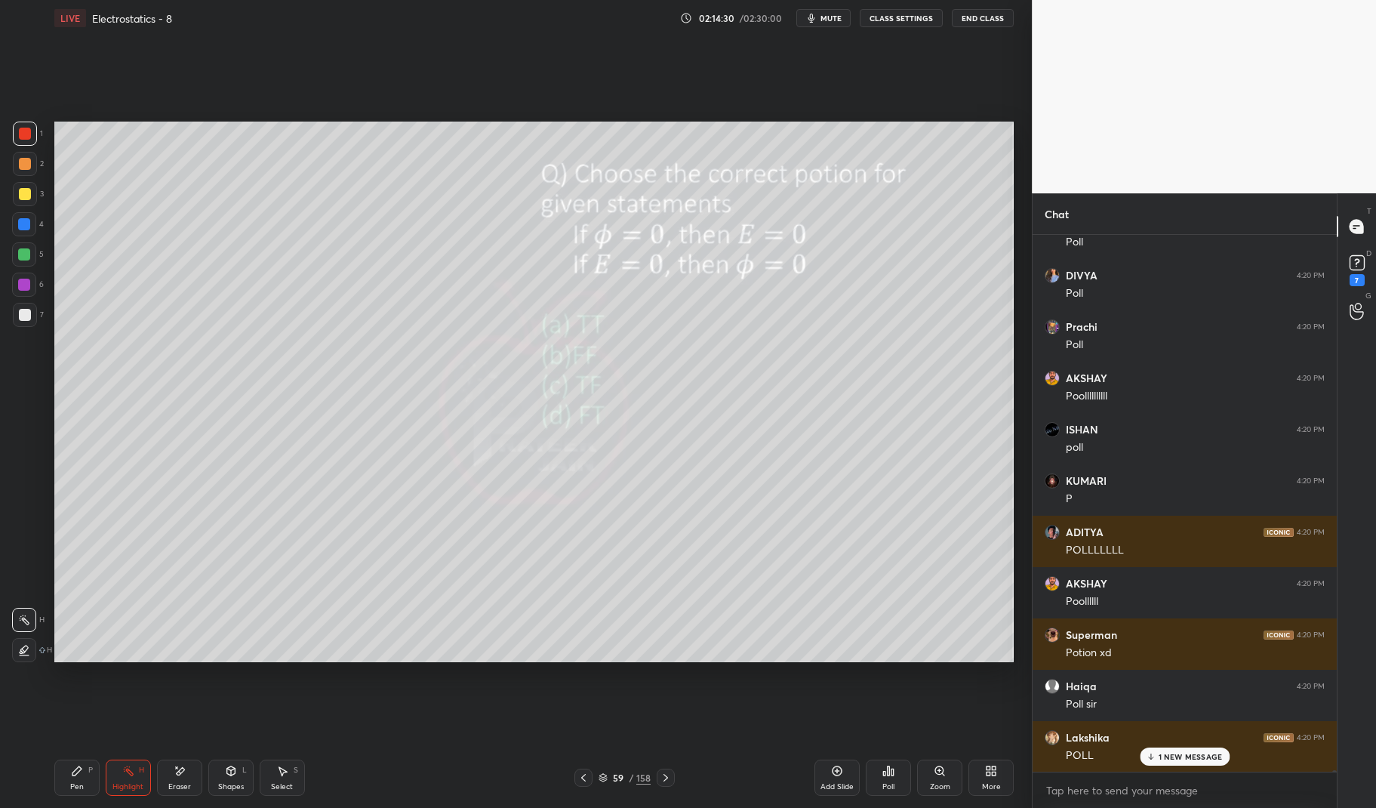
scroll to position [169033, 0]
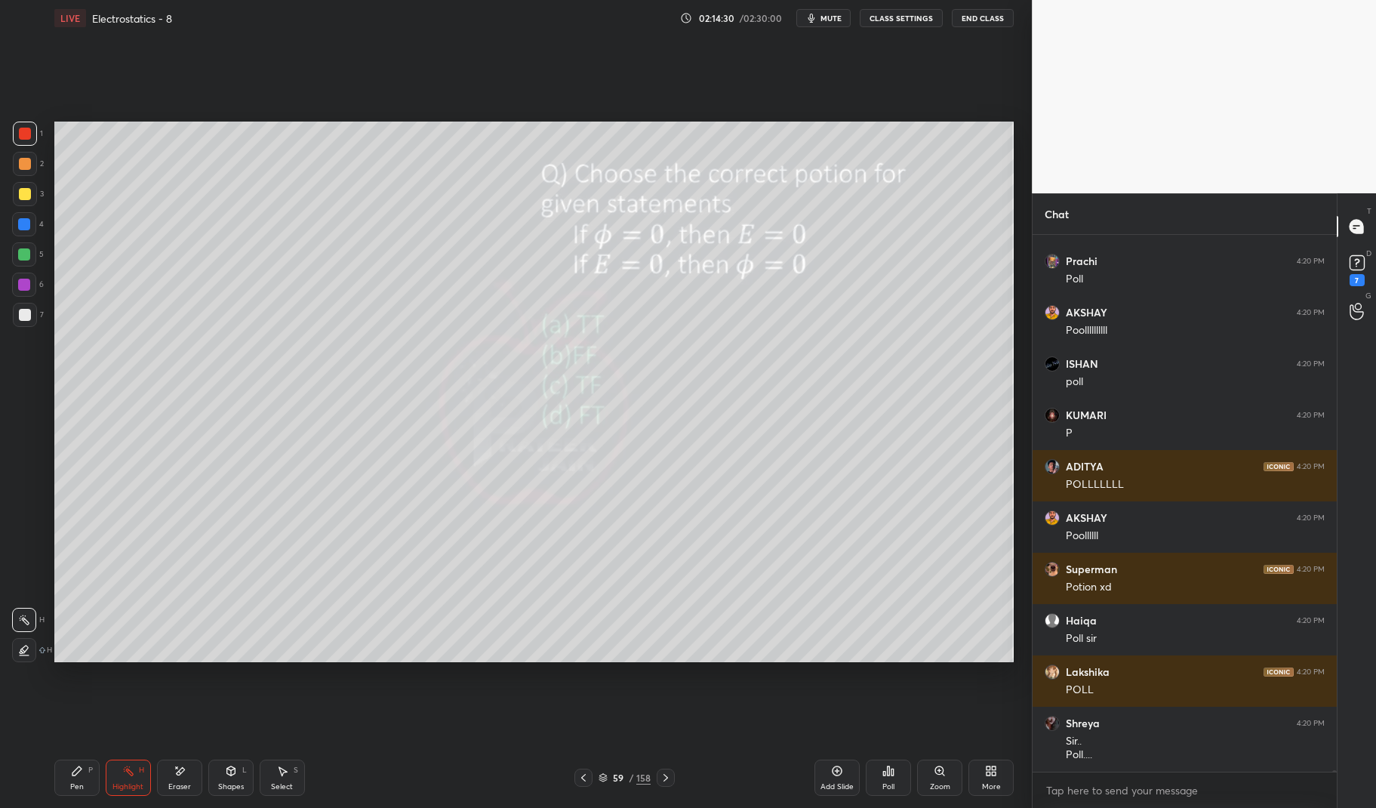
click at [606, 774] on icon at bounding box center [602, 777] width 9 height 9
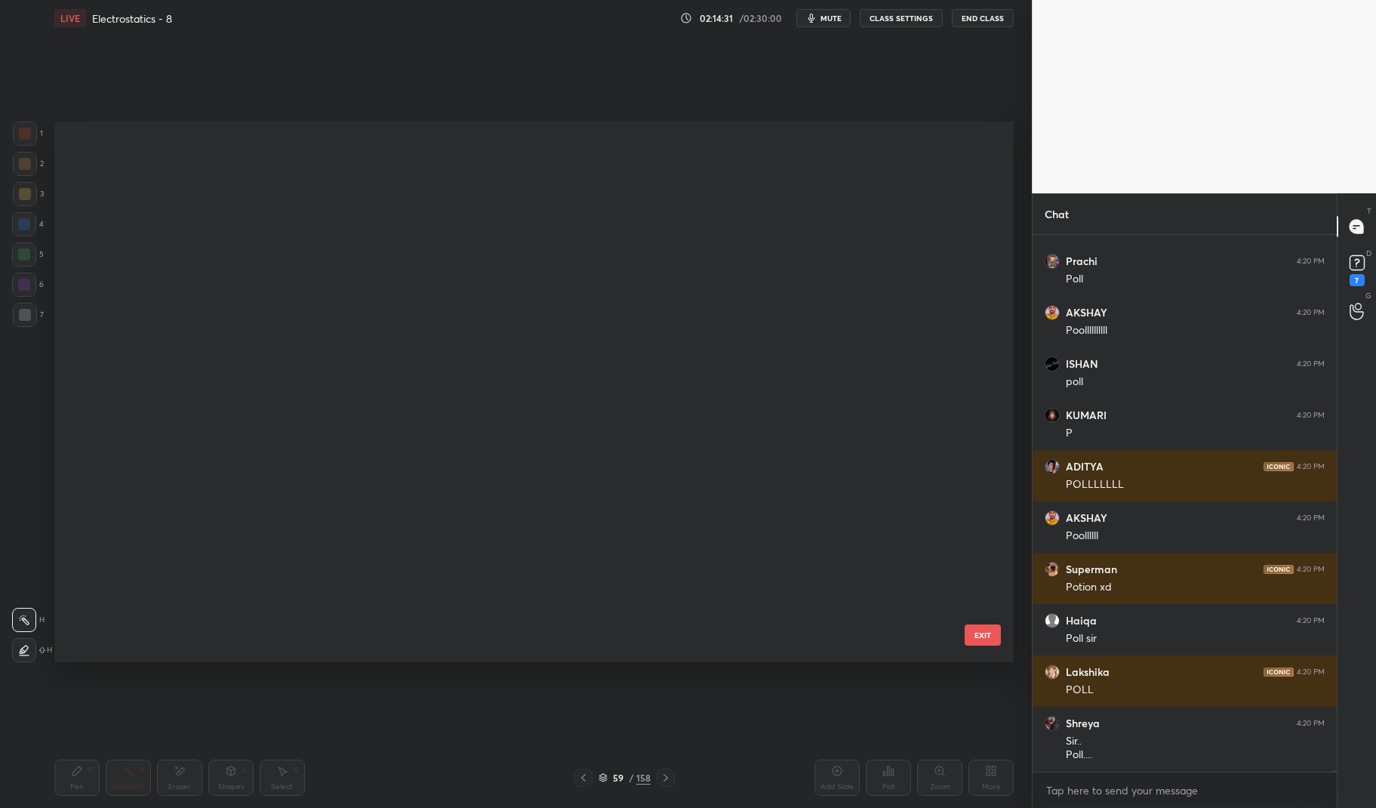
scroll to position [5, 8]
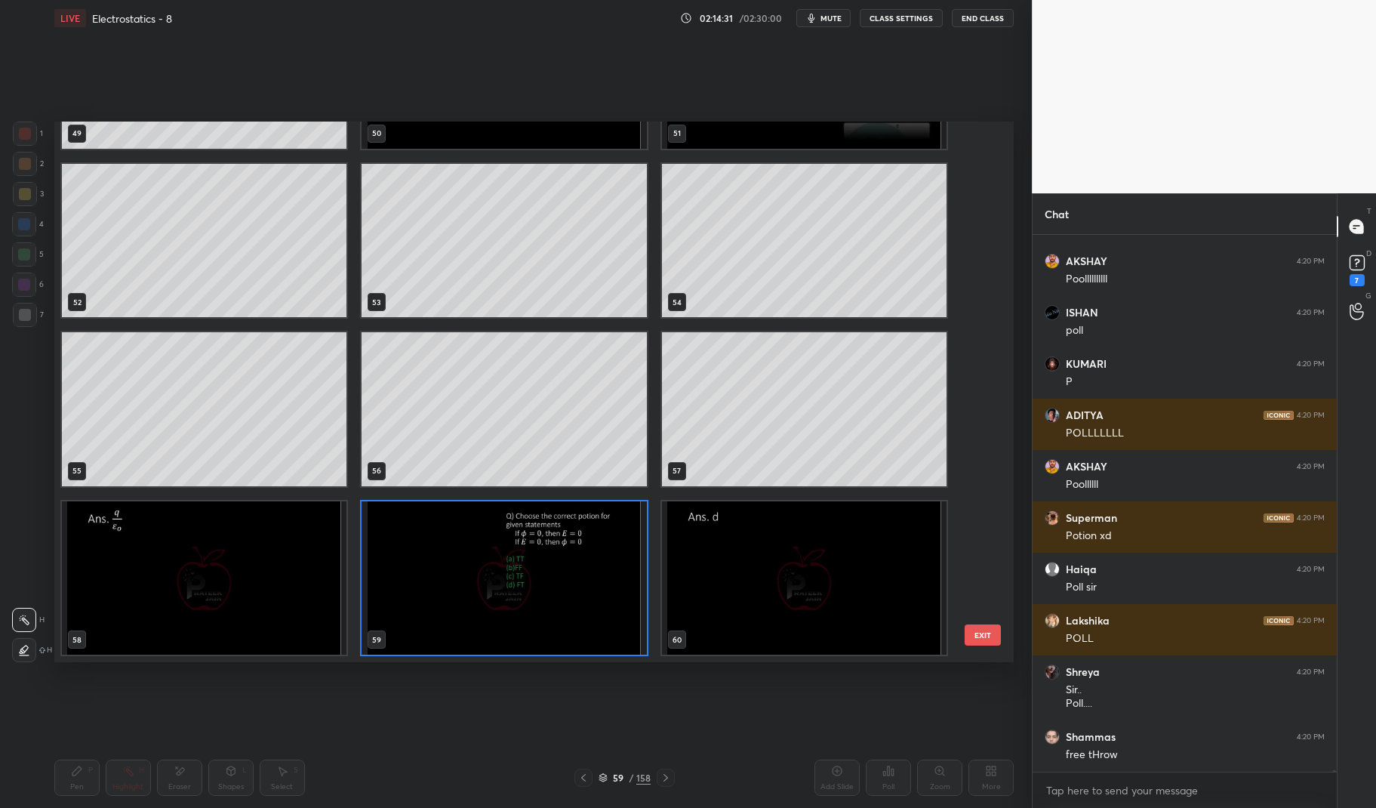
click at [598, 617] on img "grid" at bounding box center [503, 578] width 285 height 154
click at [586, 604] on img "grid" at bounding box center [503, 578] width 285 height 154
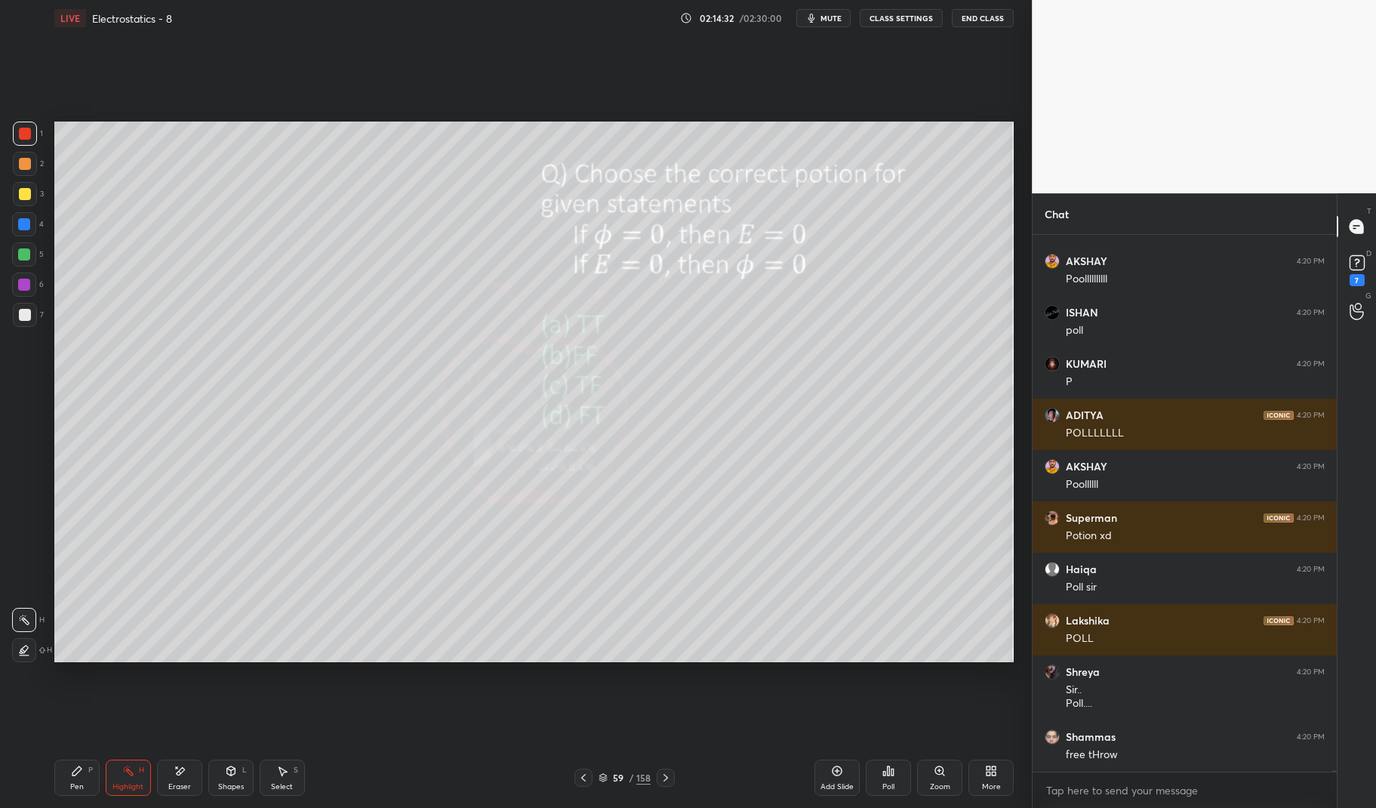
click at [883, 776] on icon at bounding box center [888, 770] width 12 height 12
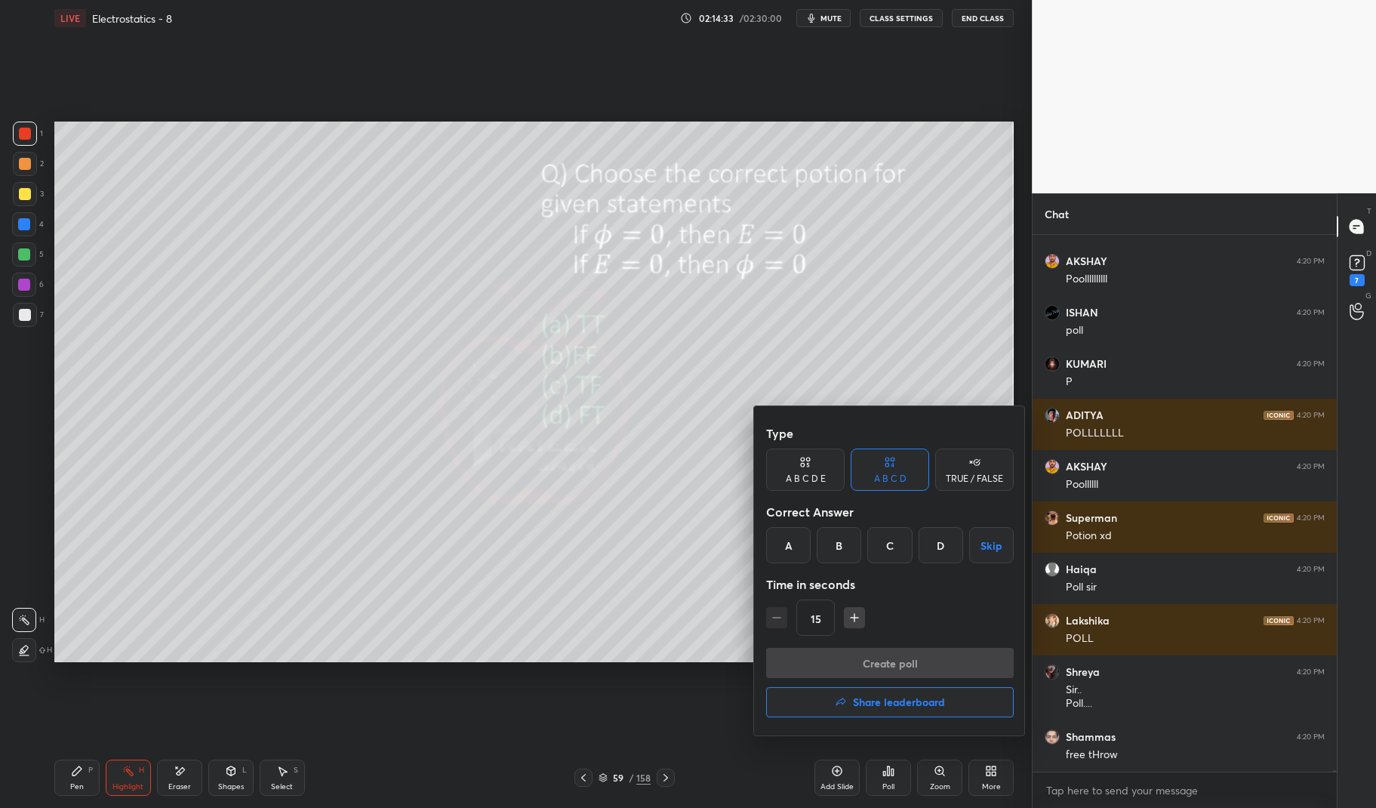
click at [934, 546] on div "D" at bounding box center [940, 545] width 45 height 36
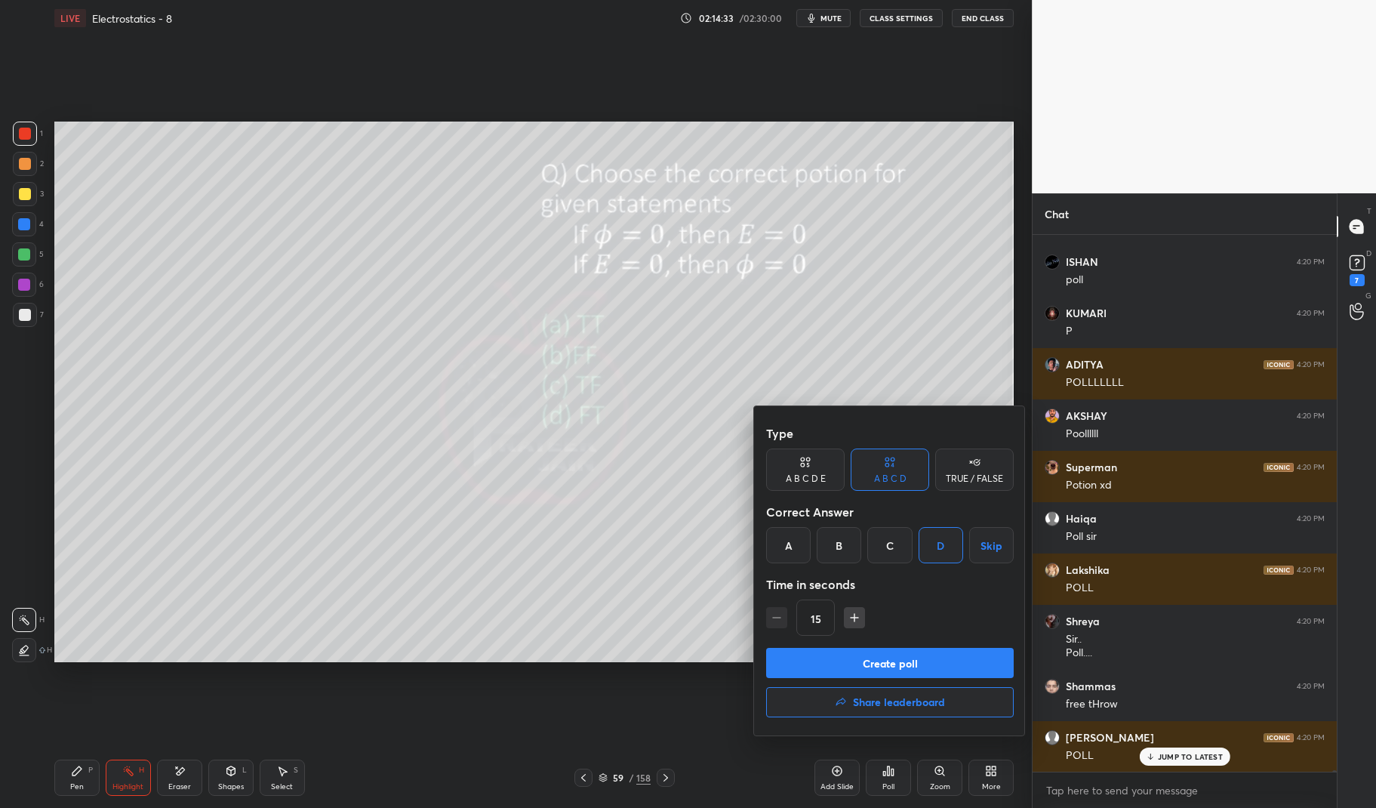
click at [937, 657] on button "Create poll" at bounding box center [890, 663] width 248 height 30
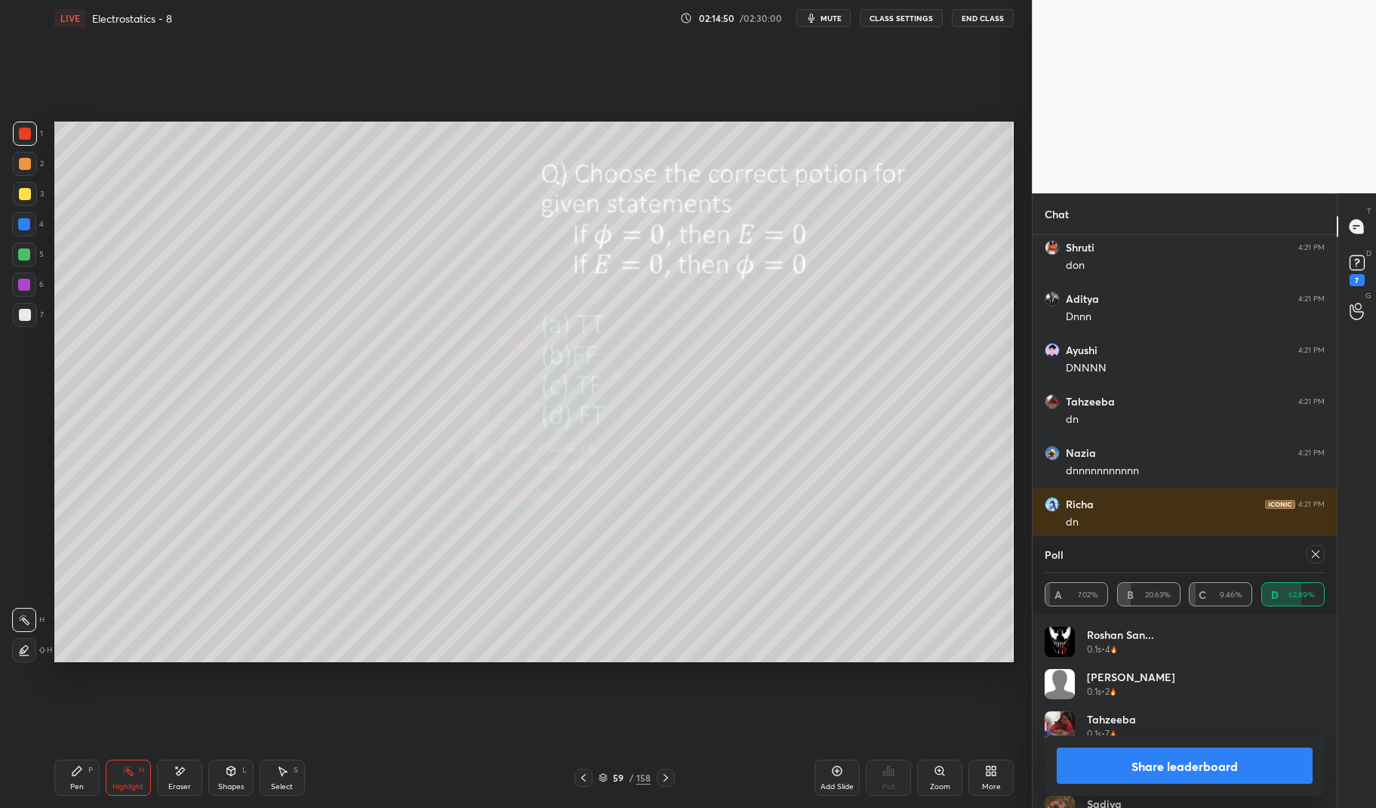
click at [1314, 553] on icon at bounding box center [1315, 554] width 12 height 12
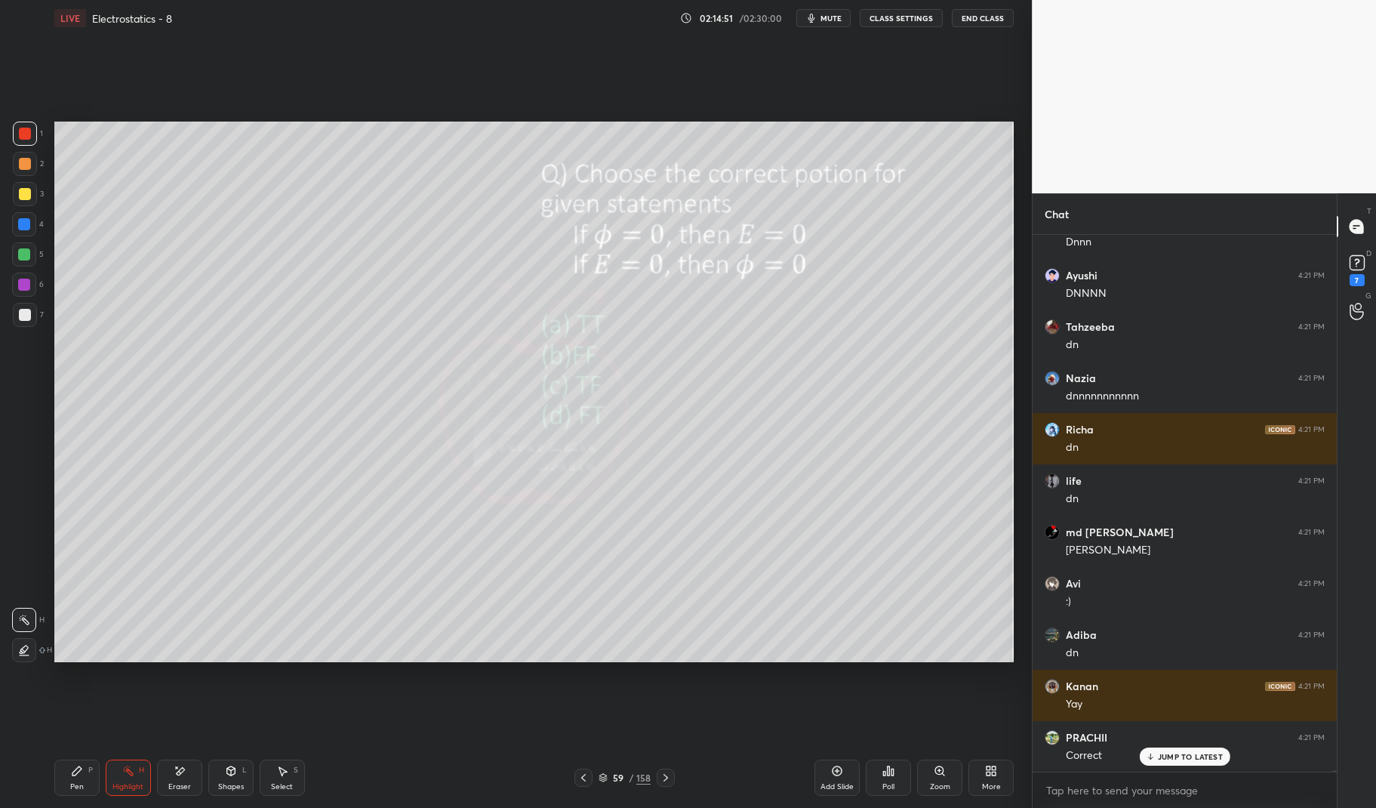
click at [85, 788] on div "Pen P" at bounding box center [76, 777] width 45 height 36
click at [68, 787] on div "Pen P" at bounding box center [76, 777] width 45 height 36
click at [40, 303] on div "7" at bounding box center [28, 315] width 31 height 24
click at [29, 309] on div at bounding box center [25, 315] width 12 height 12
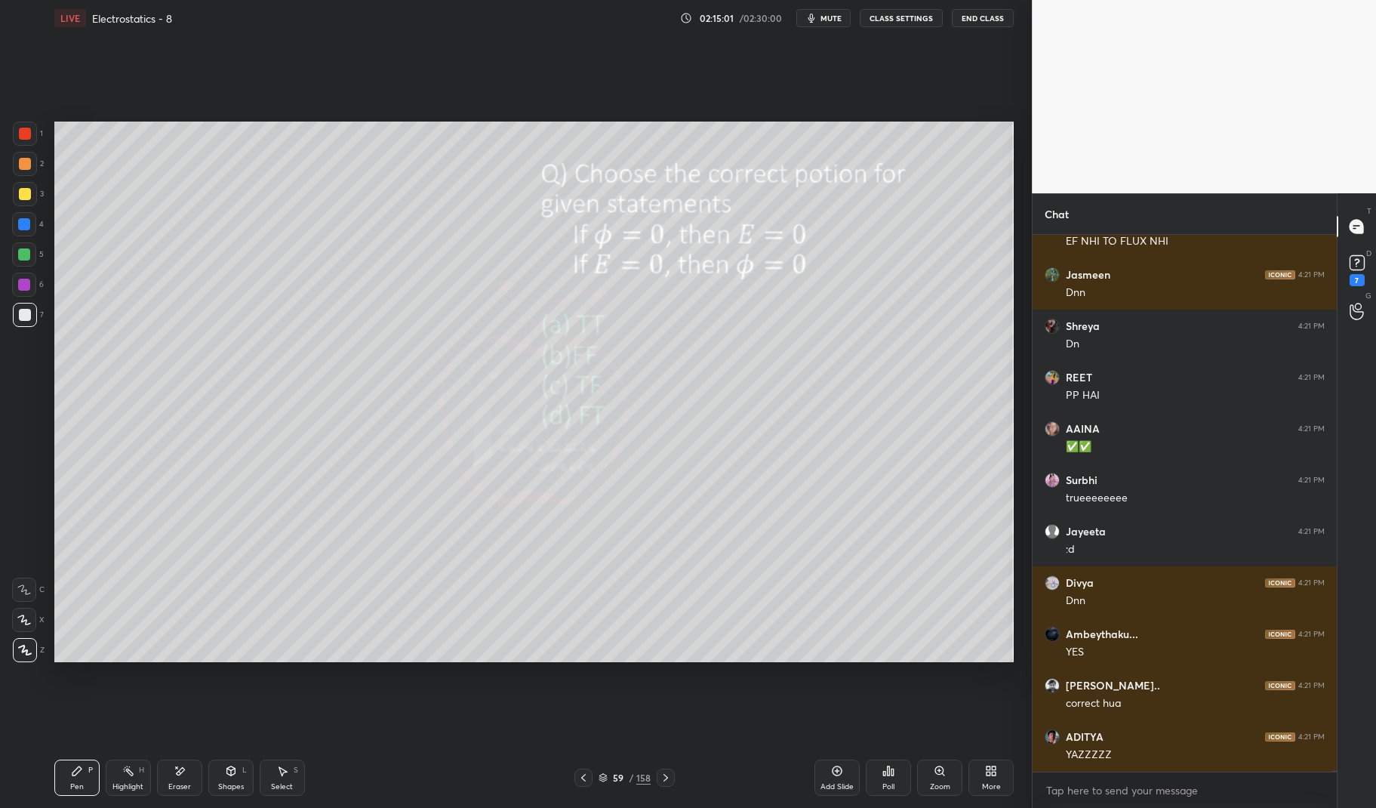
click at [34, 274] on div at bounding box center [24, 284] width 24 height 24
click at [20, 294] on div at bounding box center [24, 284] width 24 height 24
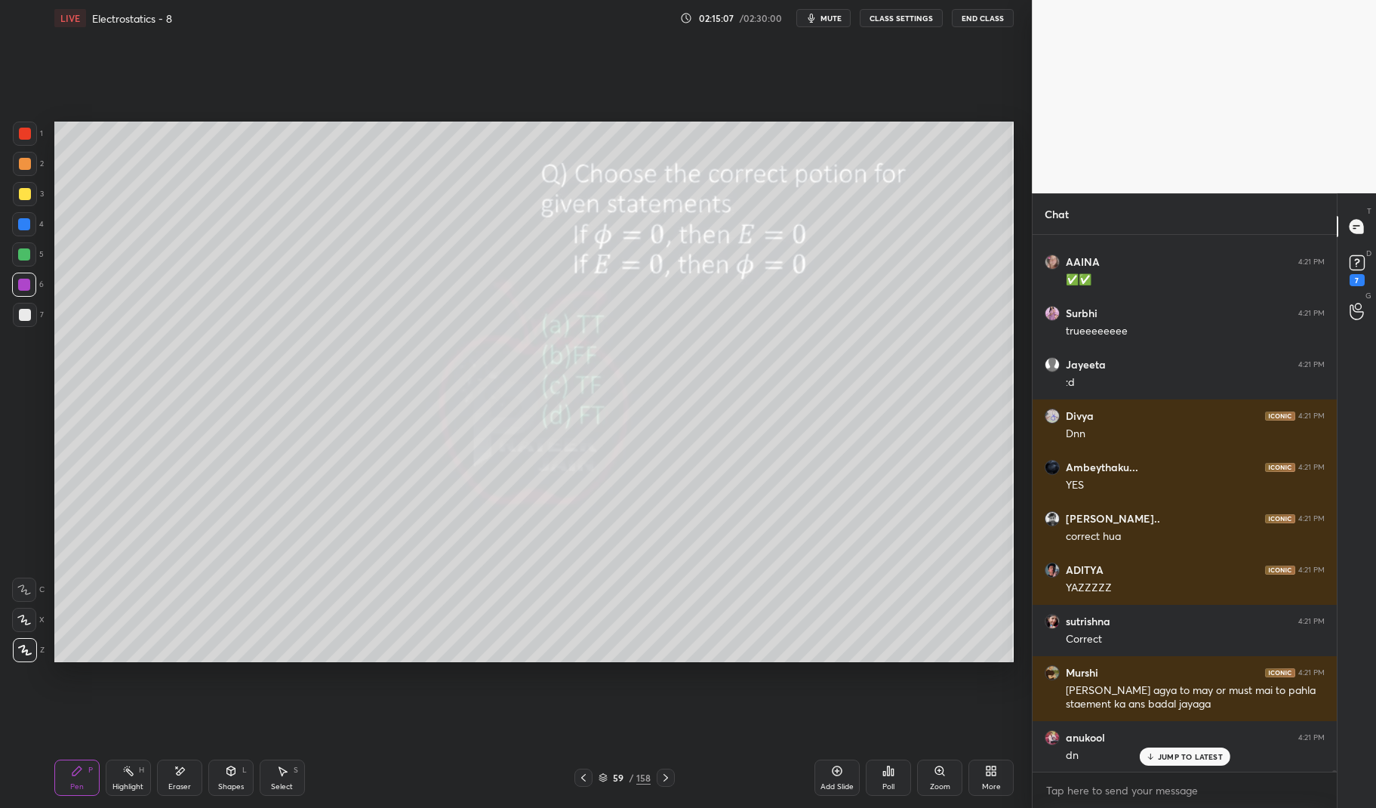
click at [1189, 758] on p "JUMP TO LATEST" at bounding box center [1190, 756] width 65 height 9
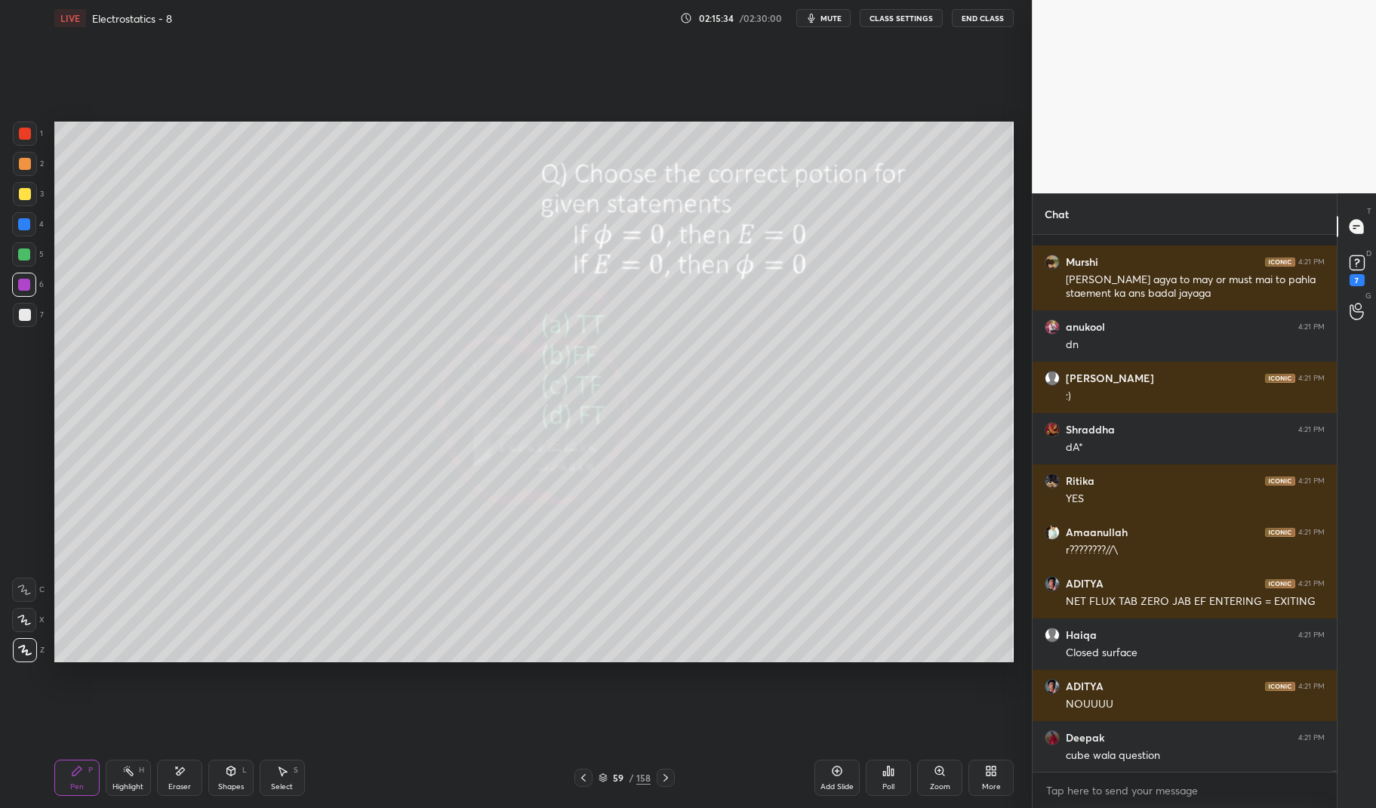
click at [23, 254] on div at bounding box center [24, 254] width 12 height 12
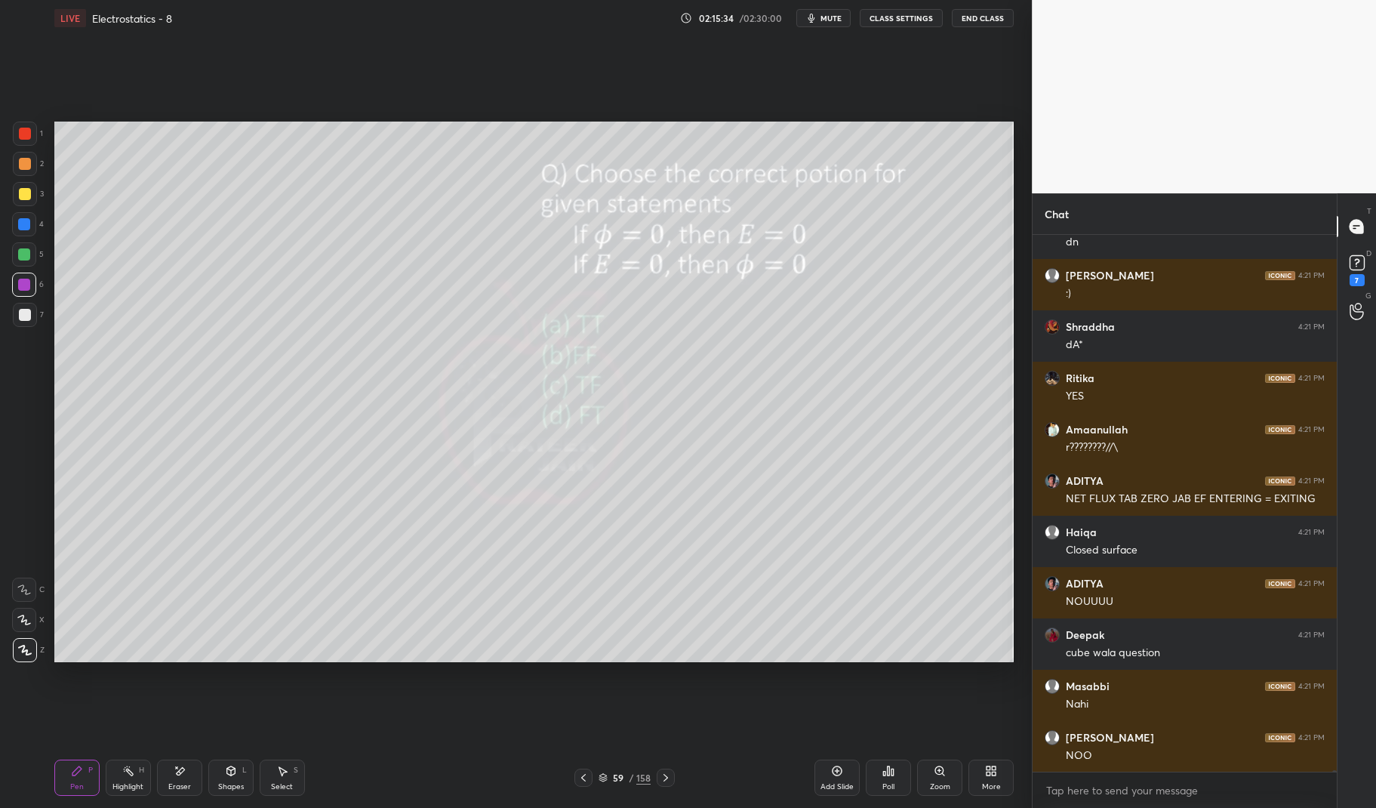
click at [17, 249] on div at bounding box center [24, 254] width 24 height 24
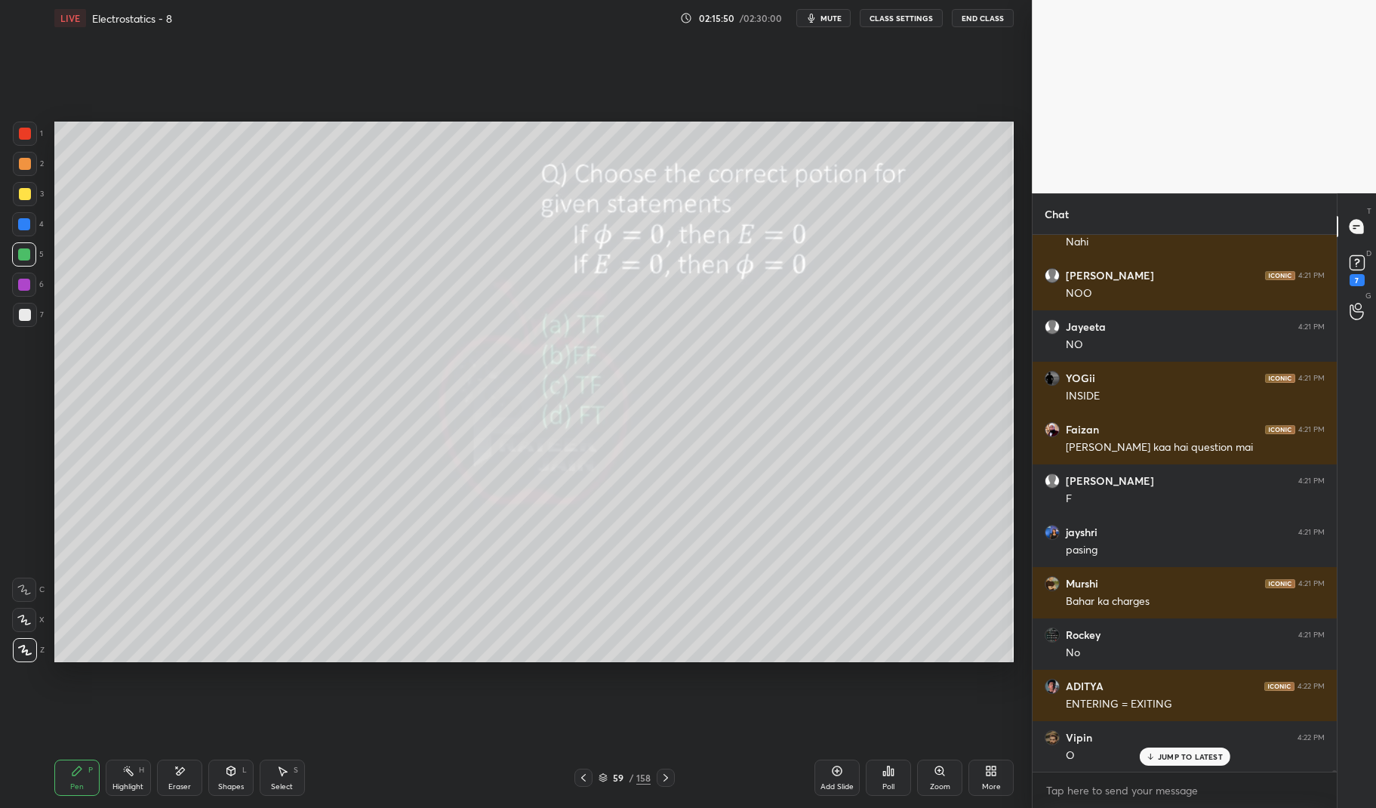
click at [128, 774] on icon at bounding box center [128, 770] width 12 height 12
click at [112, 783] on div "Highlight" at bounding box center [127, 787] width 31 height 8
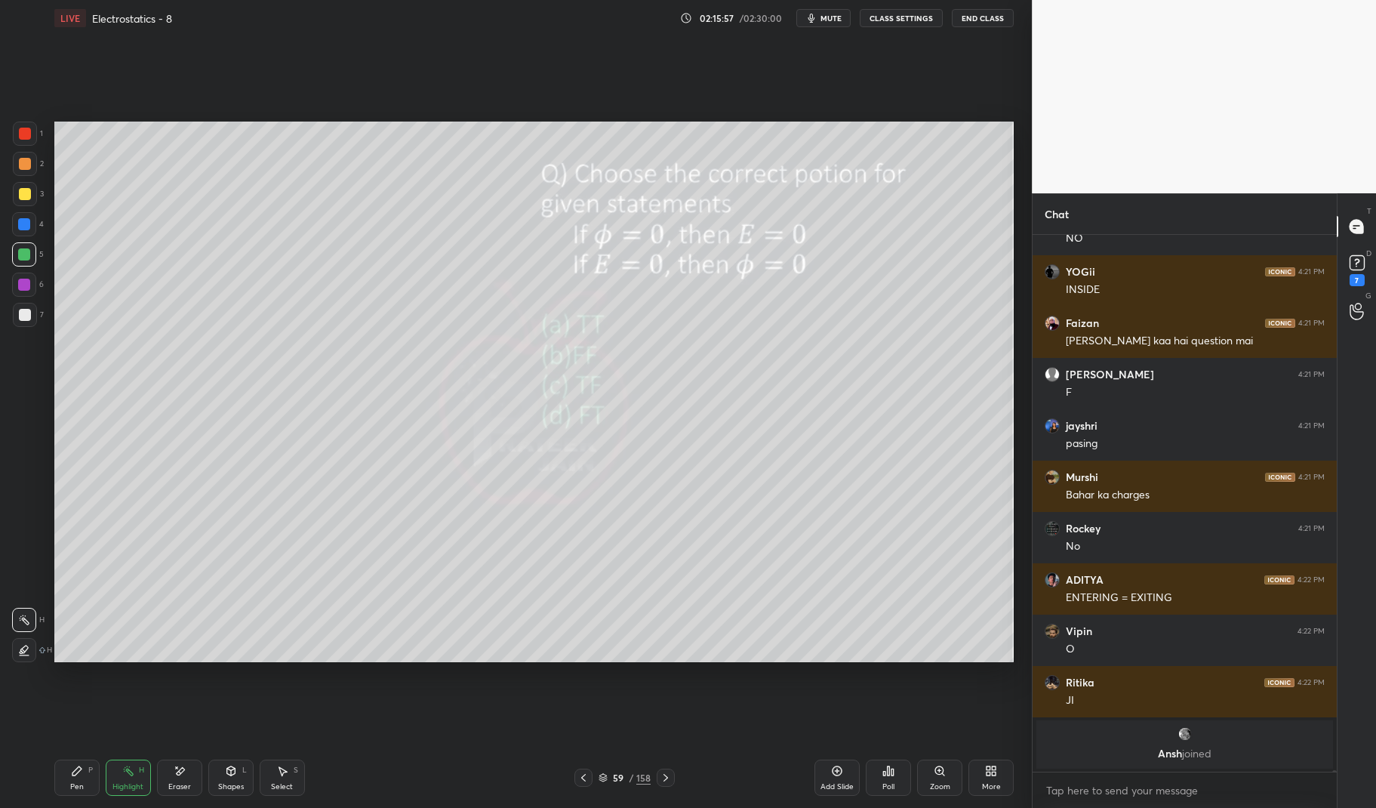
scroll to position [172526, 0]
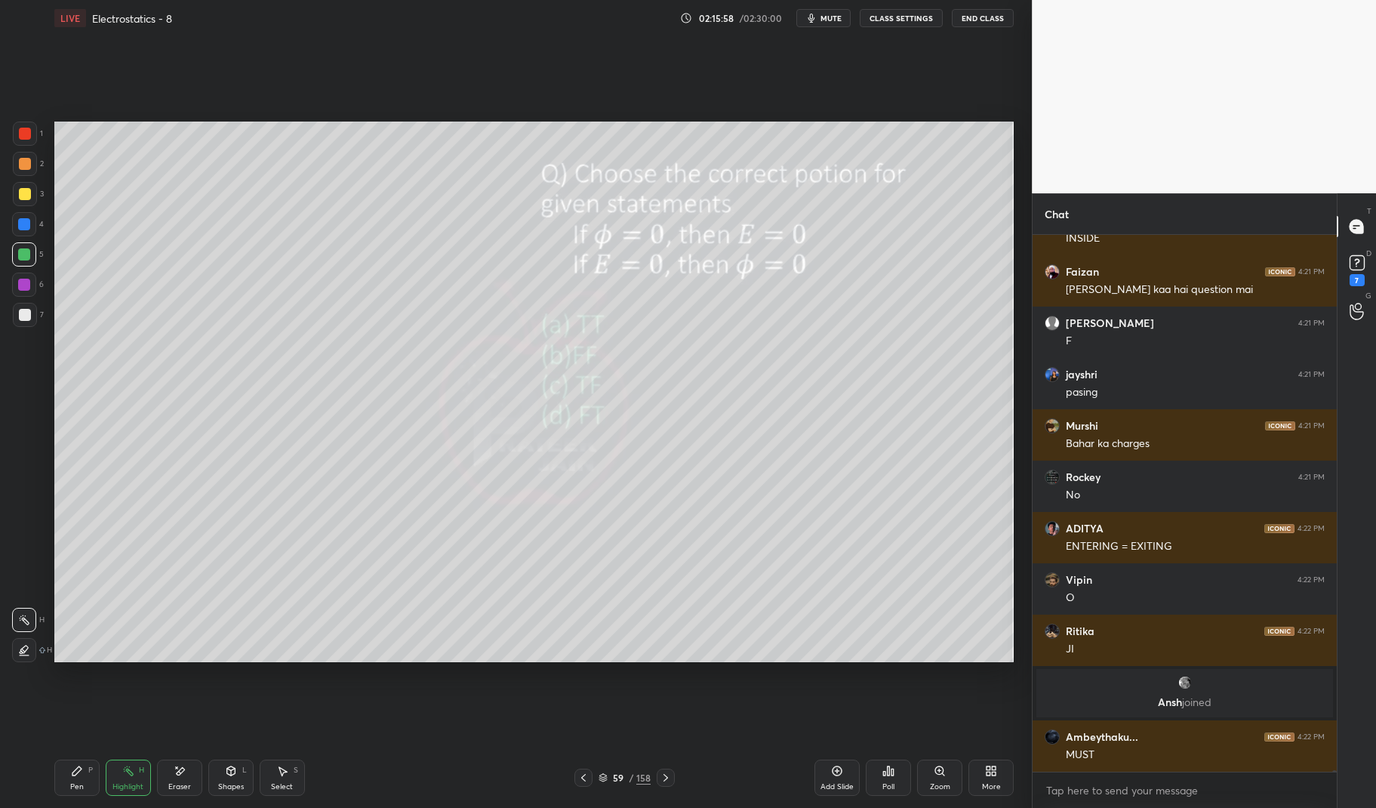
click at [75, 778] on div "Pen P" at bounding box center [76, 777] width 45 height 36
click at [66, 778] on div "Pen P" at bounding box center [76, 777] width 45 height 36
click at [25, 325] on div at bounding box center [25, 315] width 24 height 24
click at [20, 321] on div at bounding box center [25, 315] width 24 height 24
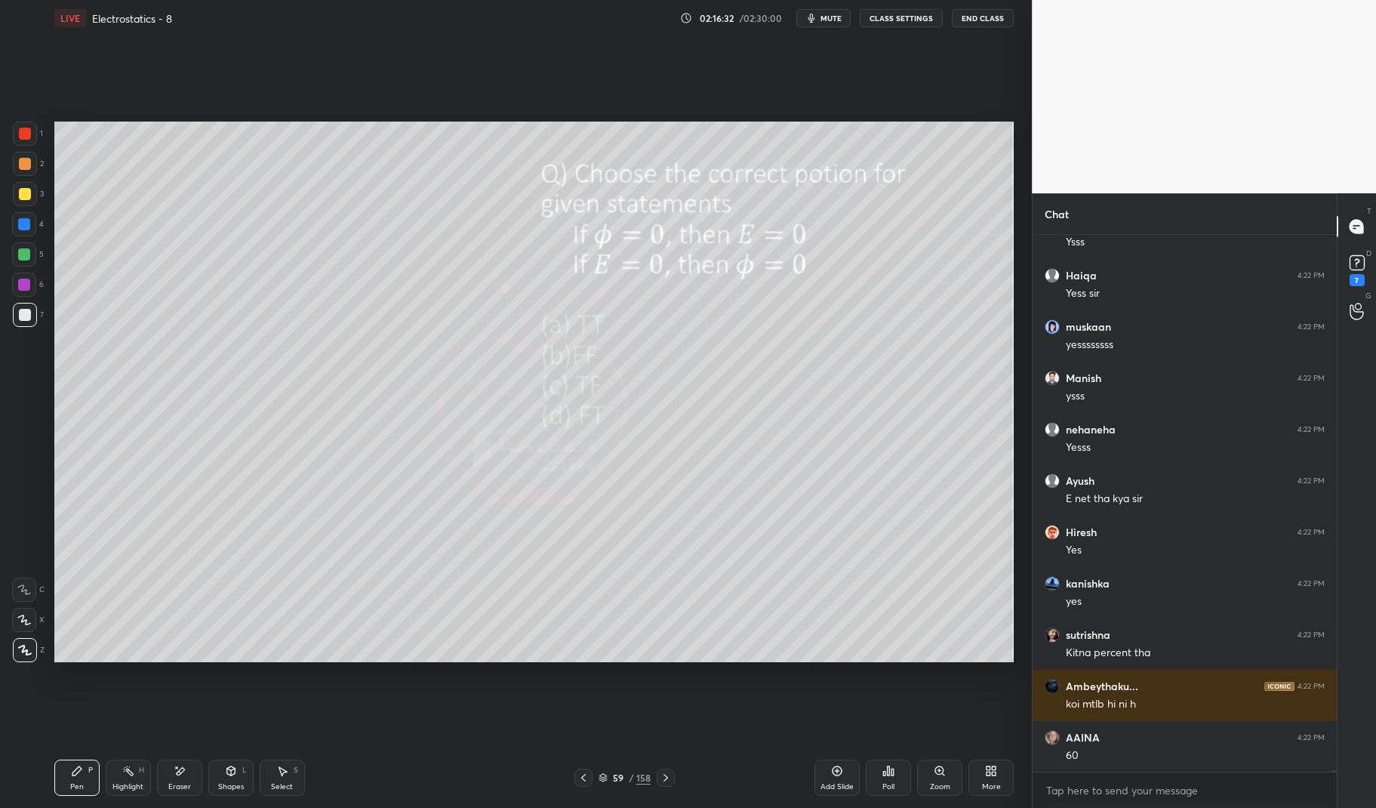
scroll to position [173399, 0]
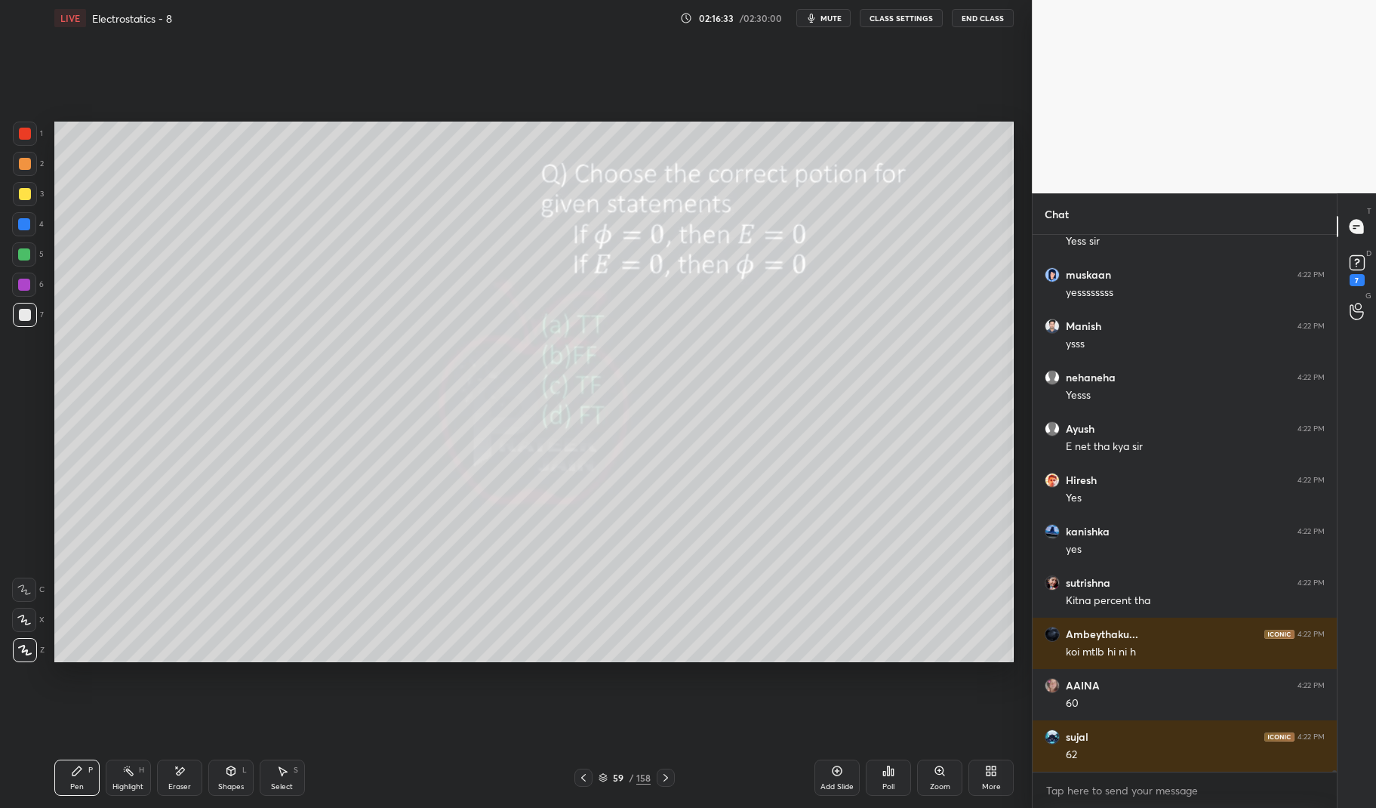
click at [129, 787] on div "Highlight" at bounding box center [127, 787] width 31 height 8
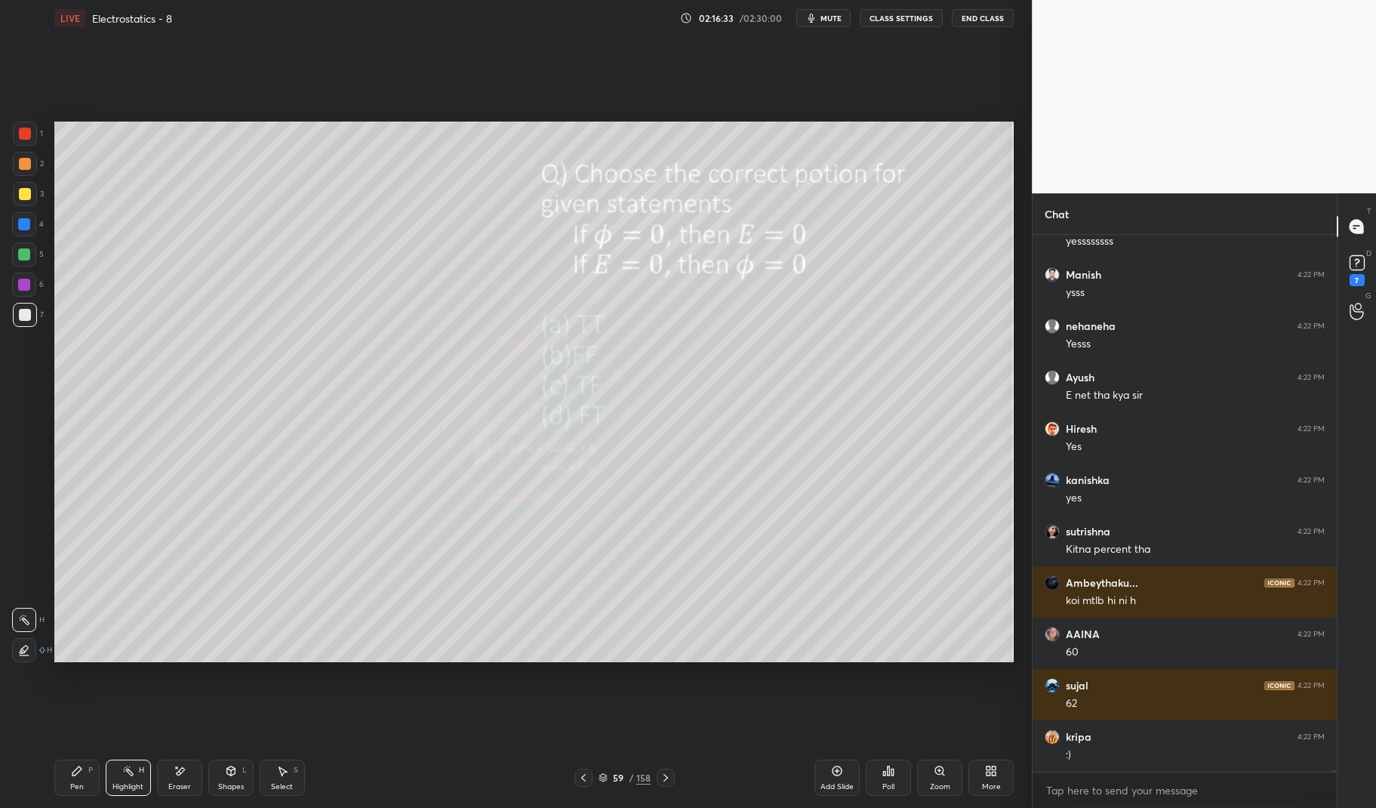
click at [119, 784] on div "Highlight" at bounding box center [127, 787] width 31 height 8
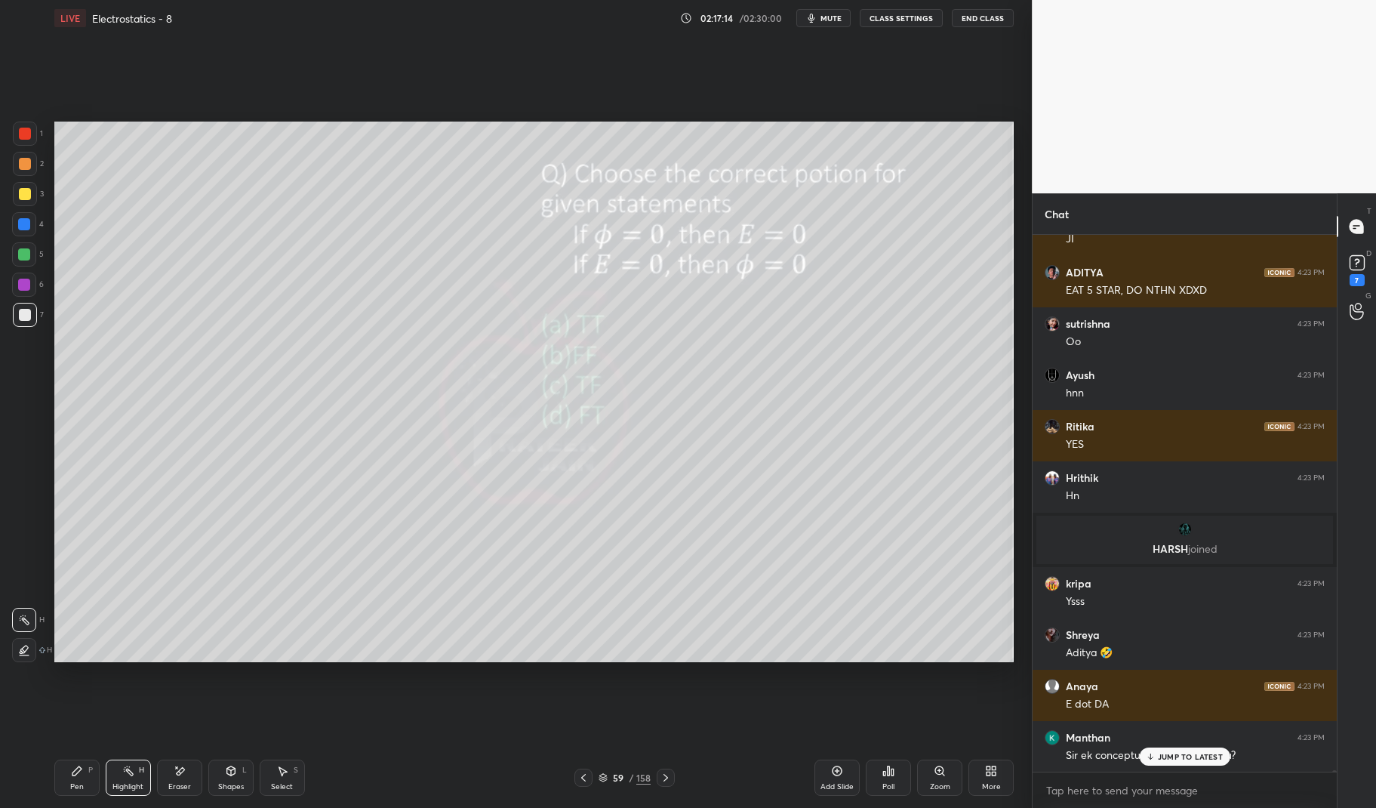
scroll to position [174632, 0]
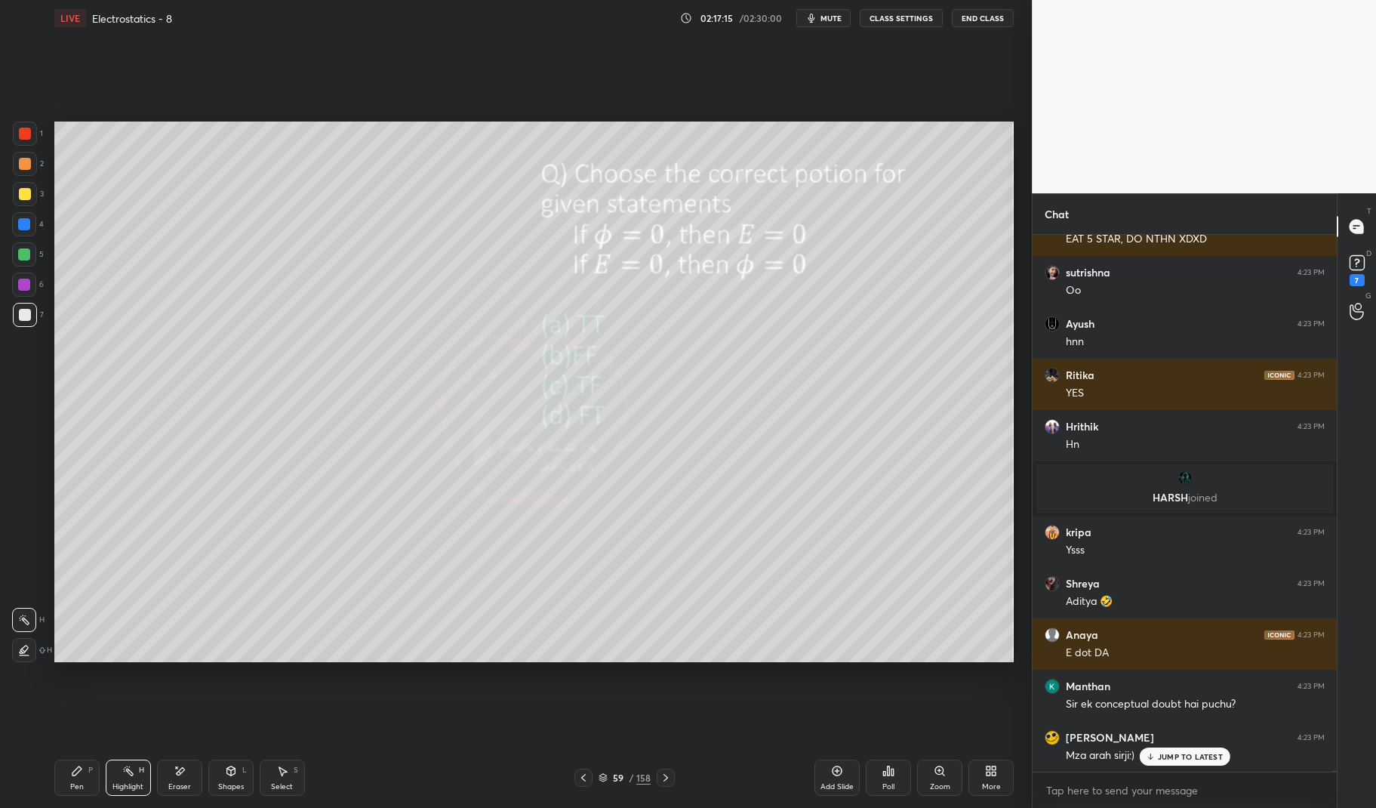
click at [1199, 758] on p "JUMP TO LATEST" at bounding box center [1190, 756] width 65 height 9
click at [670, 774] on icon at bounding box center [666, 777] width 12 height 12
click at [663, 769] on div at bounding box center [666, 777] width 18 height 18
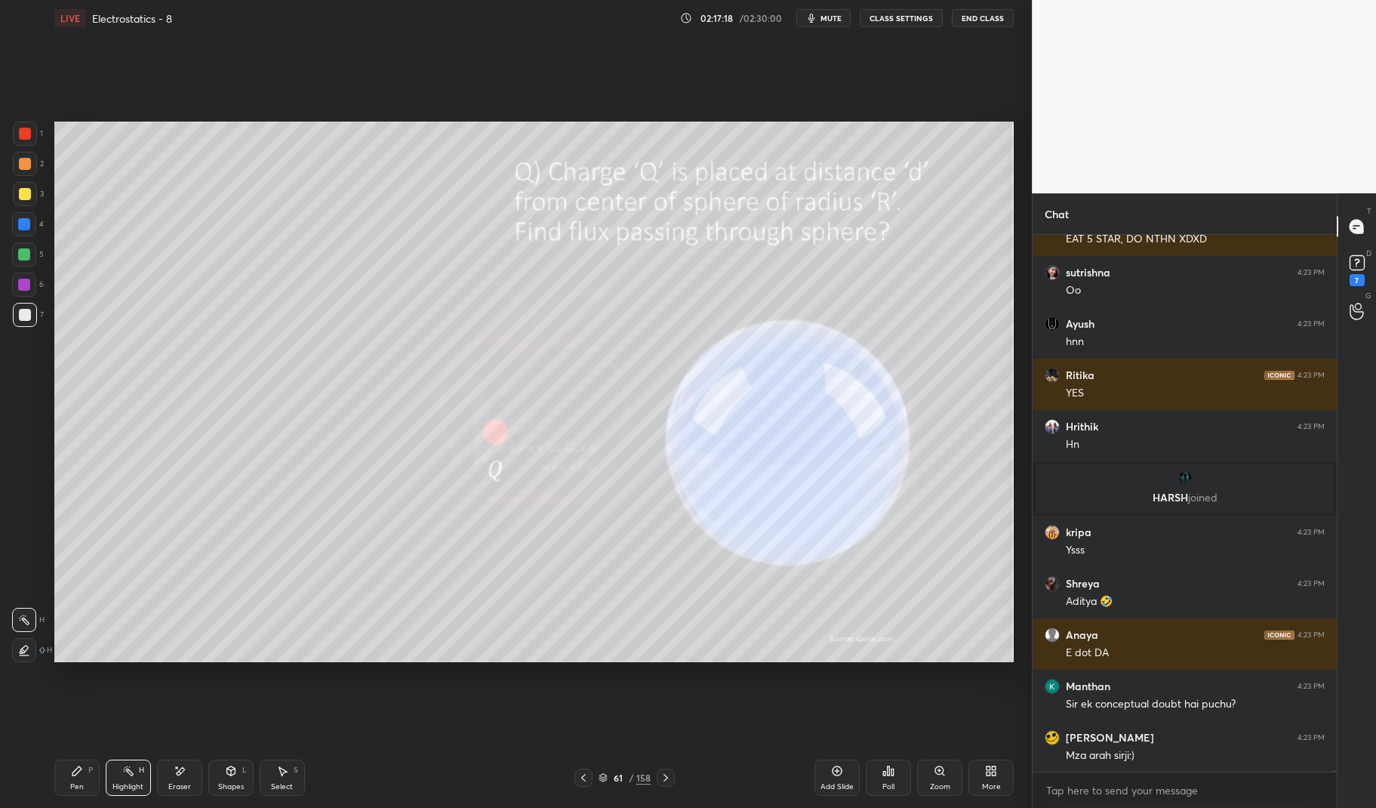
click at [667, 771] on div at bounding box center [666, 777] width 18 height 18
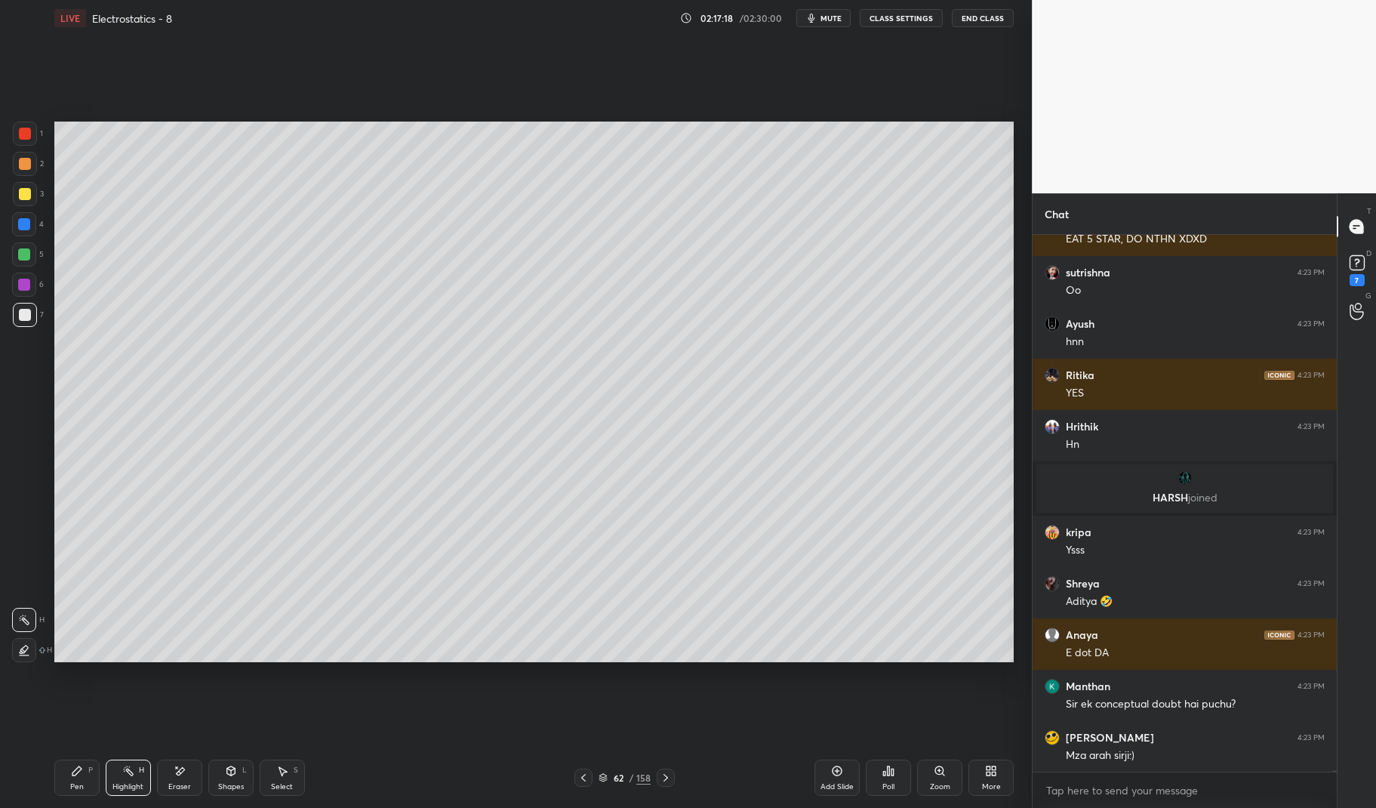
click at [607, 777] on icon at bounding box center [602, 777] width 9 height 9
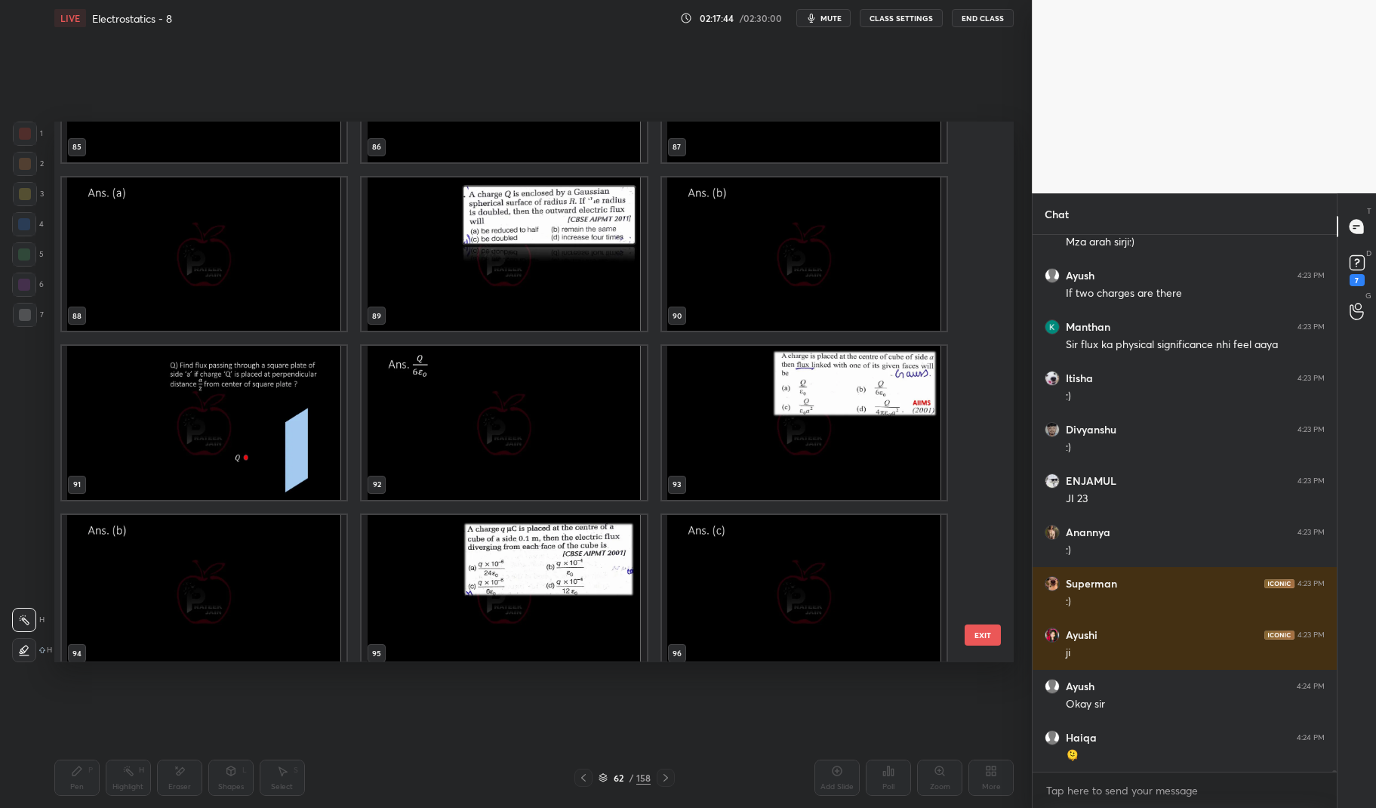
scroll to position [175197, 0]
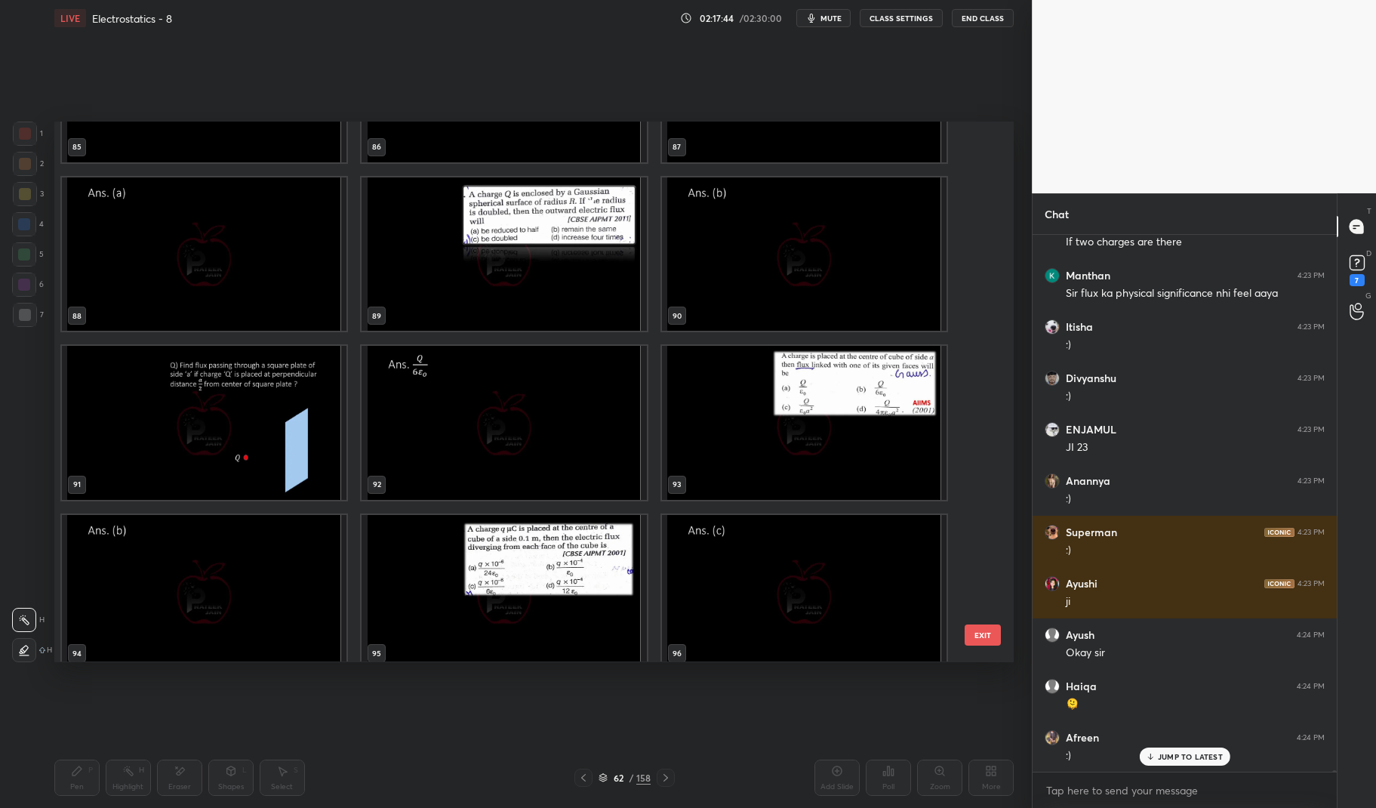
click at [298, 426] on img "grid" at bounding box center [204, 423] width 285 height 154
click at [303, 422] on img "grid" at bounding box center [204, 423] width 285 height 154
click at [306, 424] on img "grid" at bounding box center [204, 423] width 285 height 154
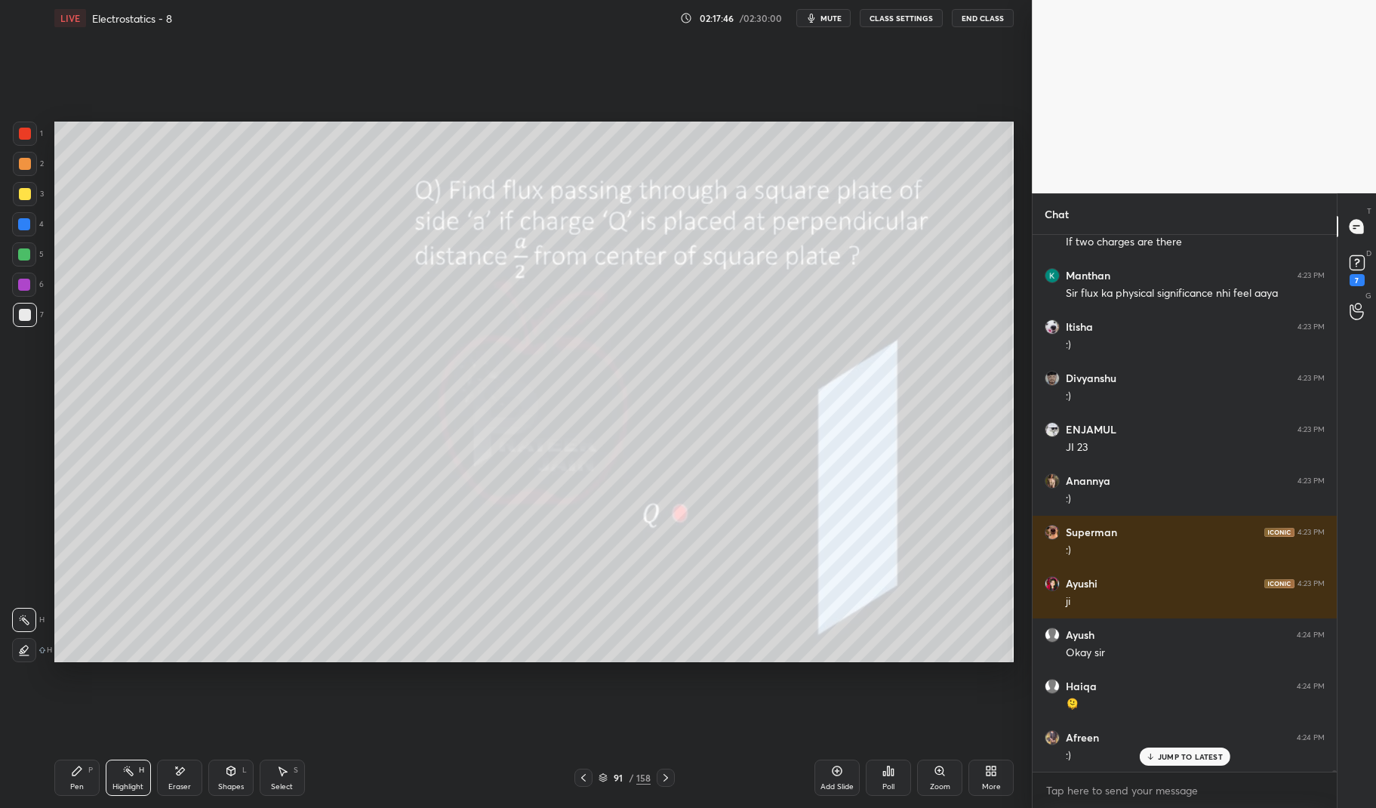
click at [1197, 753] on p "JUMP TO LATEST" at bounding box center [1190, 756] width 65 height 9
click at [20, 202] on div at bounding box center [25, 194] width 24 height 24
click at [16, 194] on div at bounding box center [25, 194] width 24 height 24
click at [1195, 756] on p "JUMP TO LATEST" at bounding box center [1190, 756] width 65 height 9
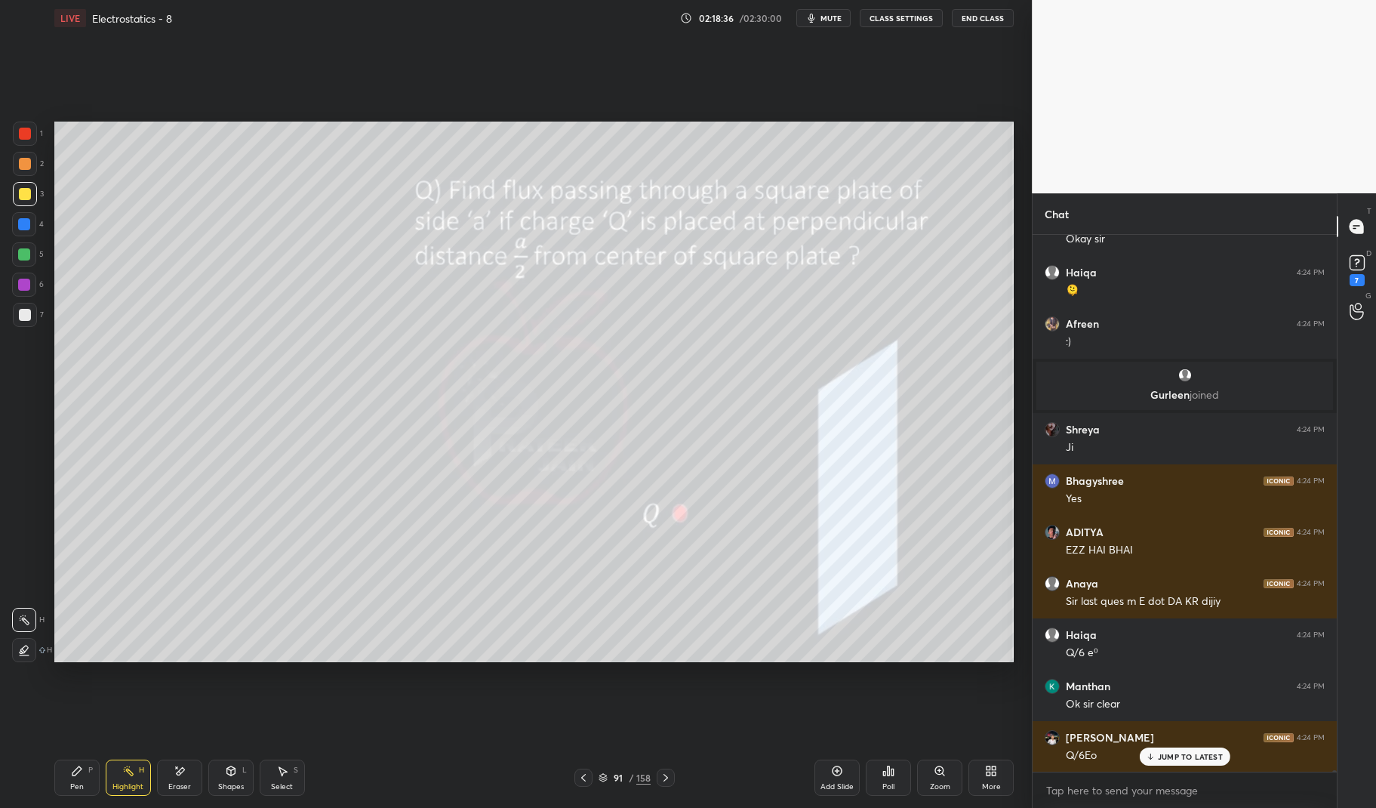
scroll to position [174925, 0]
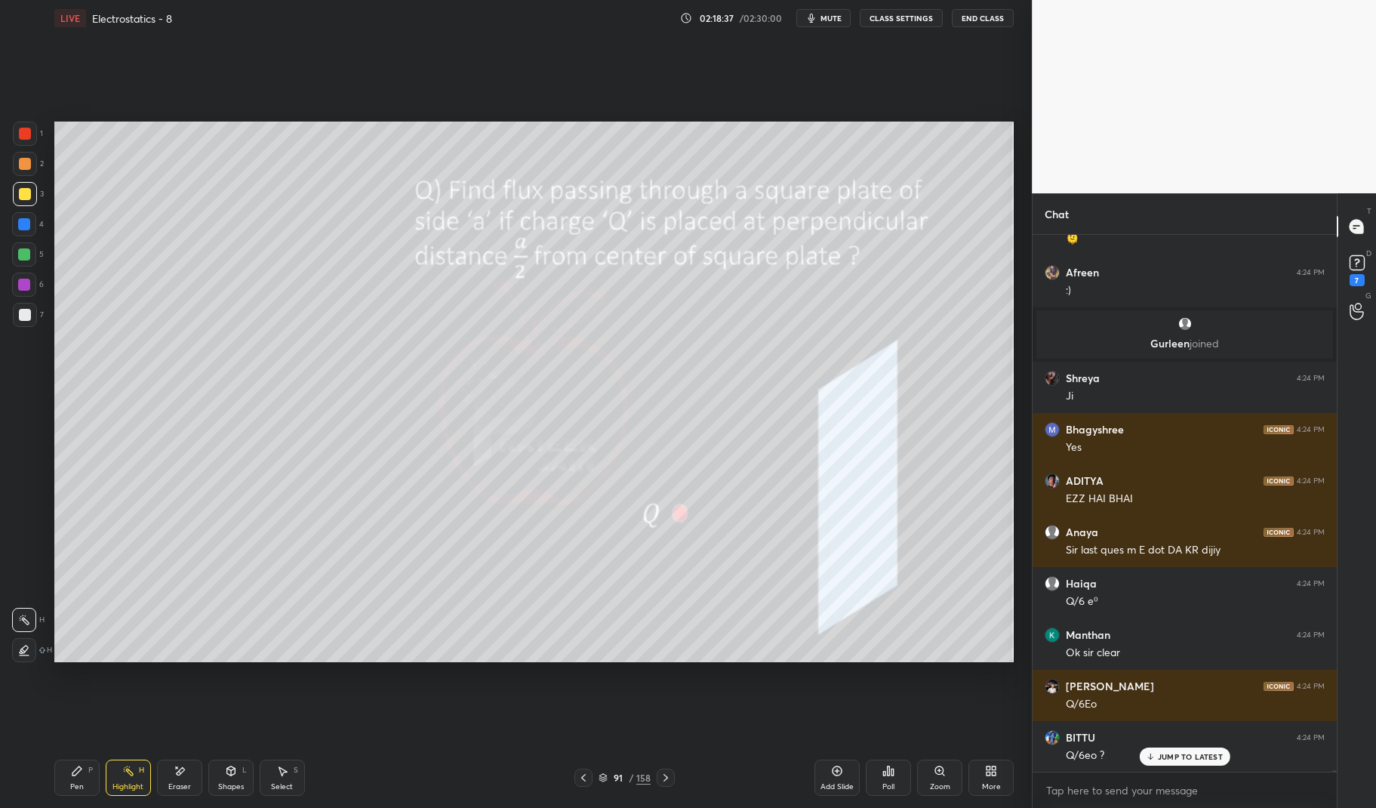
click at [23, 190] on div at bounding box center [25, 194] width 12 height 12
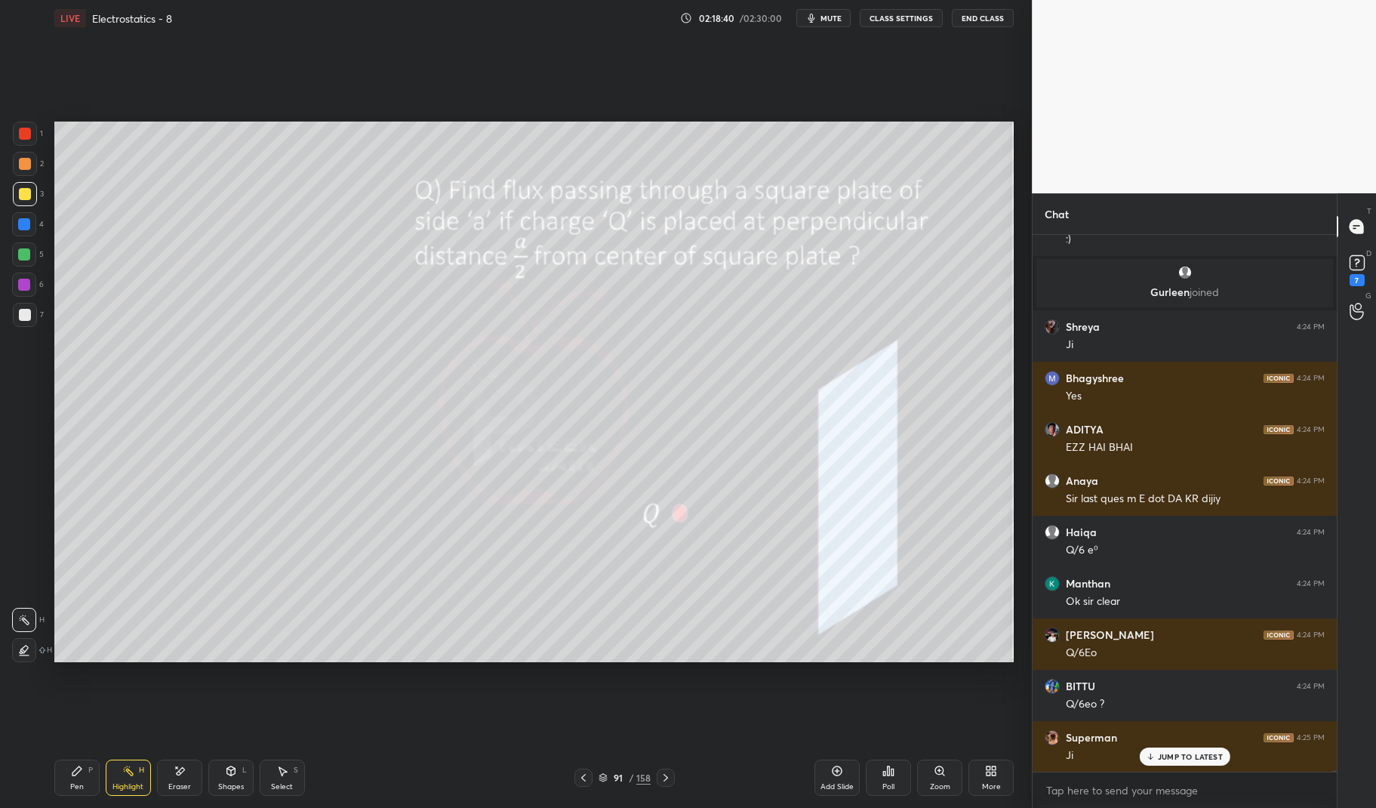
scroll to position [175042, 0]
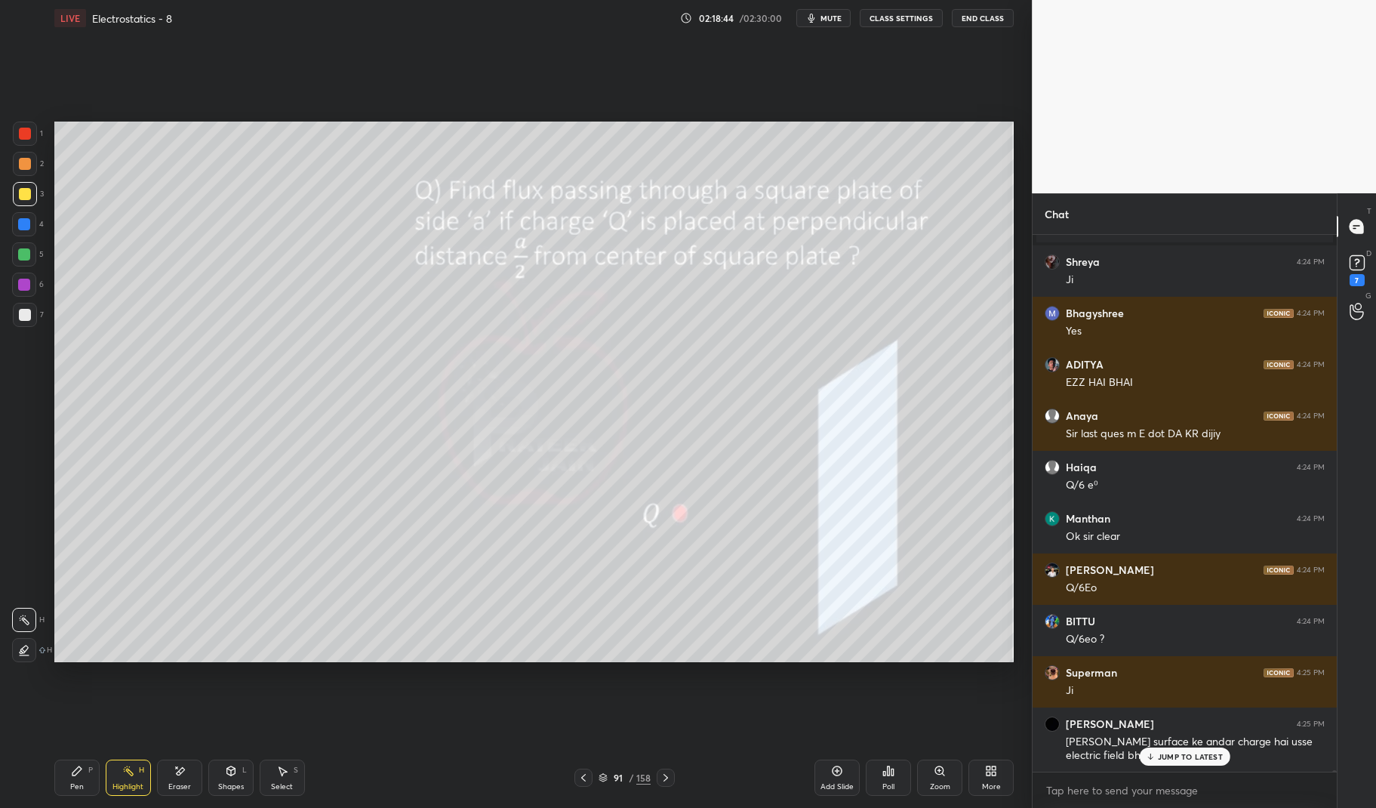
click at [135, 786] on div "Highlight" at bounding box center [127, 787] width 31 height 8
click at [119, 780] on div "Highlight H" at bounding box center [128, 777] width 45 height 36
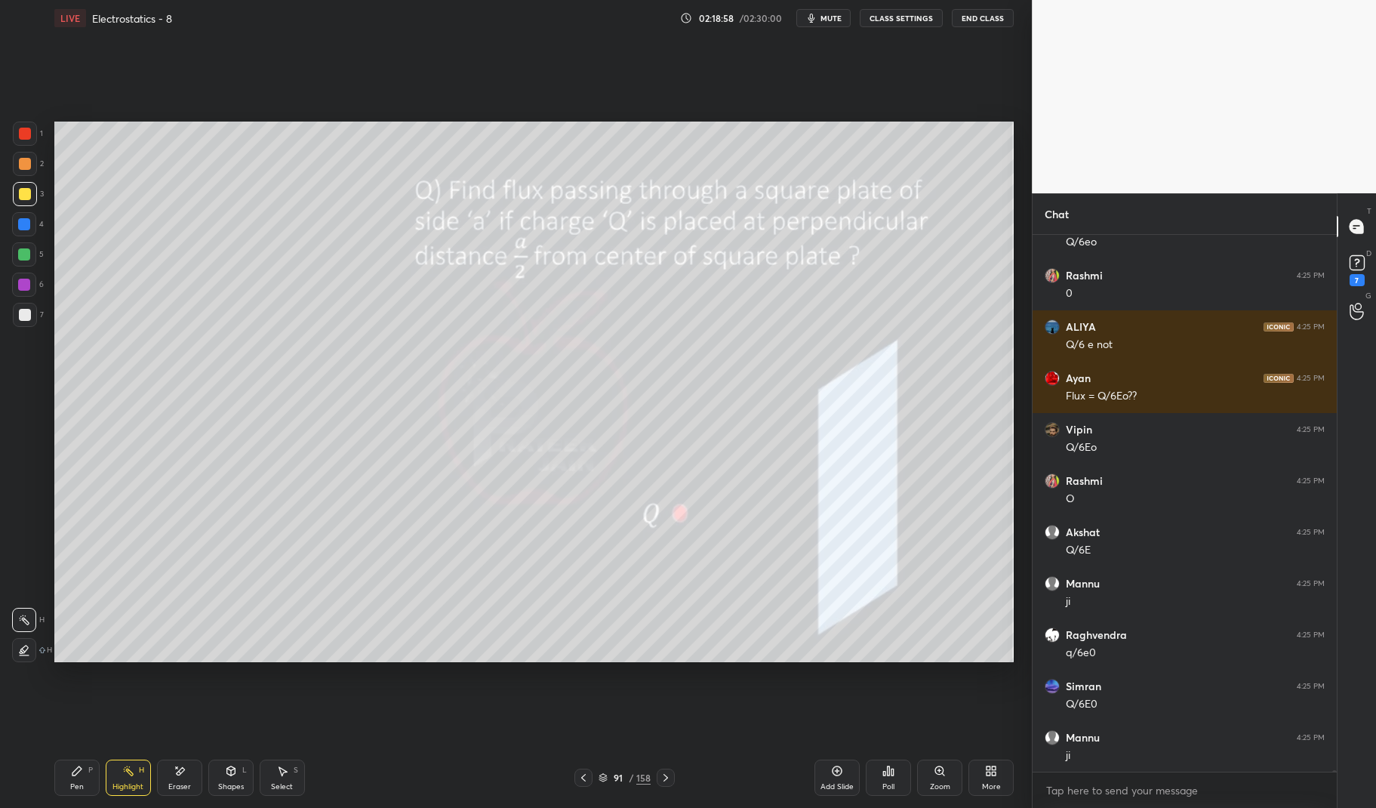
scroll to position [175673, 0]
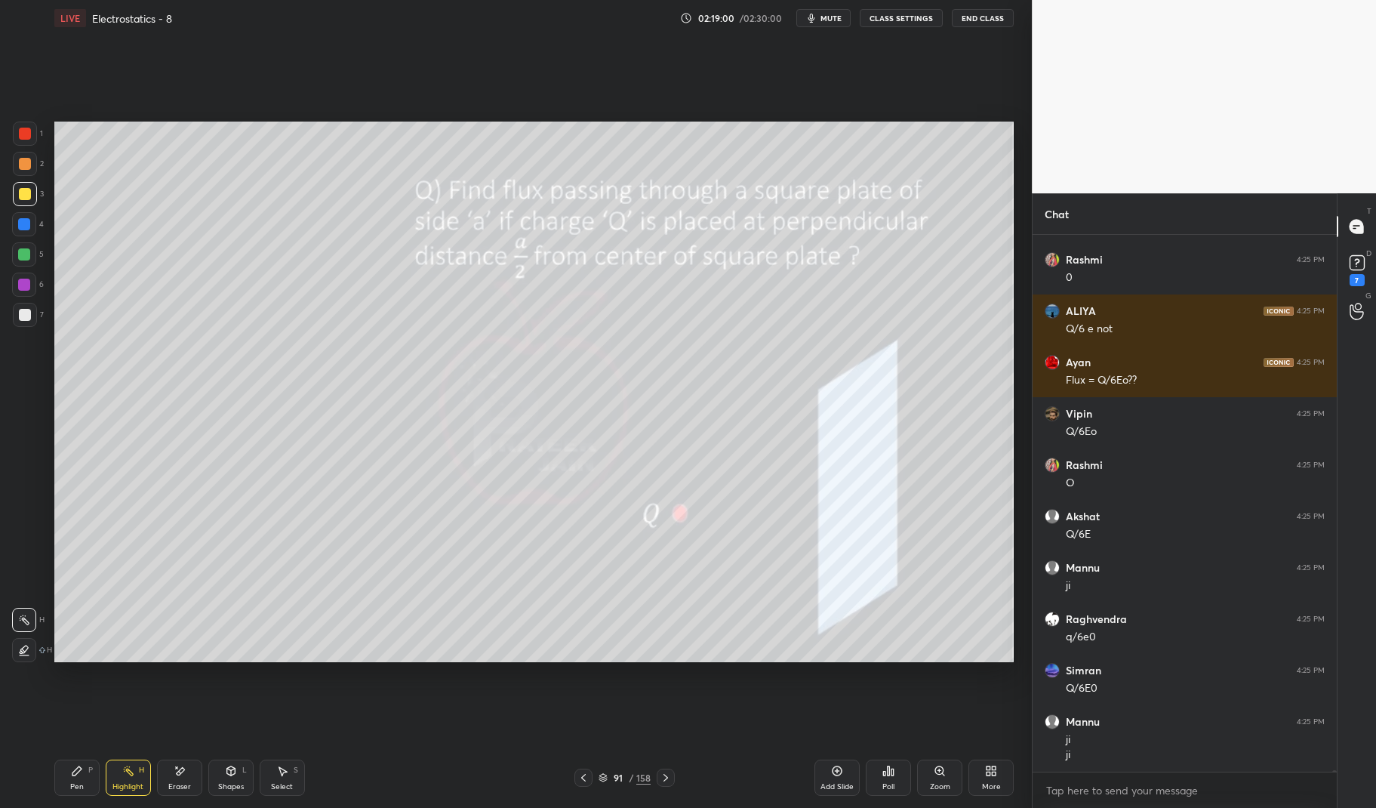
click at [26, 227] on div at bounding box center [24, 224] width 12 height 12
click at [23, 227] on div at bounding box center [24, 224] width 12 height 12
click at [25, 260] on div at bounding box center [24, 254] width 12 height 12
click at [16, 257] on div at bounding box center [24, 254] width 24 height 24
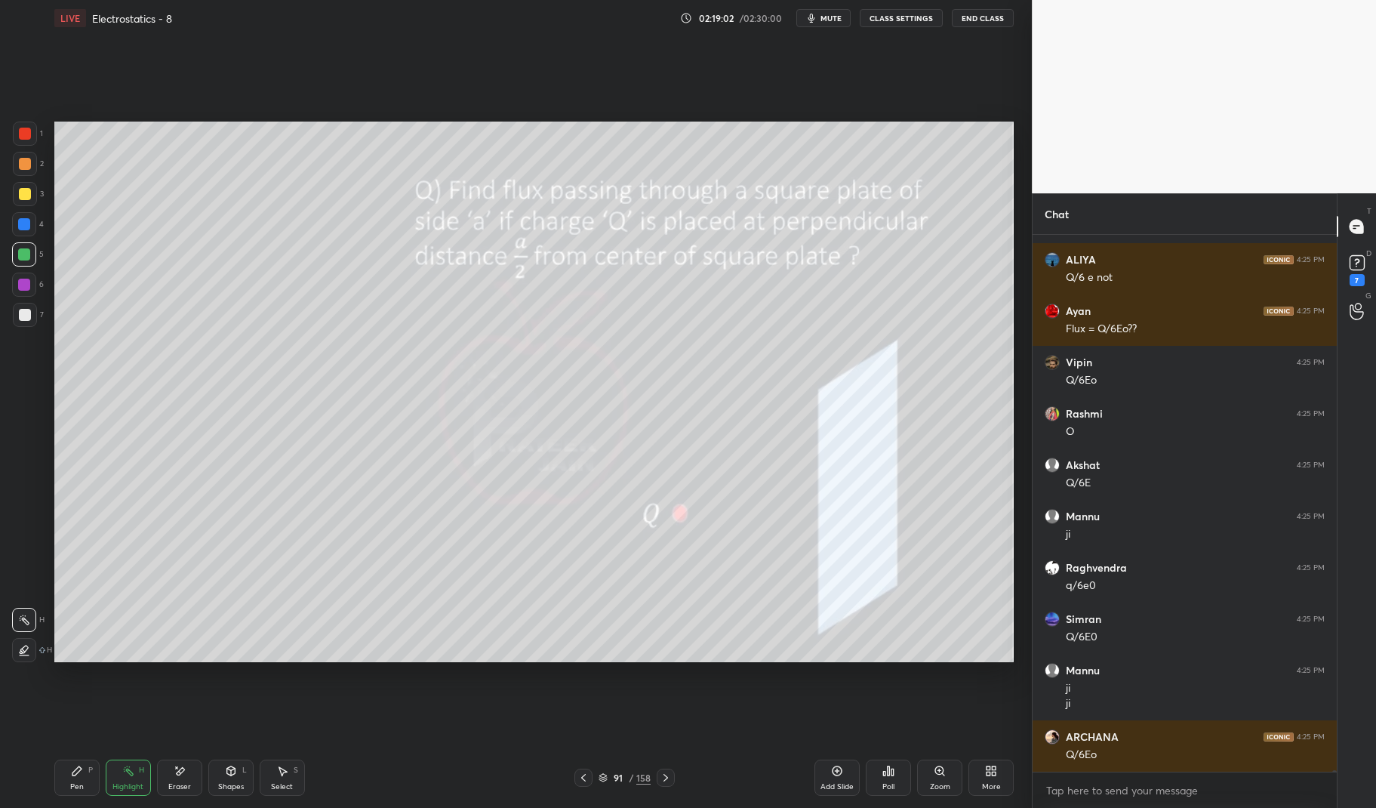
click at [64, 778] on div "Pen P" at bounding box center [76, 777] width 45 height 36
click at [58, 777] on div "Pen P" at bounding box center [76, 777] width 45 height 36
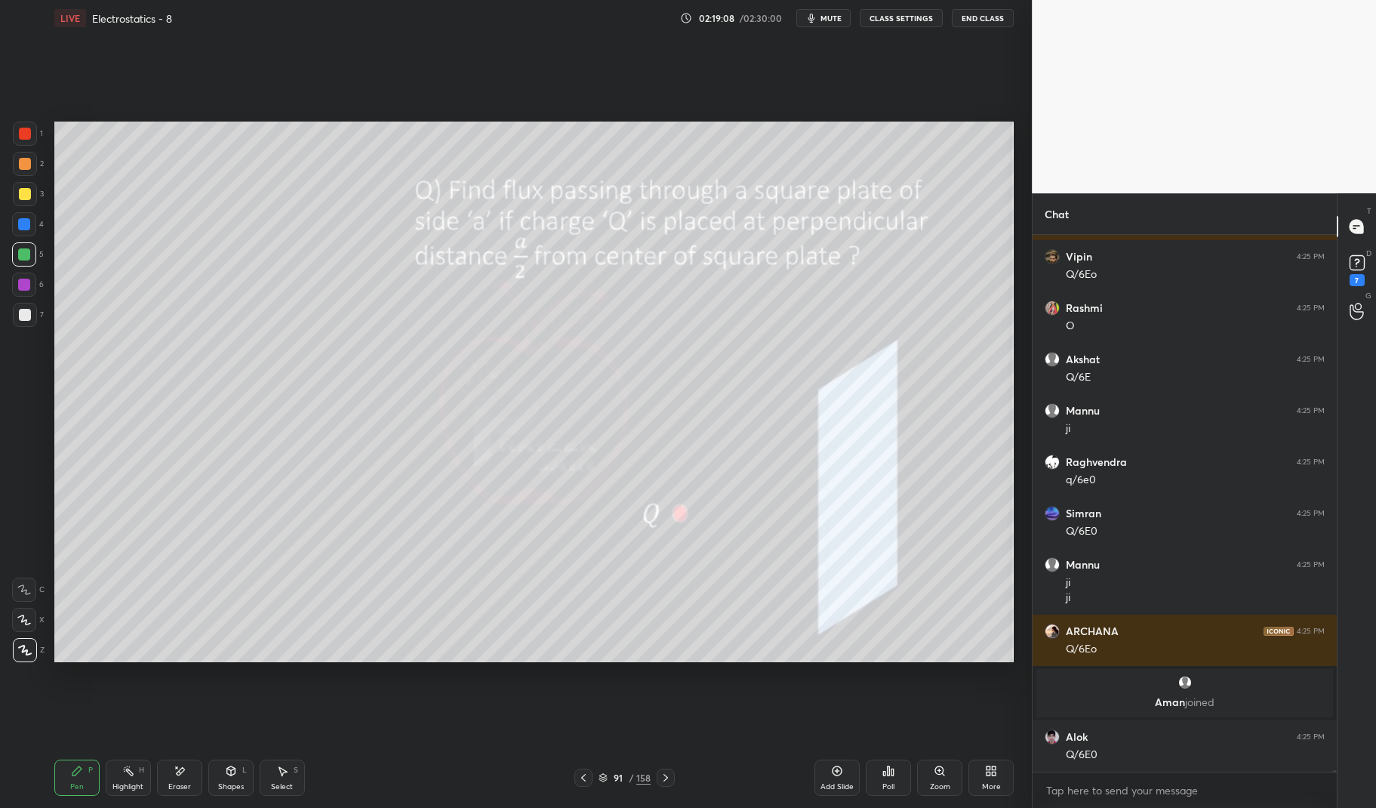
scroll to position [175485, 0]
click at [23, 229] on div at bounding box center [24, 224] width 12 height 12
click at [80, 766] on icon at bounding box center [77, 770] width 12 height 12
click at [75, 763] on div "Pen P" at bounding box center [76, 777] width 45 height 36
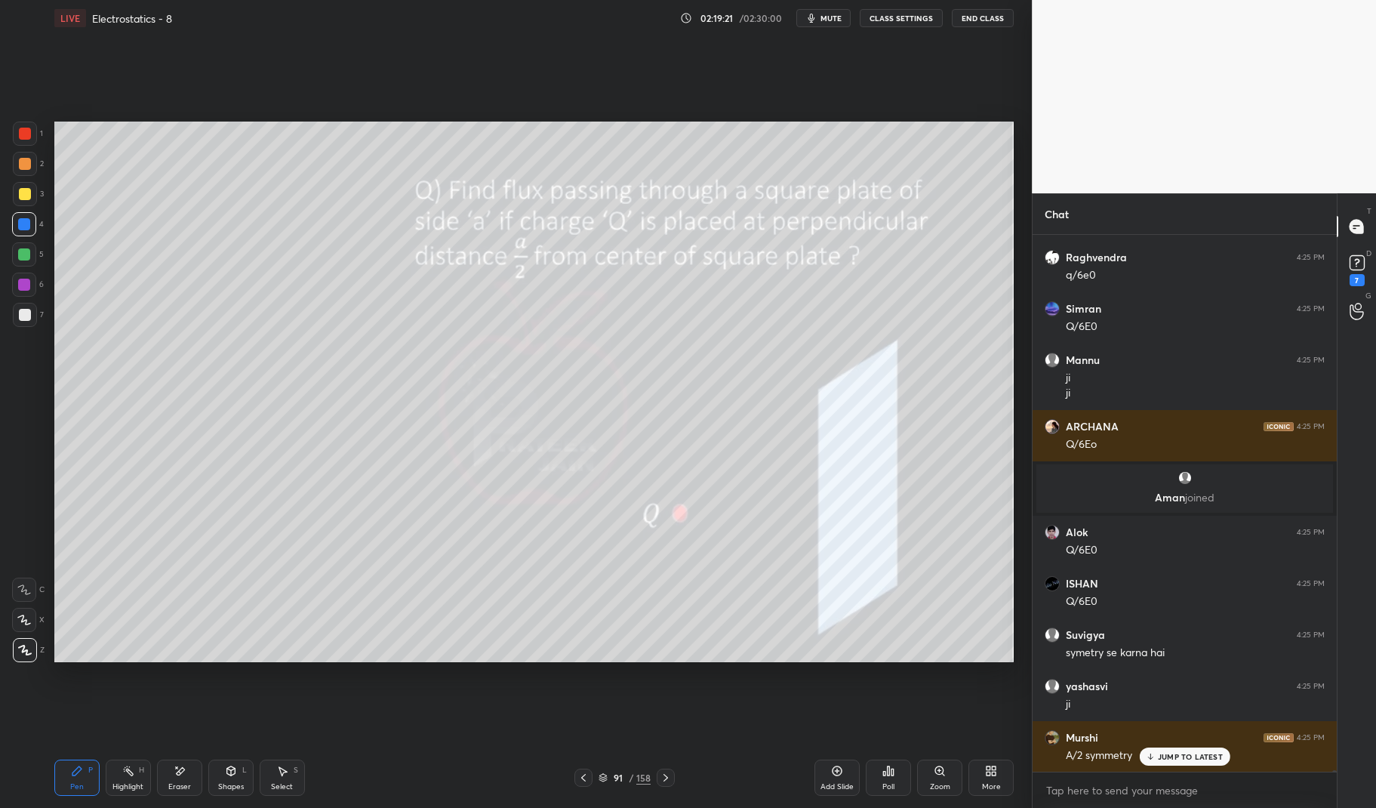
scroll to position [175740, 0]
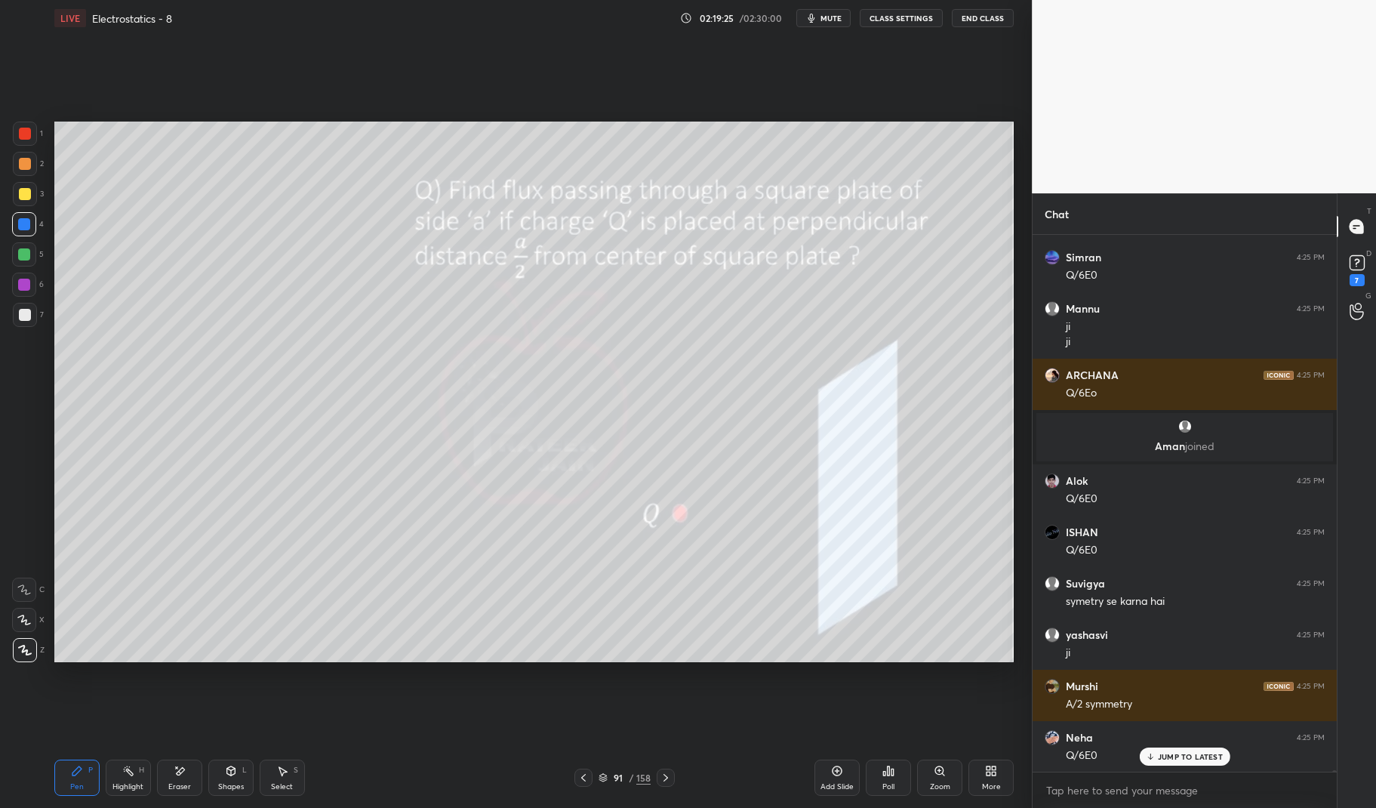
click at [131, 771] on icon at bounding box center [128, 770] width 12 height 12
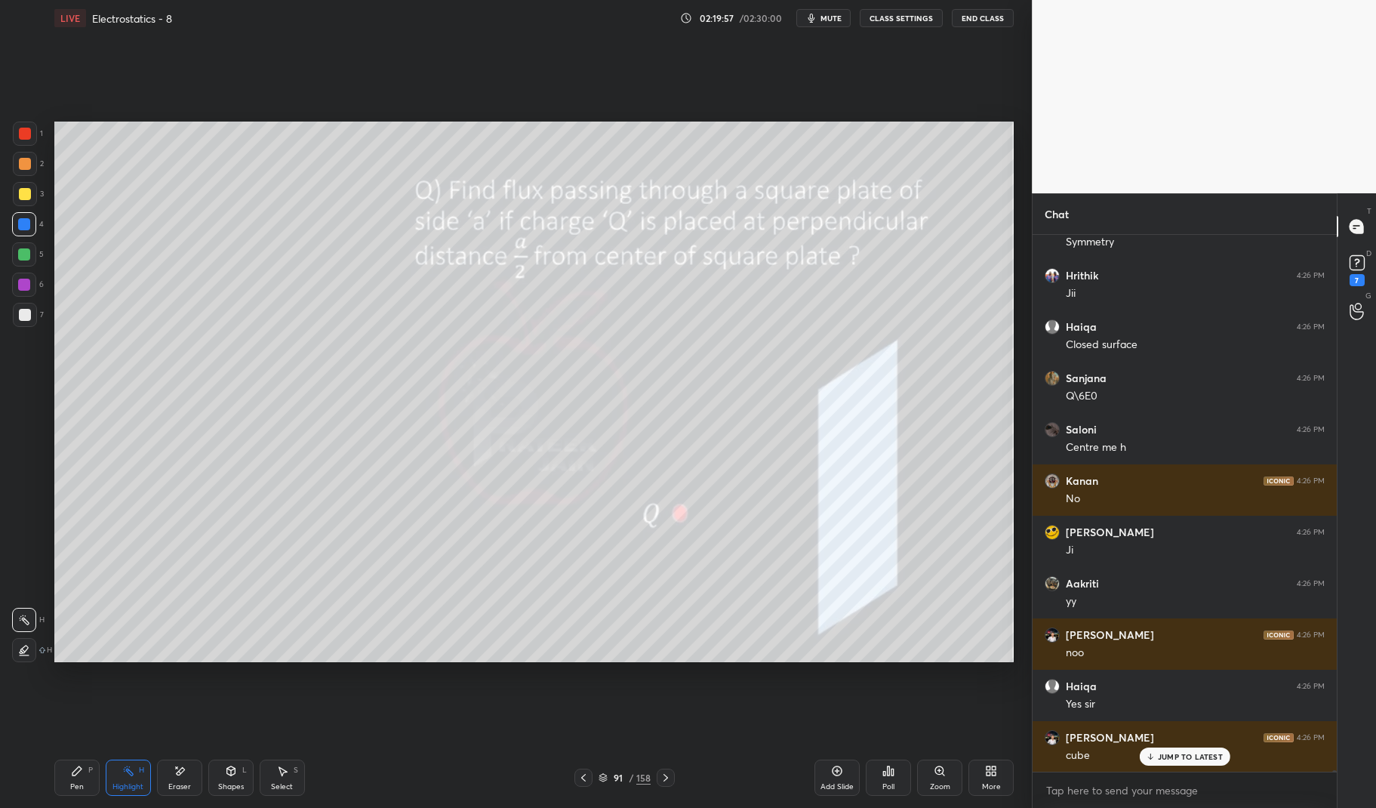
scroll to position [176613, 0]
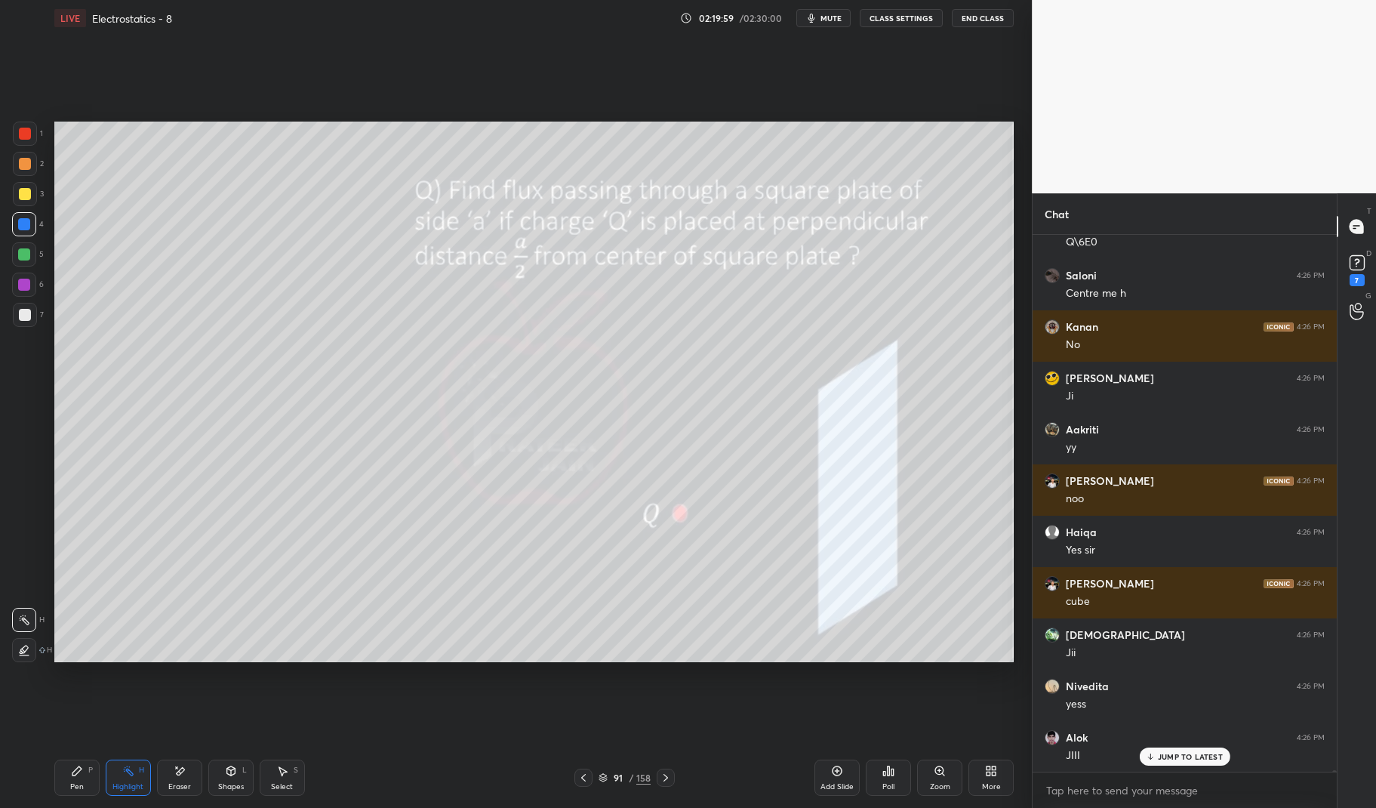
click at [31, 191] on div at bounding box center [25, 194] width 24 height 24
click at [27, 193] on div at bounding box center [25, 194] width 12 height 12
click at [236, 774] on icon at bounding box center [231, 770] width 12 height 12
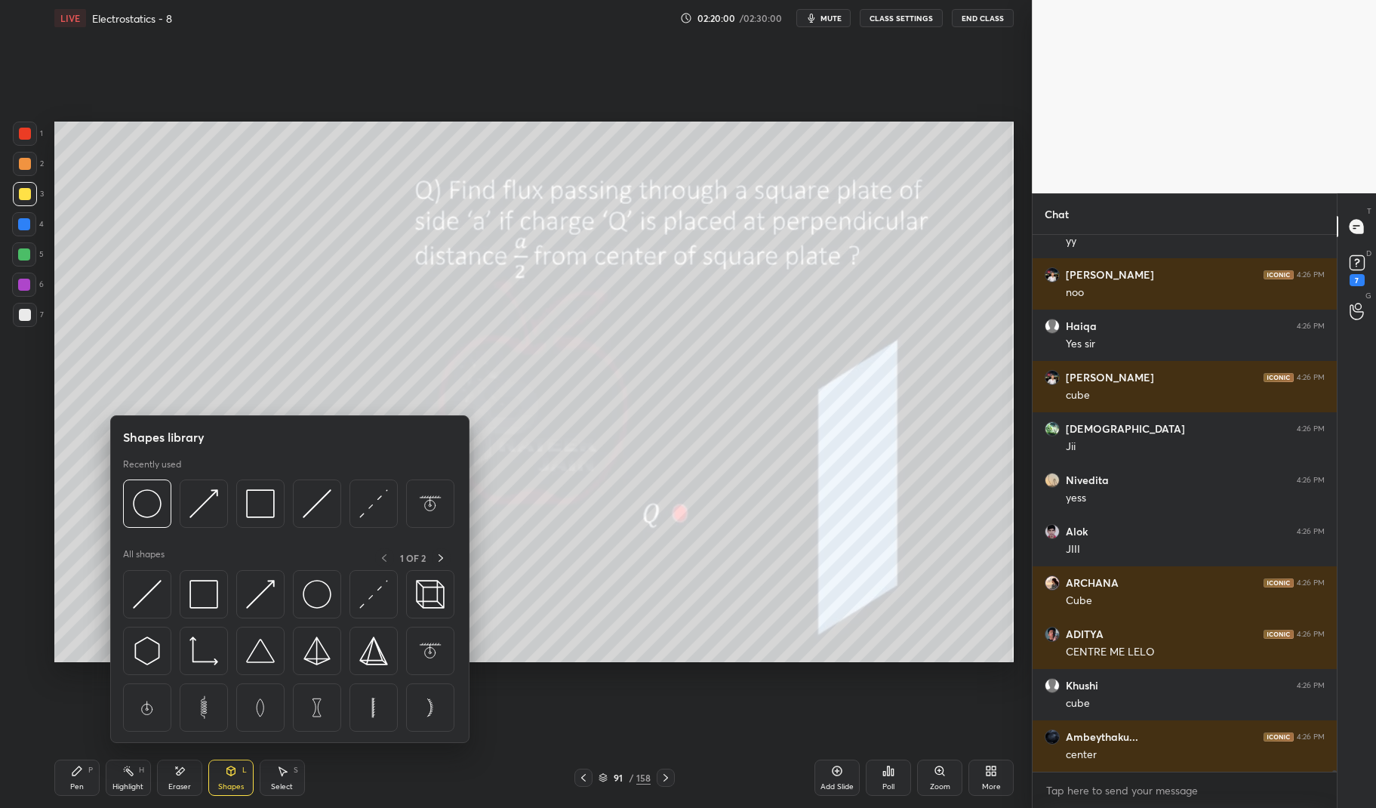
click at [223, 592] on div at bounding box center [204, 594] width 48 height 48
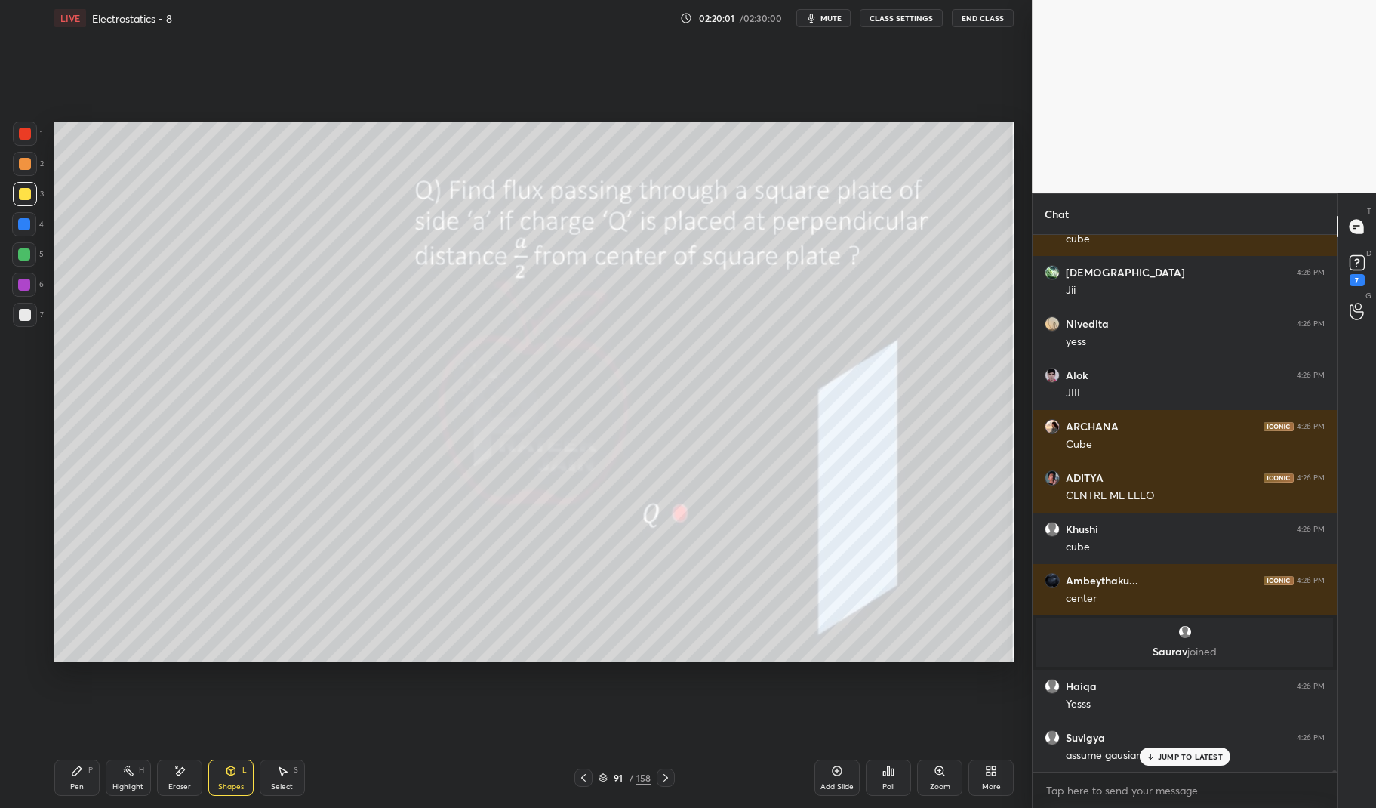
click at [237, 790] on div "Shapes" at bounding box center [231, 787] width 26 height 8
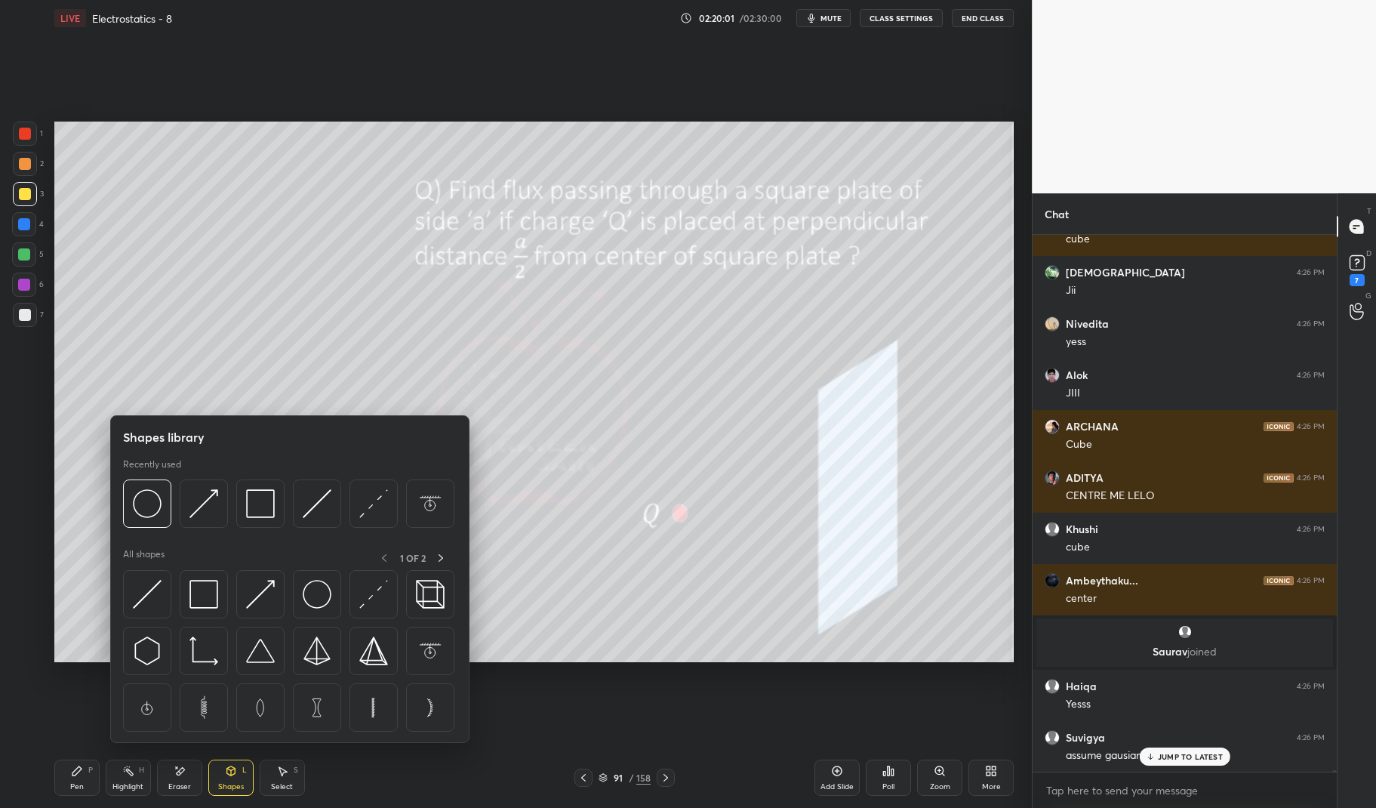
scroll to position [177129, 0]
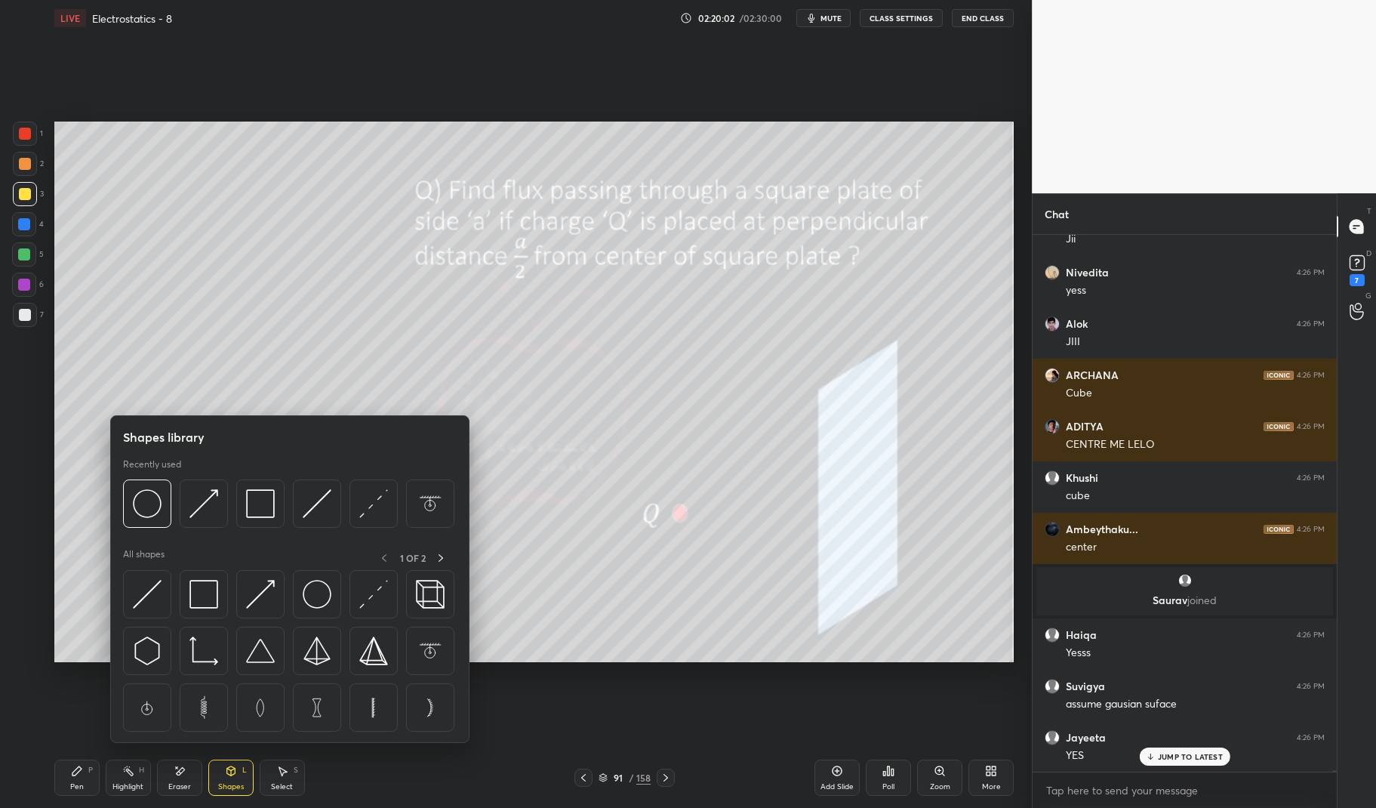
click at [441, 558] on icon at bounding box center [441, 558] width 12 height 12
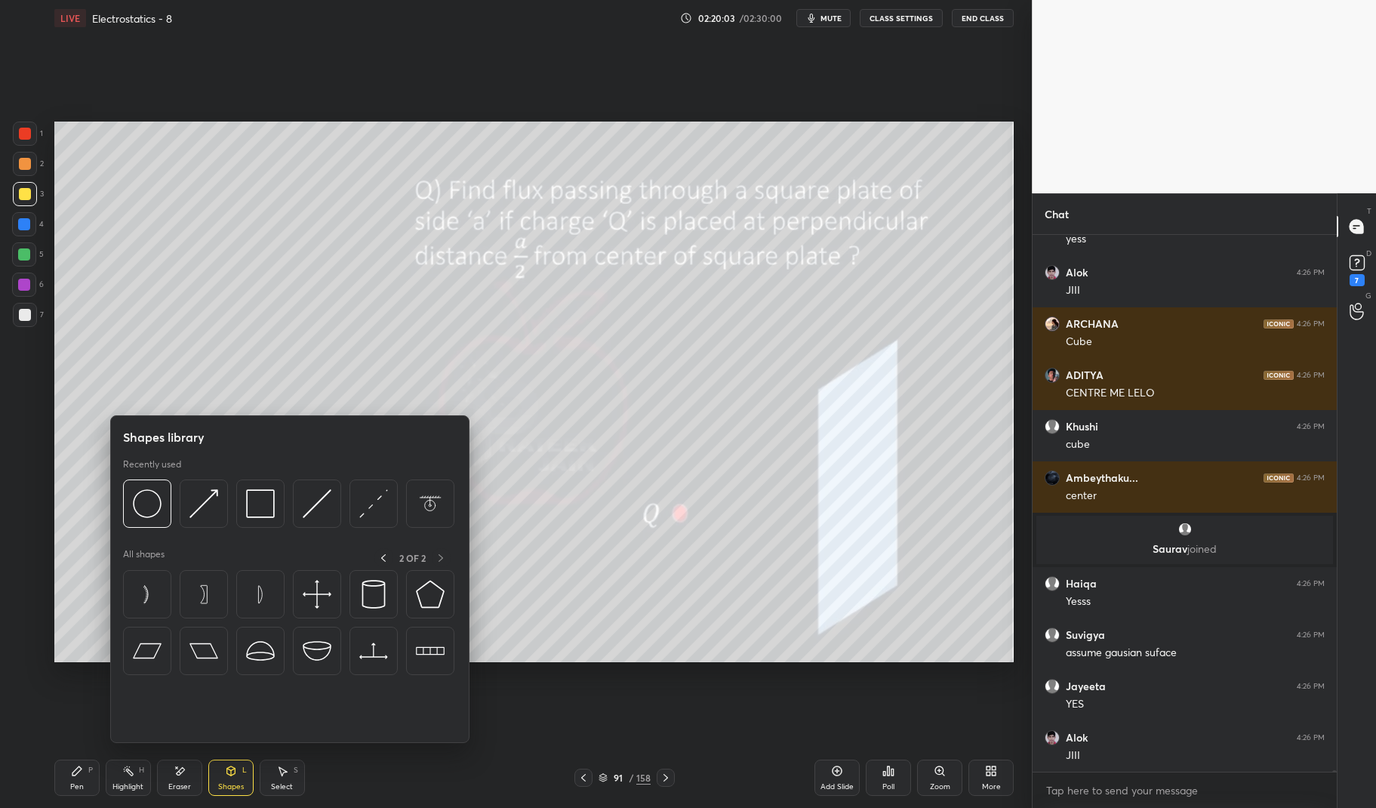
scroll to position [177232, 0]
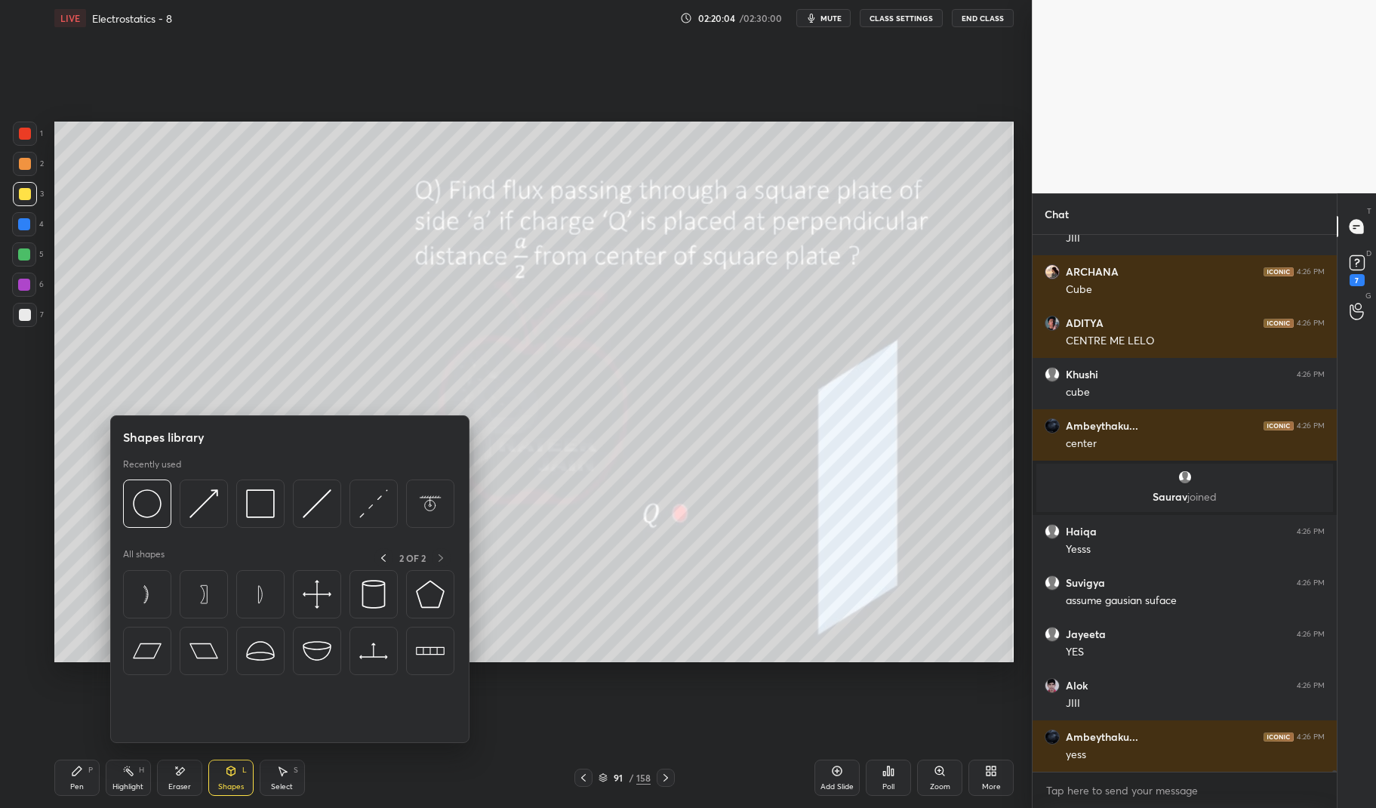
click at [386, 558] on icon at bounding box center [383, 558] width 12 height 12
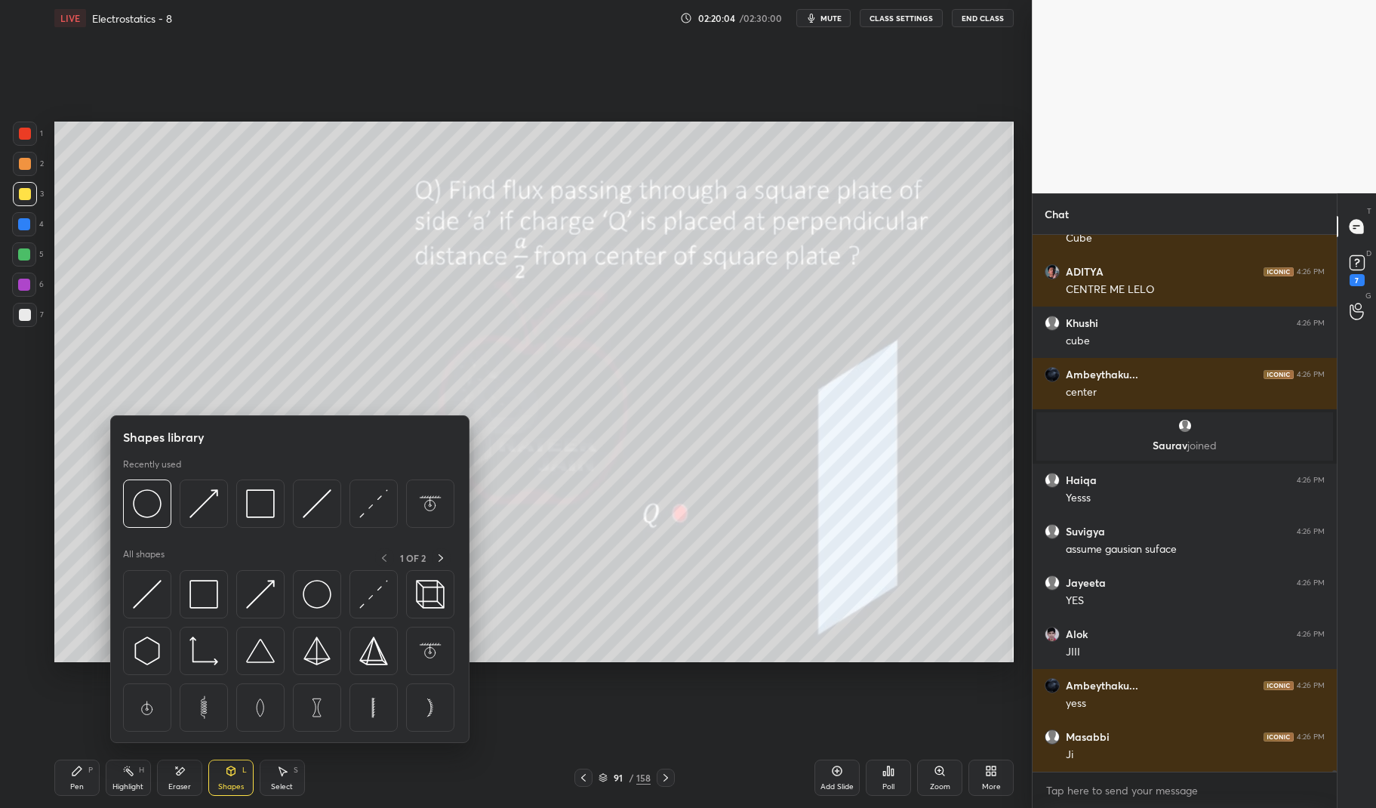
click at [425, 591] on img at bounding box center [430, 594] width 29 height 29
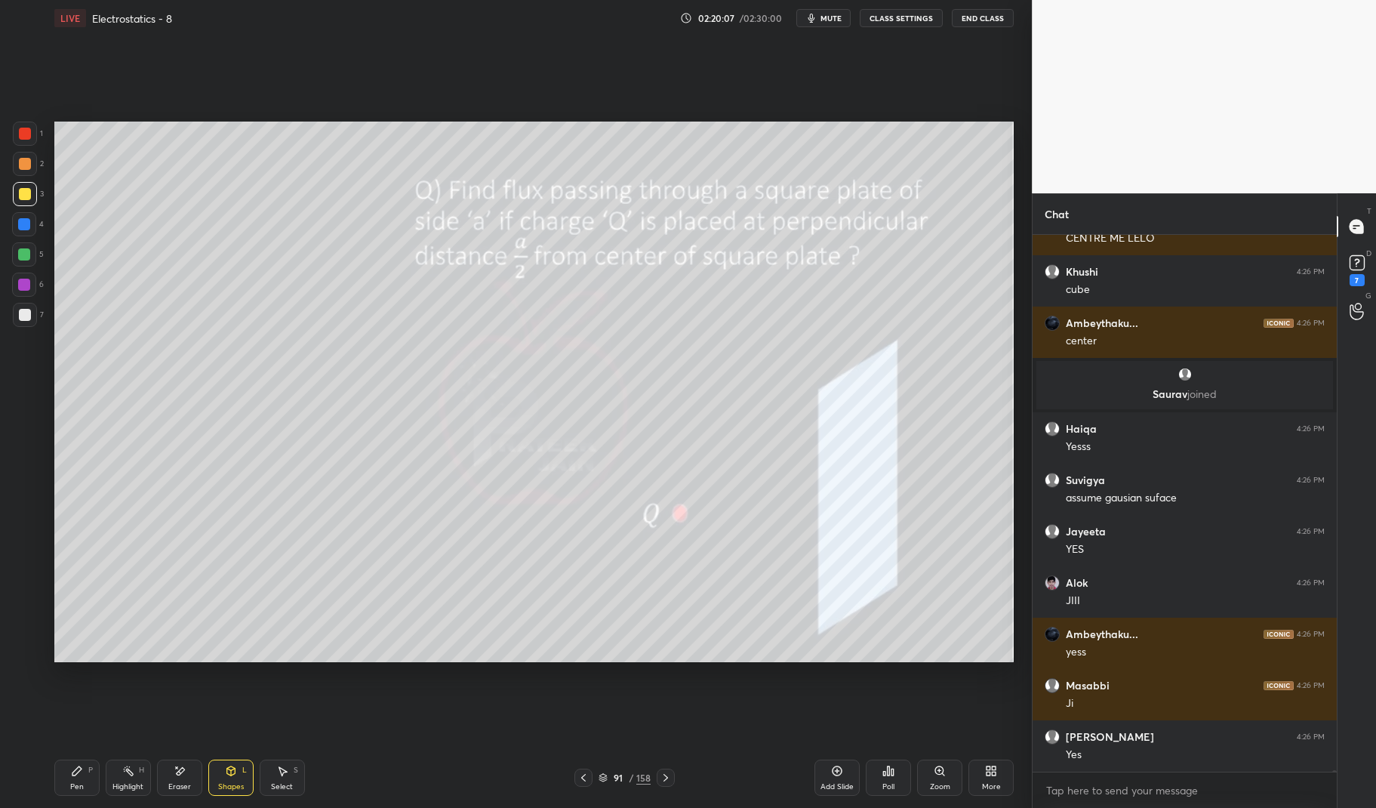
scroll to position [177386, 0]
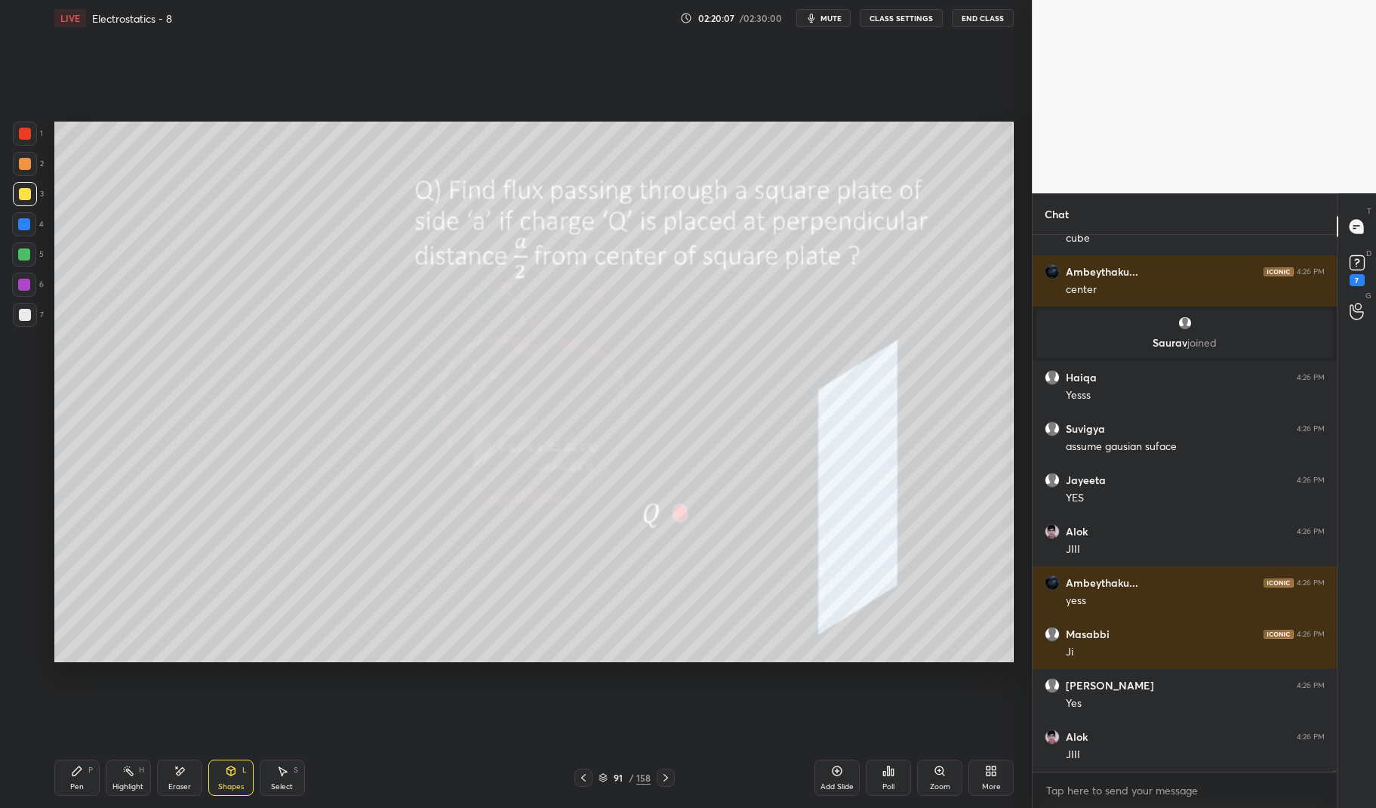
click at [82, 783] on div "Pen" at bounding box center [77, 787] width 14 height 8
click at [80, 771] on icon at bounding box center [77, 770] width 12 height 12
click at [32, 260] on div at bounding box center [24, 254] width 24 height 24
click at [25, 255] on div at bounding box center [24, 254] width 12 height 12
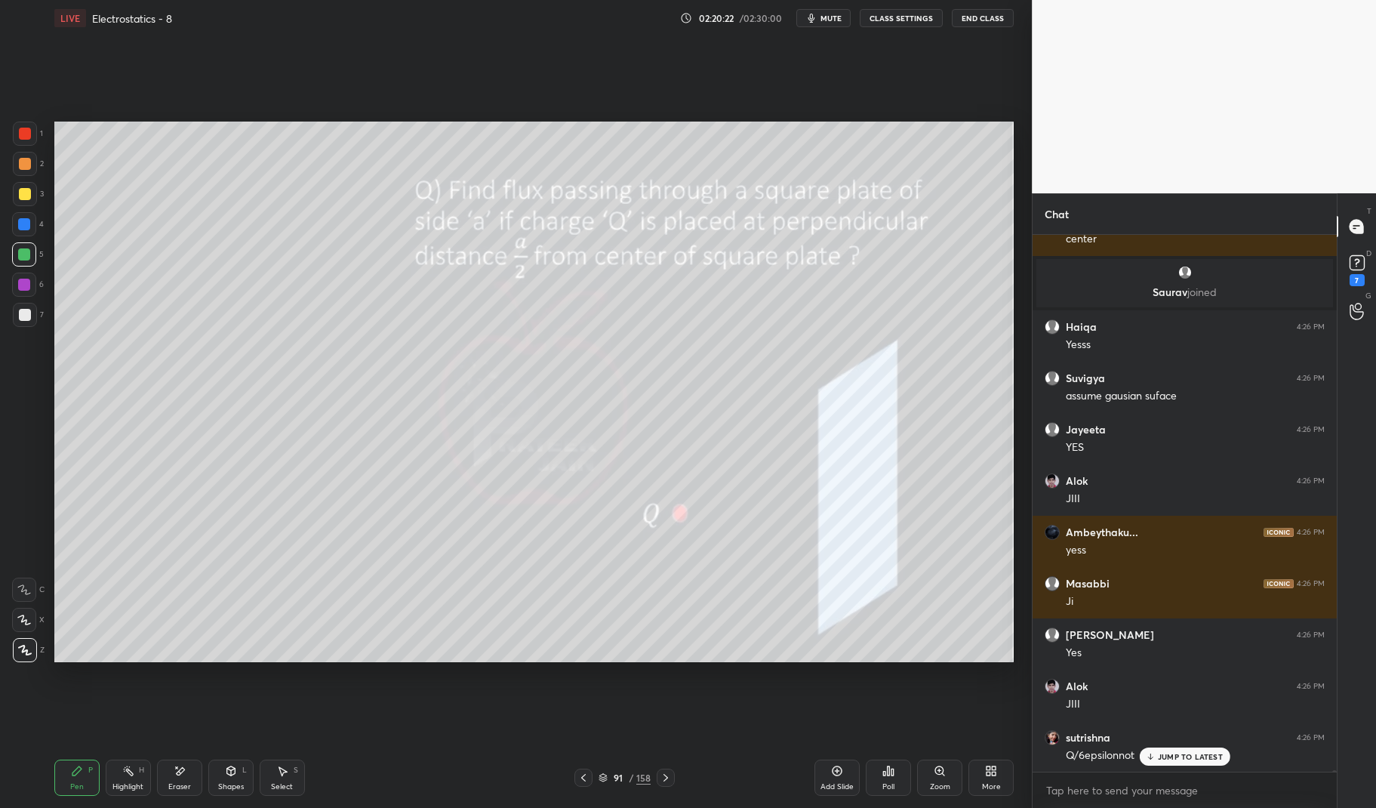
scroll to position [177488, 0]
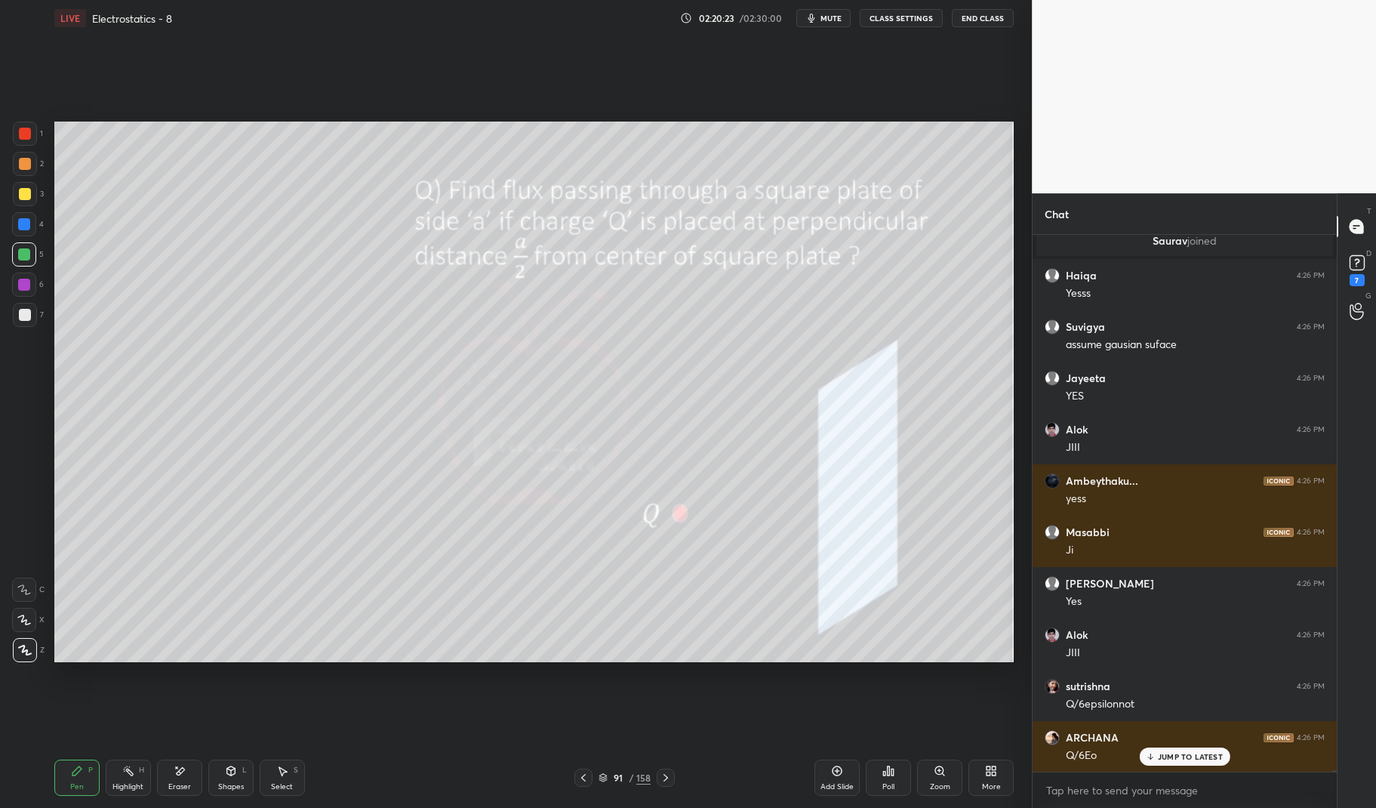
click at [29, 315] on div at bounding box center [25, 315] width 12 height 12
click at [25, 317] on div at bounding box center [25, 315] width 12 height 12
click at [128, 778] on div "Highlight H" at bounding box center [128, 777] width 45 height 36
click at [146, 761] on div "Highlight H" at bounding box center [128, 777] width 45 height 36
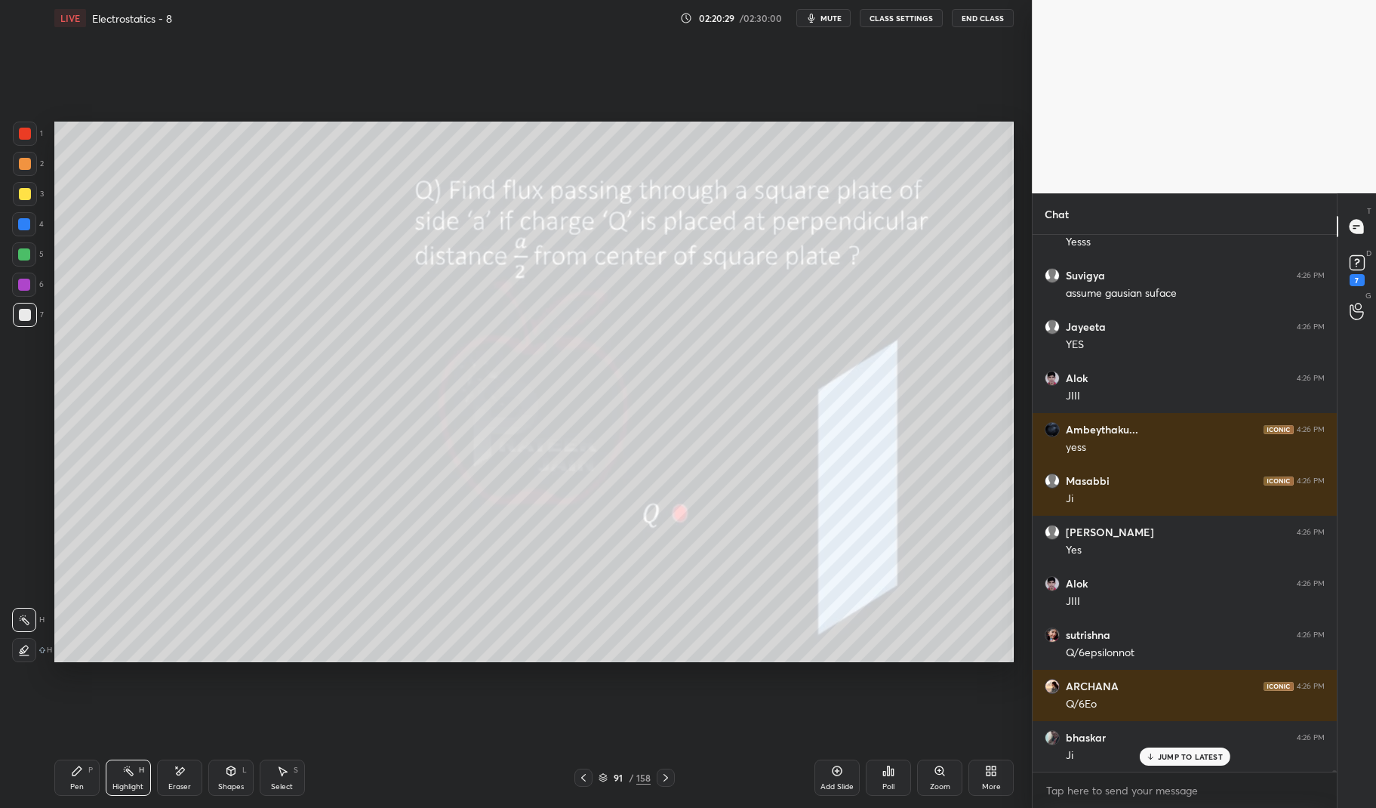
click at [26, 285] on div at bounding box center [24, 284] width 12 height 12
click at [31, 280] on div at bounding box center [24, 284] width 24 height 24
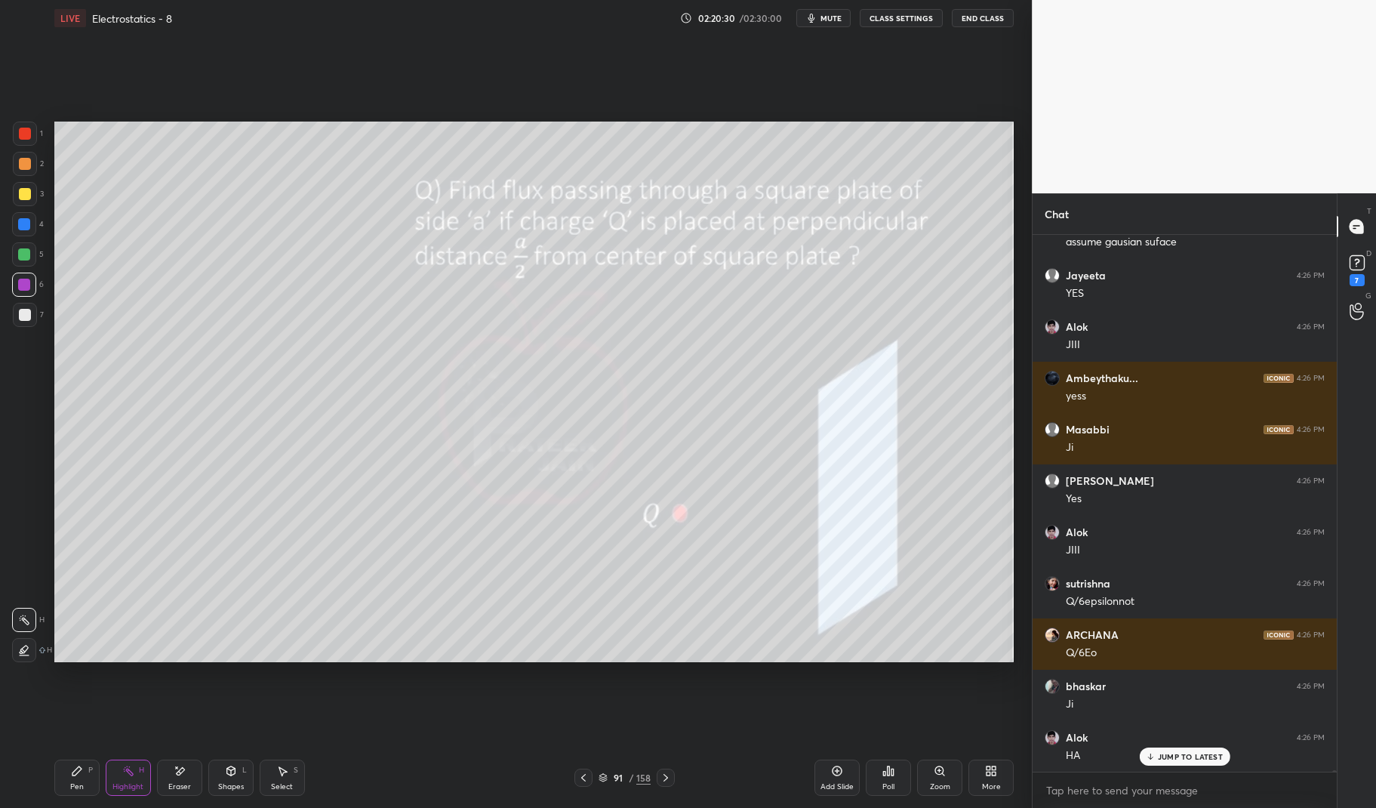
click at [88, 774] on div "Pen P" at bounding box center [76, 777] width 45 height 36
click at [80, 777] on icon at bounding box center [77, 770] width 12 height 12
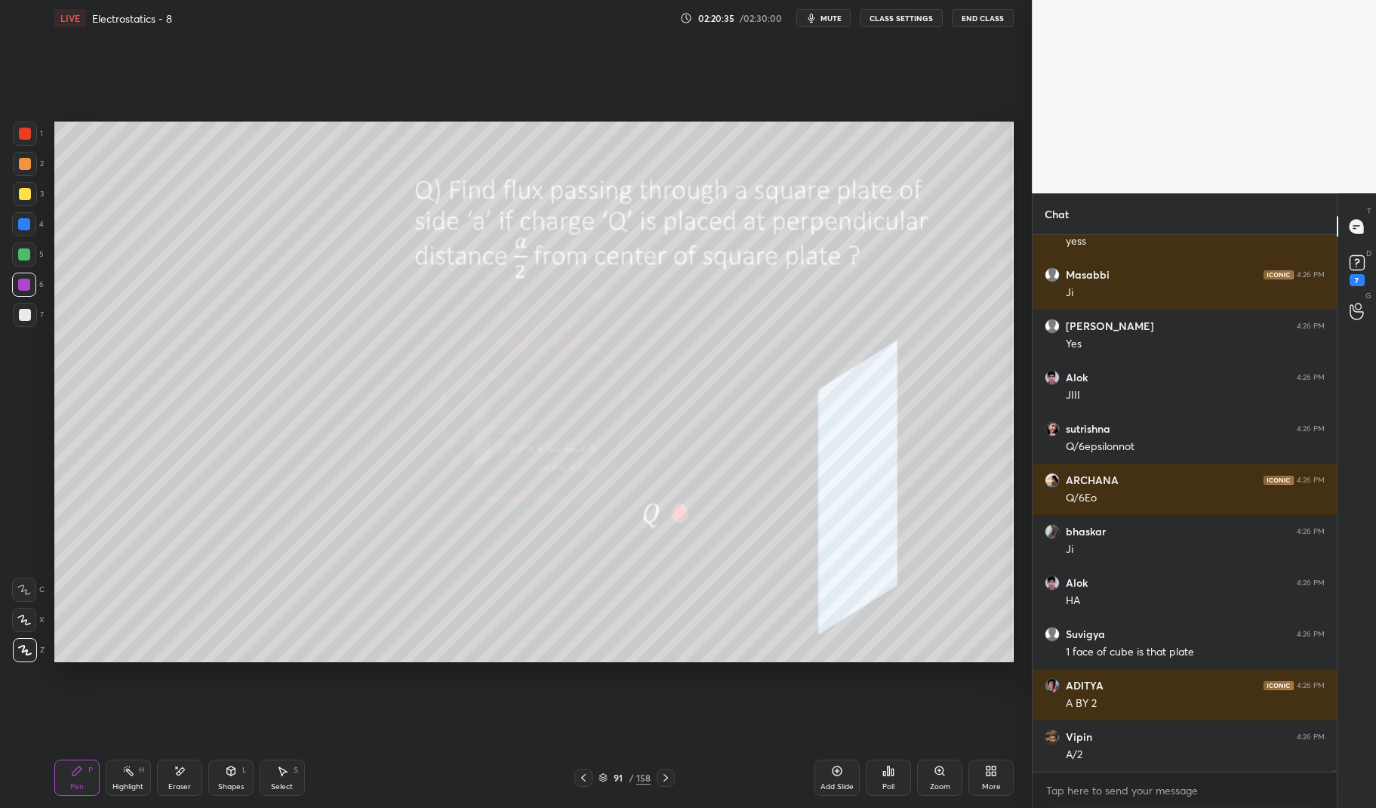
scroll to position [177797, 0]
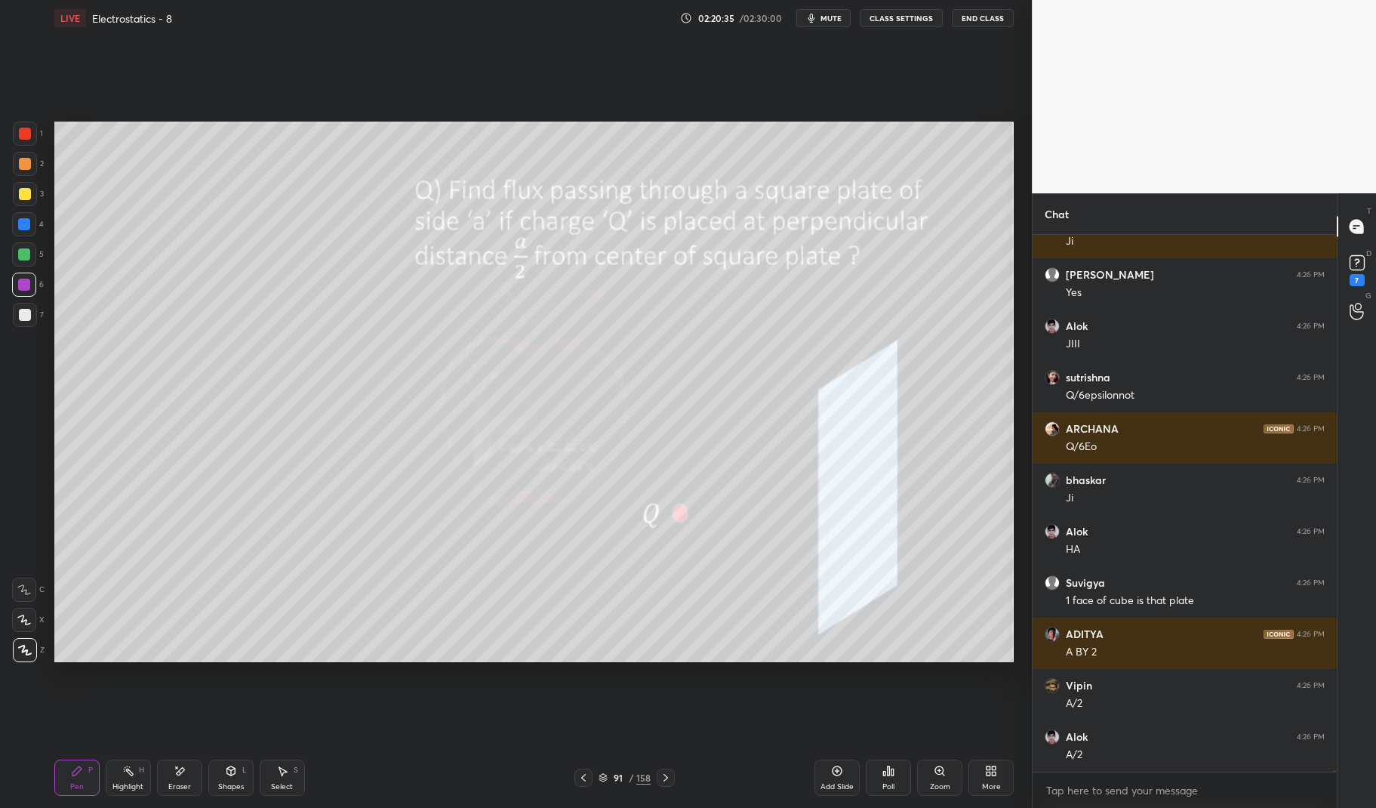
click at [127, 780] on div "Highlight H" at bounding box center [128, 777] width 45 height 36
click at [137, 763] on div "Highlight H" at bounding box center [128, 777] width 45 height 36
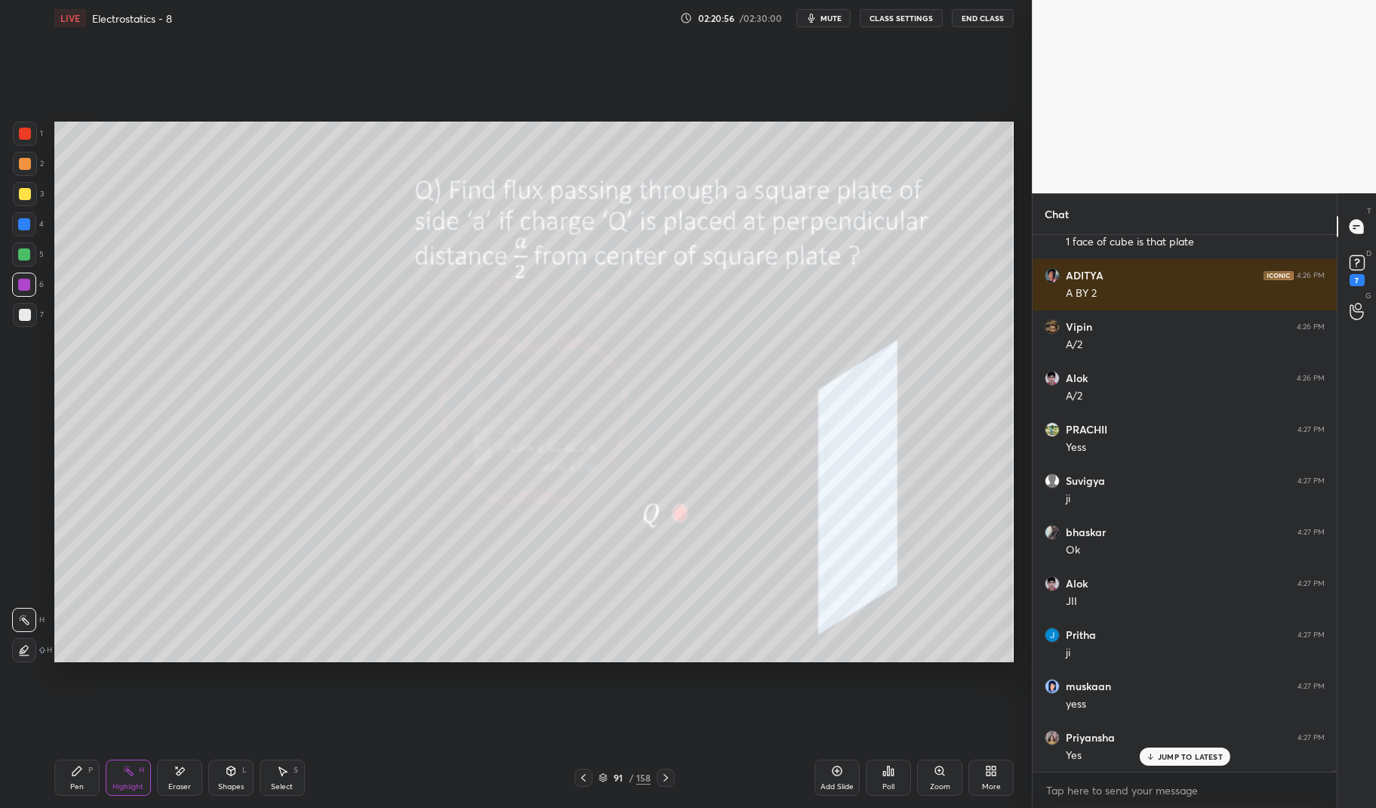
scroll to position [178207, 0]
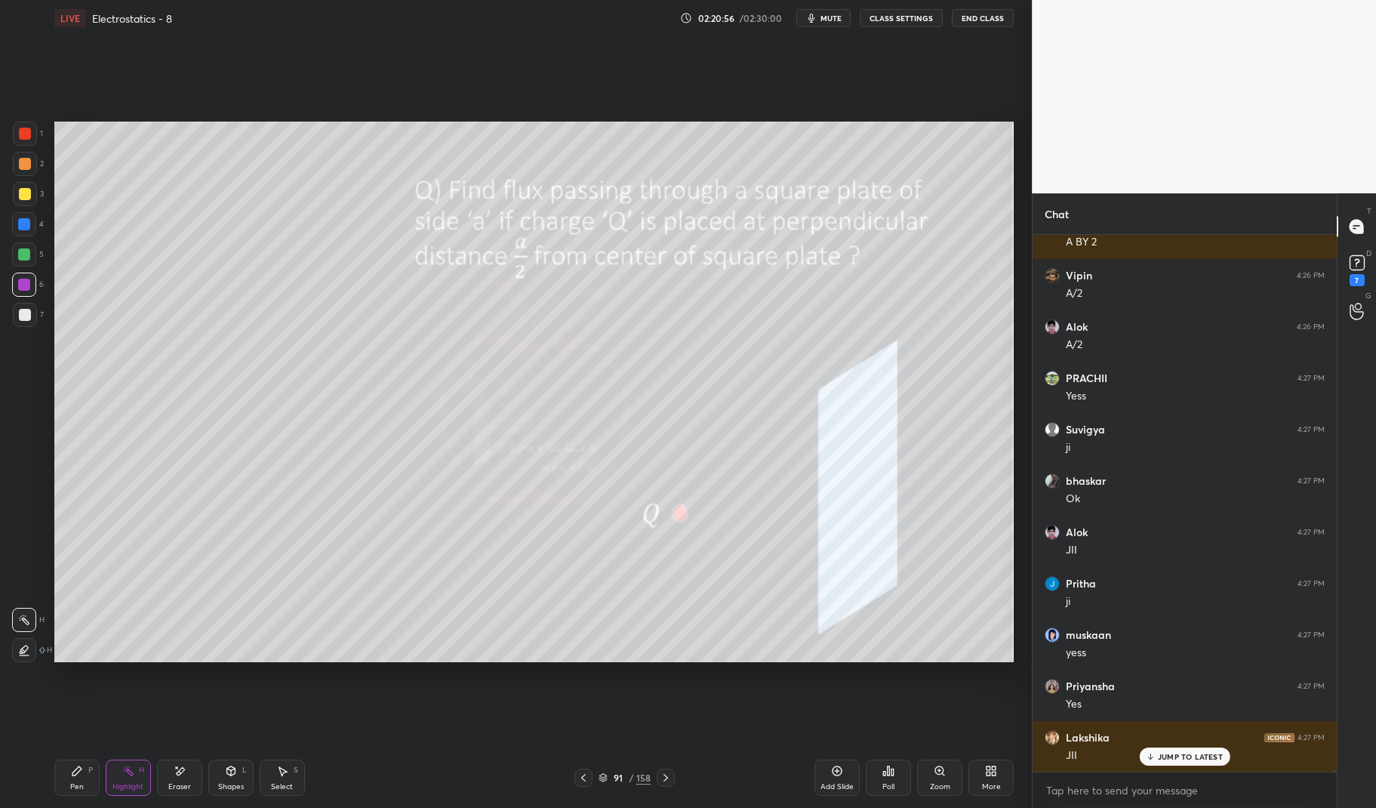
click at [78, 774] on icon at bounding box center [77, 770] width 12 height 12
click at [79, 772] on icon at bounding box center [77, 770] width 12 height 12
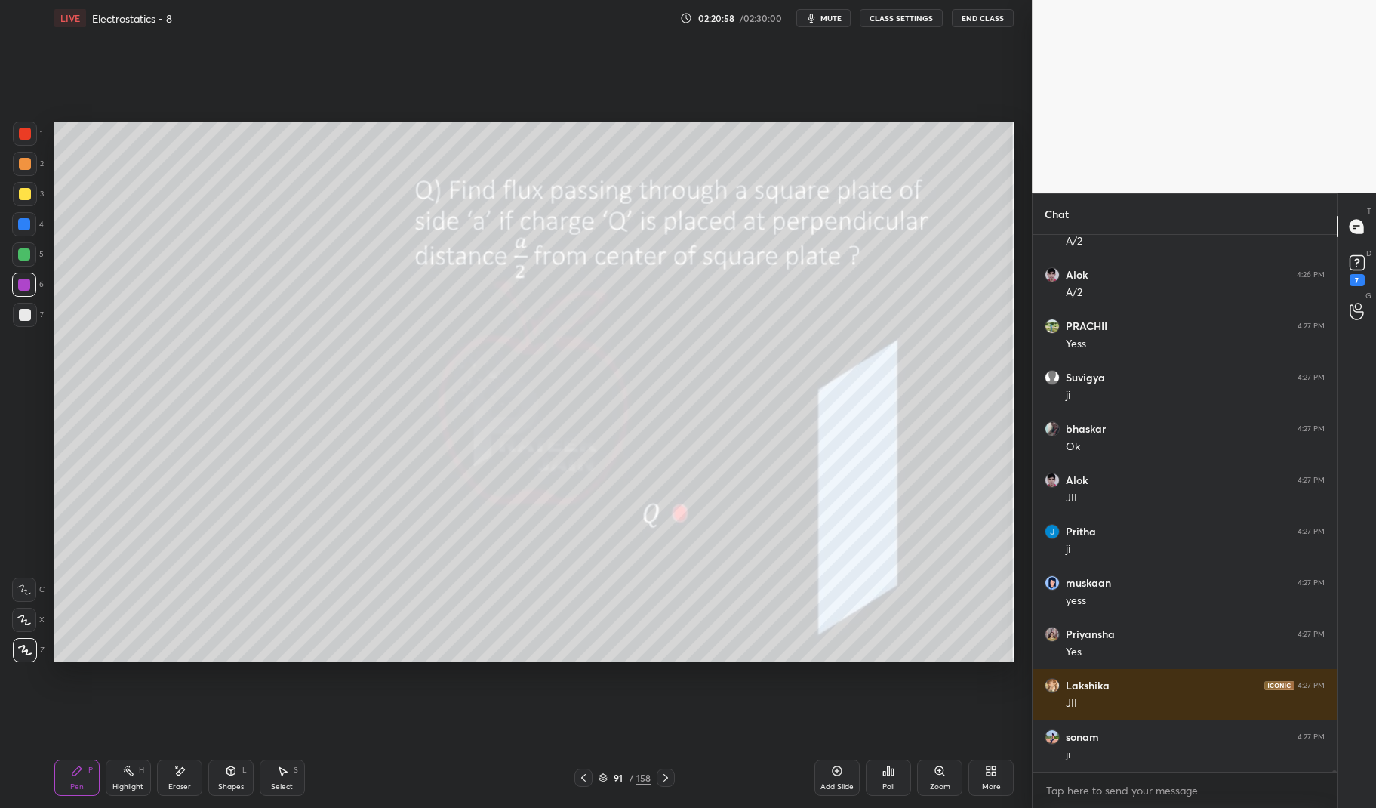
click at [22, 204] on div at bounding box center [25, 194] width 24 height 24
click at [24, 192] on div at bounding box center [25, 194] width 12 height 12
click at [65, 771] on div "Pen P" at bounding box center [76, 777] width 45 height 36
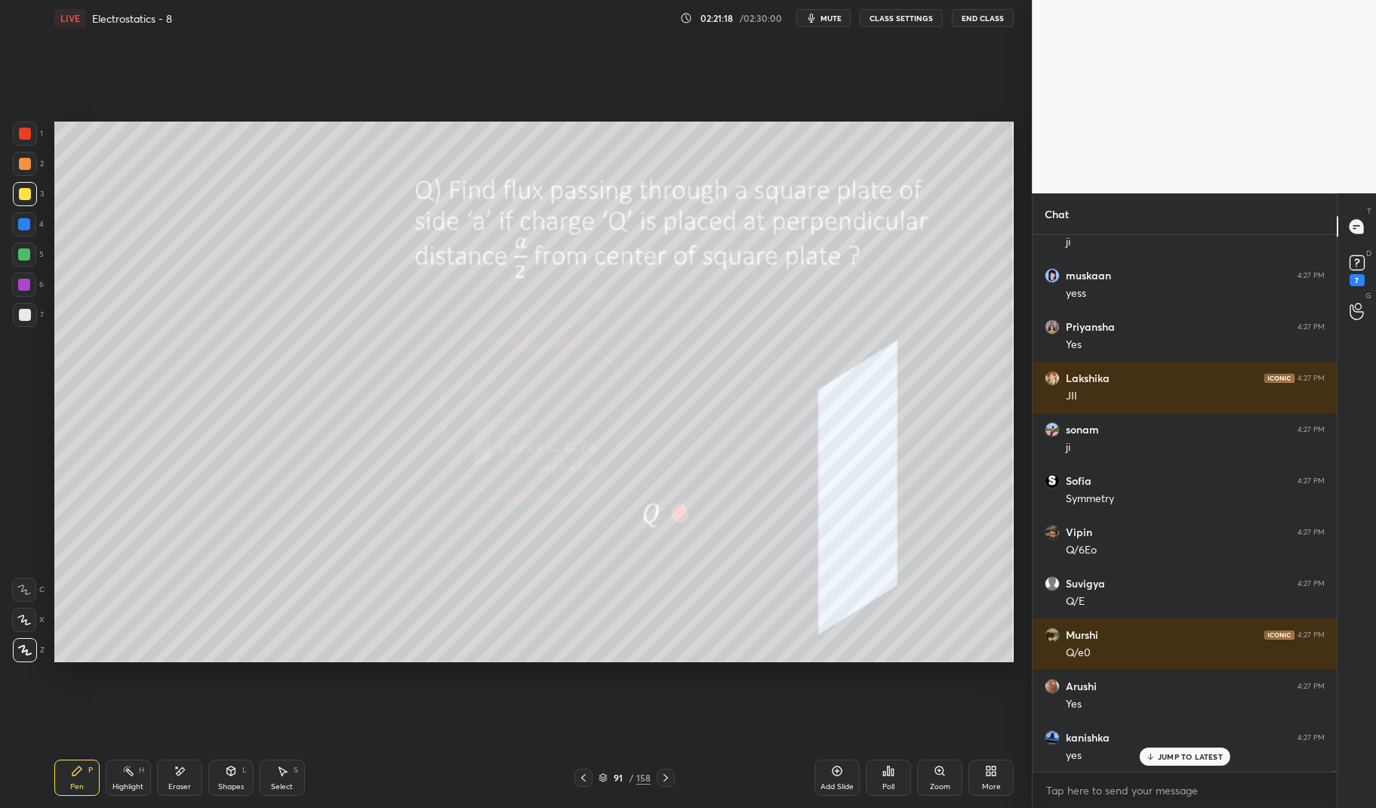
scroll to position [178669, 0]
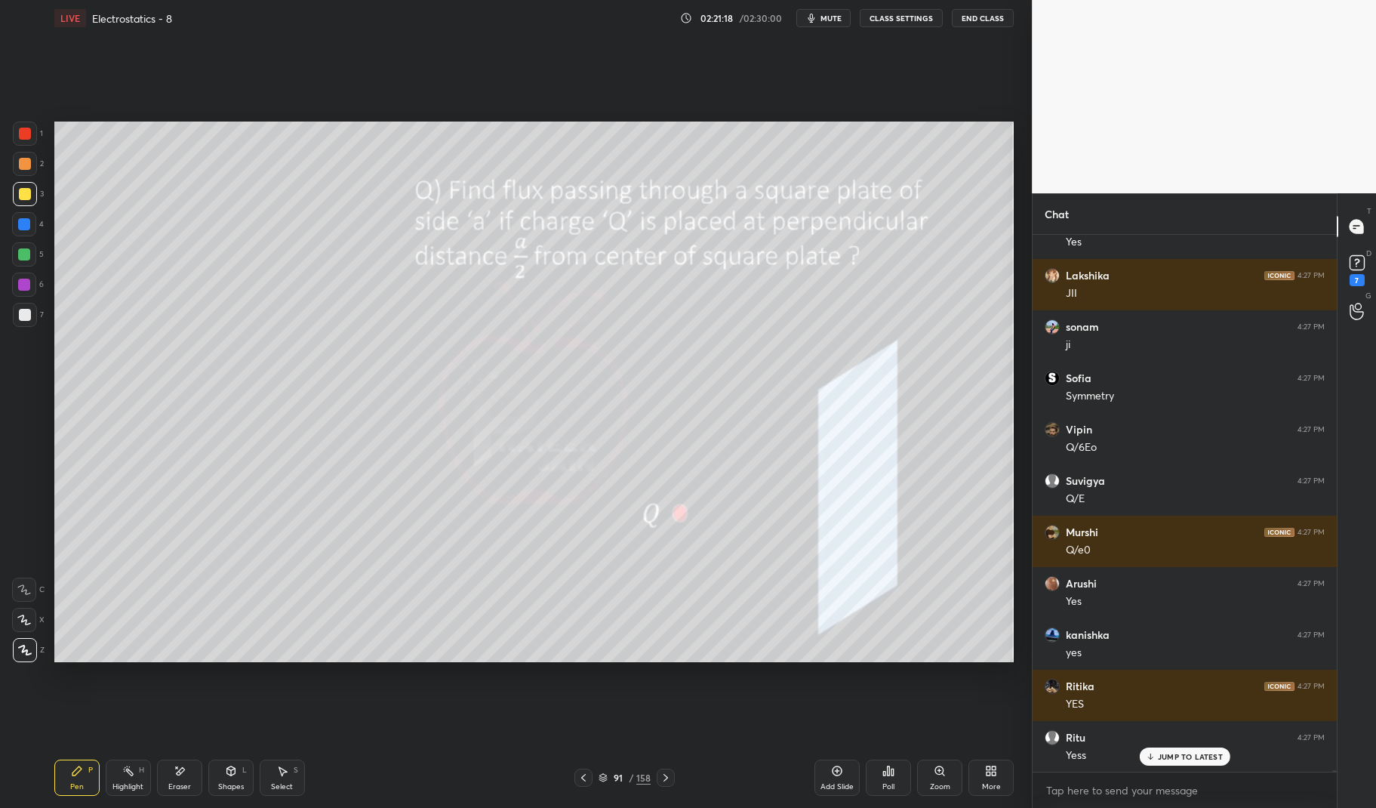
click at [29, 315] on div at bounding box center [25, 315] width 12 height 12
click at [23, 309] on div at bounding box center [25, 315] width 24 height 24
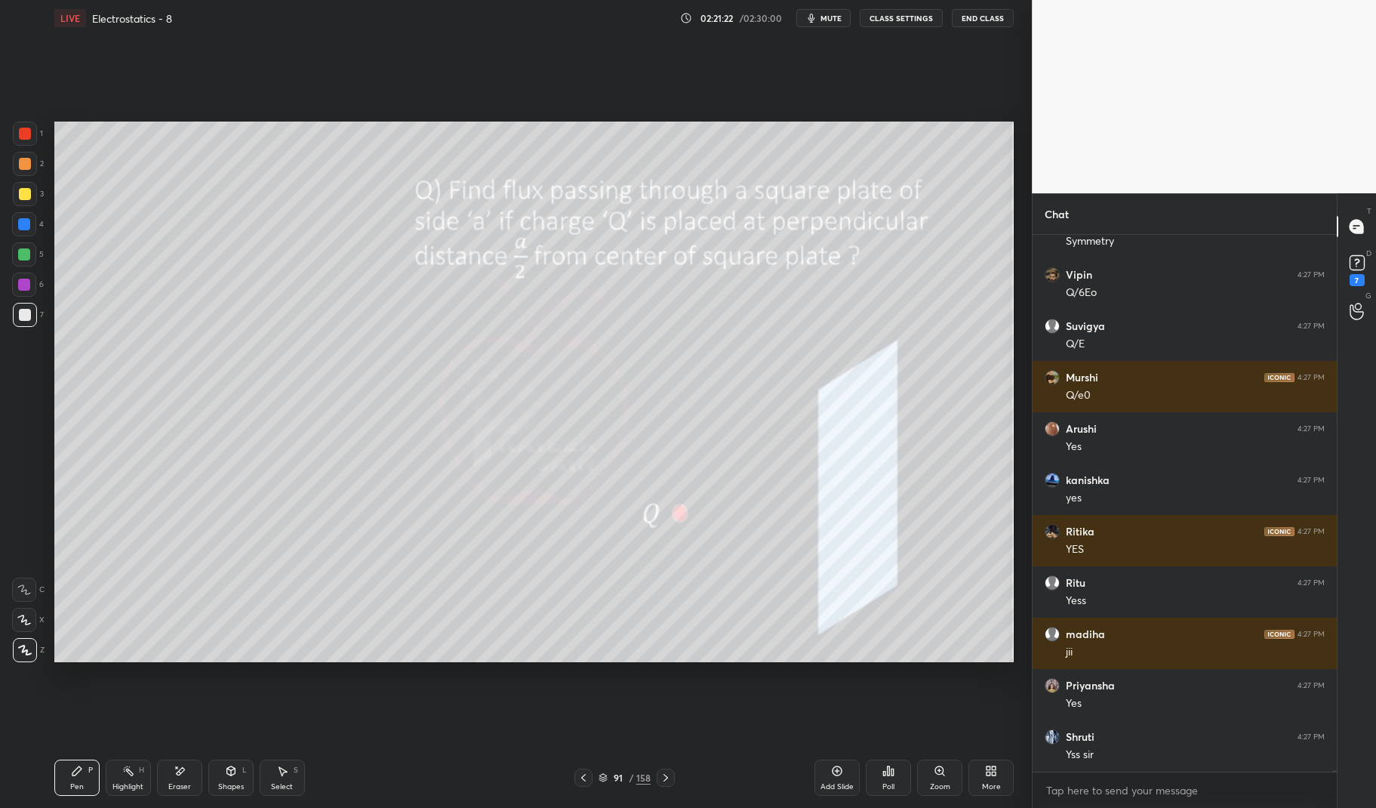
scroll to position [178875, 0]
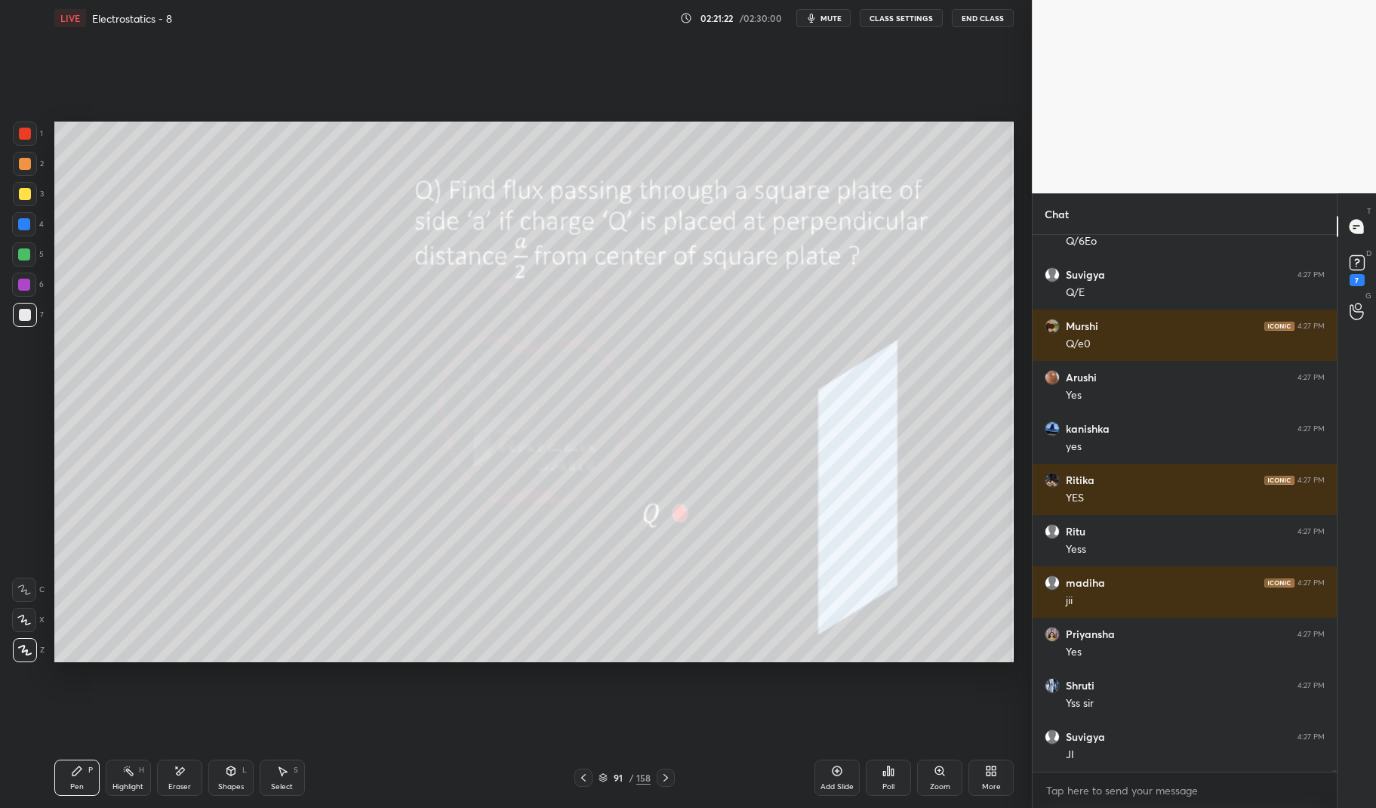
click at [26, 132] on div at bounding box center [25, 134] width 12 height 12
click at [26, 134] on div at bounding box center [25, 134] width 12 height 12
click at [266, 783] on div "Select S" at bounding box center [282, 777] width 45 height 36
click at [233, 777] on icon at bounding box center [231, 770] width 12 height 12
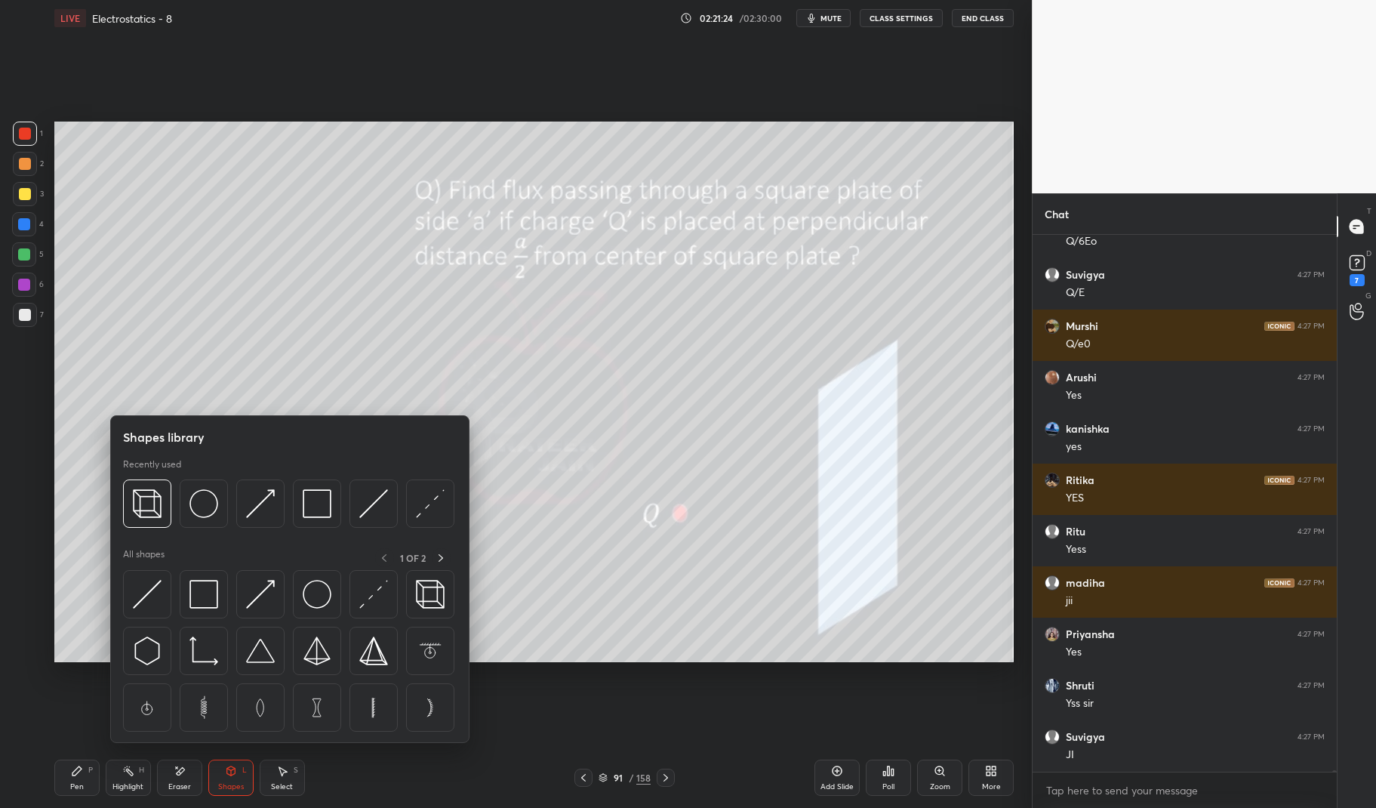
click at [260, 511] on img at bounding box center [260, 503] width 29 height 29
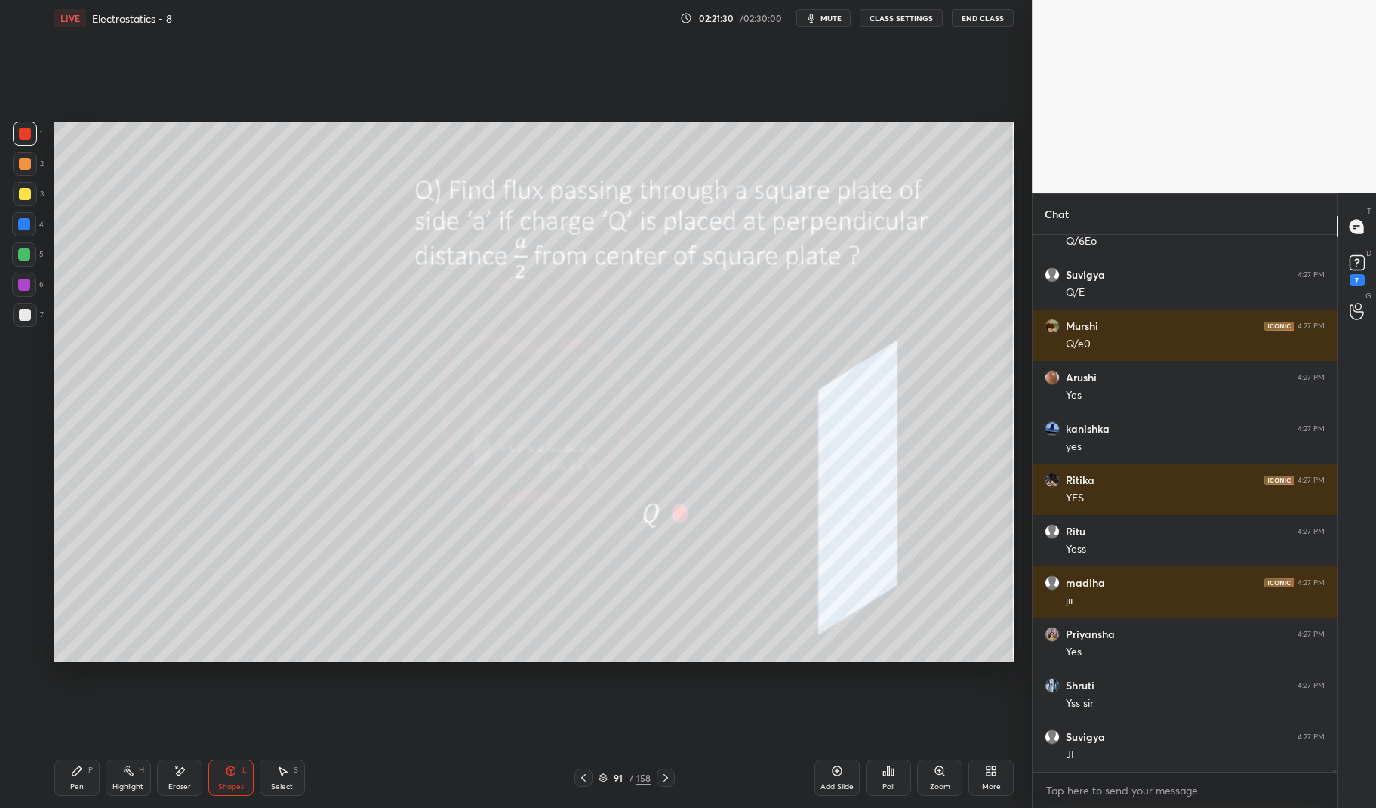
click at [84, 771] on div "Pen P" at bounding box center [76, 777] width 45 height 36
click at [18, 285] on div at bounding box center [24, 284] width 12 height 12
click at [26, 278] on div at bounding box center [24, 284] width 24 height 24
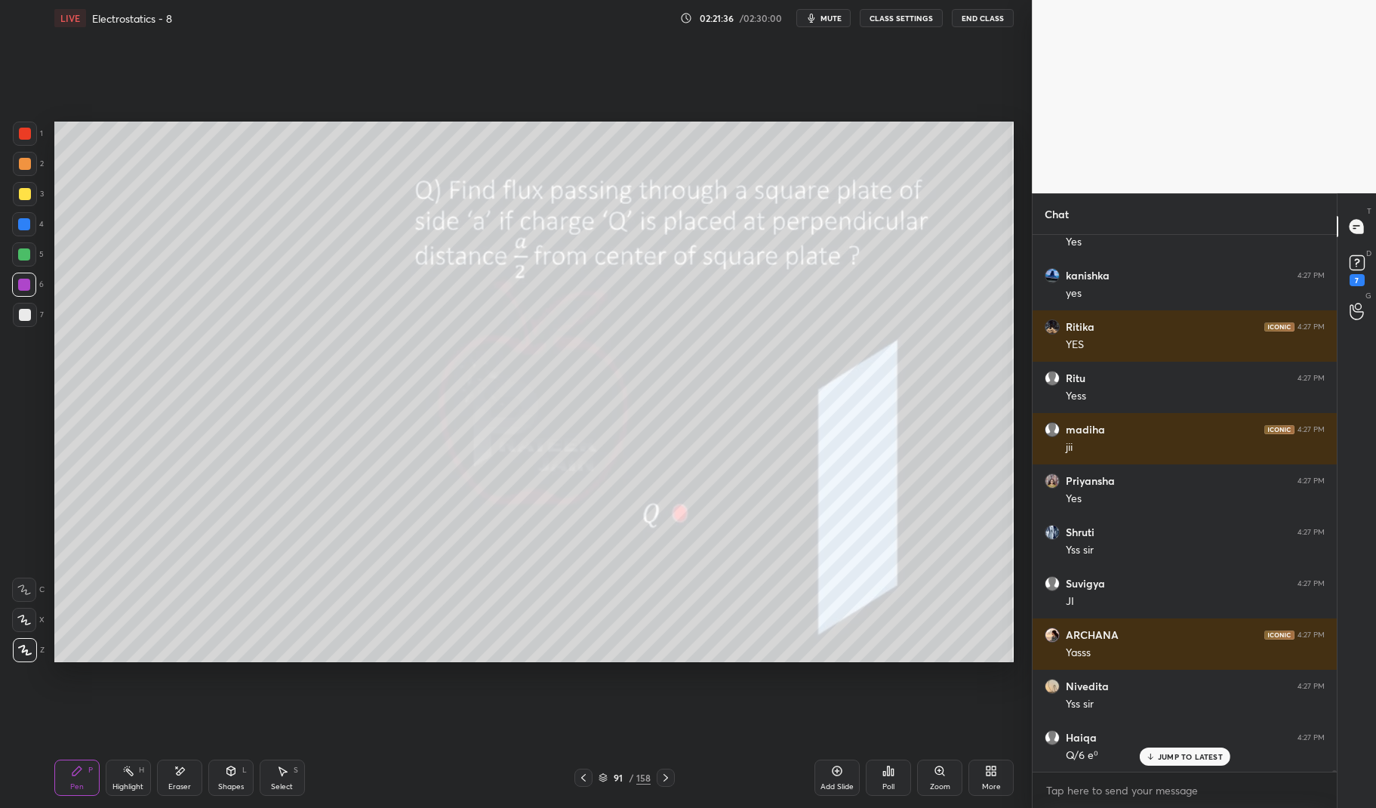
scroll to position [179079, 0]
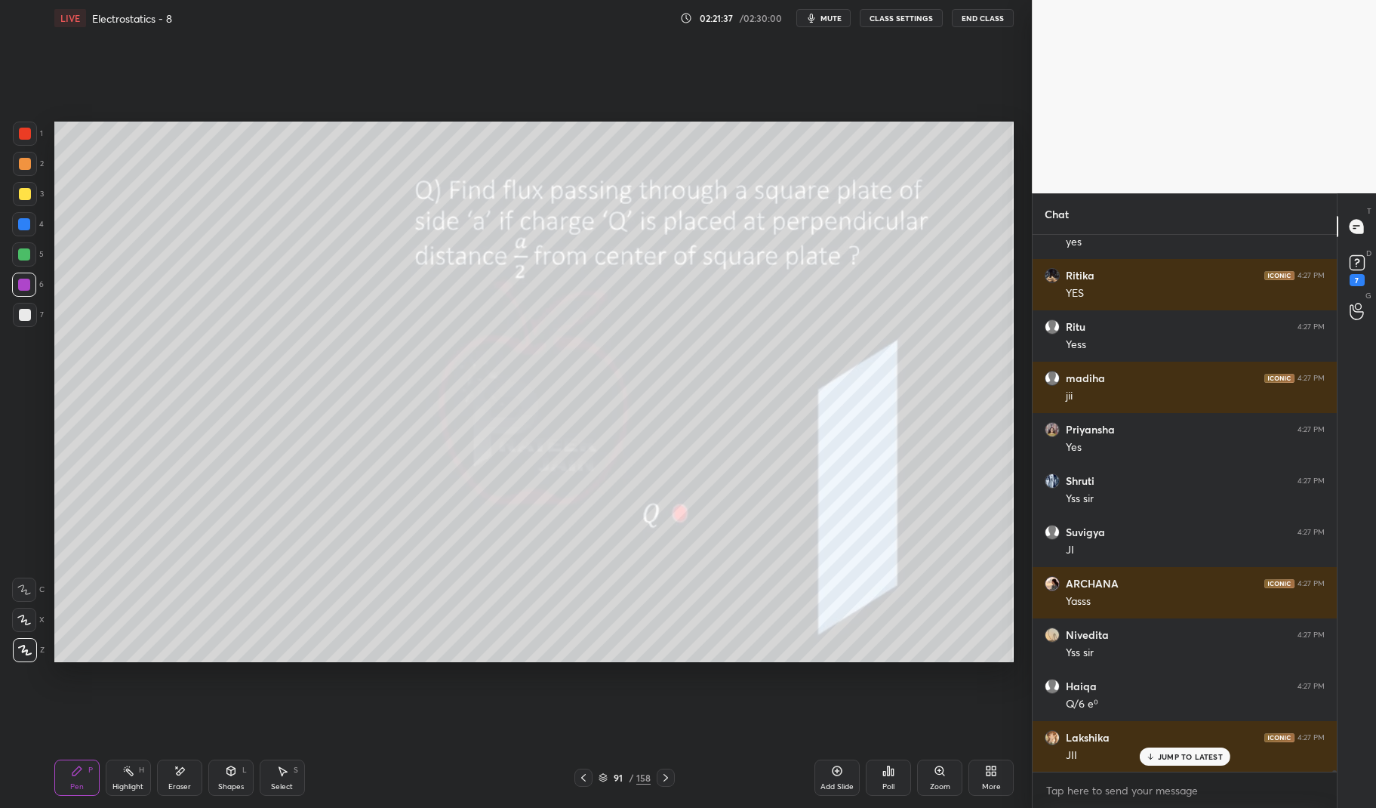
click at [139, 780] on div "Highlight H" at bounding box center [128, 777] width 45 height 36
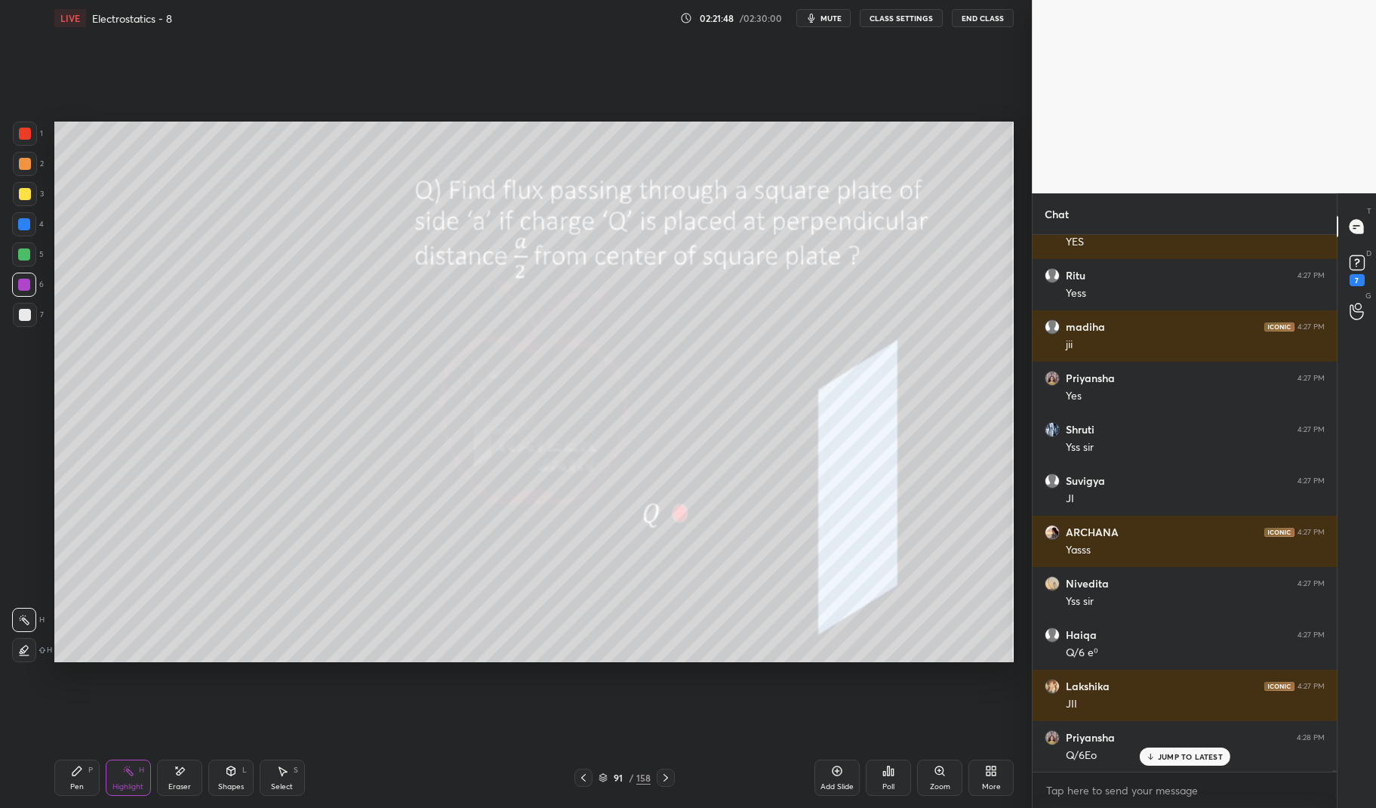
scroll to position [179182, 0]
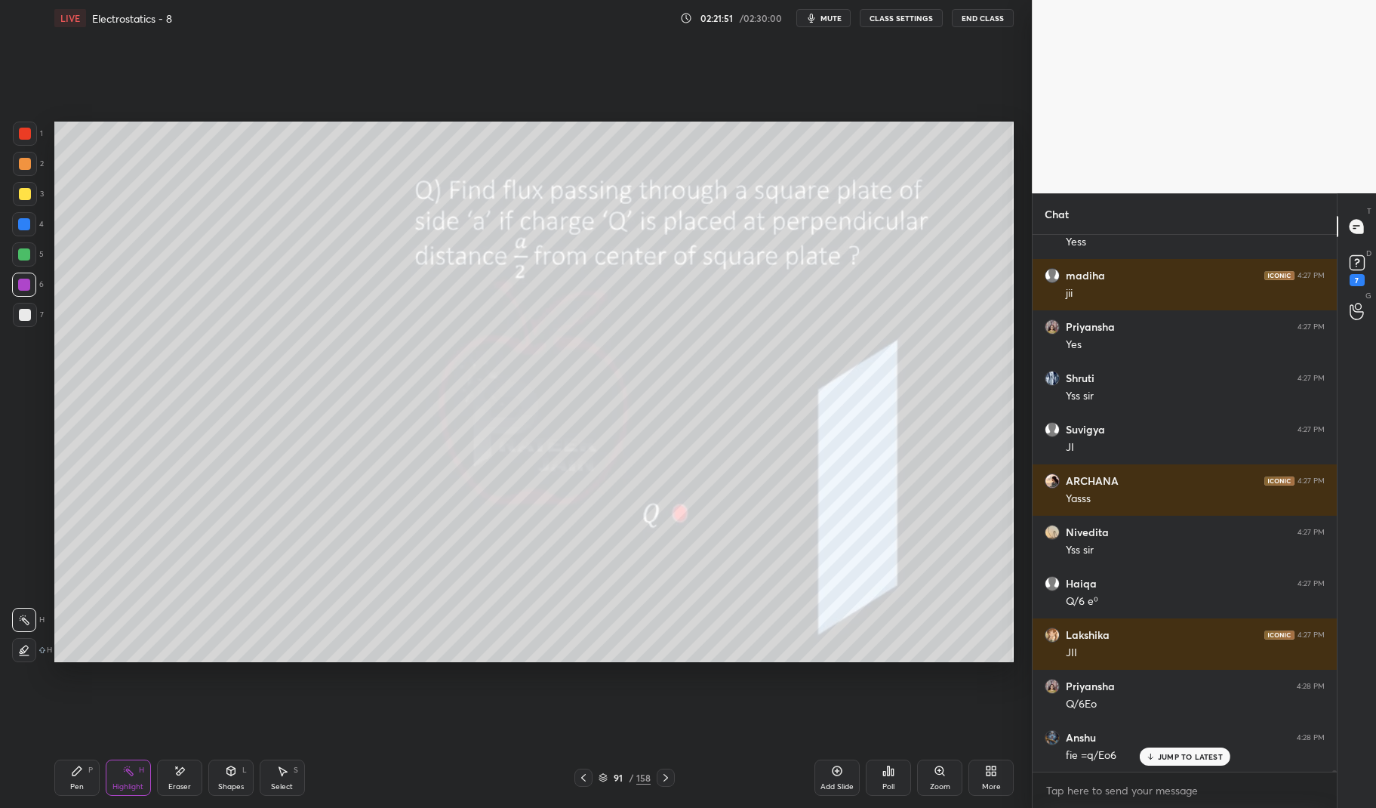
click at [73, 772] on icon at bounding box center [76, 770] width 9 height 9
click at [77, 767] on icon at bounding box center [77, 770] width 12 height 12
click at [840, 774] on icon at bounding box center [837, 771] width 10 height 10
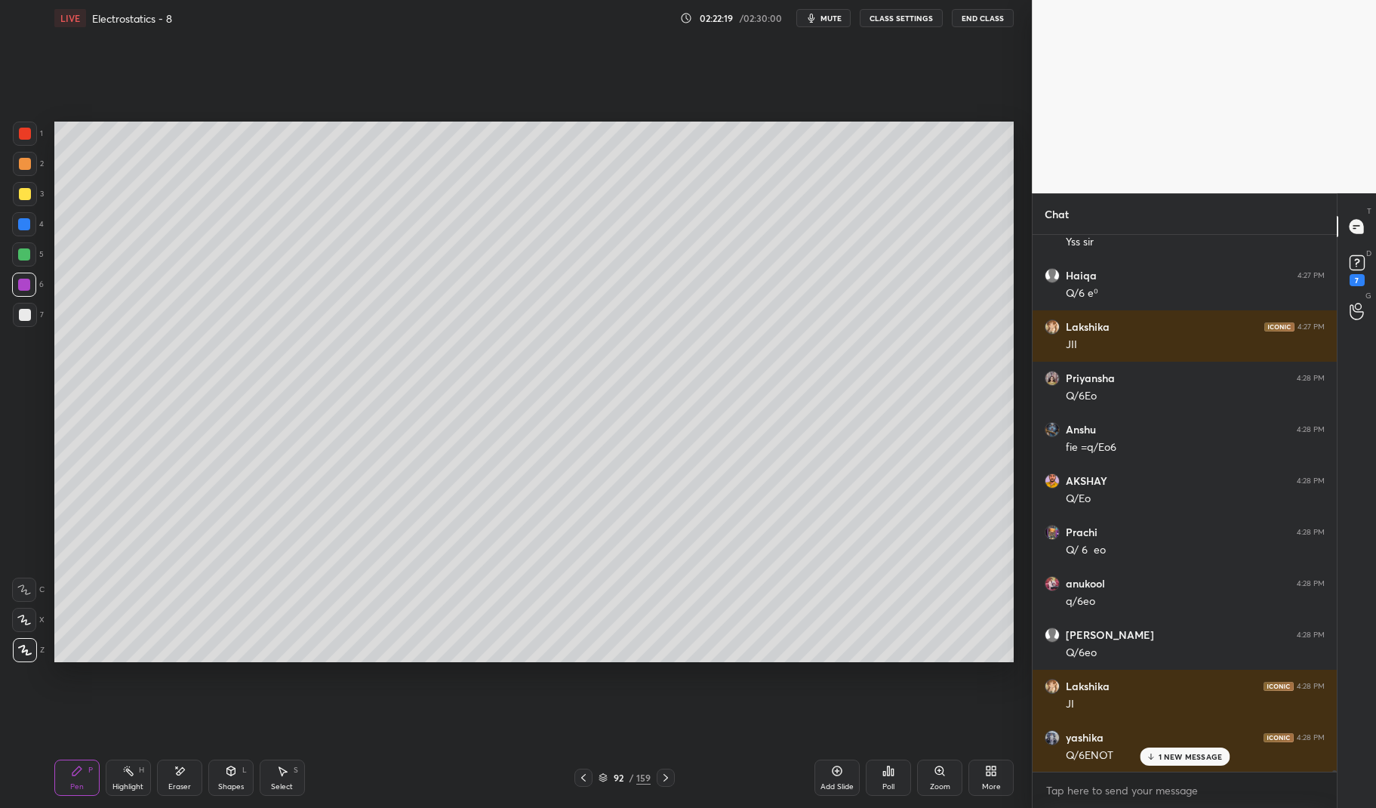
scroll to position [179541, 0]
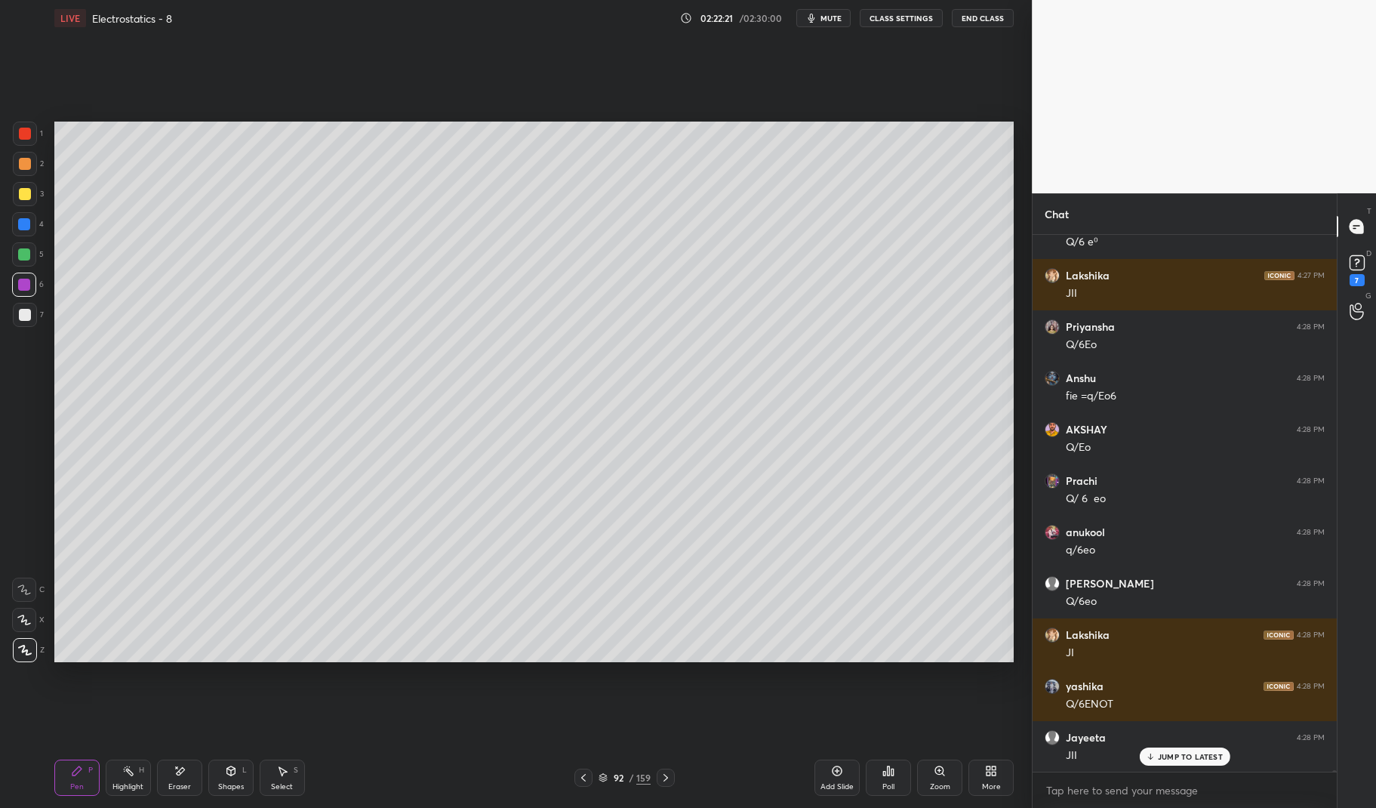
click at [1201, 755] on p "JUMP TO LATEST" at bounding box center [1190, 756] width 65 height 9
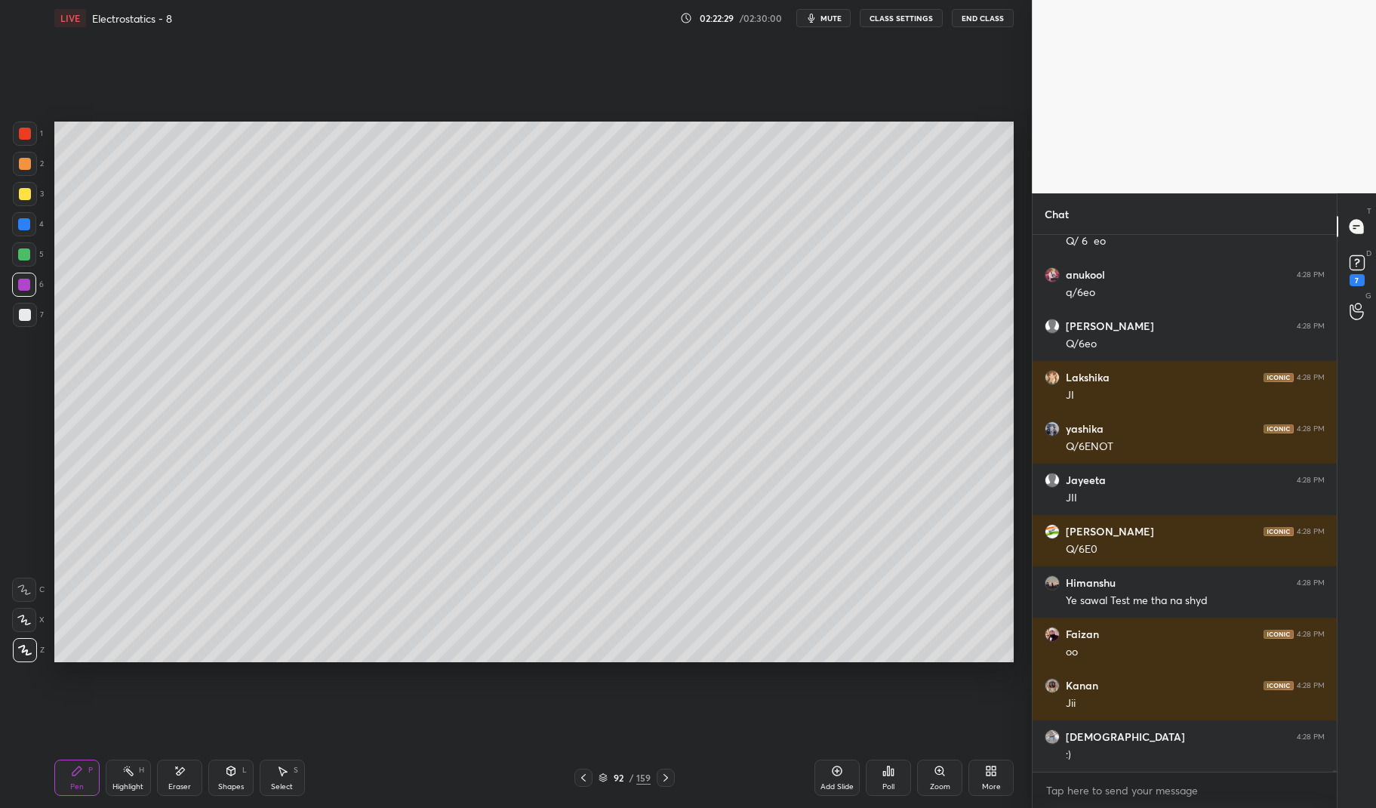
scroll to position [179850, 0]
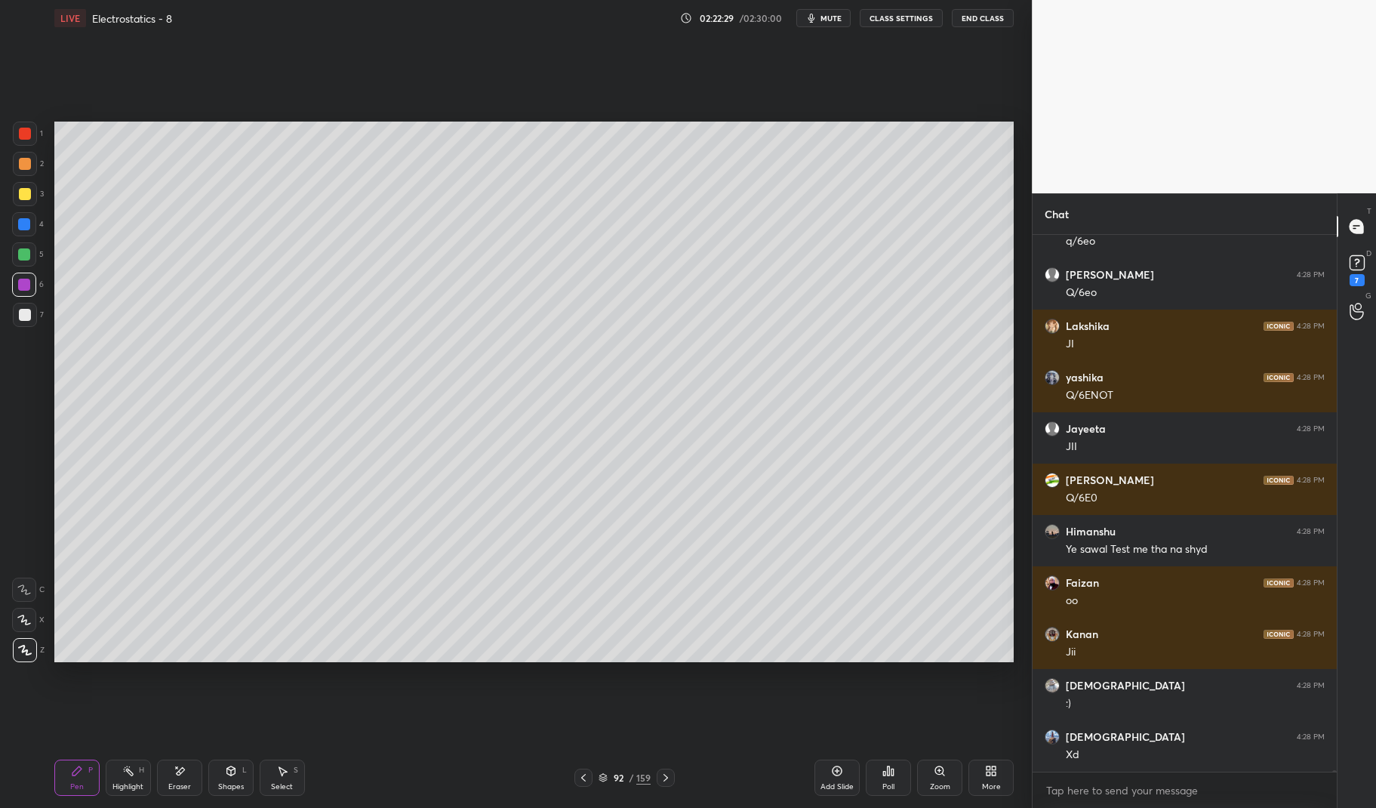
click at [77, 773] on icon at bounding box center [76, 770] width 9 height 9
click at [77, 771] on icon at bounding box center [76, 770] width 9 height 9
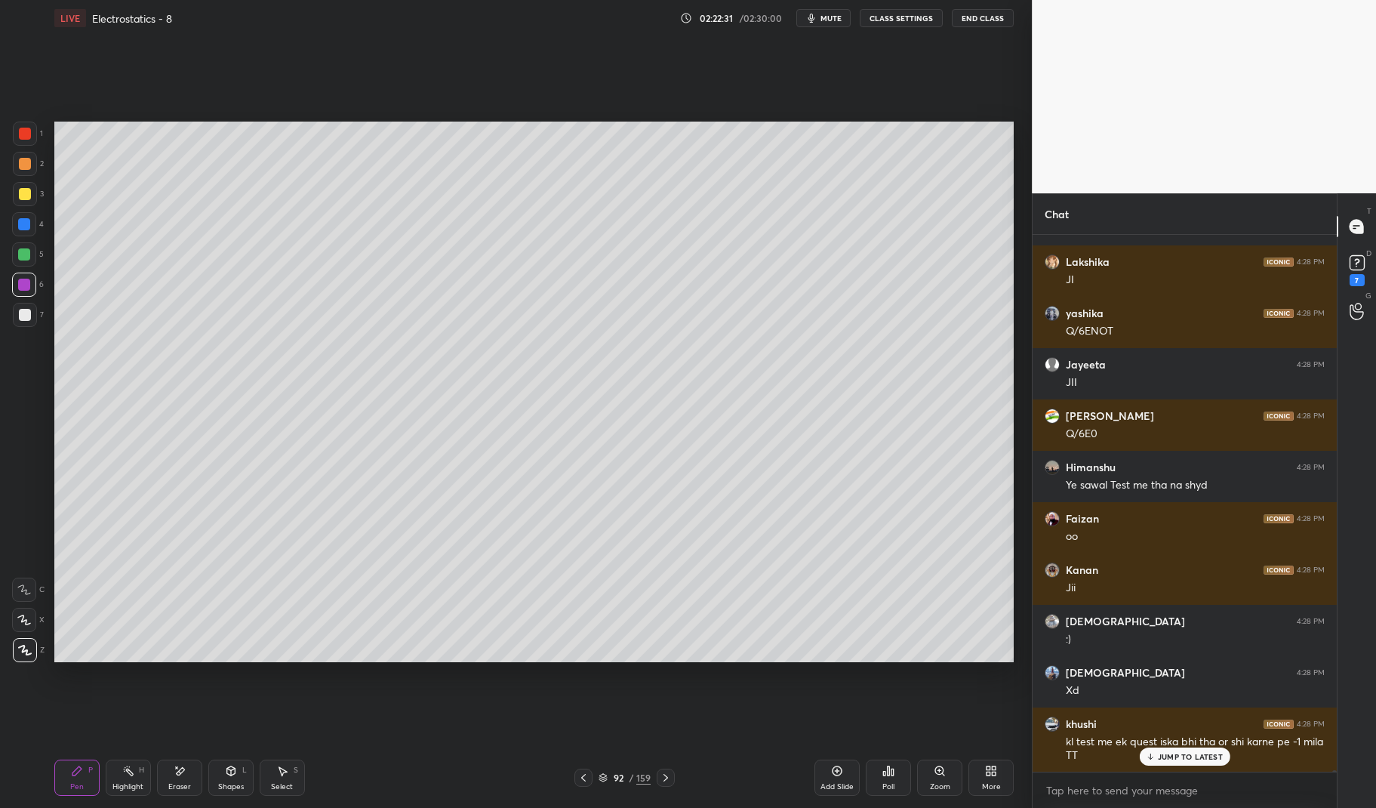
click at [25, 285] on div at bounding box center [24, 284] width 12 height 12
click at [18, 286] on div at bounding box center [24, 284] width 12 height 12
click at [595, 777] on div "92 / 159" at bounding box center [624, 777] width 100 height 18
click at [580, 774] on icon at bounding box center [583, 777] width 12 height 12
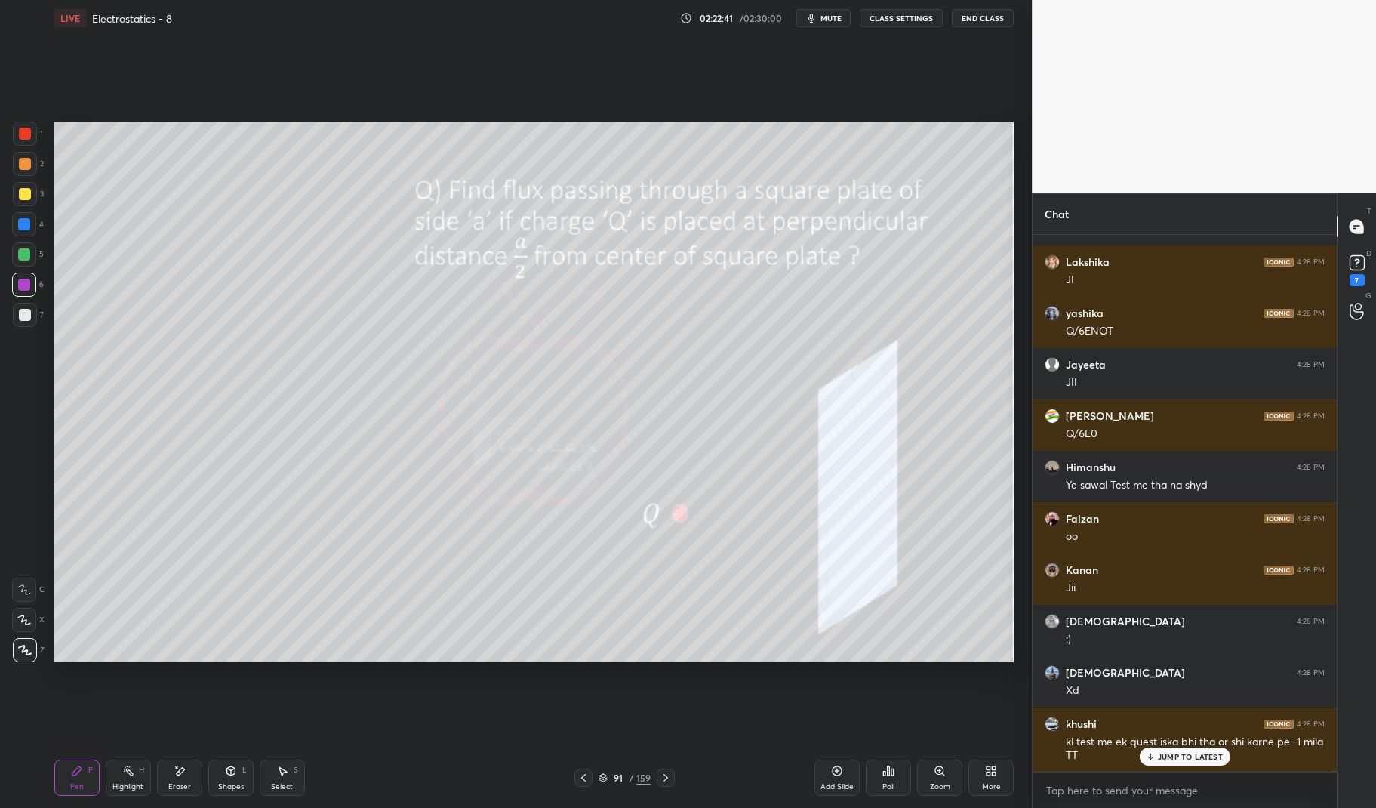
click at [121, 778] on div "Highlight H" at bounding box center [128, 777] width 45 height 36
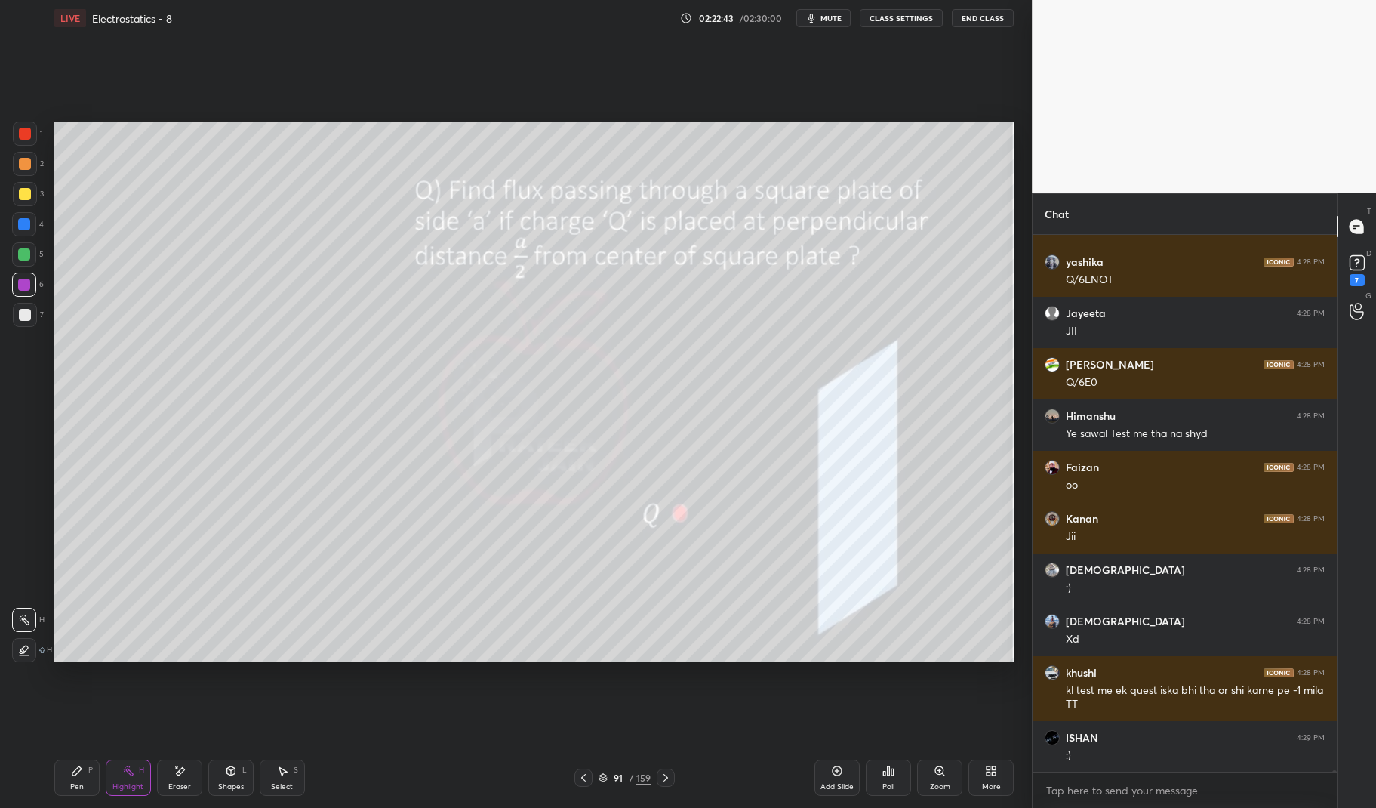
scroll to position [180016, 0]
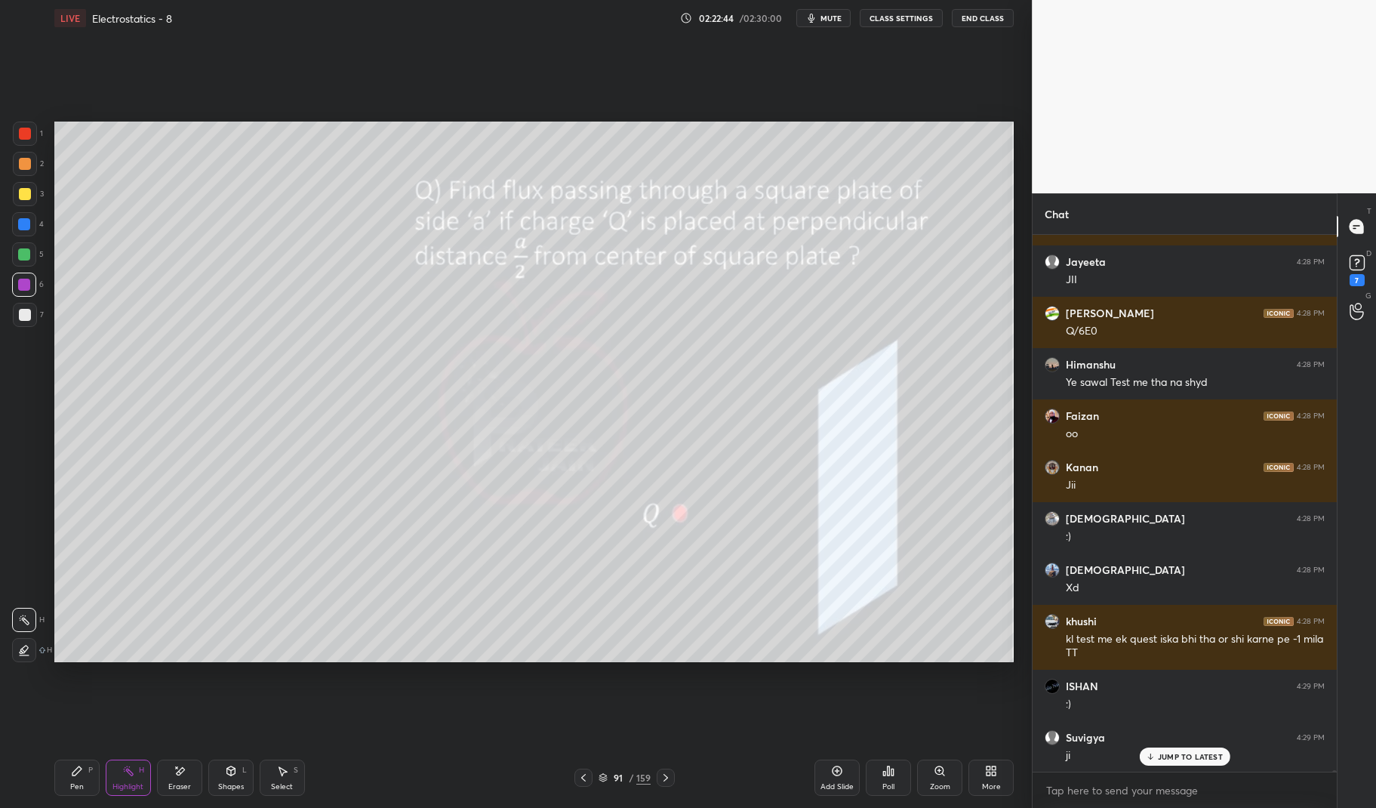
click at [62, 780] on div "Pen P" at bounding box center [76, 777] width 45 height 36
click at [57, 780] on div "Pen P" at bounding box center [76, 777] width 45 height 36
click at [657, 774] on div at bounding box center [666, 777] width 18 height 18
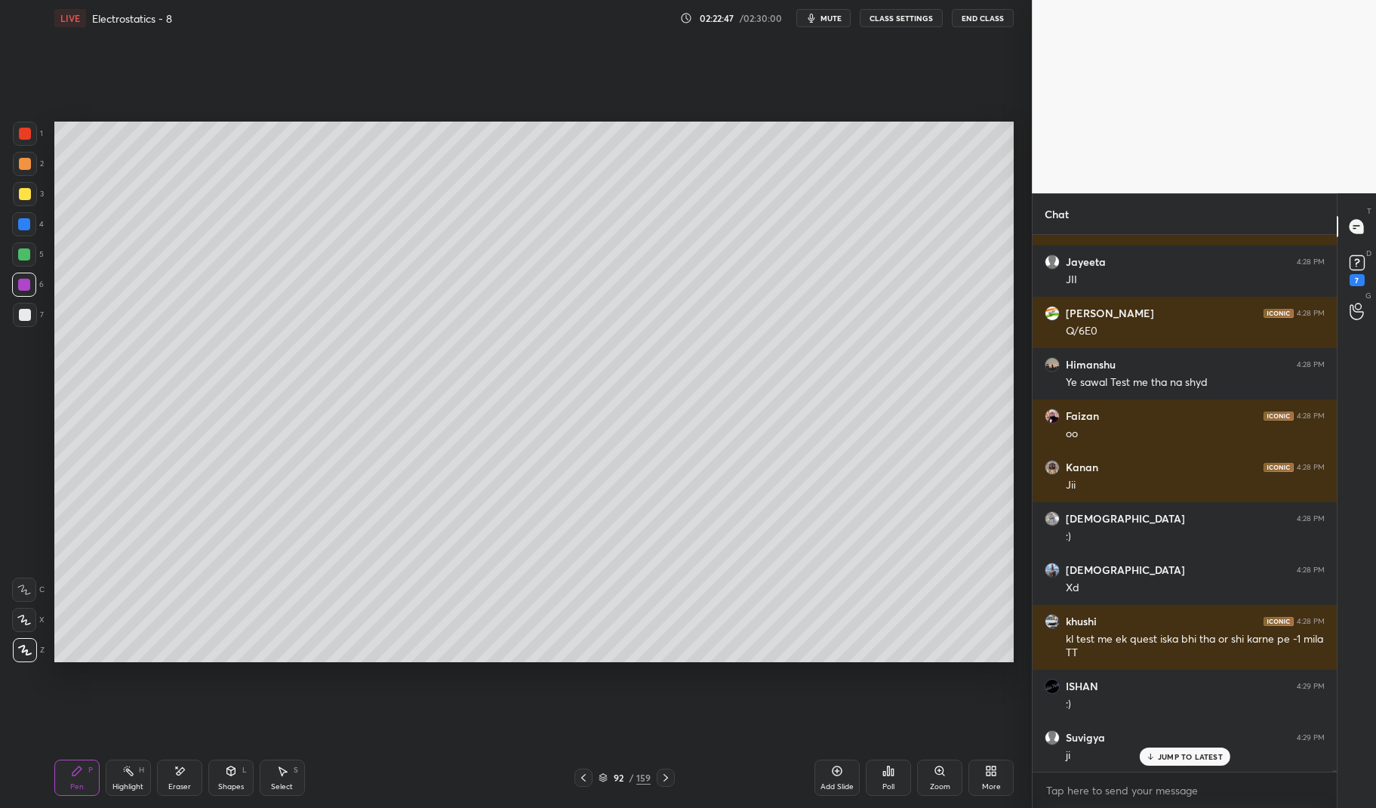
scroll to position [180068, 0]
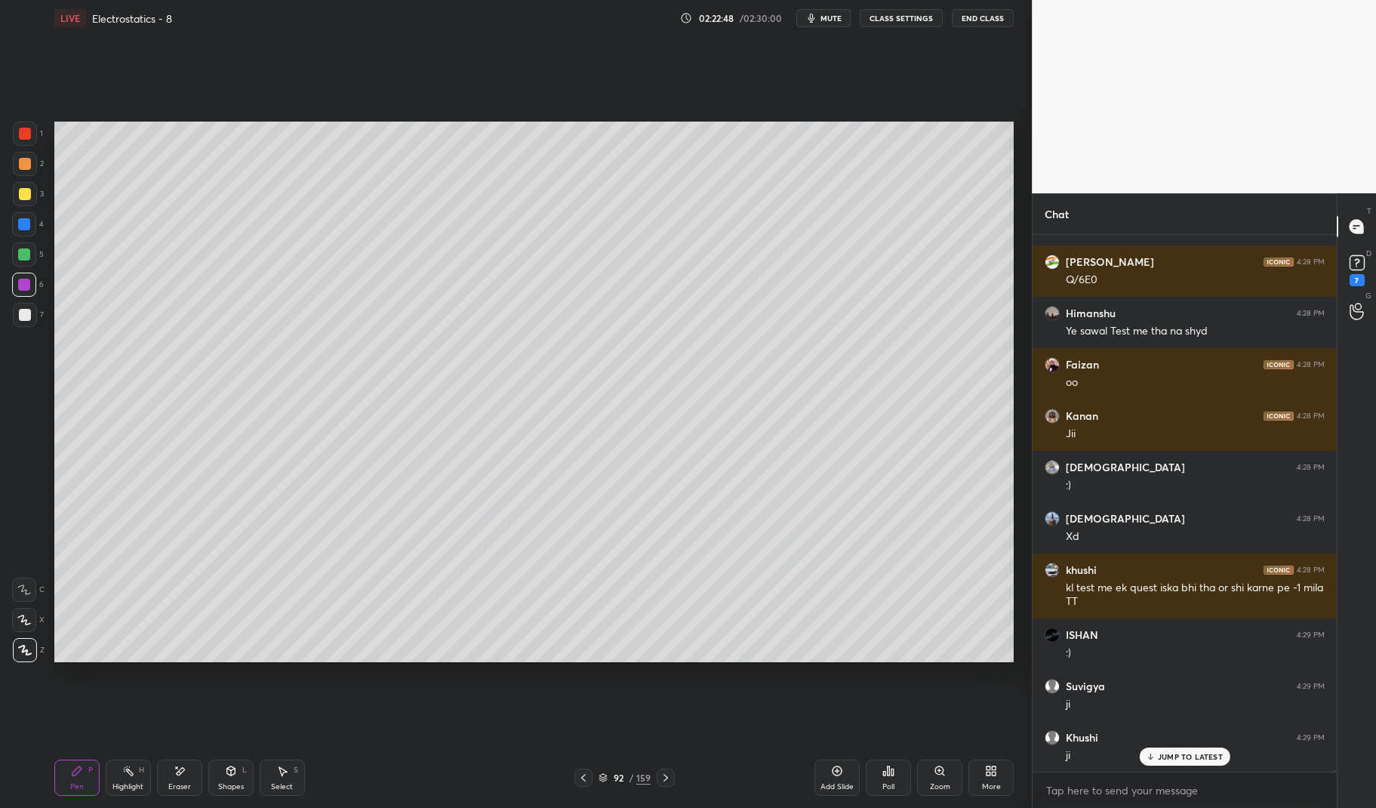
click at [589, 772] on icon at bounding box center [583, 777] width 12 height 12
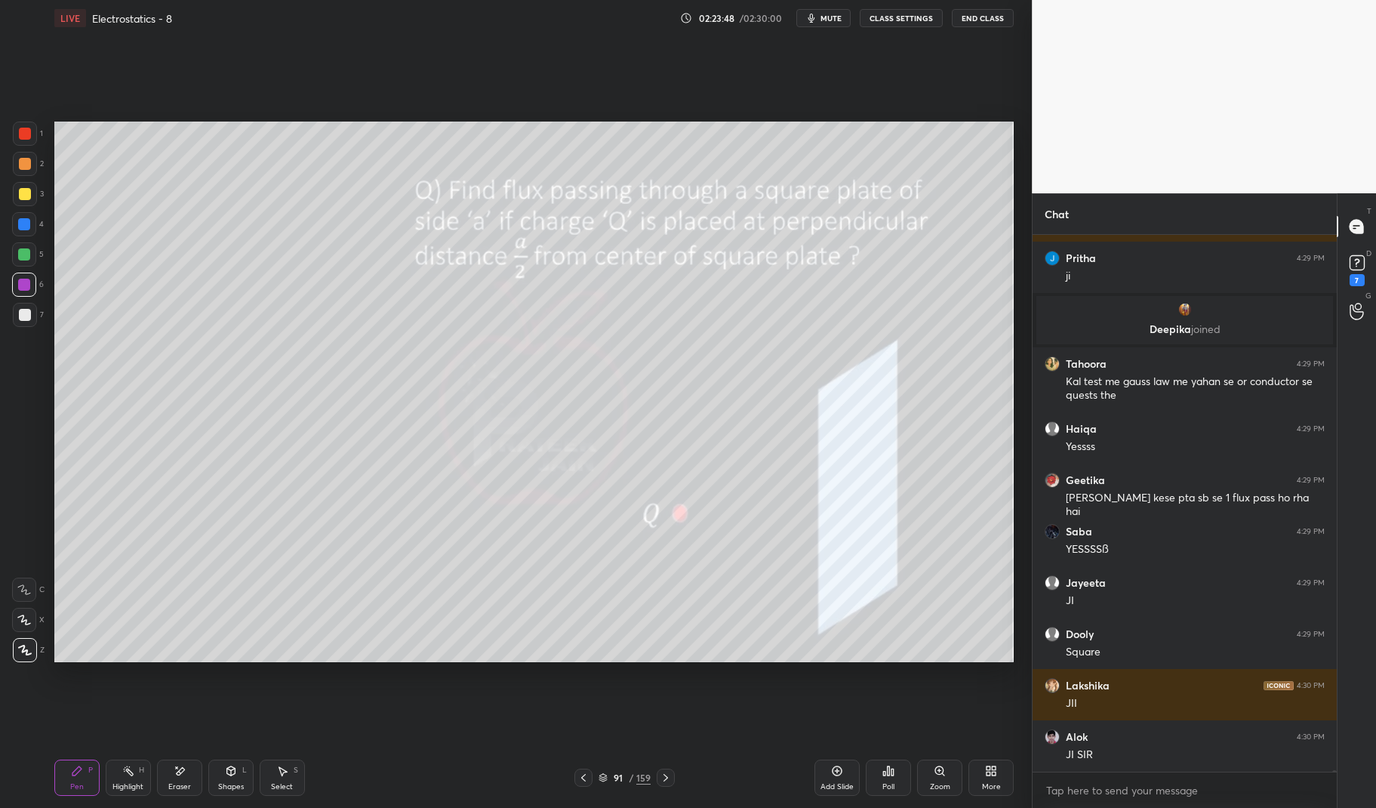
scroll to position [182105, 0]
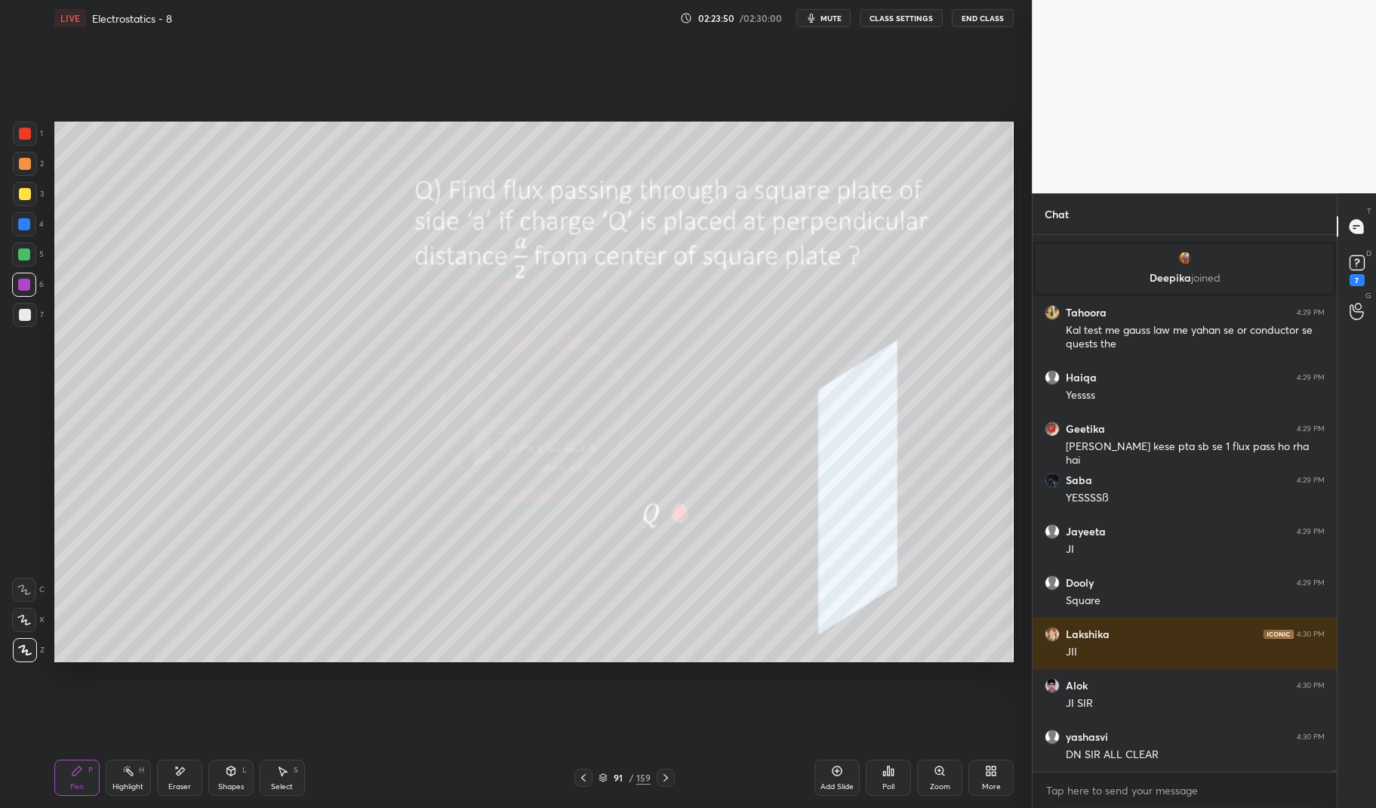
click at [88, 785] on div "Pen P" at bounding box center [76, 777] width 45 height 36
click at [85, 773] on div "Pen P" at bounding box center [76, 777] width 45 height 36
click at [26, 282] on div at bounding box center [24, 284] width 12 height 12
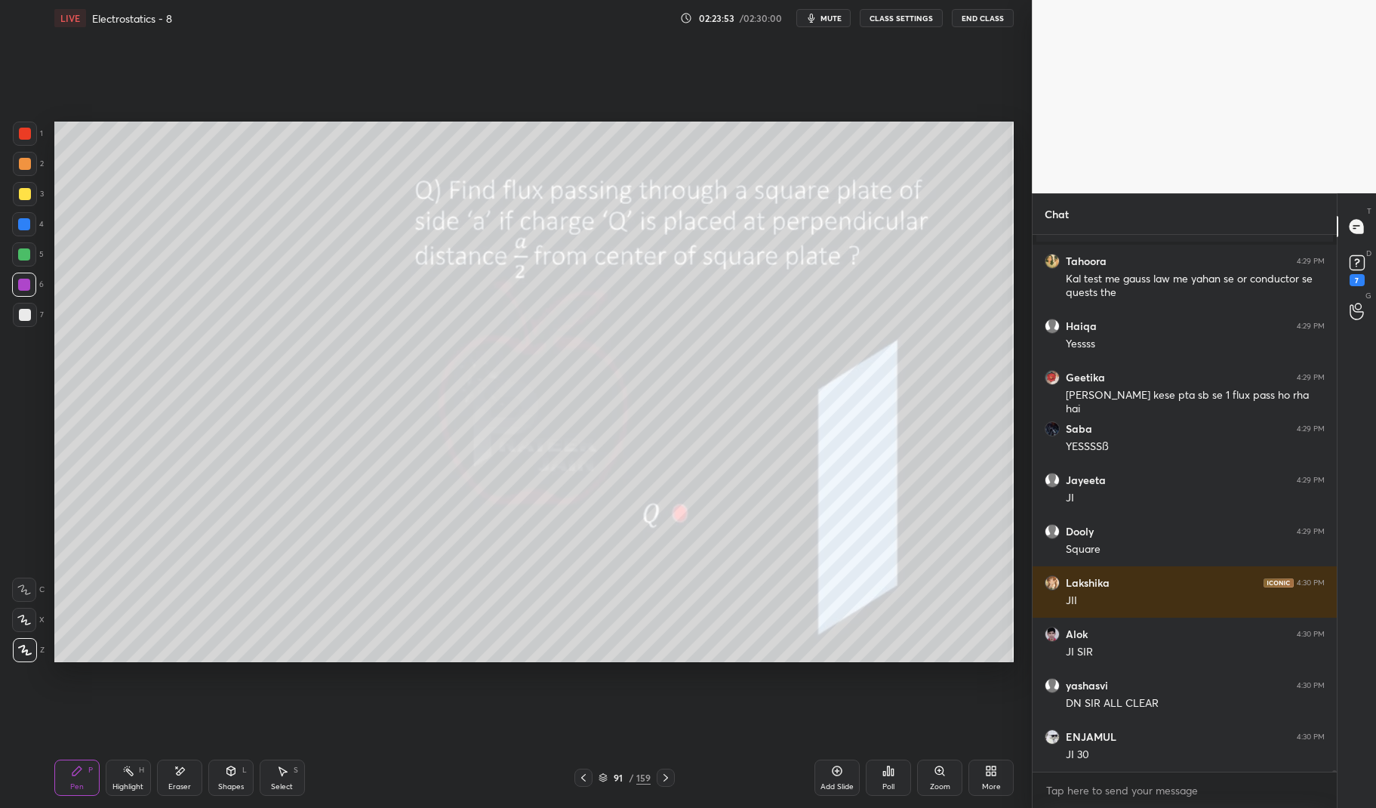
click at [668, 771] on icon at bounding box center [666, 777] width 12 height 12
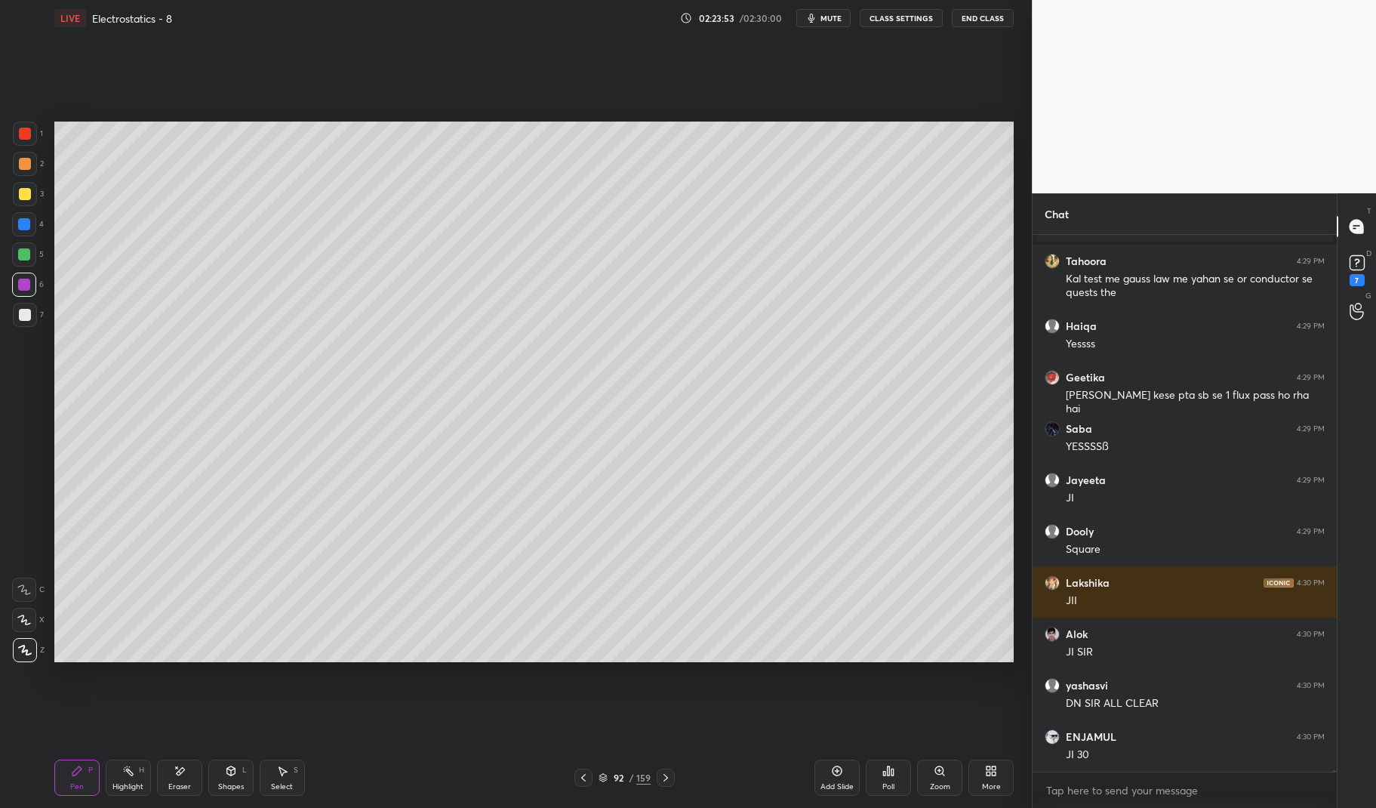
scroll to position [182258, 0]
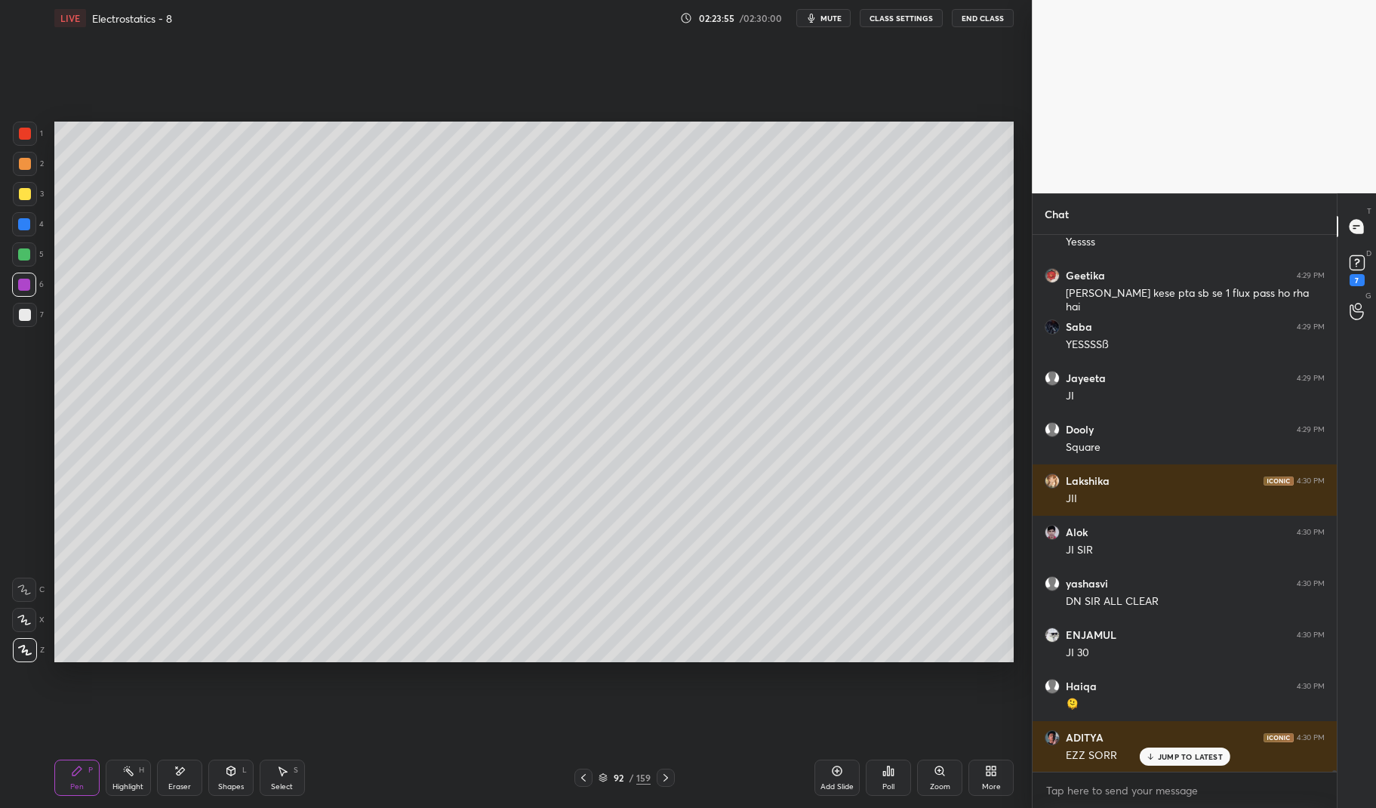
click at [580, 778] on icon at bounding box center [583, 777] width 12 height 12
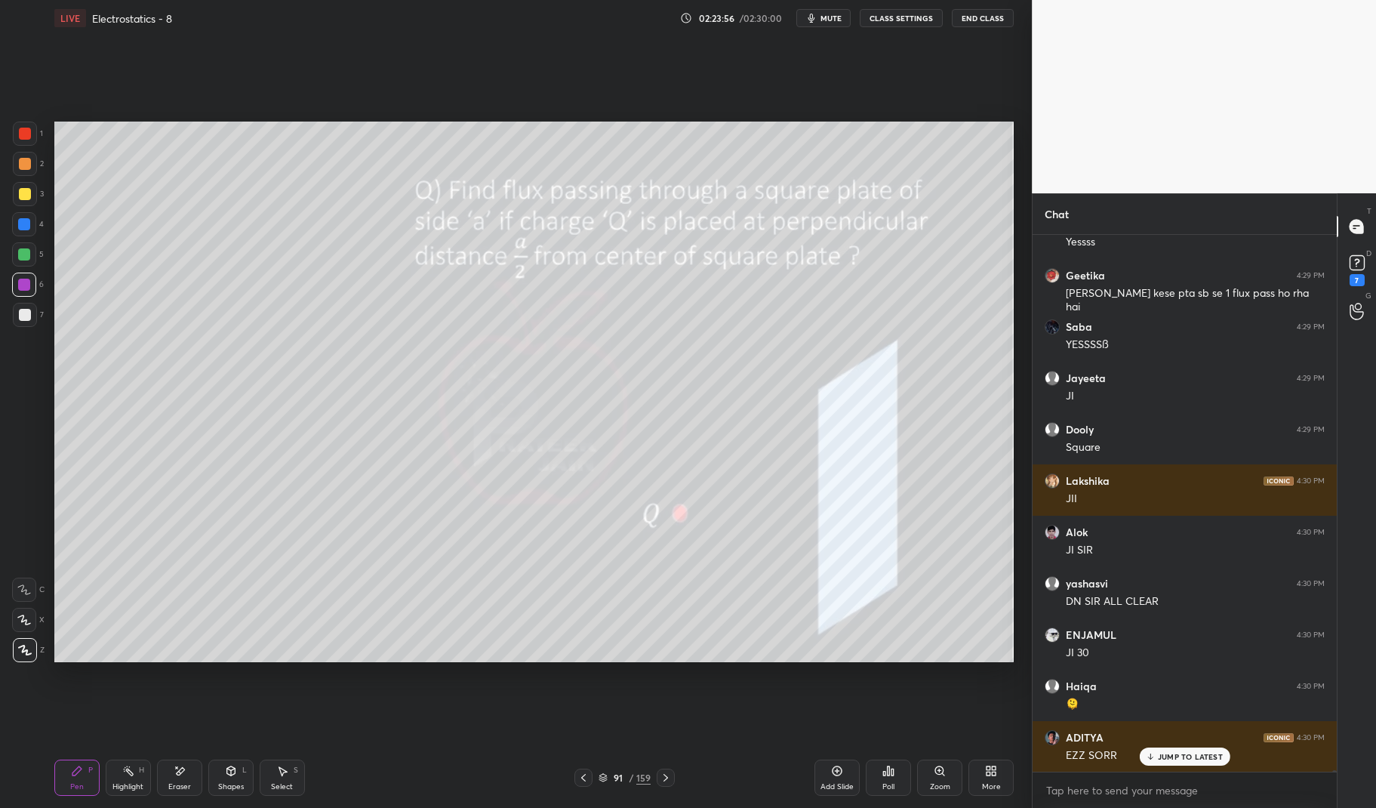
click at [125, 778] on div "Highlight H" at bounding box center [128, 777] width 45 height 36
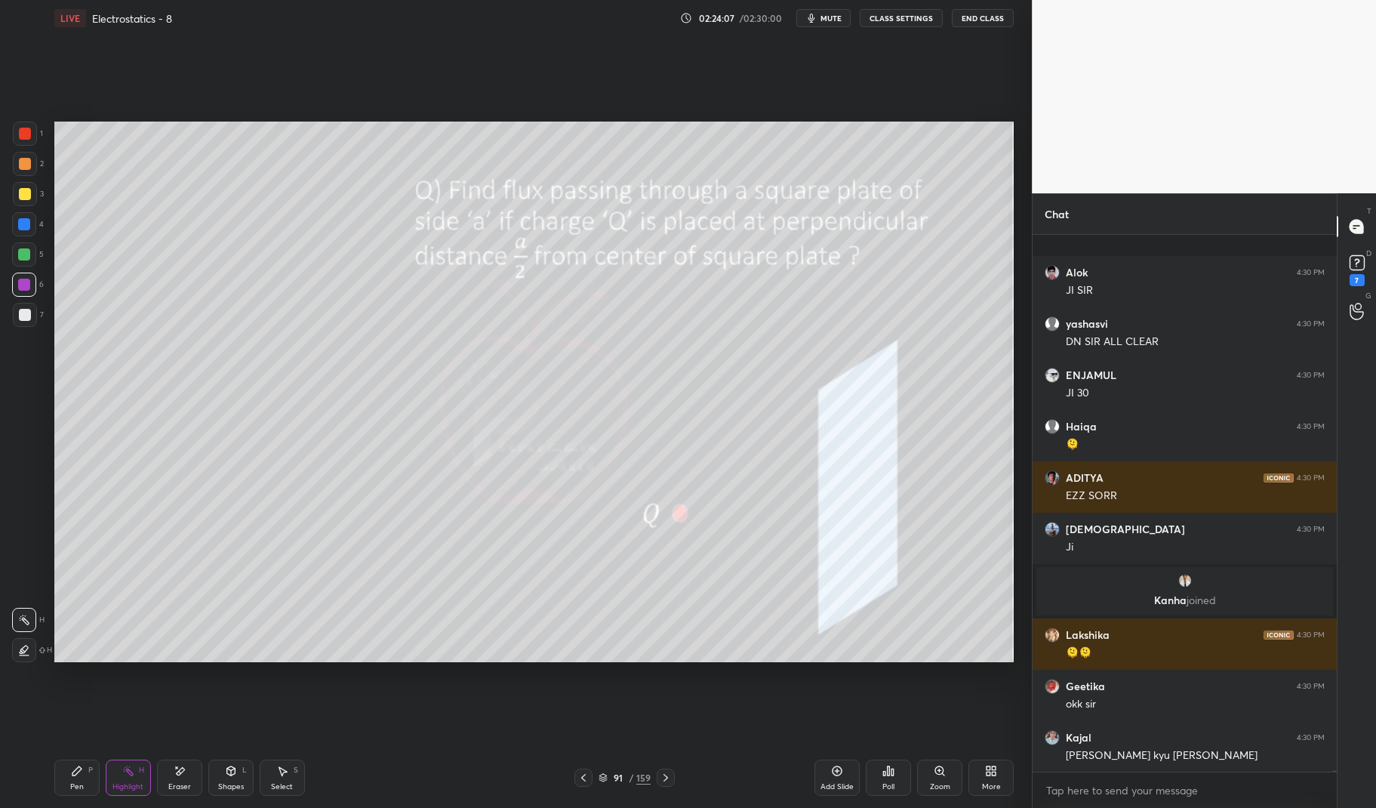
scroll to position [180764, 0]
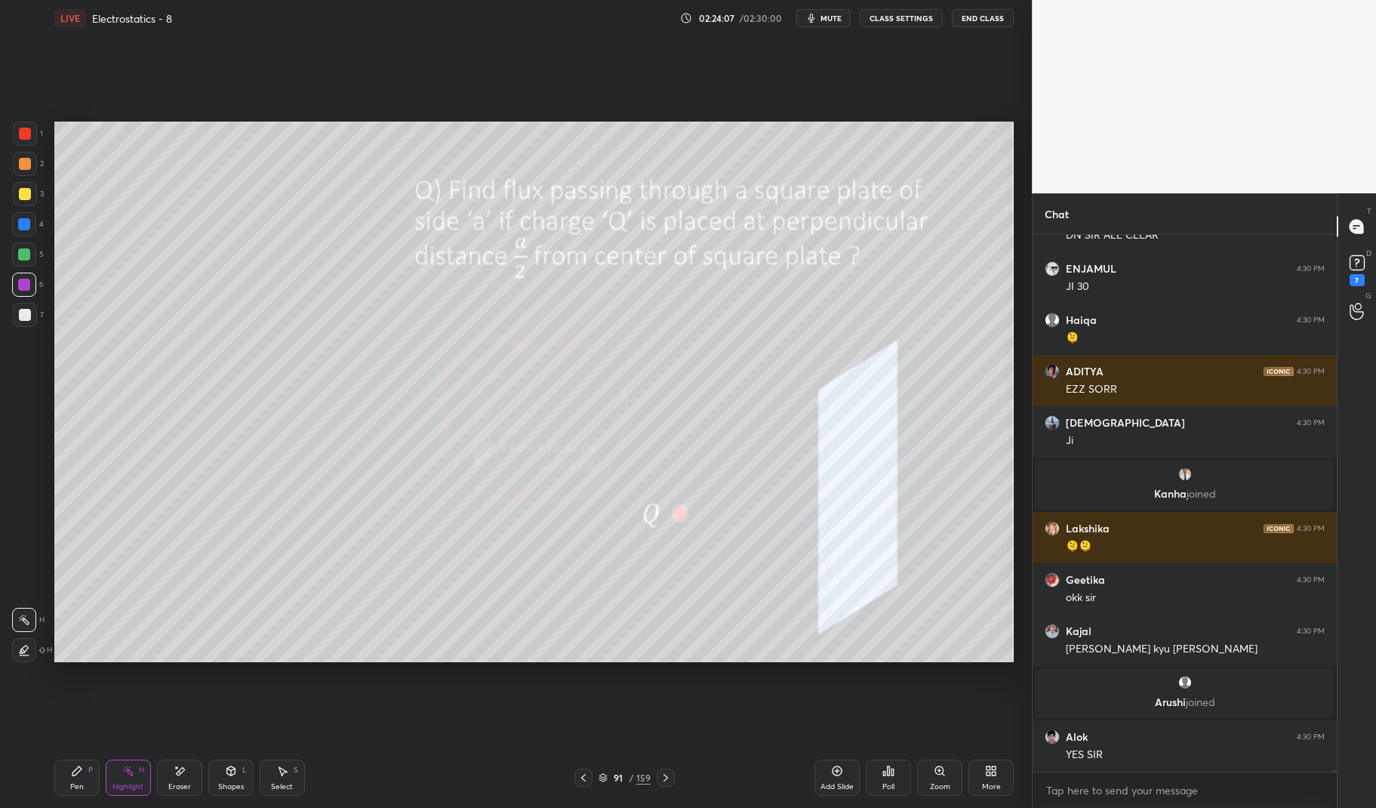
click at [1189, 755] on div "YES SIR" at bounding box center [1195, 754] width 259 height 15
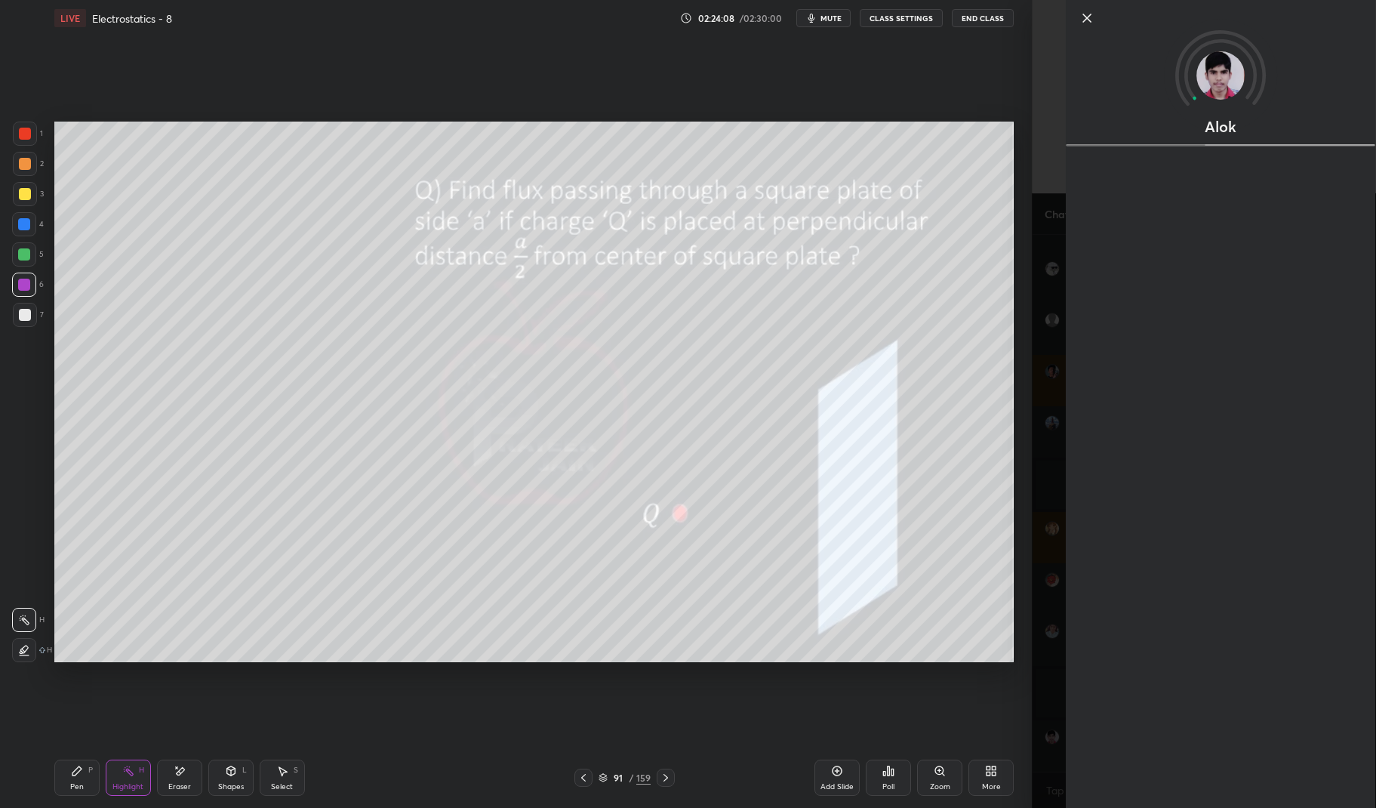
click at [657, 703] on div "Setting up your live class Poll for secs No correct answer Start poll" at bounding box center [533, 391] width 971 height 711
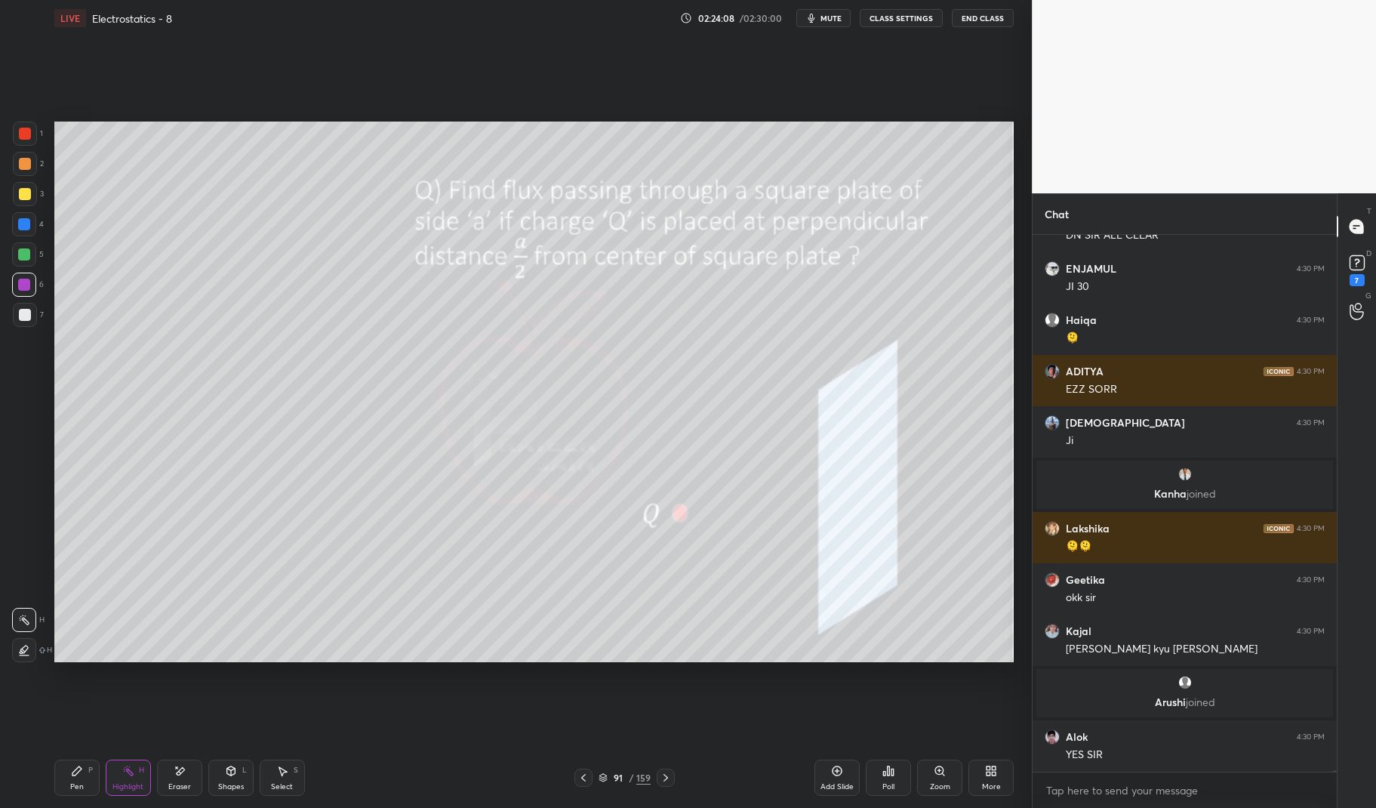
click at [656, 691] on div "Setting up your live class Poll for secs No correct answer Start poll" at bounding box center [533, 391] width 971 height 711
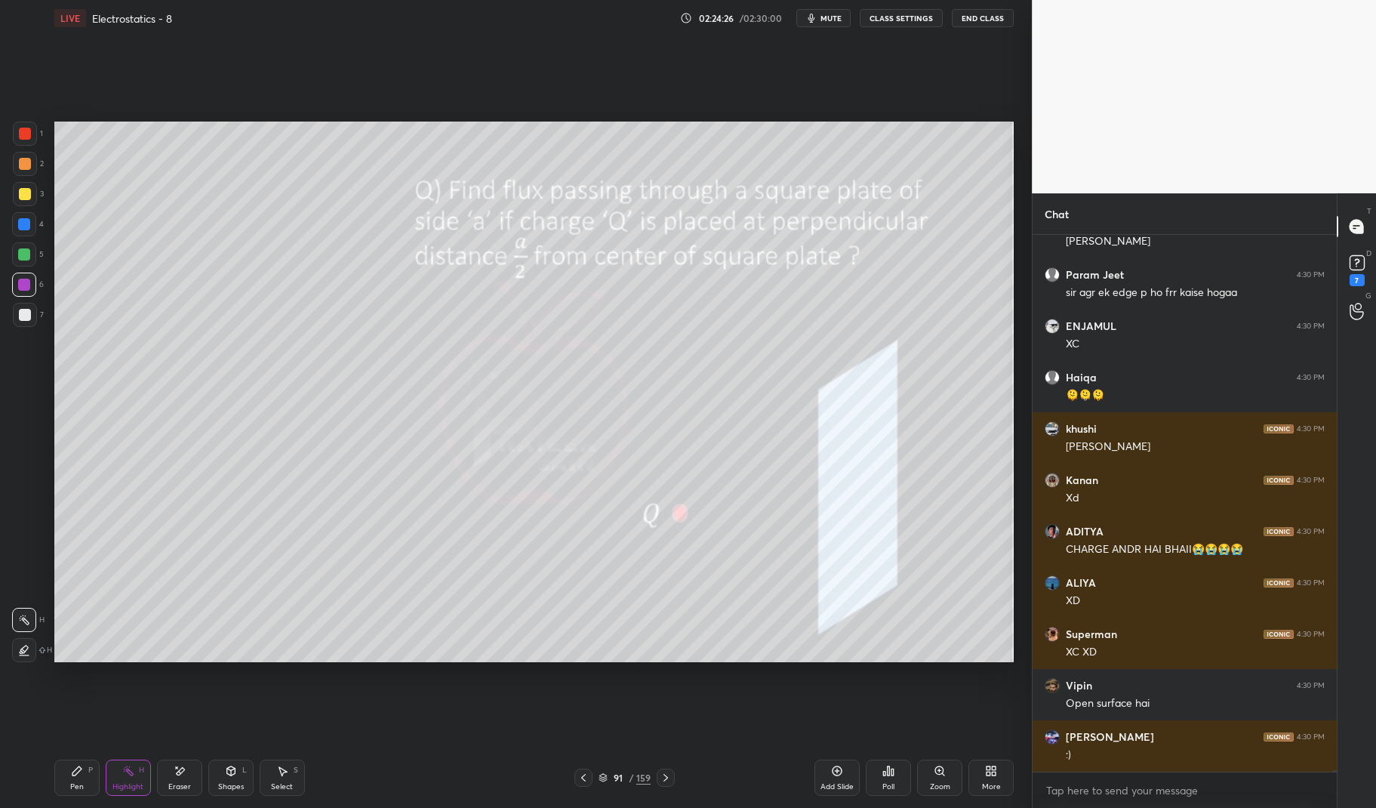
scroll to position [181452, 0]
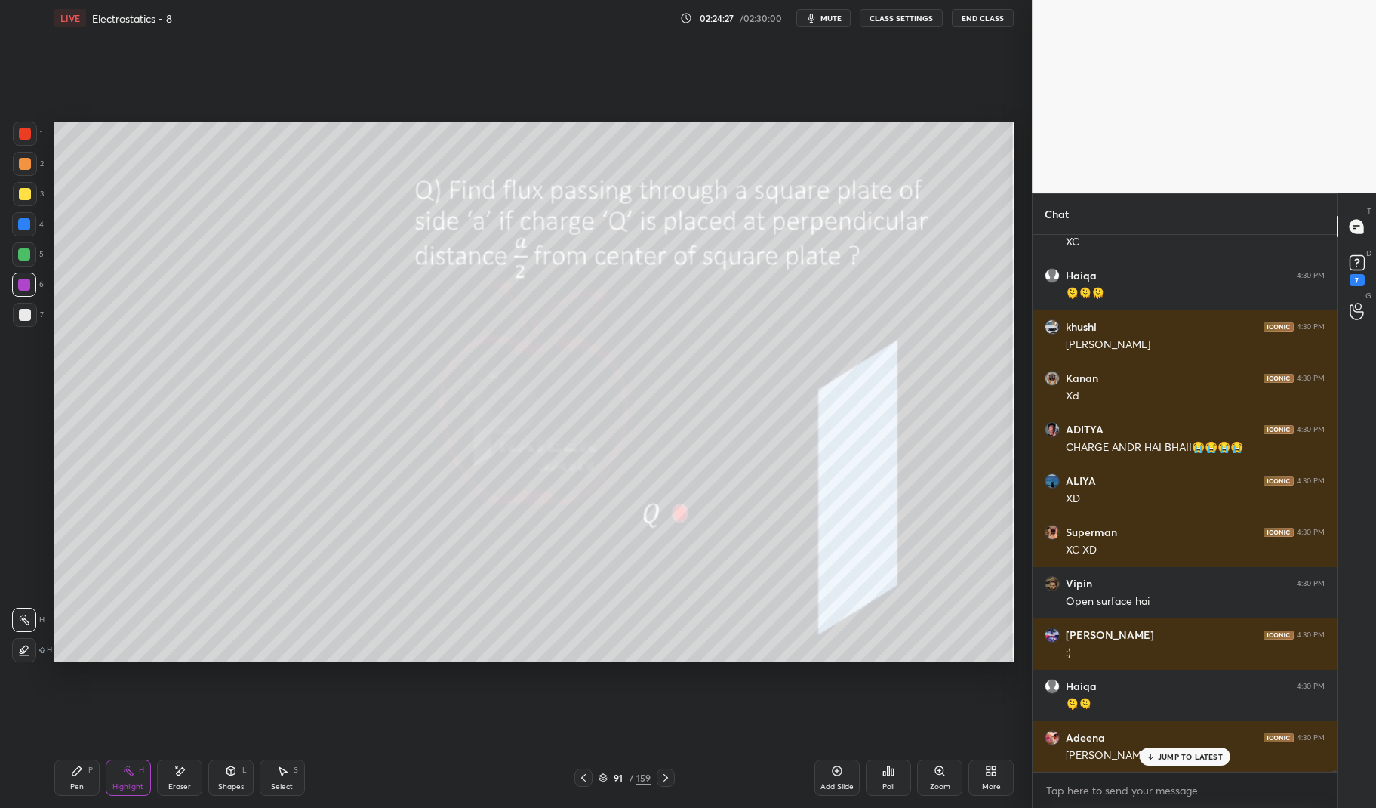
click at [1206, 756] on p "JUMP TO LATEST" at bounding box center [1190, 756] width 65 height 9
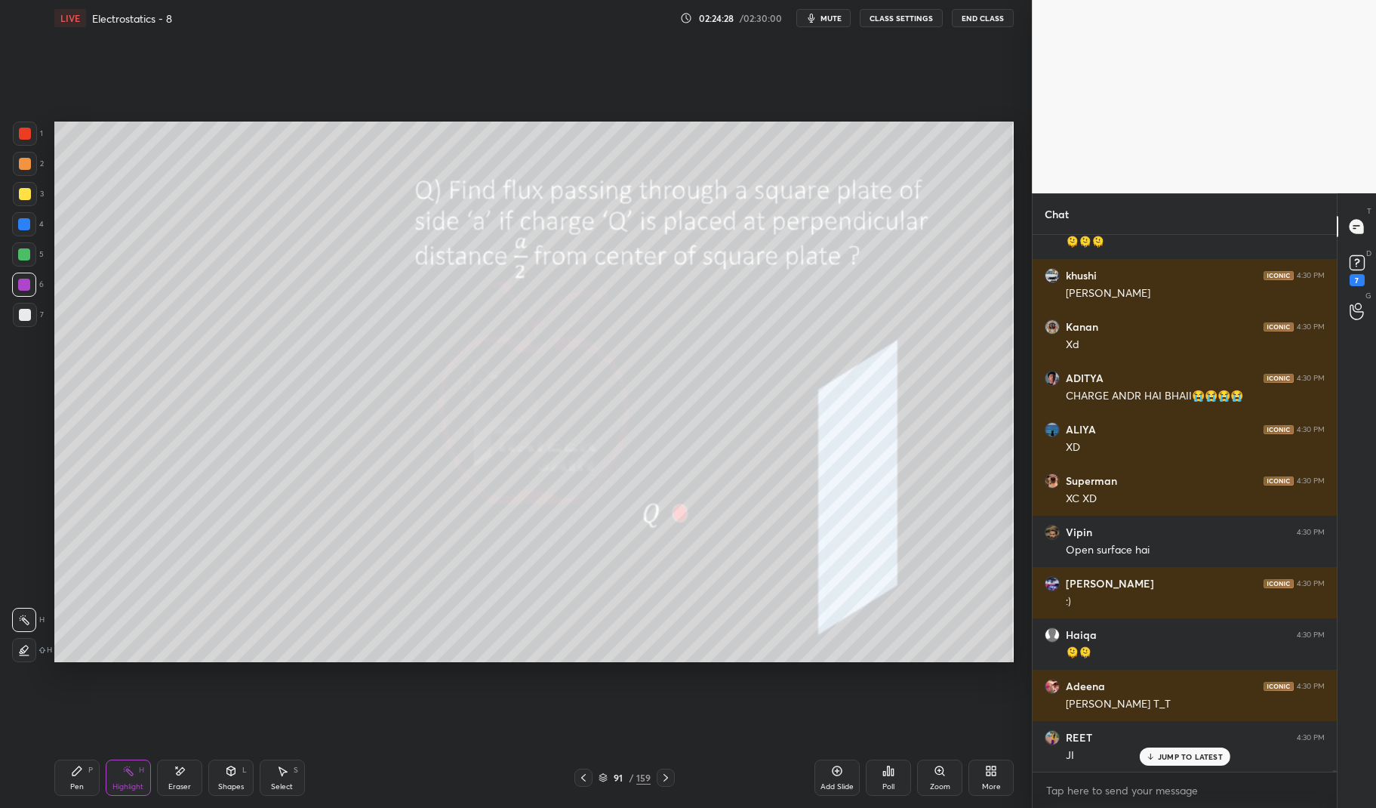
click at [642, 694] on div "Setting up your live class Poll for secs No correct answer Start poll" at bounding box center [533, 391] width 971 height 711
click at [651, 678] on div "Setting up your live class Poll for secs No correct answer Start poll" at bounding box center [533, 391] width 971 height 711
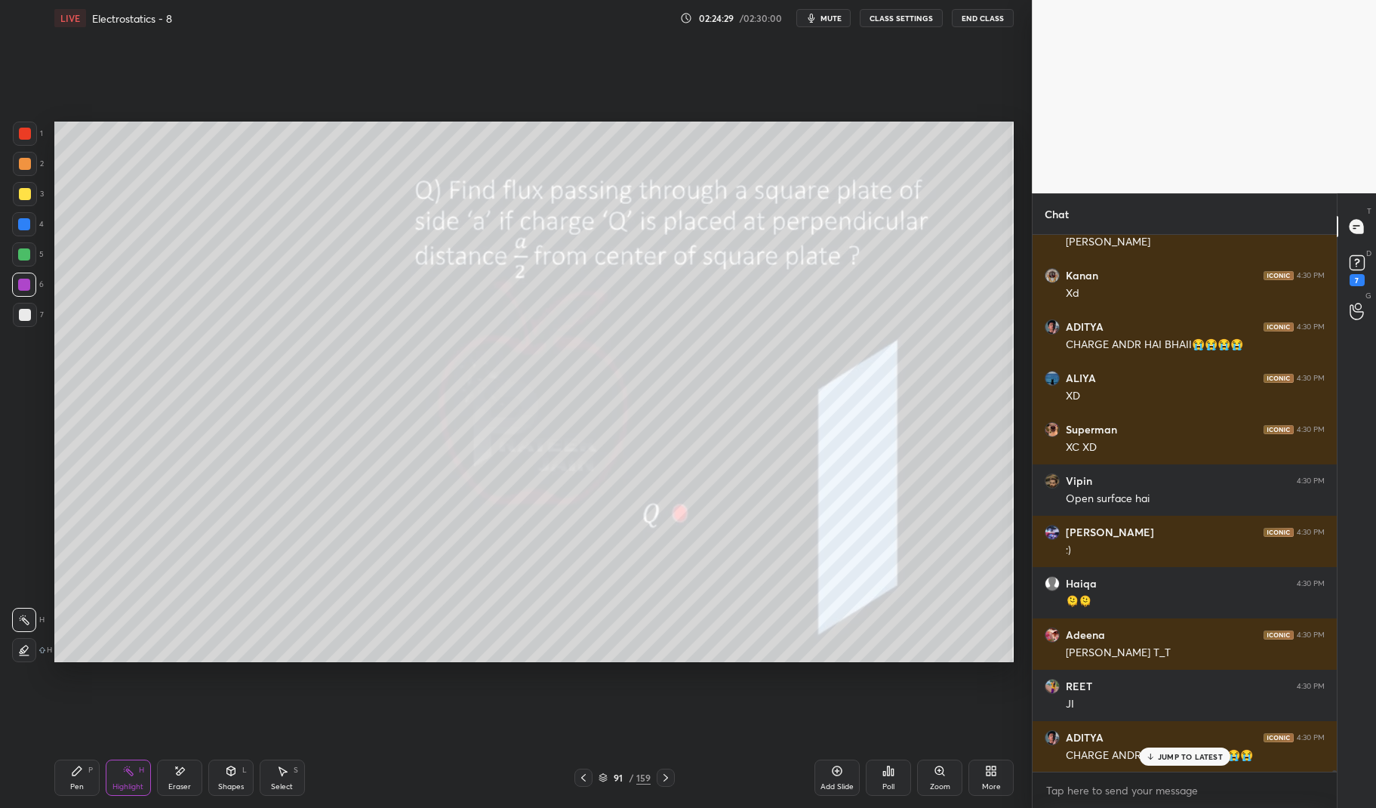
click at [1181, 747] on div "JUMP TO LATEST" at bounding box center [1184, 756] width 91 height 18
click at [779, 726] on div "Setting up your live class Poll for secs No correct answer Start poll" at bounding box center [533, 391] width 971 height 711
click at [779, 714] on div "Setting up your live class Poll for secs No correct answer Start poll" at bounding box center [533, 391] width 971 height 711
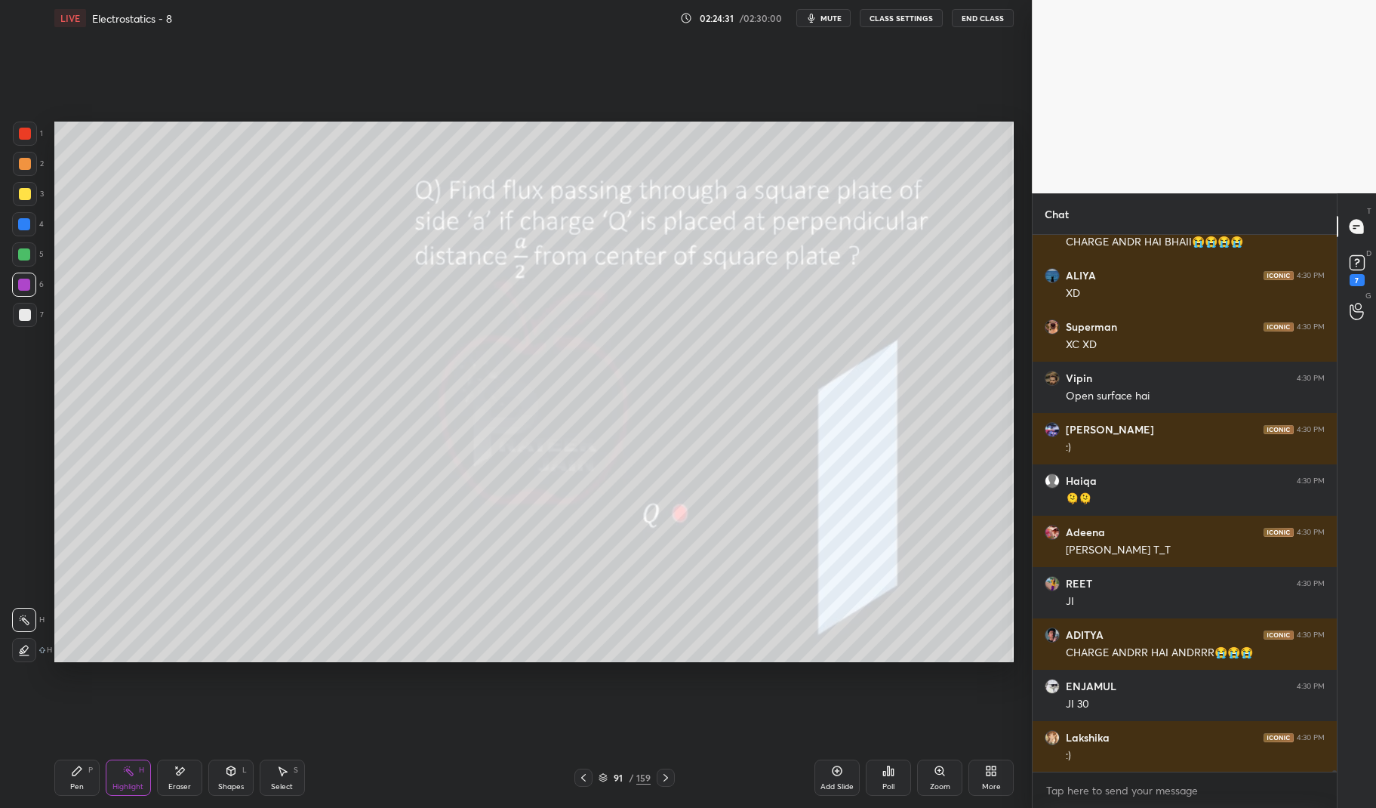
scroll to position [181760, 0]
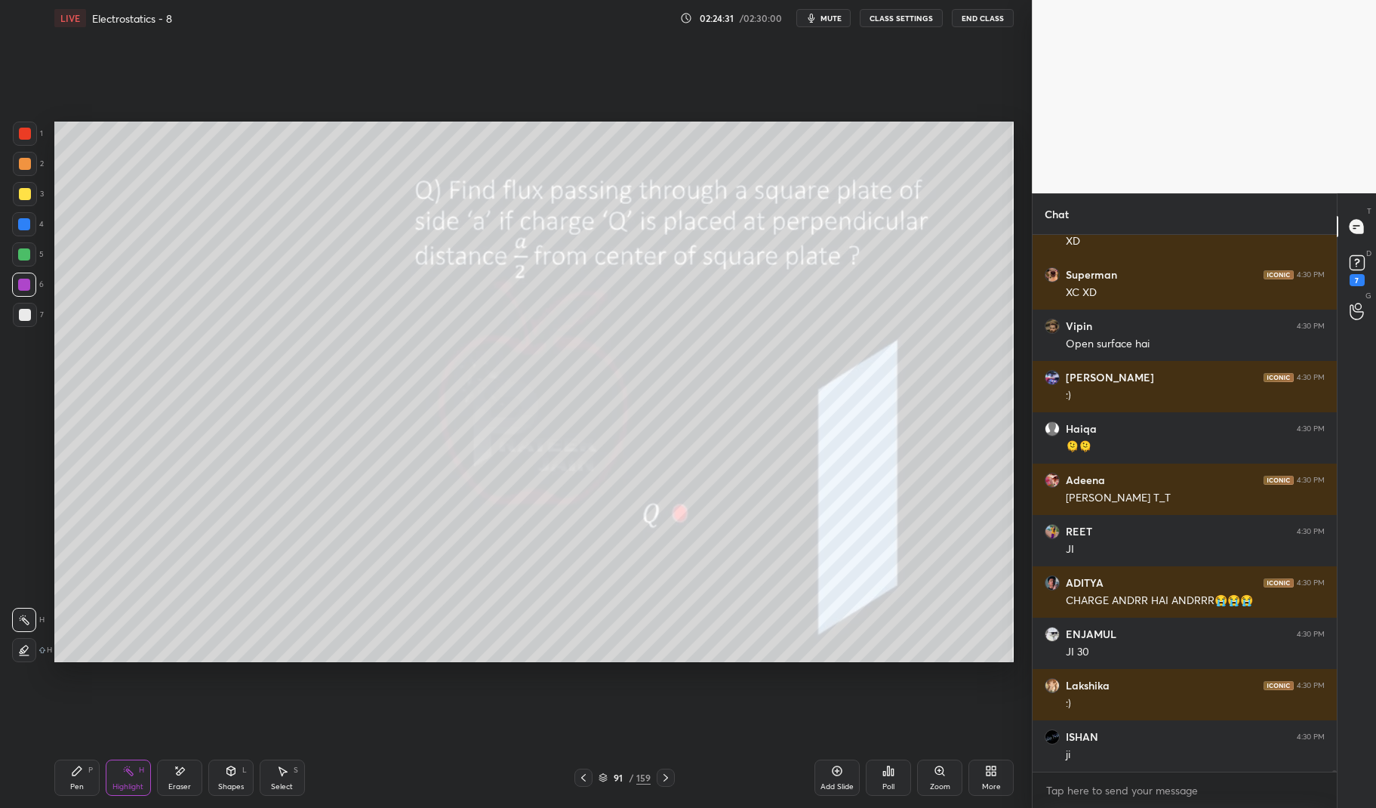
click at [664, 774] on icon at bounding box center [666, 777] width 12 height 12
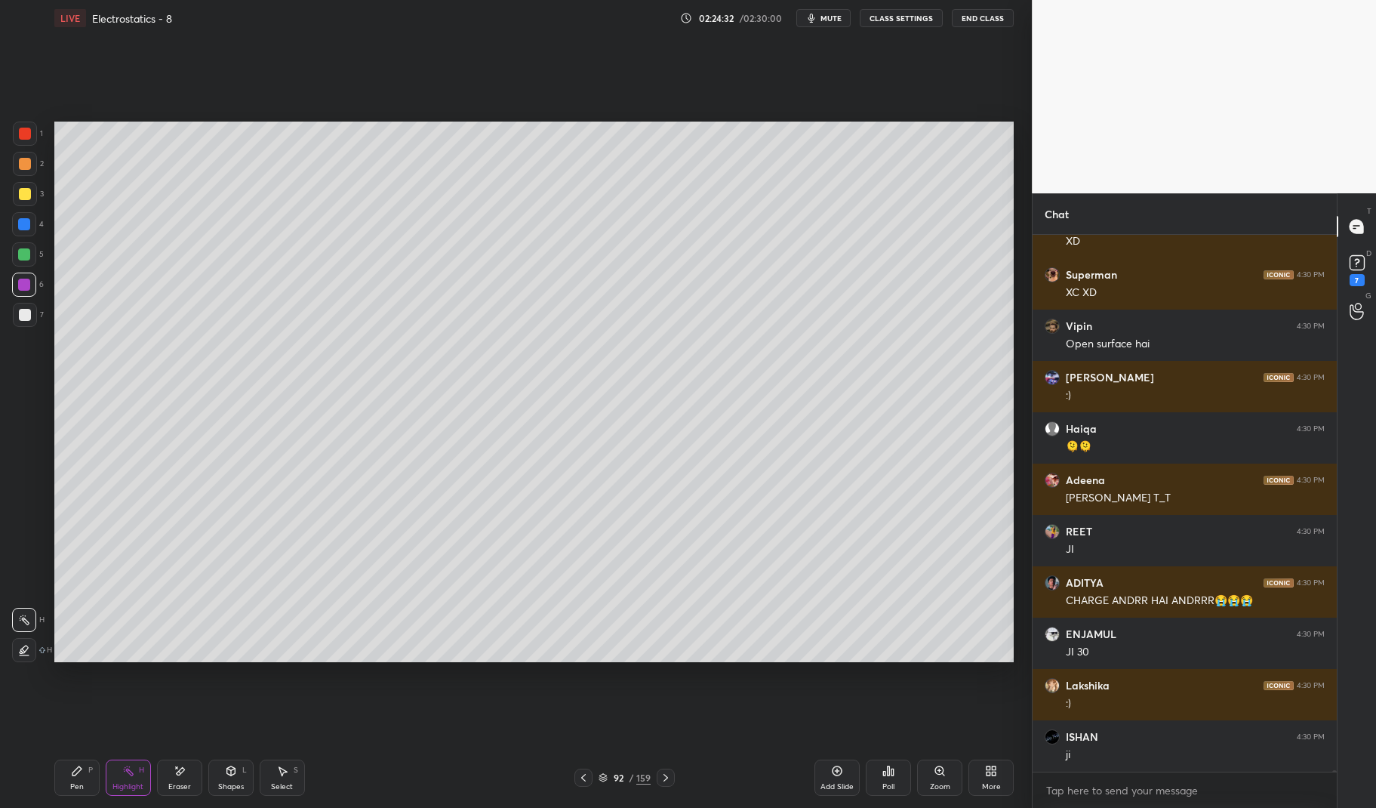
click at [665, 772] on icon at bounding box center [666, 777] width 12 height 12
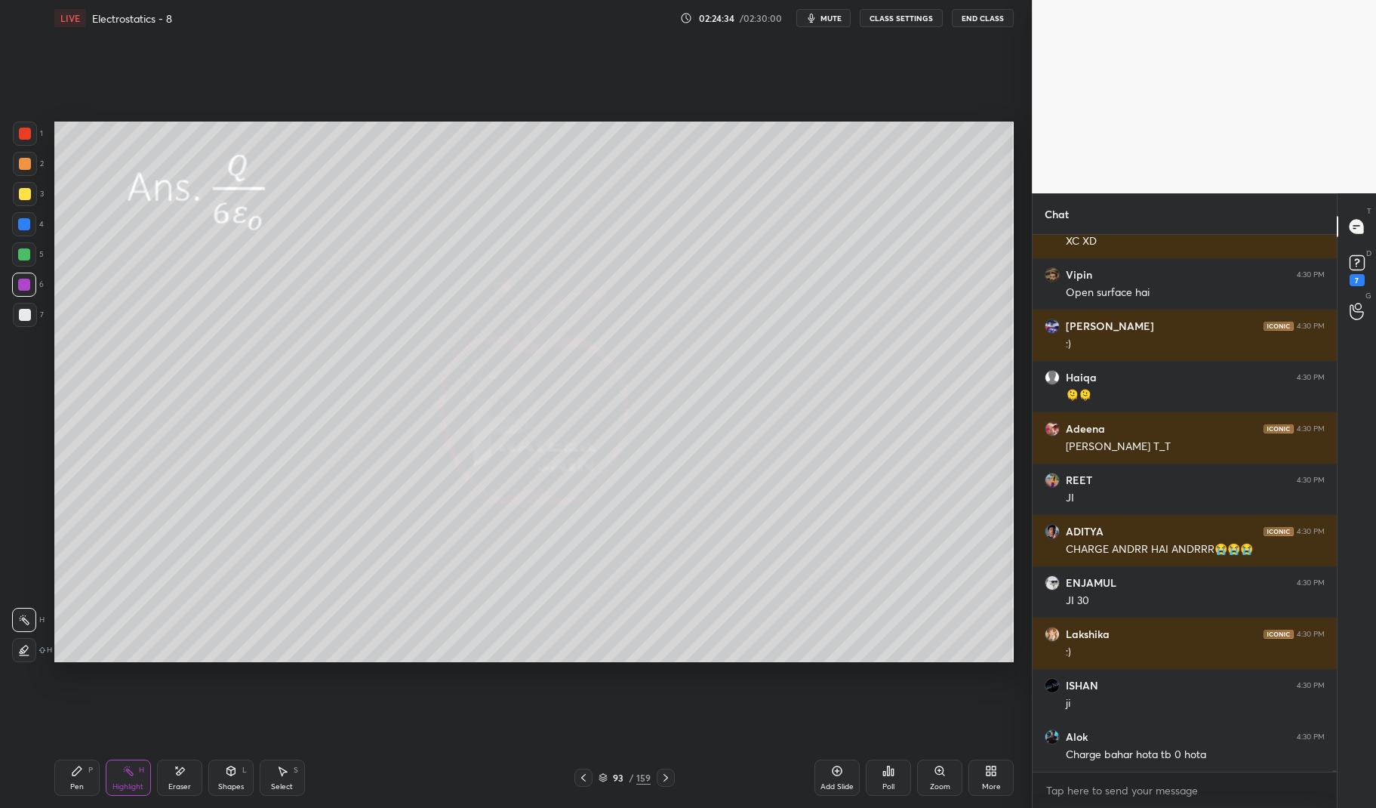
click at [660, 778] on icon at bounding box center [666, 777] width 12 height 12
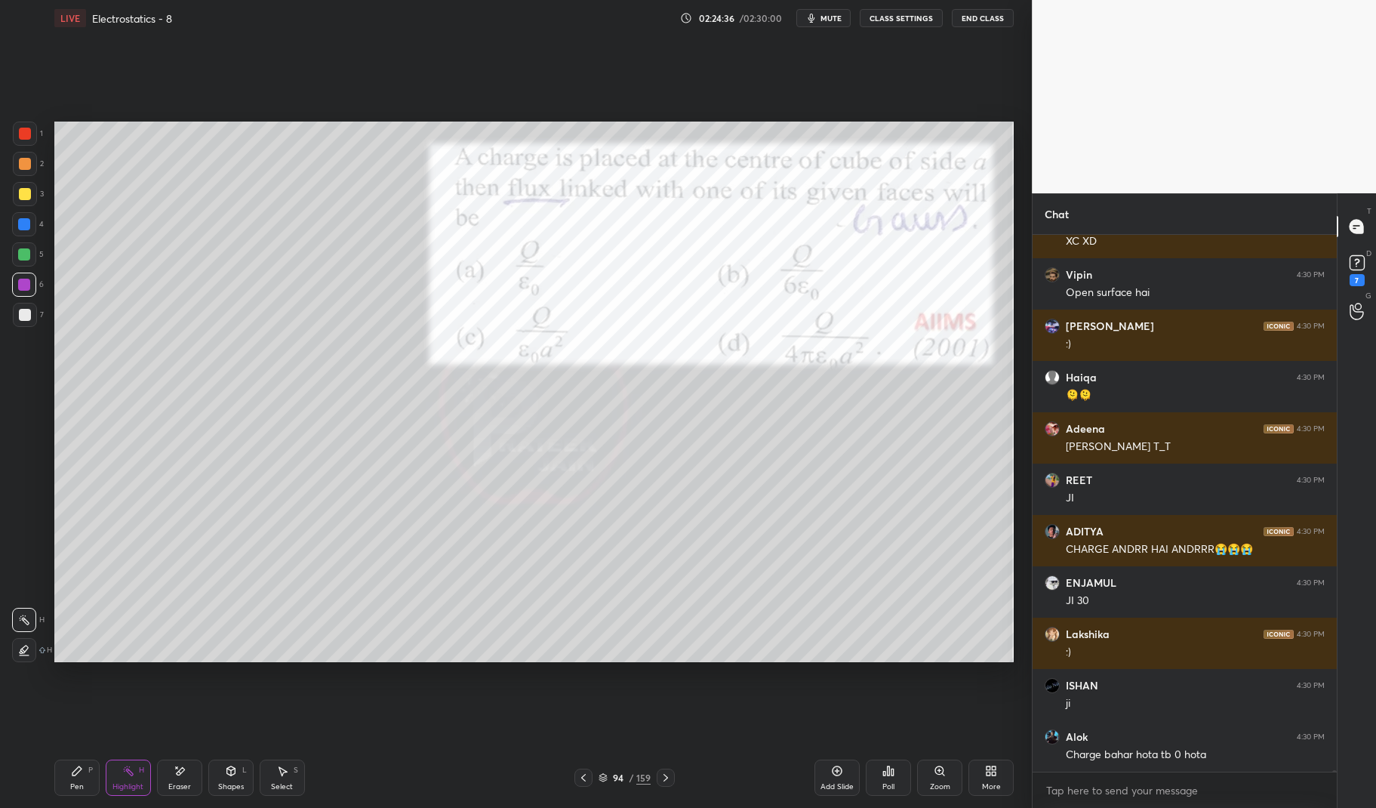
click at [665, 779] on icon at bounding box center [666, 777] width 12 height 12
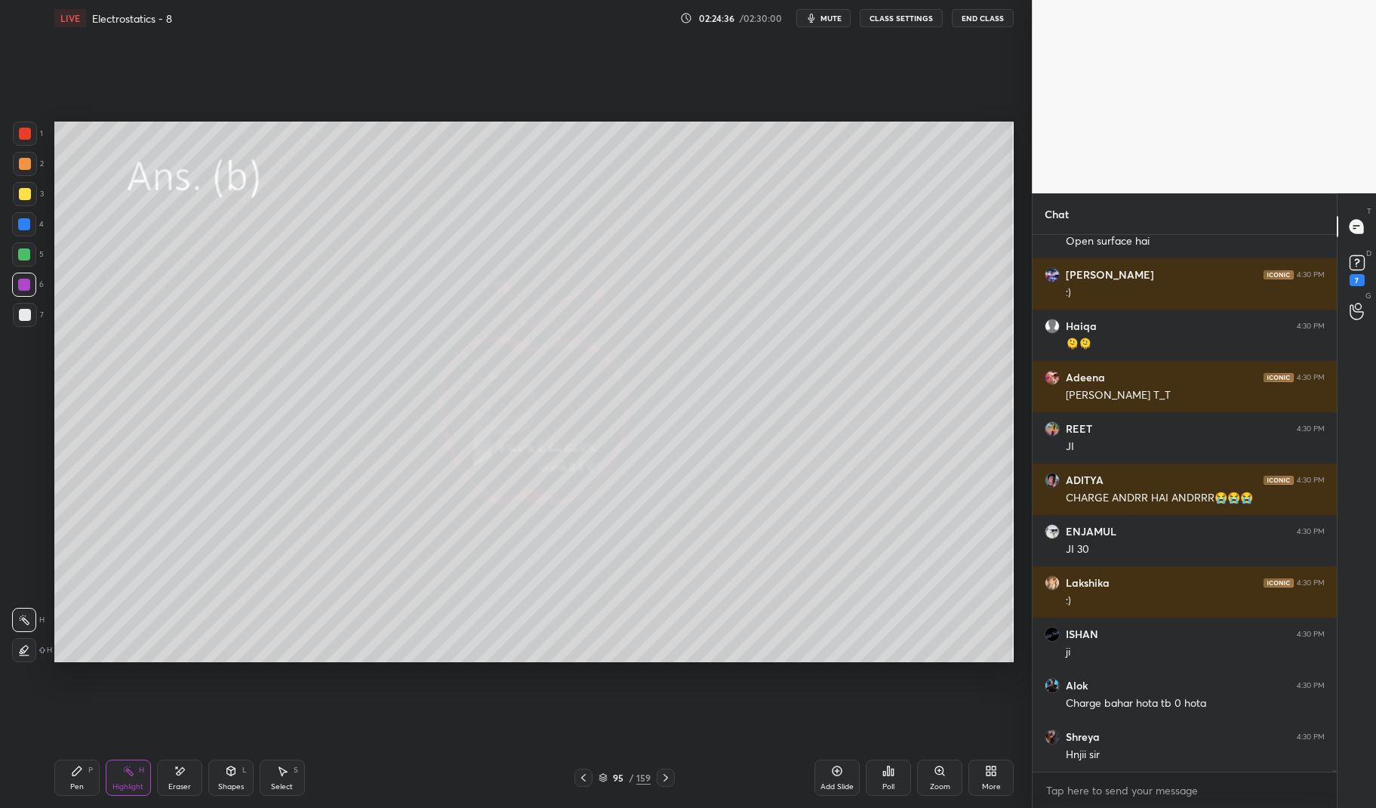
click at [664, 777] on icon at bounding box center [666, 777] width 12 height 12
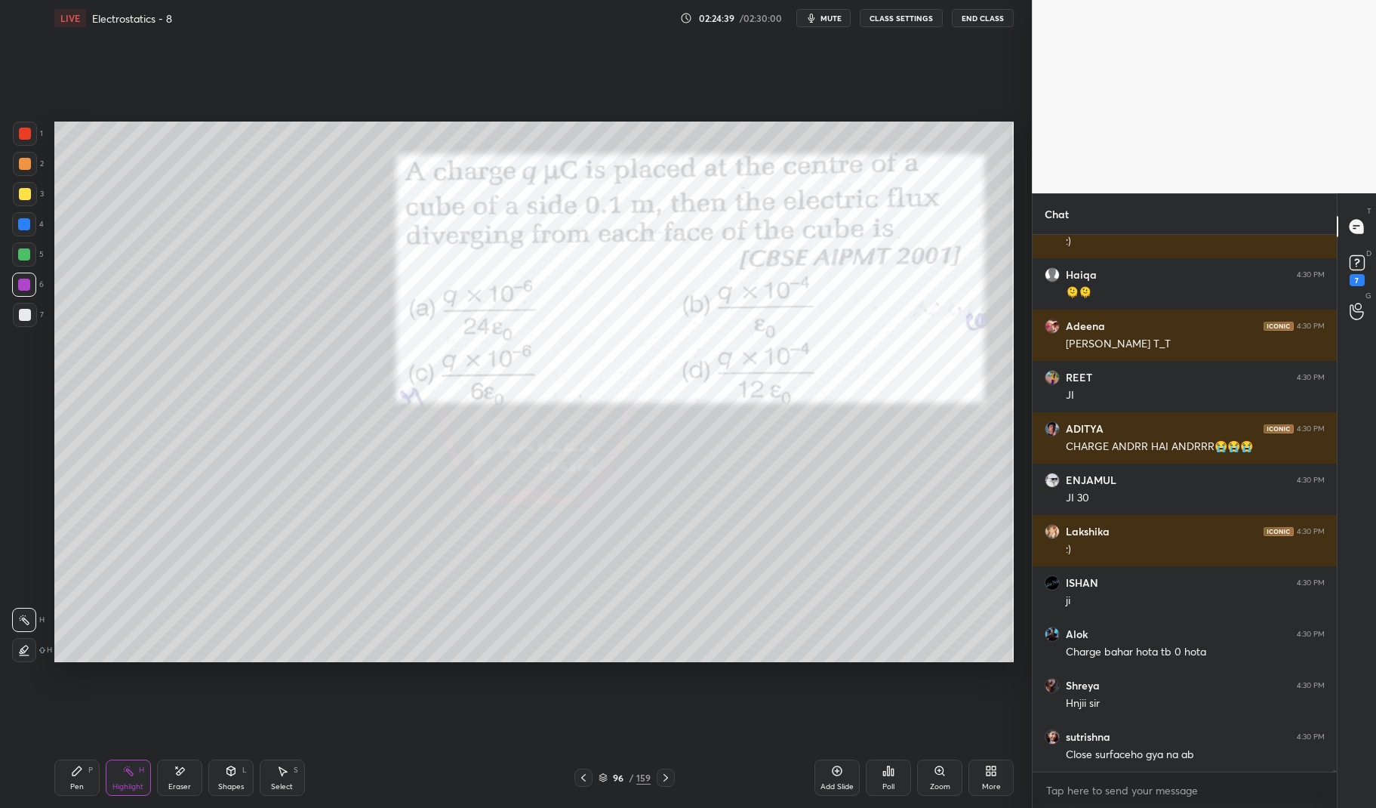
scroll to position [181965, 0]
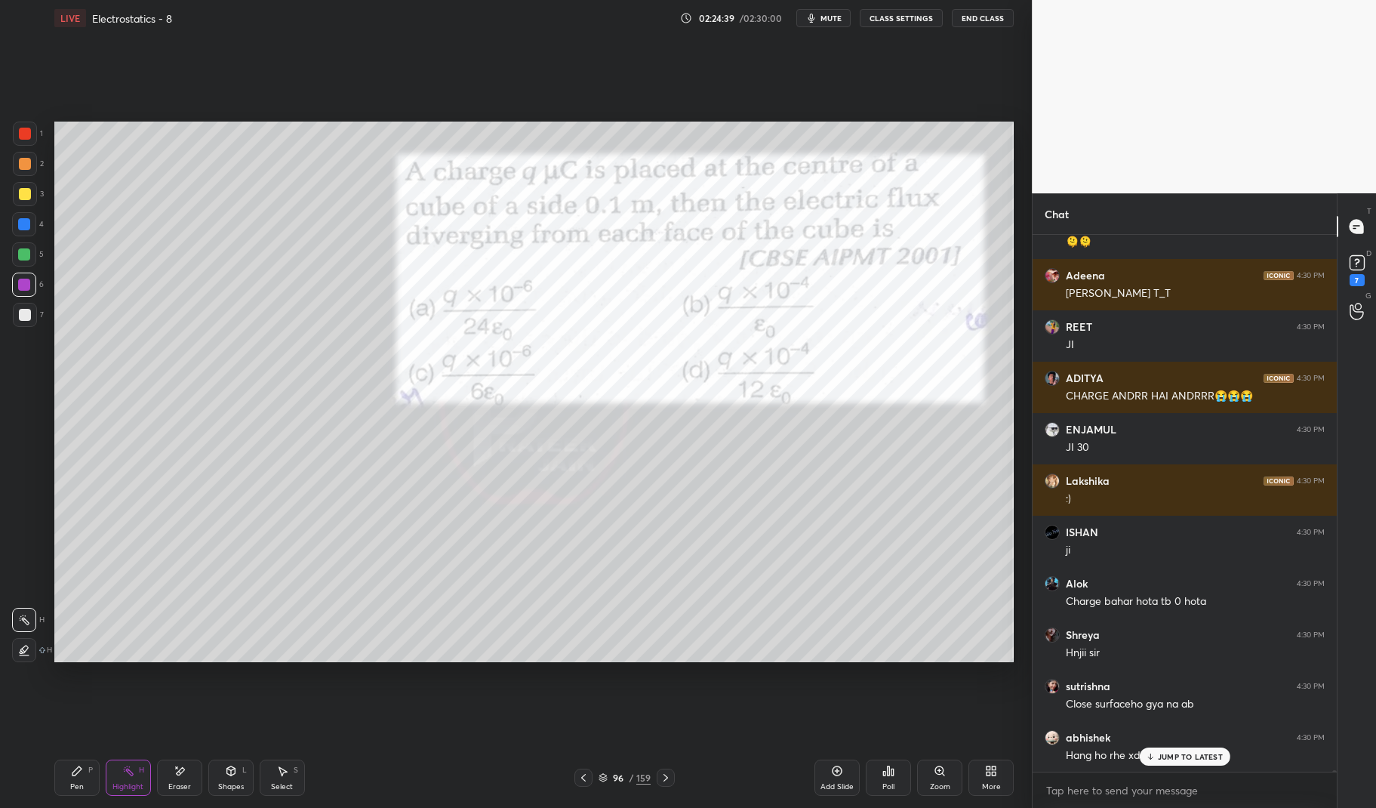
click at [71, 771] on icon at bounding box center [77, 770] width 12 height 12
click at [75, 773] on icon at bounding box center [76, 770] width 9 height 9
click at [77, 770] on icon at bounding box center [76, 770] width 9 height 9
click at [25, 124] on div at bounding box center [25, 134] width 24 height 24
click at [15, 144] on div at bounding box center [25, 134] width 24 height 24
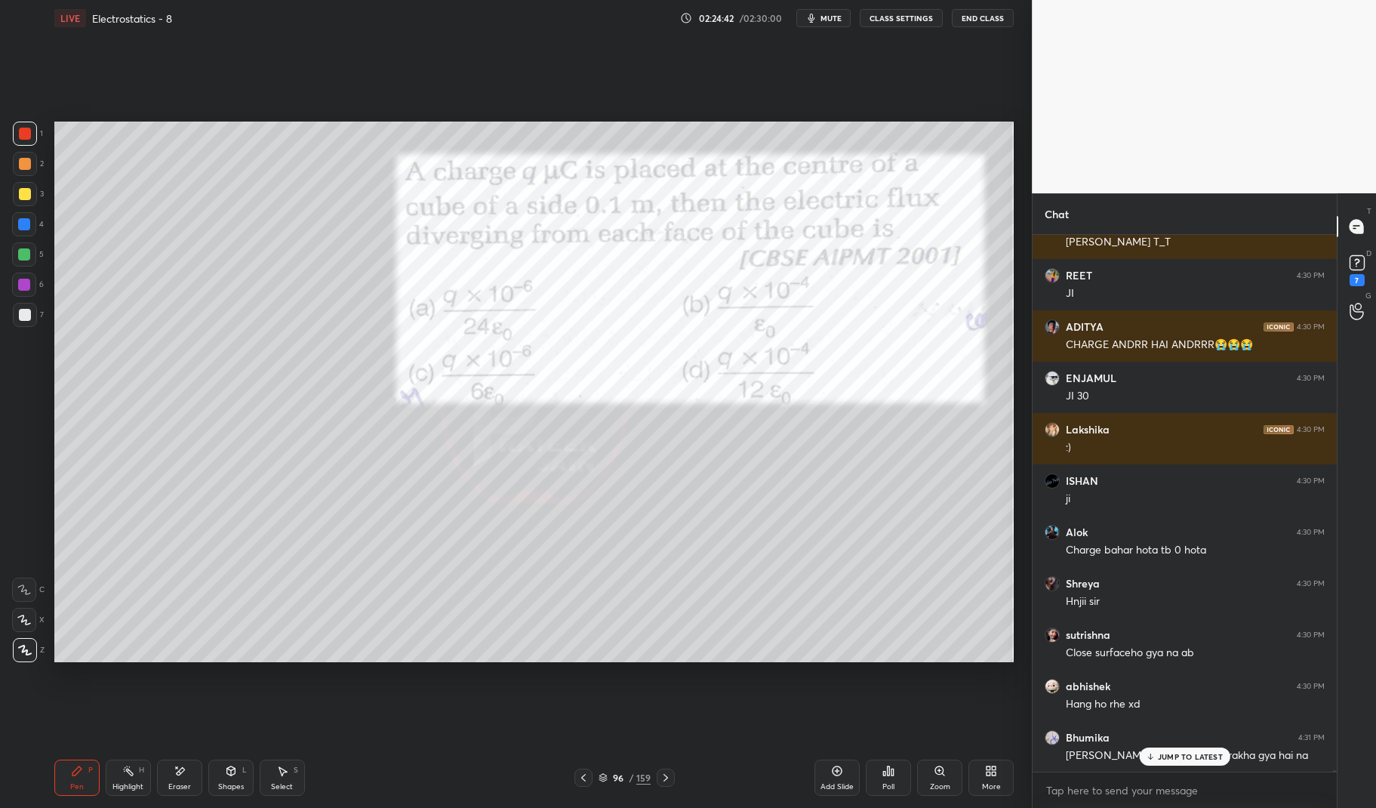
scroll to position [182068, 0]
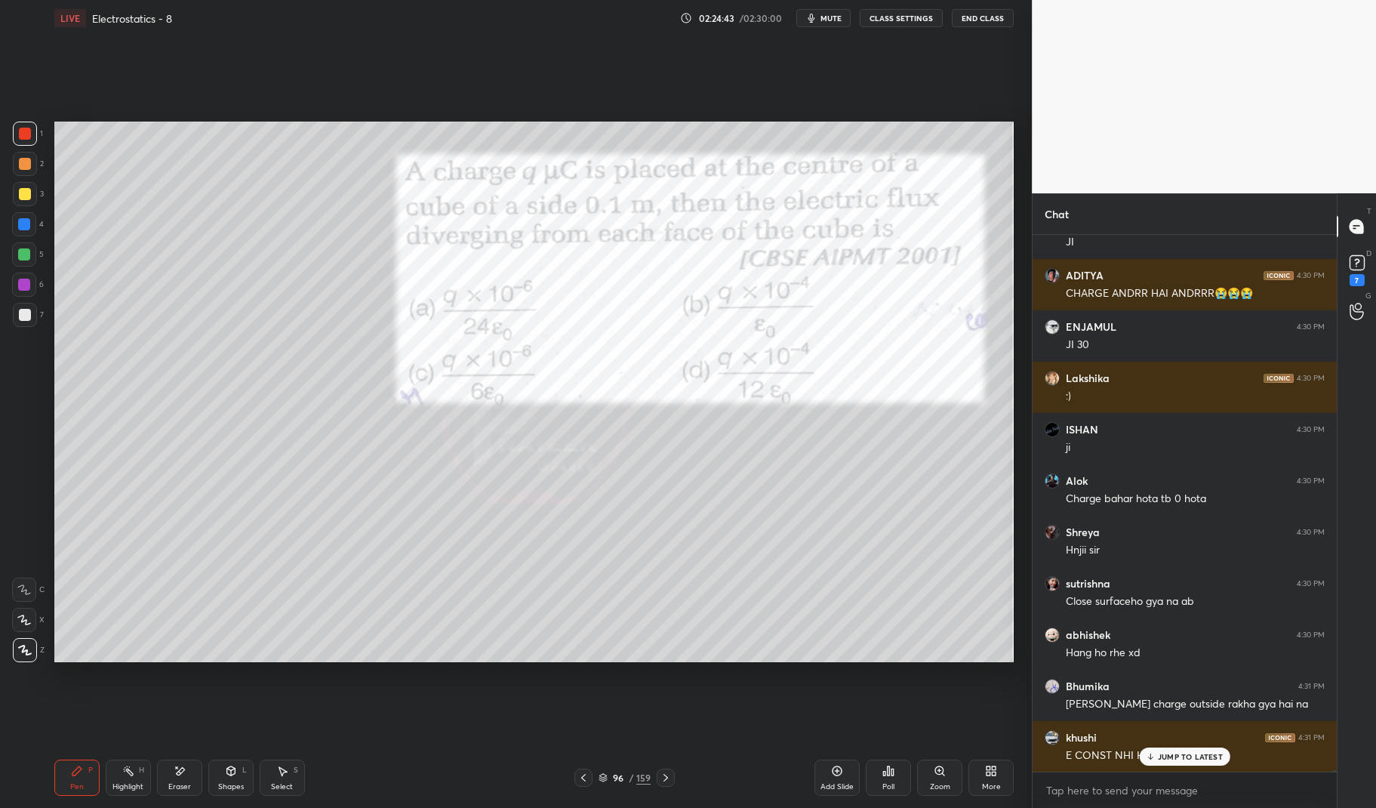
click at [664, 776] on icon at bounding box center [666, 777] width 12 height 12
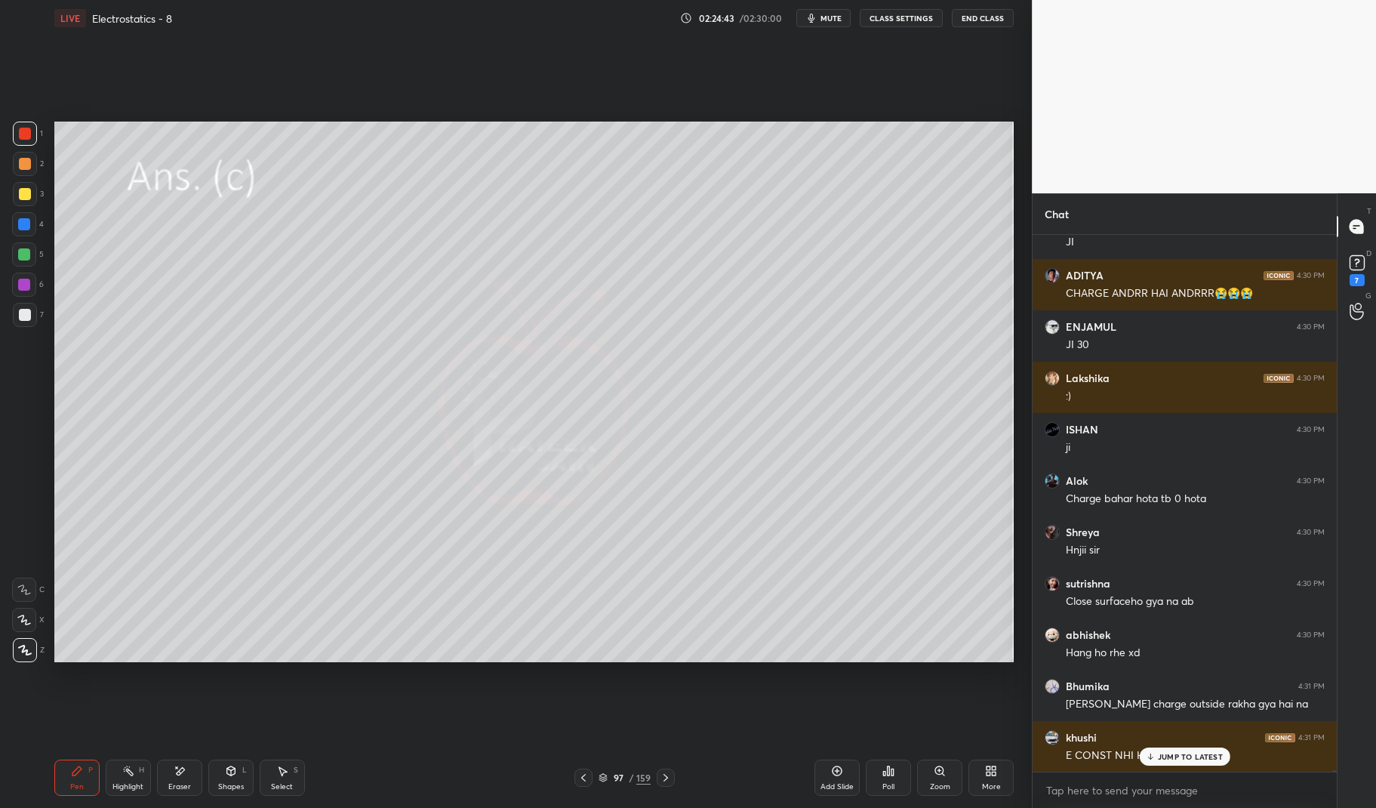
click at [662, 780] on icon at bounding box center [666, 777] width 12 height 12
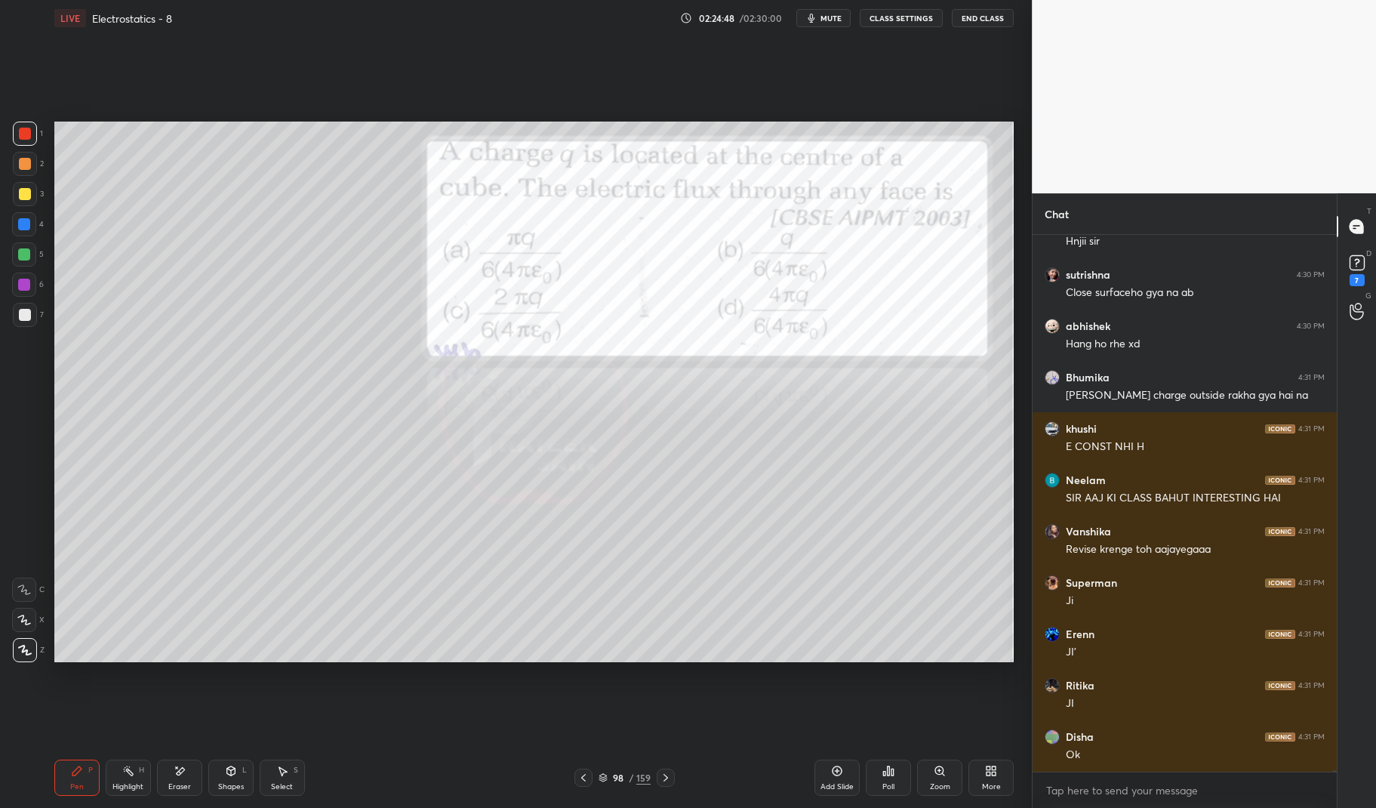
scroll to position [182478, 0]
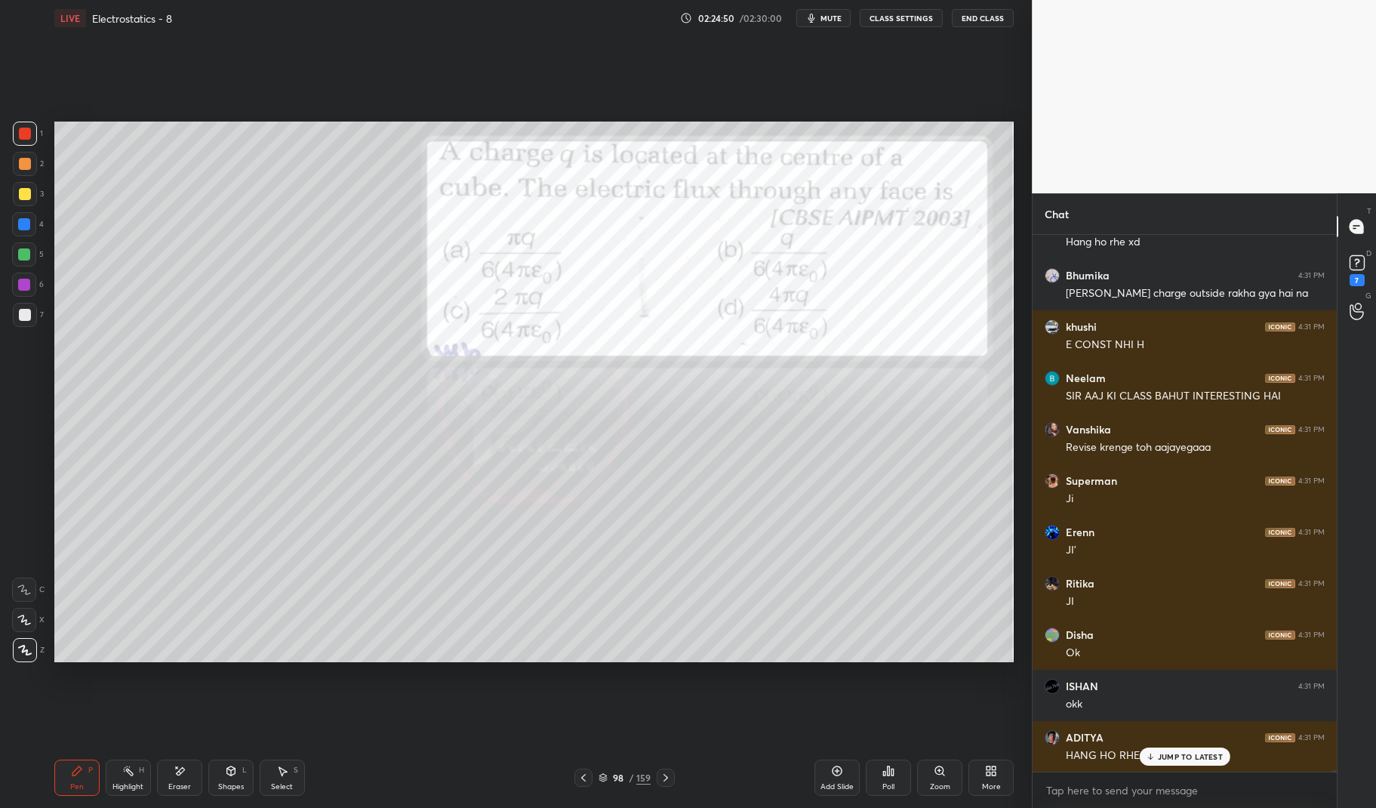
click at [660, 776] on icon at bounding box center [666, 777] width 12 height 12
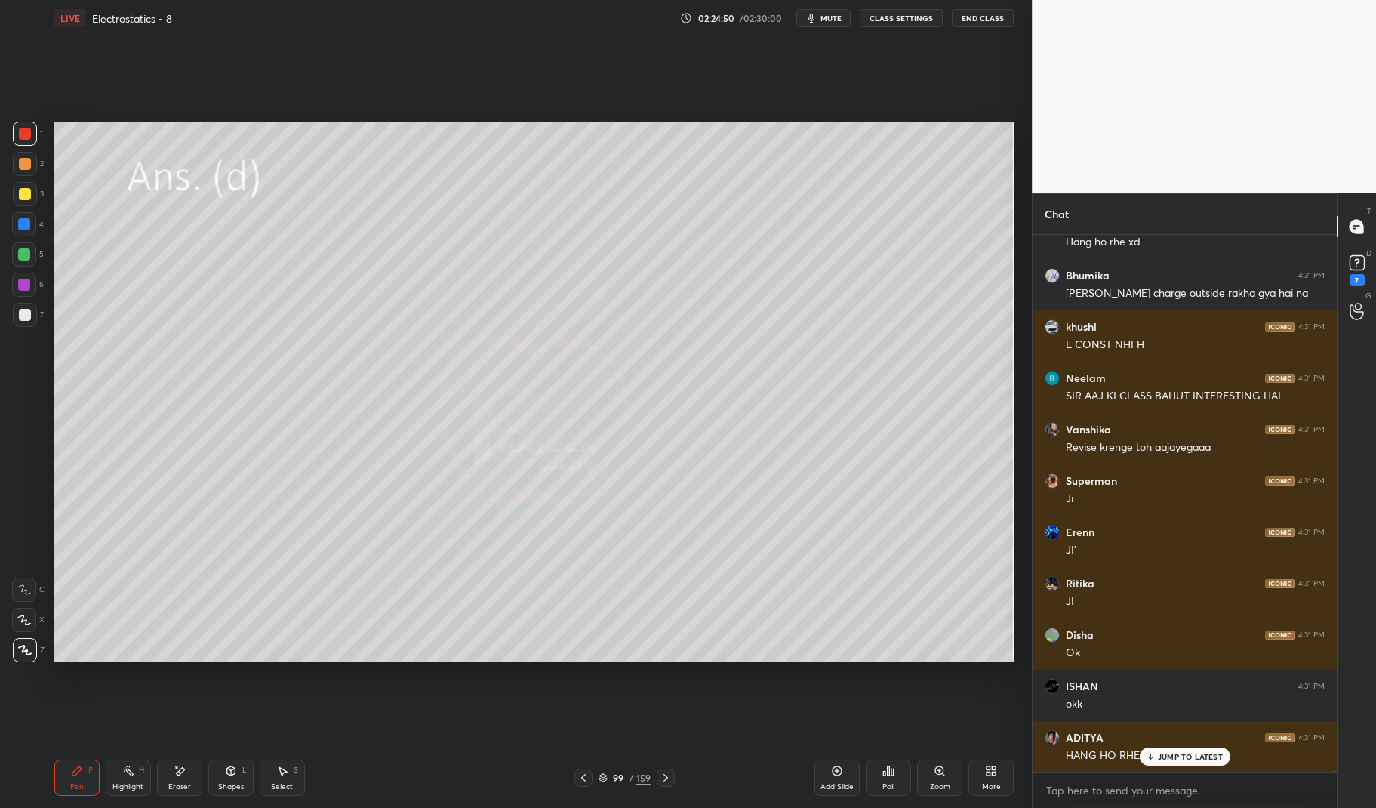
click at [661, 775] on icon at bounding box center [666, 777] width 12 height 12
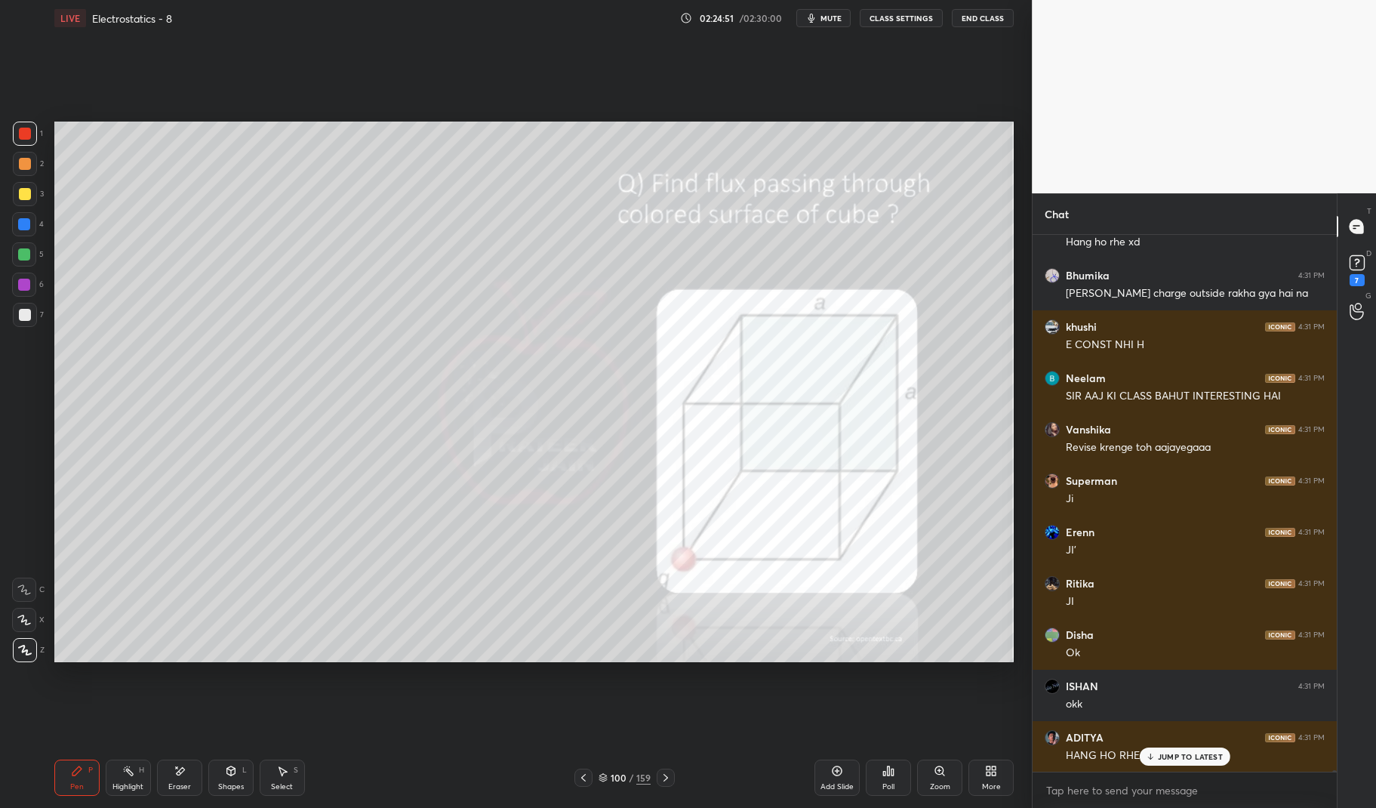
scroll to position [182530, 0]
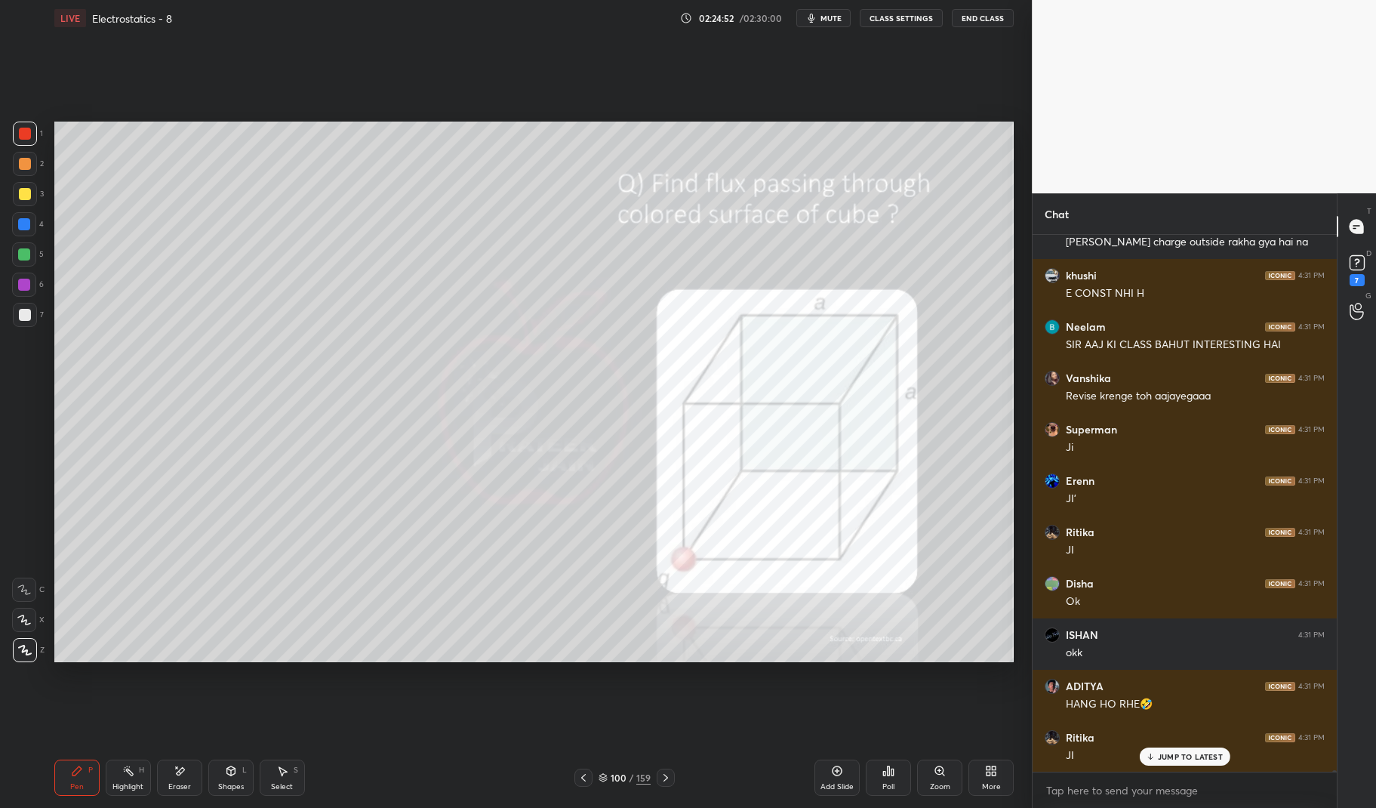
click at [1190, 753] on p "JUMP TO LATEST" at bounding box center [1190, 756] width 65 height 9
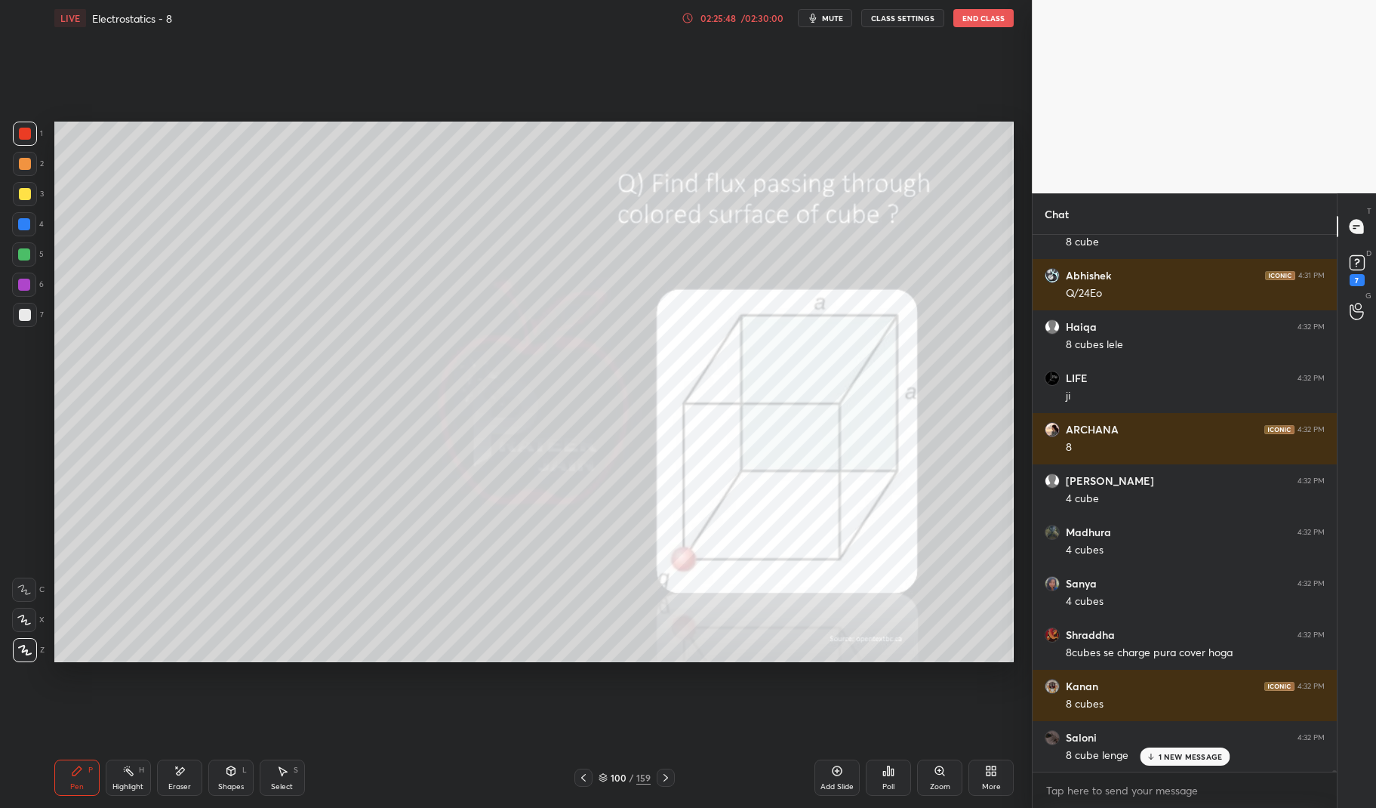
scroll to position [184736, 0]
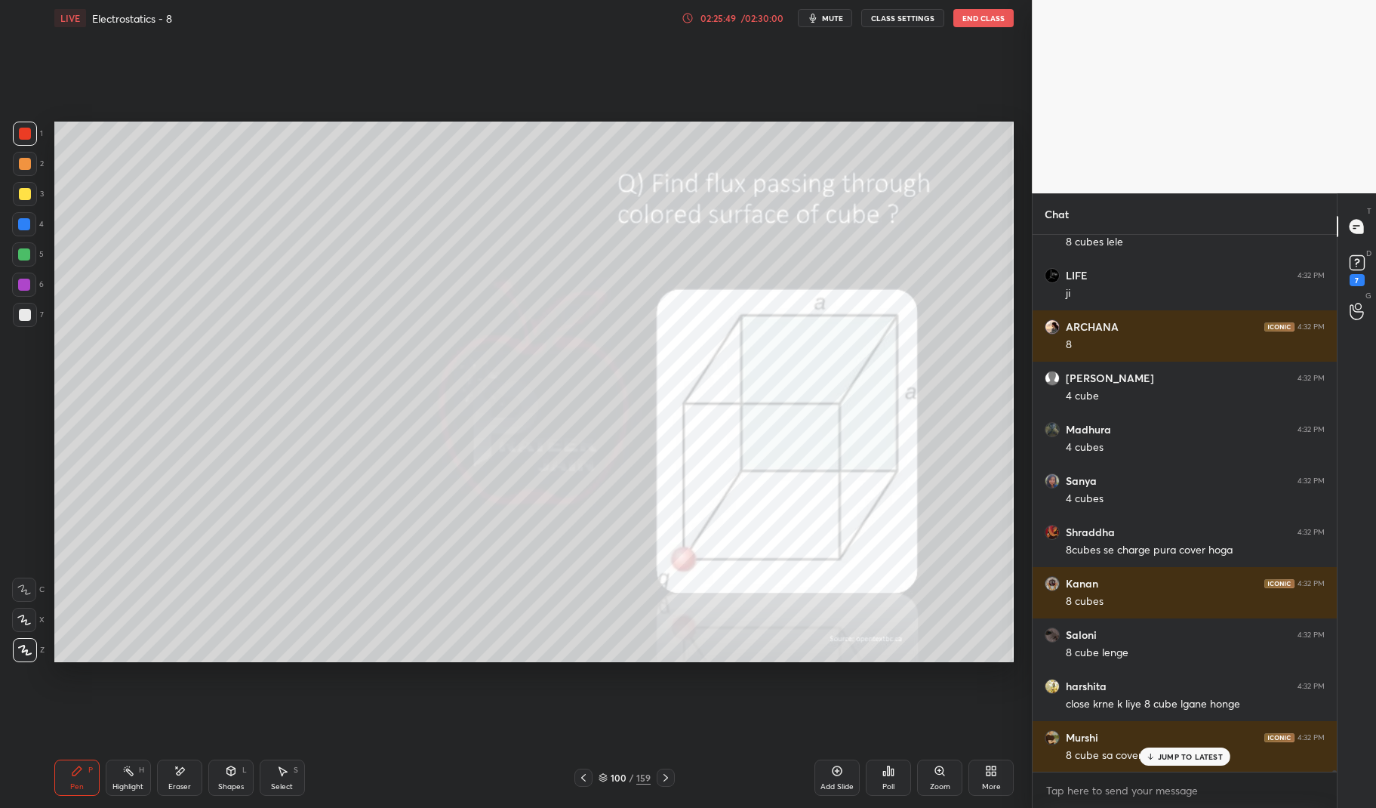
click at [130, 784] on div "Highlight" at bounding box center [127, 787] width 31 height 8
click at [120, 776] on div "Highlight H" at bounding box center [128, 777] width 45 height 36
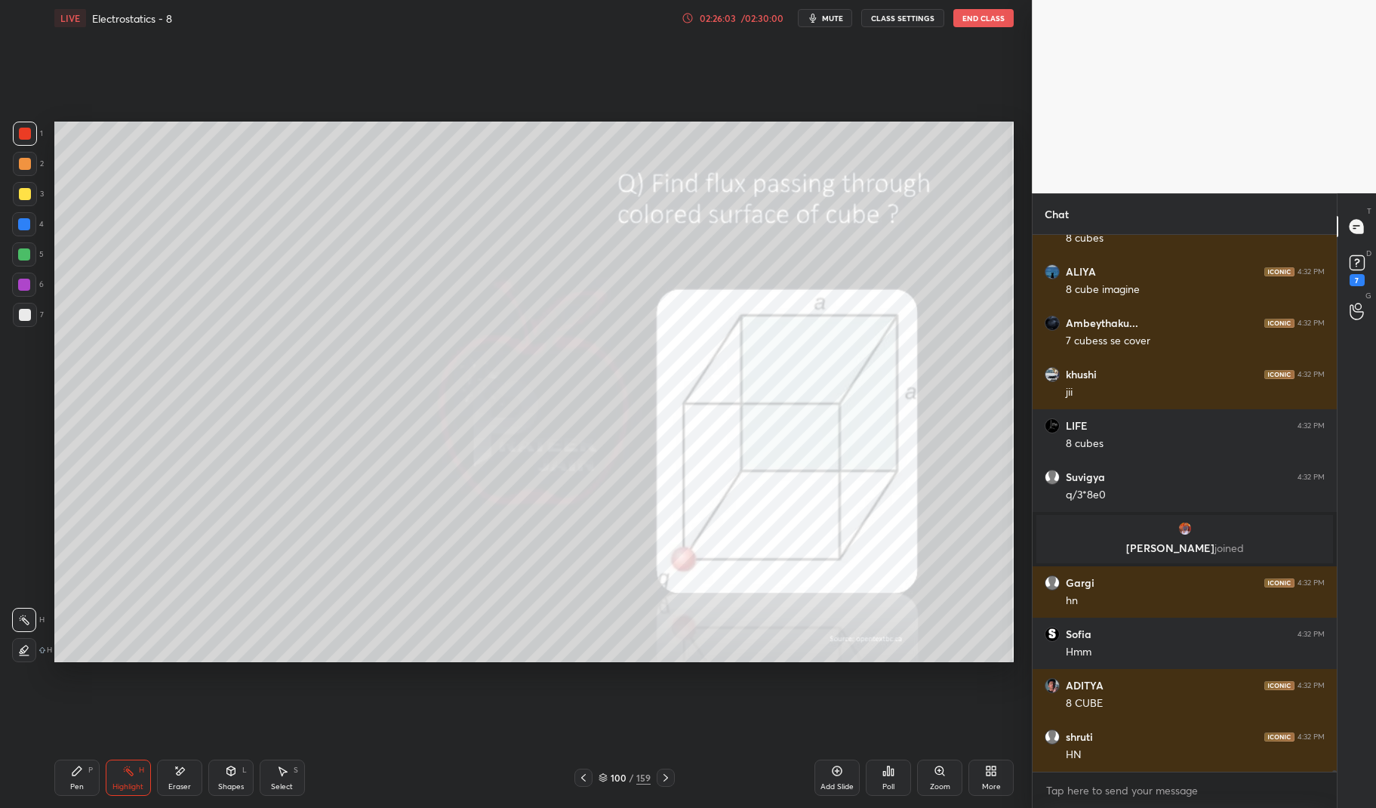
scroll to position [185615, 0]
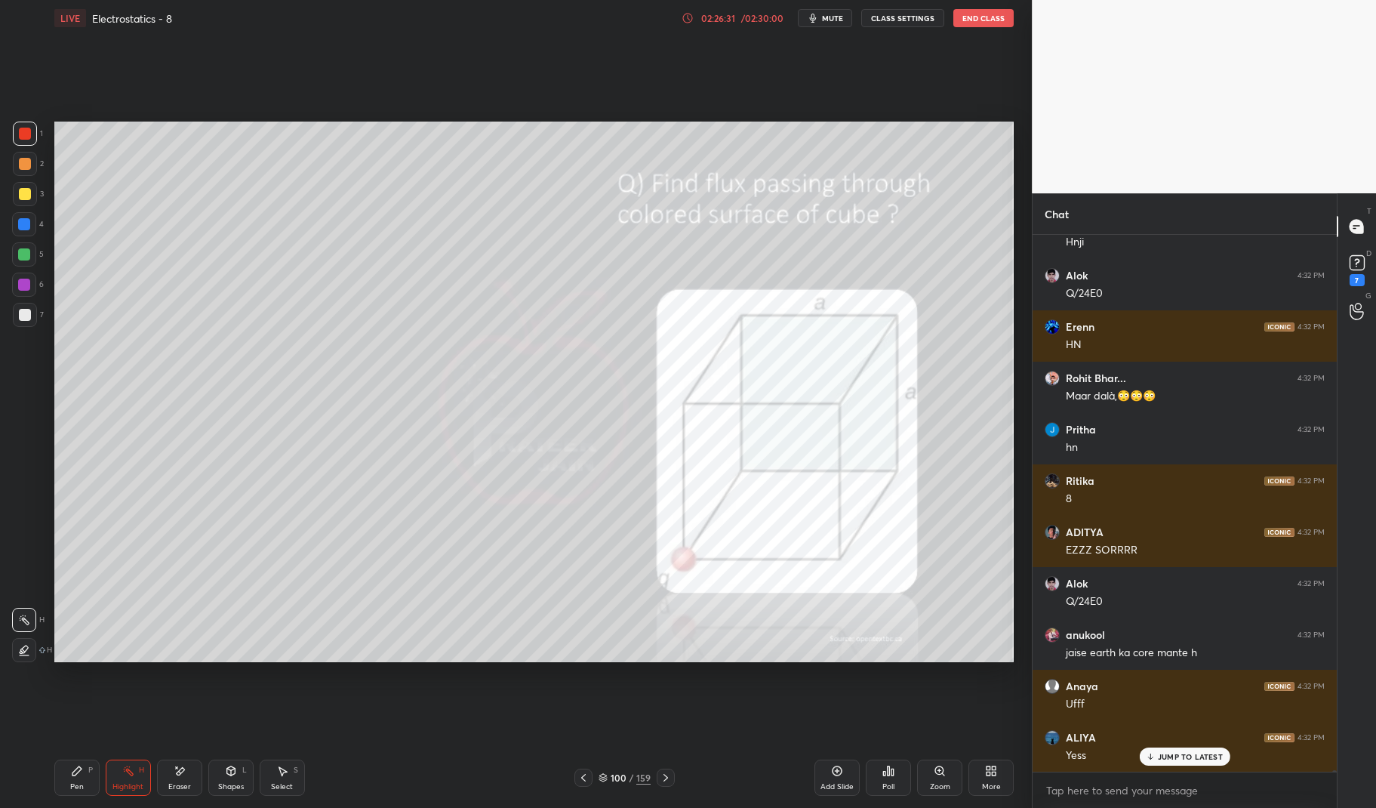
click at [664, 771] on div at bounding box center [666, 777] width 18 height 18
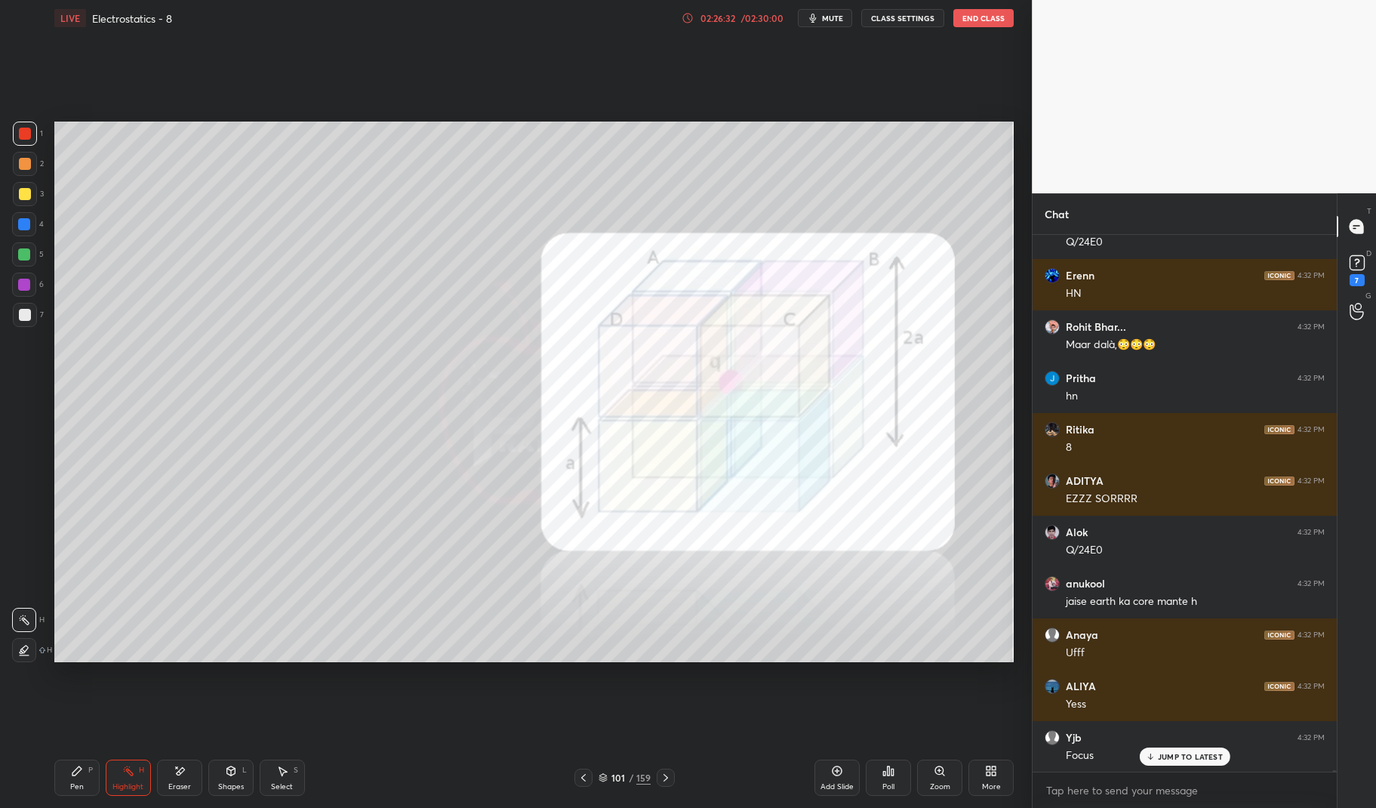
click at [75, 778] on div "Pen P" at bounding box center [76, 777] width 45 height 36
click at [45, 771] on div "1 2 3 4 5 6 7 C X Z E E Erase all H H LIVE Electrostatics - 8 02:26:32 / 02:30:…" at bounding box center [510, 404] width 1020 height 808
click at [9, 138] on div "1 2 3 4 5 6 7 C X Z E E Erase all H H" at bounding box center [24, 392] width 48 height 540
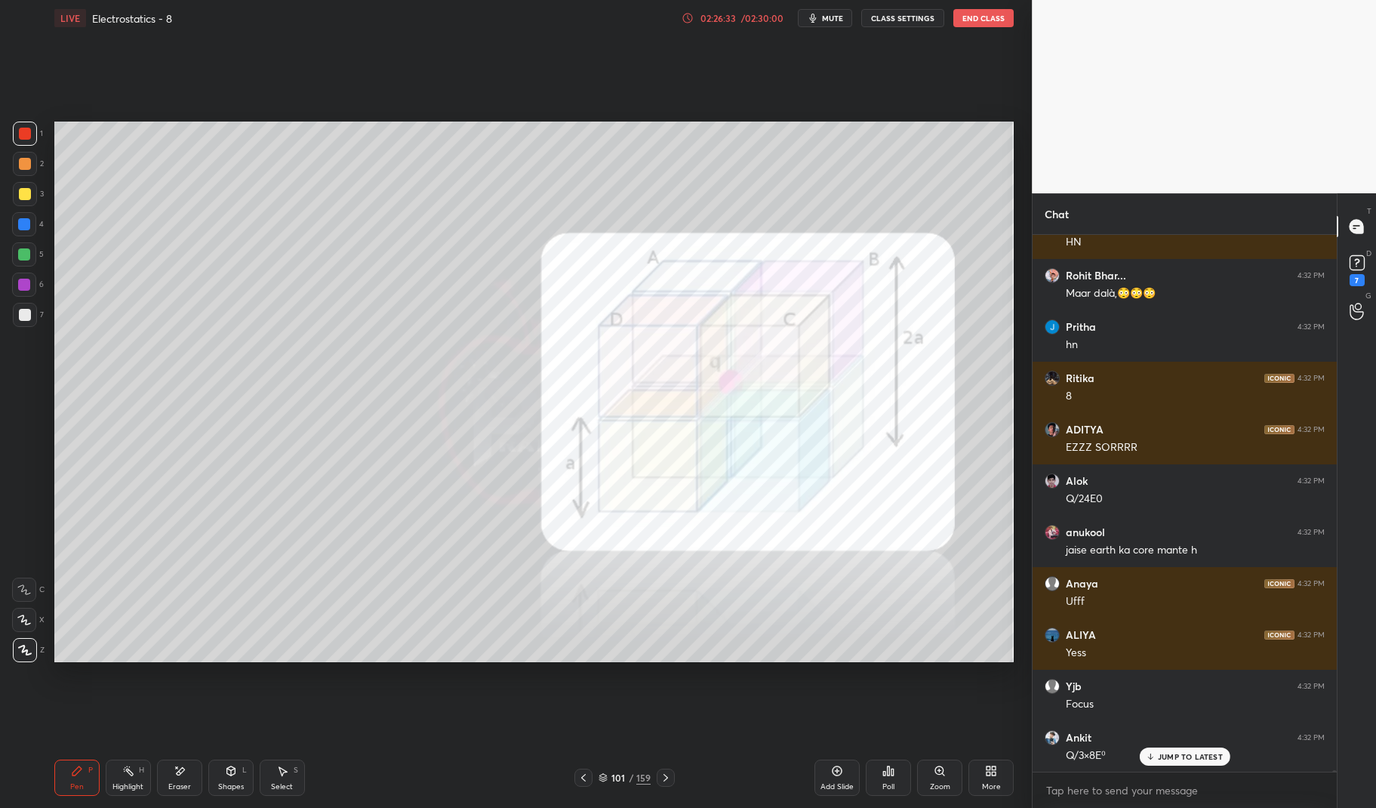
click at [2, 137] on div "1 2 3 4 5 6 7 C X Z E E Erase all H H" at bounding box center [24, 392] width 48 height 540
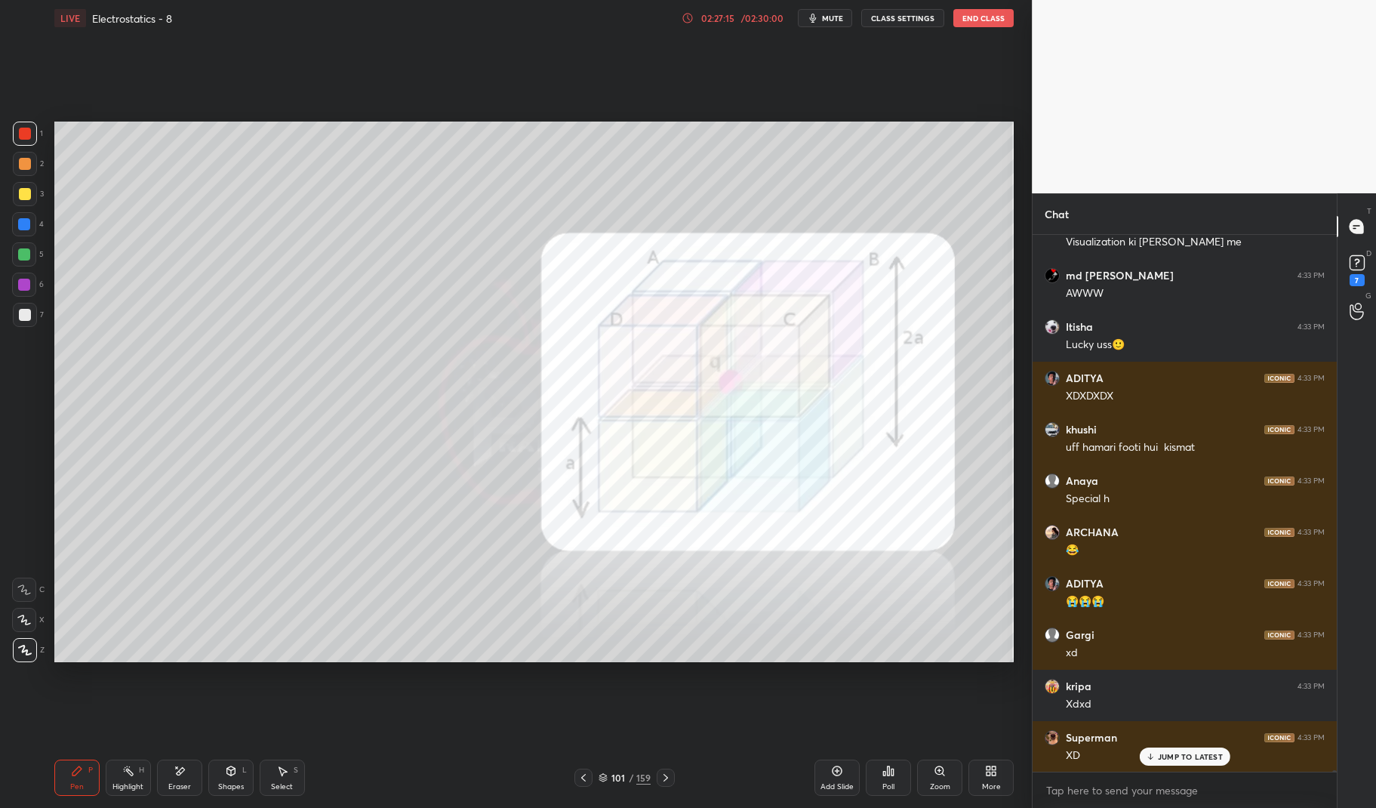
click at [126, 778] on div "Highlight H" at bounding box center [128, 777] width 45 height 36
click at [128, 777] on icon at bounding box center [128, 770] width 12 height 12
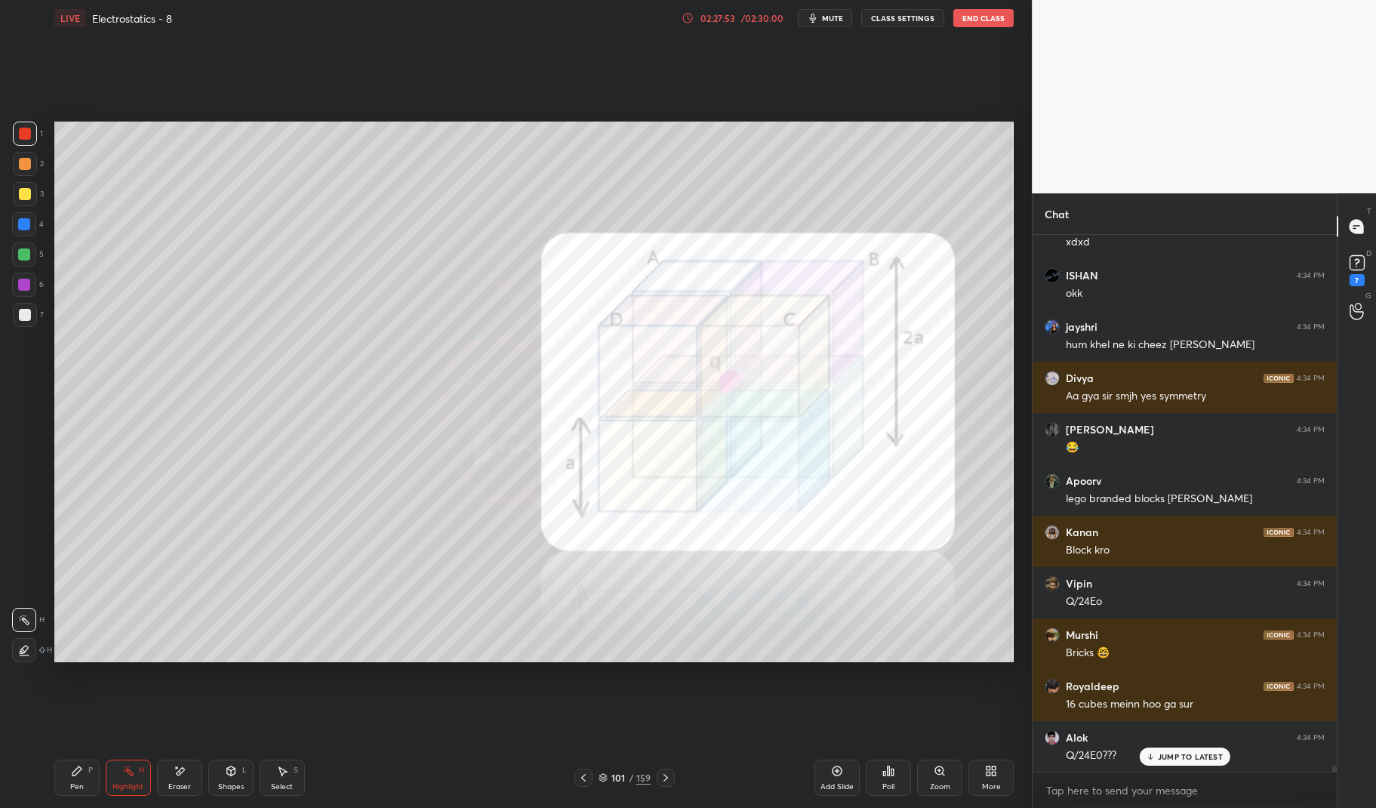
click at [586, 772] on icon at bounding box center [583, 777] width 12 height 12
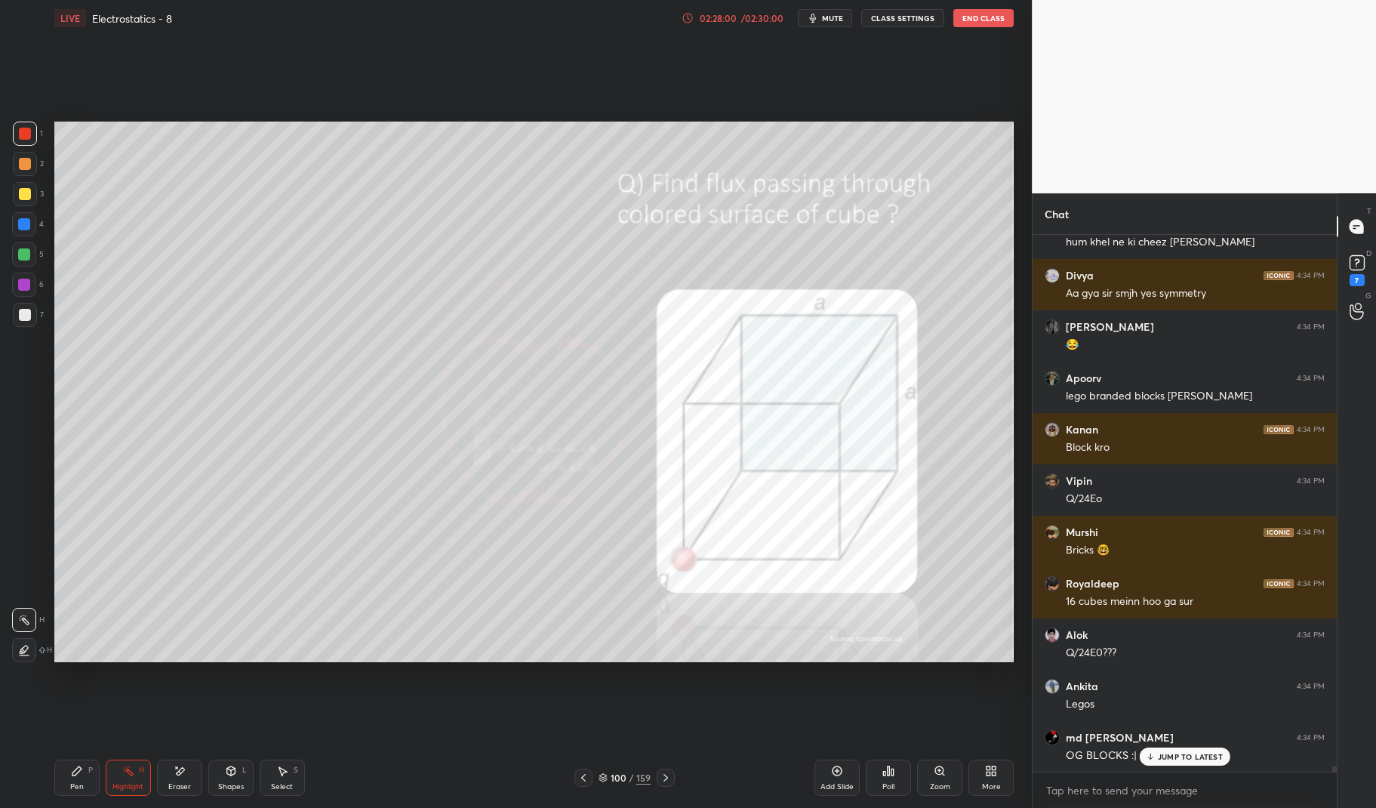
click at [78, 777] on icon at bounding box center [77, 770] width 12 height 12
click at [57, 757] on div "Pen P Highlight H Eraser Shapes L Select S 100 / 159 Add Slide Poll Zoom More" at bounding box center [534, 777] width 960 height 60
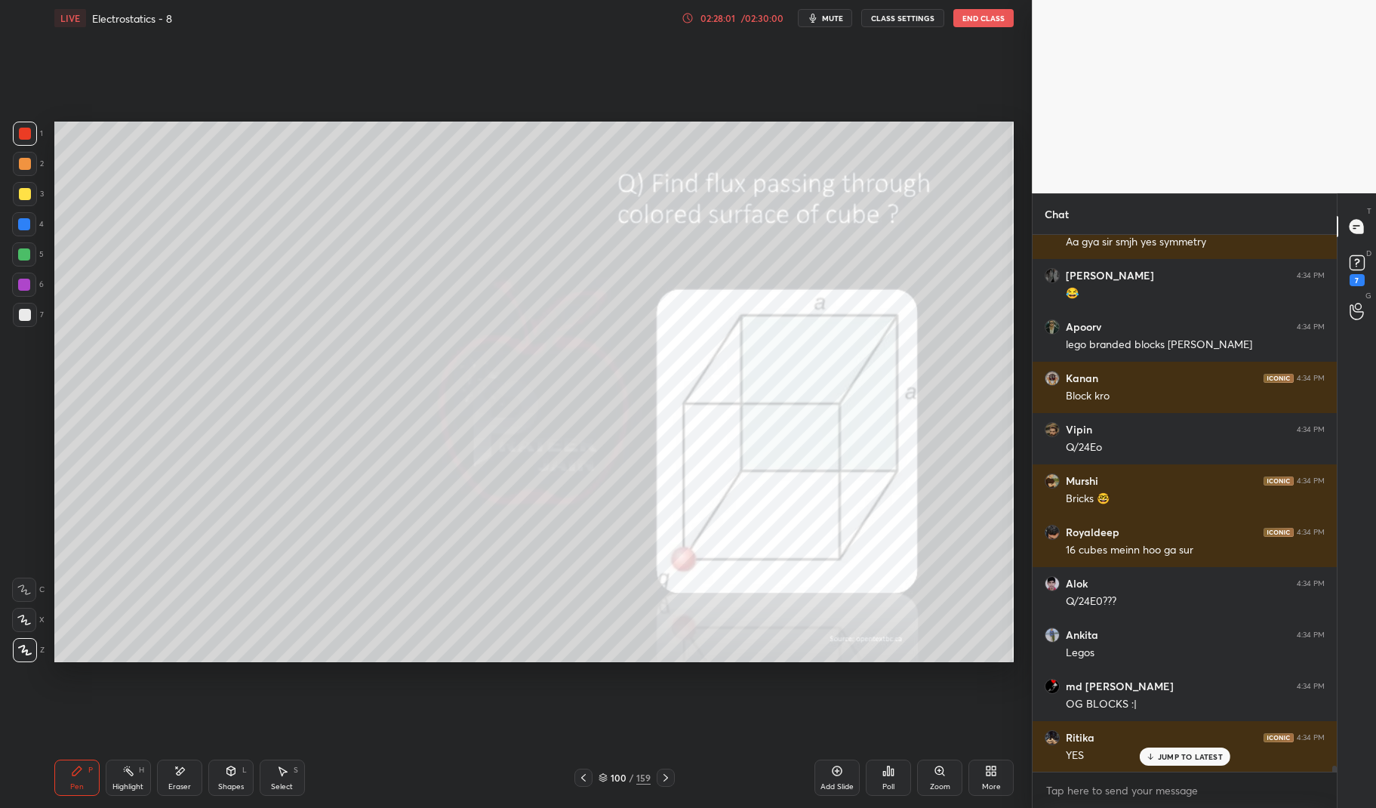
click at [16, 142] on div at bounding box center [25, 134] width 24 height 24
click at [14, 123] on div at bounding box center [25, 134] width 24 height 24
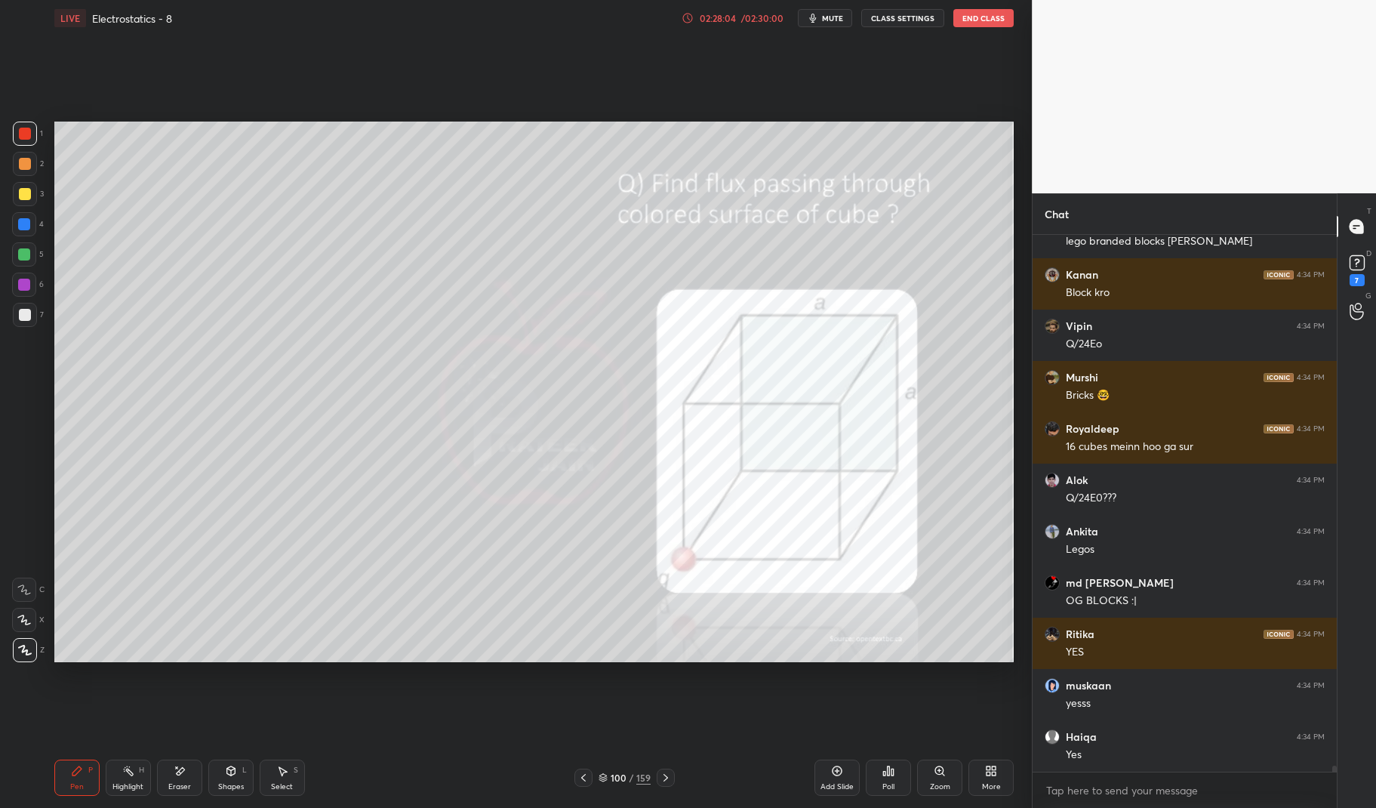
click at [666, 775] on icon at bounding box center [666, 777] width 12 height 12
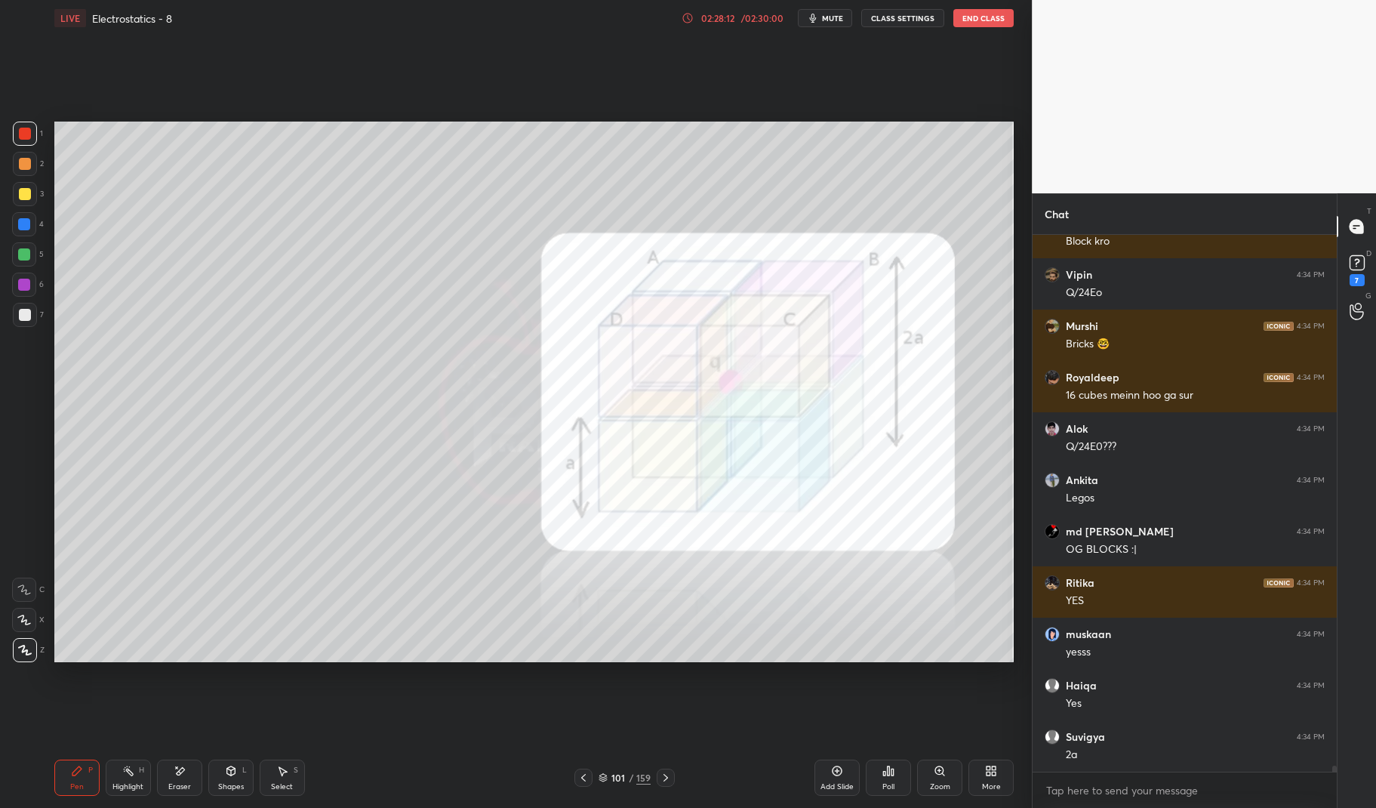
click at [128, 780] on div "Highlight H" at bounding box center [128, 777] width 45 height 36
click at [133, 786] on div "Highlight" at bounding box center [127, 787] width 31 height 8
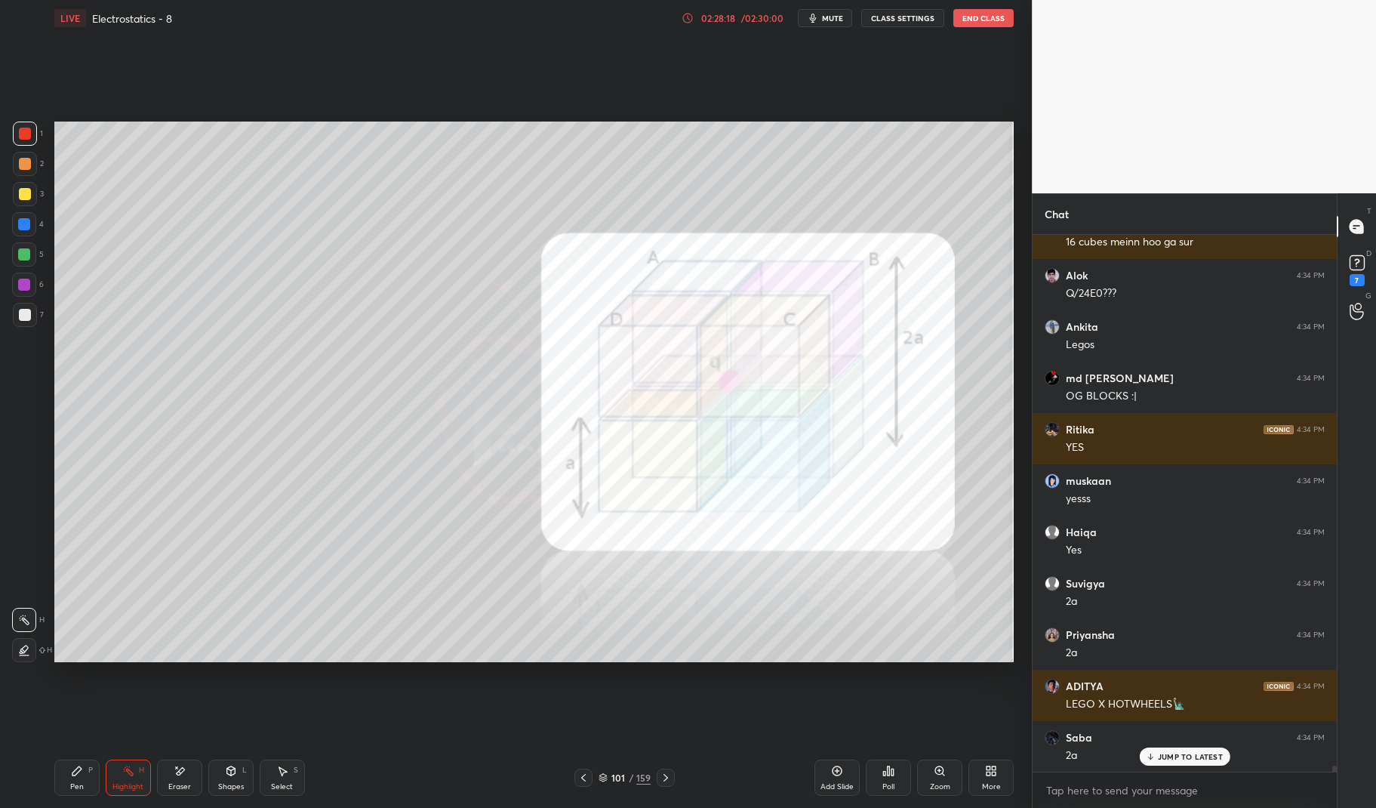
click at [73, 777] on div "Pen P" at bounding box center [76, 777] width 45 height 36
click at [23, 288] on div at bounding box center [24, 284] width 12 height 12
click at [25, 284] on div at bounding box center [24, 284] width 12 height 12
click at [110, 776] on div "Highlight H" at bounding box center [128, 777] width 45 height 36
click at [138, 776] on div "Highlight H" at bounding box center [128, 777] width 45 height 36
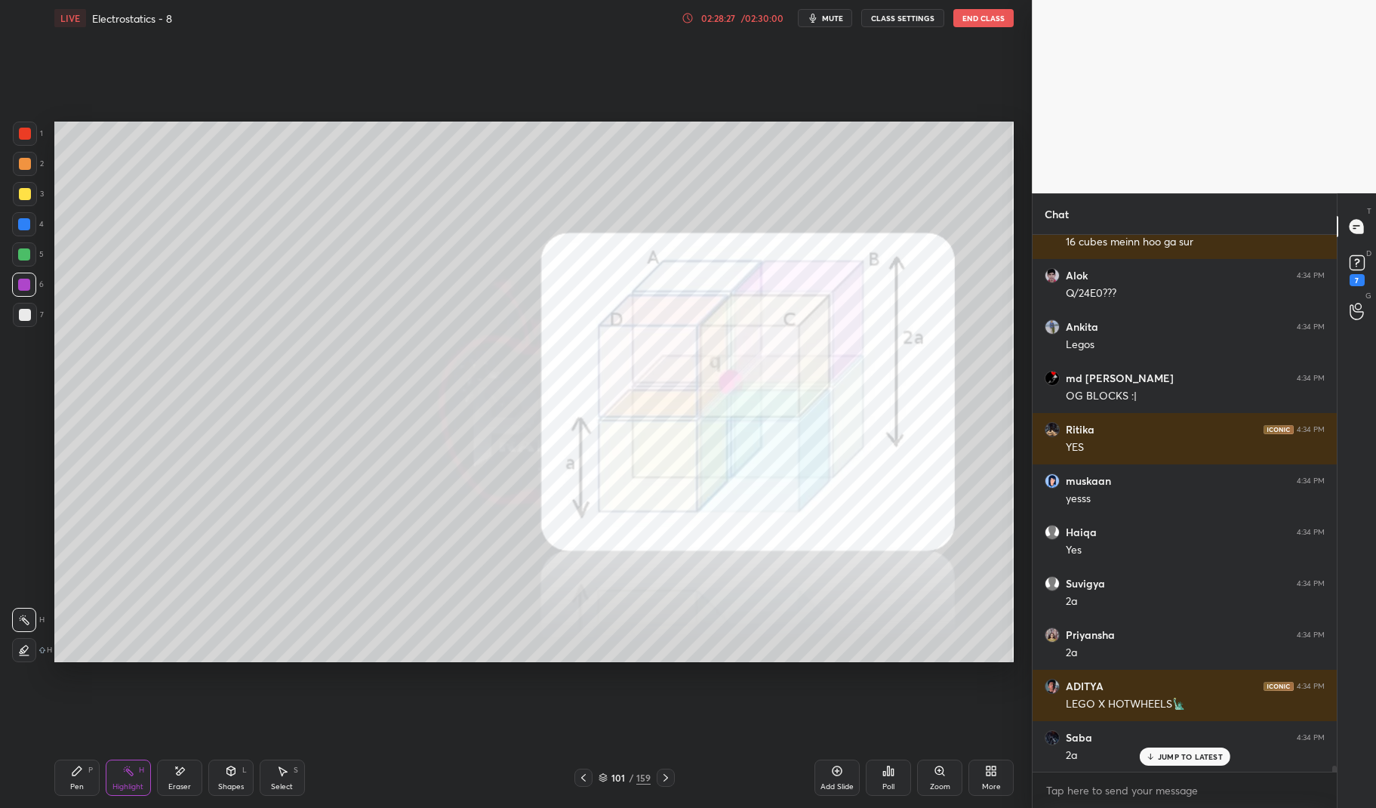
click at [94, 786] on div "Pen P" at bounding box center [76, 777] width 45 height 36
click at [71, 785] on div "Pen" at bounding box center [77, 787] width 14 height 8
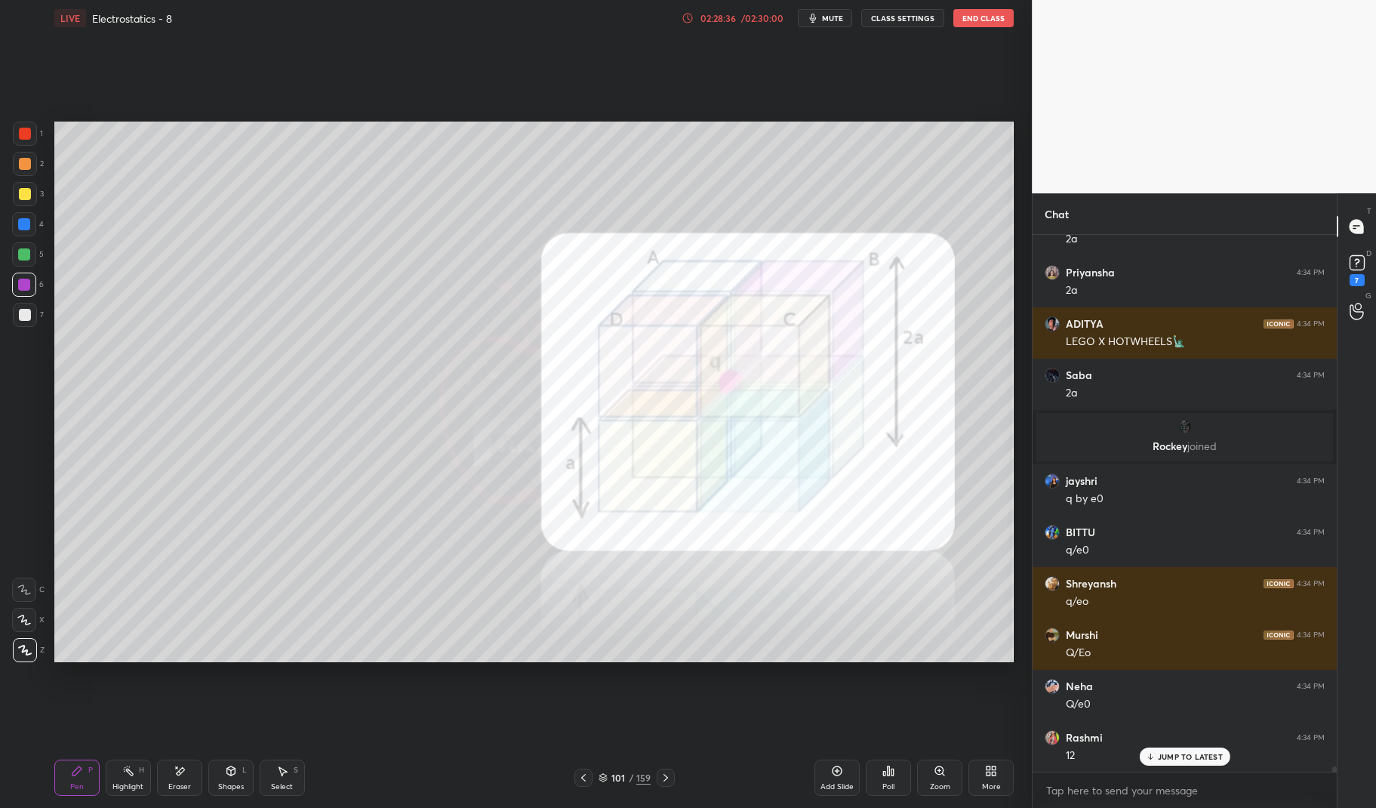
scroll to position [50426, 0]
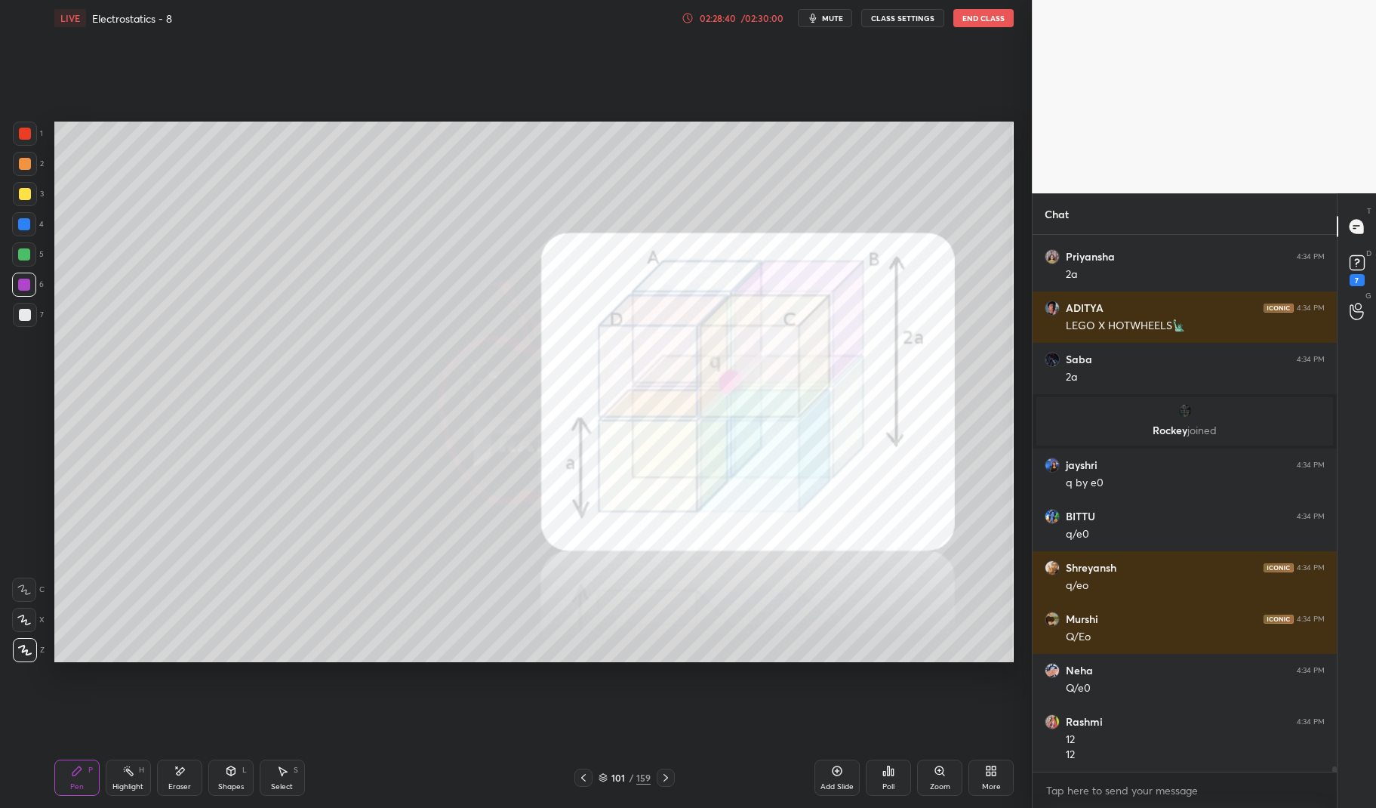
click at [80, 781] on div "Pen P" at bounding box center [76, 777] width 45 height 36
click at [78, 772] on icon at bounding box center [76, 770] width 9 height 9
click at [20, 263] on div at bounding box center [24, 254] width 24 height 24
click at [14, 257] on div at bounding box center [24, 254] width 24 height 24
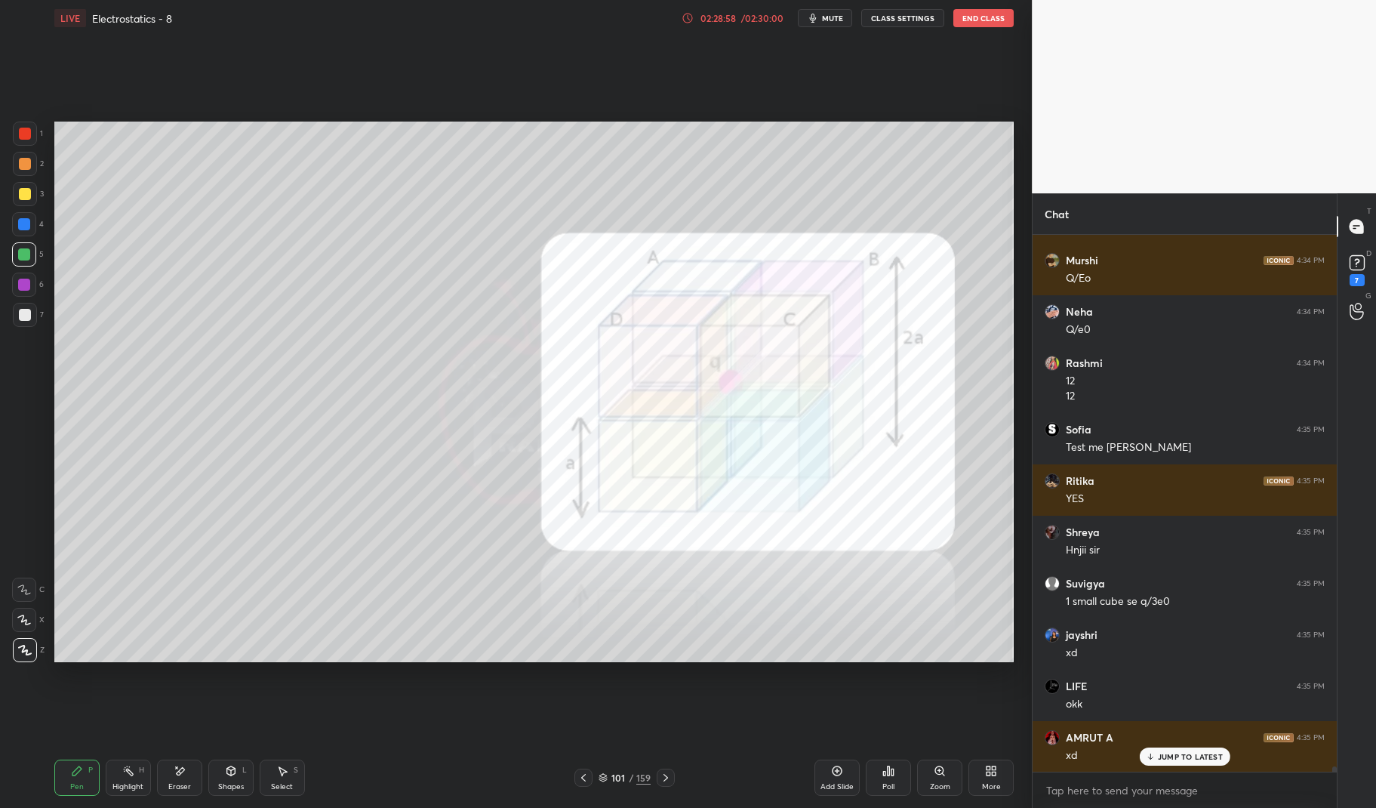
scroll to position [50939, 0]
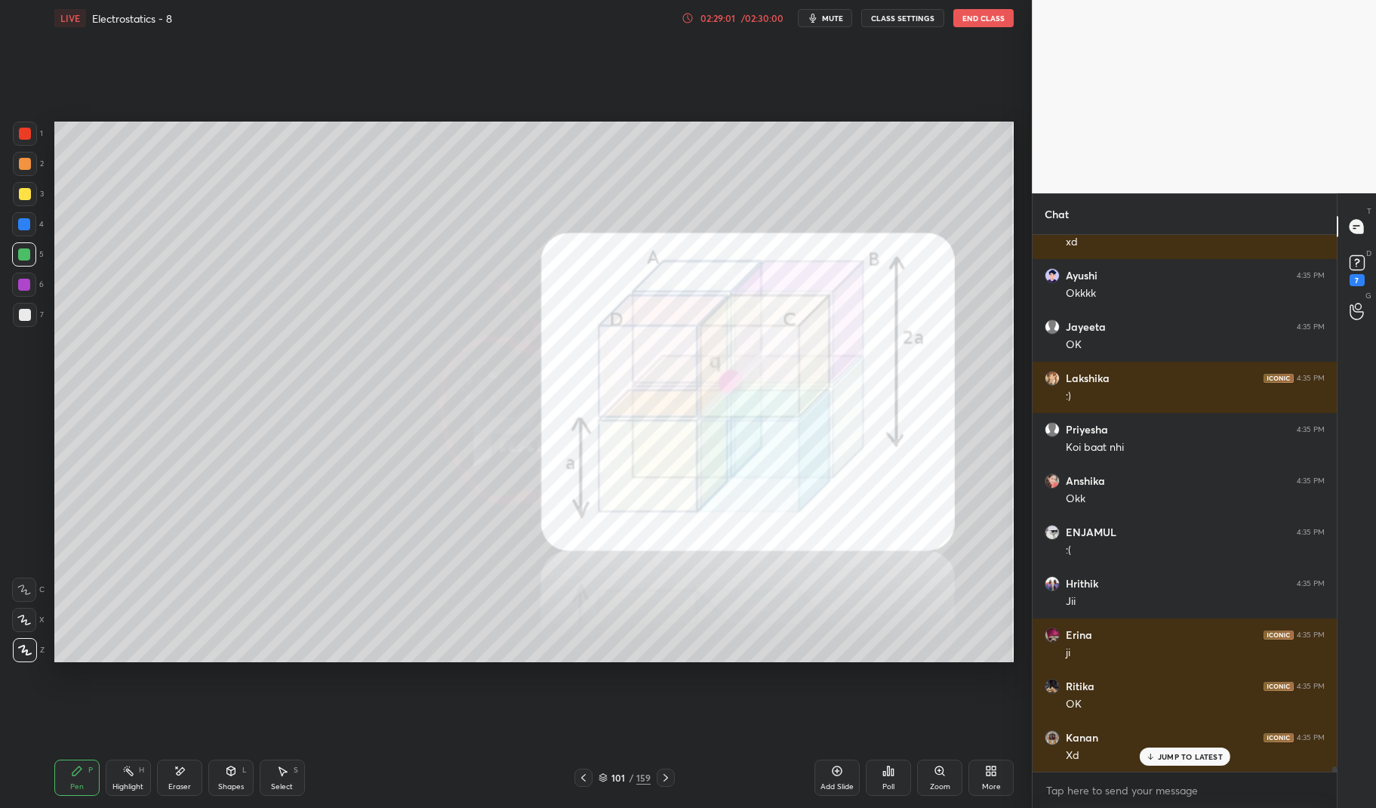
click at [829, 21] on span "mute" at bounding box center [832, 18] width 21 height 11
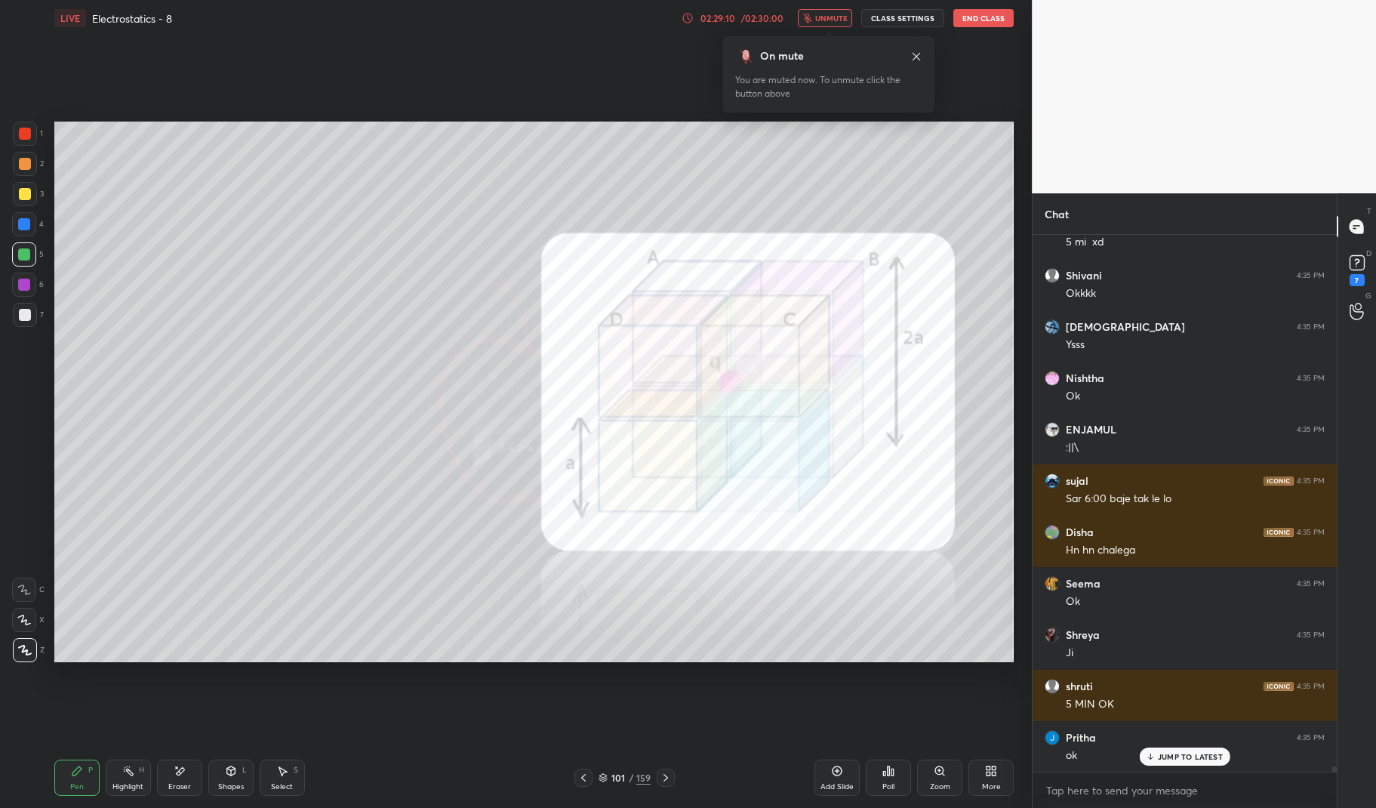
scroll to position [52170, 0]
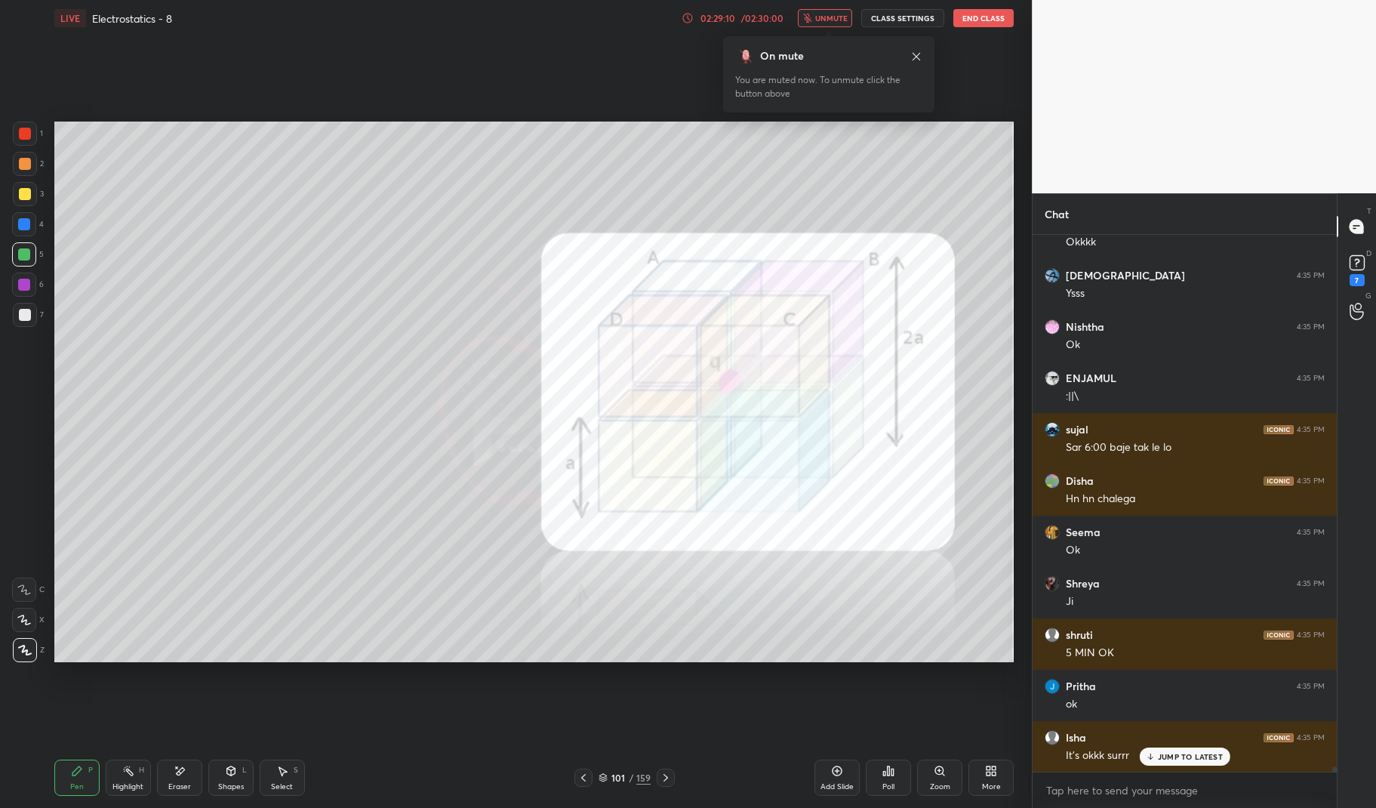
click at [835, 23] on span "unmute" at bounding box center [831, 18] width 32 height 11
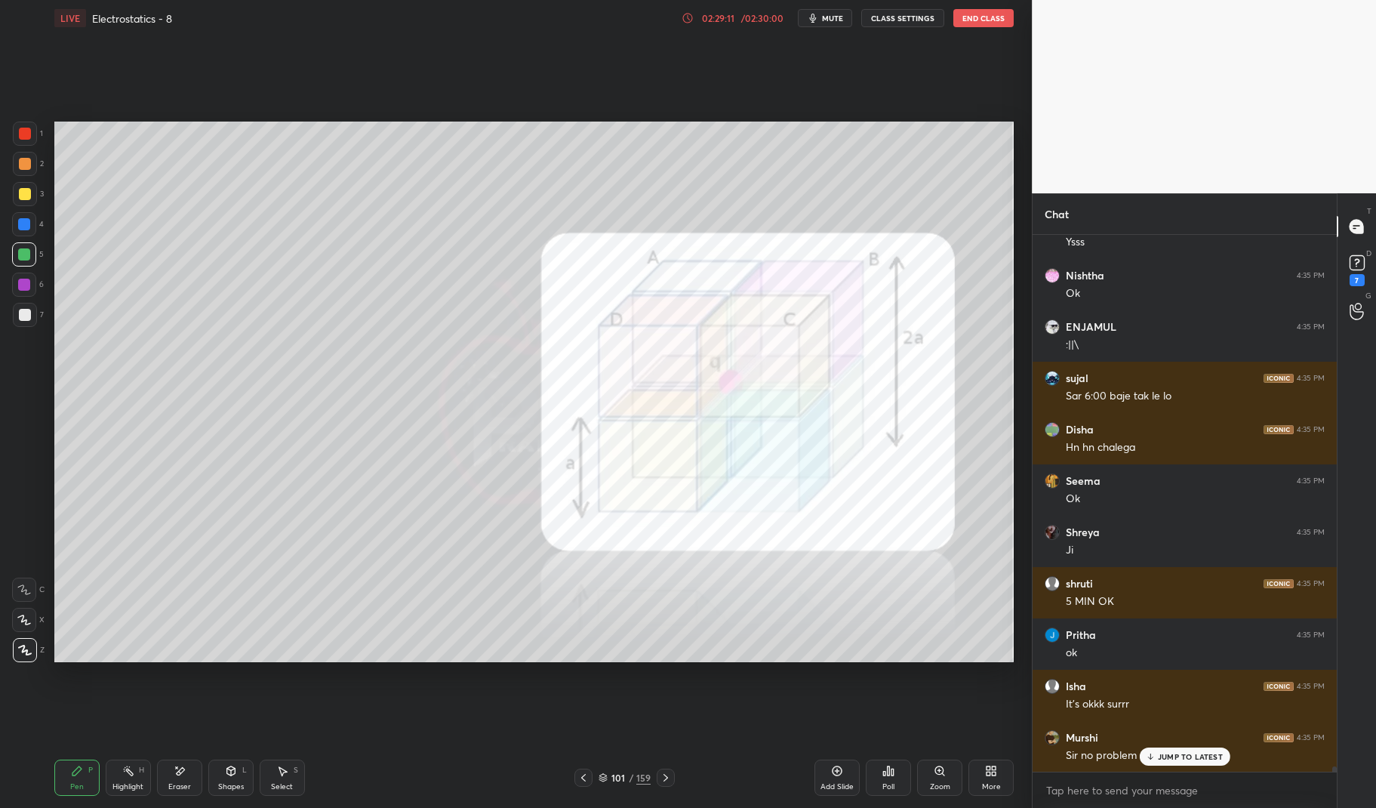
click at [1185, 752] on p "JUMP TO LATEST" at bounding box center [1190, 756] width 65 height 9
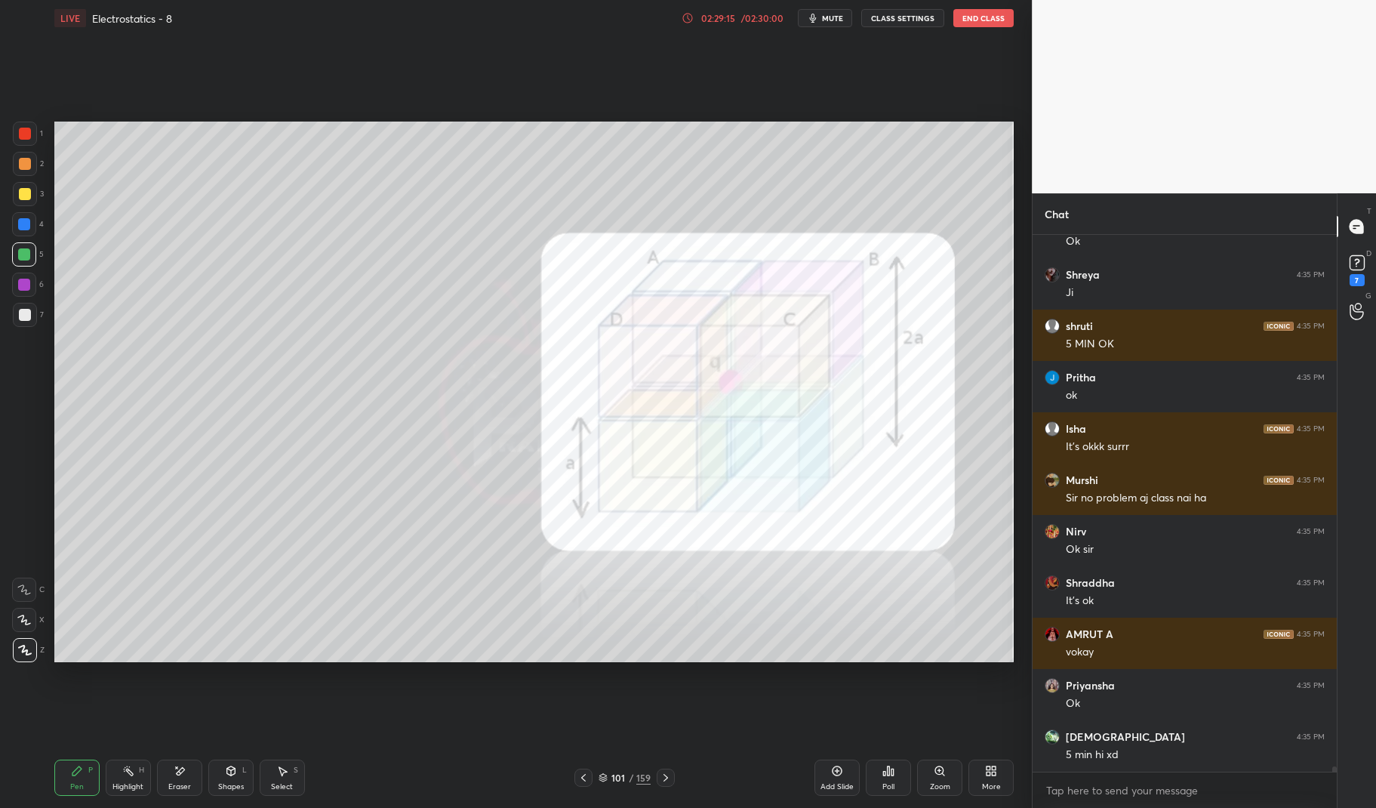
scroll to position [52530, 0]
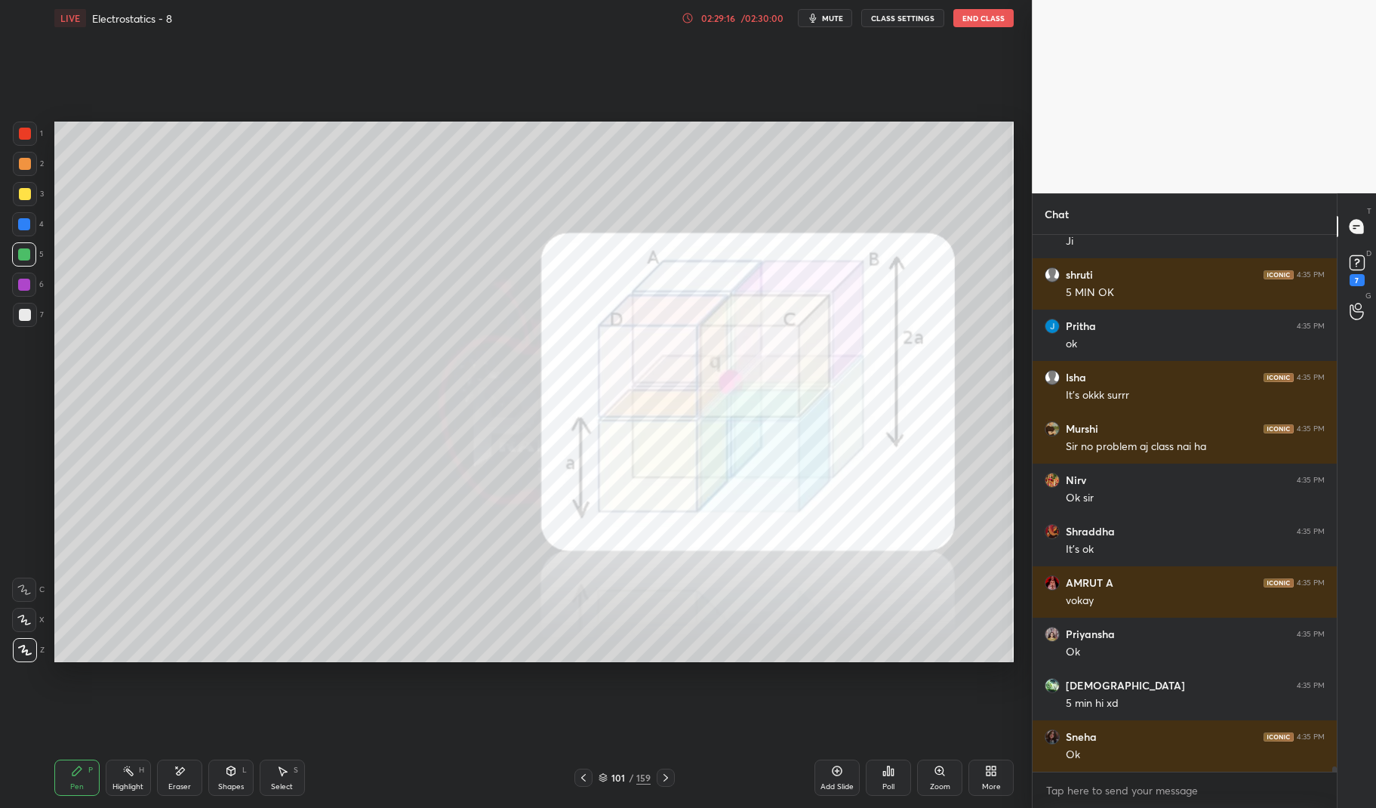
click at [129, 774] on icon at bounding box center [128, 770] width 12 height 12
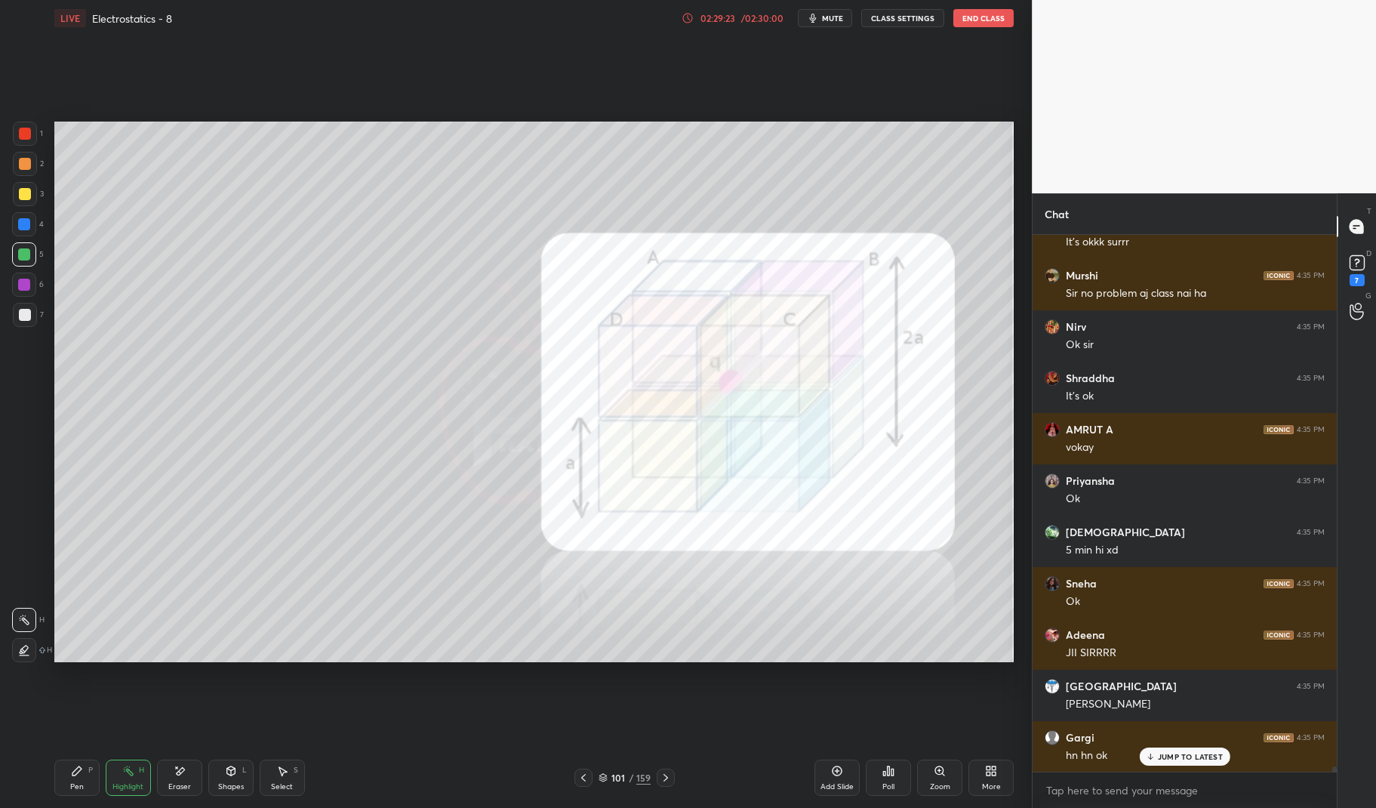
scroll to position [52734, 0]
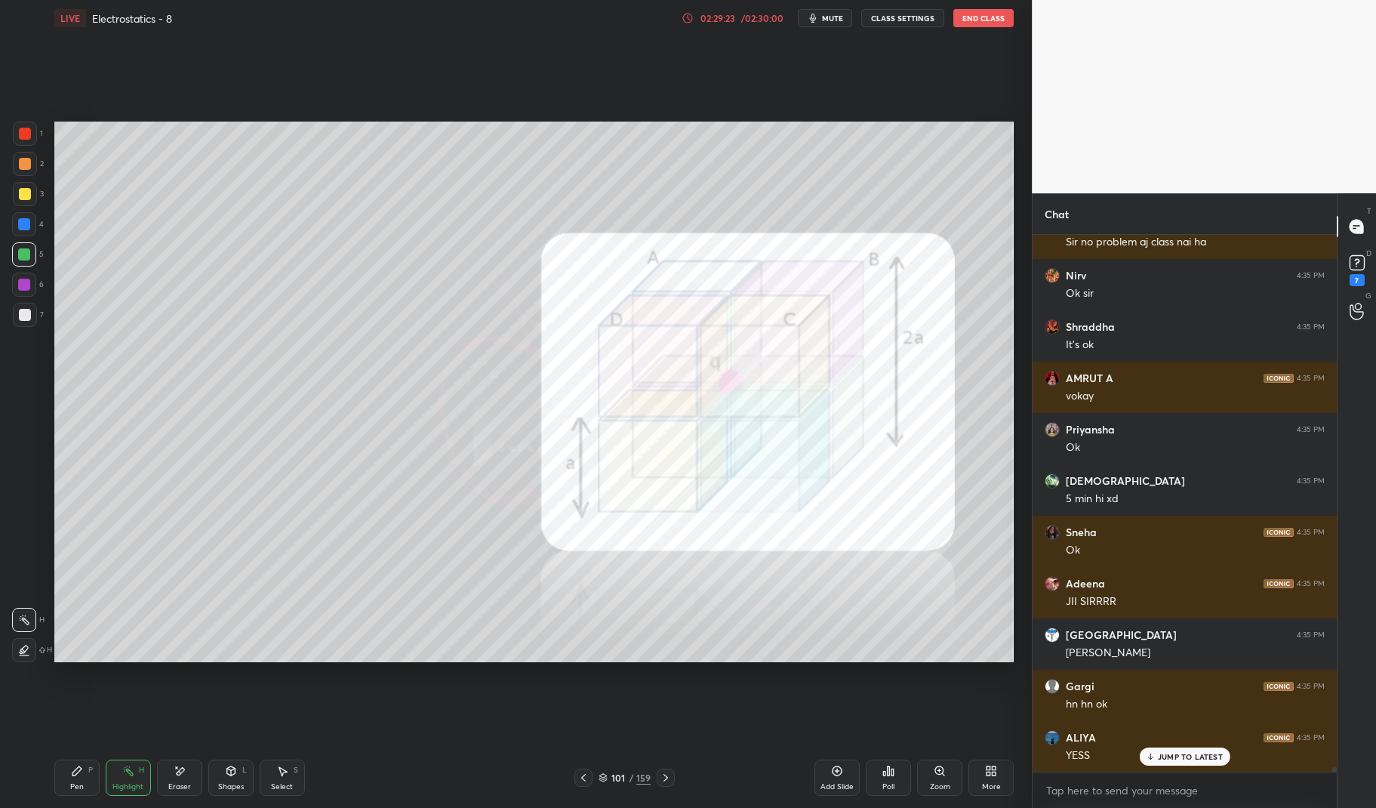
click at [78, 780] on div "Pen P" at bounding box center [76, 777] width 45 height 36
click at [73, 772] on icon at bounding box center [76, 770] width 9 height 9
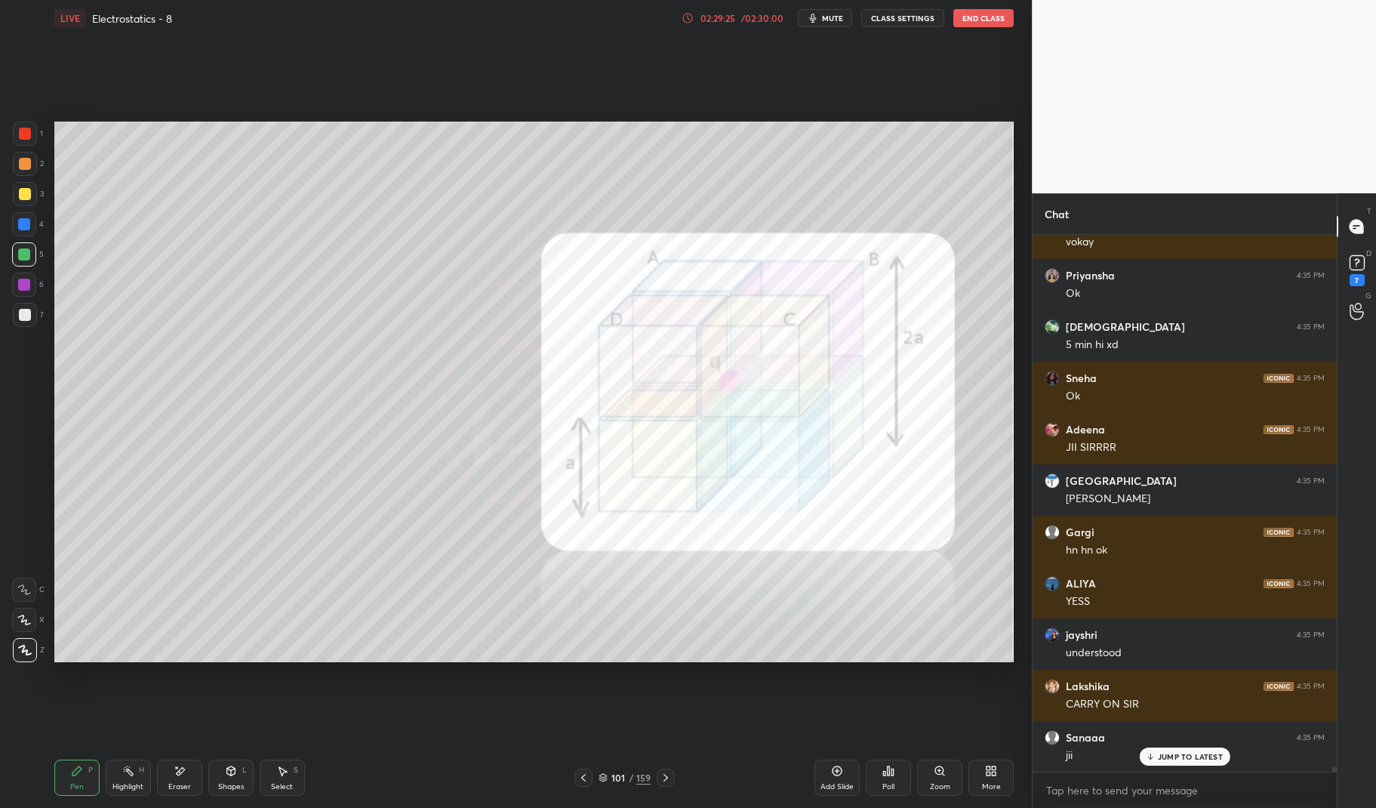
click at [124, 772] on icon at bounding box center [128, 770] width 12 height 12
click at [125, 771] on circle at bounding box center [125, 771] width 2 height 2
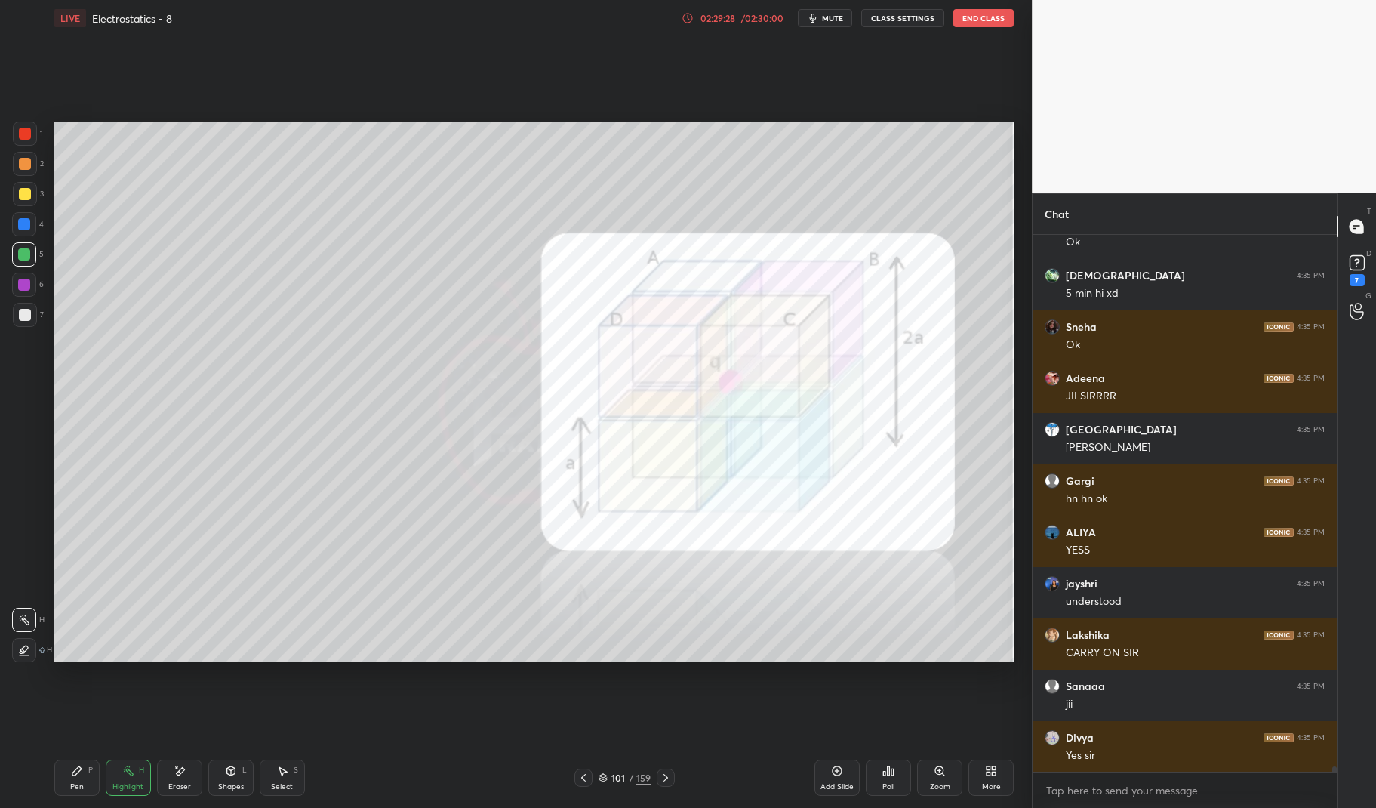
click at [72, 776] on icon at bounding box center [77, 770] width 12 height 12
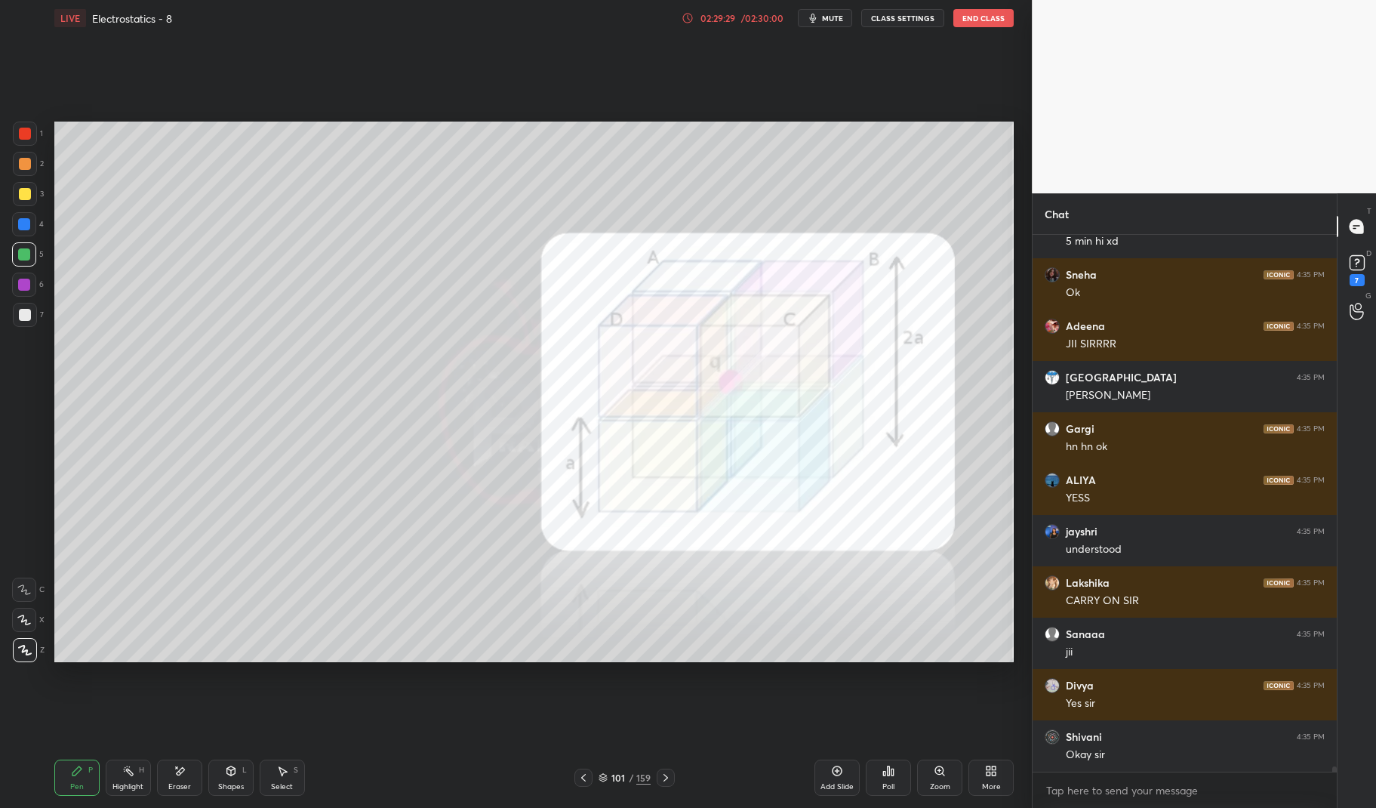
click at [23, 286] on div at bounding box center [24, 284] width 12 height 12
click at [17, 282] on div at bounding box center [24, 284] width 24 height 24
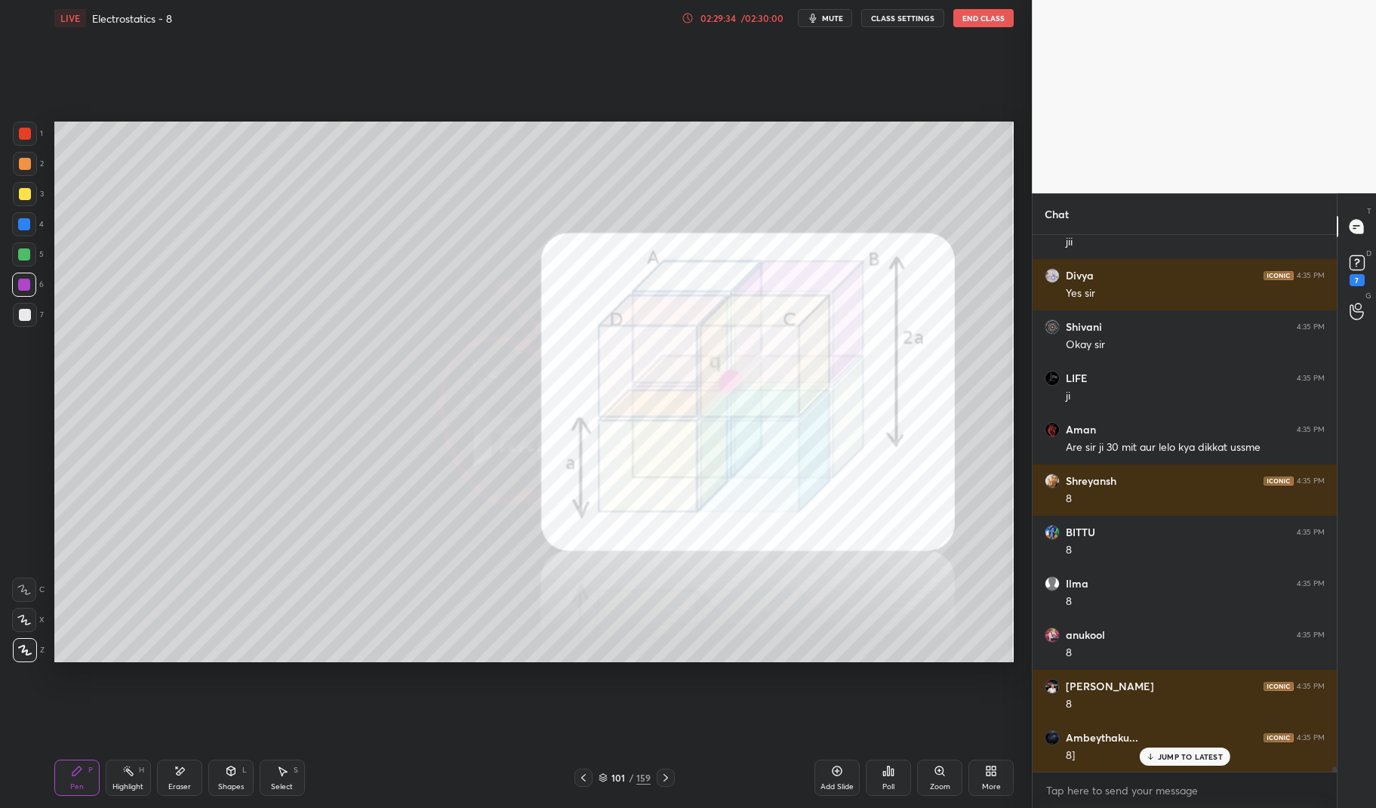
scroll to position [53658, 0]
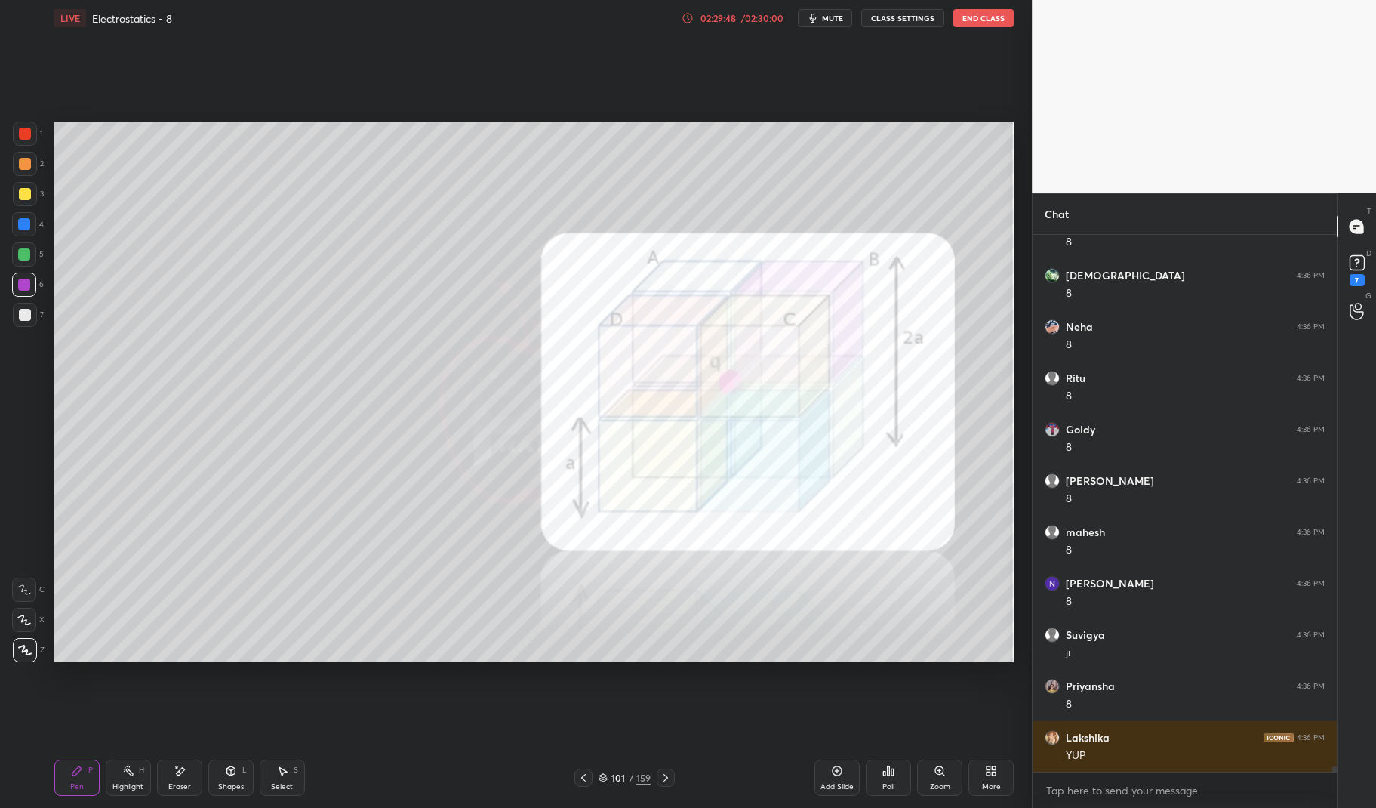
click at [184, 773] on icon at bounding box center [180, 770] width 12 height 13
click at [181, 769] on icon at bounding box center [180, 771] width 8 height 8
click at [78, 785] on div "Pen" at bounding box center [77, 787] width 14 height 8
click at [72, 790] on div "Pen" at bounding box center [77, 787] width 14 height 8
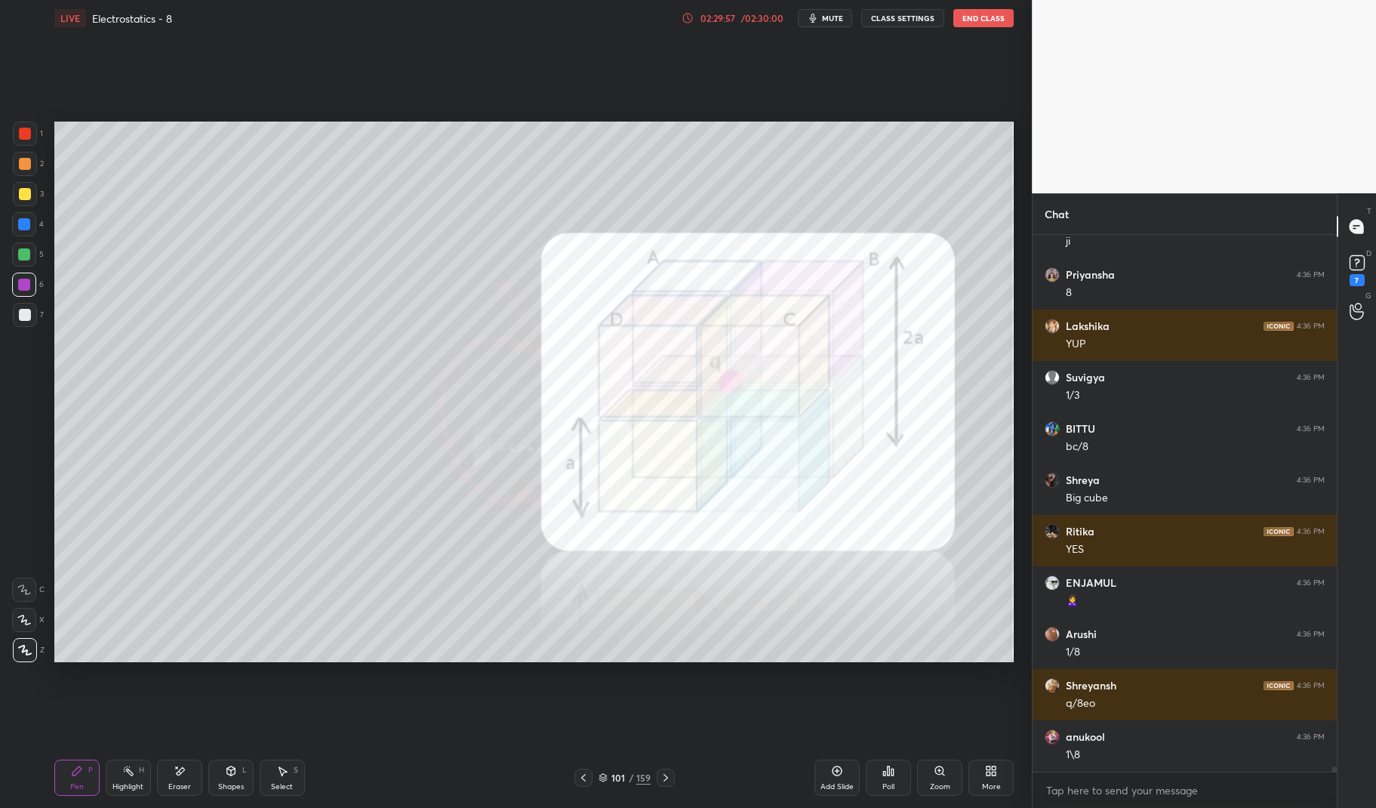
click at [577, 772] on div at bounding box center [583, 777] width 18 height 18
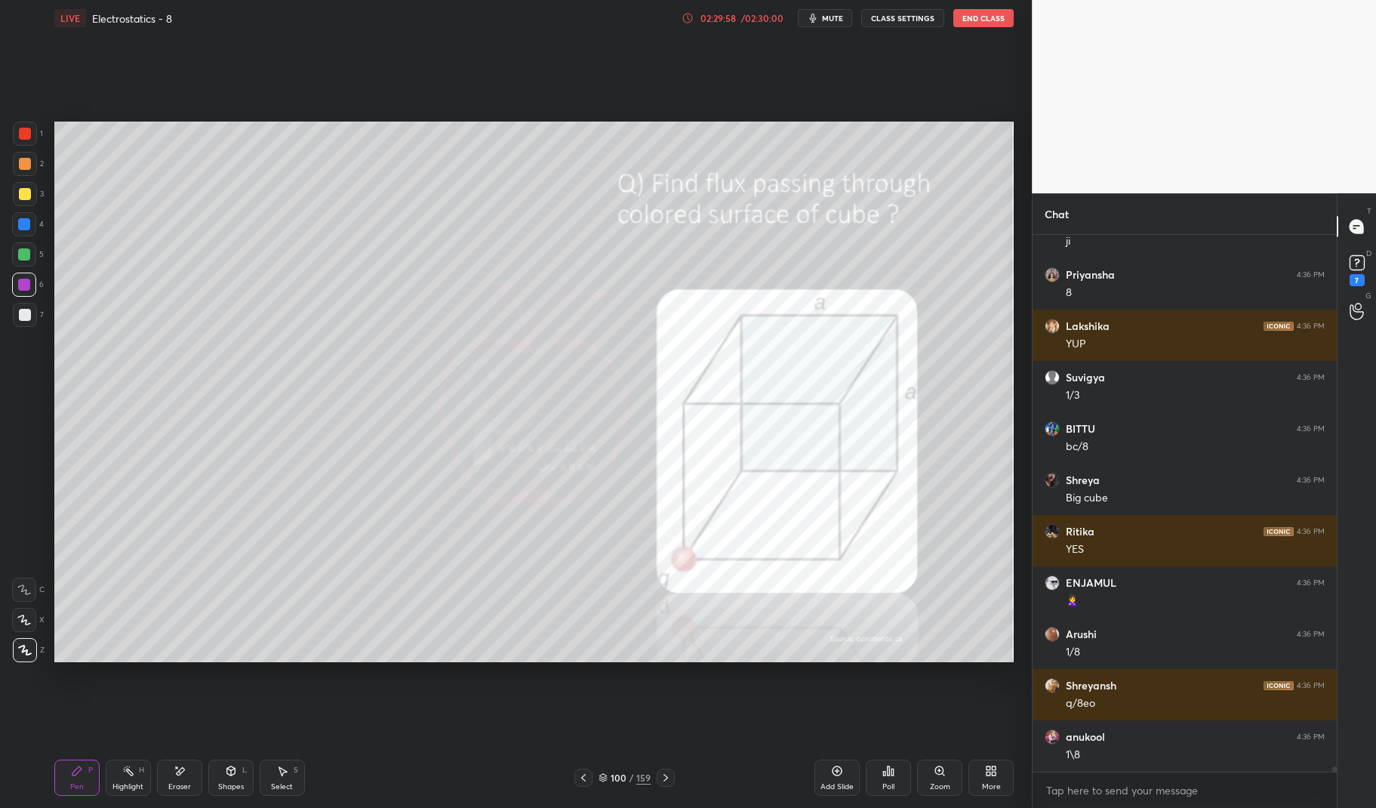
click at [122, 774] on icon at bounding box center [128, 770] width 12 height 12
click at [122, 775] on icon at bounding box center [128, 770] width 12 height 12
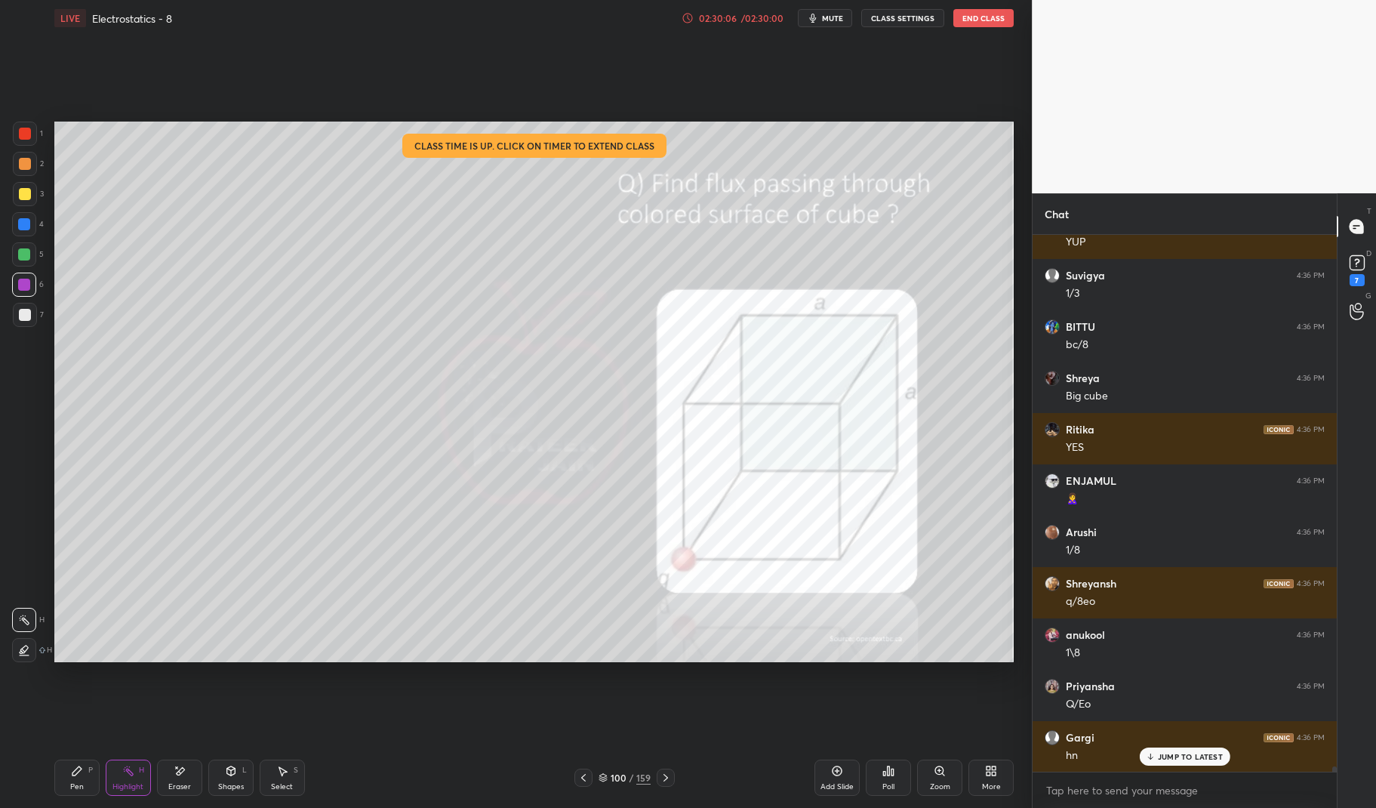
click at [657, 775] on div at bounding box center [666, 777] width 18 height 18
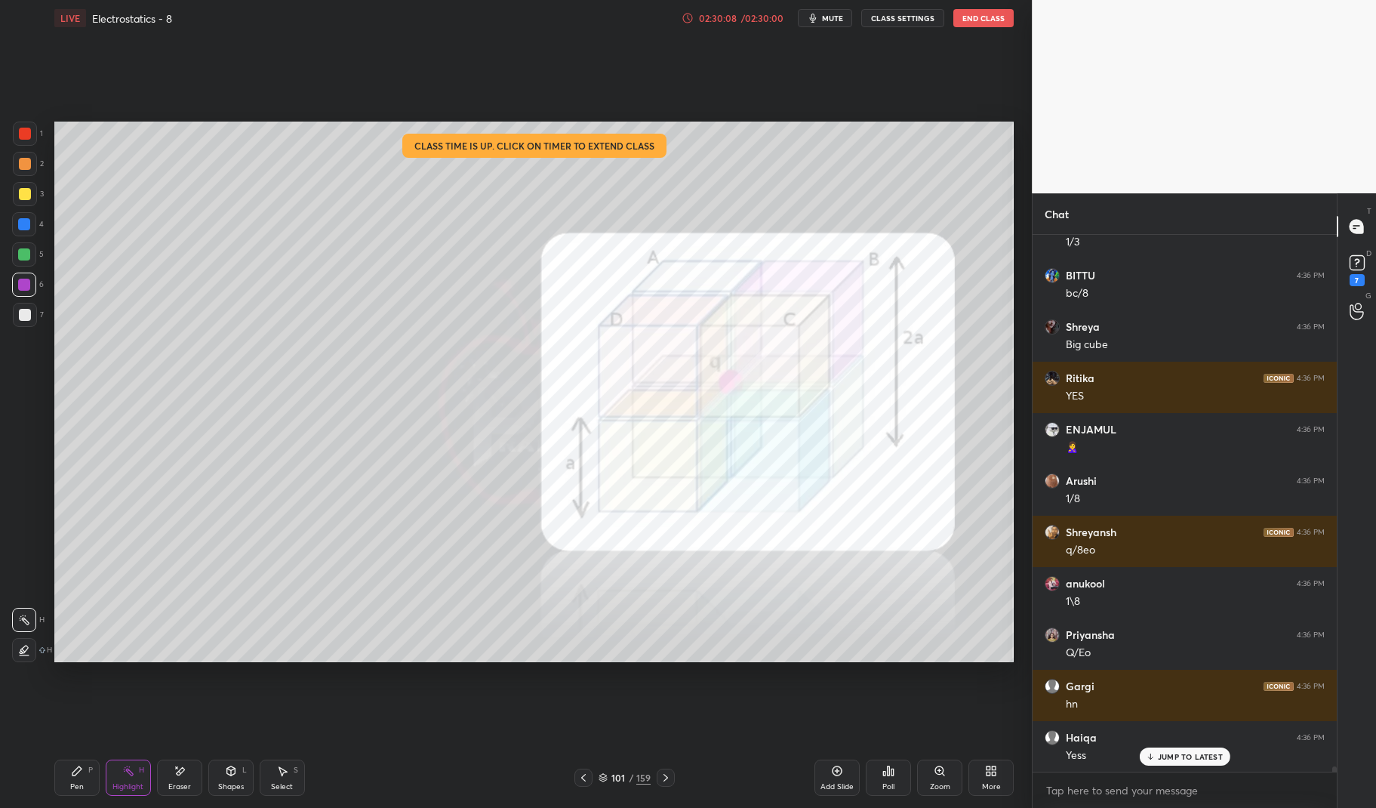
click at [583, 773] on icon at bounding box center [583, 777] width 12 height 12
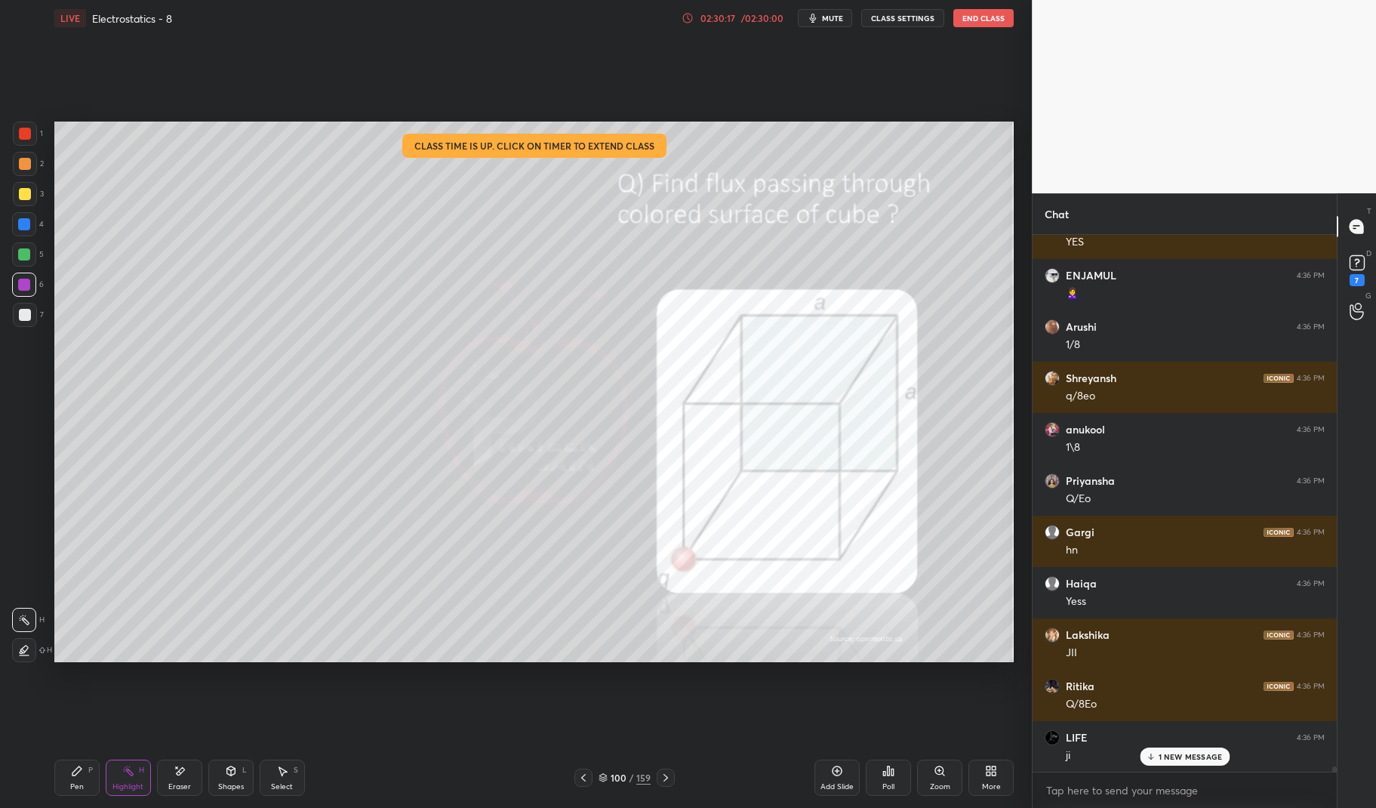
scroll to position [56532, 0]
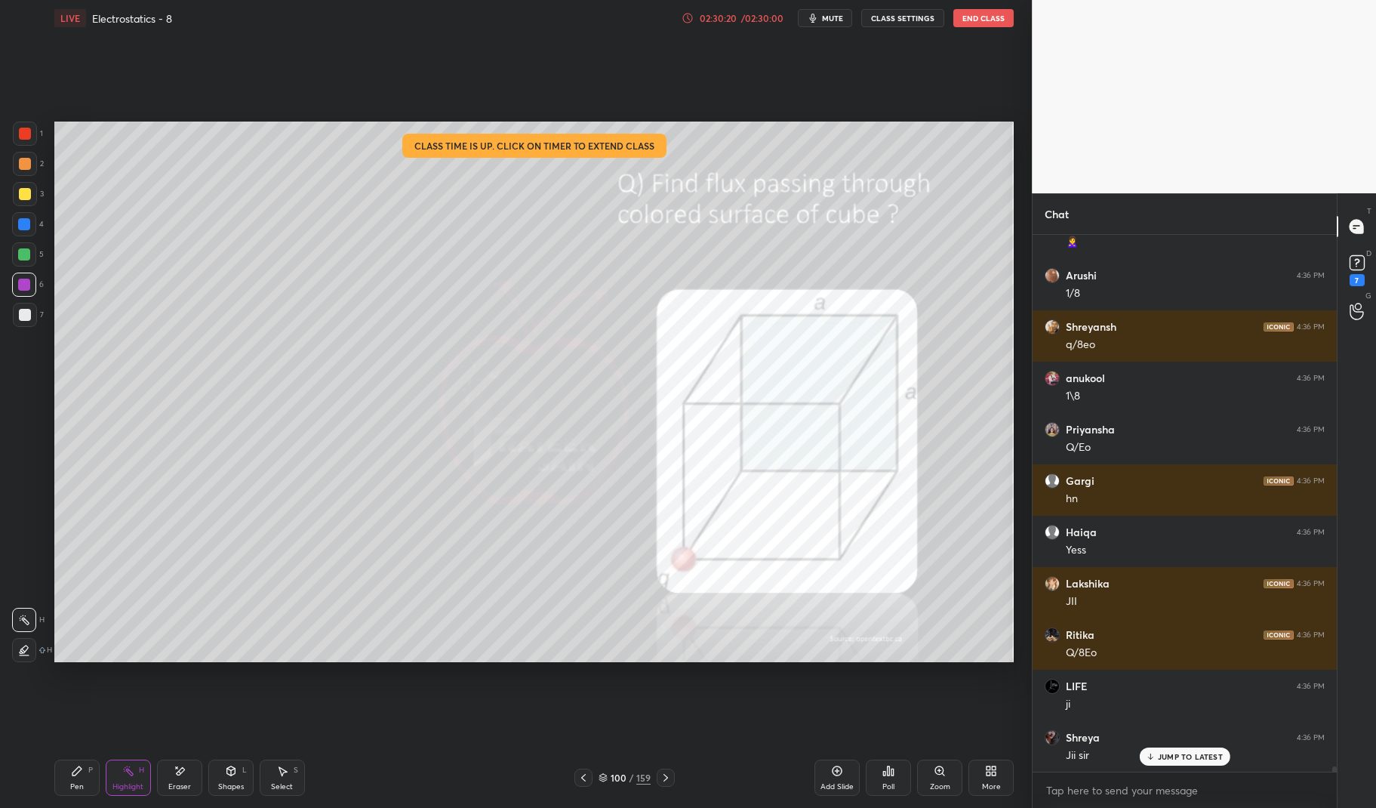
click at [663, 767] on div "Pen P Highlight H Eraser Shapes L Select S 100 / 159 Add Slide Poll Zoom More" at bounding box center [534, 777] width 960 height 60
click at [662, 781] on icon at bounding box center [666, 777] width 12 height 12
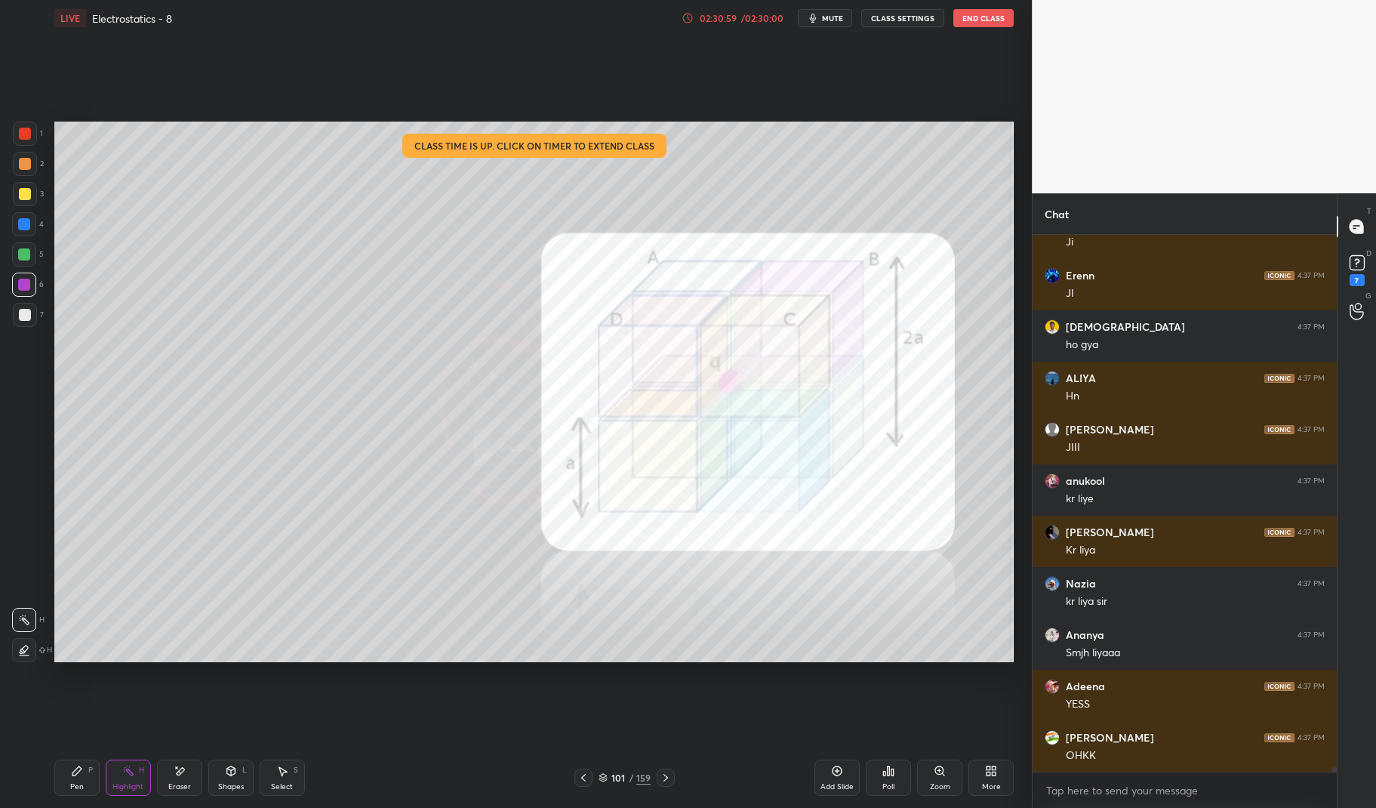
scroll to position [55050, 0]
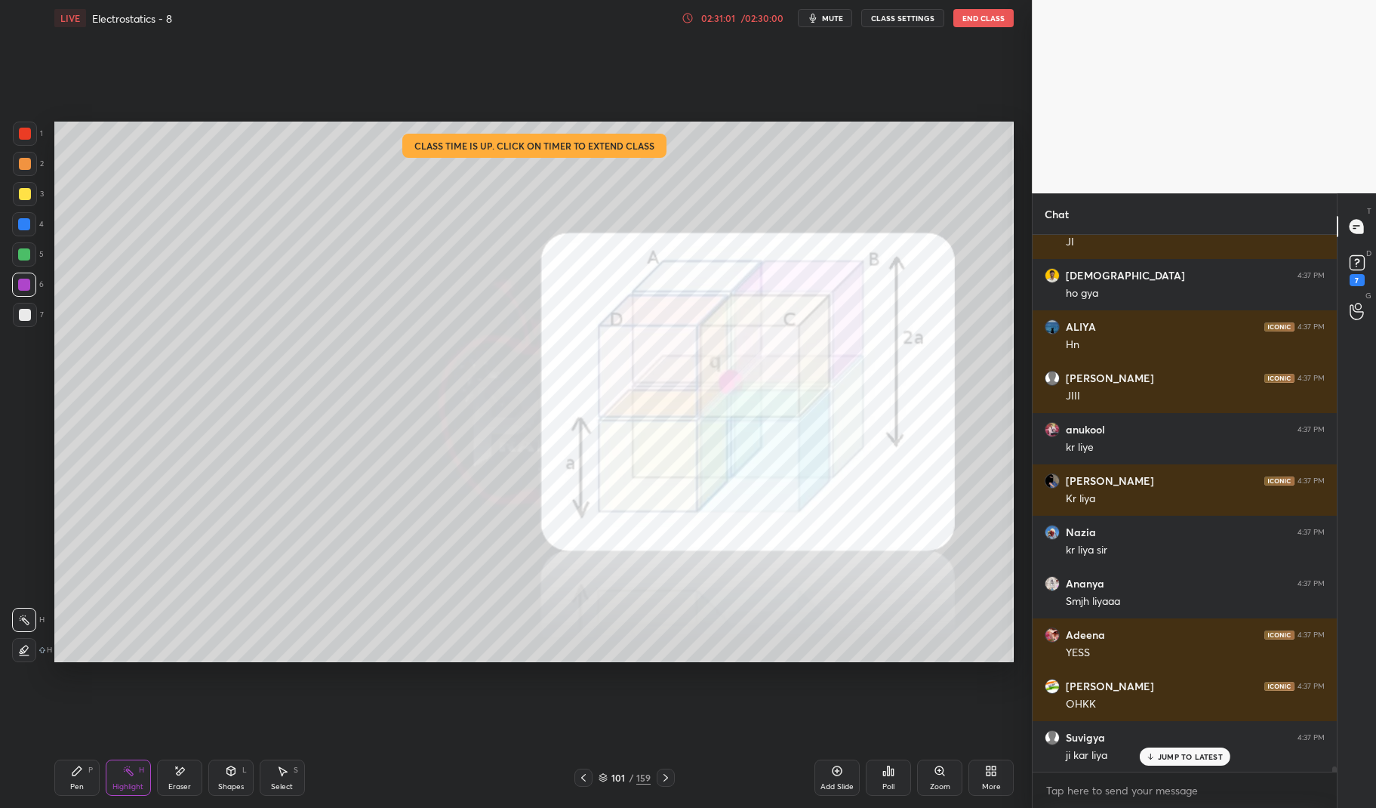
click at [70, 769] on div "Pen P" at bounding box center [76, 777] width 45 height 36
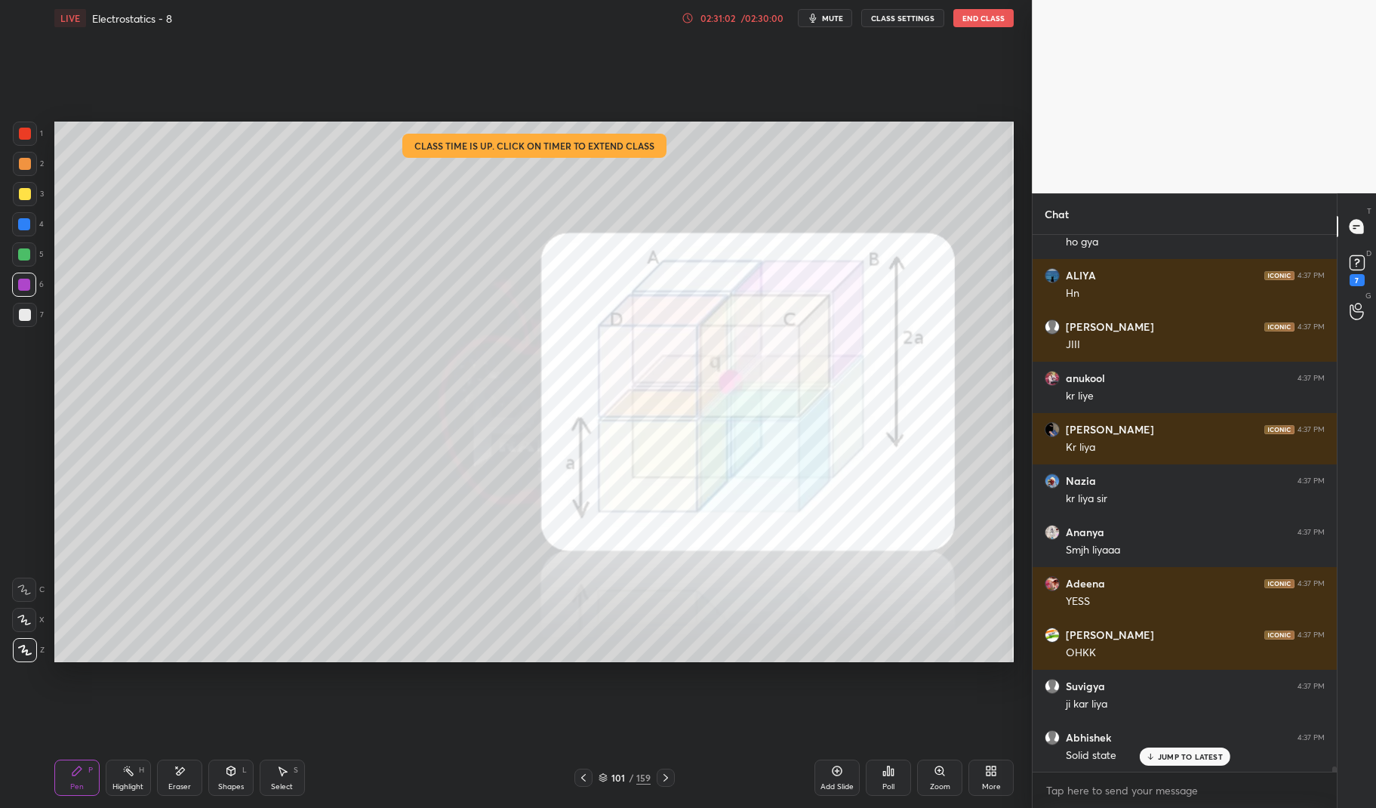
click at [23, 288] on div at bounding box center [24, 284] width 12 height 12
click at [14, 284] on div at bounding box center [24, 284] width 24 height 24
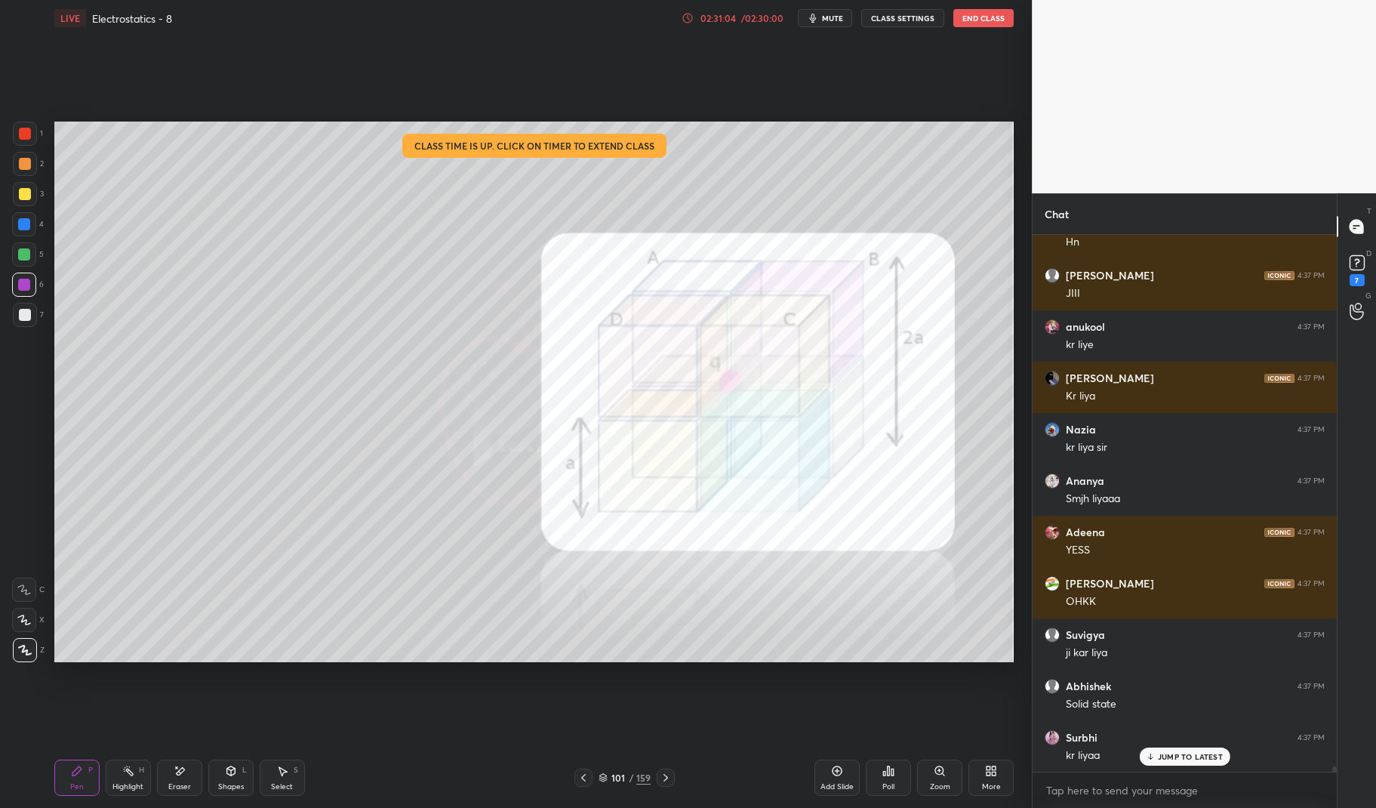
scroll to position [55204, 0]
click at [581, 773] on icon at bounding box center [583, 777] width 12 height 12
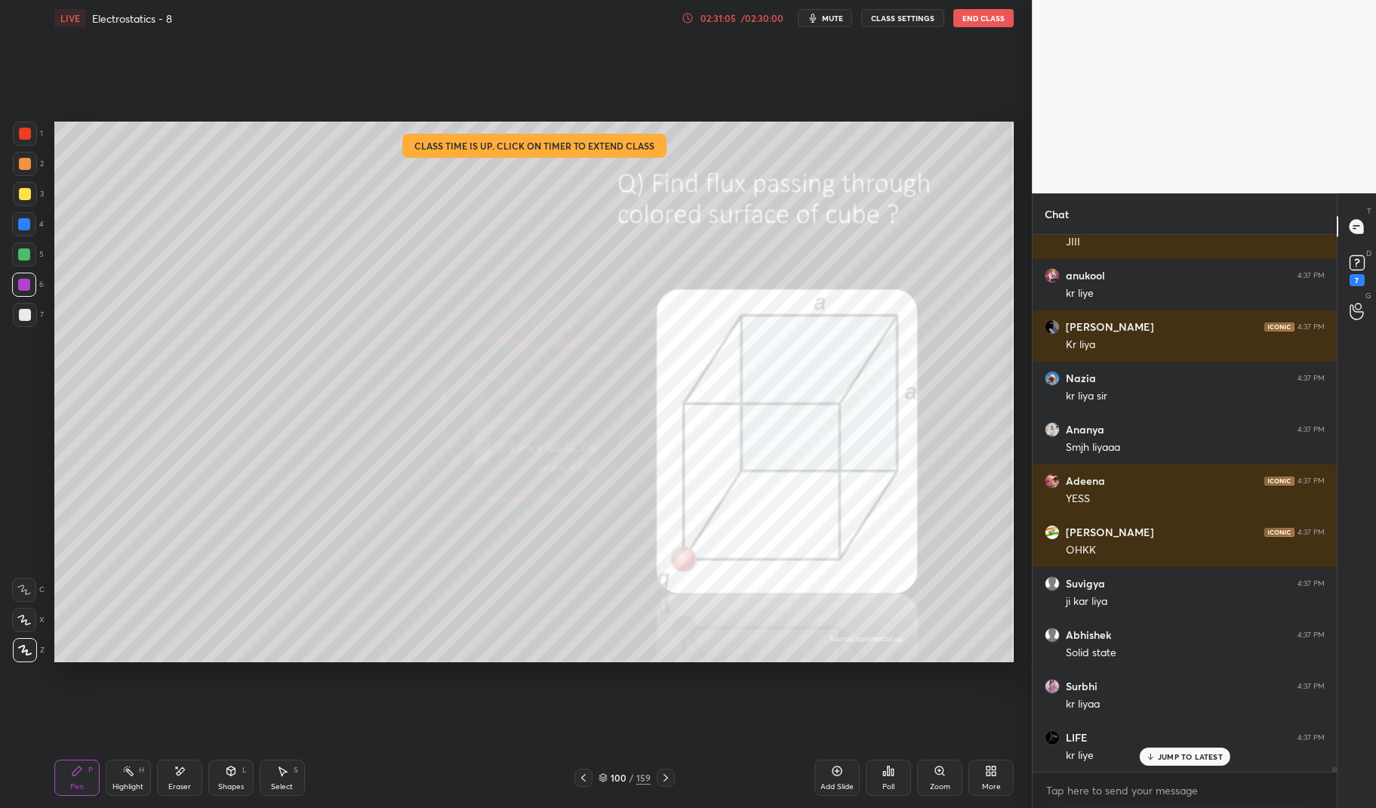
click at [116, 775] on div "Highlight H" at bounding box center [128, 777] width 45 height 36
click at [151, 762] on div "Pen P Highlight H Eraser Shapes L Select S" at bounding box center [244, 777] width 380 height 36
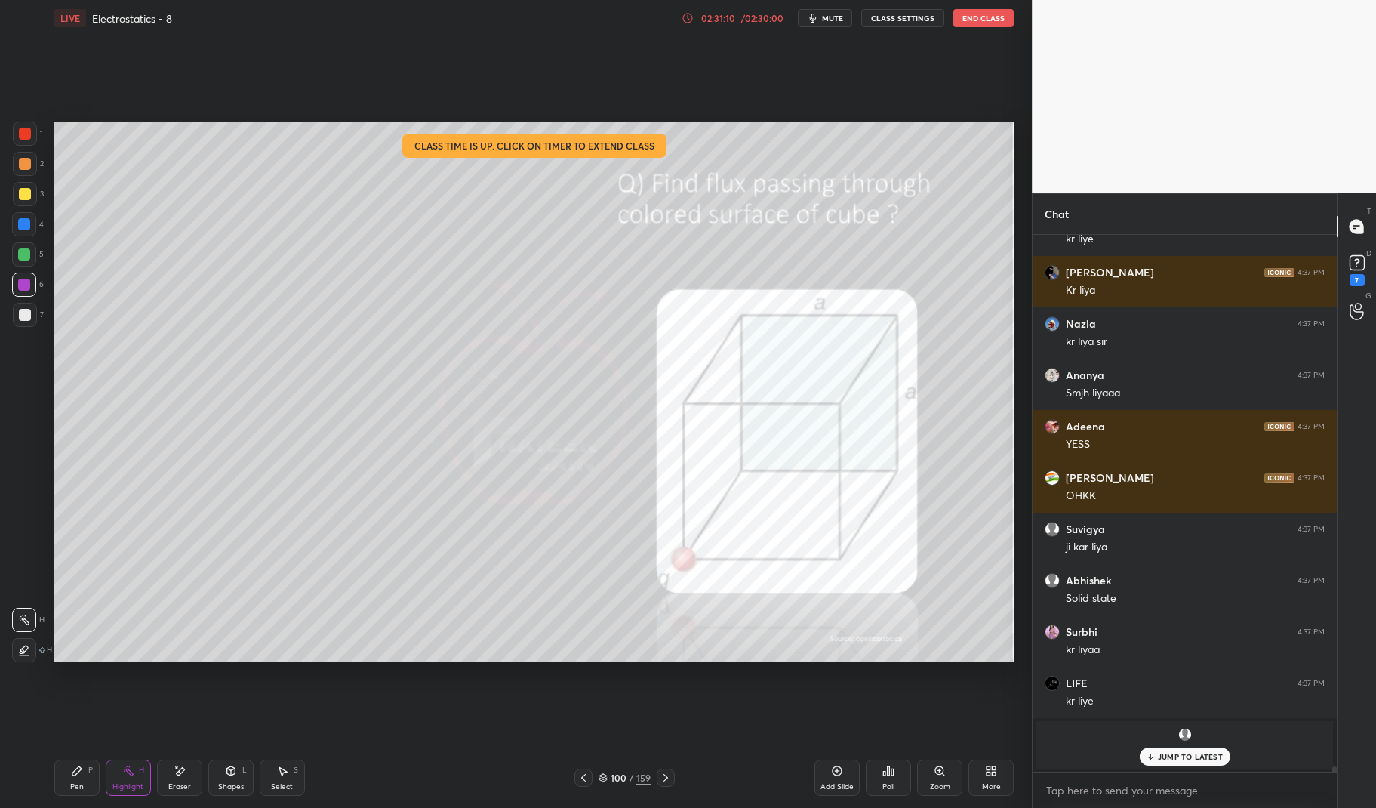
click at [38, 139] on div "1" at bounding box center [28, 134] width 30 height 24
click at [35, 139] on div at bounding box center [25, 134] width 24 height 24
click at [88, 774] on div "Pen P" at bounding box center [76, 777] width 45 height 36
click at [69, 776] on div "Pen P" at bounding box center [76, 777] width 45 height 36
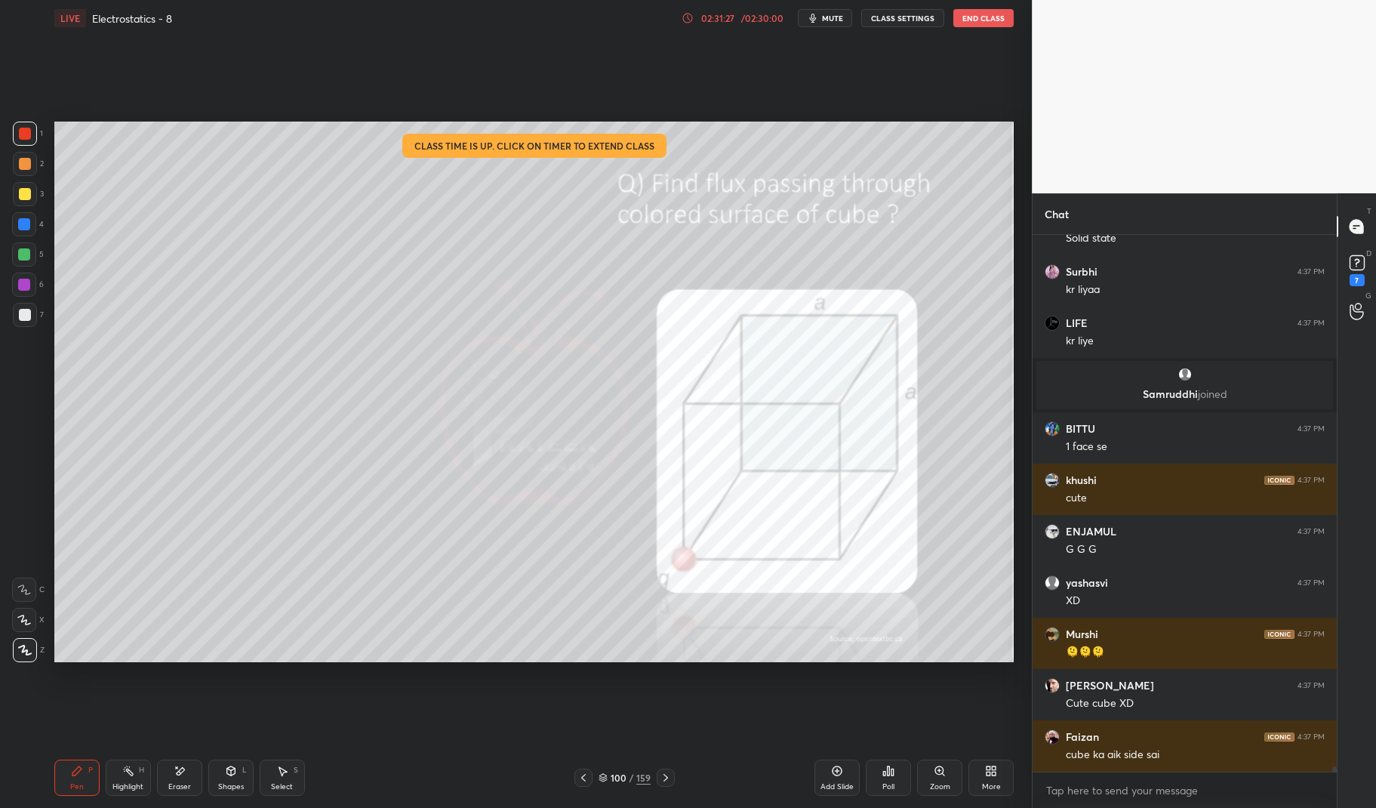
scroll to position [55669, 0]
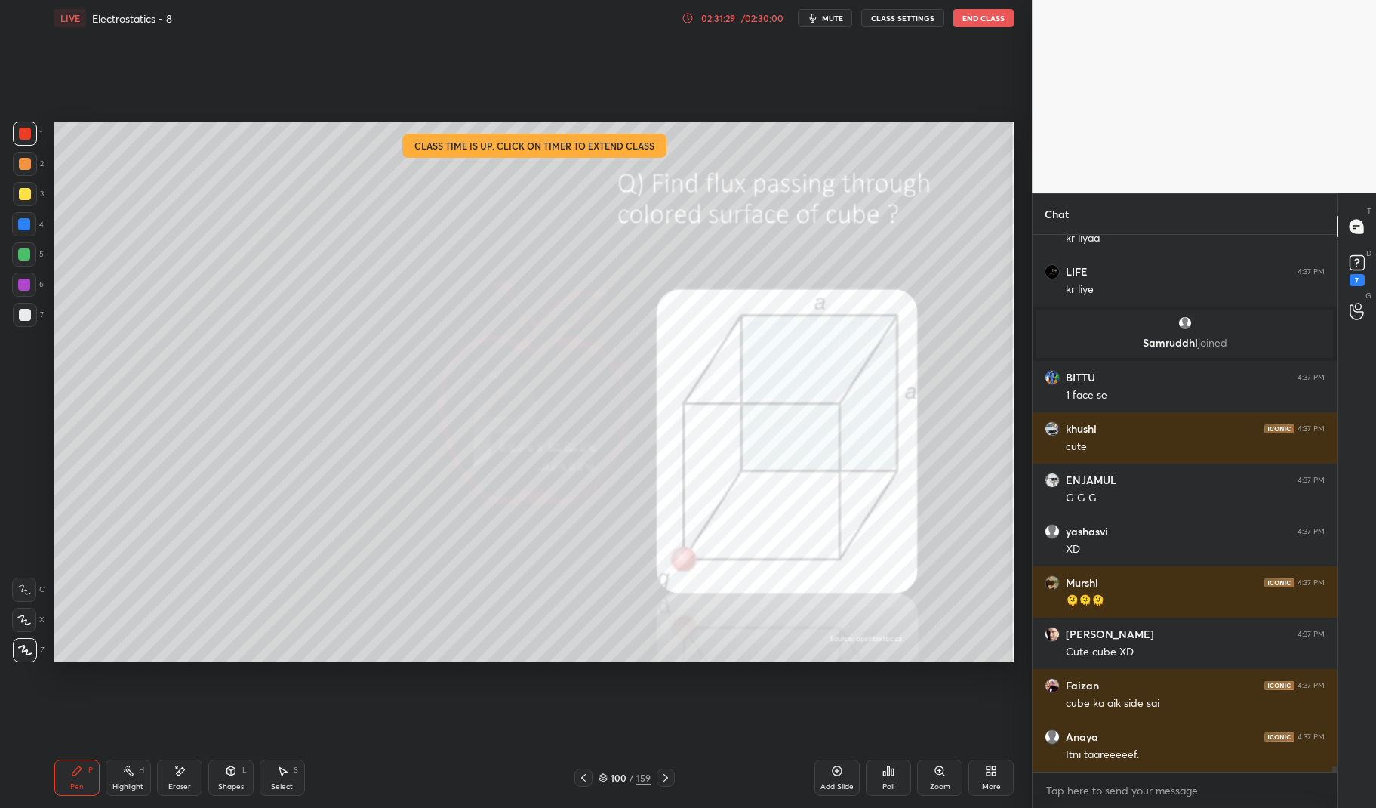
click at [126, 774] on icon at bounding box center [128, 770] width 12 height 12
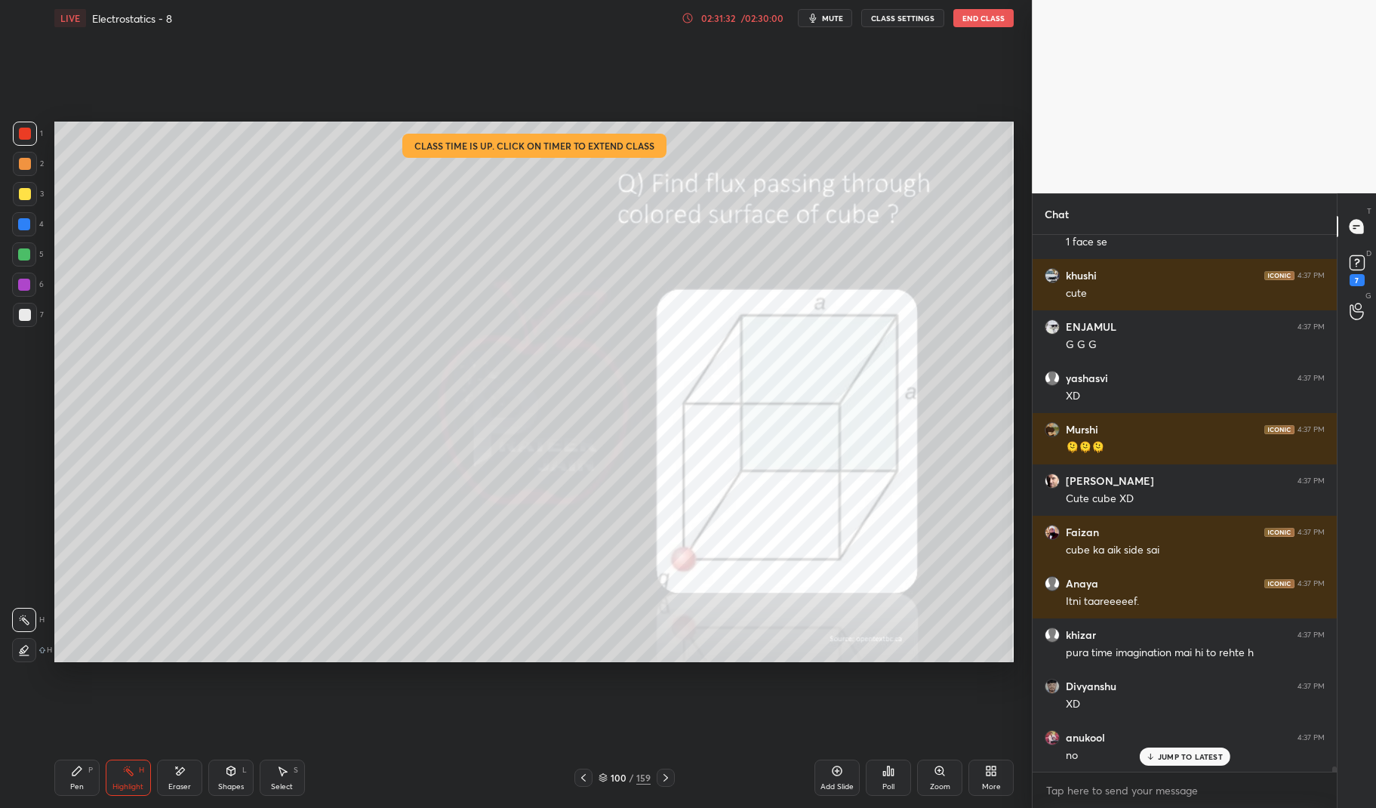
scroll to position [55925, 0]
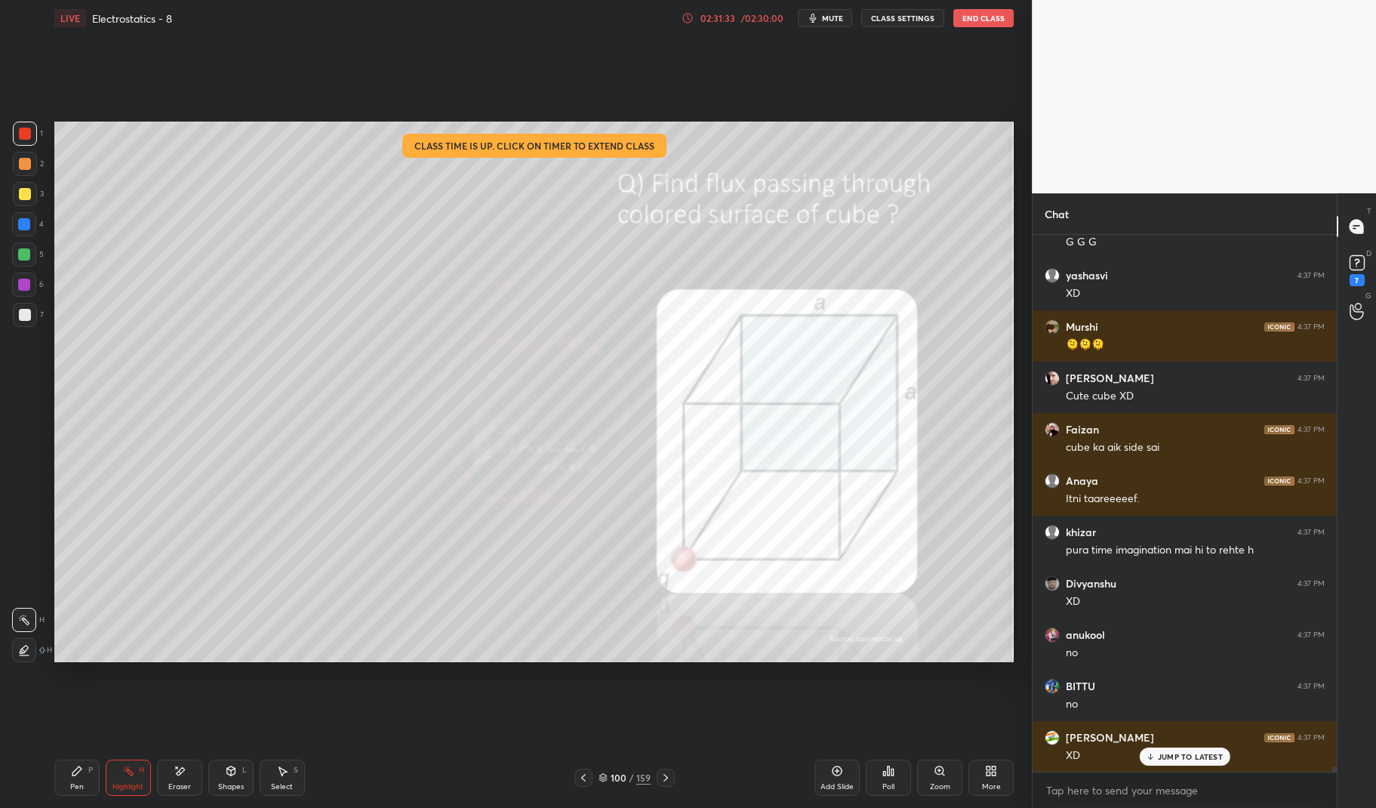
click at [664, 783] on div at bounding box center [666, 777] width 18 height 18
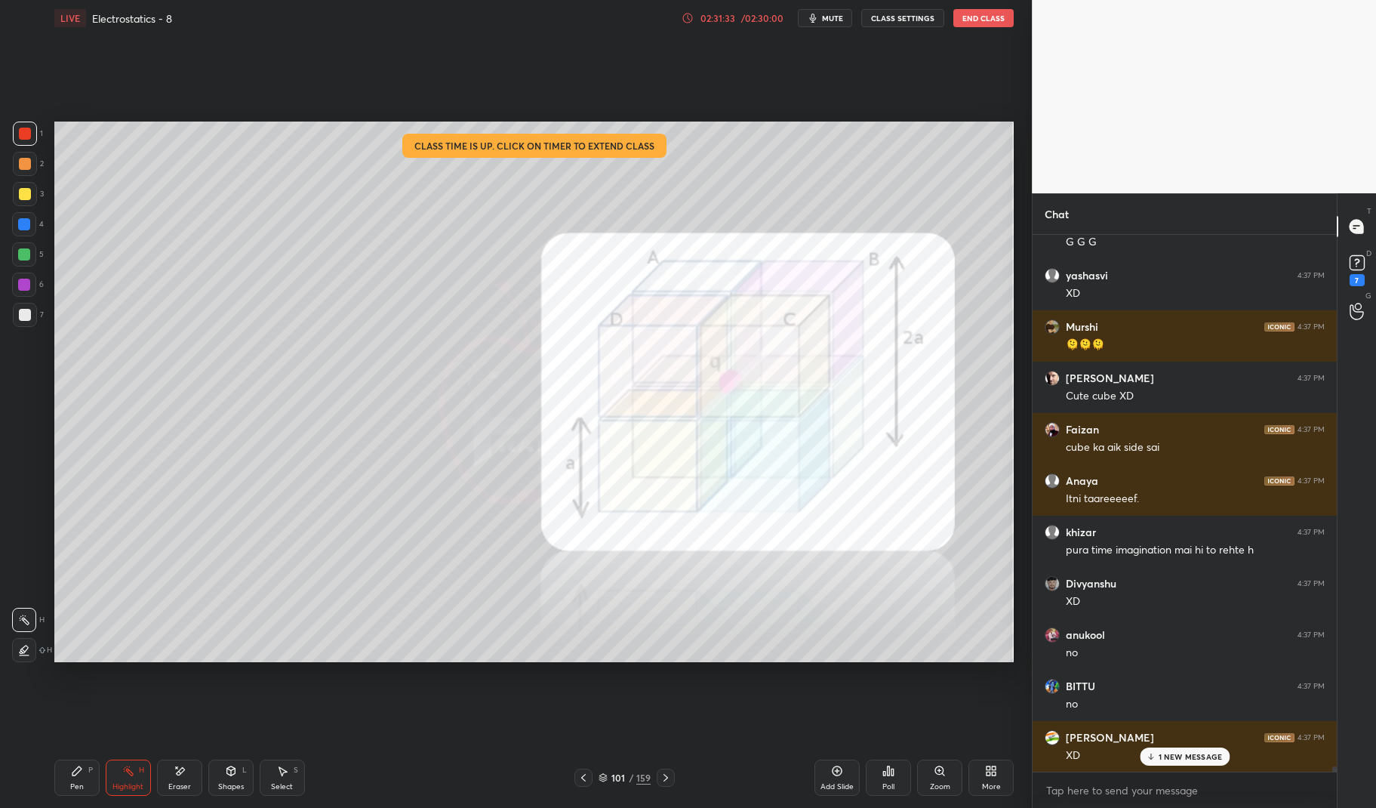
scroll to position [55976, 0]
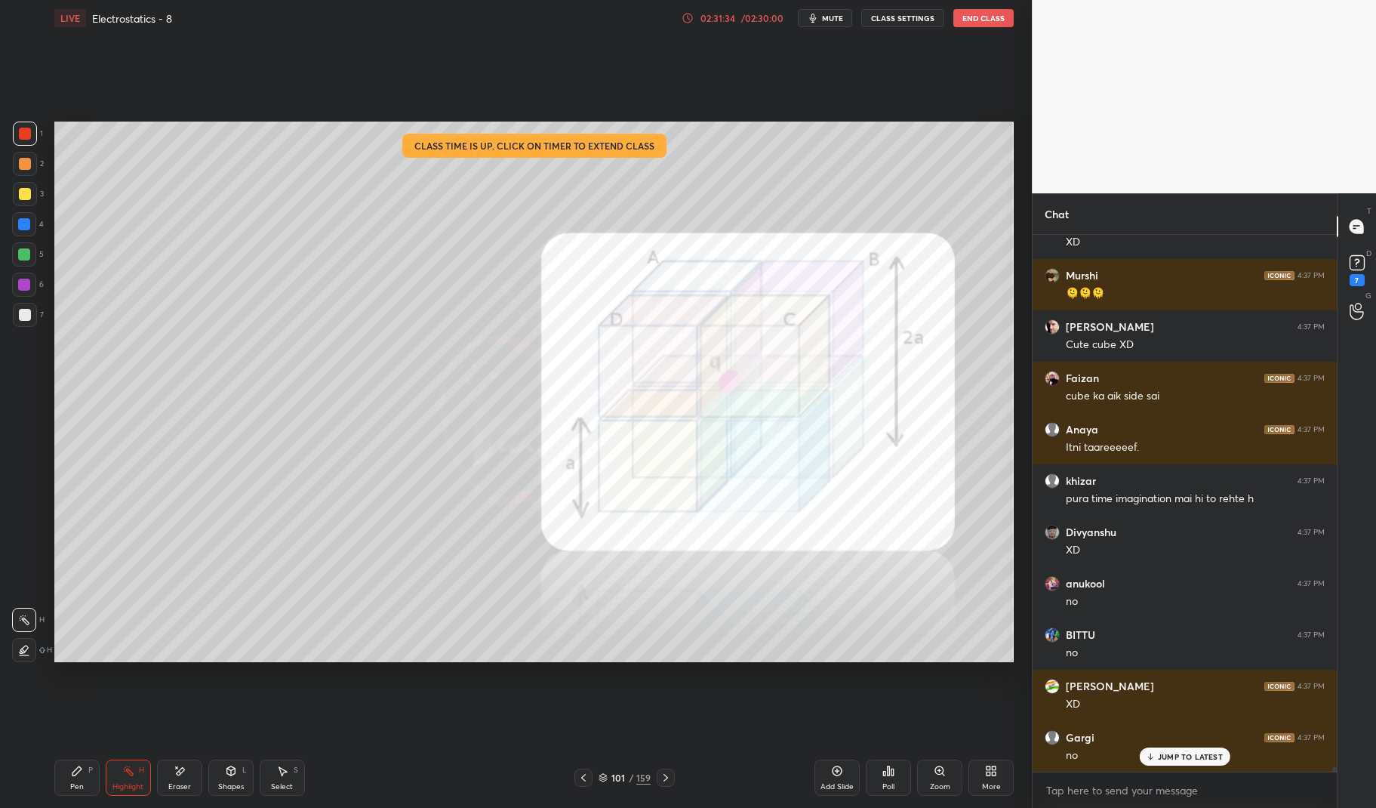
click at [73, 780] on div "Pen P" at bounding box center [76, 777] width 45 height 36
click at [54, 786] on div "Pen P" at bounding box center [76, 777] width 45 height 36
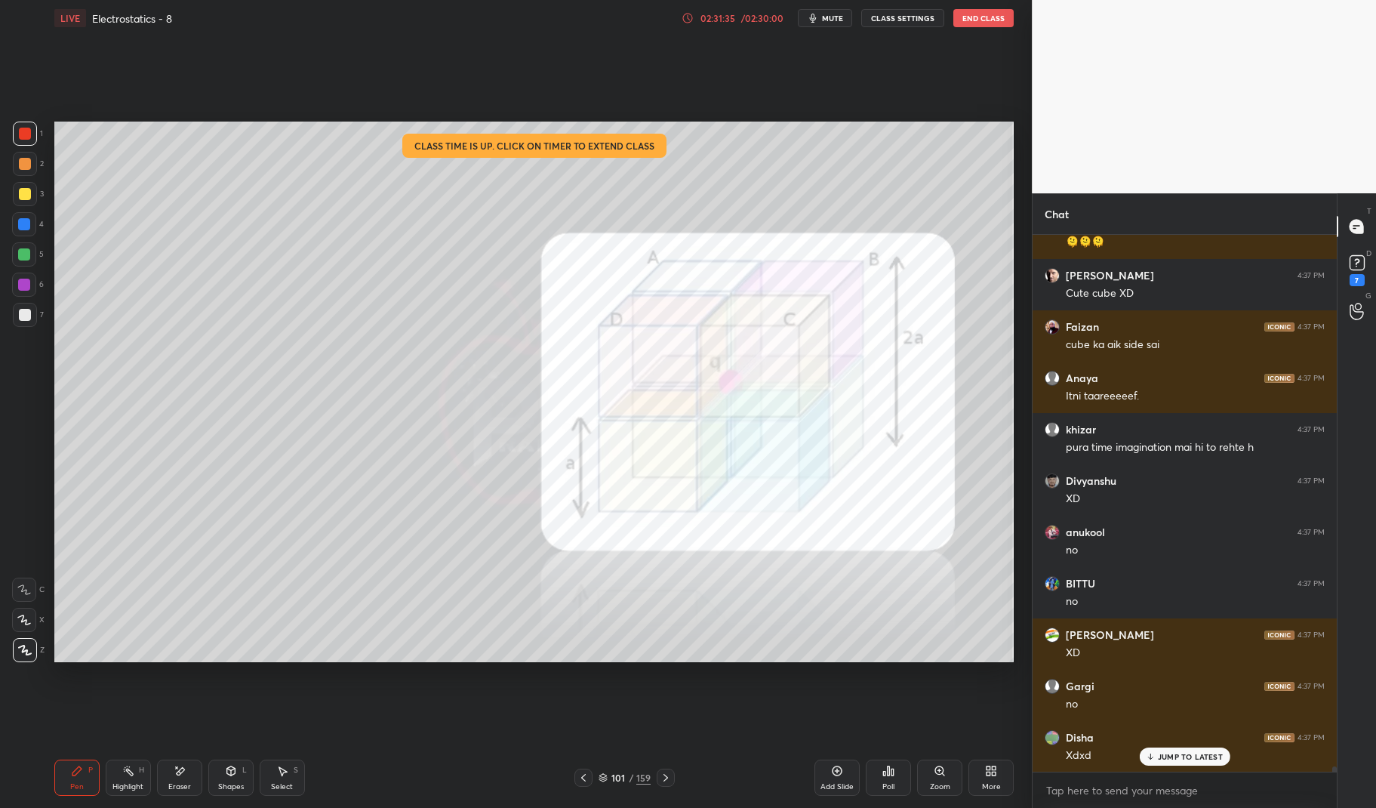
click at [30, 321] on div at bounding box center [25, 315] width 24 height 24
click at [20, 319] on div at bounding box center [25, 315] width 12 height 12
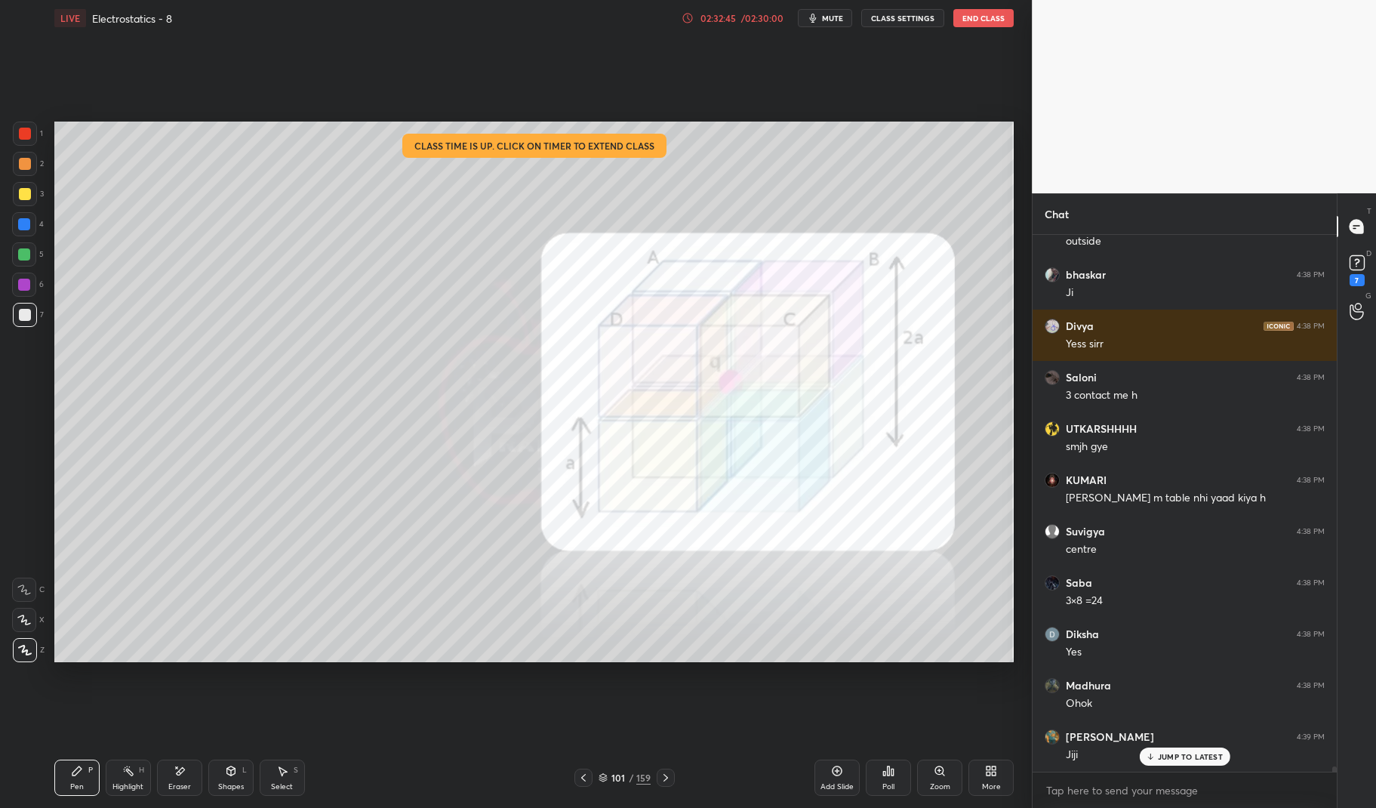
scroll to position [57824, 0]
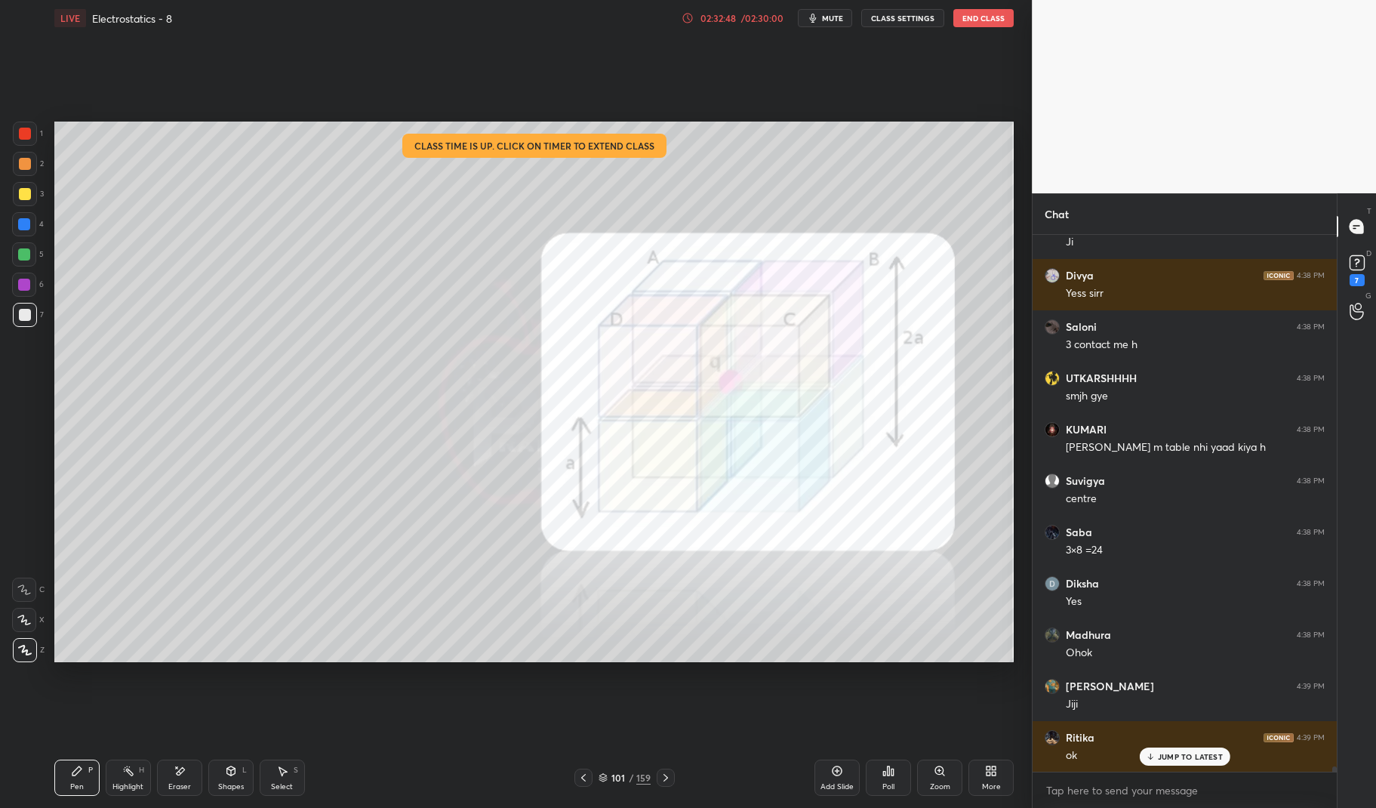
click at [585, 777] on icon at bounding box center [583, 777] width 12 height 12
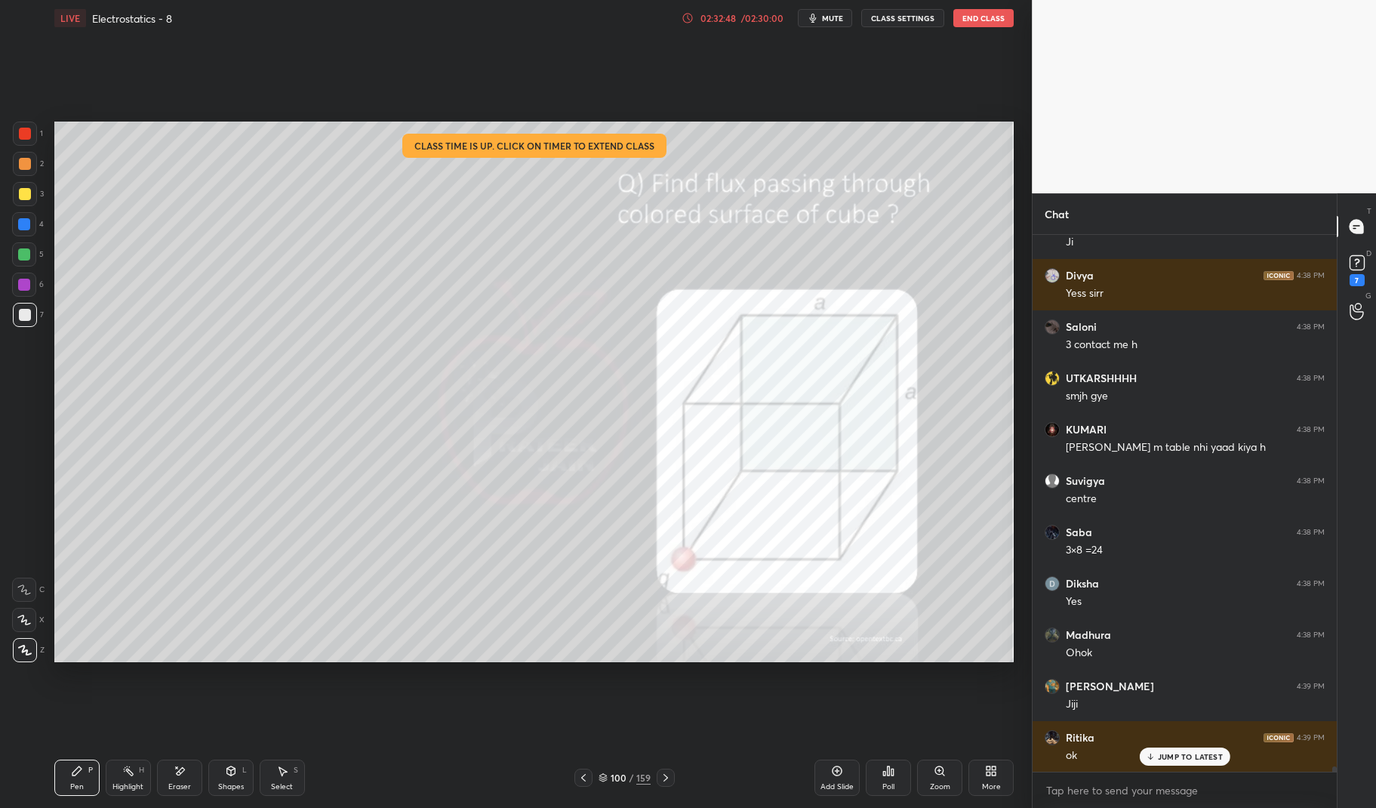
click at [1177, 749] on div "JUMP TO LATEST" at bounding box center [1184, 756] width 91 height 18
click at [68, 765] on div "Pen P" at bounding box center [76, 777] width 45 height 36
click at [53, 771] on div "LIVE Electrostatics - 8 02:32:49 / 02:30:00 mute CLASS SETTINGS End Class Setti…" at bounding box center [533, 404] width 971 height 808
click at [20, 255] on div at bounding box center [24, 254] width 12 height 12
click at [23, 256] on div at bounding box center [24, 254] width 12 height 12
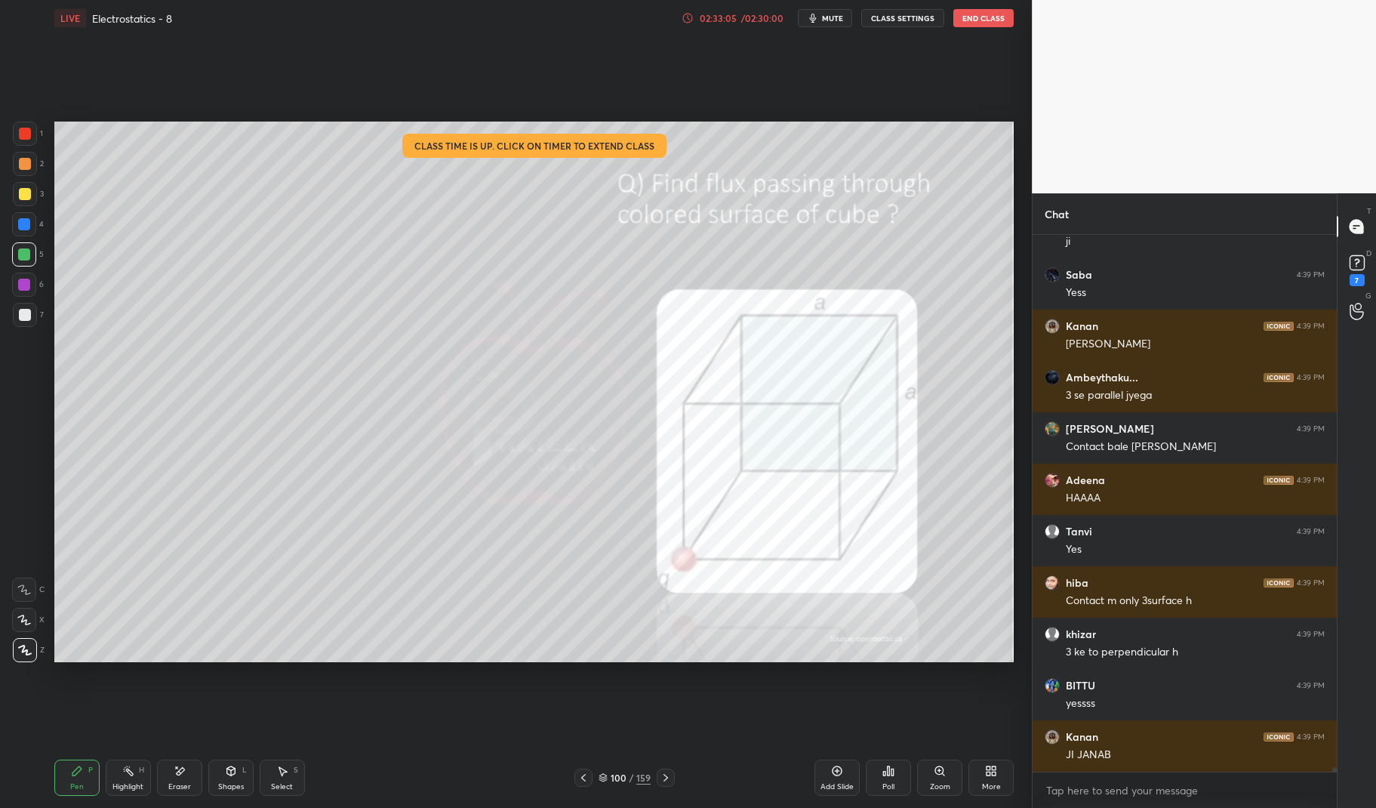
scroll to position [58608, 0]
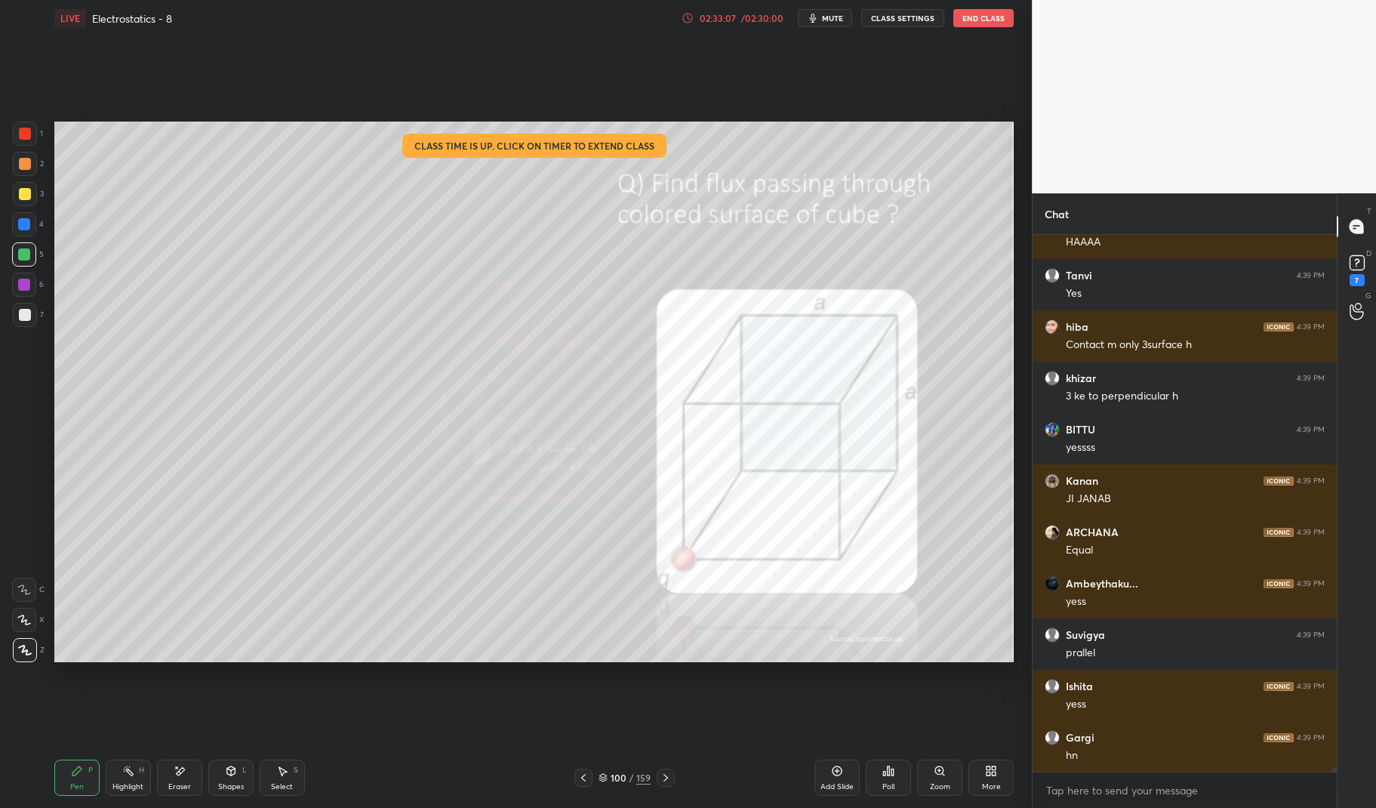
click at [119, 785] on div "Highlight" at bounding box center [127, 787] width 31 height 8
click at [119, 783] on div "Highlight" at bounding box center [127, 787] width 31 height 8
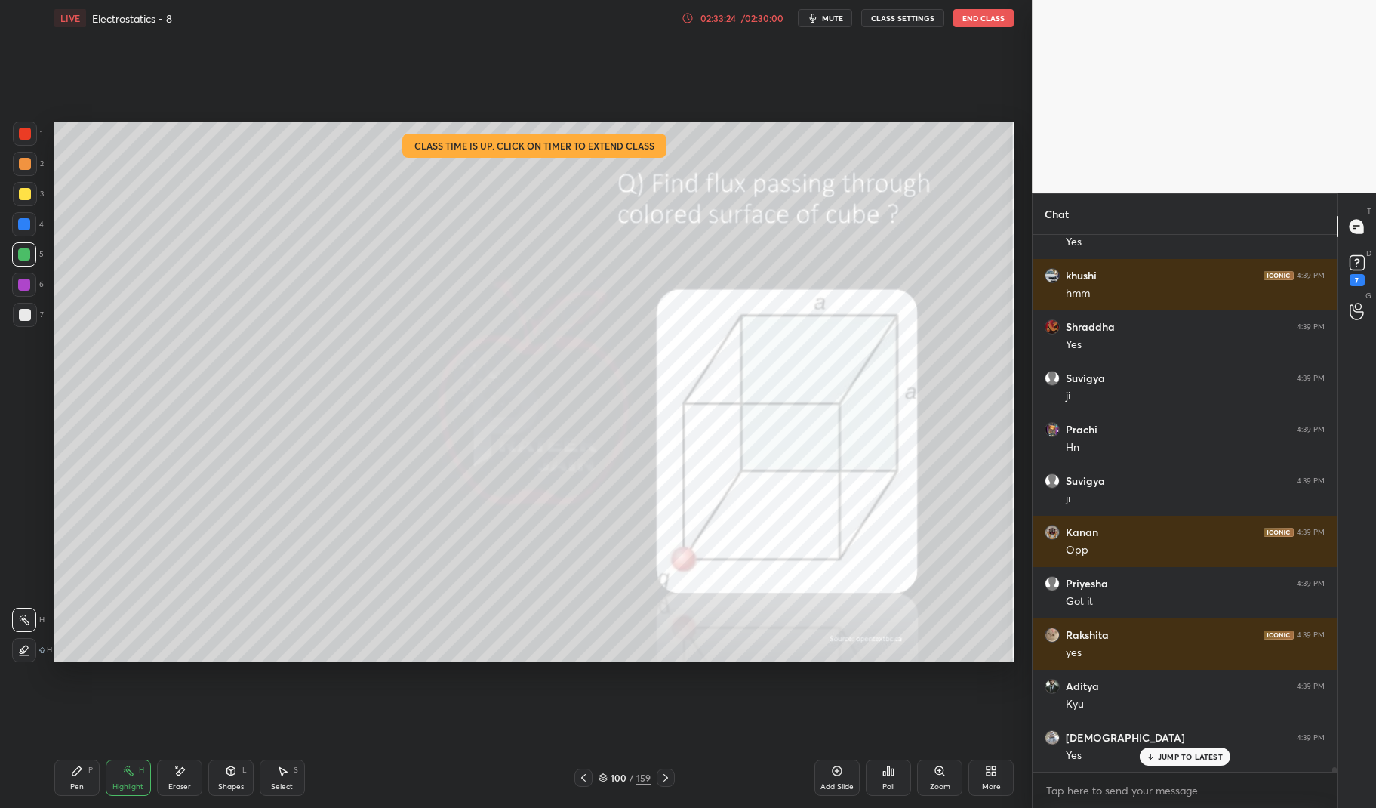
scroll to position [59788, 0]
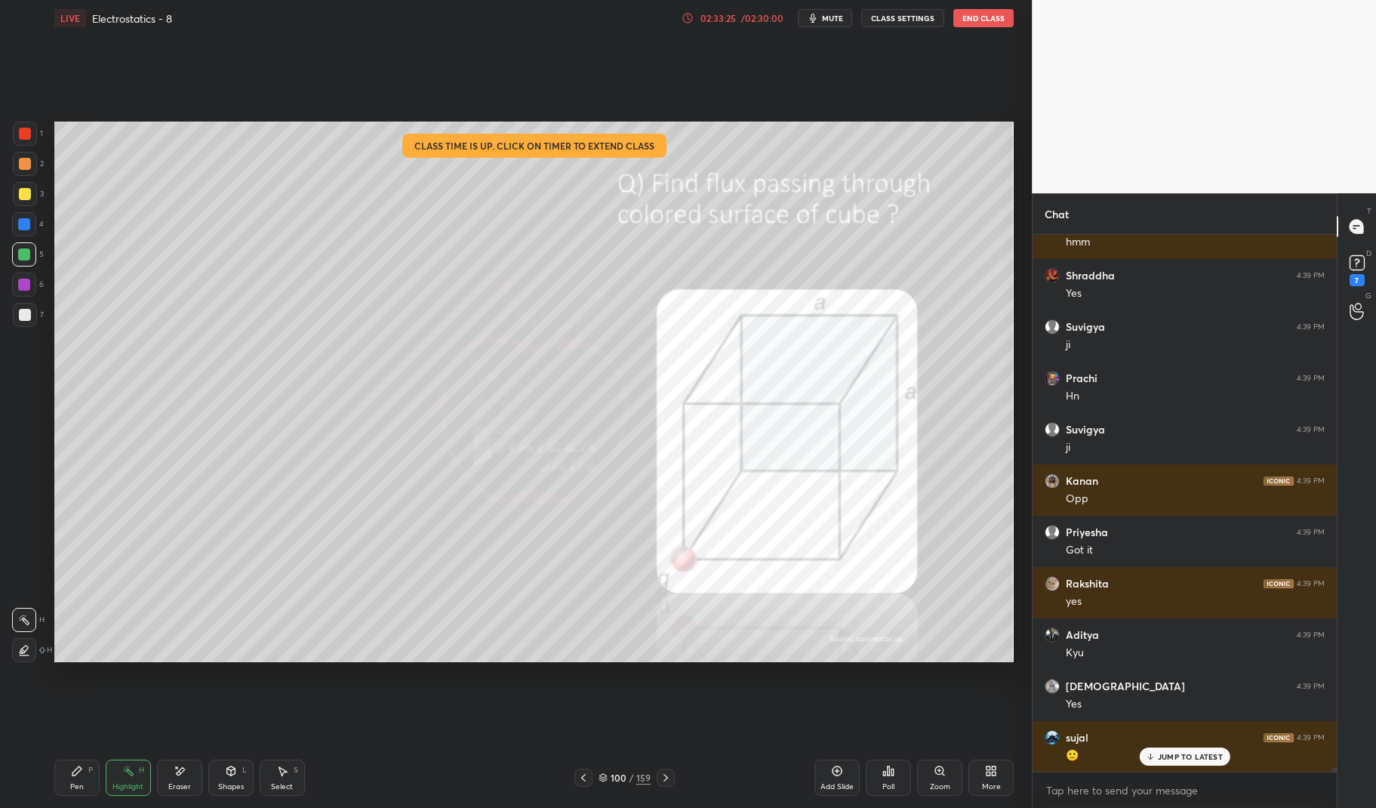
click at [135, 786] on div "Highlight" at bounding box center [127, 787] width 31 height 8
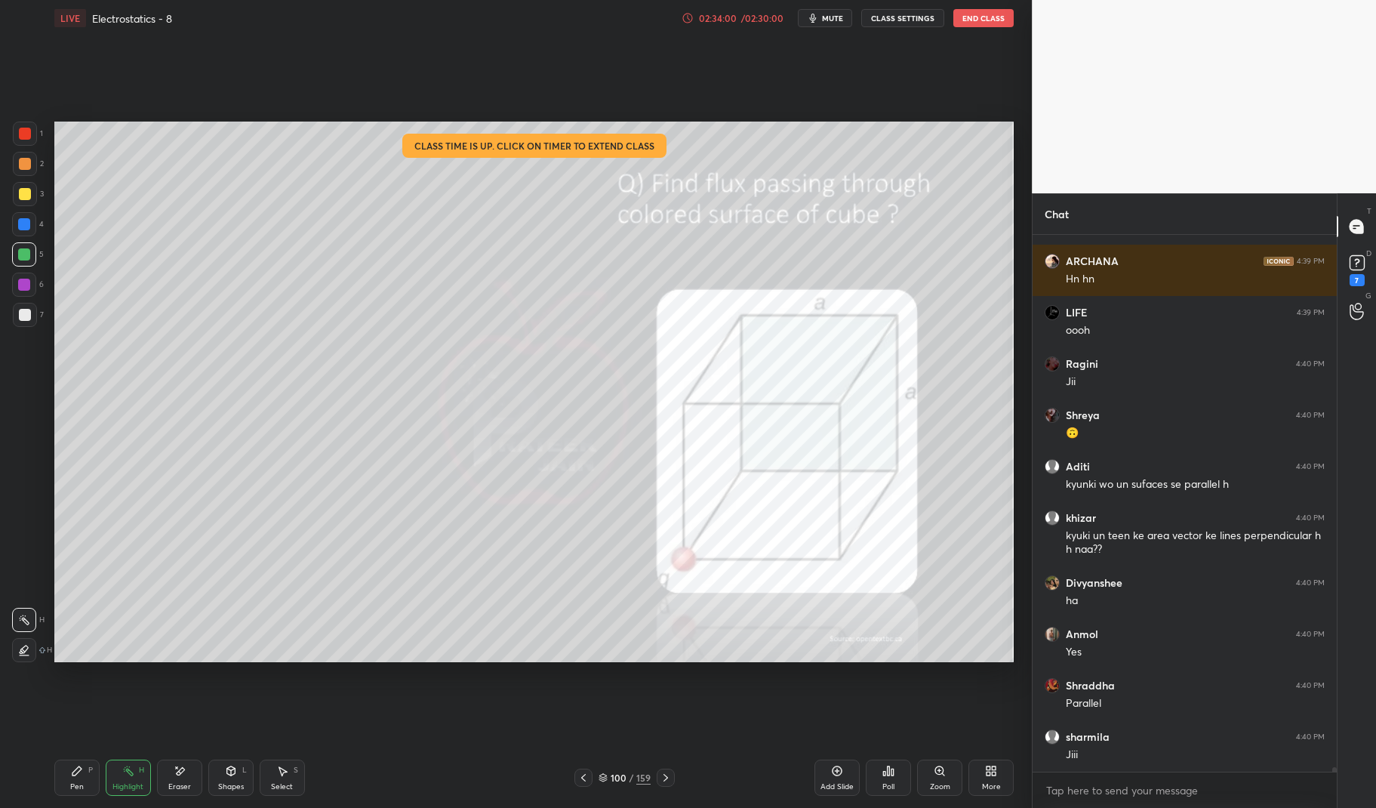
scroll to position [60469, 0]
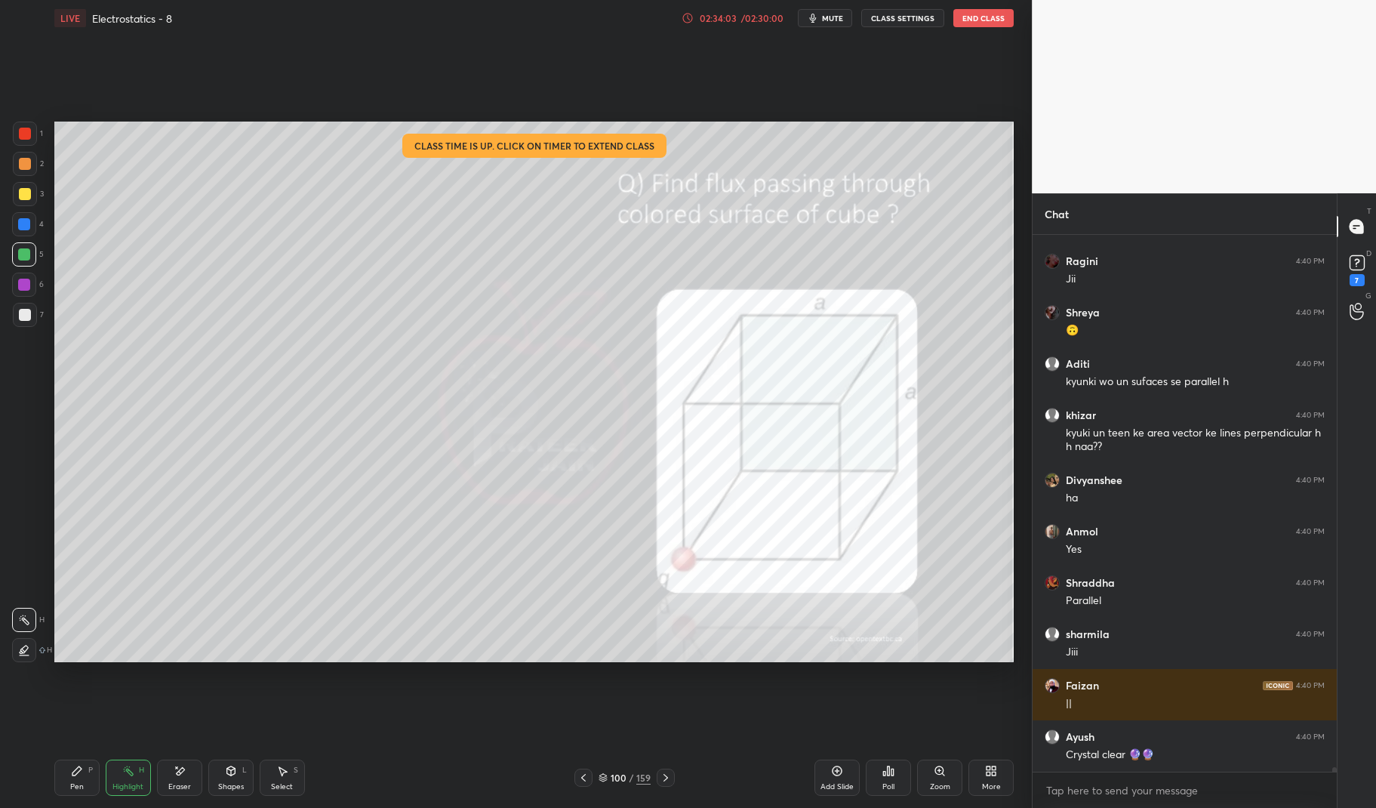
click at [116, 777] on div "Highlight H" at bounding box center [128, 777] width 45 height 36
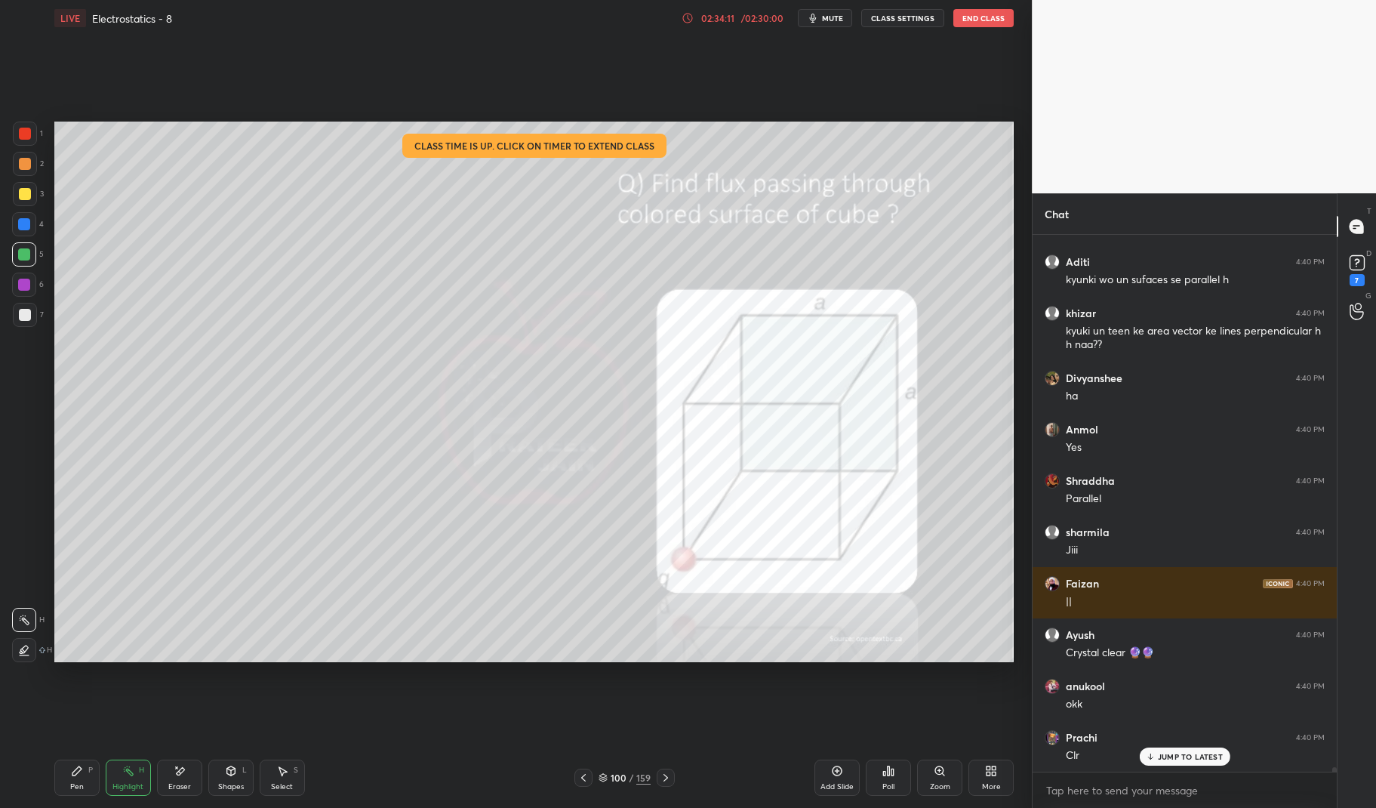
scroll to position [60674, 0]
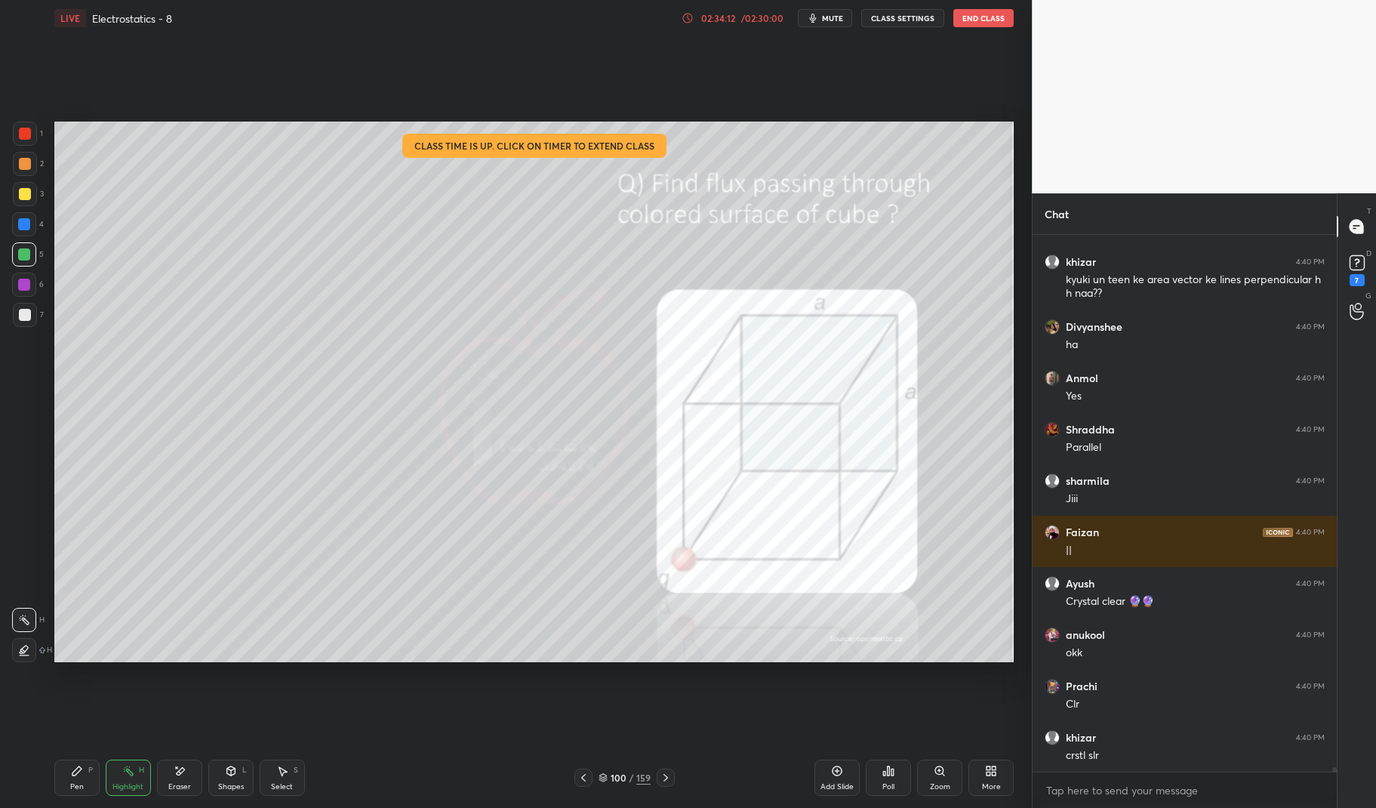
click at [671, 774] on icon at bounding box center [666, 777] width 12 height 12
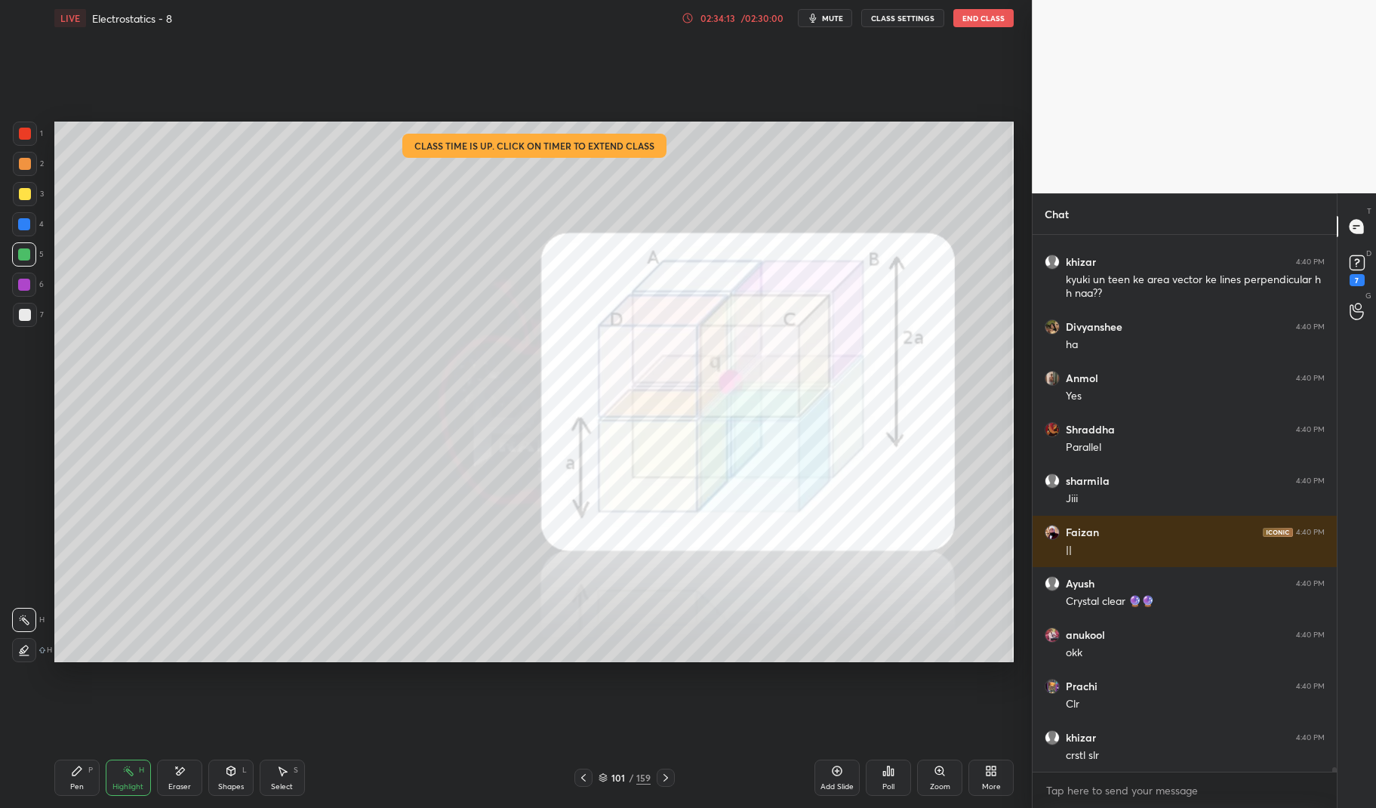
click at [81, 776] on icon at bounding box center [77, 770] width 12 height 12
click at [74, 773] on icon at bounding box center [76, 770] width 9 height 9
click at [19, 321] on div at bounding box center [25, 315] width 24 height 24
click at [10, 309] on div "1 2 3 4 5 6 7 C X Z E E Erase all H H" at bounding box center [24, 392] width 48 height 540
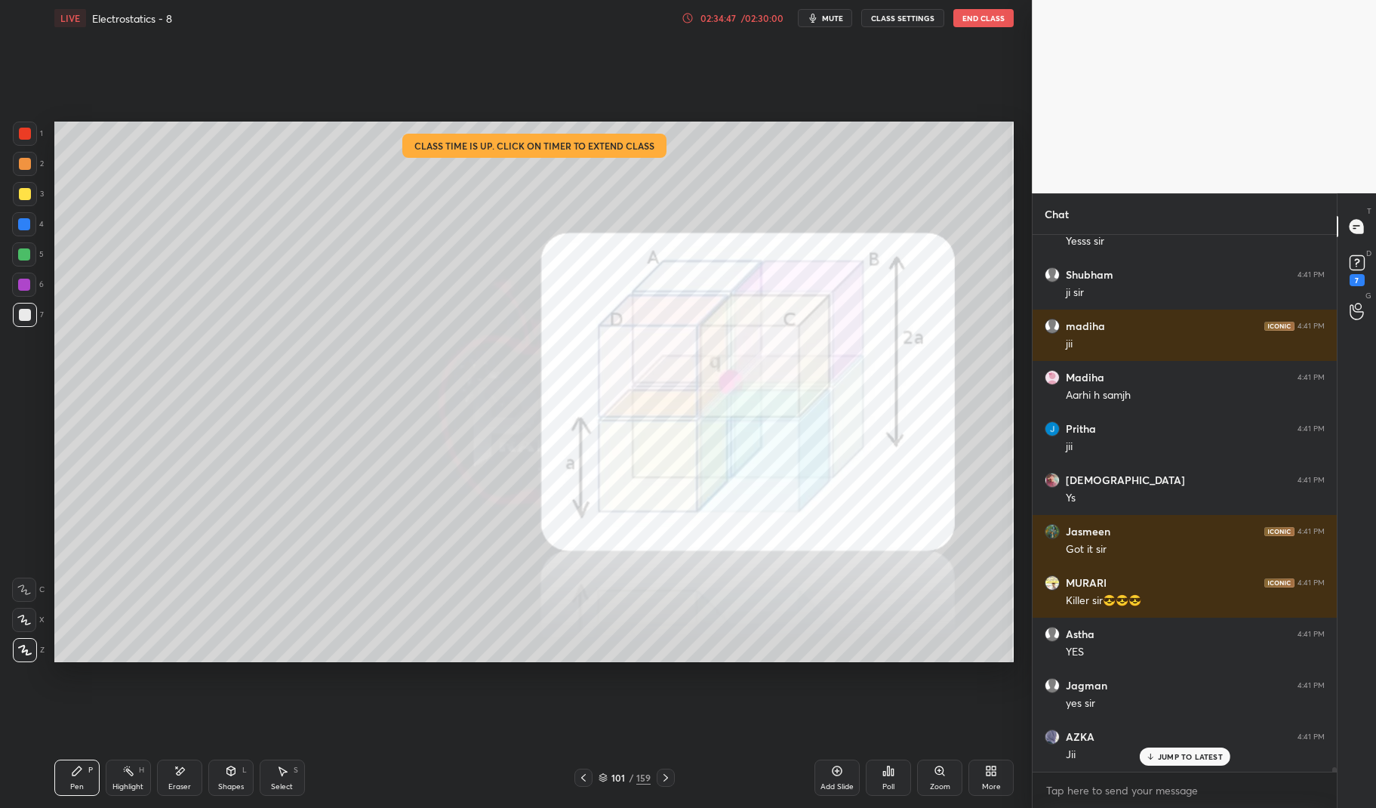
scroll to position [63360, 0]
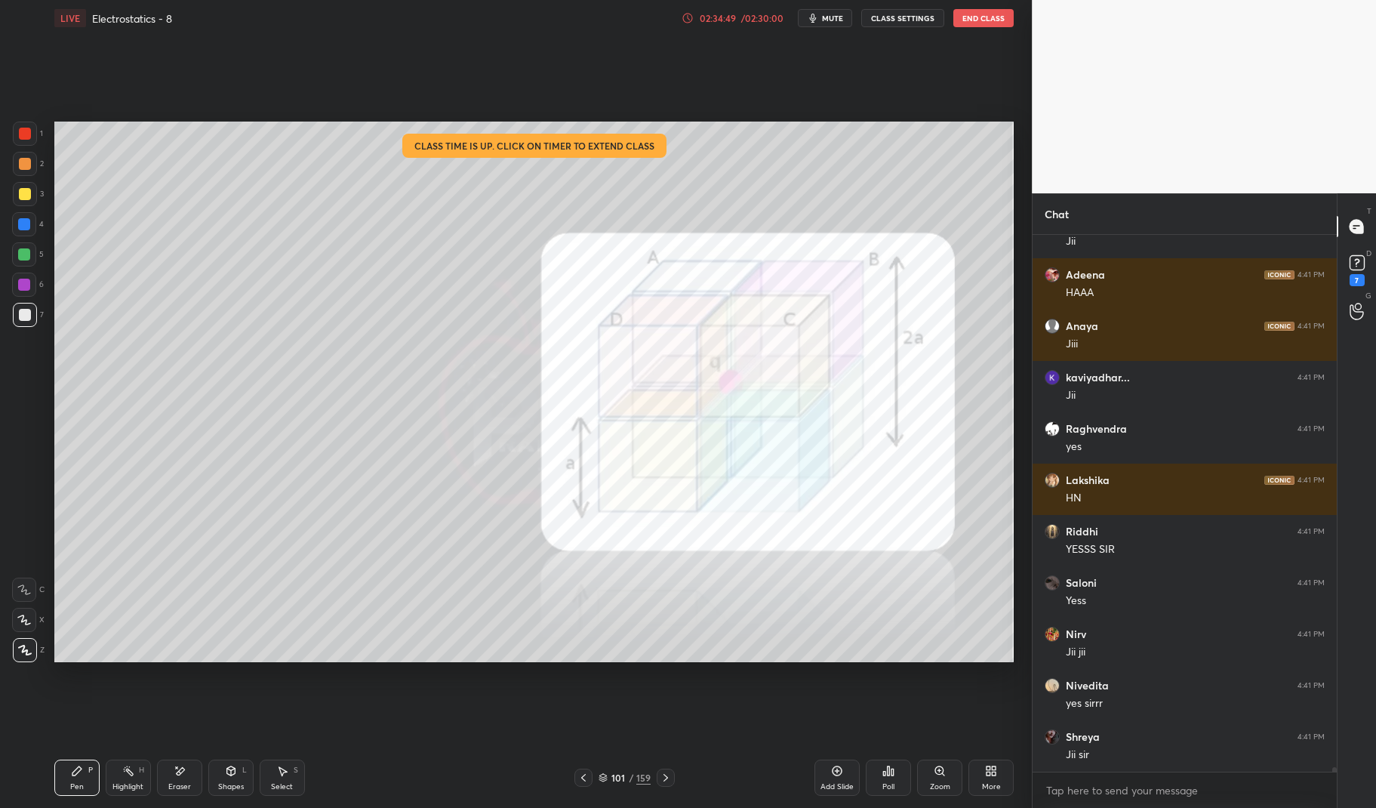
click at [128, 790] on div "Highlight" at bounding box center [127, 787] width 31 height 8
click at [125, 783] on div "Highlight" at bounding box center [127, 787] width 31 height 8
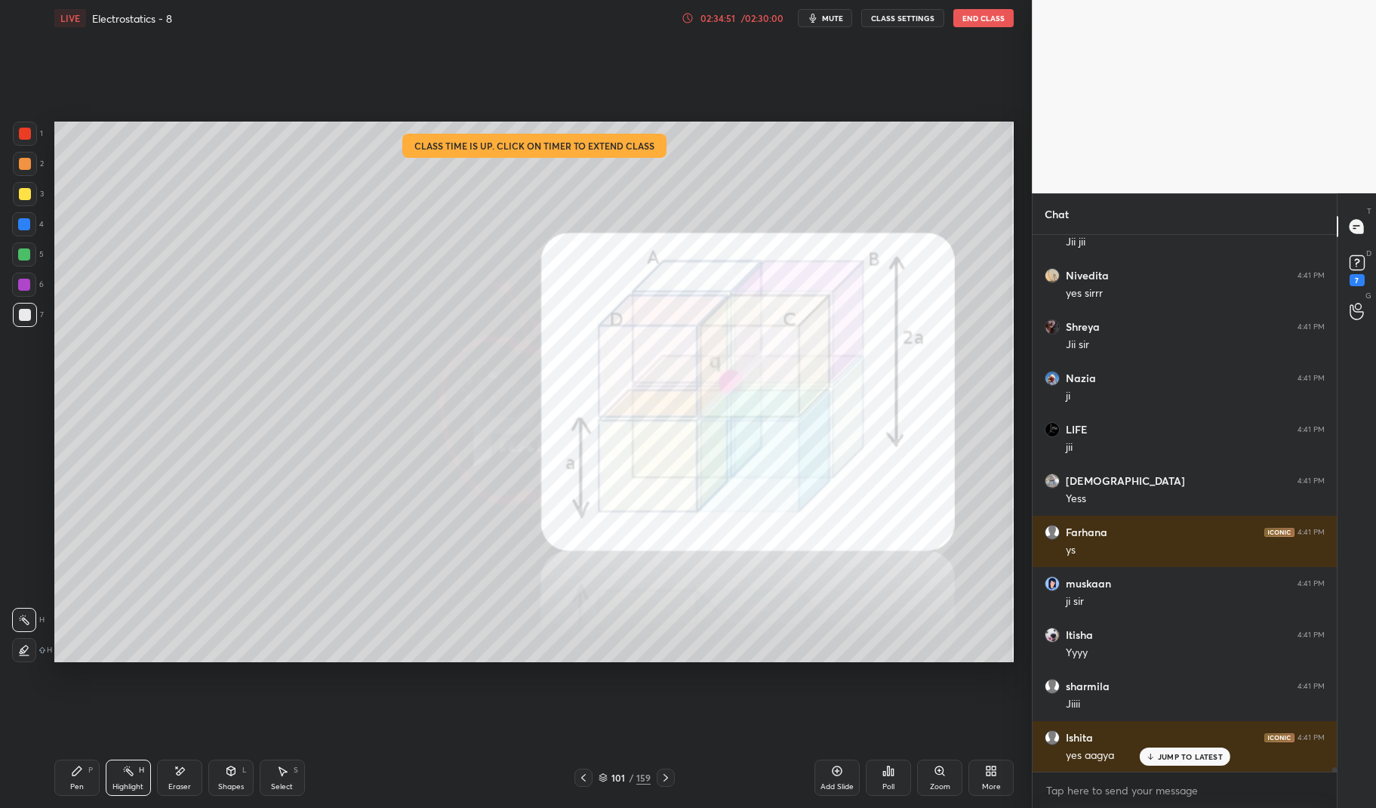
click at [80, 774] on icon at bounding box center [77, 770] width 12 height 12
click at [63, 780] on div "Pen P" at bounding box center [76, 777] width 45 height 36
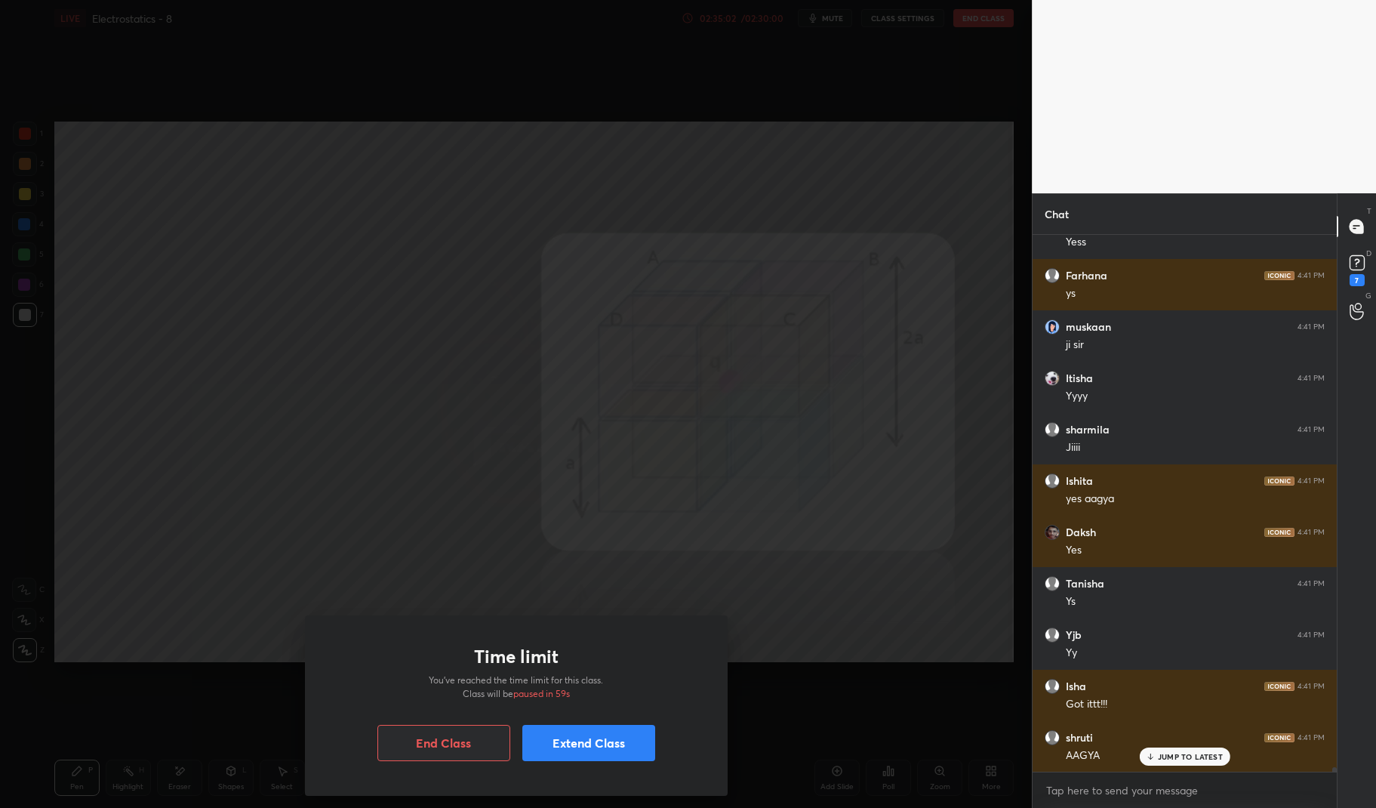
click at [158, 589] on div "Time limit You’ve reached the time limit for this class. Class will be paused i…" at bounding box center [516, 404] width 1032 height 808
click at [157, 580] on div "Time limit You’ve reached the time limit for this class. Class will be paused i…" at bounding box center [516, 404] width 1032 height 808
click at [576, 736] on button "Extend Class" at bounding box center [588, 742] width 133 height 36
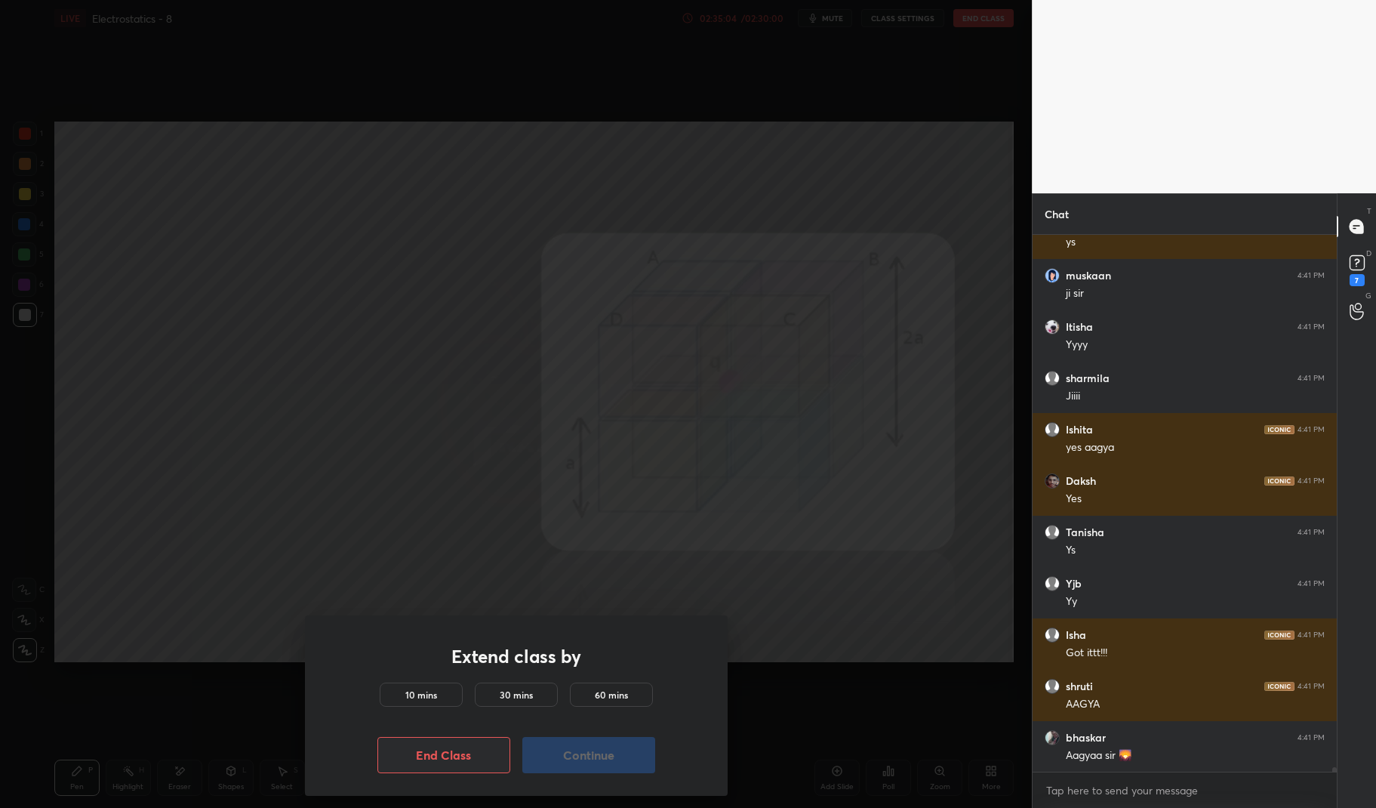
click at [429, 692] on h5 "10 mins" at bounding box center [421, 695] width 32 height 14
click at [585, 760] on button "Continue" at bounding box center [588, 755] width 133 height 36
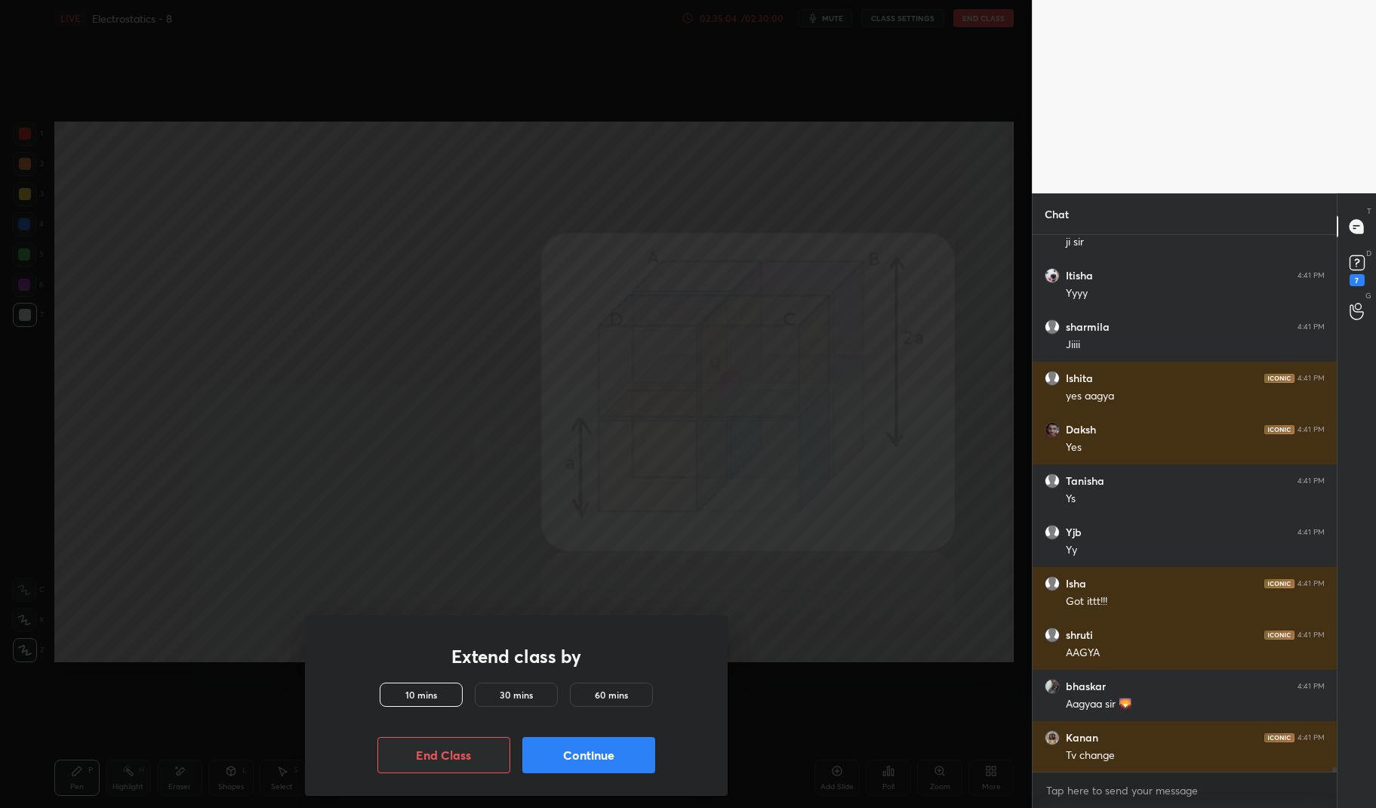
click at [585, 756] on button "Continue" at bounding box center [588, 755] width 133 height 36
click at [589, 755] on button "Continue" at bounding box center [588, 755] width 133 height 36
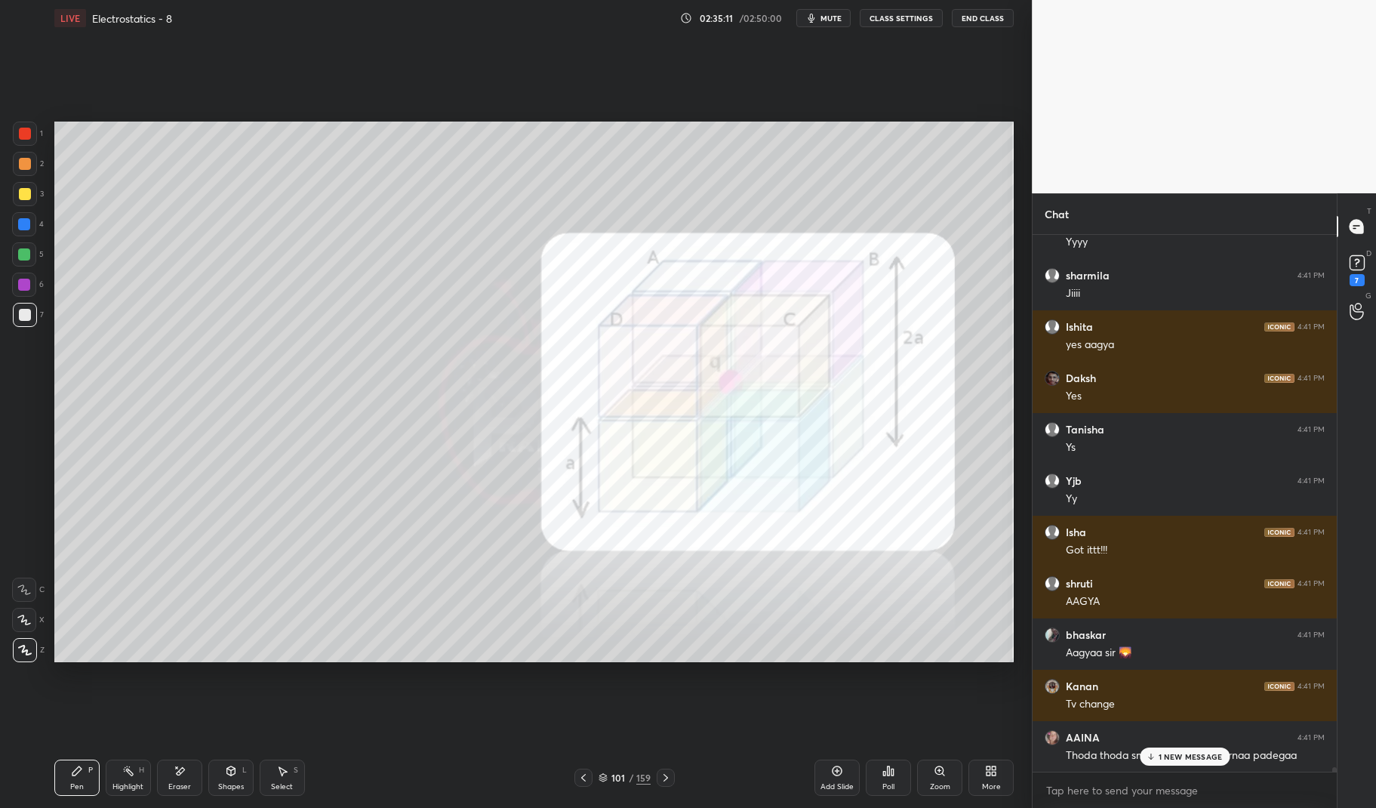
scroll to position [64541, 0]
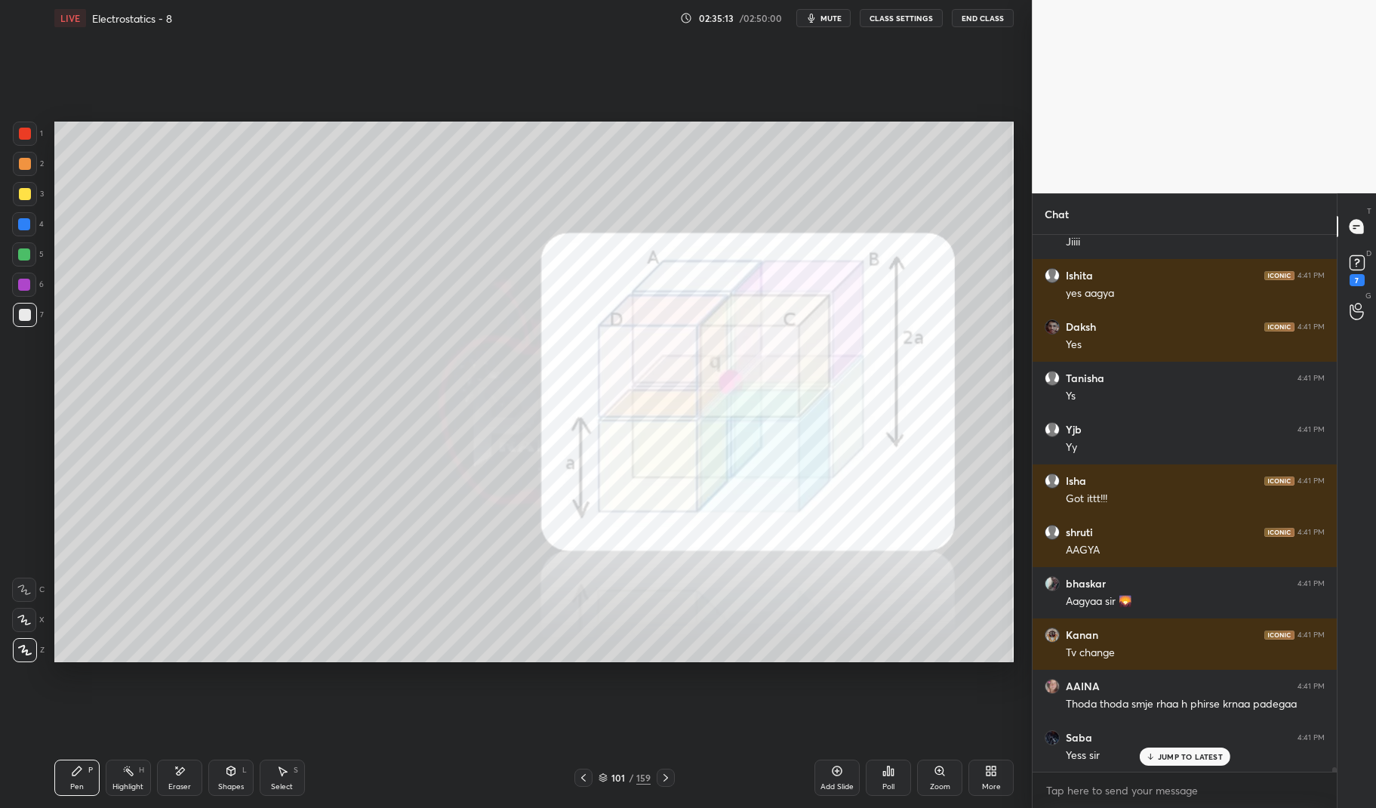
click at [54, 792] on div "Pen P" at bounding box center [76, 777] width 45 height 36
click at [63, 774] on div "Pen P" at bounding box center [76, 777] width 45 height 36
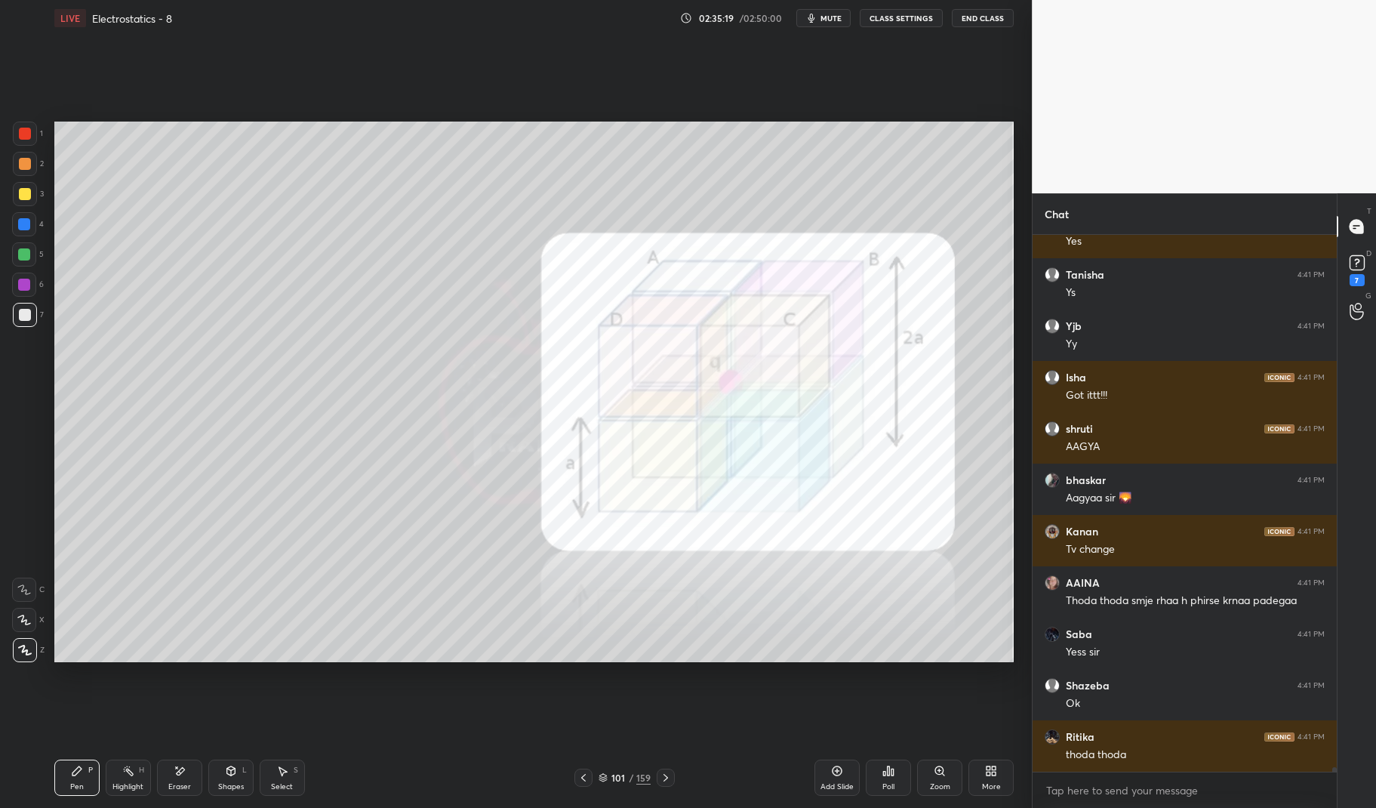
click at [667, 780] on icon at bounding box center [666, 777] width 12 height 12
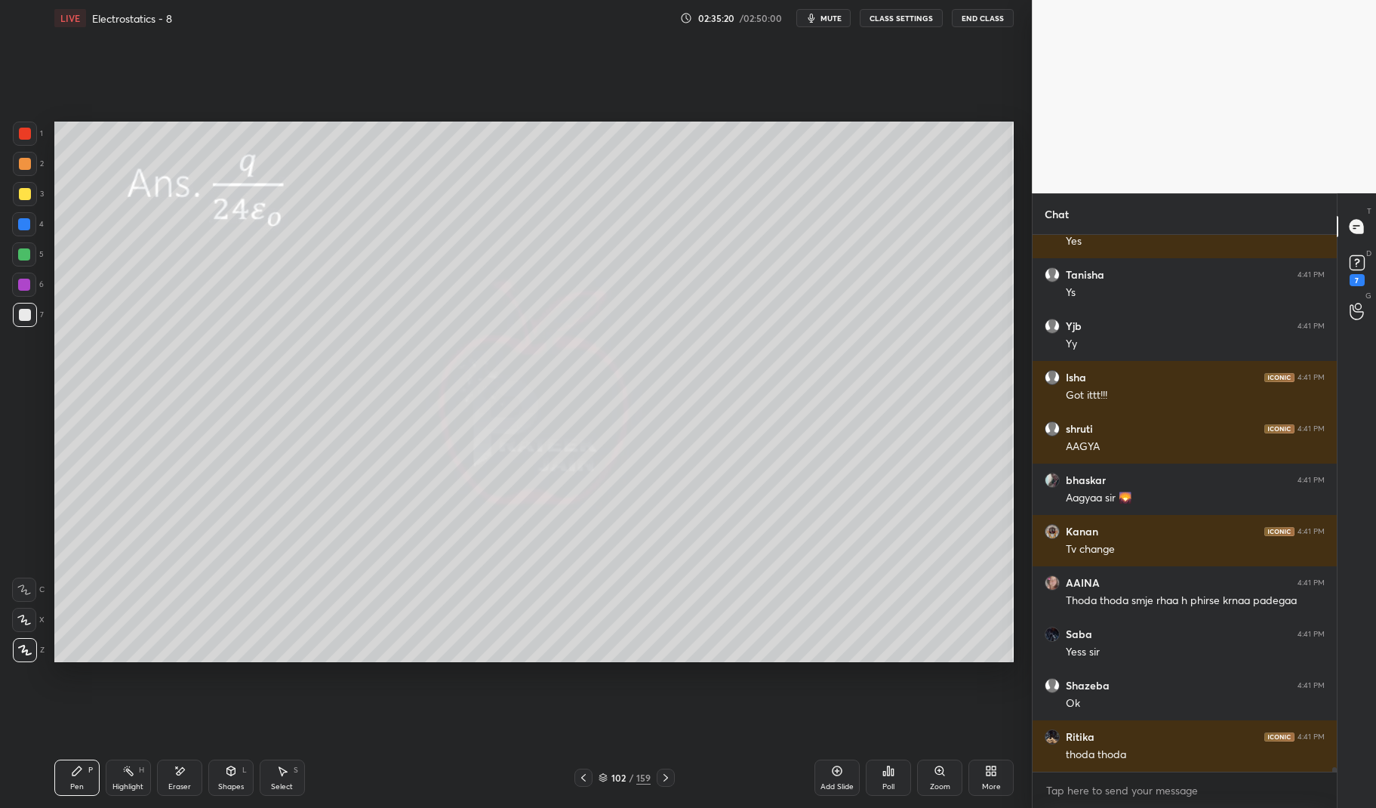
scroll to position [64695, 0]
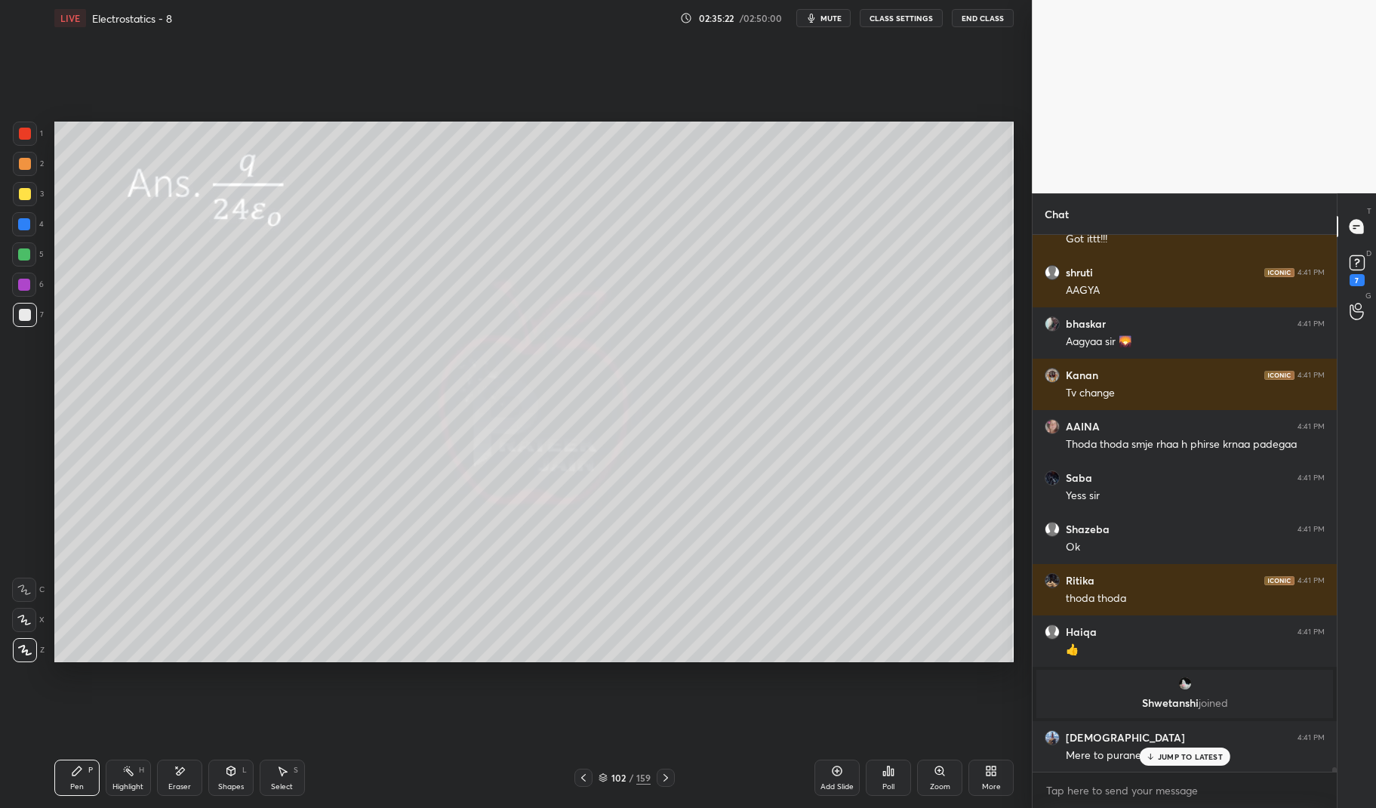
click at [583, 775] on icon at bounding box center [583, 777] width 12 height 12
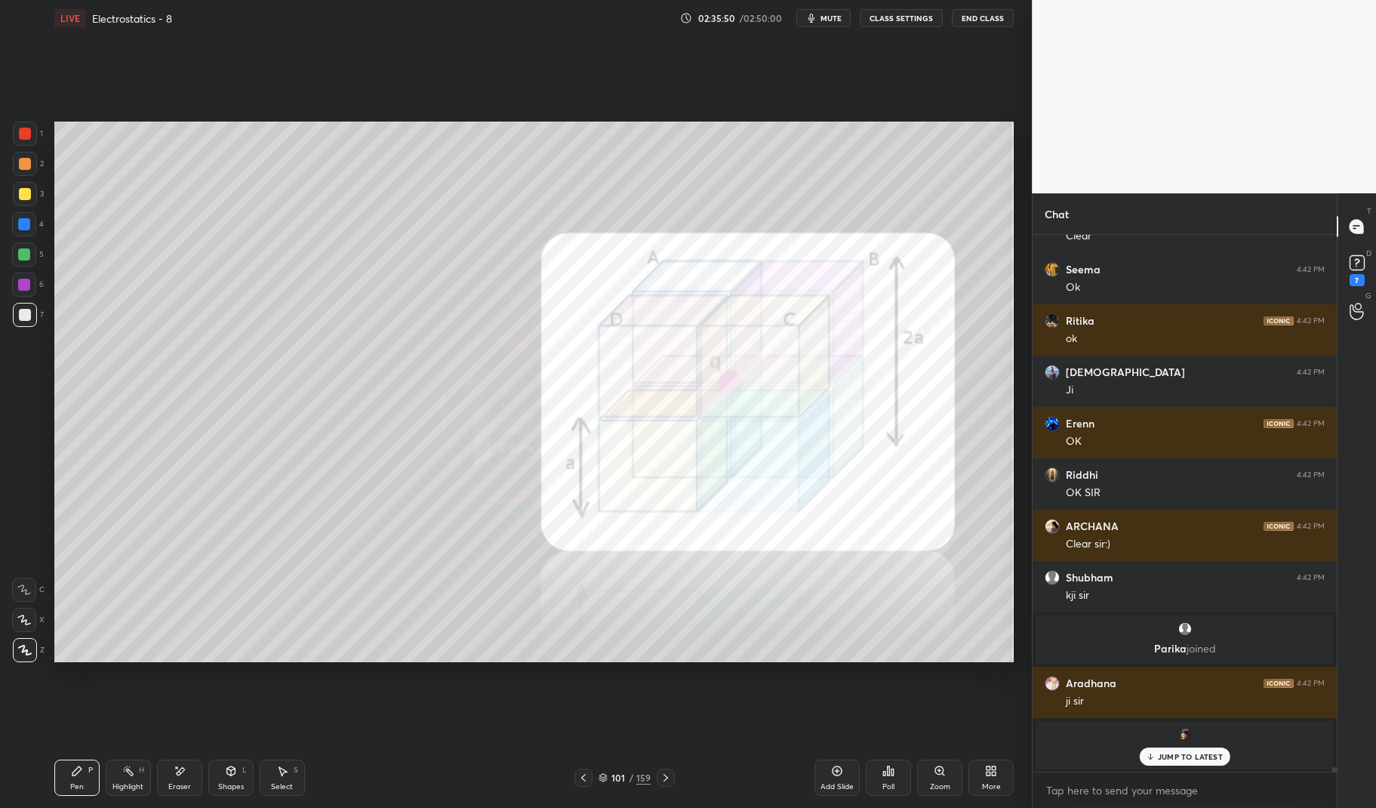
scroll to position [66489, 0]
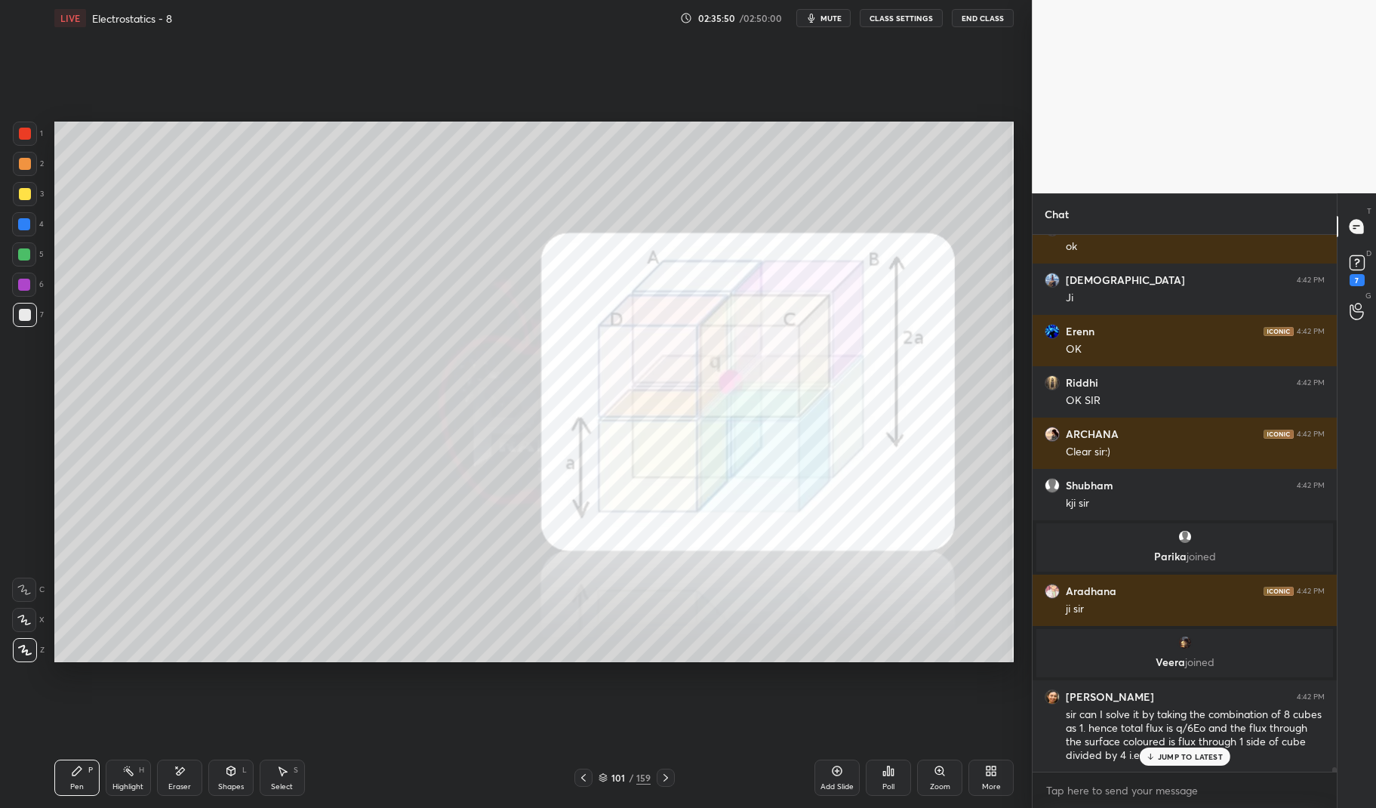
click at [1195, 754] on p "JUMP TO LATEST" at bounding box center [1190, 756] width 65 height 9
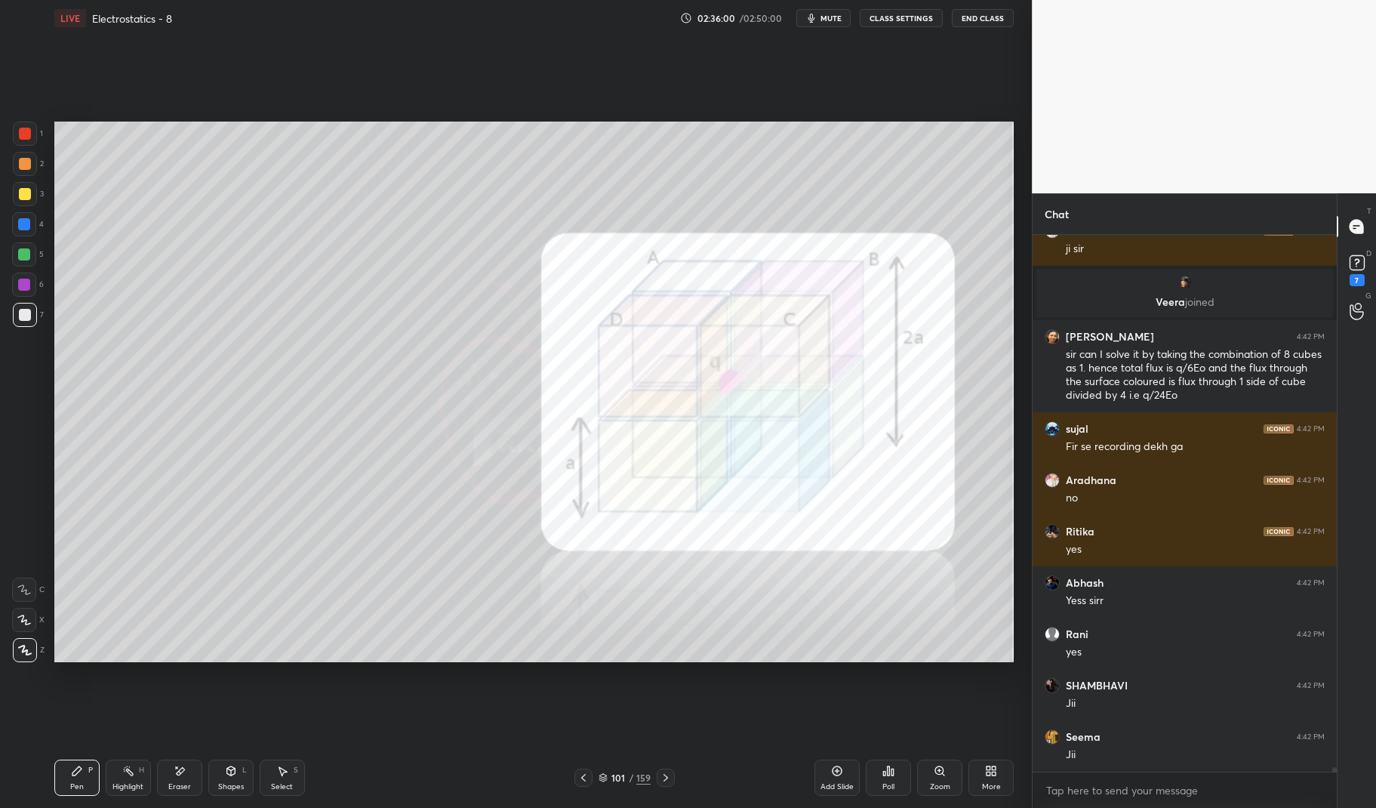
scroll to position [66900, 0]
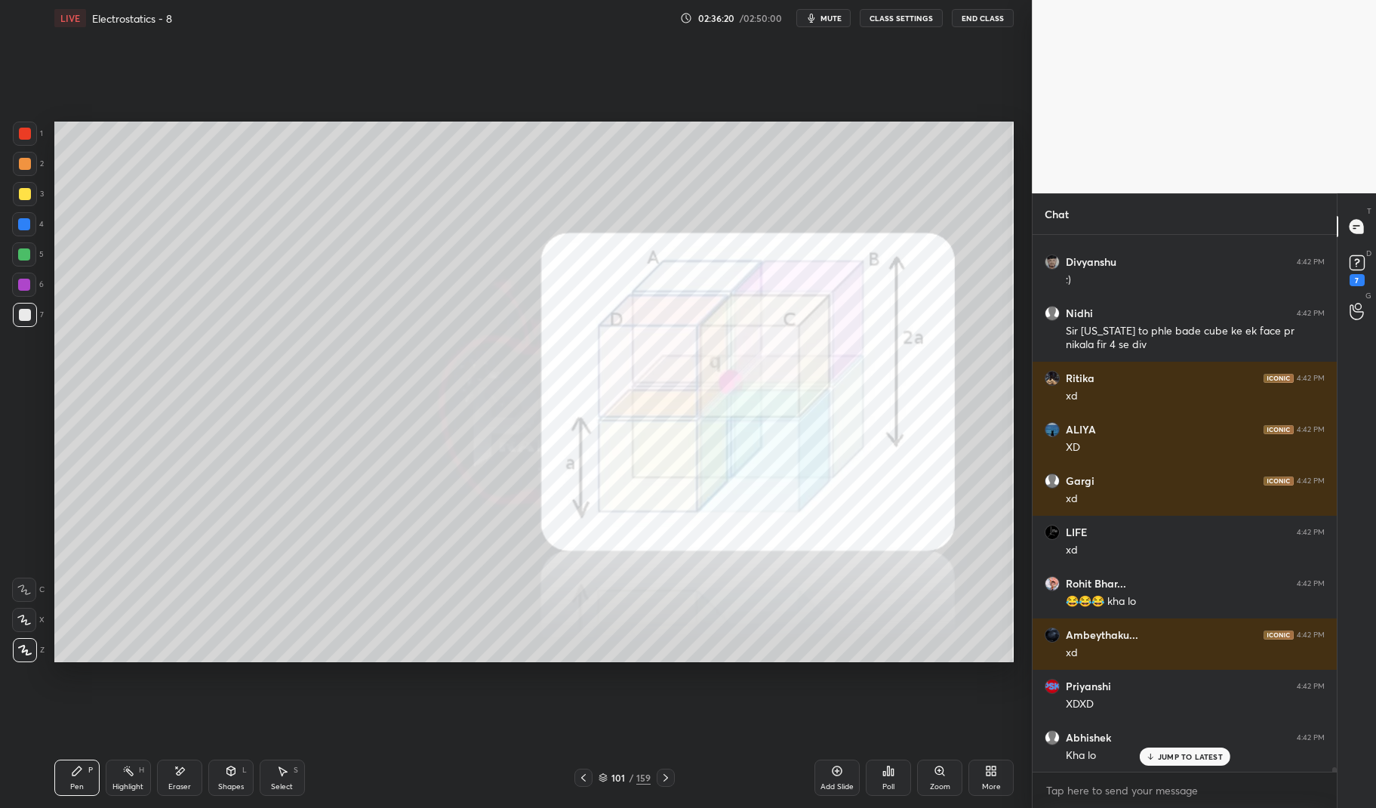
click at [848, 767] on div "Add Slide" at bounding box center [836, 777] width 45 height 36
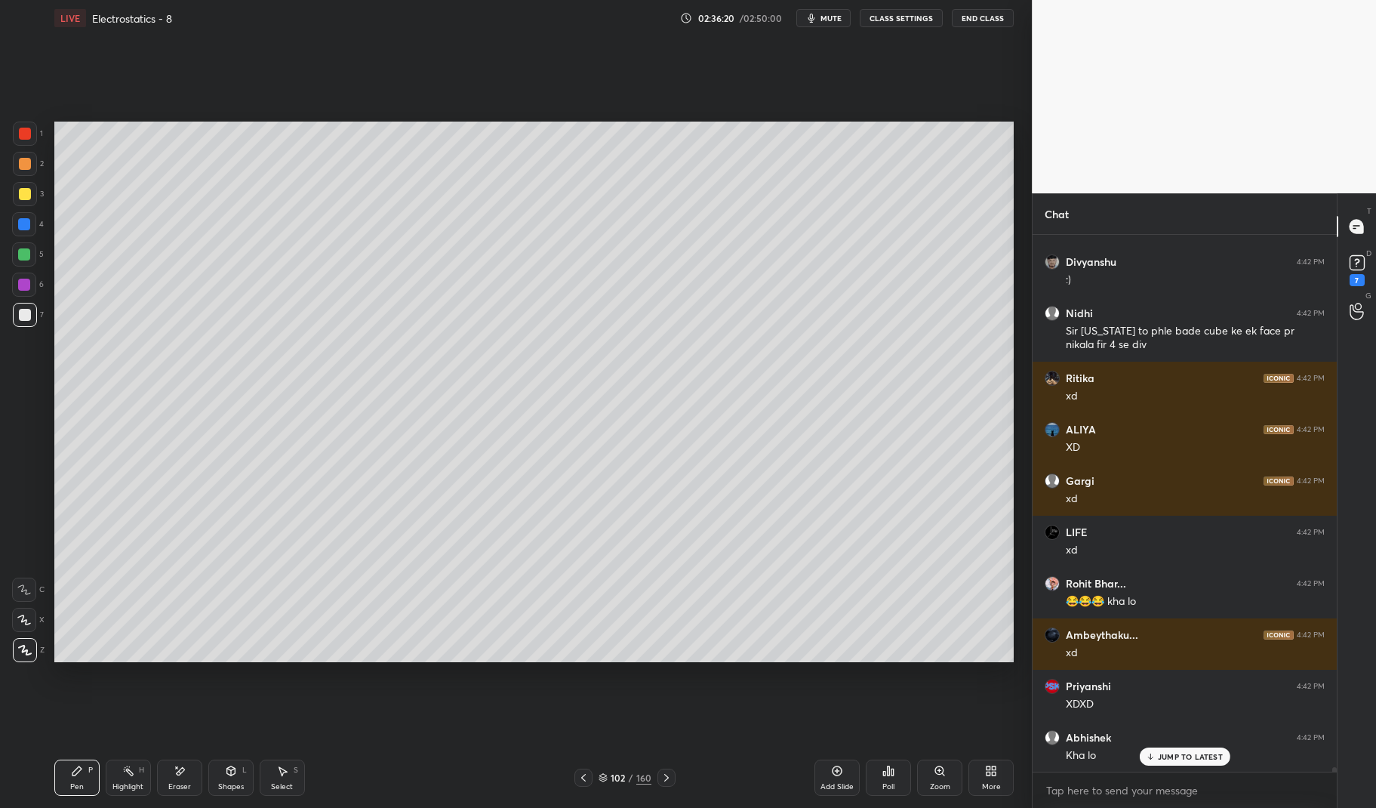
click at [64, 772] on div "Pen P" at bounding box center [76, 777] width 45 height 36
click at [54, 776] on div "Pen P" at bounding box center [76, 777] width 45 height 36
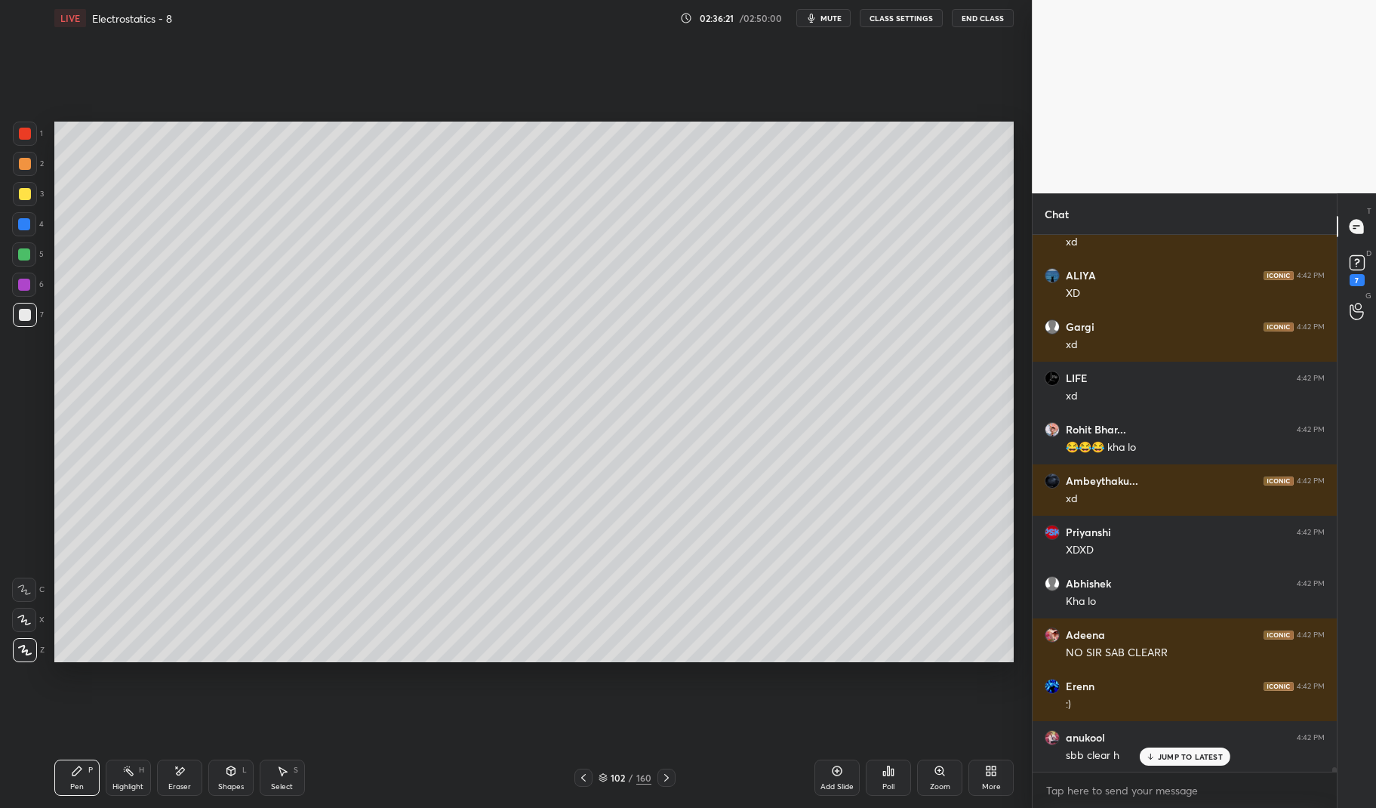
click at [37, 252] on div "5" at bounding box center [28, 254] width 32 height 24
click at [30, 257] on div at bounding box center [24, 254] width 24 height 24
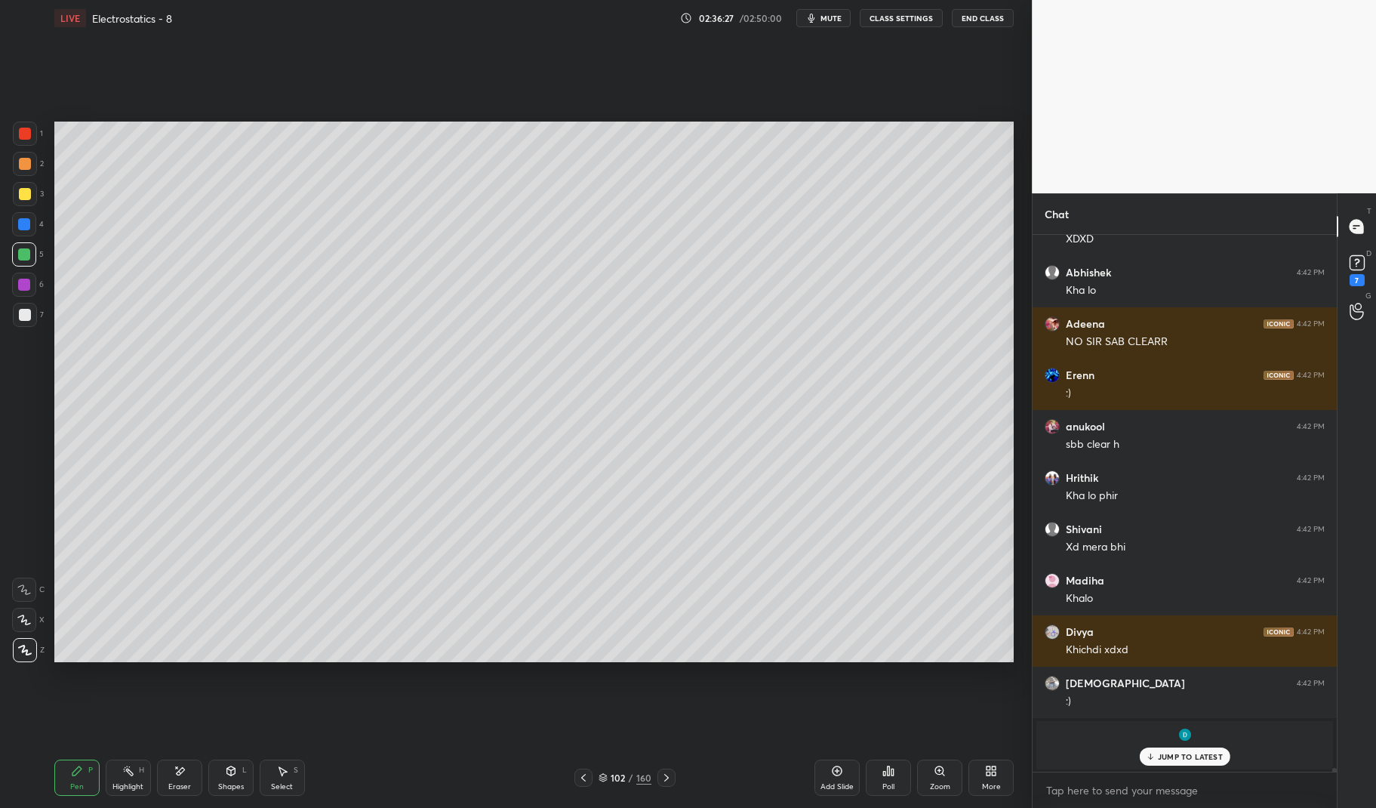
click at [78, 783] on div "Pen" at bounding box center [77, 787] width 14 height 8
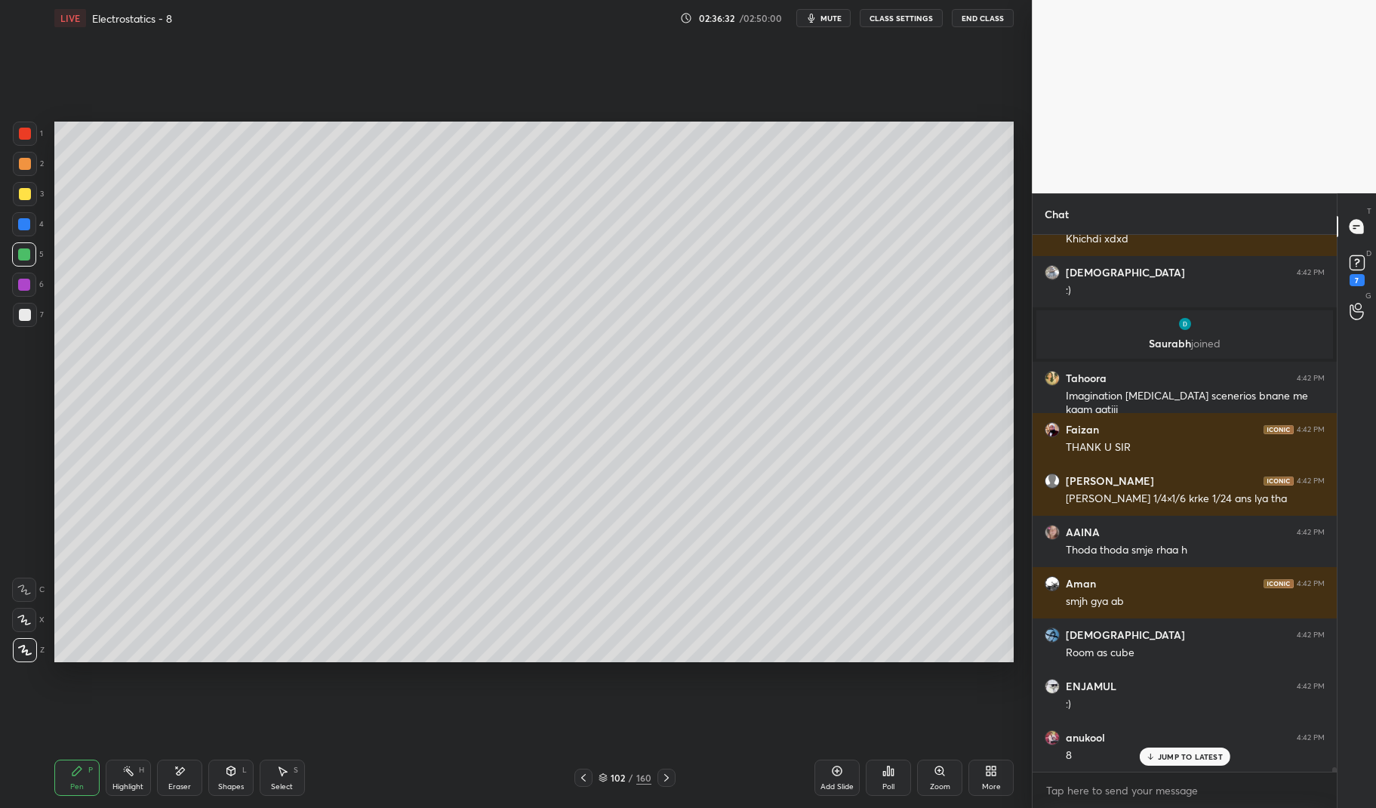
click at [582, 776] on icon at bounding box center [583, 777] width 12 height 12
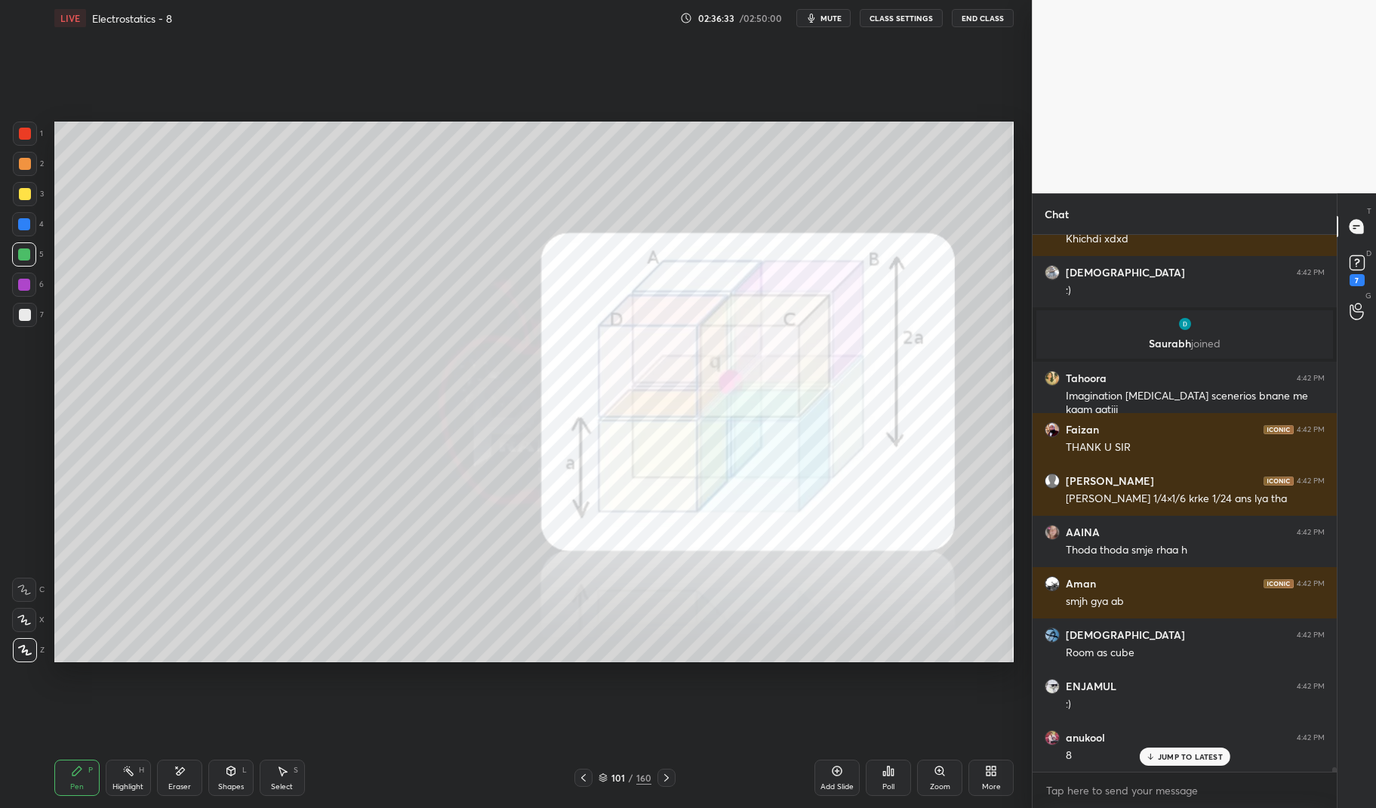
click at [131, 783] on div "Highlight" at bounding box center [127, 787] width 31 height 8
click at [112, 781] on div "Highlight H" at bounding box center [128, 777] width 45 height 36
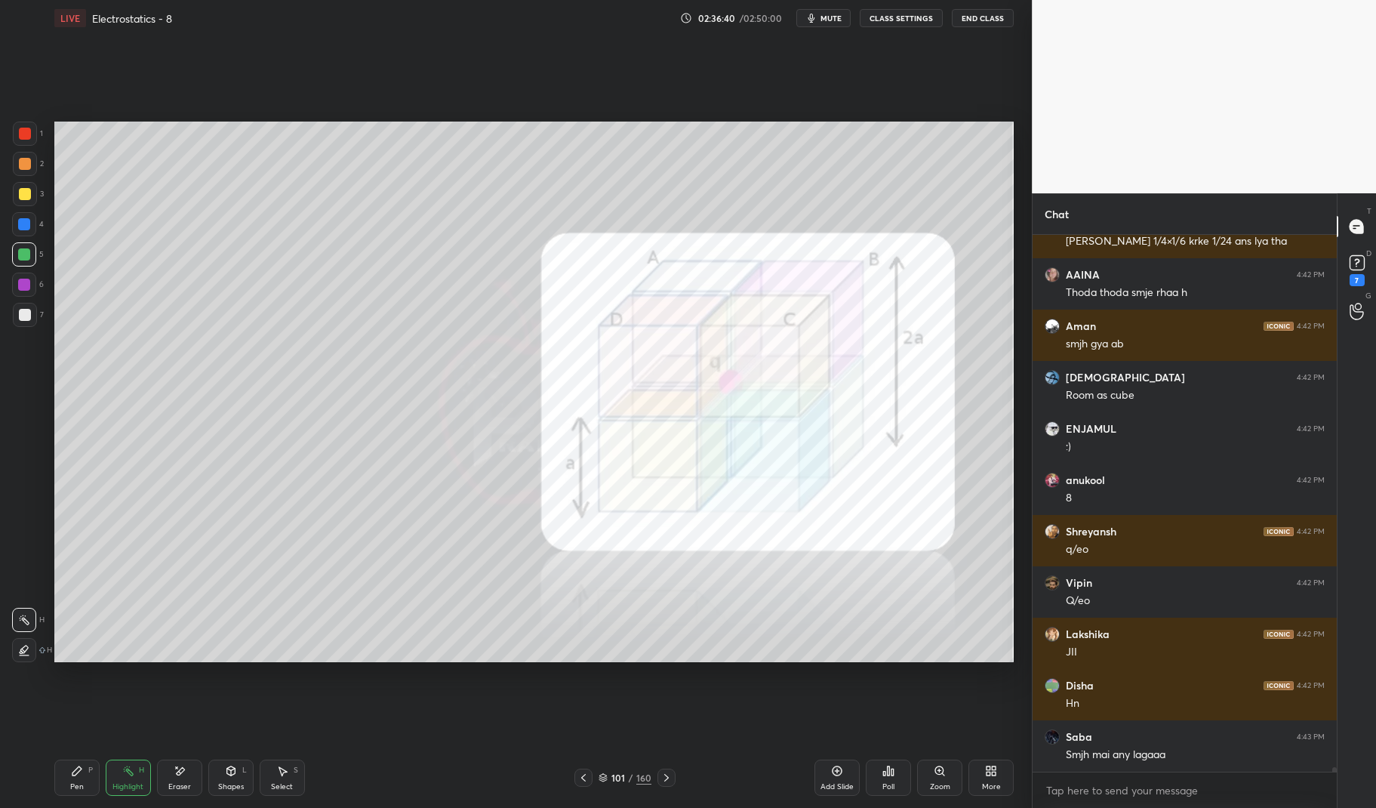
click at [24, 135] on div at bounding box center [25, 134] width 12 height 12
click at [31, 131] on div at bounding box center [25, 134] width 24 height 24
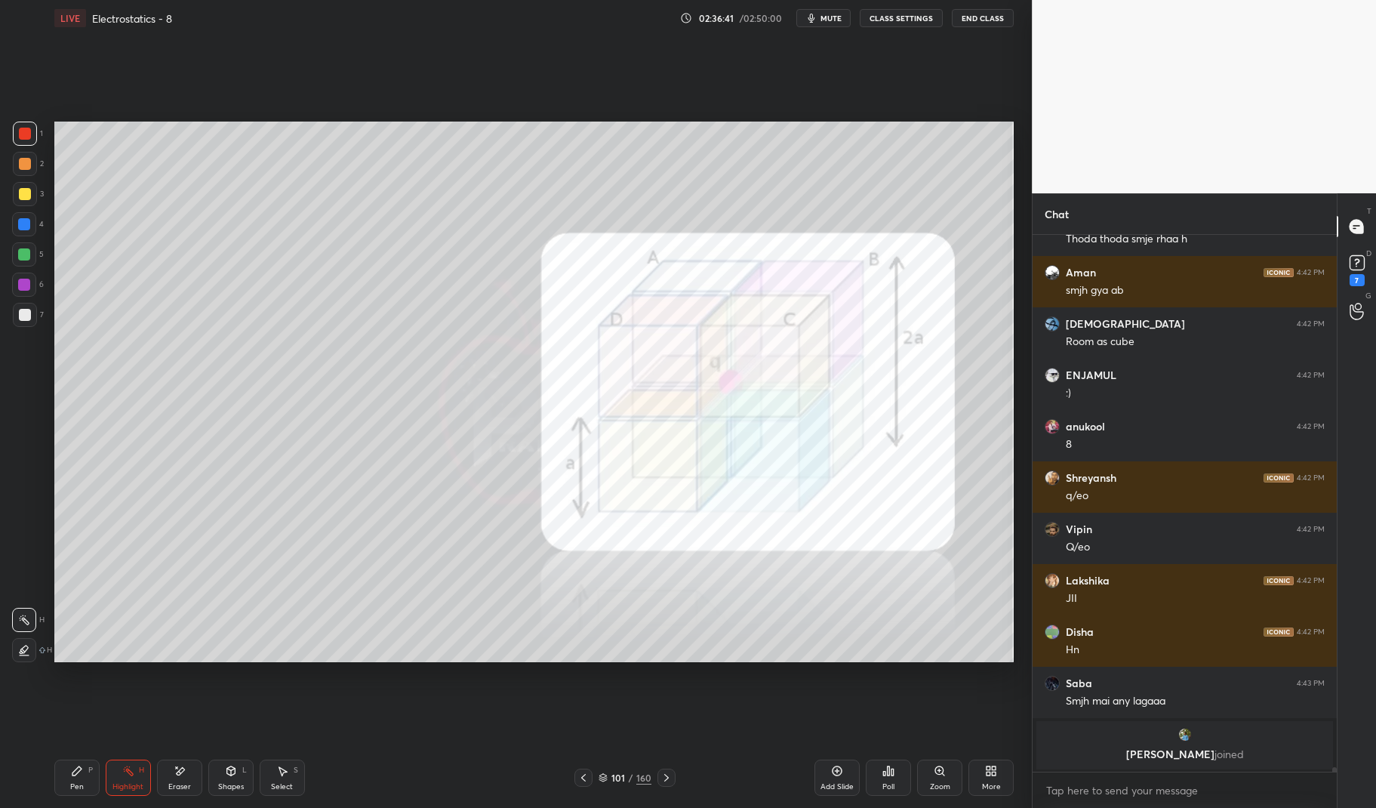
click at [22, 192] on div at bounding box center [25, 194] width 12 height 12
click at [21, 197] on div at bounding box center [25, 194] width 12 height 12
click at [20, 315] on div at bounding box center [25, 315] width 12 height 12
click at [32, 137] on div at bounding box center [25, 134] width 24 height 24
click at [36, 138] on div at bounding box center [25, 134] width 24 height 24
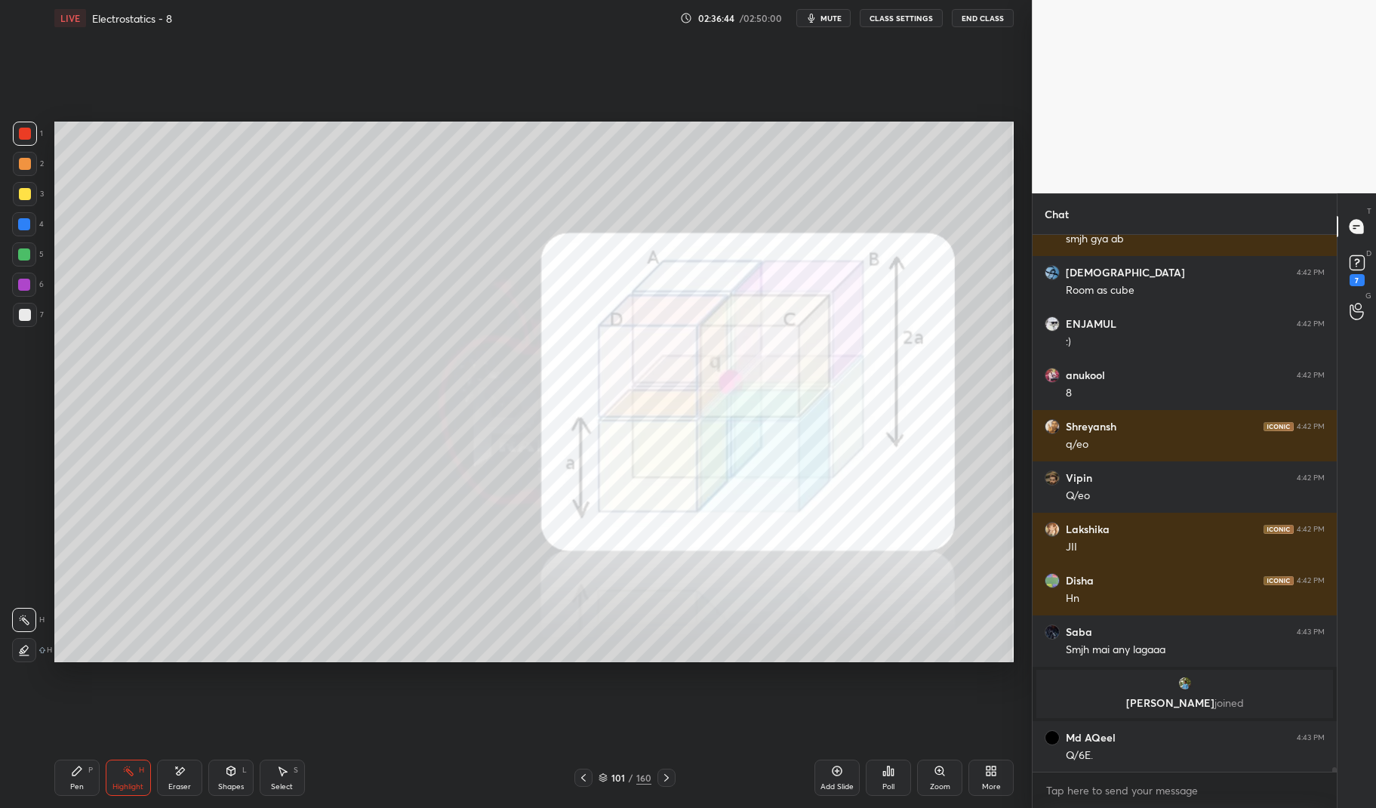
click at [81, 769] on icon at bounding box center [76, 770] width 9 height 9
click at [80, 769] on icon at bounding box center [76, 770] width 9 height 9
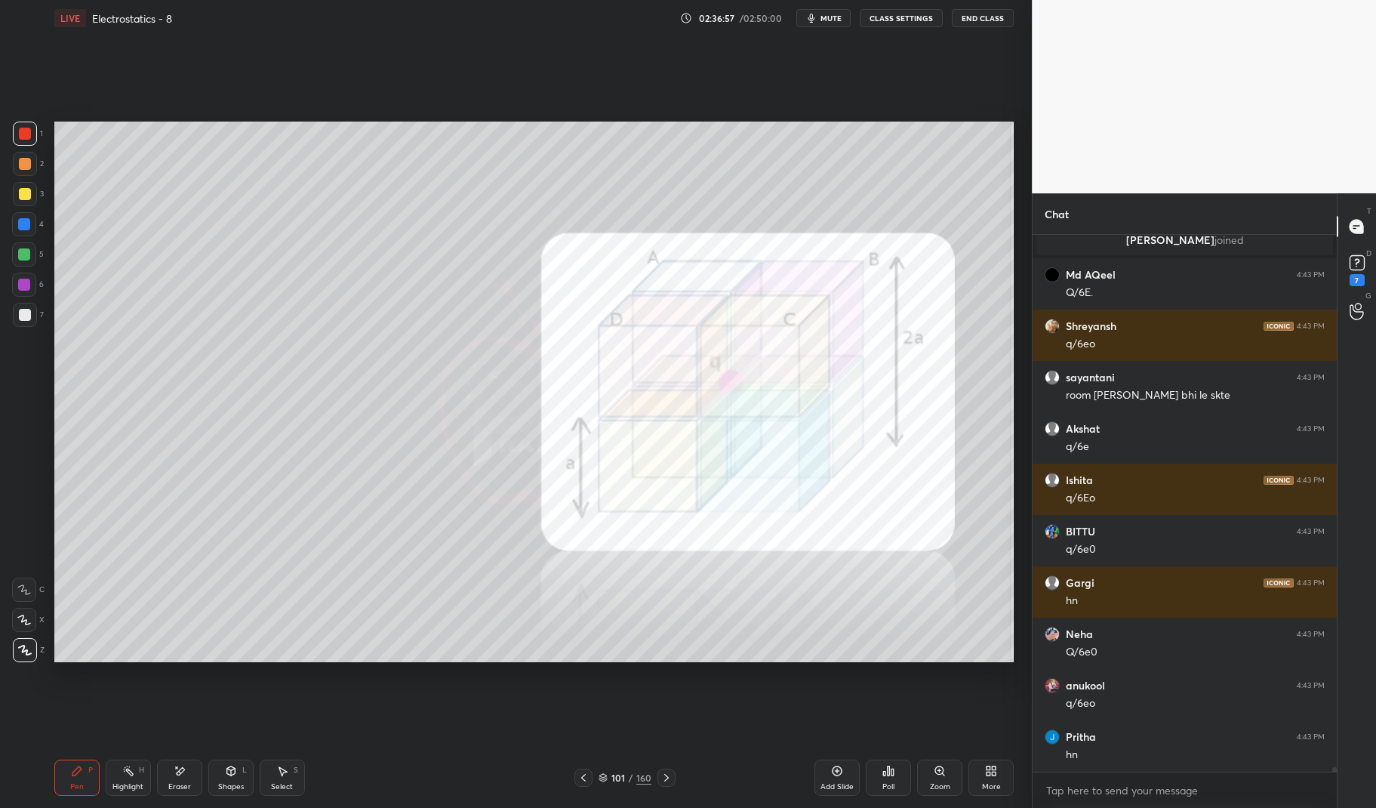
click at [663, 778] on icon at bounding box center [666, 777] width 12 height 12
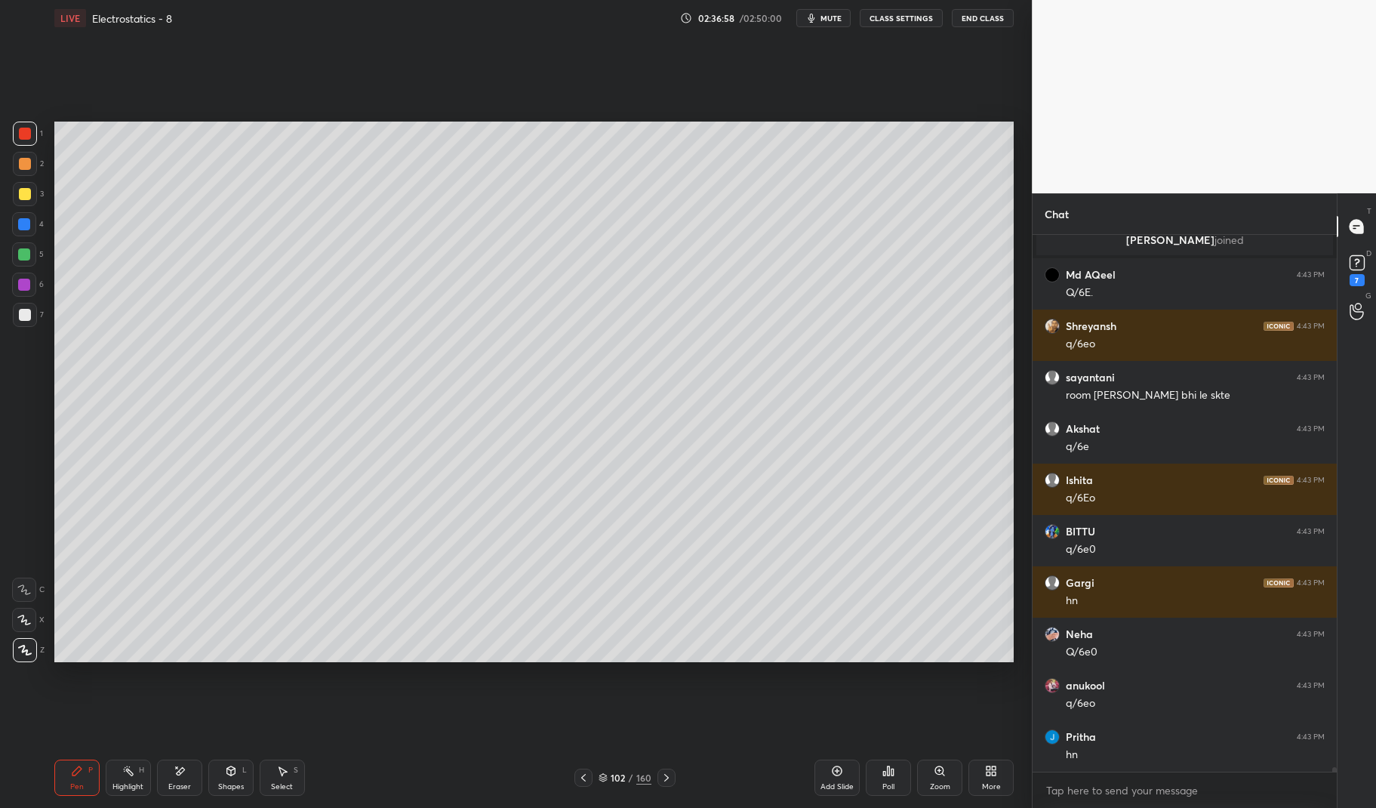
click at [73, 773] on icon at bounding box center [76, 770] width 9 height 9
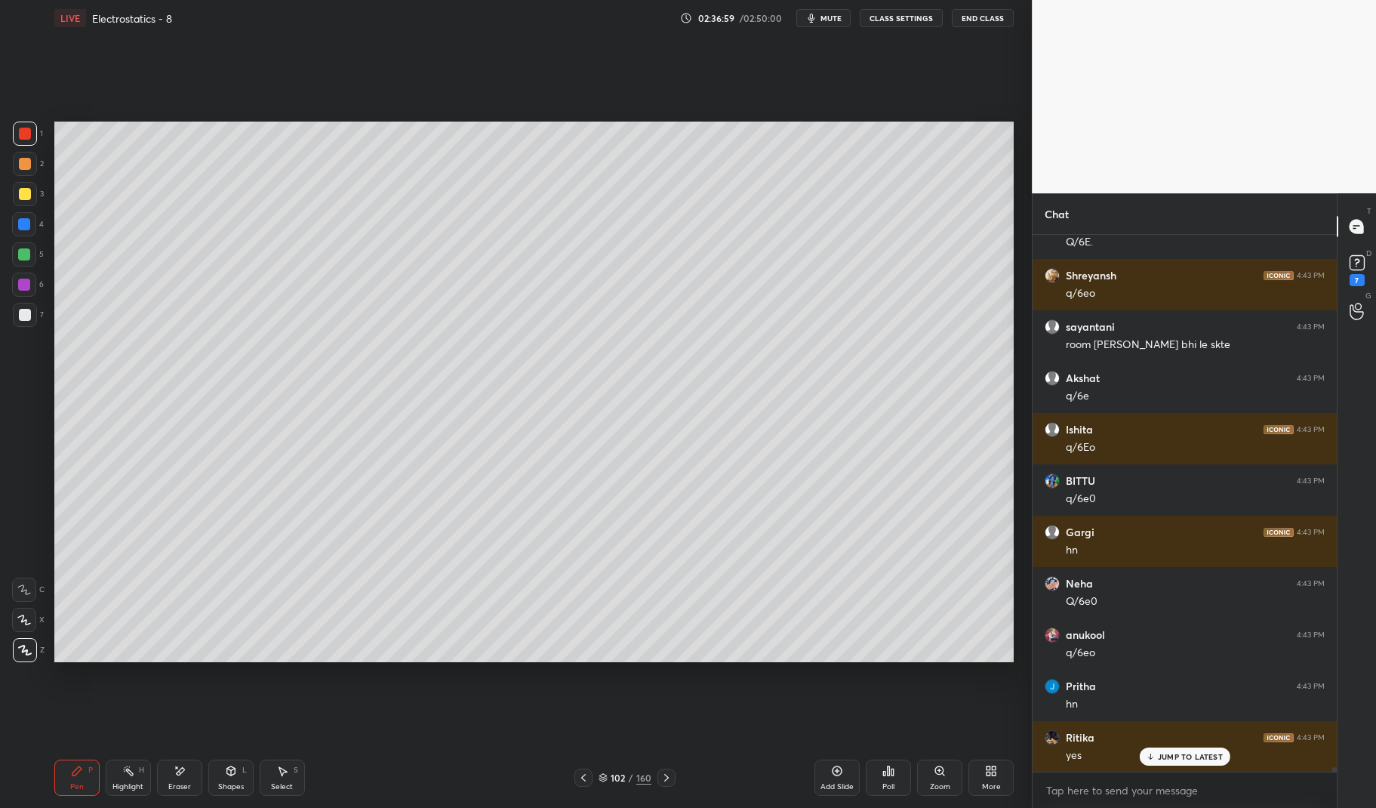
click at [29, 259] on div at bounding box center [24, 254] width 12 height 12
click at [25, 257] on div at bounding box center [24, 254] width 12 height 12
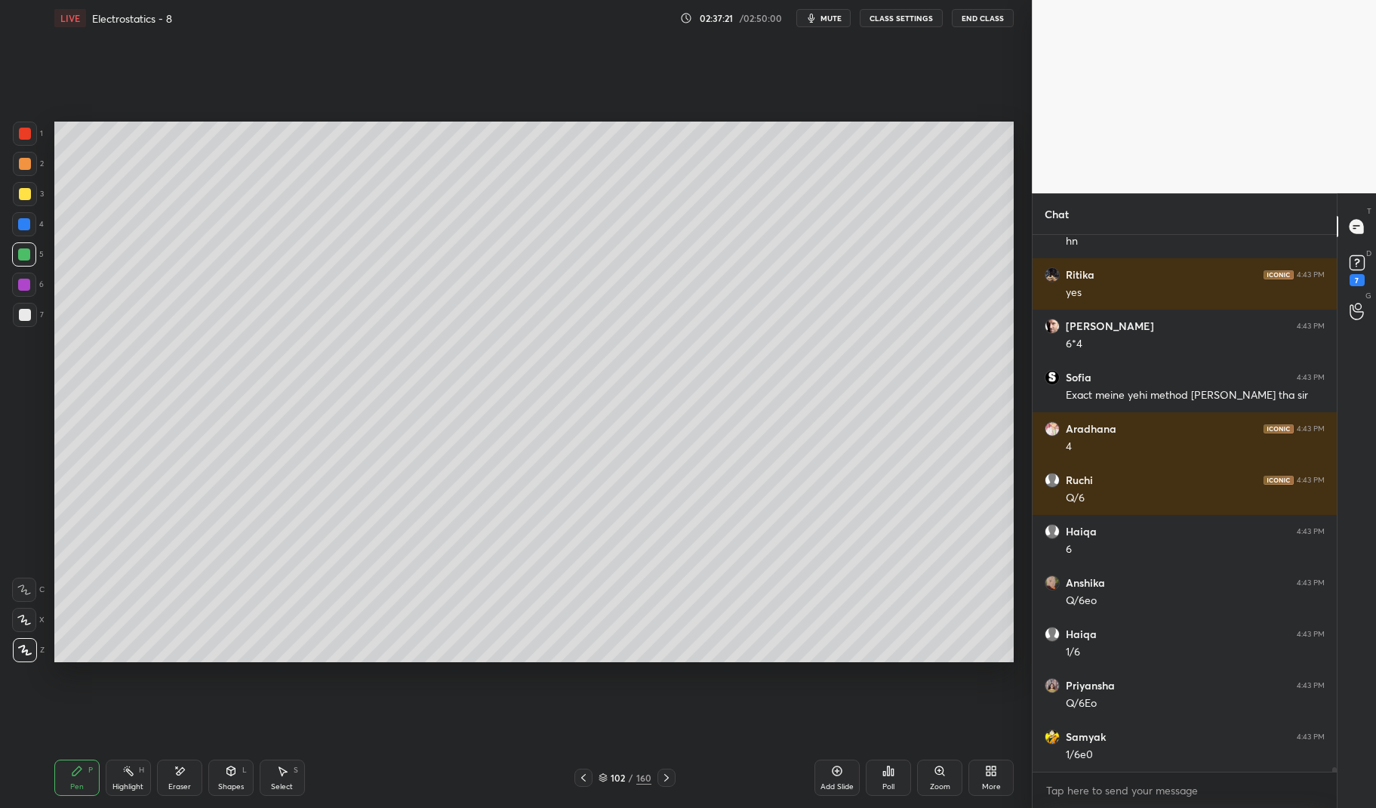
click at [589, 774] on div at bounding box center [583, 777] width 18 height 18
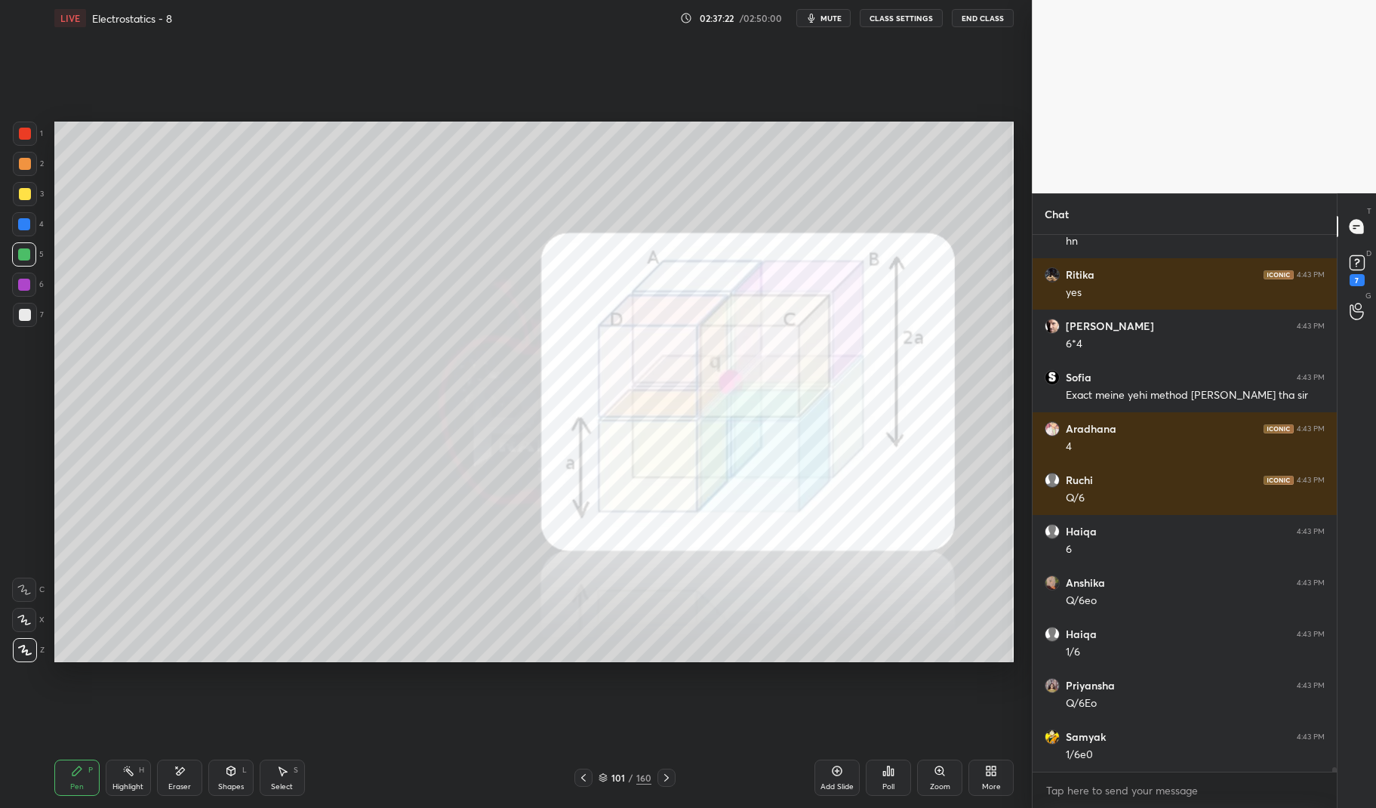
click at [128, 777] on icon at bounding box center [128, 770] width 12 height 12
click at [124, 786] on div "Highlight" at bounding box center [127, 787] width 31 height 8
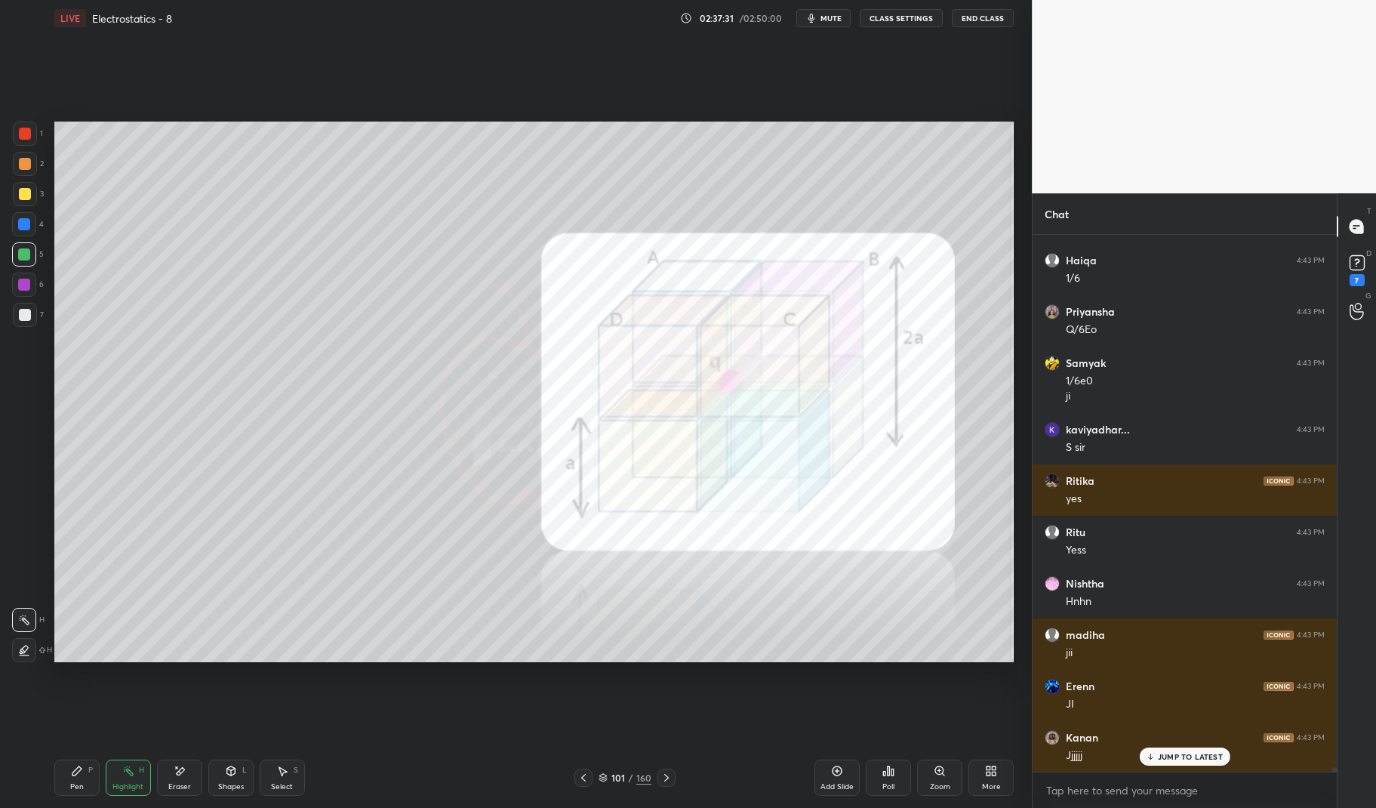
scroll to position [66802, 0]
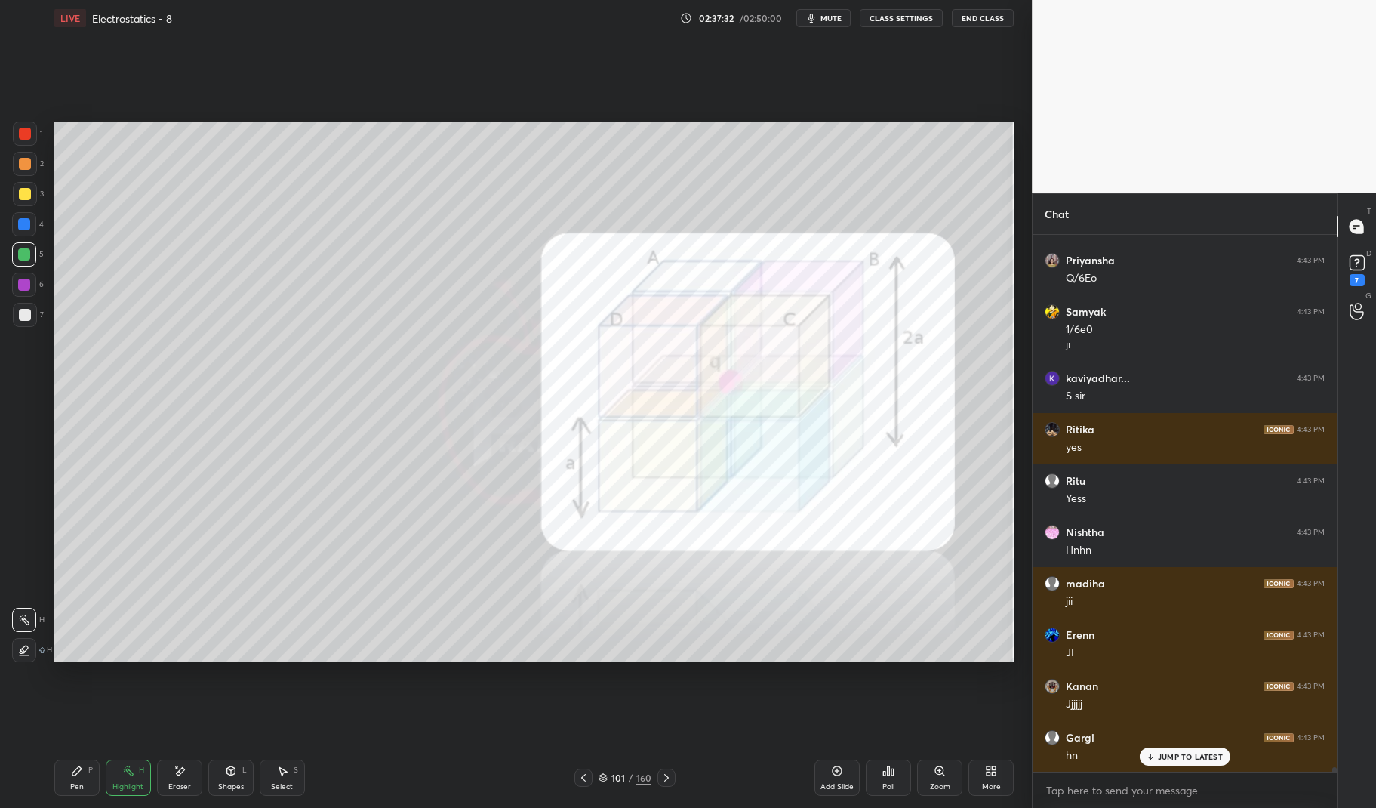
click at [17, 183] on div at bounding box center [25, 194] width 24 height 24
click at [9, 186] on div "1 2 3 4 5 6 7 C X Z E E Erase all H H" at bounding box center [24, 392] width 48 height 540
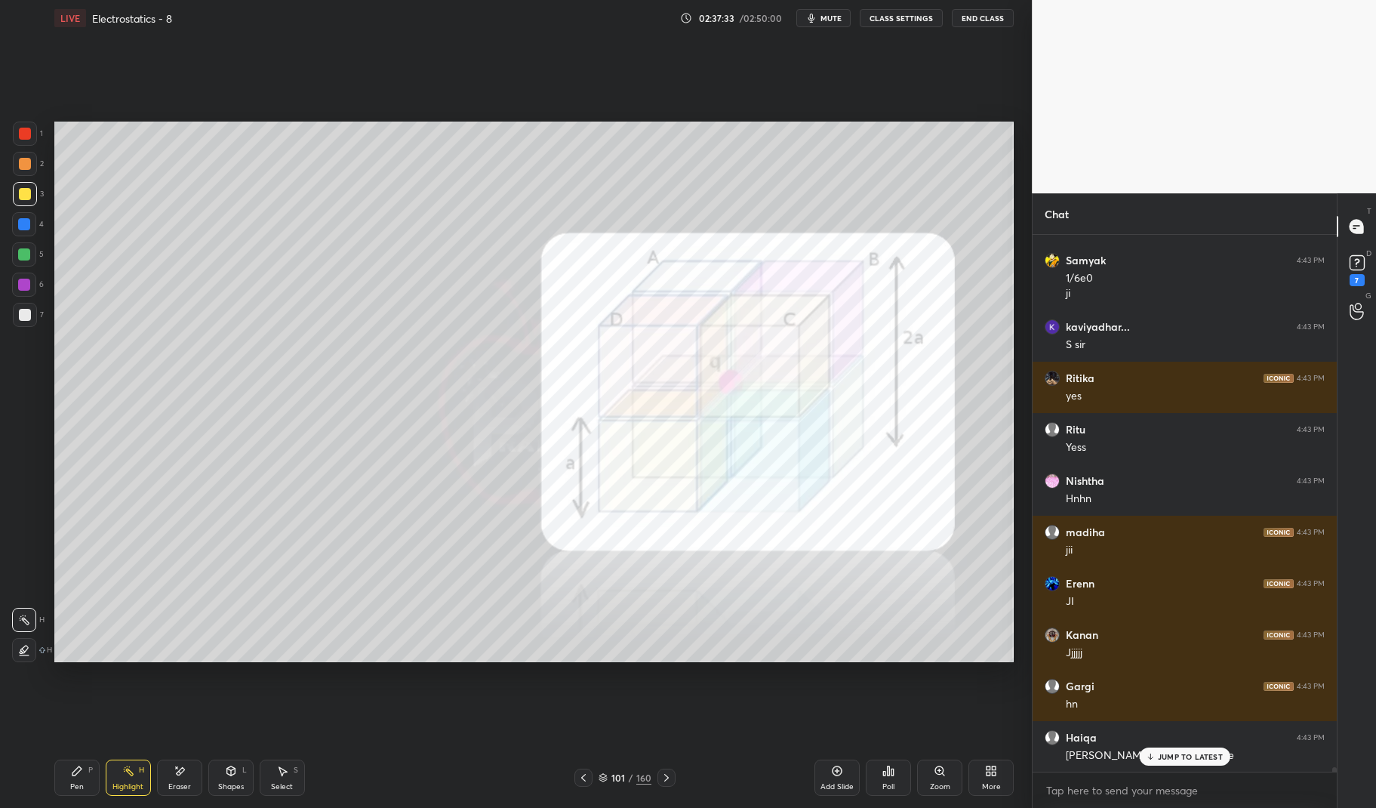
click at [26, 221] on div at bounding box center [24, 224] width 12 height 12
click at [32, 119] on div "1 2 3 4 5 6 7 C X Z E E Erase all H H LIVE Electrostatics - 8 02:37:35 / 02:50:…" at bounding box center [510, 404] width 1020 height 808
click at [23, 226] on div at bounding box center [24, 224] width 12 height 12
click at [86, 774] on div "Pen P" at bounding box center [76, 777] width 45 height 36
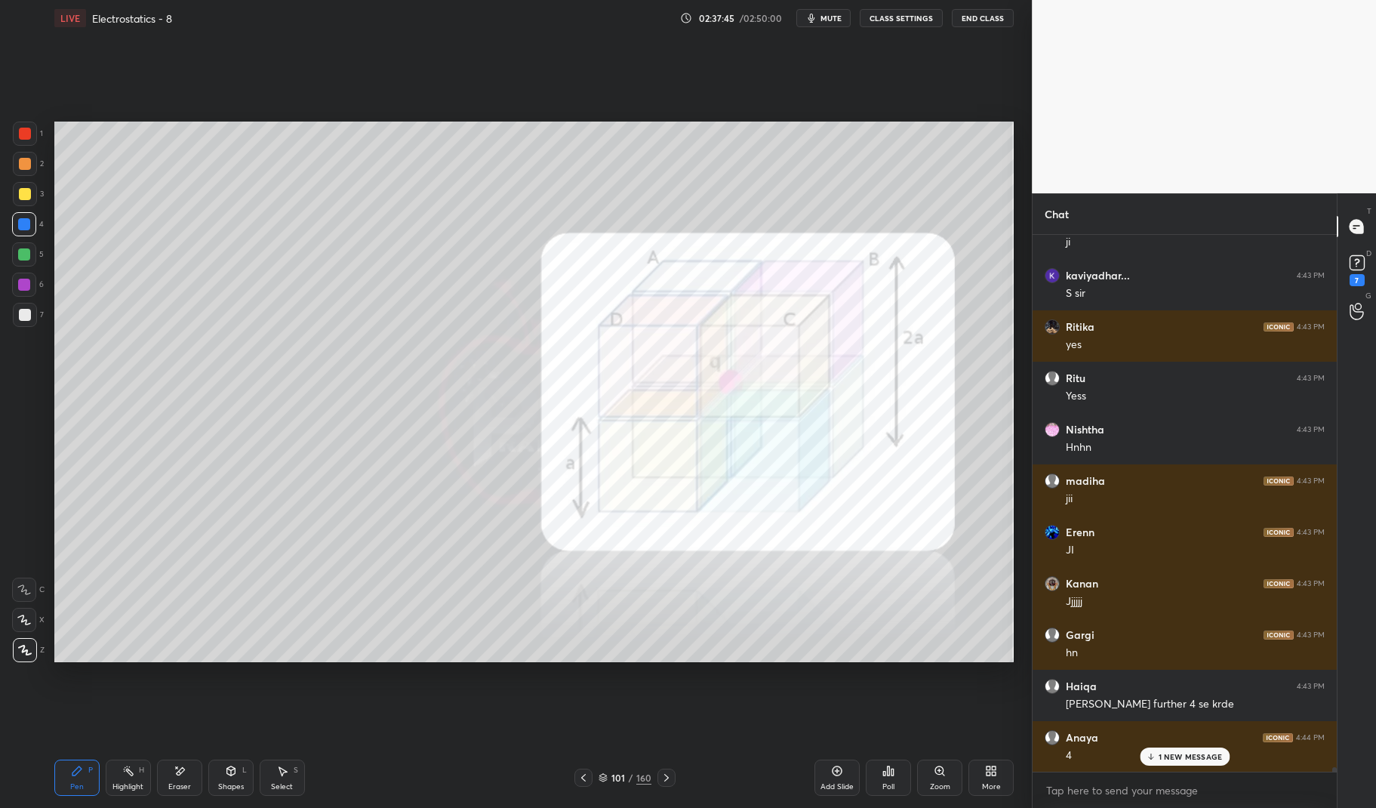
scroll to position [66956, 0]
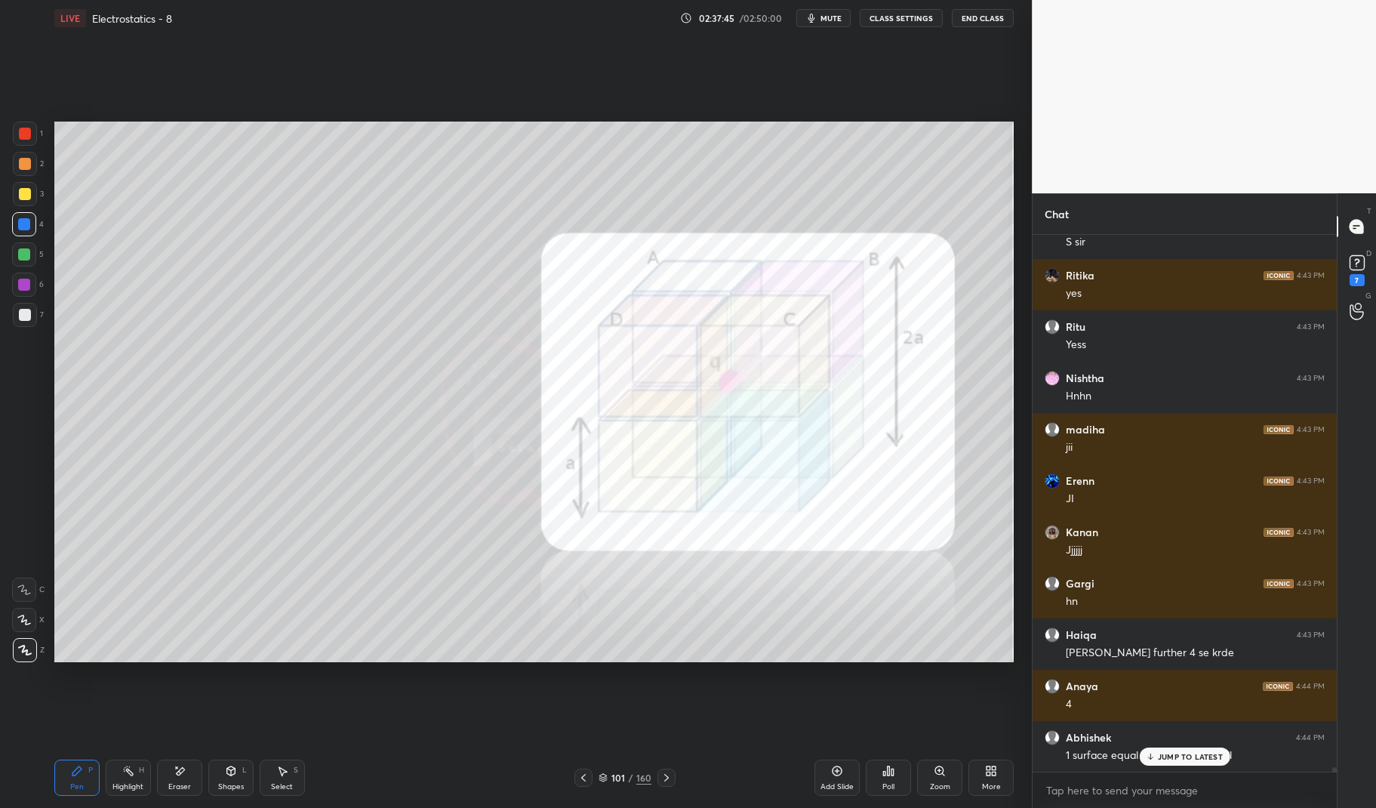
click at [122, 783] on div "Highlight" at bounding box center [127, 787] width 31 height 8
click at [114, 779] on div "Highlight H" at bounding box center [128, 777] width 45 height 36
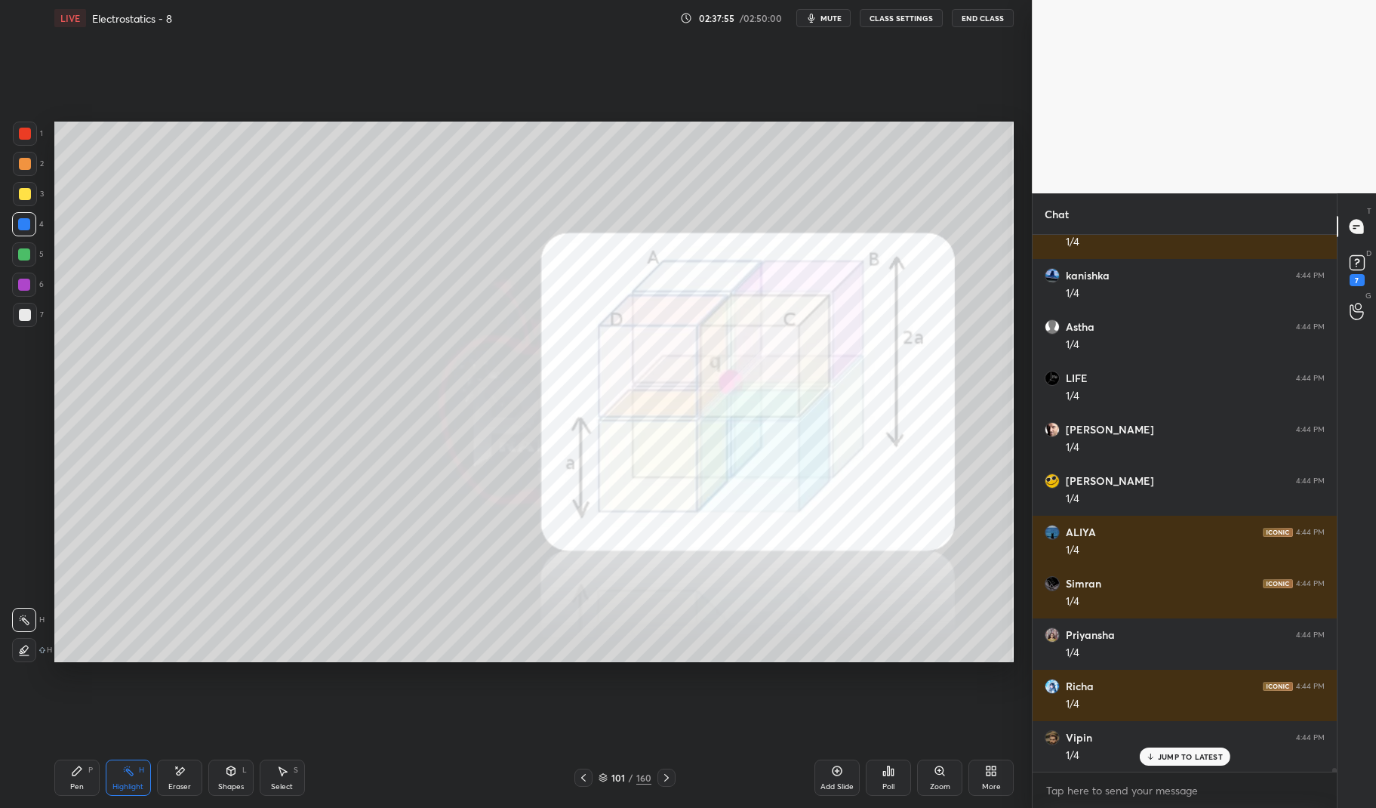
scroll to position [69573, 0]
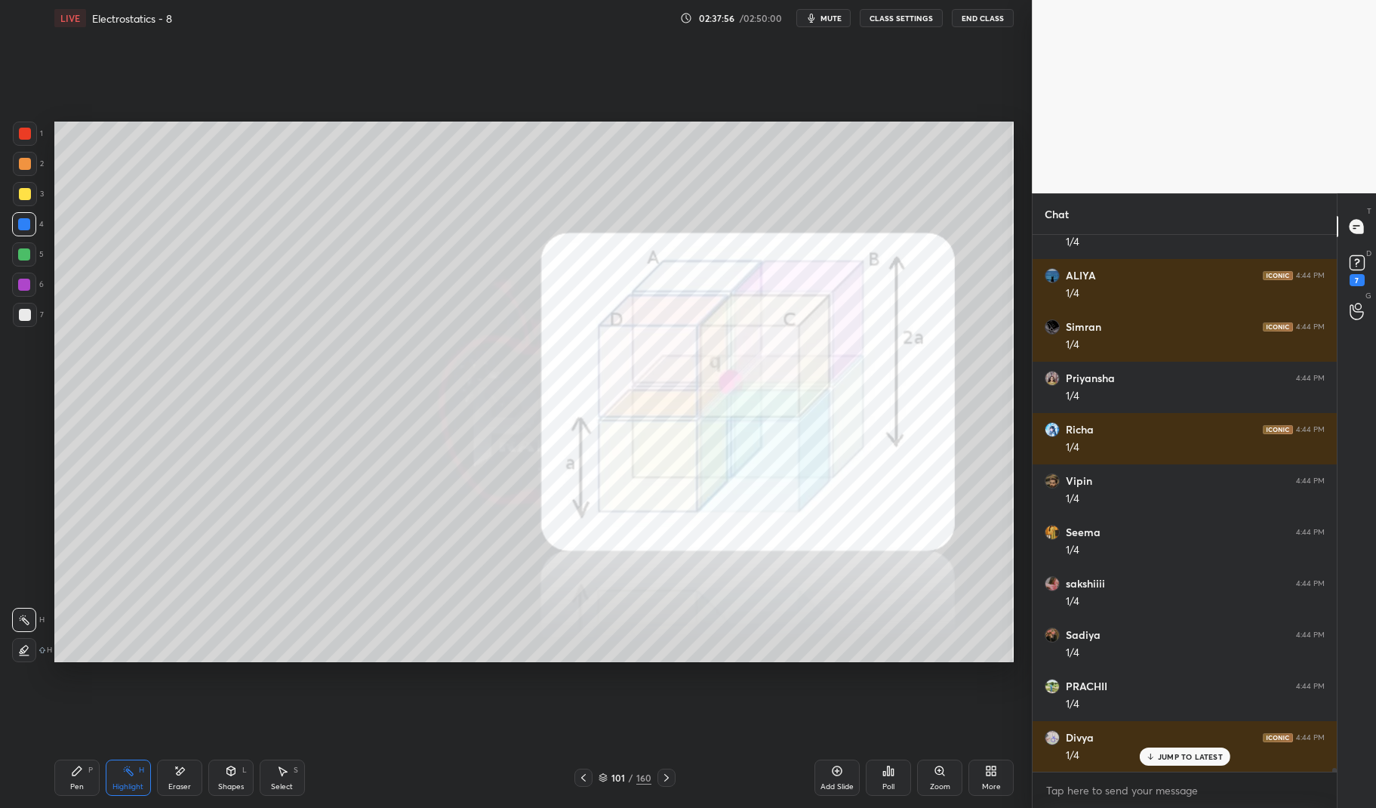
click at [666, 774] on icon at bounding box center [666, 777] width 12 height 12
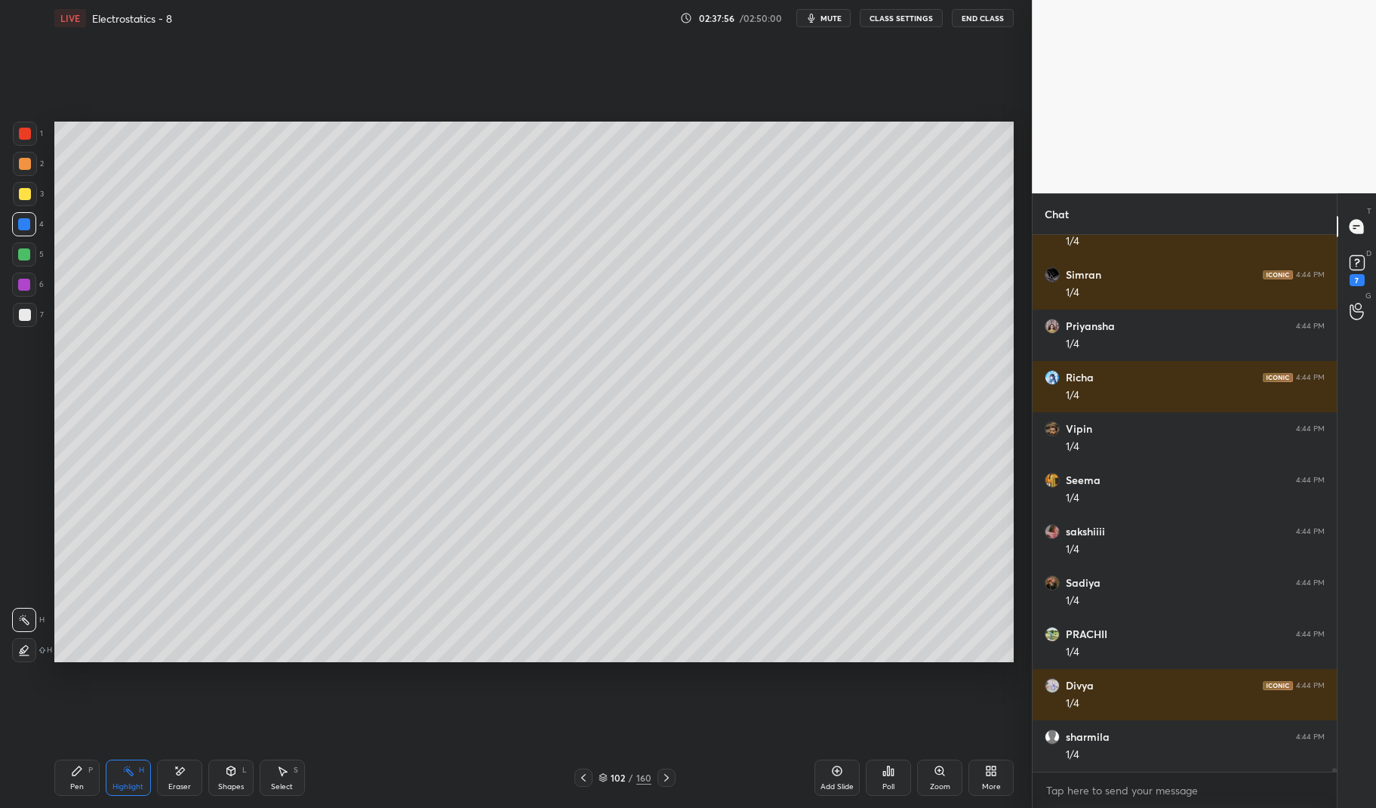
click at [82, 773] on icon at bounding box center [77, 770] width 12 height 12
click at [78, 772] on icon at bounding box center [76, 770] width 9 height 9
click at [34, 264] on div at bounding box center [24, 254] width 24 height 24
click at [17, 265] on div at bounding box center [24, 254] width 24 height 24
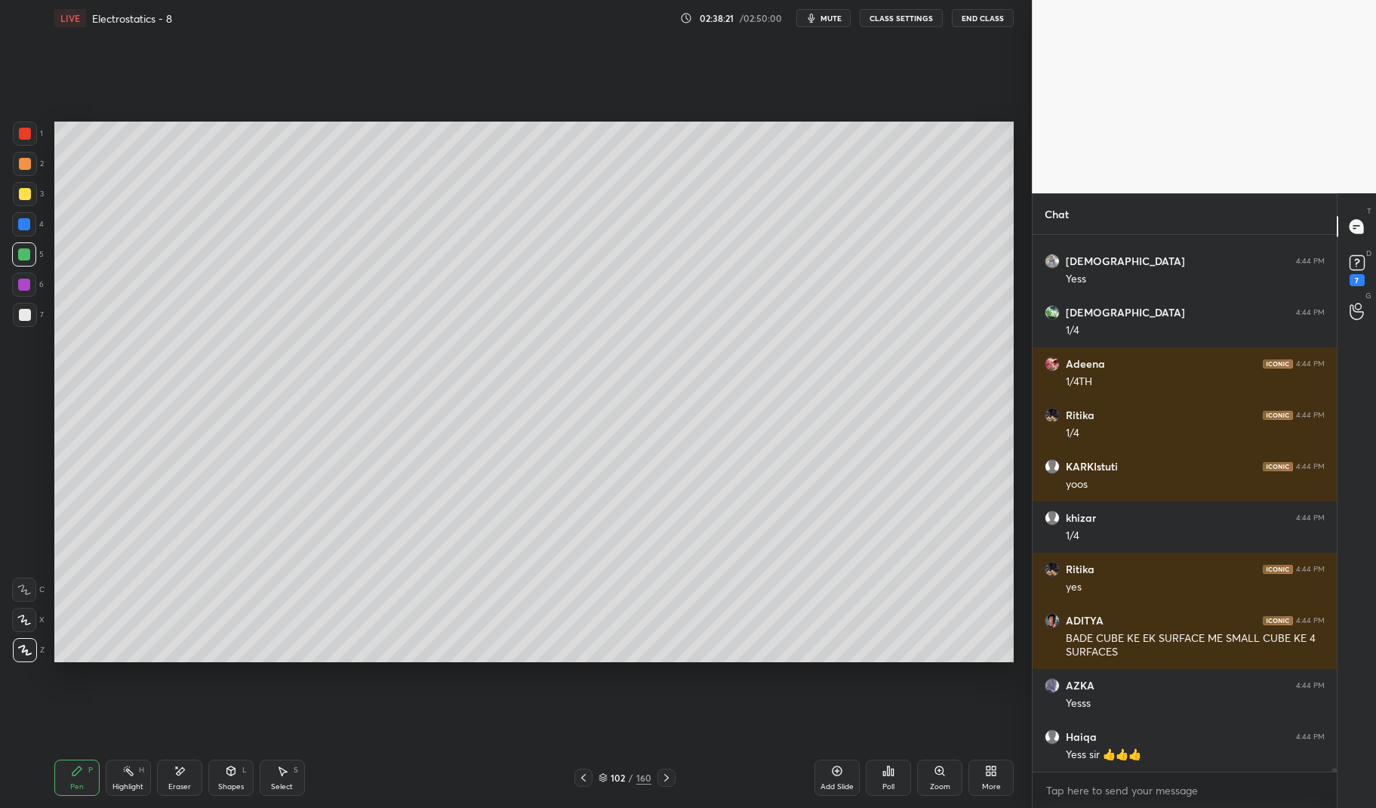
scroll to position [70613, 0]
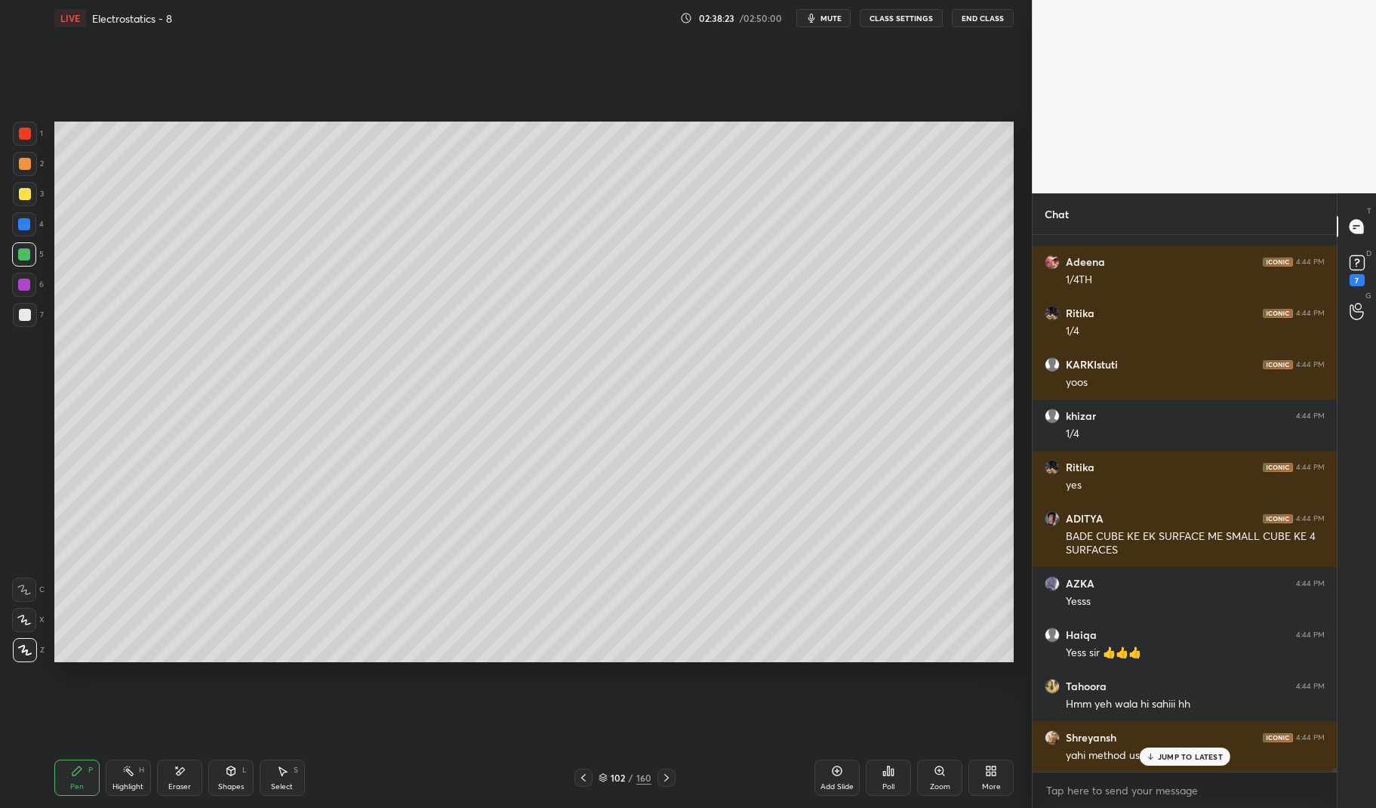
click at [1180, 758] on p "JUMP TO LATEST" at bounding box center [1190, 756] width 65 height 9
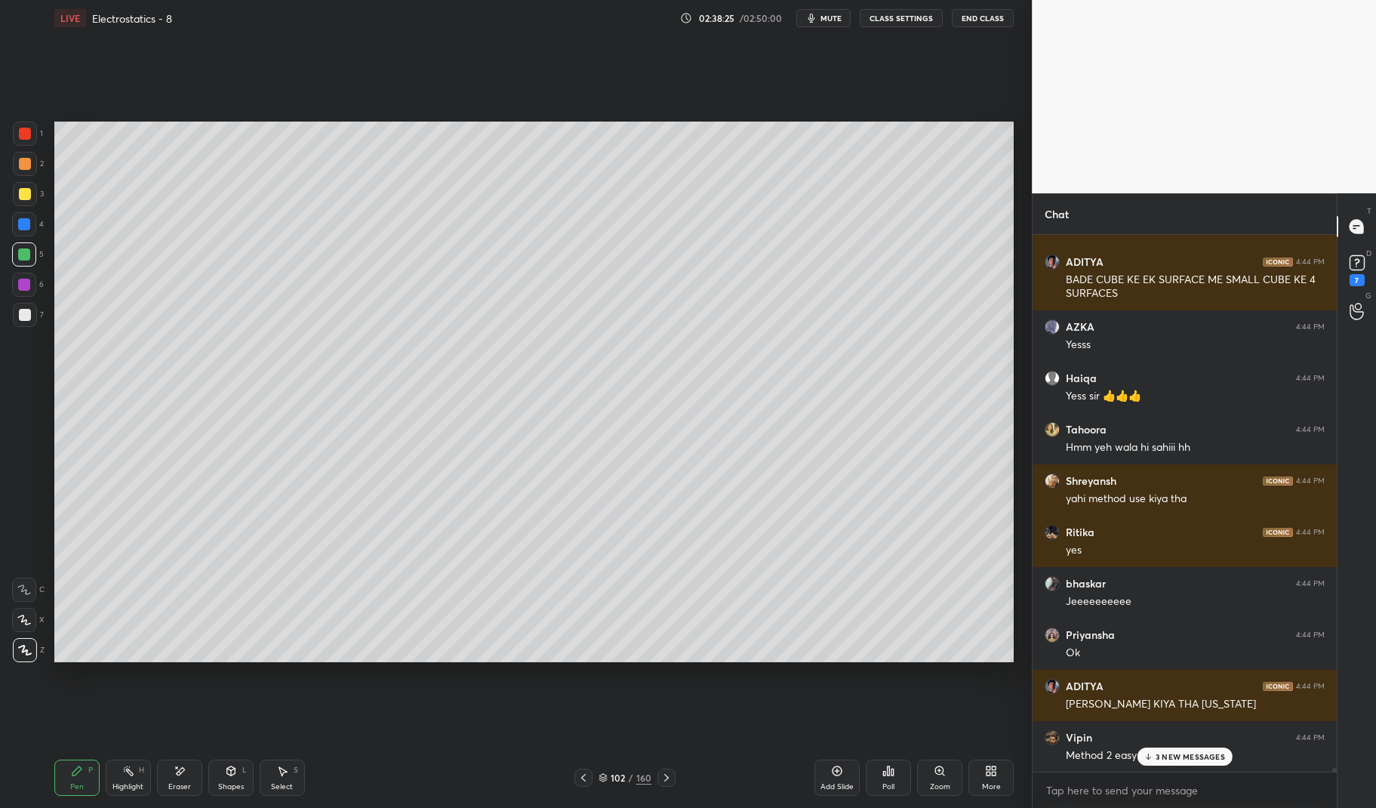
scroll to position [71075, 0]
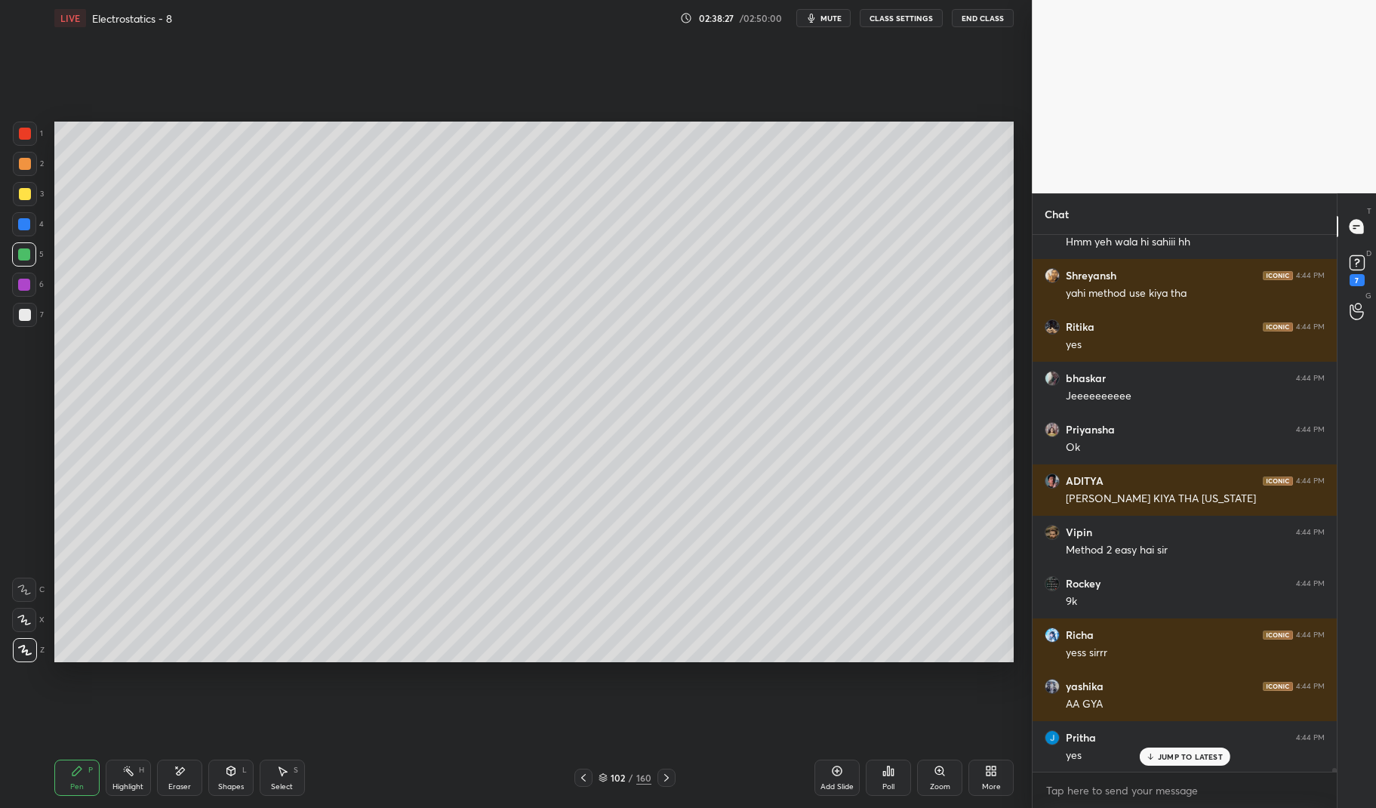
click at [586, 782] on icon at bounding box center [583, 777] width 12 height 12
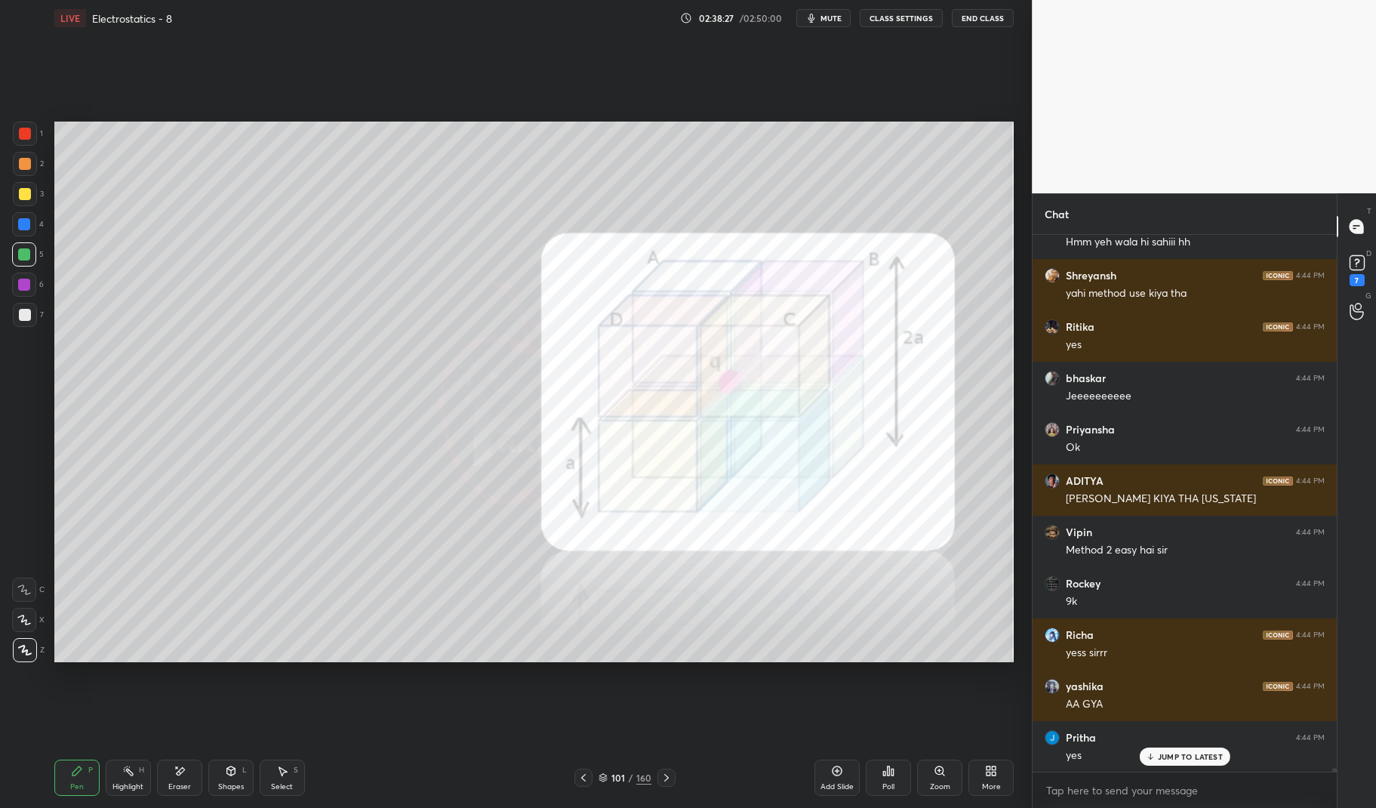
scroll to position [71280, 0]
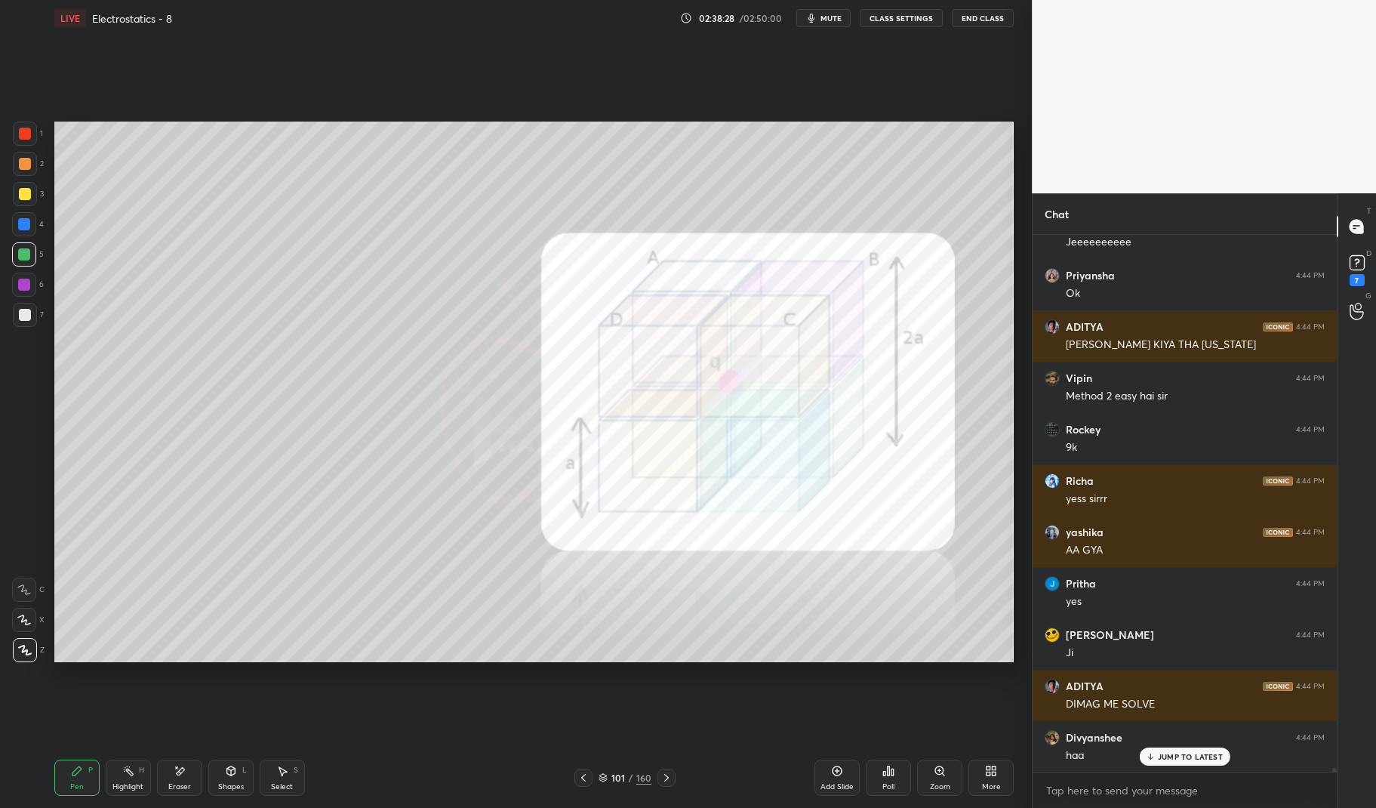
click at [594, 769] on div "101 / 160" at bounding box center [624, 777] width 101 height 18
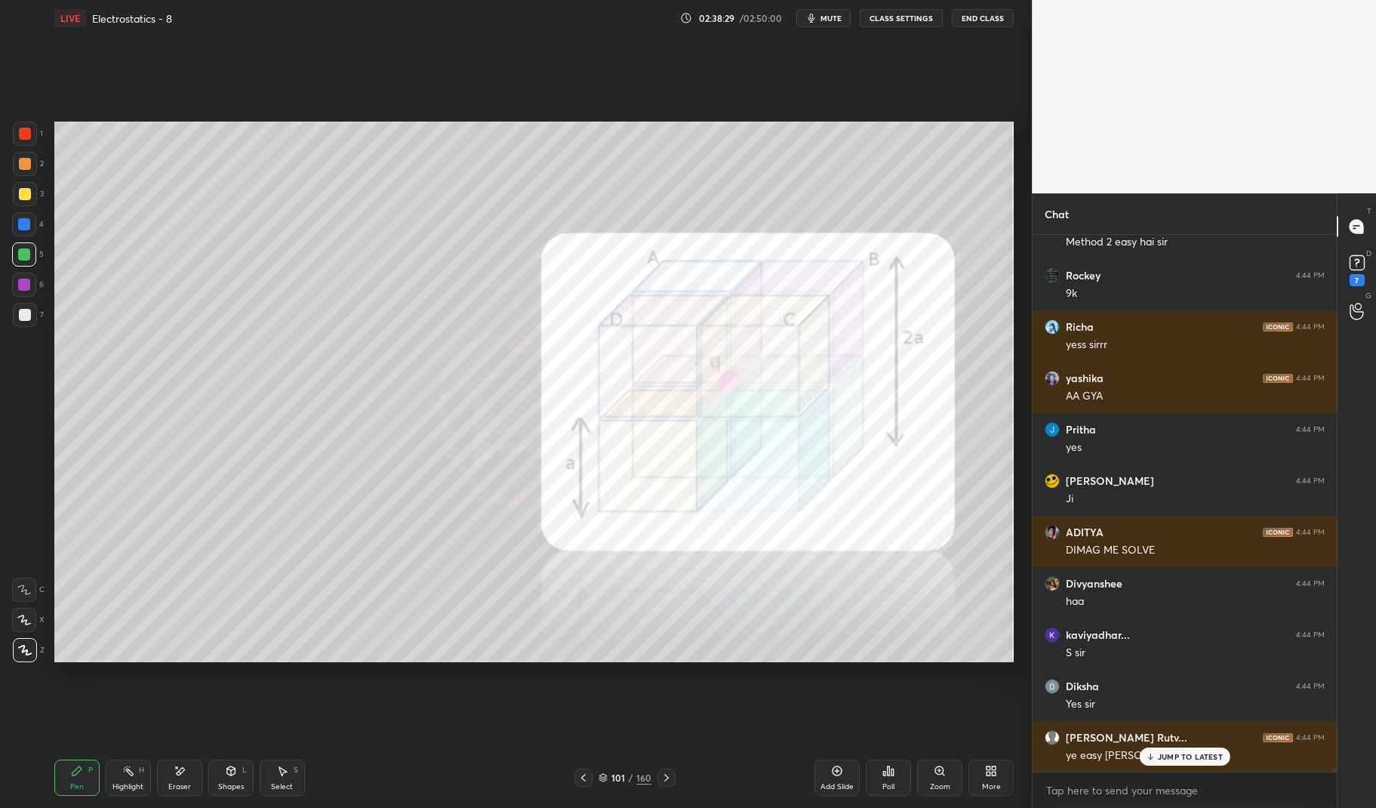
click at [583, 773] on icon at bounding box center [583, 777] width 12 height 12
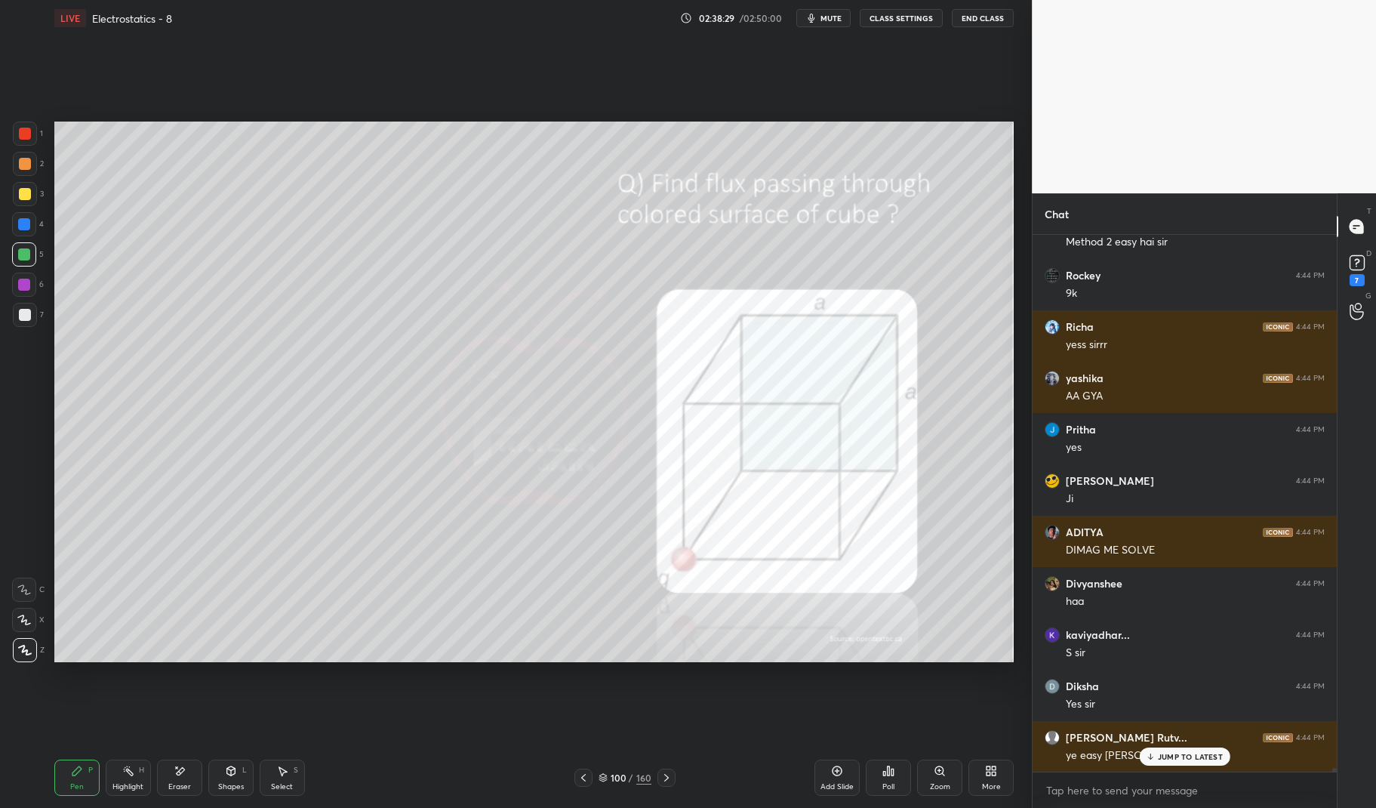
scroll to position [71589, 0]
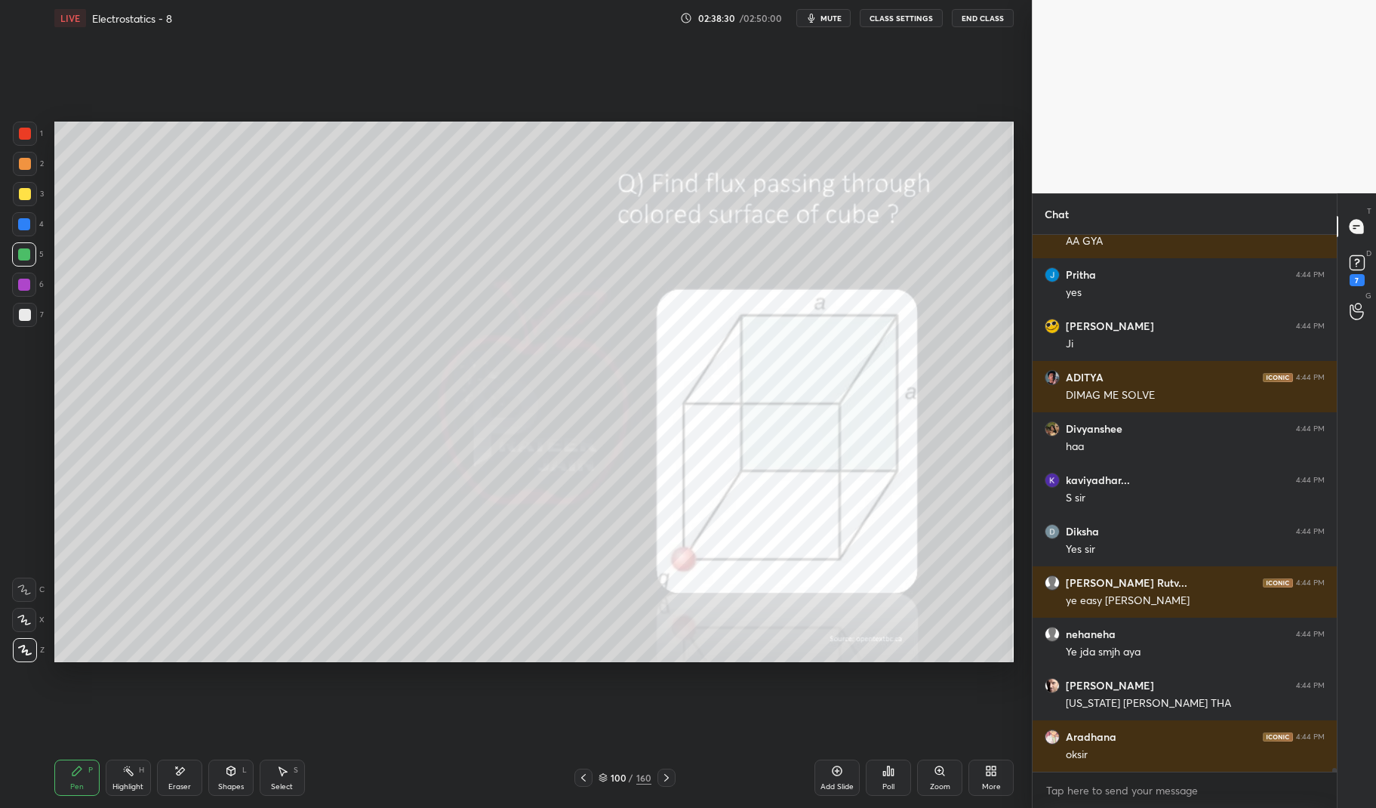
click at [1198, 757] on div "oksir" at bounding box center [1195, 754] width 259 height 15
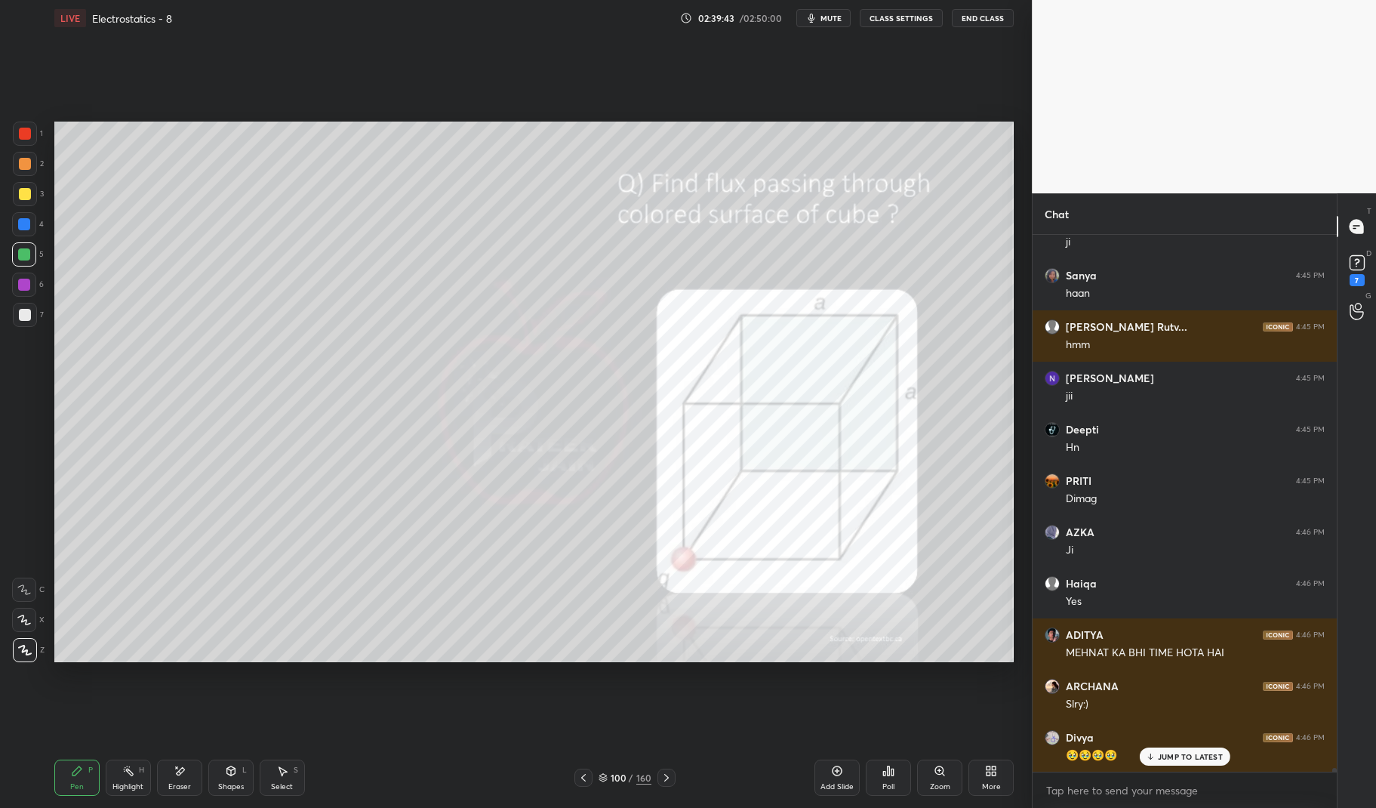
scroll to position [74991, 0]
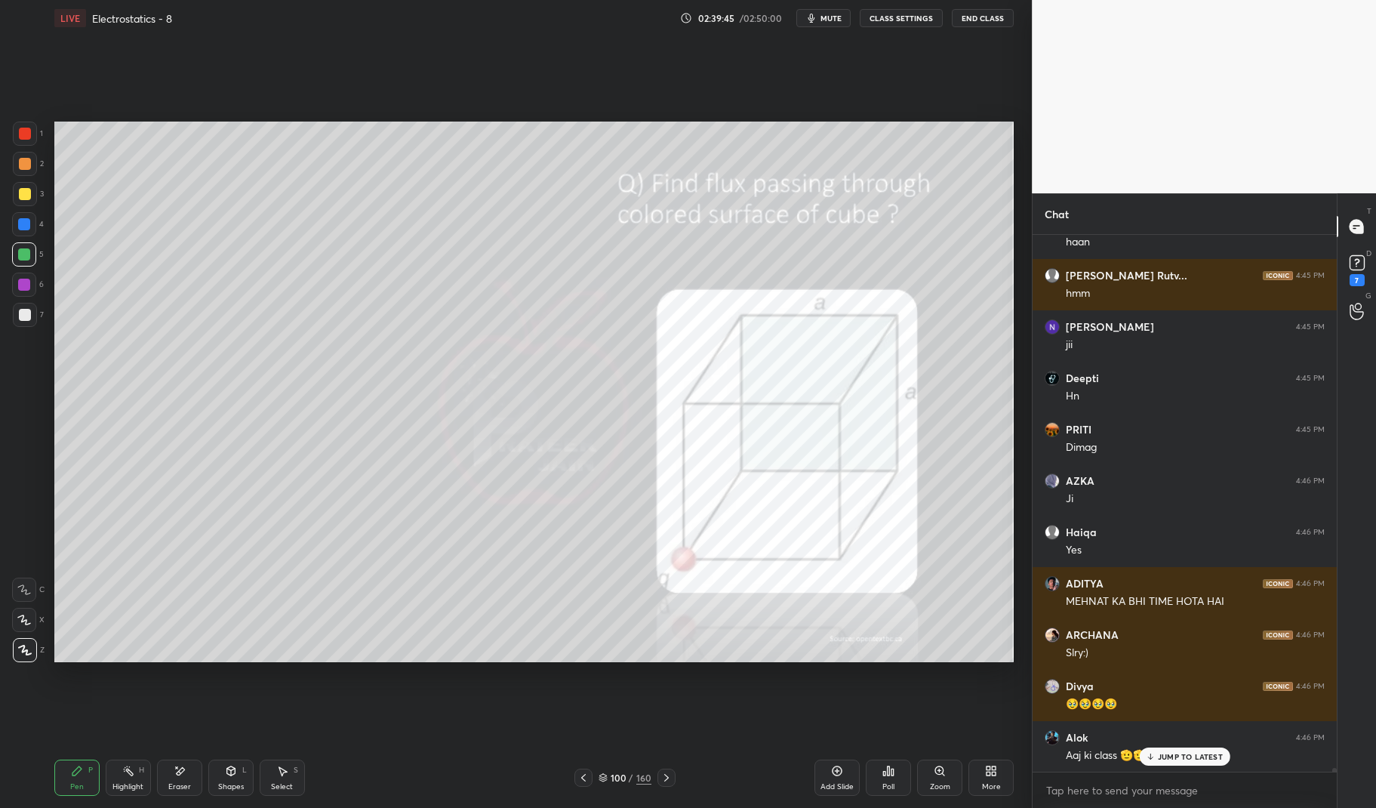
click at [1183, 758] on p "JUMP TO LATEST" at bounding box center [1190, 756] width 65 height 9
click at [667, 769] on div at bounding box center [666, 777] width 18 height 18
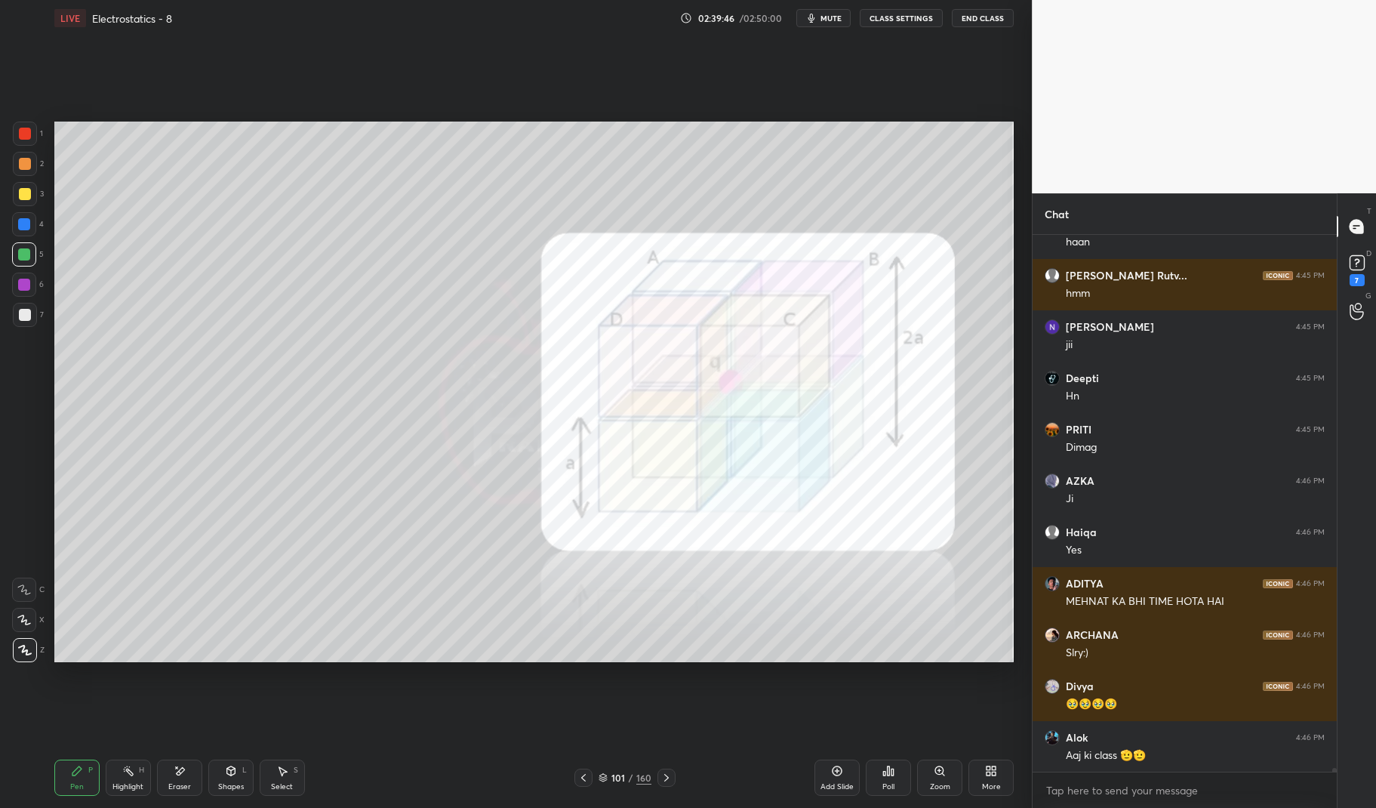
click at [658, 773] on div at bounding box center [666, 777] width 18 height 18
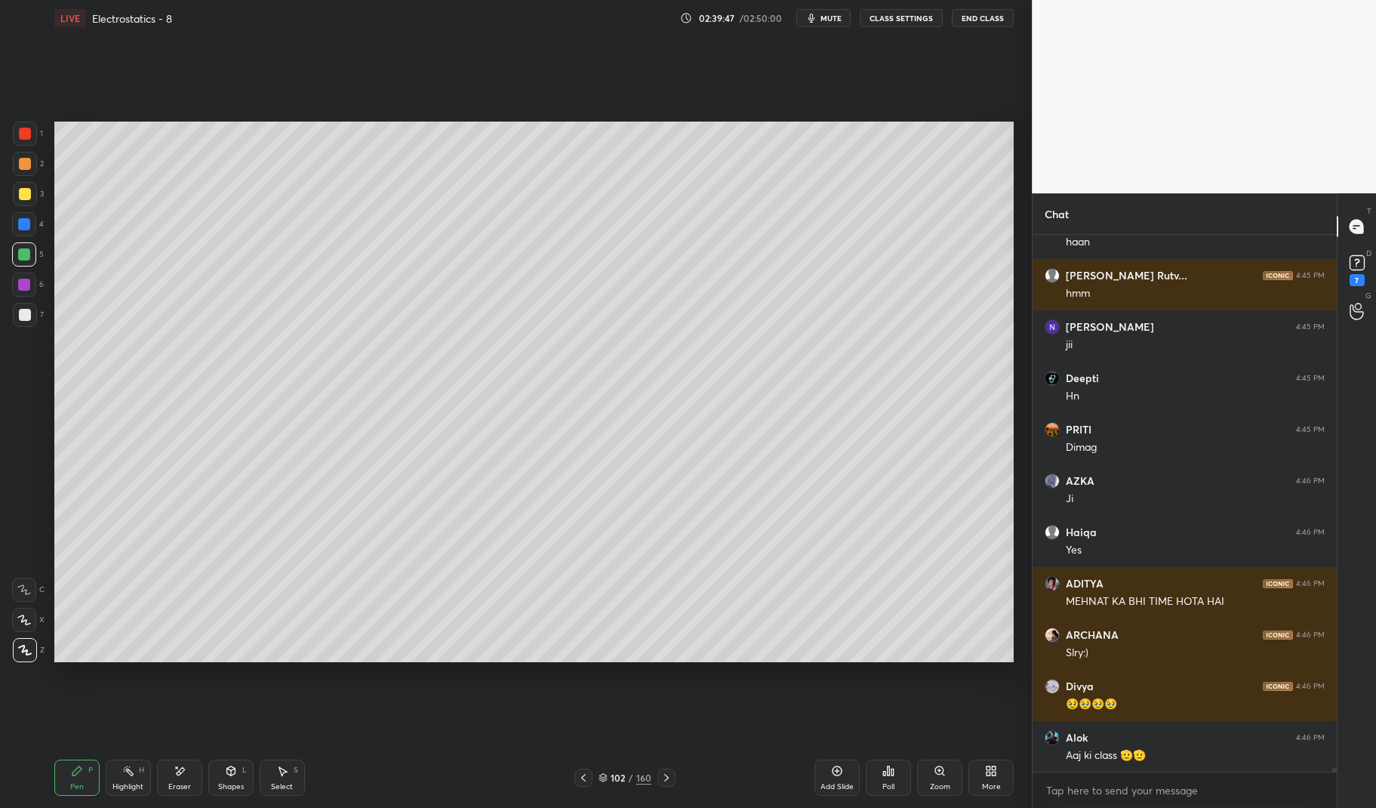
click at [665, 769] on div at bounding box center [666, 777] width 18 height 18
click at [668, 770] on div at bounding box center [666, 777] width 18 height 18
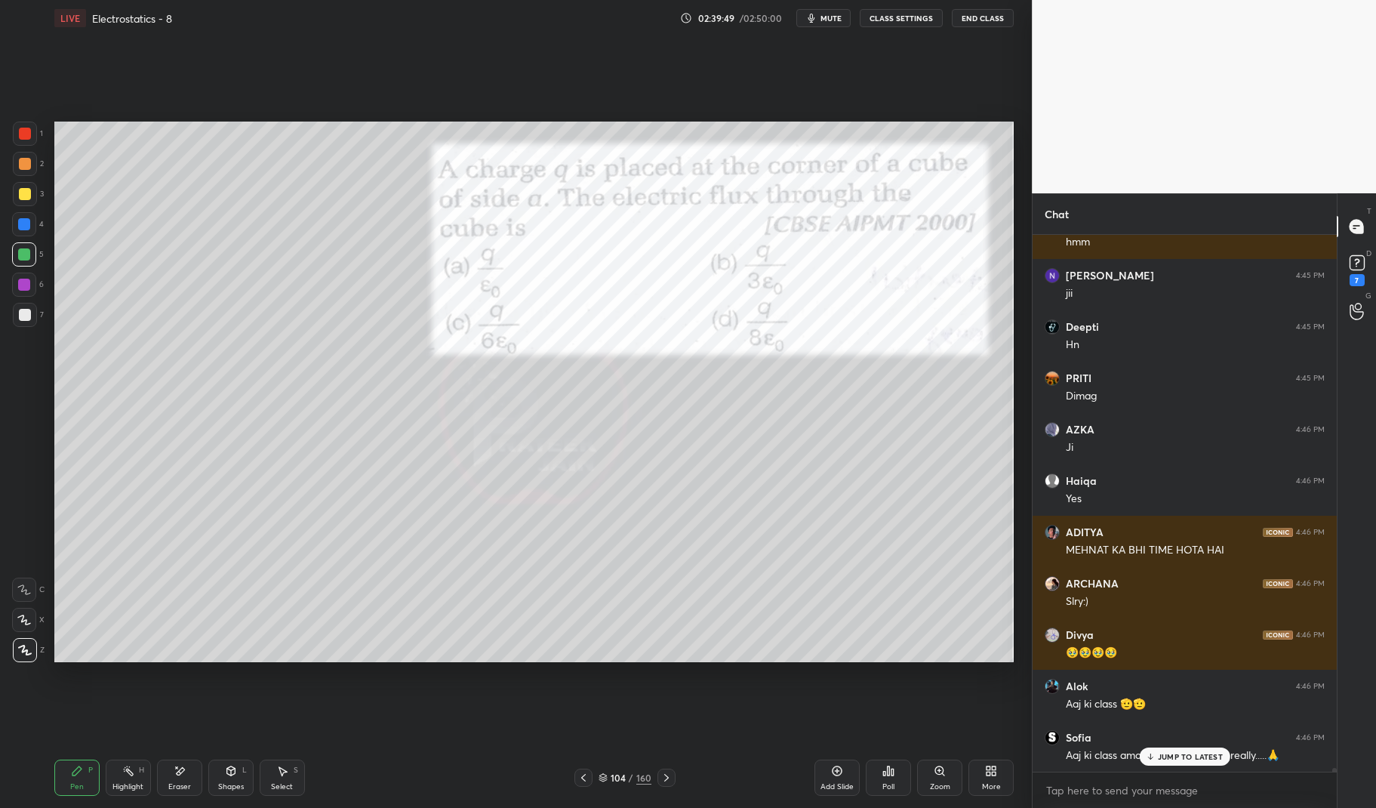
scroll to position [75094, 0]
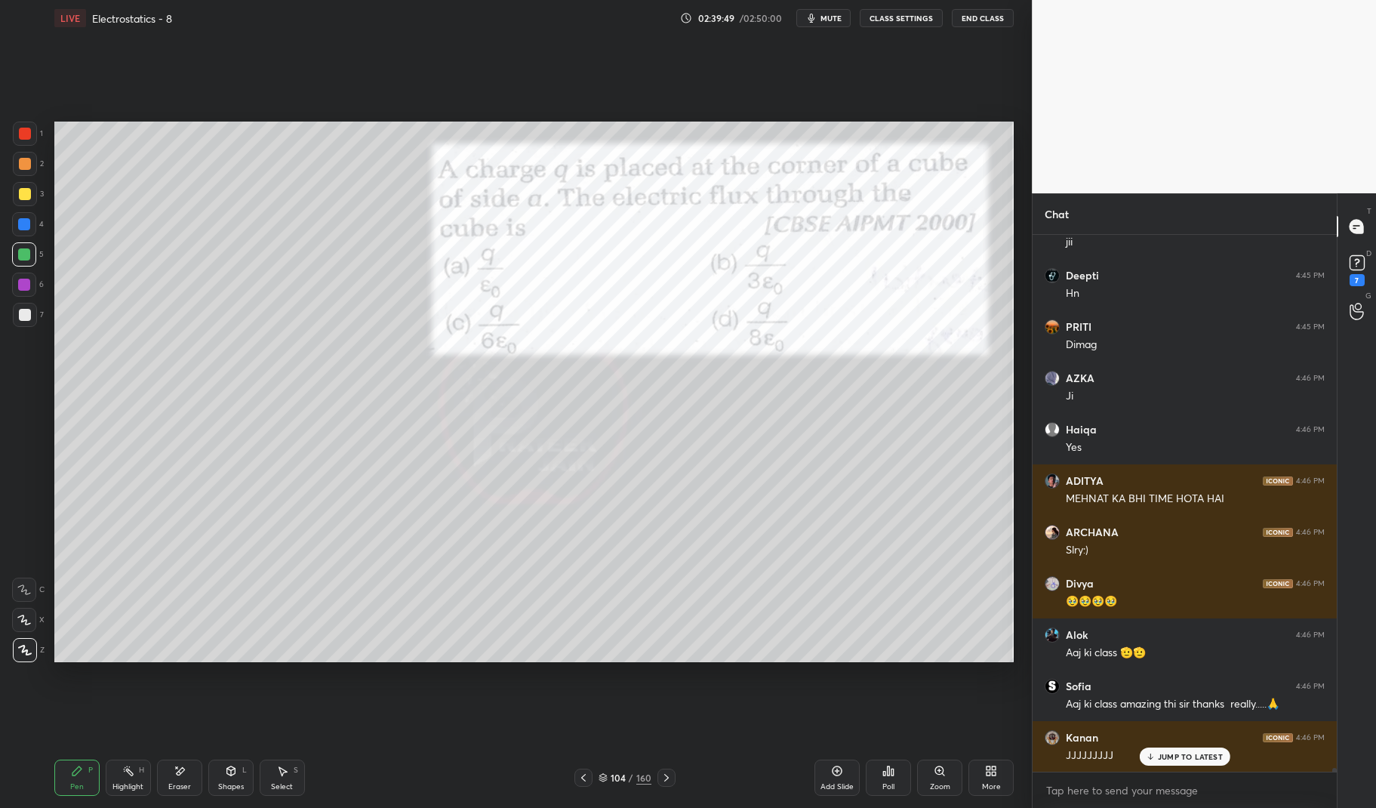
click at [73, 777] on icon at bounding box center [77, 770] width 12 height 12
click at [66, 782] on div "Pen P" at bounding box center [76, 777] width 45 height 36
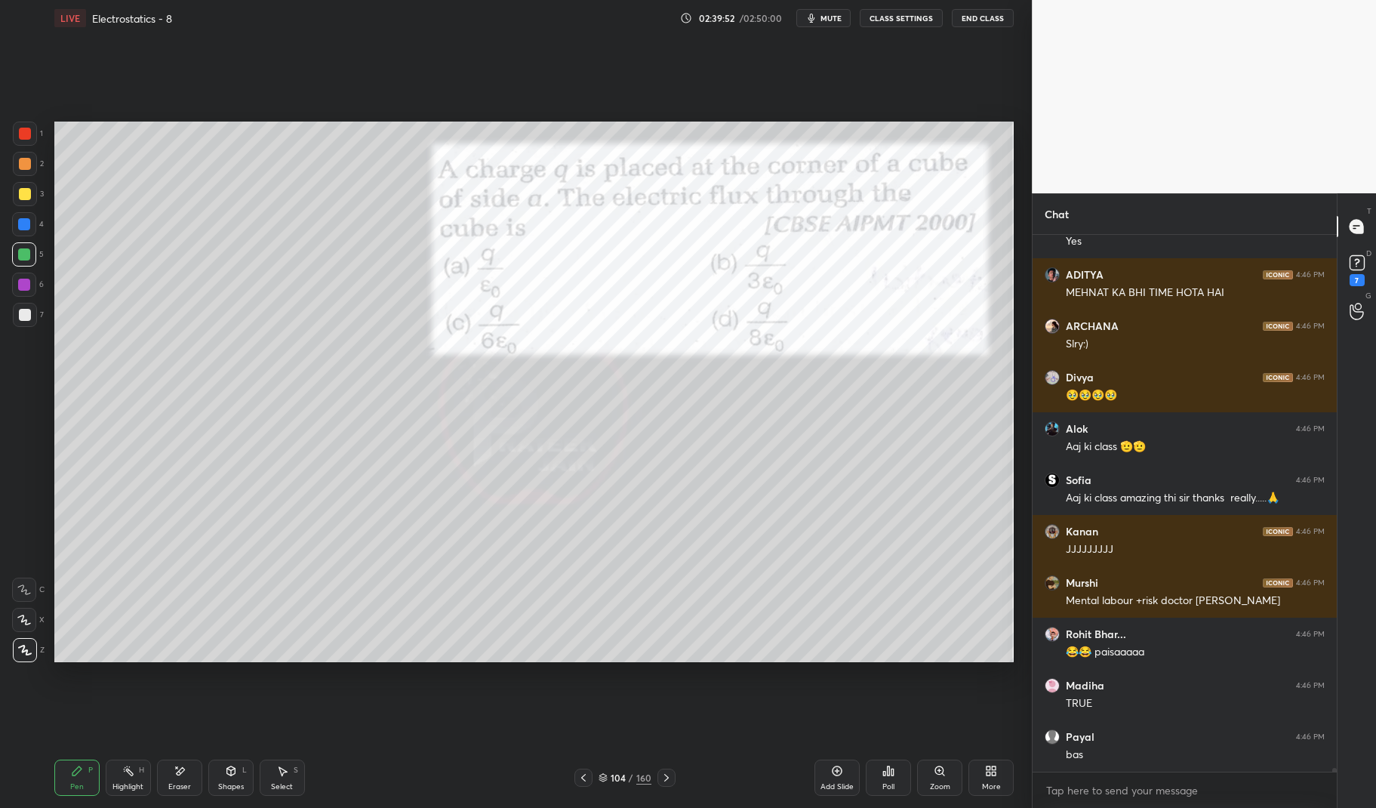
scroll to position [75351, 0]
click at [664, 777] on icon at bounding box center [666, 777] width 12 height 12
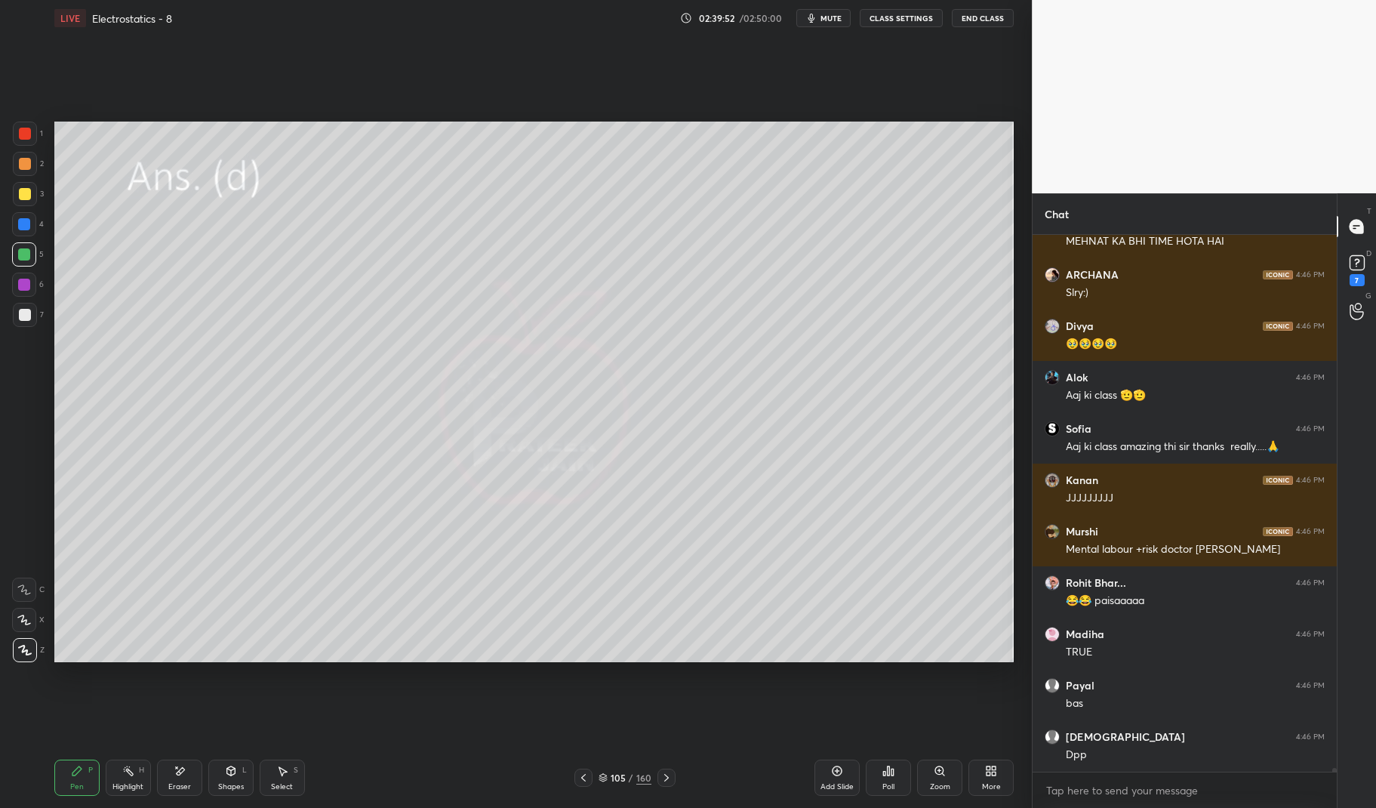
click at [663, 782] on icon at bounding box center [666, 777] width 12 height 12
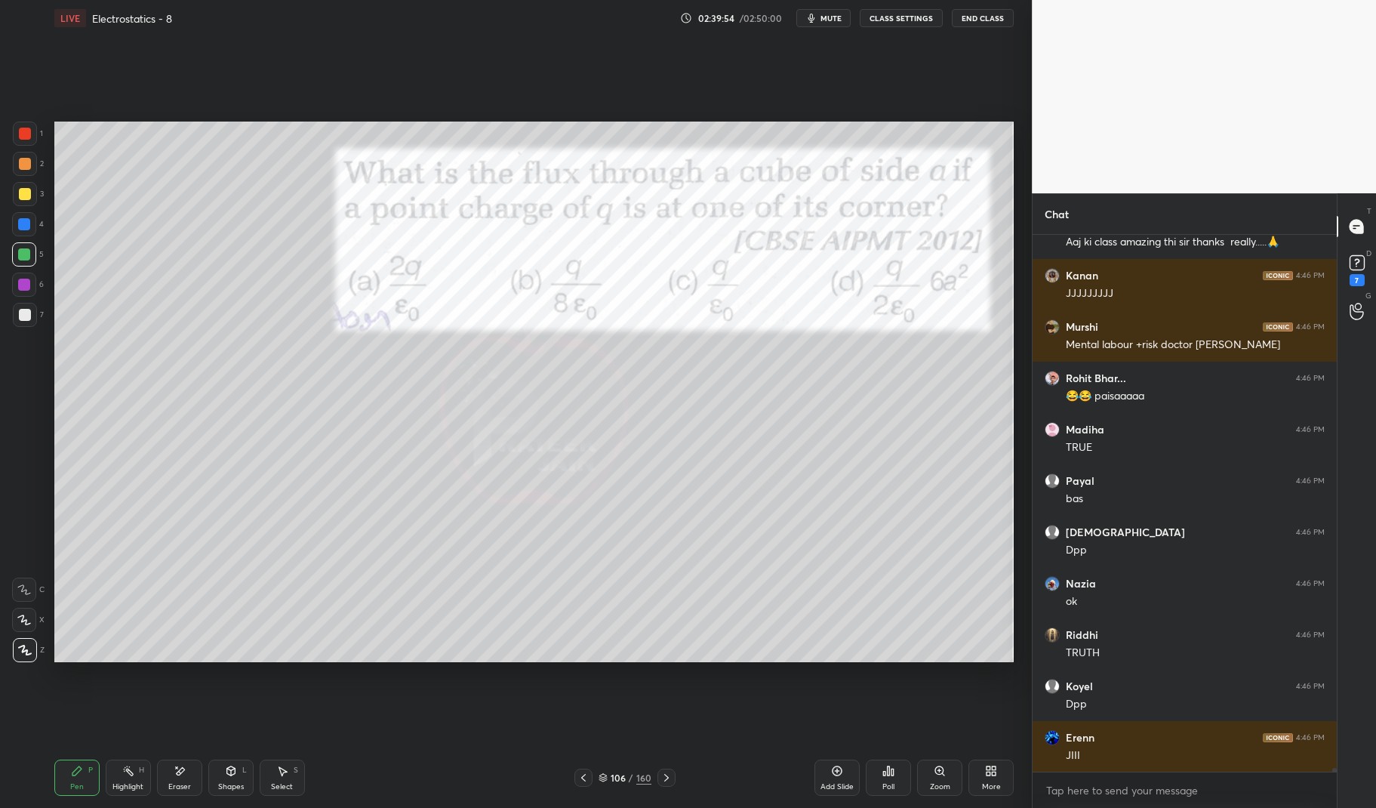
scroll to position [75659, 0]
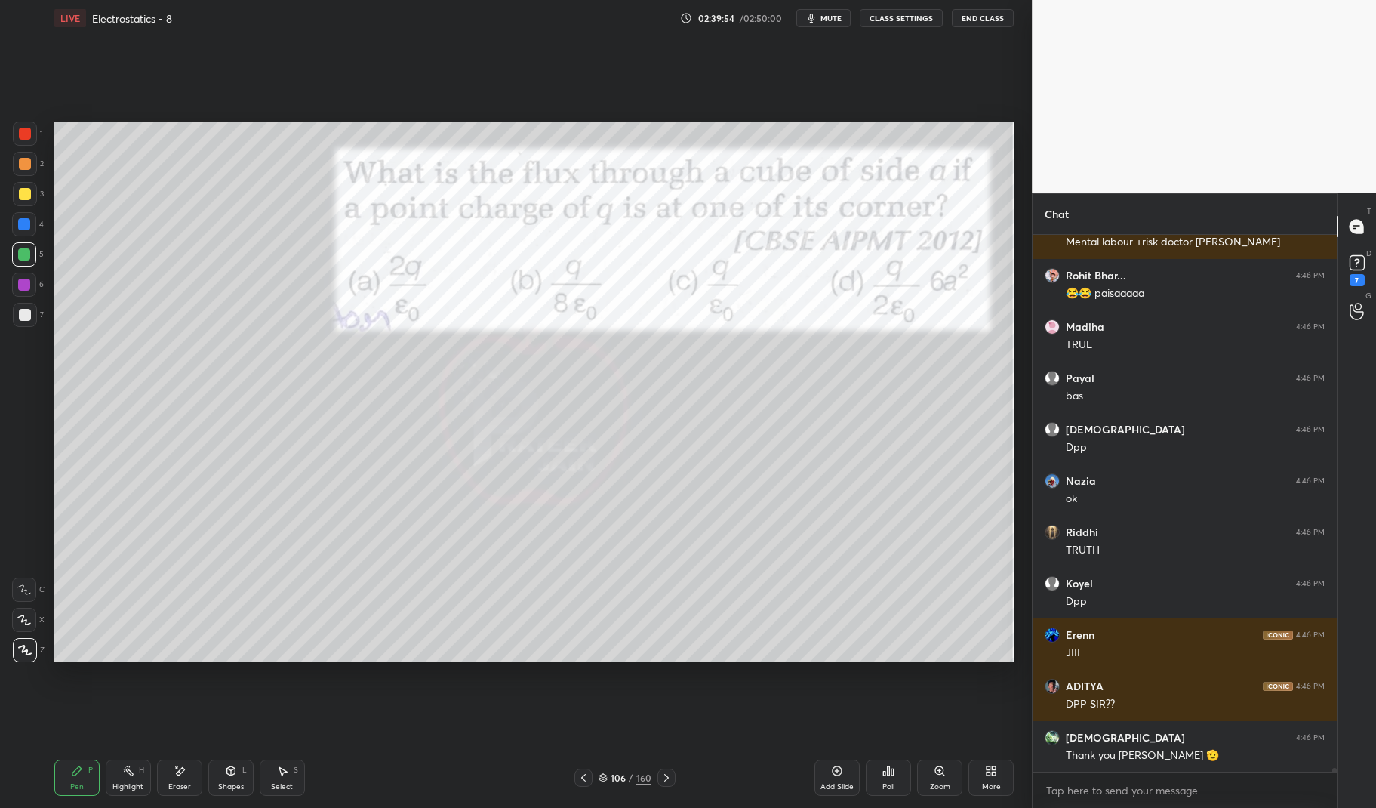
click at [666, 775] on icon at bounding box center [666, 777] width 12 height 12
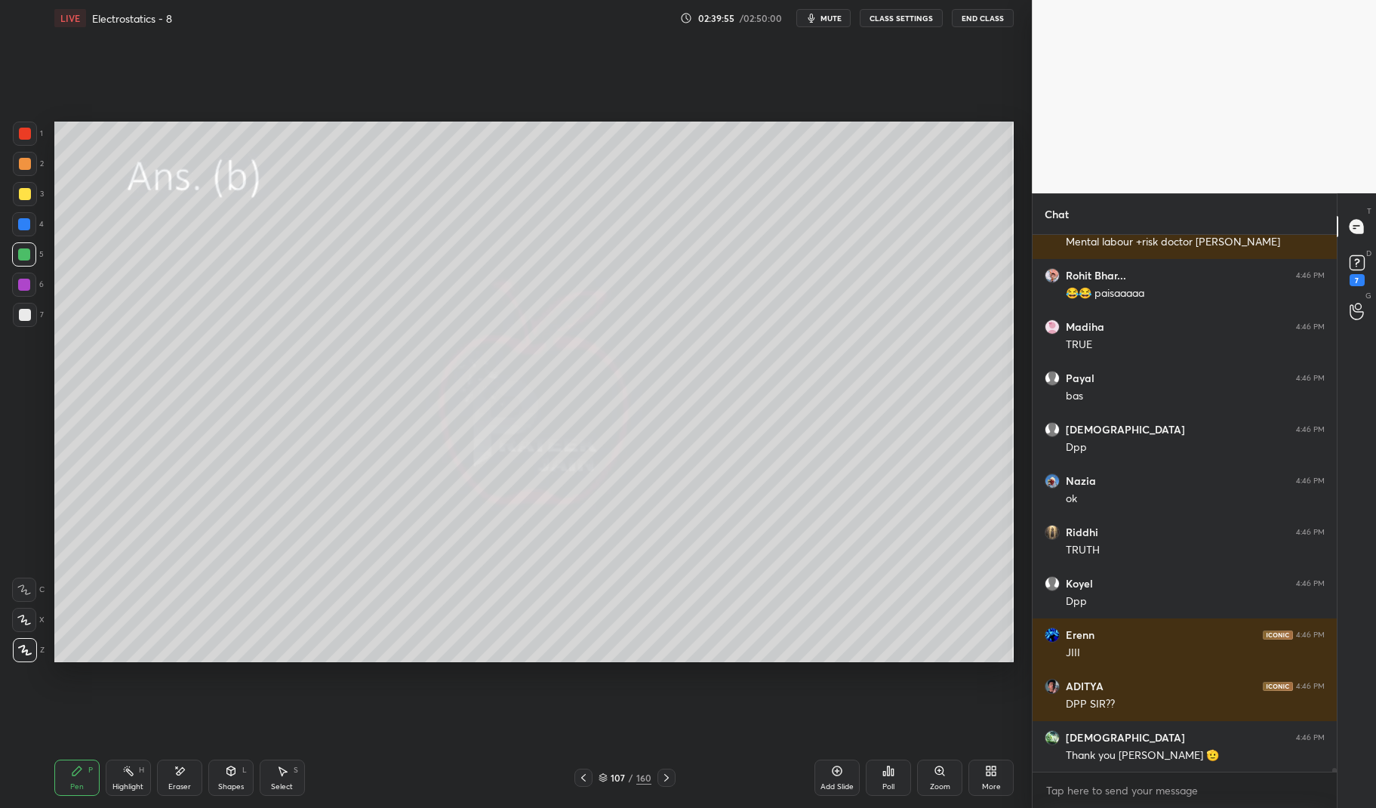
click at [662, 776] on icon at bounding box center [666, 777] width 12 height 12
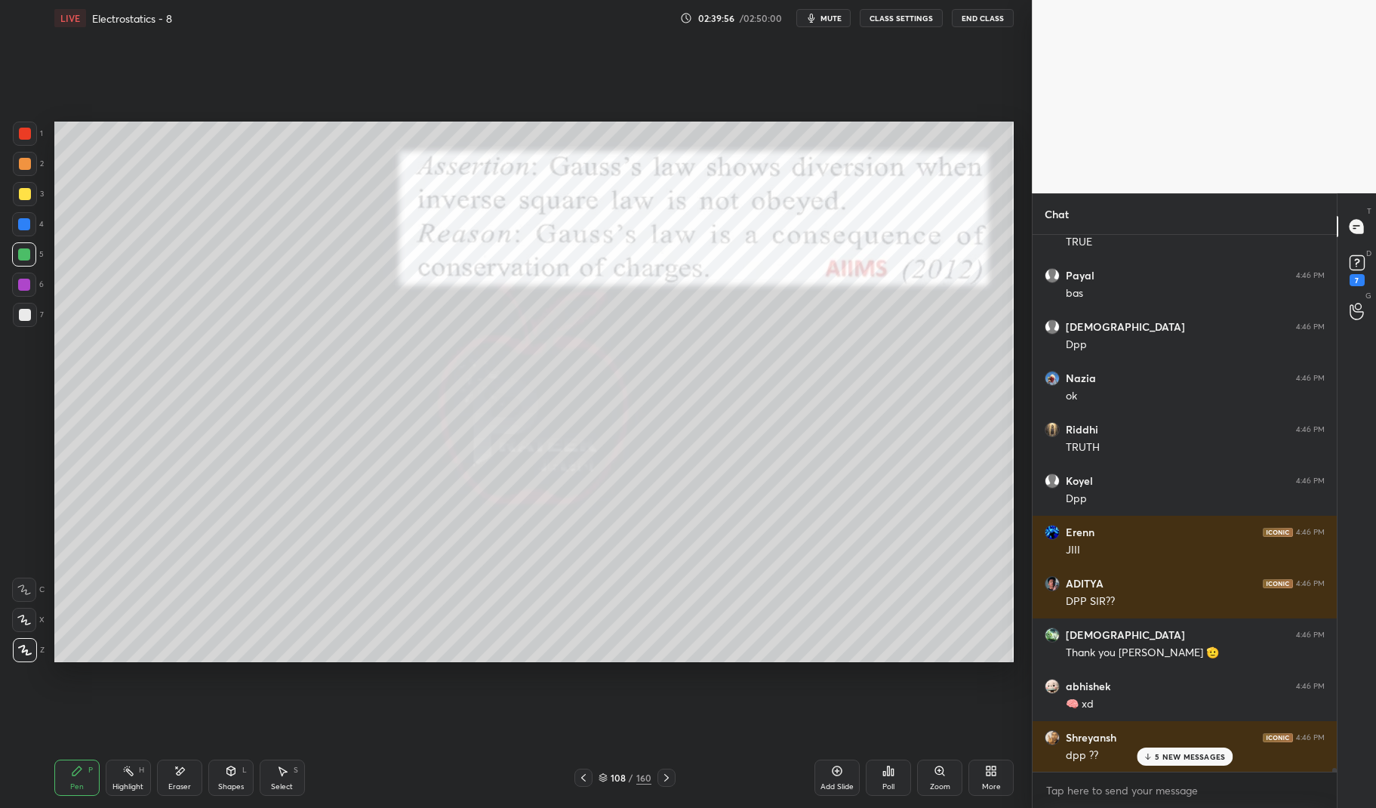
scroll to position [76018, 0]
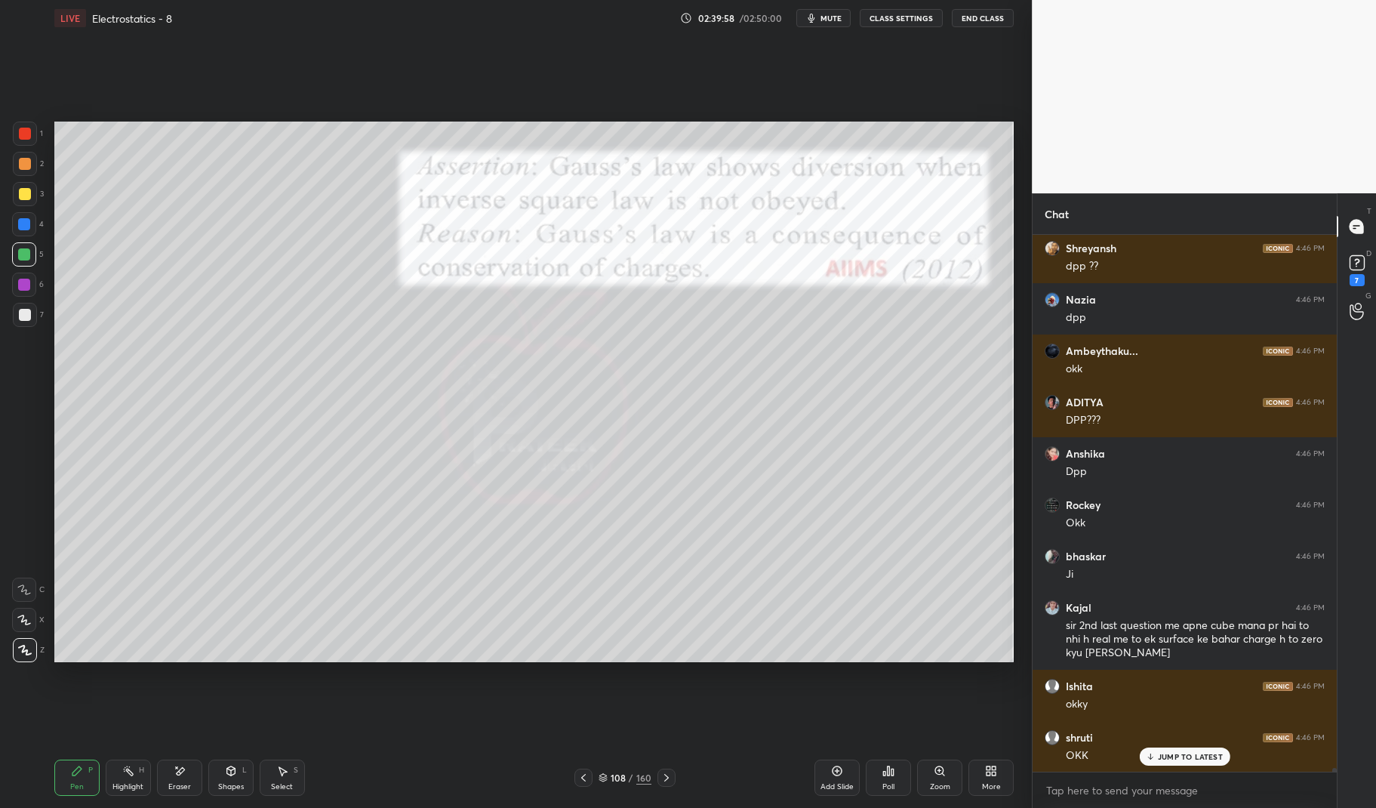
click at [577, 775] on div at bounding box center [583, 777] width 18 height 18
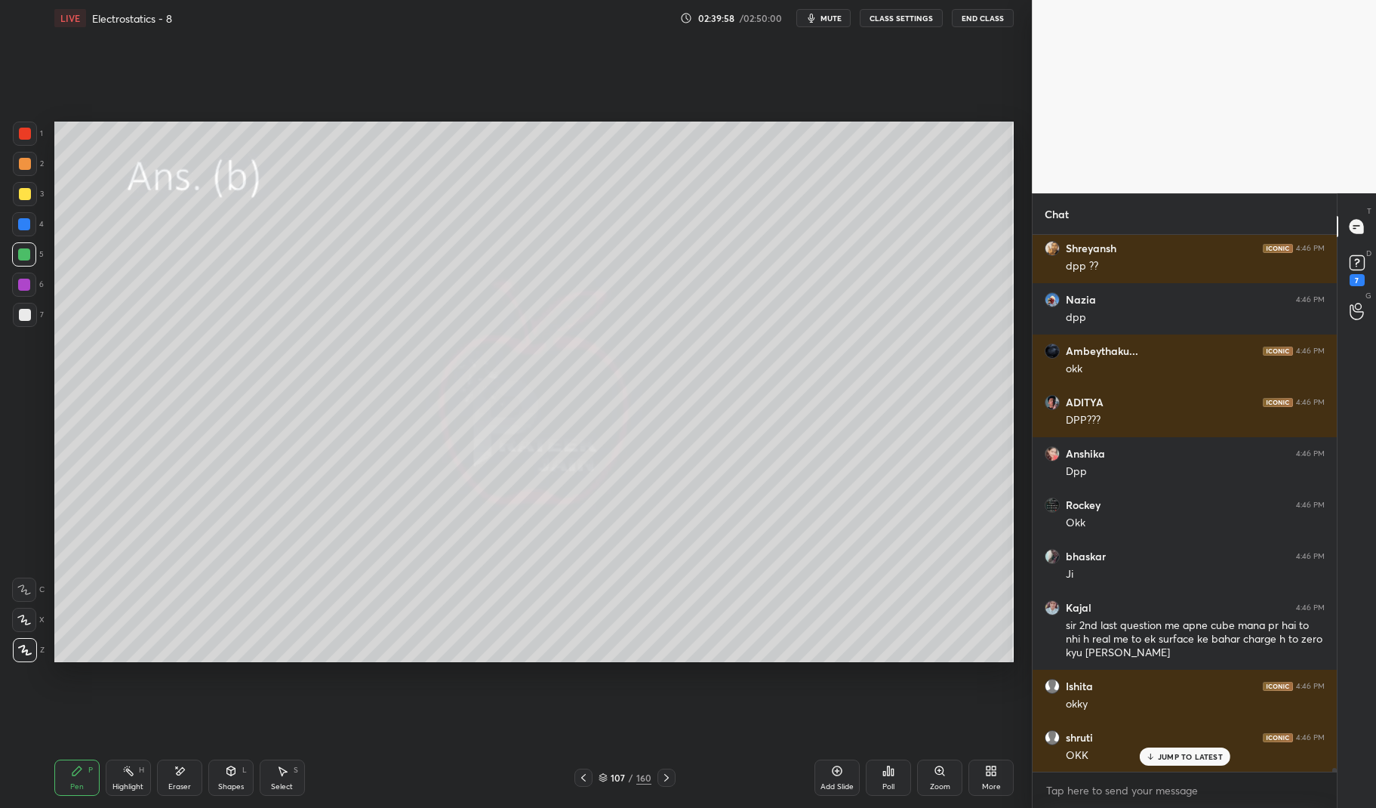
click at [577, 775] on icon at bounding box center [583, 777] width 12 height 12
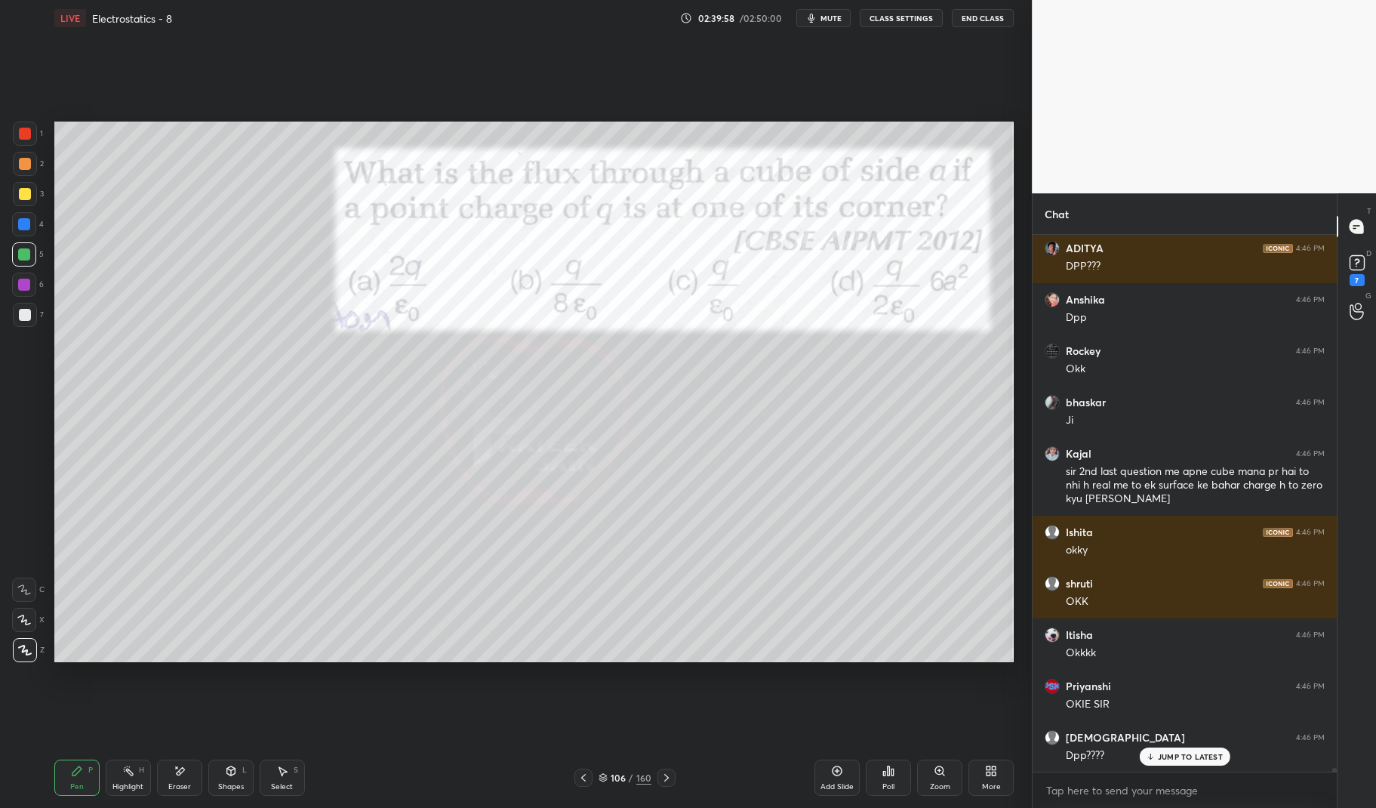
click at [595, 778] on div "106 / 160" at bounding box center [624, 777] width 101 height 18
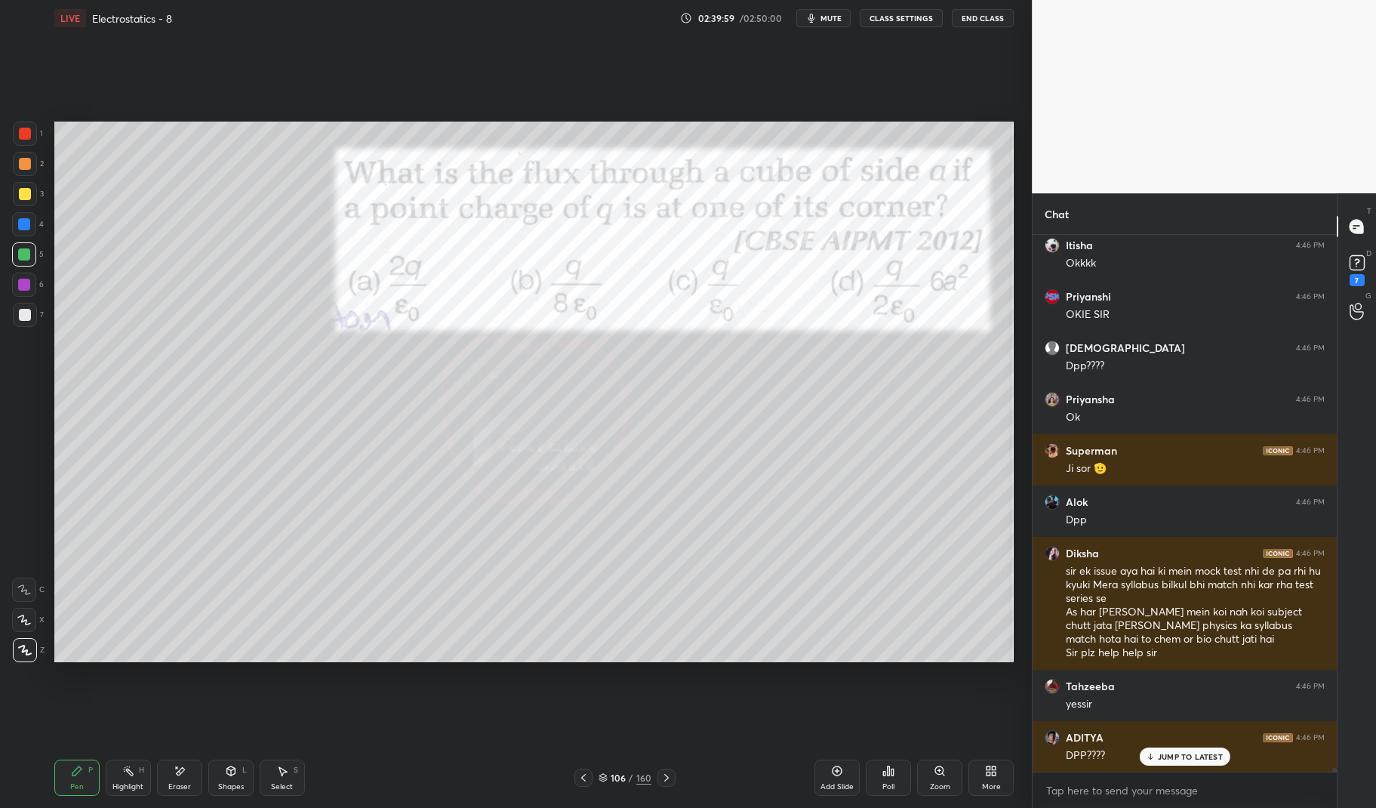
click at [602, 774] on icon at bounding box center [602, 777] width 9 height 9
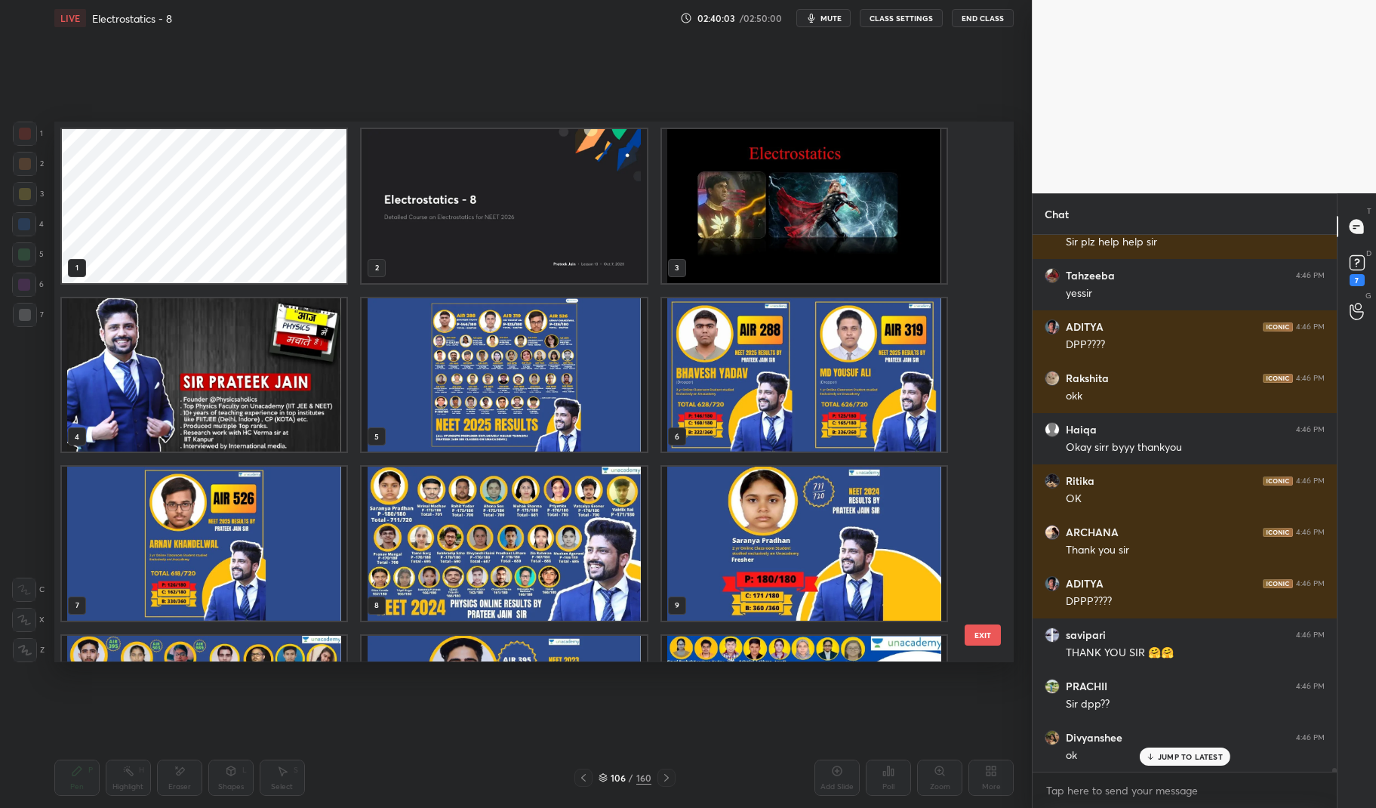
click at [830, 220] on img "grid" at bounding box center [803, 206] width 285 height 154
click at [830, 209] on img "grid" at bounding box center [803, 206] width 285 height 154
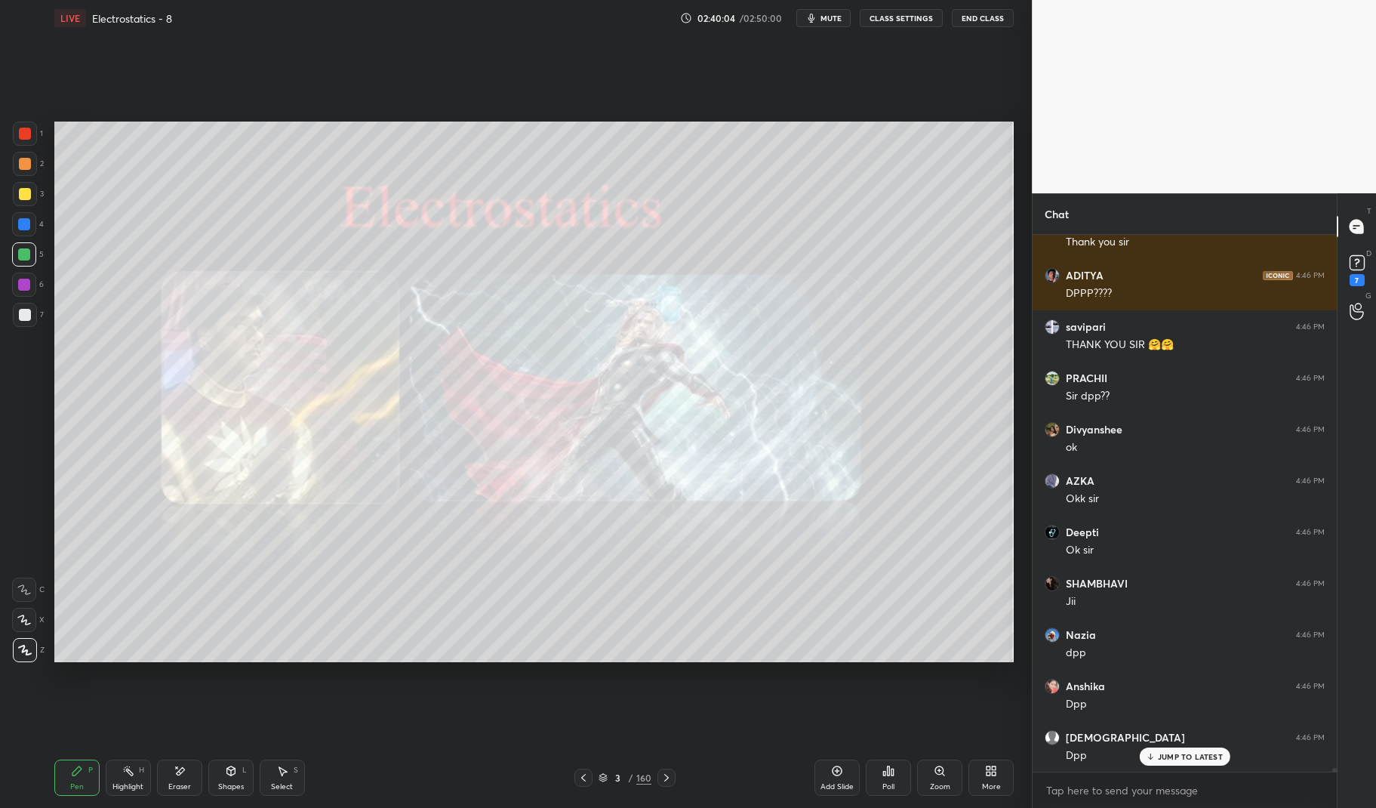
click at [839, 211] on img "grid" at bounding box center [803, 206] width 285 height 154
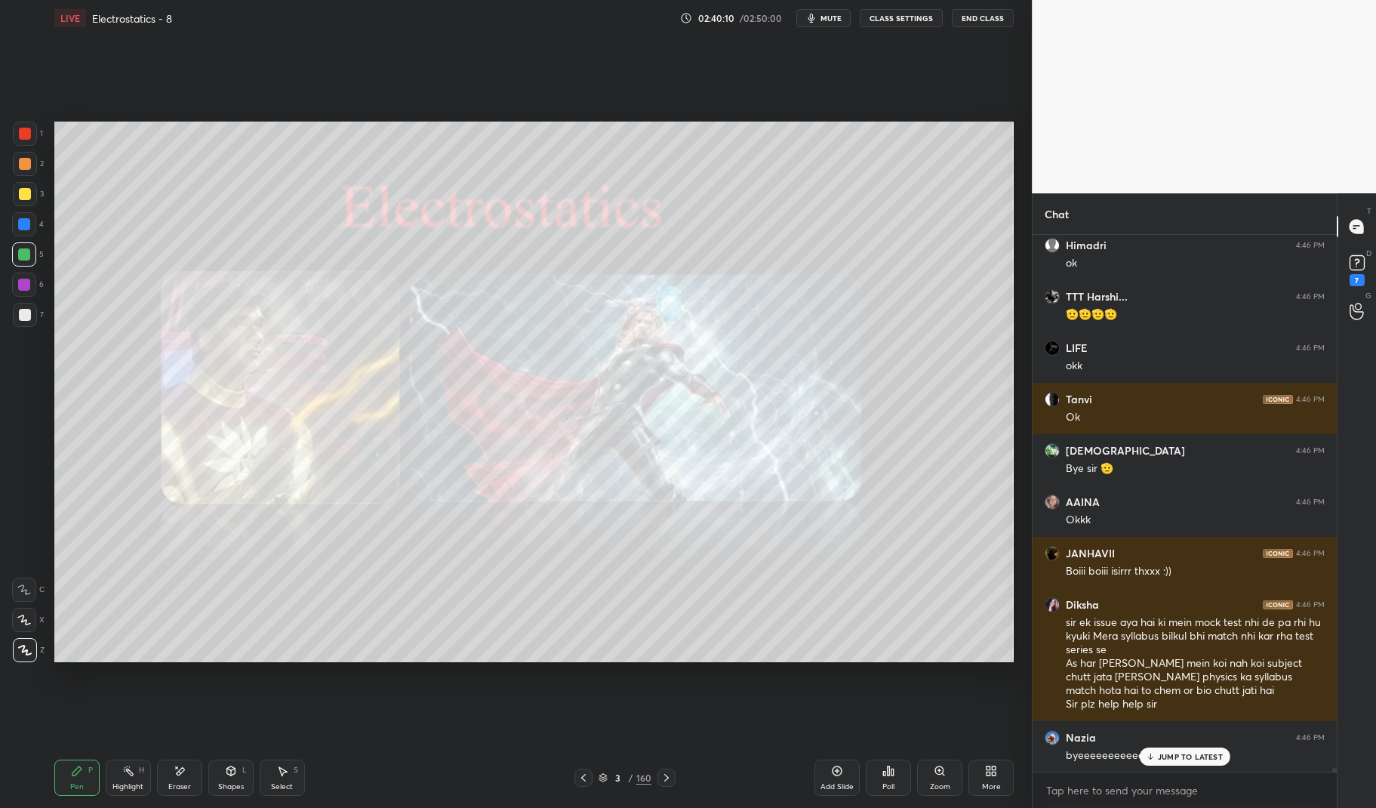
click at [976, 16] on button "End Class" at bounding box center [983, 18] width 62 height 18
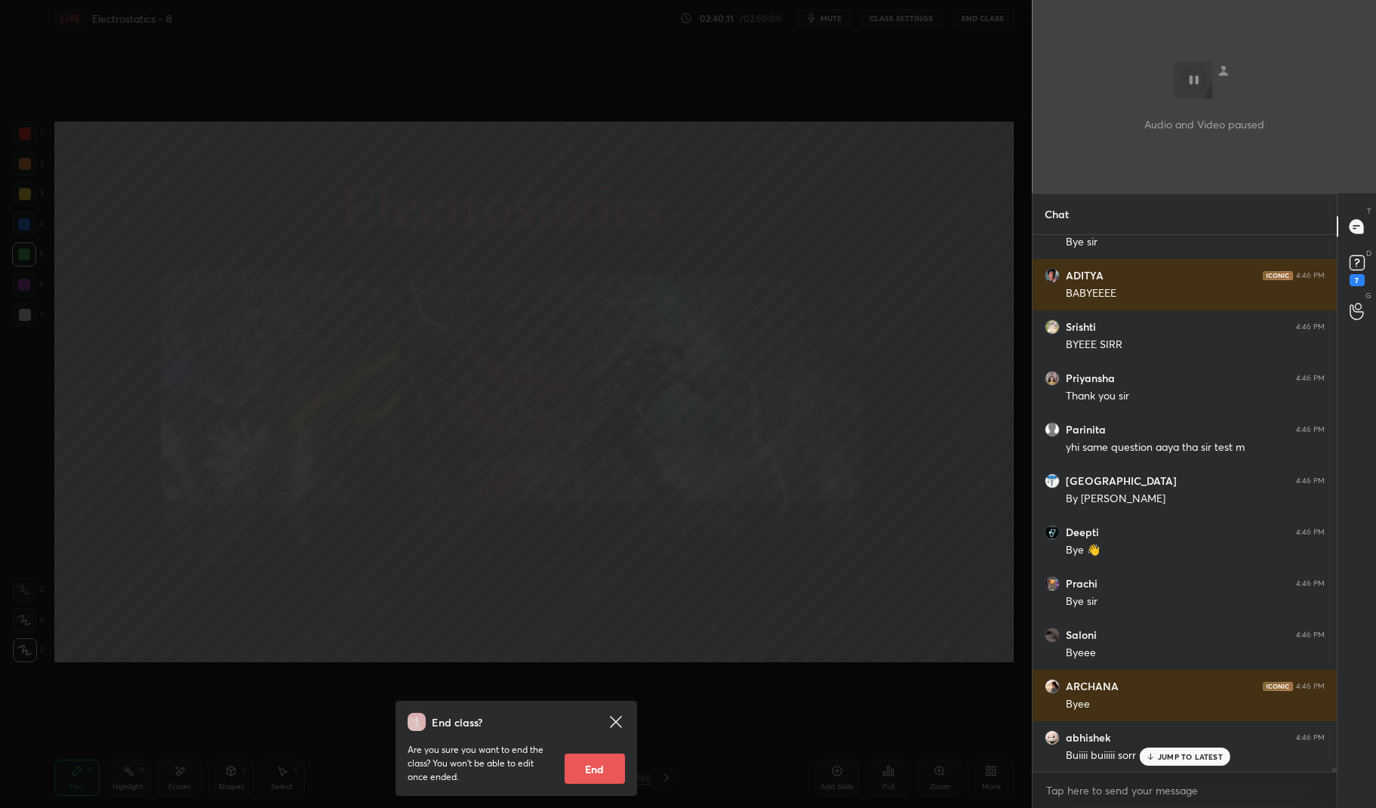
click at [601, 762] on button "End" at bounding box center [595, 768] width 60 height 30
